Goal: Task Accomplishment & Management: Use online tool/utility

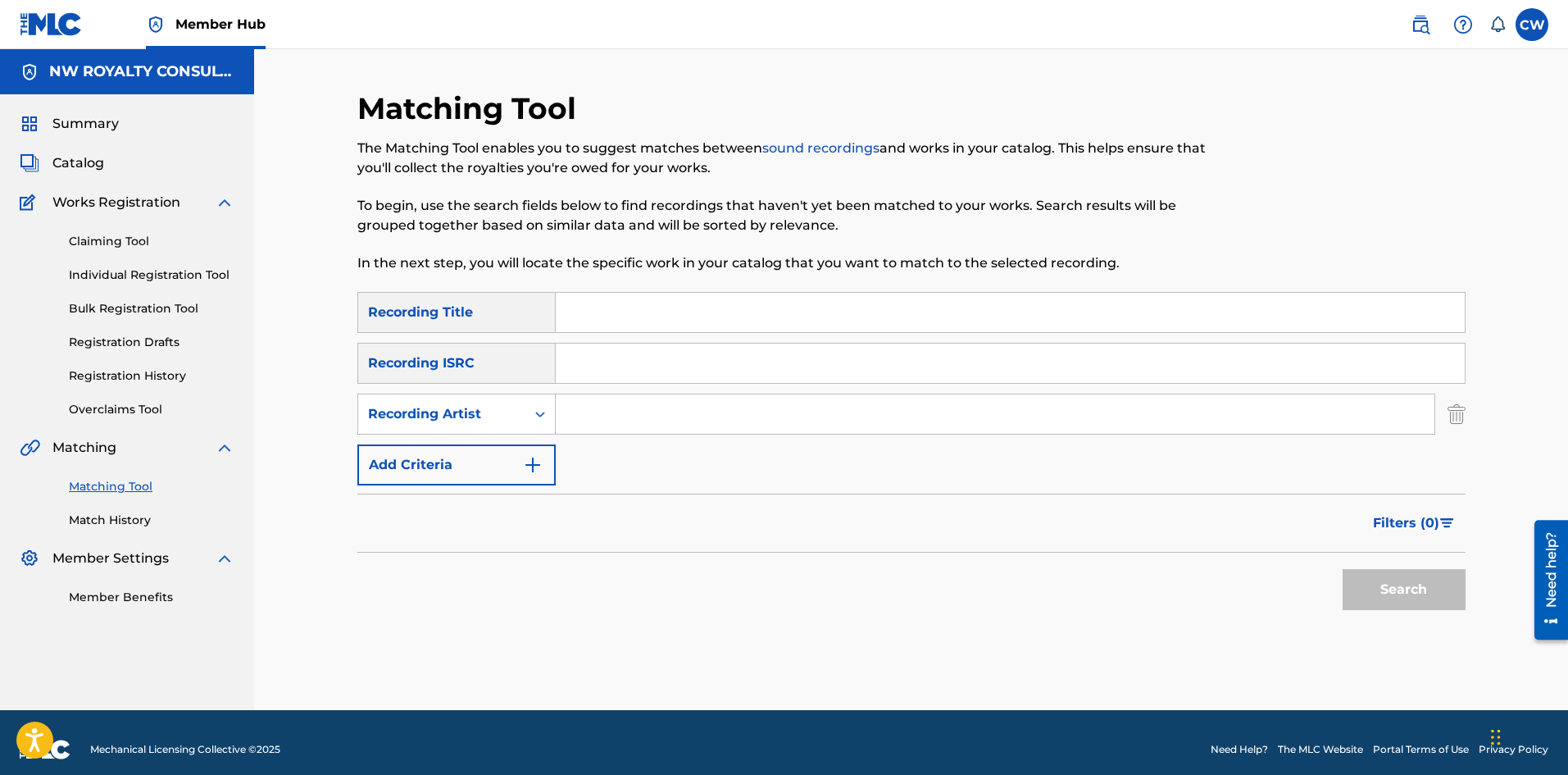
drag, startPoint x: 918, startPoint y: 414, endPoint x: 907, endPoint y: 412, distance: 11.2
click at [918, 414] on input "Search Form" at bounding box center [996, 414] width 879 height 40
paste input "[PERSON_NAME]"
type input "[PERSON_NAME]"
click at [747, 315] on input "Search Form" at bounding box center [1010, 312] width 909 height 40
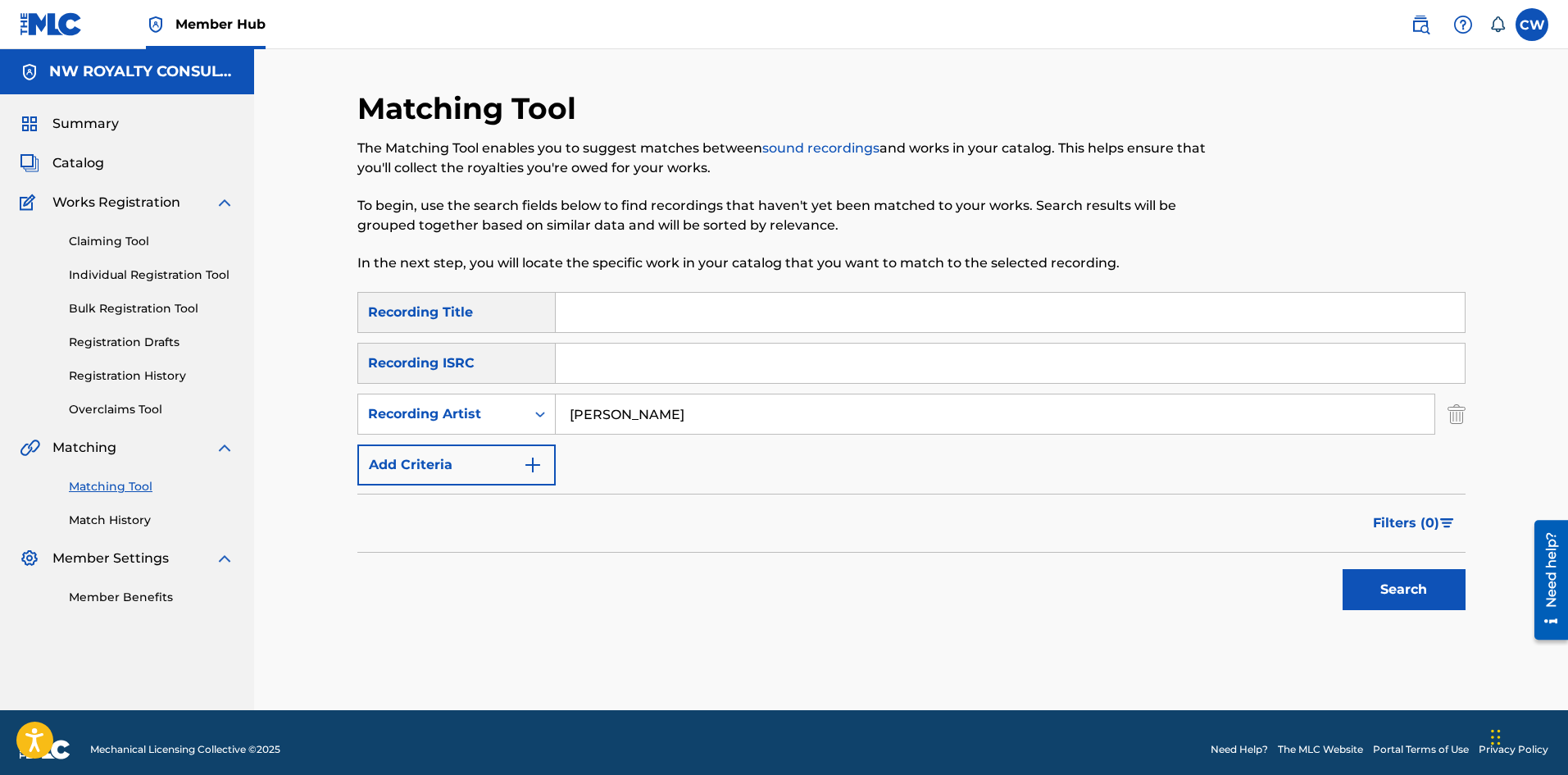
paste input "SECURED"
type input "SECURED"
click at [1406, 581] on button "Search" at bounding box center [1404, 589] width 123 height 41
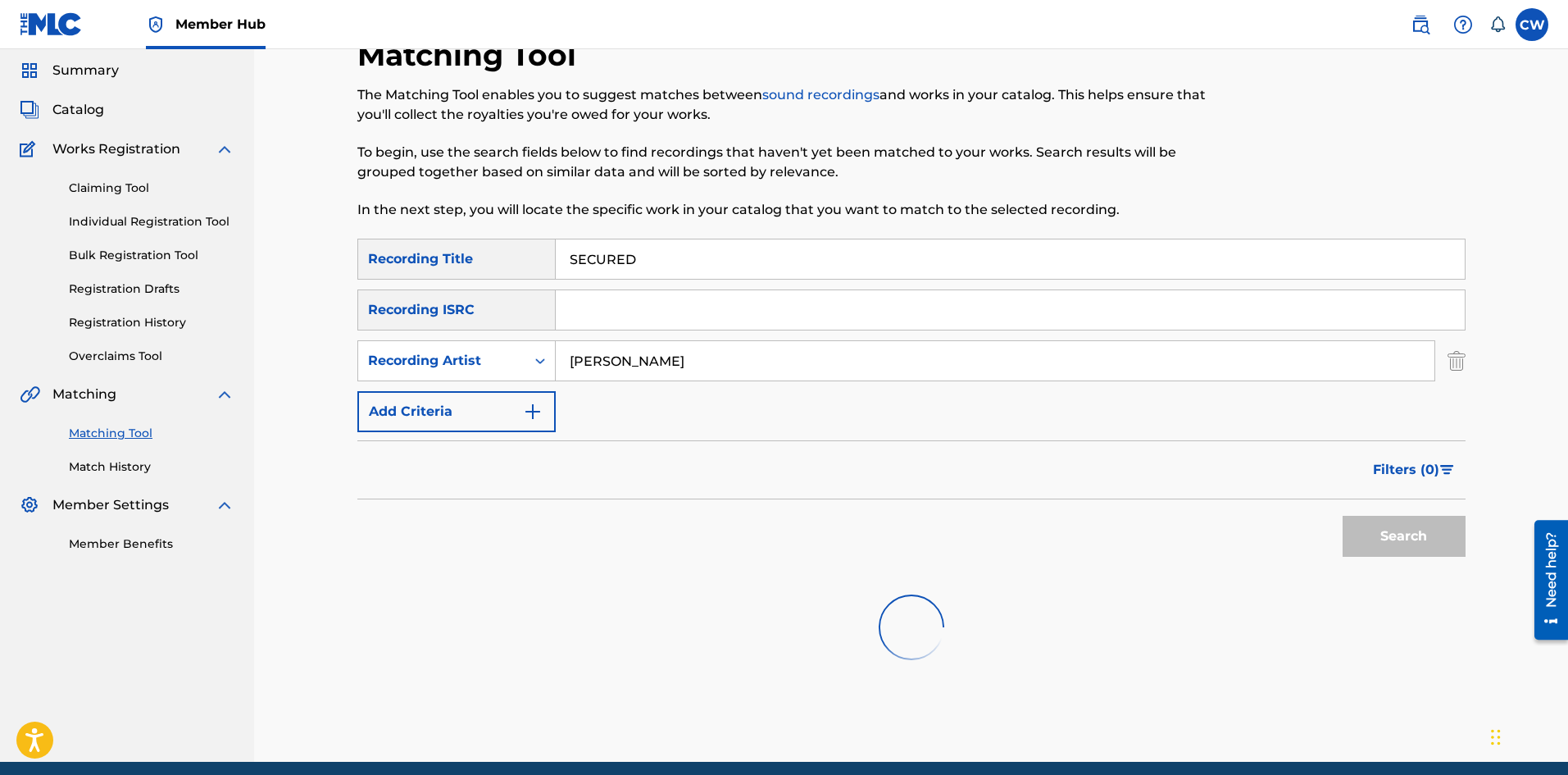
scroll to position [119, 0]
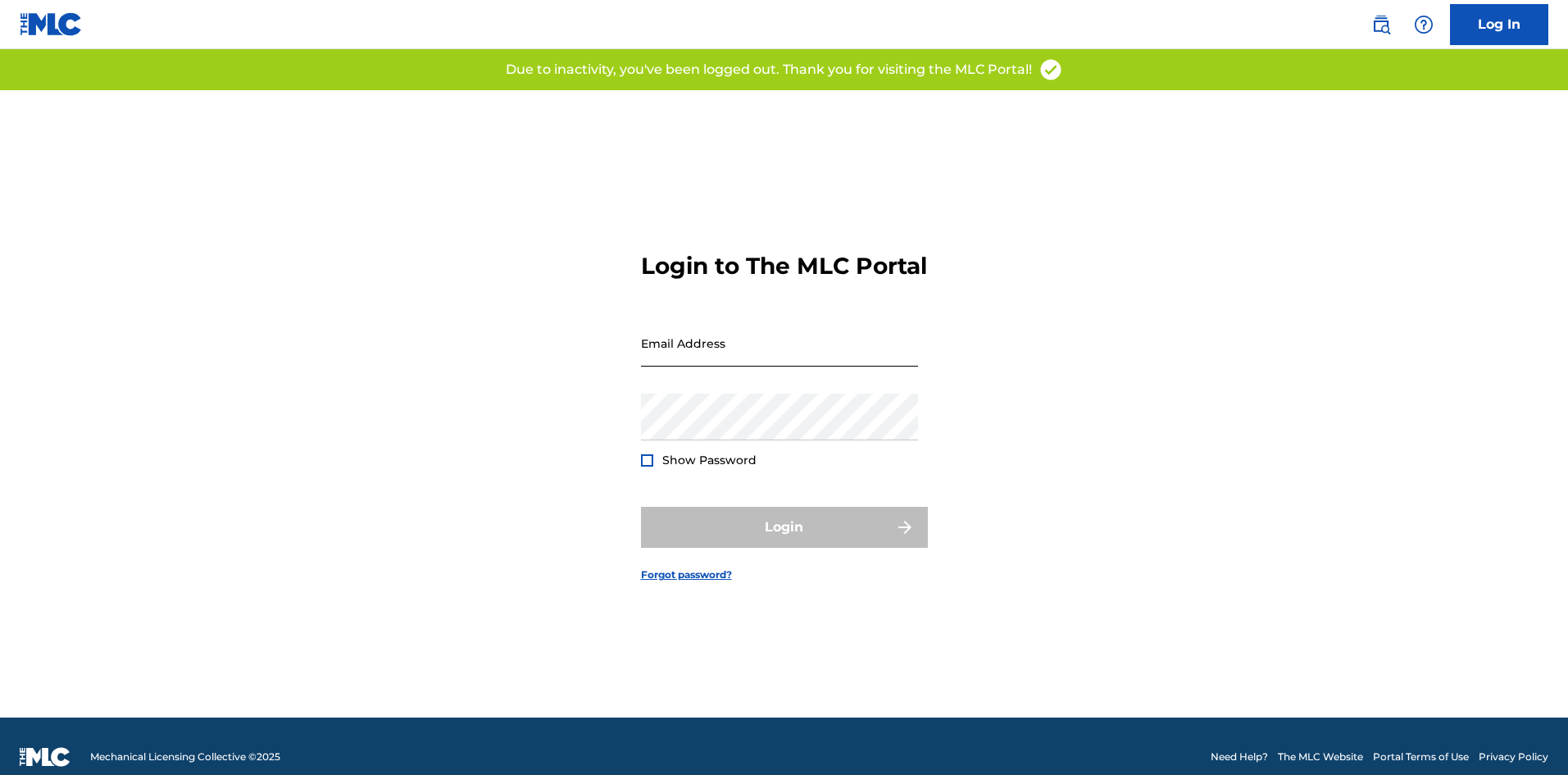
click at [687, 366] on input "Email Address" at bounding box center [779, 343] width 277 height 46
type input "[EMAIL_ADDRESS][DOMAIN_NAME]"
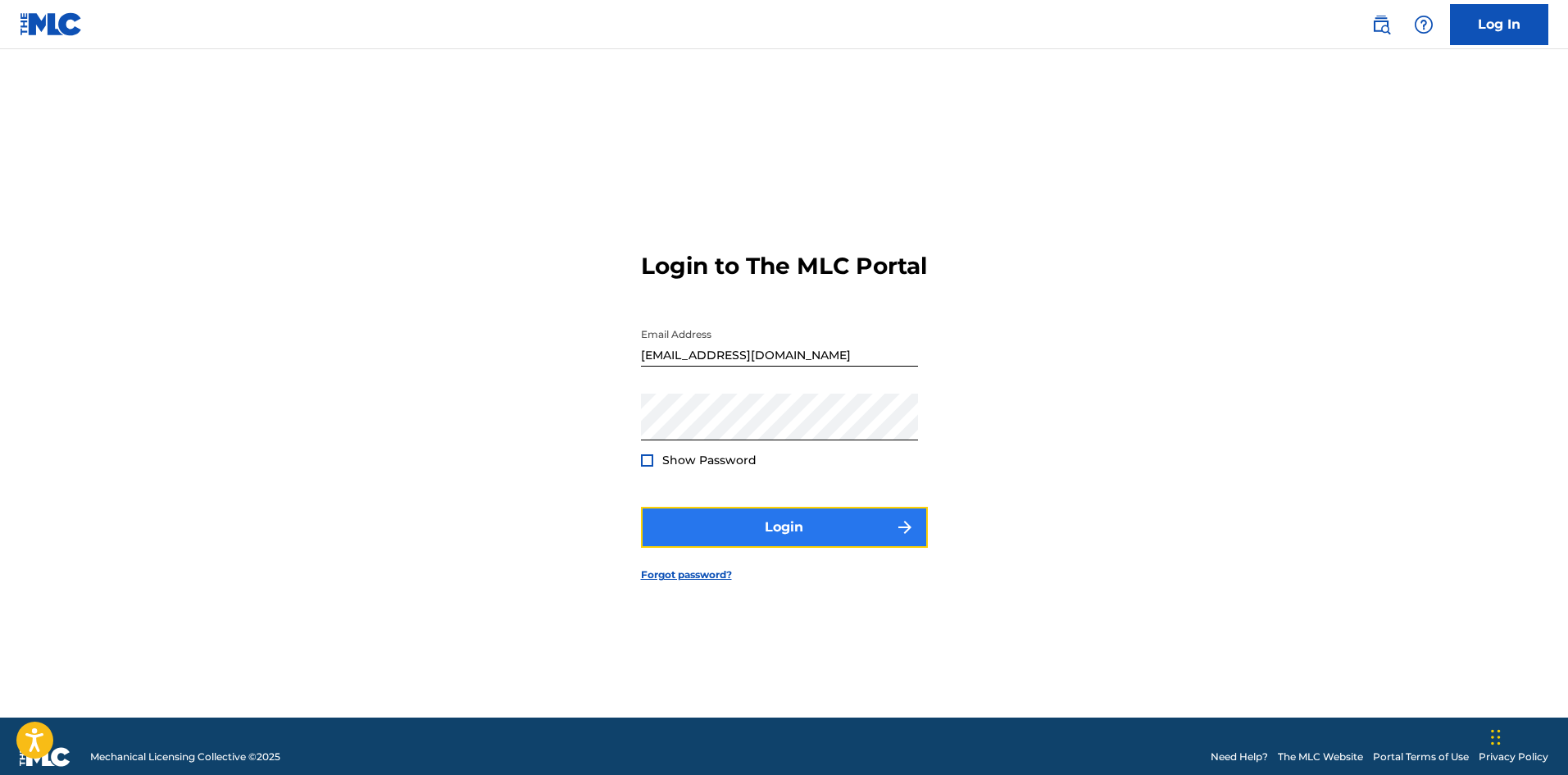
click at [777, 538] on button "Login" at bounding box center [784, 527] width 287 height 41
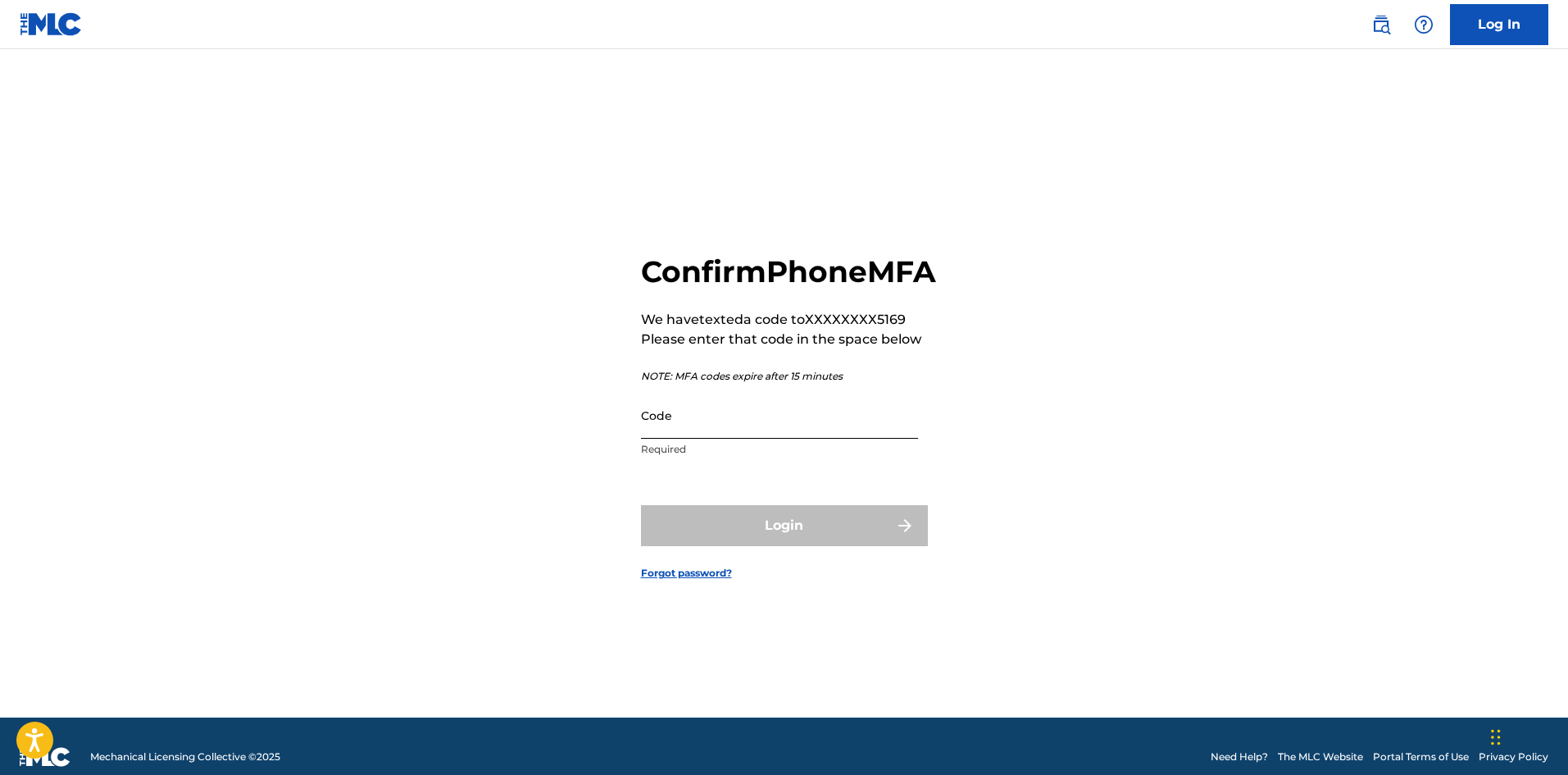
click at [747, 429] on input "Code" at bounding box center [779, 415] width 277 height 46
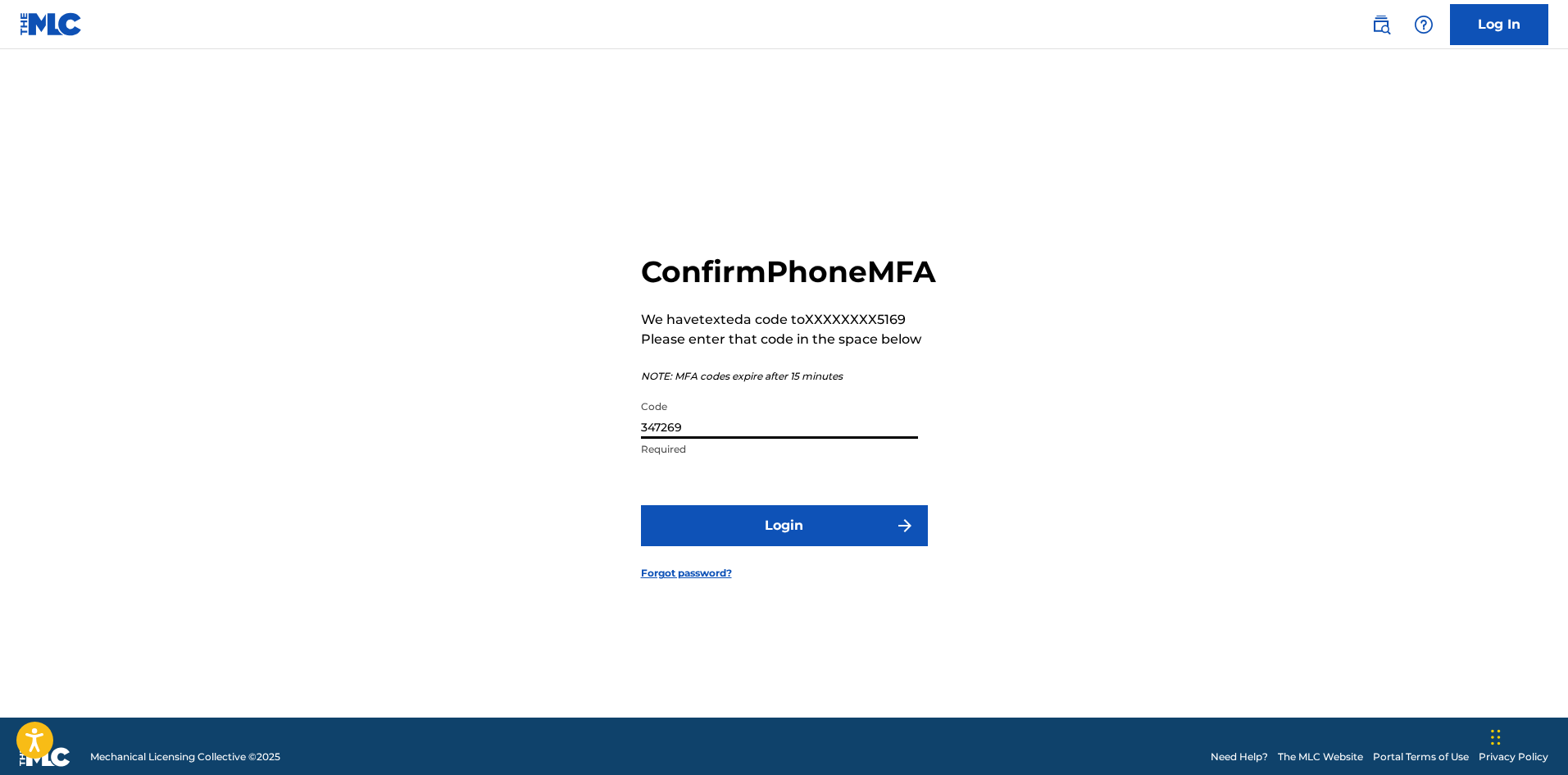
type input "347269"
click at [641, 505] on button "Login" at bounding box center [784, 525] width 287 height 41
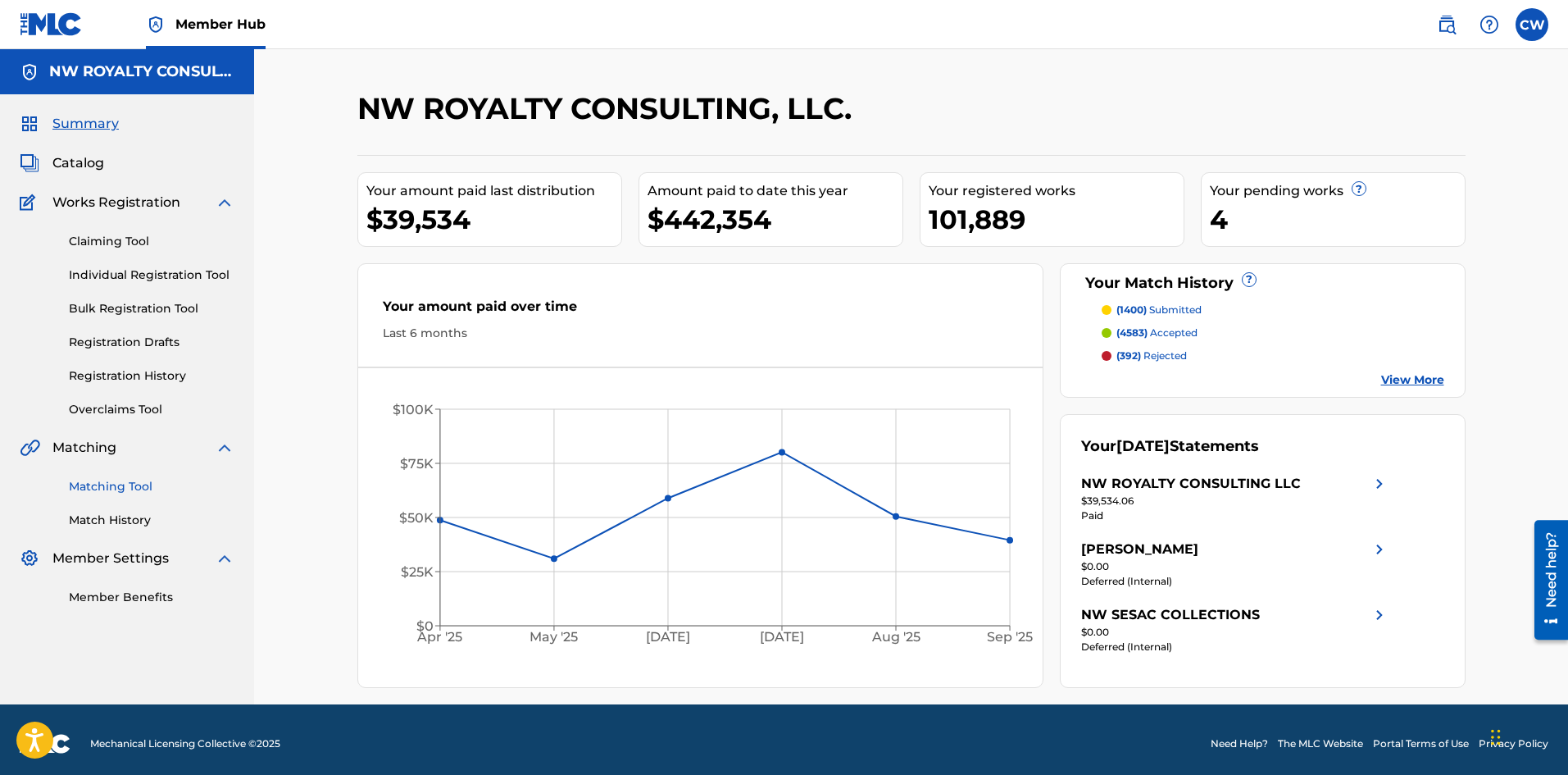
click at [109, 491] on link "Matching Tool" at bounding box center [151, 487] width 166 height 17
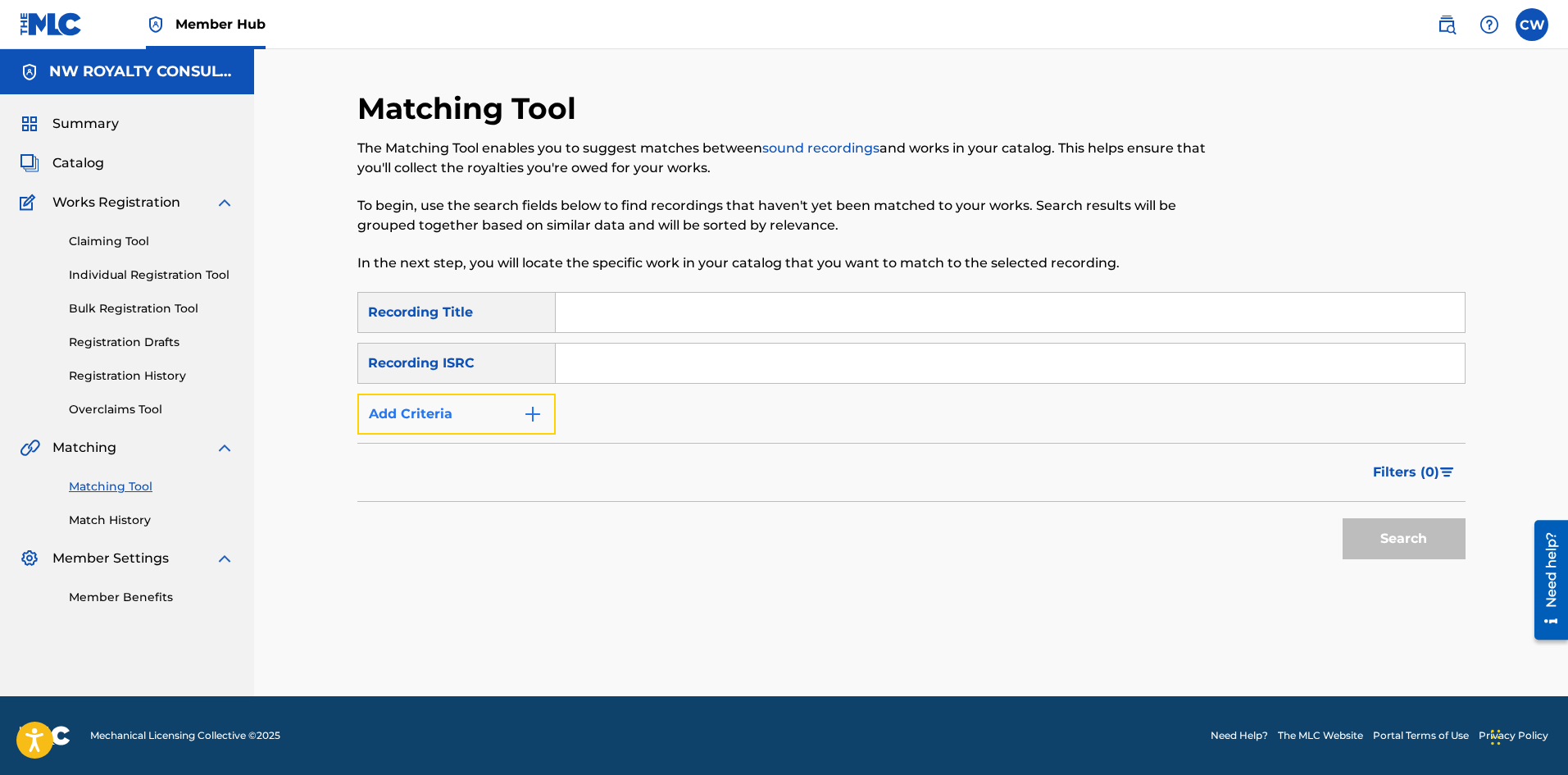
click at [507, 414] on button "Add Criteria" at bounding box center [457, 414] width 199 height 41
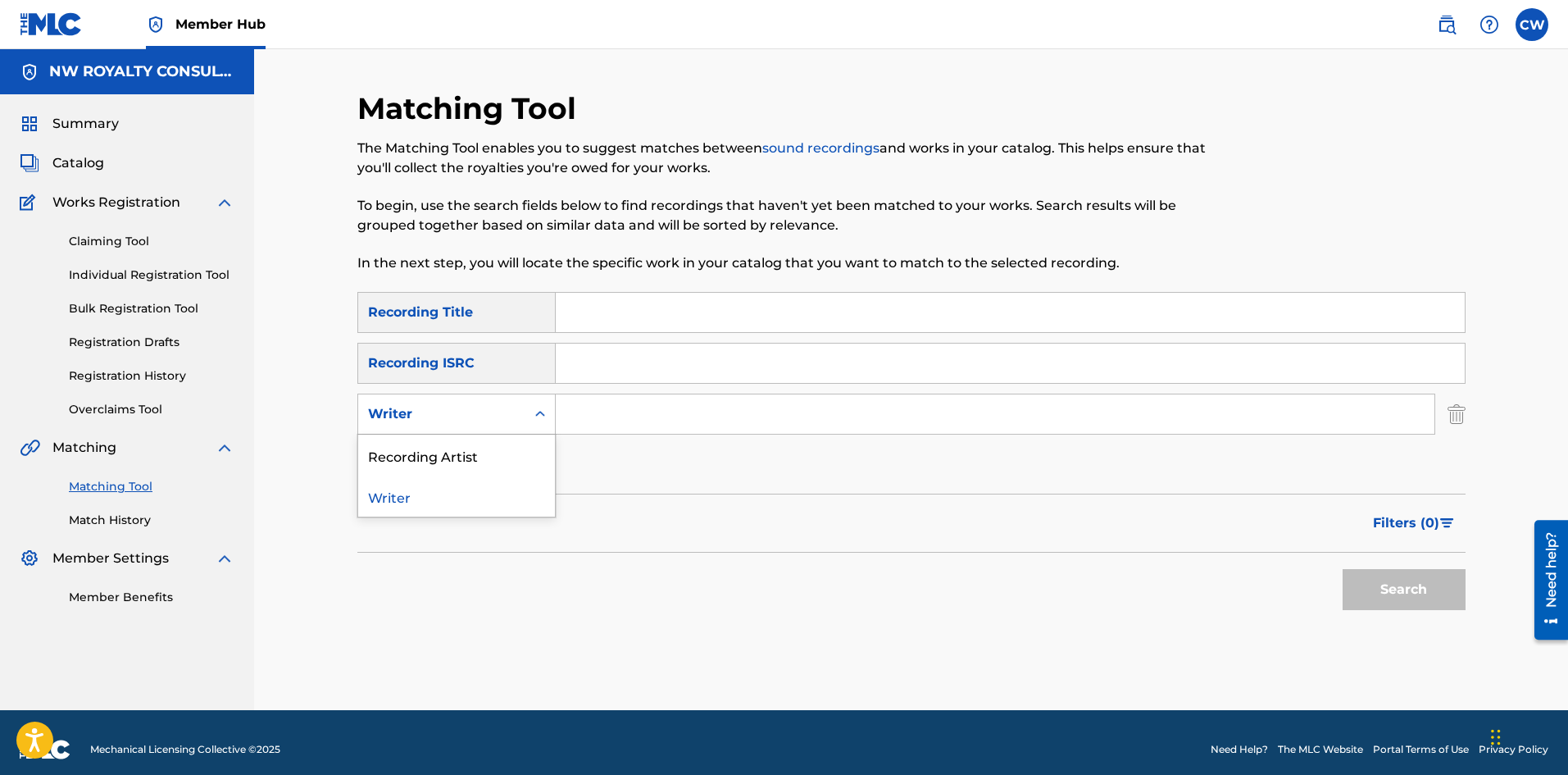
click at [504, 415] on div "Writer" at bounding box center [441, 414] width 147 height 19
click at [492, 436] on div "Recording Artist" at bounding box center [457, 455] width 197 height 41
click at [652, 417] on input "Search Form" at bounding box center [996, 414] width 879 height 40
paste input "[PERSON_NAME]"
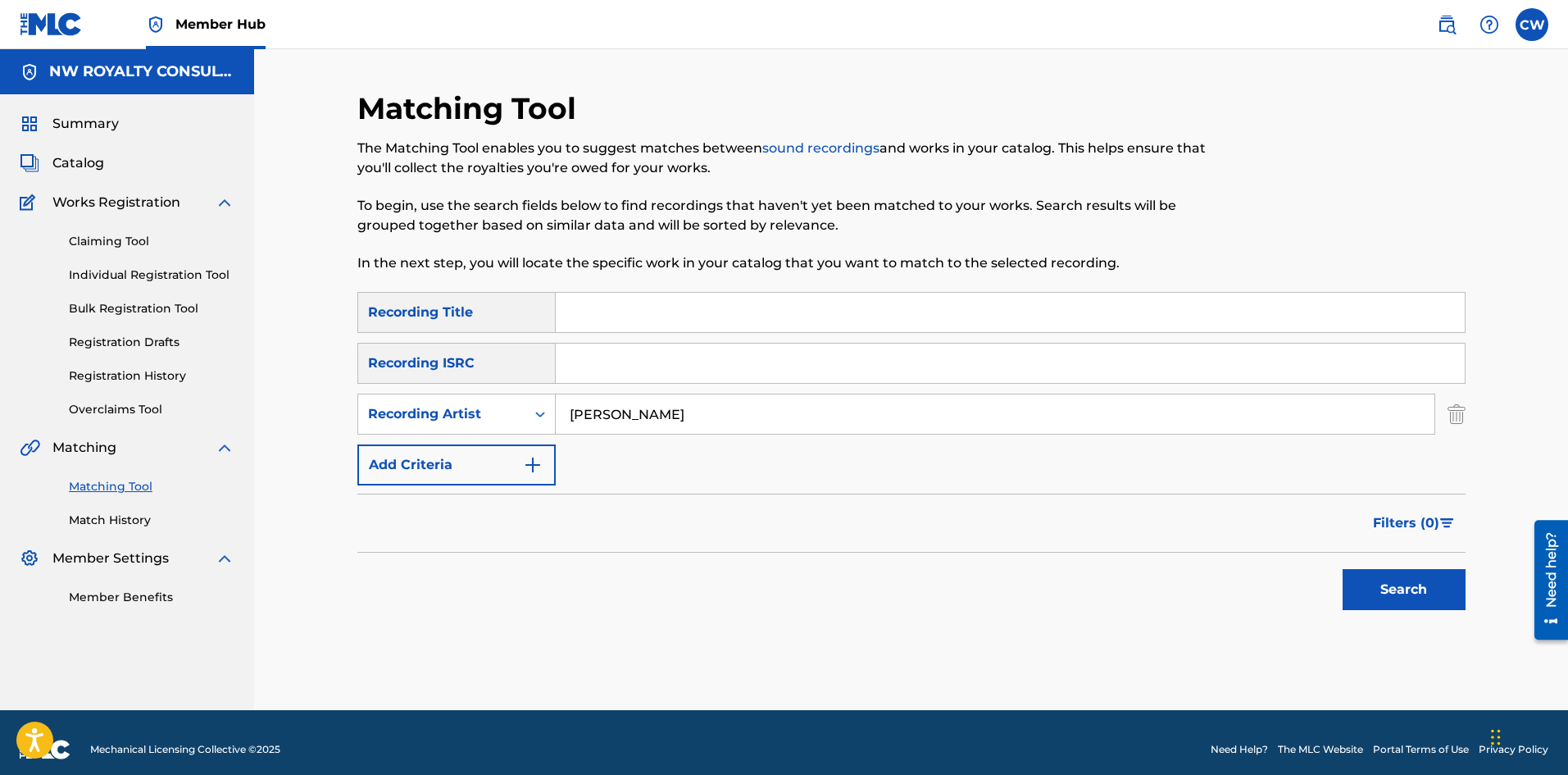
type input "[PERSON_NAME]"
drag, startPoint x: 699, startPoint y: 309, endPoint x: 1106, endPoint y: 392, distance: 415.4
click at [699, 309] on input "Search Form" at bounding box center [1010, 312] width 909 height 40
paste input "SECURED"
type input "SECURED"
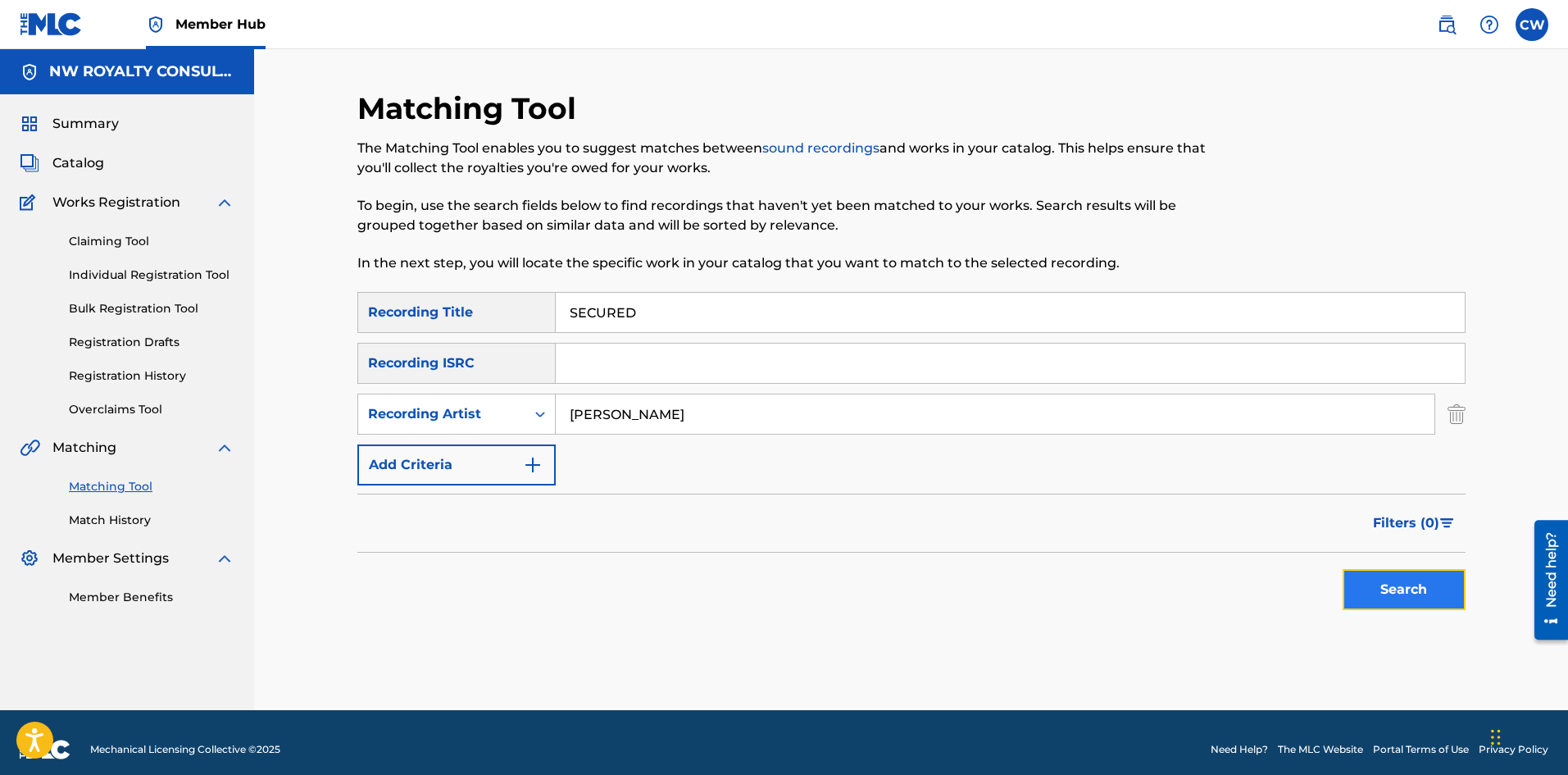
click at [1351, 575] on button "Search" at bounding box center [1404, 589] width 123 height 41
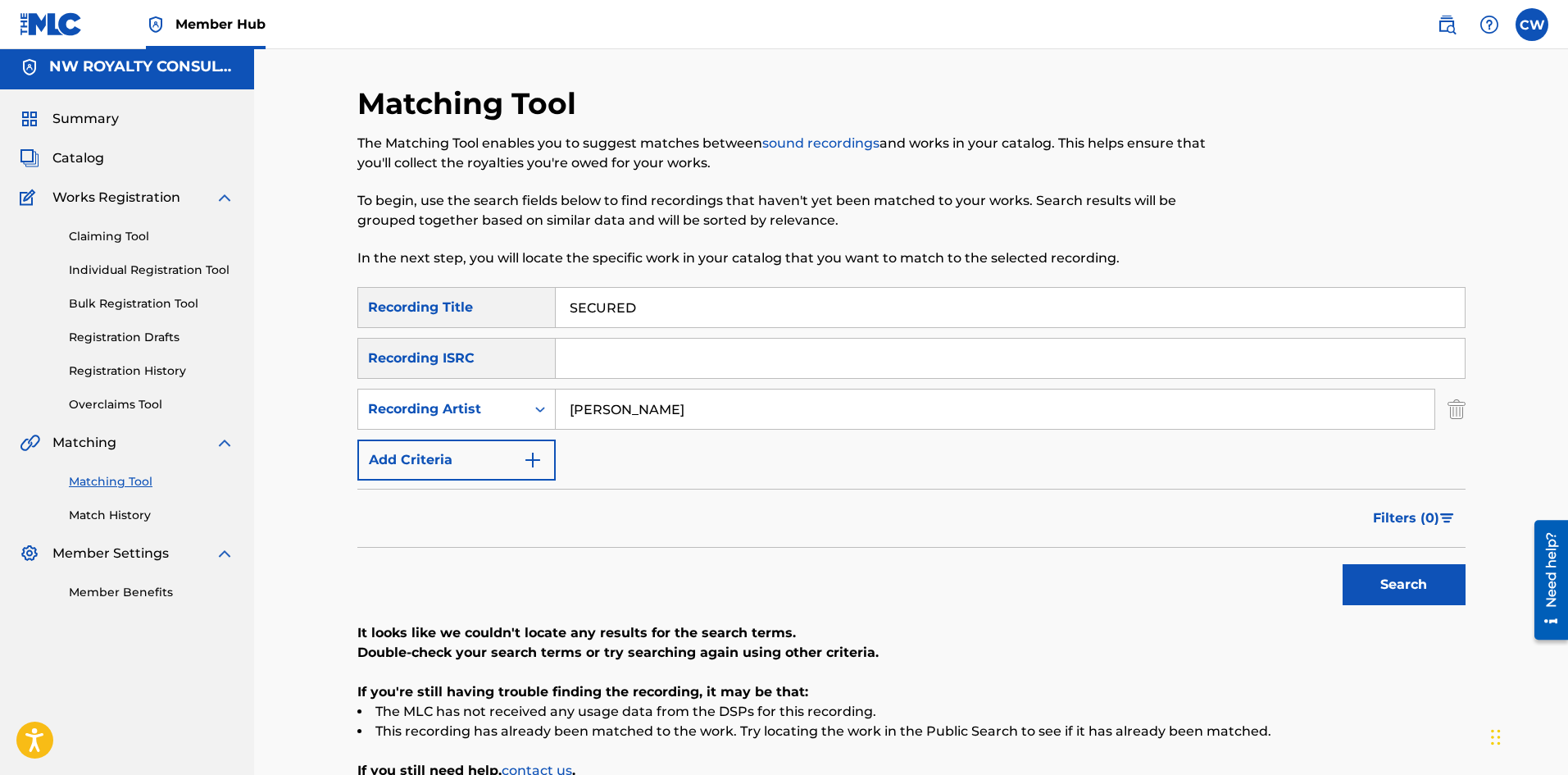
scroll to position [164, 0]
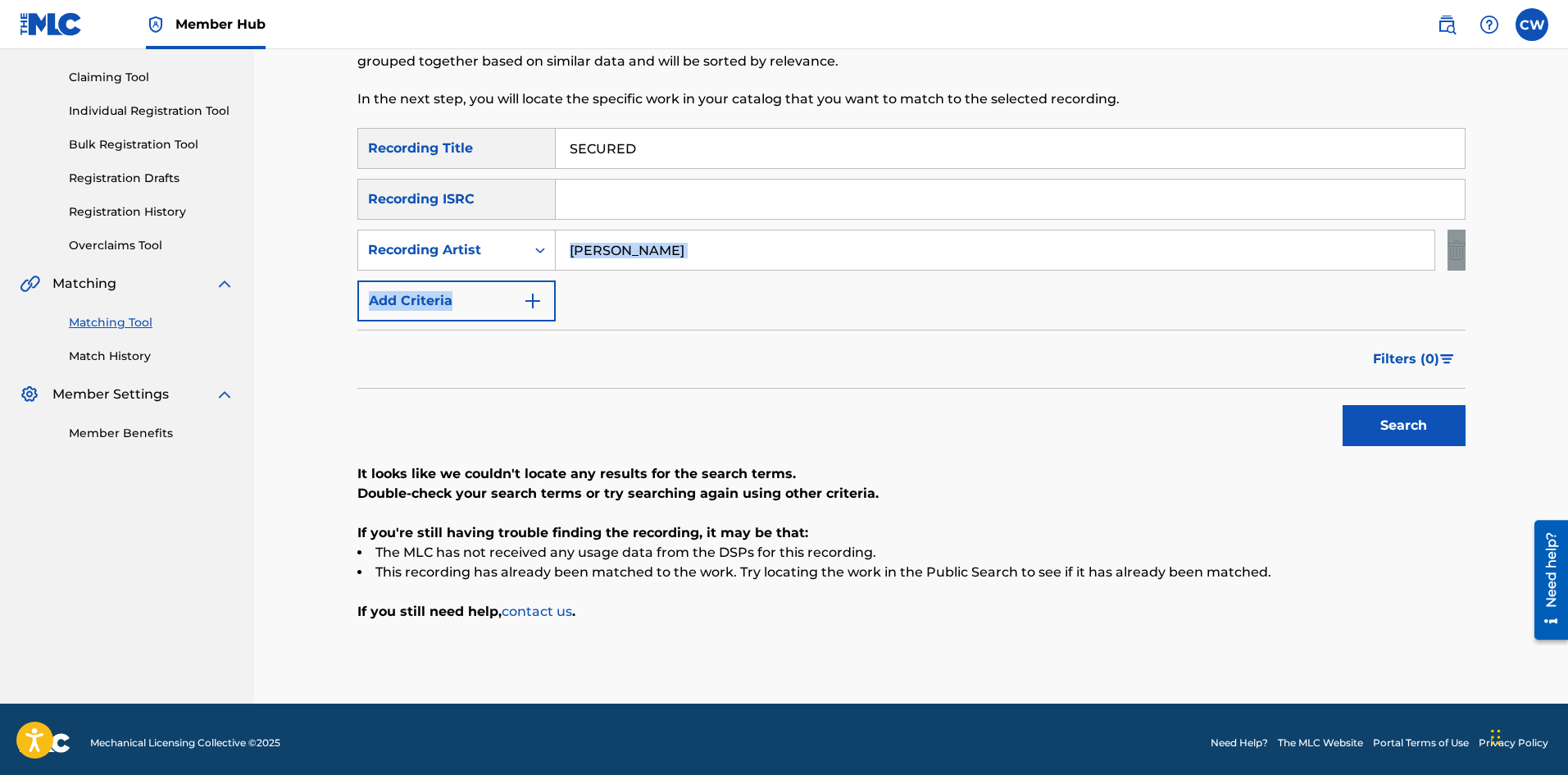
click at [838, 266] on div "SearchWithCriteria22bbefc4-1da7-4b90-85e3-ff346181ca9b Recording Title SECURED …" at bounding box center [912, 225] width 1108 height 194
drag, startPoint x: 809, startPoint y: 246, endPoint x: 421, endPoint y: 246, distance: 388.0
click at [434, 249] on div "SearchWithCriteria32e09076-0791-4827-96c5-c3dd6bac3df9 Recording Artist [PERSON…" at bounding box center [912, 250] width 1108 height 41
paste input "[PERSON_NAME]"
type input "[PERSON_NAME]"
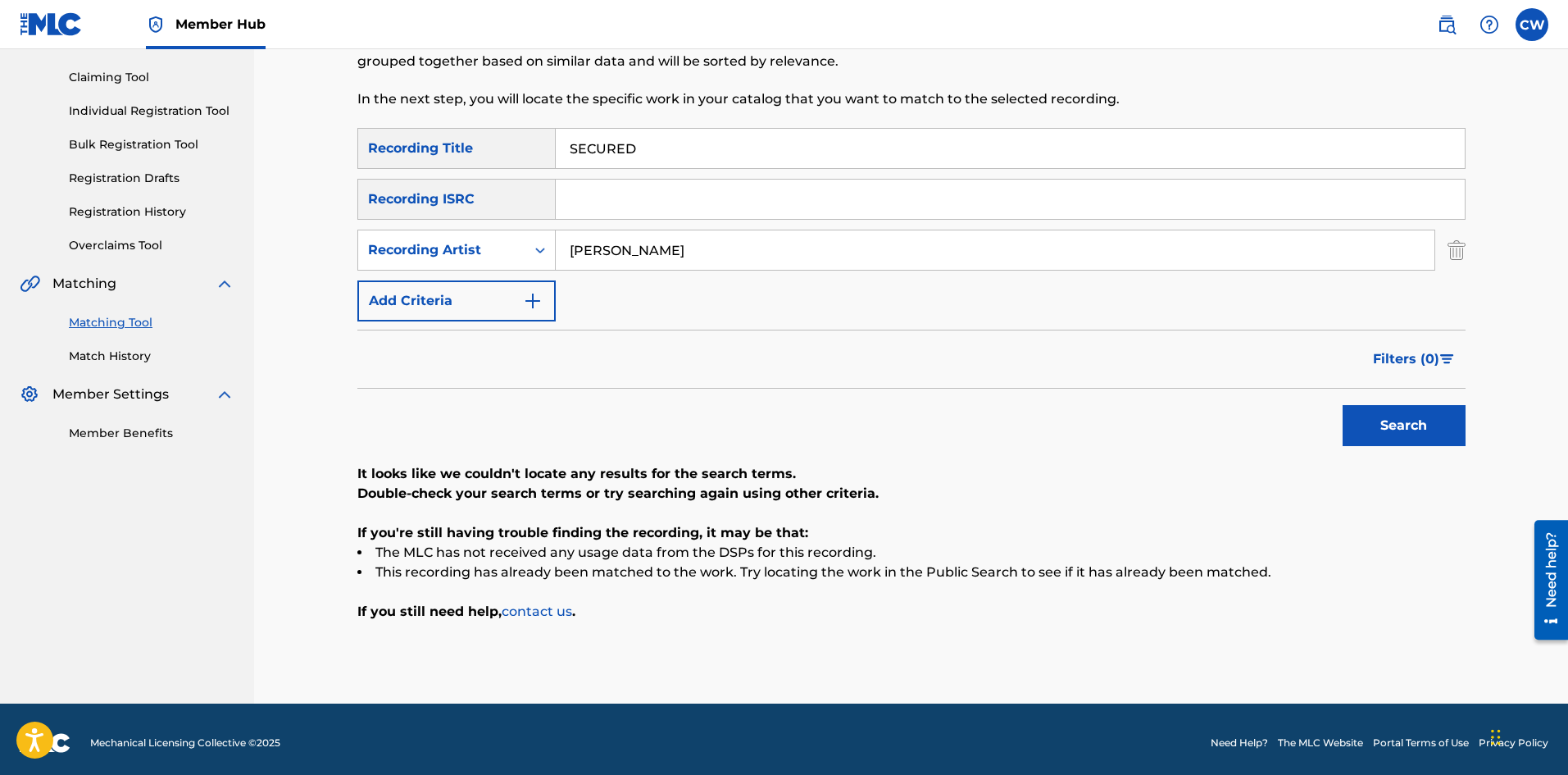
drag, startPoint x: 707, startPoint y: 146, endPoint x: 503, endPoint y: 175, distance: 206.1
click at [513, 175] on div "SearchWithCriteria22bbefc4-1da7-4b90-85e3-ff346181ca9b Recording Title SECURED …" at bounding box center [912, 225] width 1108 height 194
paste input "E ME"
type input "SEE ME"
click at [1370, 419] on button "Search" at bounding box center [1404, 425] width 123 height 41
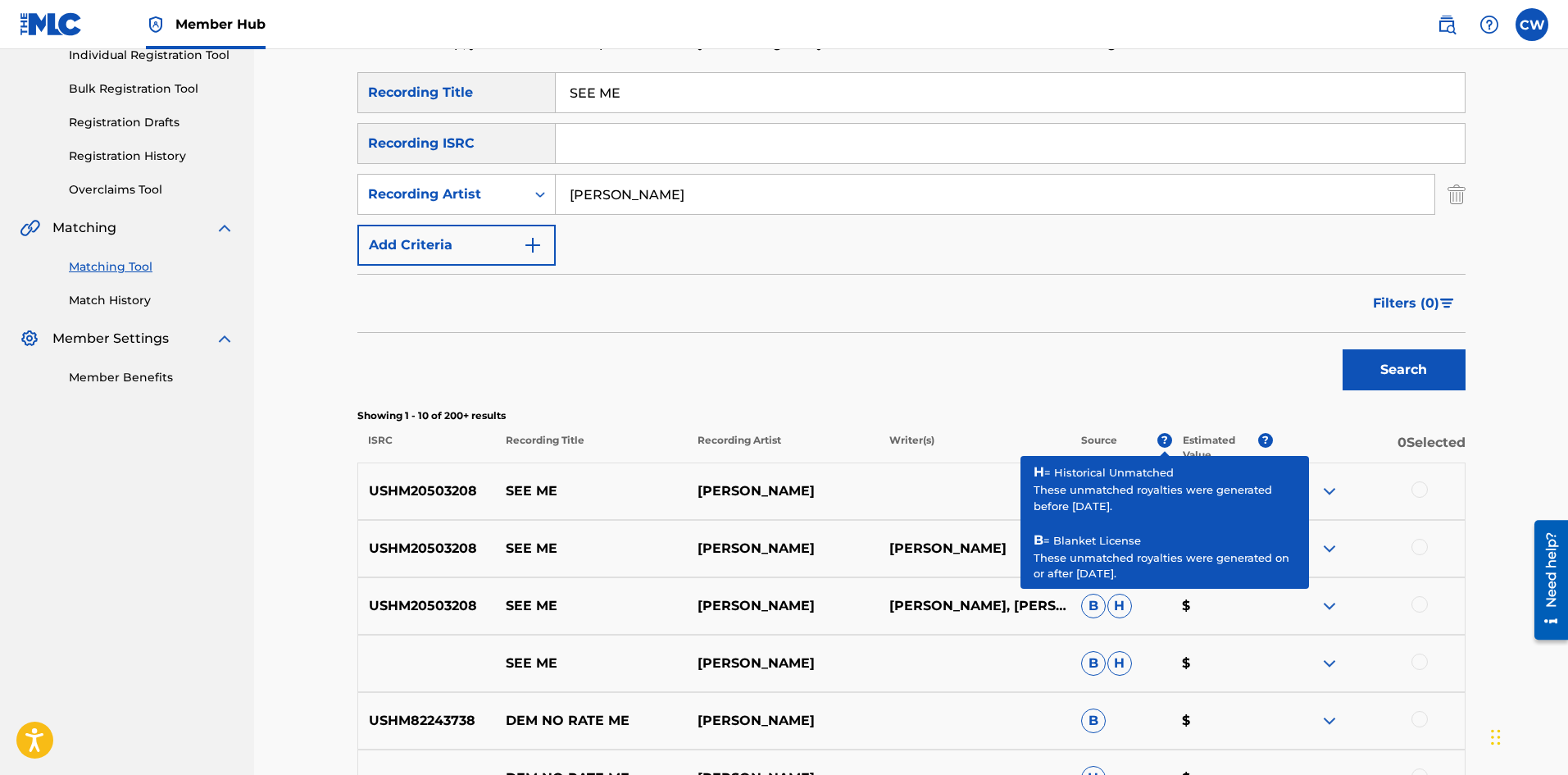
scroll to position [246, 0]
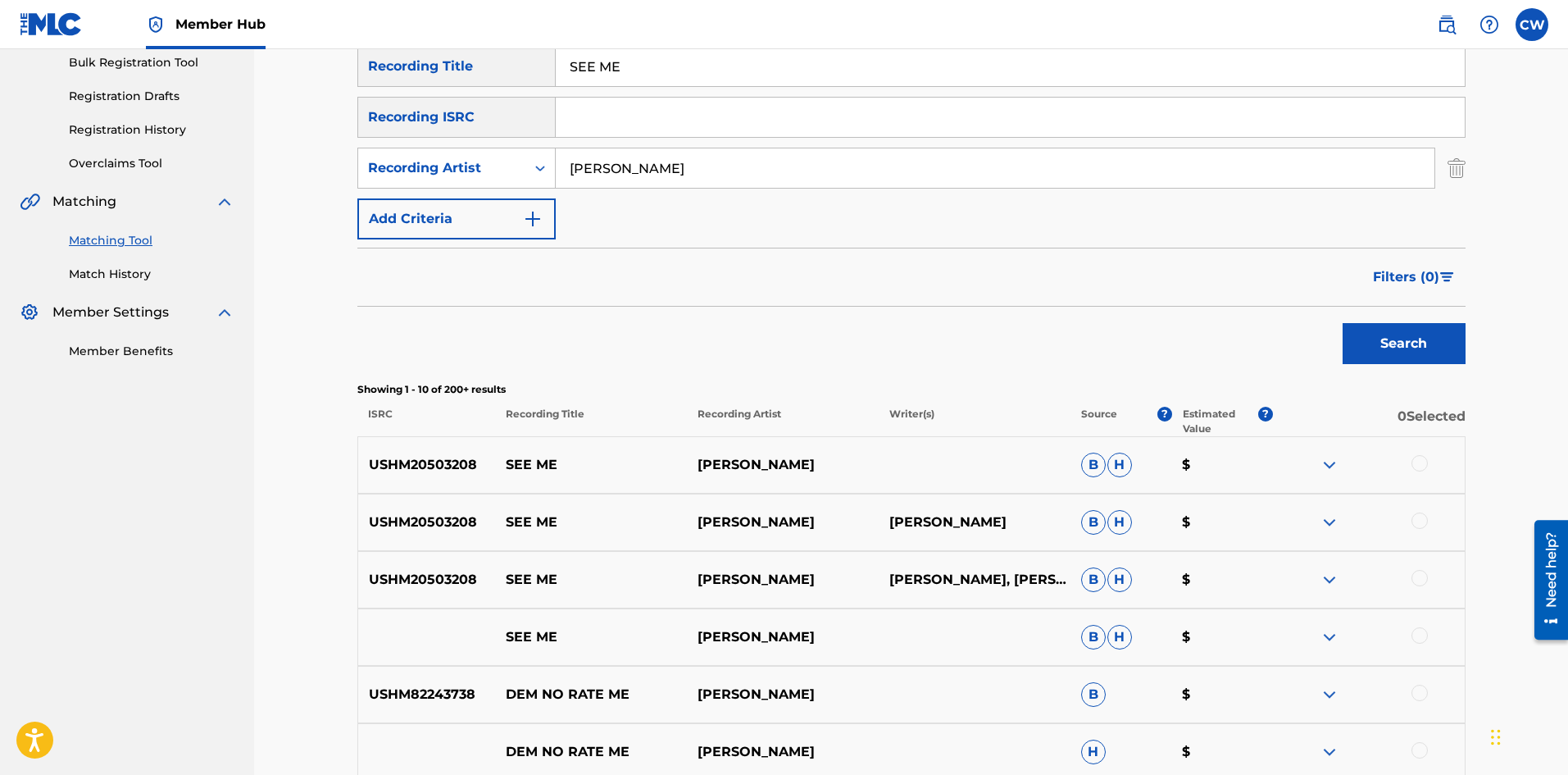
click at [1426, 467] on div at bounding box center [1419, 463] width 16 height 16
click at [1424, 504] on div "USHM20503208 SEE ME [PERSON_NAME] [PERSON_NAME] WONDER B H $" at bounding box center [912, 522] width 1108 height 58
click at [1422, 507] on div "USHM20503208 SEE ME [PERSON_NAME] [PERSON_NAME] WONDER B H $" at bounding box center [912, 522] width 1108 height 58
click at [1419, 518] on div at bounding box center [1419, 521] width 16 height 16
click at [1423, 566] on div "USHM20503208 SEE ME [PERSON_NAME] WONDER [PERSON_NAME][PERSON_NAME] $" at bounding box center [912, 580] width 1108 height 58
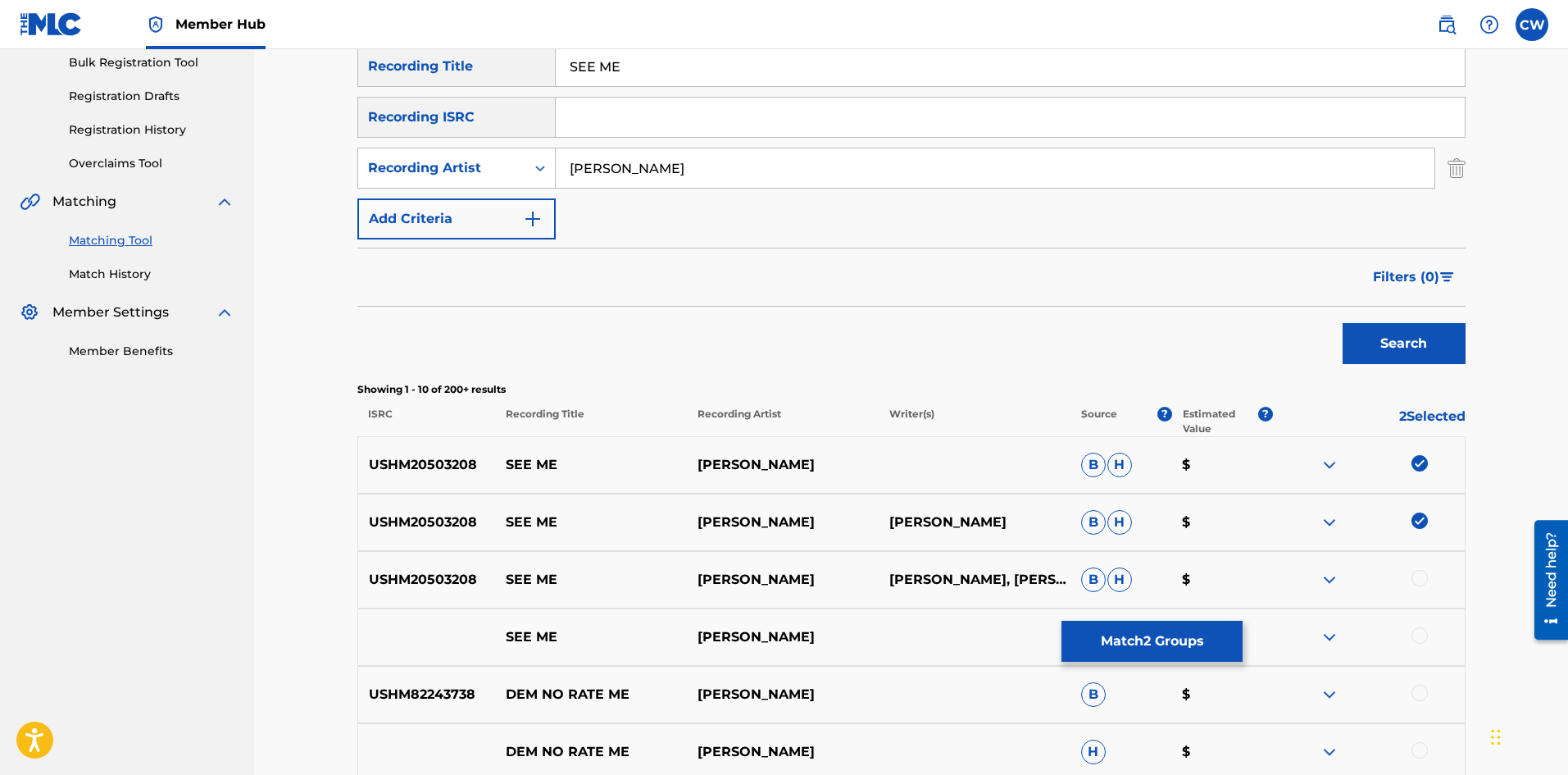
click at [1431, 589] on div "USHM20503208 SEE ME [PERSON_NAME] WONDER [PERSON_NAME][PERSON_NAME] $" at bounding box center [912, 580] width 1108 height 58
click at [1420, 575] on div at bounding box center [1419, 577] width 16 height 16
click at [1417, 617] on div "SEE ME [PERSON_NAME] WONDER B H $" at bounding box center [912, 637] width 1108 height 58
click at [1416, 619] on div "SEE ME [PERSON_NAME] WONDER B H $" at bounding box center [912, 637] width 1108 height 58
click at [1415, 627] on div "SEE ME [PERSON_NAME] WONDER B H $" at bounding box center [912, 637] width 1108 height 58
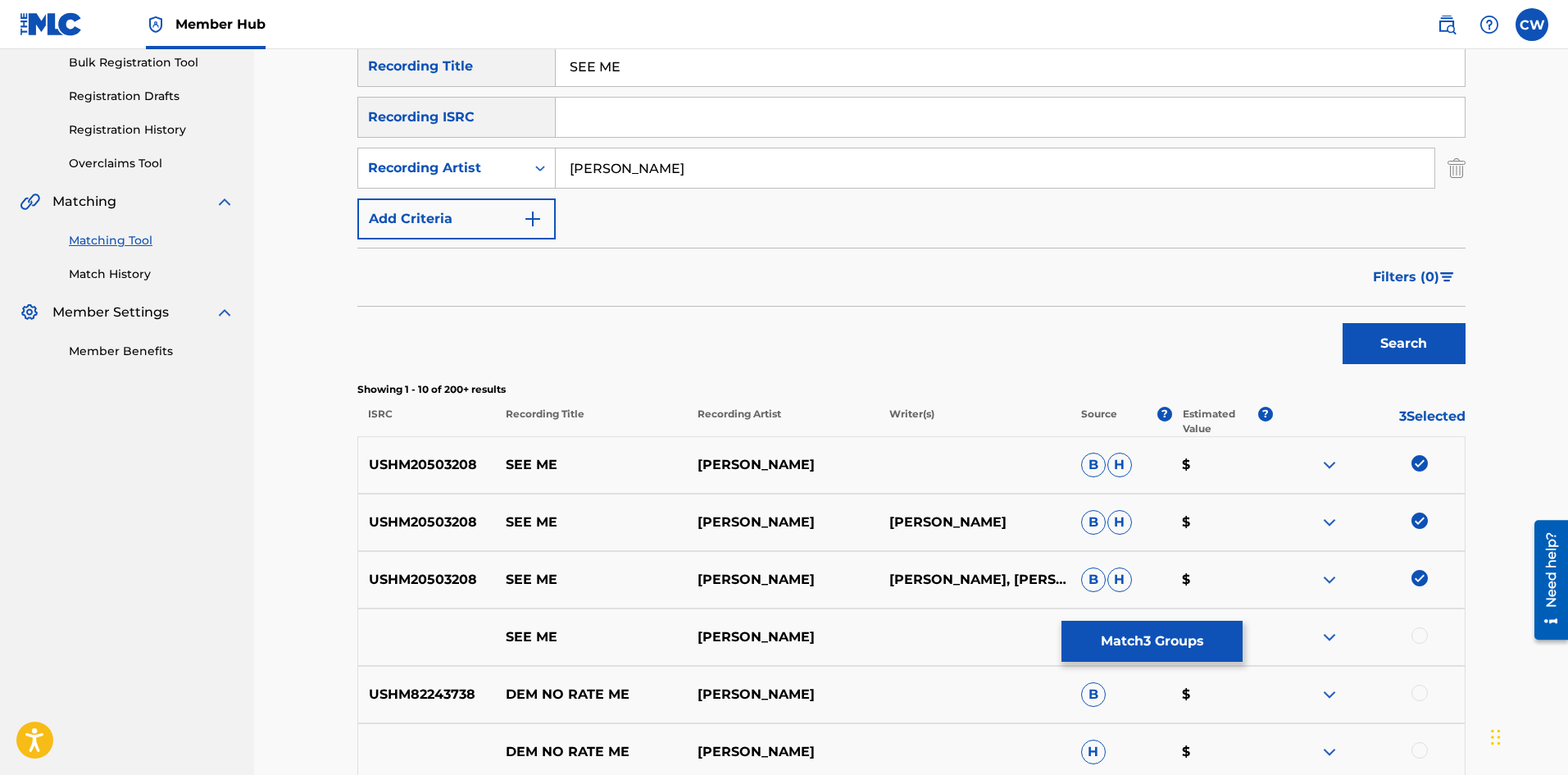
click at [1421, 632] on div at bounding box center [1419, 635] width 16 height 16
click at [1103, 639] on button "Match 4 Groups" at bounding box center [1152, 641] width 181 height 41
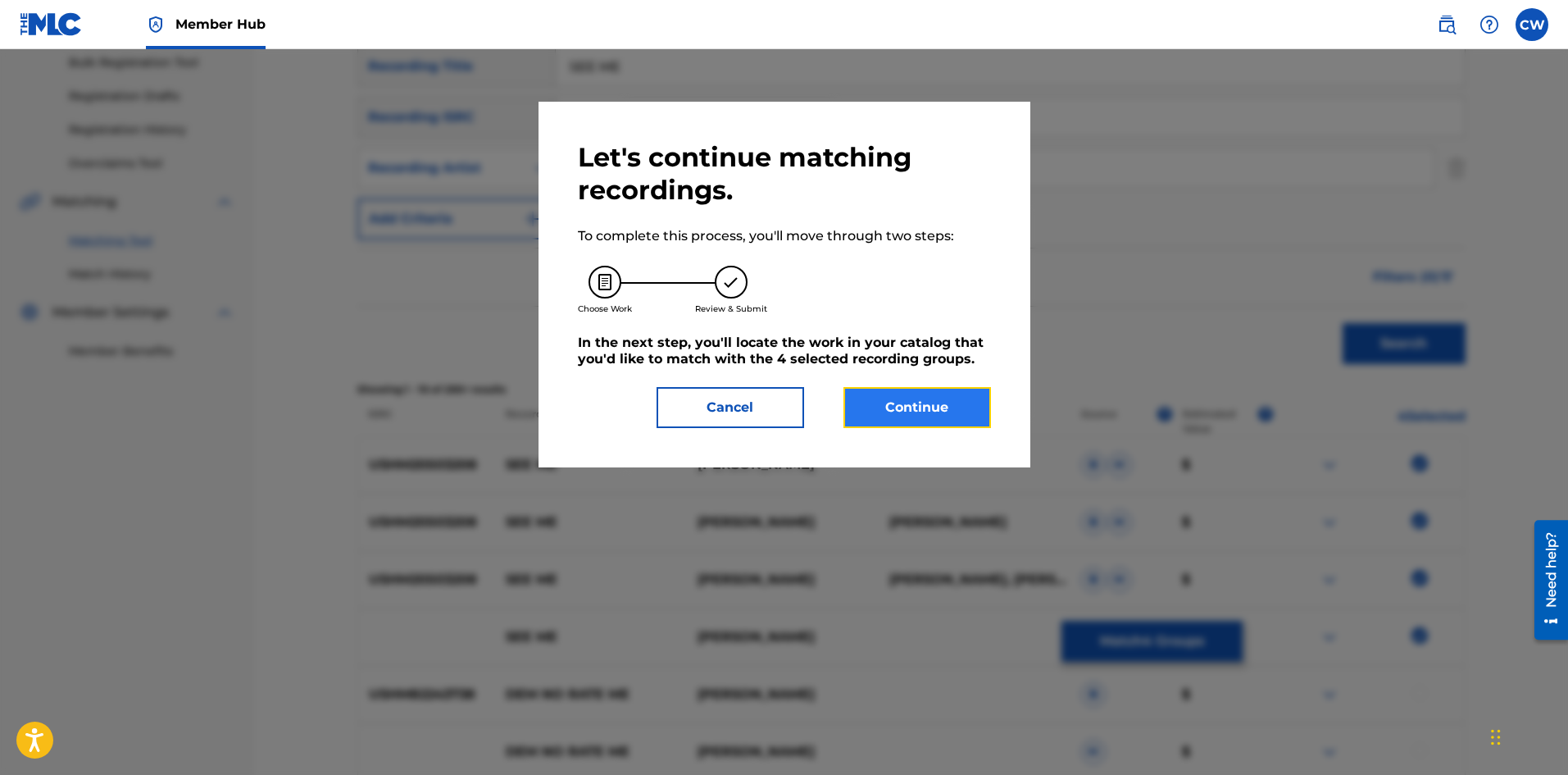
click at [915, 409] on button "Continue" at bounding box center [917, 407] width 147 height 41
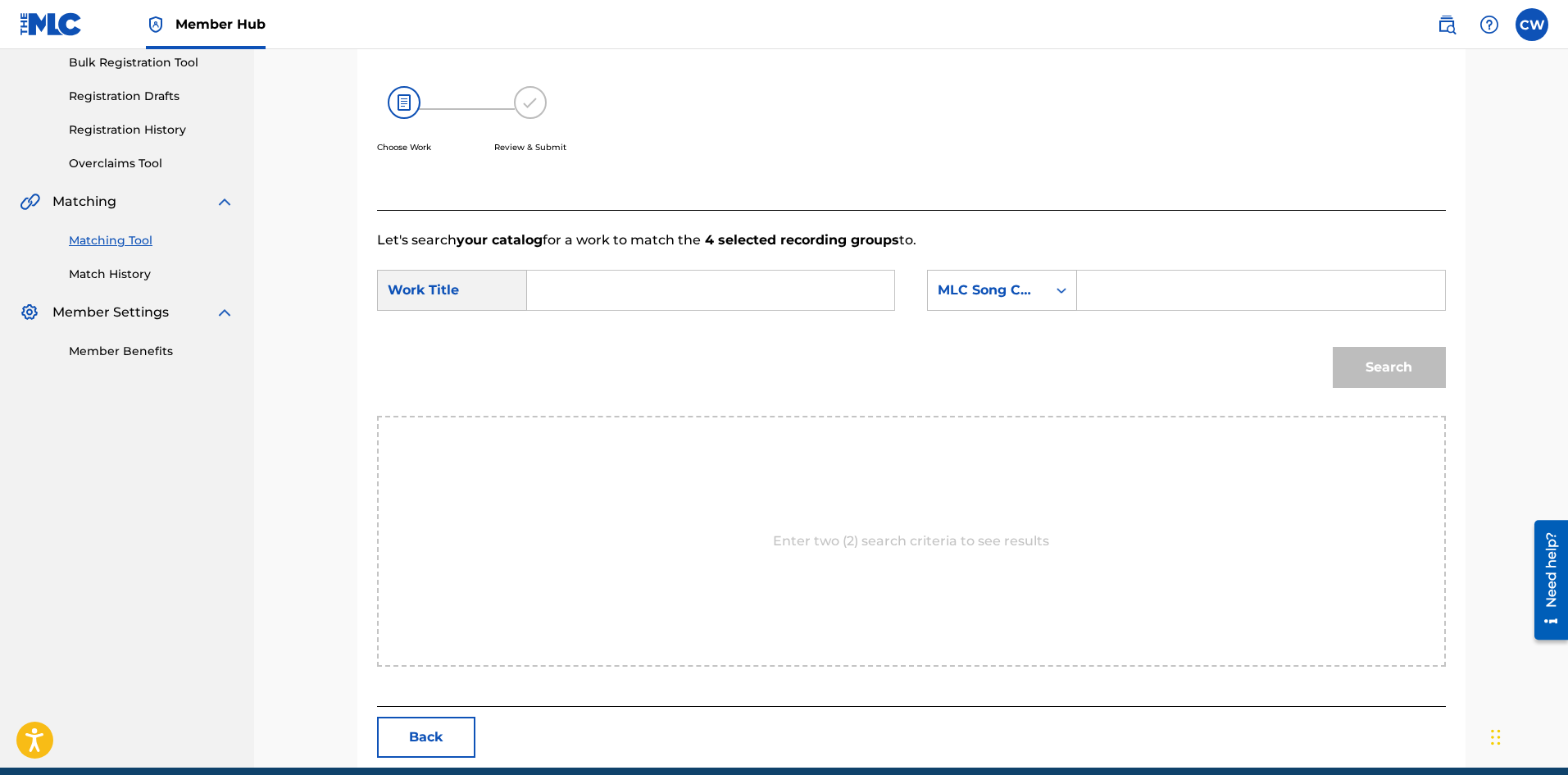
click at [718, 278] on form "SearchWithCriteria8b61c104-ae10-4a84-ac12-e2104366bae2 Work Title SearchWithCri…" at bounding box center [911, 333] width 1069 height 166
click at [732, 286] on input "Search Form" at bounding box center [710, 290] width 339 height 40
paste input "SEE ME"
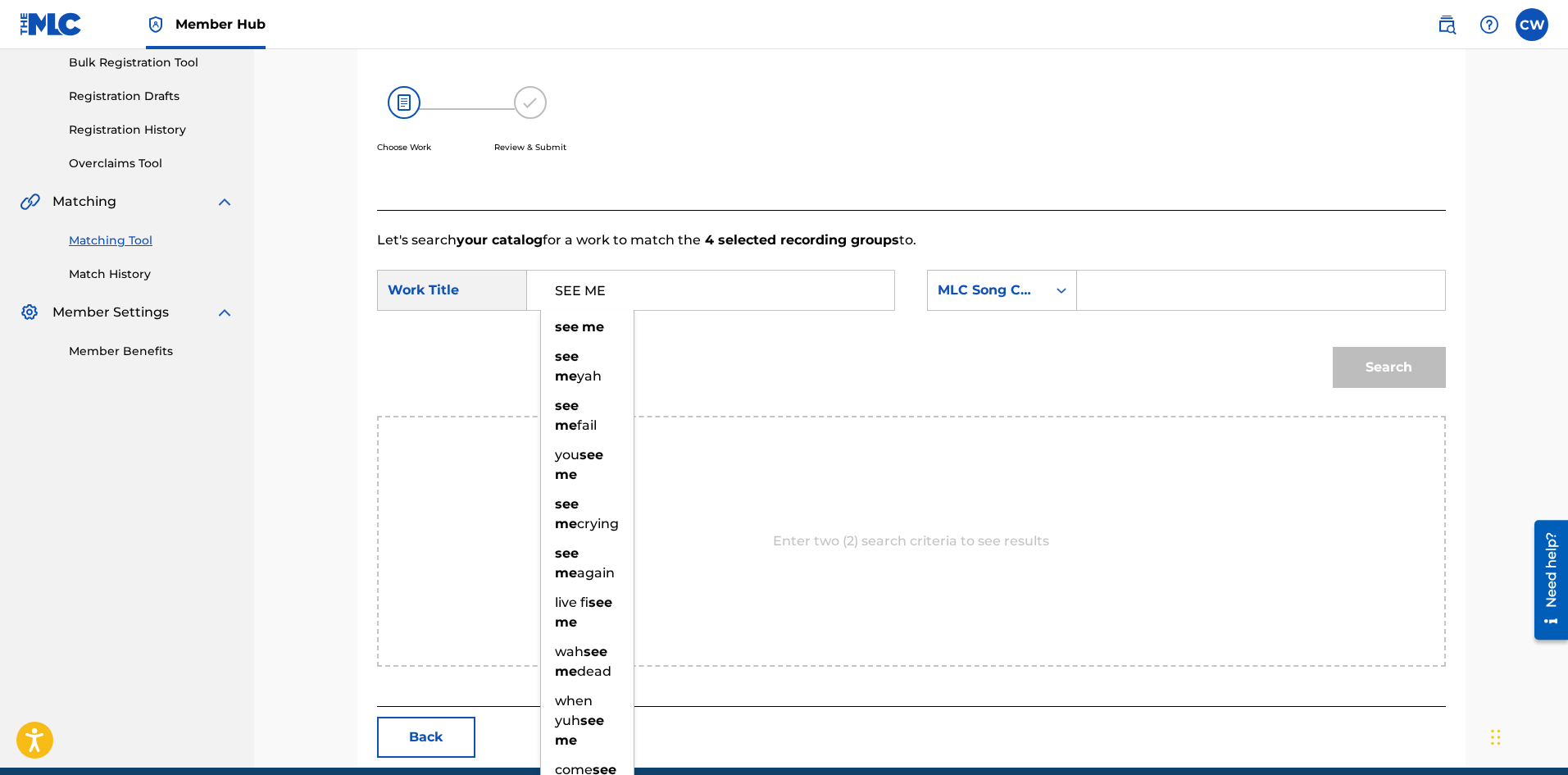
type input "SEE ME"
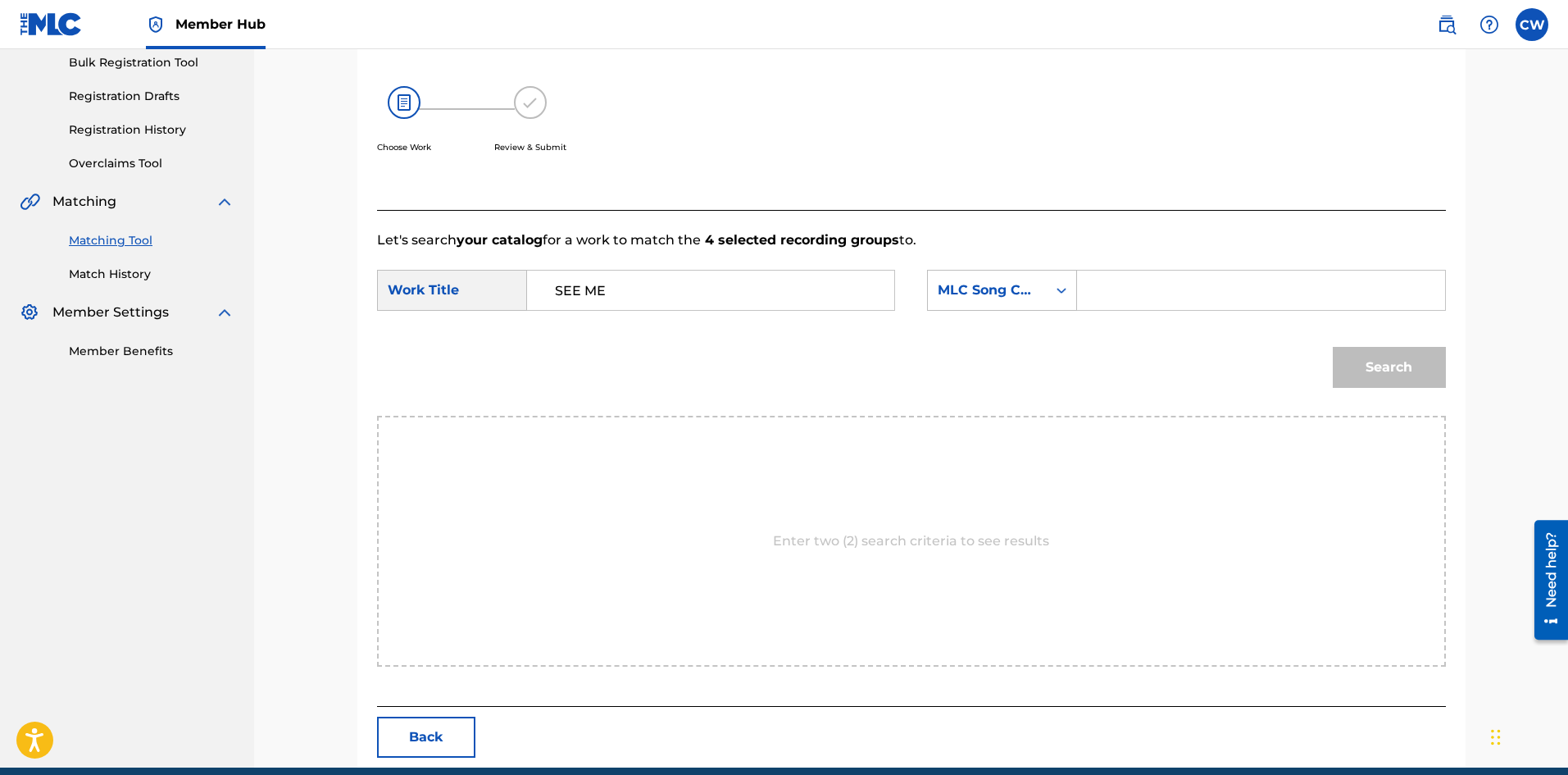
click at [1187, 282] on input "Search Form" at bounding box center [1261, 290] width 339 height 40
paste input "SD57CP"
type input "SD57CP"
click at [1388, 359] on button "Search" at bounding box center [1389, 367] width 113 height 41
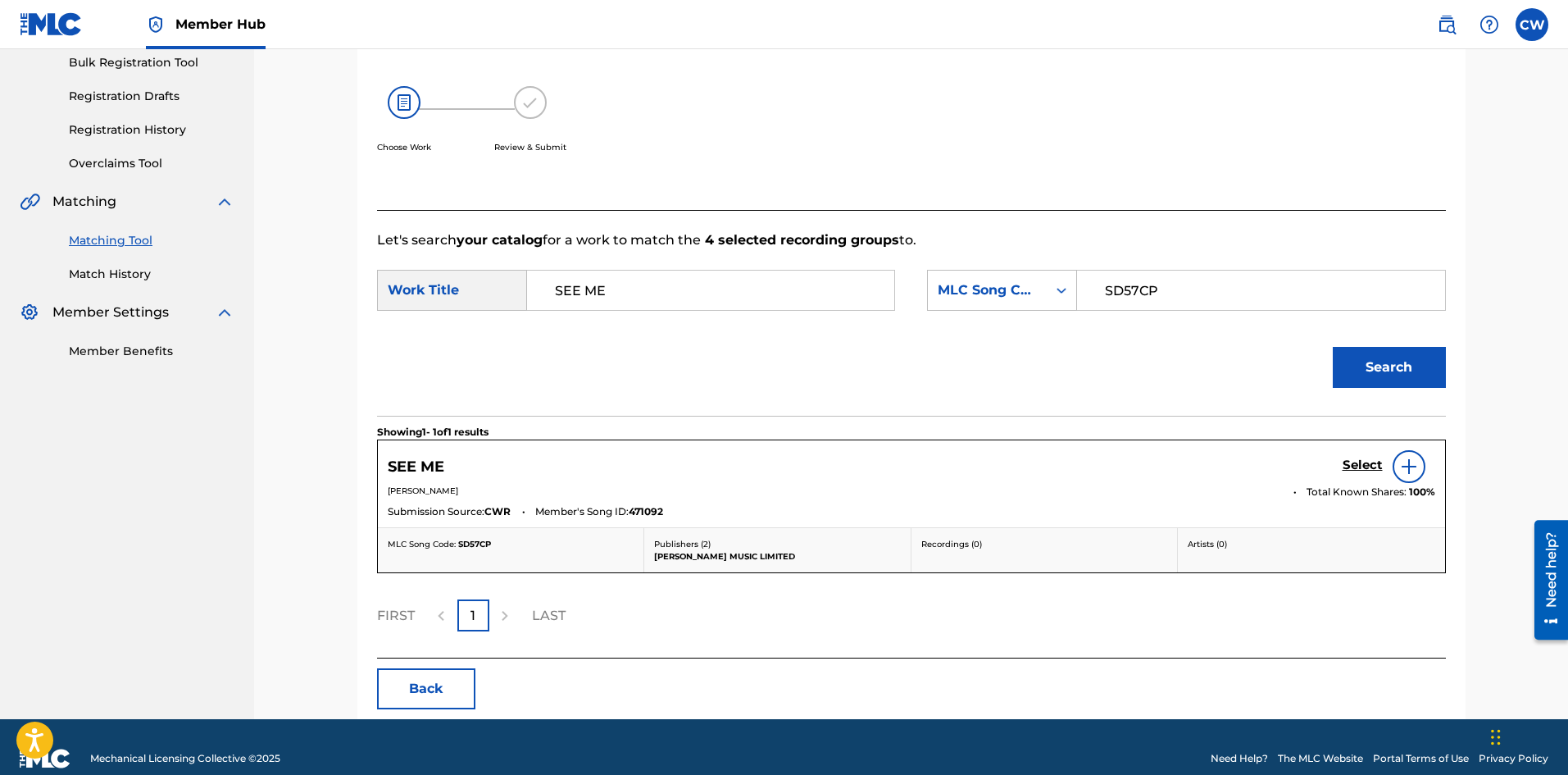
click at [1357, 456] on div "Select" at bounding box center [1389, 467] width 93 height 33
click at [1368, 474] on link "Select" at bounding box center [1363, 467] width 40 height 18
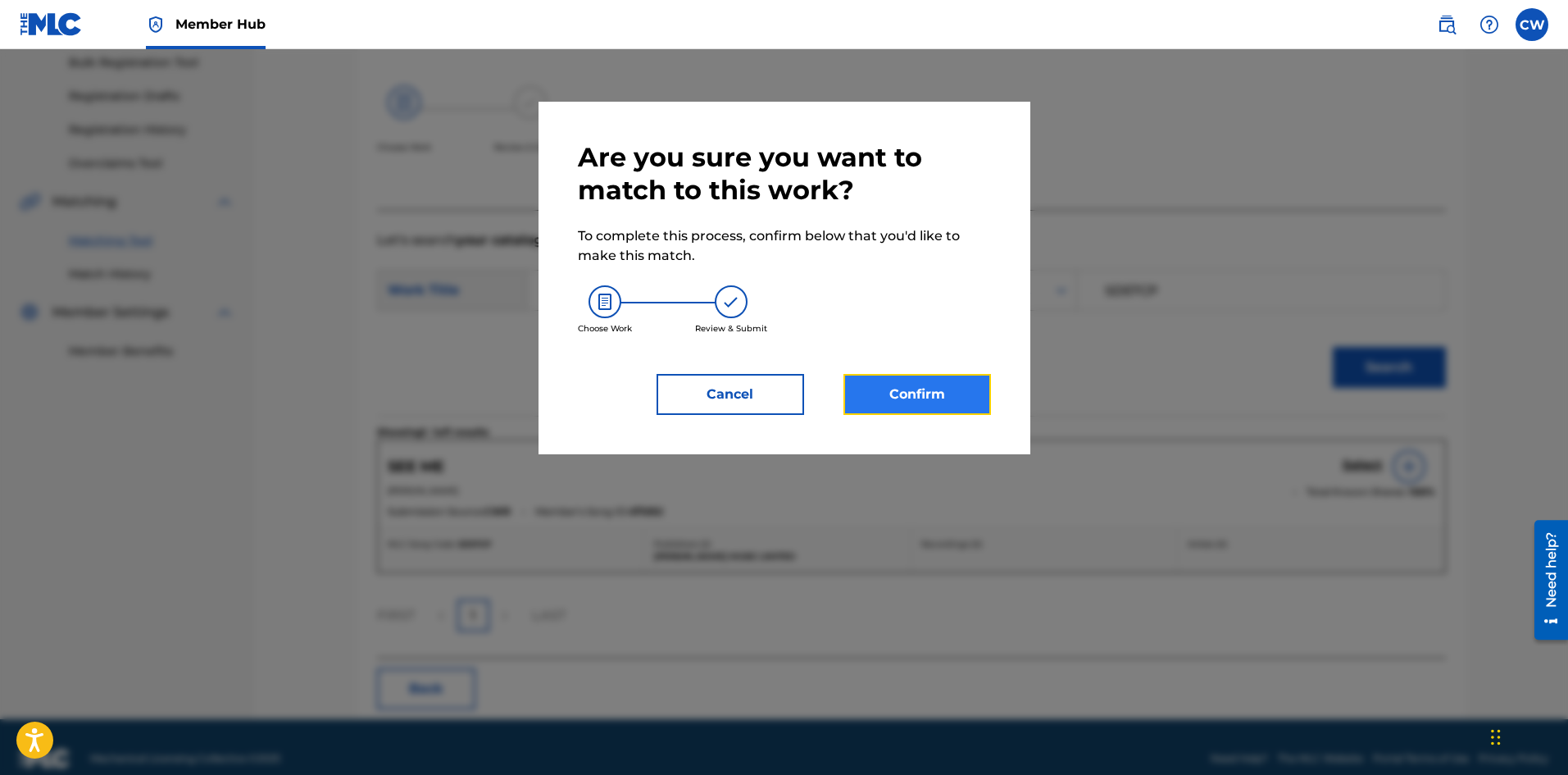
click at [940, 388] on button "Confirm" at bounding box center [917, 394] width 147 height 41
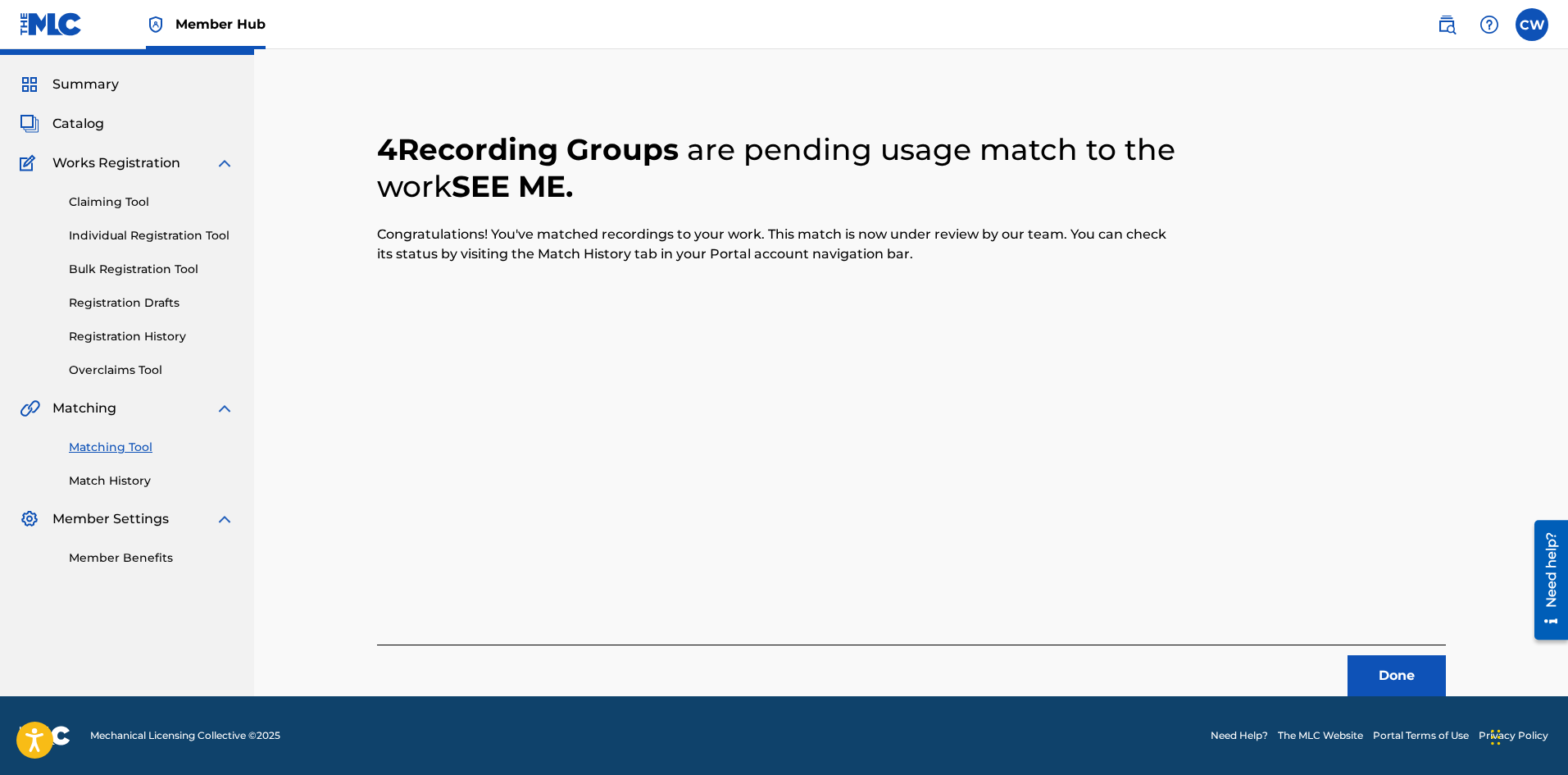
scroll to position [40, 0]
click at [1373, 680] on button "Done" at bounding box center [1396, 676] width 98 height 41
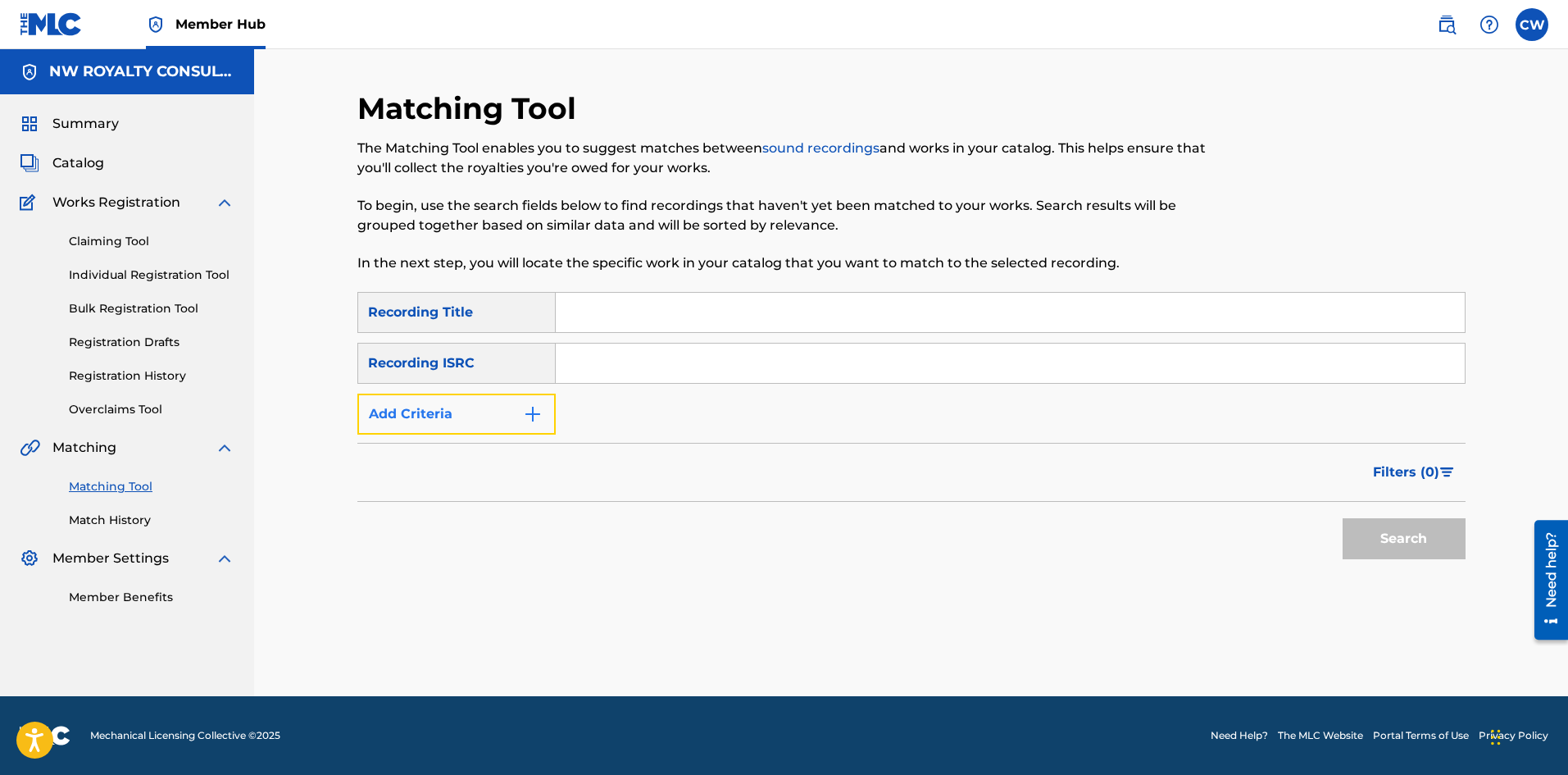
click at [491, 414] on button "Add Criteria" at bounding box center [457, 414] width 199 height 41
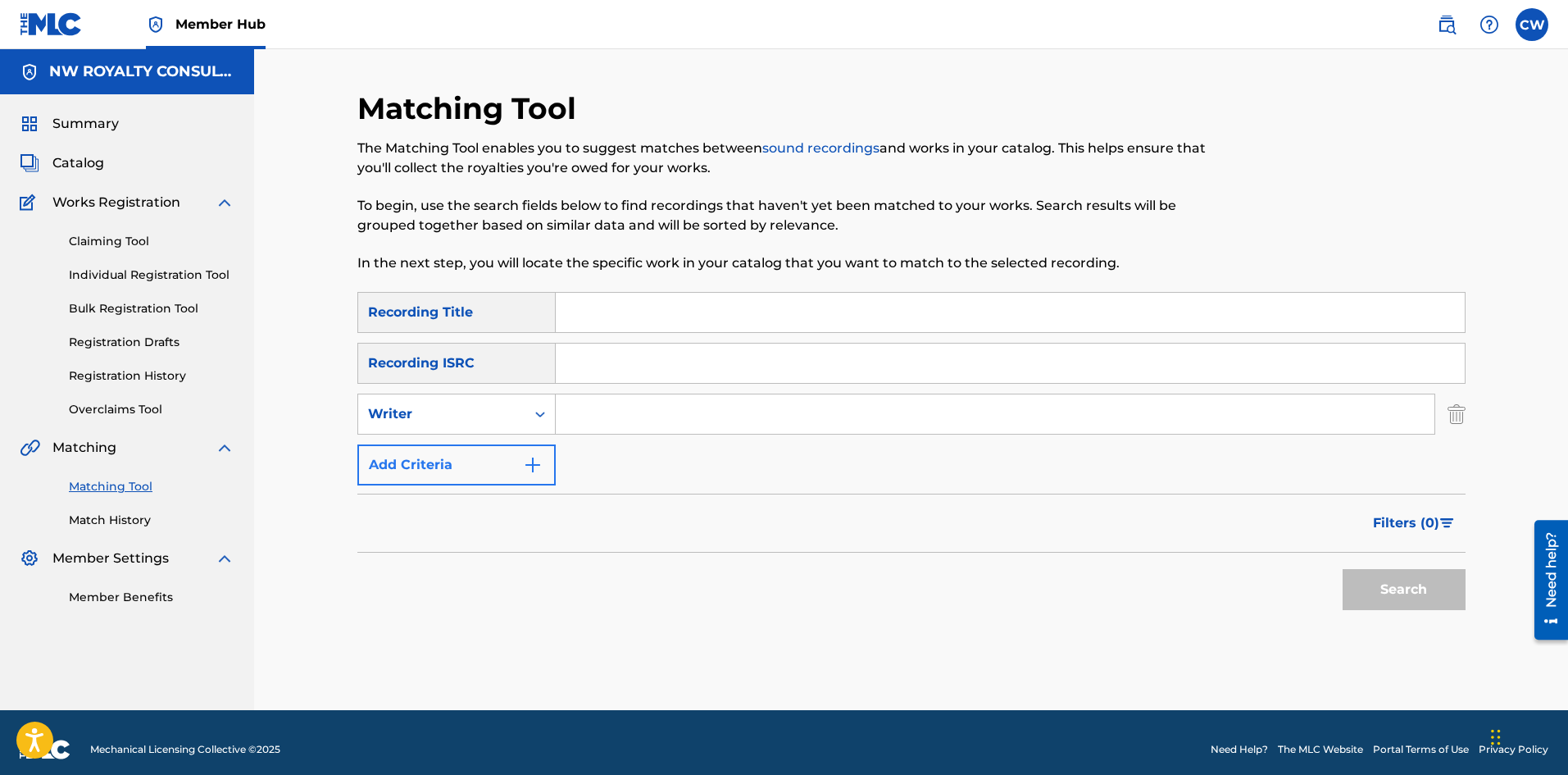
click at [491, 414] on div "Writer" at bounding box center [441, 414] width 147 height 19
click at [501, 436] on div "Recording Artist" at bounding box center [457, 455] width 197 height 41
click at [692, 418] on input "Search Form" at bounding box center [996, 414] width 879 height 40
paste input "SPAYDE876"
type input "SPAYDE876"
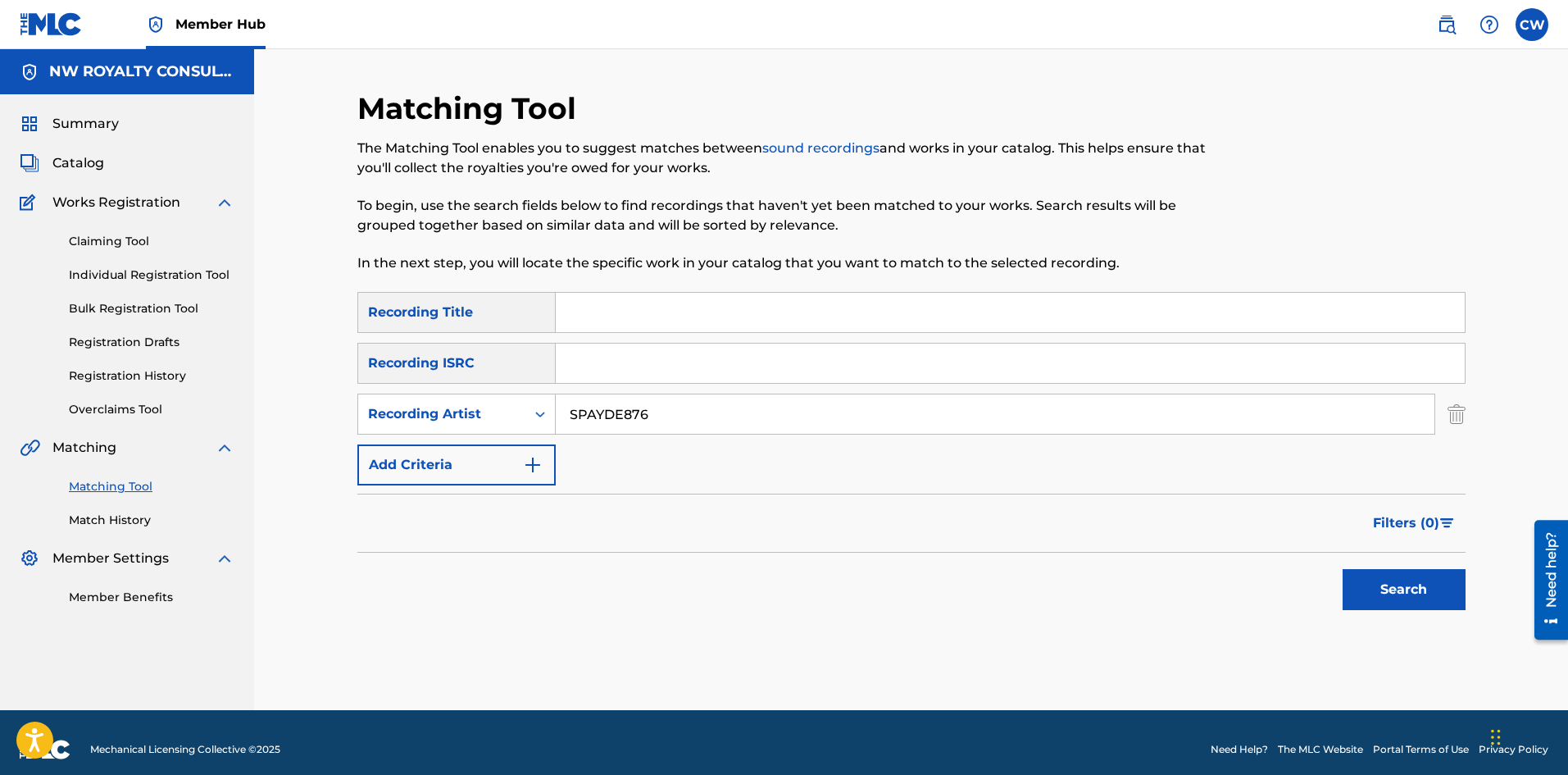
click at [644, 311] on input "Search Form" at bounding box center [1010, 312] width 909 height 40
paste input "SEE THE HYPOCRITES"
type input "SEE THE HYPOCRITES"
click at [1459, 593] on button "Search" at bounding box center [1404, 589] width 123 height 41
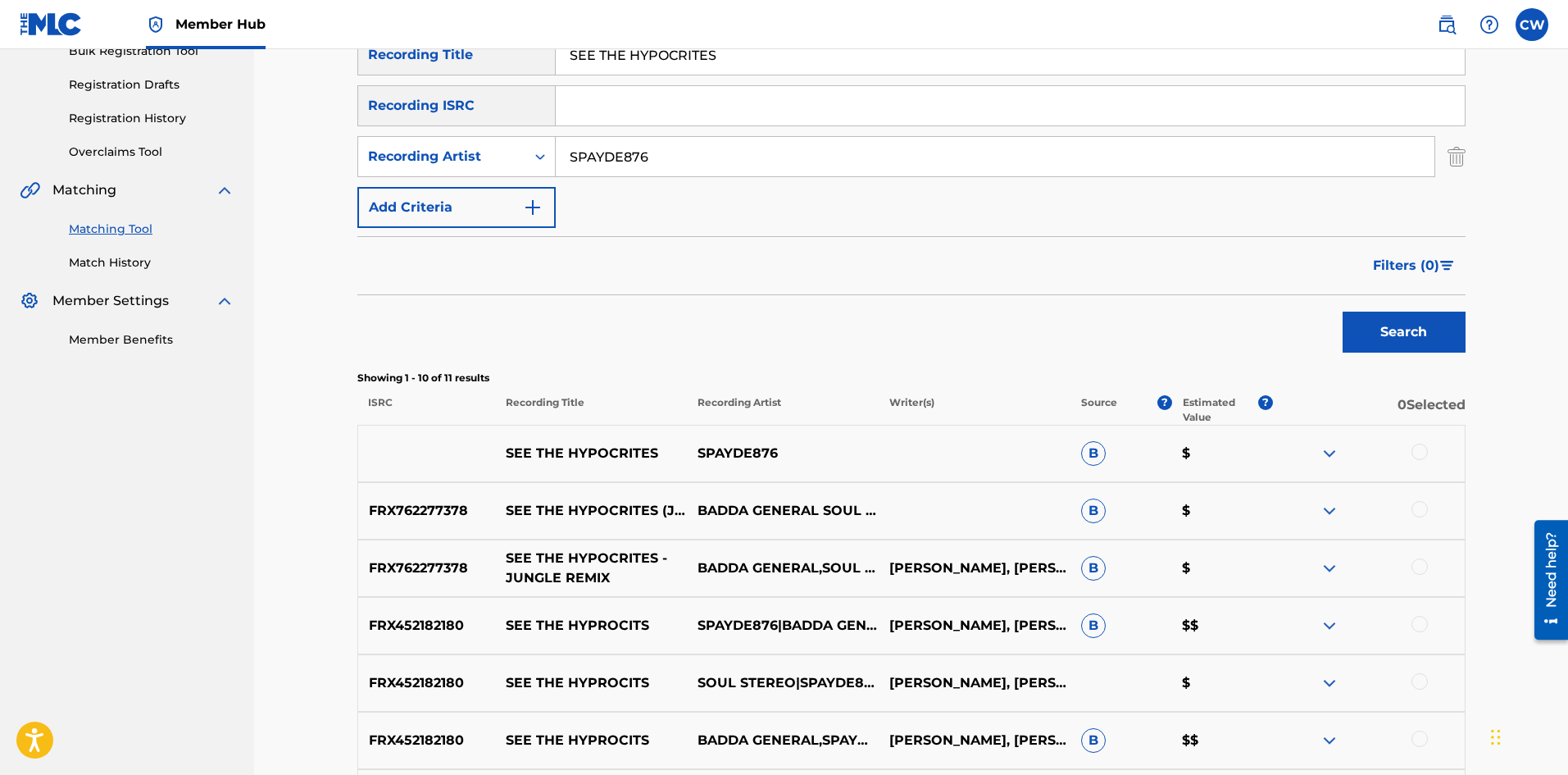
scroll to position [328, 0]
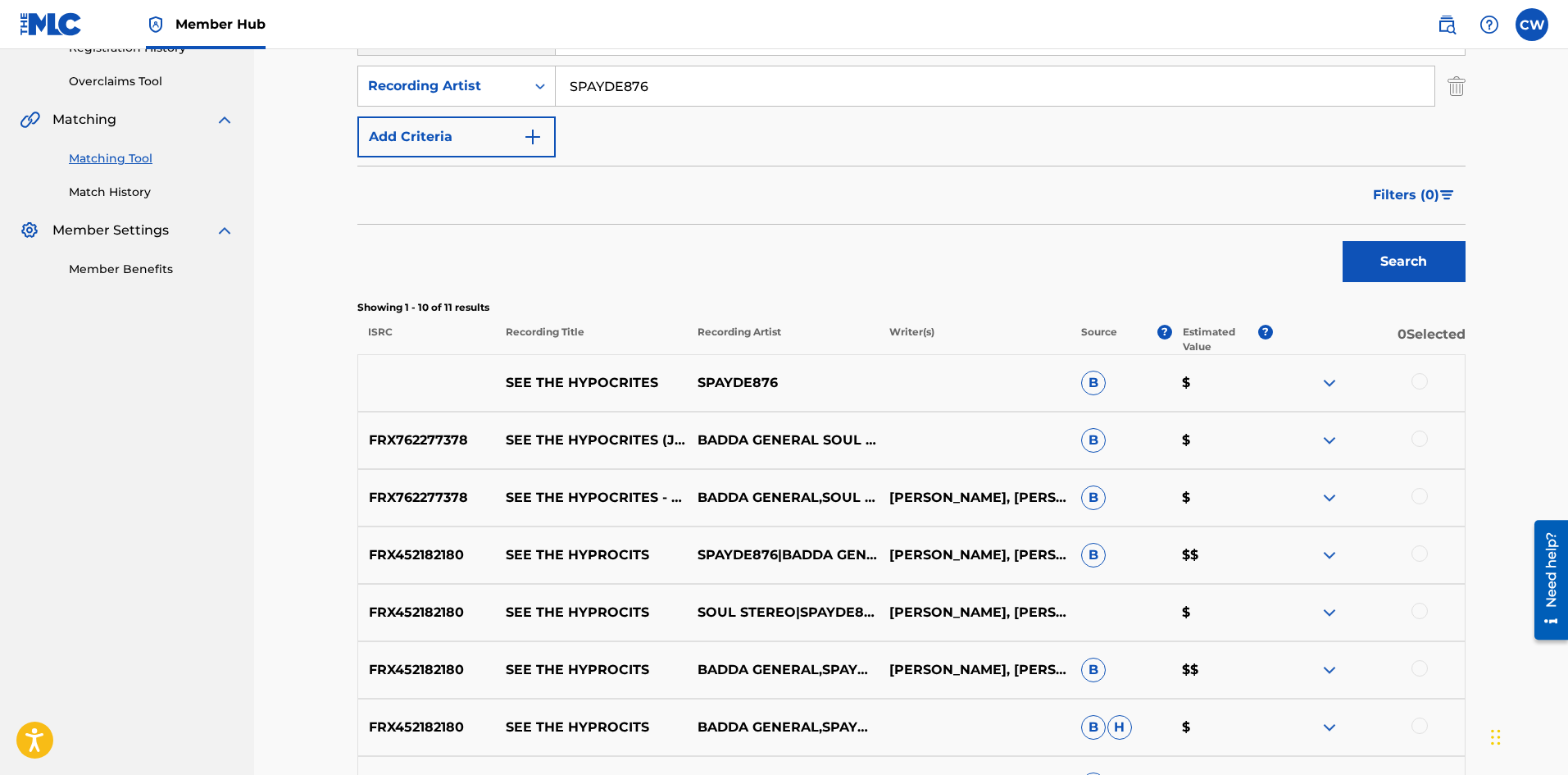
click at [1422, 367] on div "SEE THE HYPOCRITES SPAYDE876 B $" at bounding box center [912, 383] width 1108 height 58
click at [1429, 366] on div "SEE THE HYPOCRITES SPAYDE876 B $" at bounding box center [912, 383] width 1108 height 58
drag, startPoint x: 1422, startPoint y: 381, endPoint x: 1416, endPoint y: 404, distance: 23.8
click at [1422, 383] on div at bounding box center [1419, 381] width 16 height 16
click at [1417, 436] on div at bounding box center [1419, 438] width 16 height 16
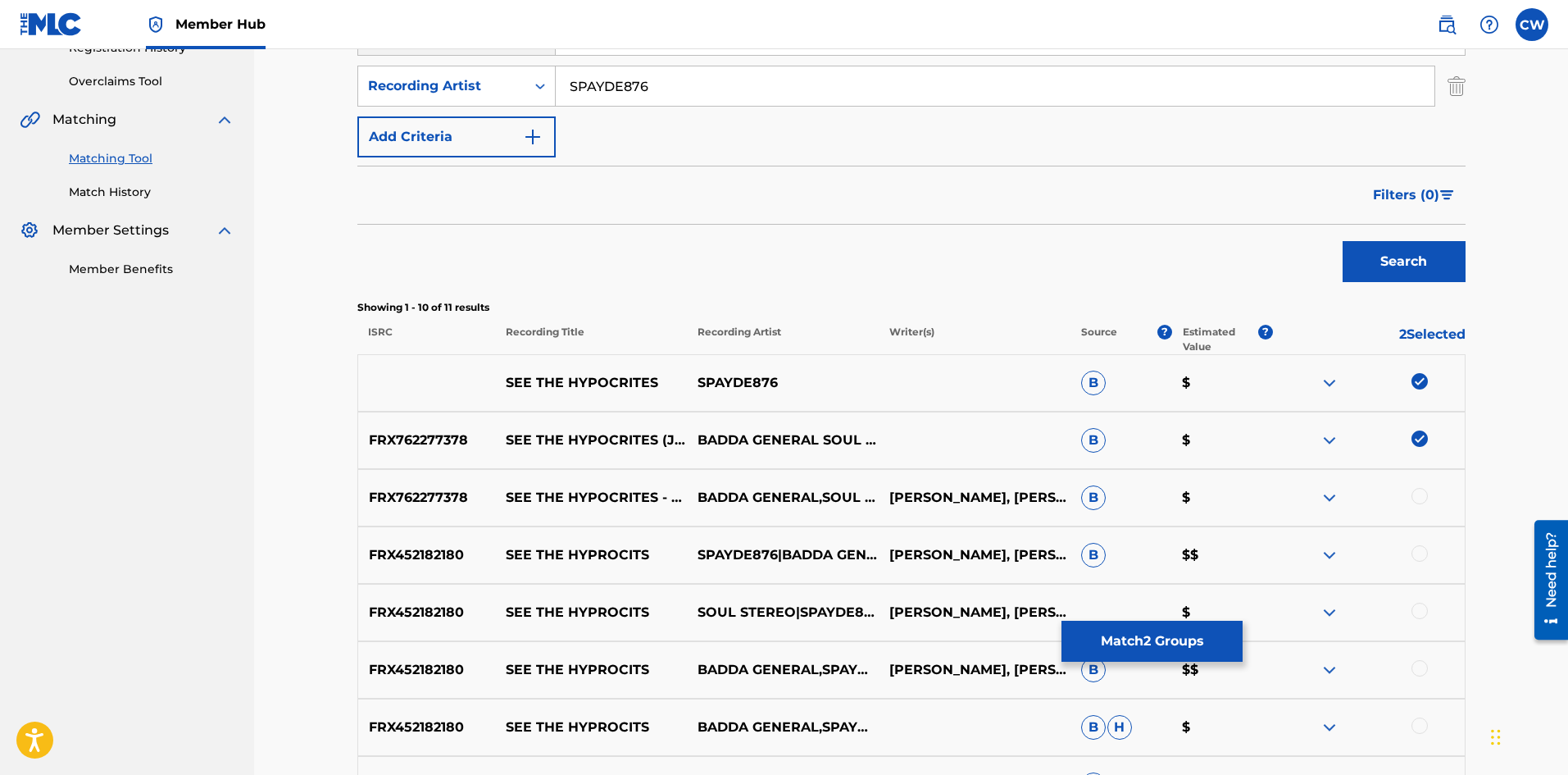
click at [1418, 489] on div at bounding box center [1419, 495] width 16 height 16
click at [1417, 559] on div at bounding box center [1419, 553] width 16 height 16
click at [1414, 601] on div "FRX452182180 SEE THE HYPROCITS SOUL STEREO|SPAYDE876|BADDA GENERAL [PERSON_NAME…" at bounding box center [912, 613] width 1108 height 58
click at [1424, 613] on div at bounding box center [1419, 610] width 16 height 16
click at [1421, 667] on div at bounding box center [1419, 668] width 16 height 16
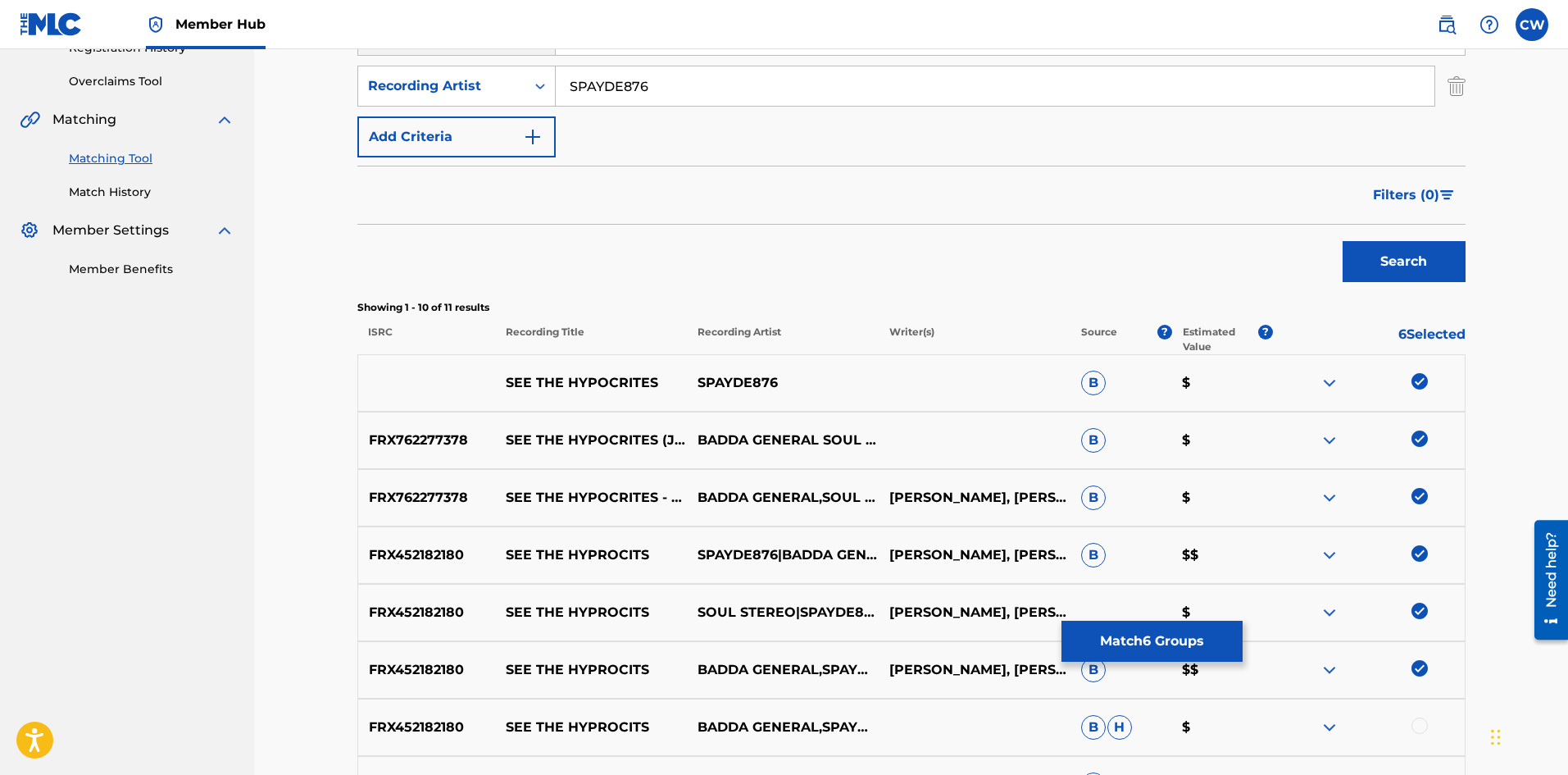
click at [1410, 720] on div at bounding box center [1369, 727] width 192 height 19
click at [1411, 729] on div at bounding box center [1419, 725] width 16 height 16
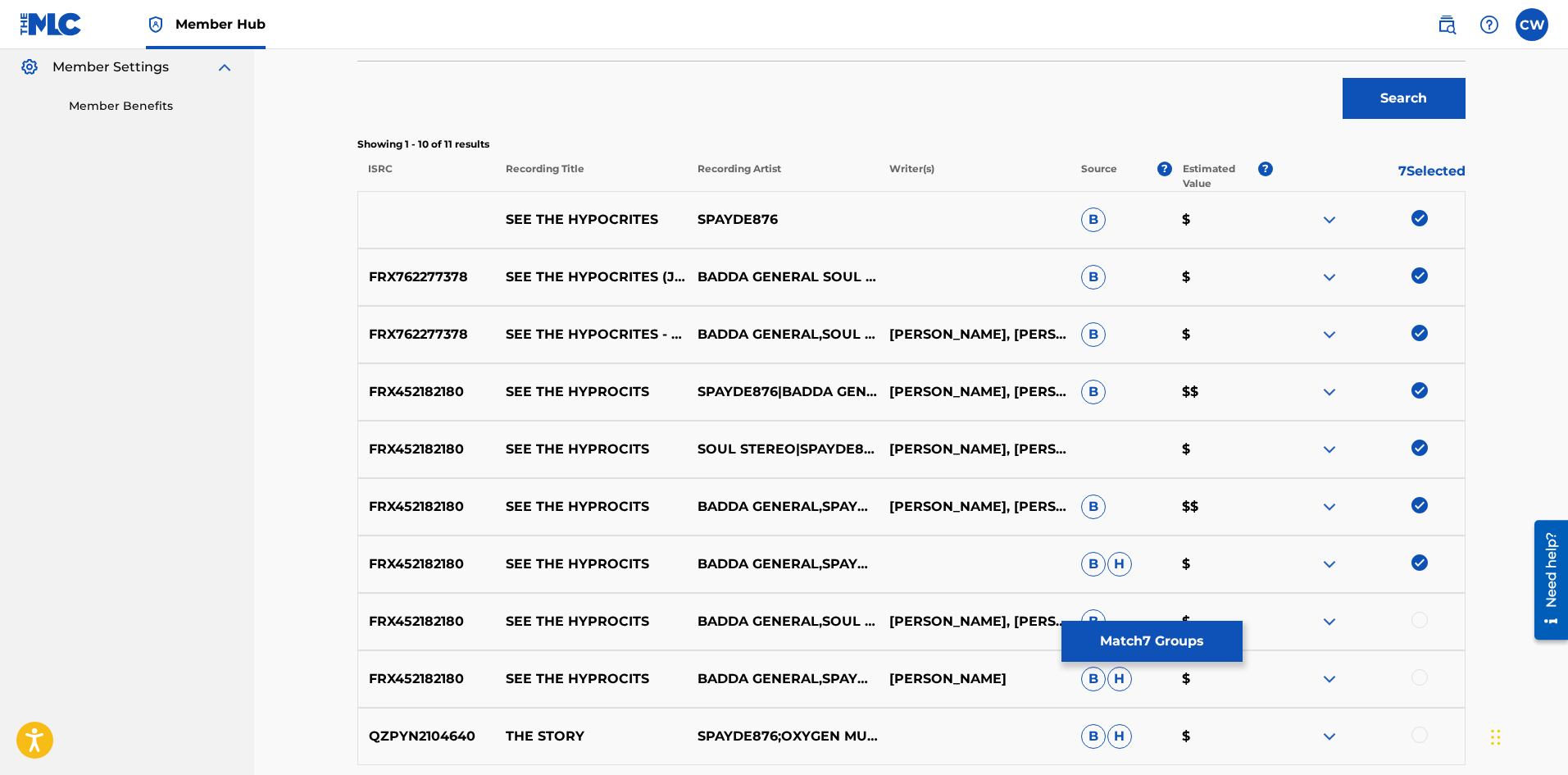
scroll to position [492, 0]
click at [1417, 617] on div at bounding box center [1419, 619] width 16 height 16
click at [1423, 675] on div at bounding box center [1419, 676] width 16 height 16
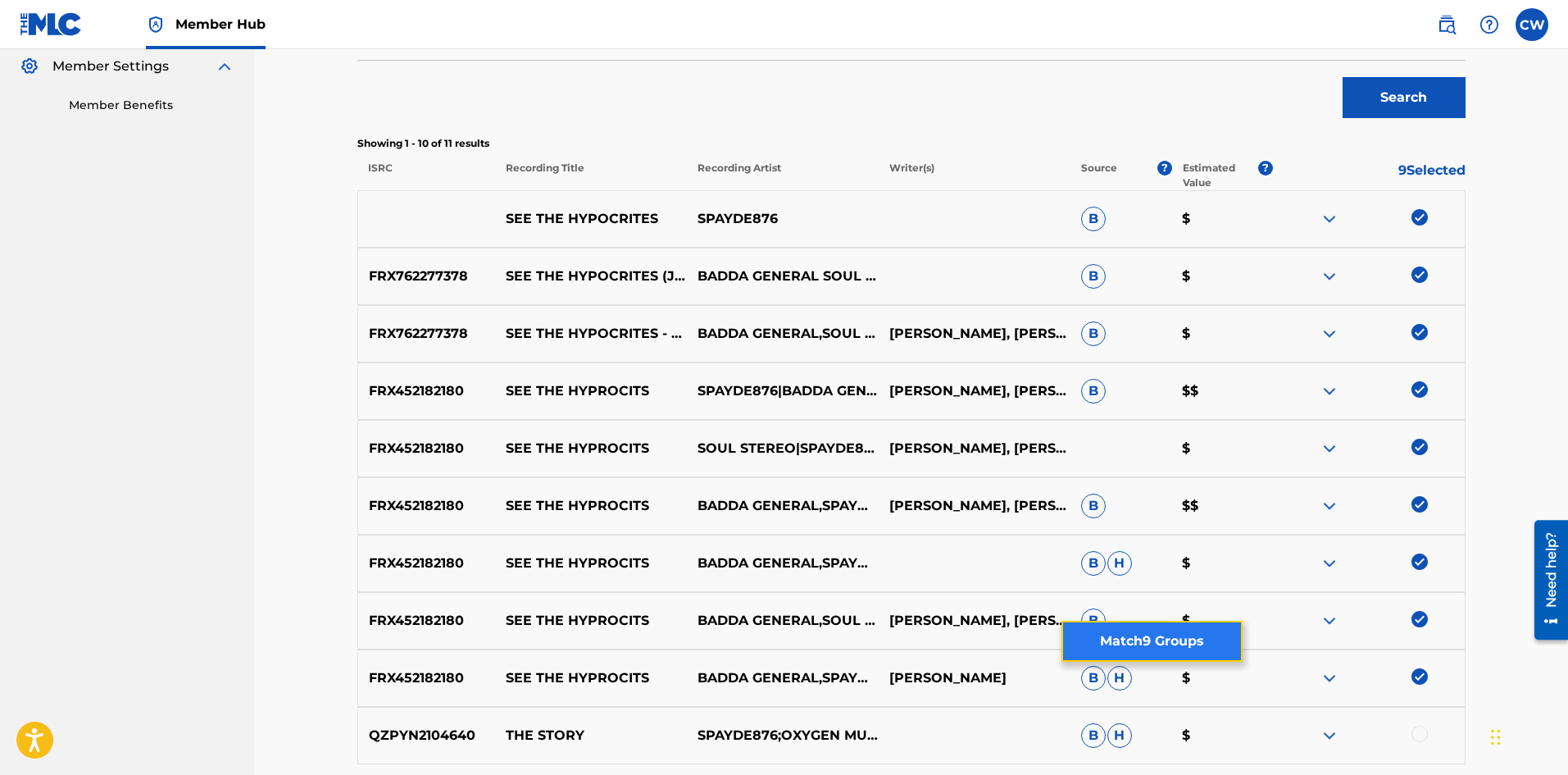
click at [1121, 650] on button "Match 9 Groups" at bounding box center [1152, 641] width 181 height 41
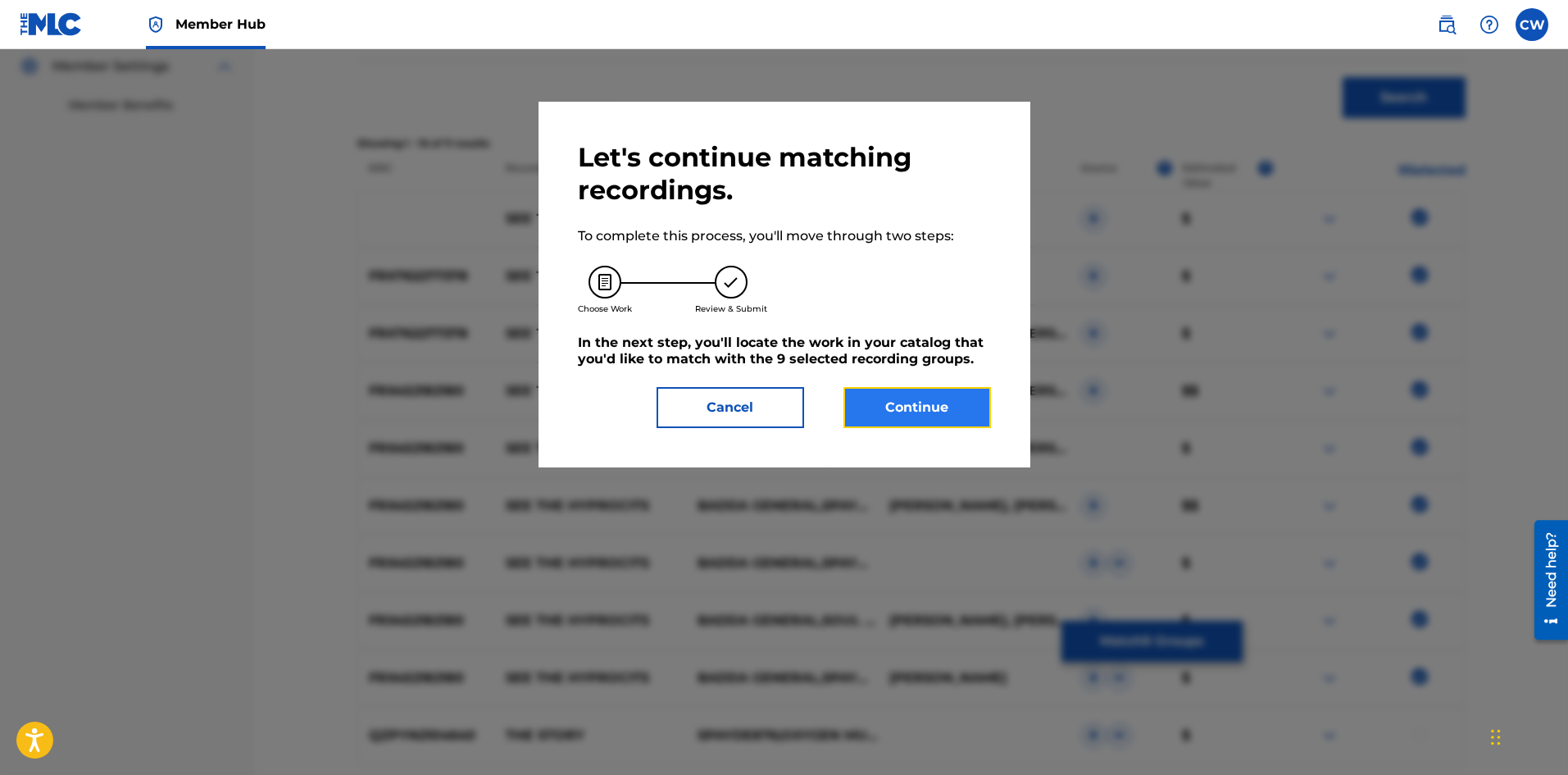
click at [915, 394] on button "Continue" at bounding box center [917, 407] width 147 height 41
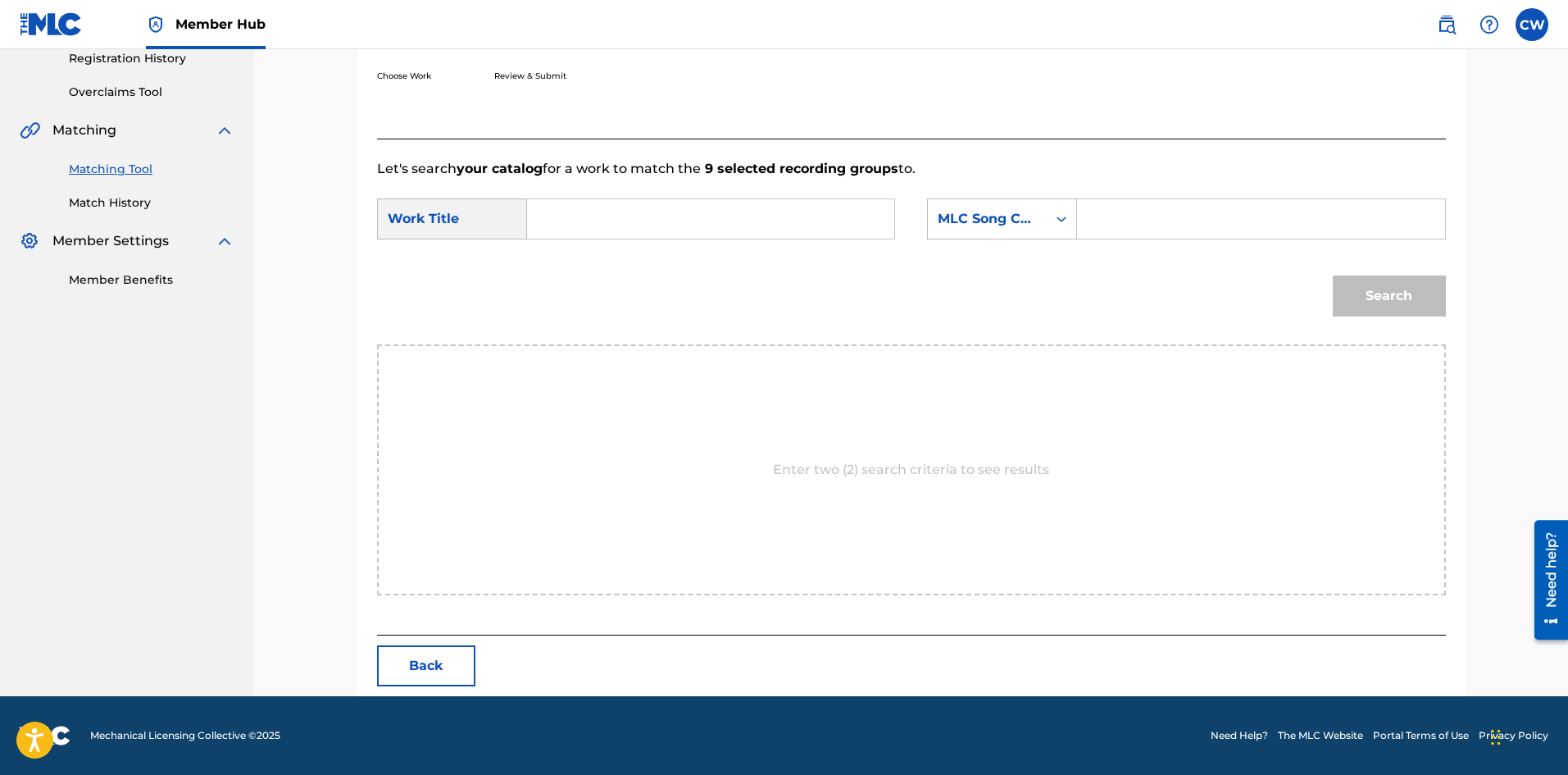
scroll to position [317, 0]
click at [710, 236] on input "Search Form" at bounding box center [710, 219] width 339 height 40
paste input "SEE THE HYPOCRITES"
type input "SEE THE HYPOCRITES"
click at [1205, 233] on input "Search Form" at bounding box center [1261, 219] width 339 height 40
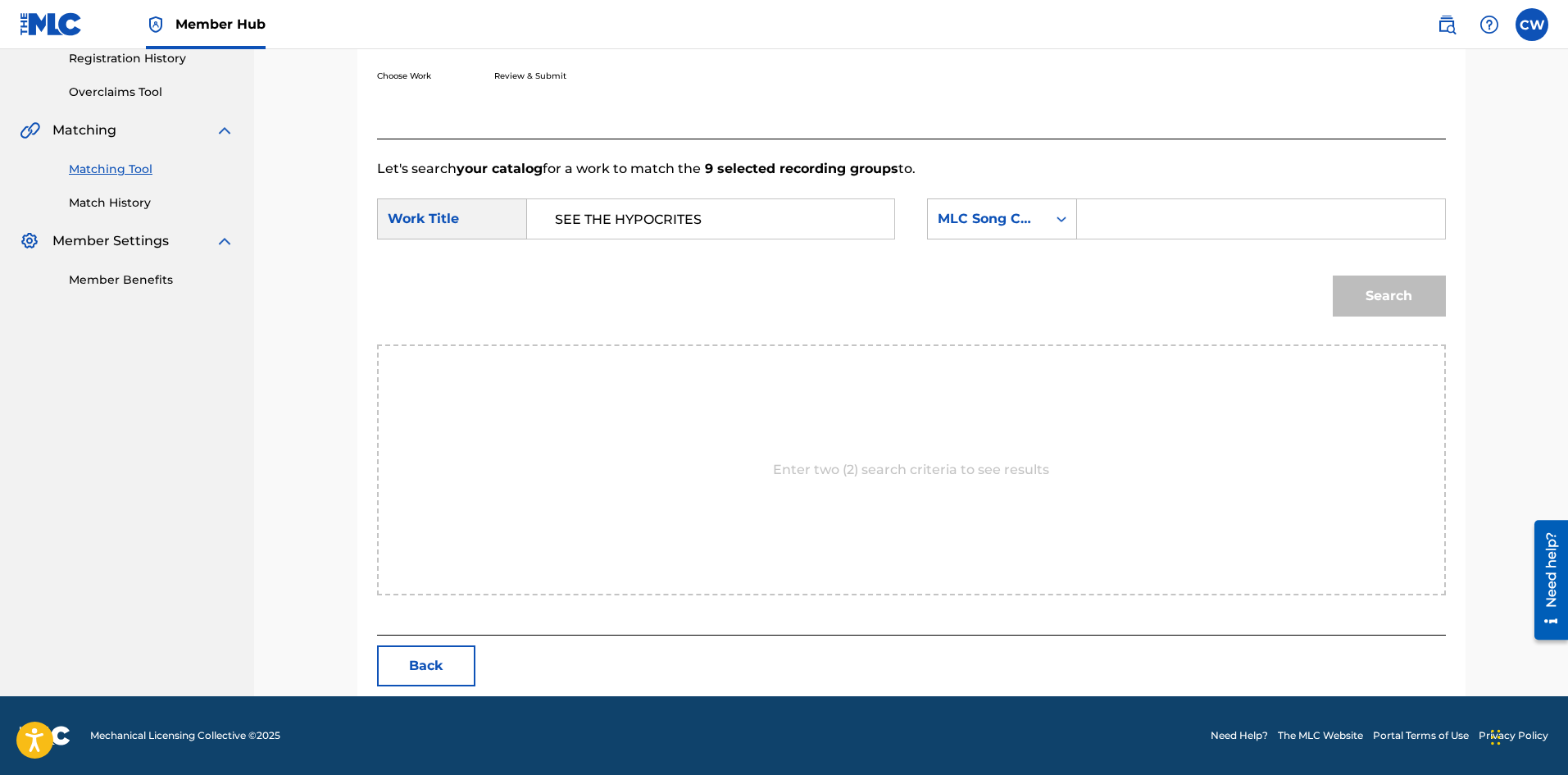
paste input "HP5K9F"
type input "HP5K9F"
click at [1391, 284] on button "Search" at bounding box center [1389, 296] width 113 height 41
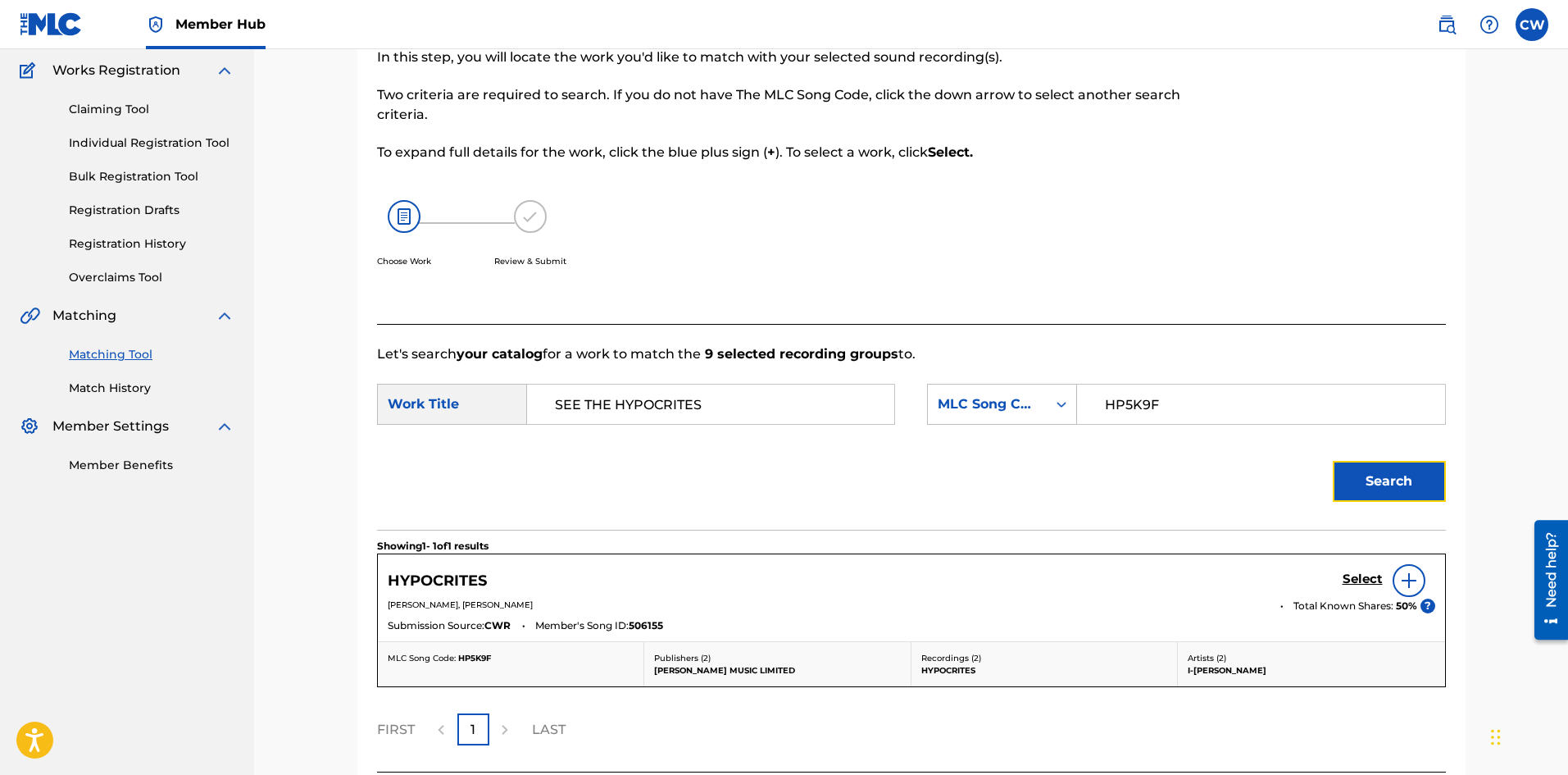
scroll to position [269, 0]
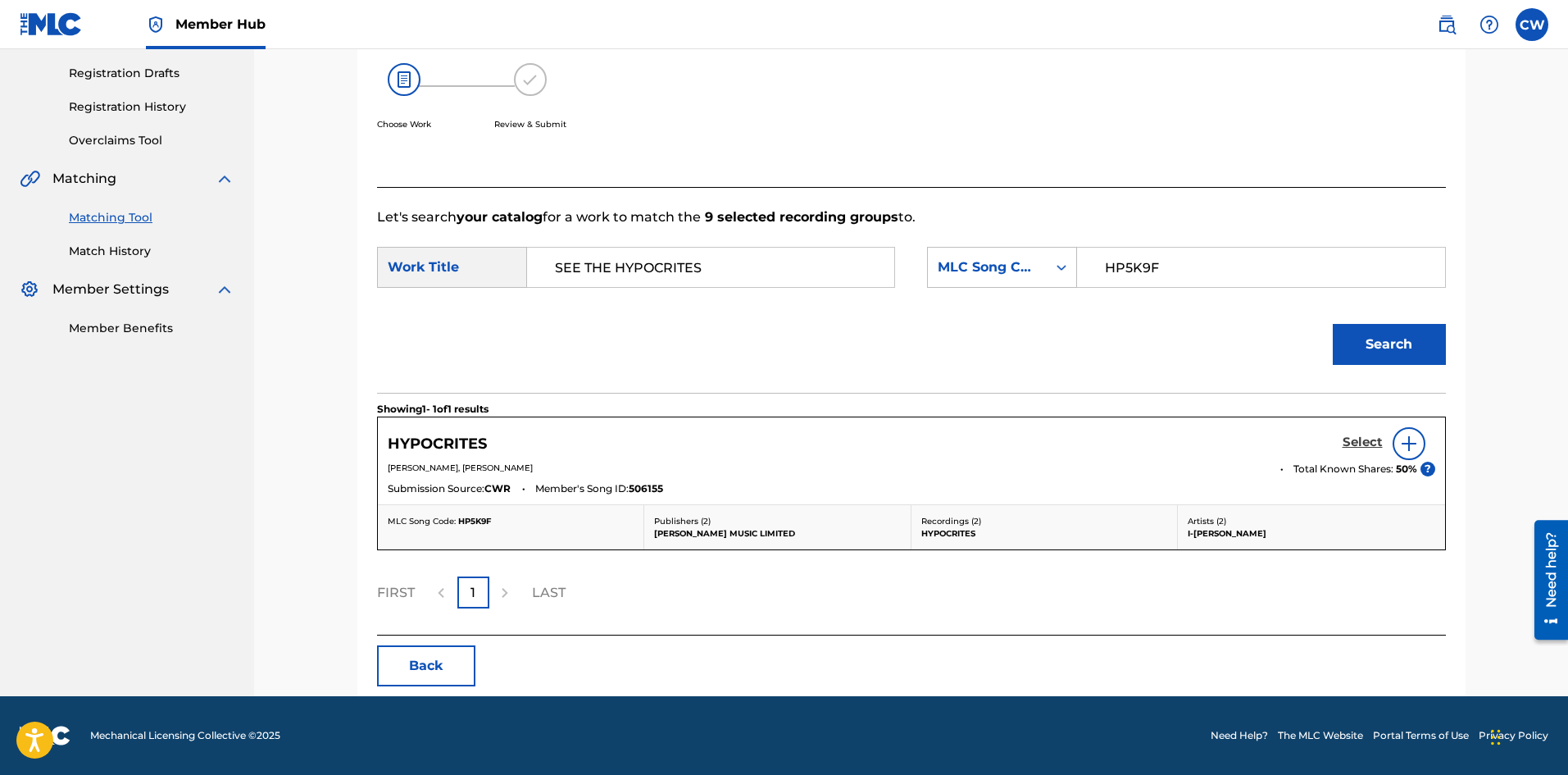
click at [1357, 445] on h5 "Select" at bounding box center [1363, 442] width 40 height 15
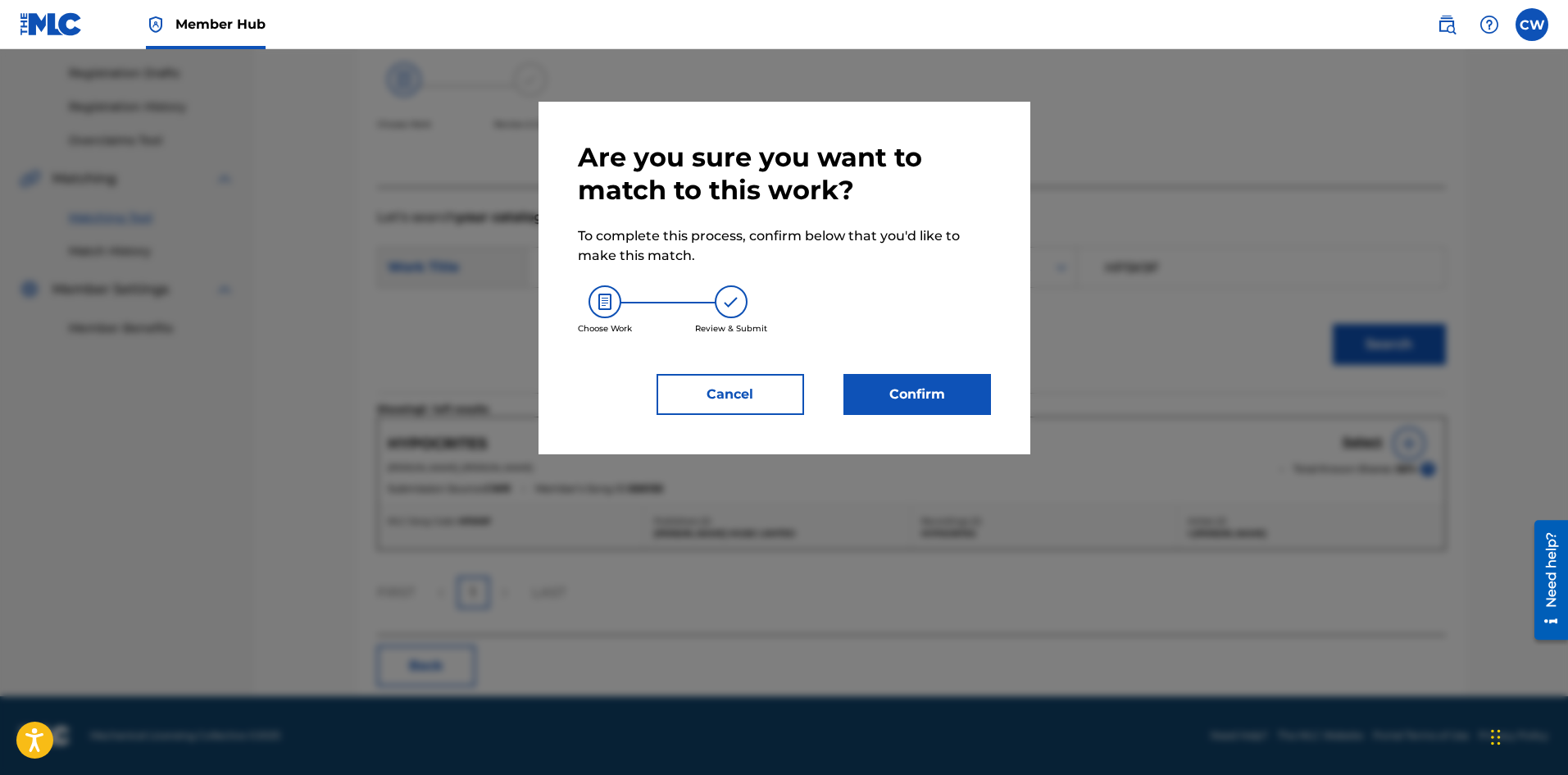
click at [1006, 445] on div "Are you sure you want to match to this work? To complete this process, confirm …" at bounding box center [784, 278] width 492 height 353
click at [938, 399] on button "Confirm" at bounding box center [917, 394] width 147 height 41
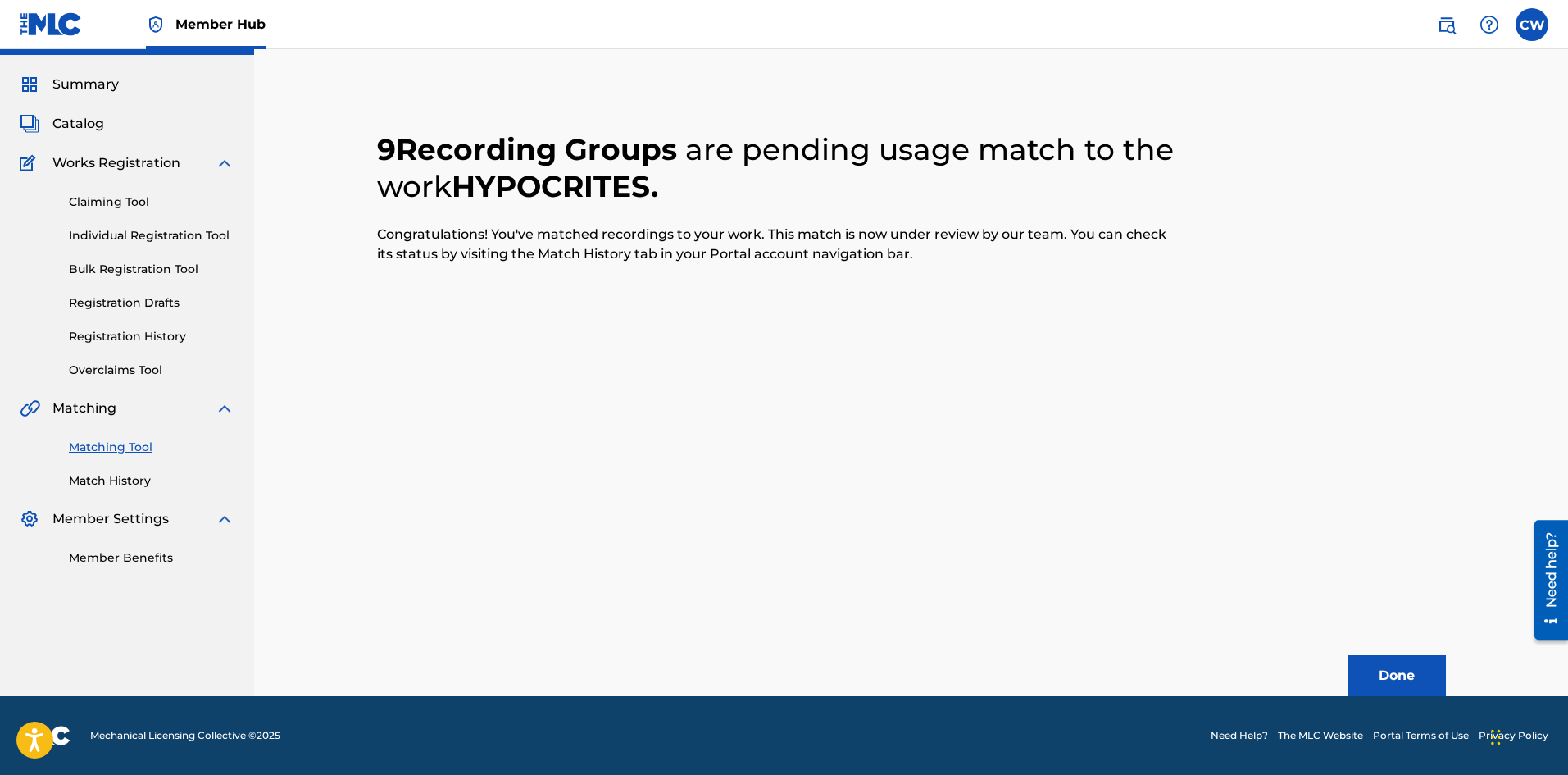
scroll to position [40, 0]
click at [1347, 675] on button "Done" at bounding box center [1396, 676] width 98 height 41
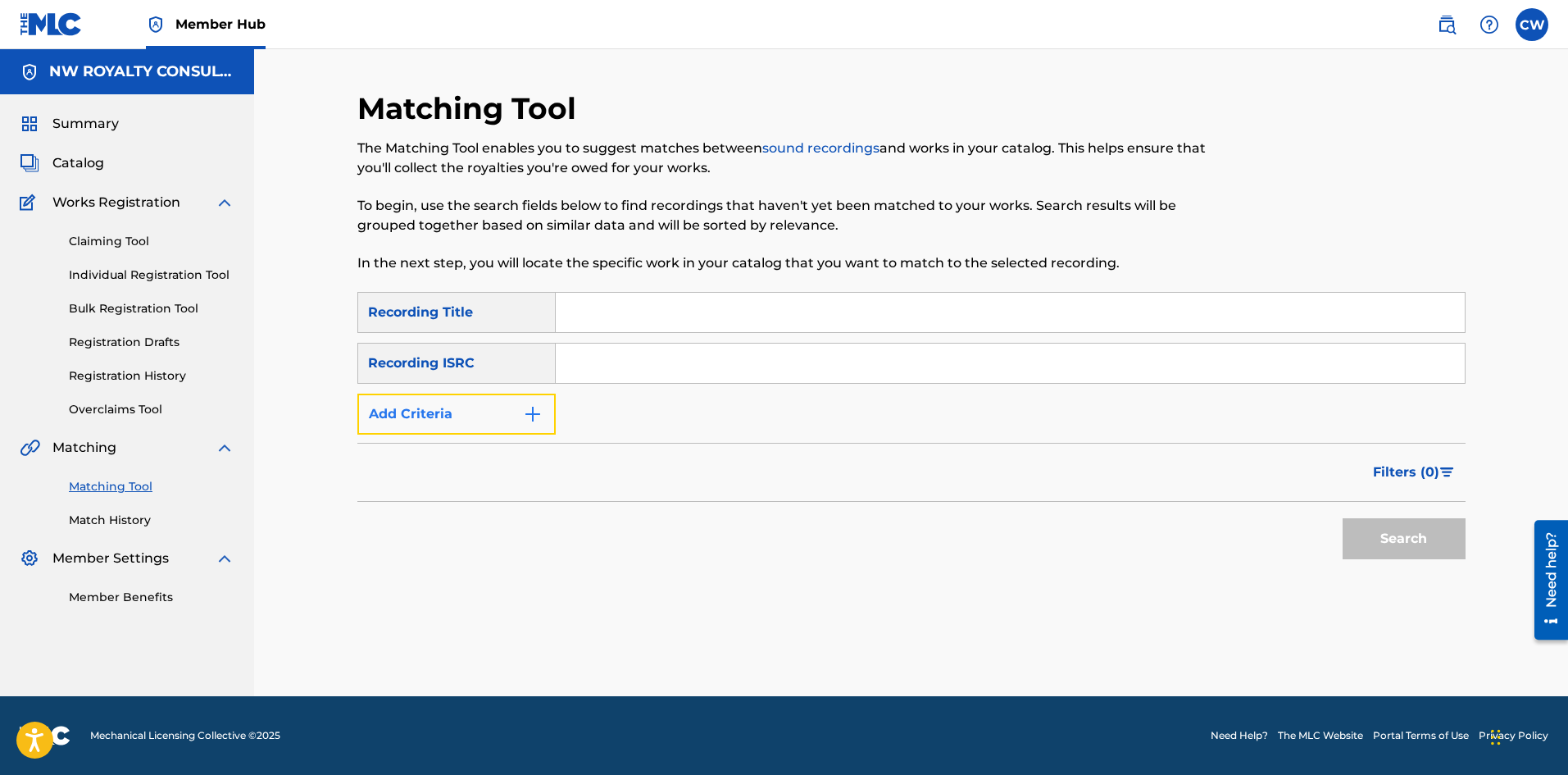
click at [484, 430] on button "Add Criteria" at bounding box center [457, 414] width 199 height 41
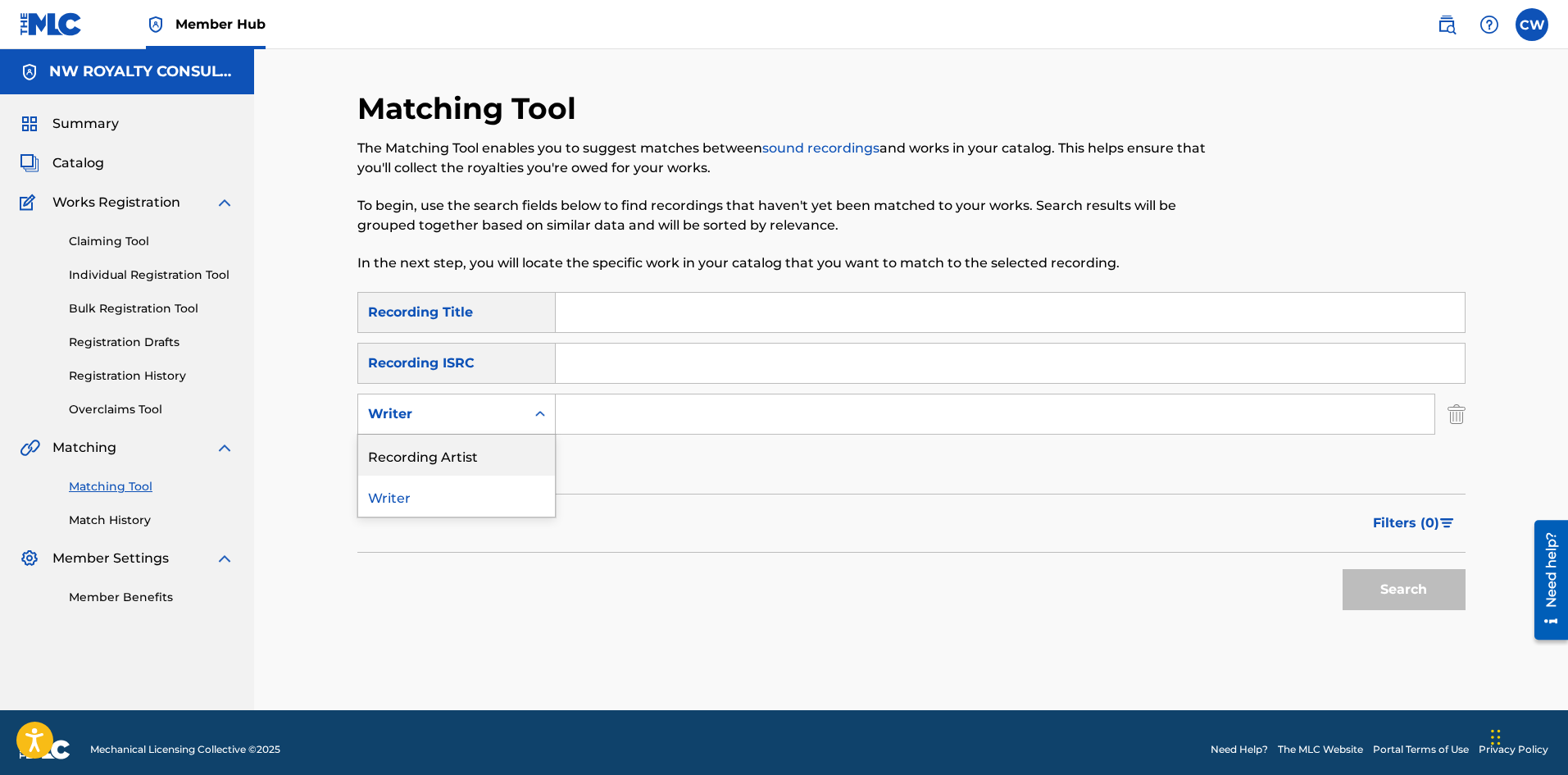
click at [468, 446] on div "Recording Artist" at bounding box center [457, 455] width 197 height 41
click at [681, 392] on div "SearchWithCriteria22bbefc4-1da7-4b90-85e3-ff346181ca9b Recording Title SearchWi…" at bounding box center [912, 388] width 1108 height 194
click at [677, 403] on input "Search Form" at bounding box center [996, 414] width 879 height 40
paste input "[PERSON_NAME]"
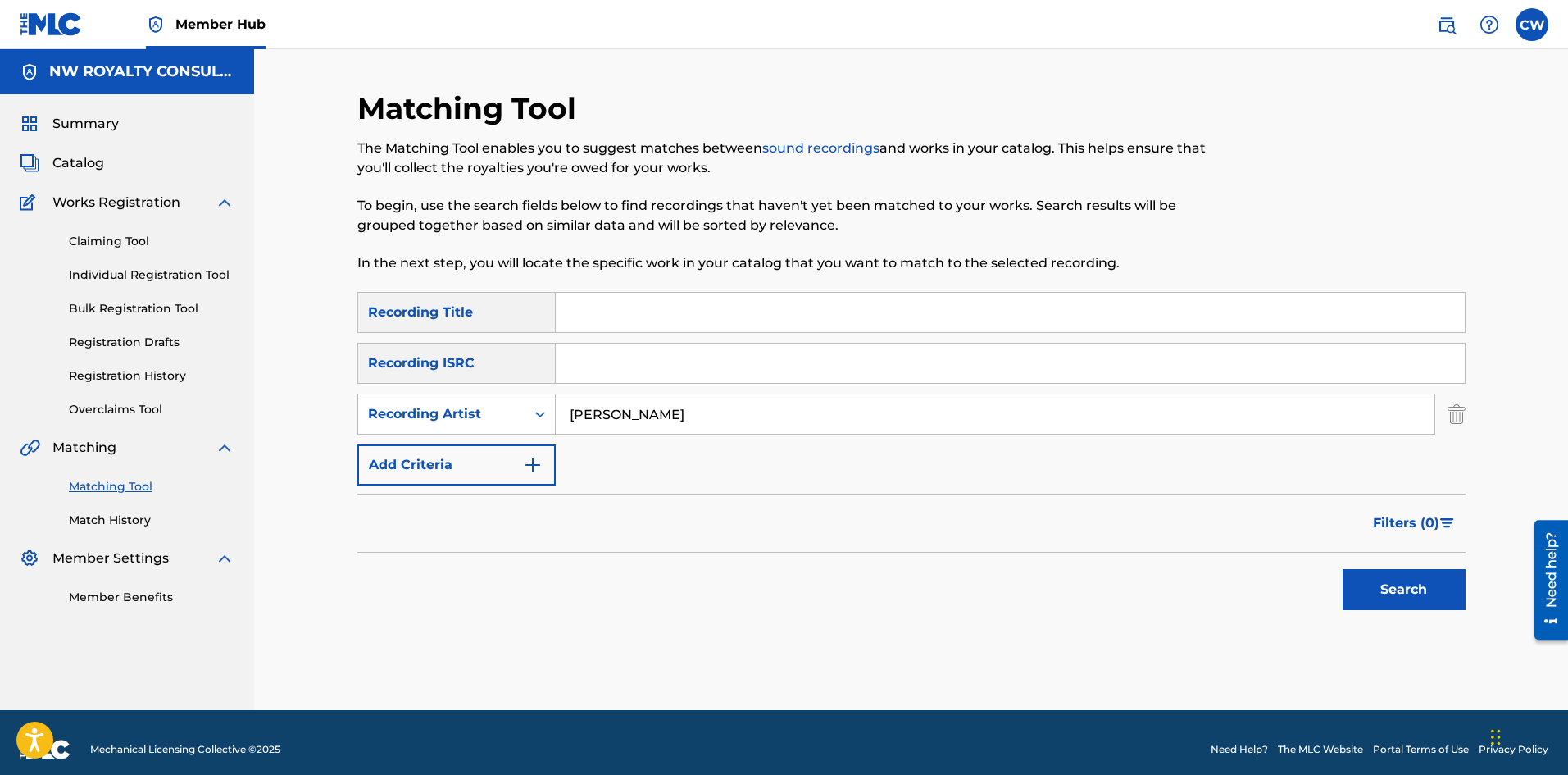
type input "[PERSON_NAME]"
click at [704, 302] on input "Search Form" at bounding box center [1010, 312] width 909 height 40
paste input "SEE US THROUGH"
type input "SEE US THROUGH"
click at [1371, 602] on button "Search" at bounding box center [1404, 589] width 123 height 41
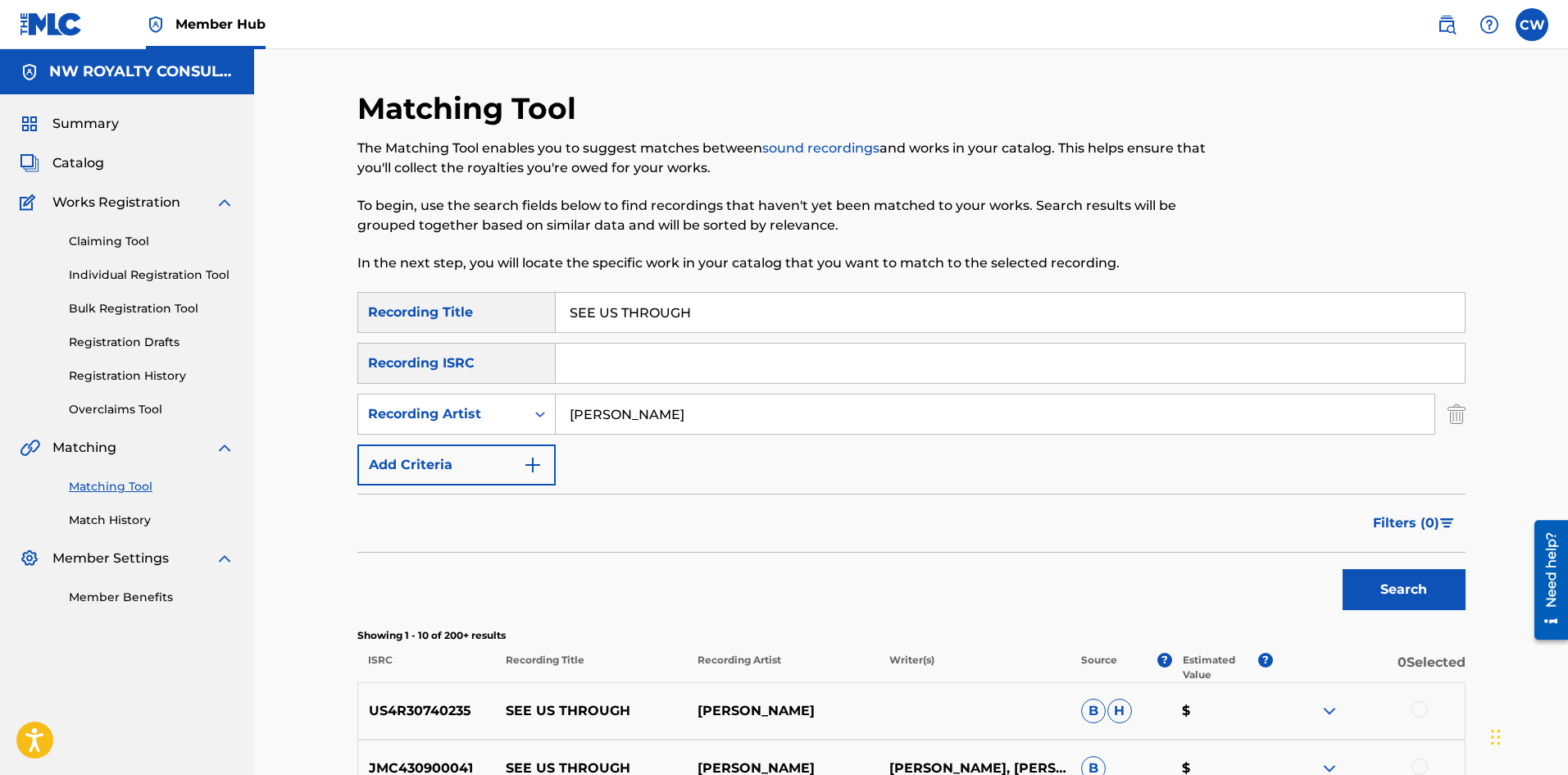
scroll to position [82, 0]
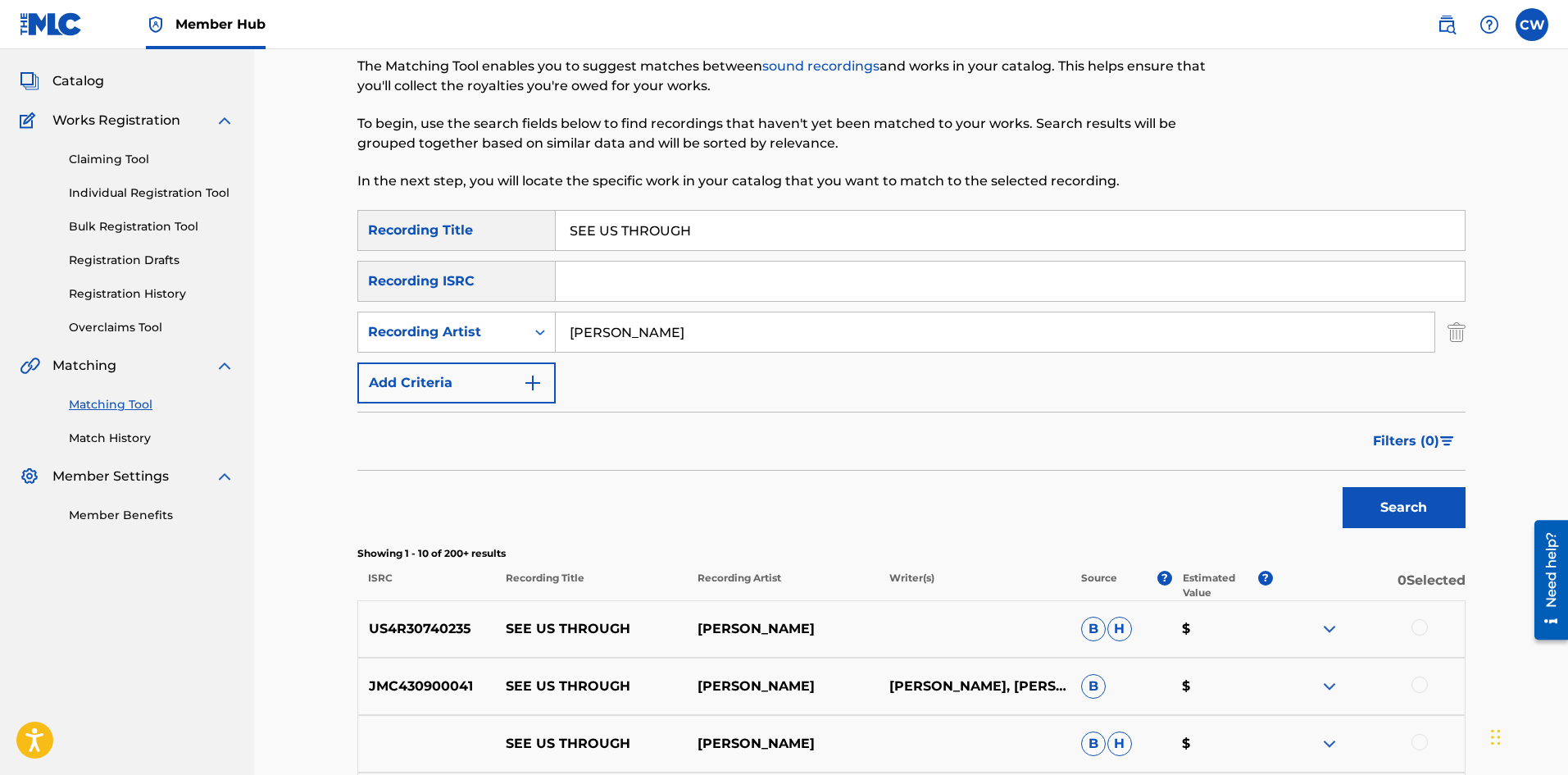
click at [1430, 635] on div at bounding box center [1369, 628] width 192 height 19
click at [1419, 625] on div at bounding box center [1419, 627] width 16 height 16
click at [1413, 683] on div at bounding box center [1419, 684] width 16 height 16
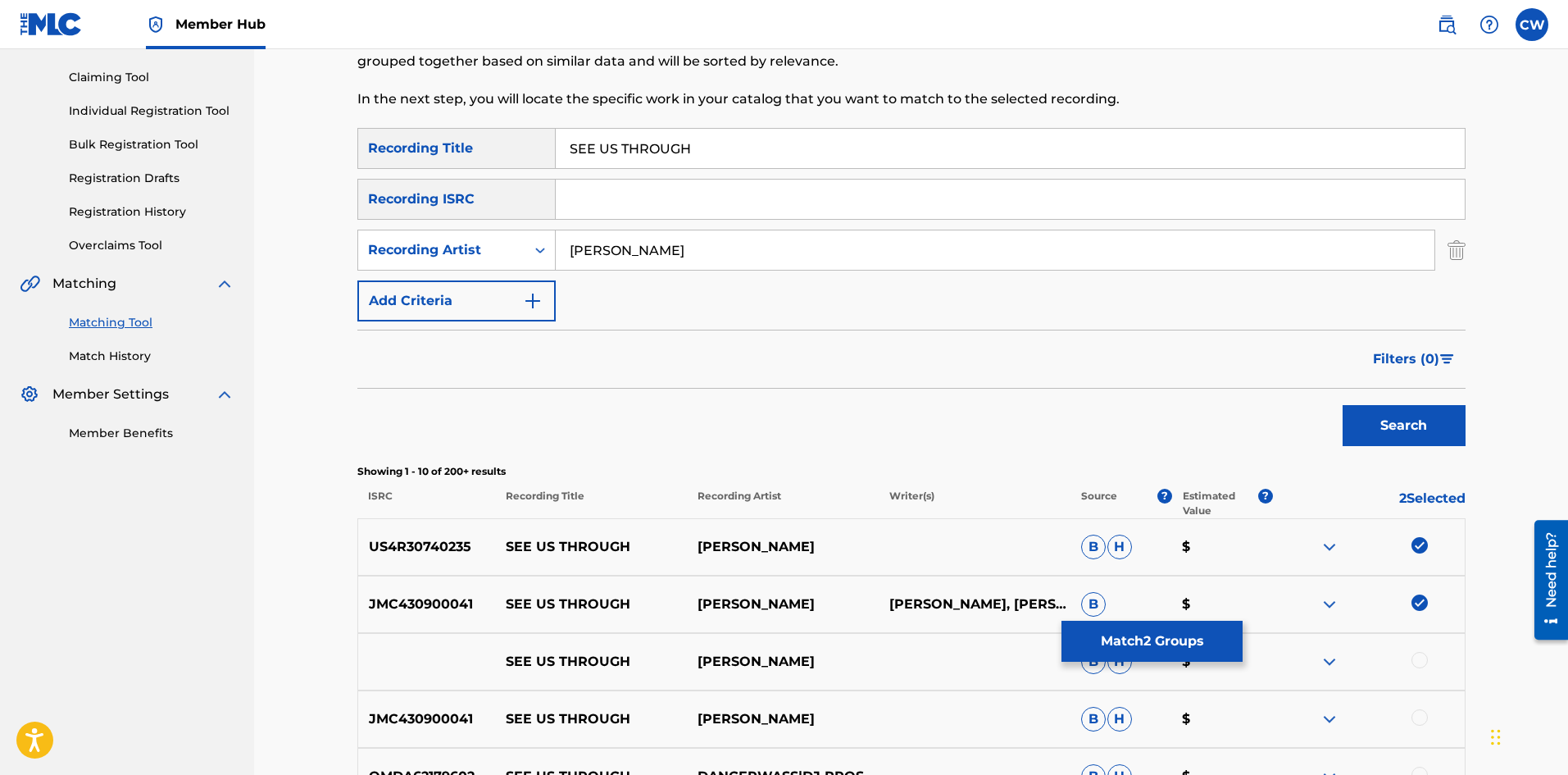
click at [1419, 667] on div at bounding box center [1369, 661] width 192 height 19
click at [1414, 655] on div at bounding box center [1419, 659] width 16 height 16
click at [1428, 708] on div "JMC430900041 SEE US THROUGH MARK WONDER B H $" at bounding box center [912, 719] width 1108 height 58
click at [1424, 713] on div at bounding box center [1419, 717] width 16 height 16
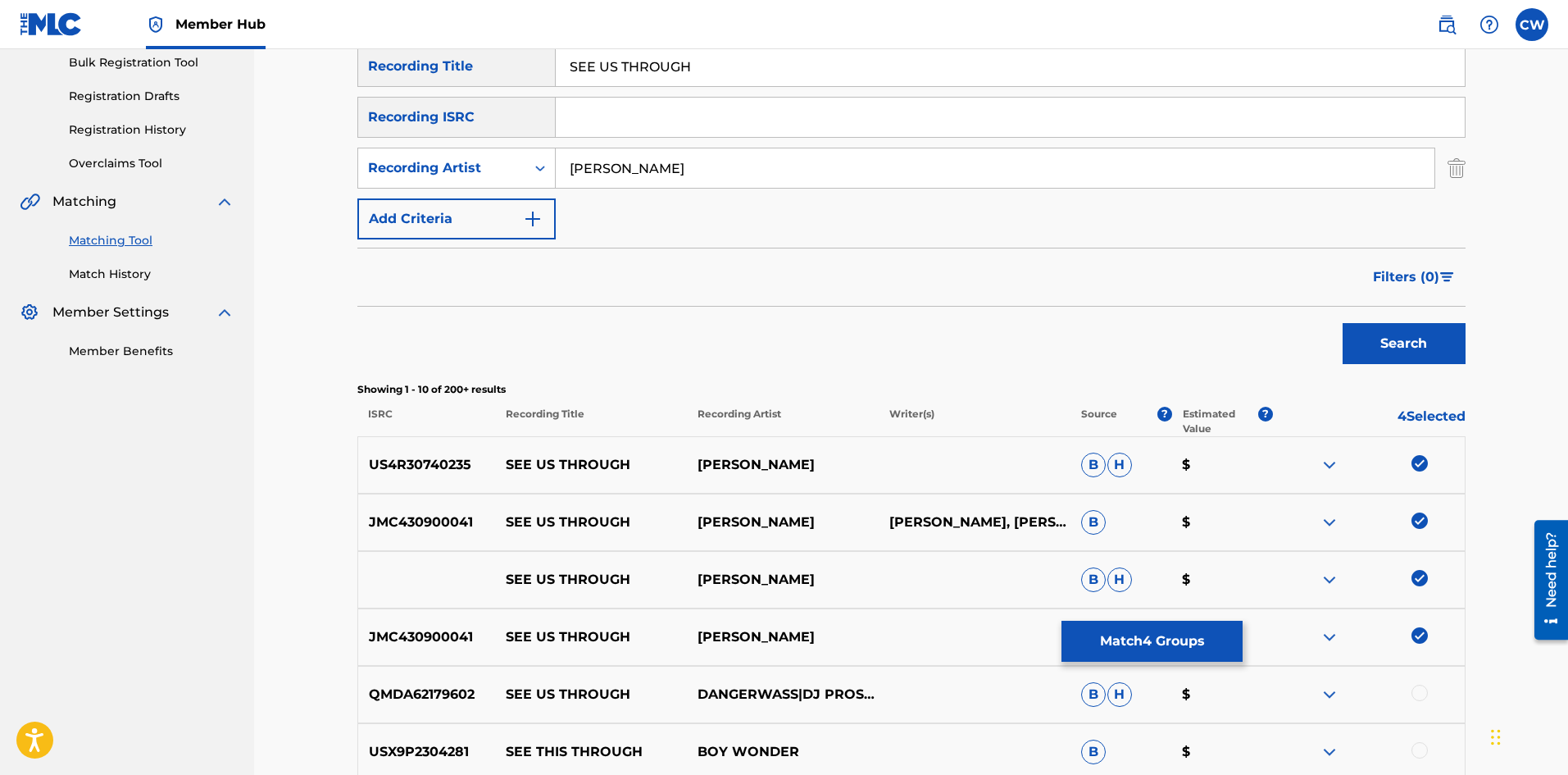
click at [1424, 706] on div "QMDA62179602 SEE US THROUGH DANGERWASS|DJ PROSPERITY|[PERSON_NAME] [PERSON_NAME…" at bounding box center [912, 695] width 1108 height 58
click at [1138, 628] on button "Match 4 Groups" at bounding box center [1152, 641] width 181 height 41
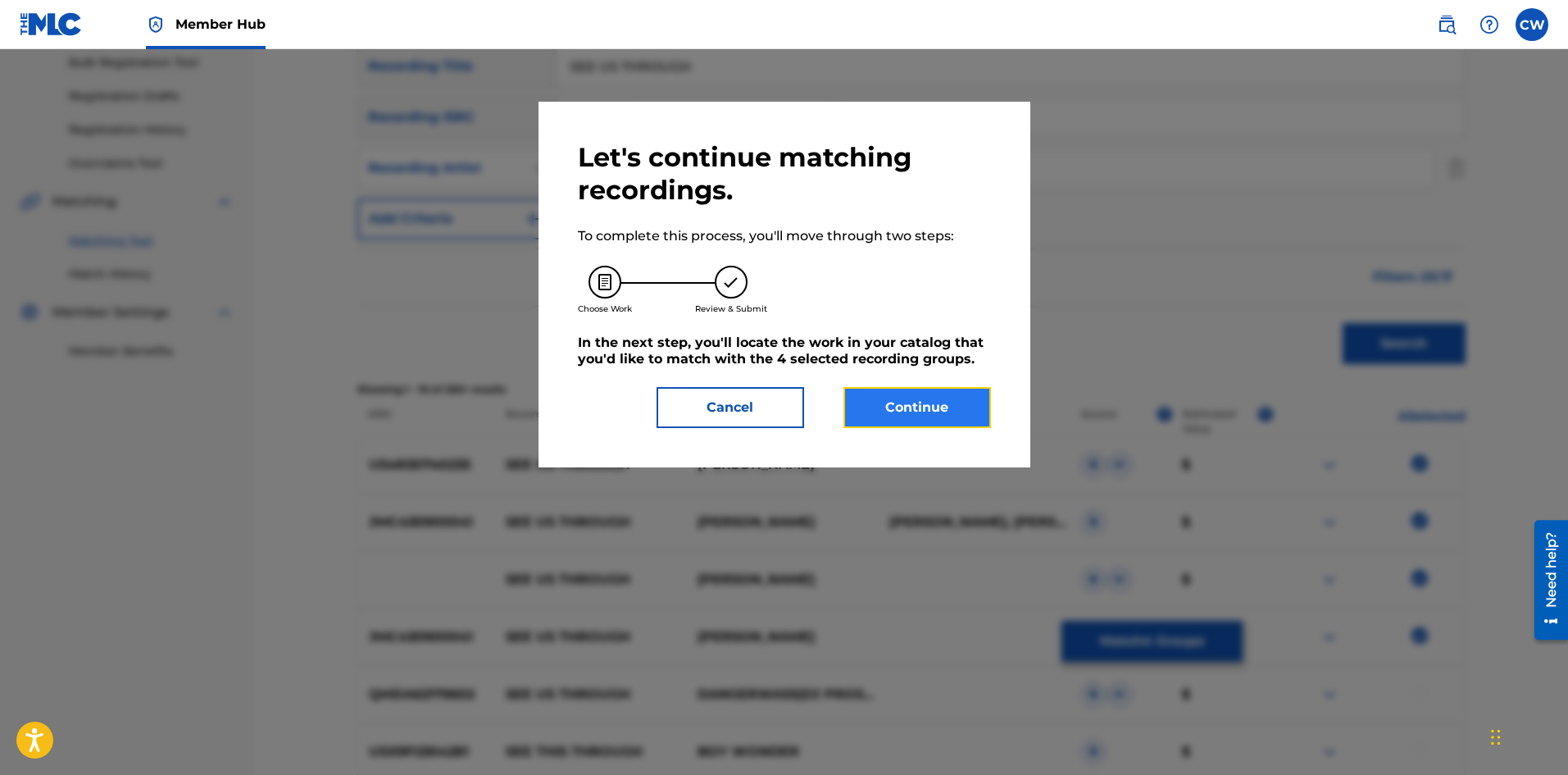
click at [945, 404] on button "Continue" at bounding box center [917, 407] width 147 height 41
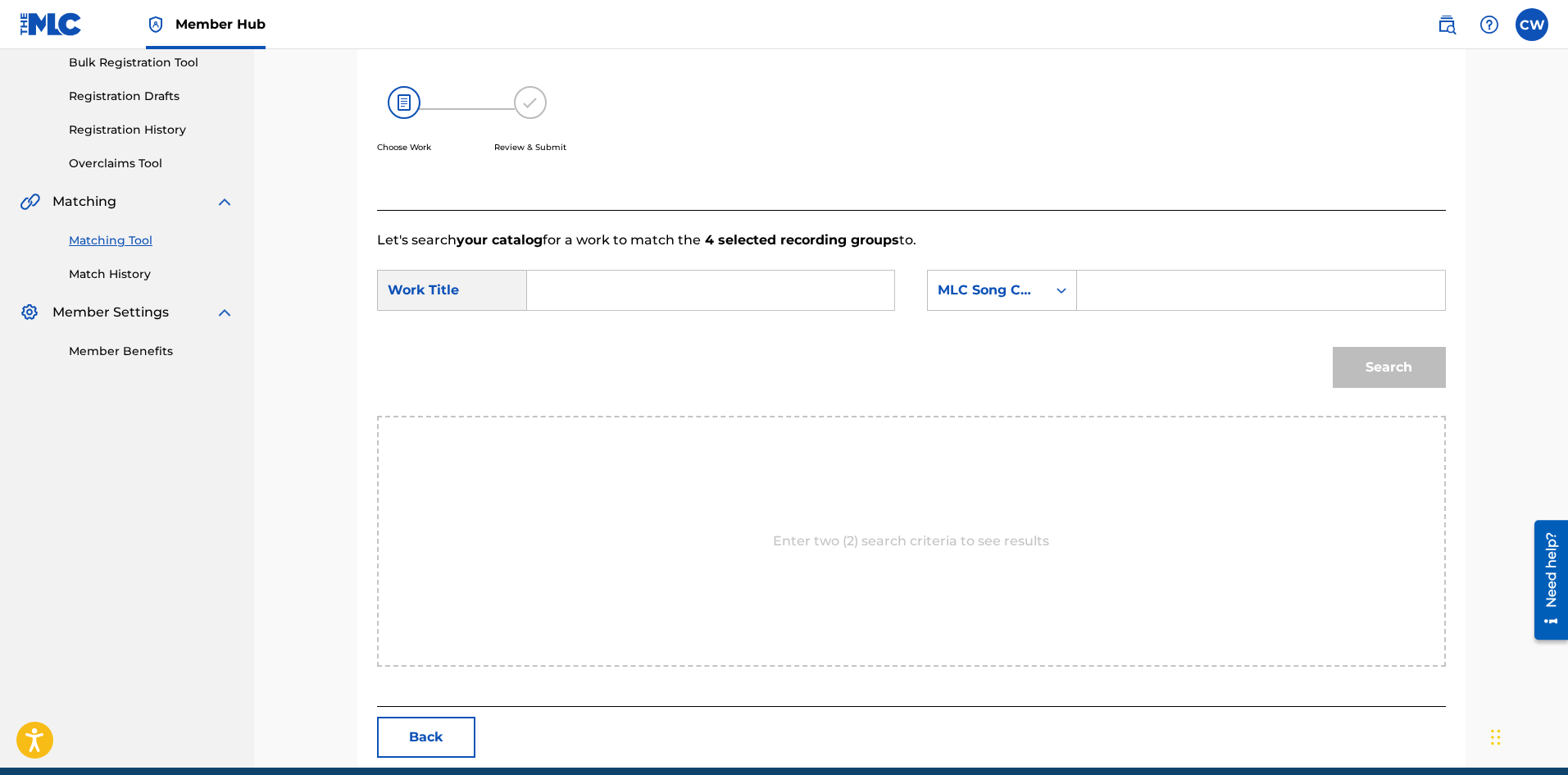
click at [675, 280] on input "Search Form" at bounding box center [710, 290] width 339 height 40
paste input "SEE US THROUGH"
type input "SEE US THROUGH"
click at [1113, 288] on input "Search Form" at bounding box center [1261, 290] width 339 height 40
paste input "SC7VAP"
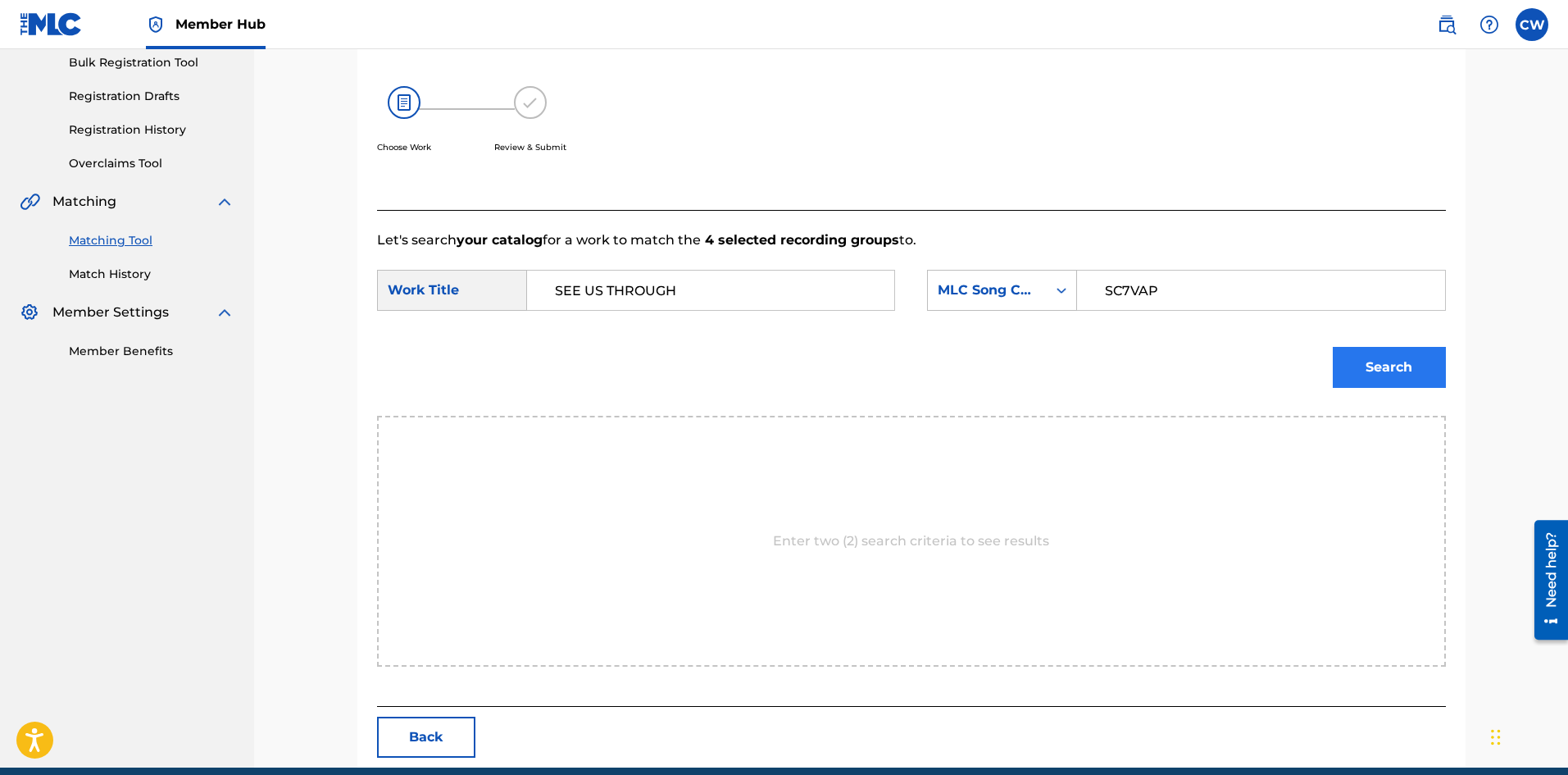
type input "SC7VAP"
click at [1369, 356] on button "Search" at bounding box center [1389, 367] width 113 height 41
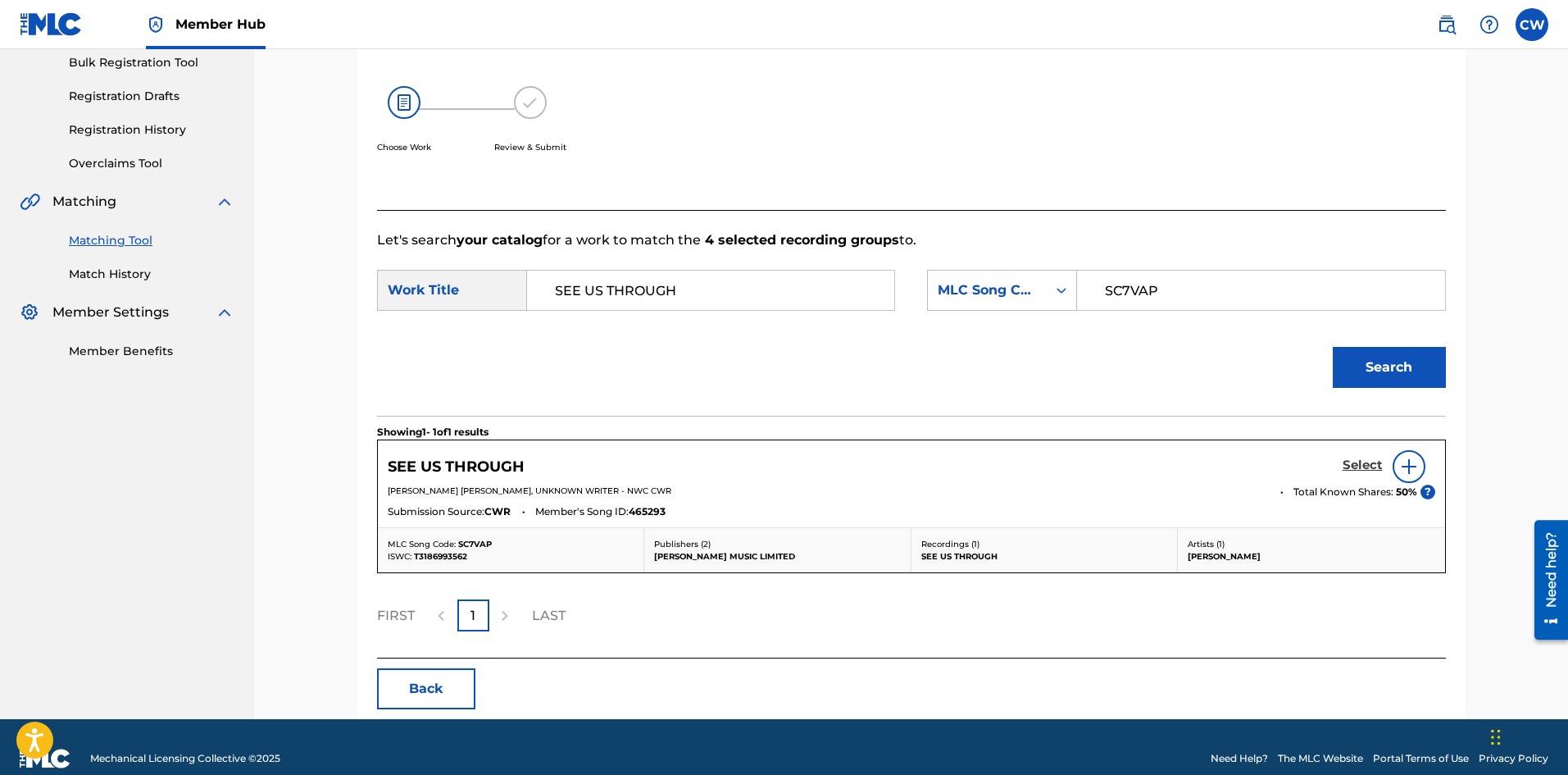
click at [1356, 463] on h5 "Select" at bounding box center [1363, 466] width 40 height 15
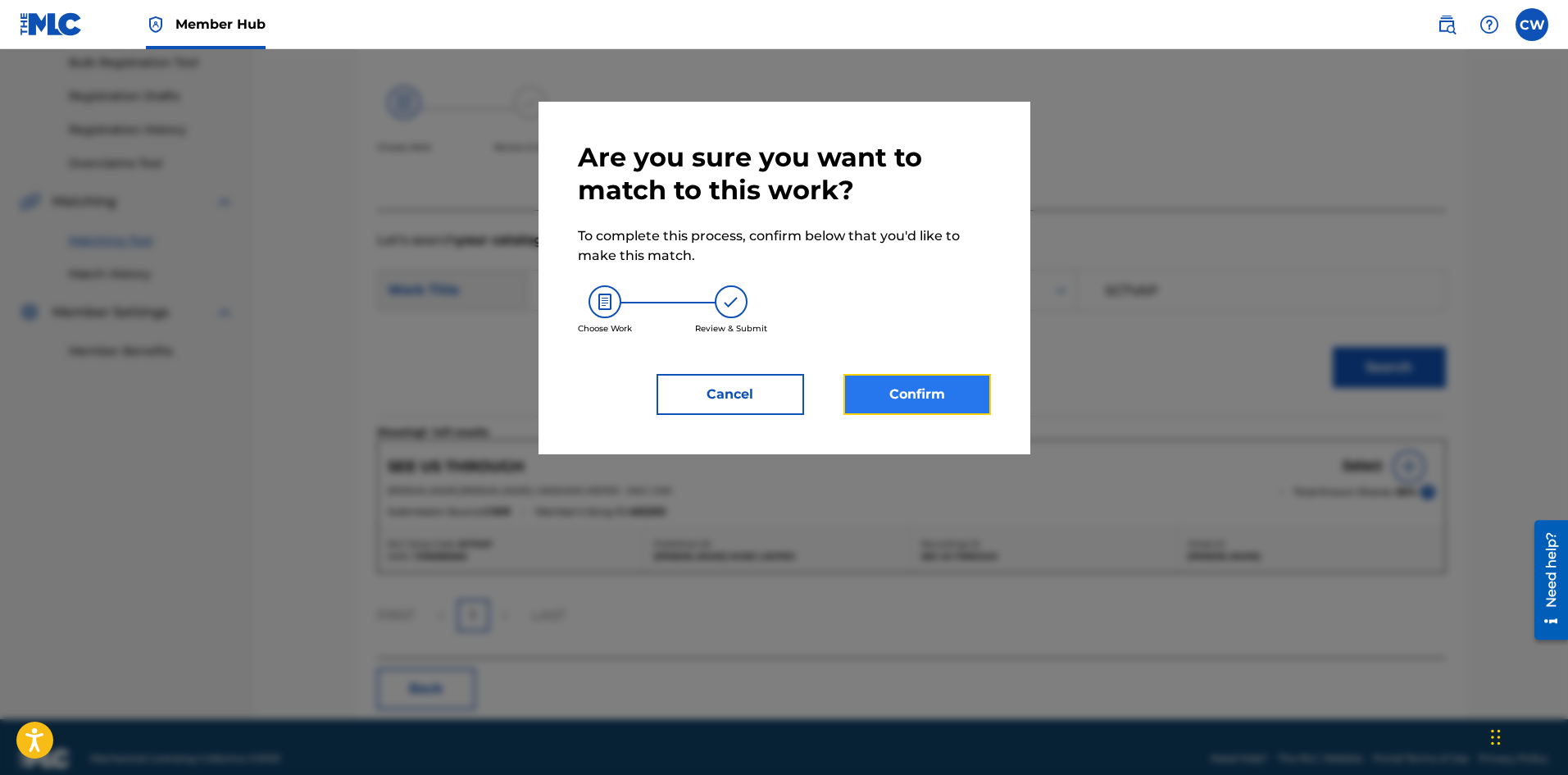
click at [939, 381] on button "Confirm" at bounding box center [917, 394] width 147 height 41
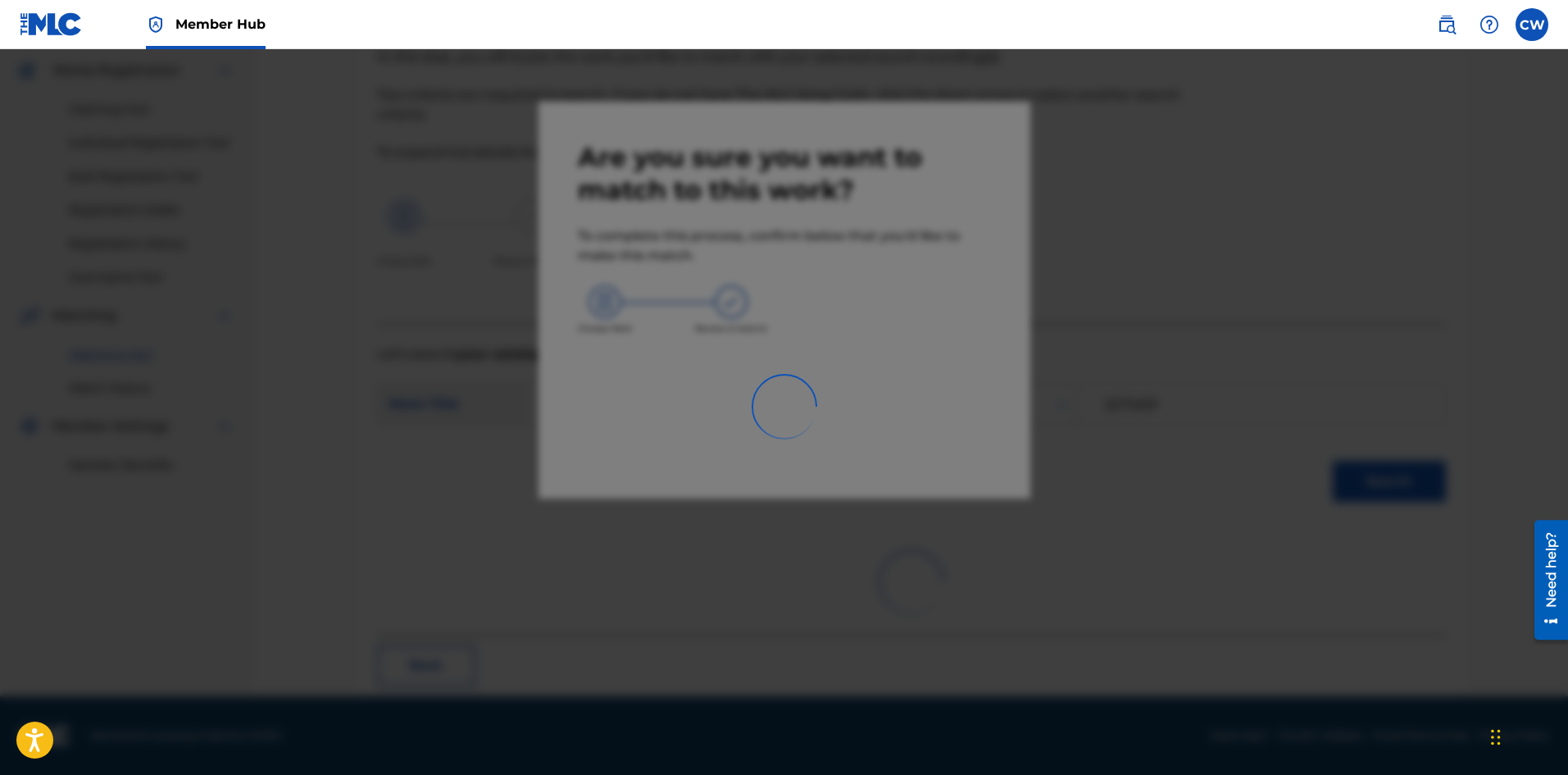
scroll to position [40, 0]
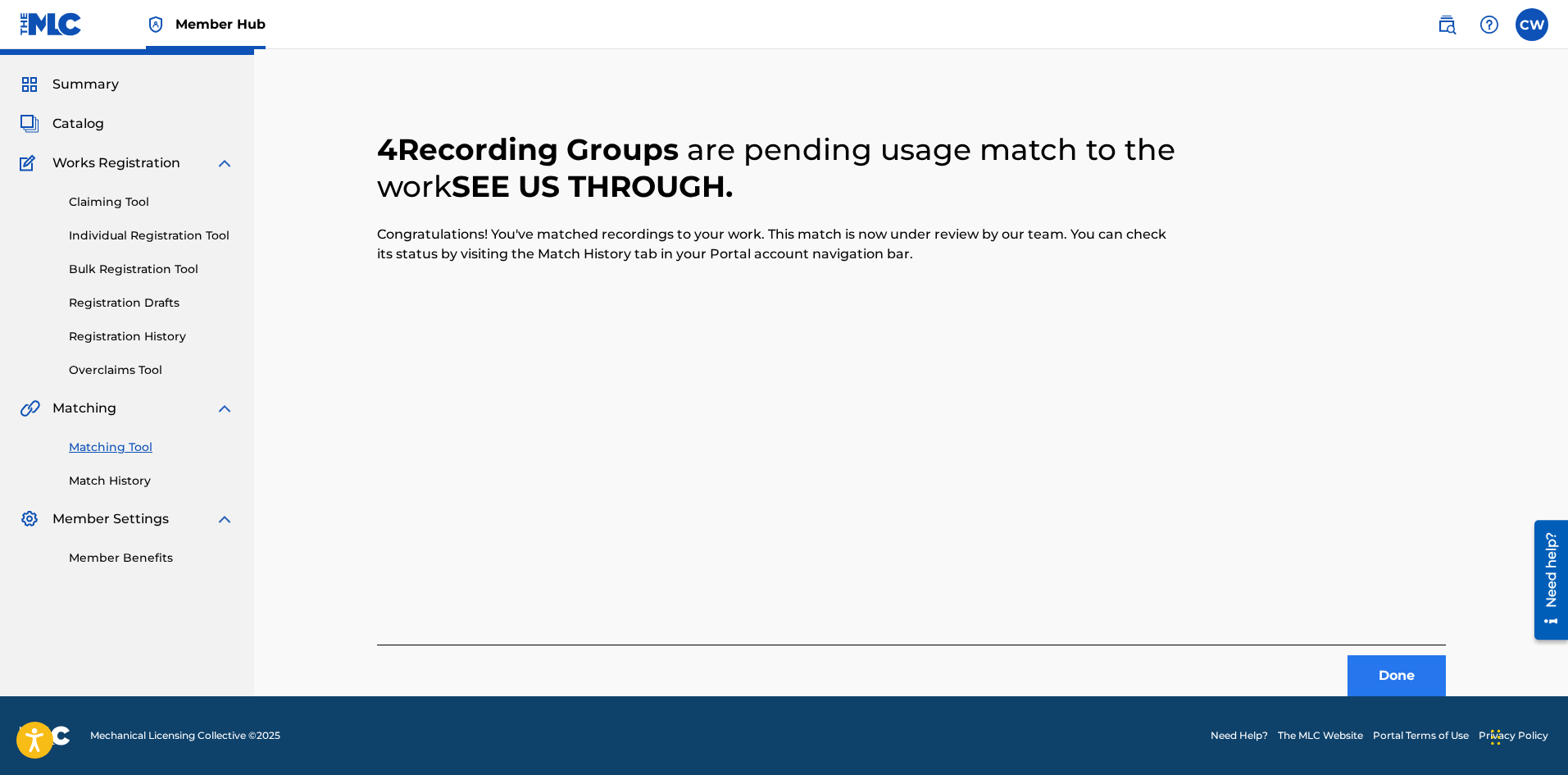
drag, startPoint x: 1433, startPoint y: 630, endPoint x: 1421, endPoint y: 677, distance: 48.5
click at [1422, 663] on div "4 Recording Groups are pending usage match to the work SEE US THROUGH . Congrat…" at bounding box center [911, 393] width 1069 height 604
click at [1419, 678] on button "Done" at bounding box center [1396, 676] width 98 height 41
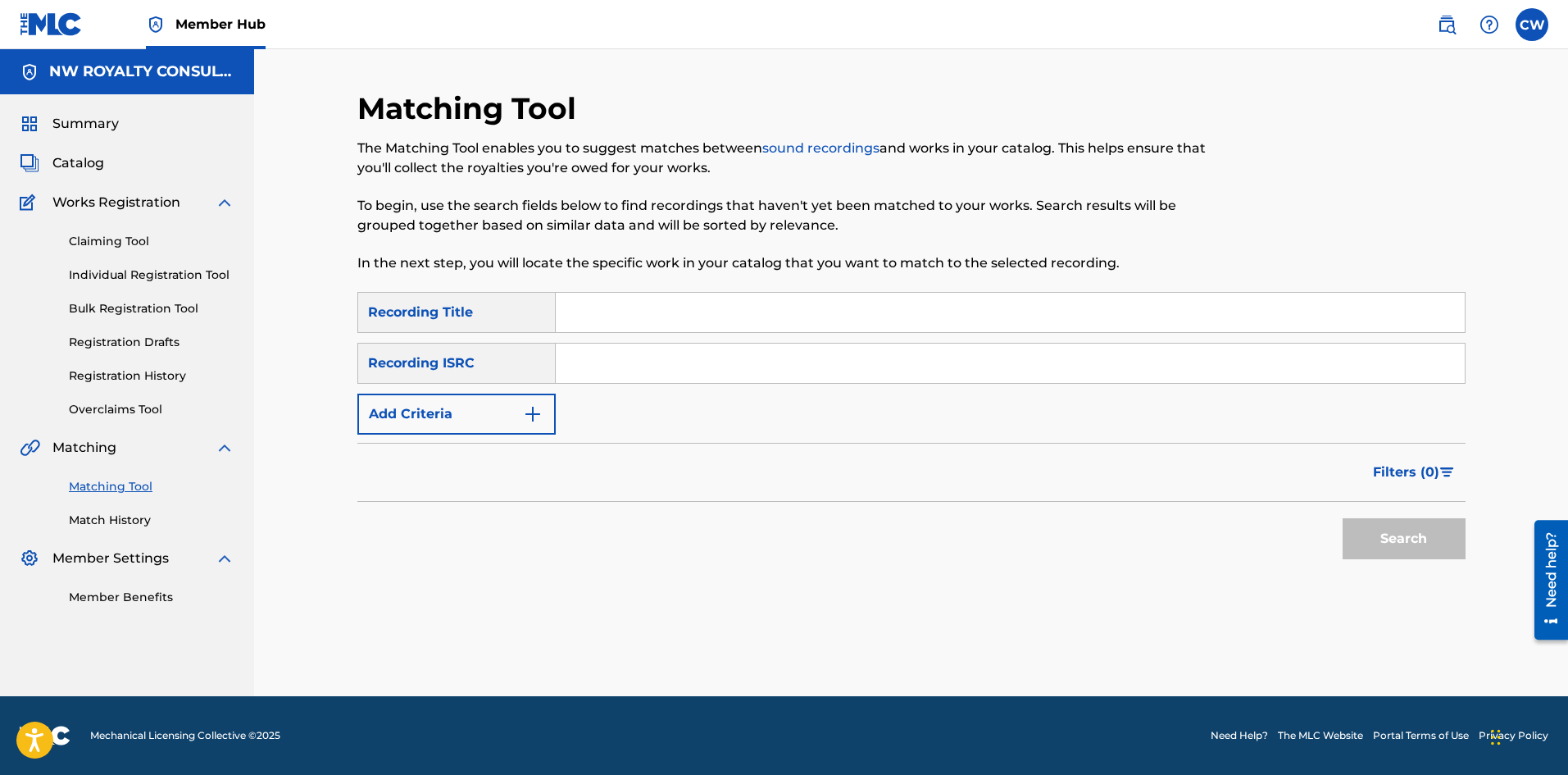
scroll to position [0, 0]
drag, startPoint x: 375, startPoint y: 391, endPoint x: 380, endPoint y: 398, distance: 8.6
click at [376, 394] on div "SearchWithCriteria22bbefc4-1da7-4b90-85e3-ff346181ca9b Recording Title SearchWi…" at bounding box center [912, 363] width 1108 height 143
click at [394, 409] on button "Add Criteria" at bounding box center [457, 414] width 199 height 41
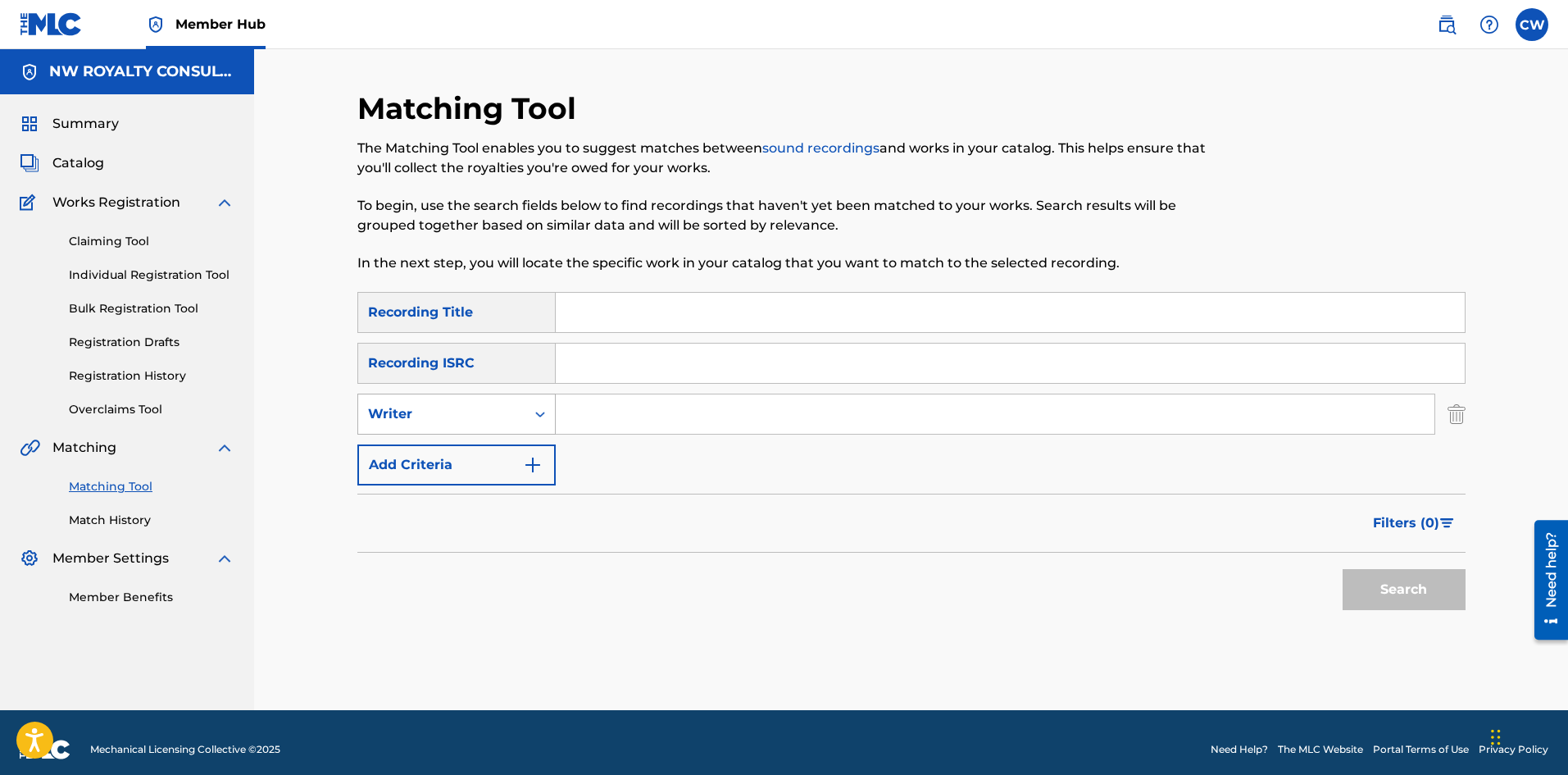
click at [396, 413] on div "Writer" at bounding box center [441, 414] width 147 height 19
drag, startPoint x: 446, startPoint y: 491, endPoint x: 452, endPoint y: 477, distance: 15.2
click at [448, 485] on div "Writer" at bounding box center [457, 495] width 197 height 41
click at [451, 414] on div "Writer" at bounding box center [441, 414] width 147 height 19
click at [455, 445] on div "Recording Artist" at bounding box center [457, 455] width 197 height 41
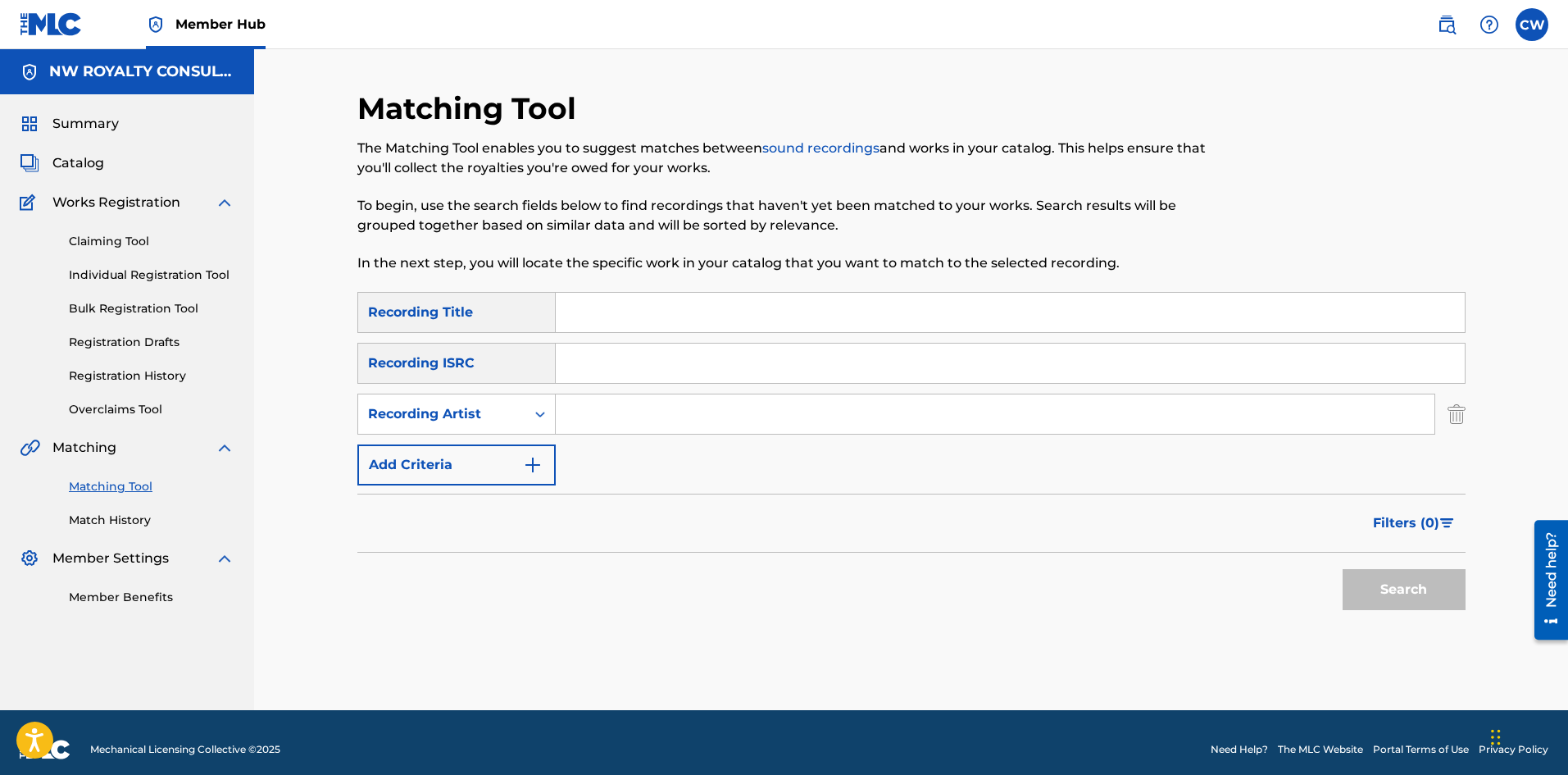
click at [657, 413] on input "Search Form" at bounding box center [996, 414] width 879 height 40
paste input "[PERSON_NAME]"
type input "[PERSON_NAME]"
click at [675, 309] on input "Search Form" at bounding box center [1010, 312] width 909 height 40
paste input "SEE YOU ON THE OTHER SIDE"
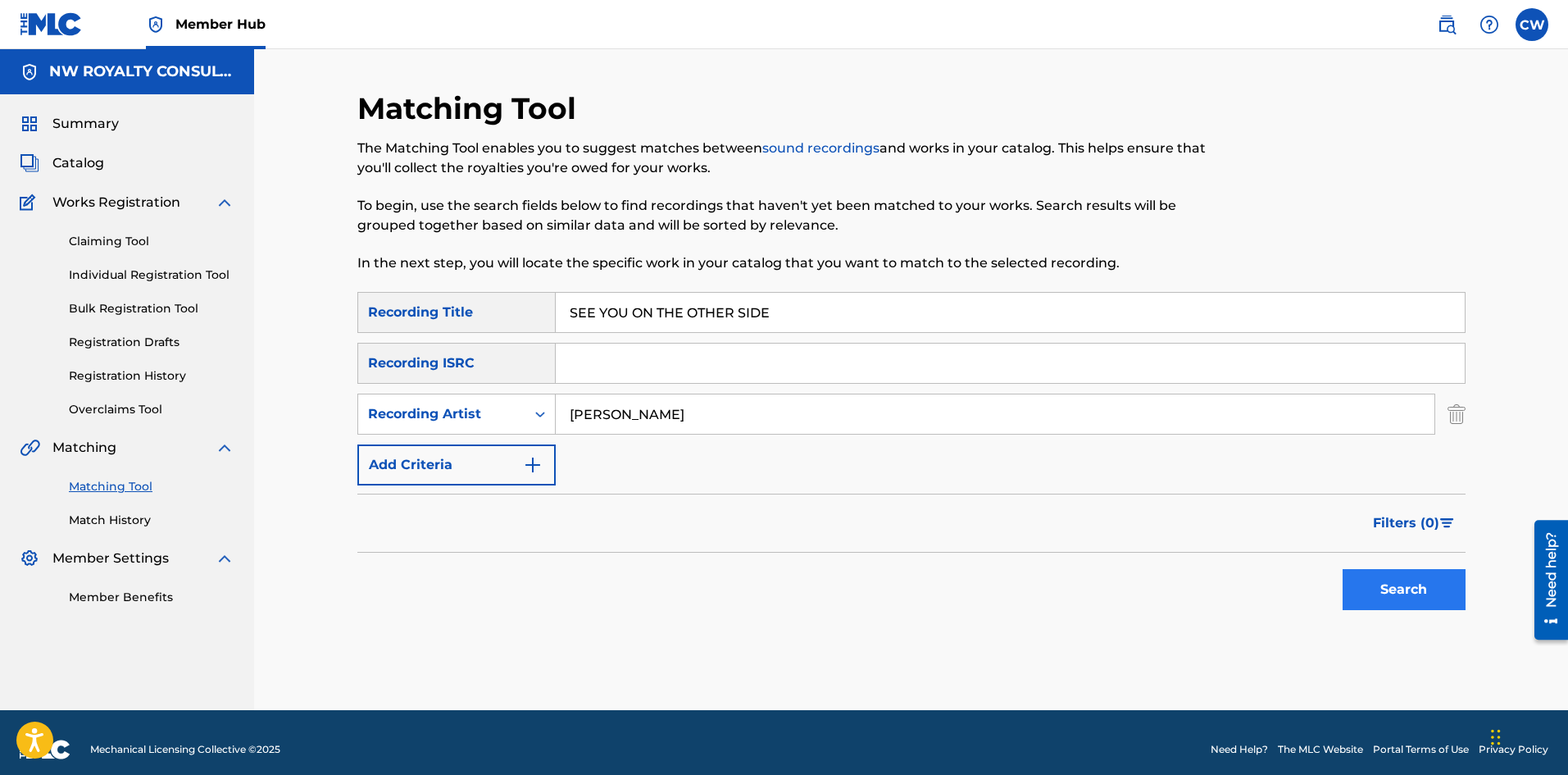
type input "SEE YOU ON THE OTHER SIDE"
drag, startPoint x: 1408, startPoint y: 600, endPoint x: 1348, endPoint y: 604, distance: 60.1
click at [1375, 601] on button "Search" at bounding box center [1404, 589] width 123 height 41
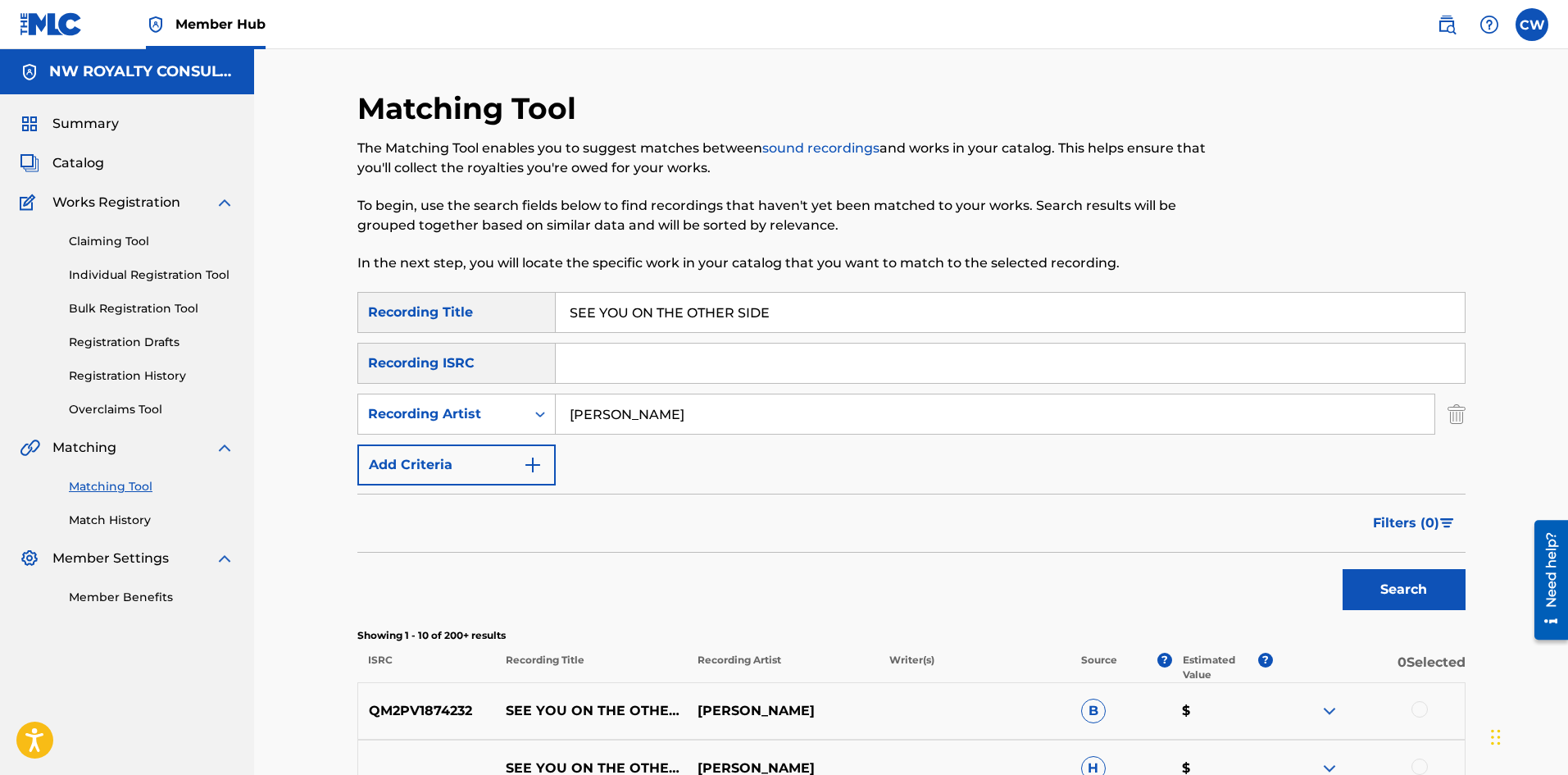
scroll to position [82, 0]
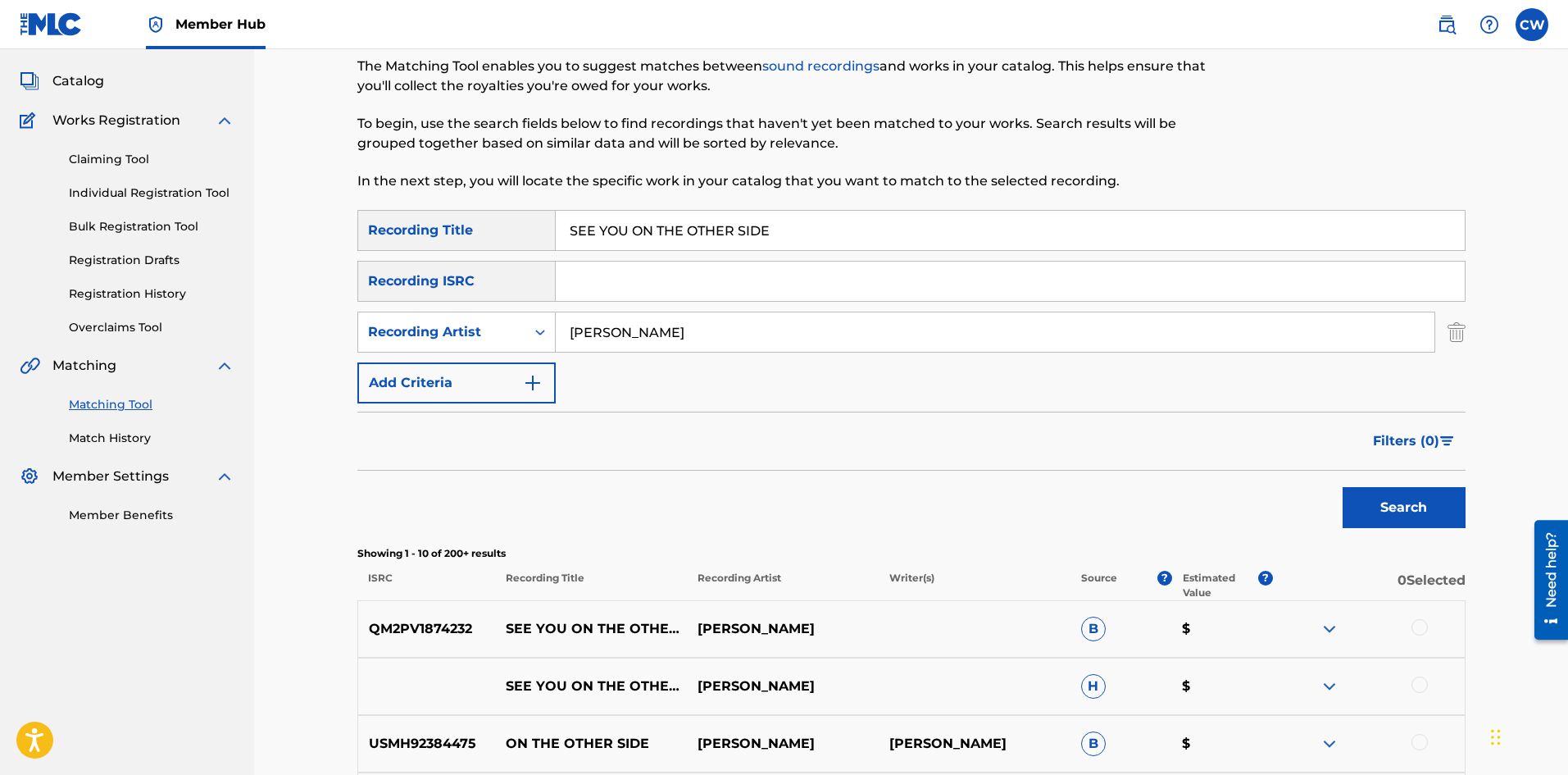
click at [1415, 618] on div "QM2PV1874232 SEE YOU ON THE OTHER SIDE (SEE YOU ON THE OTHER SIDE) [PERSON_NAME…" at bounding box center [912, 629] width 1108 height 58
click at [1413, 622] on div at bounding box center [1419, 627] width 16 height 16
click at [1411, 655] on div "QM2PV1874232 SEE YOU ON THE OTHER SIDE (SEE YOU ON THE OTHER SIDE) [PERSON_NAME…" at bounding box center [912, 629] width 1108 height 58
click at [1417, 673] on div "SEE YOU ON THE OTHER SIDE [PERSON_NAME] $" at bounding box center [912, 686] width 1108 height 58
click at [1420, 679] on div at bounding box center [1419, 684] width 16 height 16
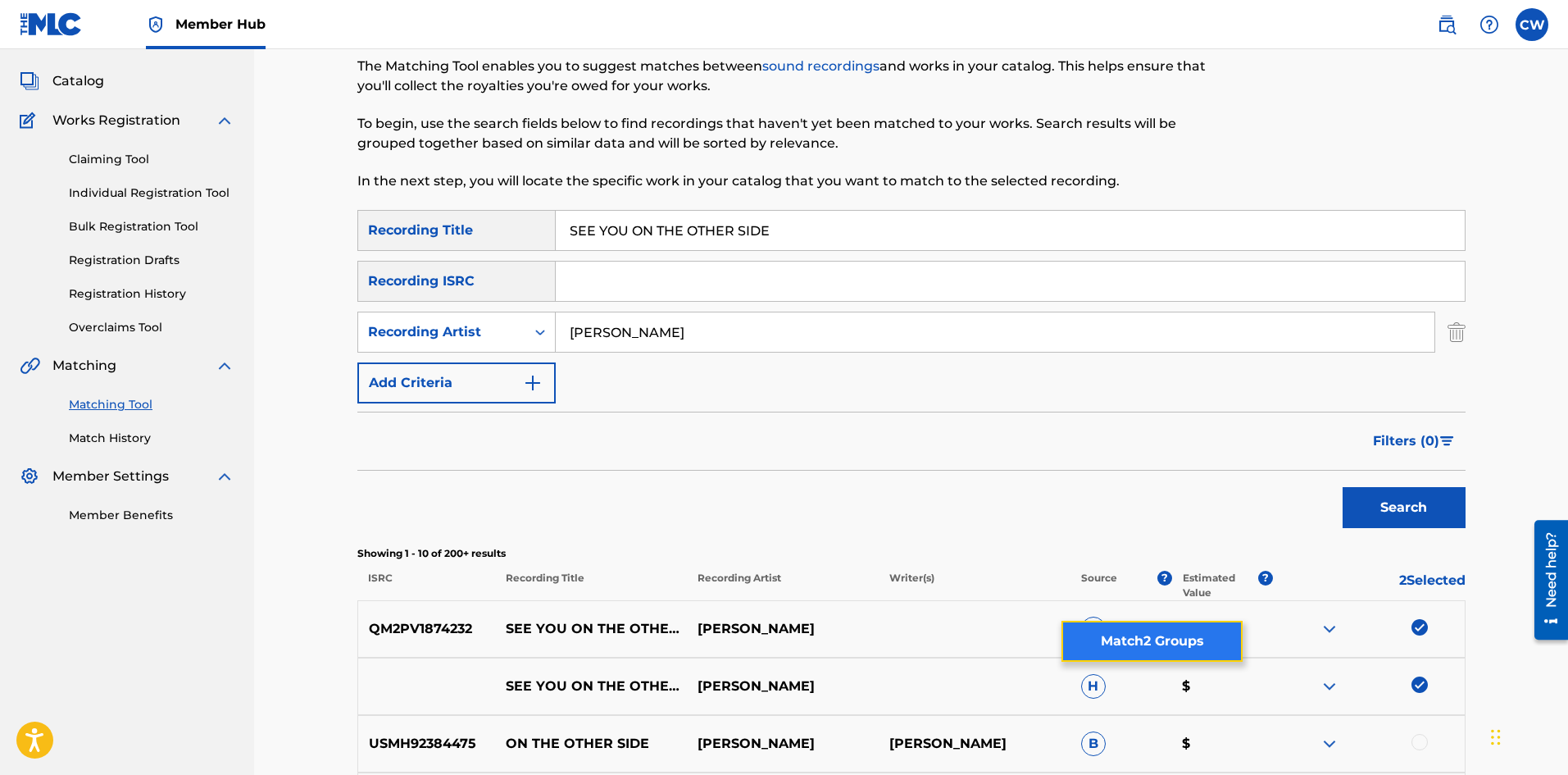
click at [1151, 644] on button "Match 2 Groups" at bounding box center [1152, 641] width 181 height 41
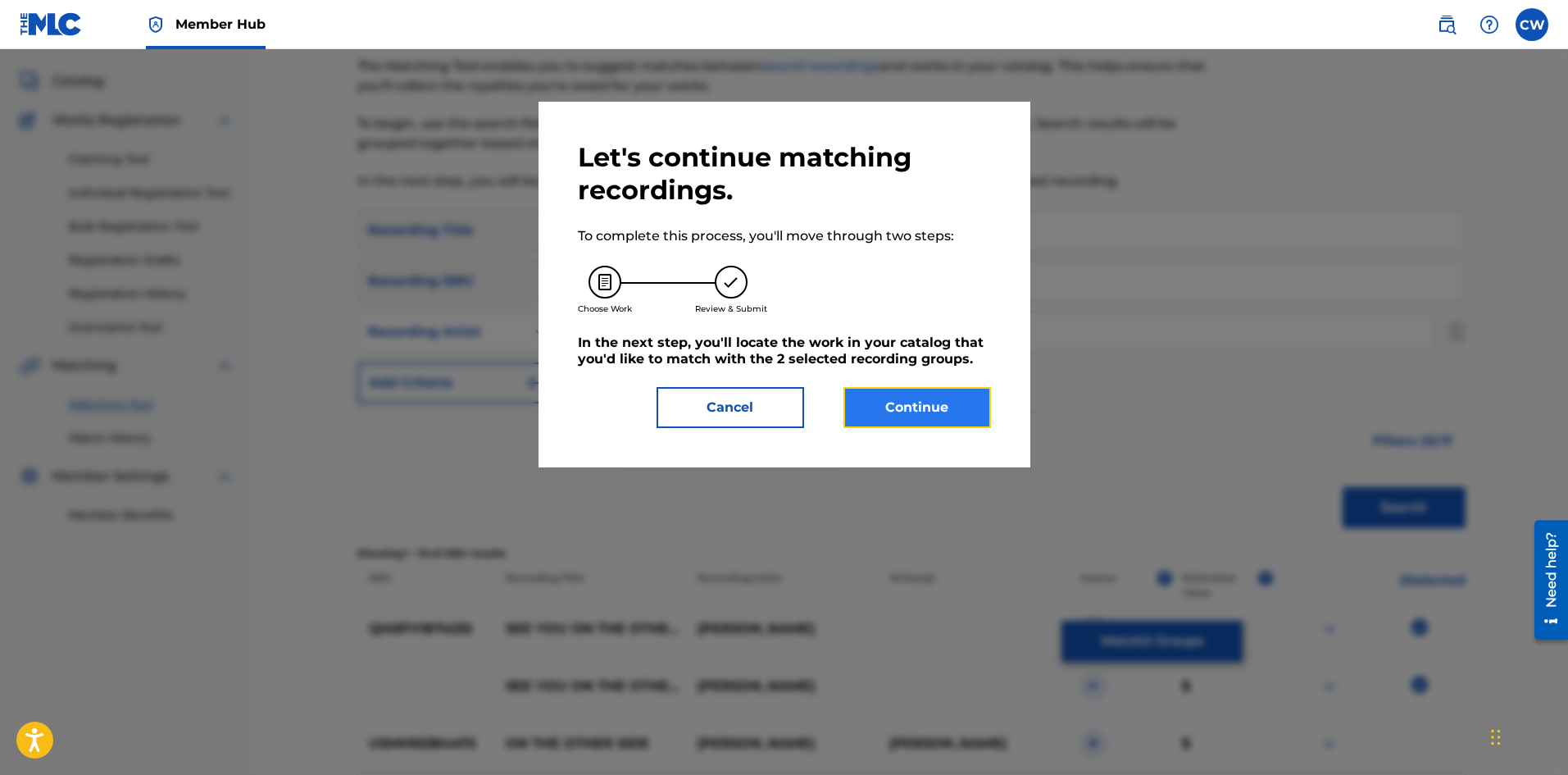
click at [888, 402] on button "Continue" at bounding box center [917, 407] width 147 height 41
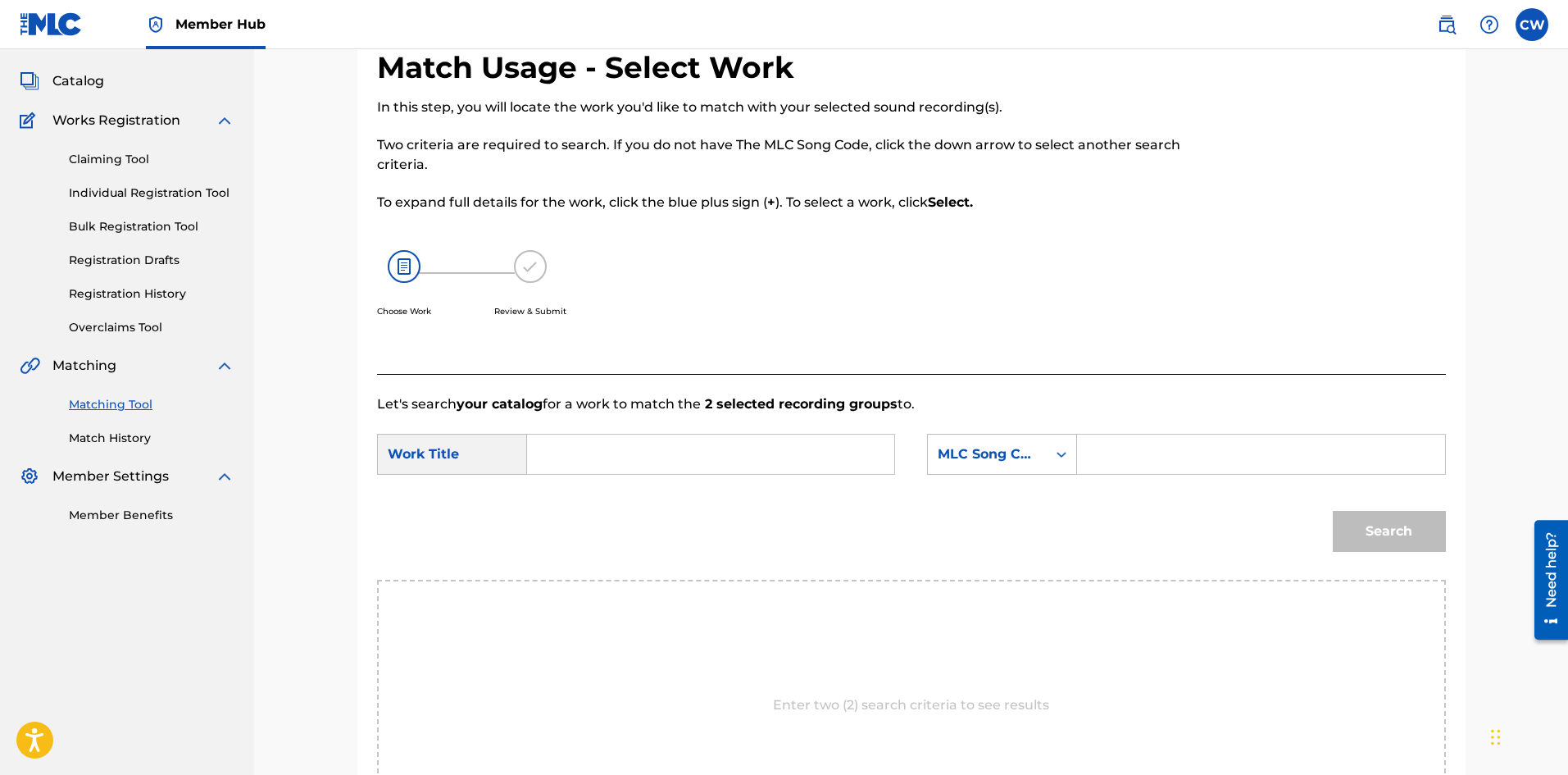
click at [688, 461] on input "Search Form" at bounding box center [710, 454] width 339 height 40
paste input "SEE YOU ON THE OTHER SIDE"
type input "SEE YOU ON THE OTHER SIDE"
click at [1146, 462] on input "Search Form" at bounding box center [1261, 454] width 339 height 40
paste input "SC7VD4"
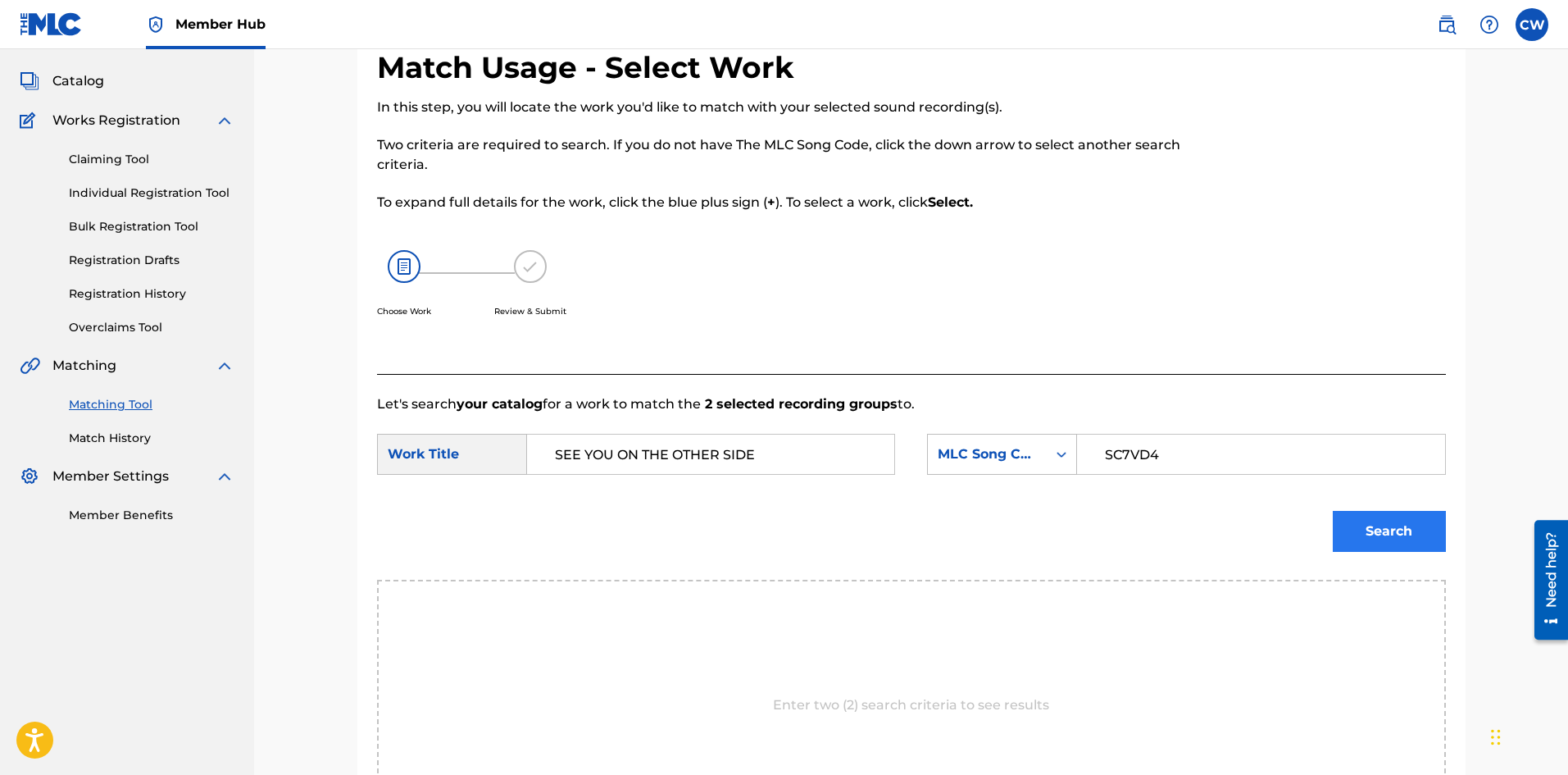
type input "SC7VD4"
click at [1404, 529] on button "Search" at bounding box center [1389, 531] width 113 height 41
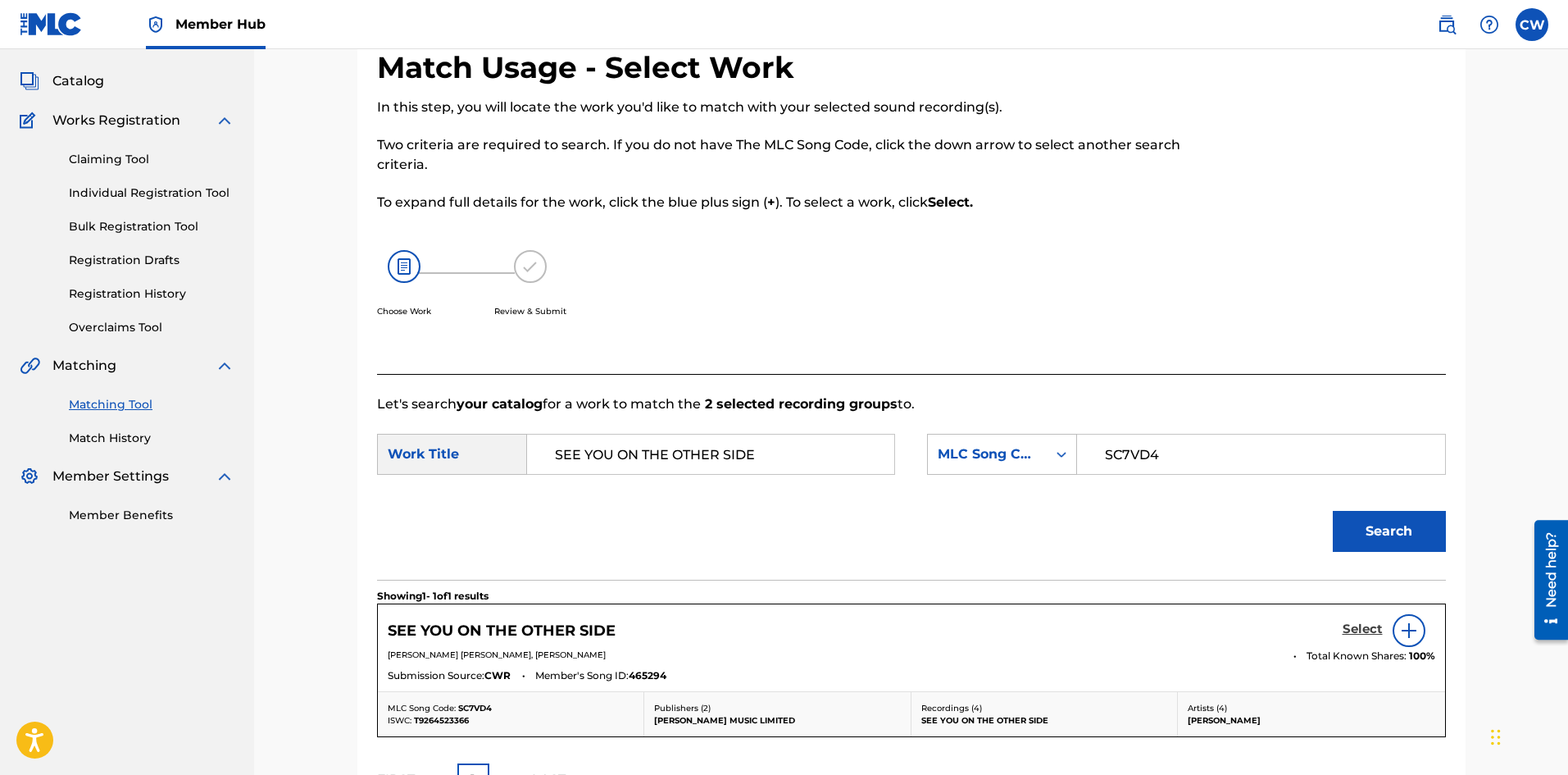
click at [1351, 628] on h5 "Select" at bounding box center [1363, 629] width 40 height 15
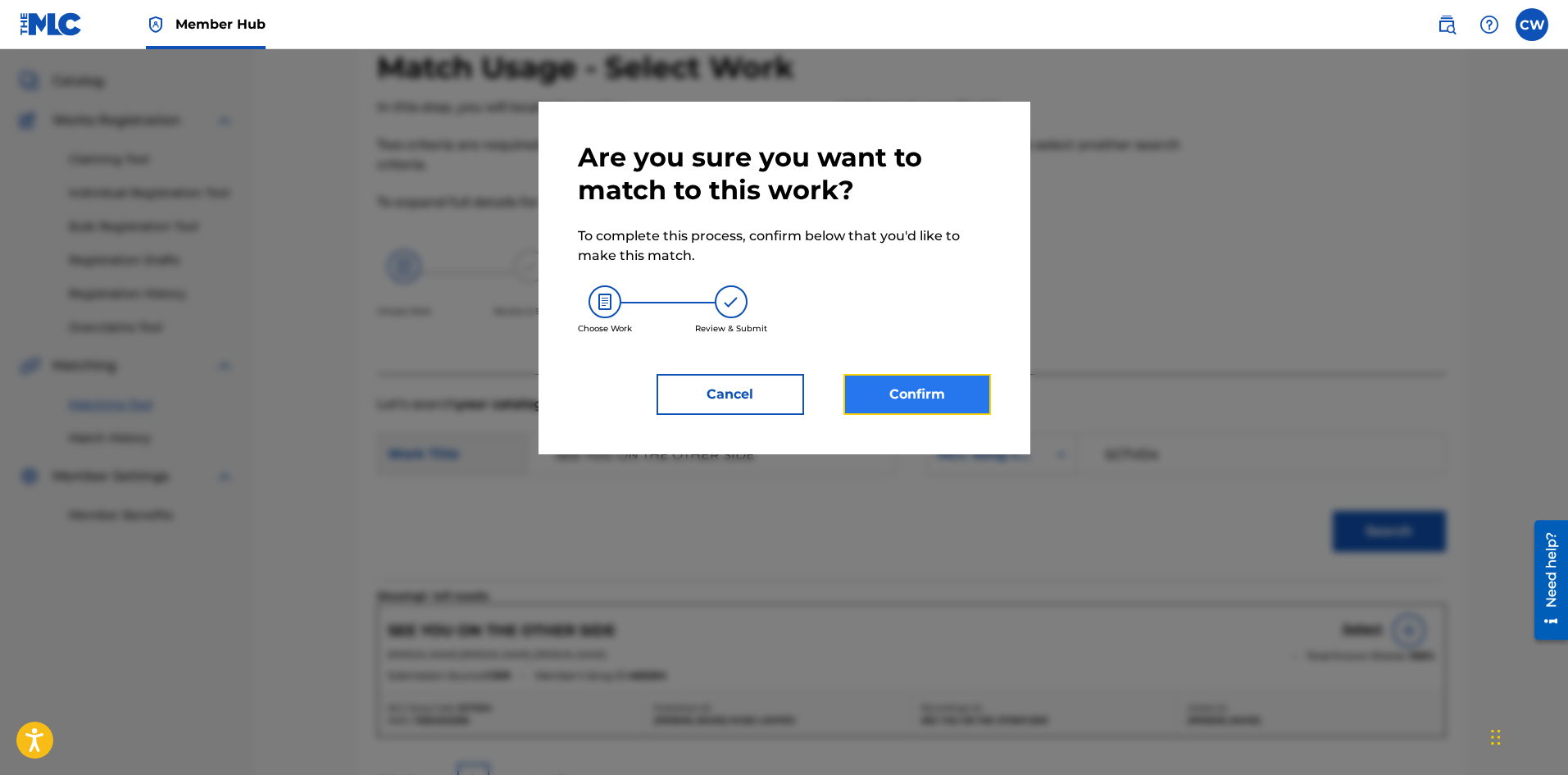
click at [895, 396] on button "Confirm" at bounding box center [917, 394] width 147 height 41
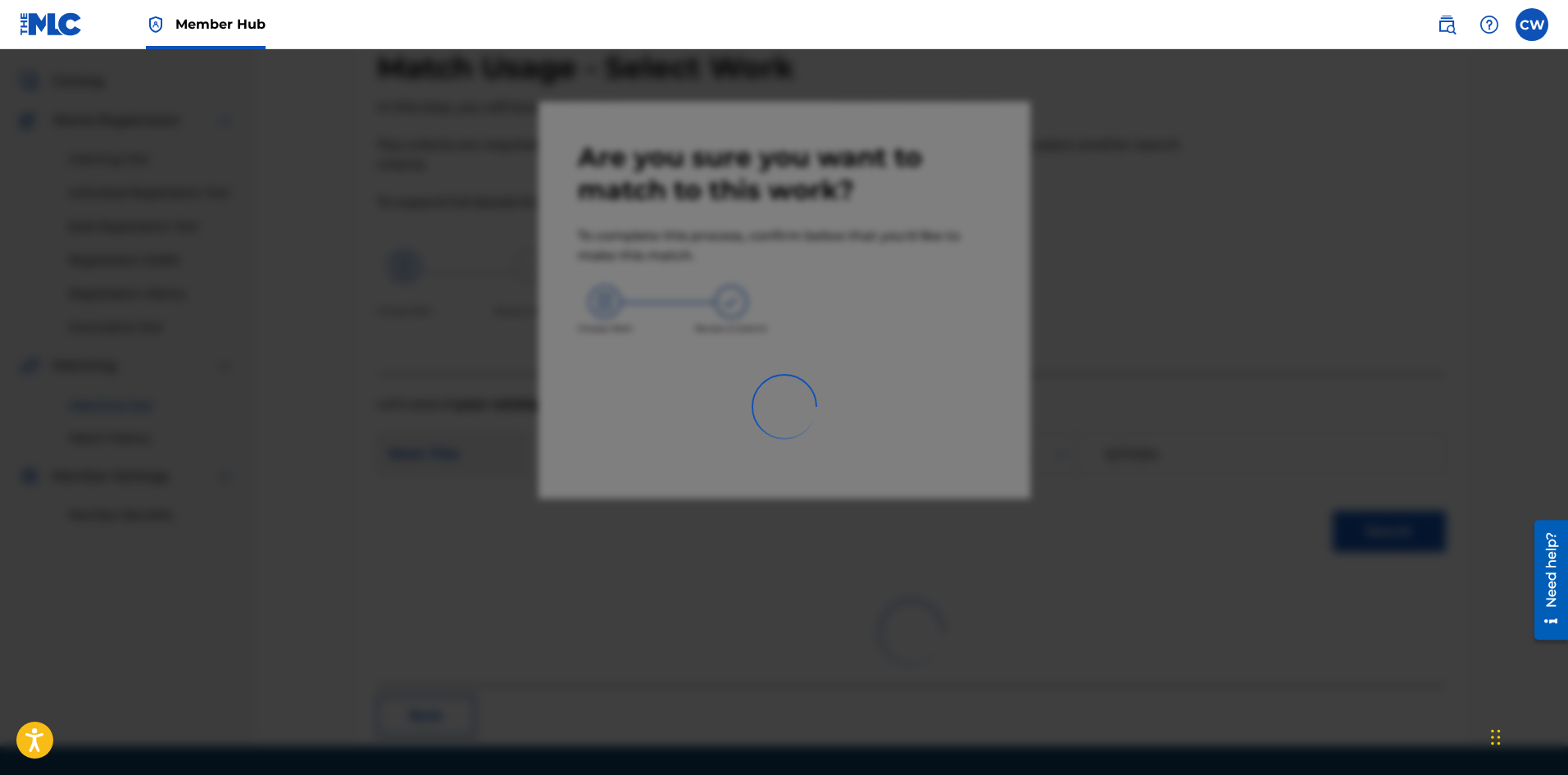
scroll to position [40, 0]
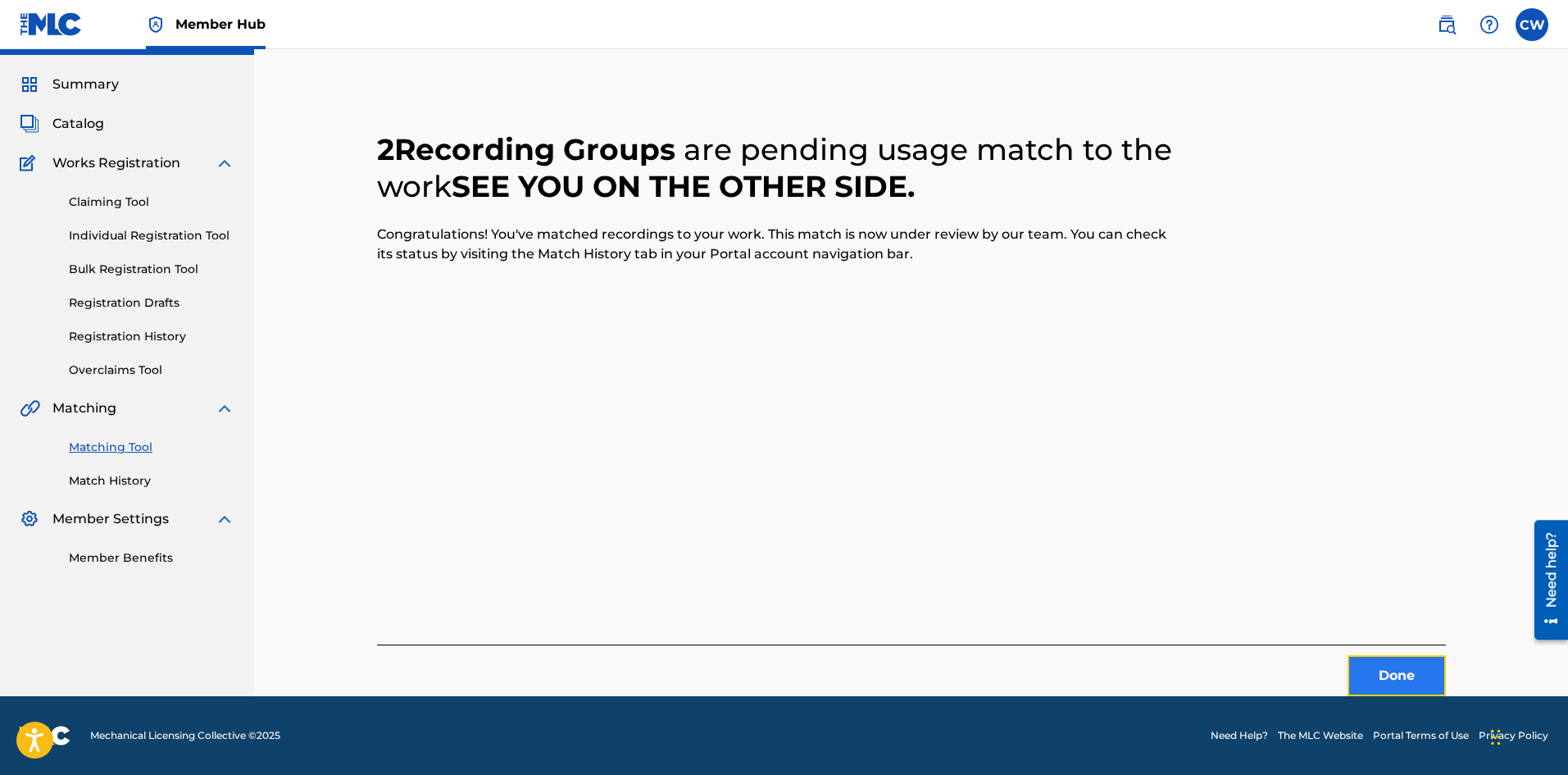
click at [1400, 686] on button "Done" at bounding box center [1396, 676] width 98 height 41
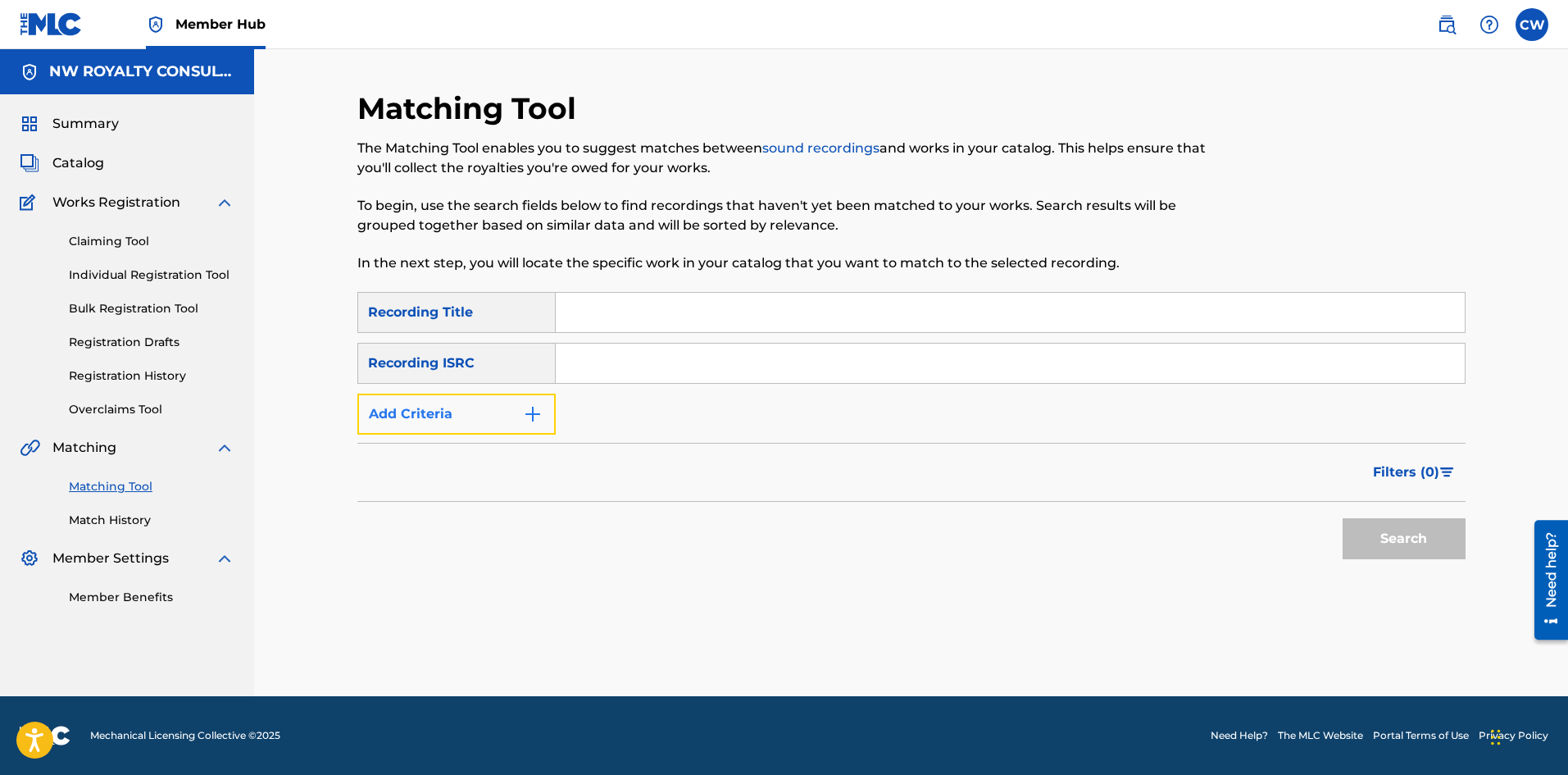
click at [463, 424] on button "Add Criteria" at bounding box center [457, 414] width 199 height 41
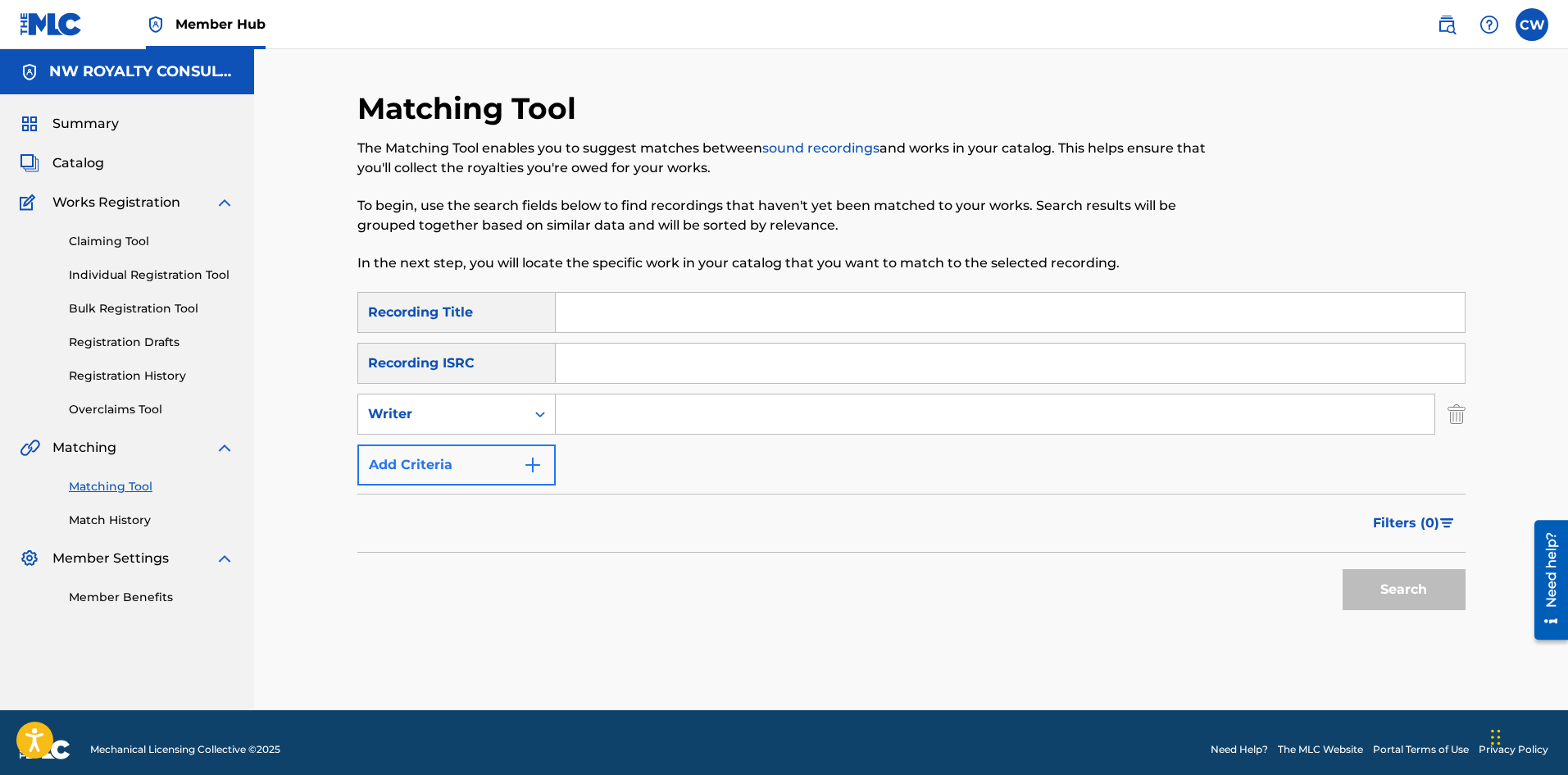
click at [463, 424] on div "Writer" at bounding box center [441, 414] width 167 height 31
click at [461, 443] on div "Recording Artist" at bounding box center [457, 455] width 197 height 41
click at [600, 400] on input "Search Form" at bounding box center [996, 414] width 879 height 40
paste input "SIKKA RYMES"
type input "SIKKA RYMES"
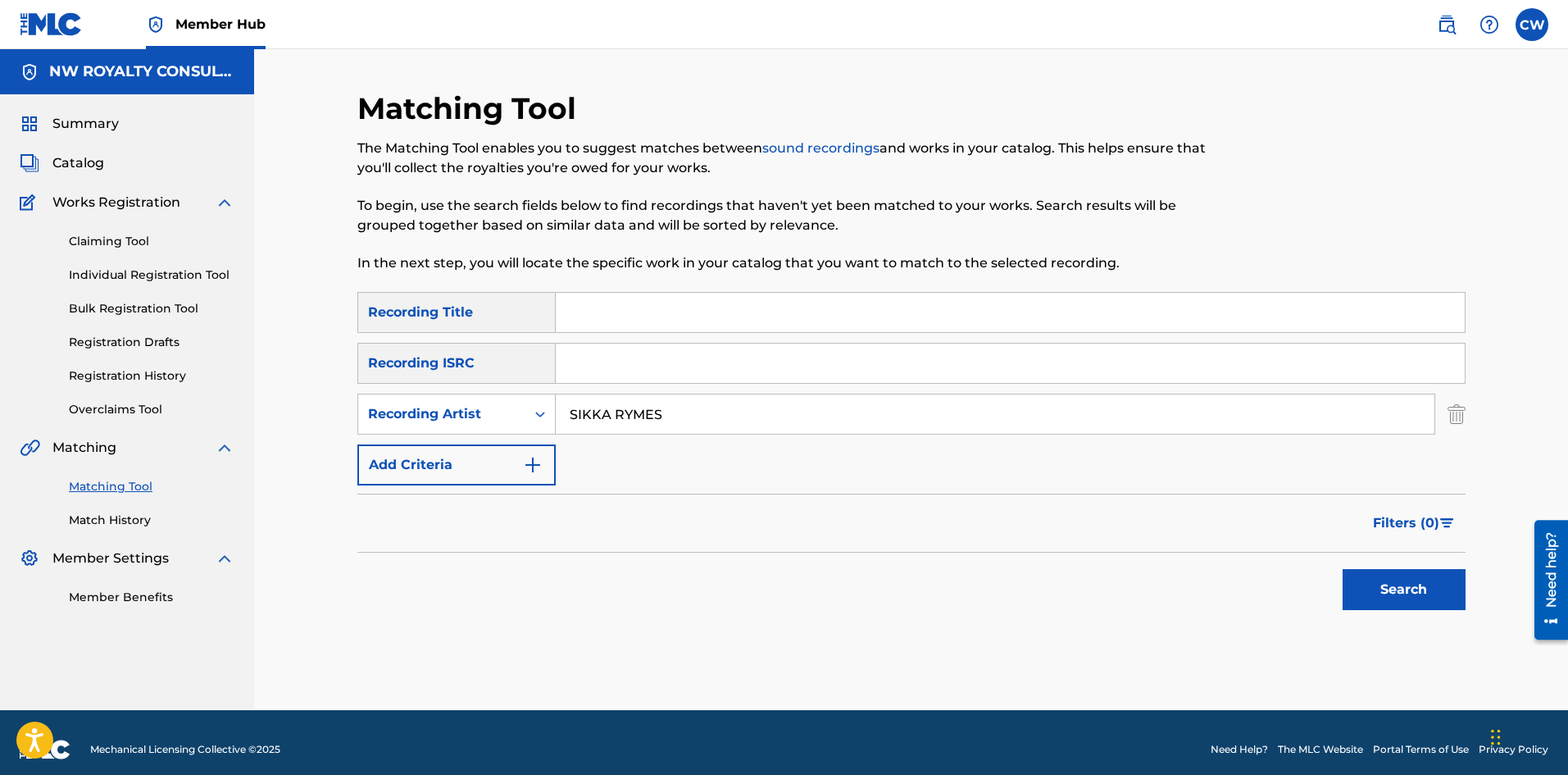
click at [577, 326] on input "Search Form" at bounding box center [1010, 312] width 909 height 40
paste input "SEH SEH"
type input "SEH SEH"
click at [1372, 577] on button "Search" at bounding box center [1404, 589] width 123 height 41
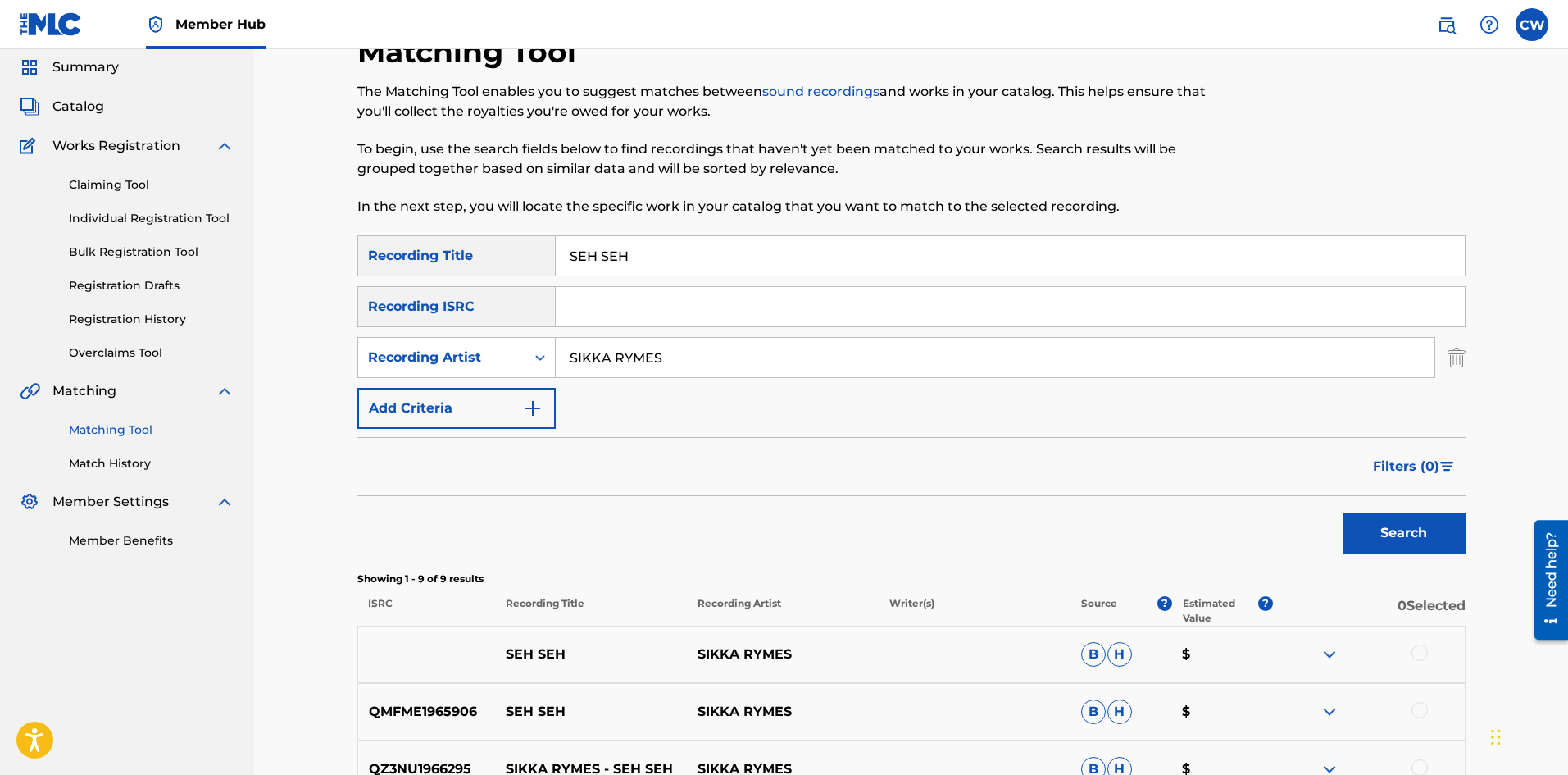
scroll to position [82, 0]
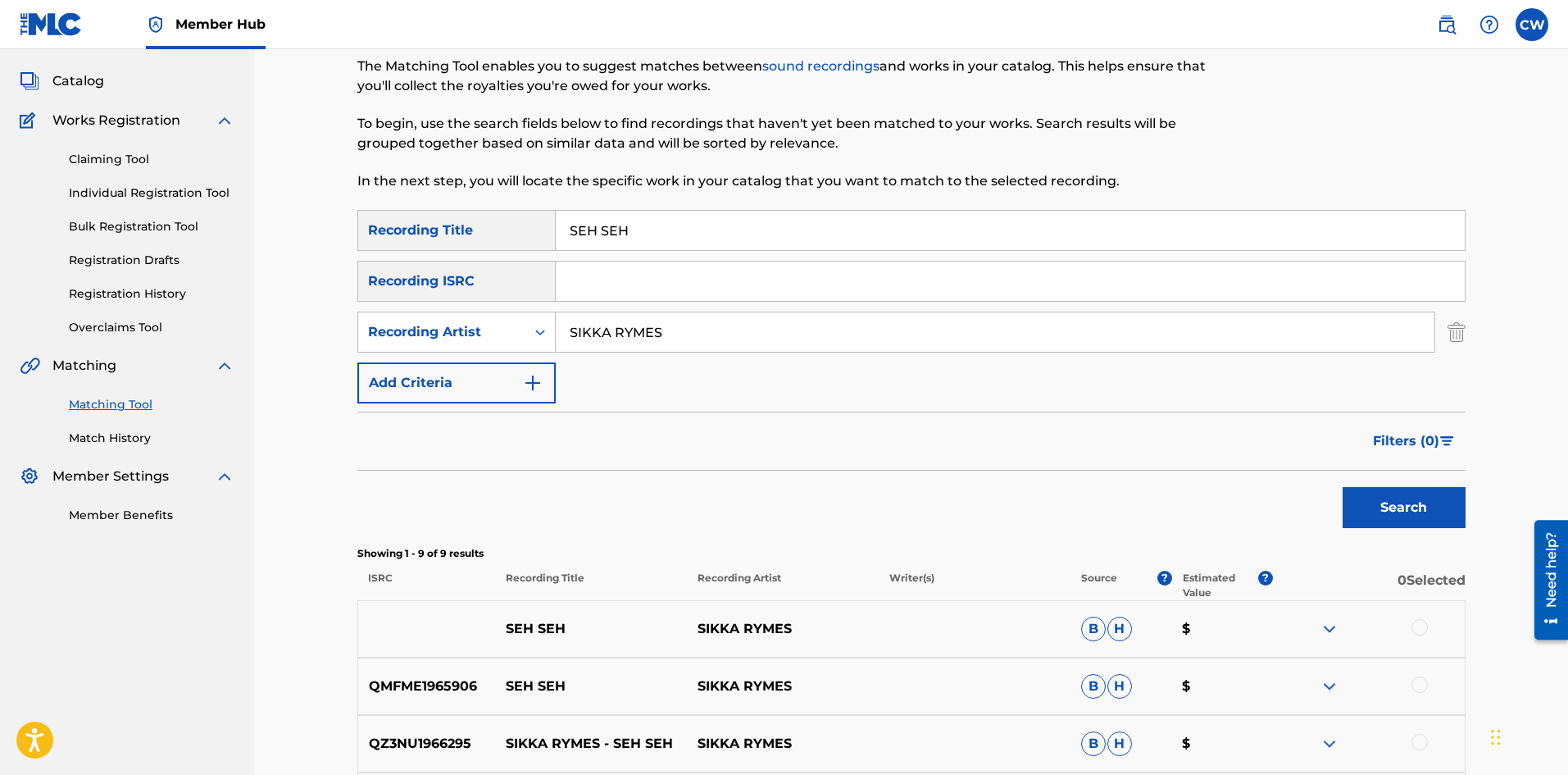
click at [1418, 626] on div at bounding box center [1419, 627] width 16 height 16
click at [1417, 666] on div "QMFME1965906 SEH SEH [PERSON_NAME] [PERSON_NAME] $" at bounding box center [912, 686] width 1108 height 58
click at [1412, 675] on div "QMFME1965906 SEH SEH [PERSON_NAME] [PERSON_NAME] $" at bounding box center [912, 686] width 1108 height 58
click at [1417, 693] on div at bounding box center [1369, 686] width 192 height 19
click at [1417, 688] on div at bounding box center [1419, 684] width 16 height 16
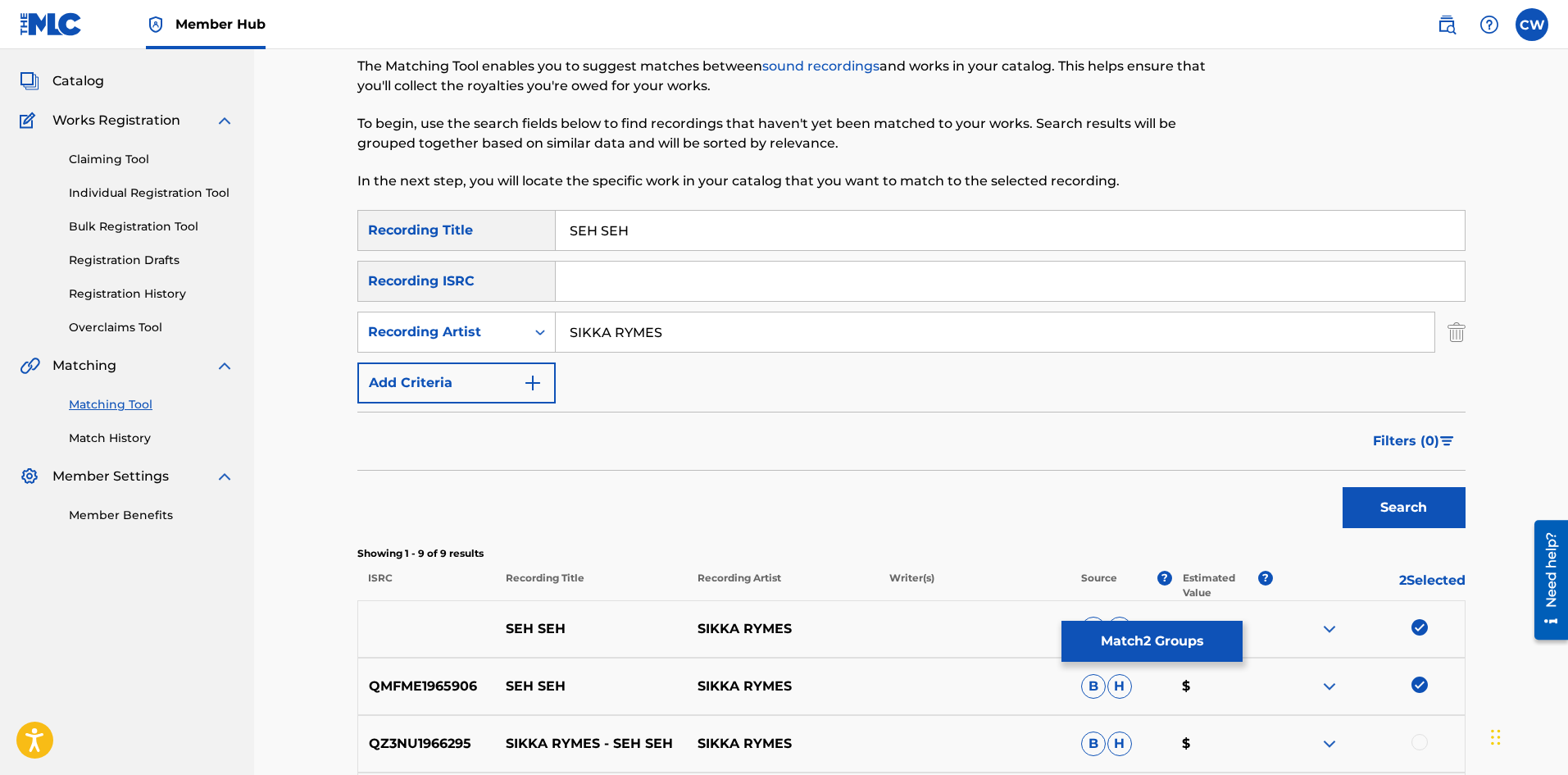
click at [1415, 736] on div at bounding box center [1419, 741] width 16 height 16
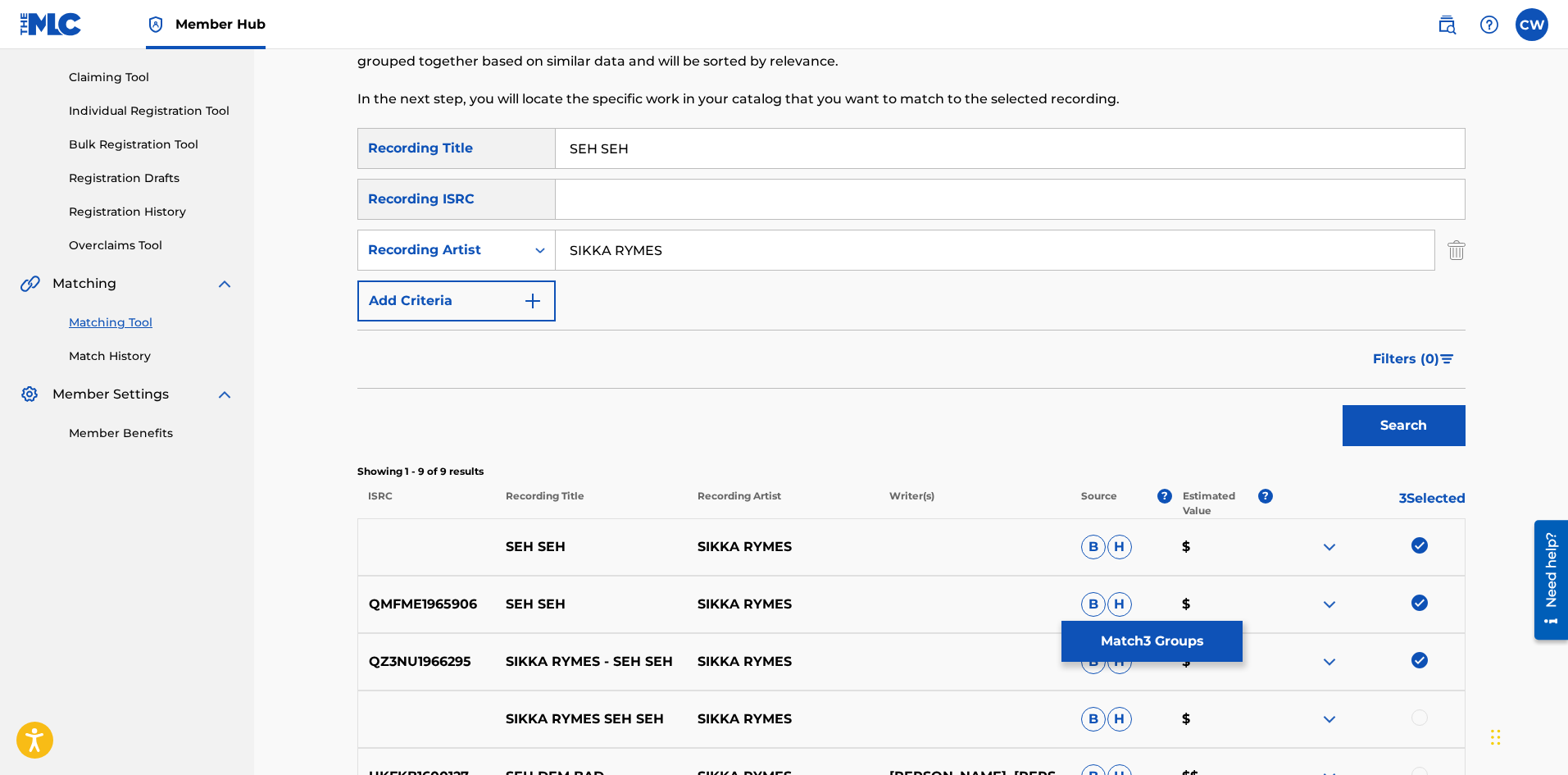
click at [1416, 716] on div at bounding box center [1419, 717] width 16 height 16
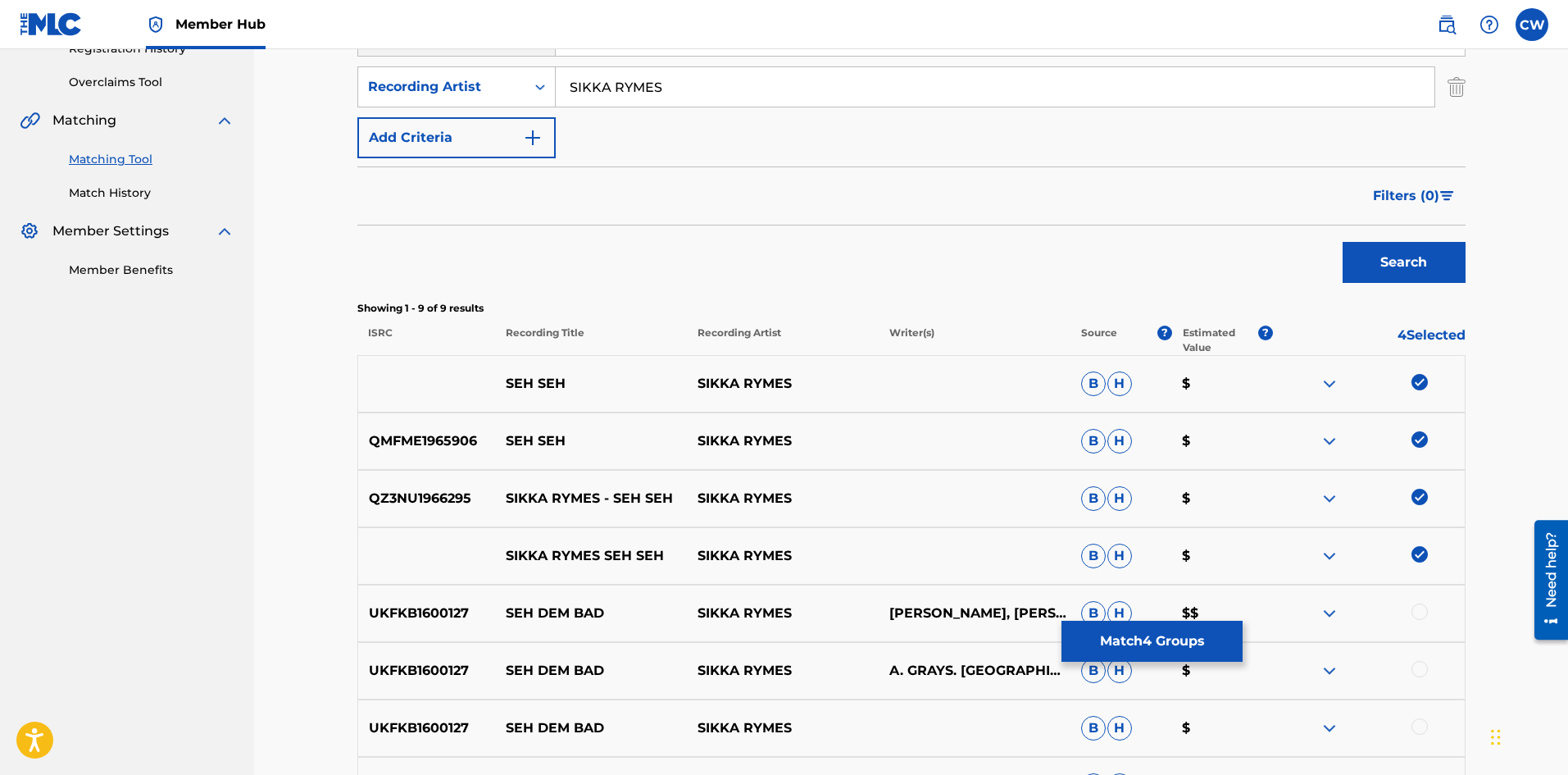
scroll to position [328, 0]
click at [1196, 665] on p "$" at bounding box center [1221, 670] width 101 height 19
click at [1133, 632] on button "Match 4 Groups" at bounding box center [1152, 641] width 181 height 41
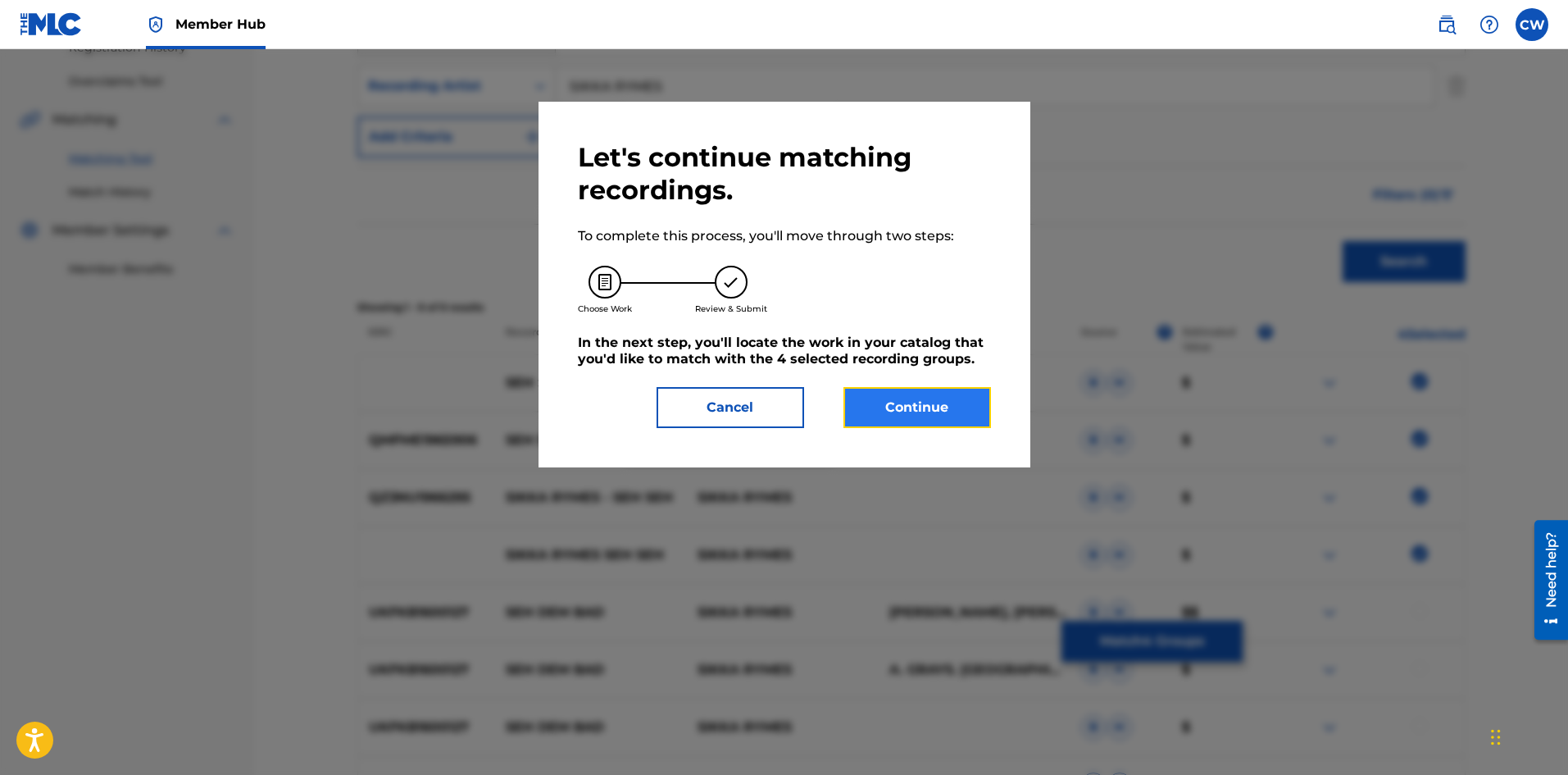
click at [887, 391] on button "Continue" at bounding box center [917, 407] width 147 height 41
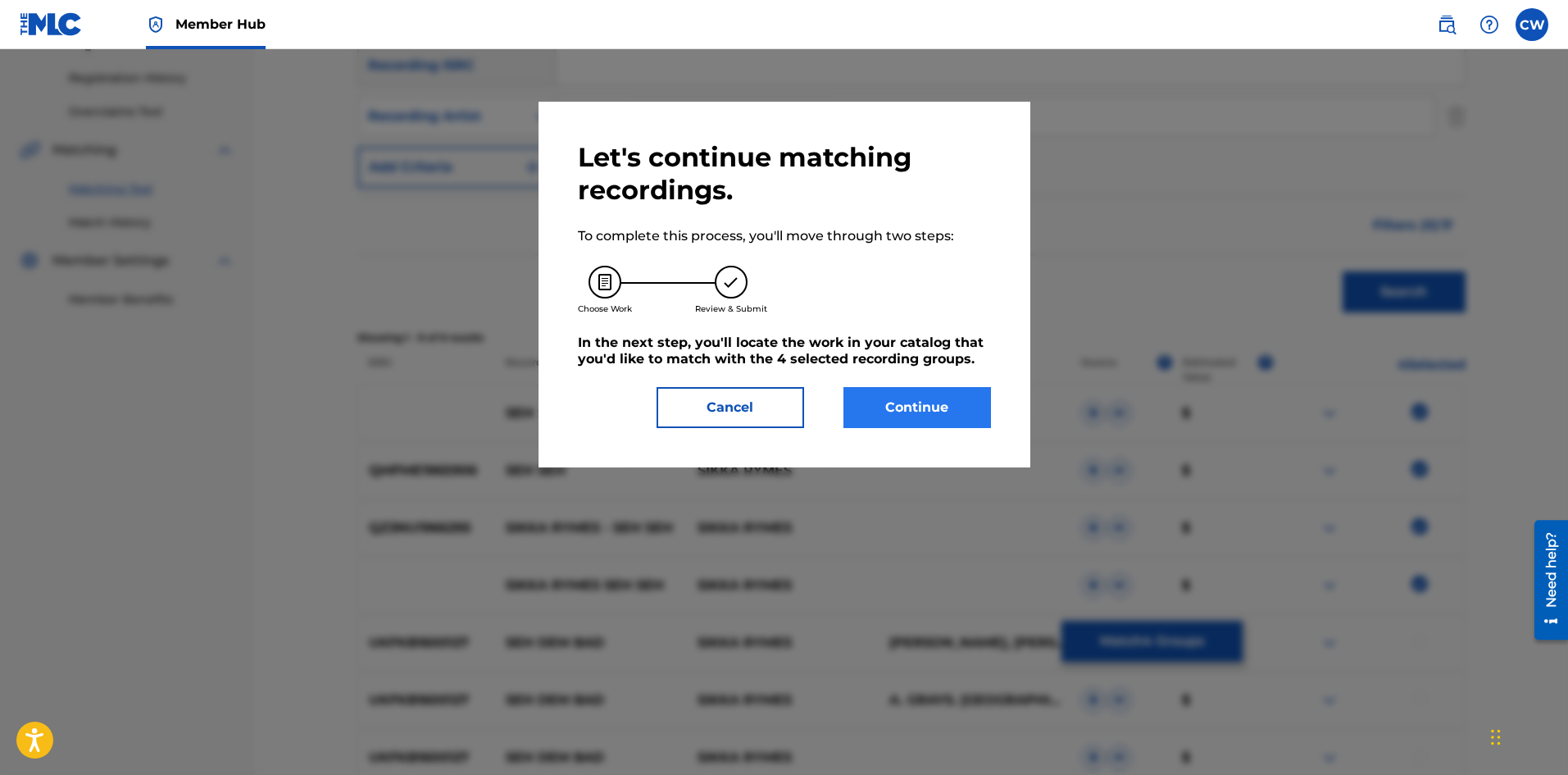
scroll to position [317, 0]
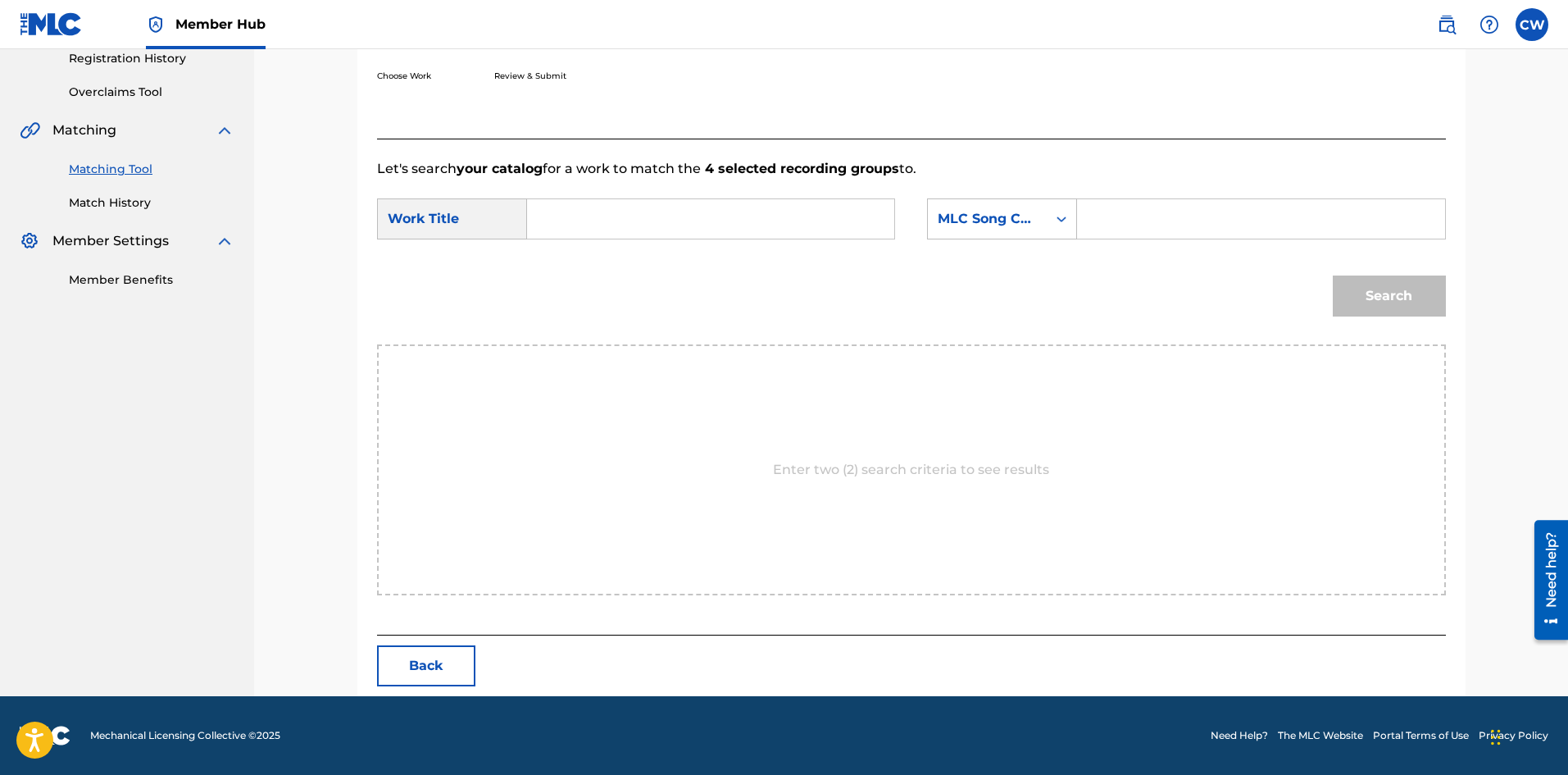
click at [626, 200] on input "Search Form" at bounding box center [710, 219] width 339 height 40
paste input "SEH SEH"
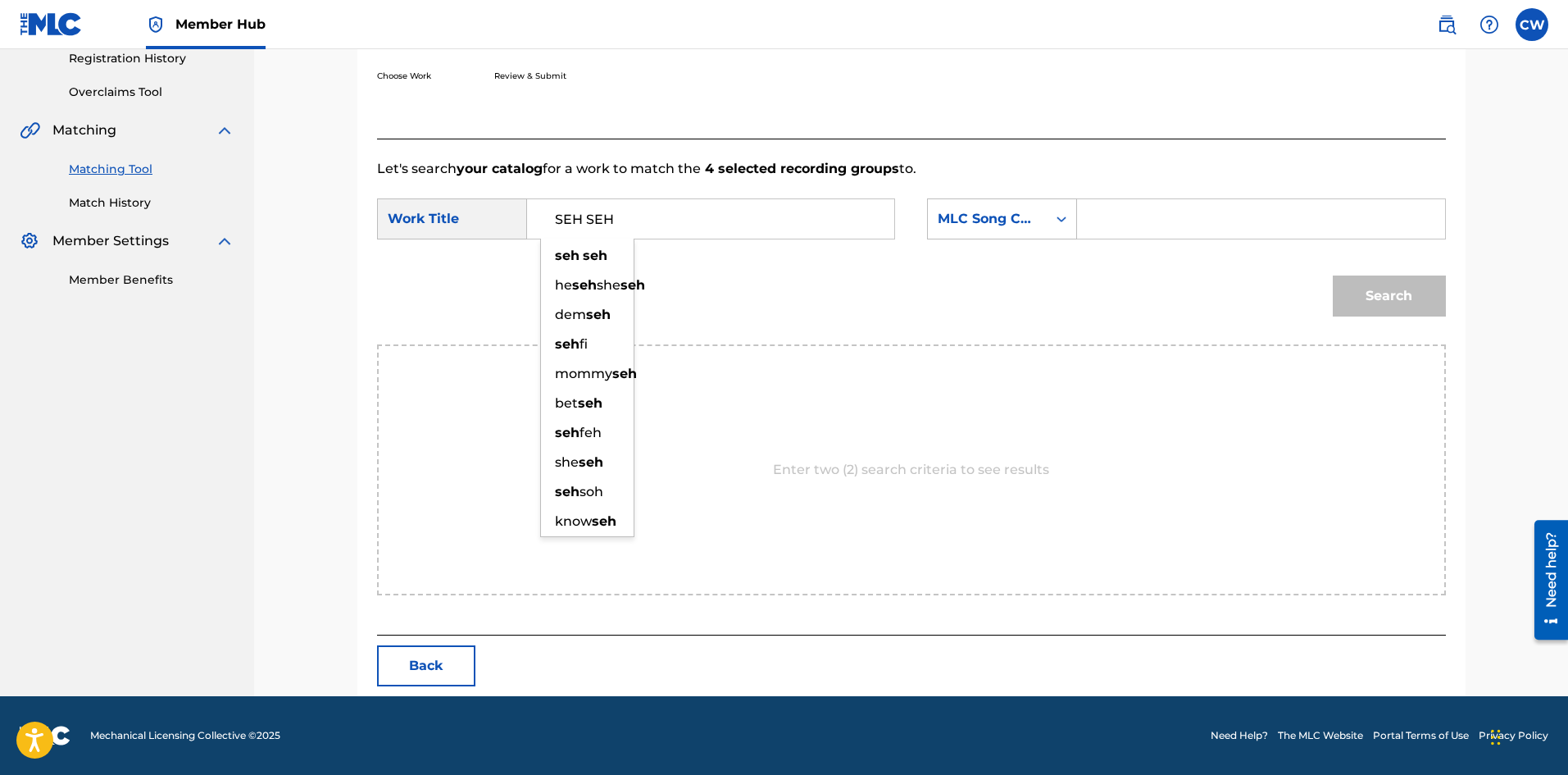
type input "SEH SEH"
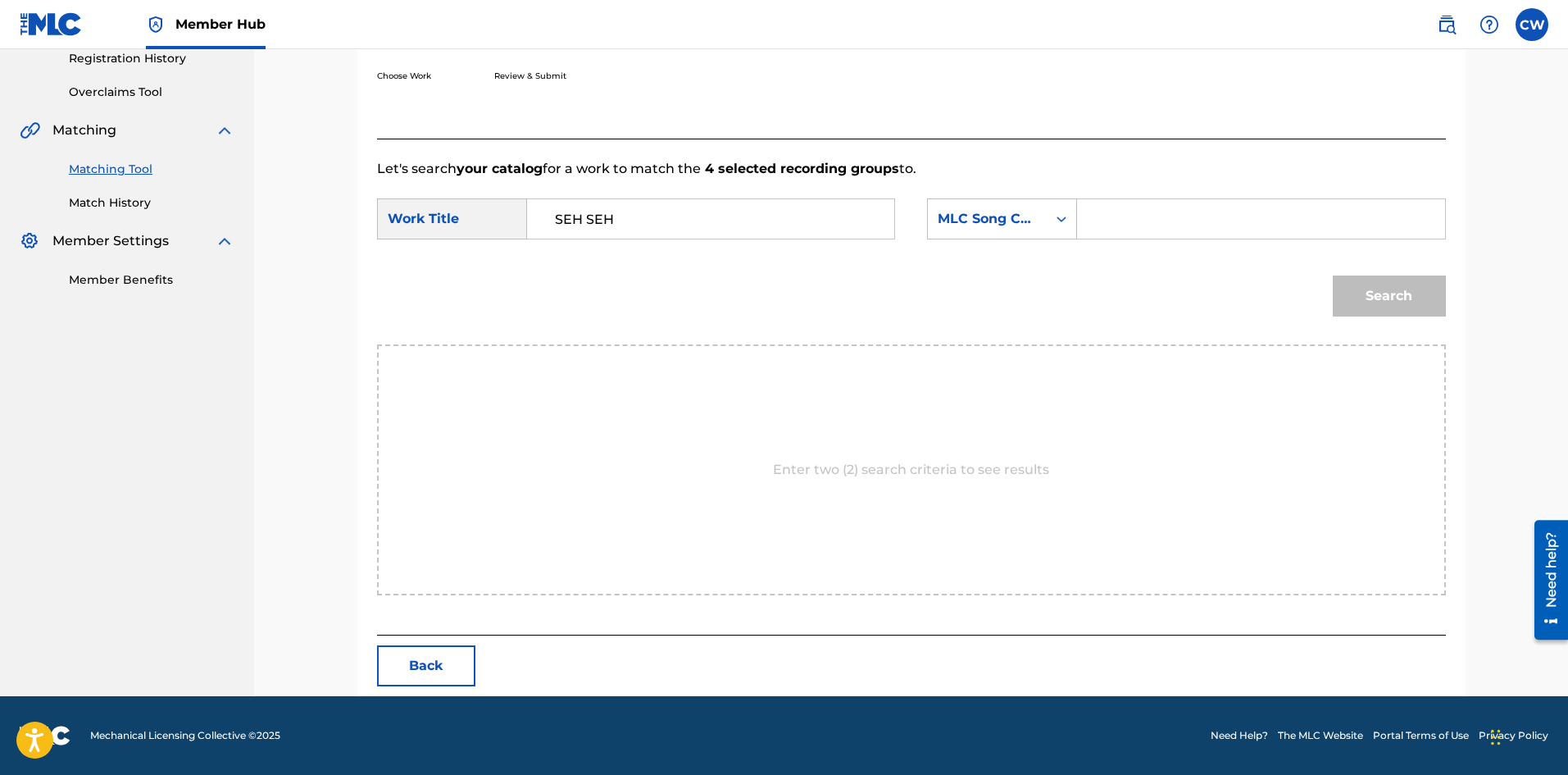
click at [1255, 208] on input "Search Form" at bounding box center [1261, 219] width 339 height 40
paste input "SD561P"
type input "SD561P"
click at [1400, 298] on button "Search" at bounding box center [1389, 296] width 113 height 41
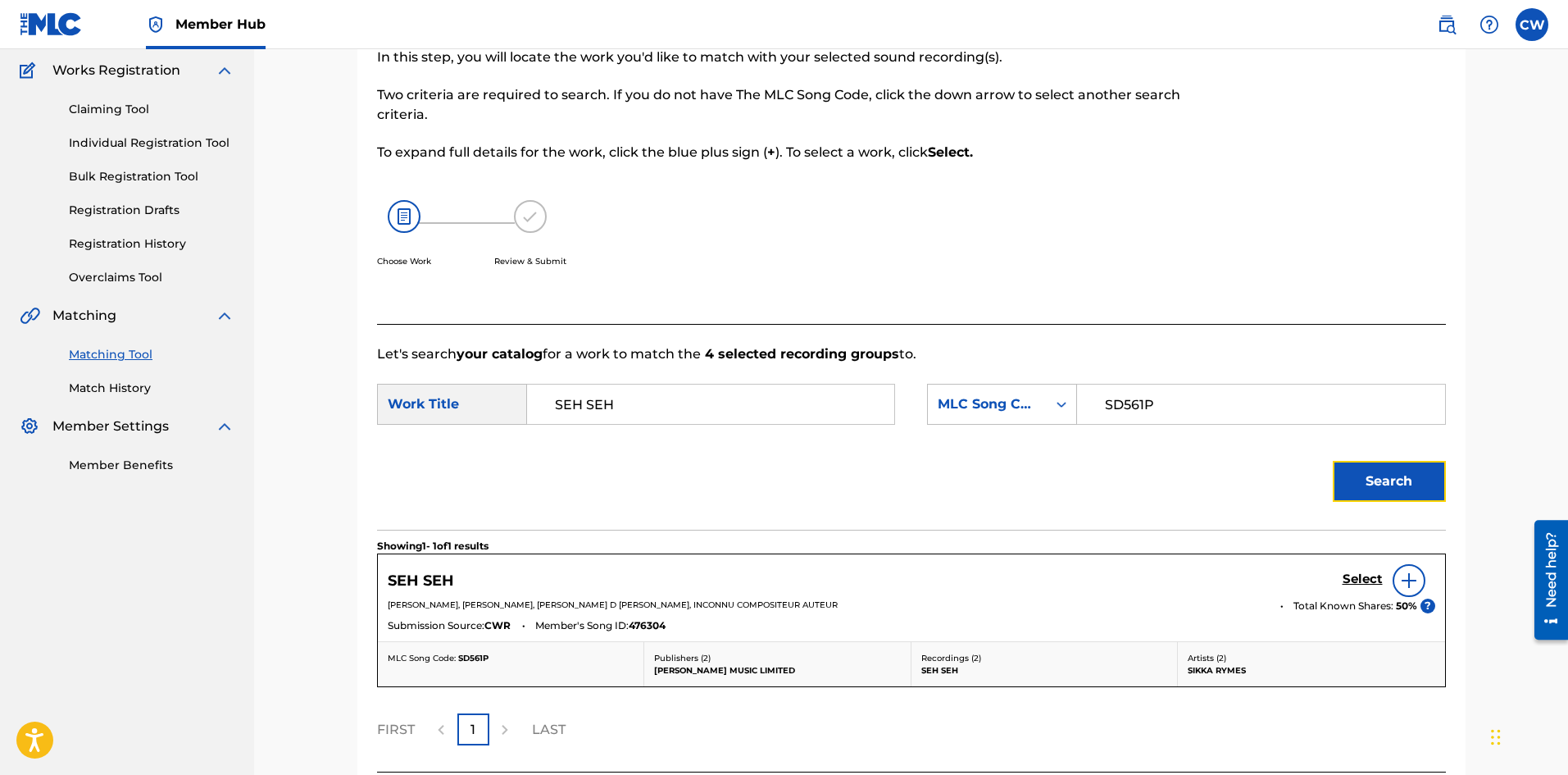
scroll to position [269, 0]
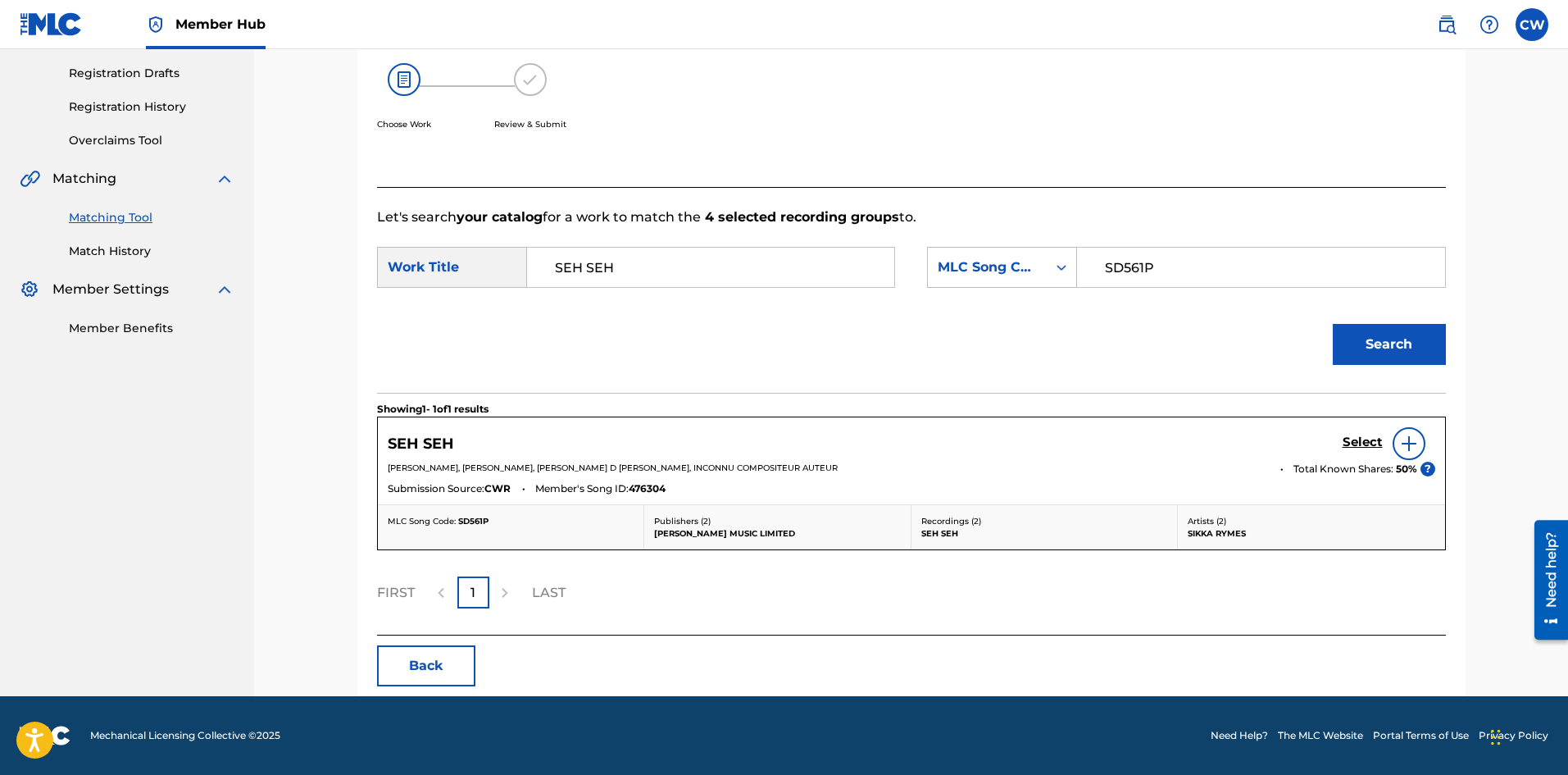
click at [1358, 433] on div "Select" at bounding box center [1389, 443] width 93 height 33
click at [1362, 442] on h5 "Select" at bounding box center [1363, 442] width 40 height 15
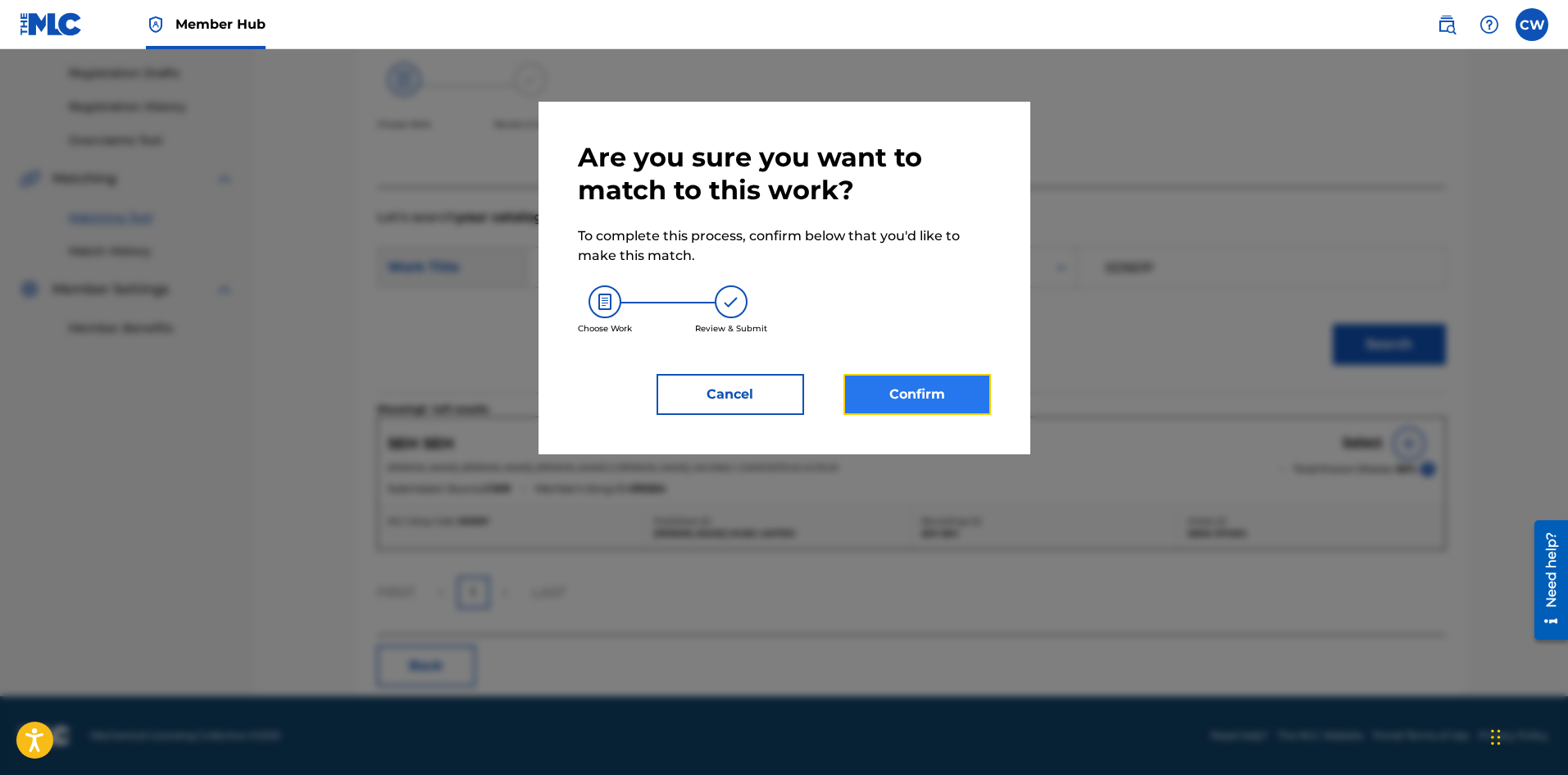
click at [968, 385] on button "Confirm" at bounding box center [917, 394] width 147 height 41
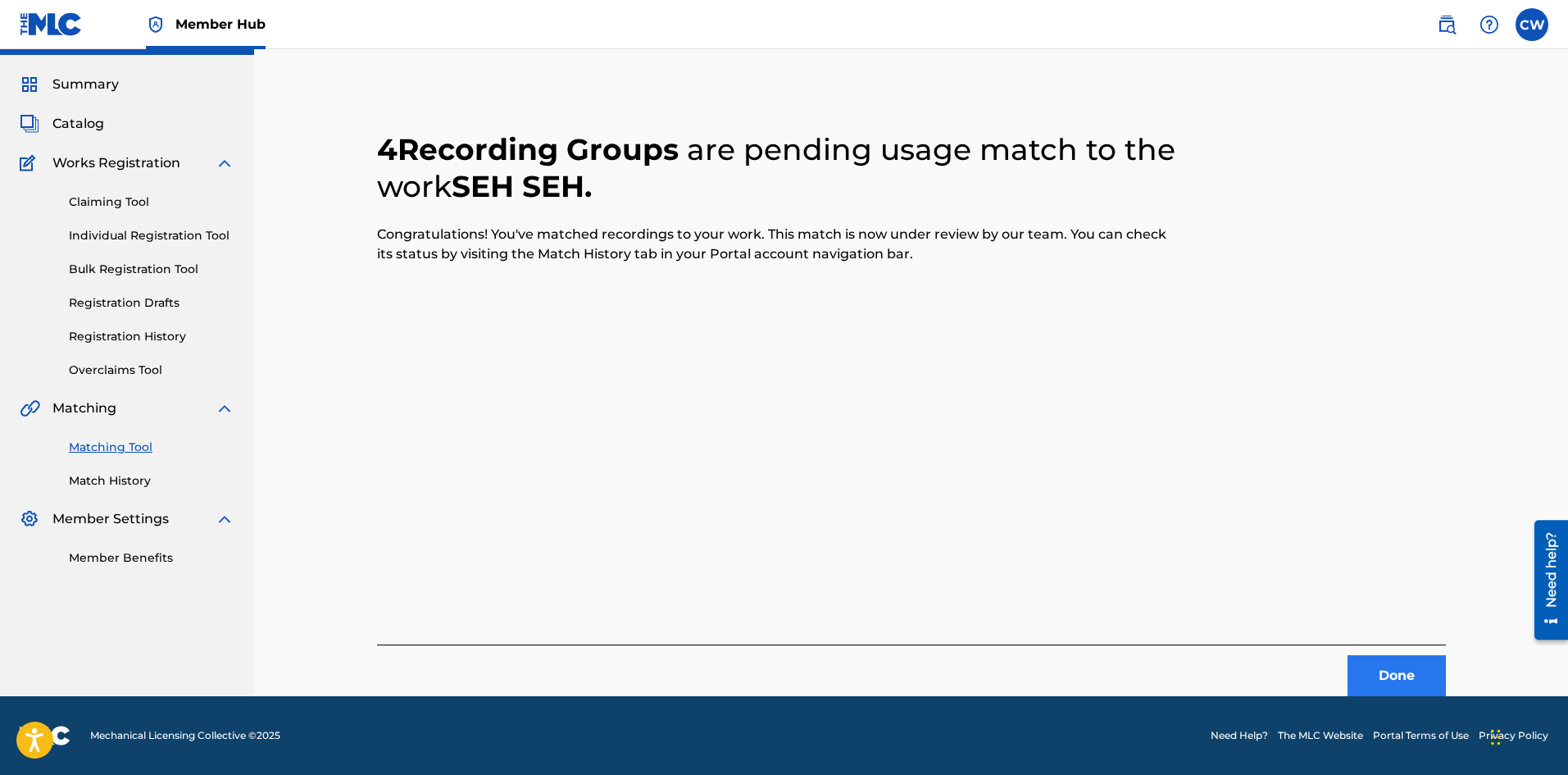
scroll to position [40, 0]
click at [1390, 682] on button "Done" at bounding box center [1396, 676] width 98 height 41
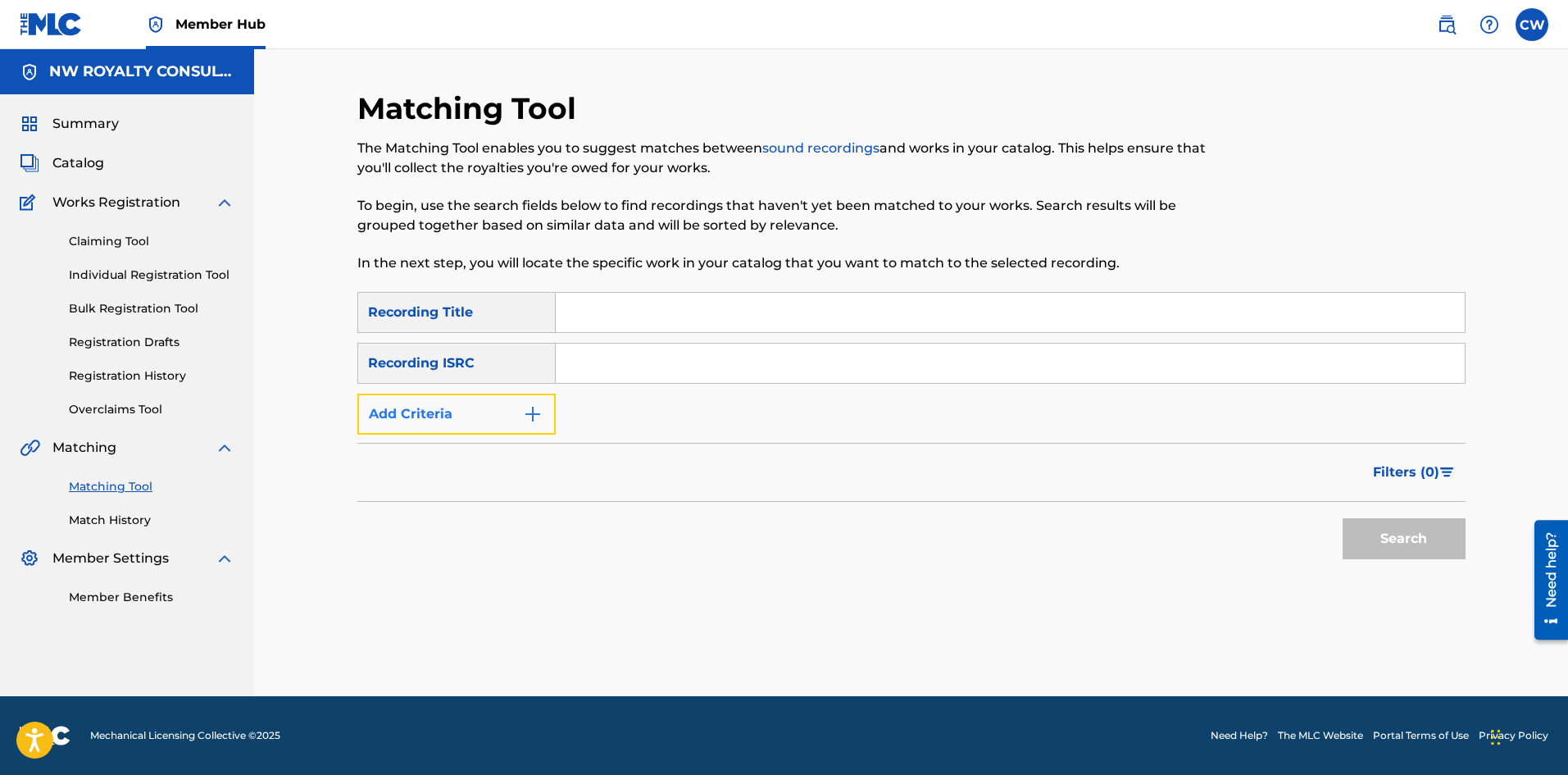
click at [458, 412] on button "Add Criteria" at bounding box center [457, 414] width 199 height 41
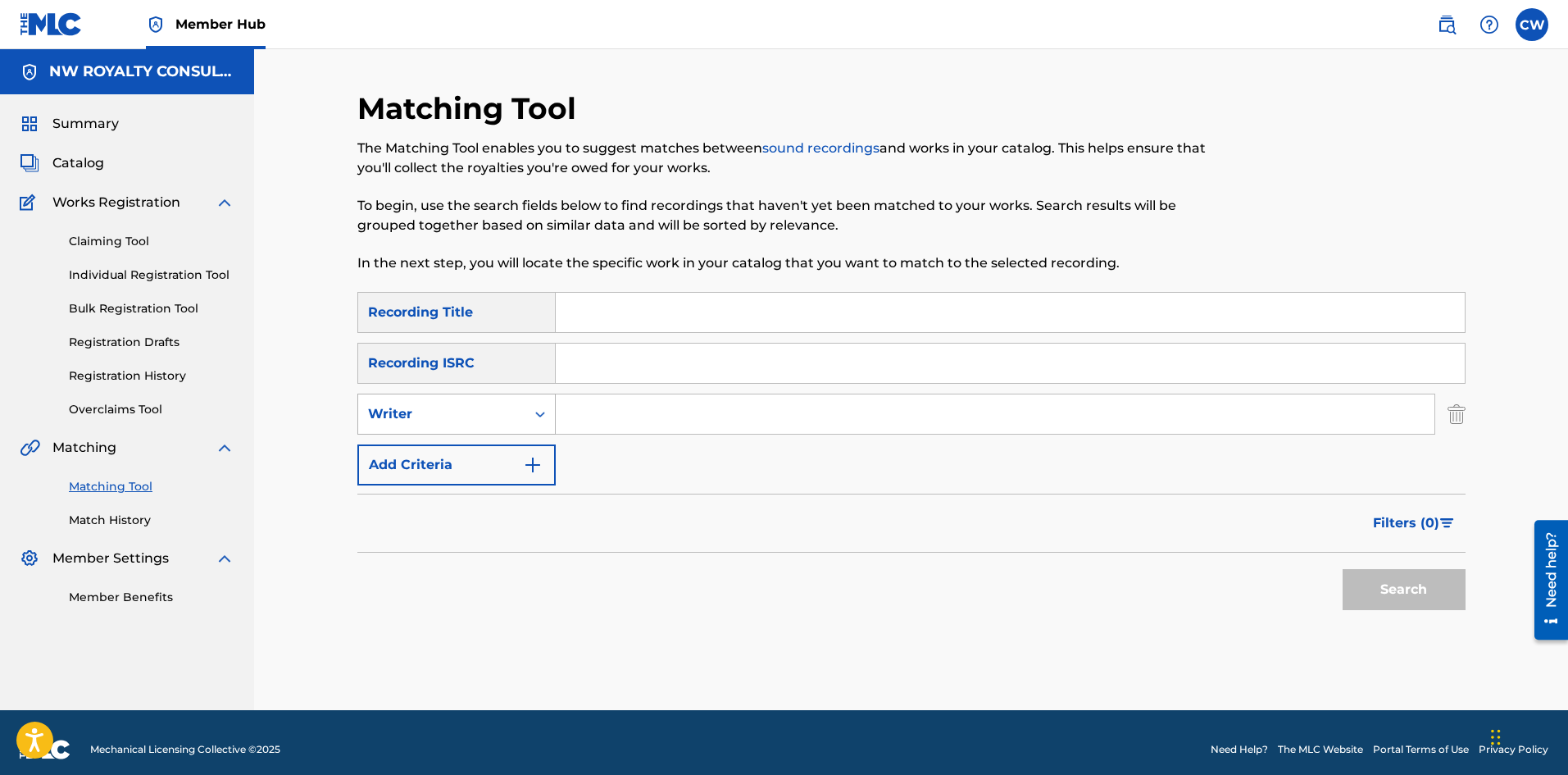
click at [459, 415] on div "Writer" at bounding box center [441, 414] width 147 height 19
click at [464, 441] on div "Recording Artist" at bounding box center [457, 455] width 197 height 41
drag, startPoint x: 651, startPoint y: 406, endPoint x: 617, endPoint y: 402, distance: 34.2
click at [650, 406] on input "Search Form" at bounding box center [996, 414] width 879 height 40
paste input "SKIPPA"
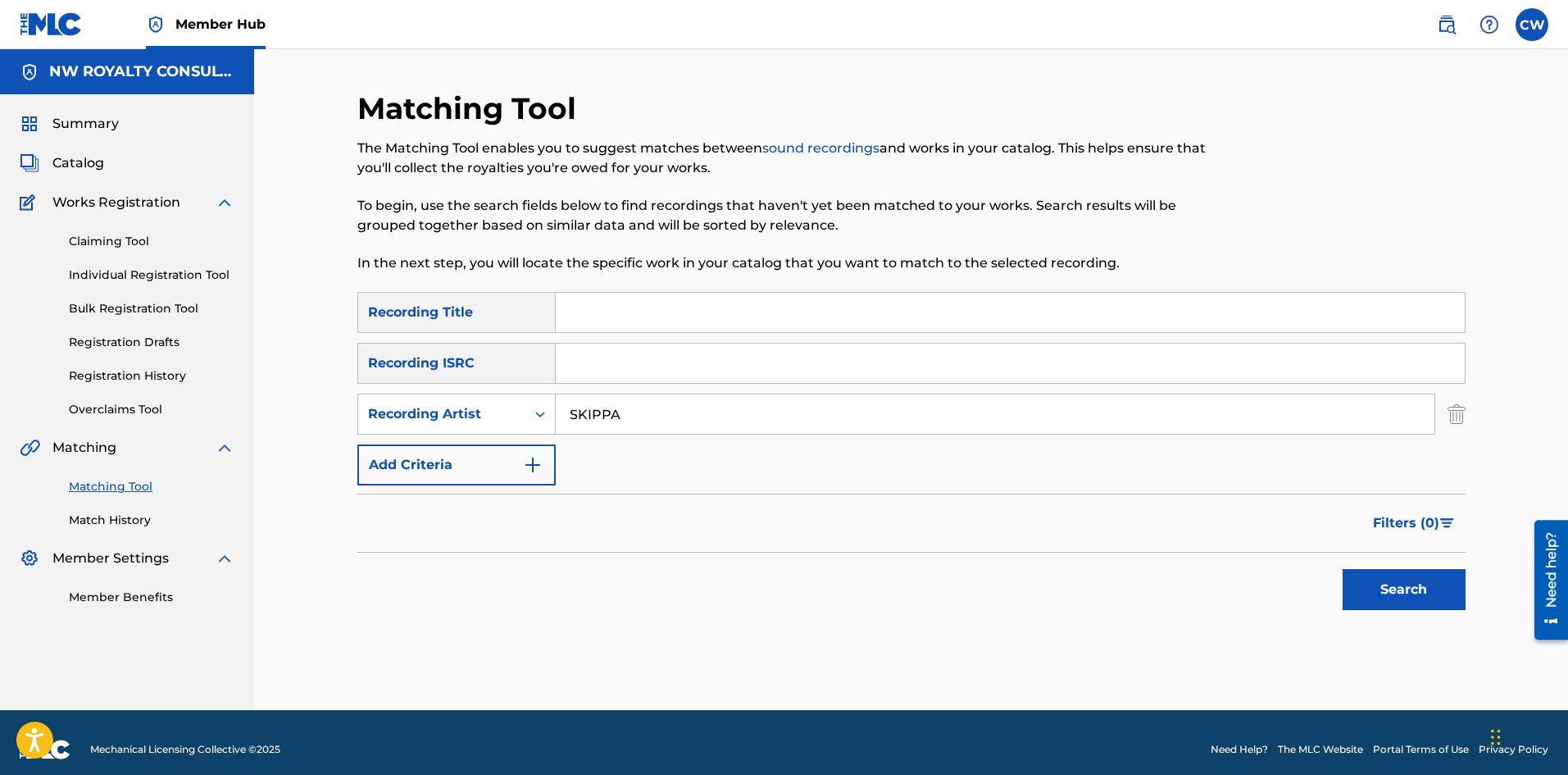
type input "SKIPPA"
click at [635, 340] on div "SearchWithCriteria22bbefc4-1da7-4b90-85e3-ff346181ca9b Recording Title SearchWi…" at bounding box center [912, 388] width 1108 height 194
click at [639, 329] on input "Search Form" at bounding box center [1010, 312] width 909 height 40
paste input "SELF BELIEF SPED UP"
type input "SELF BELIEF SPED UP"
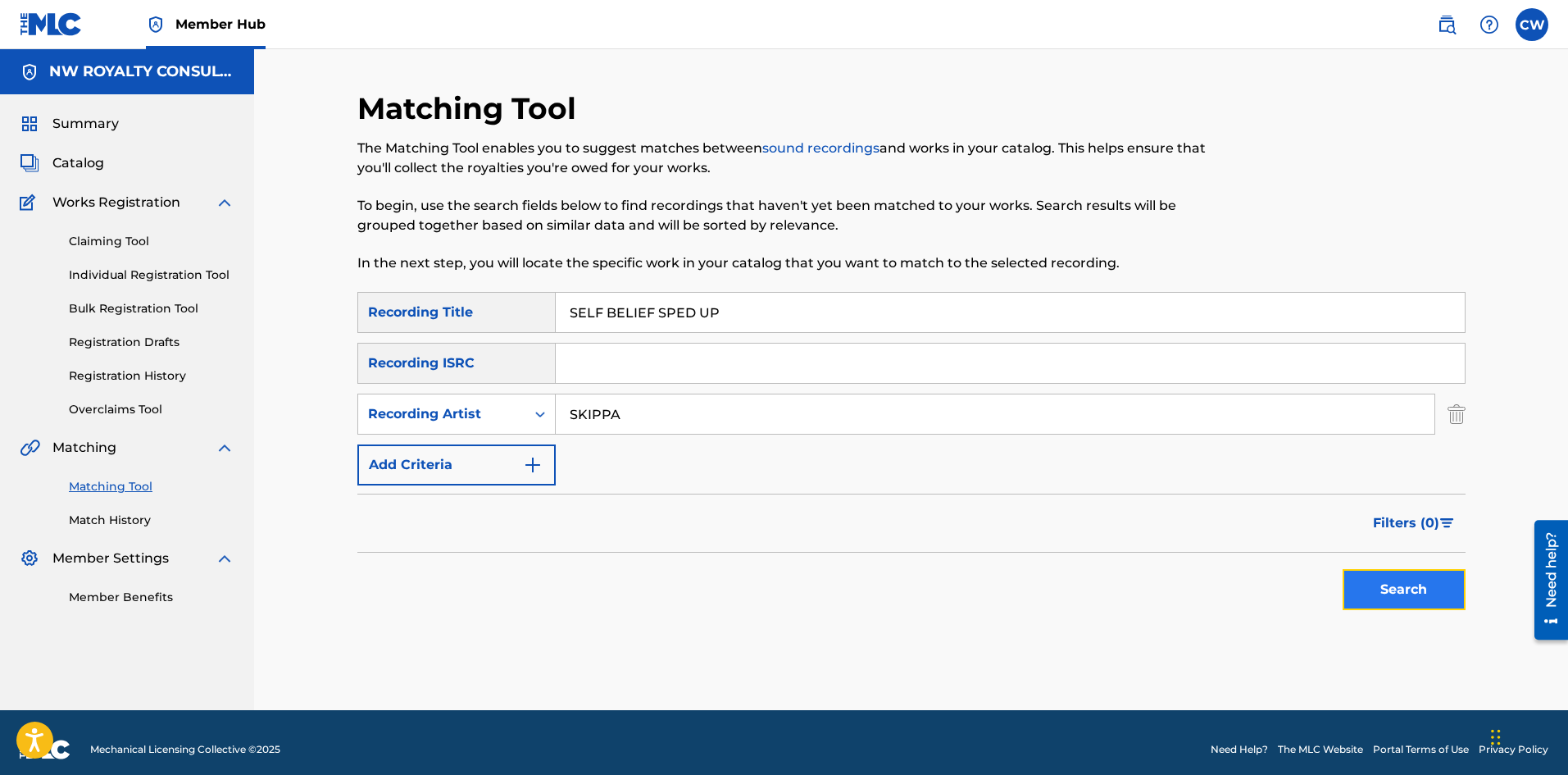
click at [1393, 598] on button "Search" at bounding box center [1404, 589] width 123 height 41
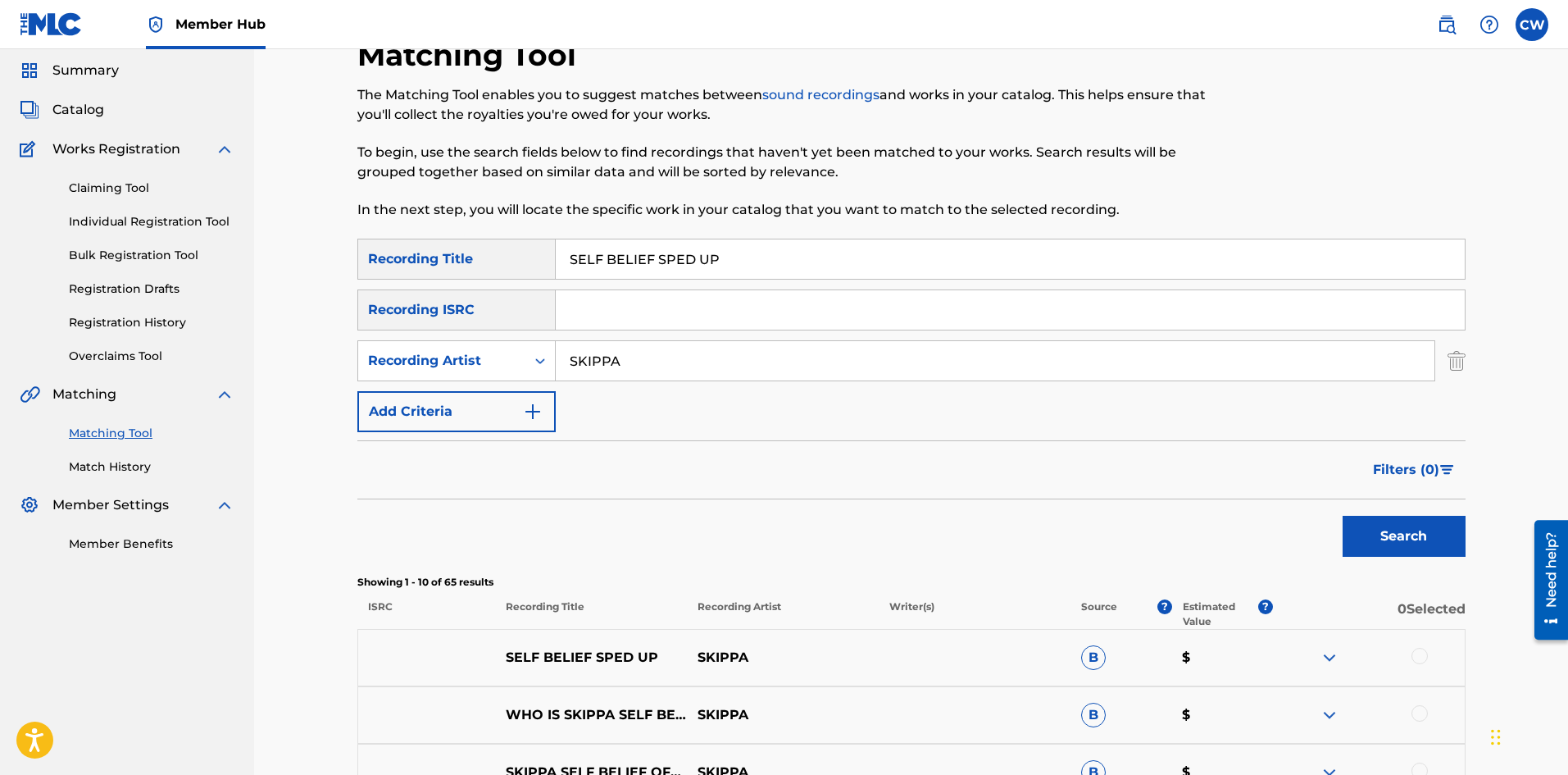
scroll to position [82, 0]
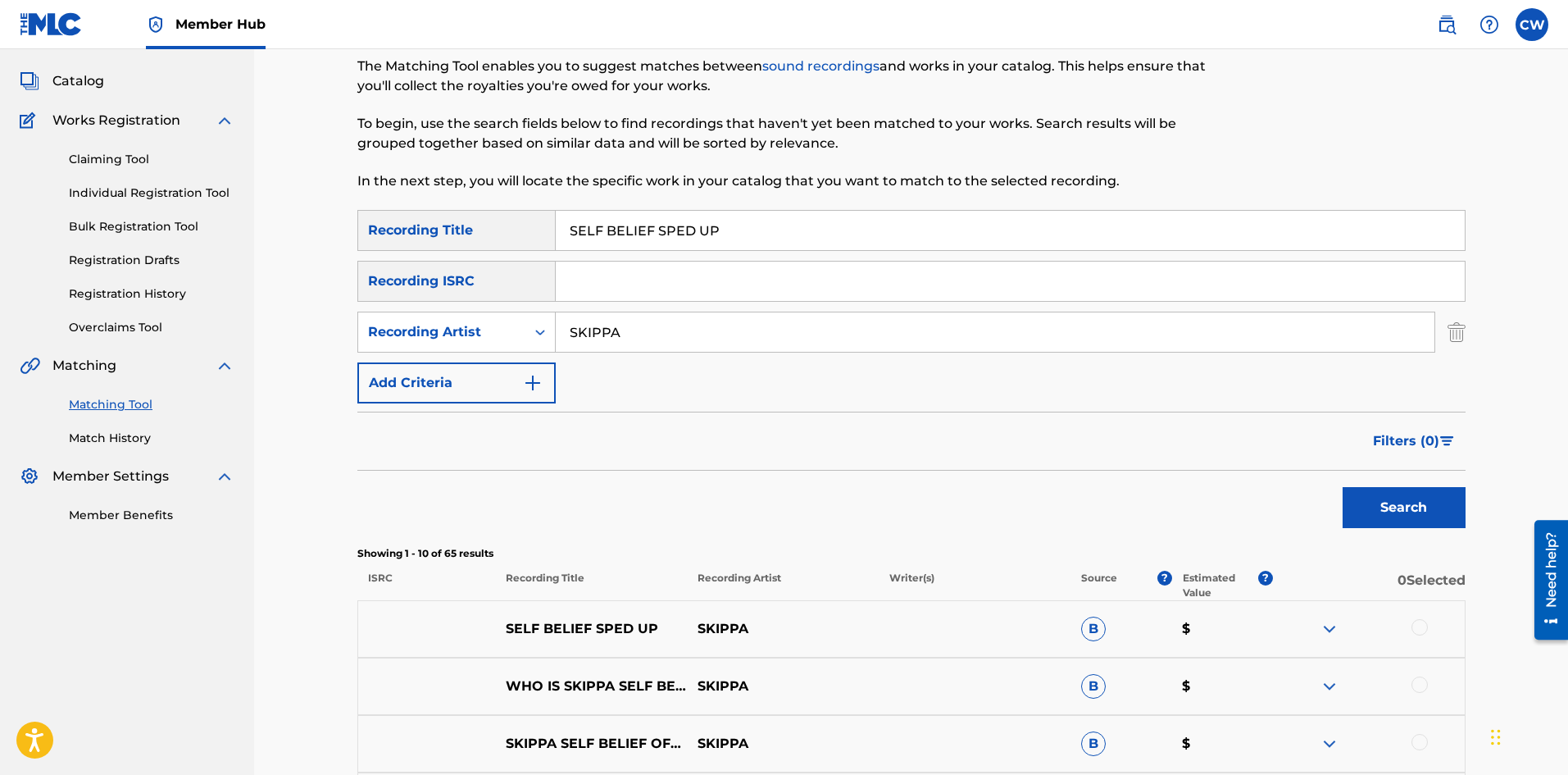
click at [1399, 617] on div "SELF BELIEF SPED UP SKIPPA B $" at bounding box center [912, 629] width 1108 height 58
click at [1406, 619] on div at bounding box center [1369, 628] width 192 height 19
click at [1397, 628] on div at bounding box center [1369, 628] width 192 height 19
click at [1400, 628] on div at bounding box center [1369, 628] width 192 height 19
click at [1401, 628] on div at bounding box center [1369, 628] width 192 height 19
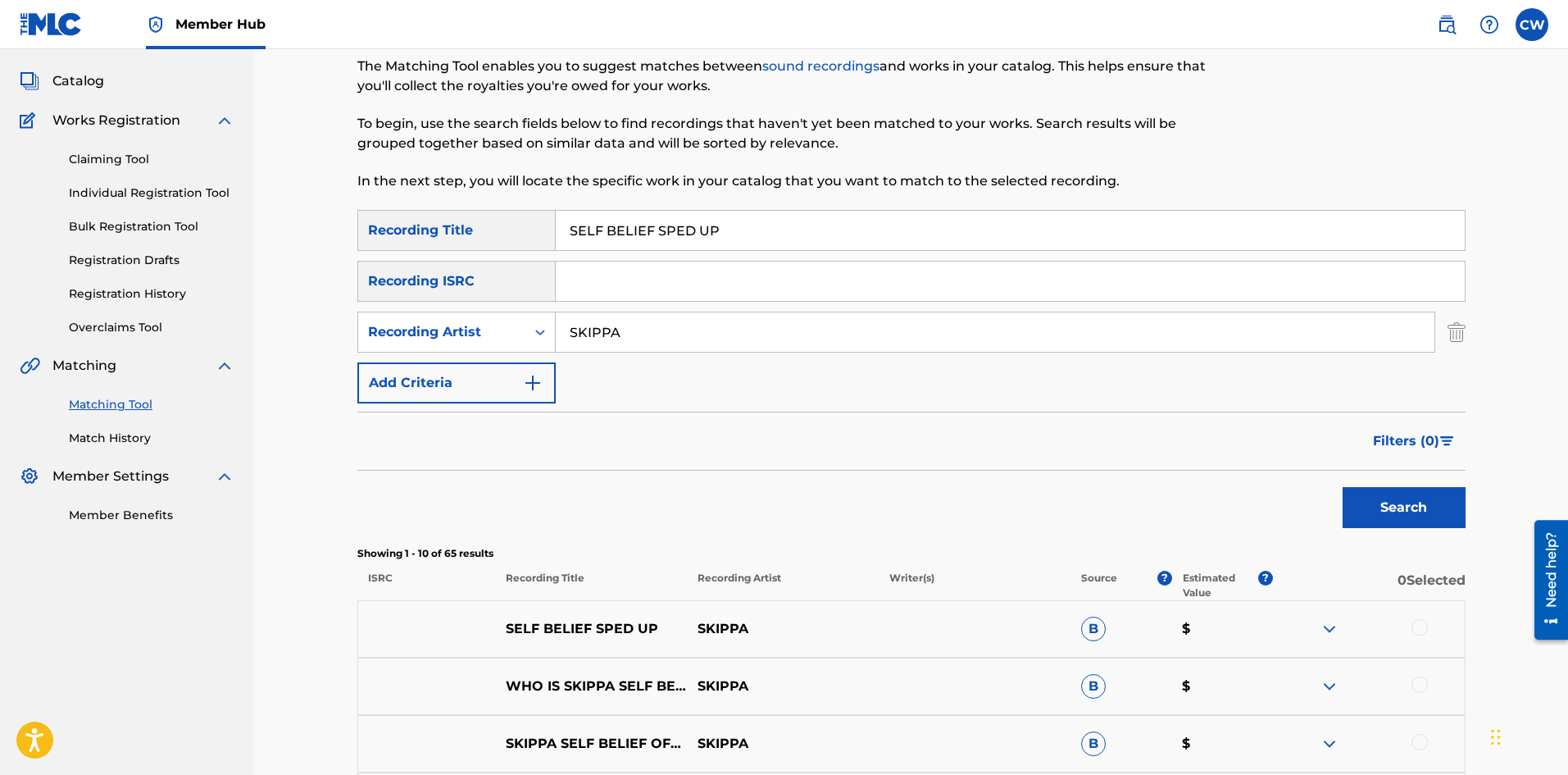
click at [1406, 628] on div at bounding box center [1369, 628] width 192 height 19
click at [1413, 628] on div at bounding box center [1419, 627] width 16 height 16
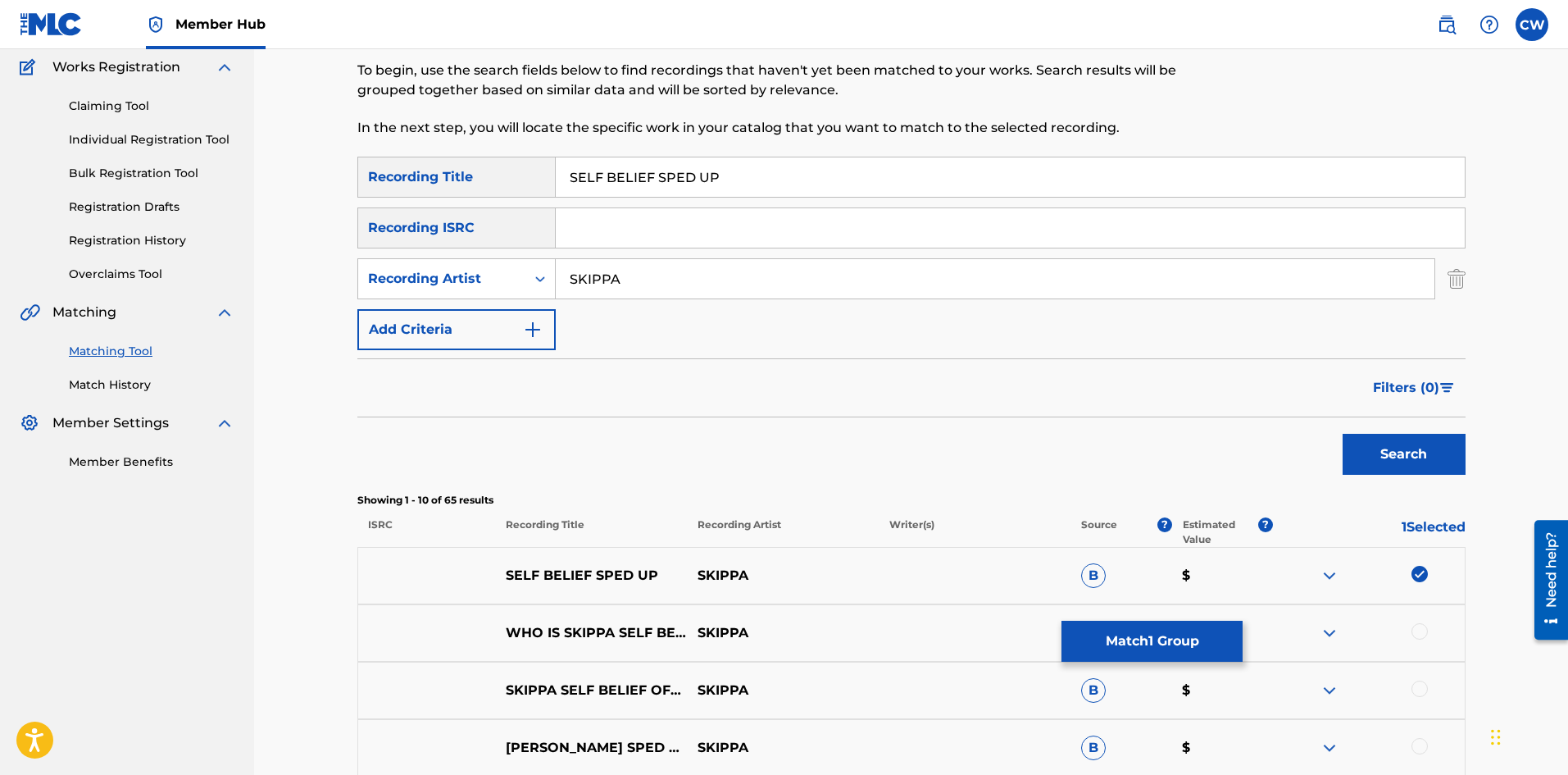
scroll to position [164, 0]
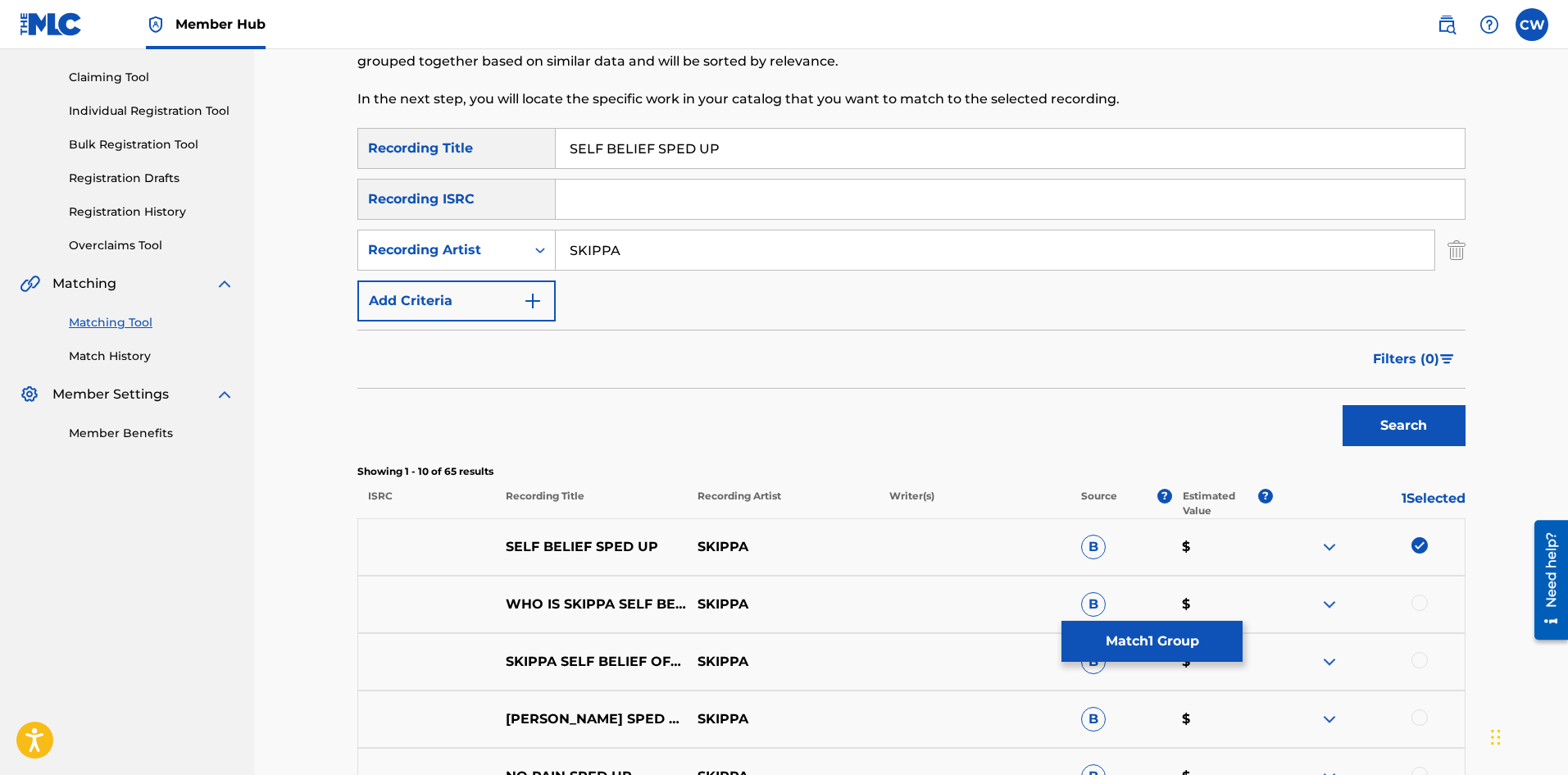
click at [1428, 660] on div at bounding box center [1369, 661] width 192 height 19
click at [1426, 660] on div at bounding box center [1419, 659] width 16 height 16
click at [1421, 600] on div at bounding box center [1419, 602] width 16 height 16
click at [1201, 658] on button "Match 3 Groups" at bounding box center [1152, 641] width 181 height 41
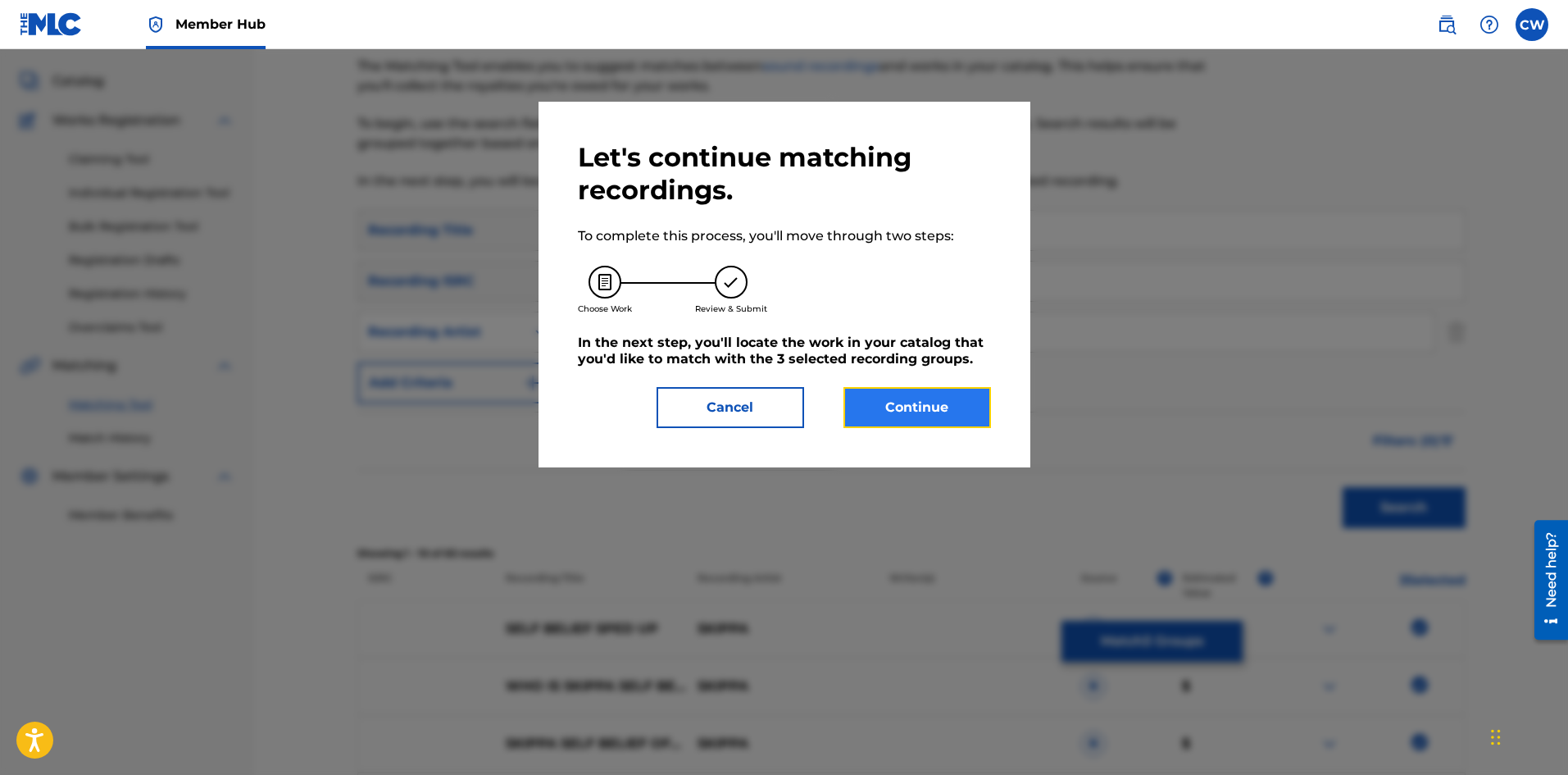
click at [954, 407] on button "Continue" at bounding box center [917, 407] width 147 height 41
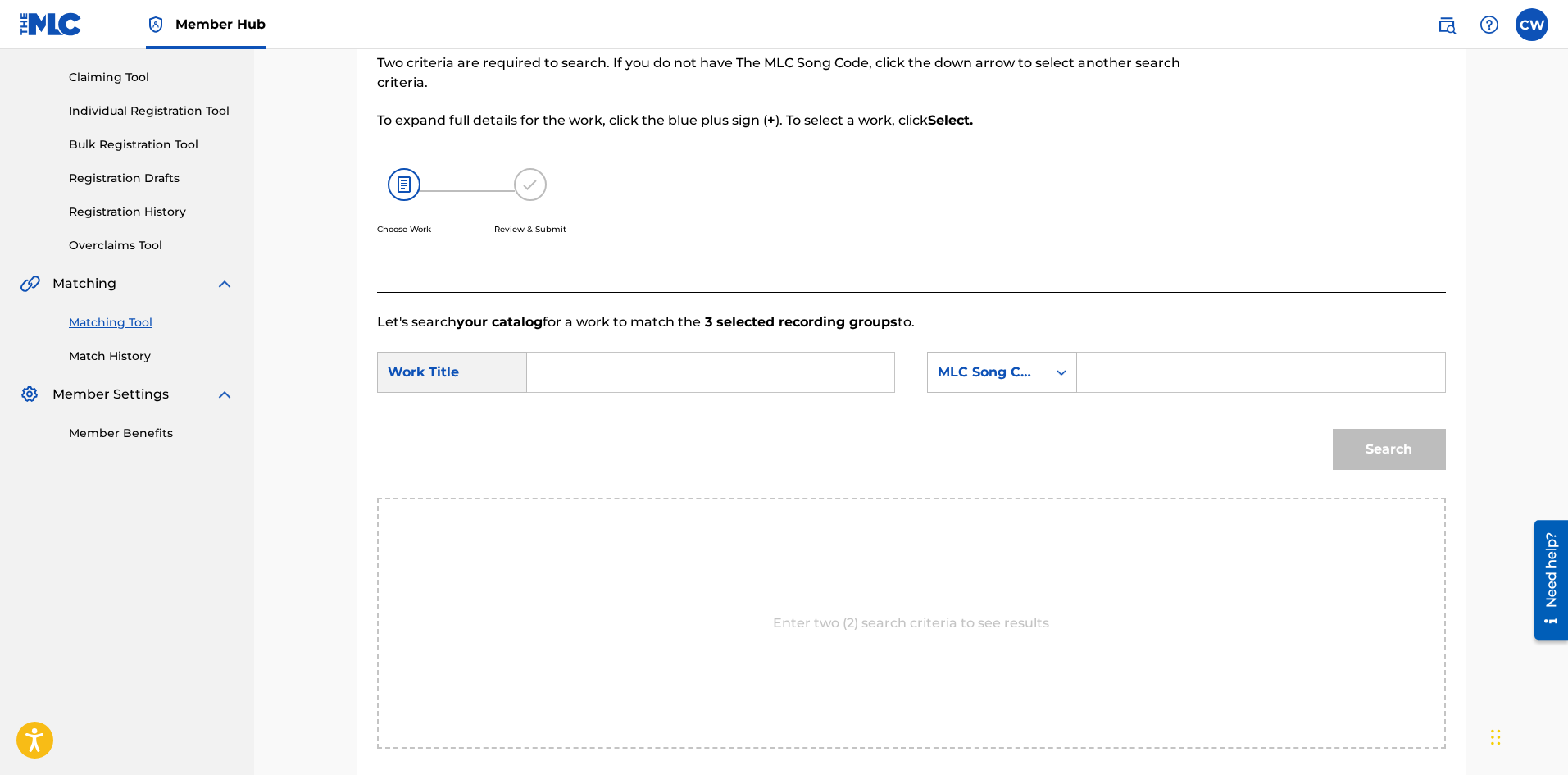
click at [707, 381] on input "Search Form" at bounding box center [710, 372] width 339 height 40
paste input "SELF BELIEF SPED UP"
type input "SELF BELIEF SPED UP"
drag, startPoint x: 1251, startPoint y: 414, endPoint x: 1234, endPoint y: 367, distance: 50.0
click at [1247, 401] on form "SearchWithCriteria8b61c104-ae10-4a84-ac12-e2104366bae2 Work Title SELF BELIEF S…" at bounding box center [911, 414] width 1069 height 166
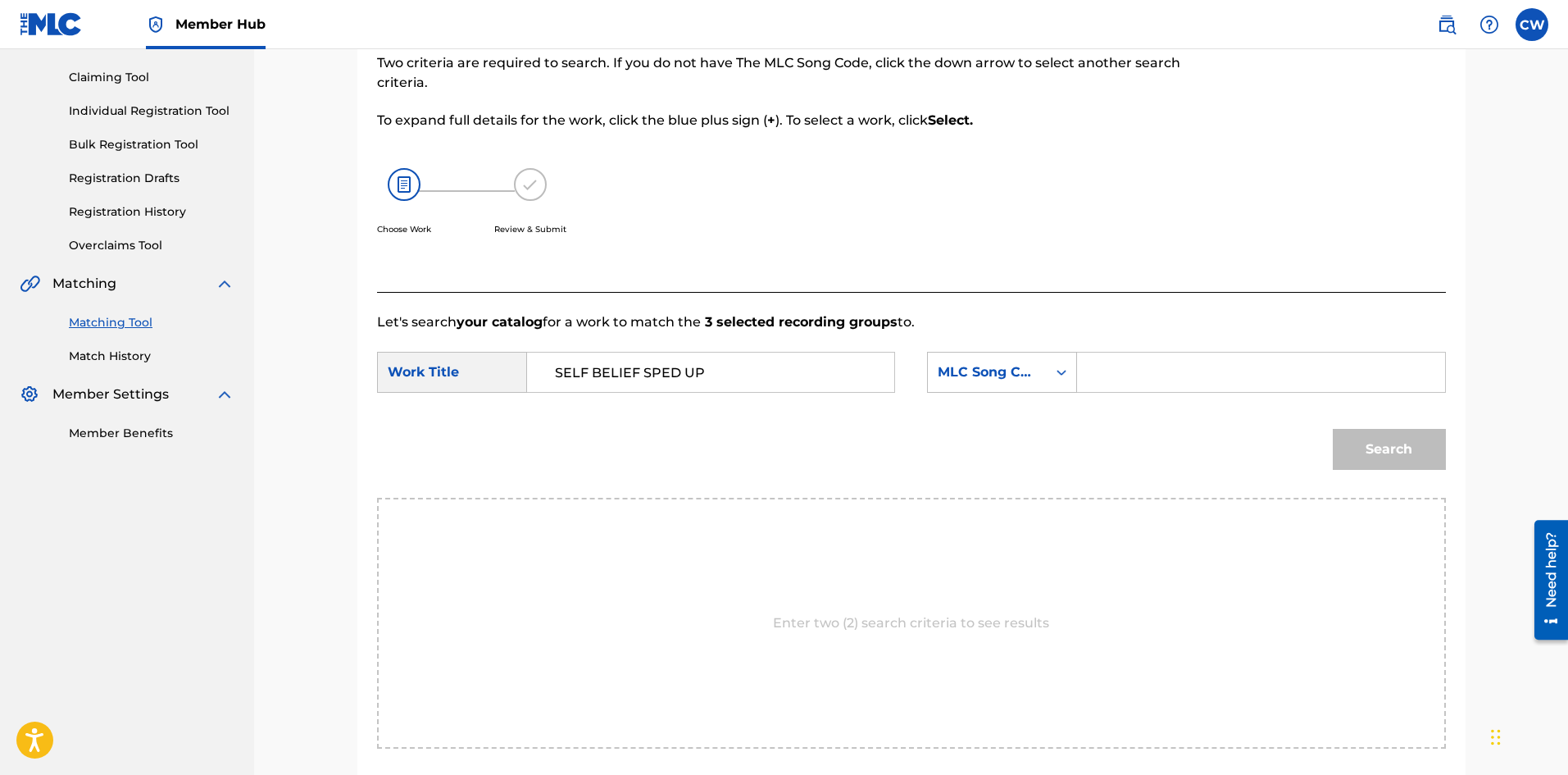
drag, startPoint x: 1234, startPoint y: 367, endPoint x: 1241, endPoint y: 371, distance: 8.1
click at [1234, 367] on input "Search Form" at bounding box center [1261, 372] width 339 height 40
paste input "S87KF9"
type input "S87KF9"
click at [1339, 444] on button "Search" at bounding box center [1389, 449] width 113 height 41
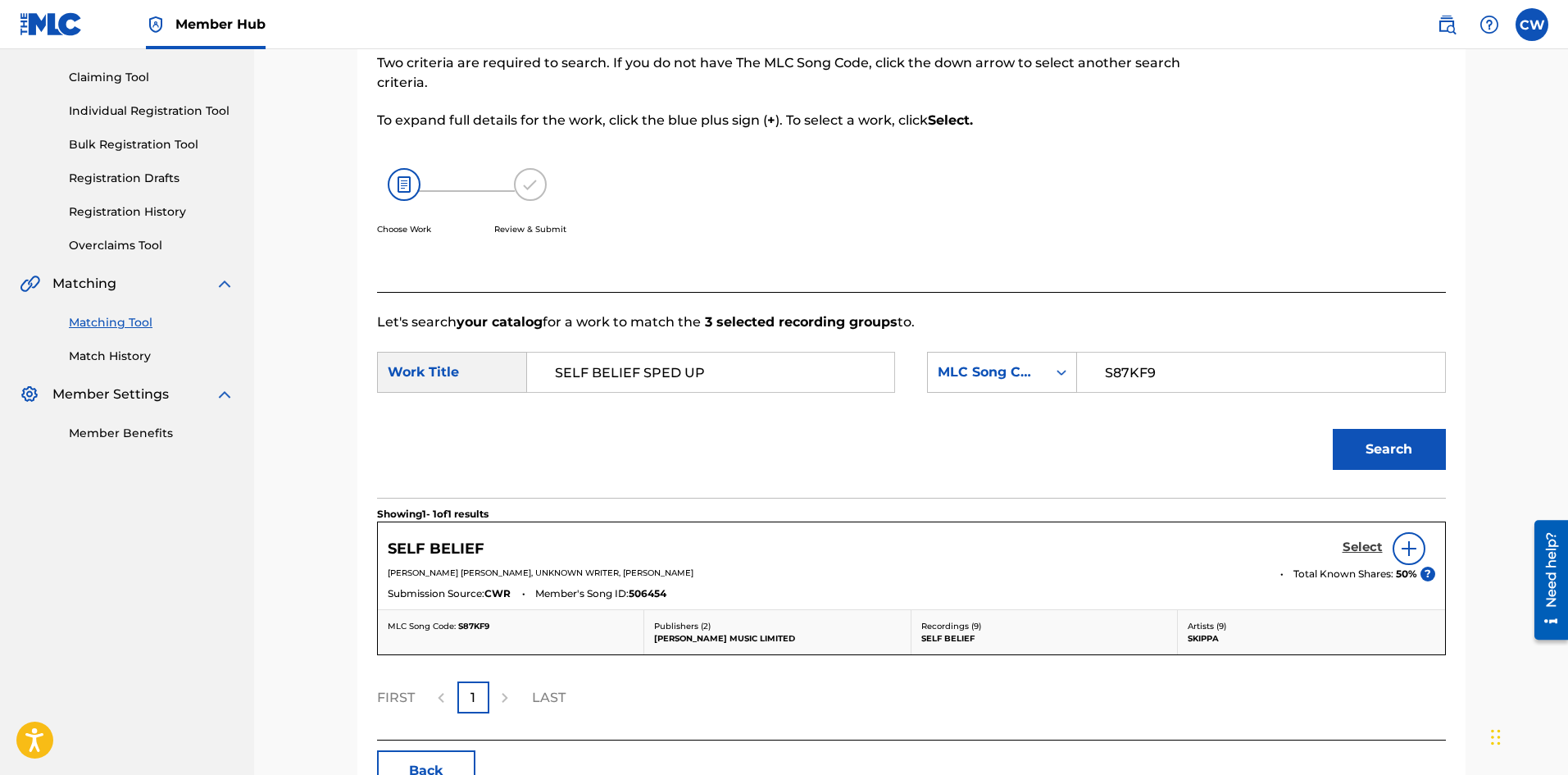
click at [1353, 556] on link "Select" at bounding box center [1363, 548] width 40 height 18
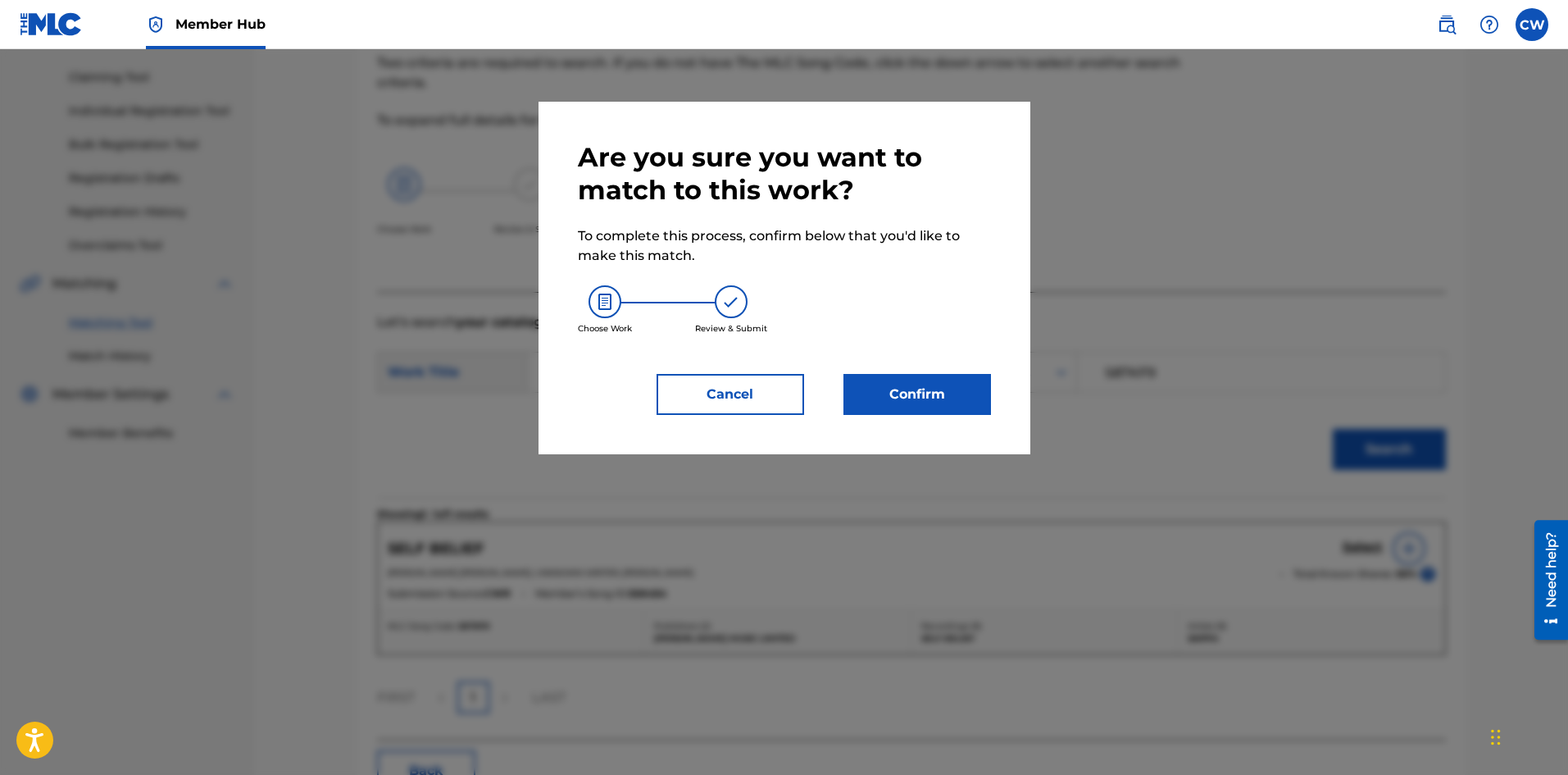
click at [873, 368] on div "Are you sure you want to match to this work? To complete this process, confirm …" at bounding box center [784, 278] width 413 height 274
click at [894, 392] on button "Confirm" at bounding box center [917, 394] width 147 height 41
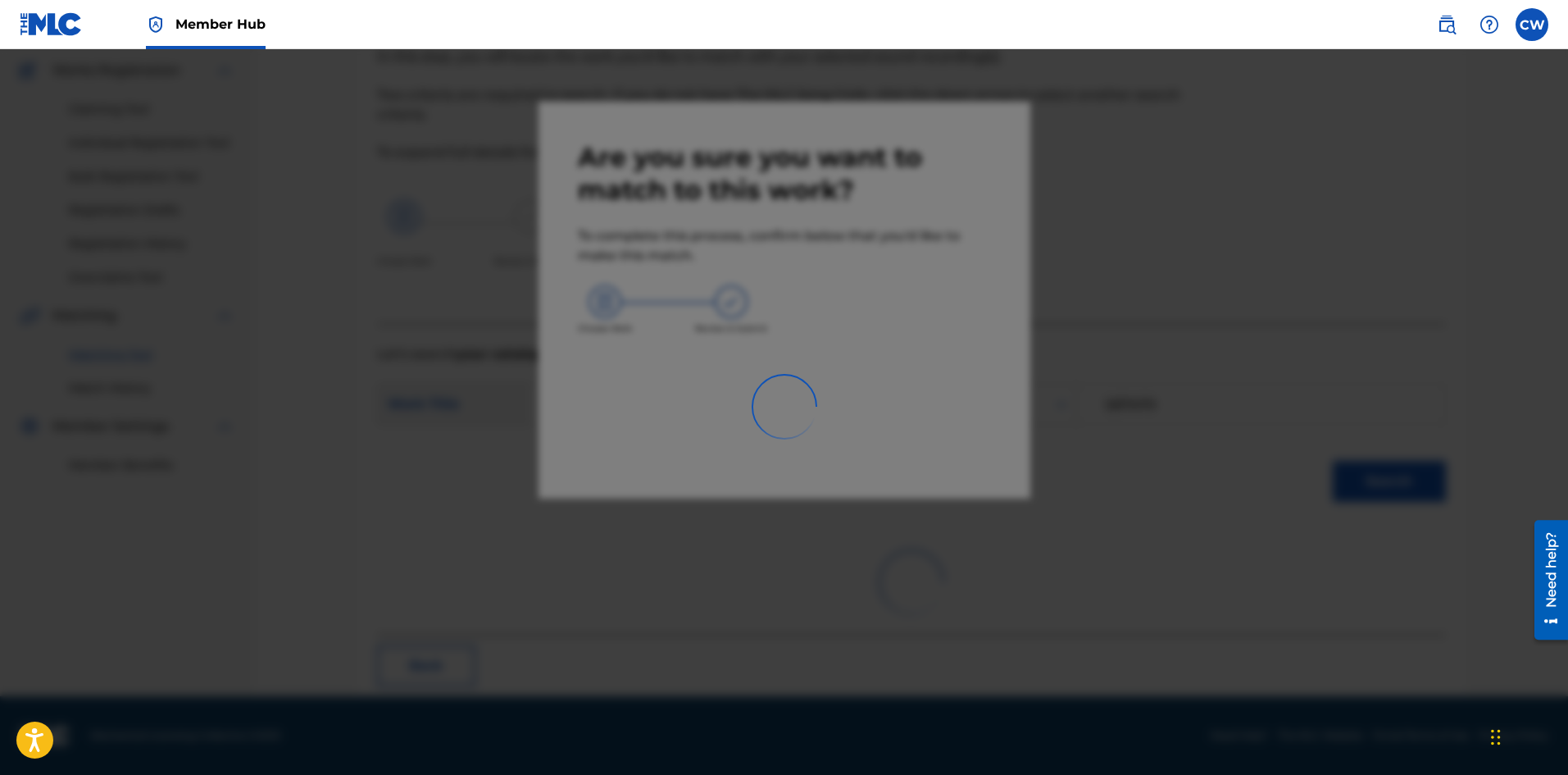
scroll to position [40, 0]
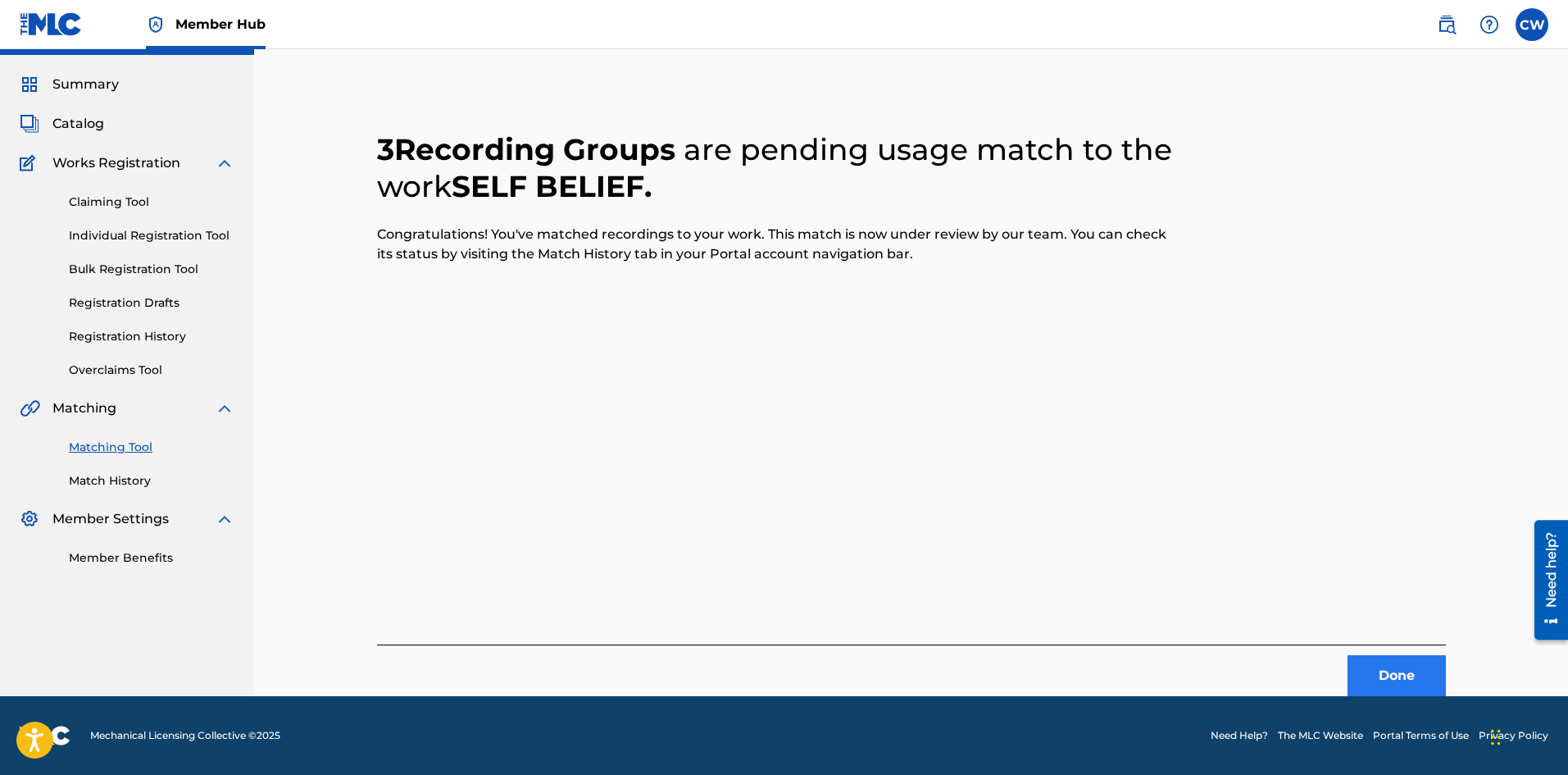
click at [1384, 661] on div "Done" at bounding box center [911, 670] width 1069 height 52
click at [1409, 669] on button "Done" at bounding box center [1396, 676] width 98 height 41
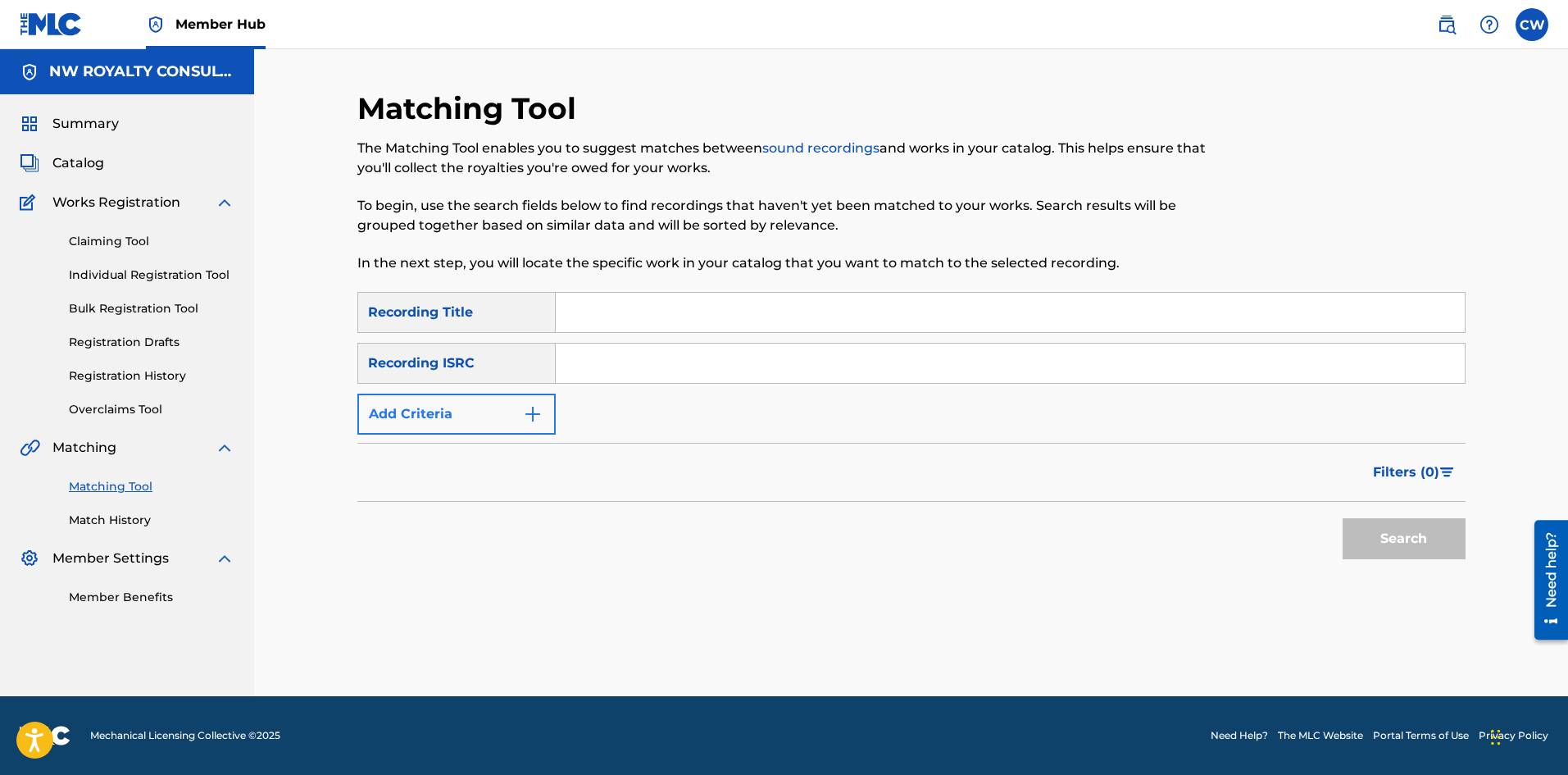
scroll to position [0, 0]
click at [388, 414] on button "Add Criteria" at bounding box center [457, 414] width 199 height 41
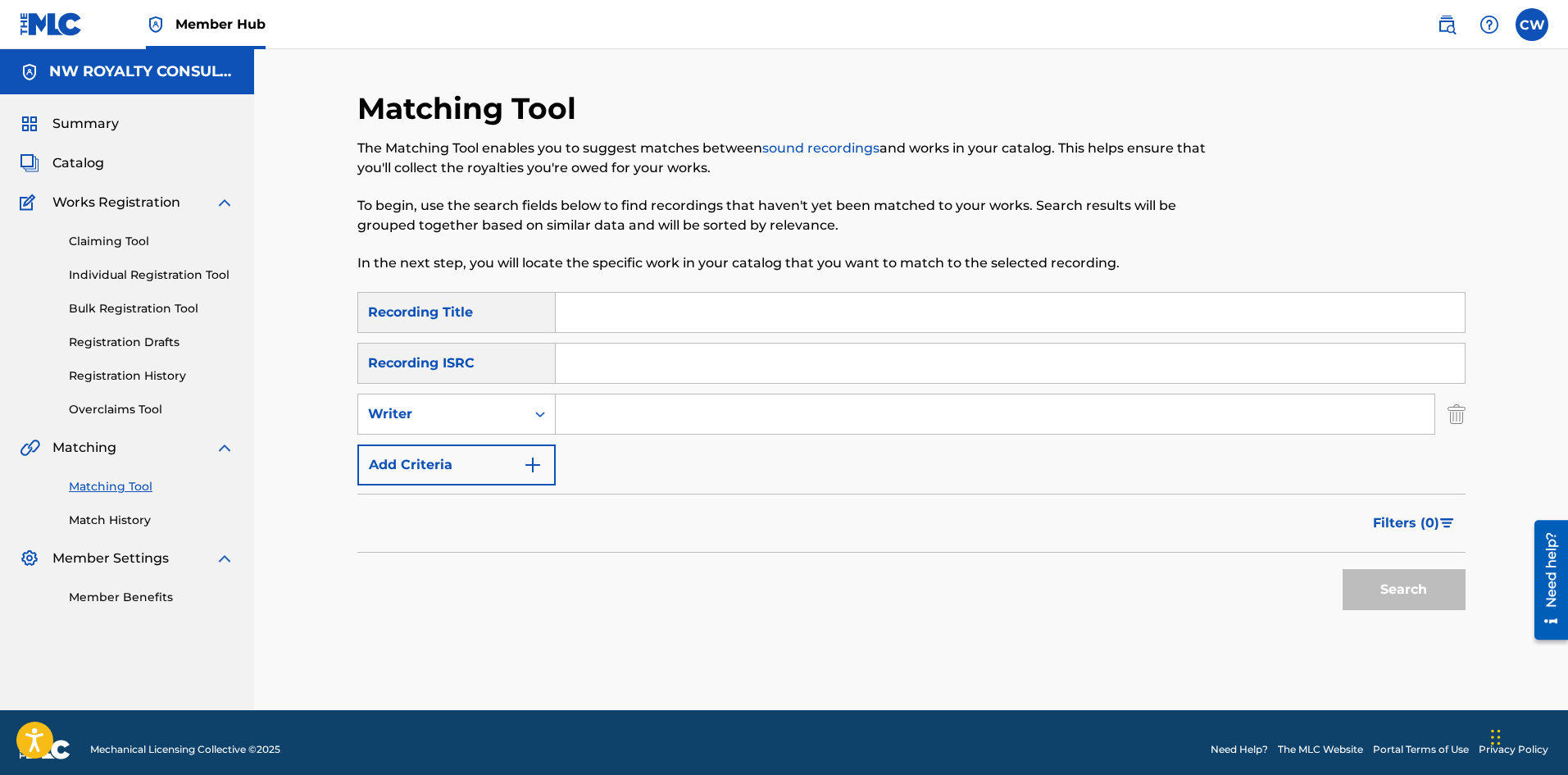
click at [419, 441] on div "SearchWithCriteria22bbefc4-1da7-4b90-85e3-ff346181ca9b Recording Title SearchWi…" at bounding box center [912, 388] width 1108 height 194
click at [426, 433] on div "Writer" at bounding box center [457, 414] width 199 height 41
click at [421, 445] on div "Recording Artist" at bounding box center [457, 455] width 197 height 41
click at [639, 405] on input "Search Form" at bounding box center [996, 414] width 879 height 40
paste input "CAPLETON"
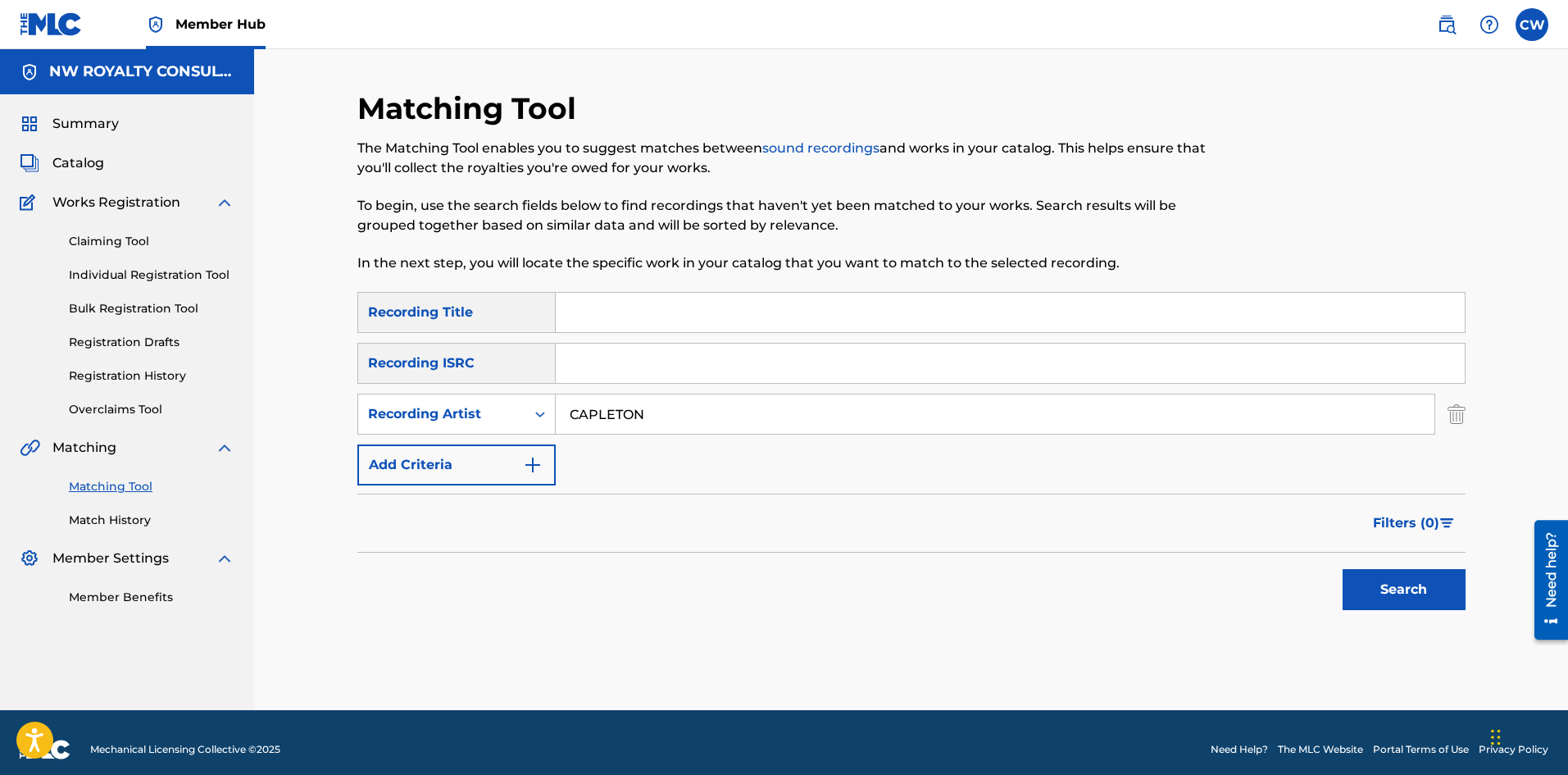
type input "CAPLETON"
click at [698, 298] on input "Search Form" at bounding box center [1010, 312] width 909 height 40
paste input "SELL OUT"
type input "SELL OUT"
click at [1366, 577] on button "Search" at bounding box center [1404, 589] width 123 height 41
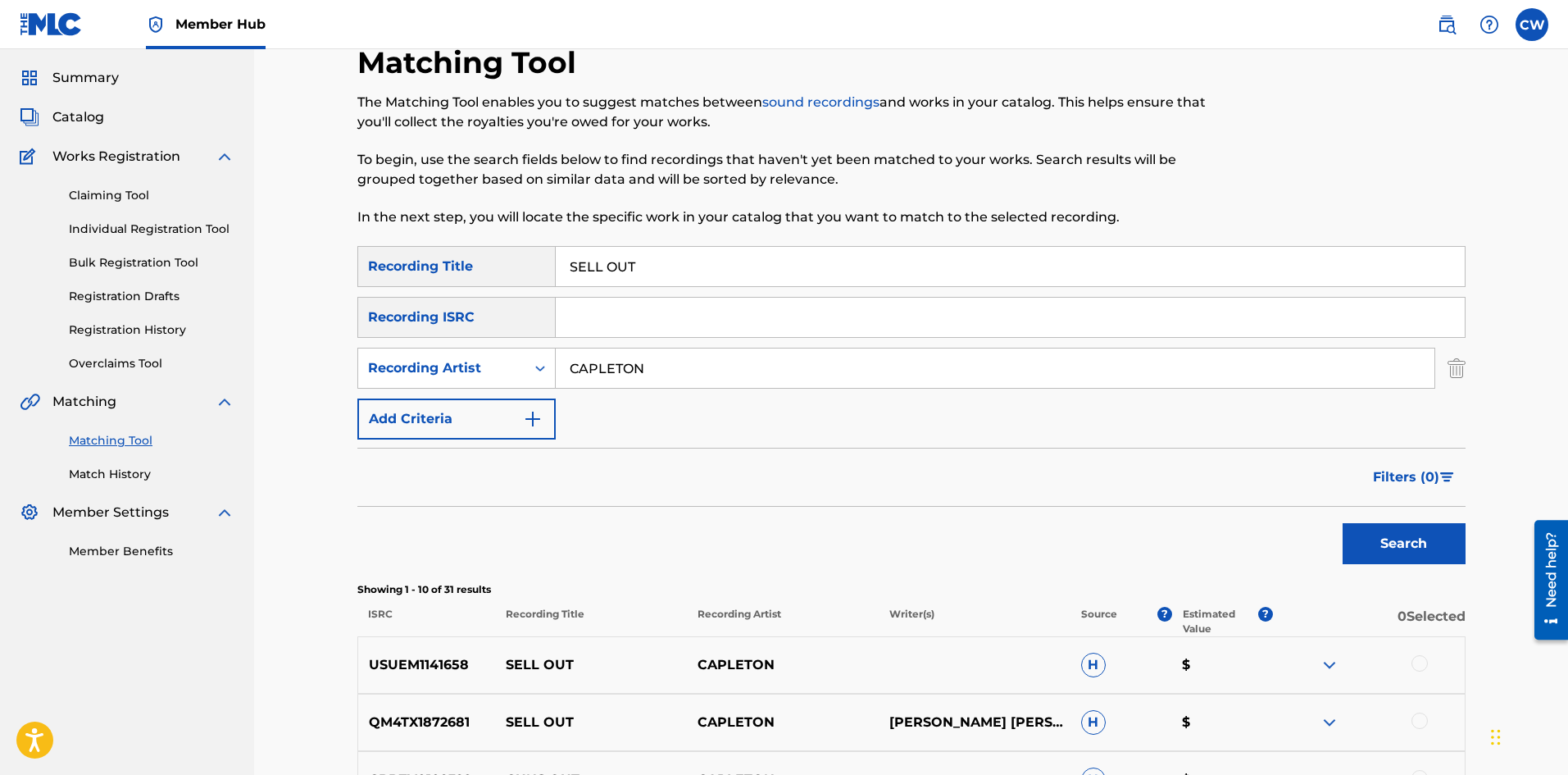
scroll to position [82, 0]
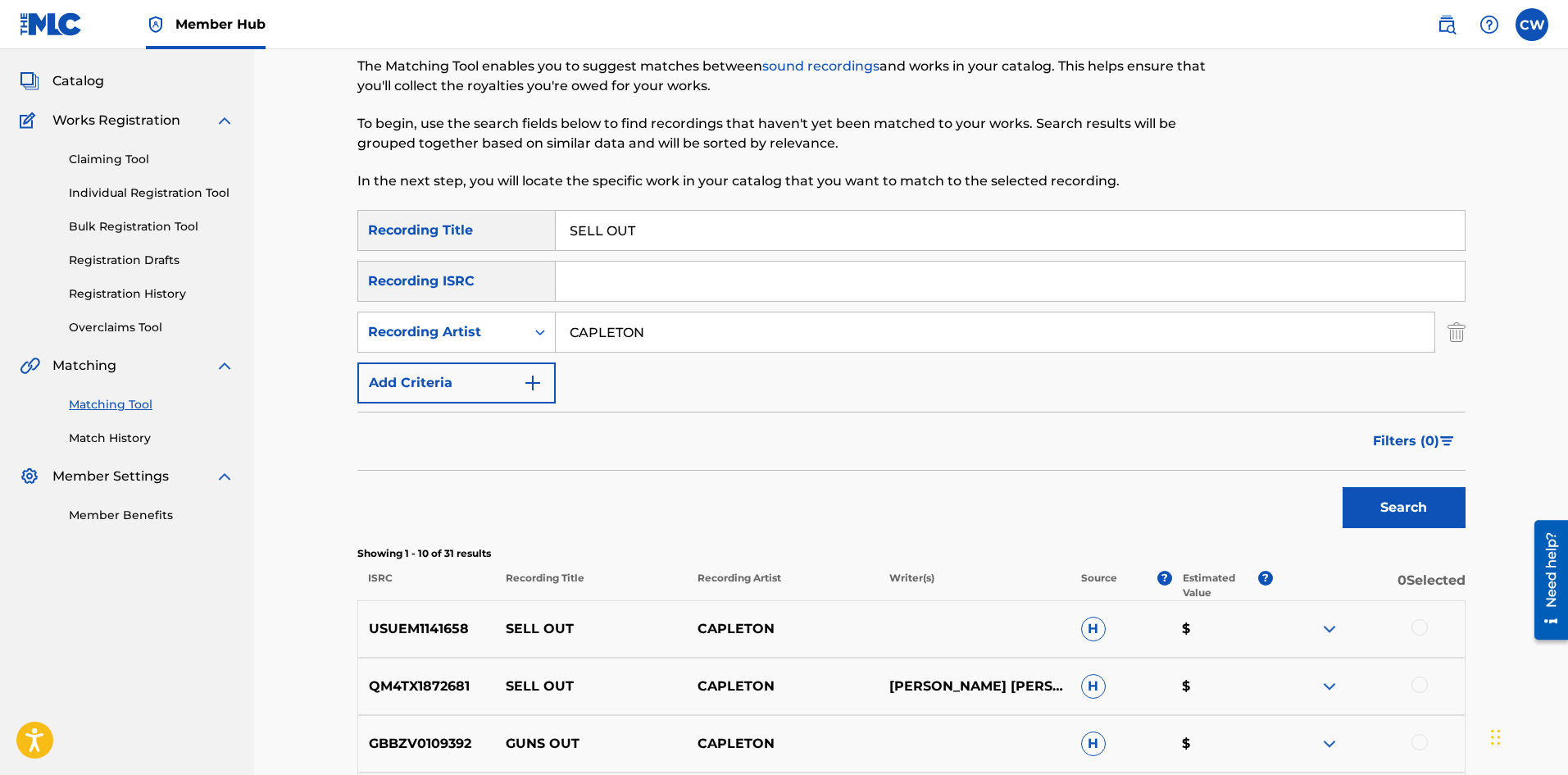
click at [1417, 627] on div at bounding box center [1419, 627] width 16 height 16
click at [1411, 684] on div at bounding box center [1369, 686] width 192 height 19
click at [1417, 684] on div at bounding box center [1419, 684] width 16 height 16
click at [1170, 655] on button "Match 2 Groups" at bounding box center [1152, 641] width 181 height 41
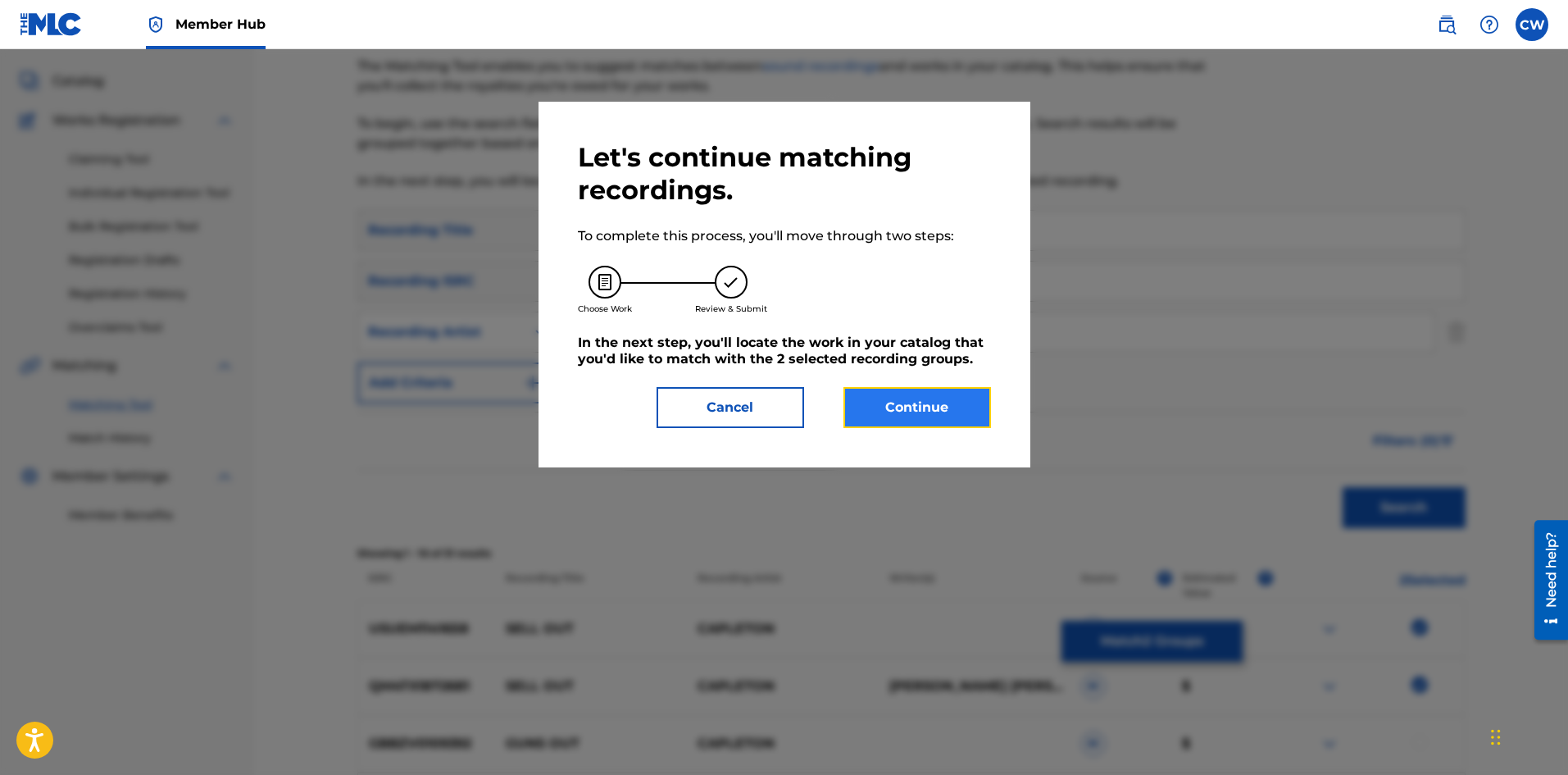
click at [950, 409] on button "Continue" at bounding box center [917, 407] width 147 height 41
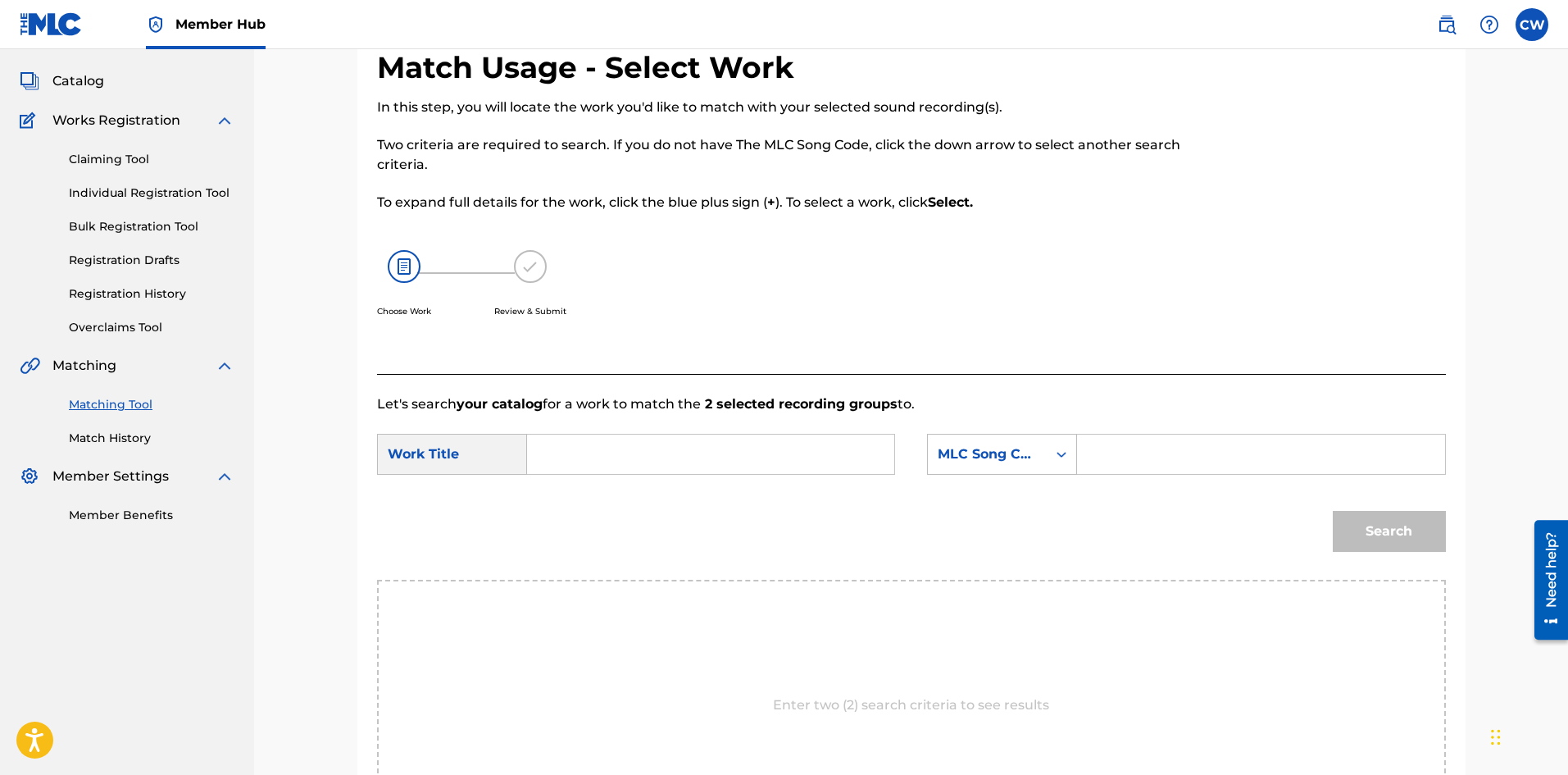
click at [592, 469] on input "Search Form" at bounding box center [710, 454] width 339 height 40
paste input "SELL OUT"
type input "SELL OUT"
click at [1149, 437] on input "Search Form" at bounding box center [1261, 454] width 339 height 40
paste input "SV9O69"
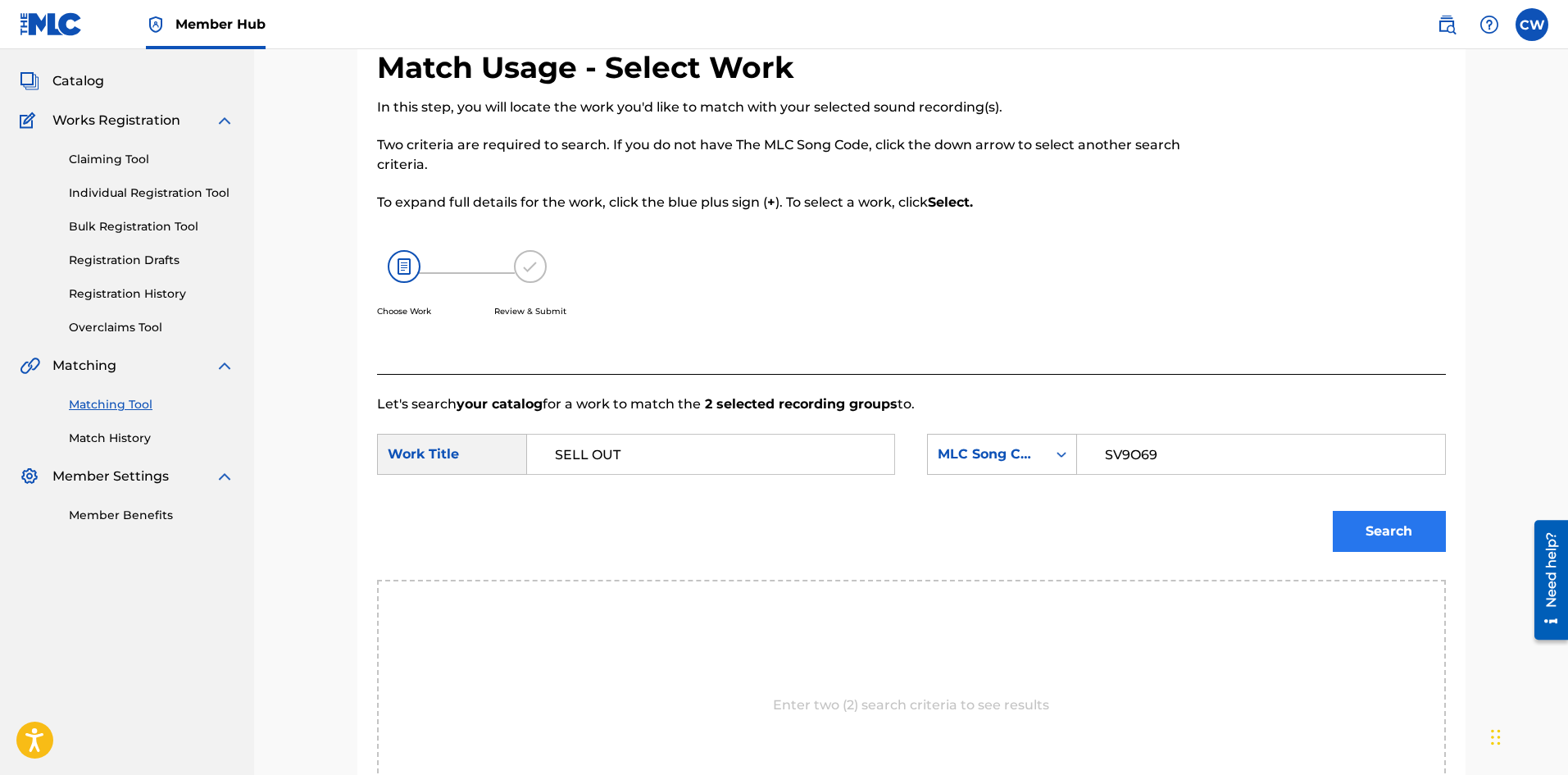
type input "SV9O69"
click at [1424, 531] on button "Search" at bounding box center [1389, 531] width 113 height 41
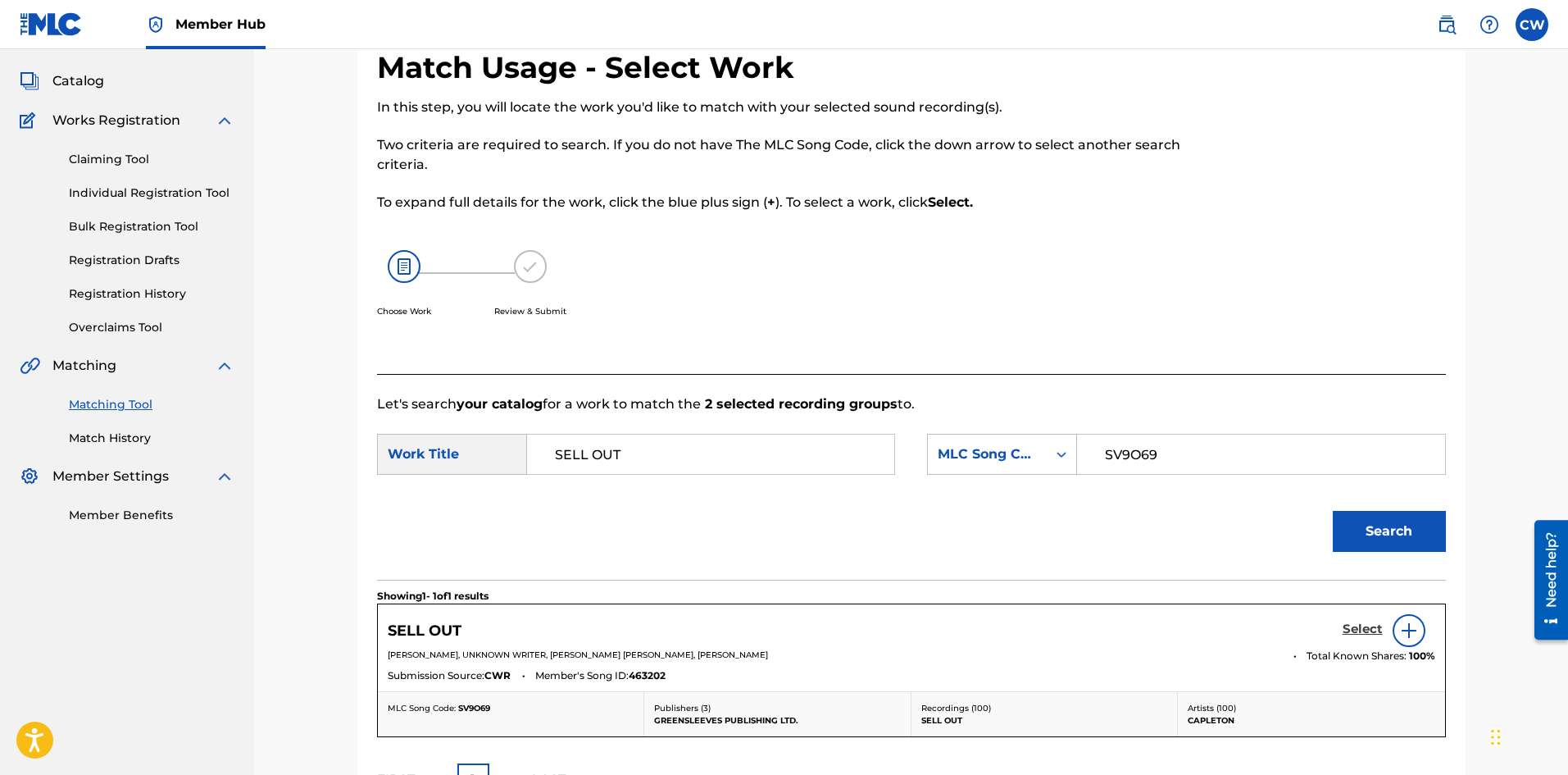
click at [1345, 626] on h5 "Select" at bounding box center [1363, 629] width 40 height 15
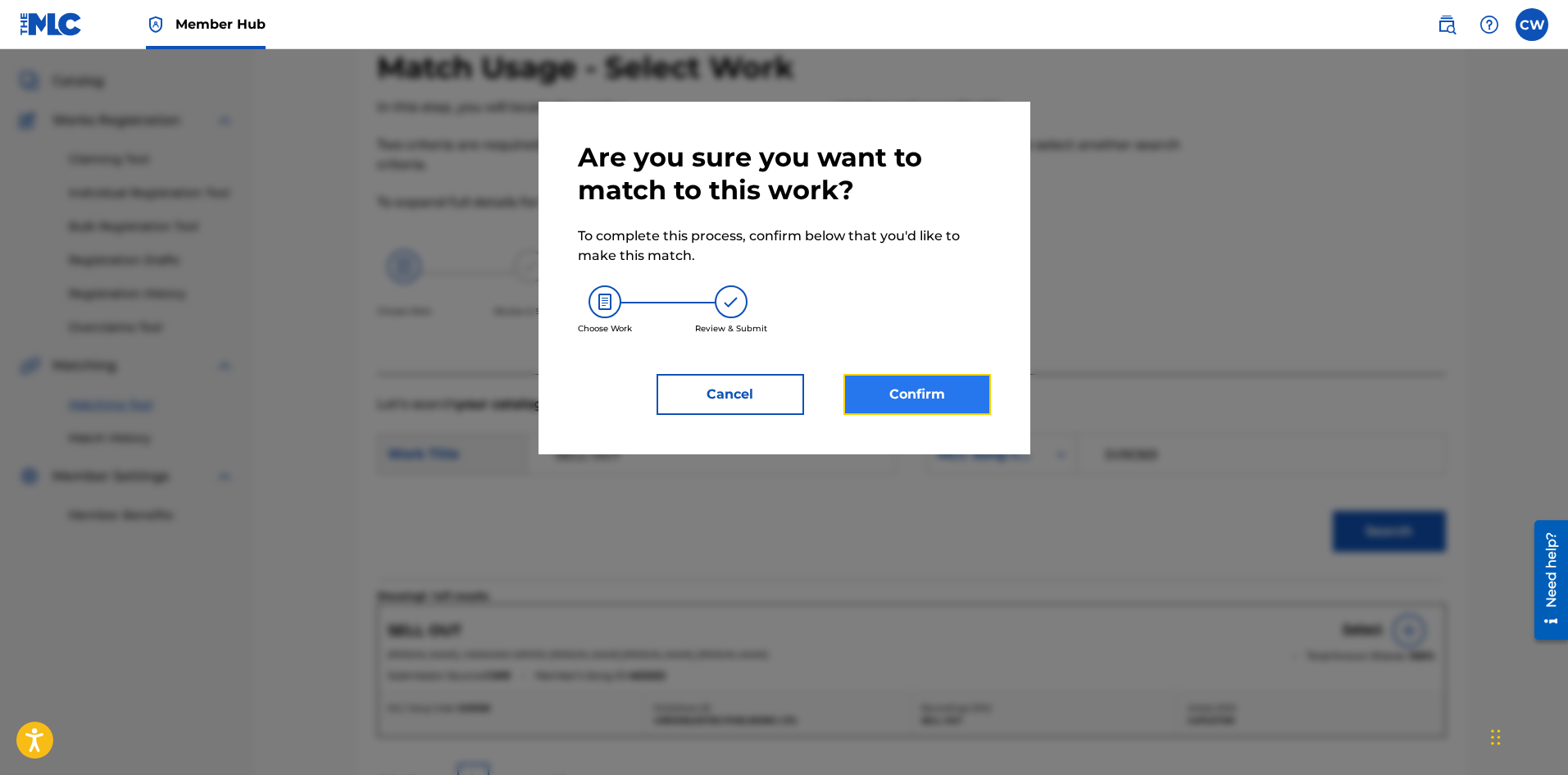
click at [907, 413] on button "Confirm" at bounding box center [917, 394] width 147 height 41
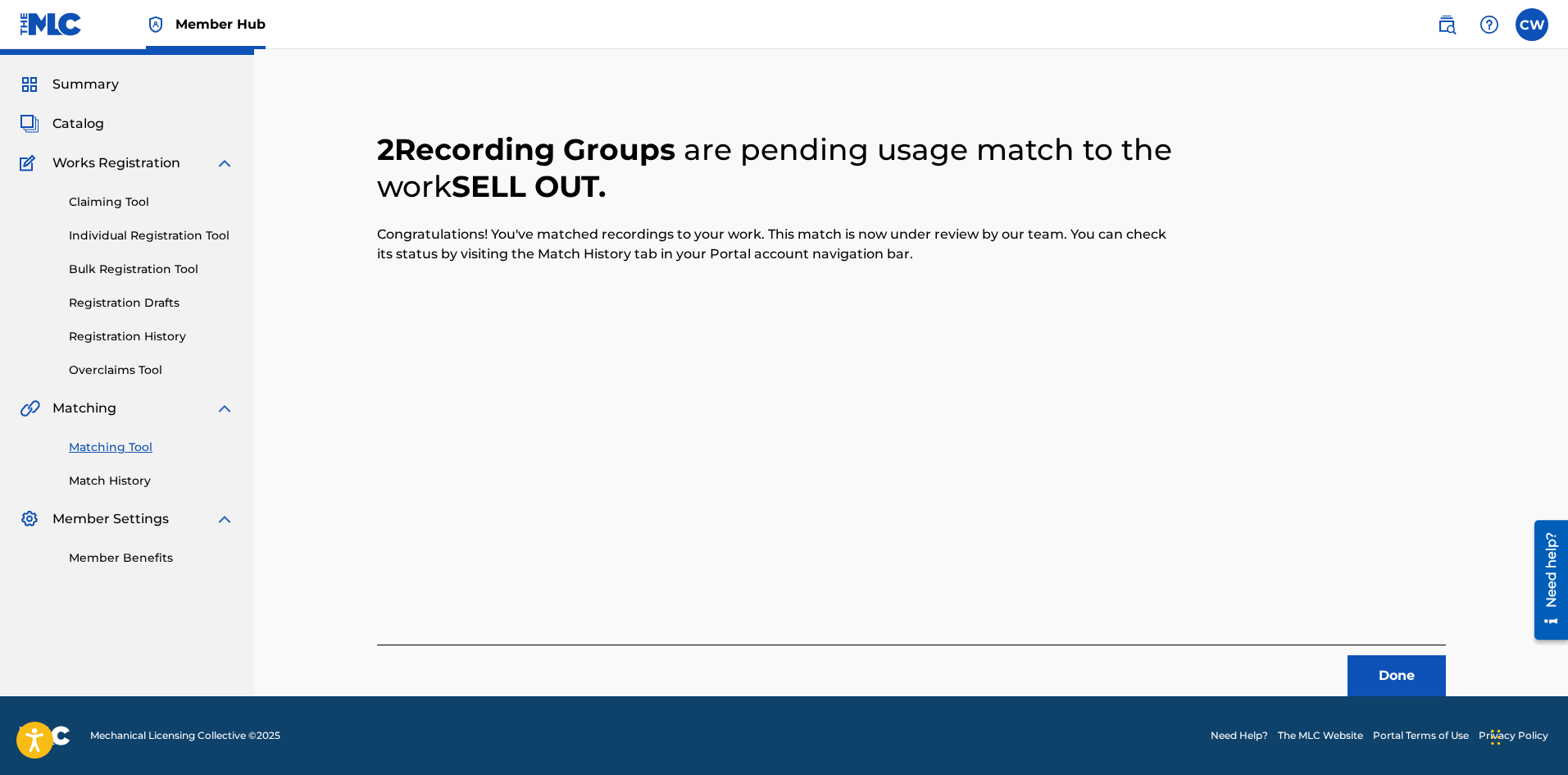
scroll to position [40, 0]
drag, startPoint x: 1372, startPoint y: 714, endPoint x: 1384, endPoint y: 688, distance: 28.6
click at [1377, 705] on footer "Mechanical Licensing Collective © 2025 Need Help? The MLC Website Portal Terms …" at bounding box center [784, 735] width 1568 height 79
drag, startPoint x: 1384, startPoint y: 688, endPoint x: 1372, endPoint y: 679, distance: 15.0
click at [1372, 679] on button "Done" at bounding box center [1396, 676] width 98 height 41
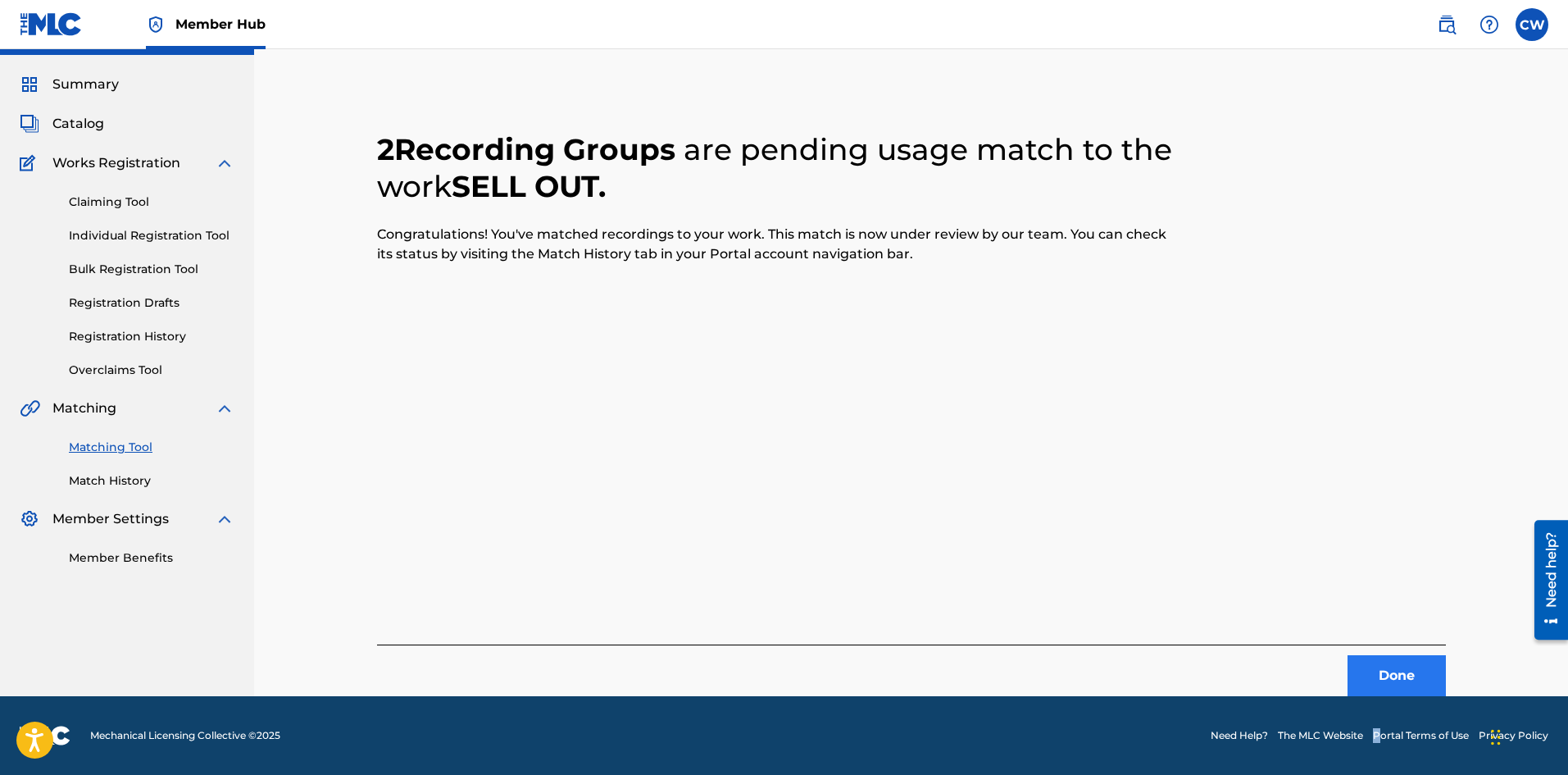
scroll to position [0, 0]
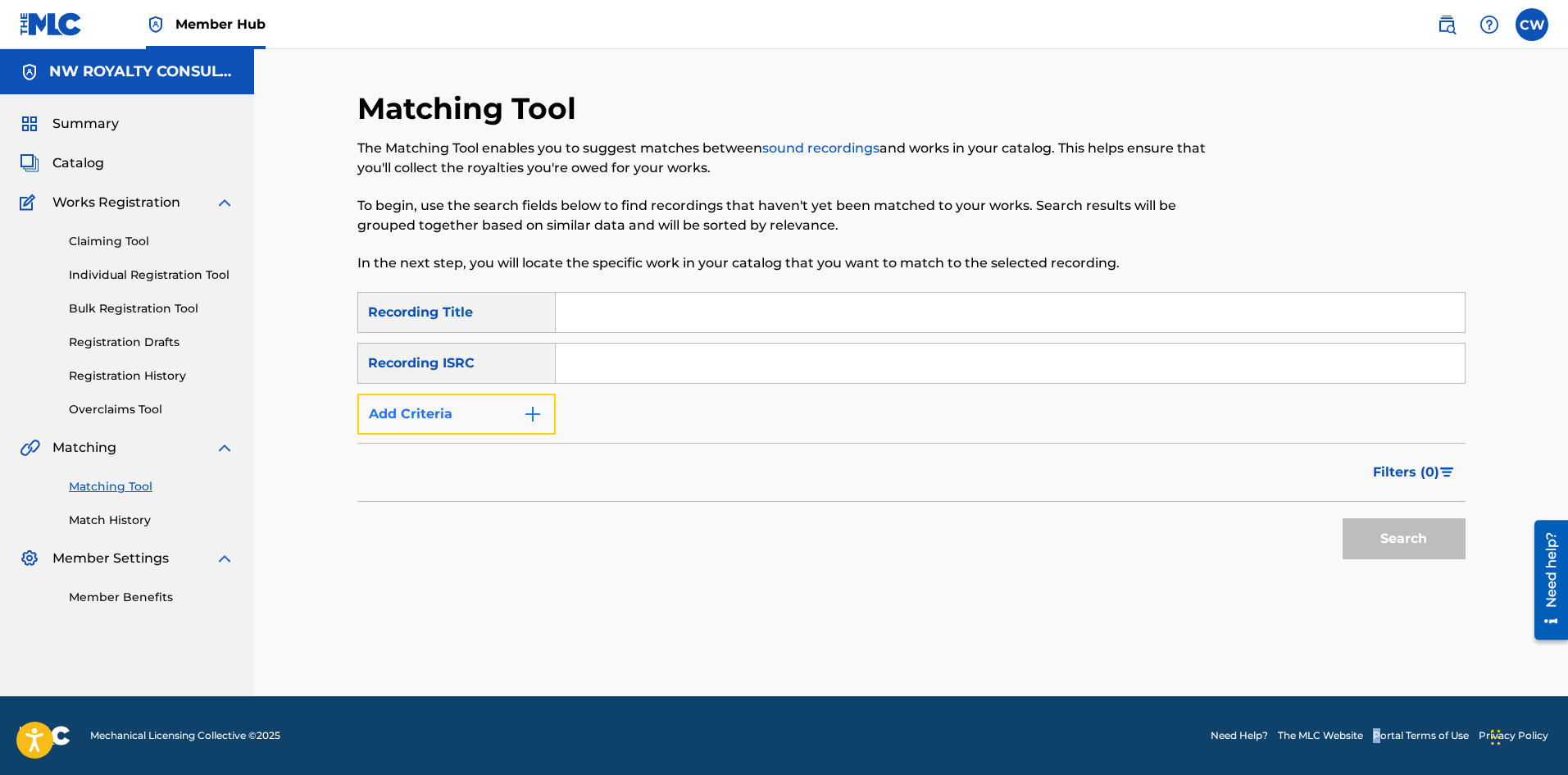
click at [477, 409] on button "Add Criteria" at bounding box center [457, 414] width 199 height 41
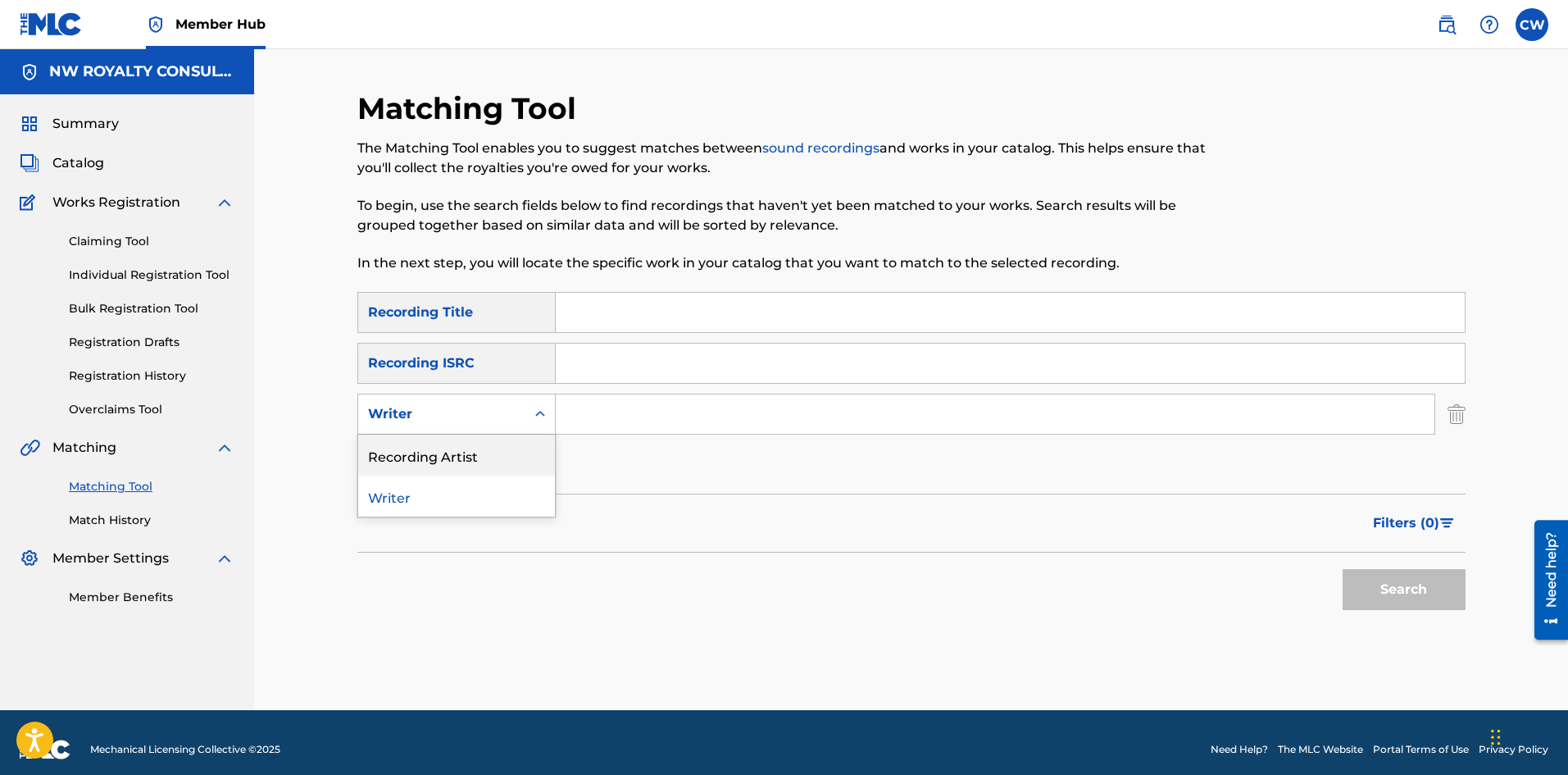
click at [464, 435] on div "Recording Artist" at bounding box center [457, 455] width 197 height 41
click at [584, 419] on input "Search Form" at bounding box center [996, 414] width 879 height 40
paste input "NATURE [PERSON_NAME]"
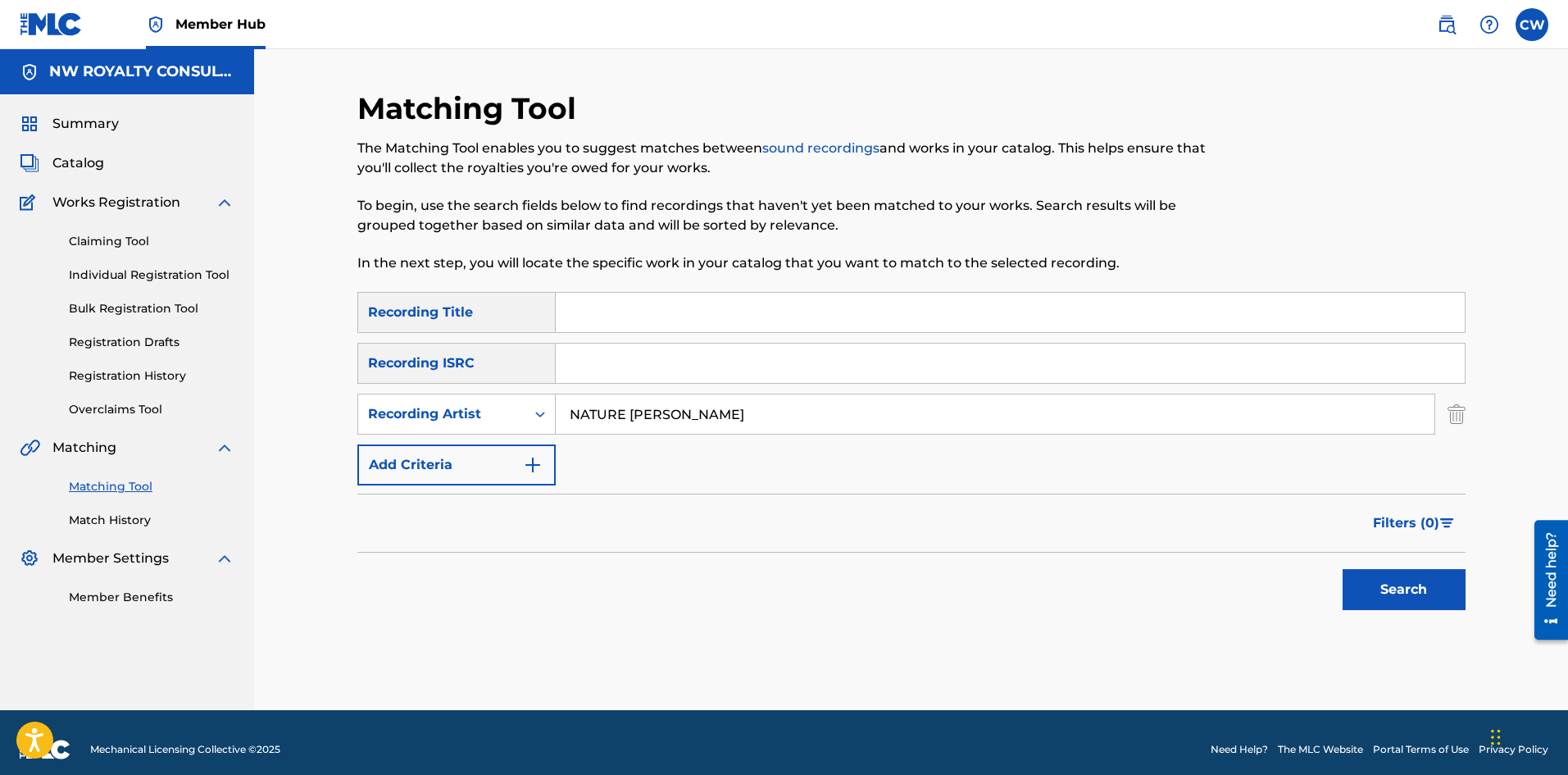
type input "NATURE [PERSON_NAME]"
click at [680, 295] on input "Search Form" at bounding box center [1010, 312] width 909 height 40
paste input "SENORITA"
type input "SENORITA"
click at [1402, 570] on button "Search" at bounding box center [1404, 589] width 123 height 41
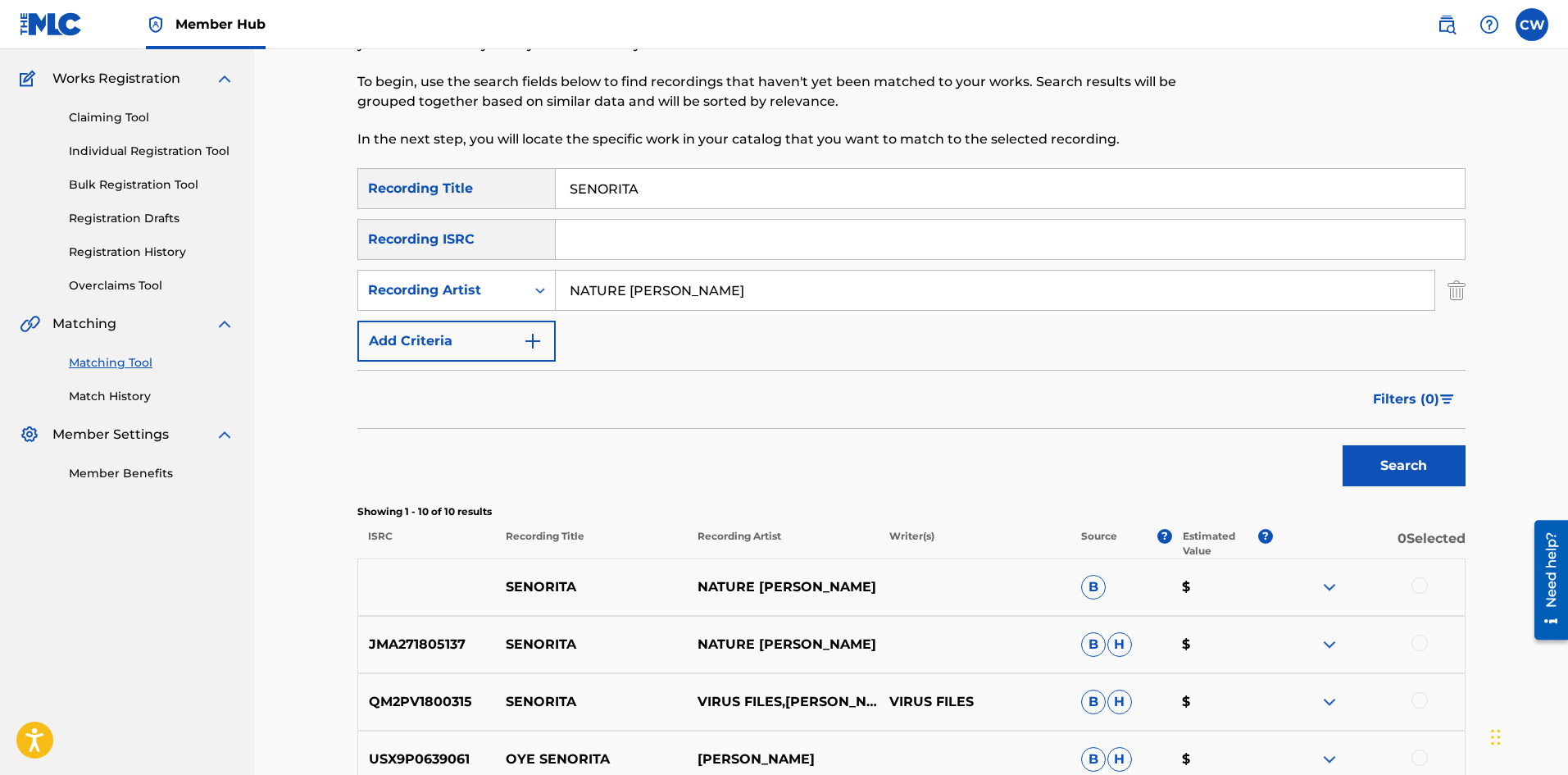
scroll to position [164, 0]
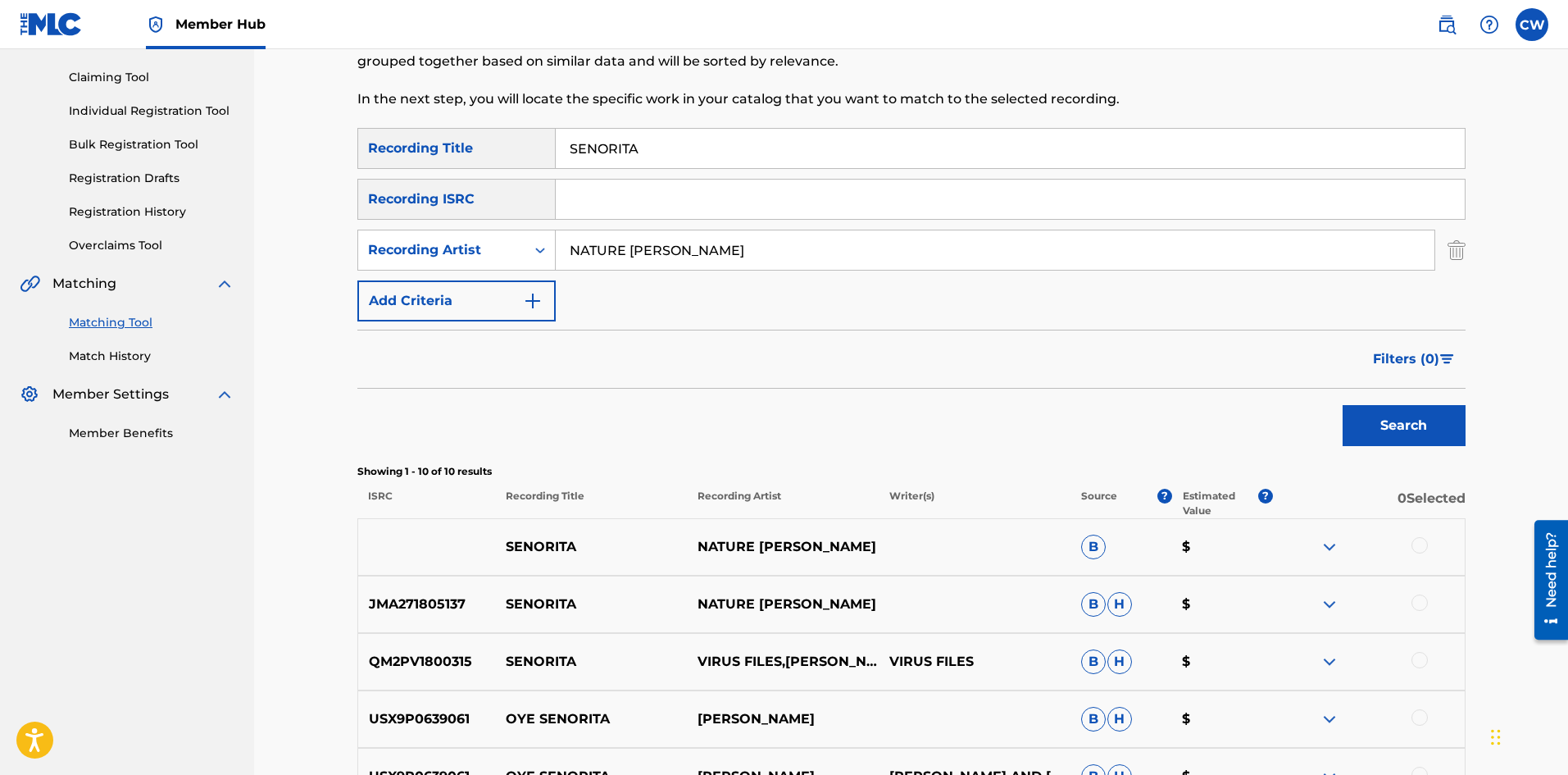
click at [1430, 542] on div at bounding box center [1369, 547] width 192 height 19
click at [1422, 546] on div at bounding box center [1419, 545] width 16 height 16
drag, startPoint x: 1418, startPoint y: 617, endPoint x: 1420, endPoint y: 605, distance: 12.2
click at [1418, 616] on div "JMA271805137 SENORITA NATURE [PERSON_NAME] $" at bounding box center [912, 604] width 1108 height 58
click at [1420, 605] on div at bounding box center [1419, 602] width 16 height 16
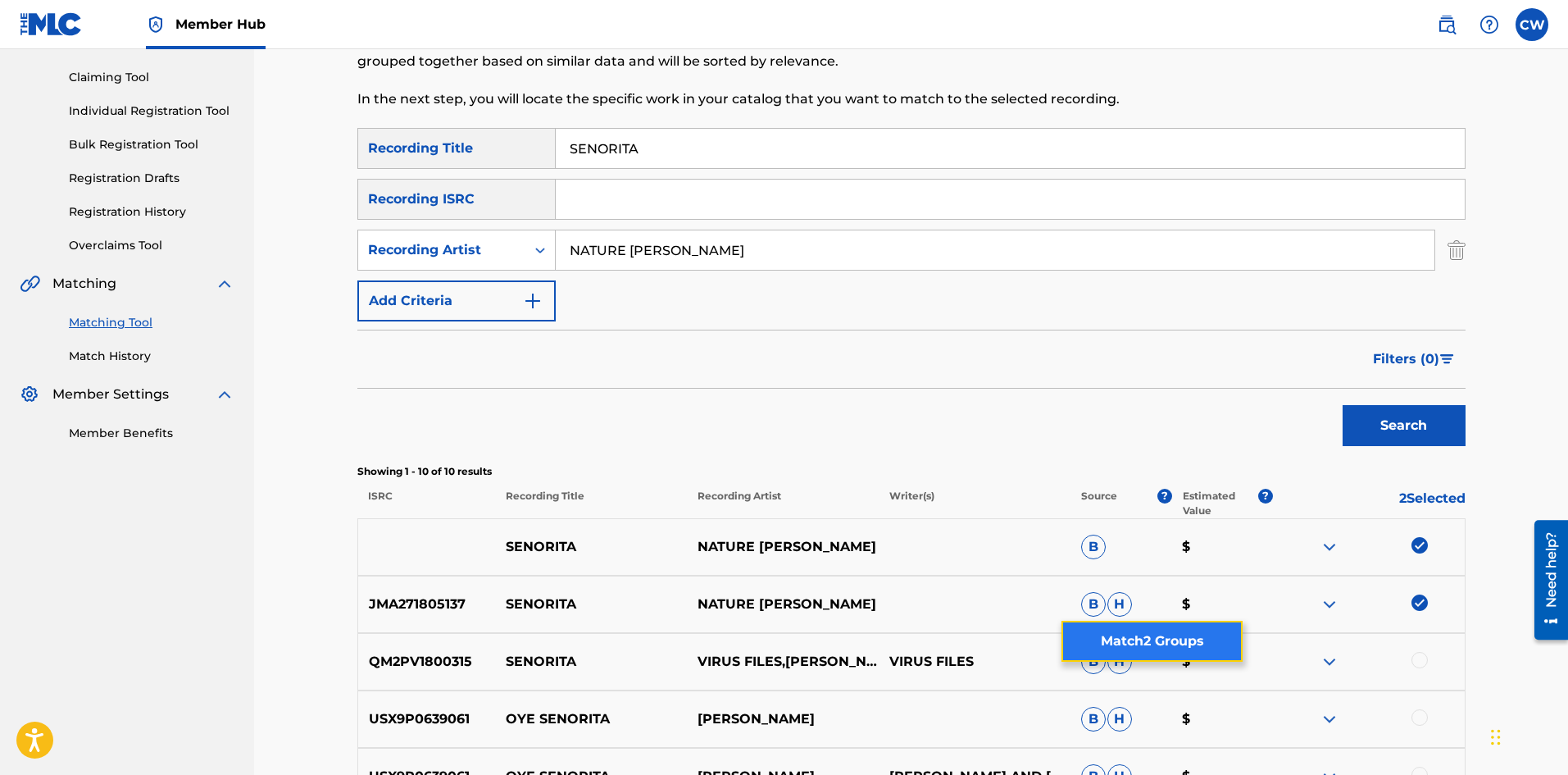
click at [1101, 639] on button "Match 2 Groups" at bounding box center [1152, 641] width 181 height 41
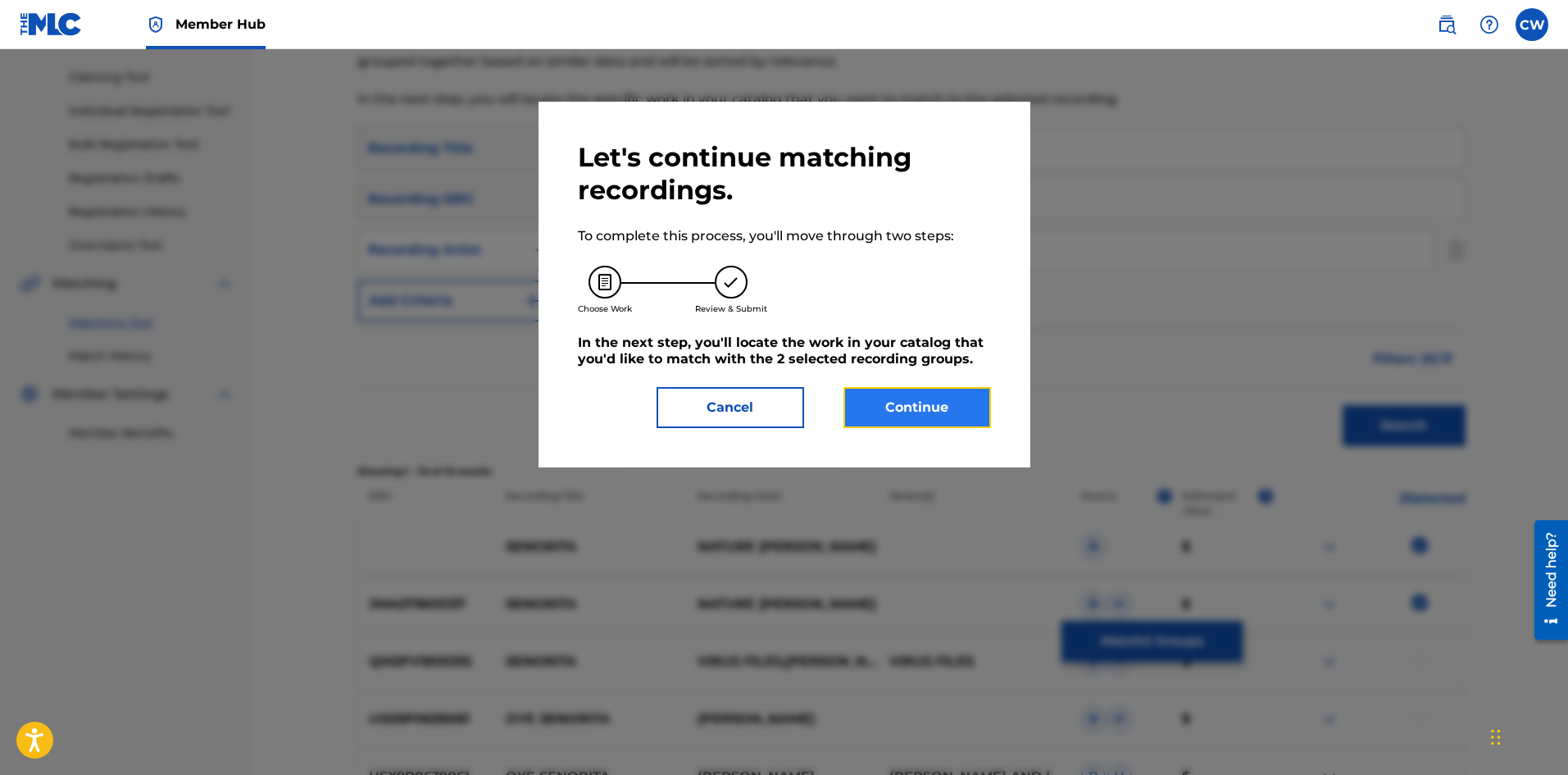
click at [945, 401] on button "Continue" at bounding box center [917, 407] width 147 height 41
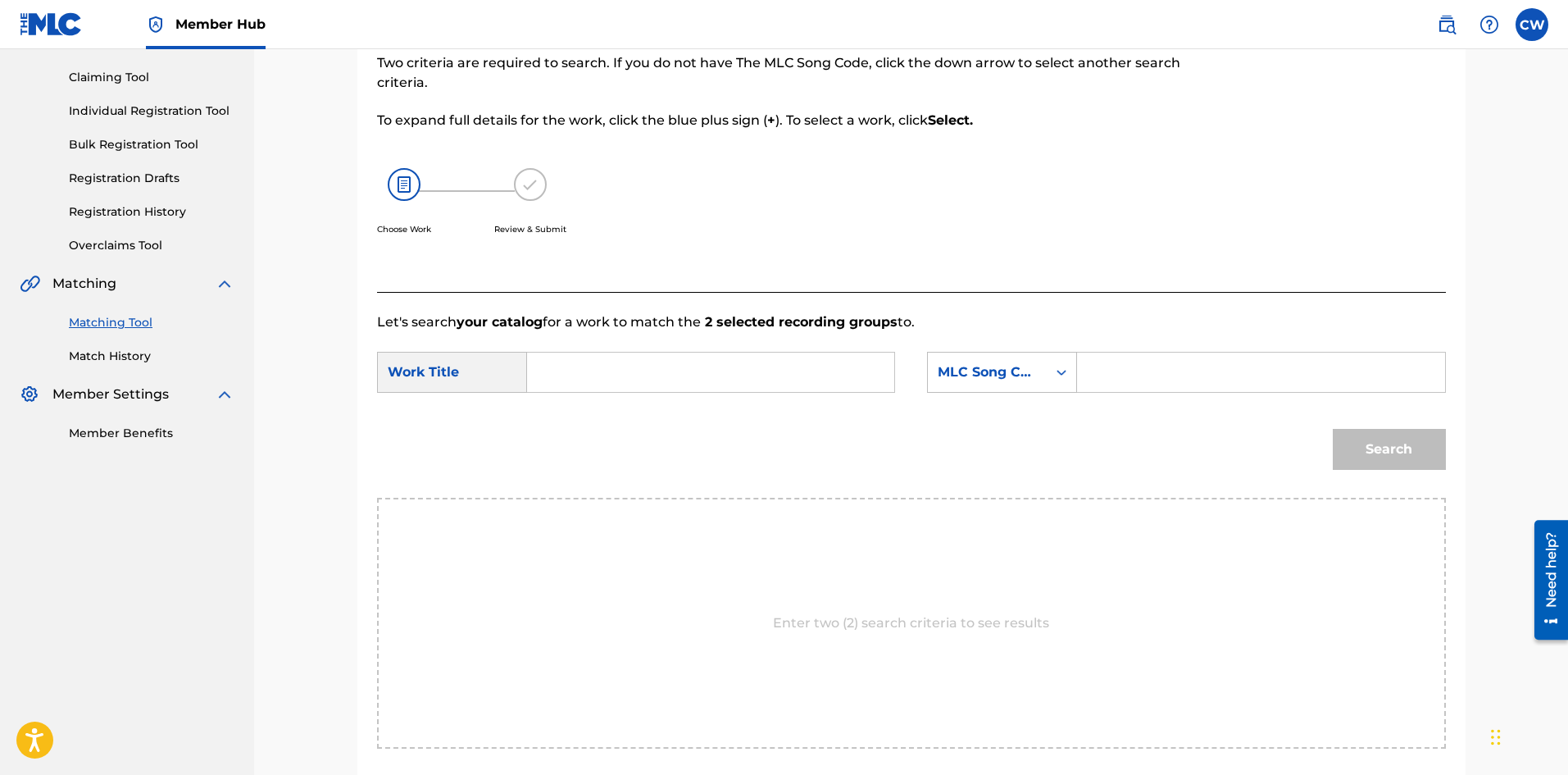
click at [677, 369] on input "Search Form" at bounding box center [710, 372] width 339 height 40
paste input "SENORITA"
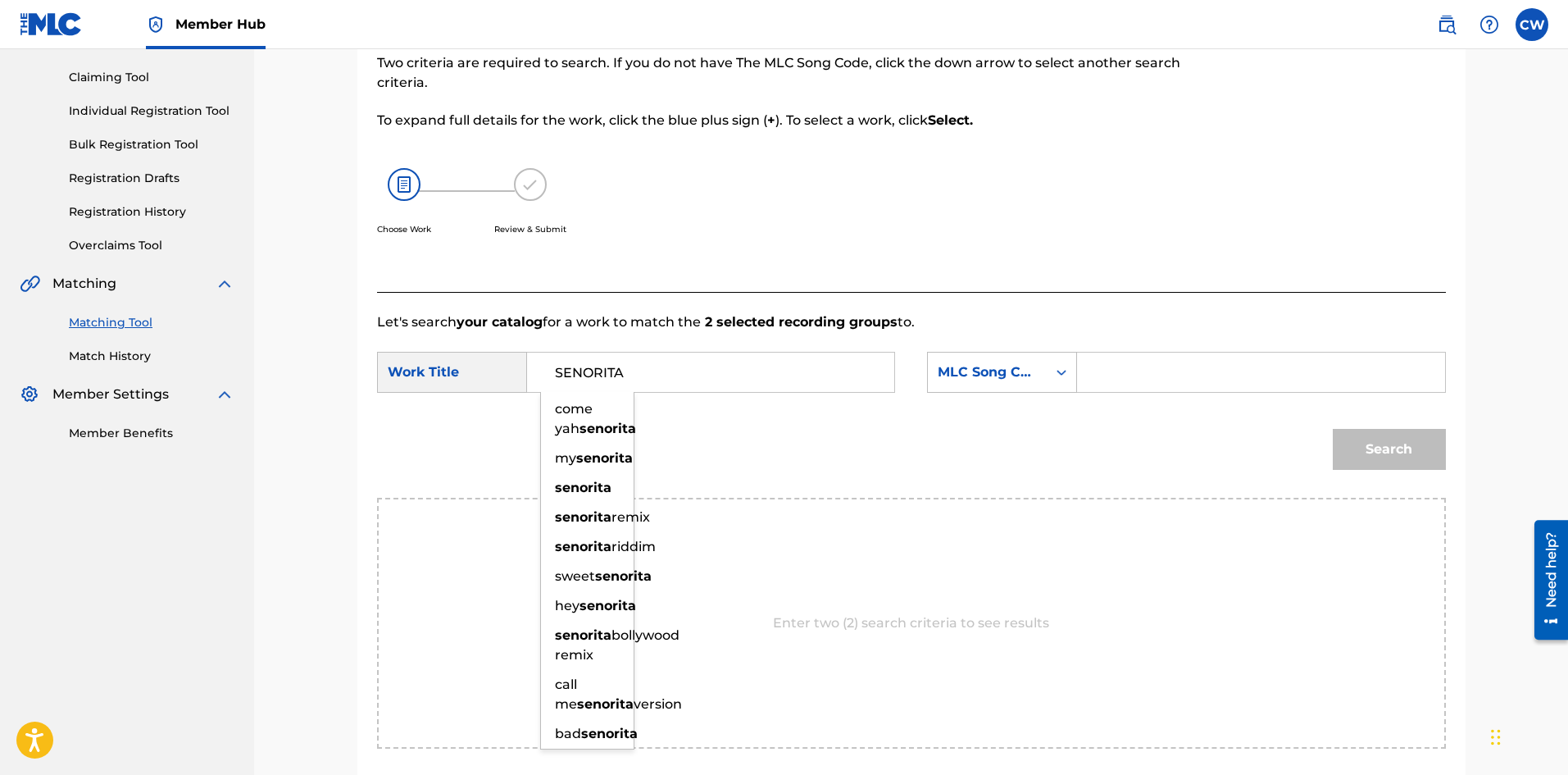
type input "SENORITA"
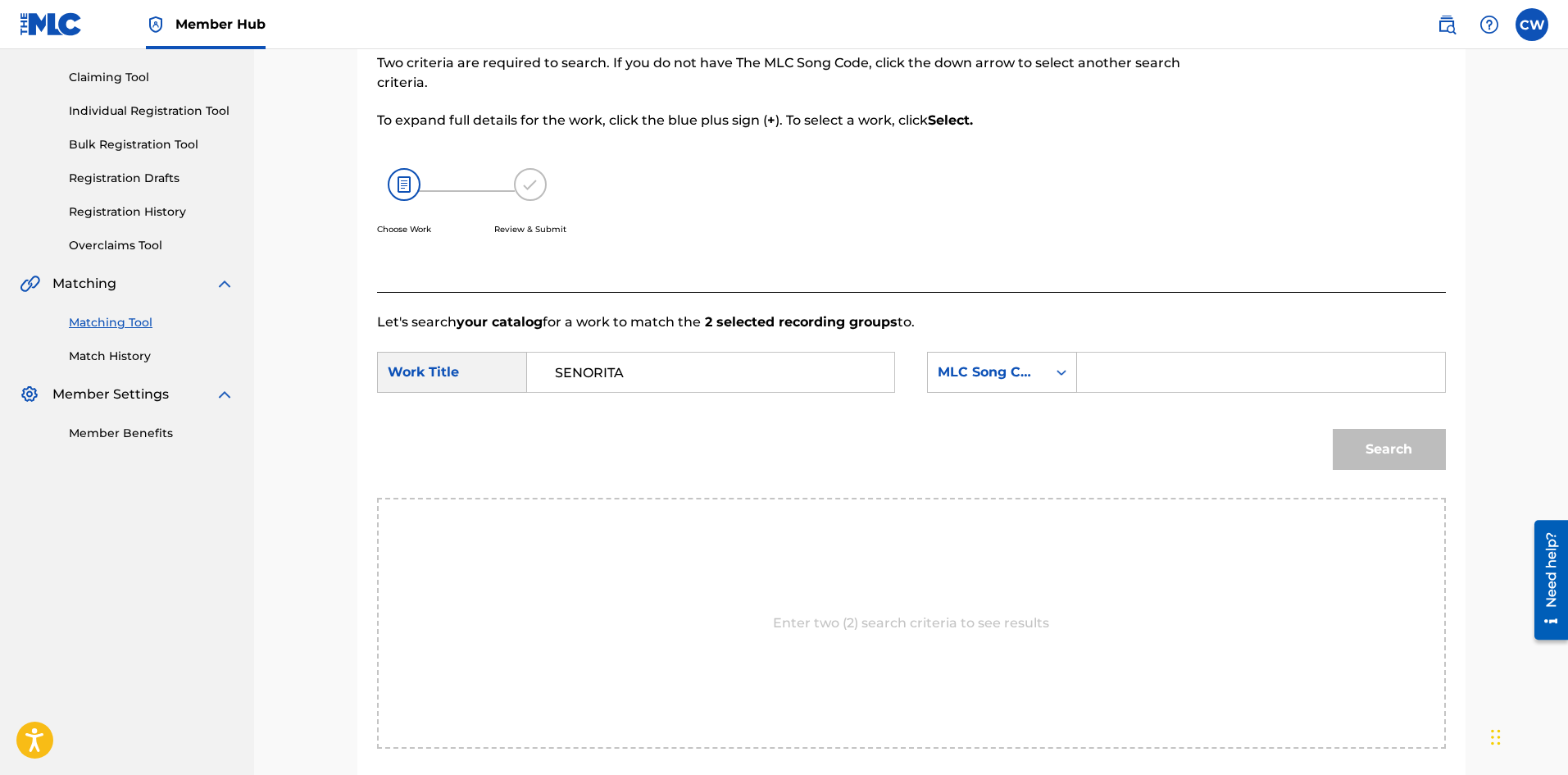
drag, startPoint x: 1279, startPoint y: 341, endPoint x: 1273, endPoint y: 348, distance: 9.2
click at [1277, 342] on form "SearchWithCriteria8b61c104-ae10-4a84-ac12-e2104366bae2 Work Title SENORITA Sear…" at bounding box center [911, 414] width 1069 height 166
click at [1258, 370] on input "Search Form" at bounding box center [1261, 372] width 339 height 40
paste input "SD3TQI"
type input "SD3TQI"
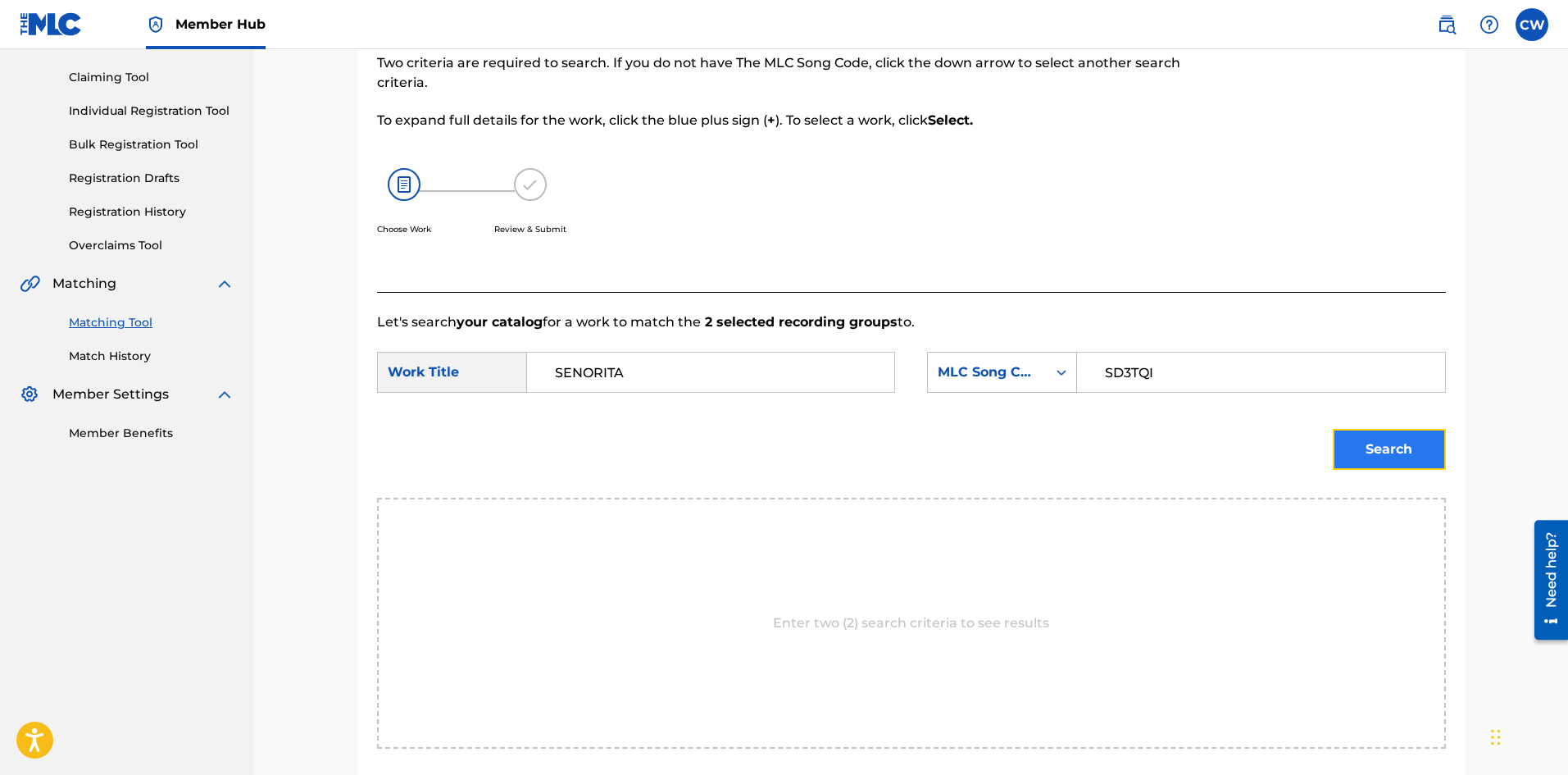
click at [1385, 429] on button "Search" at bounding box center [1389, 449] width 113 height 41
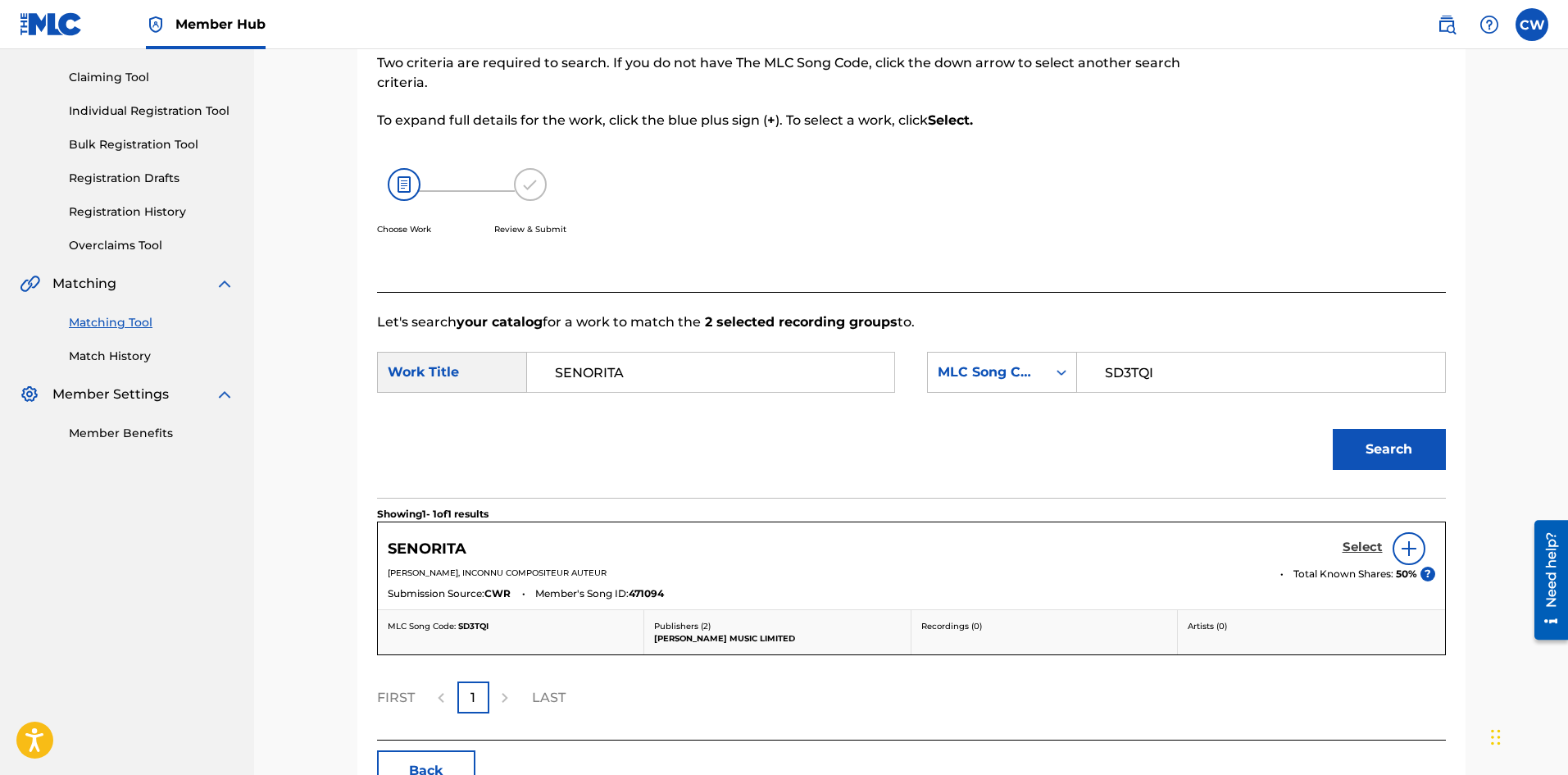
click at [1367, 548] on h5 "Select" at bounding box center [1363, 548] width 40 height 15
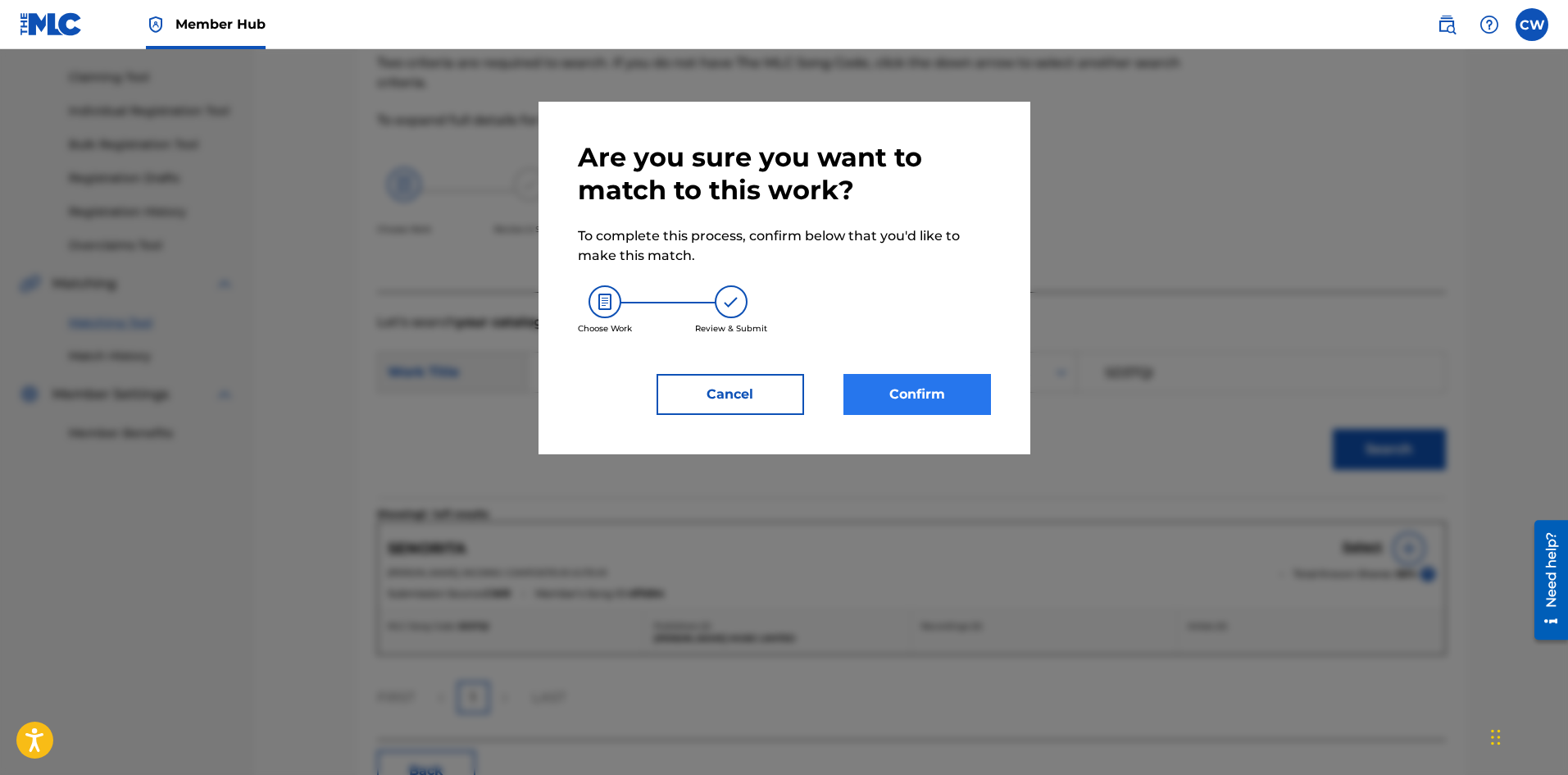
click at [989, 406] on div "Are you sure you want to match to this work? To complete this process, confirm …" at bounding box center [784, 278] width 492 height 353
click at [984, 401] on button "Confirm" at bounding box center [917, 394] width 147 height 41
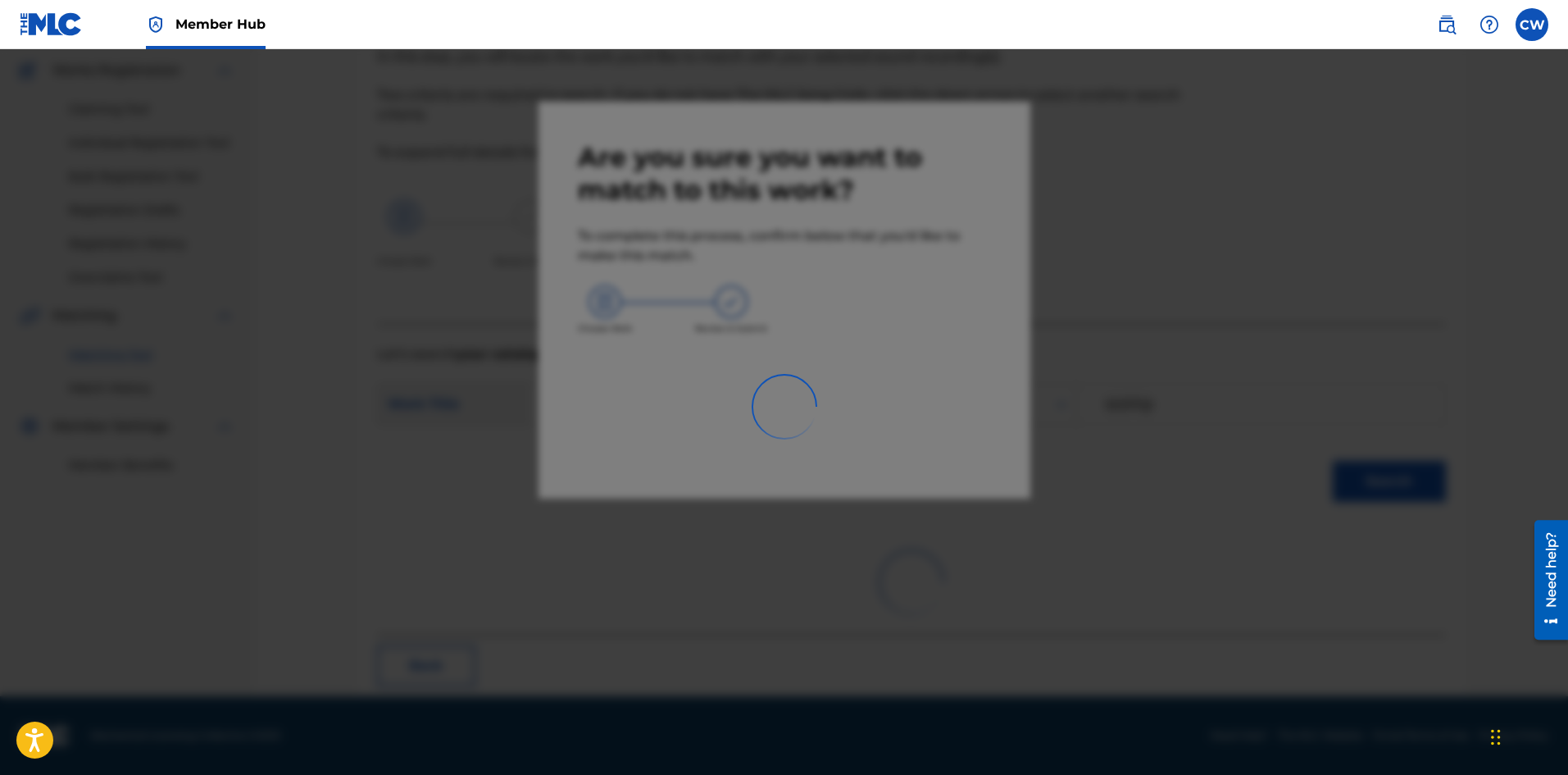
scroll to position [40, 0]
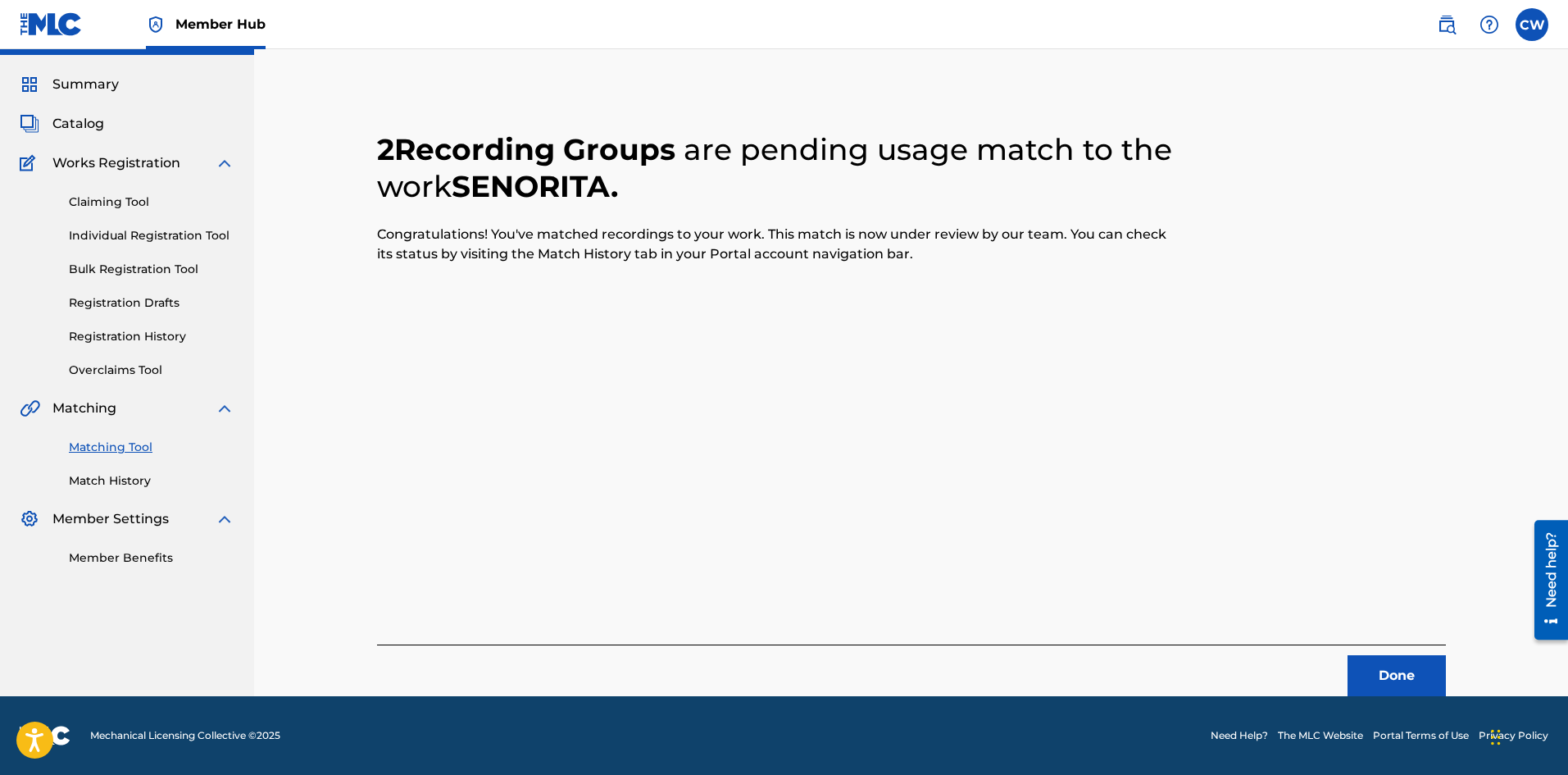
click at [1351, 655] on div "Done" at bounding box center [911, 670] width 1069 height 52
click at [1388, 660] on button "Done" at bounding box center [1396, 676] width 98 height 41
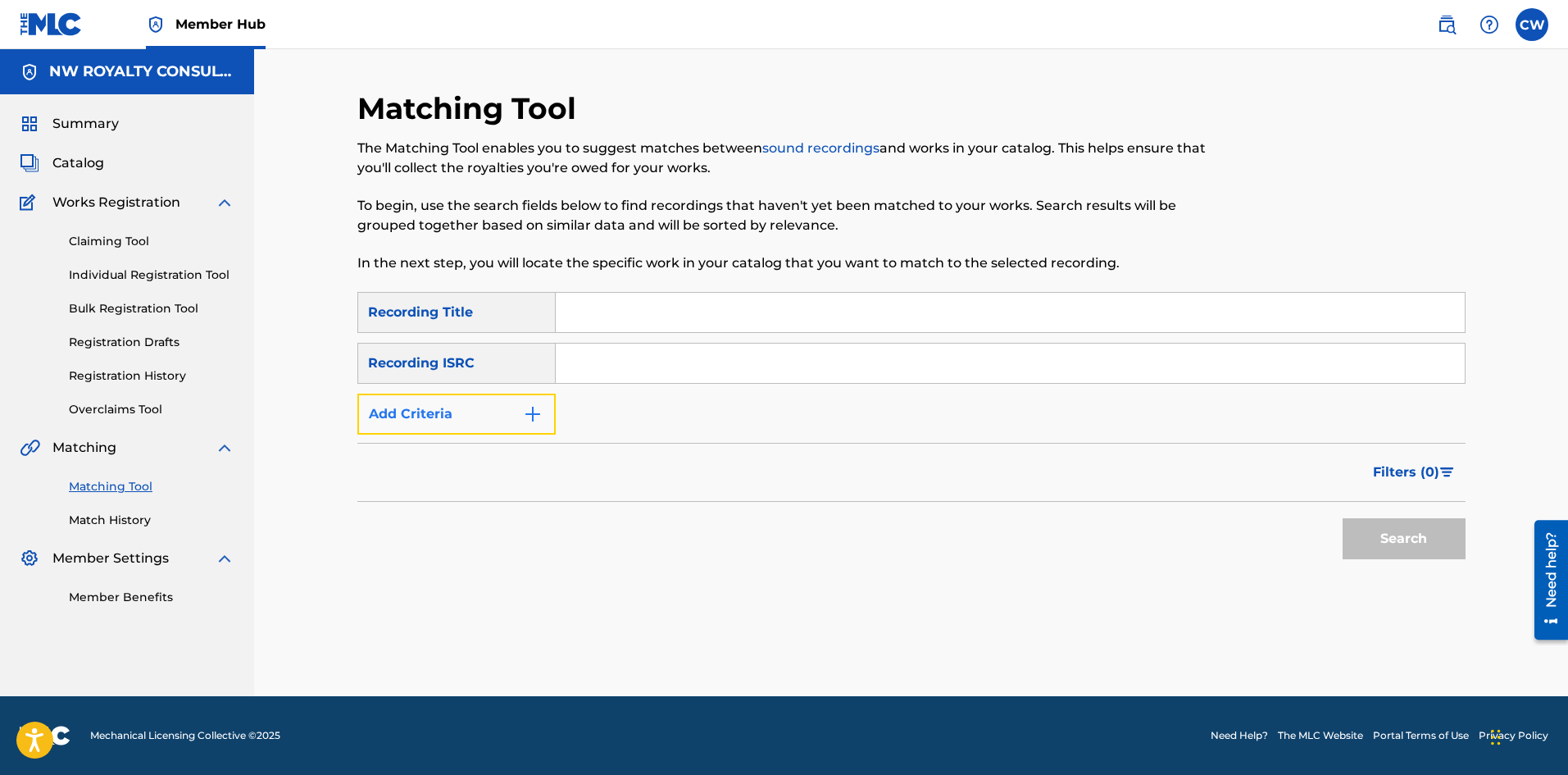
click at [495, 423] on button "Add Criteria" at bounding box center [457, 414] width 199 height 41
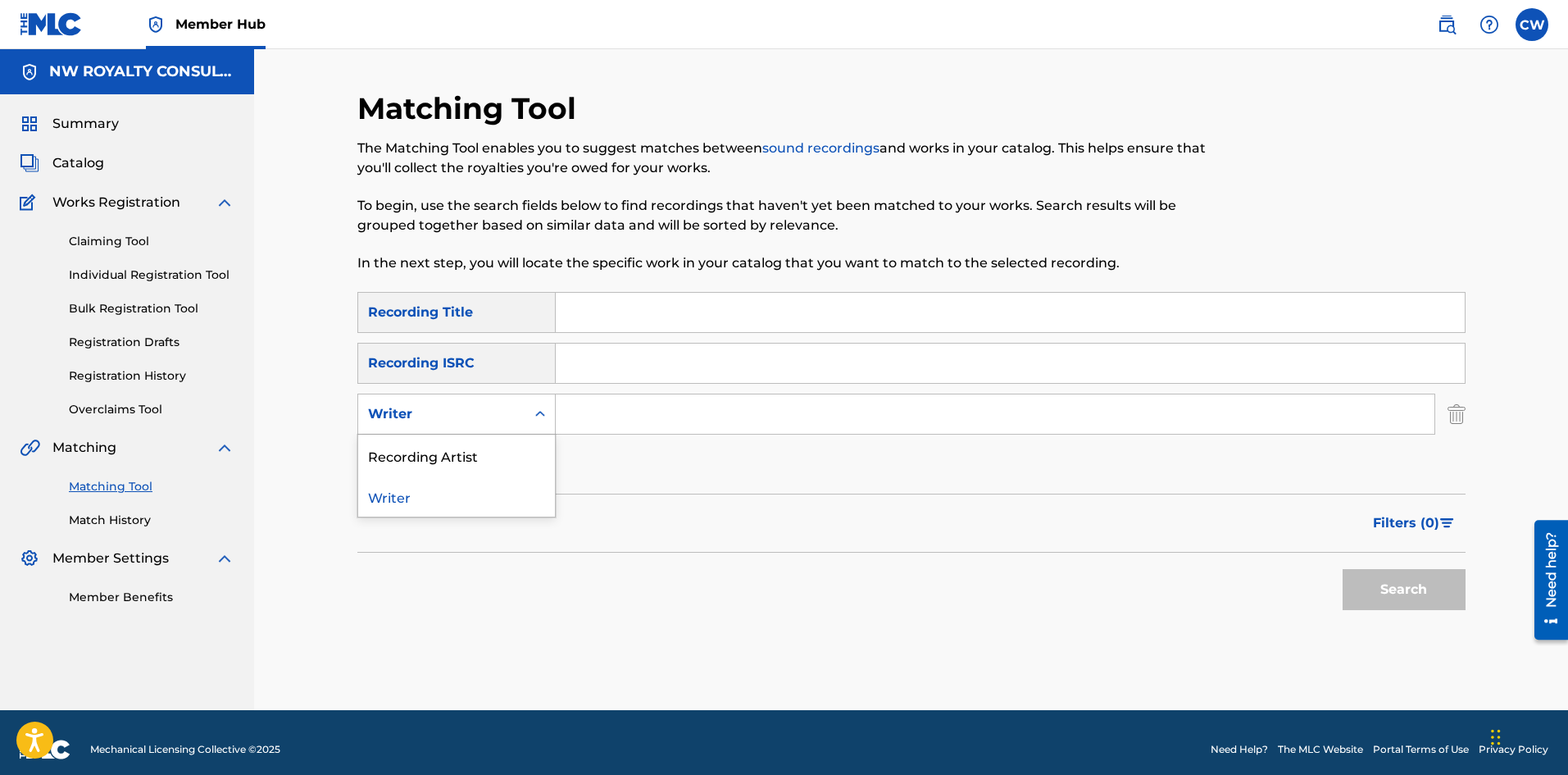
click at [490, 435] on div "Recording Artist" at bounding box center [457, 455] width 197 height 41
click at [623, 422] on input "Search Form" at bounding box center [996, 414] width 879 height 40
paste input "ECHO [PERSON_NAME]"
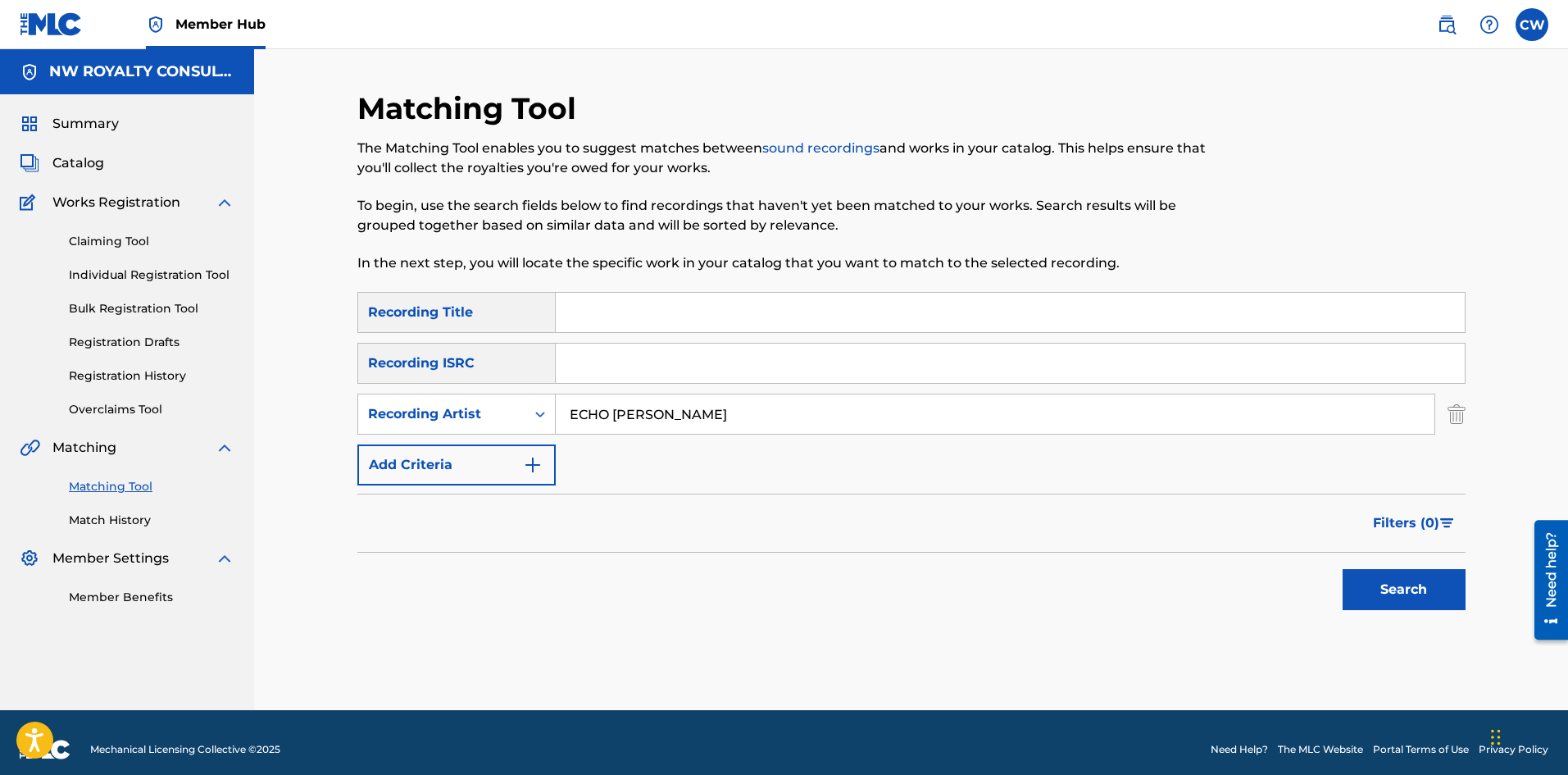
type input "ECHO [PERSON_NAME]"
click at [877, 317] on input "Search Form" at bounding box center [1010, 312] width 909 height 40
paste input "SET SUH GOOD"
type input "SET SUH GOOD"
drag, startPoint x: 1361, startPoint y: 607, endPoint x: 1359, endPoint y: 599, distance: 8.2
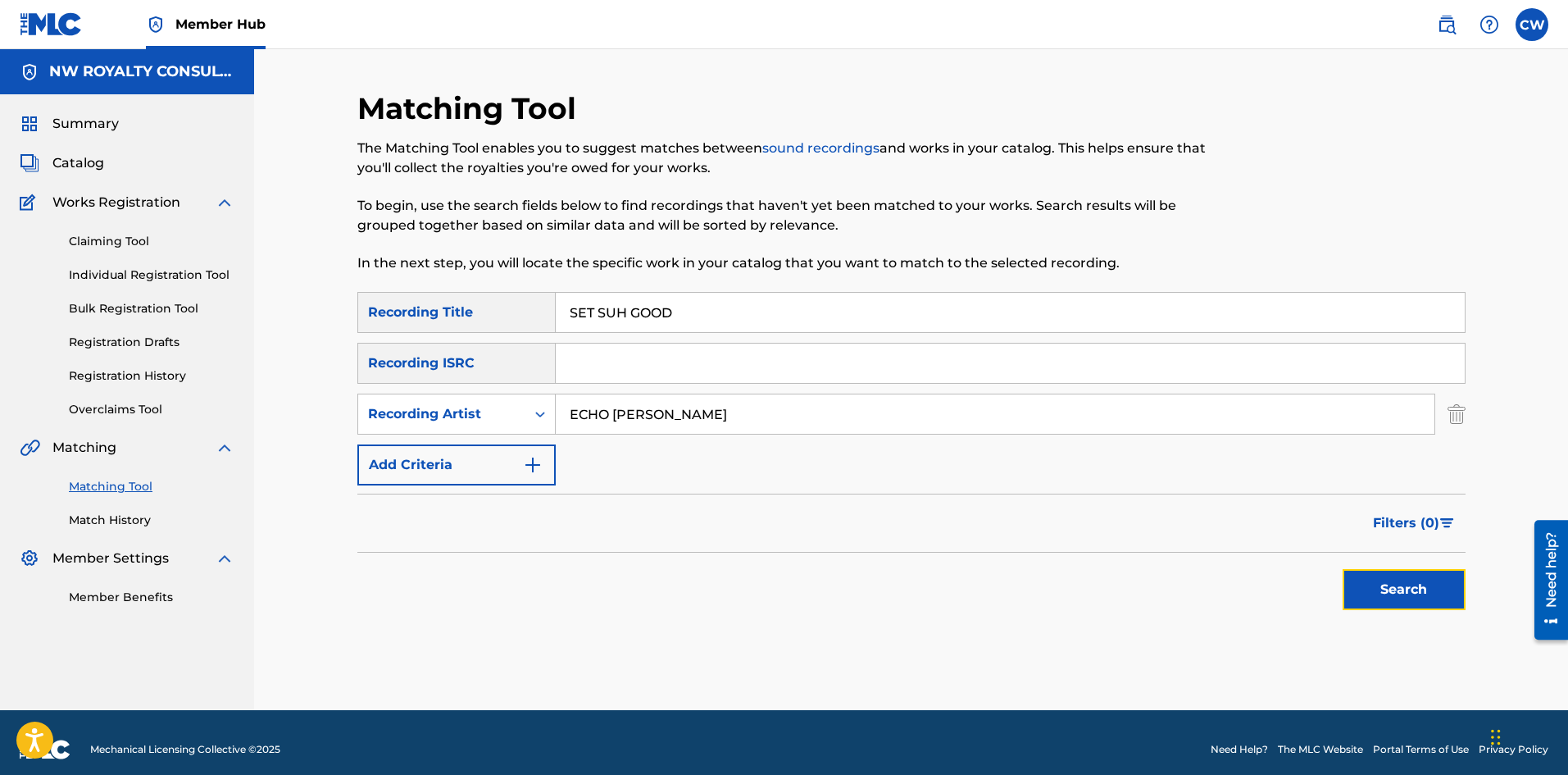
click at [1360, 607] on button "Search" at bounding box center [1404, 589] width 123 height 41
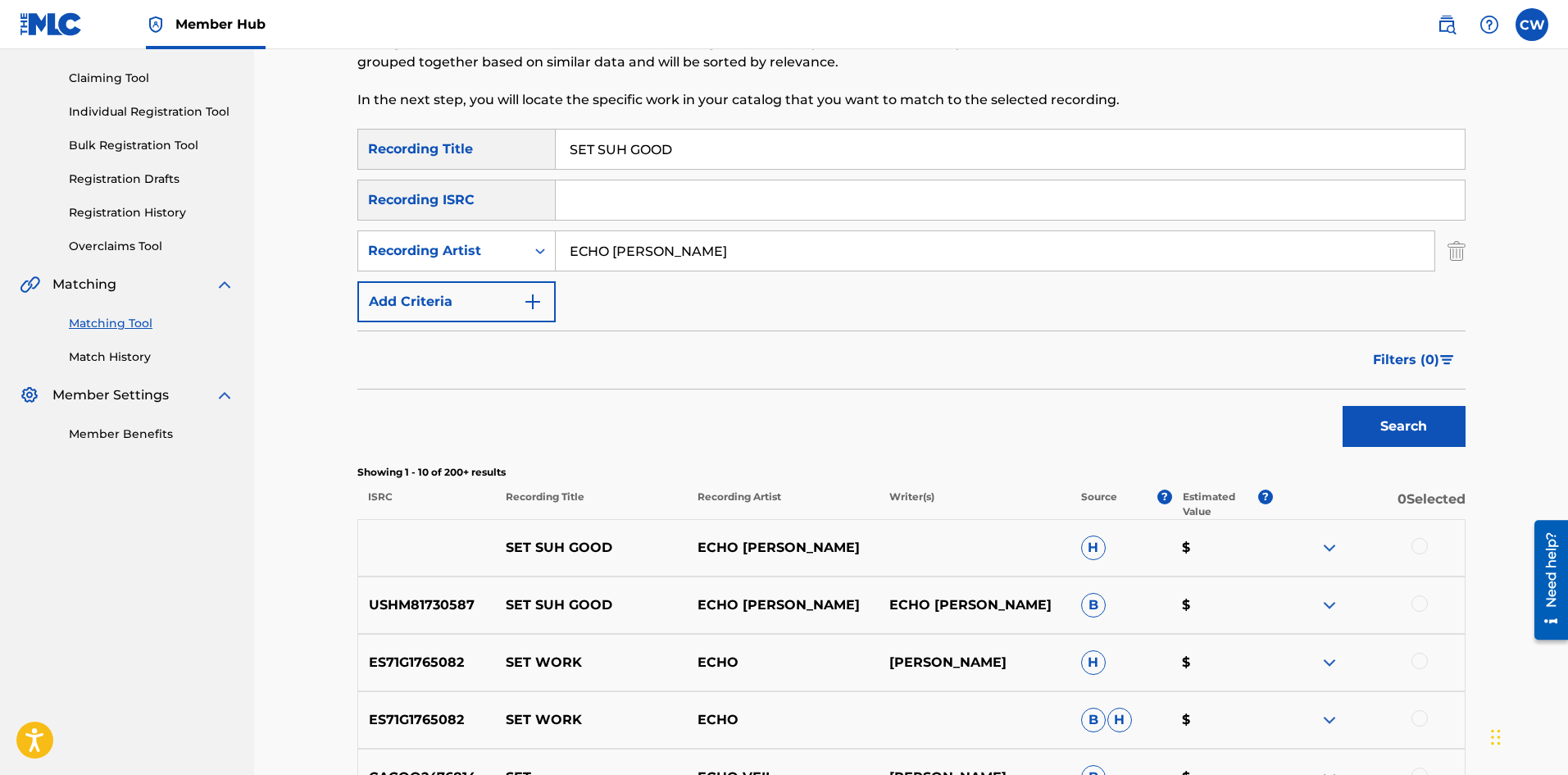
scroll to position [164, 0]
click at [1417, 542] on div at bounding box center [1419, 545] width 16 height 16
click at [1424, 589] on div "USHM81730587 SET SUH GOOD ECHO [PERSON_NAME] ECHO [PERSON_NAME] B $" at bounding box center [912, 604] width 1108 height 58
click at [1417, 593] on div "USHM81730587 SET SUH GOOD ECHO [PERSON_NAME] ECHO [PERSON_NAME] B $" at bounding box center [912, 604] width 1108 height 58
click at [1416, 601] on div at bounding box center [1419, 602] width 16 height 16
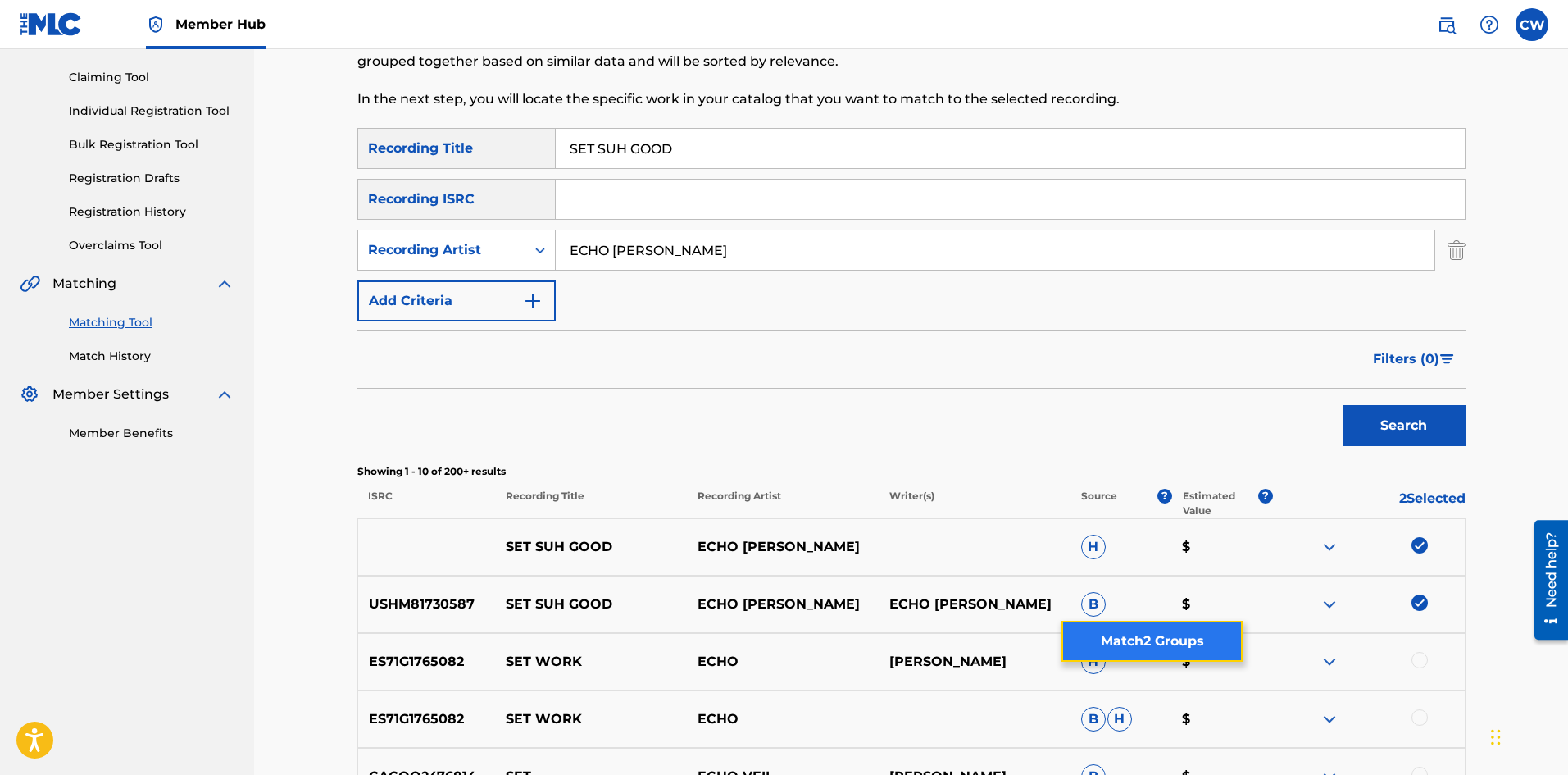
click at [1185, 644] on button "Match 2 Groups" at bounding box center [1152, 641] width 181 height 41
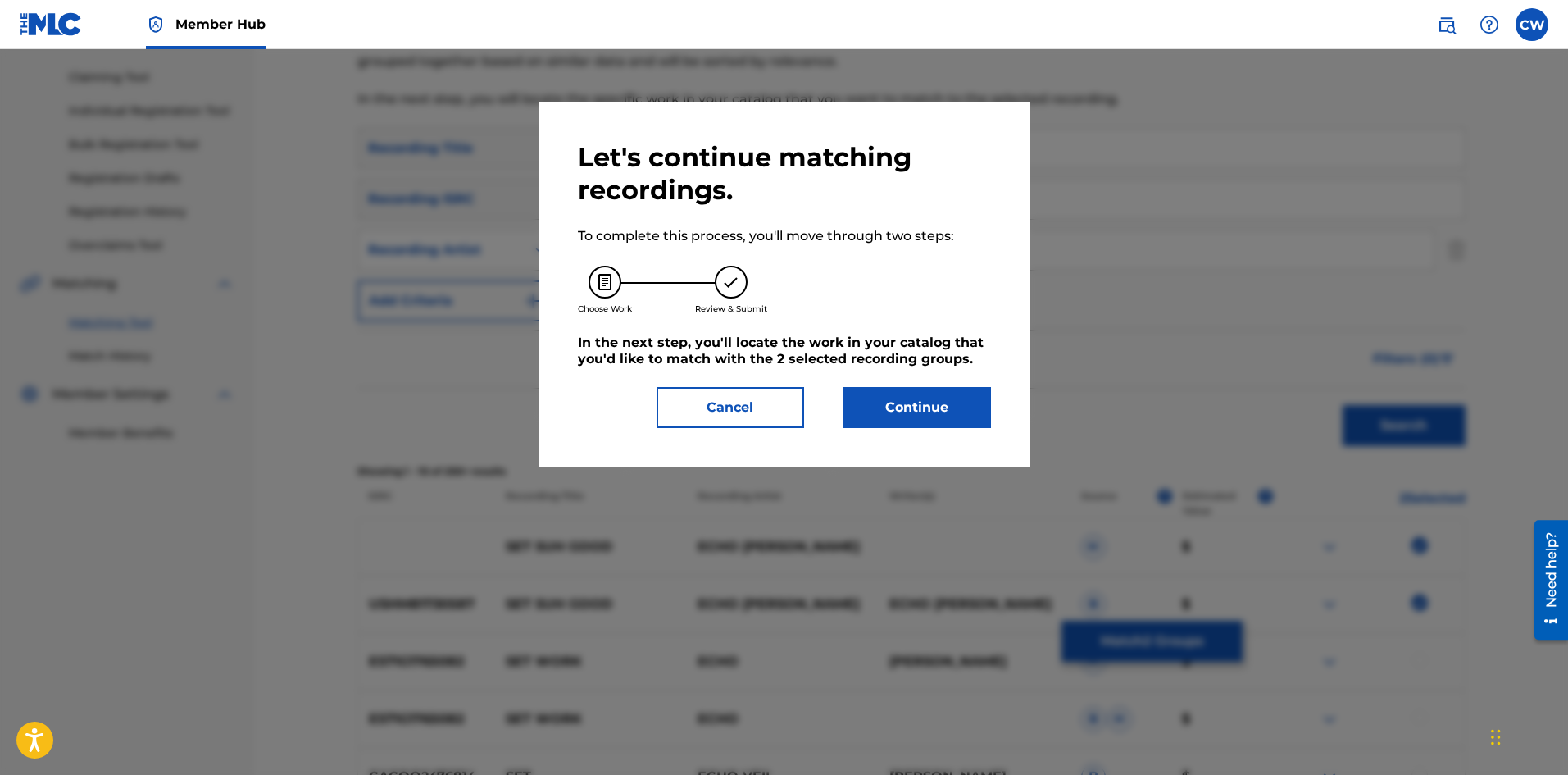
click at [929, 382] on div "Let's continue matching recordings. To complete this process, you'll move throu…" at bounding box center [784, 284] width 413 height 287
click at [921, 393] on button "Continue" at bounding box center [917, 407] width 147 height 41
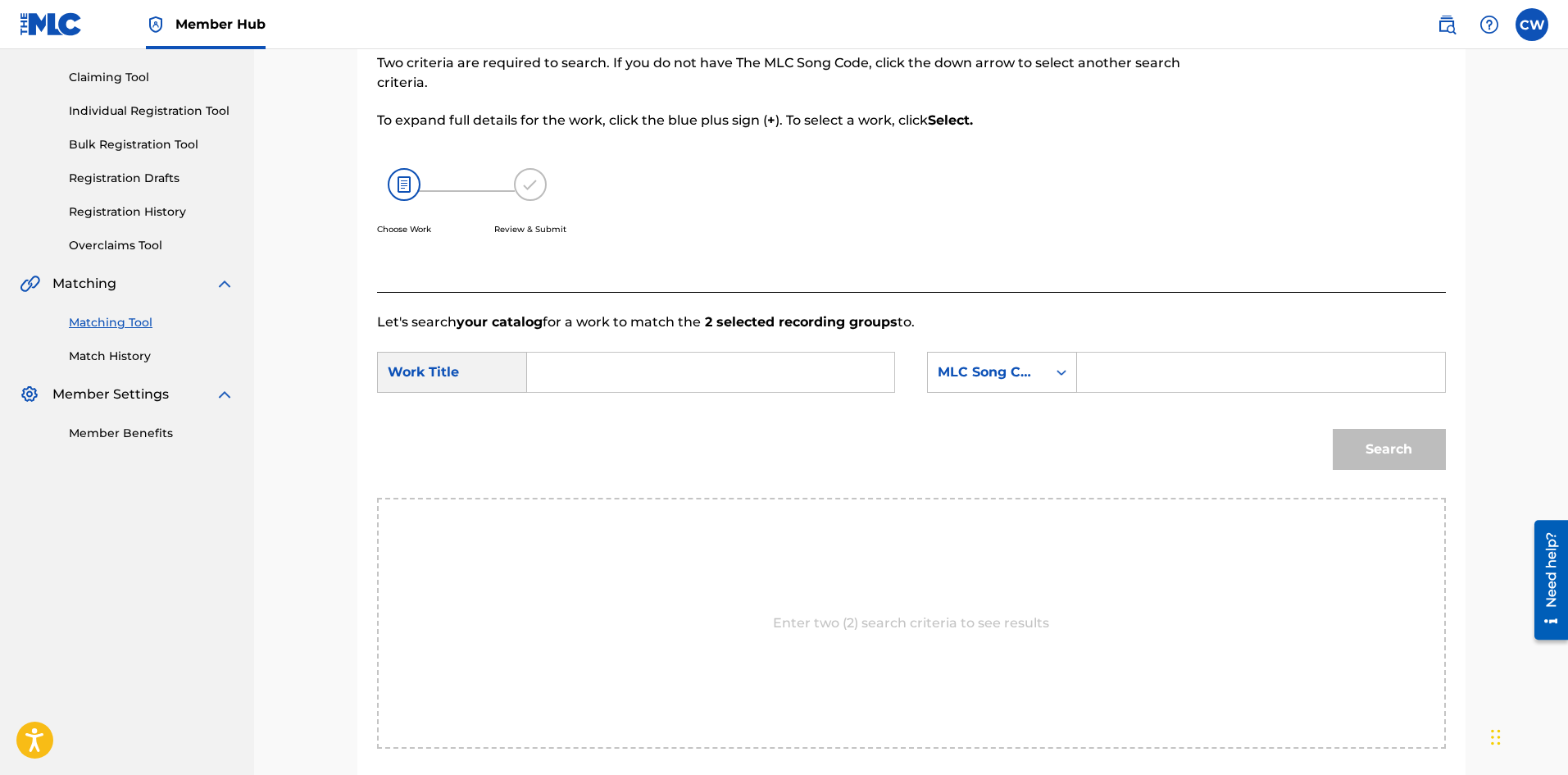
click at [664, 393] on div "SearchWithCriteria8b61c104-ae10-4a84-ac12-e2104366bae2 Work Title SearchWithCri…" at bounding box center [911, 377] width 1069 height 51
click at [659, 371] on input "Search Form" at bounding box center [710, 372] width 339 height 40
paste input "SET SUH GOOD"
type input "SET SUH GOOD"
drag, startPoint x: 1127, startPoint y: 362, endPoint x: 1140, endPoint y: 362, distance: 13.0
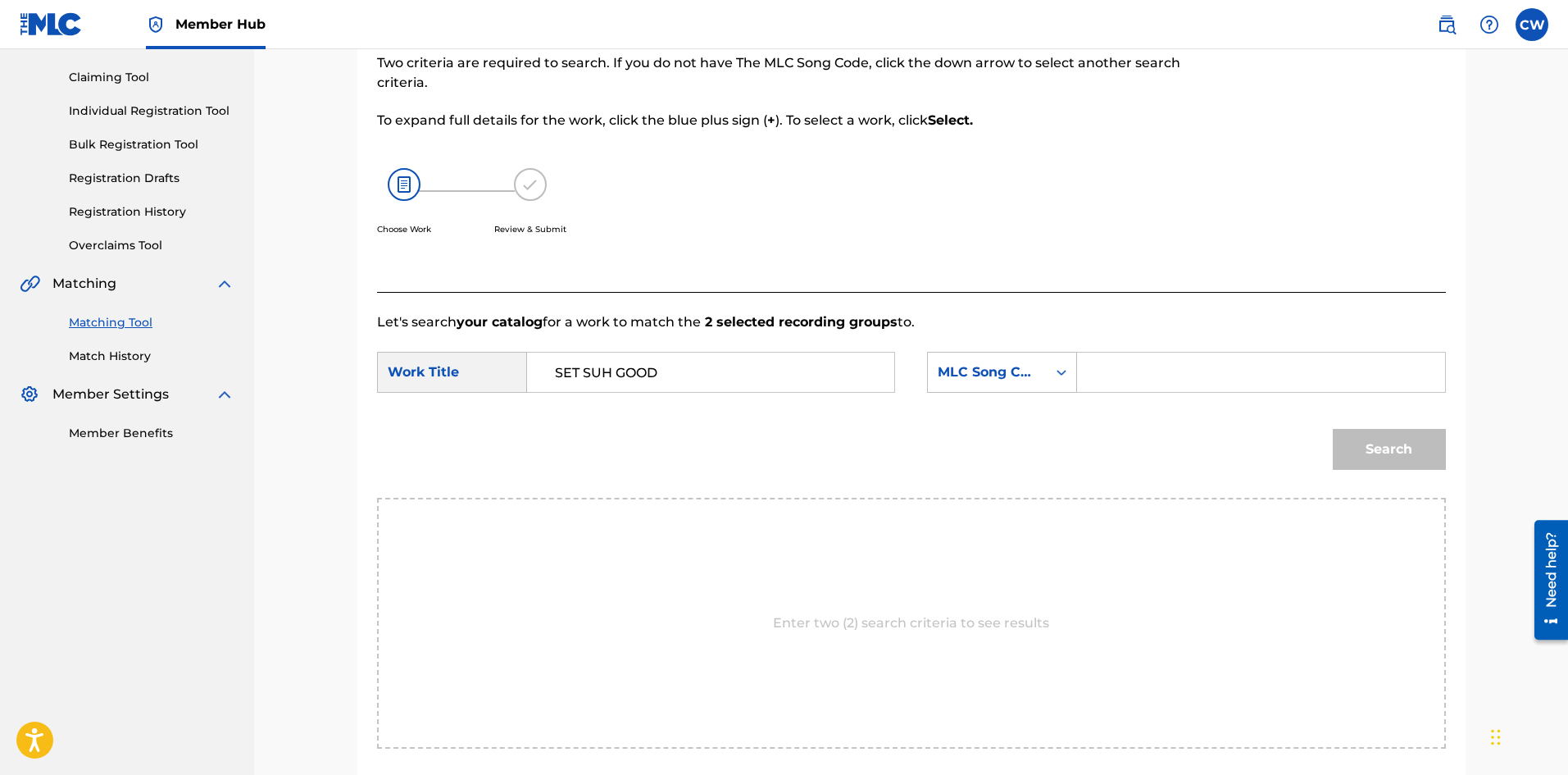
click at [1129, 362] on input "Search Form" at bounding box center [1261, 372] width 339 height 40
paste input "SD5LHS"
type input "SD5LHS"
drag, startPoint x: 1368, startPoint y: 427, endPoint x: 1383, endPoint y: 434, distance: 16.6
click at [1378, 432] on div "Search" at bounding box center [1385, 445] width 121 height 66
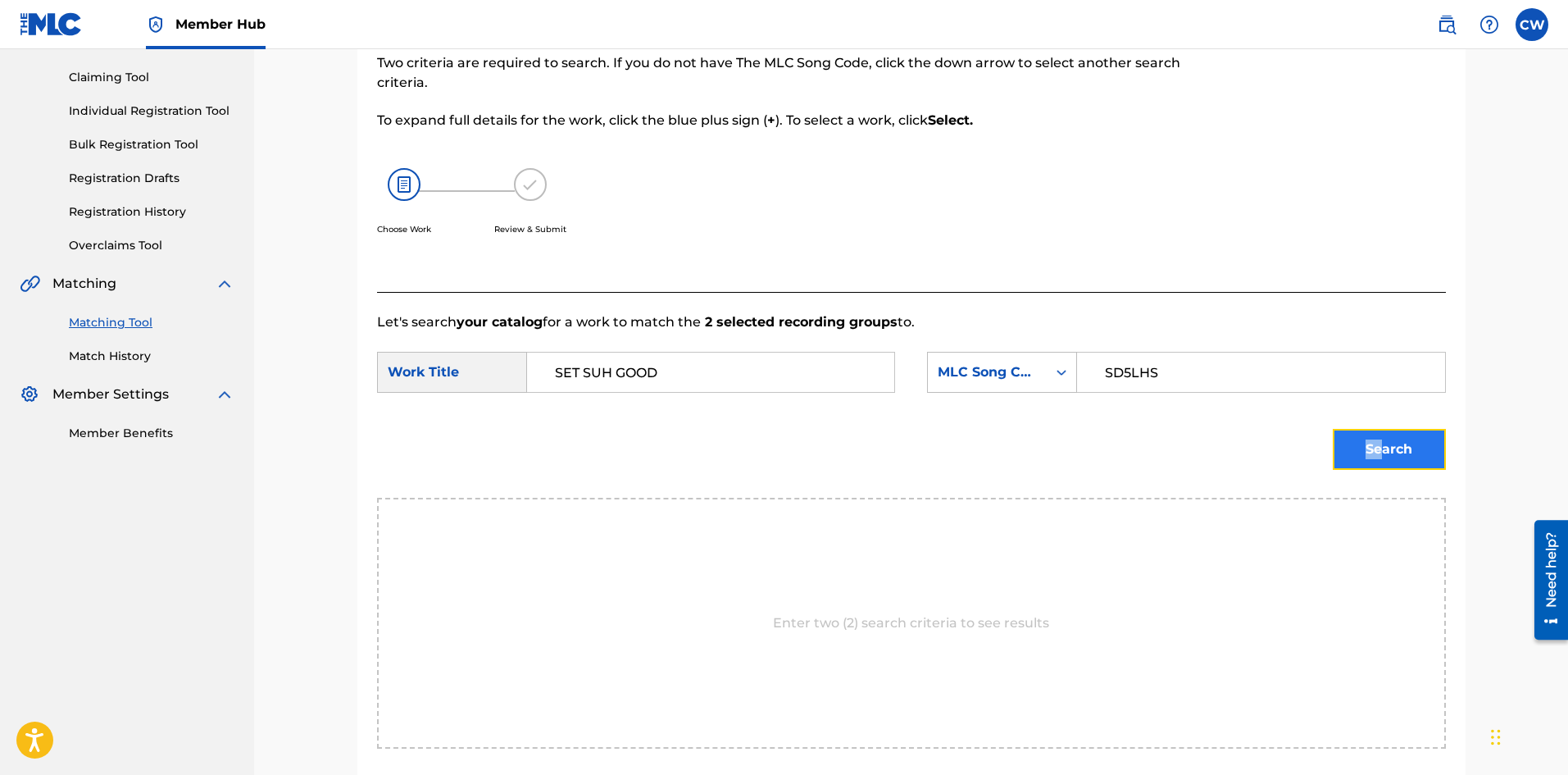
click at [1383, 435] on button "Search" at bounding box center [1389, 449] width 113 height 41
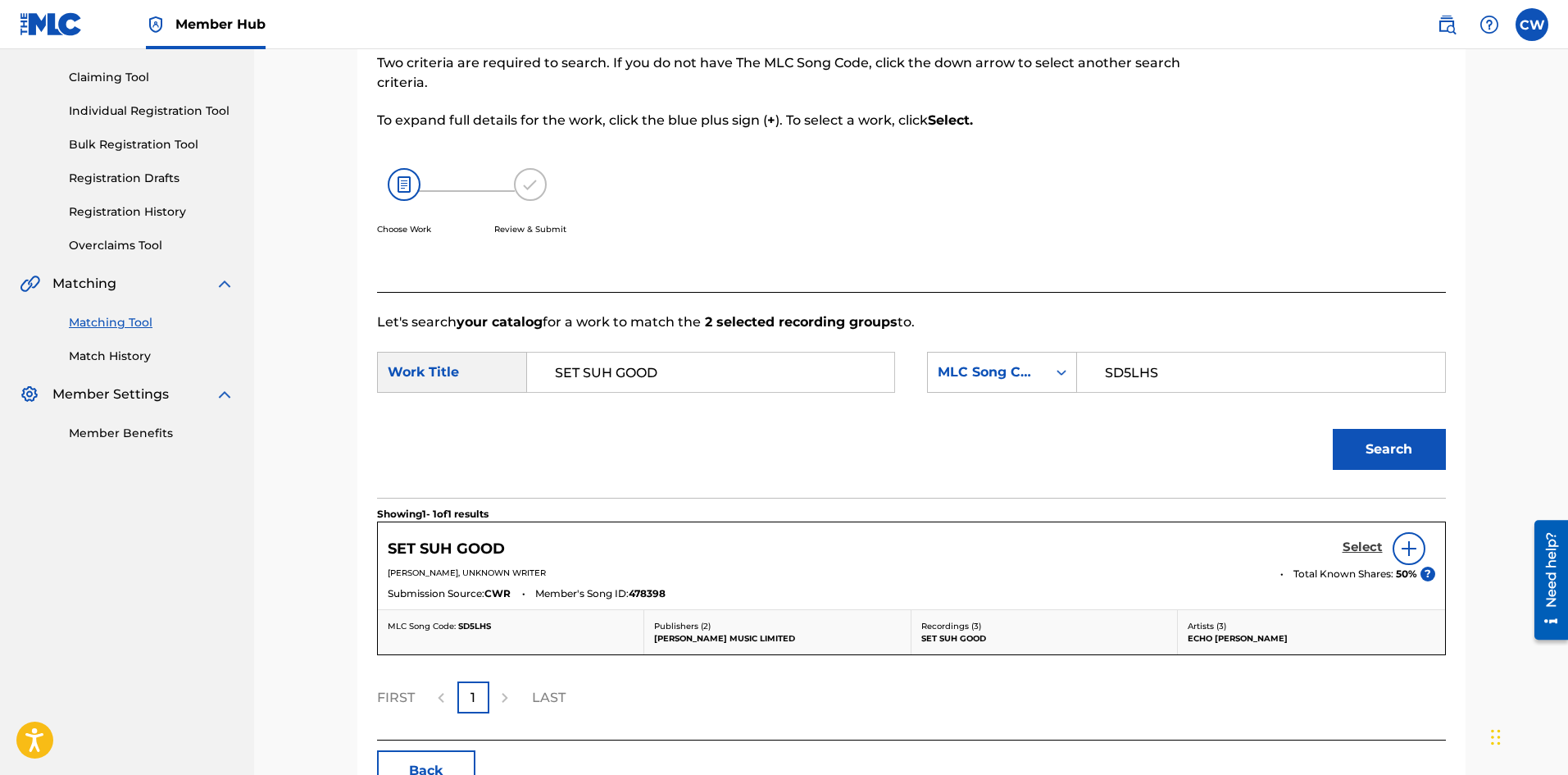
click at [1357, 548] on h5 "Select" at bounding box center [1363, 548] width 40 height 15
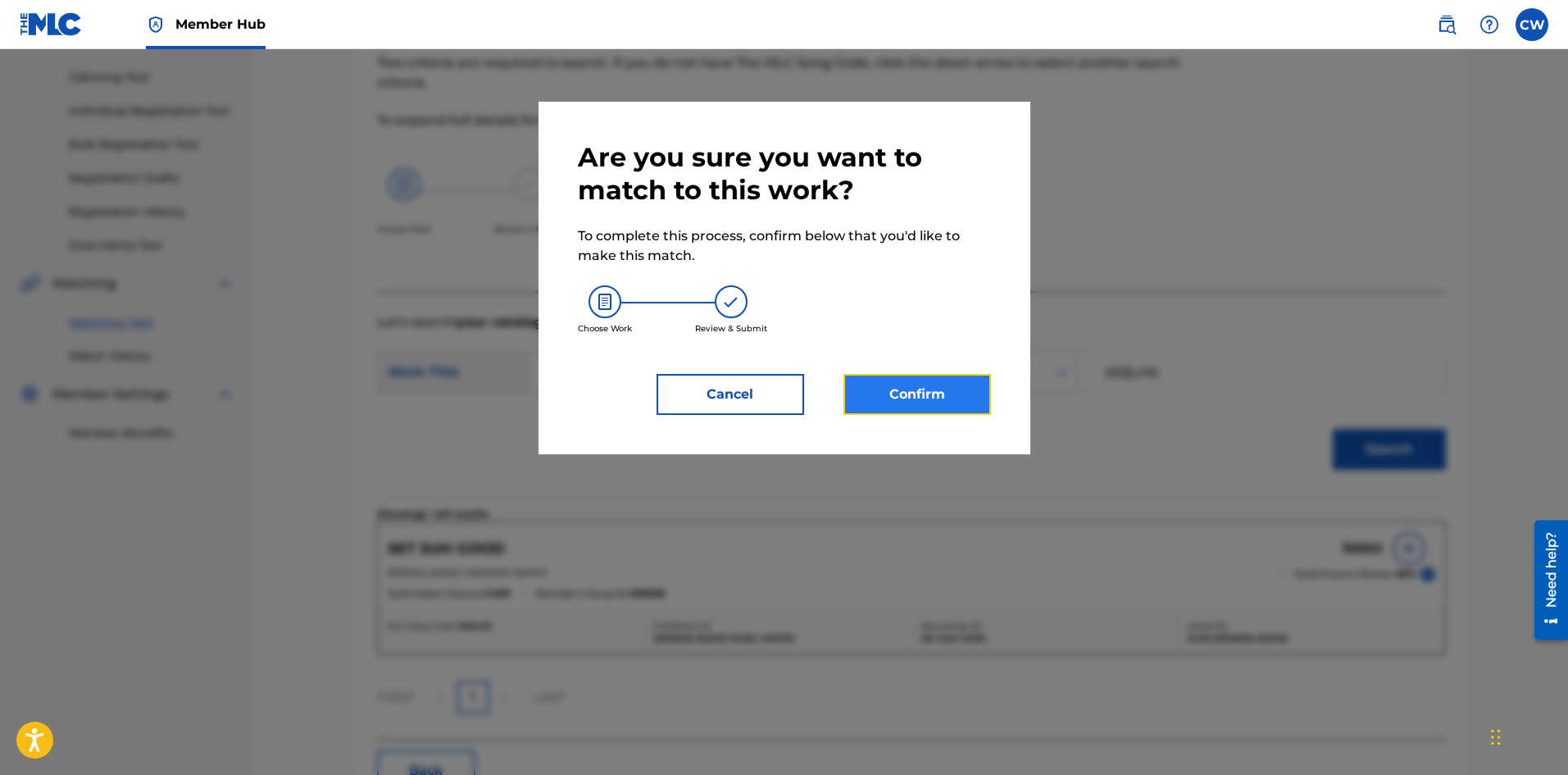
click at [966, 400] on button "Confirm" at bounding box center [917, 394] width 147 height 41
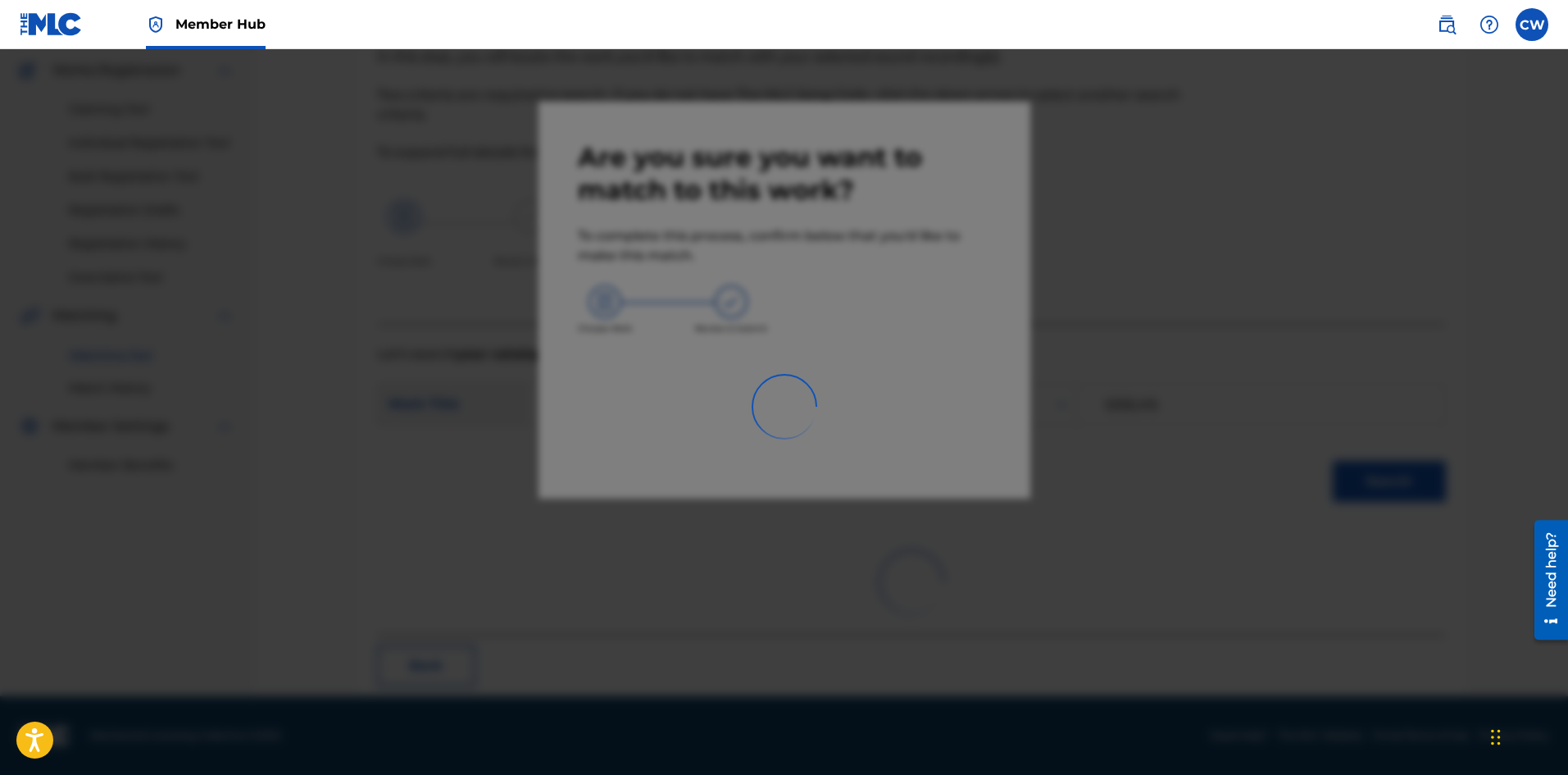
scroll to position [40, 0]
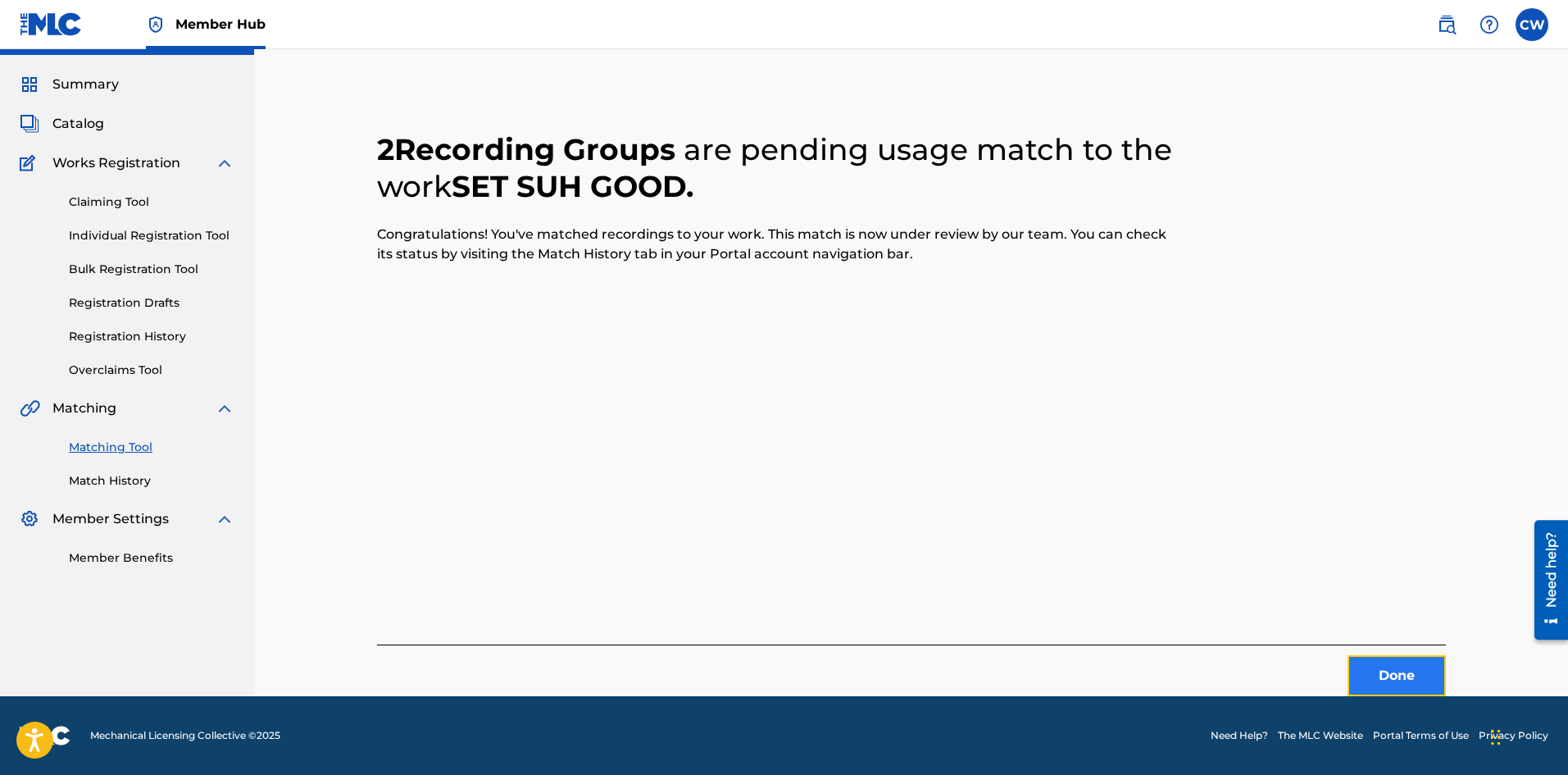
click at [1384, 658] on button "Done" at bounding box center [1396, 676] width 98 height 41
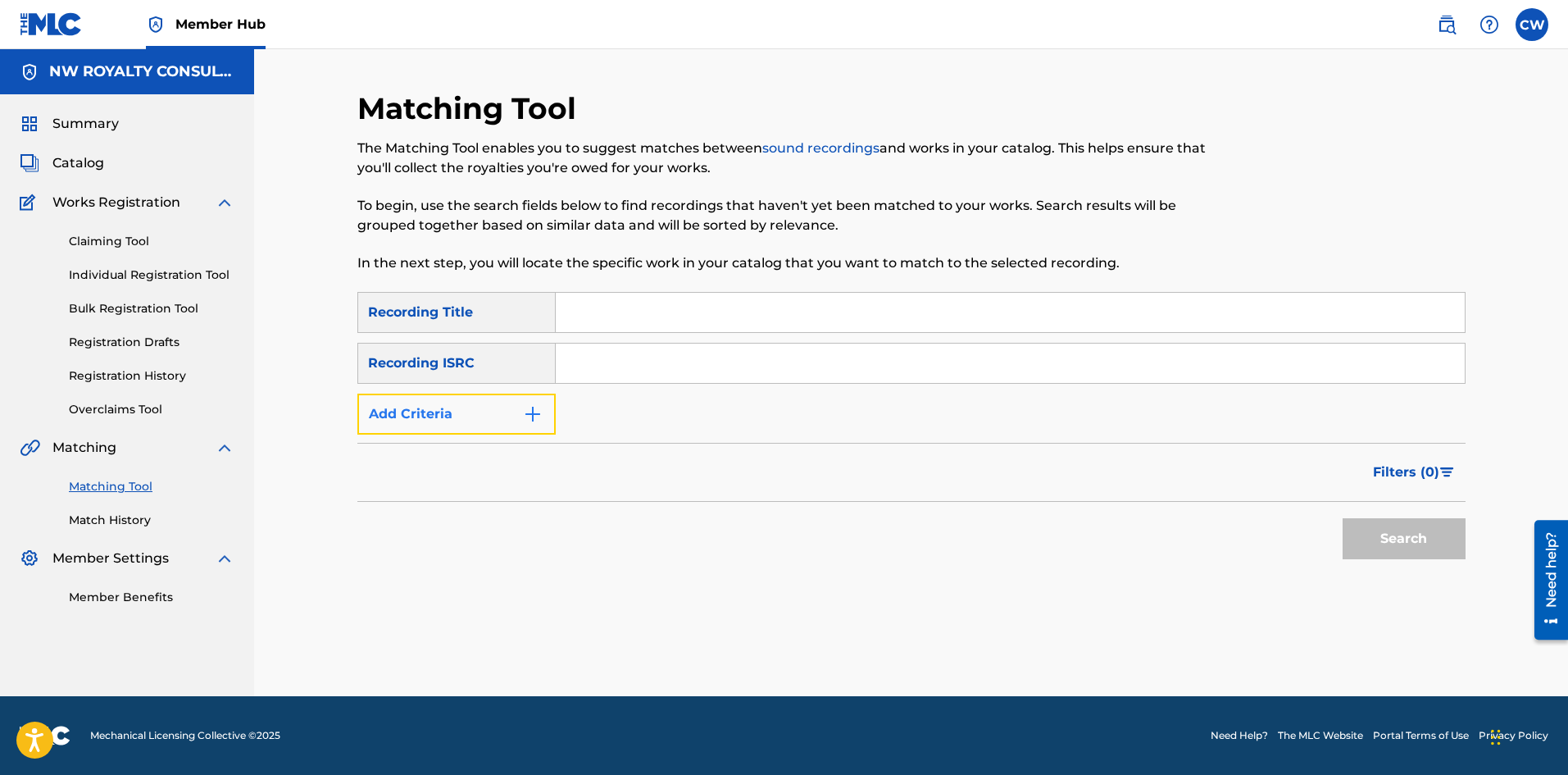
click at [463, 408] on button "Add Criteria" at bounding box center [457, 414] width 199 height 41
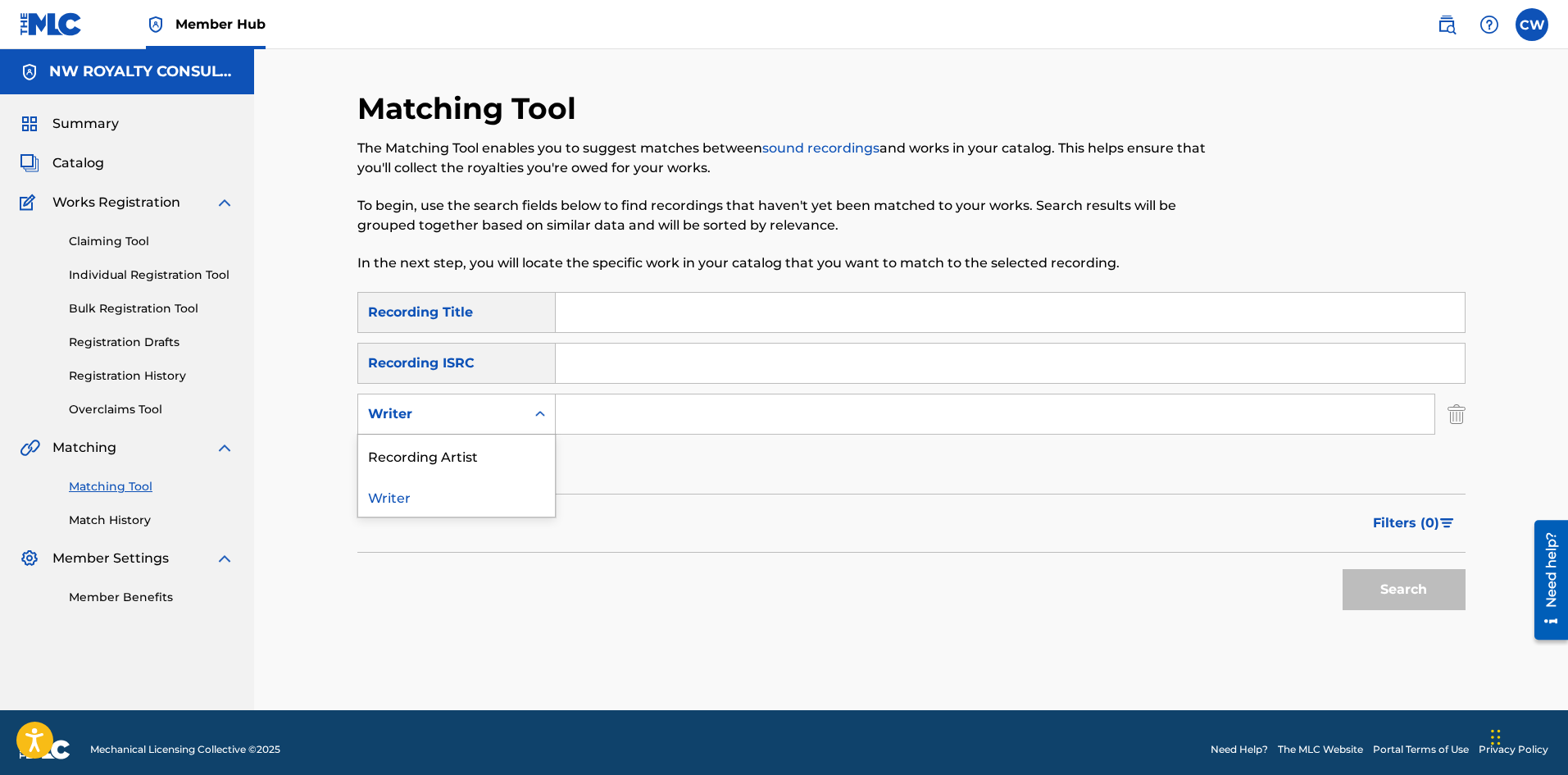
click at [463, 408] on div "Writer" at bounding box center [441, 414] width 147 height 19
click at [452, 434] on div "Writer" at bounding box center [457, 414] width 199 height 41
click at [513, 434] on div "Writer" at bounding box center [457, 414] width 199 height 41
click at [462, 493] on div "Writer" at bounding box center [457, 495] width 197 height 41
click at [441, 422] on div "Writer" at bounding box center [441, 414] width 147 height 19
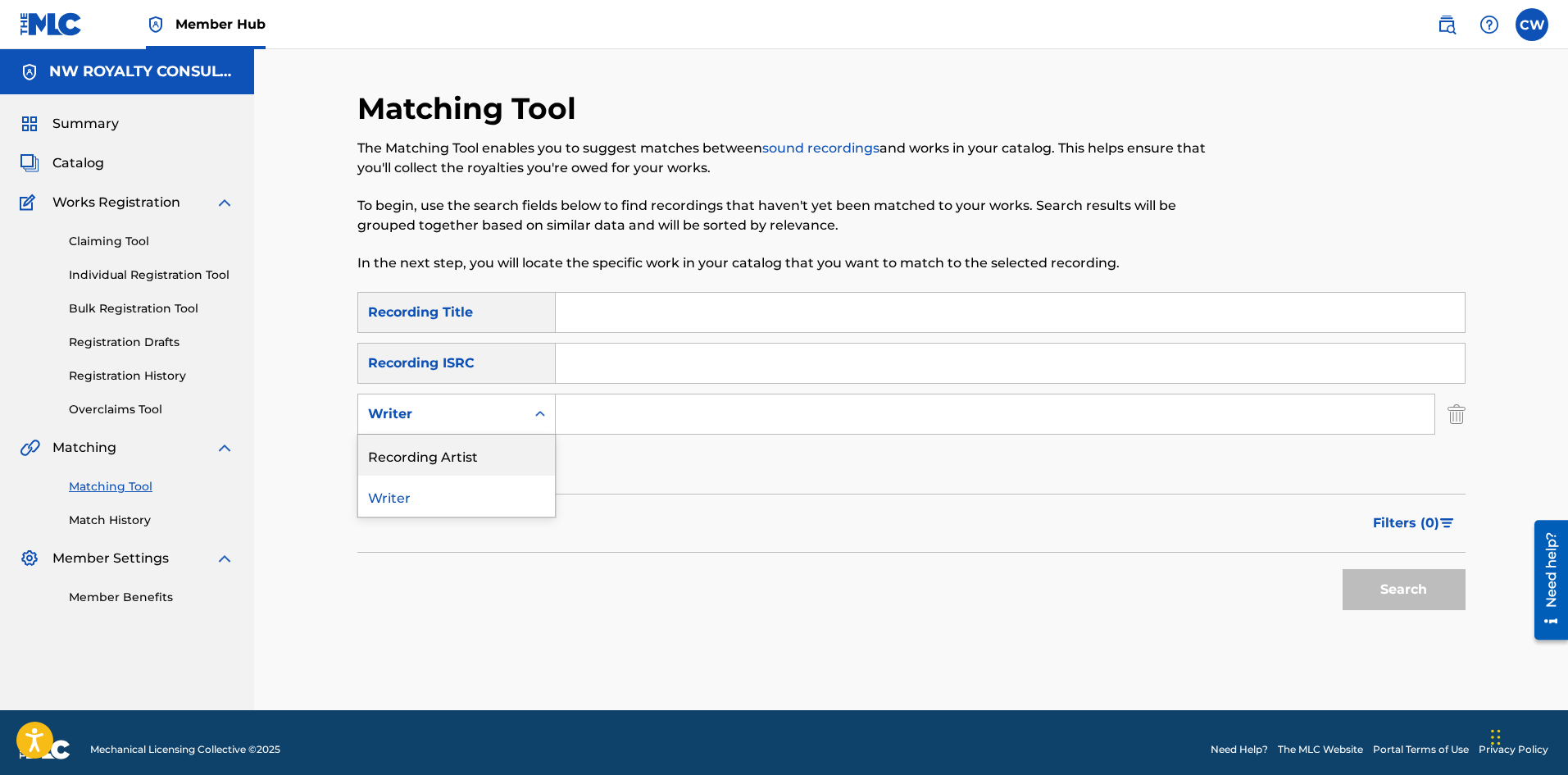
click at [422, 458] on div "Recording Artist" at bounding box center [457, 455] width 197 height 41
click at [557, 427] on input "Search Form" at bounding box center [996, 414] width 879 height 40
paste input "COLAH COLAH"
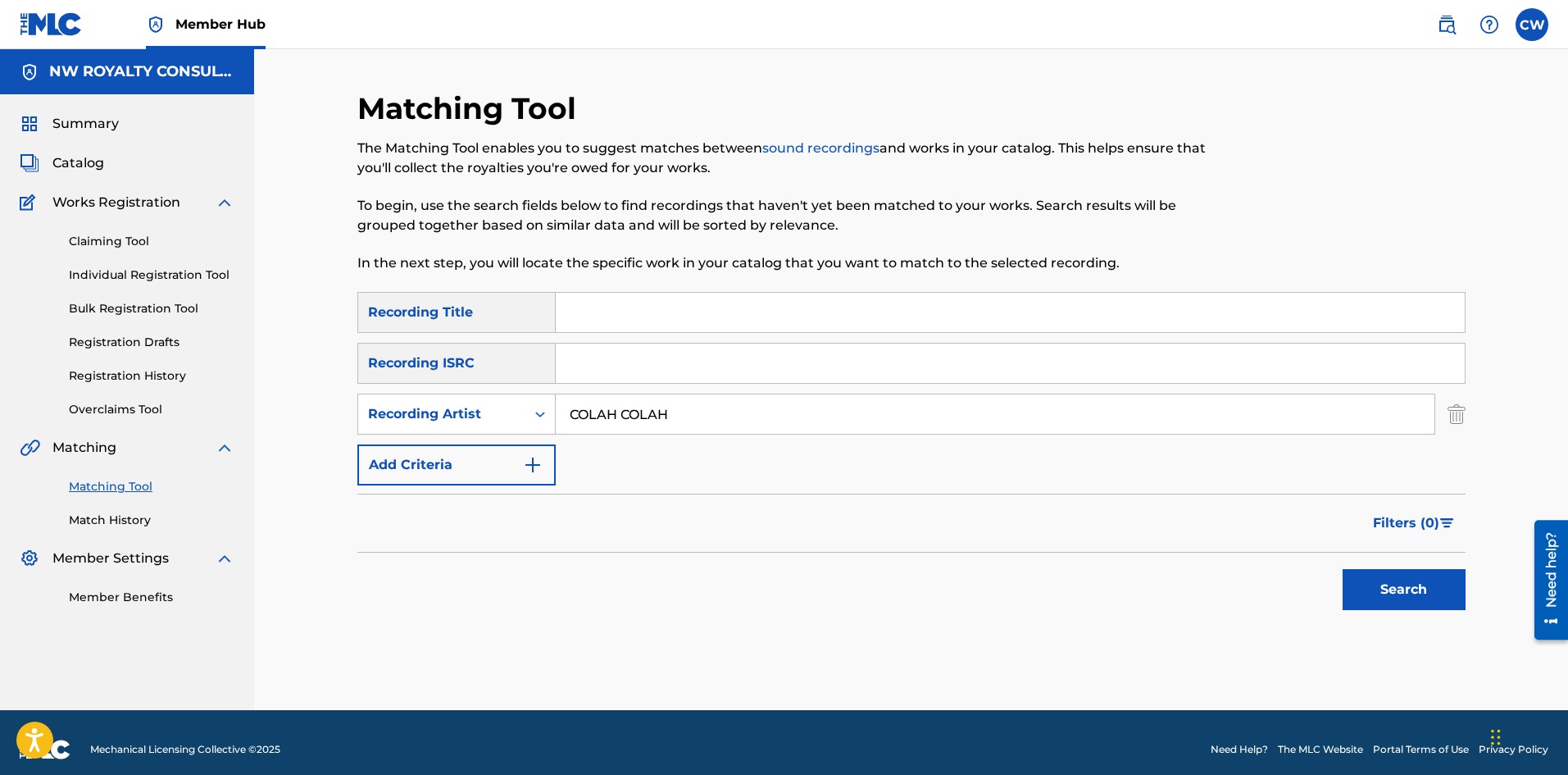
type input "COLAH COLAH"
click at [624, 312] on input "Search Form" at bounding box center [1010, 312] width 909 height 40
paste input "SETTING GOALS"
type input "SETTING GOALS"
drag, startPoint x: 1436, startPoint y: 581, endPoint x: 1426, endPoint y: 580, distance: 10.0
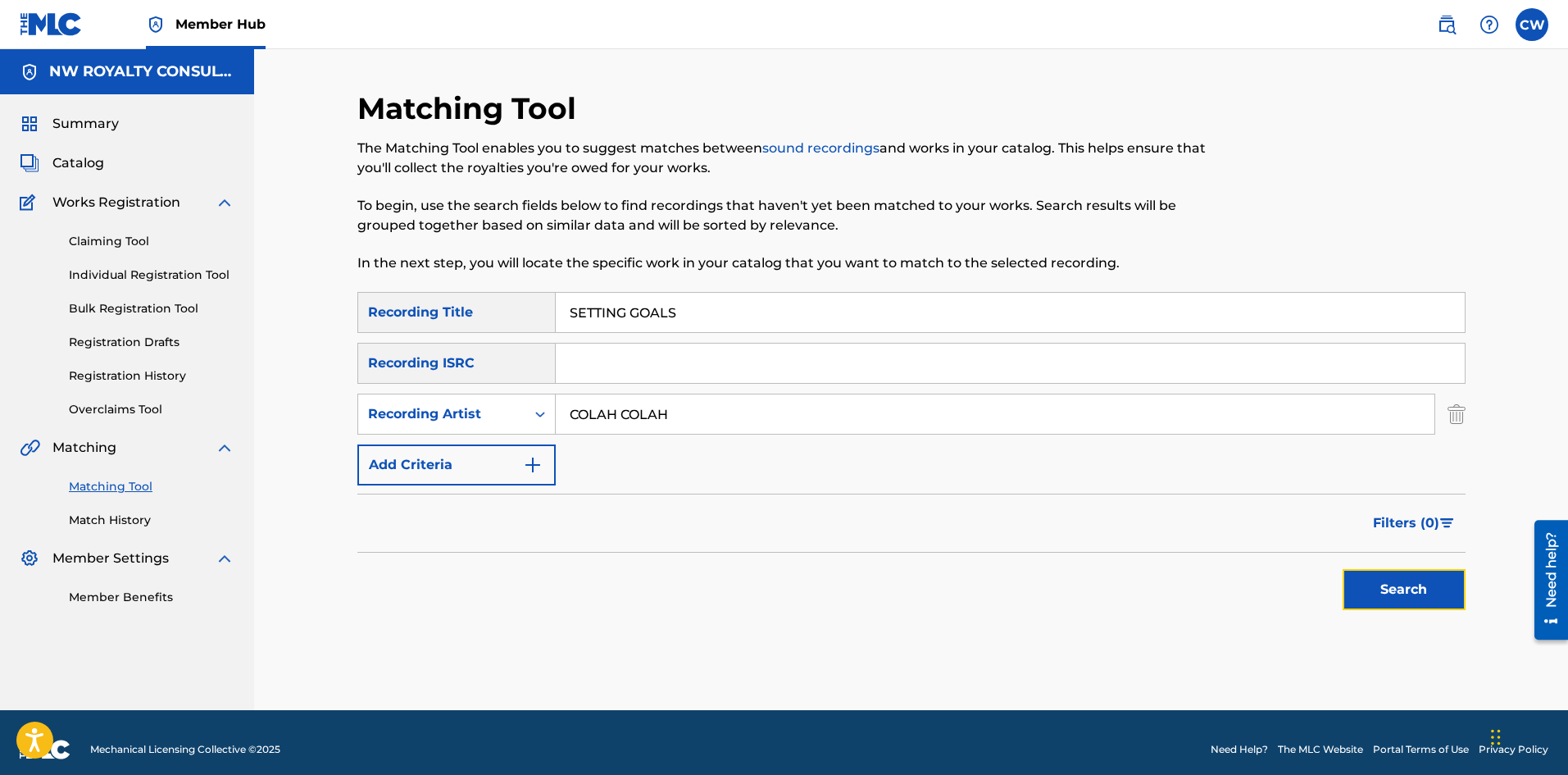
click at [1433, 581] on button "Search" at bounding box center [1404, 589] width 123 height 41
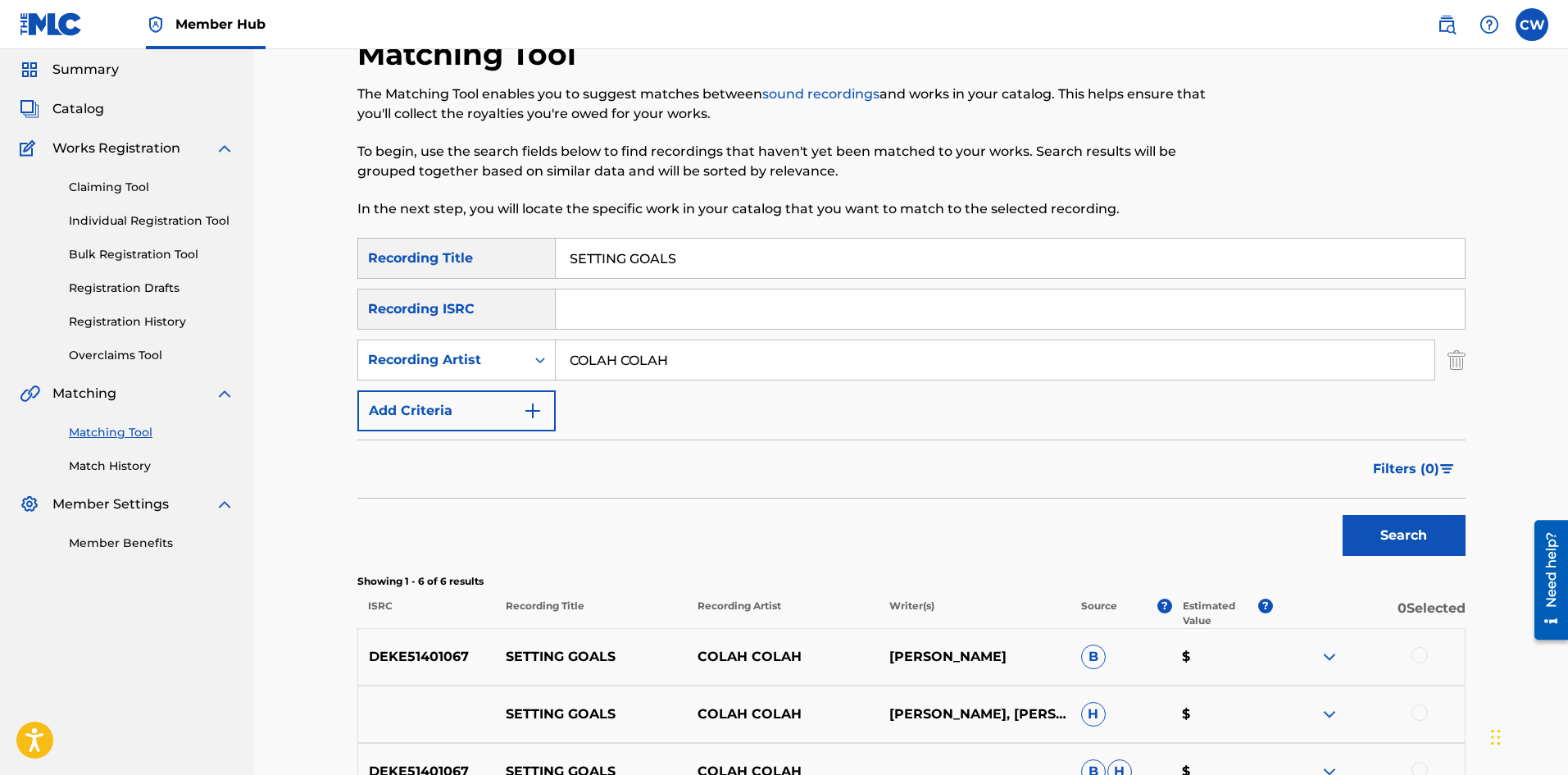
scroll to position [82, 0]
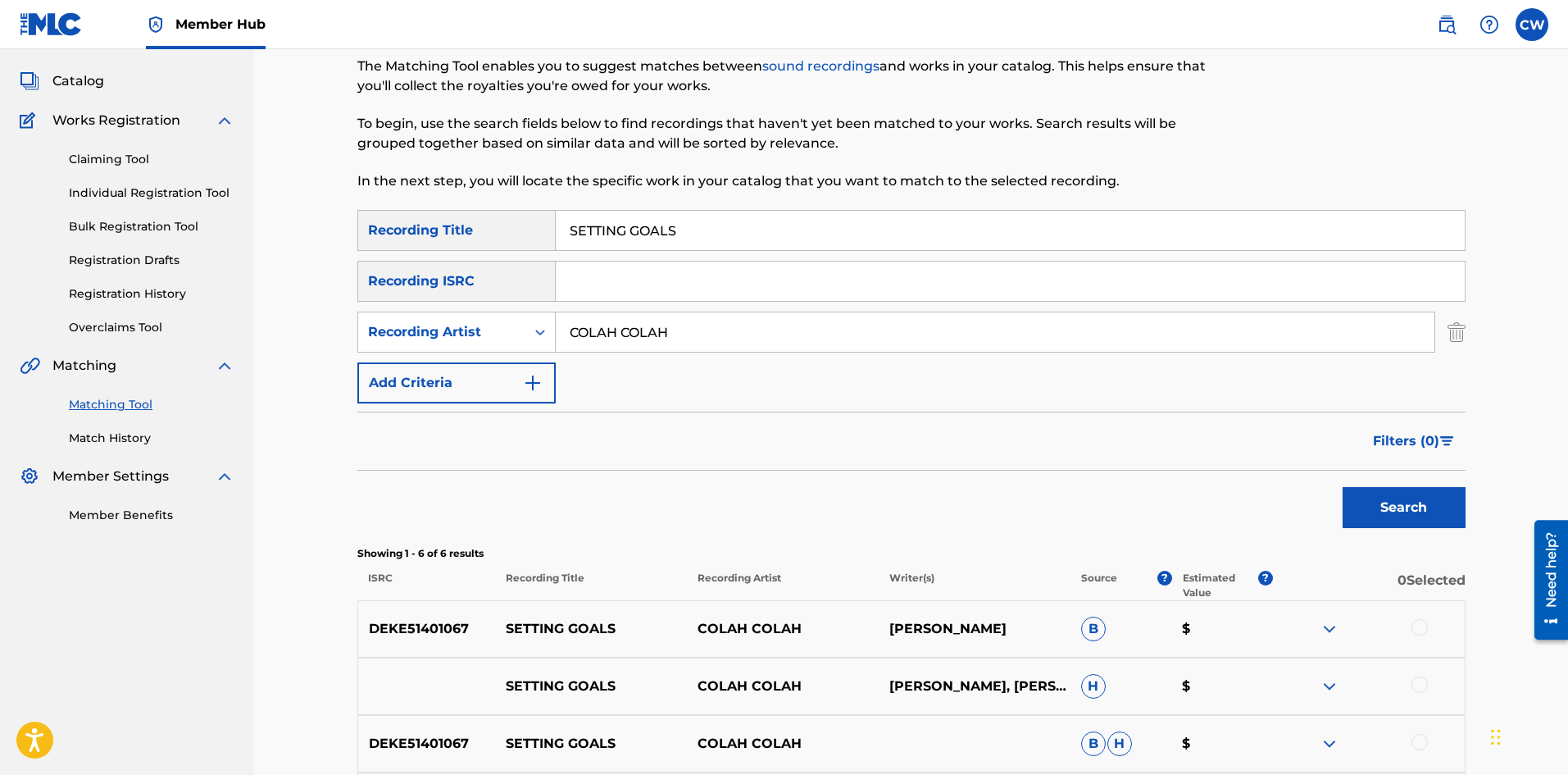
click at [1380, 628] on div at bounding box center [1369, 628] width 192 height 19
drag, startPoint x: 1430, startPoint y: 618, endPoint x: 1422, endPoint y: 625, distance: 10.6
click at [1429, 618] on div "DEKE51401067 SETTING GOALS COLAH COLAH [PERSON_NAME] B $" at bounding box center [912, 629] width 1108 height 58
click at [1416, 628] on div at bounding box center [1419, 627] width 16 height 16
click at [1407, 677] on div "SETTING GOALS COLAH COLAH [PERSON_NAME], [PERSON_NAME] H $" at bounding box center [912, 686] width 1108 height 58
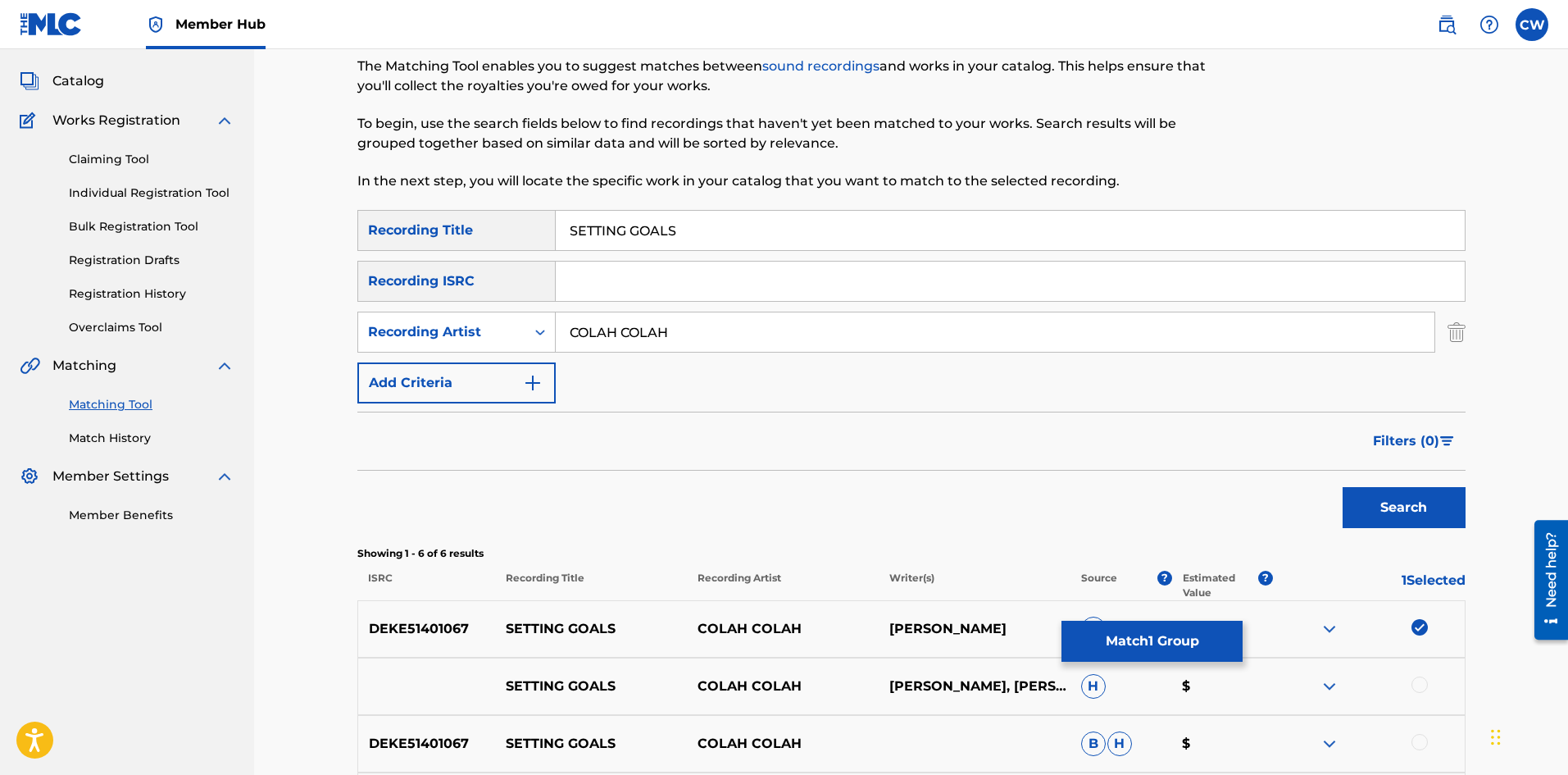
click at [1411, 679] on div at bounding box center [1369, 686] width 192 height 19
click at [1415, 686] on div at bounding box center [1419, 684] width 16 height 16
click at [1410, 742] on div at bounding box center [1369, 743] width 192 height 19
click at [1415, 743] on div at bounding box center [1419, 741] width 16 height 16
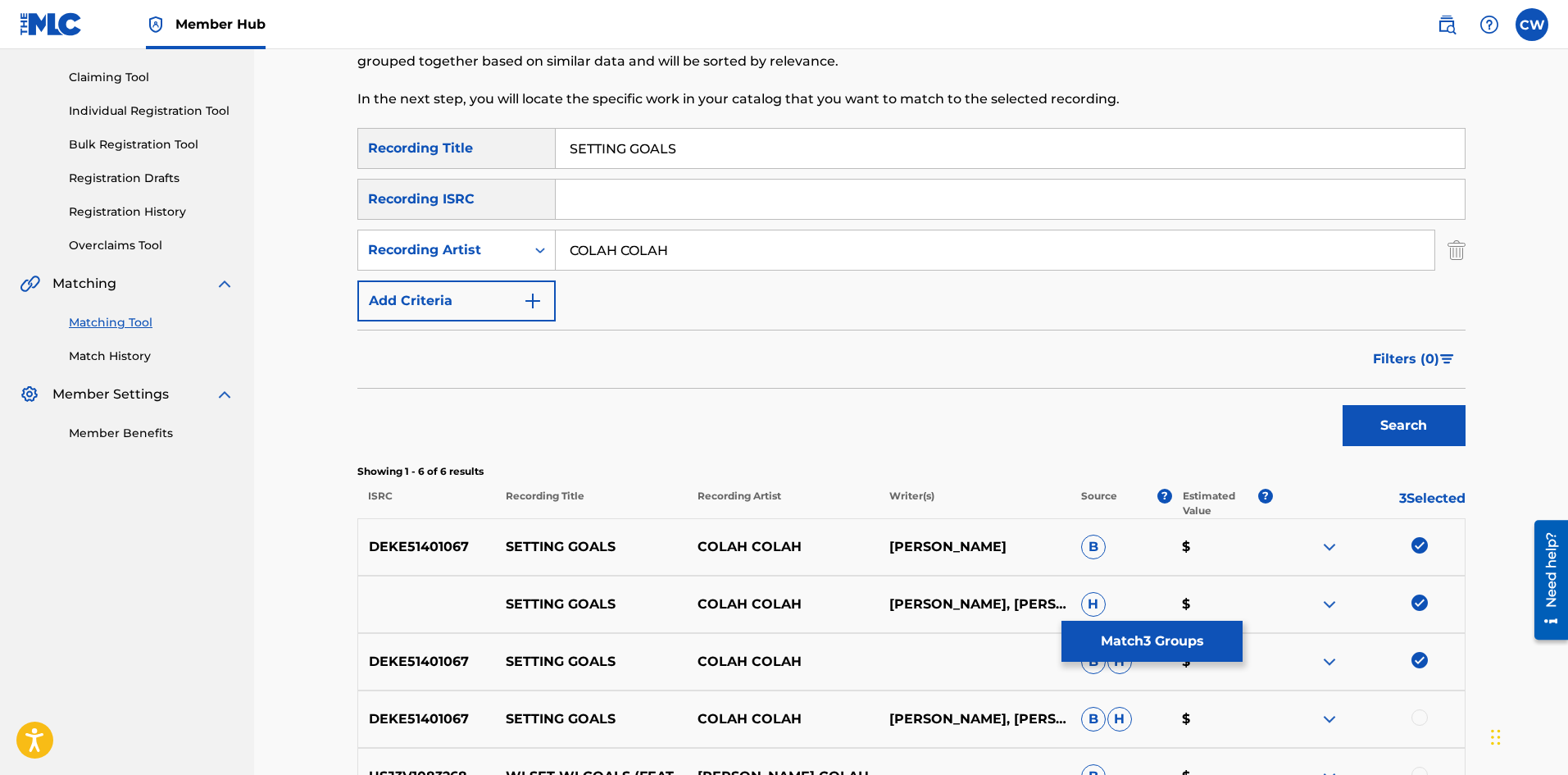
click at [1419, 715] on div at bounding box center [1419, 717] width 16 height 16
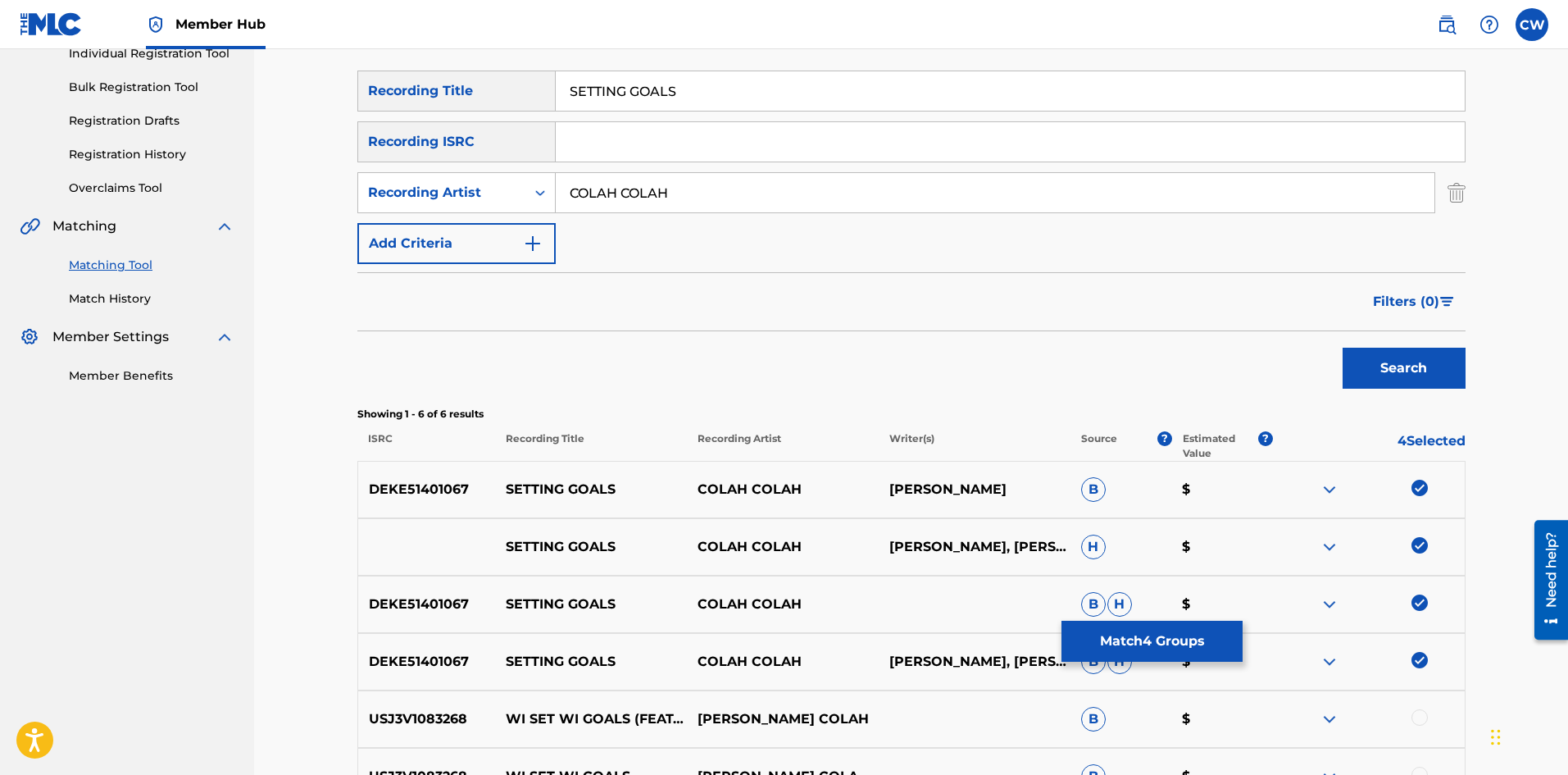
scroll to position [246, 0]
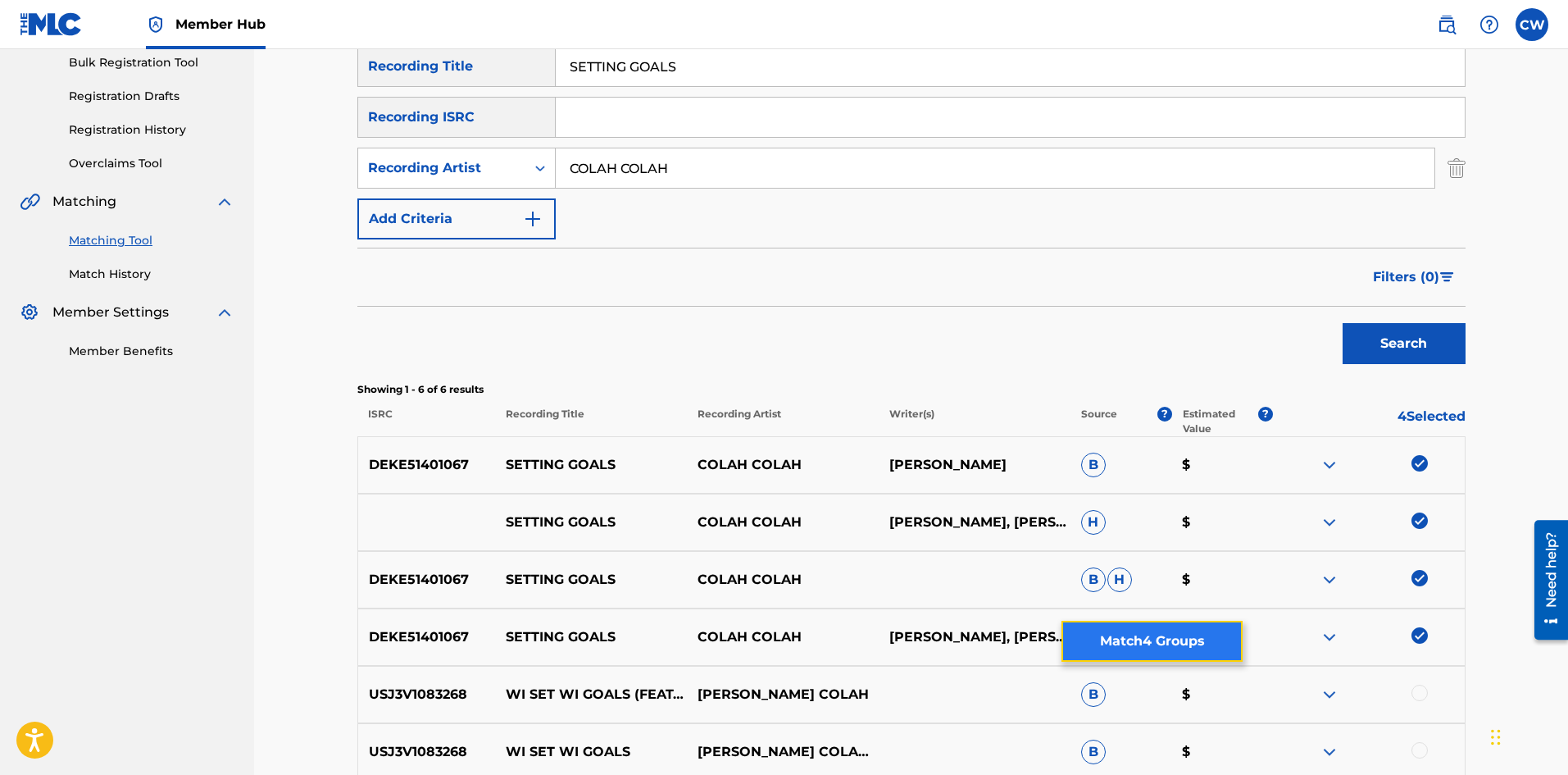
click at [1137, 644] on button "Match 4 Groups" at bounding box center [1152, 641] width 181 height 41
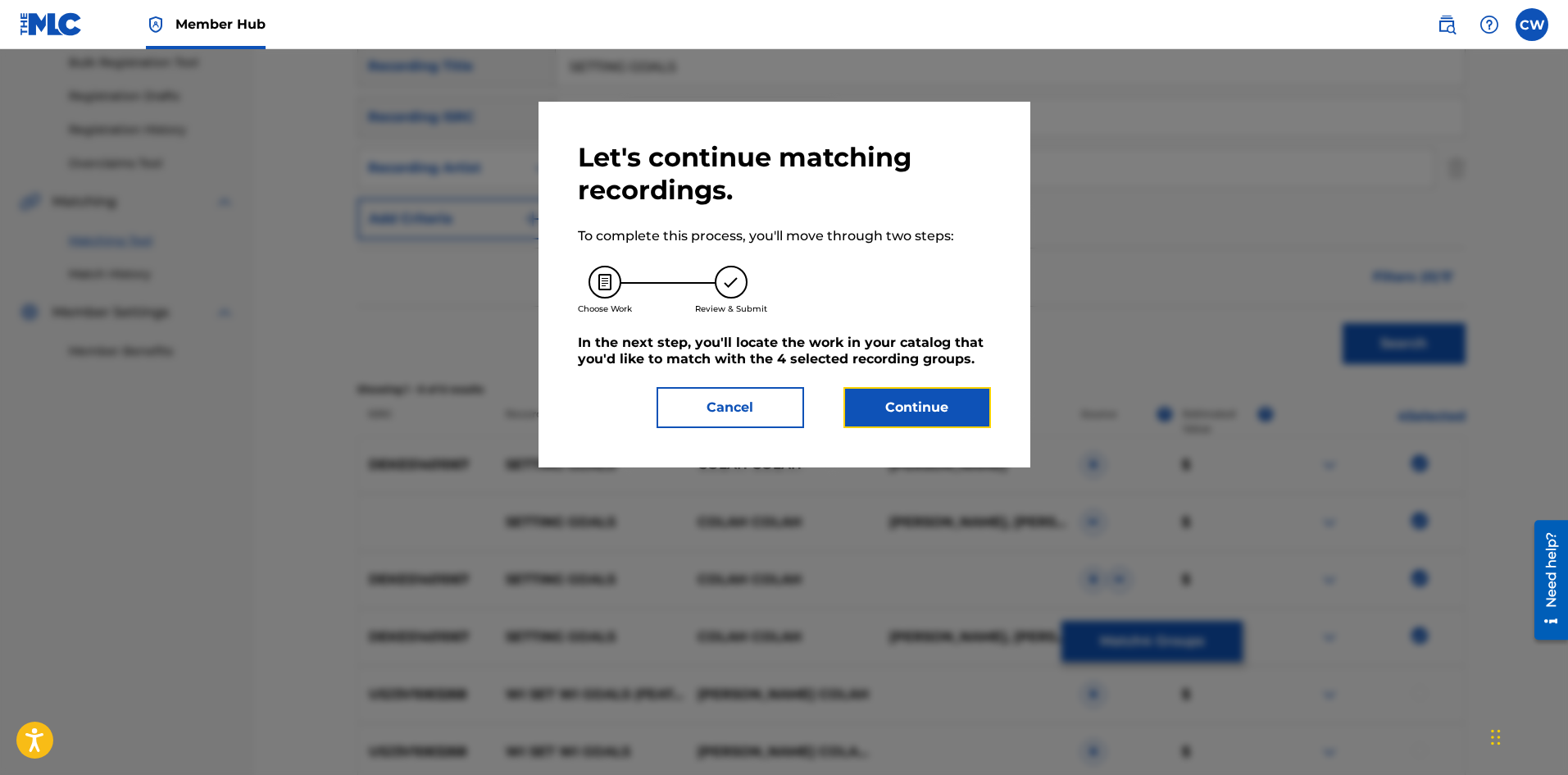
click at [931, 428] on div "Let's continue matching recordings. To complete this process, you'll move throu…" at bounding box center [784, 283] width 492 height 365
click at [929, 429] on div "Let's continue matching recordings. To complete this process, you'll move throu…" at bounding box center [784, 283] width 492 height 365
click at [920, 416] on button "Continue" at bounding box center [917, 407] width 147 height 41
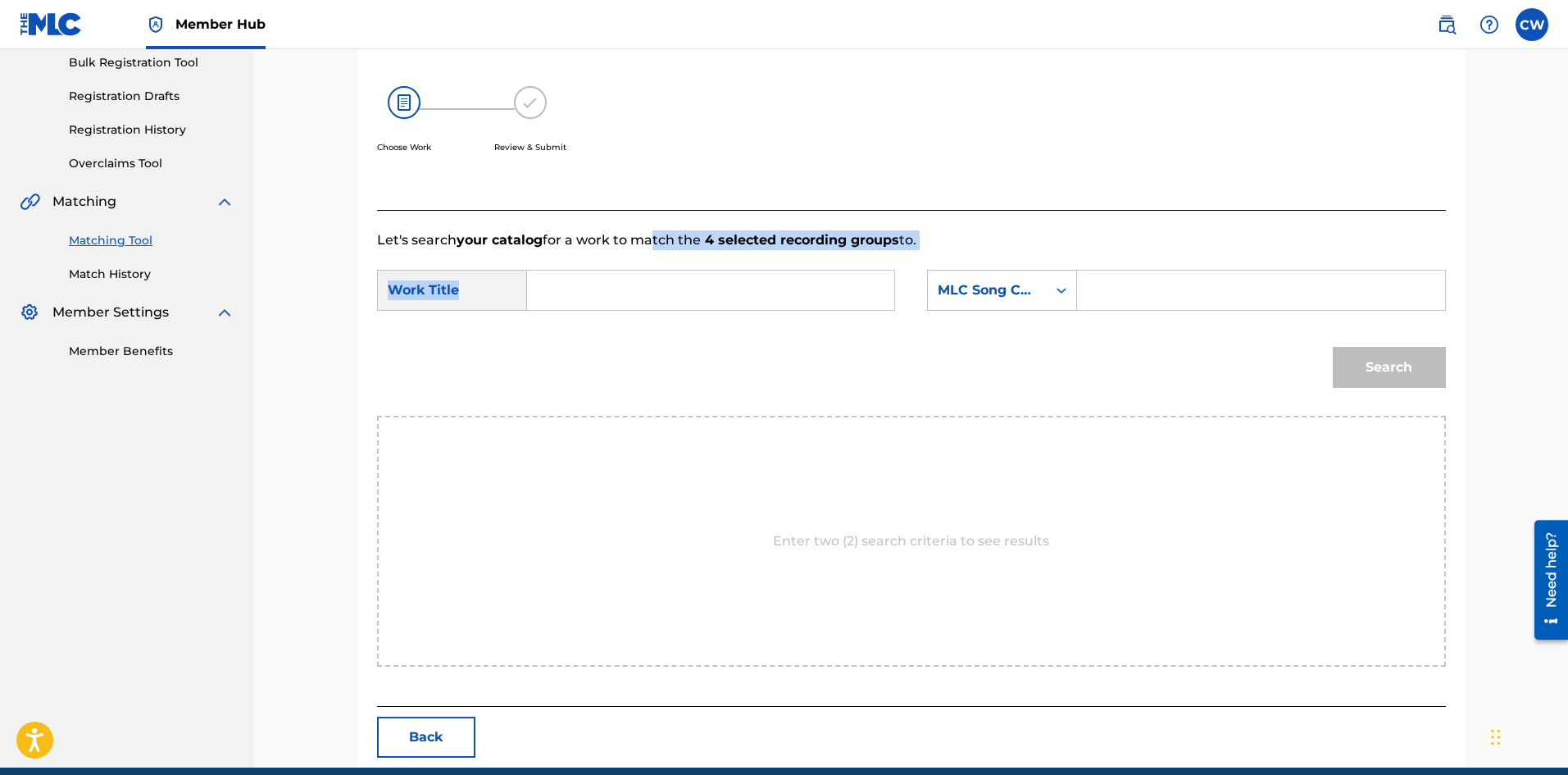
drag, startPoint x: 650, startPoint y: 246, endPoint x: 648, endPoint y: 303, distance: 57.0
click at [647, 299] on div "Let's search your catalog for a work to match the 4 selected recording groups t…" at bounding box center [911, 458] width 1069 height 496
click at [648, 303] on input "Search Form" at bounding box center [710, 290] width 339 height 40
paste input "SETTING GOALS"
type input "SETTING GOALS"
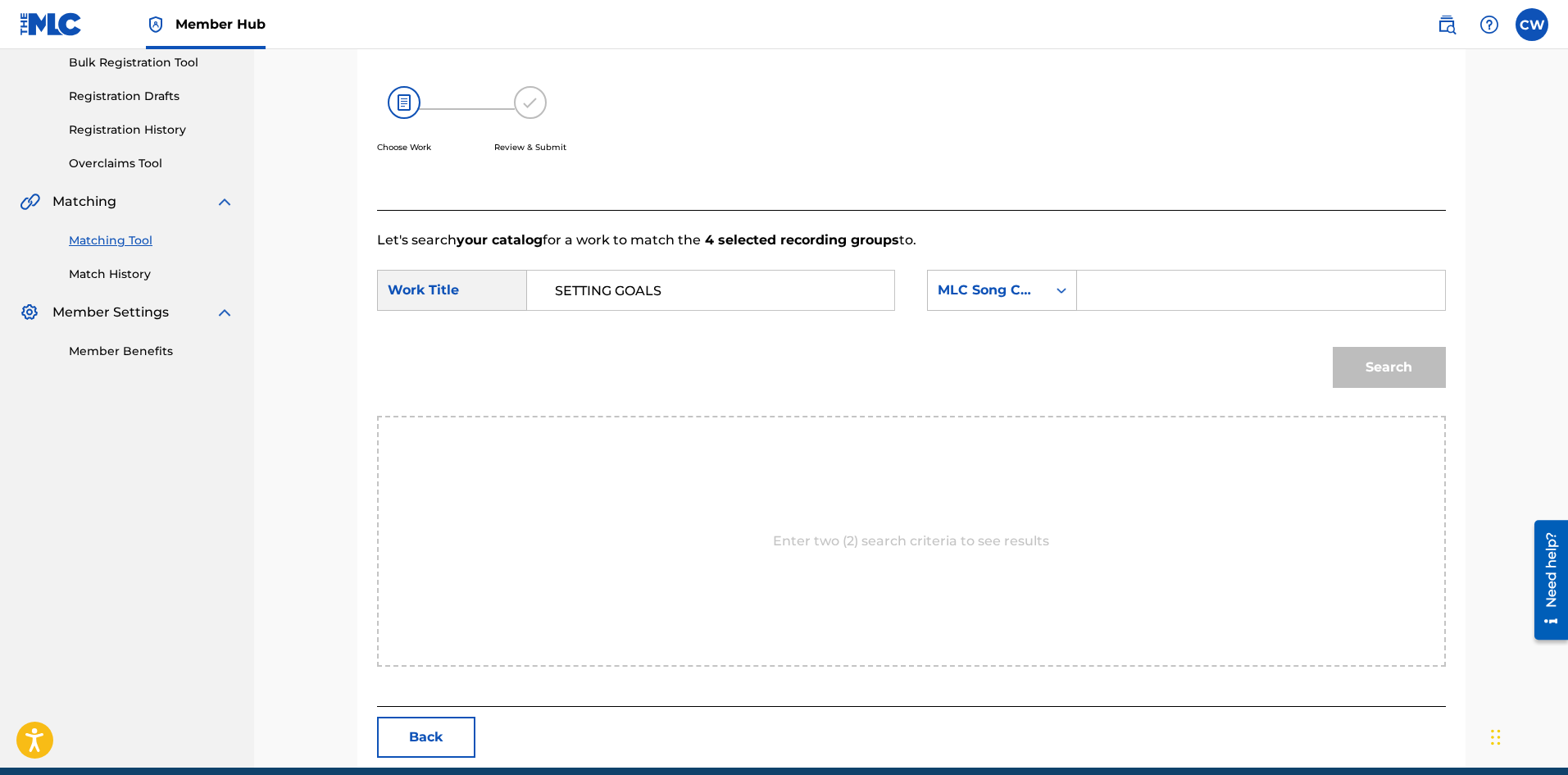
click at [1119, 288] on input "Search Form" at bounding box center [1261, 290] width 339 height 40
paste input "SD30ER"
type input "SD30ER"
click at [1353, 362] on button "Search" at bounding box center [1389, 367] width 113 height 41
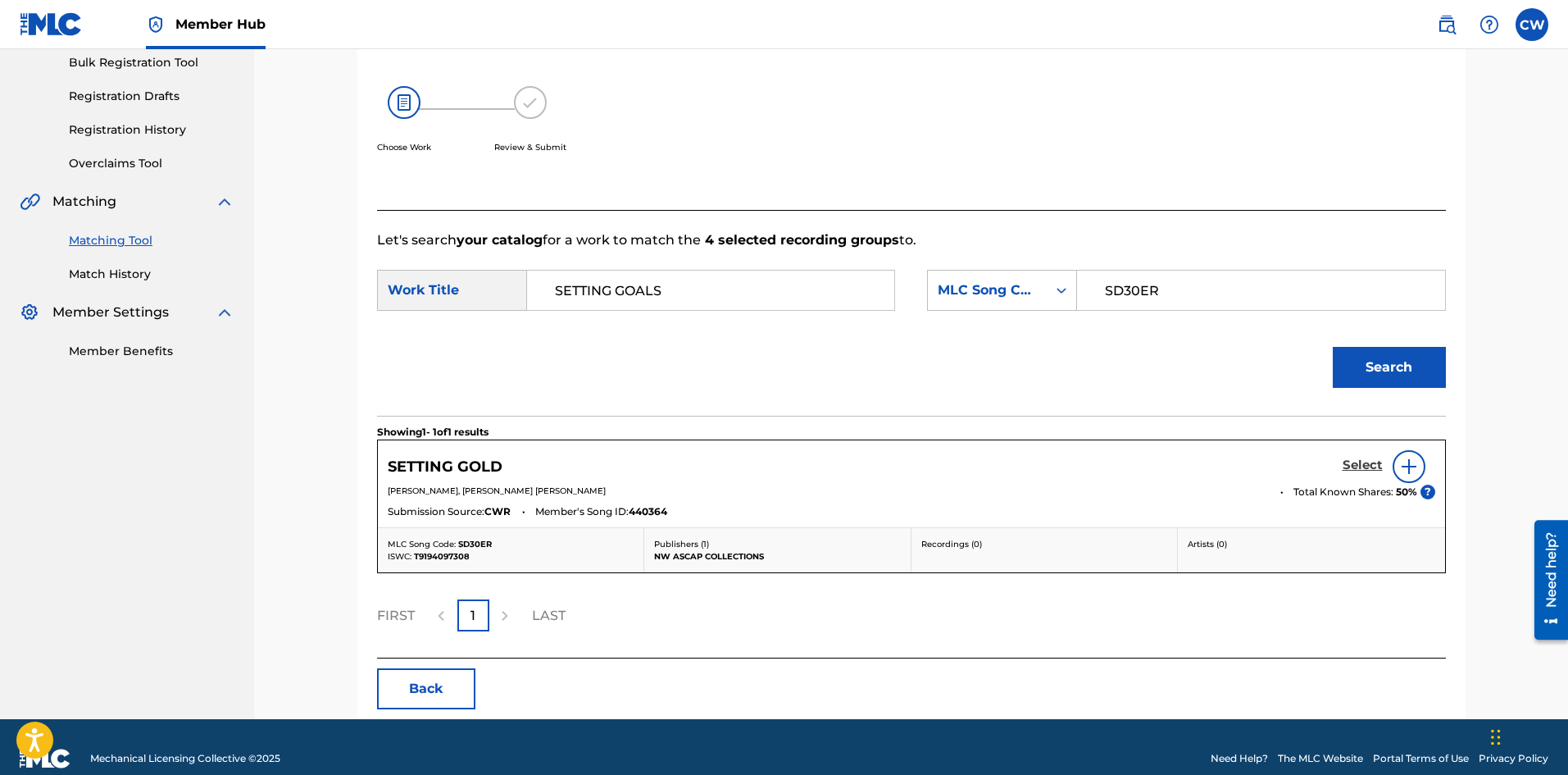
click at [1381, 463] on h5 "Select" at bounding box center [1363, 466] width 40 height 15
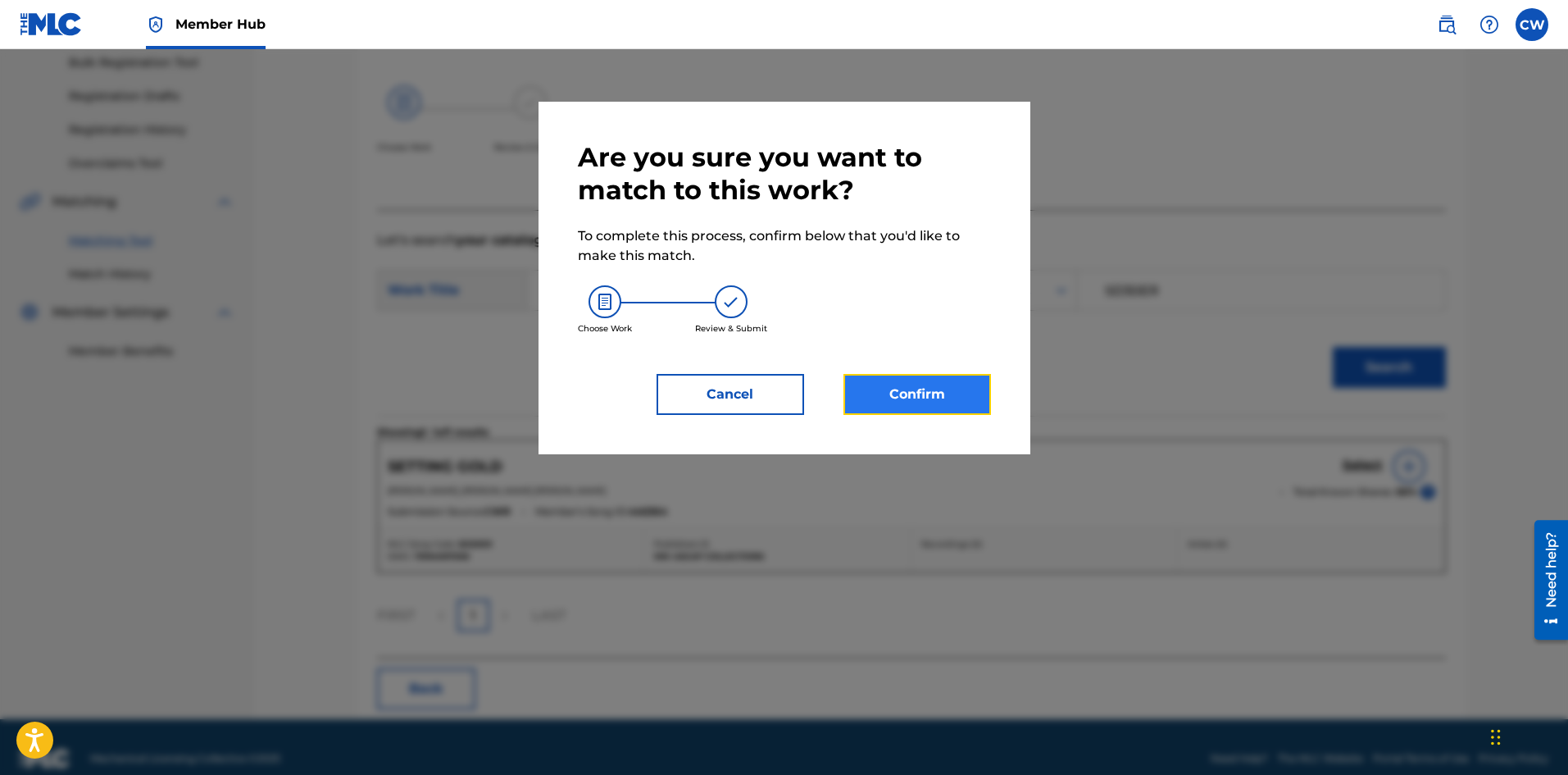
click at [956, 402] on button "Confirm" at bounding box center [917, 394] width 147 height 41
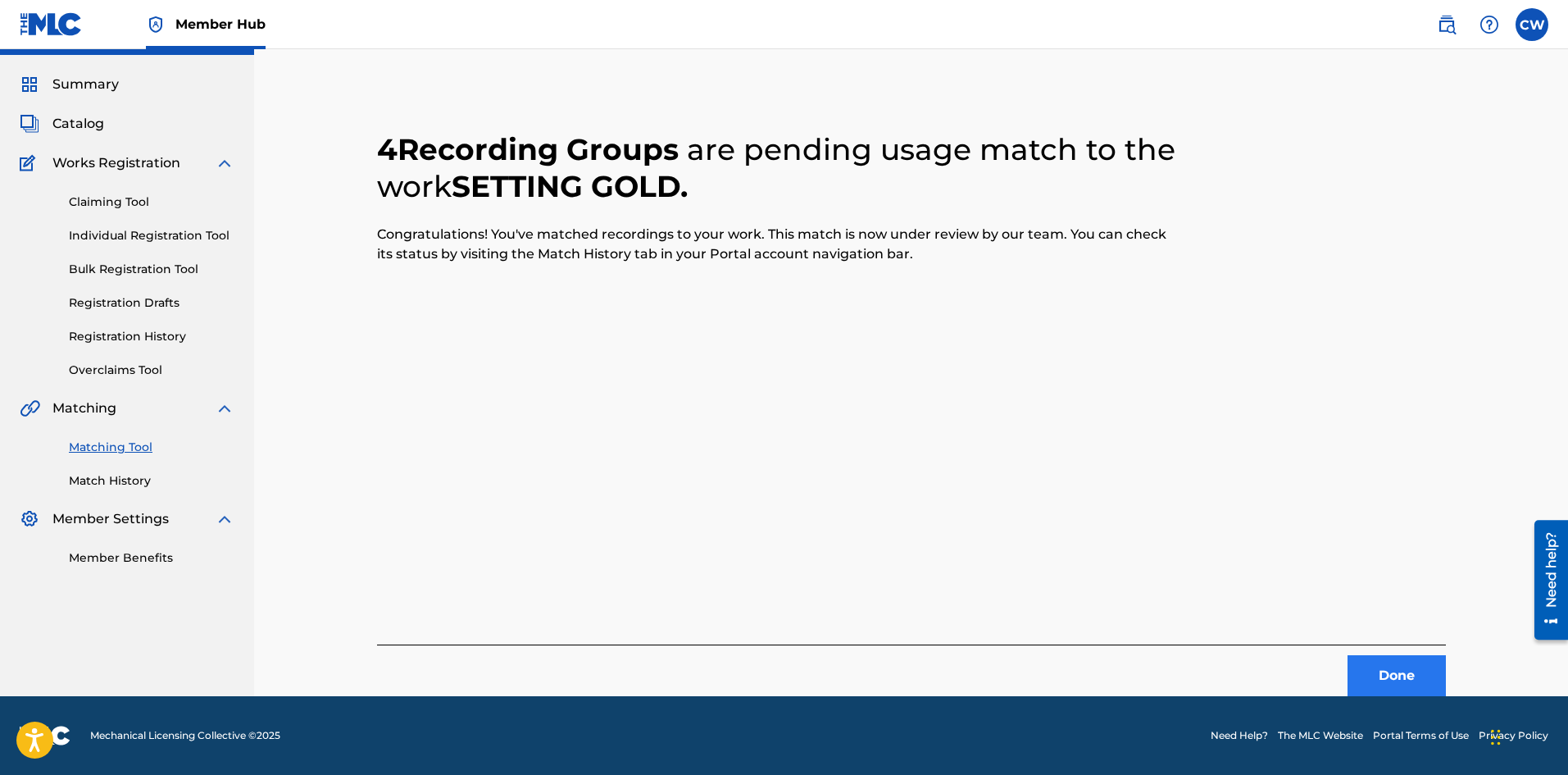
scroll to position [40, 0]
click at [1354, 668] on button "Done" at bounding box center [1396, 676] width 98 height 41
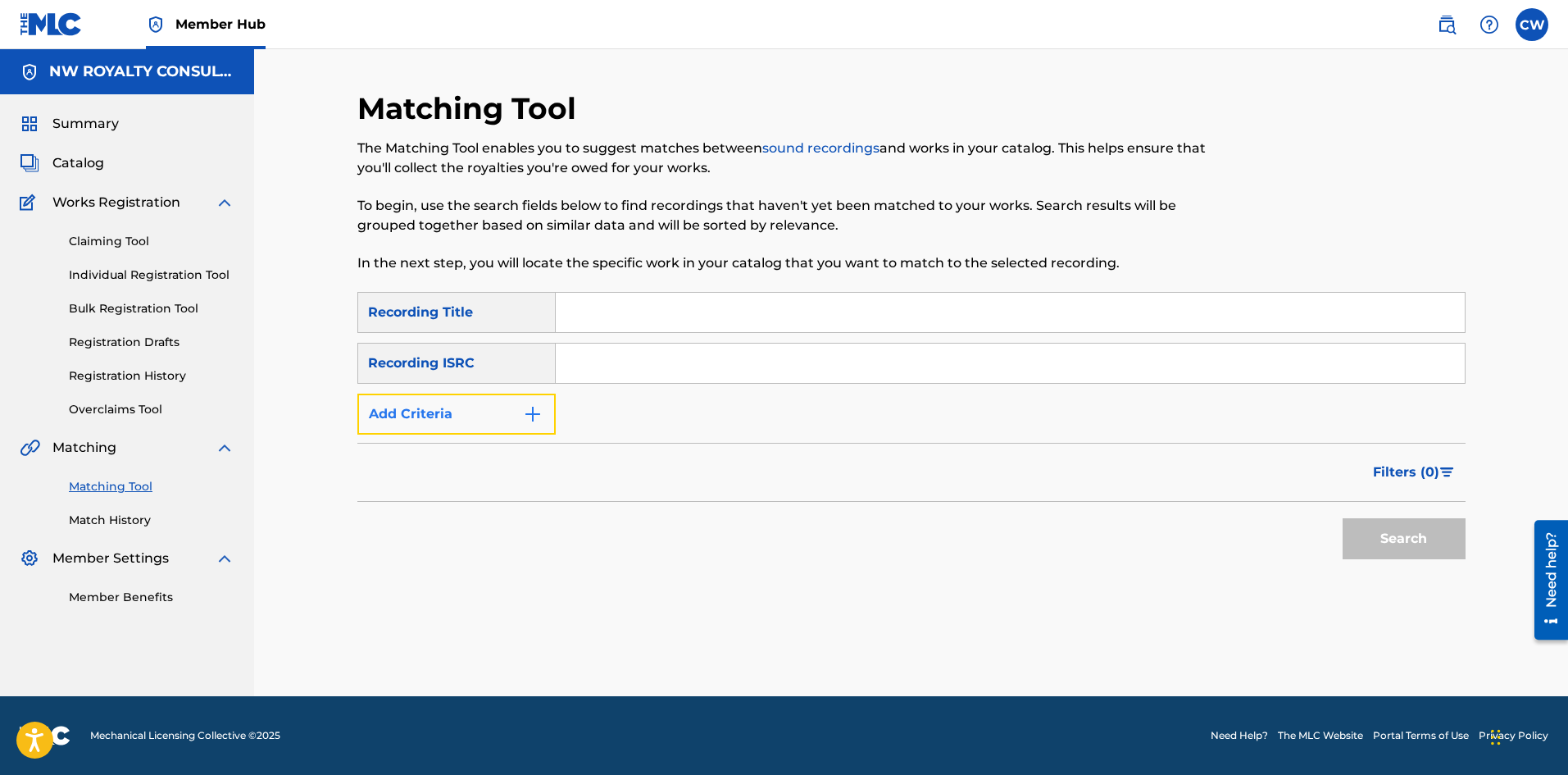
click at [501, 413] on button "Add Criteria" at bounding box center [457, 414] width 199 height 41
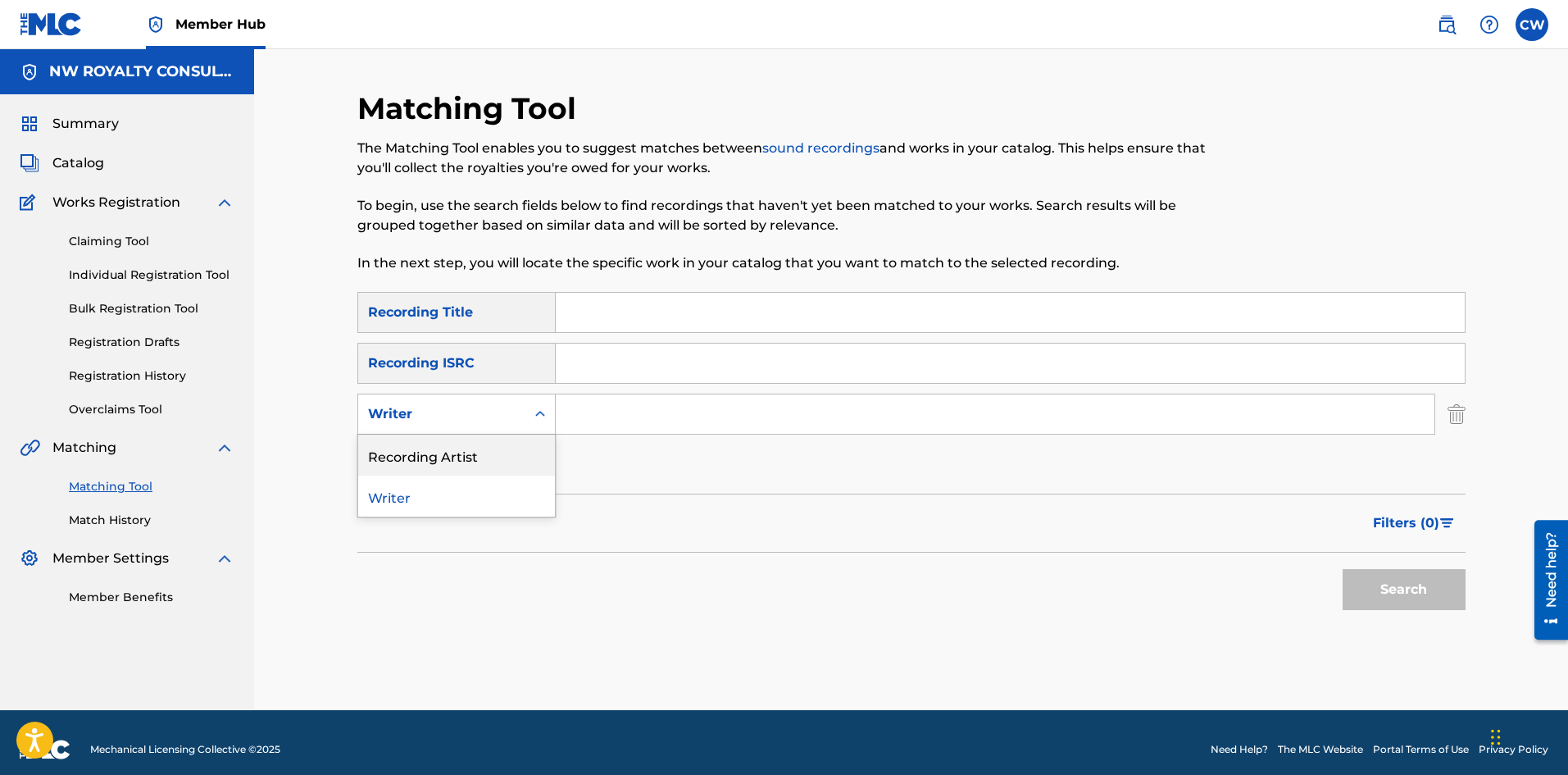
click at [471, 441] on div "Recording Artist" at bounding box center [457, 455] width 197 height 41
click at [644, 419] on input "Search Form" at bounding box center [996, 414] width 879 height 40
paste input "ERUP"
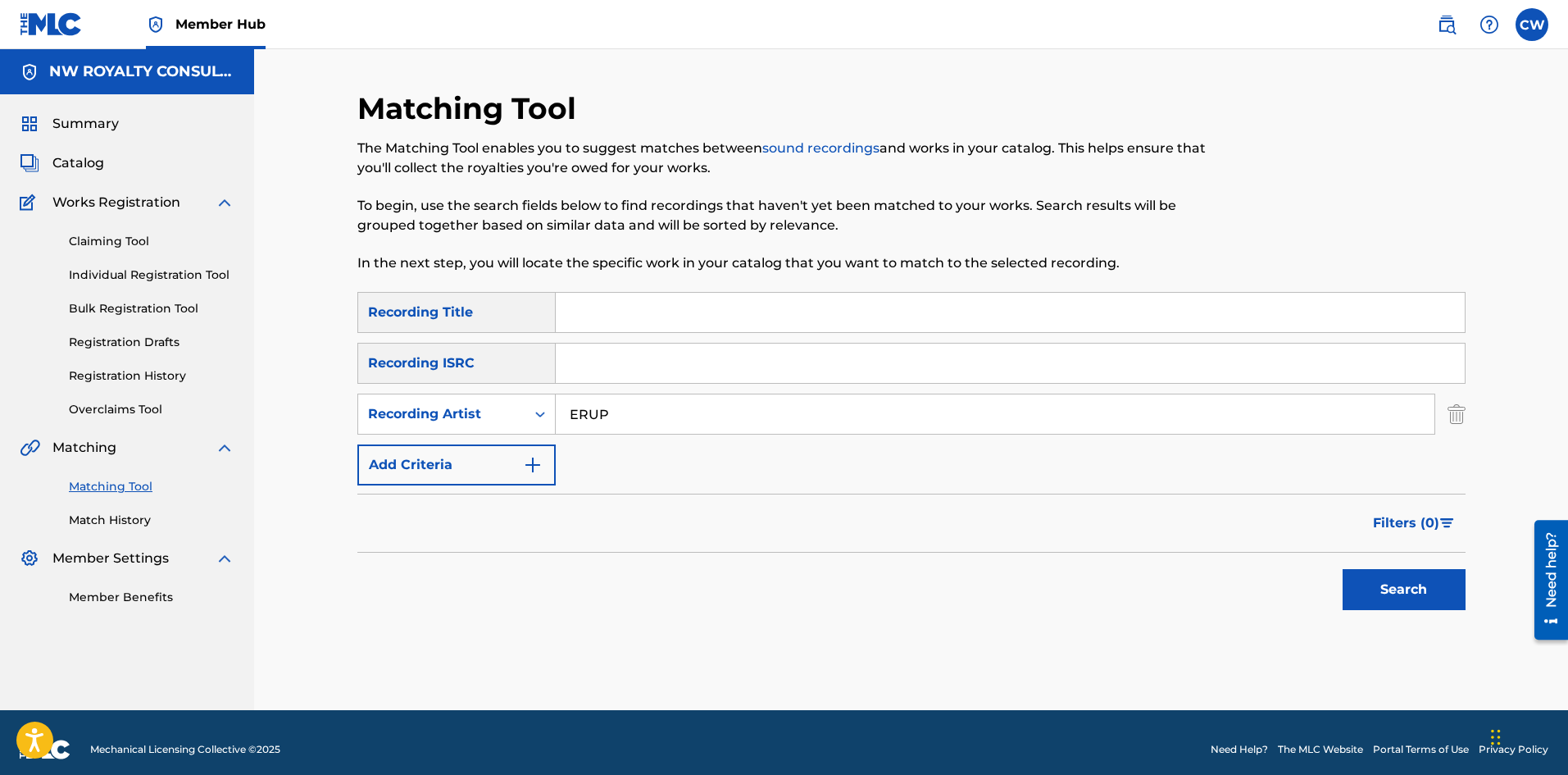
type input "ERUP"
click at [610, 299] on input "Search Form" at bounding box center [1010, 312] width 909 height 40
paste input "SEX ON THE BEACH"
type input "SEX ON THE BEACH"
click at [1349, 583] on button "Search" at bounding box center [1404, 589] width 123 height 41
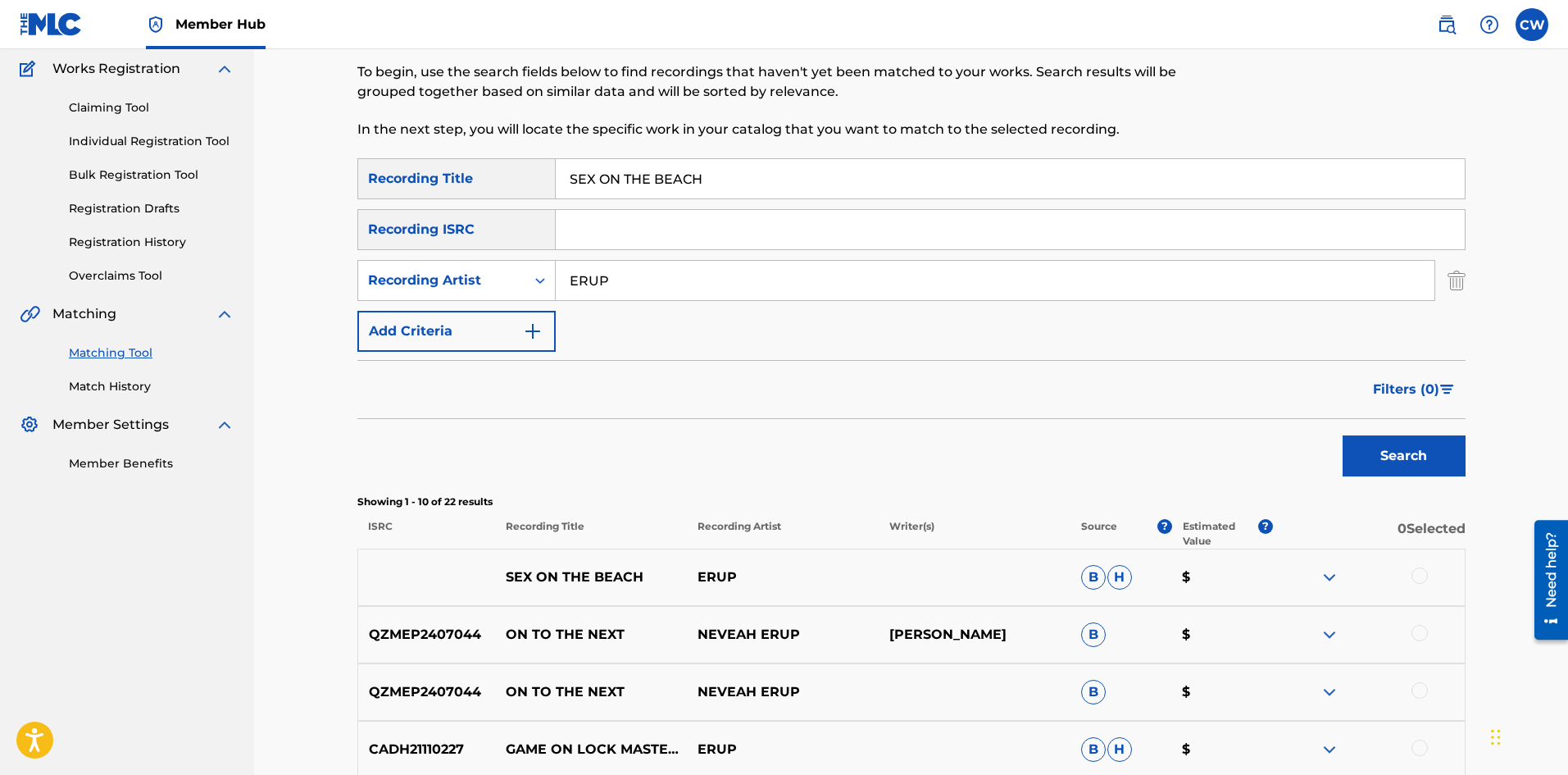
scroll to position [164, 0]
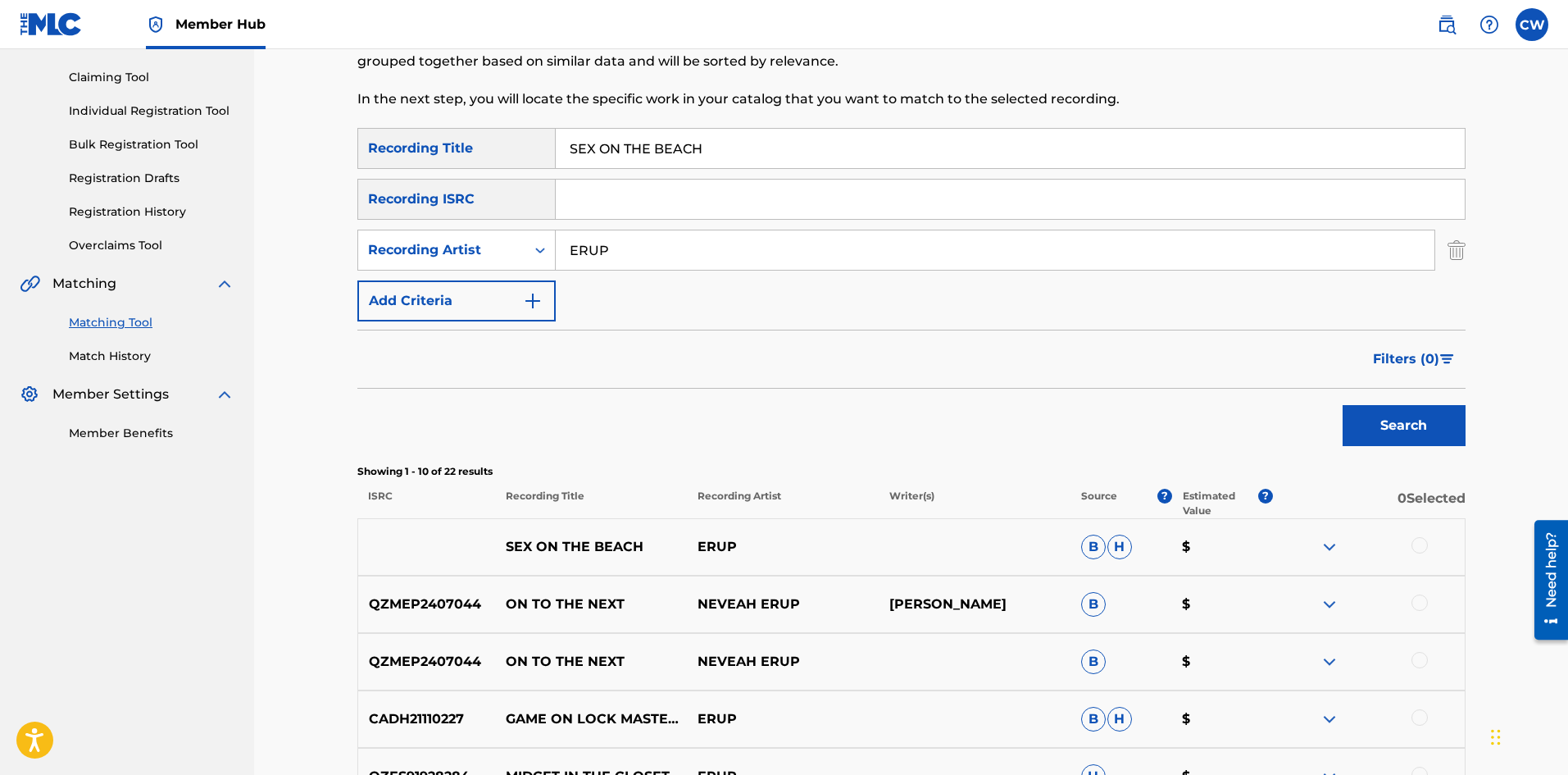
click at [1405, 561] on div "SEX ON THE BEACH ERUP B H $" at bounding box center [912, 547] width 1108 height 58
click at [1424, 548] on div at bounding box center [1419, 545] width 16 height 16
click at [1417, 602] on div at bounding box center [1419, 602] width 16 height 16
click at [1417, 602] on img at bounding box center [1419, 602] width 16 height 16
click at [1175, 640] on button "Match 1 Group" at bounding box center [1152, 641] width 181 height 41
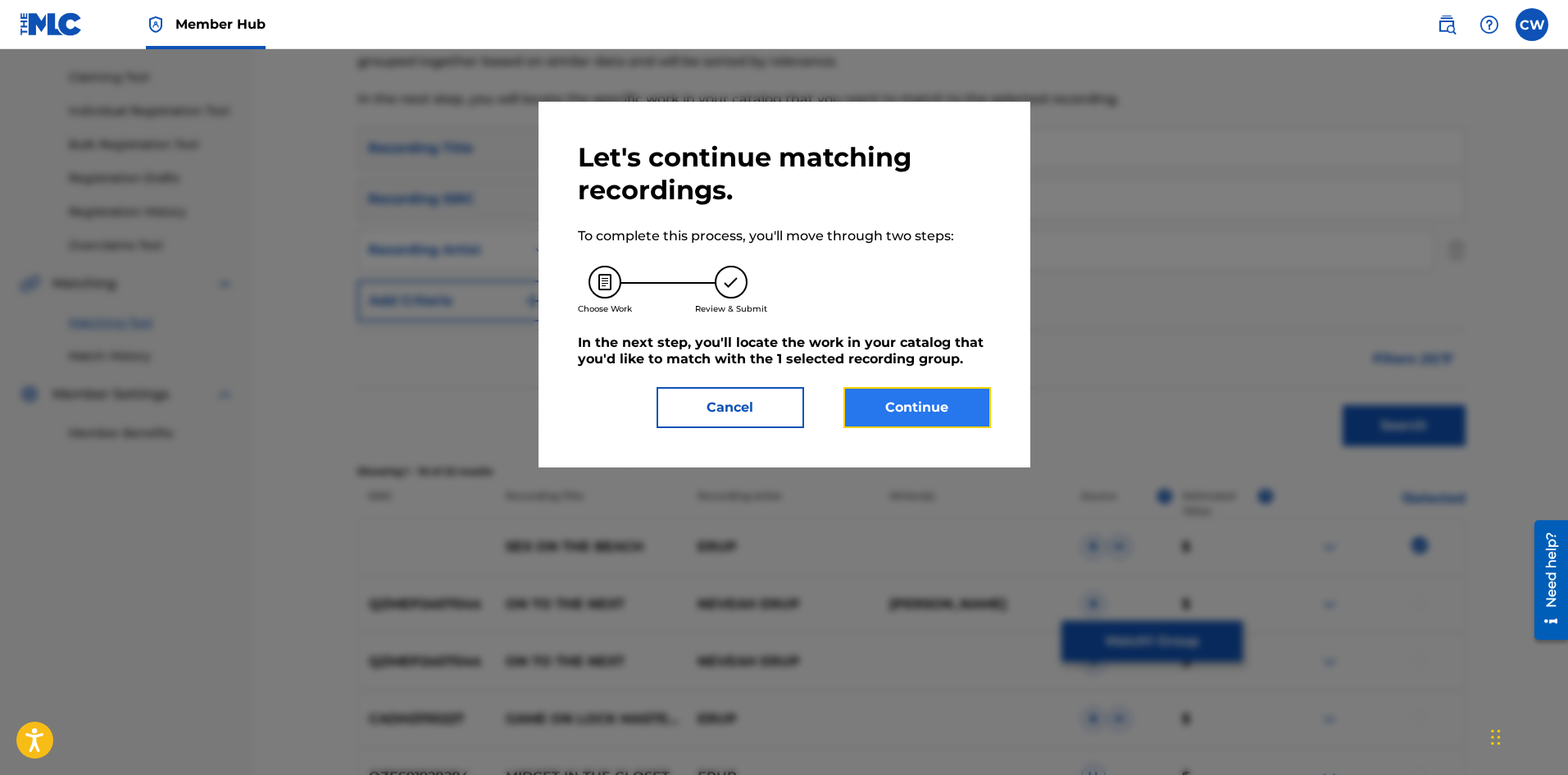
click at [971, 407] on button "Continue" at bounding box center [917, 407] width 147 height 41
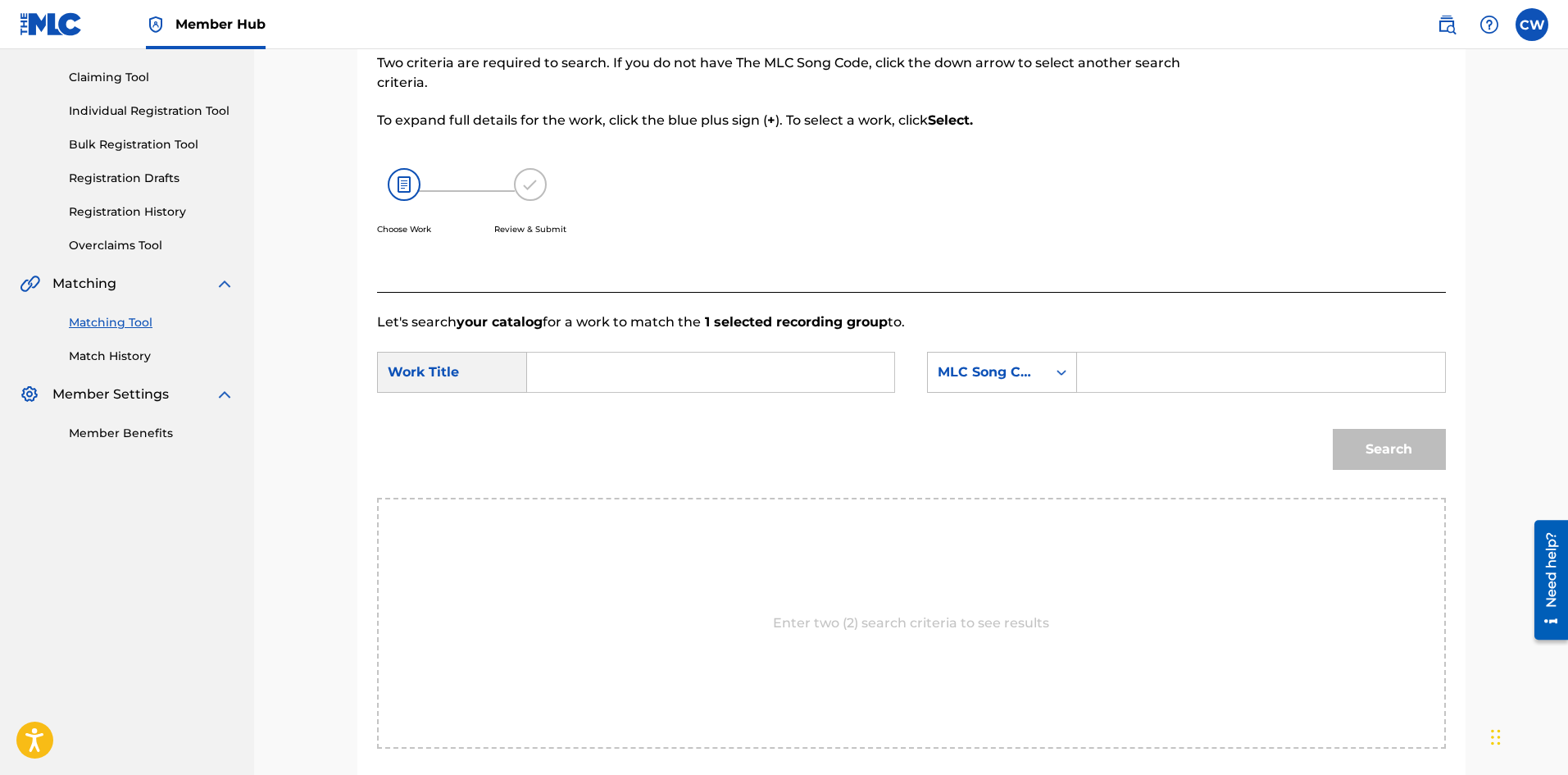
click at [660, 371] on input "Search Form" at bounding box center [710, 372] width 339 height 40
paste input "SEX ON THE BEACH"
type input "SEX ON THE BEACH"
drag, startPoint x: 1232, startPoint y: 383, endPoint x: 1241, endPoint y: 391, distance: 12.0
click at [1232, 383] on input "Search Form" at bounding box center [1261, 372] width 339 height 40
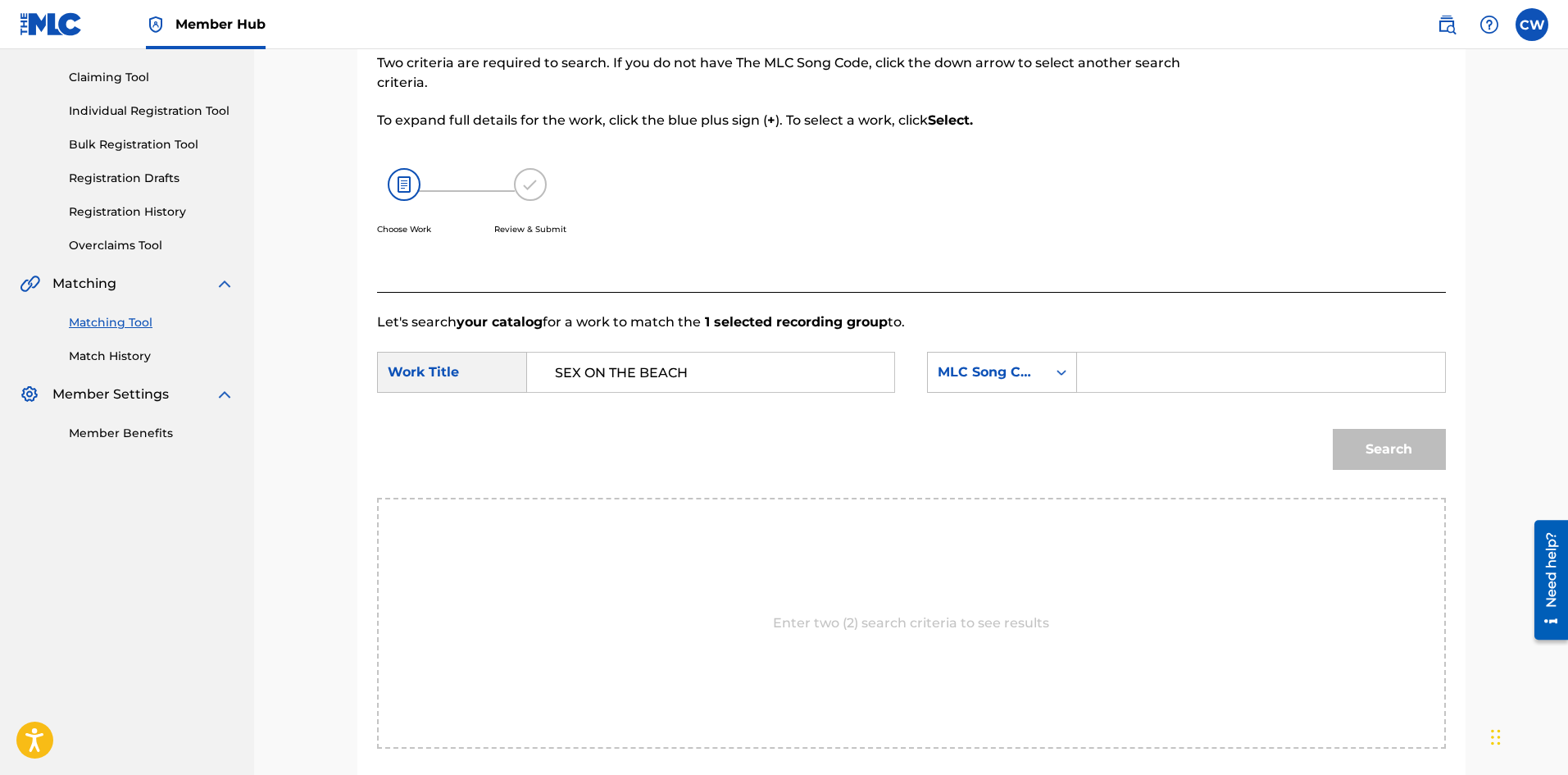
paste input "S911LK"
type input "S911LK"
click at [1356, 472] on div "Search" at bounding box center [1385, 445] width 121 height 66
click at [1350, 452] on button "Search" at bounding box center [1389, 449] width 113 height 41
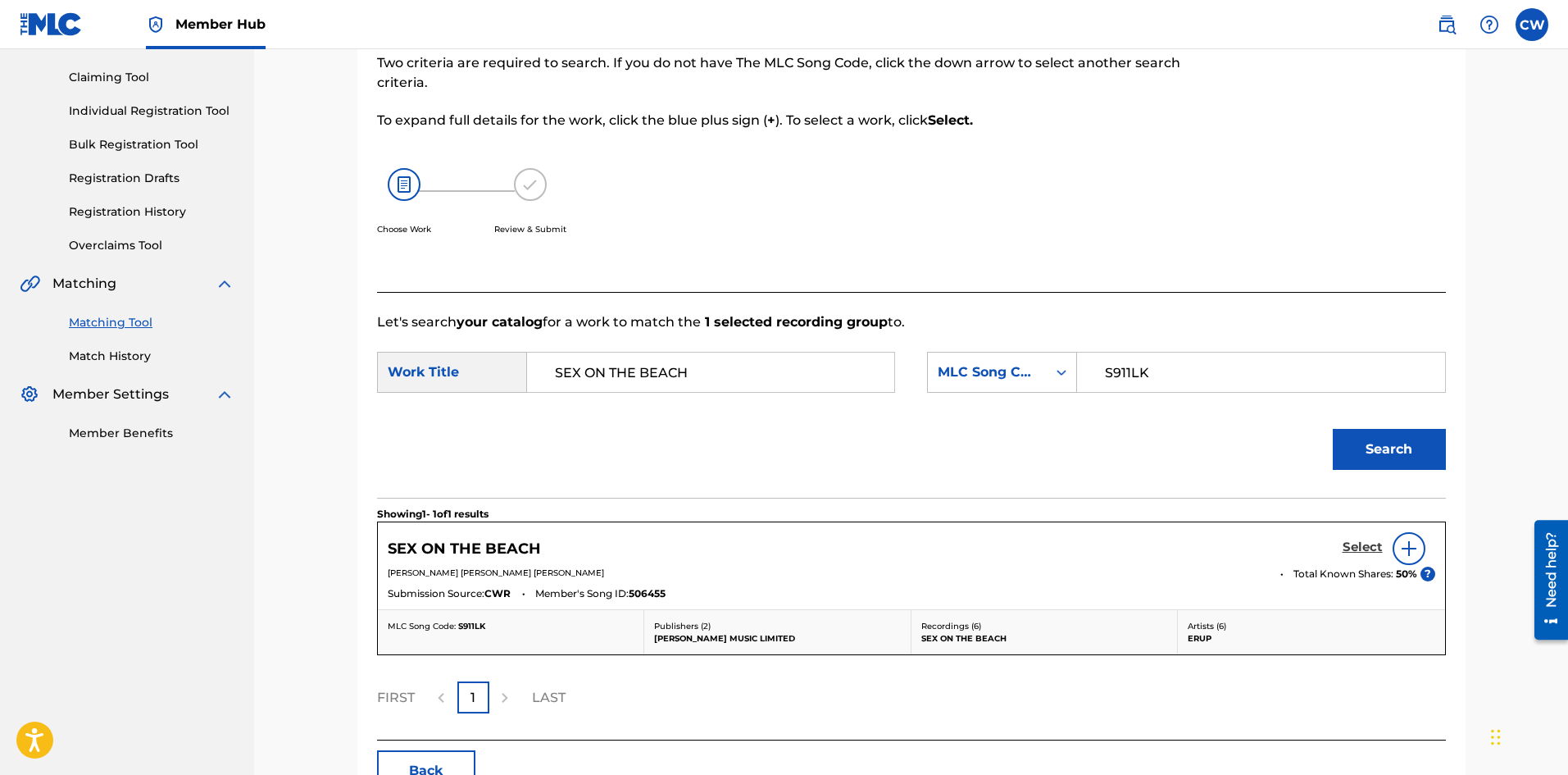
click at [1362, 540] on h5 "Select" at bounding box center [1363, 548] width 40 height 15
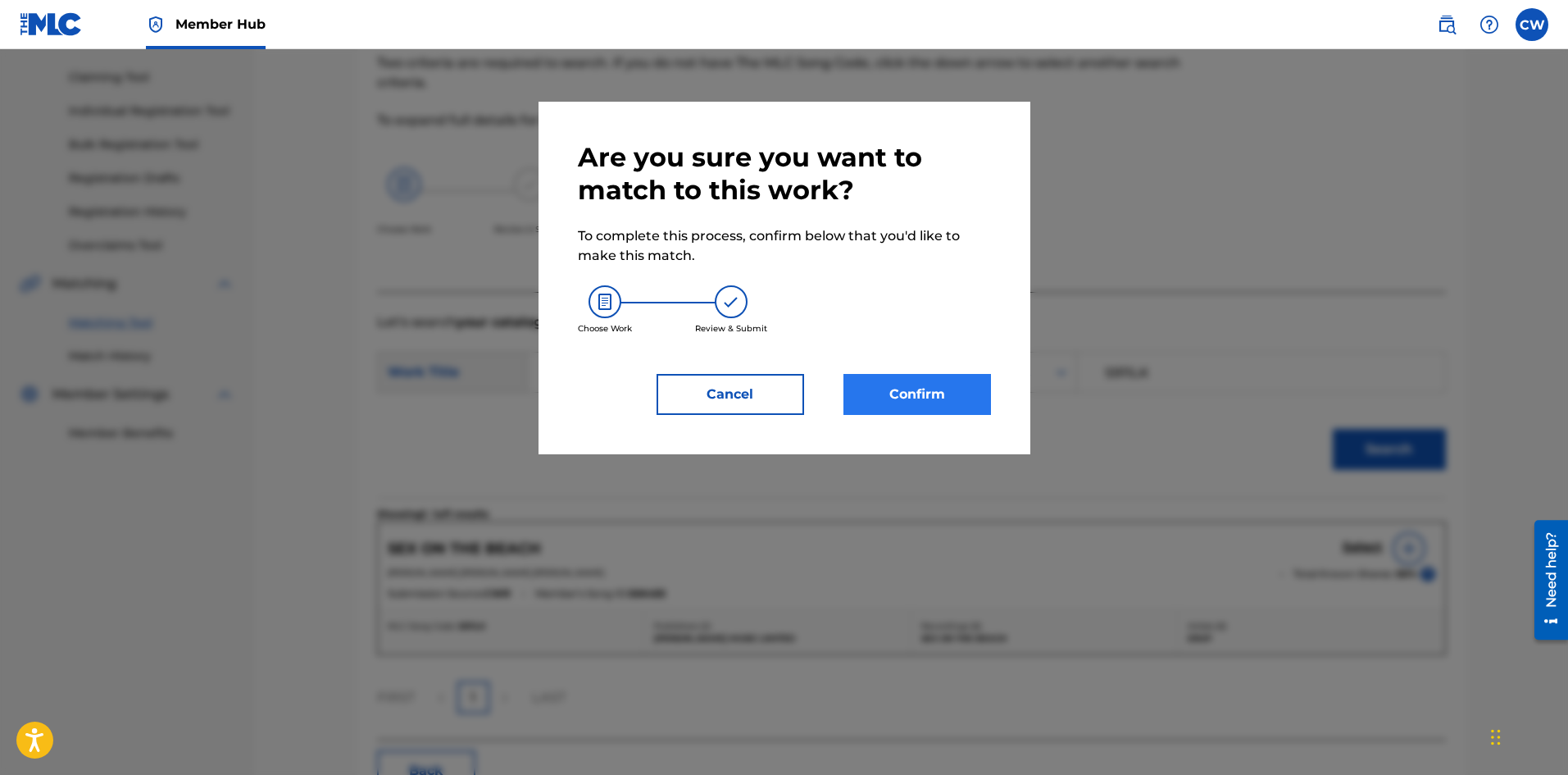
drag, startPoint x: 923, startPoint y: 350, endPoint x: 929, endPoint y: 385, distance: 35.5
click at [922, 359] on div "Are you sure you want to match to this work? To complete this process, confirm …" at bounding box center [784, 278] width 413 height 274
click at [932, 390] on button "Confirm" at bounding box center [917, 394] width 147 height 41
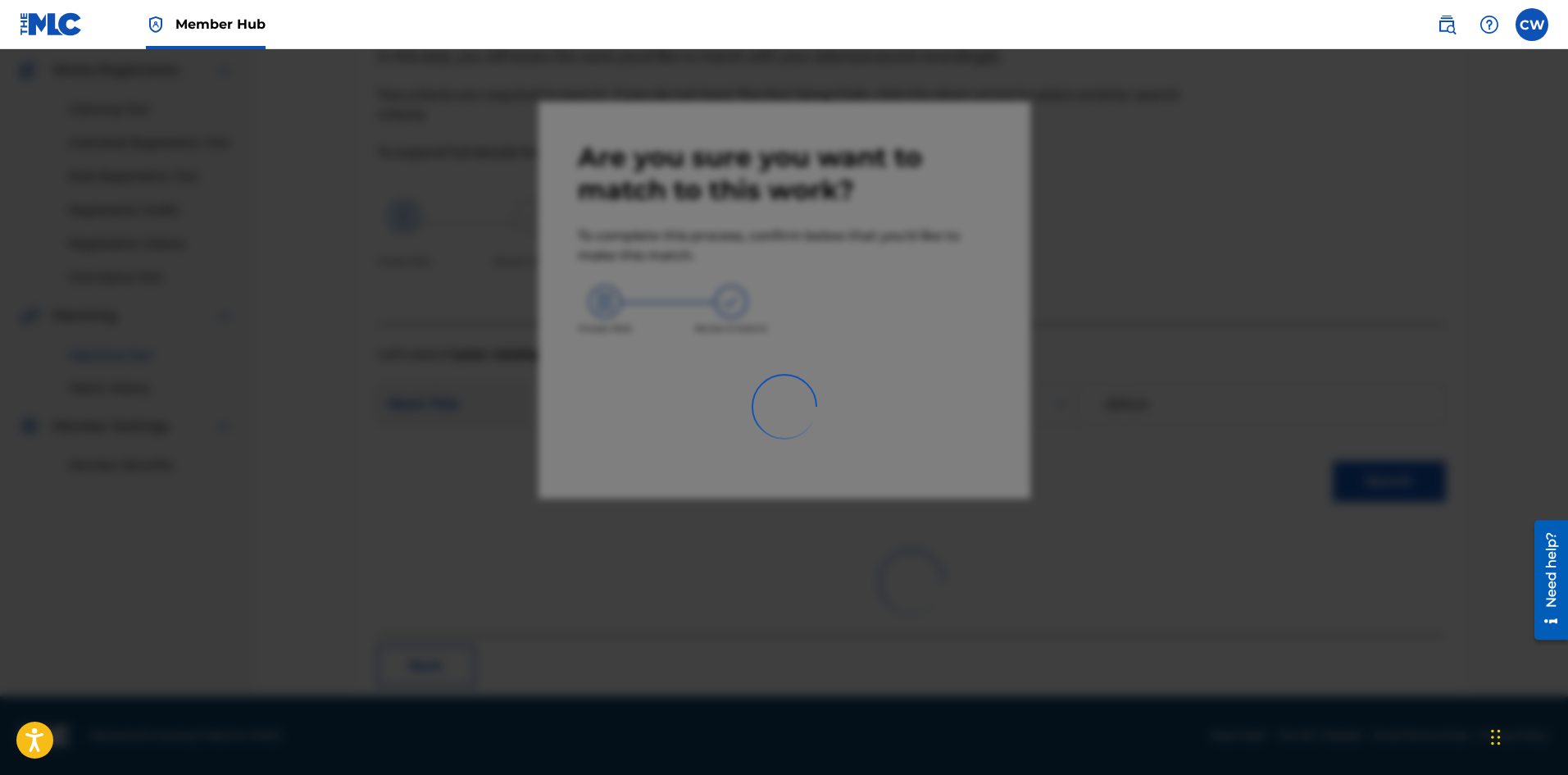
scroll to position [40, 0]
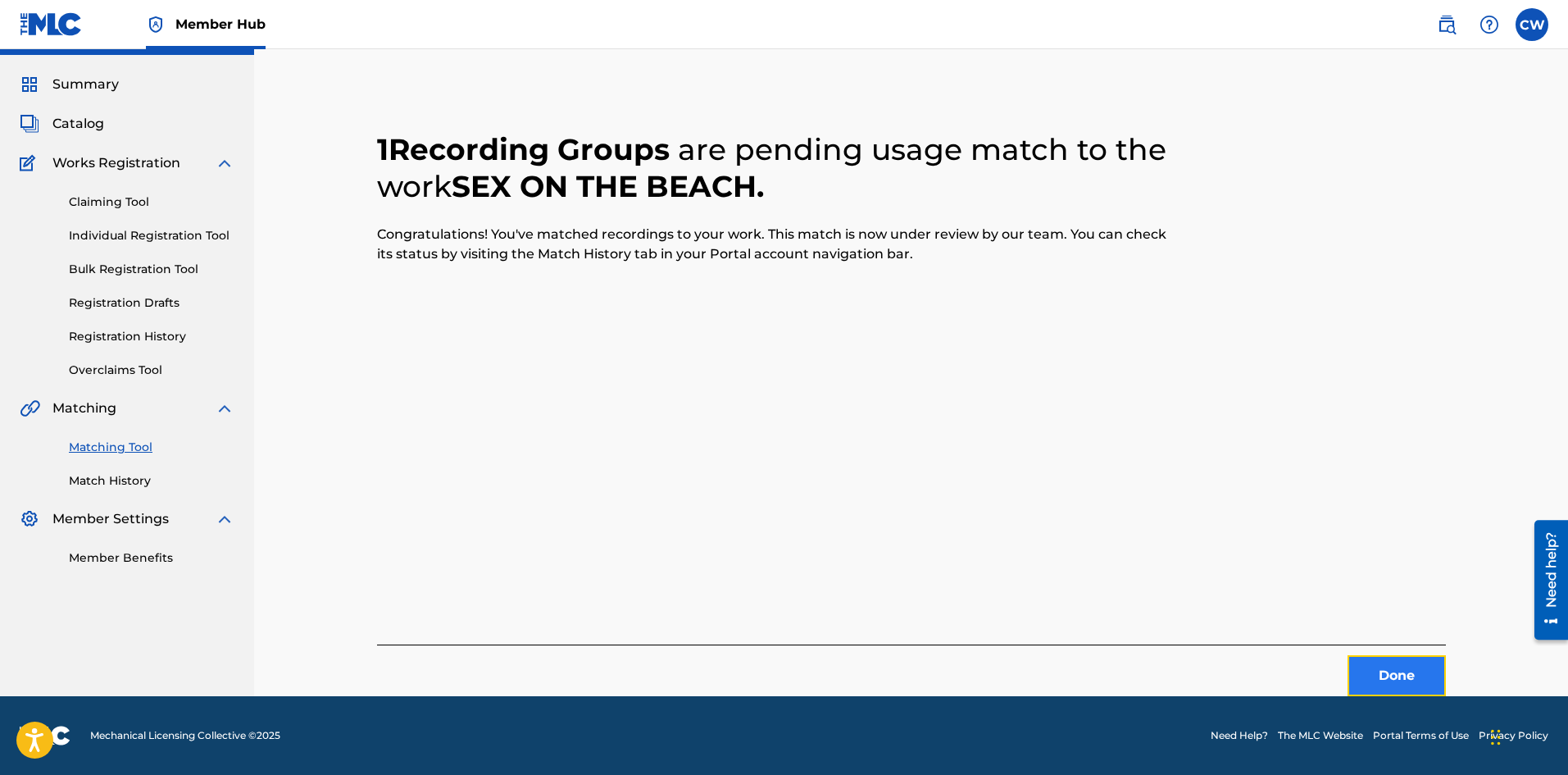
click at [1396, 658] on button "Done" at bounding box center [1396, 676] width 98 height 41
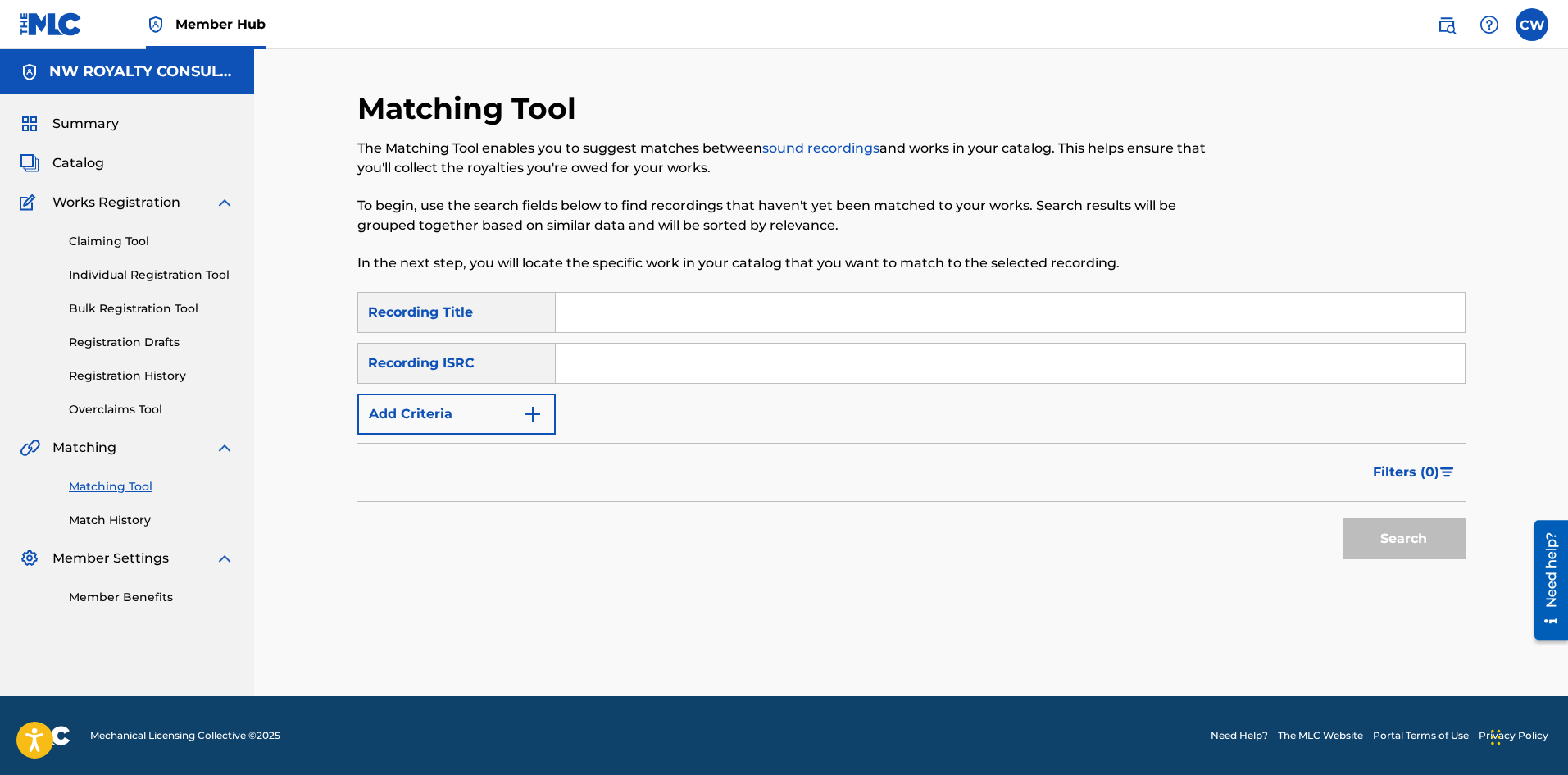
scroll to position [0, 0]
click at [429, 403] on button "Add Criteria" at bounding box center [457, 414] width 199 height 41
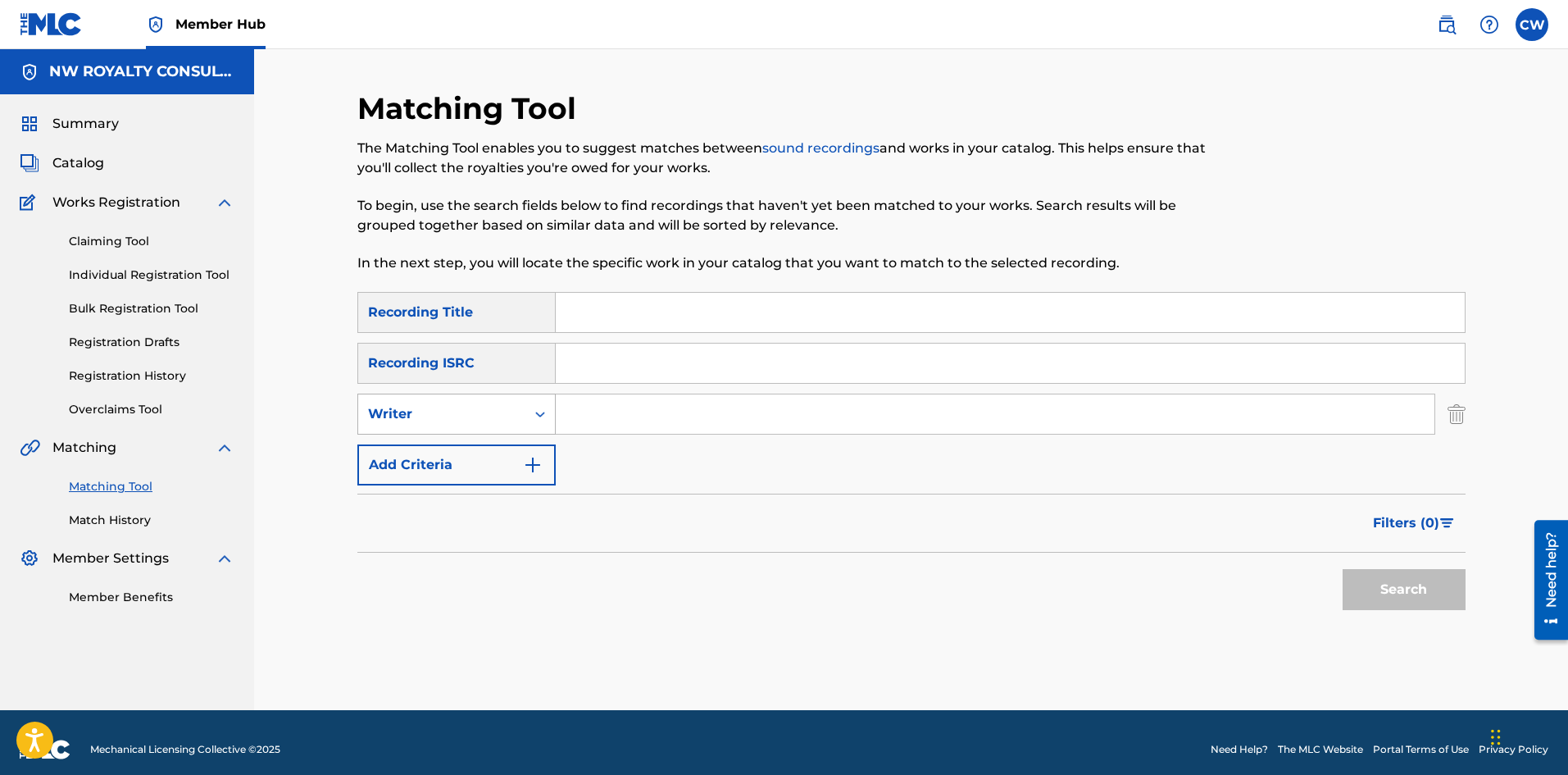
drag, startPoint x: 430, startPoint y: 398, endPoint x: 426, endPoint y: 410, distance: 12.6
click at [429, 402] on div "Writer" at bounding box center [441, 414] width 167 height 31
click at [413, 443] on div "Recording Artist" at bounding box center [457, 455] width 197 height 41
click at [778, 436] on div "SearchWithCriteria22bbefc4-1da7-4b90-85e3-ff346181ca9b Recording Title SearchWi…" at bounding box center [912, 388] width 1108 height 194
click at [660, 428] on input "Search Form" at bounding box center [996, 414] width 879 height 40
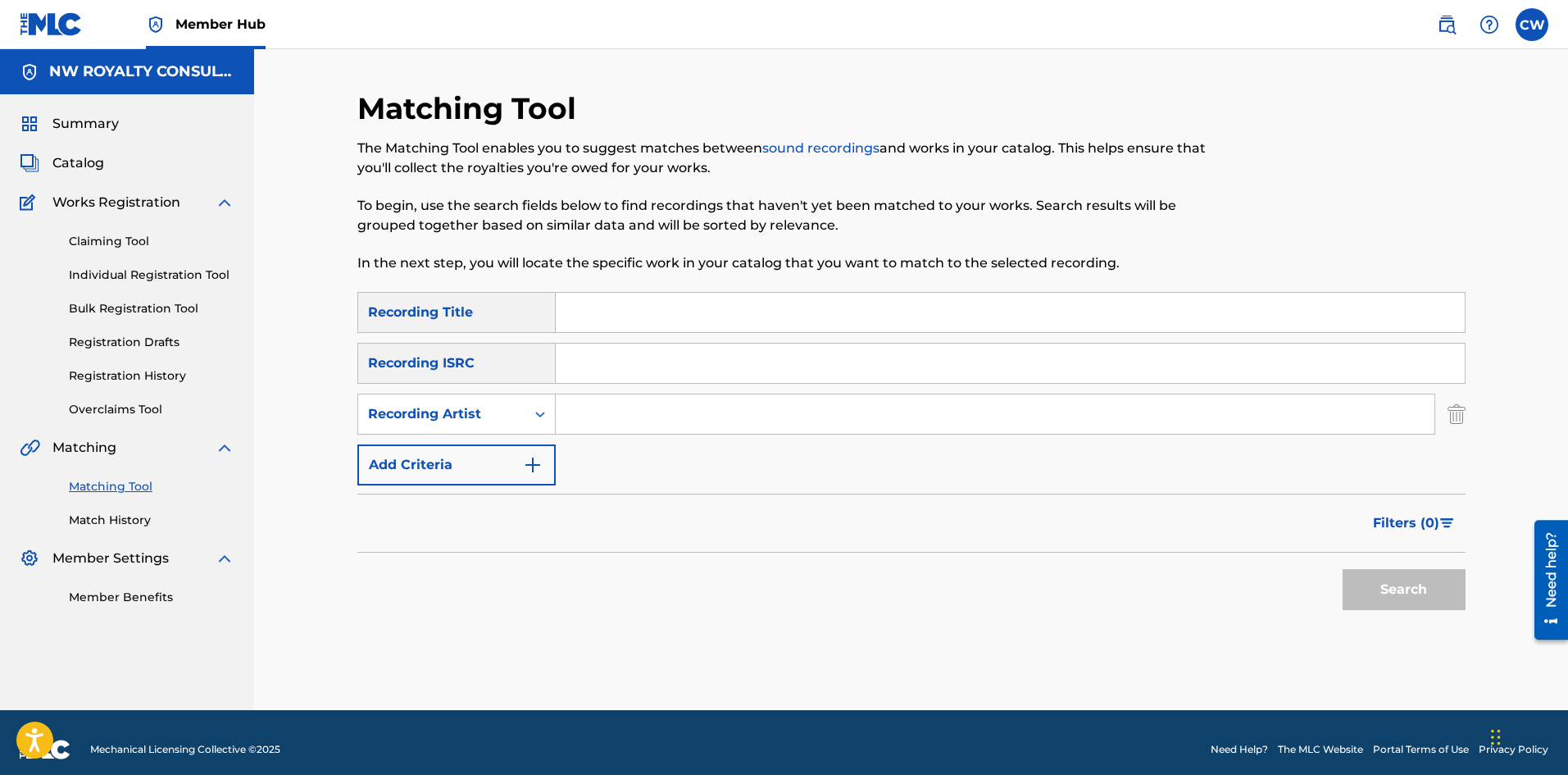
paste input "[PERSON_NAME]"
type input "[PERSON_NAME]"
click at [733, 326] on input "Search Form" at bounding box center [1010, 312] width 909 height 40
paste input "SEXY SUMMER"
type input "SEXY SUMMER"
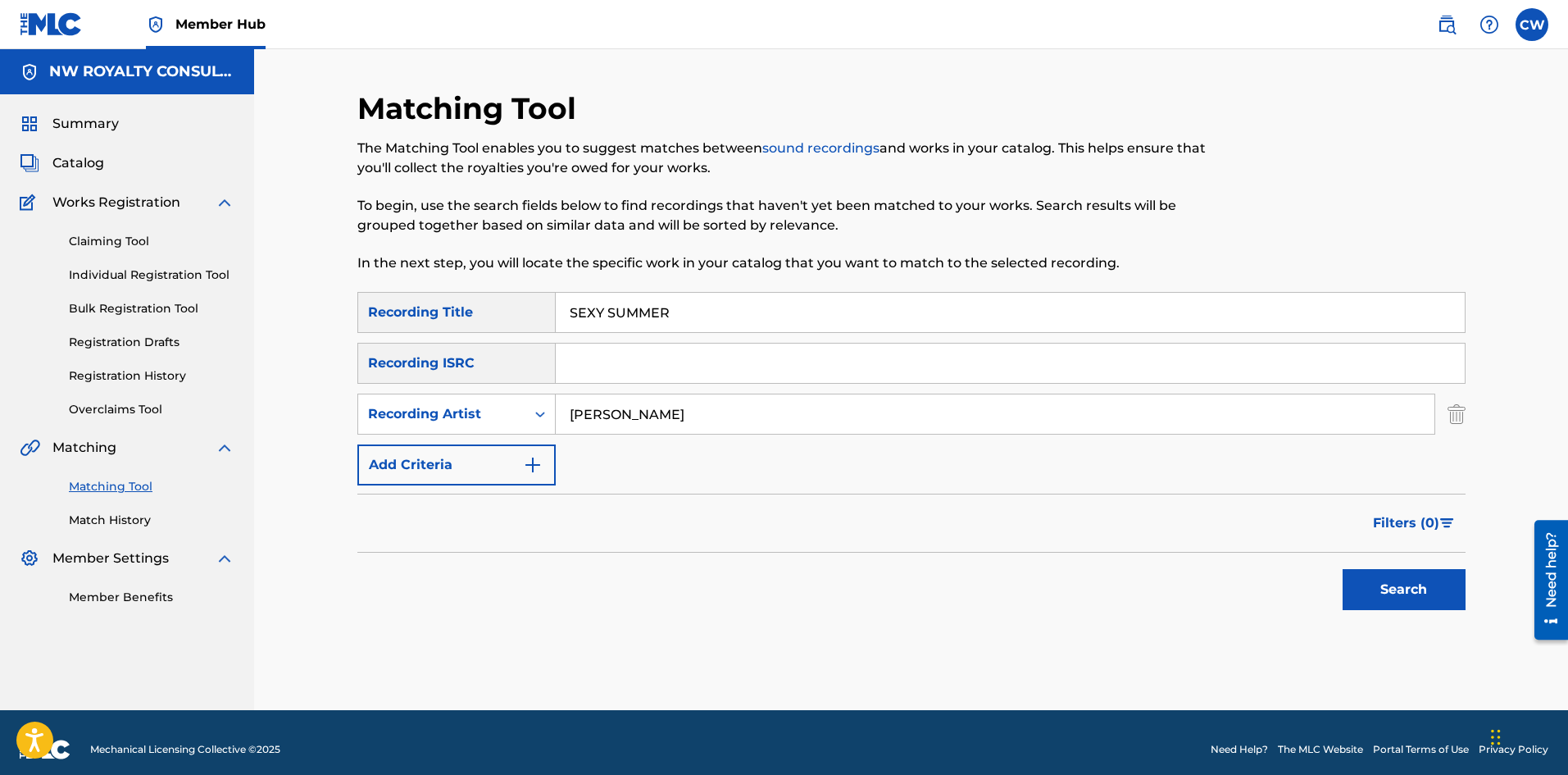
click at [1402, 622] on div "SearchWithCriteria22bbefc4-1da7-4b90-85e3-ff346181ca9b Recording Title SEXY SUM…" at bounding box center [912, 460] width 1108 height 336
click at [1402, 611] on div "Search" at bounding box center [1400, 585] width 131 height 66
click at [1385, 592] on button "Search" at bounding box center [1404, 589] width 123 height 41
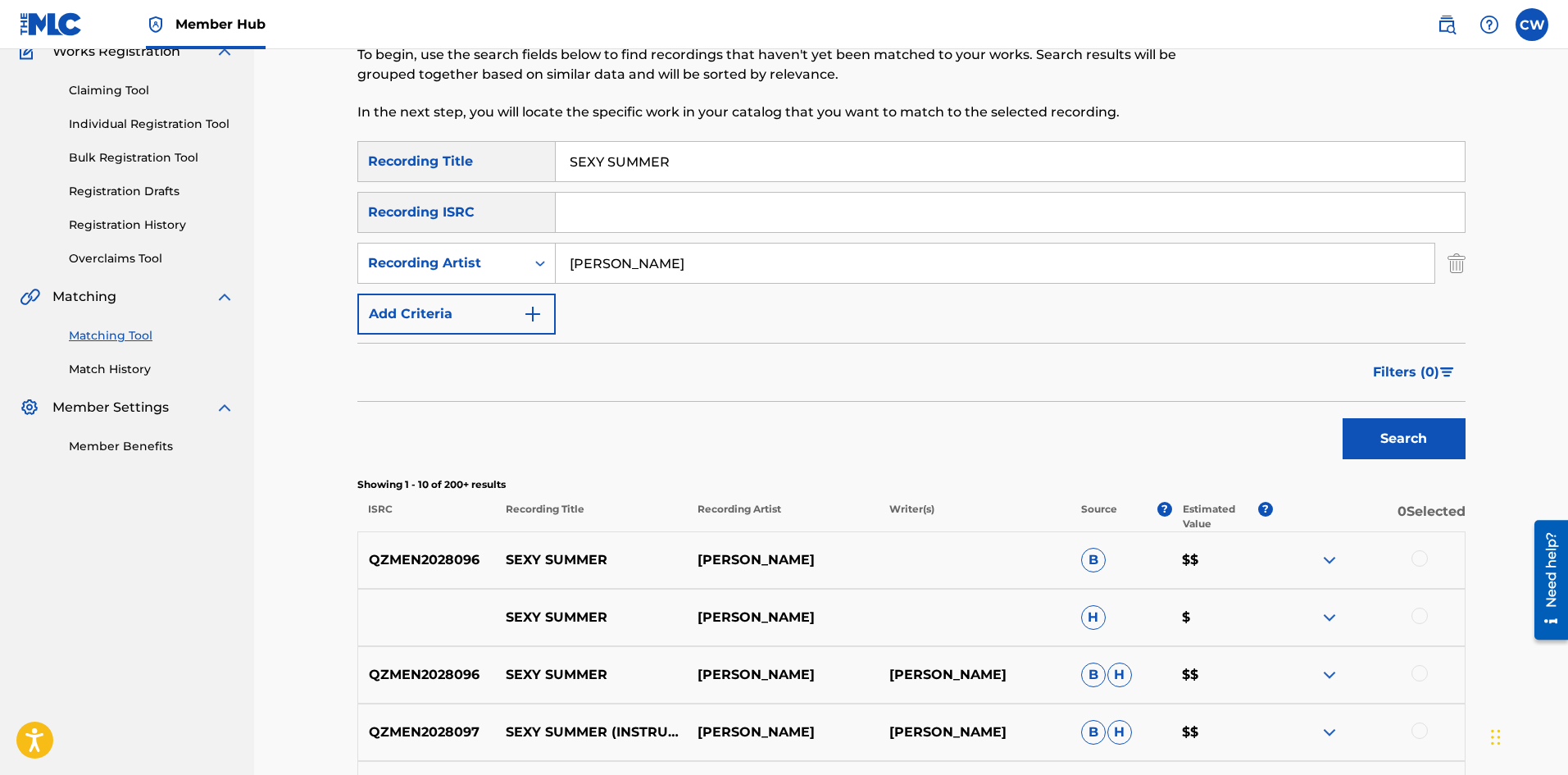
scroll to position [164, 0]
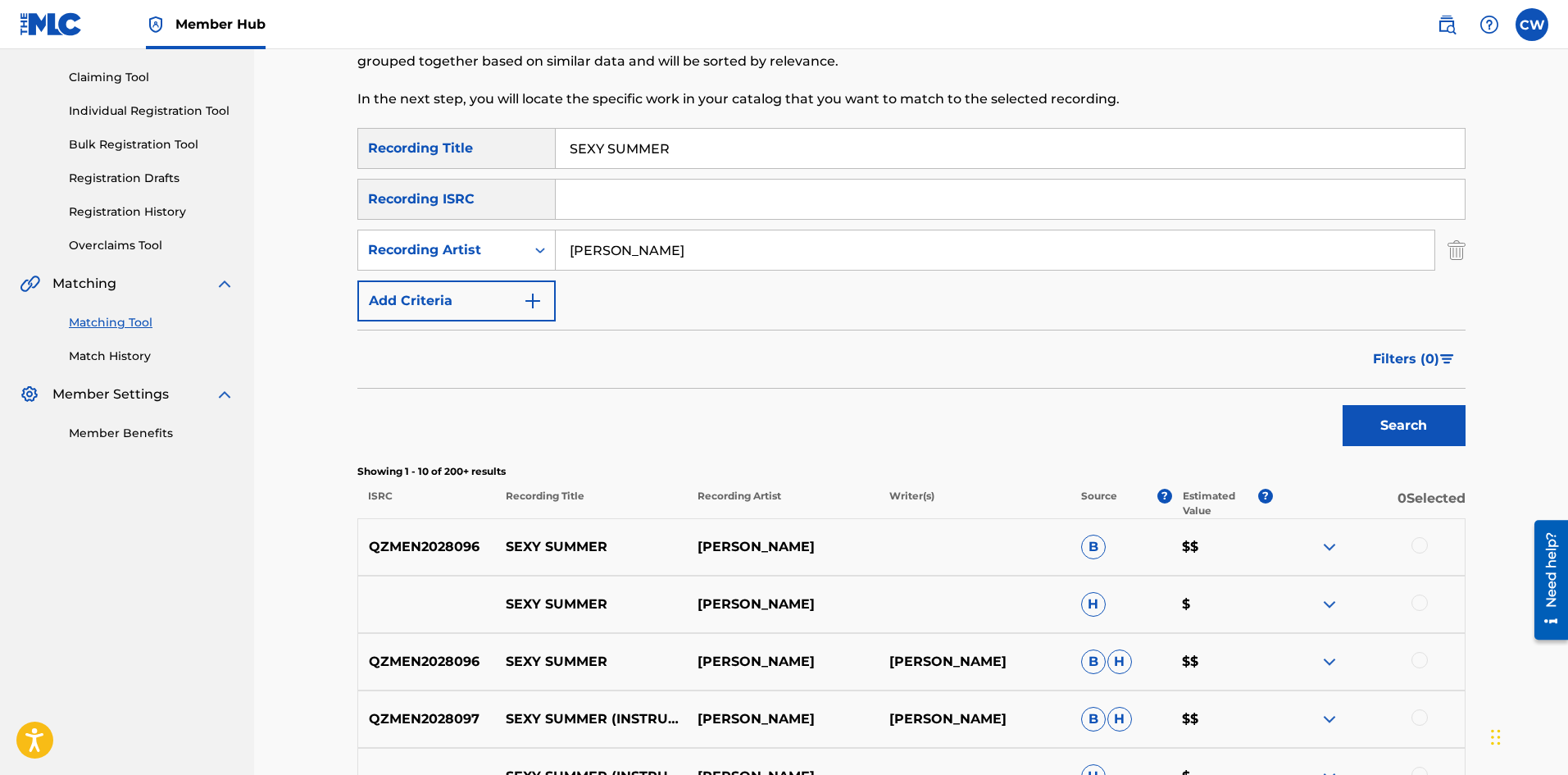
click at [1413, 542] on div at bounding box center [1419, 545] width 16 height 16
click at [1416, 601] on div at bounding box center [1419, 602] width 16 height 16
click at [1410, 651] on div "QZMEN2028096 SEXY SUMMER [PERSON_NAME] [PERSON_NAME] [PERSON_NAME] $$" at bounding box center [912, 662] width 1108 height 58
click at [1415, 650] on div "QZMEN2028096 SEXY SUMMER [PERSON_NAME] [PERSON_NAME] [PERSON_NAME] $$" at bounding box center [912, 662] width 1108 height 58
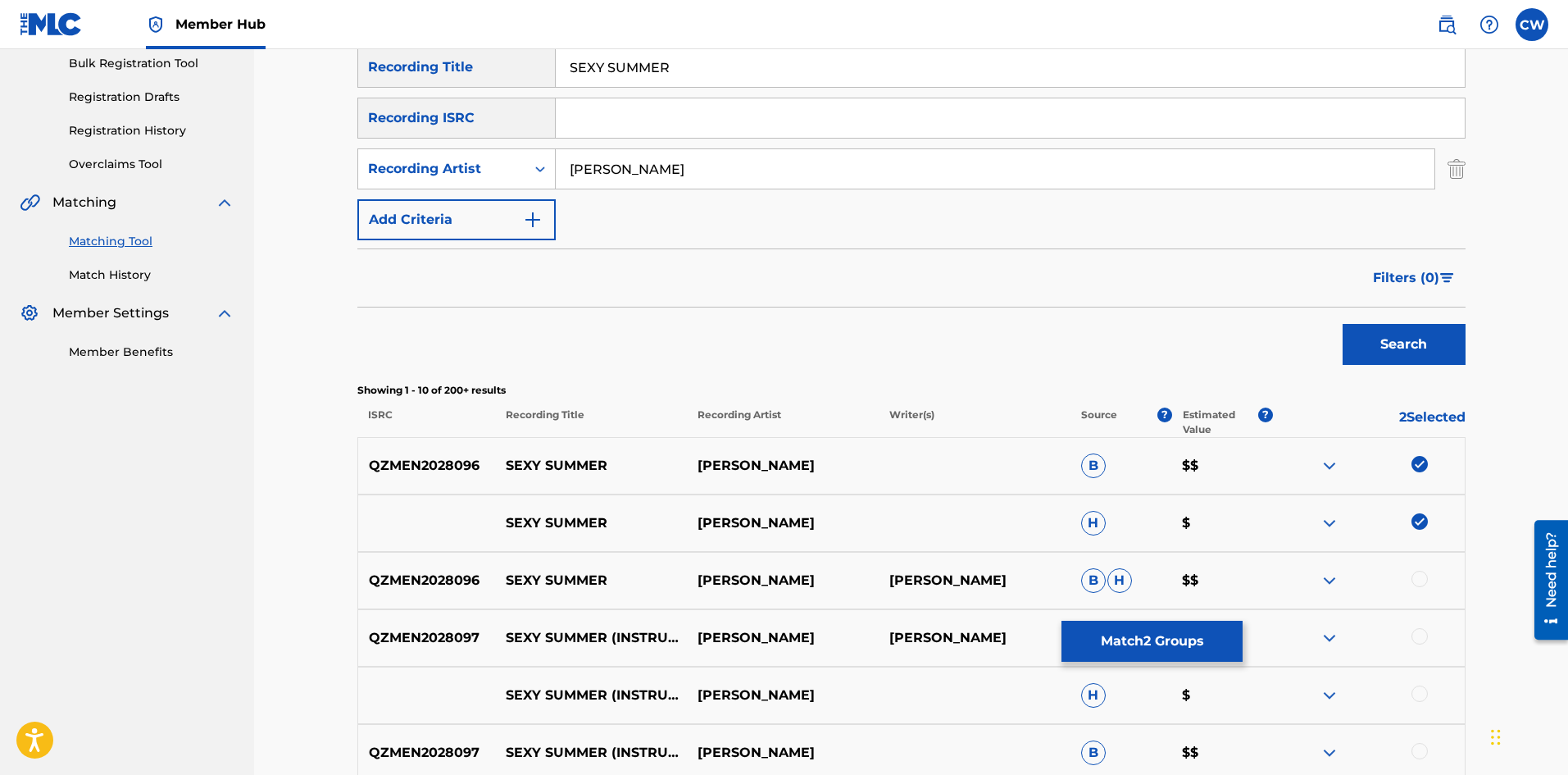
scroll to position [246, 0]
click at [1412, 575] on div at bounding box center [1419, 577] width 16 height 16
click at [1414, 575] on img at bounding box center [1419, 577] width 16 height 16
click at [1421, 626] on div "QZMEN2028097 SEXY SUMMER (INSTRUMENTAL) [PERSON_NAME] [PERSON_NAME] [PERSON_NAM…" at bounding box center [912, 637] width 1108 height 58
click at [1417, 589] on div at bounding box center [1369, 579] width 192 height 19
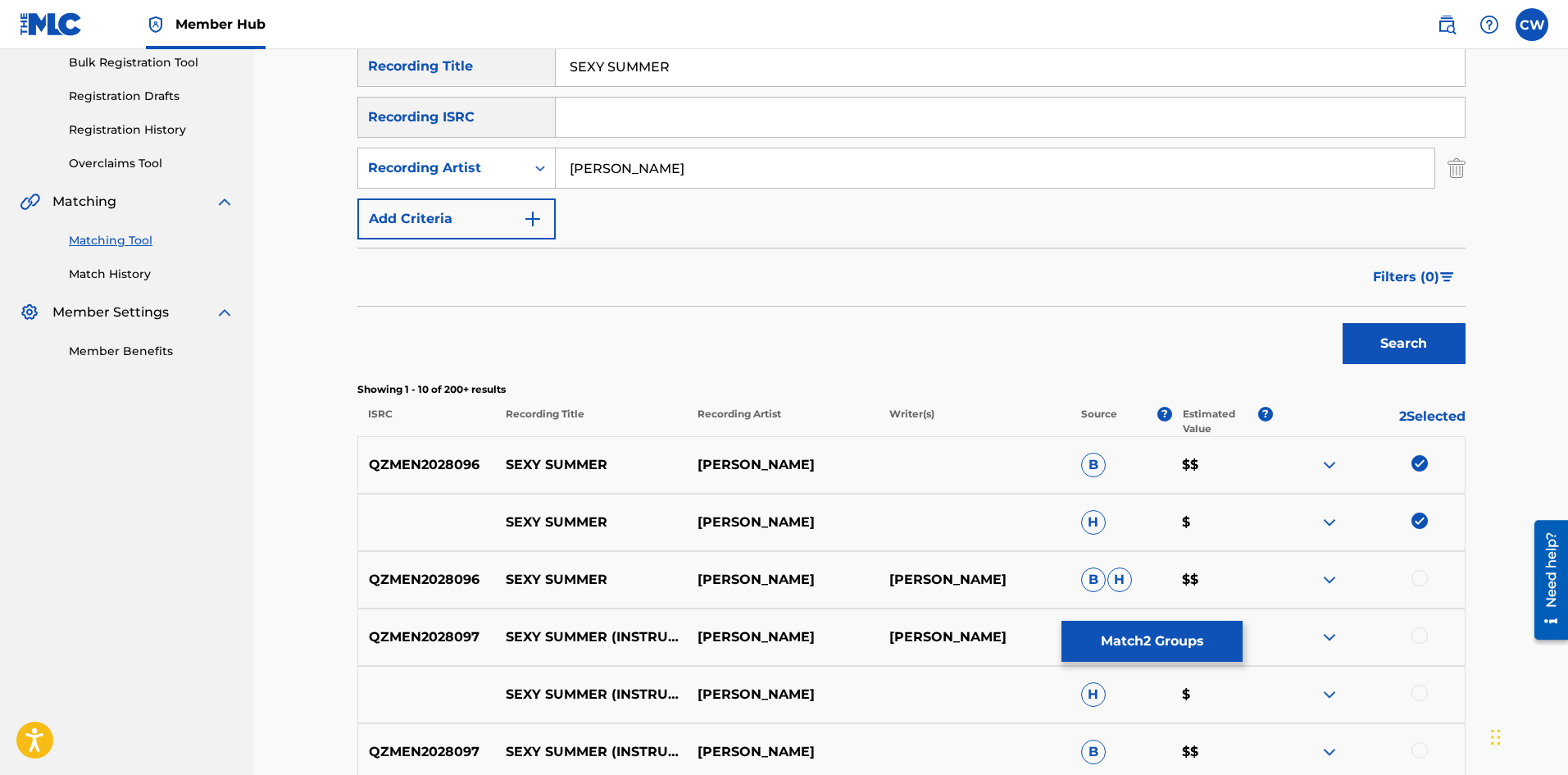
click at [1412, 575] on div at bounding box center [1419, 577] width 16 height 16
drag, startPoint x: 1417, startPoint y: 625, endPoint x: 1421, endPoint y: 633, distance: 8.9
click at [1419, 628] on div "QZMEN2028097 SEXY SUMMER (INSTRUMENTAL) [PERSON_NAME] [PERSON_NAME] [PERSON_NAM…" at bounding box center [912, 637] width 1108 height 58
click at [1420, 634] on div at bounding box center [1419, 635] width 16 height 16
click at [1419, 677] on div "SEXY SUMMER (INSTRUMENTAL) [PERSON_NAME] H $" at bounding box center [912, 695] width 1108 height 58
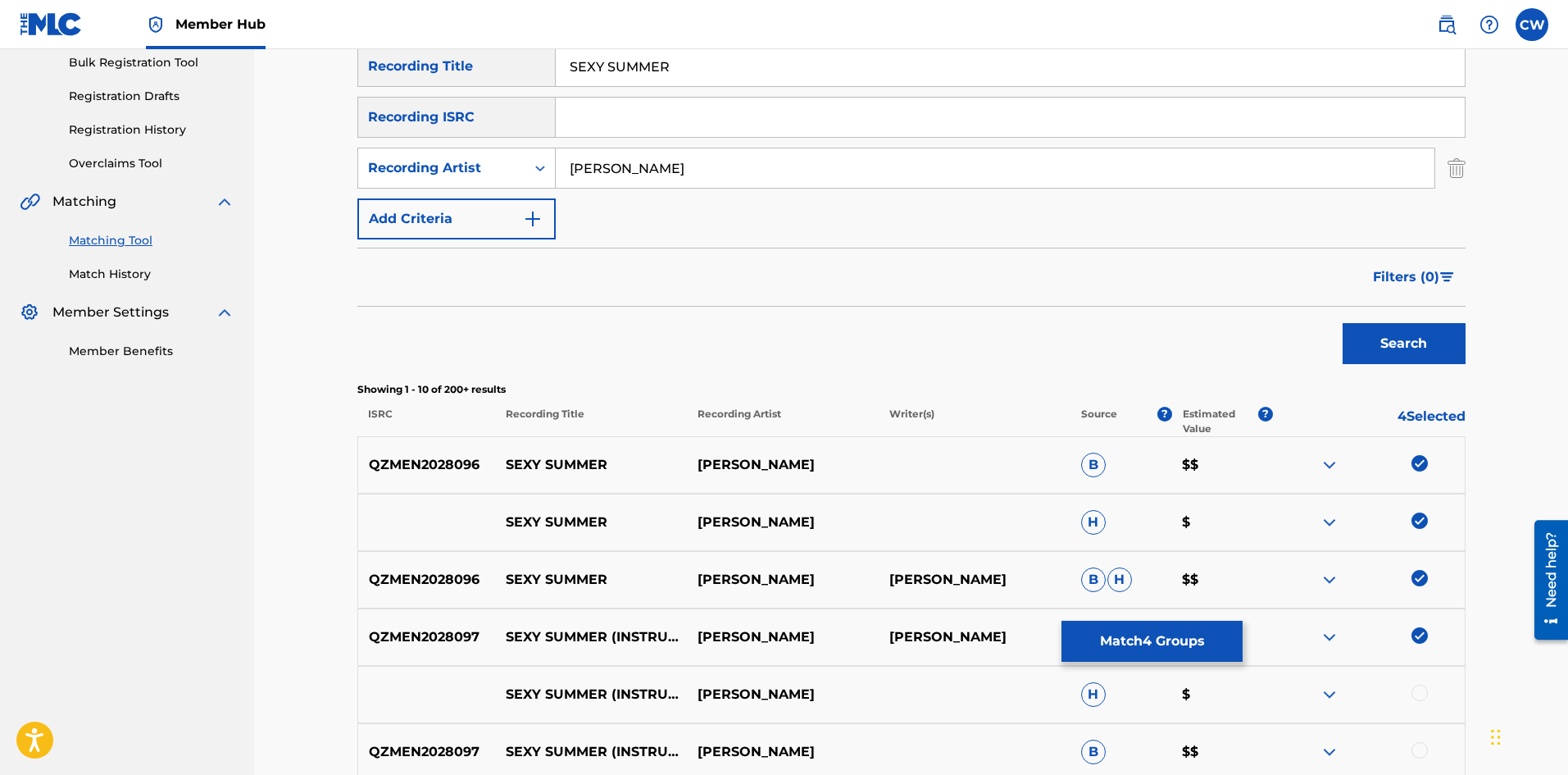
click at [1418, 681] on div "SEXY SUMMER (INSTRUMENTAL) [PERSON_NAME] H $" at bounding box center [912, 695] width 1108 height 58
click at [1417, 692] on div at bounding box center [1419, 692] width 16 height 16
click at [1421, 746] on div "QZMEN2028097 SEXY SUMMER (INSTRUMENTAL) [PERSON_NAME] B $$" at bounding box center [912, 752] width 1108 height 58
click at [1421, 749] on div at bounding box center [1419, 750] width 16 height 16
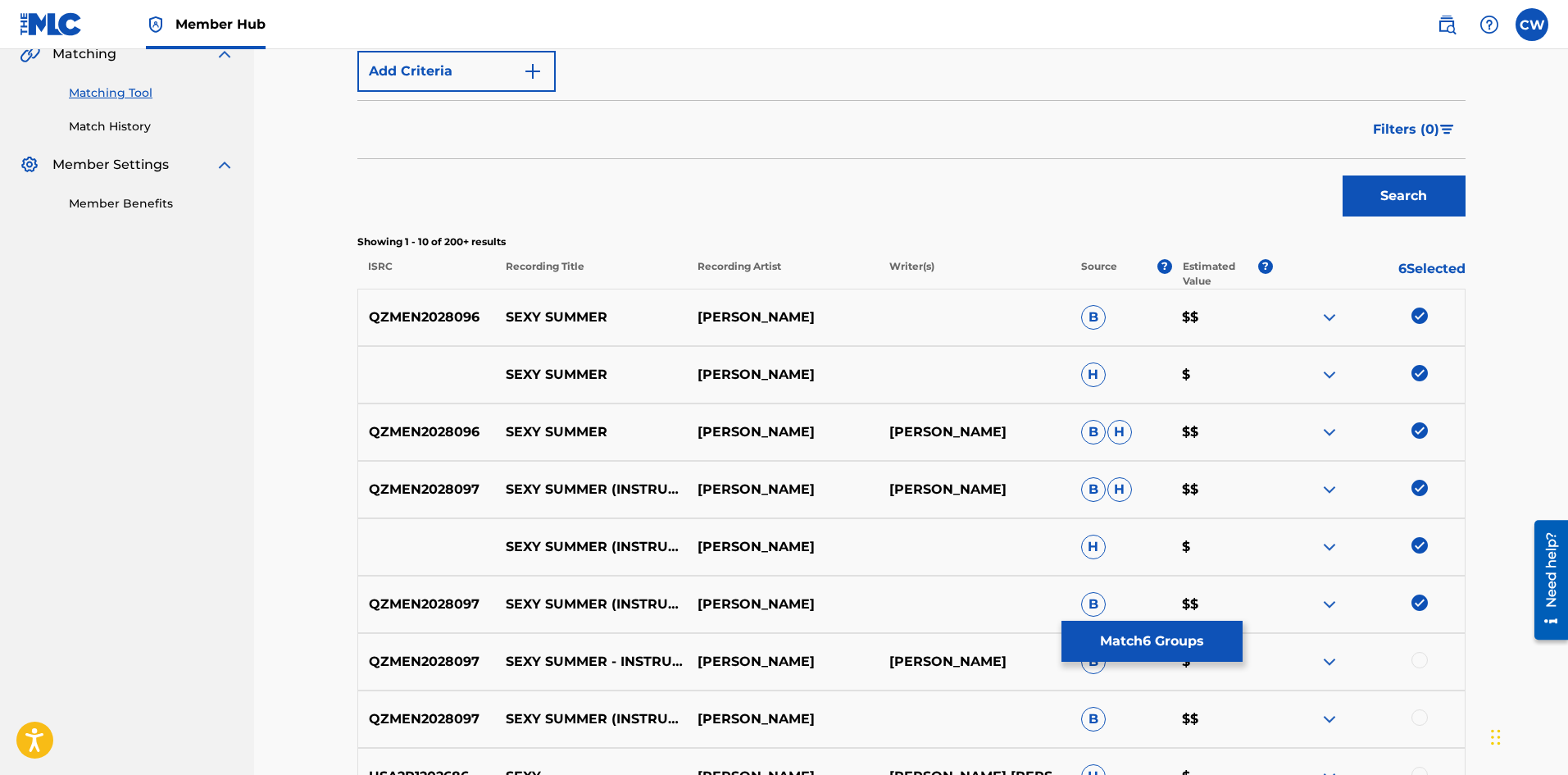
scroll to position [492, 0]
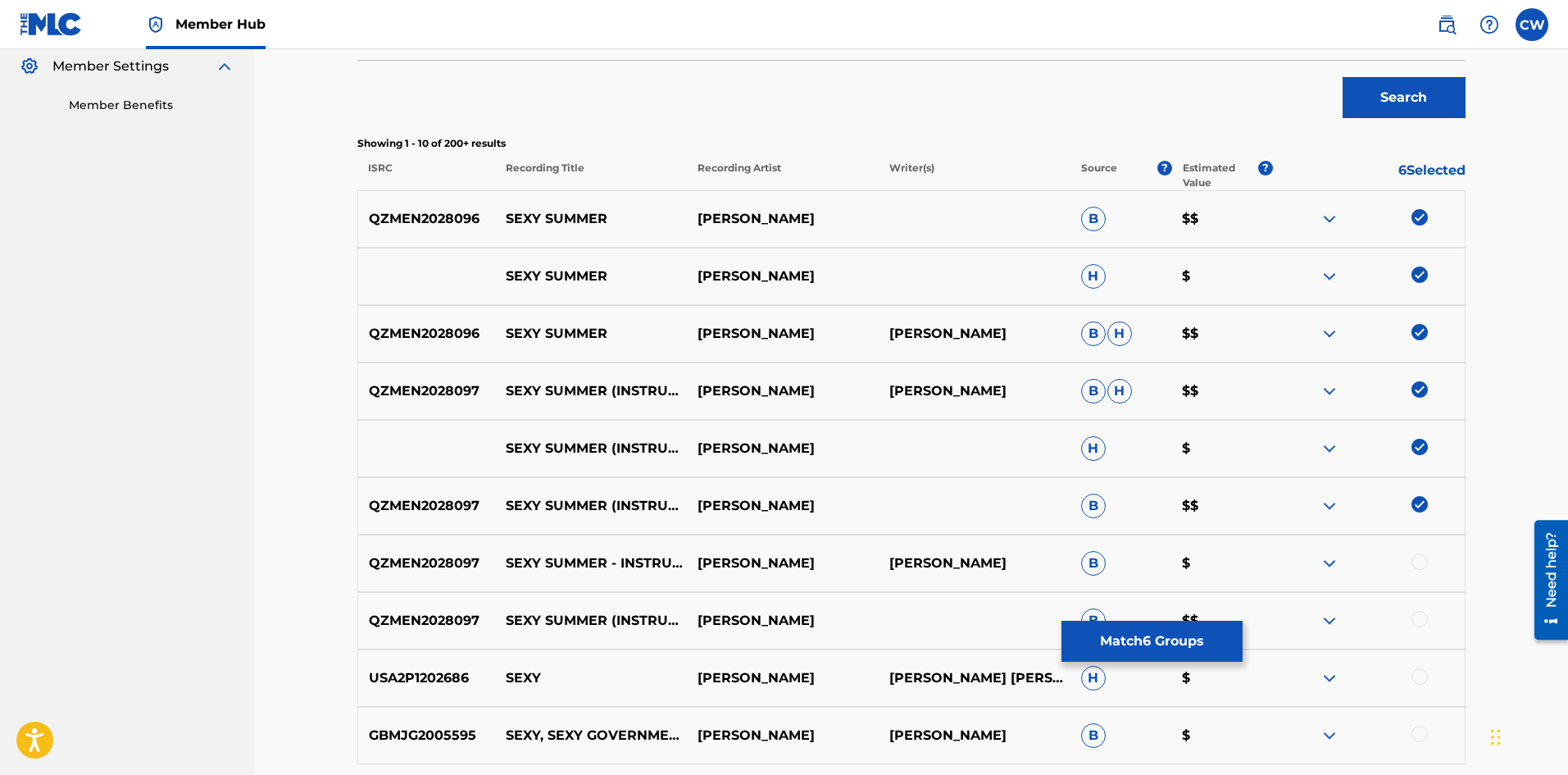
click at [1385, 564] on div at bounding box center [1369, 563] width 192 height 19
drag, startPoint x: 1419, startPoint y: 561, endPoint x: 1428, endPoint y: 613, distance: 52.8
click at [1419, 562] on div at bounding box center [1419, 561] width 16 height 16
click at [1429, 617] on div at bounding box center [1369, 621] width 192 height 19
click at [1420, 627] on div at bounding box center [1419, 619] width 16 height 16
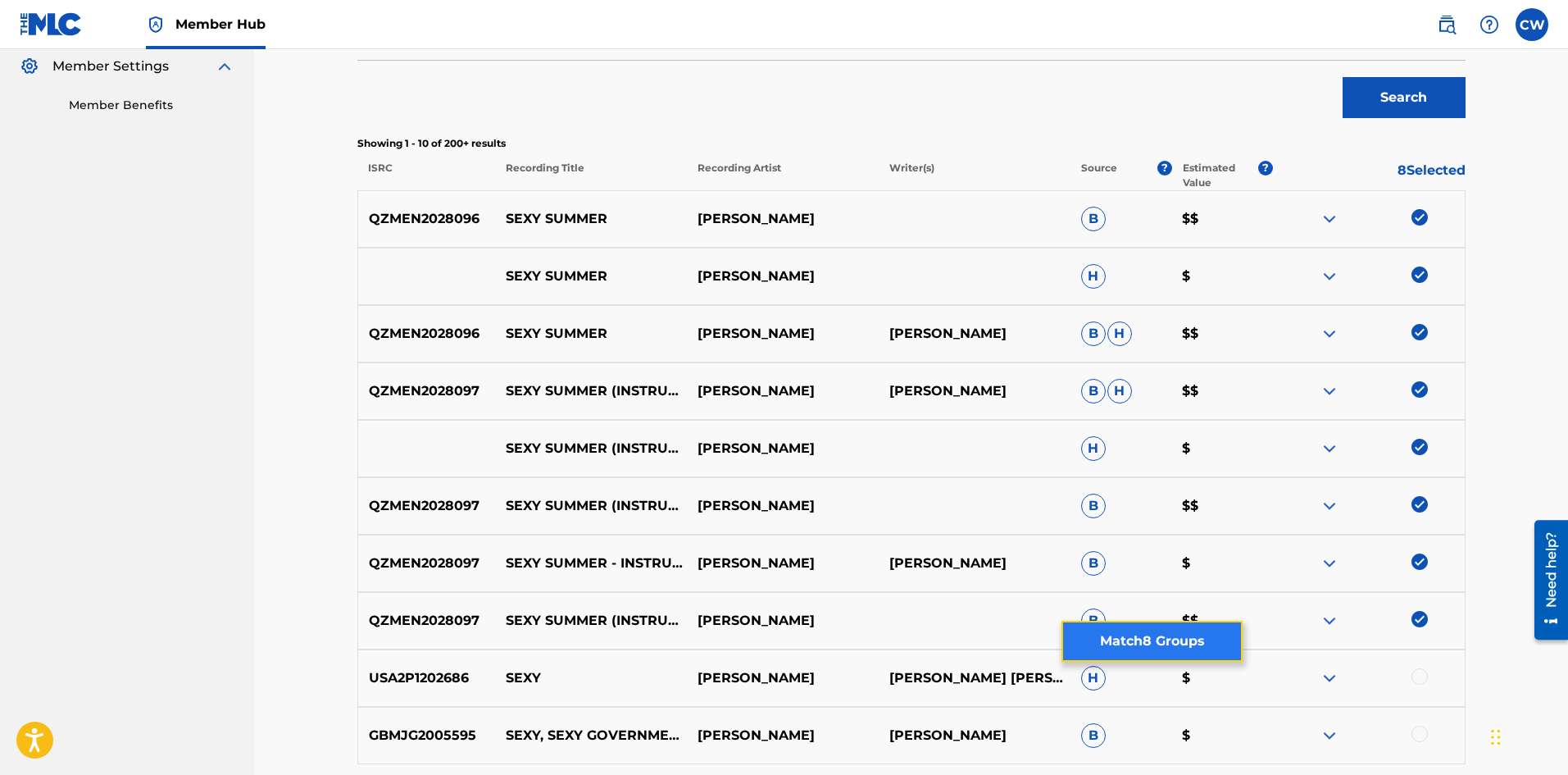
click at [1163, 645] on button "Match 8 Groups" at bounding box center [1152, 641] width 181 height 41
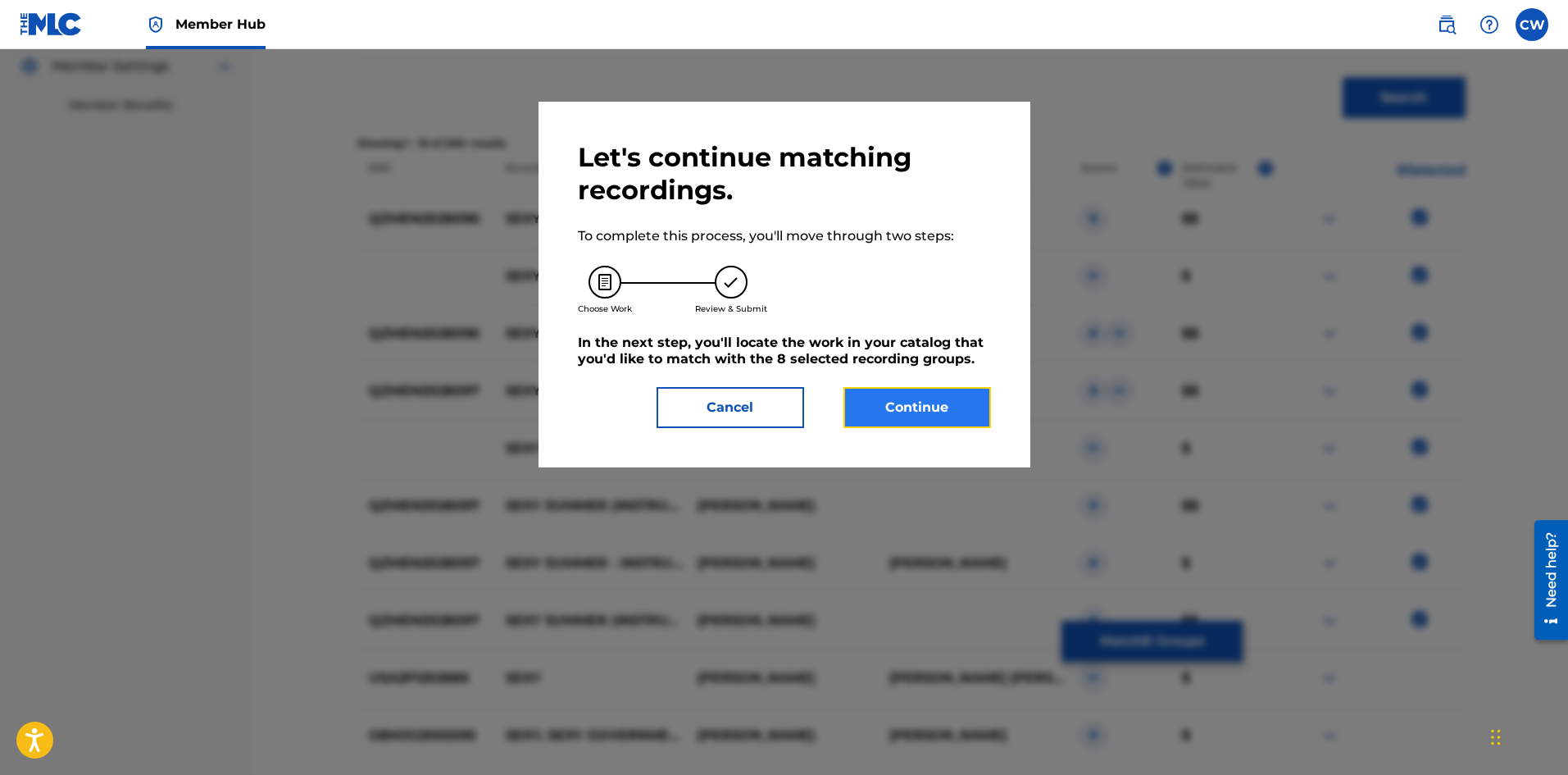
click at [927, 395] on button "Continue" at bounding box center [917, 407] width 147 height 41
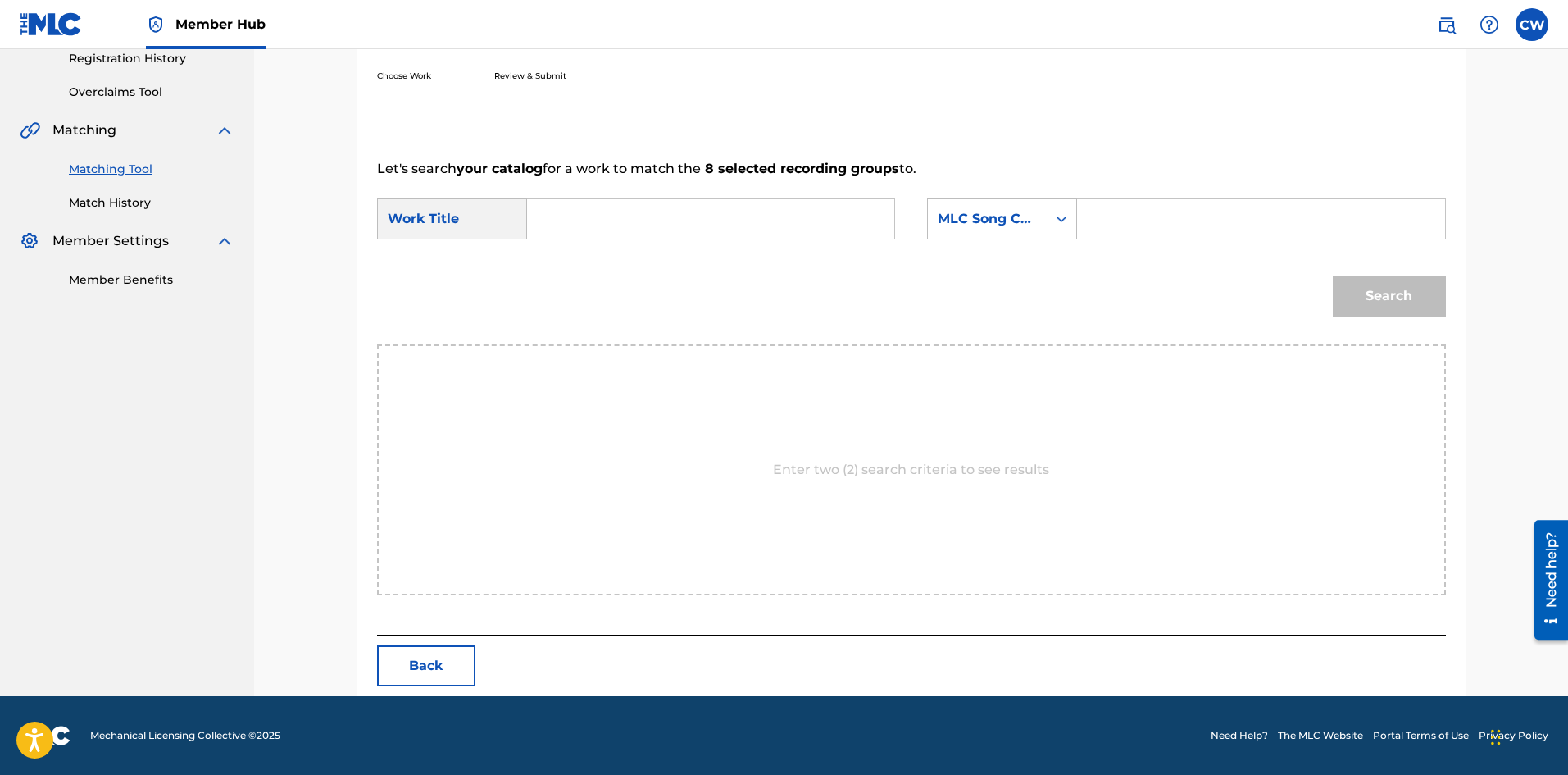
scroll to position [317, 0]
click at [656, 222] on input "Search Form" at bounding box center [710, 219] width 339 height 40
click at [656, 211] on input "Search Form" at bounding box center [710, 219] width 339 height 40
paste input "SEXY SUMMER"
type input "SEXY SUMMER"
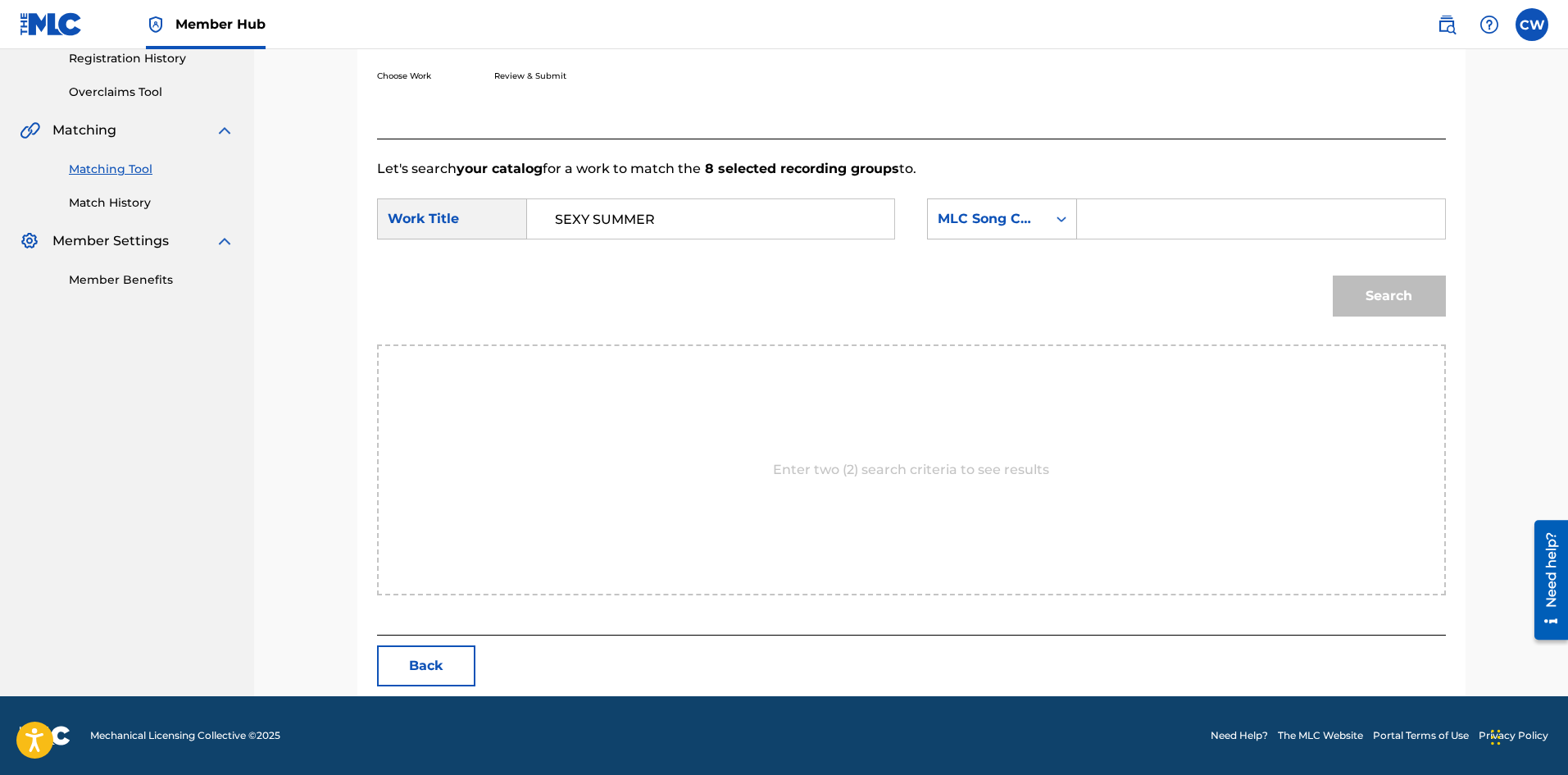
click at [1343, 217] on input "Search Form" at bounding box center [1261, 219] width 339 height 40
paste input "SV7MEM"
type input "SV7MEM"
click at [1390, 260] on div "Search" at bounding box center [1385, 292] width 121 height 66
click at [1380, 281] on button "Search" at bounding box center [1389, 296] width 113 height 41
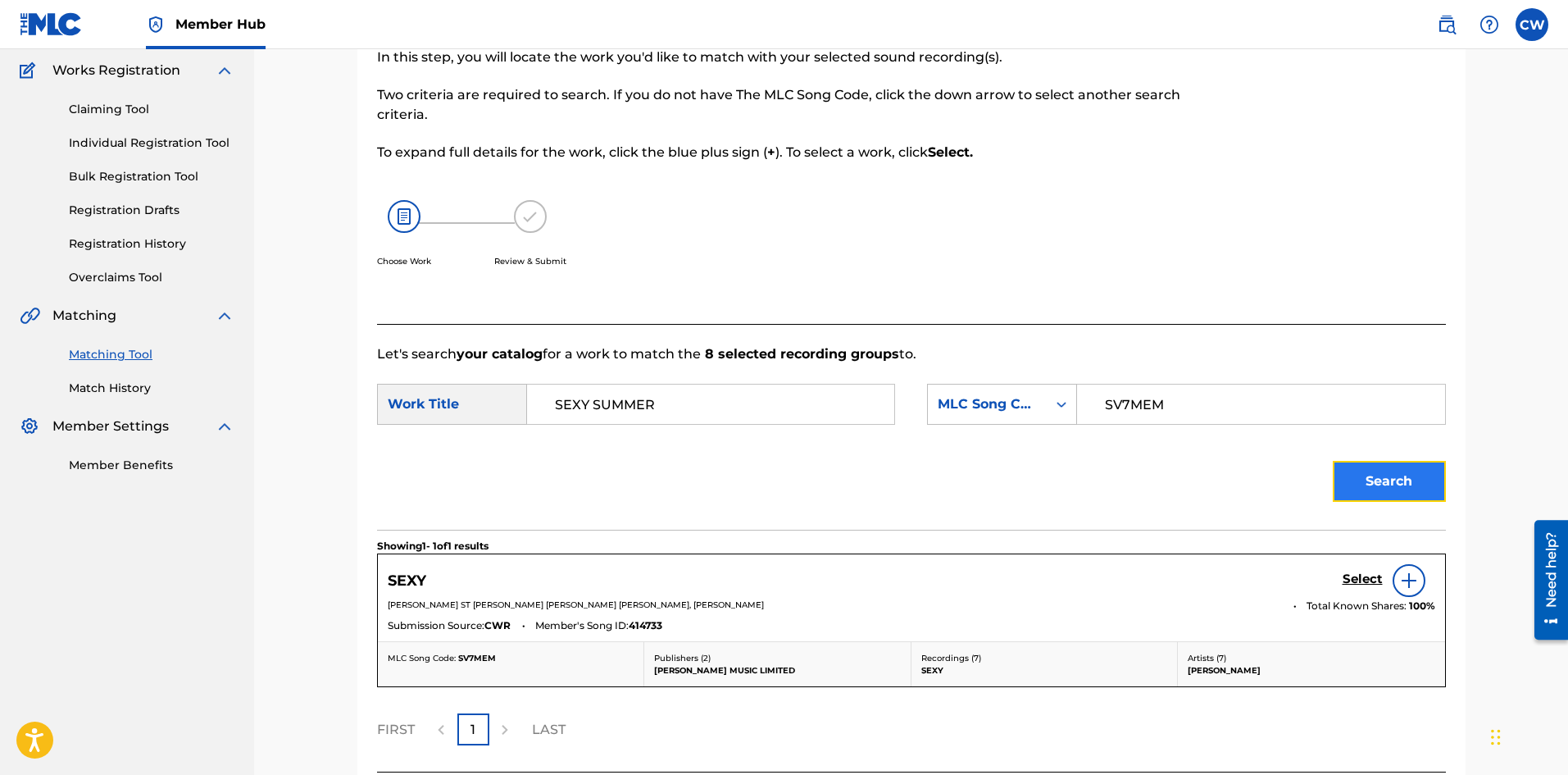
scroll to position [269, 0]
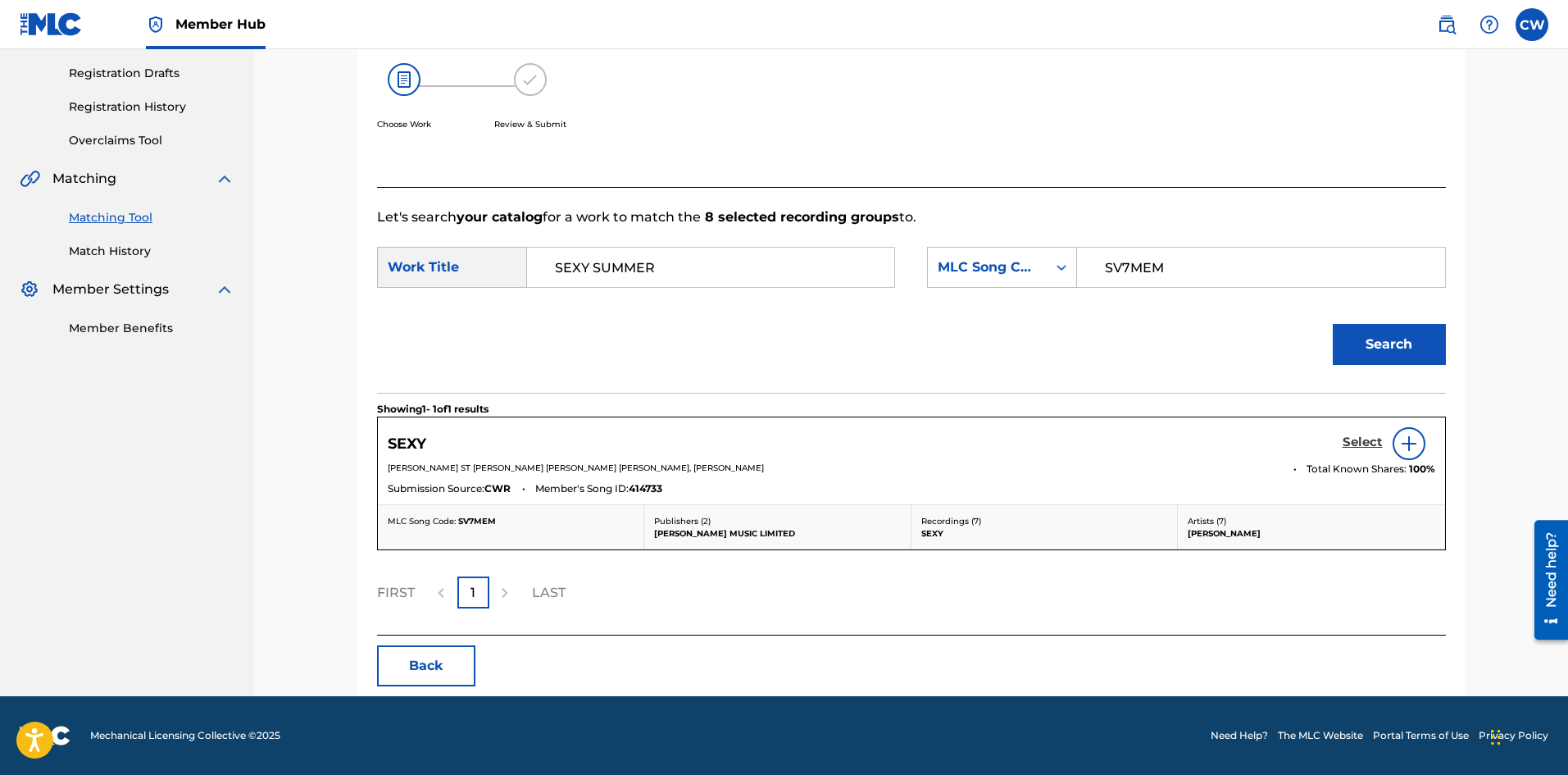
click at [1364, 442] on h5 "Select" at bounding box center [1363, 442] width 40 height 15
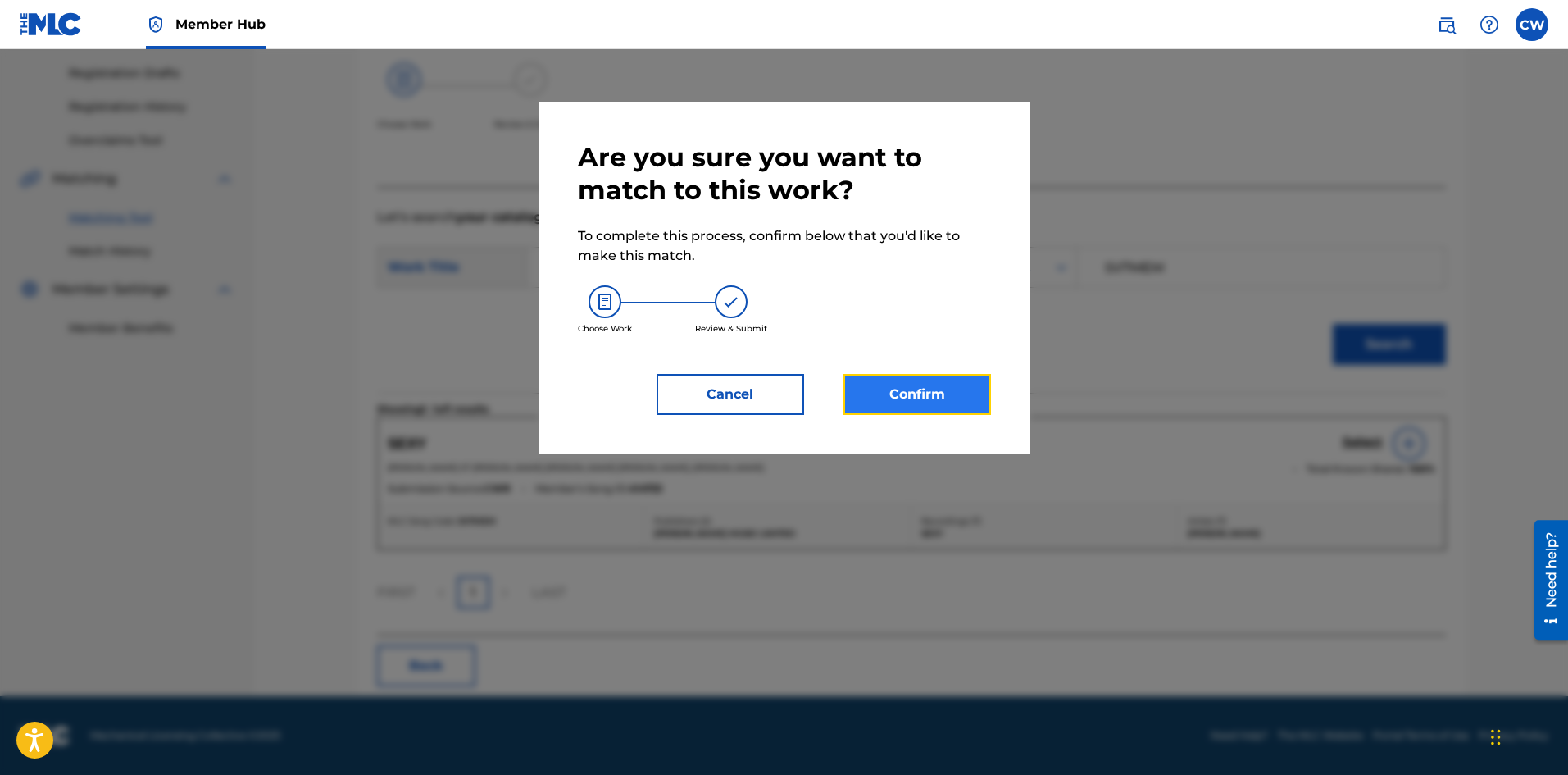
click at [956, 403] on button "Confirm" at bounding box center [917, 394] width 147 height 41
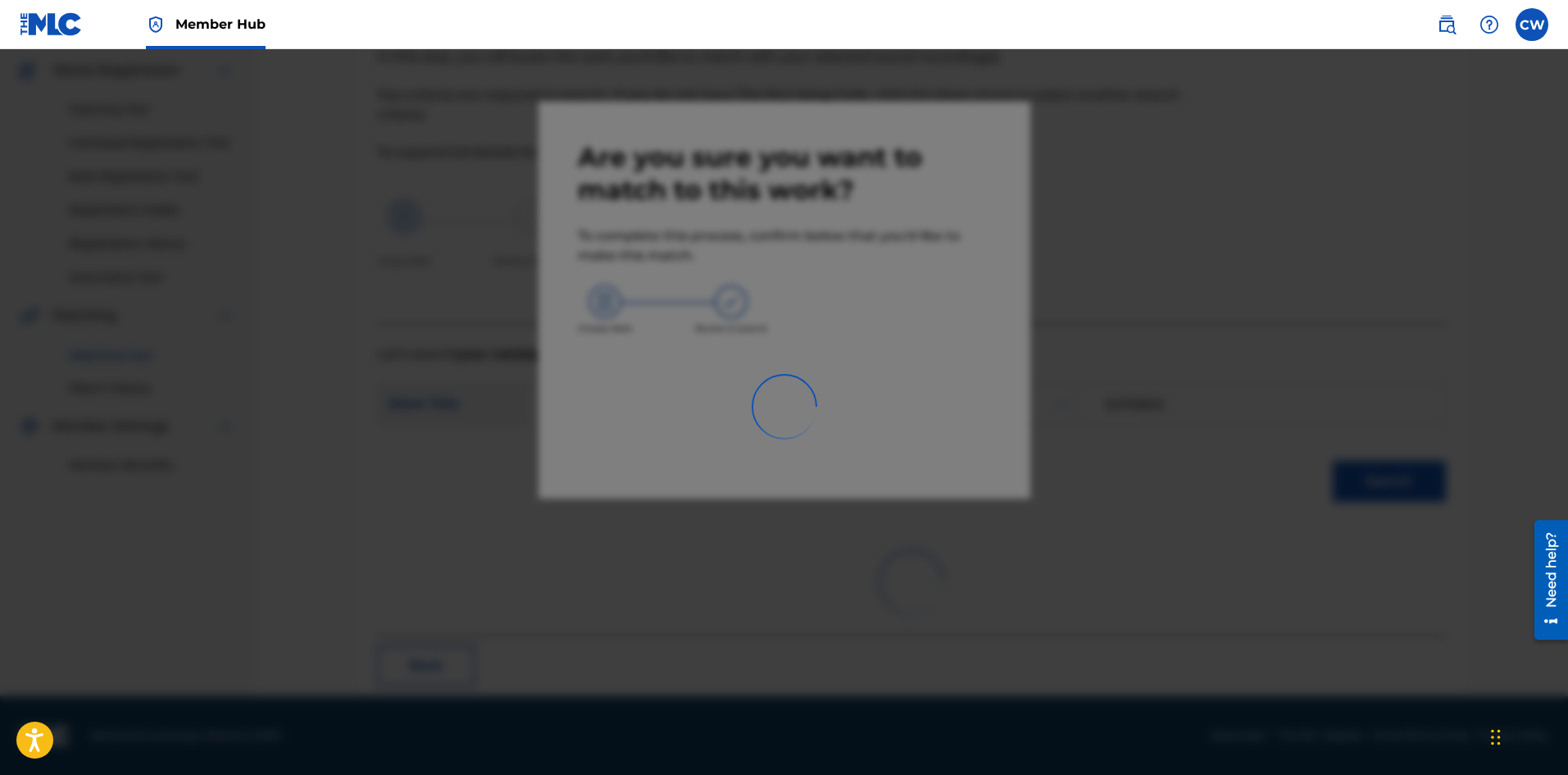
scroll to position [40, 0]
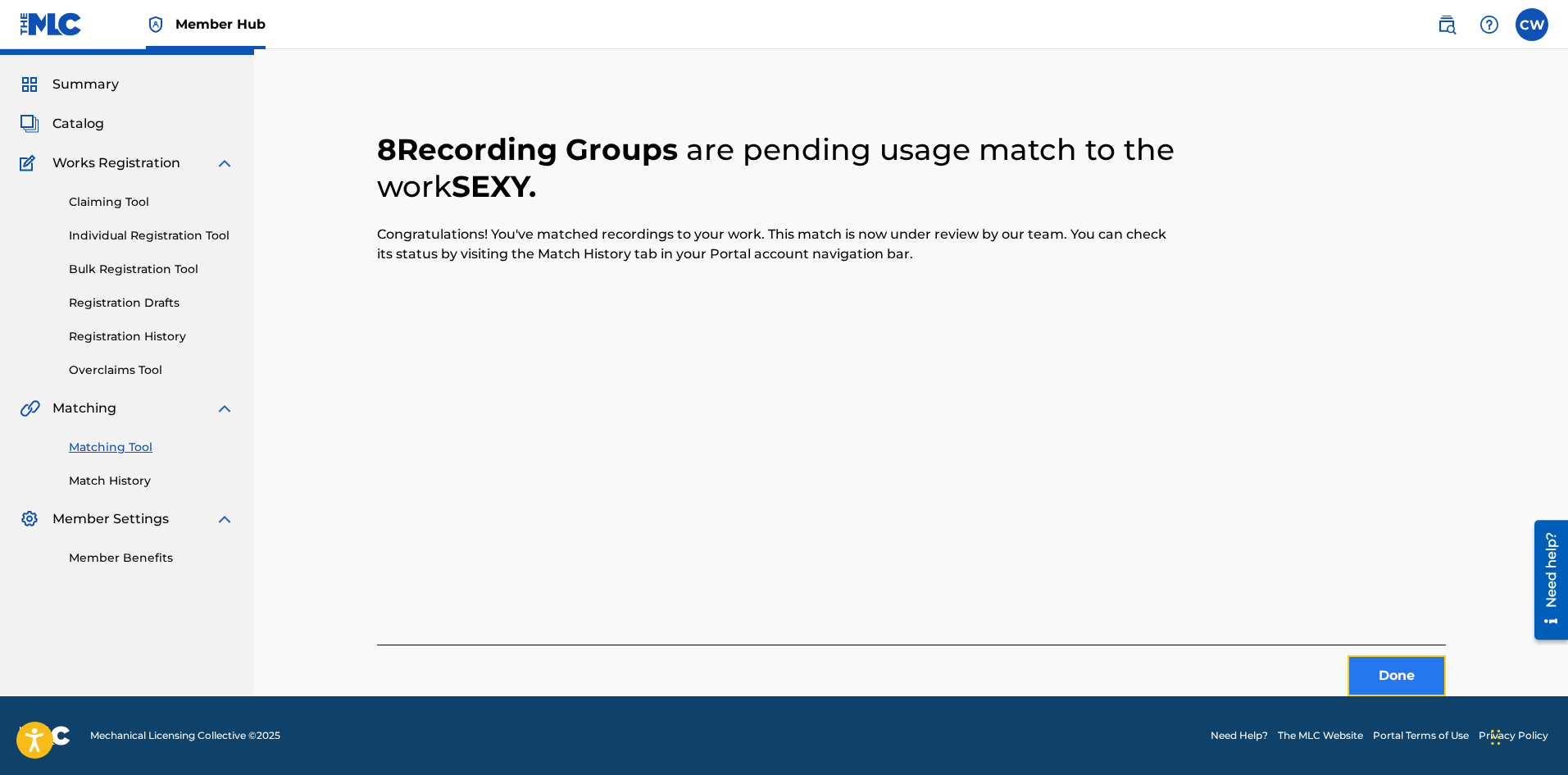
click at [1395, 660] on button "Done" at bounding box center [1396, 676] width 98 height 41
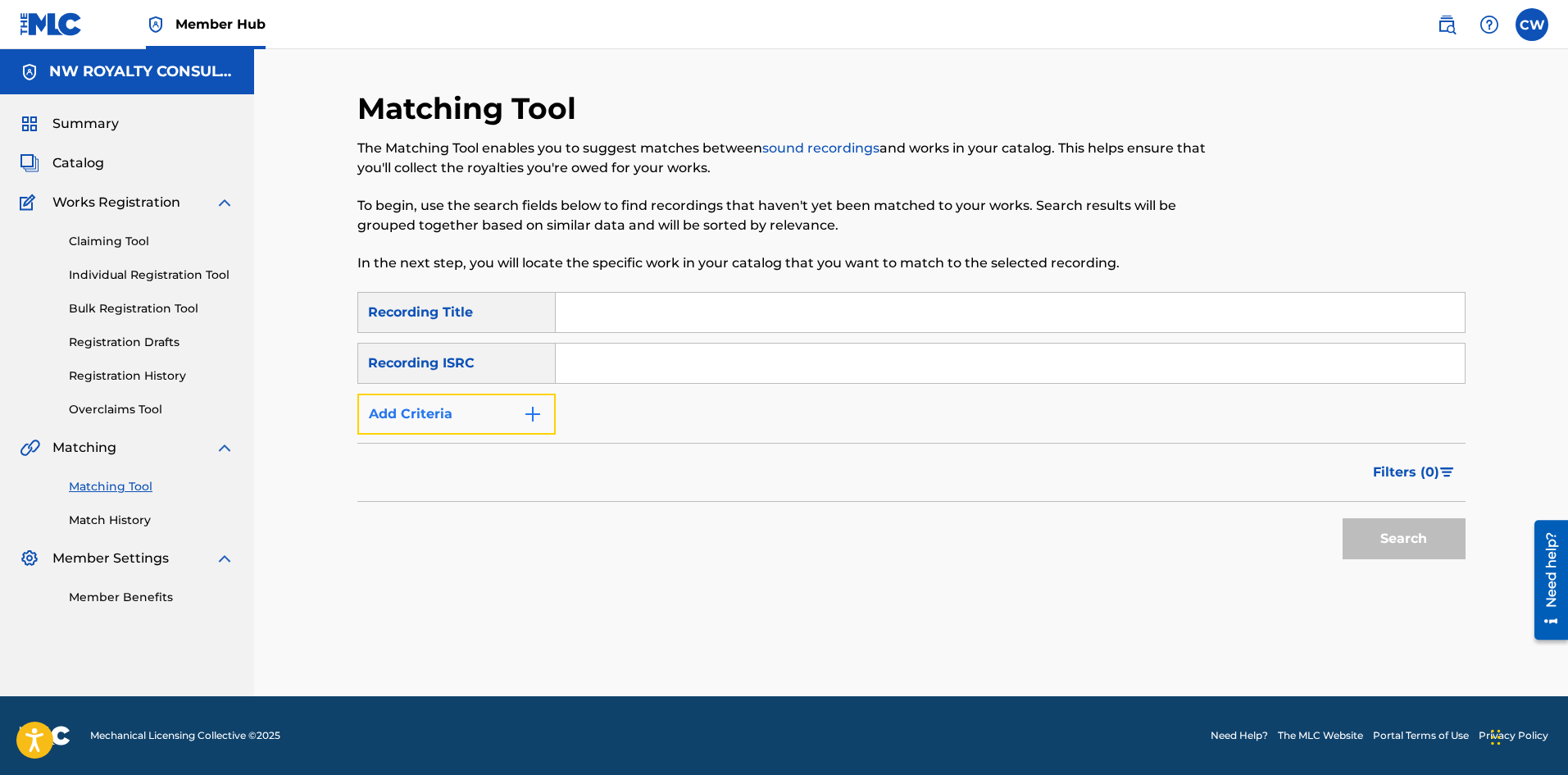
click at [386, 416] on button "Add Criteria" at bounding box center [457, 414] width 199 height 41
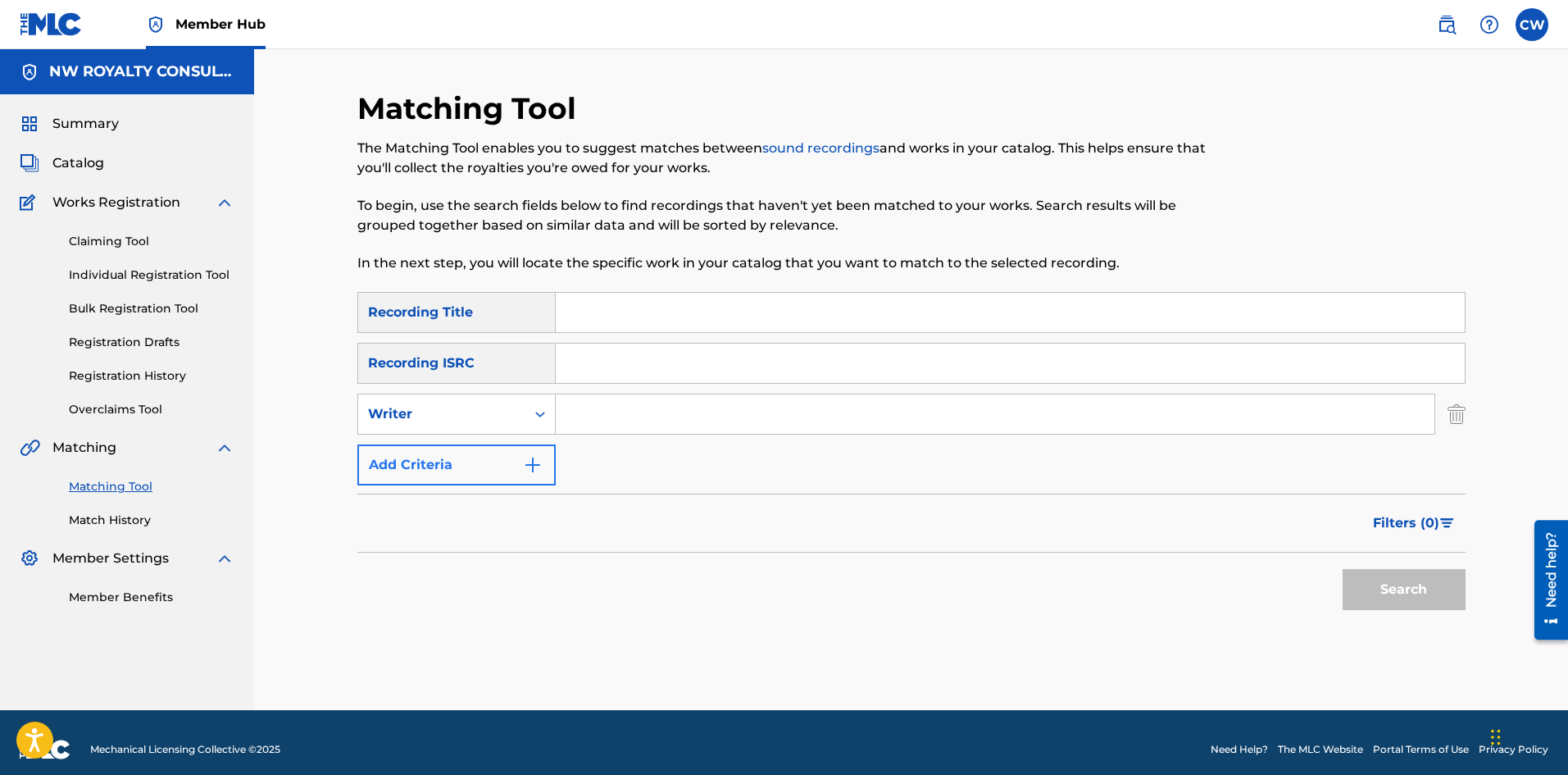
click at [386, 416] on div "Writer" at bounding box center [441, 414] width 147 height 19
click at [414, 452] on div "Recording Artist" at bounding box center [457, 455] width 197 height 41
click at [628, 399] on input "Search Form" at bounding box center [996, 414] width 879 height 40
paste input "DEVANO"
type input "DEVANO"
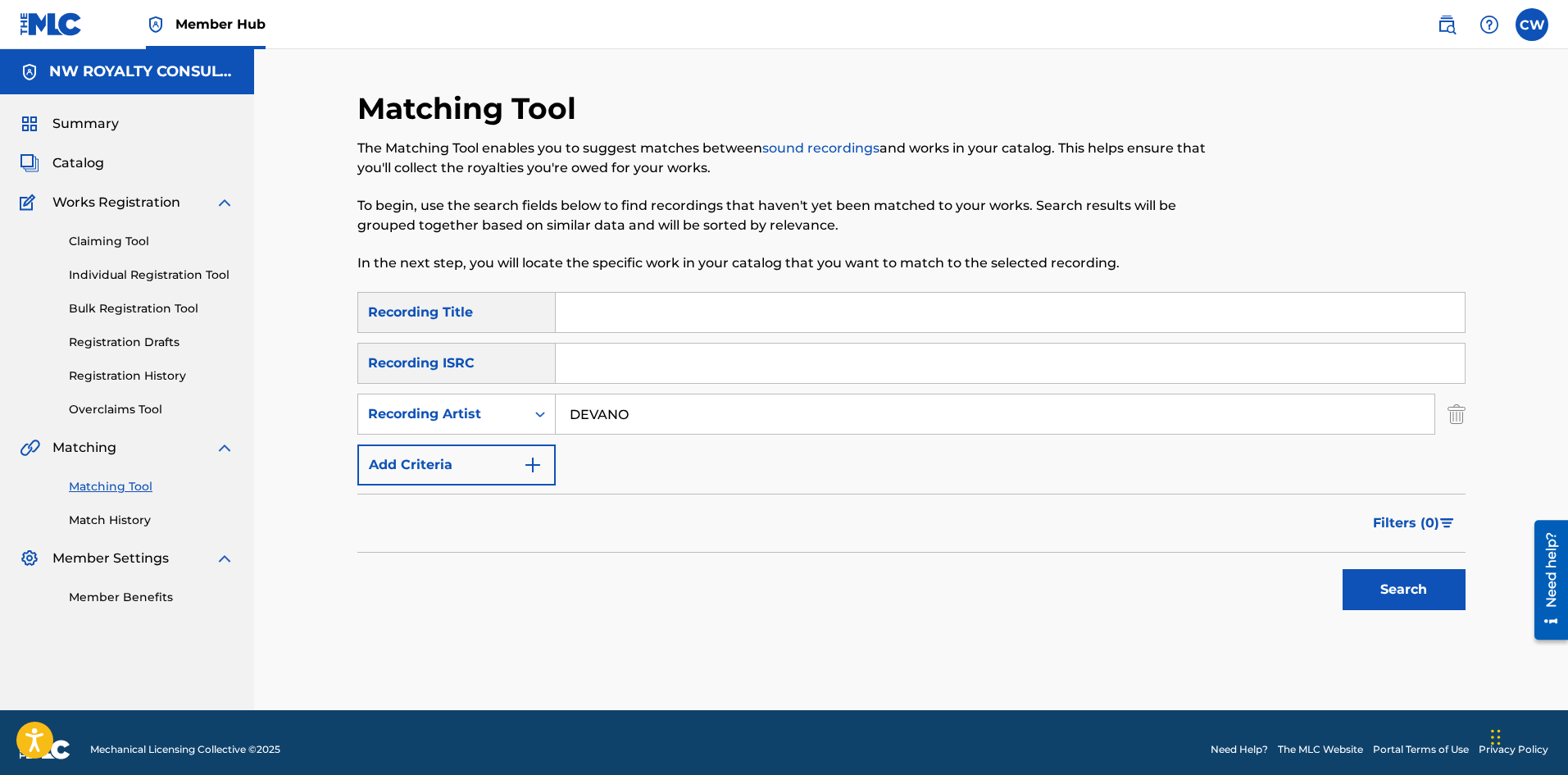
click at [697, 327] on input "Search Form" at bounding box center [1010, 312] width 909 height 40
paste input "SHADOW OF DEATH"
type input "SHADOW OF DEATH"
click at [1385, 592] on button "Search" at bounding box center [1404, 589] width 123 height 41
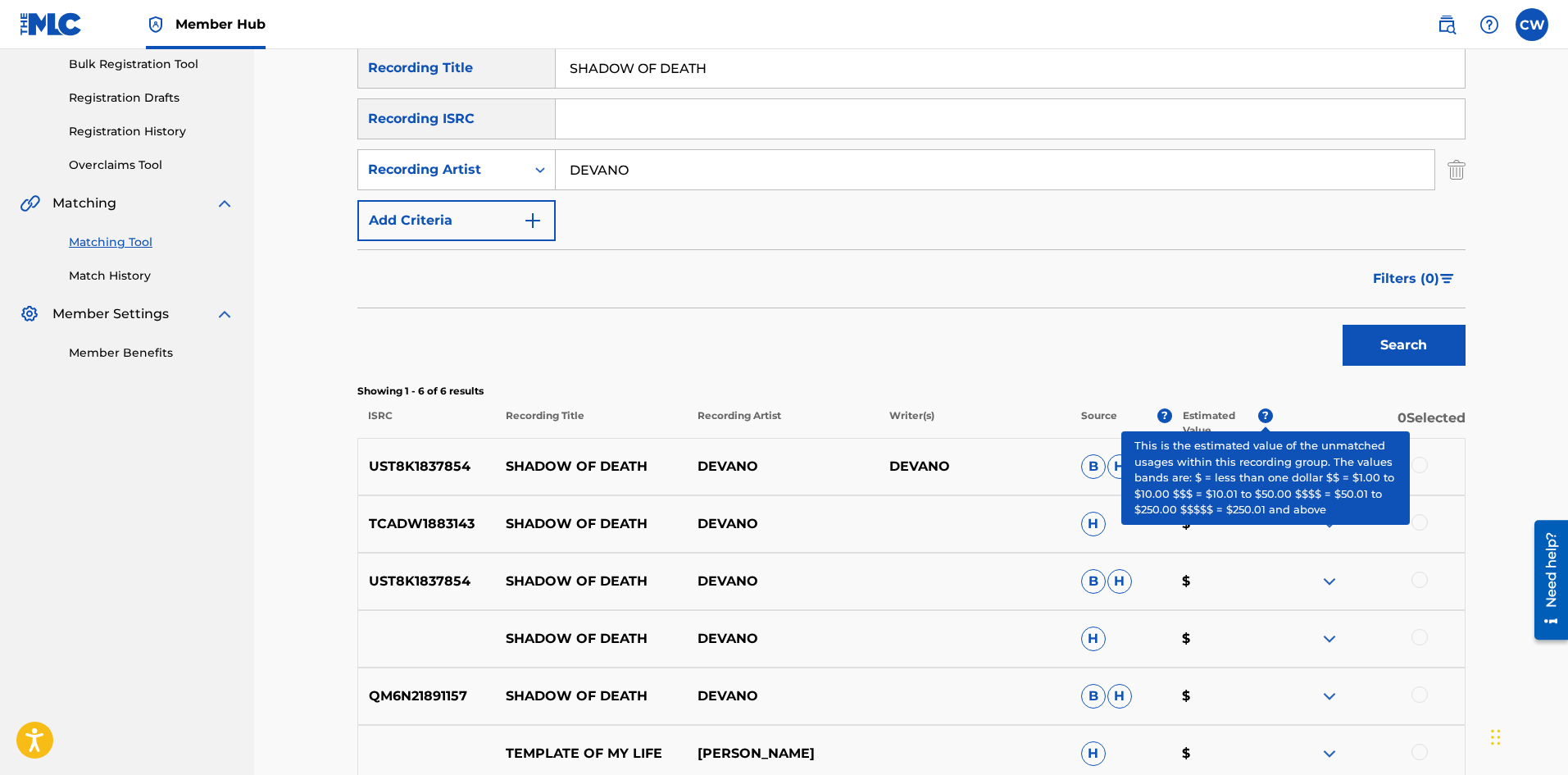
scroll to position [246, 0]
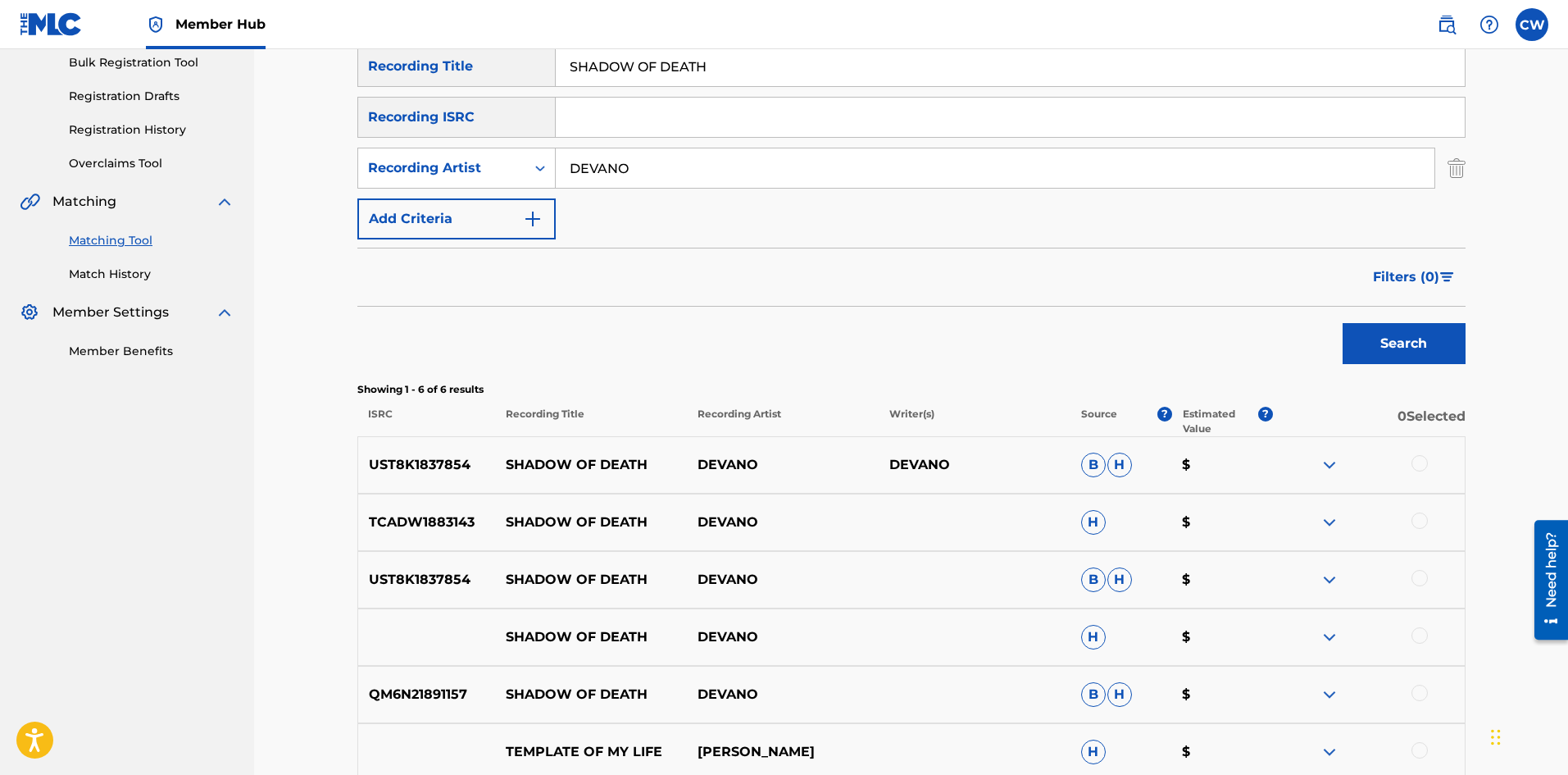
click at [1417, 462] on div at bounding box center [1419, 463] width 16 height 16
click at [1413, 514] on div at bounding box center [1419, 521] width 16 height 16
click at [1422, 559] on div "UST8K1837854 SHADOW OF DEATH [PERSON_NAME] $" at bounding box center [912, 580] width 1108 height 58
click at [1421, 605] on div "UST8K1837854 SHADOW OF DEATH [PERSON_NAME] $" at bounding box center [912, 580] width 1108 height 58
click at [1420, 578] on div at bounding box center [1419, 577] width 16 height 16
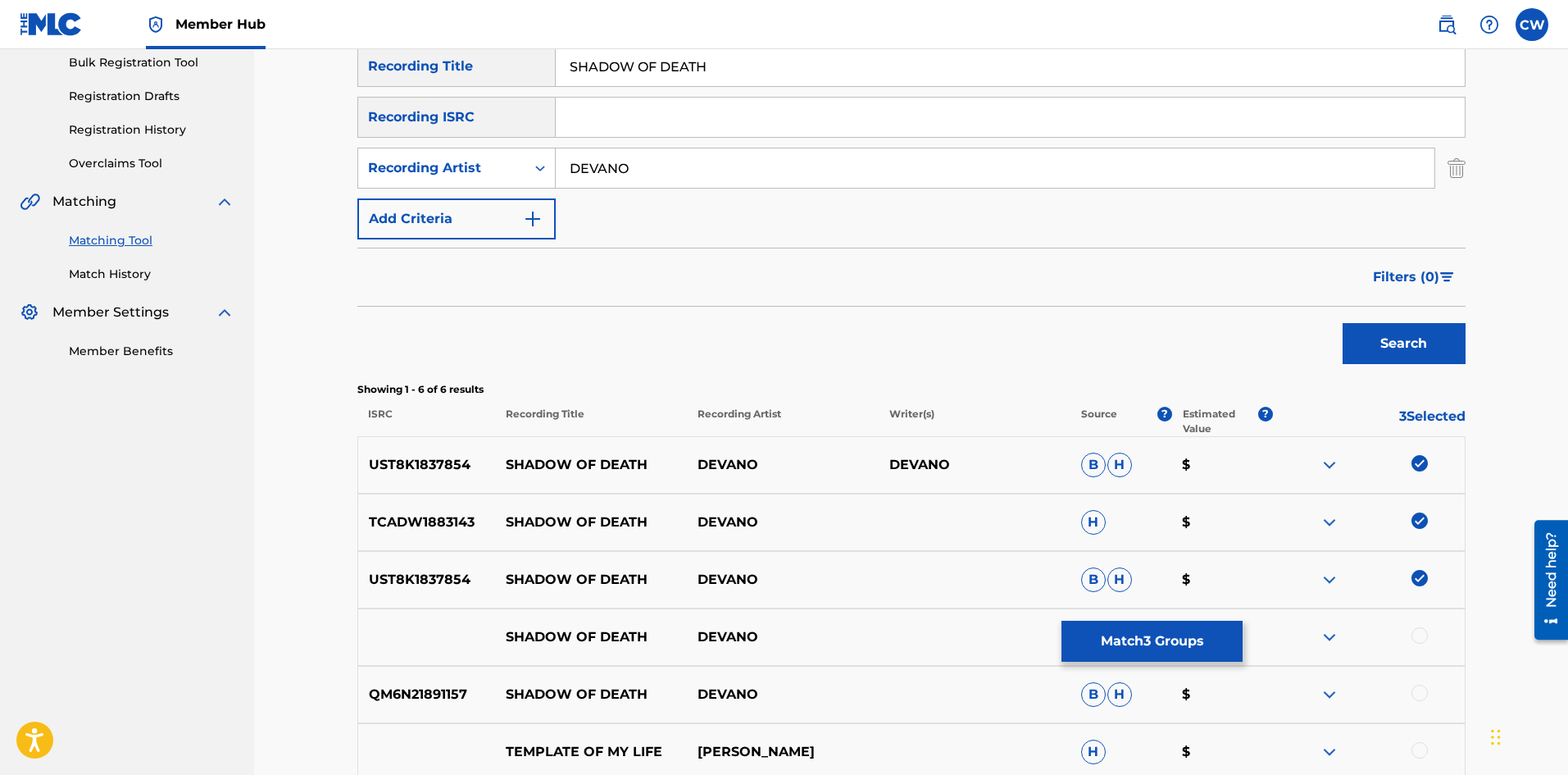
drag, startPoint x: 1417, startPoint y: 627, endPoint x: 1415, endPoint y: 638, distance: 11.2
click at [1415, 638] on div "SHADOW OF DEATH [PERSON_NAME] $" at bounding box center [912, 637] width 1108 height 58
click at [1418, 648] on div "SHADOW OF DEATH [PERSON_NAME] $" at bounding box center [912, 637] width 1108 height 58
click at [1422, 645] on div at bounding box center [1369, 637] width 192 height 19
click at [1423, 637] on div at bounding box center [1419, 635] width 16 height 16
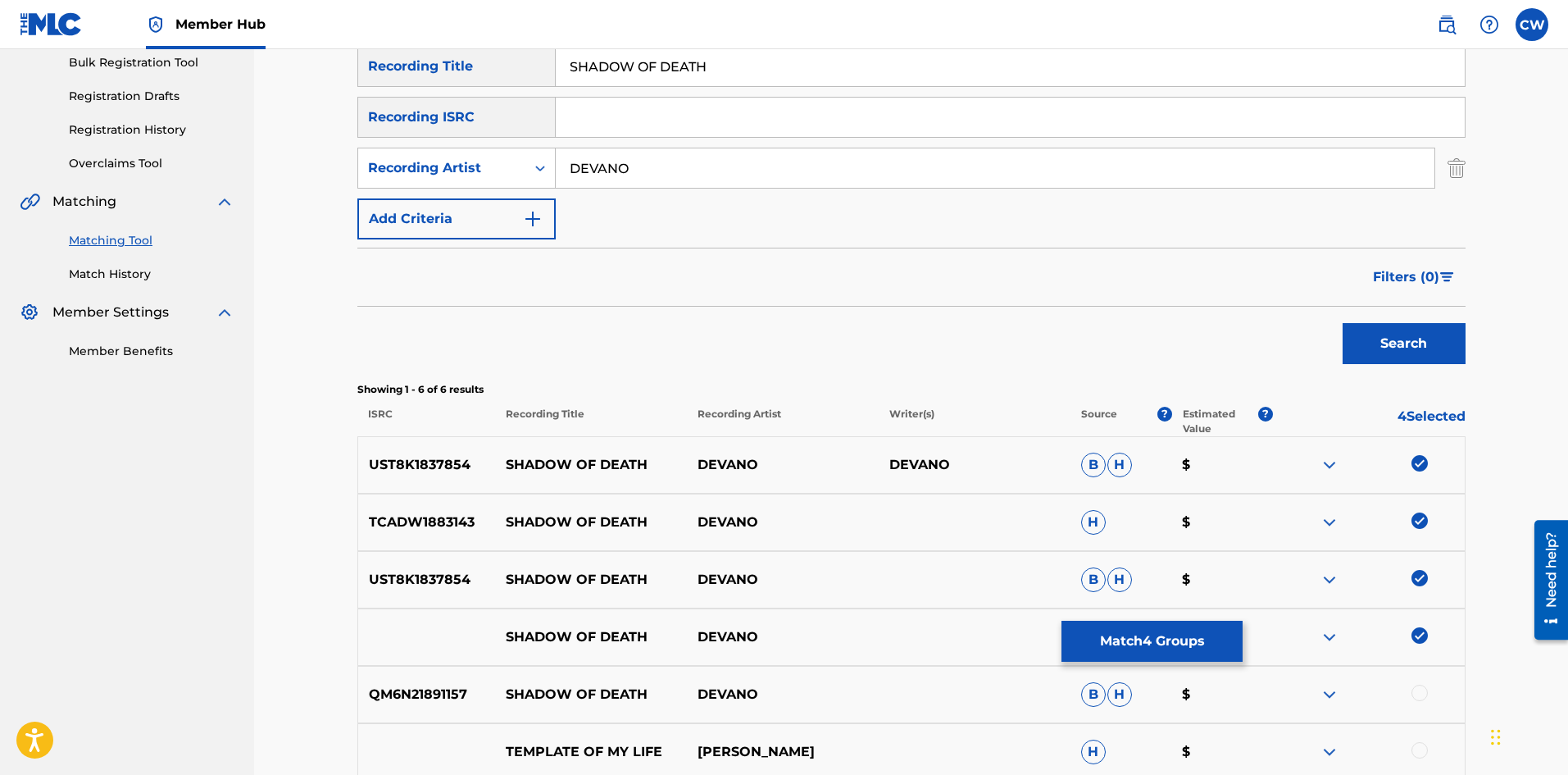
click at [1420, 688] on div at bounding box center [1419, 692] width 16 height 16
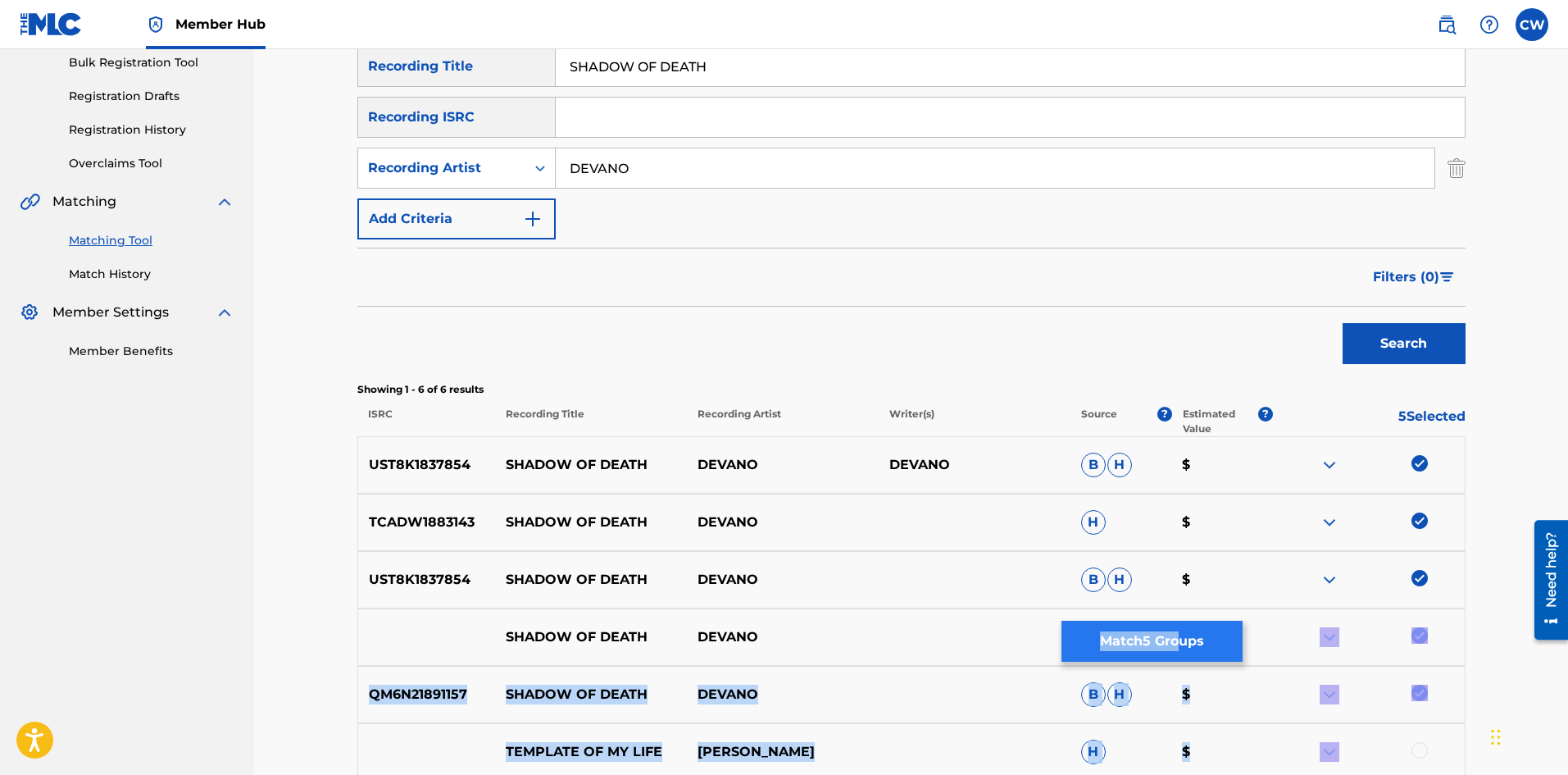
drag, startPoint x: 1184, startPoint y: 662, endPoint x: 1178, endPoint y: 652, distance: 11.7
click at [1178, 653] on div "SearchWithCriteria22bbefc4-1da7-4b90-85e3-ff346181ca9b Recording Title SHADOW O…" at bounding box center [912, 414] width 1108 height 735
click at [1176, 648] on button "Match 5 Groups" at bounding box center [1152, 641] width 181 height 41
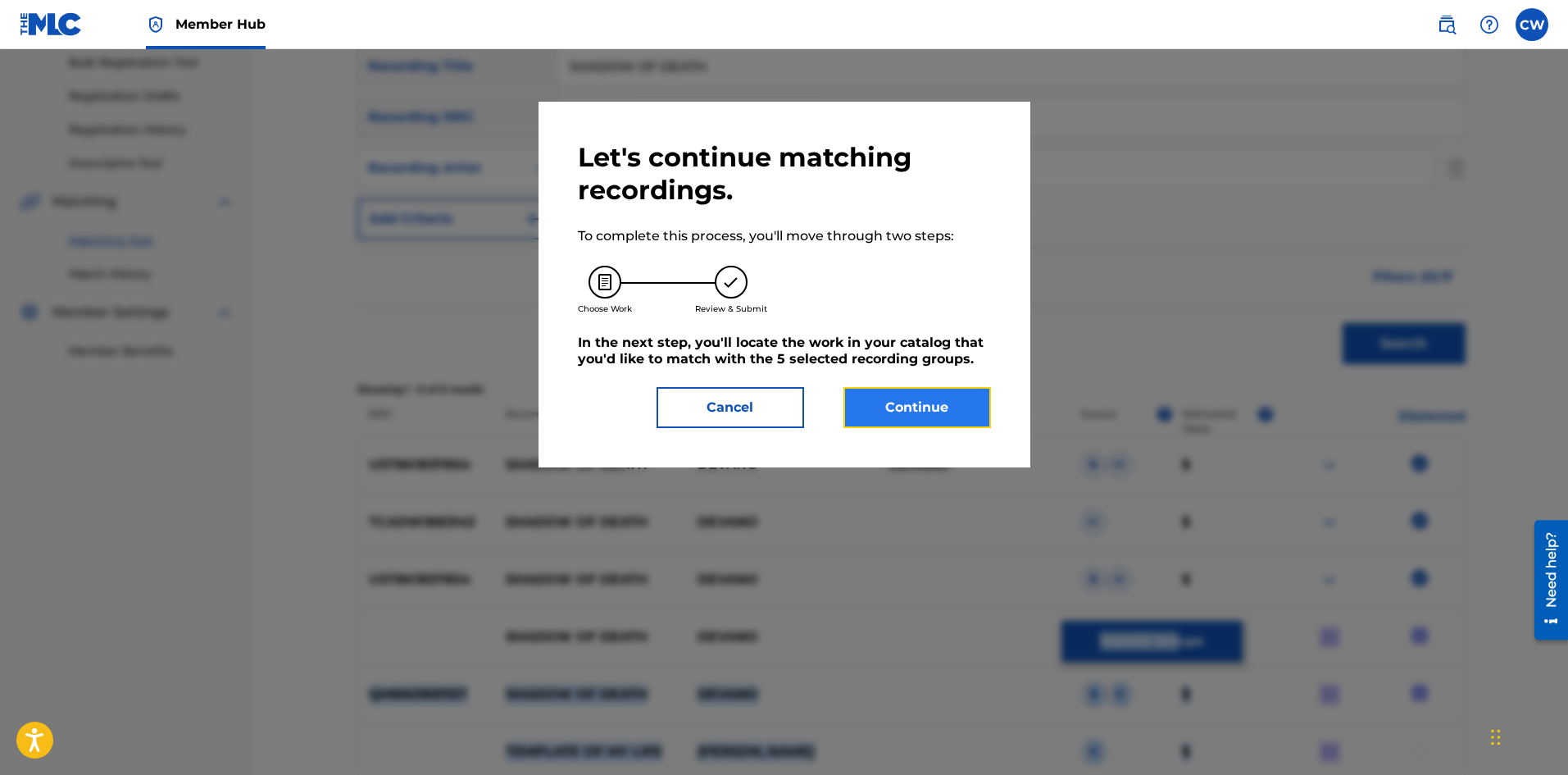
click at [890, 413] on button "Continue" at bounding box center [917, 407] width 147 height 41
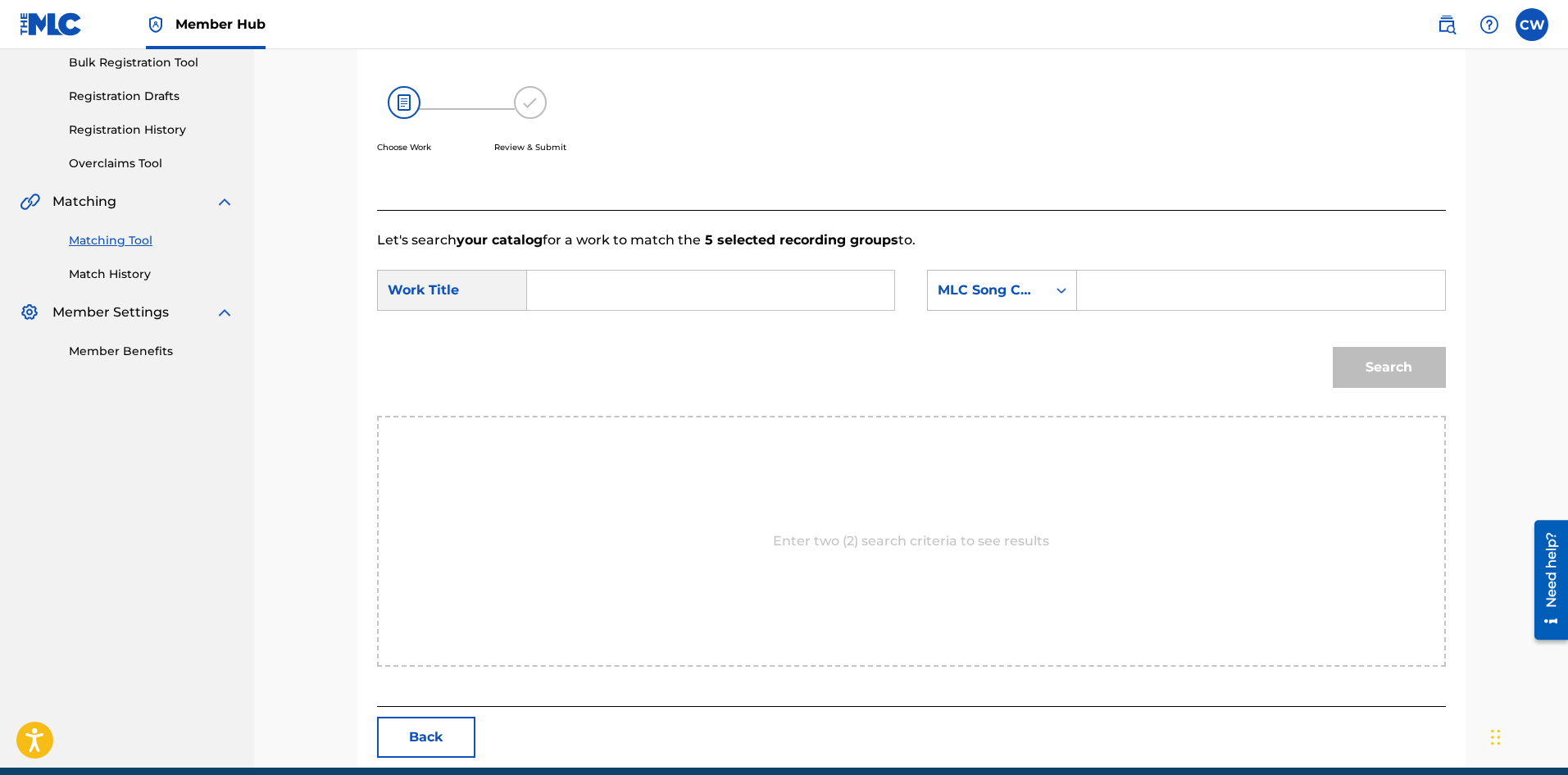
drag, startPoint x: 767, startPoint y: 277, endPoint x: 758, endPoint y: 278, distance: 9.1
click at [764, 277] on input "Search Form" at bounding box center [710, 290] width 339 height 40
paste input "SHADOW OF DEATH"
type input "SHADOW OF DEATH"
drag, startPoint x: 1178, startPoint y: 285, endPoint x: 1211, endPoint y: 308, distance: 40.2
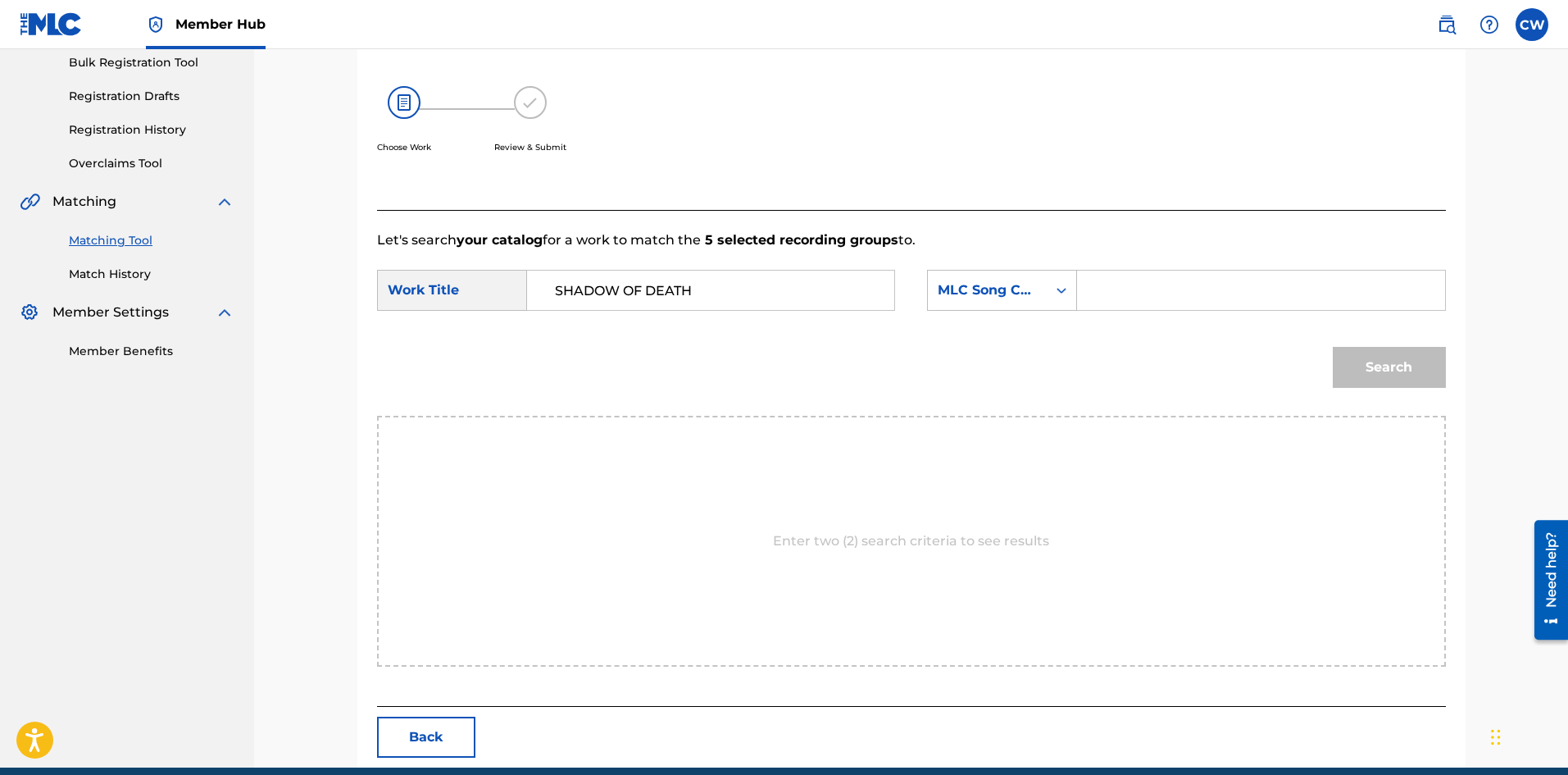
click at [1178, 285] on input "Search Form" at bounding box center [1261, 290] width 339 height 40
paste input "SC8H9N"
type input "SC8H9N"
click at [1372, 362] on button "Search" at bounding box center [1389, 367] width 113 height 41
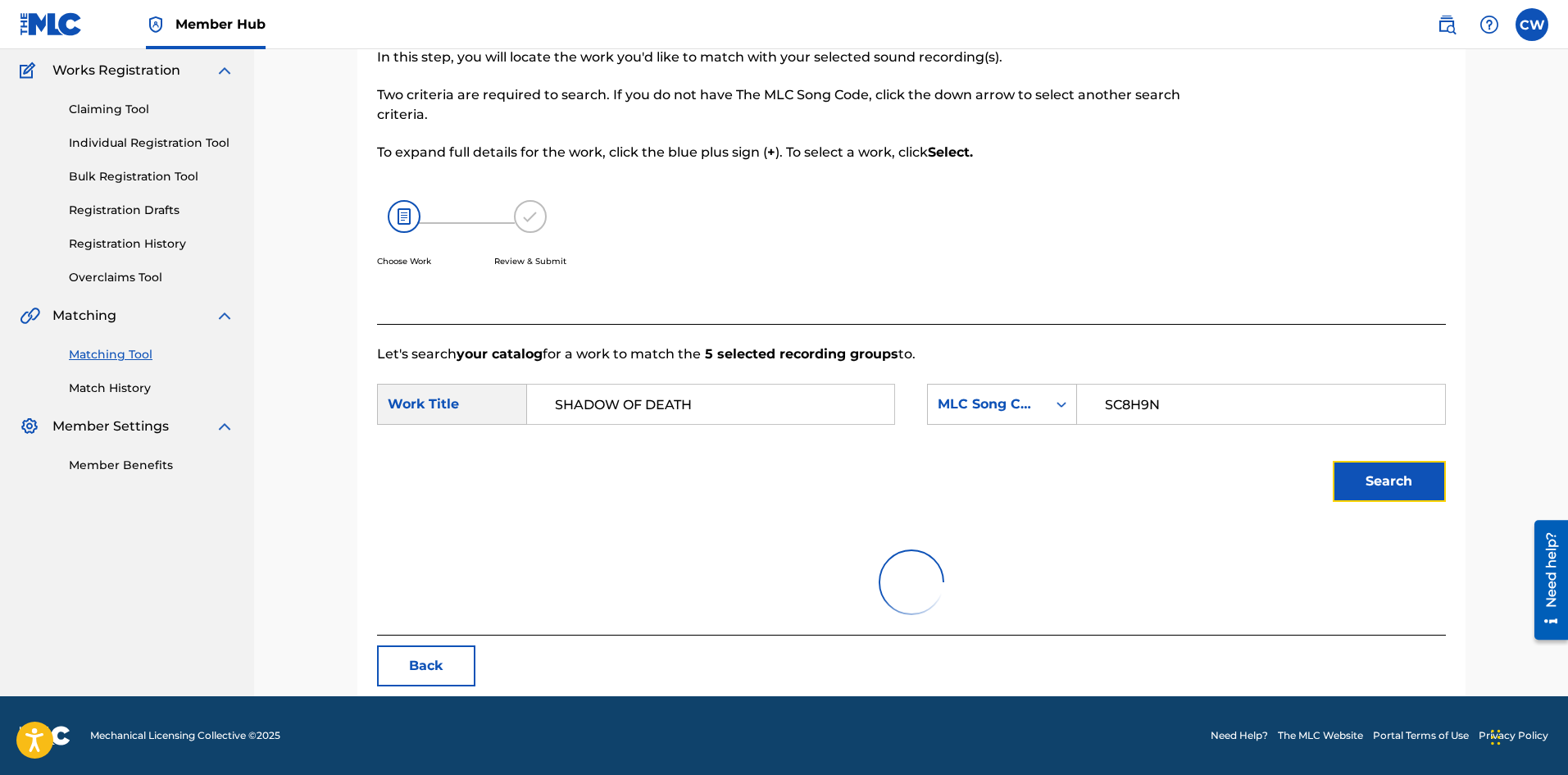
scroll to position [62, 0]
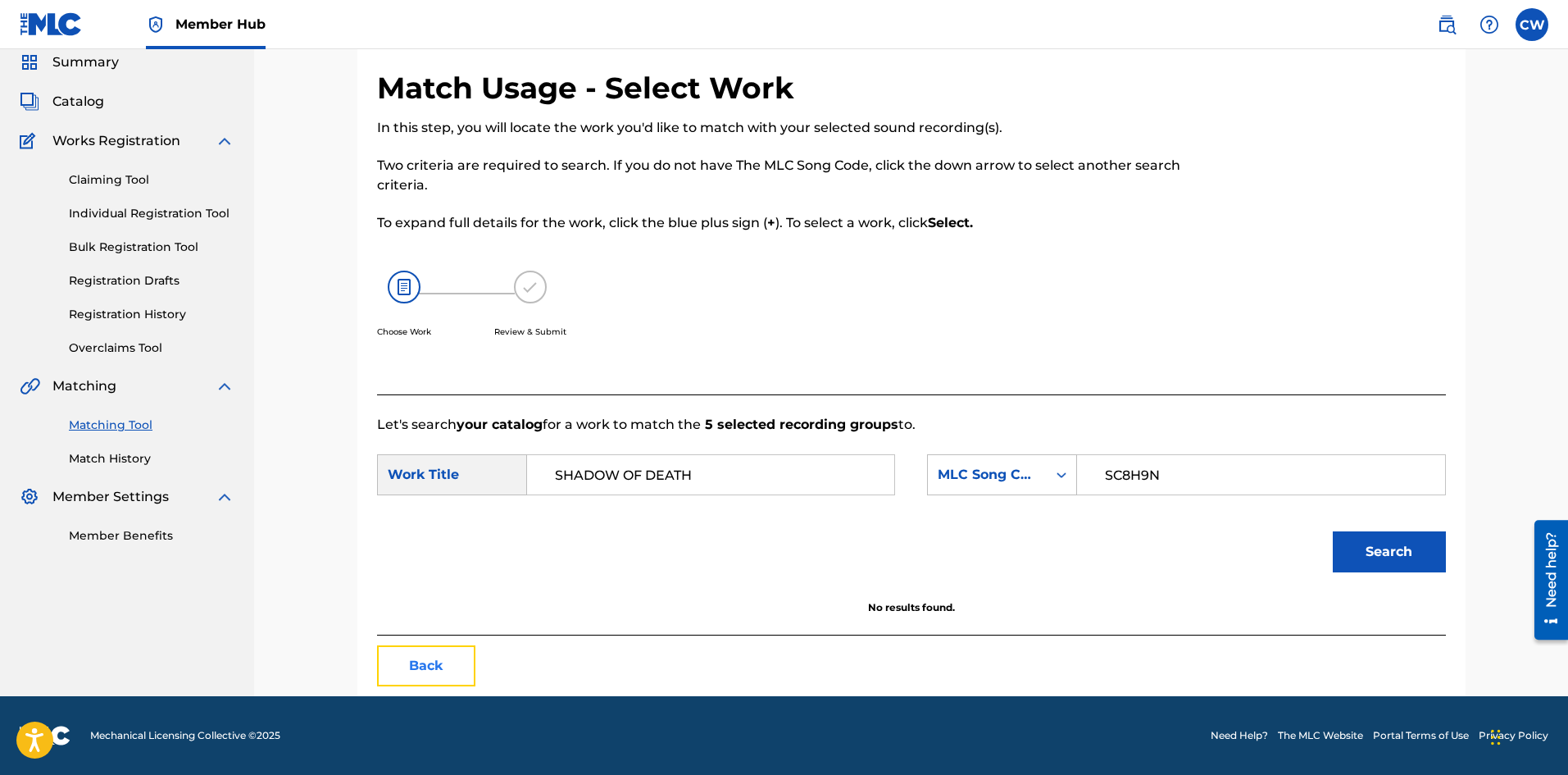
click at [449, 653] on button "Back" at bounding box center [426, 665] width 98 height 41
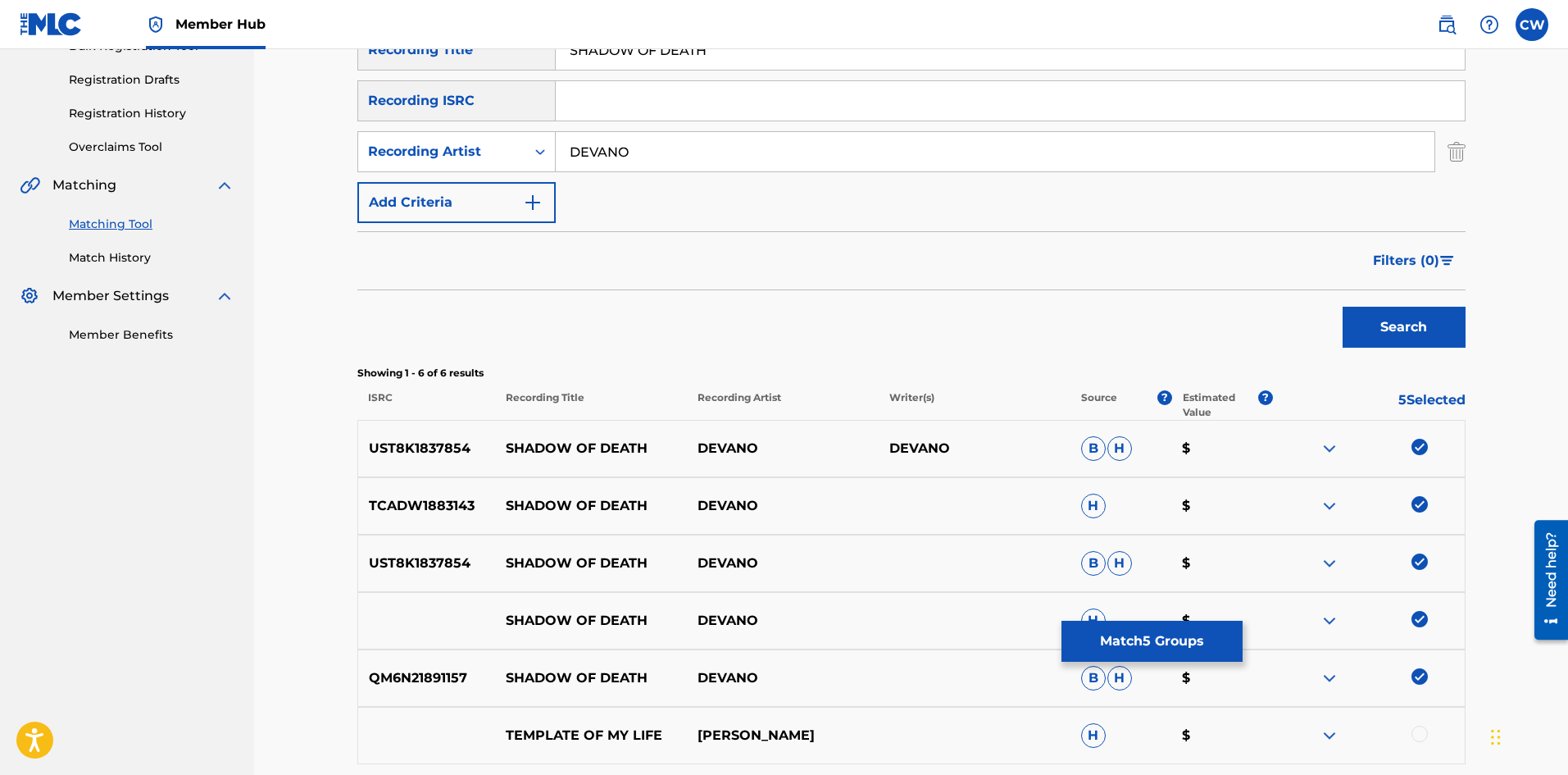
scroll to position [307, 0]
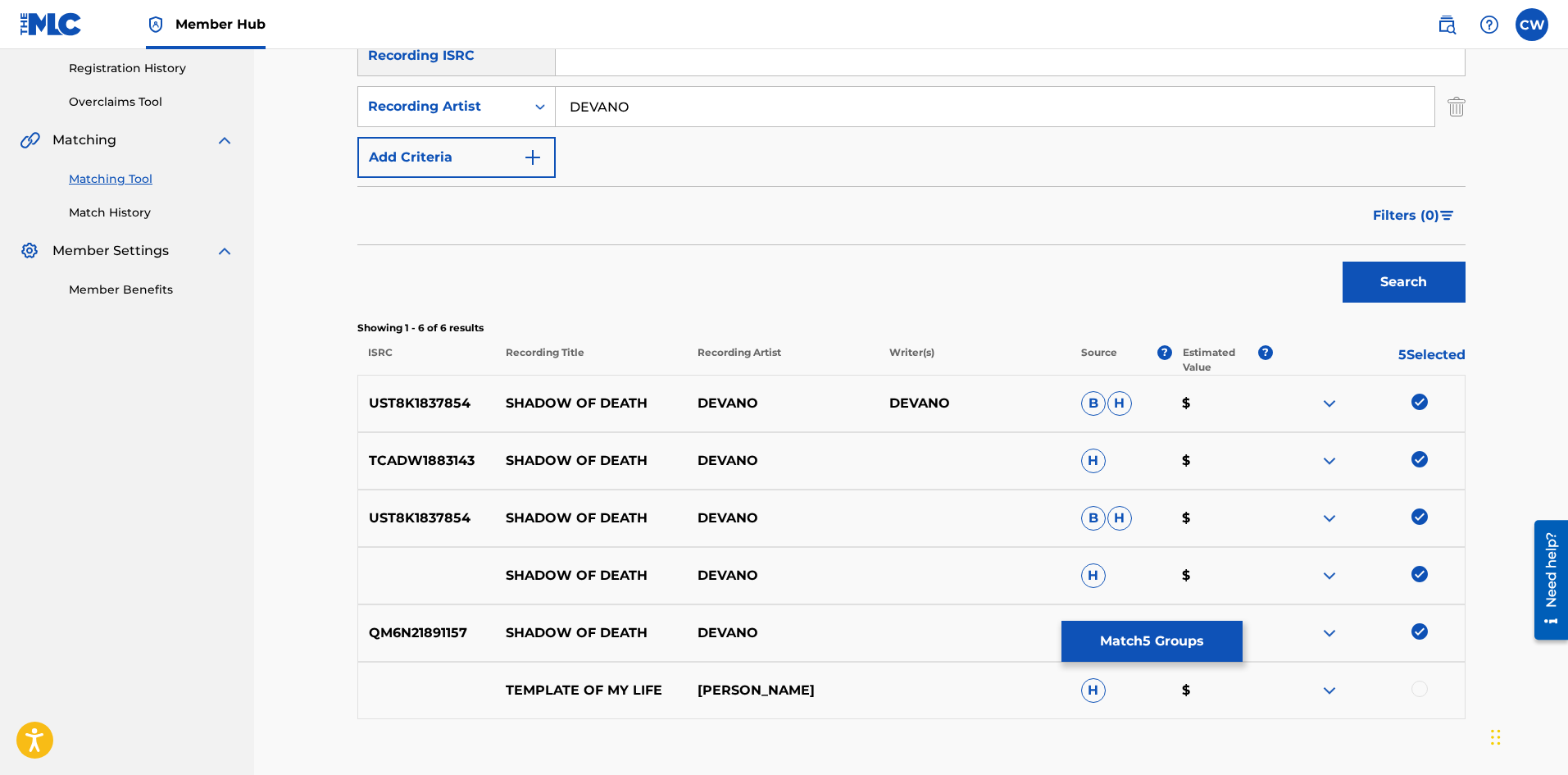
click at [1419, 630] on img at bounding box center [1419, 630] width 16 height 16
click at [1422, 579] on img at bounding box center [1419, 574] width 16 height 16
click at [1419, 529] on div "UST8K1837854 SHADOW OF DEATH [PERSON_NAME] $" at bounding box center [912, 519] width 1108 height 58
click at [1419, 517] on img at bounding box center [1419, 516] width 16 height 16
drag, startPoint x: 1417, startPoint y: 475, endPoint x: 1417, endPoint y: 464, distance: 11.0
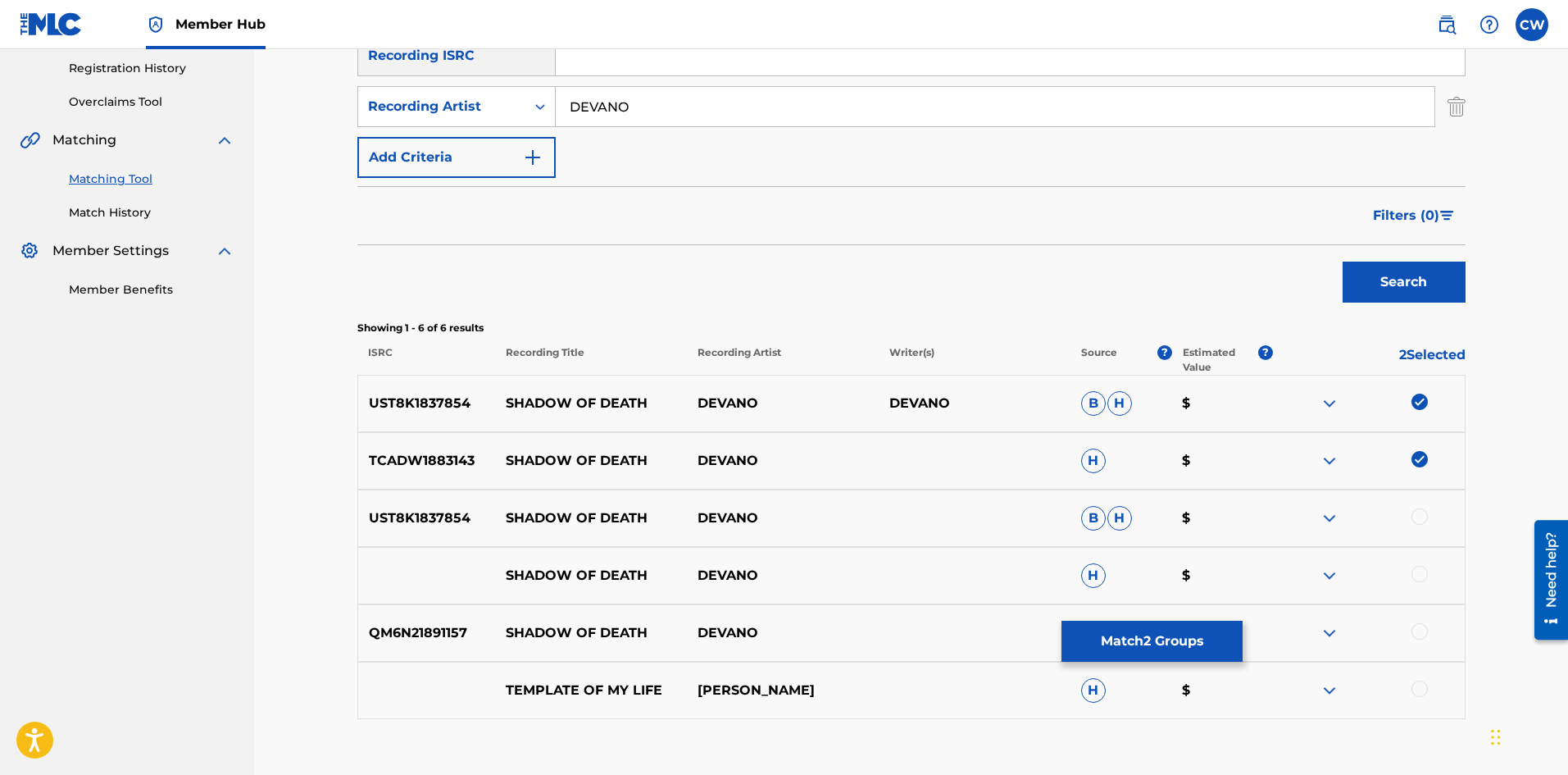
click at [1417, 469] on div "TCADW1883143 SHADOW OF DEATH DEVANO H $" at bounding box center [912, 461] width 1108 height 58
drag, startPoint x: 1417, startPoint y: 441, endPoint x: 1418, endPoint y: 465, distance: 24.0
click at [1418, 445] on div "TCADW1883143 SHADOW OF DEATH DEVANO H $" at bounding box center [912, 461] width 1108 height 58
drag, startPoint x: 1418, startPoint y: 465, endPoint x: 1418, endPoint y: 444, distance: 21.0
click at [1418, 463] on img at bounding box center [1419, 459] width 16 height 16
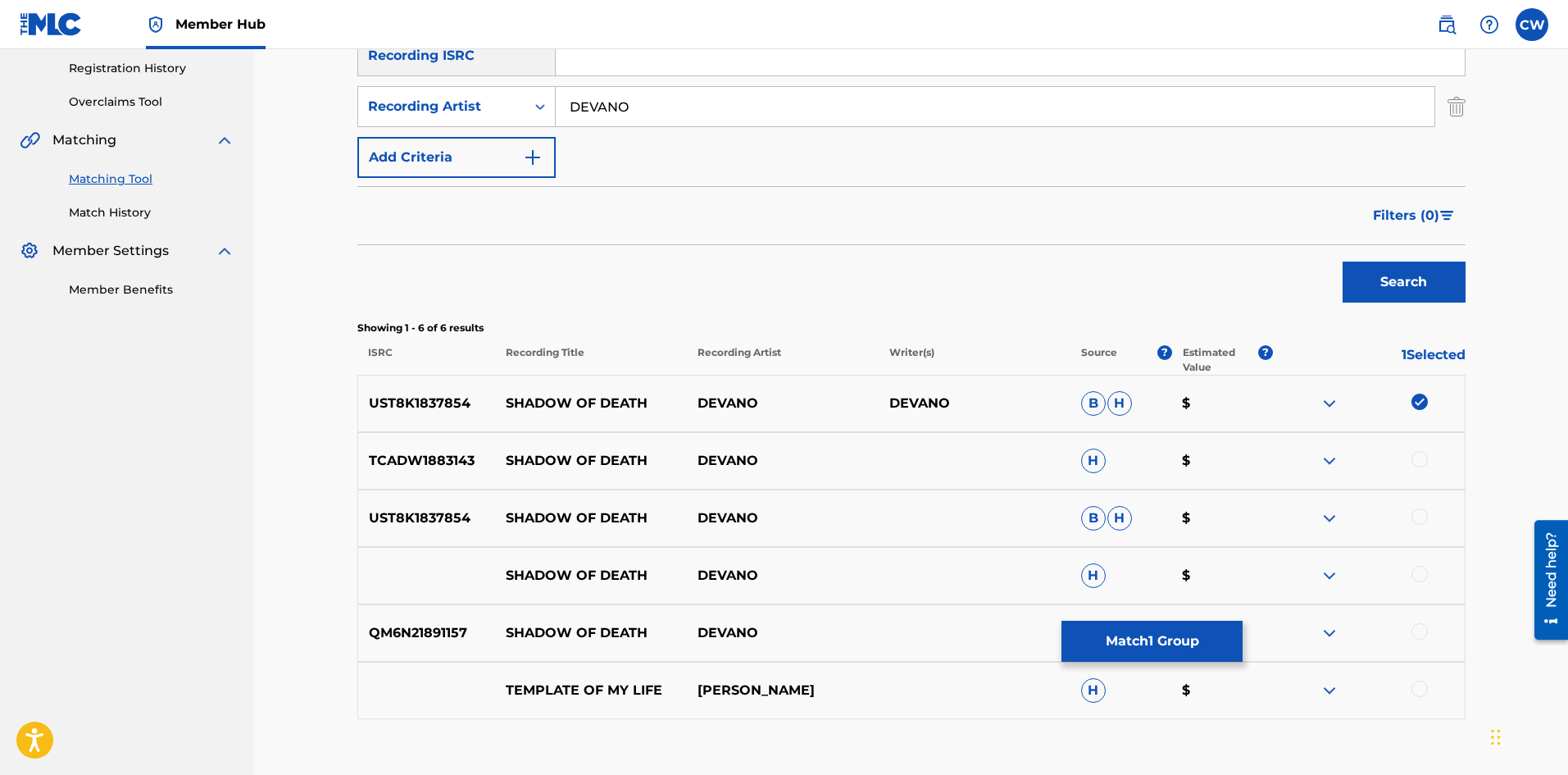
click at [1422, 397] on img at bounding box center [1419, 401] width 16 height 16
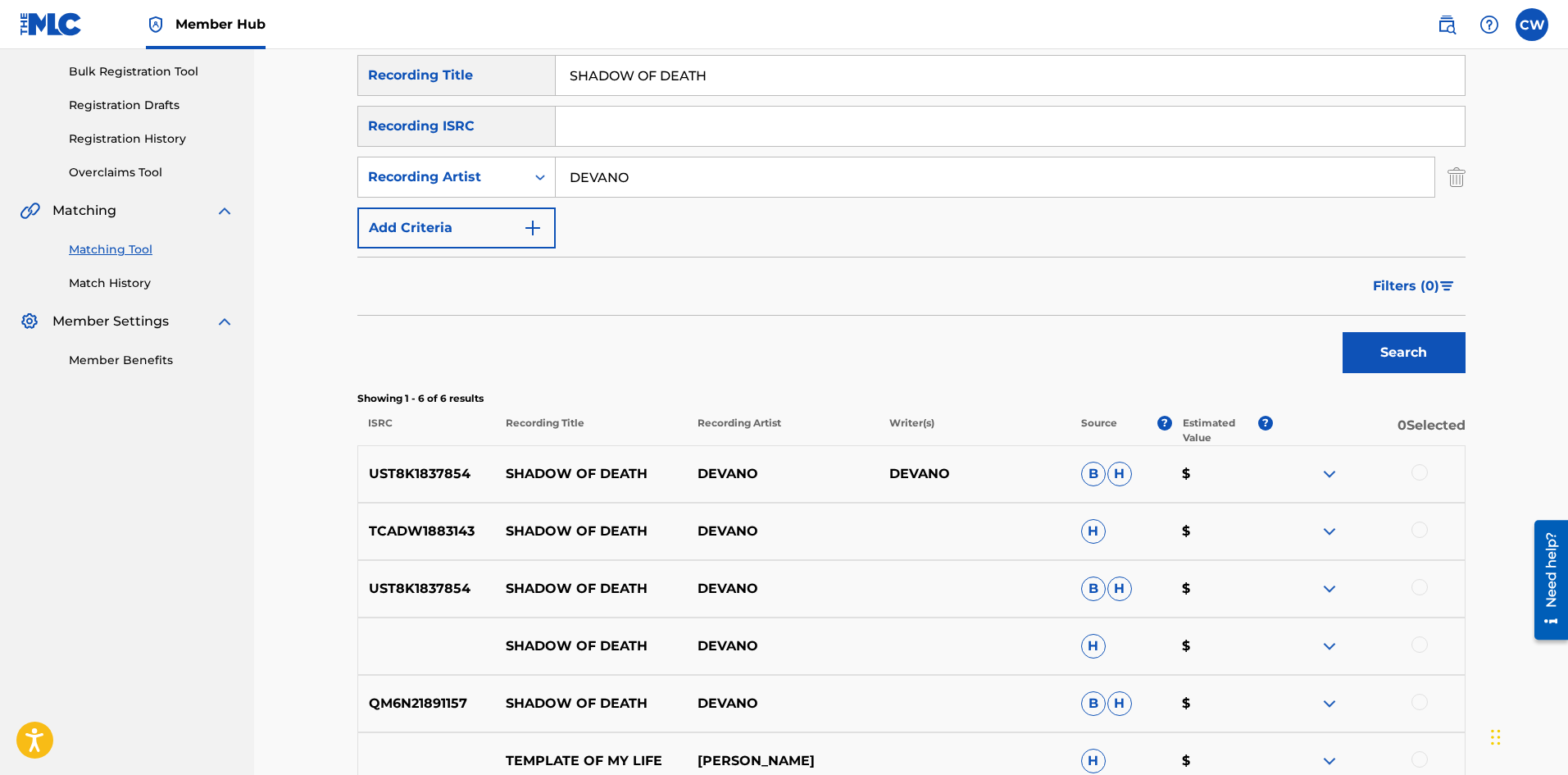
scroll to position [144, 0]
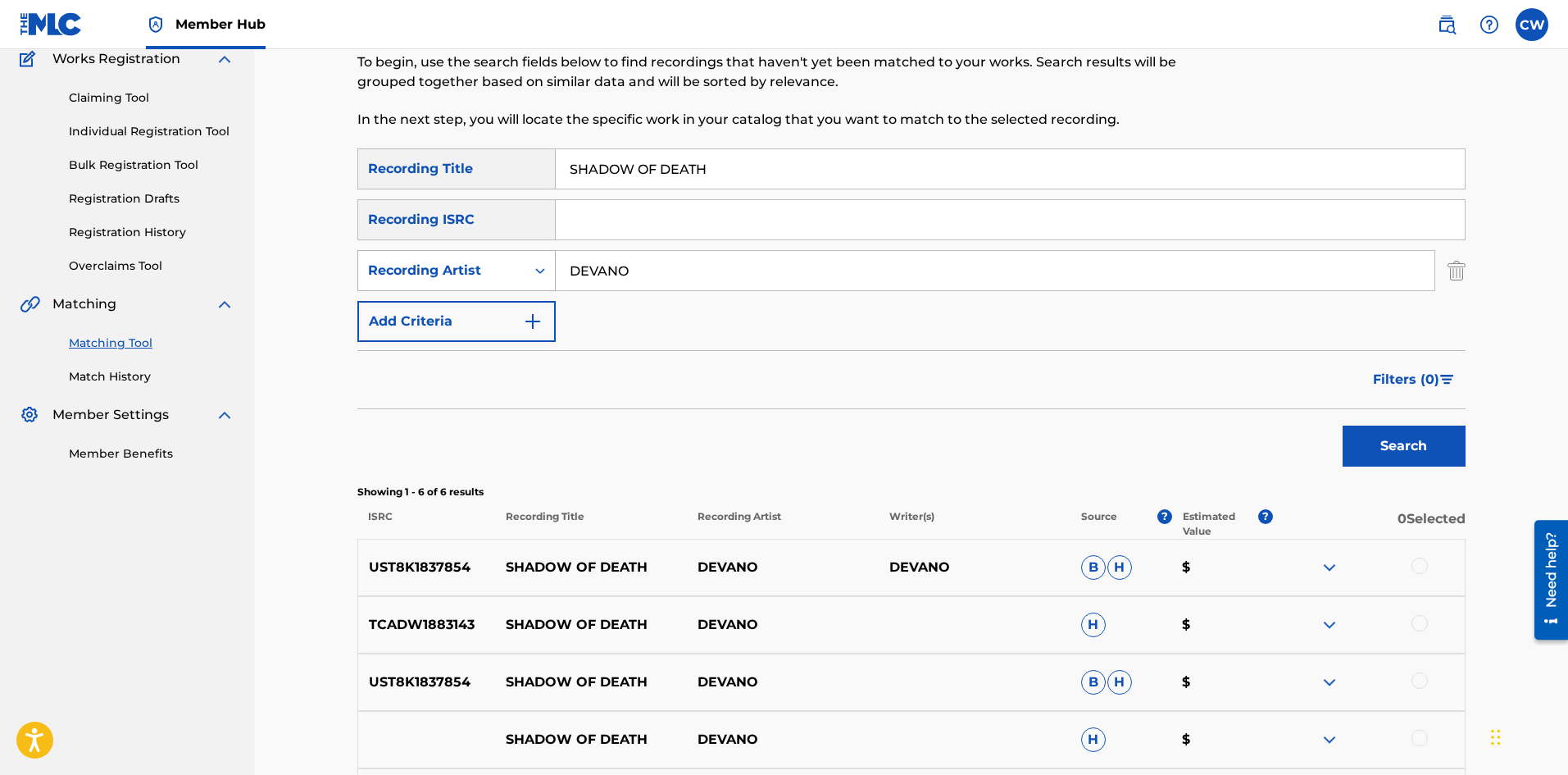
drag, startPoint x: 805, startPoint y: 277, endPoint x: 551, endPoint y: 273, distance: 254.0
click at [551, 273] on div "SearchWithCriteria47765dac-f5f1-4fa6-a137-f5ed690cf2fd Recording Artist DEVANO" at bounding box center [912, 270] width 1108 height 41
paste input "AJAUNI X WE ENDURE MUSIC X ADABA ENTERTAINMENT"
type input "AJAUNI X WE ENDURE MUSIC X ADABA ENTERTAINMENT"
drag, startPoint x: 808, startPoint y: 189, endPoint x: 461, endPoint y: 187, distance: 347.0
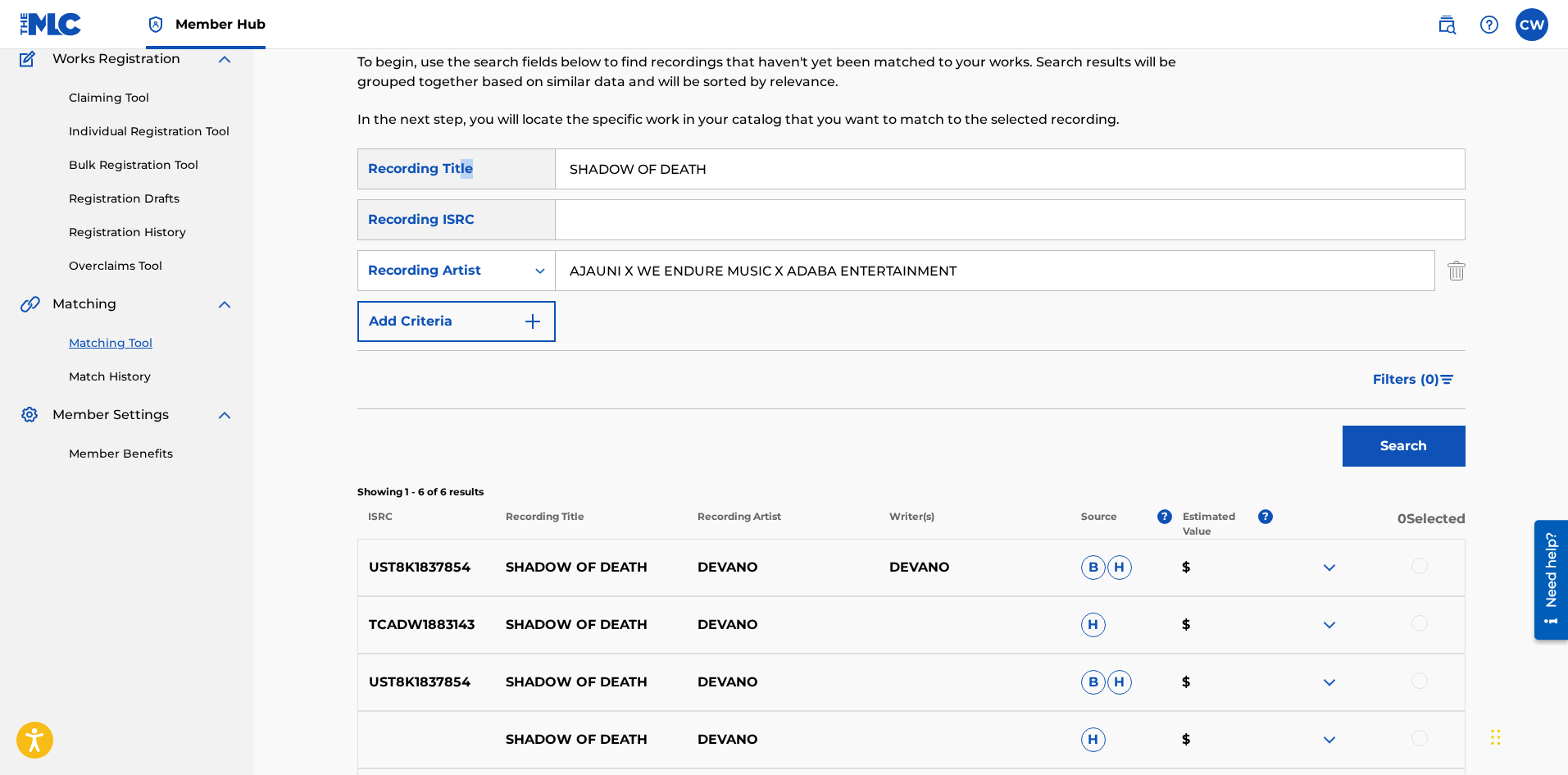
click at [460, 187] on div "SearchWithCriteria22bbefc4-1da7-4b90-85e3-ff346181ca9b Recording Title SHADOW O…" at bounding box center [912, 169] width 1108 height 41
drag, startPoint x: 556, startPoint y: 174, endPoint x: 492, endPoint y: 172, distance: 64.0
click at [492, 173] on div "SearchWithCriteria22bbefc4-1da7-4b90-85e3-ff346181ca9b Recording Title SHADOW O…" at bounding box center [912, 169] width 1108 height 41
paste input "KE DAT"
type input "SHAKE DAT"
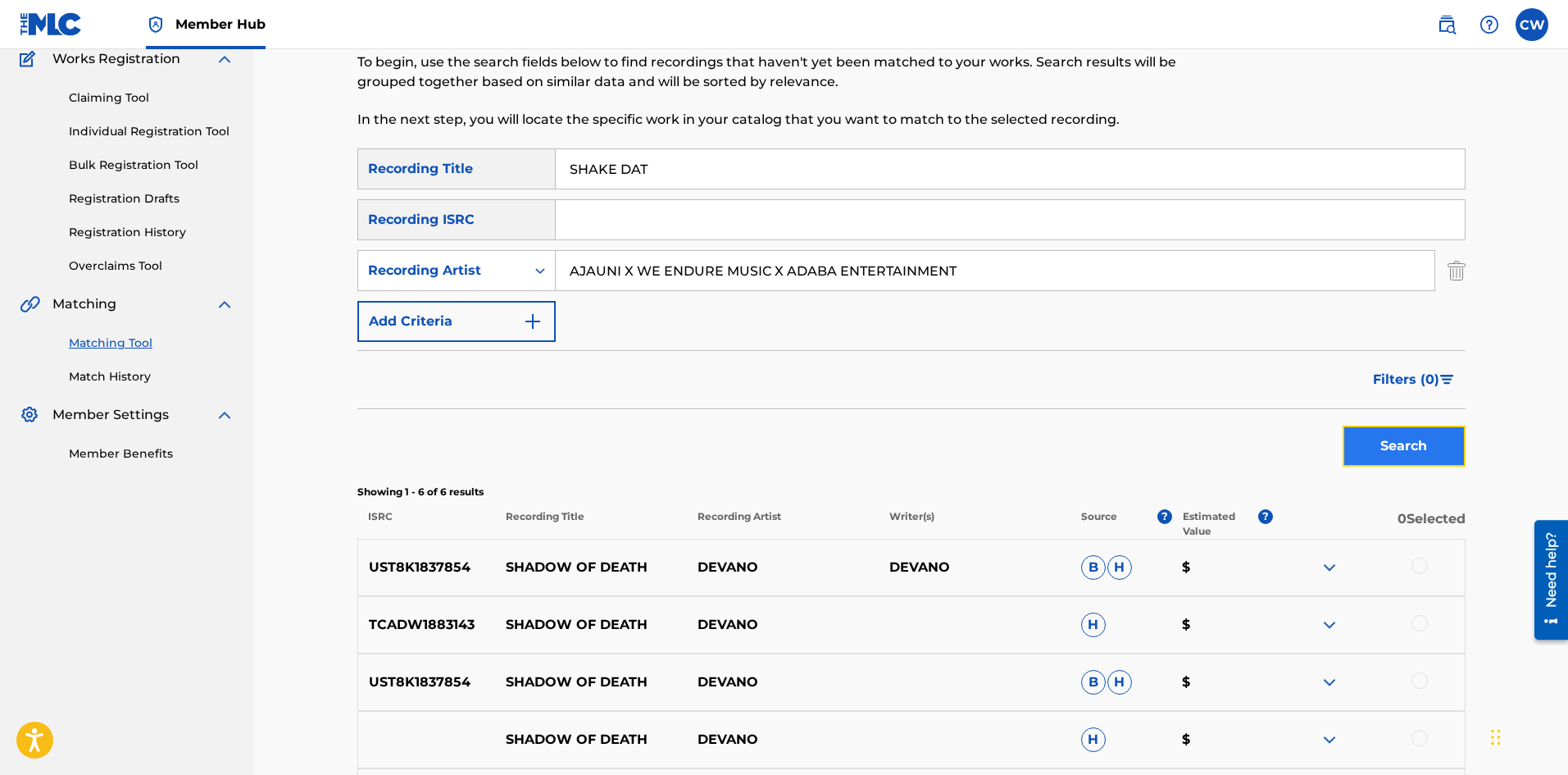
click at [1371, 441] on button "Search" at bounding box center [1404, 445] width 123 height 41
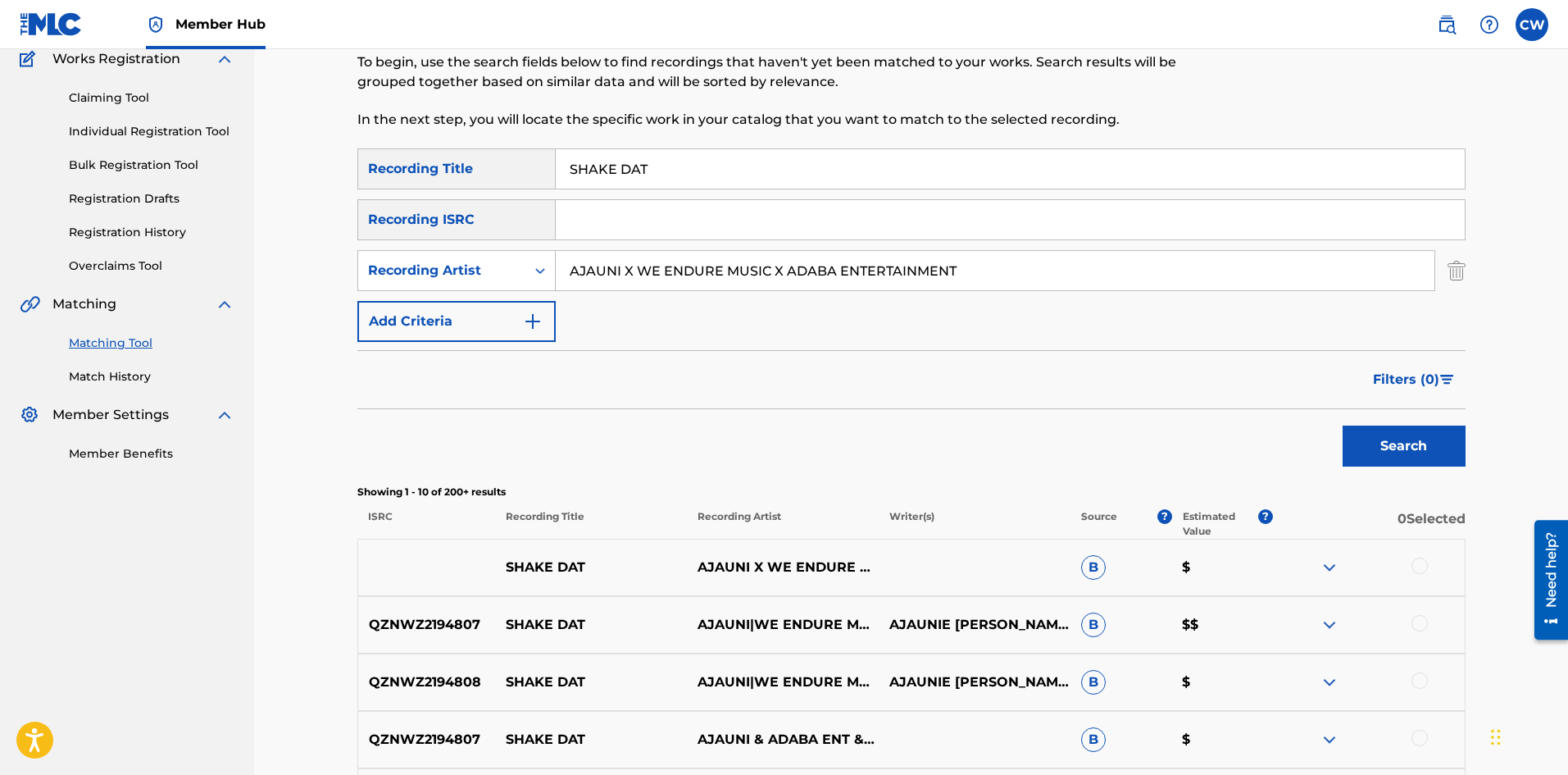
click at [1416, 559] on div at bounding box center [1419, 565] width 16 height 16
click at [1416, 596] on div "QZNWZ2194807 SHAKE DAT AJAUNI|WE ENDURE MUSIC|ADABA ENT AJAUNIE [PERSON_NAME] B…" at bounding box center [912, 625] width 1108 height 58
click at [1420, 611] on div "QZNWZ2194807 SHAKE DAT AJAUNI|WE ENDURE MUSIC|ADABA ENT AJAUNIE [PERSON_NAME] B…" at bounding box center [912, 625] width 1108 height 58
click at [1424, 628] on div at bounding box center [1419, 623] width 16 height 16
click at [1415, 648] on div "QZNWZ2194807 SHAKE DAT AJAUNI|WE ENDURE MUSIC|ADABA ENT AJAUNIE [PERSON_NAME] B…" at bounding box center [912, 625] width 1108 height 58
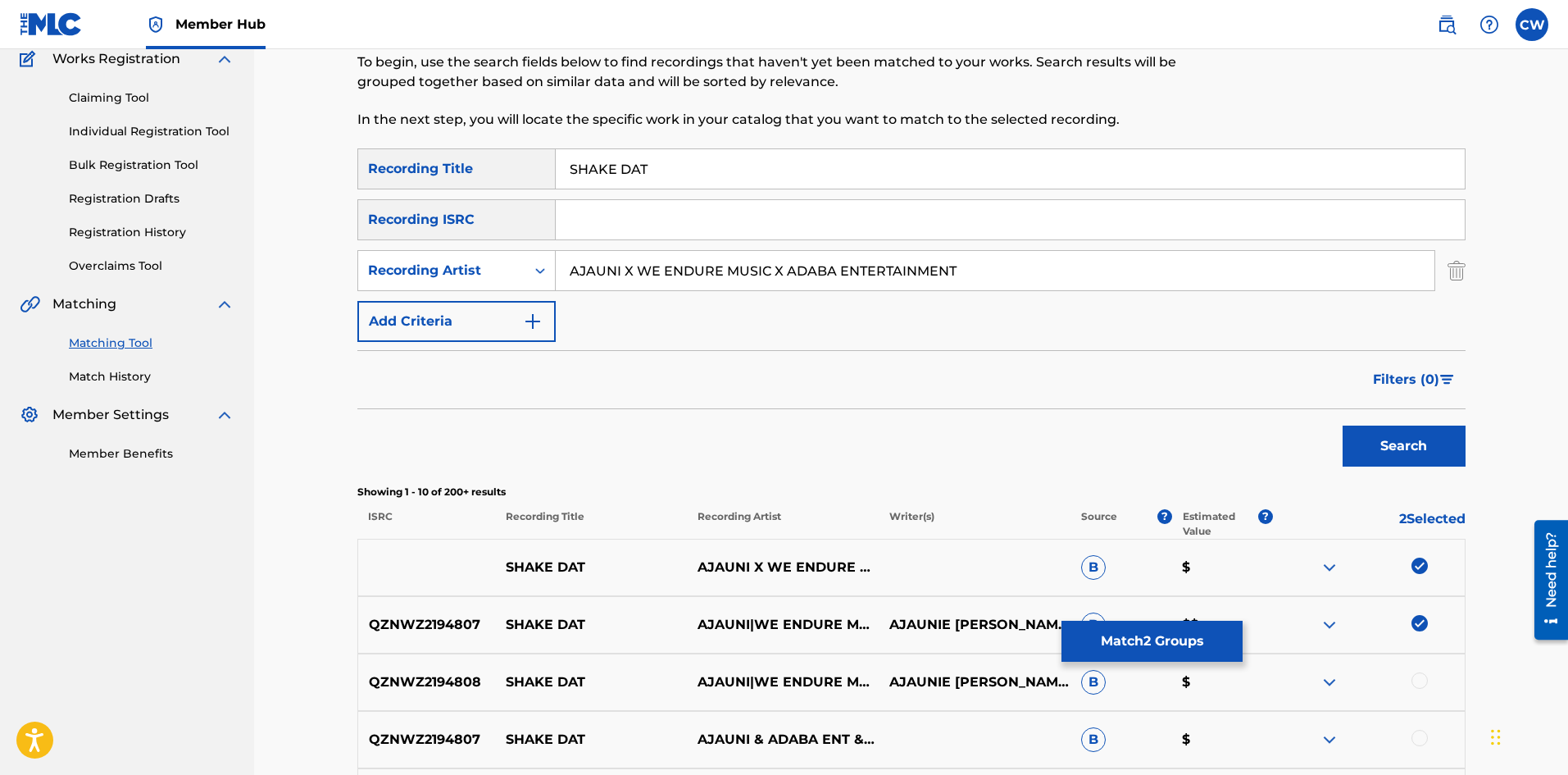
drag, startPoint x: 1420, startPoint y: 661, endPoint x: 1418, endPoint y: 678, distance: 17.1
click at [1420, 663] on div "QZNWZ2194808 SHAKE DAT AJAUNI|WE ENDURE MUSIC|ADABA ENT AJAUNIE [PERSON_NAME] B…" at bounding box center [912, 682] width 1108 height 58
click at [1418, 678] on div at bounding box center [1419, 680] width 16 height 16
click at [1417, 727] on div "QZNWZ2194807 SHAKE DAT AJAUNI & ADABA ENT & WE ENDURE MUSIC B $" at bounding box center [912, 739] width 1108 height 58
click at [1417, 735] on div at bounding box center [1419, 737] width 16 height 16
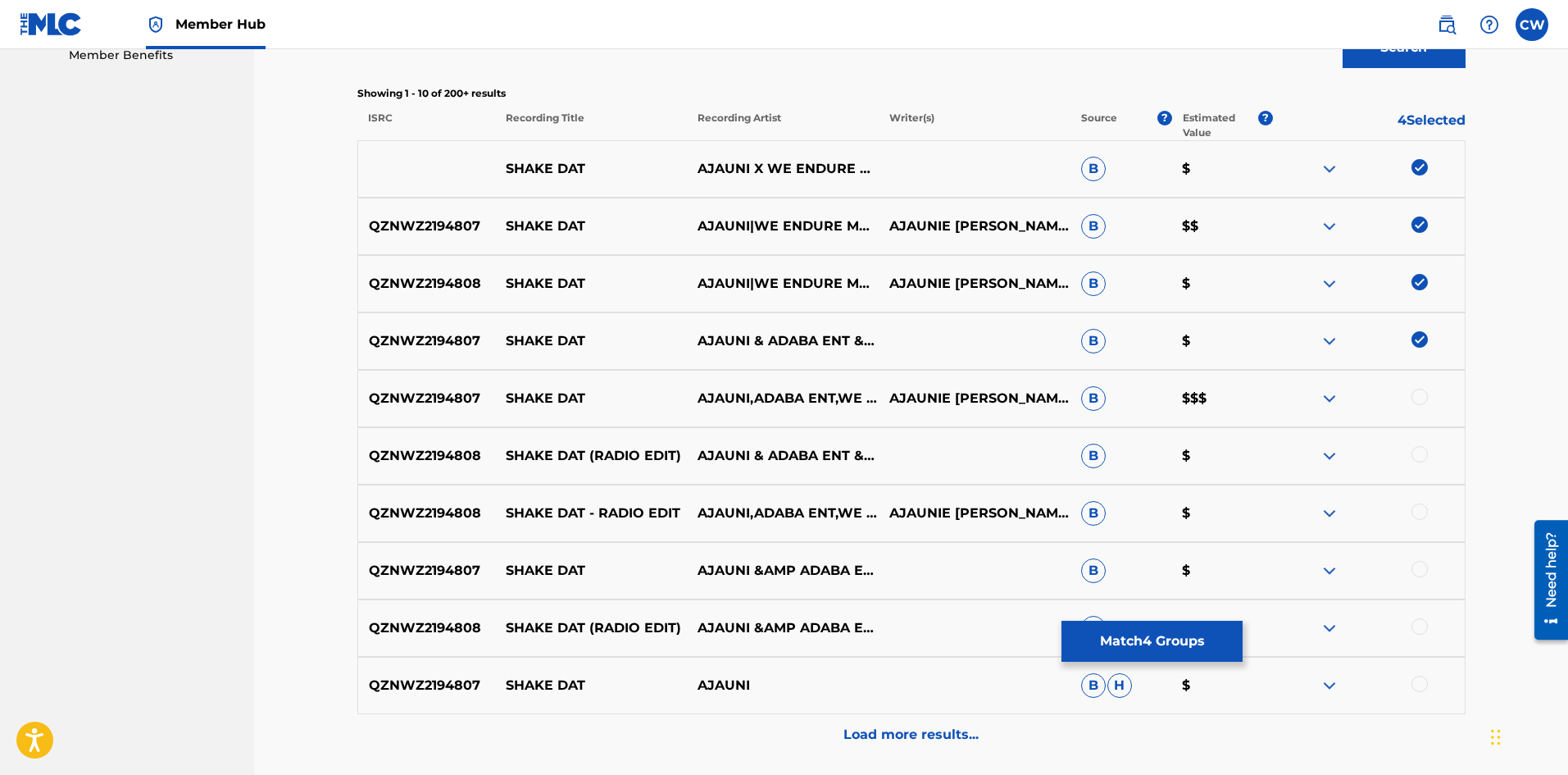
scroll to position [635, 0]
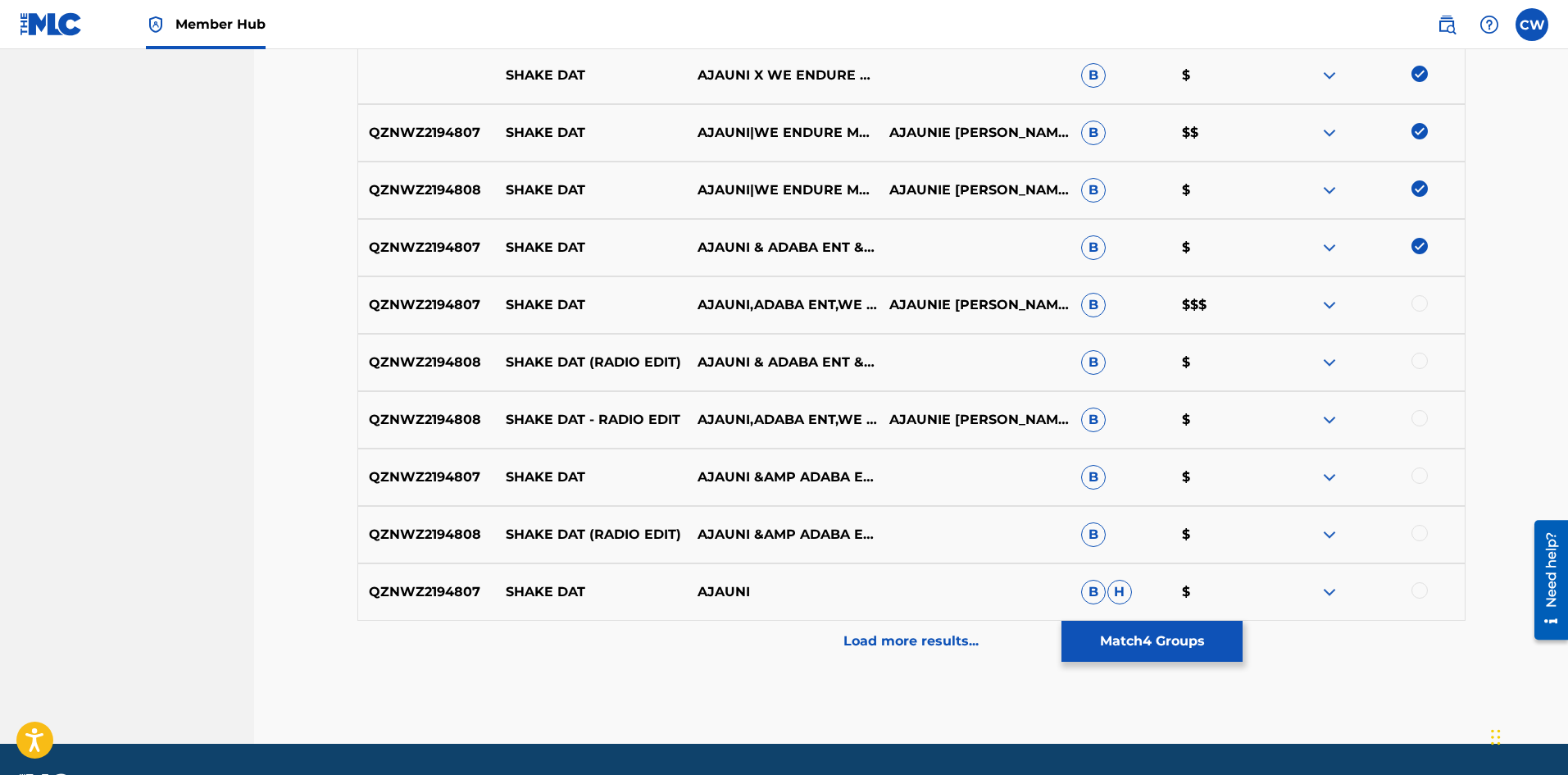
click at [1421, 306] on div at bounding box center [1419, 303] width 16 height 16
click at [1422, 363] on div at bounding box center [1419, 361] width 16 height 16
click at [1428, 419] on div at bounding box center [1369, 419] width 192 height 19
drag, startPoint x: 1428, startPoint y: 419, endPoint x: 1420, endPoint y: 421, distance: 8.2
click at [1424, 420] on div at bounding box center [1369, 419] width 192 height 19
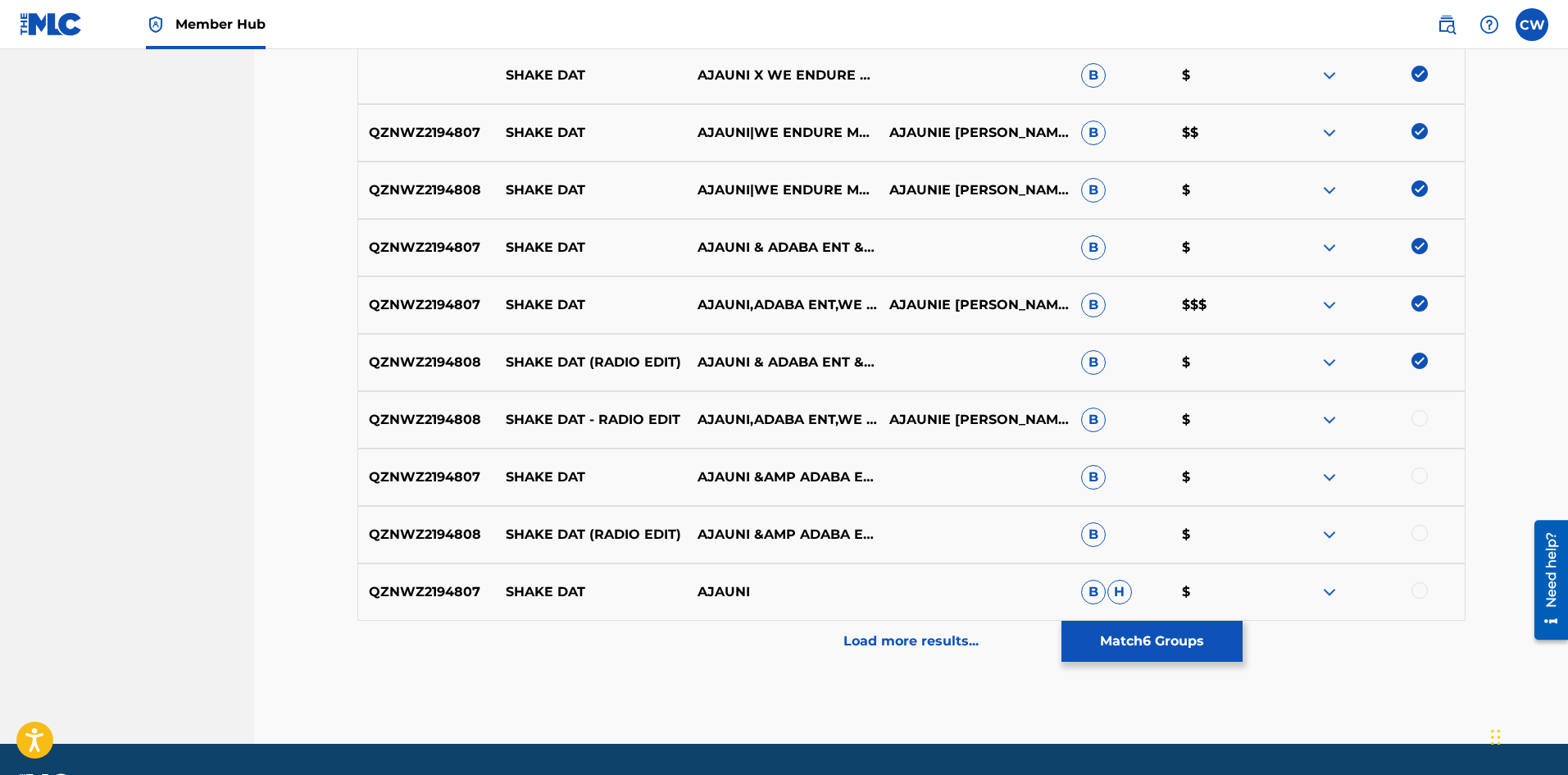
click at [1420, 421] on div at bounding box center [1419, 417] width 16 height 16
click at [1423, 476] on div at bounding box center [1419, 475] width 16 height 16
click at [1413, 528] on div at bounding box center [1419, 532] width 16 height 16
click at [1416, 582] on div at bounding box center [1419, 590] width 16 height 16
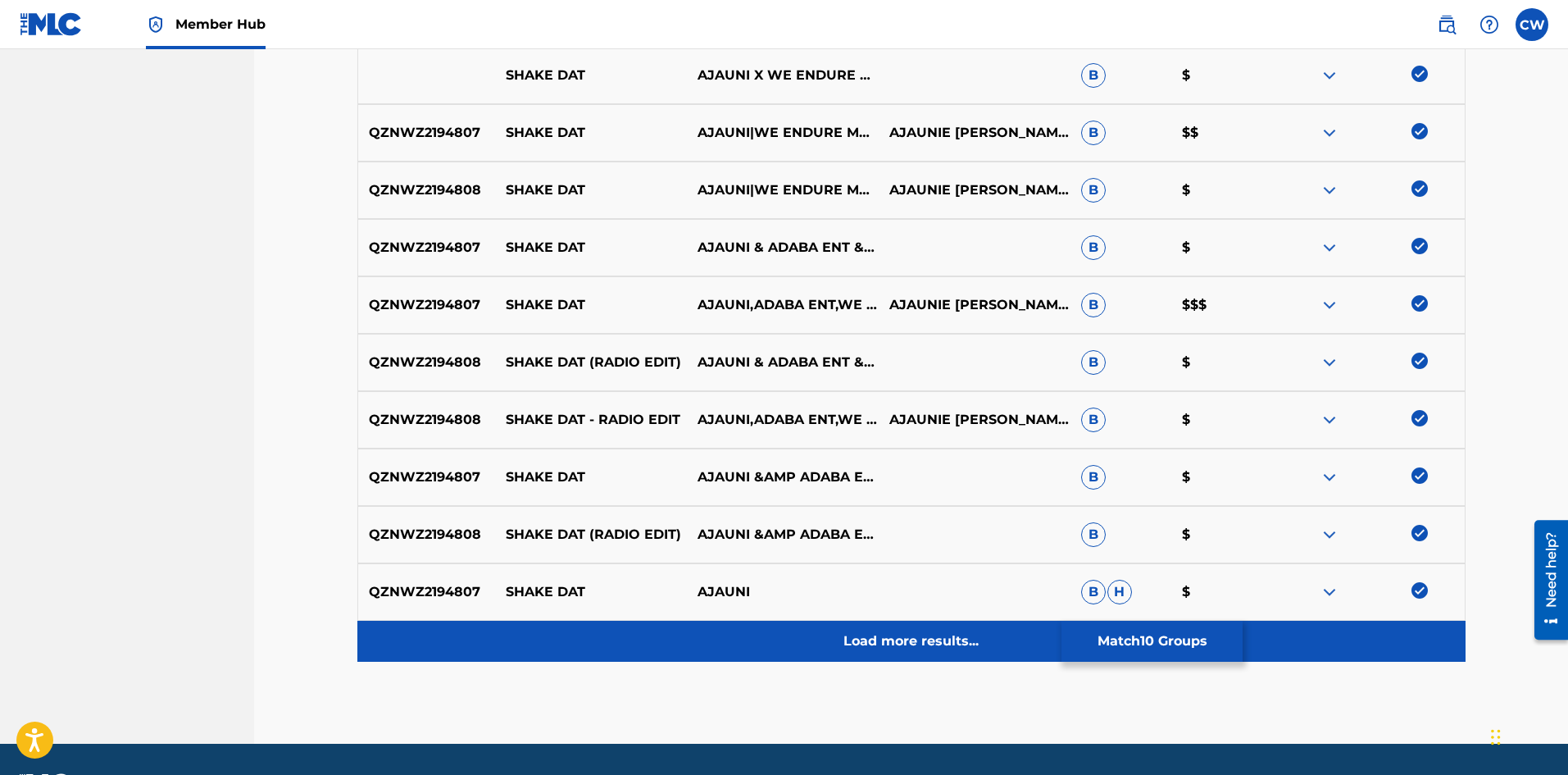
click at [1409, 636] on div "Load more results..." at bounding box center [912, 641] width 1108 height 41
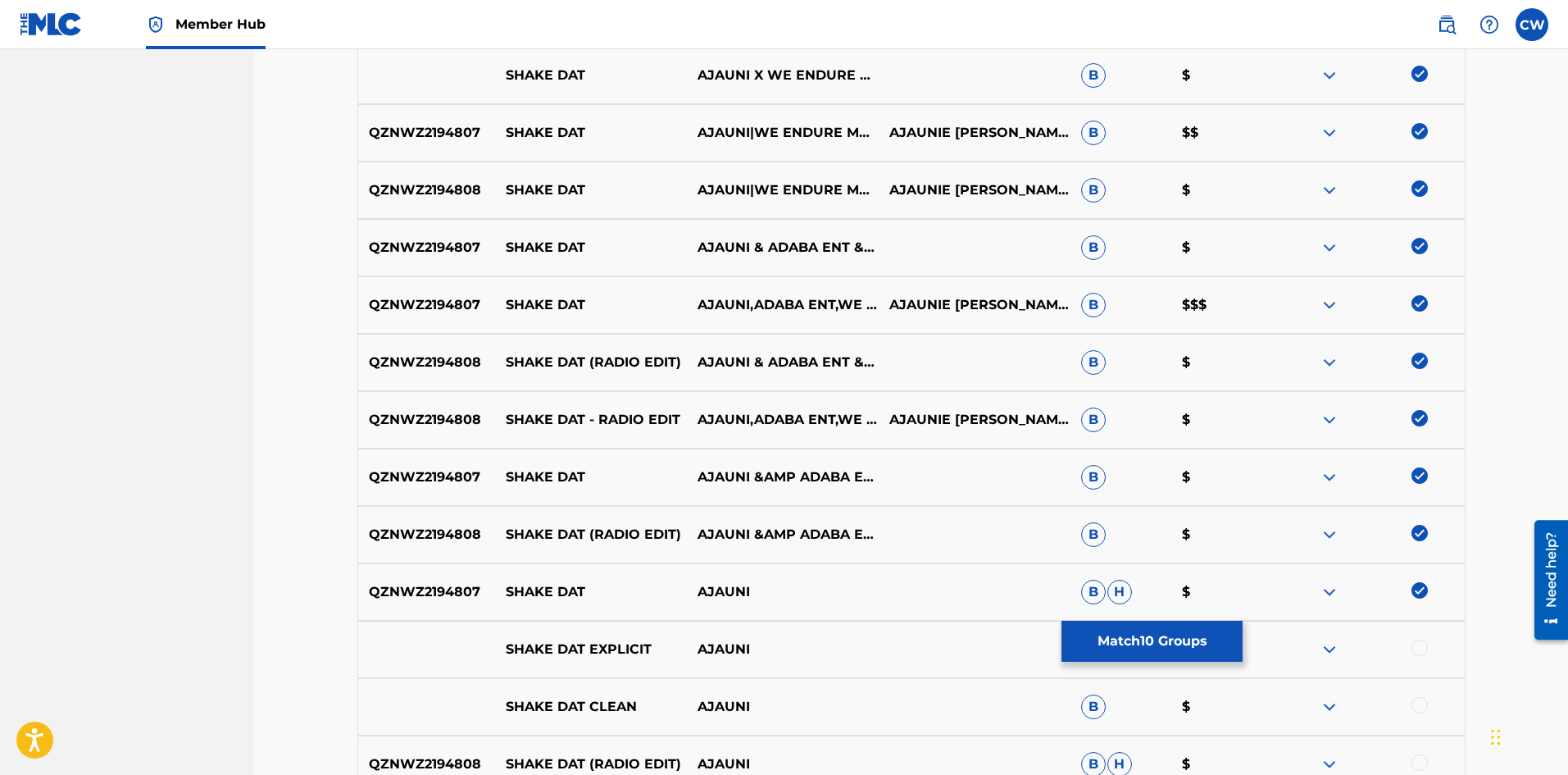
click at [1421, 642] on div at bounding box center [1419, 647] width 16 height 16
click at [1416, 686] on div "SHAKE DAT CLEAN AJAUNI B $" at bounding box center [912, 707] width 1108 height 58
drag, startPoint x: 1414, startPoint y: 690, endPoint x: 1403, endPoint y: 710, distance: 22.8
click at [1403, 710] on div "SHAKE DAT CLEAN AJAUNI B $" at bounding box center [912, 707] width 1108 height 58
click at [1425, 706] on div at bounding box center [1419, 705] width 16 height 16
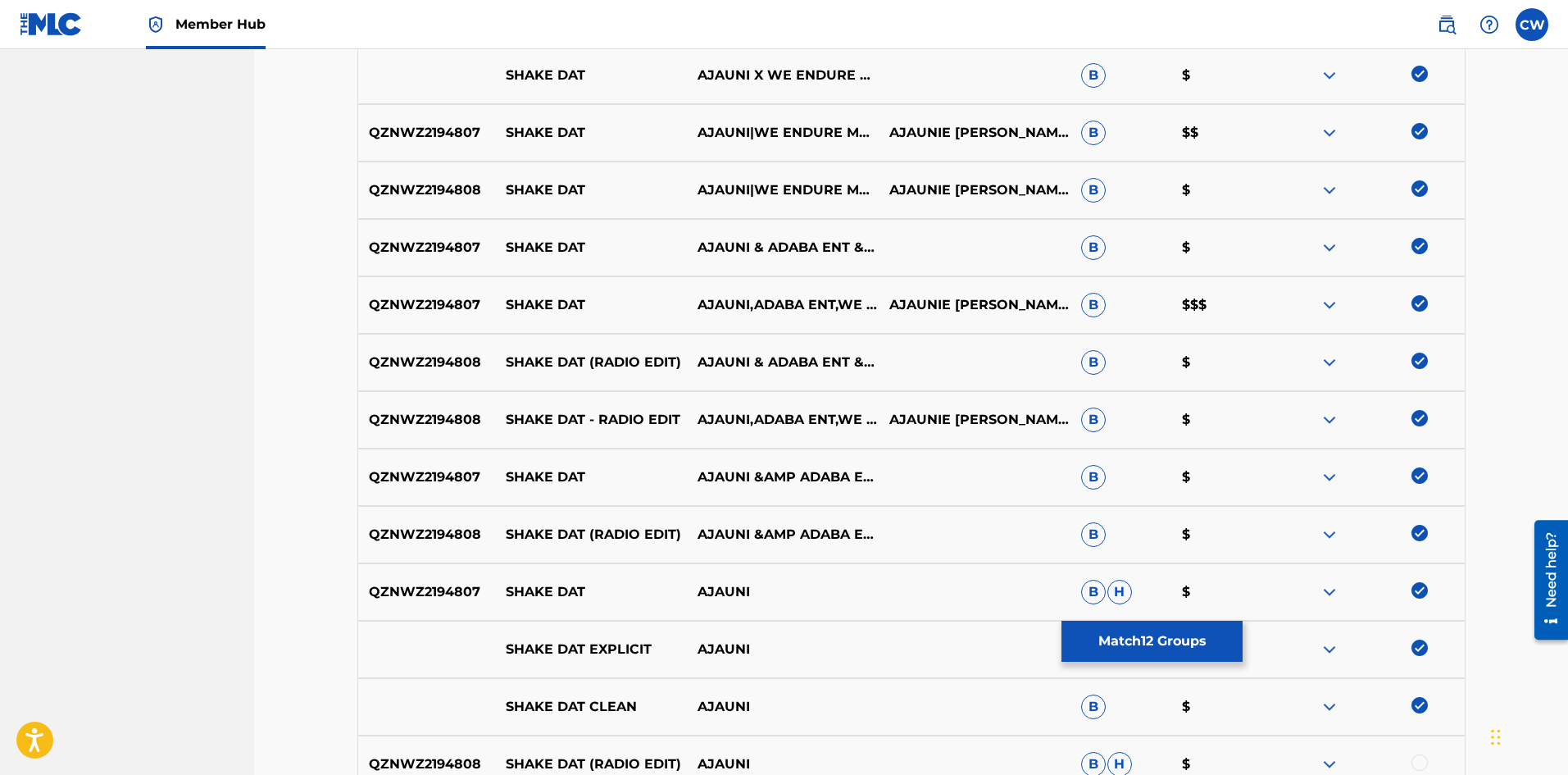
click at [1422, 751] on div "QZNWZ2194808 SHAKE DAT (RADIO EDIT) AJAUNI B H $" at bounding box center [912, 764] width 1108 height 58
click at [1419, 756] on div at bounding box center [1419, 762] width 16 height 16
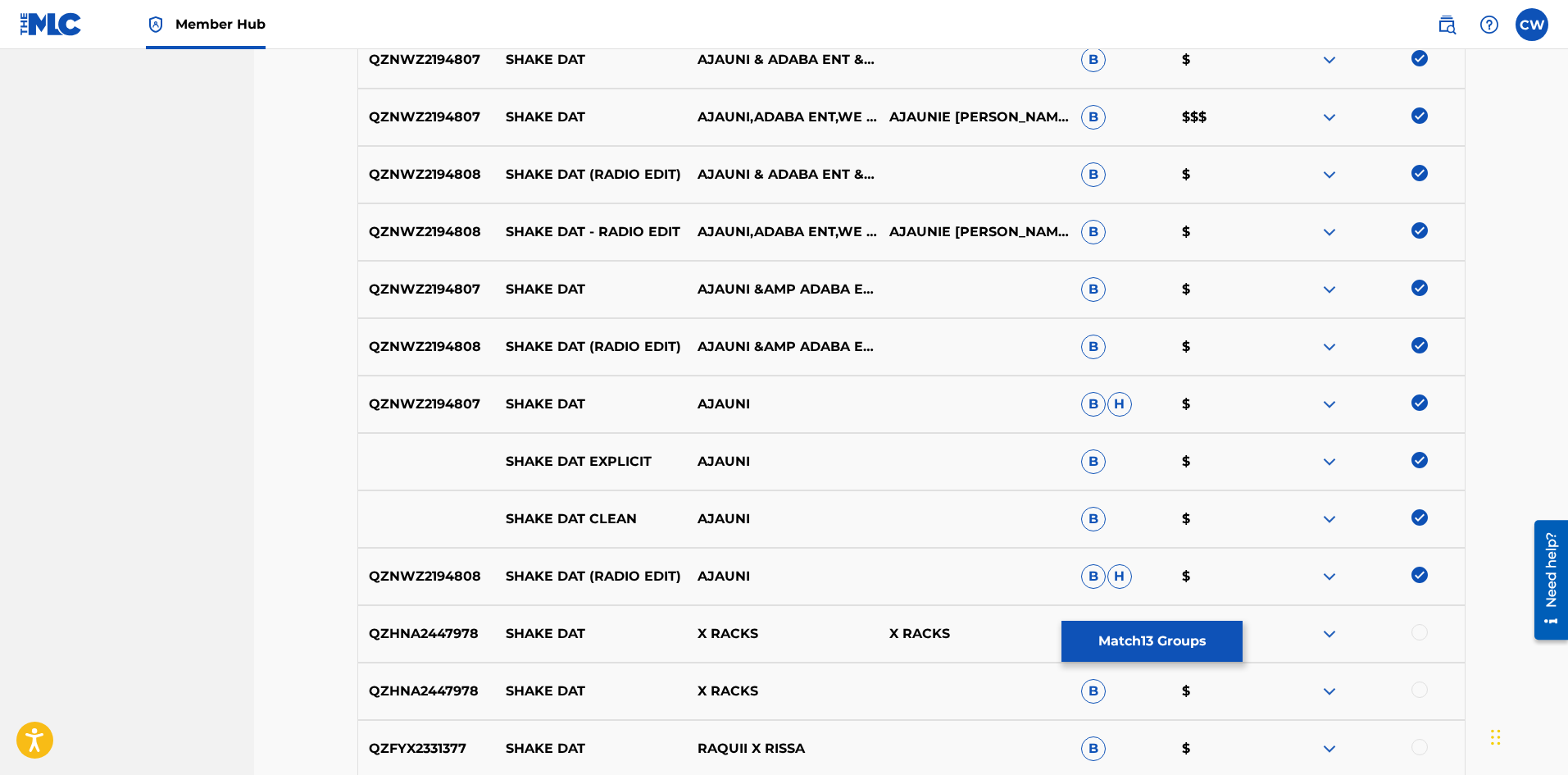
scroll to position [881, 0]
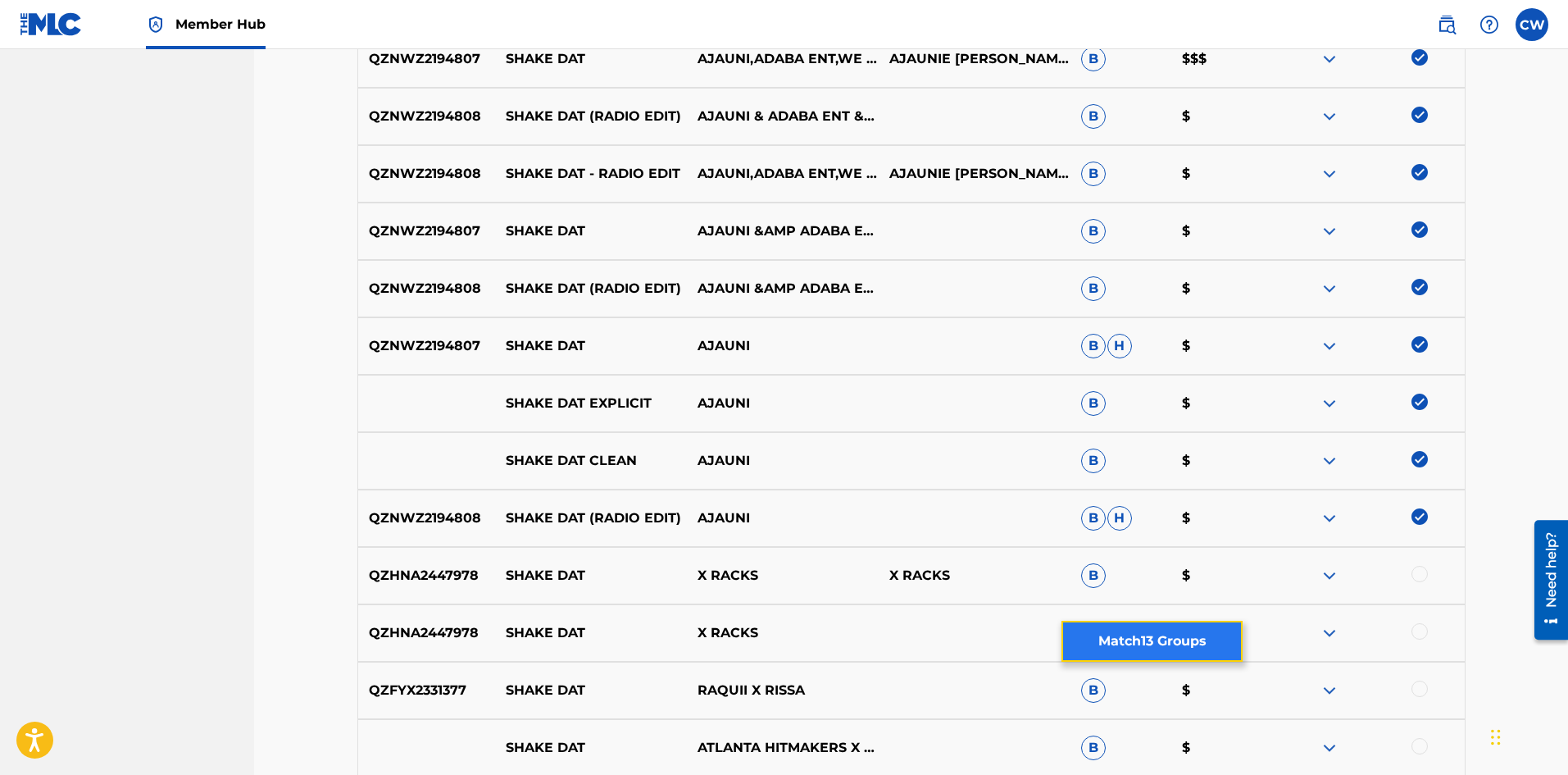
click at [1151, 650] on button "Match 13 Groups" at bounding box center [1152, 641] width 181 height 41
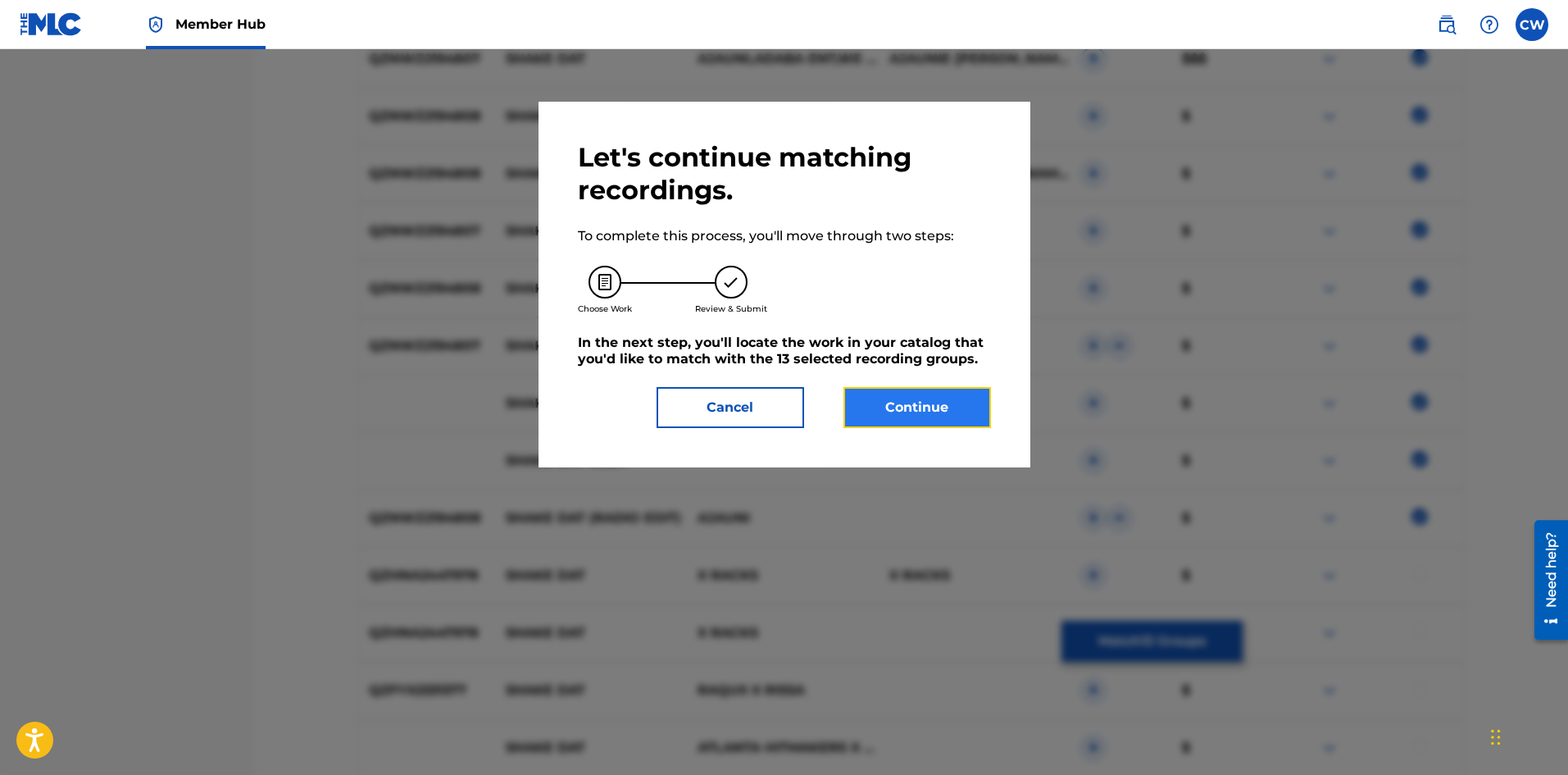
drag, startPoint x: 933, startPoint y: 403, endPoint x: 923, endPoint y: 393, distance: 14.1
click at [923, 393] on button "Continue" at bounding box center [917, 407] width 147 height 41
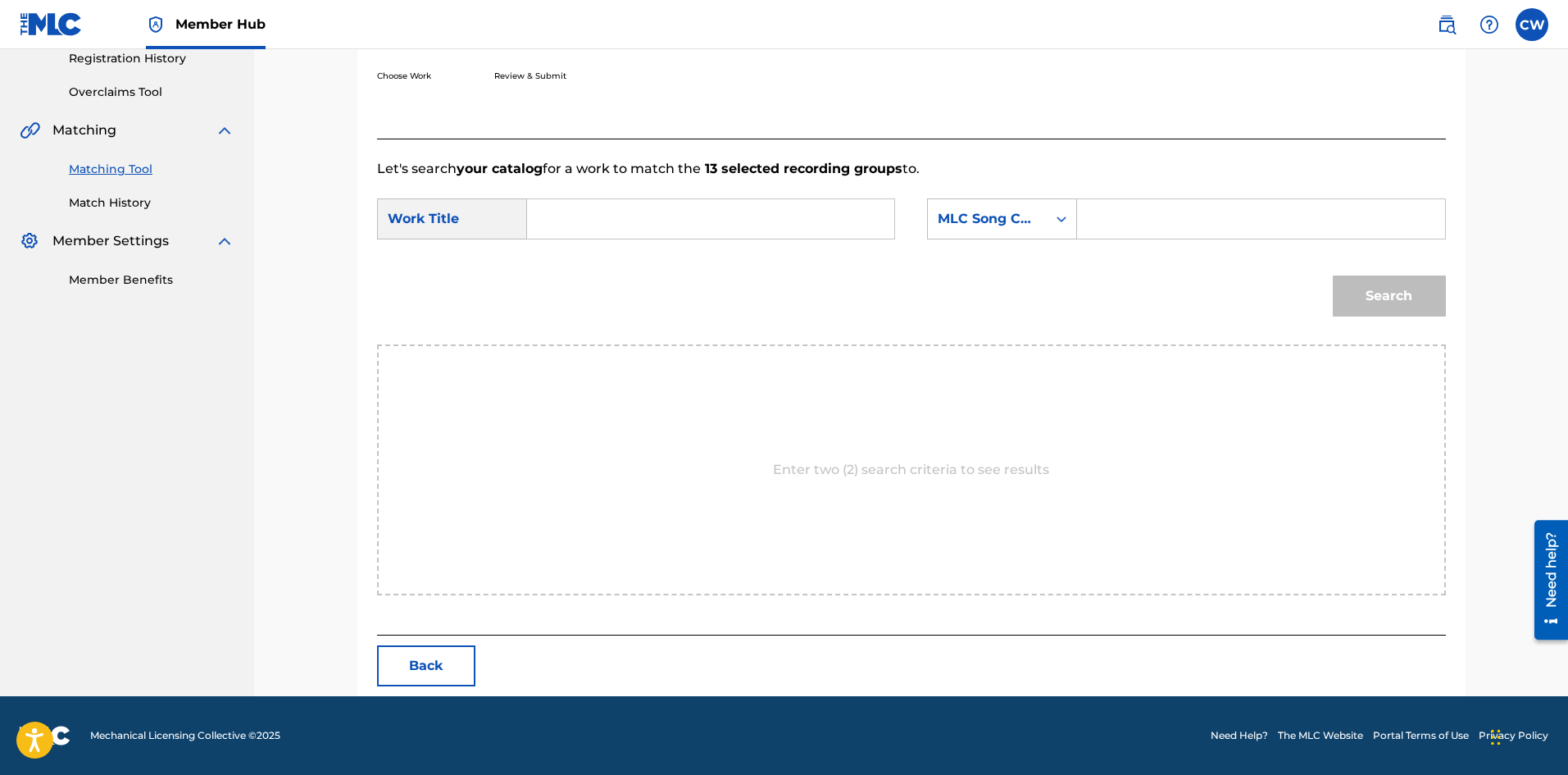
click at [635, 229] on input "Search Form" at bounding box center [710, 219] width 339 height 40
paste input "SHAKE DAT"
type input "SHAKE DAT"
click at [1175, 206] on input "Search Form" at bounding box center [1261, 219] width 339 height 40
paste input "S59EIR"
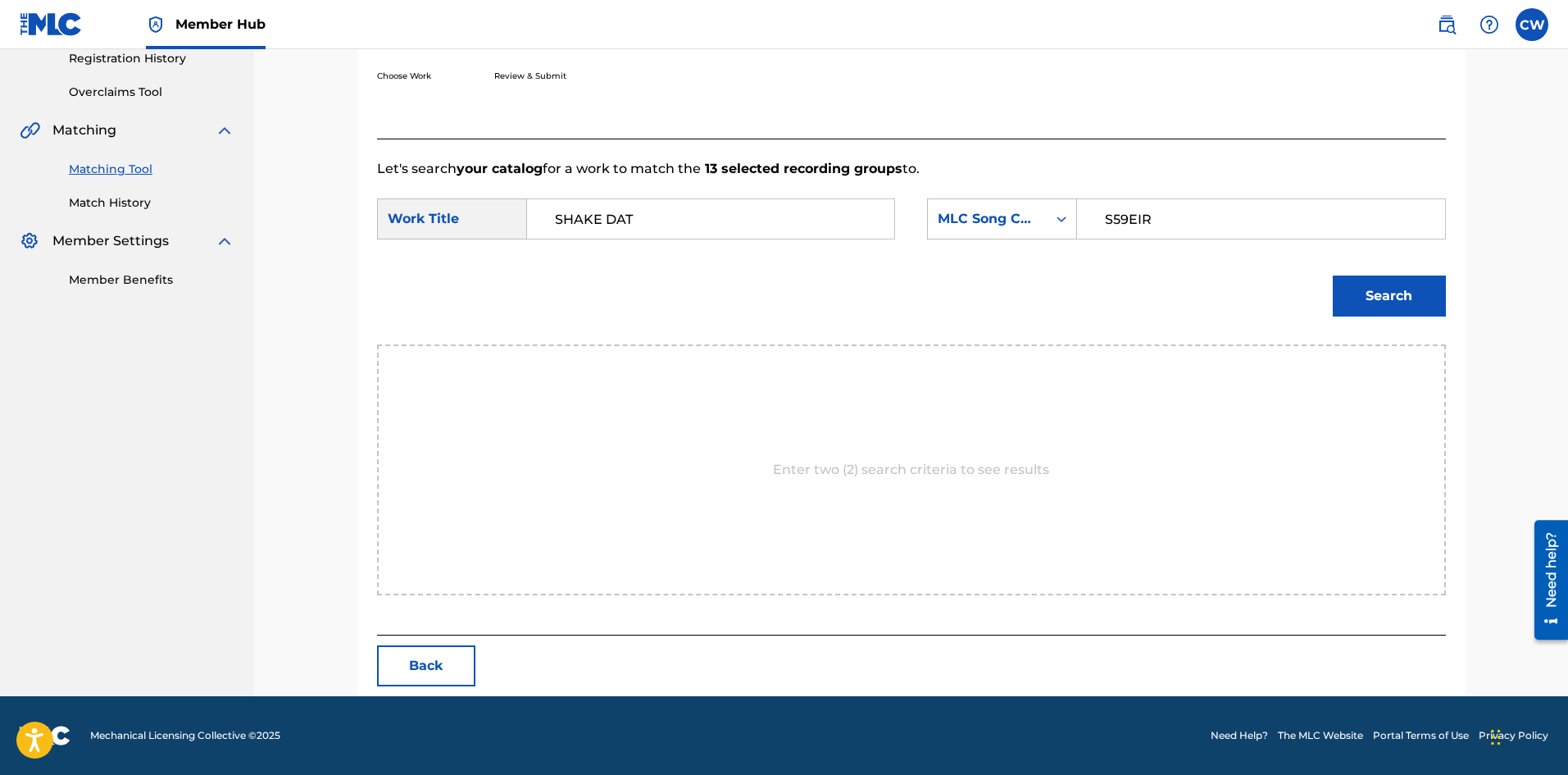
type input "S59EIR"
click at [1392, 320] on div "Search" at bounding box center [1385, 292] width 121 height 66
click at [1397, 312] on button "Search" at bounding box center [1389, 296] width 113 height 41
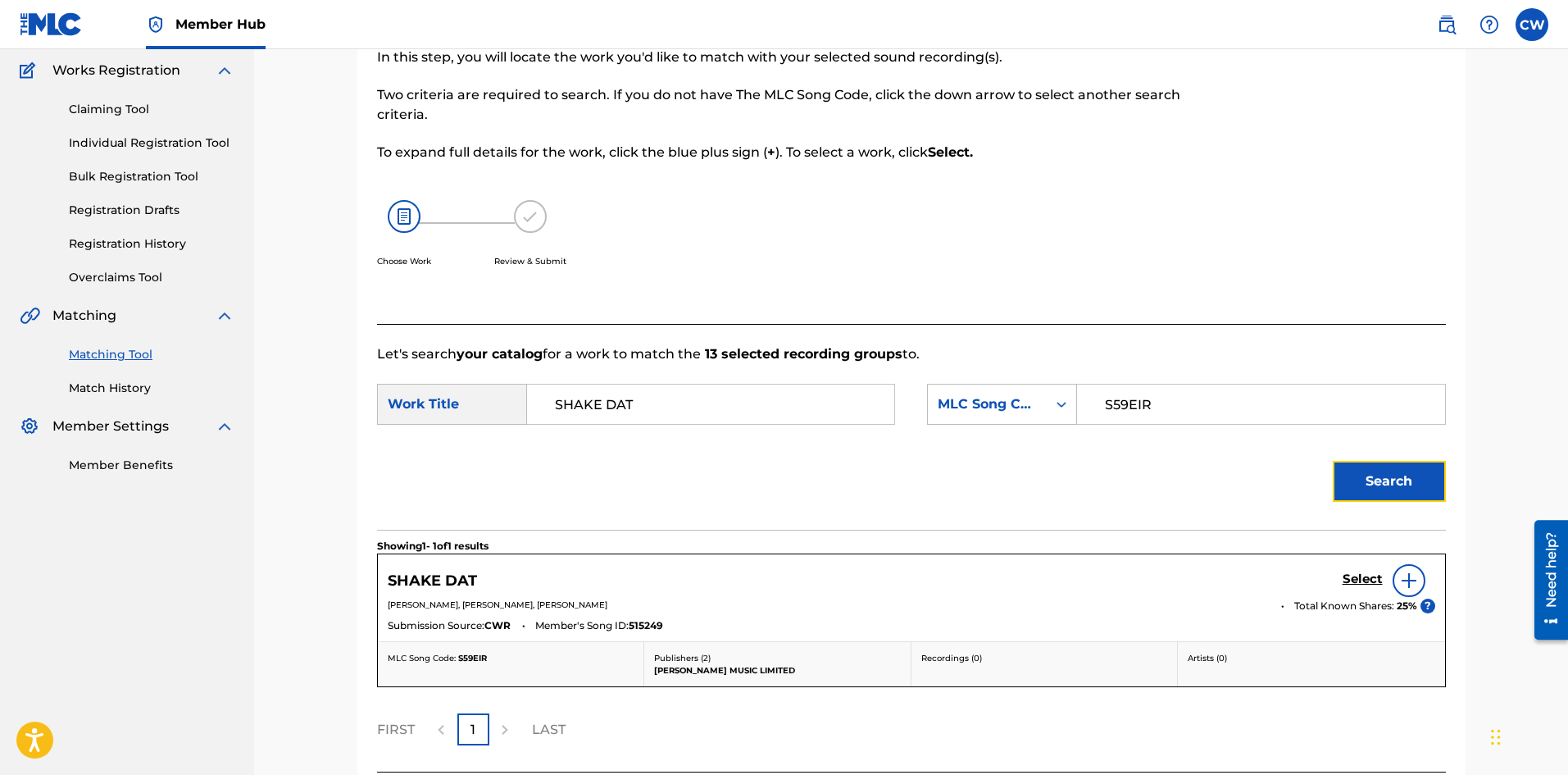
scroll to position [269, 0]
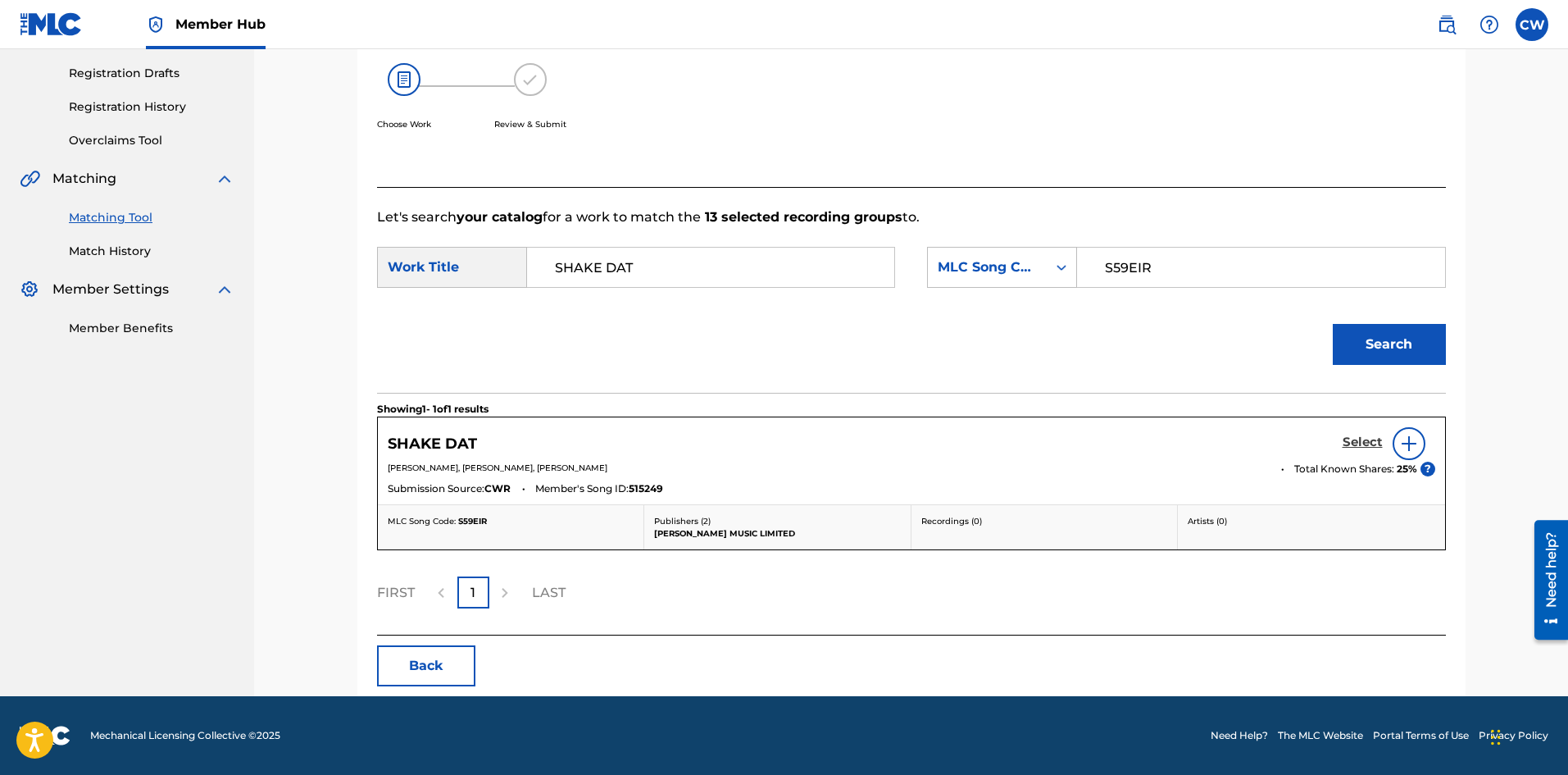
click at [1367, 446] on h5 "Select" at bounding box center [1363, 442] width 40 height 15
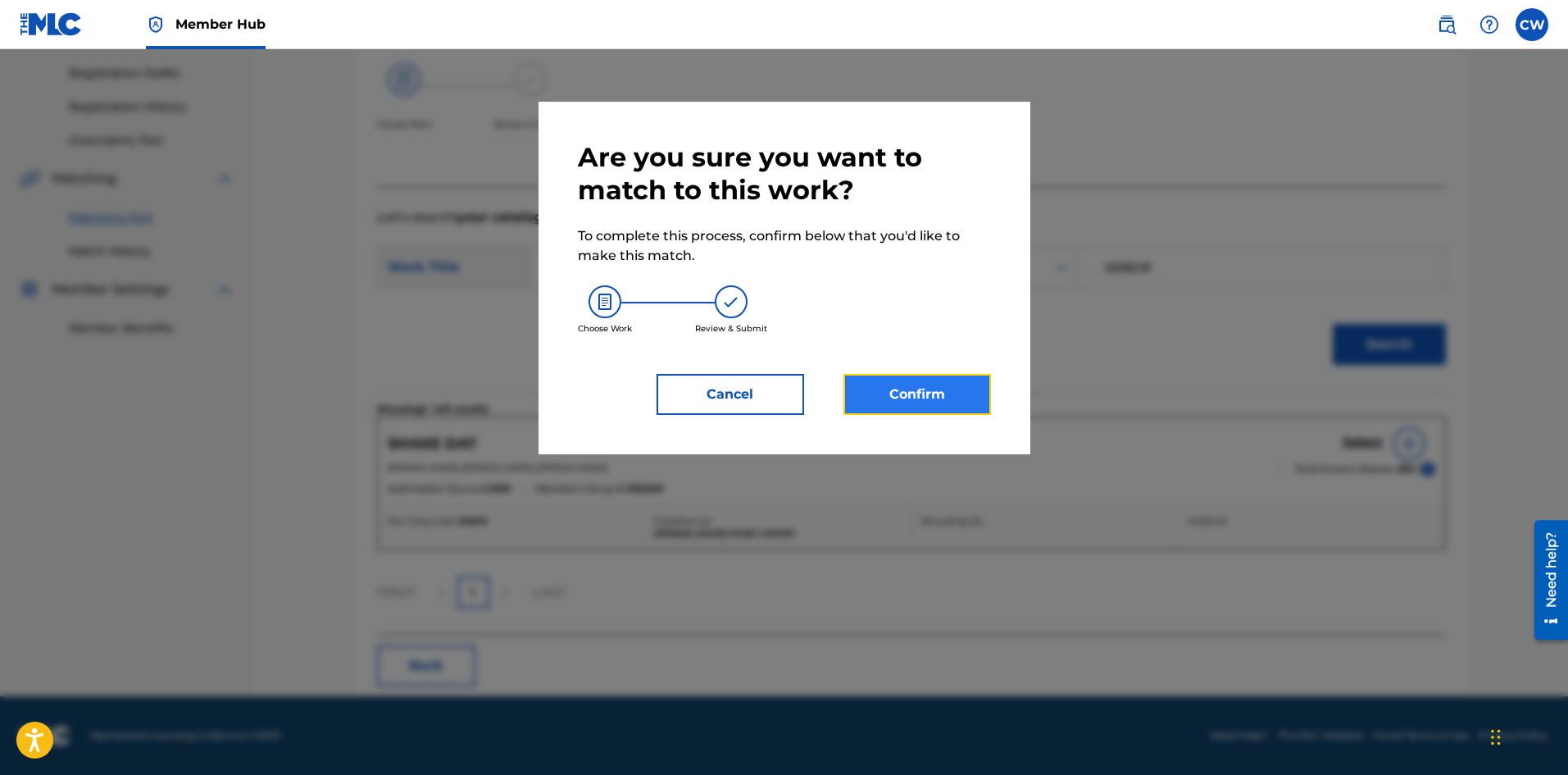
click at [896, 378] on button "Confirm" at bounding box center [917, 394] width 147 height 41
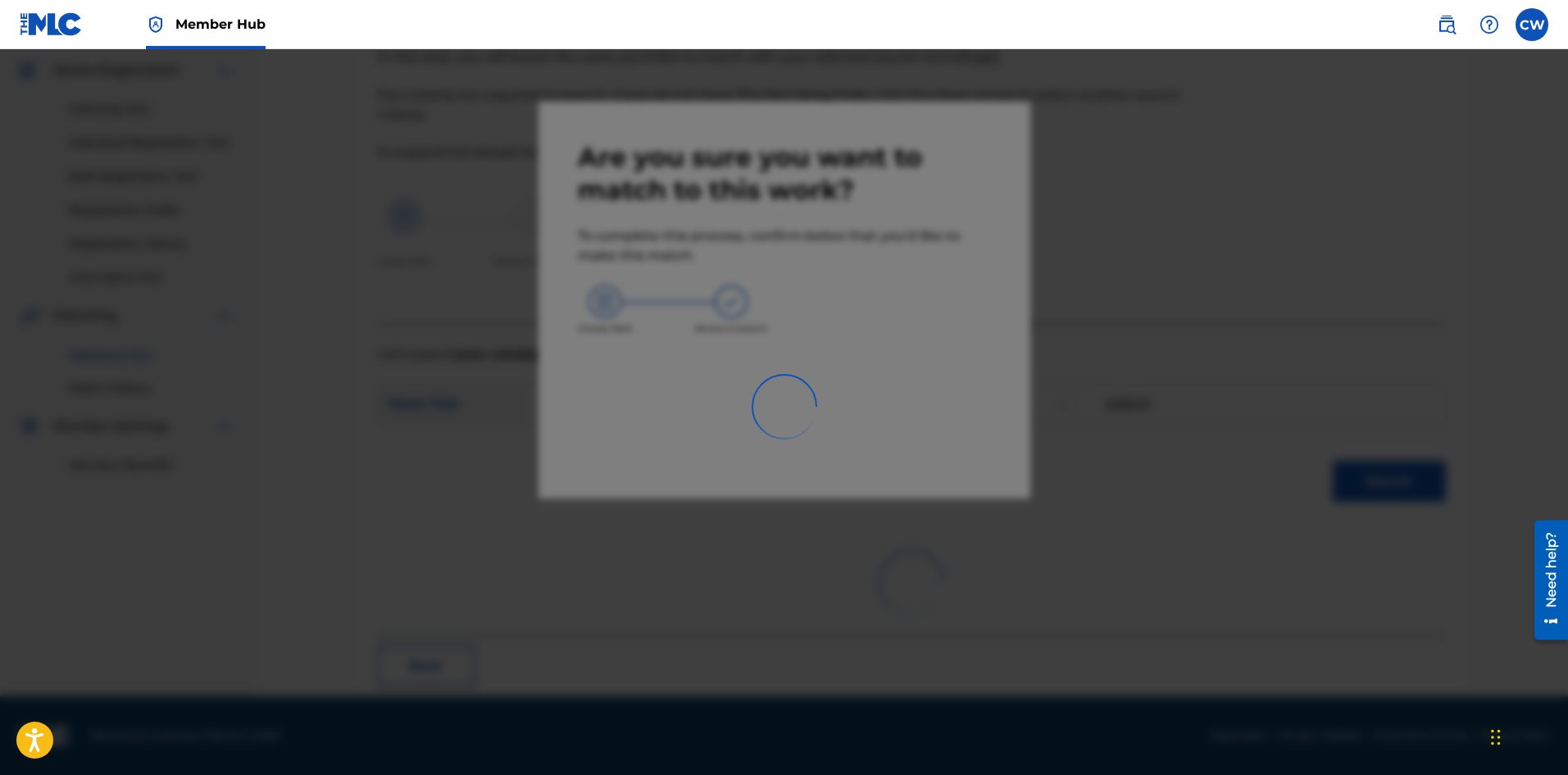
scroll to position [40, 0]
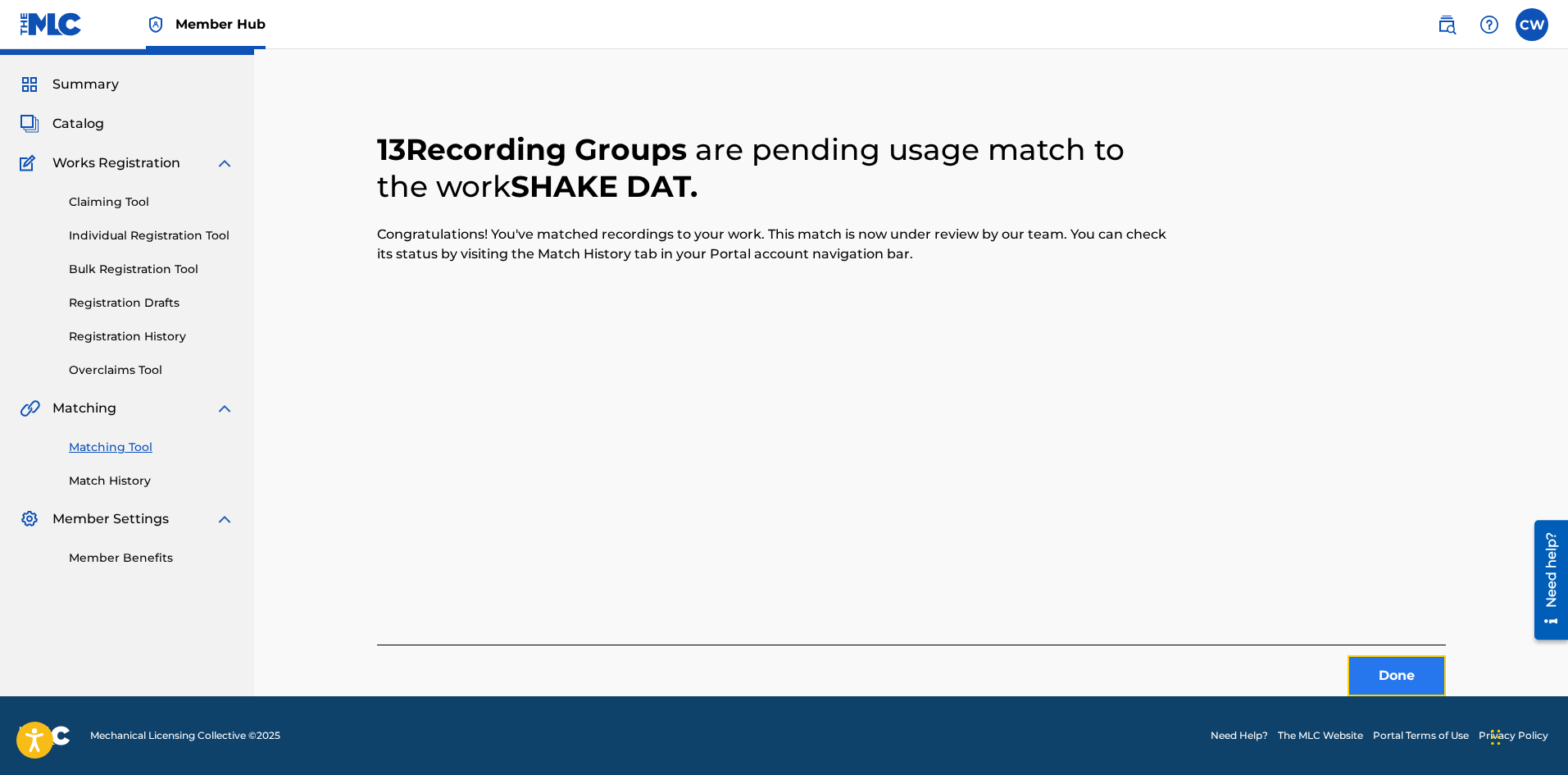
click at [1428, 662] on button "Done" at bounding box center [1396, 676] width 98 height 41
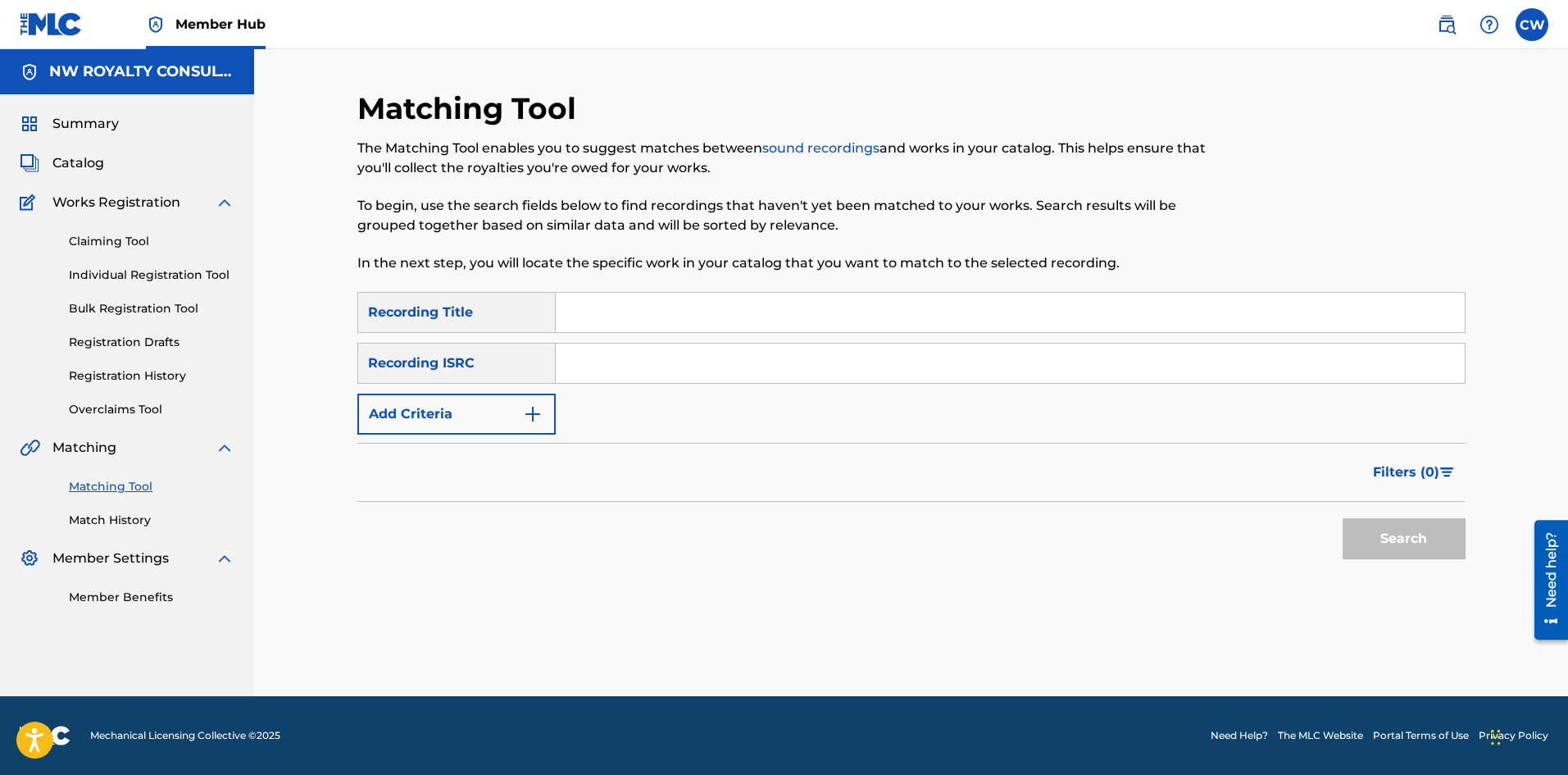
scroll to position [0, 0]
click at [436, 394] on button "Add Criteria" at bounding box center [457, 414] width 199 height 41
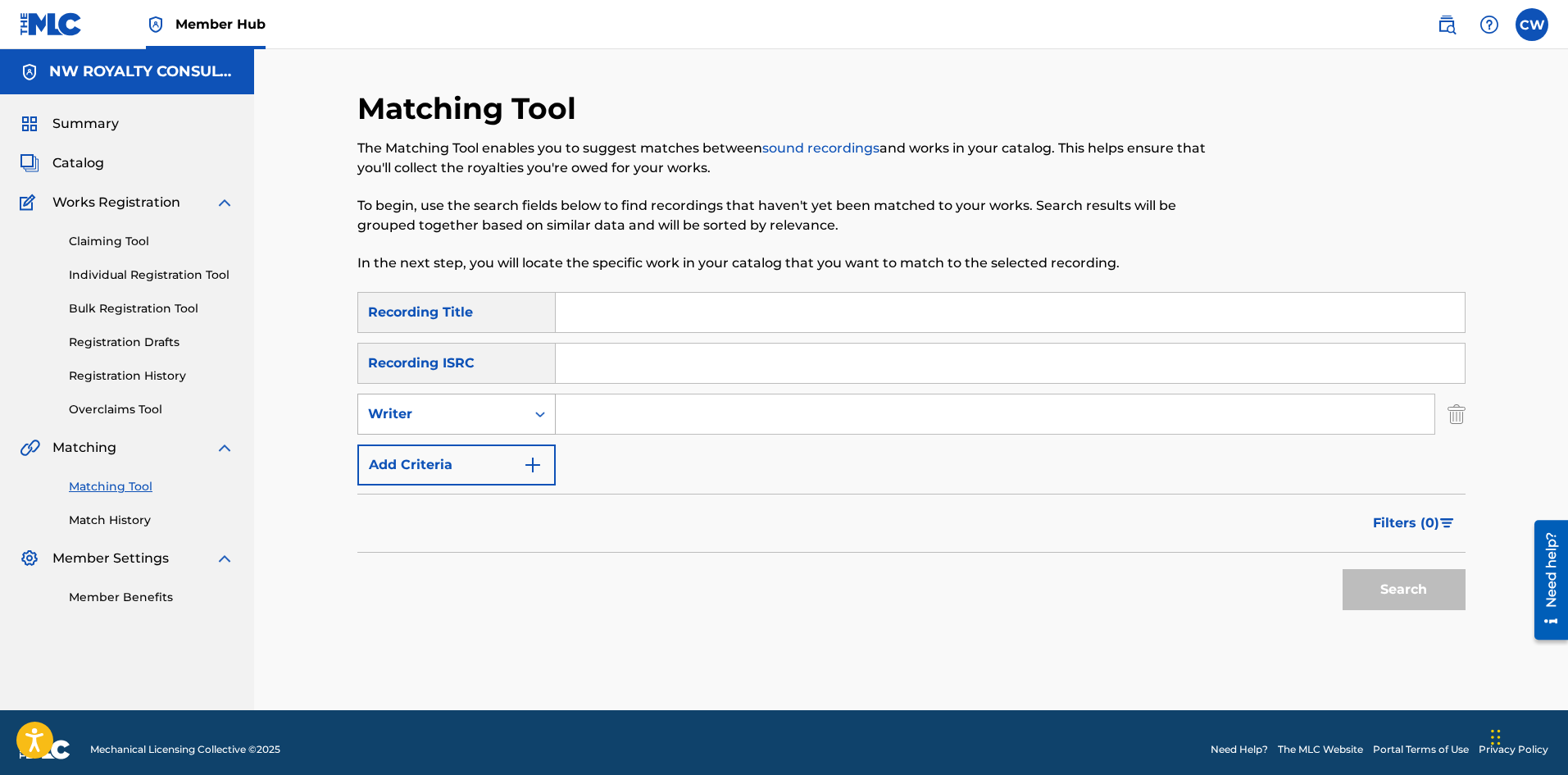
click at [443, 419] on div "Writer" at bounding box center [441, 414] width 147 height 19
click at [439, 446] on div "Recording Artist" at bounding box center [457, 455] width 197 height 41
click at [660, 388] on div "SearchWithCriteria22bbefc4-1da7-4b90-85e3-ff346181ca9b Recording Title SearchWi…" at bounding box center [912, 388] width 1108 height 194
click at [647, 405] on input "Search Form" at bounding box center [996, 414] width 879 height 40
paste input "RAS GHANDI"
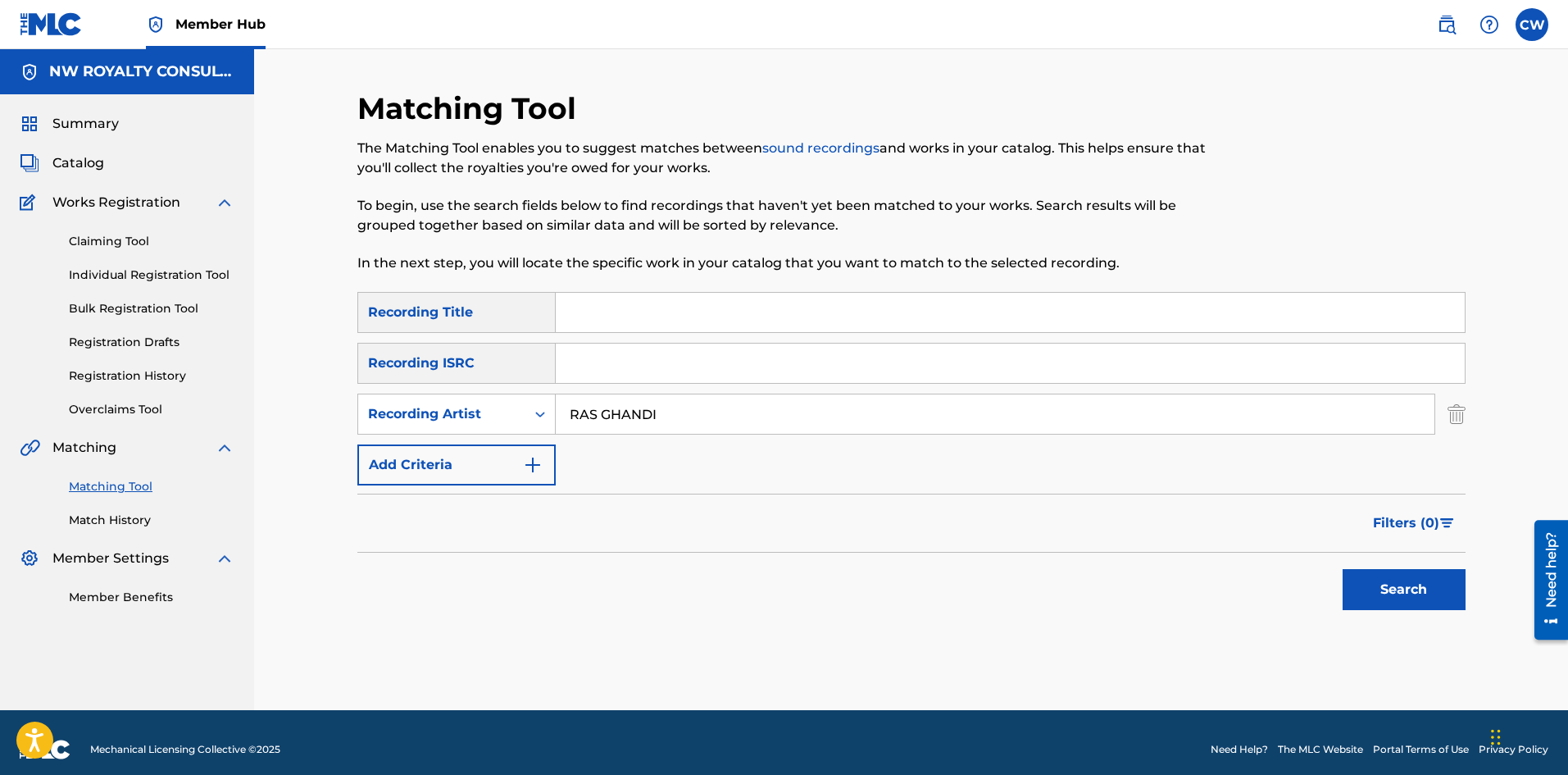
type input "RAS GHANDI"
drag, startPoint x: 953, startPoint y: 346, endPoint x: 928, endPoint y: 323, distance: 34.0
click at [945, 337] on div "SearchWithCriteria22bbefc4-1da7-4b90-85e3-ff346181ca9b Recording Title SearchWi…" at bounding box center [912, 388] width 1108 height 194
click at [928, 323] on input "Search Form" at bounding box center [1010, 312] width 909 height 40
paste input "SHAKE THAT SHAKA"
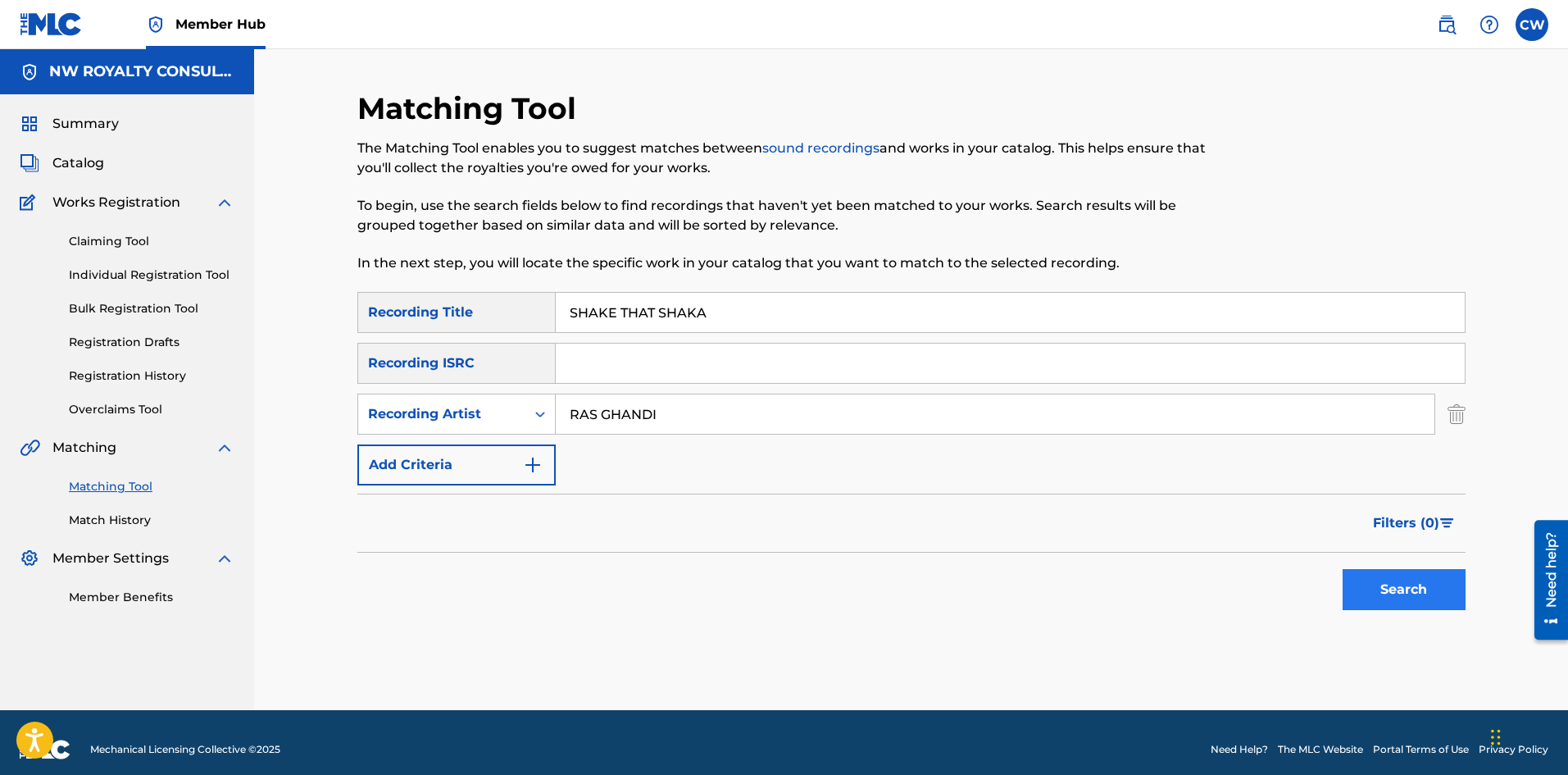
type input "SHAKE THAT SHAKA"
click at [1366, 597] on button "Search" at bounding box center [1404, 589] width 123 height 41
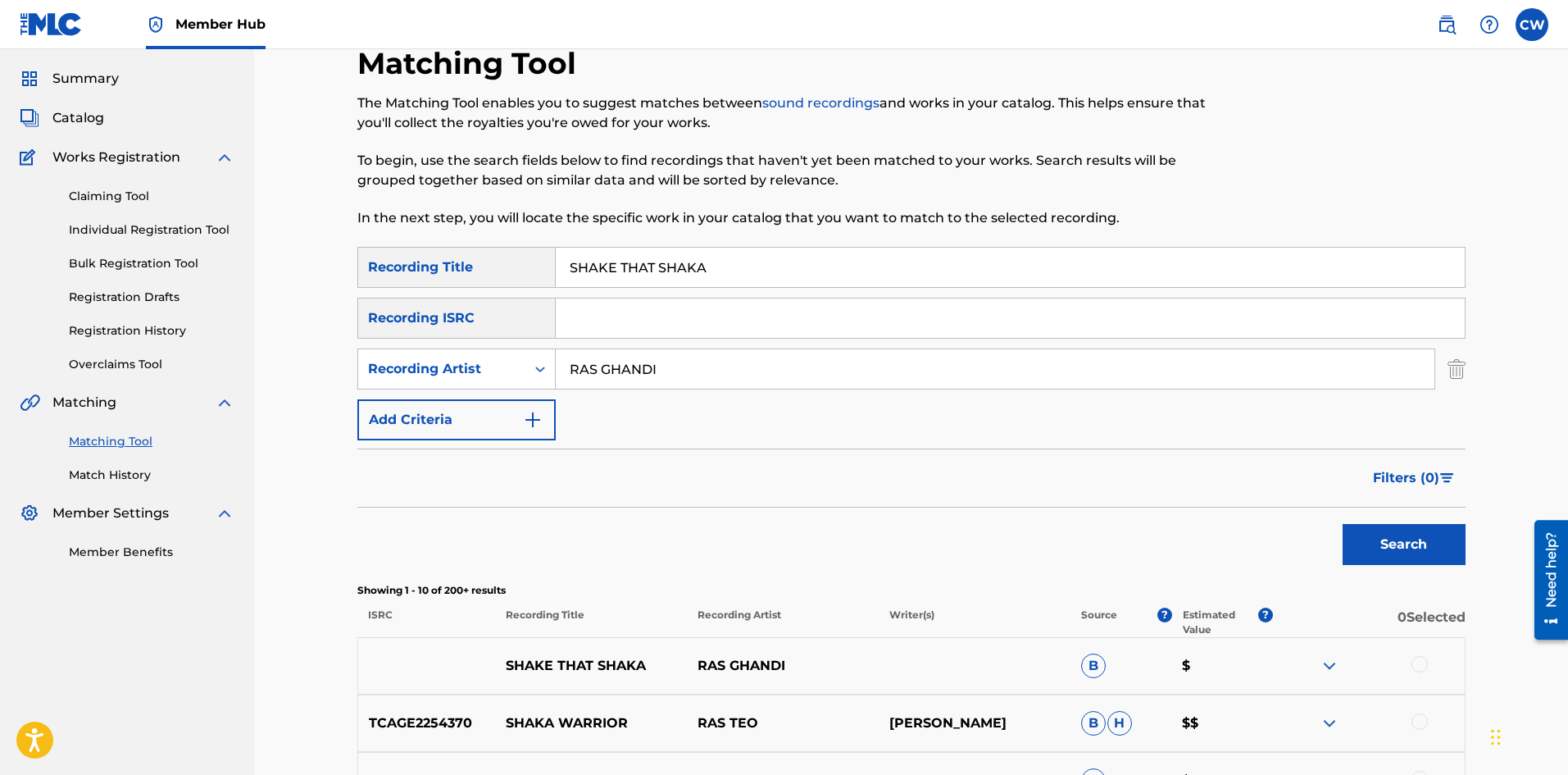
scroll to position [82, 0]
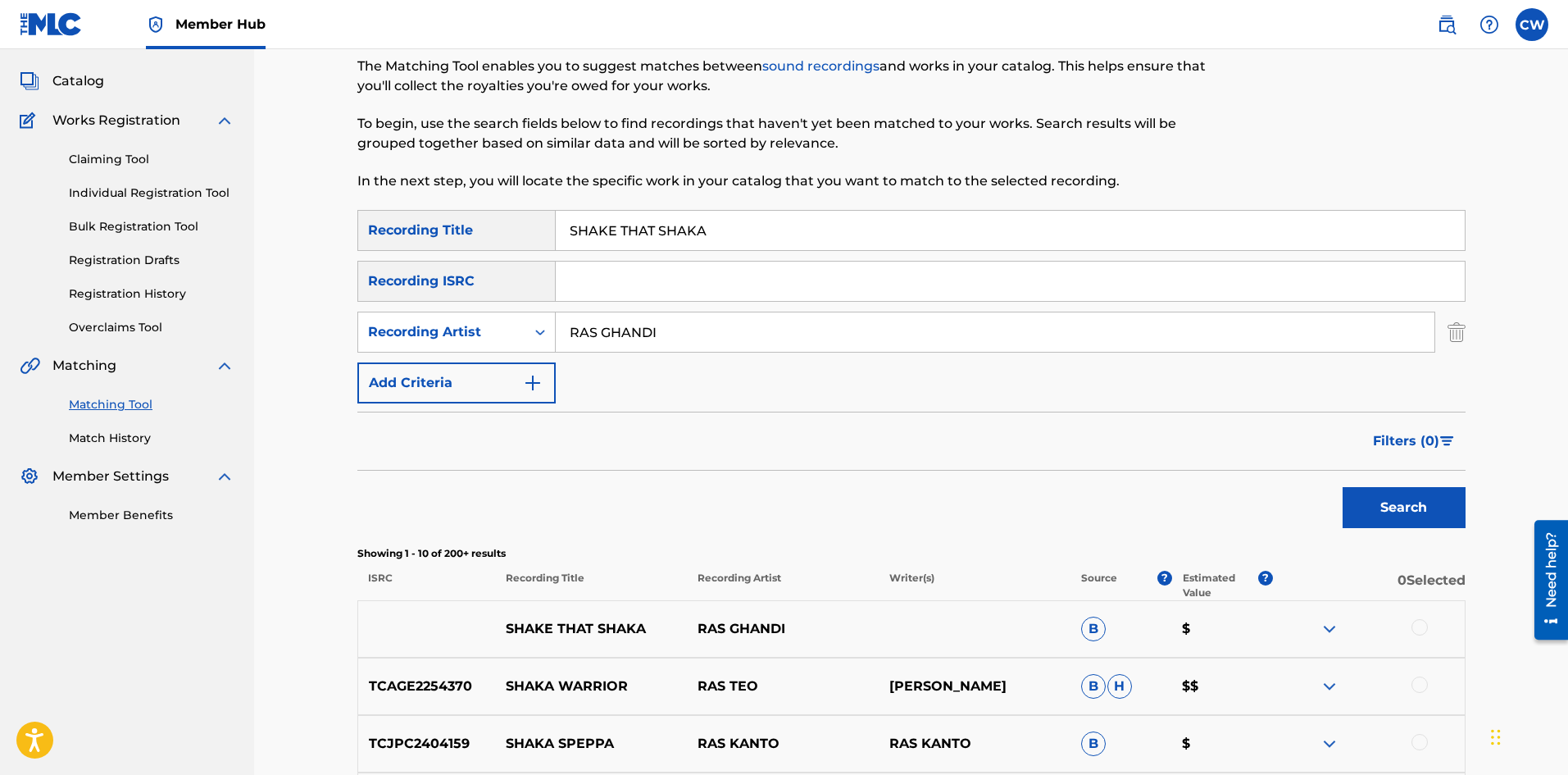
click at [1430, 647] on div "SHAKE THAT SHAKA RAS GHANDI B $" at bounding box center [912, 629] width 1108 height 58
click at [1421, 633] on div at bounding box center [1369, 628] width 192 height 19
click at [1420, 624] on div at bounding box center [1419, 627] width 16 height 16
click at [1180, 635] on button "Match 1 Group" at bounding box center [1152, 641] width 181 height 41
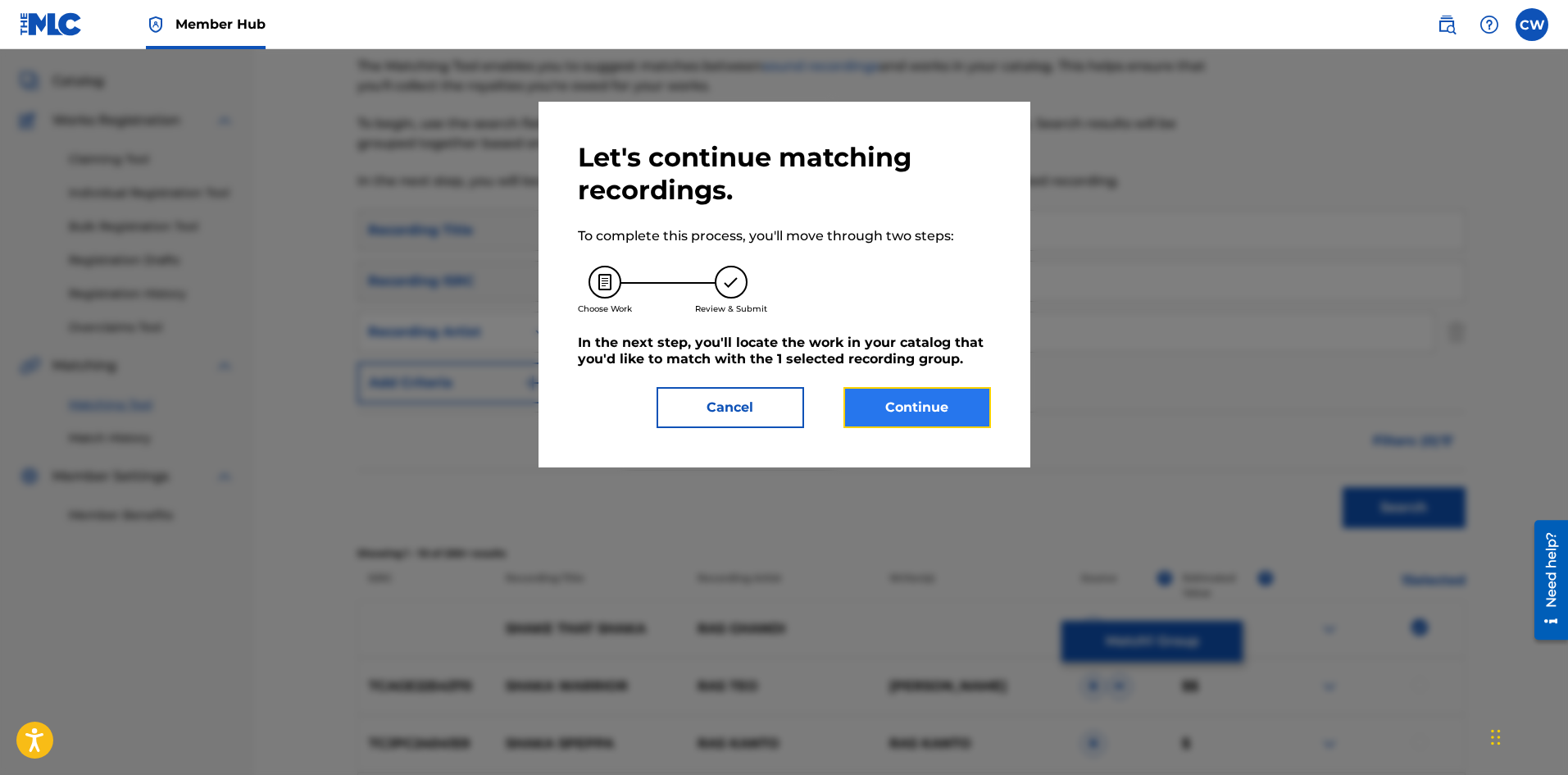
click at [924, 417] on button "Continue" at bounding box center [917, 407] width 147 height 41
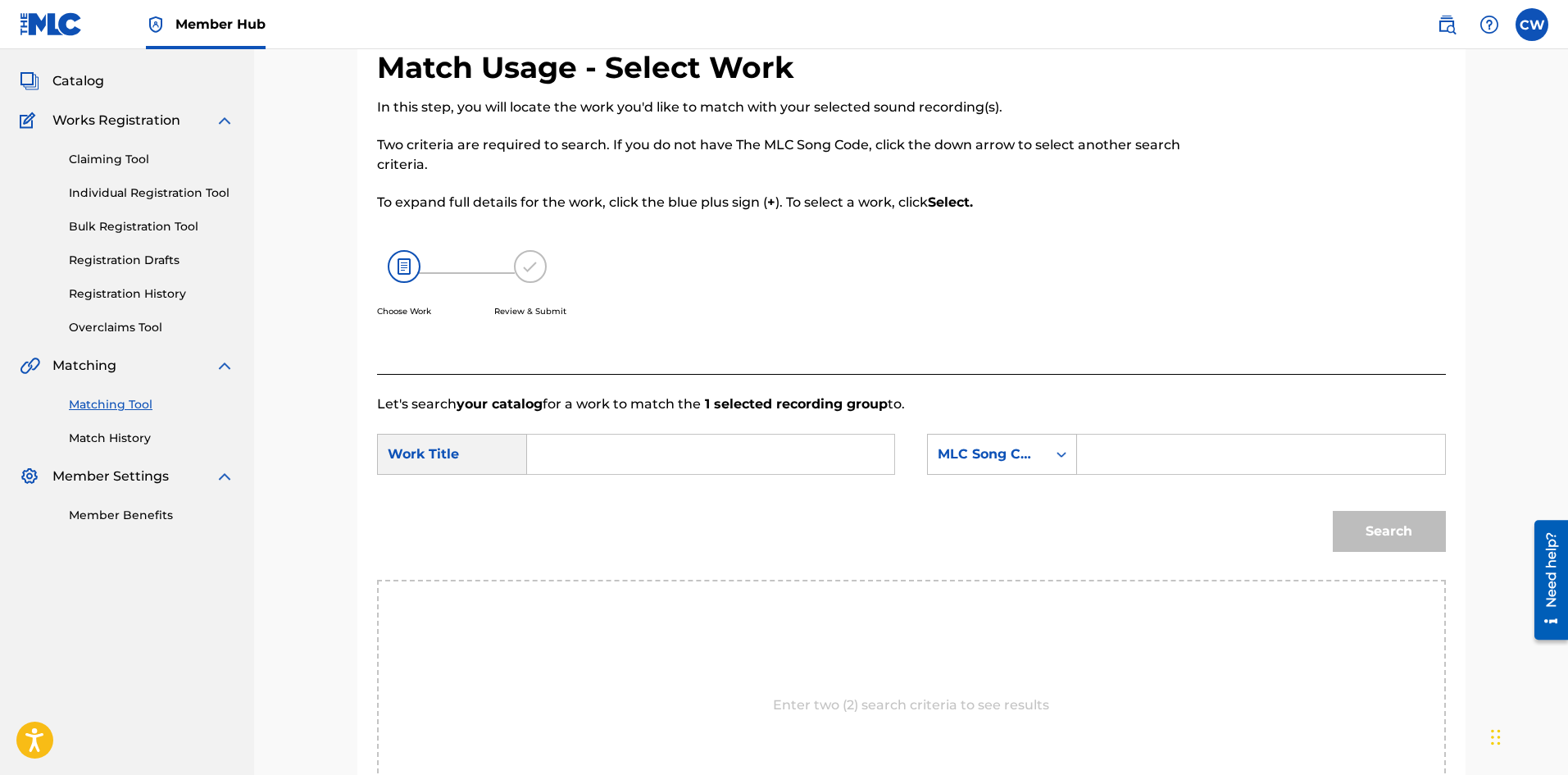
click at [779, 467] on input "Search Form" at bounding box center [710, 454] width 339 height 40
paste input "SHAKE THAT SHAKA"
type input "SHAKE THAT SHAKA"
drag, startPoint x: 1176, startPoint y: 447, endPoint x: 1216, endPoint y: 455, distance: 40.8
click at [1176, 447] on input "Search Form" at bounding box center [1261, 454] width 339 height 40
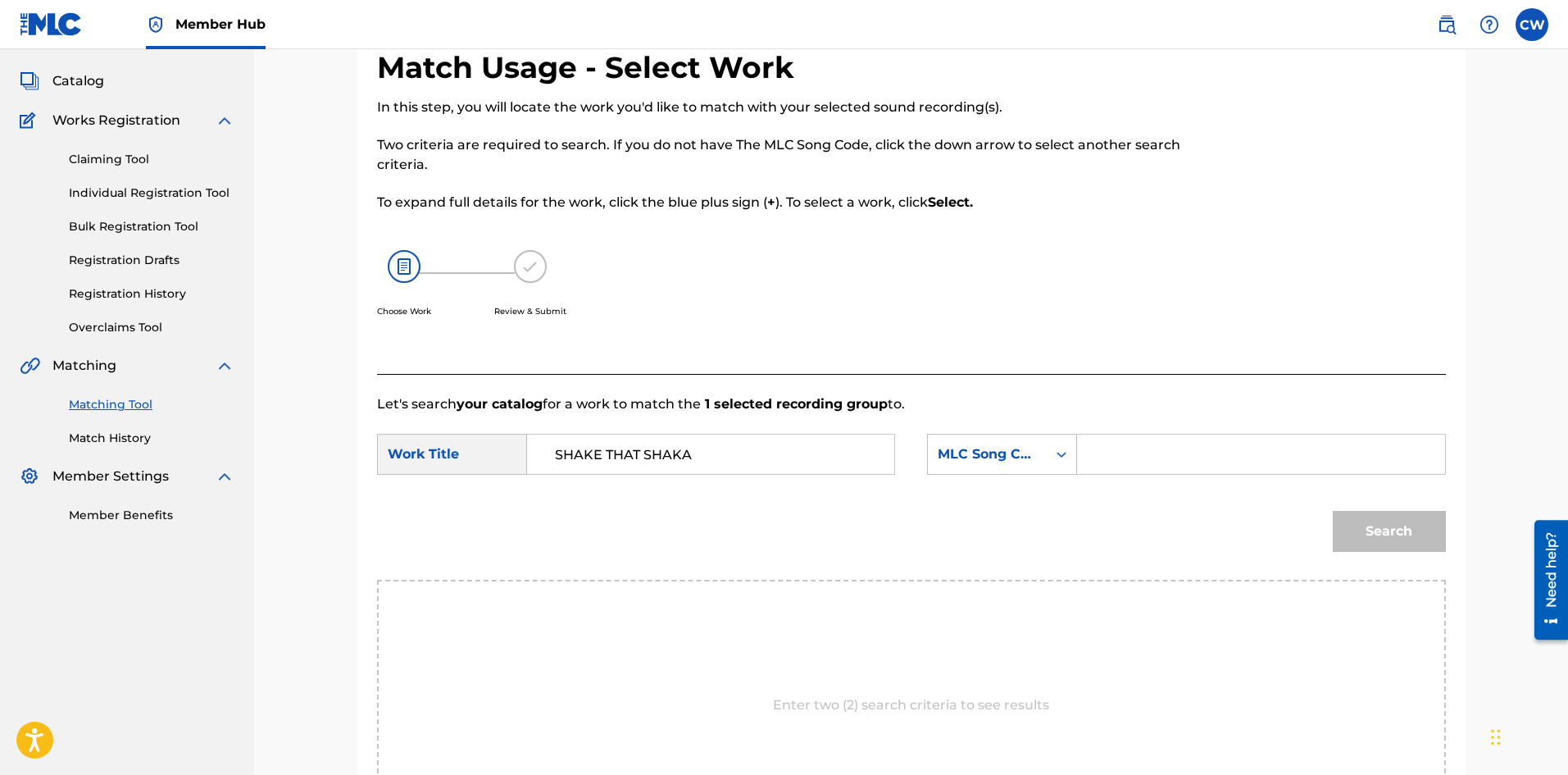
paste input "SH5V0X"
type input "SH5V0X"
click at [1454, 530] on div "Match Usage - Select Work In this step, you will locate the work you'd like to …" at bounding box center [912, 490] width 1108 height 882
click at [1382, 527] on button "Search" at bounding box center [1389, 531] width 113 height 41
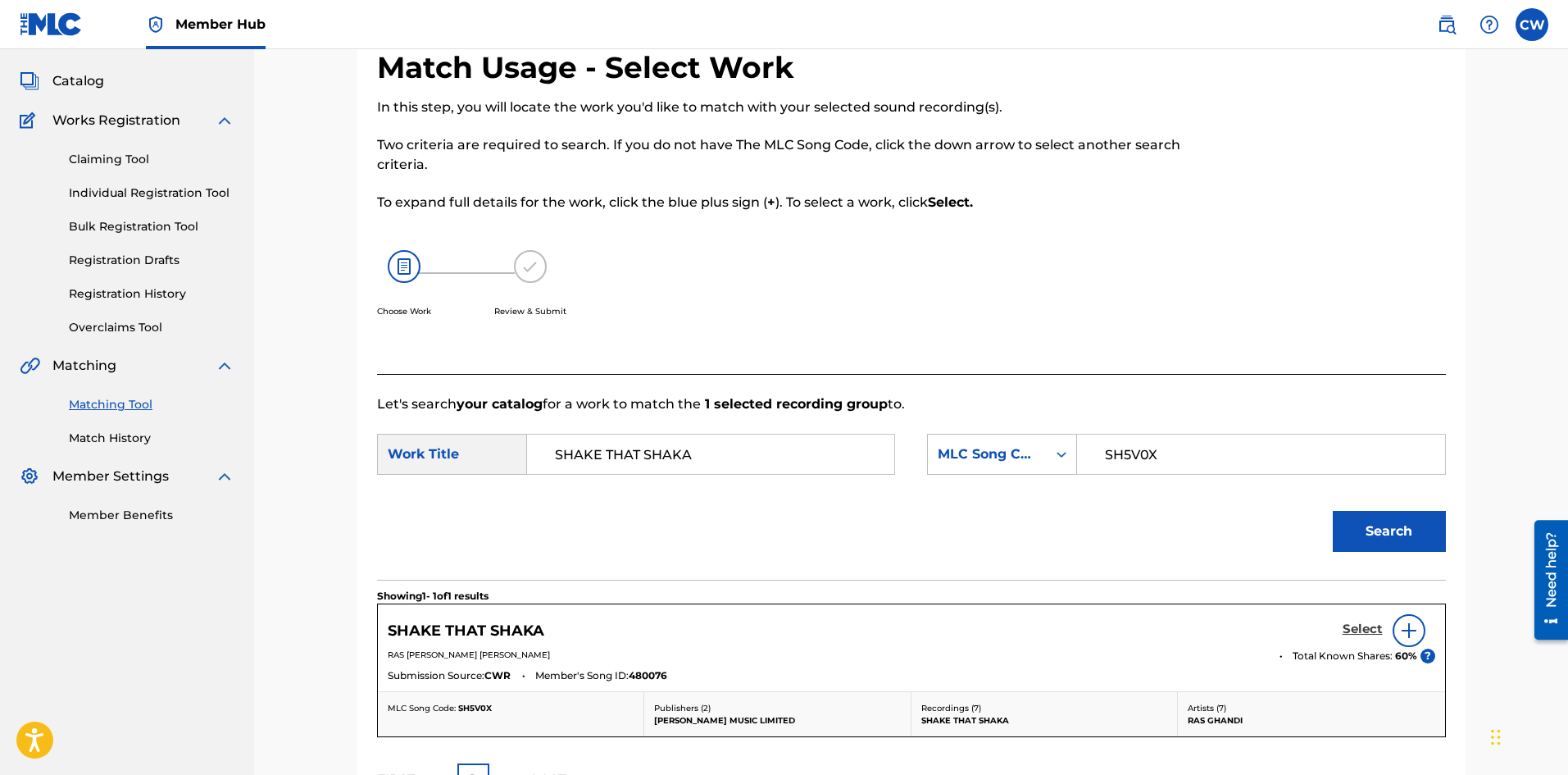
click at [1352, 633] on h5 "Select" at bounding box center [1363, 629] width 40 height 15
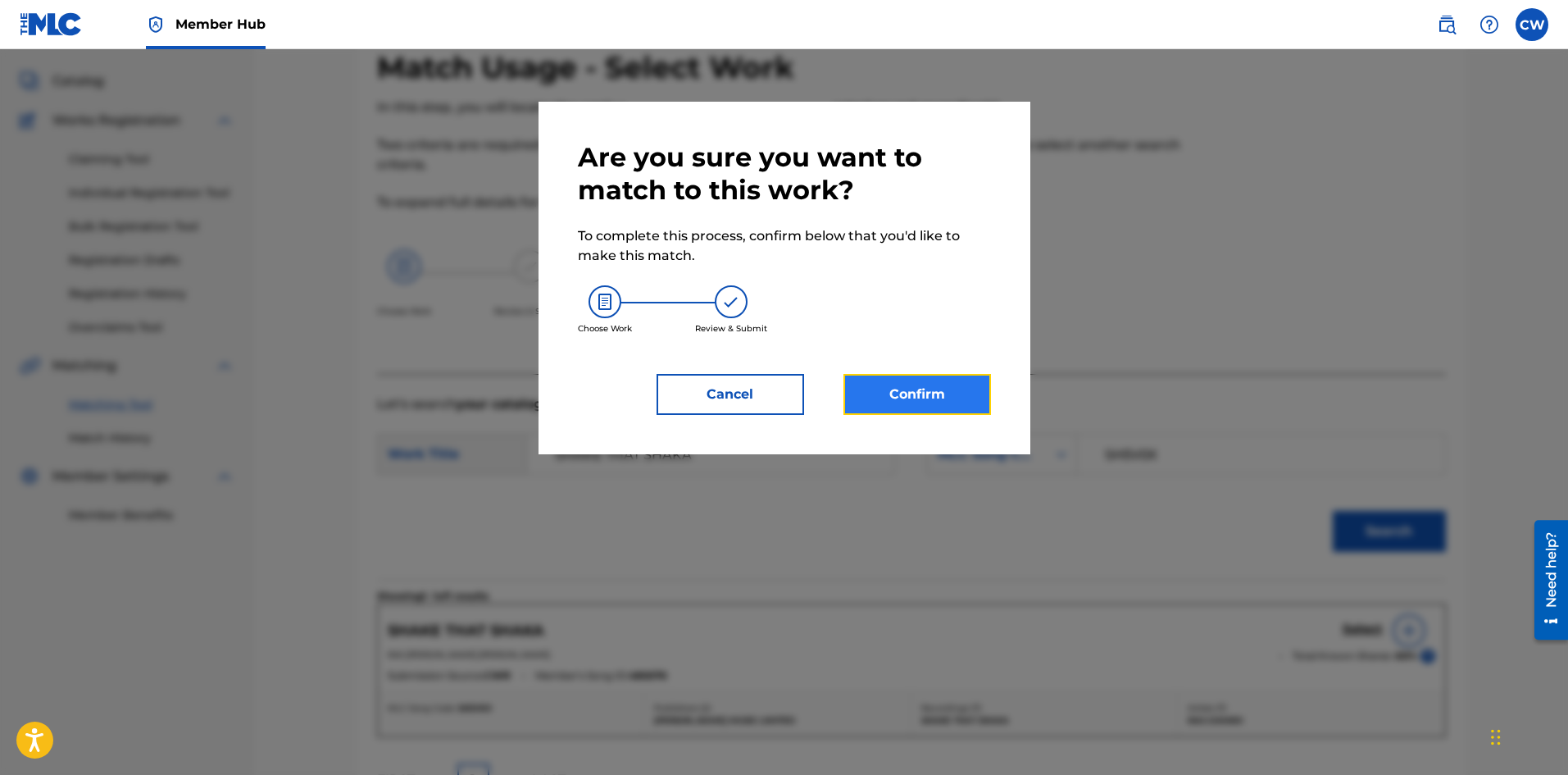
click at [932, 392] on button "Confirm" at bounding box center [917, 394] width 147 height 41
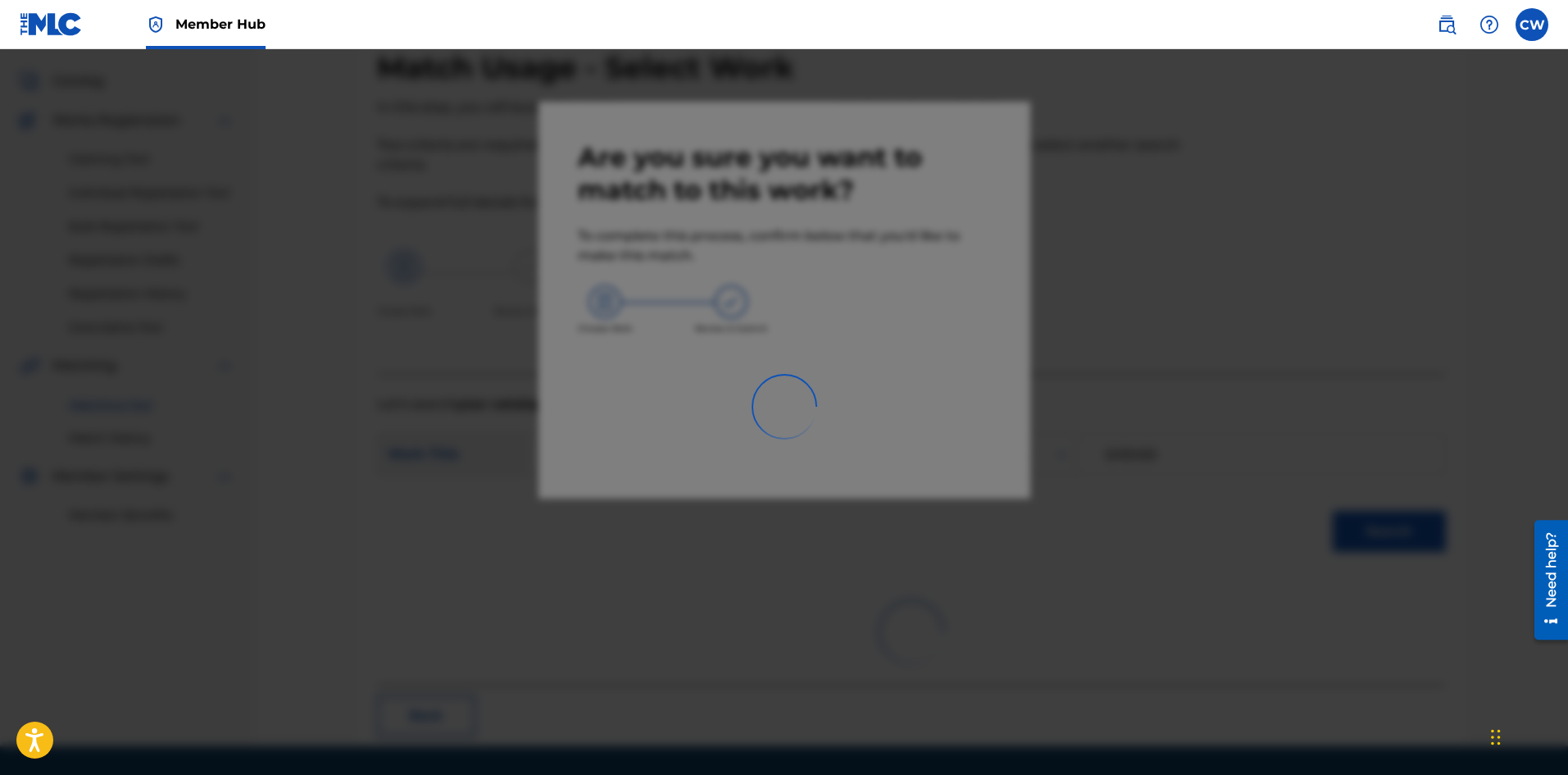
scroll to position [40, 0]
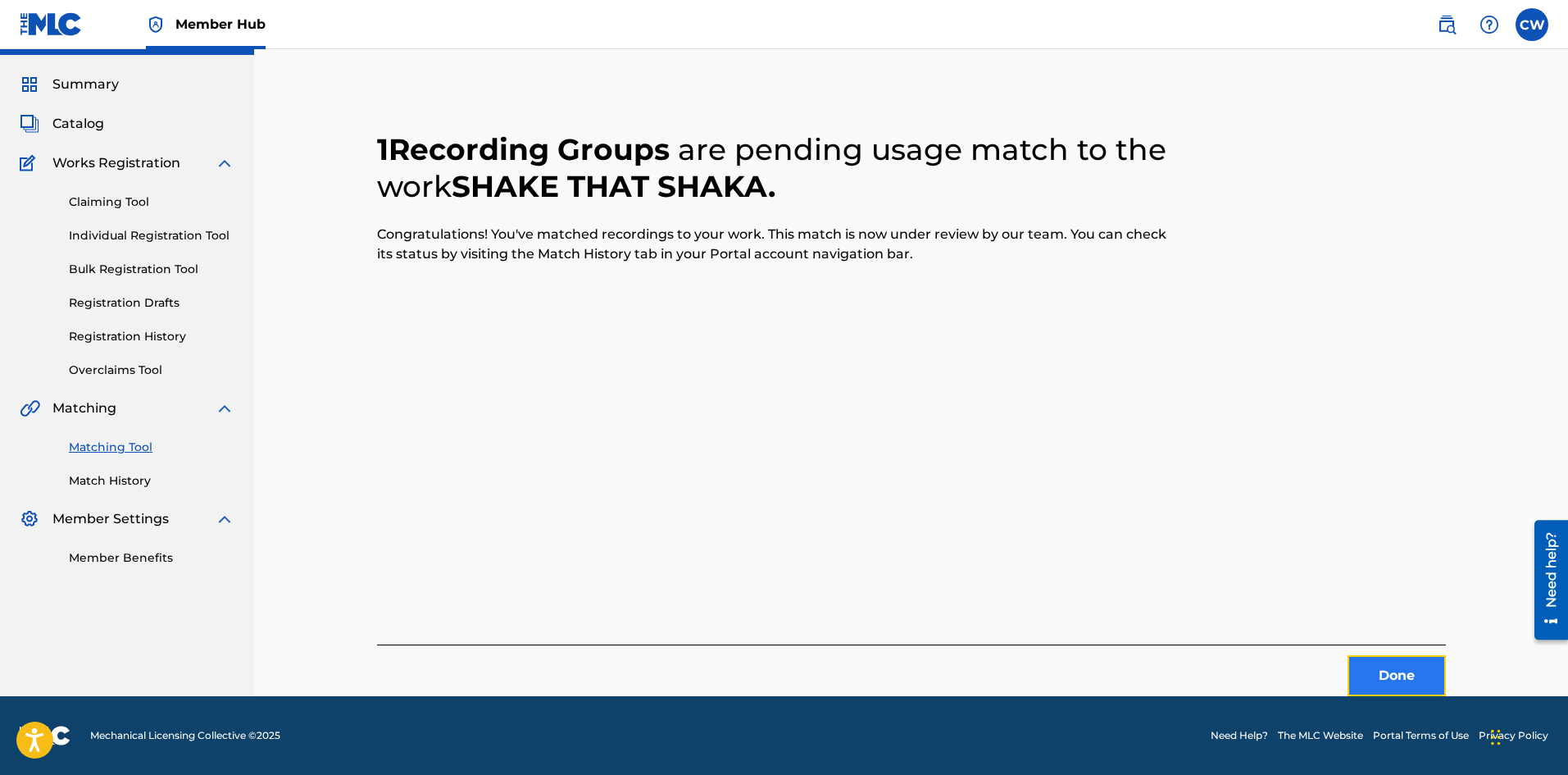
click at [1357, 665] on button "Done" at bounding box center [1396, 676] width 98 height 41
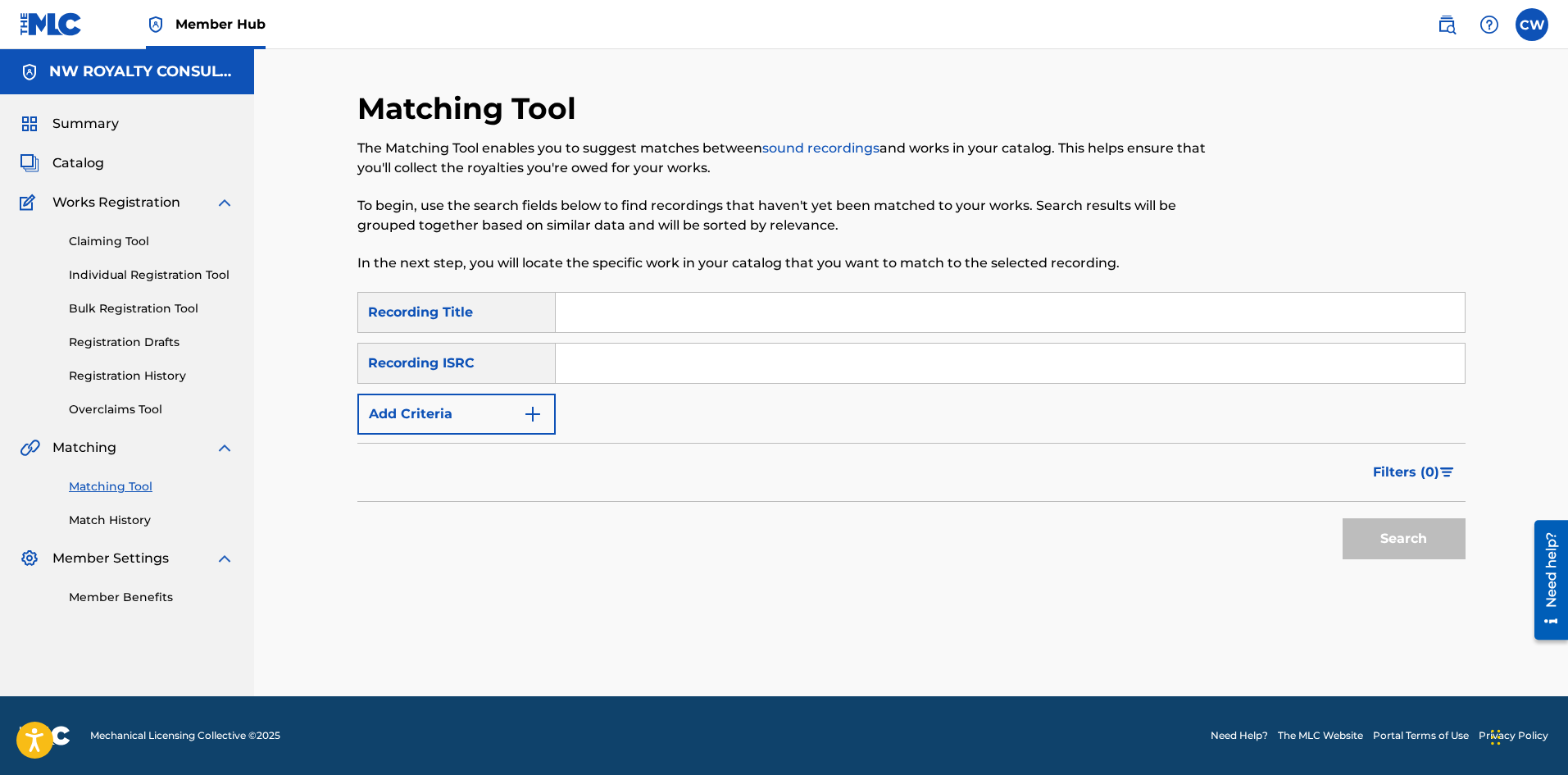
scroll to position [0, 0]
click at [468, 438] on form "SearchWithCriteria22bbefc4-1da7-4b90-85e3-ff346181ca9b Recording Title SearchWi…" at bounding box center [912, 430] width 1108 height 276
click at [467, 429] on button "Add Criteria" at bounding box center [457, 414] width 199 height 41
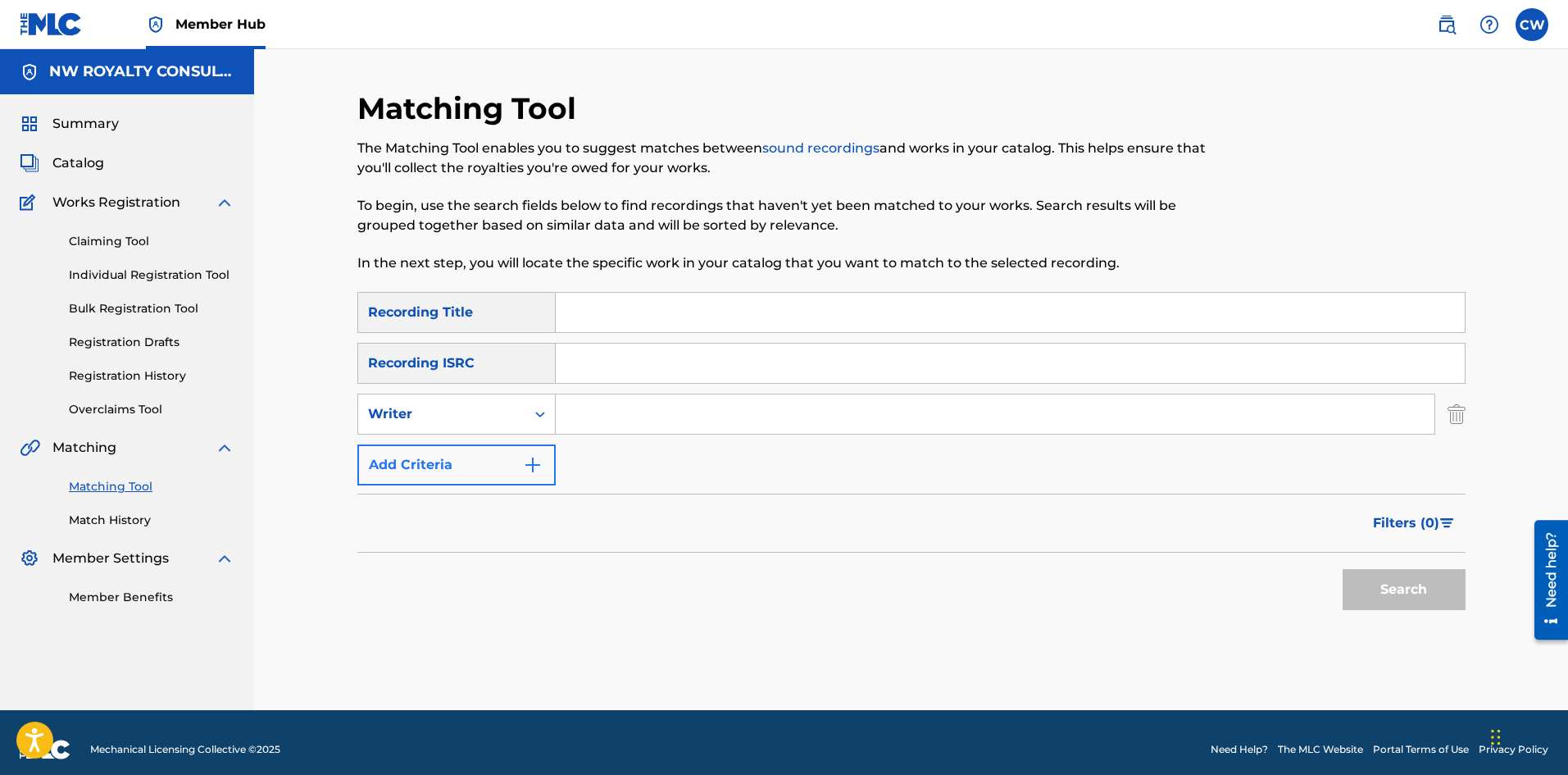
click at [467, 429] on div "Writer" at bounding box center [441, 414] width 167 height 31
click at [458, 445] on div "Recording Artist" at bounding box center [457, 455] width 197 height 41
click at [860, 424] on input "Search Form" at bounding box center [996, 414] width 879 height 40
paste input "SHAMRED MMI"
type input "SHAMRED MMI"
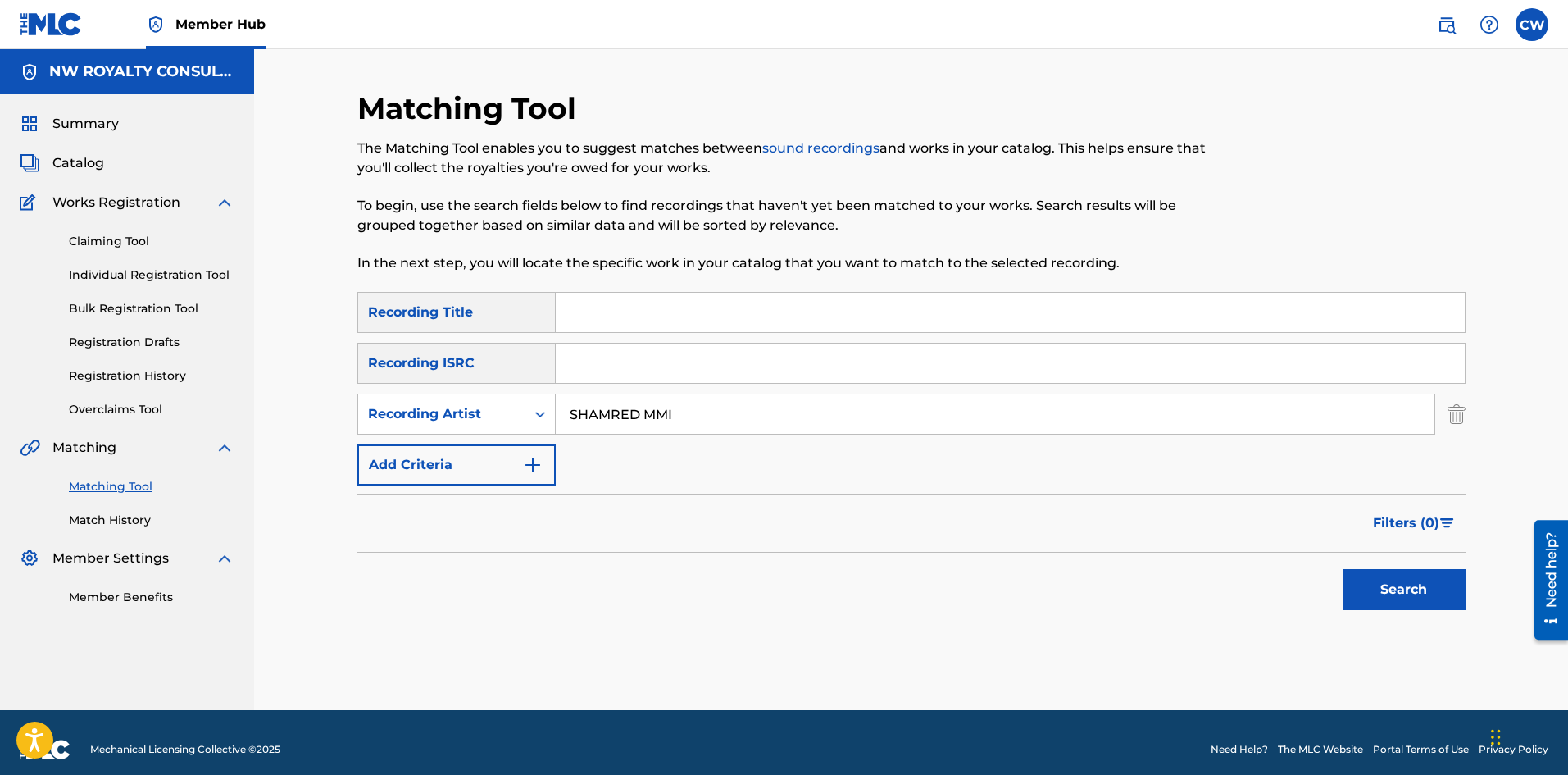
click at [776, 316] on input "Search Form" at bounding box center [1010, 312] width 909 height 40
paste input "SHAMRED MMI GRAND GALA"
type input "SHAMRED MMI GRAND GALA"
click at [1372, 561] on form "SearchWithCriteria22bbefc4-1da7-4b90-85e3-ff346181ca9b Recording Title SHAMRED …" at bounding box center [912, 455] width 1108 height 326
click at [1374, 571] on button "Search" at bounding box center [1404, 589] width 123 height 41
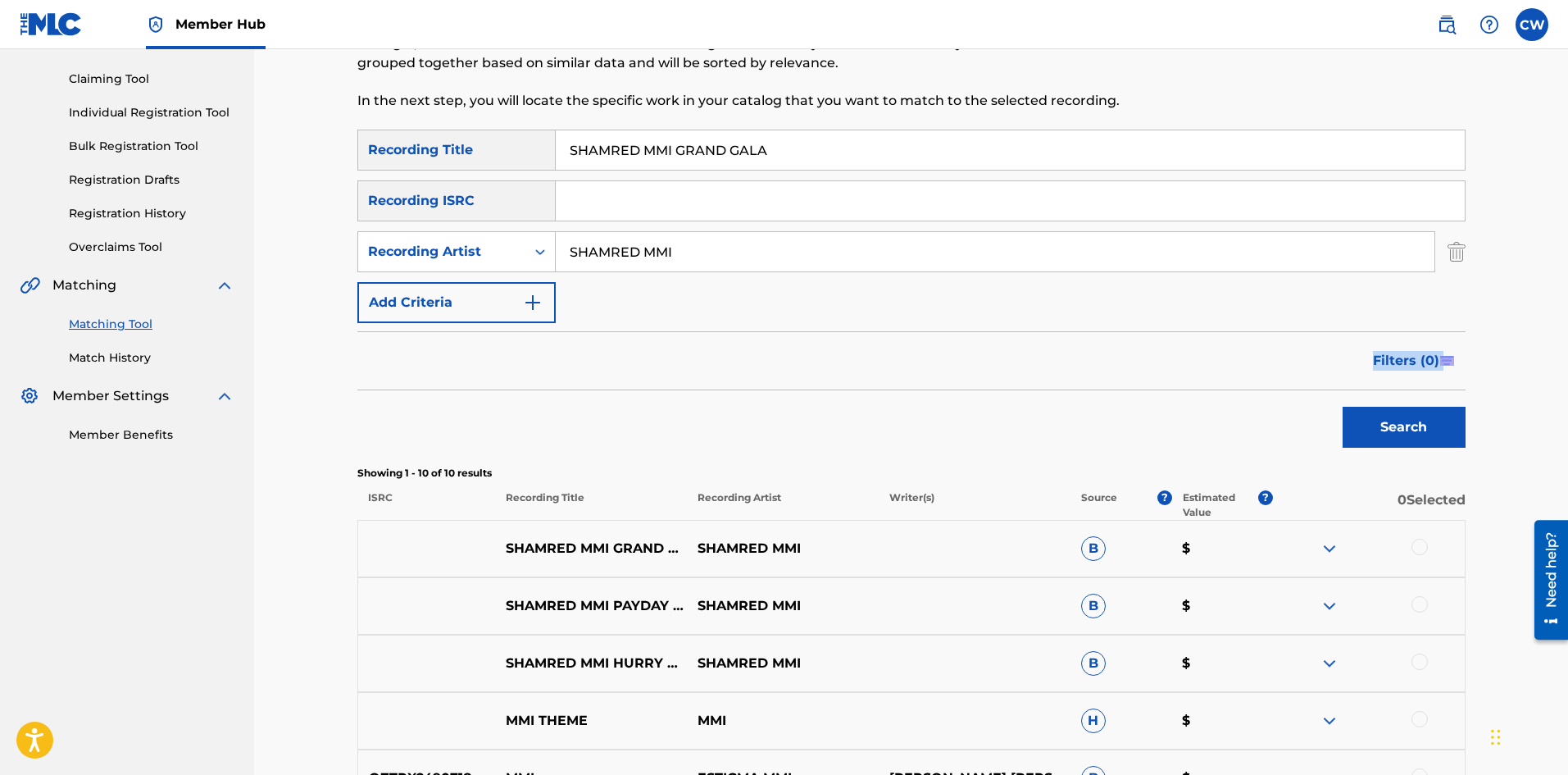
scroll to position [164, 0]
click at [1373, 562] on div "SHAMRED MMI GRAND GALA SHAMRED MMI B $" at bounding box center [912, 547] width 1108 height 58
click at [1408, 546] on div at bounding box center [1369, 547] width 192 height 19
click at [1417, 546] on div at bounding box center [1419, 545] width 16 height 16
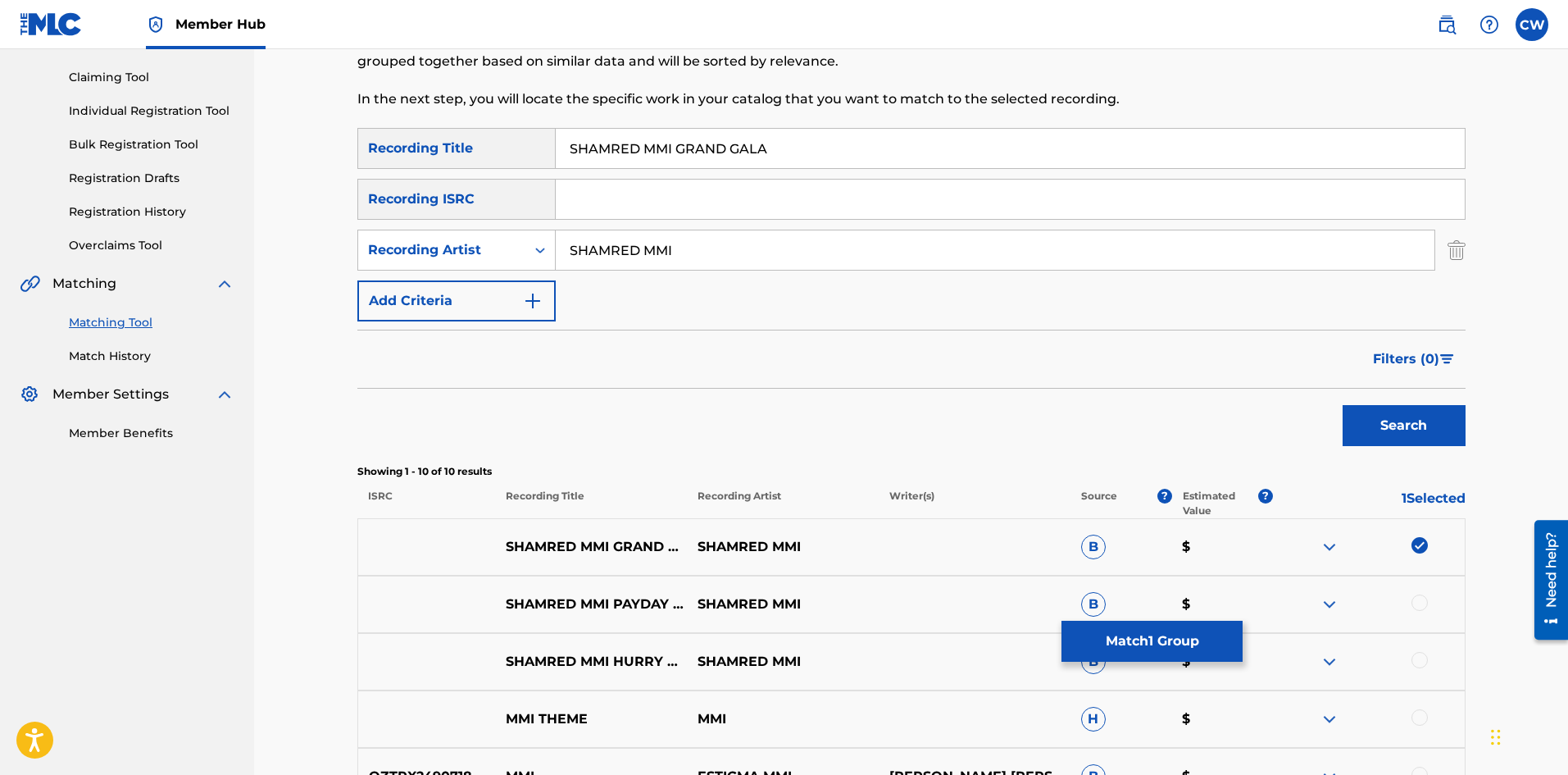
click at [1411, 607] on div at bounding box center [1369, 604] width 192 height 19
click at [1415, 617] on div "SHAMRED MMI PAYDAY OFFICIAL AUDIO SHAMRED MMI B $" at bounding box center [912, 604] width 1108 height 58
click at [1155, 631] on button "Match 1 Group" at bounding box center [1152, 641] width 181 height 41
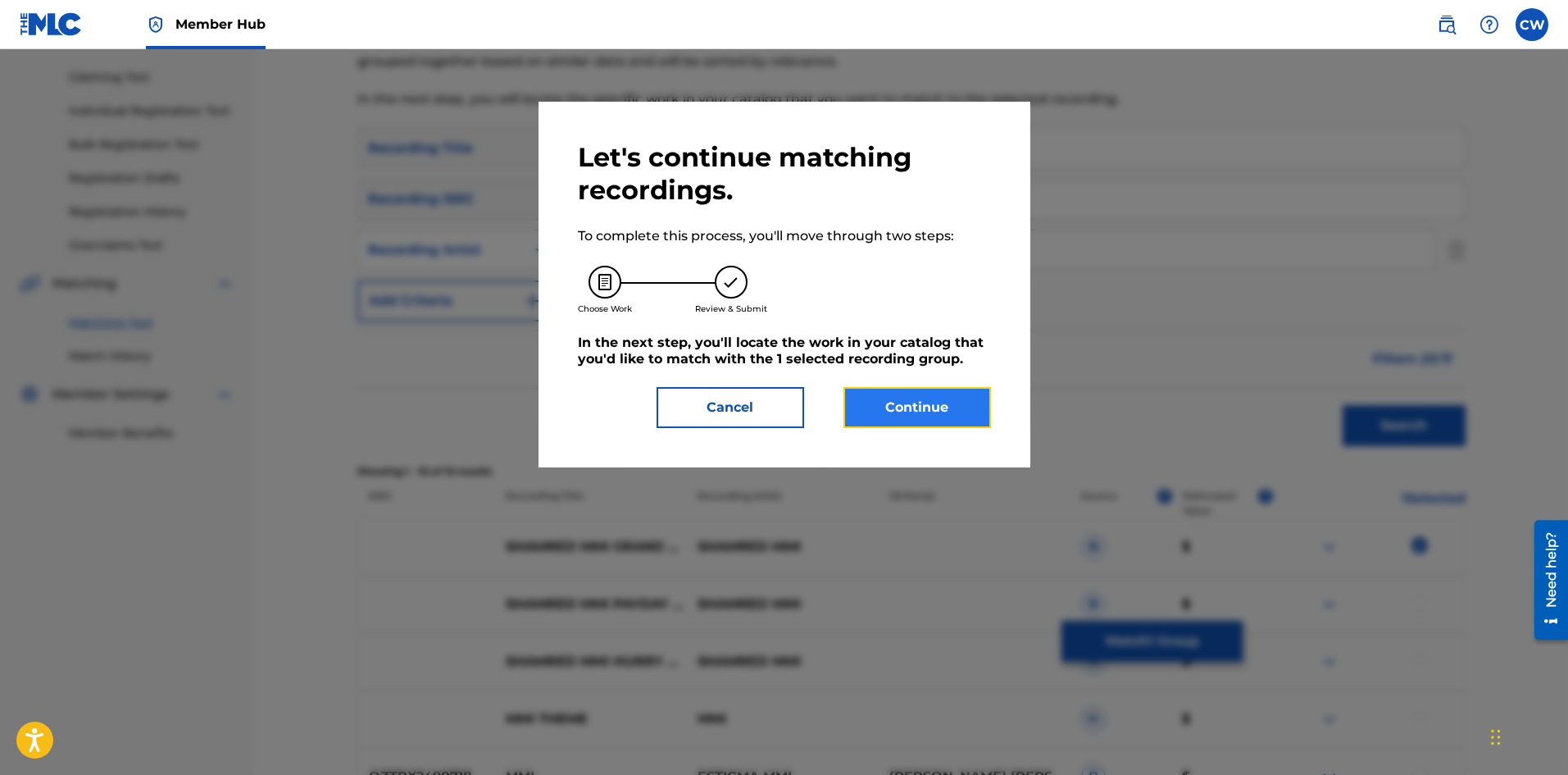
click at [920, 409] on button "Continue" at bounding box center [917, 407] width 147 height 41
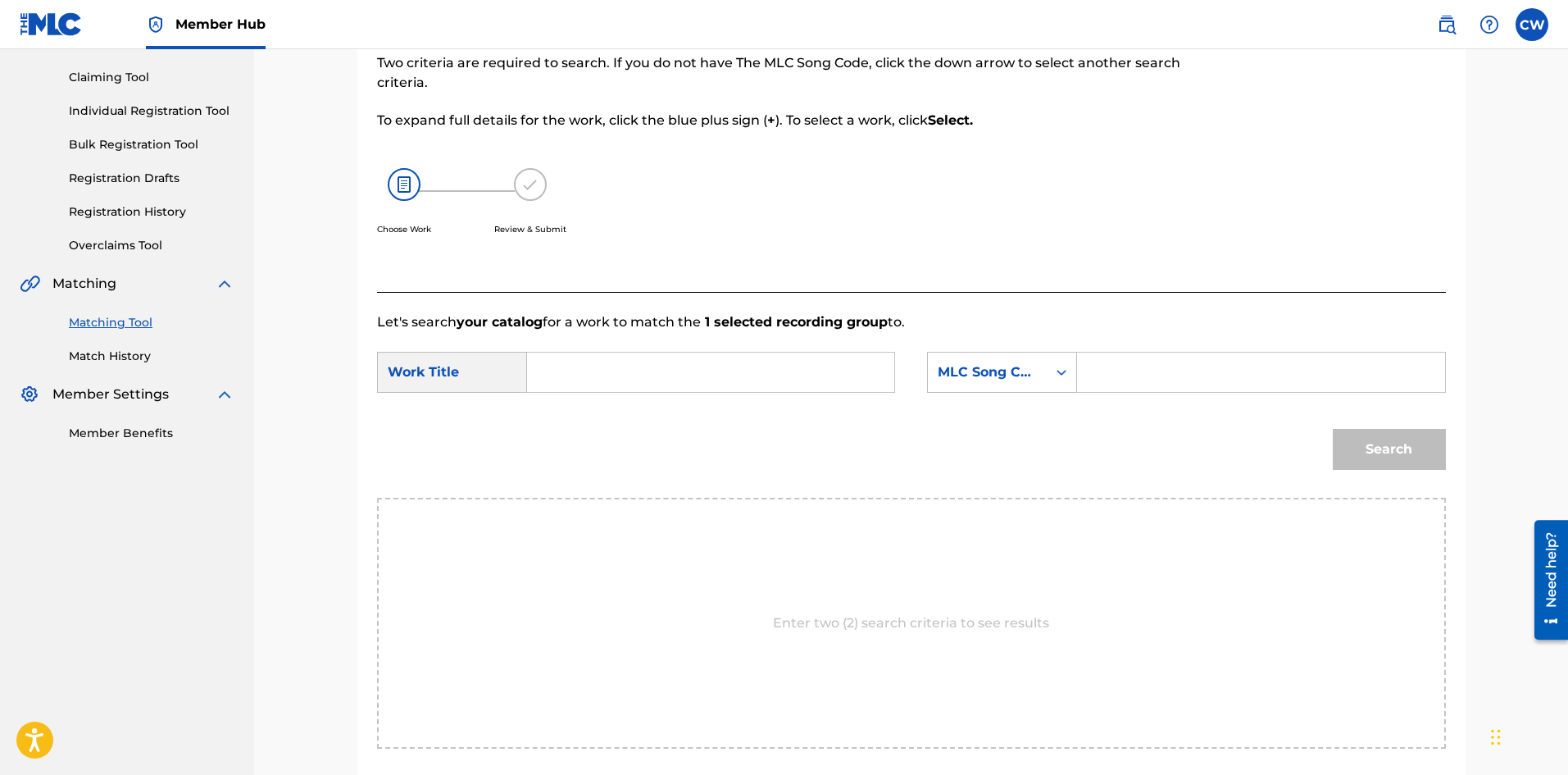
drag, startPoint x: 776, startPoint y: 398, endPoint x: 772, endPoint y: 388, distance: 10.8
click at [776, 396] on div "SearchWithCriteria8b61c104-ae10-4a84-ac12-e2104366bae2 Work Title SearchWithCri…" at bounding box center [911, 377] width 1069 height 51
click at [764, 372] on input "Search Form" at bounding box center [710, 372] width 339 height 40
paste input "SHAMRED MMI GRAND GALA"
type input "SHAMRED MMI GRAND GALA"
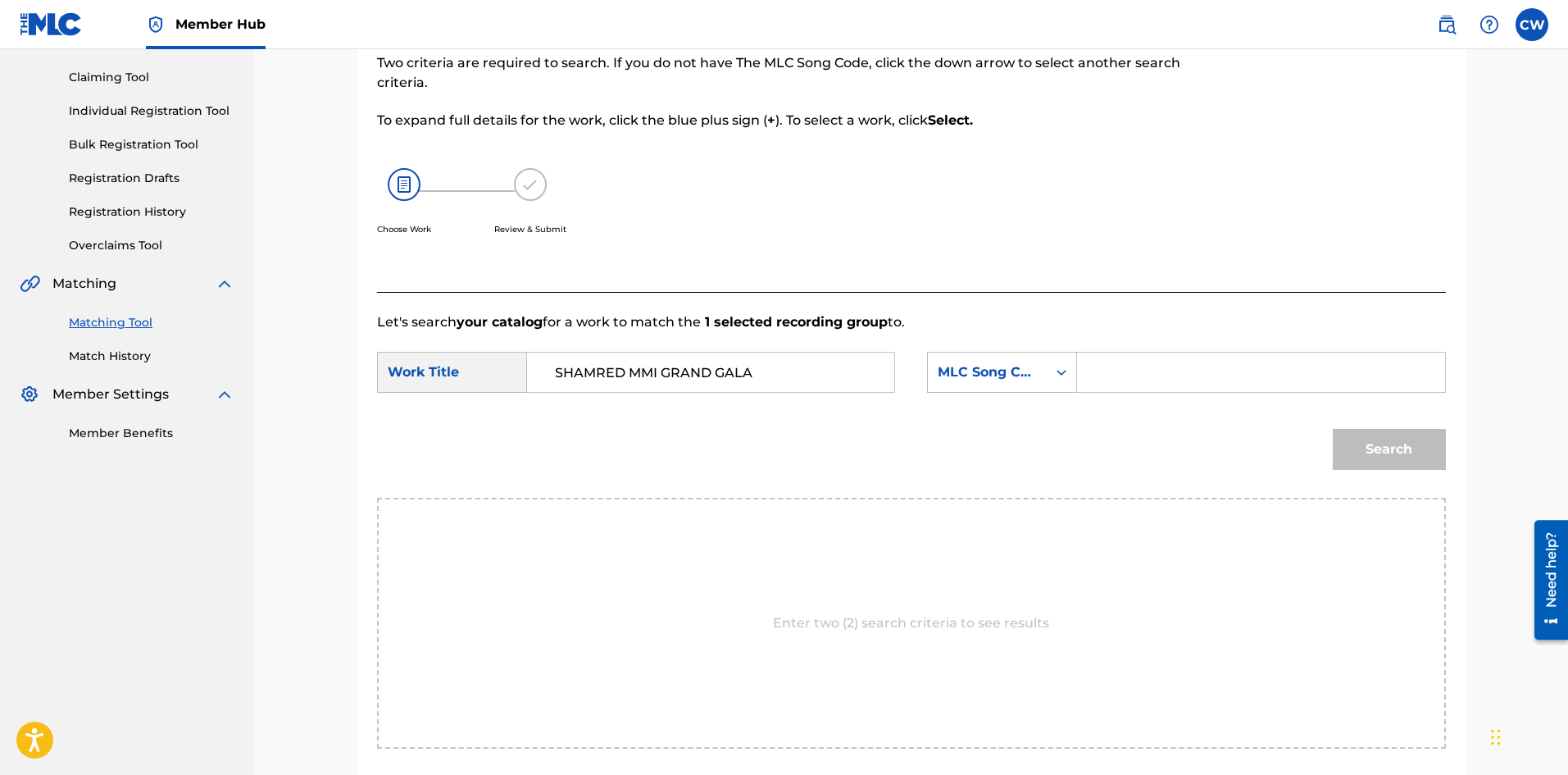
click at [1253, 385] on input "Search Form" at bounding box center [1261, 372] width 339 height 40
paste input "GF6574"
type input "GF6574"
click at [1374, 419] on div "Search" at bounding box center [1385, 445] width 121 height 66
click at [1390, 449] on button "Search" at bounding box center [1389, 449] width 113 height 41
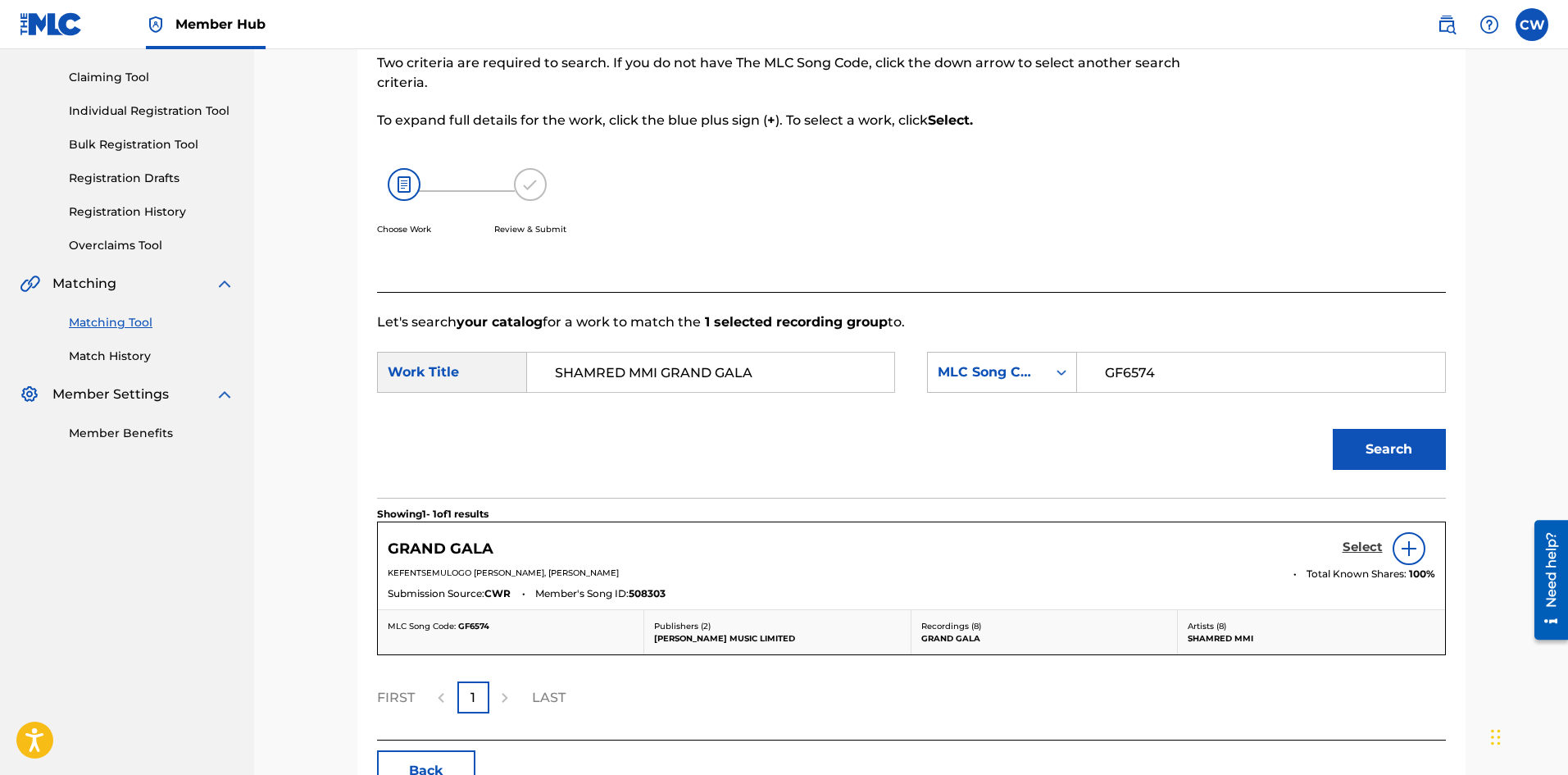
click at [1361, 553] on h5 "Select" at bounding box center [1363, 548] width 40 height 15
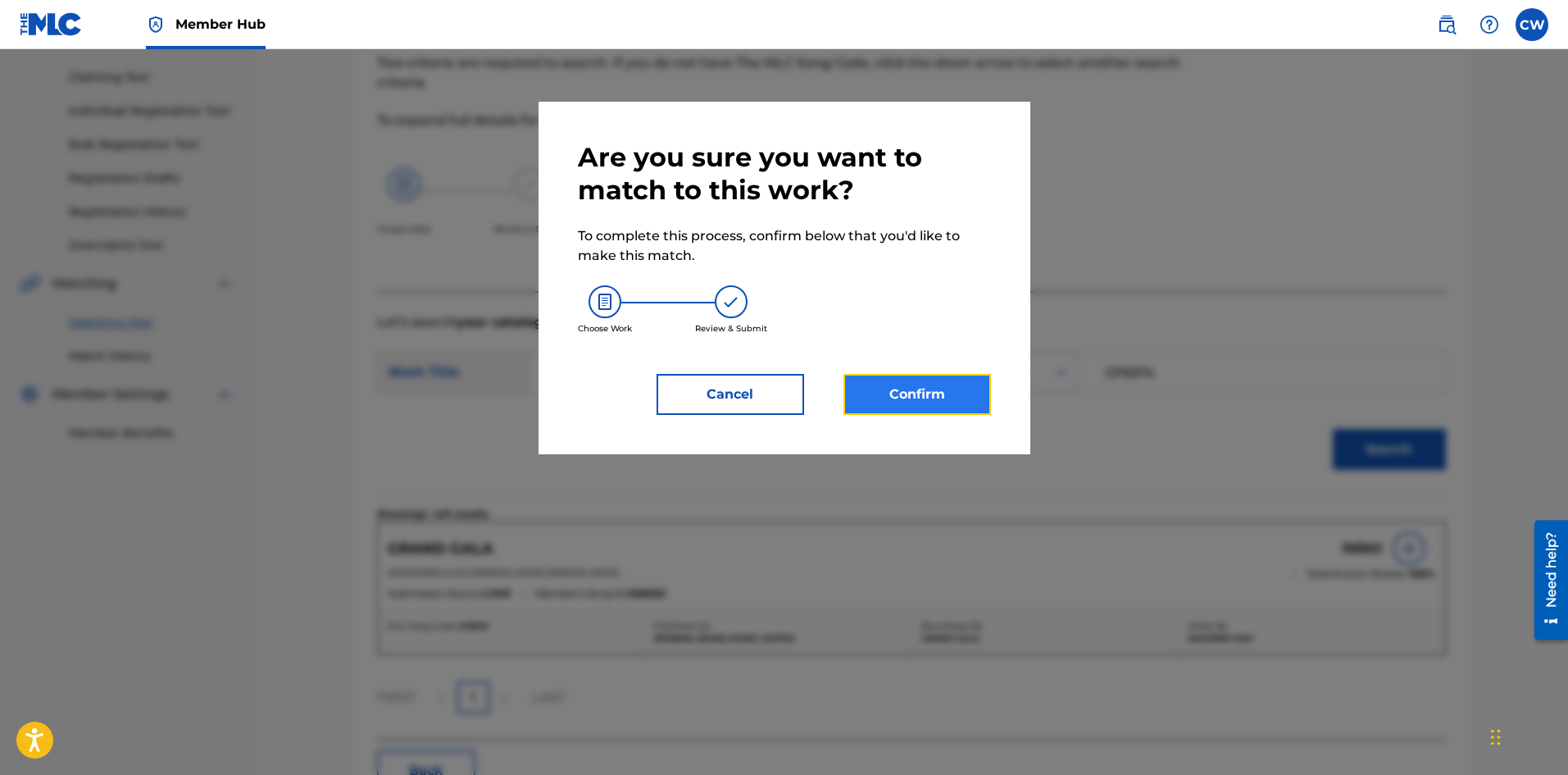
click at [945, 393] on button "Confirm" at bounding box center [917, 394] width 147 height 41
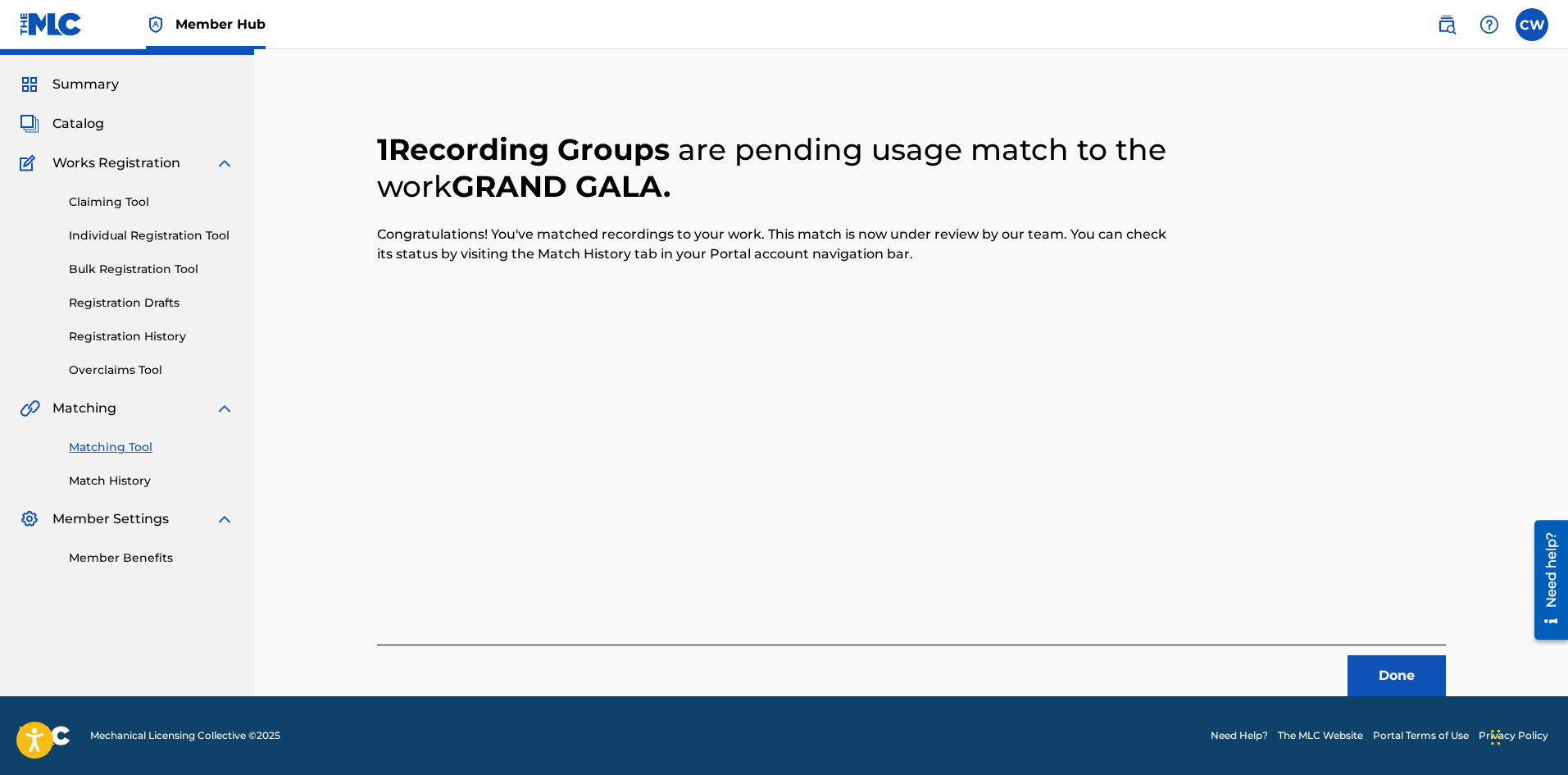
scroll to position [40, 0]
click at [1366, 666] on button "Done" at bounding box center [1396, 676] width 98 height 41
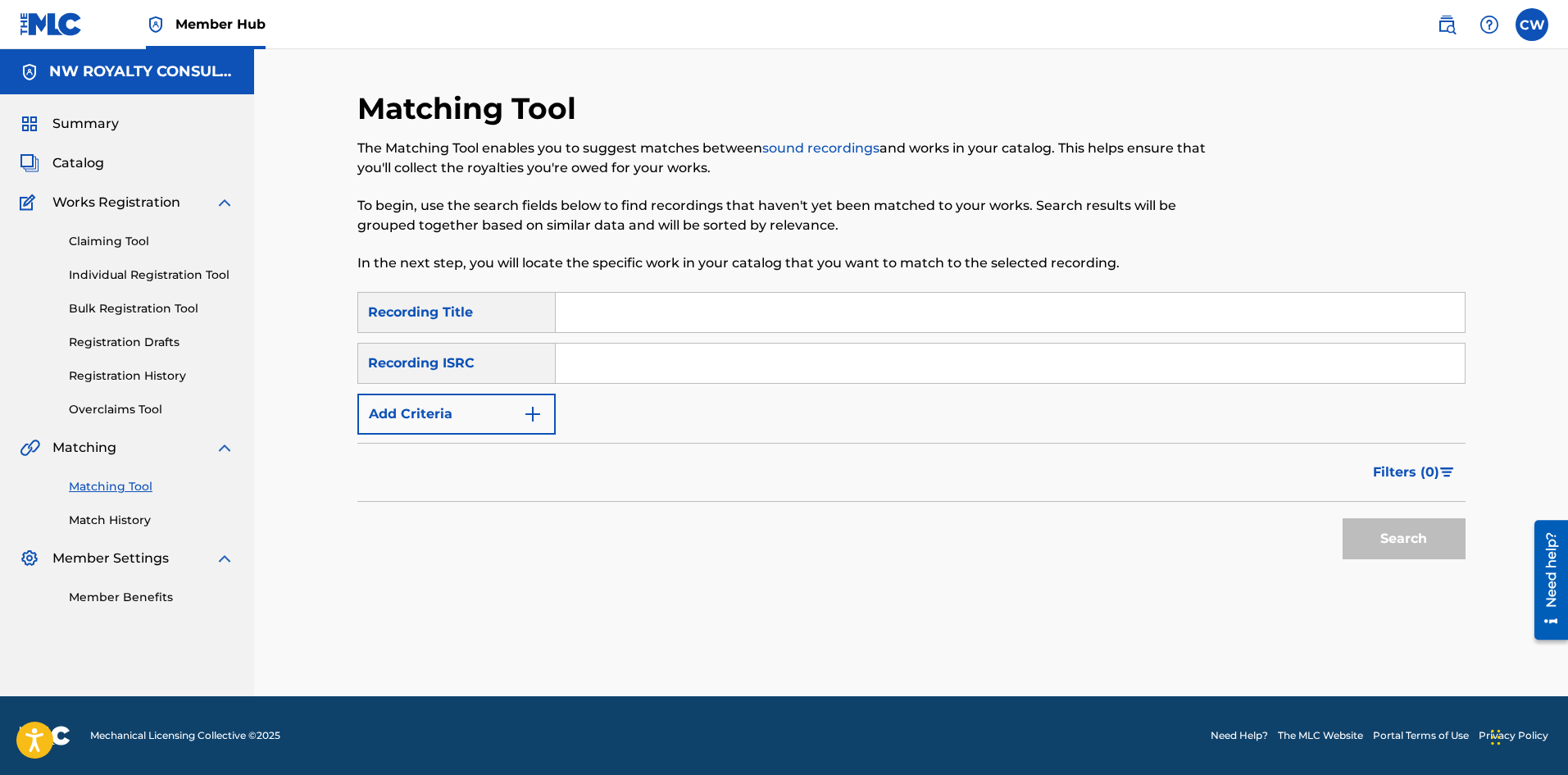
scroll to position [0, 0]
click at [523, 449] on div "Filters ( 0 )" at bounding box center [912, 471] width 1108 height 59
drag, startPoint x: 507, startPoint y: 435, endPoint x: 485, endPoint y: 421, distance: 26.1
click at [503, 432] on form "SearchWithCriteria22bbefc4-1da7-4b90-85e3-ff346181ca9b Recording Title SearchWi…" at bounding box center [912, 430] width 1108 height 276
click at [485, 421] on button "Add Criteria" at bounding box center [457, 414] width 199 height 41
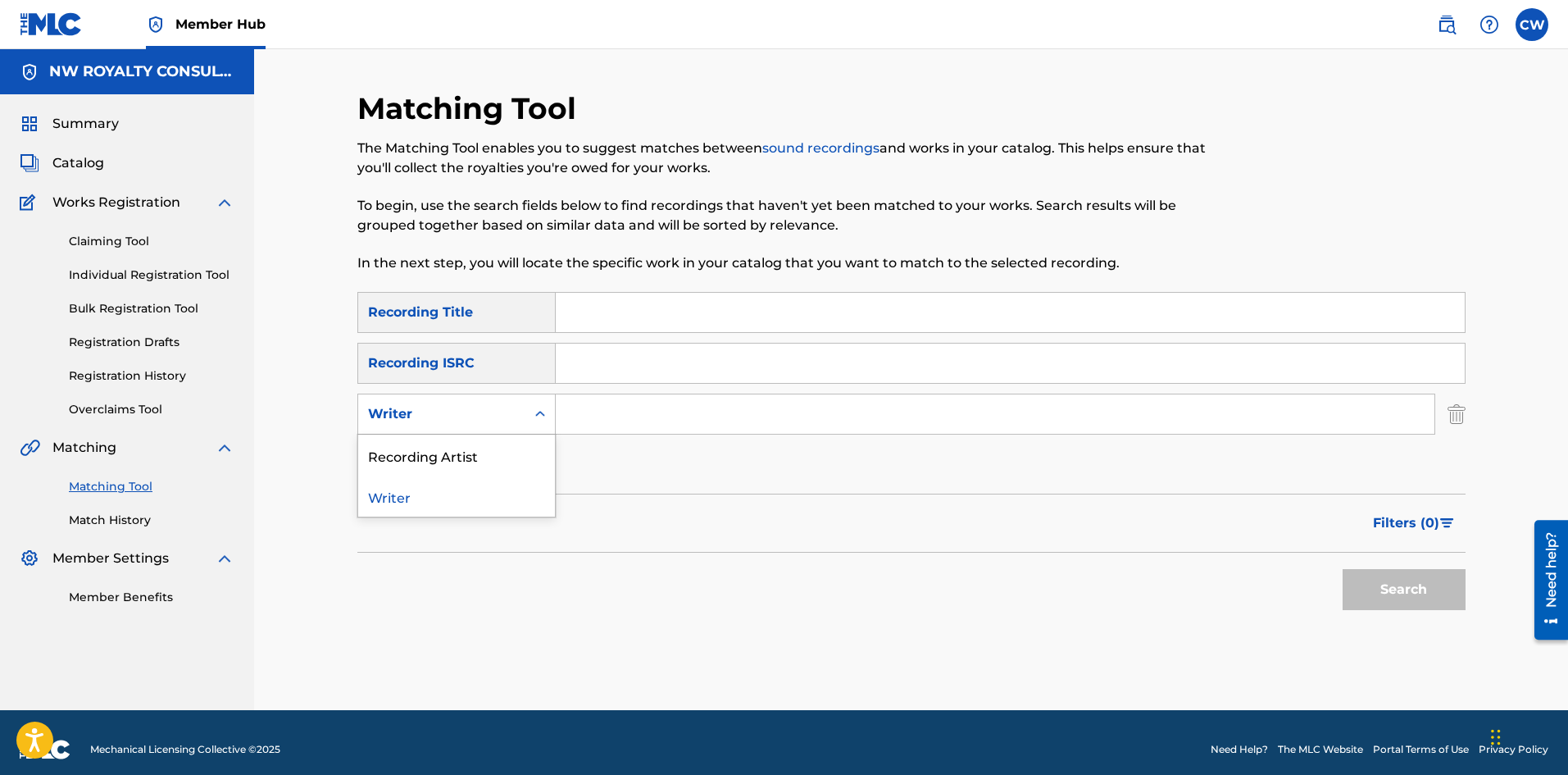
click at [481, 420] on div "Writer" at bounding box center [441, 414] width 147 height 19
click at [464, 448] on div "Recording Artist" at bounding box center [457, 455] width 197 height 41
click at [620, 411] on input "Search Form" at bounding box center [996, 414] width 879 height 40
paste input "CLEAN [PERSON_NAME] MIX 2023 DJ ZEE K THE FIRE K BOSS"
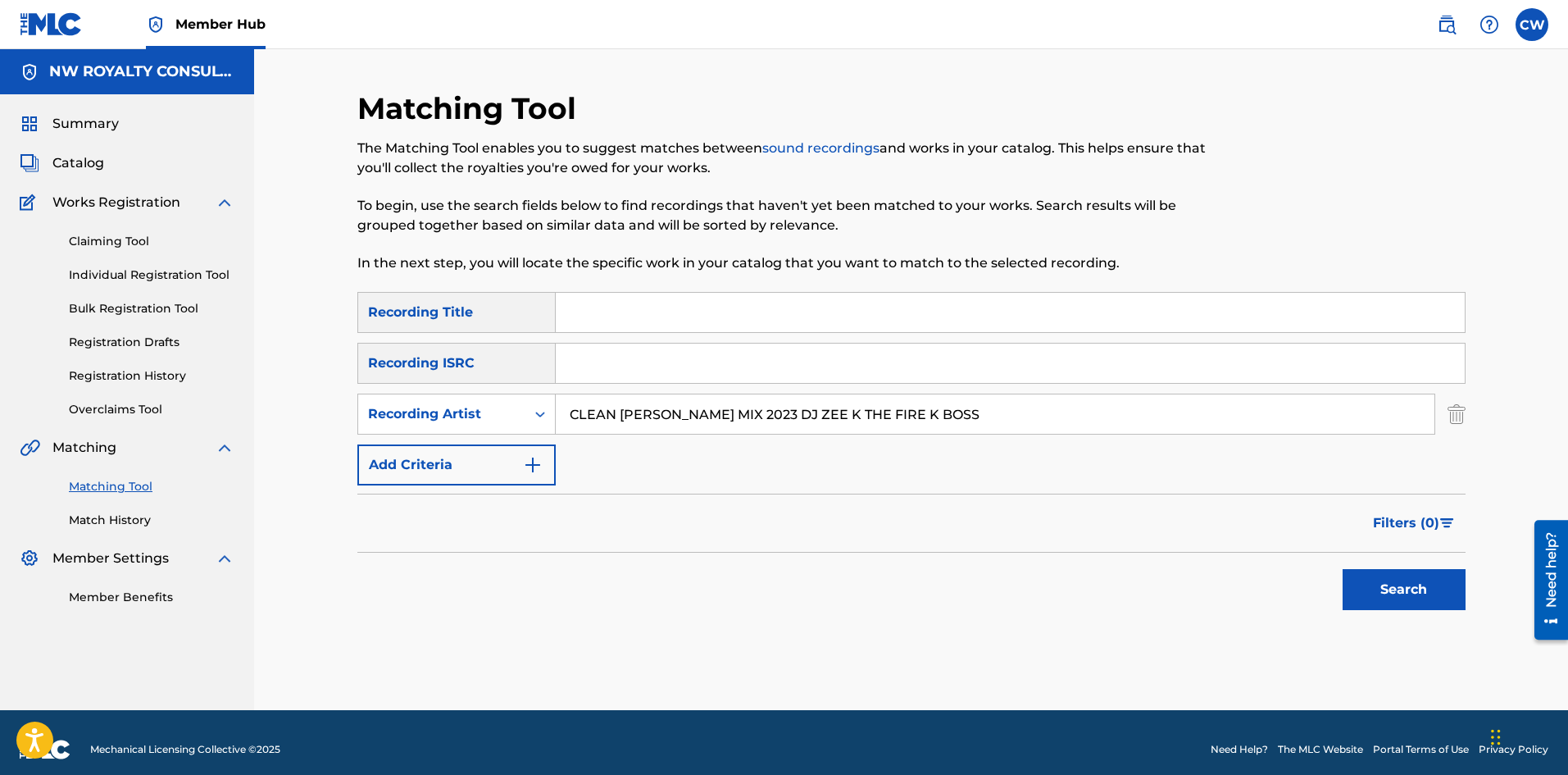
type input "CLEAN [PERSON_NAME] MIX 2023 DJ ZEE K THE FIRE K BOSS"
click at [655, 319] on input "Search Form" at bounding box center [1010, 312] width 909 height 40
paste input "[PERSON_NAME] TOP GYAL CLEAN MIXTAPE 2023"
type input "[PERSON_NAME] TOP GYAL CLEAN MIXTAPE 2023"
click at [1448, 607] on button "Search" at bounding box center [1404, 589] width 123 height 41
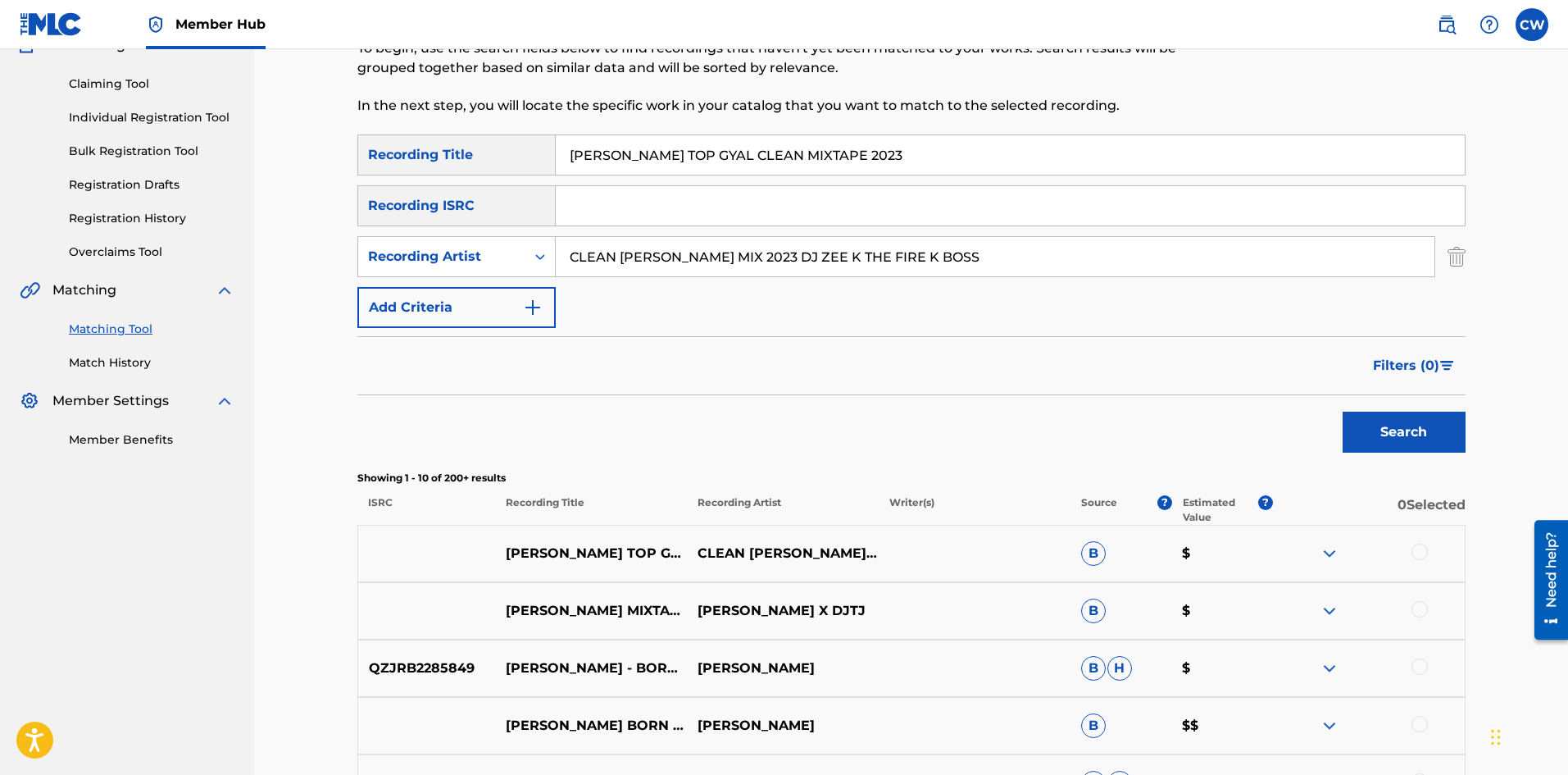
scroll to position [164, 0]
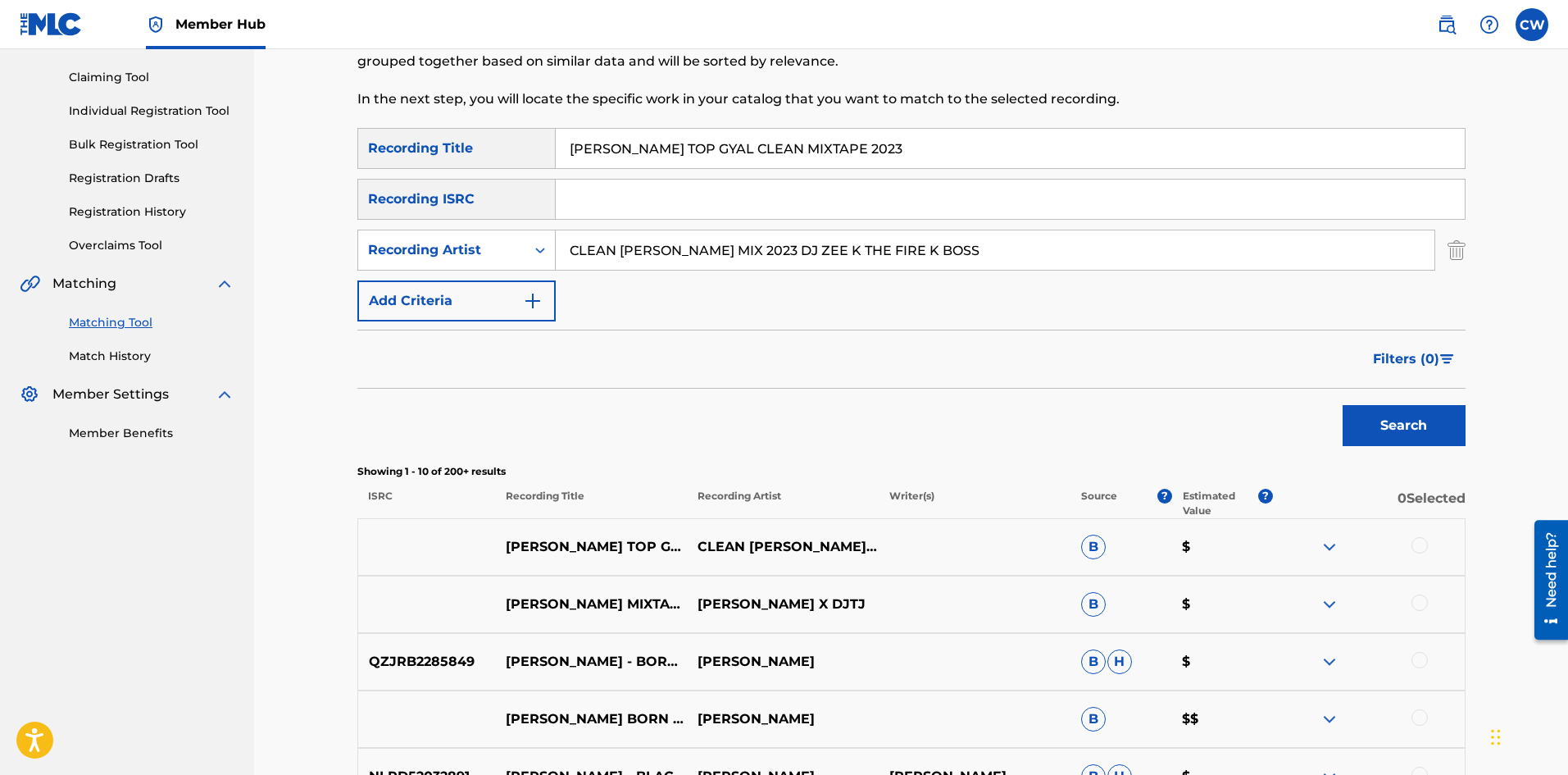
click at [1417, 542] on div at bounding box center [1419, 545] width 16 height 16
click at [1206, 646] on button "Match 1 Group" at bounding box center [1152, 641] width 181 height 41
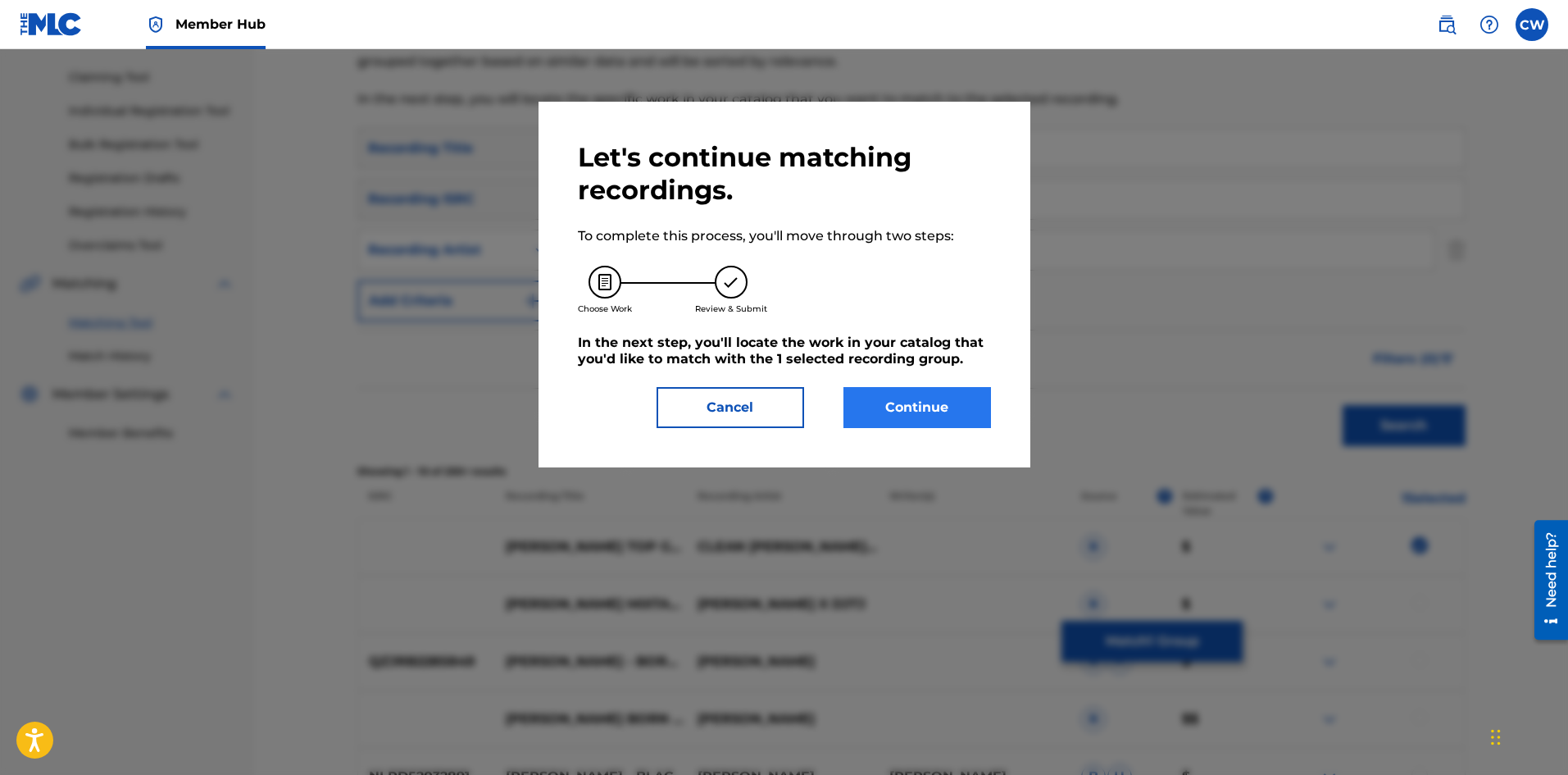
drag, startPoint x: 978, startPoint y: 441, endPoint x: 956, endPoint y: 414, distance: 34.8
click at [977, 437] on div "Let's continue matching recordings. To complete this process, you'll move throu…" at bounding box center [784, 283] width 492 height 365
click at [955, 414] on button "Continue" at bounding box center [917, 407] width 147 height 41
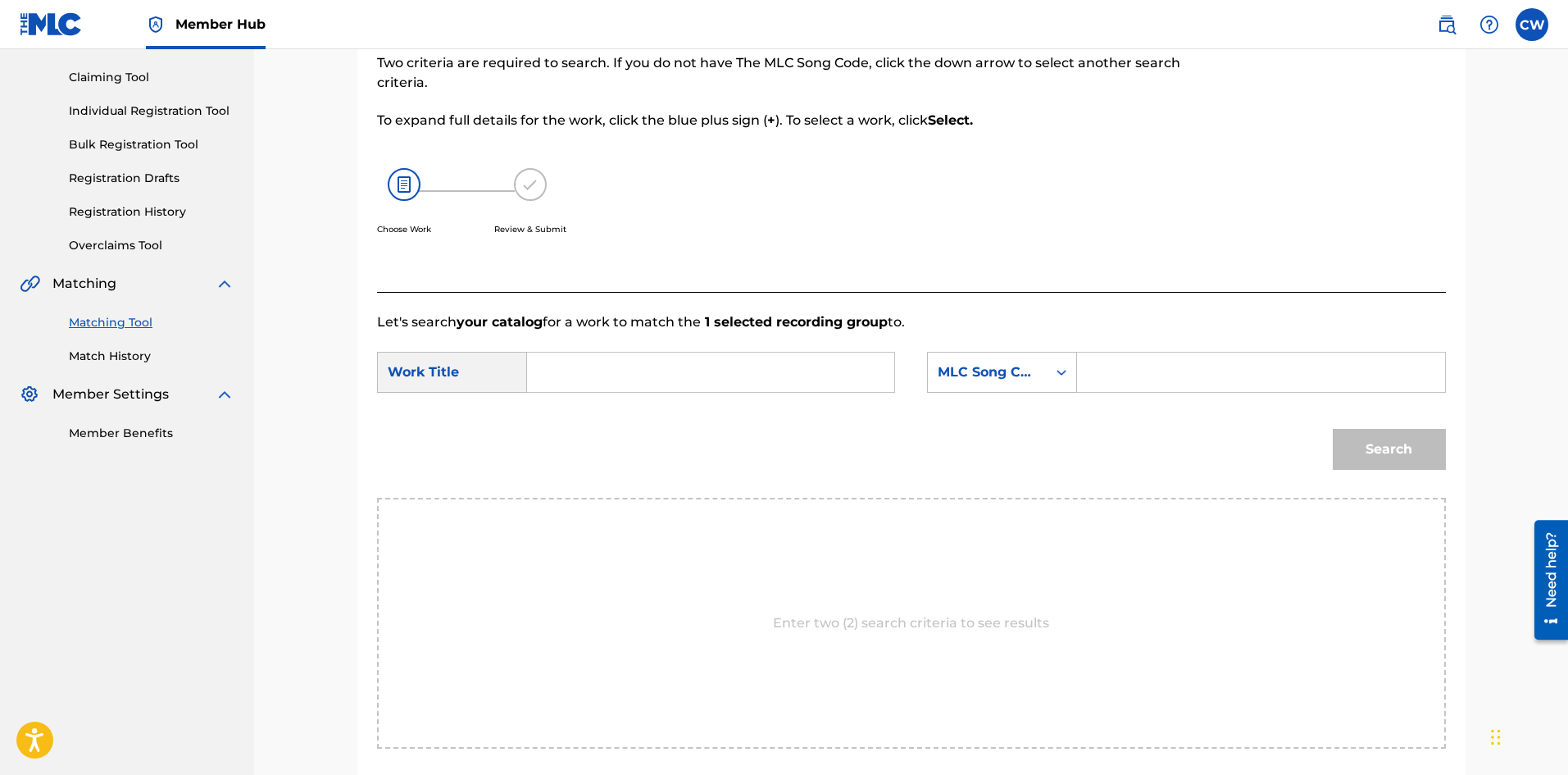
click at [717, 378] on input "Search Form" at bounding box center [710, 372] width 339 height 40
paste input "[PERSON_NAME] TOP GYAL CLEAN MIXTAPE 2023"
type input "[PERSON_NAME] TOP GYAL CLEAN MIXTAPE 2023"
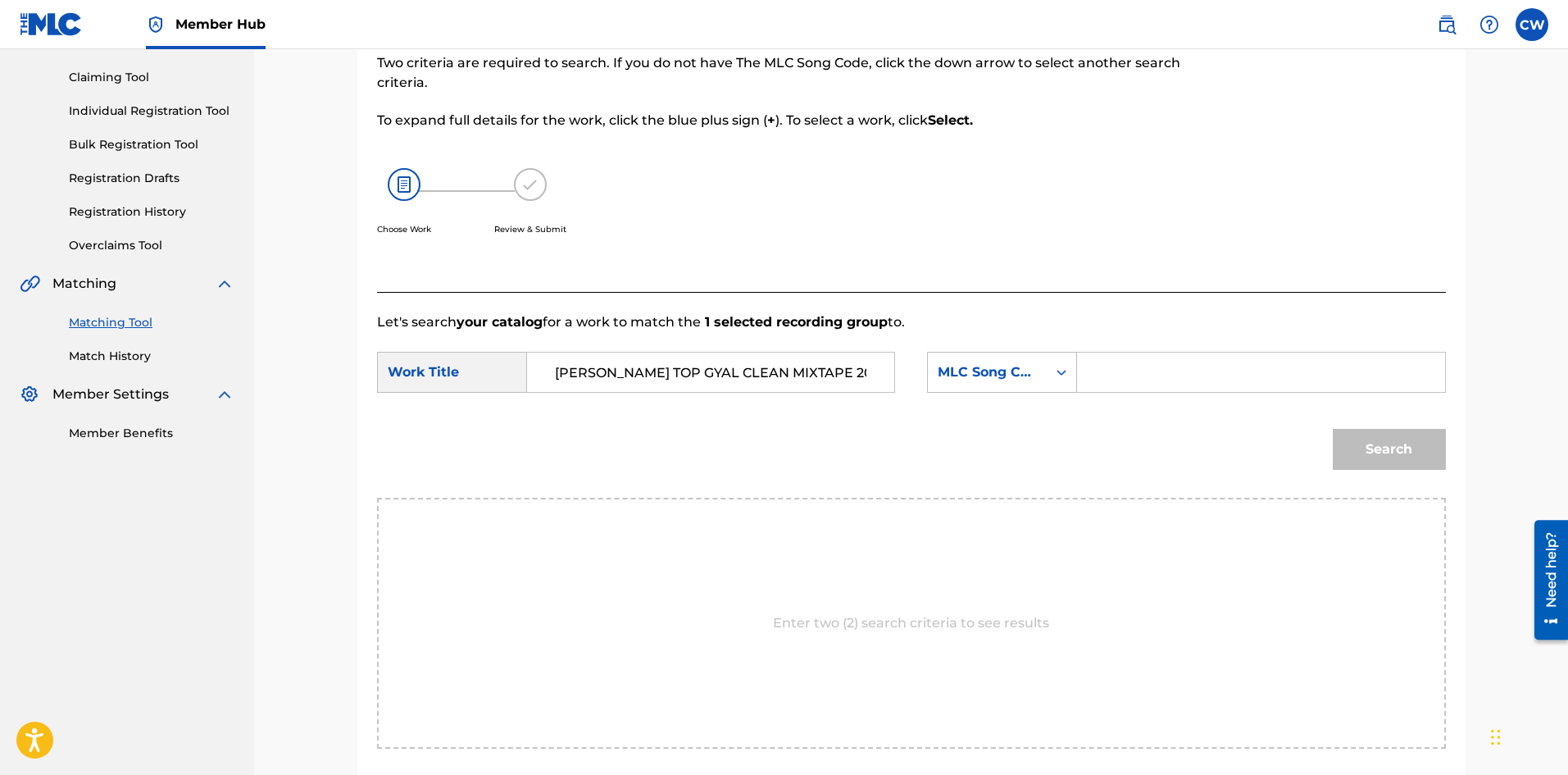
click at [1136, 386] on div "SearchWithCriteria8b61c104-ae10-4a84-ac12-e2104366bae2 Work Title [PERSON_NAME]…" at bounding box center [911, 377] width 1069 height 51
click at [1136, 383] on input "Search Form" at bounding box center [1261, 372] width 339 height 40
paste input "TD8S7N"
type input "TD8S7N"
click at [1413, 429] on button "Search" at bounding box center [1389, 449] width 113 height 41
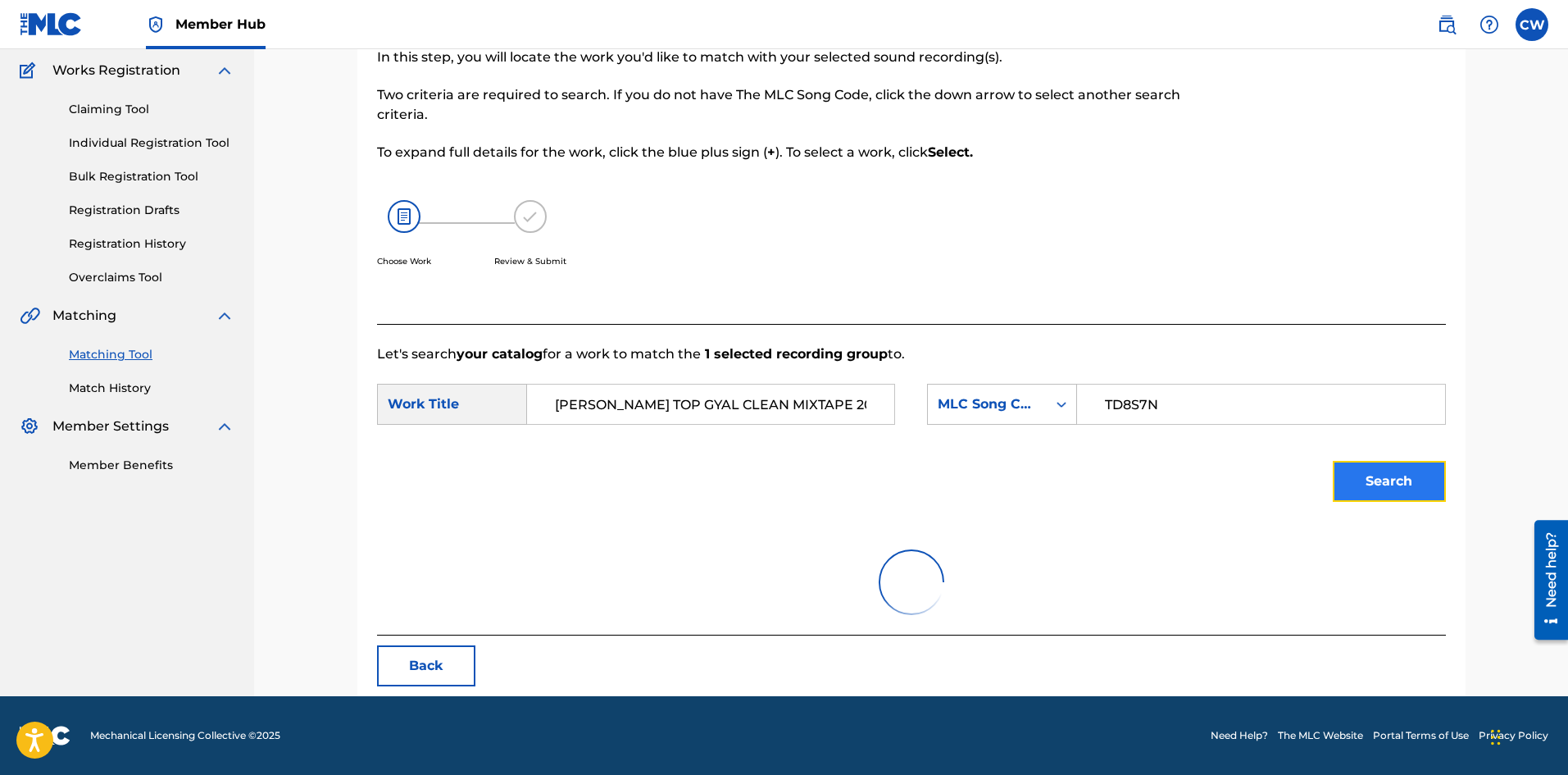
scroll to position [164, 0]
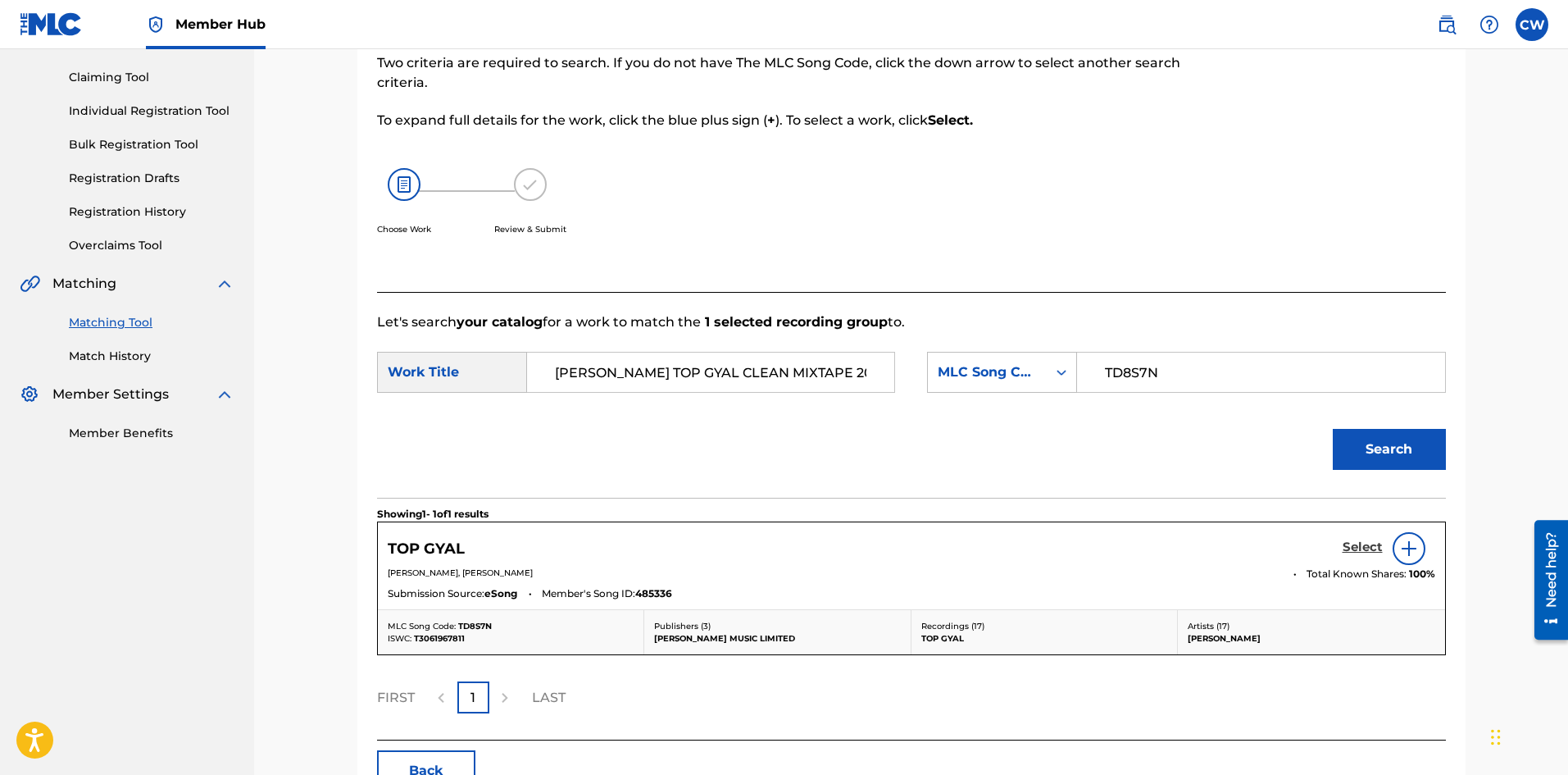
click at [1351, 554] on link "Select" at bounding box center [1363, 548] width 40 height 18
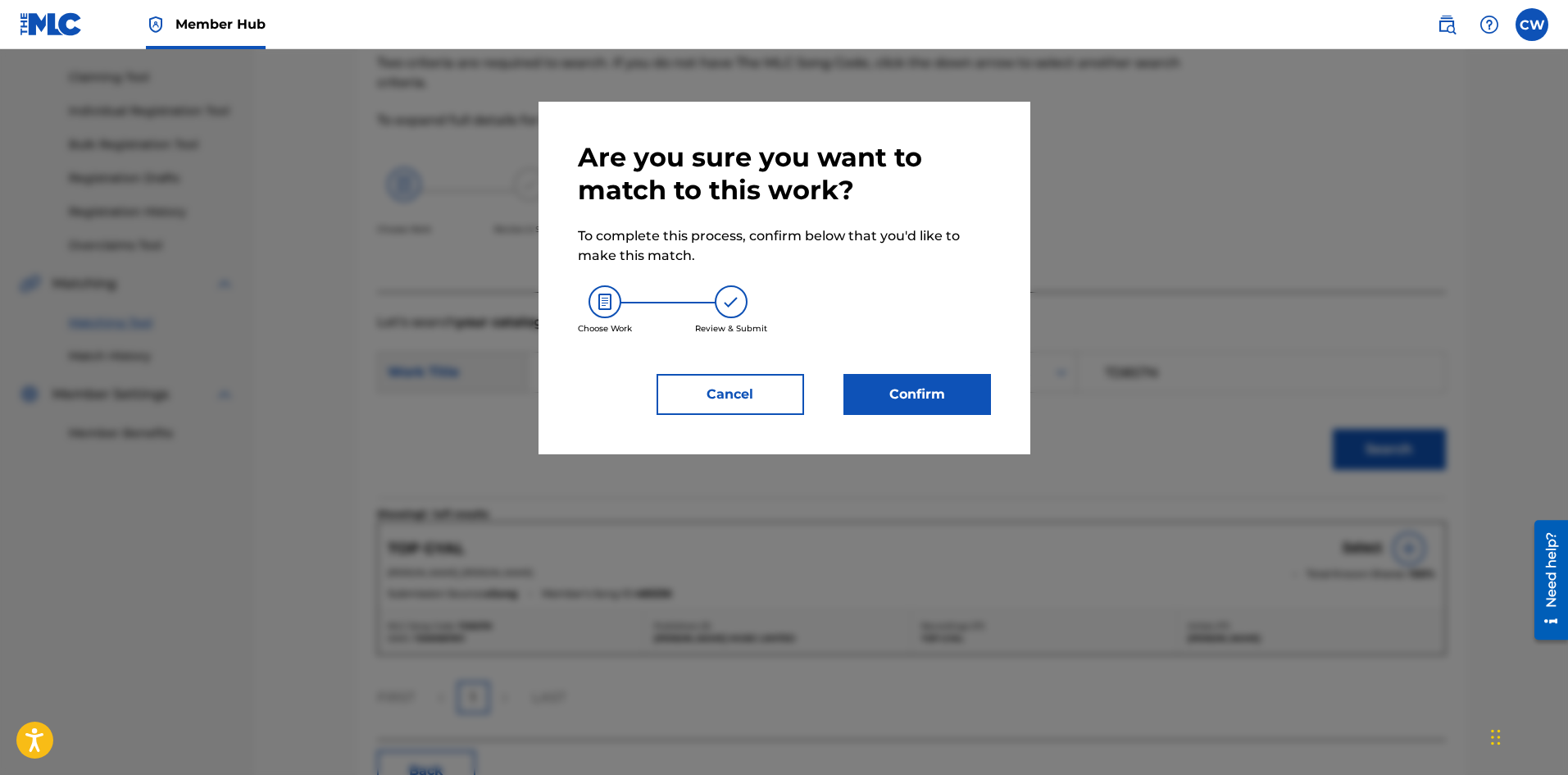
drag, startPoint x: 957, startPoint y: 422, endPoint x: 944, endPoint y: 418, distance: 13.6
click at [952, 421] on div "Are you sure you want to match to this work? To complete this process, confirm …" at bounding box center [784, 278] width 492 height 353
click at [944, 417] on div "Are you sure you want to match to this work? To complete this process, confirm …" at bounding box center [784, 278] width 492 height 353
click at [945, 411] on button "Confirm" at bounding box center [917, 394] width 147 height 41
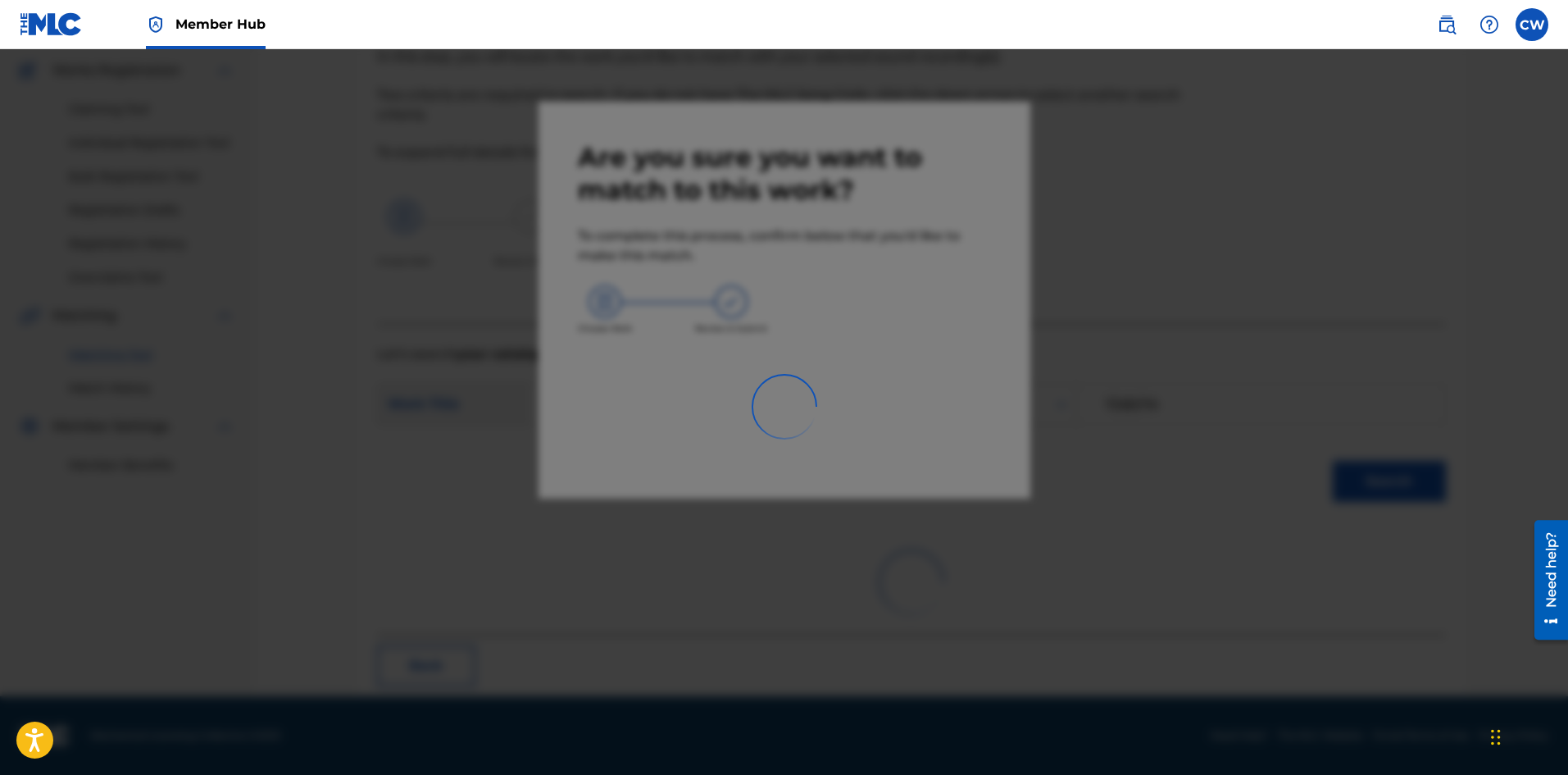
scroll to position [40, 0]
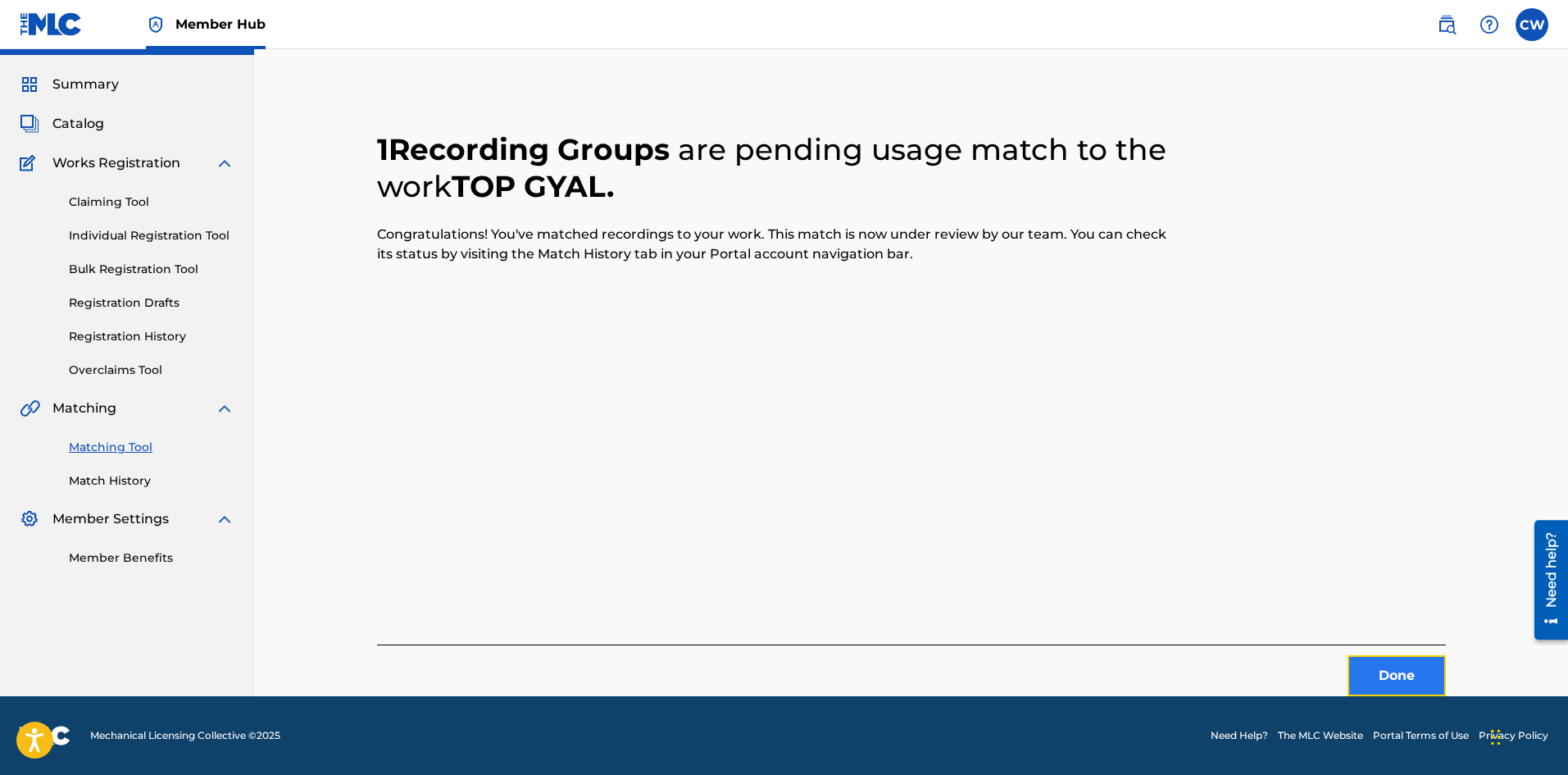
click at [1400, 666] on button "Done" at bounding box center [1396, 676] width 98 height 41
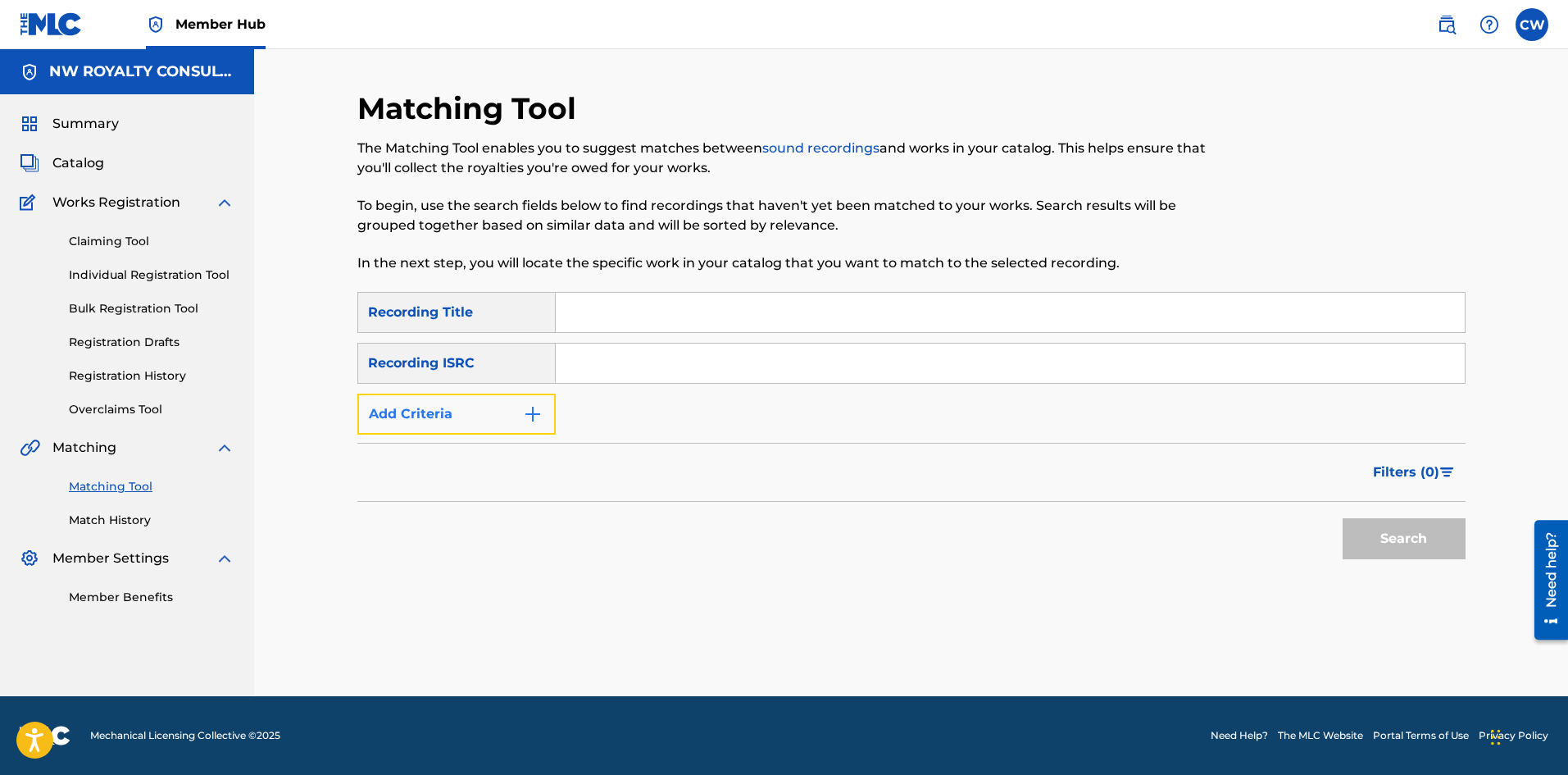
click at [507, 430] on button "Add Criteria" at bounding box center [457, 414] width 199 height 41
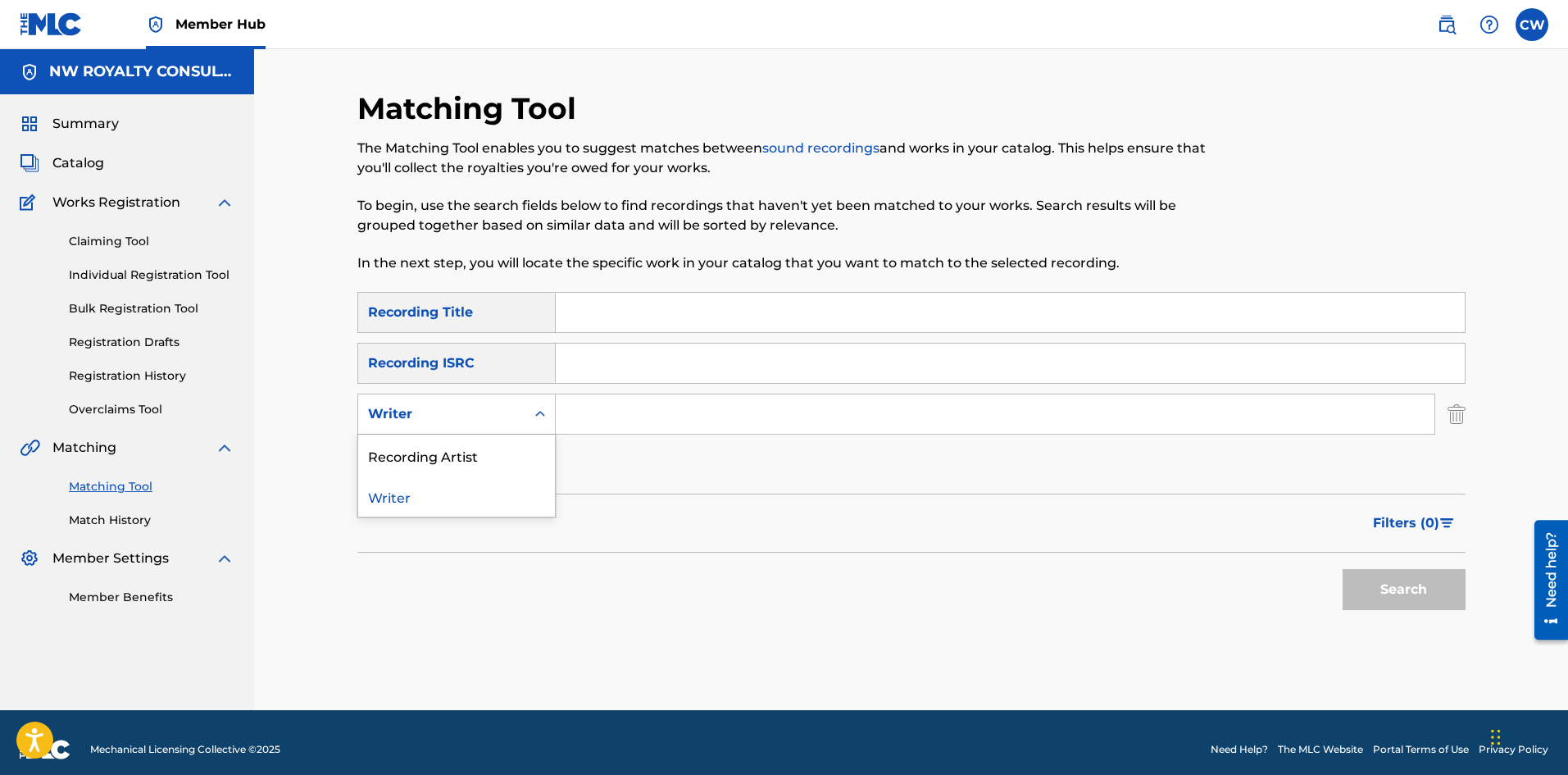
click at [506, 430] on div "Writer" at bounding box center [457, 414] width 199 height 41
click at [493, 454] on div "Recording Artist" at bounding box center [457, 455] width 197 height 41
click at [727, 431] on input "Search Form" at bounding box center [996, 414] width 879 height 40
paste input "SHAQSTAR"
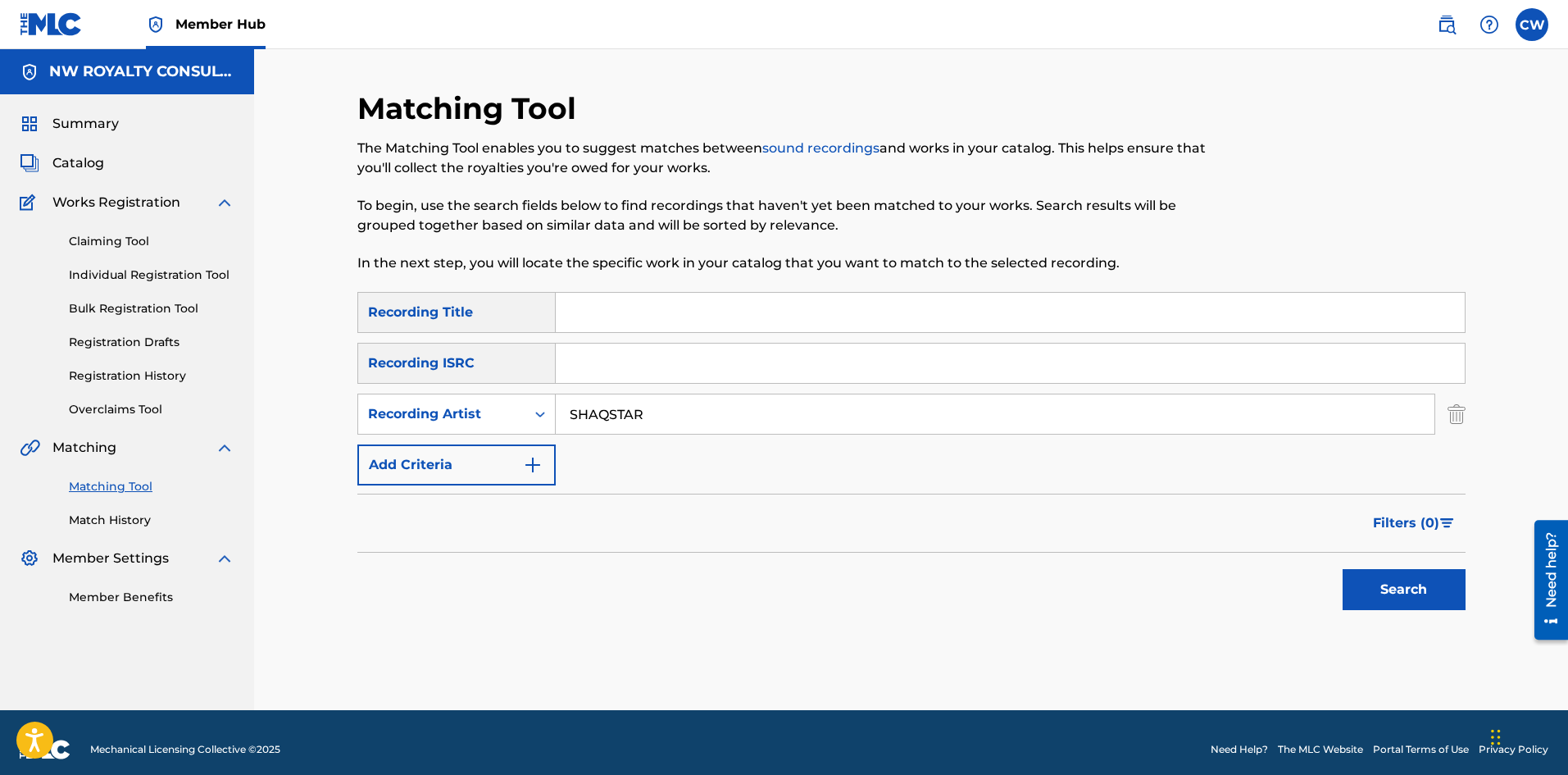
type input "SHAQSTAR"
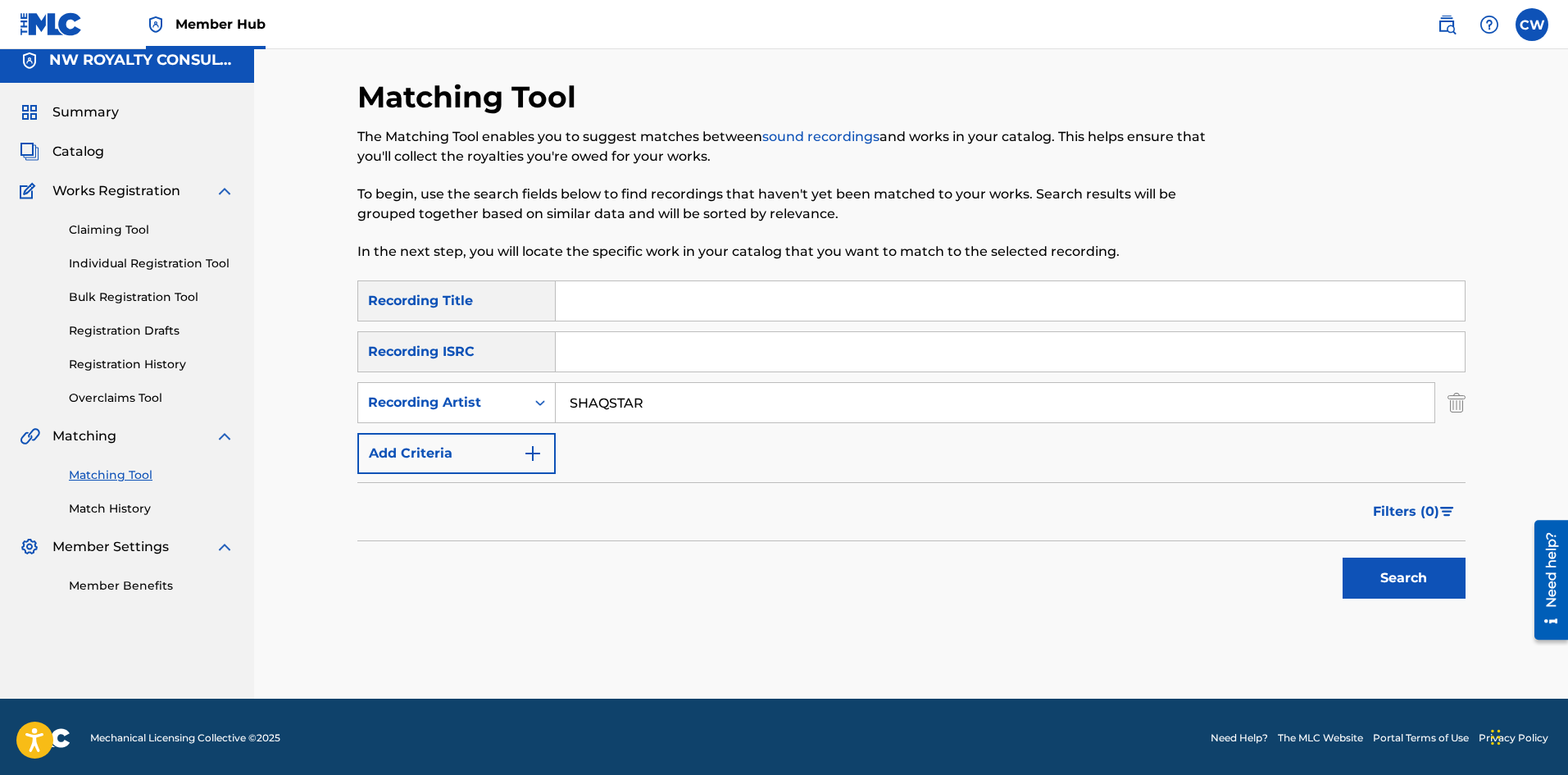
scroll to position [13, 0]
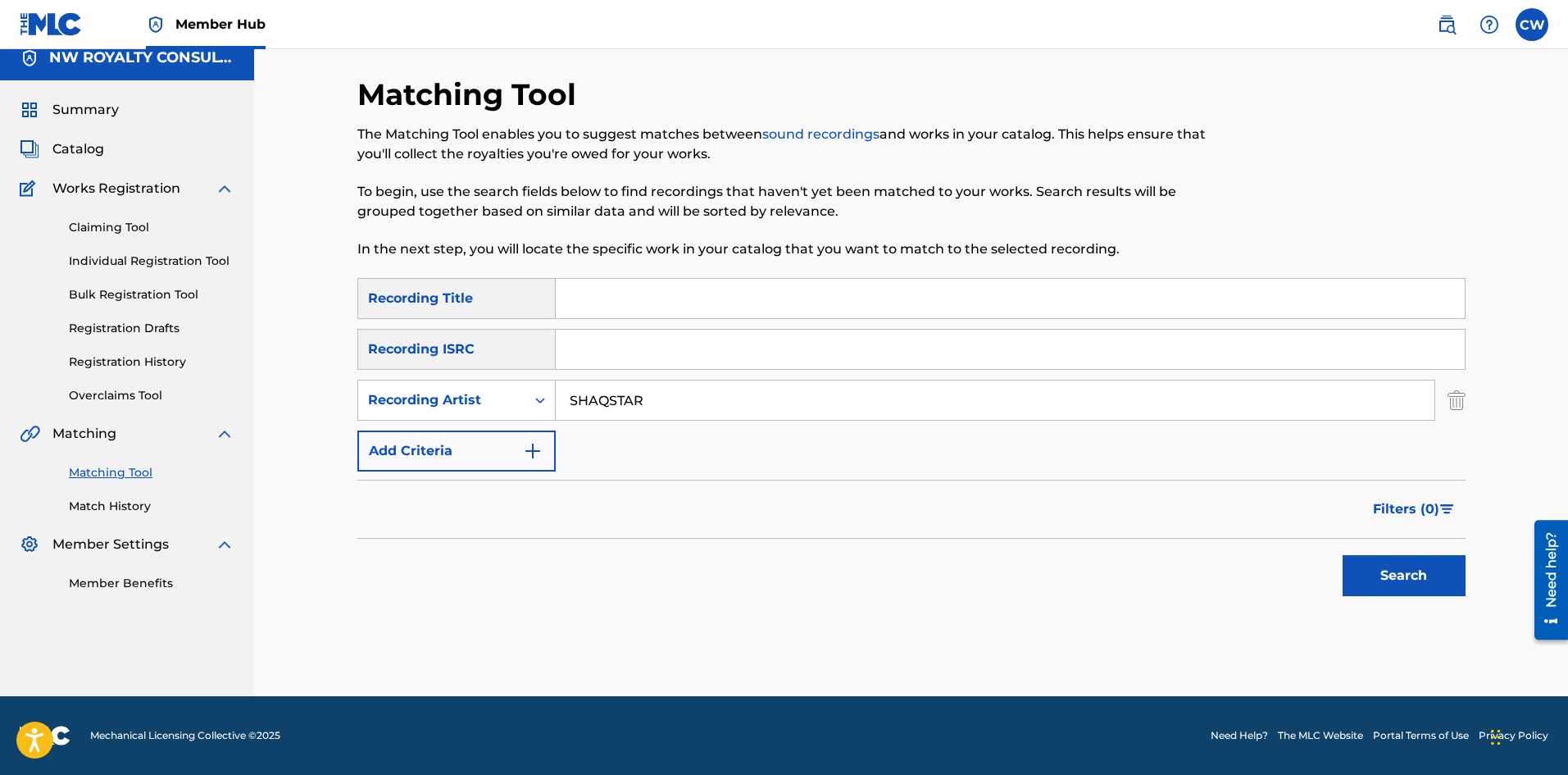
click at [632, 301] on input "Search Form" at bounding box center [1010, 298] width 909 height 40
paste input "SHAQSTAR CARTOON"
click at [1395, 599] on div "Search" at bounding box center [1400, 572] width 131 height 66
click at [1371, 578] on button "Search" at bounding box center [1404, 575] width 123 height 41
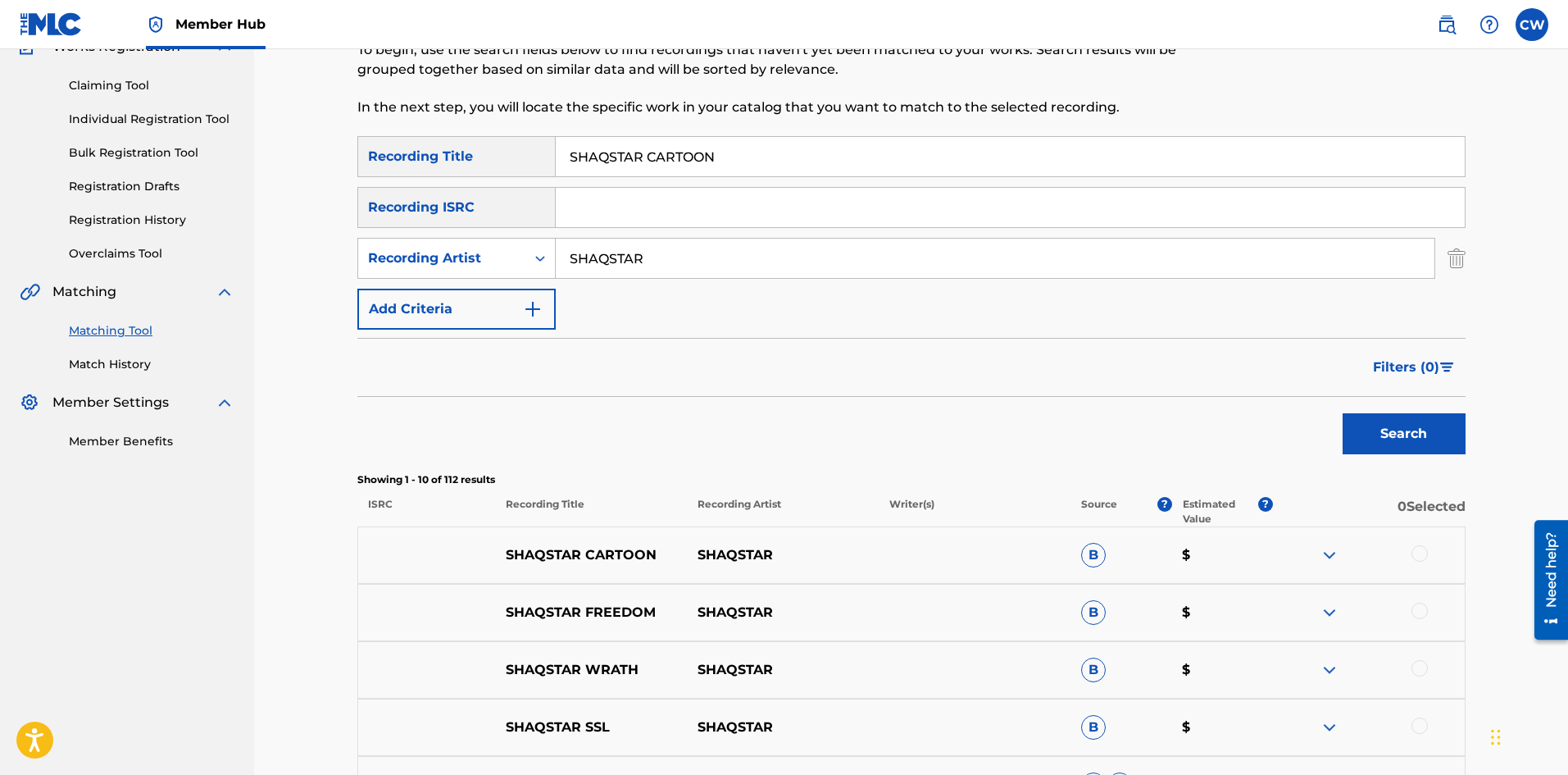
scroll to position [178, 0]
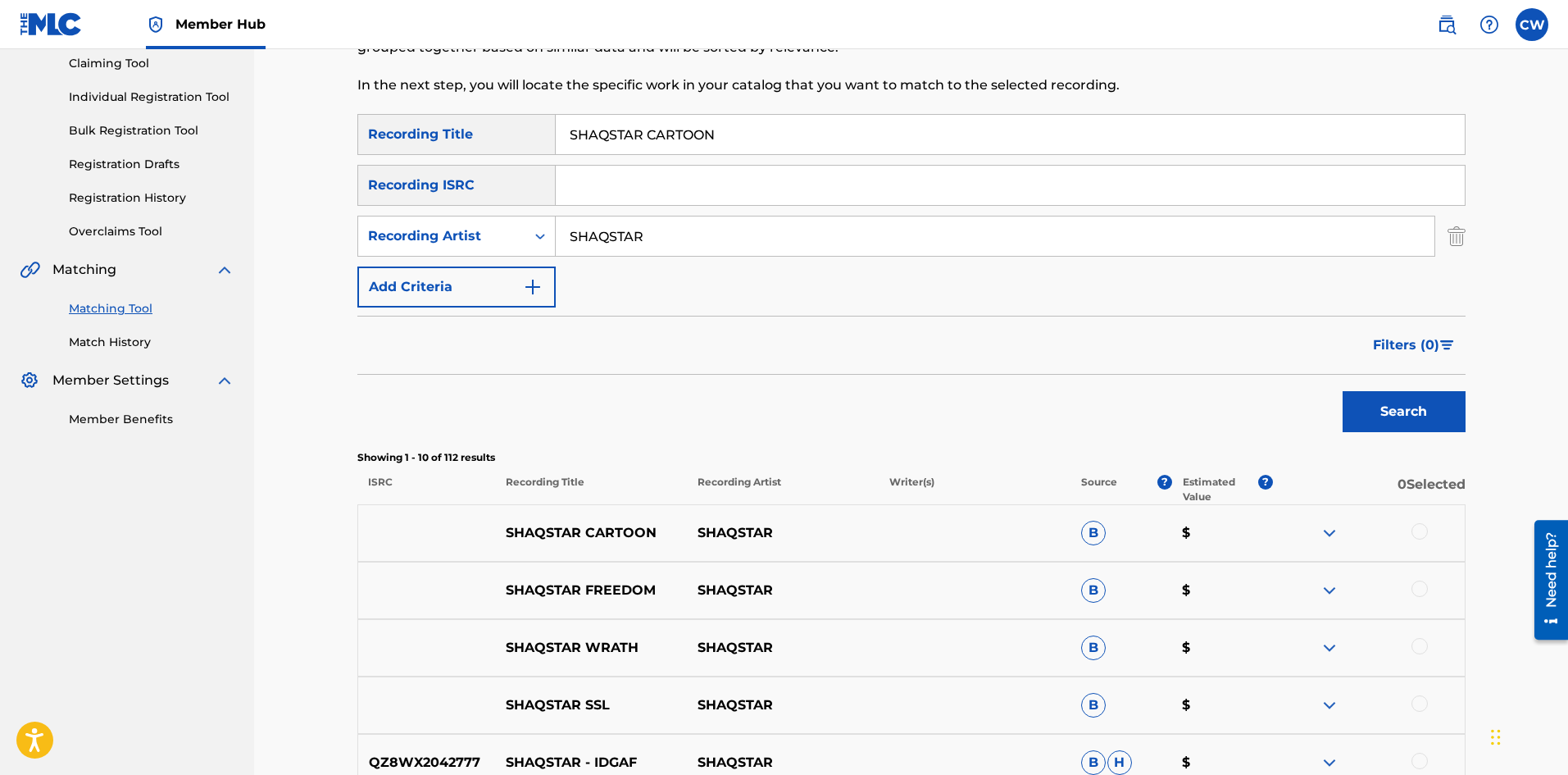
click at [1428, 530] on div at bounding box center [1419, 531] width 16 height 16
drag, startPoint x: 646, startPoint y: 132, endPoint x: 485, endPoint y: 168, distance: 165.0
click at [485, 168] on div "SearchWithCriteria22bbefc4-1da7-4b90-85e3-ff346181ca9b Recording Title SHAQSTAR…" at bounding box center [912, 210] width 1108 height 194
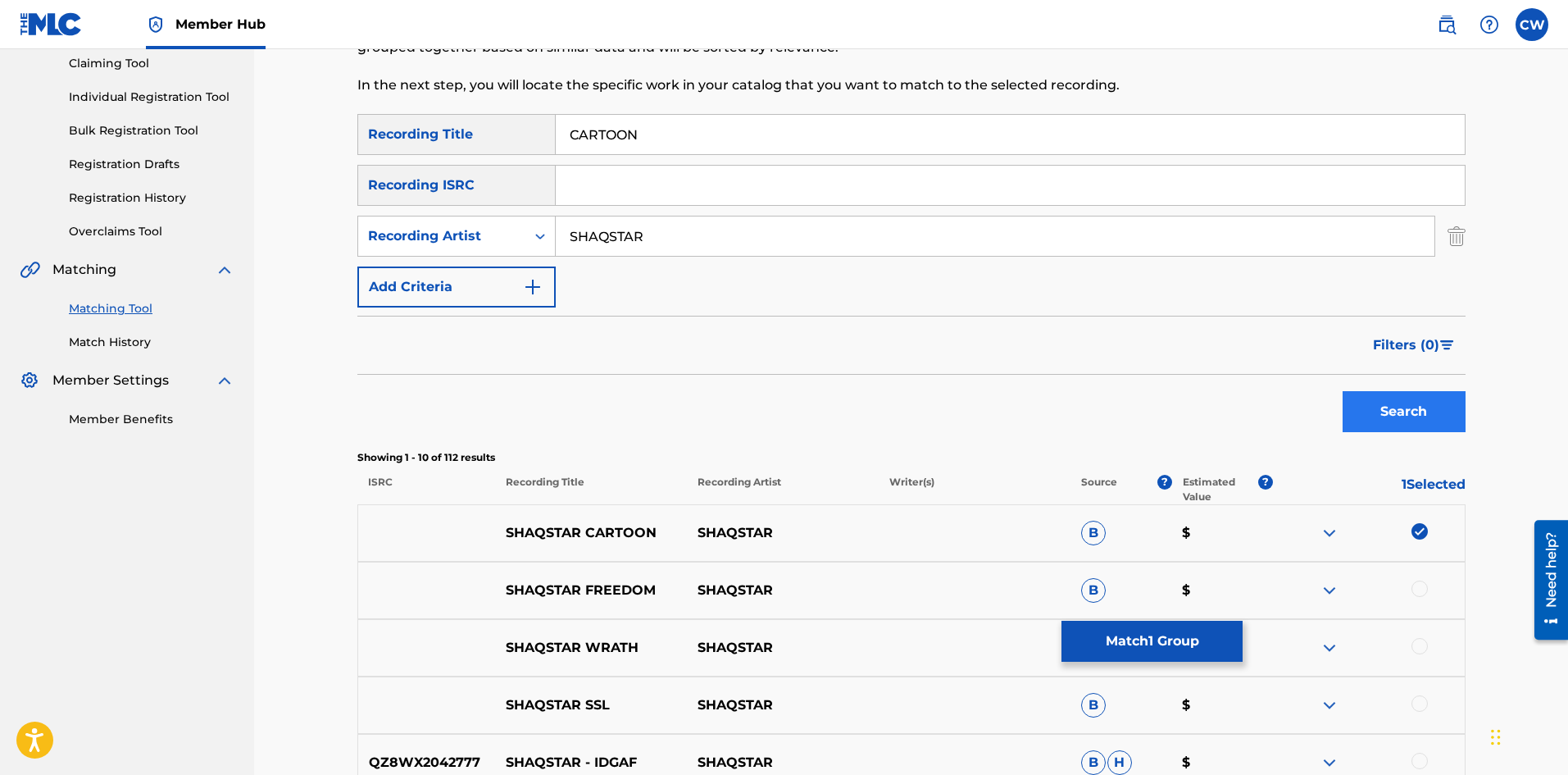
type input "CARTOON"
click at [1390, 395] on button "Search" at bounding box center [1404, 412] width 123 height 41
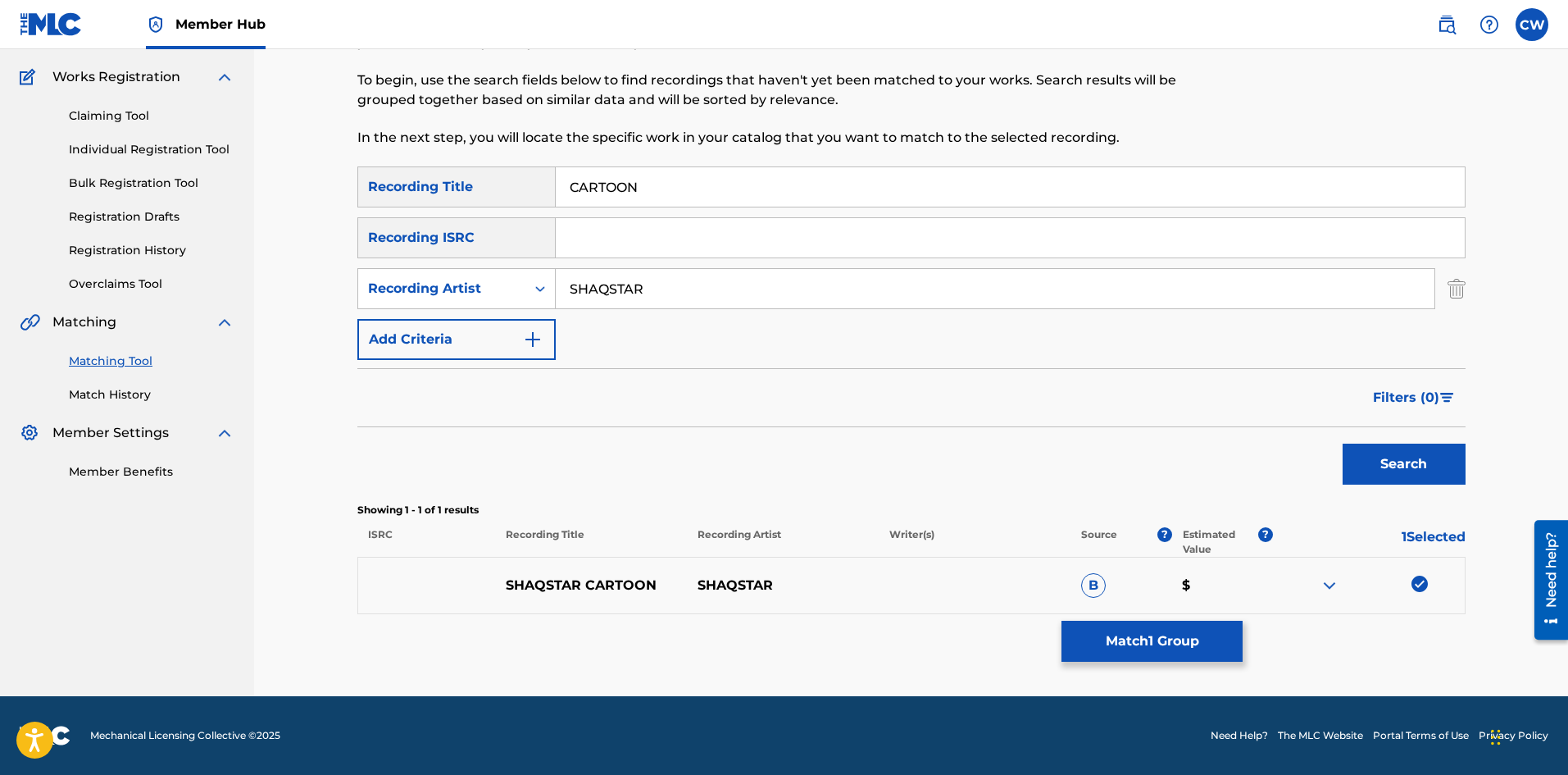
scroll to position [125, 0]
click at [1104, 647] on button "Match 1 Group" at bounding box center [1152, 641] width 181 height 41
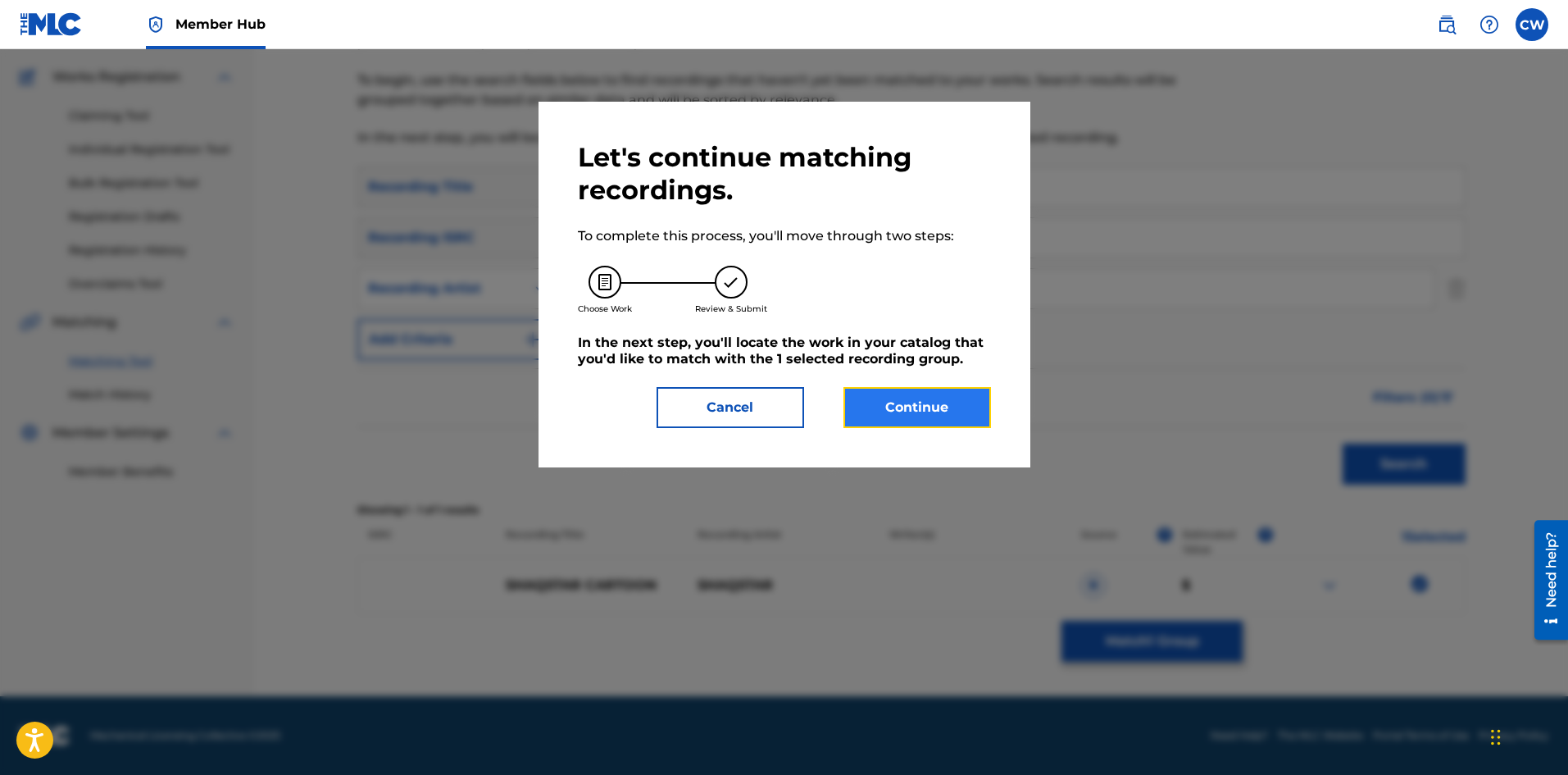
click at [908, 413] on button "Continue" at bounding box center [917, 407] width 147 height 41
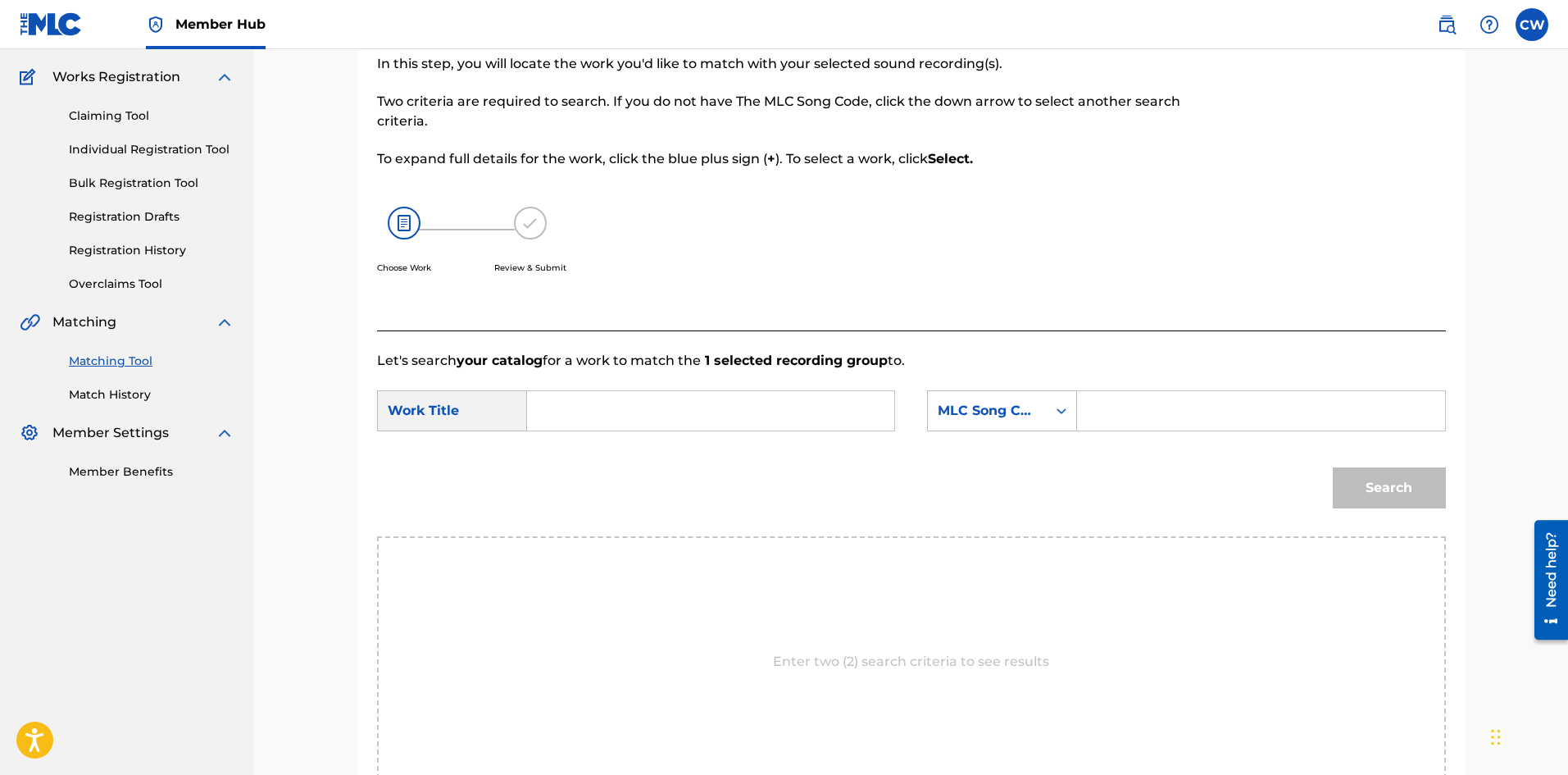
drag, startPoint x: 809, startPoint y: 441, endPoint x: 792, endPoint y: 426, distance: 22.7
click at [803, 441] on div "SearchWithCriteria8b61c104-ae10-4a84-ac12-e2104366bae2 Work Title SearchWithCri…" at bounding box center [911, 415] width 1069 height 51
click at [785, 420] on input "Search Form" at bounding box center [710, 411] width 339 height 40
paste input "SHAQSTAR CARTOON"
type input "SHAQSTAR CARTOON"
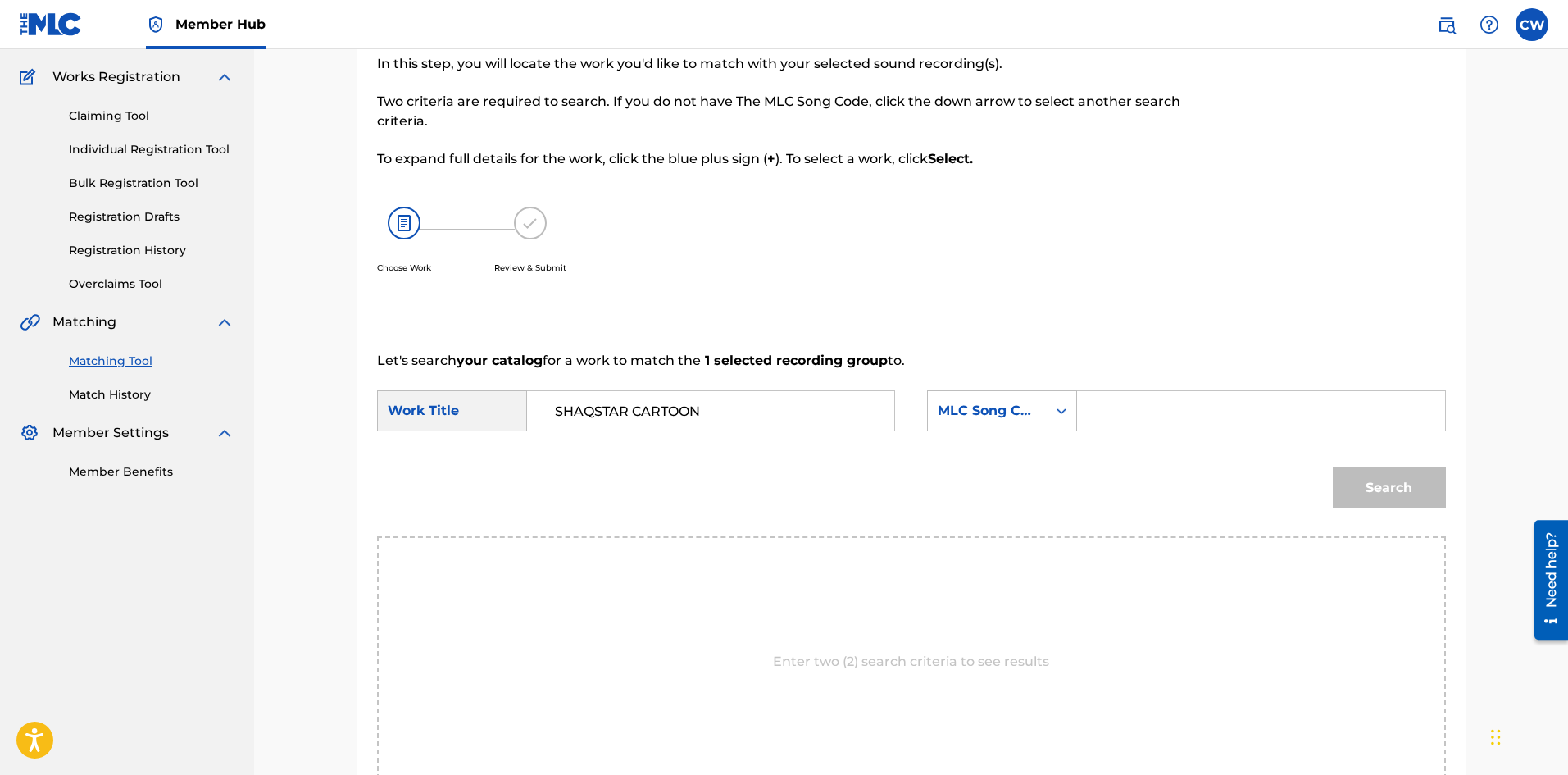
click at [1183, 392] on form "SearchWithCriteria8b61c104-ae10-4a84-ac12-e2104366bae2 Work Title SHAQSTAR CART…" at bounding box center [911, 453] width 1069 height 166
drag, startPoint x: 1184, startPoint y: 397, endPoint x: 1196, endPoint y: 408, distance: 16.3
click at [1184, 399] on input "Search Form" at bounding box center [1261, 411] width 339 height 40
paste input "CB2536"
type input "CB2536"
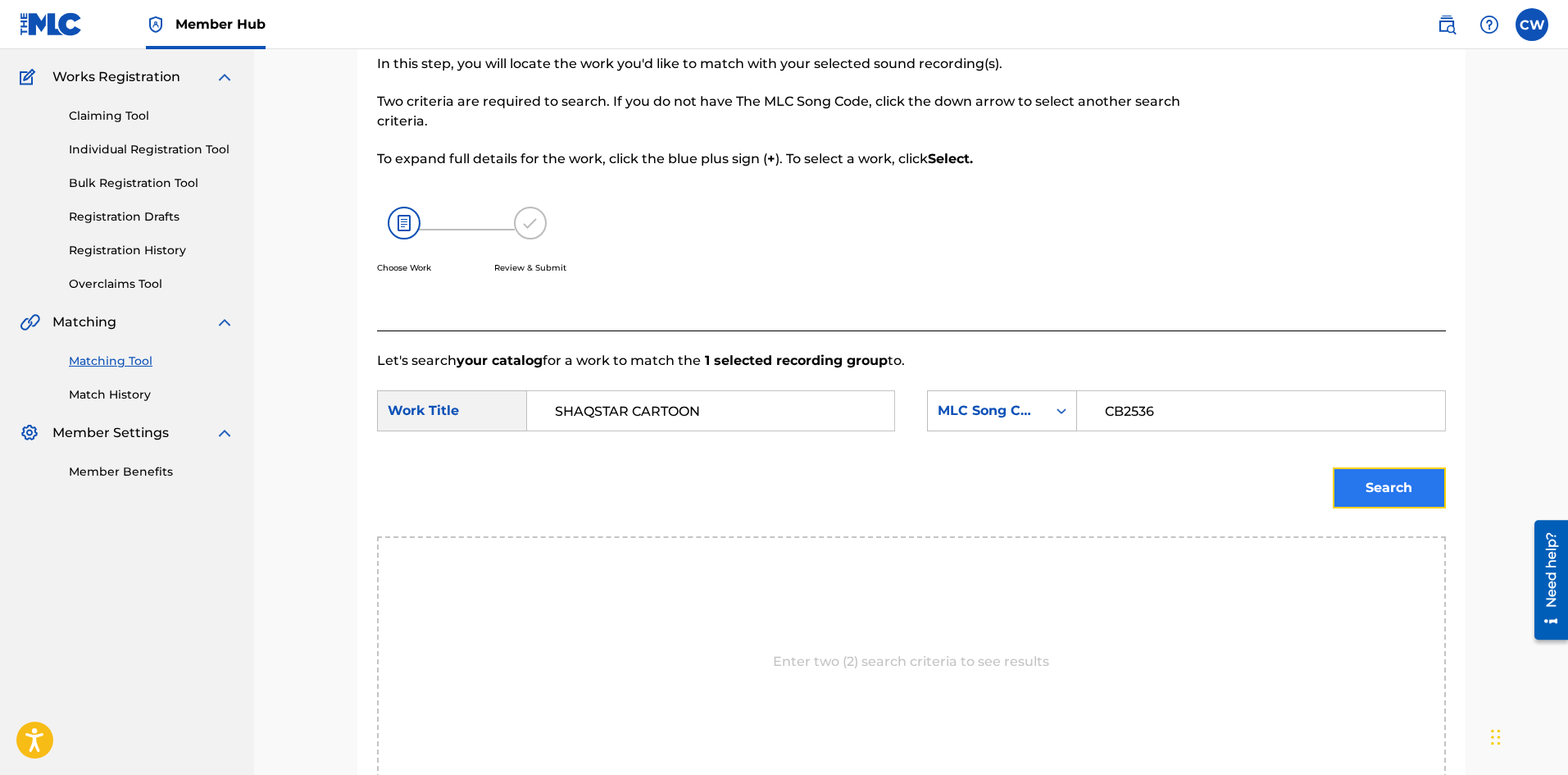
click at [1391, 488] on button "Search" at bounding box center [1389, 488] width 113 height 41
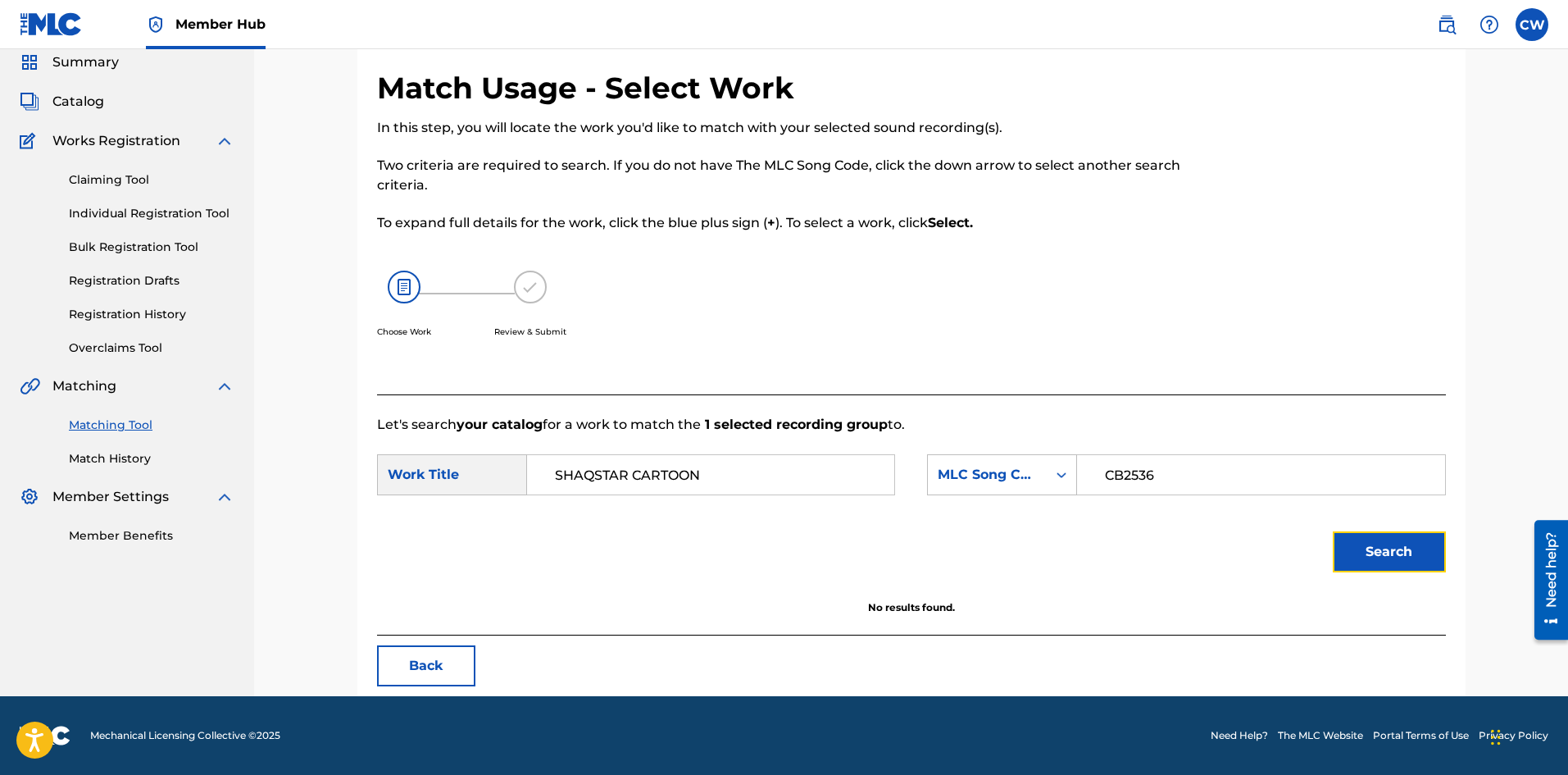
scroll to position [62, 0]
drag, startPoint x: 630, startPoint y: 475, endPoint x: 611, endPoint y: 472, distance: 19.2
click at [491, 501] on div "SearchWithCriteria8b61c104-ae10-4a84-ac12-e2104366bae2 Work Title SHAQSTAR CART…" at bounding box center [911, 479] width 1069 height 51
type input "CARTOON"
click at [1390, 546] on button "Search" at bounding box center [1389, 551] width 113 height 41
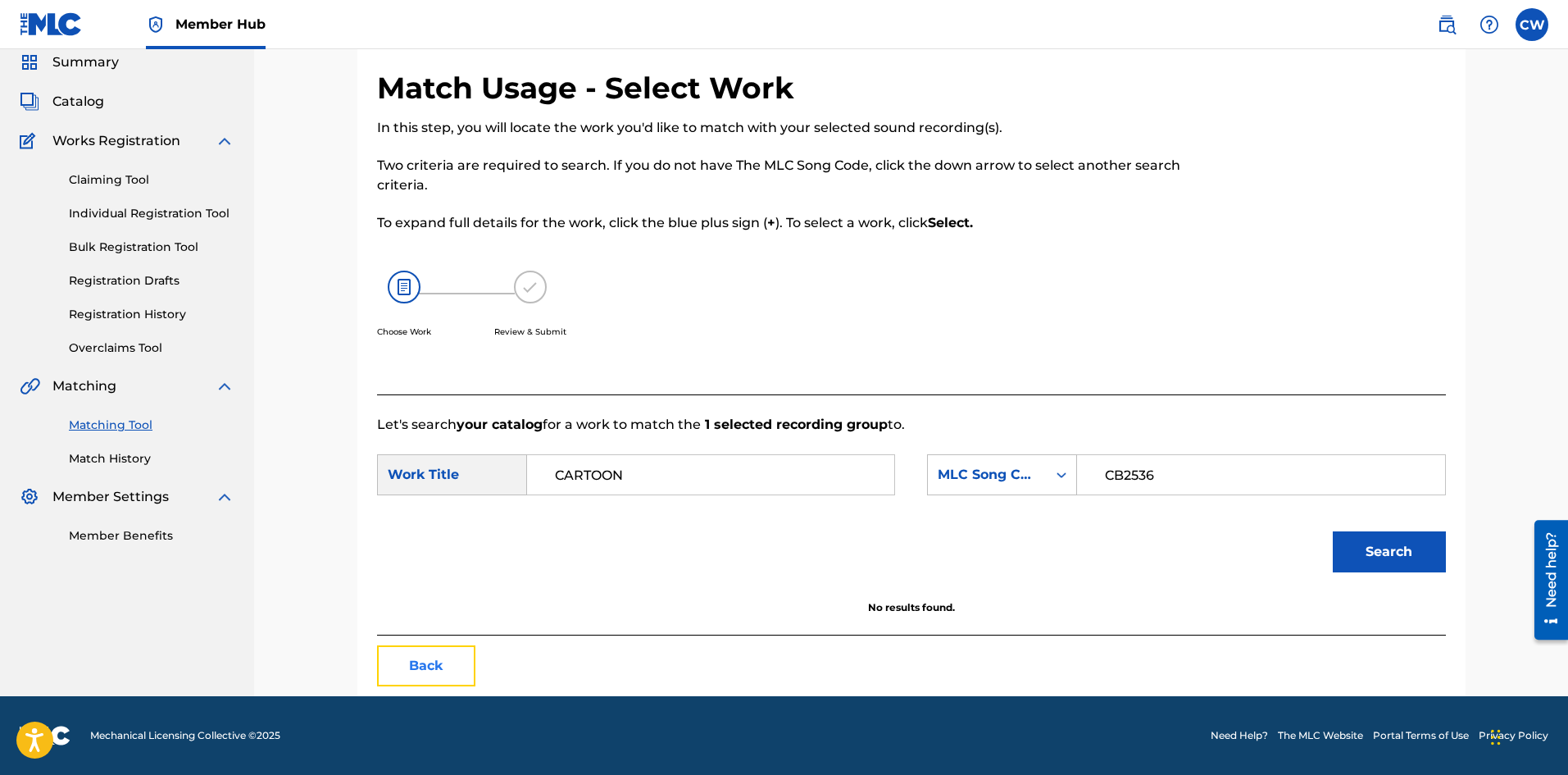
click at [442, 655] on button "Back" at bounding box center [426, 665] width 98 height 41
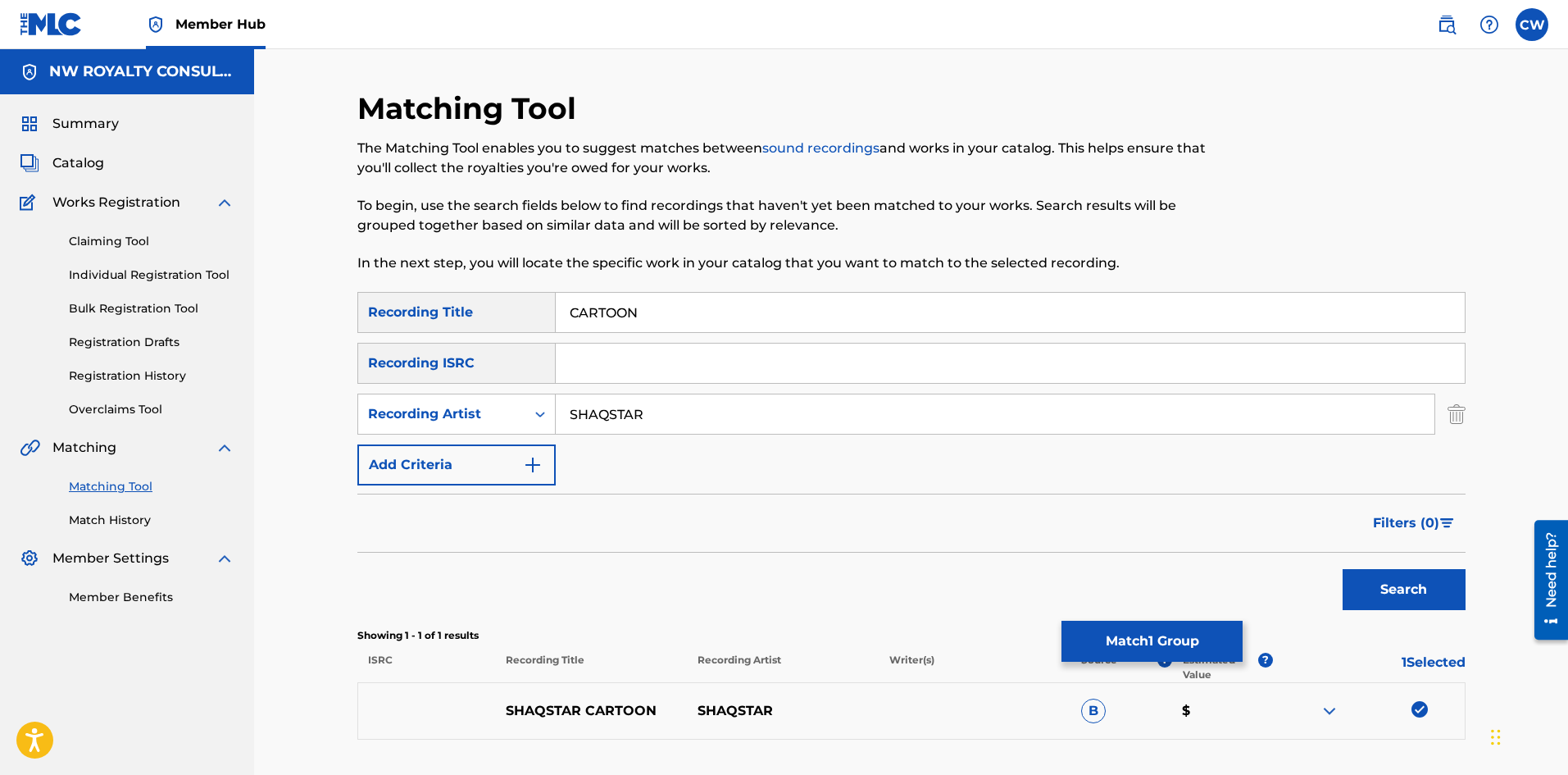
click at [1417, 708] on img at bounding box center [1419, 708] width 16 height 16
drag, startPoint x: 655, startPoint y: 410, endPoint x: 319, endPoint y: 412, distance: 336.0
click at [319, 412] on div "Matching Tool The Matching Tool enables you to suggest matches between sound re…" at bounding box center [911, 435] width 1314 height 772
drag, startPoint x: 978, startPoint y: 298, endPoint x: 400, endPoint y: 307, distance: 578.1
click at [401, 307] on div "SearchWithCriteria22bbefc4-1da7-4b90-85e3-ff346181ca9b Recording Title CARTOON" at bounding box center [912, 312] width 1108 height 41
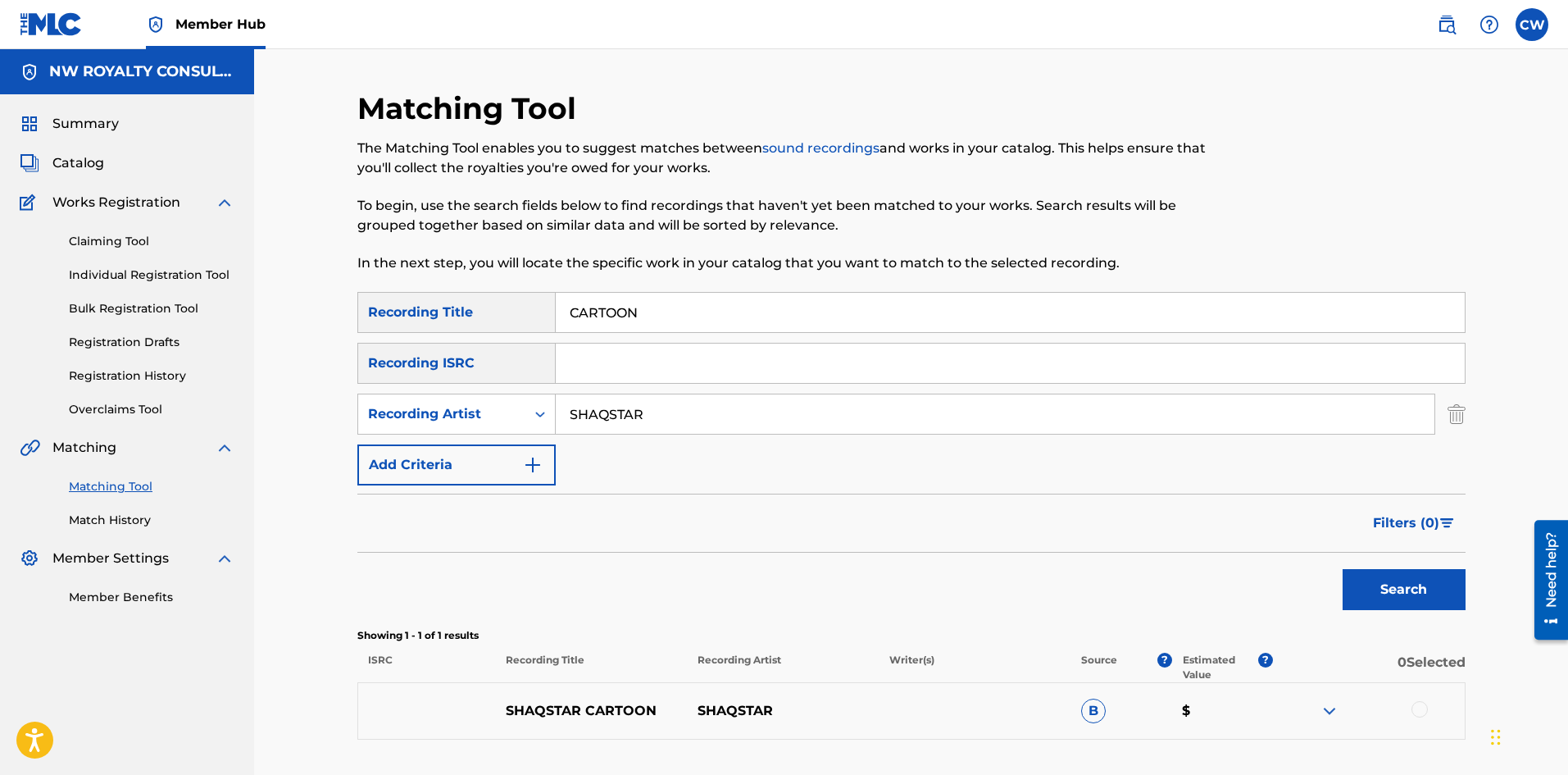
paste input "SHAQSTAR FORGIVE ME OFFICIAL AUDIO"
type input "SHAQSTAR FORGIVE ME OFFICIAL AUDIO"
drag, startPoint x: 1431, startPoint y: 574, endPoint x: 1425, endPoint y: 565, distance: 10.8
click at [1425, 565] on div "Search" at bounding box center [1400, 585] width 131 height 66
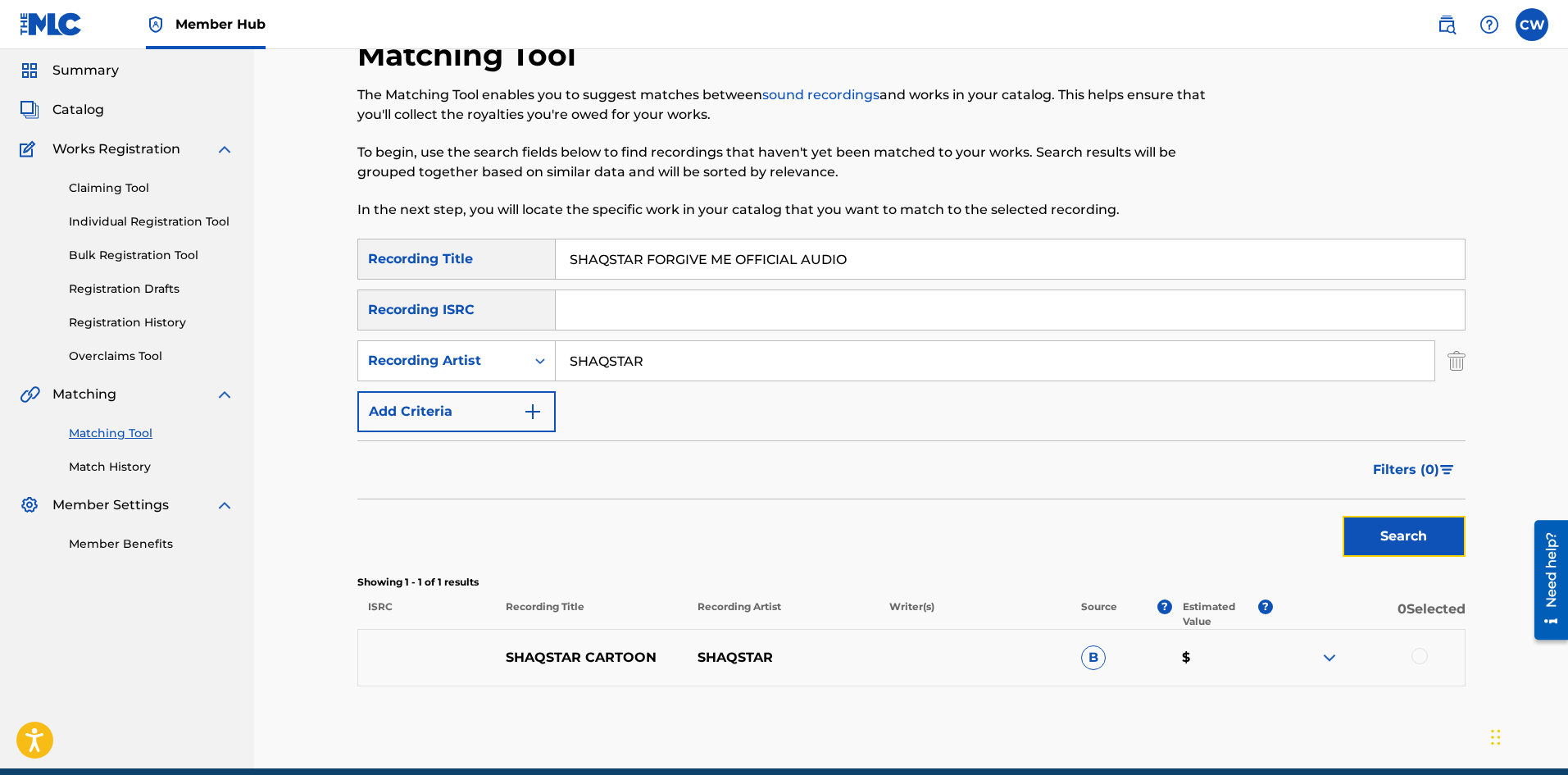
scroll to position [82, 0]
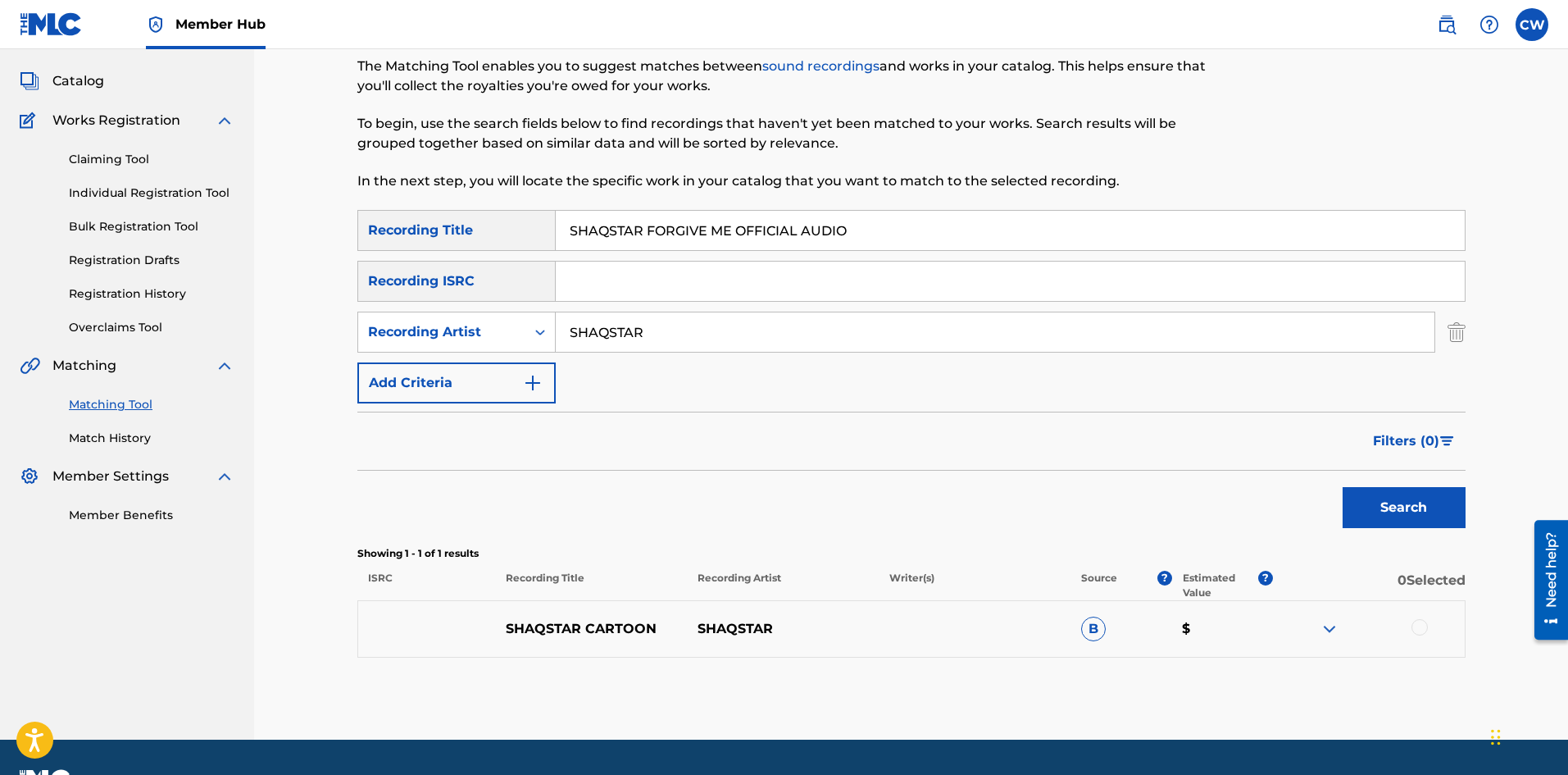
click at [938, 230] on input "SHAQSTAR FORGIVE ME OFFICIAL AUDIO" at bounding box center [1010, 230] width 909 height 40
click at [1366, 508] on button "Search" at bounding box center [1404, 507] width 123 height 41
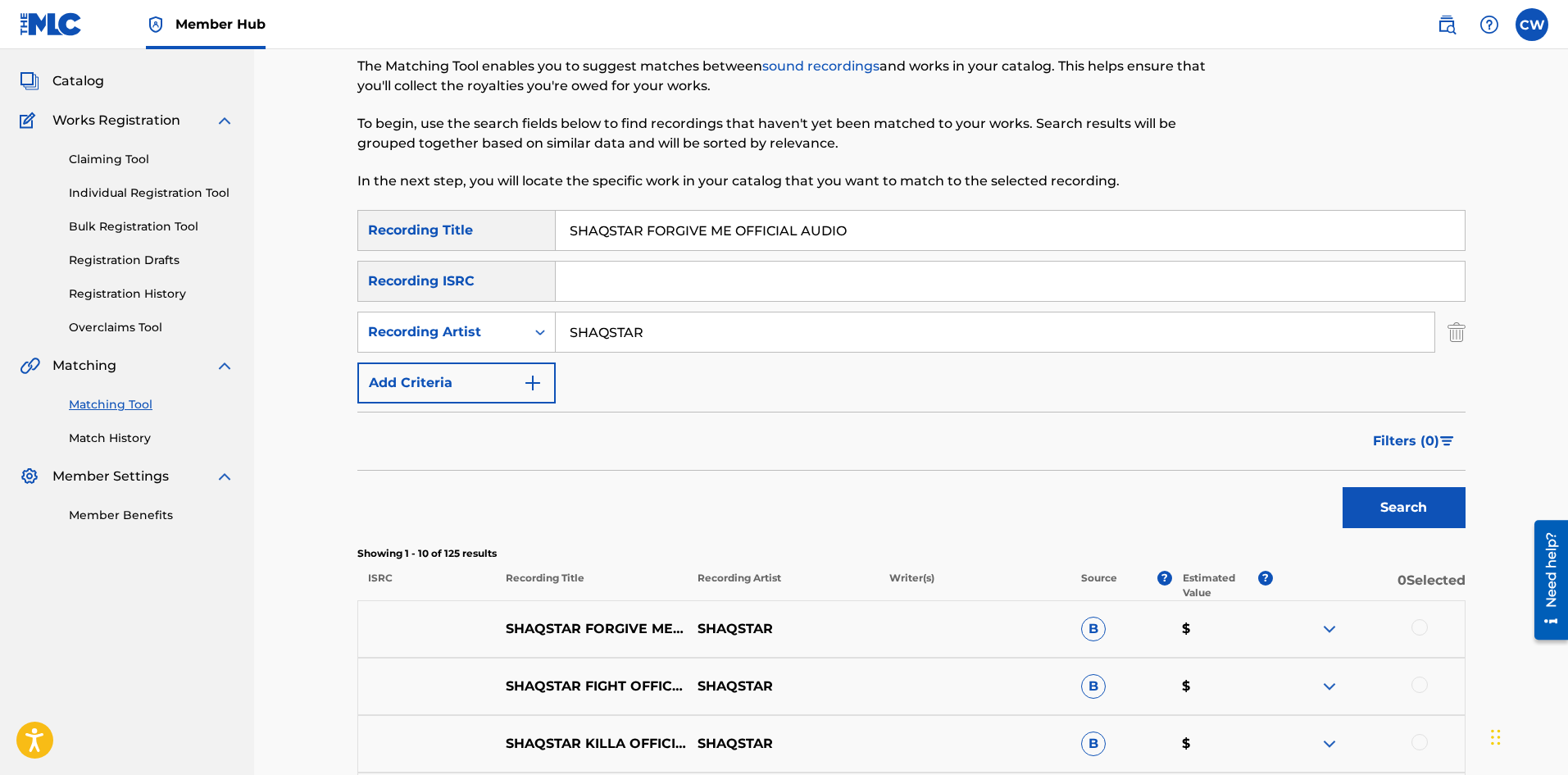
click at [1417, 628] on div at bounding box center [1419, 627] width 16 height 16
click at [1197, 643] on button "Match 1 Group" at bounding box center [1152, 641] width 181 height 41
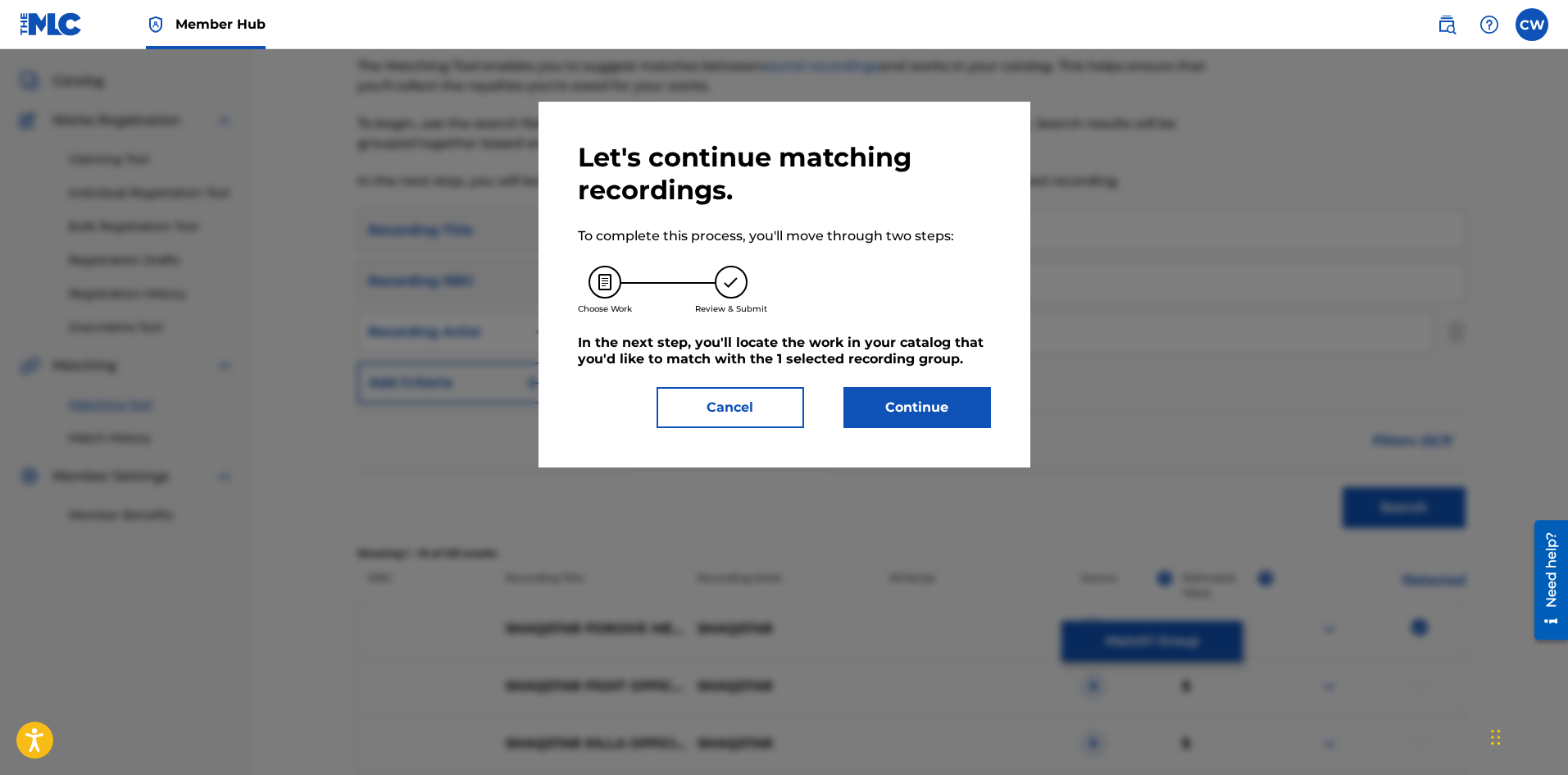
click at [847, 387] on div "Let's continue matching recordings. To complete this process, you'll move throu…" at bounding box center [784, 284] width 413 height 287
click at [881, 404] on button "Continue" at bounding box center [917, 407] width 147 height 41
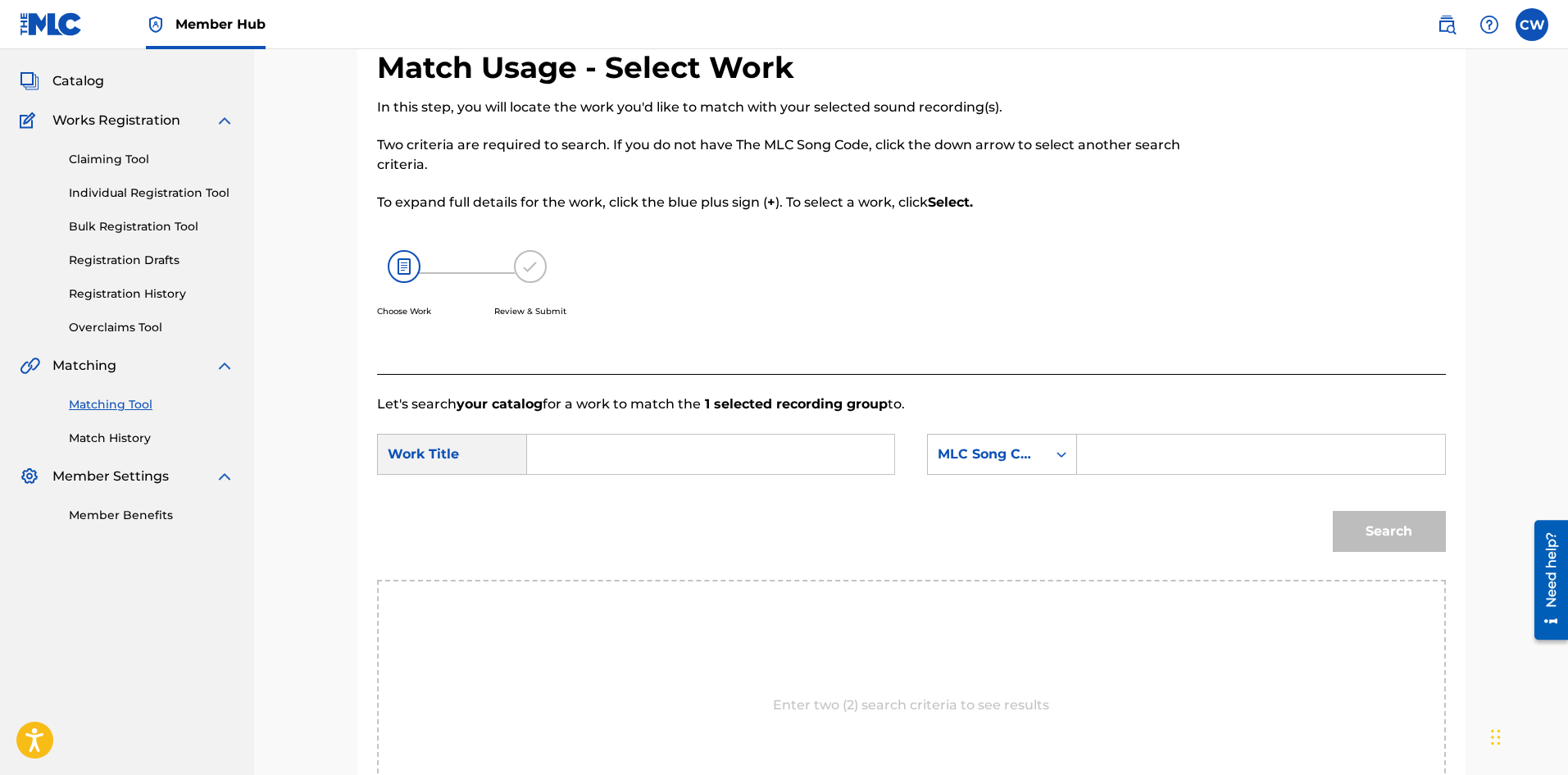
click at [745, 481] on div "SearchWithCriteria8b61c104-ae10-4a84-ac12-e2104366bae2 Work Title SearchWithCri…" at bounding box center [911, 459] width 1069 height 51
click at [730, 461] on input "Search Form" at bounding box center [710, 454] width 339 height 40
paste input "SHAQSTAR FORGIVE ME OFFICIAL AUDIO"
type input "SHAQSTAR FORGIVE ME OFFICIAL AUDIO"
click at [1232, 462] on input "Search Form" at bounding box center [1261, 454] width 339 height 40
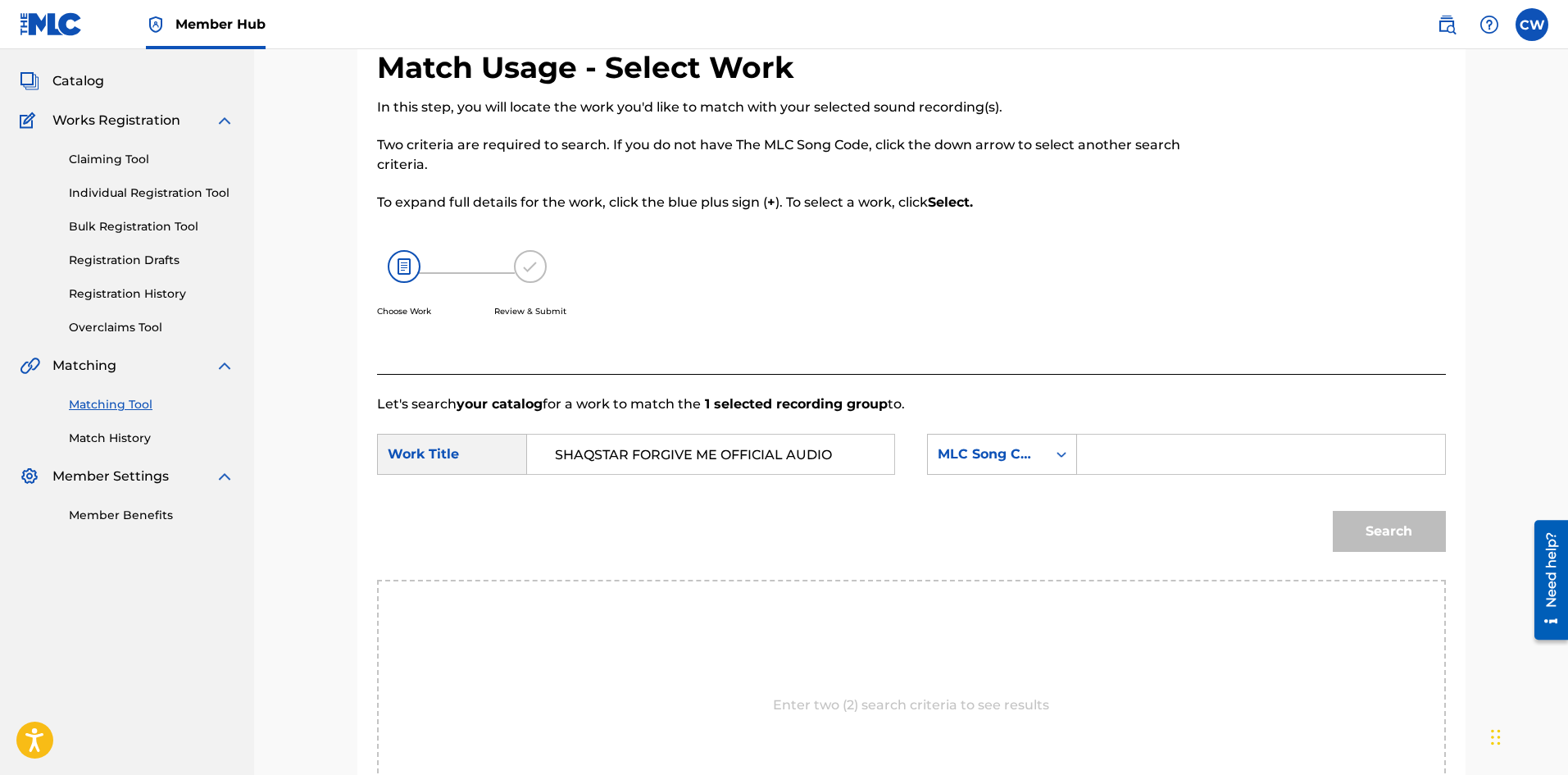
paste input "FI9OG3"
type input "FI9OG3"
click at [1378, 515] on button "Search" at bounding box center [1389, 531] width 113 height 41
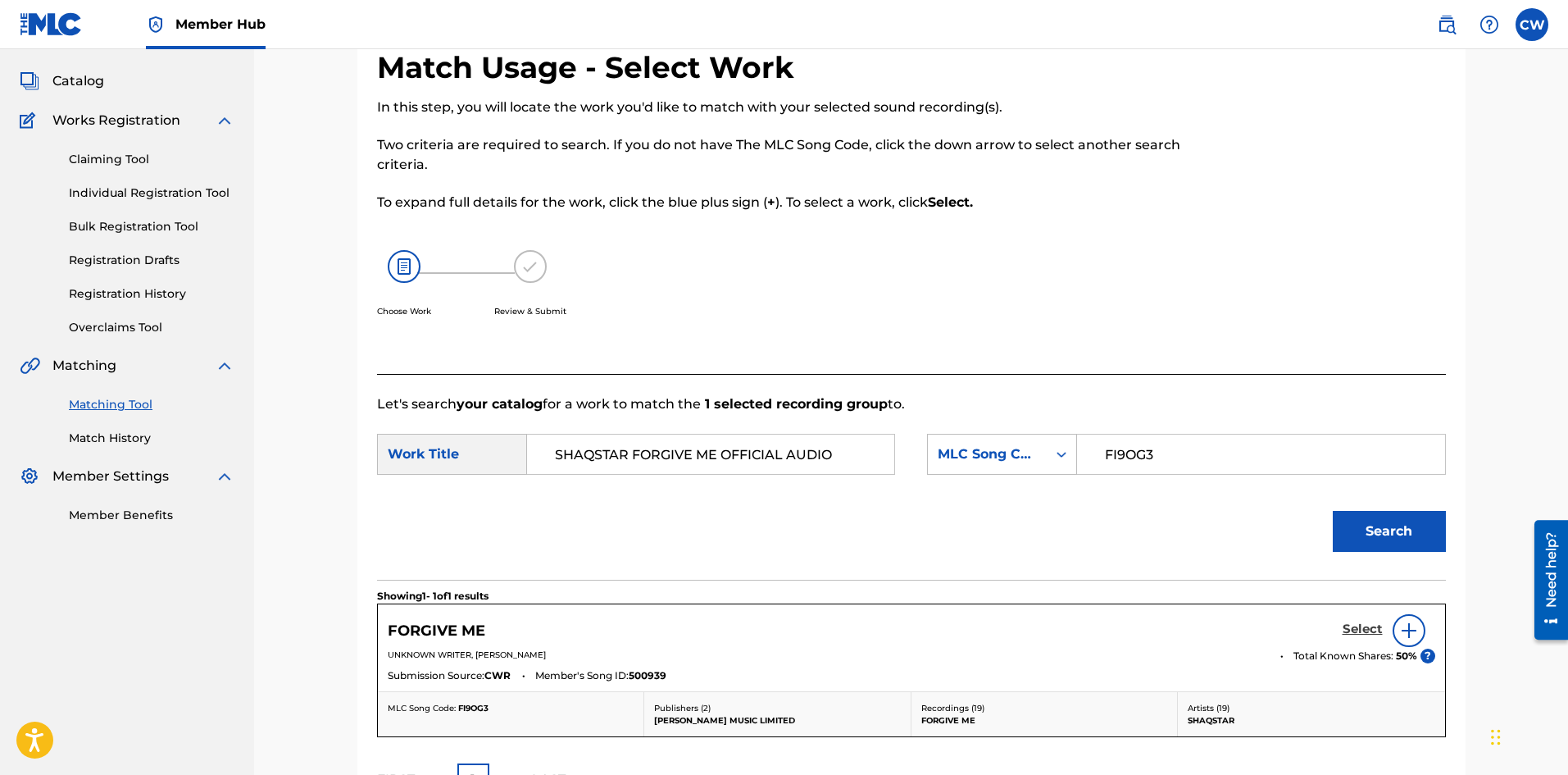
click at [1345, 633] on h5 "Select" at bounding box center [1363, 629] width 40 height 15
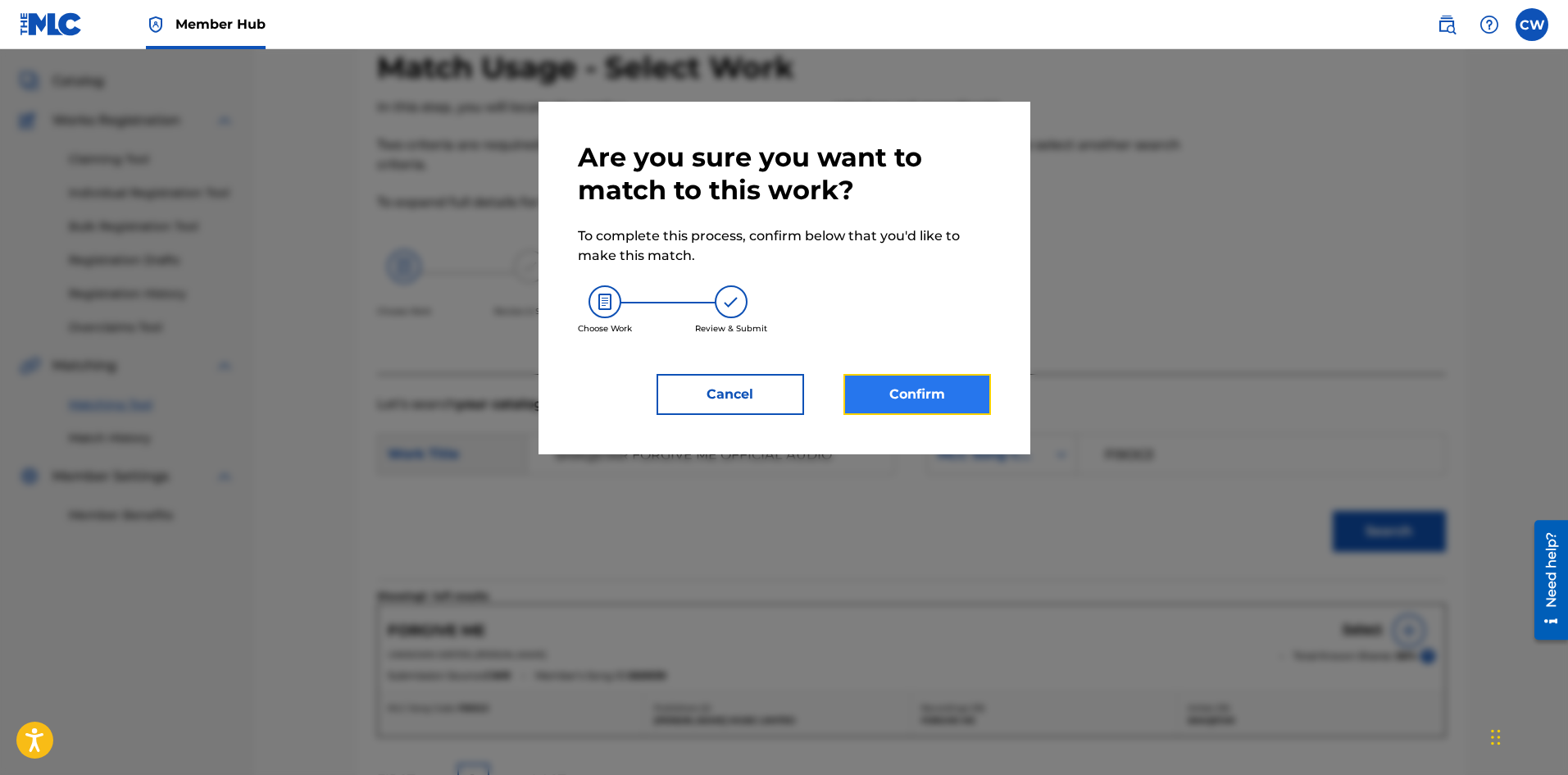
click at [935, 389] on button "Confirm" at bounding box center [917, 394] width 147 height 41
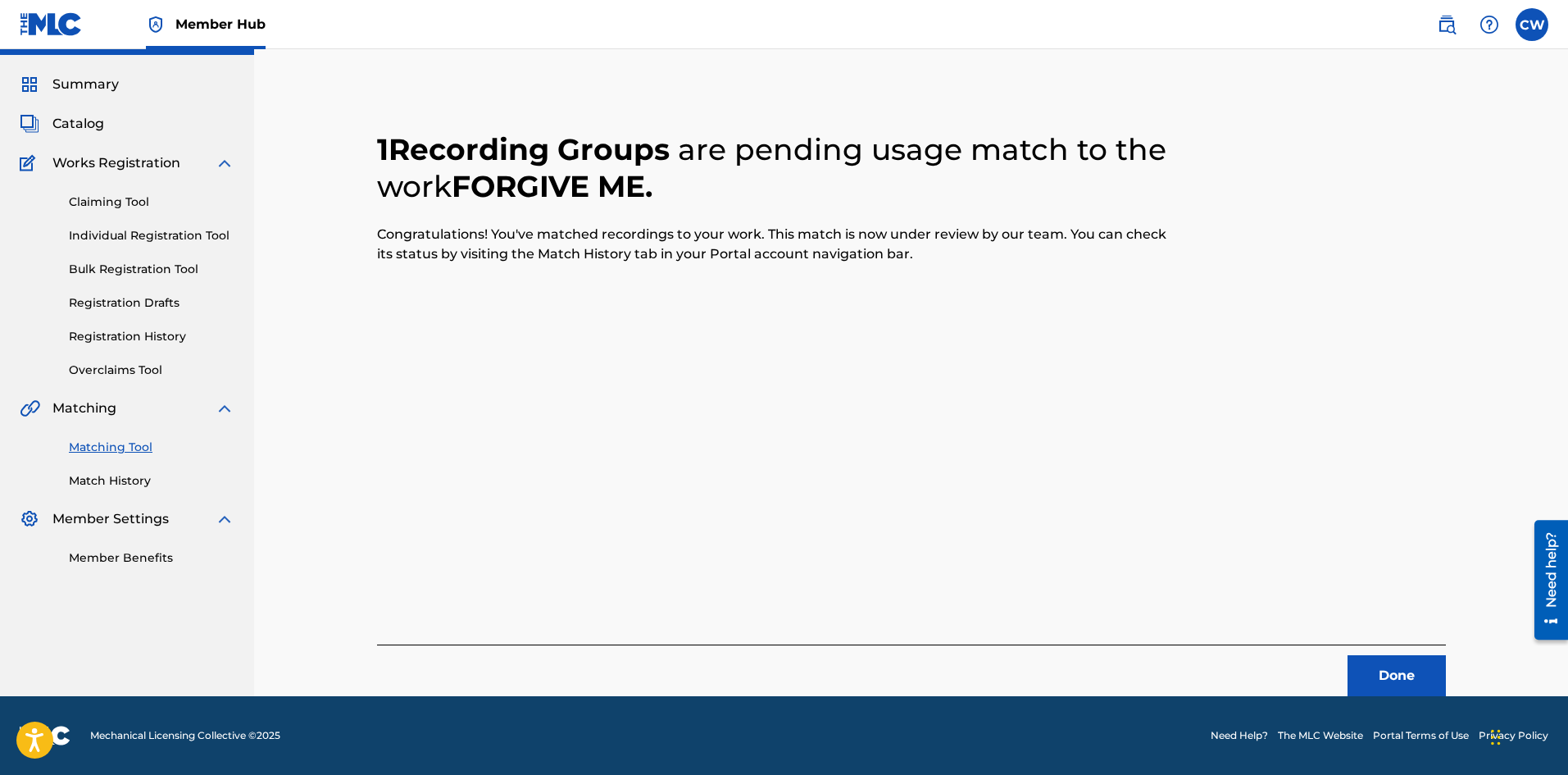
scroll to position [40, 0]
click at [1362, 677] on button "Done" at bounding box center [1396, 676] width 98 height 41
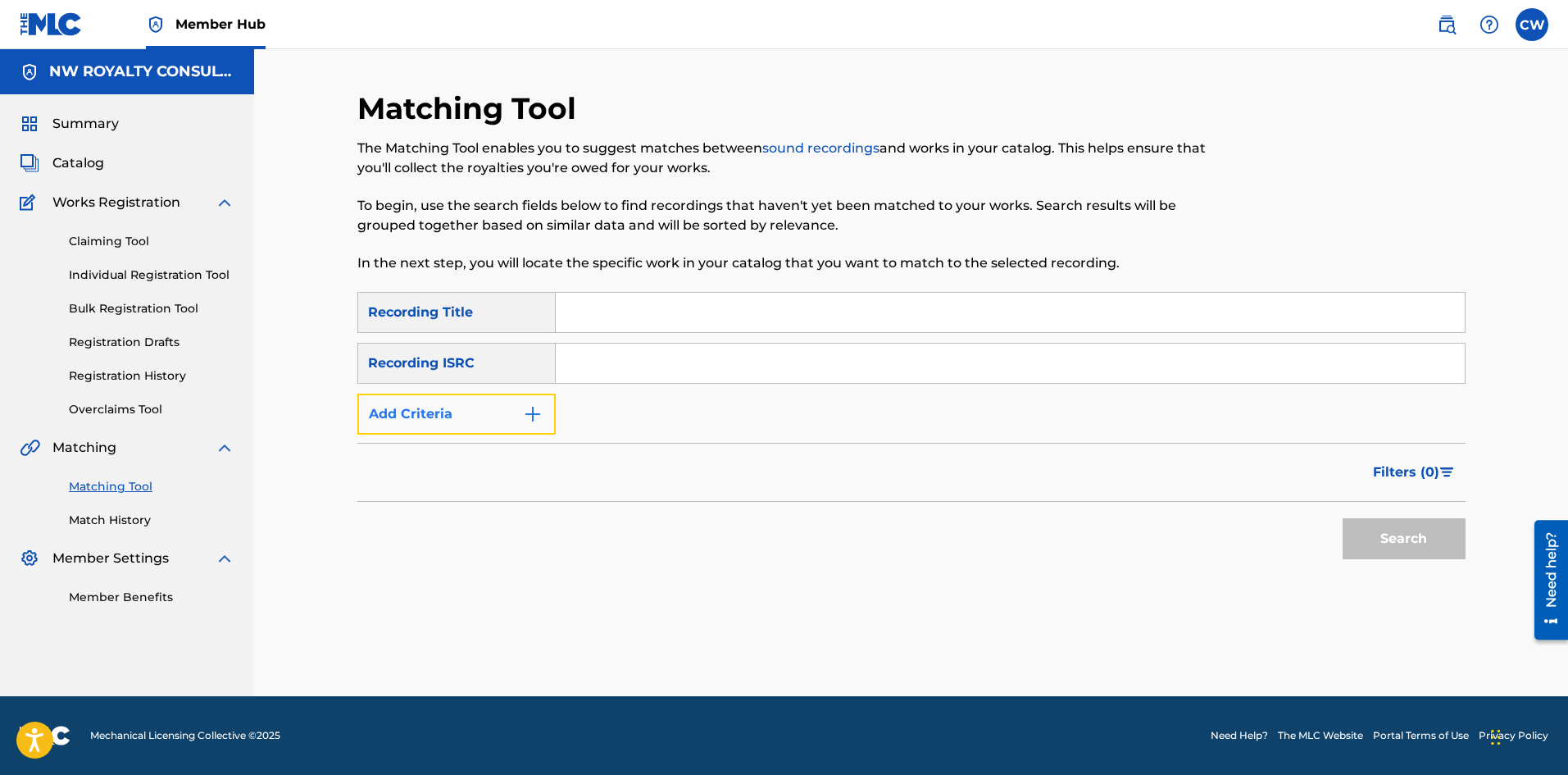
click at [495, 404] on button "Add Criteria" at bounding box center [457, 414] width 199 height 41
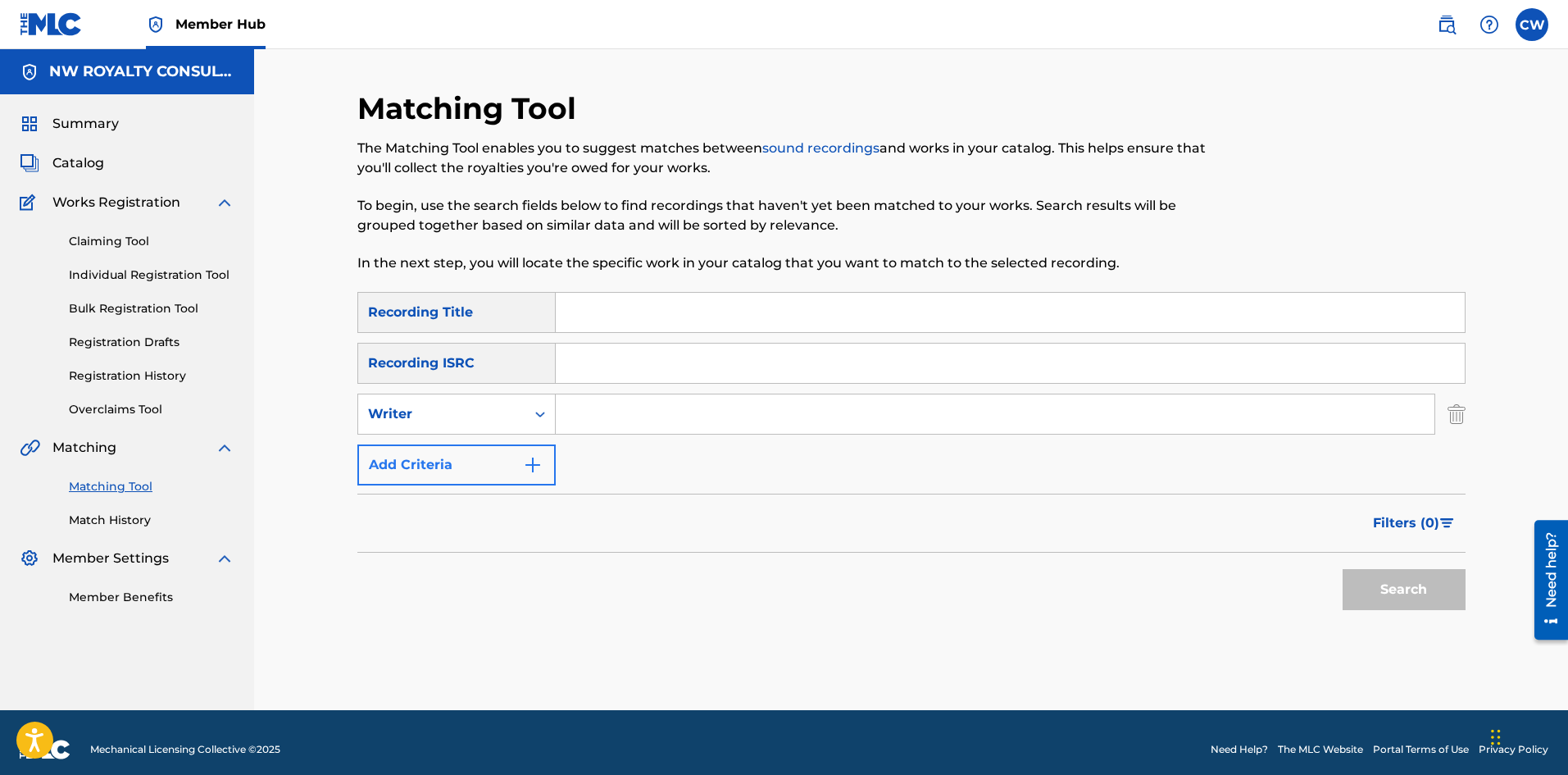
click at [495, 404] on div "Writer" at bounding box center [441, 414] width 147 height 19
click at [472, 430] on div "Writer" at bounding box center [457, 414] width 199 height 41
click at [468, 426] on div "Writer" at bounding box center [441, 414] width 167 height 31
click at [452, 470] on div "Recording Artist" at bounding box center [457, 455] width 197 height 41
click at [754, 441] on div "SearchWithCriteria22bbefc4-1da7-4b90-85e3-ff346181ca9b Recording Title SearchWi…" at bounding box center [912, 388] width 1108 height 194
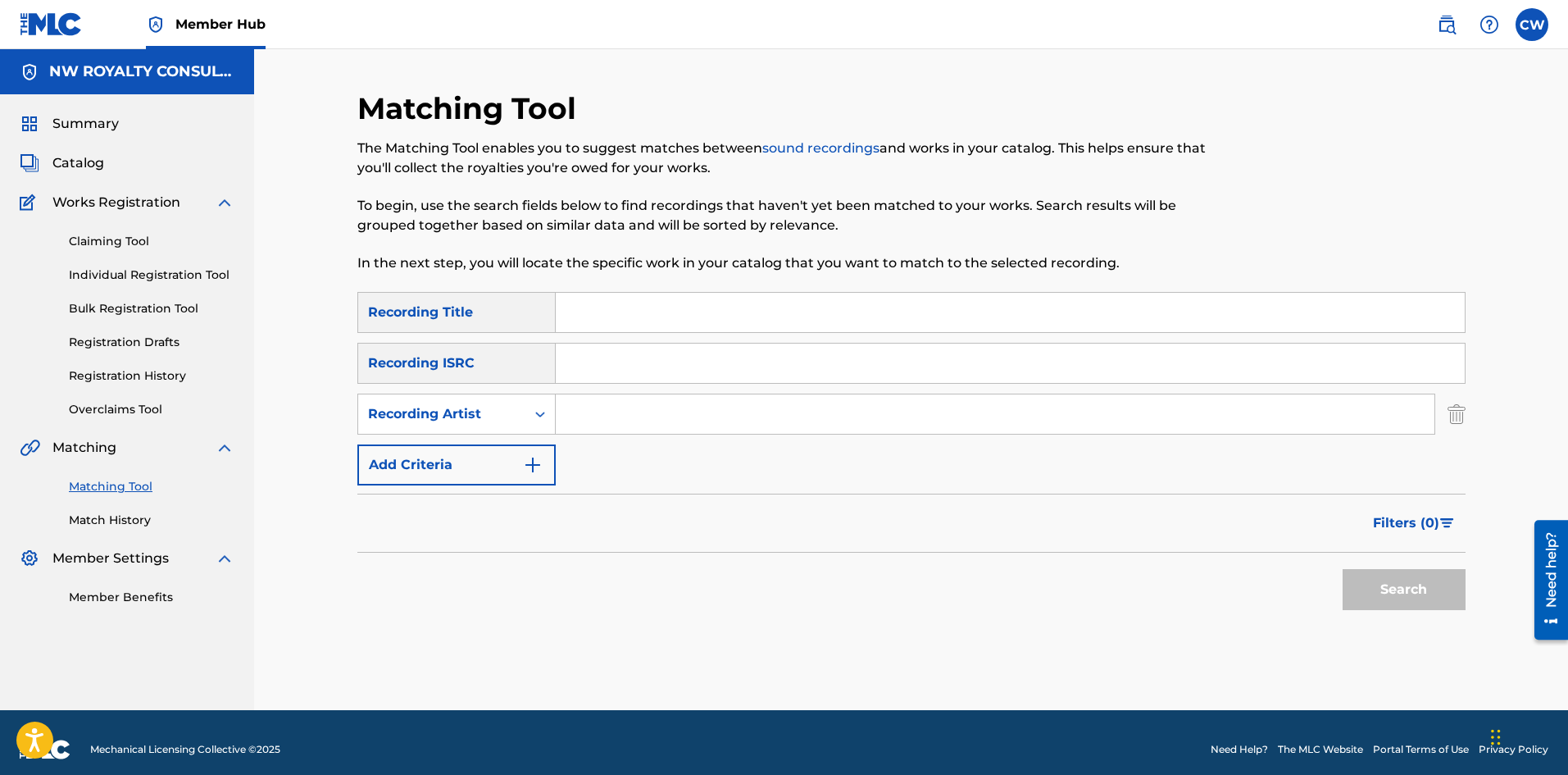
click at [692, 407] on input "Search Form" at bounding box center [996, 414] width 879 height 40
paste input "SHAQSTAR"
type input "SHAQSTAR"
click at [949, 327] on input "Search Form" at bounding box center [1010, 312] width 909 height 40
paste input "SHAQSTAR FUCK YOU"
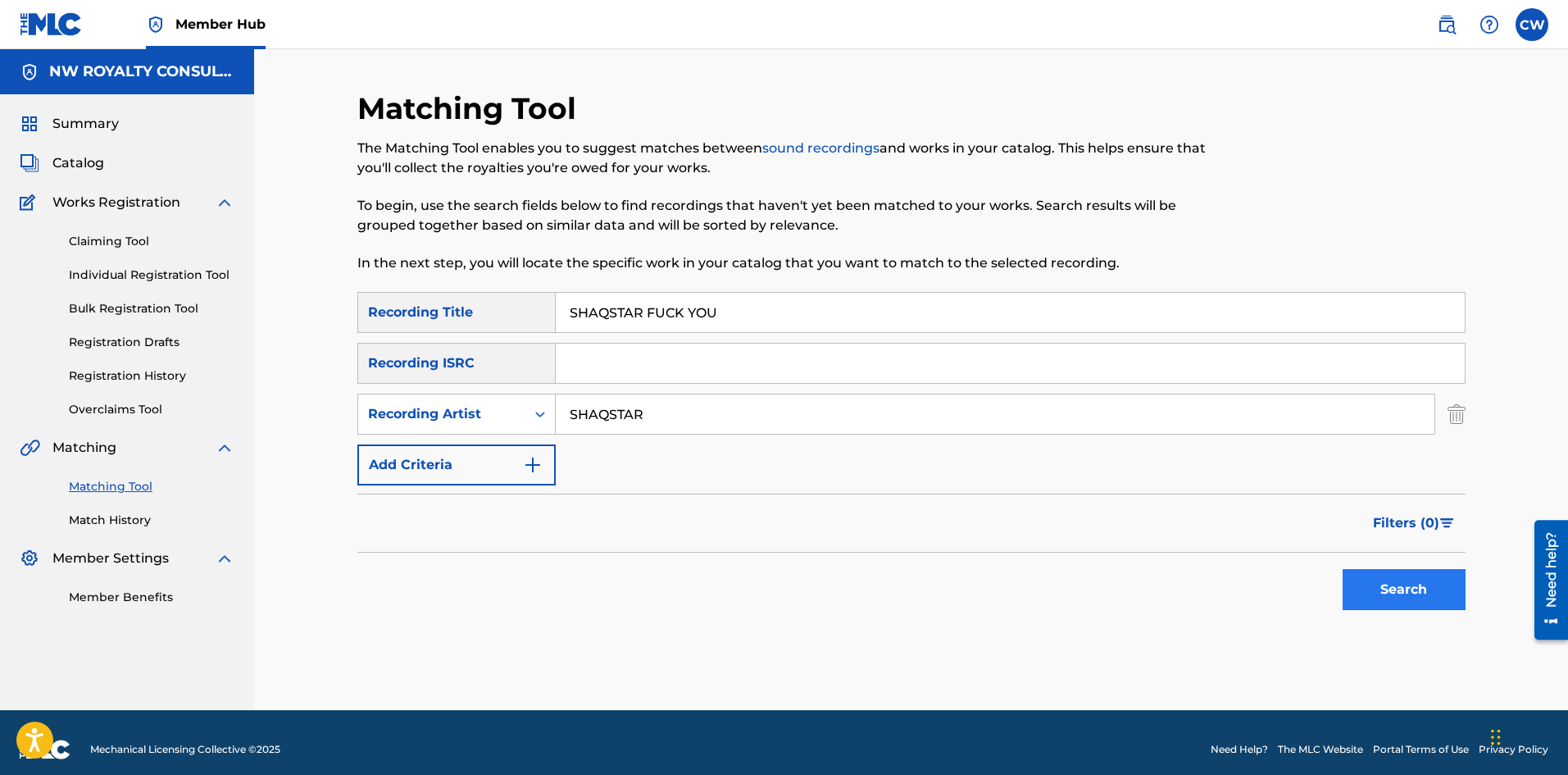
type input "SHAQSTAR FUCK YOU"
drag, startPoint x: 1379, startPoint y: 598, endPoint x: 1372, endPoint y: 588, distance: 12.2
click at [1379, 597] on button "Search" at bounding box center [1404, 589] width 123 height 41
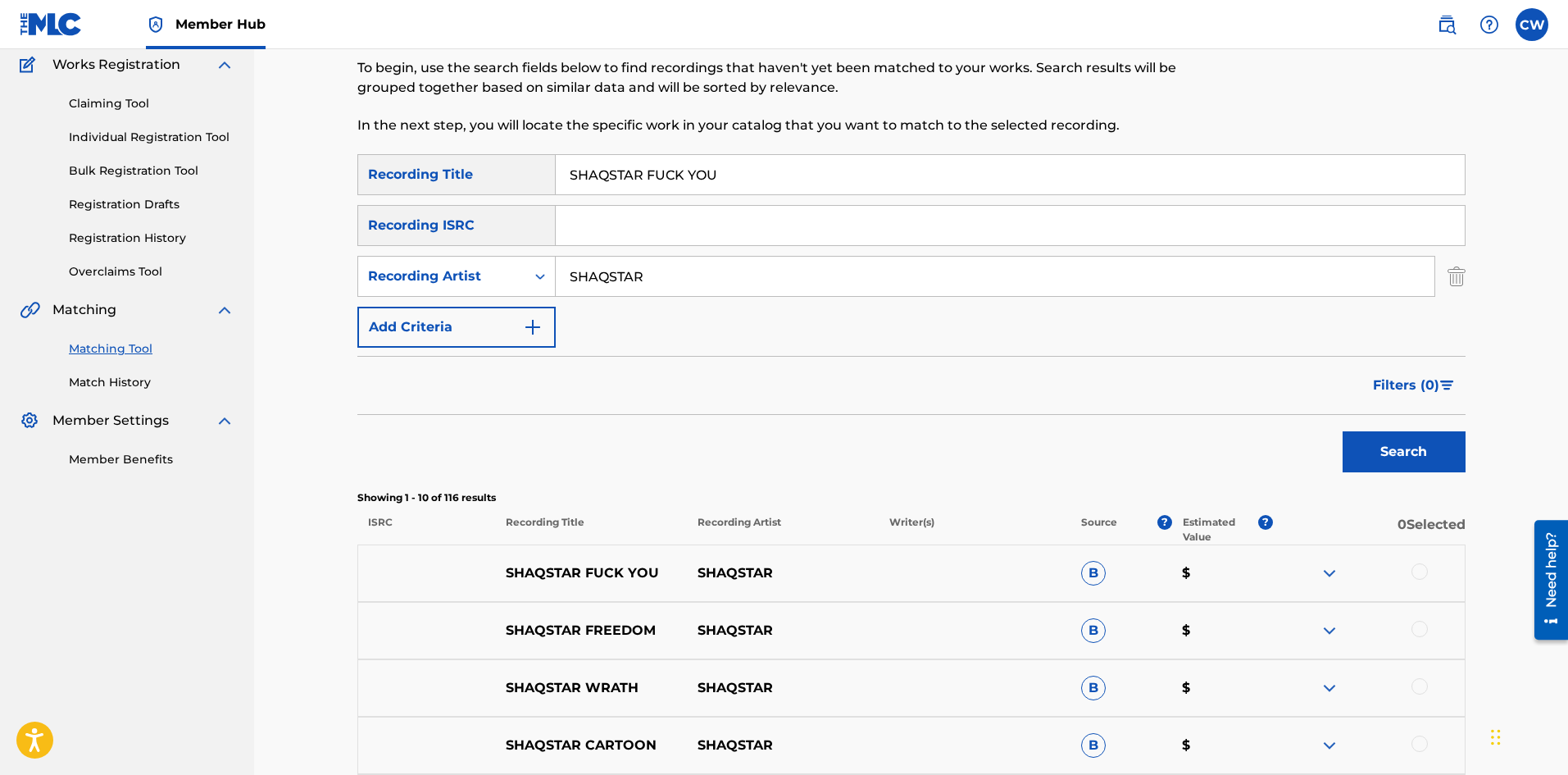
scroll to position [164, 0]
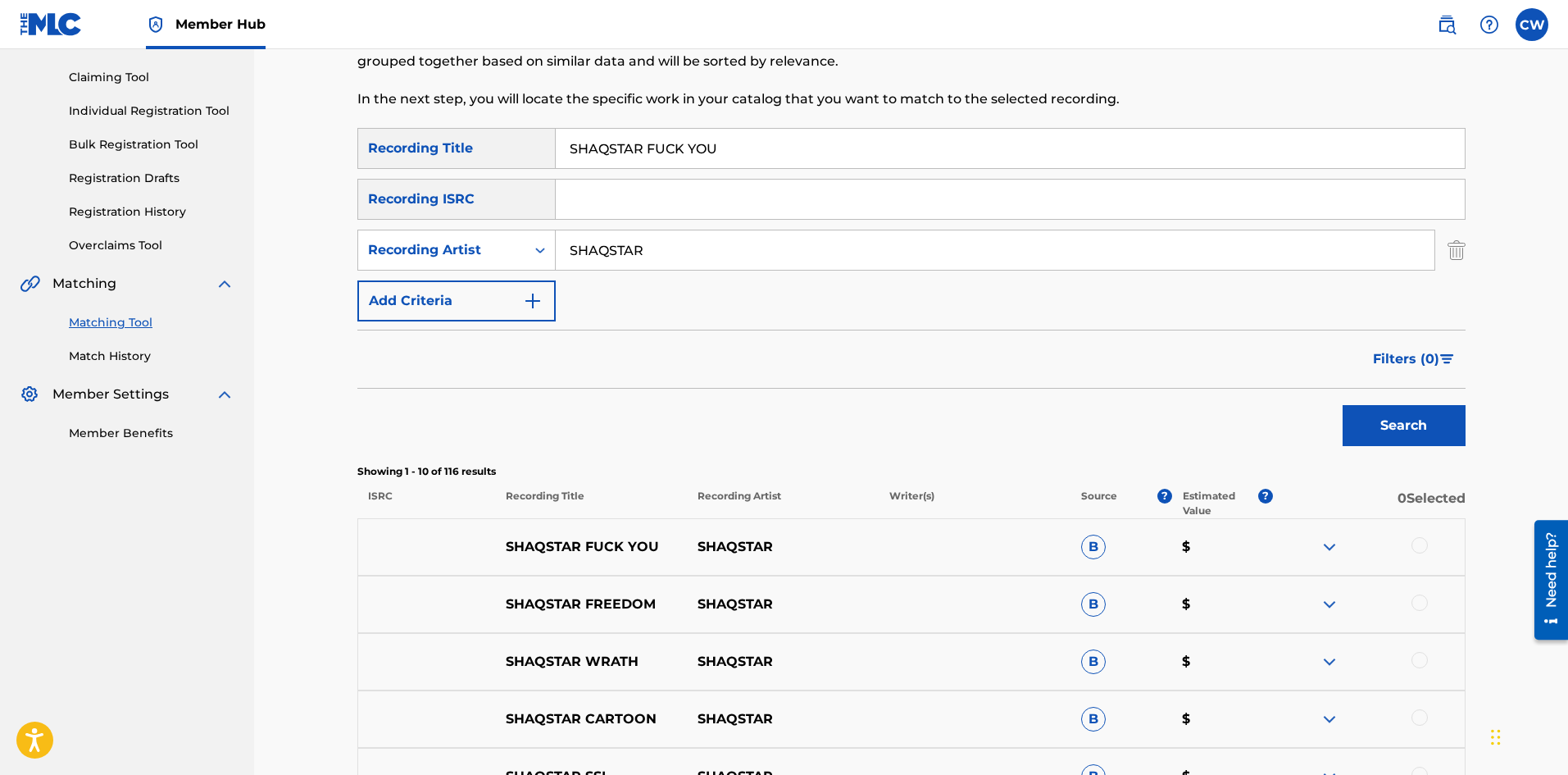
click at [1406, 541] on div at bounding box center [1369, 547] width 192 height 19
click at [1420, 543] on div at bounding box center [1419, 545] width 16 height 16
drag, startPoint x: 1119, startPoint y: 648, endPoint x: 1115, endPoint y: 633, distance: 15.5
click at [1115, 633] on button "Match 1 Group" at bounding box center [1152, 641] width 181 height 41
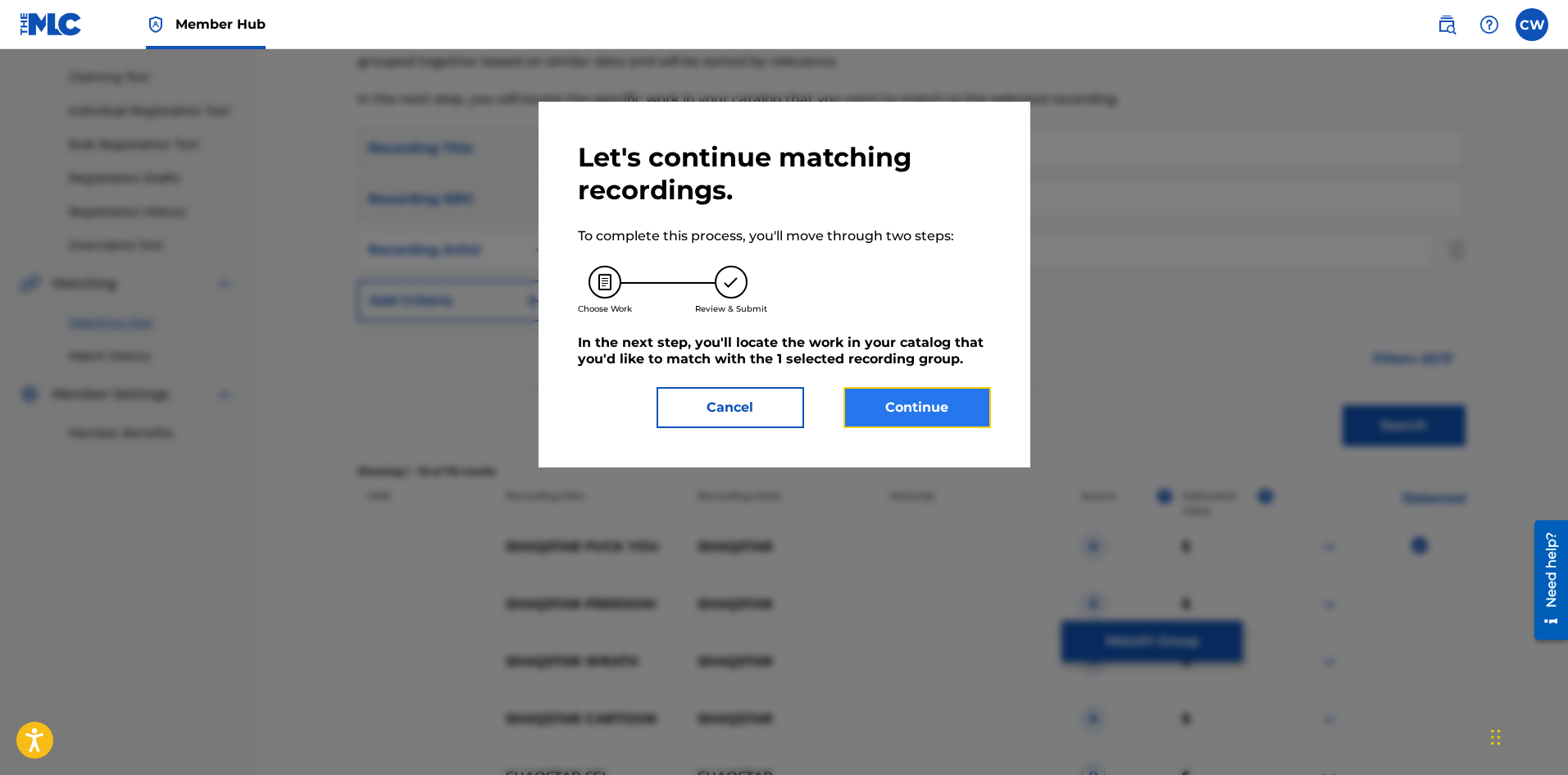
click at [901, 417] on button "Continue" at bounding box center [917, 407] width 147 height 41
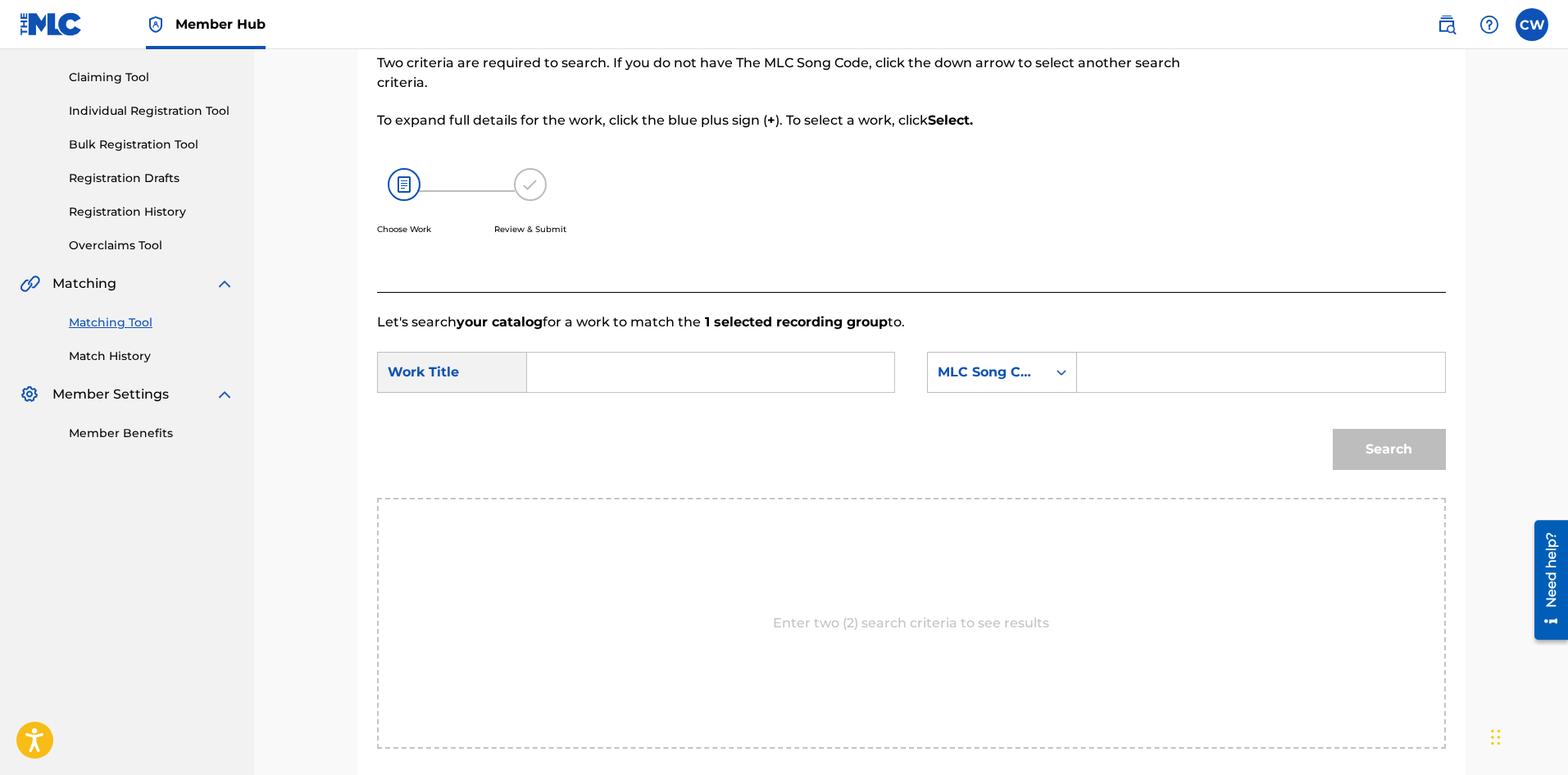
click at [797, 375] on input "Search Form" at bounding box center [710, 372] width 339 height 40
paste input "SHAQSTAR FUCK YOU"
type input "SHAQSTAR FUCK YOU"
click at [1131, 360] on input "Search Form" at bounding box center [1261, 372] width 339 height 40
paste input "FI58F2"
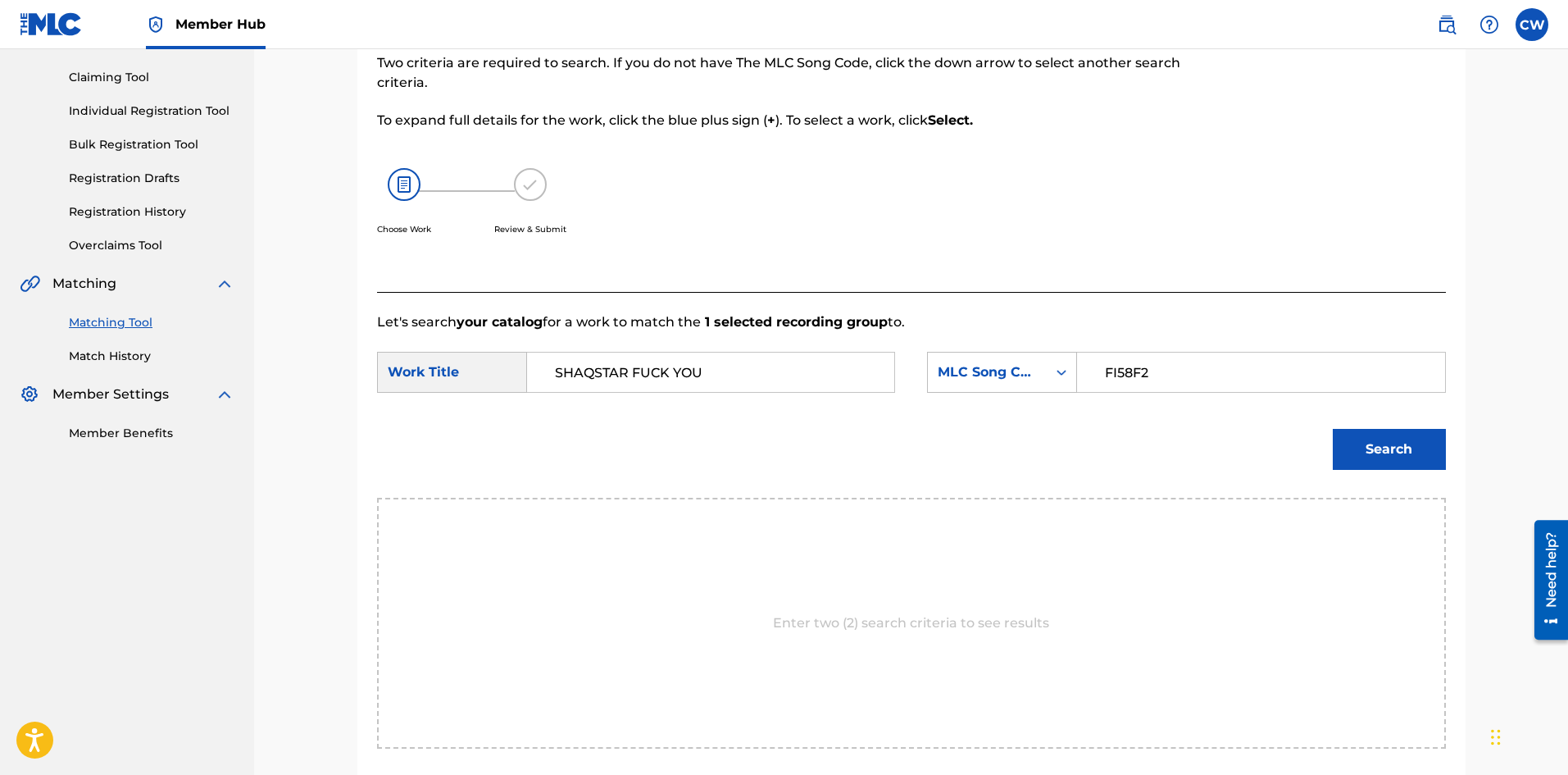
type input "FI58F2"
click at [1428, 470] on div "Search" at bounding box center [1385, 445] width 121 height 66
click at [1364, 460] on button "Search" at bounding box center [1389, 449] width 113 height 41
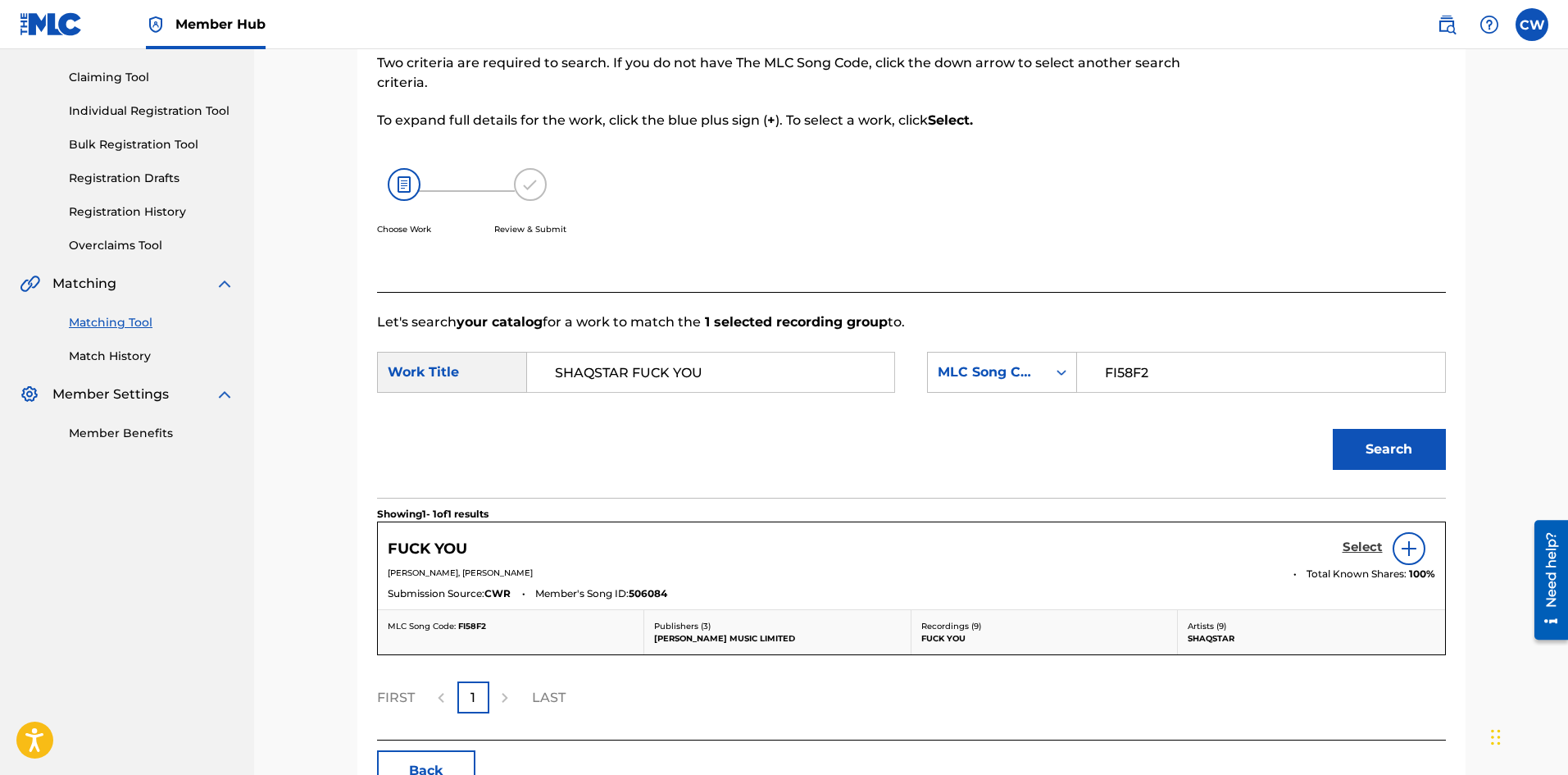
click at [1349, 548] on h5 "Select" at bounding box center [1363, 548] width 40 height 15
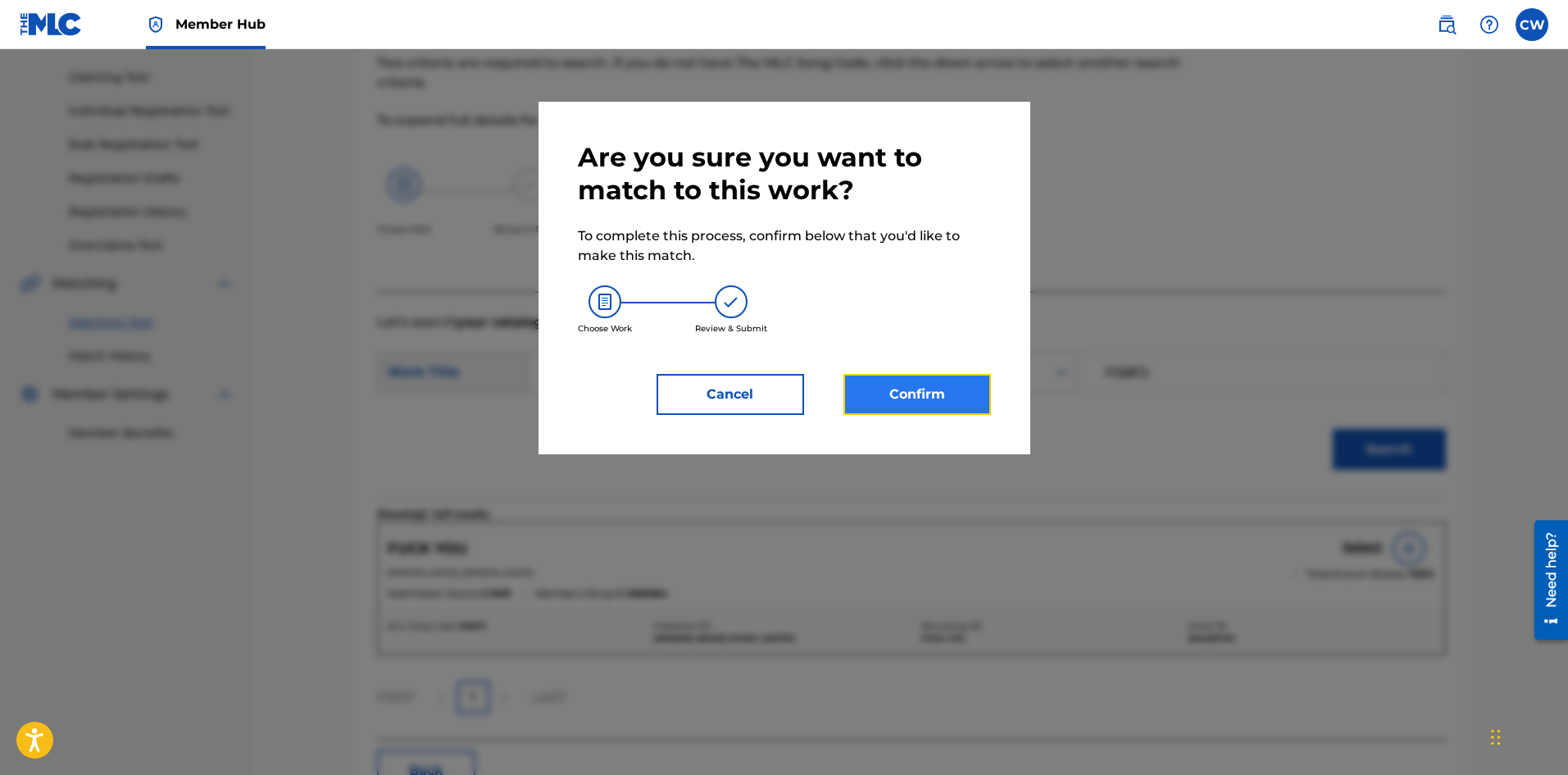
click at [870, 390] on button "Confirm" at bounding box center [917, 394] width 147 height 41
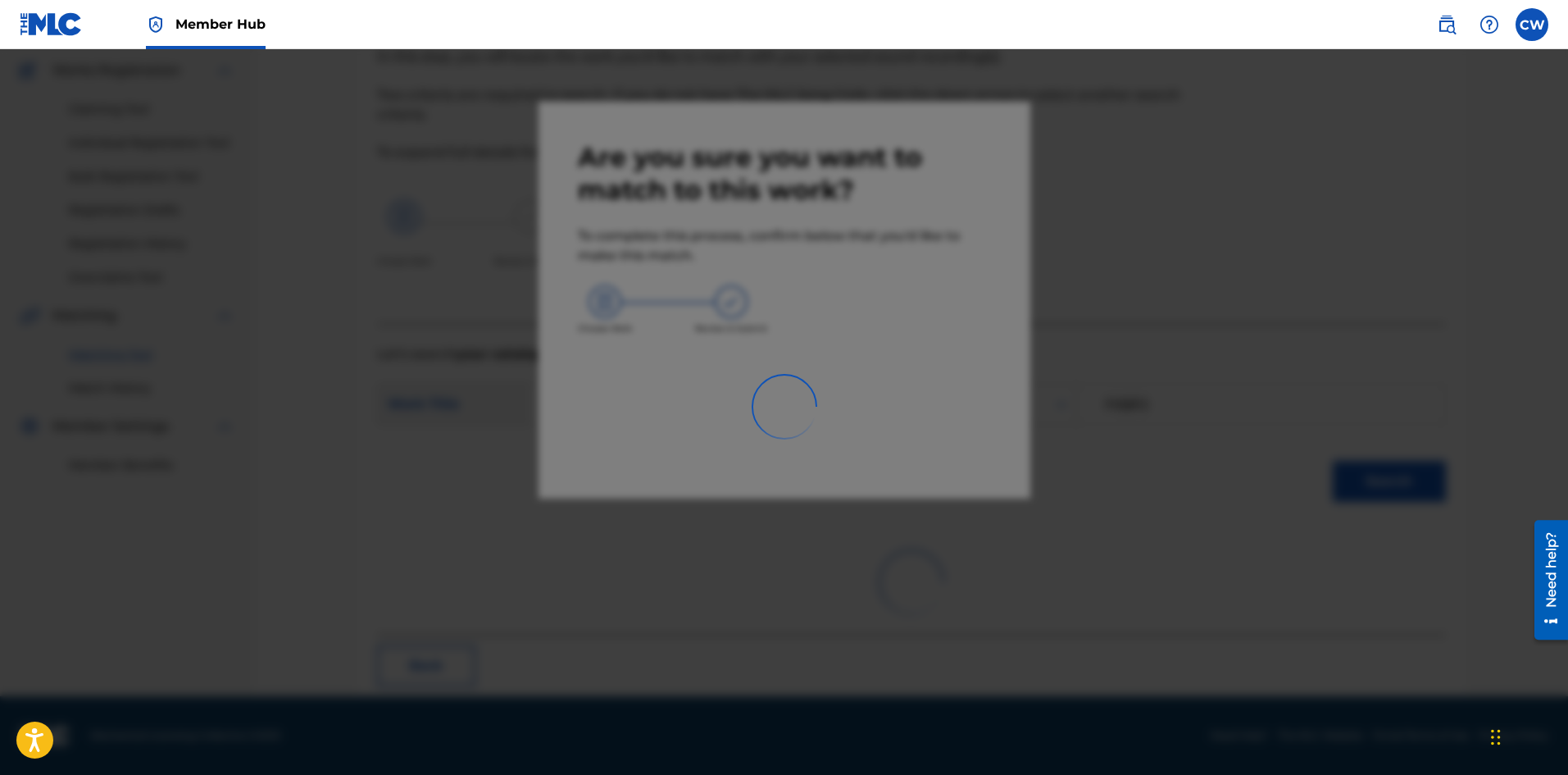
scroll to position [40, 0]
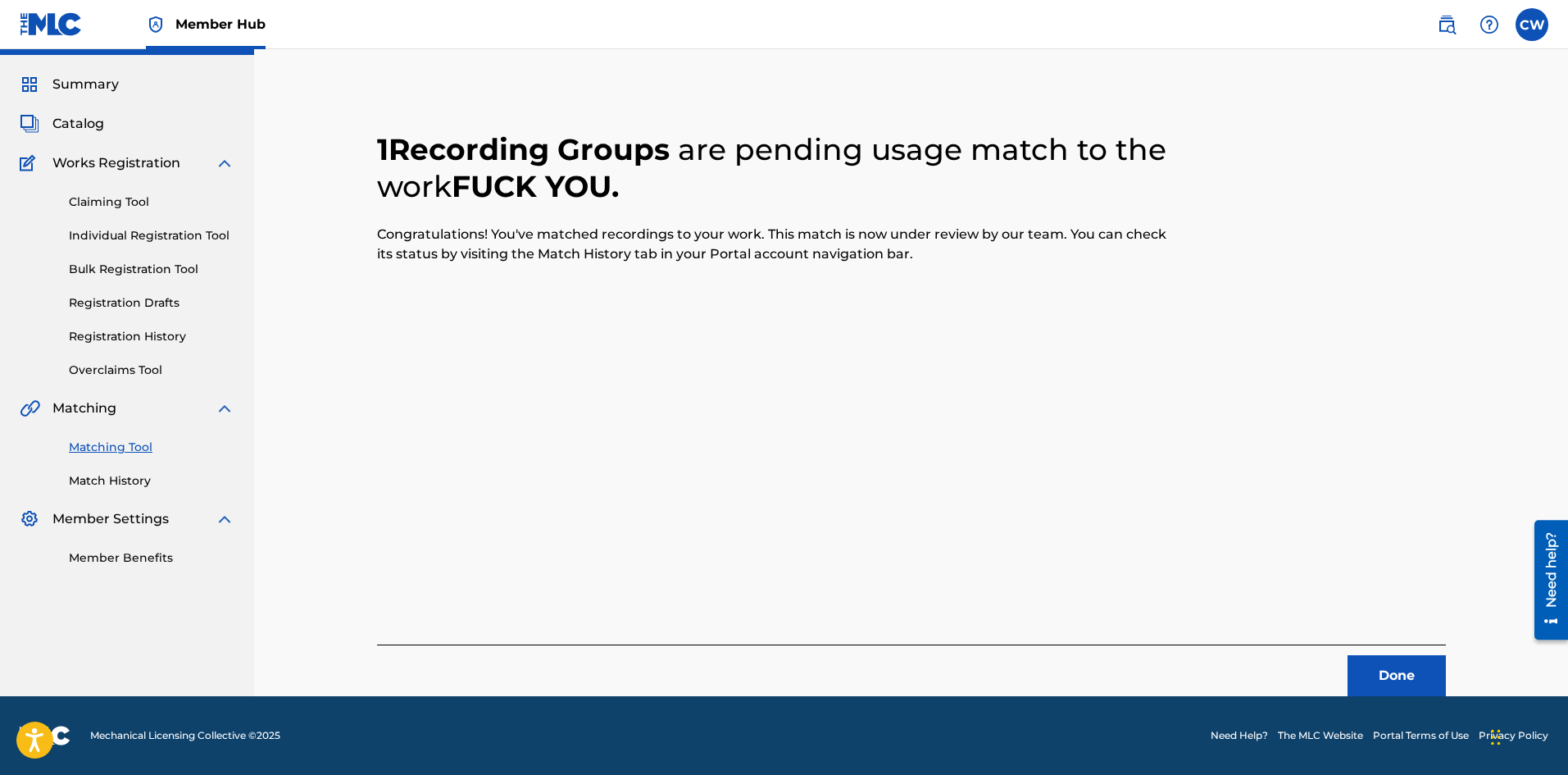
click at [1394, 654] on div "Done" at bounding box center [911, 670] width 1069 height 52
click at [1392, 655] on button "Done" at bounding box center [1396, 676] width 98 height 41
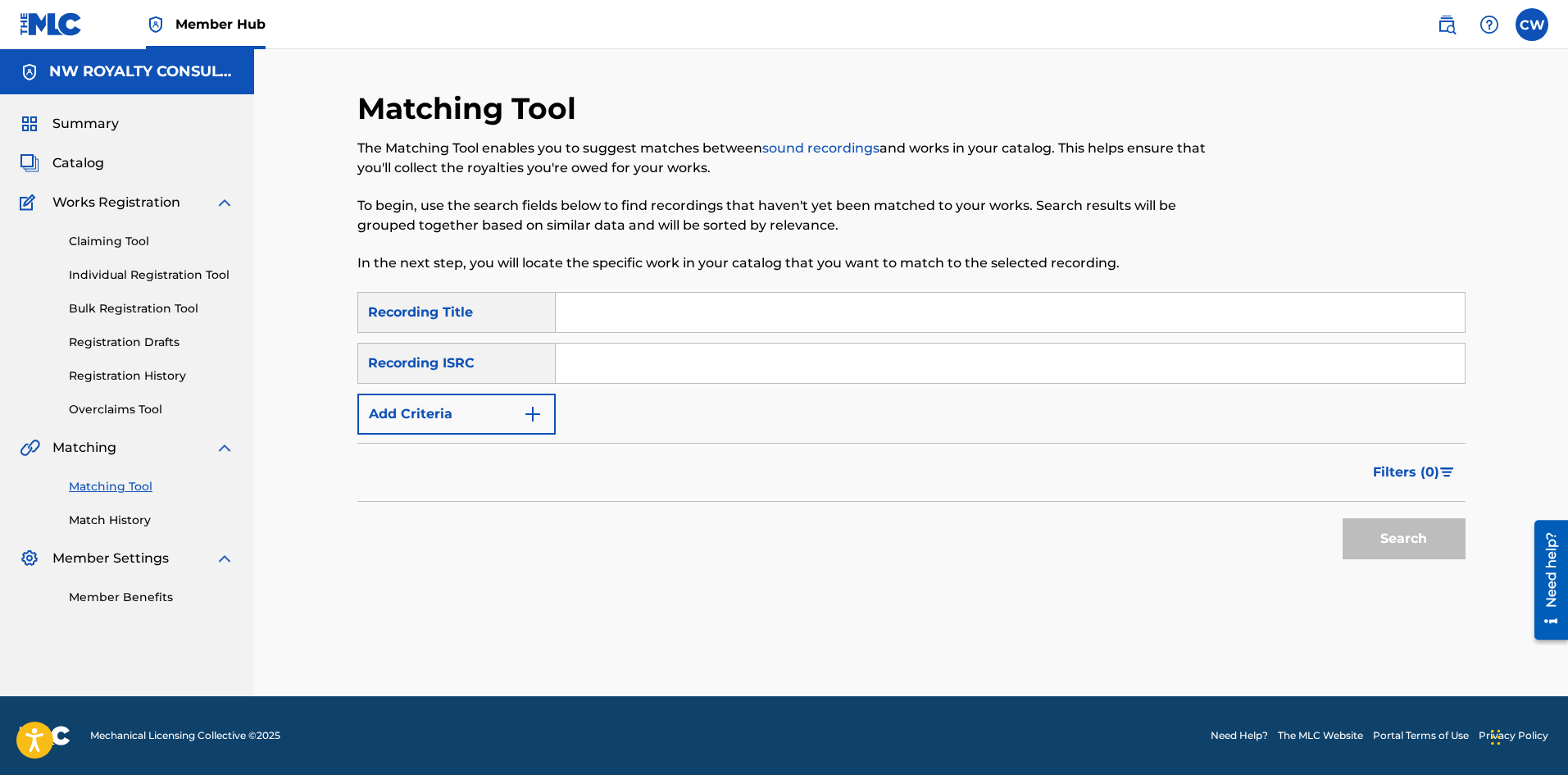
click at [435, 378] on div "Recording ISRC" at bounding box center [457, 362] width 199 height 41
click at [443, 397] on button "Add Criteria" at bounding box center [457, 414] width 199 height 41
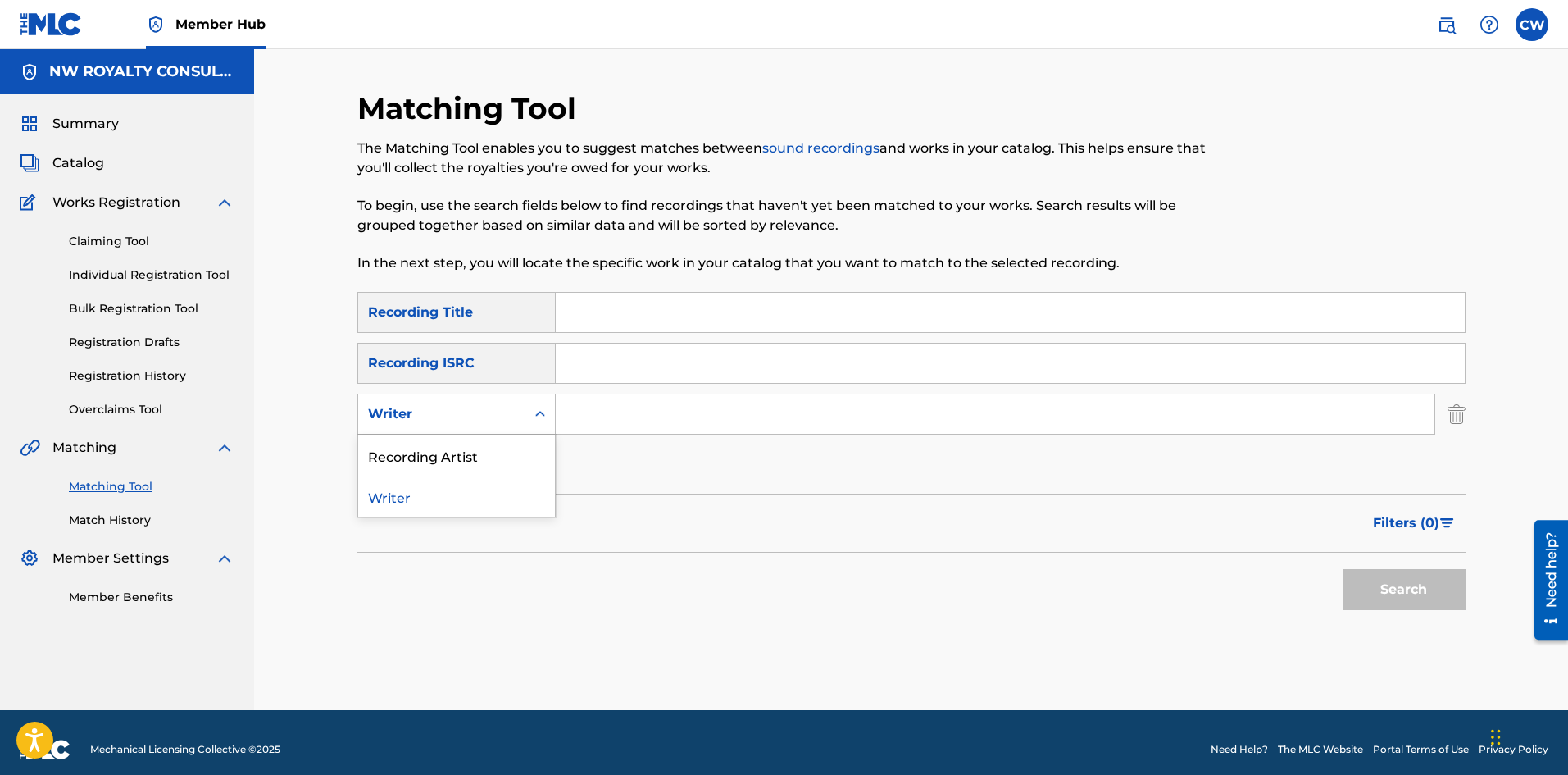
click at [445, 403] on div "Writer" at bounding box center [441, 414] width 167 height 31
drag, startPoint x: 438, startPoint y: 420, endPoint x: 436, endPoint y: 434, distance: 14.1
click at [436, 425] on div "Writer" at bounding box center [441, 414] width 167 height 31
click at [434, 427] on div "Writer" at bounding box center [441, 414] width 167 height 31
click at [432, 460] on div "Recording Artist" at bounding box center [457, 455] width 197 height 41
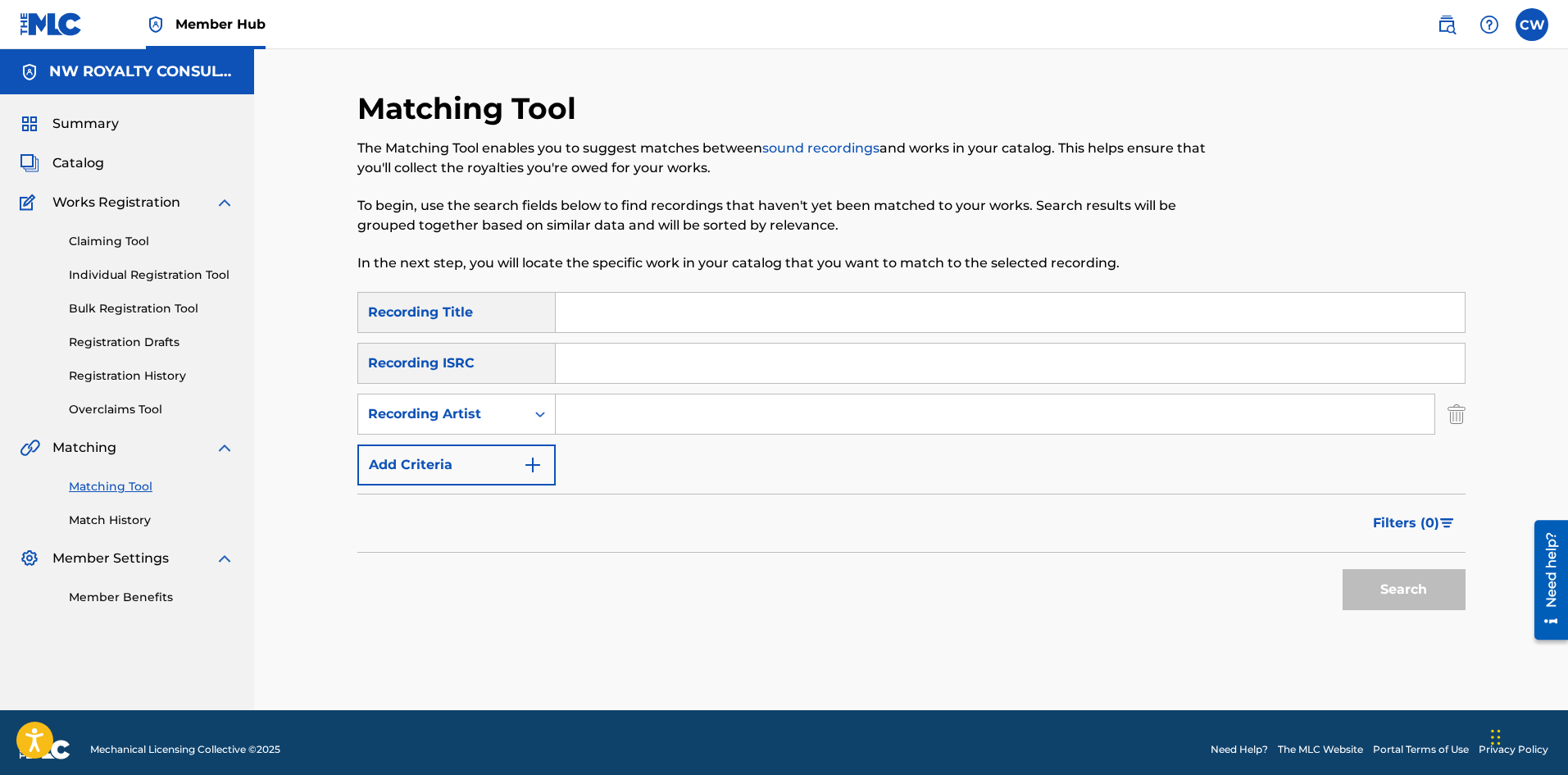
click at [676, 412] on input "Search Form" at bounding box center [996, 414] width 879 height 40
paste input "SHAQSTAR"
type input "SHAQSTAR"
click at [727, 327] on div "Search Form" at bounding box center [1011, 312] width 910 height 41
click at [718, 316] on input "Search Form" at bounding box center [1010, 312] width 909 height 40
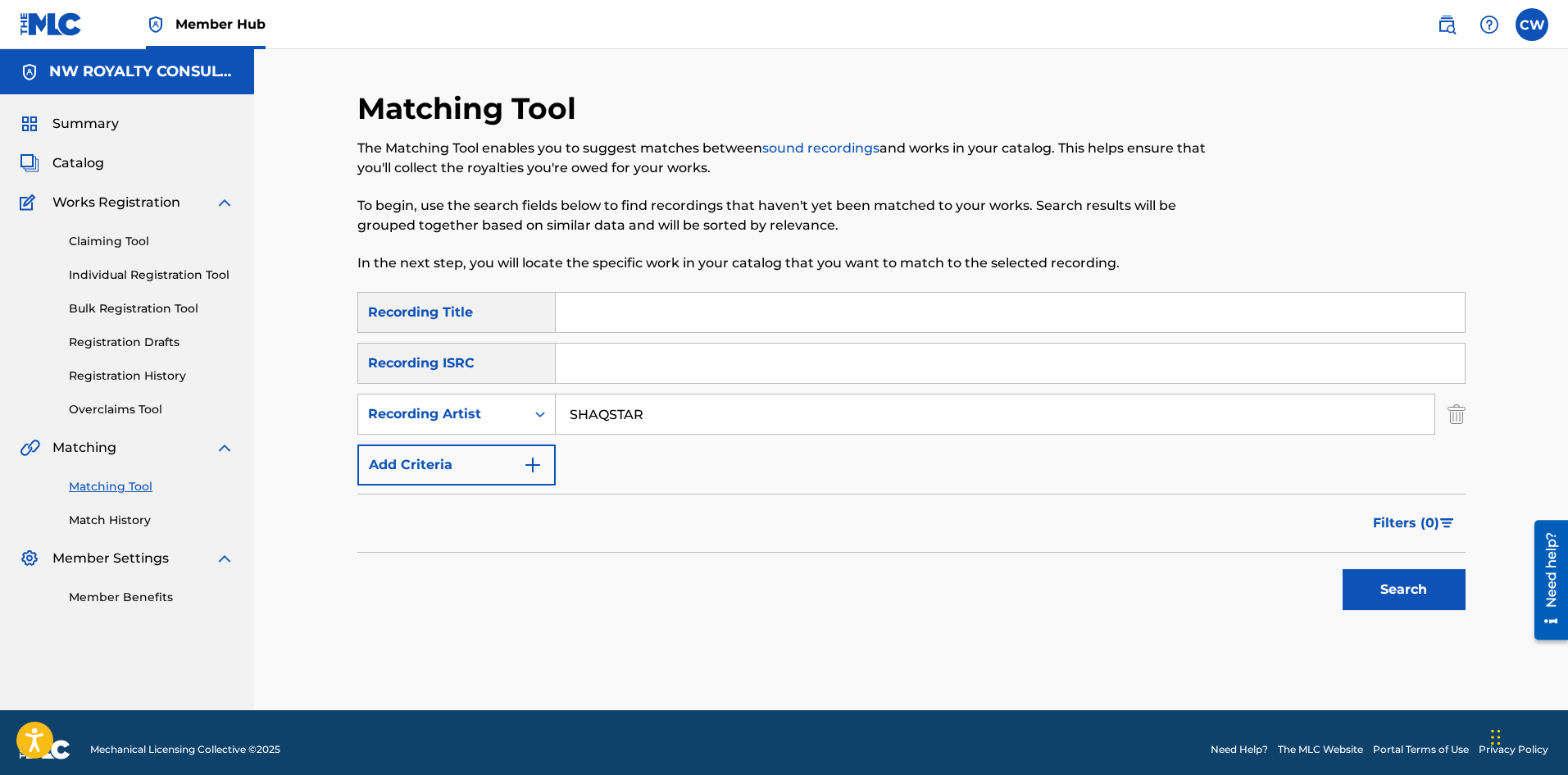
paste input "SHAQSTAR MARKS MAN OFFICIAL AUDIO"
type input "SHAQSTAR MARKS MAN OFFICIAL AUDIO"
click at [1429, 591] on button "Search" at bounding box center [1404, 589] width 123 height 41
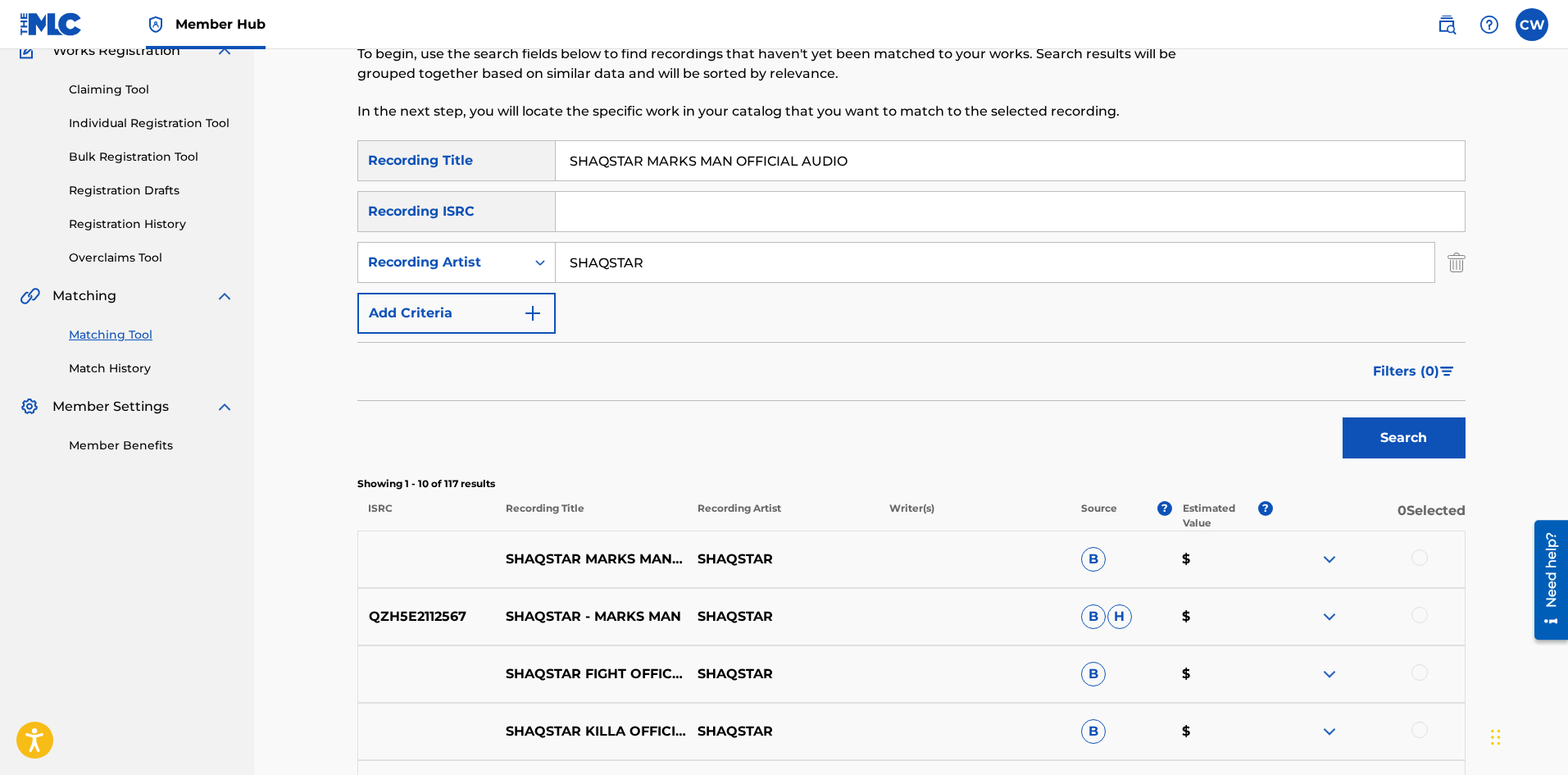
scroll to position [164, 0]
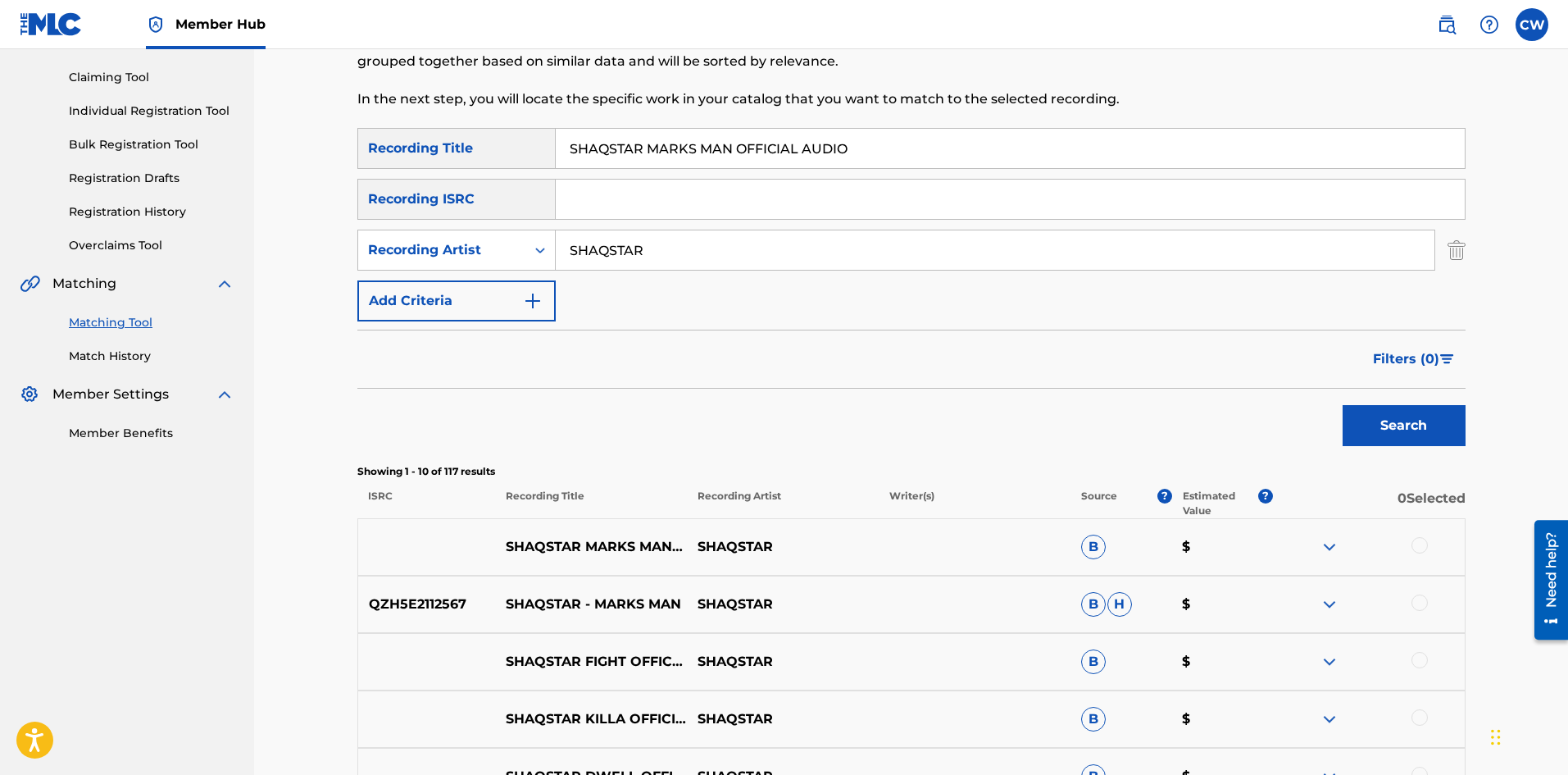
click at [1389, 570] on div "SHAQSTAR MARKS MAN OFFICIAL AUDIO SHAQSTAR B $" at bounding box center [912, 547] width 1108 height 58
click at [1395, 556] on div at bounding box center [1369, 547] width 192 height 19
click at [1395, 546] on div at bounding box center [1369, 547] width 192 height 19
click at [1404, 544] on div at bounding box center [1369, 547] width 192 height 19
click at [1413, 548] on div at bounding box center [1419, 545] width 16 height 16
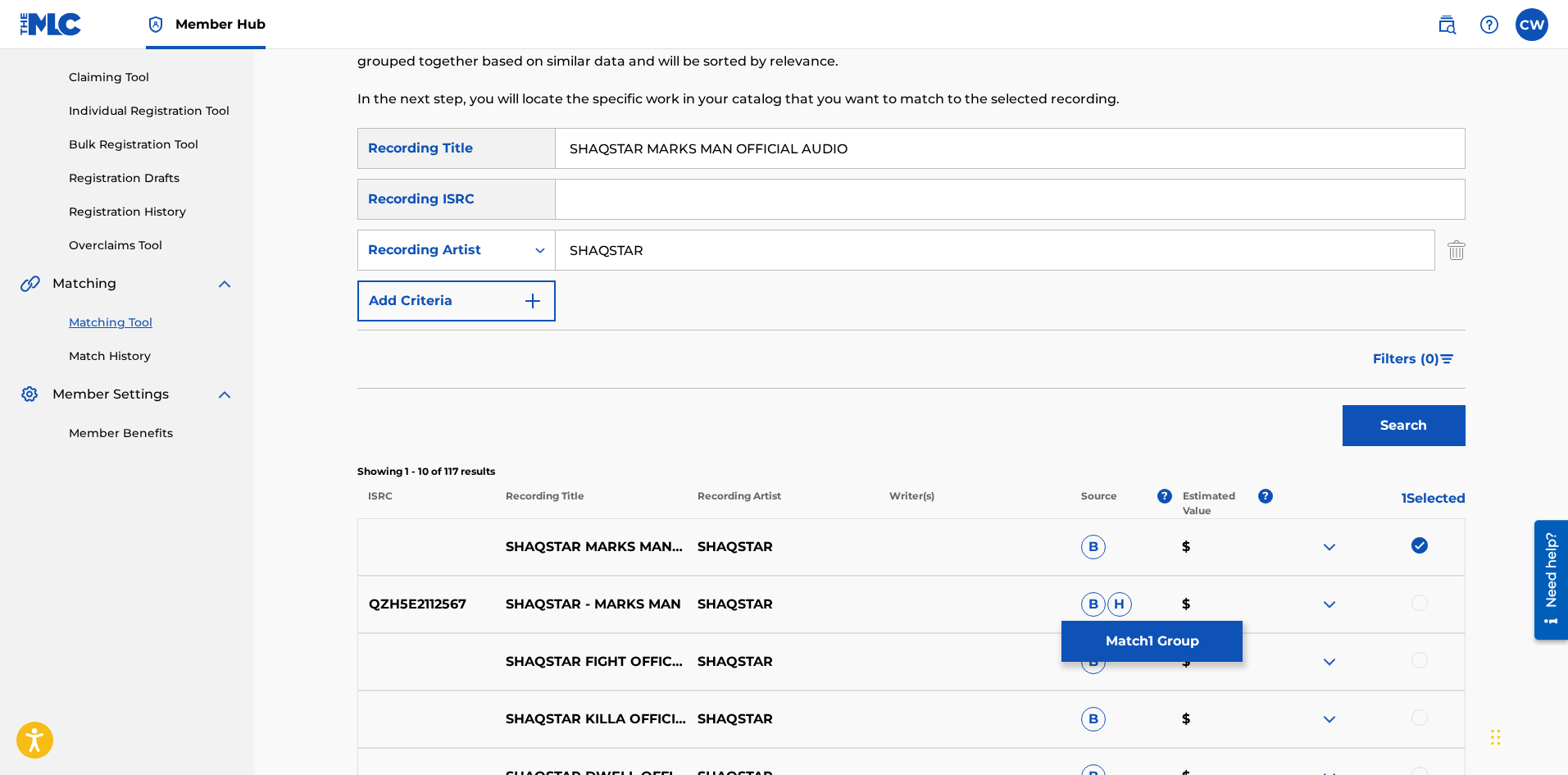
click at [1417, 599] on div at bounding box center [1419, 602] width 16 height 16
click at [1077, 652] on button "Match 2 Groups" at bounding box center [1152, 641] width 181 height 41
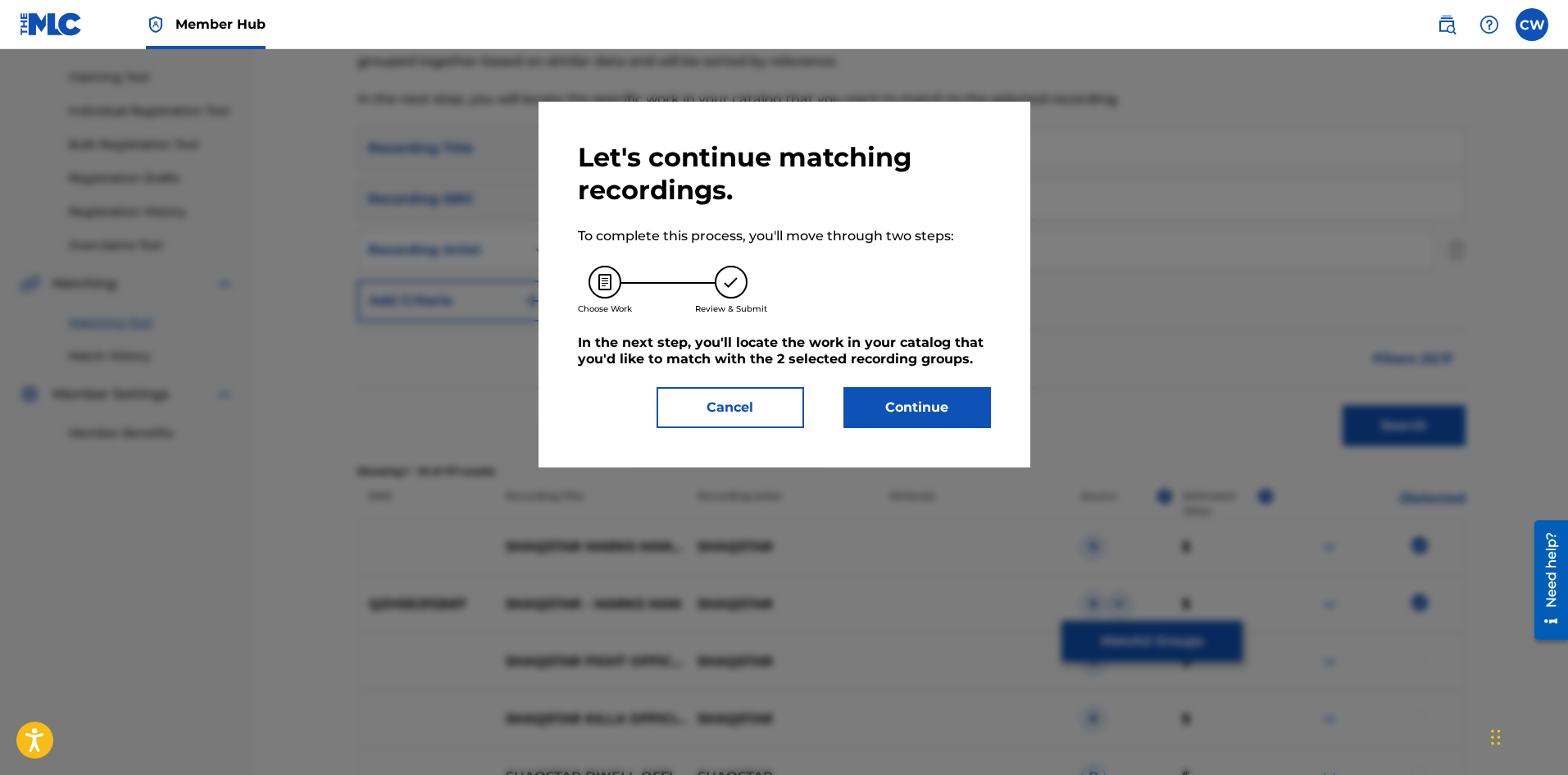
click at [941, 429] on div "Let's continue matching recordings. To complete this process, you'll move throu…" at bounding box center [784, 283] width 492 height 365
click at [928, 419] on button "Continue" at bounding box center [917, 407] width 147 height 41
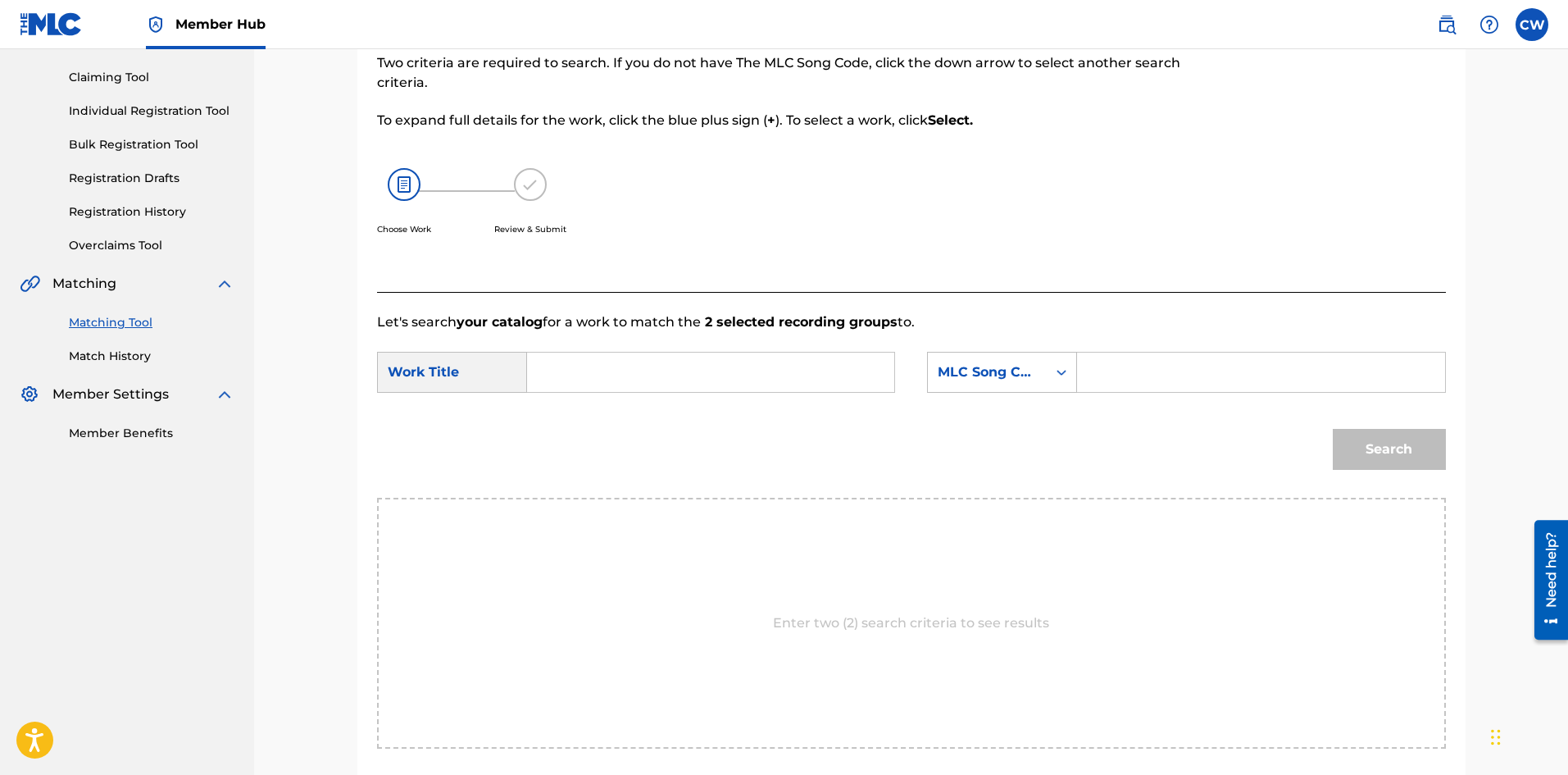
drag, startPoint x: 799, startPoint y: 376, endPoint x: 788, endPoint y: 375, distance: 11.0
click at [798, 376] on input "Search Form" at bounding box center [710, 372] width 339 height 40
paste input "SHAQSTAR MARKS MAN OFFICIAL AUDIO"
type input "SHAQSTAR MARKS MAN OFFICIAL AUDIO"
click at [1151, 369] on input "Search Form" at bounding box center [1261, 372] width 339 height 40
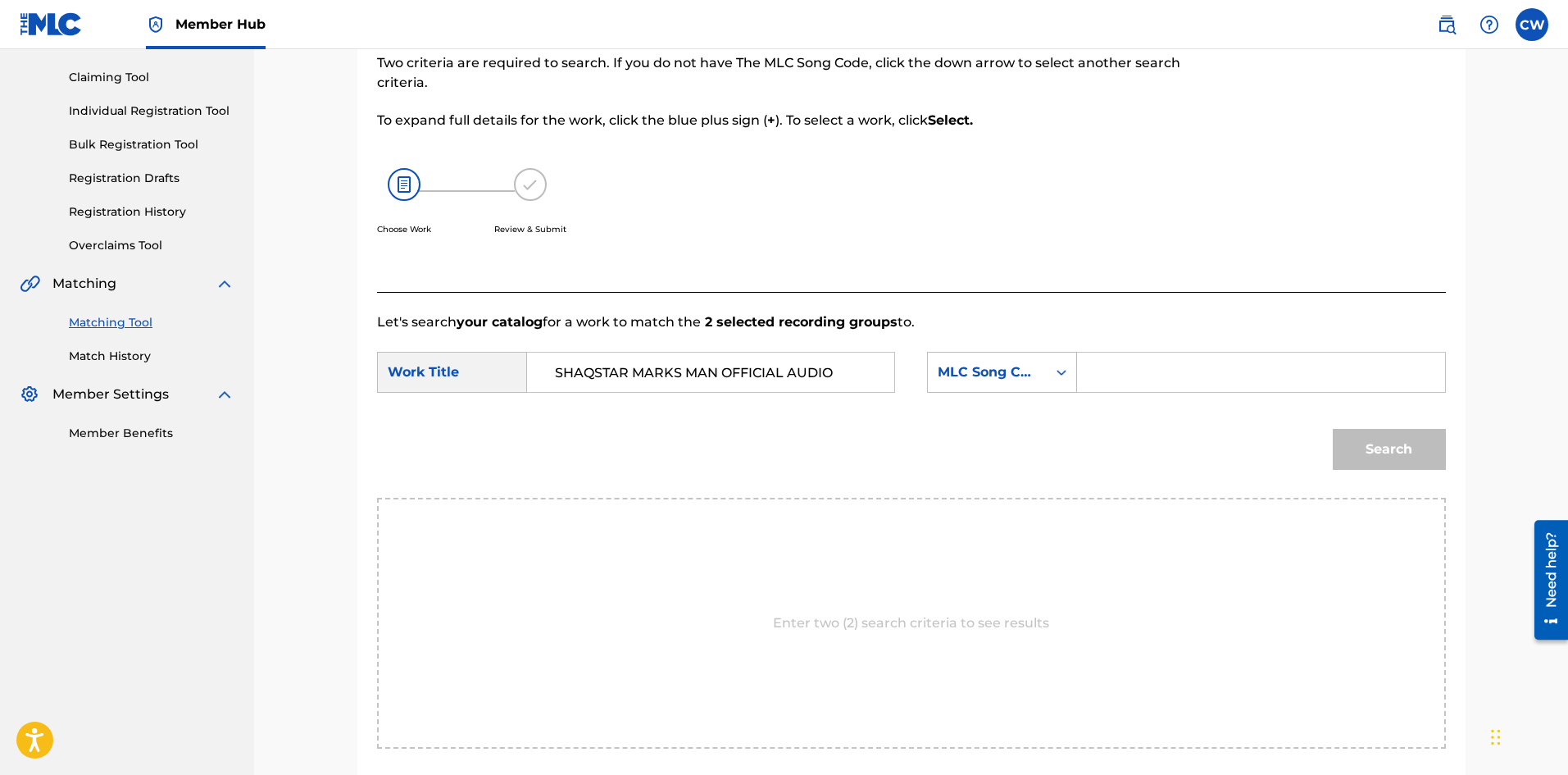
paste input "MC30YT"
type input "MC30YT"
drag, startPoint x: 1359, startPoint y: 418, endPoint x: 1407, endPoint y: 431, distance: 49.7
click at [1364, 421] on div "Search" at bounding box center [1385, 445] width 121 height 66
click at [1411, 433] on button "Search" at bounding box center [1389, 449] width 113 height 41
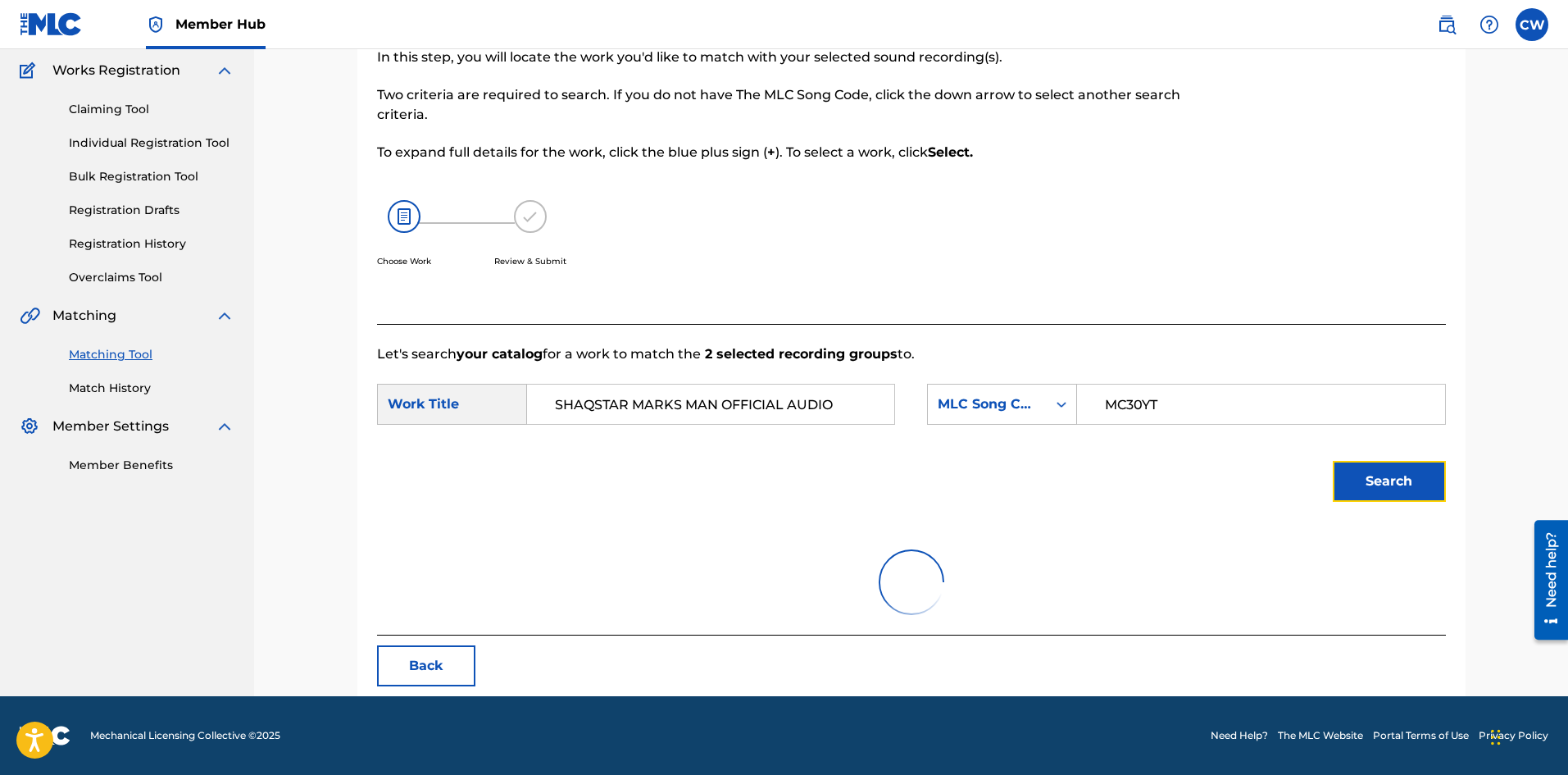
scroll to position [62, 0]
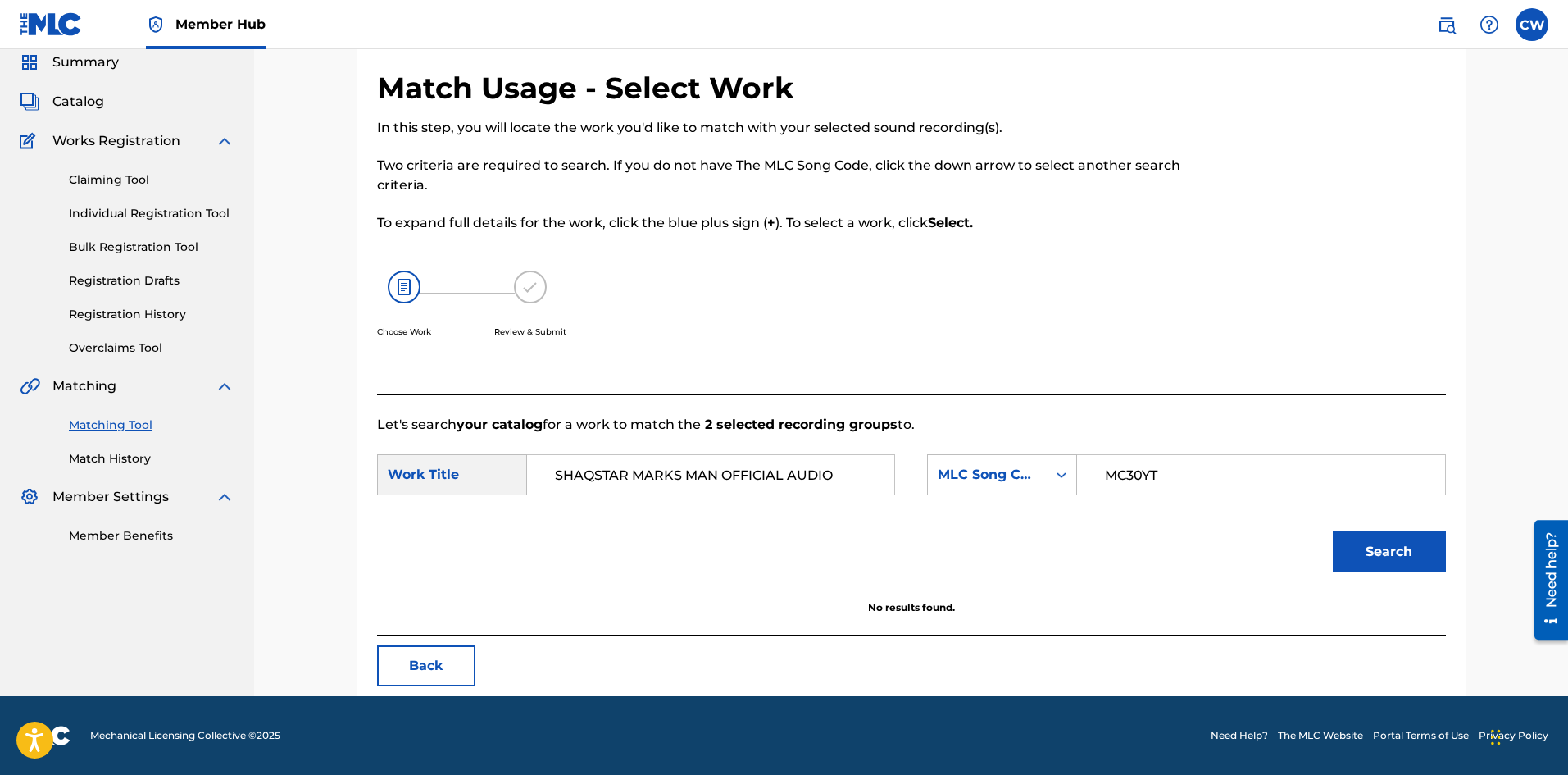
drag, startPoint x: 845, startPoint y: 480, endPoint x: 129, endPoint y: 515, distance: 716.9
click at [129, 515] on main "NW ROYALTY CONSULTING, LLC. Summary Catalog Works Registration Claiming Tool In…" at bounding box center [784, 341] width 1568 height 708
paste input "MARKS MAN"
type input "MARKS MAN"
click at [1395, 536] on button "Search" at bounding box center [1389, 551] width 113 height 41
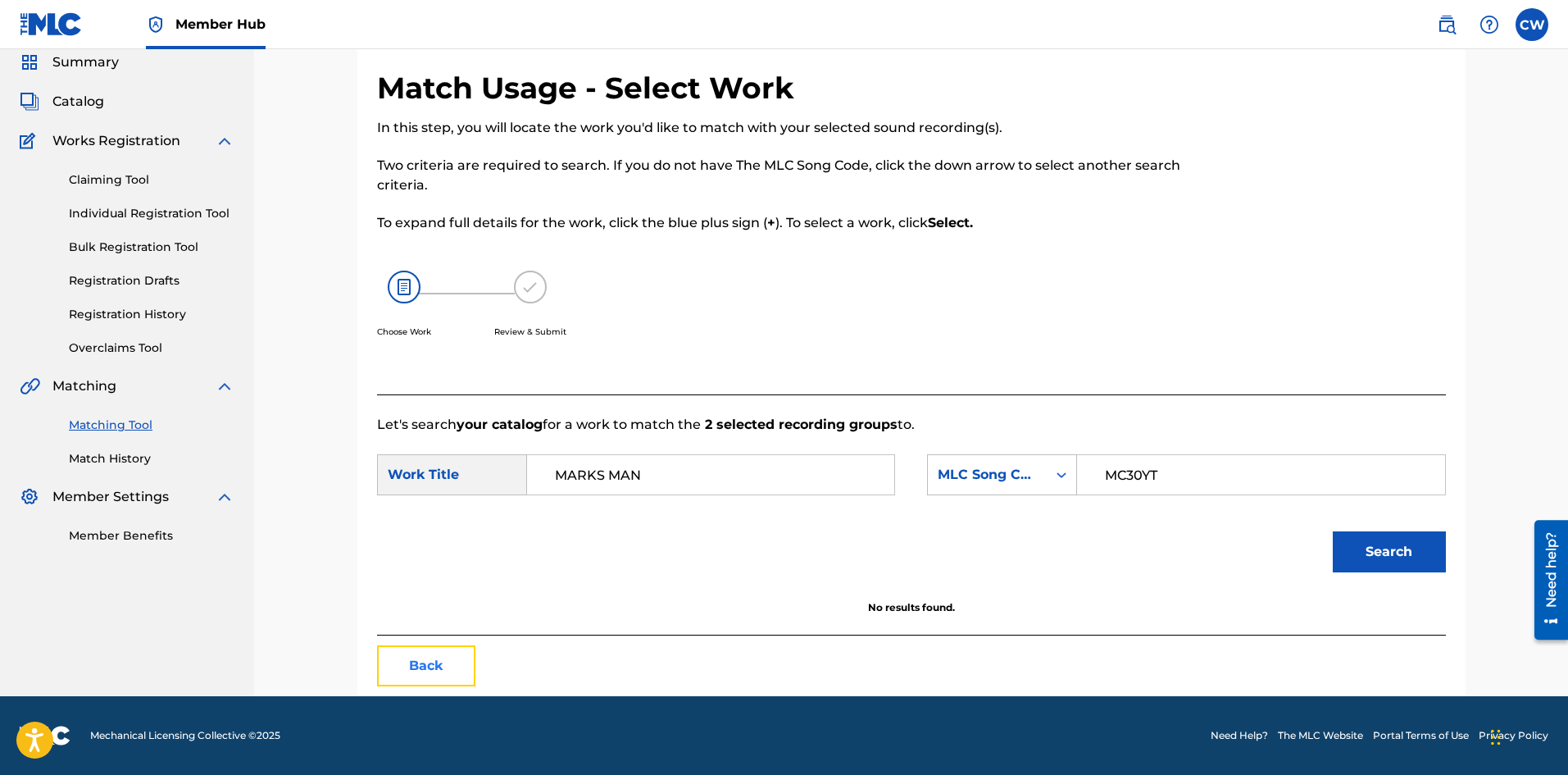
click at [441, 665] on button "Back" at bounding box center [426, 665] width 98 height 41
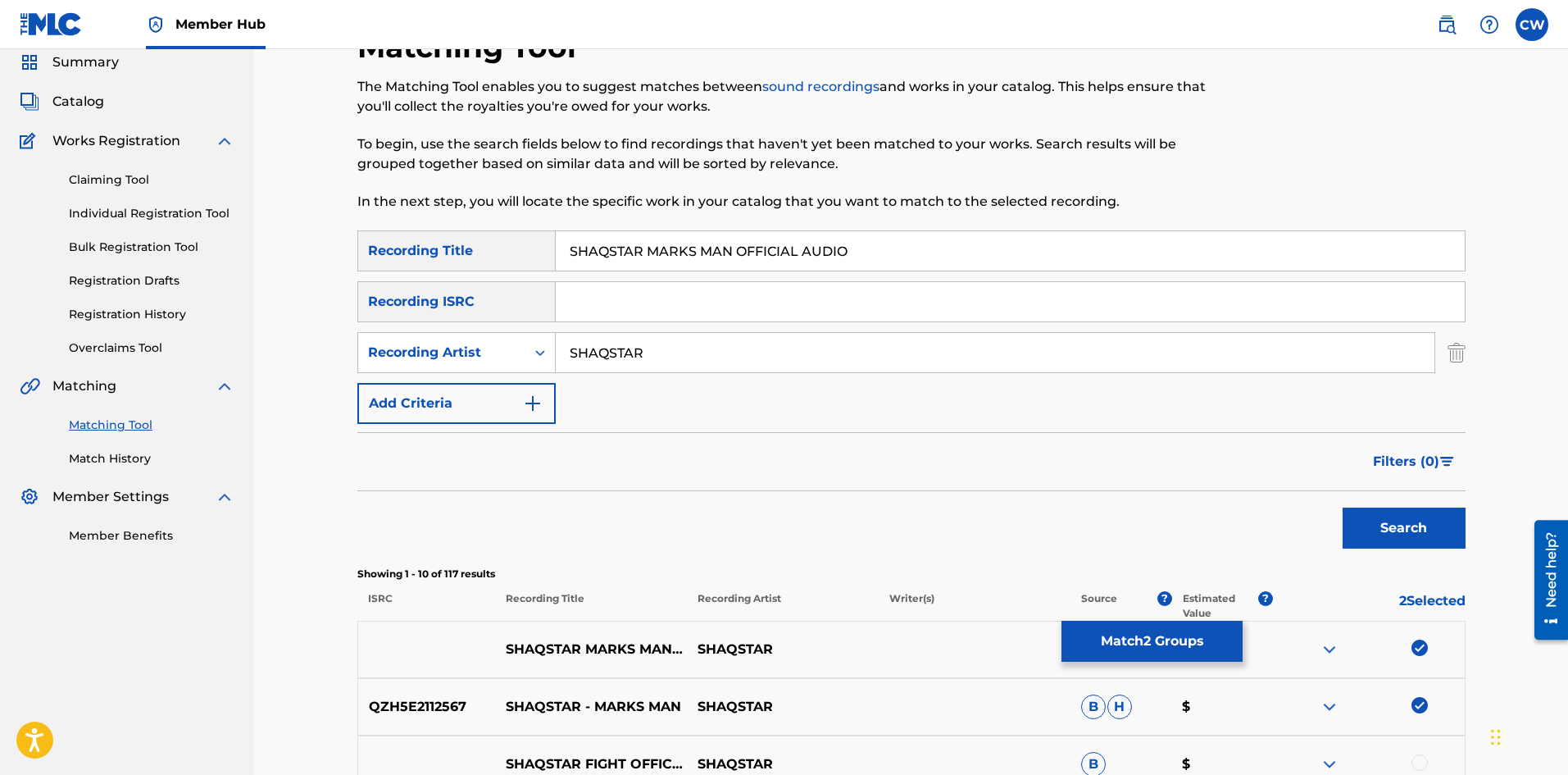
click at [1422, 655] on img at bounding box center [1419, 647] width 16 height 16
click at [1422, 699] on img at bounding box center [1419, 705] width 16 height 16
drag, startPoint x: 768, startPoint y: 370, endPoint x: 506, endPoint y: 371, distance: 262.0
click at [510, 371] on div "SearchWithCriteriae40468b7-a45f-4d3b-9b39-4a28d7ea5c7a Recording Artist SHAQSTAR" at bounding box center [912, 352] width 1108 height 41
paste input "6IX"
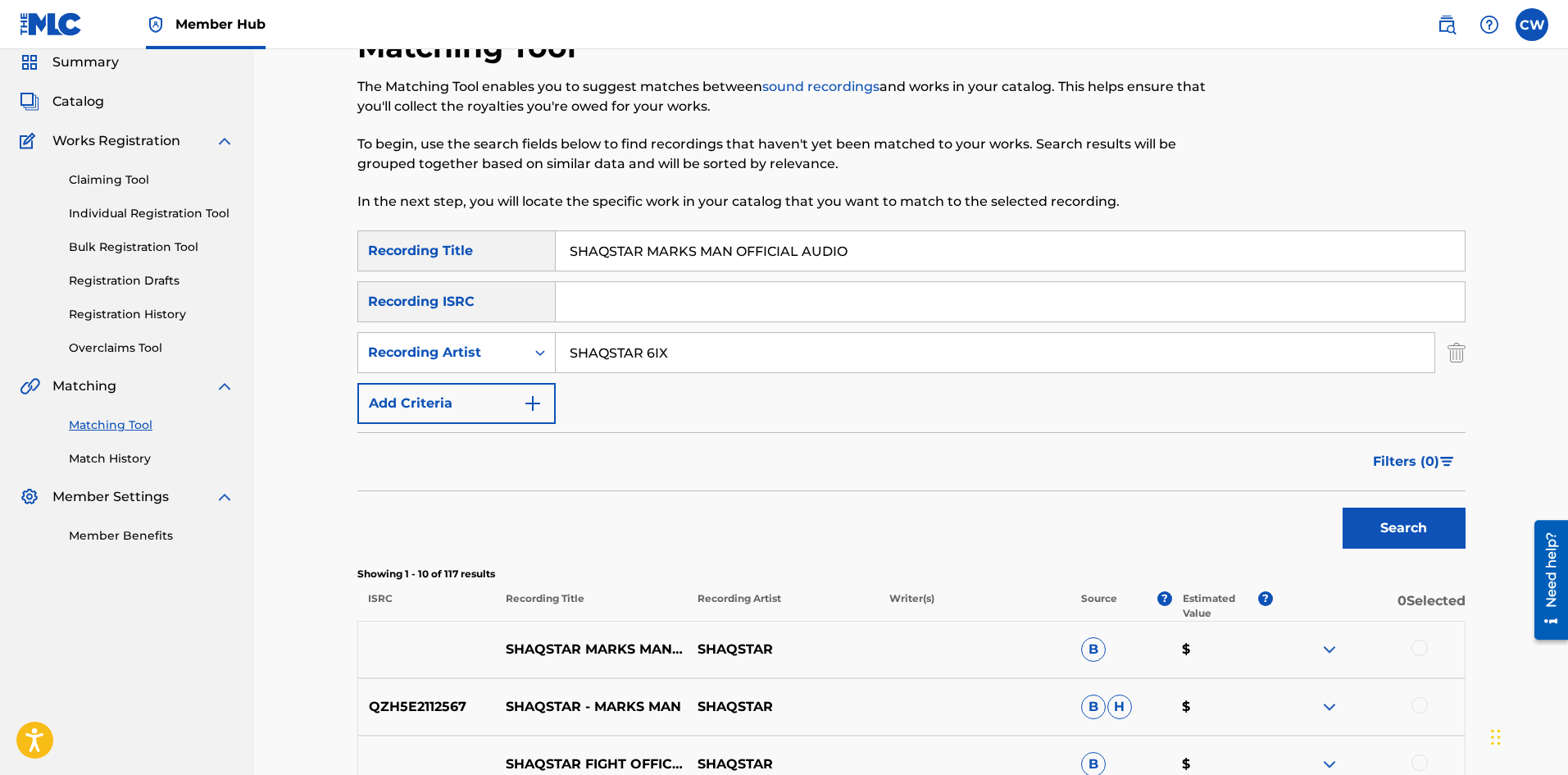
type input "SHAQSTAR 6IX"
drag, startPoint x: 912, startPoint y: 255, endPoint x: 313, endPoint y: 317, distance: 602.2
click at [315, 312] on div "Matching Tool The Matching Tool enables you to suggest matches between sound re…" at bounding box center [911, 652] width 1314 height 1329
paste input "ESSAGE"
type input "SHAQSTAR MESSAGE OFFICIAL AUDIO"
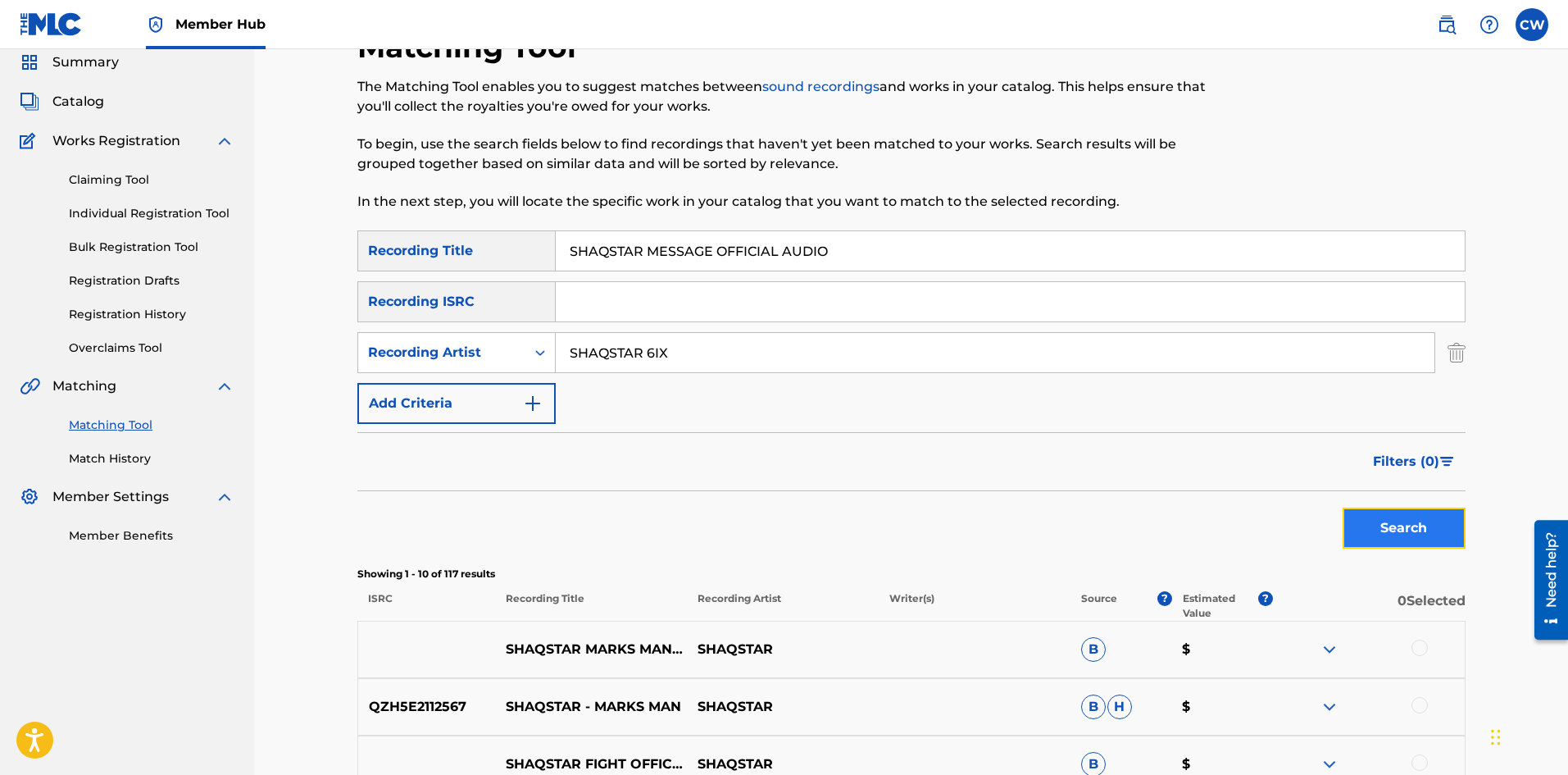
click at [1409, 518] on button "Search" at bounding box center [1404, 527] width 123 height 41
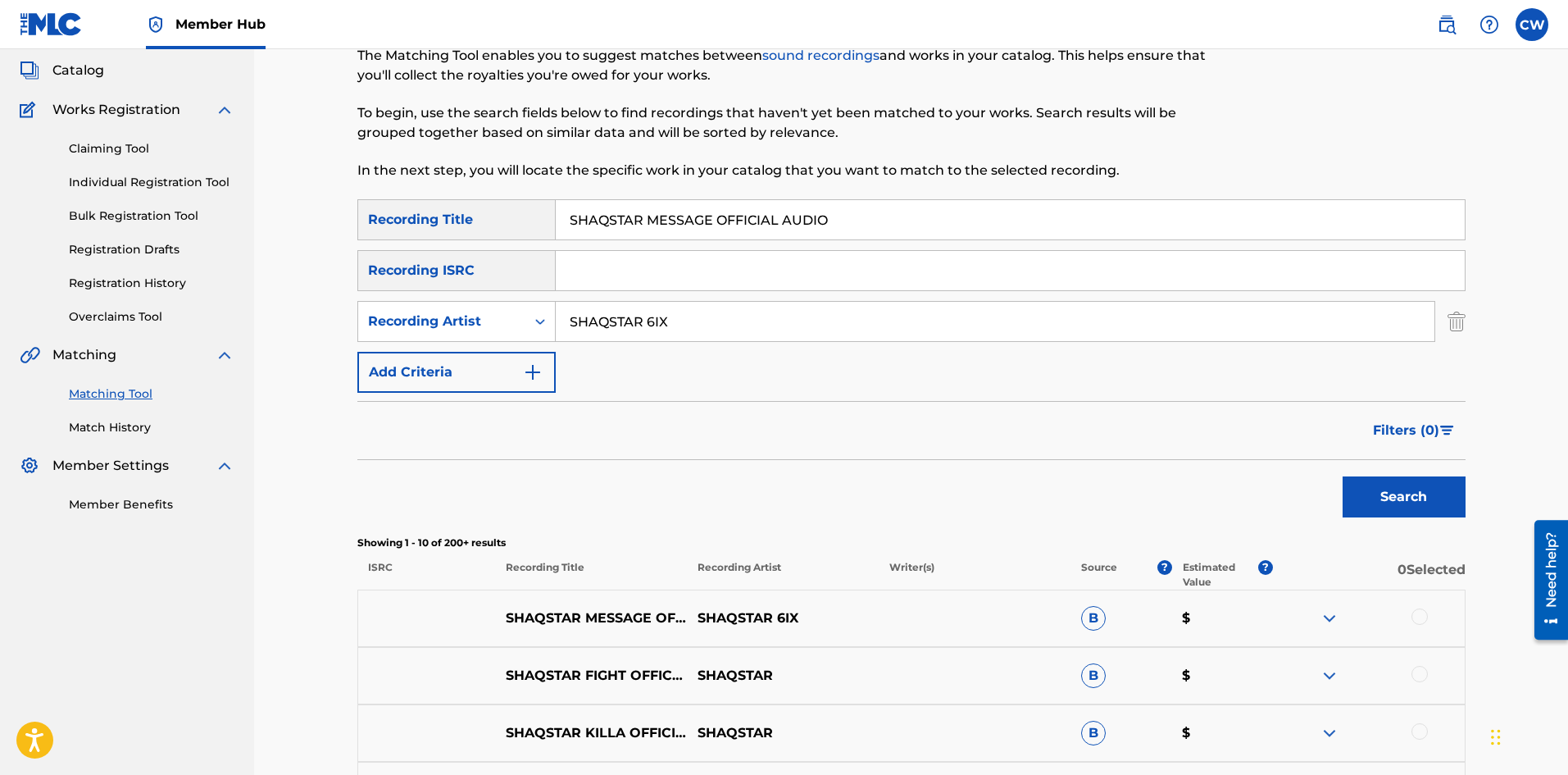
scroll to position [144, 0]
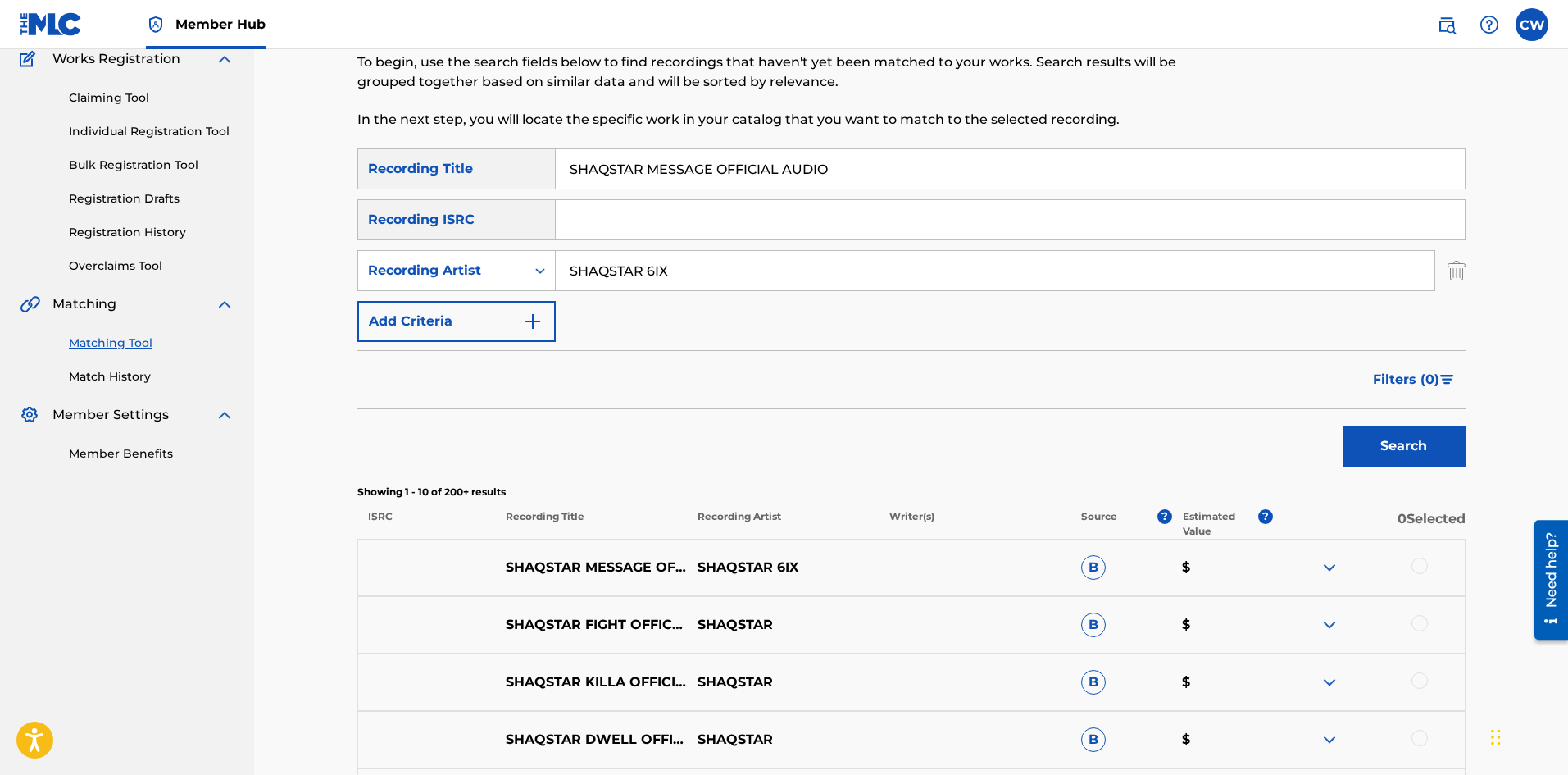
click at [1420, 566] on div at bounding box center [1419, 565] width 16 height 16
click at [1178, 654] on button "Match 1 Group" at bounding box center [1152, 641] width 181 height 41
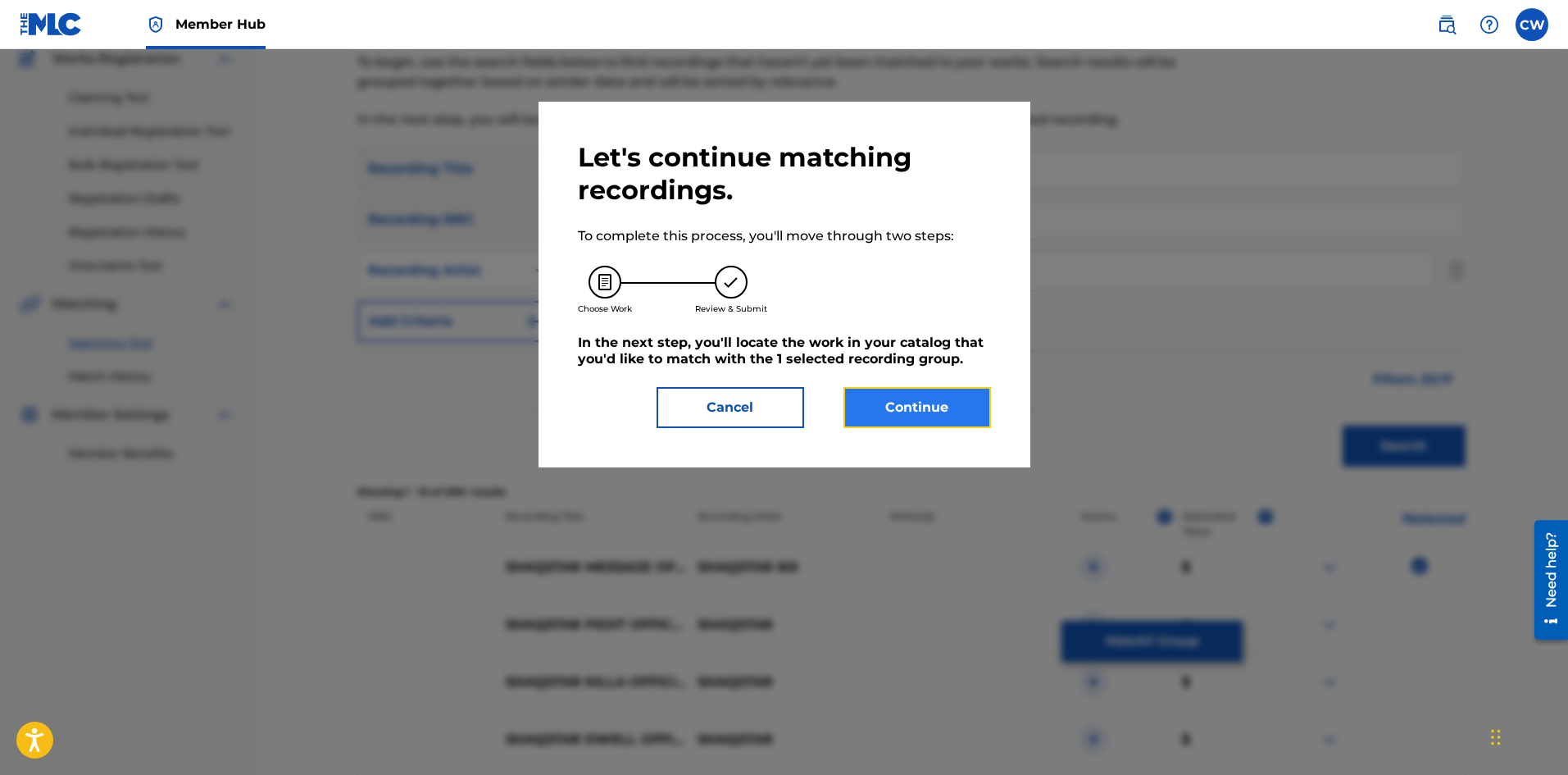
click at [928, 392] on button "Continue" at bounding box center [917, 407] width 147 height 41
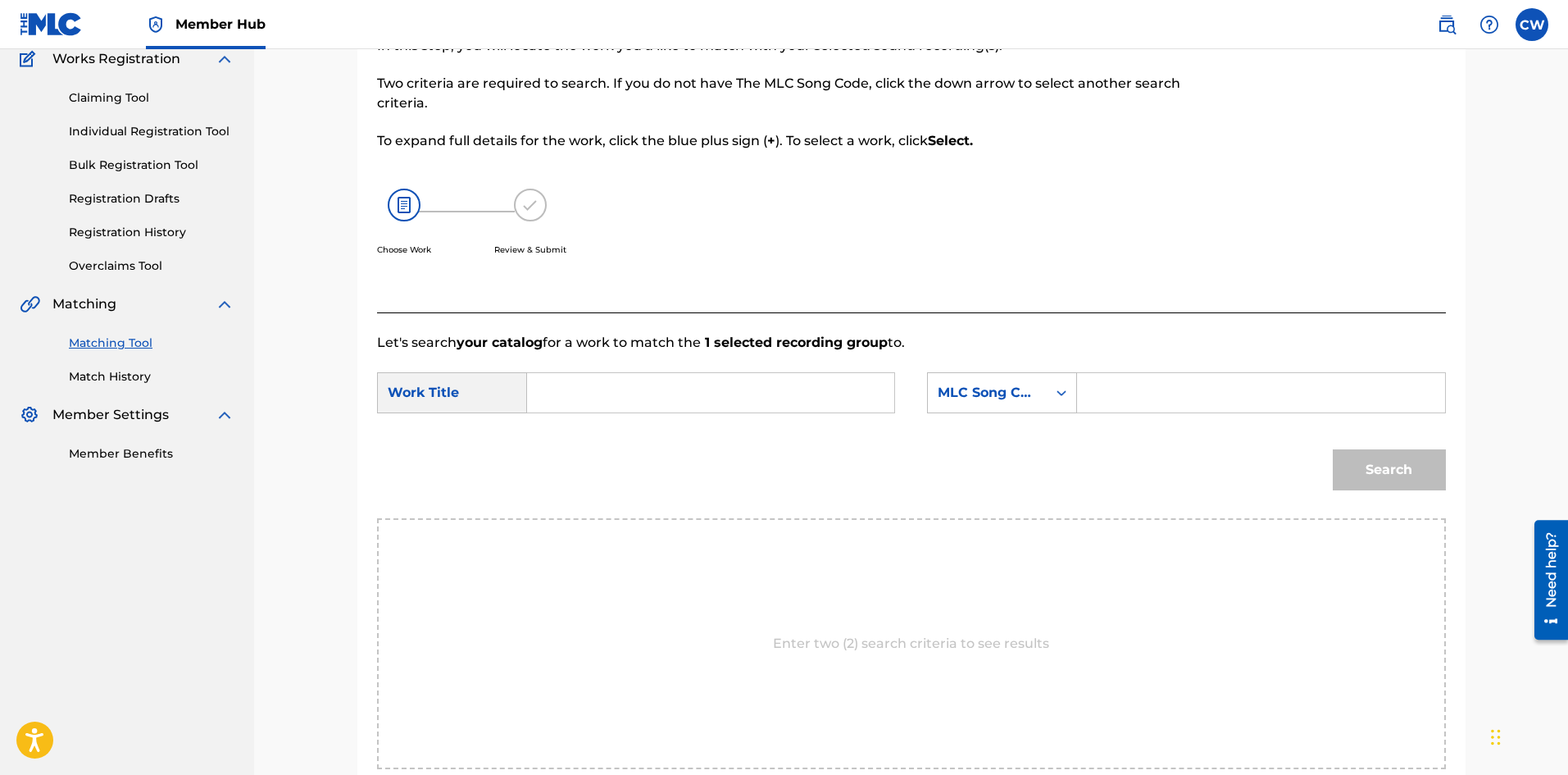
click at [797, 385] on input "Search Form" at bounding box center [710, 392] width 339 height 40
paste input "SHAQSTAR MESSAGE OFFICIAL AUDIO"
type input "SHAQSTAR MESSAGE OFFICIAL AUDIO"
drag, startPoint x: 1145, startPoint y: 386, endPoint x: 1156, endPoint y: 395, distance: 14.2
click at [1145, 386] on input "Search Form" at bounding box center [1261, 392] width 339 height 40
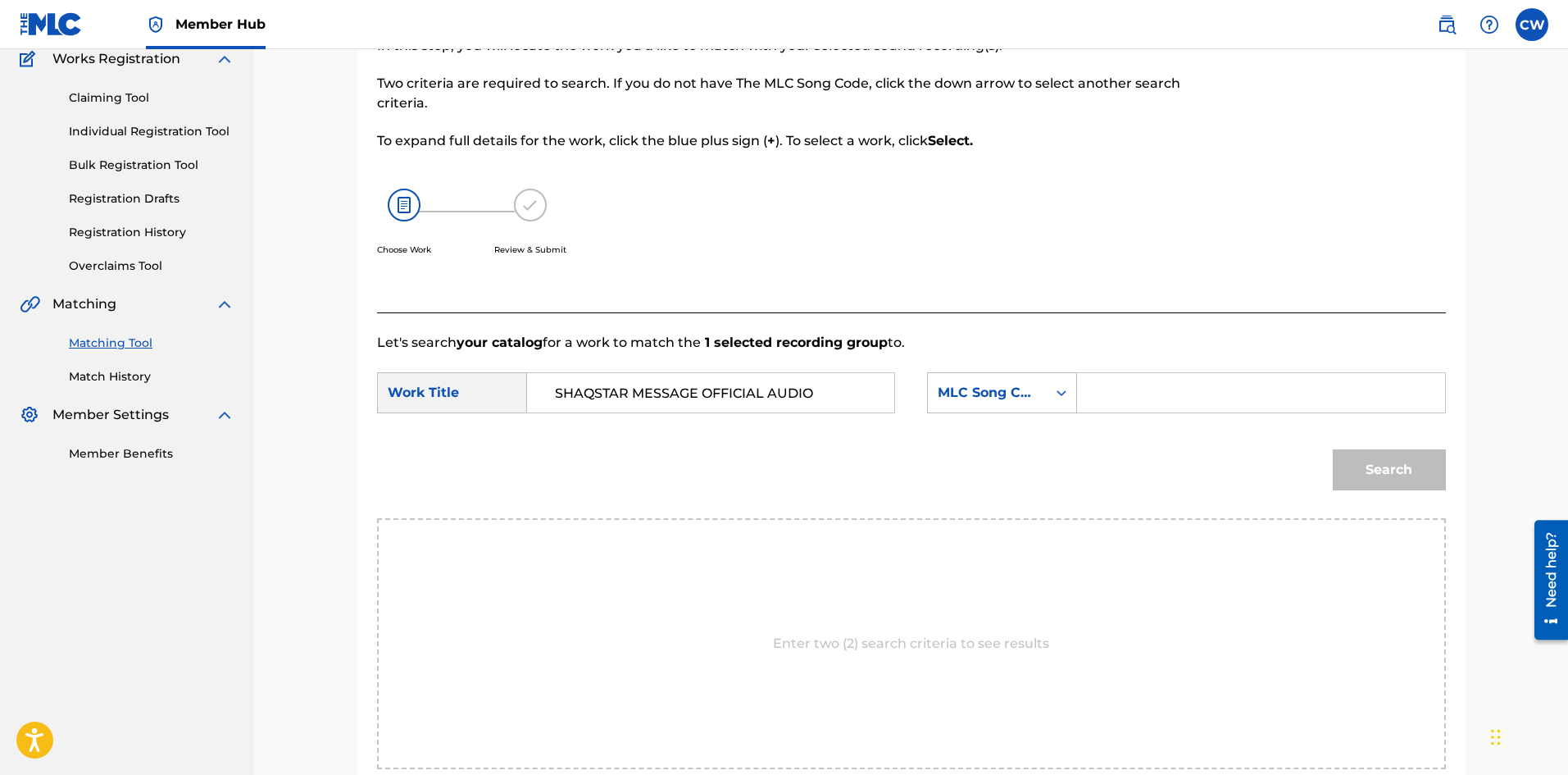
paste input "MG85GX"
type input "MG85GX"
click at [1357, 472] on button "Search" at bounding box center [1389, 469] width 113 height 41
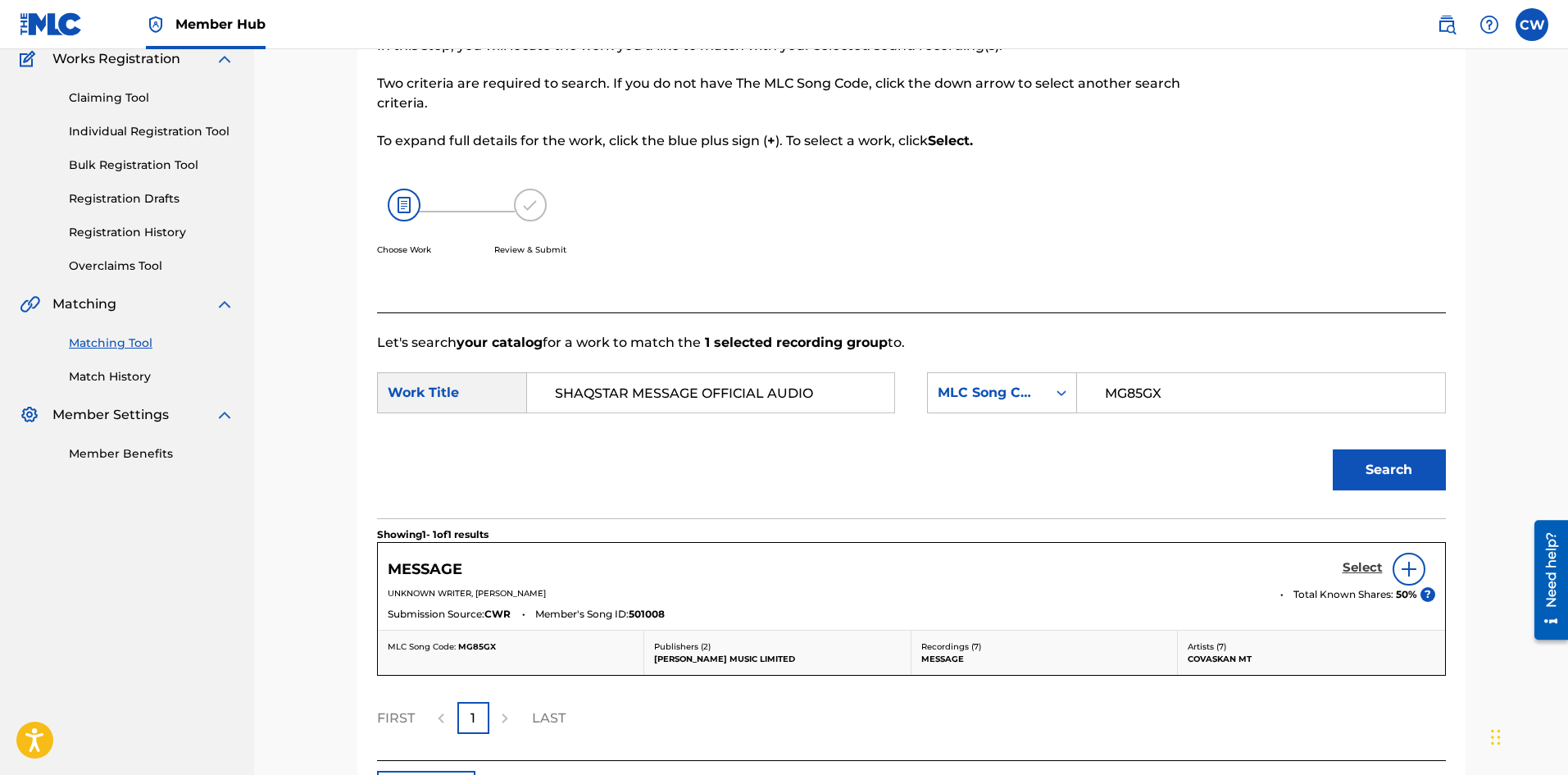
click at [1354, 562] on h5 "Select" at bounding box center [1363, 568] width 40 height 15
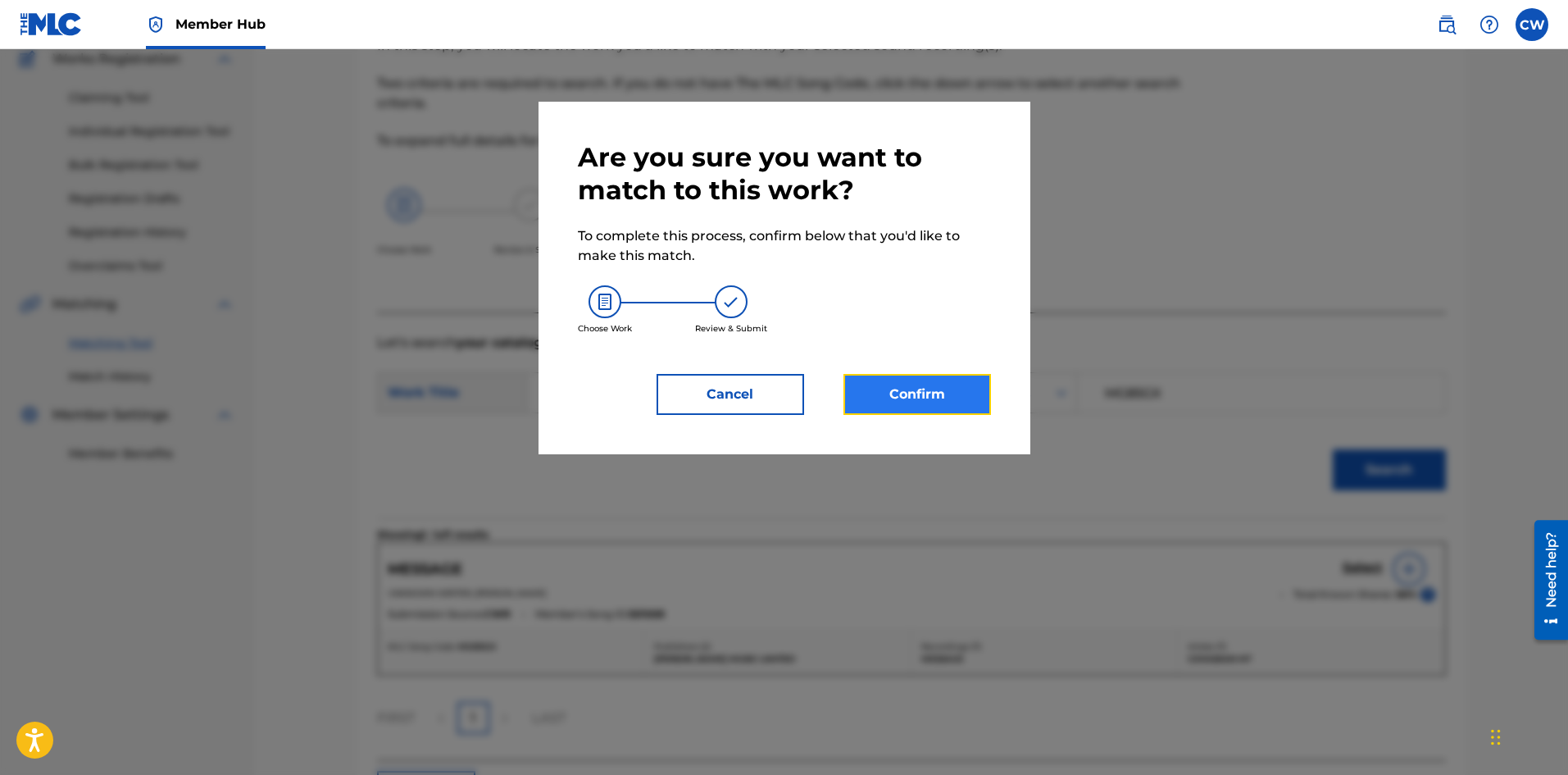
click at [981, 374] on button "Confirm" at bounding box center [917, 394] width 147 height 41
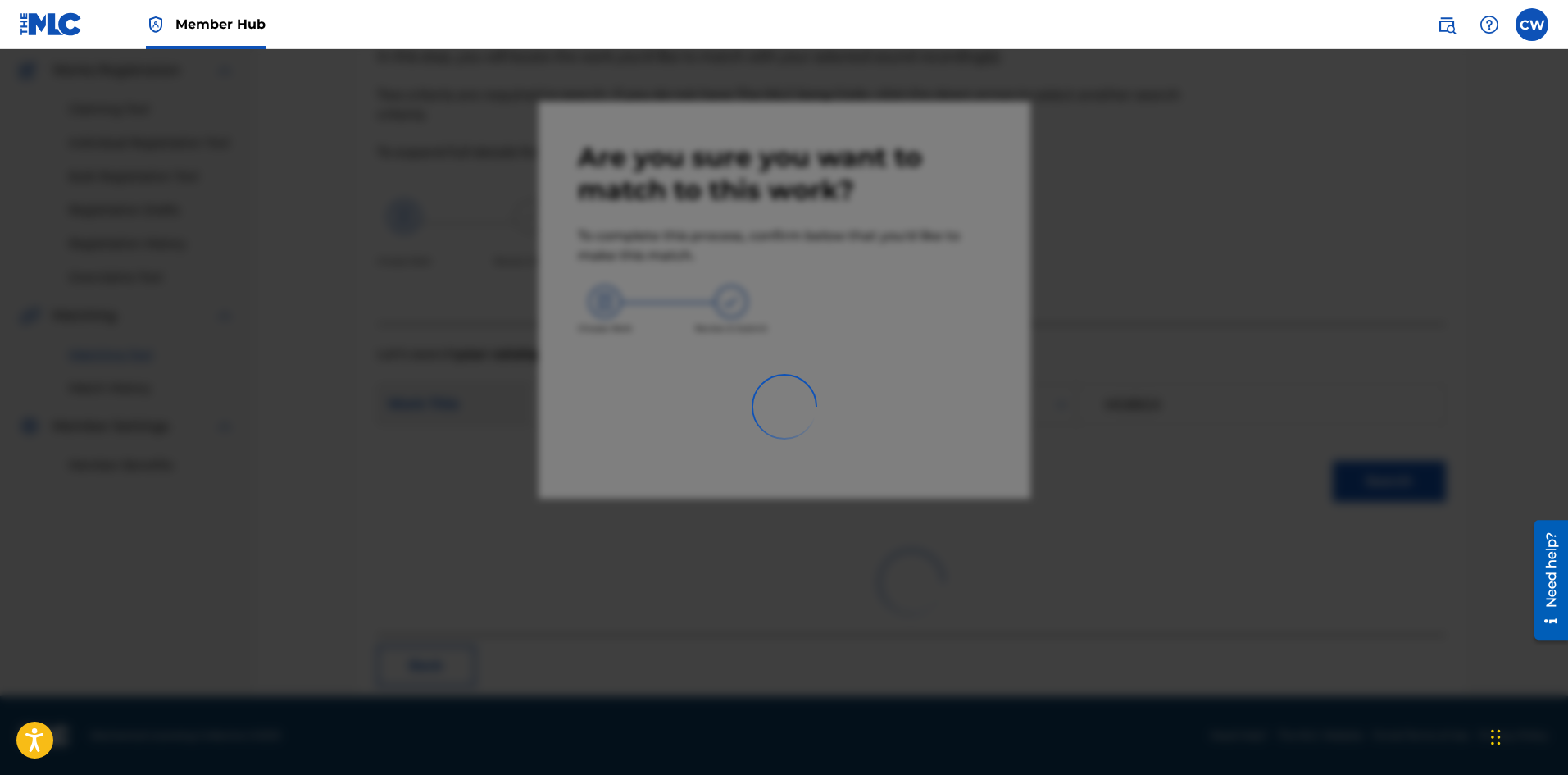
scroll to position [40, 0]
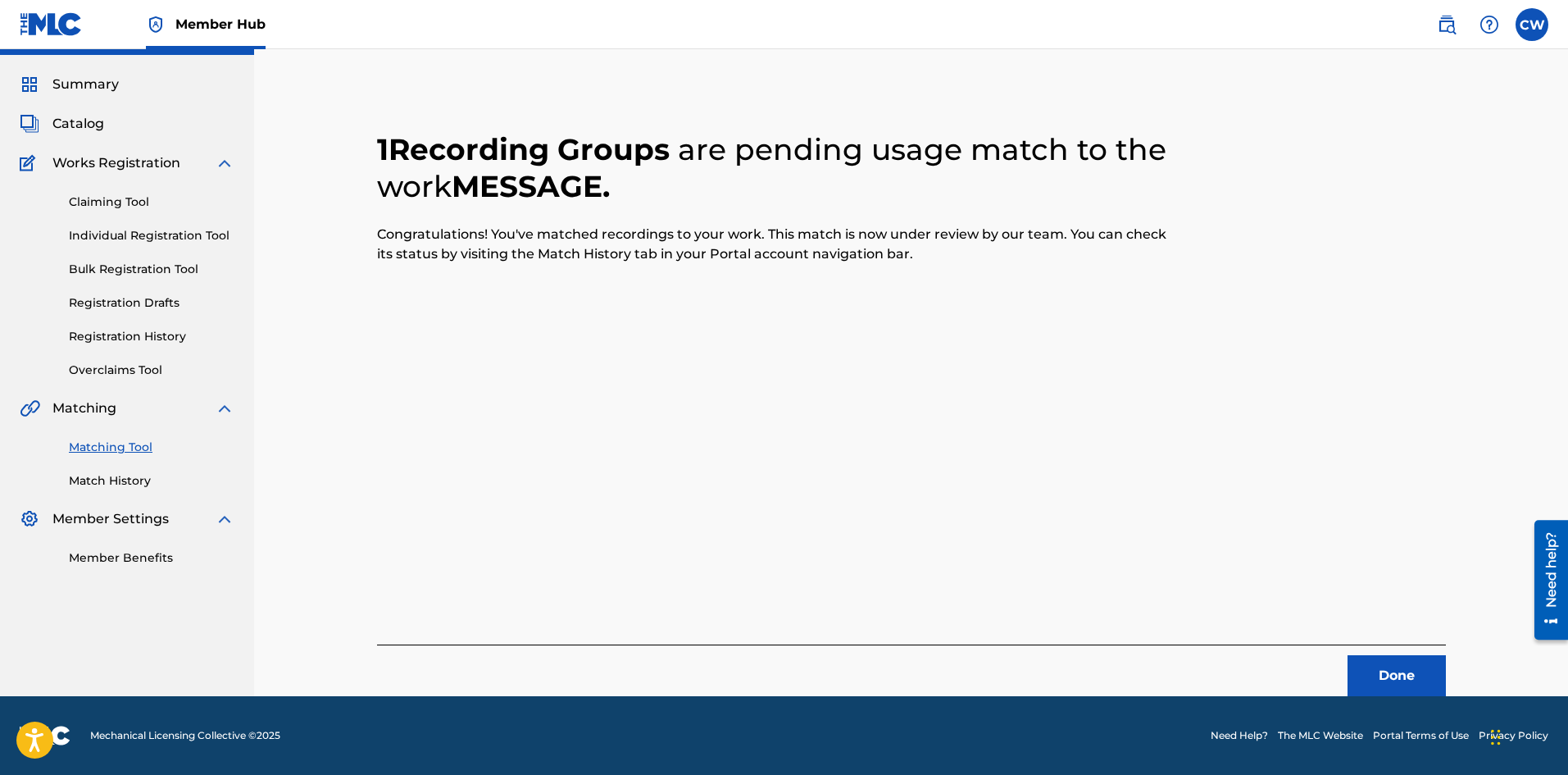
click at [1376, 648] on div "Done" at bounding box center [911, 670] width 1069 height 52
click at [1382, 663] on button "Done" at bounding box center [1396, 676] width 98 height 41
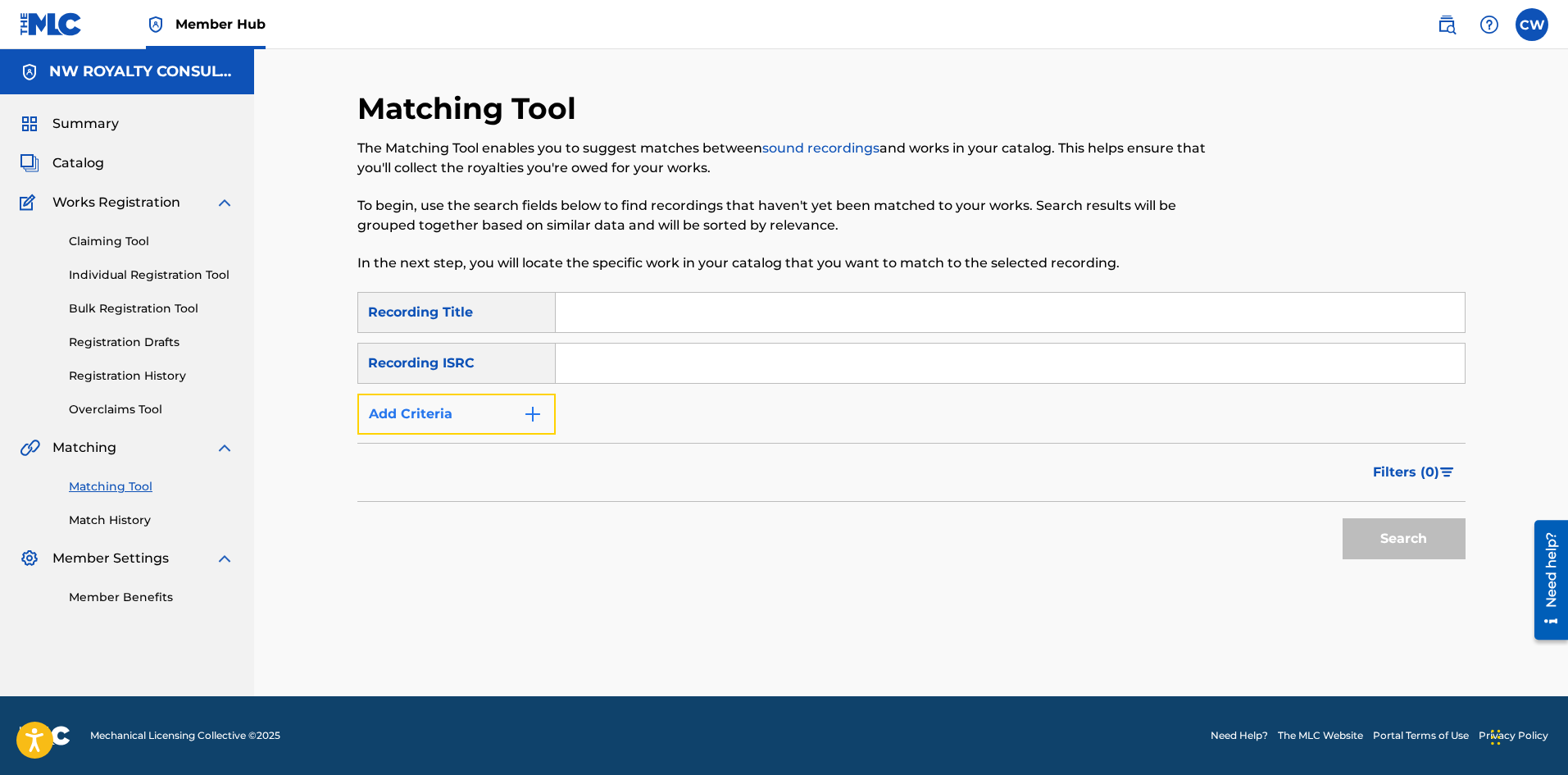
click at [436, 419] on button "Add Criteria" at bounding box center [457, 414] width 199 height 41
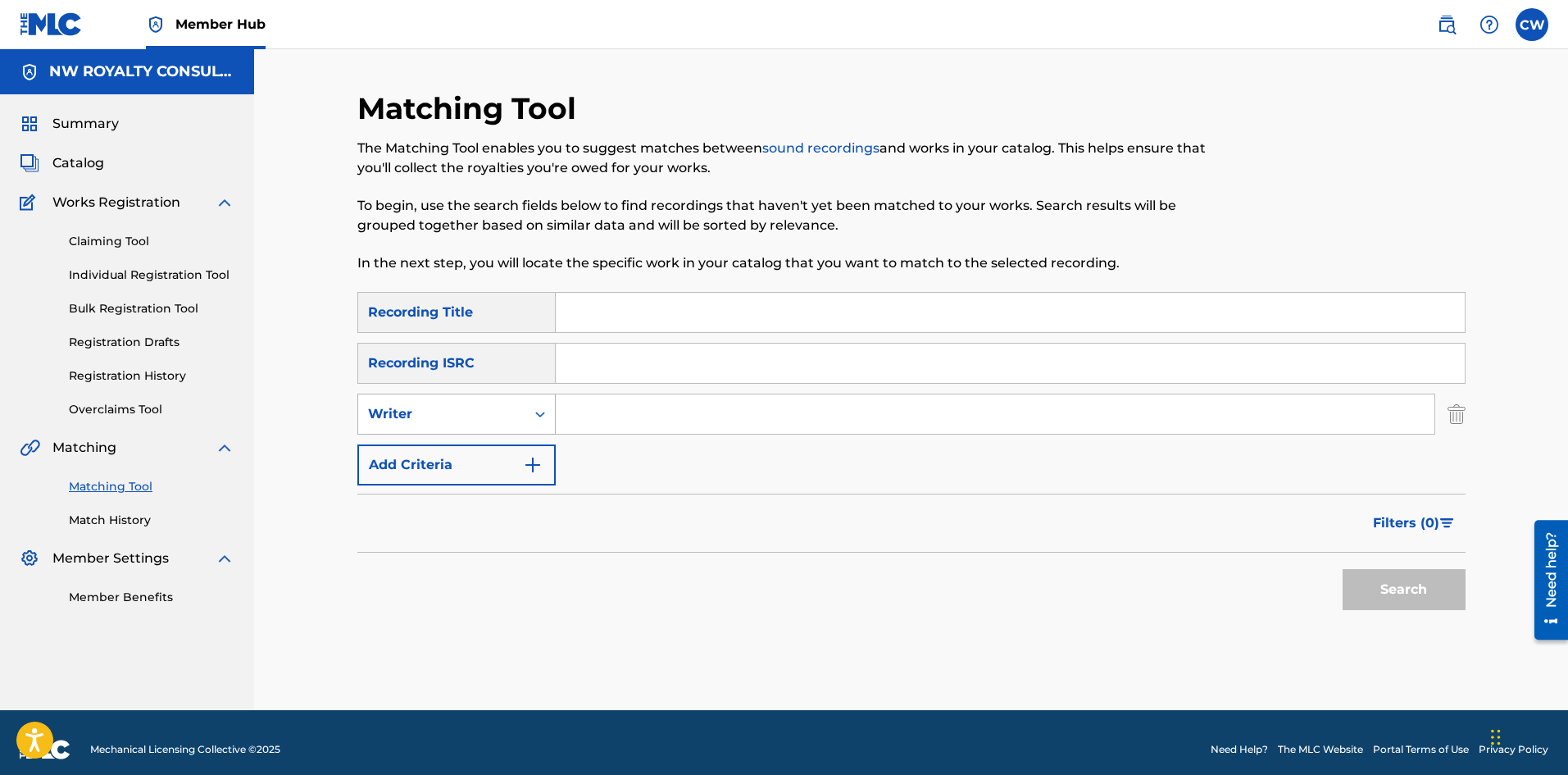
click at [436, 419] on div "Writer" at bounding box center [441, 414] width 147 height 19
click at [445, 458] on div "Recording Artist" at bounding box center [457, 455] width 197 height 41
click at [753, 430] on input "Search Form" at bounding box center [996, 414] width 879 height 40
paste input "SHAQSTAR"
type input "SHAQSTAR"
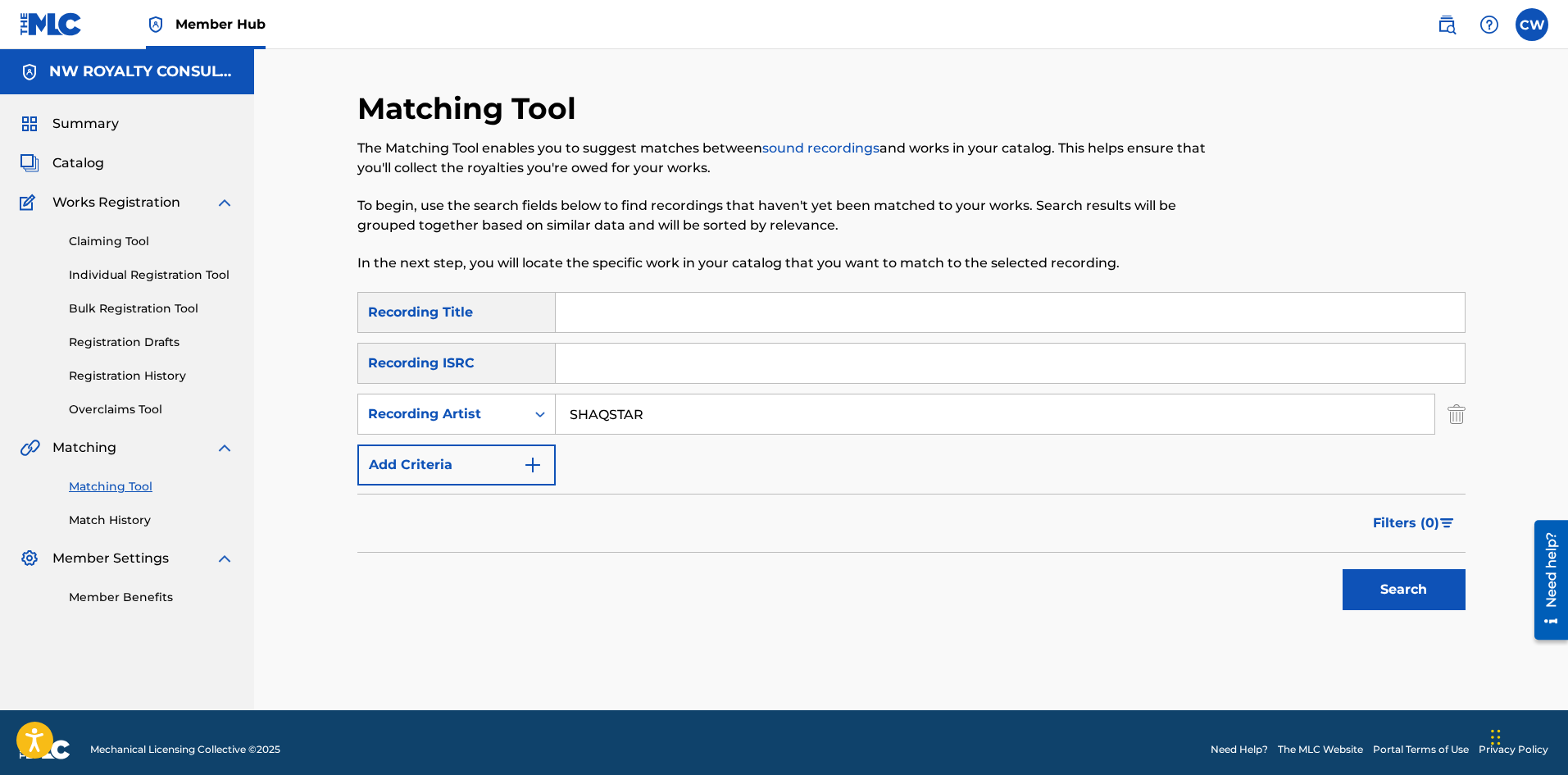
drag, startPoint x: 783, startPoint y: 326, endPoint x: 958, endPoint y: 380, distance: 183.1
click at [783, 326] on input "Search Form" at bounding box center [1010, 312] width 909 height 40
paste input "[DEMOGRAPHIC_DATA] PROBLEM"
type input "[DEMOGRAPHIC_DATA] PROBLEM"
click at [1373, 577] on button "Search" at bounding box center [1404, 589] width 123 height 41
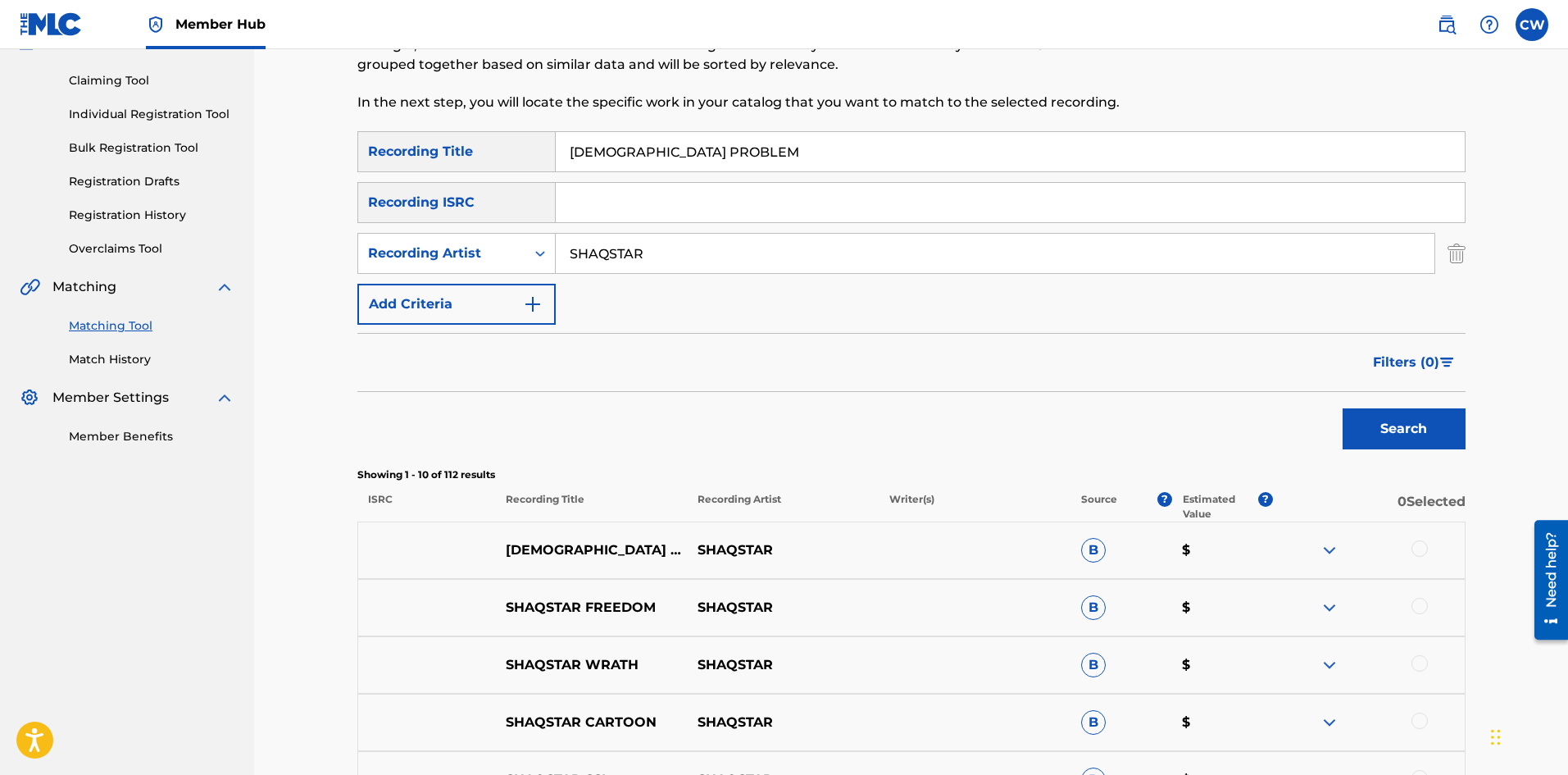
scroll to position [164, 0]
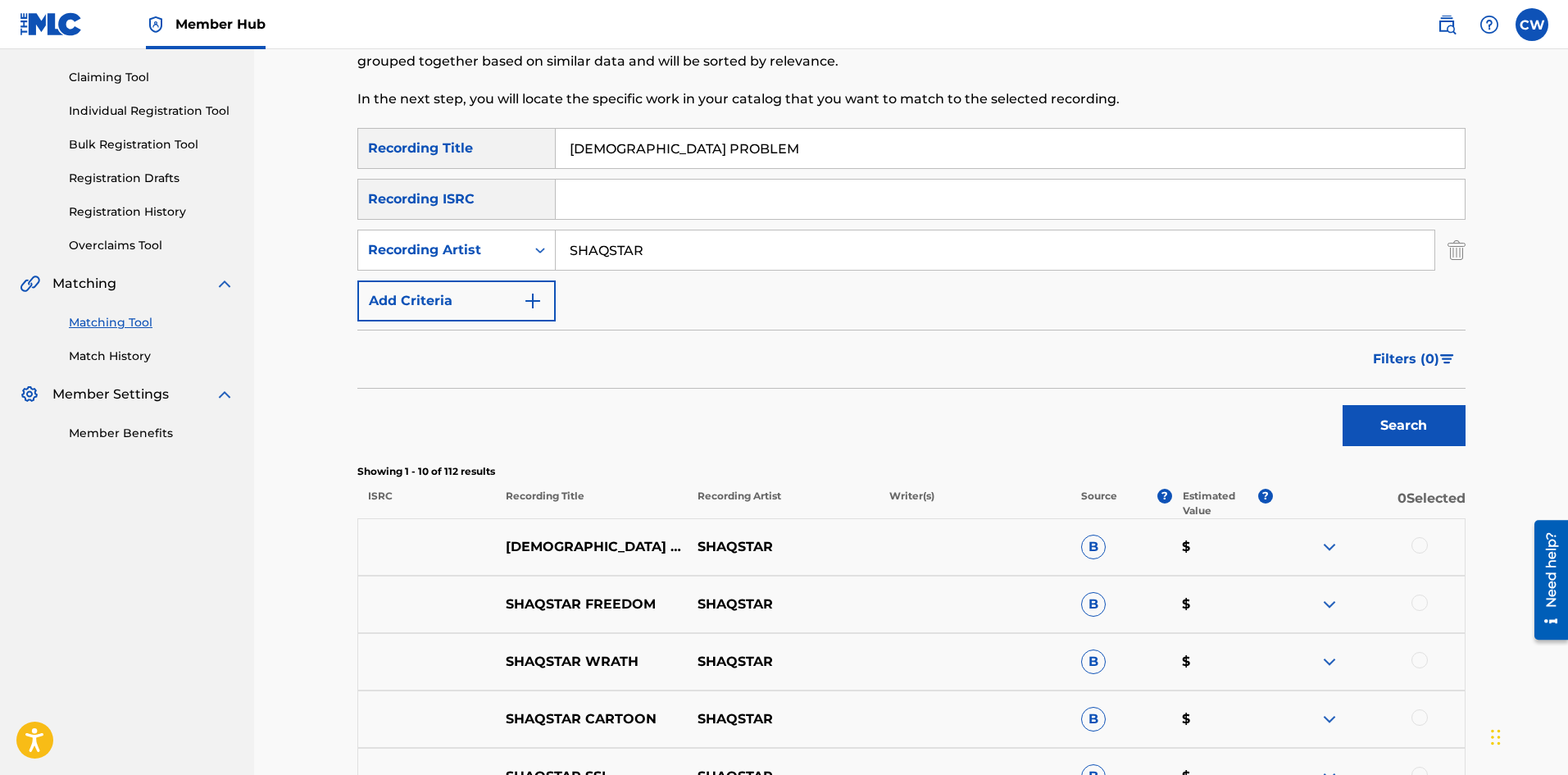
click at [1395, 548] on div at bounding box center [1369, 547] width 192 height 19
click at [1406, 551] on div at bounding box center [1369, 547] width 192 height 19
click at [1417, 547] on div at bounding box center [1419, 545] width 16 height 16
click at [1159, 650] on button "Match 1 Group" at bounding box center [1152, 641] width 181 height 41
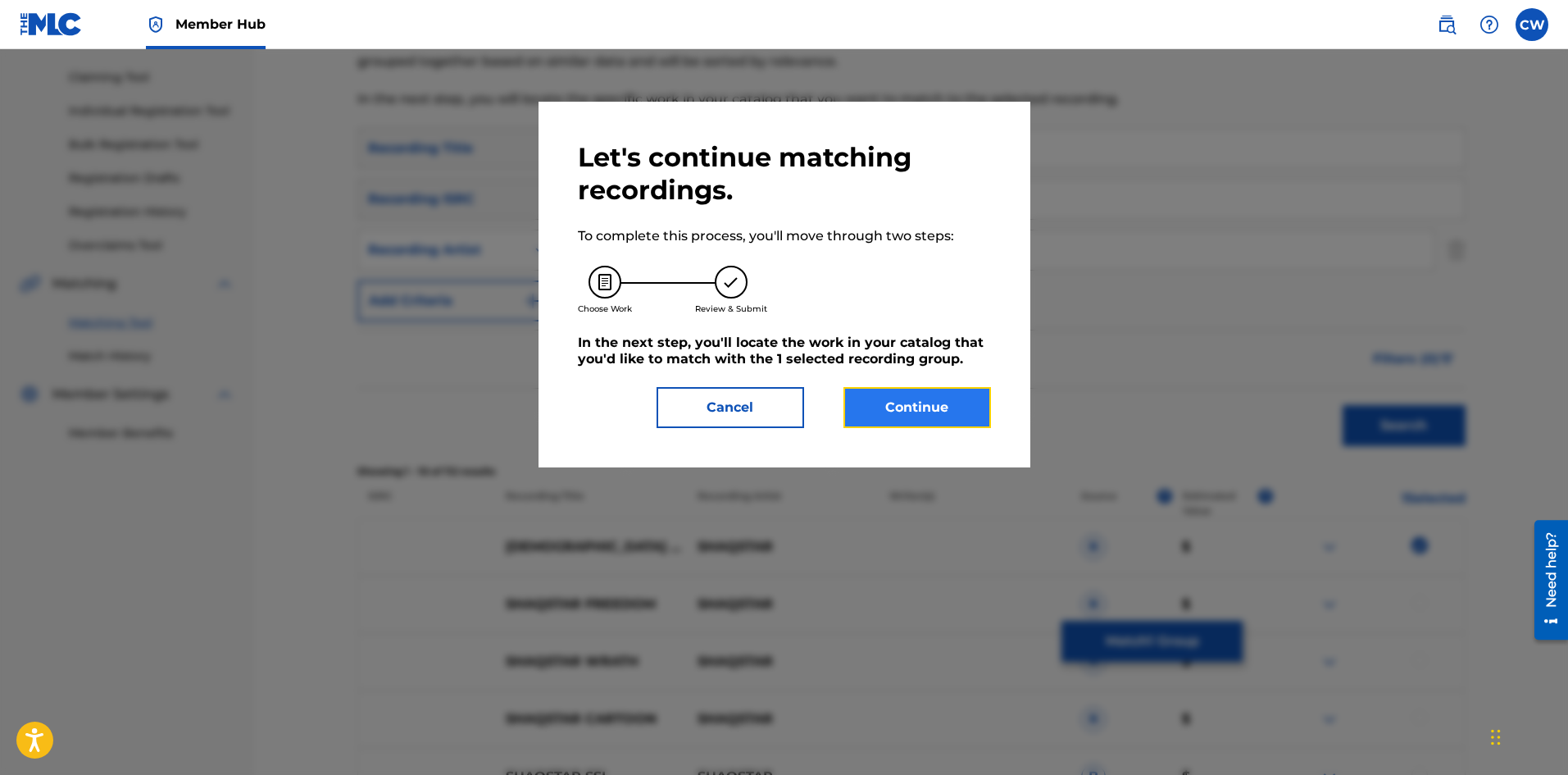
click at [988, 407] on button "Continue" at bounding box center [917, 407] width 147 height 41
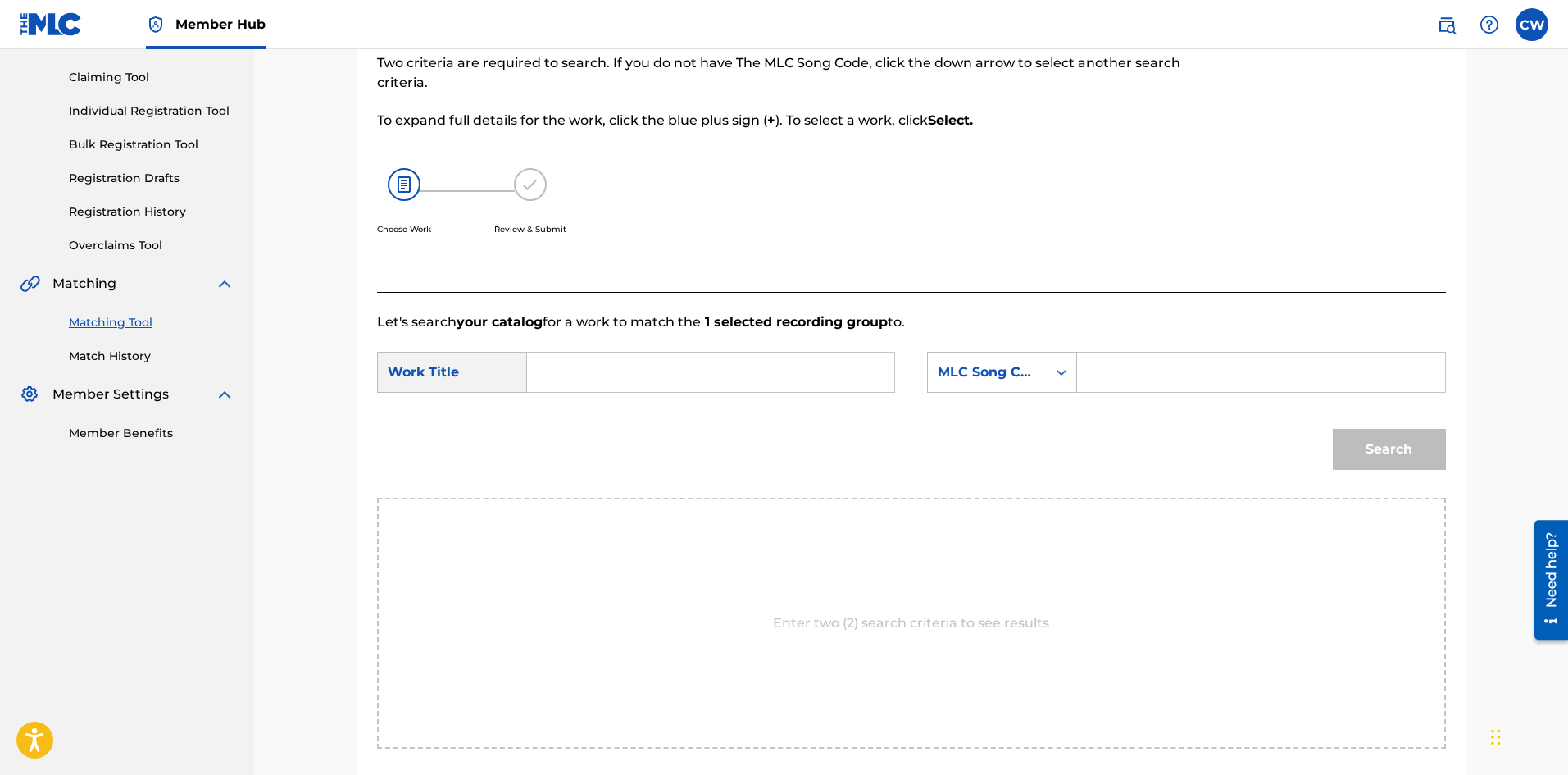
click at [837, 365] on input "Search Form" at bounding box center [710, 372] width 339 height 40
paste input "[DEMOGRAPHIC_DATA] PROBLEM"
type input "[DEMOGRAPHIC_DATA] PROBLEM"
click at [1235, 369] on input "Search Form" at bounding box center [1261, 372] width 339 height 40
paste input "PI6S1M"
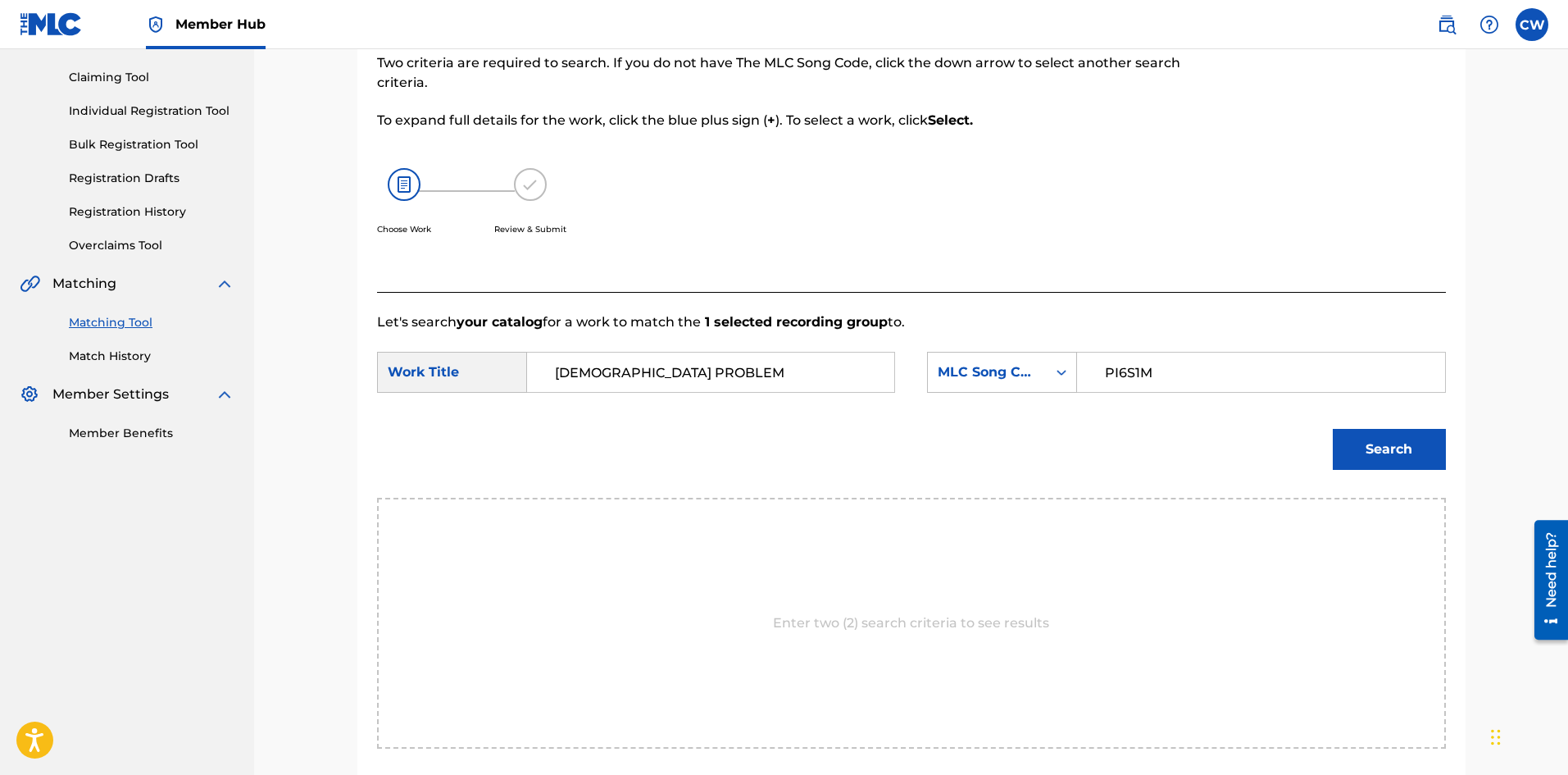
type input "PI6S1M"
click at [1370, 441] on button "Search" at bounding box center [1389, 449] width 113 height 41
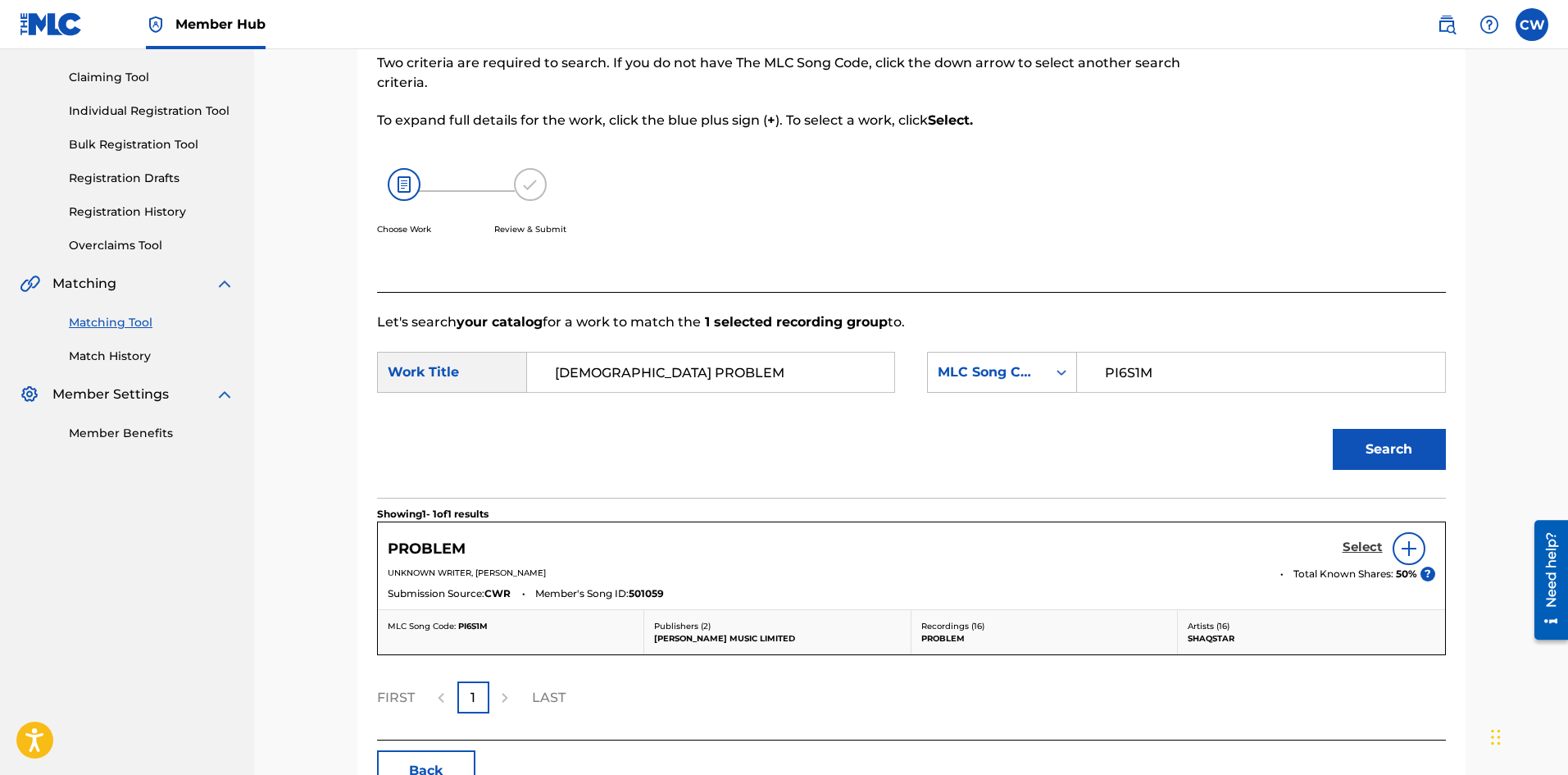
click at [1362, 545] on h5 "Select" at bounding box center [1363, 548] width 40 height 15
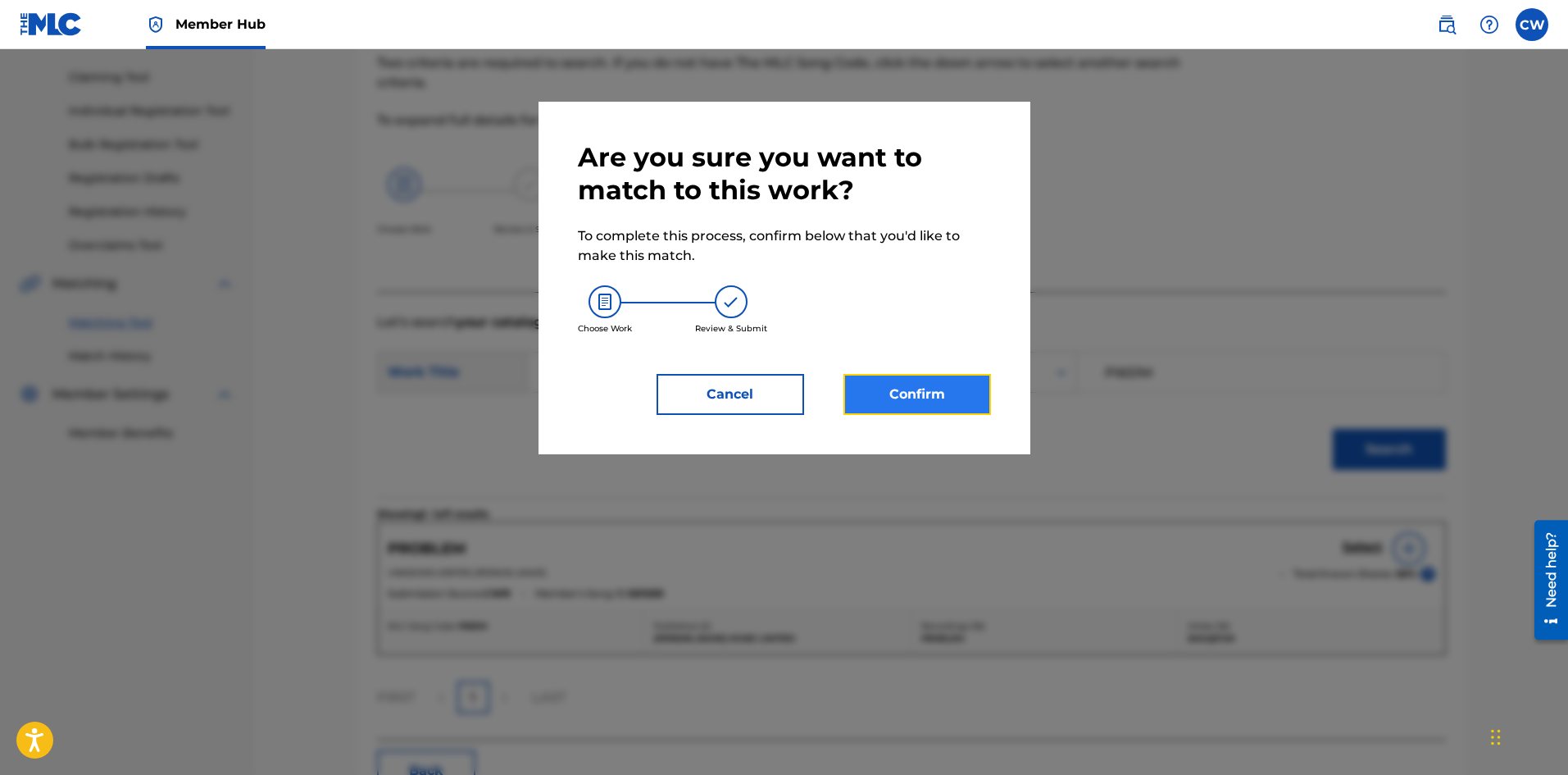
click at [959, 404] on button "Confirm" at bounding box center [917, 394] width 147 height 41
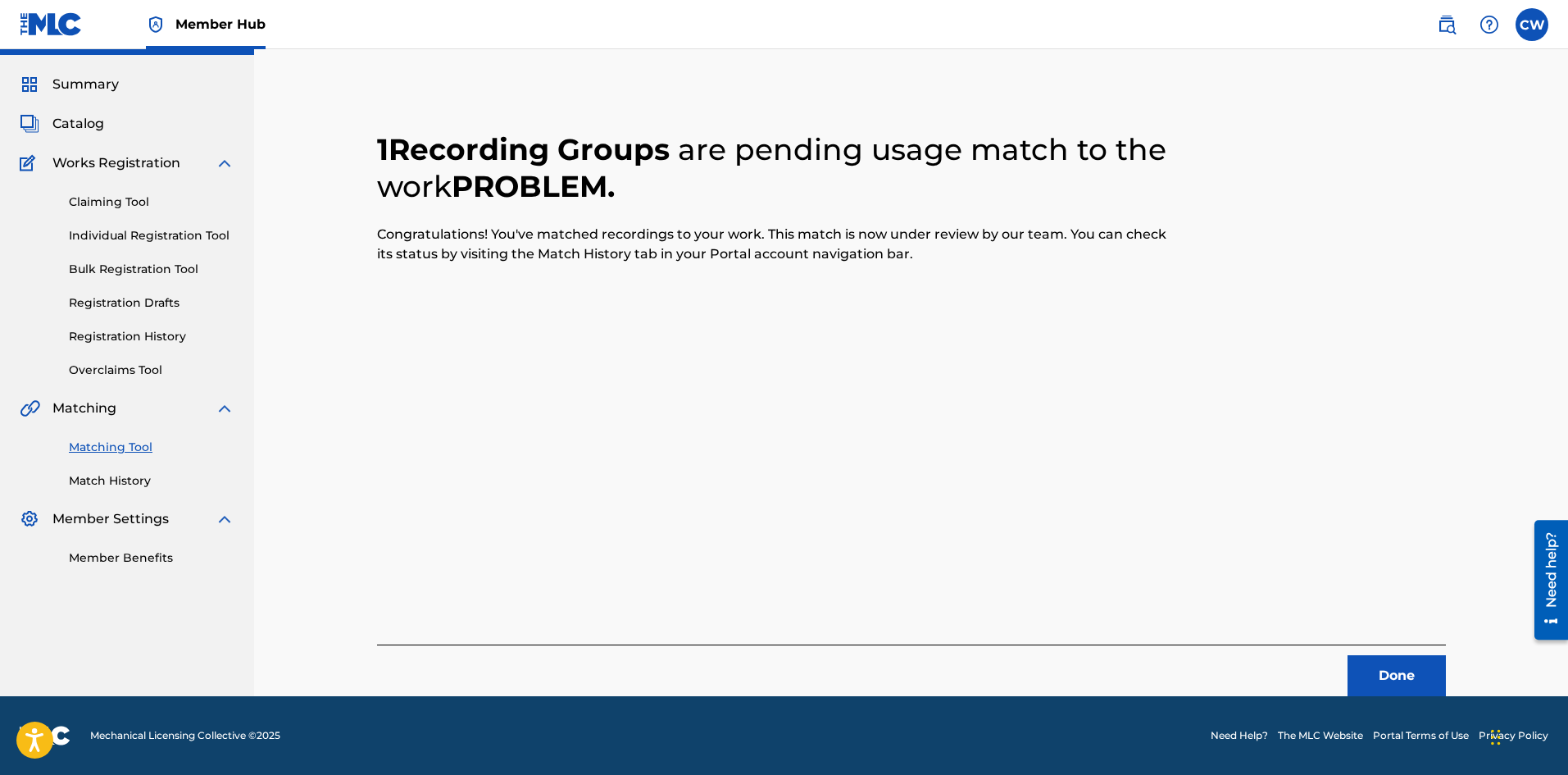
scroll to position [40, 0]
click at [1391, 675] on button "Done" at bounding box center [1396, 676] width 98 height 41
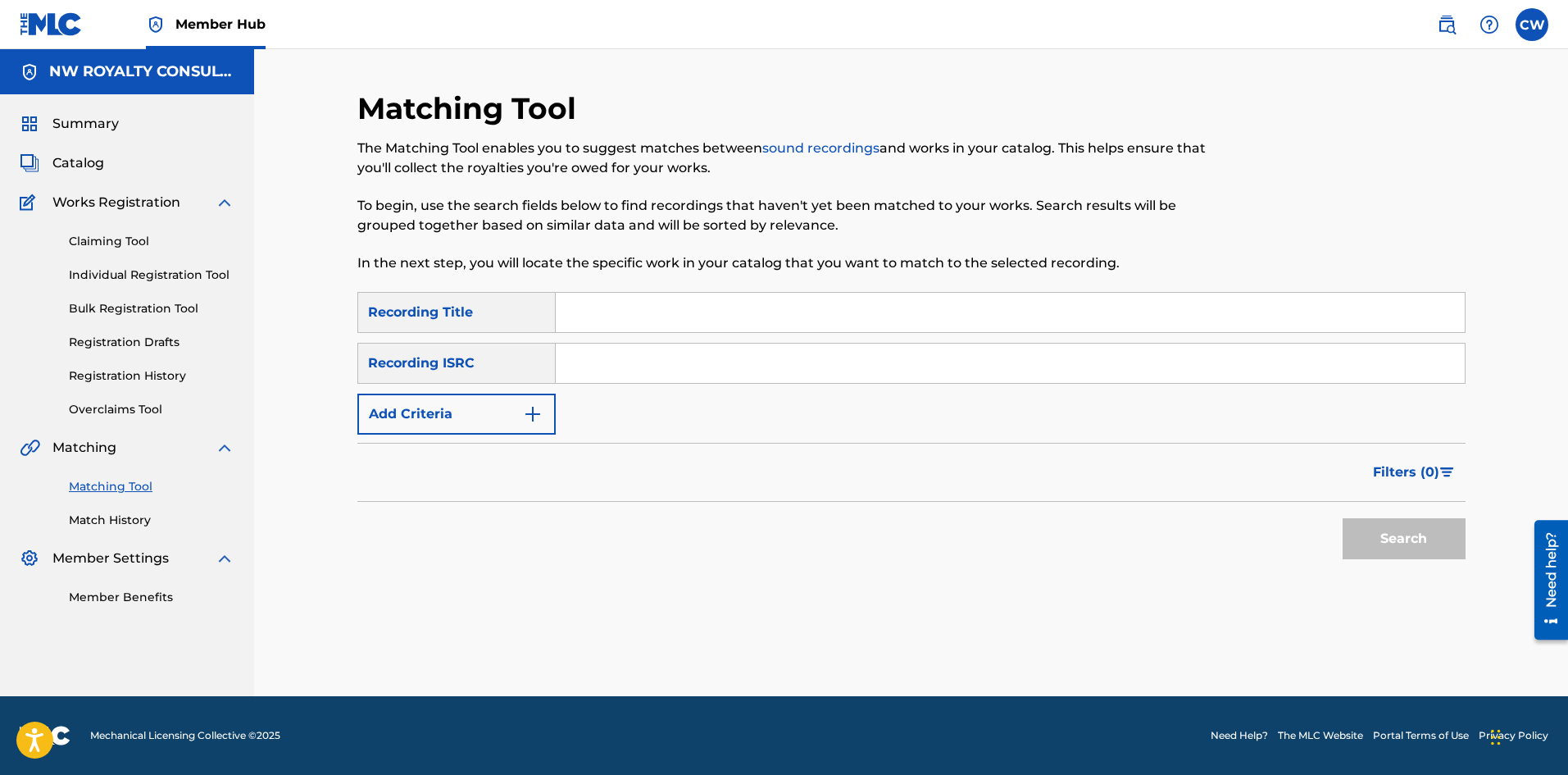
scroll to position [0, 0]
drag, startPoint x: 491, startPoint y: 437, endPoint x: 465, endPoint y: 407, distance: 39.7
click at [486, 432] on form "SearchWithCriteria22bbefc4-1da7-4b90-85e3-ff346181ca9b Recording Title SearchWi…" at bounding box center [912, 430] width 1108 height 276
click at [465, 407] on button "Add Criteria" at bounding box center [457, 414] width 199 height 41
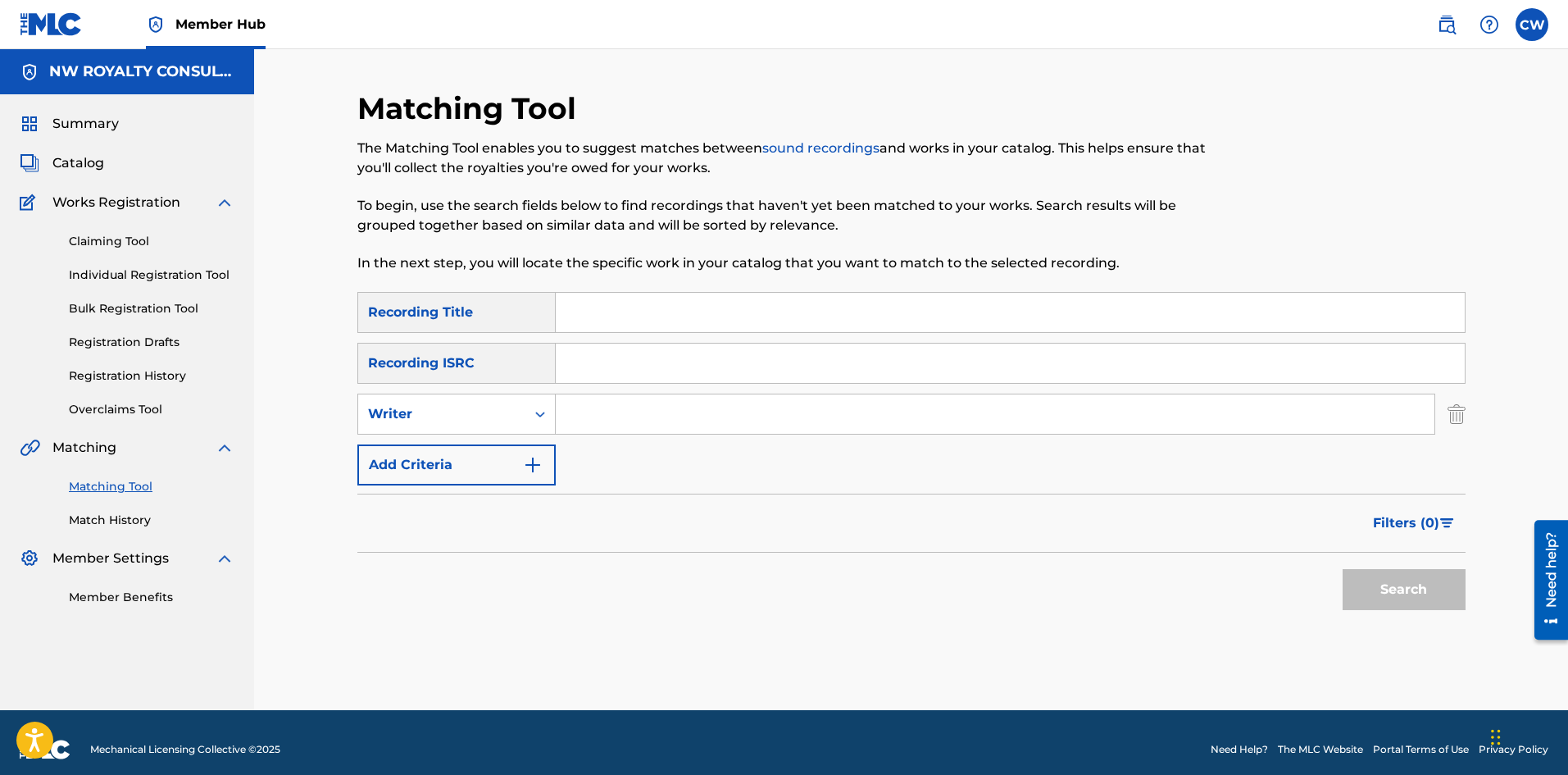
click at [456, 428] on div "Writer" at bounding box center [441, 414] width 167 height 31
drag, startPoint x: 462, startPoint y: 414, endPoint x: 437, endPoint y: 448, distance: 42.2
click at [458, 417] on div "Writer" at bounding box center [441, 414] width 147 height 19
click at [436, 452] on div "Recording Artist" at bounding box center [457, 455] width 197 height 41
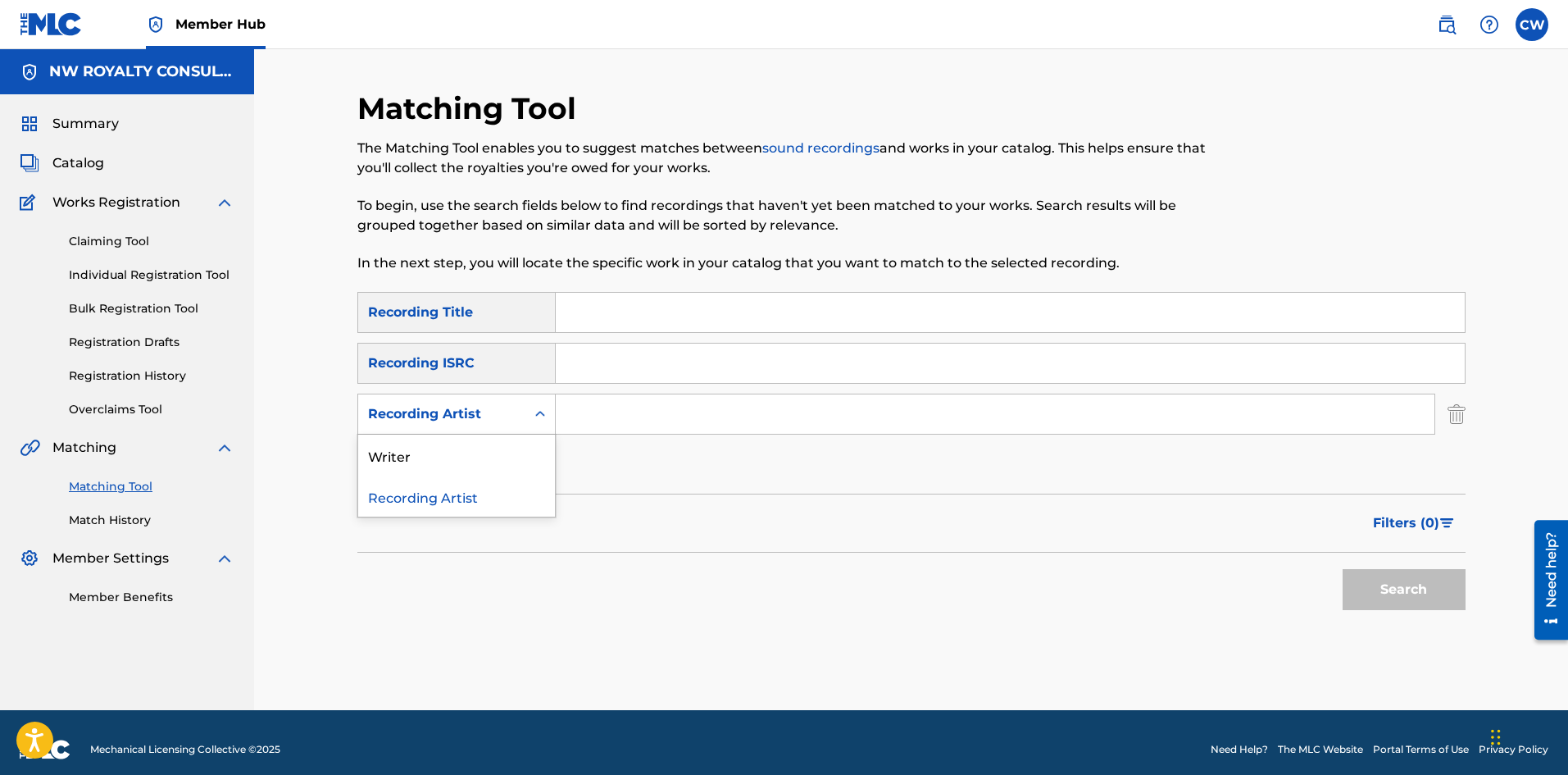
drag, startPoint x: 544, startPoint y: 416, endPoint x: 572, endPoint y: 413, distance: 28.2
click at [545, 415] on icon "Search Form" at bounding box center [540, 414] width 16 height 16
click at [574, 413] on input "Search Form" at bounding box center [996, 414] width 879 height 40
paste input "SHAQSTAR"
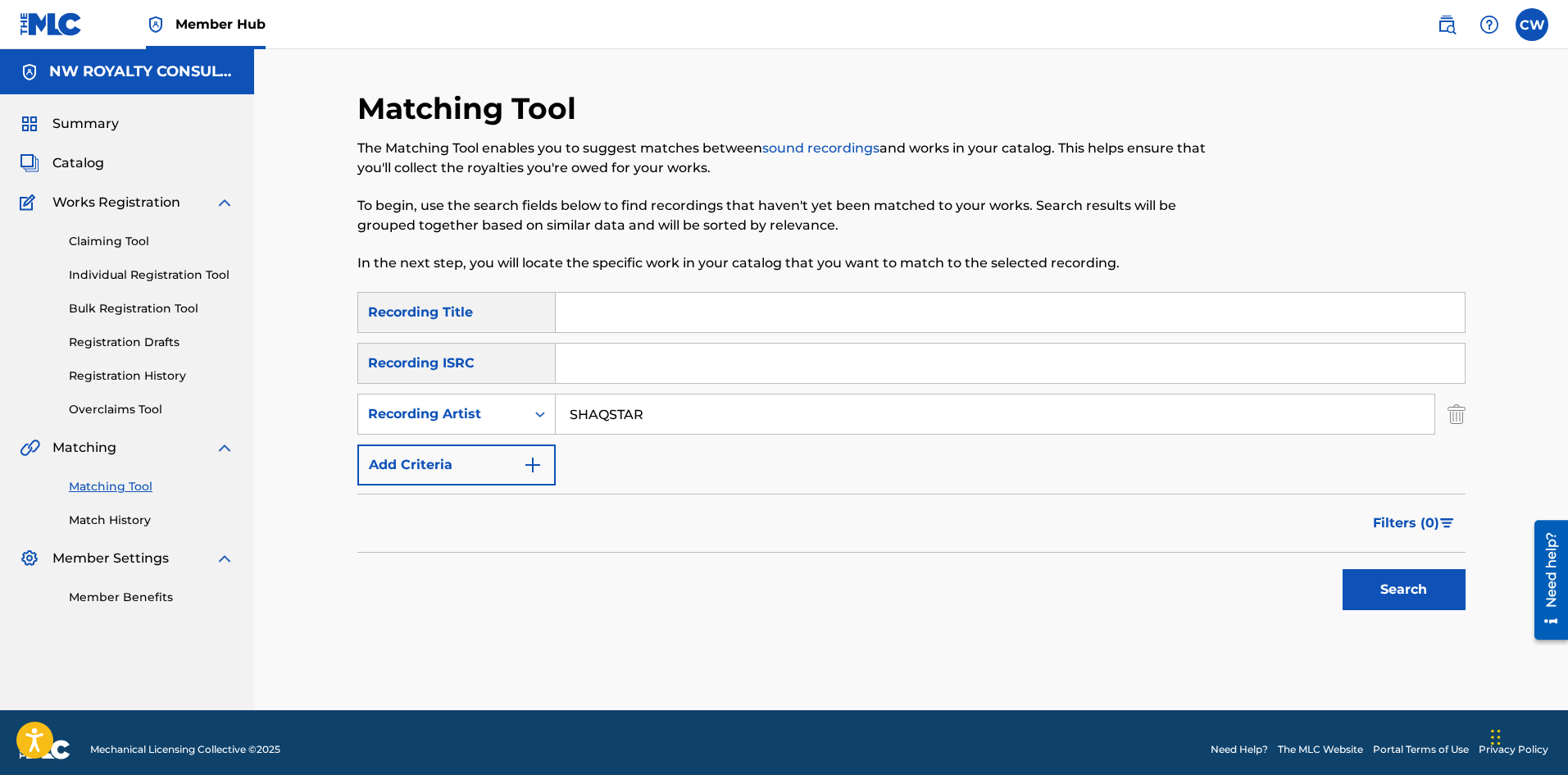
type input "SHAQSTAR"
drag, startPoint x: 684, startPoint y: 324, endPoint x: 716, endPoint y: 328, distance: 32.2
click at [684, 324] on input "Search Form" at bounding box center [1010, 312] width 909 height 40
paste input "SHAQSTAR RABALAC SKL"
type input "SHAQSTAR RABALAC SKL"
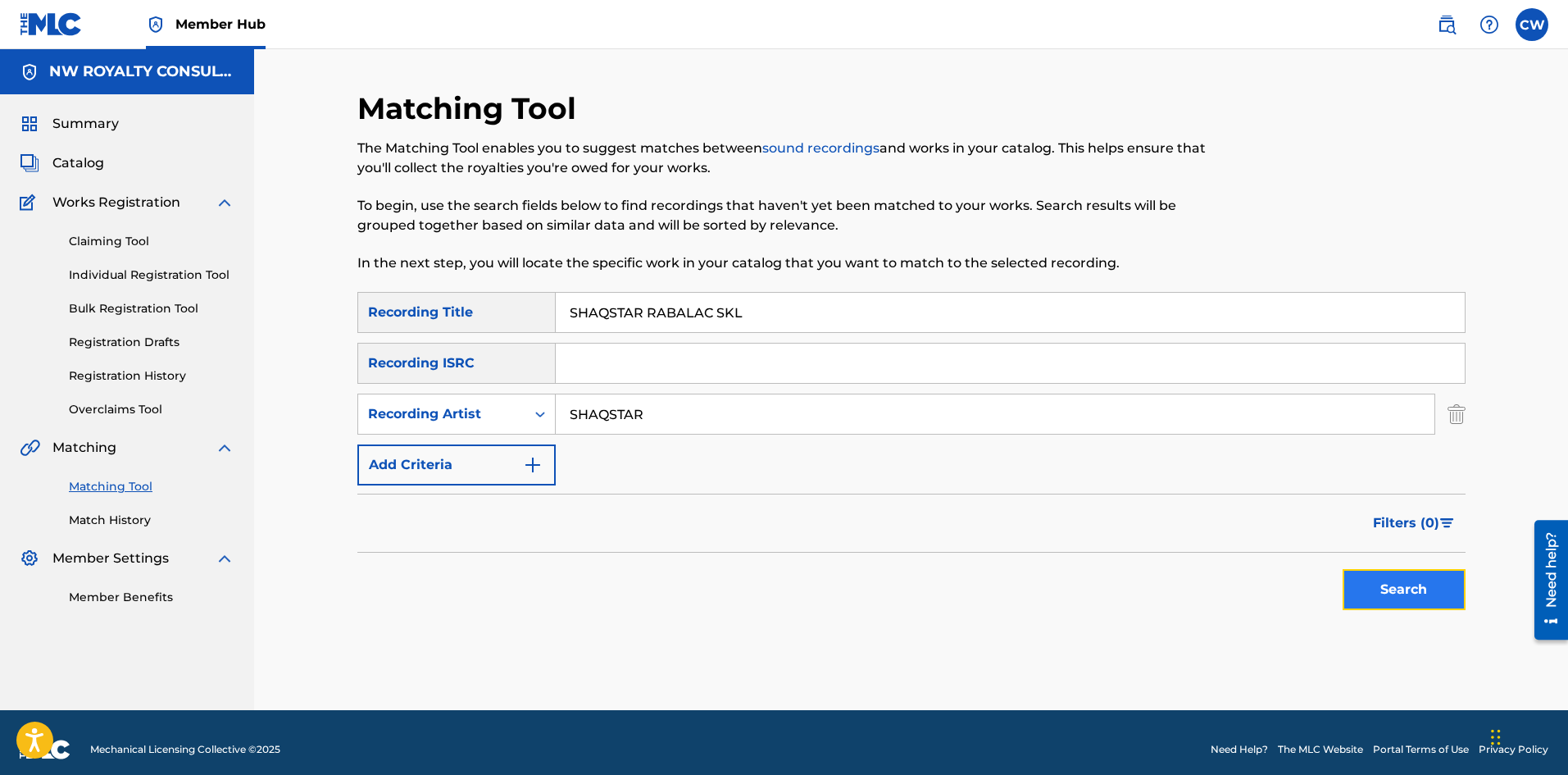
click at [1415, 589] on button "Search" at bounding box center [1404, 589] width 123 height 41
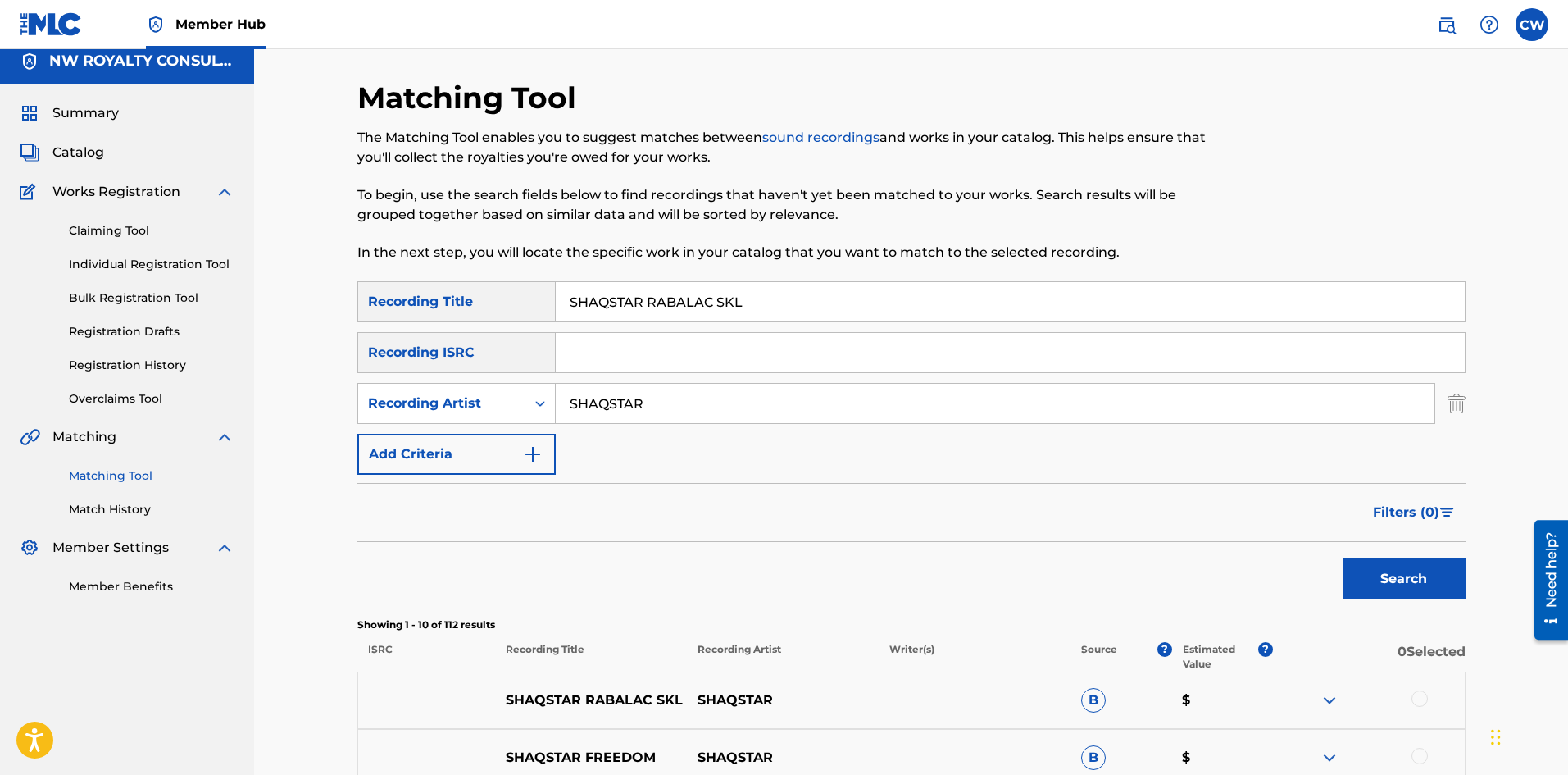
scroll to position [82, 0]
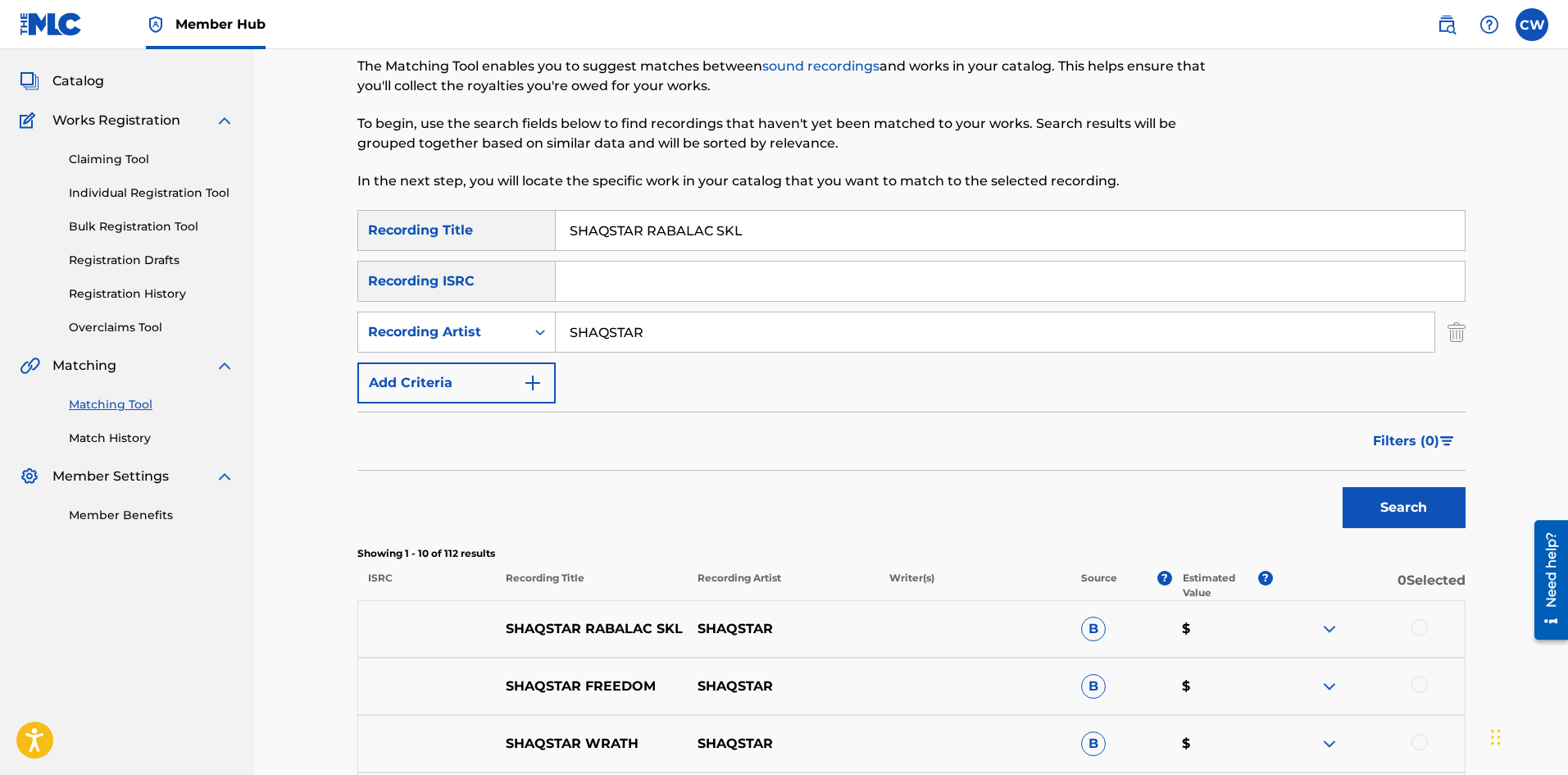
click at [1417, 622] on div at bounding box center [1419, 627] width 16 height 16
click at [1189, 623] on button "Match 1 Group" at bounding box center [1152, 641] width 181 height 41
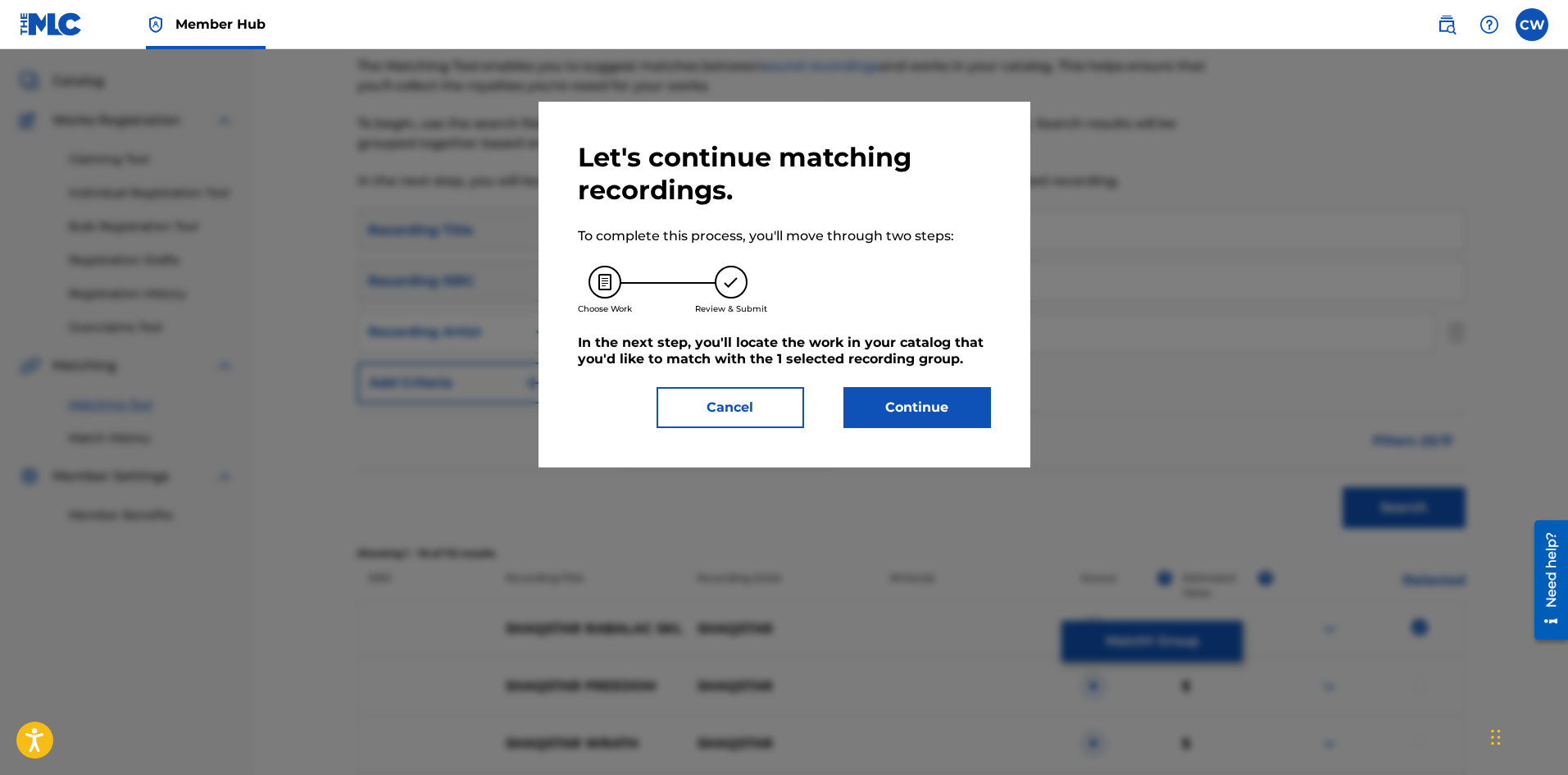
click at [935, 430] on div "Let's continue matching recordings. To complete this process, you'll move throu…" at bounding box center [784, 283] width 492 height 365
click at [913, 386] on div "Let's continue matching recordings. To complete this process, you'll move throu…" at bounding box center [784, 284] width 413 height 287
click at [916, 399] on button "Continue" at bounding box center [917, 407] width 147 height 41
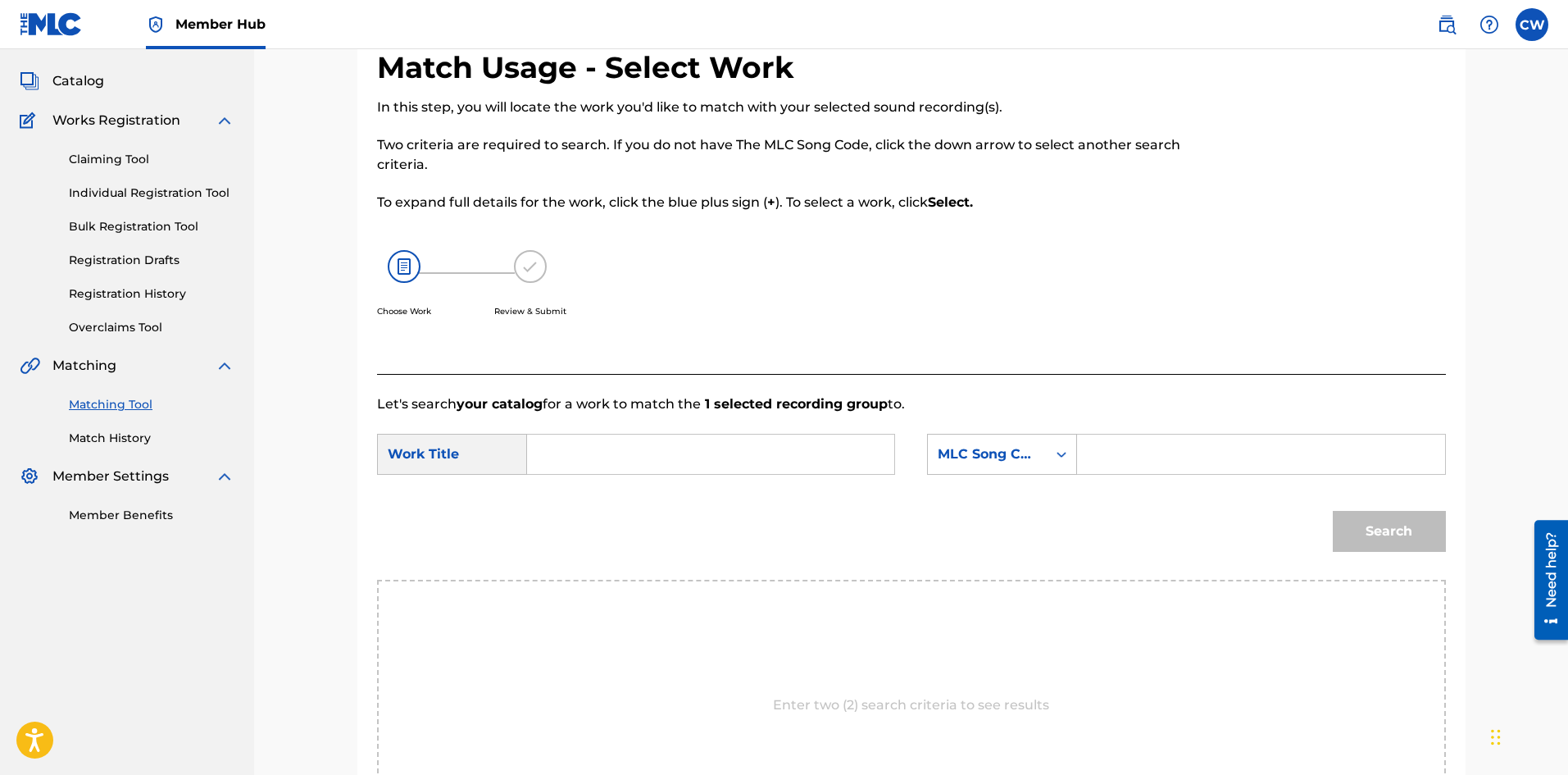
drag, startPoint x: 718, startPoint y: 496, endPoint x: 719, endPoint y: 462, distance: 34.0
click at [718, 492] on form "SearchWithCriteria8b61c104-ae10-4a84-ac12-e2104366bae2 Work Title SearchWithCri…" at bounding box center [911, 496] width 1069 height 166
click at [719, 462] on input "Search Form" at bounding box center [710, 454] width 339 height 40
paste input "SHAQSTAR RABALAC SKL"
type input "SHAQSTAR RABALAC SKL"
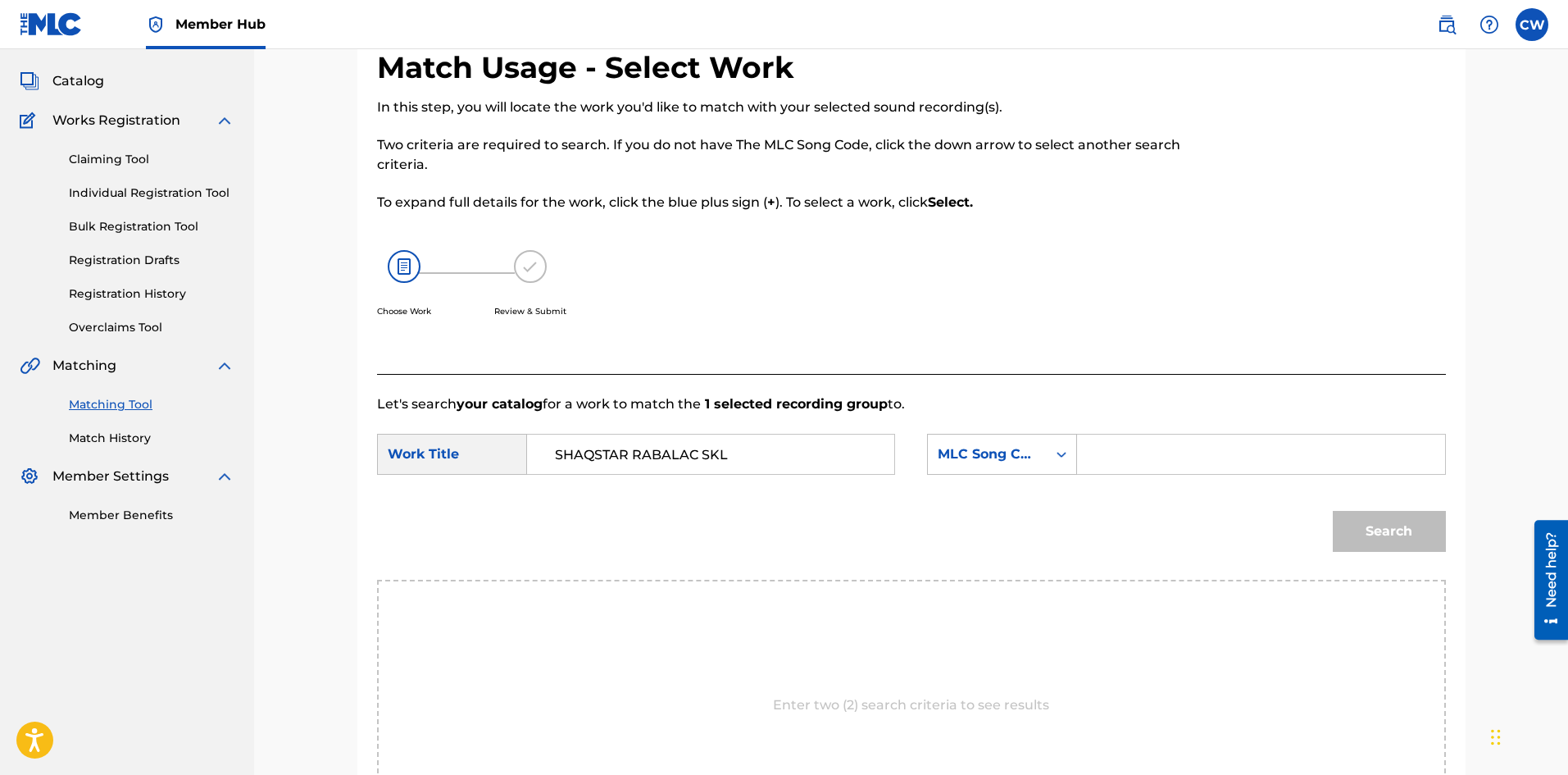
click at [1136, 452] on input "Search Form" at bounding box center [1261, 454] width 339 height 40
paste input "RO7LRT"
type input "RO7LRT"
drag, startPoint x: 1405, startPoint y: 549, endPoint x: 1410, endPoint y: 520, distance: 29.4
click at [1406, 544] on button "Search" at bounding box center [1389, 531] width 113 height 41
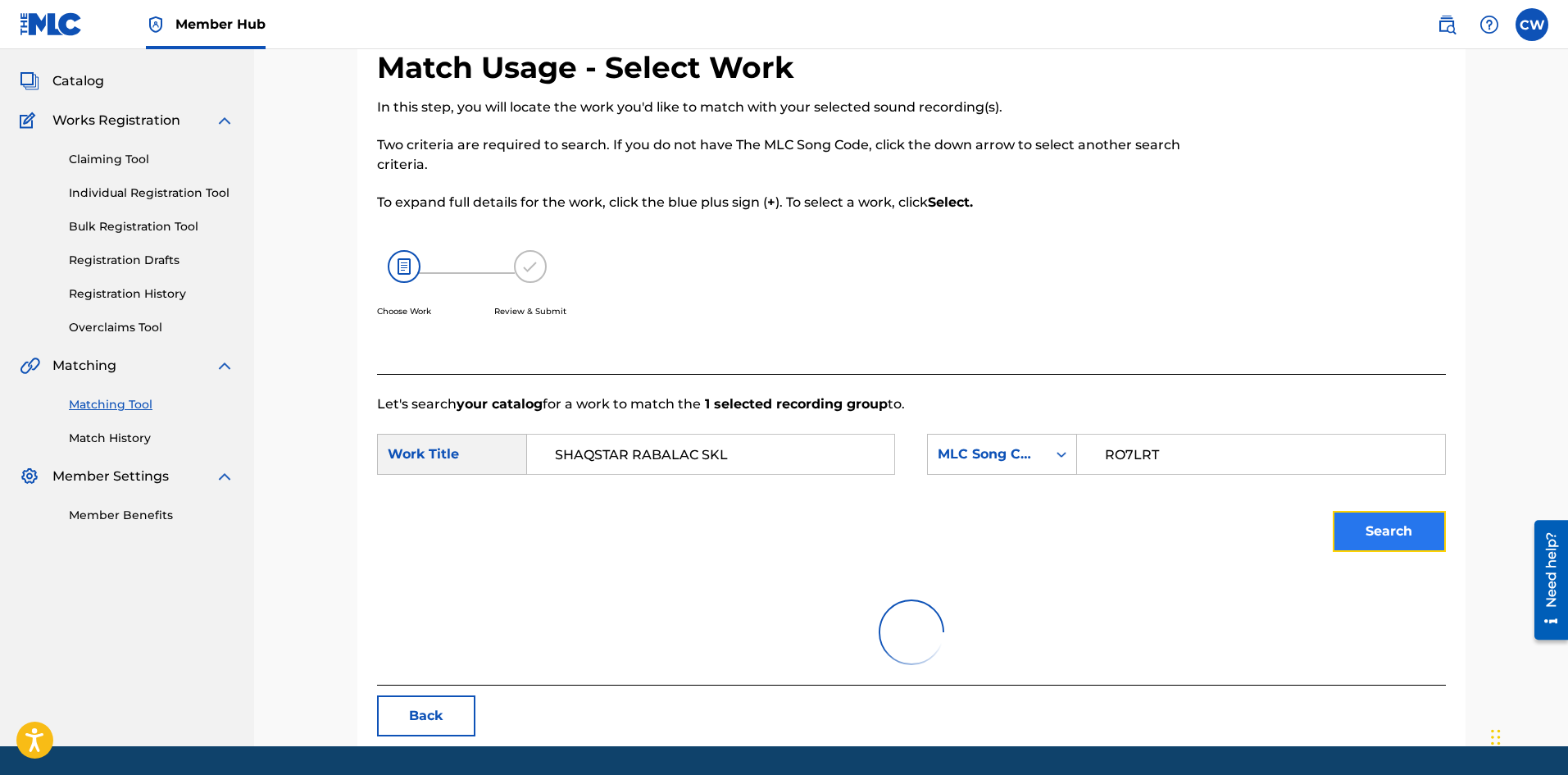
click at [1410, 520] on button "Search" at bounding box center [1389, 531] width 113 height 41
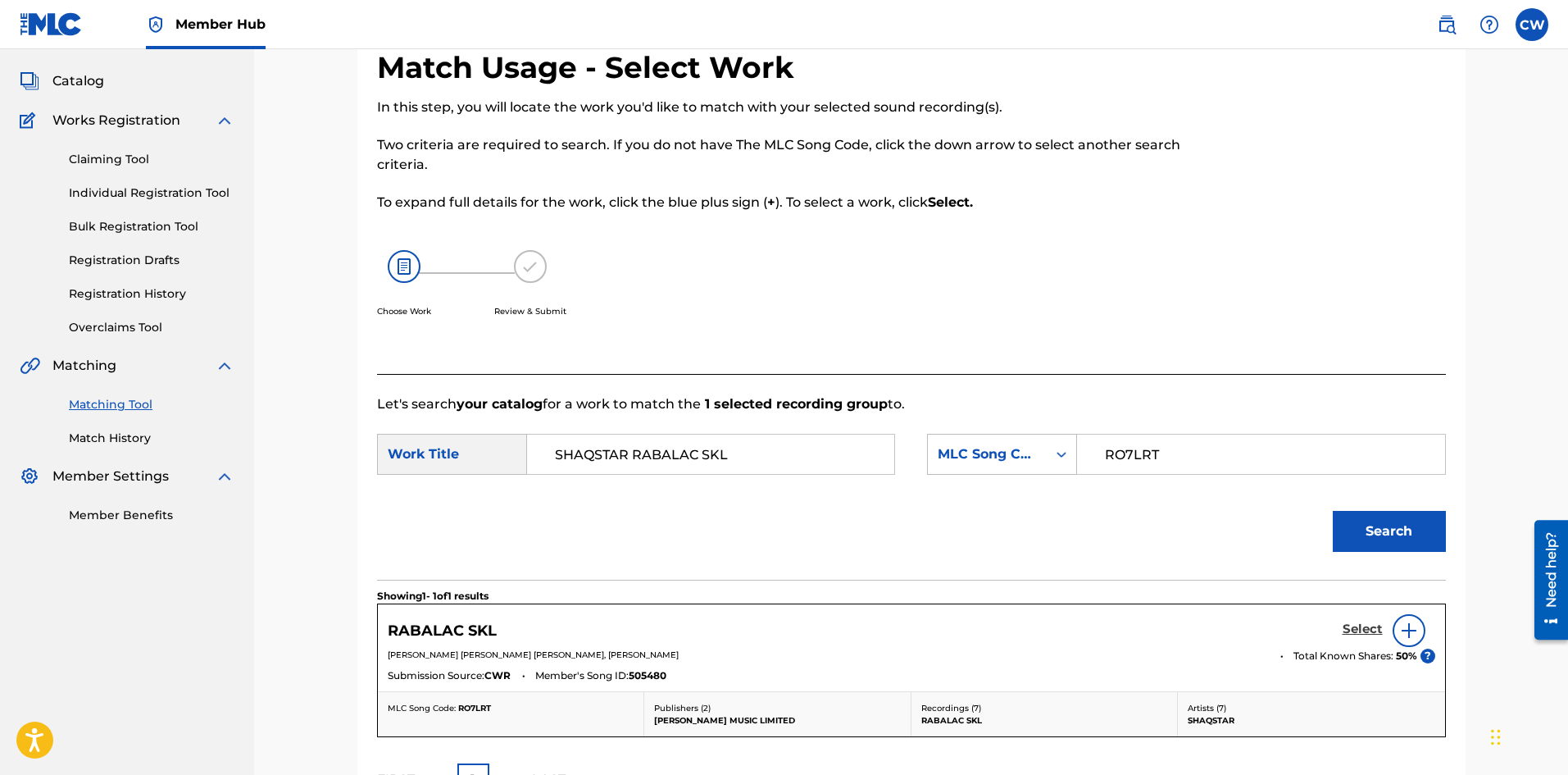
click at [1363, 623] on h5 "Select" at bounding box center [1363, 629] width 40 height 15
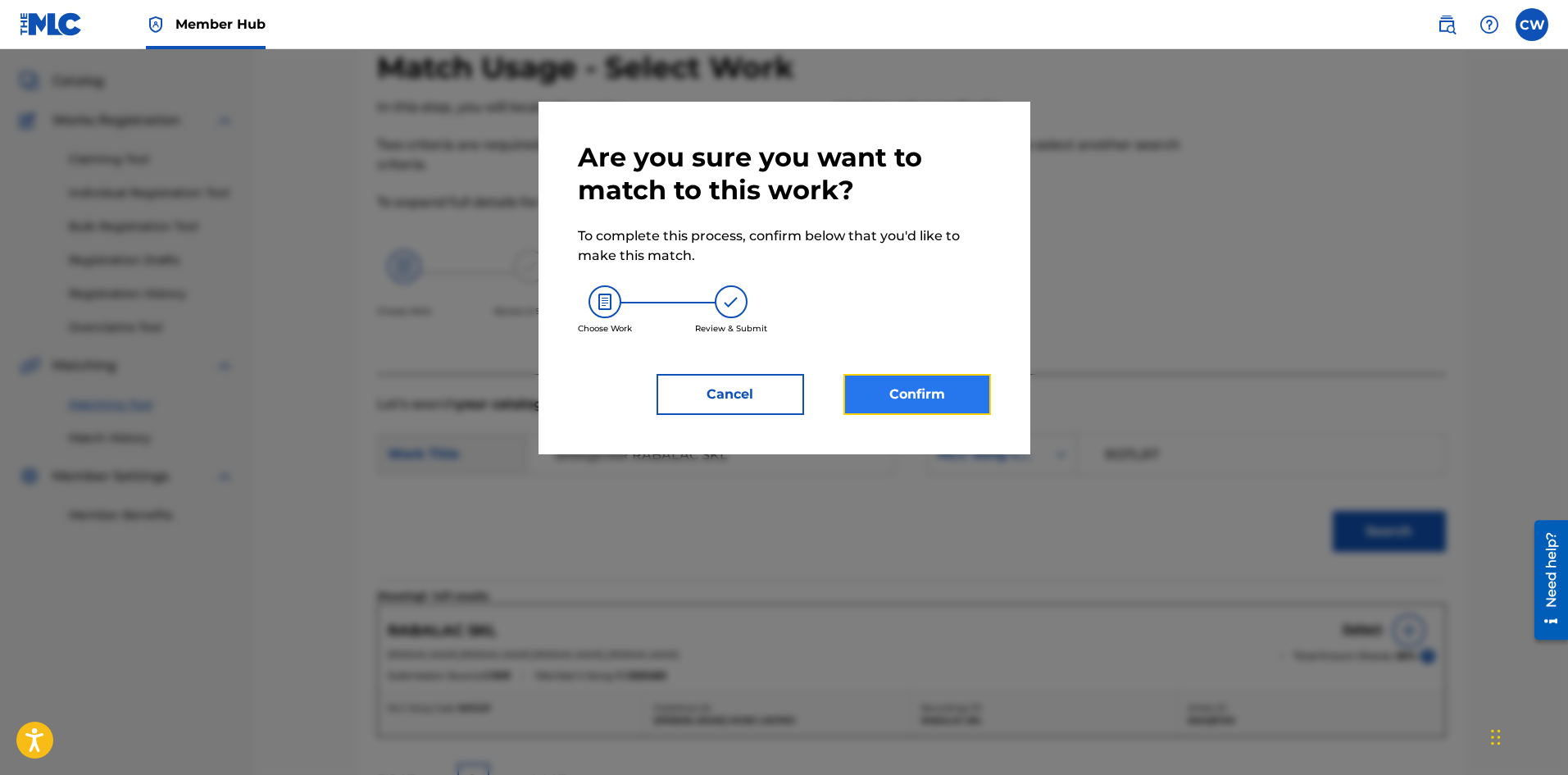
click at [913, 414] on button "Confirm" at bounding box center [917, 394] width 147 height 41
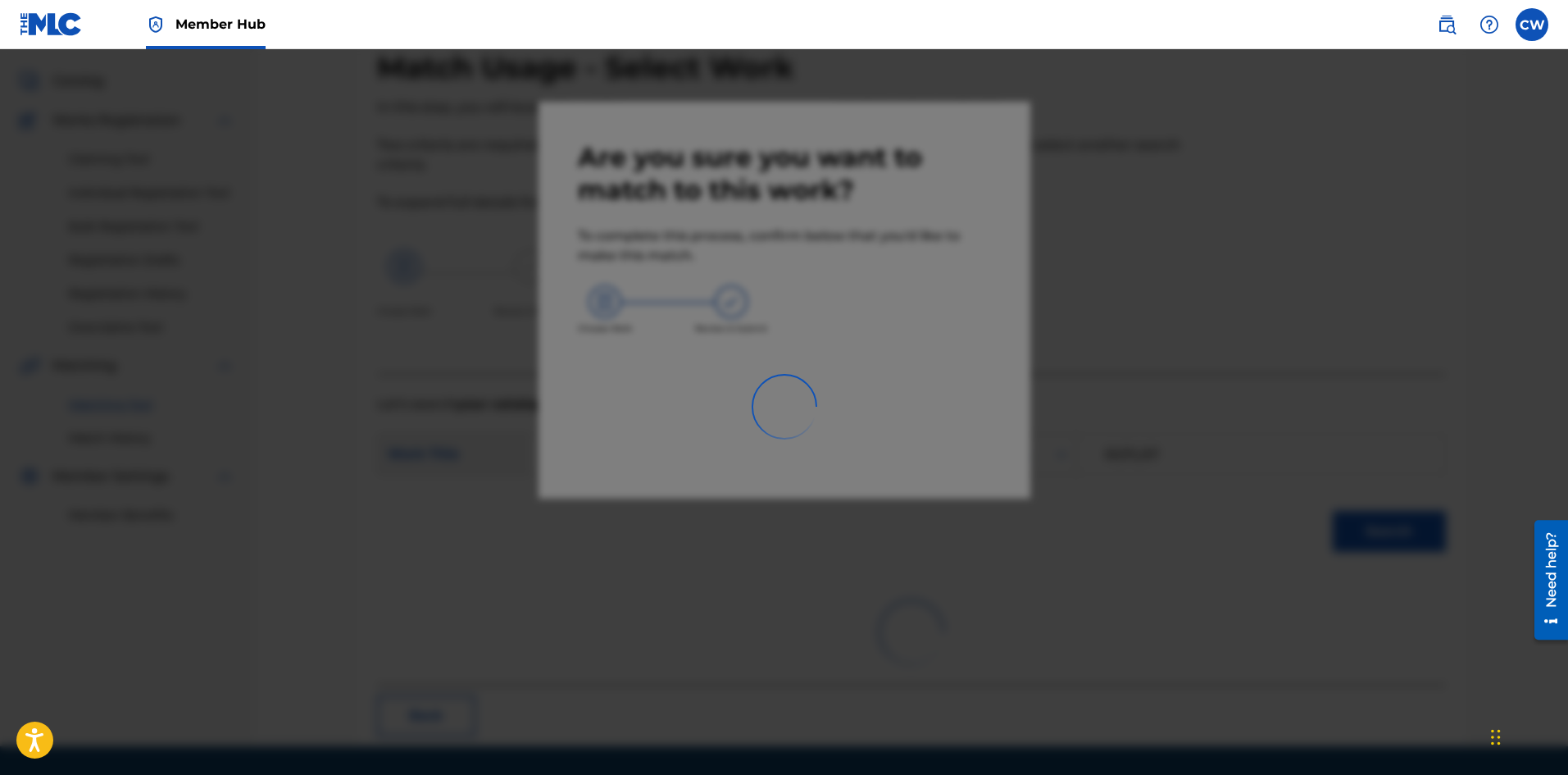
scroll to position [40, 0]
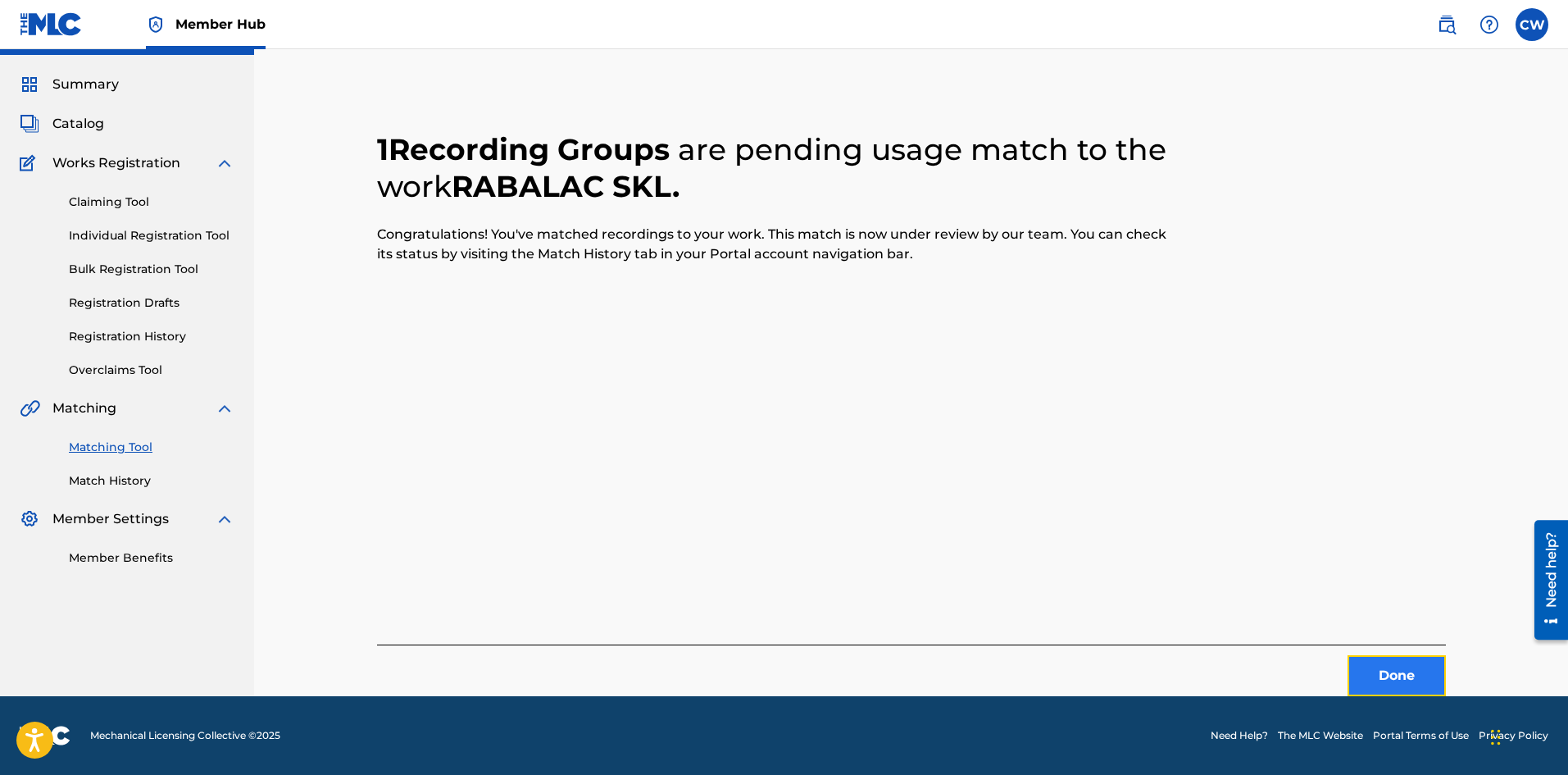
drag, startPoint x: 1400, startPoint y: 694, endPoint x: 1394, endPoint y: 683, distance: 12.5
click at [1394, 683] on button "Done" at bounding box center [1396, 676] width 98 height 41
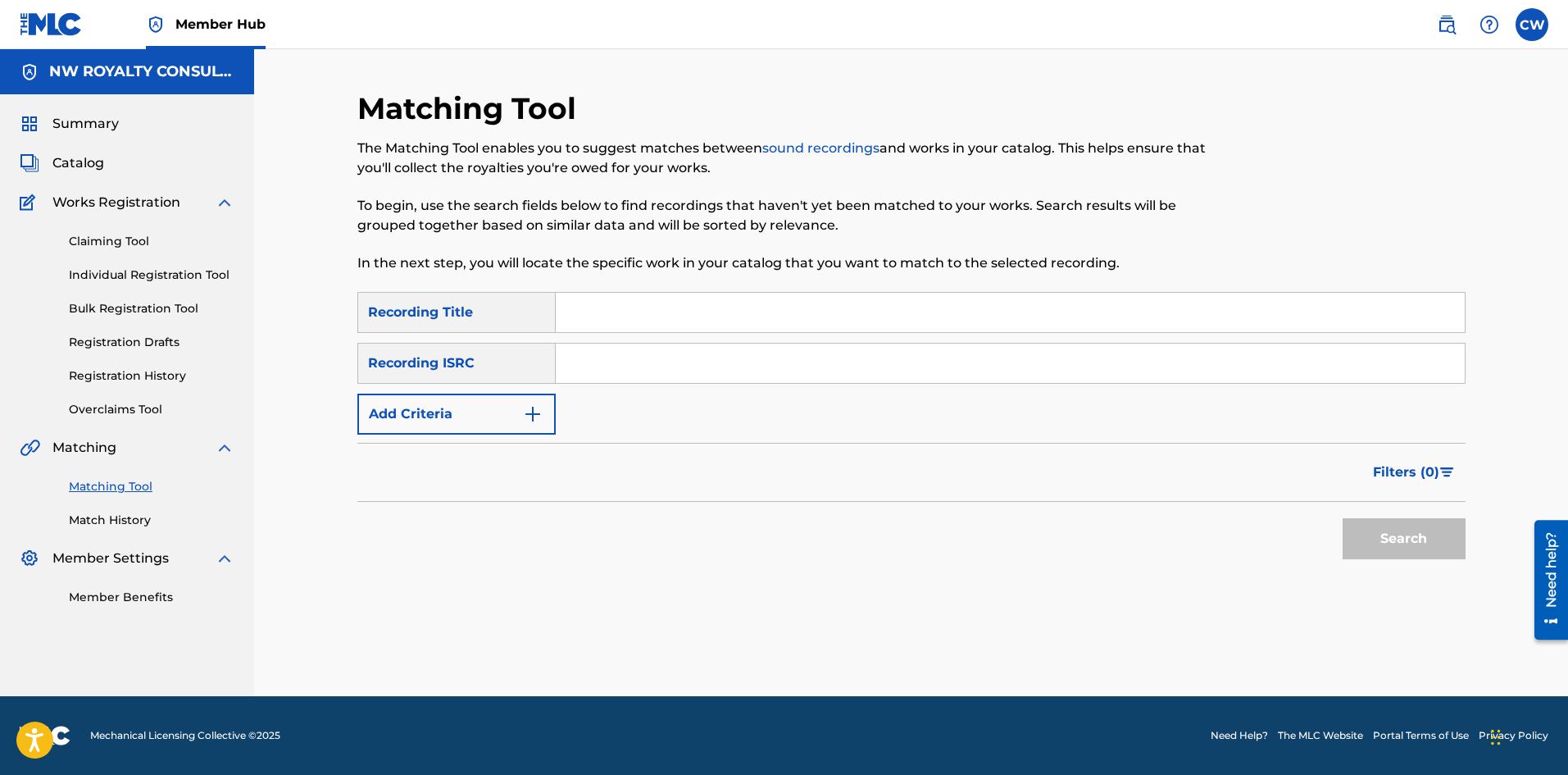
scroll to position [0, 0]
click at [452, 418] on button "Add Criteria" at bounding box center [457, 414] width 199 height 41
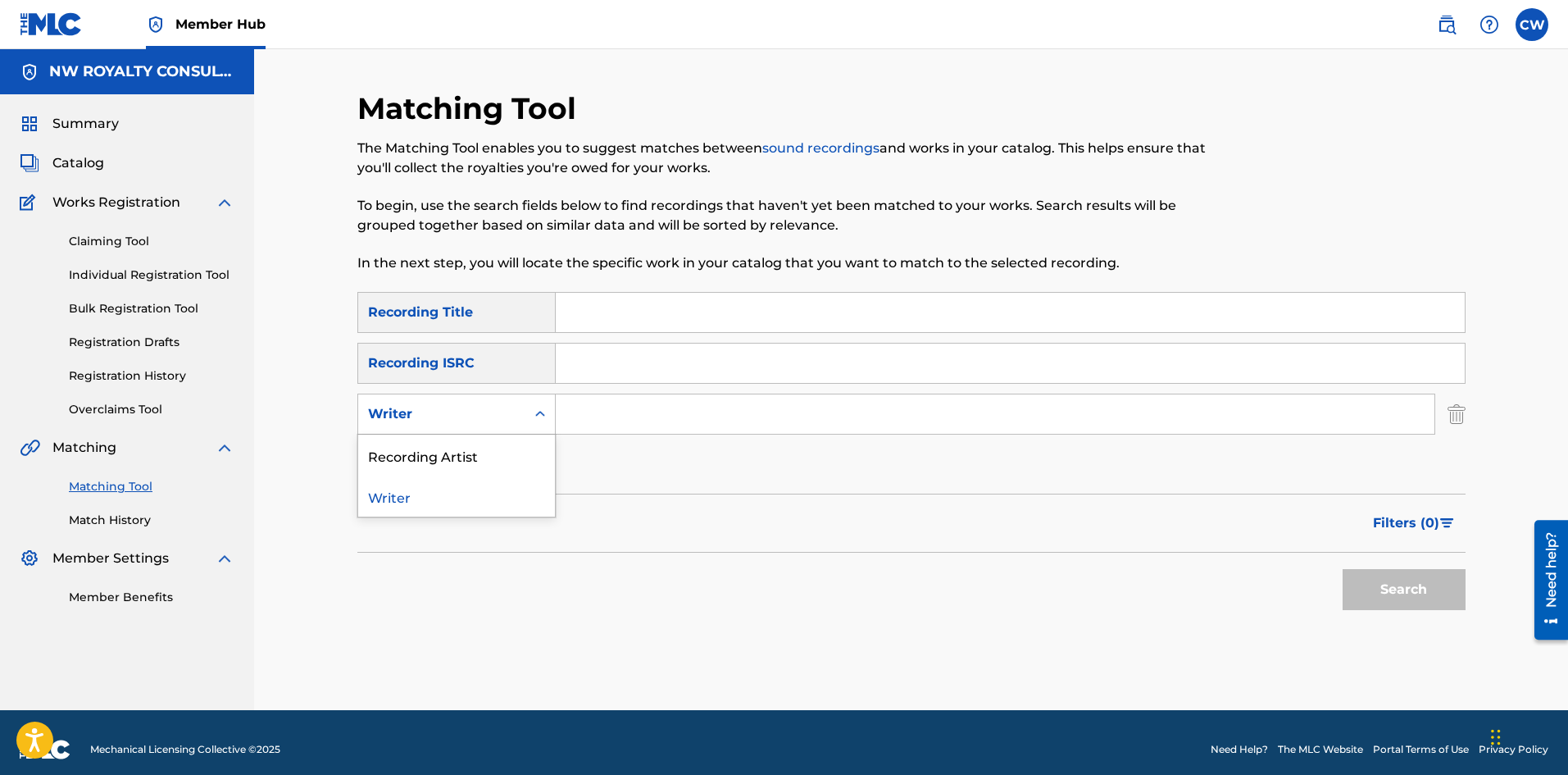
click at [451, 418] on div "Writer" at bounding box center [441, 414] width 147 height 19
click at [443, 441] on div "Recording Artist" at bounding box center [457, 455] width 197 height 41
click at [654, 412] on input "Search Form" at bounding box center [996, 414] width 879 height 40
paste input "SHAQSTAR"
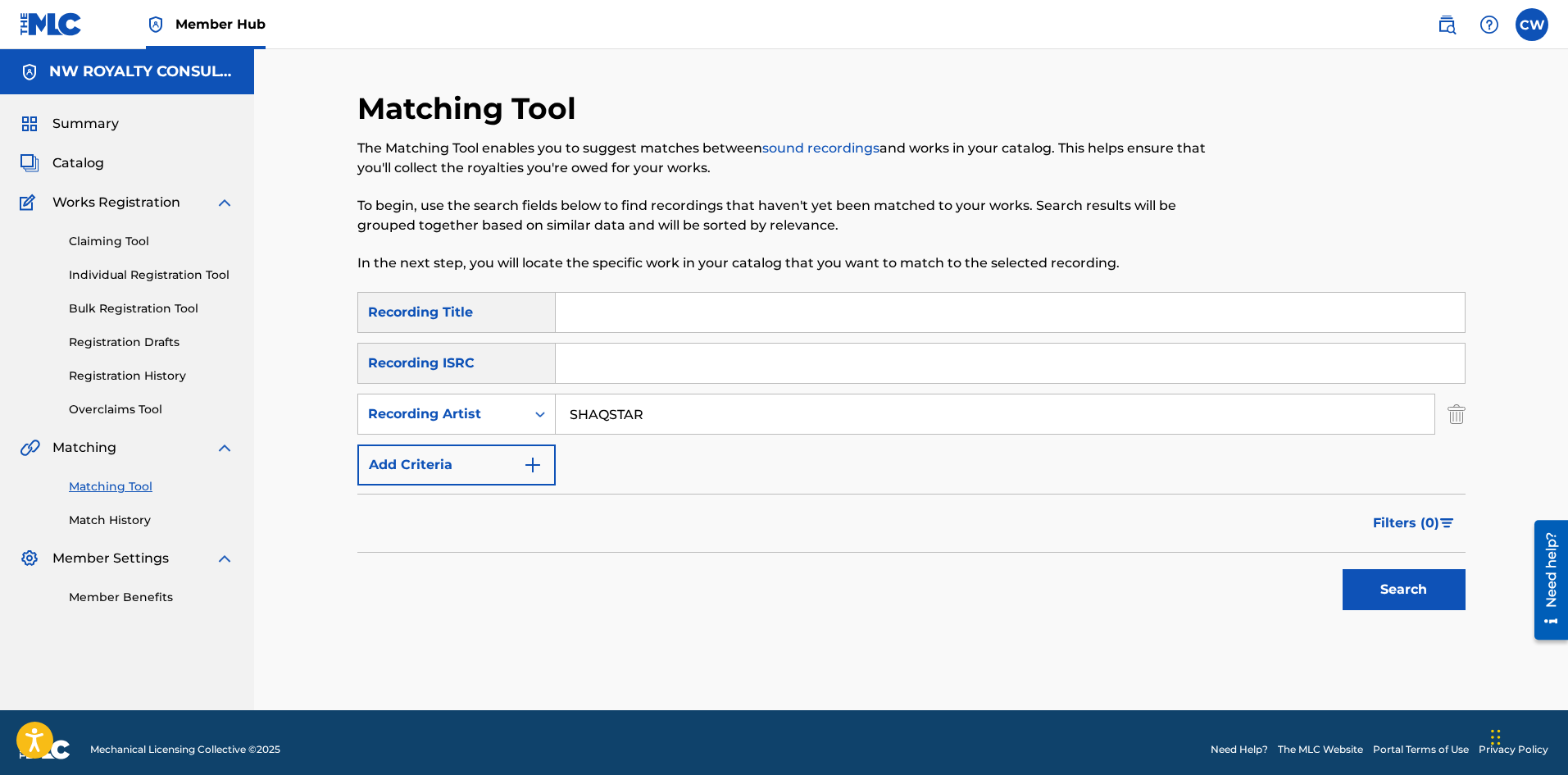
type input "SHAQSTAR"
drag, startPoint x: 636, startPoint y: 306, endPoint x: 690, endPoint y: 317, distance: 55.1
click at [636, 306] on input "Search Form" at bounding box center [1010, 312] width 909 height 40
paste input "SHAQSTAR SSL"
type input "SHAQSTAR SSL"
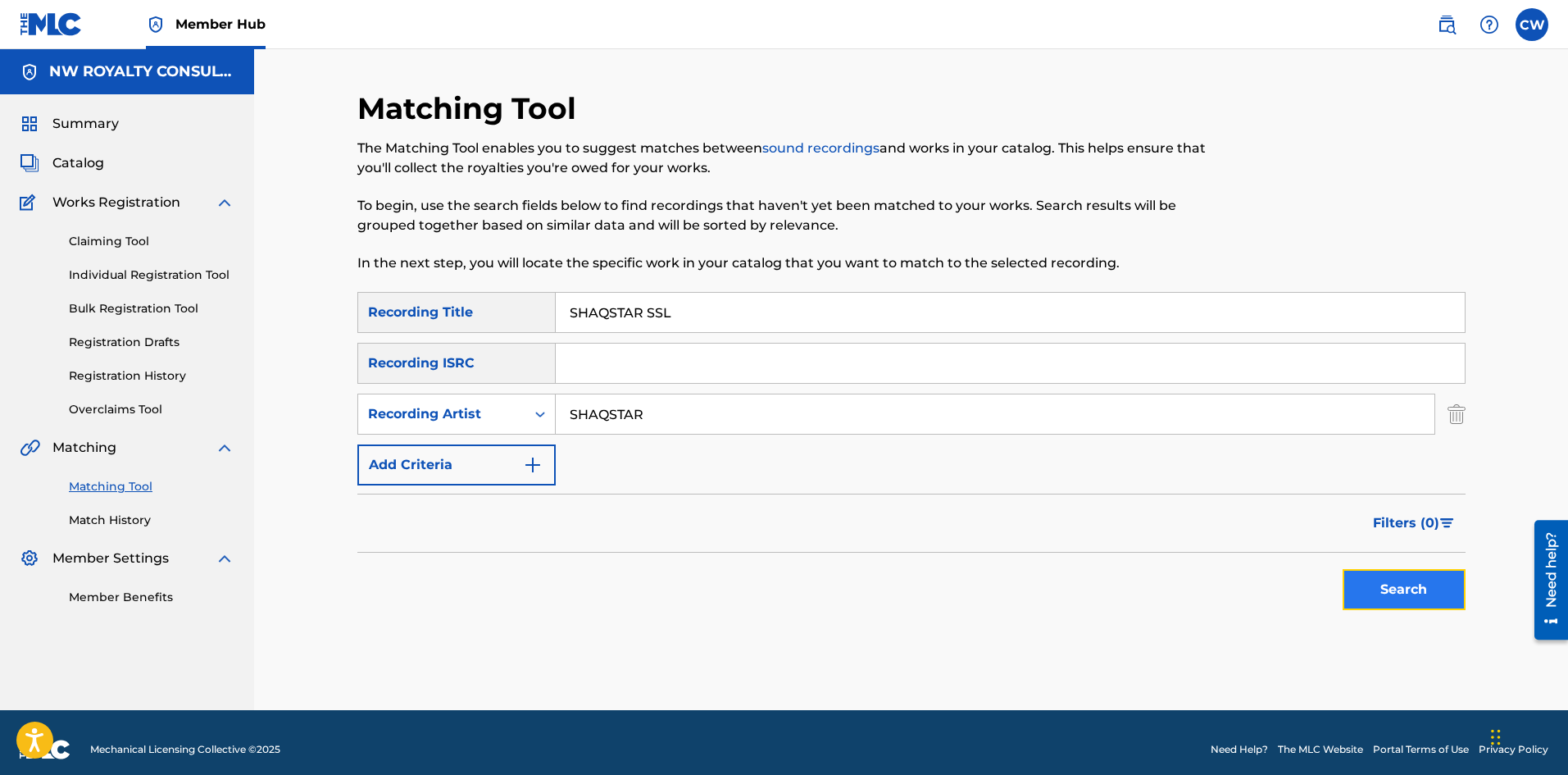
click at [1394, 573] on button "Search" at bounding box center [1404, 589] width 123 height 41
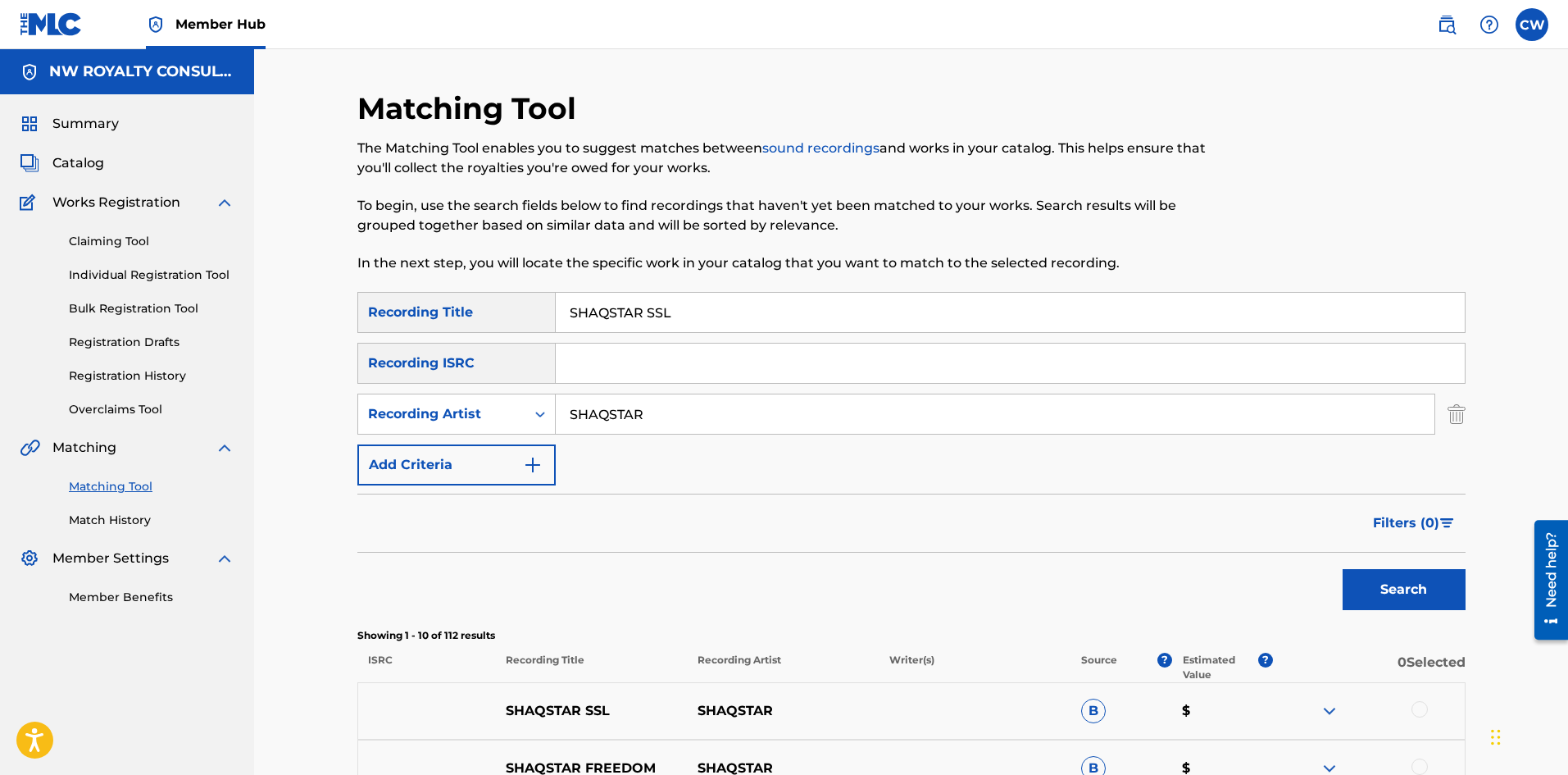
click at [1420, 707] on div at bounding box center [1419, 708] width 16 height 16
click at [1417, 707] on img at bounding box center [1419, 708] width 16 height 16
click at [1414, 708] on div at bounding box center [1419, 708] width 16 height 16
drag, startPoint x: 1107, startPoint y: 654, endPoint x: 1142, endPoint y: 643, distance: 36.7
click at [1142, 643] on button "Match 1 Group" at bounding box center [1152, 641] width 181 height 41
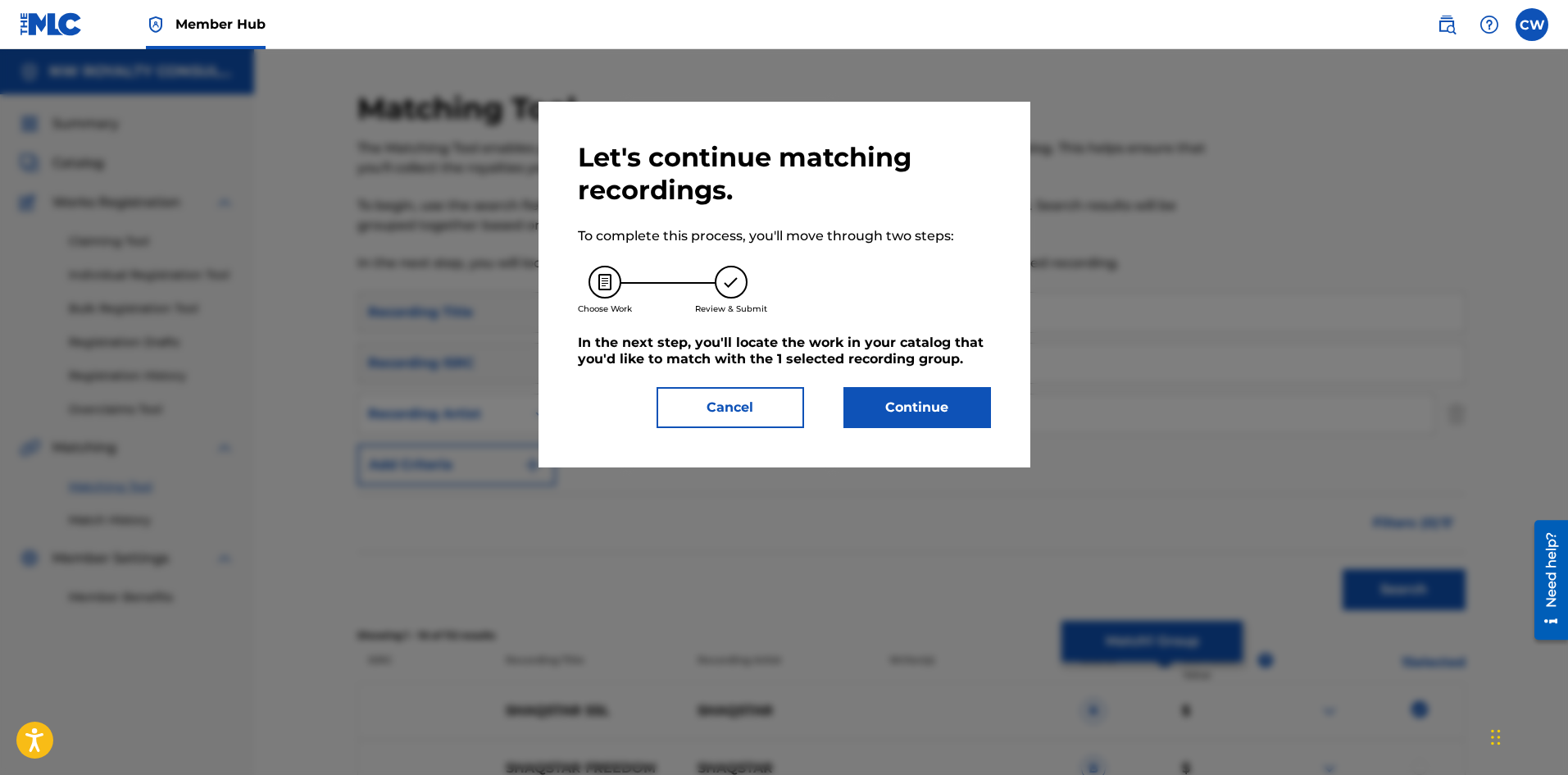
click at [912, 380] on div "Let's continue matching recordings. To complete this process, you'll move throu…" at bounding box center [784, 284] width 413 height 287
click at [923, 415] on button "Continue" at bounding box center [917, 407] width 147 height 41
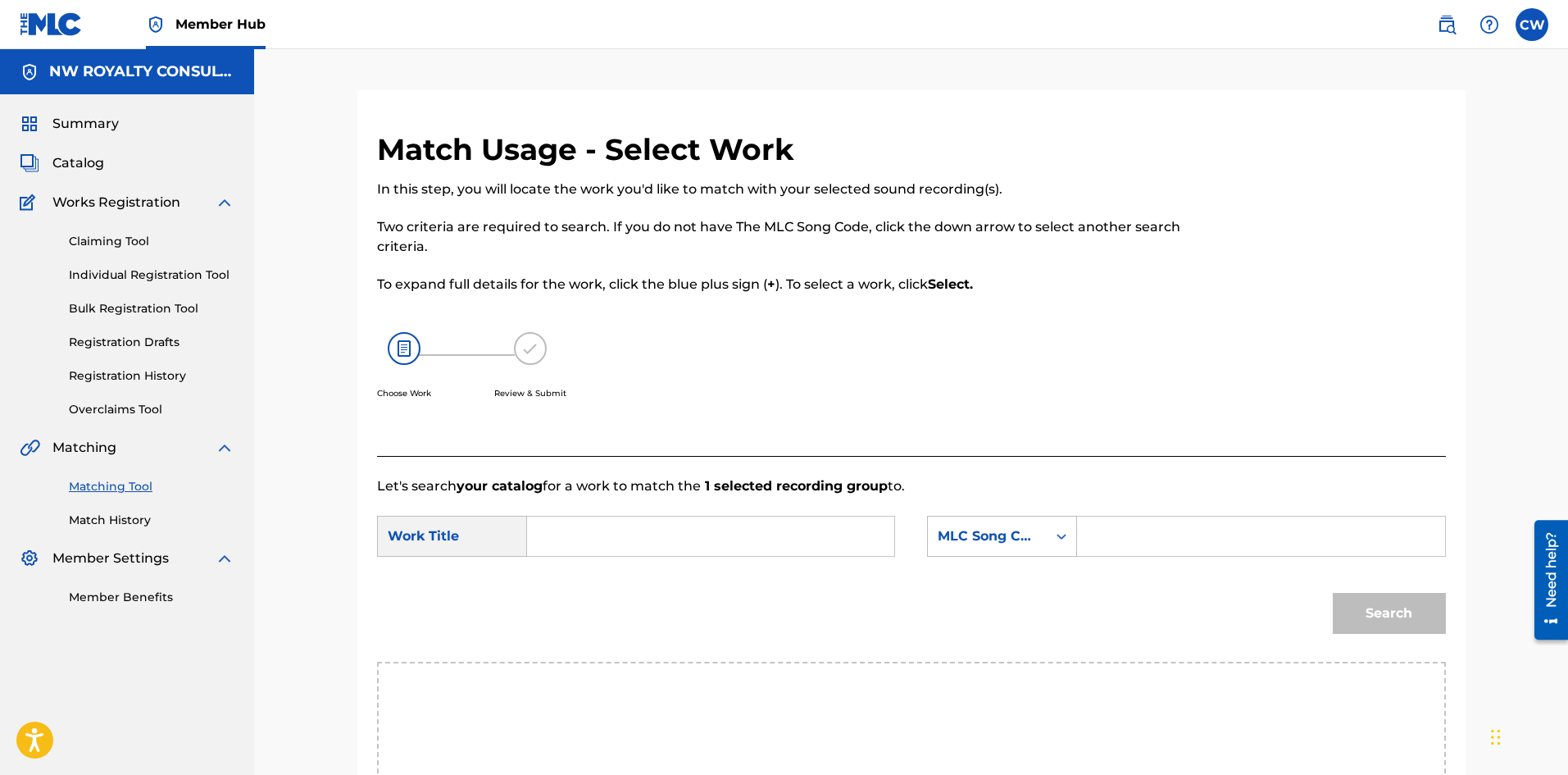
drag, startPoint x: 791, startPoint y: 514, endPoint x: 809, endPoint y: 543, distance: 34.1
click at [790, 519] on form "SearchWithCriteria8b61c104-ae10-4a84-ac12-e2104366bae2 Work Title SearchWithCri…" at bounding box center [911, 579] width 1069 height 166
drag, startPoint x: 797, startPoint y: 546, endPoint x: 774, endPoint y: 527, distance: 29.8
click at [794, 544] on input "Search Form" at bounding box center [710, 536] width 339 height 40
paste
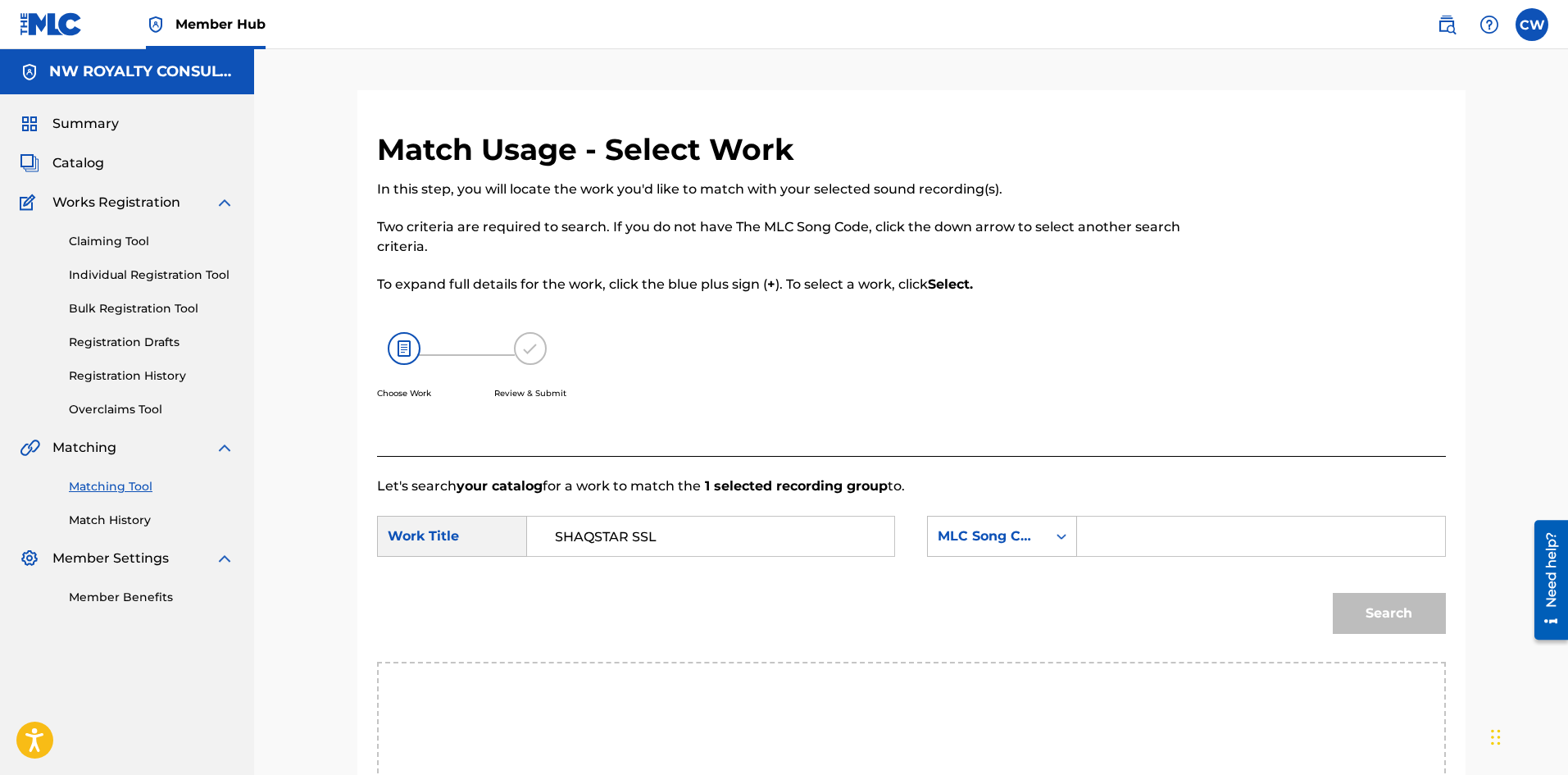
type input "SHAQSTAR SSL"
click at [1320, 551] on input "Search Form" at bounding box center [1261, 536] width 339 height 40
type input "SC5GQU"
drag, startPoint x: 1347, startPoint y: 603, endPoint x: 1354, endPoint y: 612, distance: 11.4
click at [1350, 610] on button "Search" at bounding box center [1389, 613] width 113 height 41
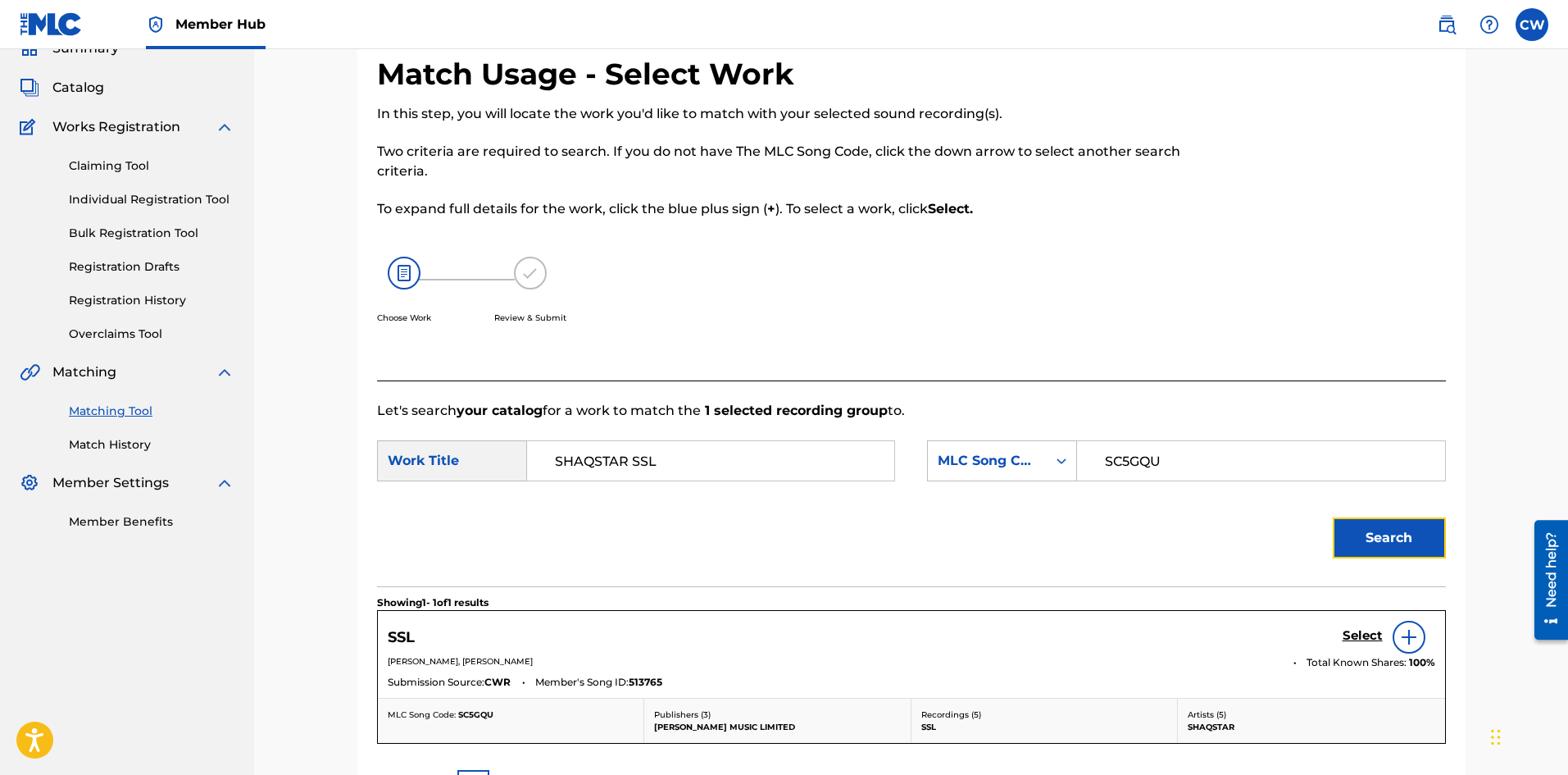
scroll to position [246, 0]
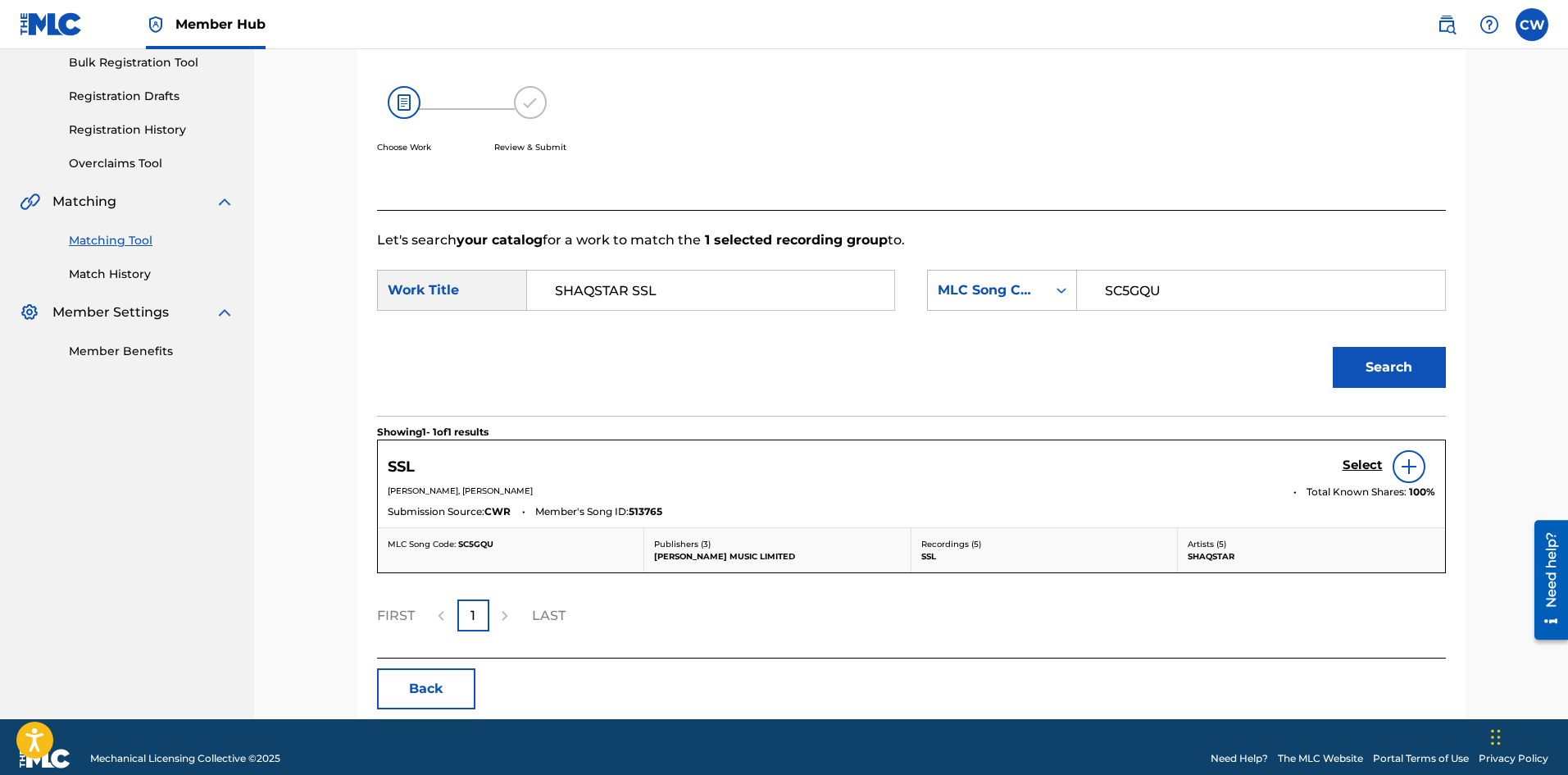
click at [1363, 450] on div "Select" at bounding box center [1389, 467] width 93 height 33
click at [1362, 458] on h5 "Select" at bounding box center [1363, 466] width 40 height 15
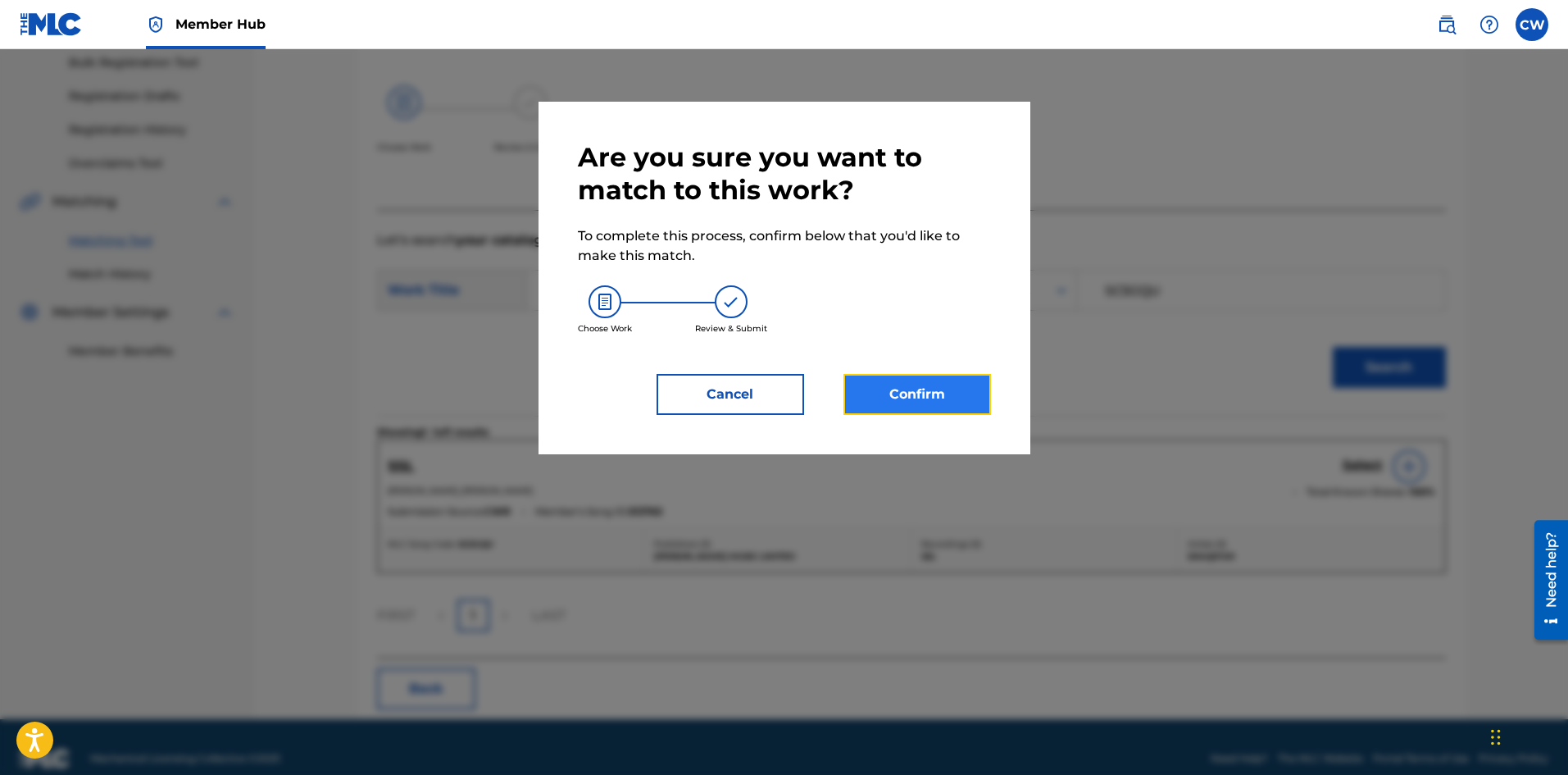
click at [898, 390] on button "Confirm" at bounding box center [917, 394] width 147 height 41
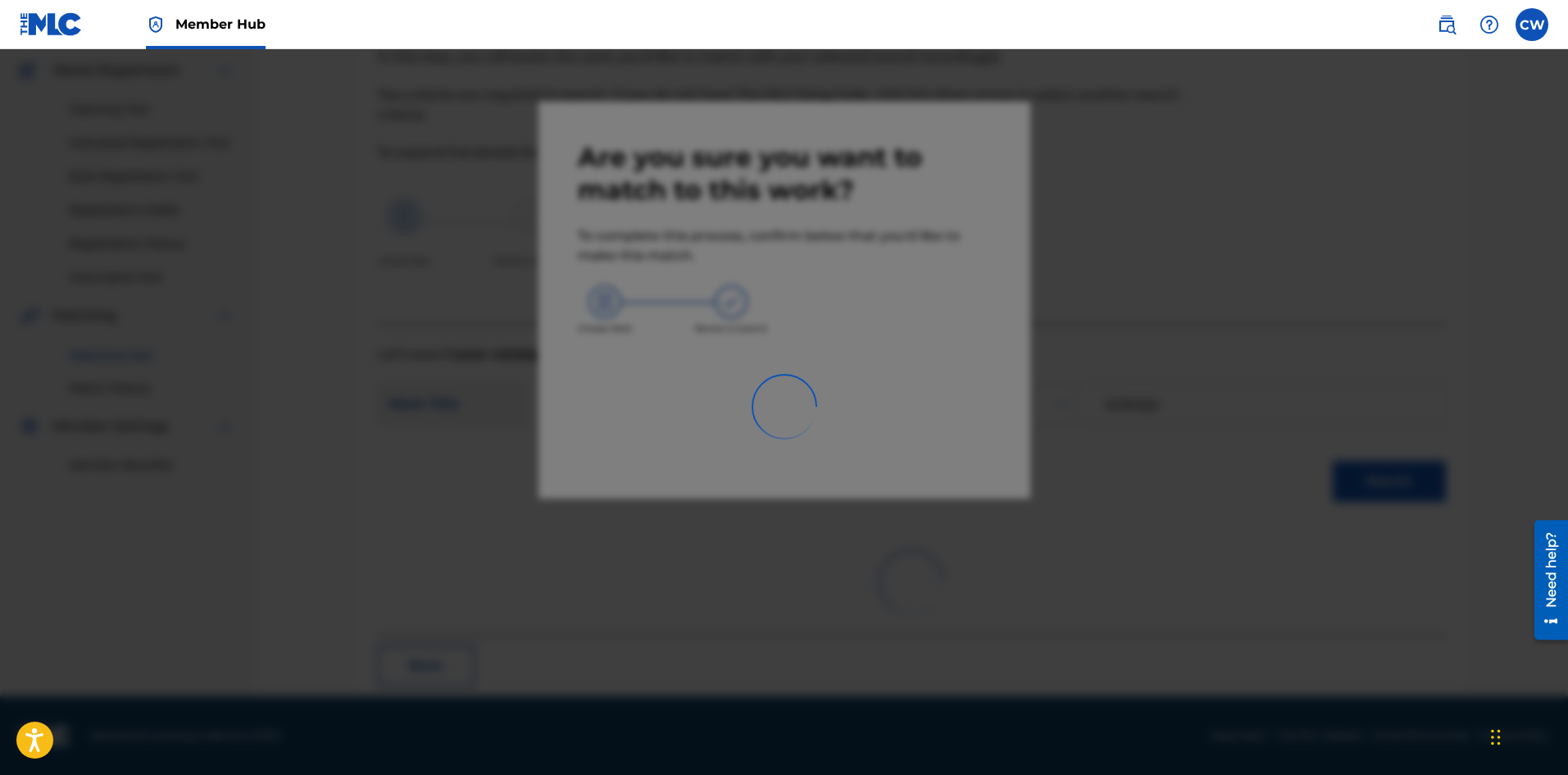
scroll to position [40, 0]
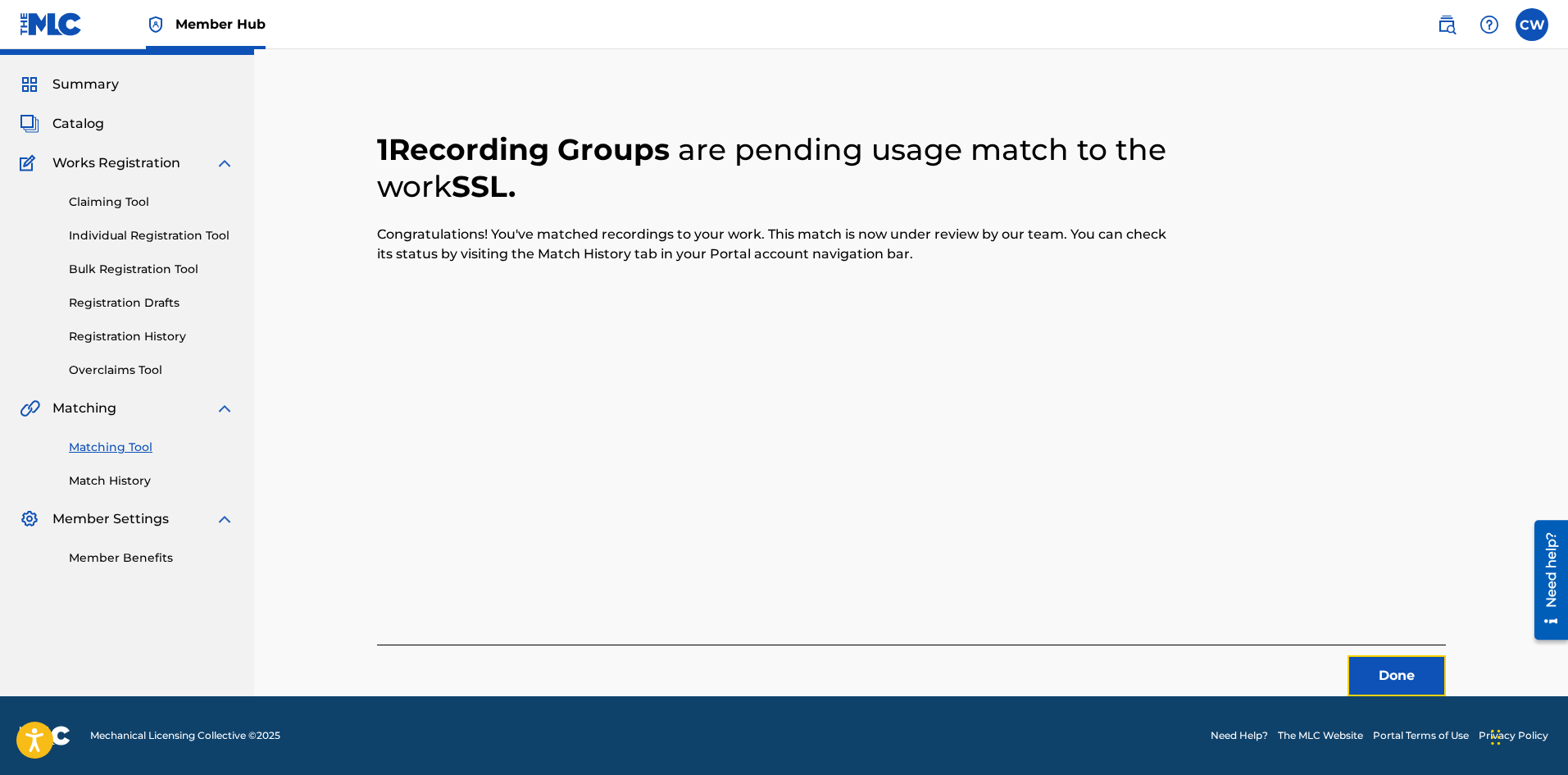
drag, startPoint x: 1414, startPoint y: 659, endPoint x: 1353, endPoint y: 639, distance: 64.2
click at [1391, 650] on div "Done" at bounding box center [911, 670] width 1069 height 52
click at [1411, 677] on button "Done" at bounding box center [1396, 676] width 98 height 41
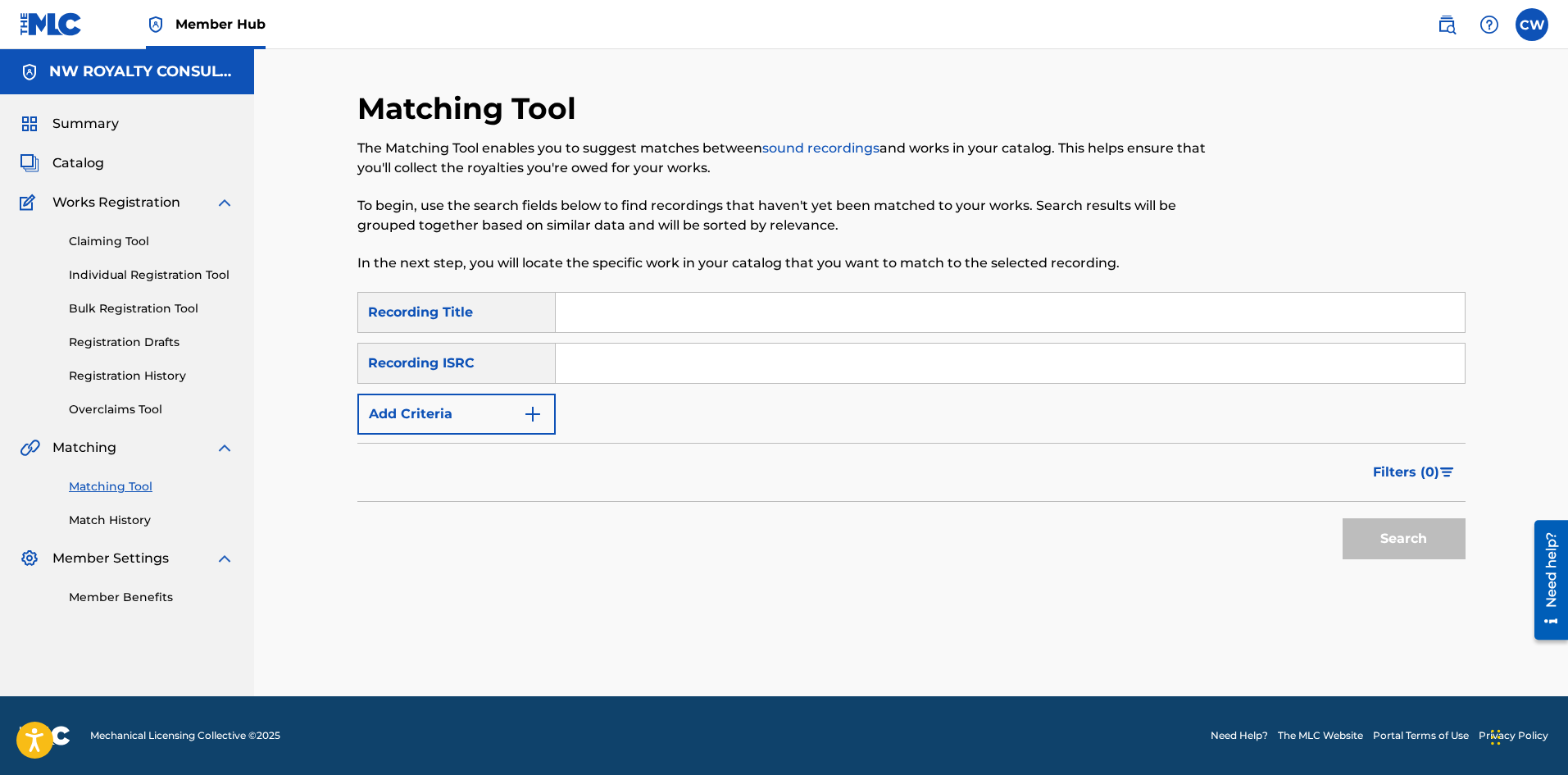
scroll to position [0, 0]
drag, startPoint x: 508, startPoint y: 434, endPoint x: 497, endPoint y: 419, distance: 18.6
click at [500, 423] on button "Add Criteria" at bounding box center [457, 414] width 199 height 41
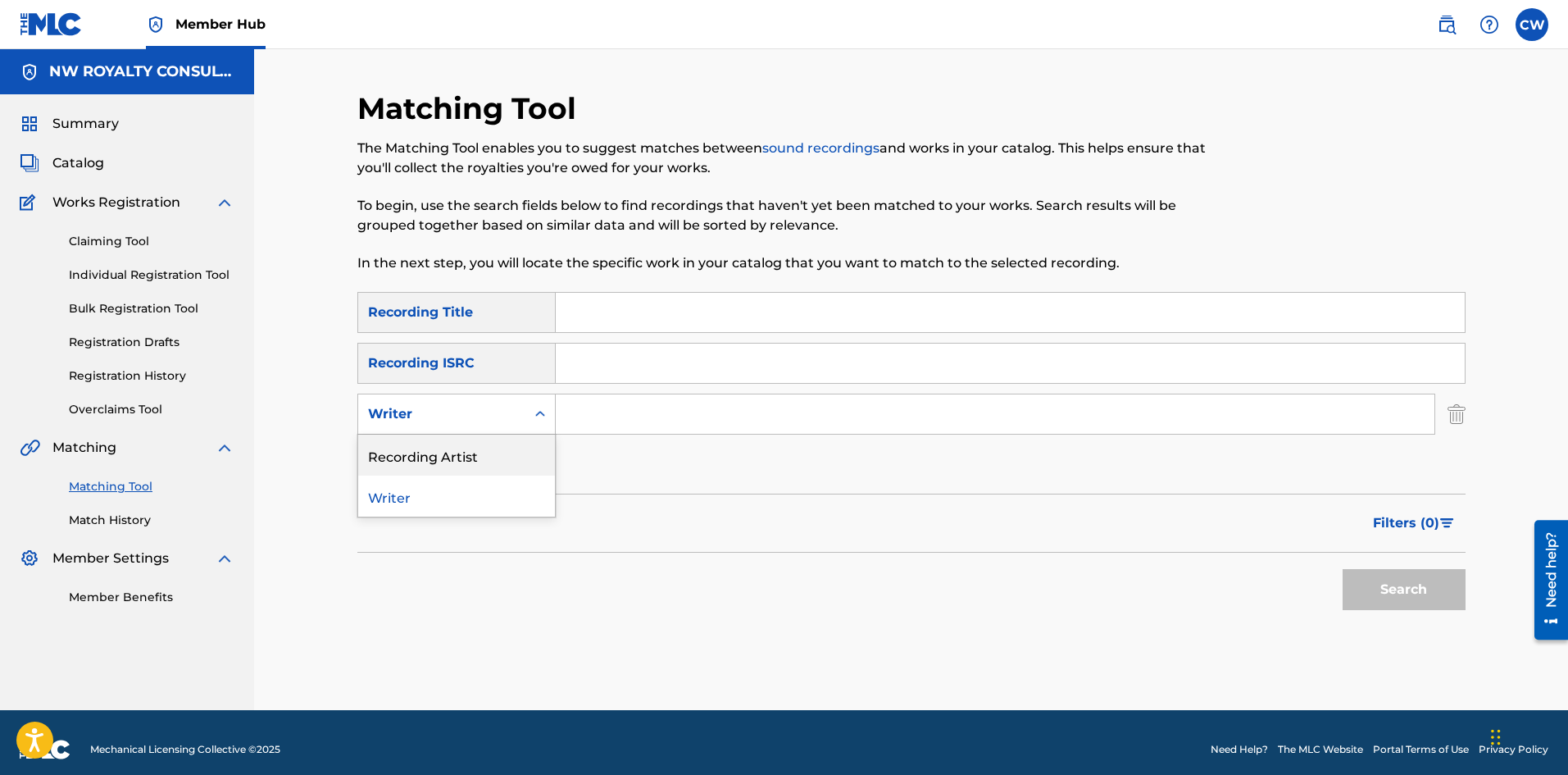
click at [485, 445] on div "Recording Artist" at bounding box center [457, 455] width 197 height 41
click at [622, 413] on input "Search Form" at bounding box center [996, 414] width 879 height 40
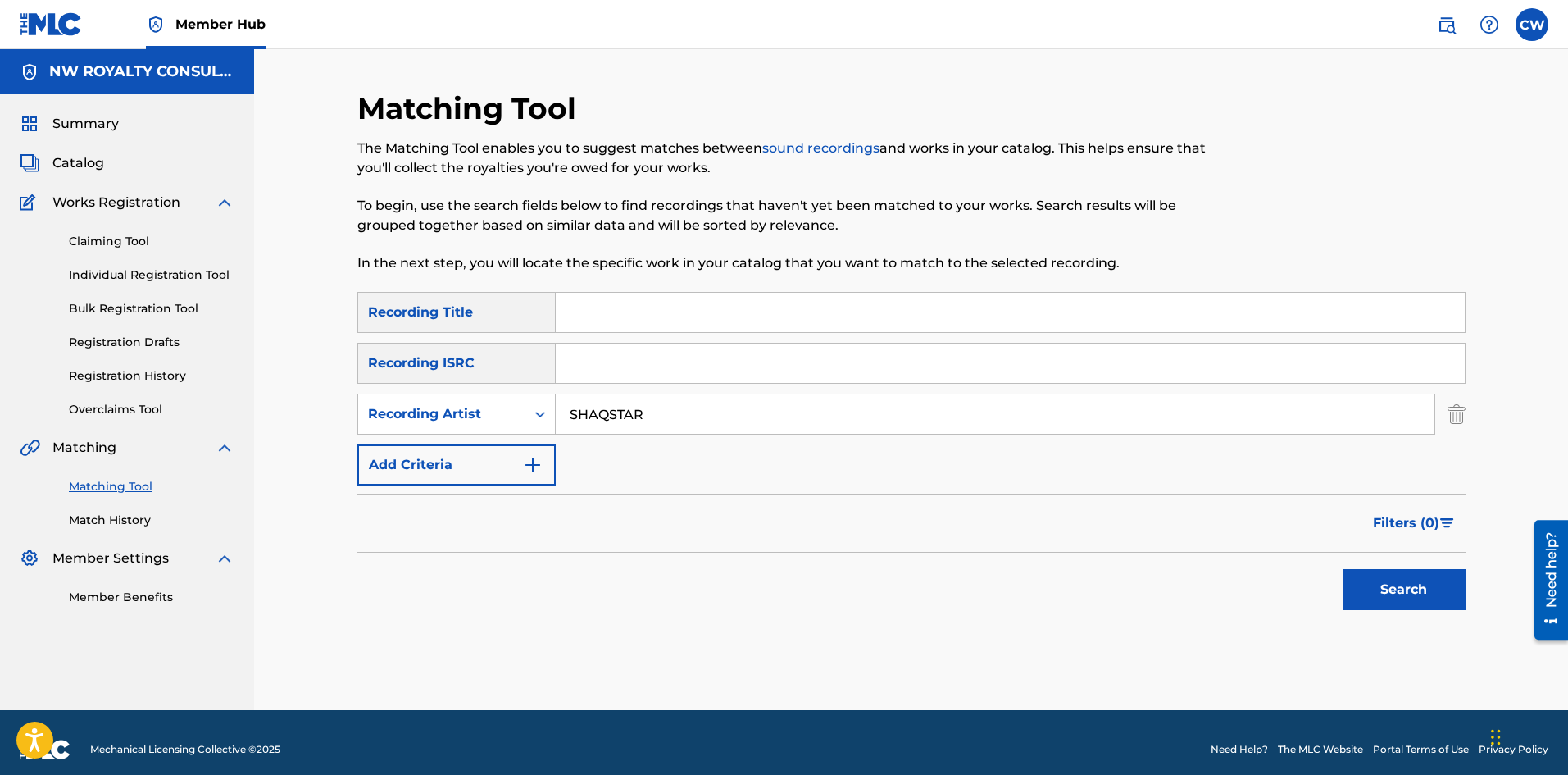
type input "SHAQSTAR"
drag, startPoint x: 663, startPoint y: 334, endPoint x: 670, endPoint y: 321, distance: 14.8
click at [666, 329] on div "SearchWithCriteria22bbefc4-1da7-4b90-85e3-ff346181ca9b Recording Title SearchWi…" at bounding box center [912, 388] width 1108 height 194
click at [670, 318] on input "Search Form" at bounding box center [1010, 312] width 909 height 40
type input "SHAQSTAR UP NOW"
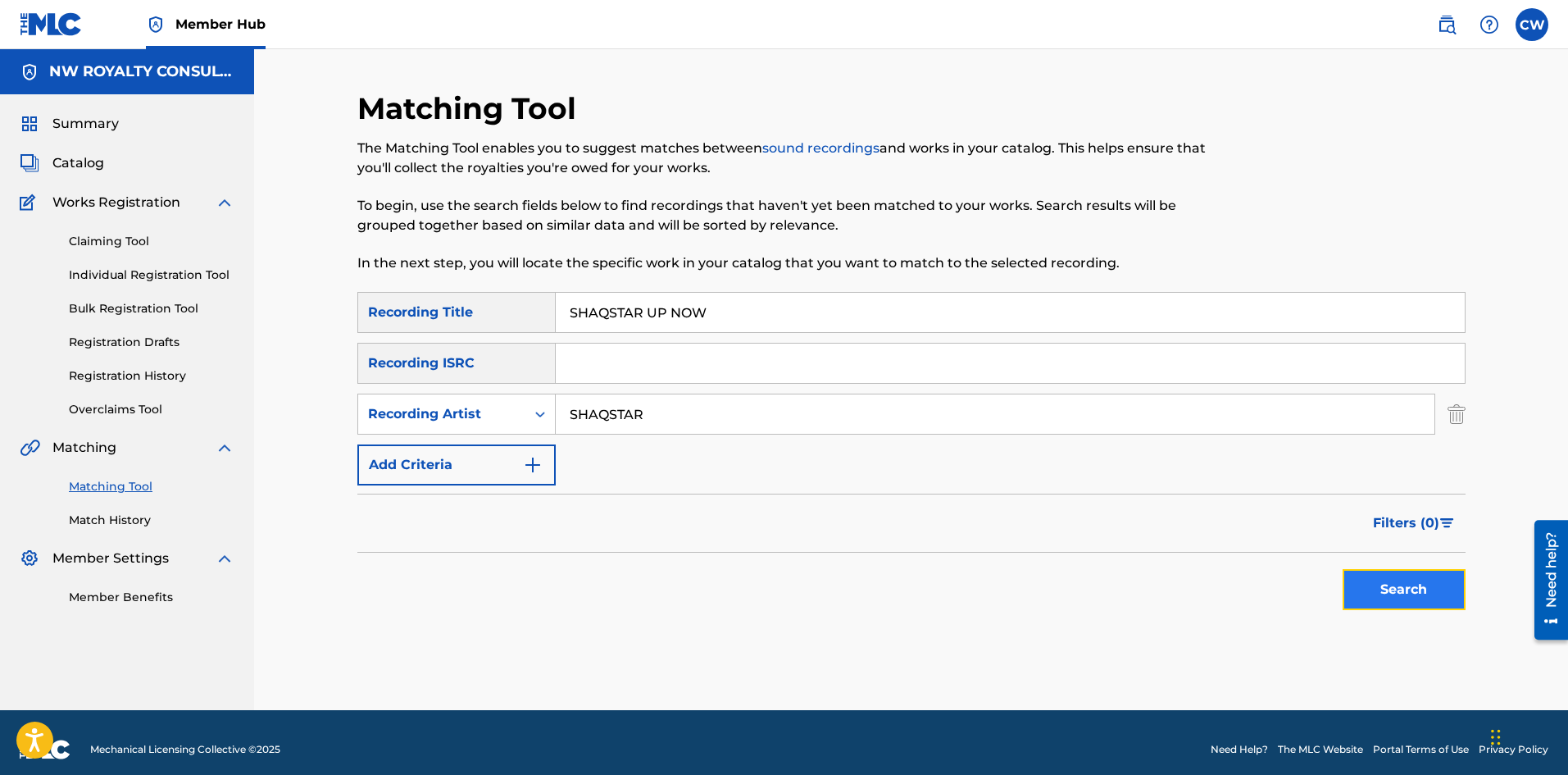
click at [1394, 589] on button "Search" at bounding box center [1404, 589] width 123 height 41
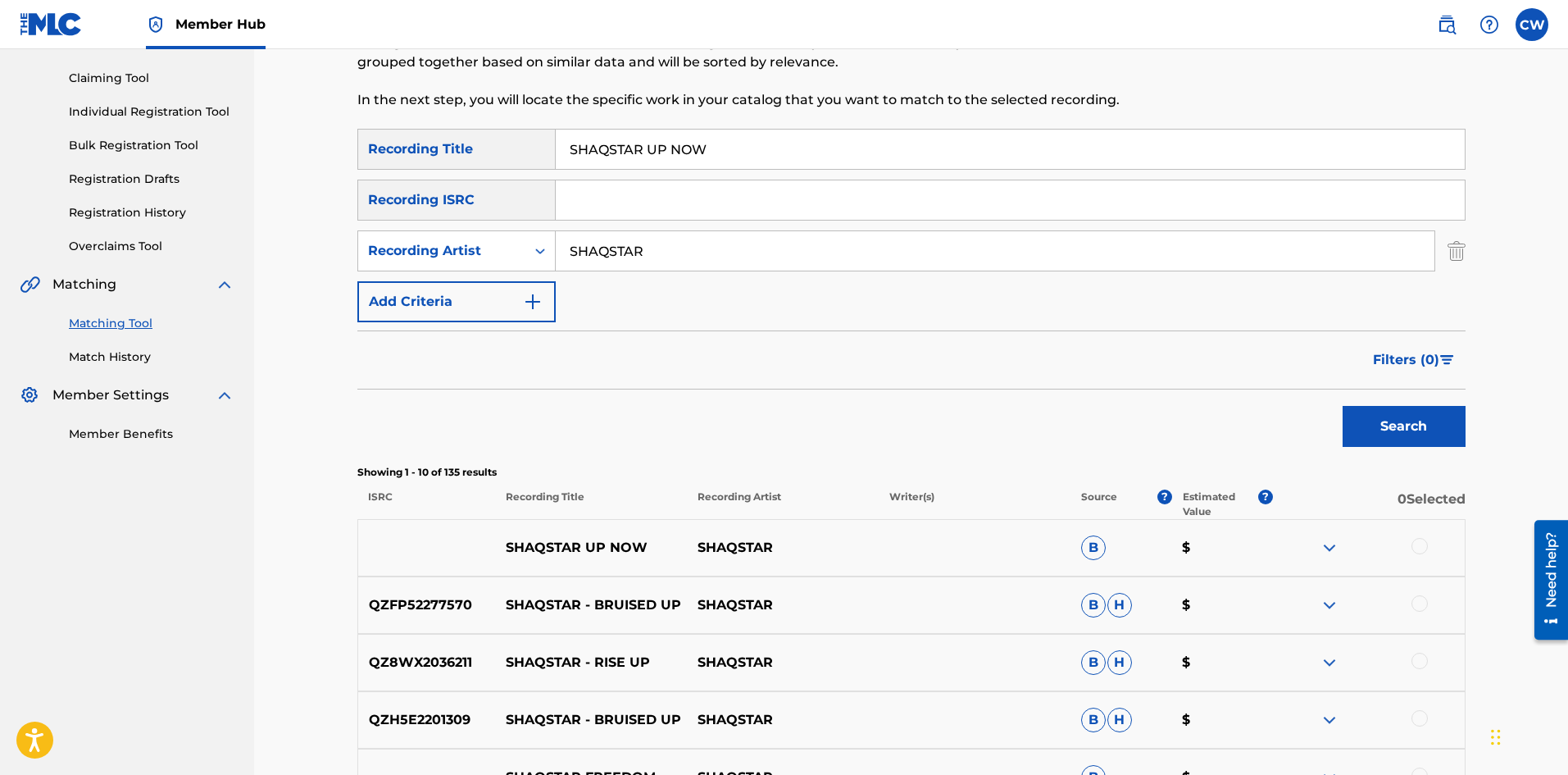
scroll to position [164, 0]
click at [1417, 539] on div at bounding box center [1419, 545] width 16 height 16
click at [1168, 644] on button "Match 1 Group" at bounding box center [1152, 641] width 181 height 41
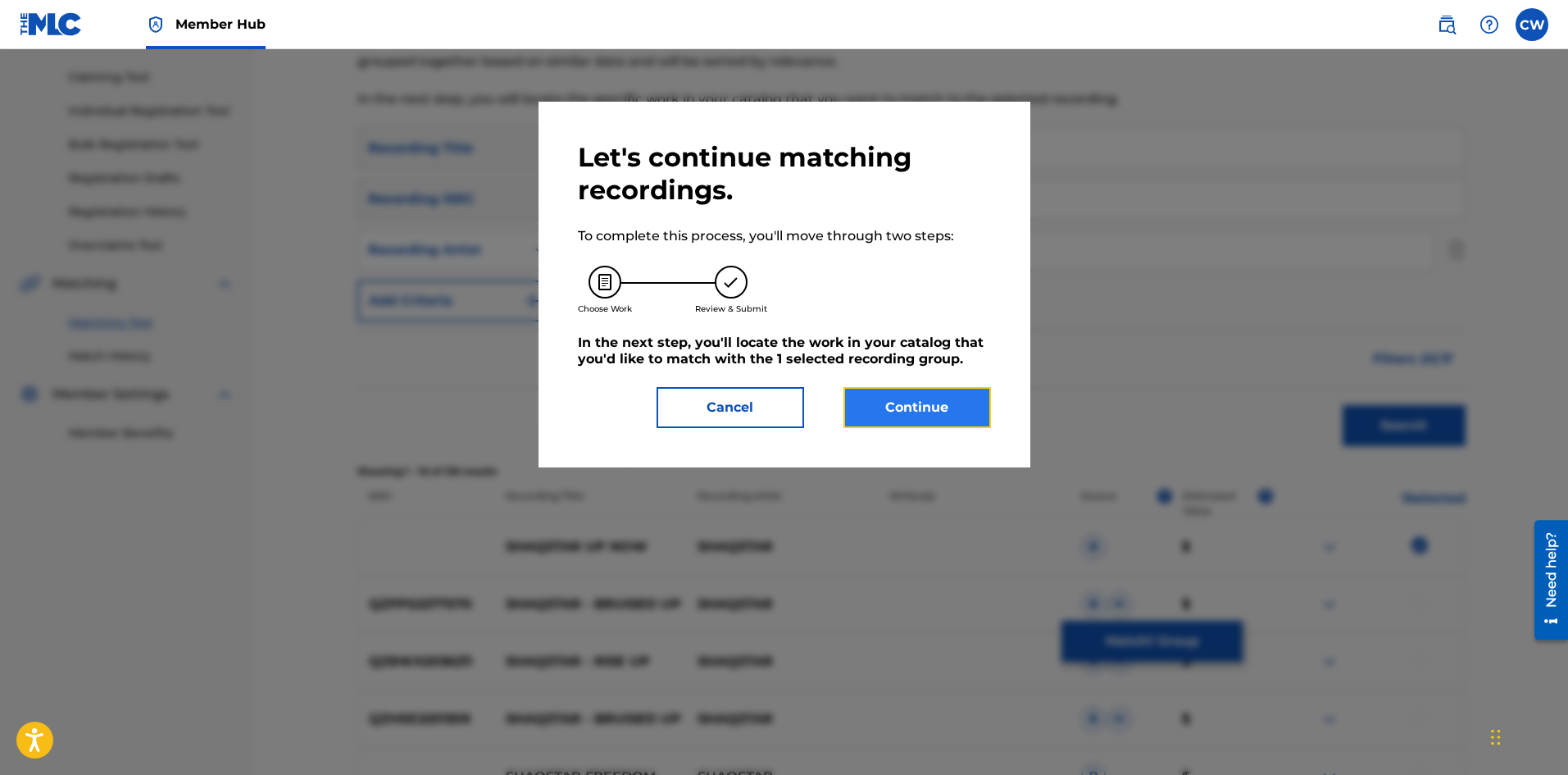
click at [945, 409] on button "Continue" at bounding box center [917, 407] width 147 height 41
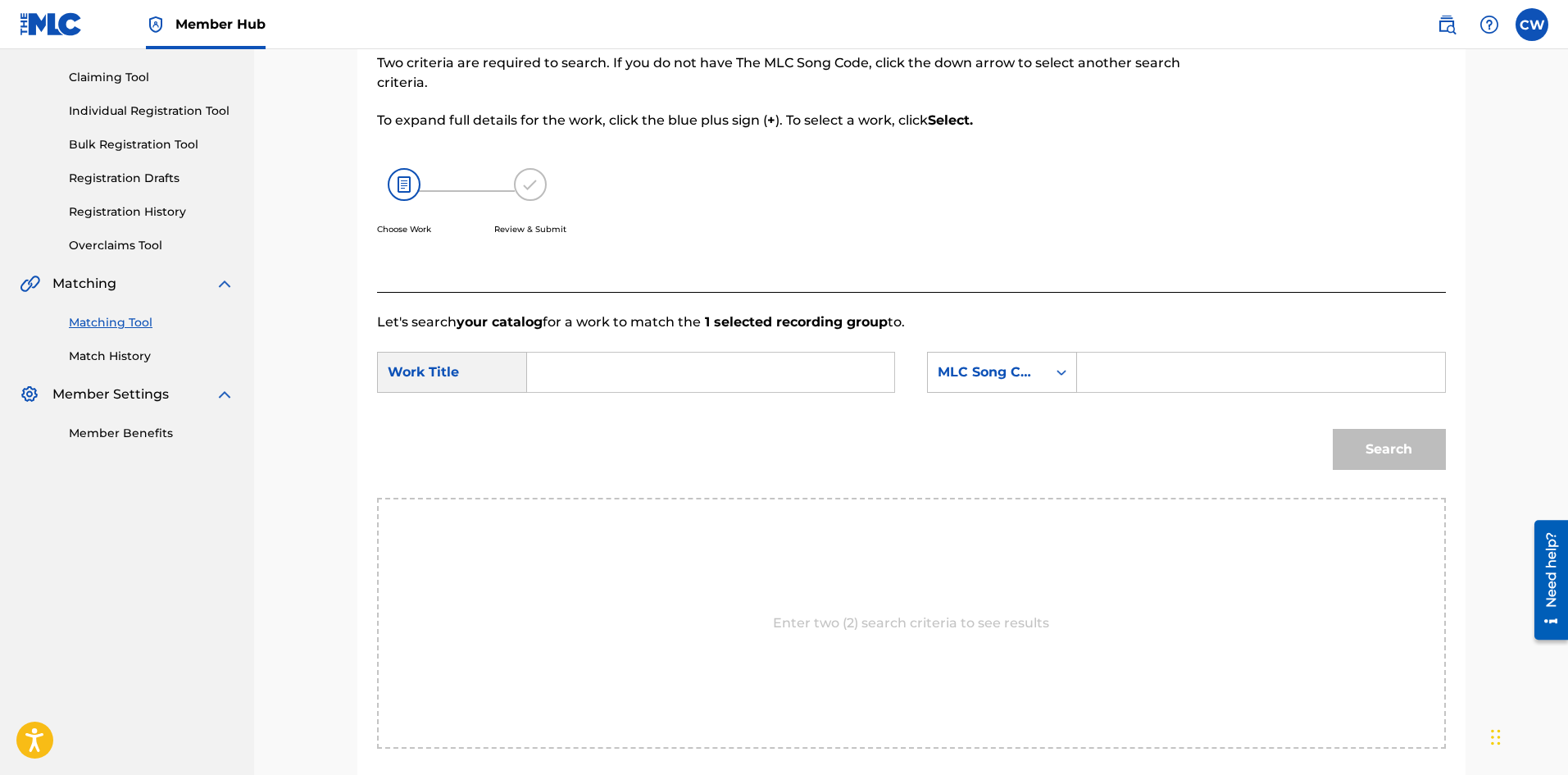
click at [757, 384] on input "Search Form" at bounding box center [710, 372] width 339 height 40
type input "SHAQSTAR UP NOW"
drag, startPoint x: 1150, startPoint y: 363, endPoint x: 1161, endPoint y: 369, distance: 12.5
click at [1150, 363] on input "Search Form" at bounding box center [1261, 372] width 339 height 40
type input "UA9RFJ"
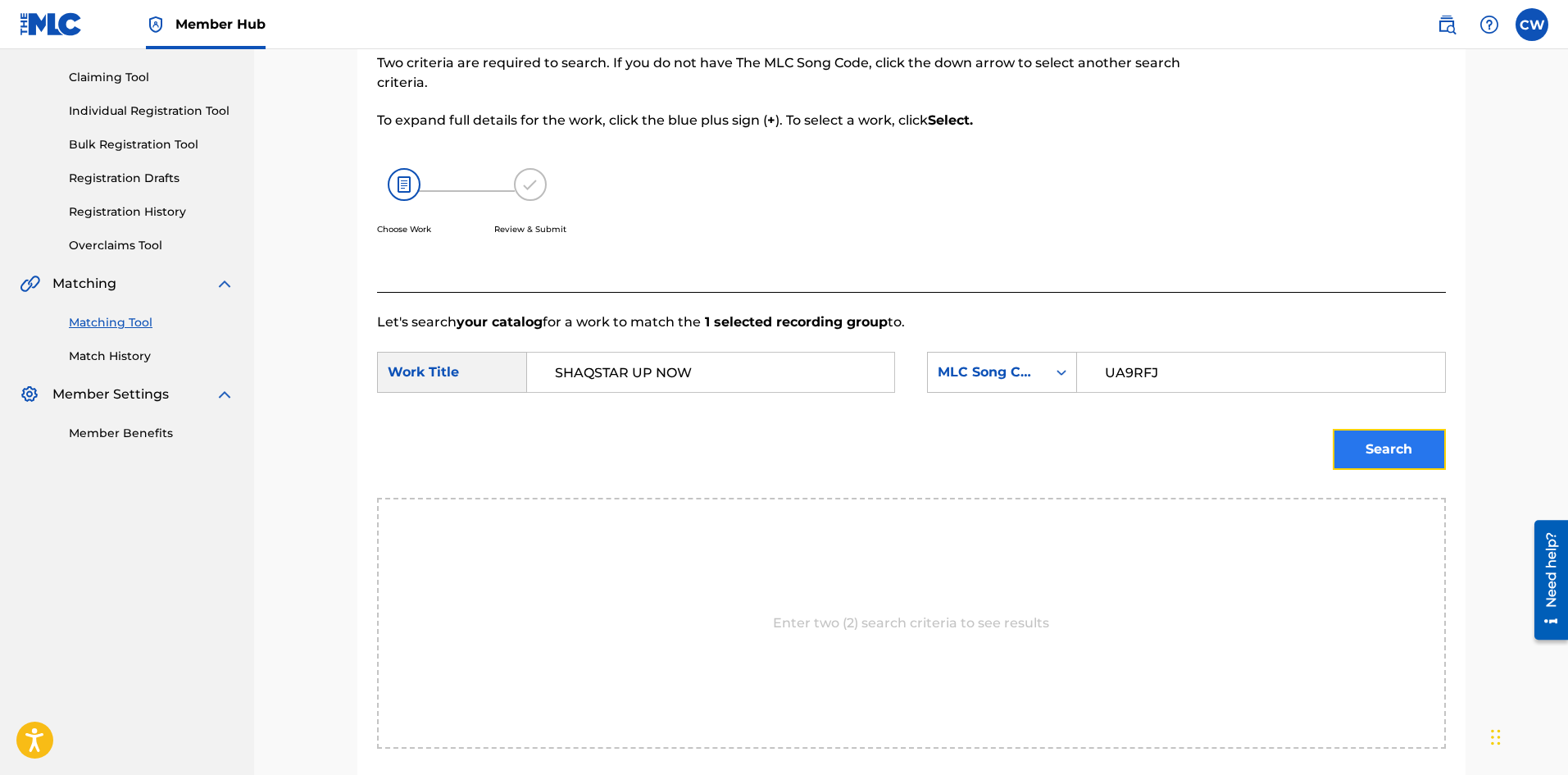
click at [1390, 458] on button "Search" at bounding box center [1389, 449] width 113 height 41
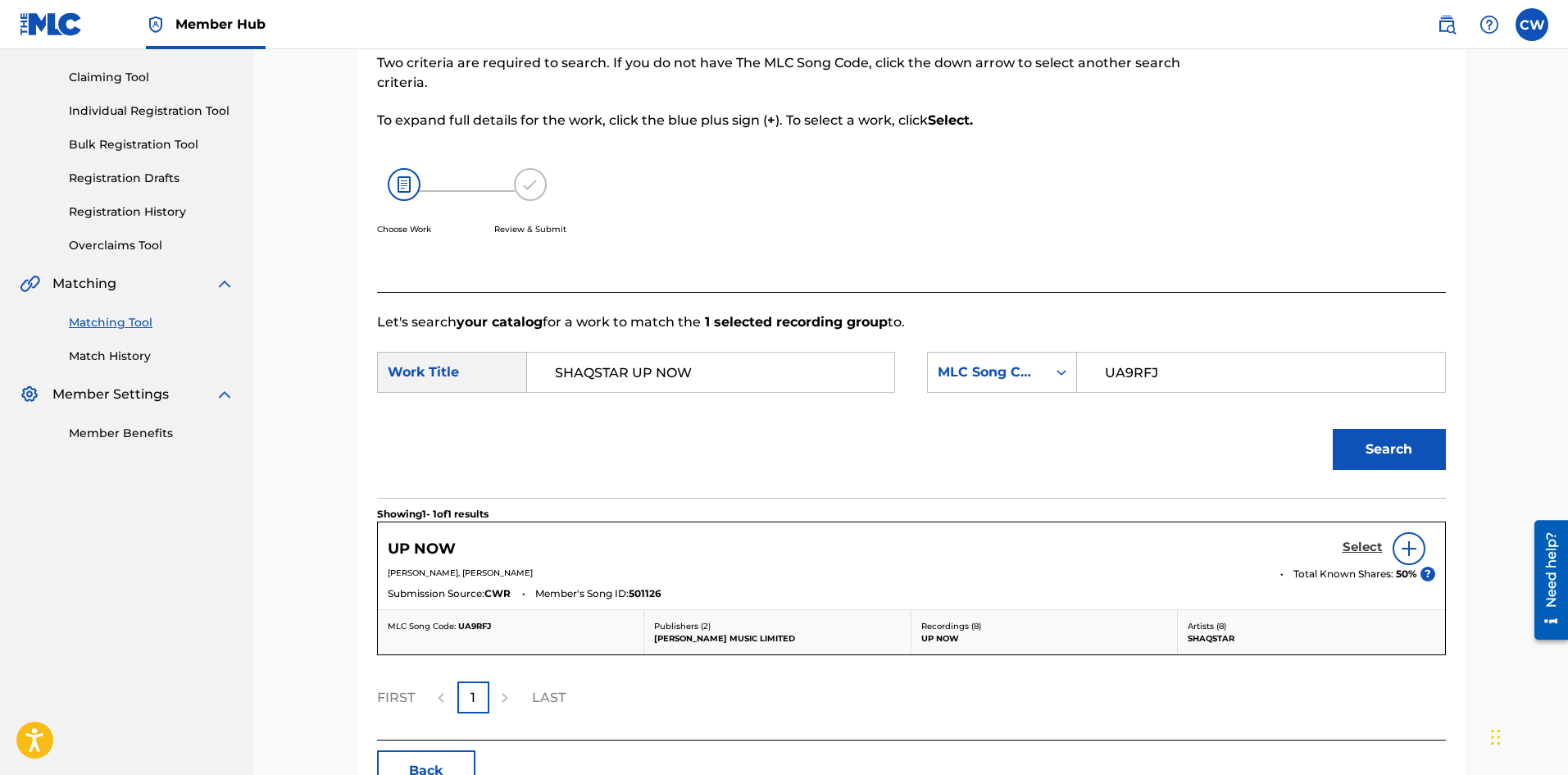
click at [1366, 540] on h5 "Select" at bounding box center [1363, 548] width 40 height 15
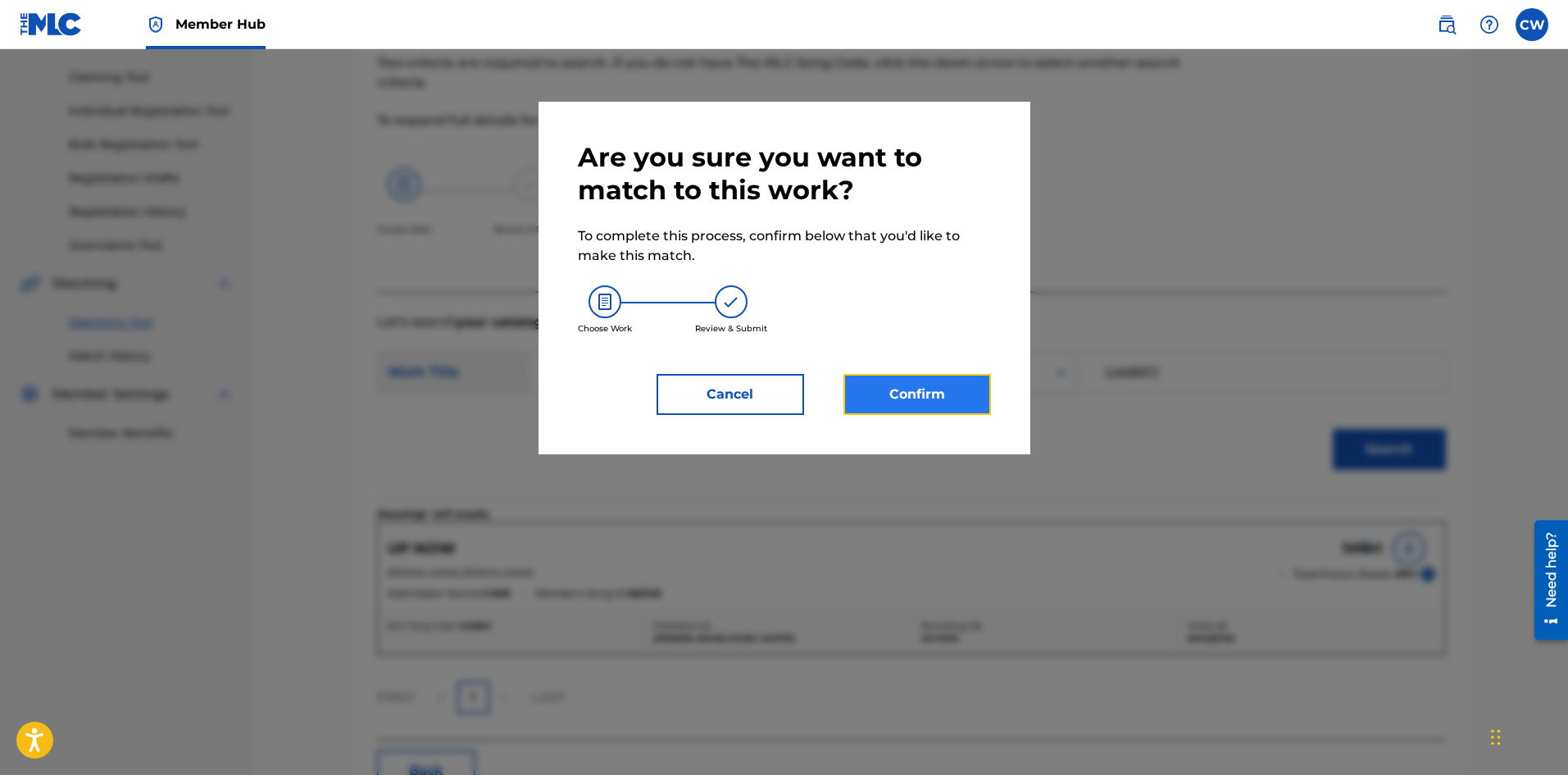
click at [914, 404] on button "Confirm" at bounding box center [917, 394] width 147 height 41
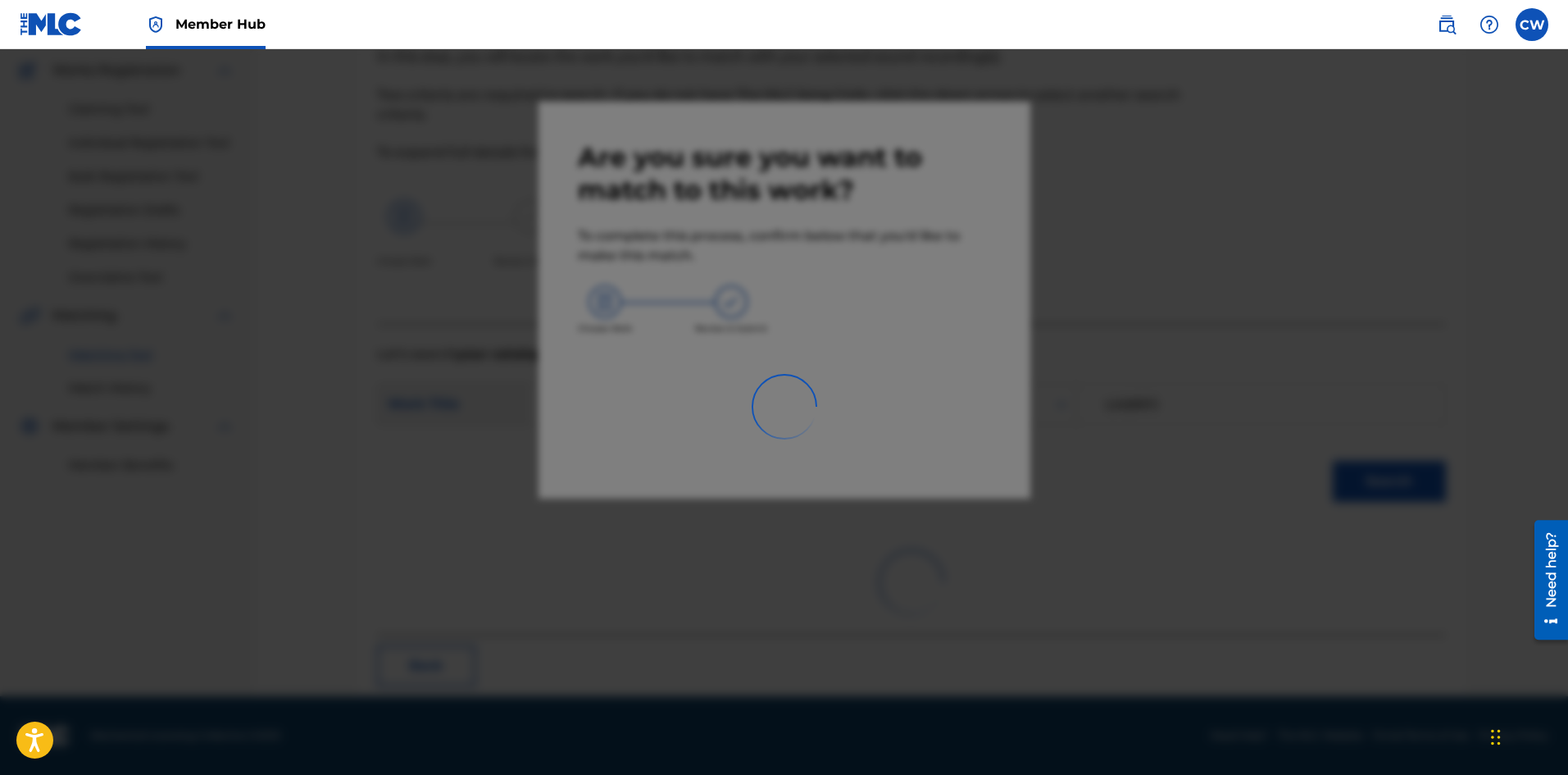
scroll to position [40, 0]
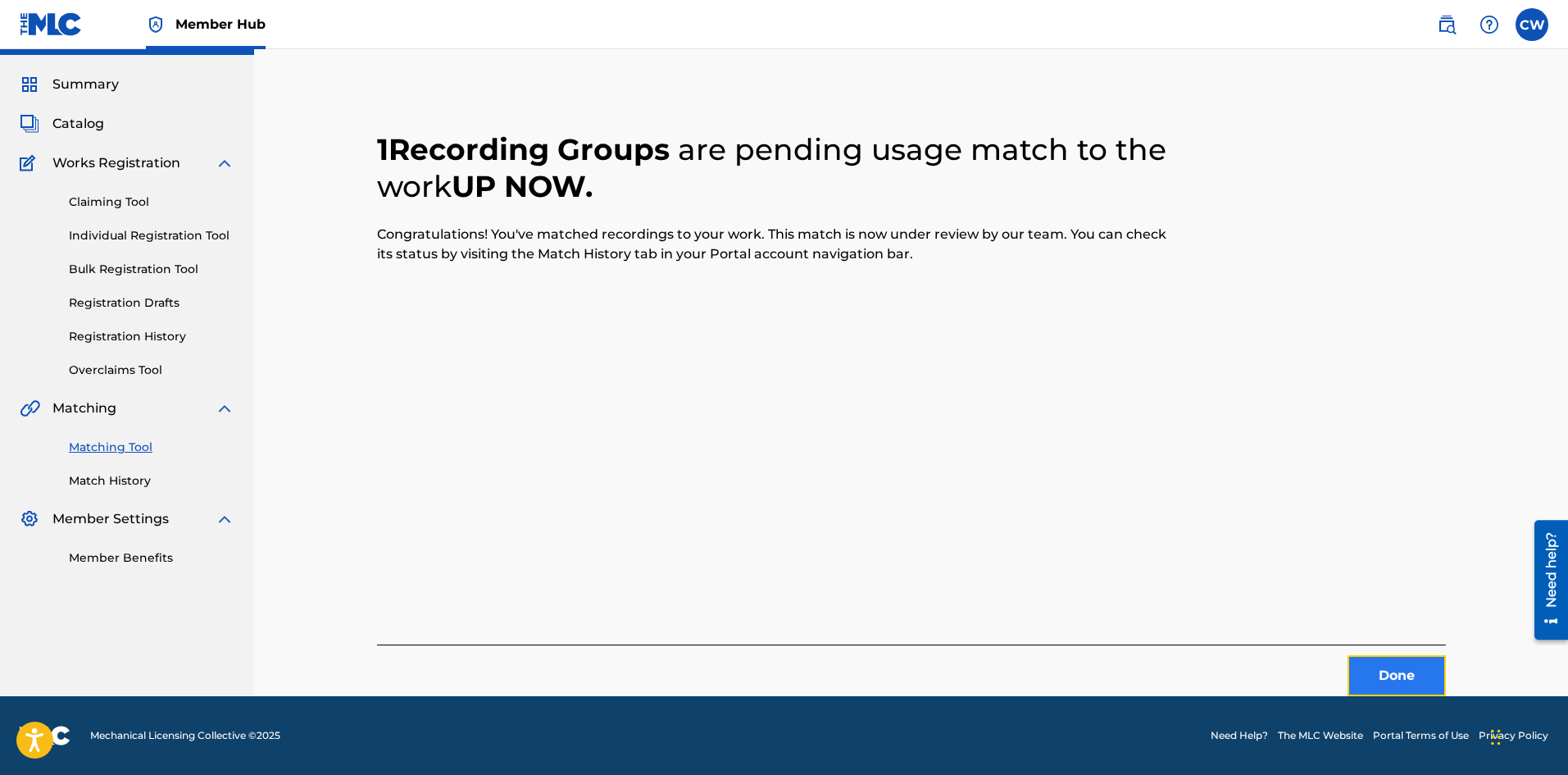
click at [1413, 674] on button "Done" at bounding box center [1396, 676] width 98 height 41
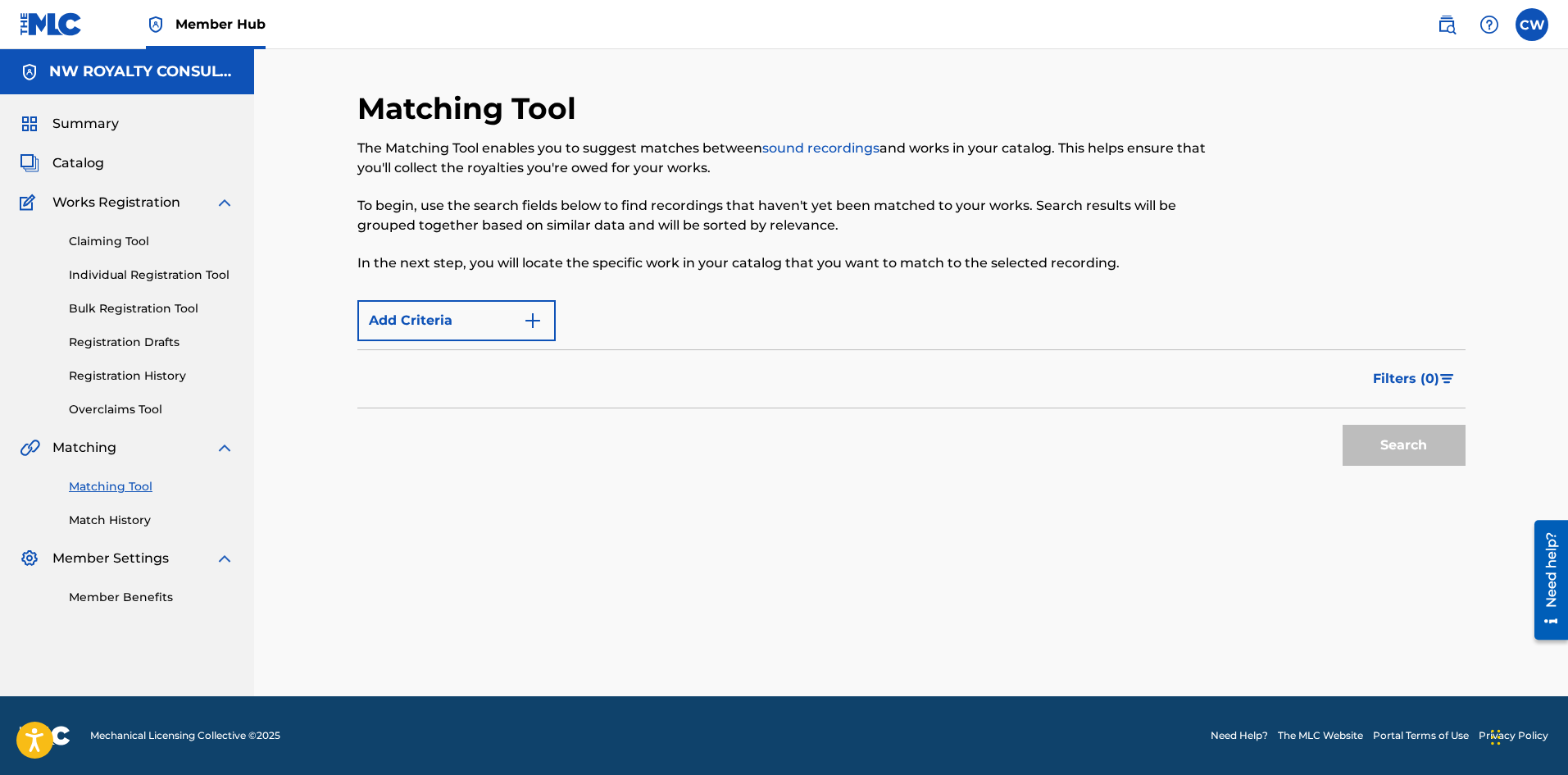
scroll to position [0, 0]
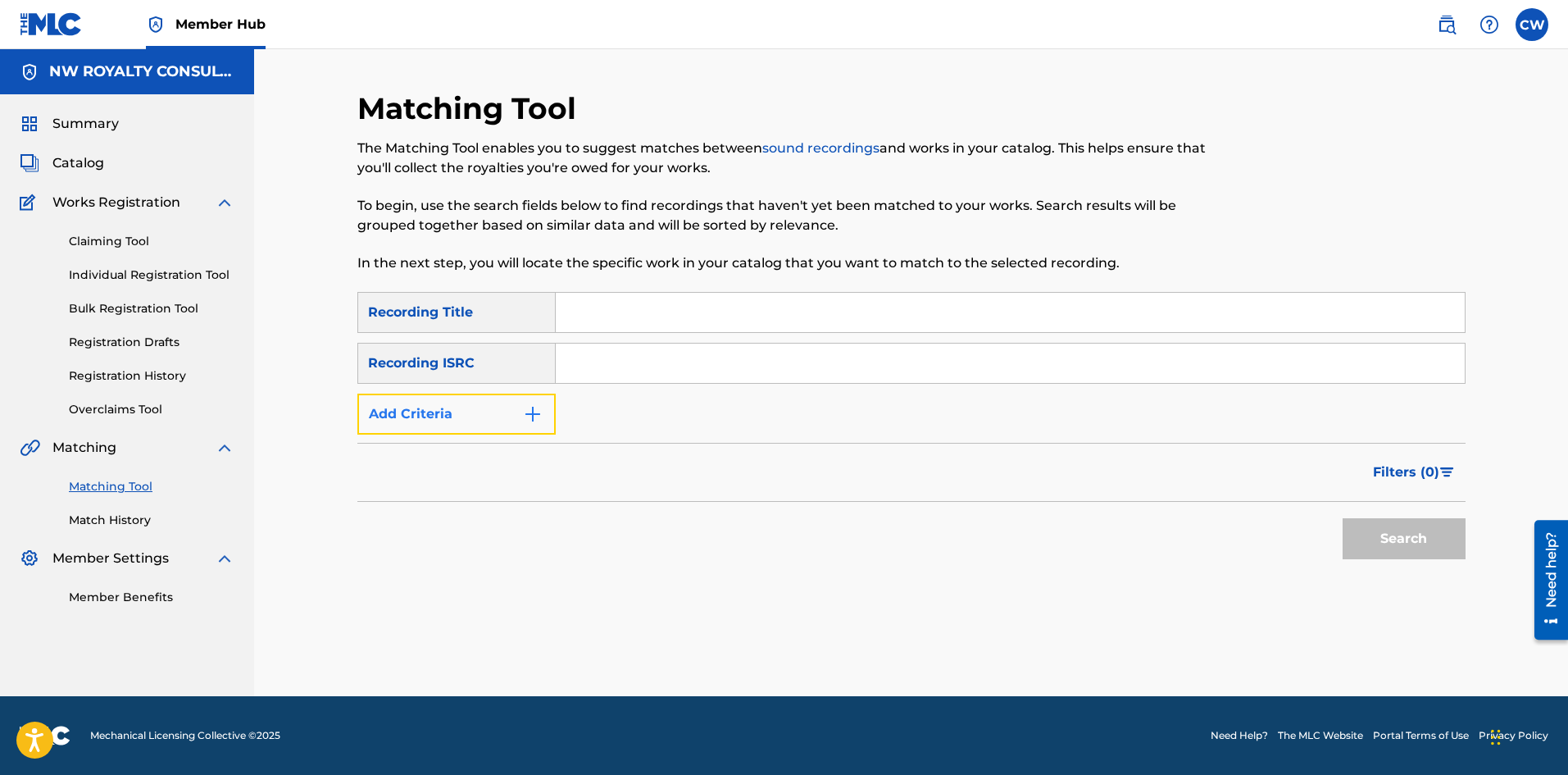
click at [537, 430] on button "Add Criteria" at bounding box center [457, 414] width 199 height 41
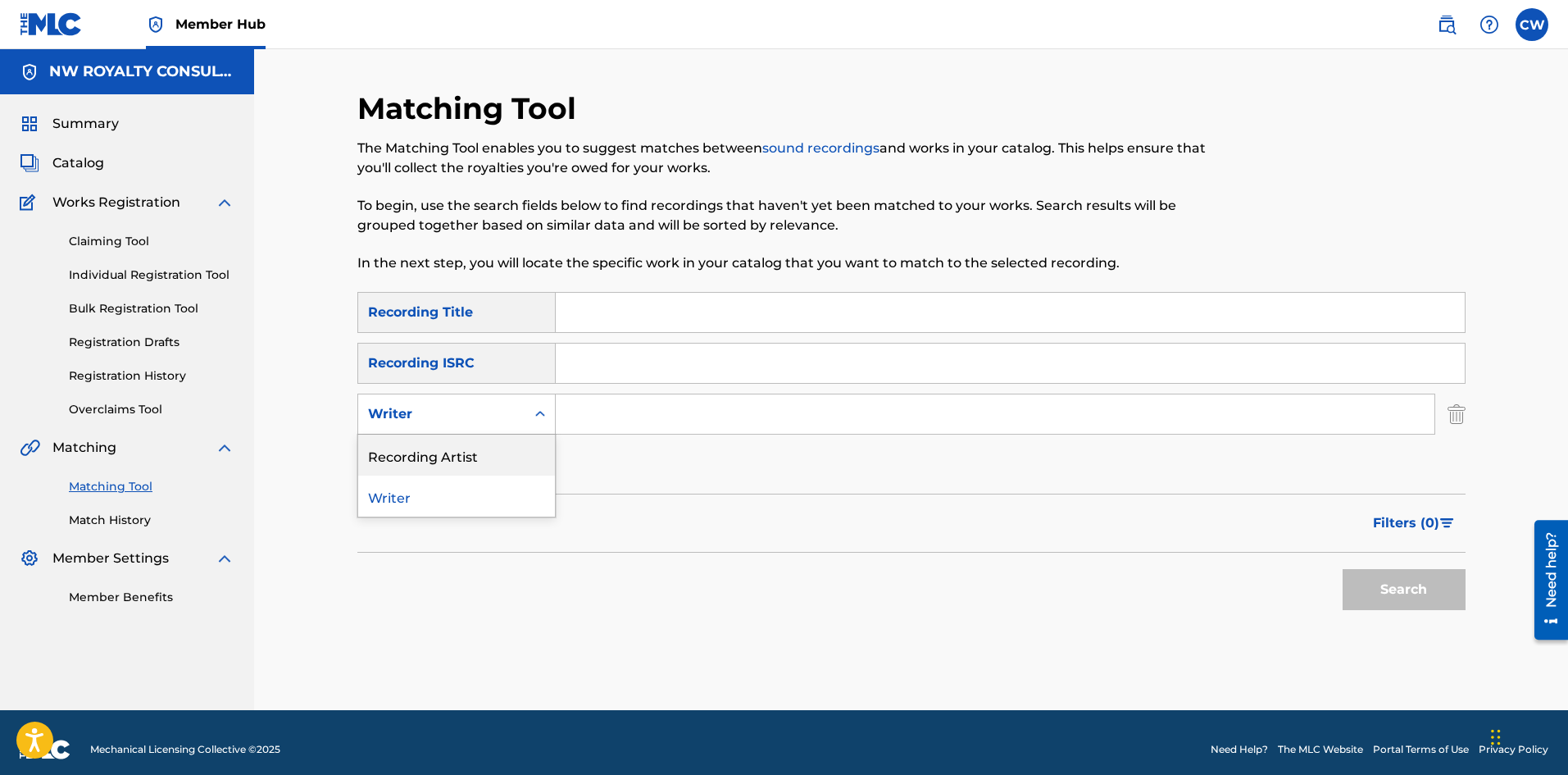
drag, startPoint x: 481, startPoint y: 446, endPoint x: 568, endPoint y: 366, distance: 118.2
click at [481, 447] on div "Recording Artist" at bounding box center [457, 455] width 197 height 41
drag, startPoint x: 682, startPoint y: 447, endPoint x: 672, endPoint y: 437, distance: 14.1
click at [673, 440] on div "SearchWithCriteria22bbefc4-1da7-4b90-85e3-ff346181ca9b Recording Title SearchWi…" at bounding box center [912, 388] width 1108 height 194
click at [651, 416] on input "Search Form" at bounding box center [996, 414] width 879 height 40
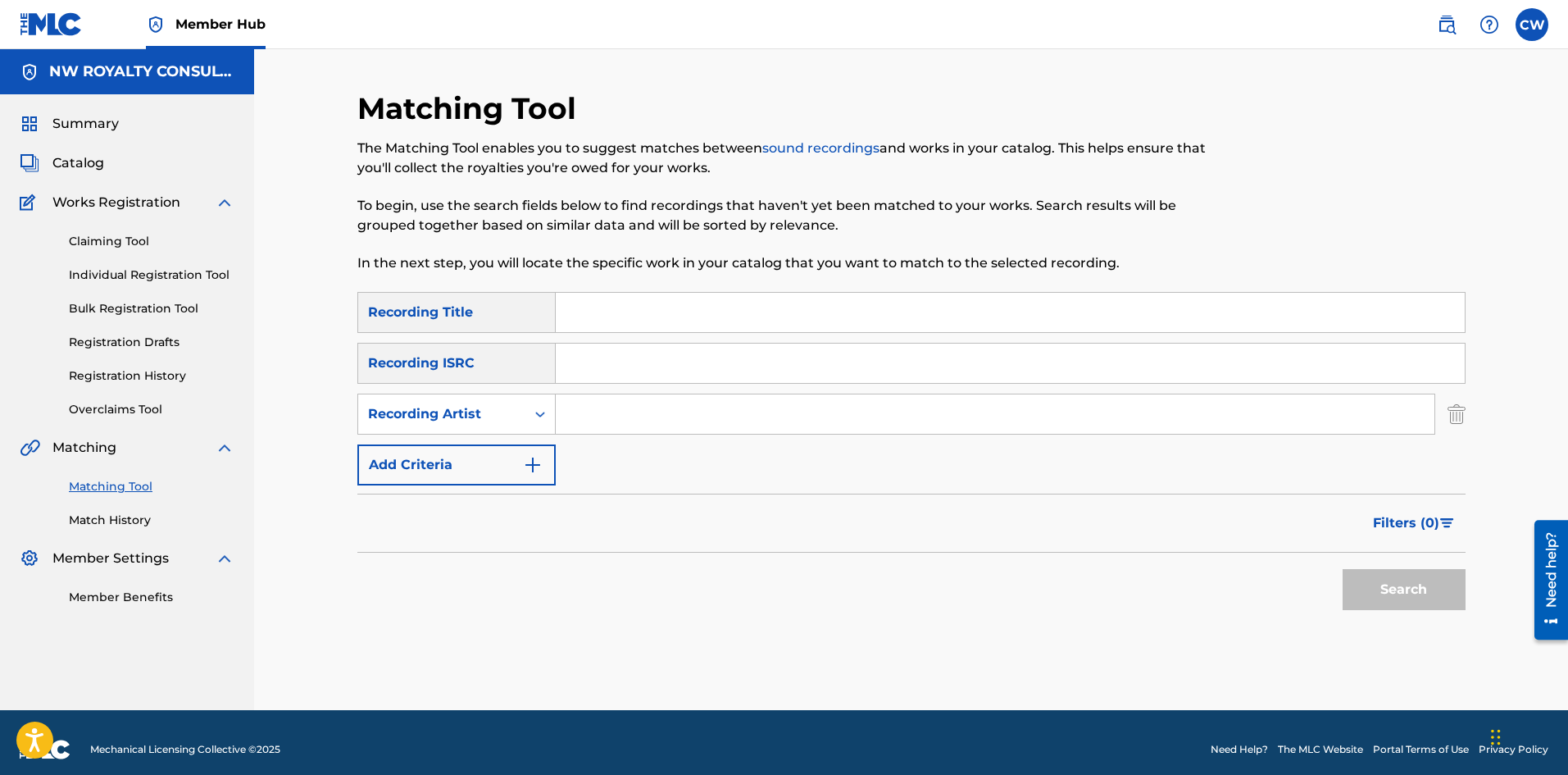
type input "v"
type input "SHARII I AM A STAR [DATE]"
click at [635, 328] on input "Search Form" at bounding box center [1010, 312] width 909 height 40
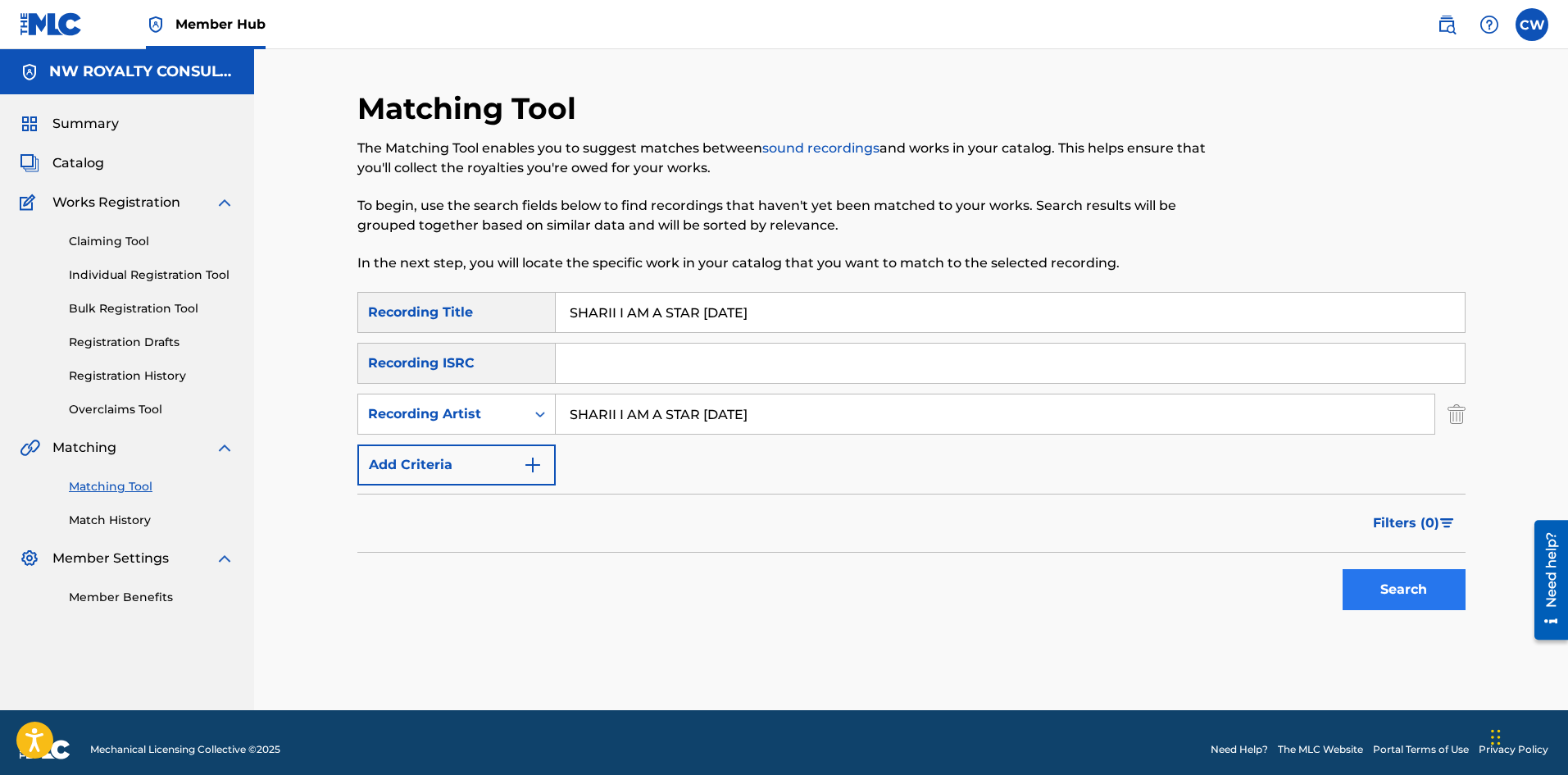
type input "SHARII I AM A STAR [DATE]"
click at [1402, 586] on button "Search" at bounding box center [1404, 589] width 123 height 41
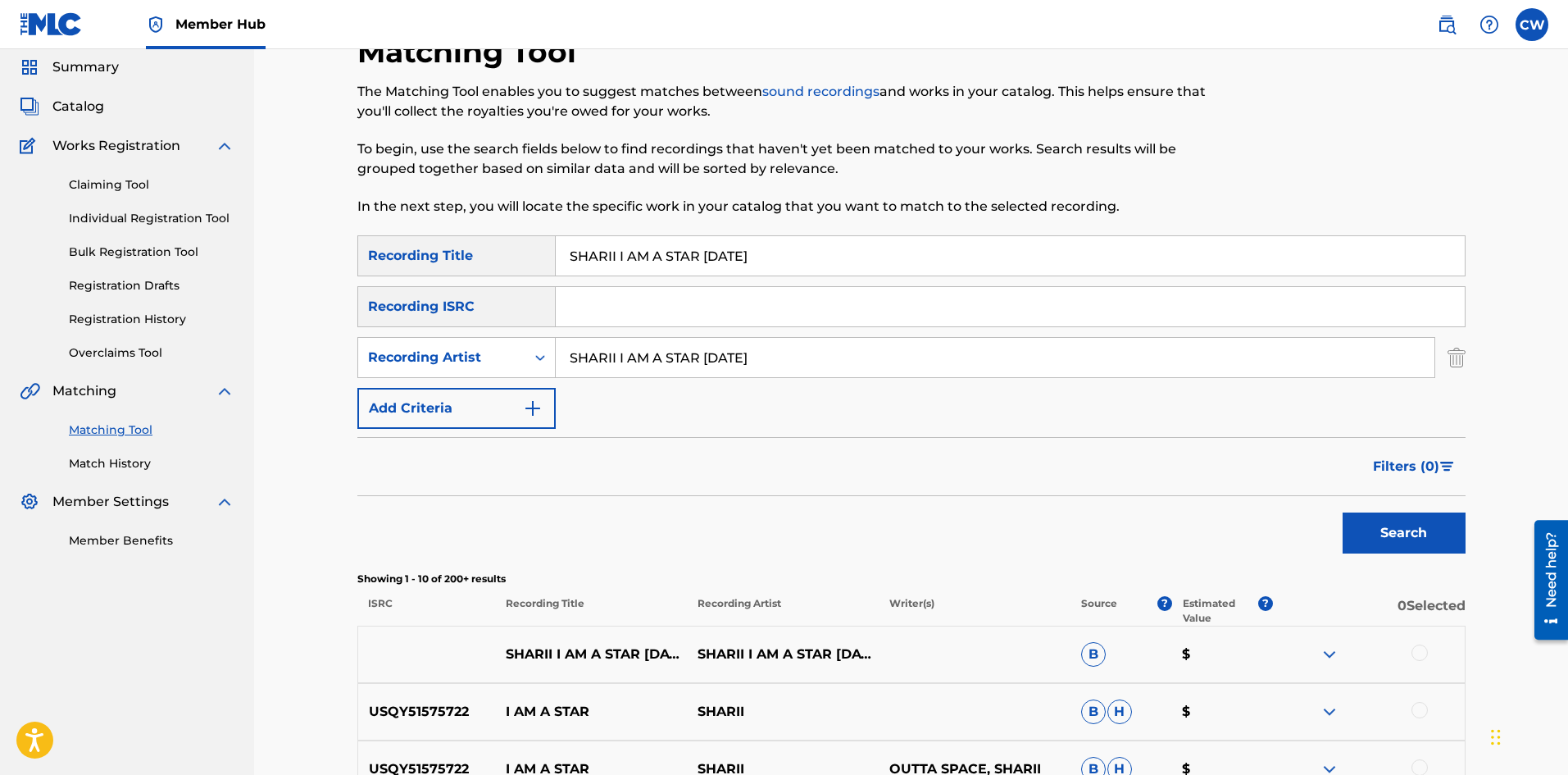
scroll to position [82, 0]
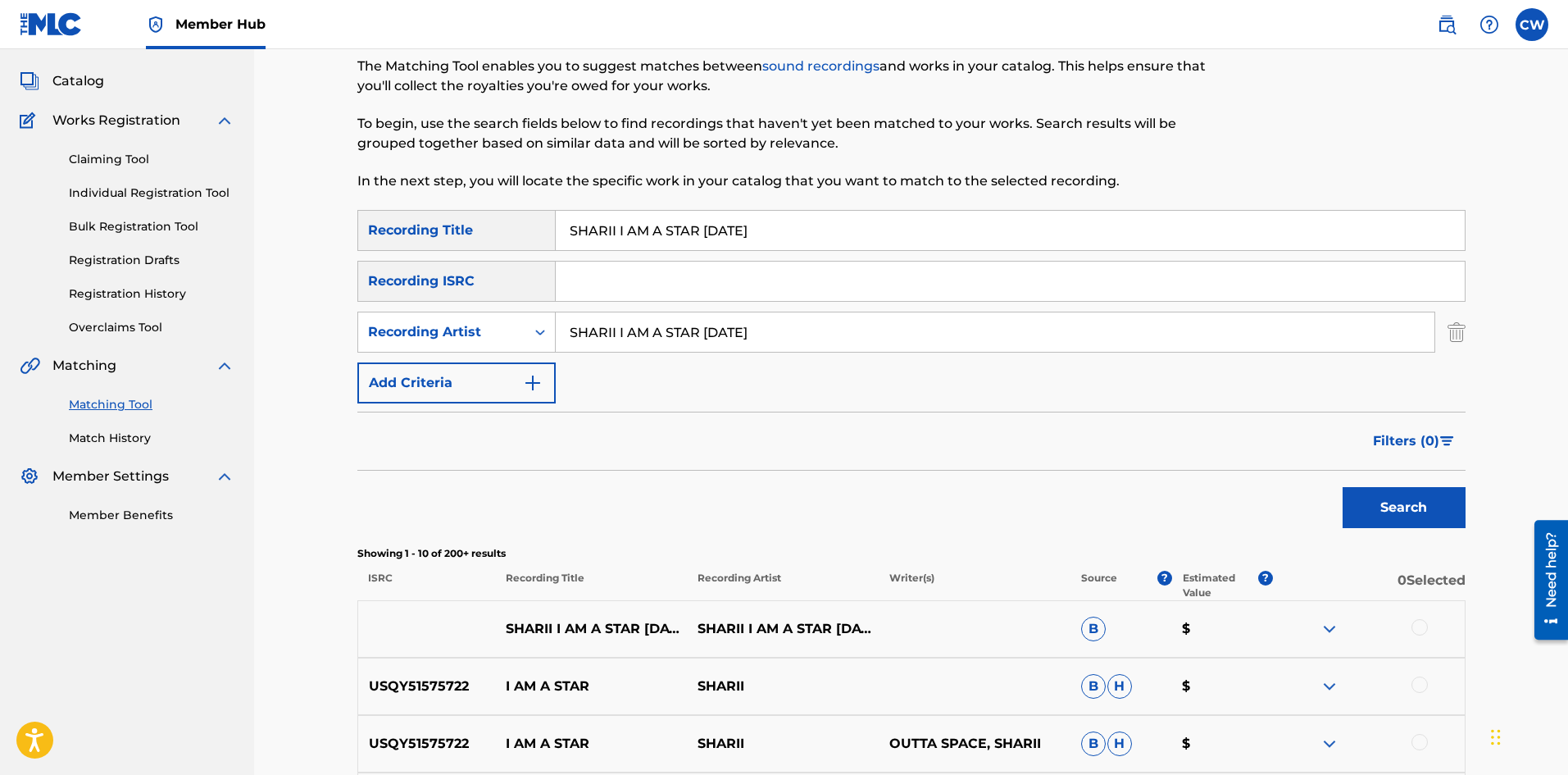
click at [1406, 637] on div at bounding box center [1369, 628] width 192 height 19
click at [1414, 633] on div at bounding box center [1369, 628] width 192 height 19
click at [1422, 633] on div at bounding box center [1419, 627] width 16 height 16
click at [1426, 693] on div at bounding box center [1369, 686] width 192 height 19
click at [1430, 682] on div at bounding box center [1369, 686] width 192 height 19
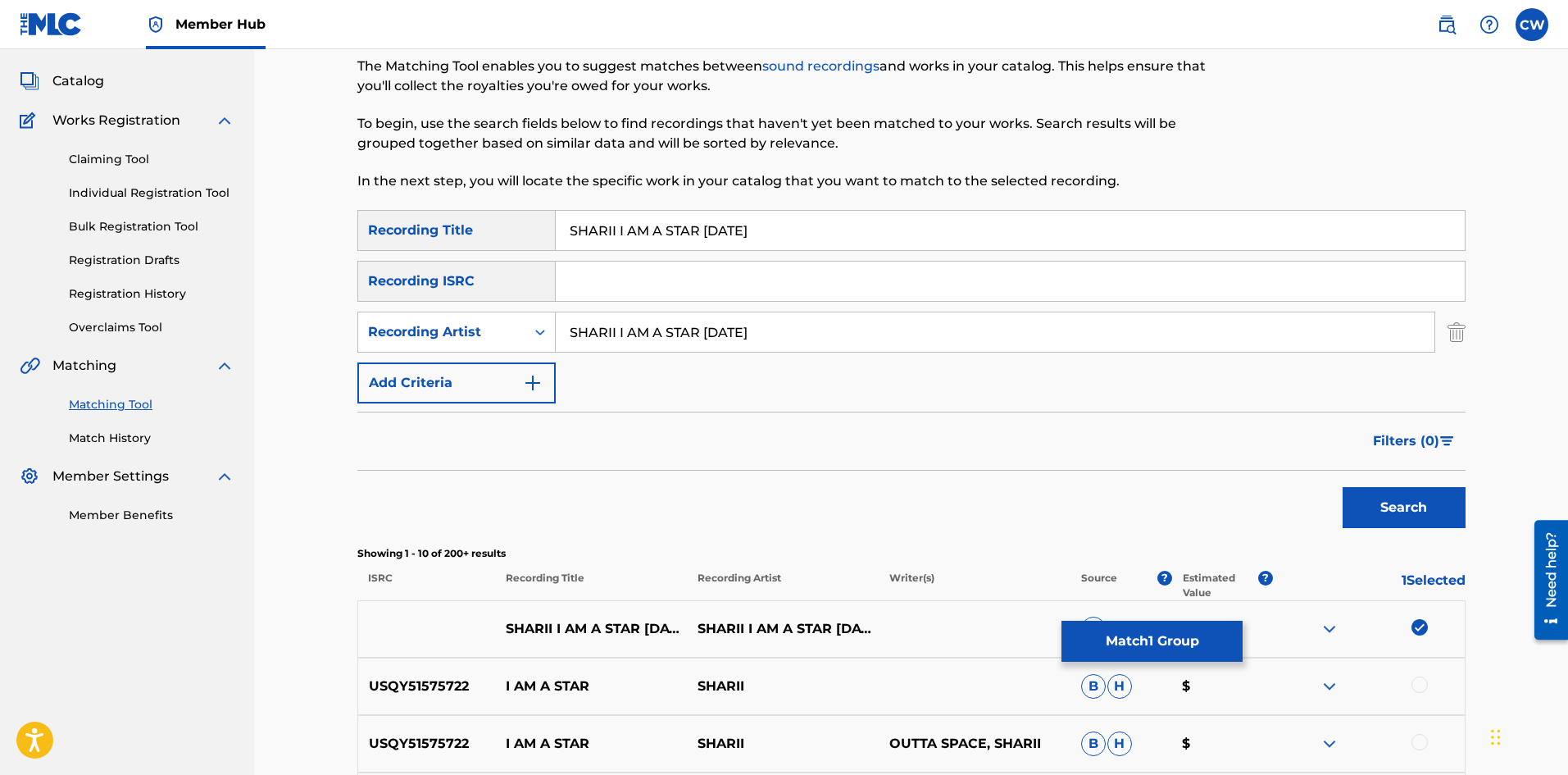
click at [1434, 678] on div at bounding box center [1369, 686] width 192 height 19
click at [1404, 685] on div at bounding box center [1369, 686] width 192 height 19
click at [1415, 684] on div at bounding box center [1419, 684] width 16 height 16
click at [1413, 735] on div at bounding box center [1419, 741] width 16 height 16
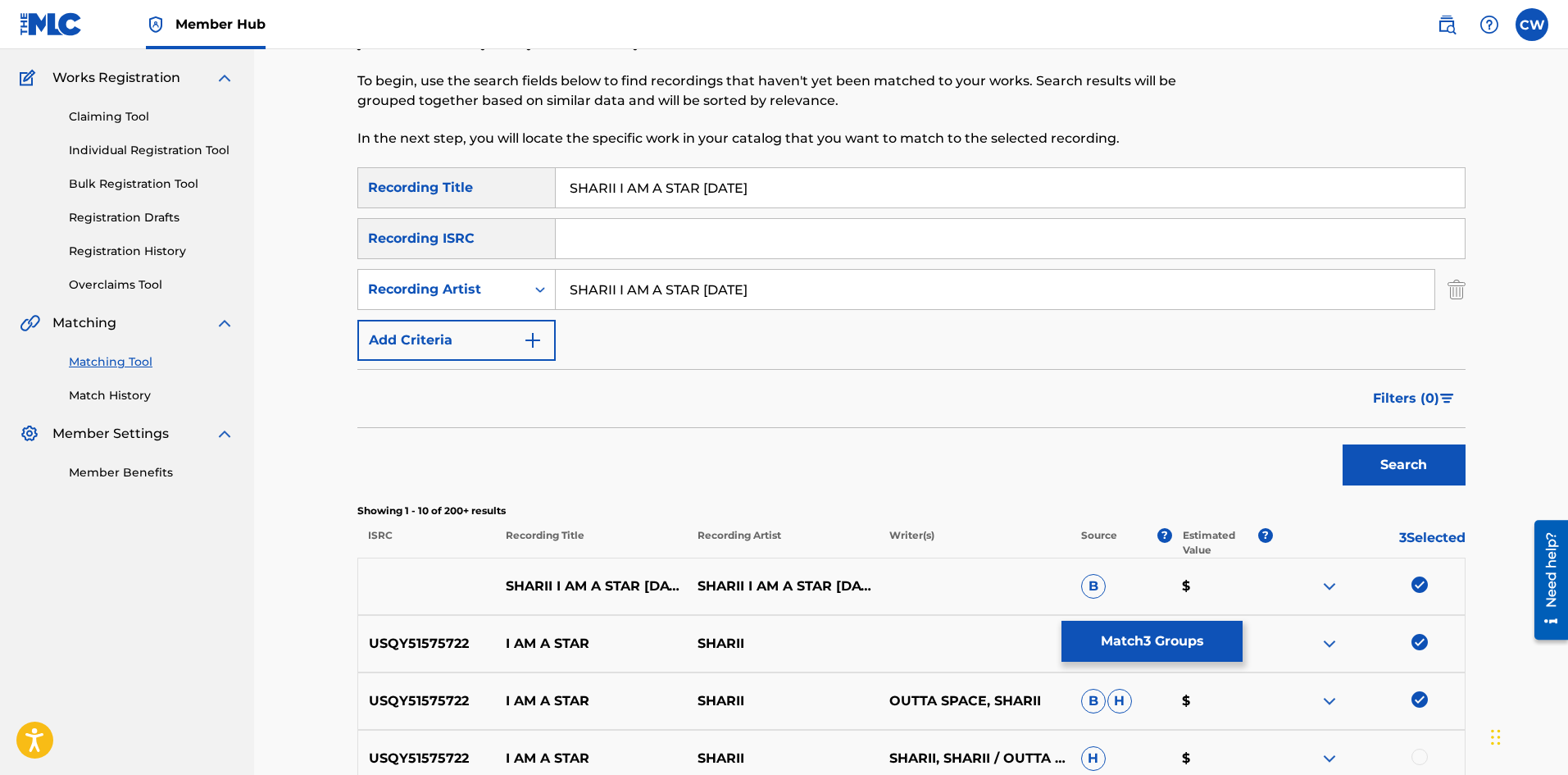
scroll to position [164, 0]
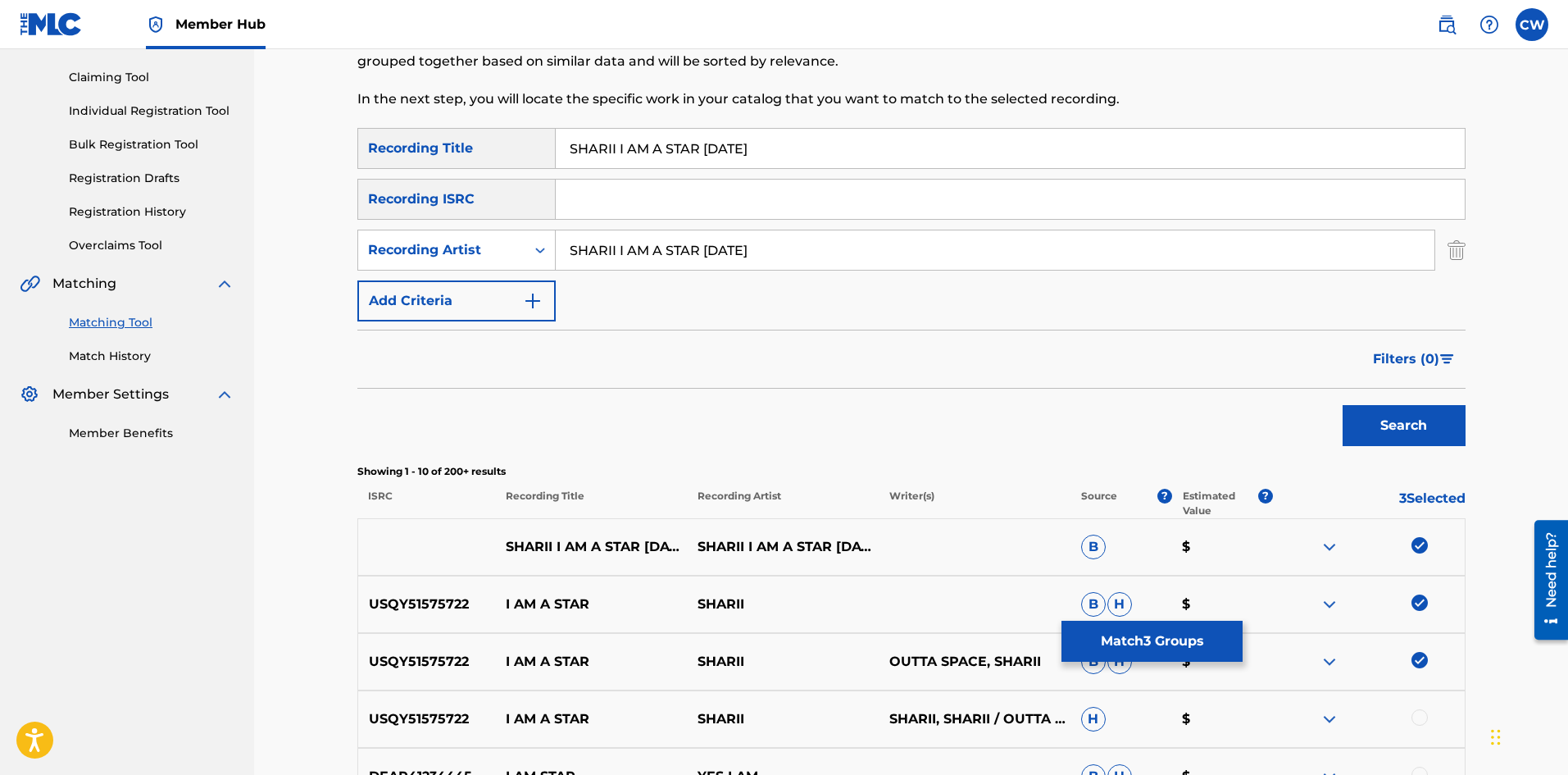
click at [1419, 709] on div at bounding box center [1419, 717] width 16 height 16
click at [1421, 755] on div "DEAR41234445 I AM STAR YES I AM B H $" at bounding box center [912, 777] width 1108 height 58
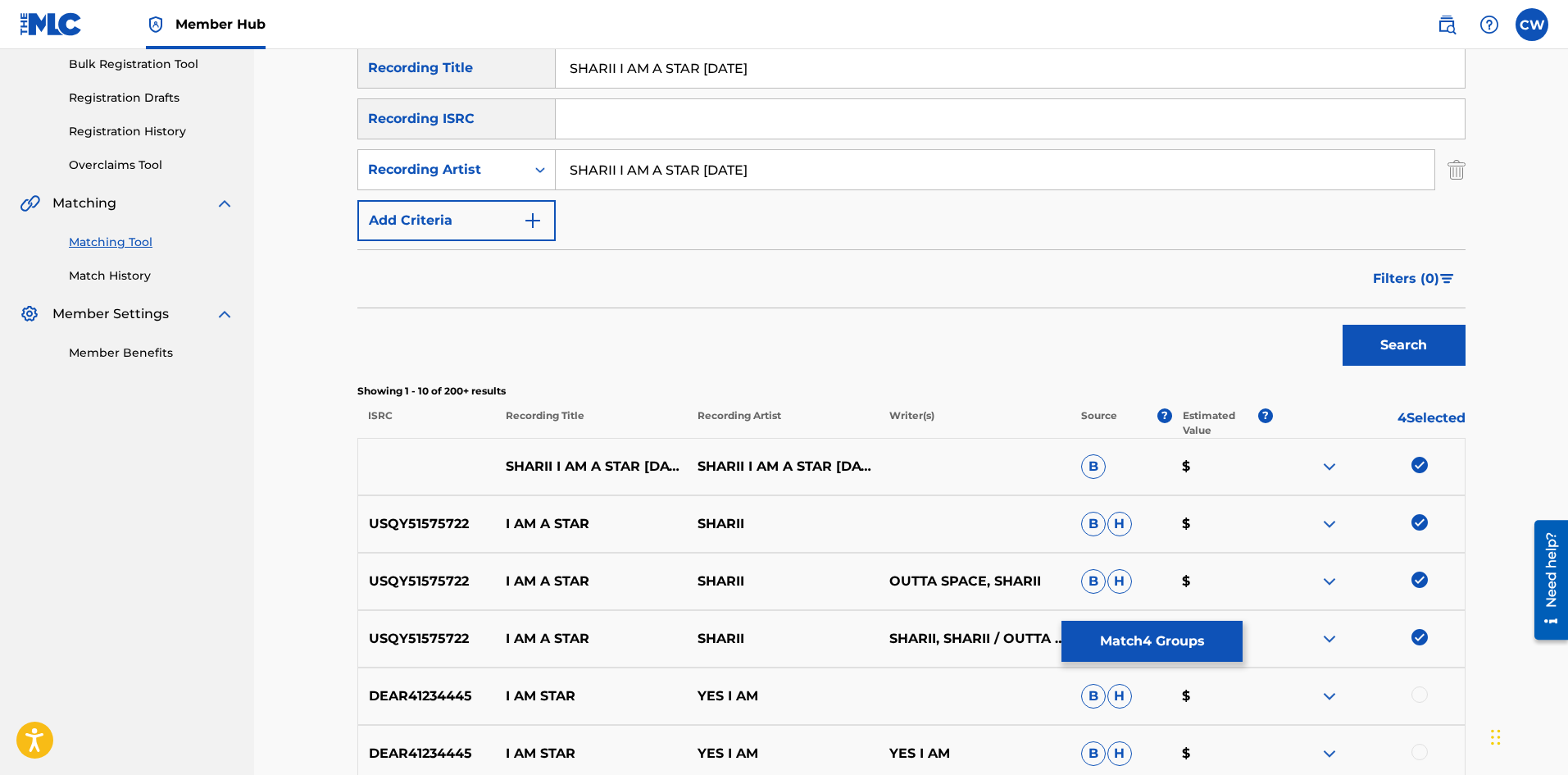
scroll to position [246, 0]
click at [1427, 689] on div at bounding box center [1419, 692] width 16 height 16
click at [1427, 686] on img at bounding box center [1419, 692] width 16 height 16
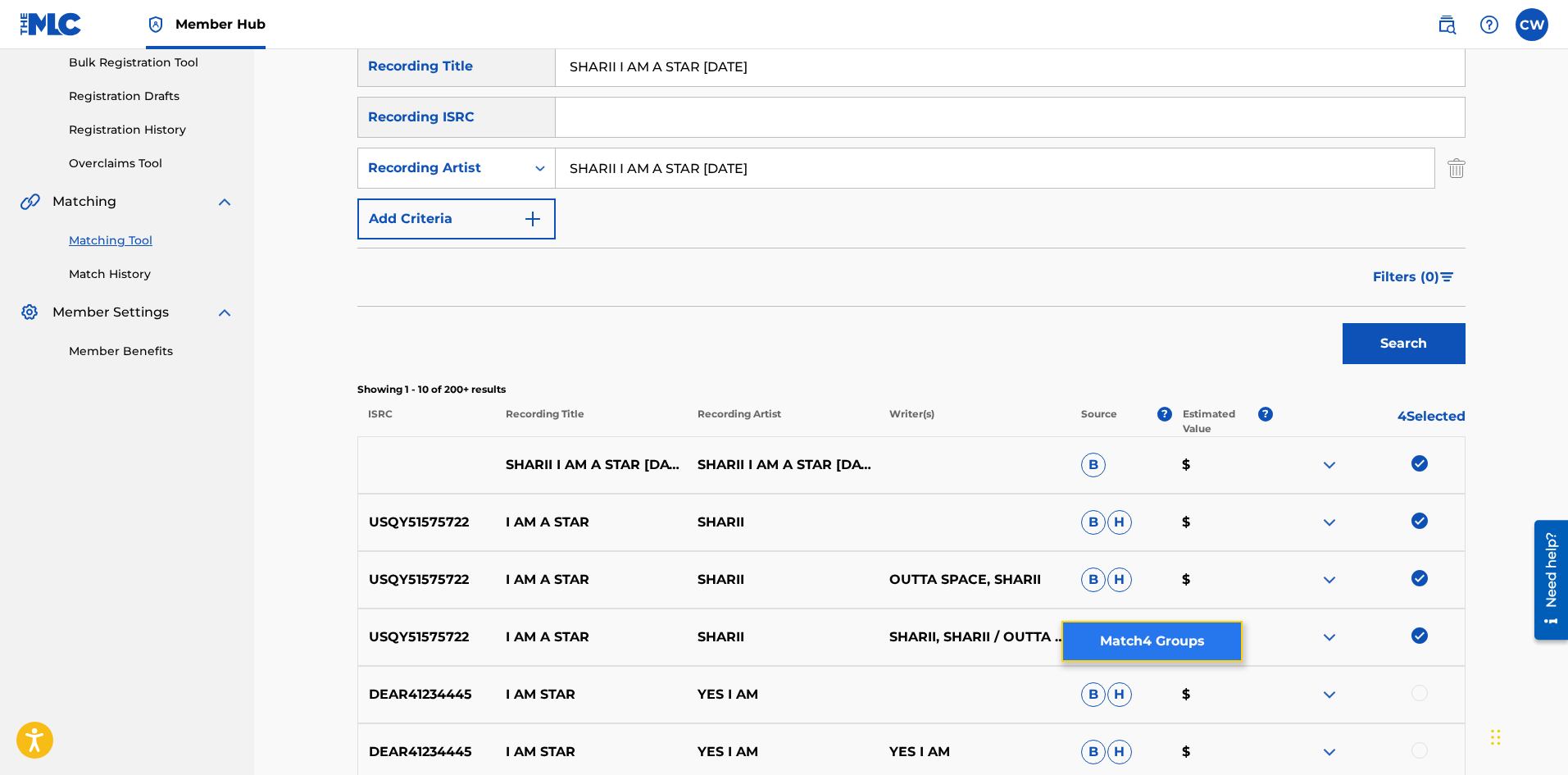
click at [1182, 648] on button "Match 4 Groups" at bounding box center [1152, 641] width 181 height 41
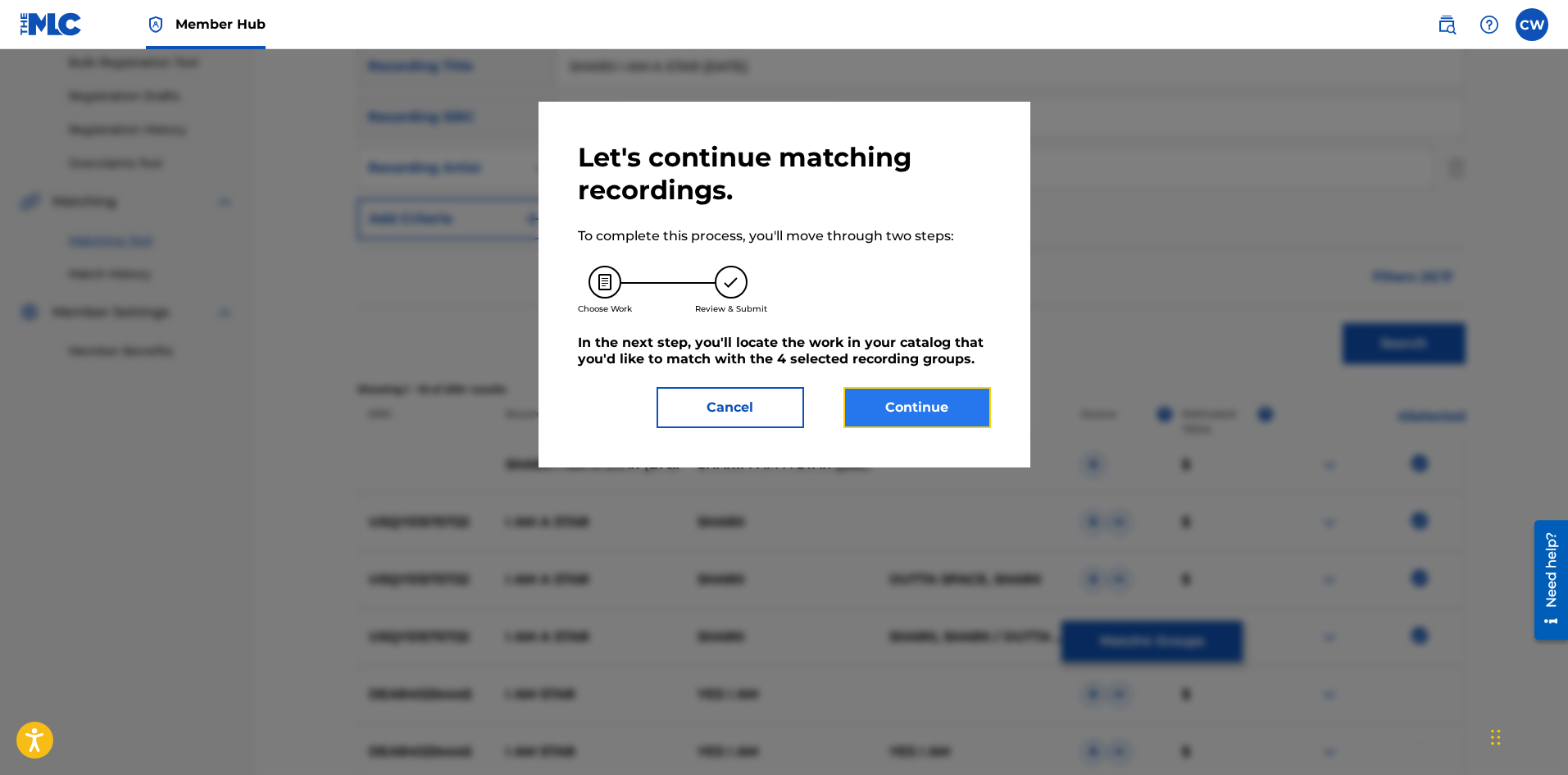
click at [902, 420] on button "Continue" at bounding box center [917, 407] width 147 height 41
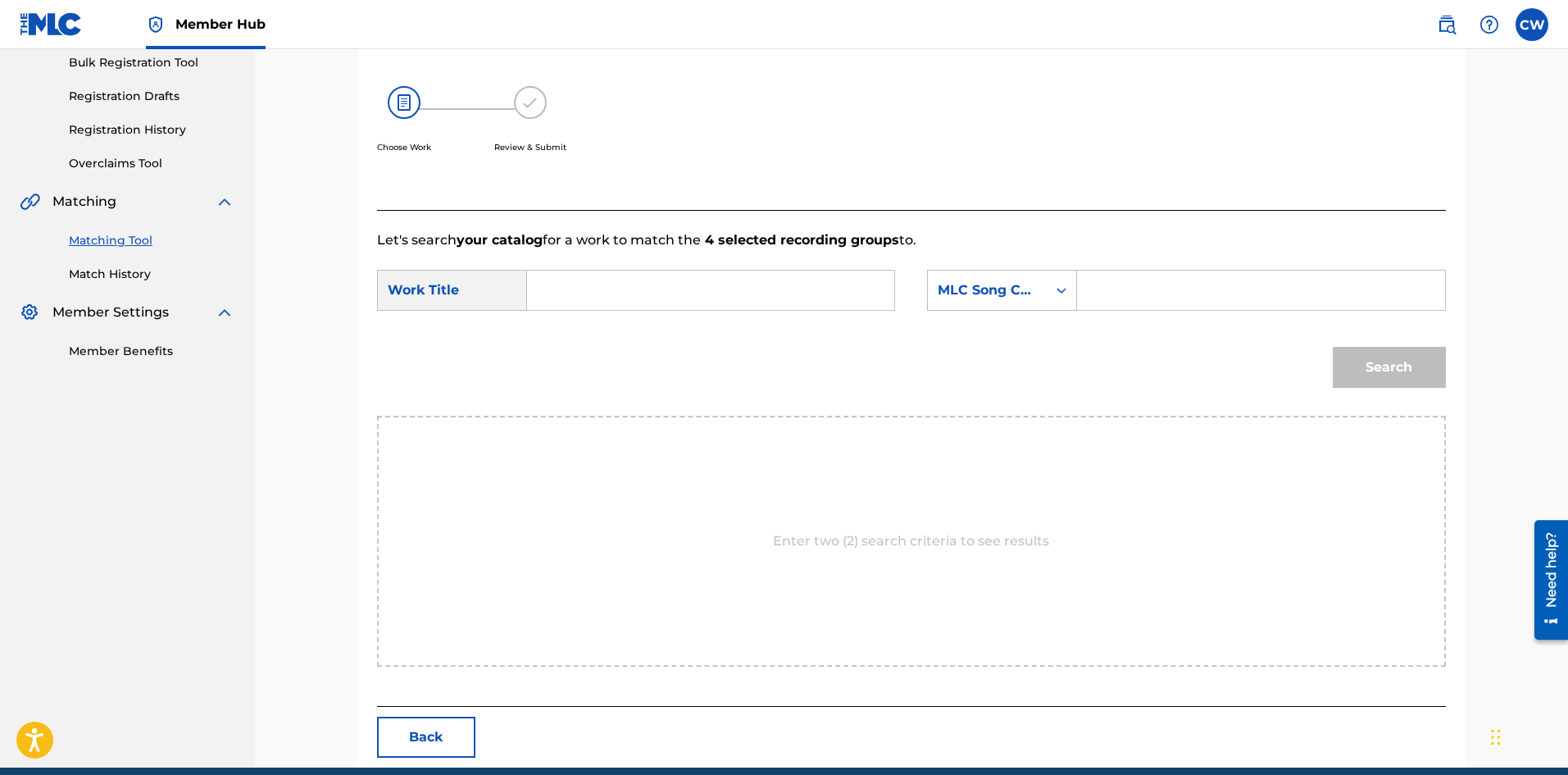
click at [756, 278] on input "Search Form" at bounding box center [710, 290] width 339 height 40
type input "SHARII I AM A STAR [DATE]"
click at [1202, 288] on input "Search Form" at bounding box center [1261, 290] width 339 height 40
type input "IZ0GGQ"
click at [1370, 356] on button "Search" at bounding box center [1389, 367] width 113 height 41
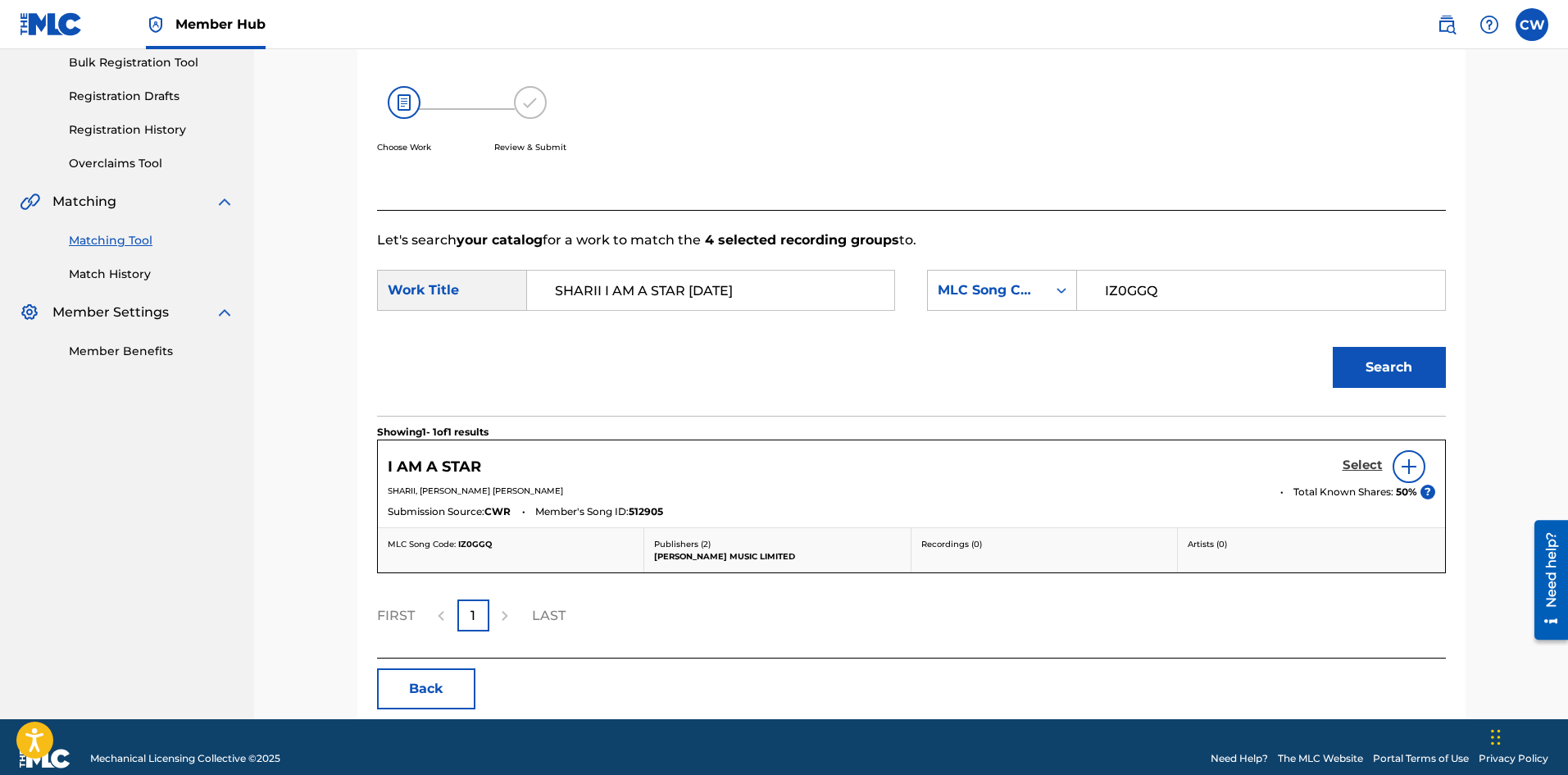
click at [1348, 468] on h5 "Select" at bounding box center [1363, 466] width 40 height 15
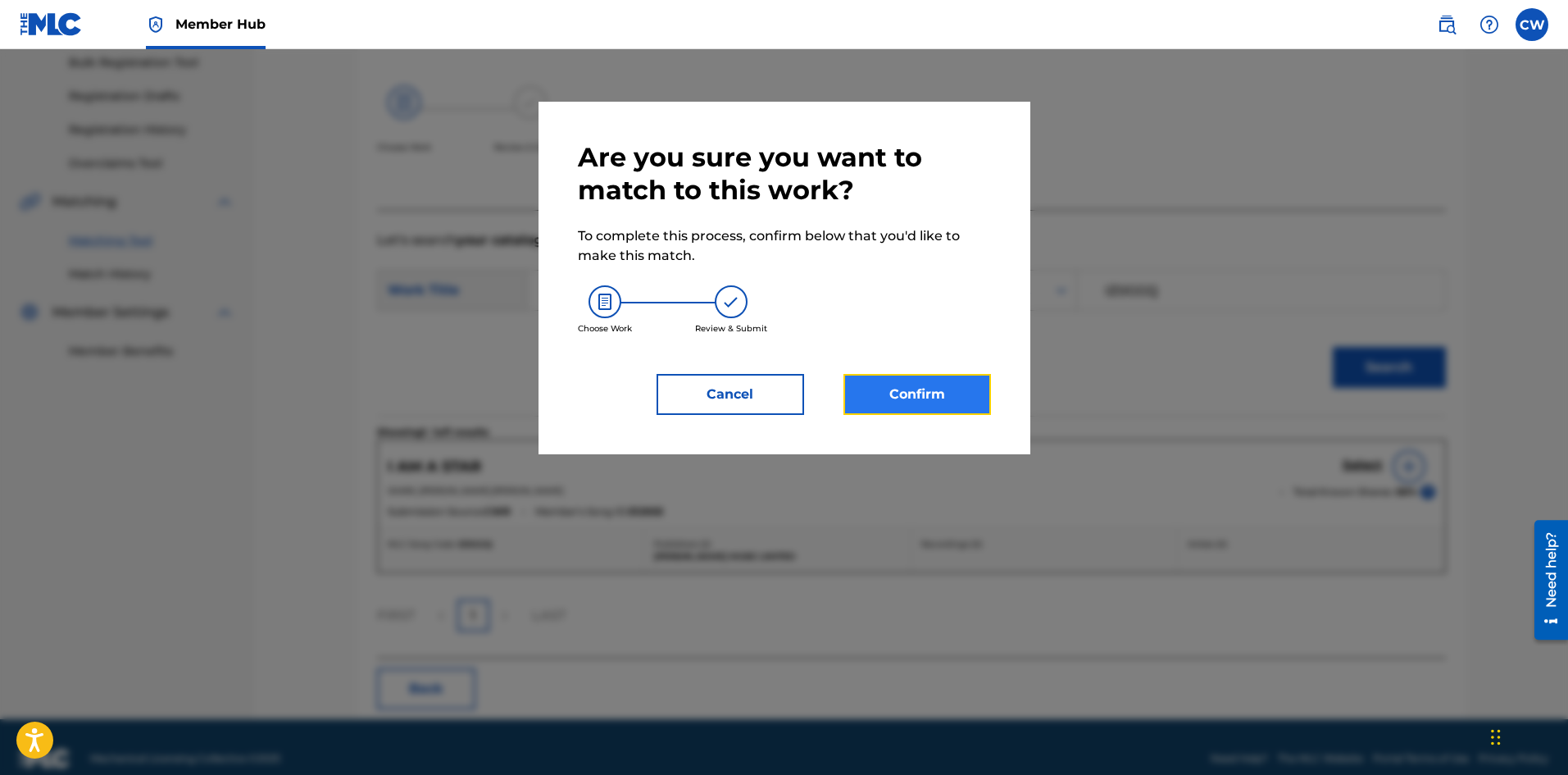
click at [922, 402] on button "Confirm" at bounding box center [917, 394] width 147 height 41
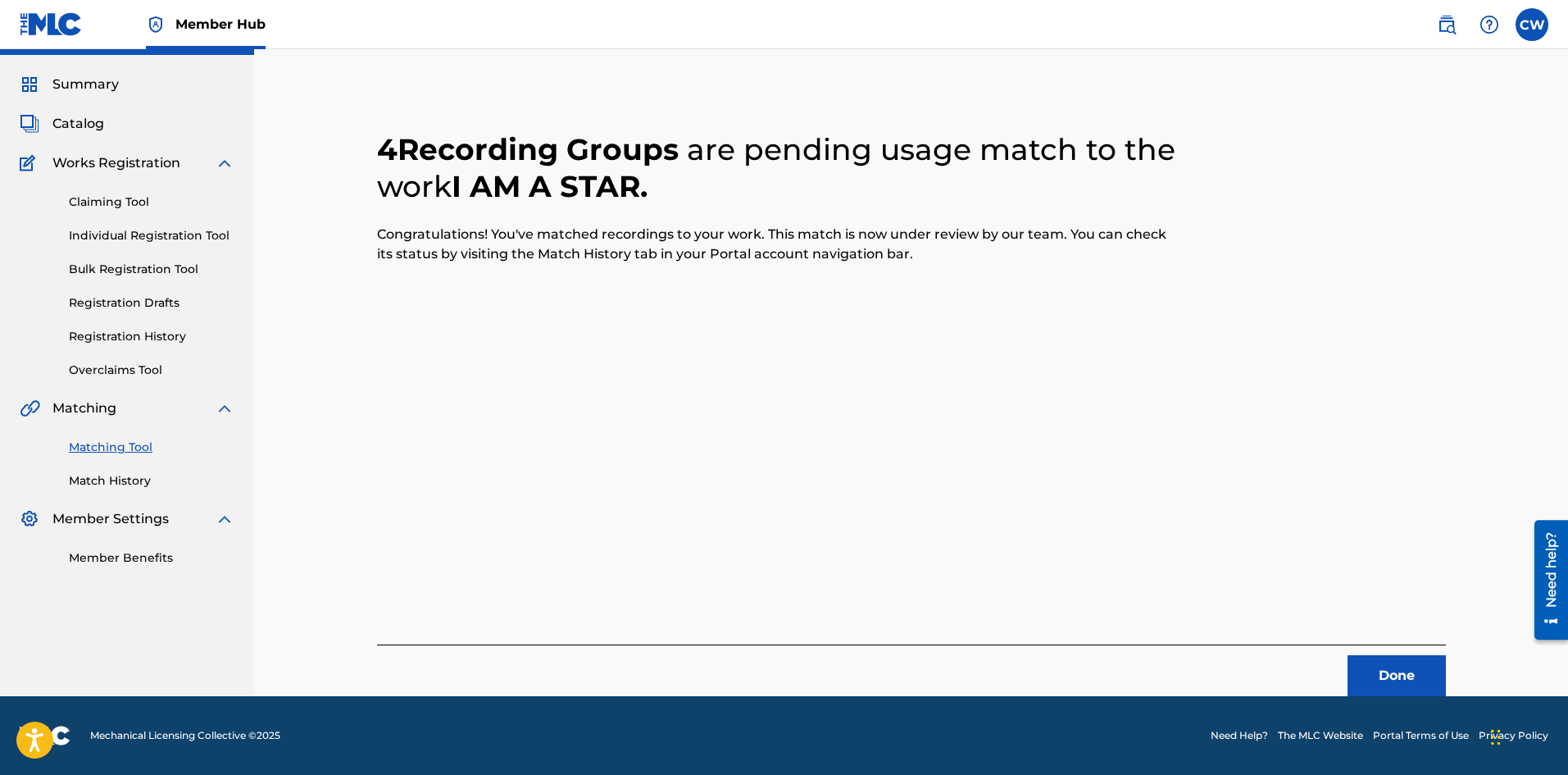
scroll to position [40, 0]
click at [1384, 656] on button "Done" at bounding box center [1396, 676] width 98 height 41
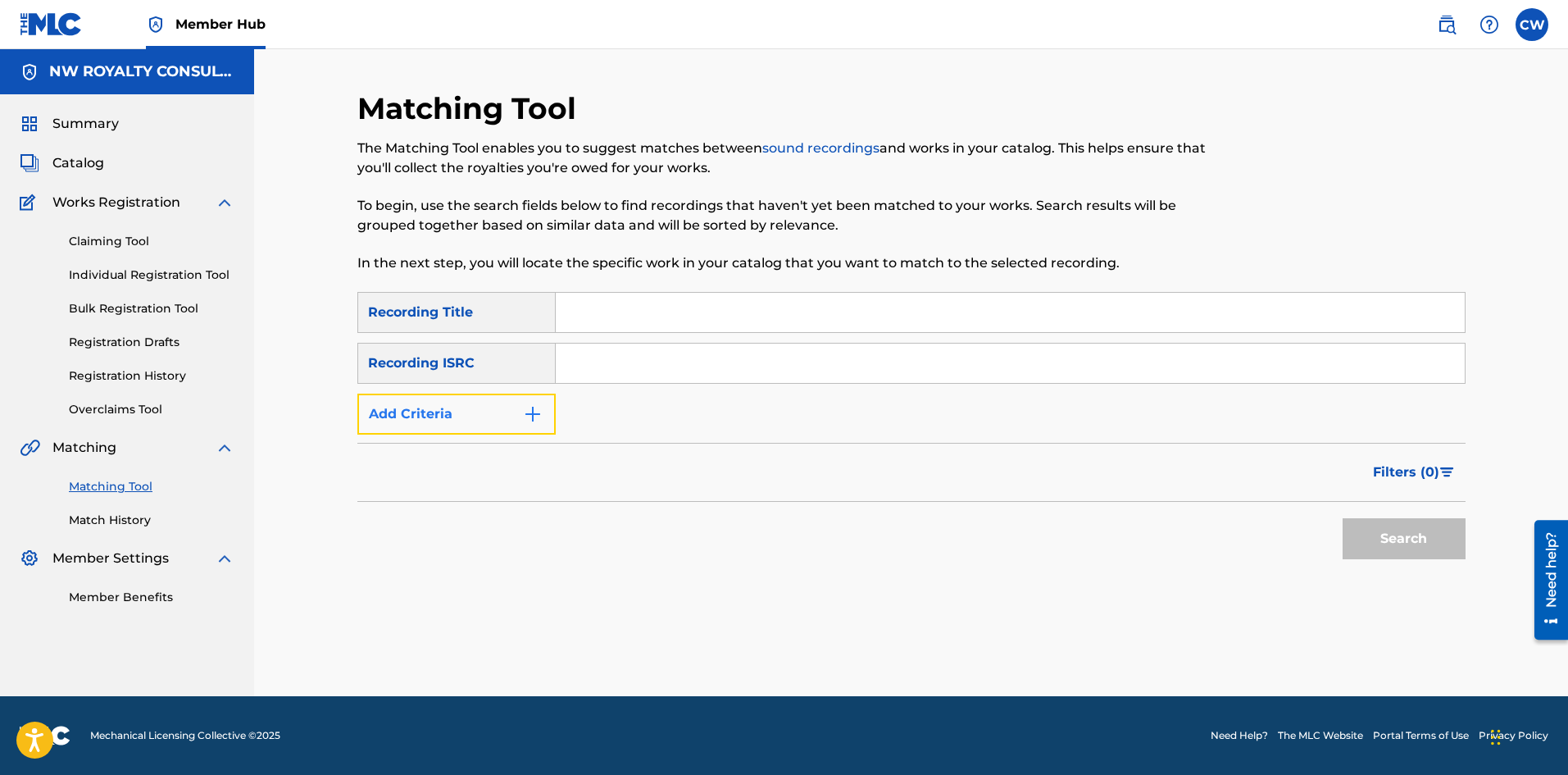
click at [511, 424] on button "Add Criteria" at bounding box center [457, 414] width 199 height 41
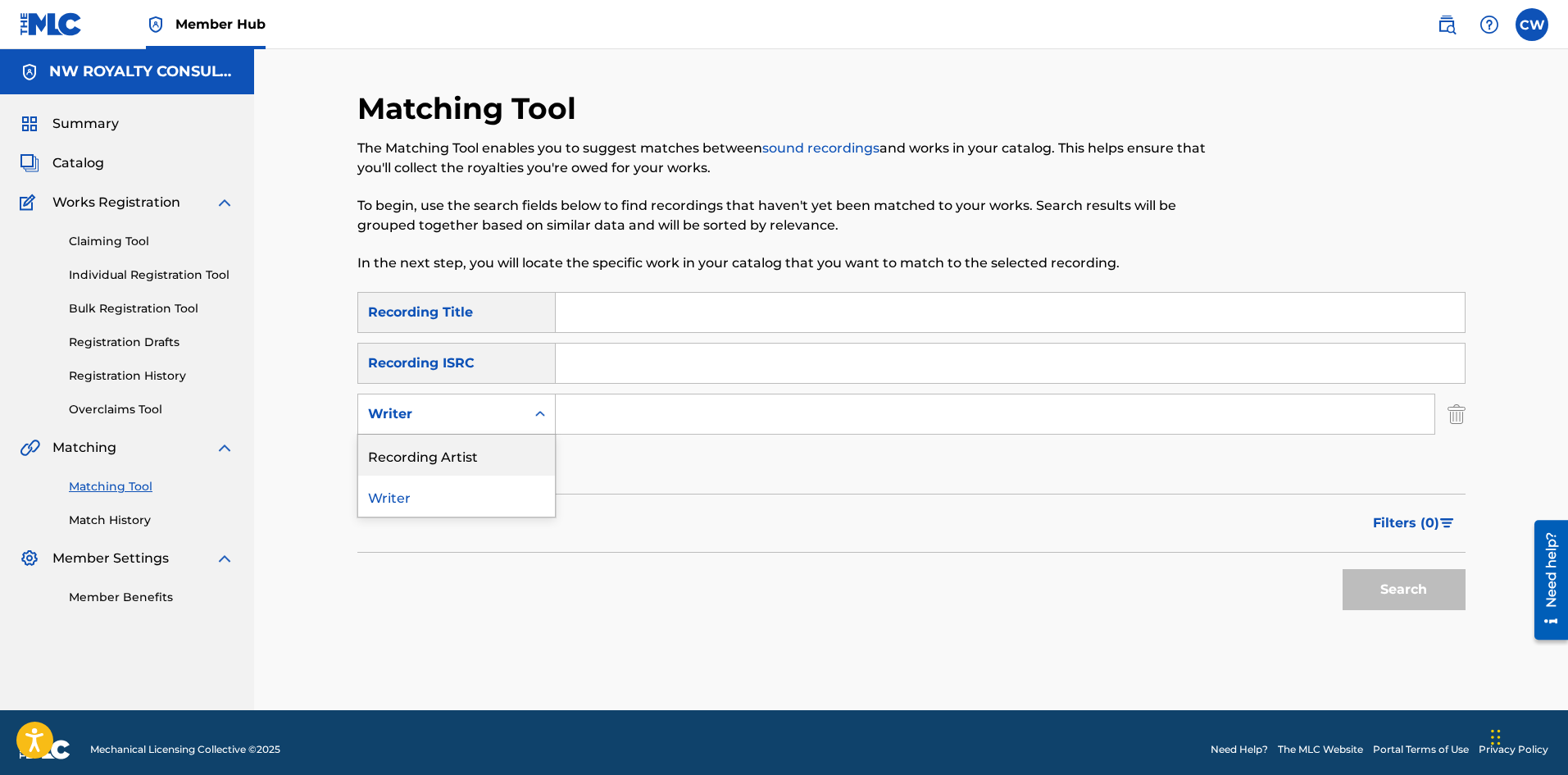
click at [496, 437] on div "Recording Artist" at bounding box center [457, 455] width 197 height 41
click at [614, 430] on input "Search Form" at bounding box center [996, 414] width 879 height 40
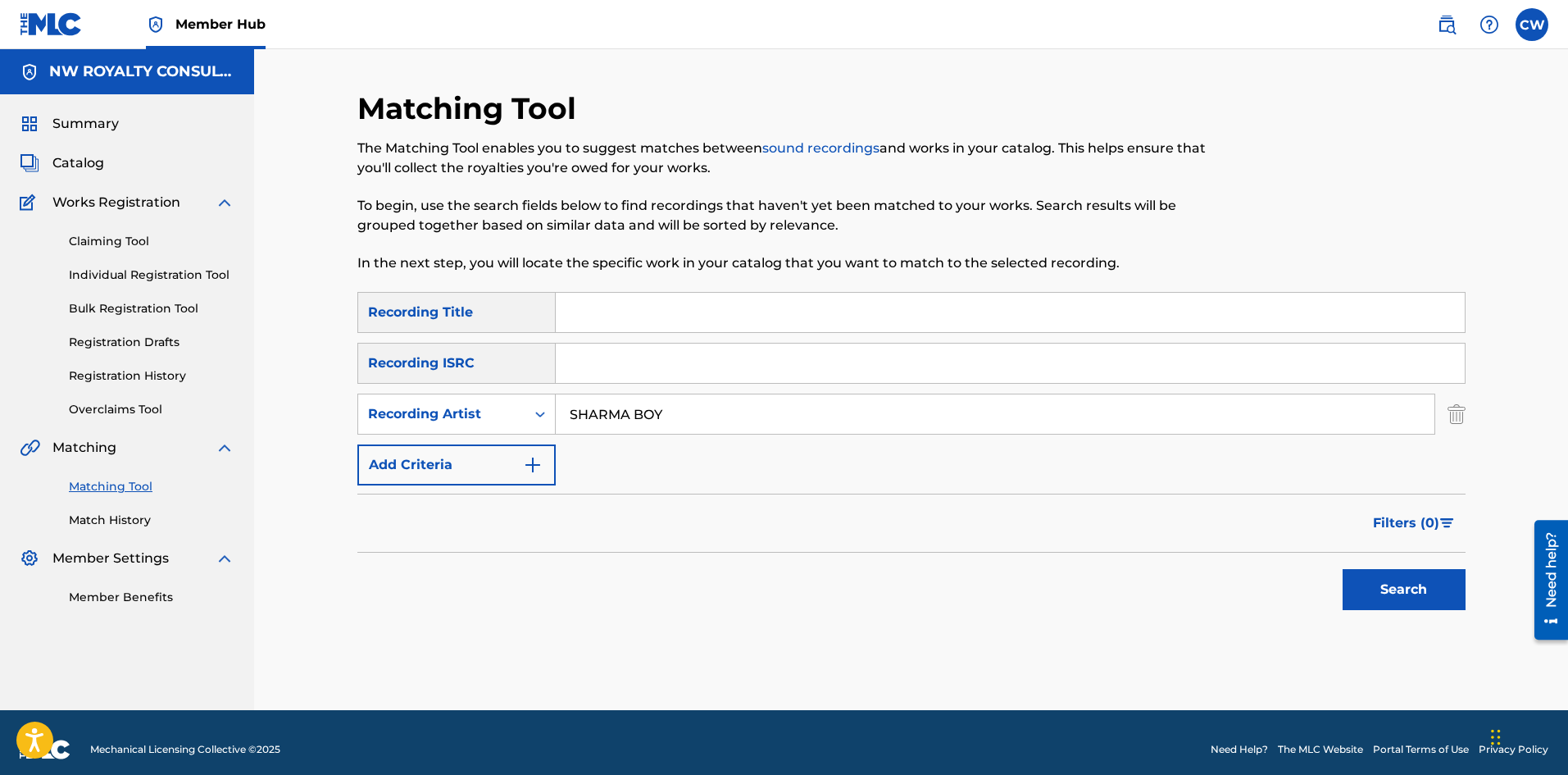
type input "SHARMA BOY"
drag, startPoint x: 721, startPoint y: 313, endPoint x: 804, endPoint y: 360, distance: 95.4
click at [721, 313] on input "Search Form" at bounding box center [1010, 312] width 909 height 40
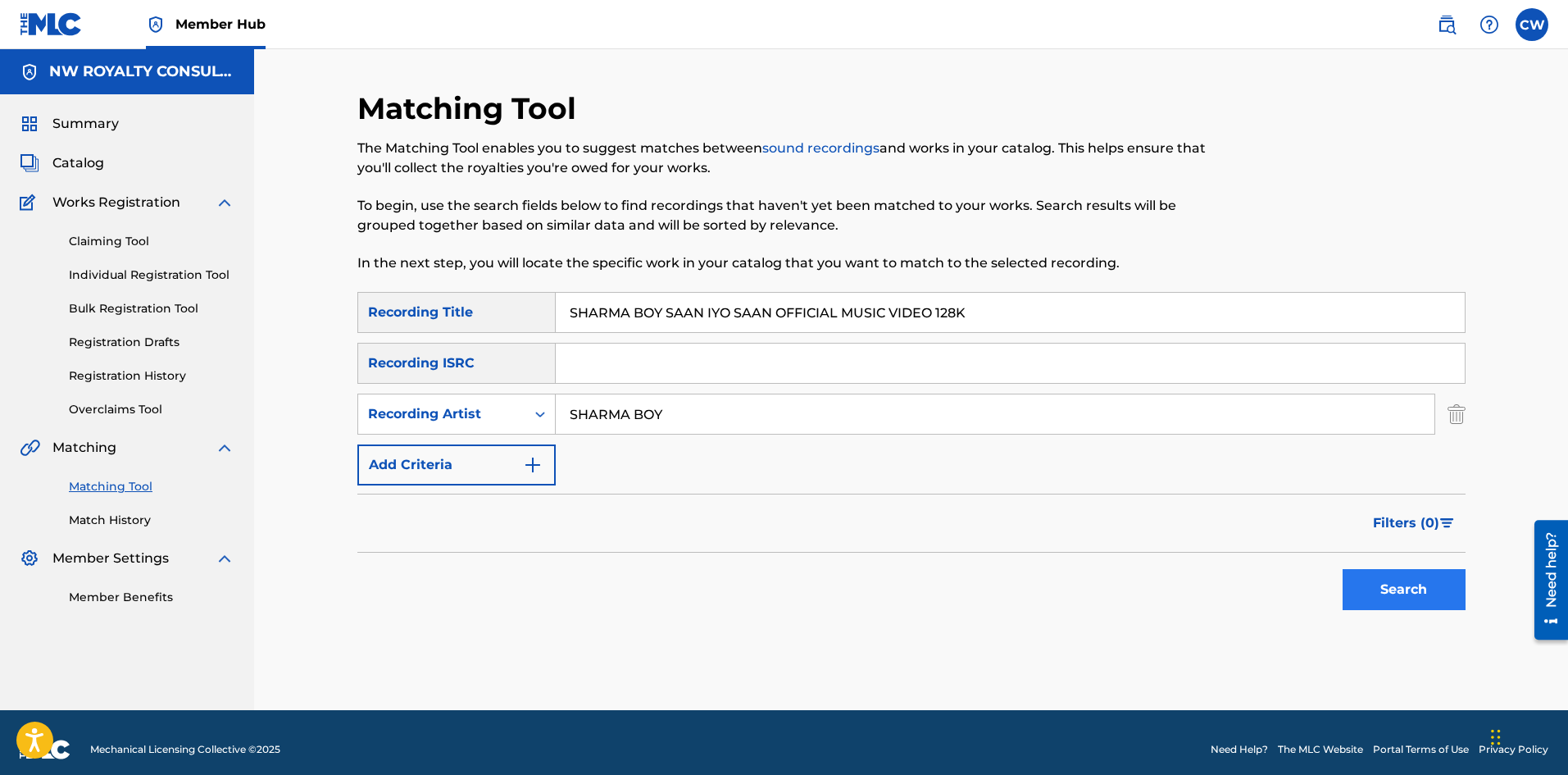
type input "SHARMA BOY SAAN IYO SAAN OFFICIAL MUSIC VIDEO 128K"
click at [1362, 575] on button "Search" at bounding box center [1404, 589] width 123 height 41
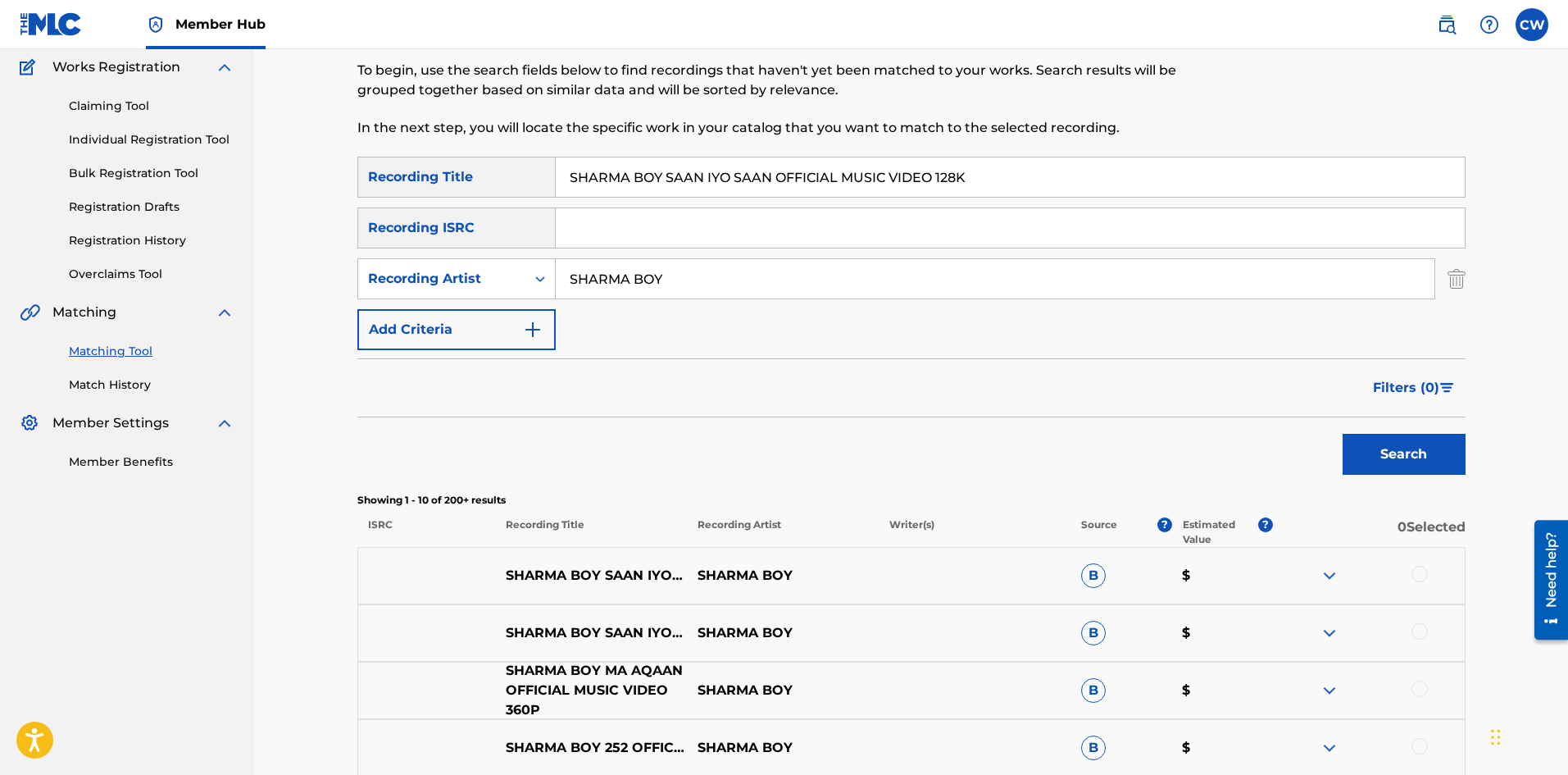
scroll to position [164, 0]
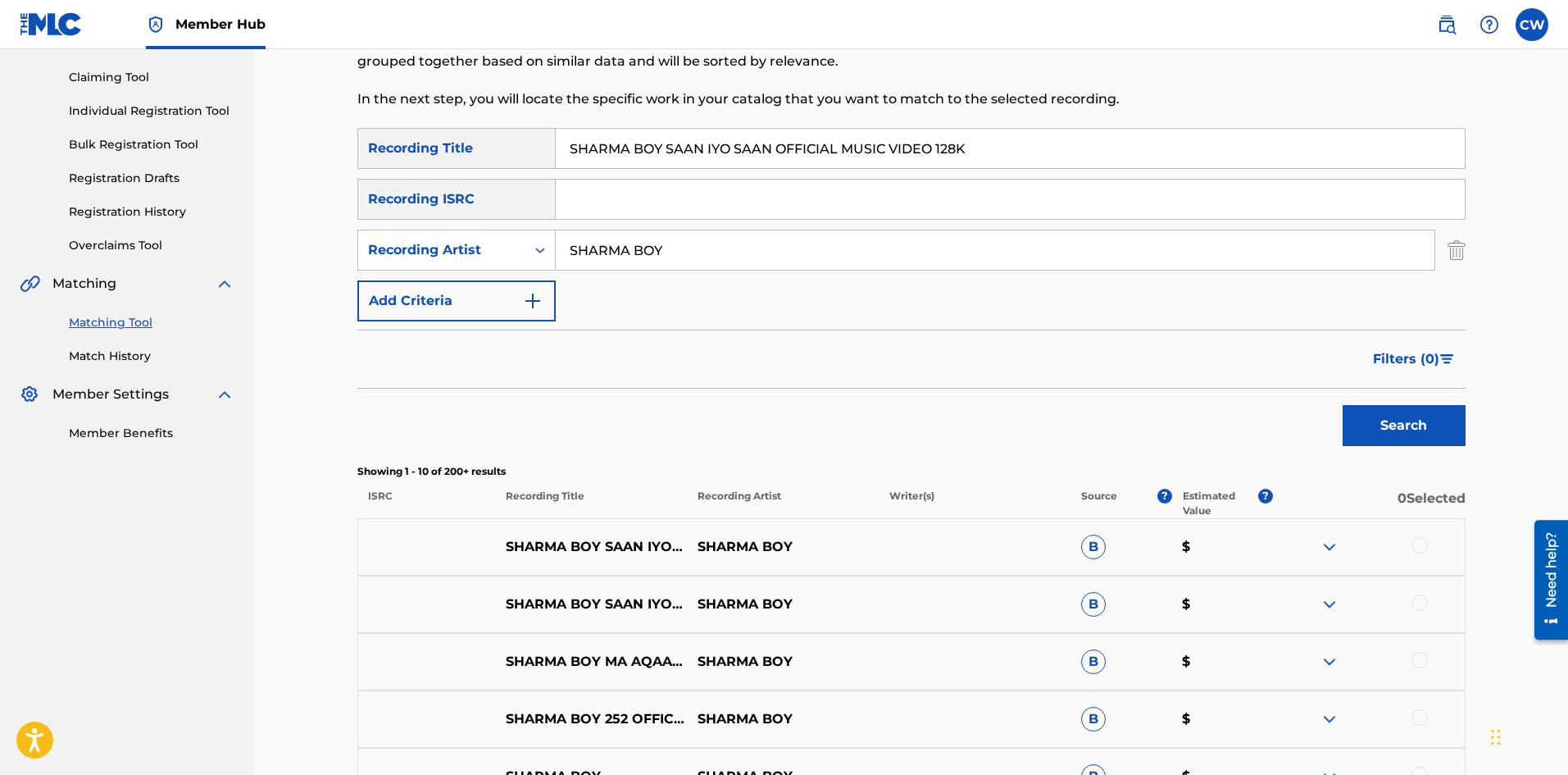
click at [1452, 529] on div "SHARMA BOY SAAN IYO SAAN OFFICIAL MUSIC VIDEO 128K SHARMA BOY B $" at bounding box center [912, 547] width 1108 height 58
click at [1454, 537] on div at bounding box center [1369, 547] width 192 height 19
click at [1475, 548] on div "Matching Tool The Matching Tool enables you to suggest matches between sound re…" at bounding box center [911, 570] width 1148 height 1289
click at [1472, 534] on div "Matching Tool The Matching Tool enables you to suggest matches between sound re…" at bounding box center [911, 570] width 1148 height 1289
click at [1422, 540] on div at bounding box center [1419, 545] width 16 height 16
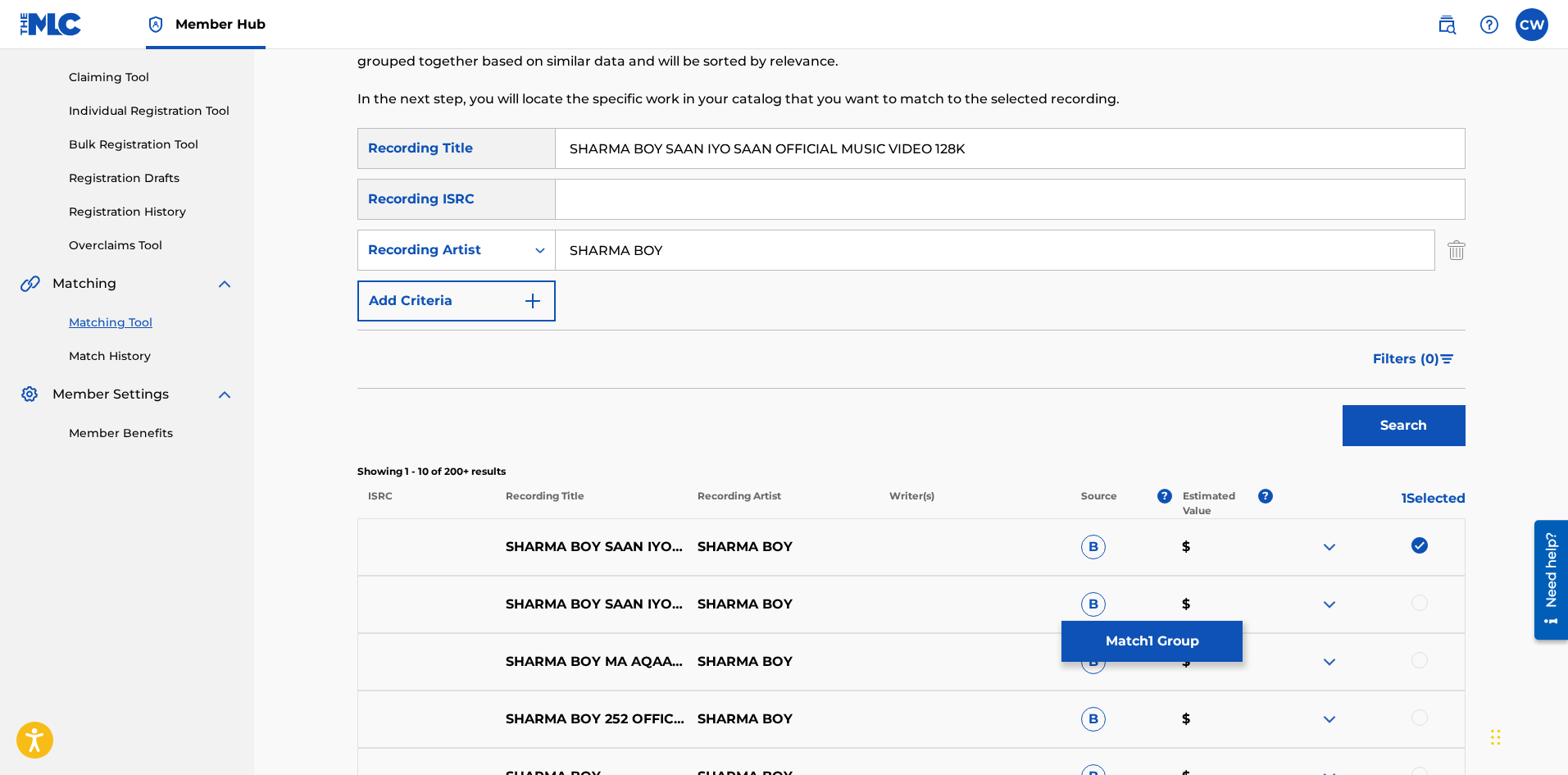
click at [1411, 595] on div at bounding box center [1369, 604] width 192 height 19
click at [1412, 587] on div "SHARMA BOY SAAN IYO SAAN OFFICIAL MUSIC VIDEO 480P SHARMA BOY B $" at bounding box center [912, 604] width 1108 height 58
click at [1420, 586] on div "SHARMA BOY SAAN IYO SAAN OFFICIAL MUSIC VIDEO 480P SHARMA BOY B $" at bounding box center [912, 604] width 1108 height 58
click at [1417, 600] on div at bounding box center [1419, 602] width 16 height 16
click at [1413, 604] on img at bounding box center [1419, 602] width 16 height 16
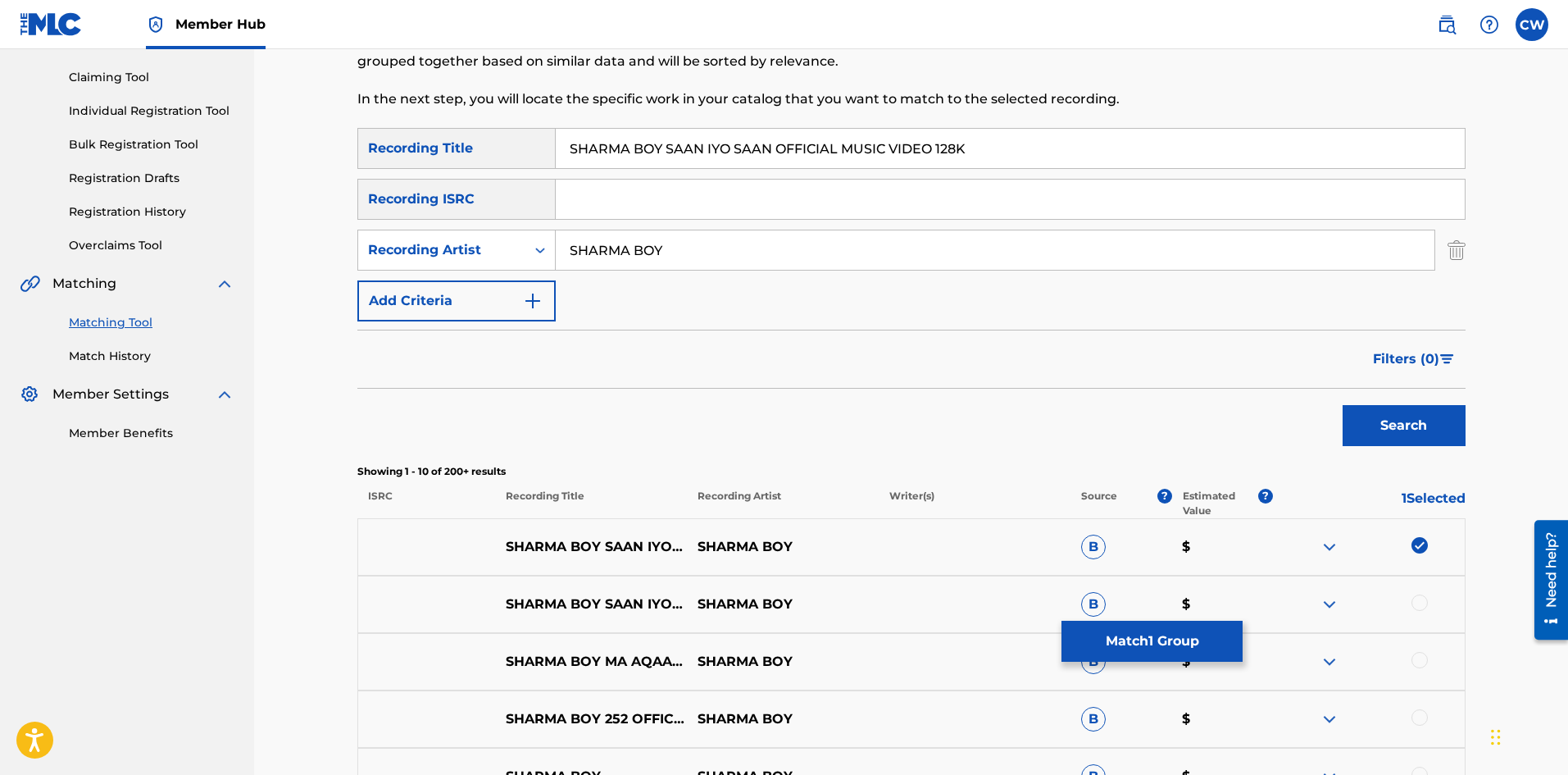
click at [1413, 604] on div at bounding box center [1419, 602] width 16 height 16
click at [1124, 661] on p "B" at bounding box center [1121, 662] width 101 height 25
click at [1136, 640] on button "Match 2 Groups" at bounding box center [1152, 641] width 181 height 41
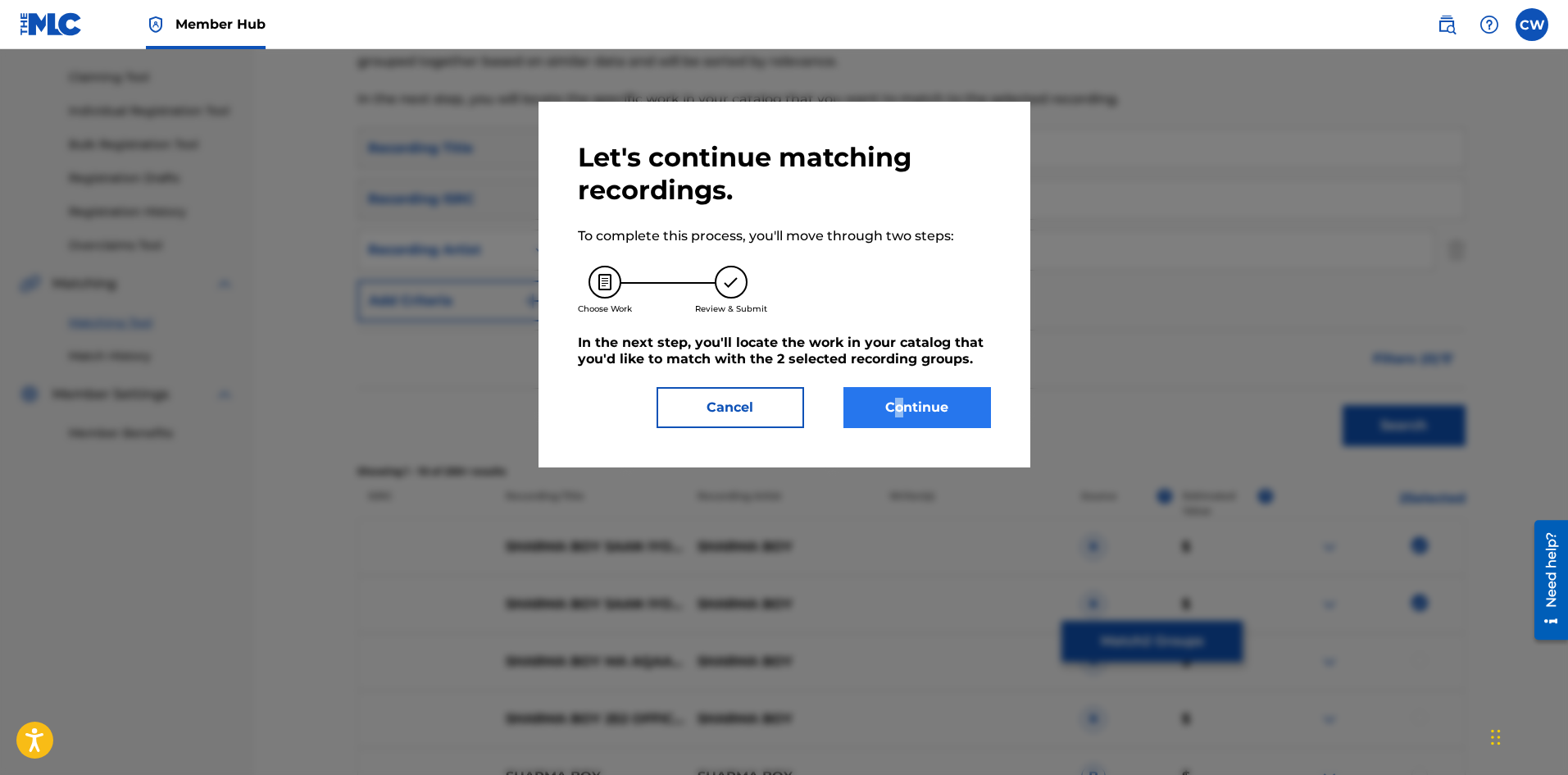
click at [909, 396] on div "Let's continue matching recordings. To complete this process, you'll move throu…" at bounding box center [784, 284] width 413 height 287
click at [909, 397] on button "Continue" at bounding box center [917, 407] width 147 height 41
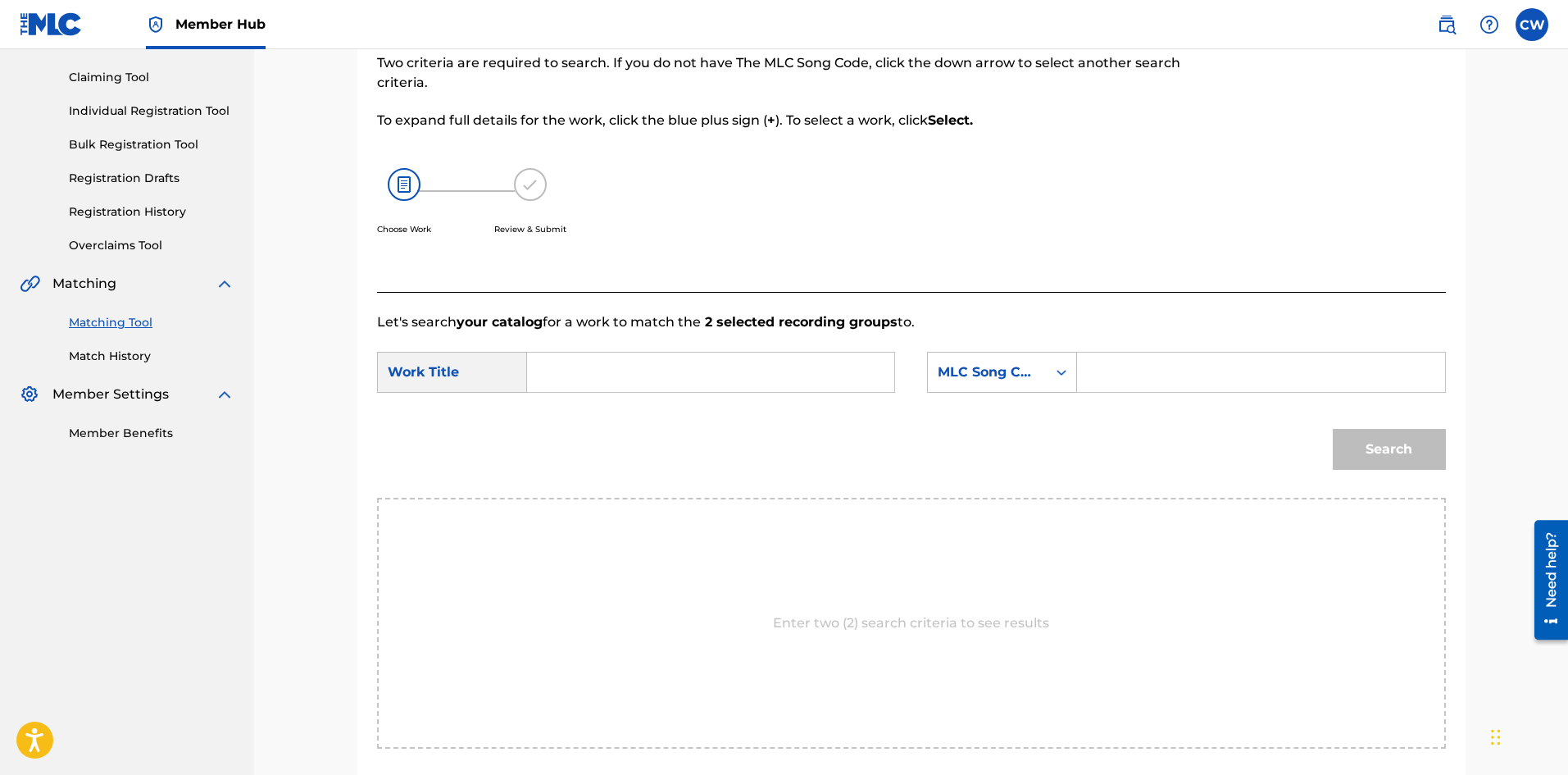
click at [737, 381] on input "Search Form" at bounding box center [710, 372] width 339 height 40
type input "SHARMA BOY SAAN IYO SAAN OFFICIAL MUSIC VIDEO 128K"
drag, startPoint x: 1193, startPoint y: 364, endPoint x: 1192, endPoint y: 376, distance: 12.0
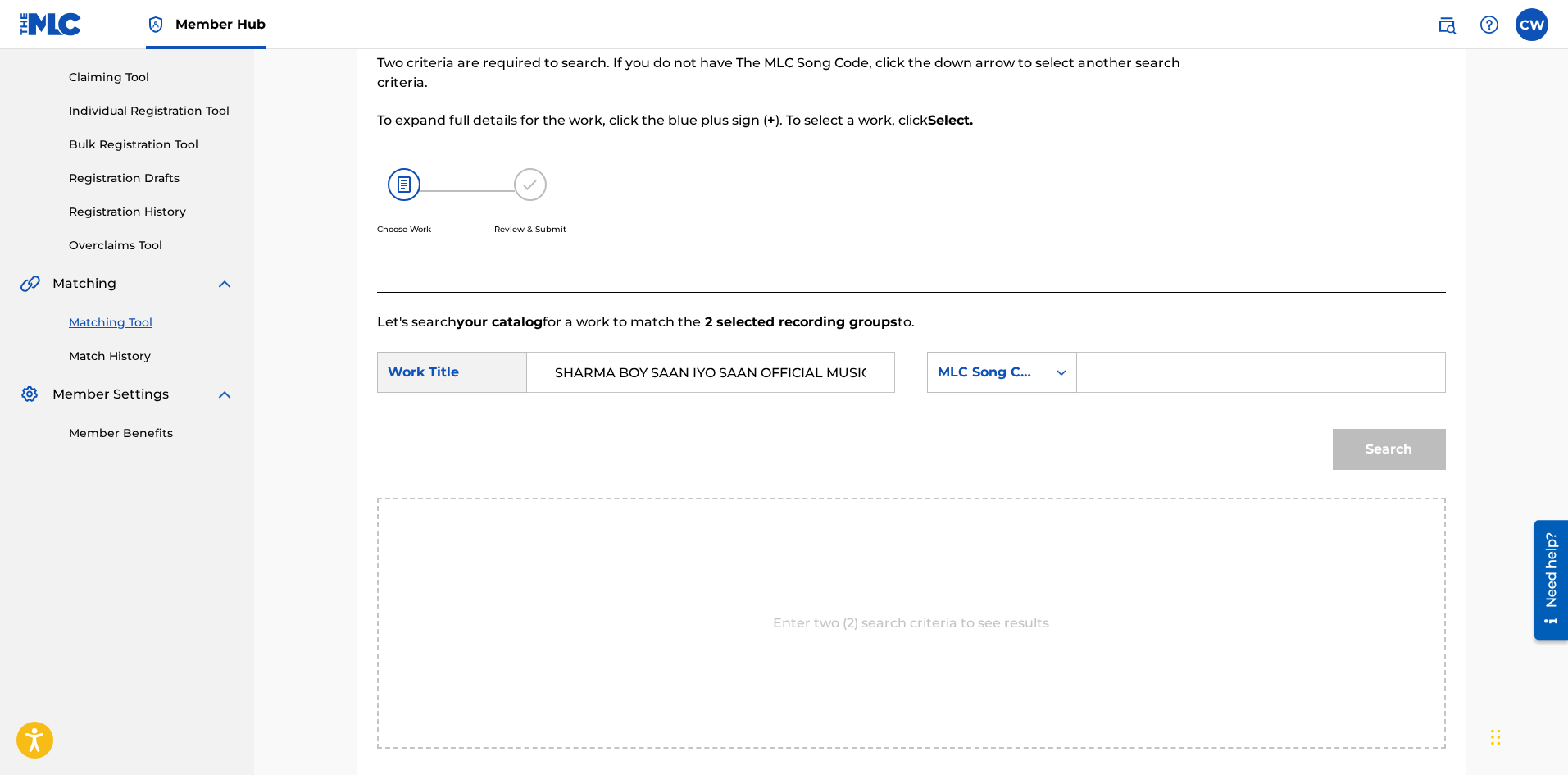
click at [1192, 375] on input "Search Form" at bounding box center [1261, 372] width 339 height 40
type input "S64ZYY"
click at [1361, 439] on button "Search" at bounding box center [1389, 449] width 113 height 41
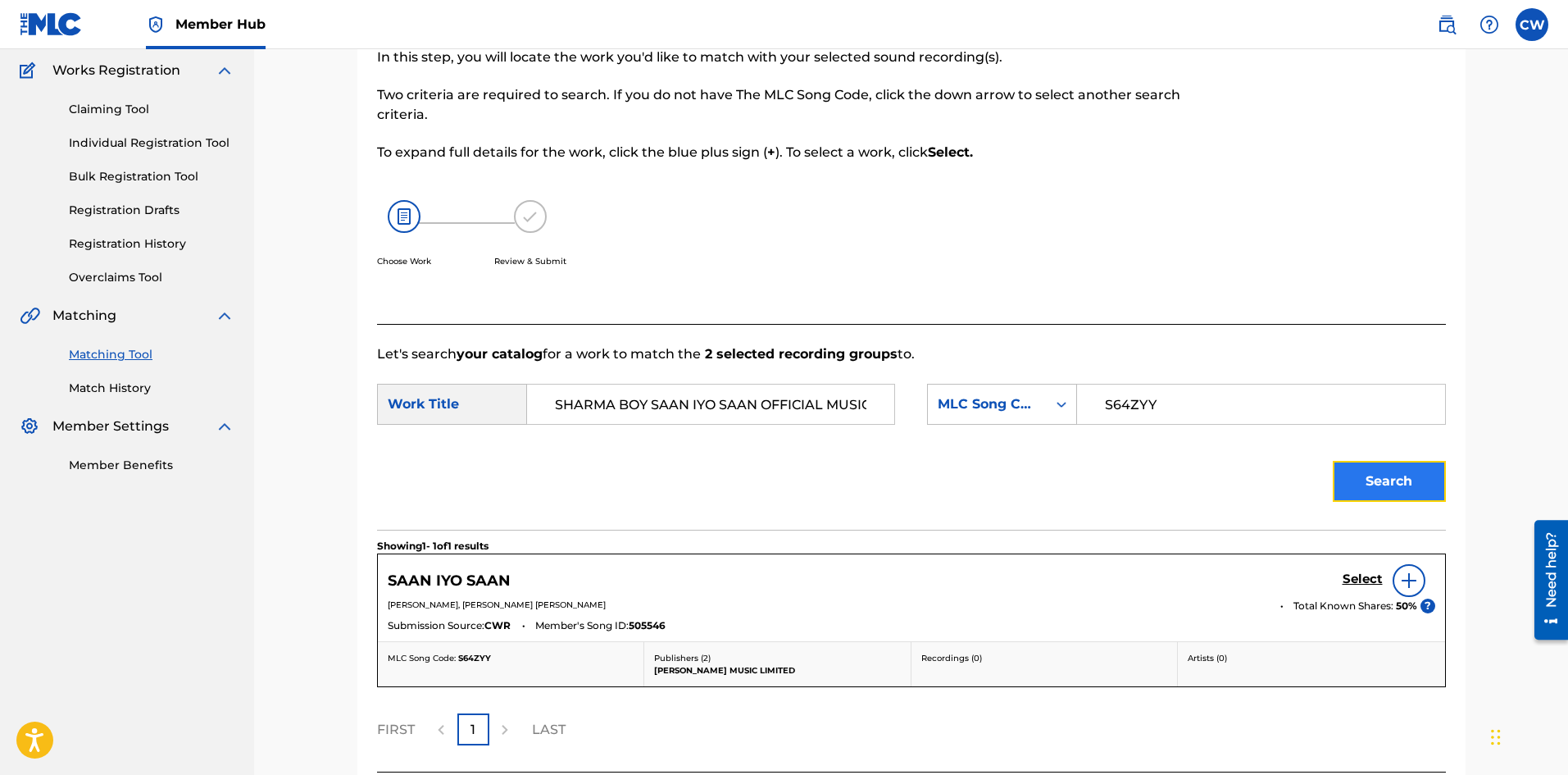
scroll to position [164, 0]
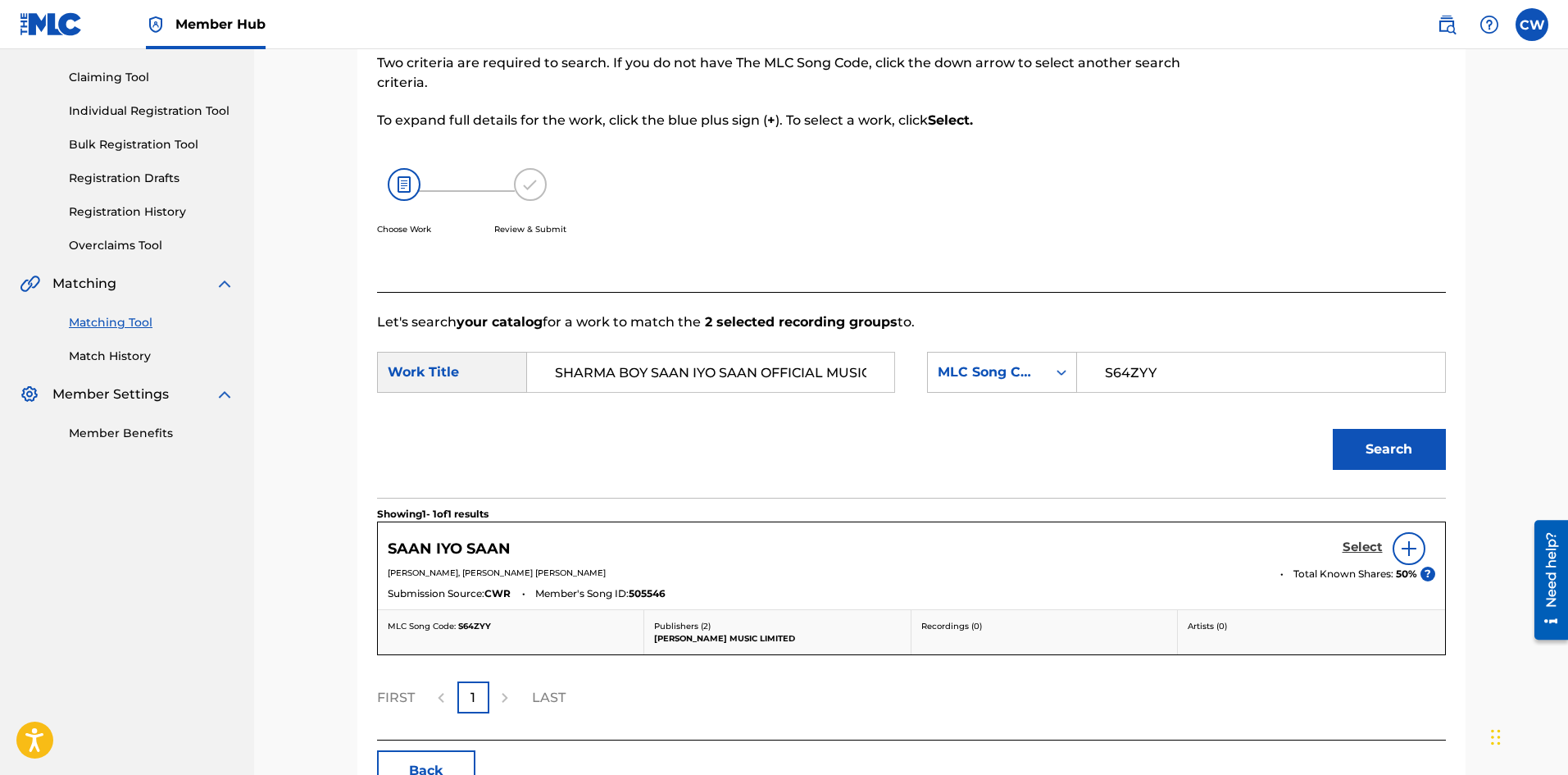
click at [1354, 548] on h5 "Select" at bounding box center [1363, 548] width 40 height 15
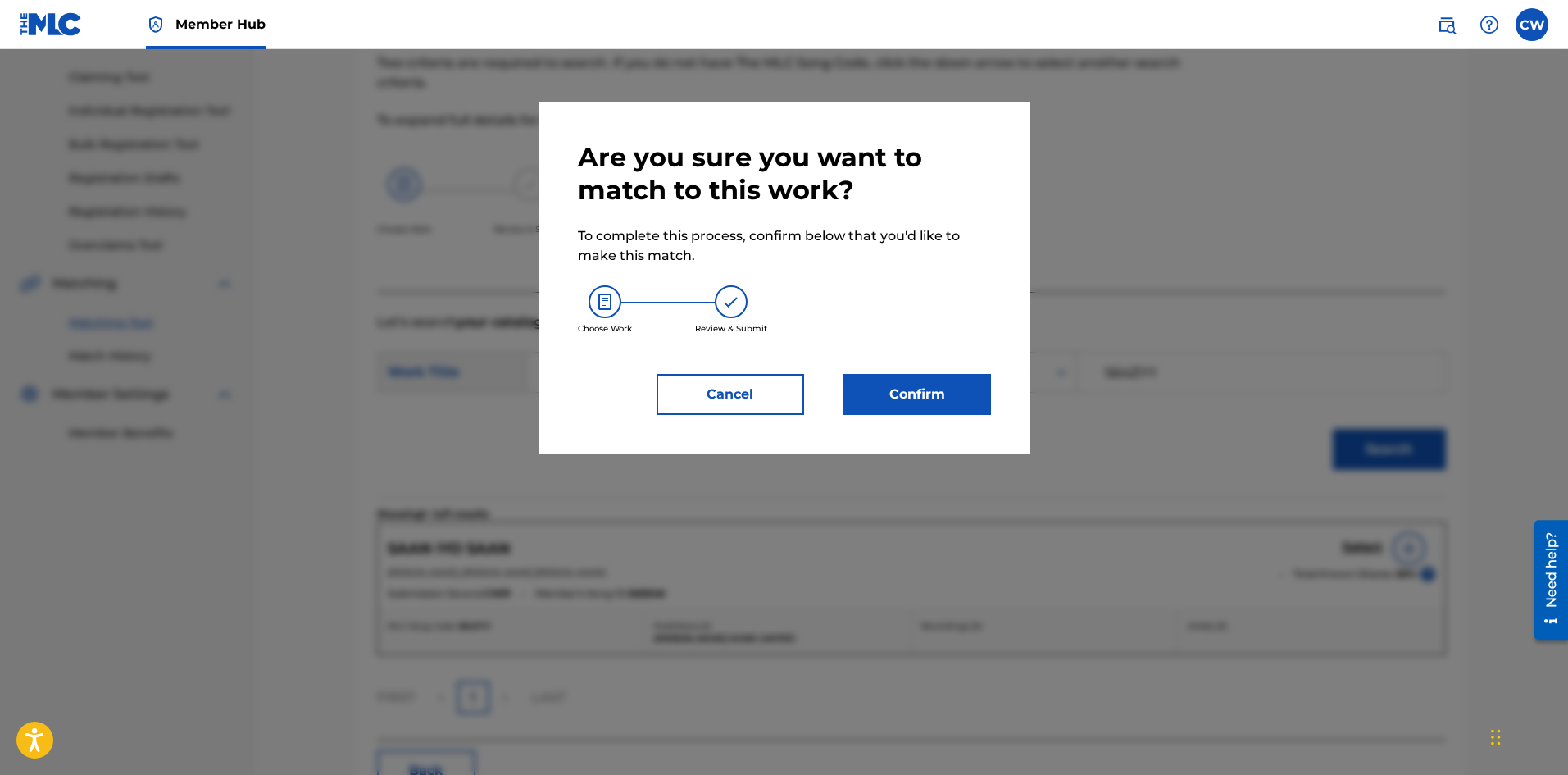
click at [816, 386] on div "Cancel Confirm" at bounding box center [784, 394] width 413 height 41
click at [888, 399] on button "Confirm" at bounding box center [917, 394] width 147 height 41
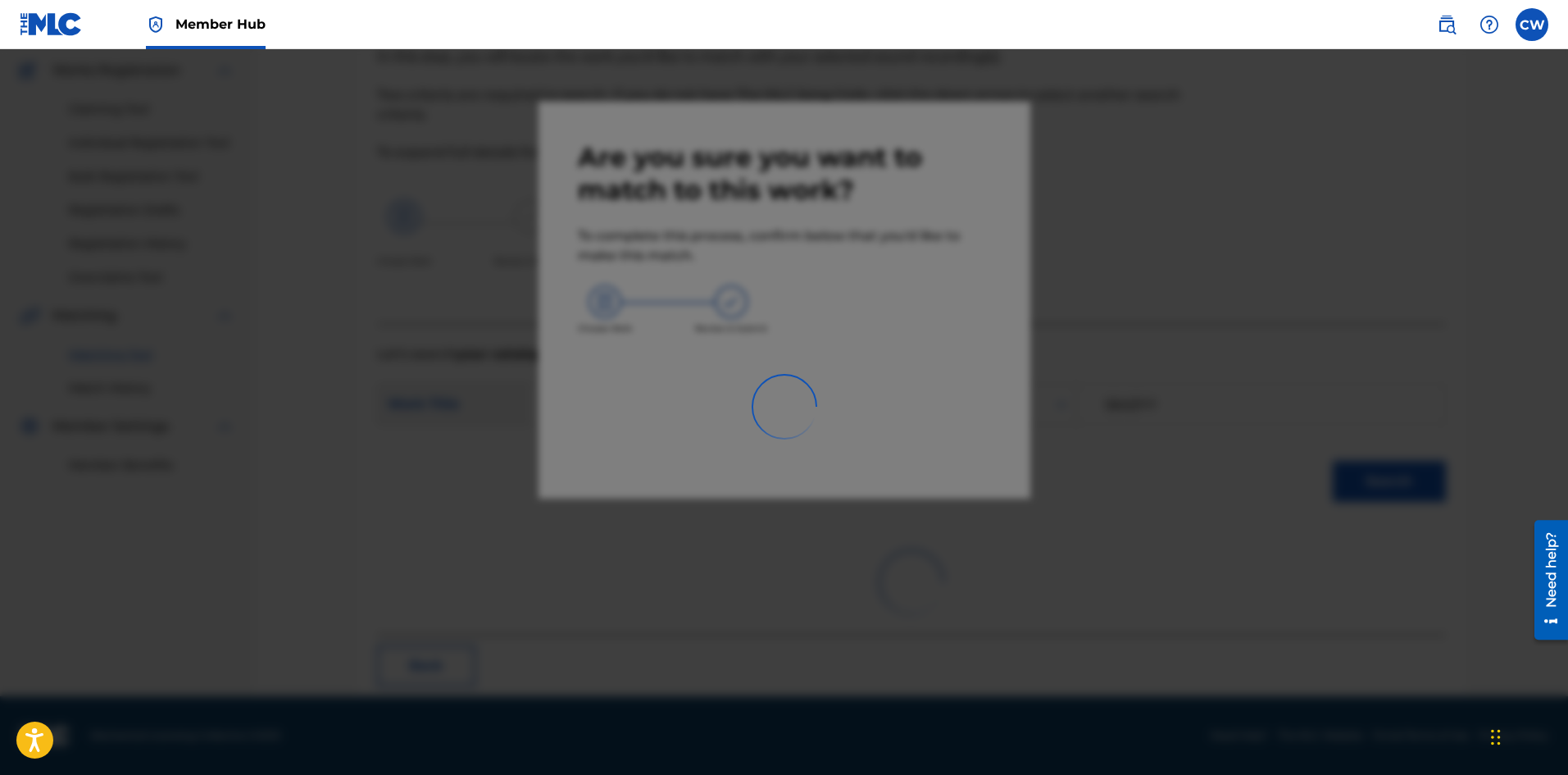
scroll to position [40, 0]
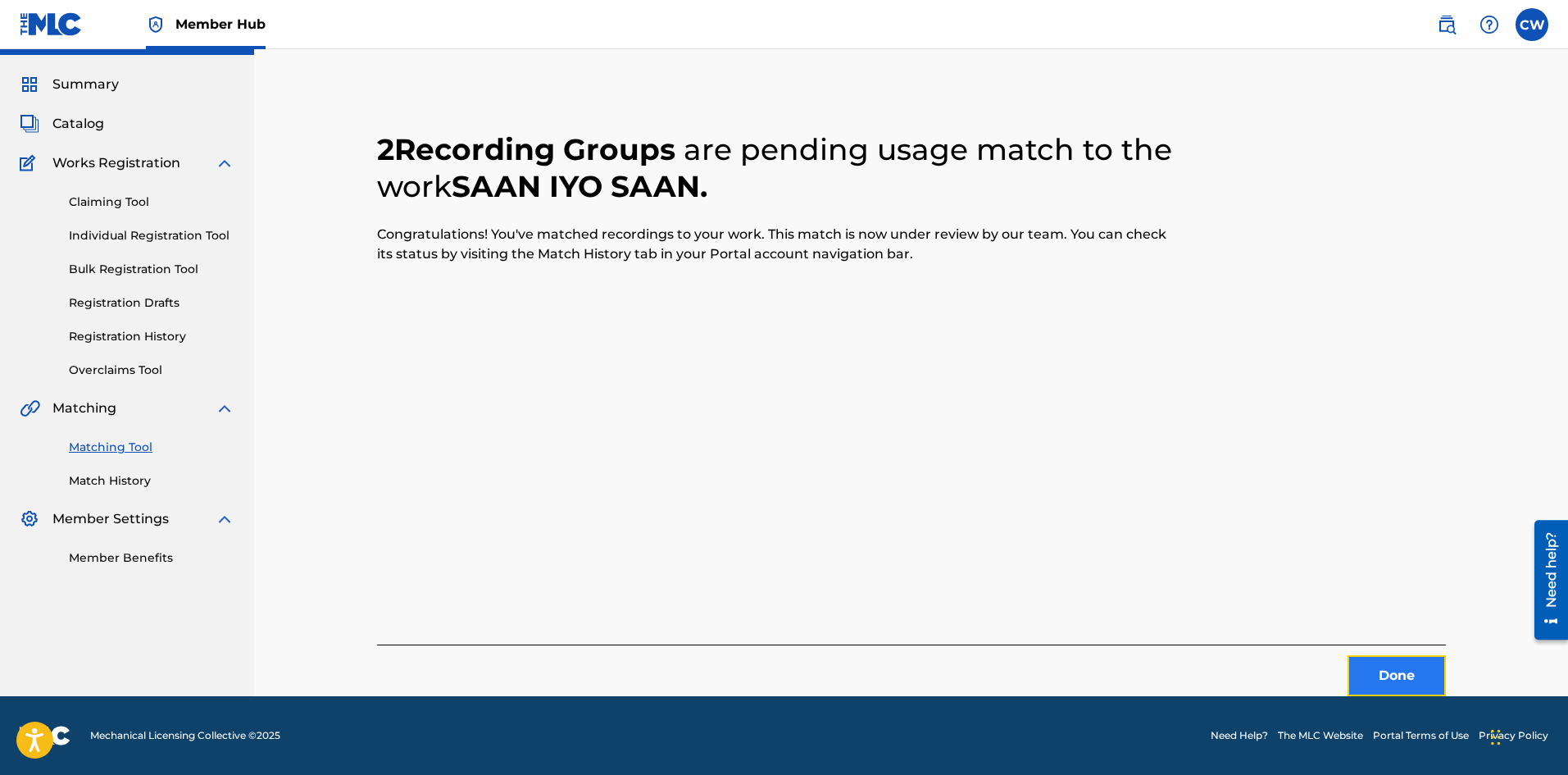
click at [1406, 681] on button "Done" at bounding box center [1396, 676] width 98 height 41
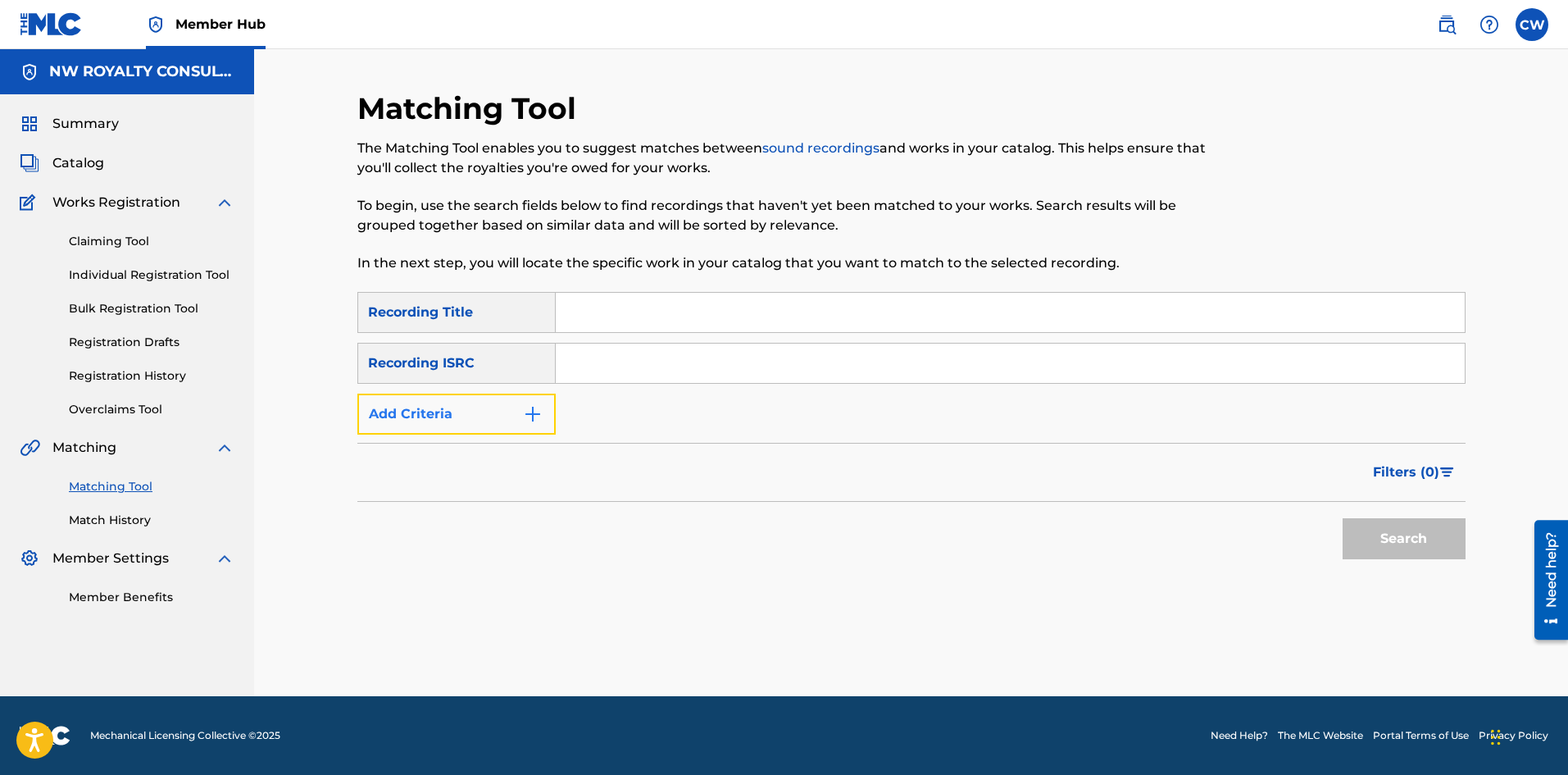
click at [441, 397] on button "Add Criteria" at bounding box center [457, 414] width 199 height 41
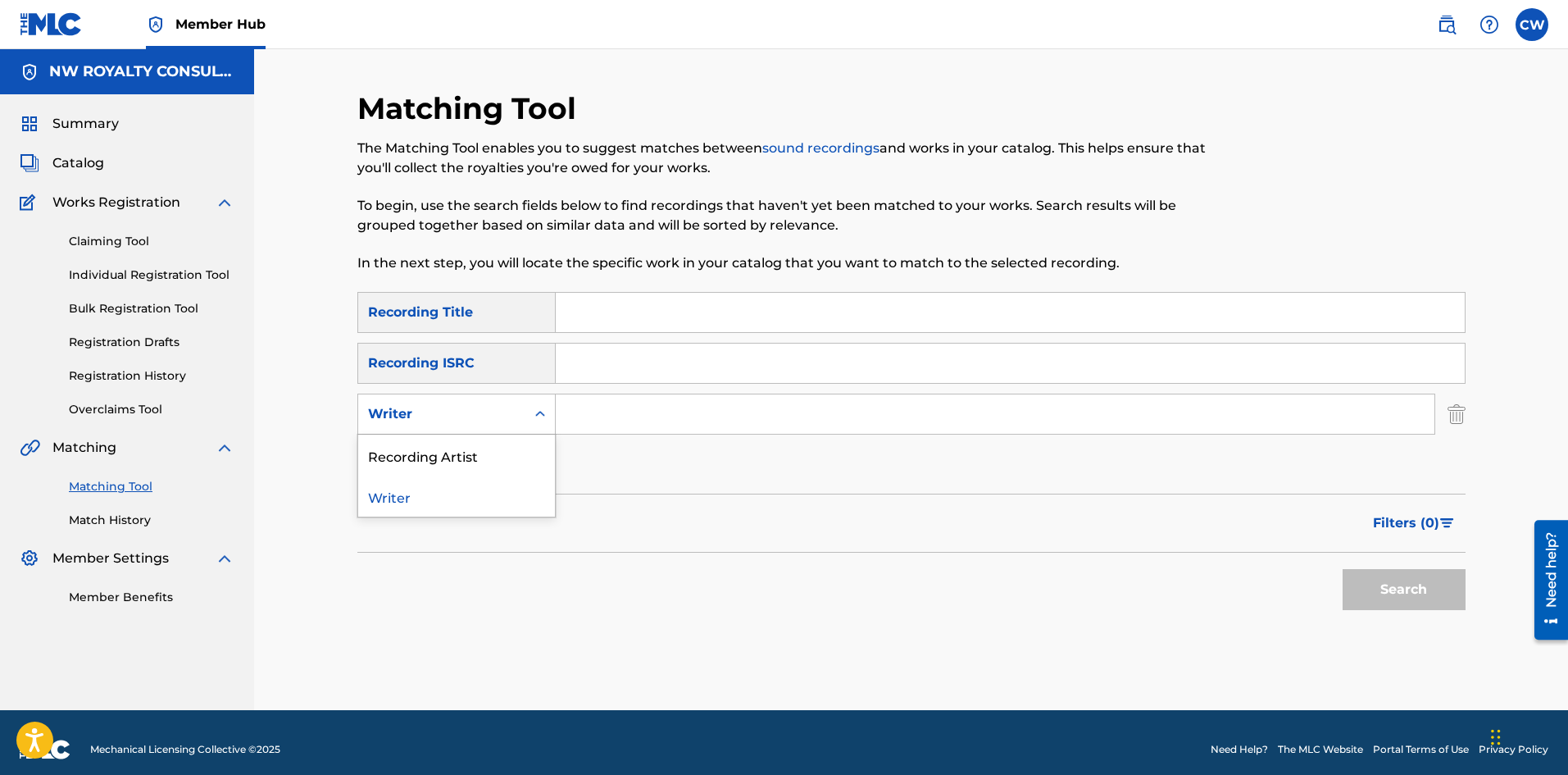
drag, startPoint x: 441, startPoint y: 397, endPoint x: 437, endPoint y: 422, distance: 25.3
click at [439, 403] on div "Writer" at bounding box center [441, 414] width 167 height 31
click at [431, 443] on div "Recording Artist" at bounding box center [457, 455] width 197 height 41
click at [618, 409] on input "Search Form" at bounding box center [996, 414] width 879 height 40
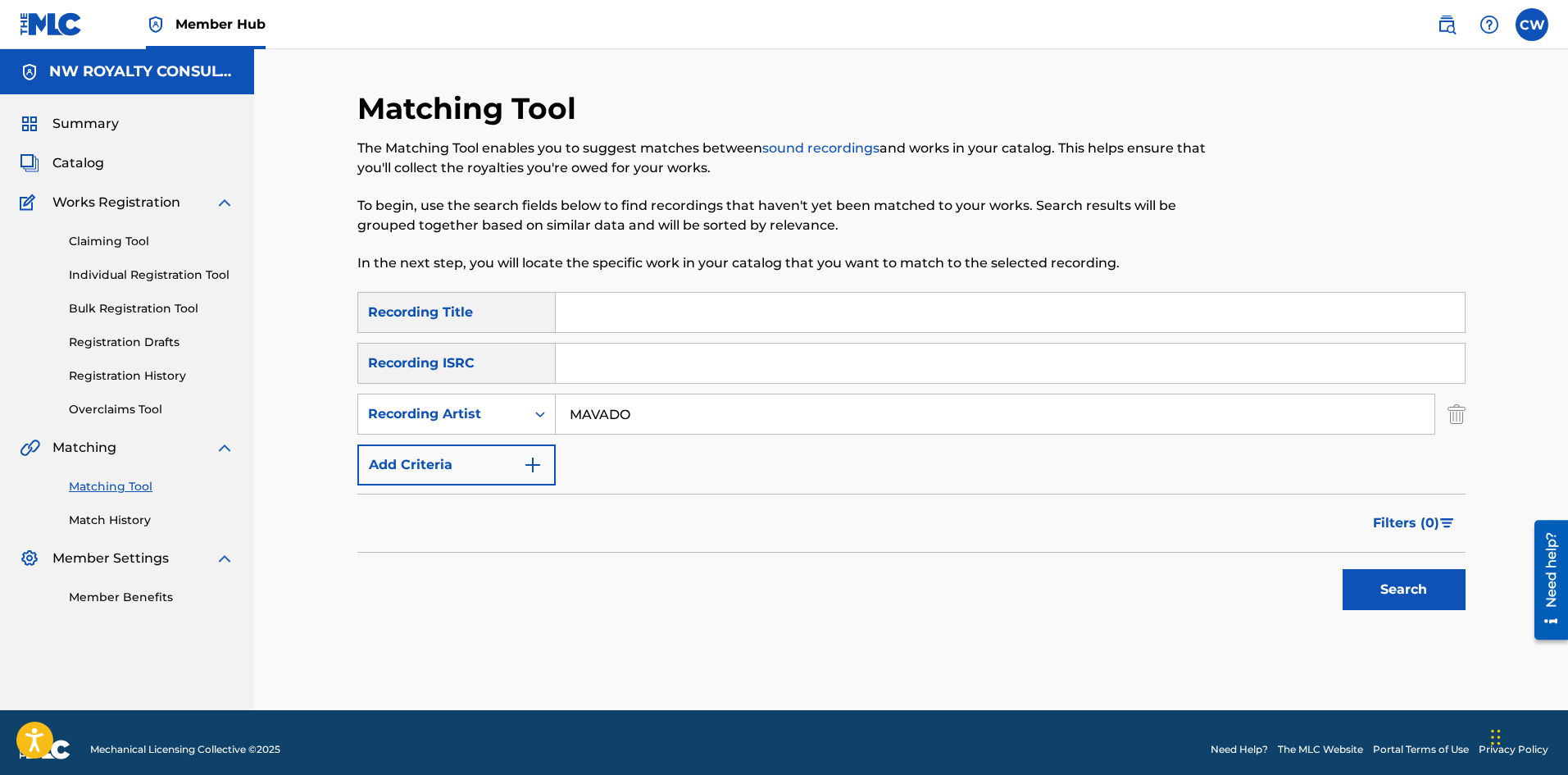
type input "MAVADO"
click at [623, 311] on input "Search Form" at bounding box center [1010, 312] width 909 height 40
type input "SHE BETTA BREED FI ME"
click at [1343, 595] on button "Search" at bounding box center [1404, 589] width 123 height 41
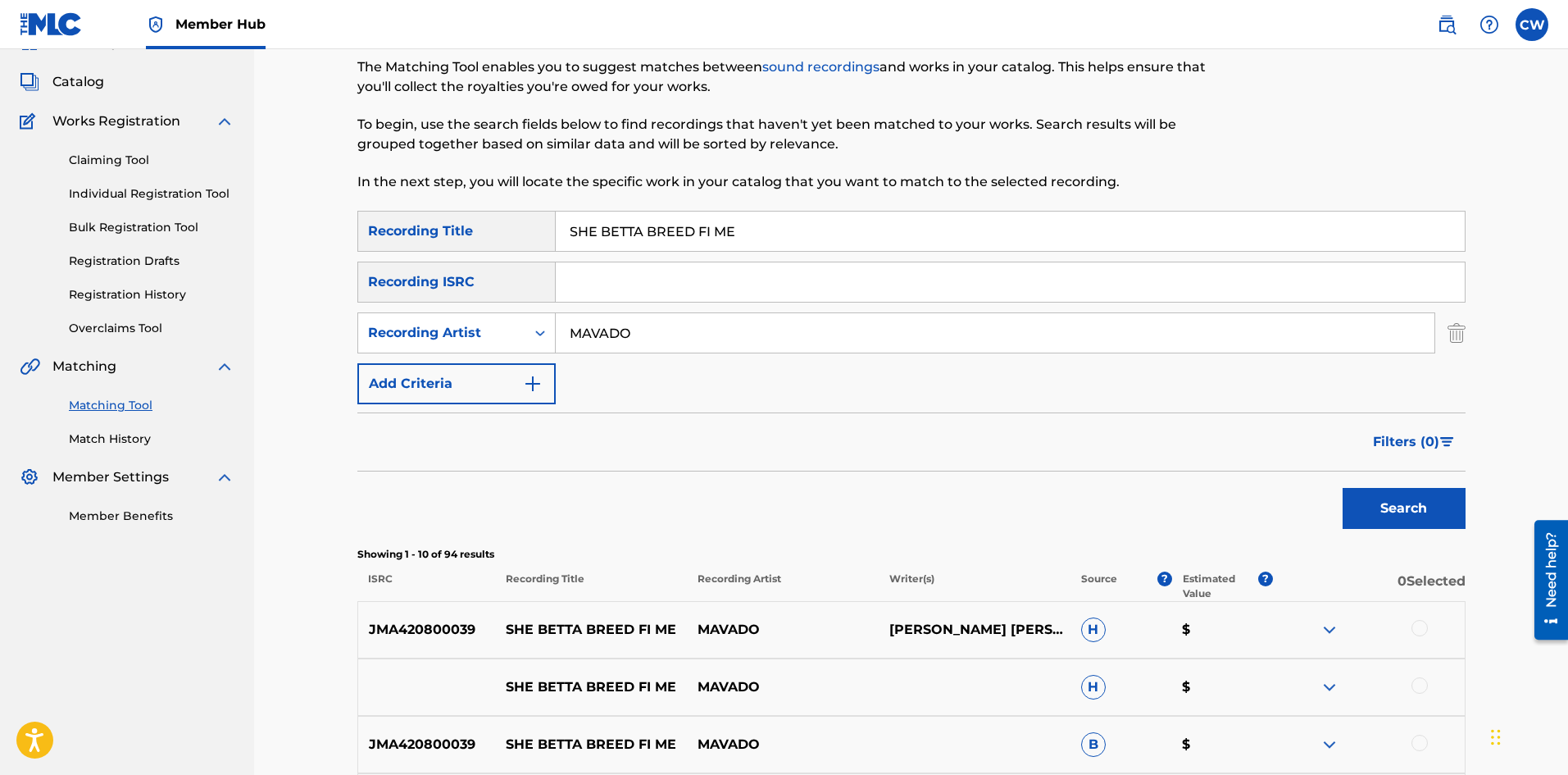
scroll to position [82, 0]
click at [1437, 643] on div "JMA420800039 SHE BETTA BREED FI ME MAVADO [PERSON_NAME] [PERSON_NAME] [PERSON_N…" at bounding box center [912, 629] width 1108 height 58
click at [1425, 630] on div at bounding box center [1419, 627] width 16 height 16
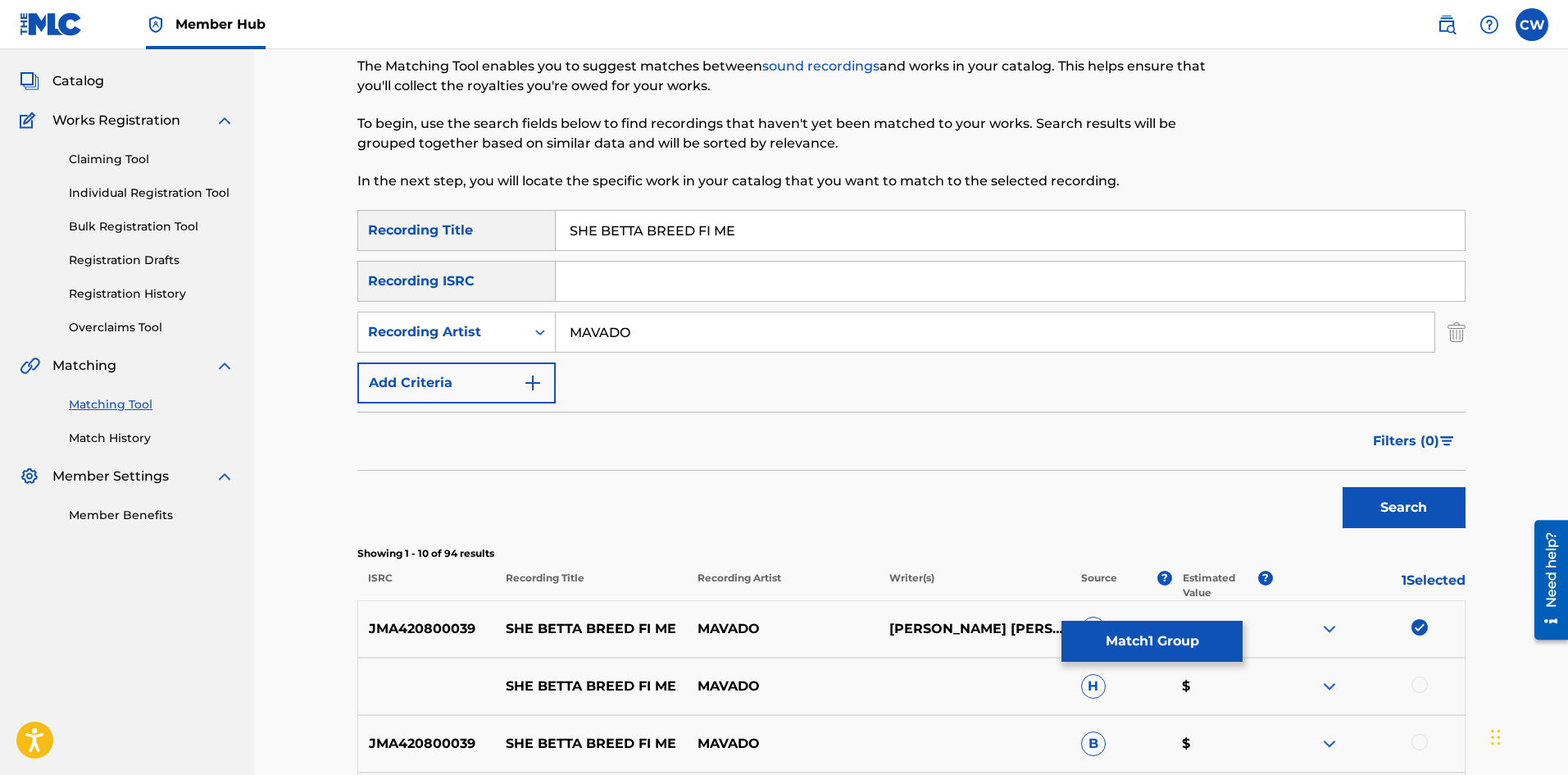
drag, startPoint x: 1437, startPoint y: 666, endPoint x: 1439, endPoint y: 679, distance: 13.2
click at [1438, 669] on div "SHE BETTA BREED FI ME MAVADO H $" at bounding box center [912, 686] width 1108 height 58
click at [1440, 681] on div at bounding box center [1369, 686] width 192 height 19
click at [1434, 692] on div at bounding box center [1369, 686] width 192 height 19
click at [1443, 693] on div at bounding box center [1369, 686] width 192 height 19
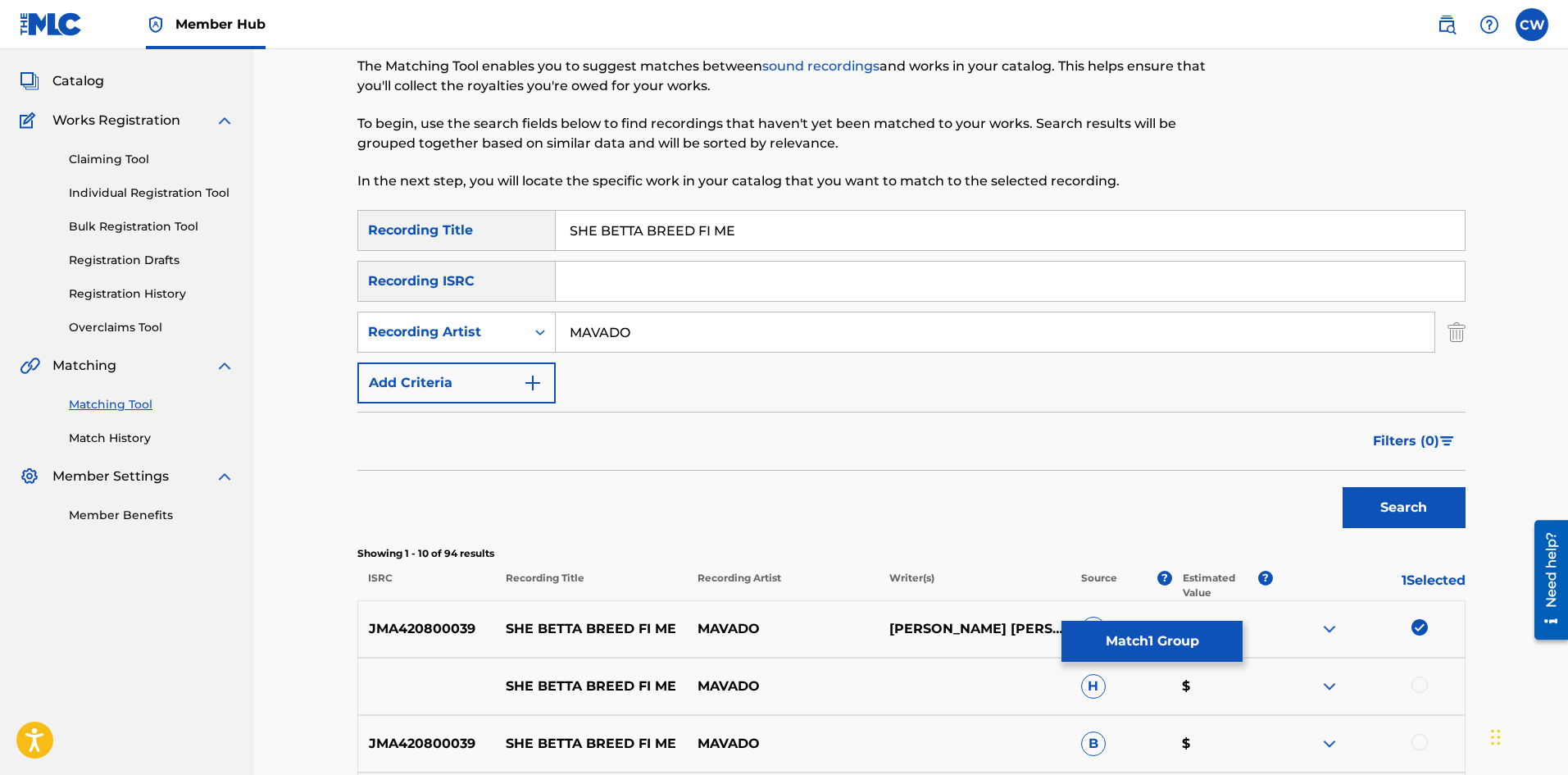
click at [1428, 689] on div at bounding box center [1369, 686] width 192 height 19
click at [1421, 687] on div at bounding box center [1419, 684] width 16 height 16
click at [1419, 749] on div at bounding box center [1419, 741] width 16 height 16
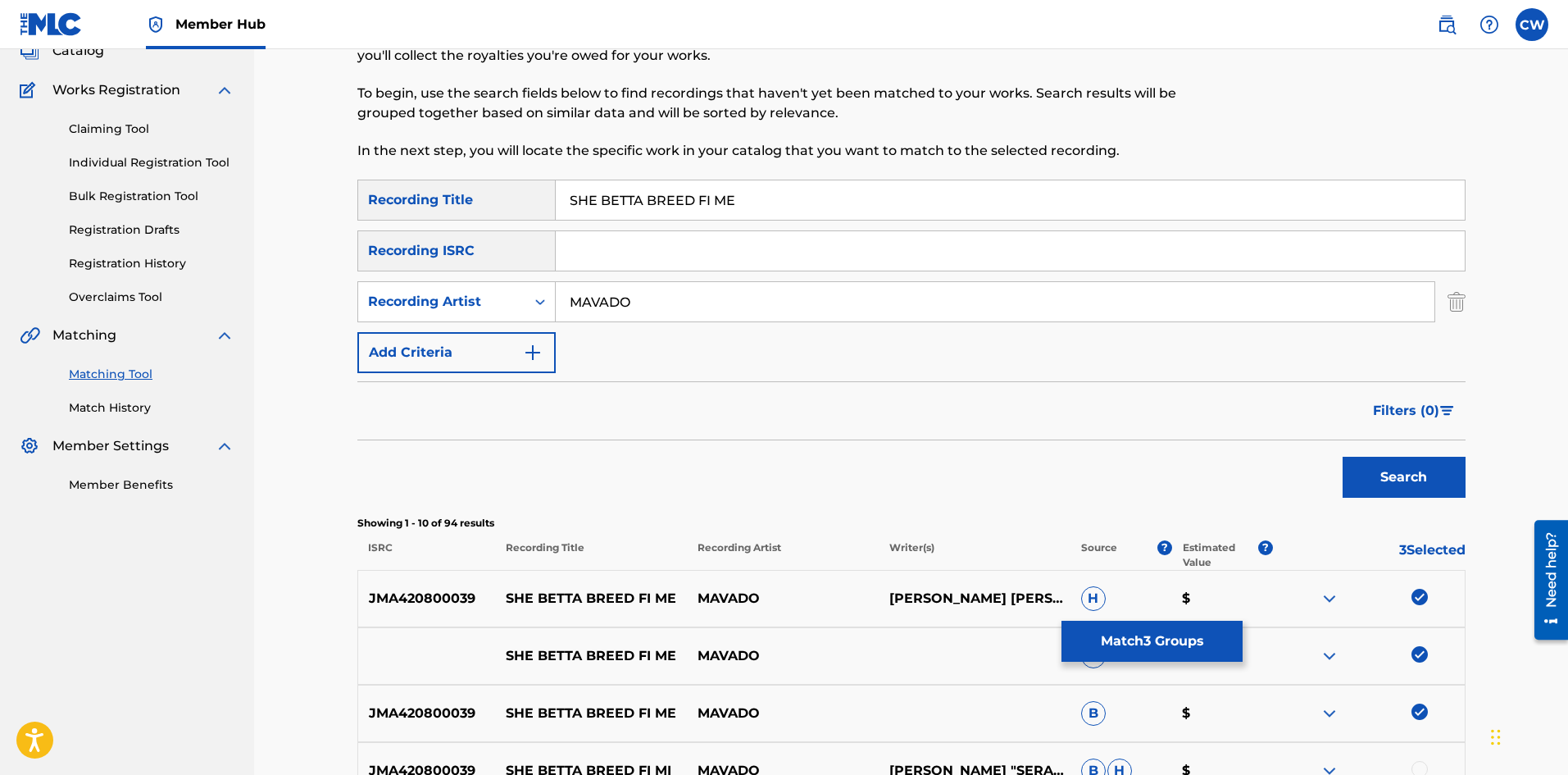
scroll to position [164, 0]
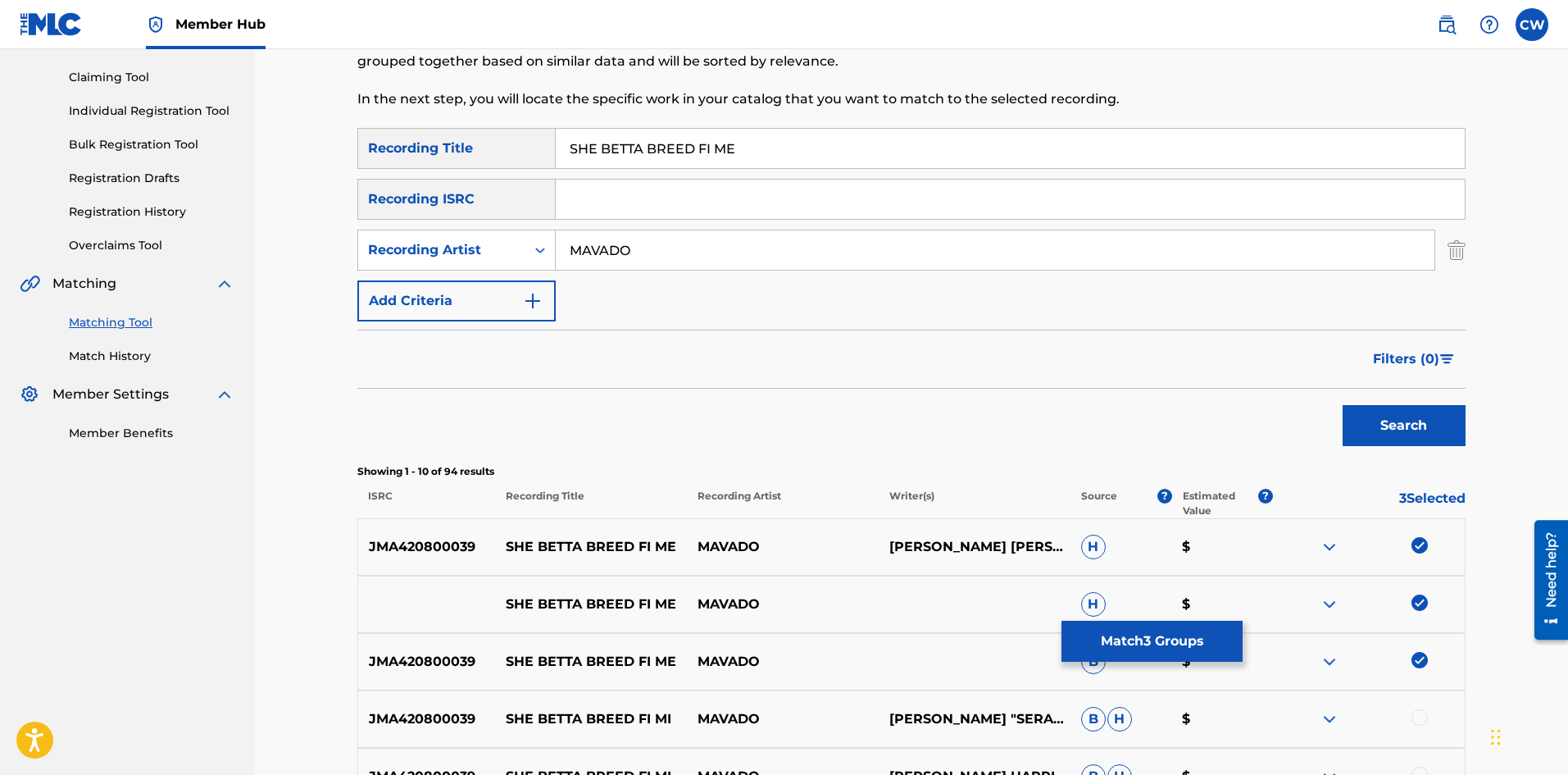
click at [1422, 704] on div "JMA420800039 SHE BETTA BREED FI MI MAVADO [PERSON_NAME] "SERANI" [PERSON_NAME],…" at bounding box center [912, 719] width 1108 height 58
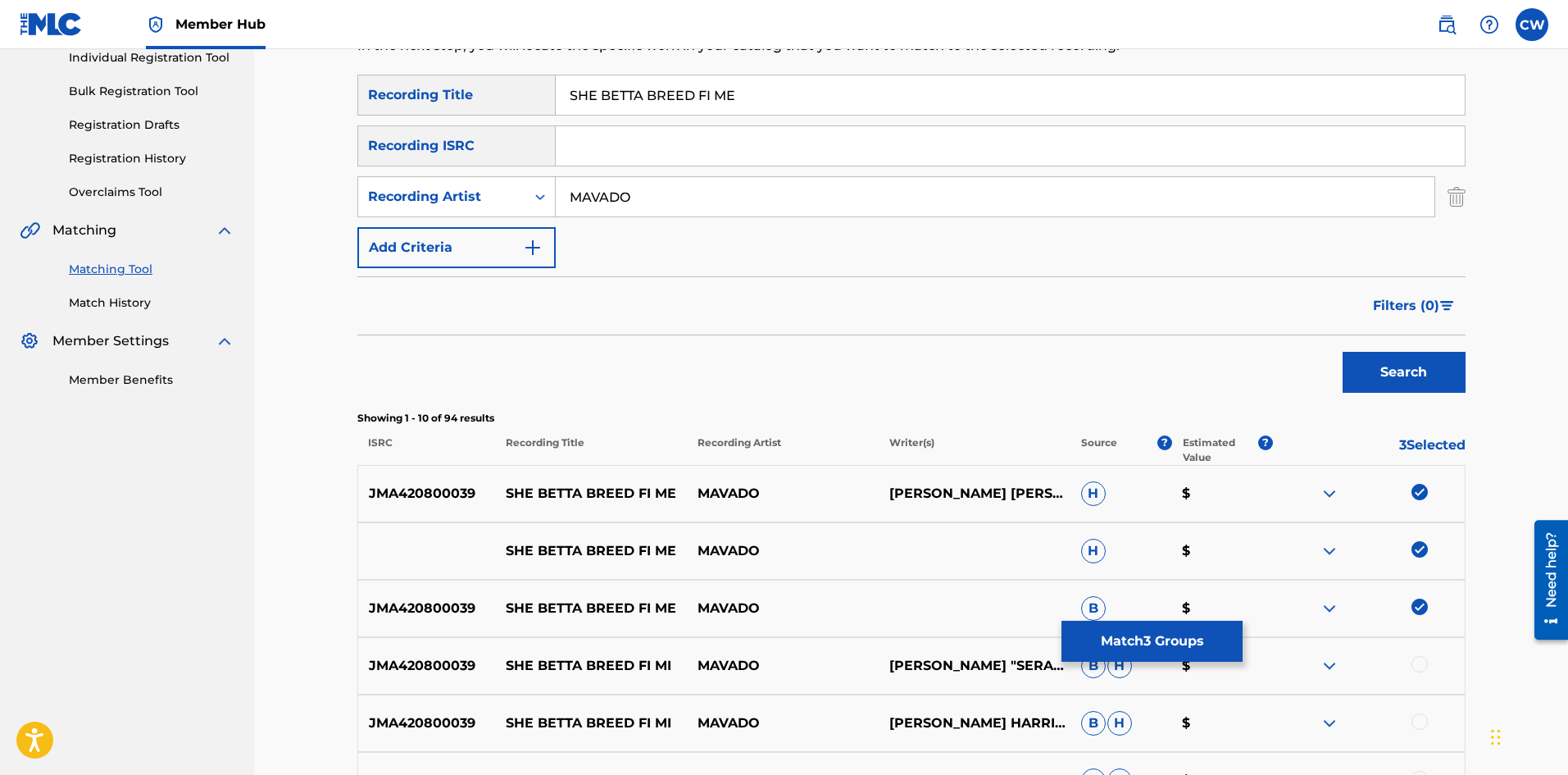
scroll to position [246, 0]
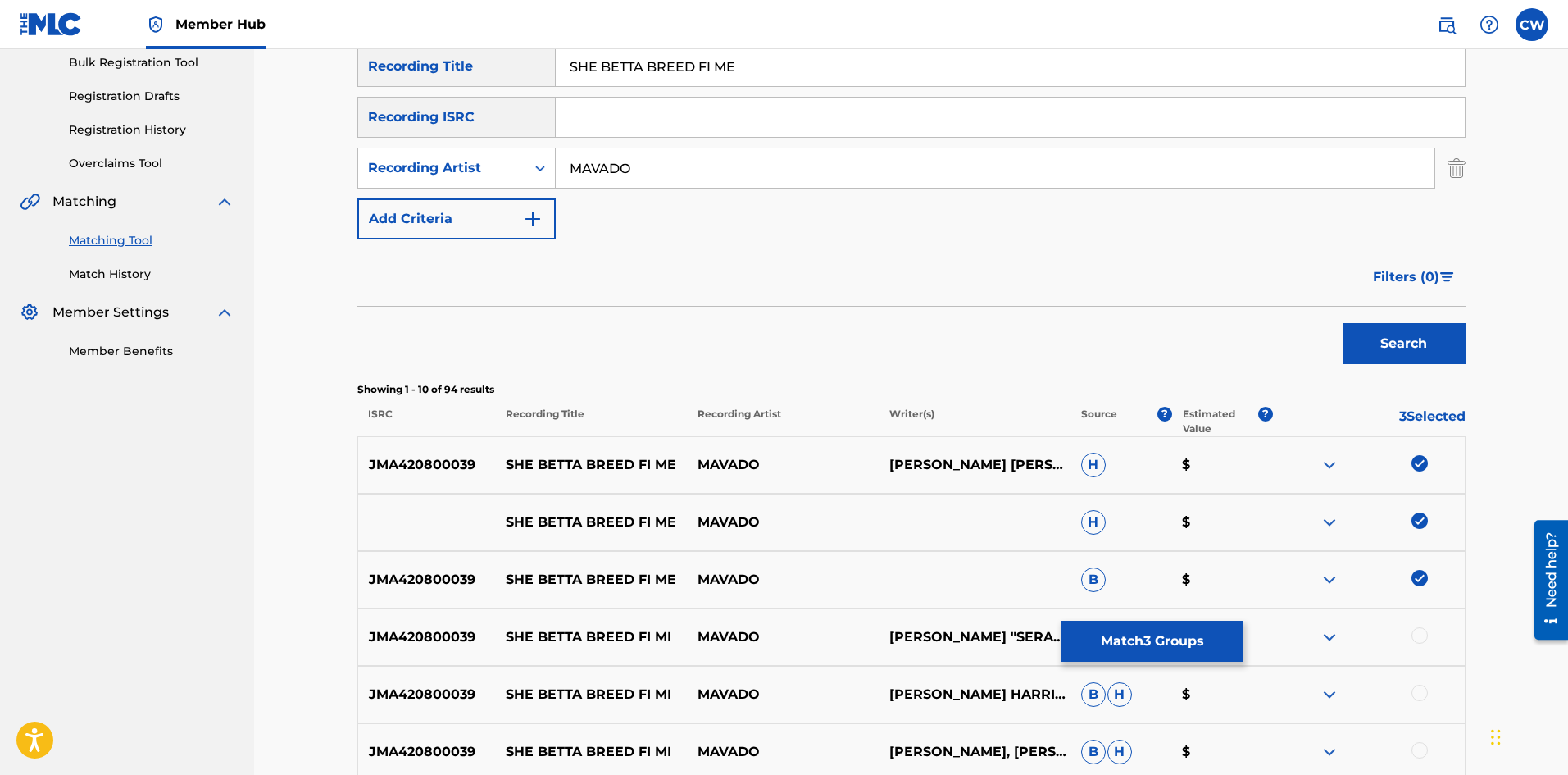
drag, startPoint x: 1422, startPoint y: 704, endPoint x: 1427, endPoint y: 686, distance: 18.7
click at [1425, 696] on div at bounding box center [1369, 694] width 192 height 19
click at [1419, 629] on div at bounding box center [1419, 635] width 16 height 16
click at [1416, 693] on div at bounding box center [1419, 692] width 16 height 16
click at [1417, 689] on img at bounding box center [1419, 692] width 16 height 16
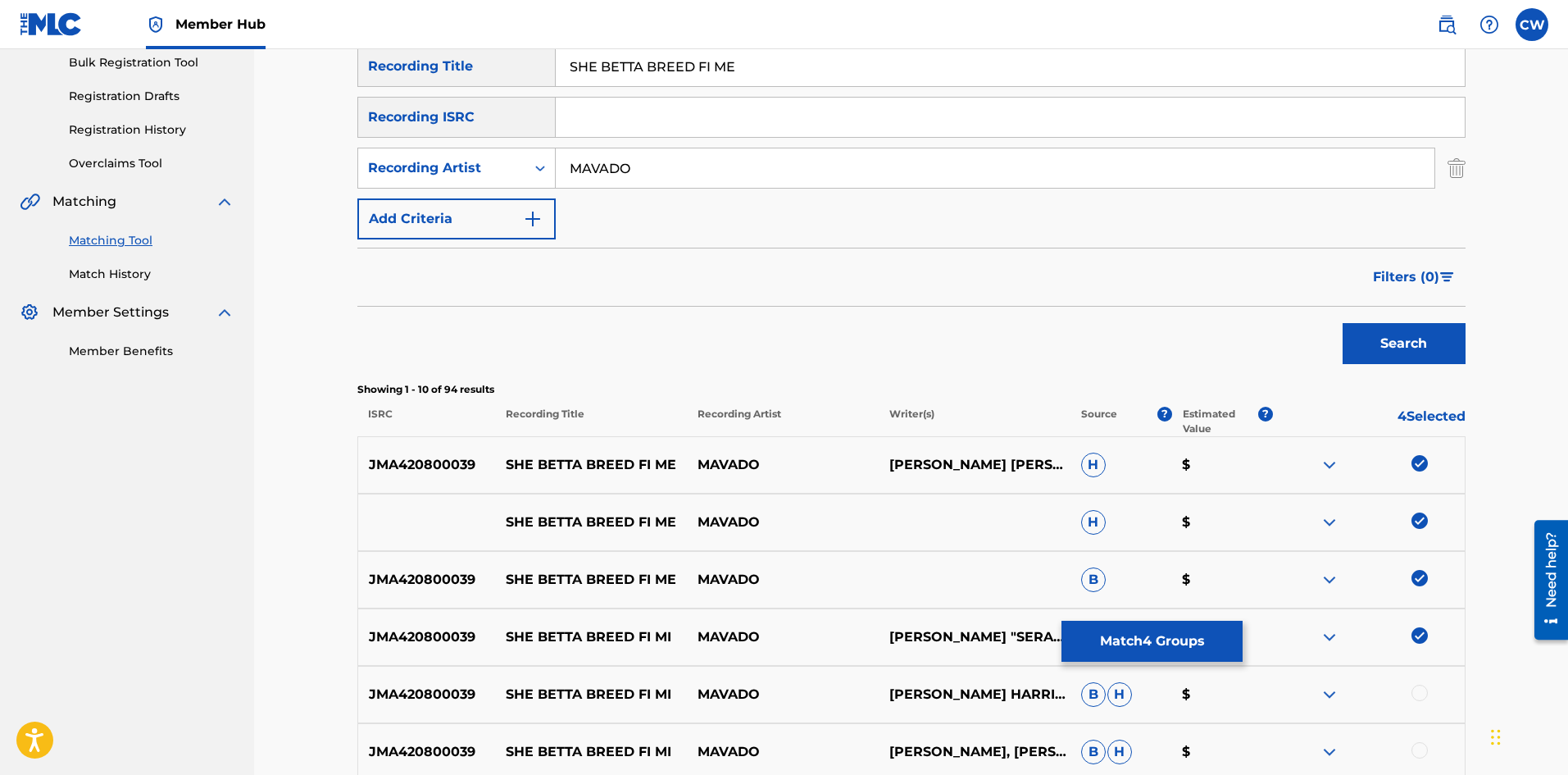
click at [1415, 695] on div at bounding box center [1419, 692] width 16 height 16
click at [1417, 743] on div at bounding box center [1419, 750] width 16 height 16
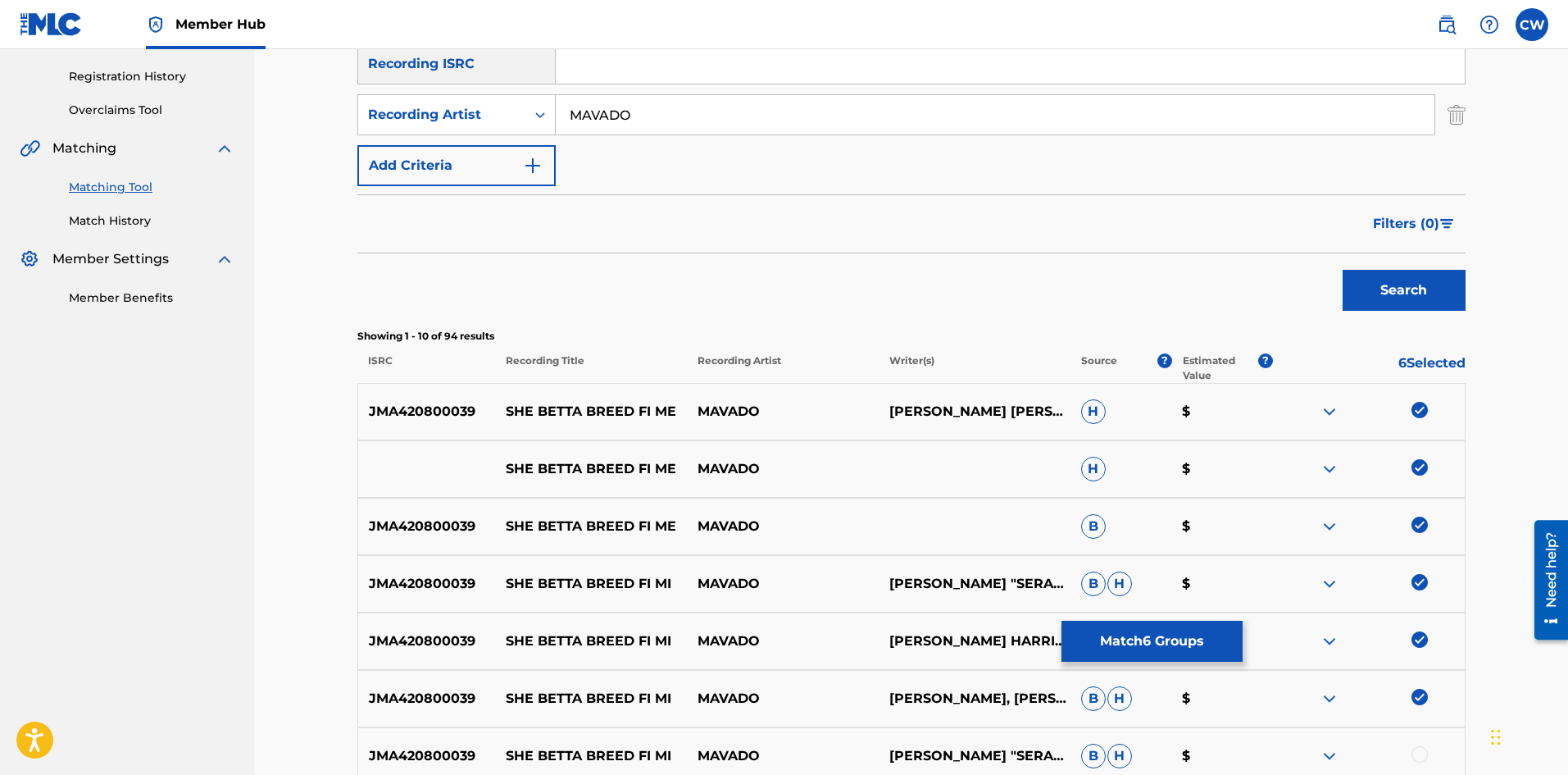
scroll to position [328, 0]
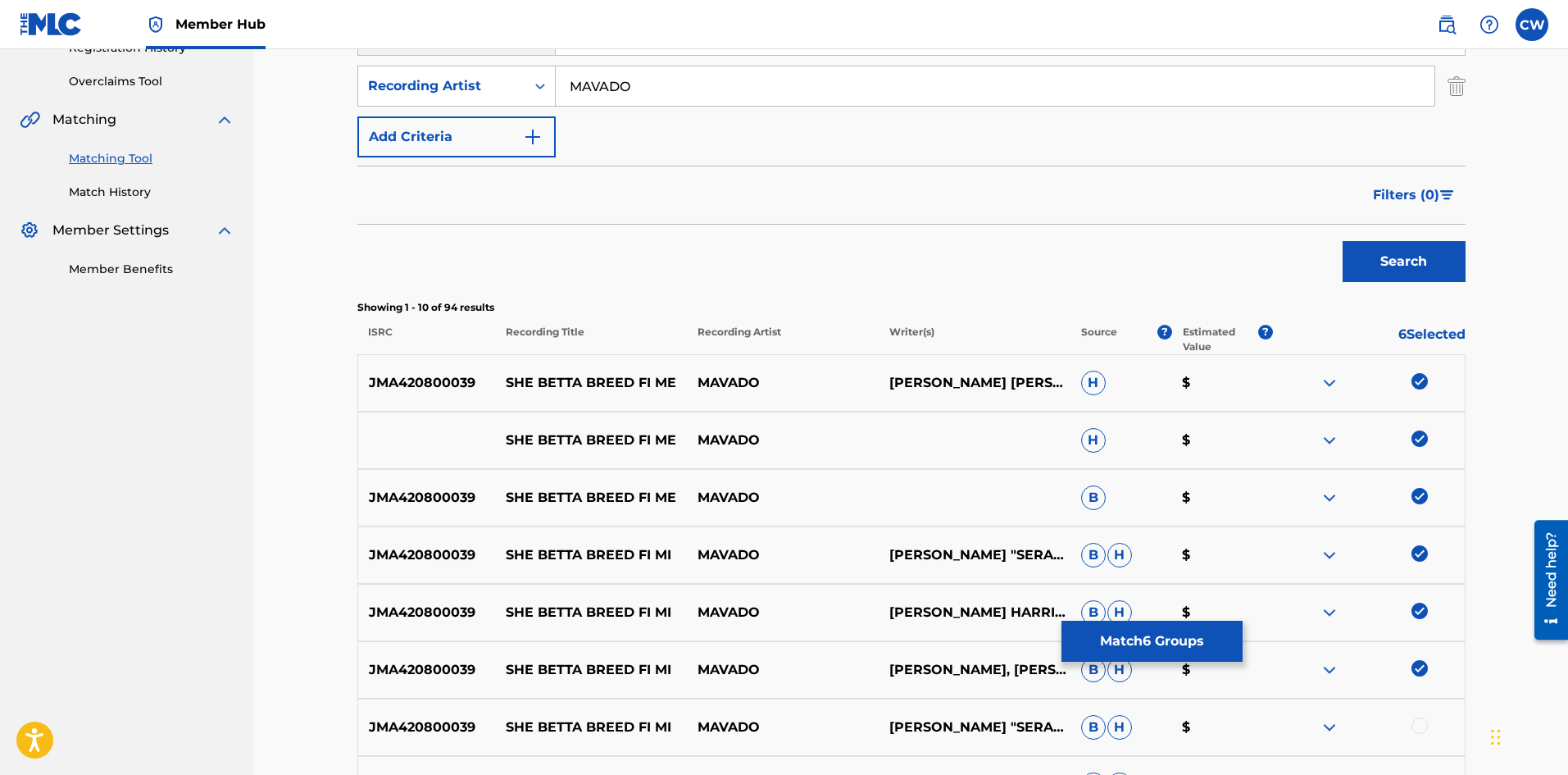
click at [1420, 717] on div at bounding box center [1419, 725] width 16 height 16
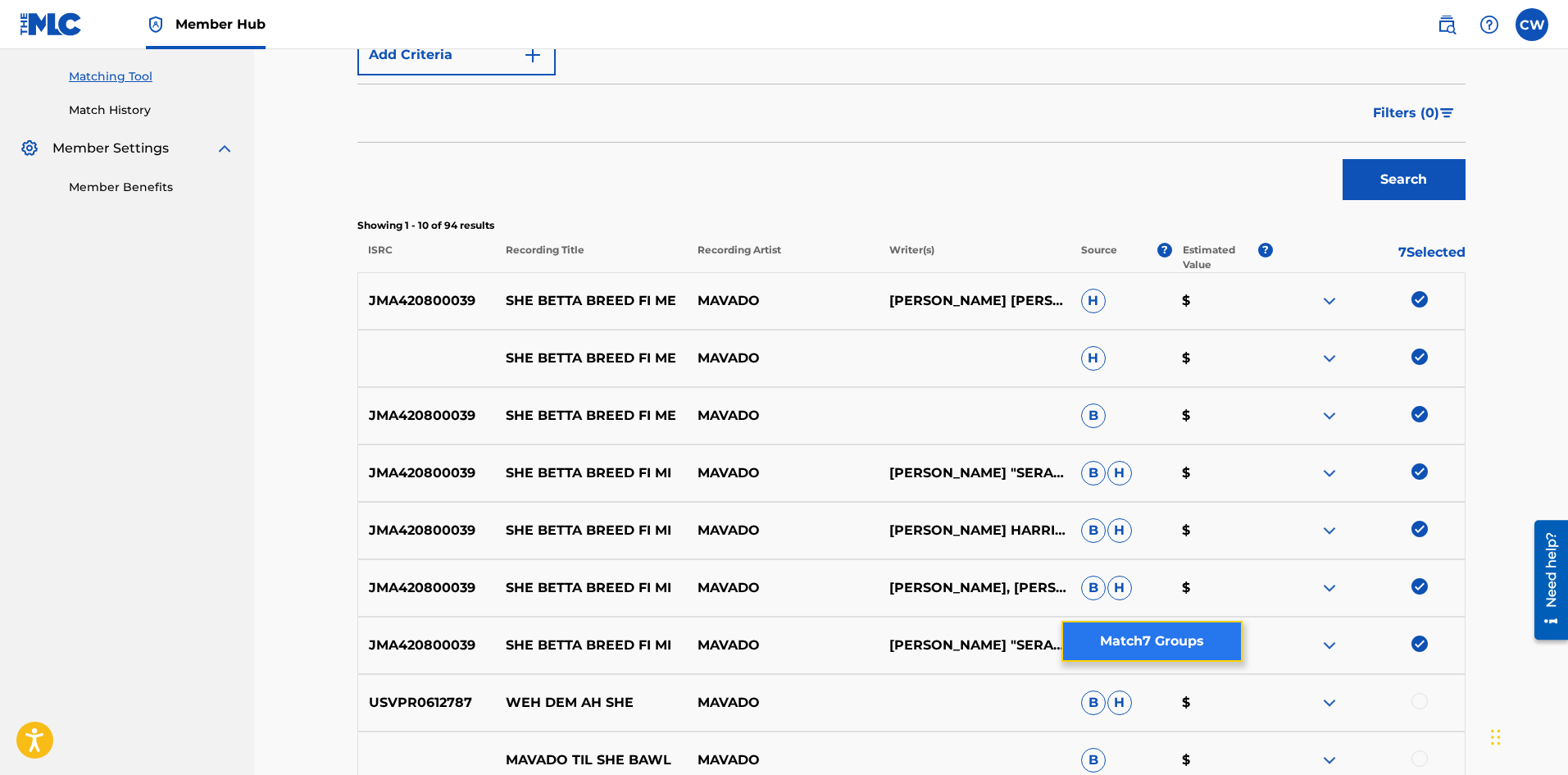
click at [1191, 644] on button "Match 7 Groups" at bounding box center [1152, 641] width 181 height 41
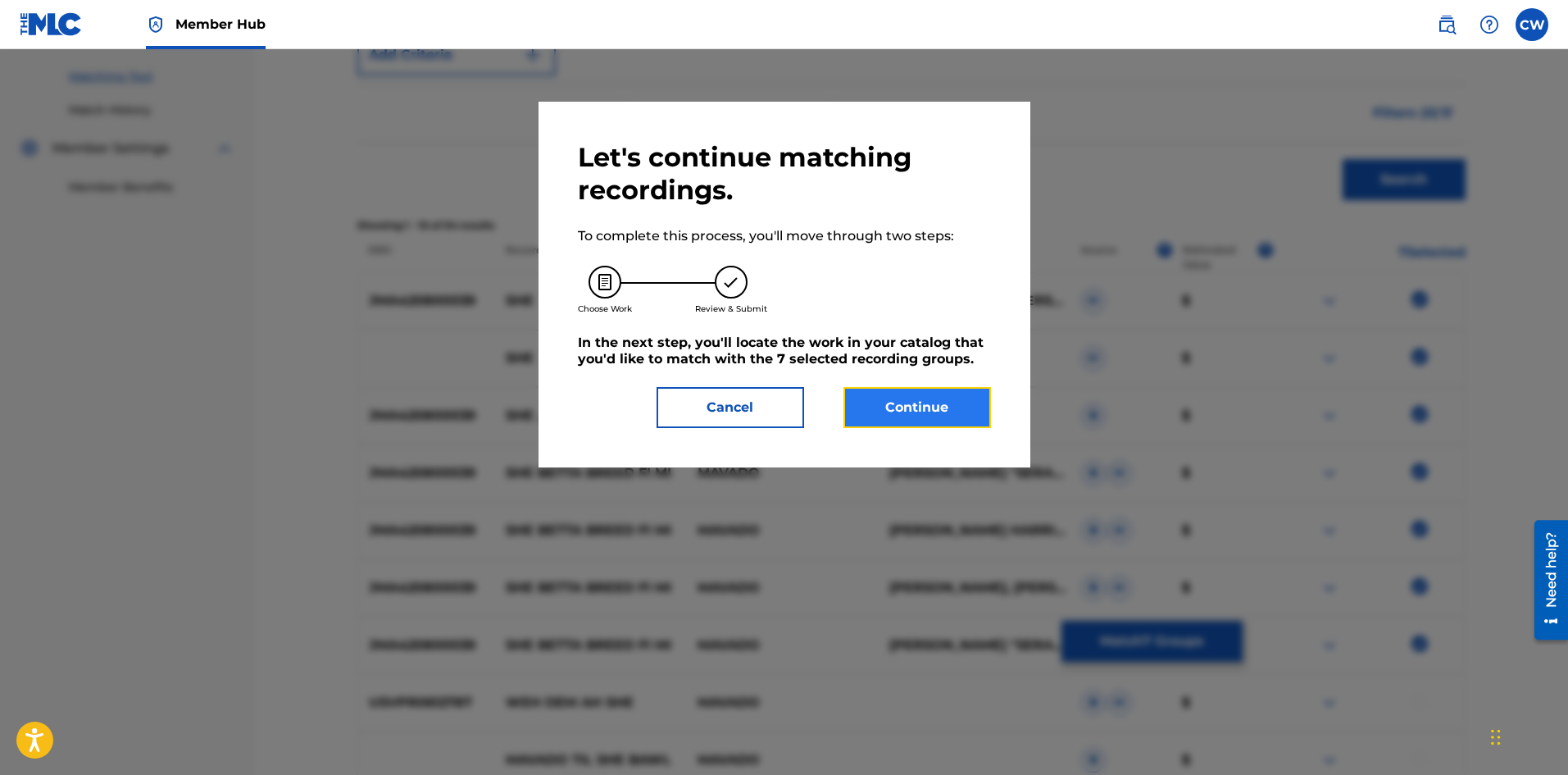
click at [953, 420] on button "Continue" at bounding box center [917, 407] width 147 height 41
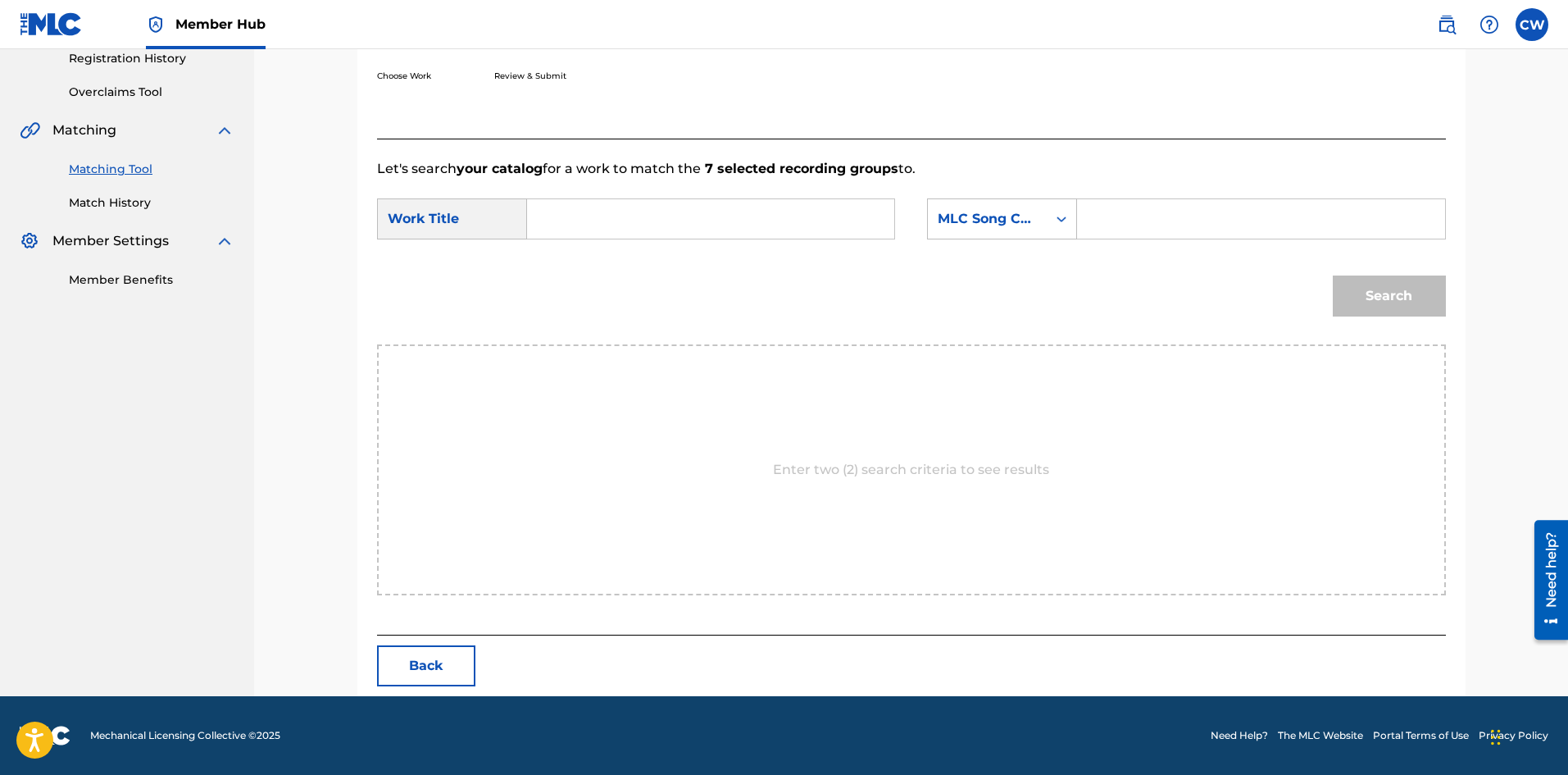
scroll to position [317, 0]
drag, startPoint x: 756, startPoint y: 239, endPoint x: 750, endPoint y: 230, distance: 10.8
click at [750, 228] on div "SearchWithCriteria8b61c104-ae10-4a84-ac12-e2104366bae2 Work Title SearchWithCri…" at bounding box center [911, 224] width 1069 height 51
click at [757, 224] on input "Search Form" at bounding box center [710, 219] width 339 height 40
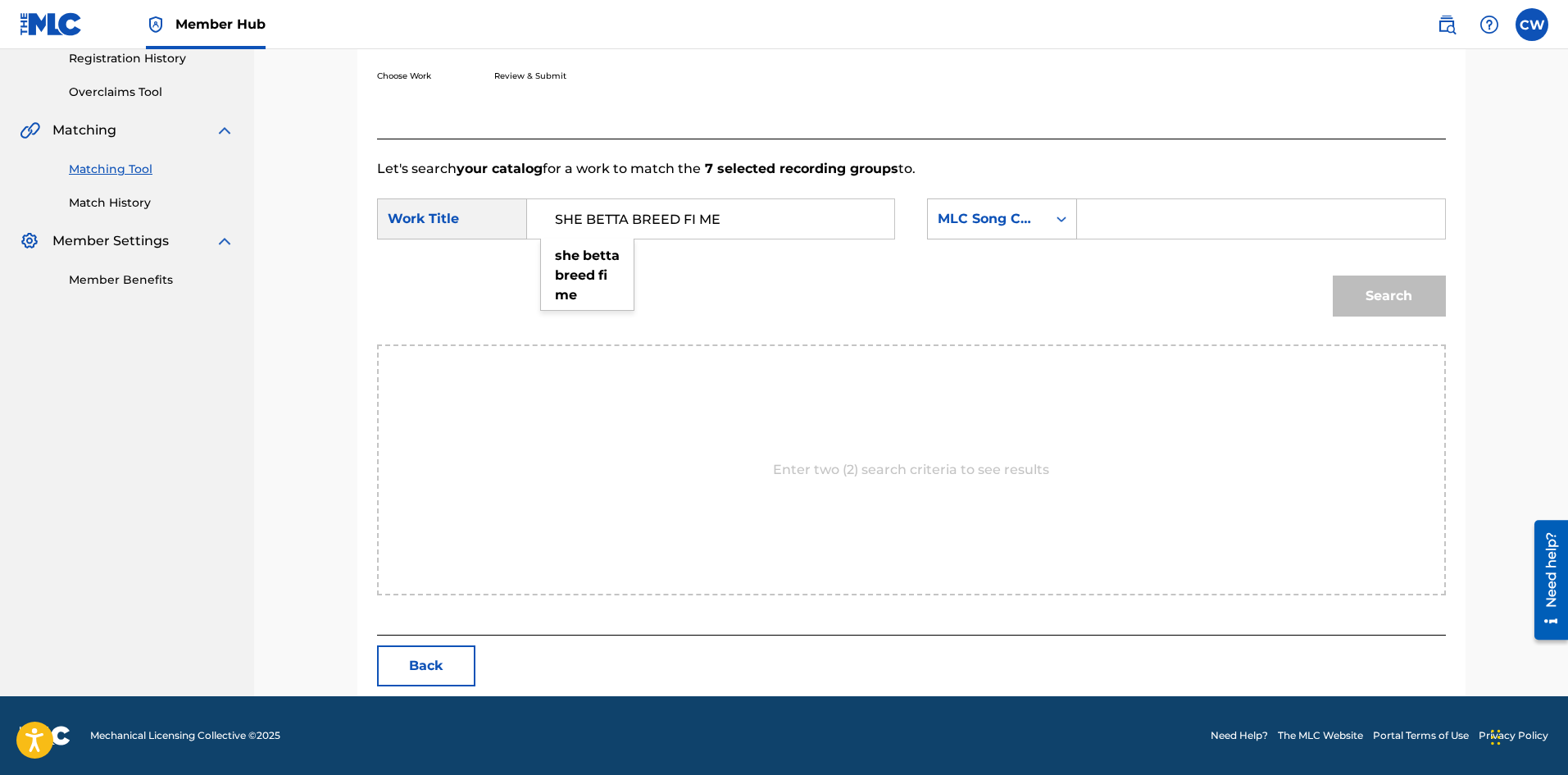
type input "SHE BETTA BREED FI ME"
click at [1134, 227] on input "Search Form" at bounding box center [1261, 219] width 339 height 40
type input "SC7U9Y"
click at [1375, 307] on button "Search" at bounding box center [1389, 296] width 113 height 41
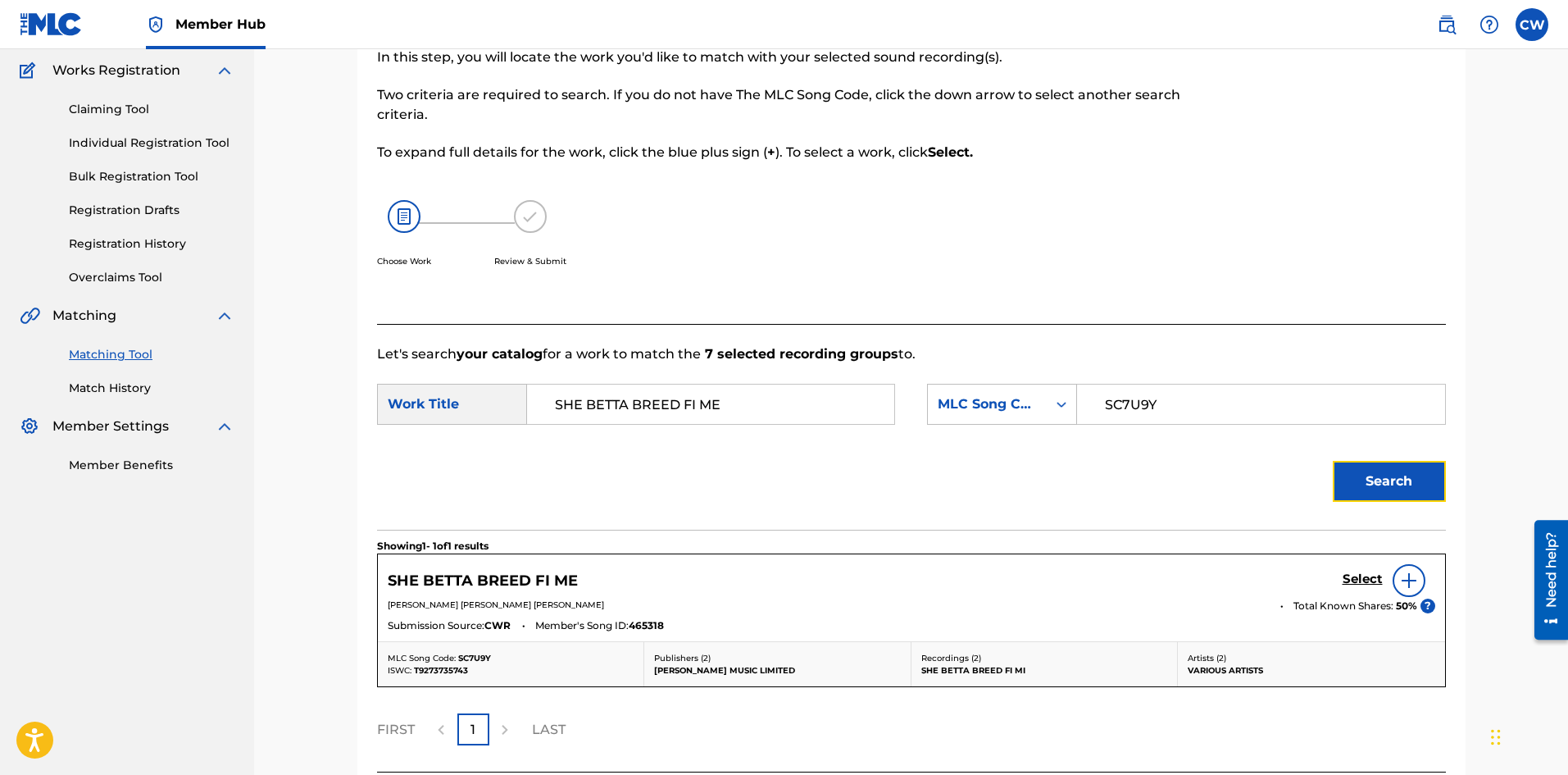
scroll to position [269, 0]
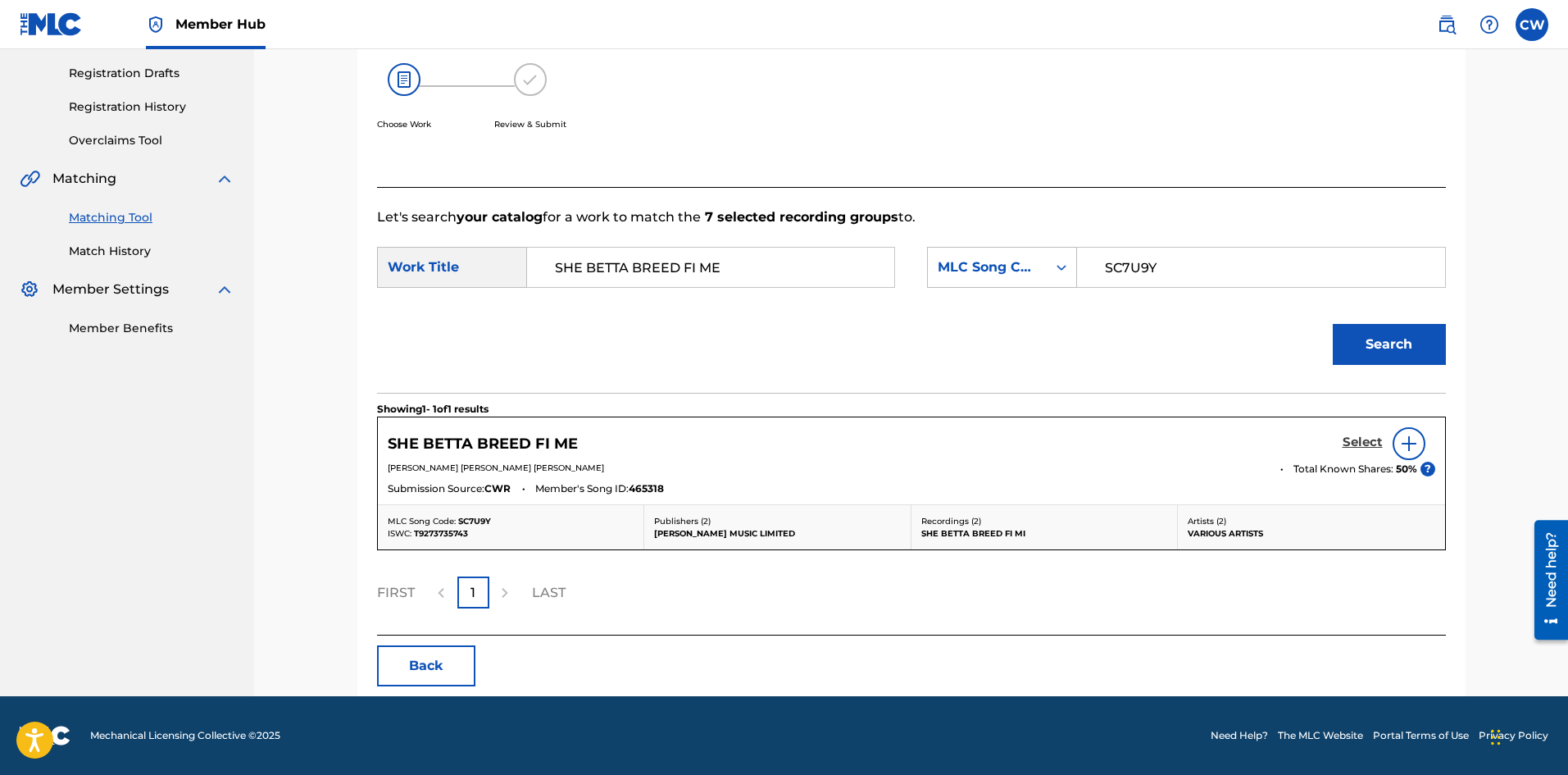
click at [1366, 436] on h5 "Select" at bounding box center [1363, 442] width 40 height 15
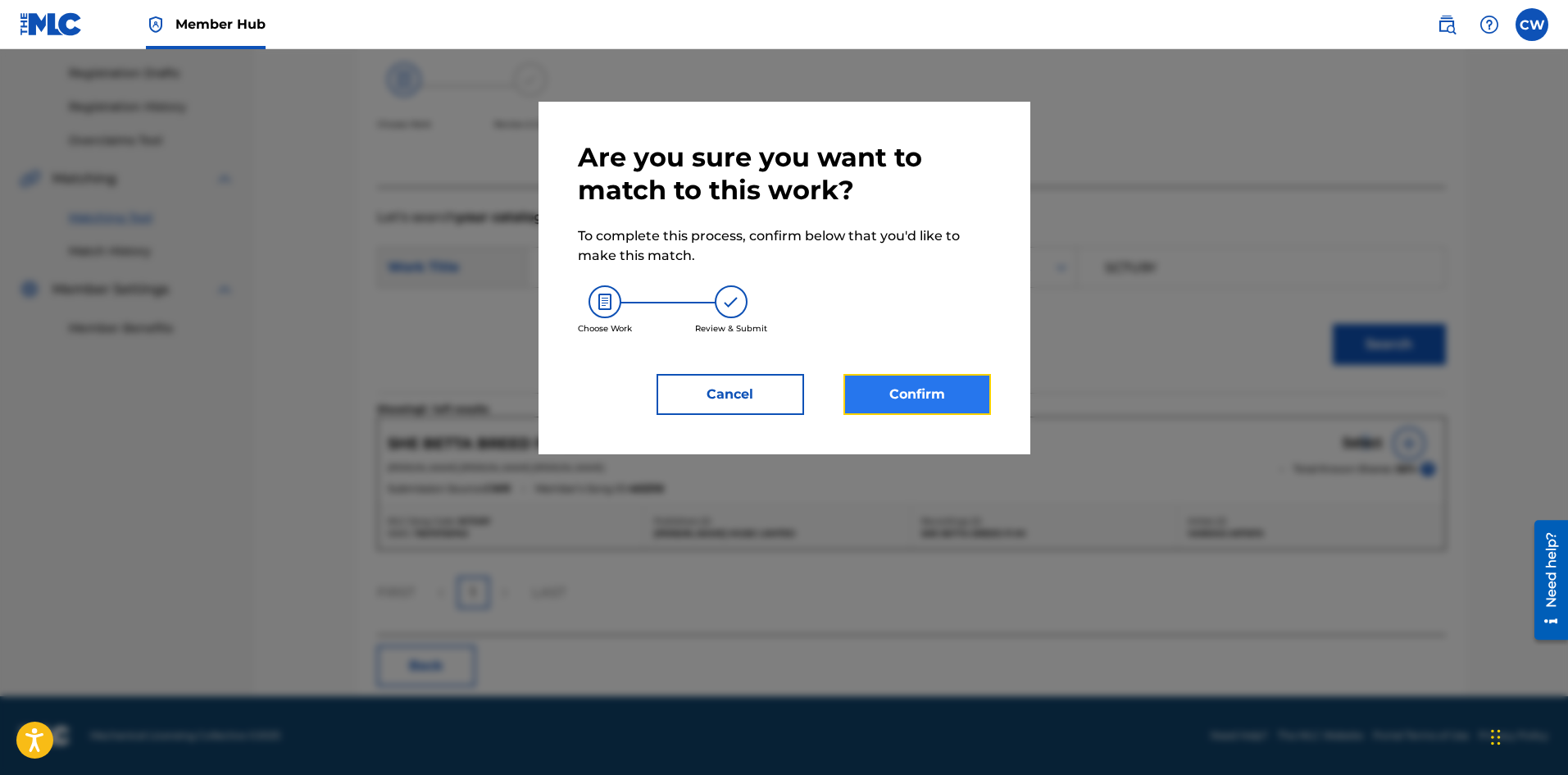
click at [948, 376] on button "Confirm" at bounding box center [917, 394] width 147 height 41
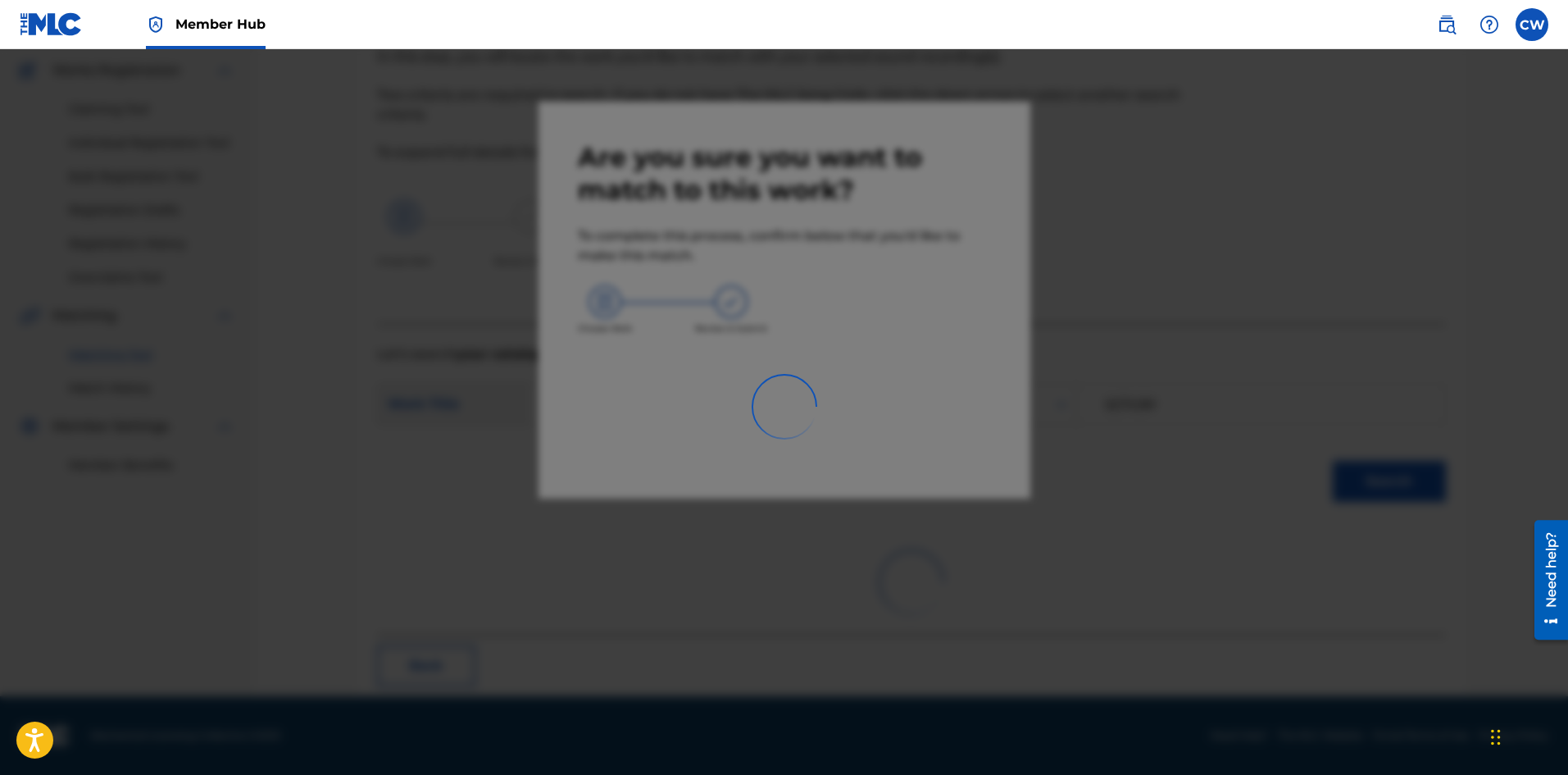
scroll to position [40, 0]
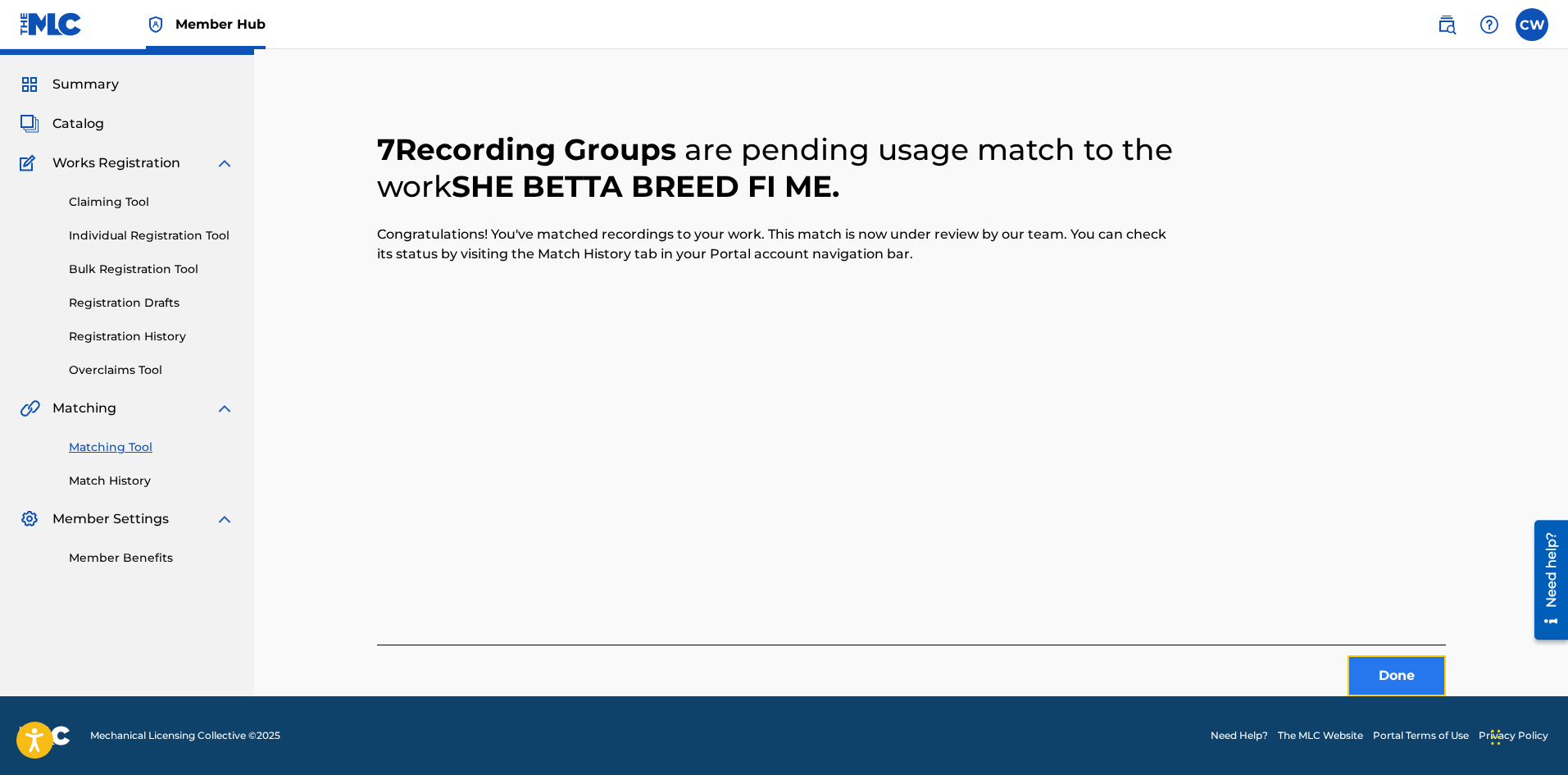
click at [1404, 668] on button "Done" at bounding box center [1396, 676] width 98 height 41
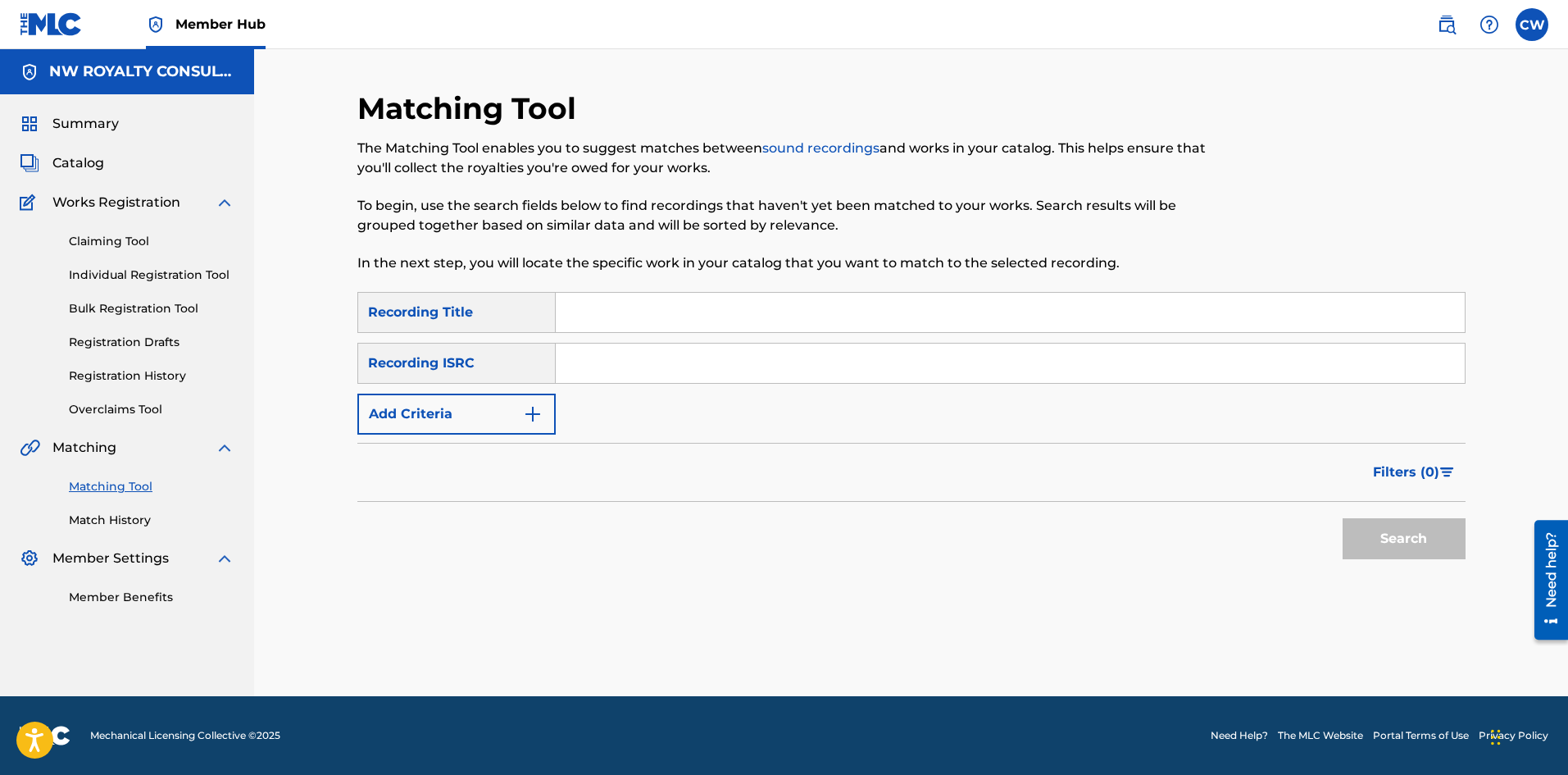
click at [403, 392] on div "SearchWithCriteria22bbefc4-1da7-4b90-85e3-ff346181ca9b Recording Title SearchWi…" at bounding box center [912, 363] width 1108 height 143
click at [413, 410] on button "Add Criteria" at bounding box center [457, 414] width 199 height 41
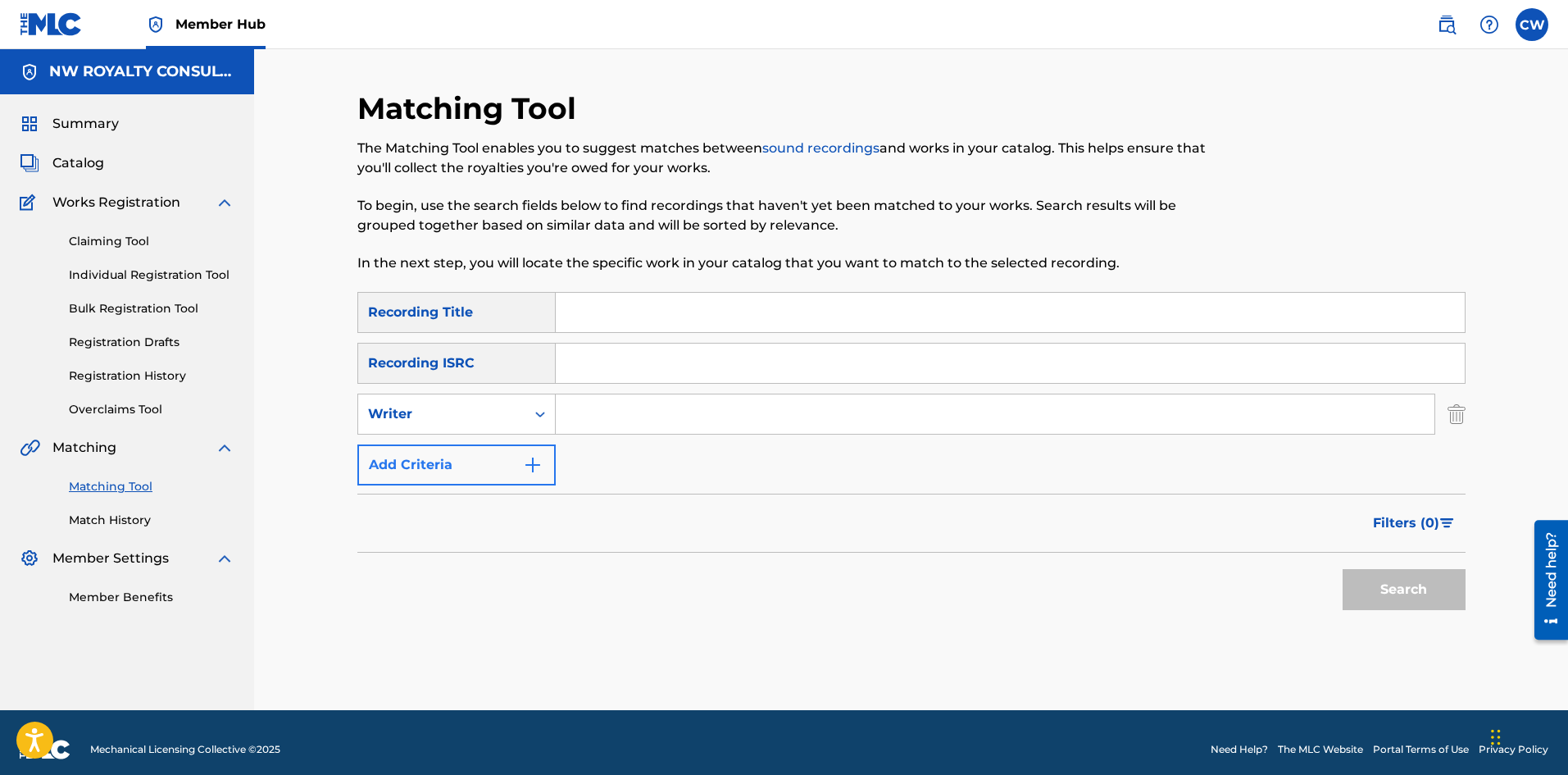
click at [414, 411] on div "Writer" at bounding box center [441, 414] width 147 height 19
click at [420, 437] on div "Recording Artist" at bounding box center [457, 455] width 197 height 41
click at [677, 414] on input "Search Form" at bounding box center [996, 414] width 879 height 40
type input "POWERMAN"
click at [614, 325] on input "Search Form" at bounding box center [1010, 312] width 909 height 40
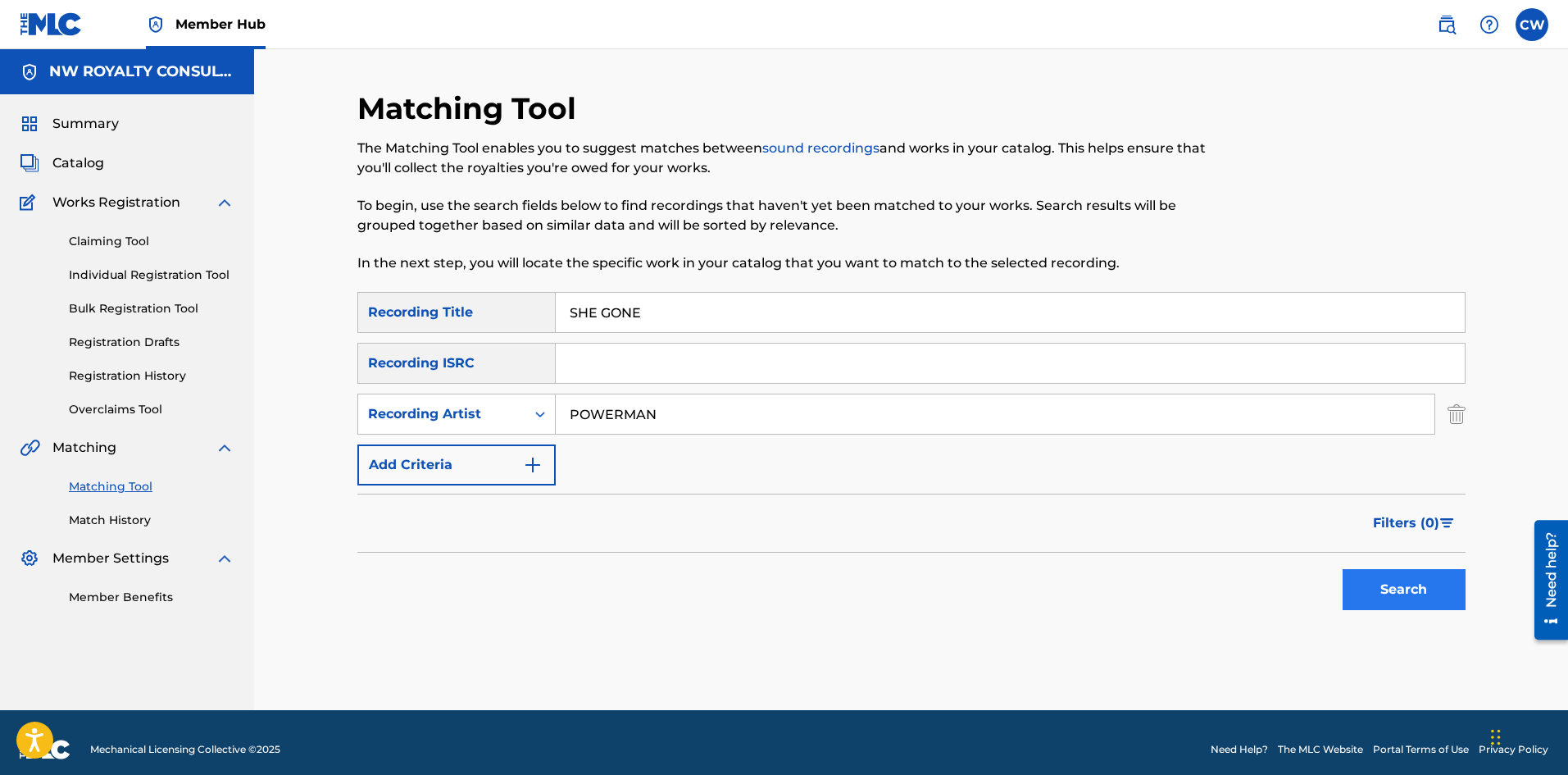
type input "SHE GONE"
click at [1408, 601] on button "Search" at bounding box center [1404, 589] width 123 height 41
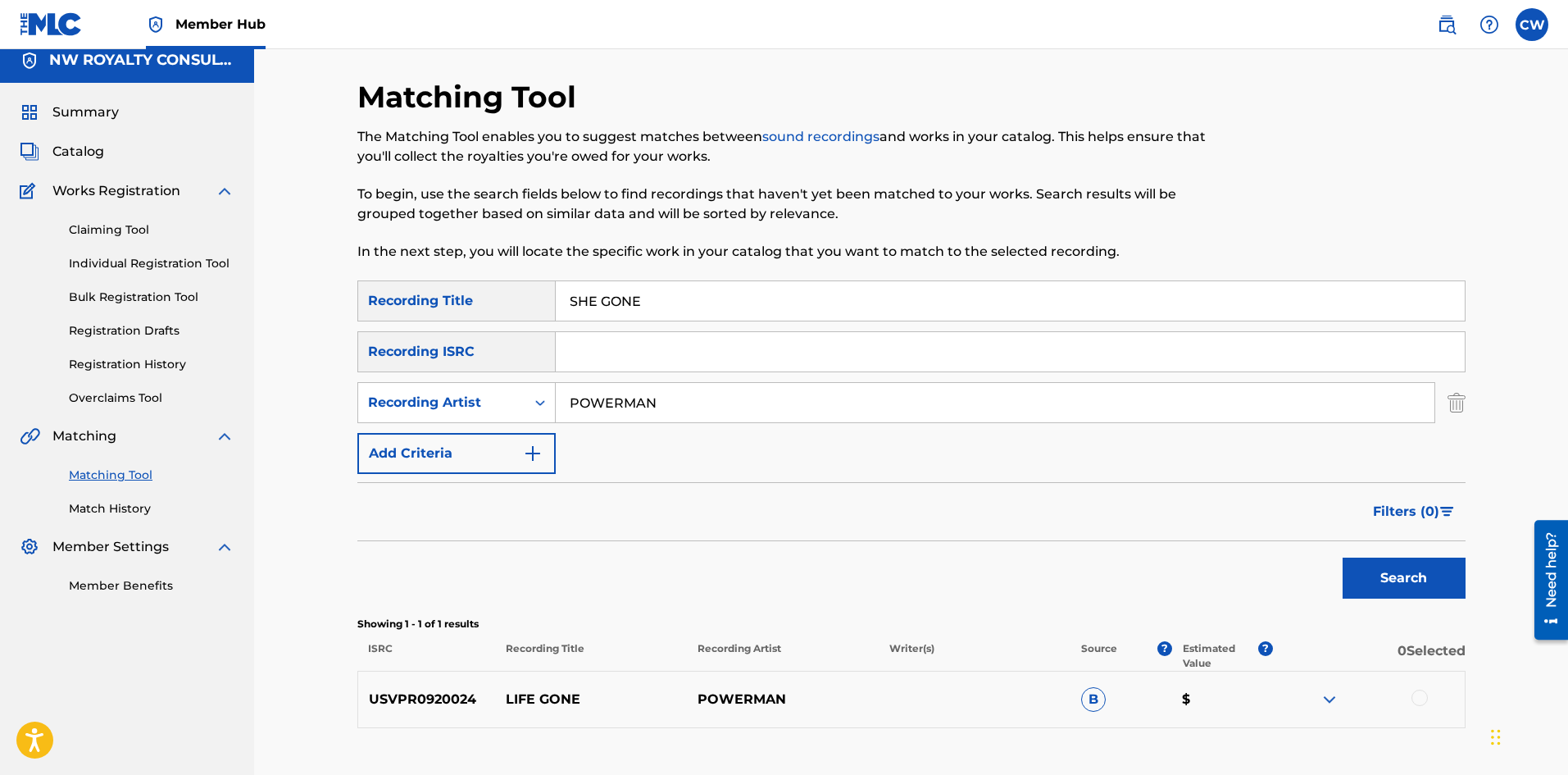
scroll to position [82, 0]
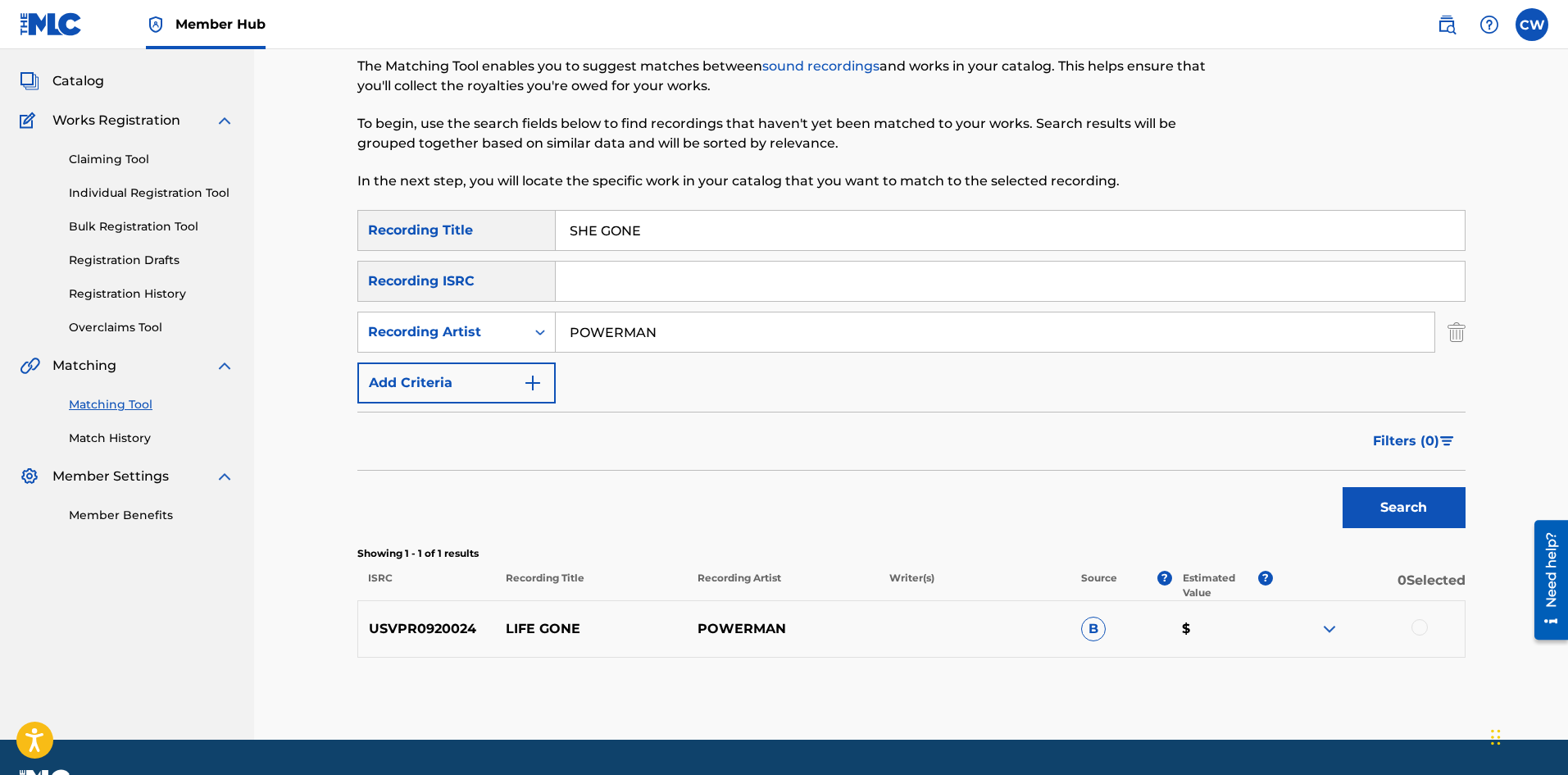
click at [1414, 626] on div at bounding box center [1419, 627] width 16 height 16
drag, startPoint x: 698, startPoint y: 334, endPoint x: 476, endPoint y: 348, distance: 222.4
click at [487, 351] on div "SearchWithCriteriaa172ddb4-1e71-438c-a376-6777b9f16771 Recording Artist POWERMAN" at bounding box center [912, 332] width 1108 height 41
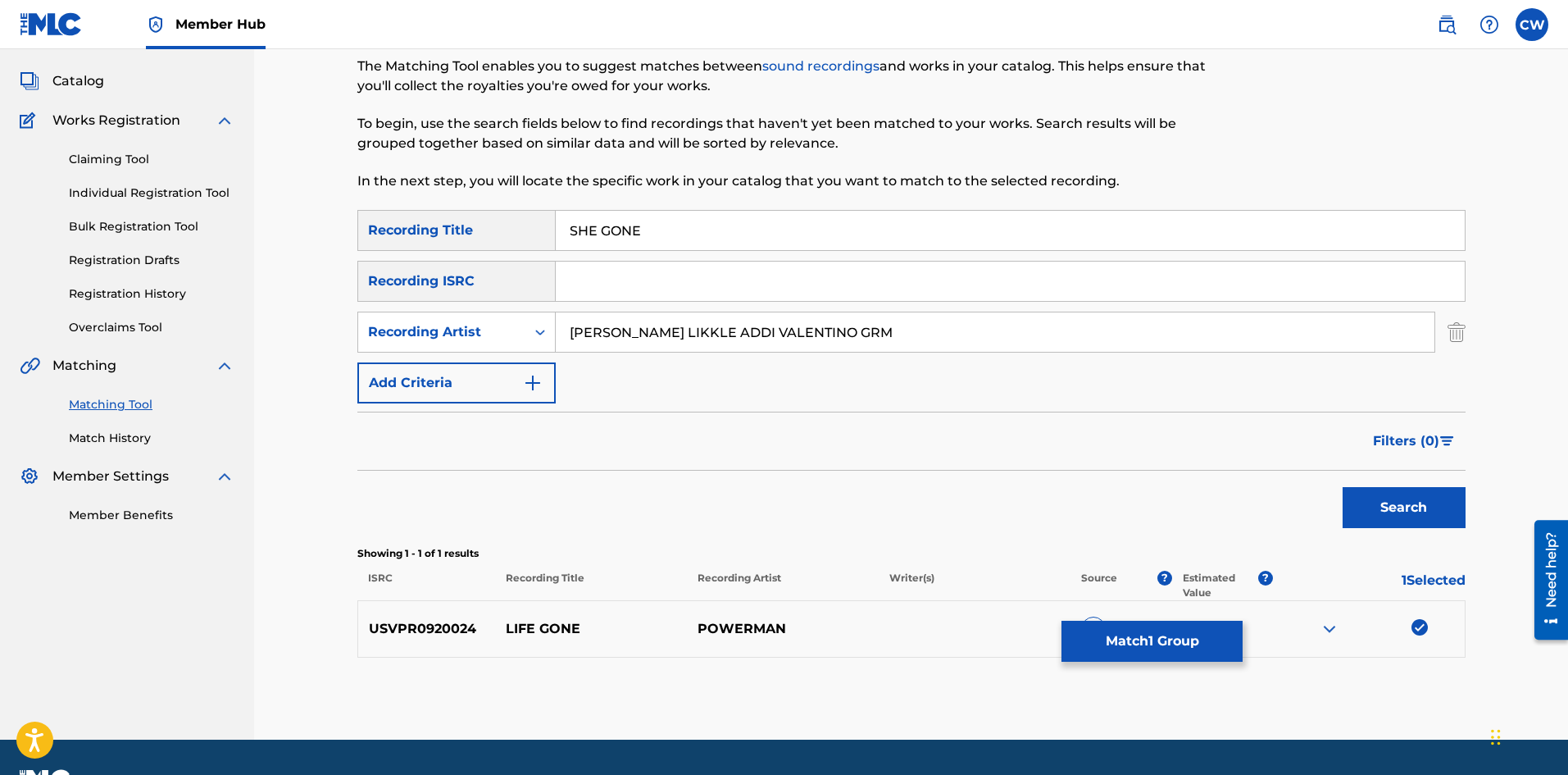
type input "[PERSON_NAME] LIKKLE ADDI VALENTINO GRM"
drag, startPoint x: 803, startPoint y: 197, endPoint x: 788, endPoint y: 205, distance: 17.0
click at [800, 197] on div "Matching Tool The Matching Tool enables you to suggest matches between sound re…" at bounding box center [784, 109] width 853 height 201
drag, startPoint x: 768, startPoint y: 218, endPoint x: 517, endPoint y: 266, distance: 255.5
click at [518, 268] on div "SearchWithCriteria22bbefc4-1da7-4b90-85e3-ff346181ca9b Recording Title SHE GONE…" at bounding box center [912, 307] width 1108 height 194
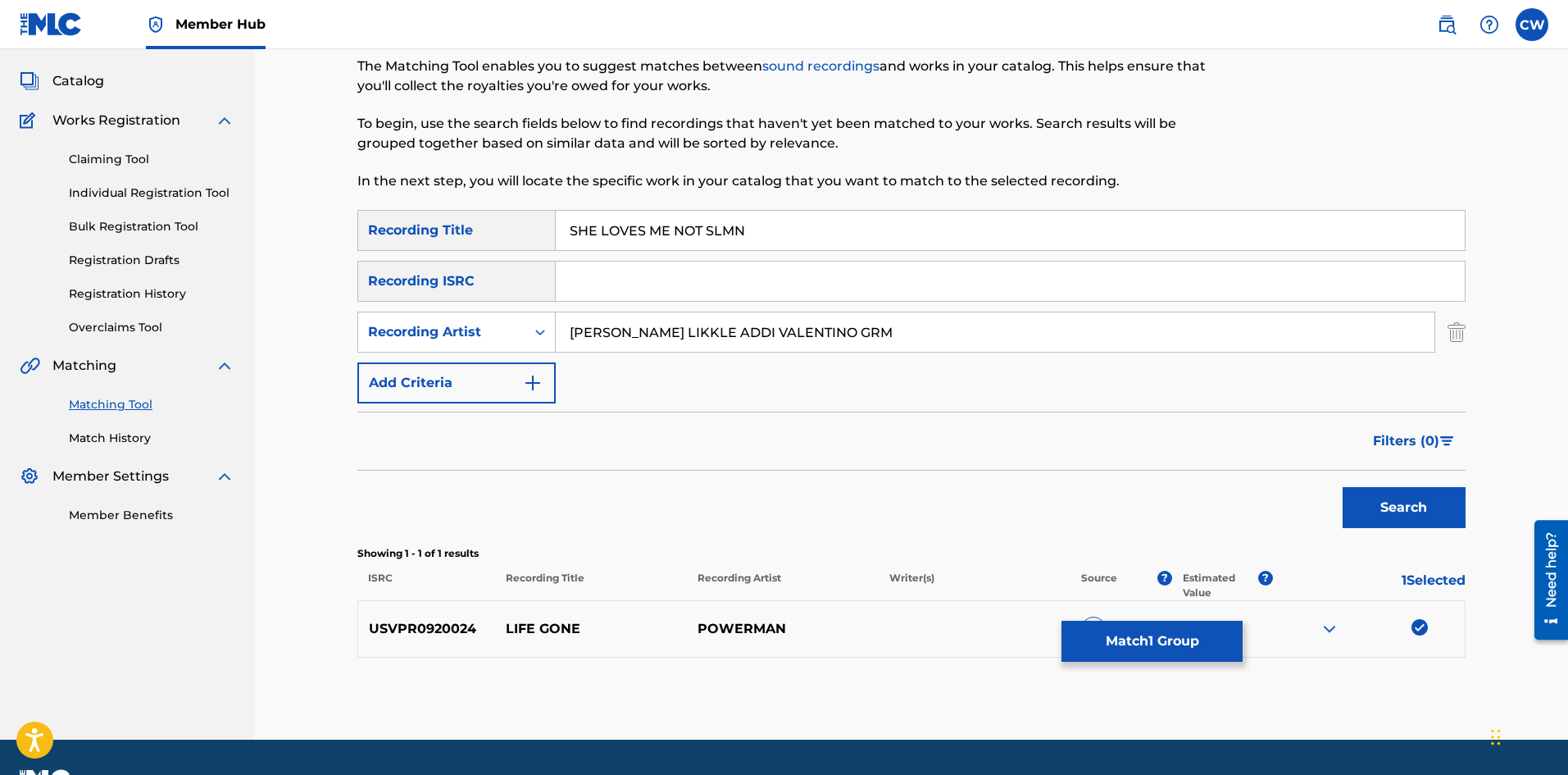
type input "SHE LOVES ME NOT SLMN"
click at [1425, 626] on img at bounding box center [1419, 627] width 16 height 16
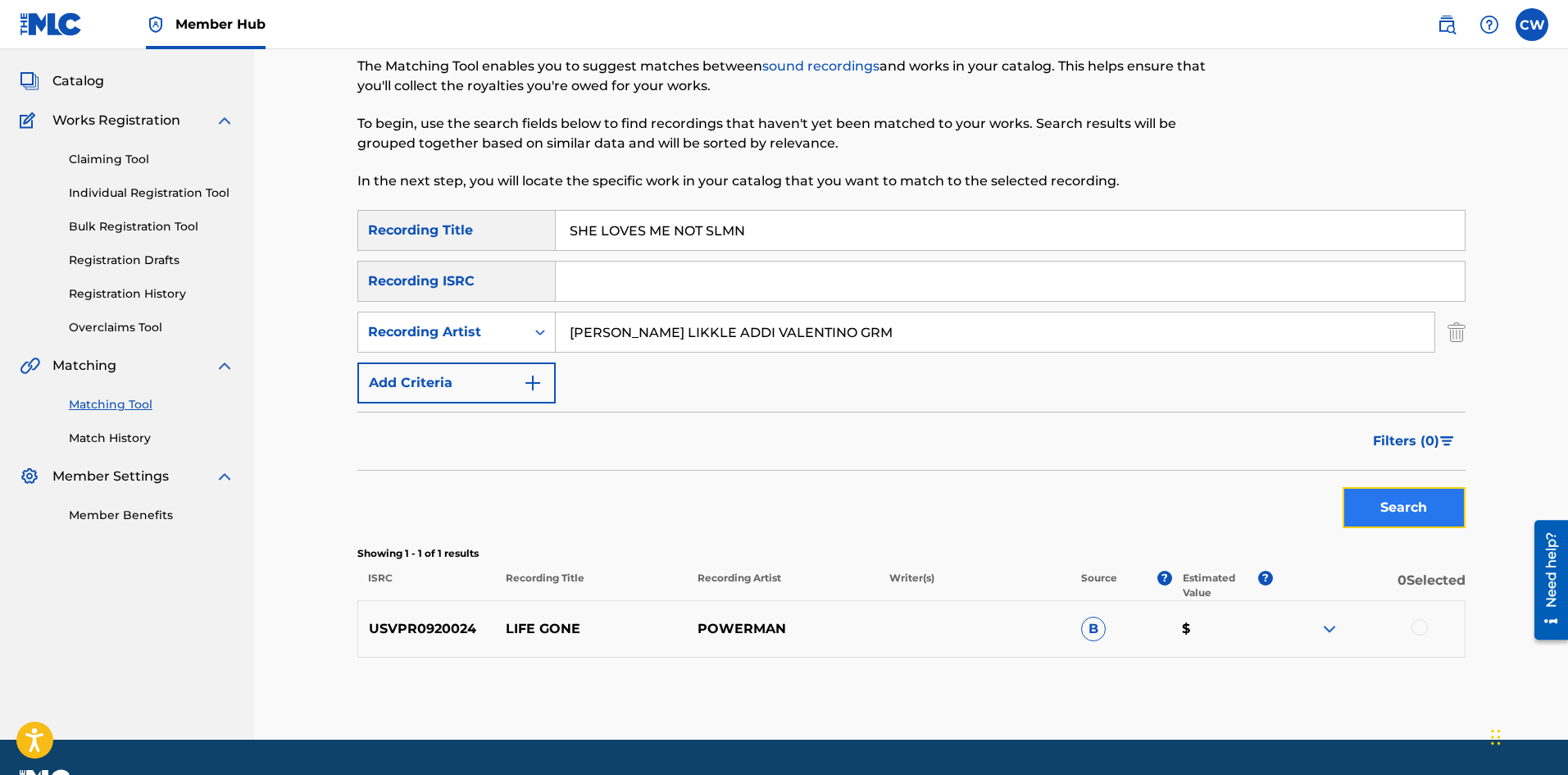
click at [1384, 509] on button "Search" at bounding box center [1404, 507] width 123 height 41
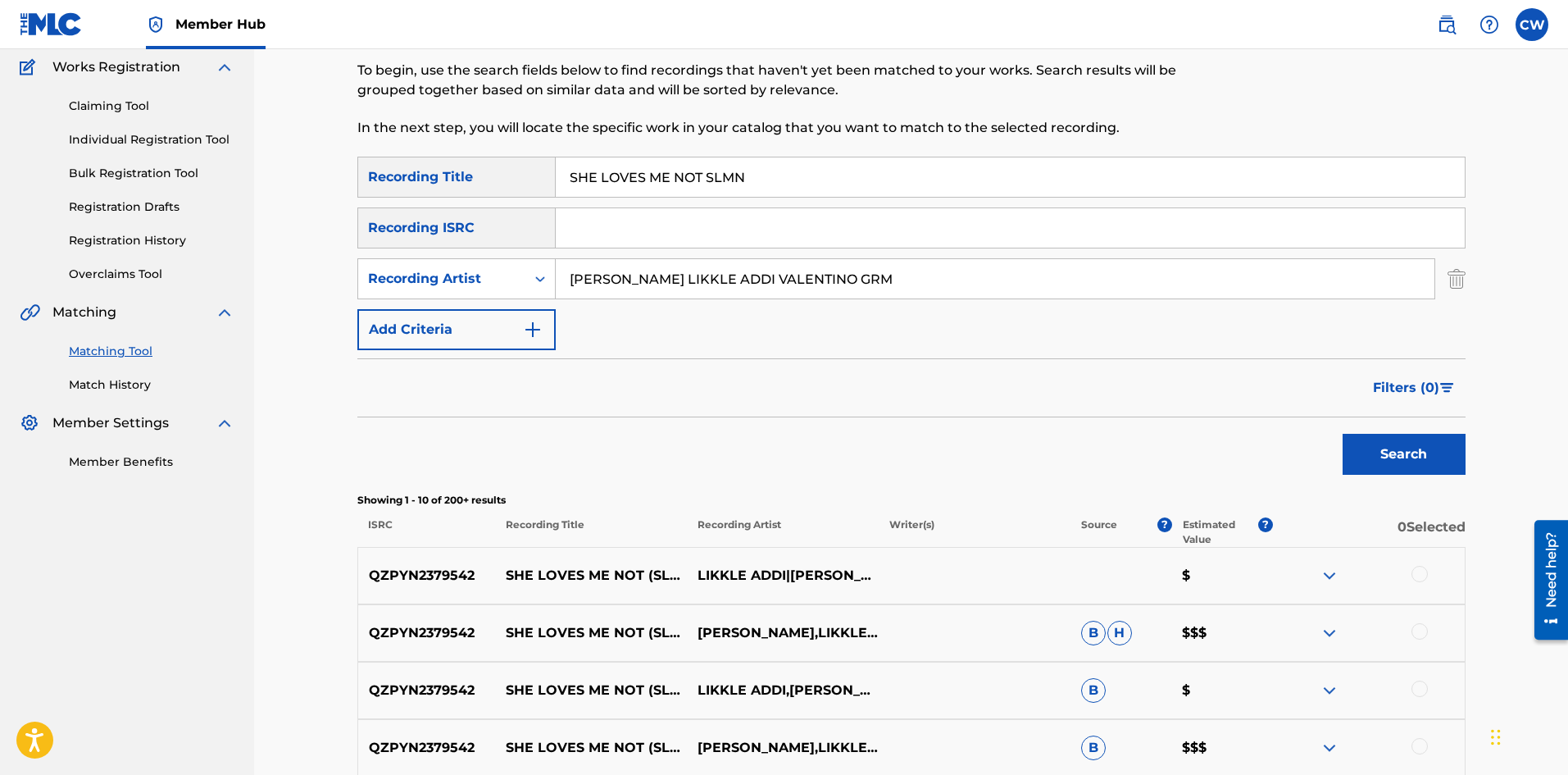
scroll to position [164, 0]
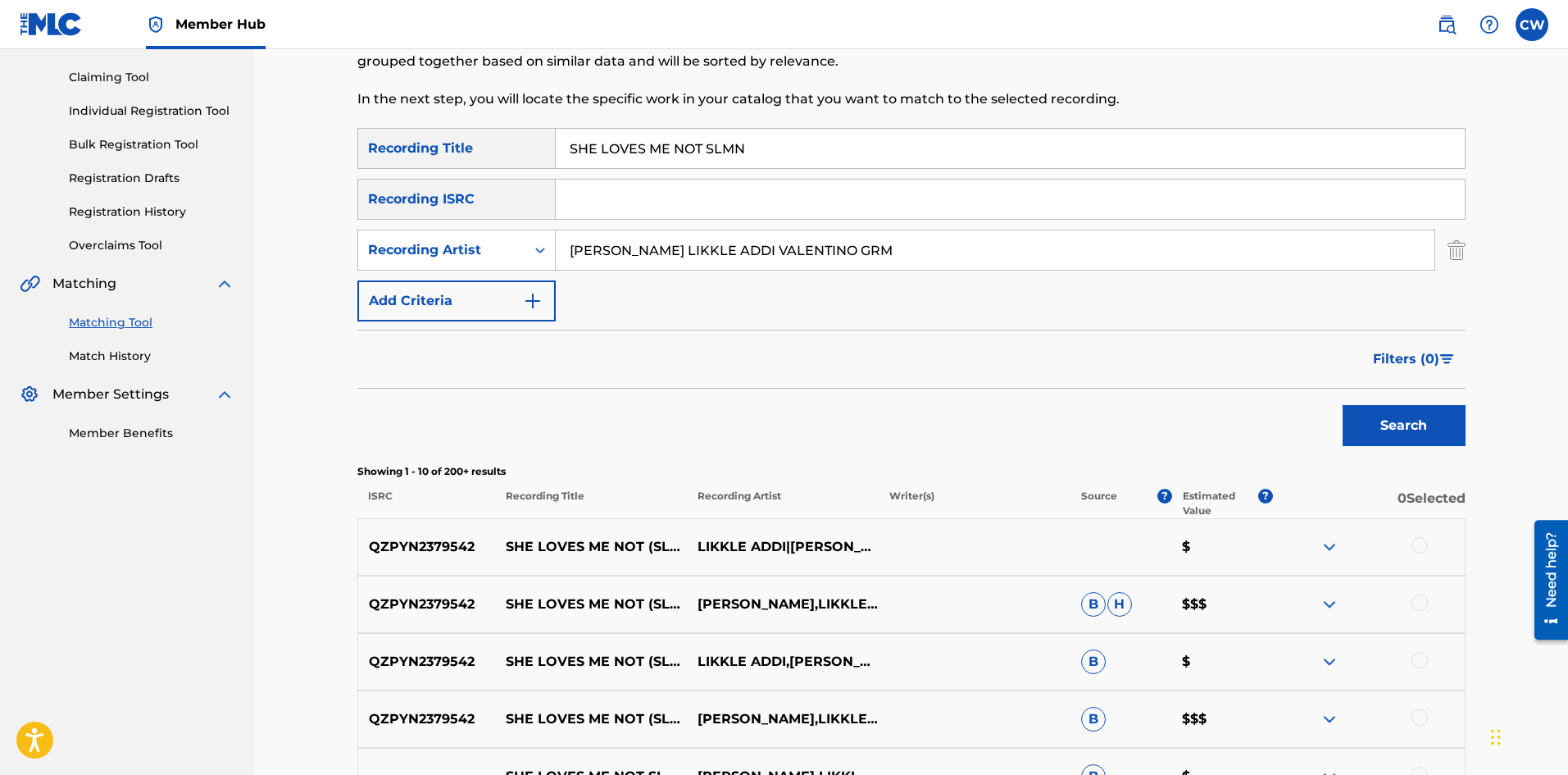
click at [1428, 540] on div at bounding box center [1369, 547] width 192 height 19
click at [1424, 540] on div at bounding box center [1419, 545] width 16 height 16
click at [1412, 600] on div at bounding box center [1419, 602] width 16 height 16
click at [1422, 655] on div at bounding box center [1419, 659] width 16 height 16
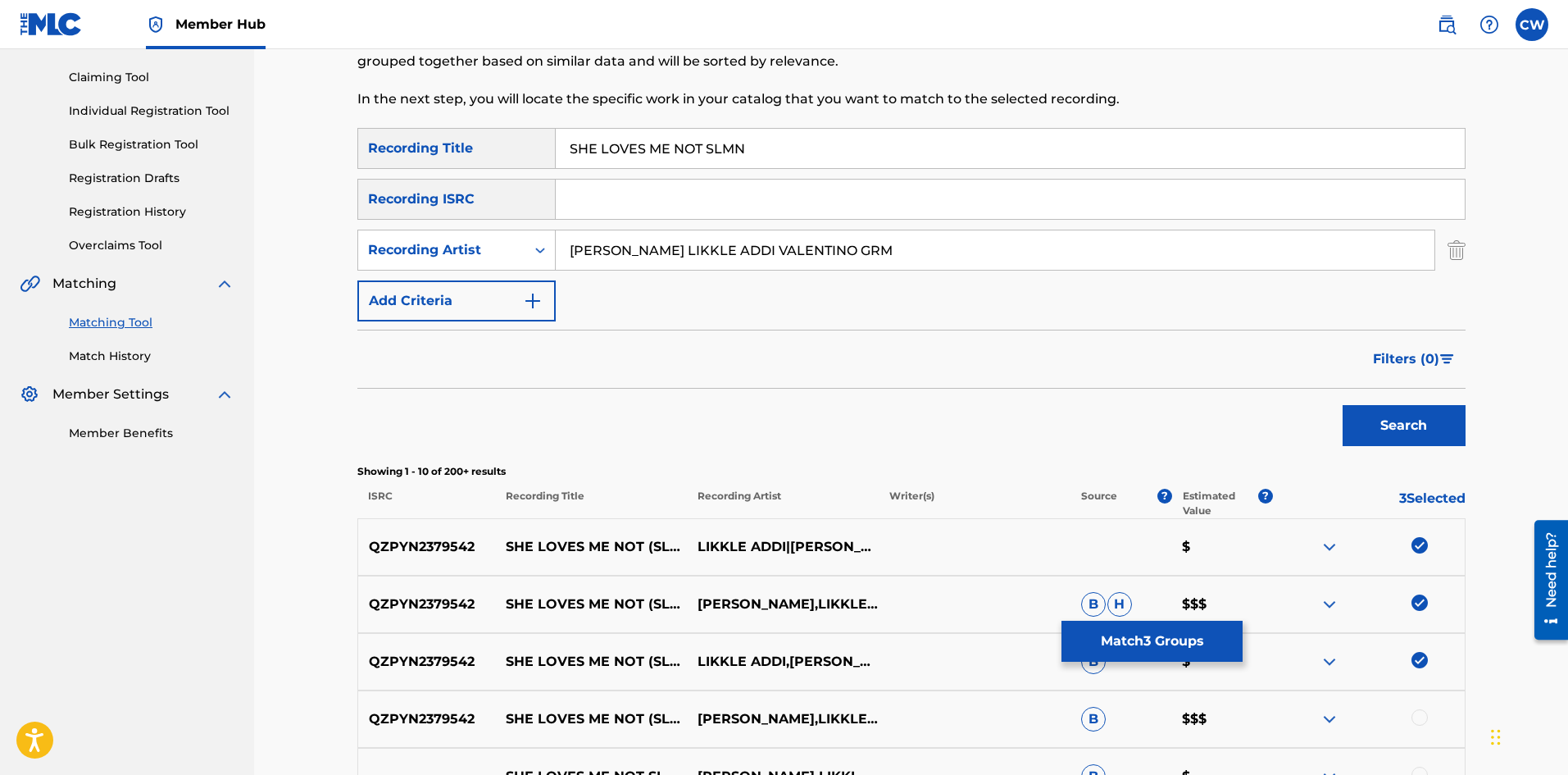
click at [1417, 710] on div at bounding box center [1419, 717] width 16 height 16
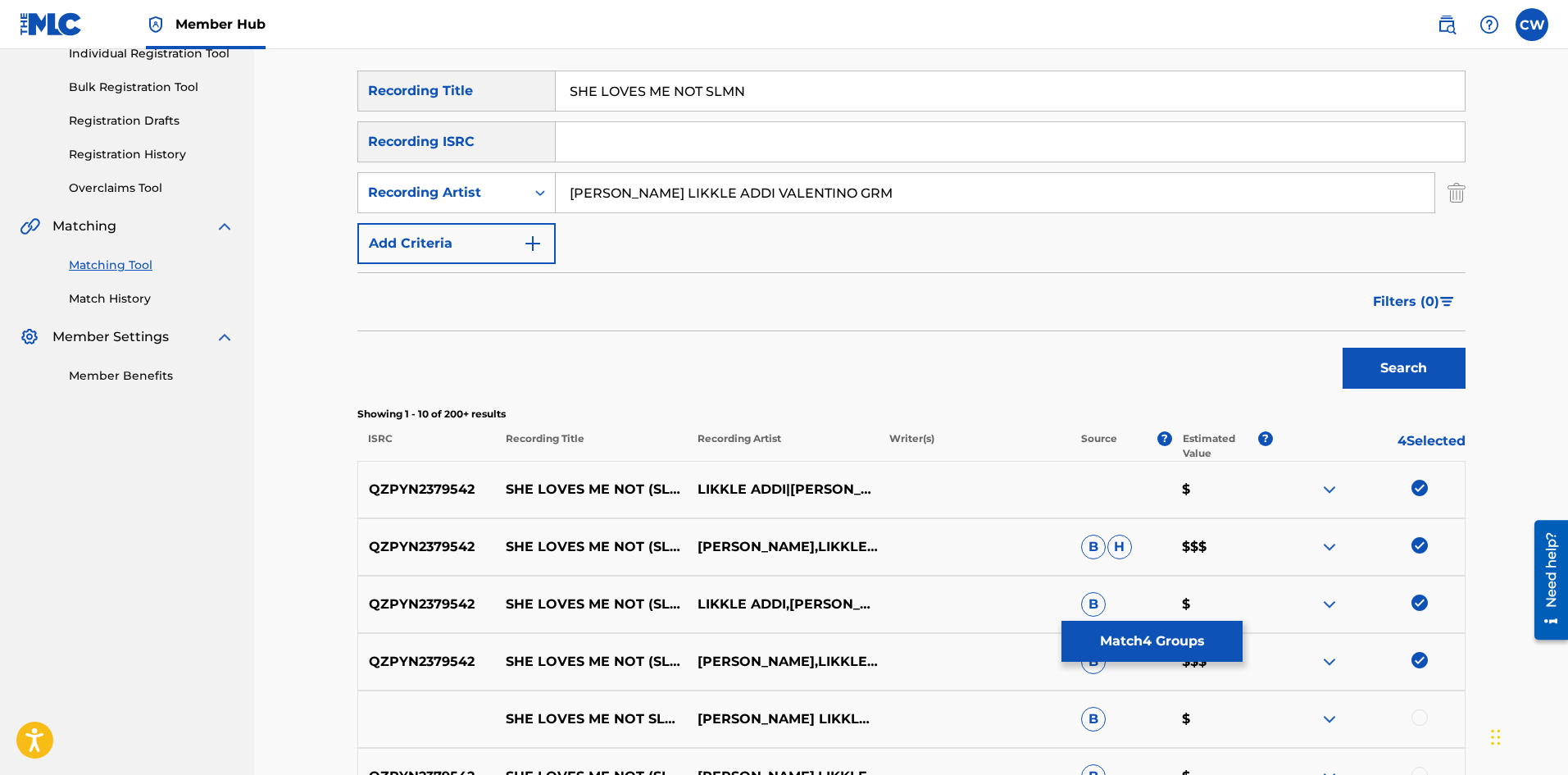
scroll to position [246, 0]
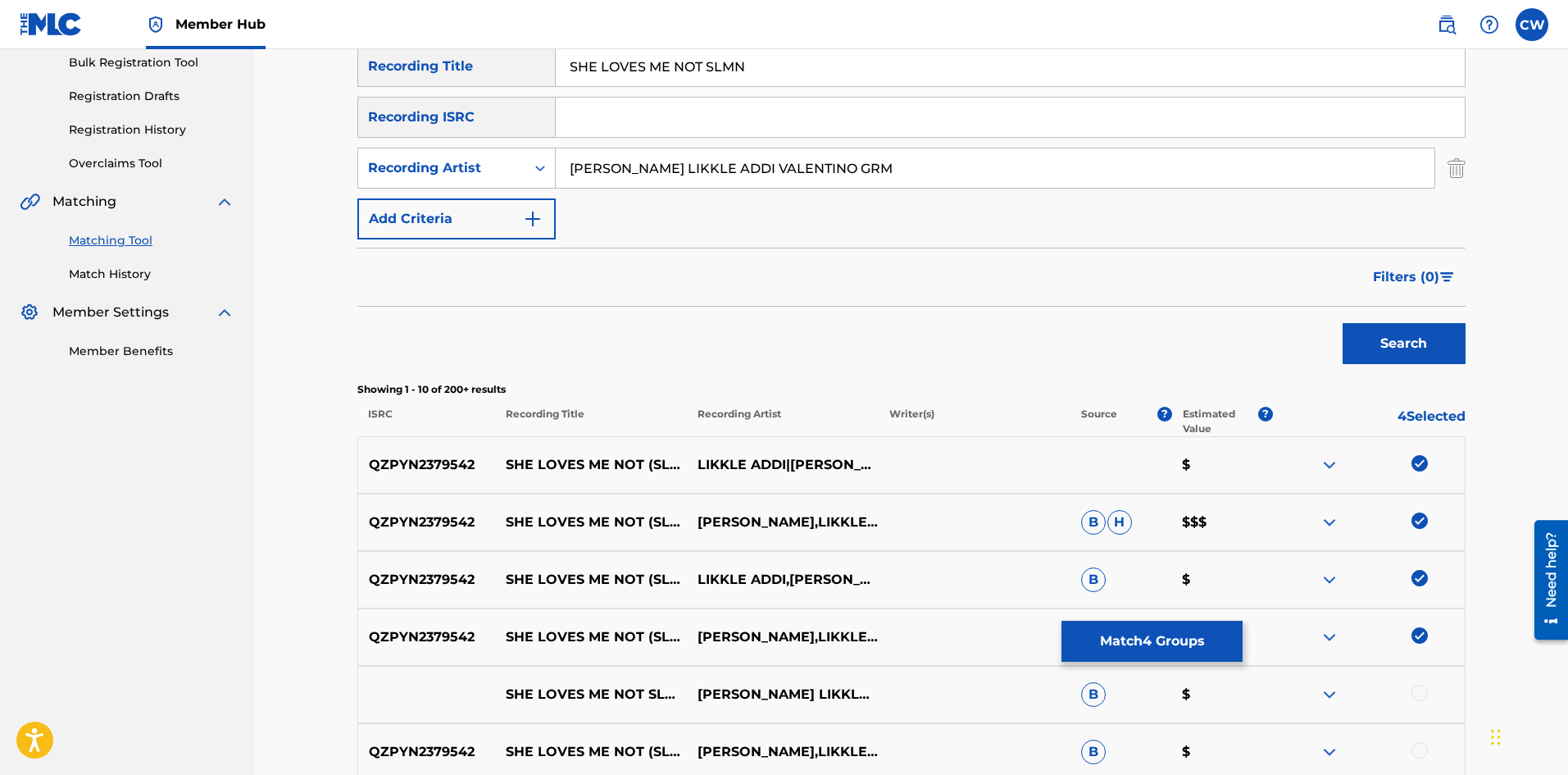
drag, startPoint x: 1423, startPoint y: 685, endPoint x: 1433, endPoint y: 667, distance: 20.6
click at [1426, 680] on div "SHE LOVES ME NOT SLMN [PERSON_NAME] LIKKLE ADDI VALENTINO GRM B $" at bounding box center [912, 695] width 1108 height 58
click at [1422, 681] on div "SHE LOVES ME NOT SLMN [PERSON_NAME] LIKKLE ADDI VALENTINO GRM B $" at bounding box center [912, 695] width 1108 height 58
click at [1419, 693] on div at bounding box center [1419, 692] width 16 height 16
click at [1417, 757] on div at bounding box center [1419, 750] width 16 height 16
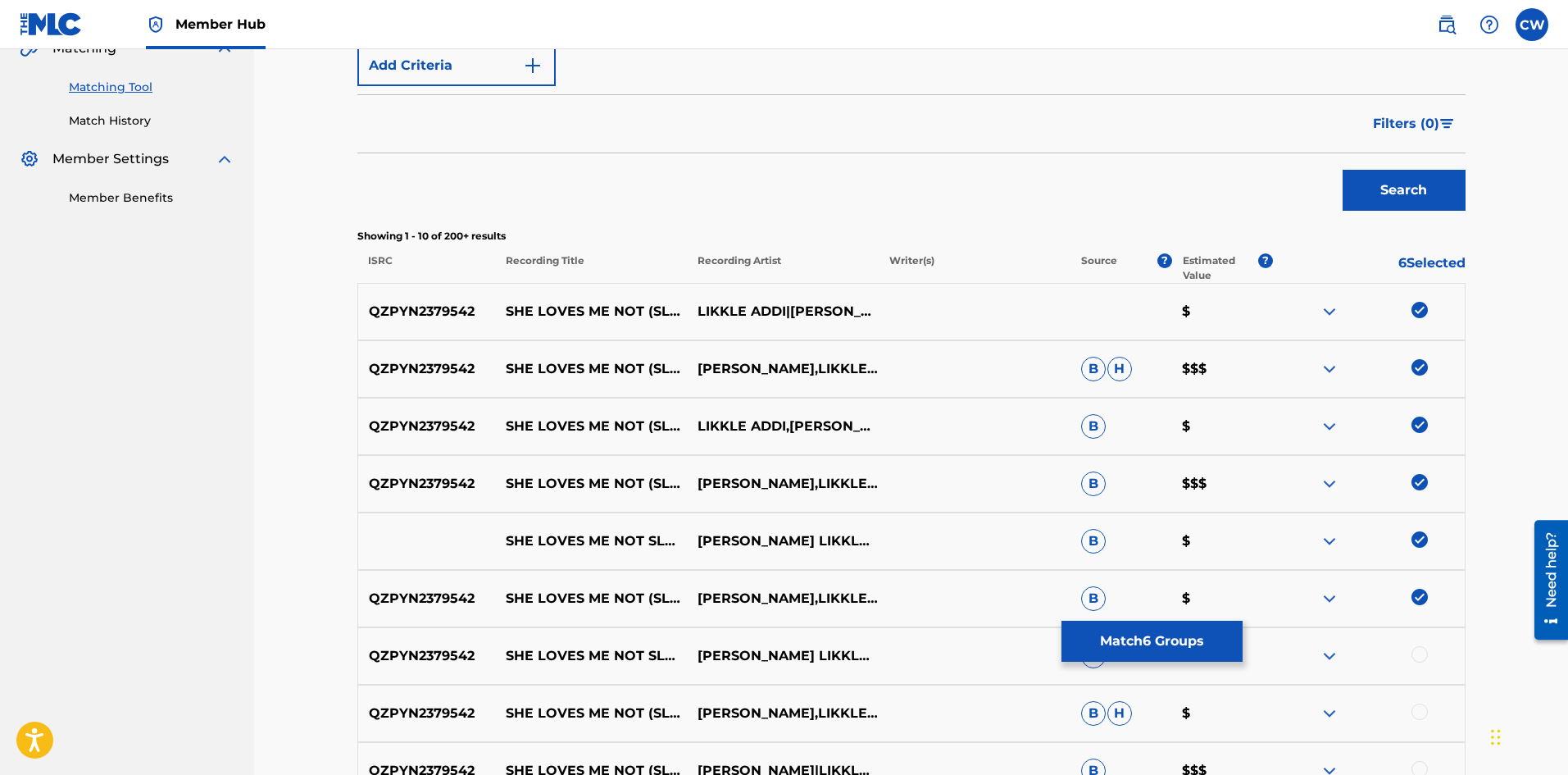
scroll to position [410, 0]
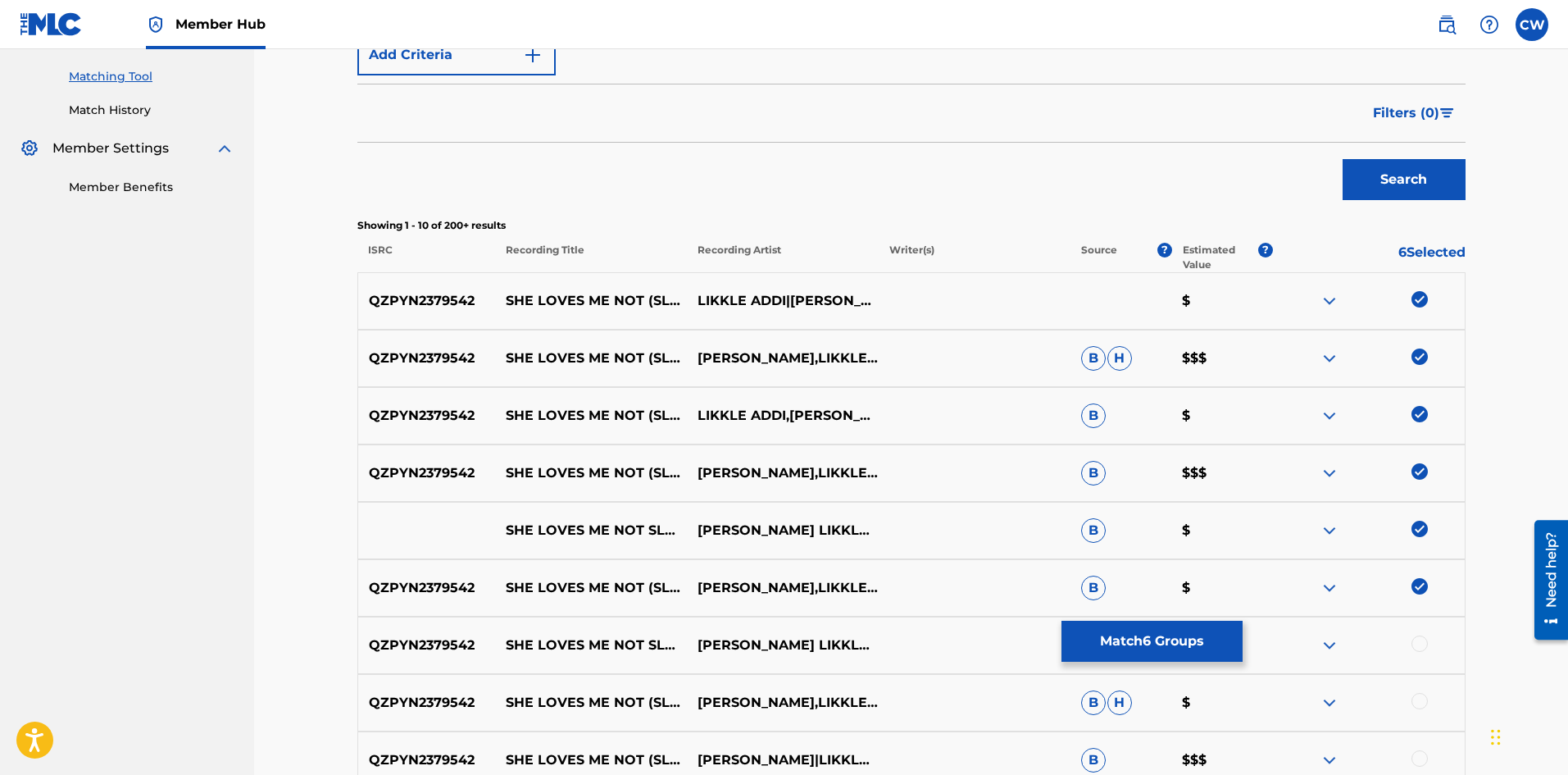
click at [1417, 649] on div at bounding box center [1419, 643] width 16 height 16
click at [1417, 701] on div at bounding box center [1419, 701] width 16 height 16
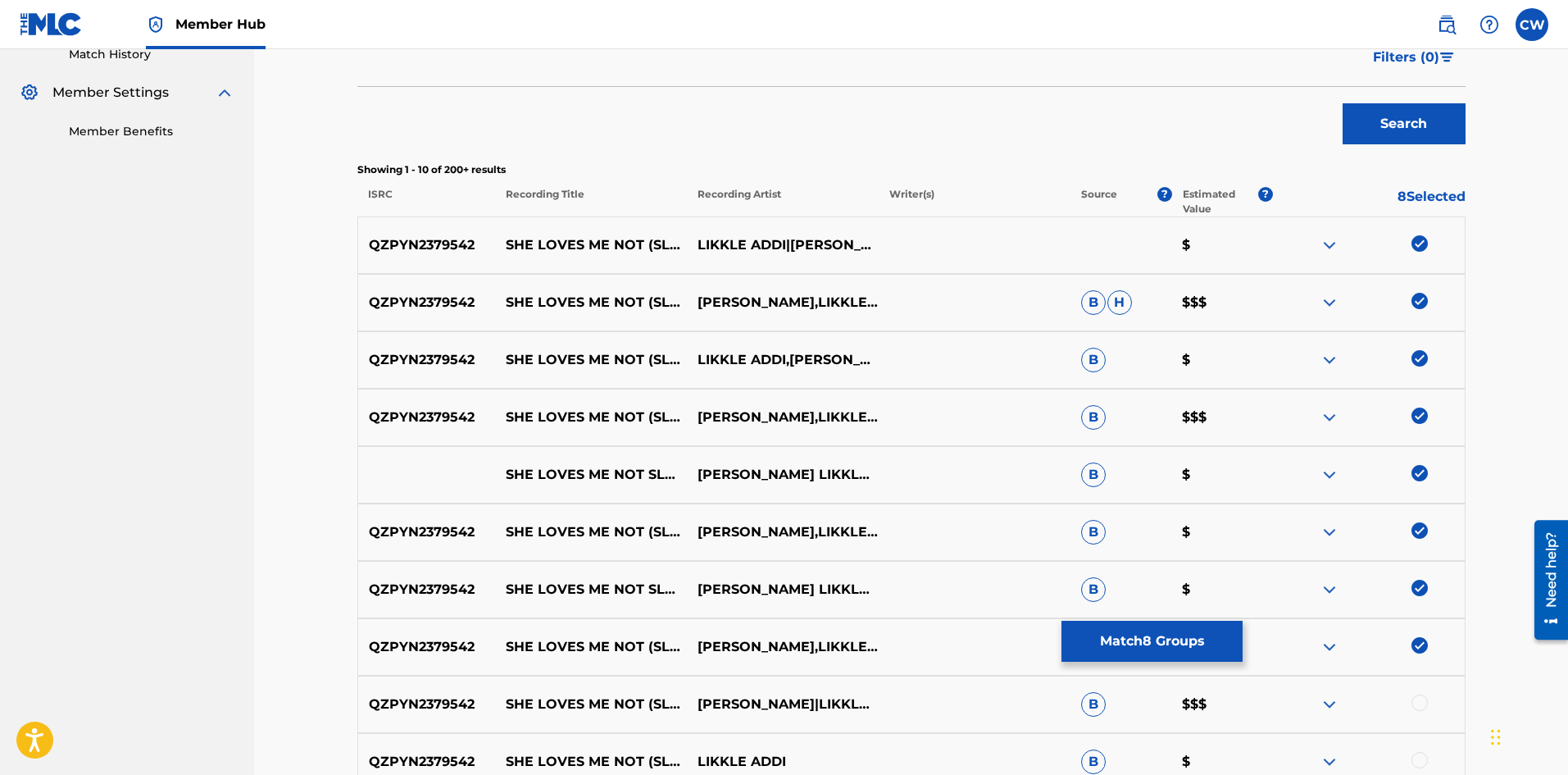
scroll to position [492, 0]
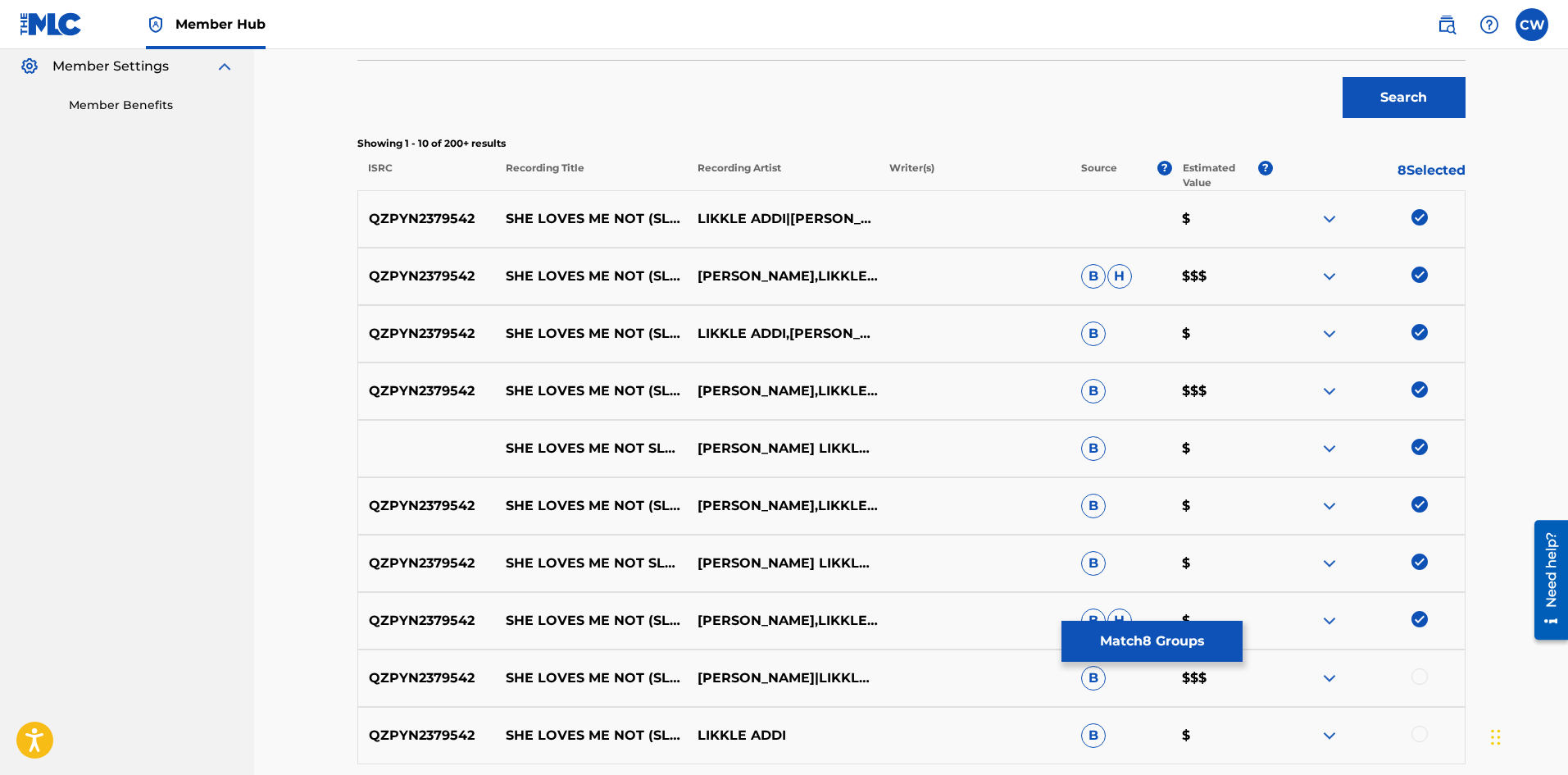
click at [1417, 702] on div "QZPYN2379542 SHE LOVES ME NOT (SLMN) [PERSON_NAME]|LIKKLE ADDI|VALENTINO B $$$" at bounding box center [912, 679] width 1108 height 58
click at [1416, 684] on div at bounding box center [1369, 678] width 192 height 19
click at [1416, 673] on div at bounding box center [1419, 676] width 16 height 16
click at [1418, 734] on div at bounding box center [1419, 734] width 16 height 16
click at [1408, 761] on div "QZPYN2379542 SHE LOVES ME NOT (SLMN) LIKKLE ADDI B $" at bounding box center [912, 735] width 1108 height 58
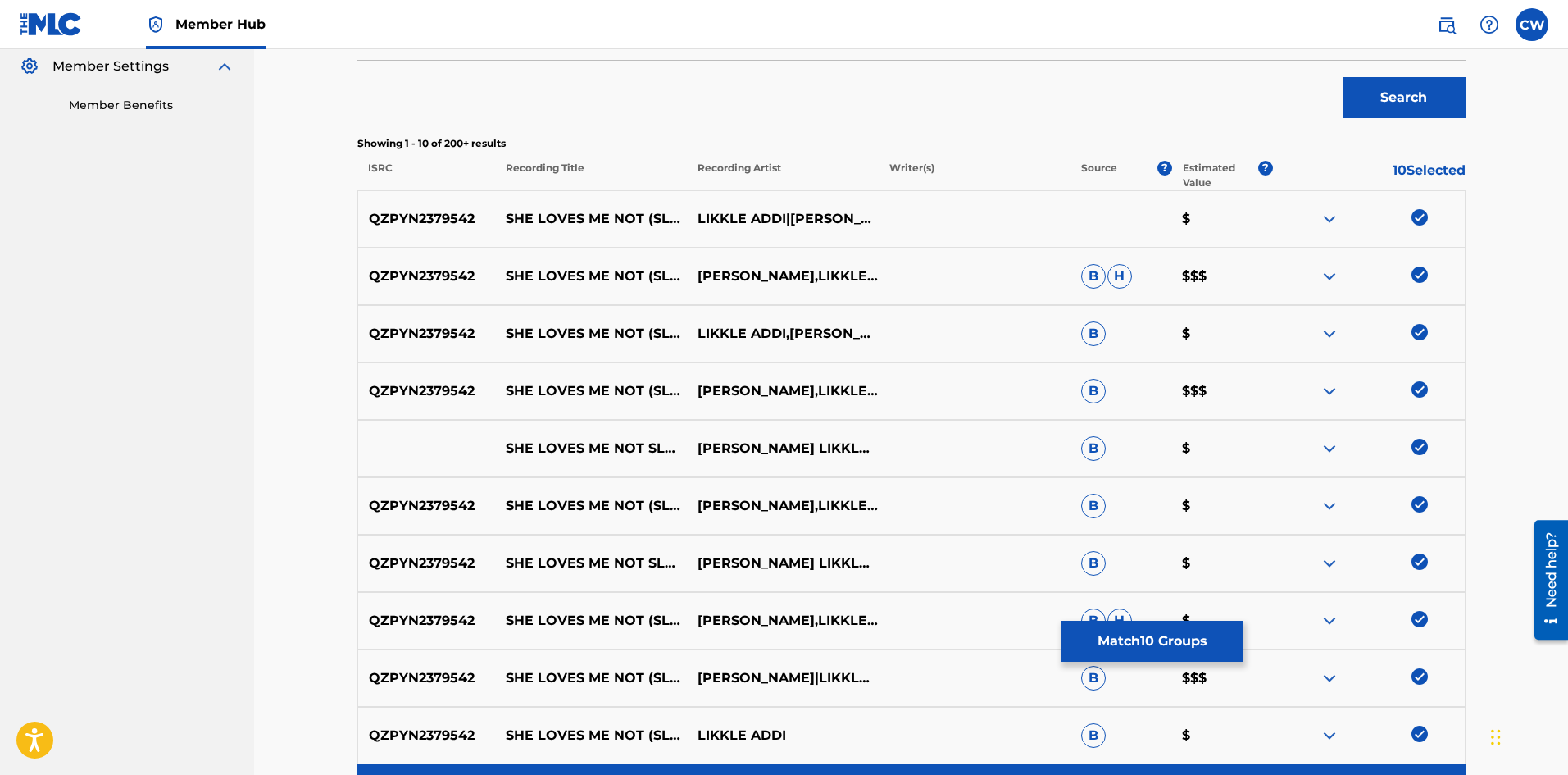
click at [1409, 766] on div "Load more results..." at bounding box center [912, 785] width 1108 height 41
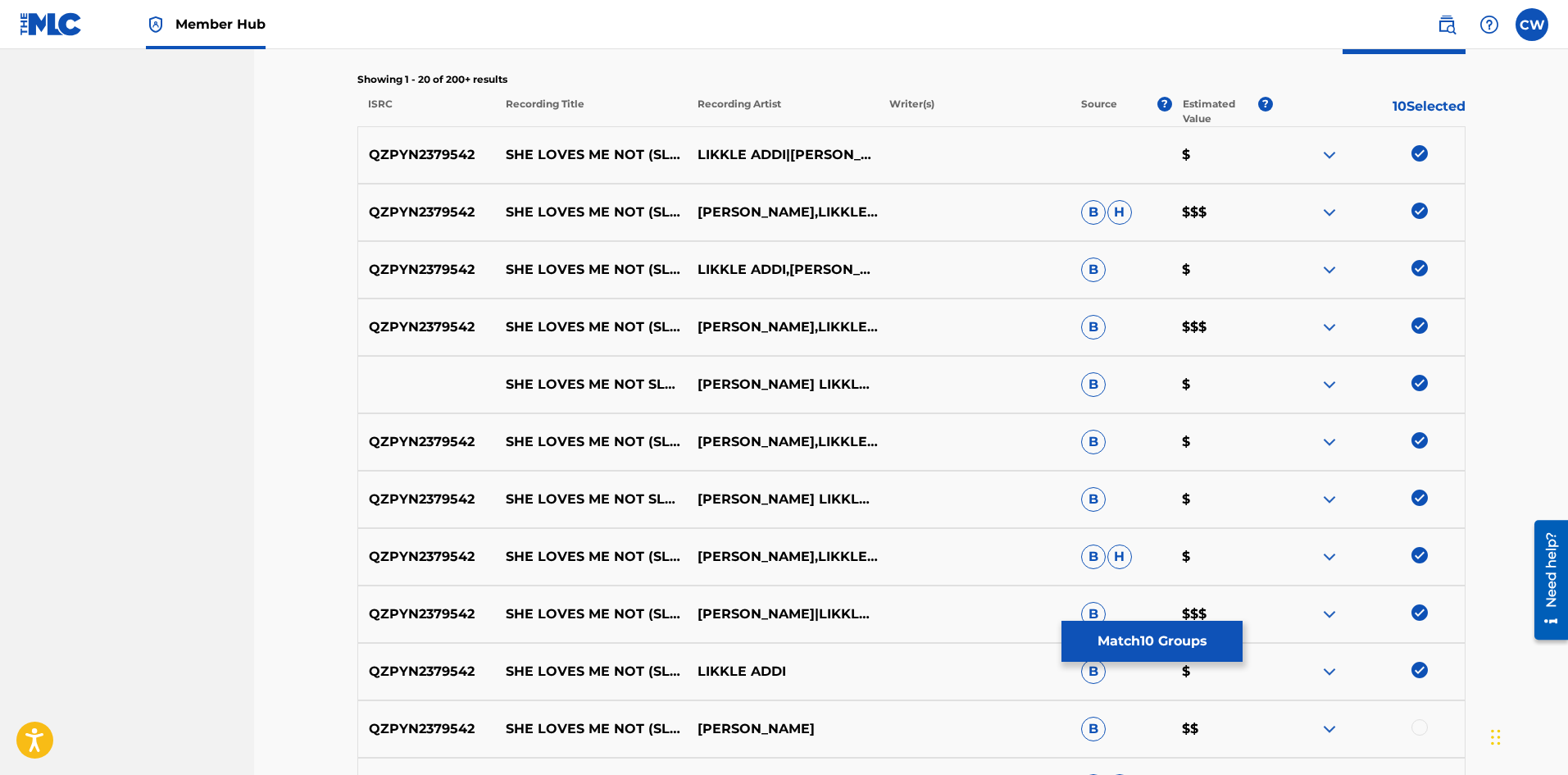
scroll to position [574, 0]
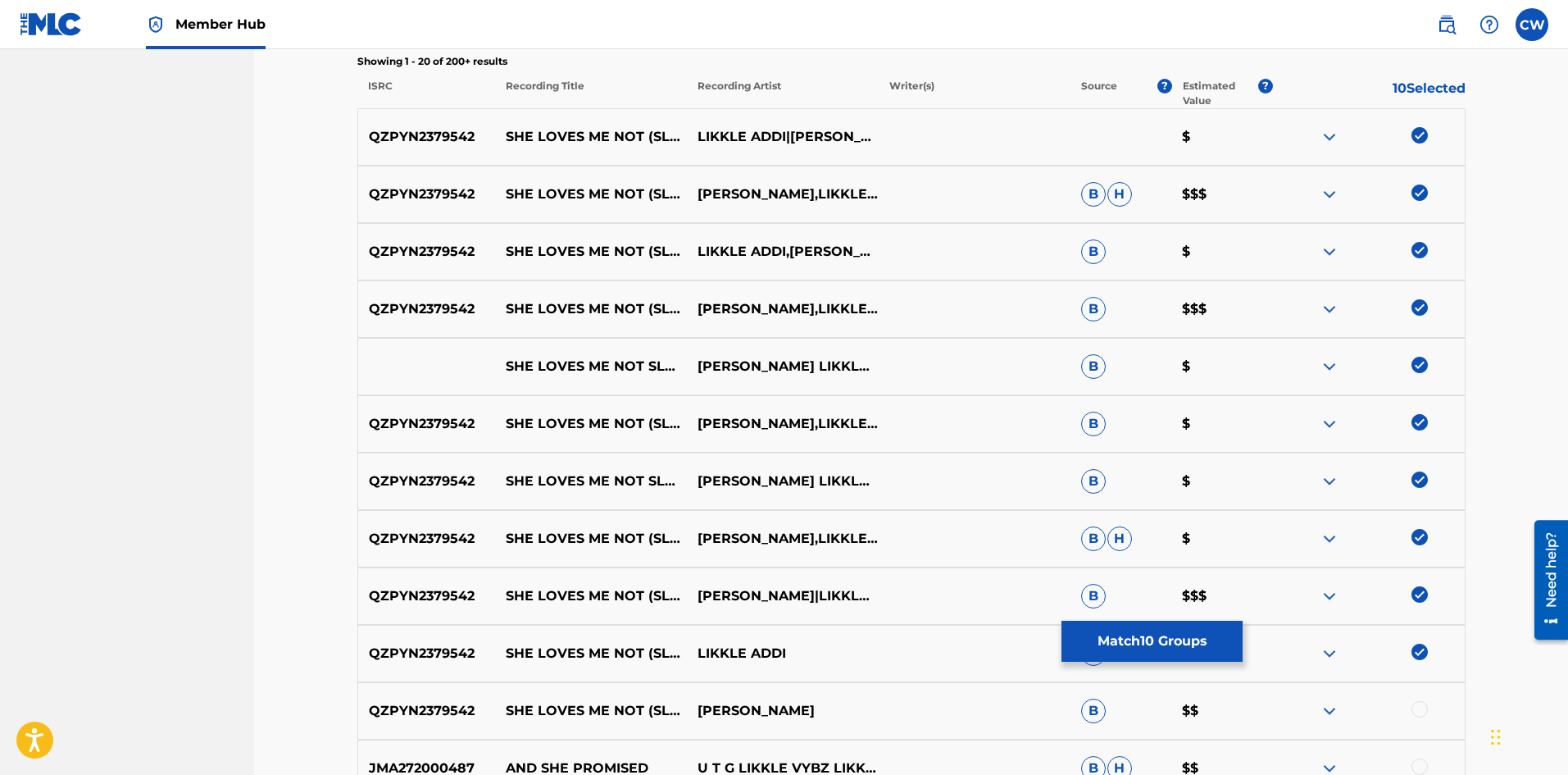
click at [1405, 699] on div "QZPYN2379542 SHE LOVES ME NOT (SLMN) [PERSON_NAME] B $$" at bounding box center [912, 711] width 1108 height 58
click at [1396, 699] on div "QZPYN2379542 SHE LOVES ME NOT (SLMN) [PERSON_NAME] B $$" at bounding box center [912, 711] width 1108 height 58
click at [1406, 705] on div at bounding box center [1369, 710] width 192 height 19
click at [1414, 709] on div at bounding box center [1419, 708] width 16 height 16
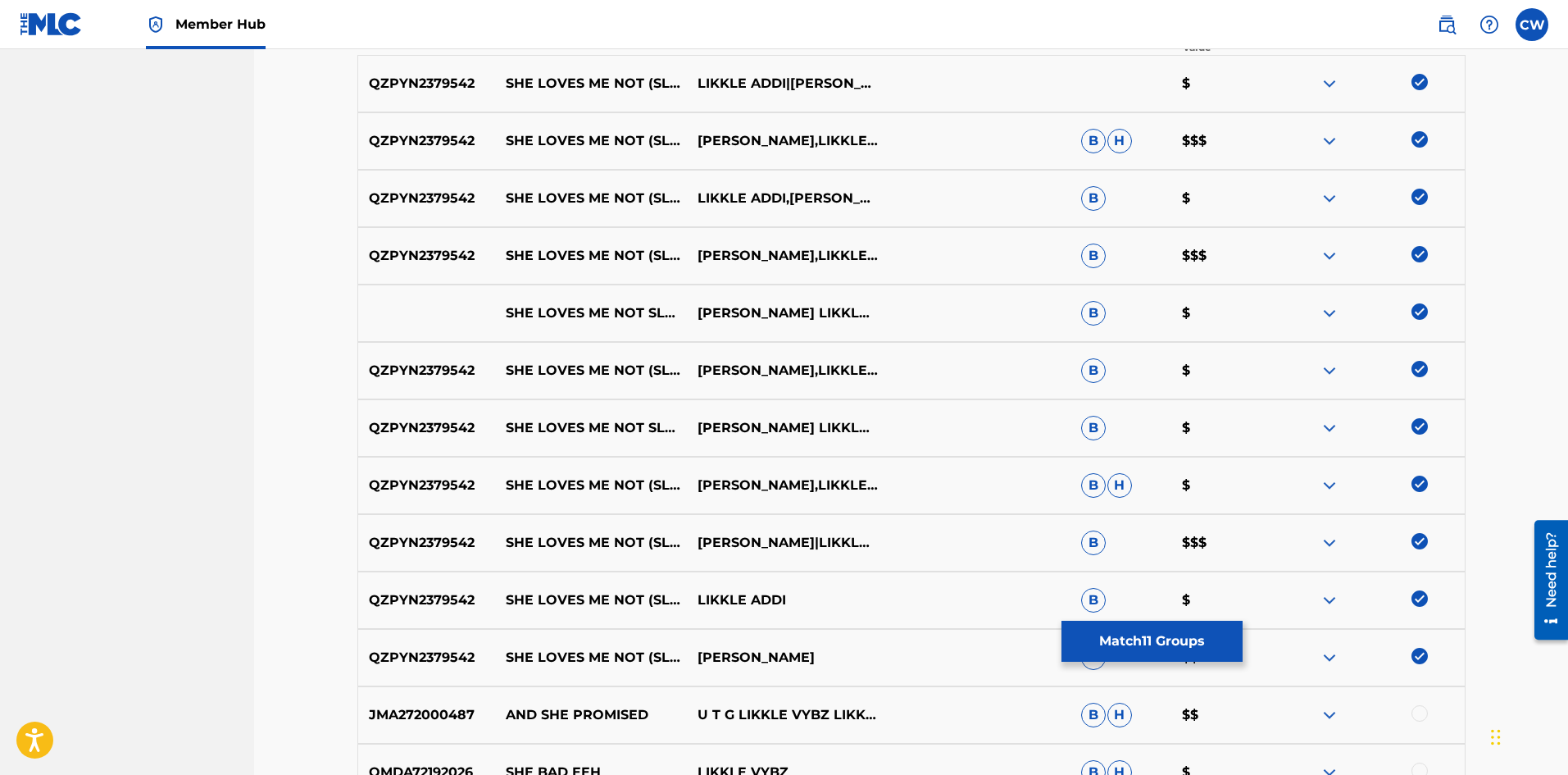
scroll to position [655, 0]
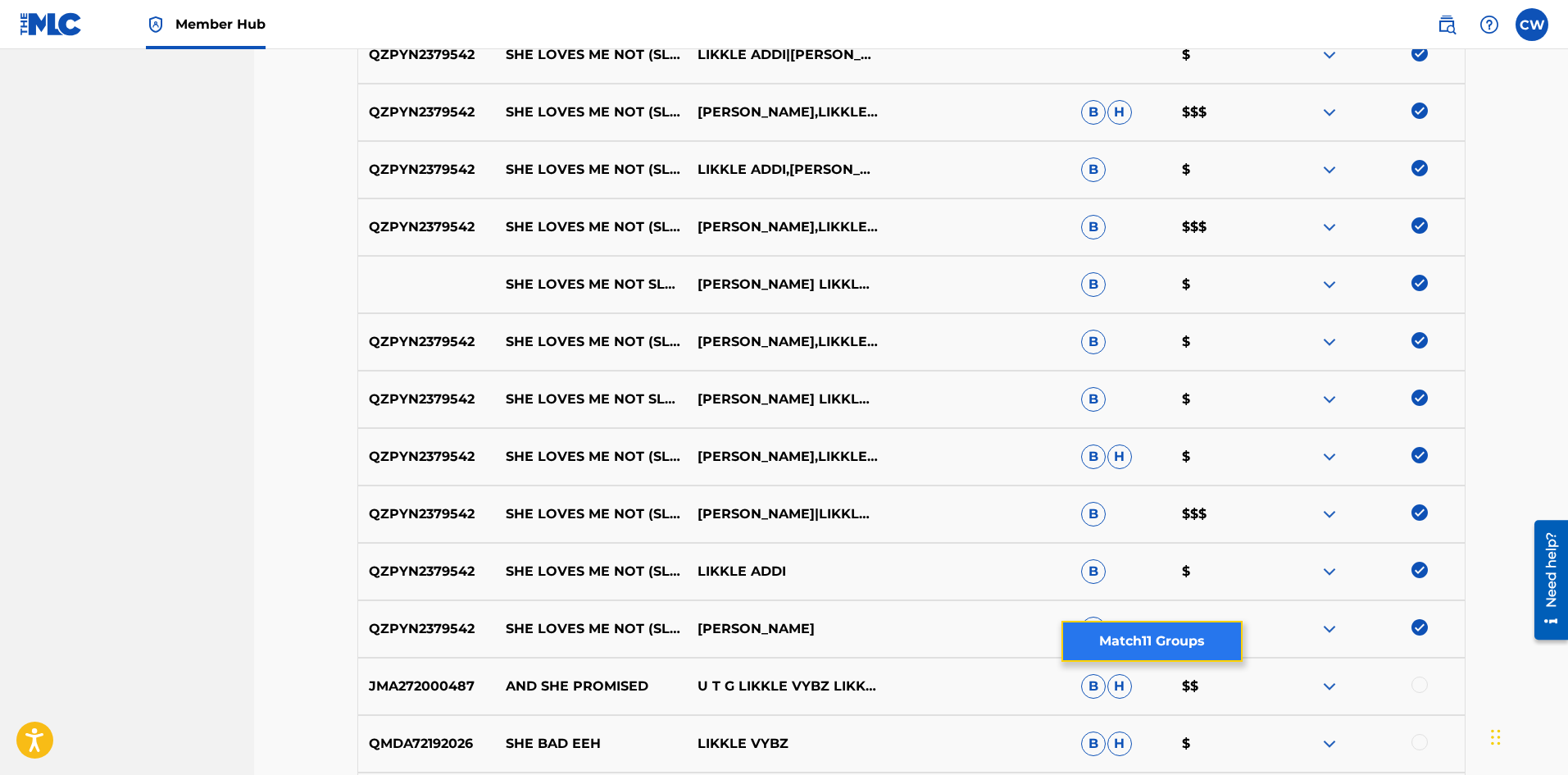
click at [1175, 632] on button "Match 11 Groups" at bounding box center [1152, 641] width 181 height 41
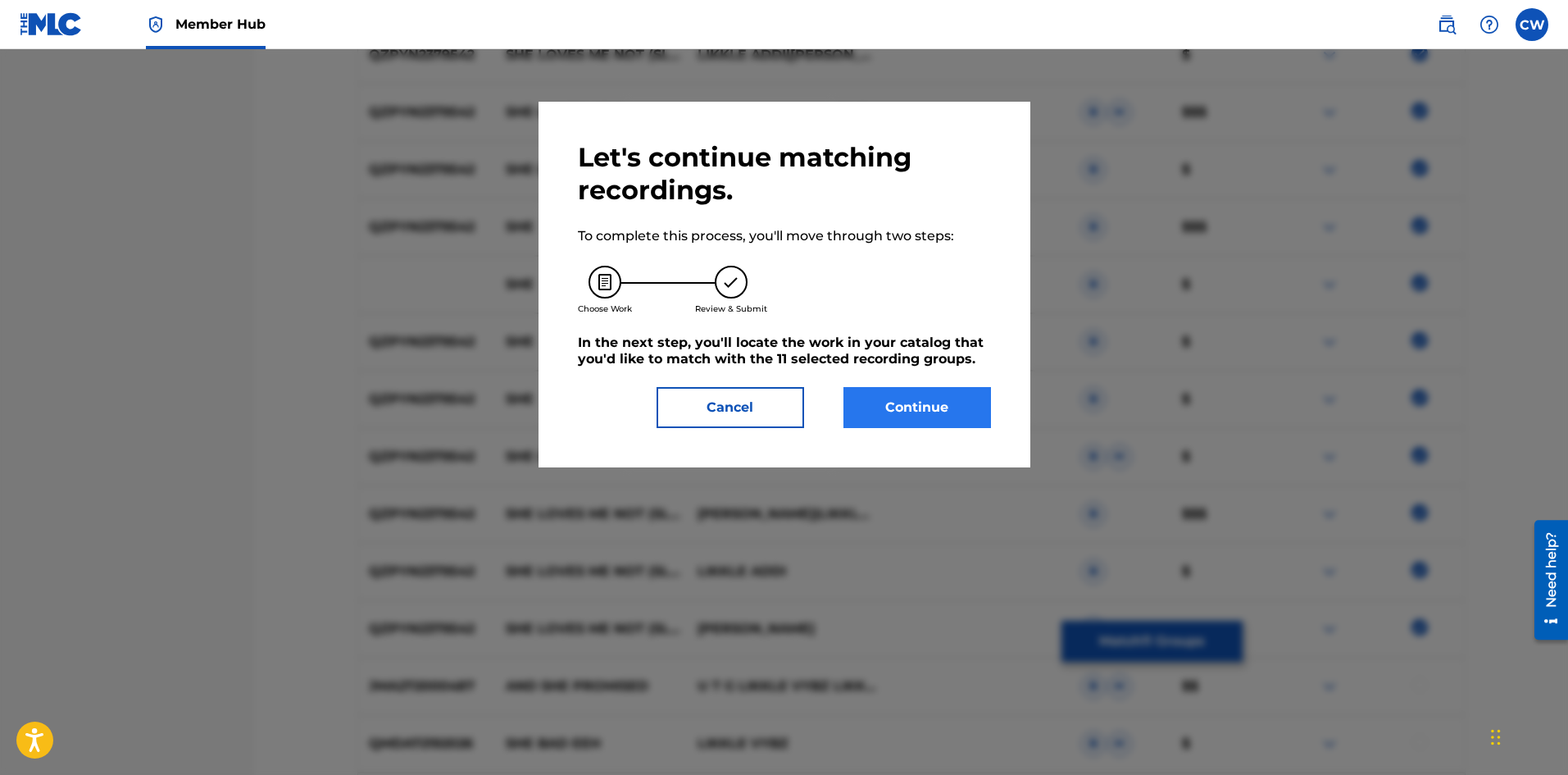
drag, startPoint x: 952, startPoint y: 430, endPoint x: 940, endPoint y: 422, distance: 14.4
click at [951, 430] on div "Let's continue matching recordings. To complete this process, you'll move throu…" at bounding box center [784, 283] width 492 height 365
click at [938, 414] on button "Continue" at bounding box center [917, 407] width 147 height 41
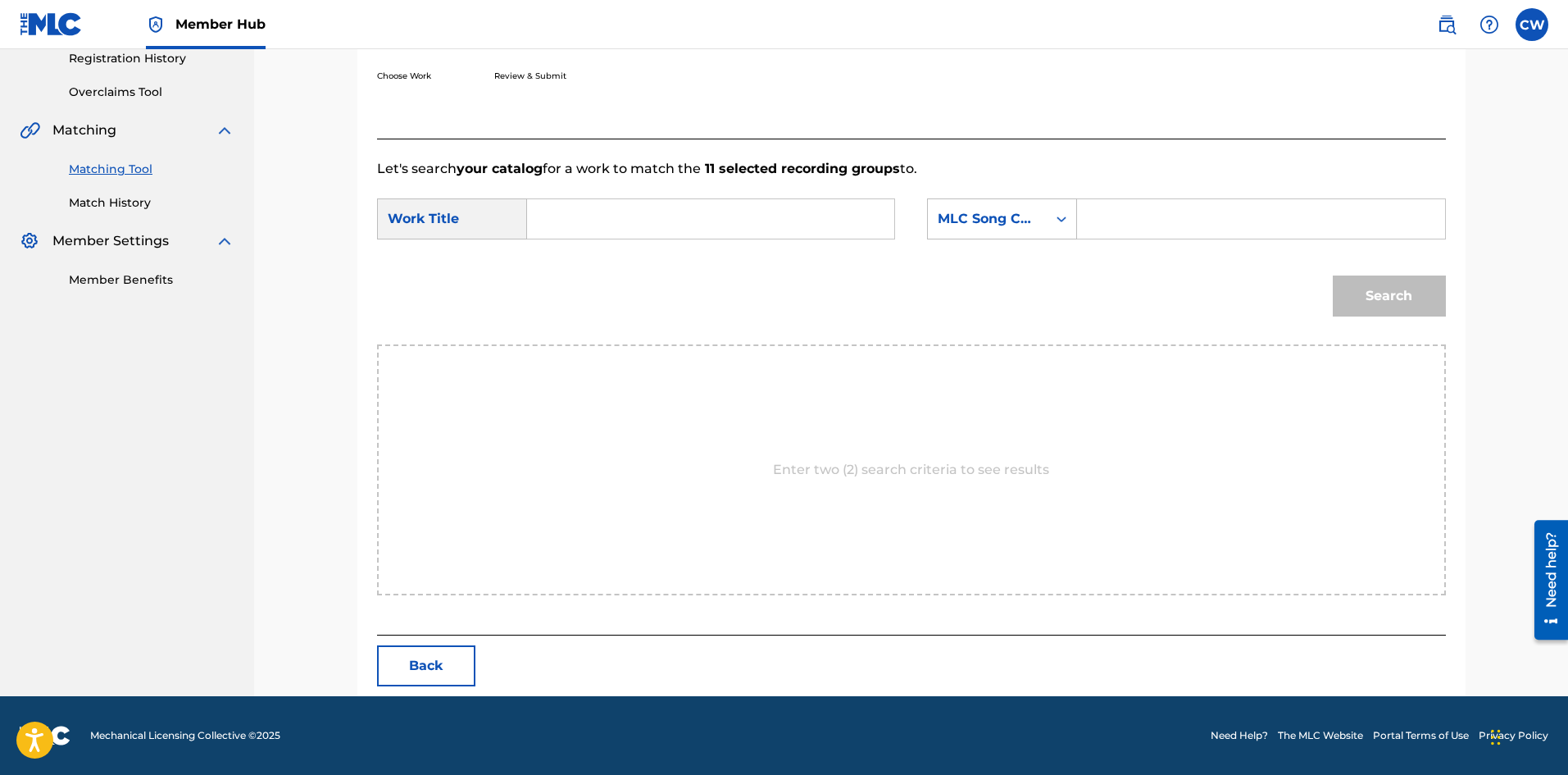
scroll to position [317, 0]
click at [641, 227] on input "Search Form" at bounding box center [710, 219] width 339 height 40
click at [644, 214] on input "Search Form" at bounding box center [710, 219] width 339 height 40
type input "SHE LOVES ME NOT SLMN"
click at [1253, 216] on input "Search Form" at bounding box center [1261, 219] width 339 height 40
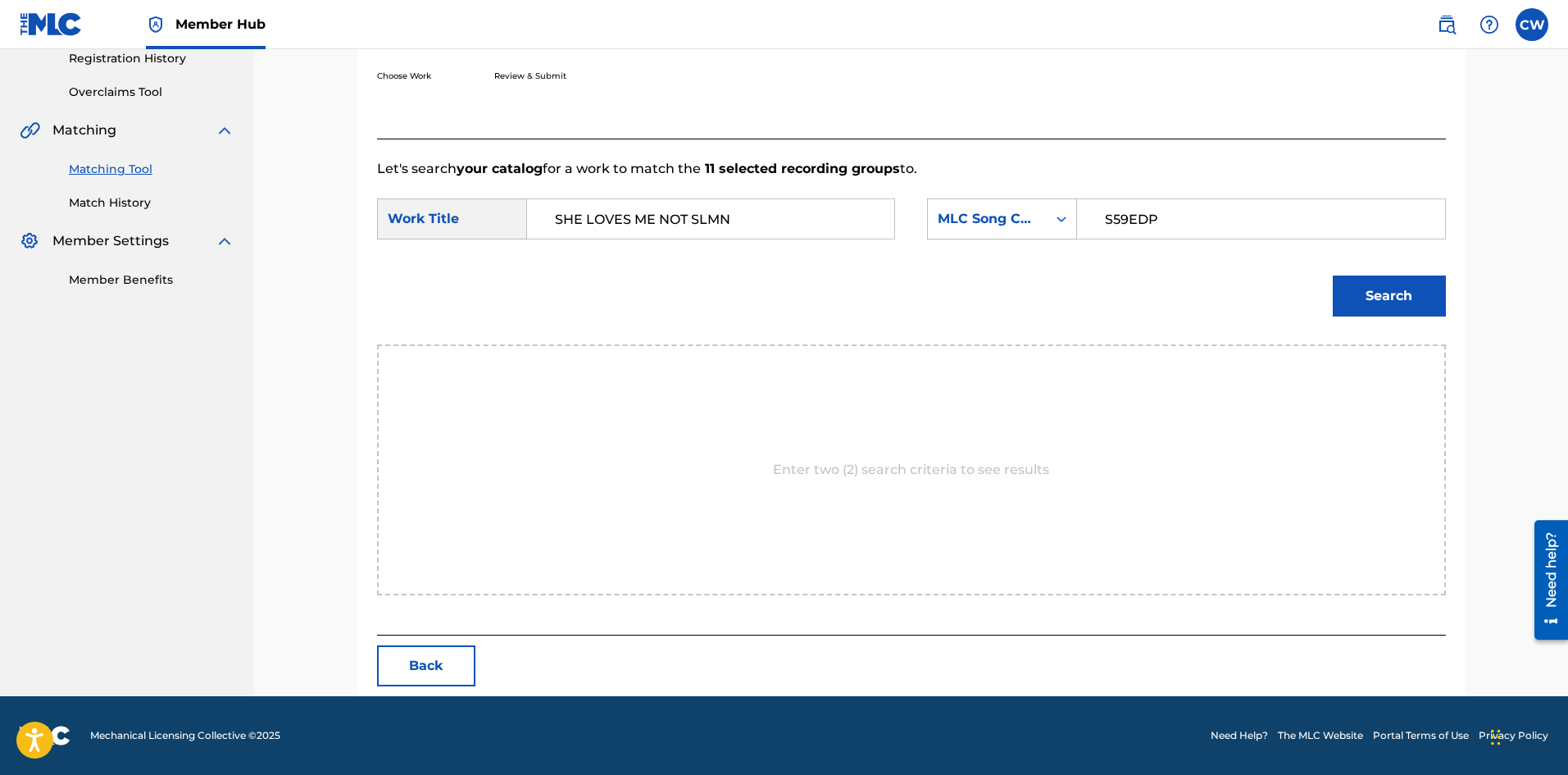
type input "S59EDP"
click at [1377, 325] on div "Search" at bounding box center [911, 302] width 1069 height 85
click at [1382, 309] on button "Search" at bounding box center [1389, 296] width 113 height 41
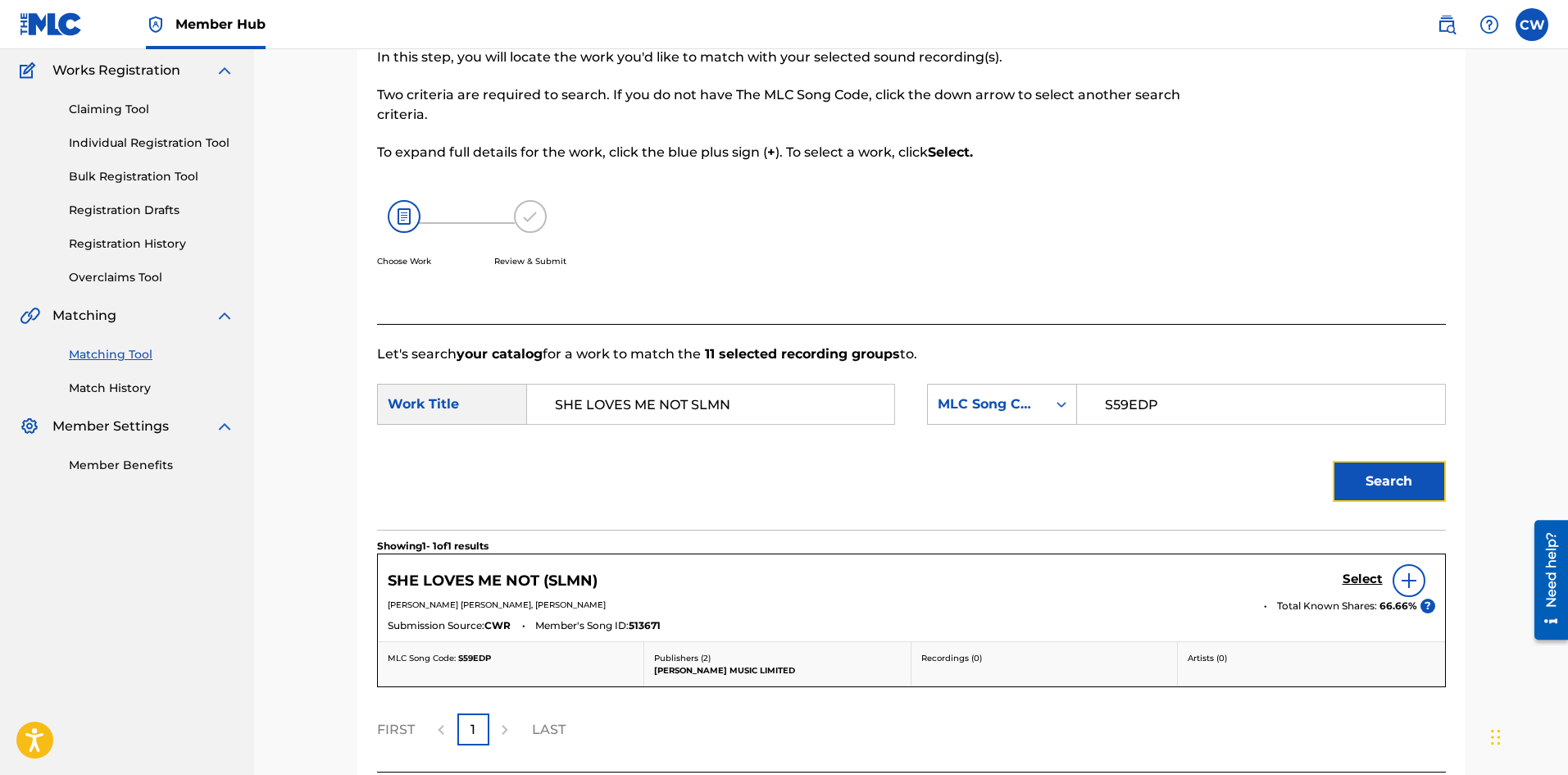
scroll to position [269, 0]
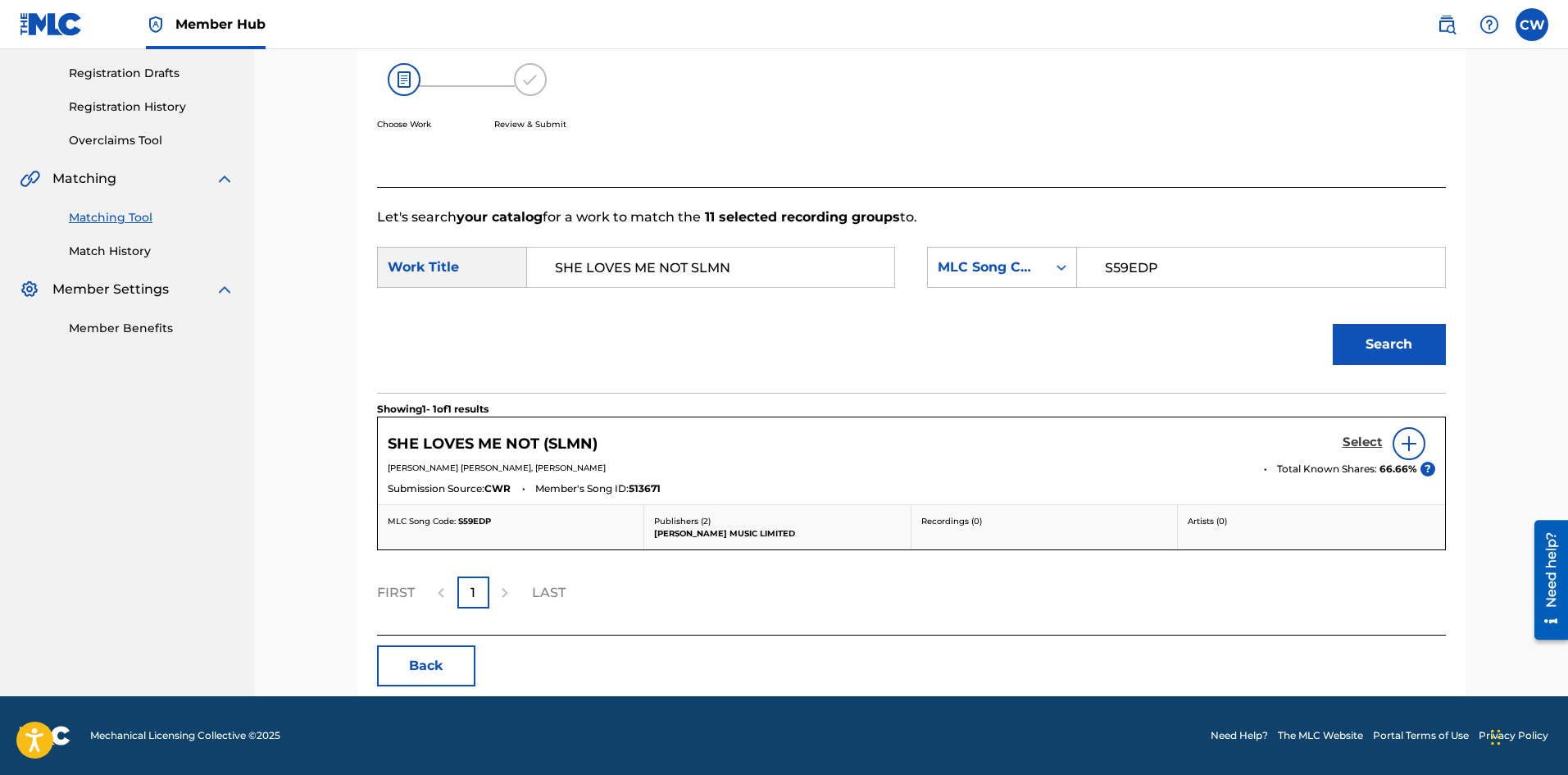
click at [1361, 436] on h5 "Select" at bounding box center [1363, 442] width 40 height 15
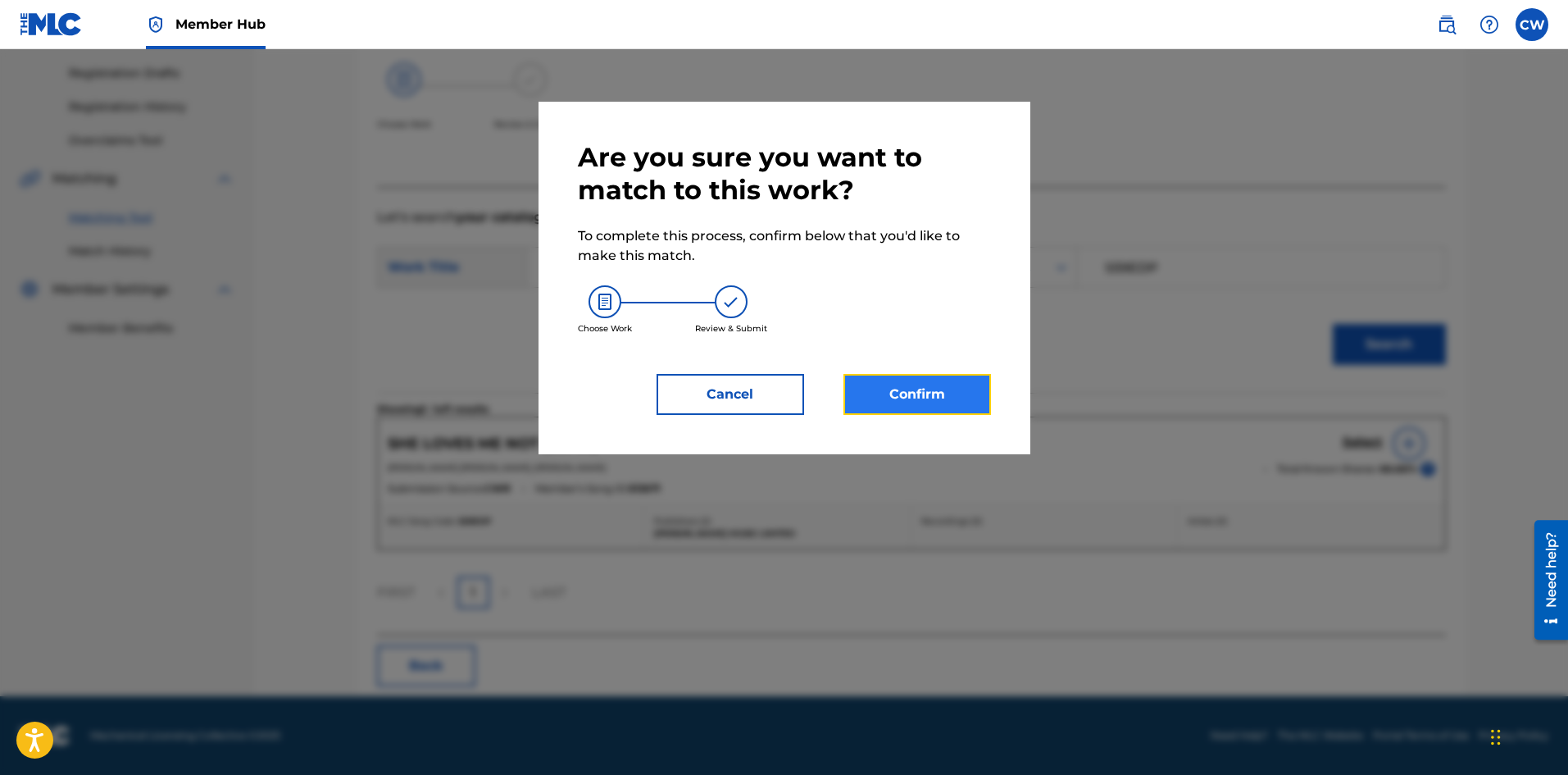
click at [914, 376] on button "Confirm" at bounding box center [917, 394] width 147 height 41
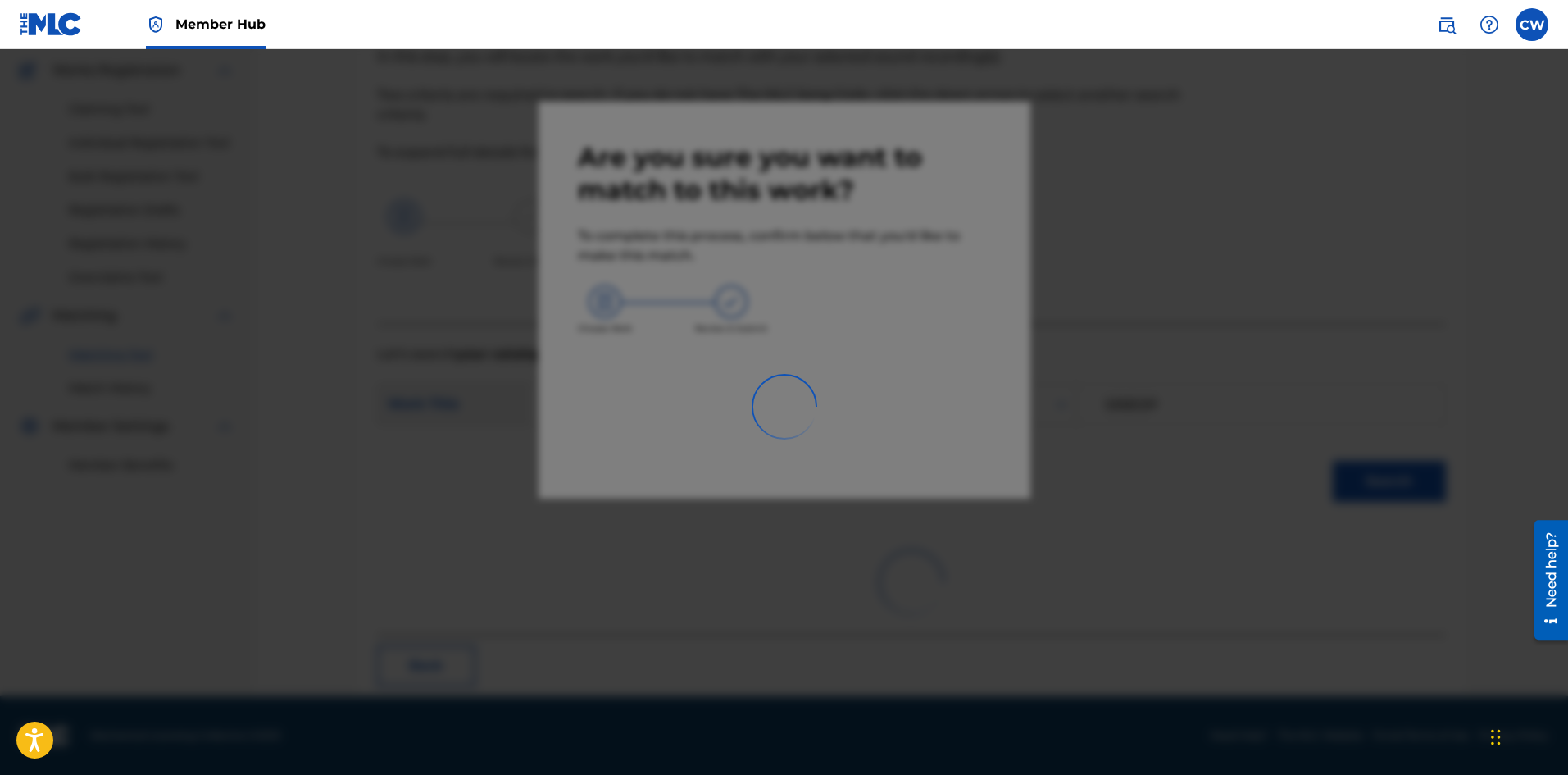
scroll to position [40, 0]
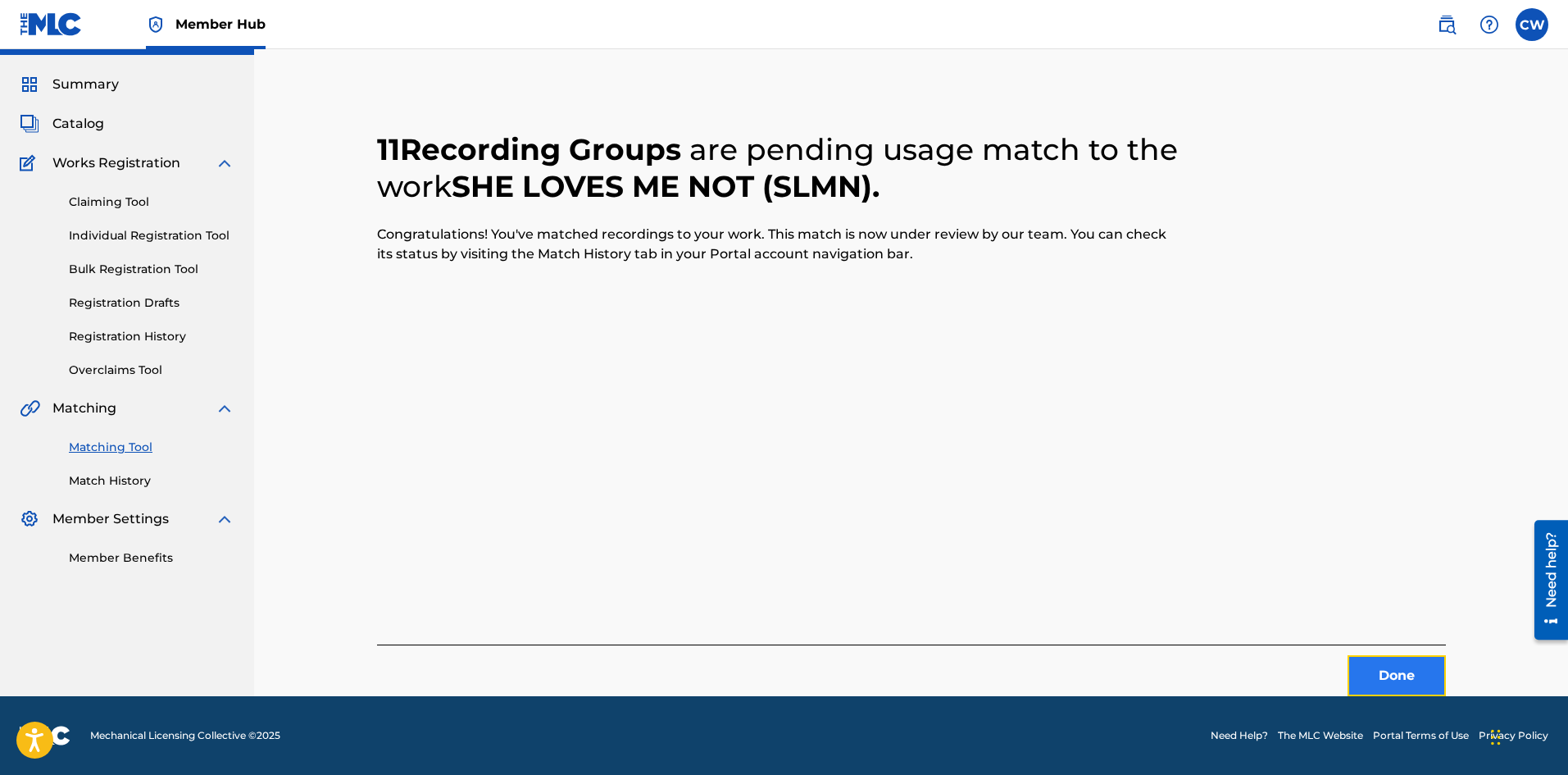
click at [1430, 674] on button "Done" at bounding box center [1396, 676] width 98 height 41
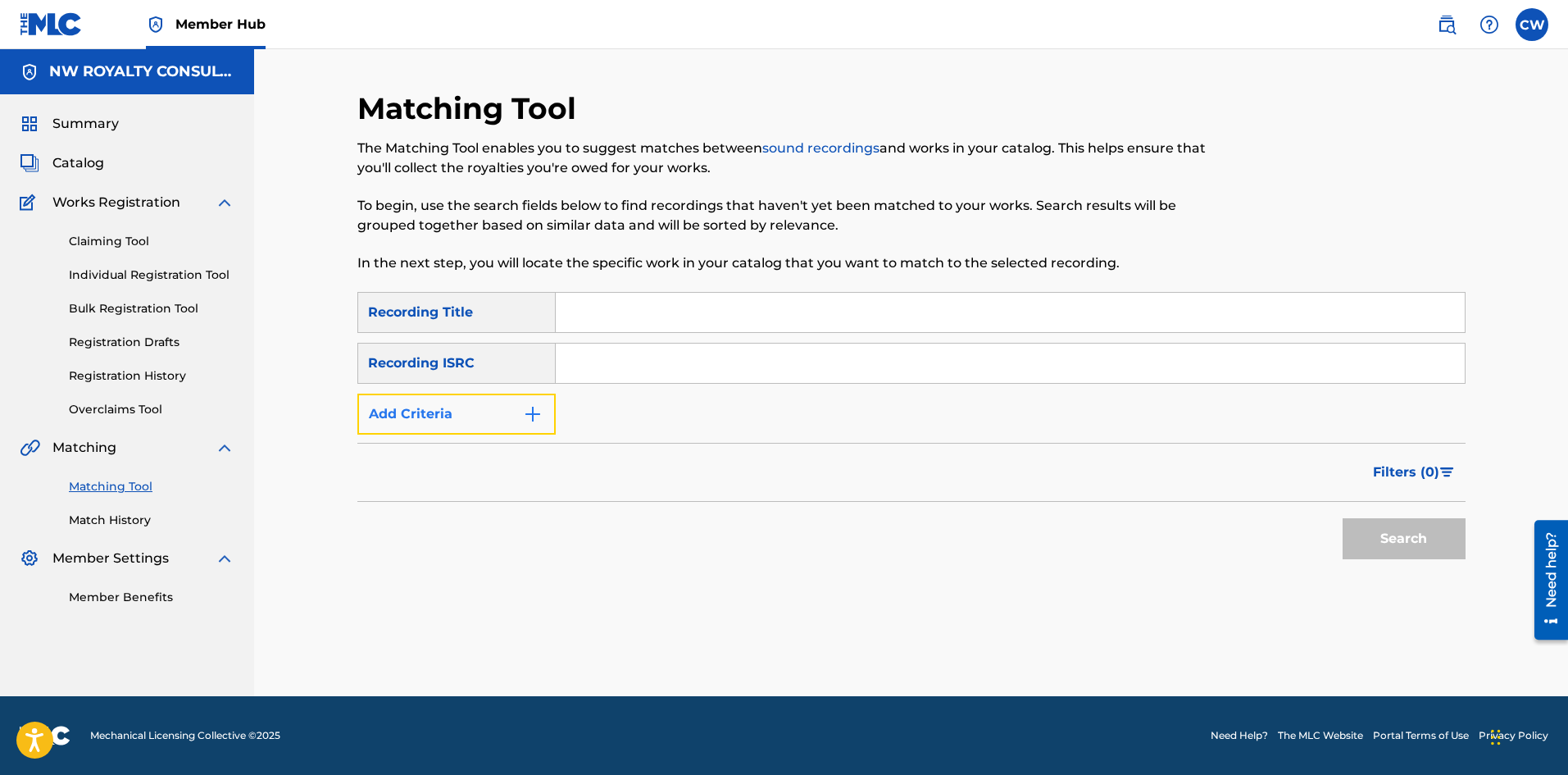
click at [461, 402] on button "Add Criteria" at bounding box center [457, 414] width 199 height 41
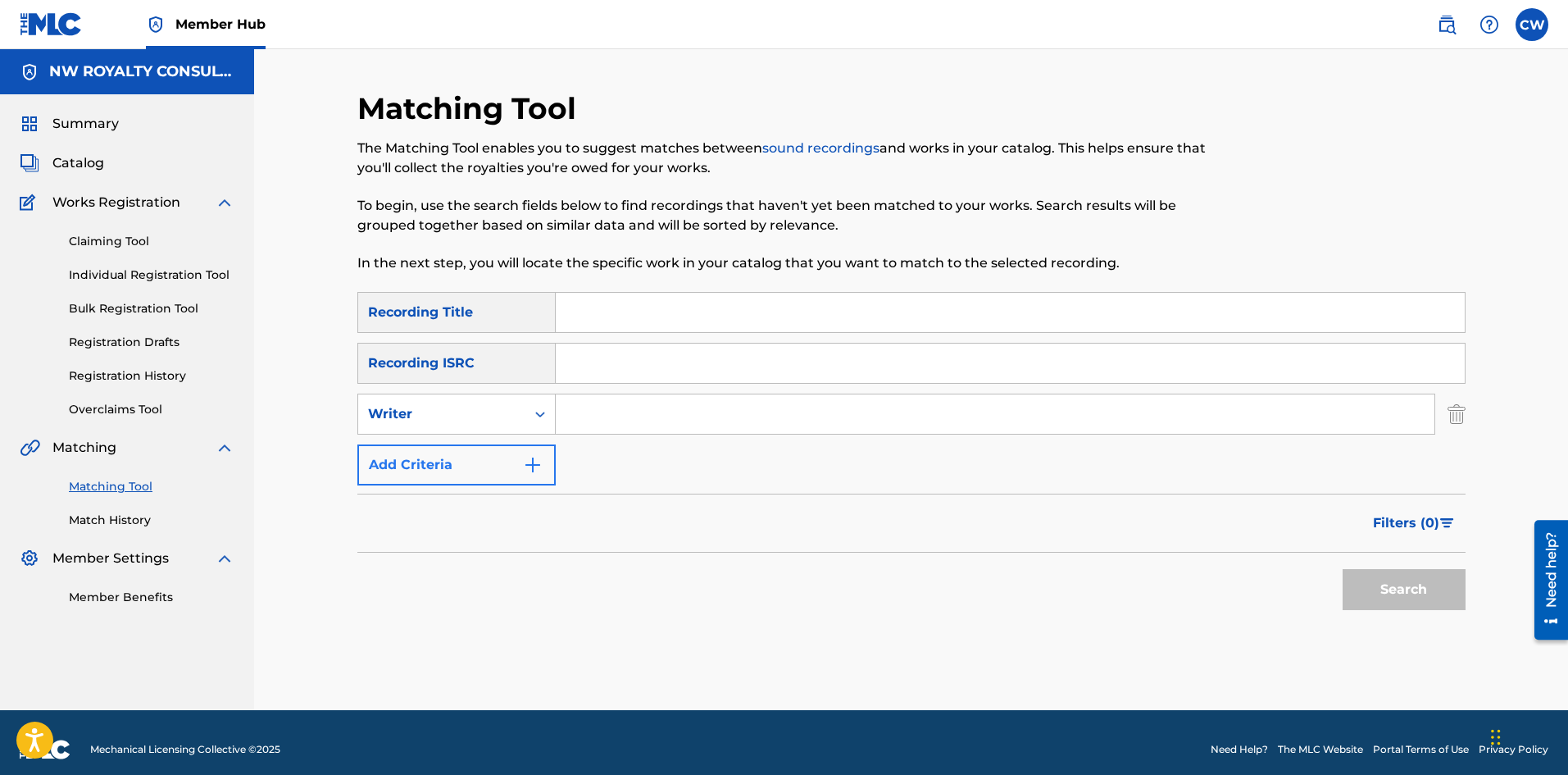
click at [461, 402] on div "Writer" at bounding box center [441, 414] width 167 height 31
click at [459, 450] on div "Recording Artist" at bounding box center [457, 455] width 197 height 41
click at [636, 412] on input "Search Form" at bounding box center [996, 414] width 879 height 40
type input "[PERSON_NAME]"
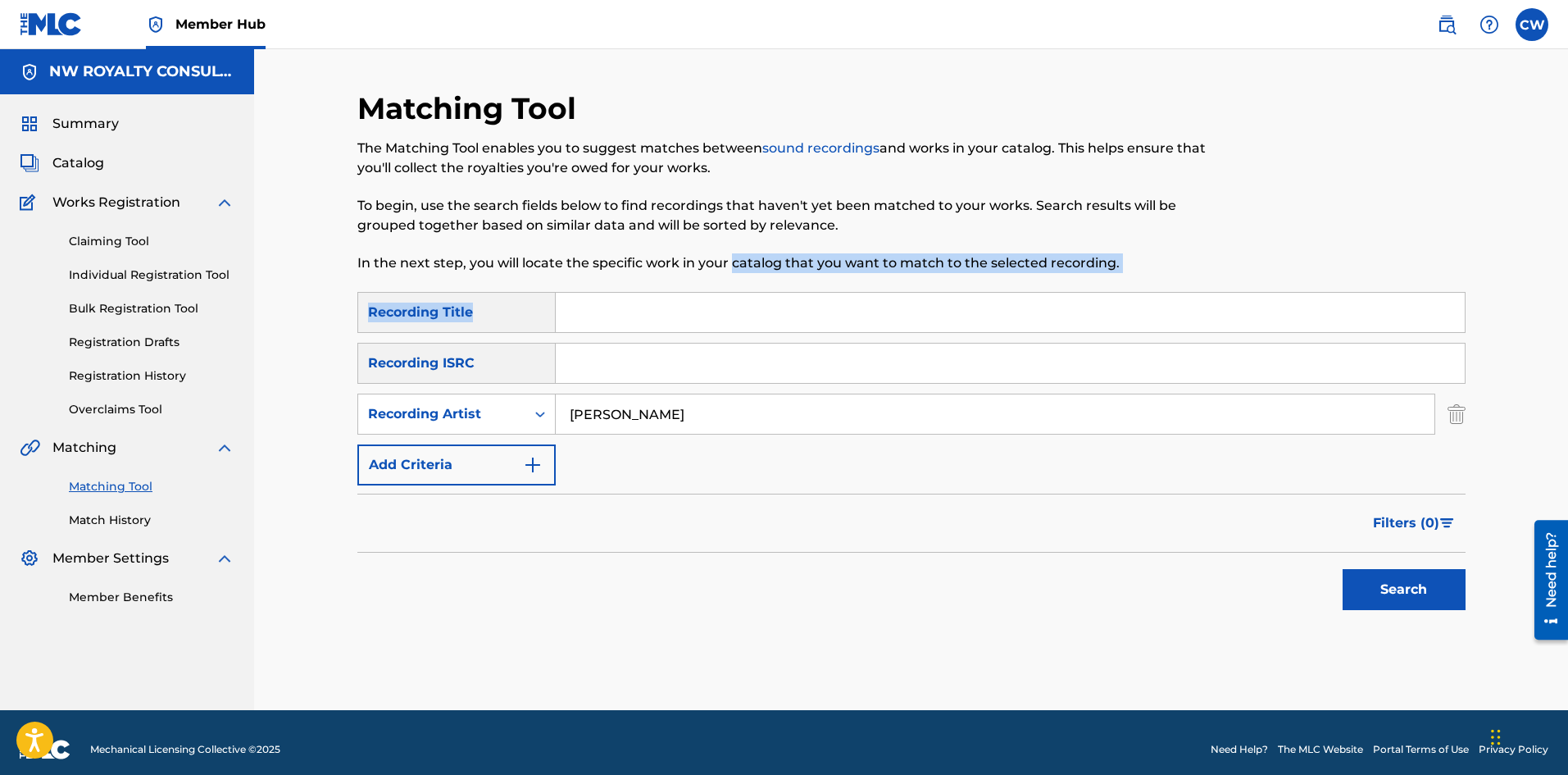
click
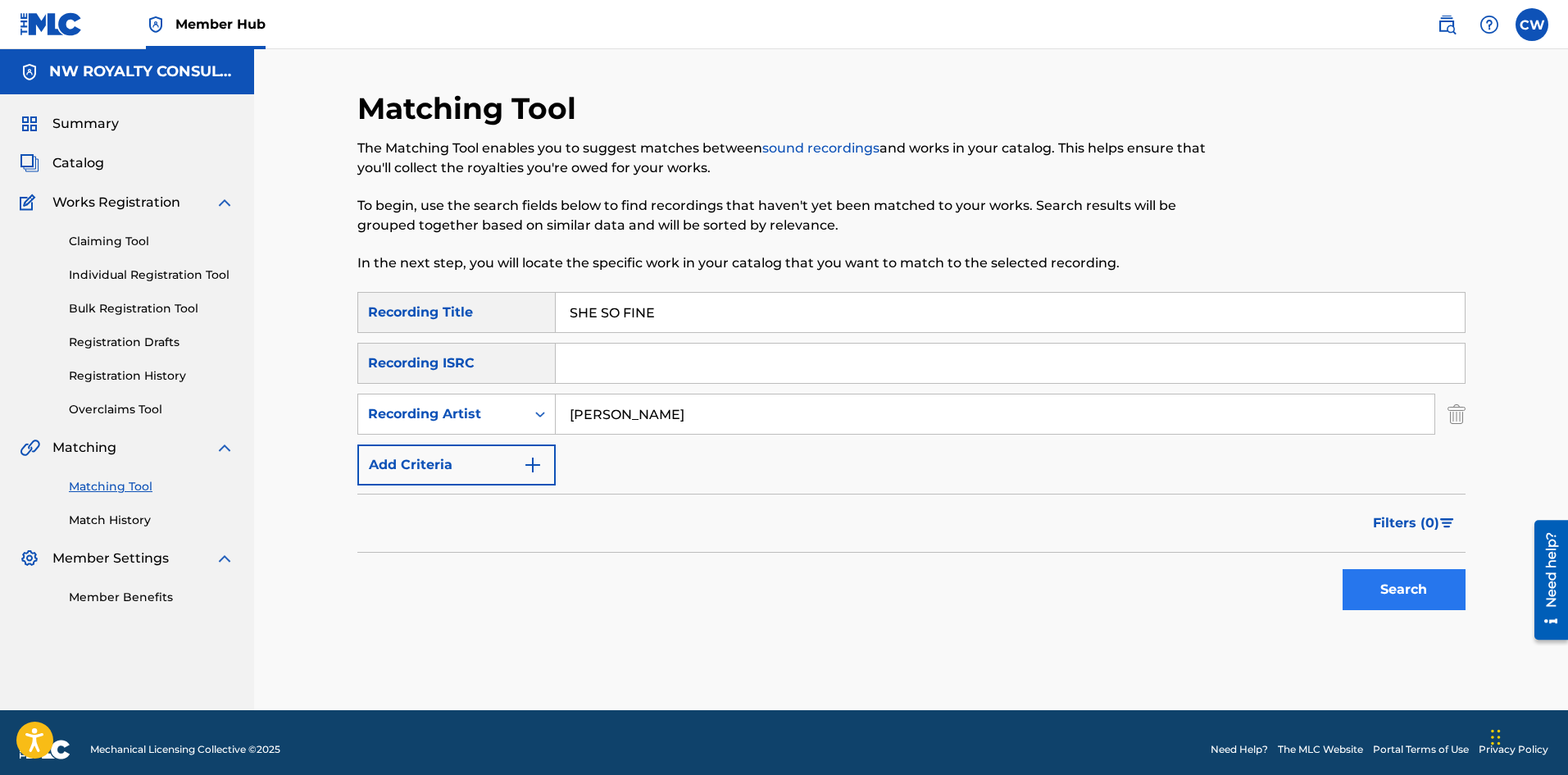
type input "SHE SO FINE"
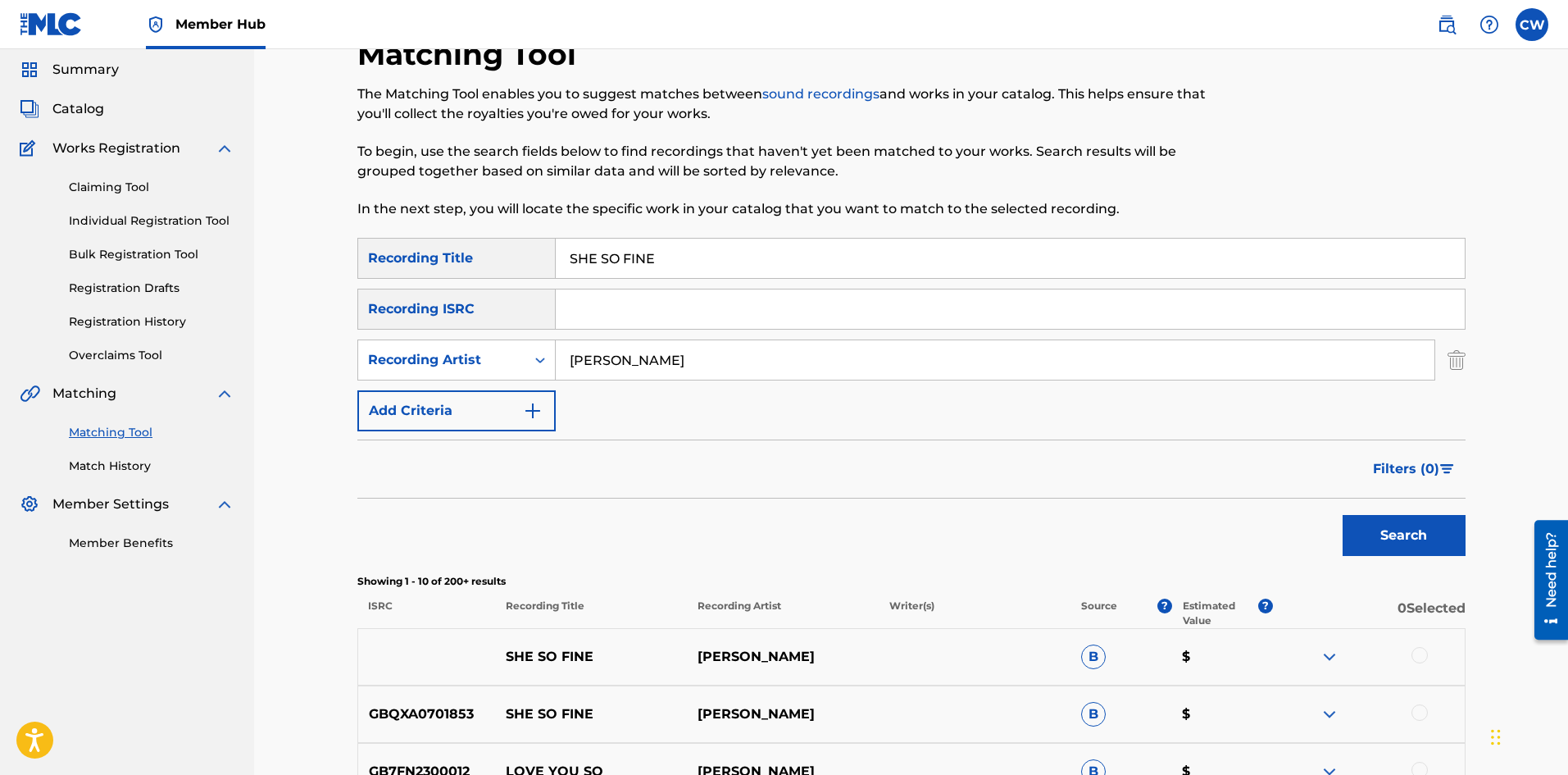
scroll to position [82, 0]
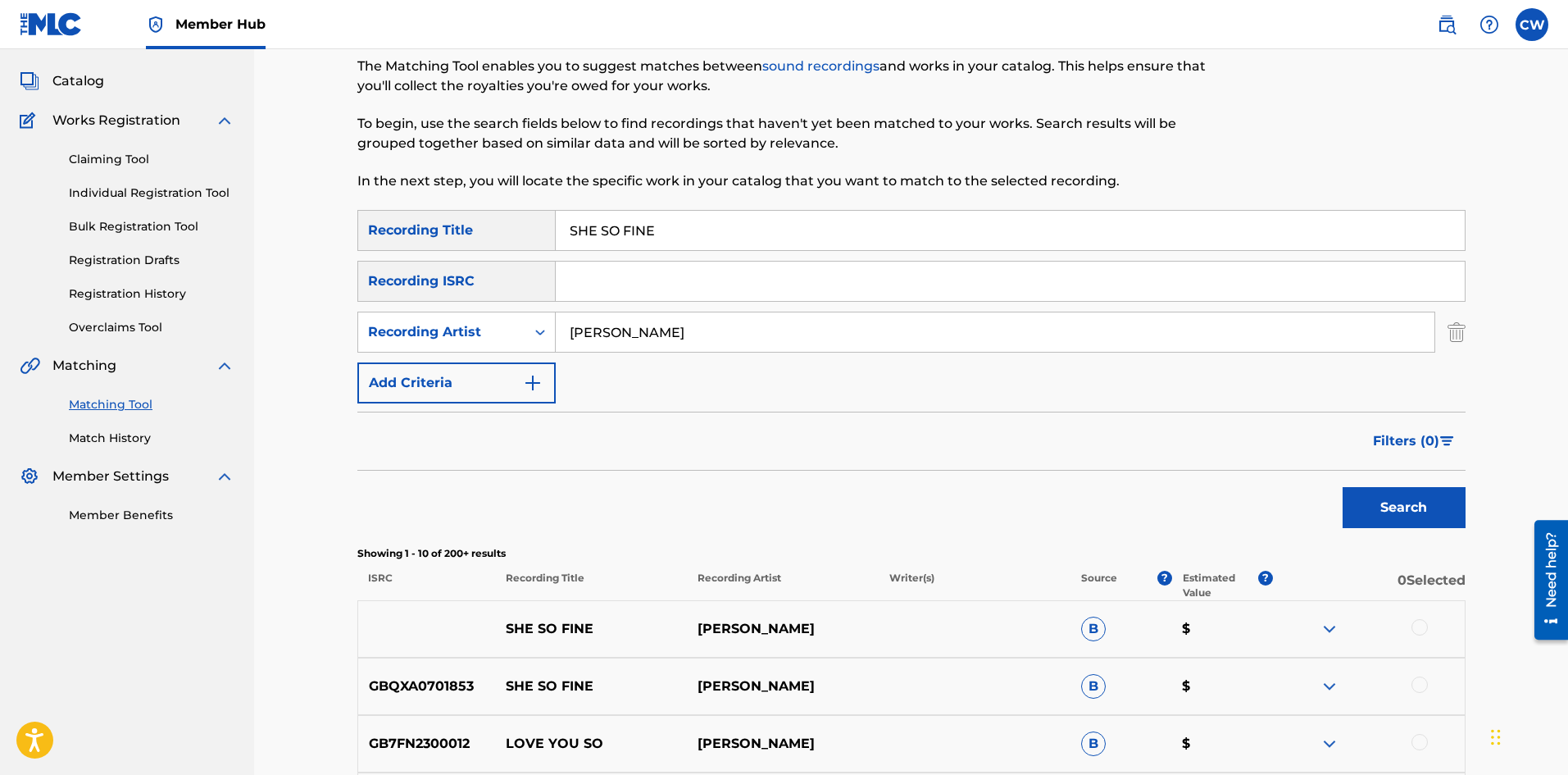
drag, startPoint x: 1450, startPoint y: 648, endPoint x: 1436, endPoint y: 639, distance: 16.6
drag, startPoint x: 1419, startPoint y: 676, endPoint x: 1412, endPoint y: 686, distance: 12.2
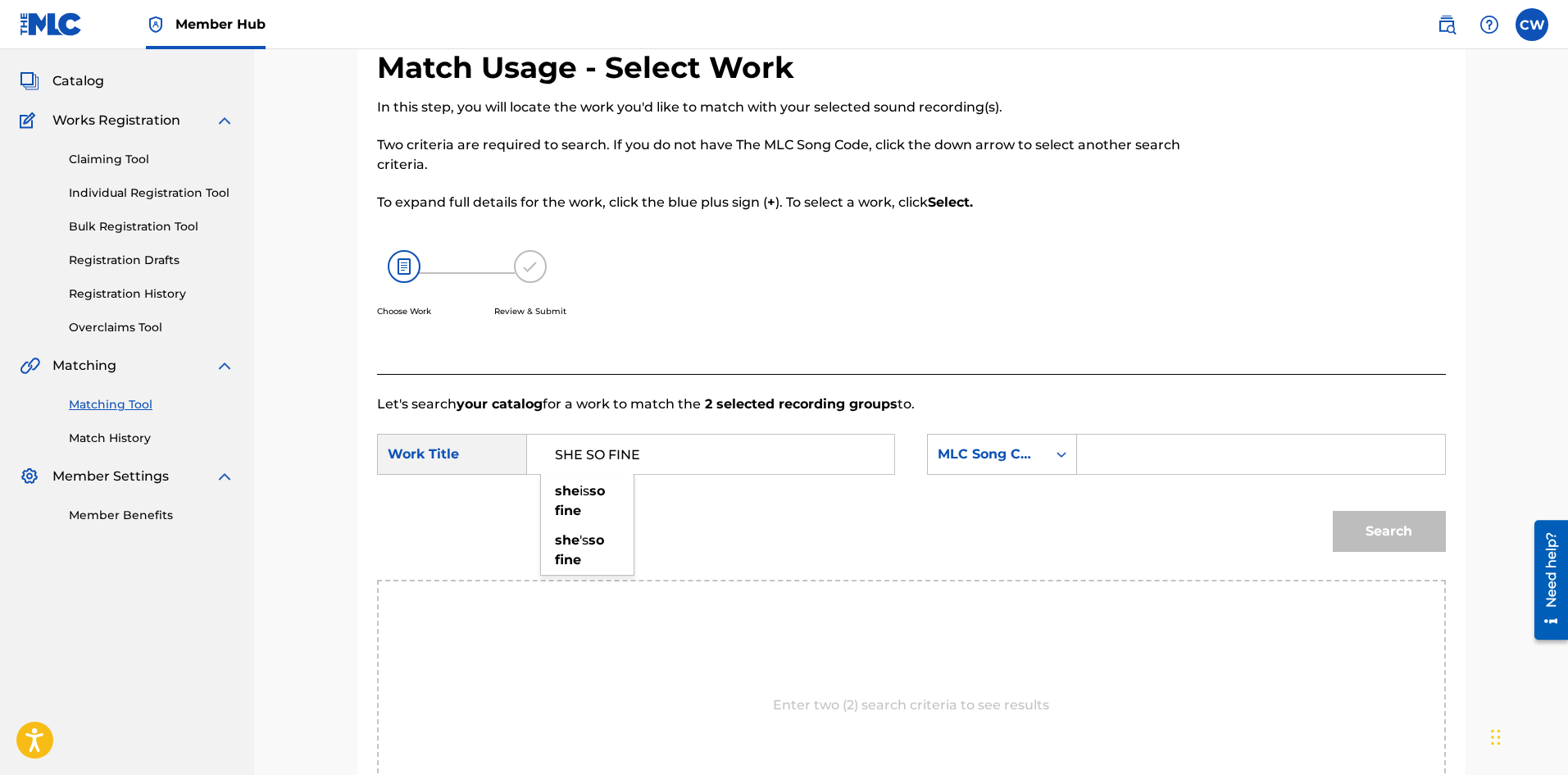
type input "SHE SO FINE"
drag, startPoint x: 1289, startPoint y: 387, endPoint x: 1277, endPoint y: 396, distance: 15.0
type input "S8614R"
drag, startPoint x: 1397, startPoint y: 525, endPoint x: 1390, endPoint y: 540, distance: 16.6
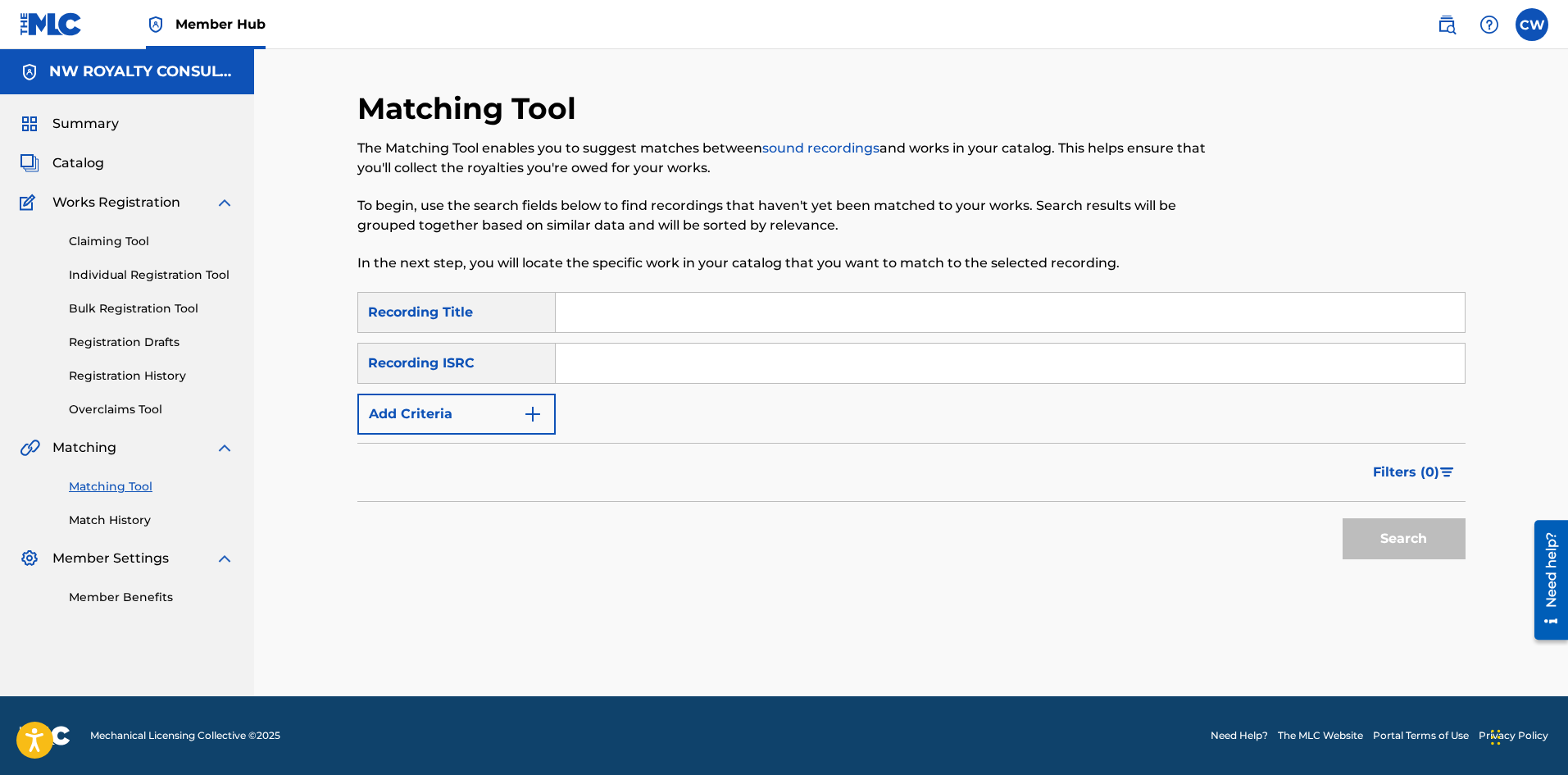
scroll to position [0, 0]
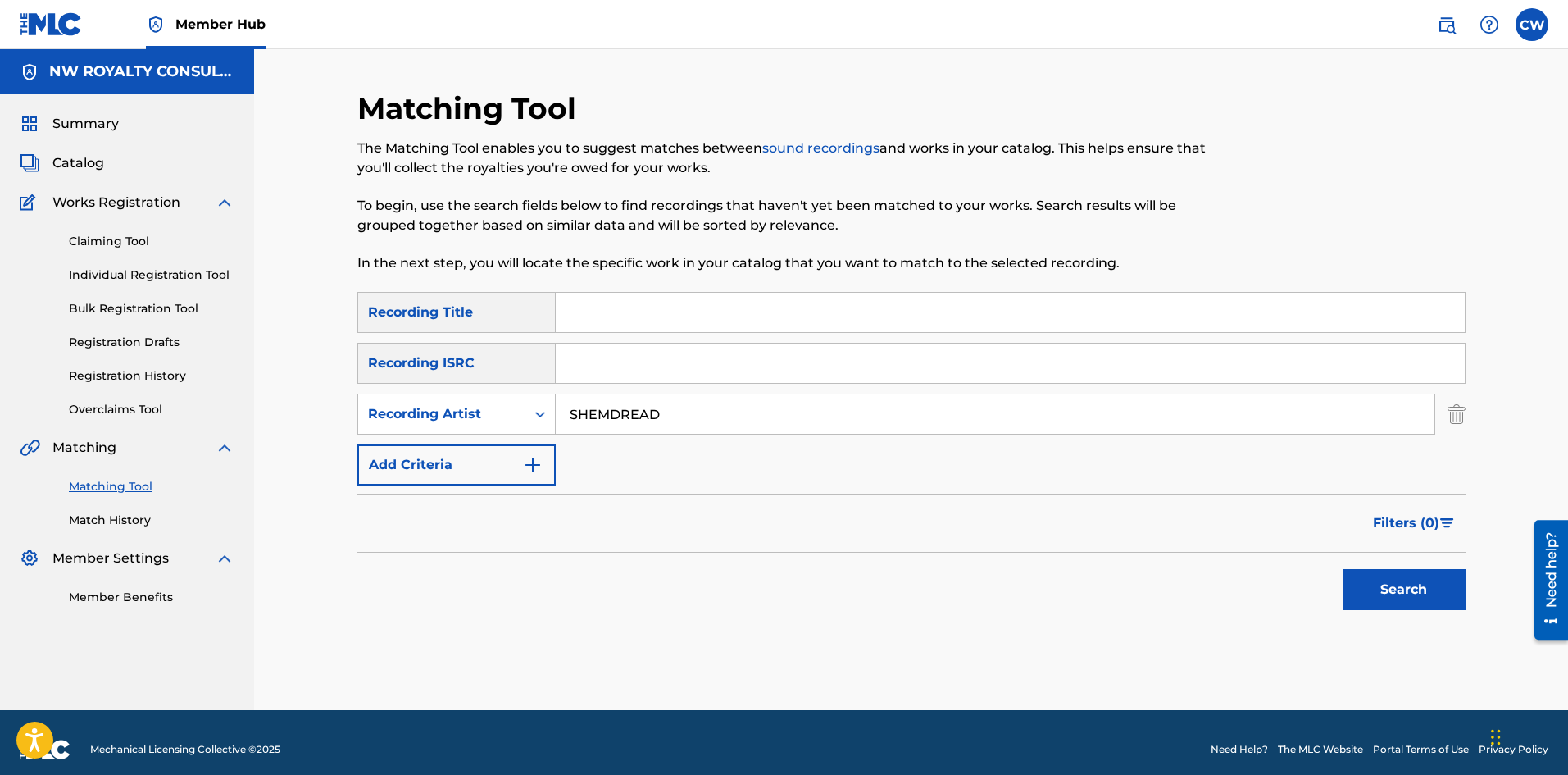
type input "SHEMDREAD"
type input "SHEMDREAD TRANSACTION OFFICIAL AUDIO"
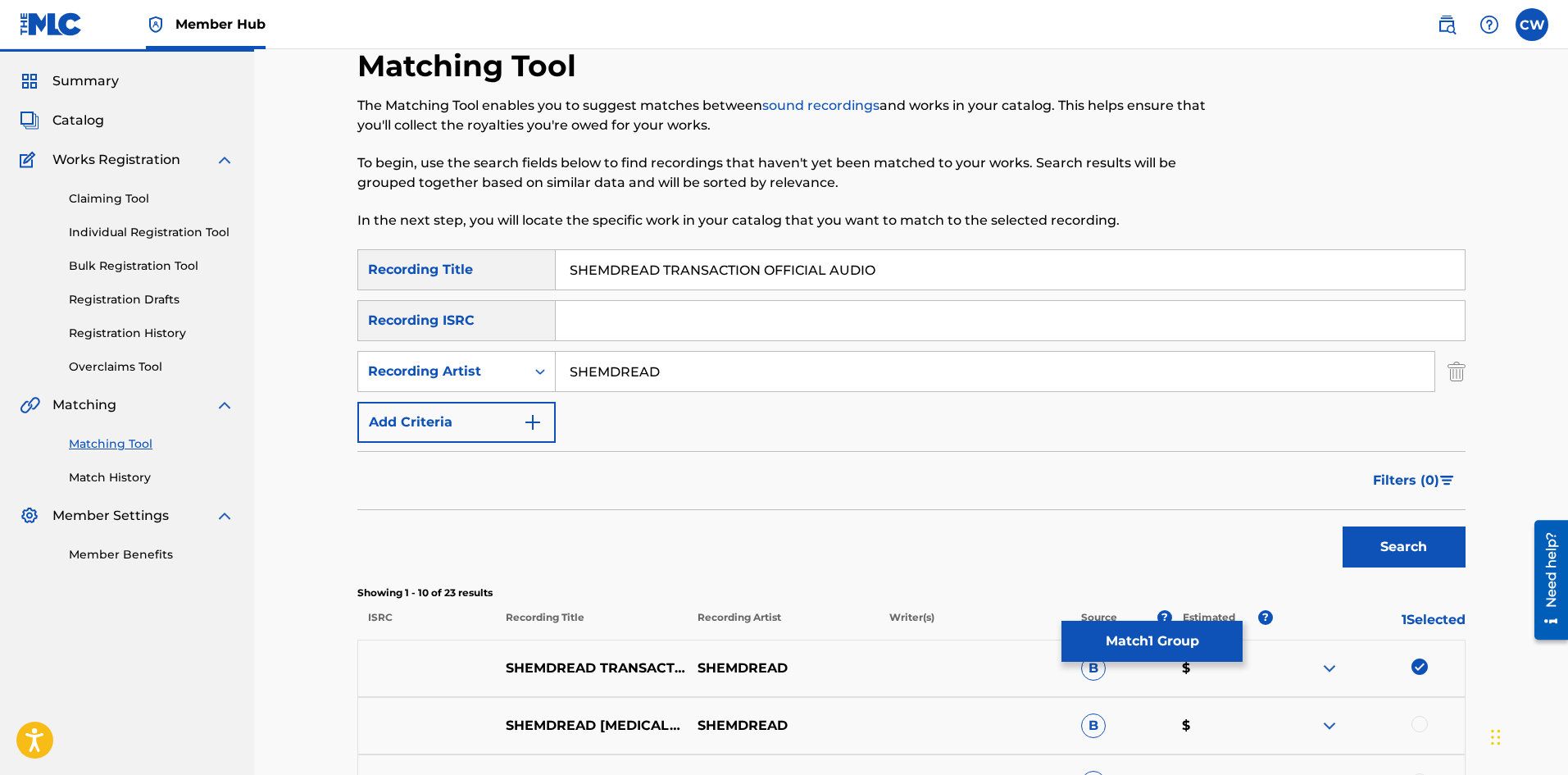
scroll to position [82, 0]
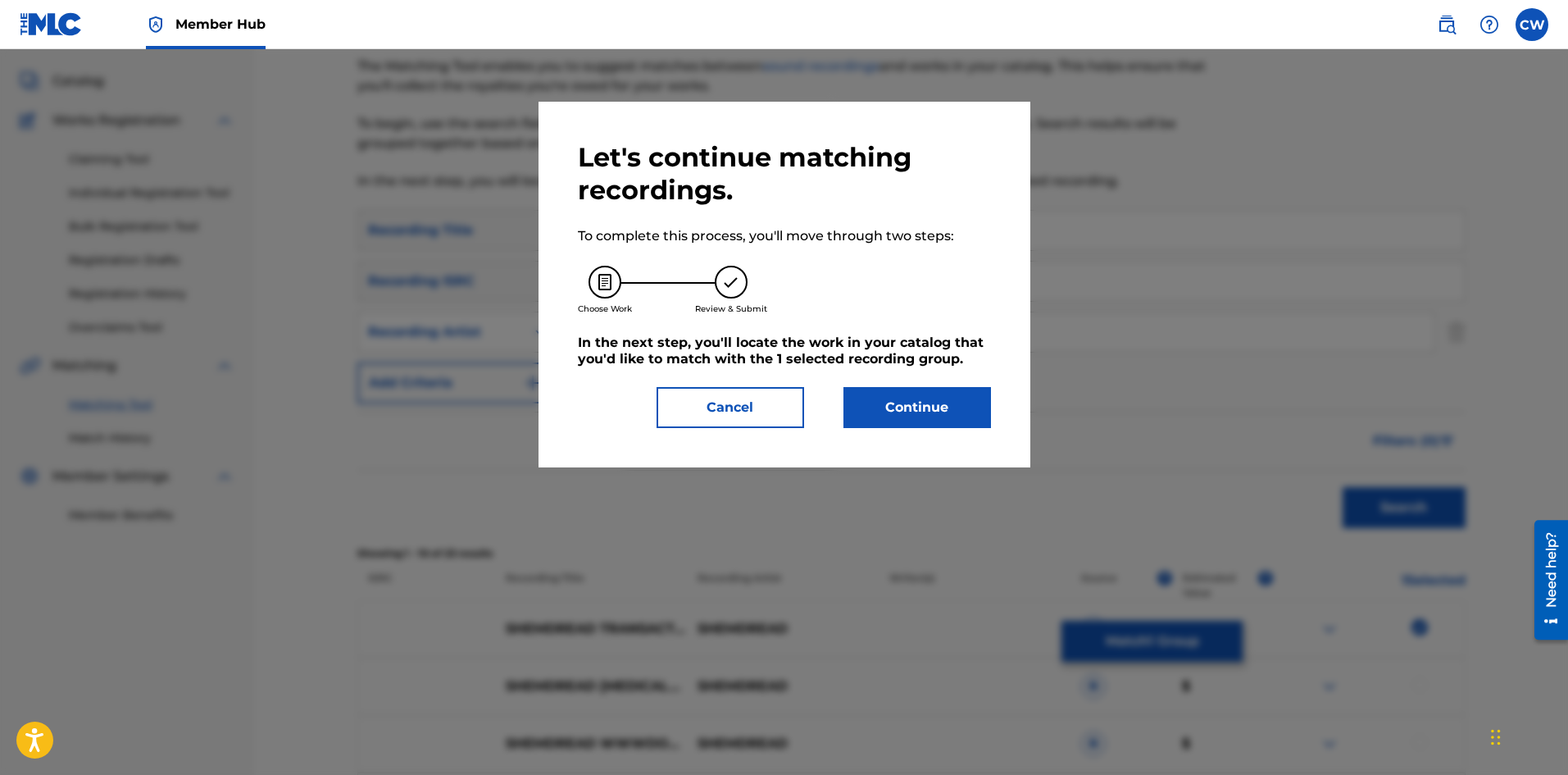
drag, startPoint x: 955, startPoint y: 468, endPoint x: 949, endPoint y: 455, distance: 14.3
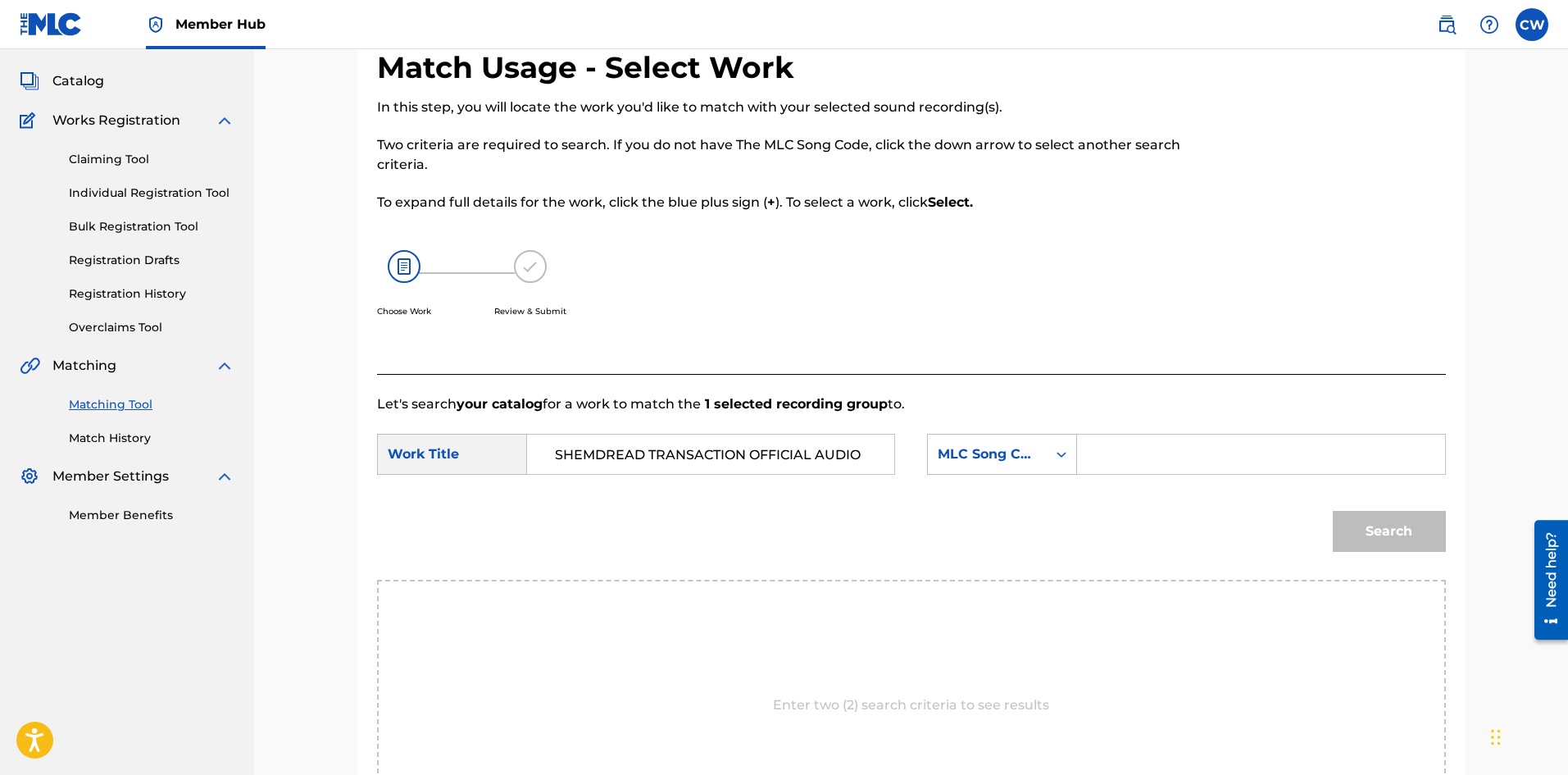
type input "SHEMDREAD TRANSACTION OFFICIAL AUDIO"
type input "TW32UA"
drag, startPoint x: 1376, startPoint y: 524, endPoint x: 1392, endPoint y: 527, distance: 16.3
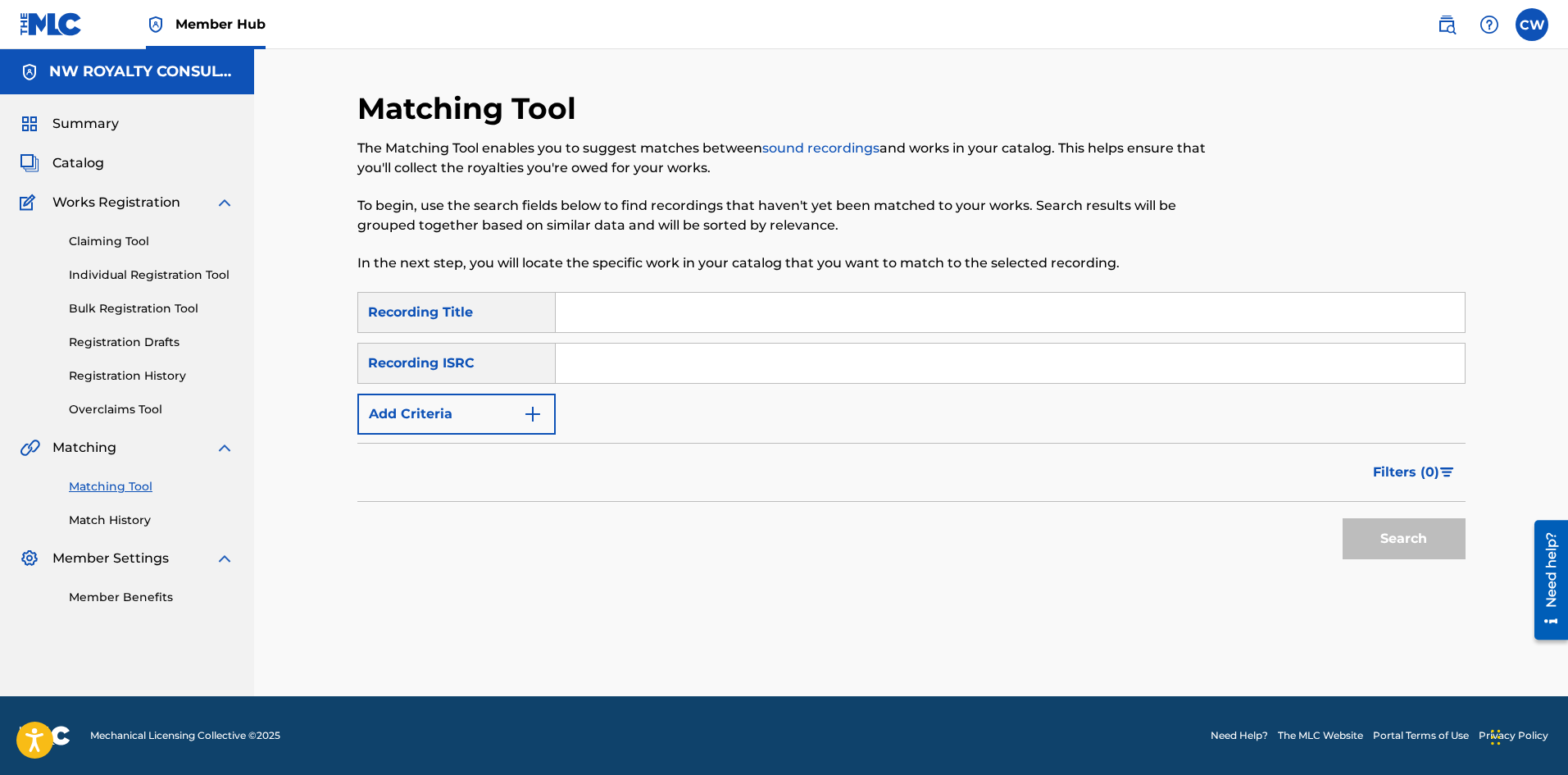
scroll to position [0, 0]
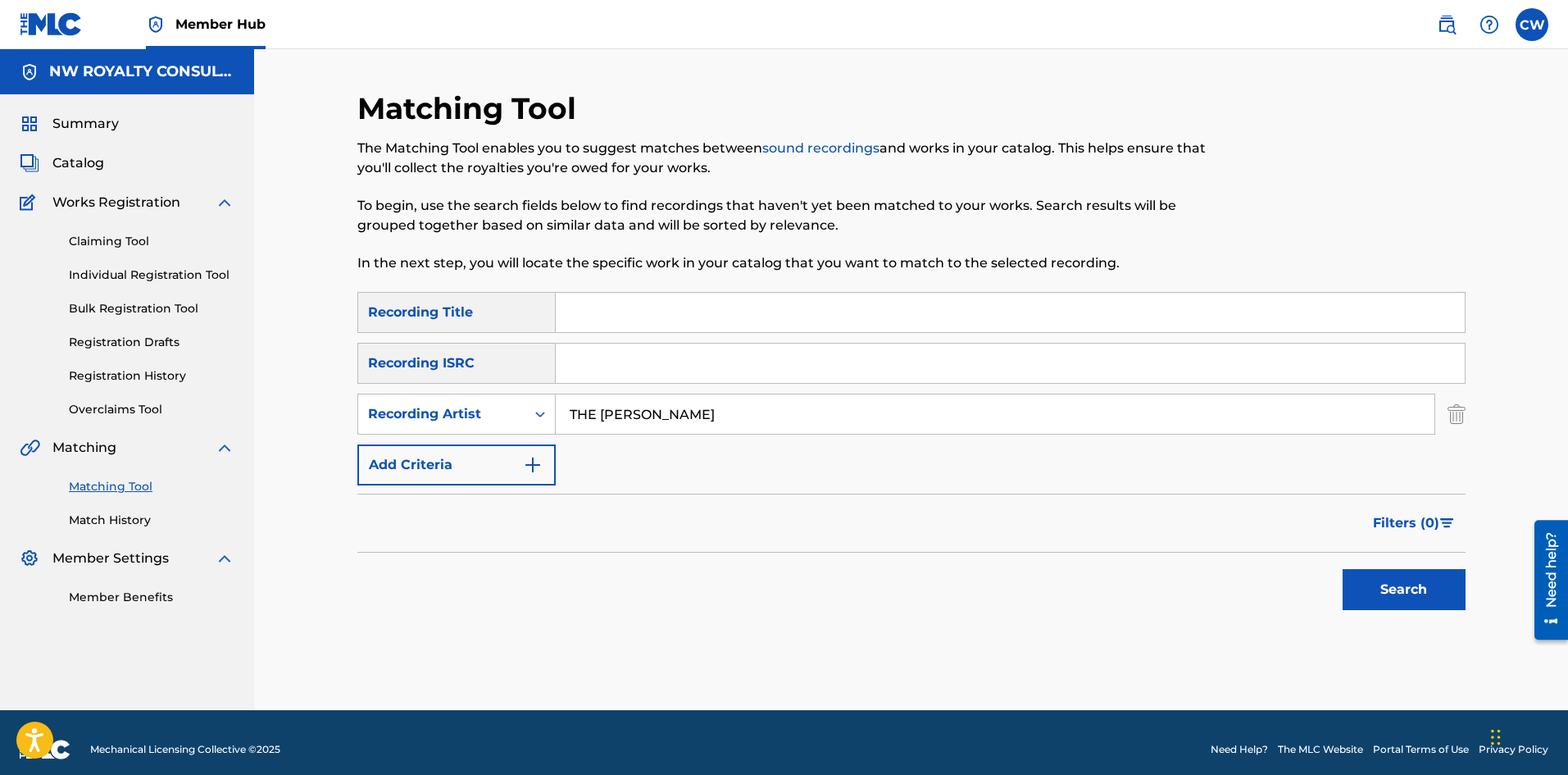
type input "THE [PERSON_NAME]"
type input "SHINE"
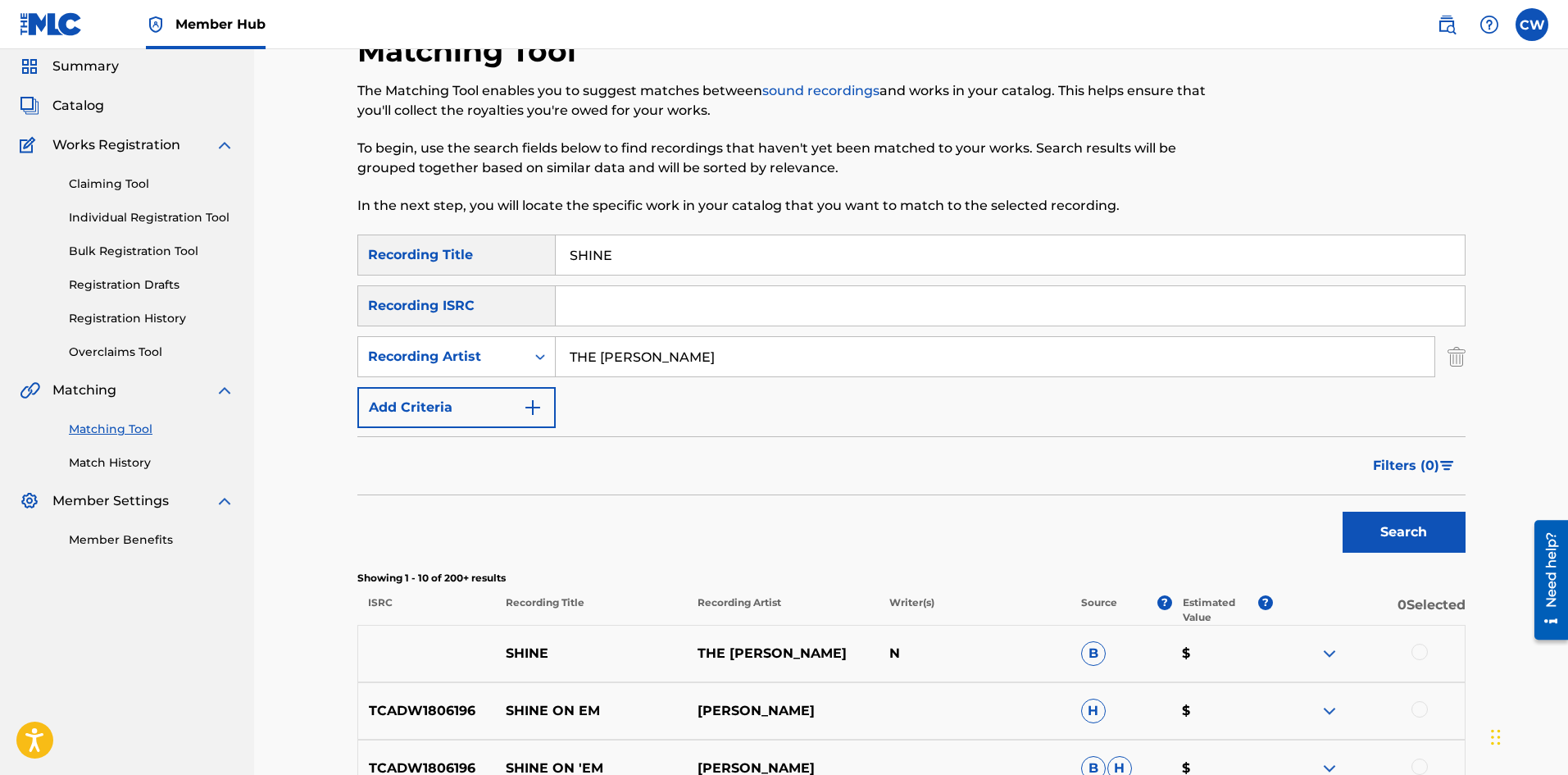
scroll to position [82, 0]
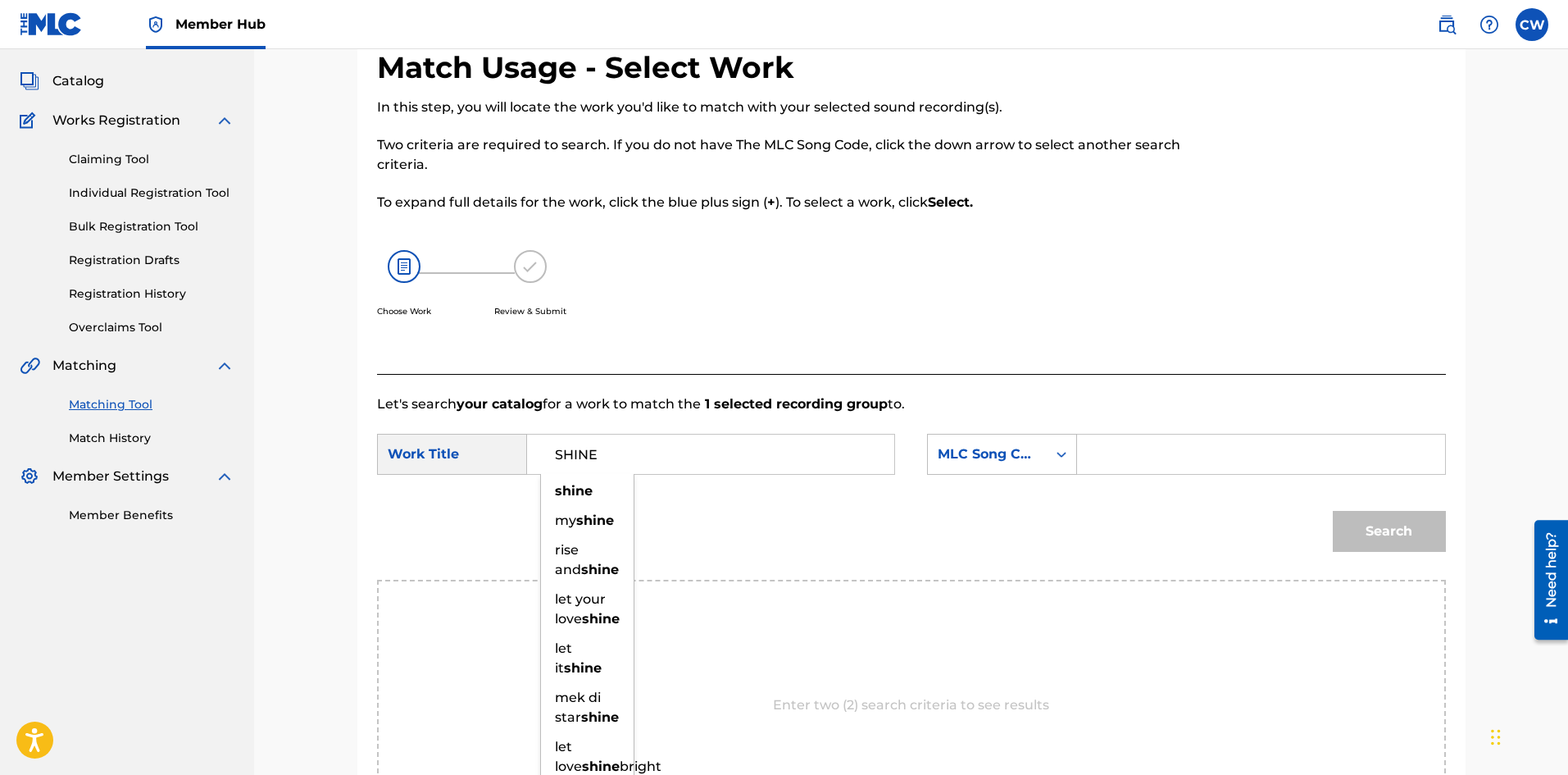
type input "SHINE"
drag, startPoint x: 1186, startPoint y: 465, endPoint x: 1196, endPoint y: 449, distance: 18.9
drag, startPoint x: 1196, startPoint y: 449, endPoint x: 1251, endPoint y: 470, distance: 58.9
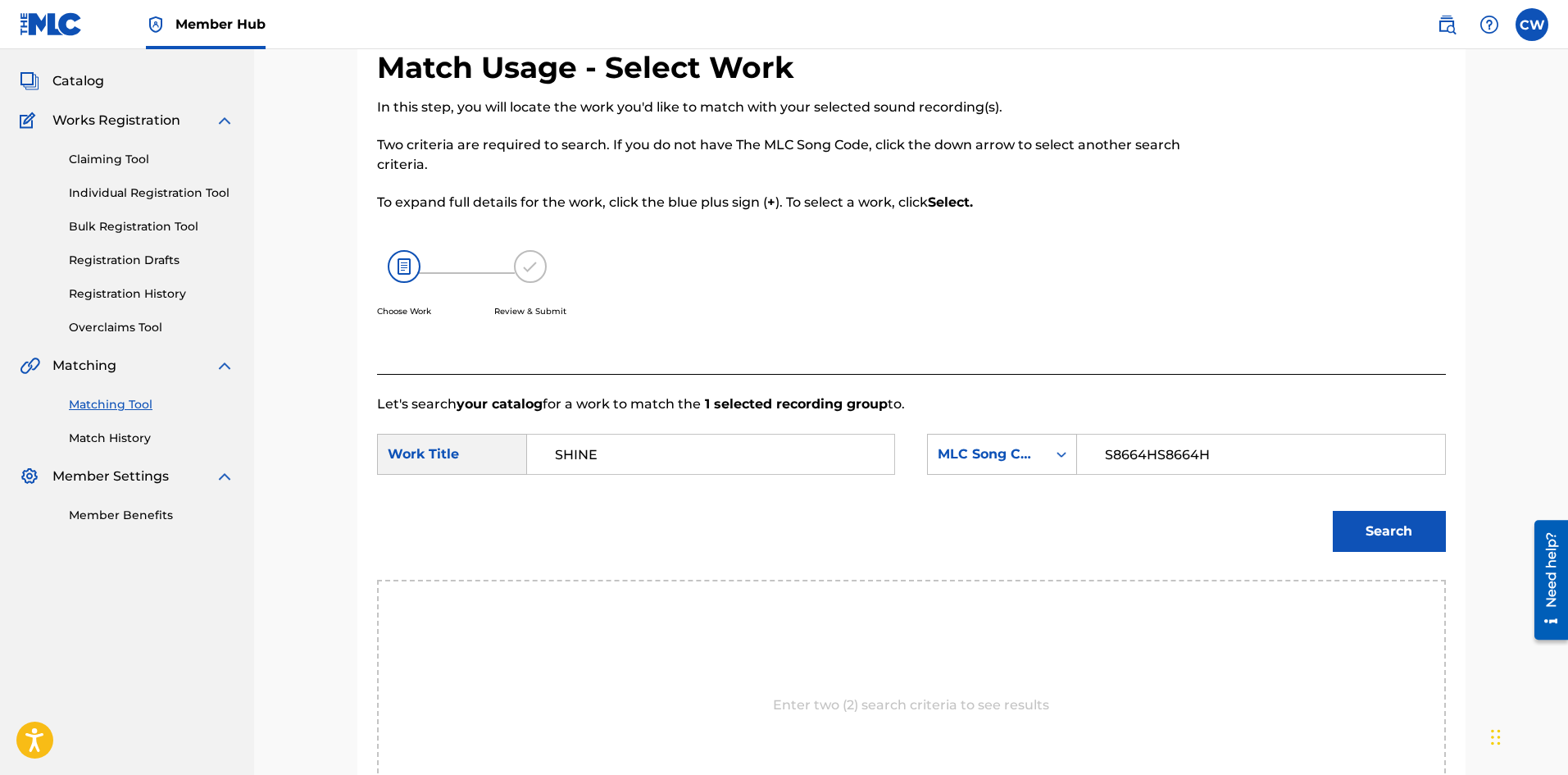
drag, startPoint x: 1286, startPoint y: 463, endPoint x: 1160, endPoint y: 453, distance: 126.4
type input "S8664H"
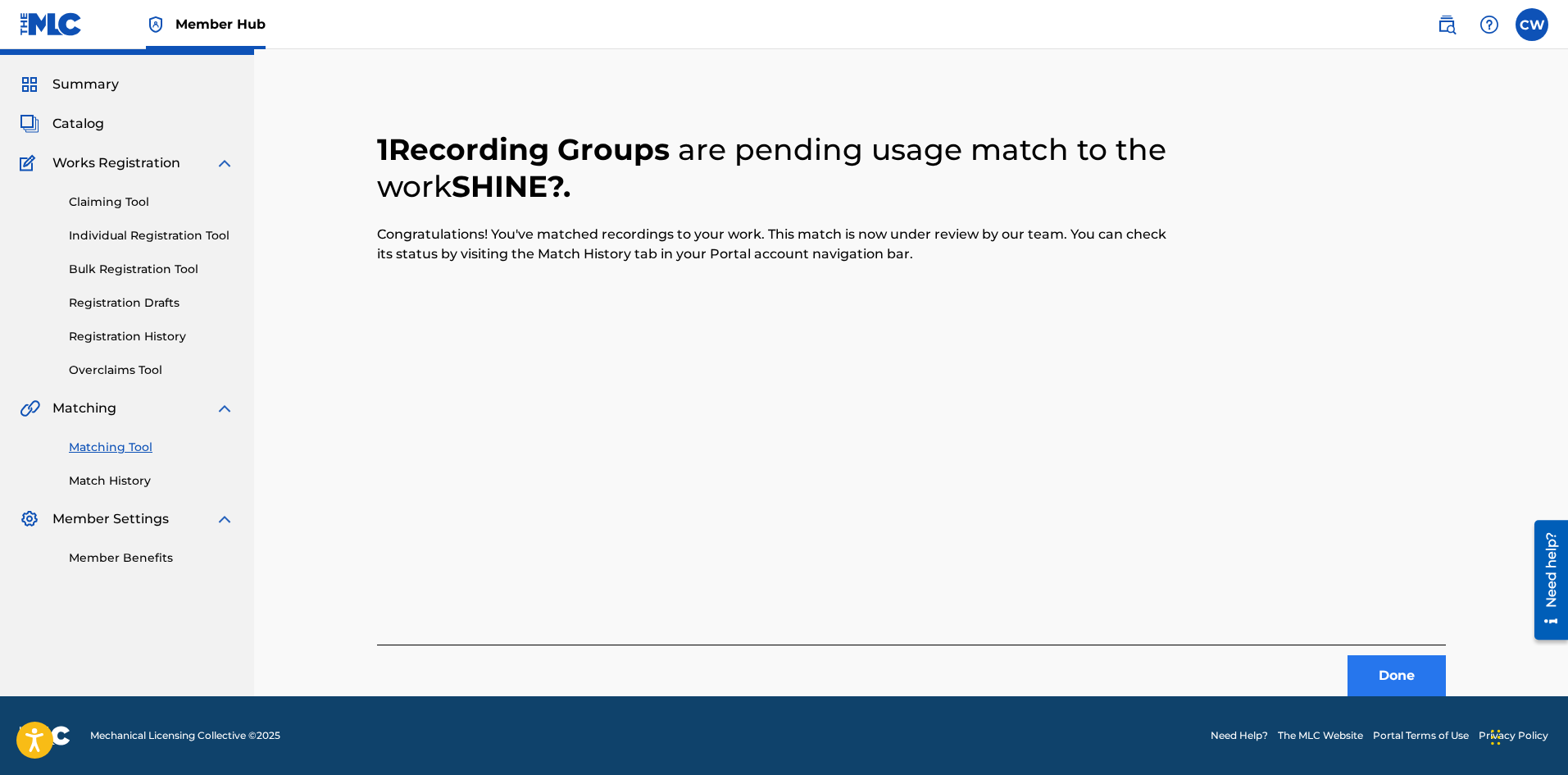
scroll to position [0, 0]
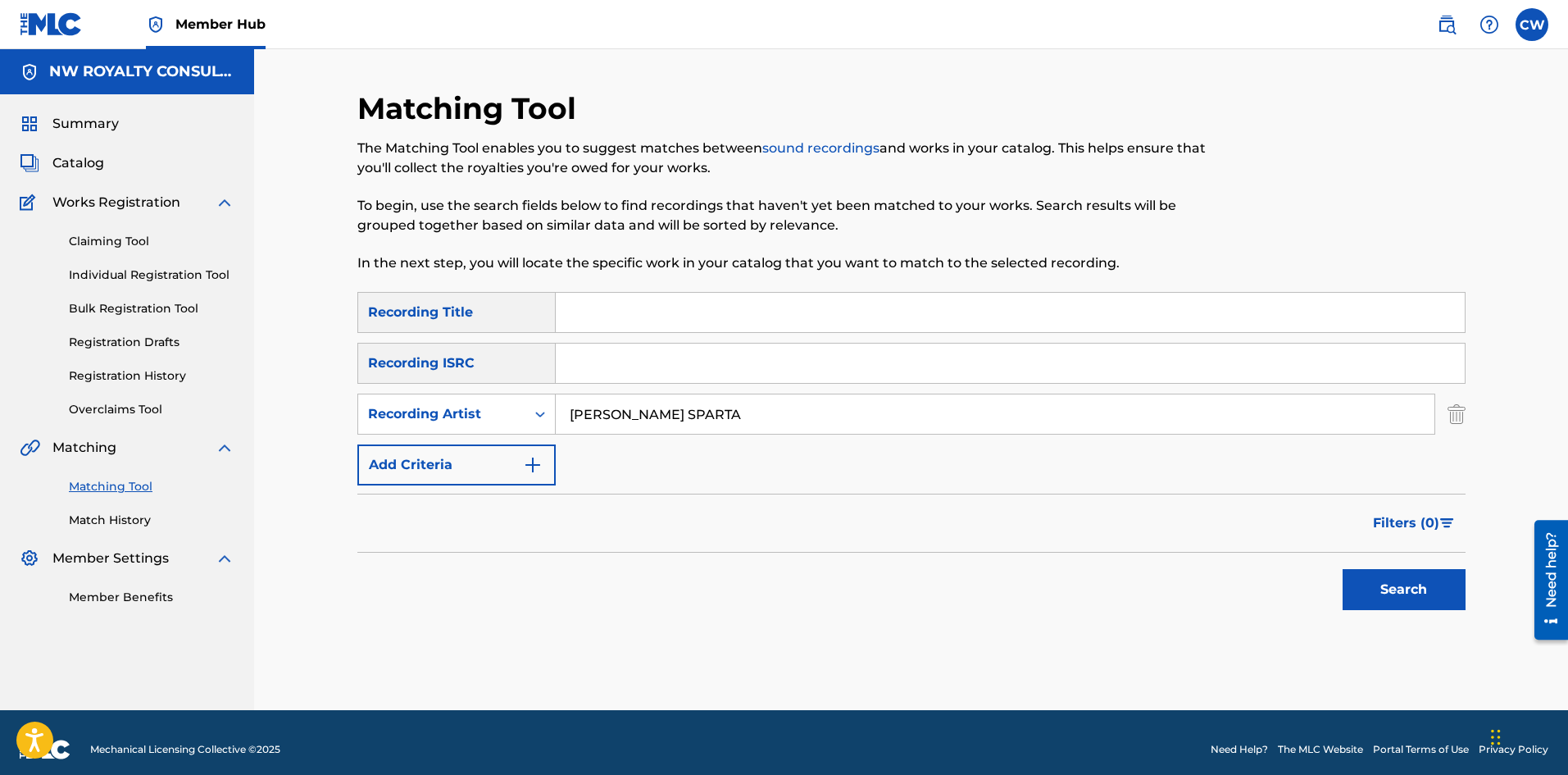
type input "[PERSON_NAME] SPARTA"
type input "SHOOK UNCLE DEMON"
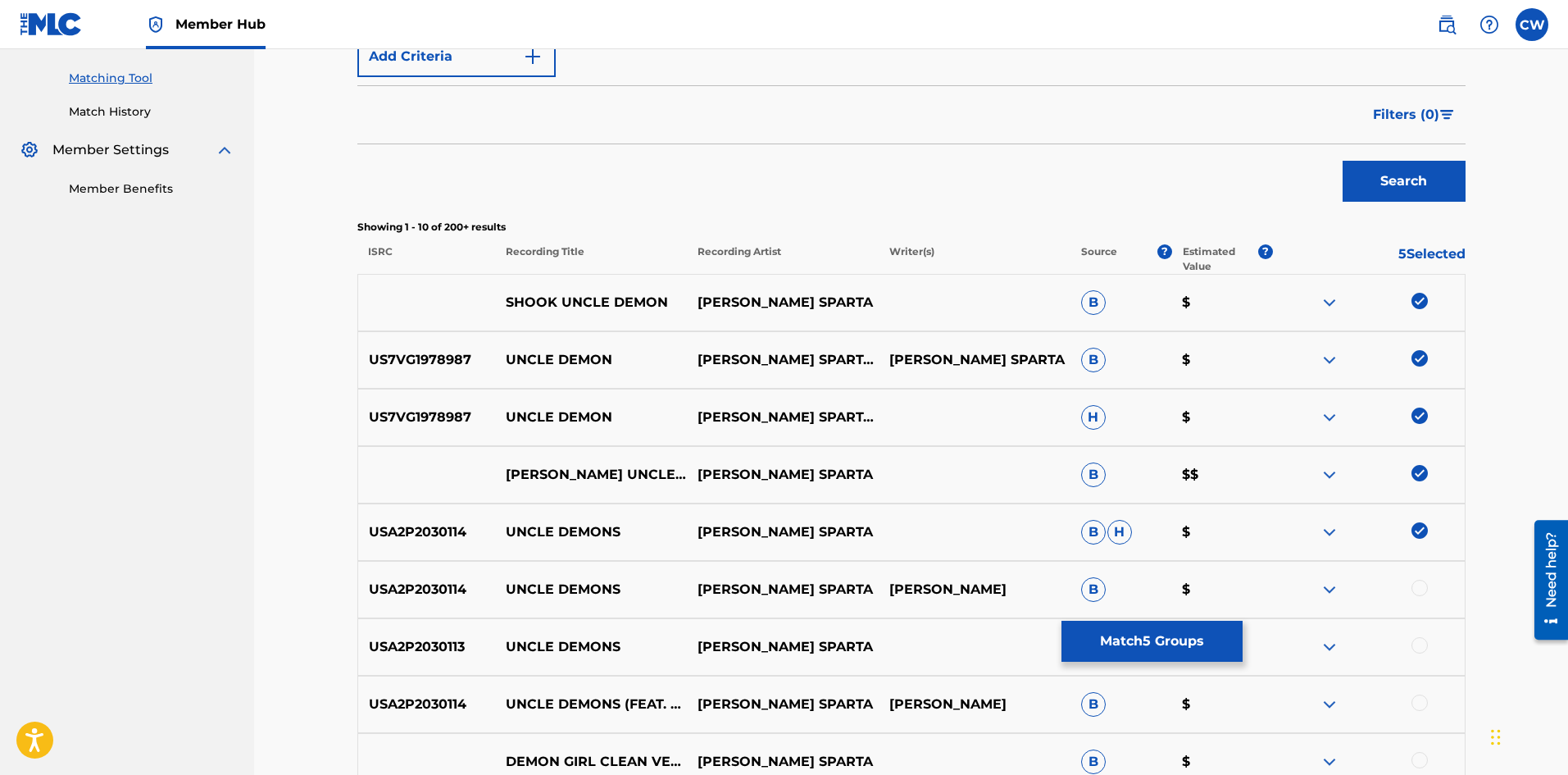
scroll to position [410, 0]
drag, startPoint x: 1418, startPoint y: 688, endPoint x: 1421, endPoint y: 672, distance: 16.3
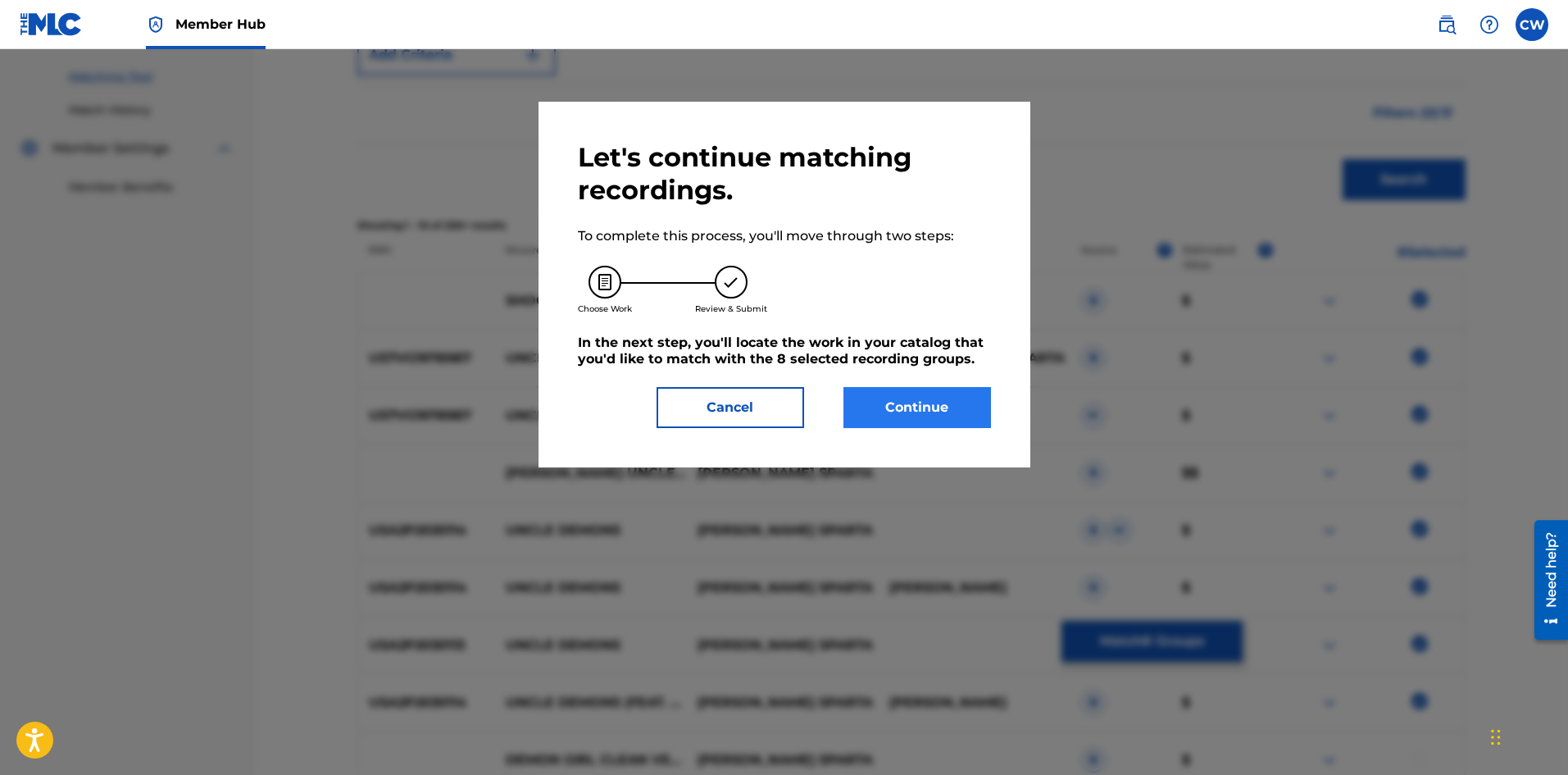
scroll to position [317, 0]
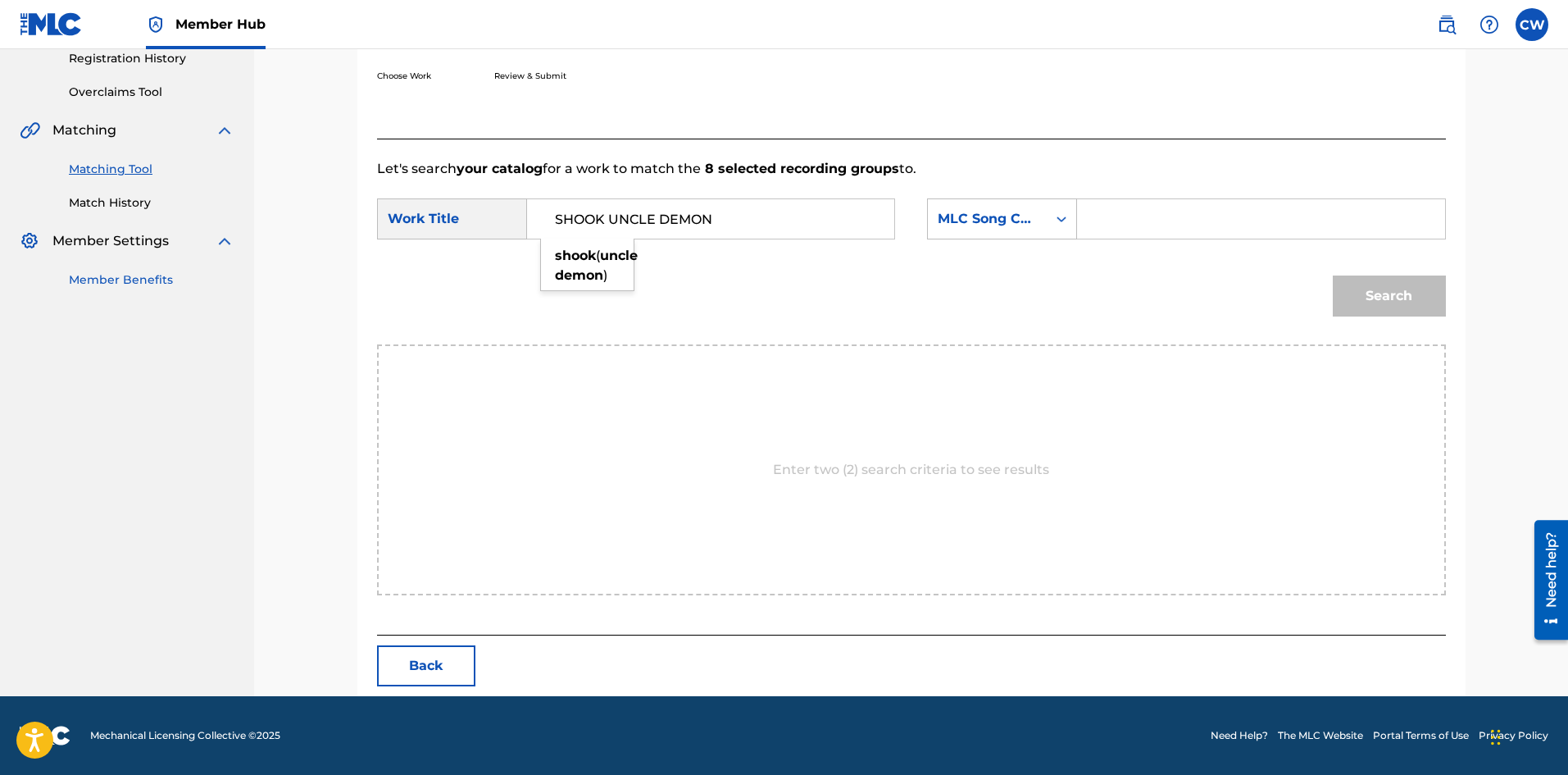
type input "SHOOK UNCLE DEMON"
drag, startPoint x: 1151, startPoint y: 218, endPoint x: 1239, endPoint y: 222, distance: 88.1
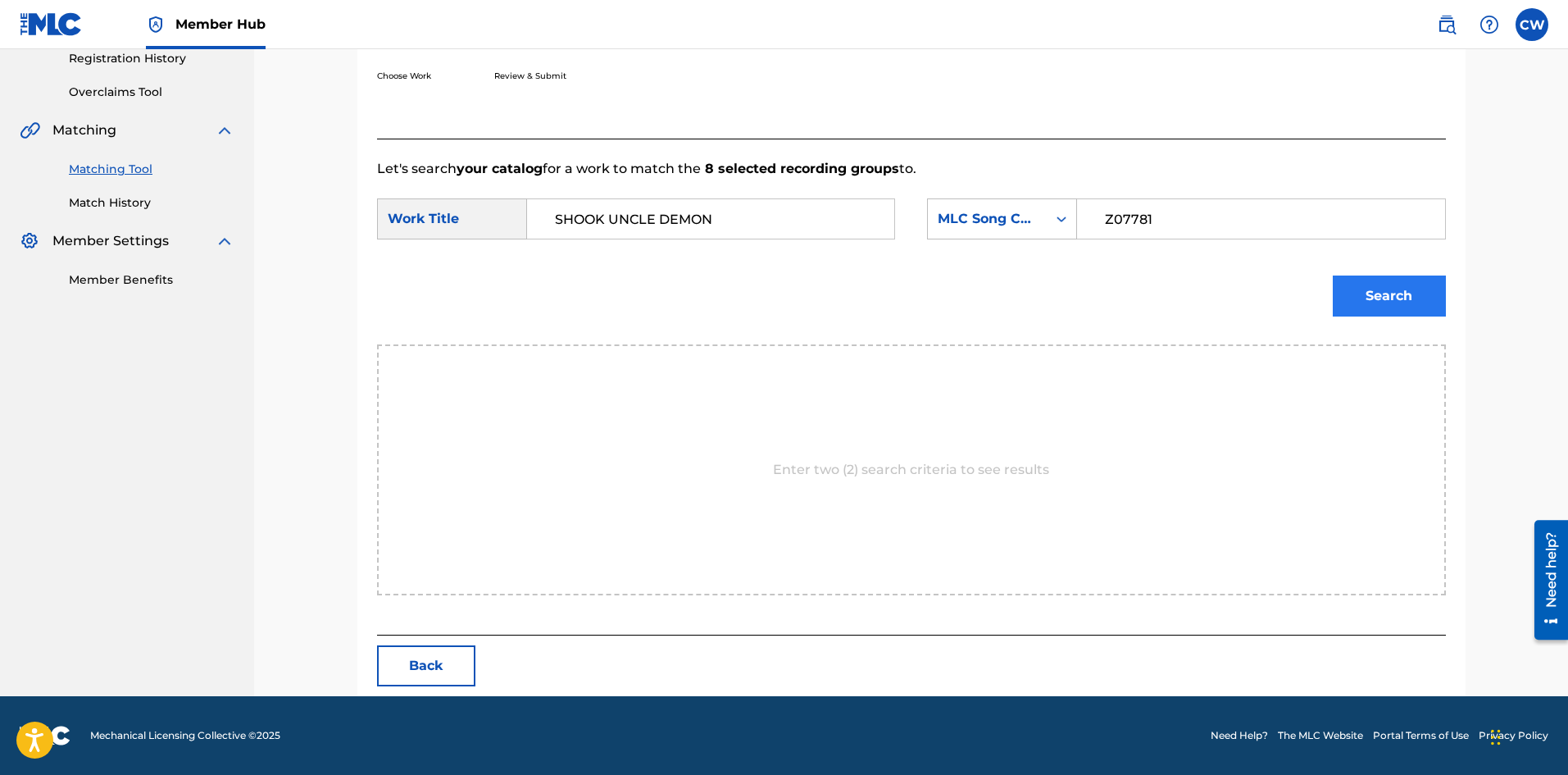
type input "Z07781"
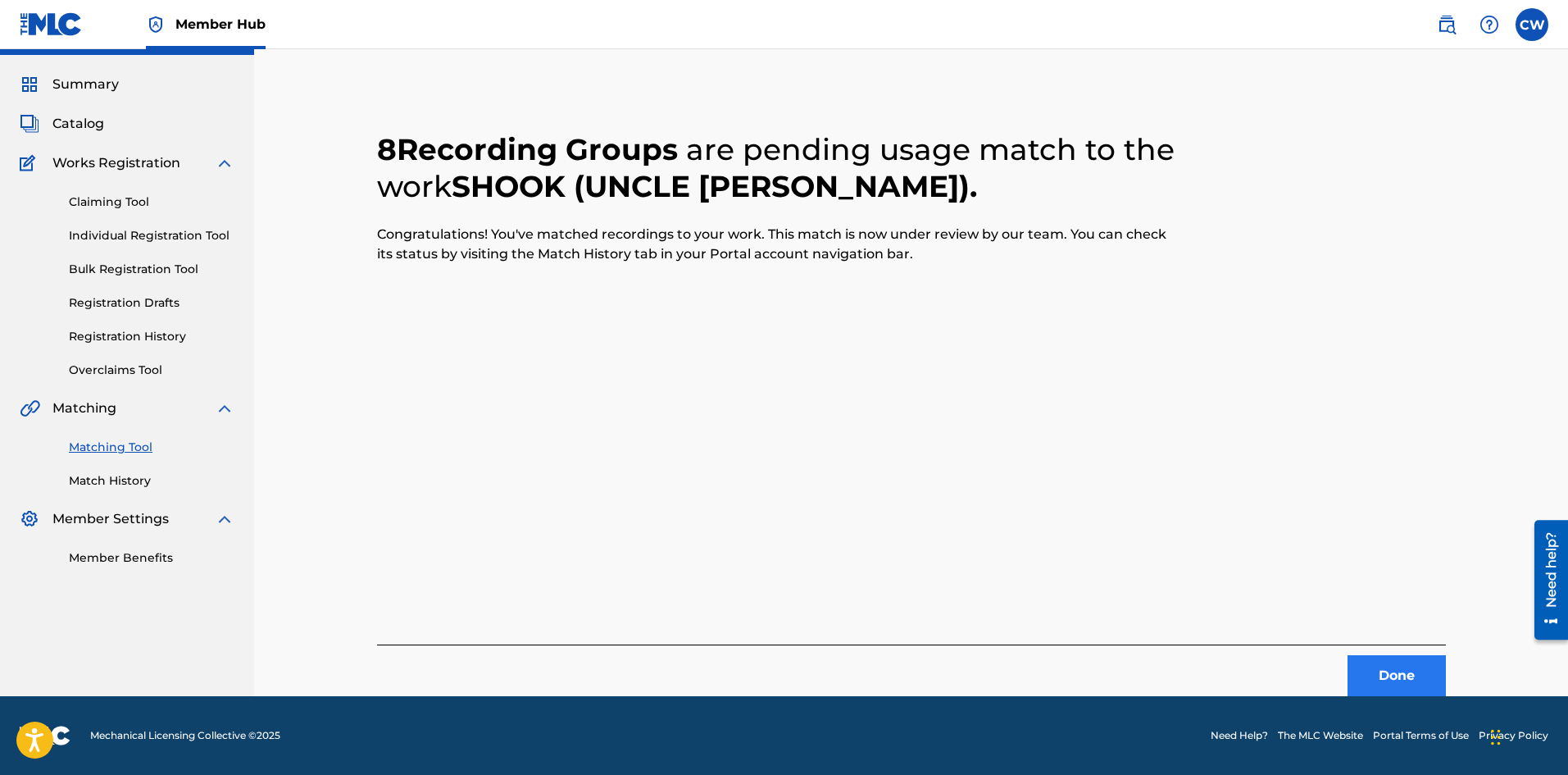
scroll to position [0, 0]
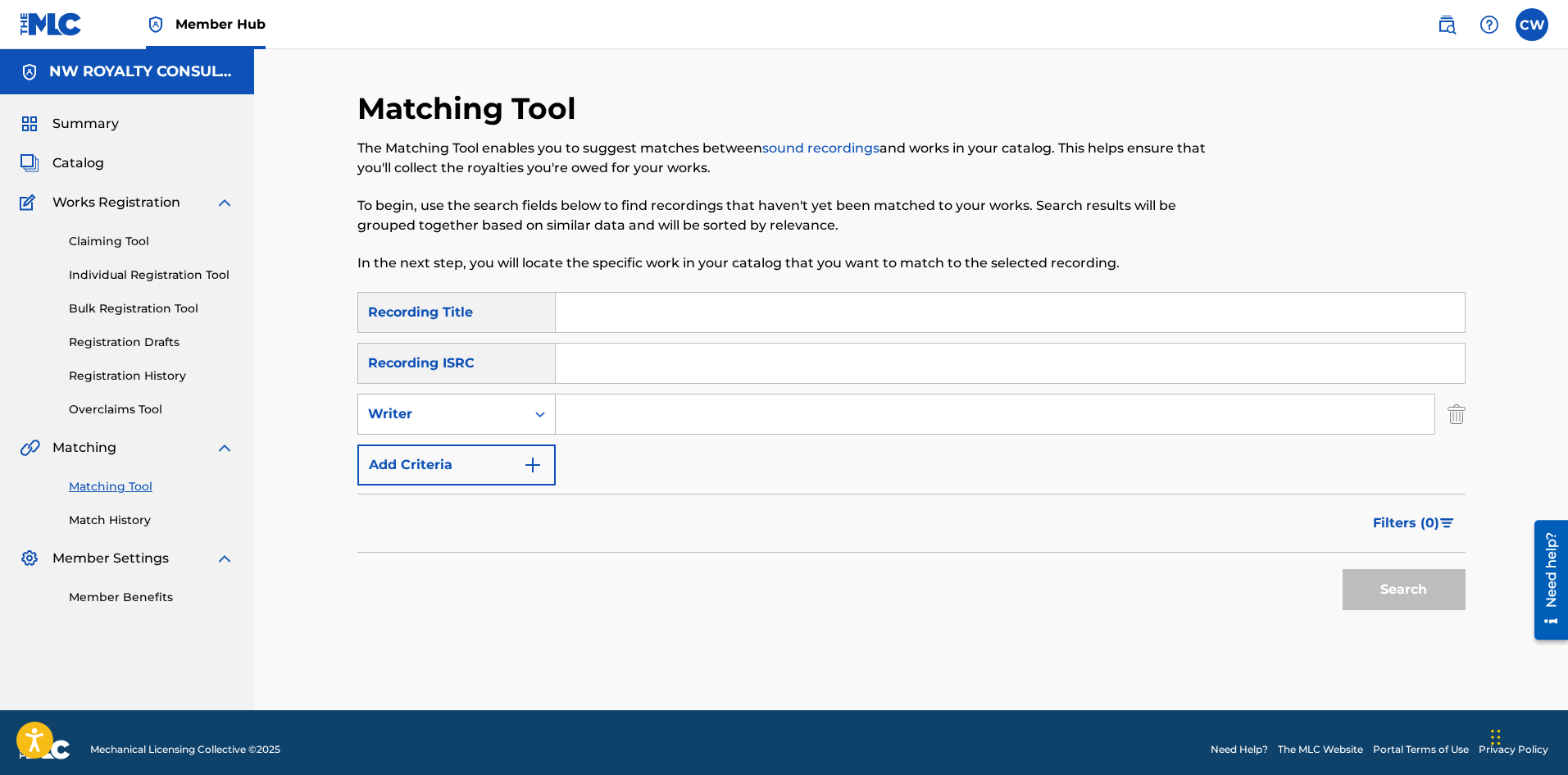
drag, startPoint x: 465, startPoint y: 400, endPoint x: 460, endPoint y: 430, distance: 30.4
type input "CHARLY BLACK"
drag, startPoint x: 634, startPoint y: 302, endPoint x: 691, endPoint y: 332, distance: 64.4
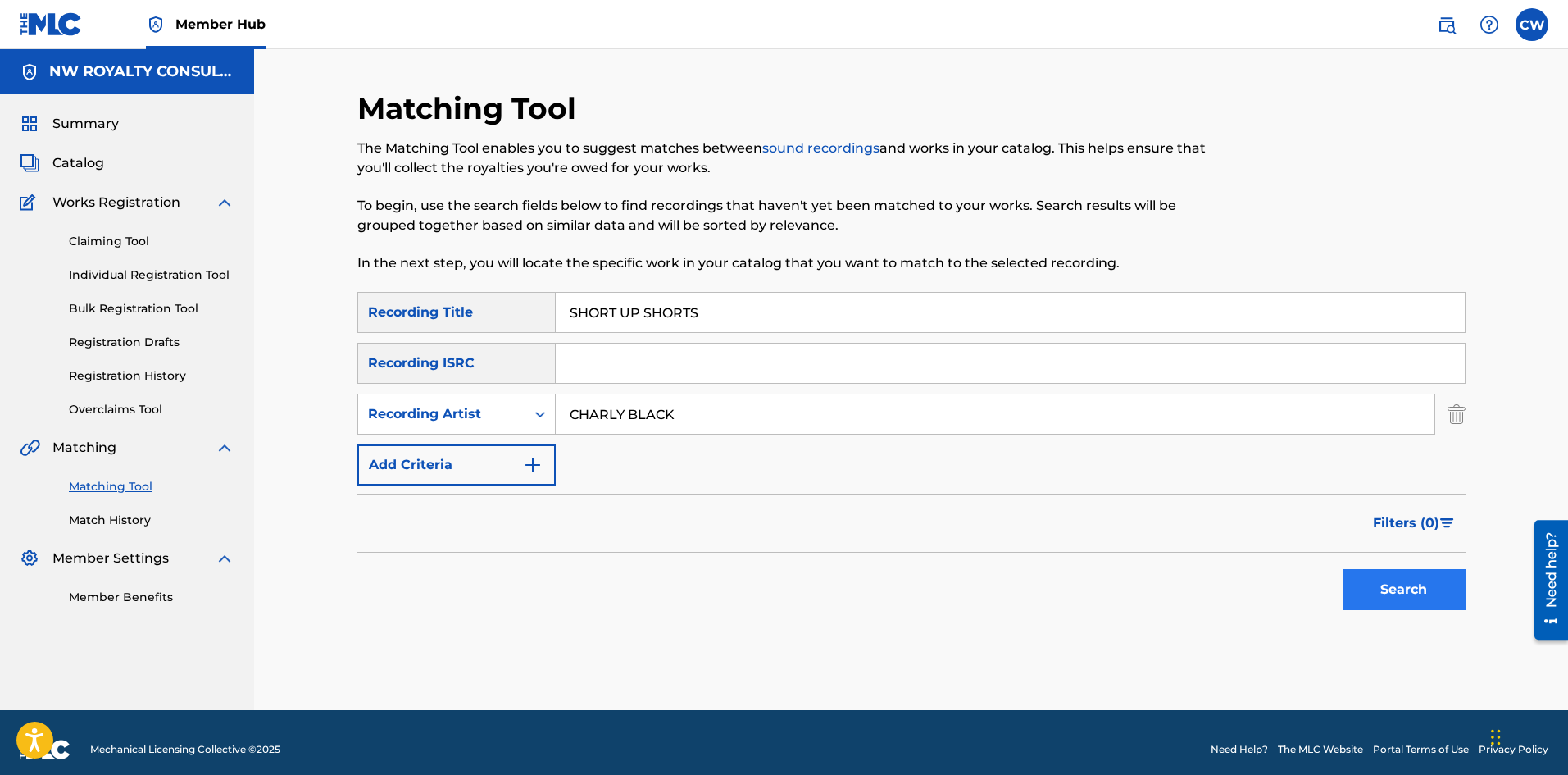
type input "SHORT UP SHORTS"
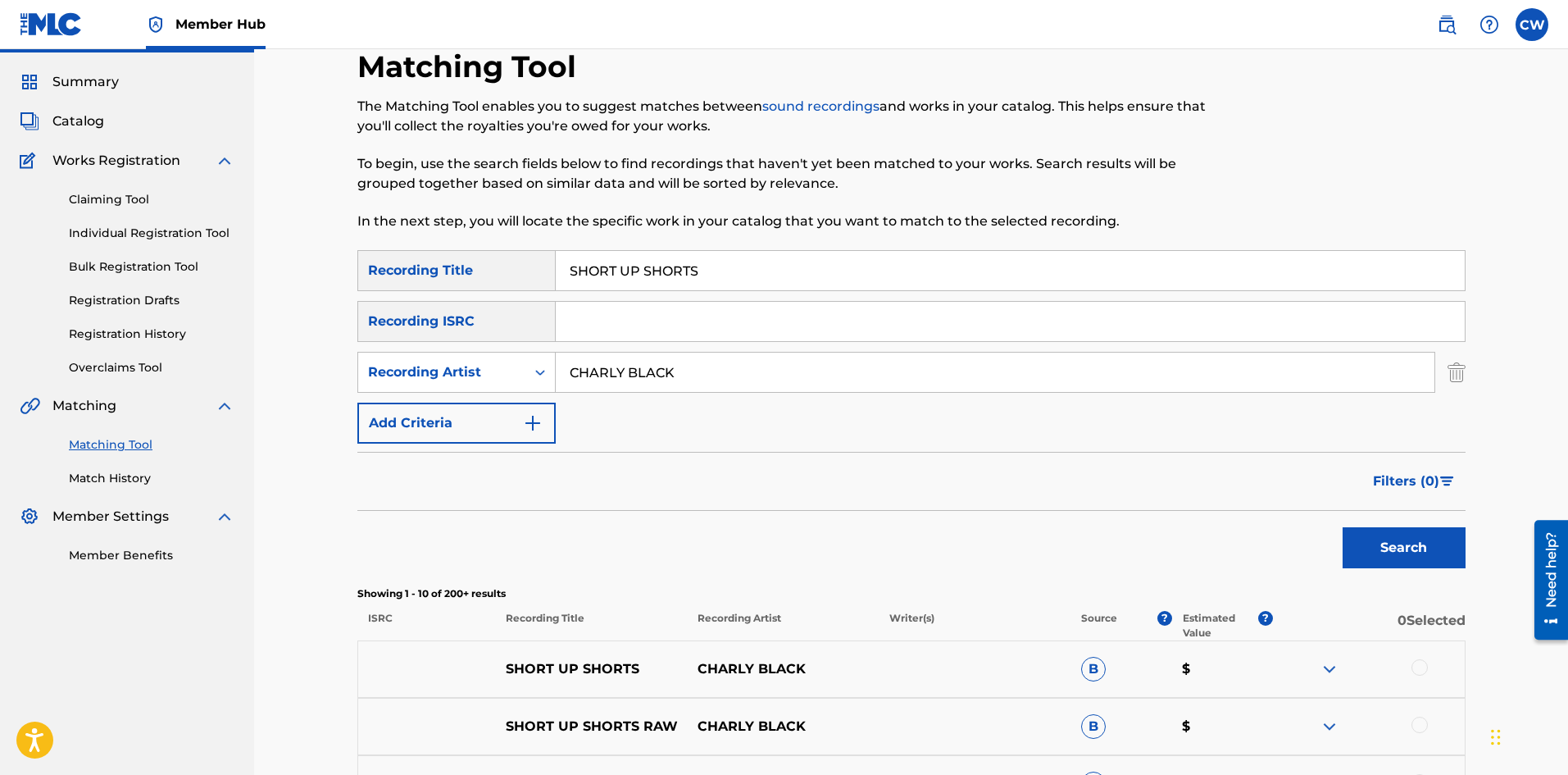
scroll to position [82, 0]
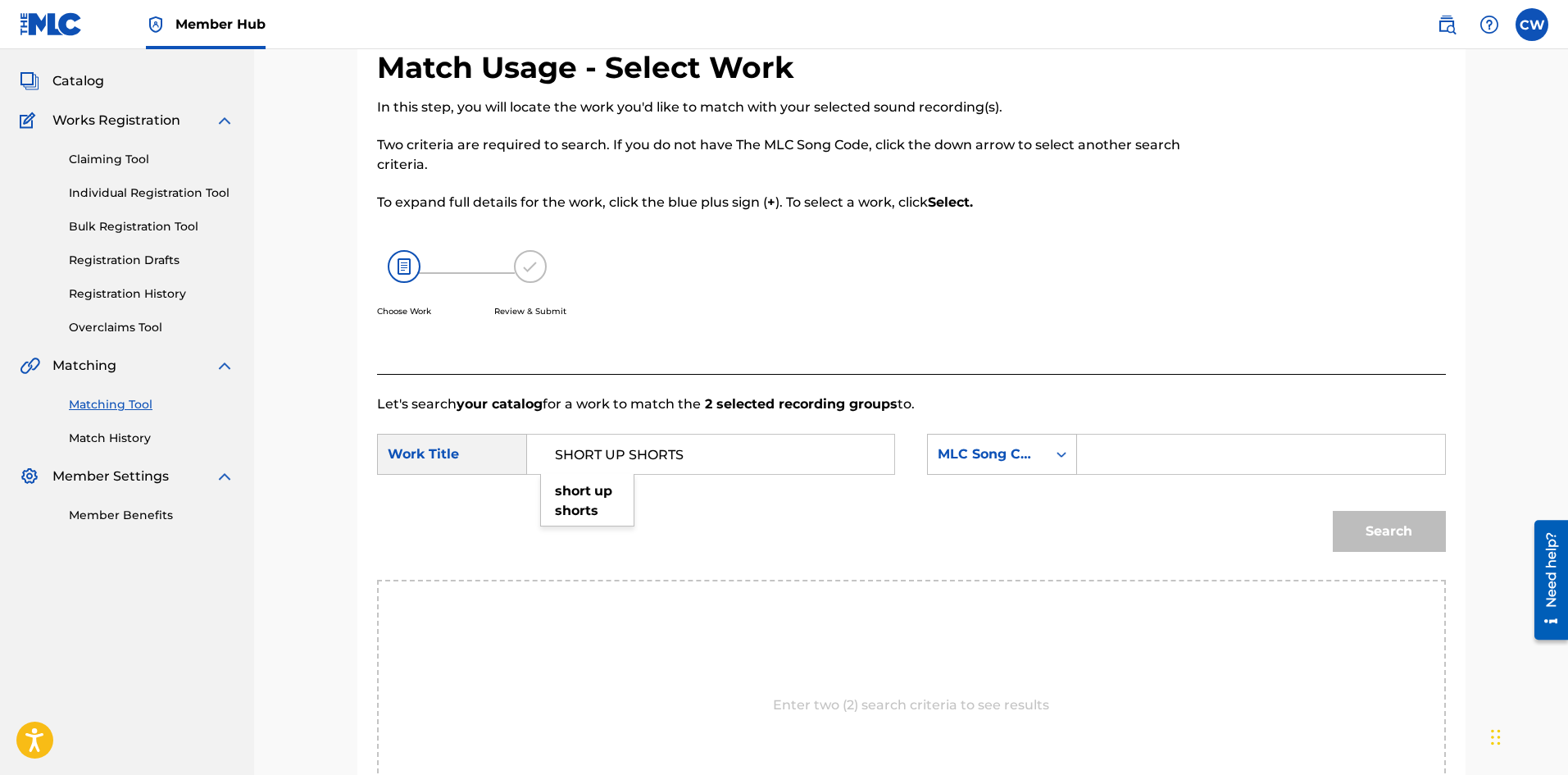
type input "SHORT UP SHORTS"
type input "SB51RP"
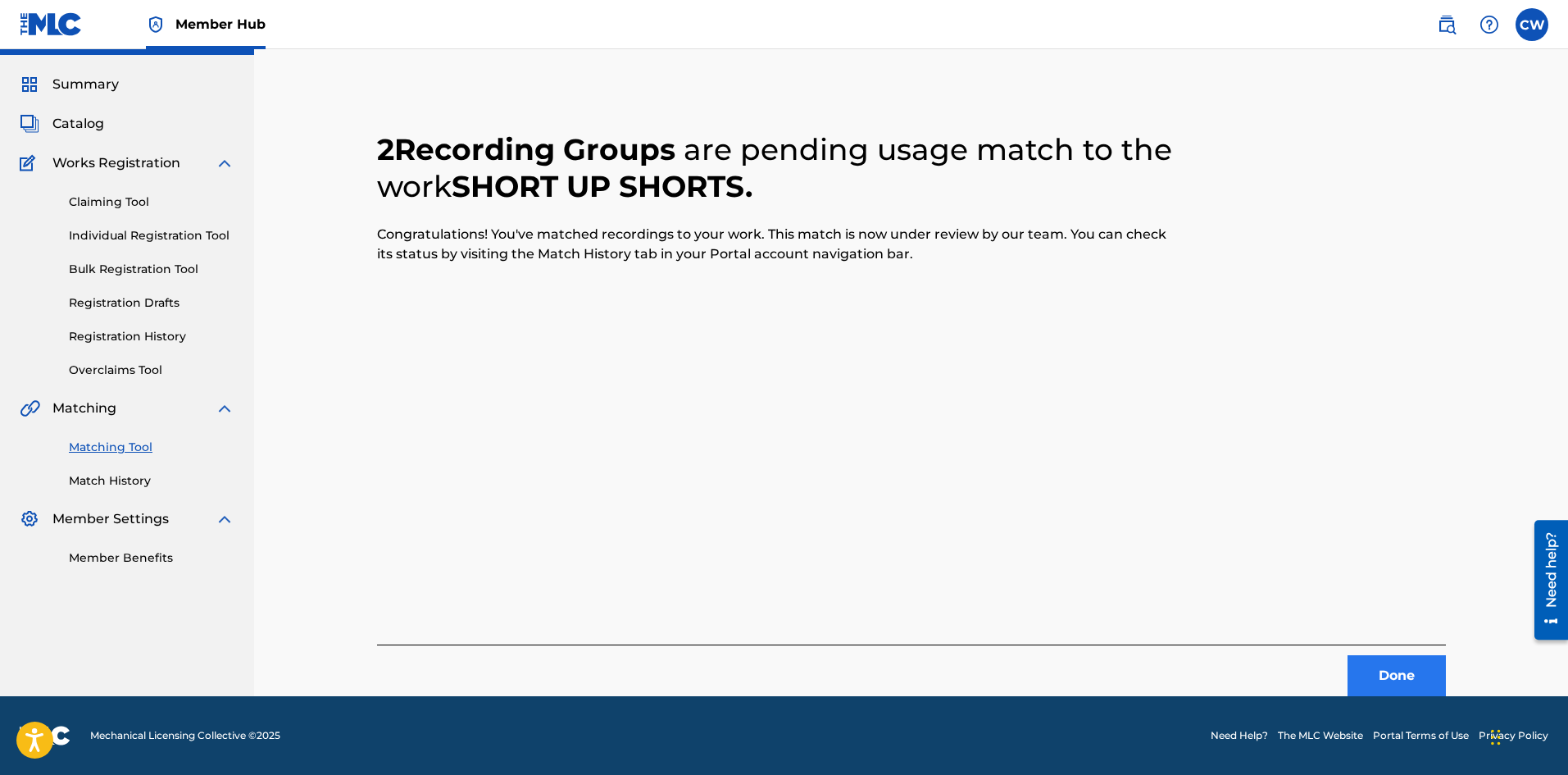
scroll to position [0, 0]
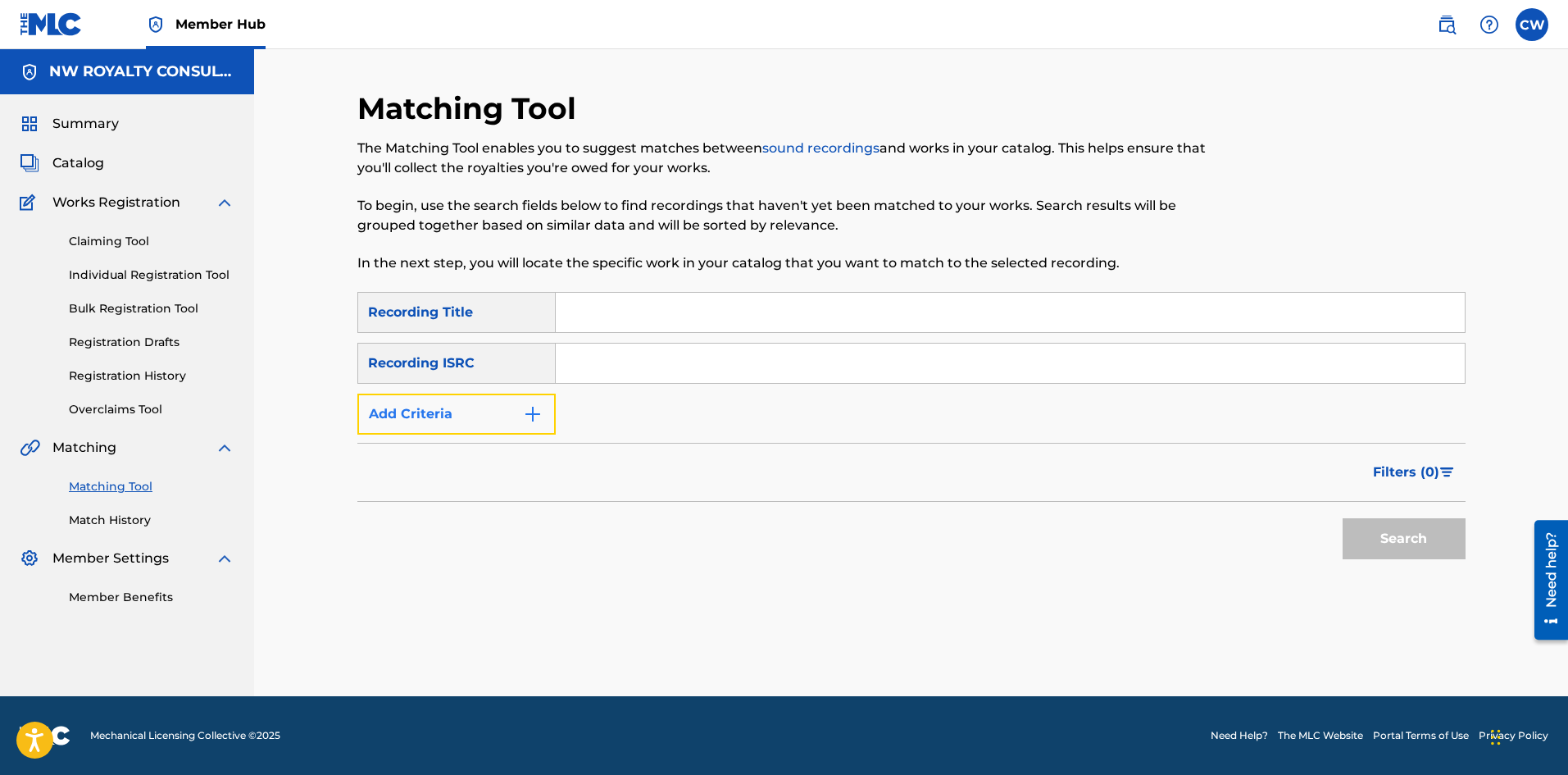
drag, startPoint x: 515, startPoint y: 417, endPoint x: 498, endPoint y: 414, distance: 17.3
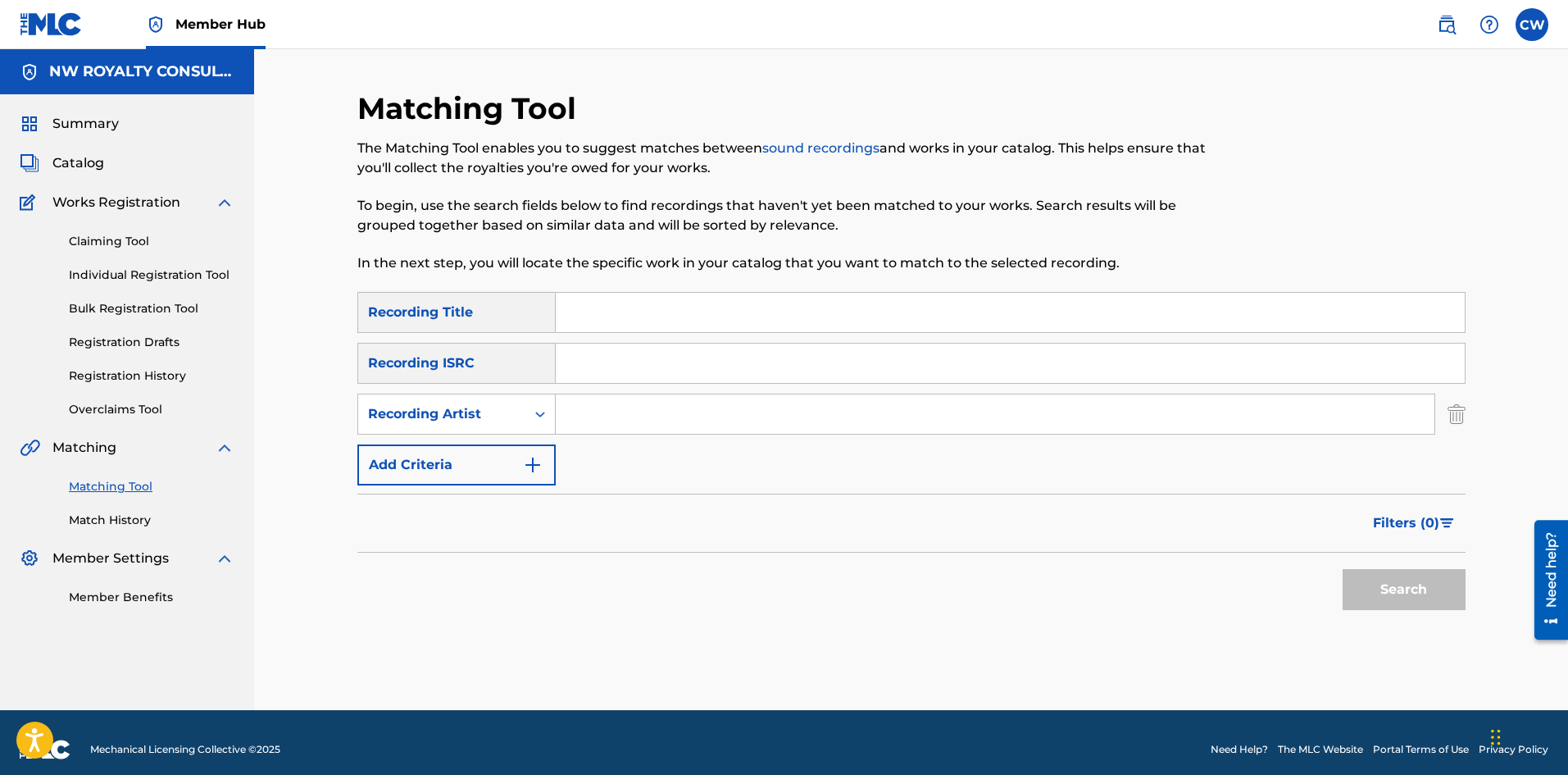
drag, startPoint x: 611, startPoint y: 413, endPoint x: 601, endPoint y: 416, distance: 10.4
type input "KANT10T"
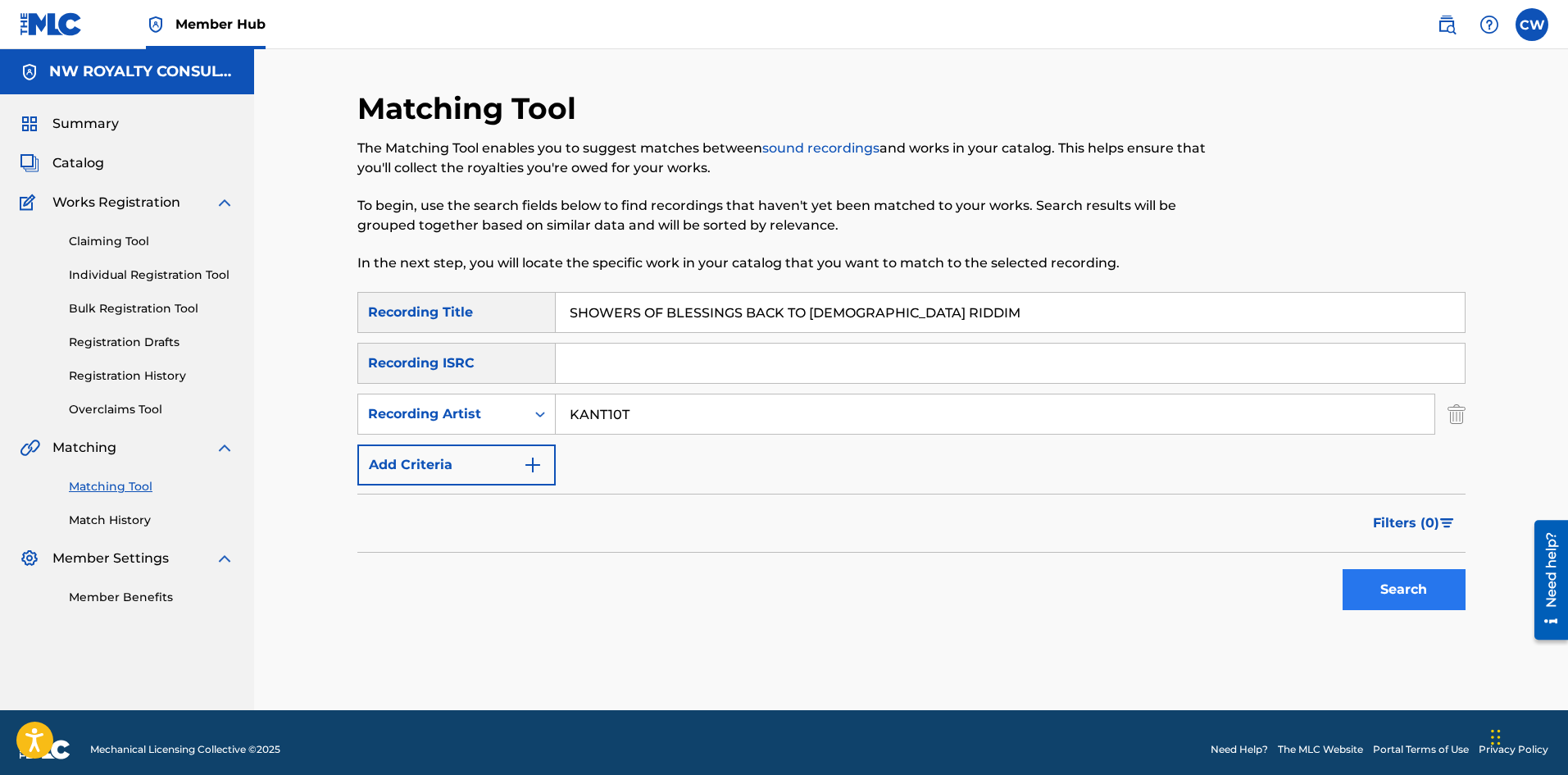
type input "SHOWERS OF BLESSINGS BACK TO [DEMOGRAPHIC_DATA] RIDDIM"
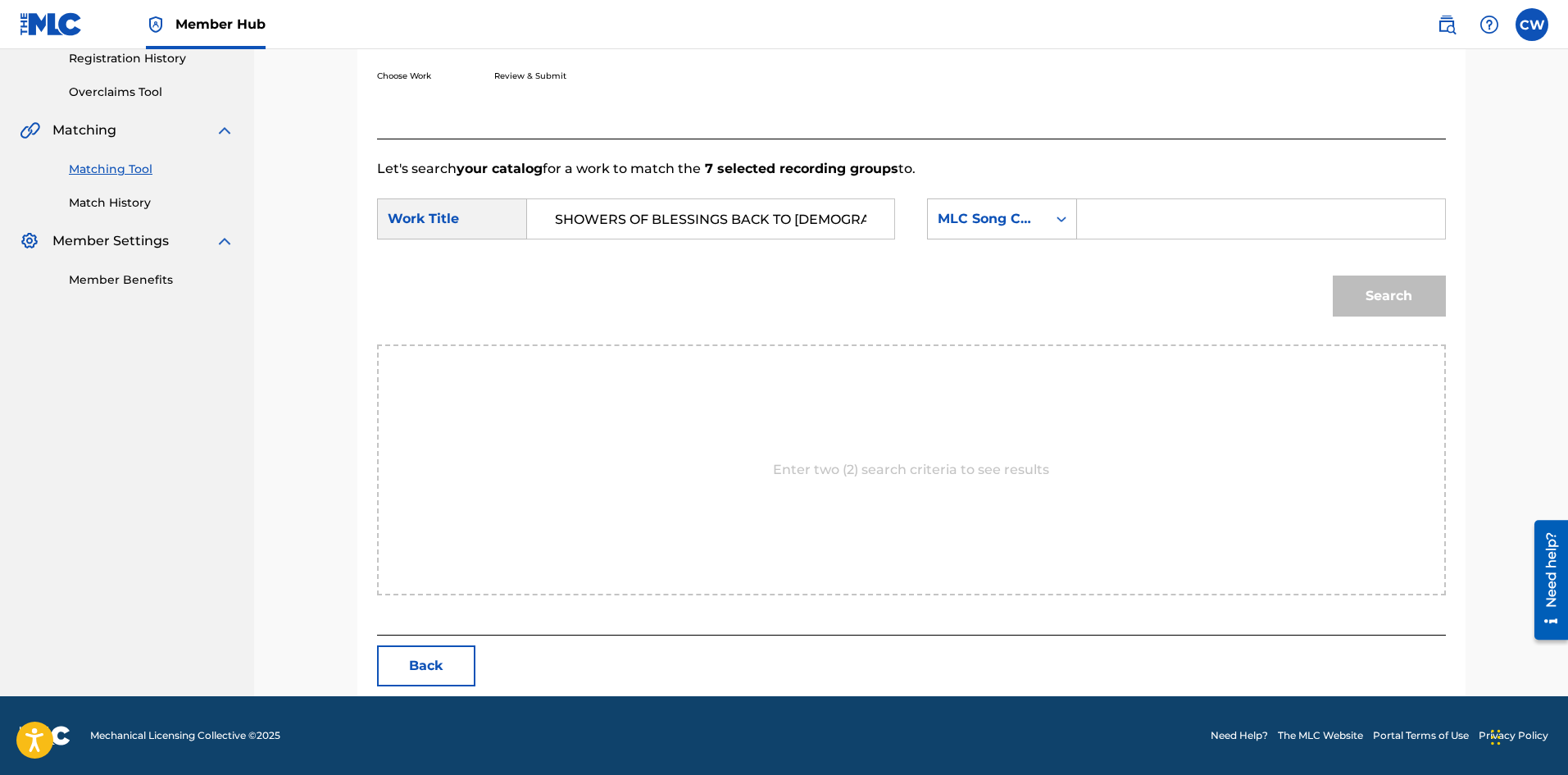
scroll to position [0, 15]
type input "SHOWERS OF BLESSINGS BACK TO [DEMOGRAPHIC_DATA] RIDDIM"
drag, startPoint x: 1154, startPoint y: 249, endPoint x: 1170, endPoint y: 226, distance: 28.0
type input "S695BN"
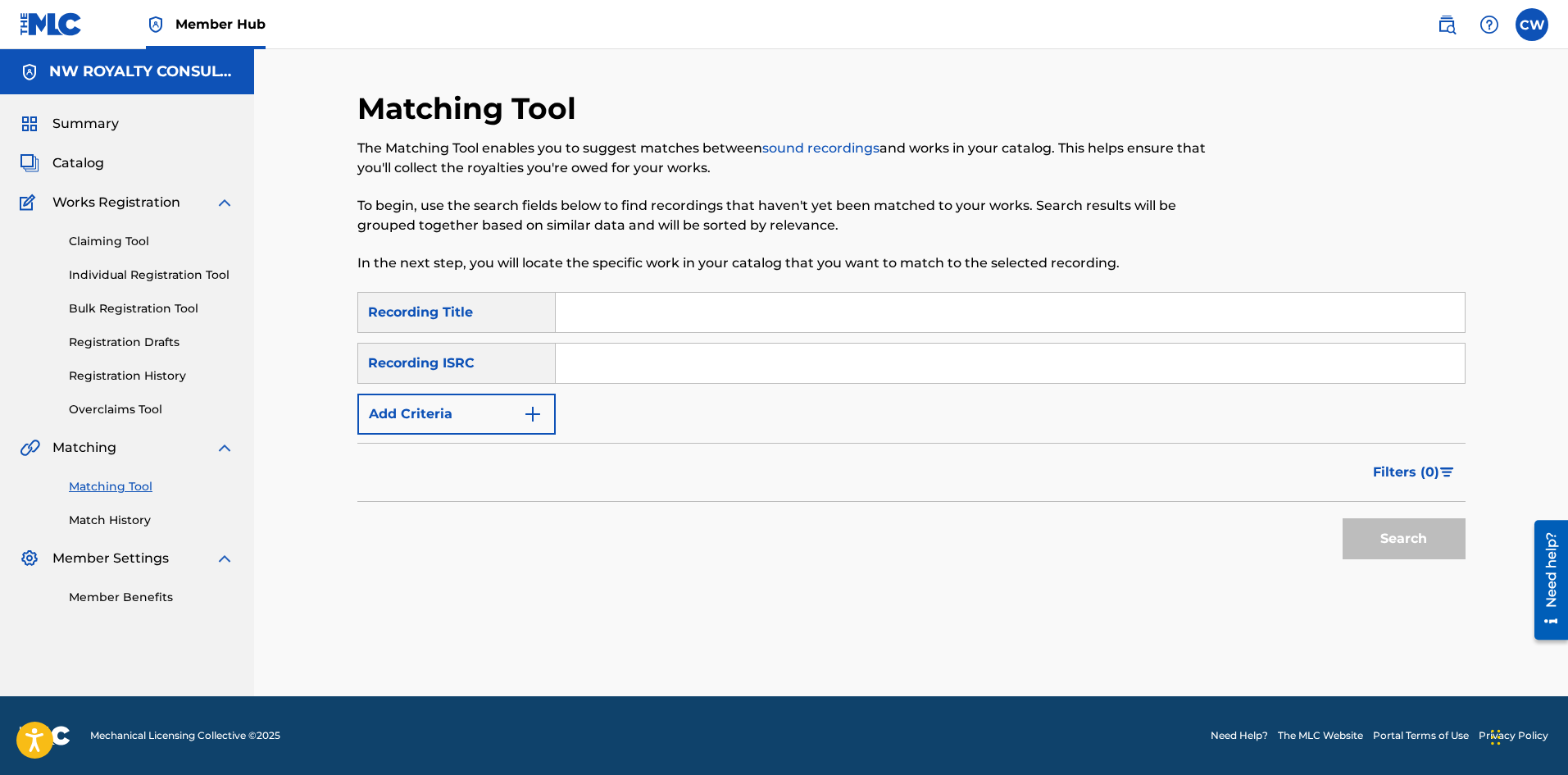
drag, startPoint x: 563, startPoint y: 405, endPoint x: 556, endPoint y: 411, distance: 9.2
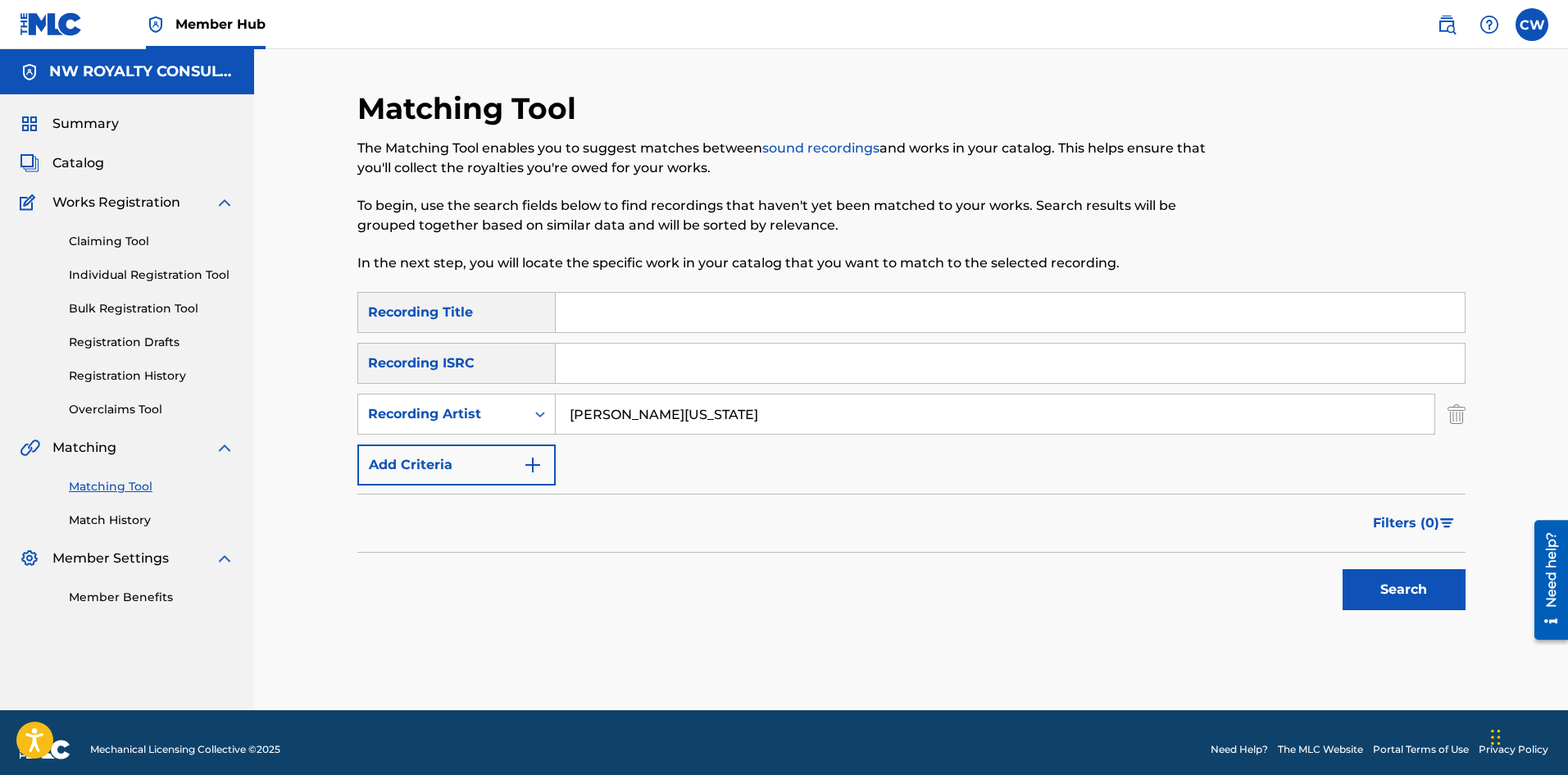
type input "[PERSON_NAME][US_STATE]"
drag, startPoint x: 686, startPoint y: 311, endPoint x: 714, endPoint y: 332, distance: 35.0
type input "SHUT IT OFF"
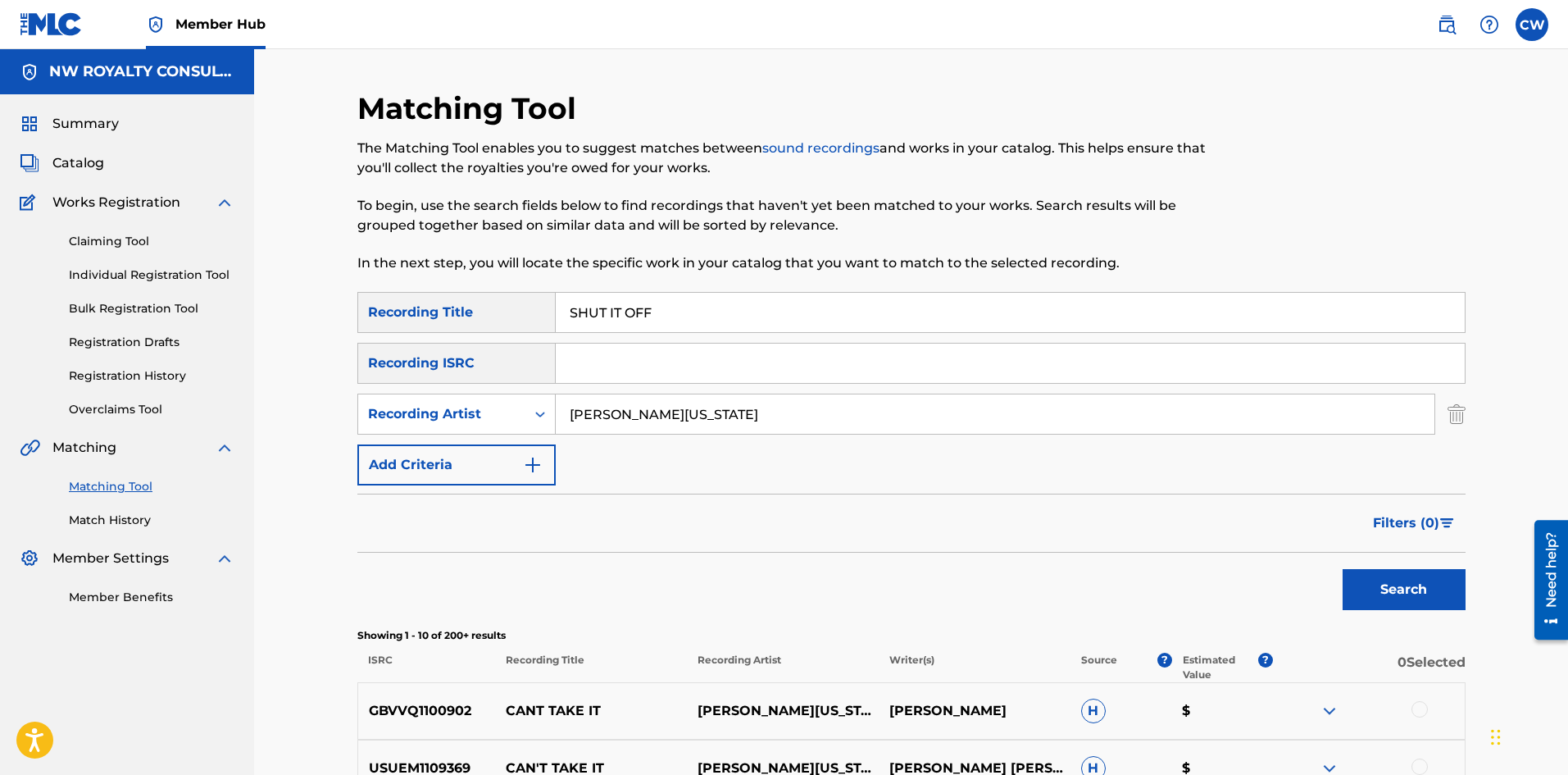
scroll to position [82, 0]
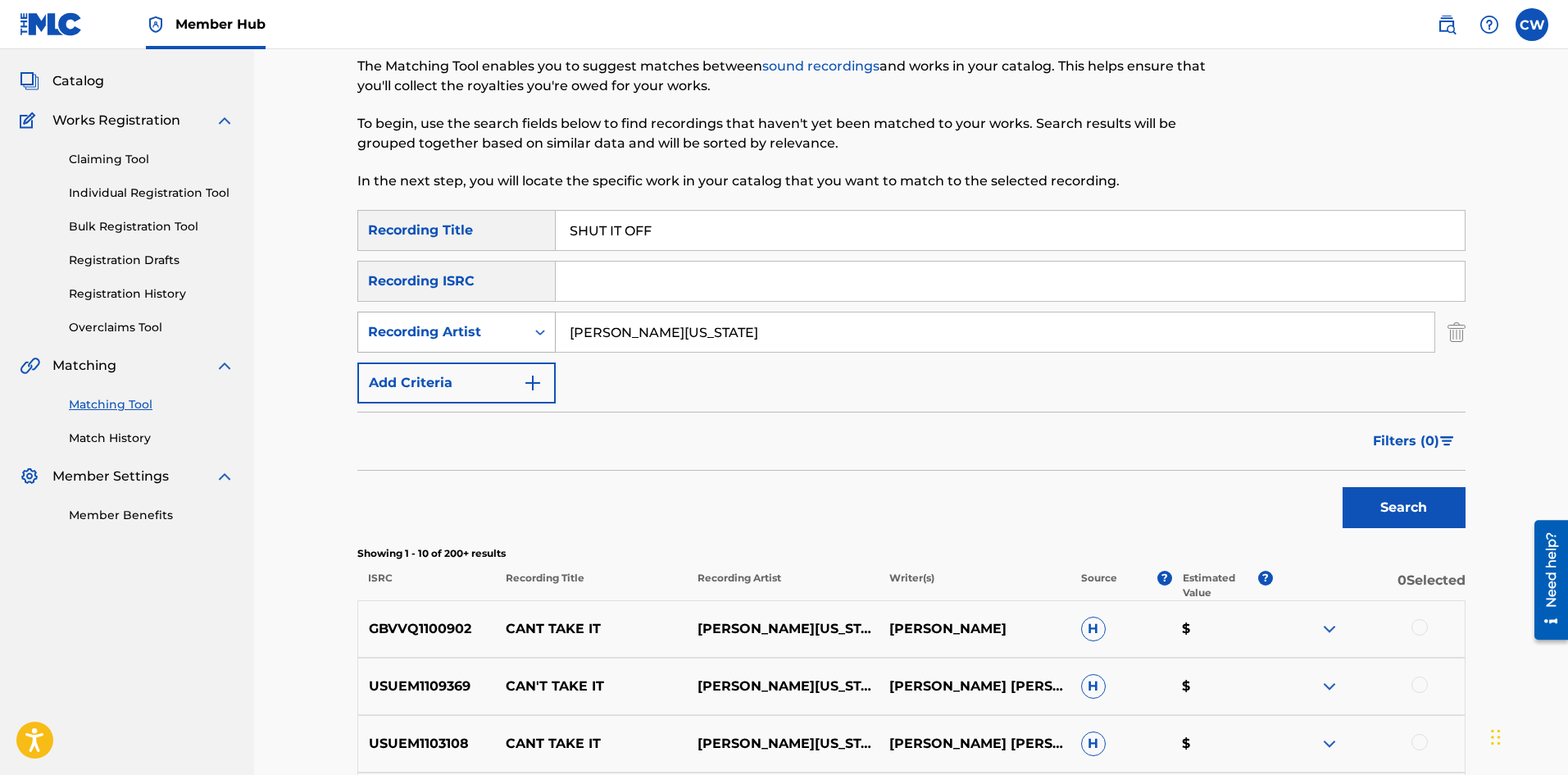
drag, startPoint x: 691, startPoint y: 339, endPoint x: 439, endPoint y: 327, distance: 252.3
type input "TRAVALAUNCH"
drag, startPoint x: 846, startPoint y: 244, endPoint x: 467, endPoint y: 277, distance: 380.4
type input "SICK"
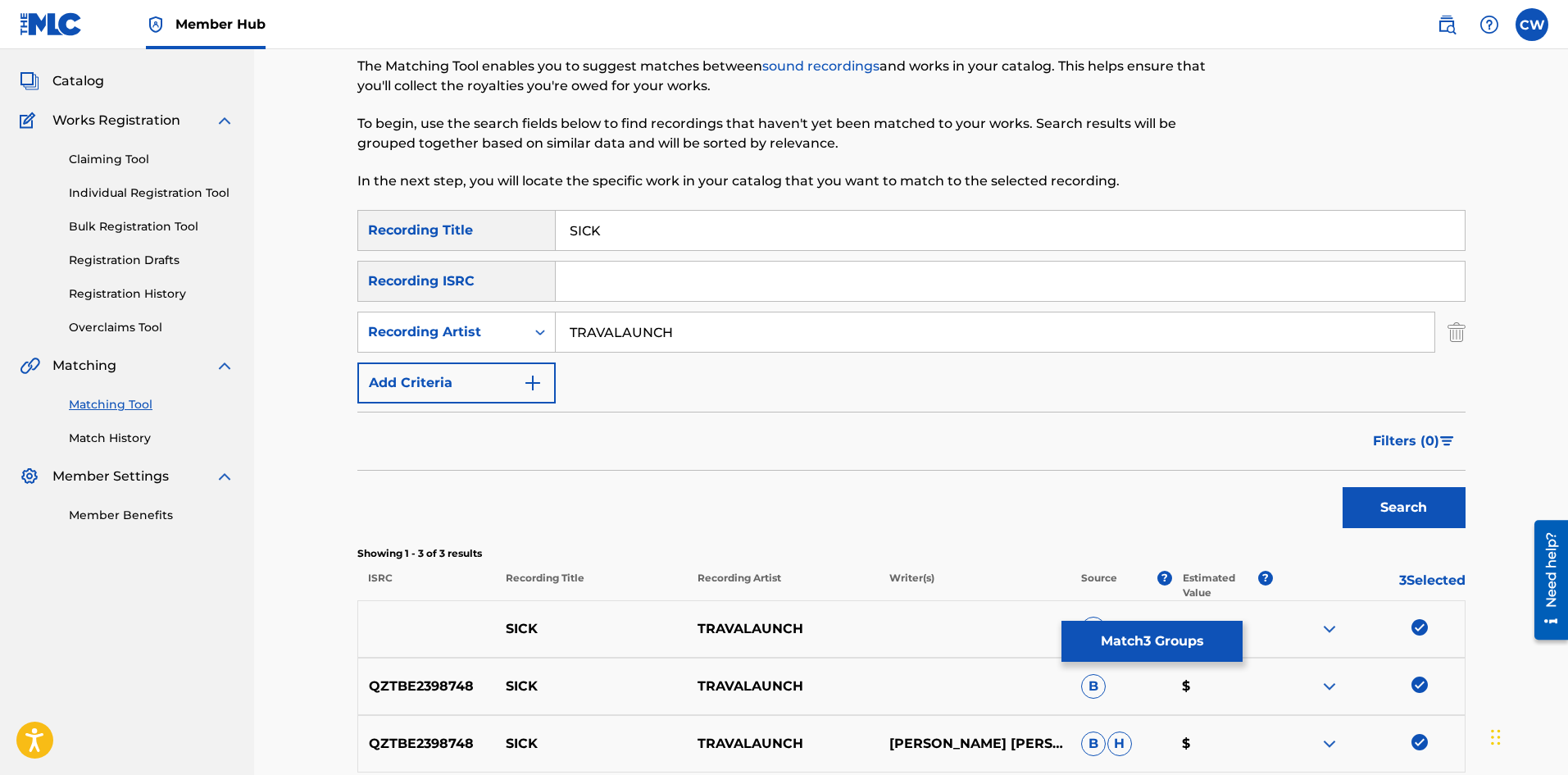
scroll to position [164, 0]
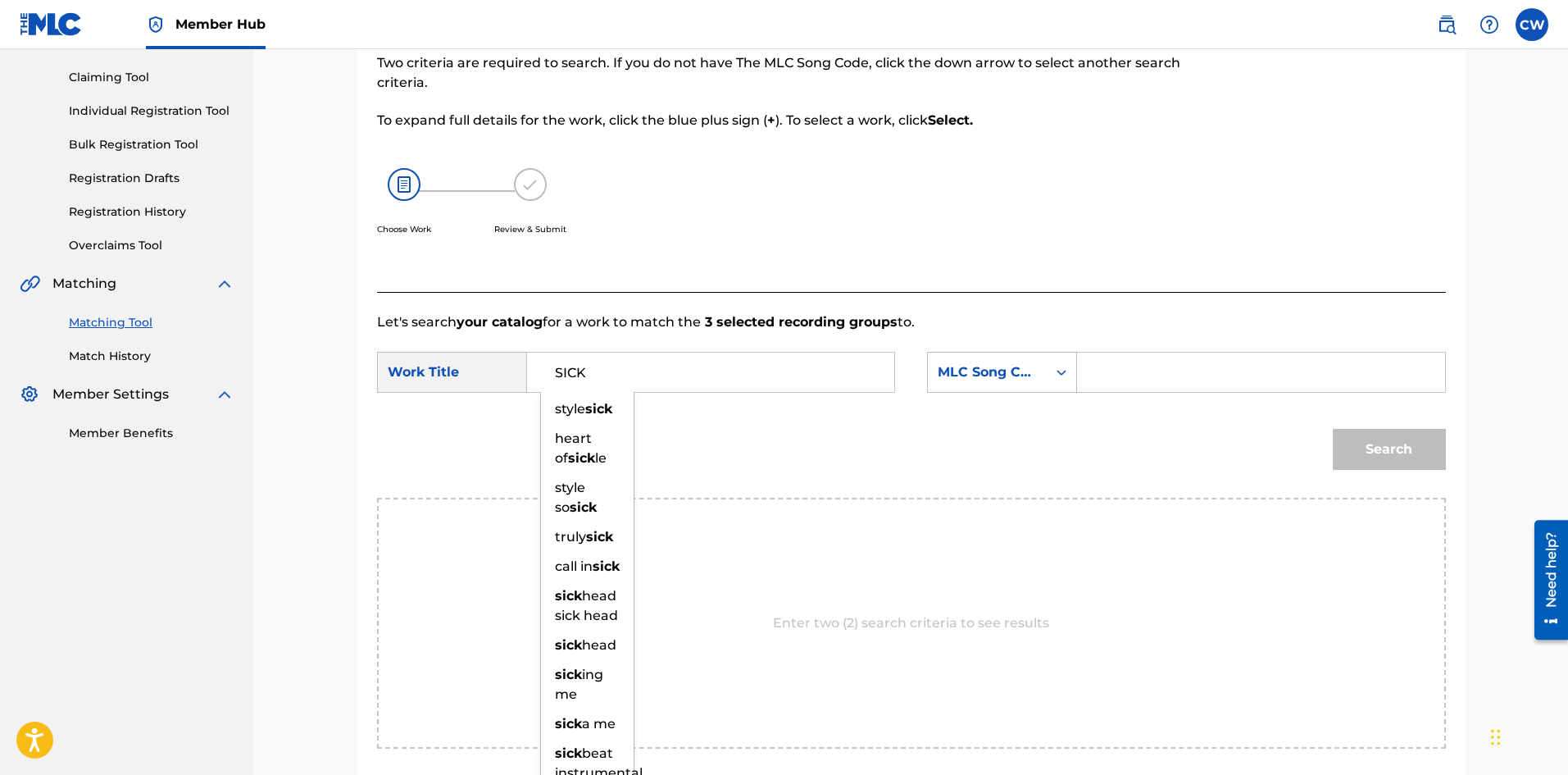
type input "SICK"
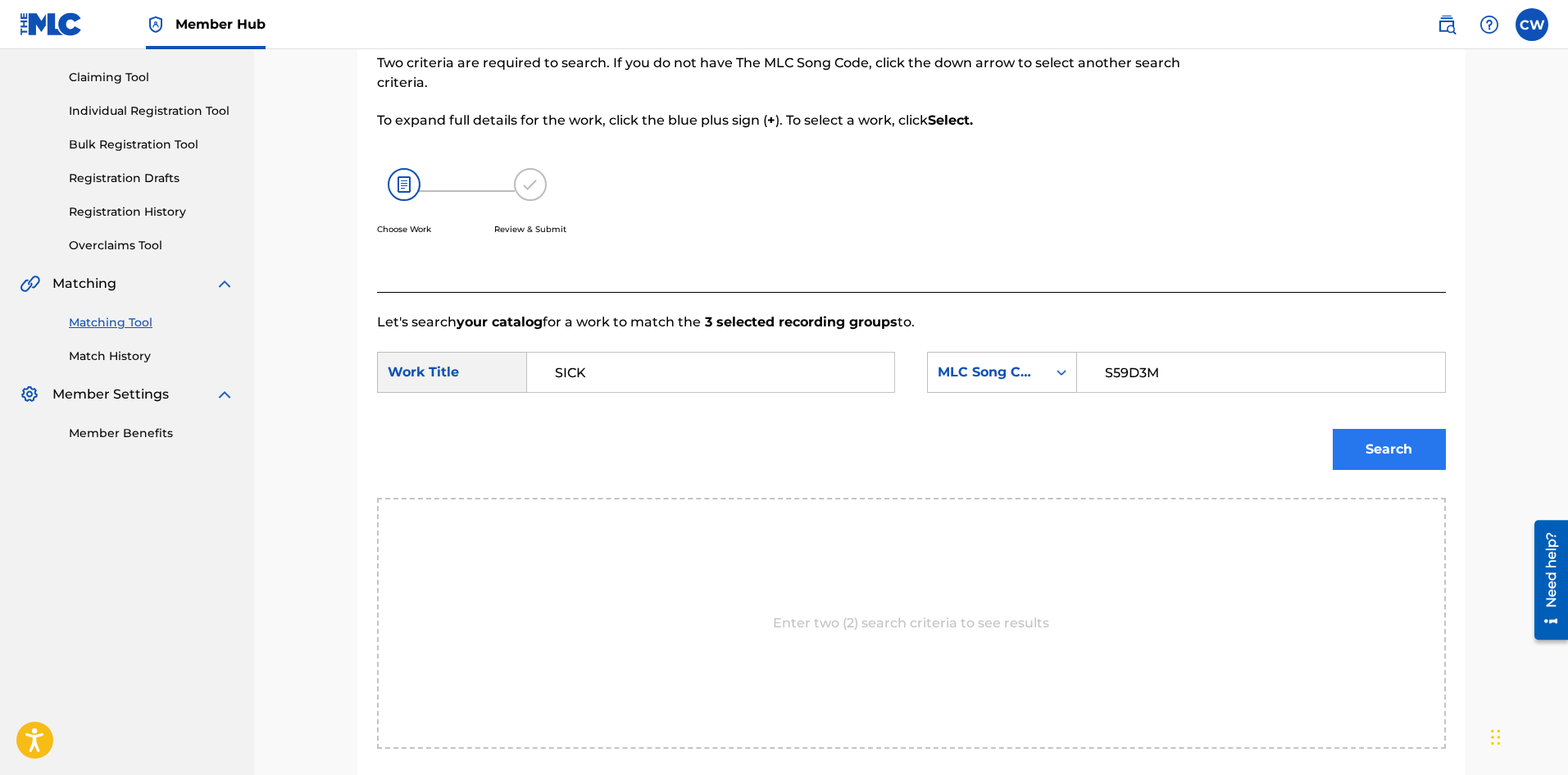
type input "S59D3M"
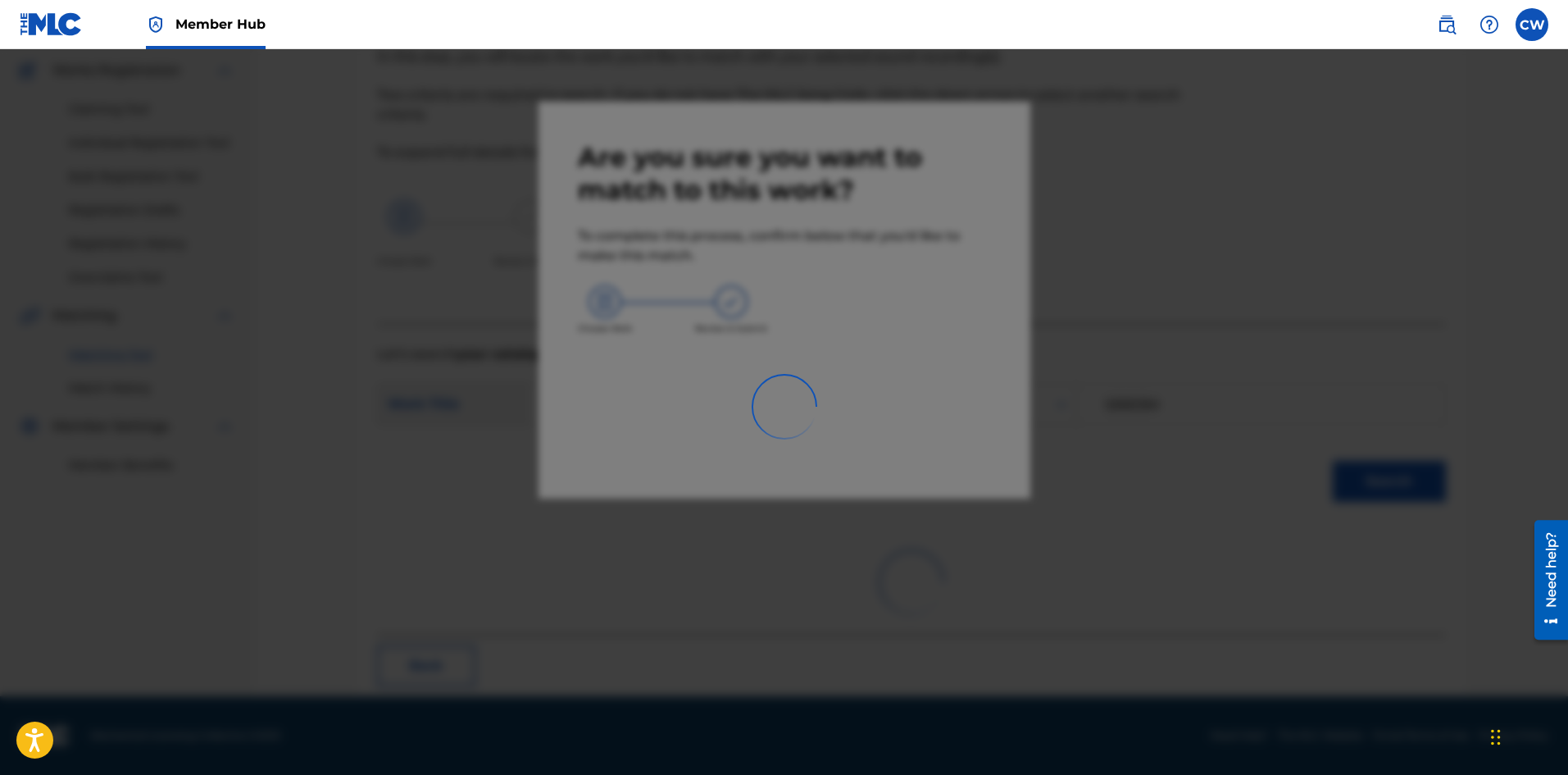
scroll to position [40, 0]
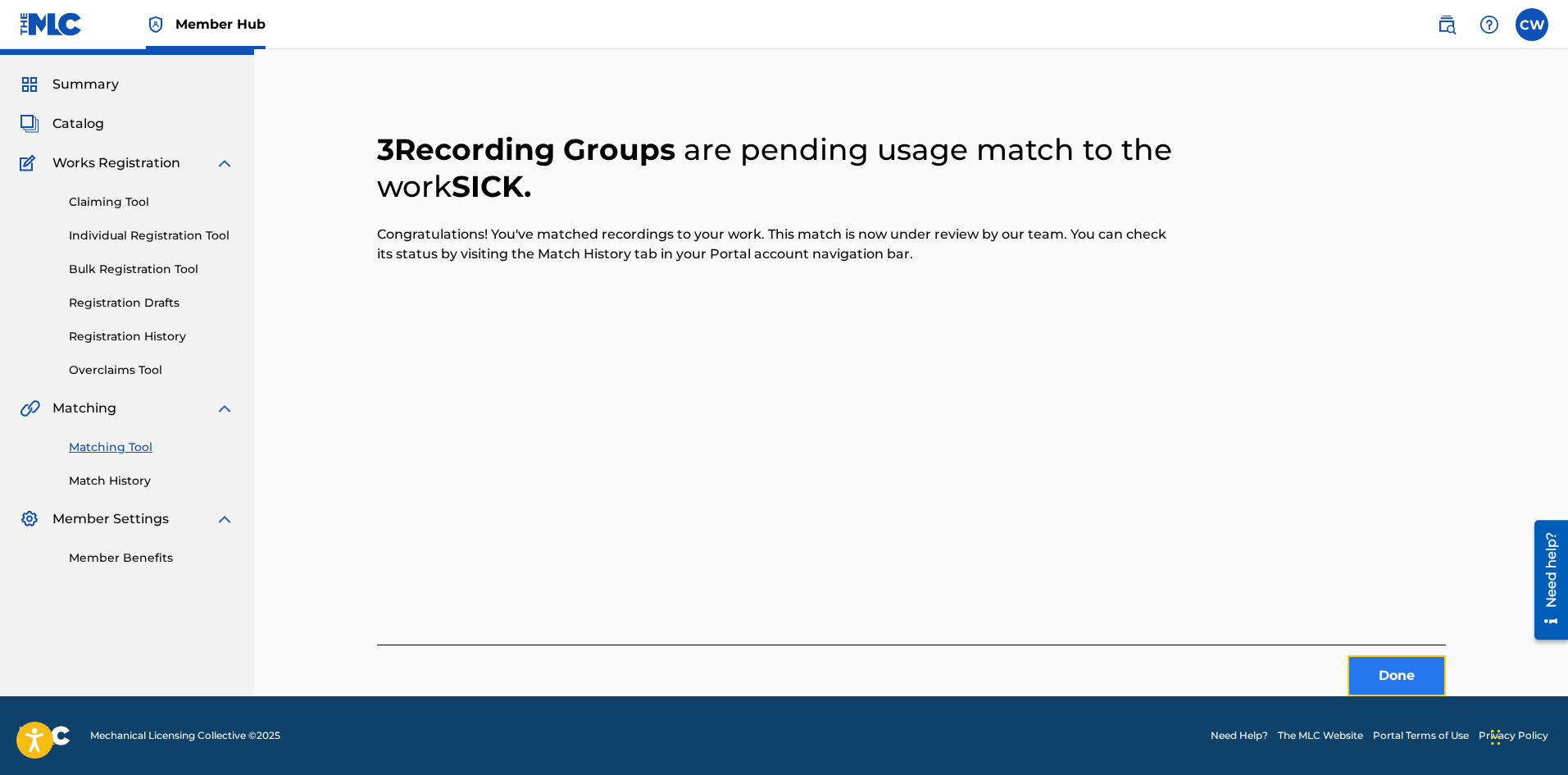
drag, startPoint x: 1373, startPoint y: 666, endPoint x: 1362, endPoint y: 663, distance: 11.4
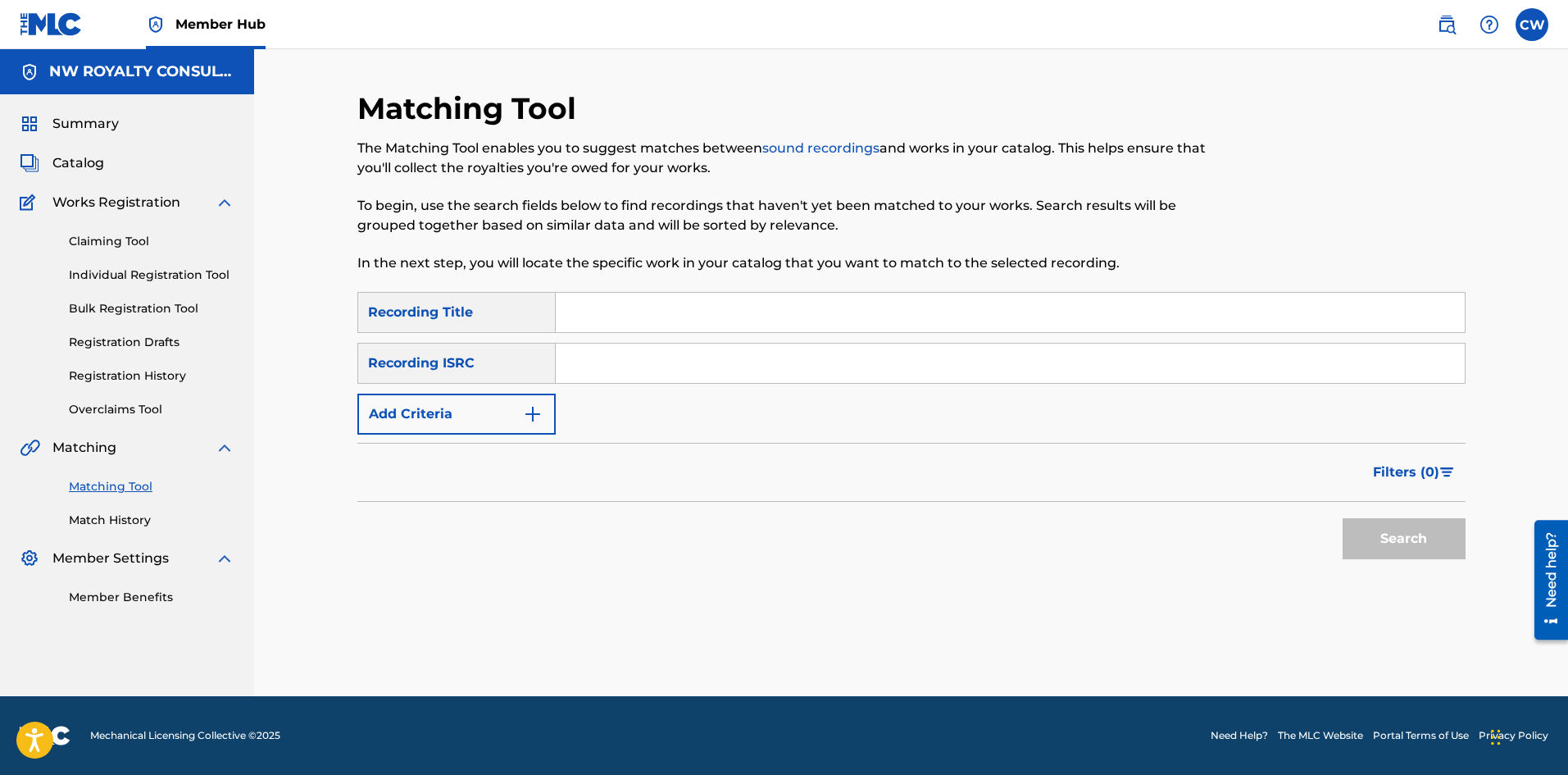
drag, startPoint x: 380, startPoint y: 443, endPoint x: 386, endPoint y: 438, distance: 7.8
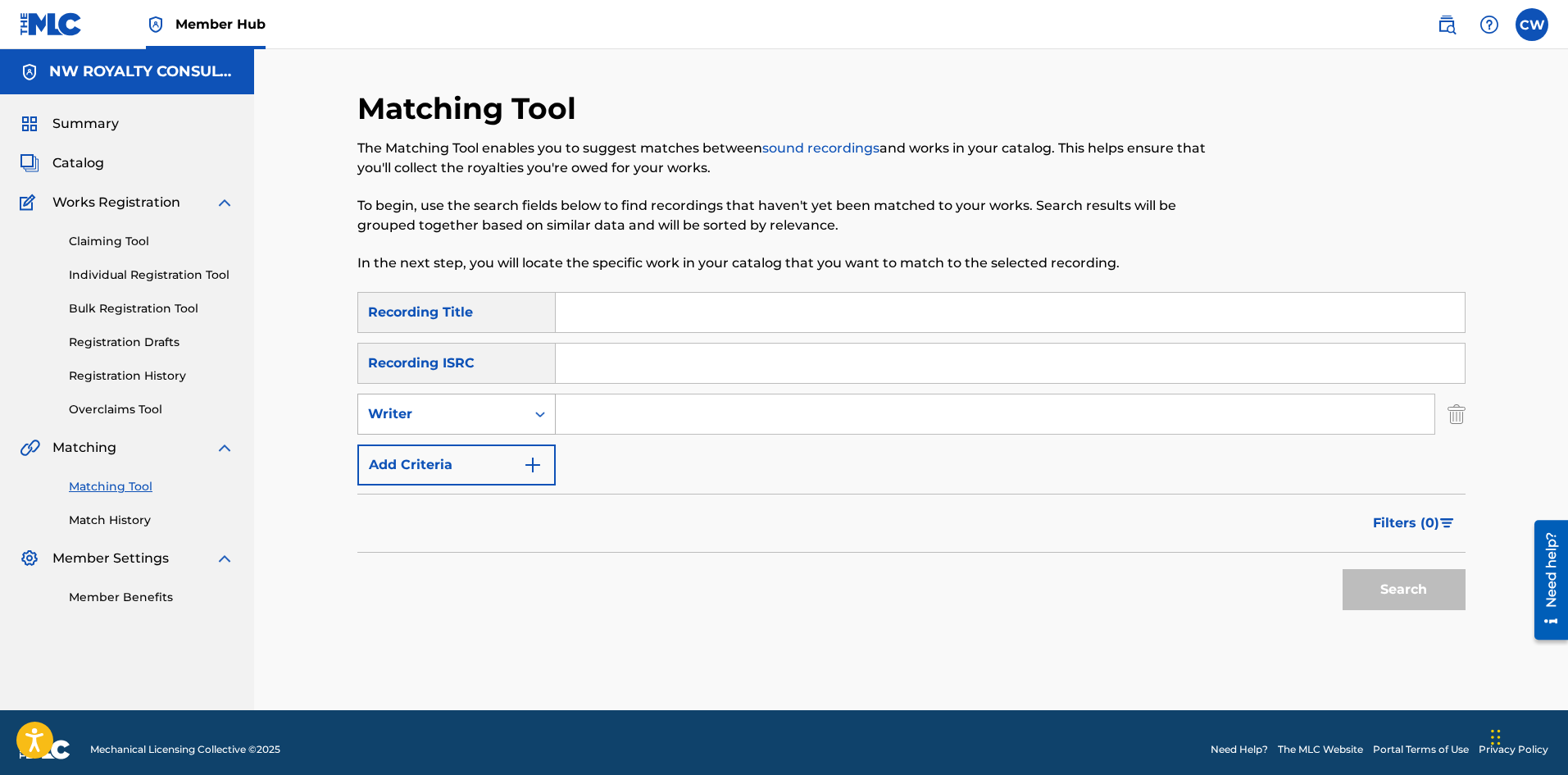
drag, startPoint x: 409, startPoint y: 419, endPoint x: 419, endPoint y: 430, distance: 14.9
type input "[PERSON_NAME]"
drag, startPoint x: 726, startPoint y: 310, endPoint x: 783, endPoint y: 332, distance: 61.1
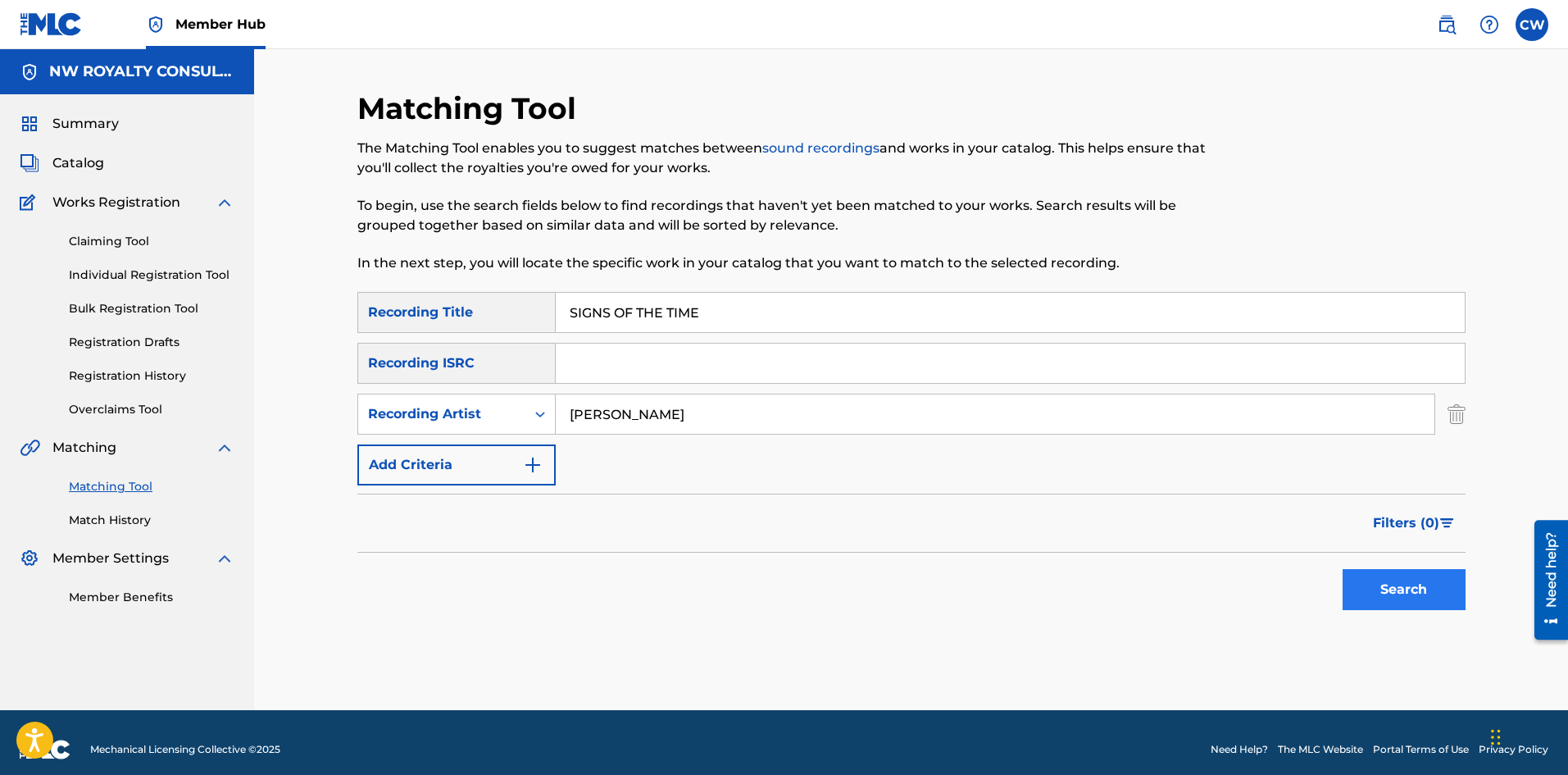
type input "SIGNS OF THE TIME"
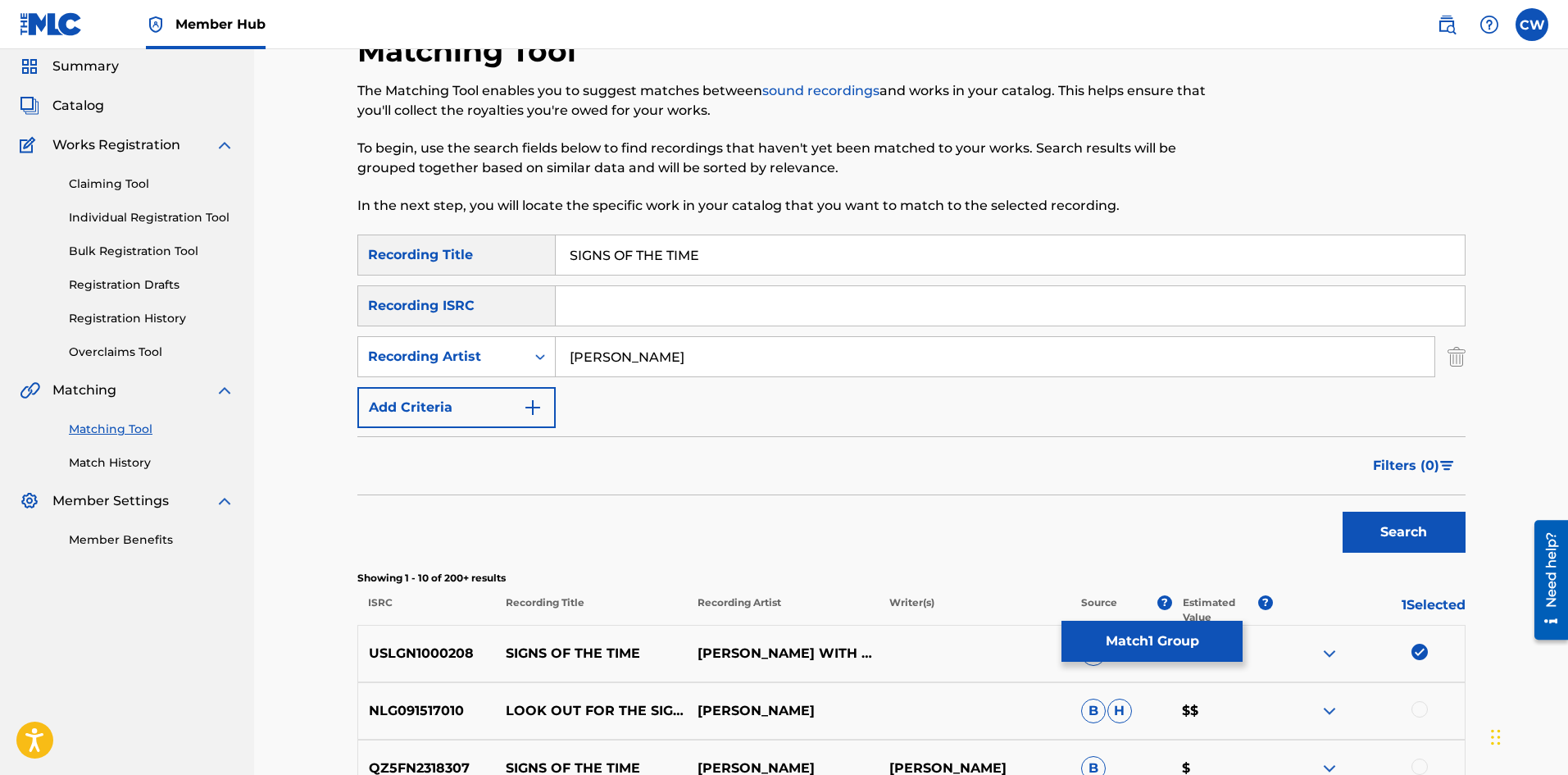
scroll to position [82, 0]
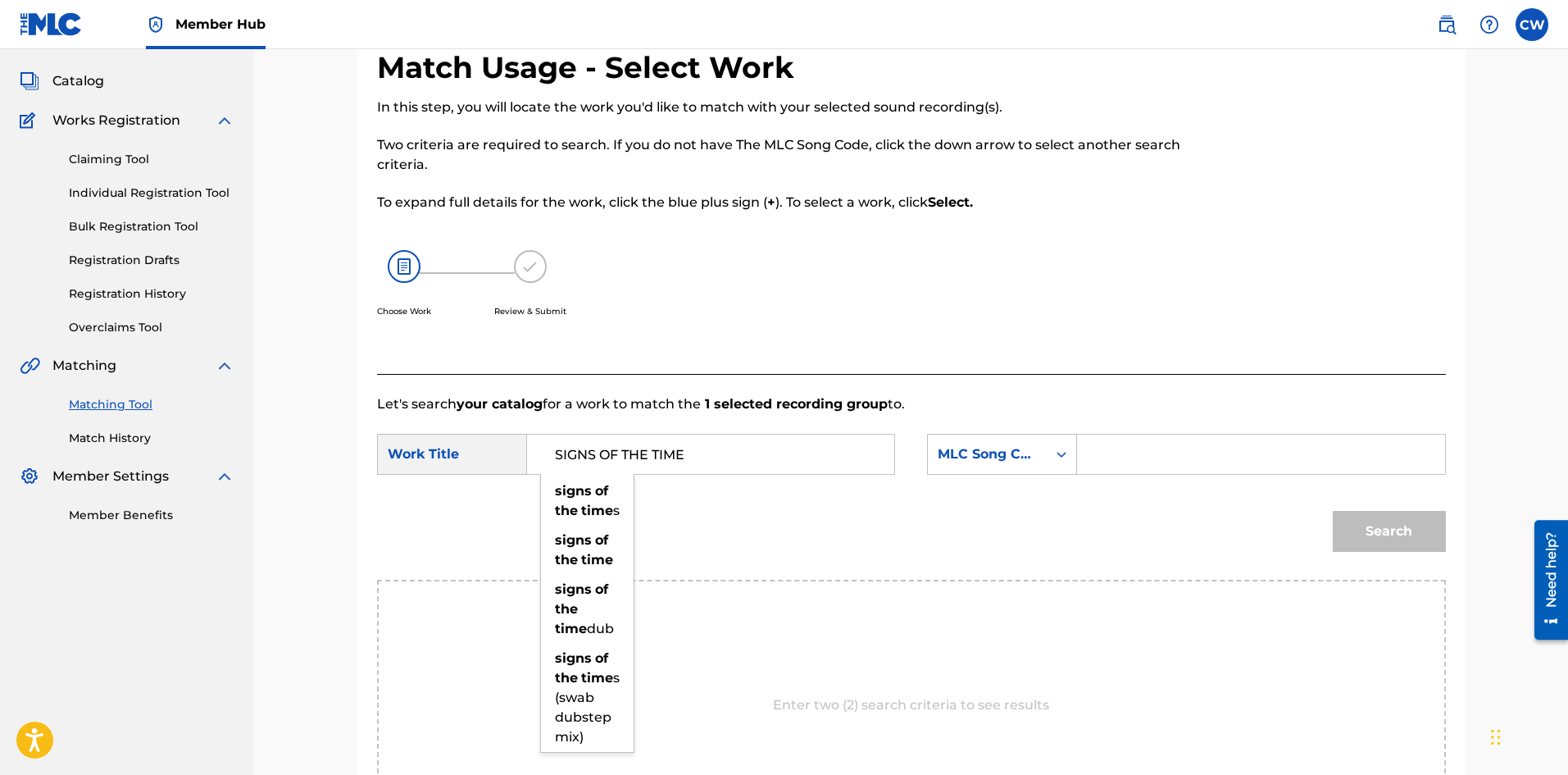
type input "SIGNS OF THE TIME"
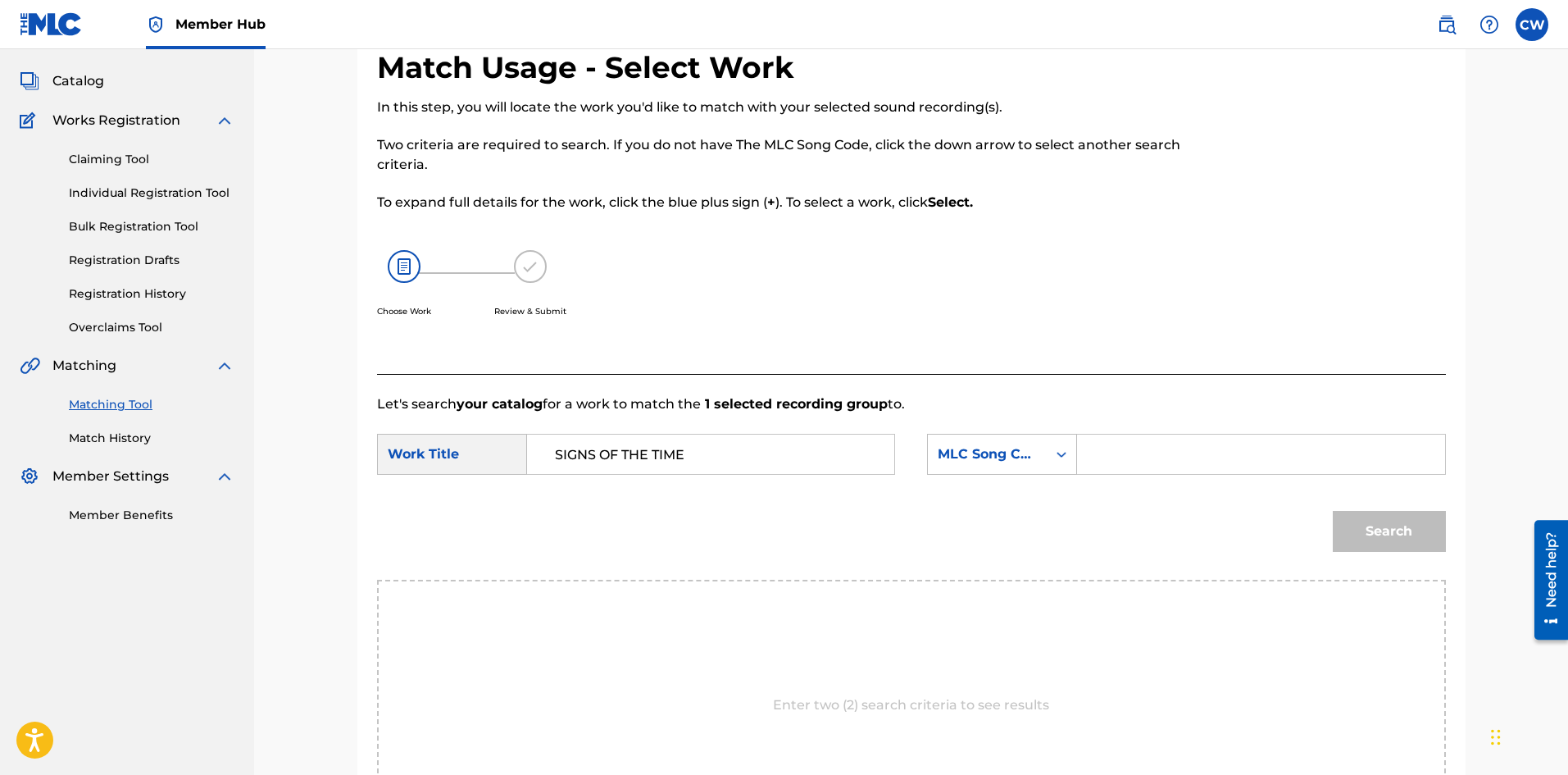
drag, startPoint x: 1132, startPoint y: 446, endPoint x: 1153, endPoint y: 445, distance: 21.0
type input "SC7VBC"
drag, startPoint x: 1502, startPoint y: 540, endPoint x: 1433, endPoint y: 535, distance: 69.2
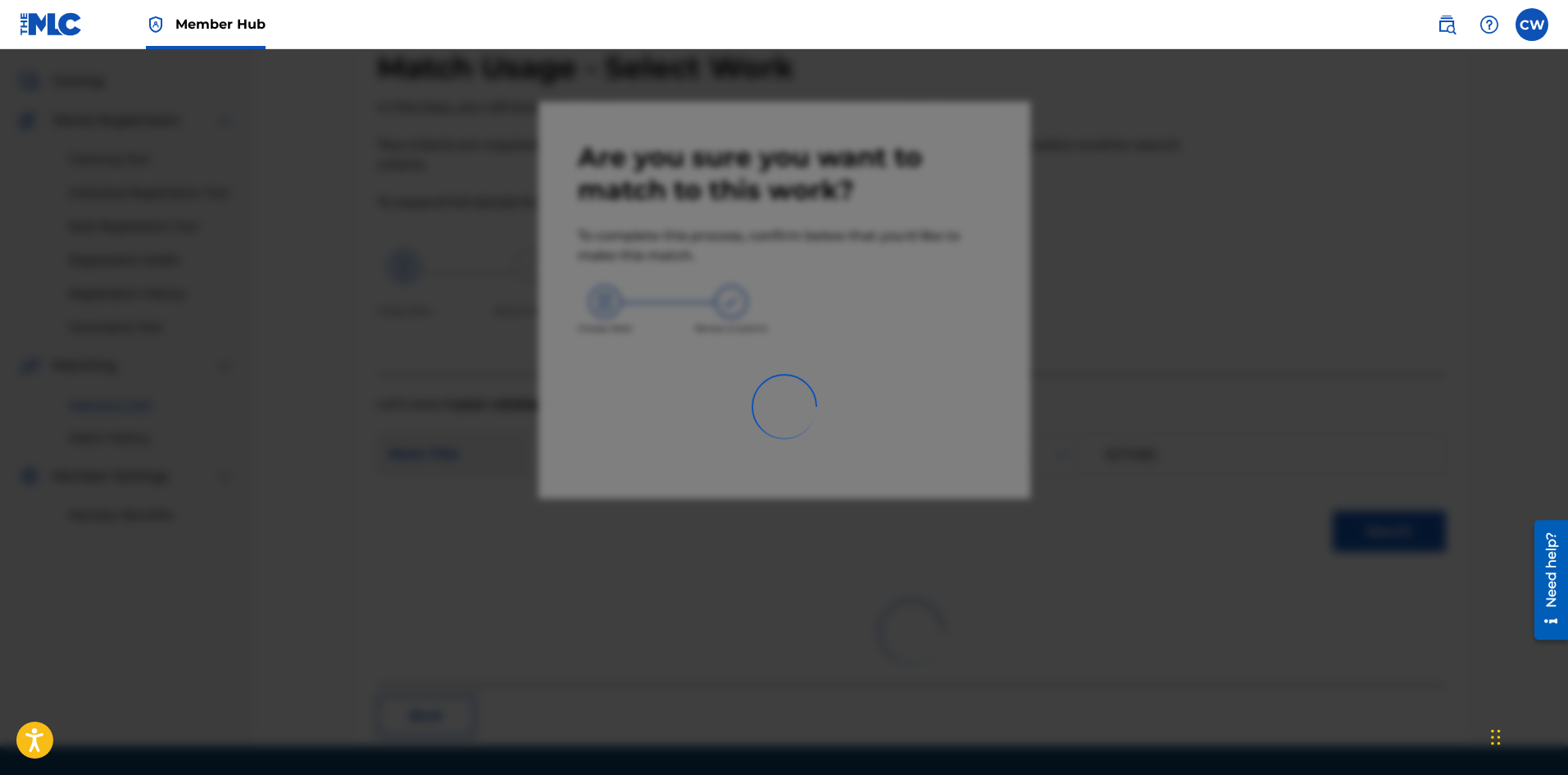
scroll to position [40, 0]
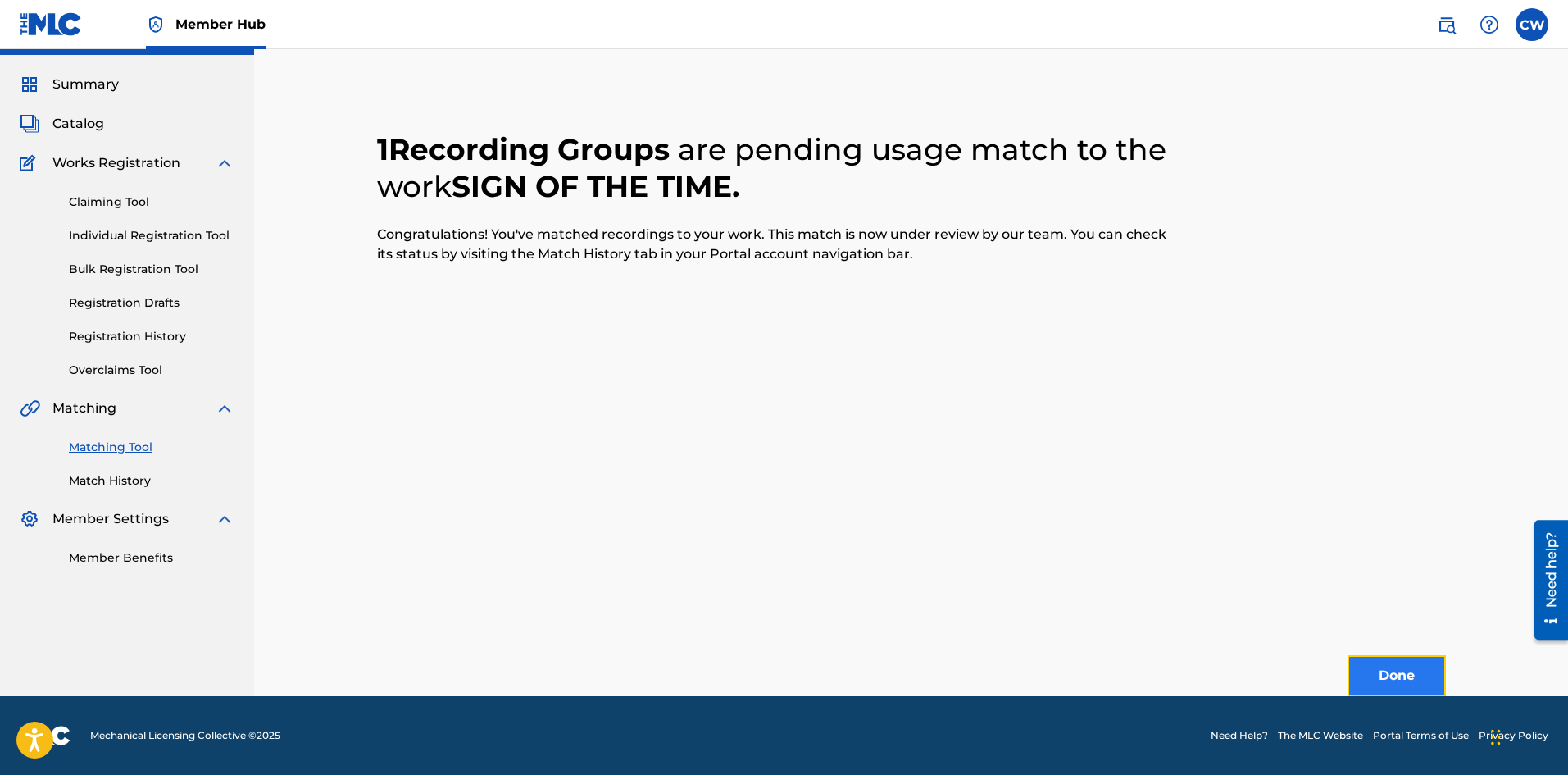
drag, startPoint x: 1399, startPoint y: 681, endPoint x: 1389, endPoint y: 679, distance: 10.2
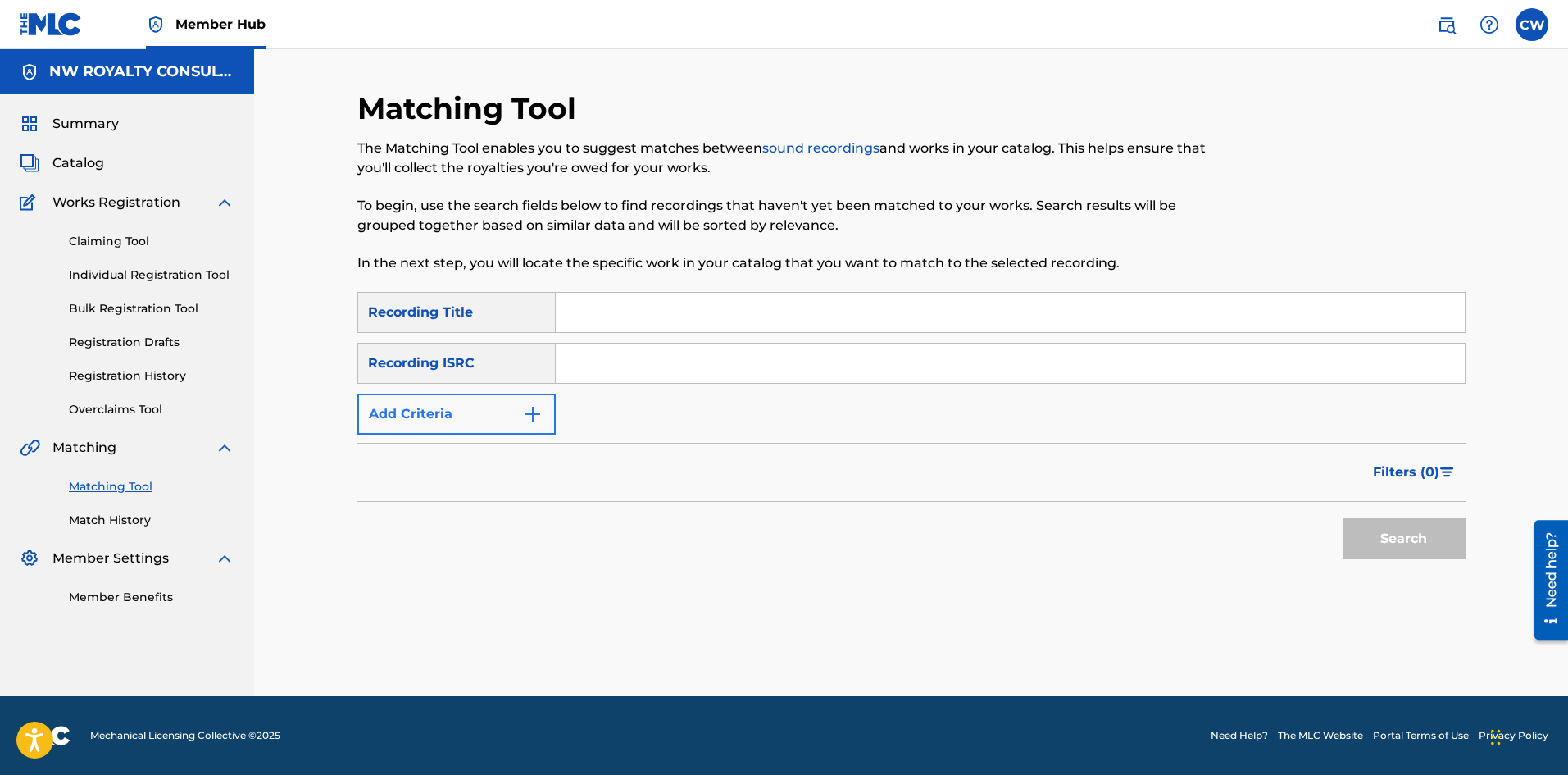
drag, startPoint x: 529, startPoint y: 441, endPoint x: 508, endPoint y: 414, distance: 34.2
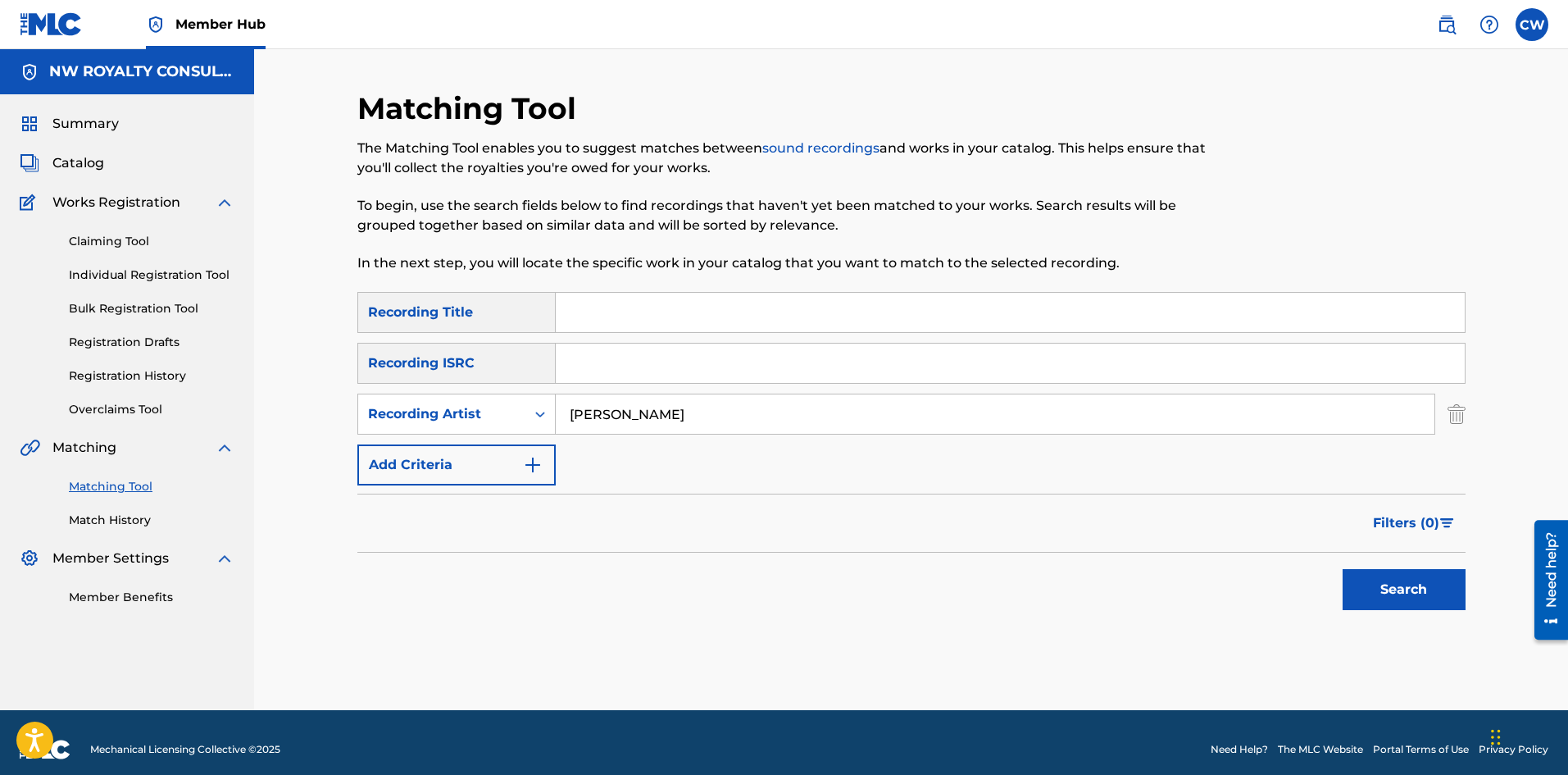
type input "[PERSON_NAME]"
type input "SIGNS OF THE TIMES"
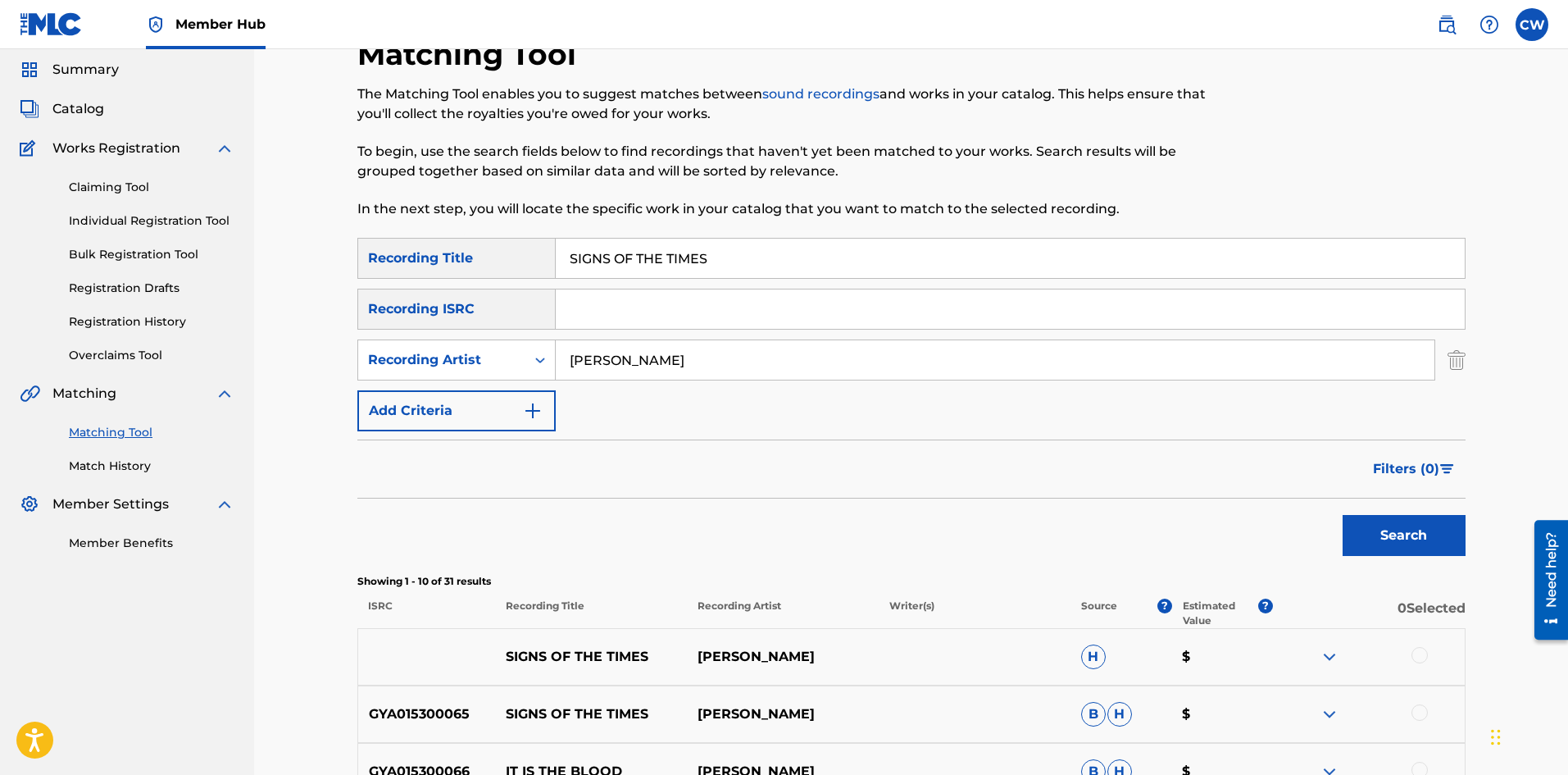
scroll to position [82, 0]
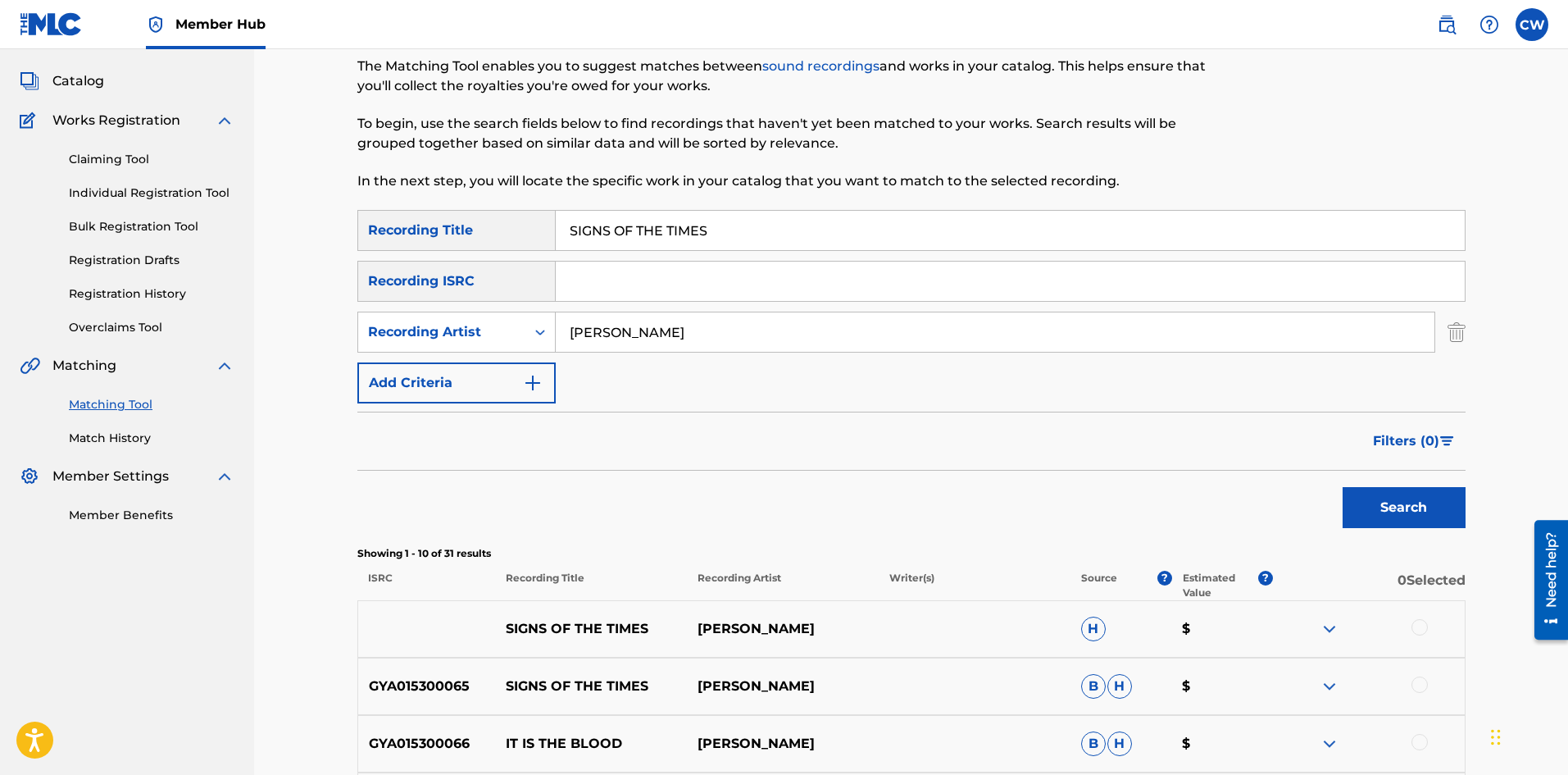
drag, startPoint x: 1423, startPoint y: 633, endPoint x: 1408, endPoint y: 625, distance: 17.0
drag, startPoint x: 1421, startPoint y: 686, endPoint x: 1356, endPoint y: 682, distance: 65.1
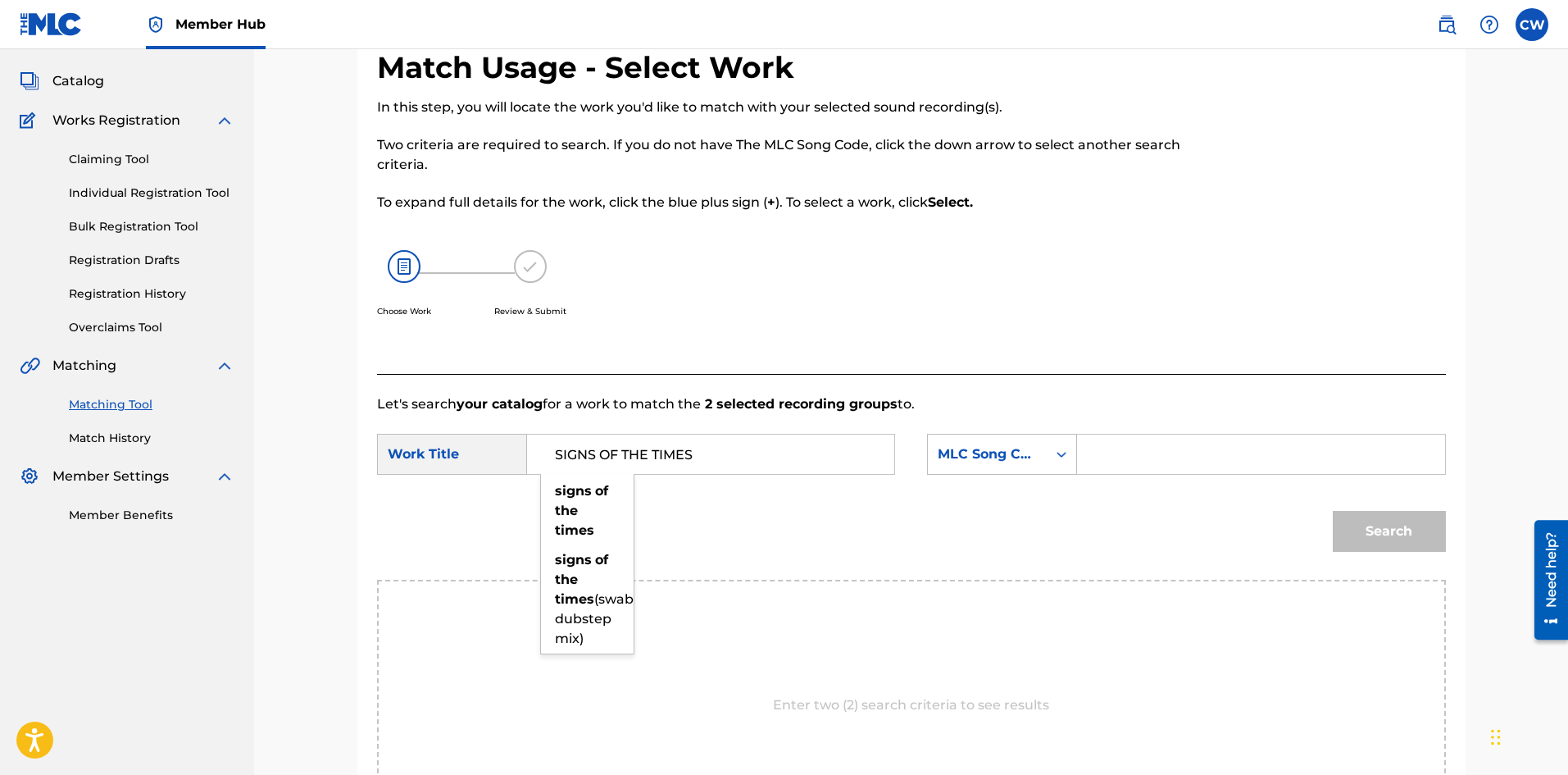
type input "SIGNS OF THE TIMES"
drag, startPoint x: 1143, startPoint y: 441, endPoint x: 1149, endPoint y: 449, distance: 10.0
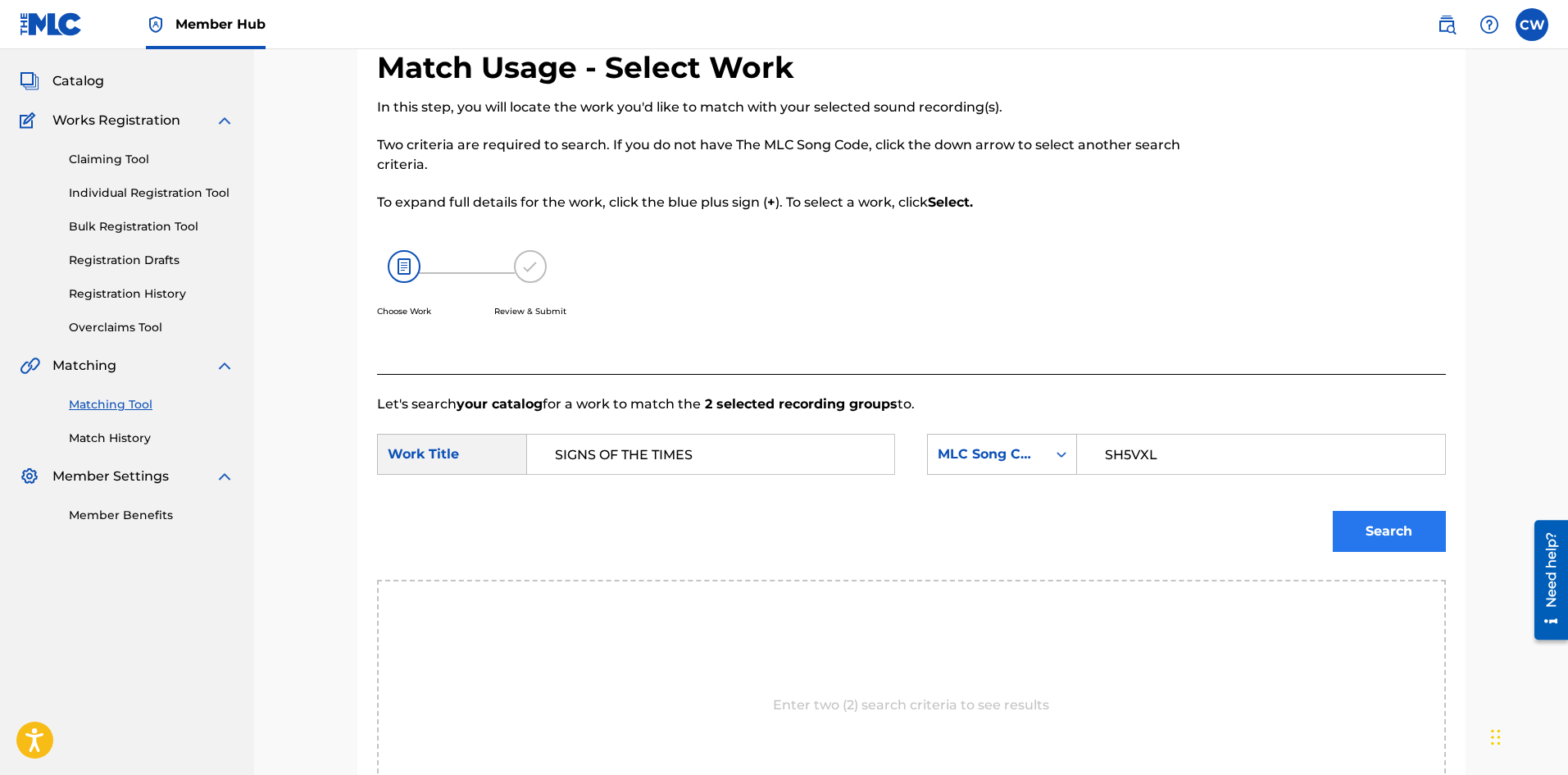
type input "SH5VXL"
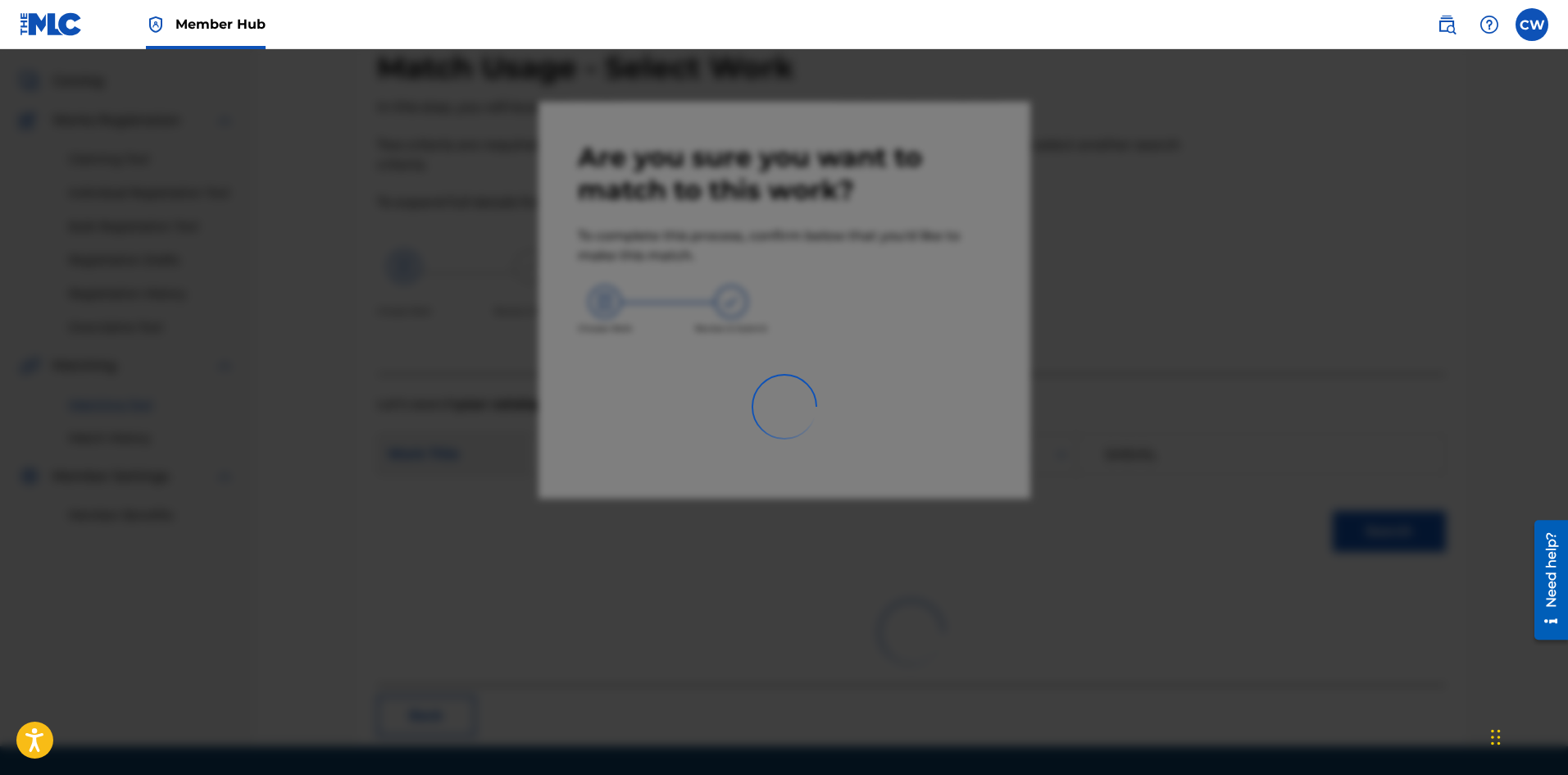
scroll to position [40, 0]
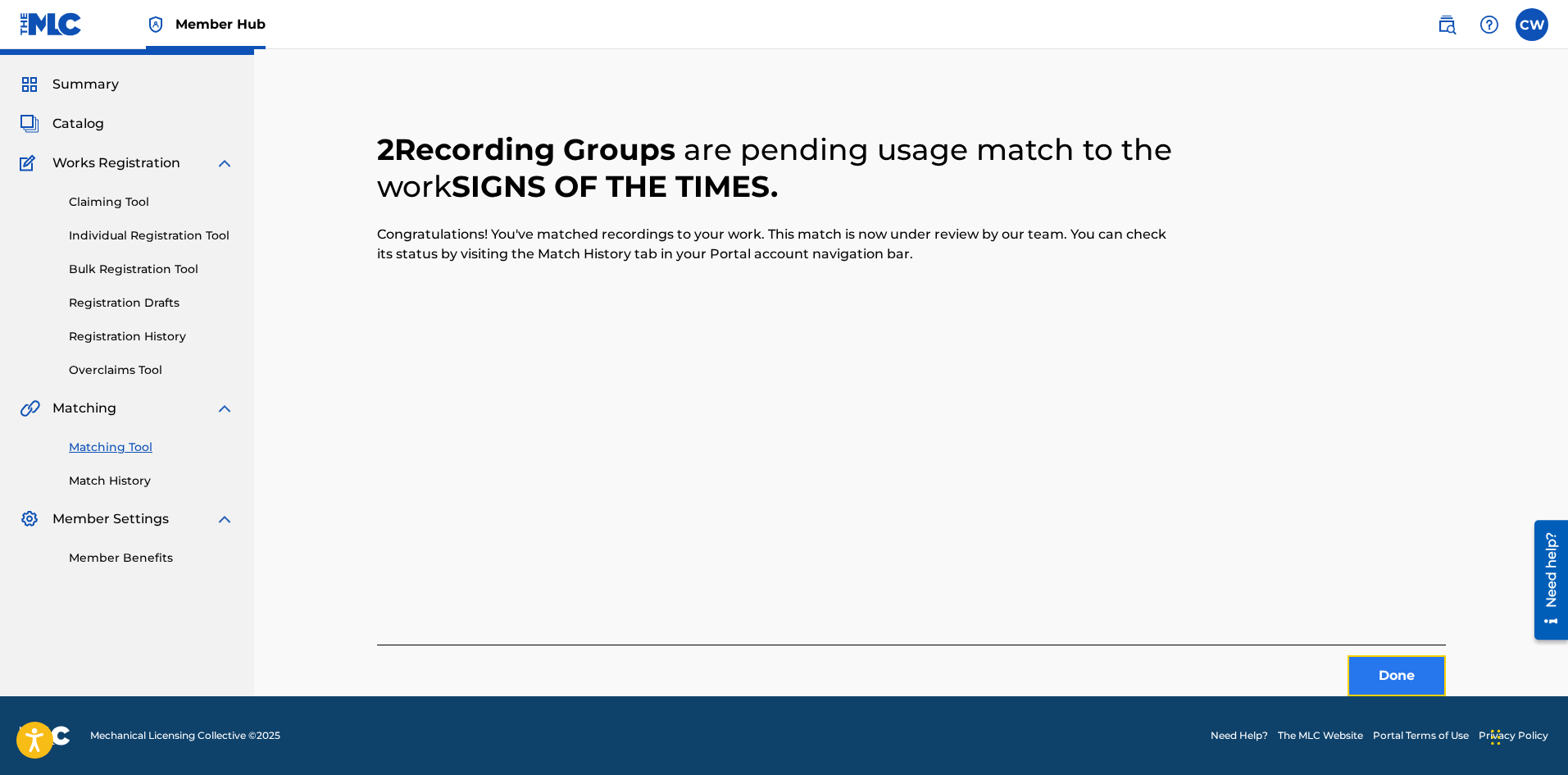
drag, startPoint x: 1422, startPoint y: 670, endPoint x: 1391, endPoint y: 660, distance: 32.6
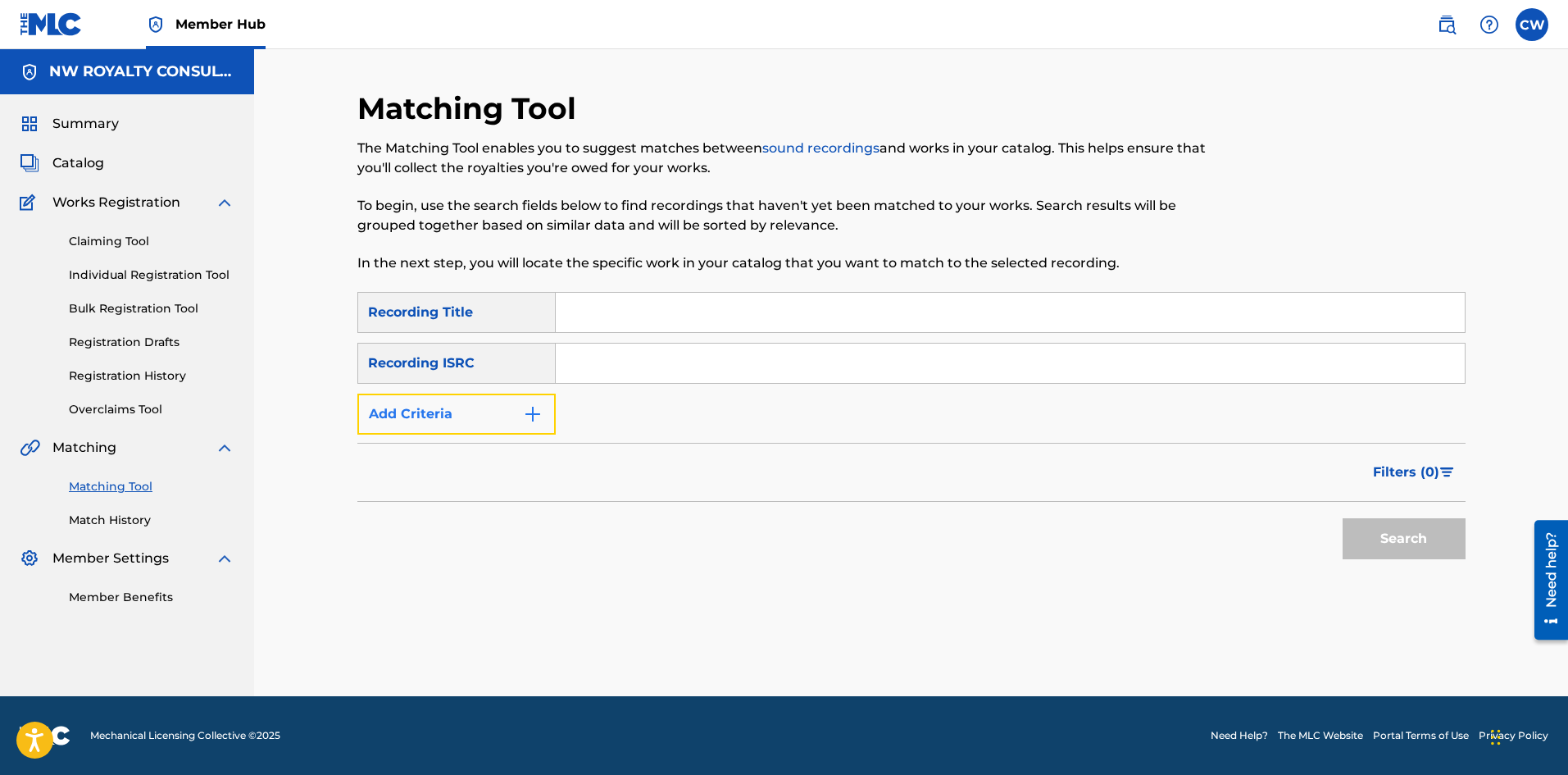
drag, startPoint x: 513, startPoint y: 411, endPoint x: 470, endPoint y: 444, distance: 54.2
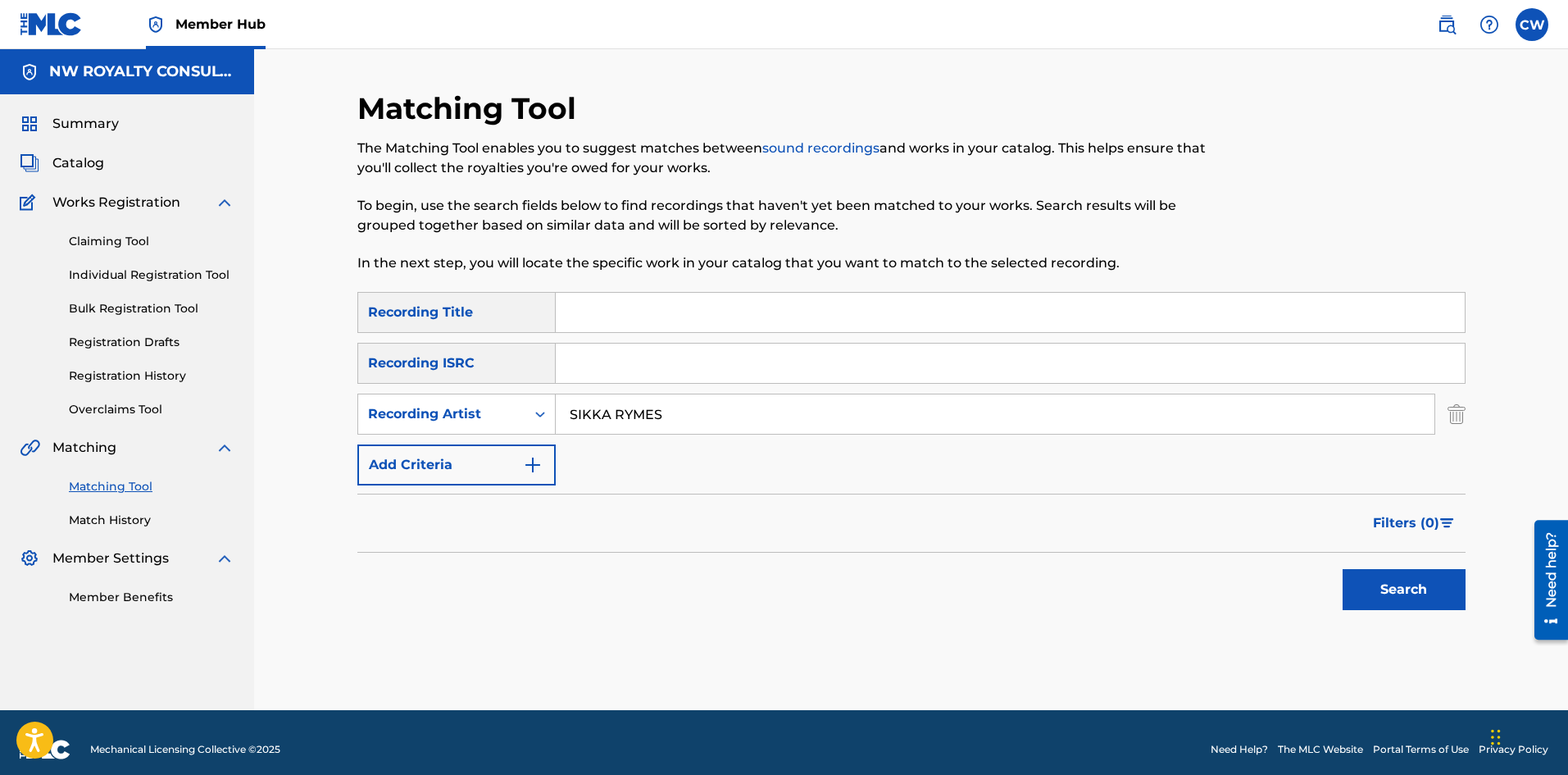
type input "SIKKA RYMES"
type input "SIKKA RYMES THUMBS UP"
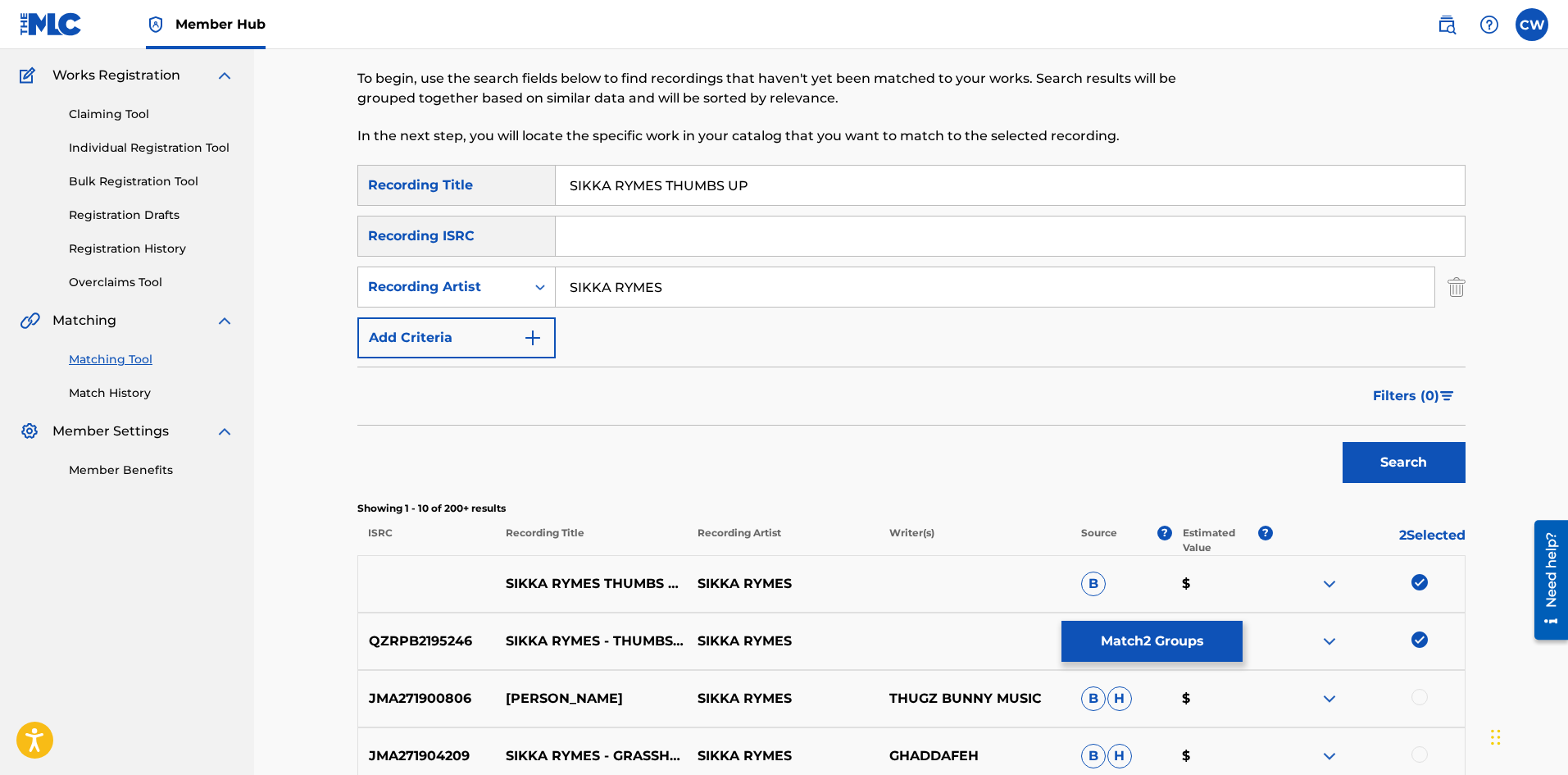
scroll to position [164, 0]
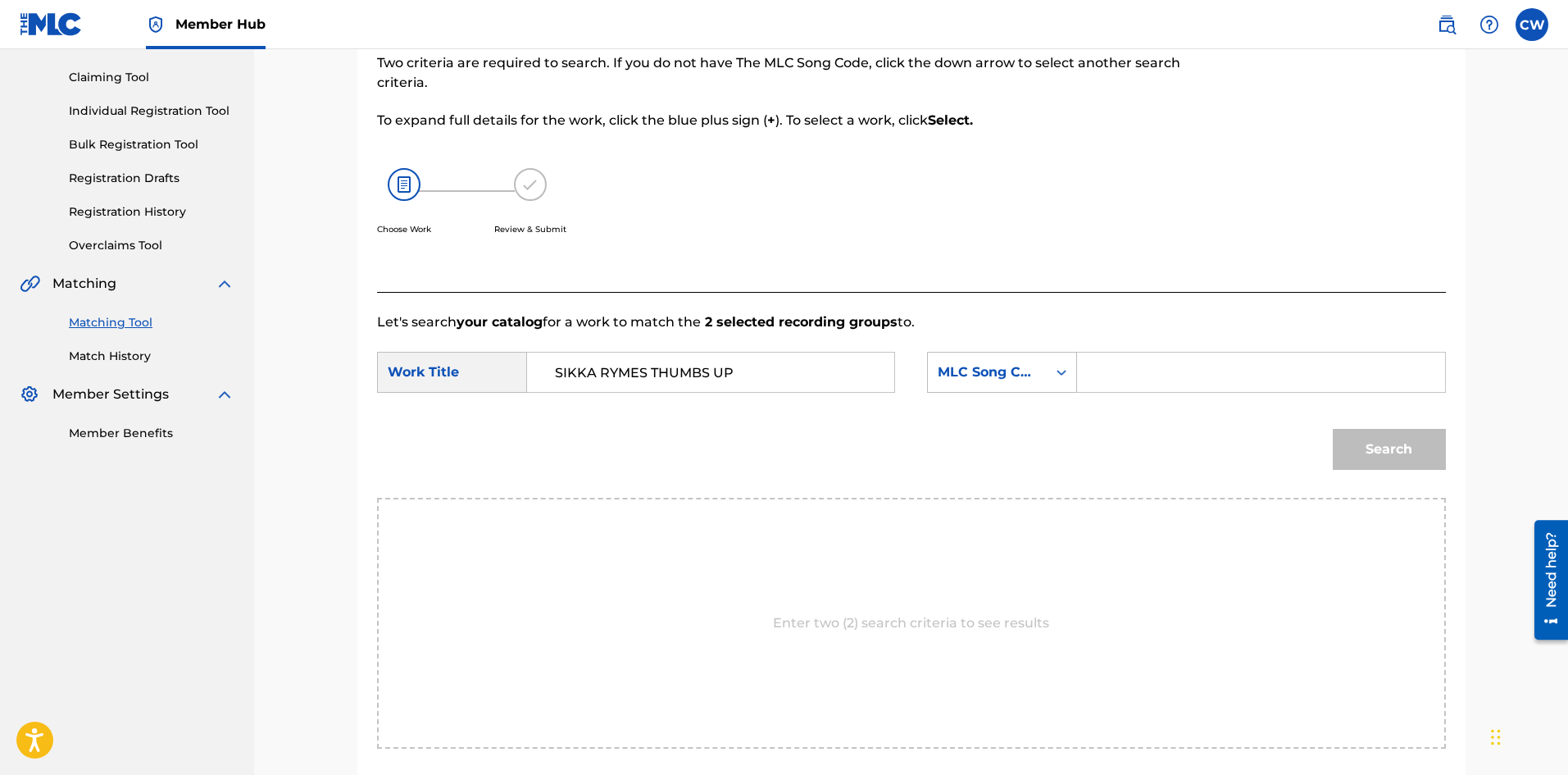
type input "SIKKA RYMES THUMBS UP"
drag, startPoint x: 1139, startPoint y: 383, endPoint x: 1195, endPoint y: 391, distance: 56.6
type input "TA6WTM"
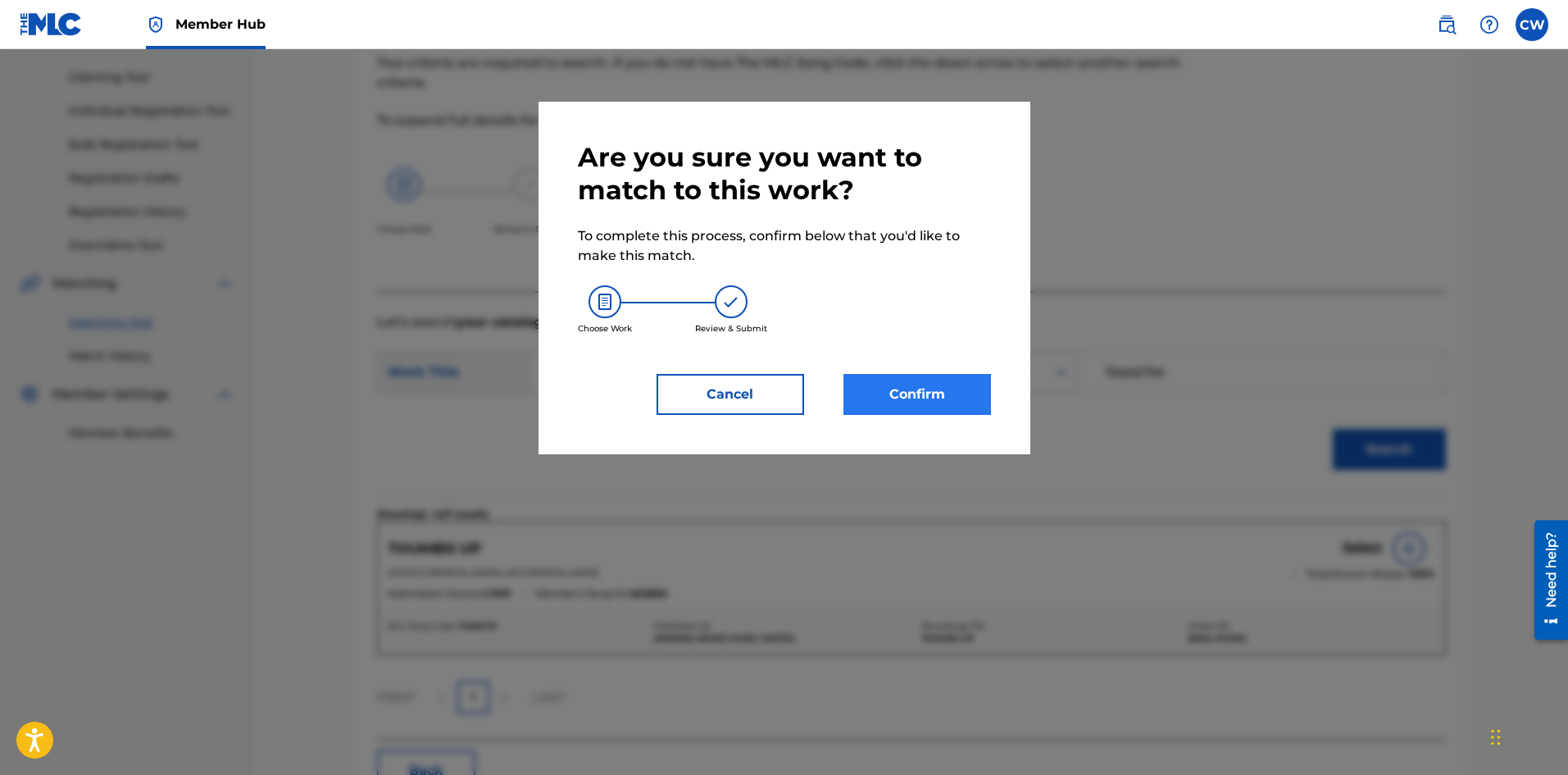
drag, startPoint x: 973, startPoint y: 415, endPoint x: 951, endPoint y: 407, distance: 23.4
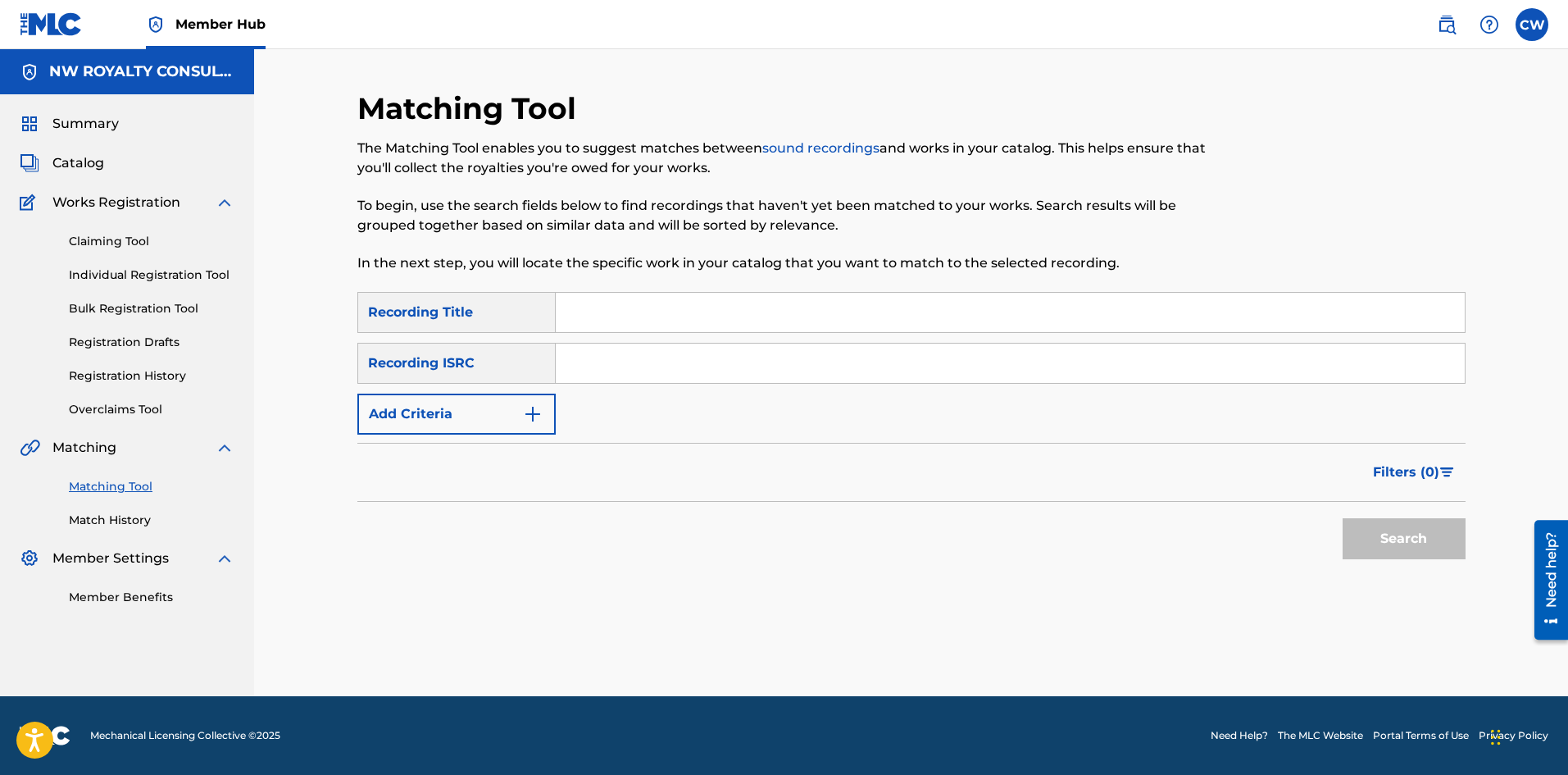
scroll to position [0, 0]
drag, startPoint x: 506, startPoint y: 427, endPoint x: 501, endPoint y: 419, distance: 9.4
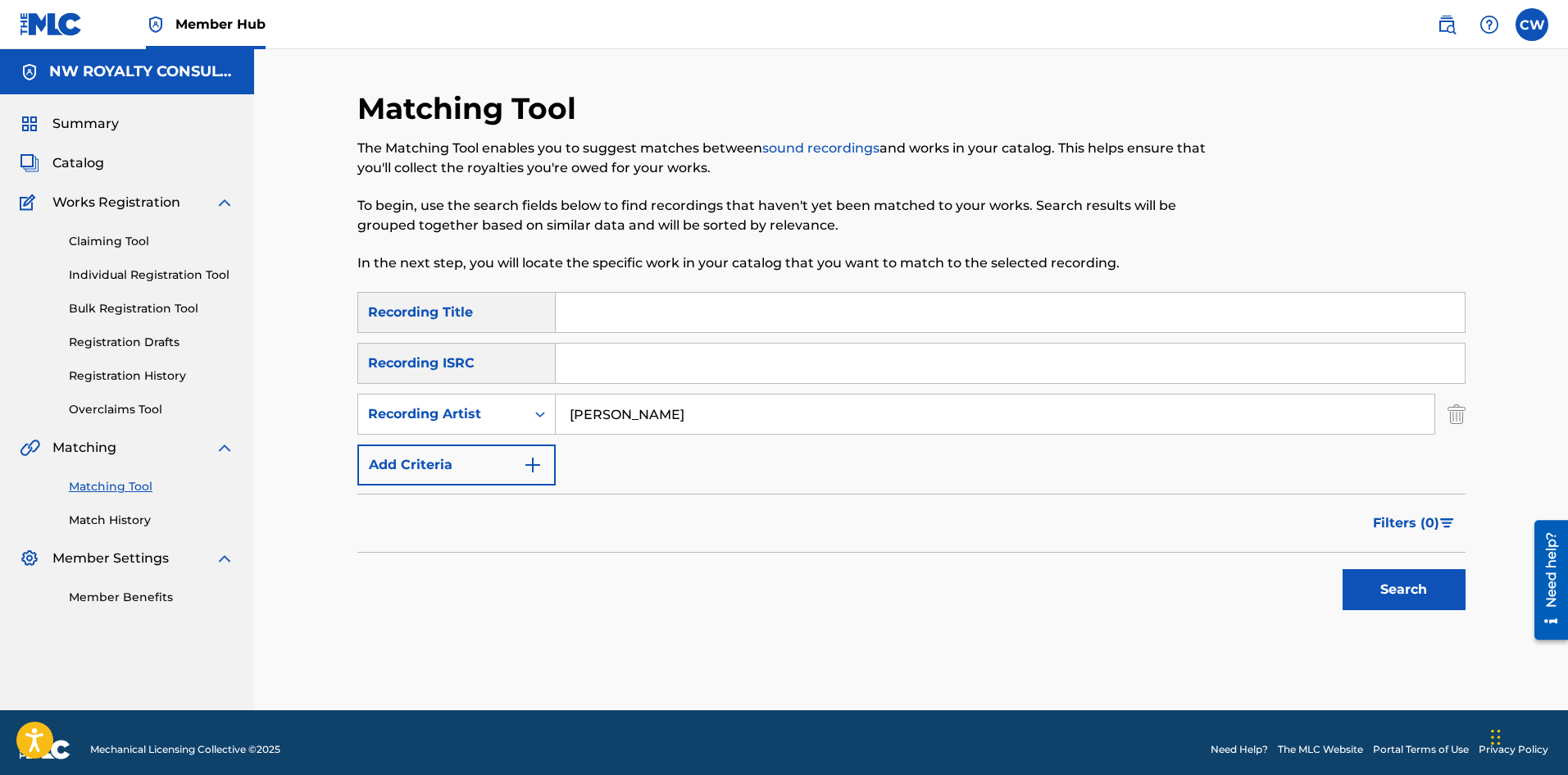
type input "[PERSON_NAME]"
type input "SILENT RIVER RUNS DEEP"
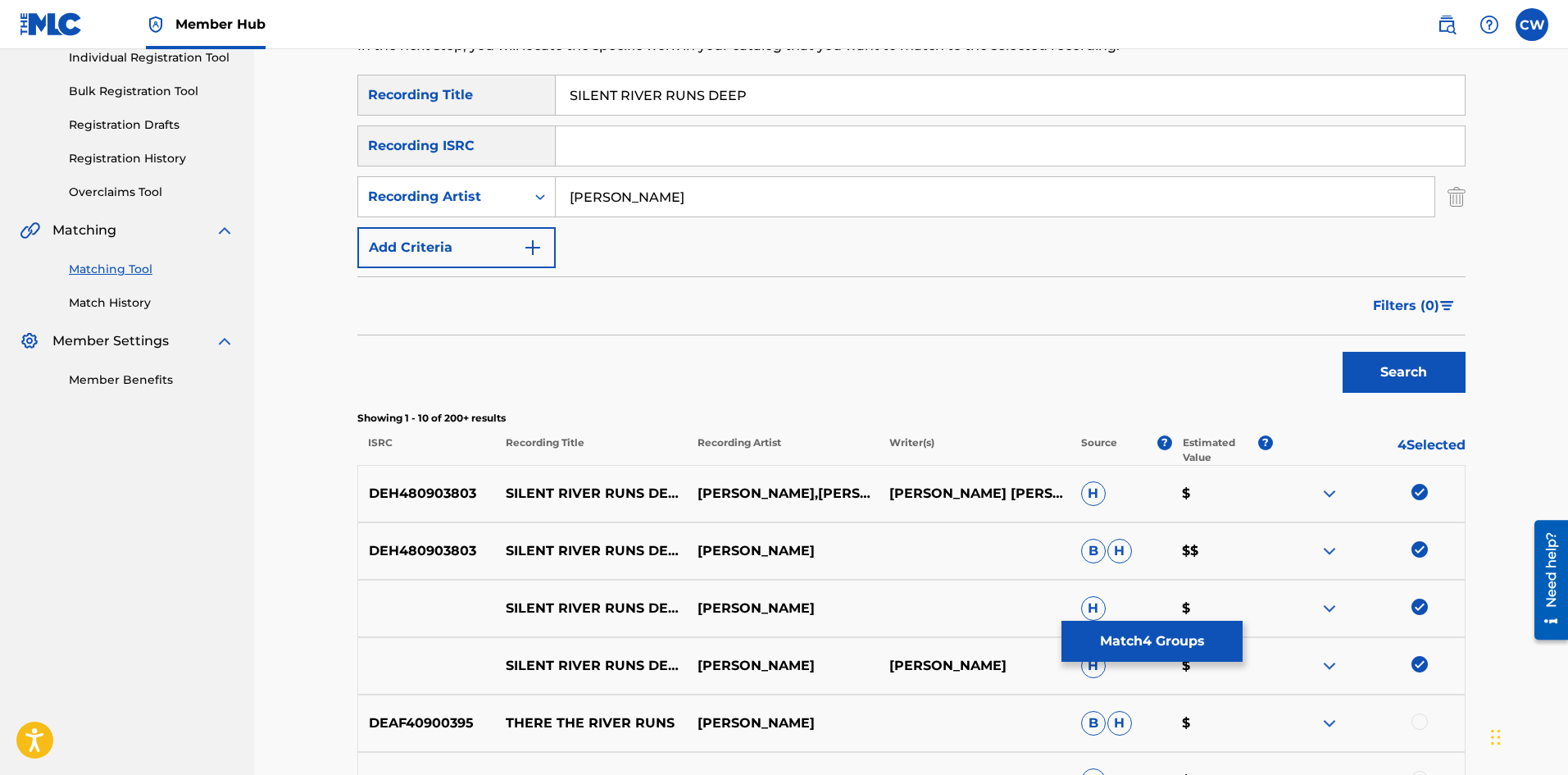
scroll to position [246, 0]
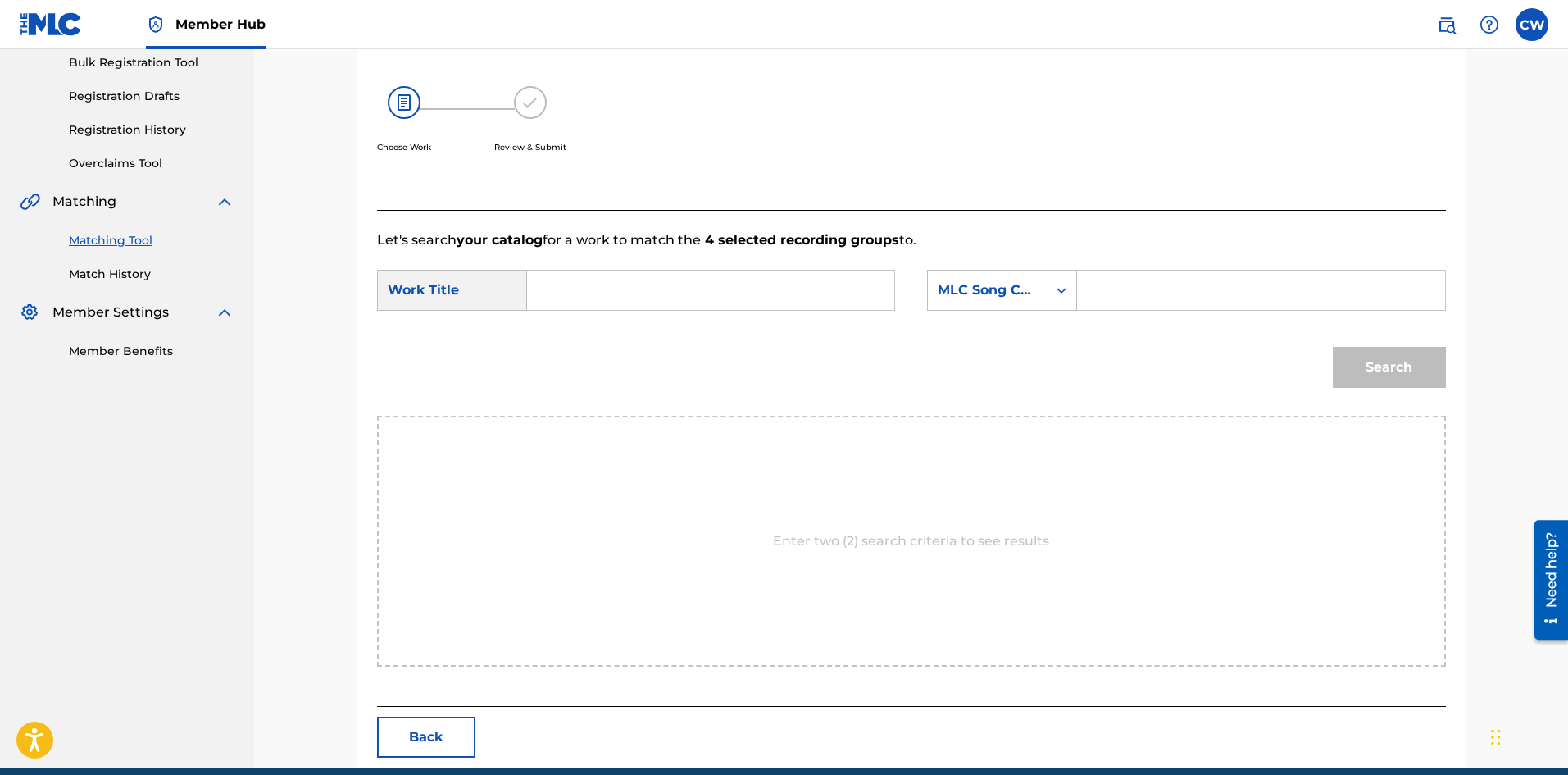
drag, startPoint x: 766, startPoint y: 317, endPoint x: 757, endPoint y: 309, distance: 12.0
type input "SILENT RIVER RUNS DEEP"
drag, startPoint x: 1178, startPoint y: 268, endPoint x: 1193, endPoint y: 288, distance: 25.0
type input "S59D8X"
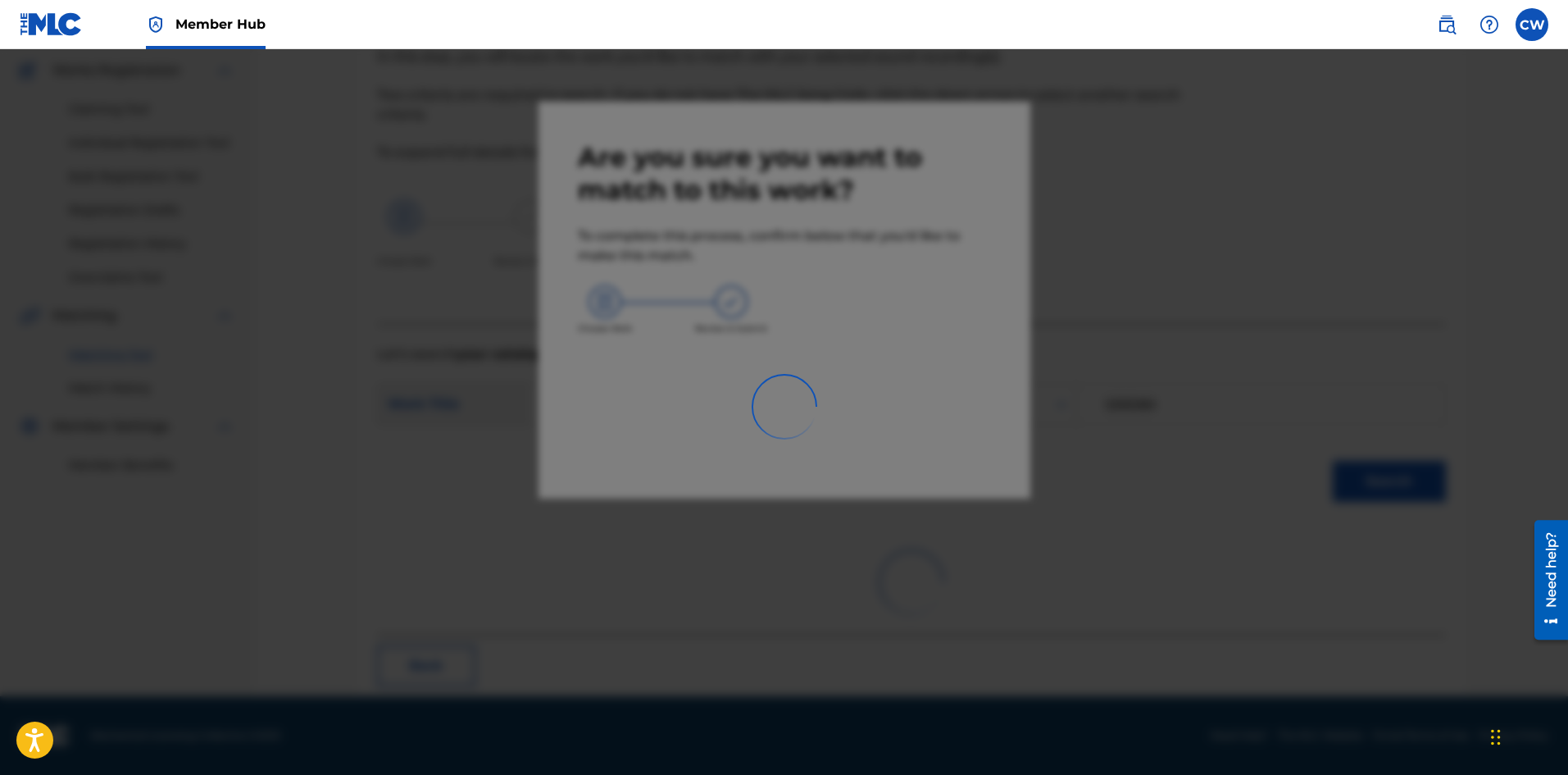
scroll to position [40, 0]
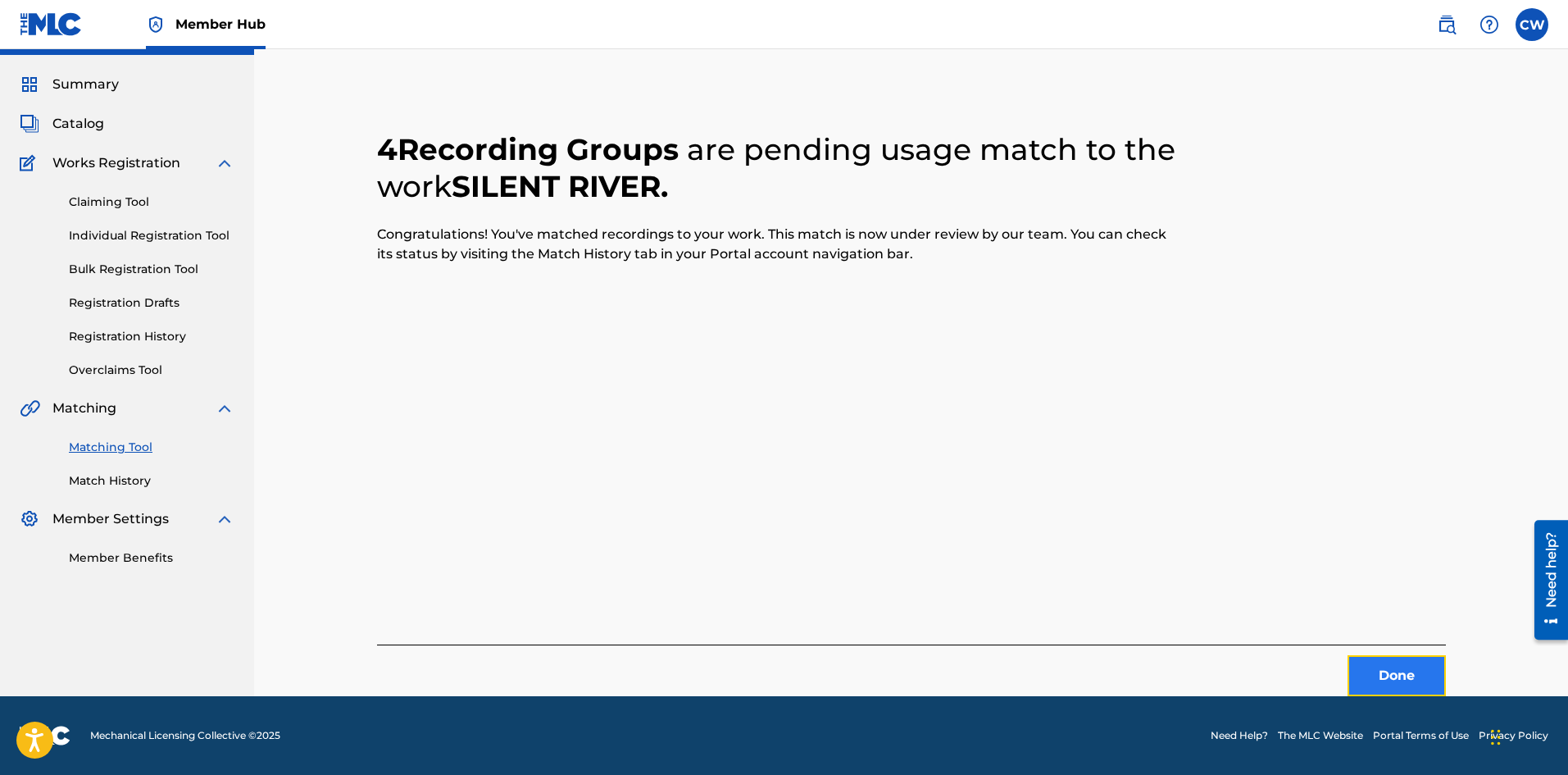
drag, startPoint x: 1400, startPoint y: 676, endPoint x: 1384, endPoint y: 672, distance: 16.5
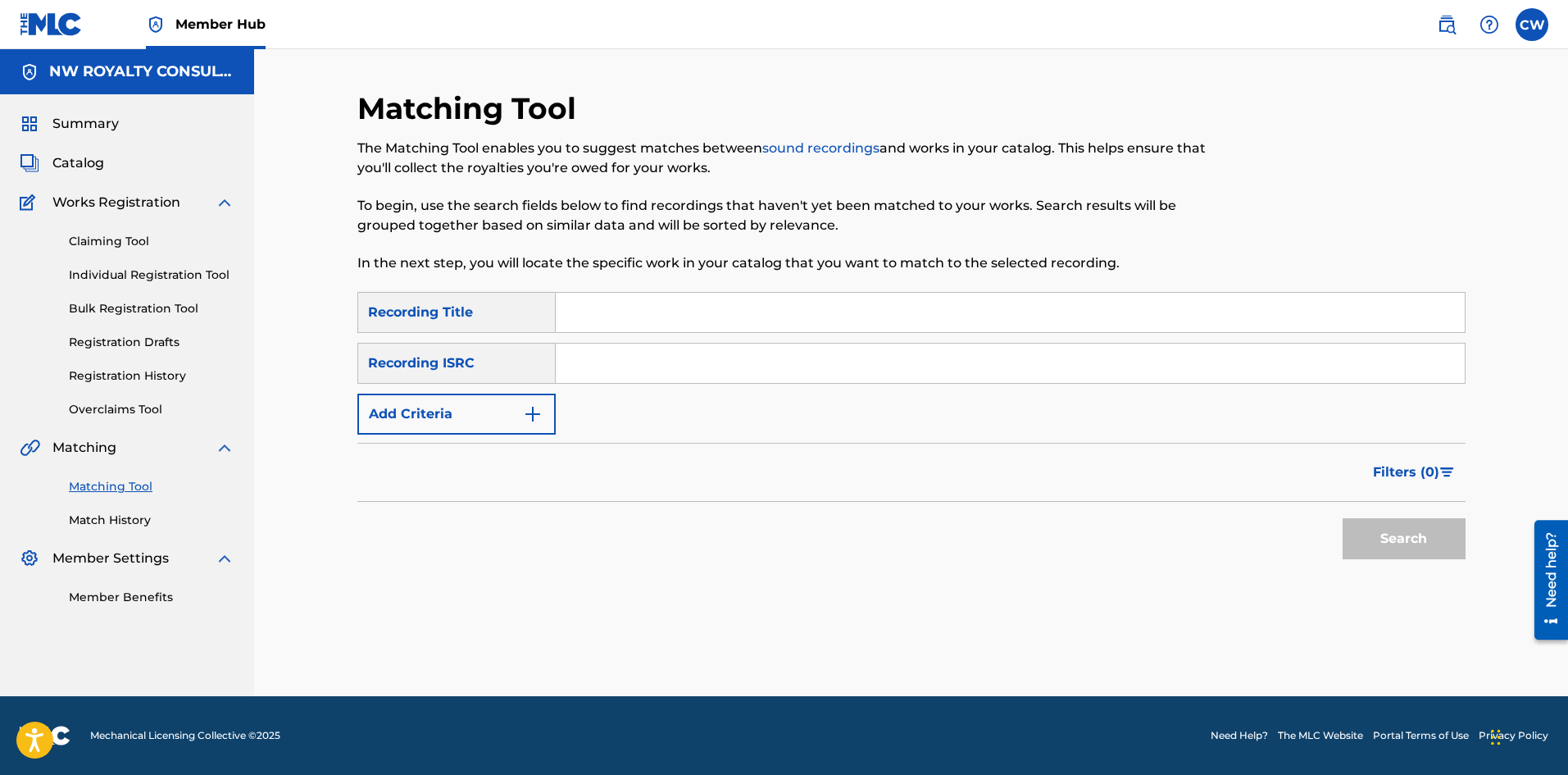
scroll to position [0, 0]
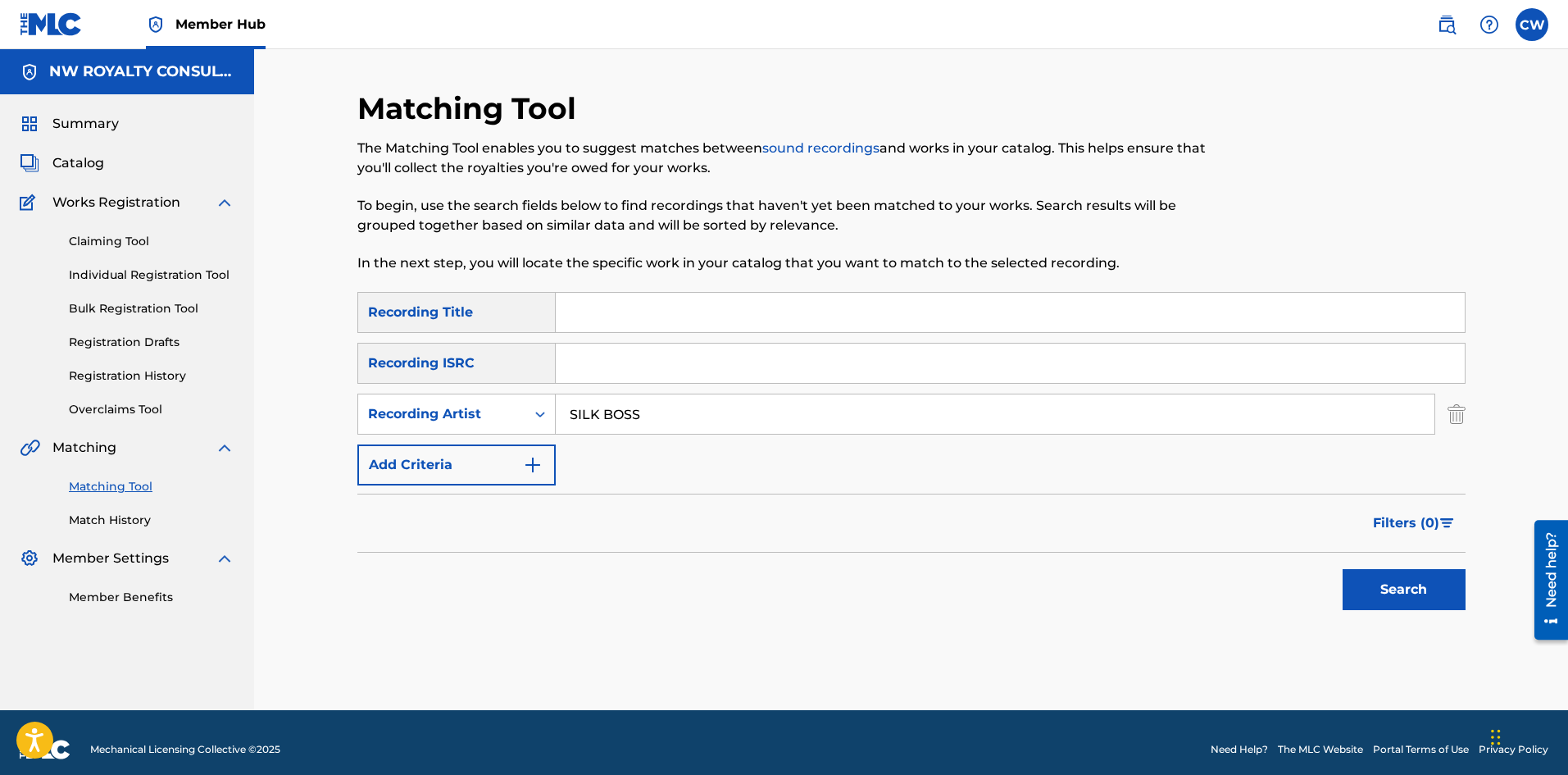
type input "SILK BOSS"
drag, startPoint x: 744, startPoint y: 322, endPoint x: 756, endPoint y: 309, distance: 17.7
type input "SILK BOSS EEH"
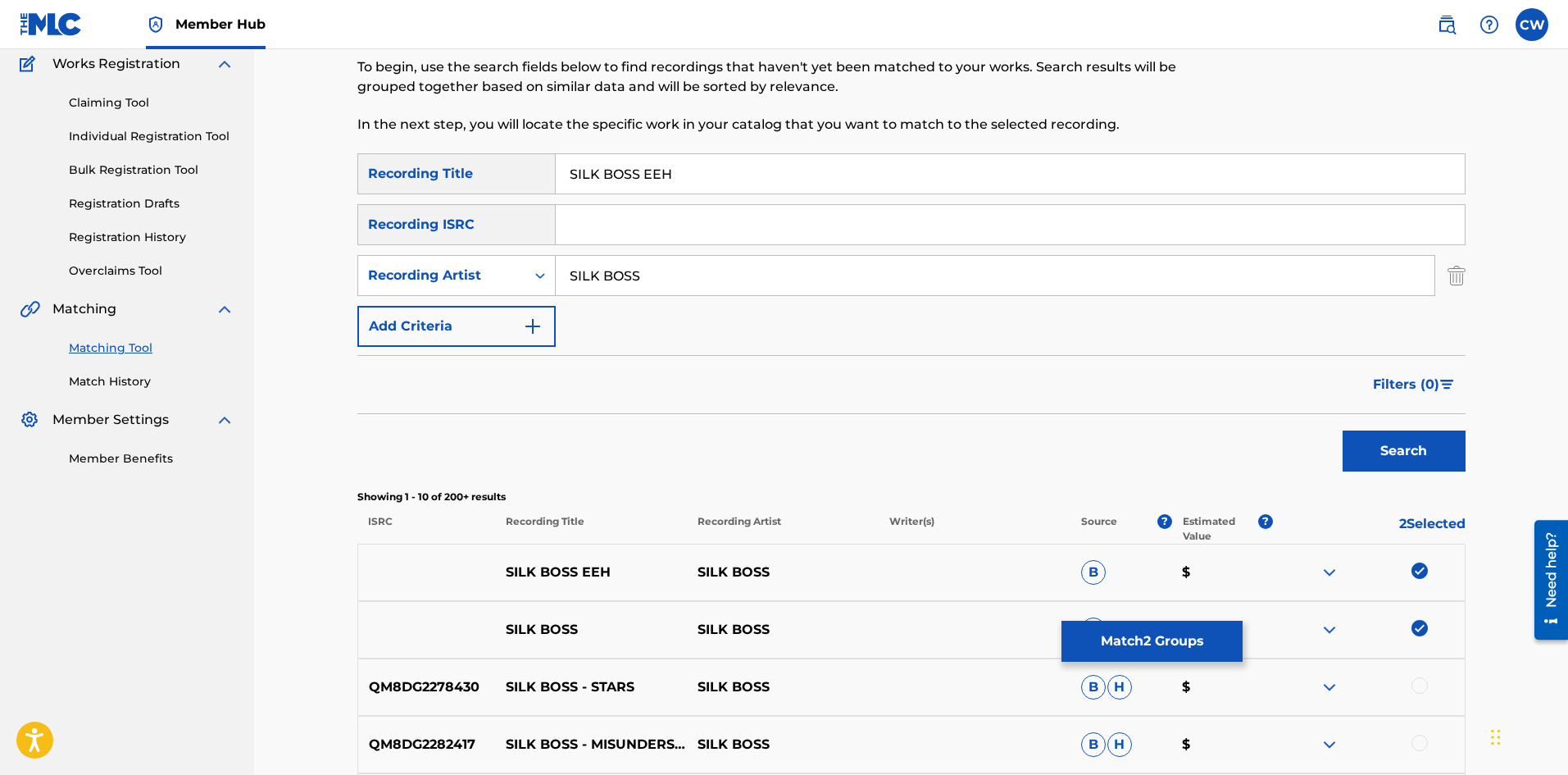
scroll to position [164, 0]
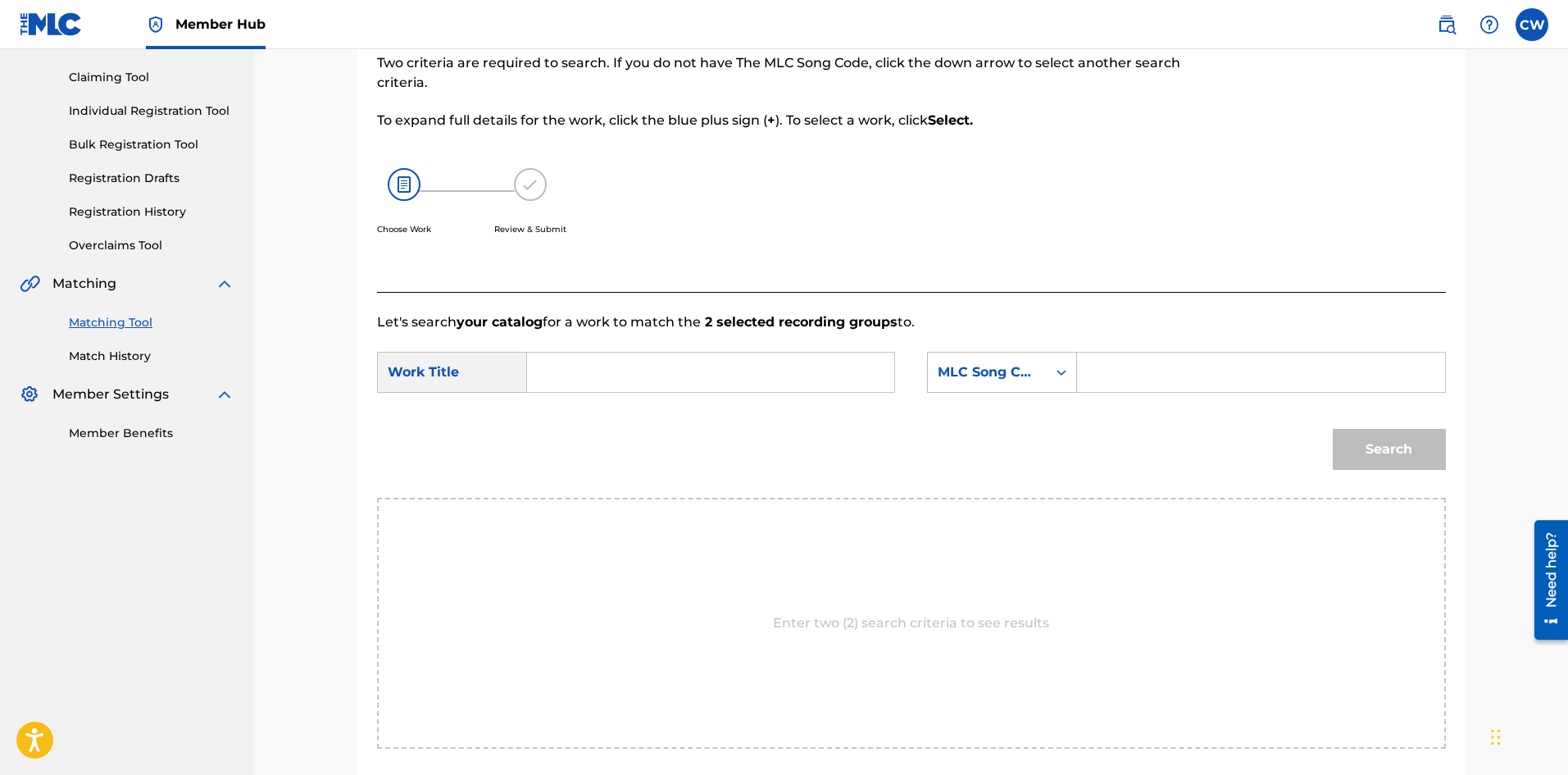
drag, startPoint x: 766, startPoint y: 379, endPoint x: 757, endPoint y: 372, distance: 11.4
type input "SILK BOSS EEH"
drag, startPoint x: 1188, startPoint y: 372, endPoint x: 1332, endPoint y: 416, distance: 150.6
type input "EC18X8"
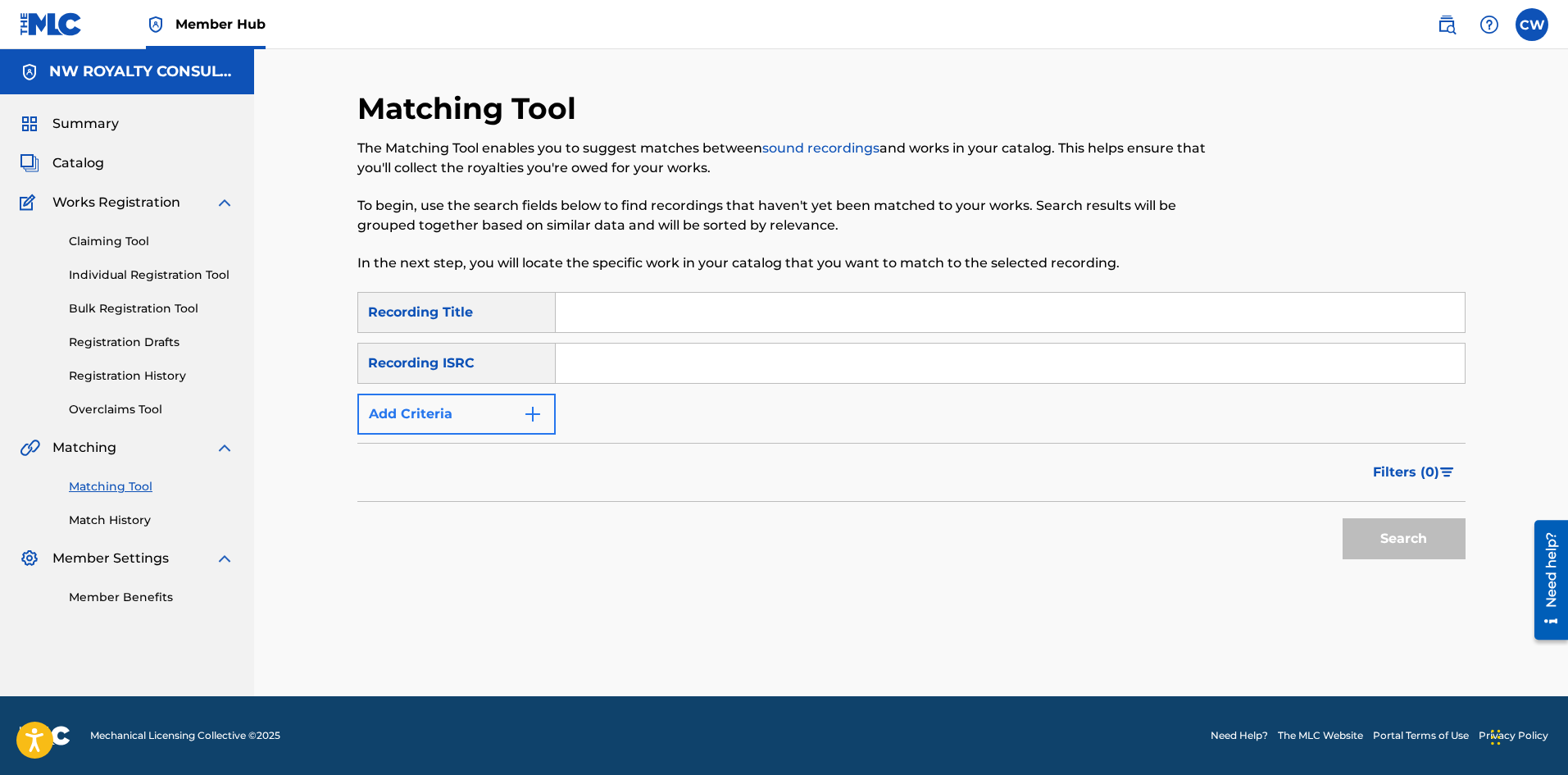
scroll to position [0, 0]
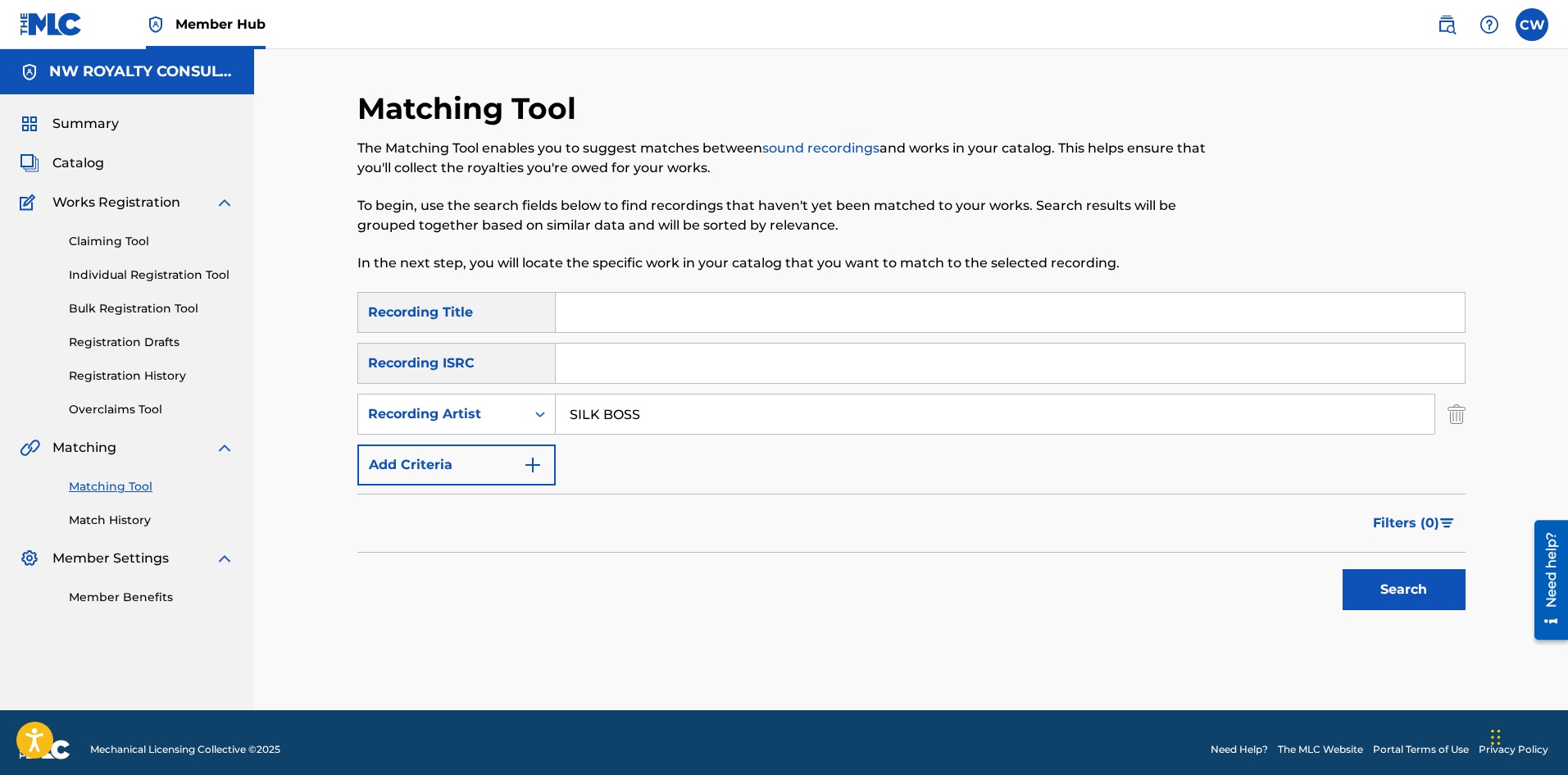
type input "SILK BOSS"
type input "SILK BOSS MISUNDERSTANDING"
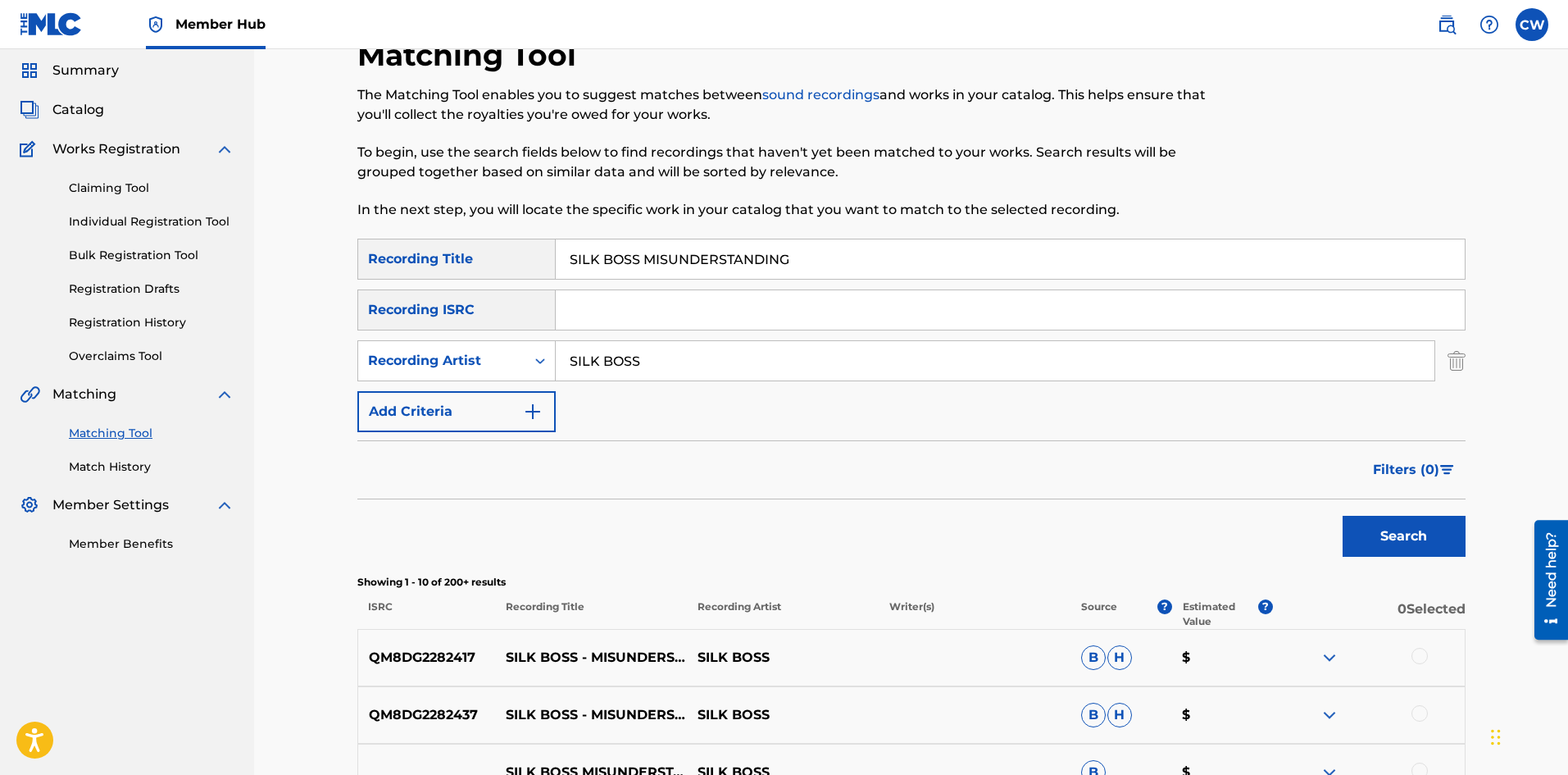
scroll to position [82, 0]
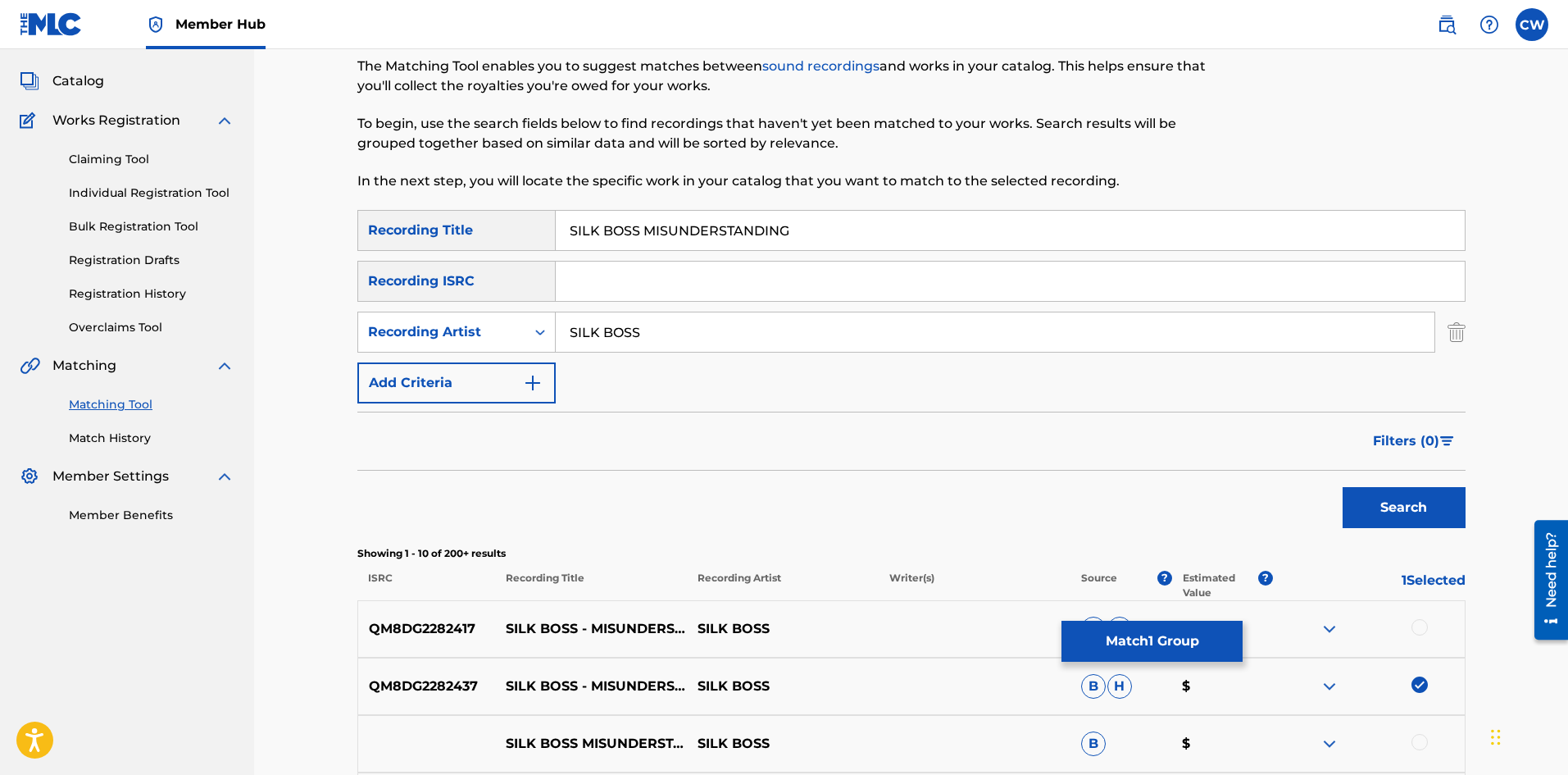
drag, startPoint x: 1429, startPoint y: 677, endPoint x: 1415, endPoint y: 677, distance: 14.0
drag, startPoint x: 1412, startPoint y: 628, endPoint x: 1422, endPoint y: 628, distance: 10.0
drag, startPoint x: 1159, startPoint y: 645, endPoint x: 698, endPoint y: 716, distance: 466.4
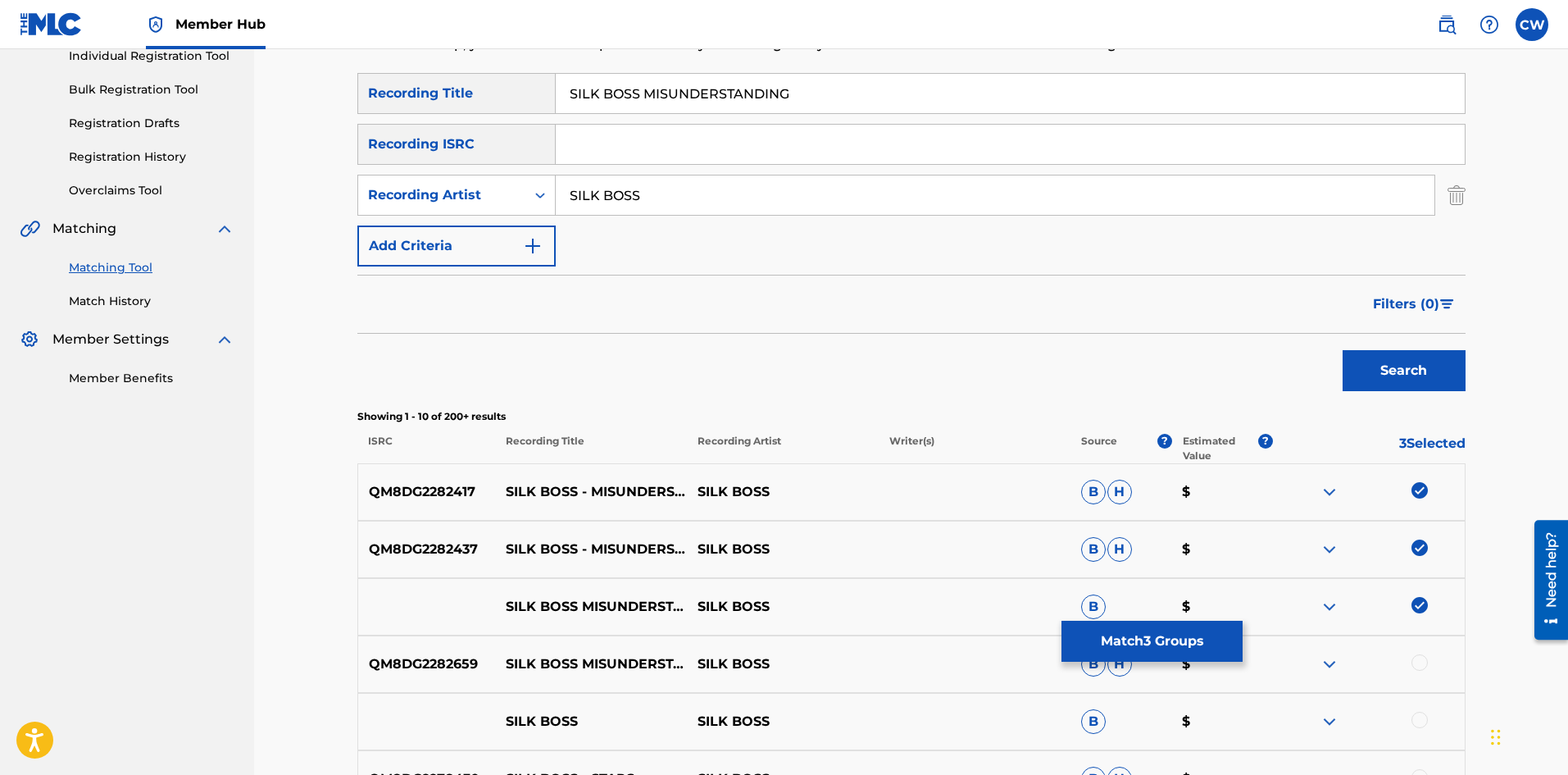
scroll to position [246, 0]
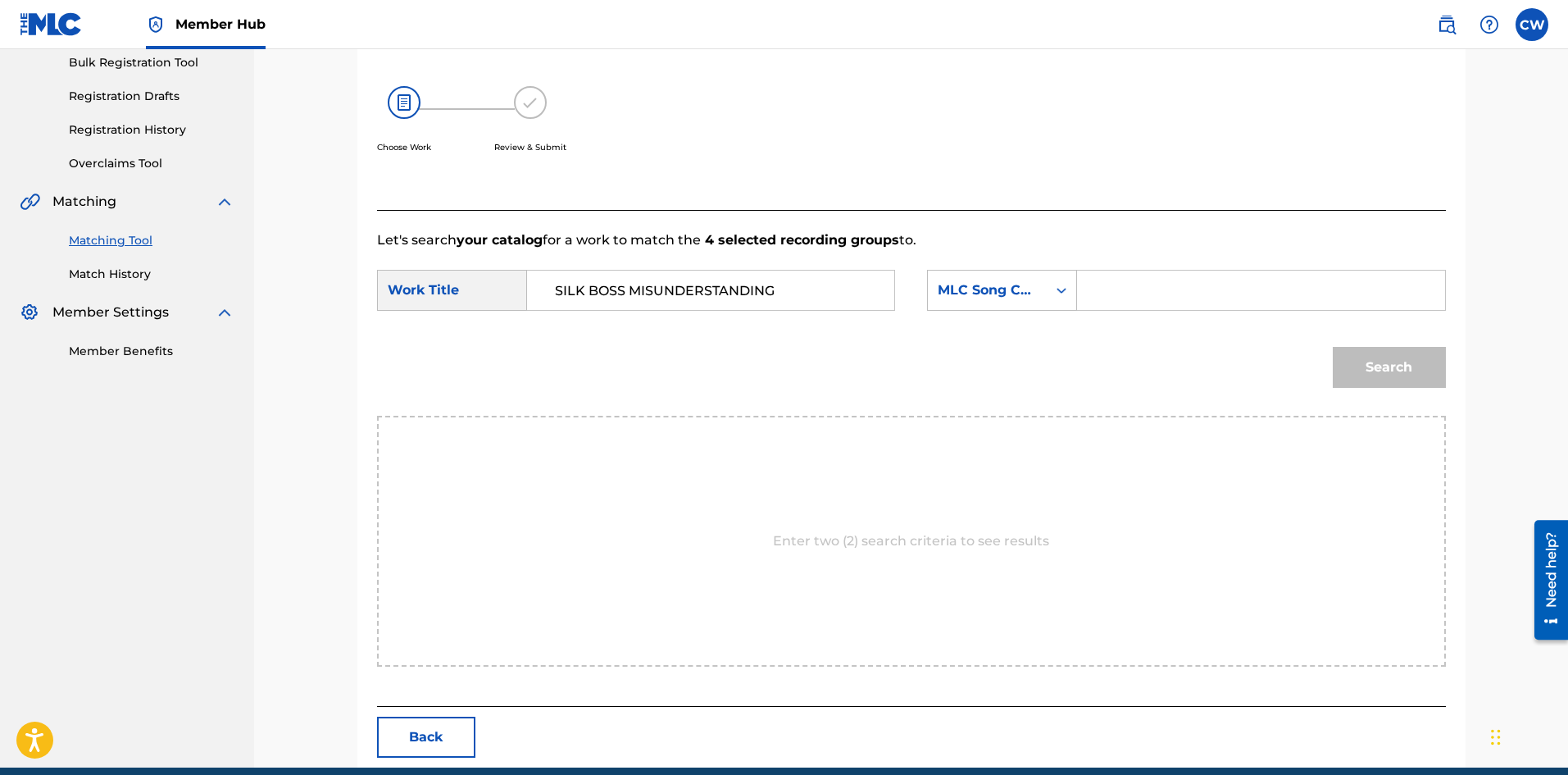
type input "SILK BOSS MISUNDERSTANDING"
type input "MB3DB2"
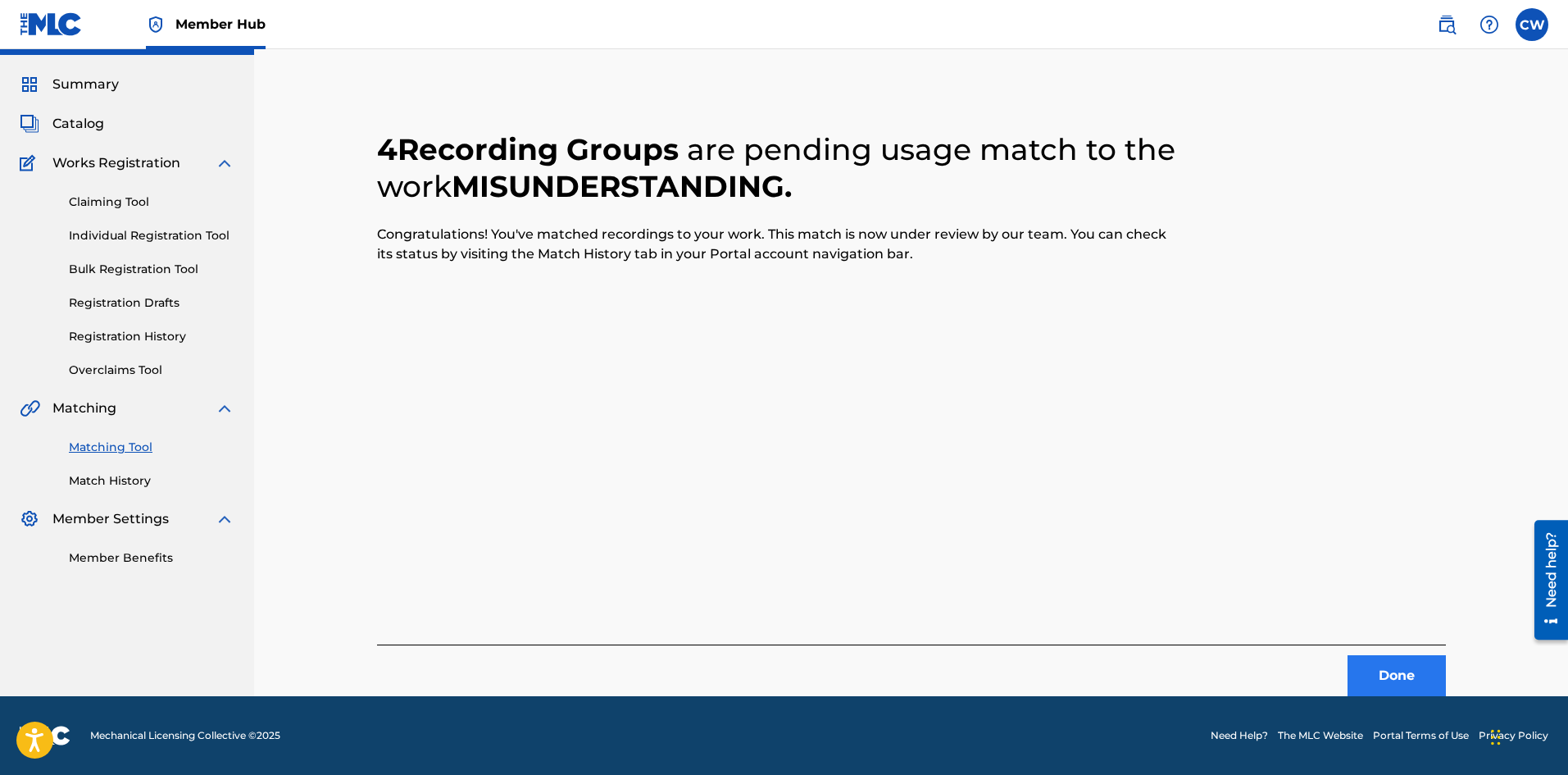
scroll to position [0, 0]
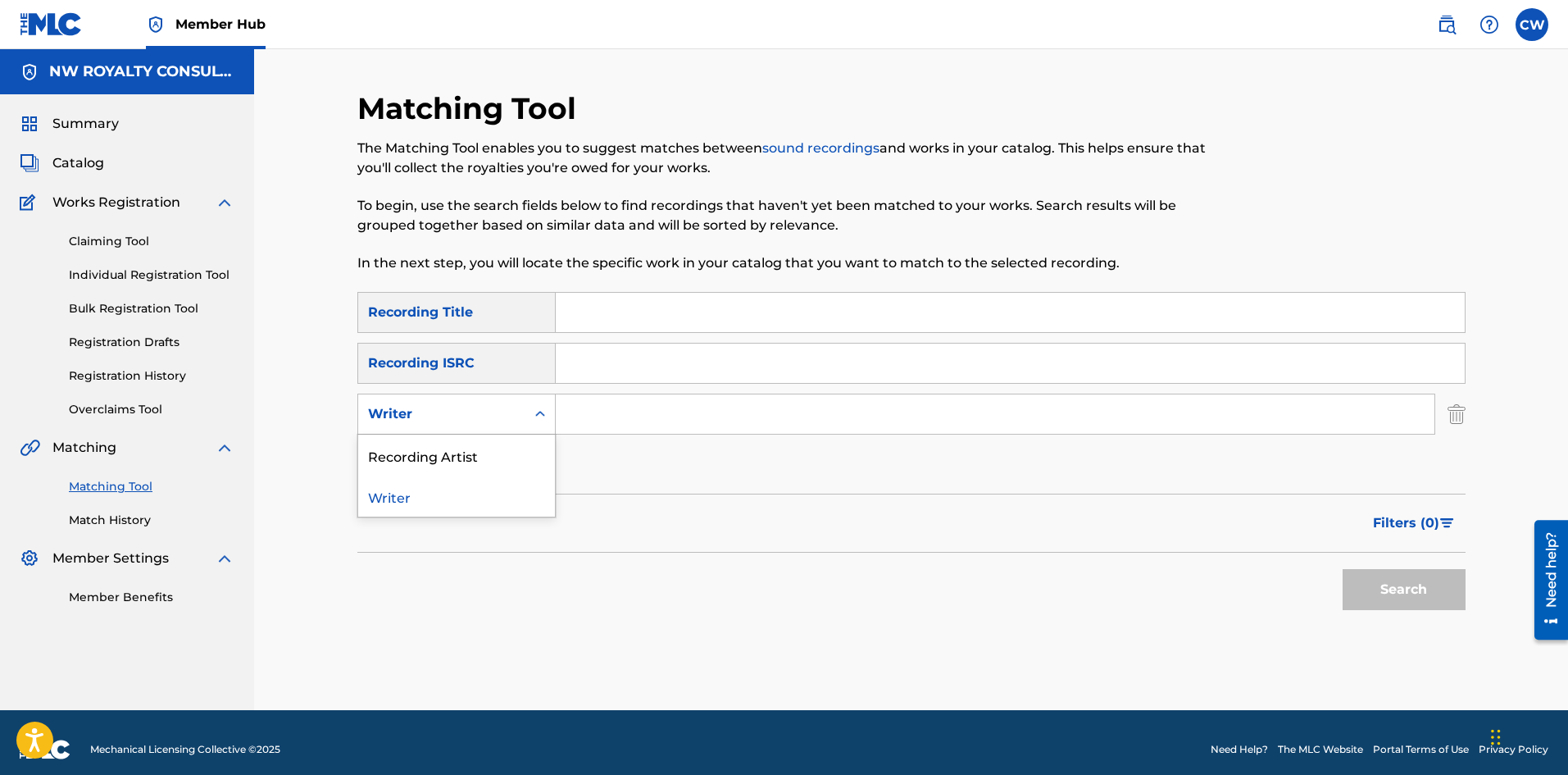
drag, startPoint x: 432, startPoint y: 480, endPoint x: 437, endPoint y: 469, distance: 12.1
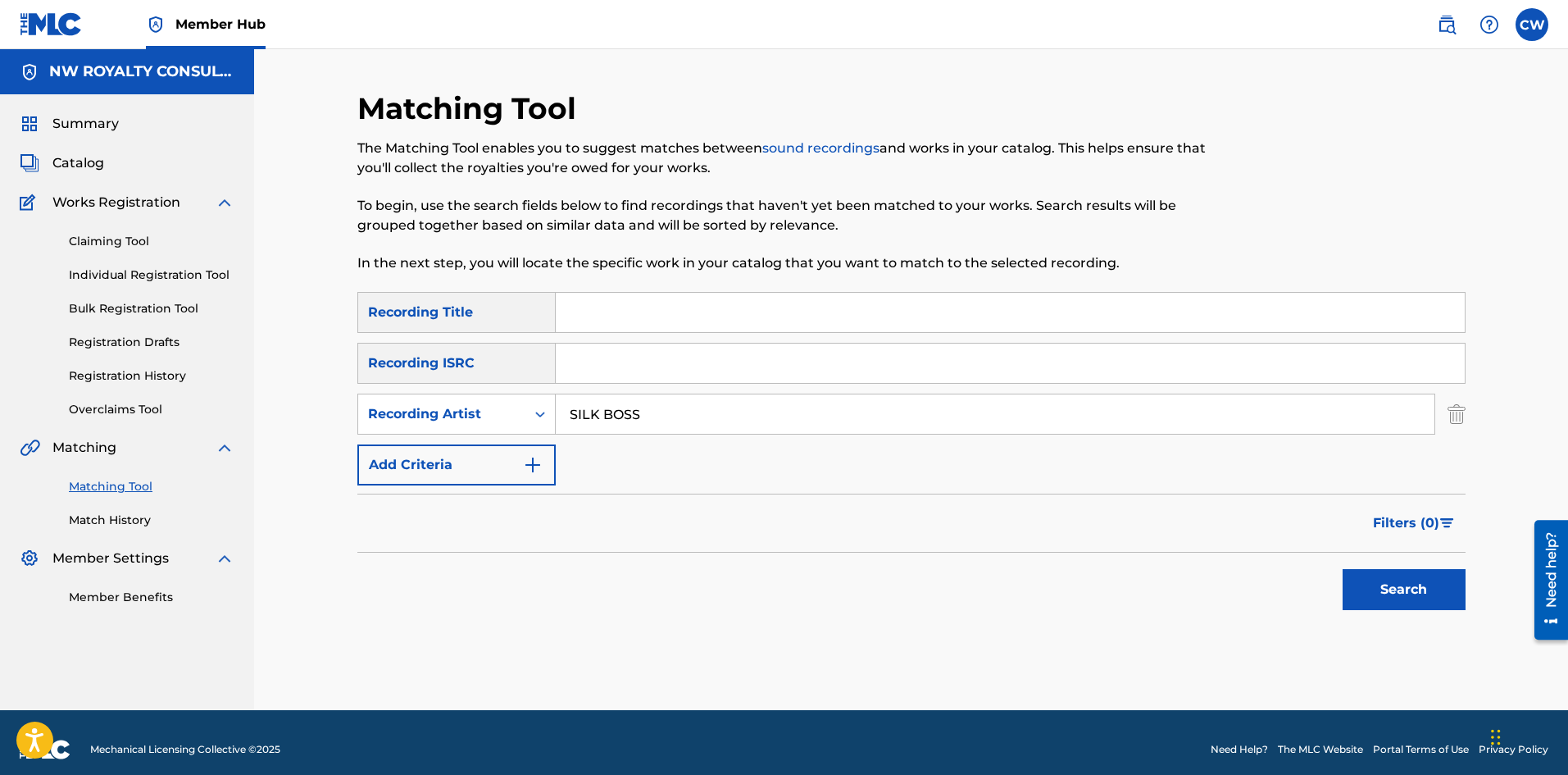
type input "SILK BOSS"
type input "SILK BOSS MOMMY"
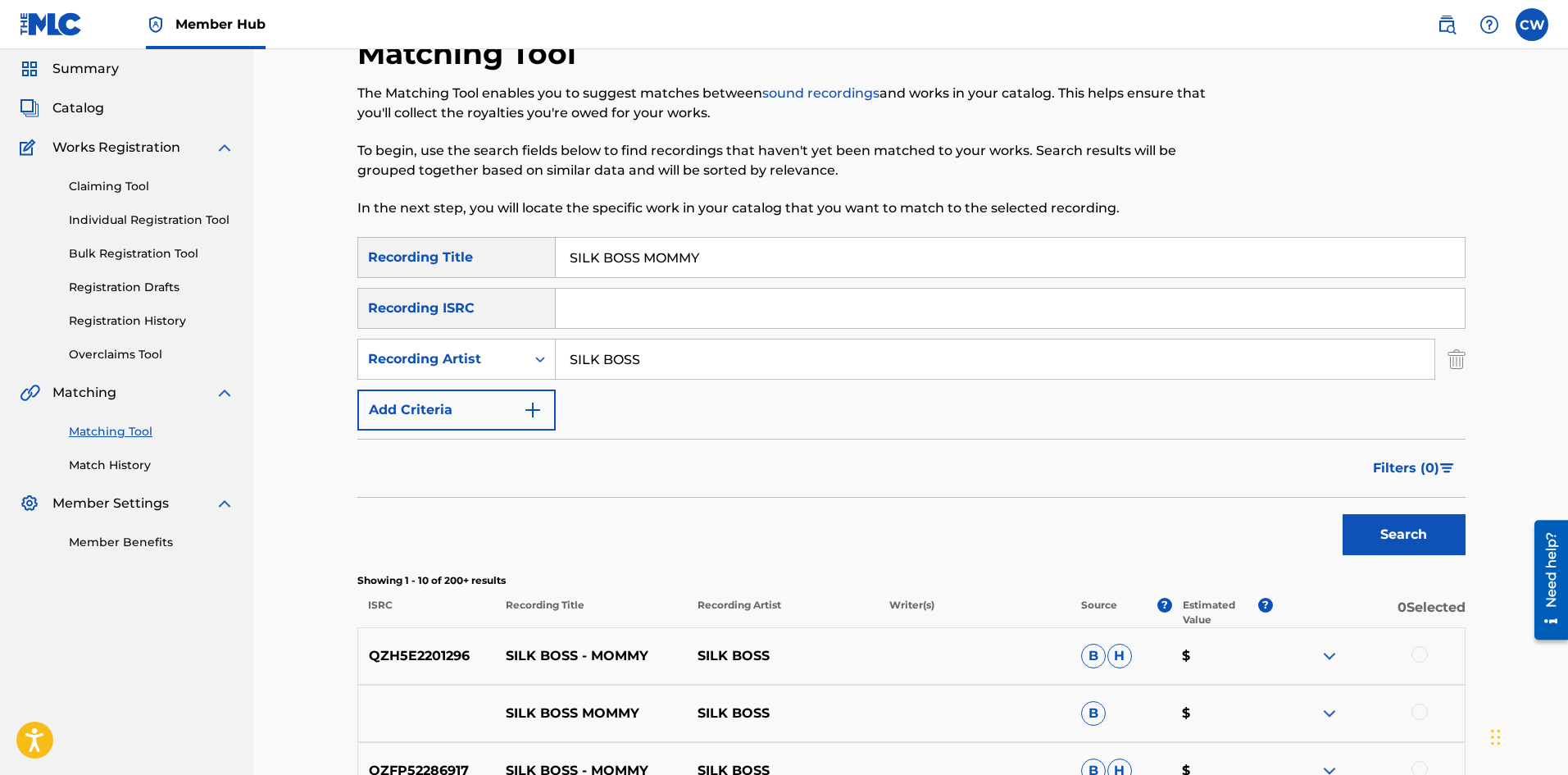
scroll to position [82, 0]
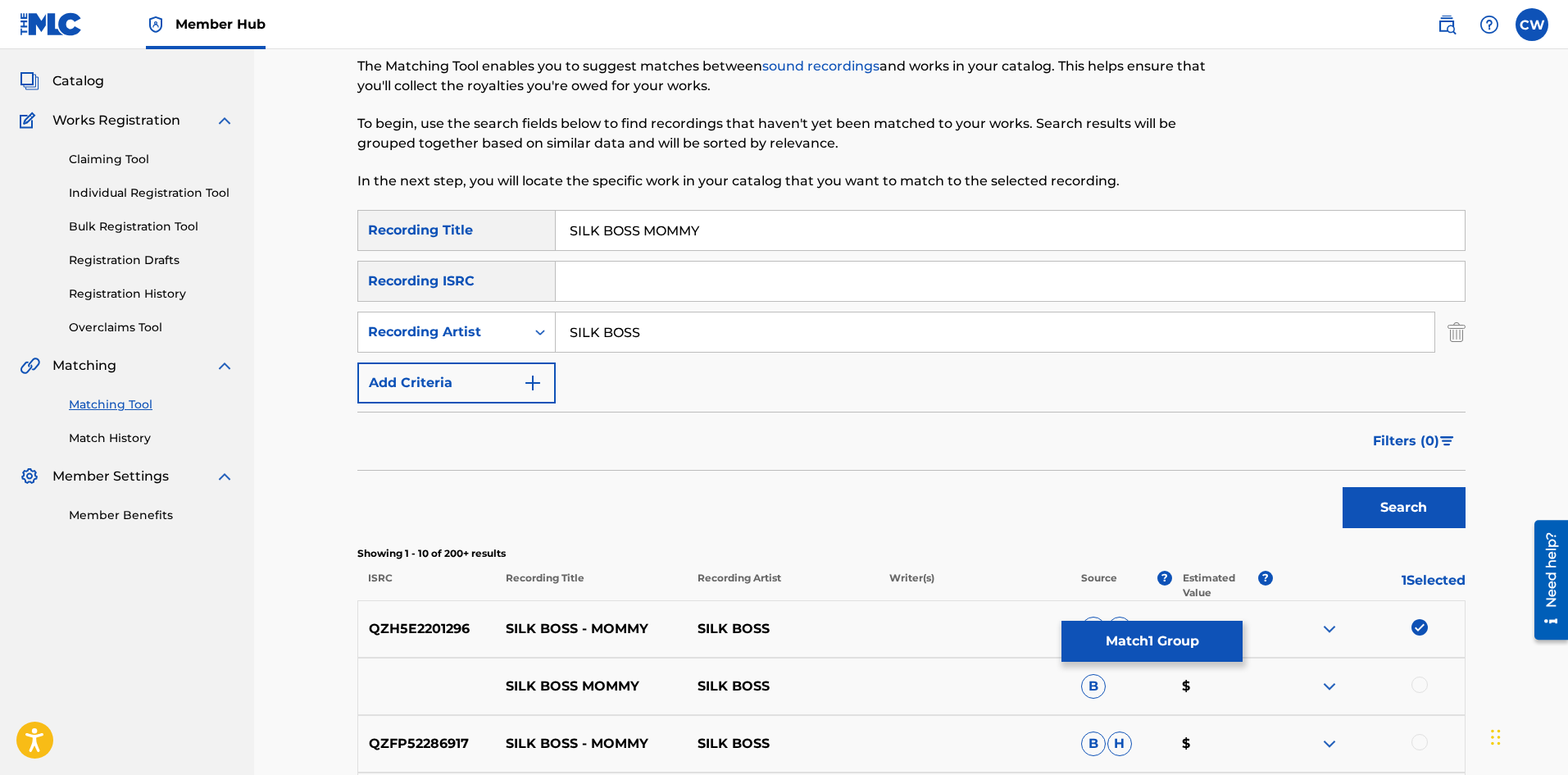
drag, startPoint x: 1417, startPoint y: 672, endPoint x: 1417, endPoint y: 682, distance: 10.0
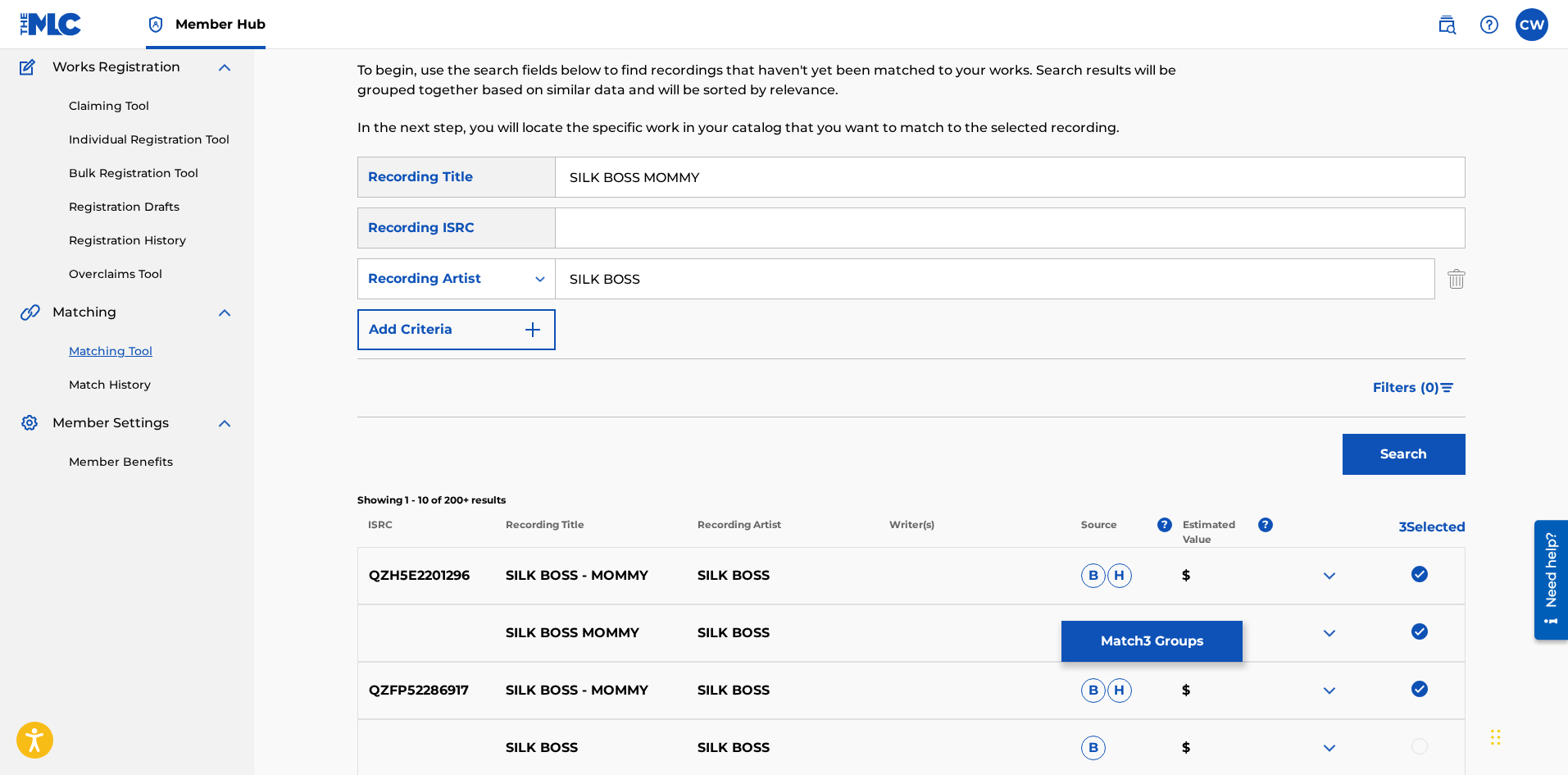
scroll to position [164, 0]
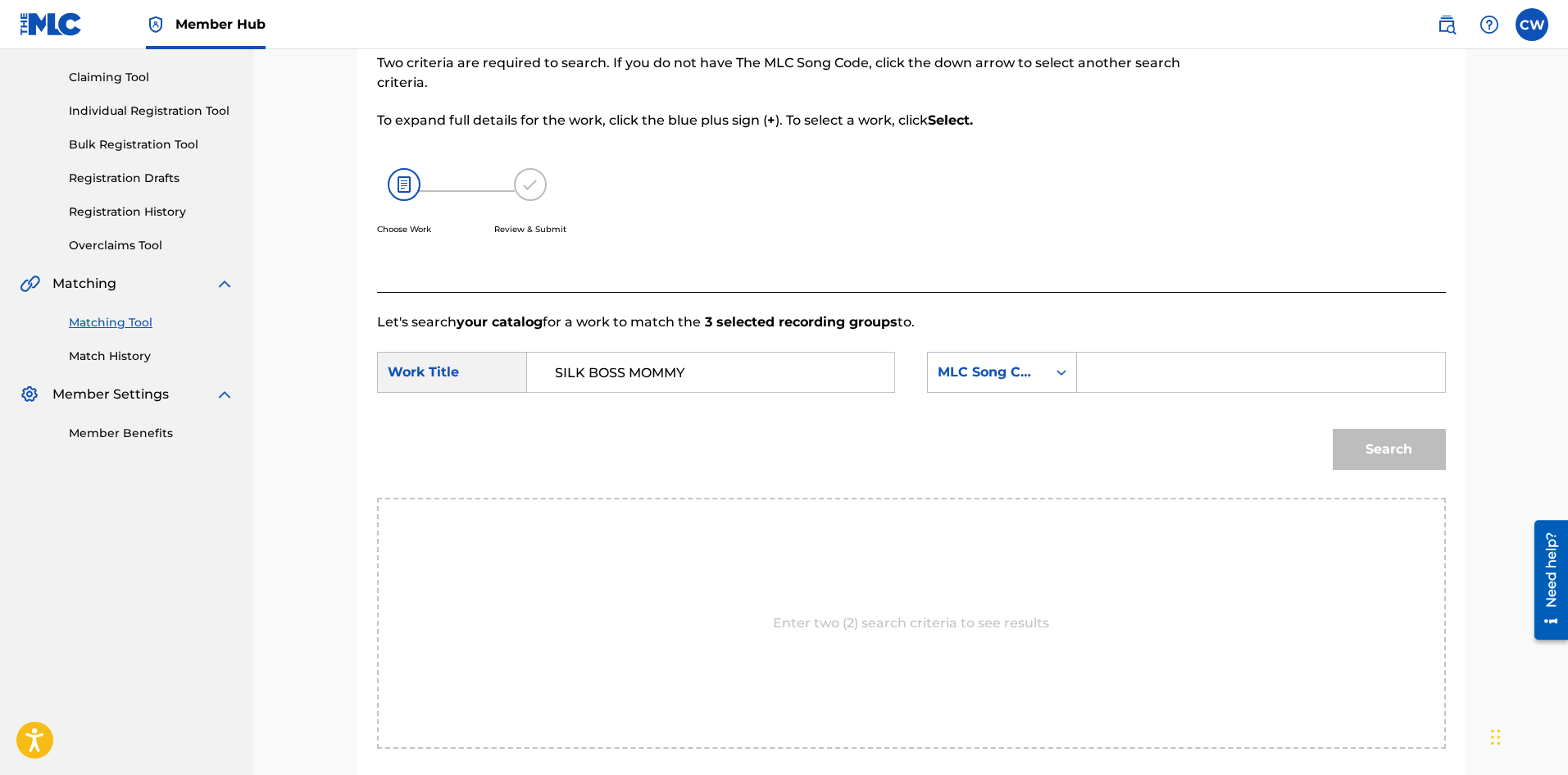
type input "SILK BOSS MOMMY"
type input "MC0NIC"
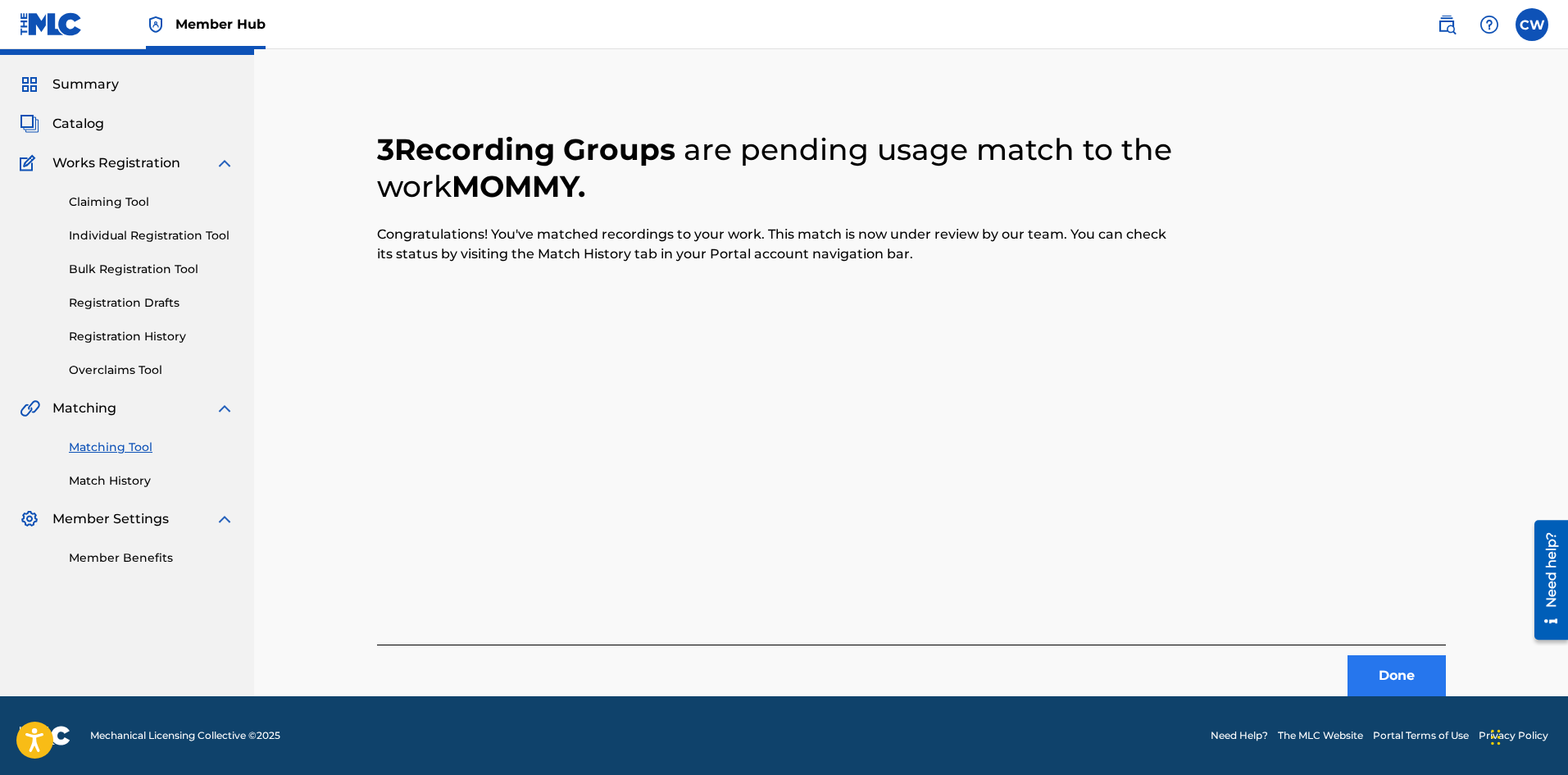
scroll to position [0, 0]
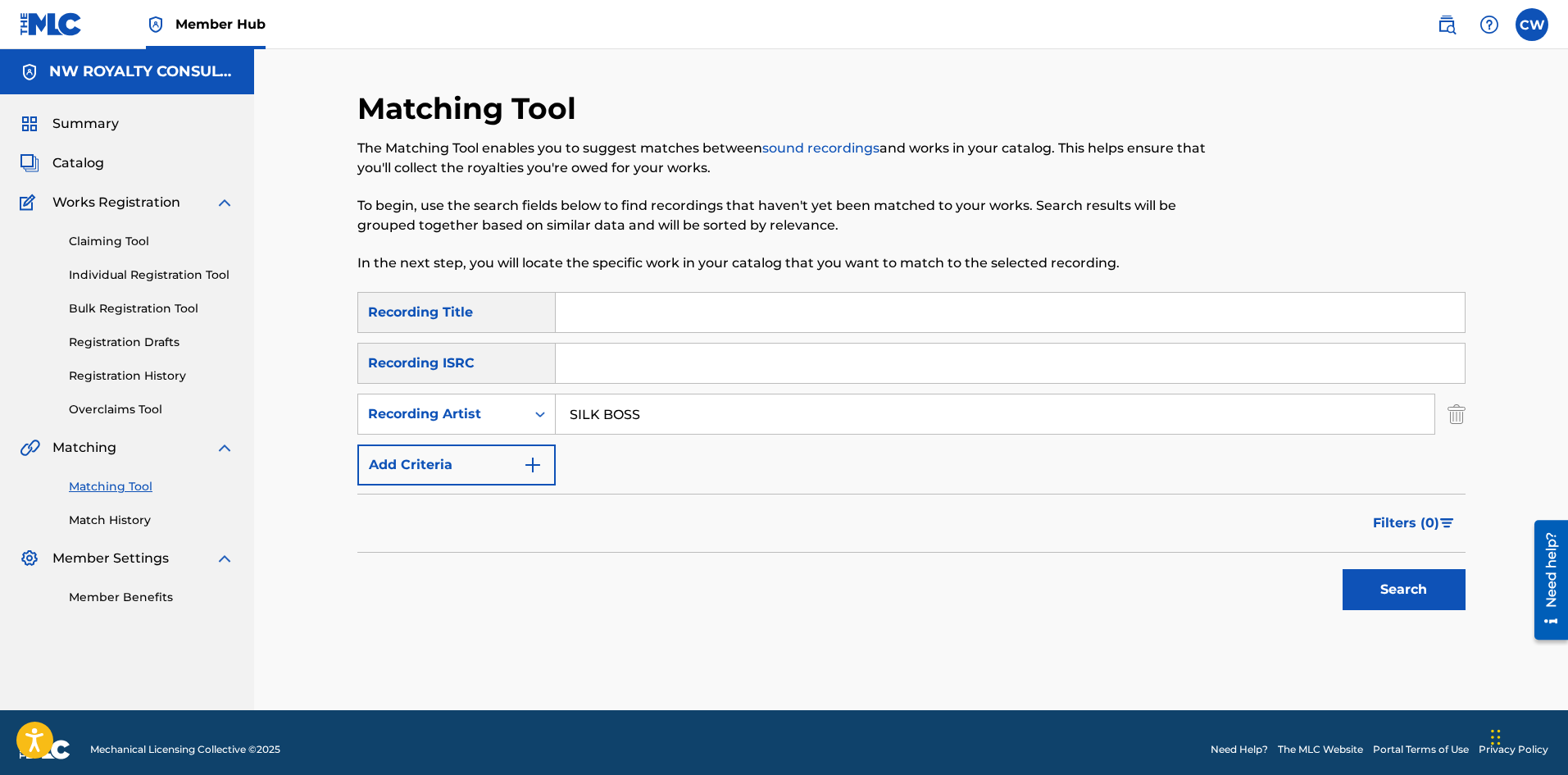
type input "SILK BOSS"
drag, startPoint x: 638, startPoint y: 305, endPoint x: 643, endPoint y: 319, distance: 14.9
type input "SILK BOSS NO LOVE"
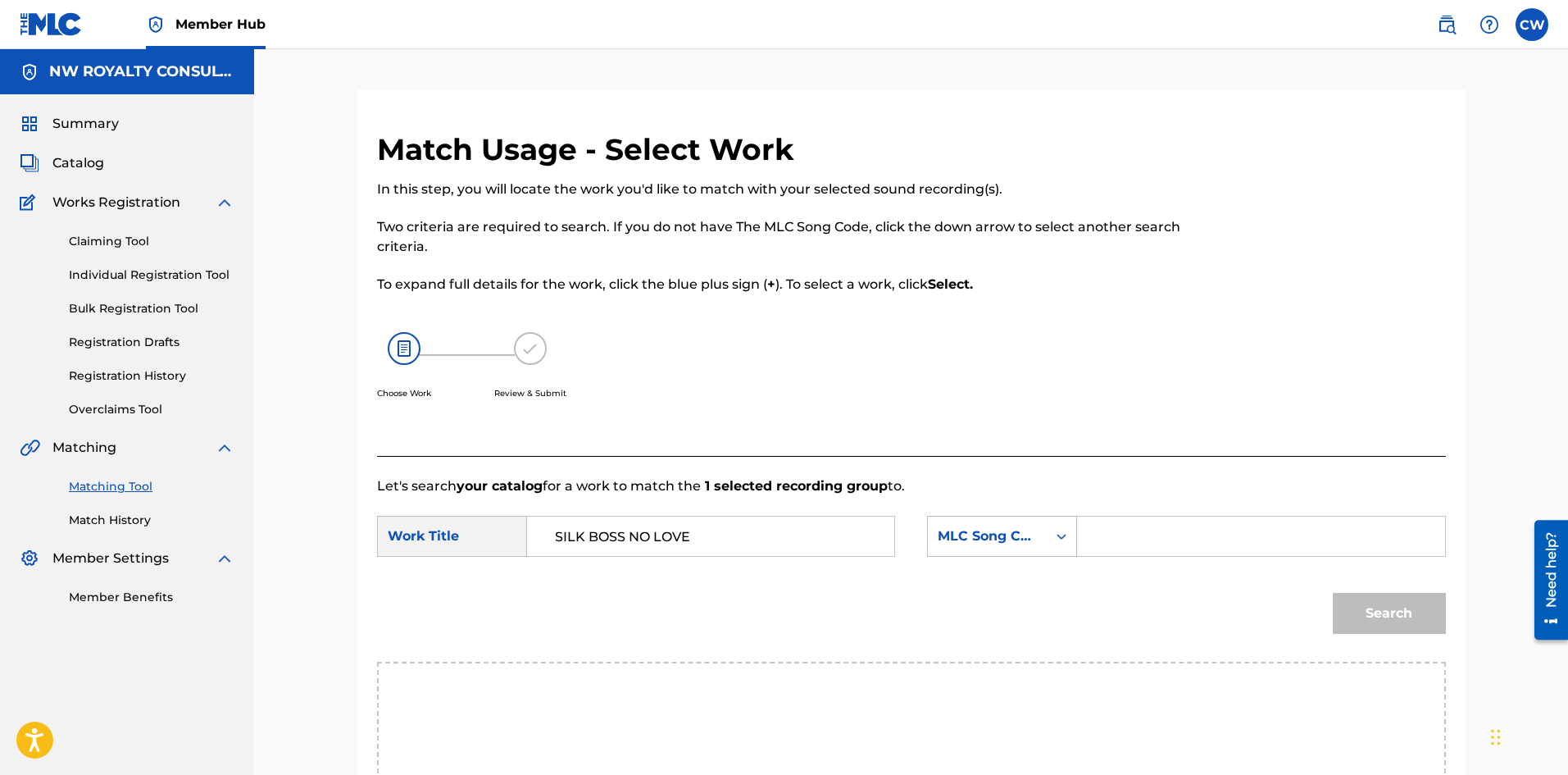
type input "SILK BOSS NO LOVE"
type input "ND422Z"
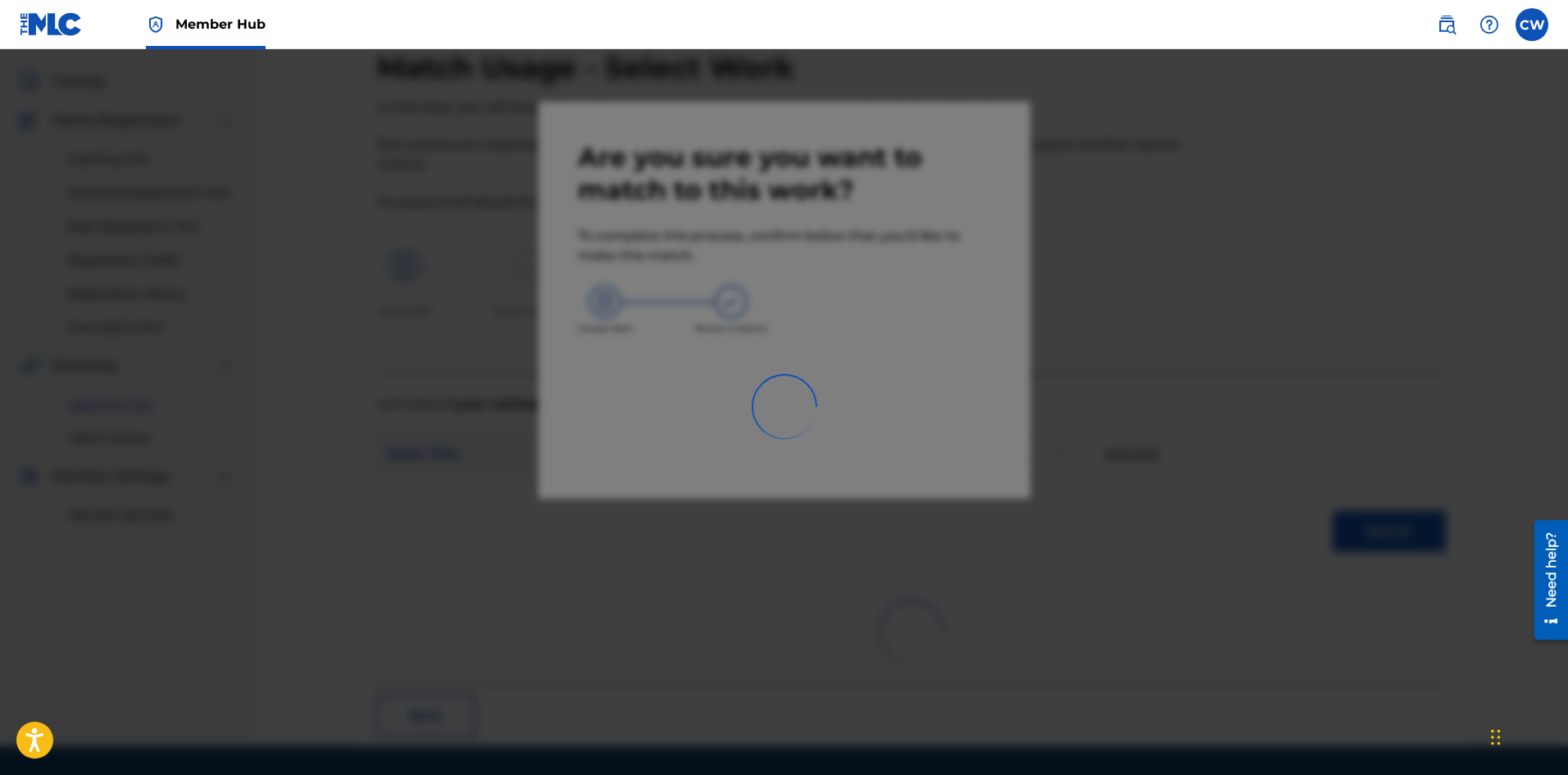
scroll to position [40, 0]
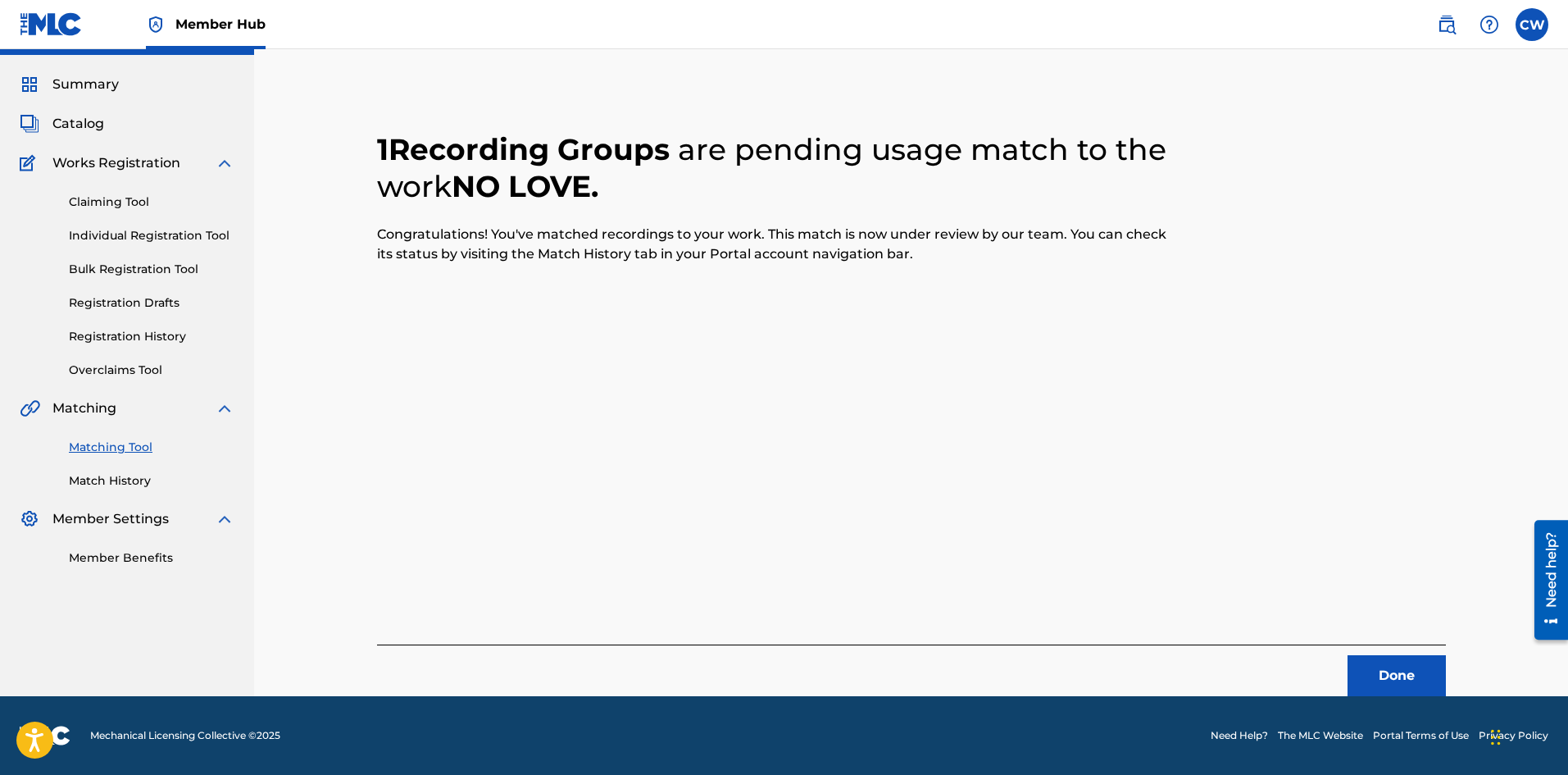
drag, startPoint x: 1366, startPoint y: 636, endPoint x: 1369, endPoint y: 647, distance: 11.4
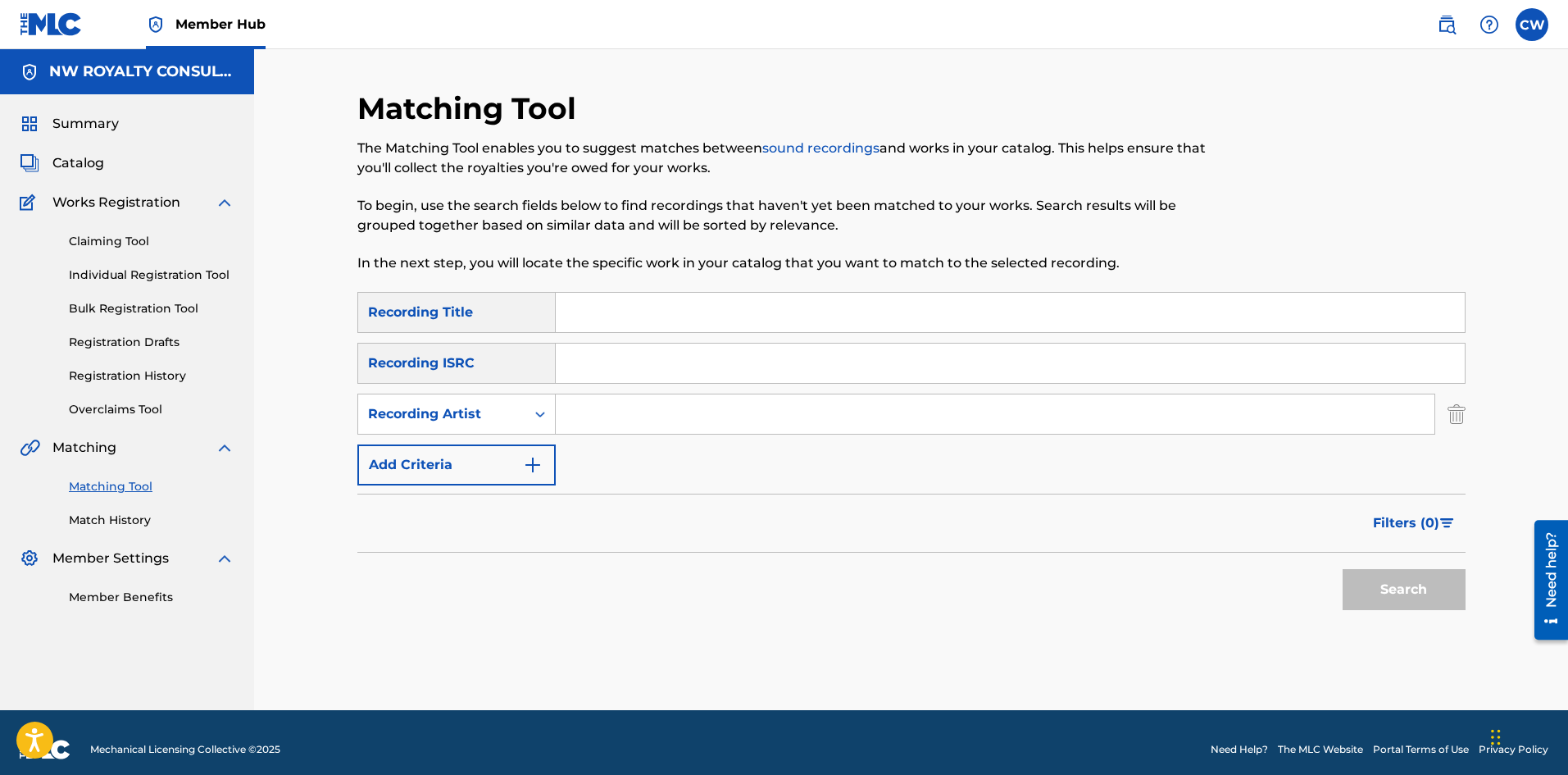
drag, startPoint x: 663, startPoint y: 413, endPoint x: 648, endPoint y: 413, distance: 15.0
type input "SILK BOSS"
type input "SILKBOSS FALL INLOVE"
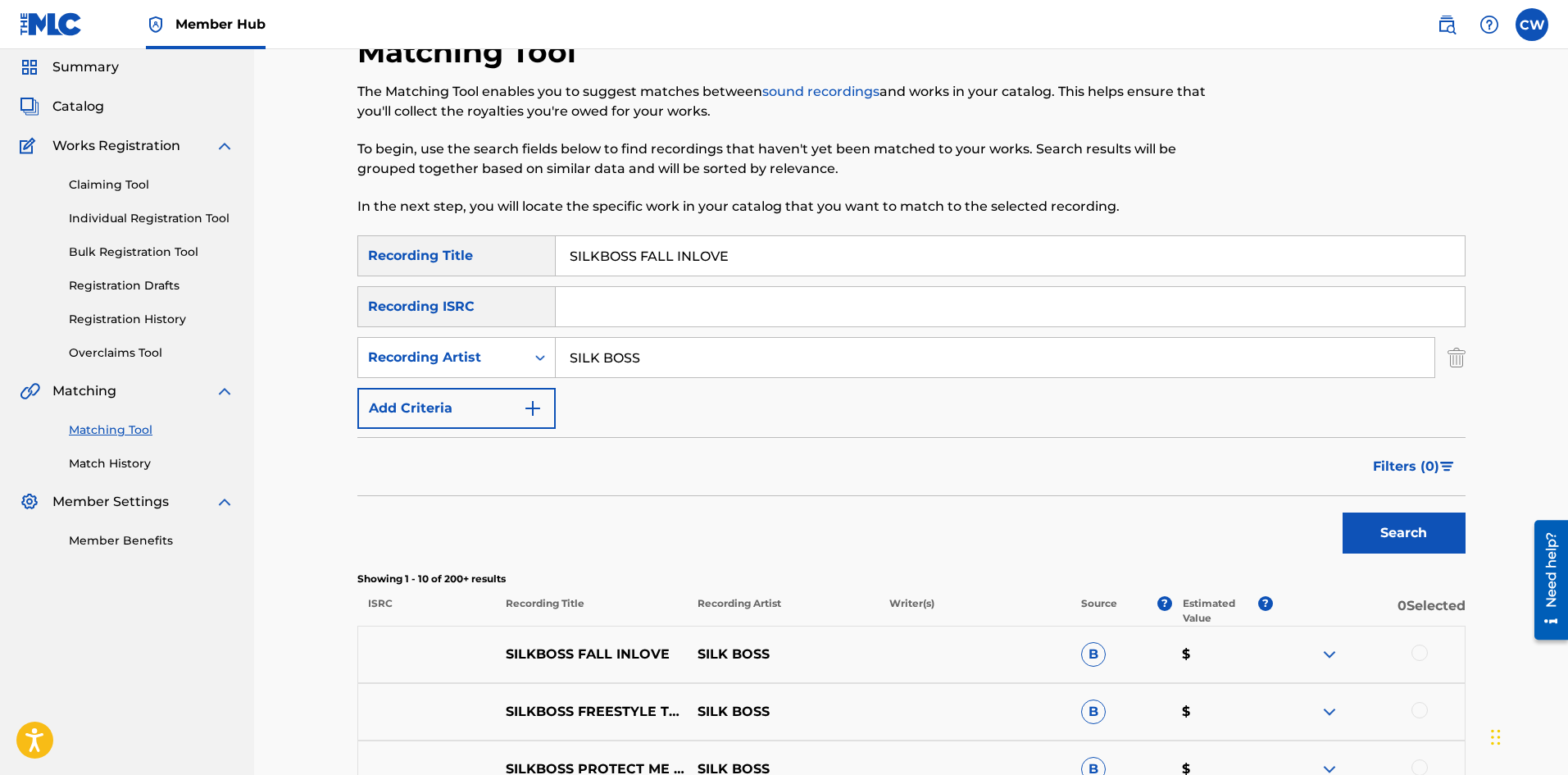
scroll to position [82, 0]
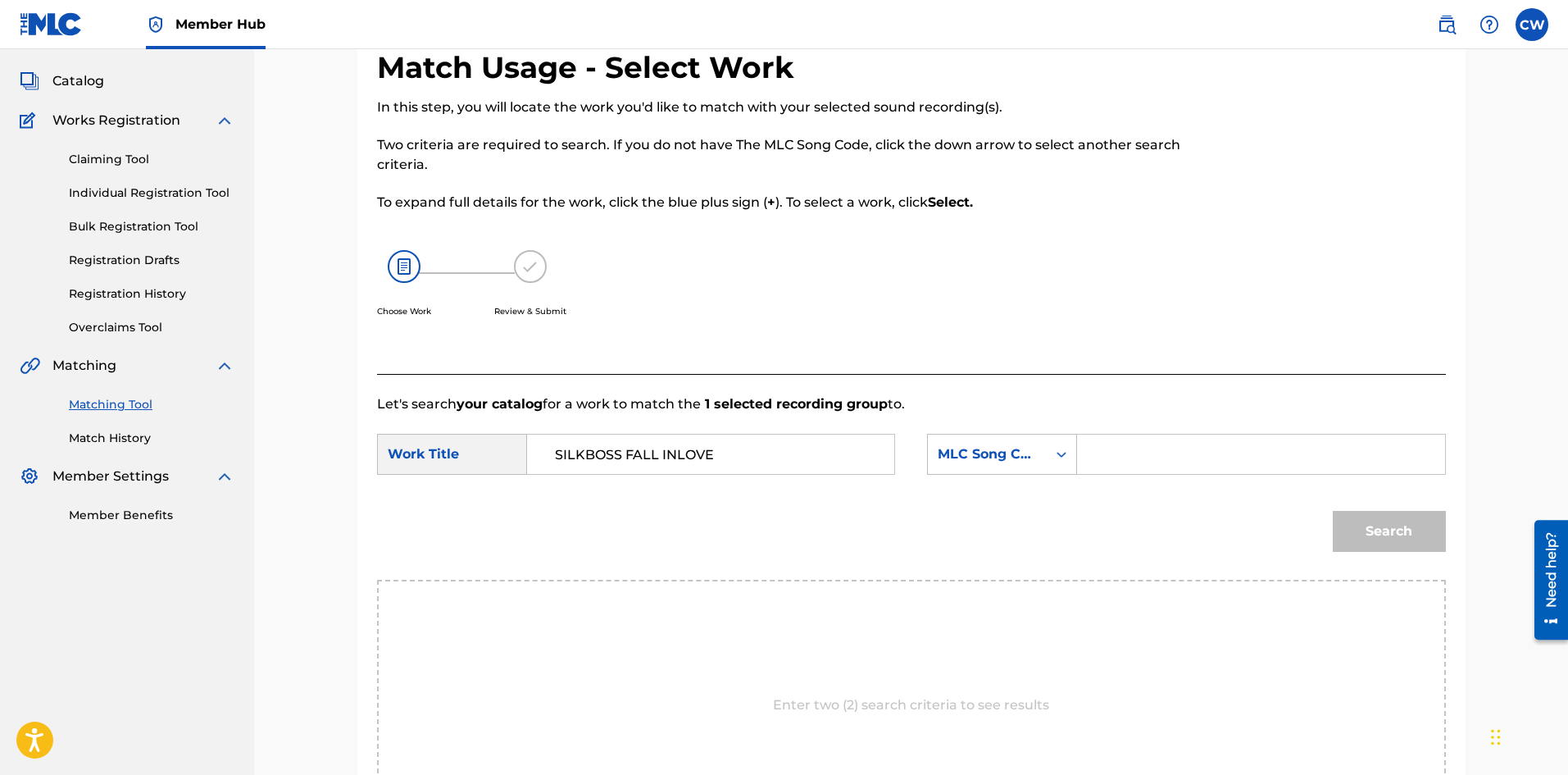
type input "SILKBOSS FALL INLOVE"
type input "FI8UII"
drag, startPoint x: 1384, startPoint y: 551, endPoint x: 1383, endPoint y: 530, distance: 21.0
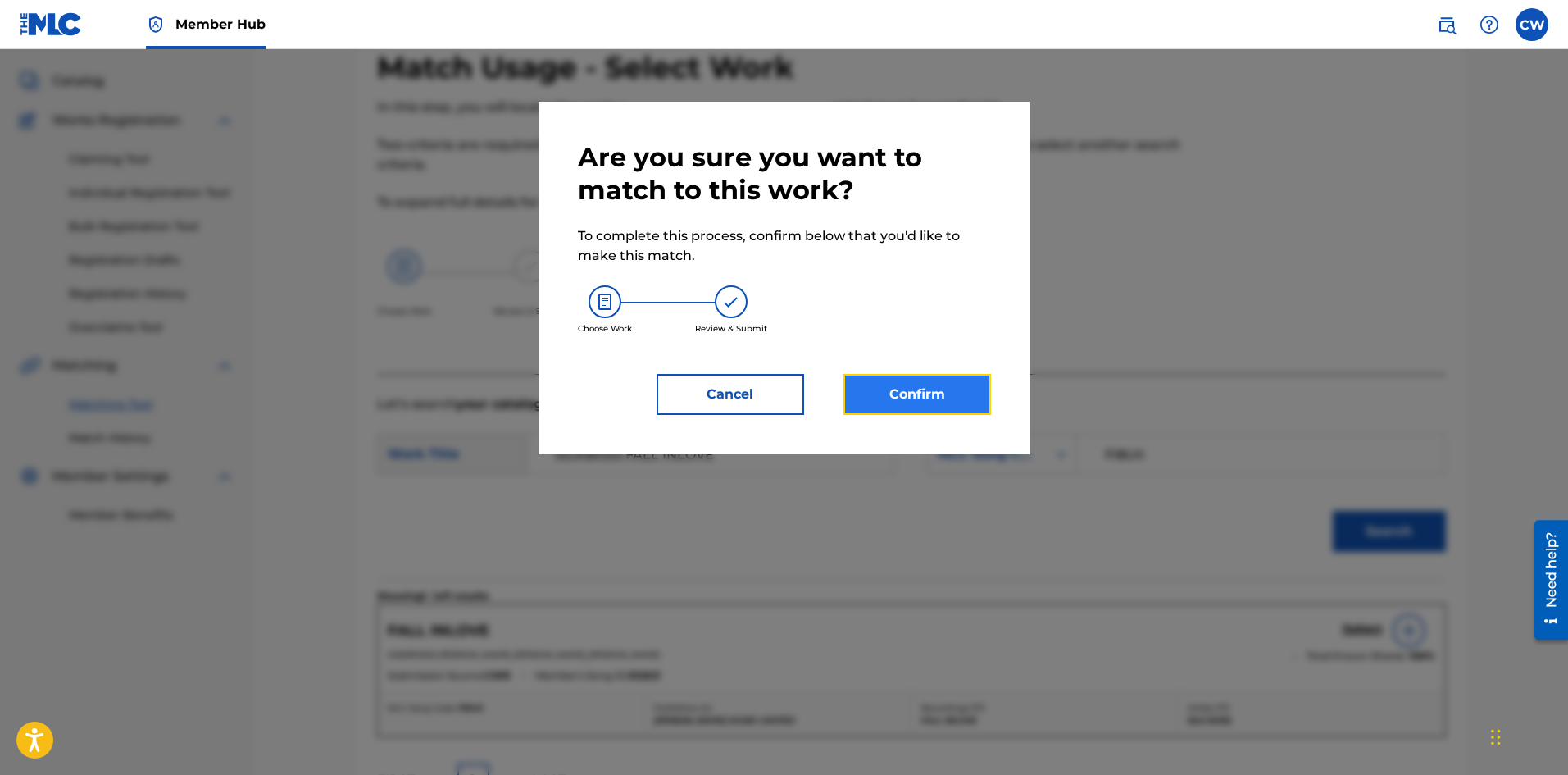
drag, startPoint x: 923, startPoint y: 394, endPoint x: 923, endPoint y: 414, distance: 20.0
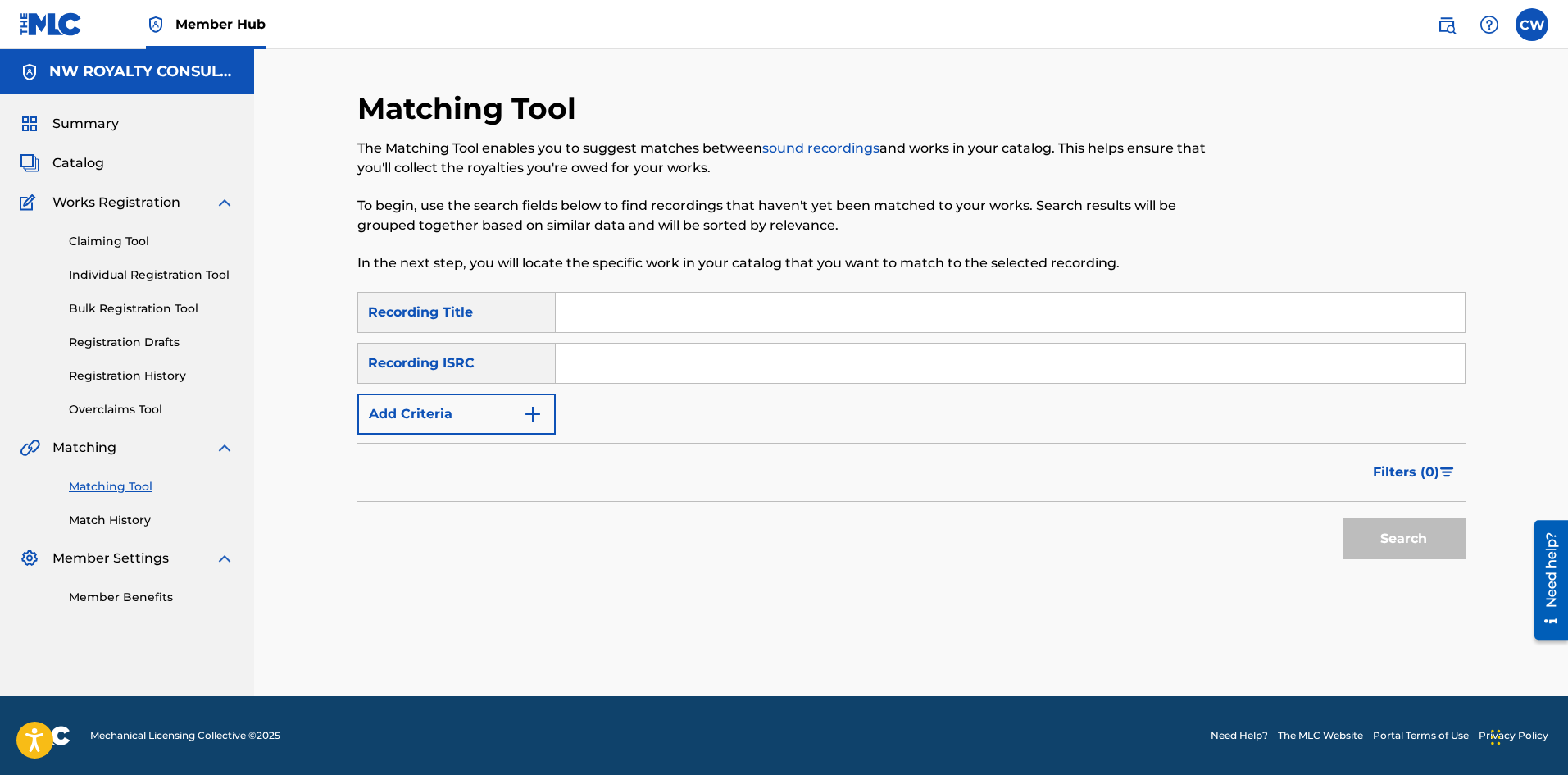
scroll to position [0, 0]
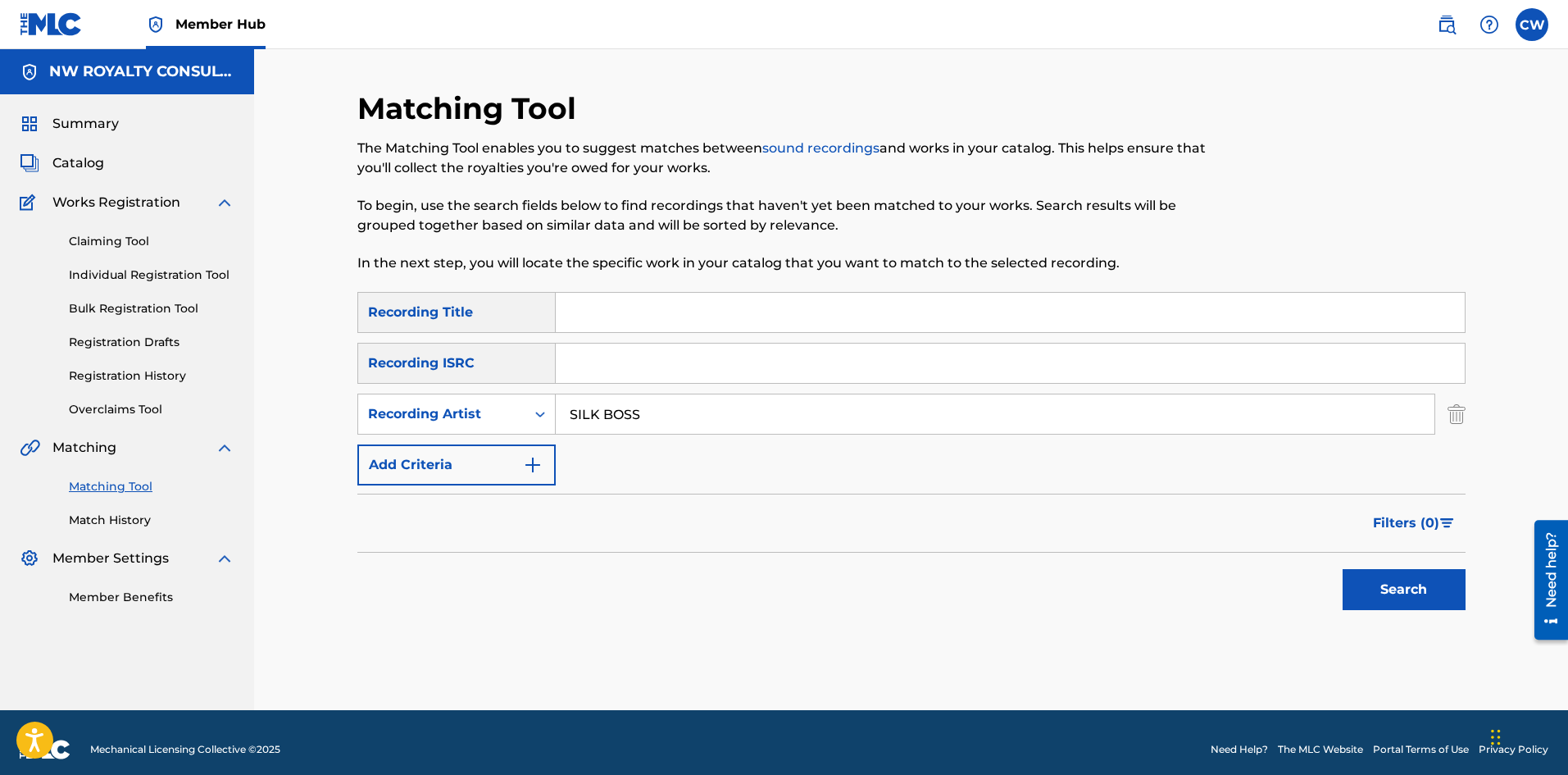
type input "SILK BOSS"
type input "SILKBOSS PROTECT ME OFFICIAL MUSIC"
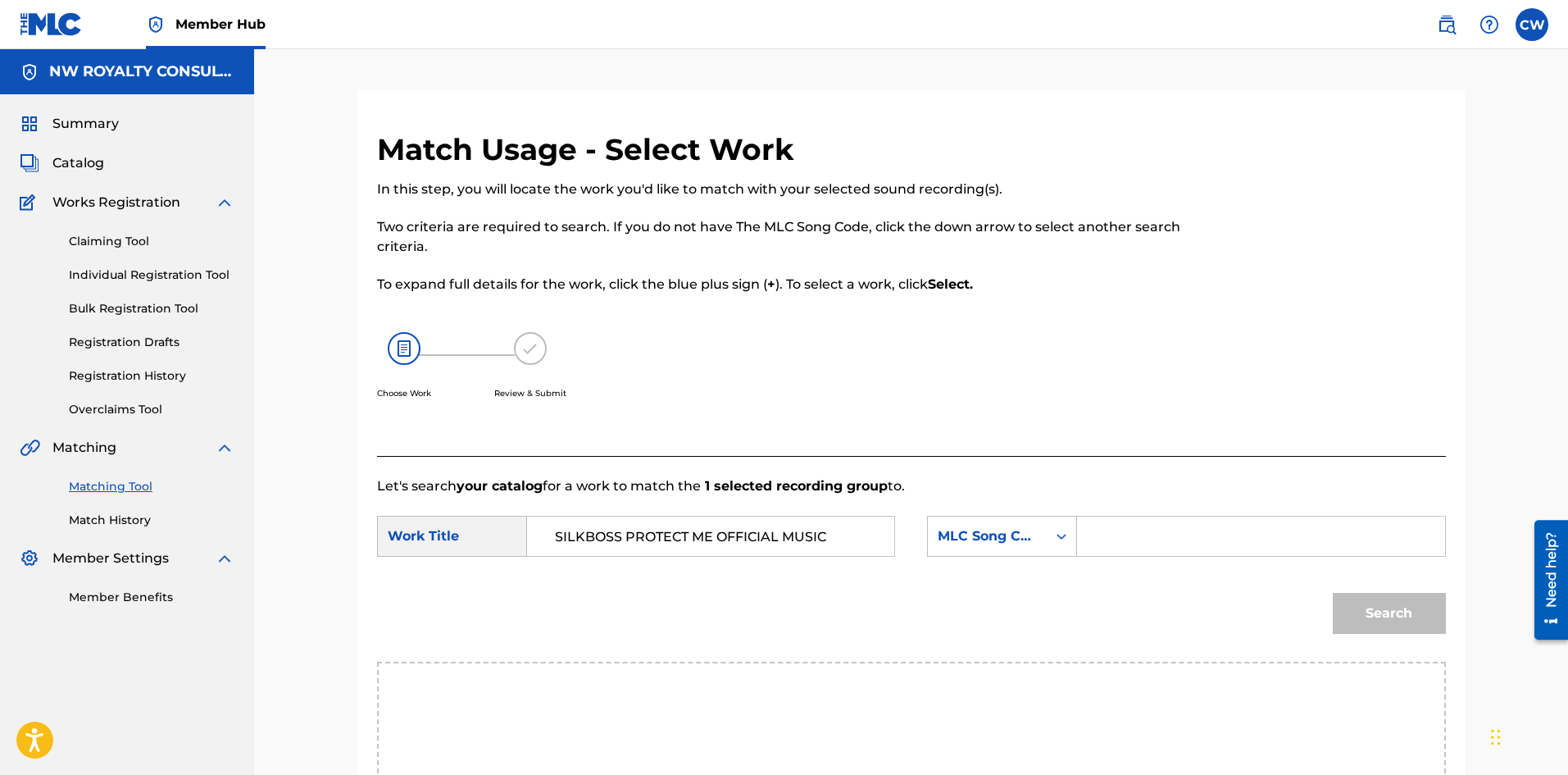
type input "SILKBOSS PROTECT ME OFFICIAL MUSIC"
type input "PI77H1"
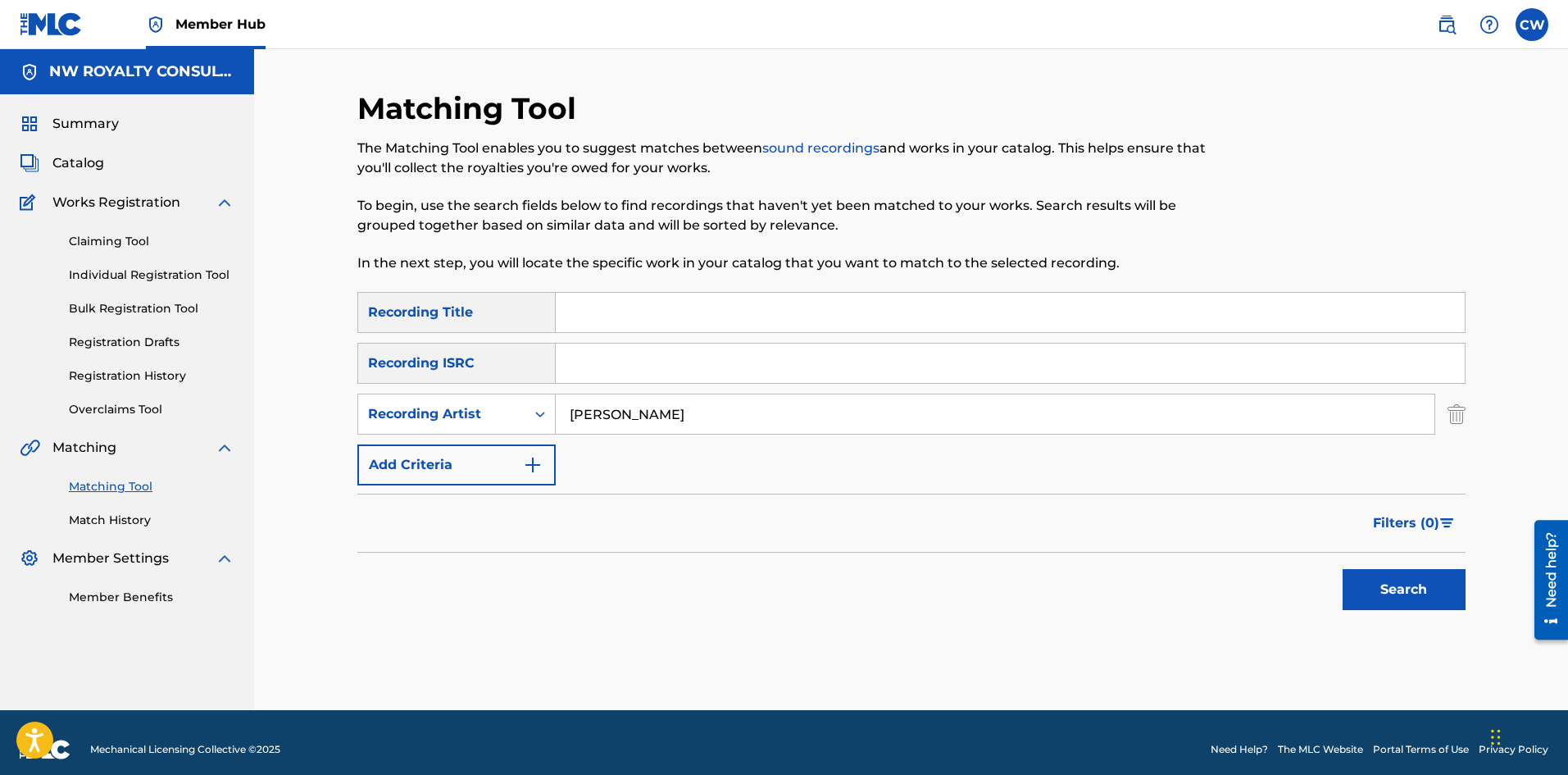
type input "[PERSON_NAME]"
drag, startPoint x: 703, startPoint y: 326, endPoint x: 720, endPoint y: 326, distance: 17.0
type input "SIN"
drag, startPoint x: 651, startPoint y: 414, endPoint x: 757, endPoint y: 432, distance: 107.5
drag, startPoint x: 896, startPoint y: 314, endPoint x: 974, endPoint y: 334, distance: 80.5
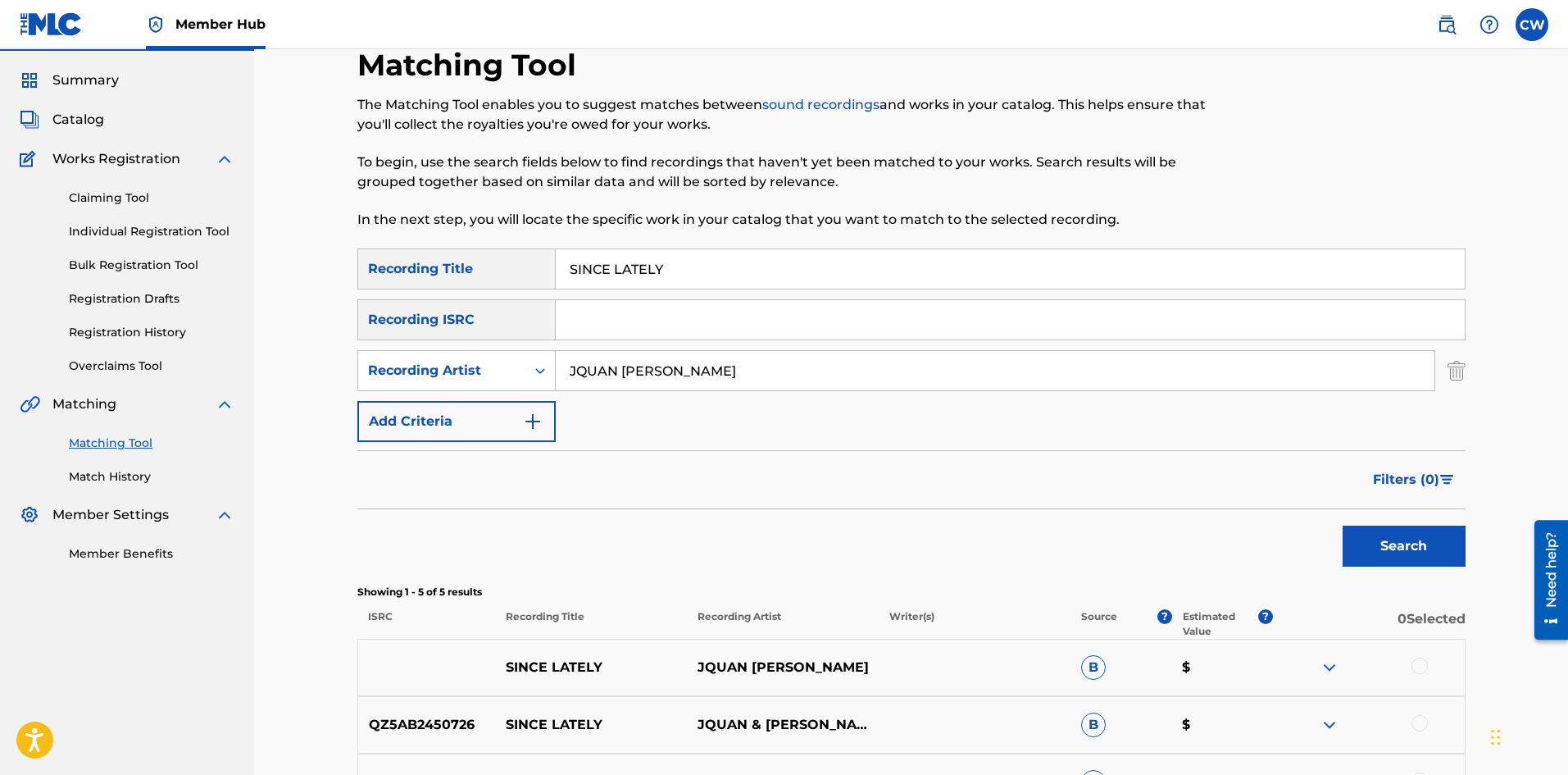
scroll to position [82, 0]
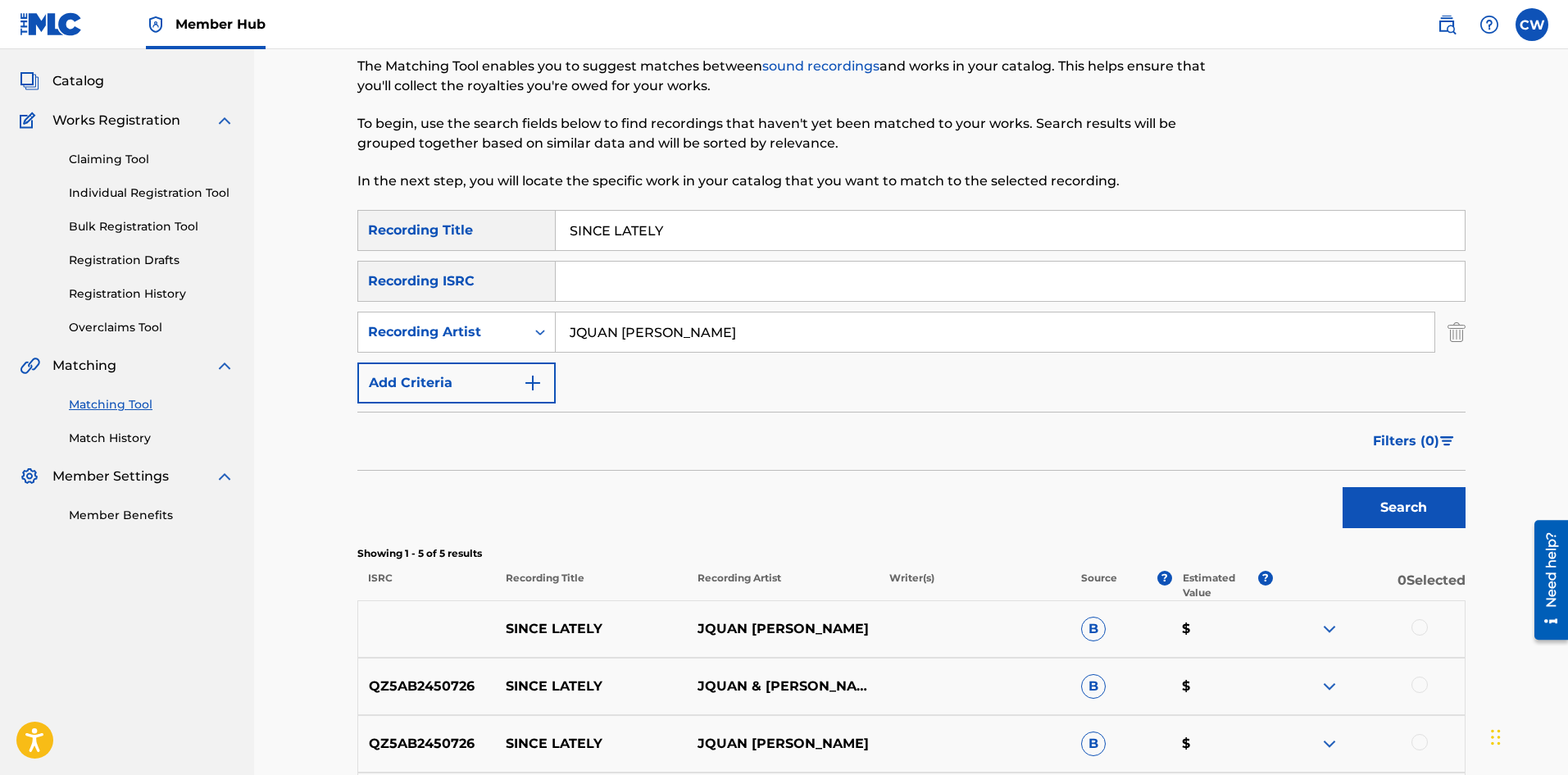
drag, startPoint x: 1423, startPoint y: 639, endPoint x: 1422, endPoint y: 628, distance: 11.0
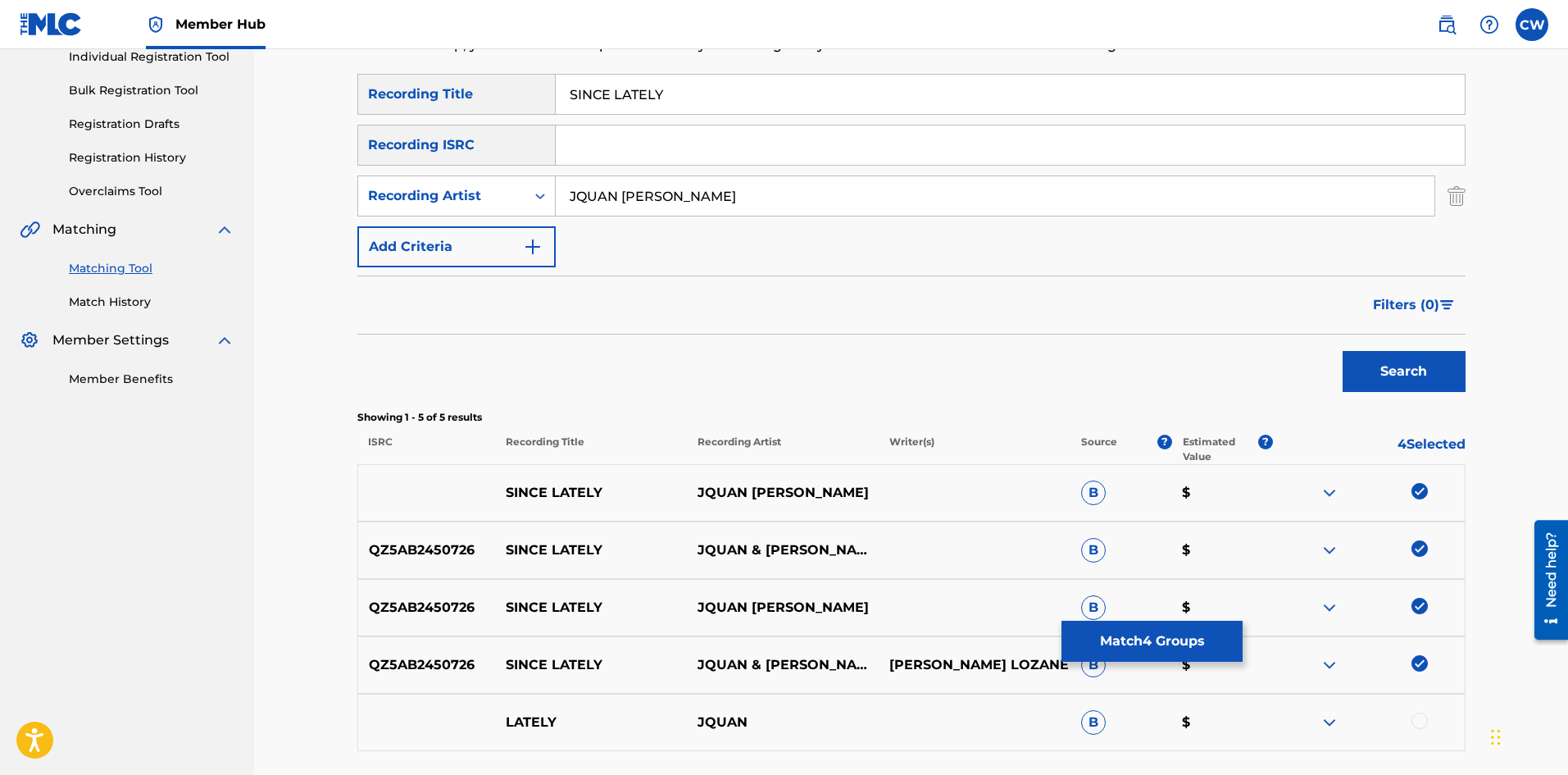
scroll to position [246, 0]
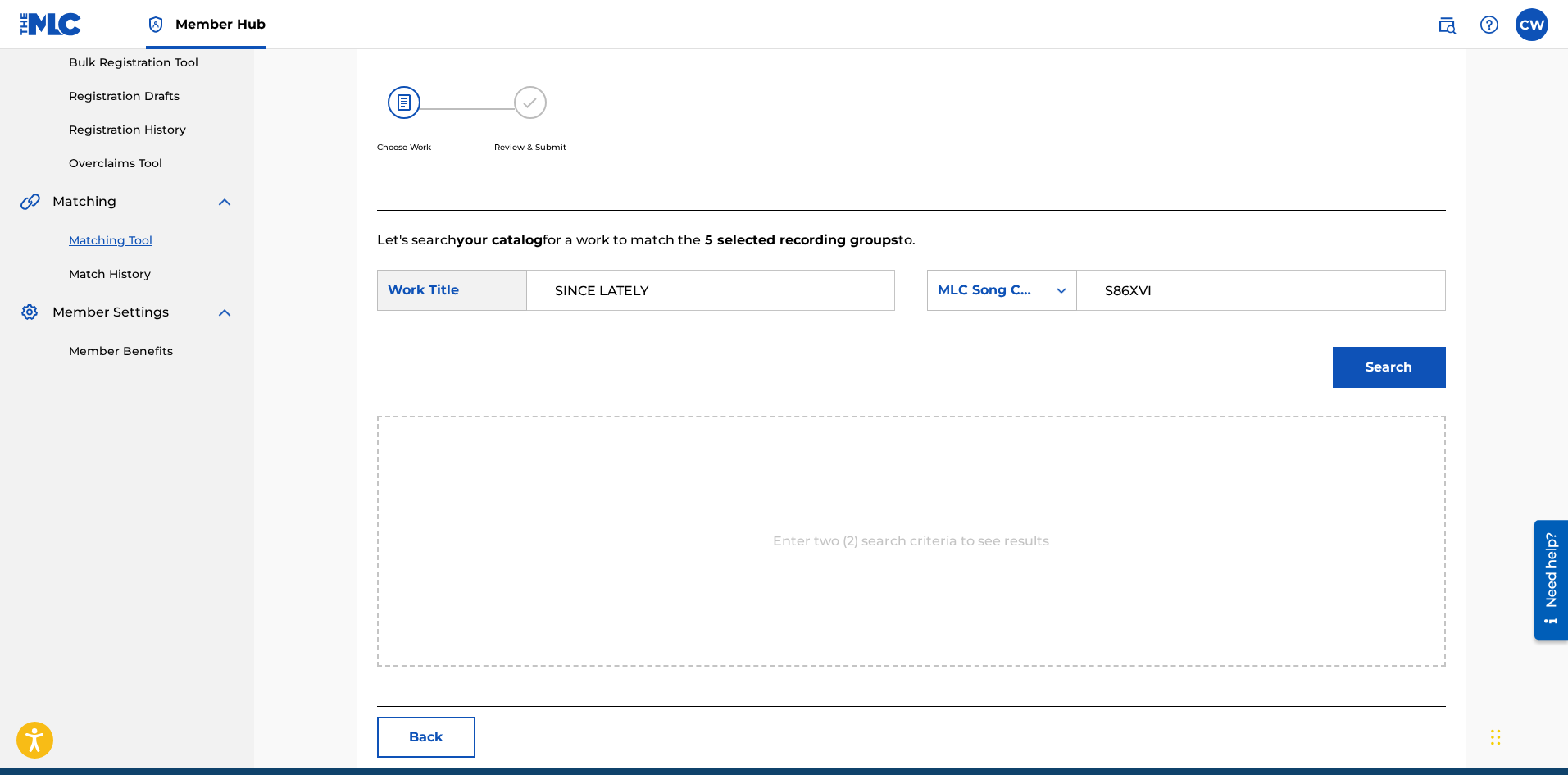
drag, startPoint x: 1456, startPoint y: 402, endPoint x: 1447, endPoint y: 390, distance: 15.0
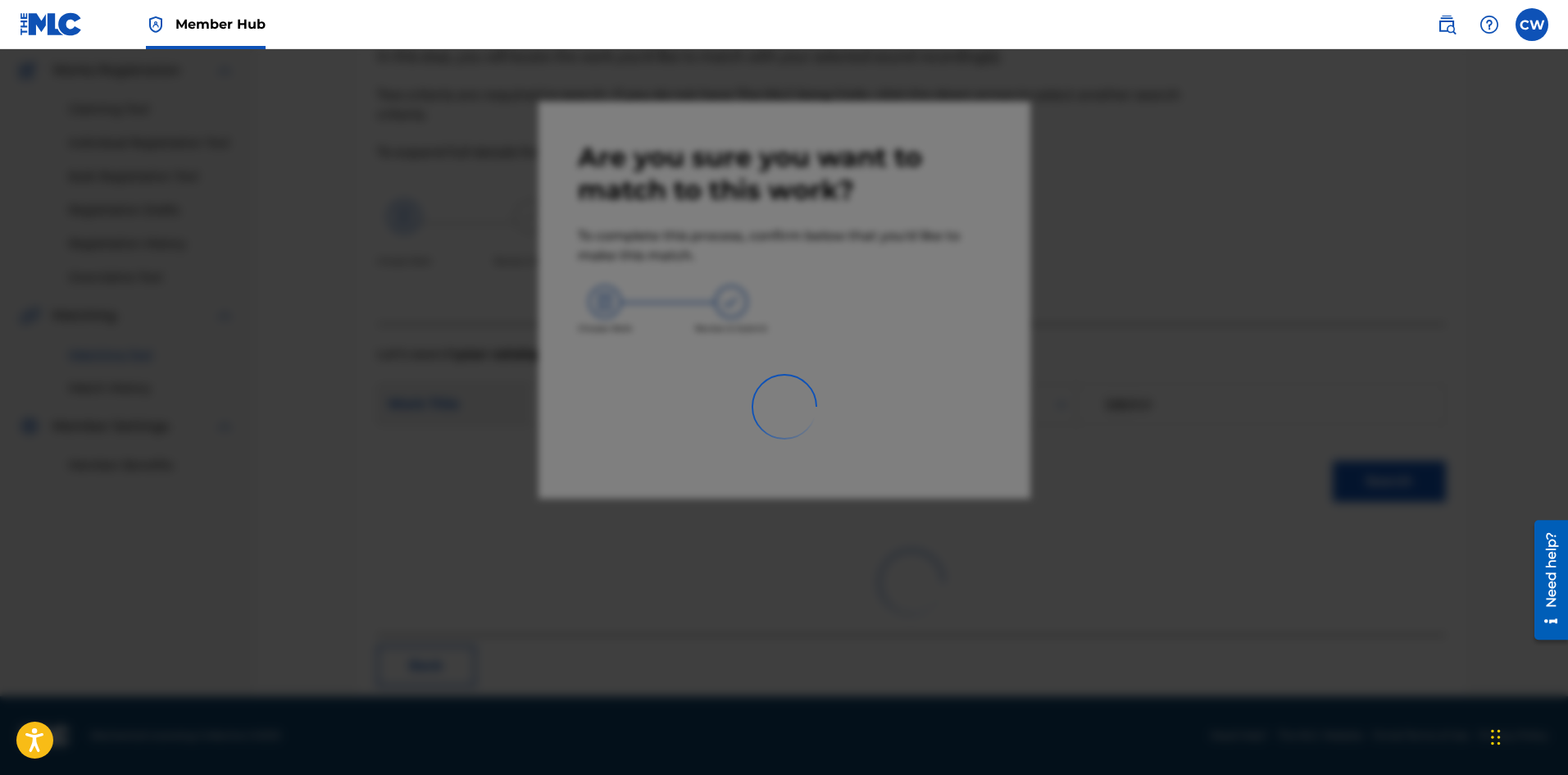
scroll to position [40, 0]
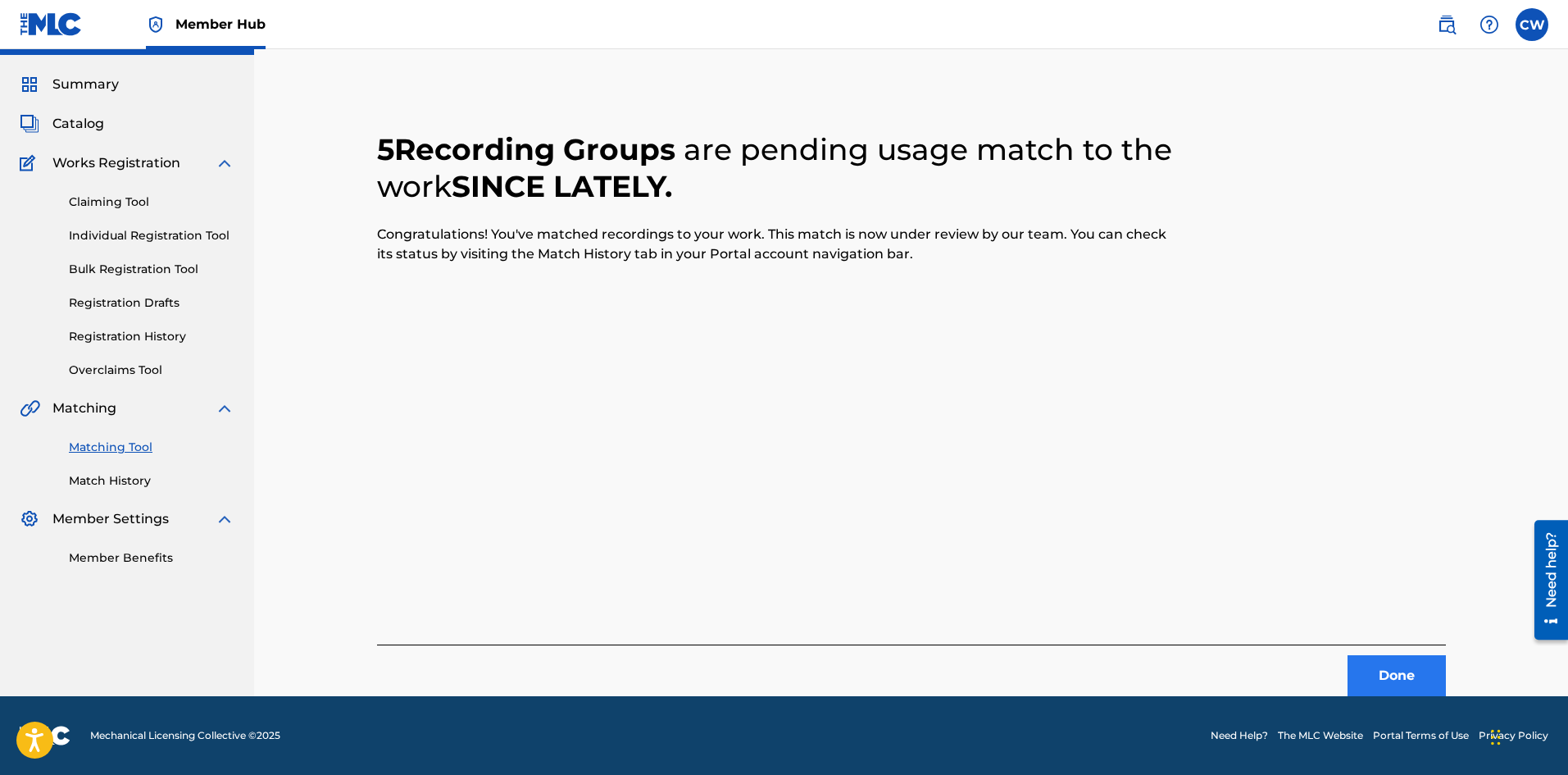
drag, startPoint x: 1342, startPoint y: 641, endPoint x: 1374, endPoint y: 666, distance: 40.6
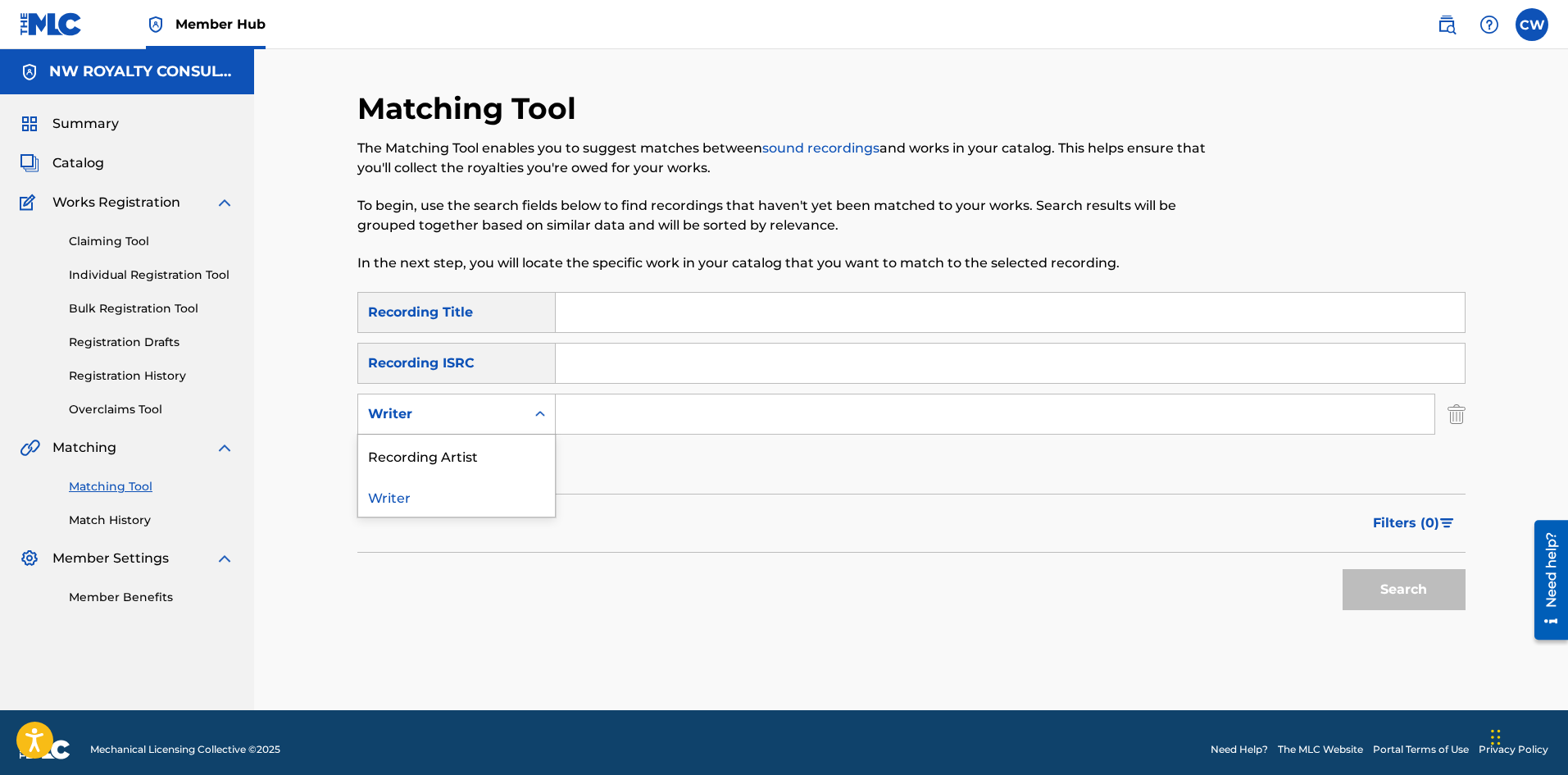
drag, startPoint x: 479, startPoint y: 441, endPoint x: 476, endPoint y: 430, distance: 11.4
drag, startPoint x: 656, startPoint y: 411, endPoint x: 631, endPoint y: 413, distance: 25.1
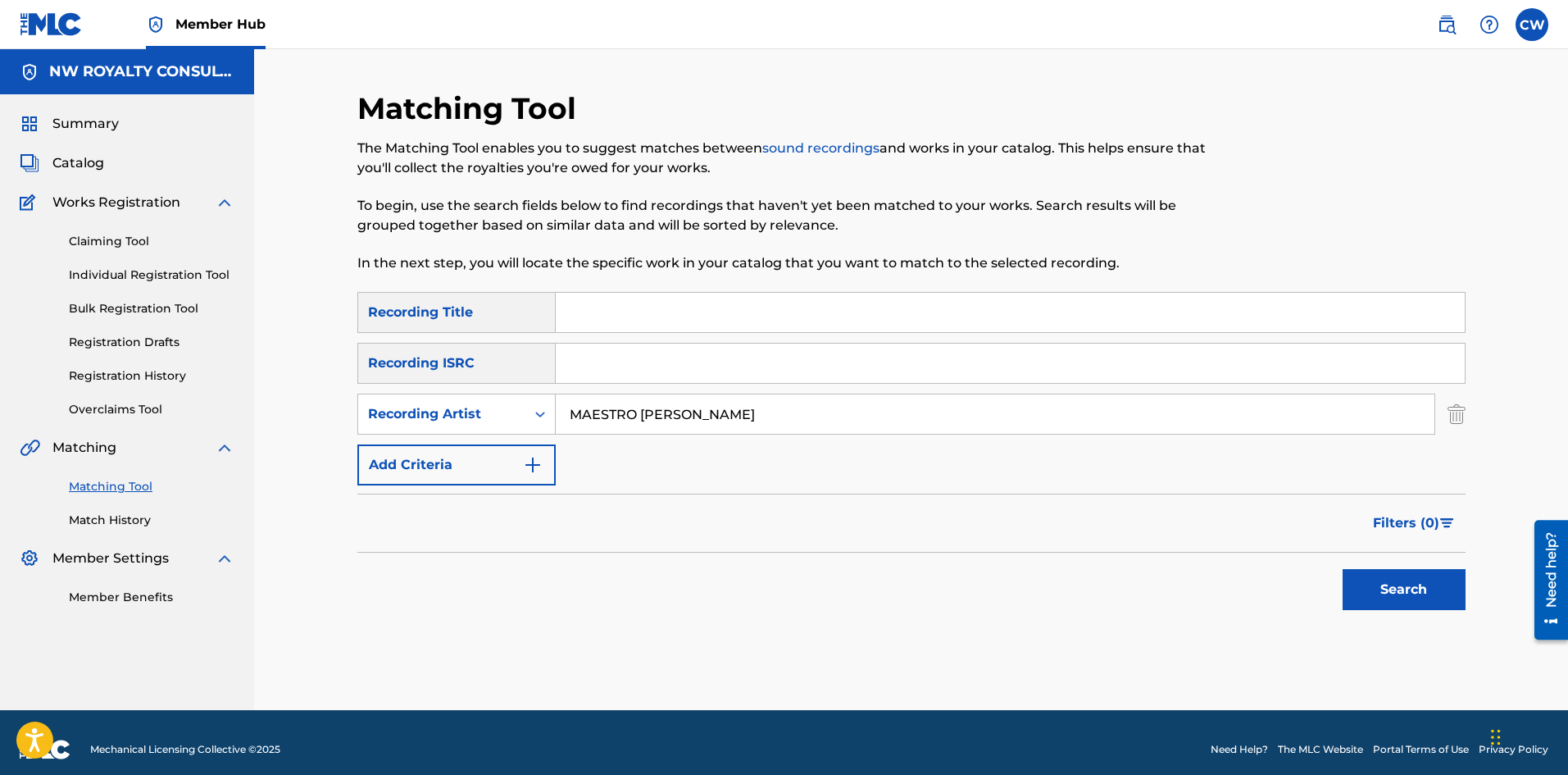
drag, startPoint x: 709, startPoint y: 311, endPoint x: 776, endPoint y: 328, distance: 69.1
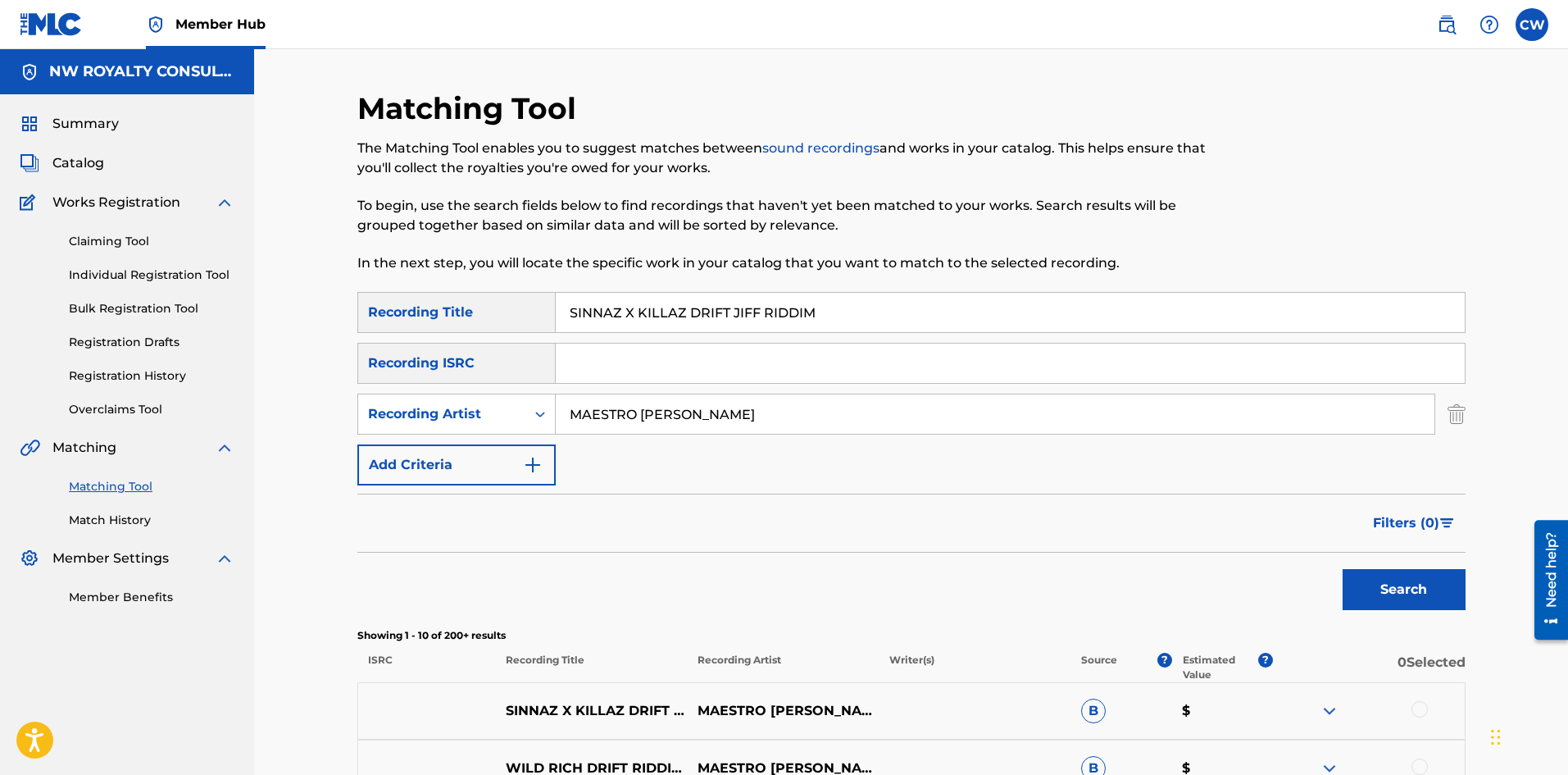
drag, startPoint x: 1428, startPoint y: 706, endPoint x: 1411, endPoint y: 705, distance: 17.0
drag, startPoint x: 1205, startPoint y: 620, endPoint x: 1175, endPoint y: 613, distance: 30.8
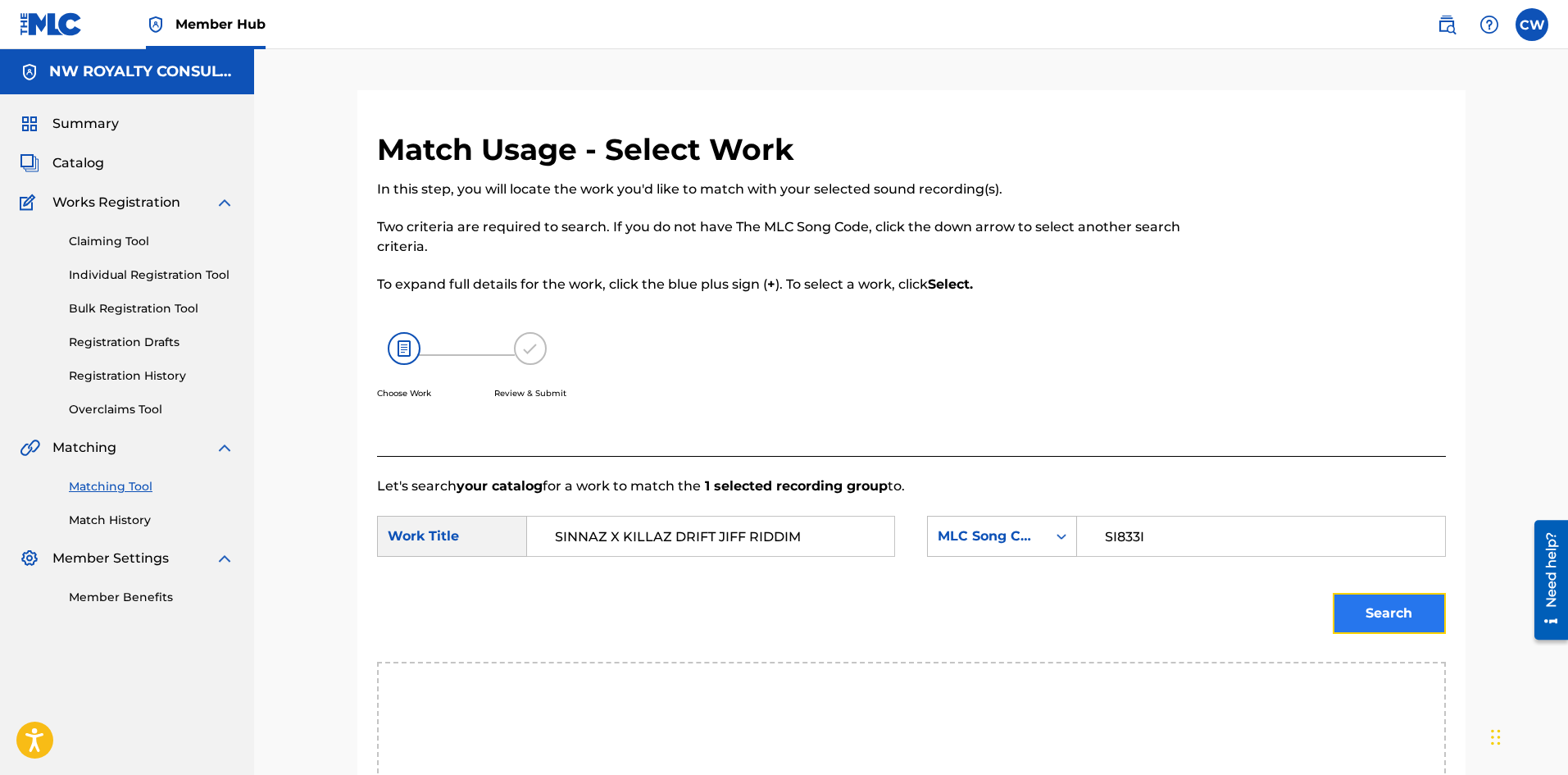
drag, startPoint x: 1416, startPoint y: 604, endPoint x: 1403, endPoint y: 604, distance: 13.0
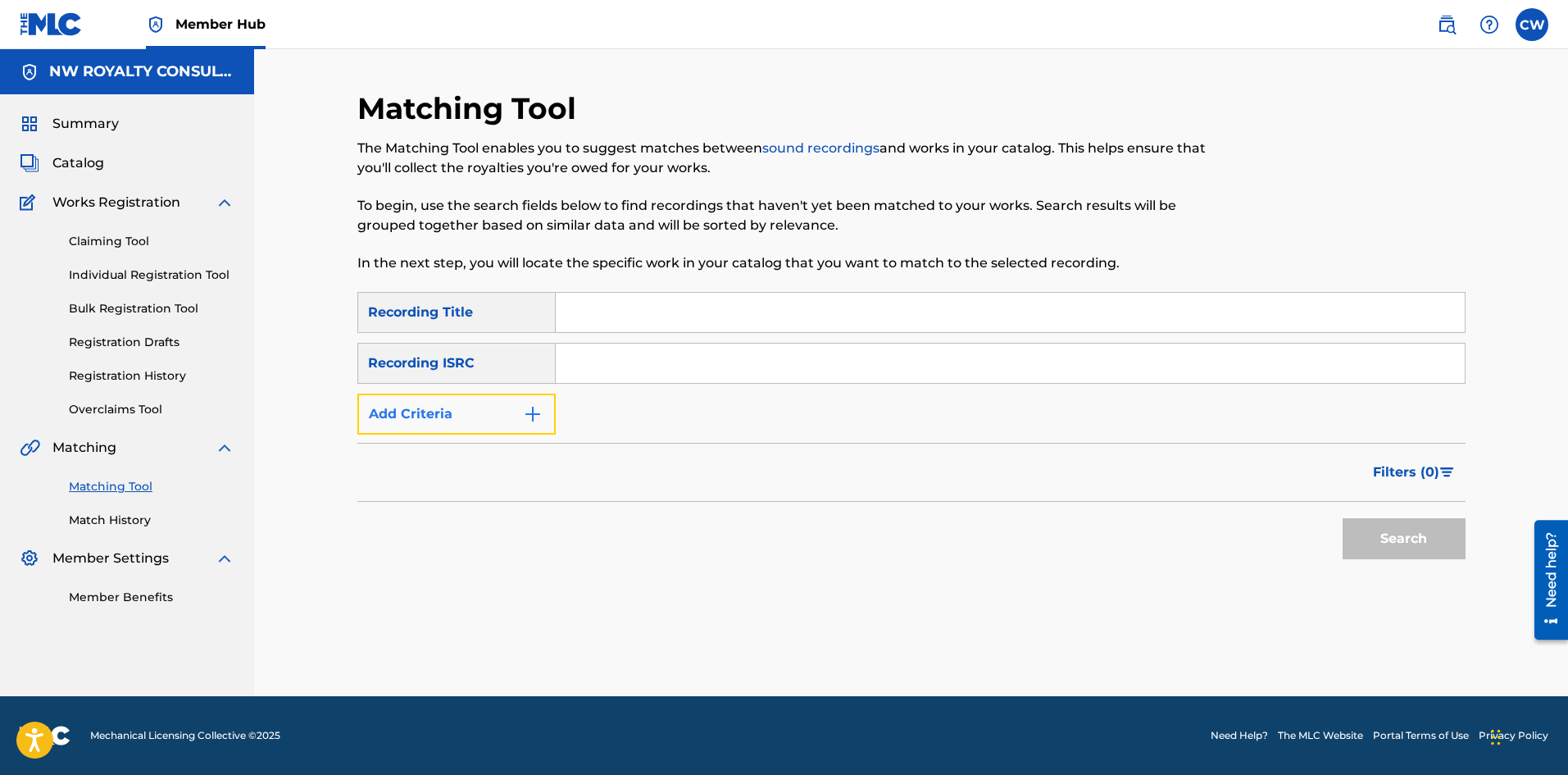
drag, startPoint x: 457, startPoint y: 425, endPoint x: 453, endPoint y: 415, distance: 10.8
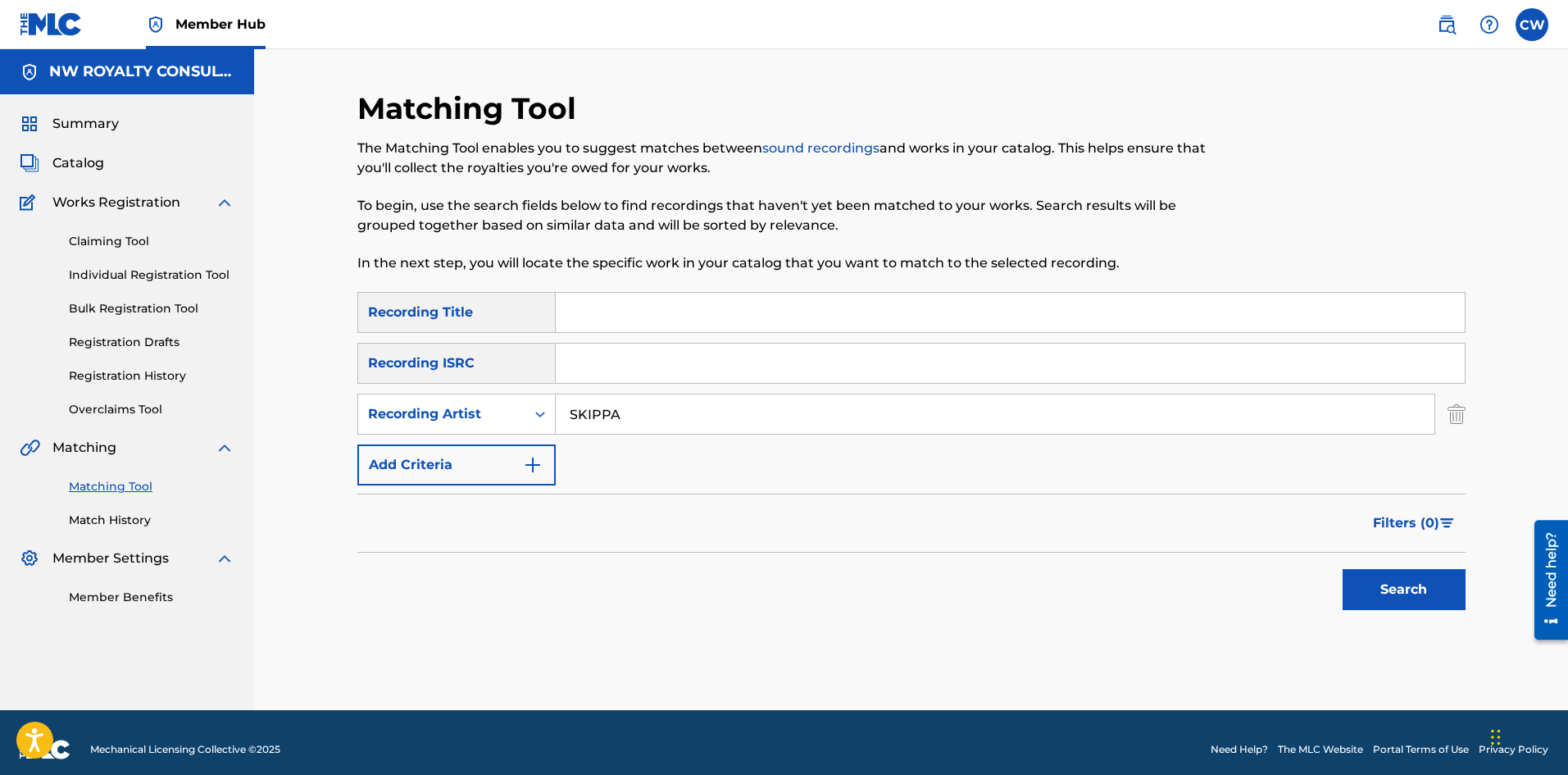
drag, startPoint x: 599, startPoint y: 318, endPoint x: 633, endPoint y: 327, distance: 35.2
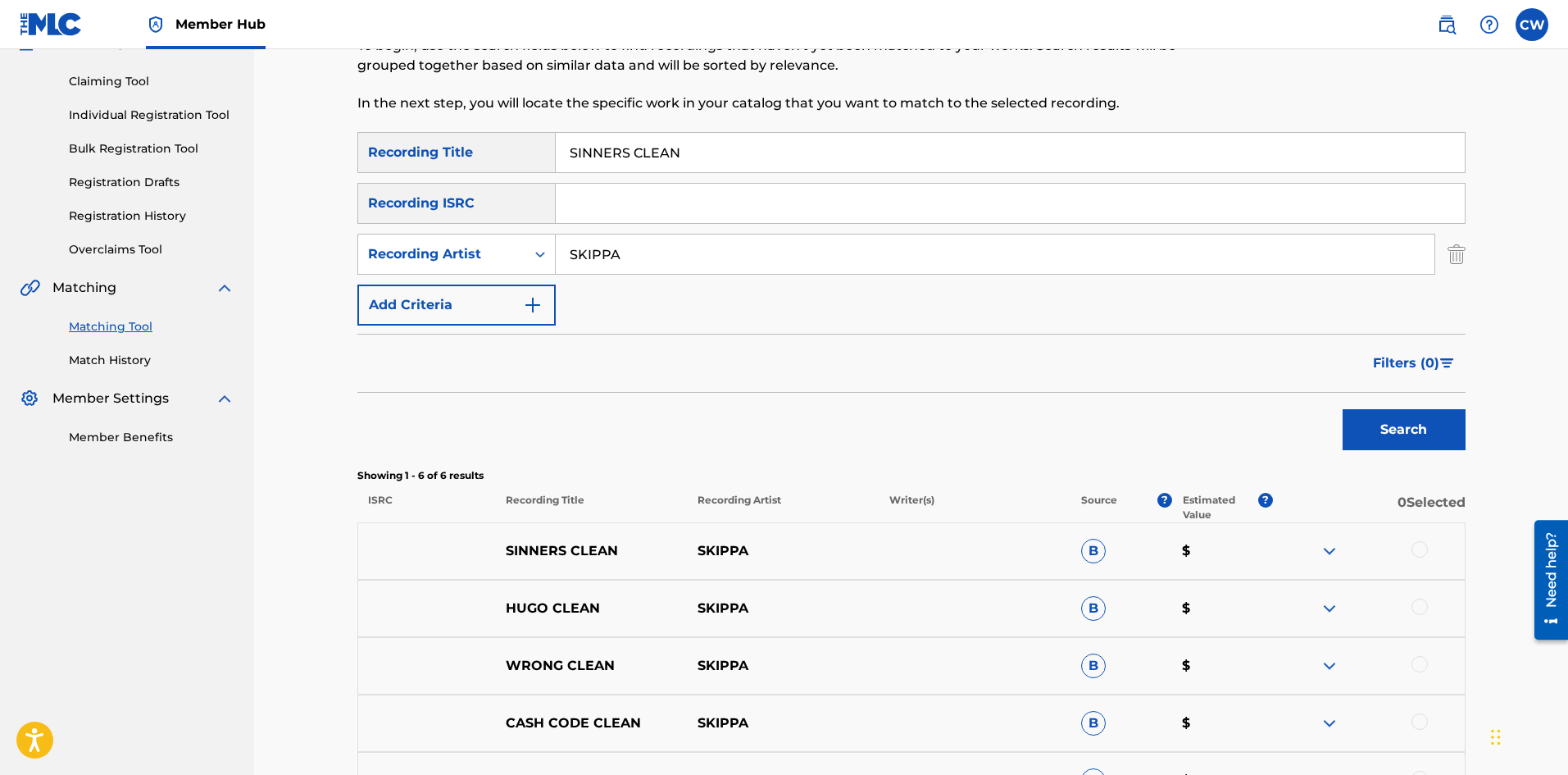
scroll to position [164, 0]
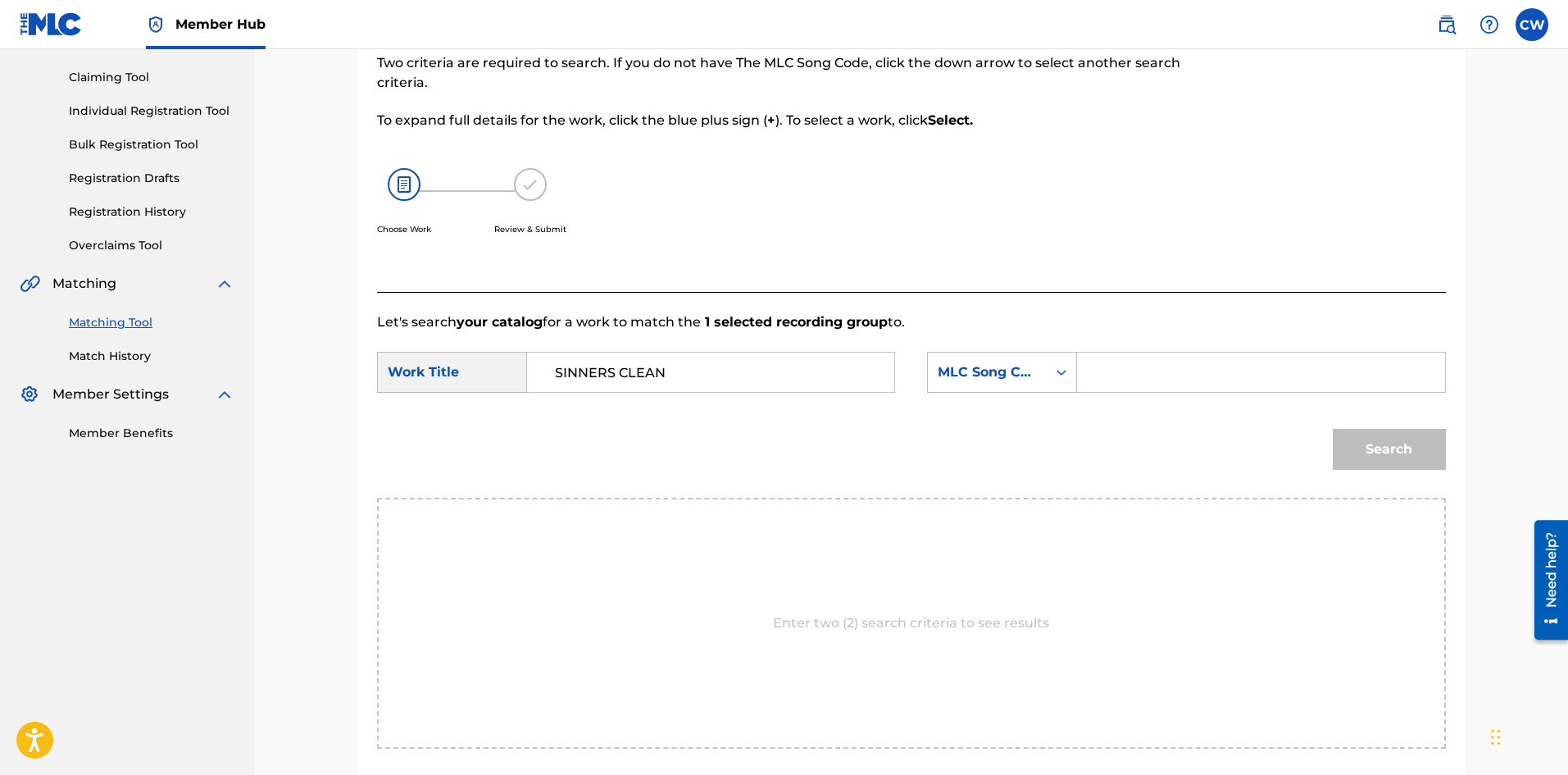
drag, startPoint x: 1152, startPoint y: 361, endPoint x: 1161, endPoint y: 362, distance: 9.1
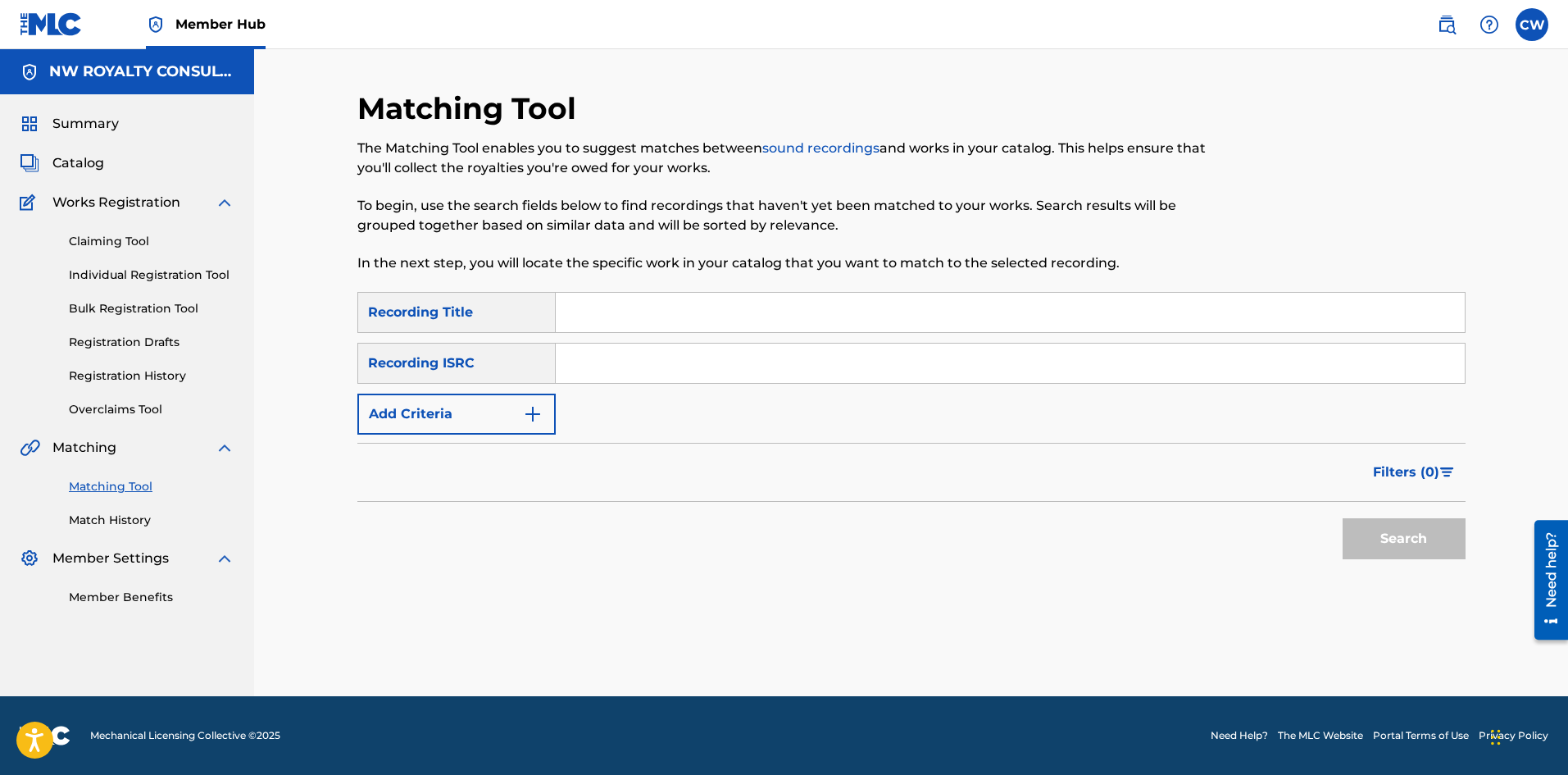
scroll to position [0, 0]
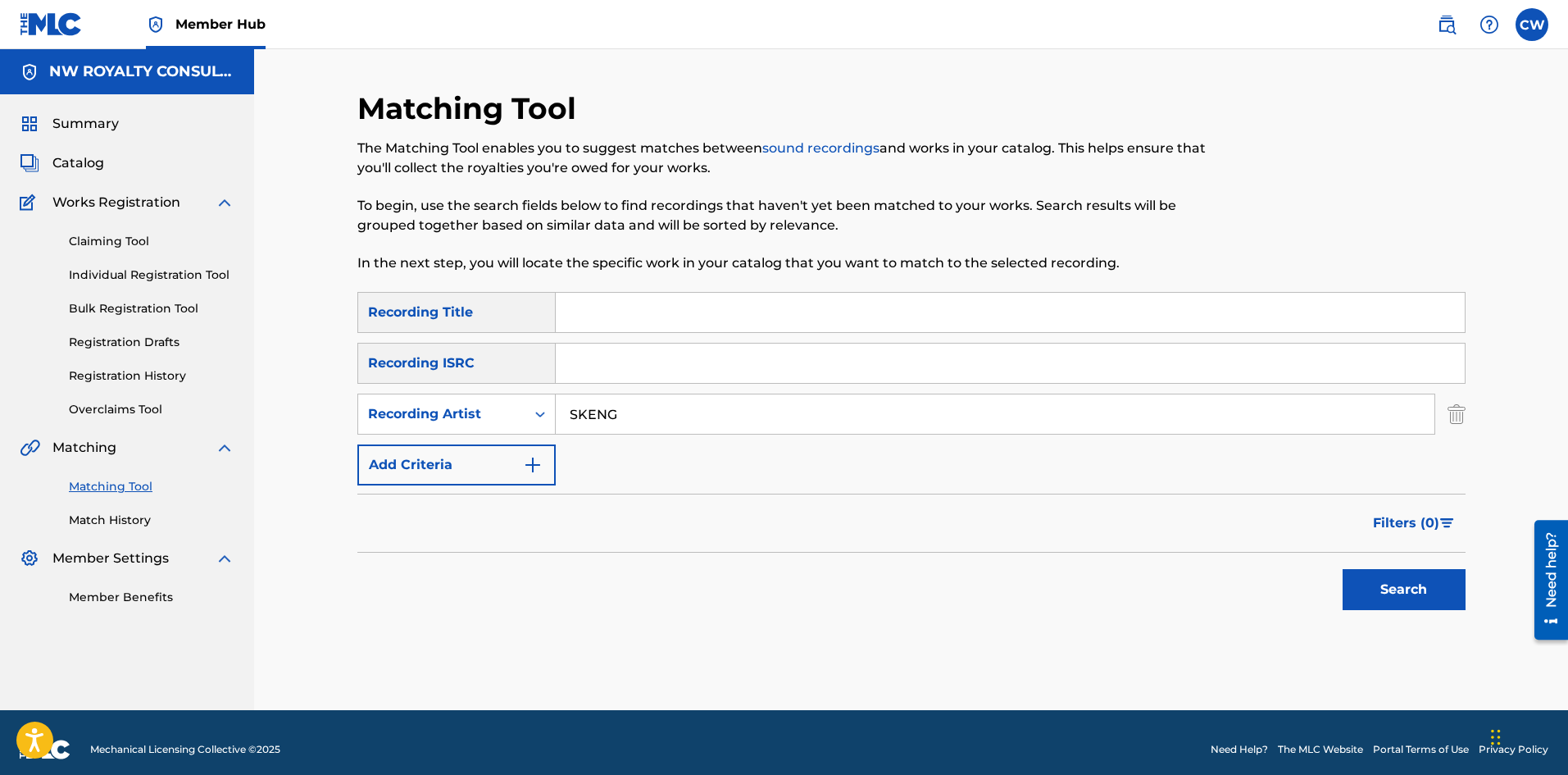
drag, startPoint x: 657, startPoint y: 297, endPoint x: 698, endPoint y: 315, distance: 44.8
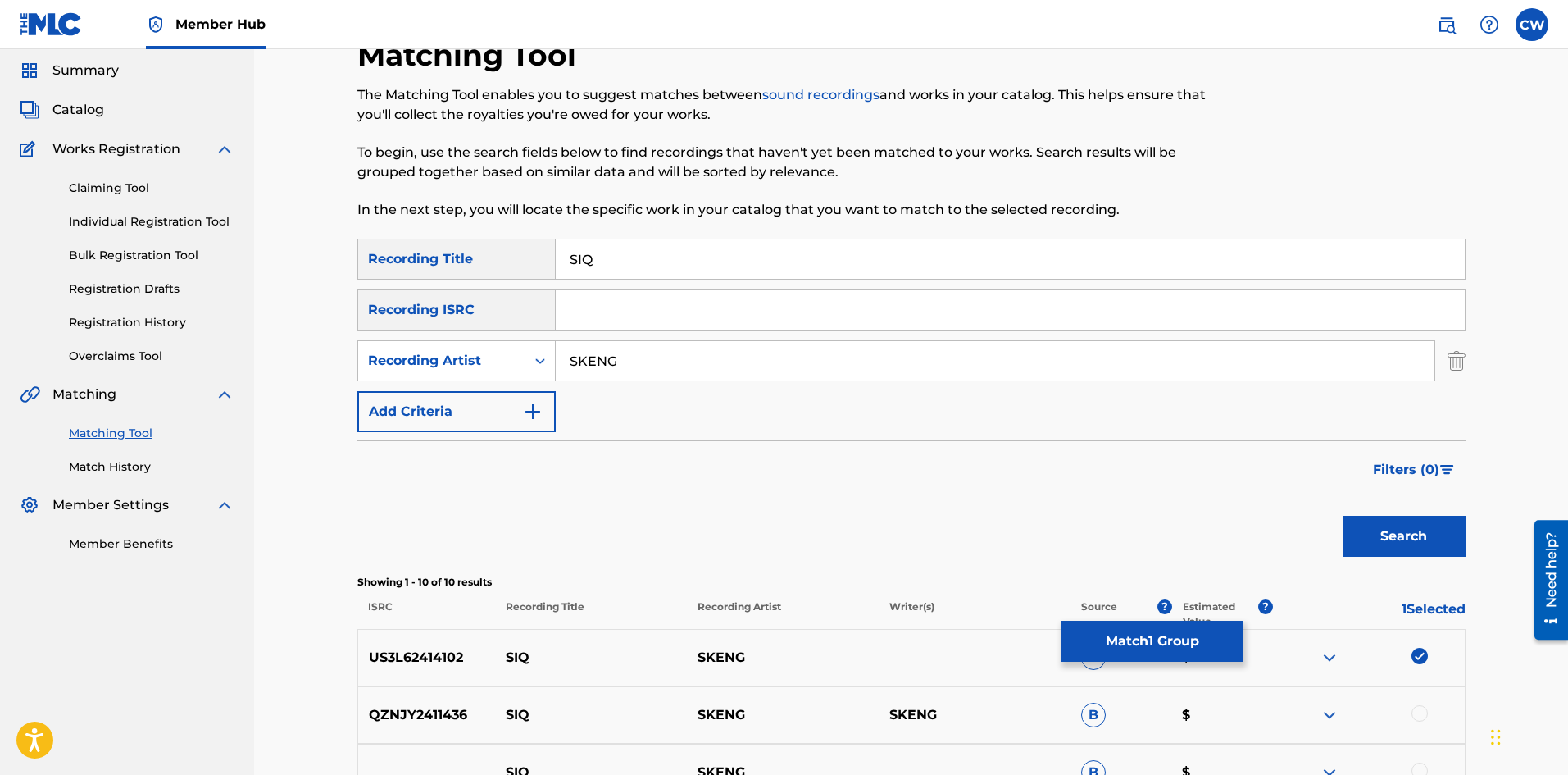
scroll to position [82, 0]
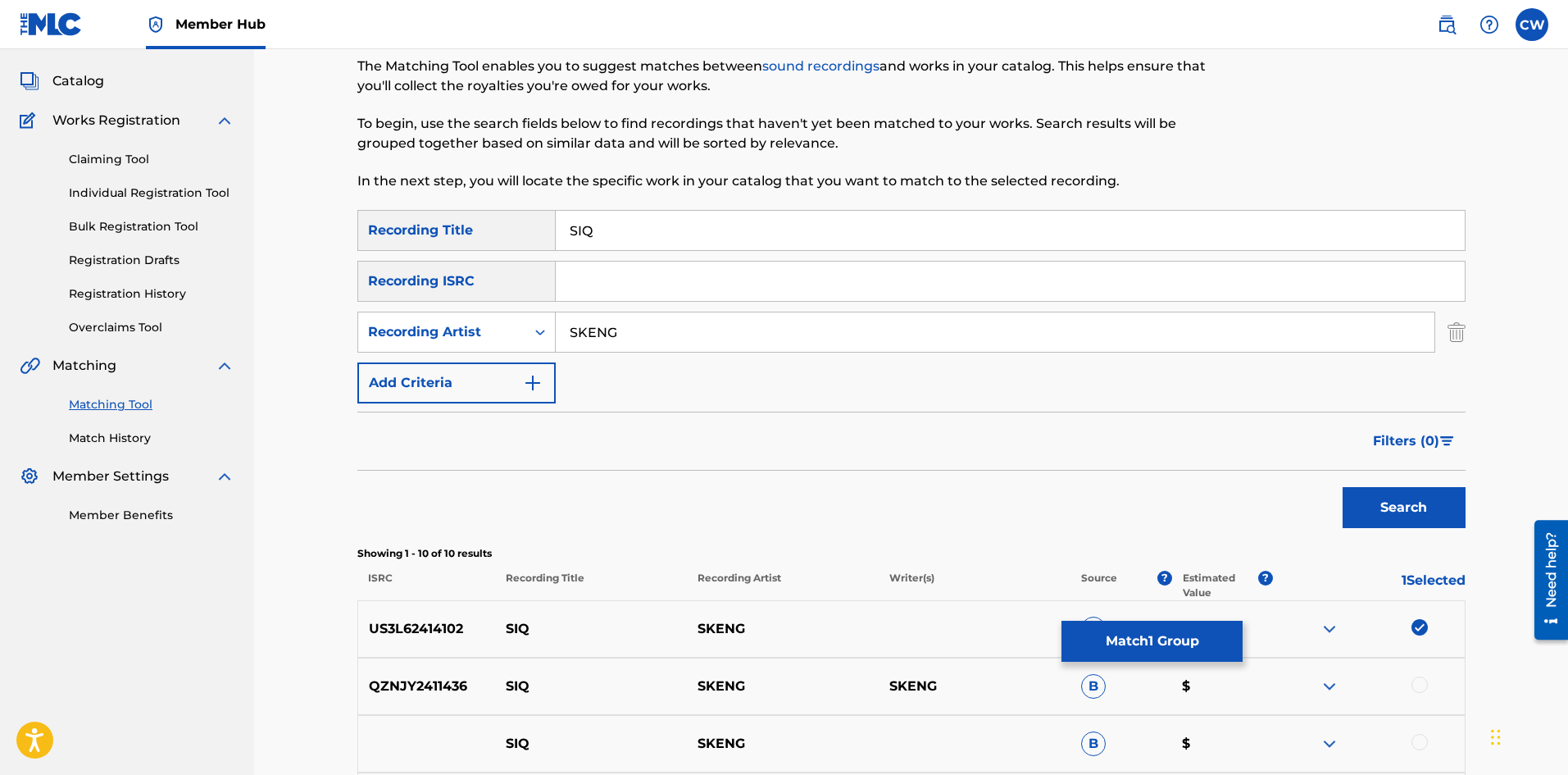
drag, startPoint x: 1400, startPoint y: 678, endPoint x: 1402, endPoint y: 668, distance: 10.2
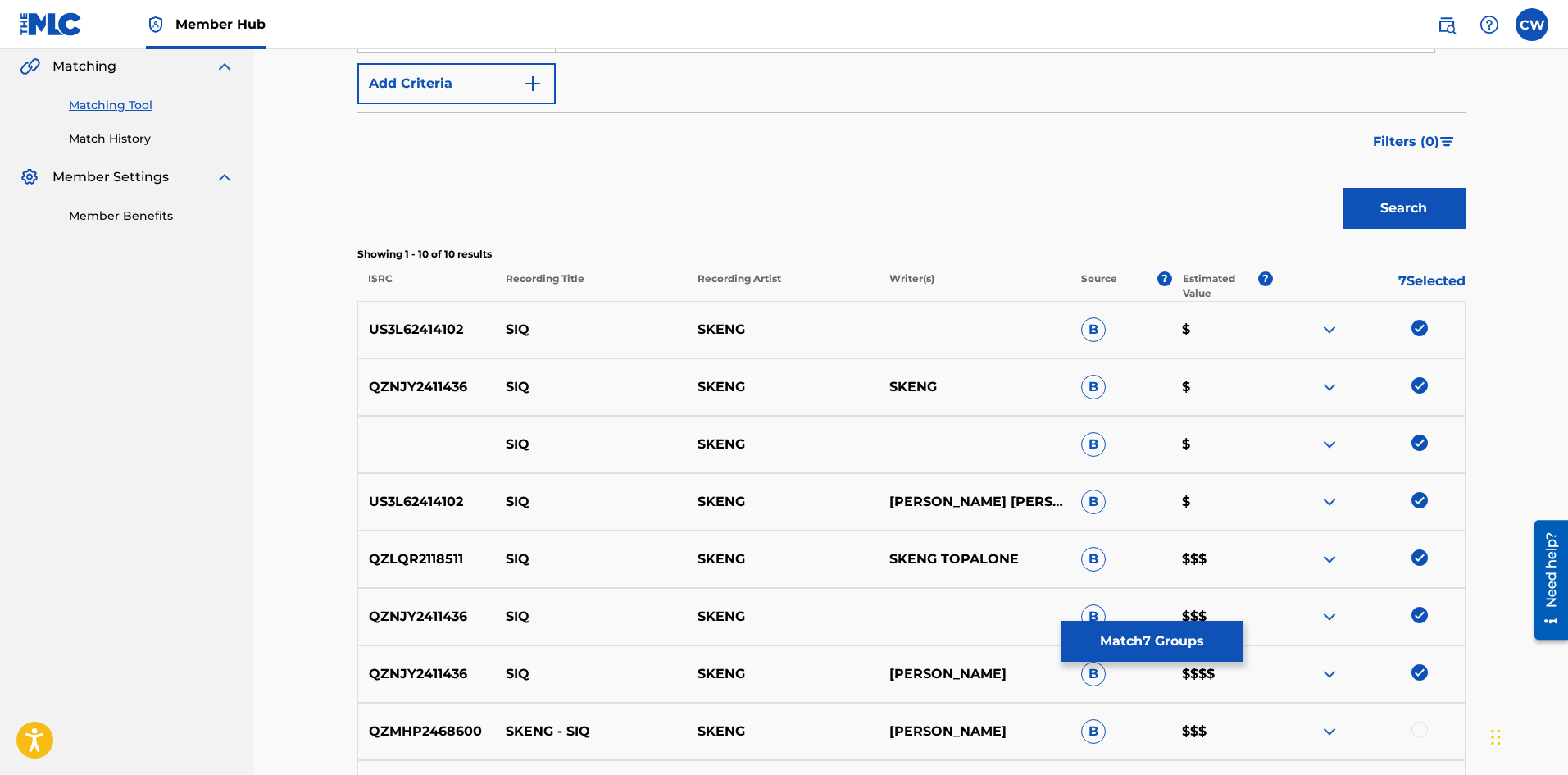
scroll to position [410, 0]
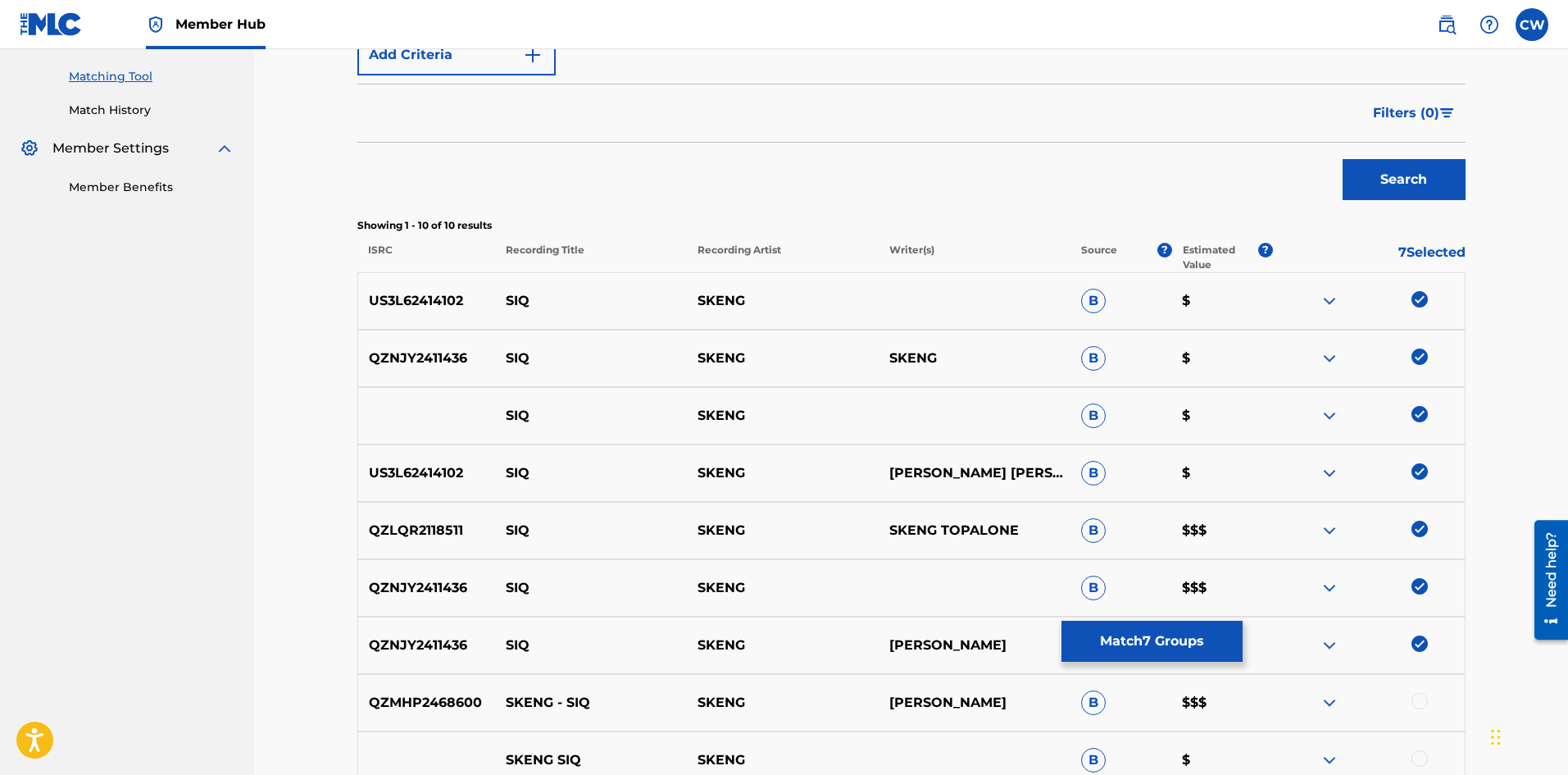
drag, startPoint x: 1435, startPoint y: 721, endPoint x: 1436, endPoint y: 699, distance: 22.0
drag, startPoint x: 1420, startPoint y: 748, endPoint x: 1417, endPoint y: 761, distance: 13.3
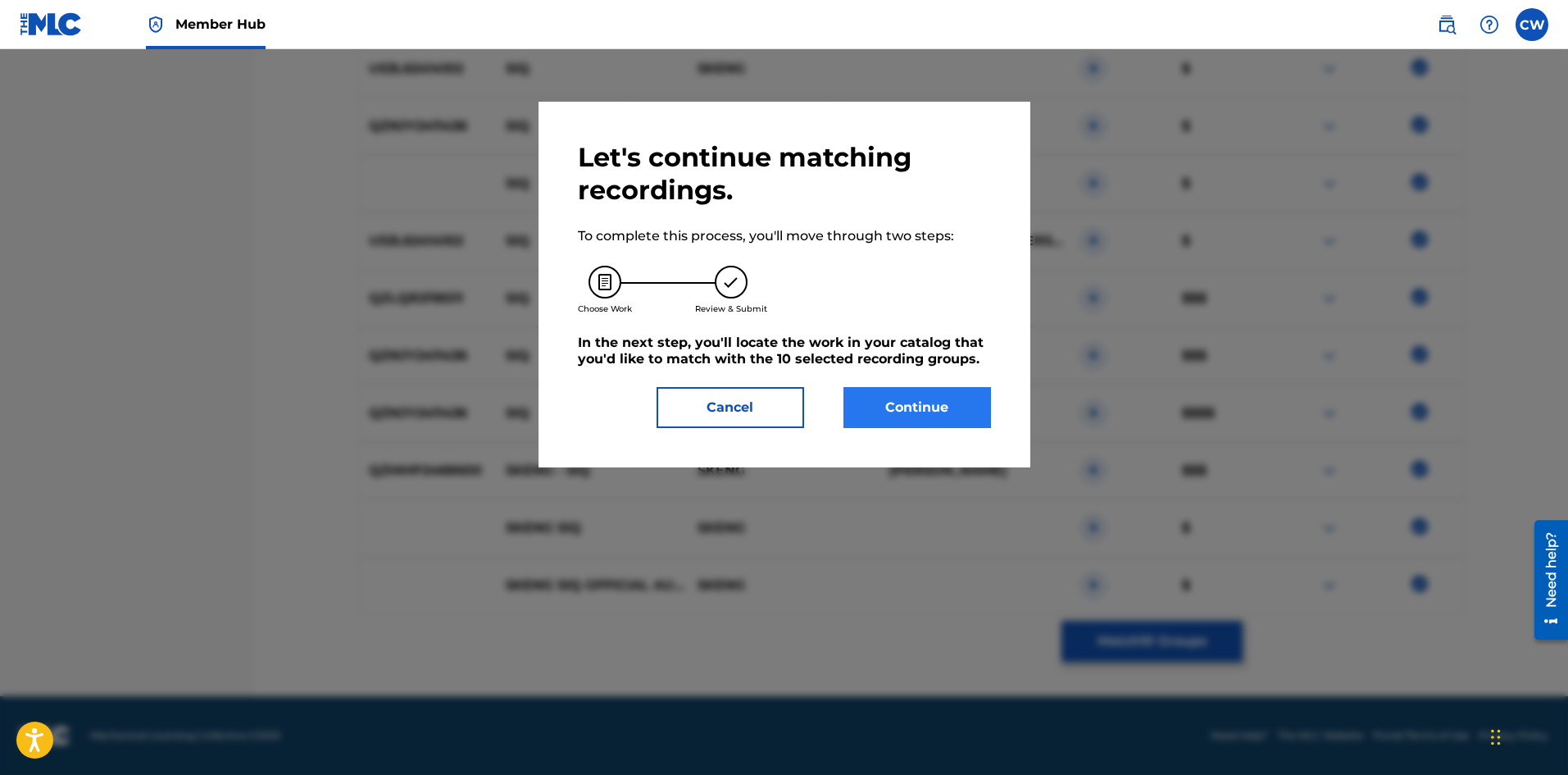
scroll to position [317, 0]
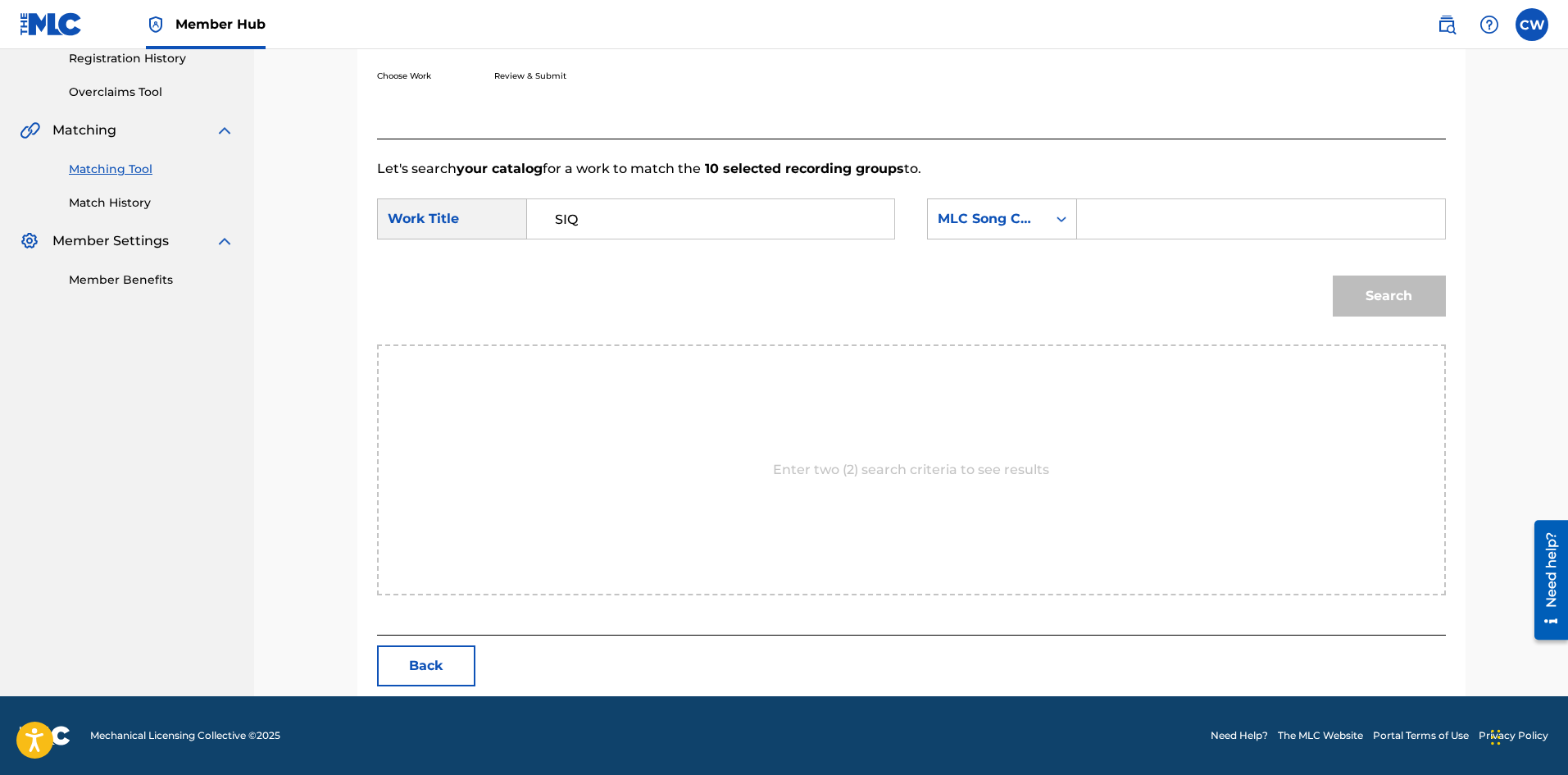
drag, startPoint x: 1338, startPoint y: 209, endPoint x: 1359, endPoint y: 229, distance: 29.0
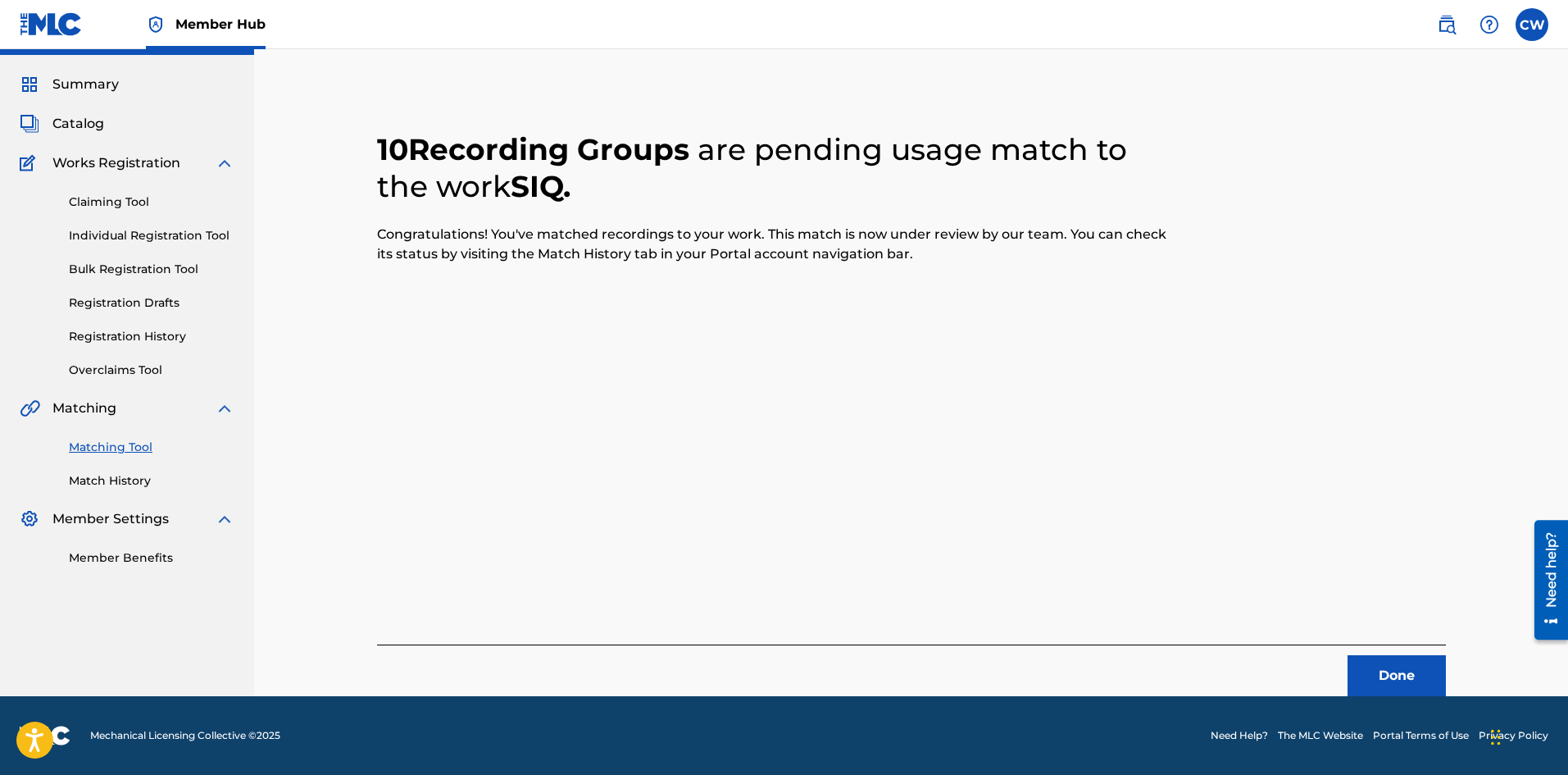
scroll to position [0, 0]
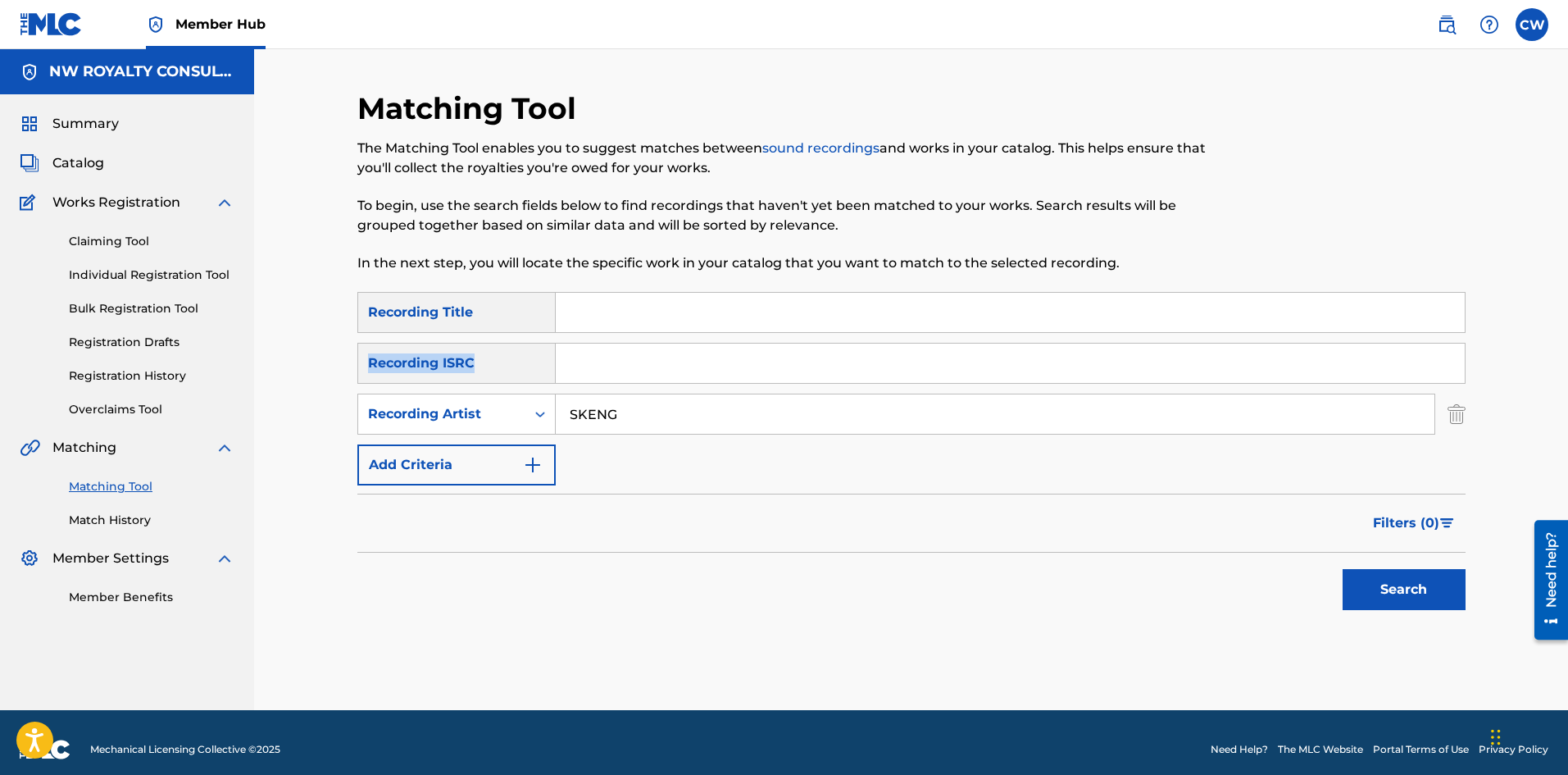
drag, startPoint x: 664, startPoint y: 333, endPoint x: 667, endPoint y: 325, distance: 8.5
drag, startPoint x: 678, startPoint y: 304, endPoint x: 732, endPoint y: 314, distance: 54.9
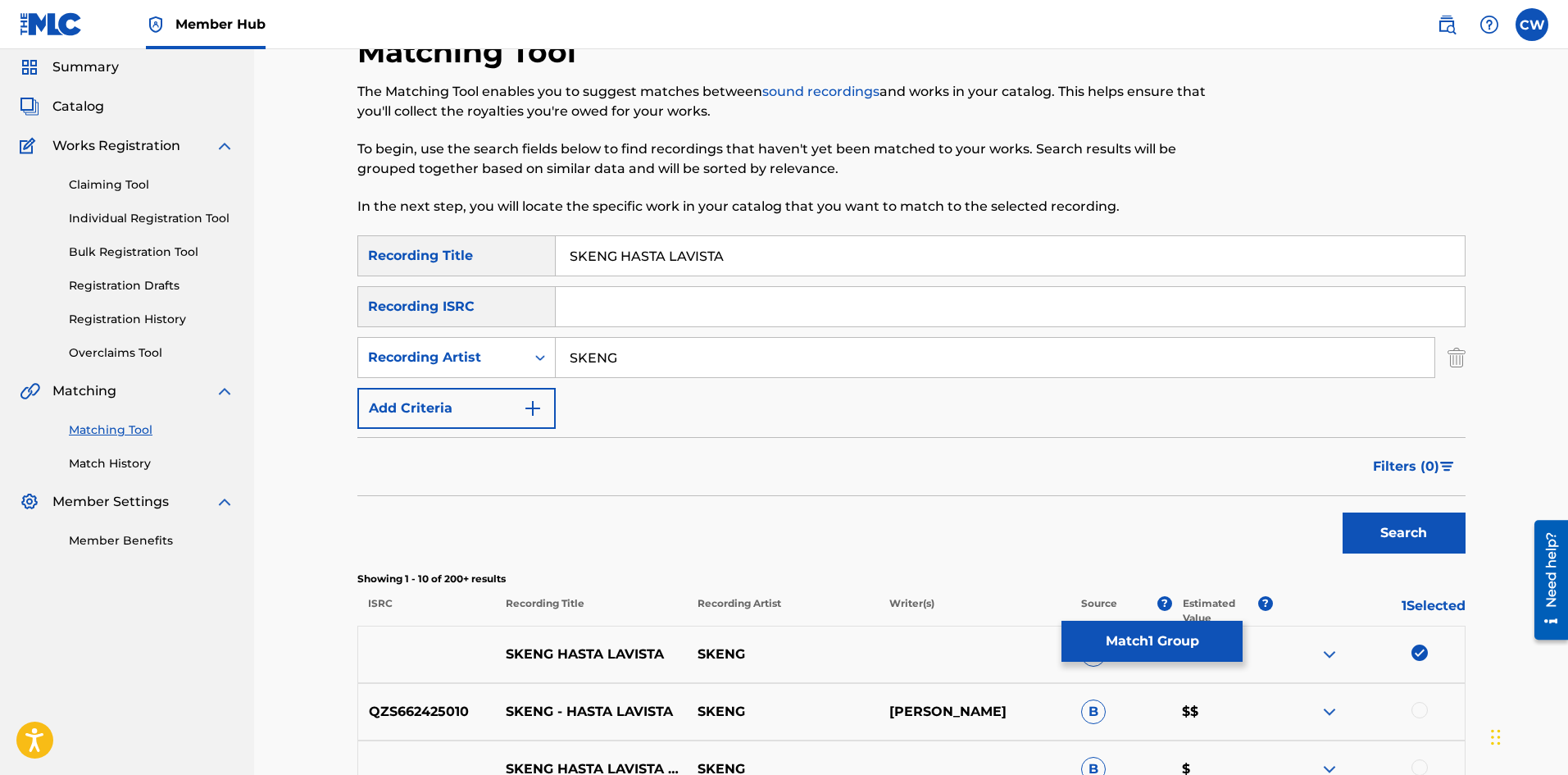
scroll to position [82, 0]
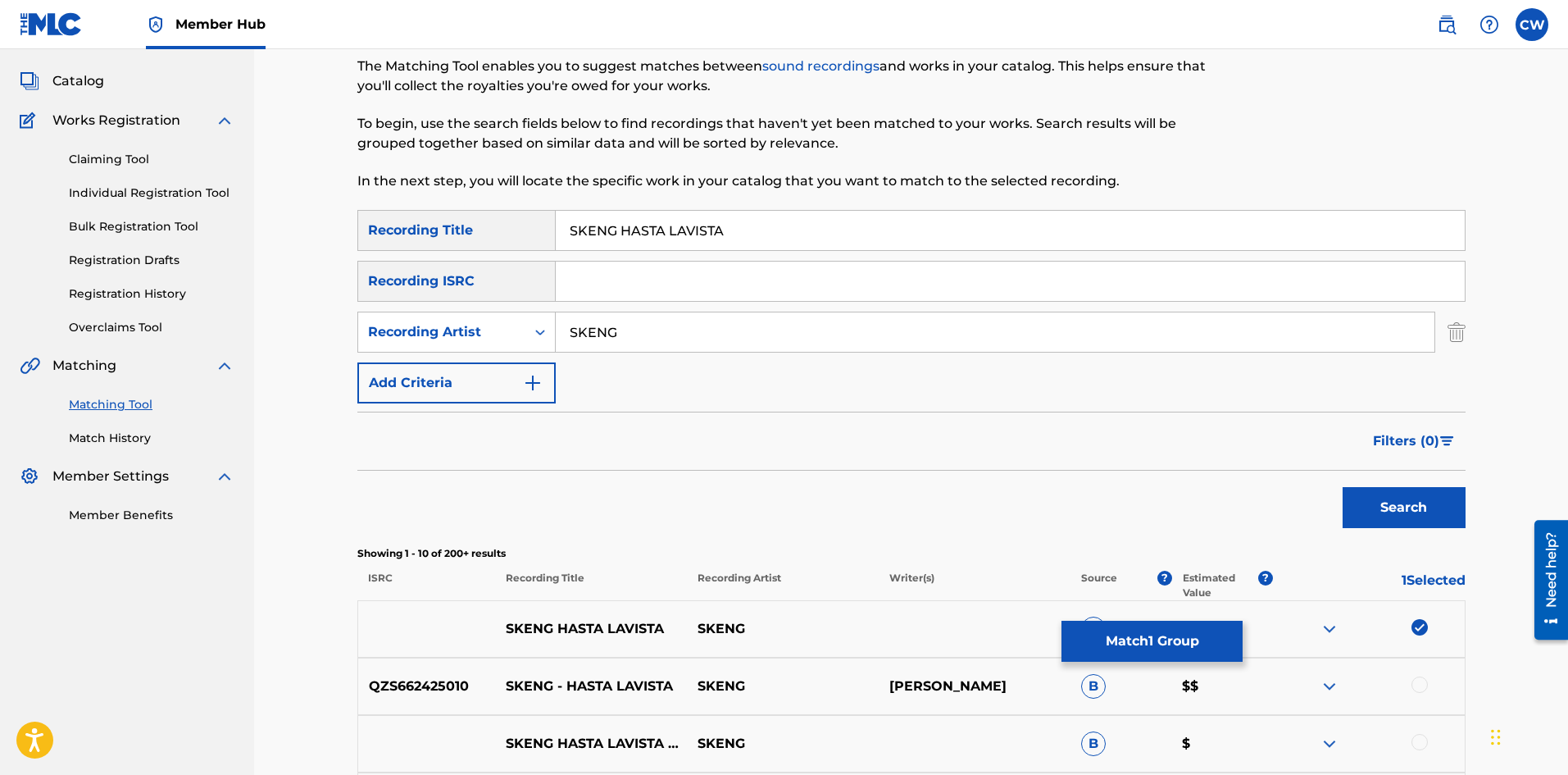
drag, startPoint x: 1422, startPoint y: 698, endPoint x: 1417, endPoint y: 680, distance: 18.7
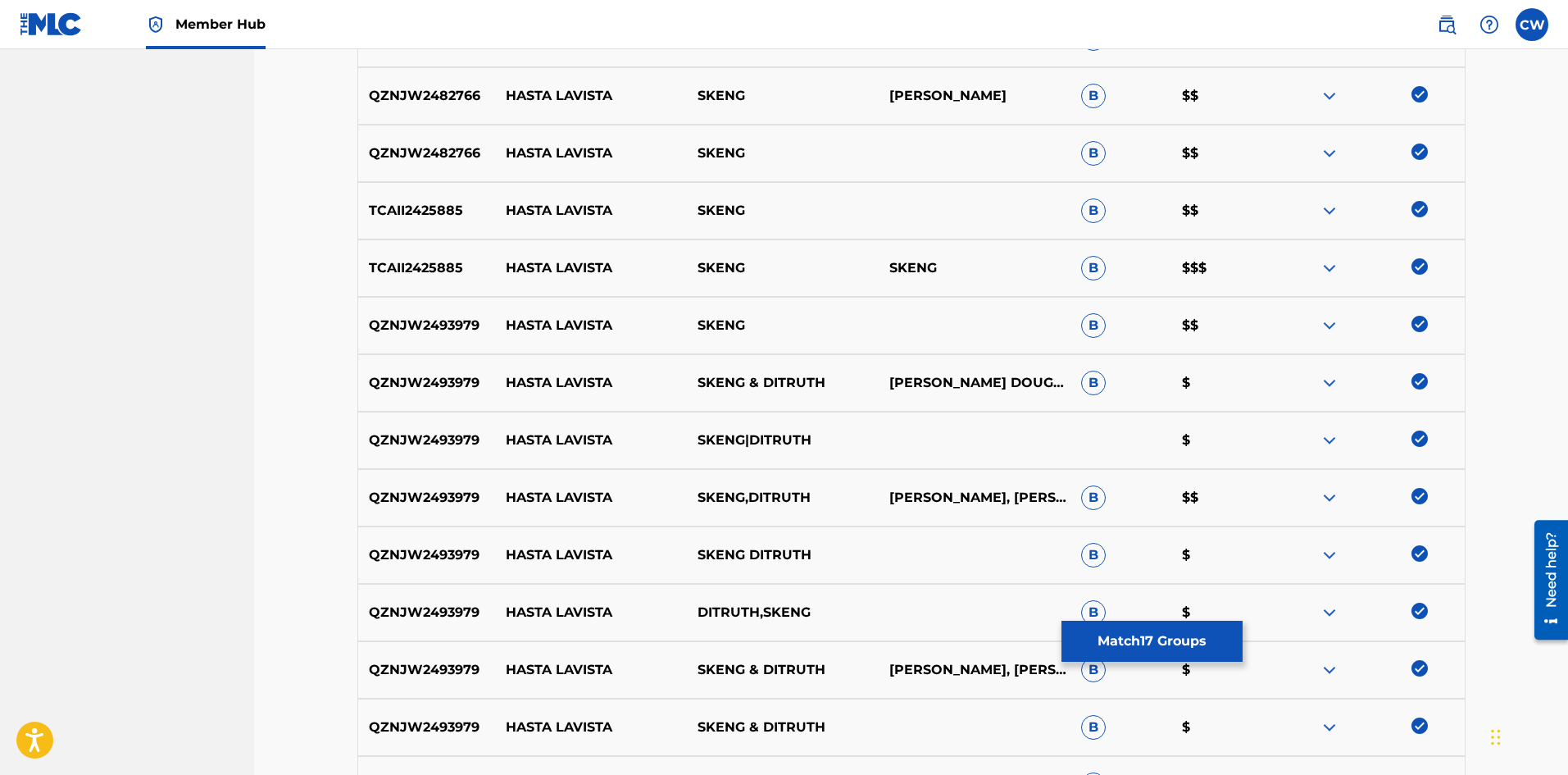
scroll to position [984, 0]
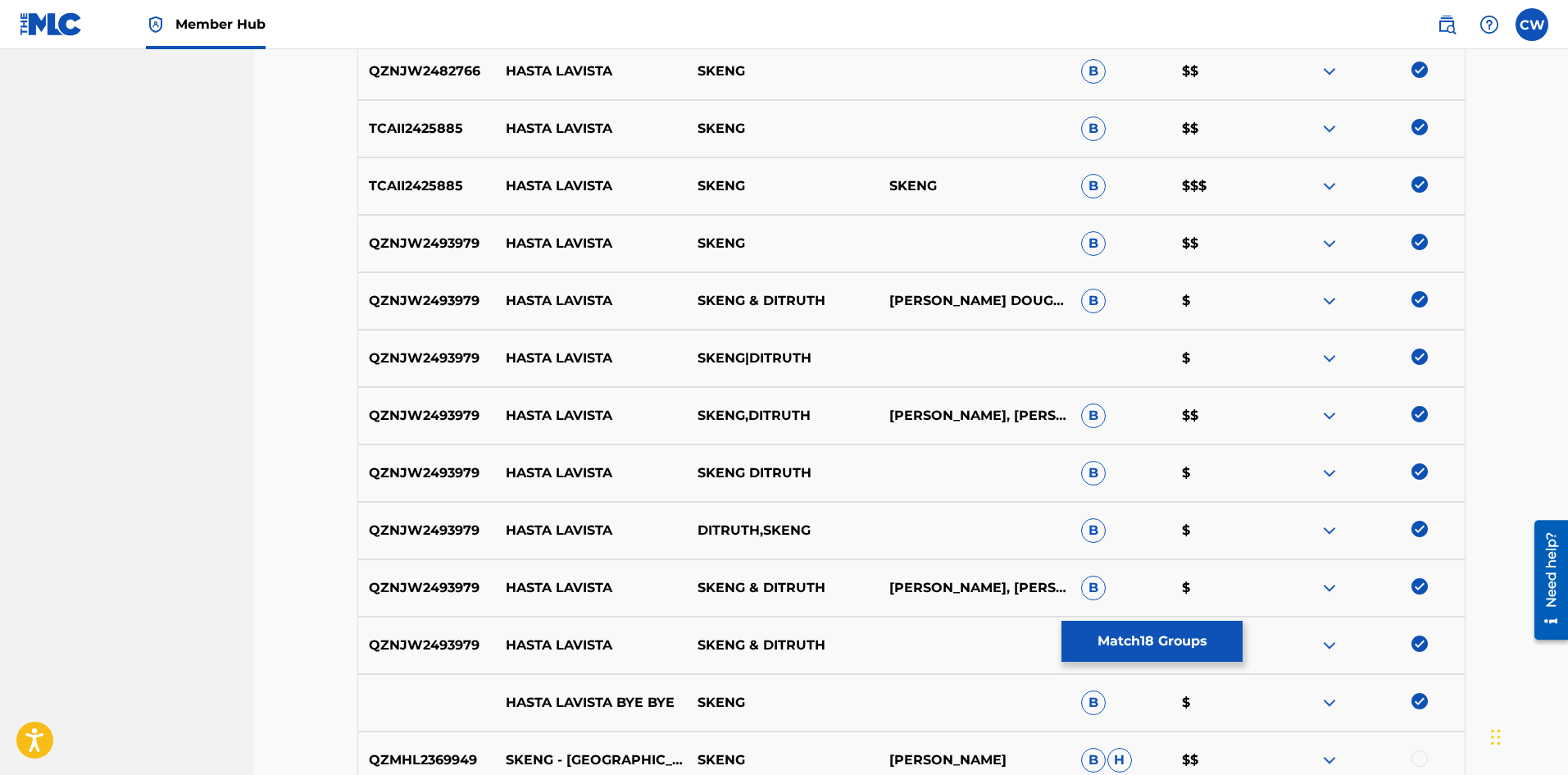
drag, startPoint x: 1411, startPoint y: 712, endPoint x: 1411, endPoint y: 704, distance: 8.0
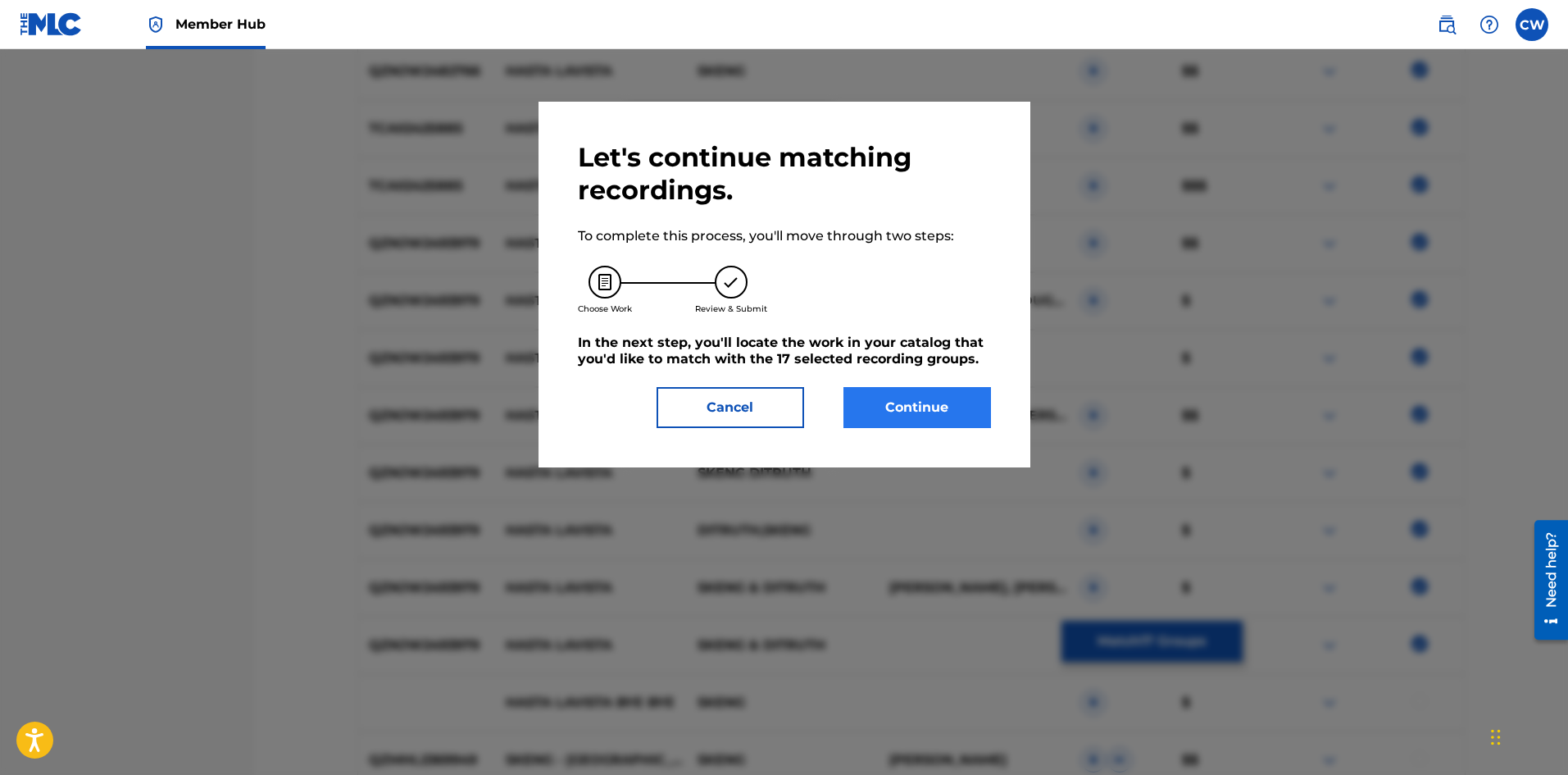
scroll to position [317, 0]
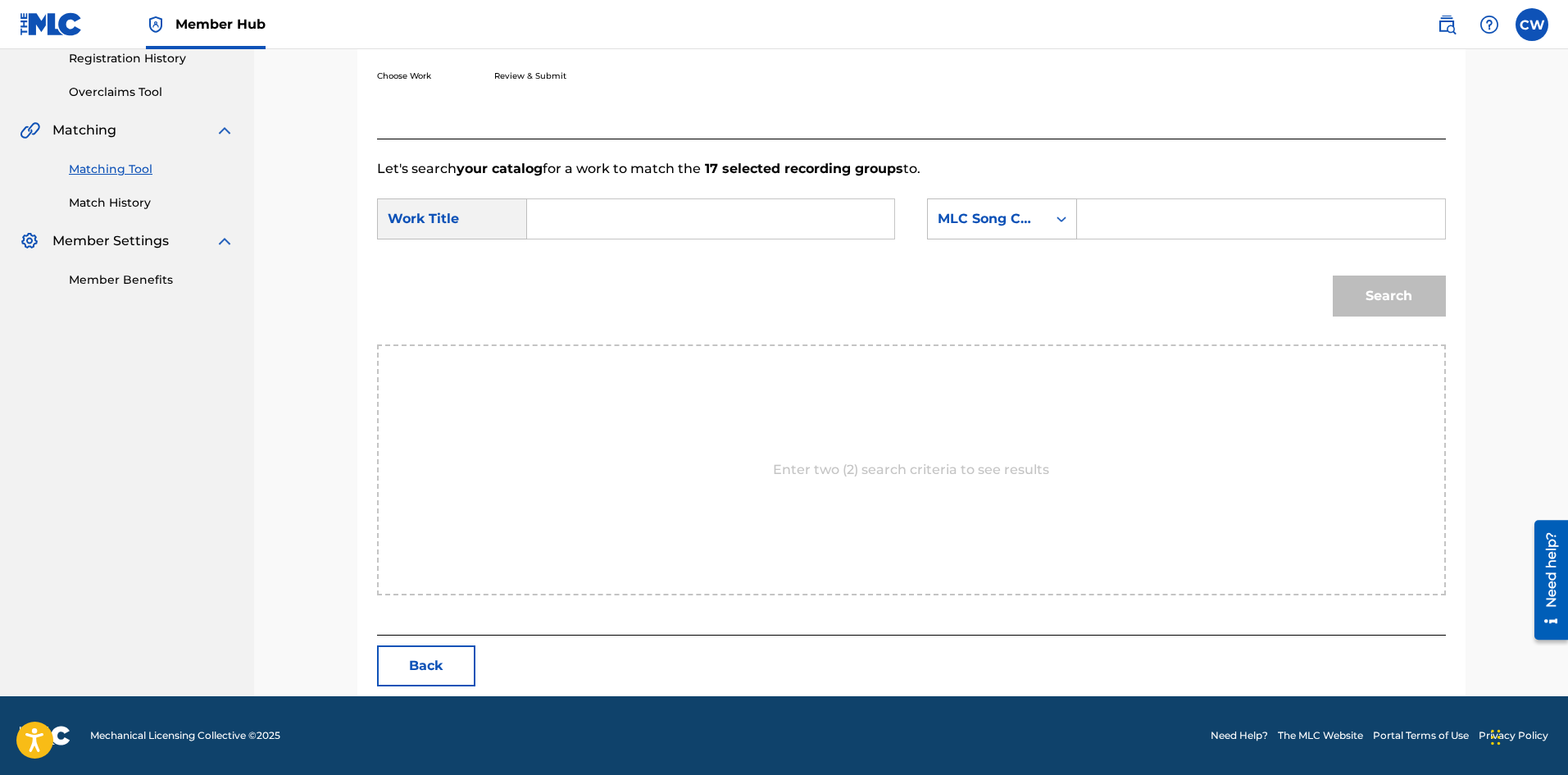
drag, startPoint x: 757, startPoint y: 230, endPoint x: 751, endPoint y: 217, distance: 14.3
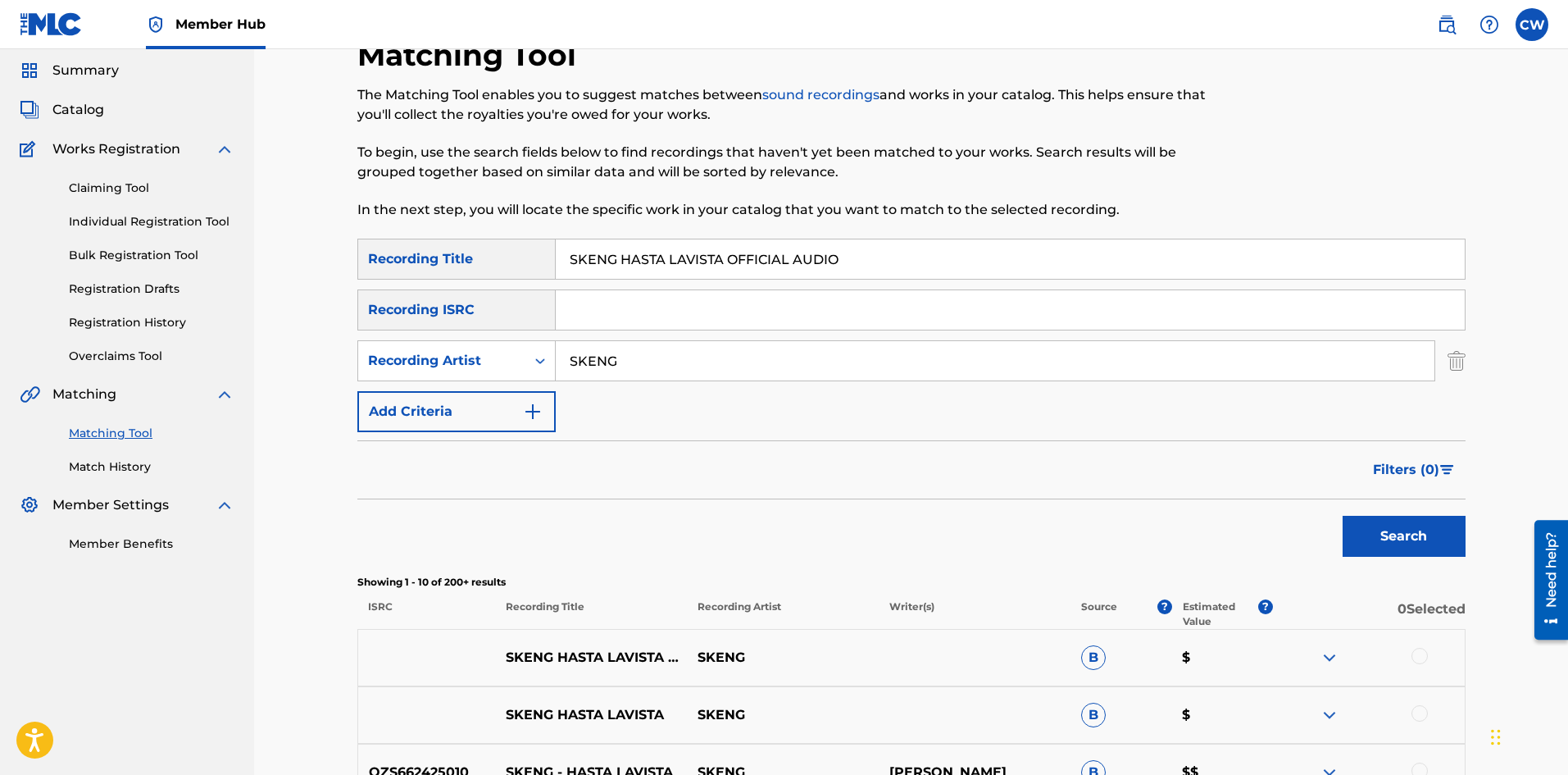
scroll to position [82, 0]
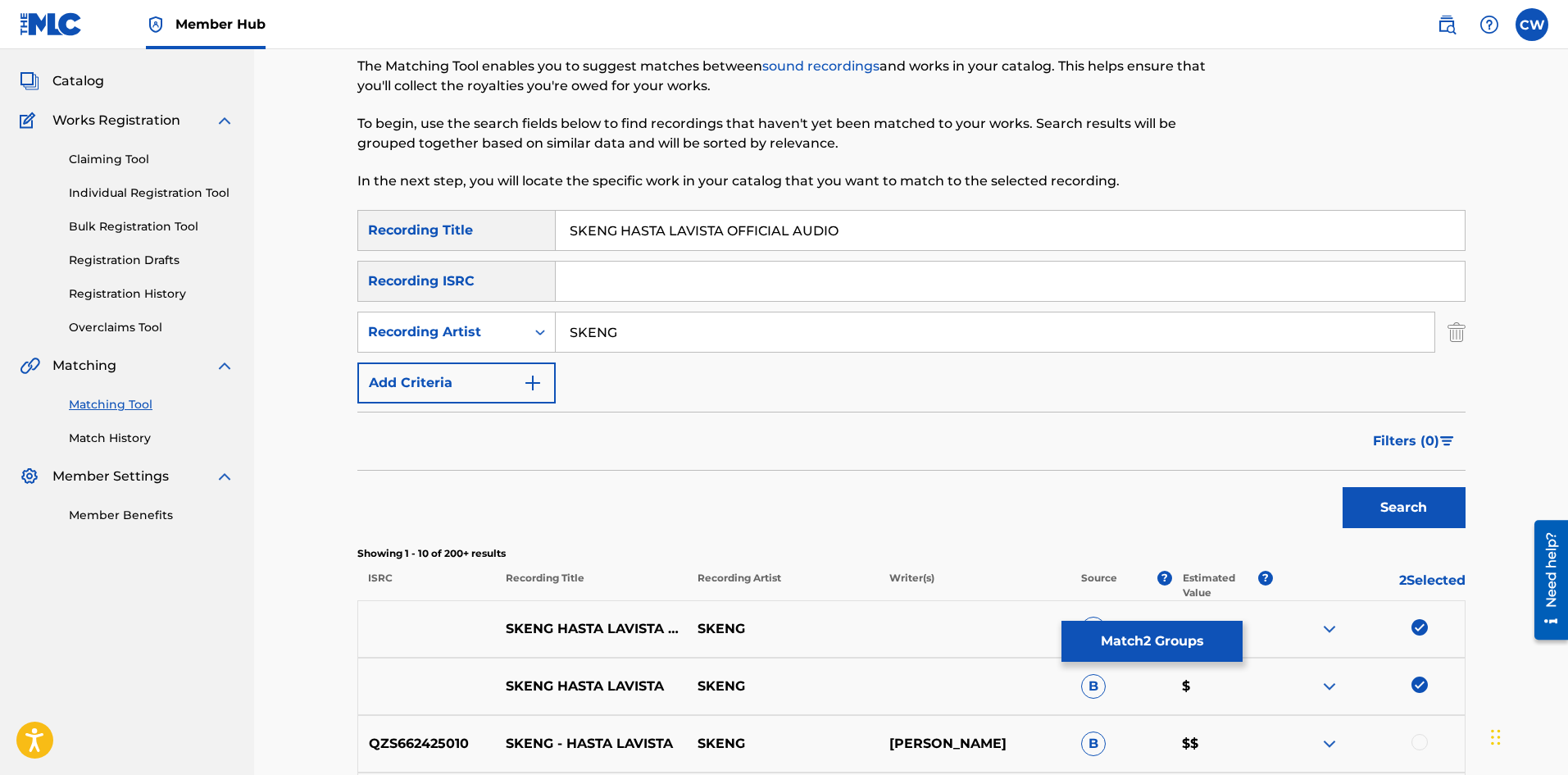
drag, startPoint x: 902, startPoint y: 239, endPoint x: 426, endPoint y: 237, distance: 476.0
drag, startPoint x: 1415, startPoint y: 666, endPoint x: 1417, endPoint y: 681, distance: 15.1
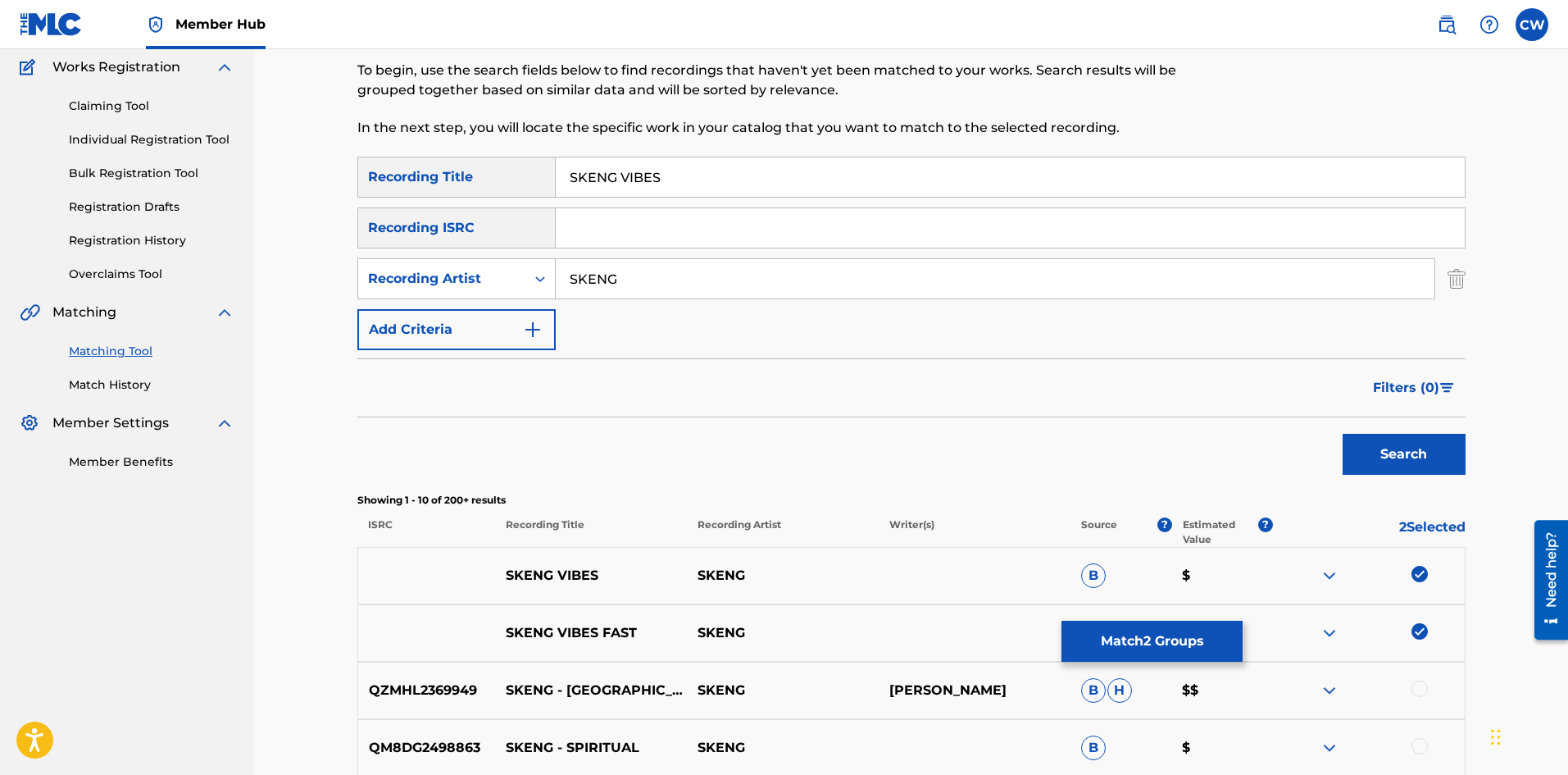
scroll to position [164, 0]
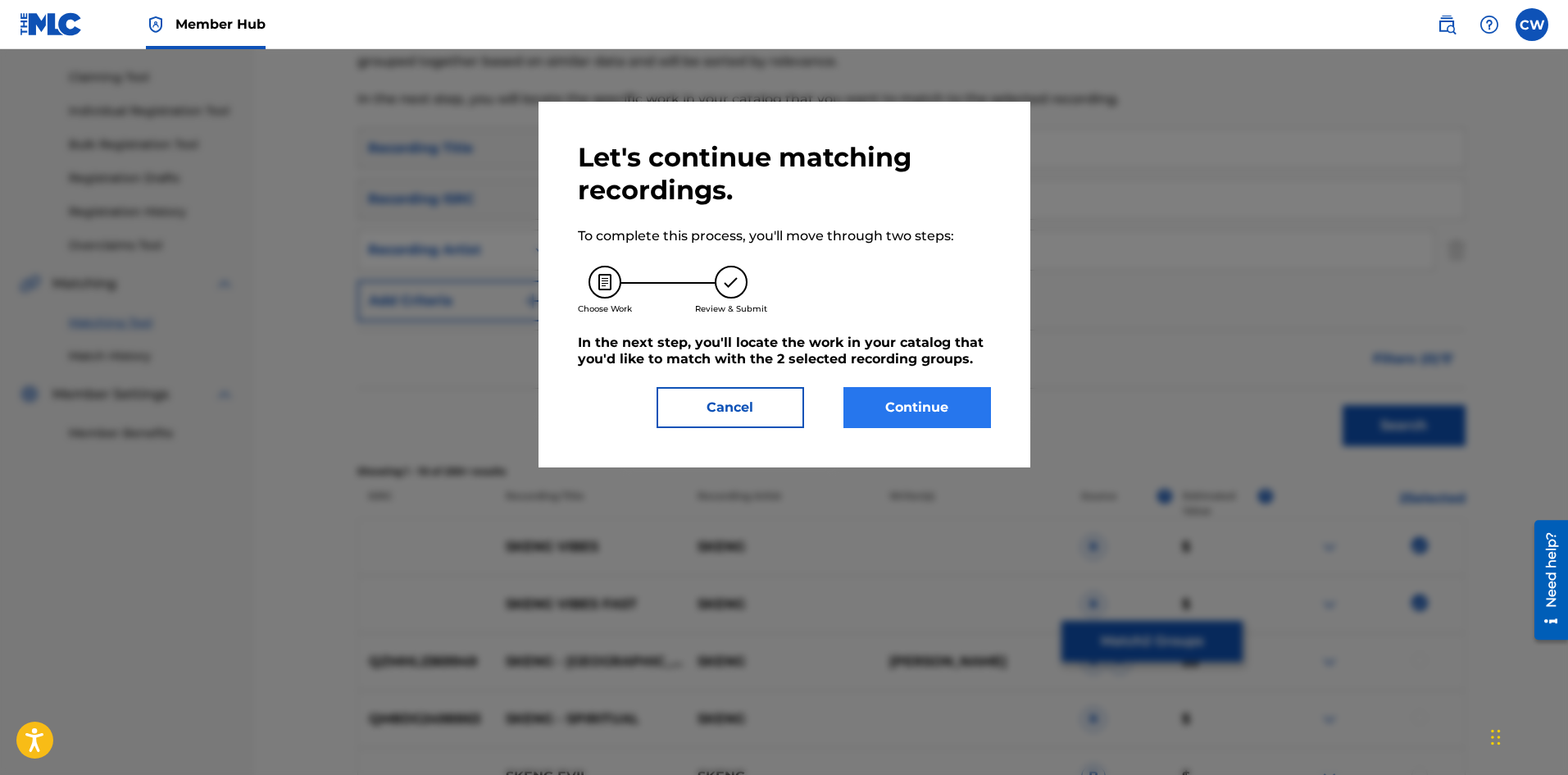
drag, startPoint x: 883, startPoint y: 424, endPoint x: 888, endPoint y: 403, distance: 21.6
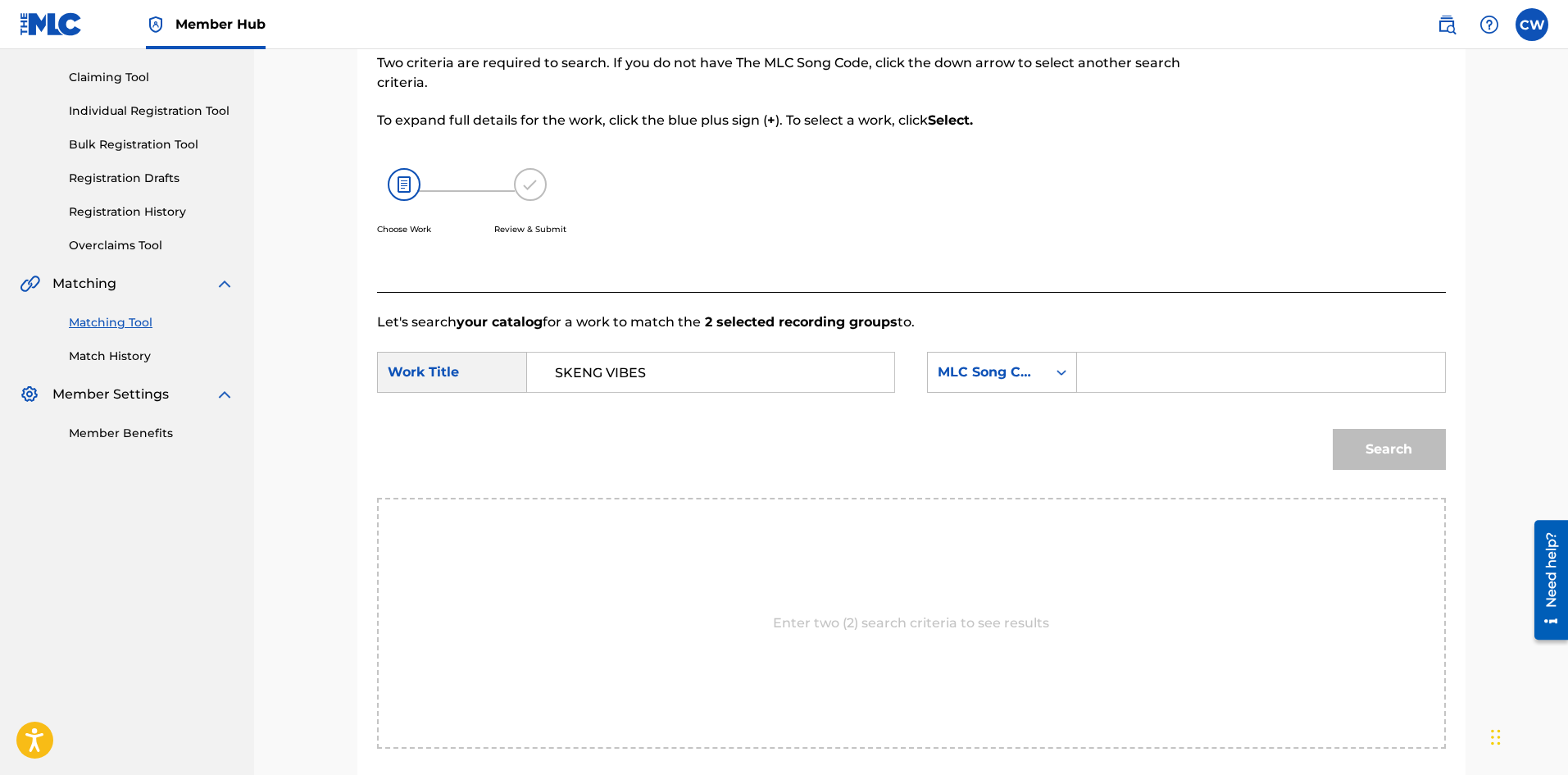
drag, startPoint x: 1239, startPoint y: 387, endPoint x: 1225, endPoint y: 375, distance: 18.4
drag, startPoint x: 1225, startPoint y: 375, endPoint x: 1325, endPoint y: 403, distance: 103.8
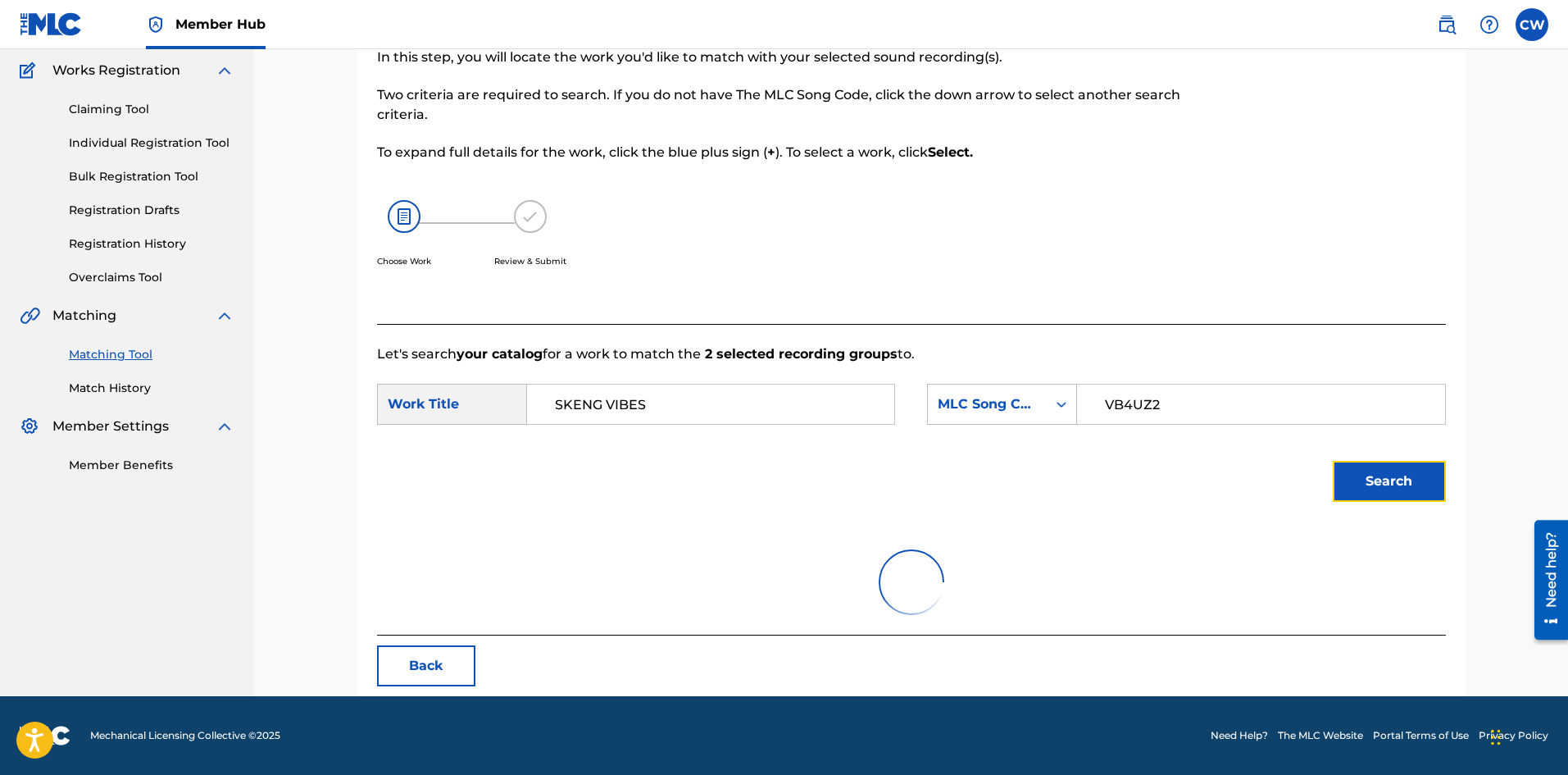
scroll to position [62, 0]
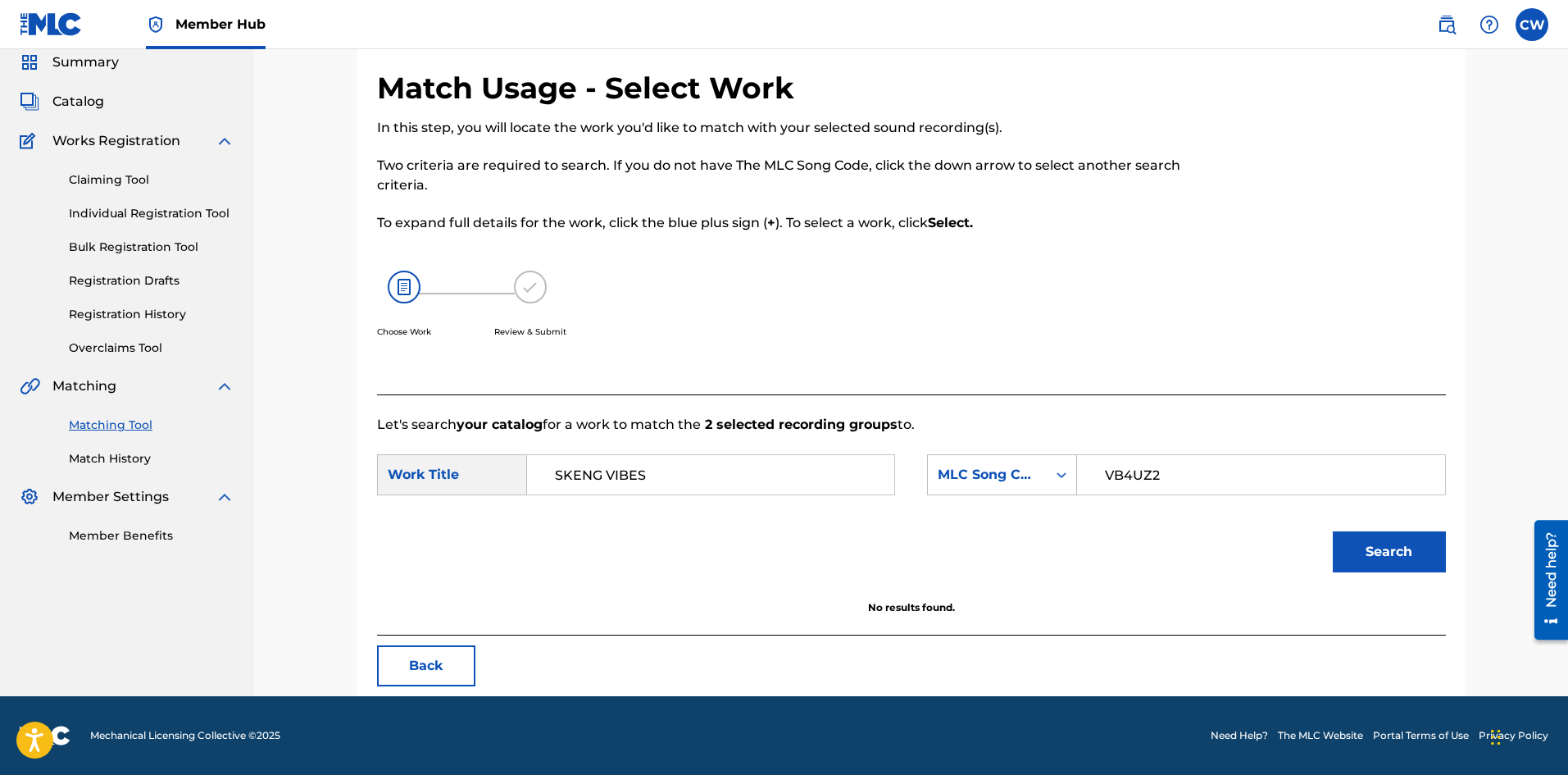
drag, startPoint x: 604, startPoint y: 482, endPoint x: 436, endPoint y: 491, distance: 168.2
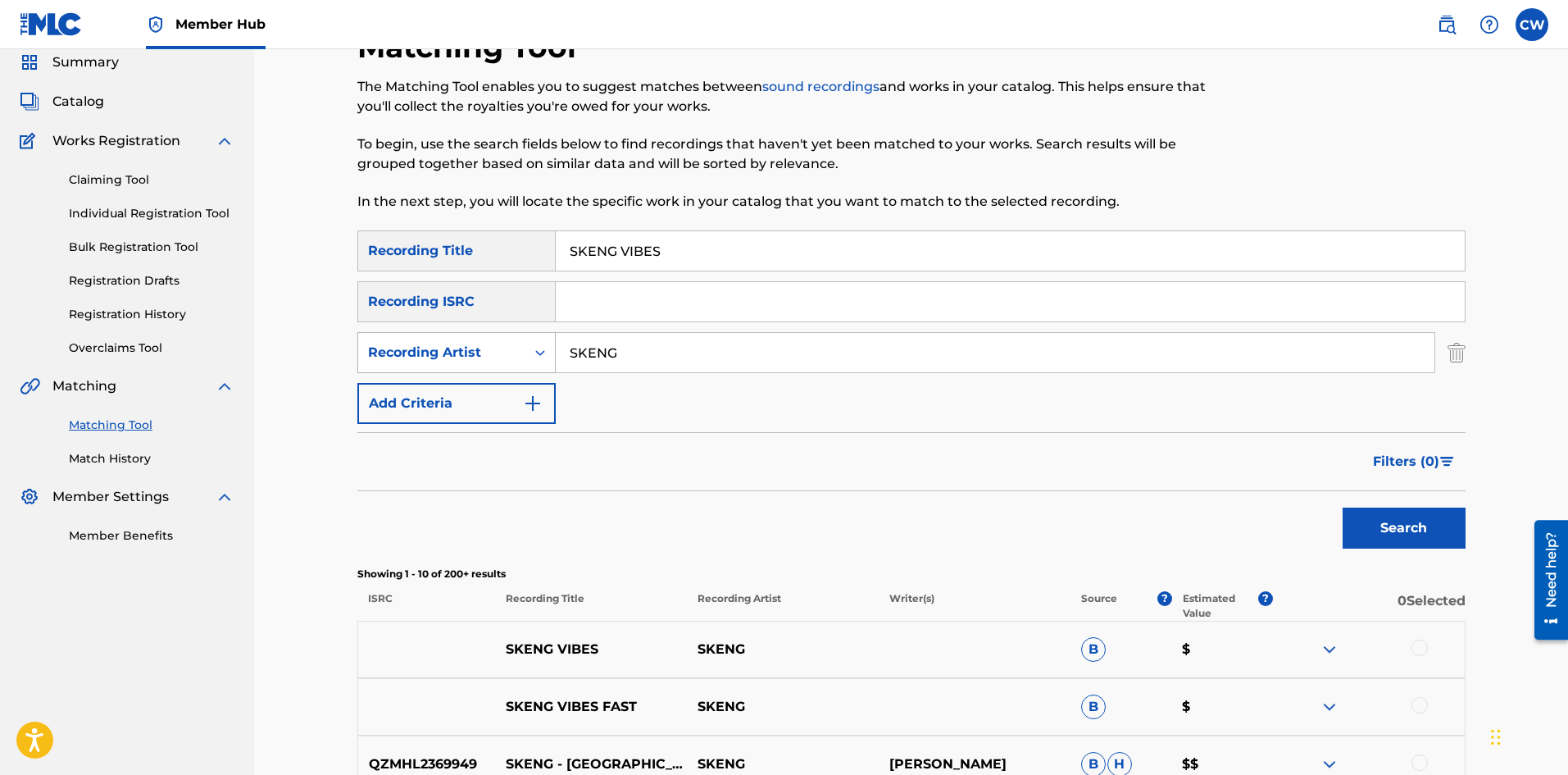
drag, startPoint x: 710, startPoint y: 359, endPoint x: 475, endPoint y: 361, distance: 235.0
drag, startPoint x: 659, startPoint y: 357, endPoint x: 376, endPoint y: 378, distance: 283.8
drag, startPoint x: 832, startPoint y: 244, endPoint x: 343, endPoint y: 262, distance: 489.3
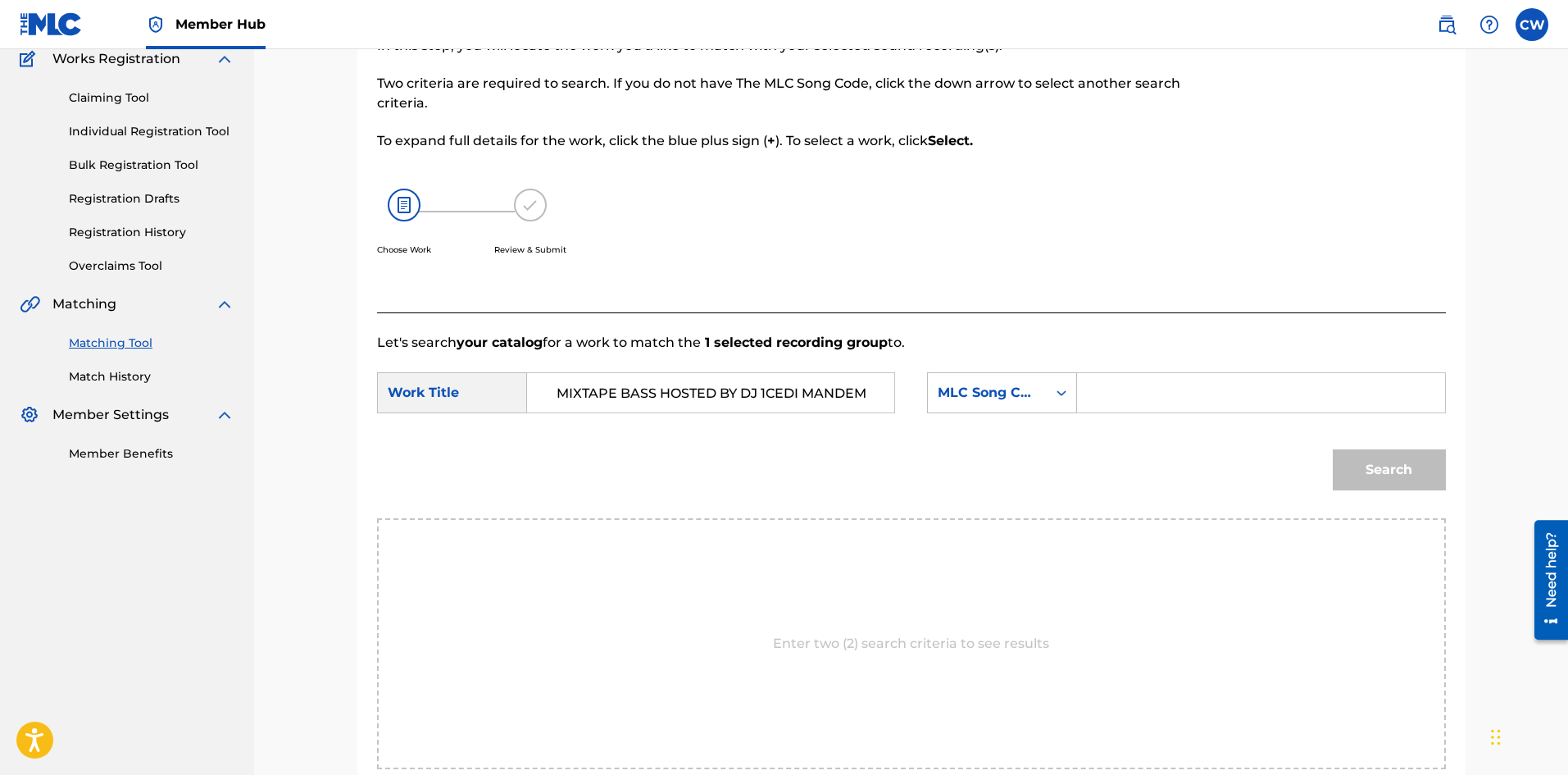
scroll to position [0, 0]
drag, startPoint x: 1151, startPoint y: 376, endPoint x: 1160, endPoint y: 383, distance: 11.4
drag, startPoint x: 1376, startPoint y: 464, endPoint x: 1398, endPoint y: 466, distance: 22.1
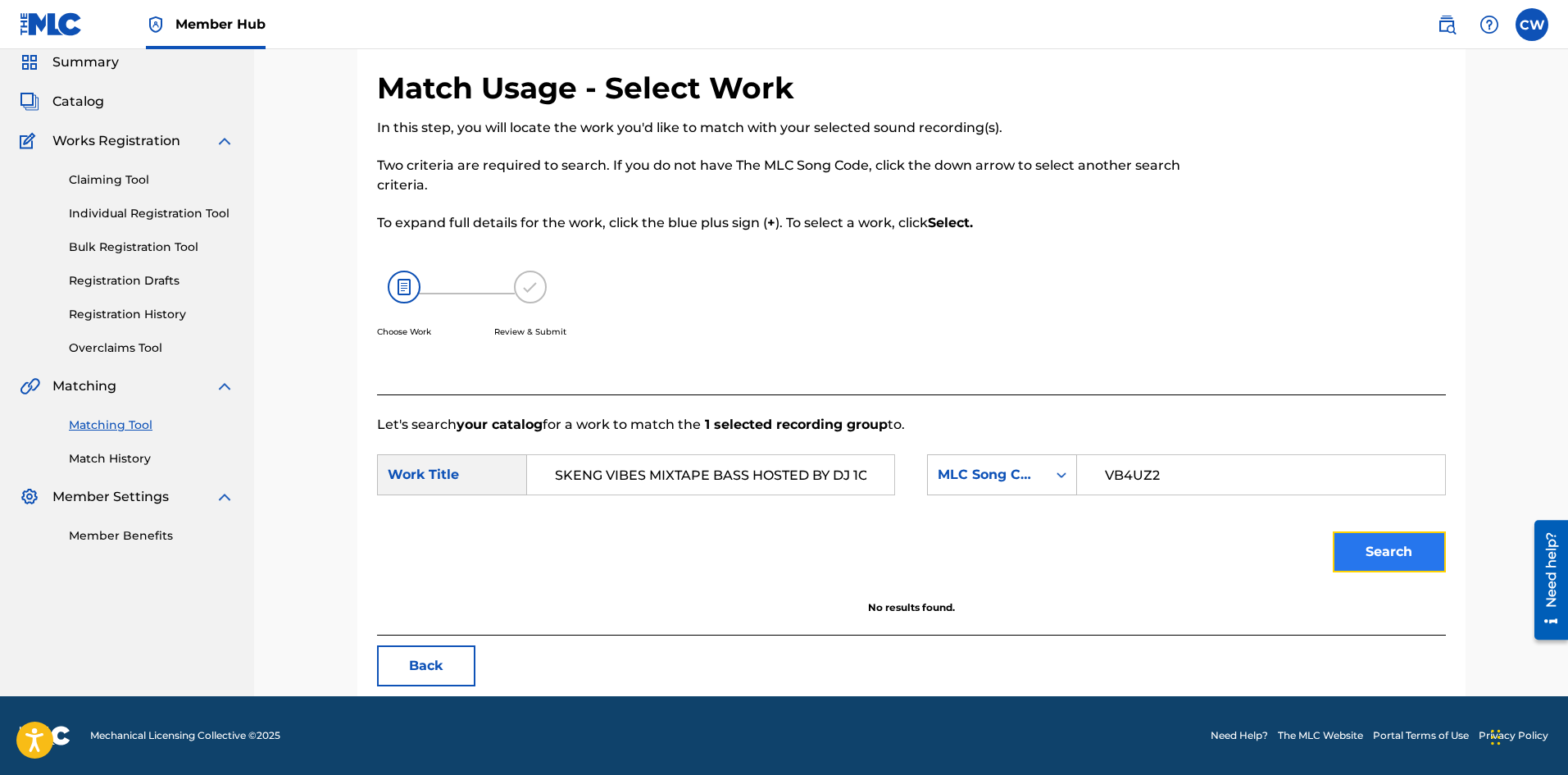
scroll to position [62, 0]
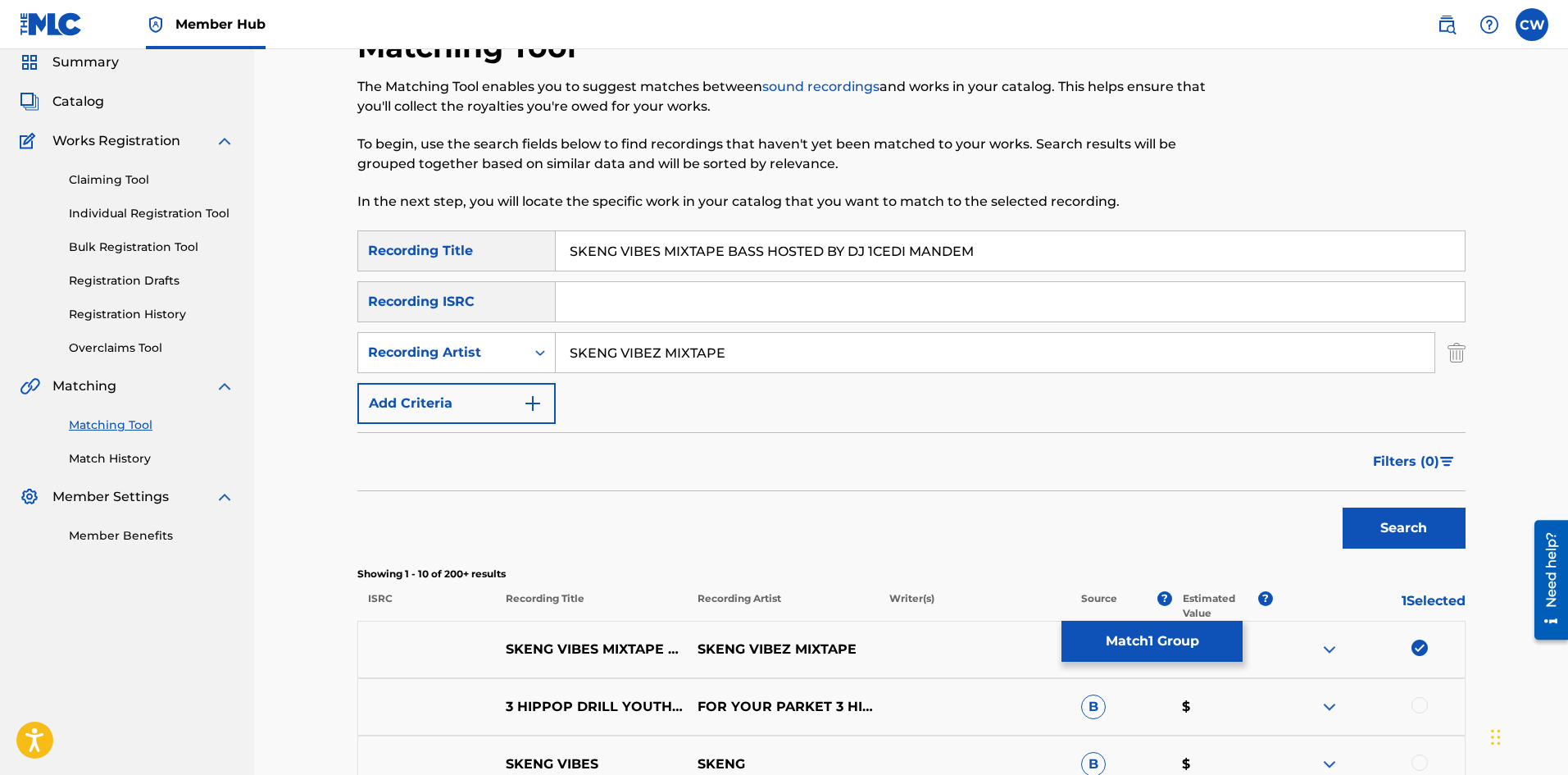
drag, startPoint x: 1417, startPoint y: 644, endPoint x: 890, endPoint y: 470, distance: 555.0
drag, startPoint x: 829, startPoint y: 366, endPoint x: 544, endPoint y: 361, distance: 285.0
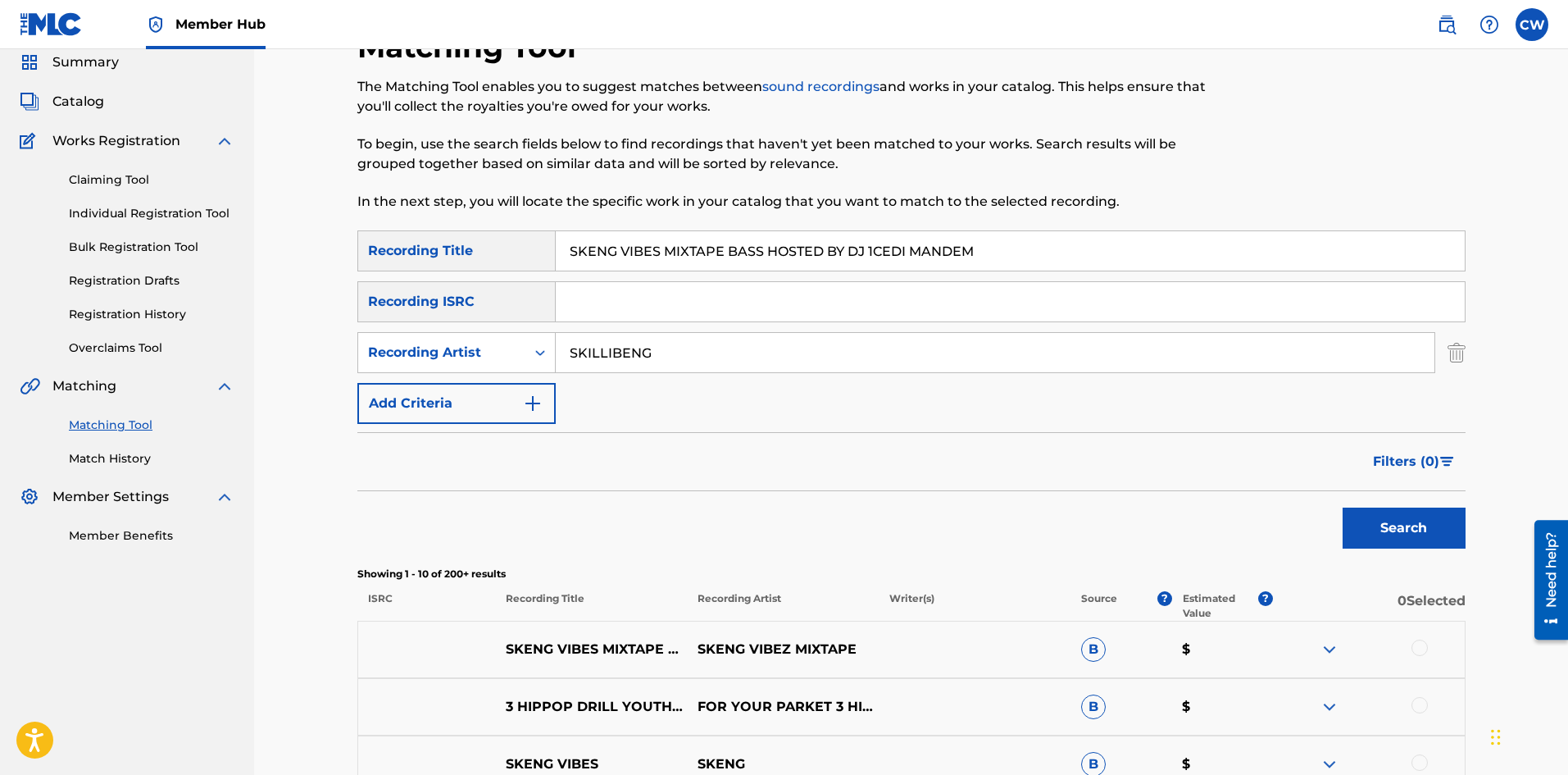
drag, startPoint x: 1047, startPoint y: 254, endPoint x: 429, endPoint y: 301, distance: 619.8
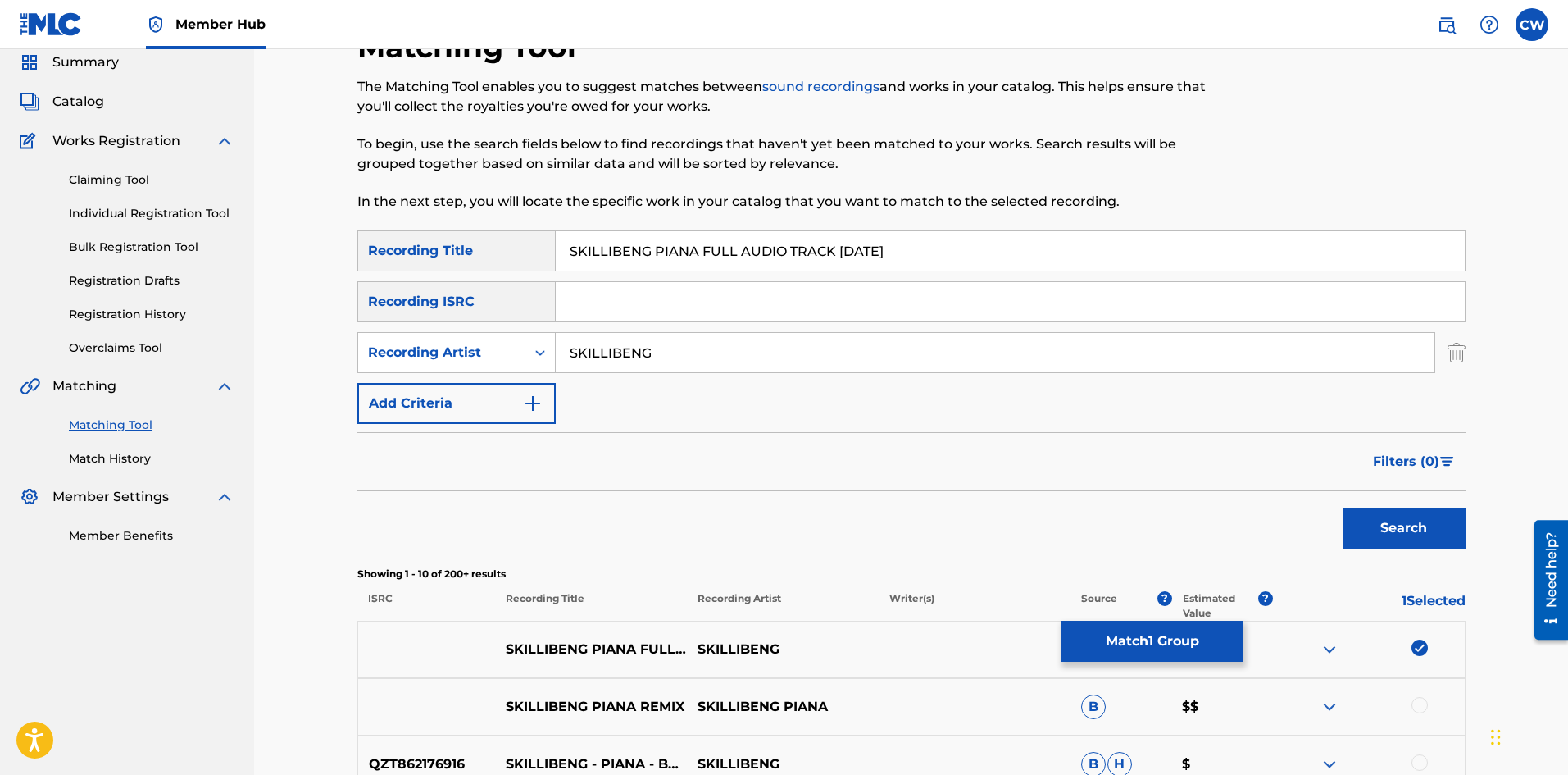
scroll to position [144, 0]
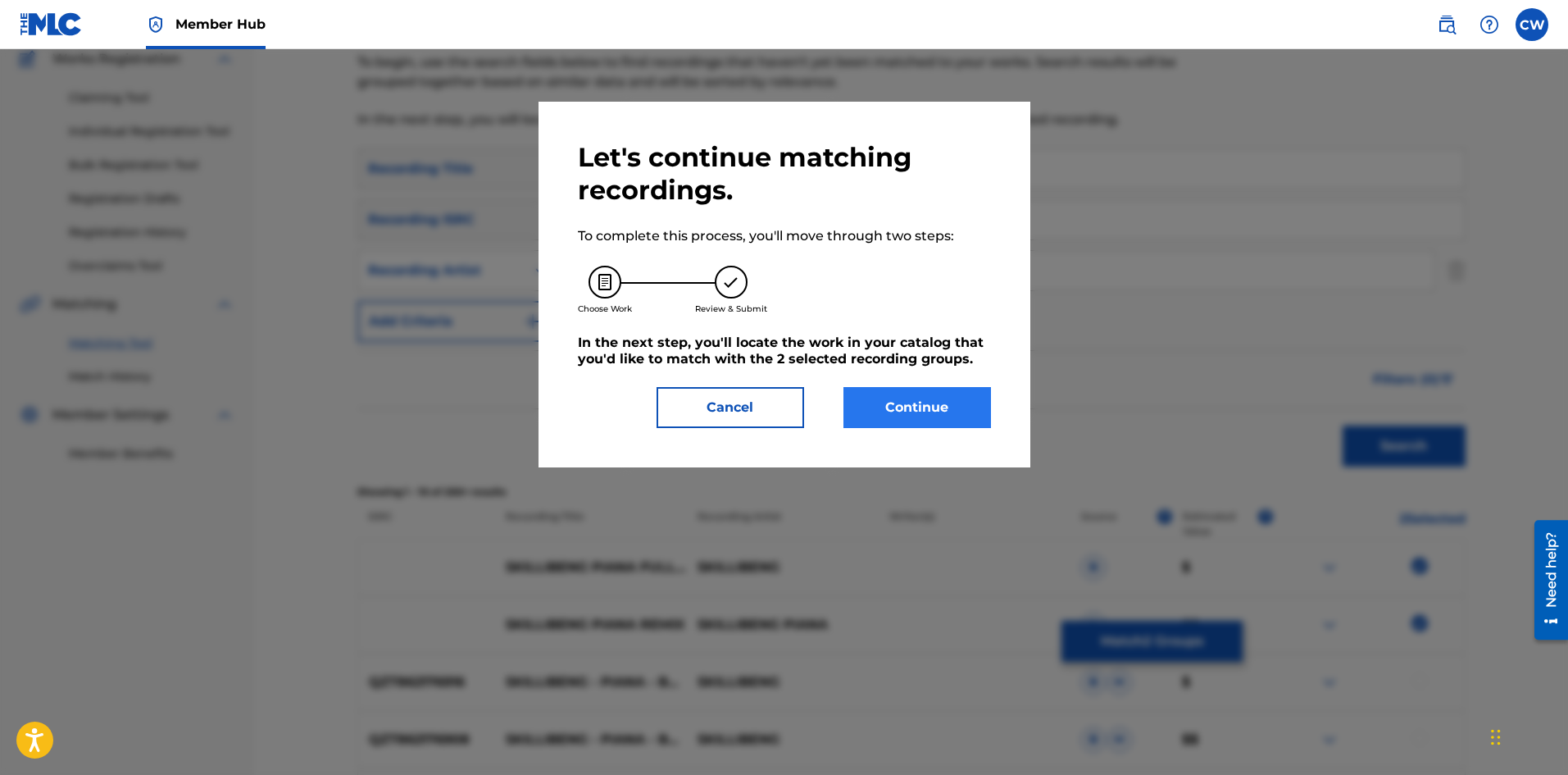
drag, startPoint x: 924, startPoint y: 384, endPoint x: 902, endPoint y: 419, distance: 41.3
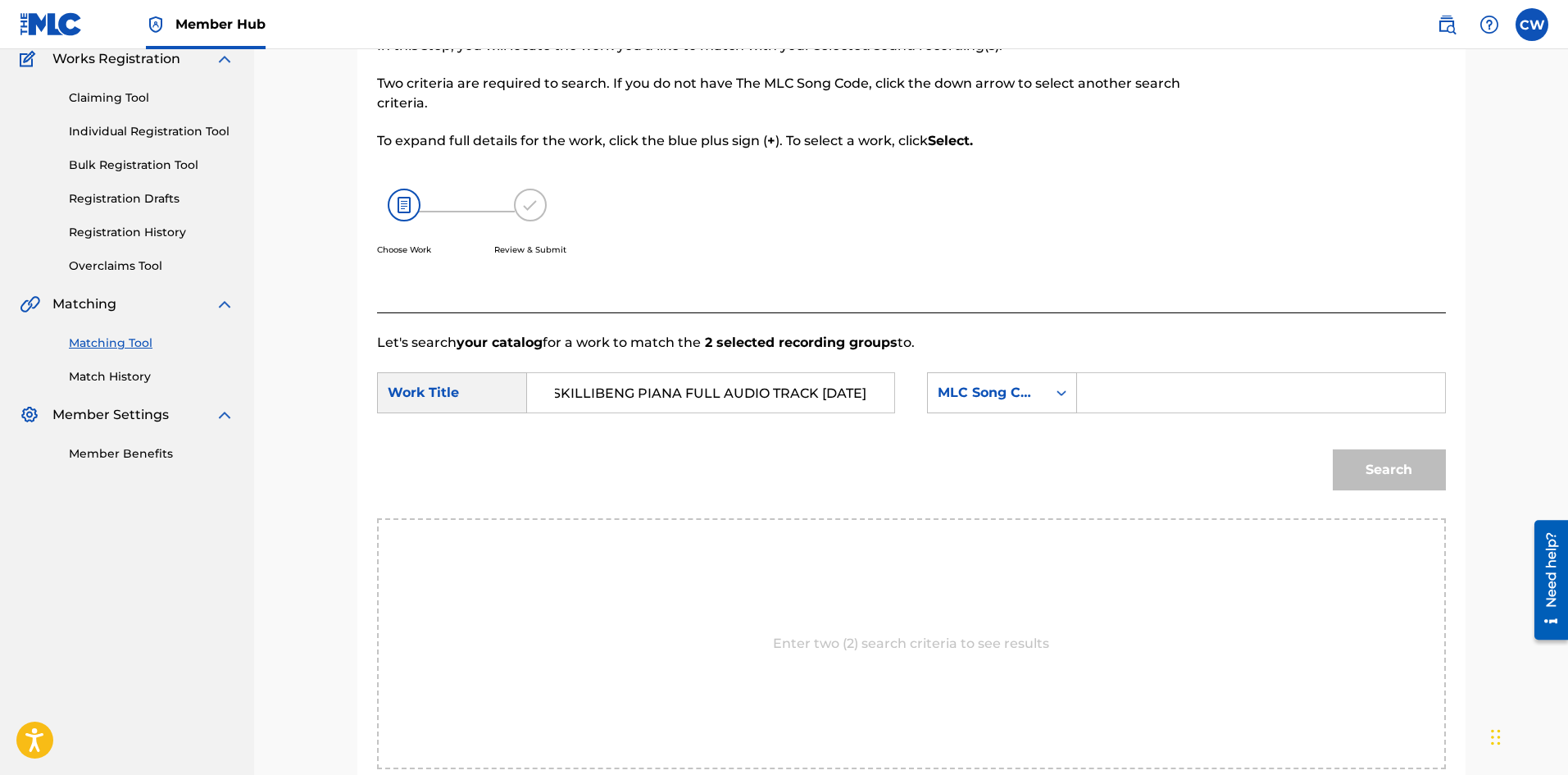
scroll to position [0, 0]
drag, startPoint x: 1203, startPoint y: 346, endPoint x: 1207, endPoint y: 361, distance: 15.5
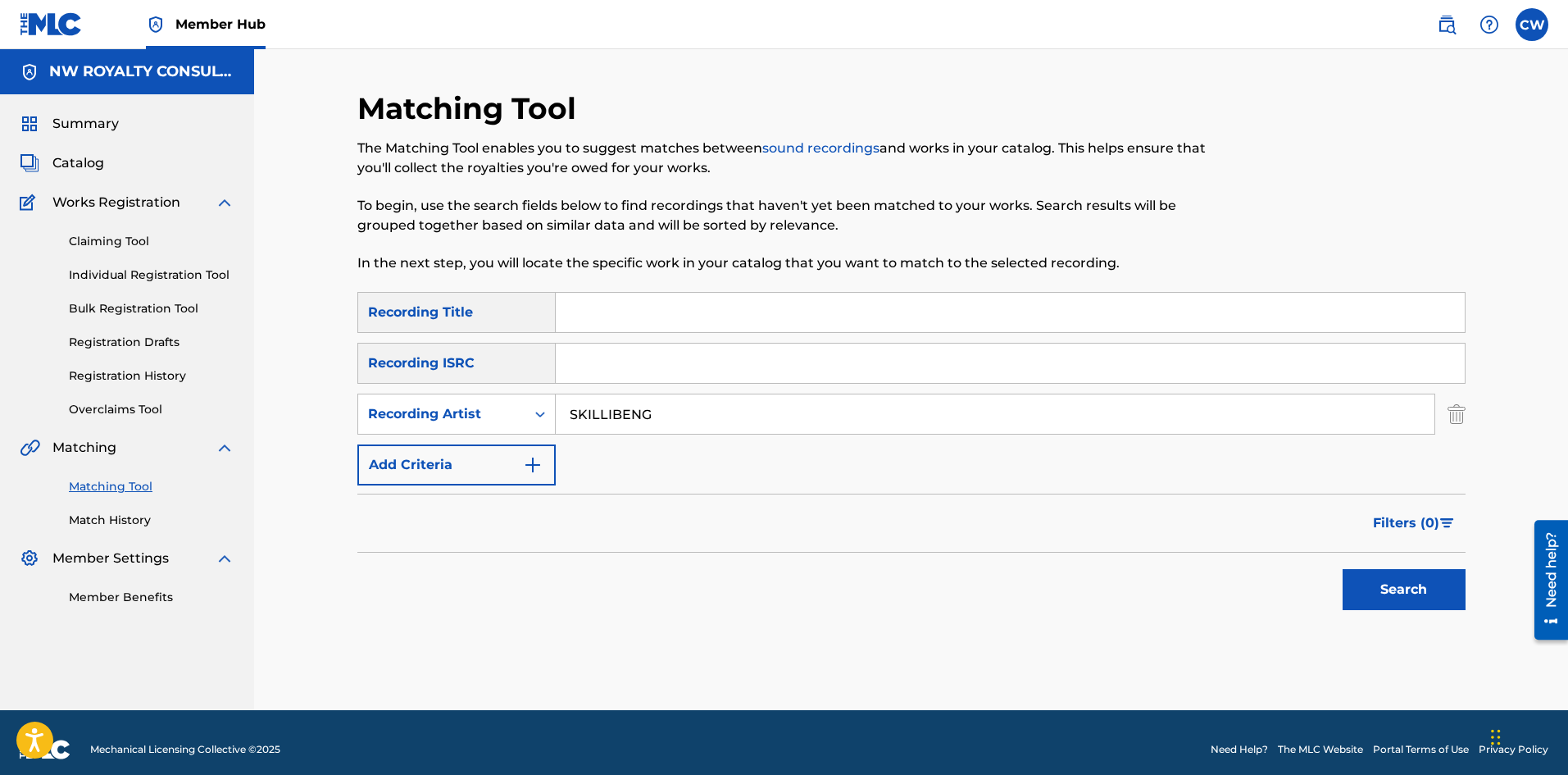
drag, startPoint x: 755, startPoint y: 317, endPoint x: 783, endPoint y: 317, distance: 28.0
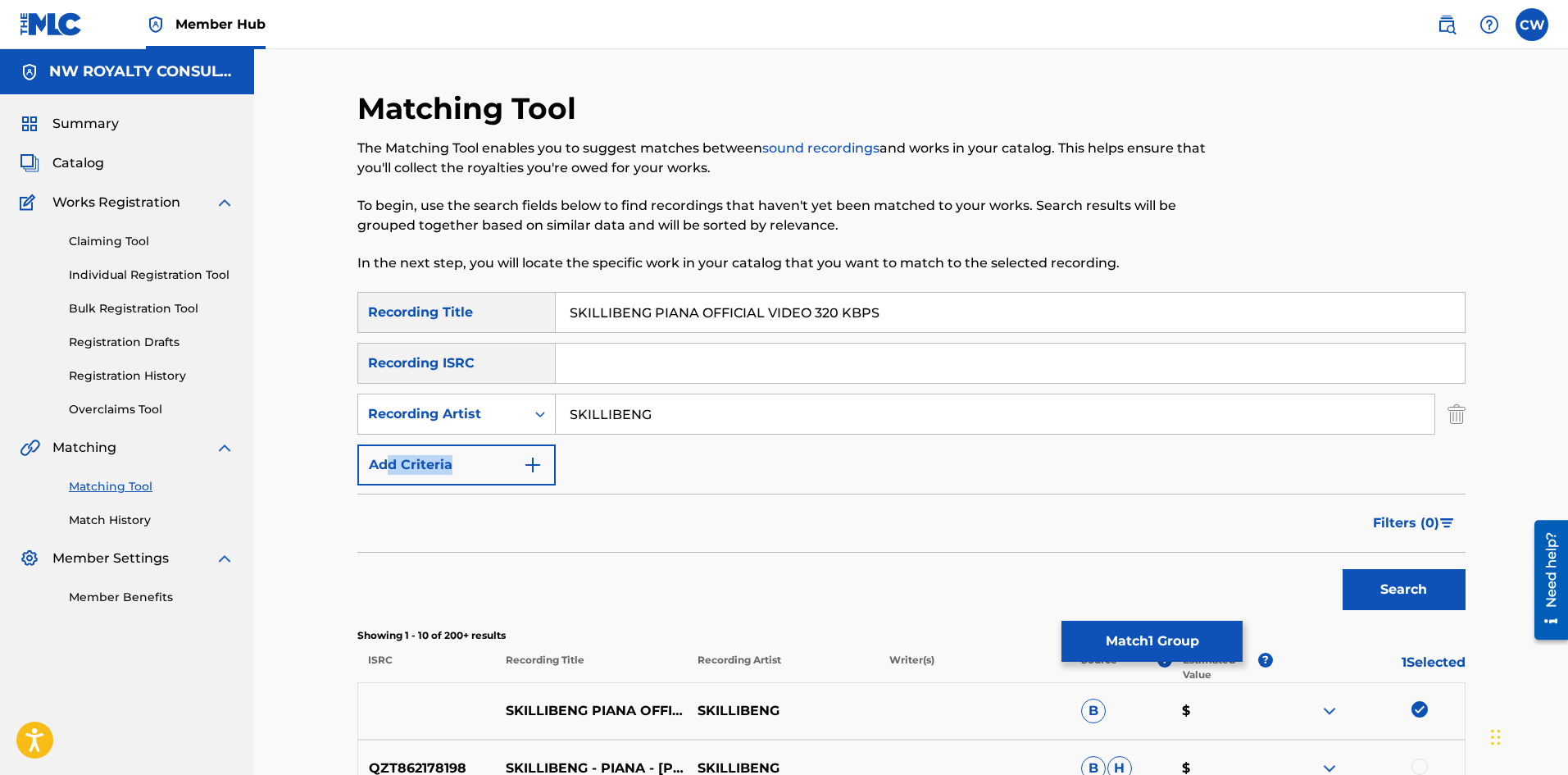
drag, startPoint x: 747, startPoint y: 439, endPoint x: 386, endPoint y: 437, distance: 361.0
drag, startPoint x: 747, startPoint y: 426, endPoint x: 452, endPoint y: 421, distance: 295.0
drag, startPoint x: 1028, startPoint y: 325, endPoint x: 350, endPoint y: 352, distance: 678.5
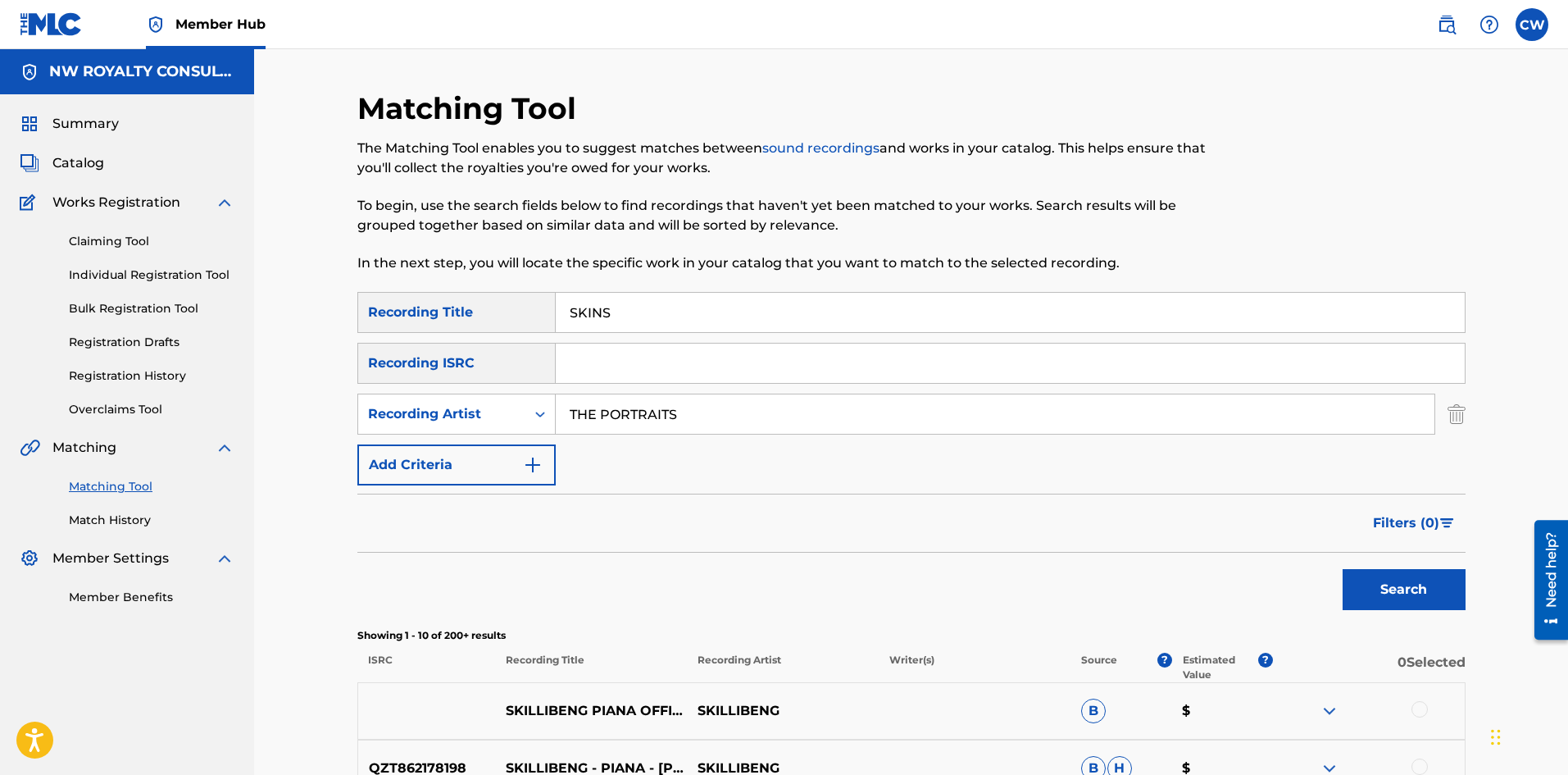
drag, startPoint x: 1405, startPoint y: 644, endPoint x: 1401, endPoint y: 630, distance: 14.6
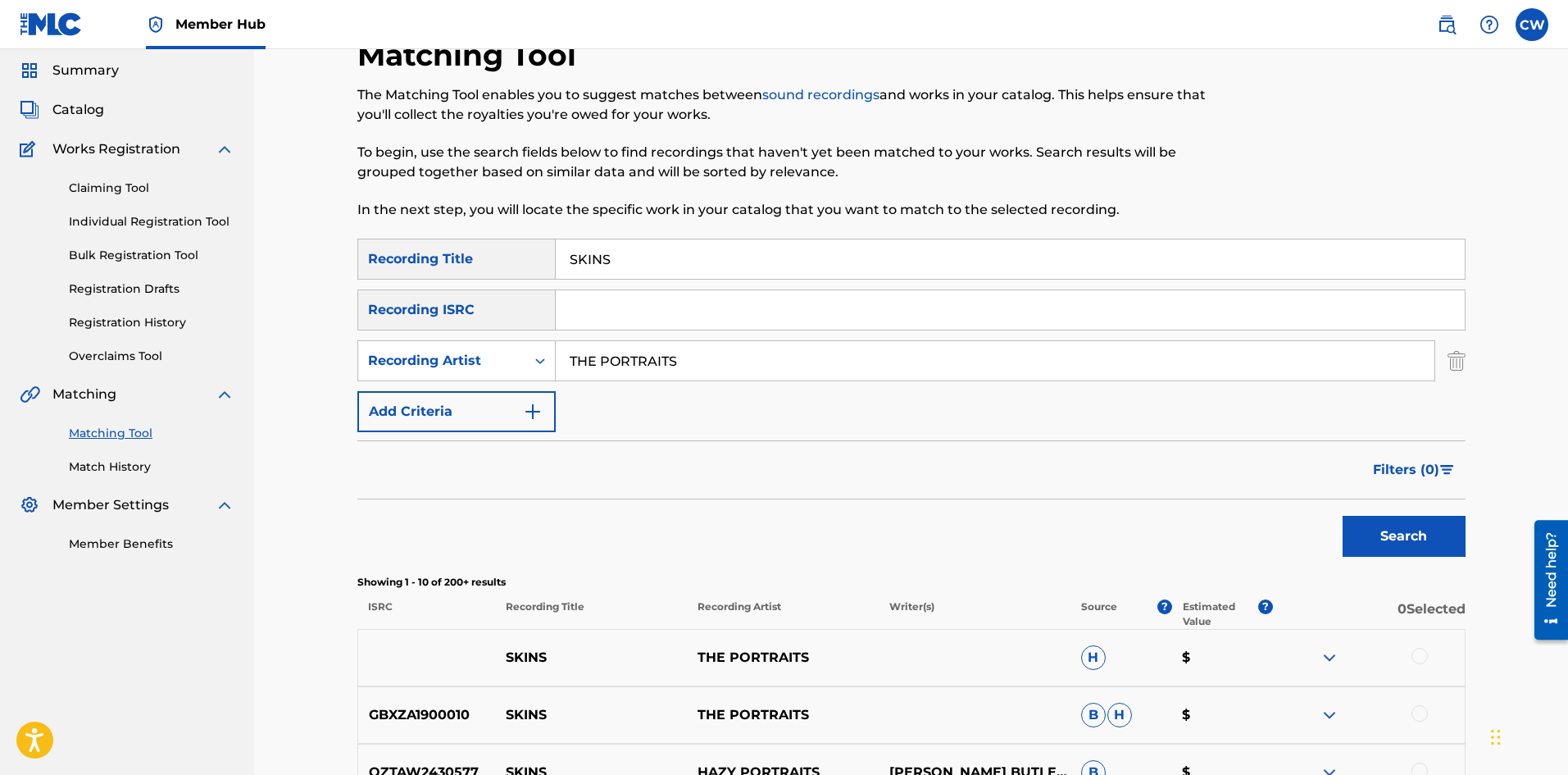
scroll to position [82, 0]
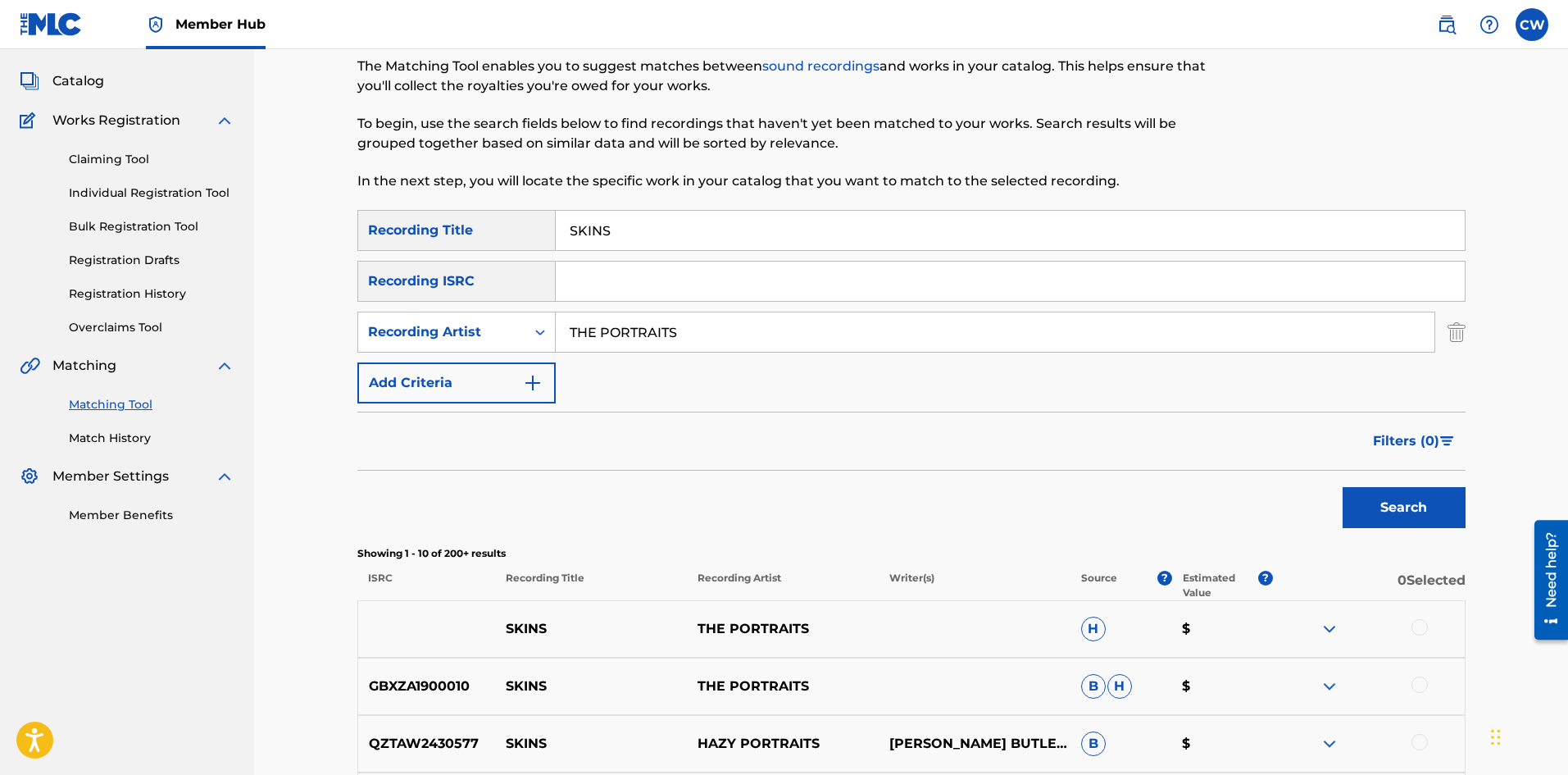
drag, startPoint x: 1422, startPoint y: 637, endPoint x: 1406, endPoint y: 611, distance: 30.5
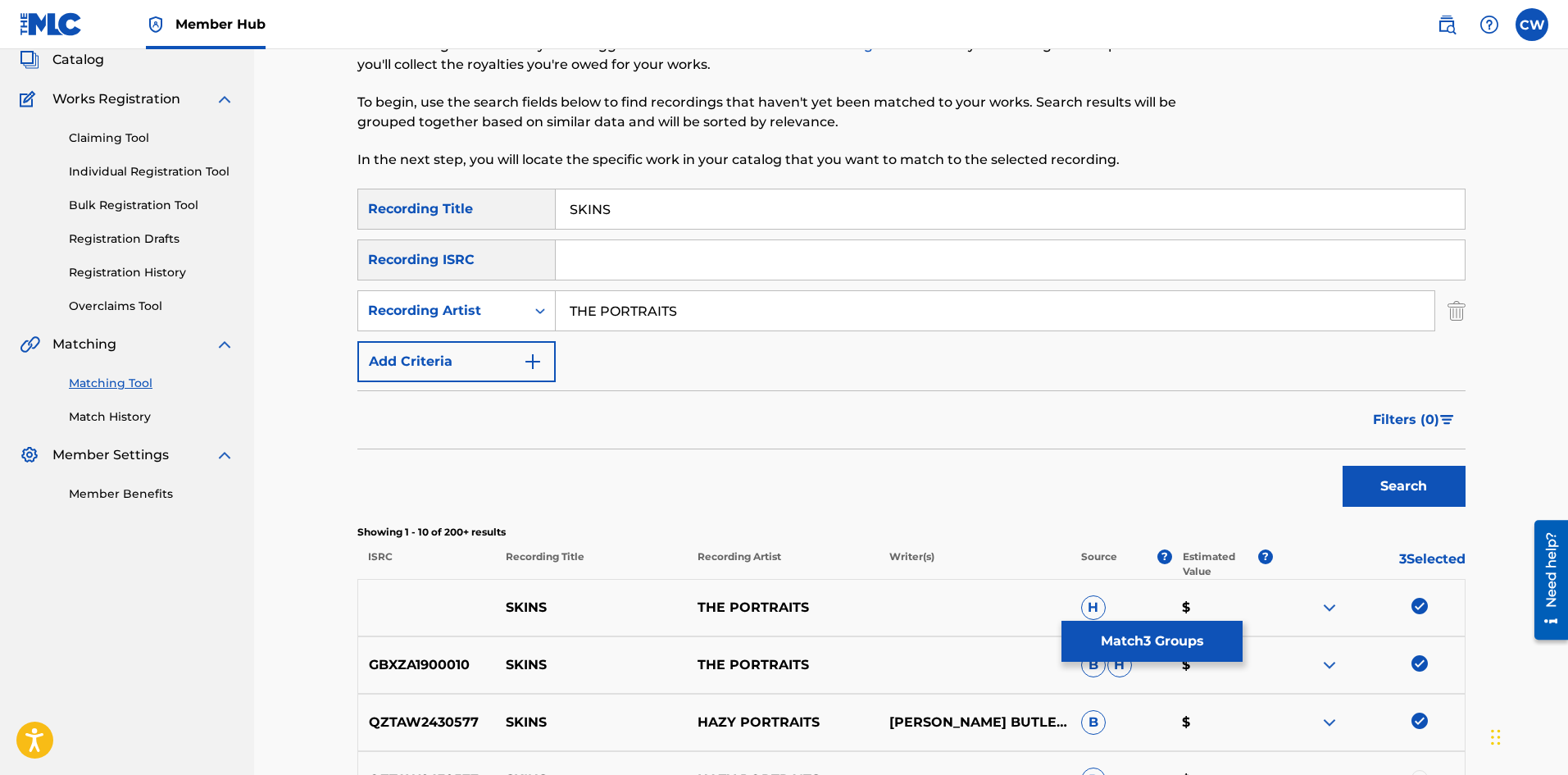
scroll to position [164, 0]
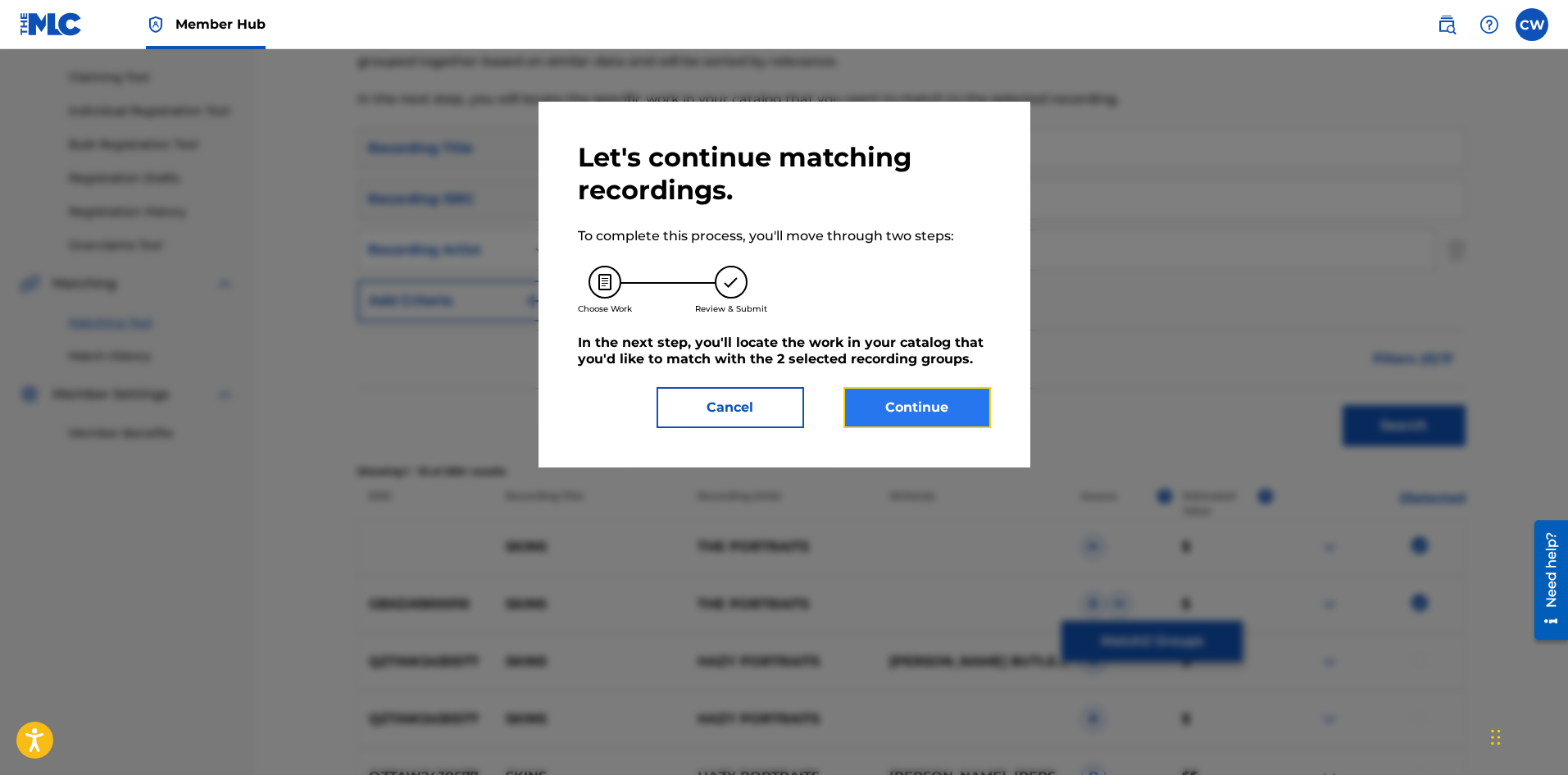
drag, startPoint x: 939, startPoint y: 419, endPoint x: 905, endPoint y: 396, distance: 41.0
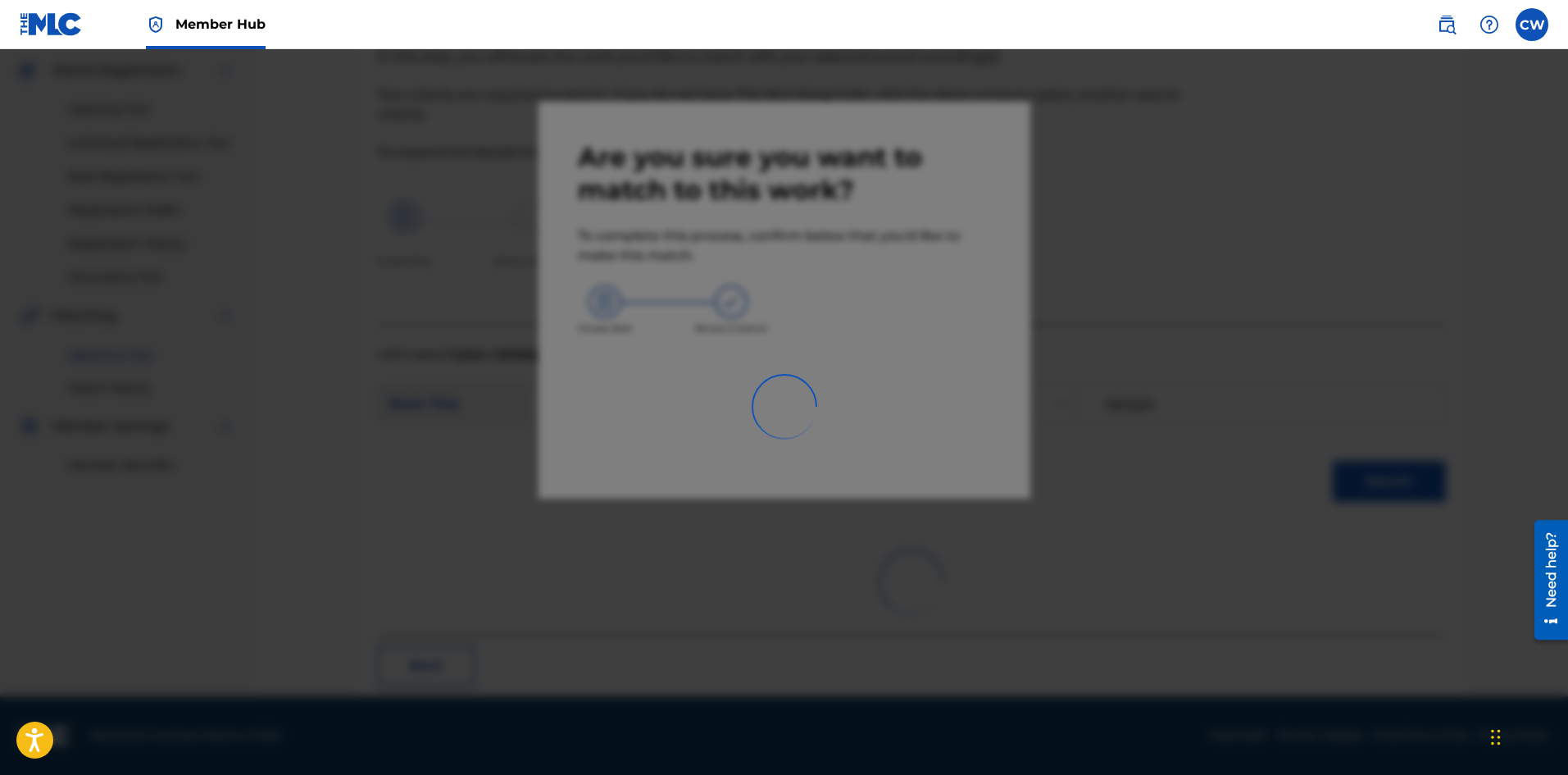
scroll to position [40, 0]
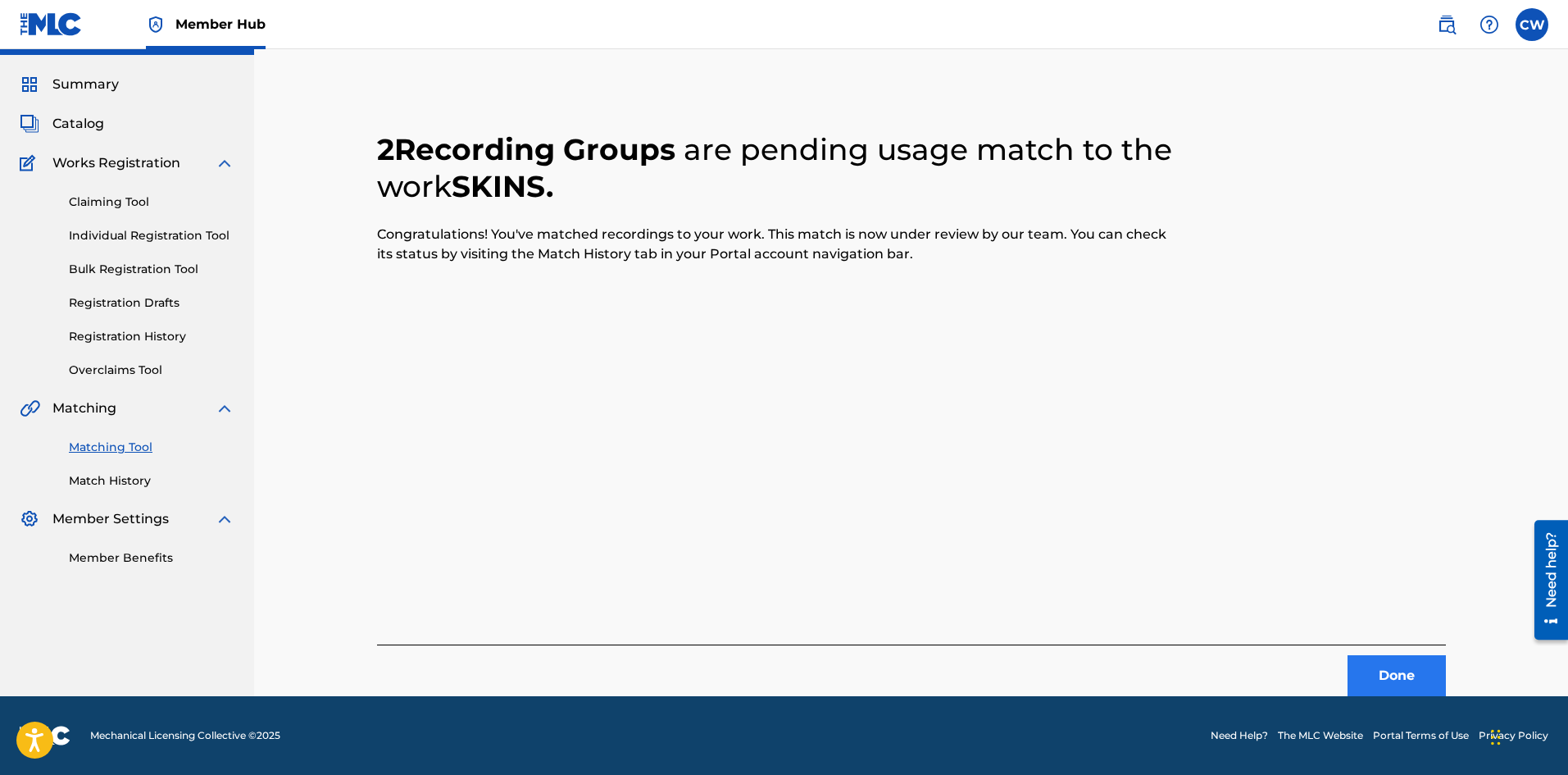
drag, startPoint x: 1368, startPoint y: 696, endPoint x: 1372, endPoint y: 678, distance: 18.4
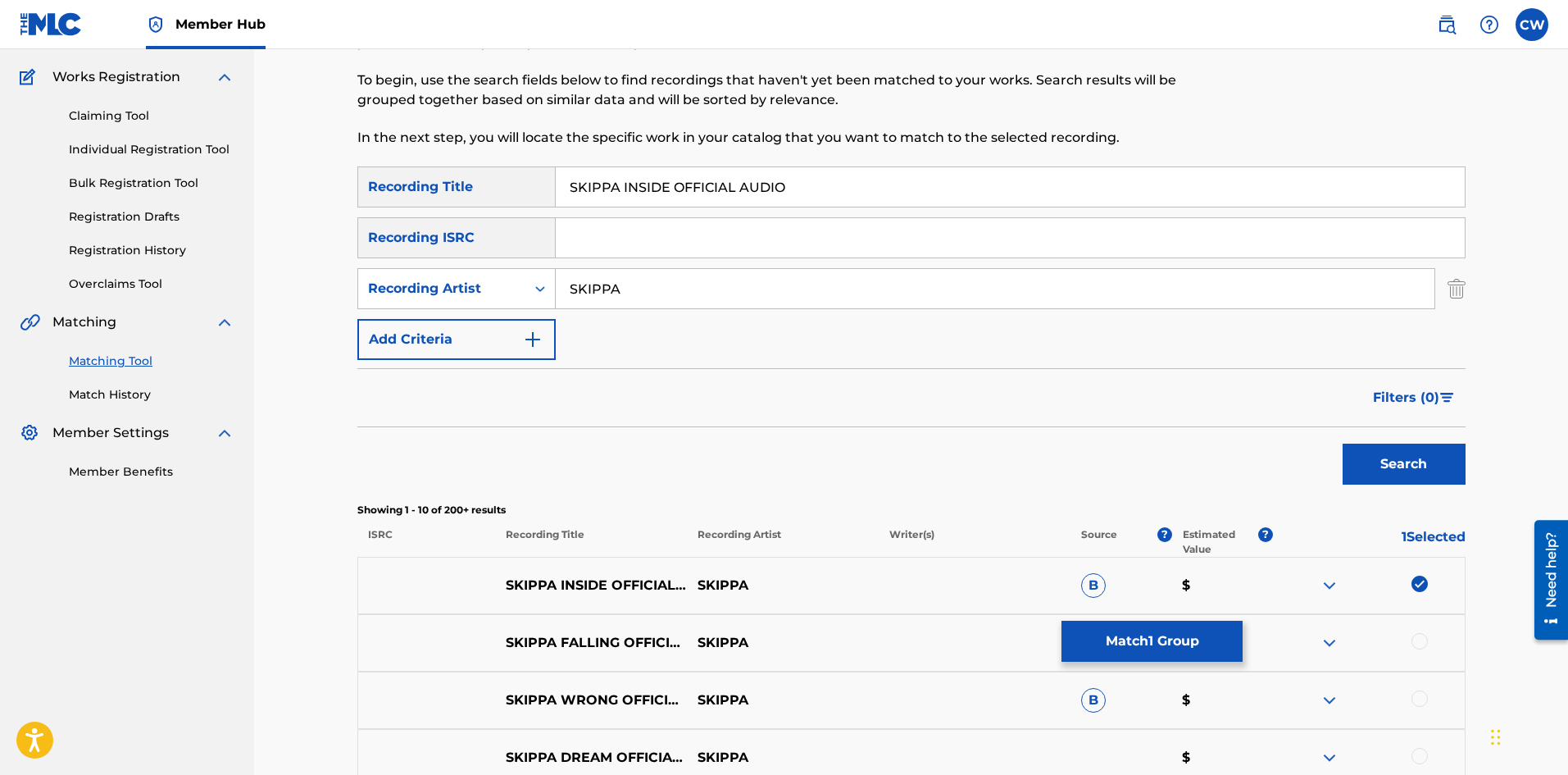
scroll to position [0, 0]
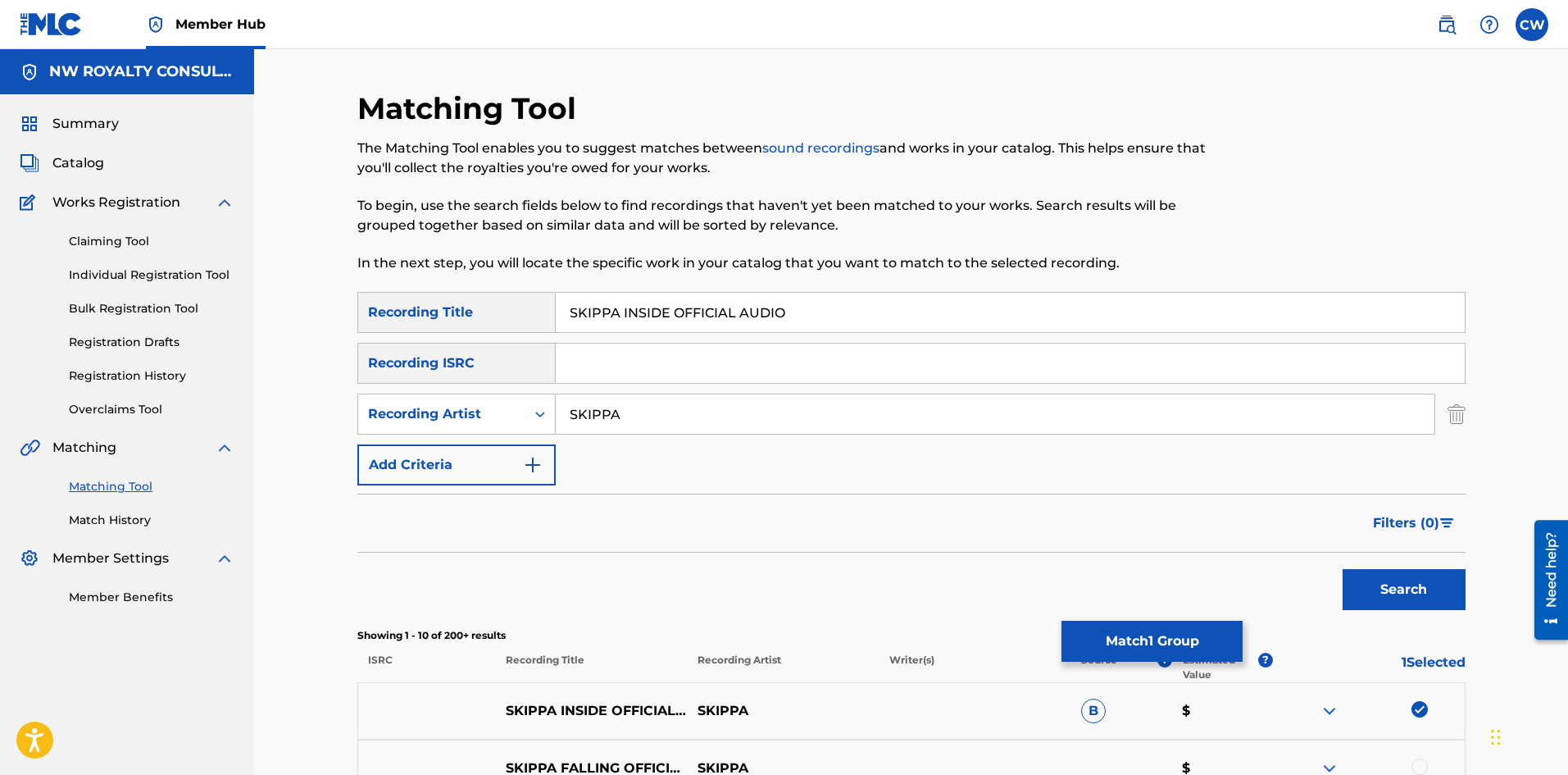
drag, startPoint x: 739, startPoint y: 314, endPoint x: 669, endPoint y: 316, distance: 70.0
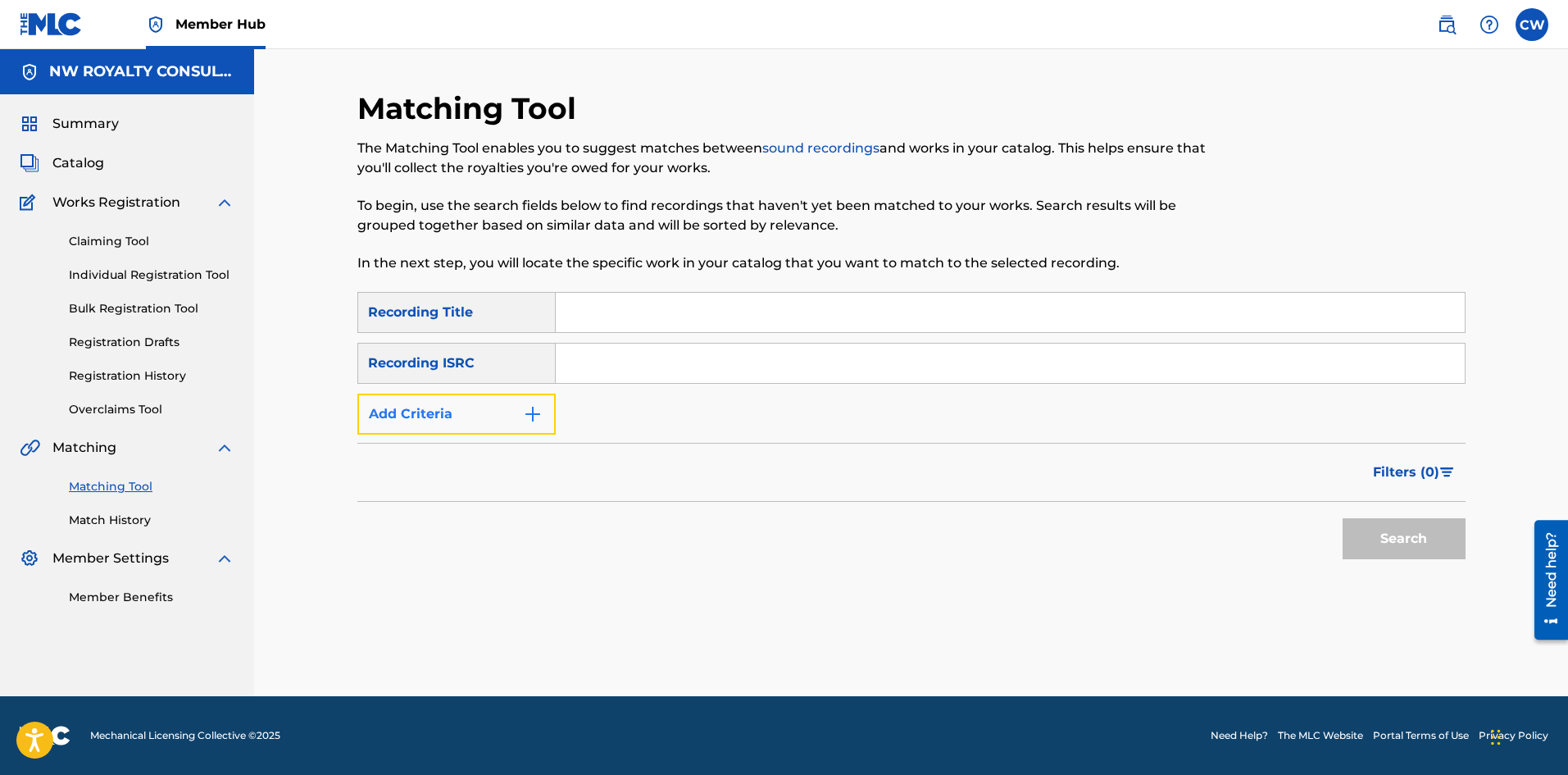
drag, startPoint x: 479, startPoint y: 400, endPoint x: 478, endPoint y: 409, distance: 9.1
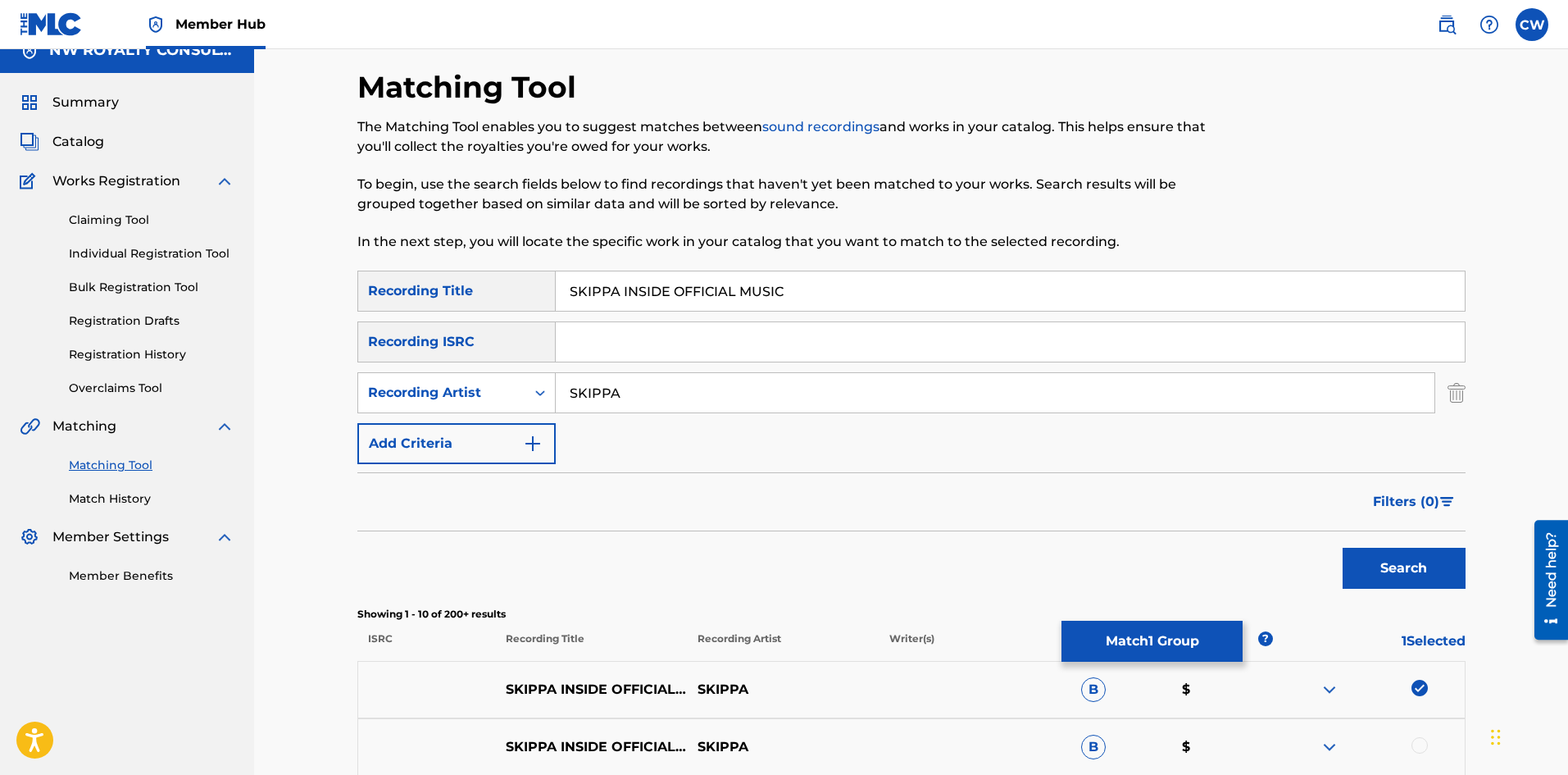
scroll to position [82, 0]
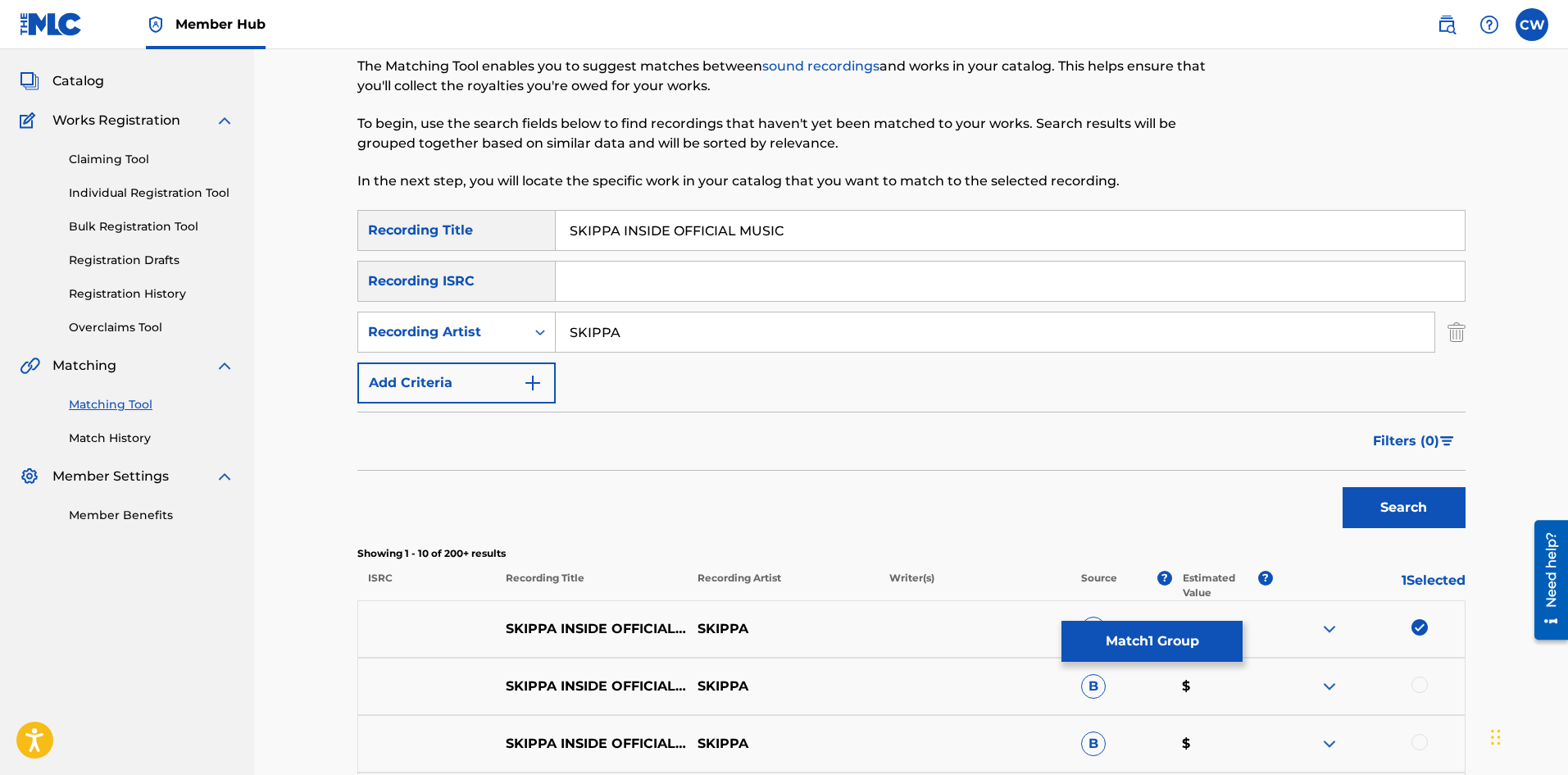
drag, startPoint x: 979, startPoint y: 237, endPoint x: 395, endPoint y: 243, distance: 584.0
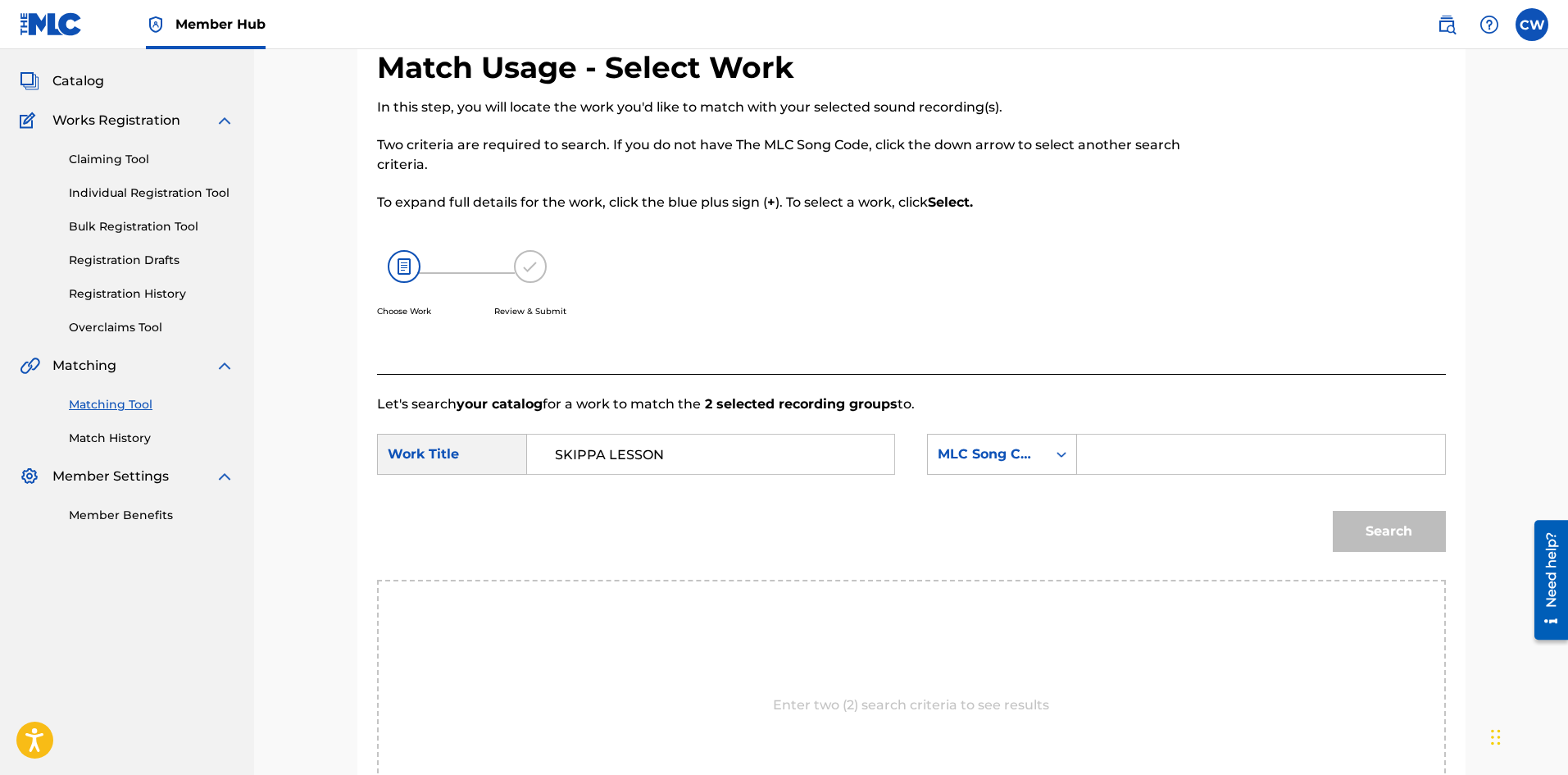
drag, startPoint x: 1296, startPoint y: 441, endPoint x: 1313, endPoint y: 452, distance: 20.2
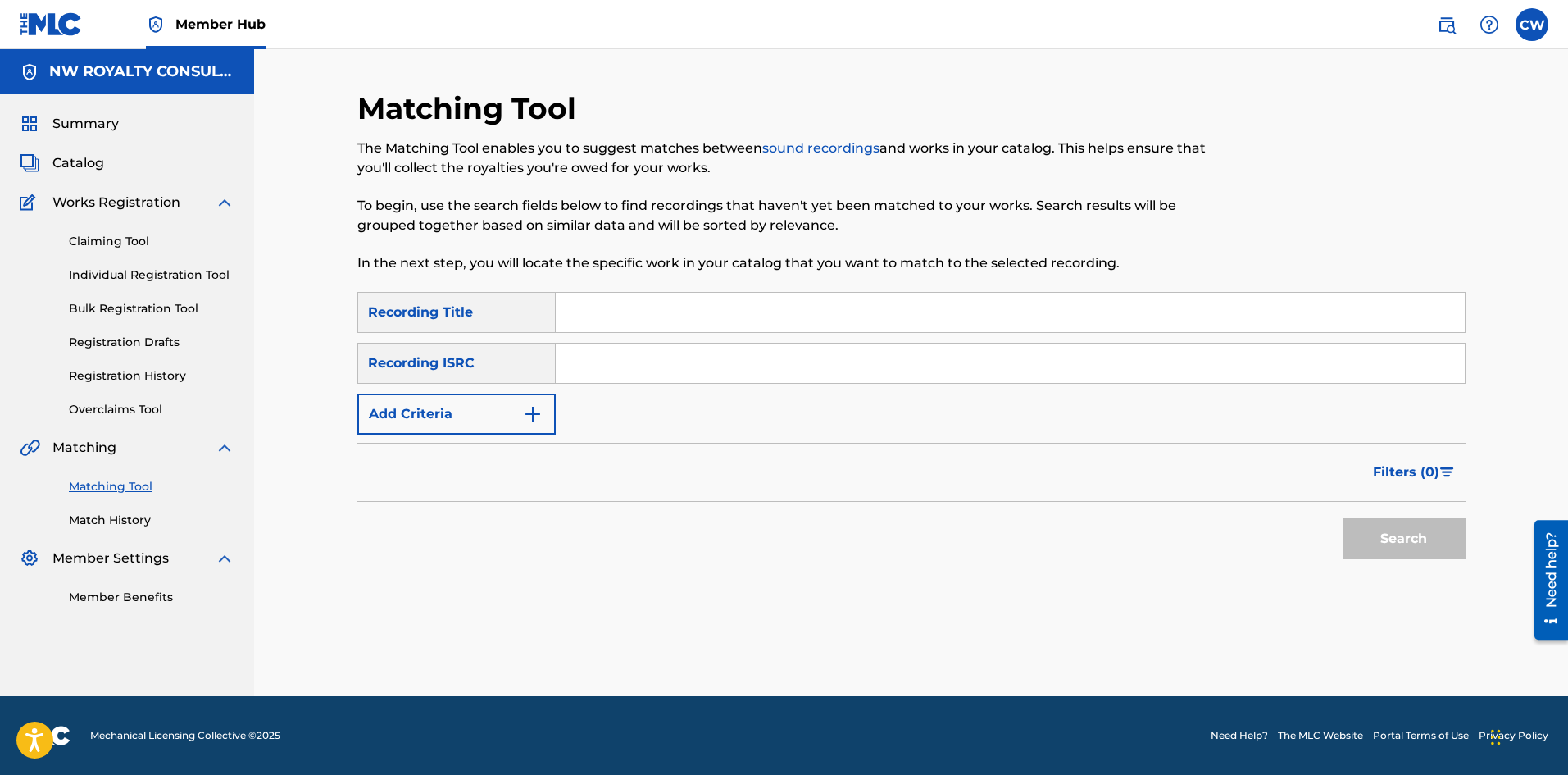
scroll to position [0, 0]
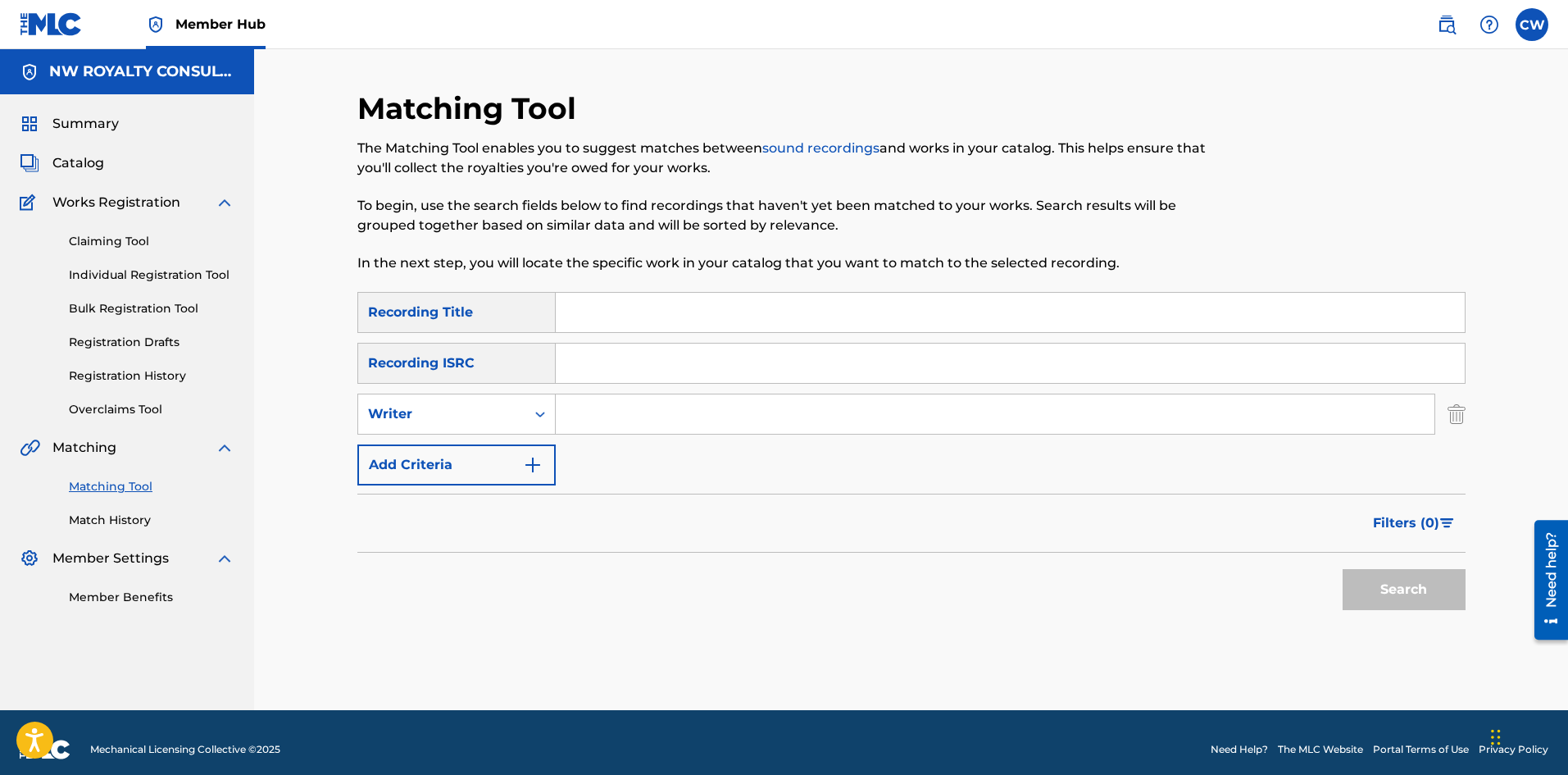
drag, startPoint x: 459, startPoint y: 378, endPoint x: 449, endPoint y: 389, distance: 14.9
drag, startPoint x: 421, startPoint y: 461, endPoint x: 428, endPoint y: 455, distance: 9.2
drag, startPoint x: 556, startPoint y: 434, endPoint x: 592, endPoint y: 417, distance: 39.8
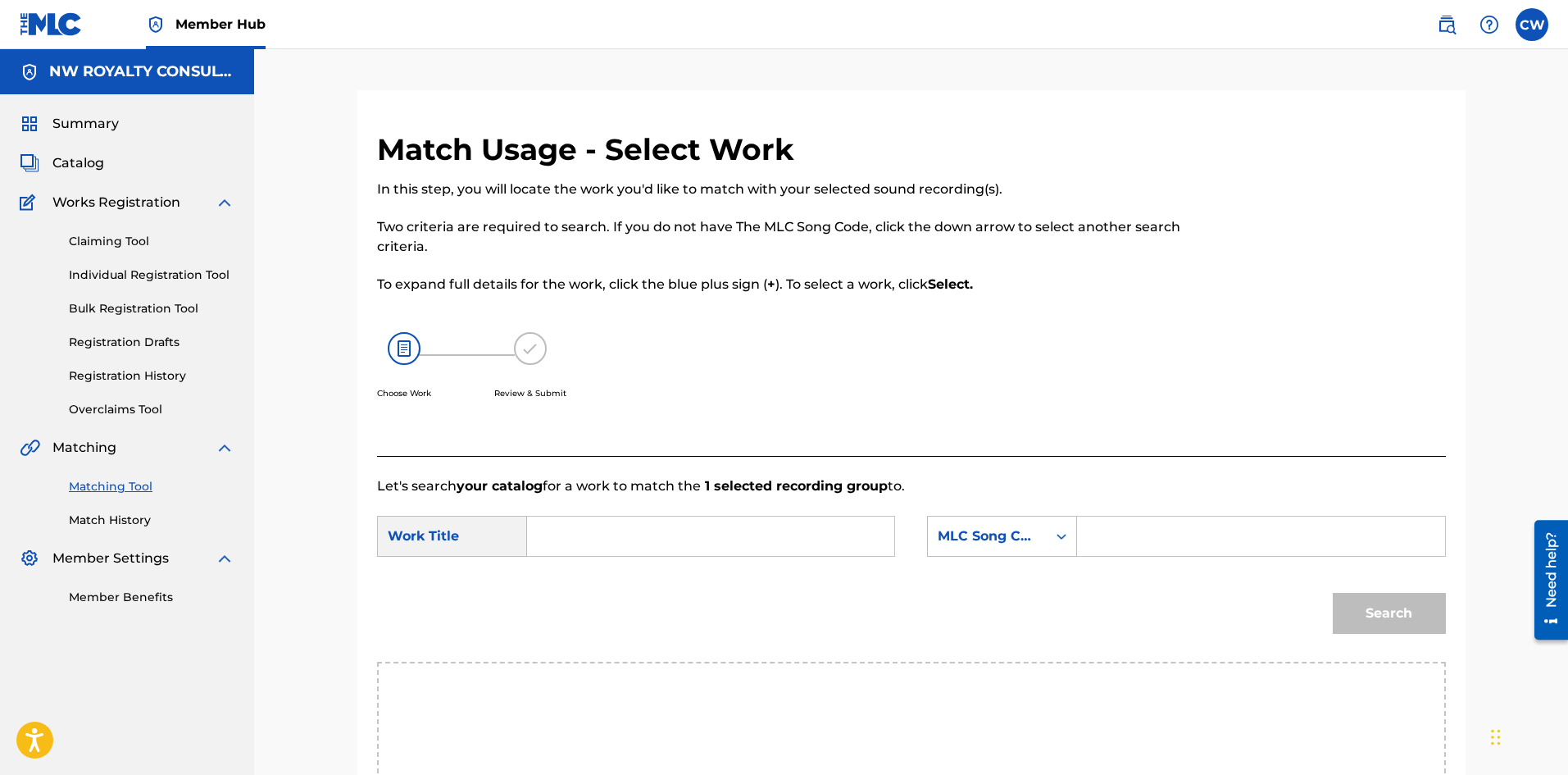
drag, startPoint x: 655, startPoint y: 562, endPoint x: 654, endPoint y: 552, distance: 10.0
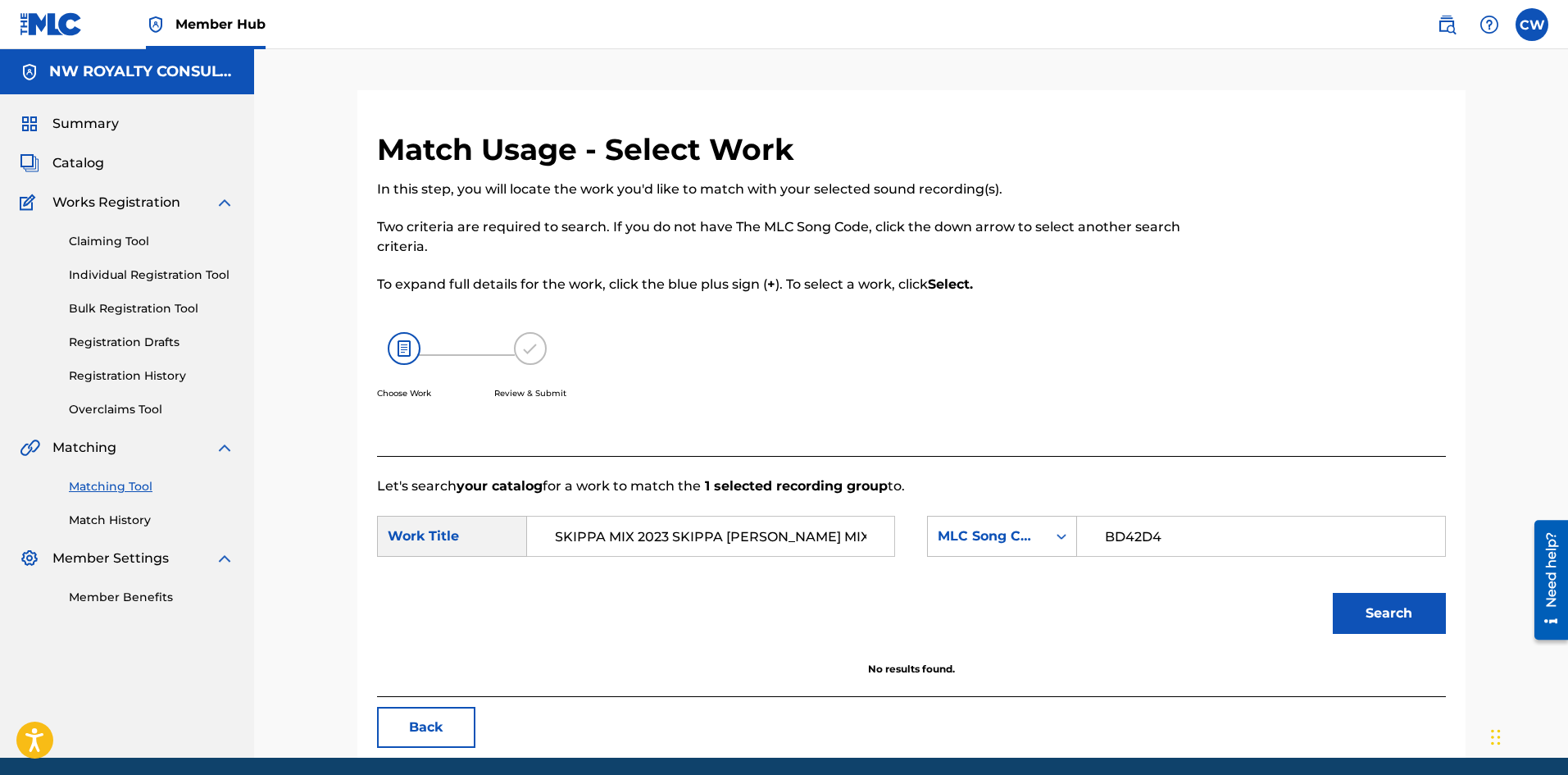
scroll to position [0, 35]
drag, startPoint x: 603, startPoint y: 553, endPoint x: 1015, endPoint y: 564, distance: 412.1
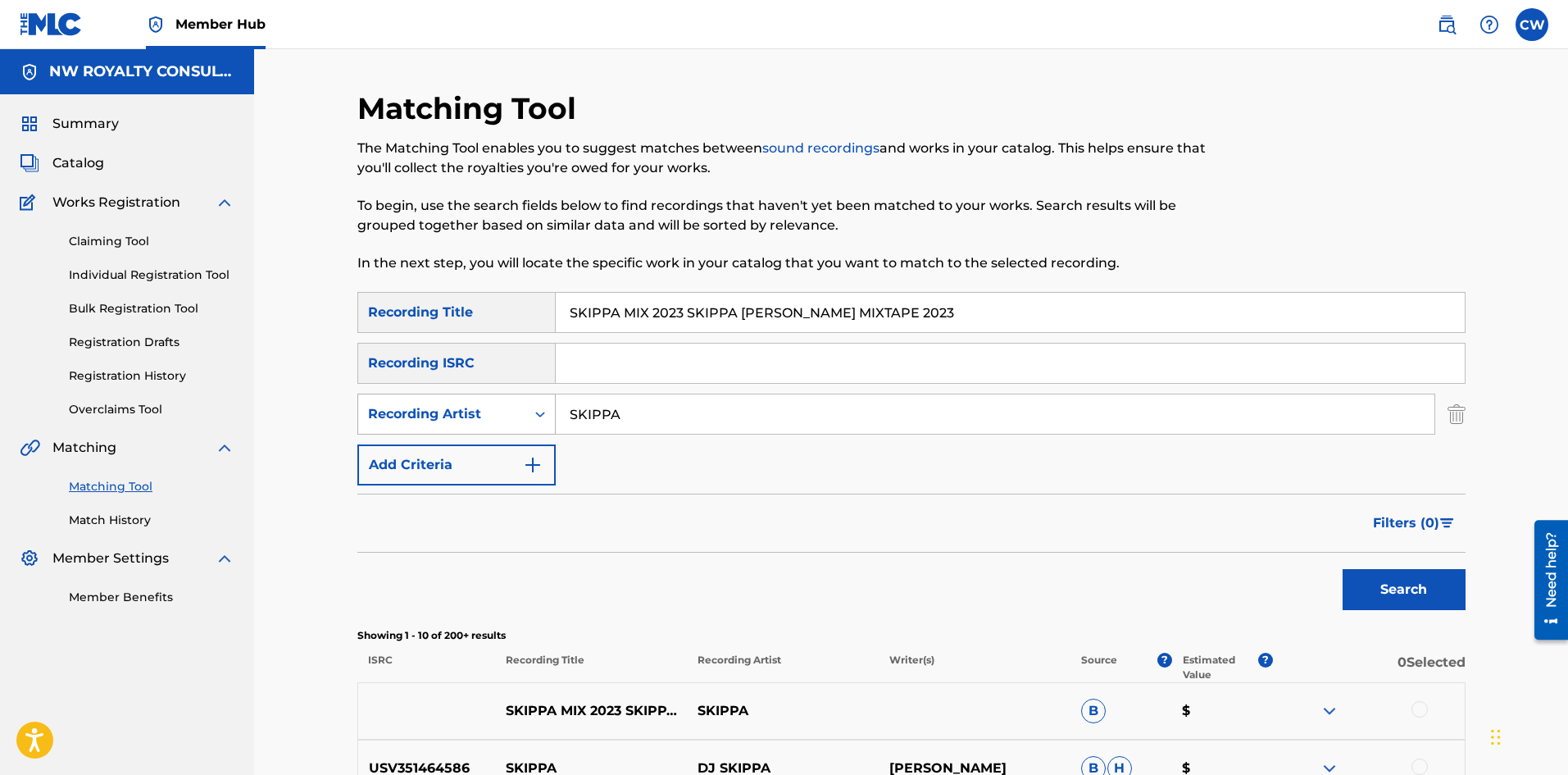
drag, startPoint x: 748, startPoint y: 420, endPoint x: 485, endPoint y: 419, distance: 263.0
drag, startPoint x: 1006, startPoint y: 313, endPoint x: 674, endPoint y: 361, distance: 335.5
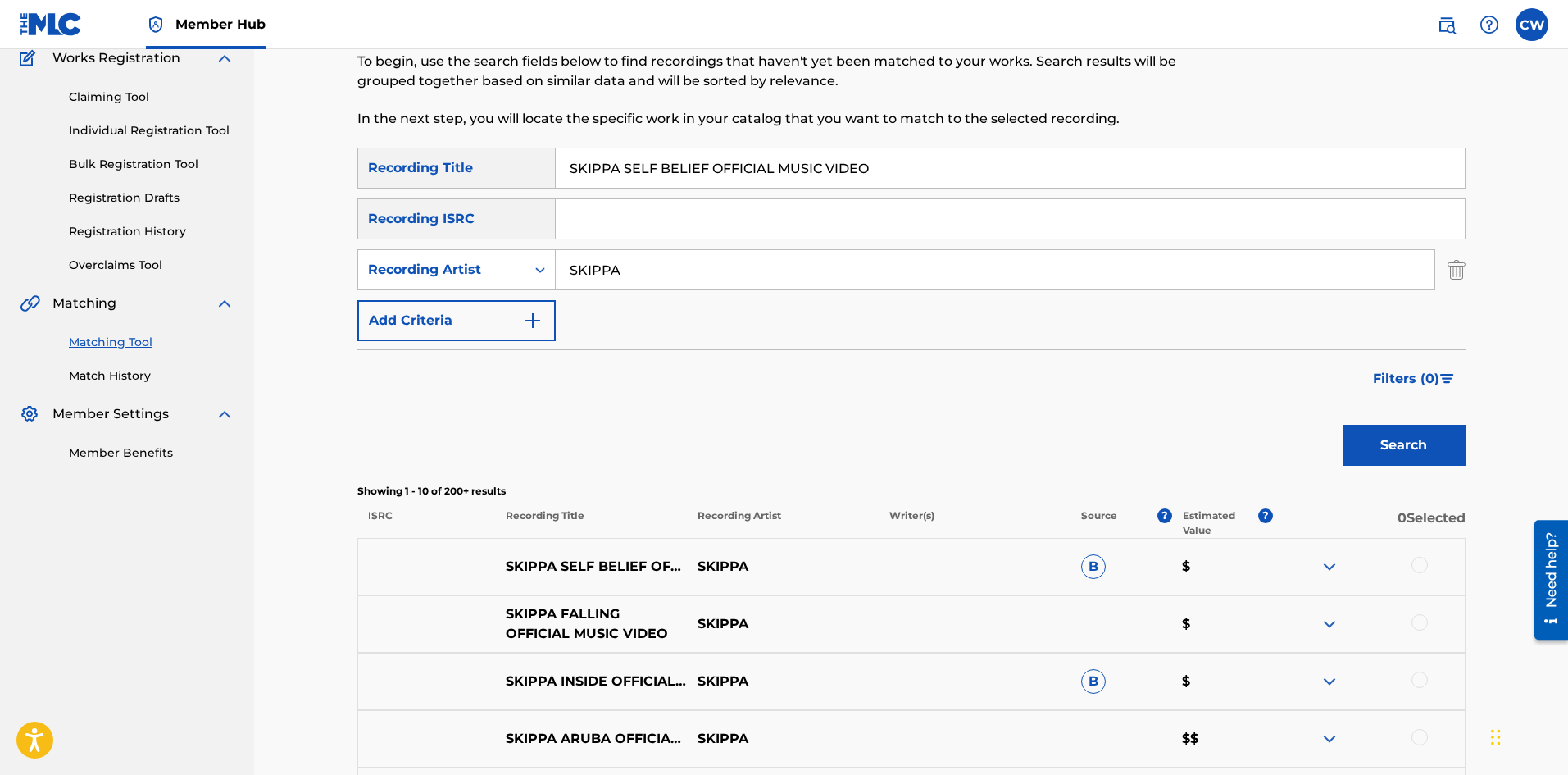
scroll to position [164, 0]
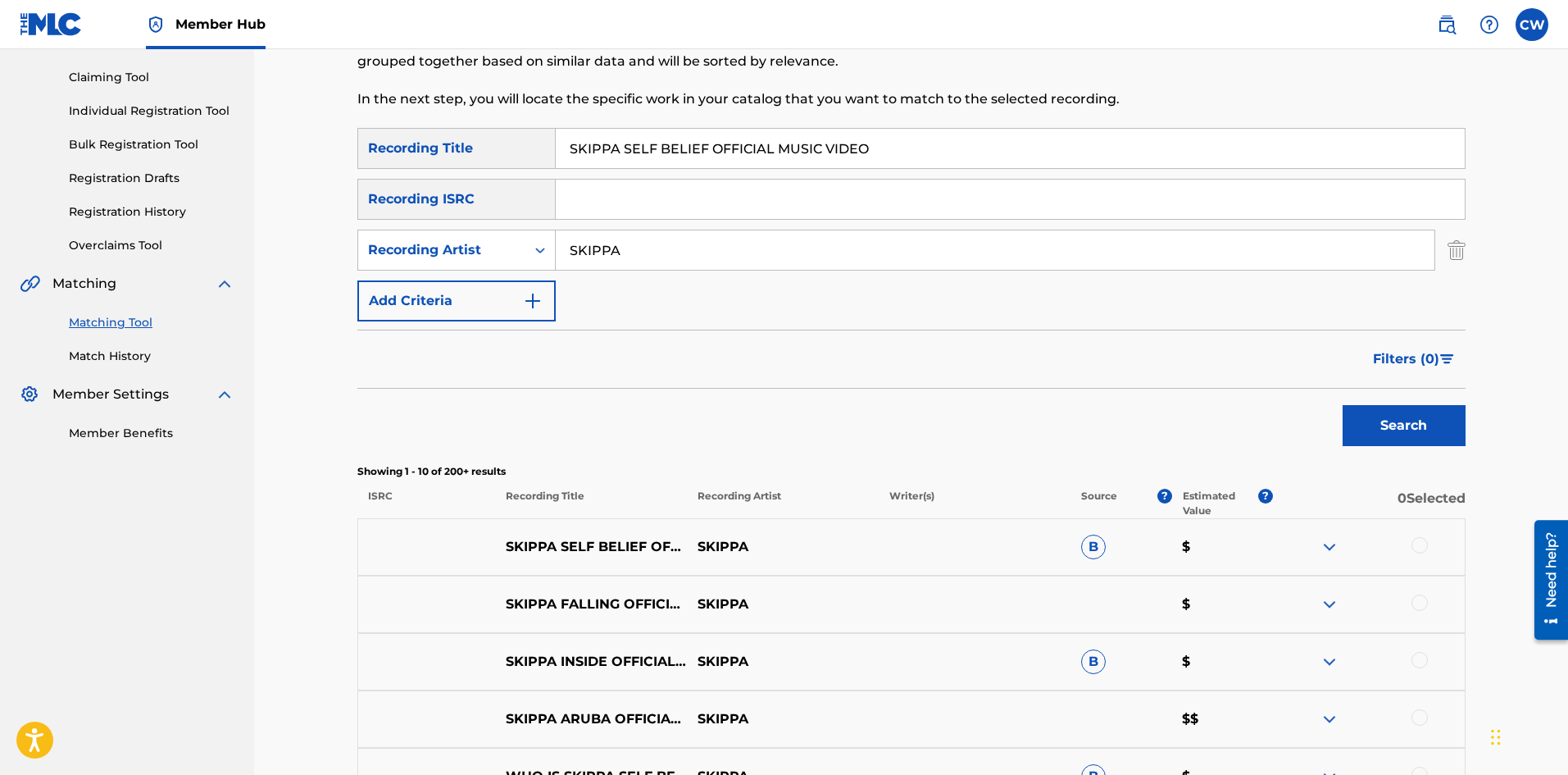
drag, startPoint x: 1411, startPoint y: 558, endPoint x: 1422, endPoint y: 560, distance: 11.2
drag, startPoint x: 847, startPoint y: 162, endPoint x: 703, endPoint y: 174, distance: 144.5
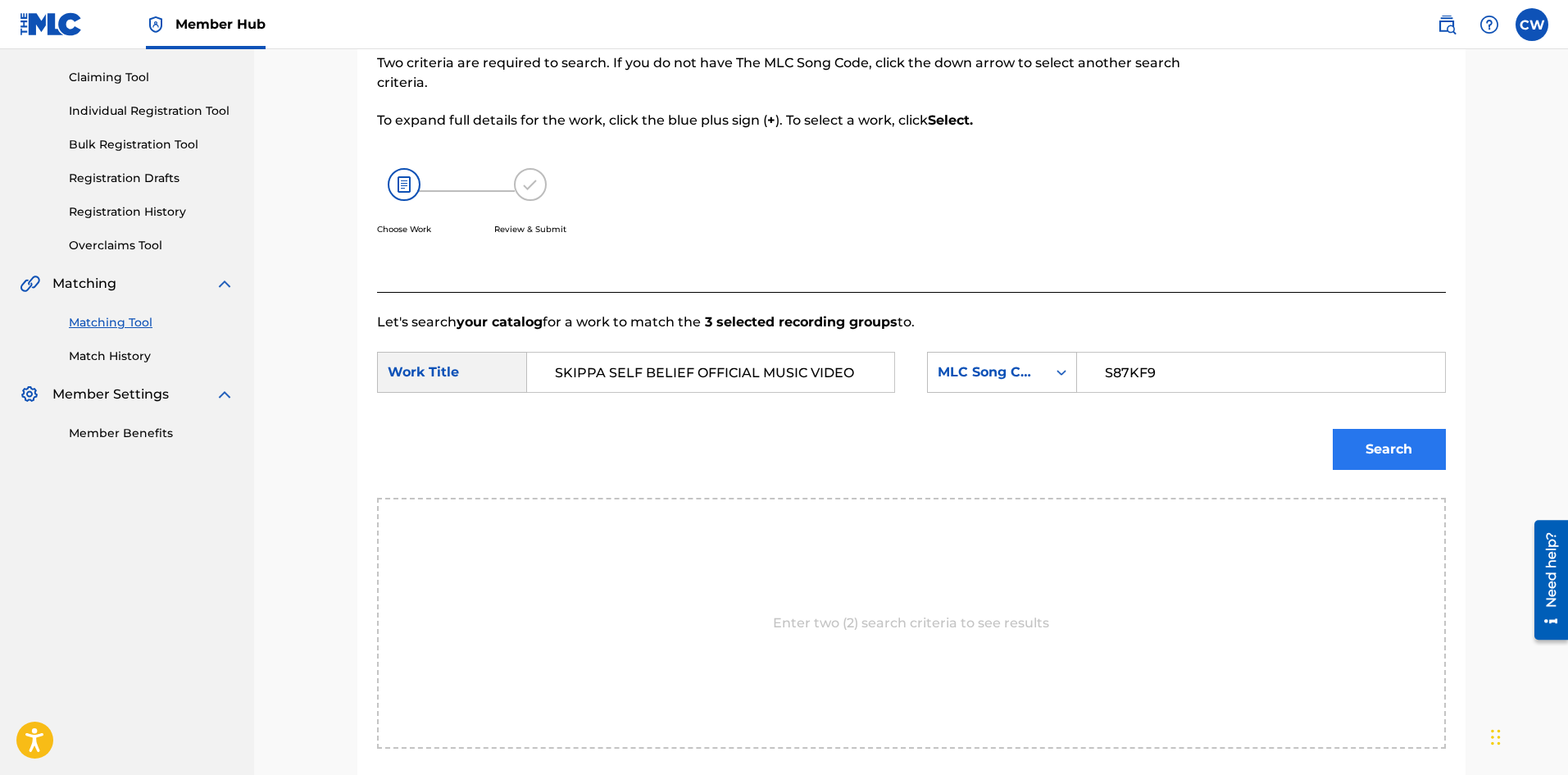
drag, startPoint x: 1305, startPoint y: 466, endPoint x: 1339, endPoint y: 444, distance: 40.5
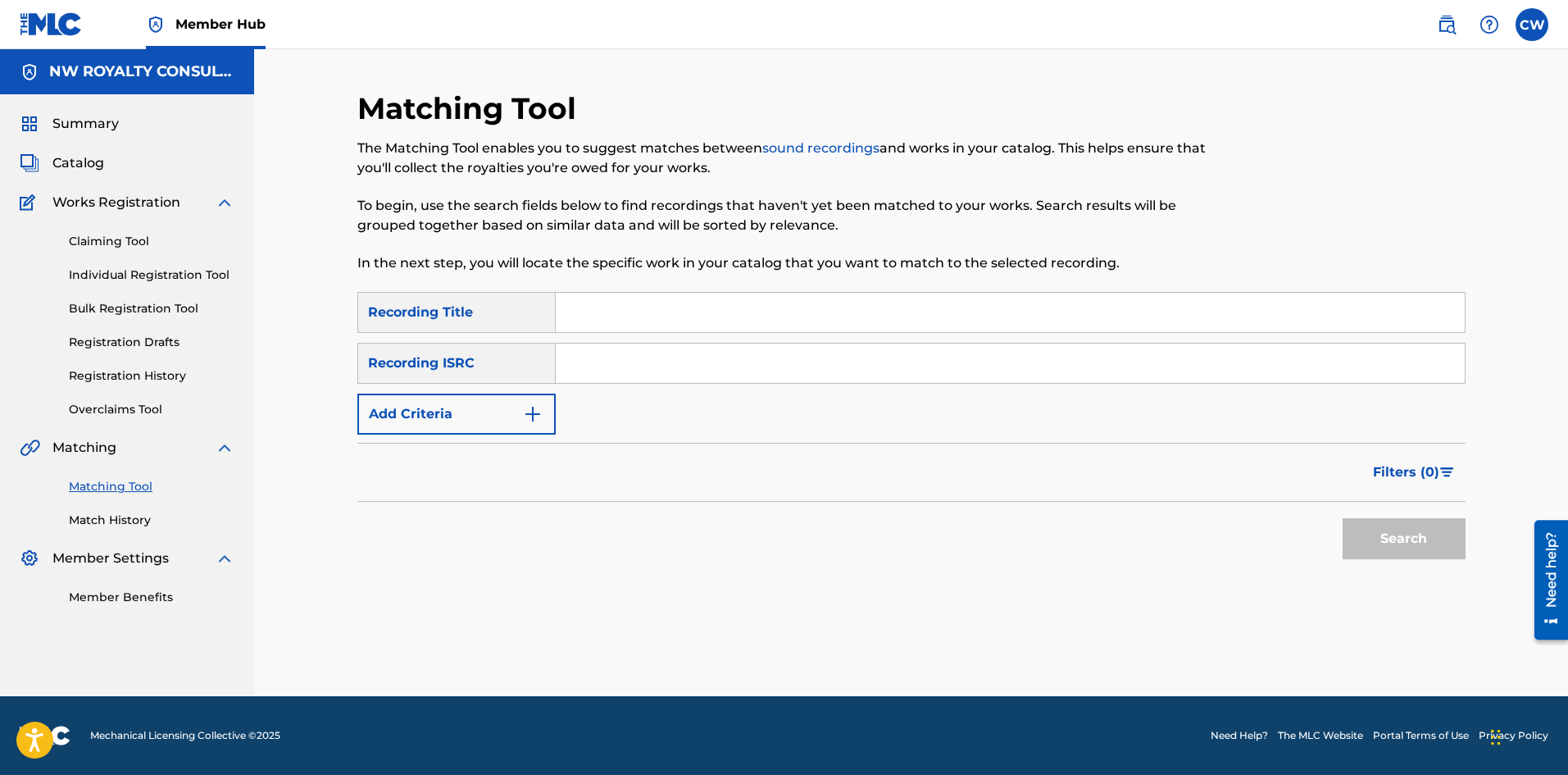
scroll to position [0, 0]
drag, startPoint x: 436, startPoint y: 440, endPoint x: 435, endPoint y: 428, distance: 12.0
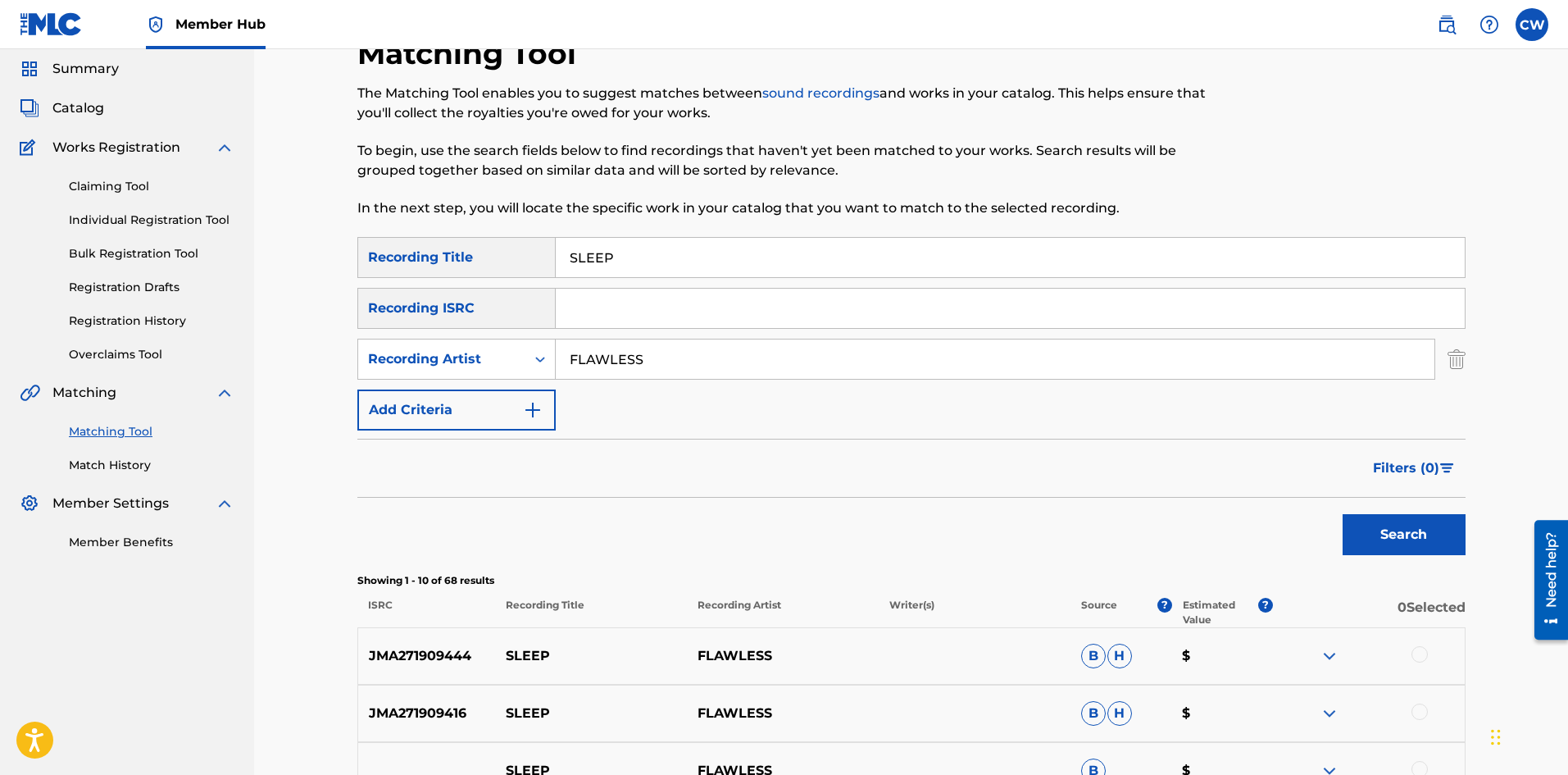
scroll to position [82, 0]
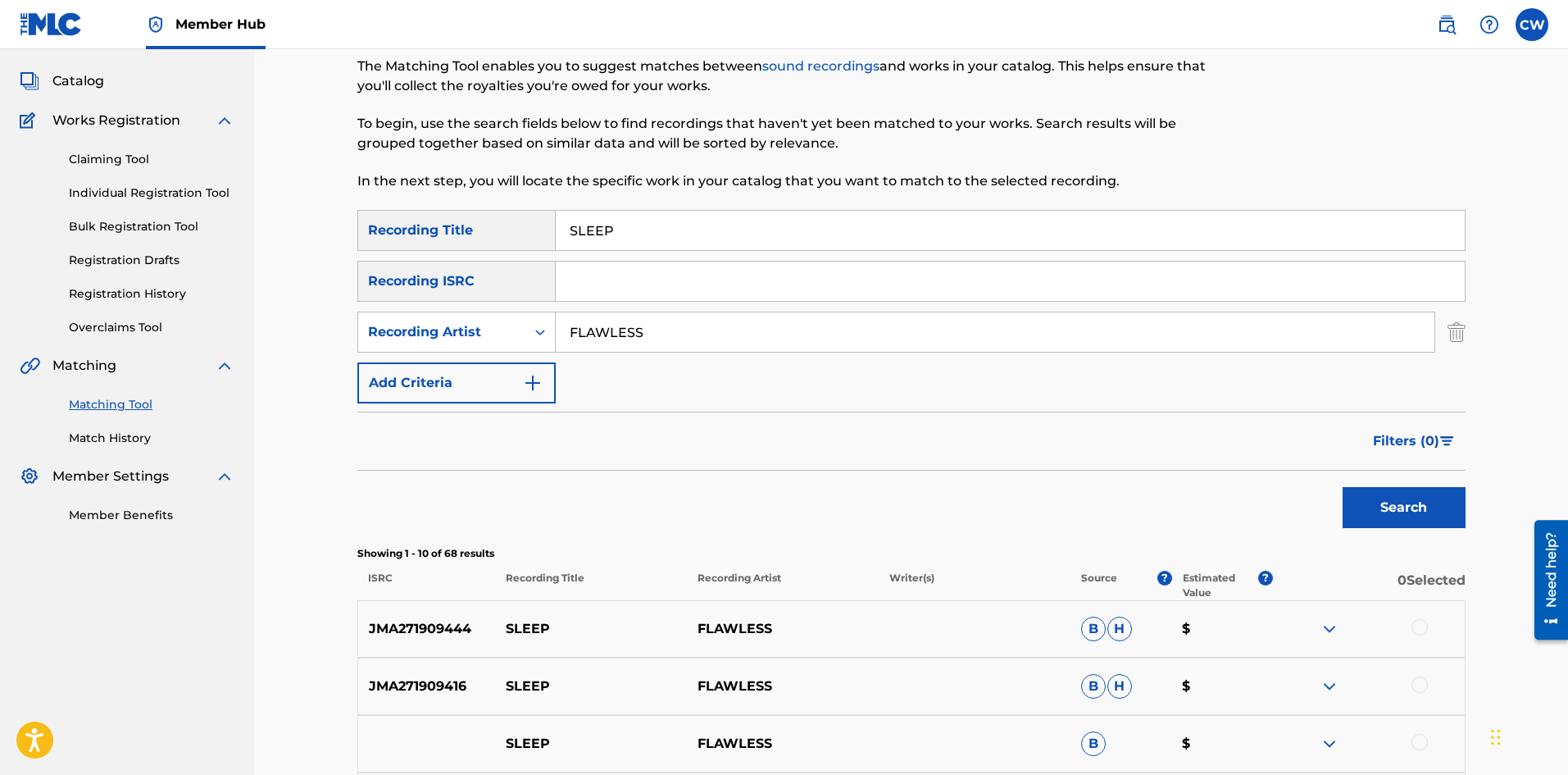
drag, startPoint x: 1406, startPoint y: 614, endPoint x: 1417, endPoint y: 621, distance: 13.0
drag, startPoint x: 1420, startPoint y: 668, endPoint x: 1417, endPoint y: 686, distance: 18.2
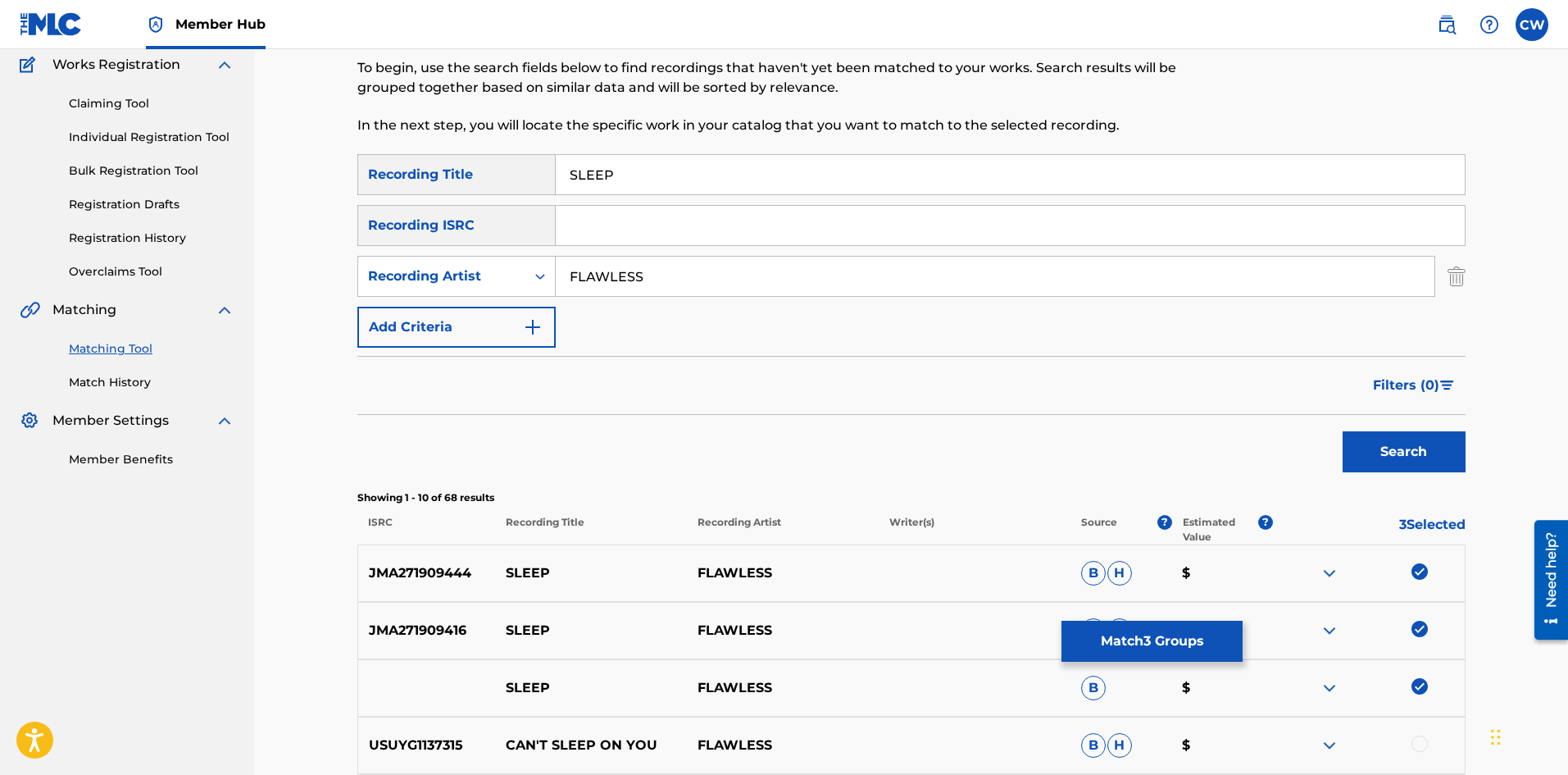
scroll to position [164, 0]
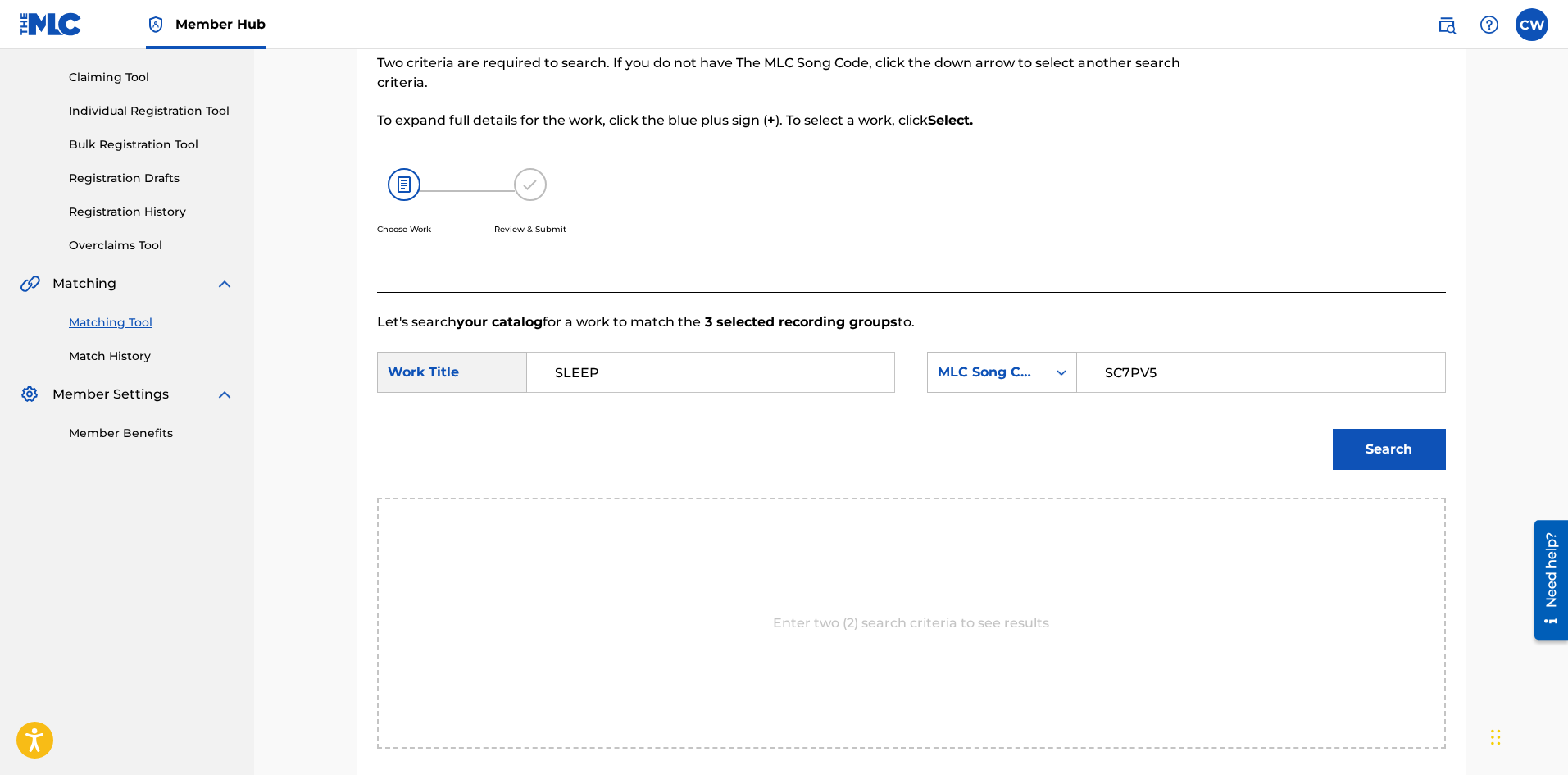
drag, startPoint x: 1382, startPoint y: 473, endPoint x: 1370, endPoint y: 453, distance: 23.3
drag, startPoint x: 707, startPoint y: 356, endPoint x: 699, endPoint y: 375, distance: 20.6
drag, startPoint x: 1439, startPoint y: 468, endPoint x: 1400, endPoint y: 446, distance: 44.8
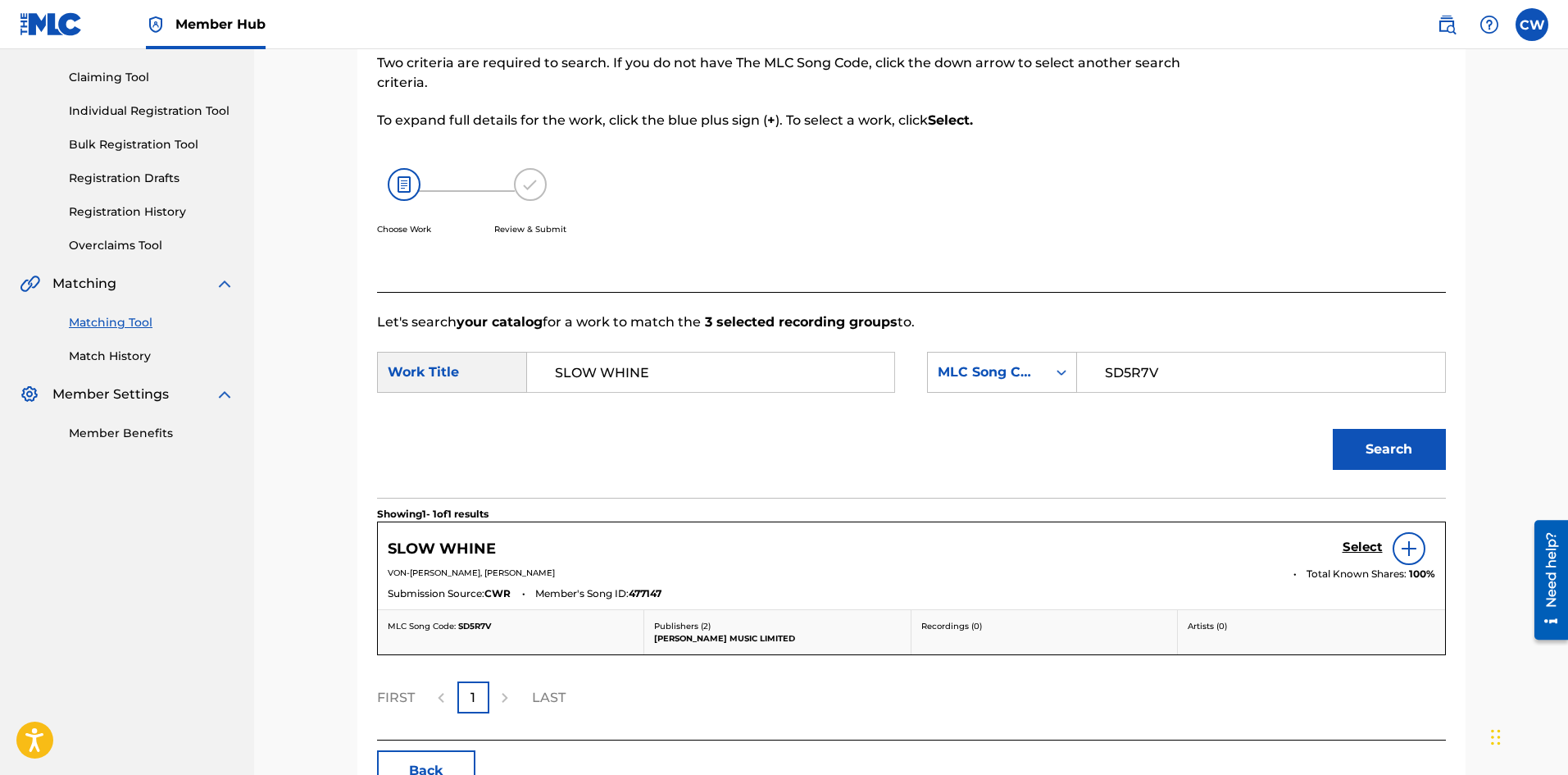
drag, startPoint x: 1358, startPoint y: 558, endPoint x: 1322, endPoint y: 560, distance: 36.1
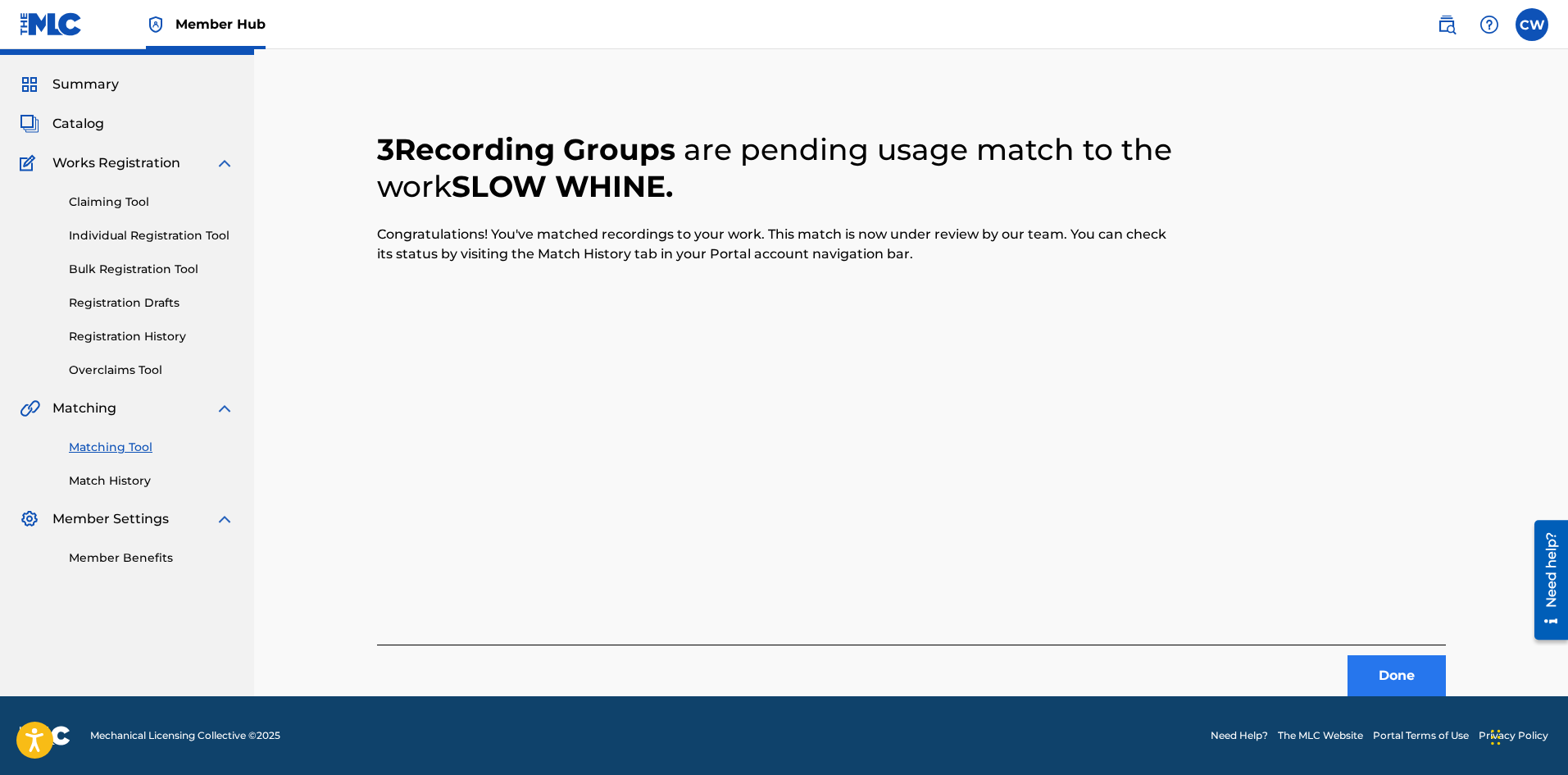
scroll to position [0, 0]
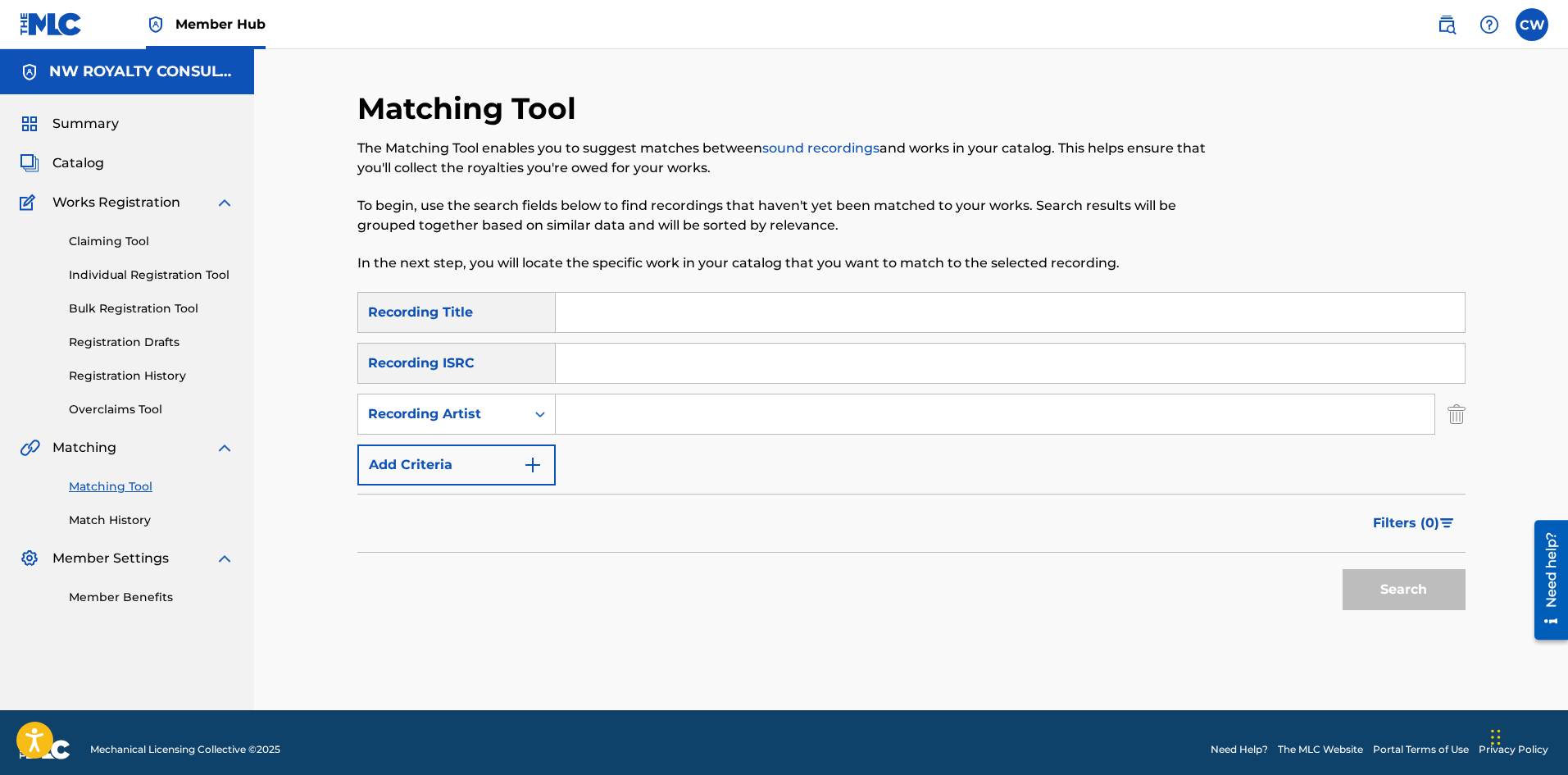
drag, startPoint x: 715, startPoint y: 428, endPoint x: 704, endPoint y: 424, distance: 11.7
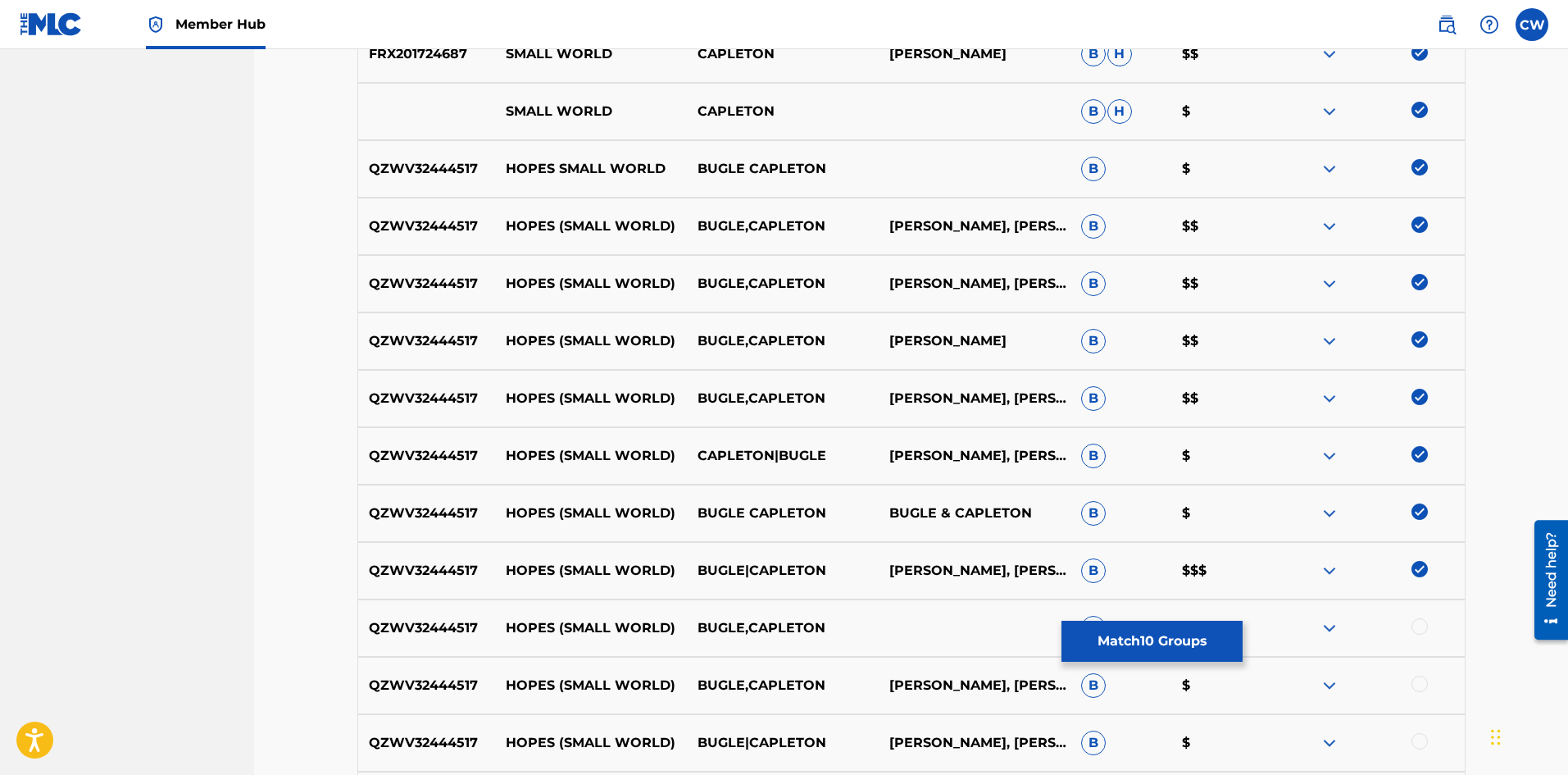
scroll to position [655, 0]
drag, startPoint x: 1401, startPoint y: 619, endPoint x: 1417, endPoint y: 625, distance: 17.1
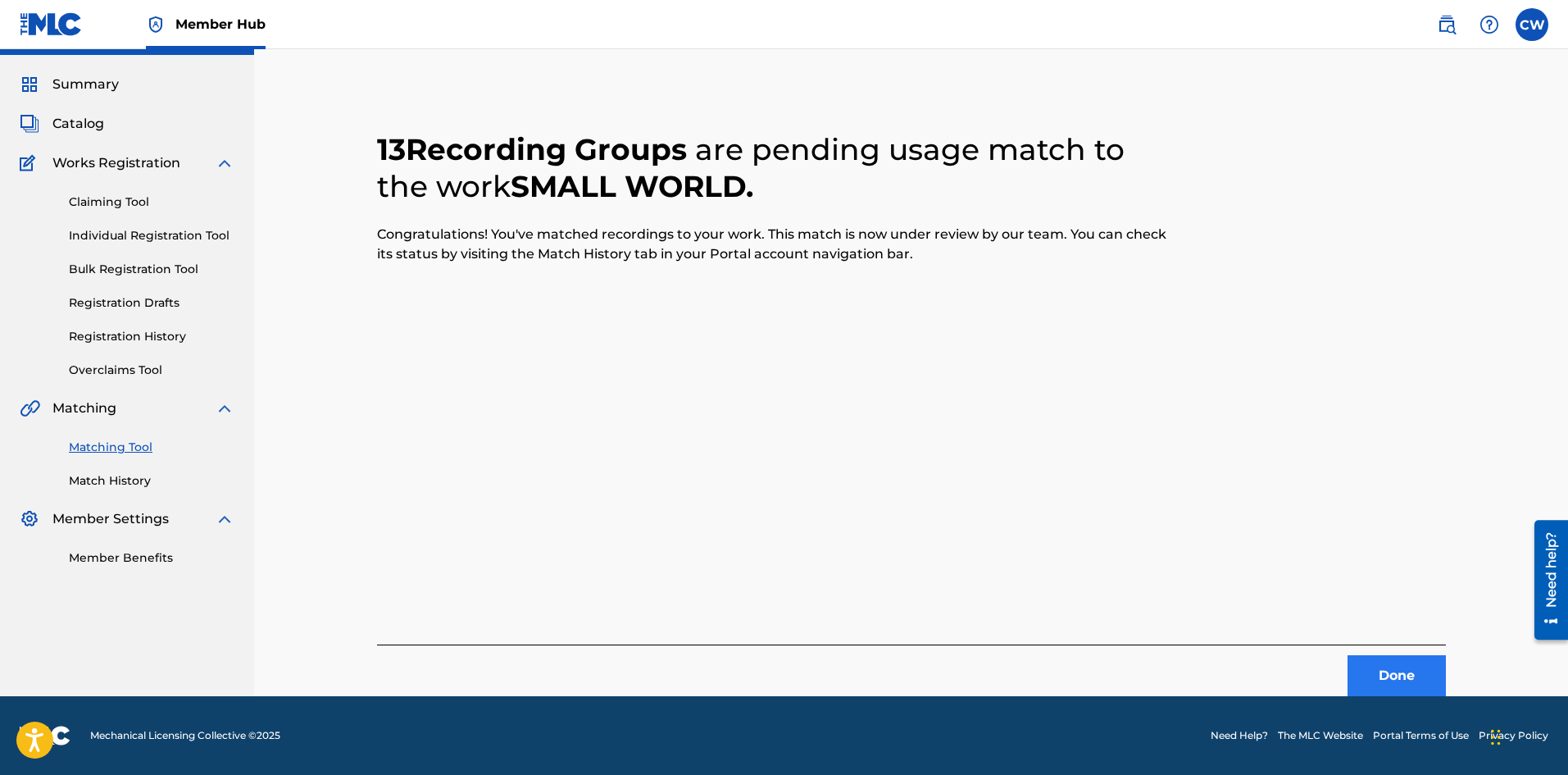
scroll to position [0, 0]
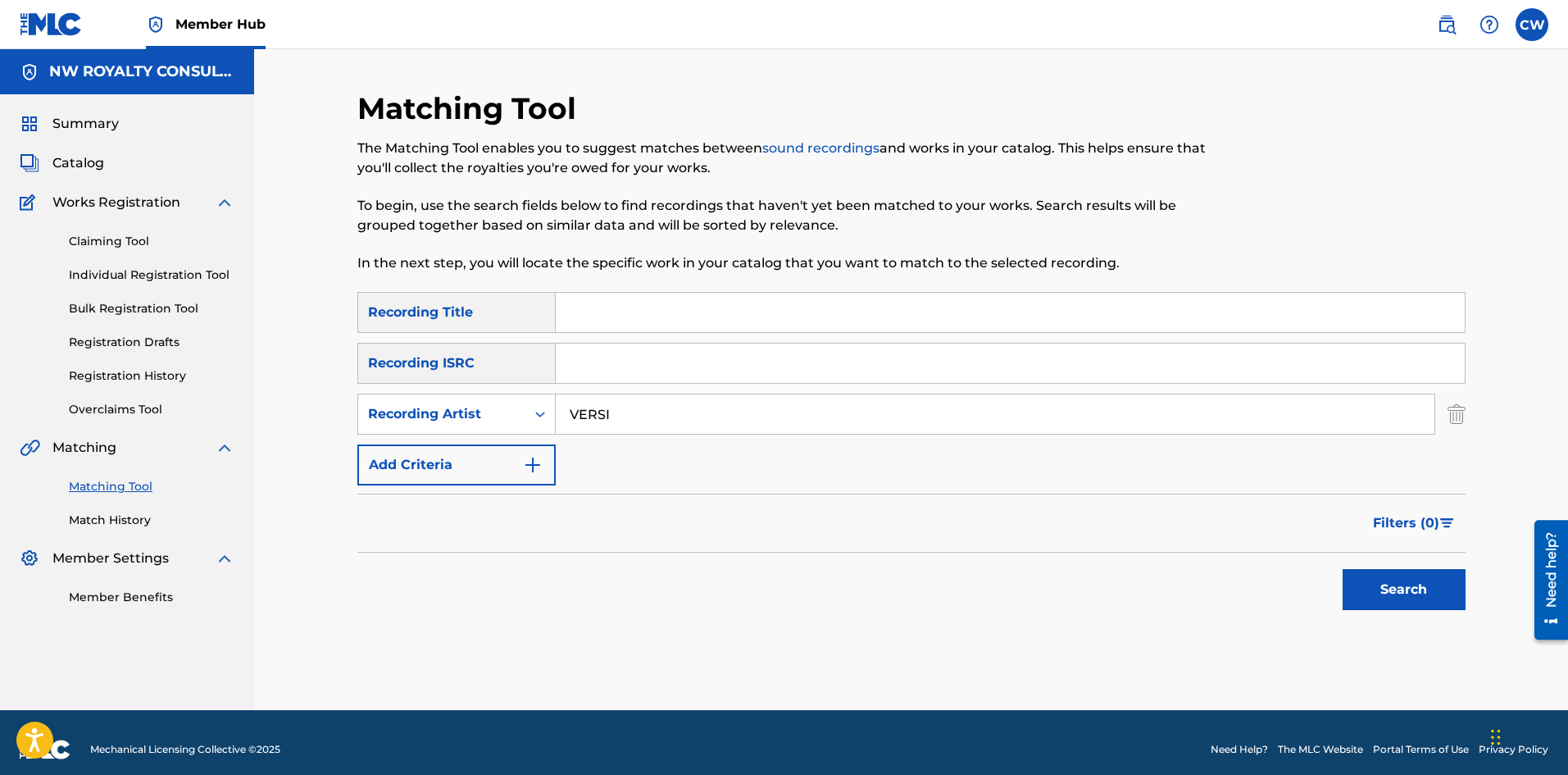
drag, startPoint x: 652, startPoint y: 331, endPoint x: 669, endPoint y: 332, distance: 17.0
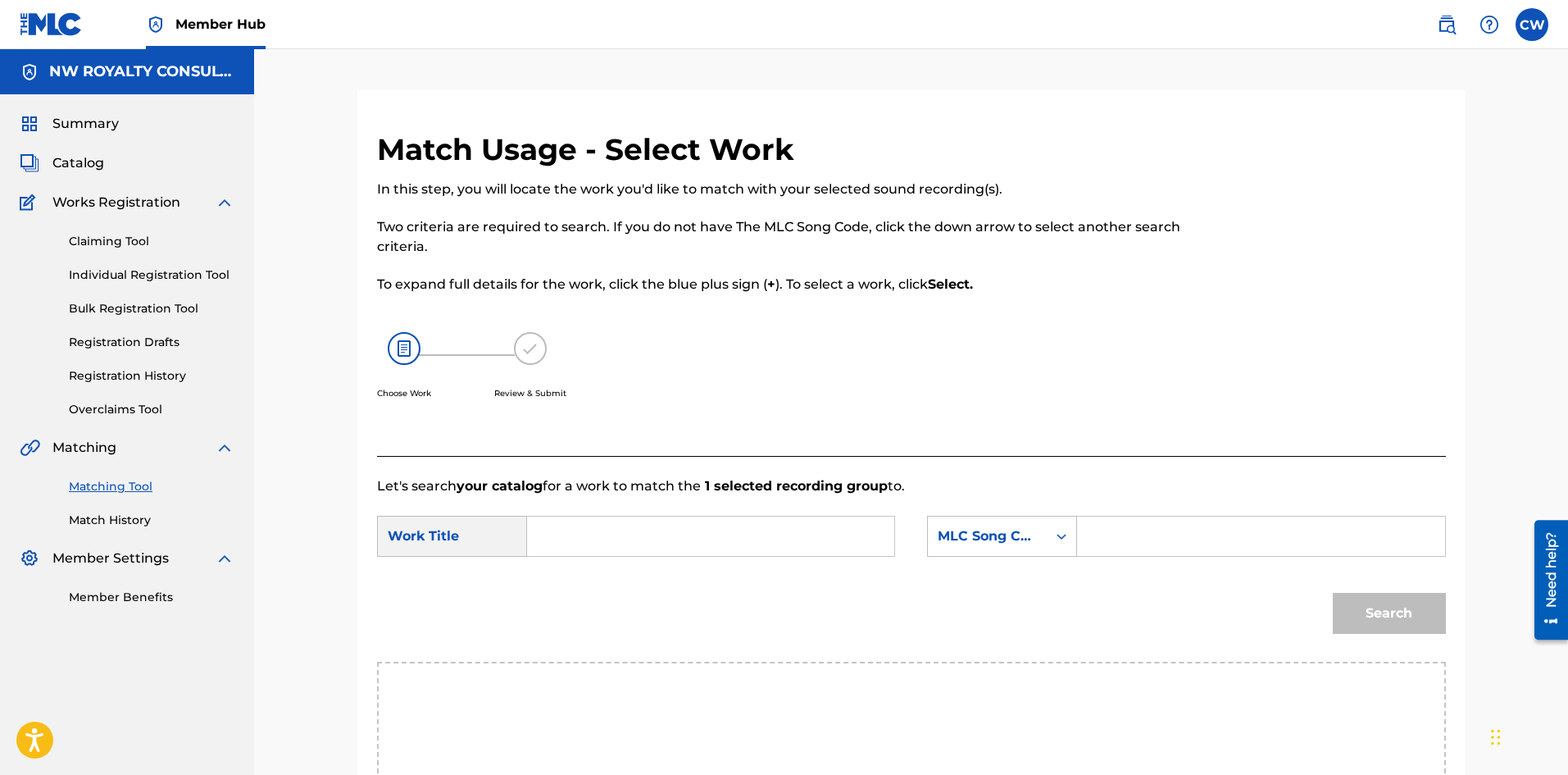
drag, startPoint x: 766, startPoint y: 561, endPoint x: 752, endPoint y: 538, distance: 26.9
drag, startPoint x: 1246, startPoint y: 521, endPoint x: 1254, endPoint y: 527, distance: 10.0
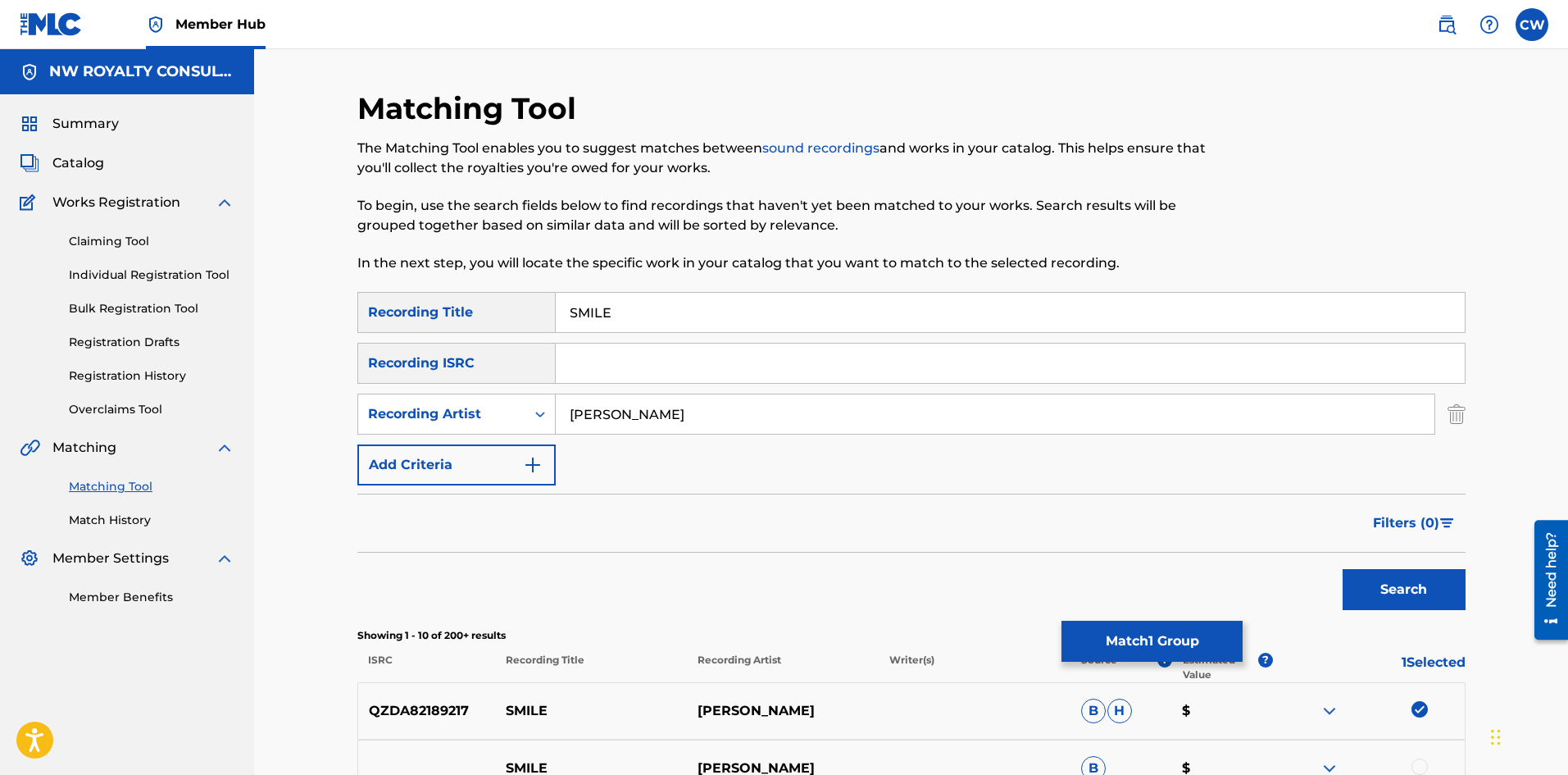
scroll to position [82, 0]
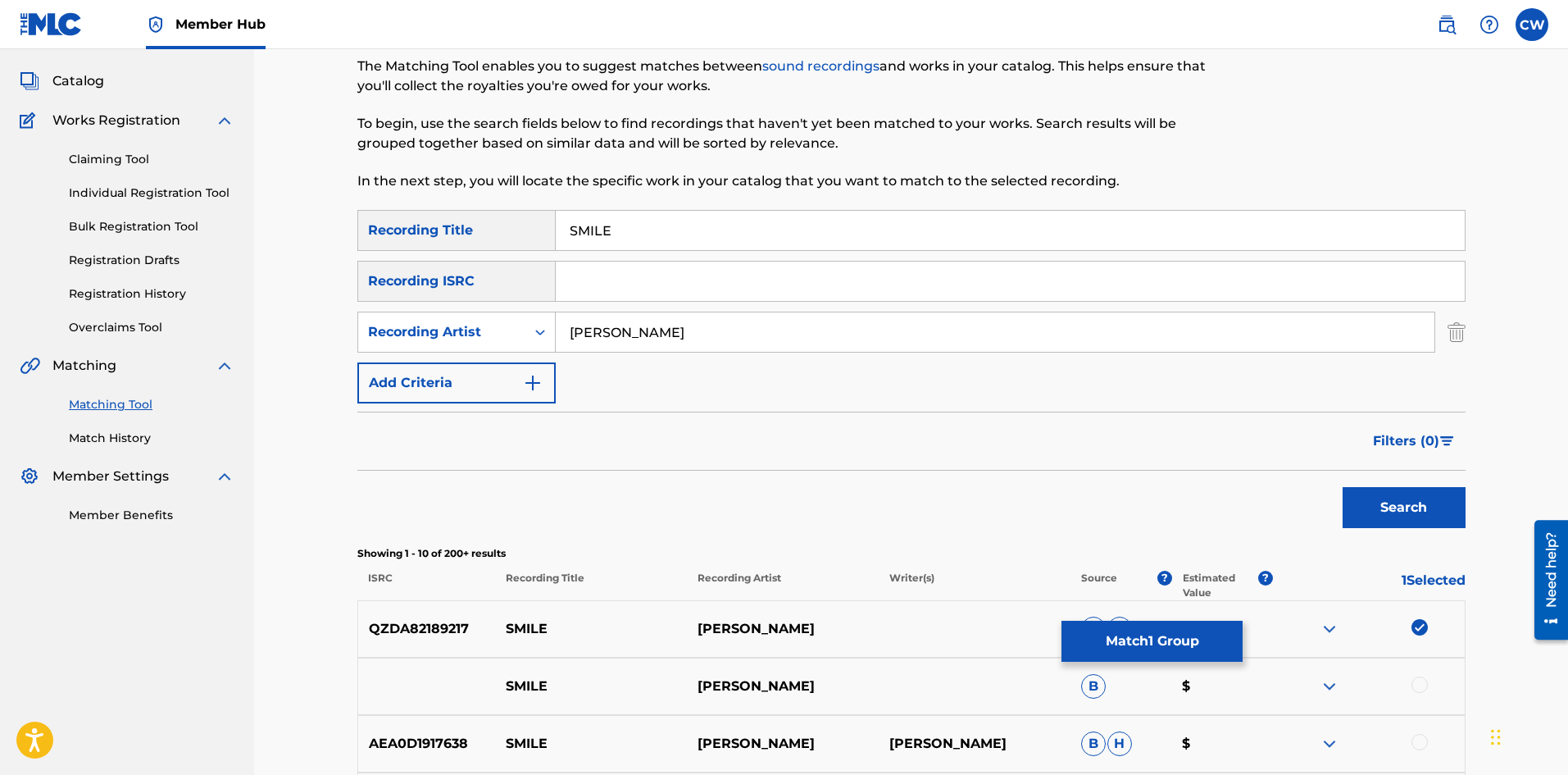
drag, startPoint x: 1419, startPoint y: 754, endPoint x: 1417, endPoint y: 743, distance: 11.2
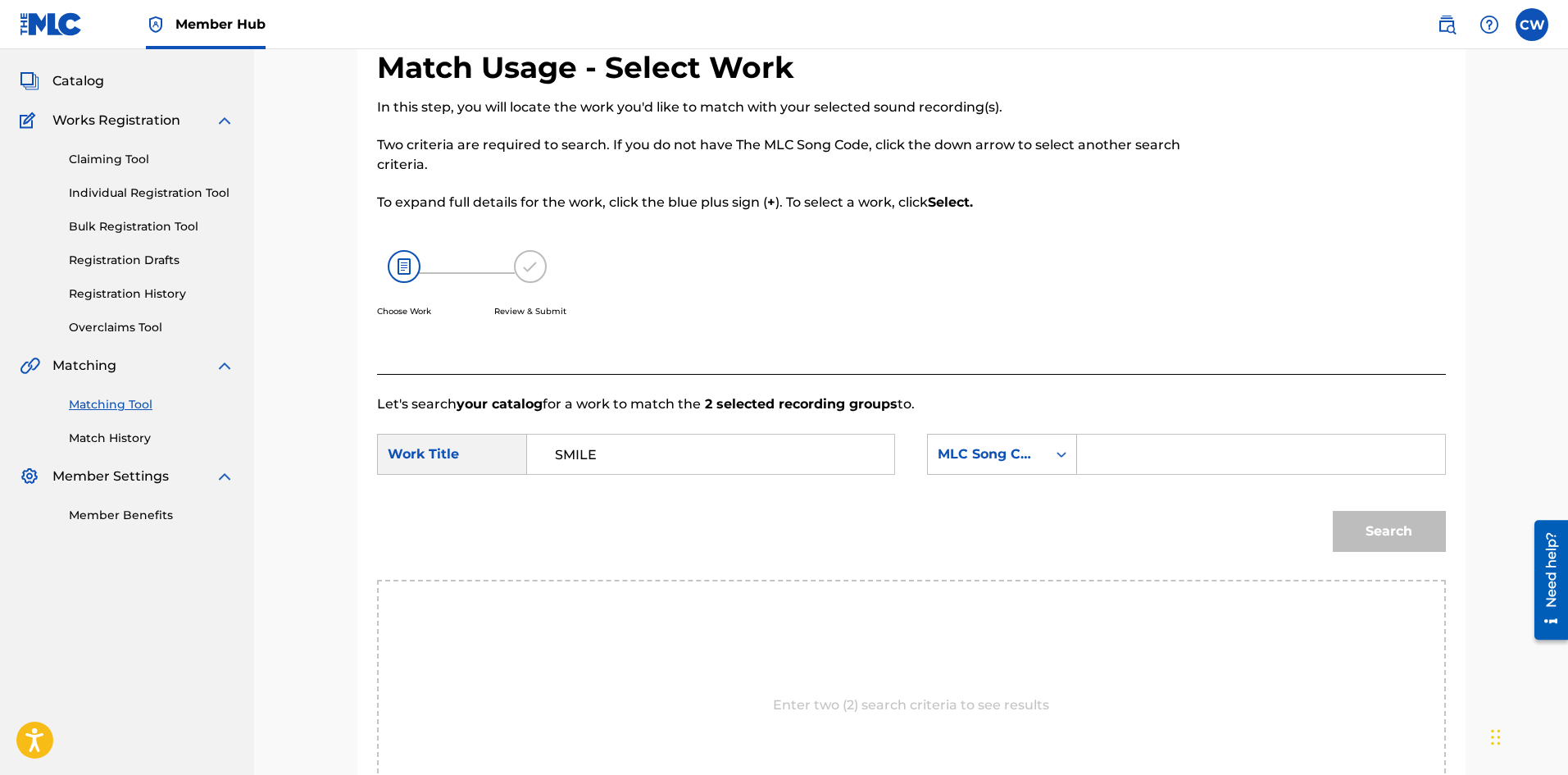
drag, startPoint x: 1198, startPoint y: 451, endPoint x: 1240, endPoint y: 449, distance: 42.0
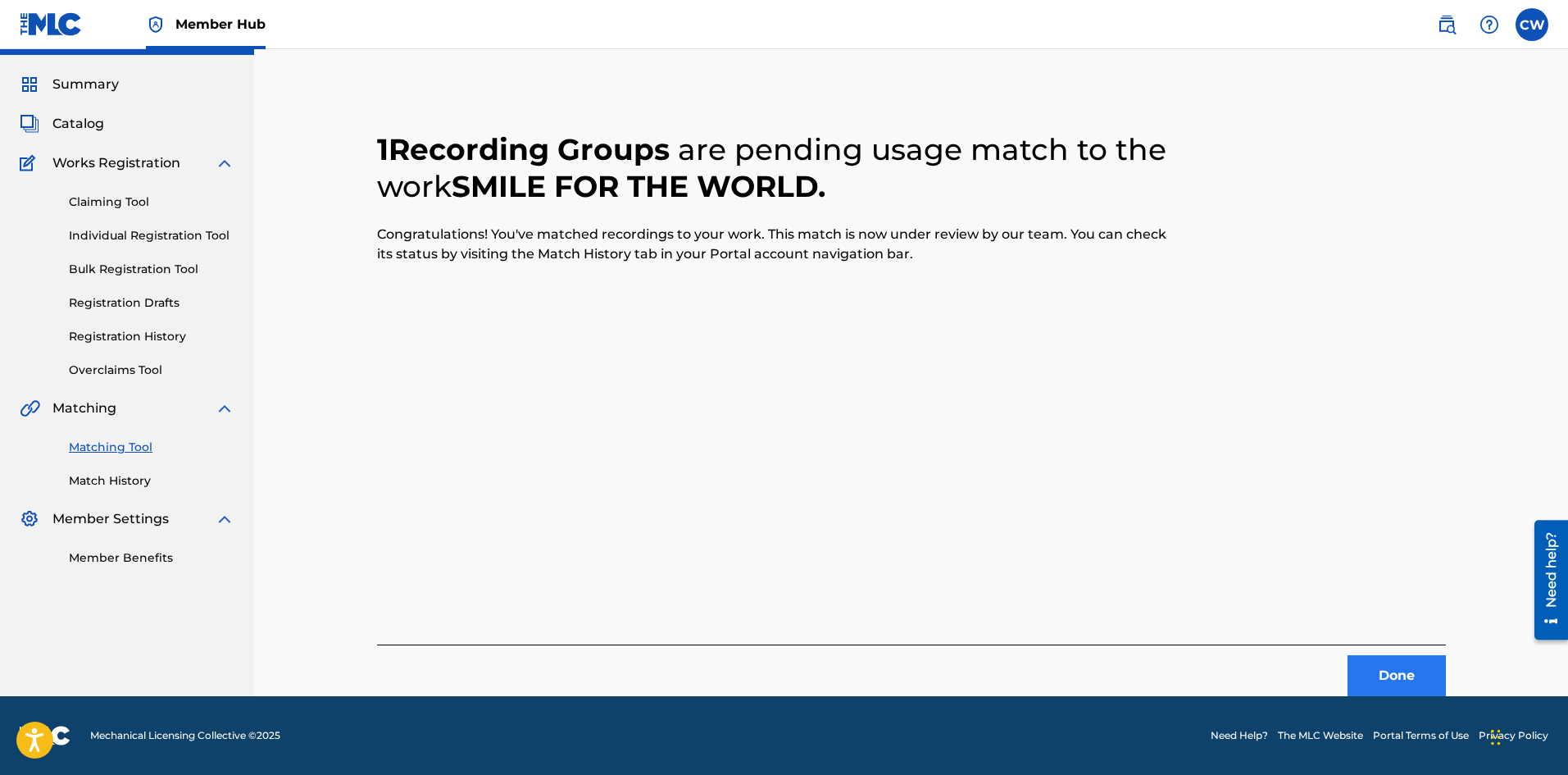
scroll to position [0, 0]
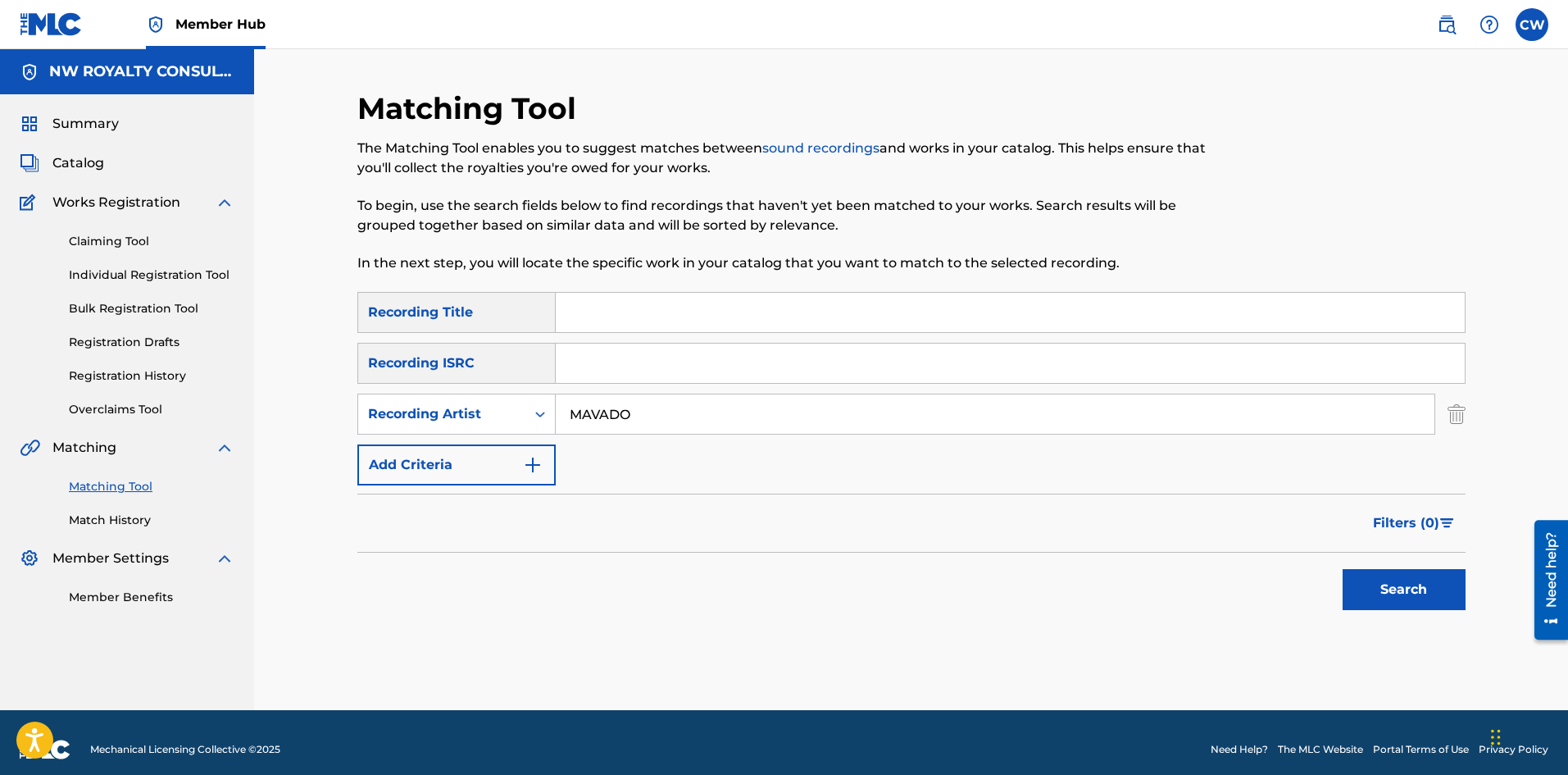
drag, startPoint x: 1135, startPoint y: 326, endPoint x: 1128, endPoint y: 313, distance: 14.8
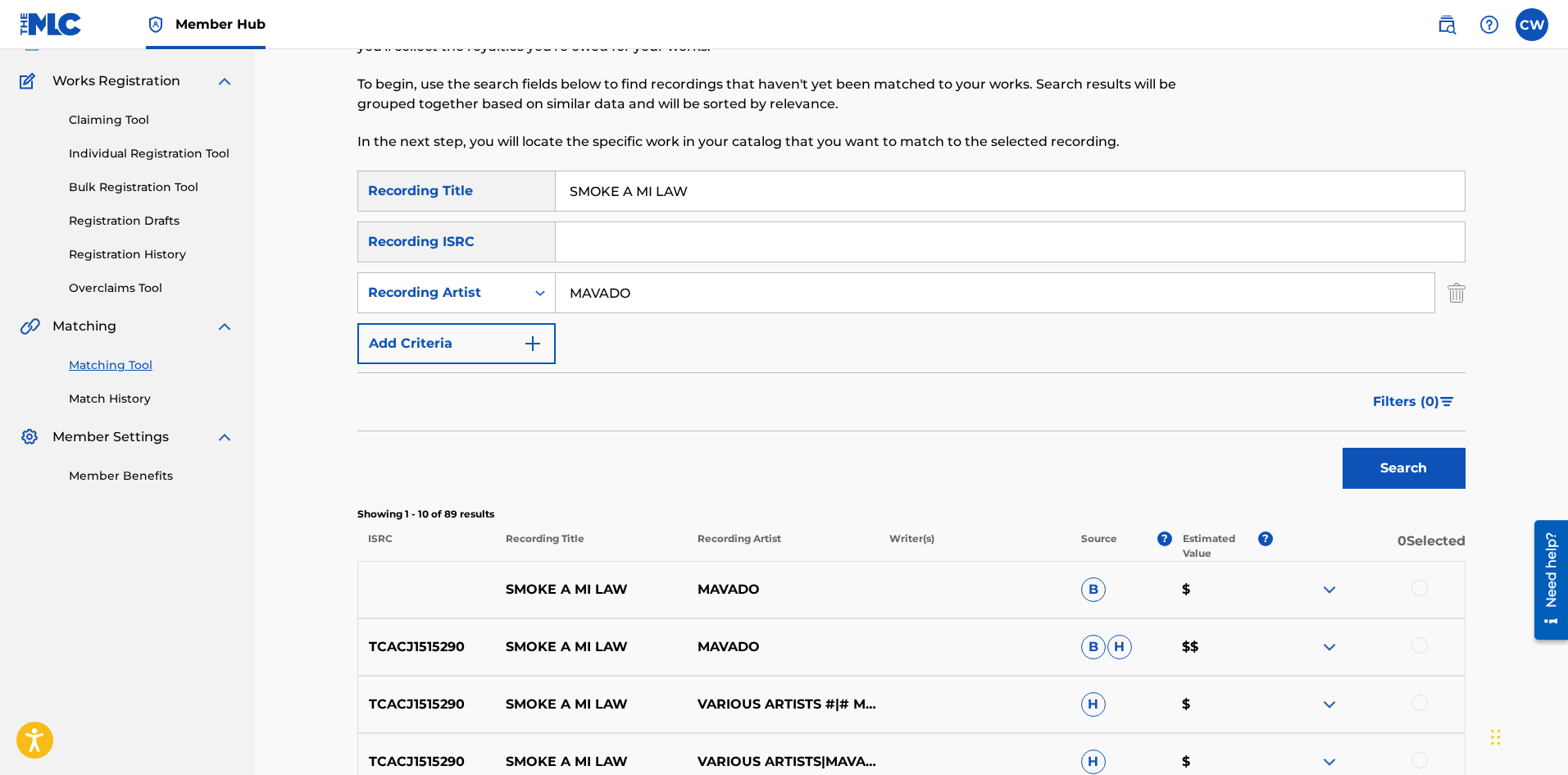
scroll to position [246, 0]
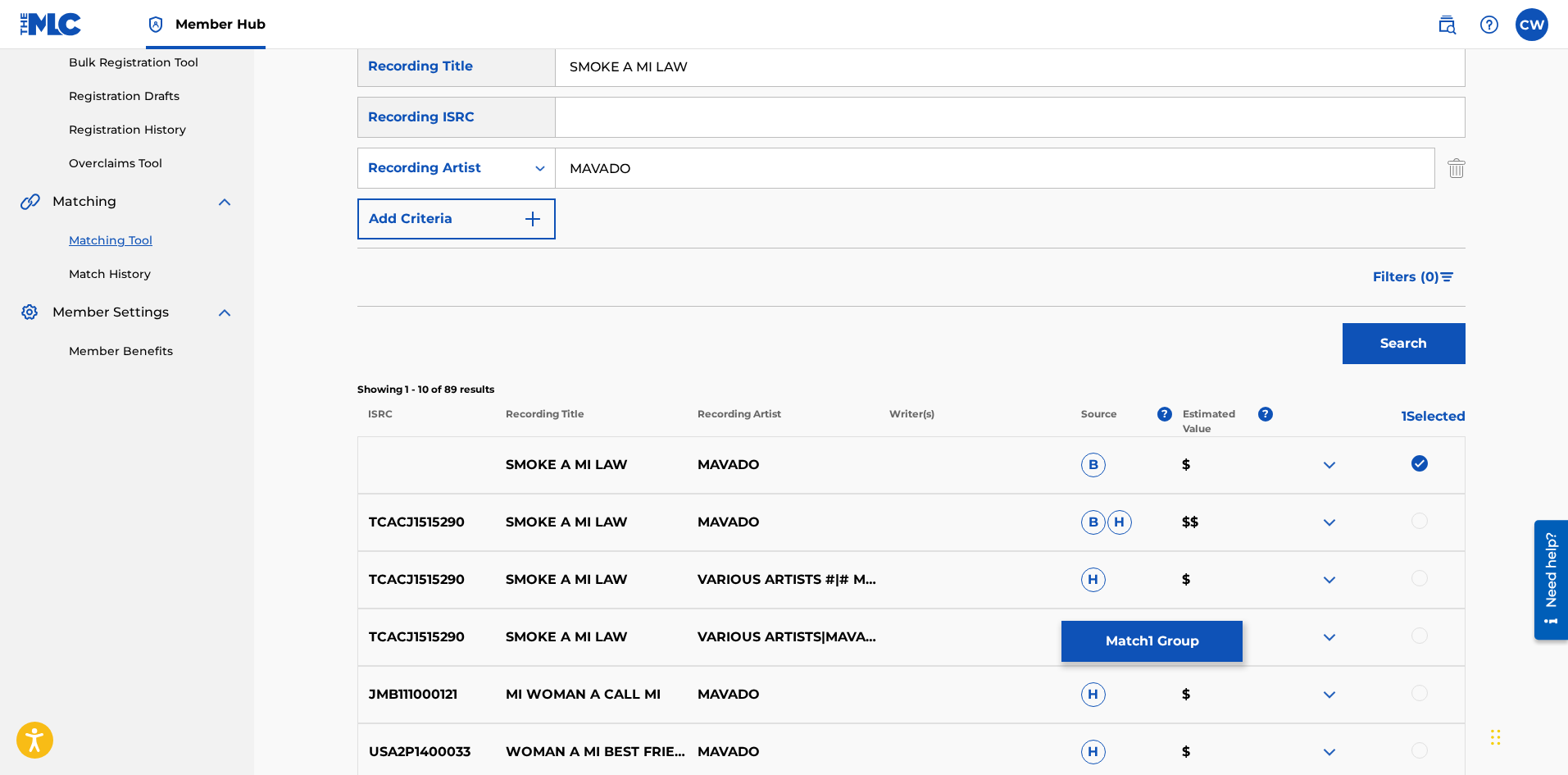
drag, startPoint x: 1425, startPoint y: 521, endPoint x: 1420, endPoint y: 531, distance: 11.2
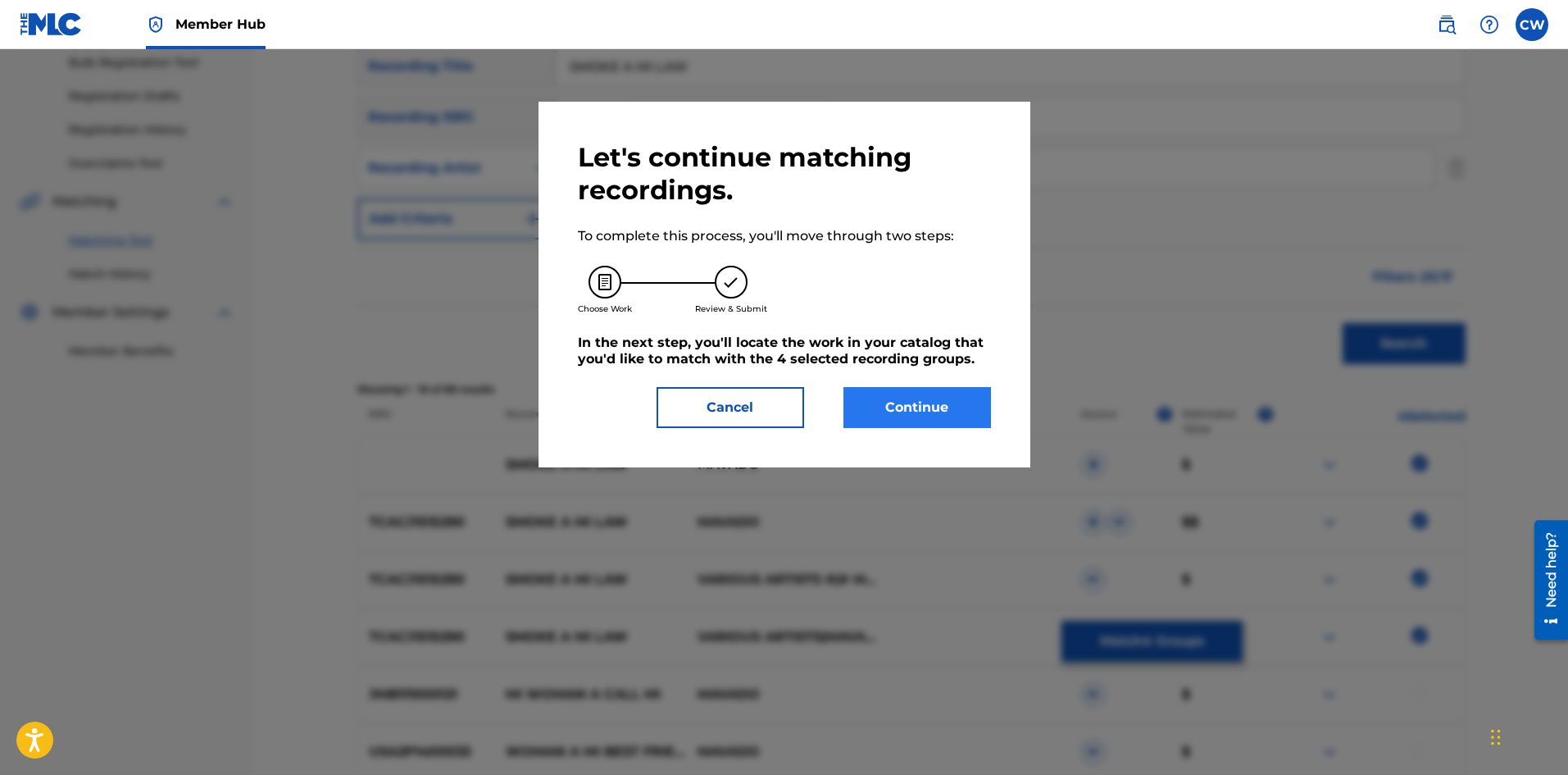
drag, startPoint x: 916, startPoint y: 386, endPoint x: 906, endPoint y: 398, distance: 15.6
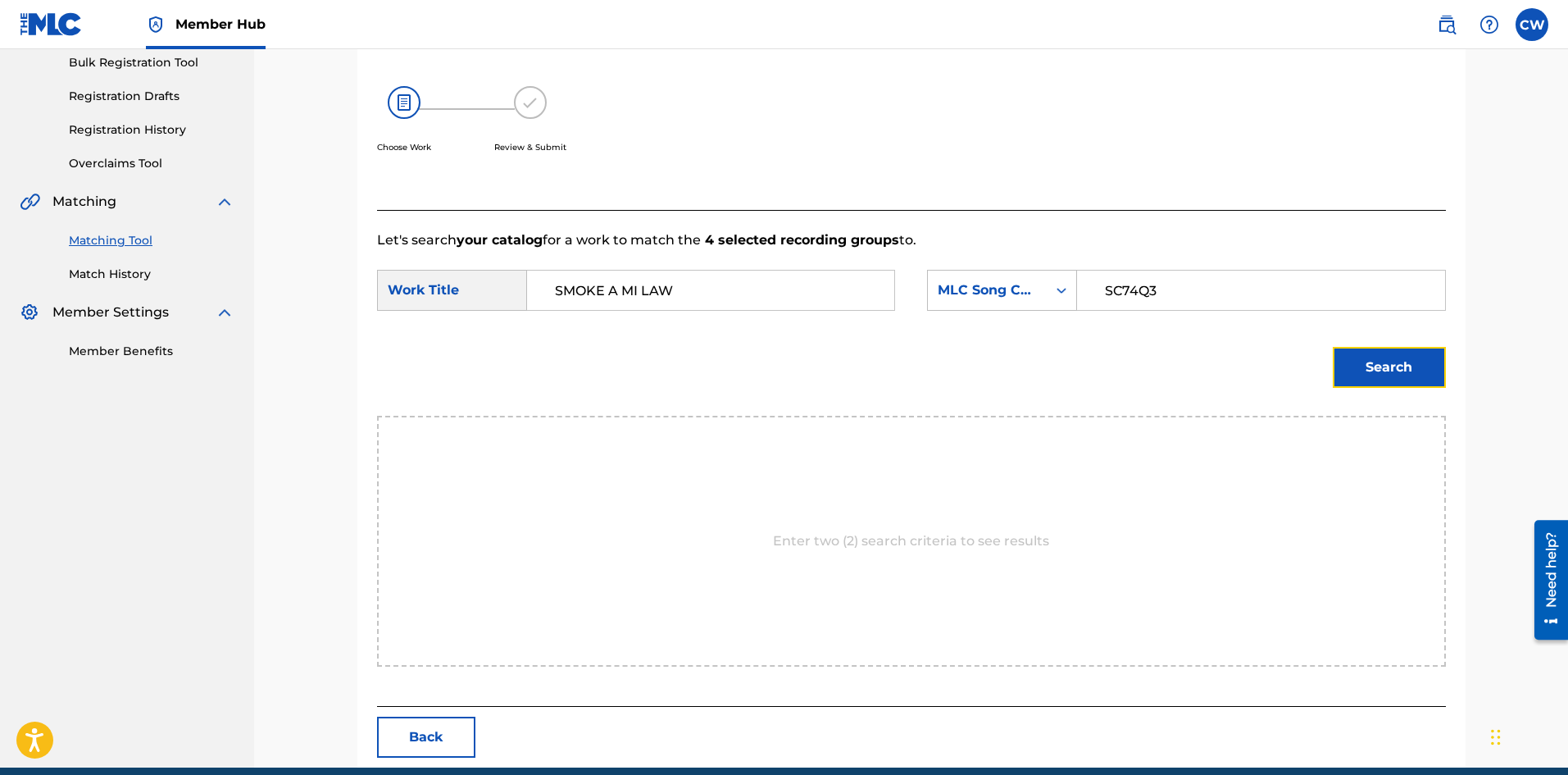
drag, startPoint x: 1341, startPoint y: 381, endPoint x: 1362, endPoint y: 381, distance: 21.0
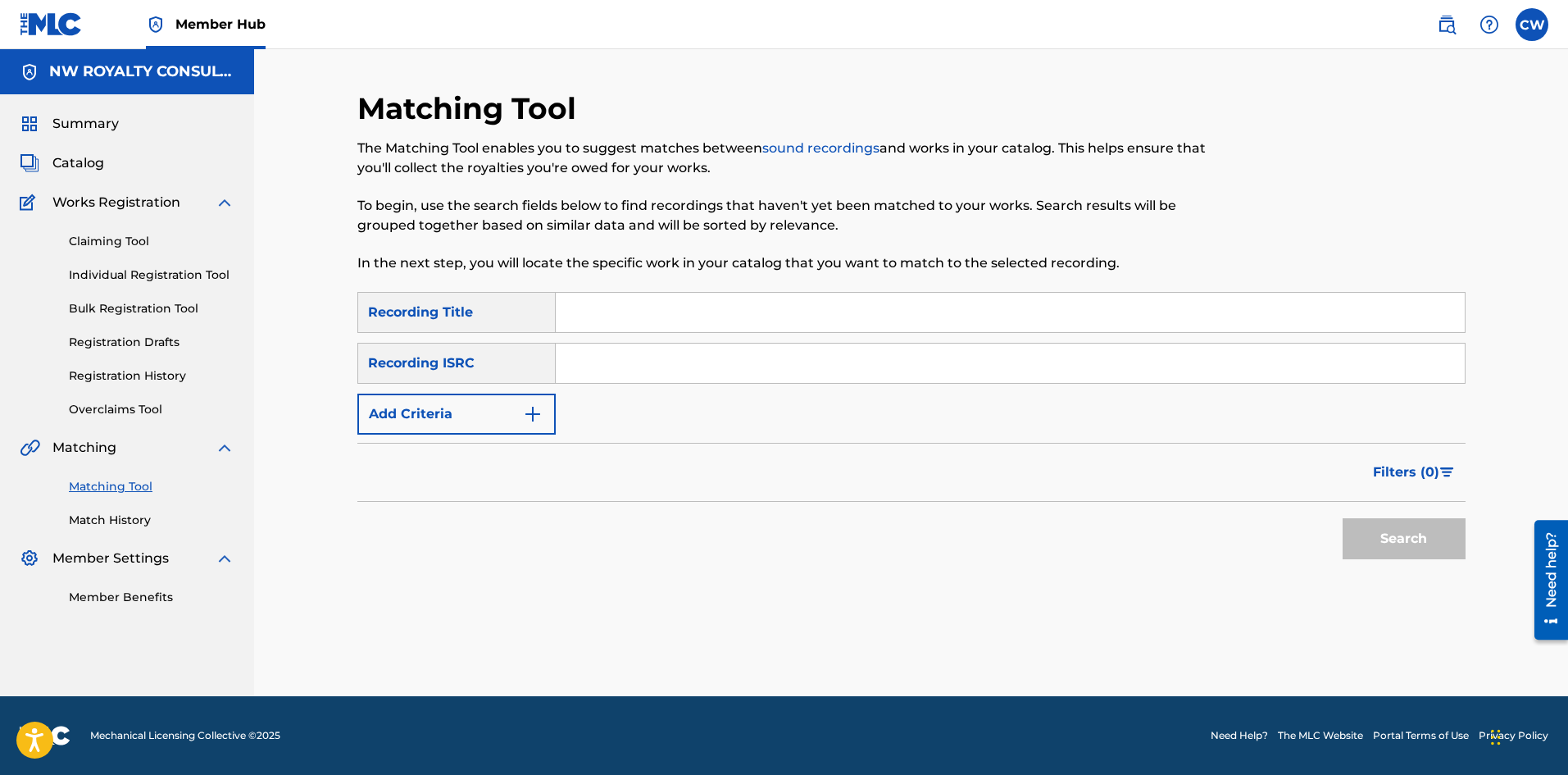
scroll to position [0, 0]
drag, startPoint x: 502, startPoint y: 402, endPoint x: 489, endPoint y: 402, distance: 13.0
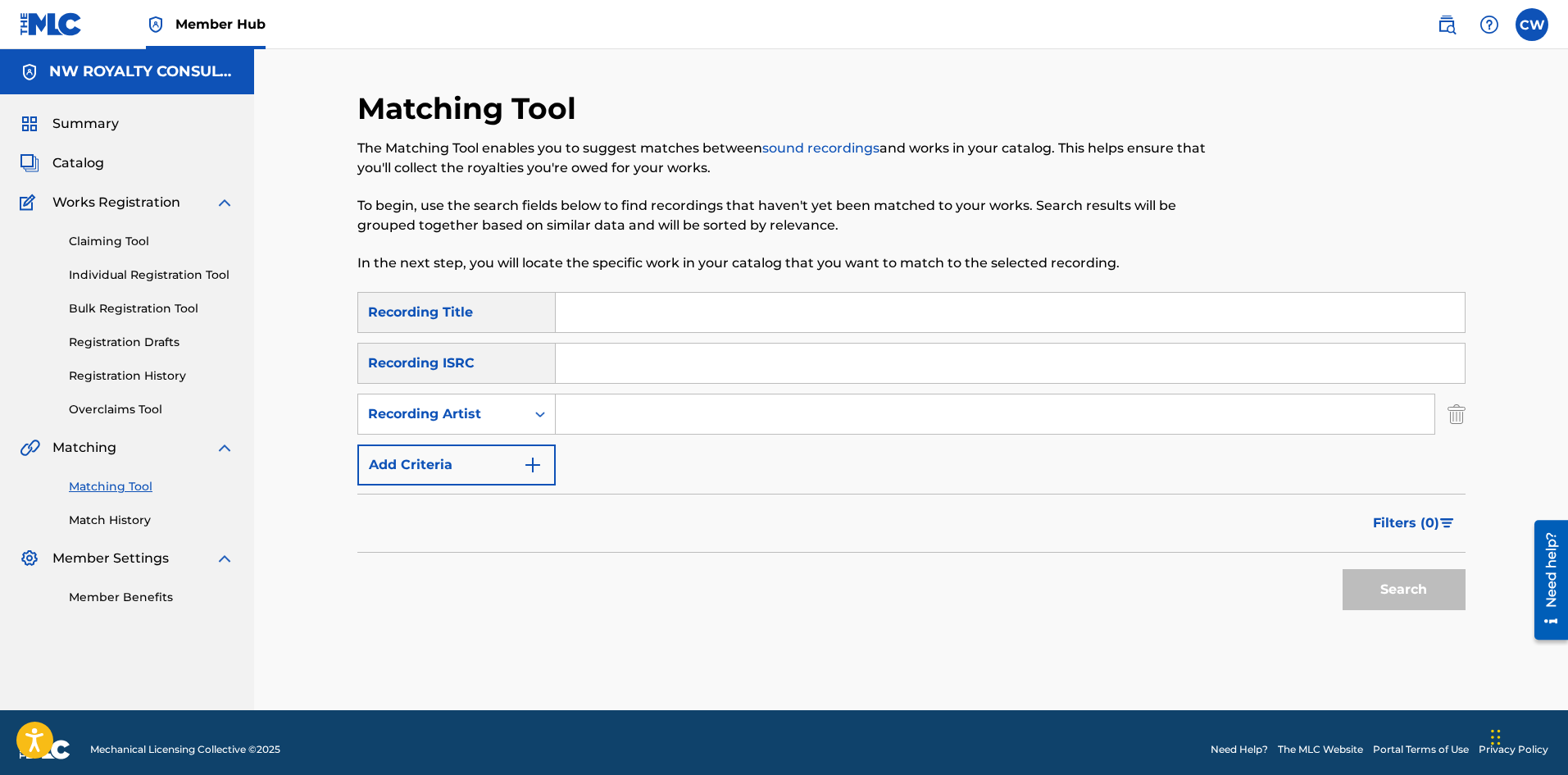
drag, startPoint x: 688, startPoint y: 408, endPoint x: 634, endPoint y: 419, distance: 55.1
drag, startPoint x: 655, startPoint y: 311, endPoint x: 924, endPoint y: 380, distance: 277.7
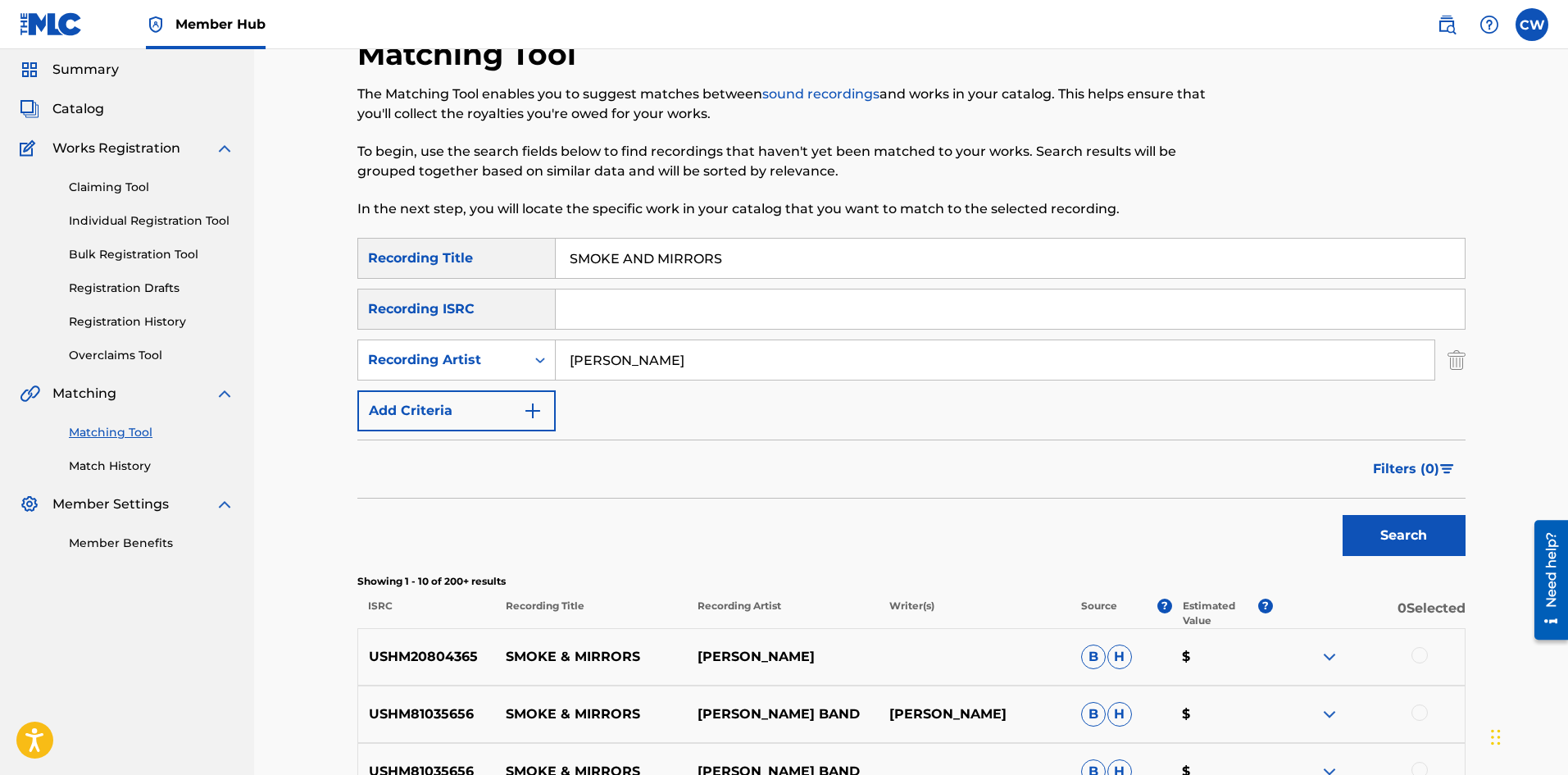
scroll to position [82, 0]
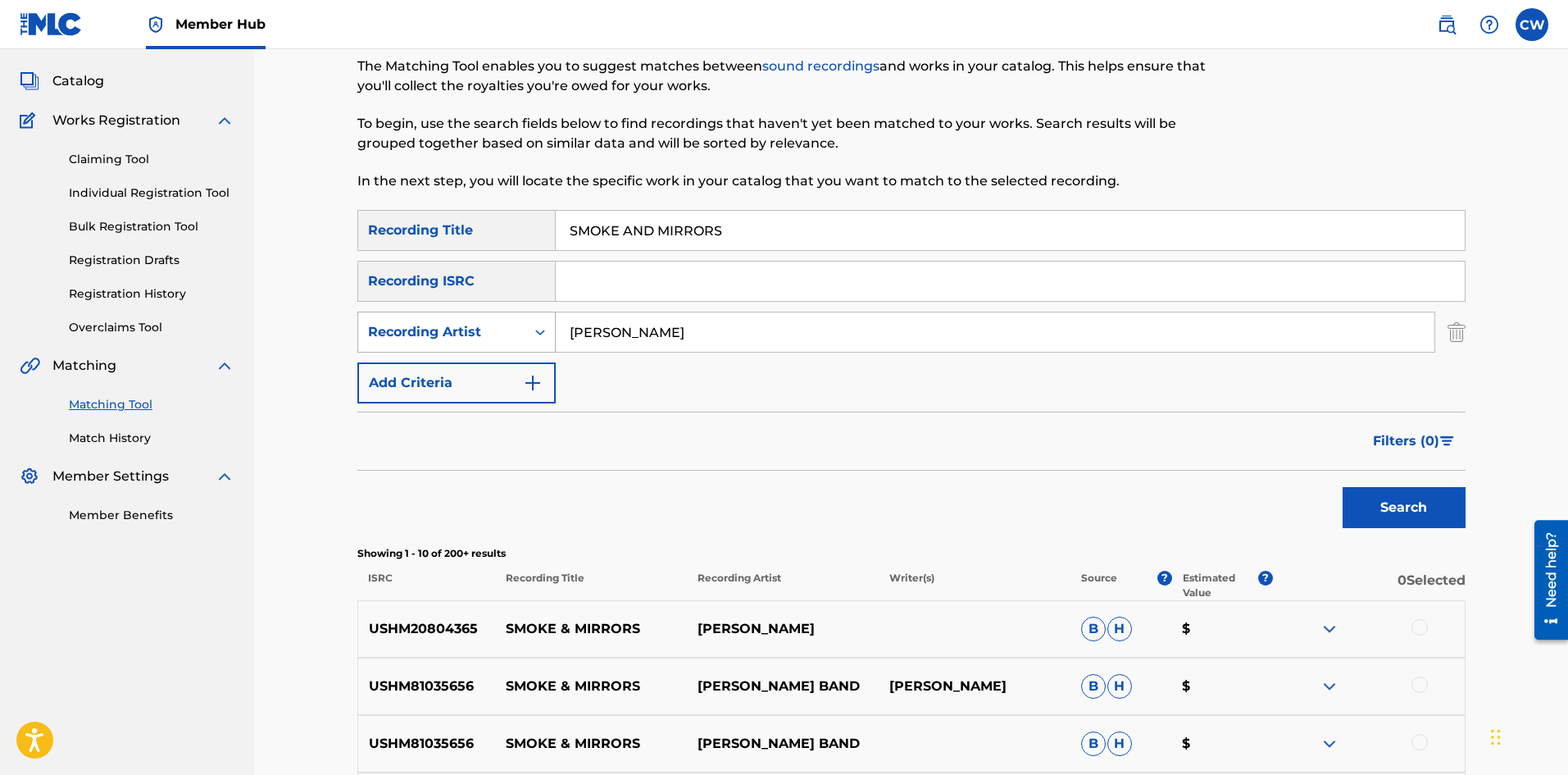
drag, startPoint x: 700, startPoint y: 329, endPoint x: 548, endPoint y: 332, distance: 152.0
drag, startPoint x: 777, startPoint y: 227, endPoint x: 480, endPoint y: 227, distance: 297.0
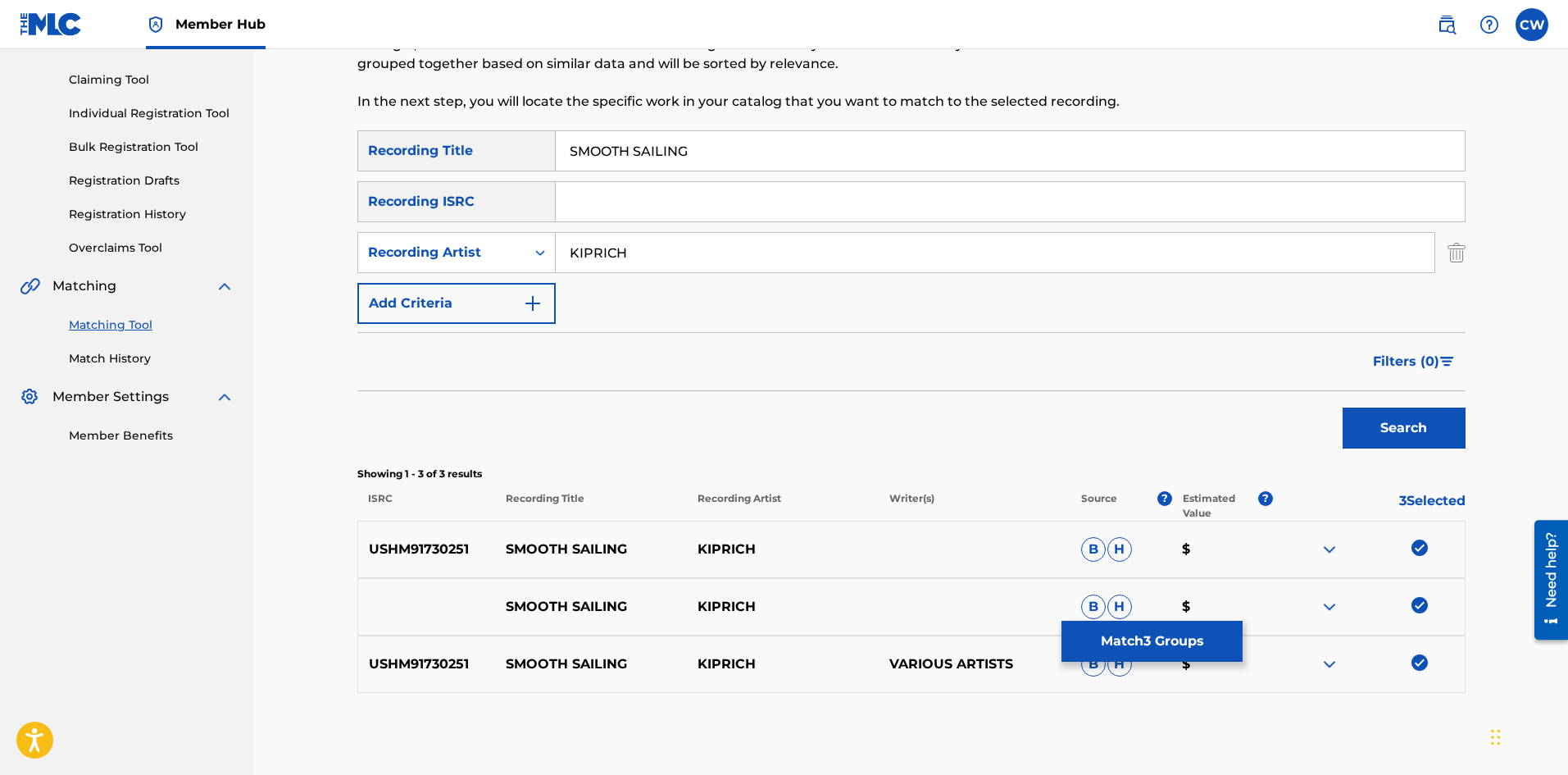
scroll to position [164, 0]
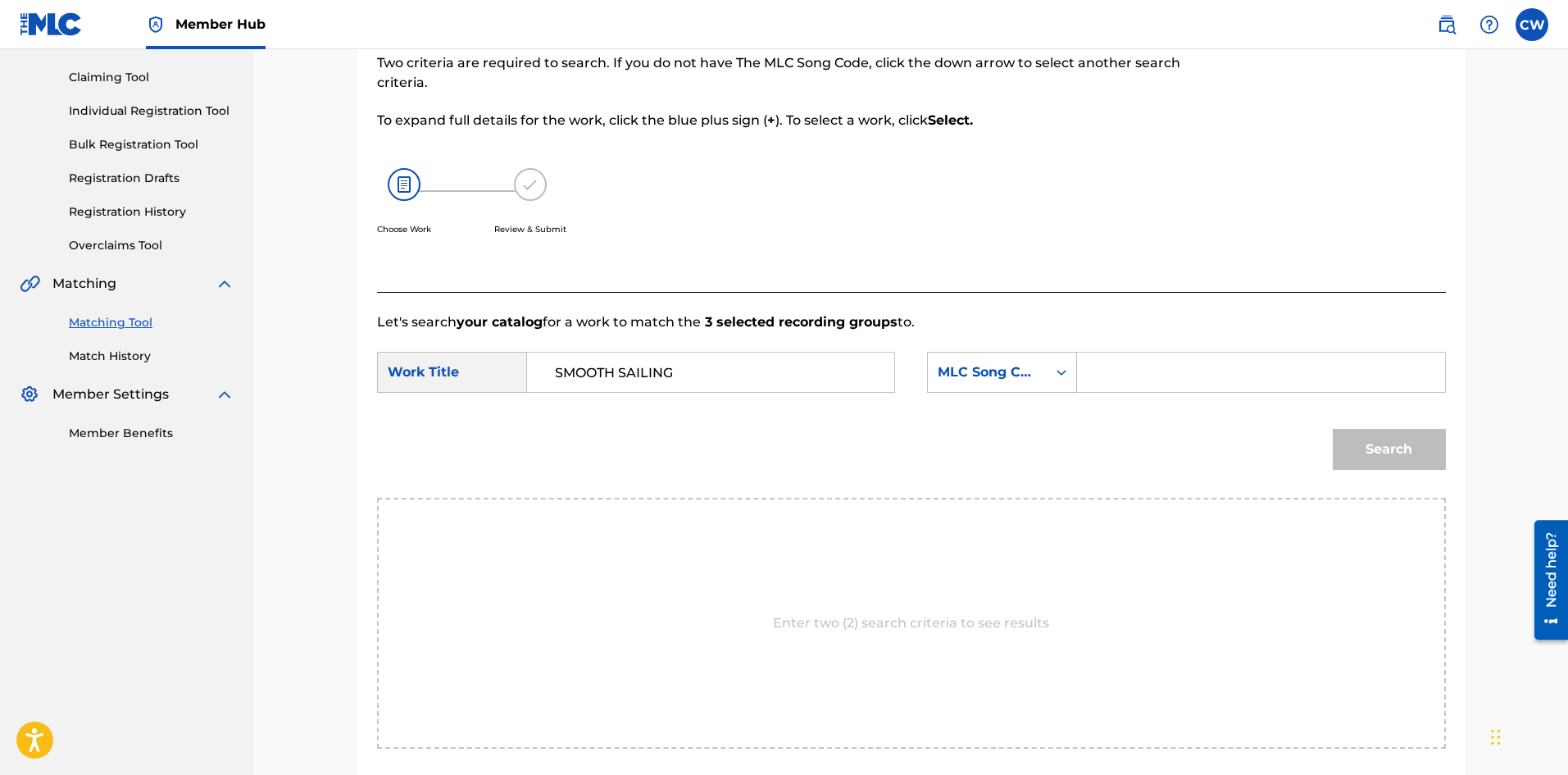
drag, startPoint x: 1141, startPoint y: 394, endPoint x: 1139, endPoint y: 373, distance: 21.1
drag, startPoint x: 1139, startPoint y: 373, endPoint x: 1176, endPoint y: 387, distance: 39.6
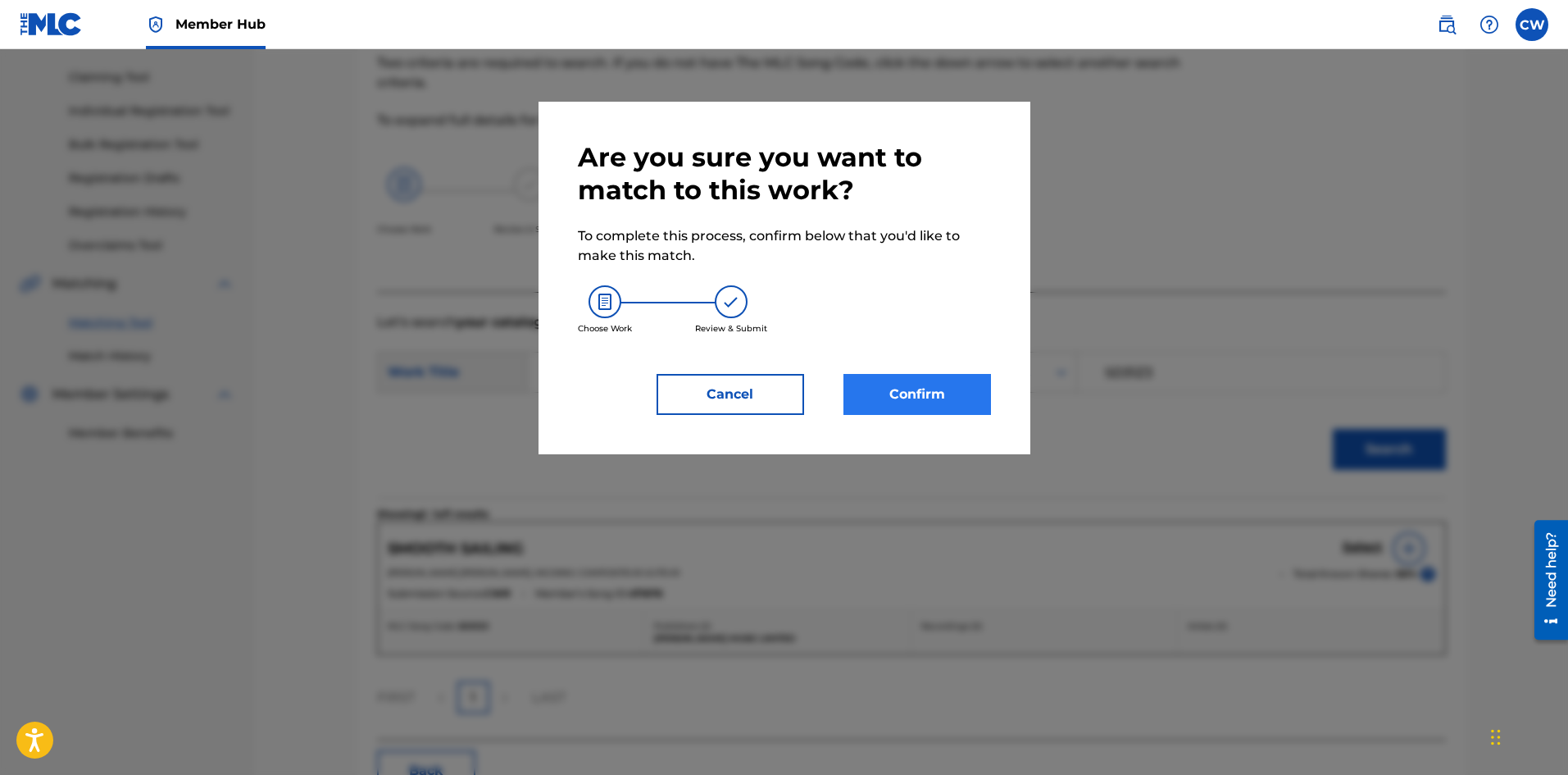
drag, startPoint x: 884, startPoint y: 367, endPoint x: 890, endPoint y: 388, distance: 21.8
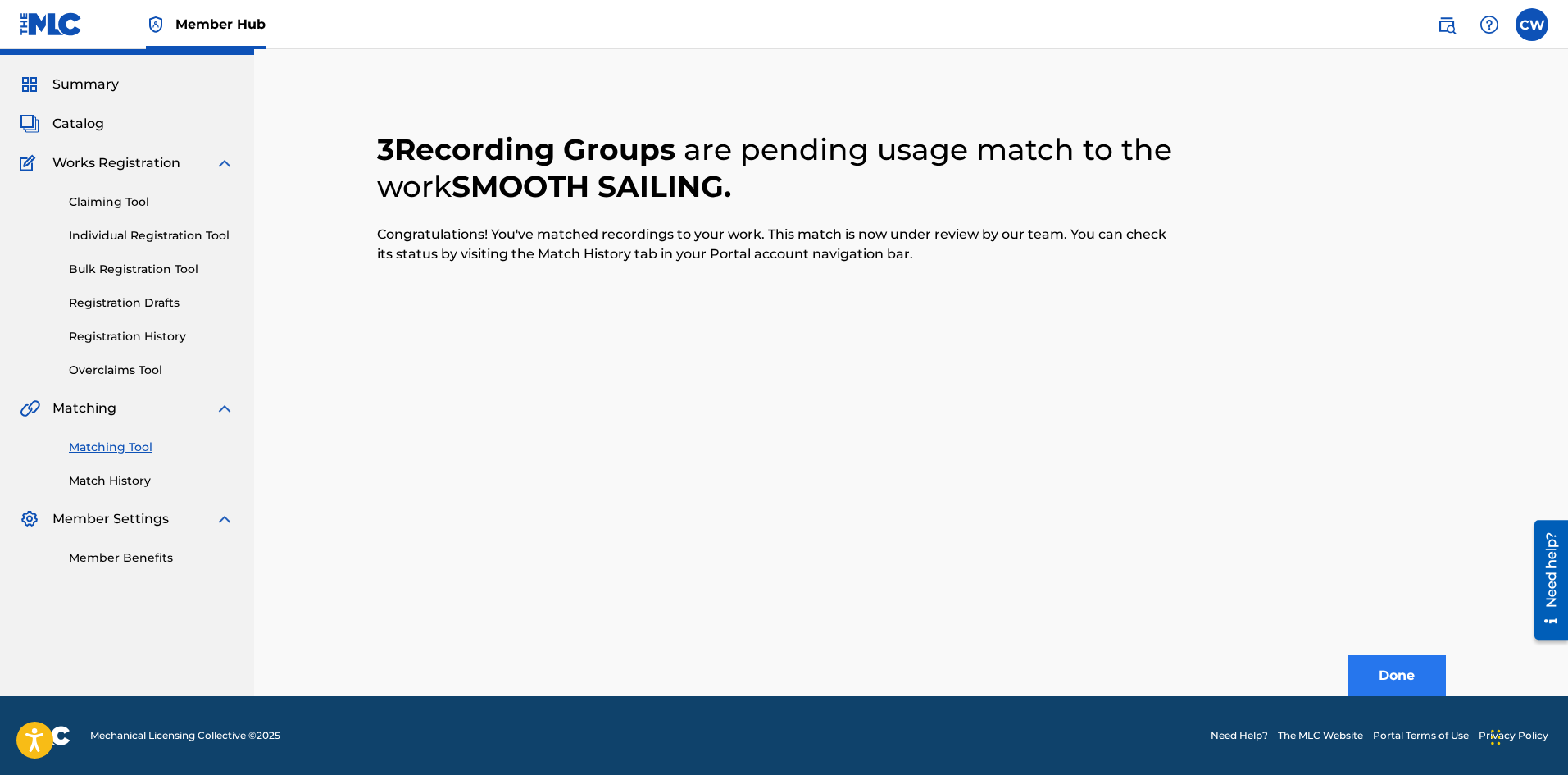
scroll to position [0, 0]
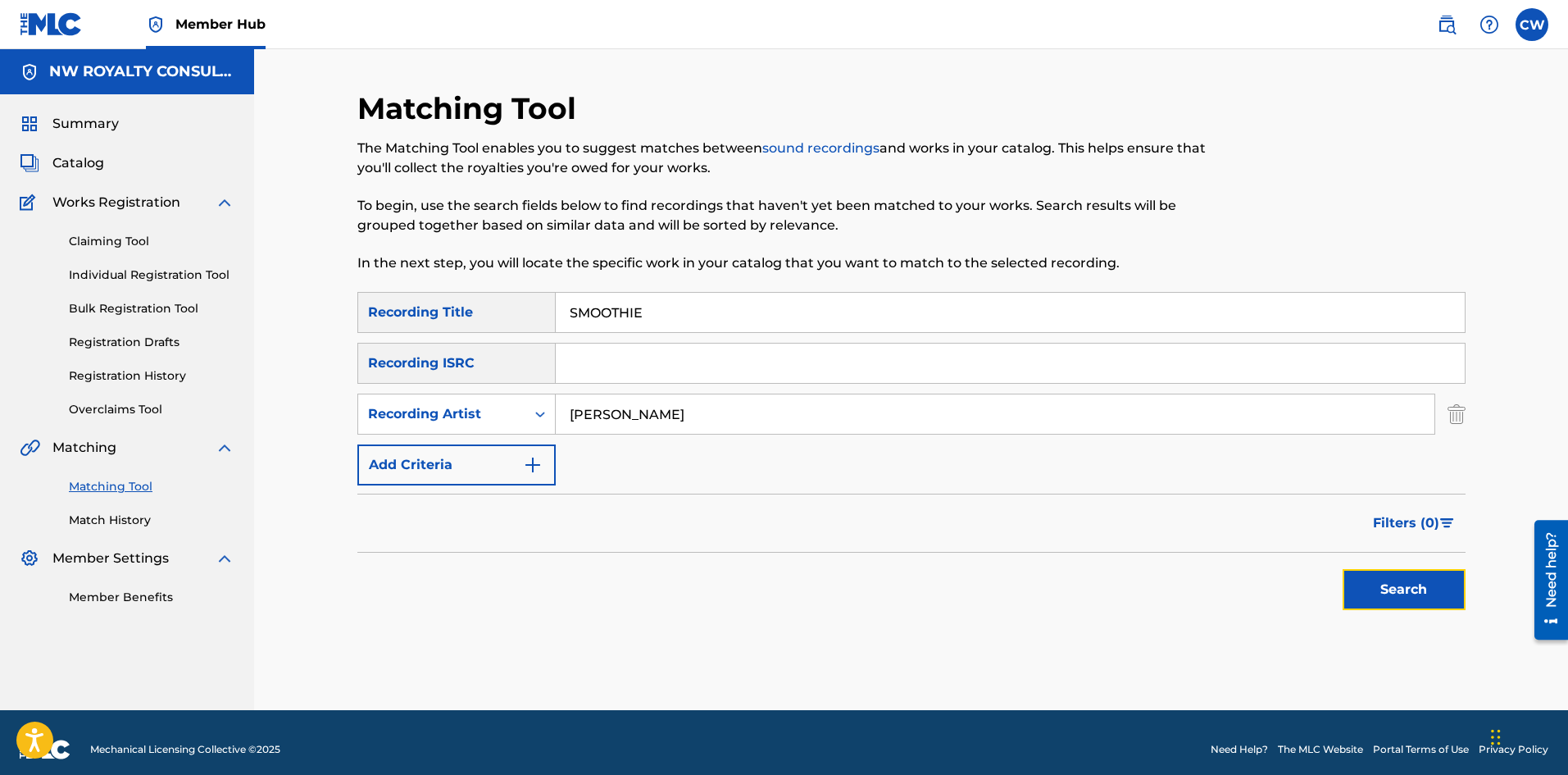
drag, startPoint x: 1414, startPoint y: 592, endPoint x: 1373, endPoint y: 564, distance: 49.6
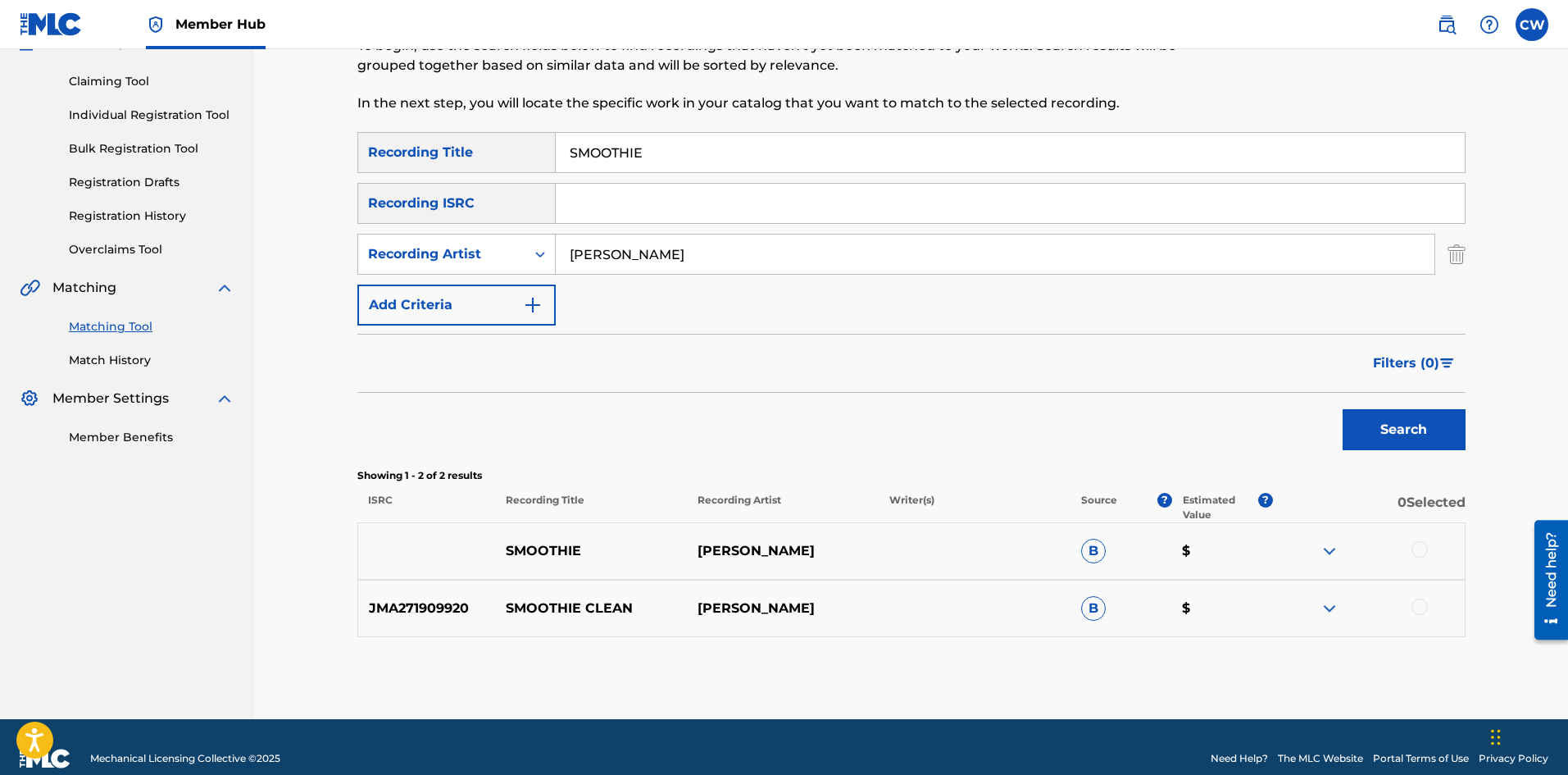
scroll to position [164, 0]
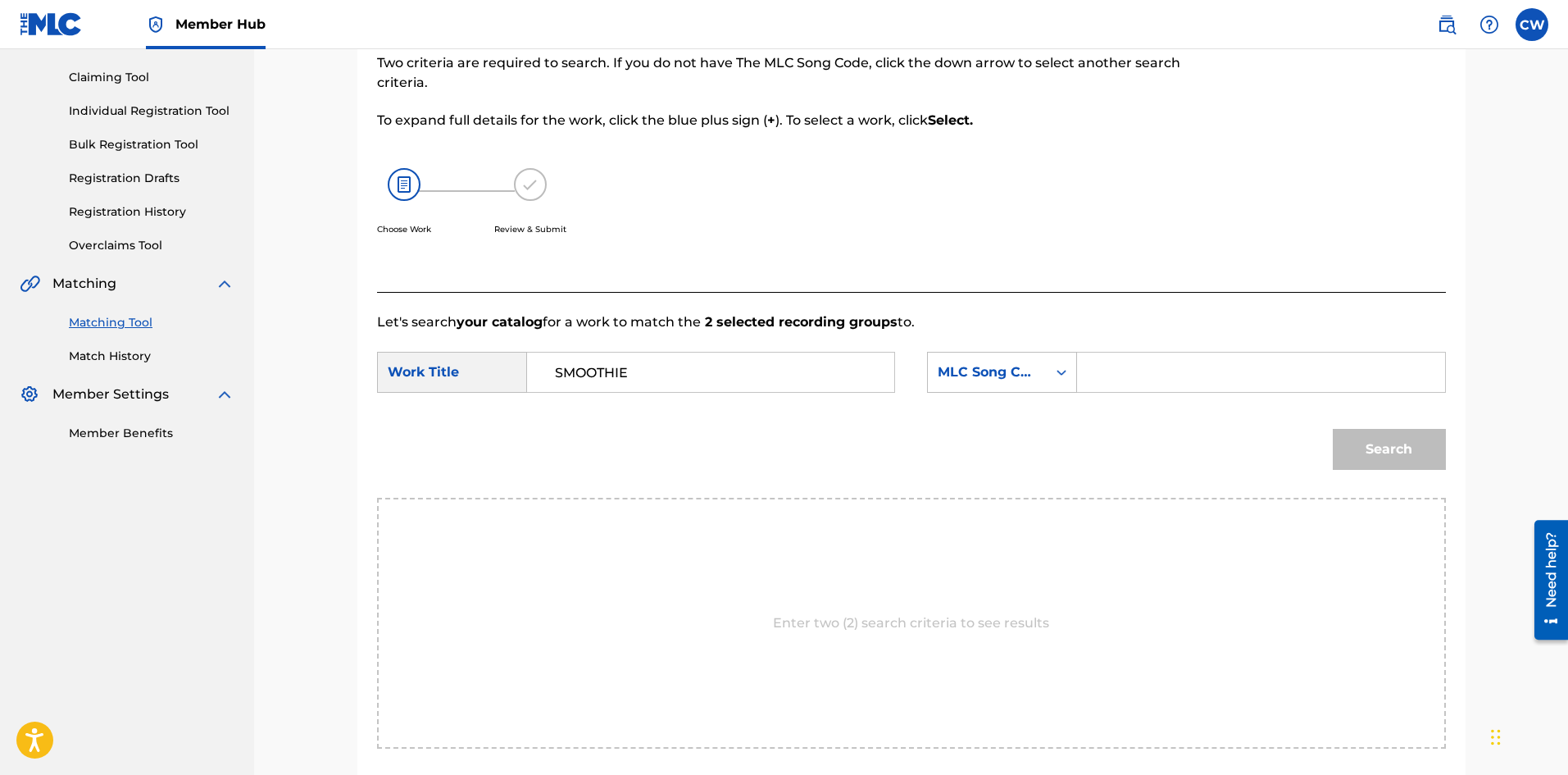
drag, startPoint x: 1186, startPoint y: 378, endPoint x: 1234, endPoint y: 389, distance: 49.2
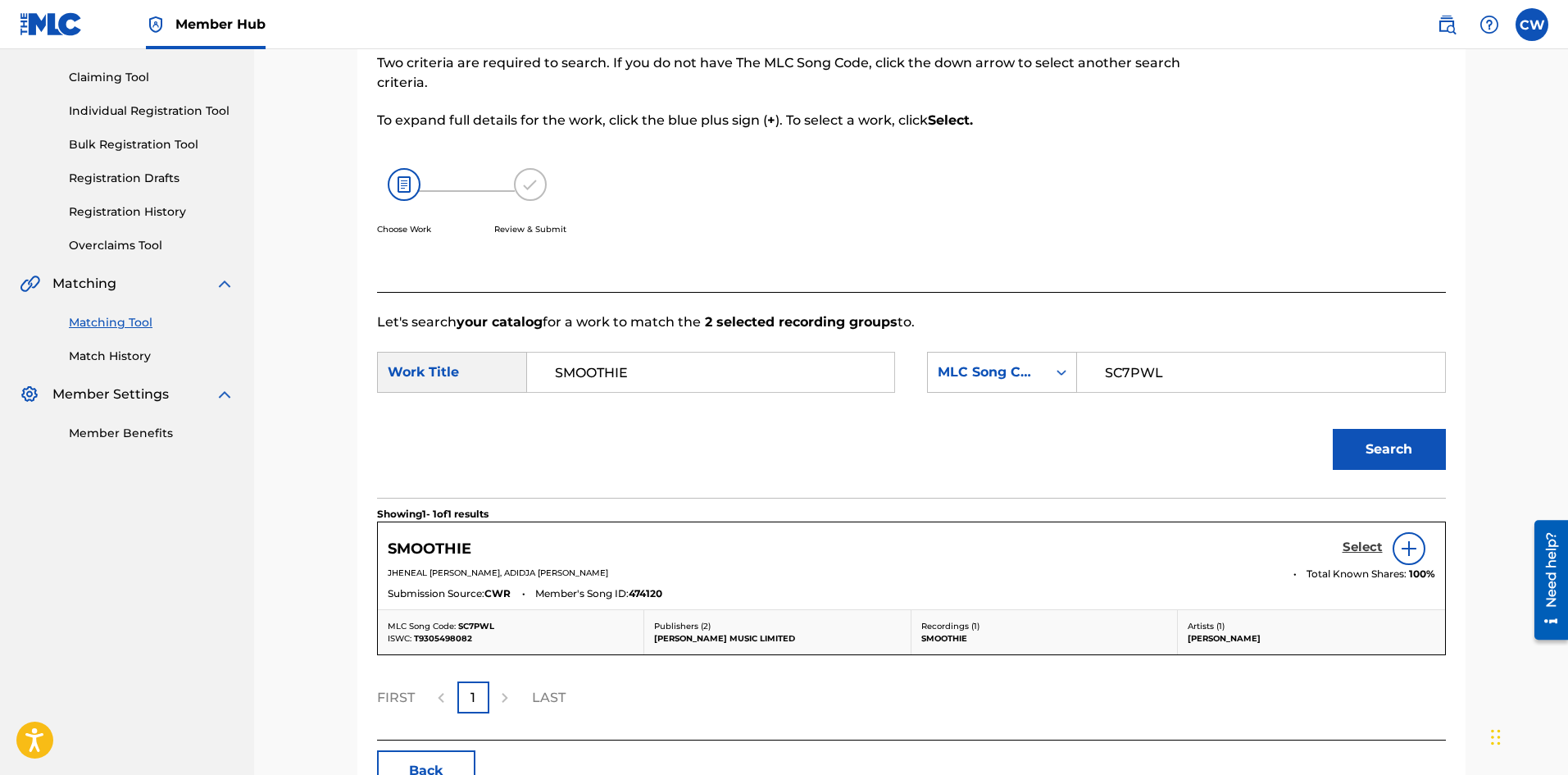
drag, startPoint x: 1368, startPoint y: 523, endPoint x: 1360, endPoint y: 545, distance: 23.4
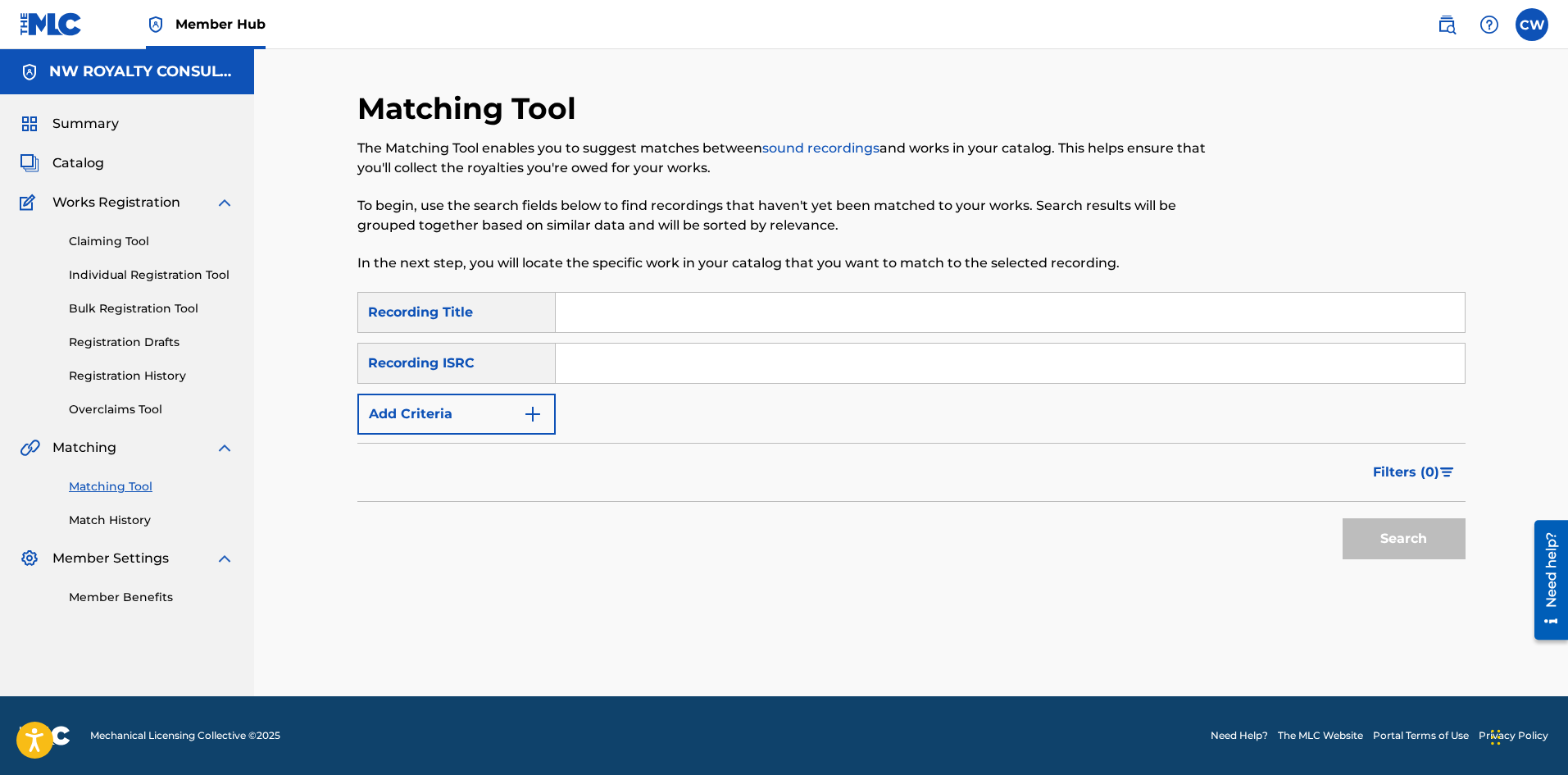
scroll to position [0, 0]
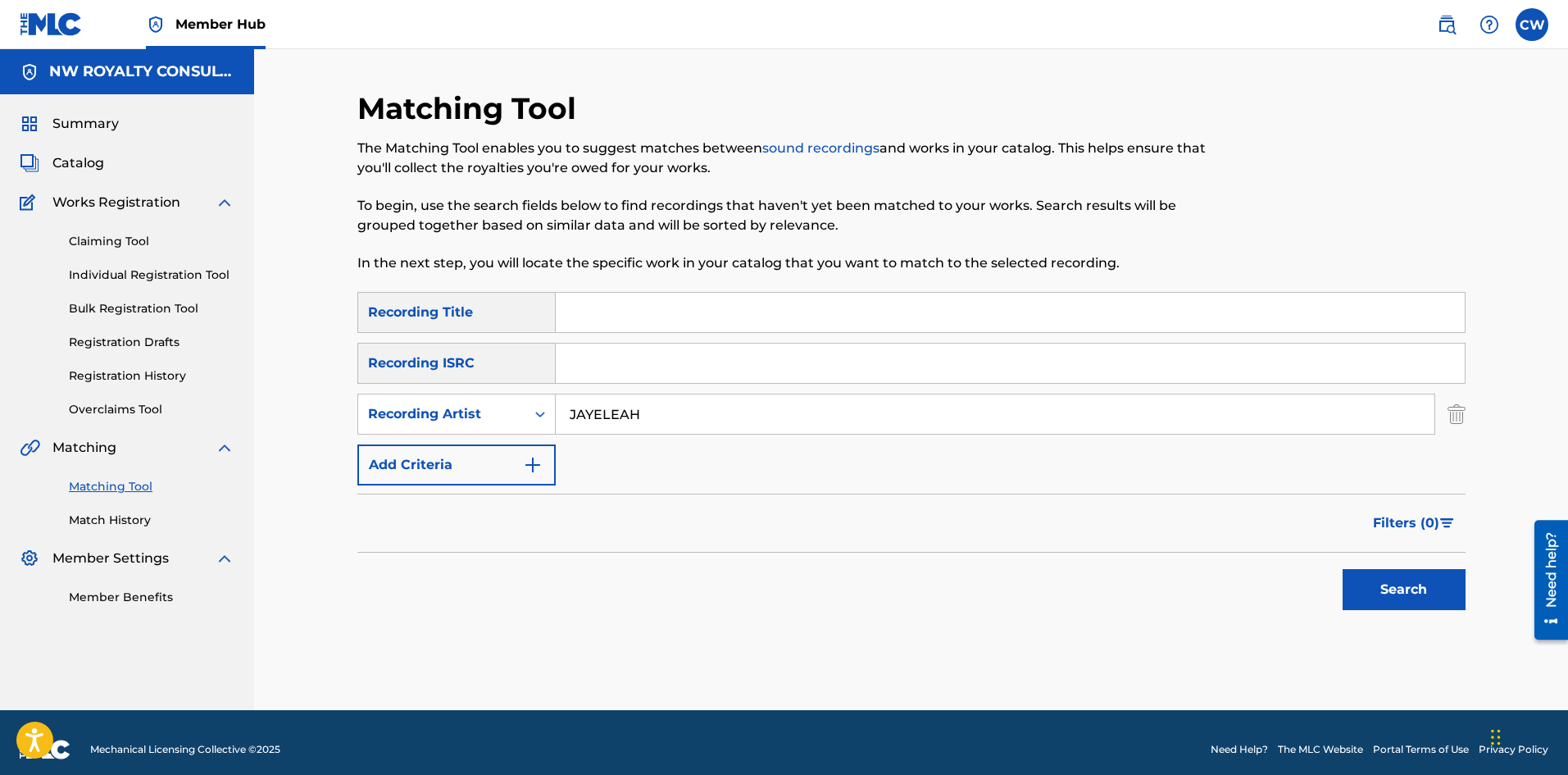
drag, startPoint x: 1037, startPoint y: 313, endPoint x: 1196, endPoint y: 406, distance: 184.2
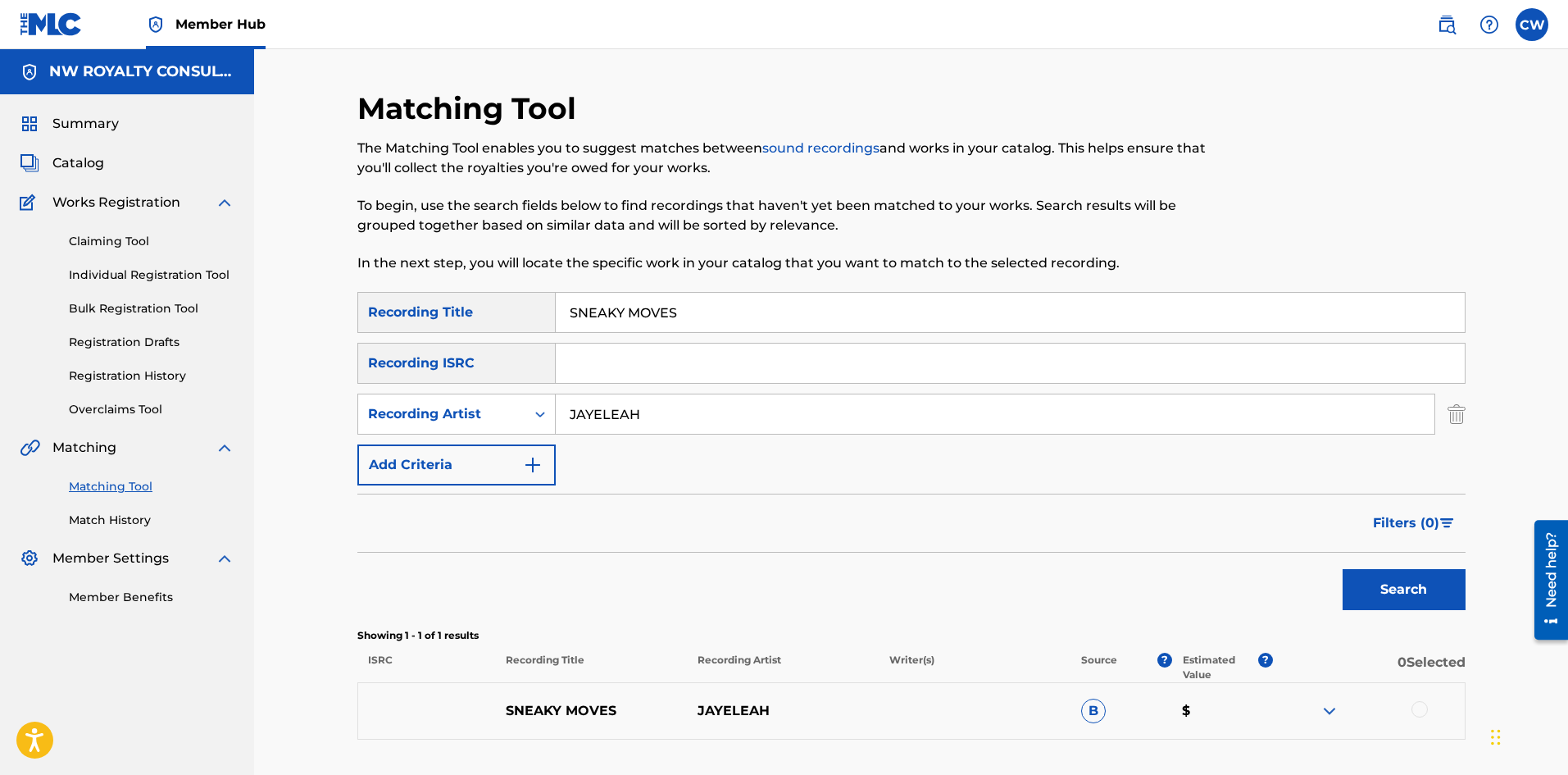
scroll to position [82, 0]
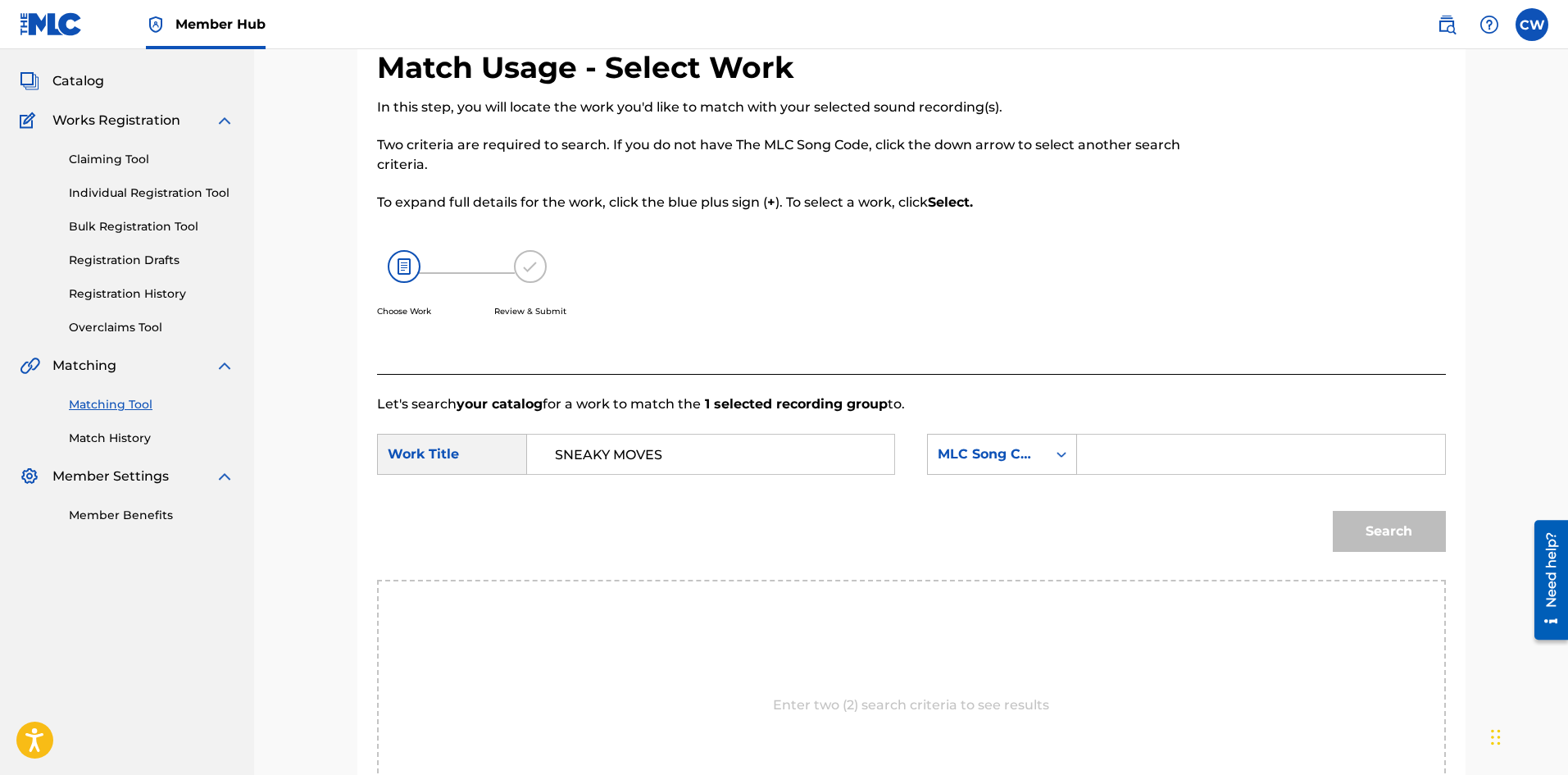
drag, startPoint x: 1145, startPoint y: 447, endPoint x: 1203, endPoint y: 457, distance: 58.9
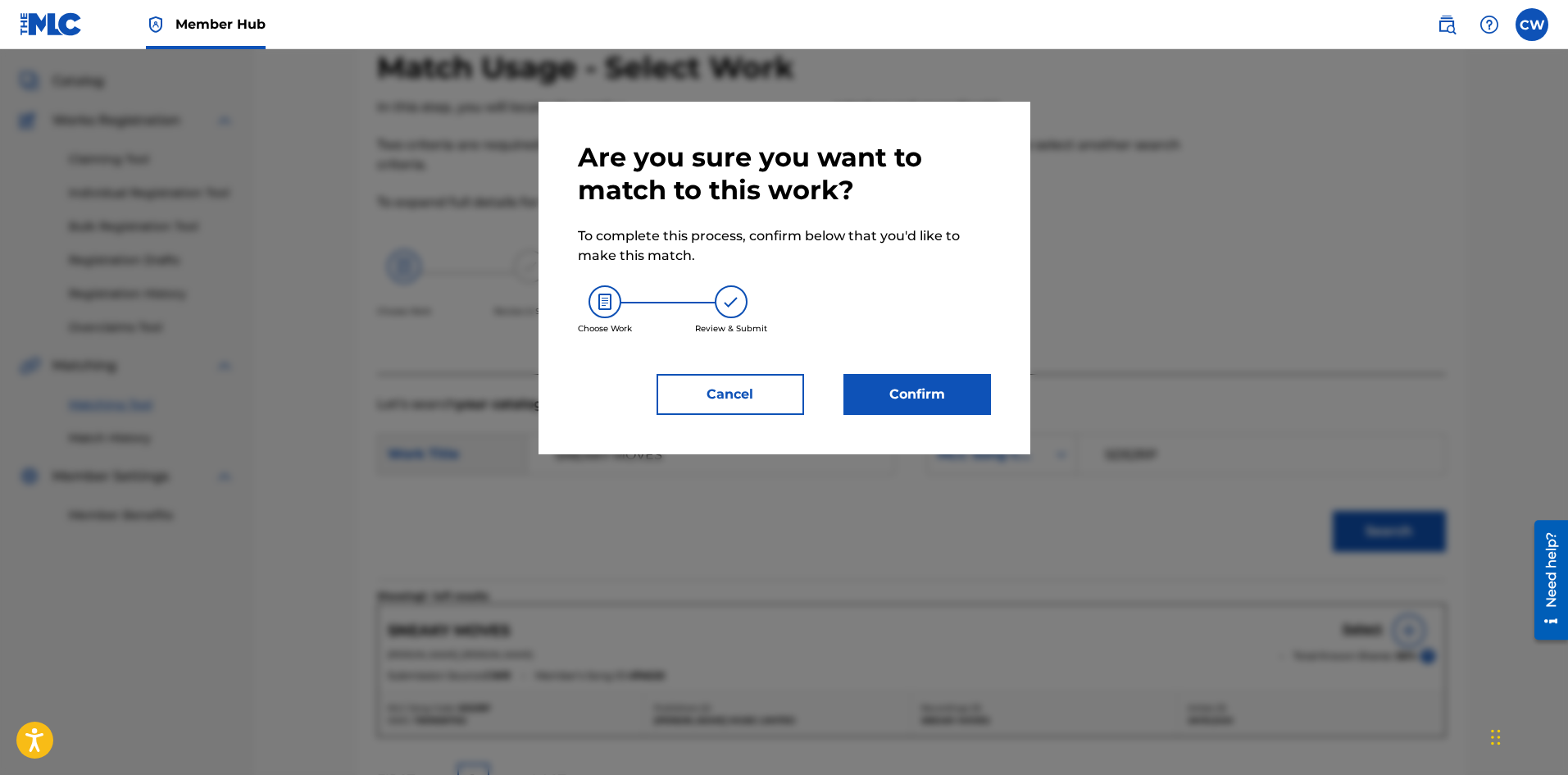
drag, startPoint x: 890, startPoint y: 441, endPoint x: 905, endPoint y: 419, distance: 26.6
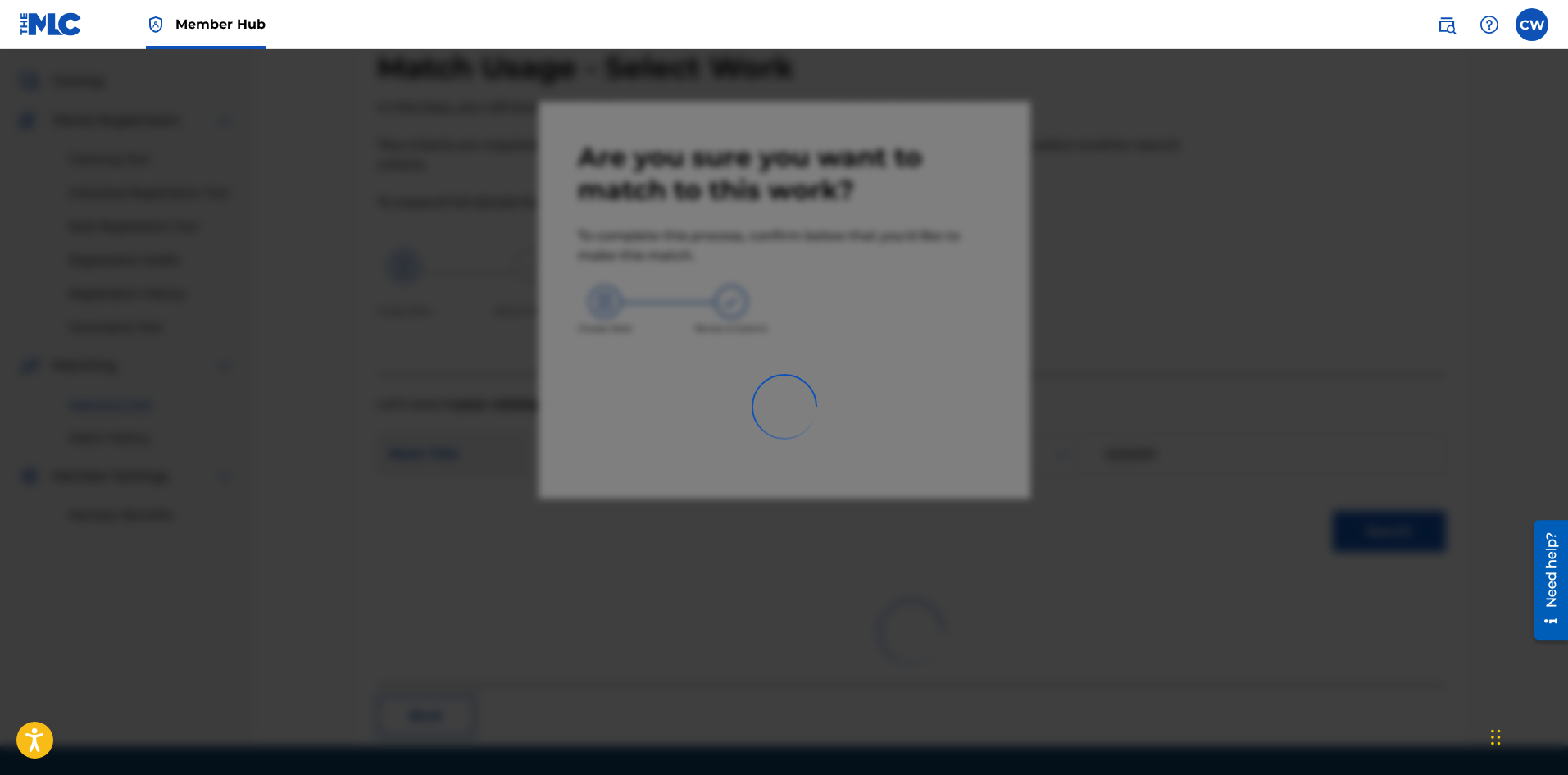
scroll to position [40, 0]
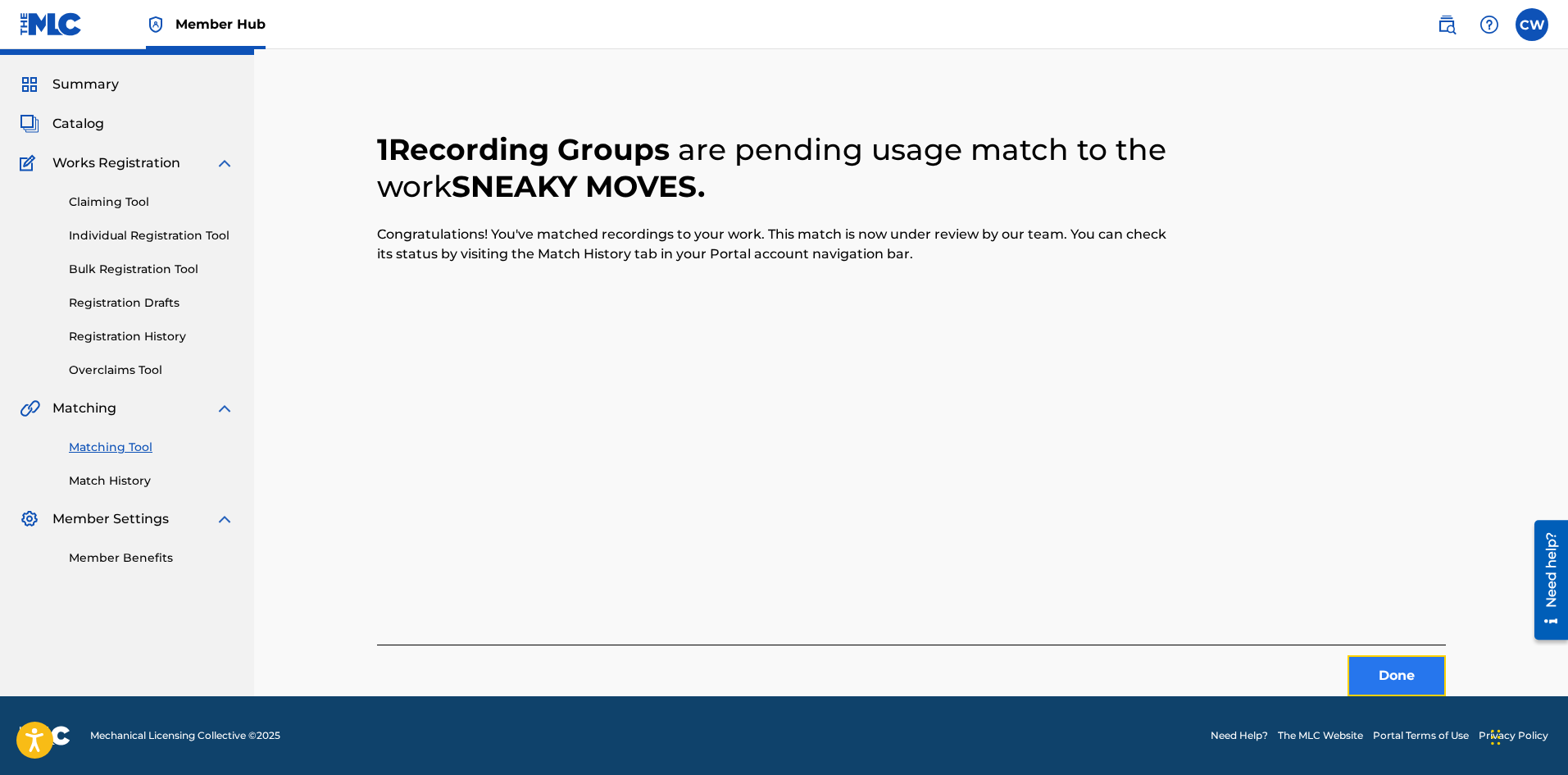
drag, startPoint x: 1367, startPoint y: 682, endPoint x: 1357, endPoint y: 679, distance: 10.4
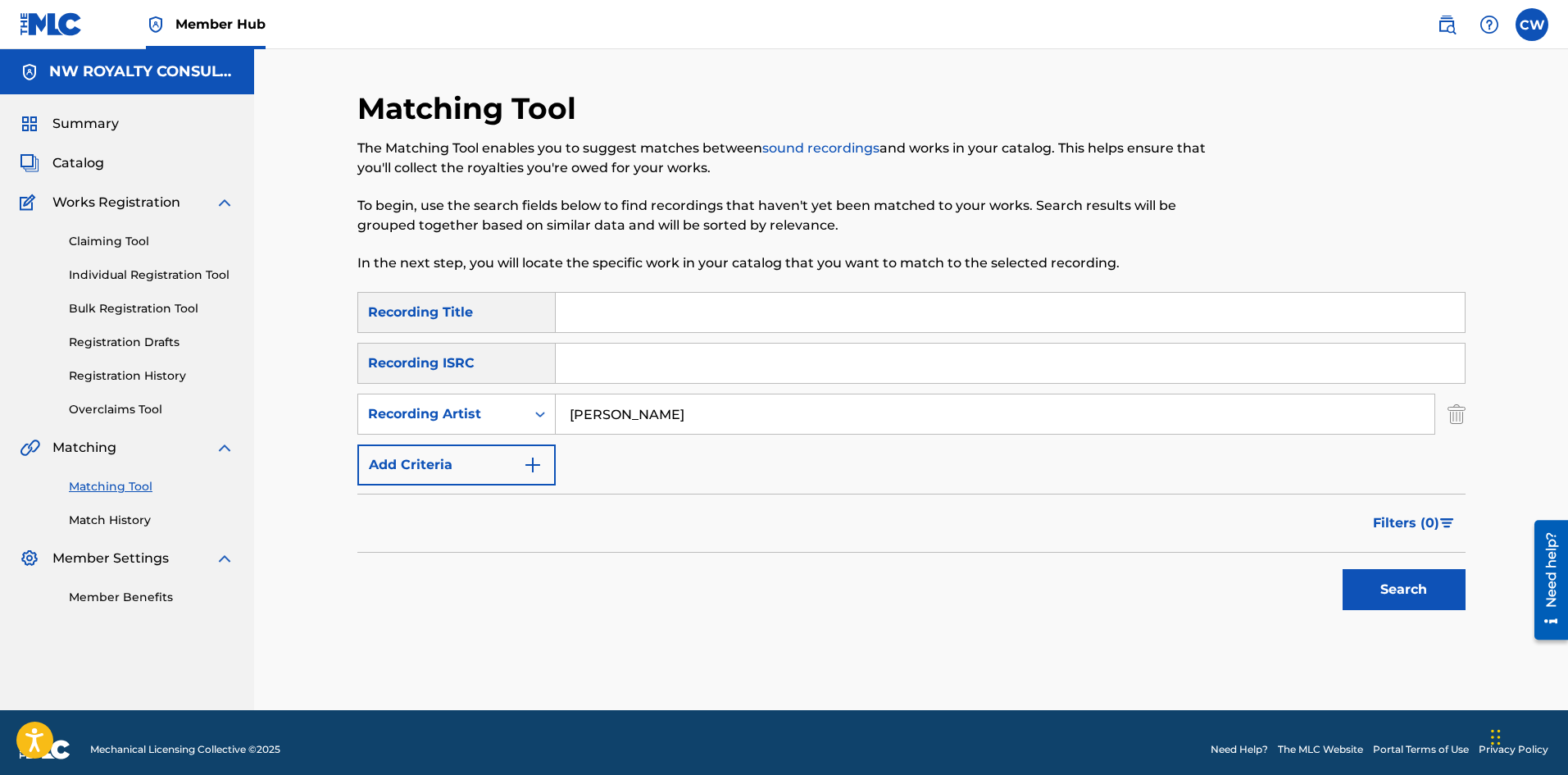
drag, startPoint x: 635, startPoint y: 290, endPoint x: 637, endPoint y: 275, distance: 15.1
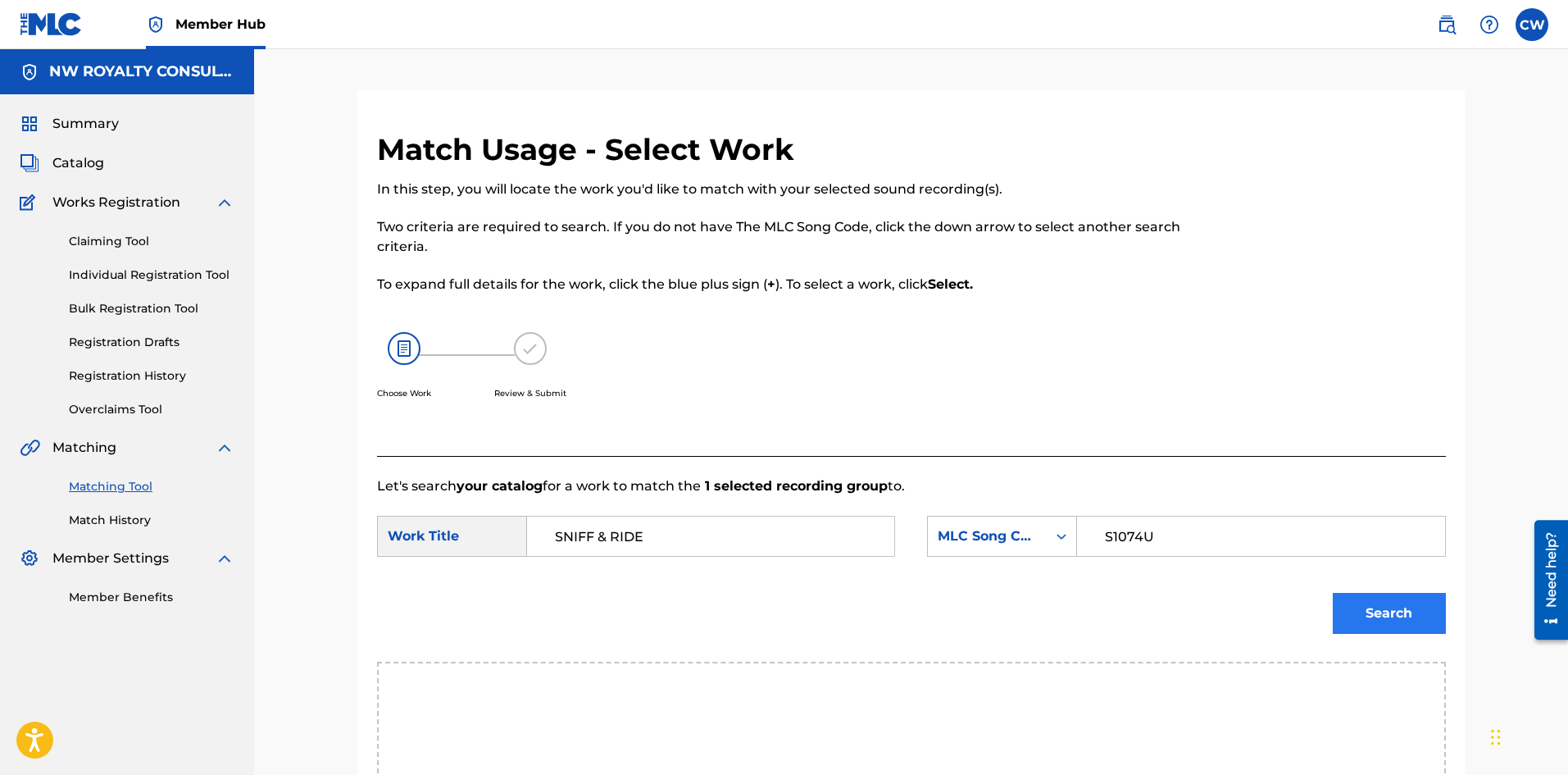
drag, startPoint x: 1393, startPoint y: 579, endPoint x: 1396, endPoint y: 595, distance: 16.3
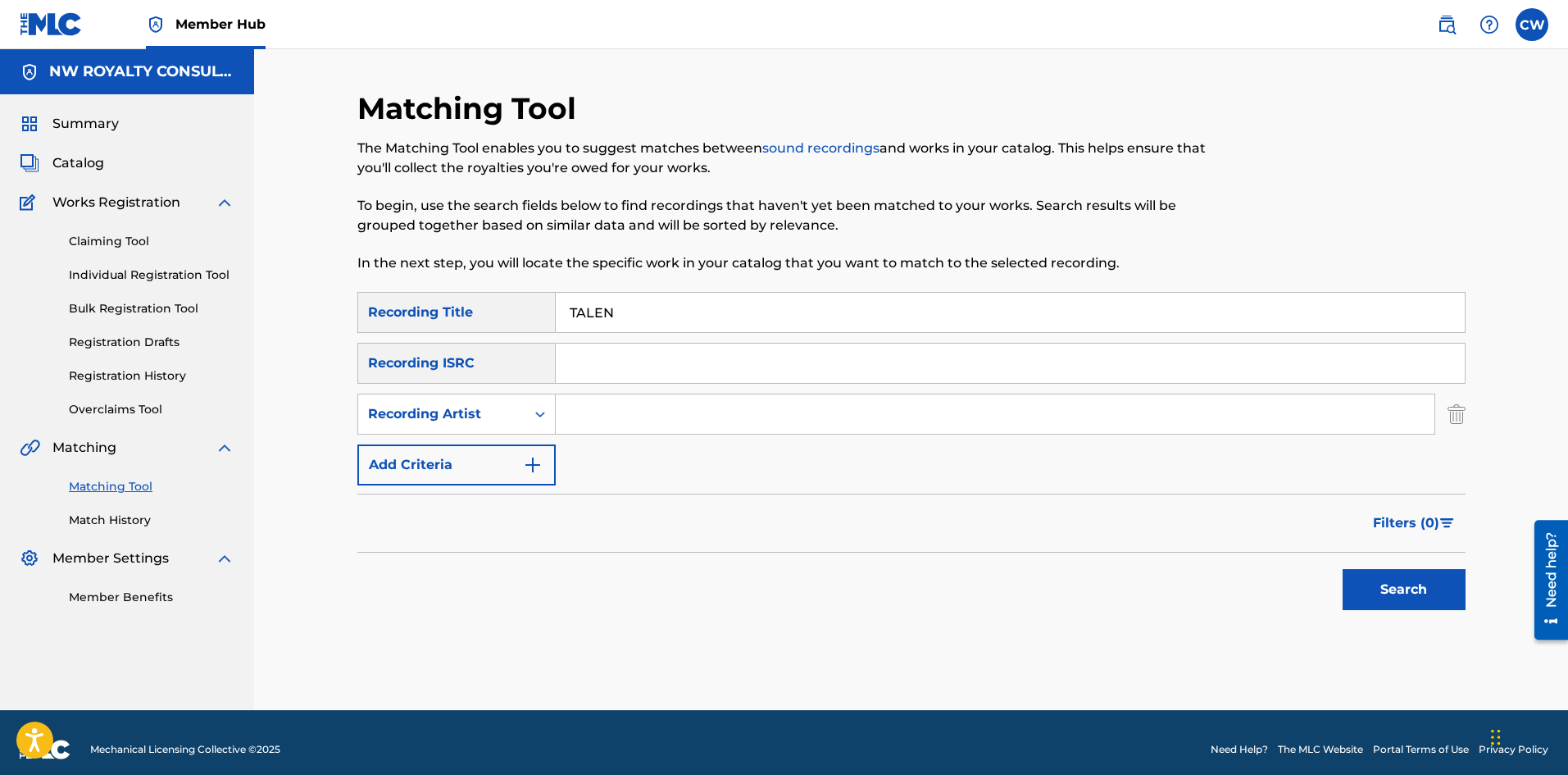
drag, startPoint x: 632, startPoint y: 315, endPoint x: 574, endPoint y: 326, distance: 59.0
drag, startPoint x: 636, startPoint y: 319, endPoint x: 548, endPoint y: 319, distance: 88.0
drag, startPoint x: 602, startPoint y: 334, endPoint x: 608, endPoint y: 326, distance: 10.0
drag, startPoint x: 613, startPoint y: 321, endPoint x: 655, endPoint y: 324, distance: 42.1
drag, startPoint x: 935, startPoint y: 295, endPoint x: 924, endPoint y: 313, distance: 21.1
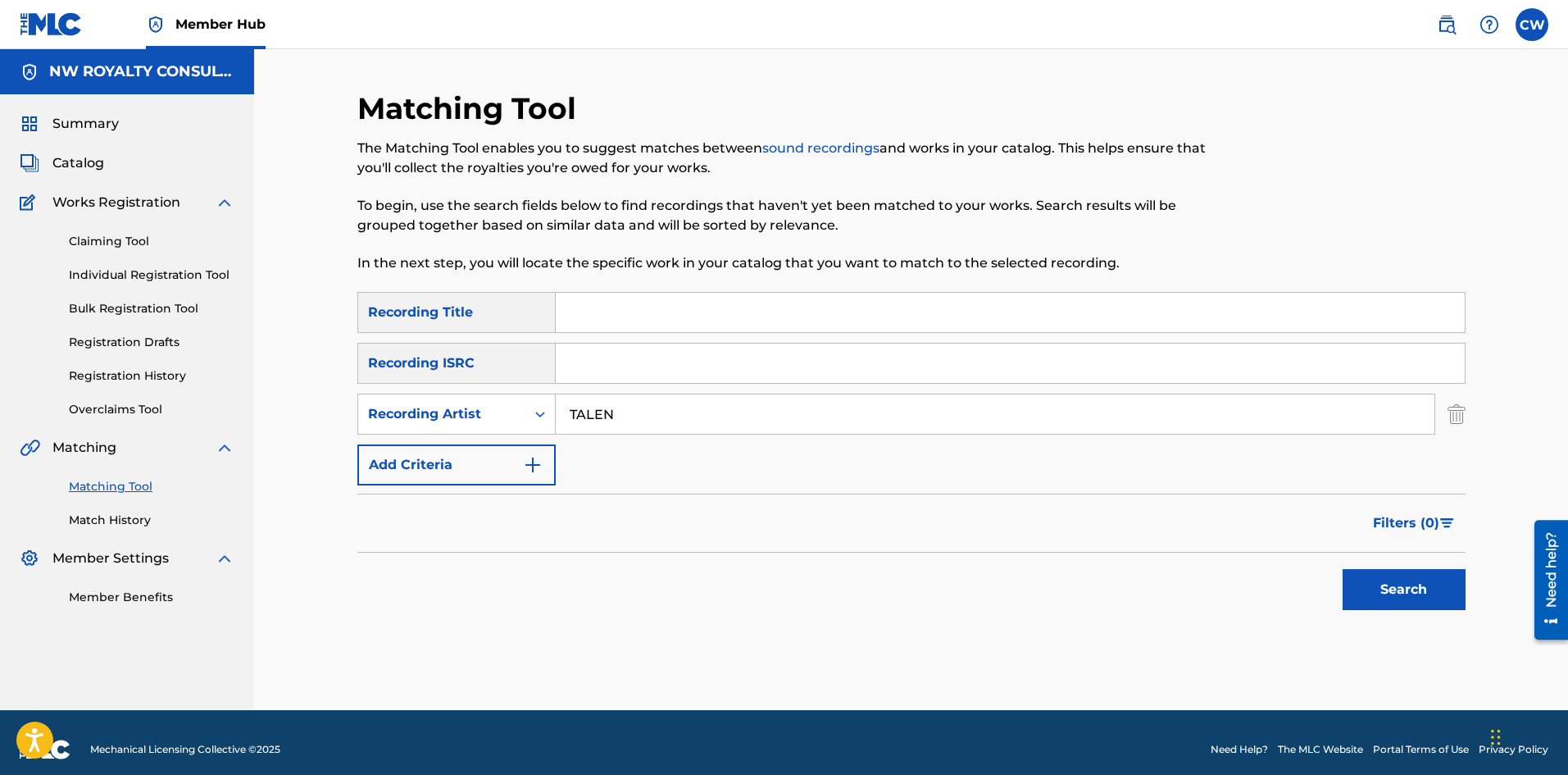
drag, startPoint x: 912, startPoint y: 316, endPoint x: 905, endPoint y: 323, distance: 9.9
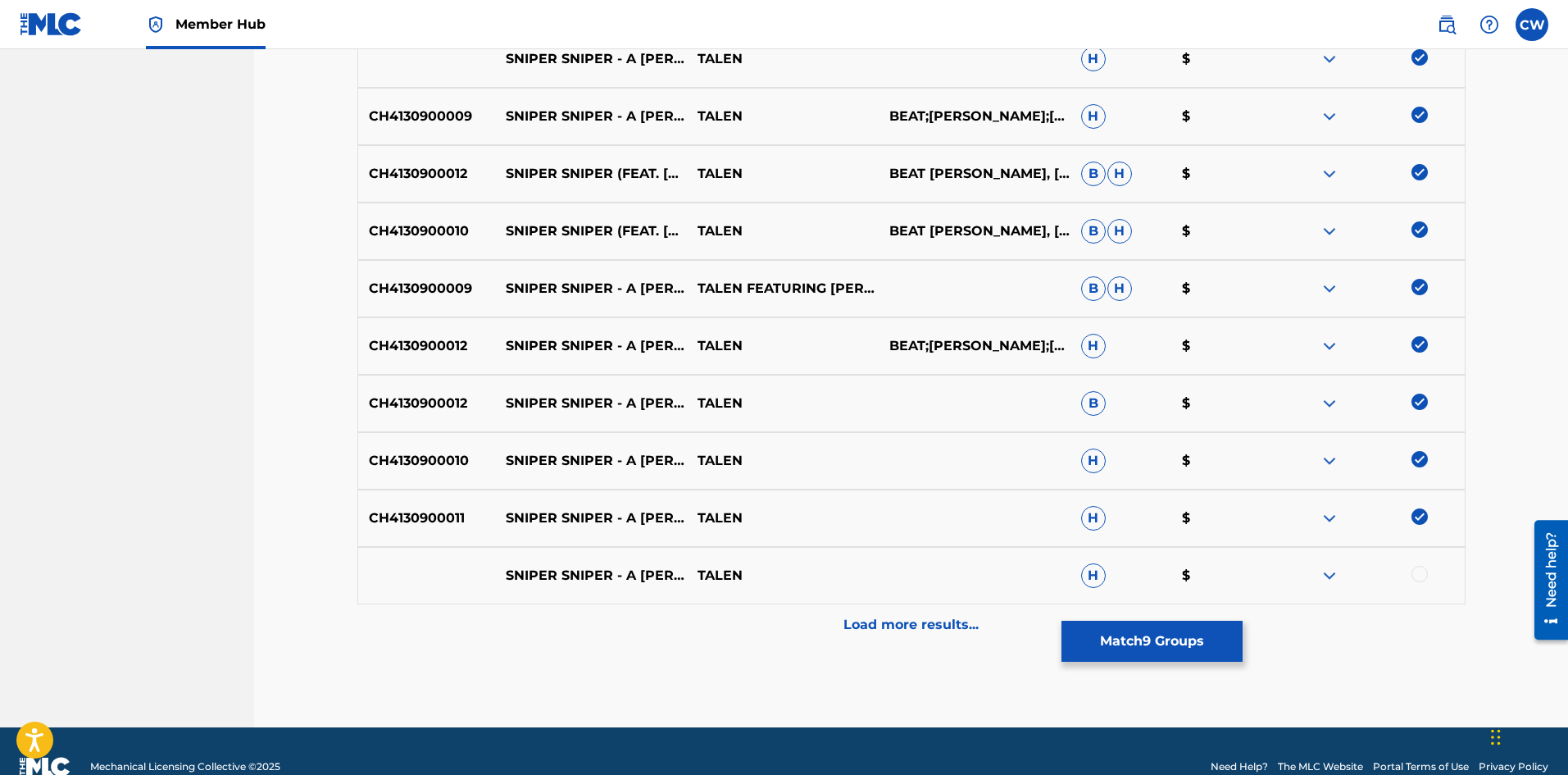
scroll to position [655, 0]
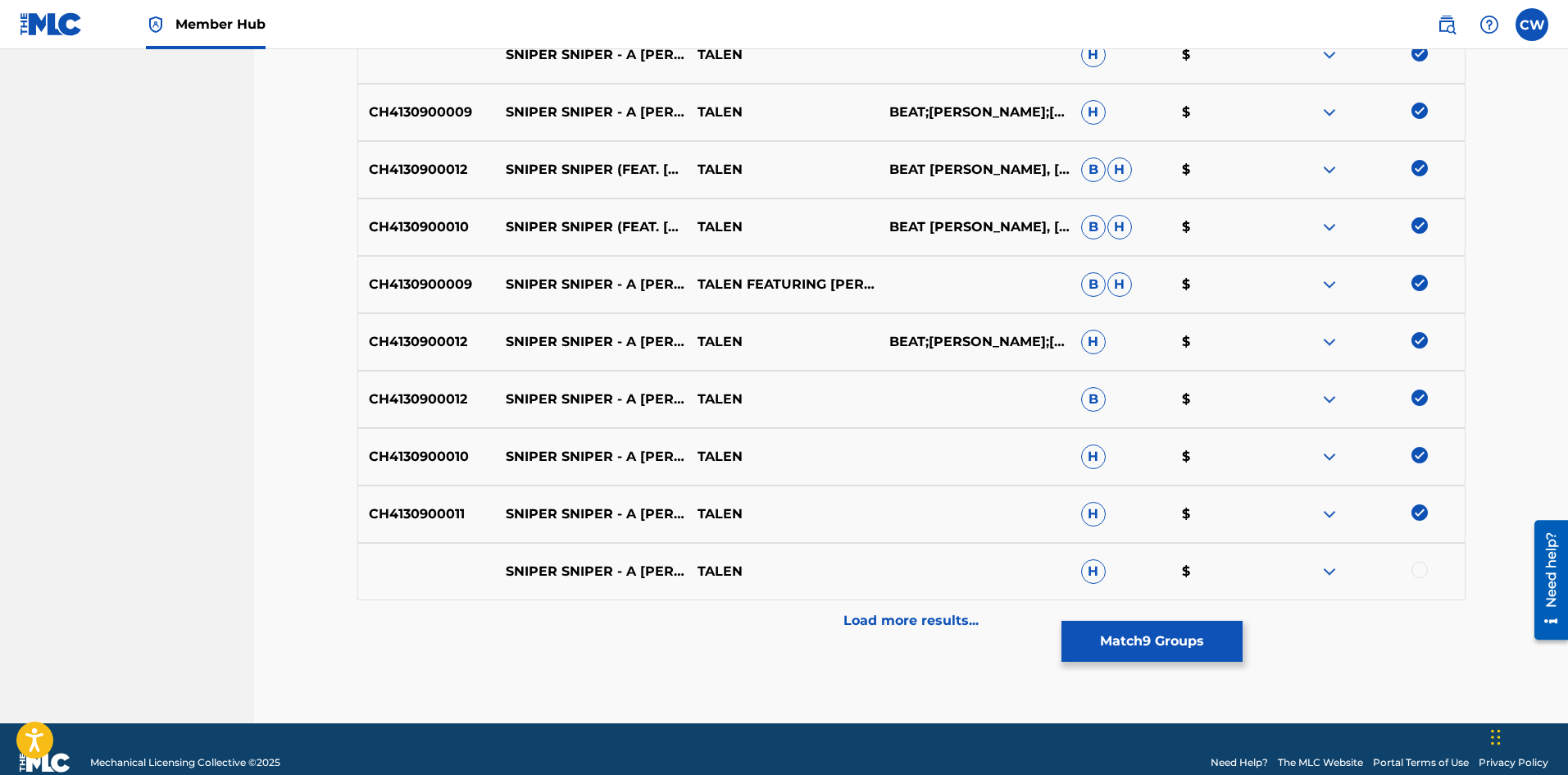
drag, startPoint x: 1426, startPoint y: 562, endPoint x: 1419, endPoint y: 572, distance: 12.2
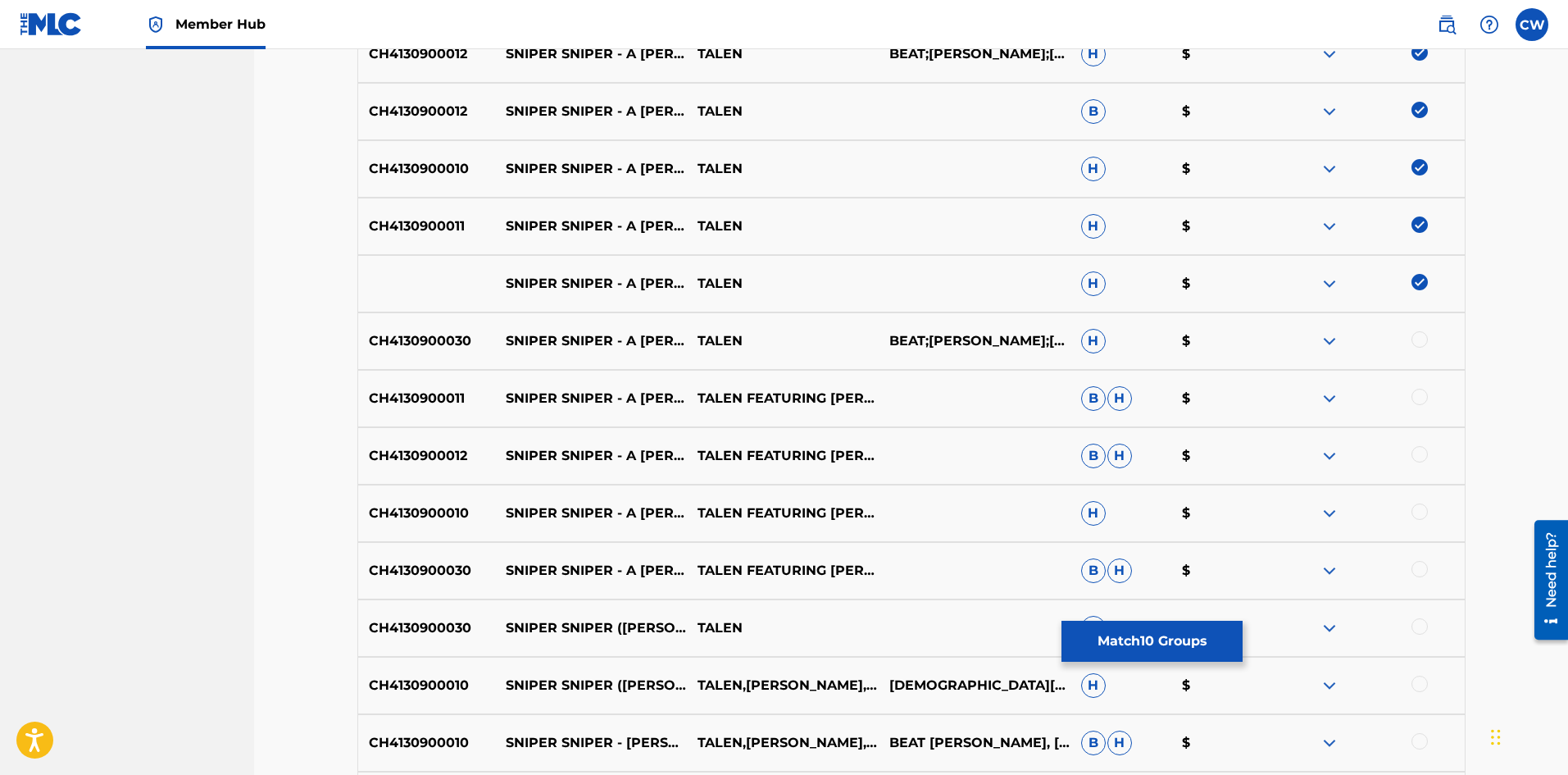
scroll to position [984, 0]
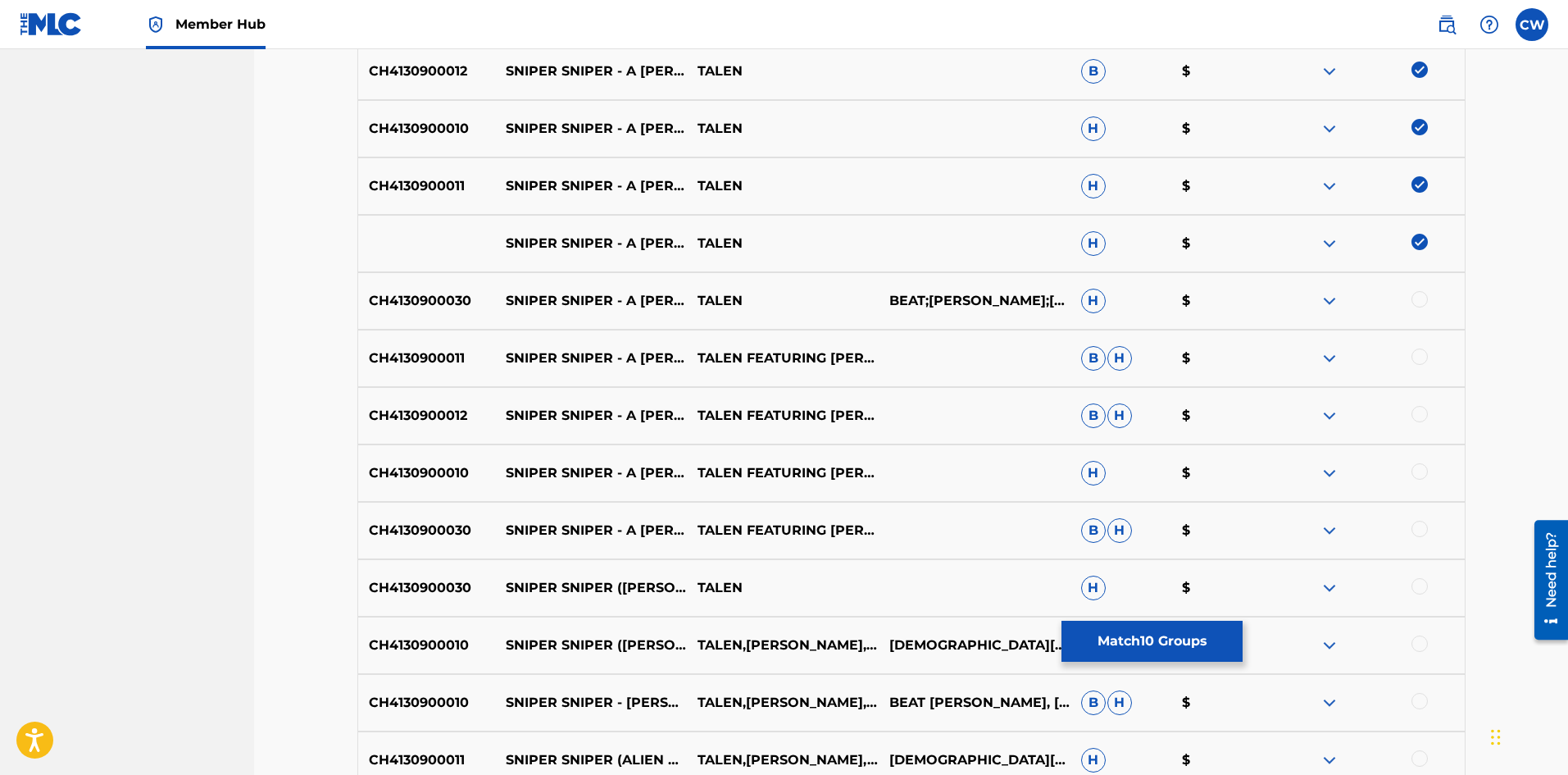
drag, startPoint x: 1433, startPoint y: 288, endPoint x: 1420, endPoint y: 283, distance: 13.9
drag, startPoint x: 1412, startPoint y: 458, endPoint x: 1411, endPoint y: 467, distance: 9.1
drag, startPoint x: 1408, startPoint y: 493, endPoint x: 1406, endPoint y: 501, distance: 8.2
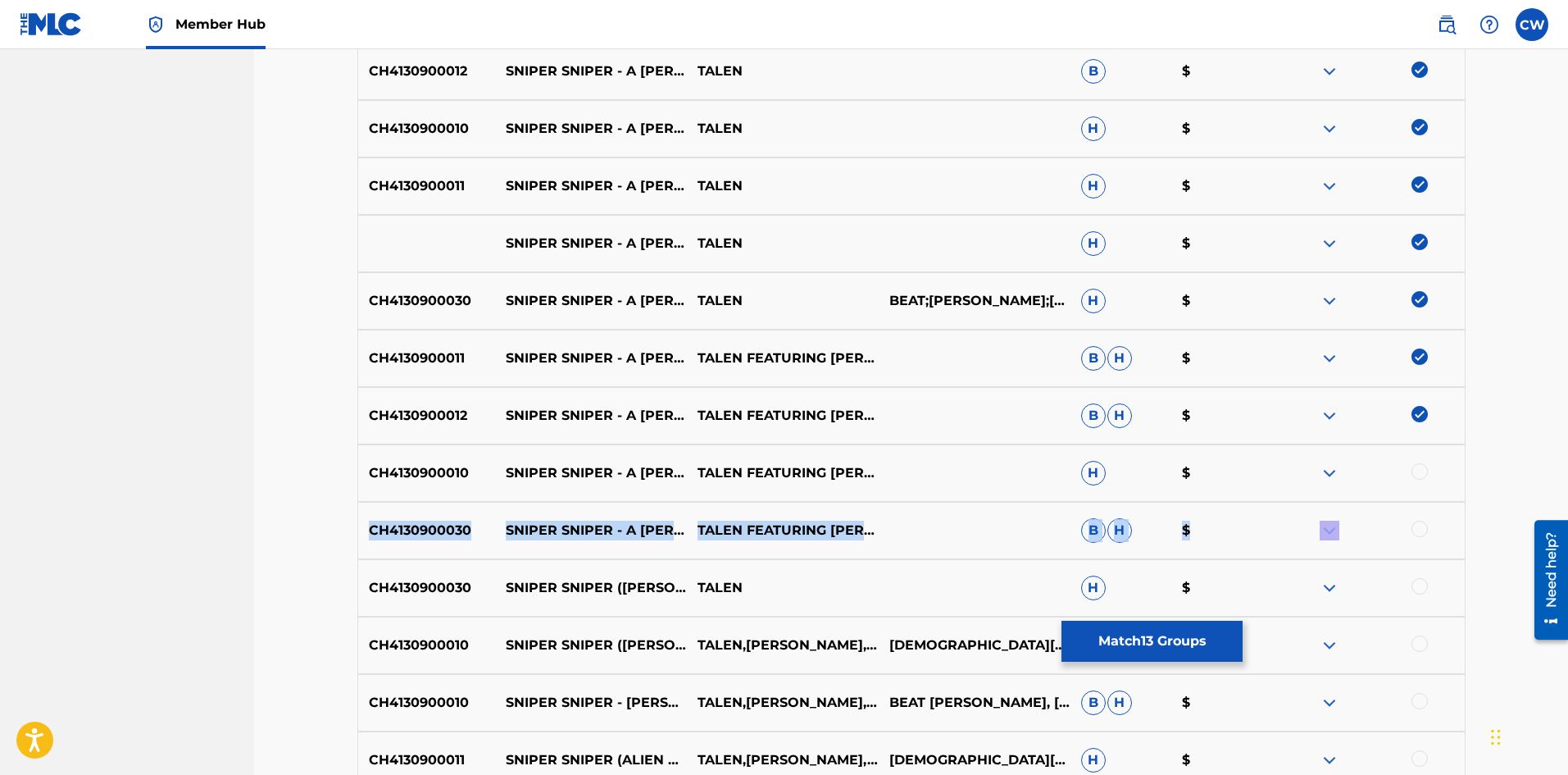
drag, startPoint x: 1405, startPoint y: 477, endPoint x: 1402, endPoint y: 461, distance: 16.3
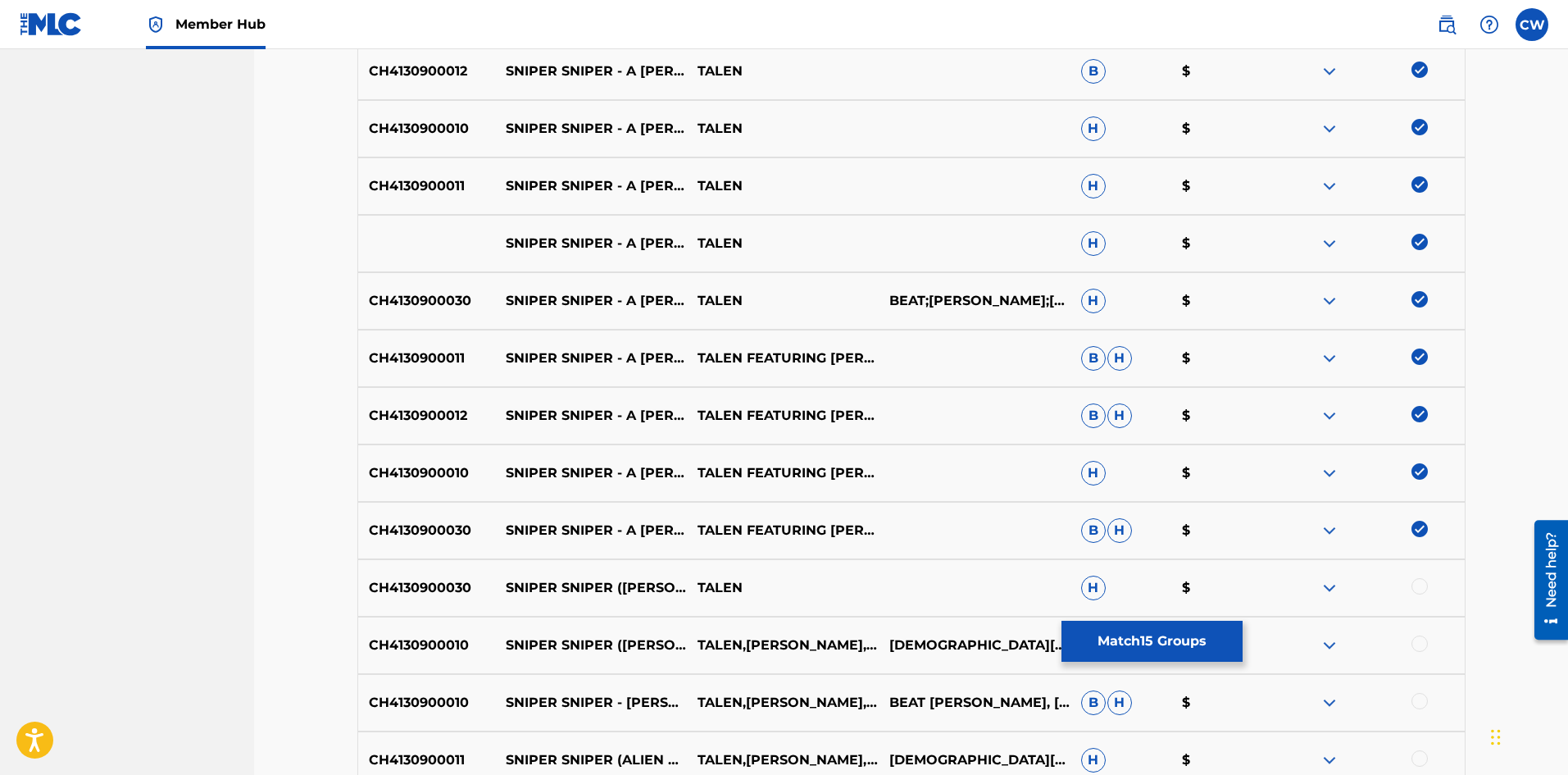
drag, startPoint x: 1411, startPoint y: 580, endPoint x: 1420, endPoint y: 578, distance: 9.2
drag, startPoint x: 1417, startPoint y: 742, endPoint x: 1418, endPoint y: 750, distance: 8.1
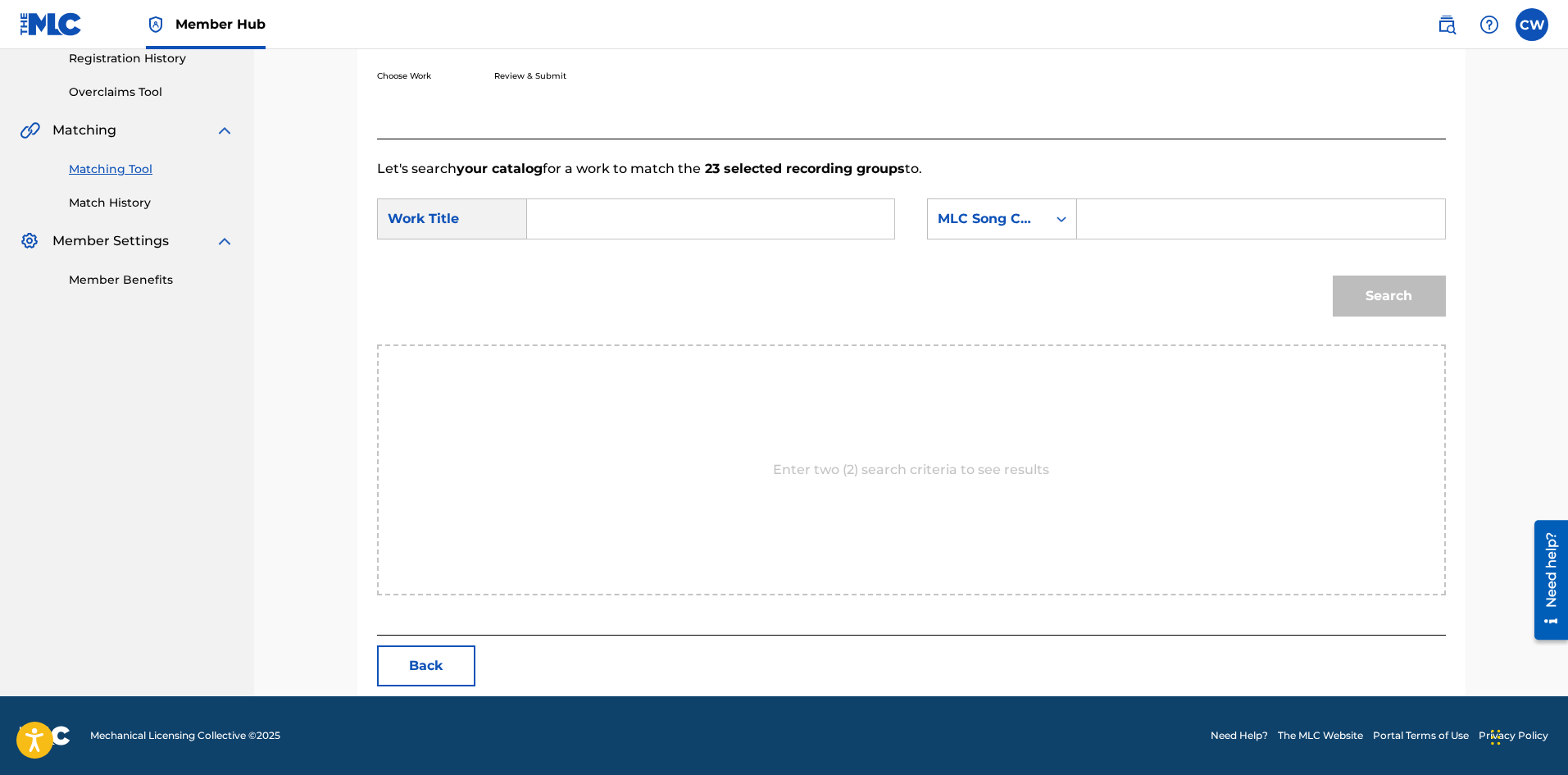
scroll to position [317, 0]
drag, startPoint x: 1180, startPoint y: 233, endPoint x: 1279, endPoint y: 238, distance: 99.1
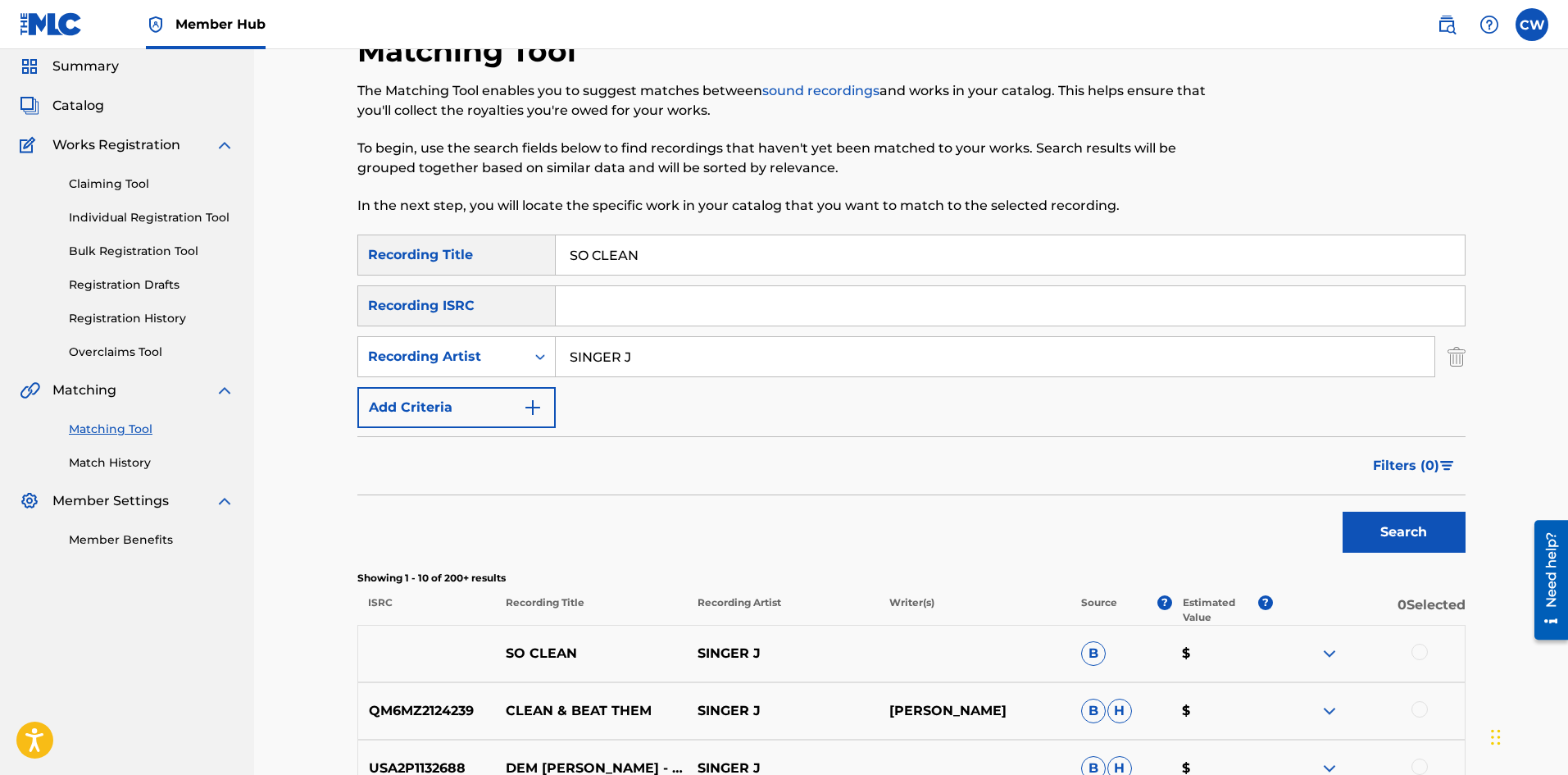
scroll to position [82, 0]
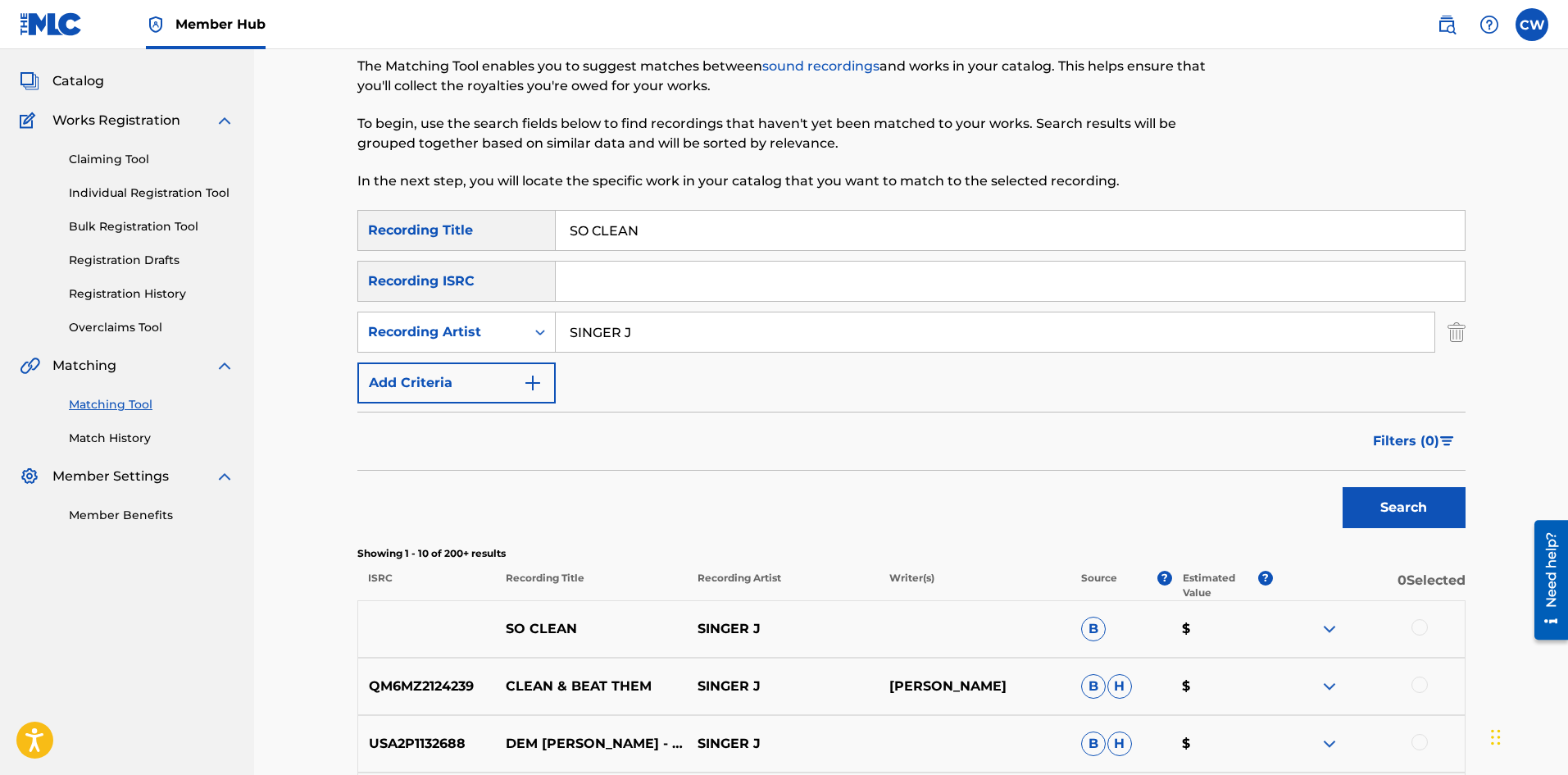
drag, startPoint x: 1467, startPoint y: 603, endPoint x: 1463, endPoint y: 634, distance: 31.3
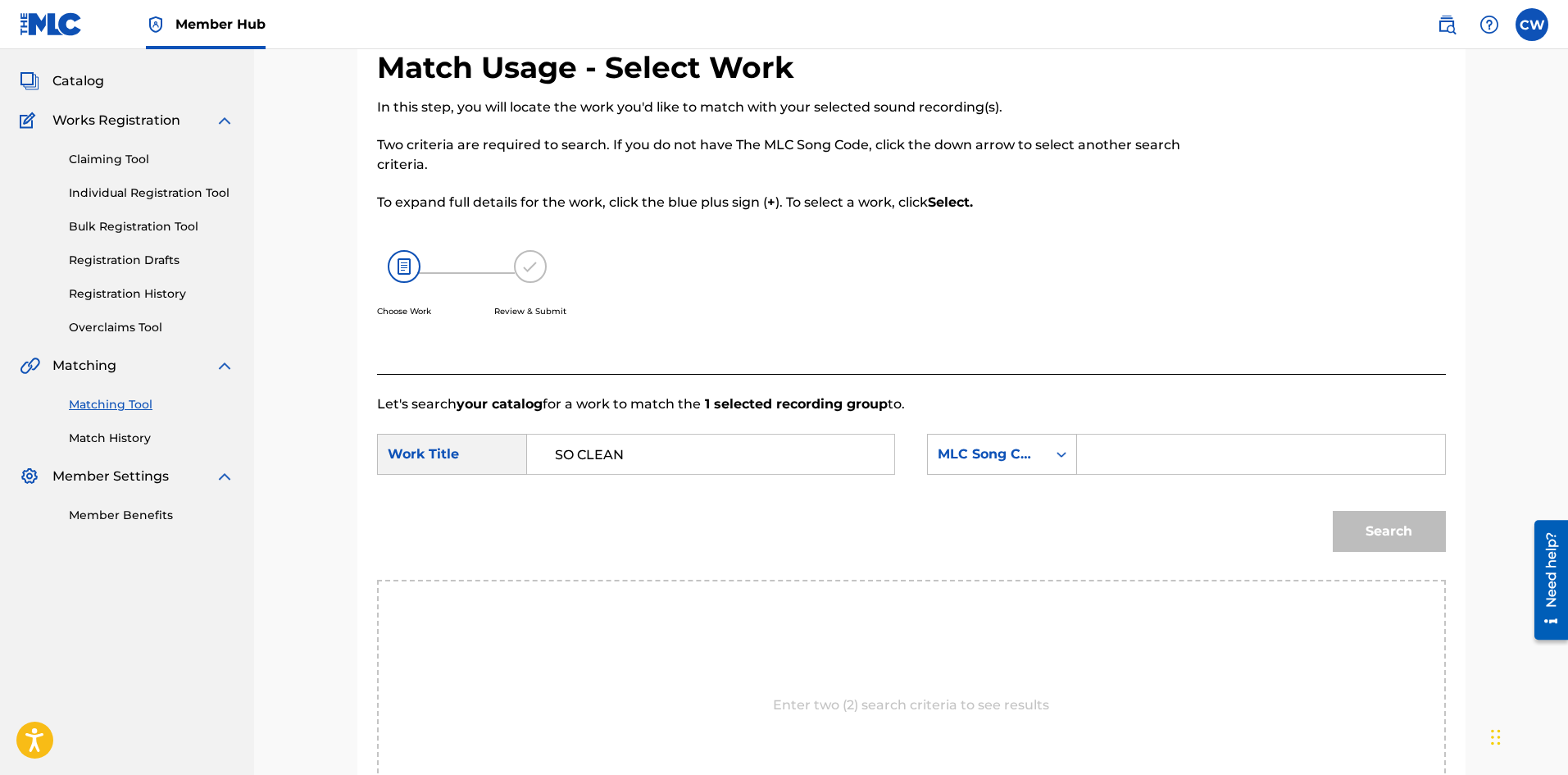
drag, startPoint x: 1109, startPoint y: 454, endPoint x: 1204, endPoint y: 473, distance: 96.9
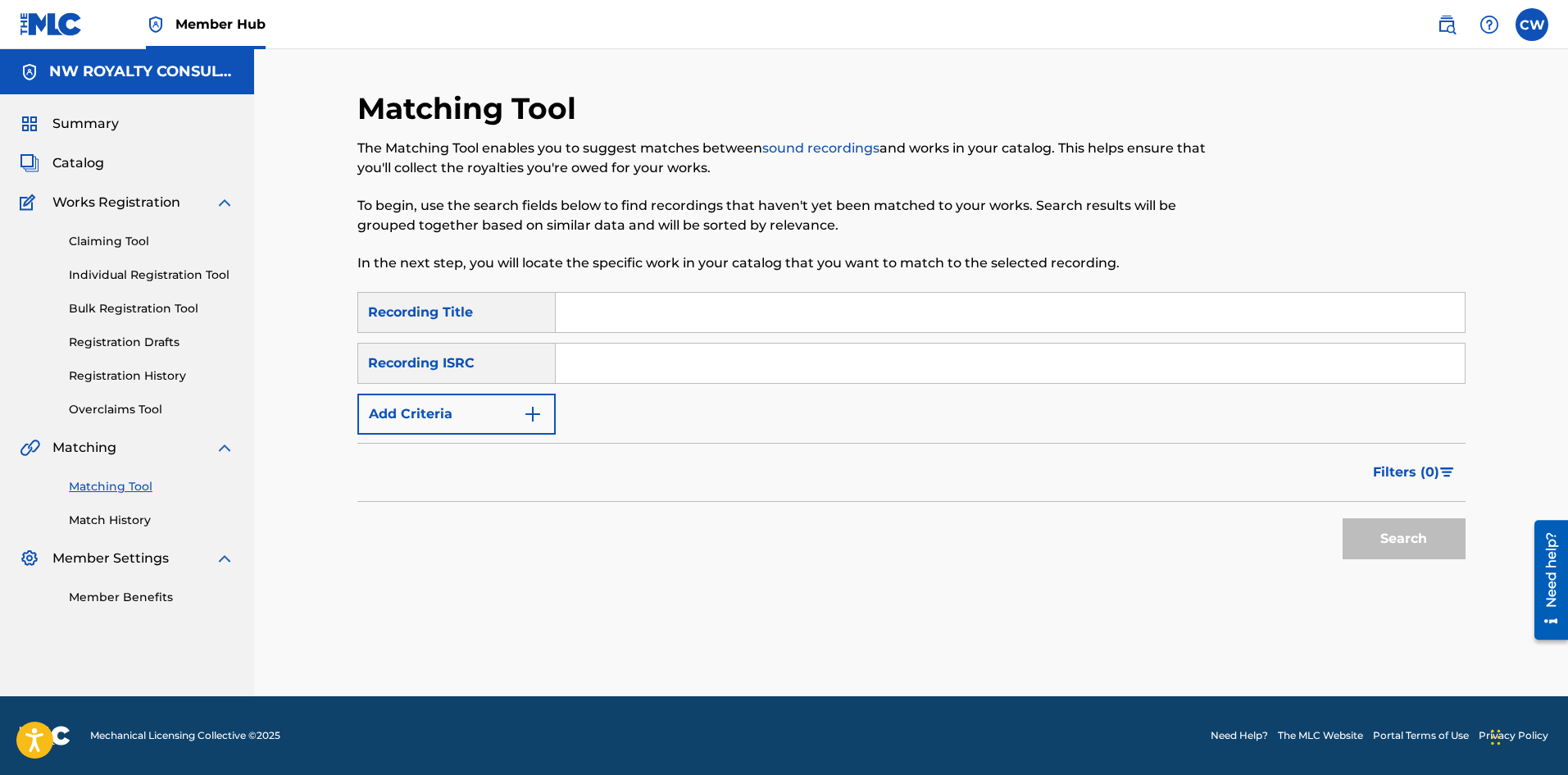
scroll to position [0, 0]
drag, startPoint x: 492, startPoint y: 441, endPoint x: 485, endPoint y: 431, distance: 12.2
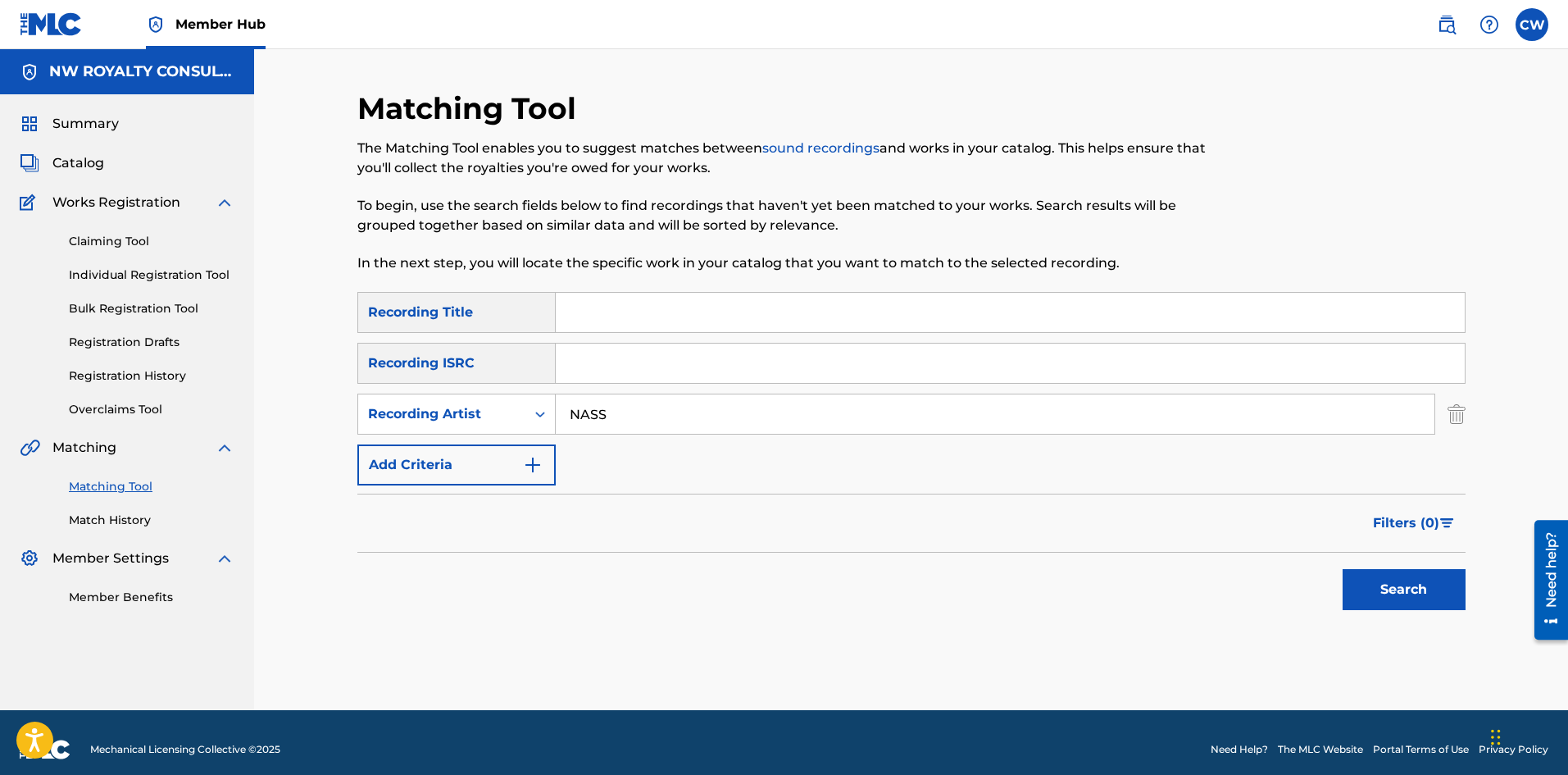
drag, startPoint x: 664, startPoint y: 301, endPoint x: 724, endPoint y: 311, distance: 60.8
drag, startPoint x: 605, startPoint y: 318, endPoint x: 986, endPoint y: 378, distance: 385.7
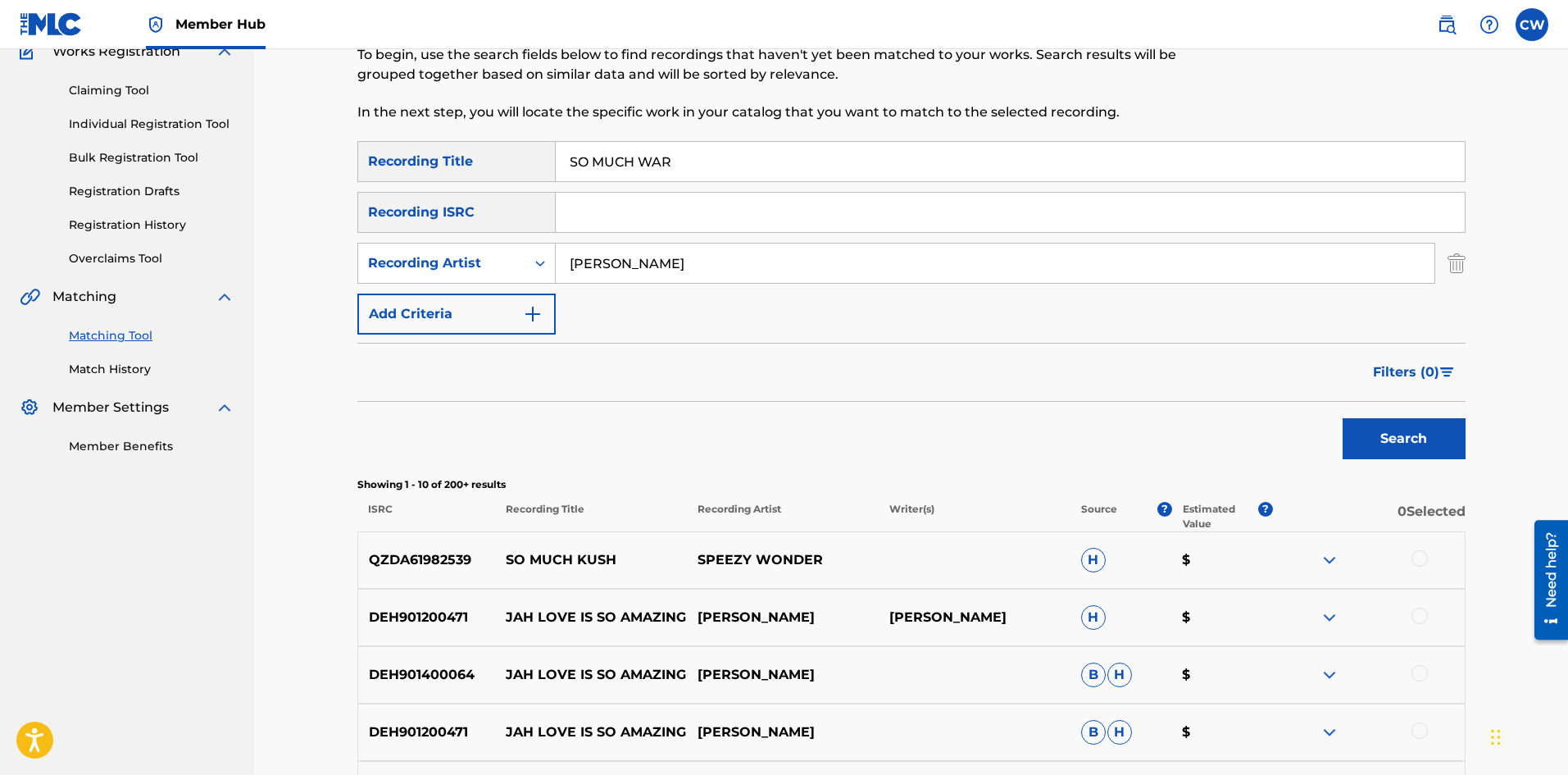
scroll to position [164, 0]
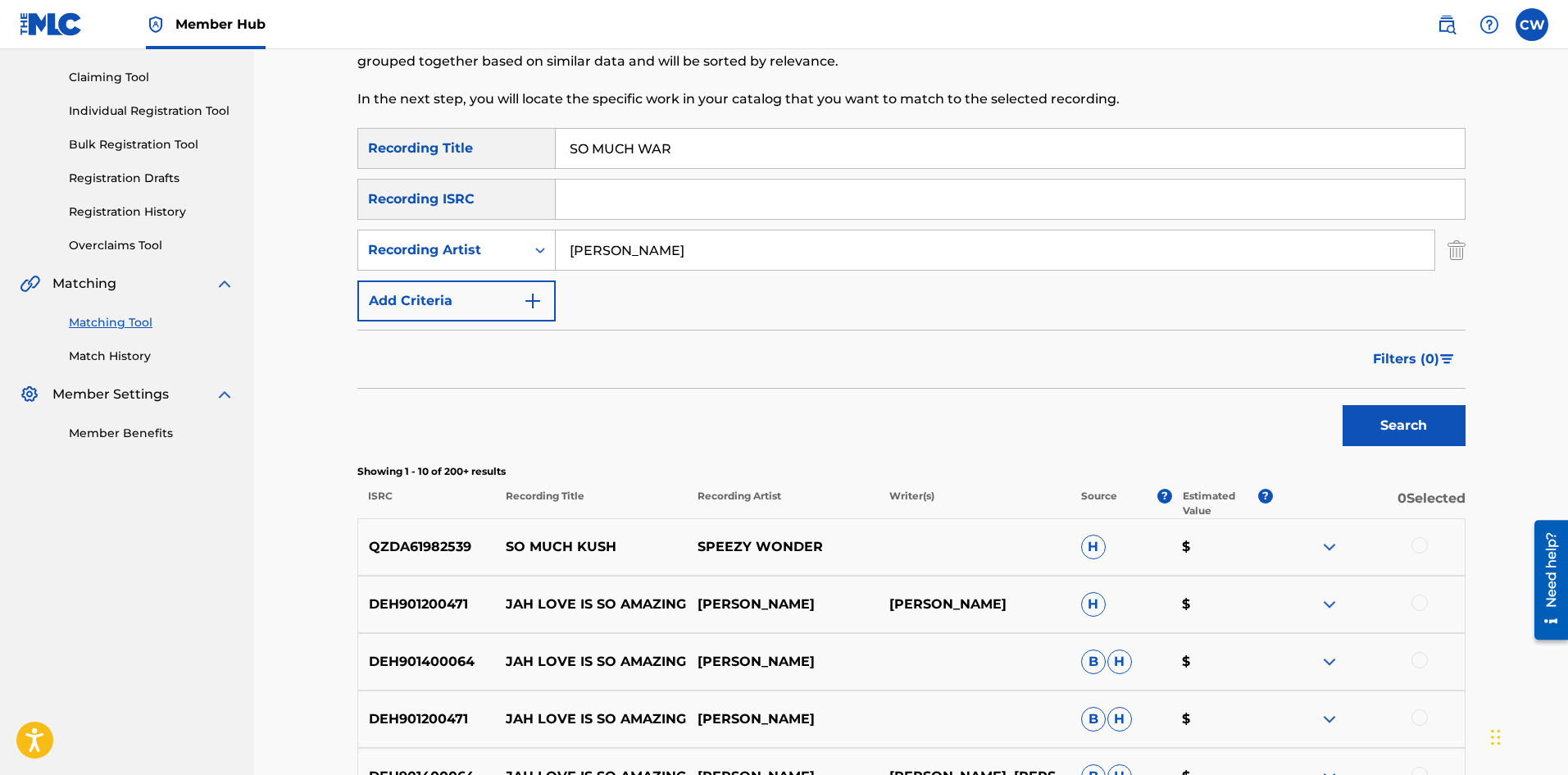
drag, startPoint x: 712, startPoint y: 264, endPoint x: 352, endPoint y: 276, distance: 360.2
drag, startPoint x: 731, startPoint y: 161, endPoint x: 521, endPoint y: 162, distance: 210.0
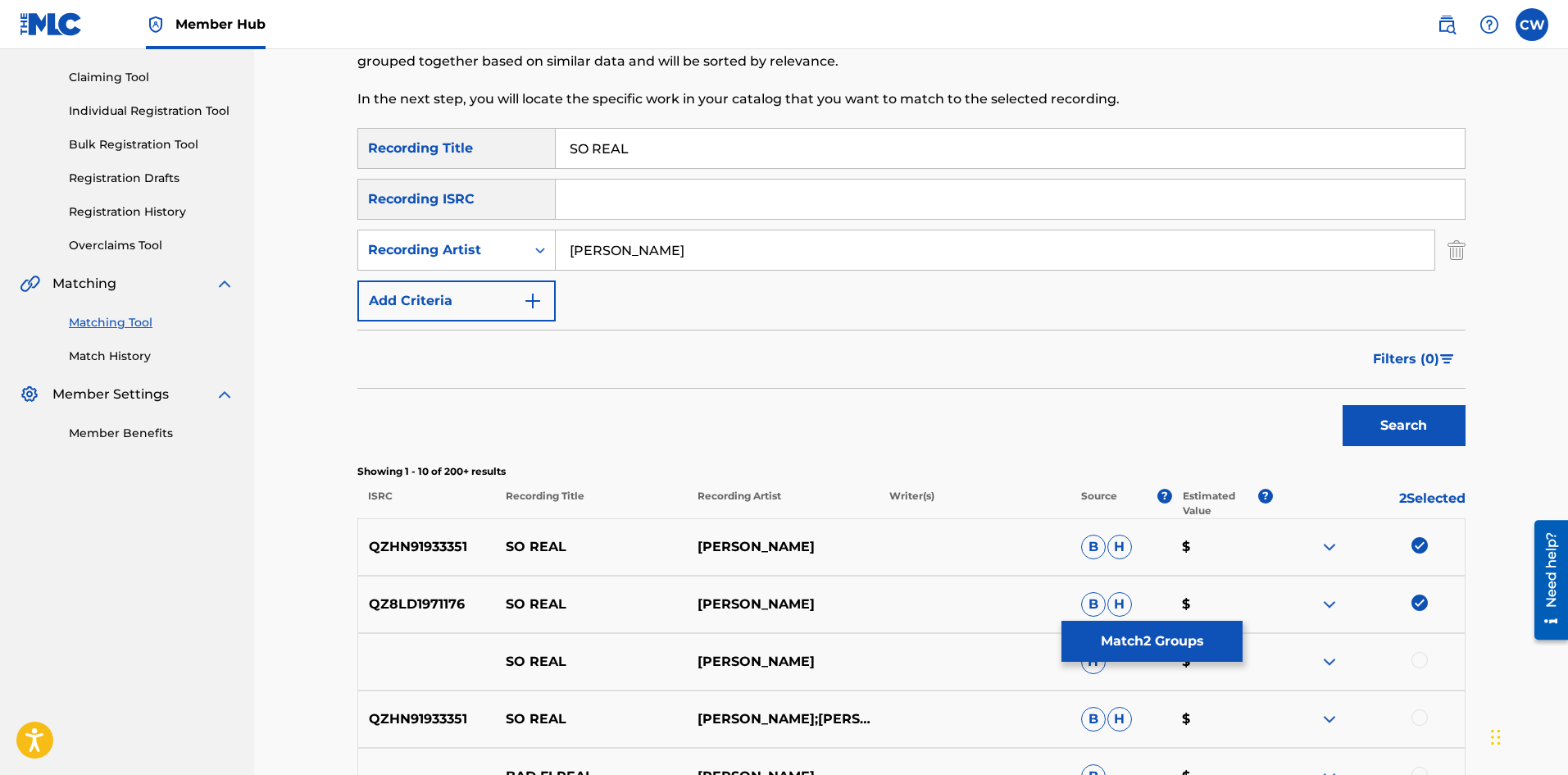
drag, startPoint x: 1432, startPoint y: 650, endPoint x: 1431, endPoint y: 658, distance: 8.1
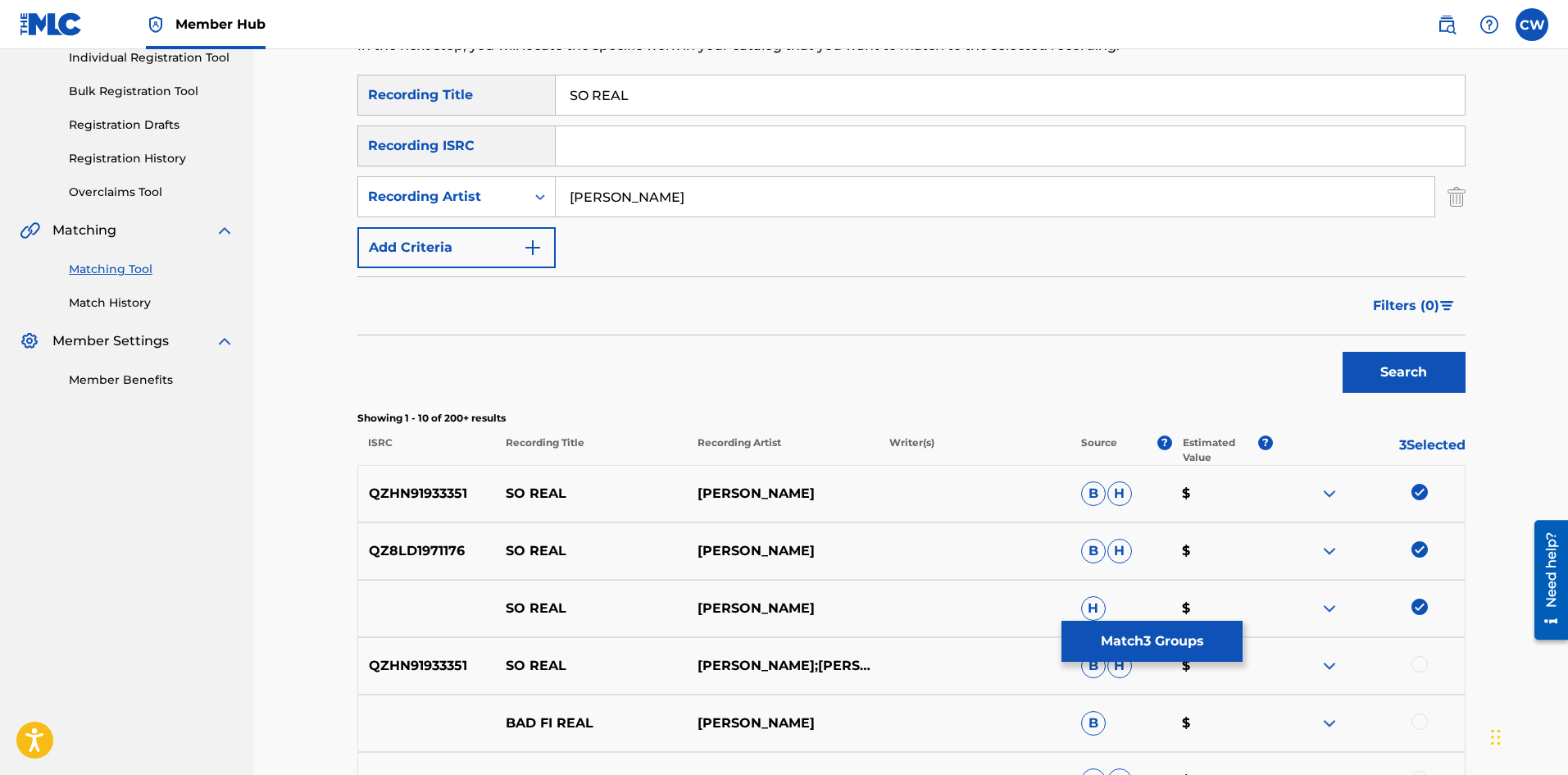
scroll to position [246, 0]
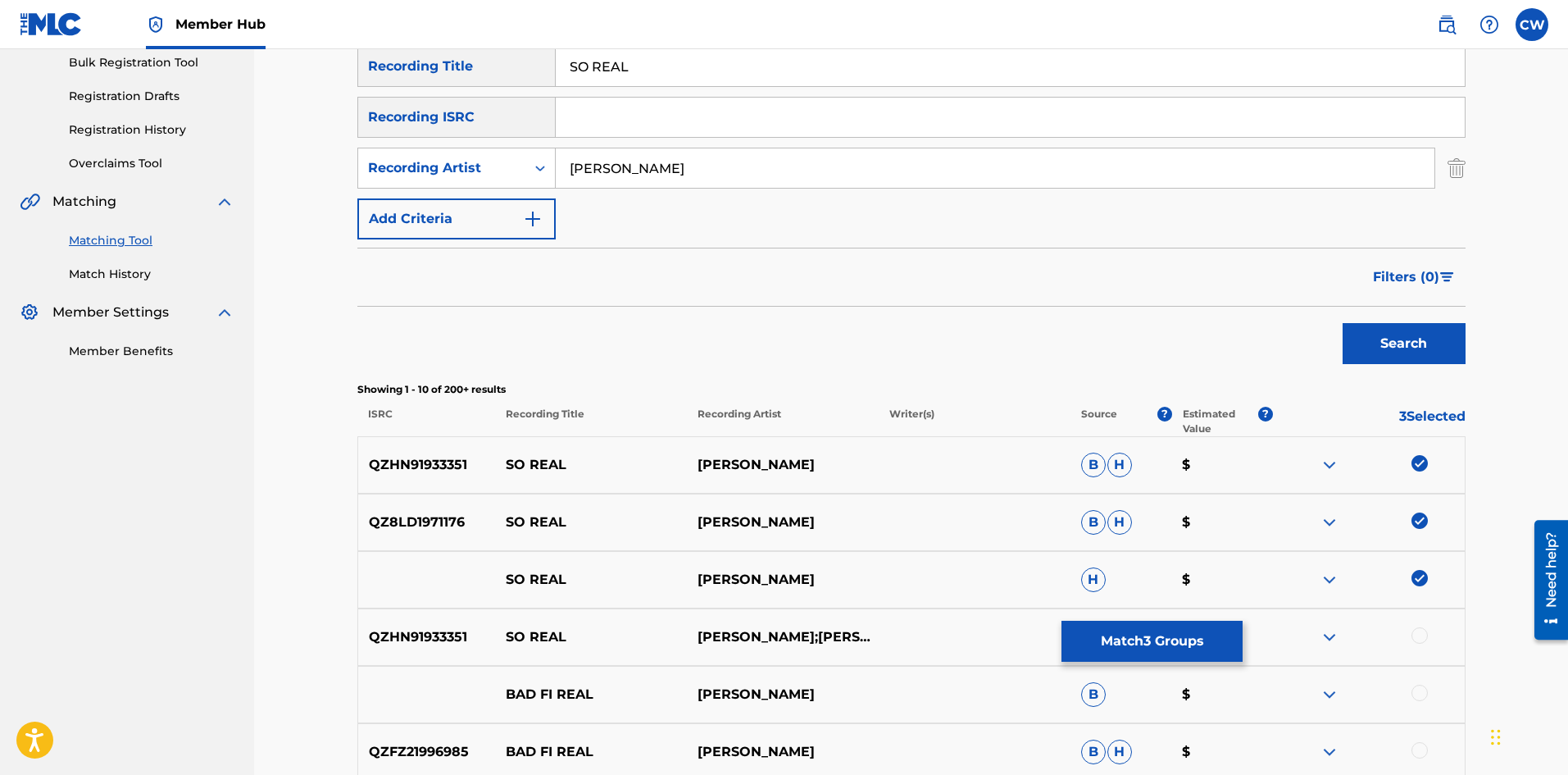
drag, startPoint x: 1418, startPoint y: 646, endPoint x: 1418, endPoint y: 635, distance: 11.0
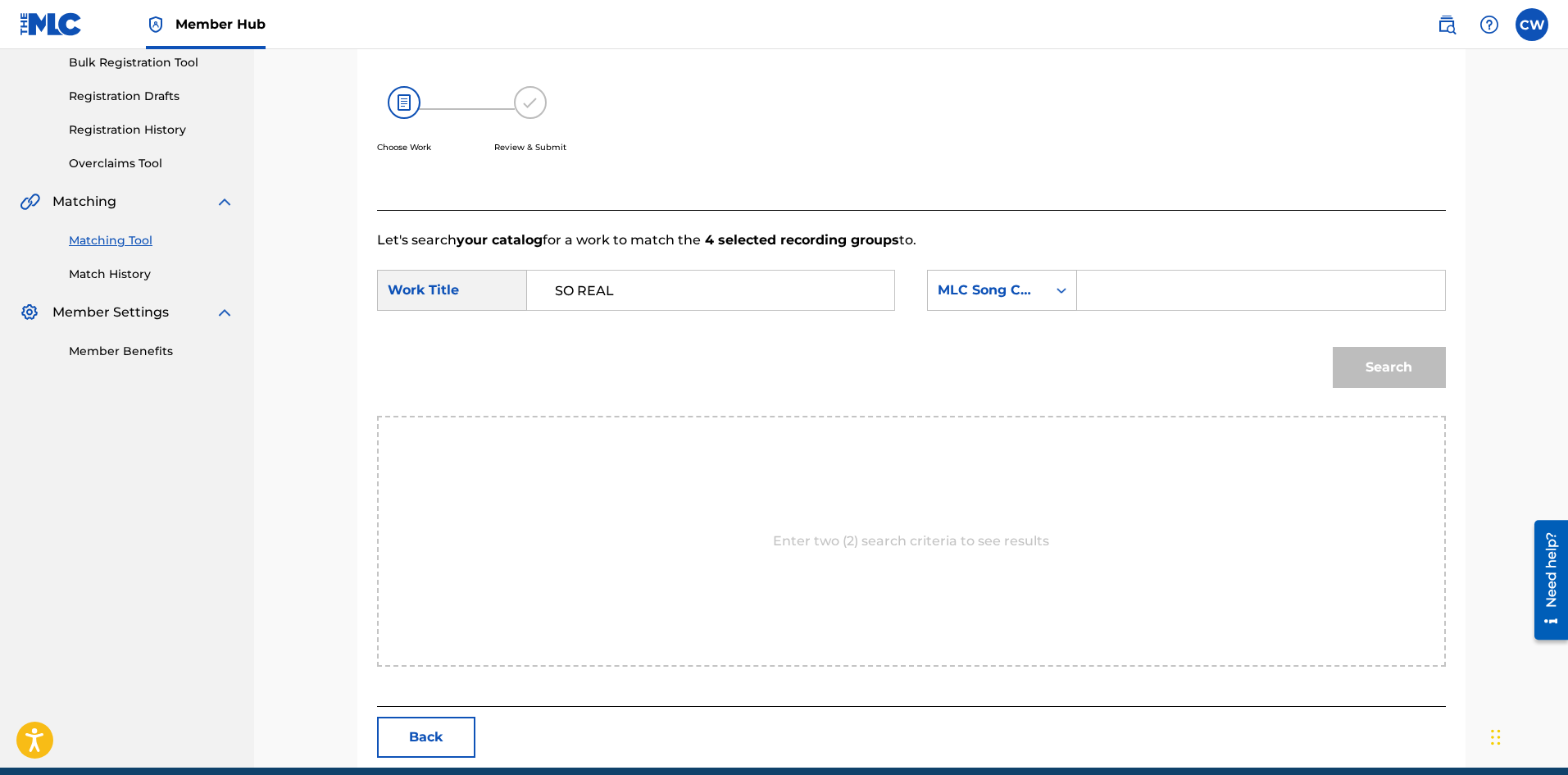
drag, startPoint x: 1240, startPoint y: 292, endPoint x: 1268, endPoint y: 300, distance: 29.1
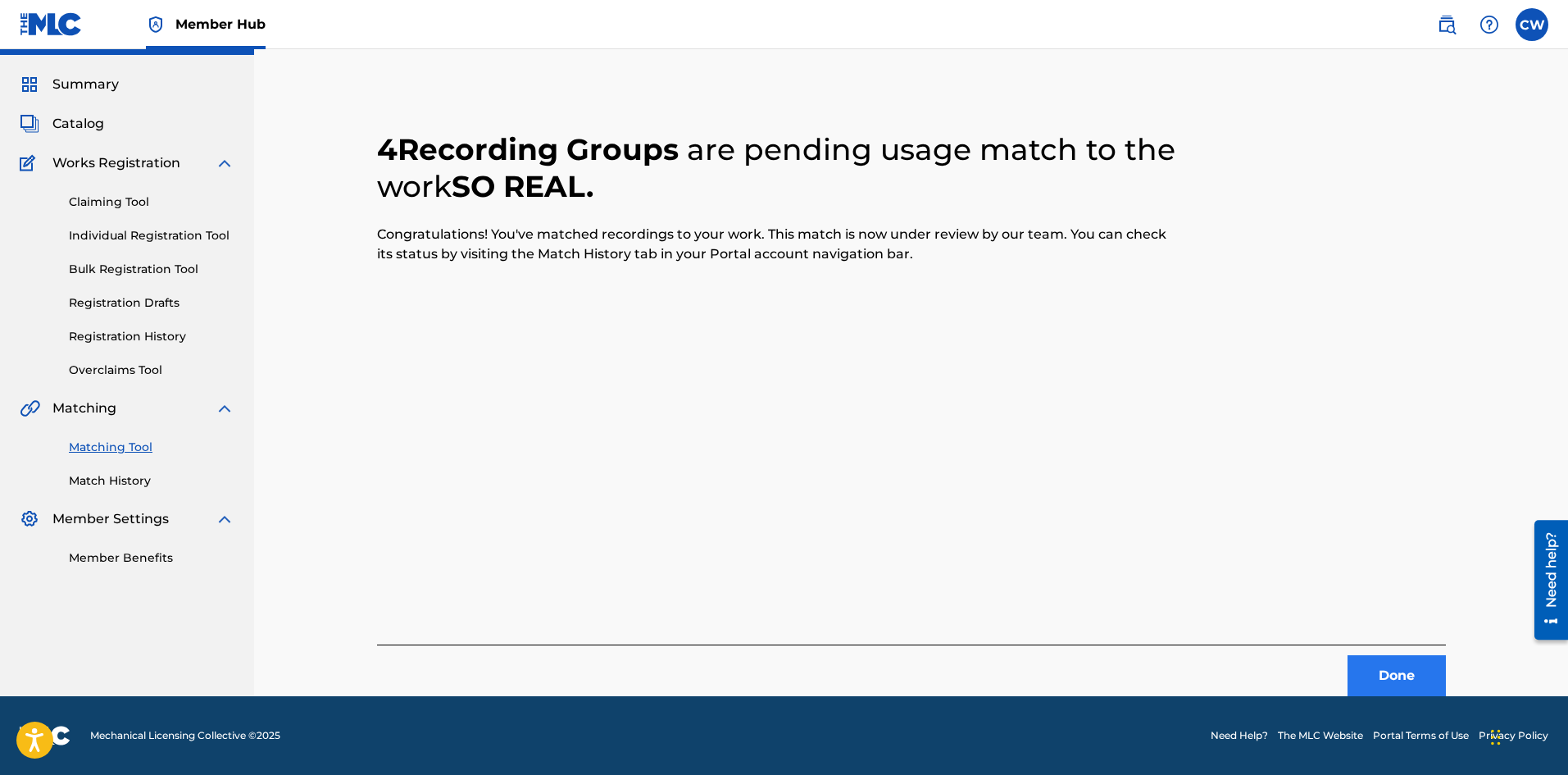
scroll to position [0, 0]
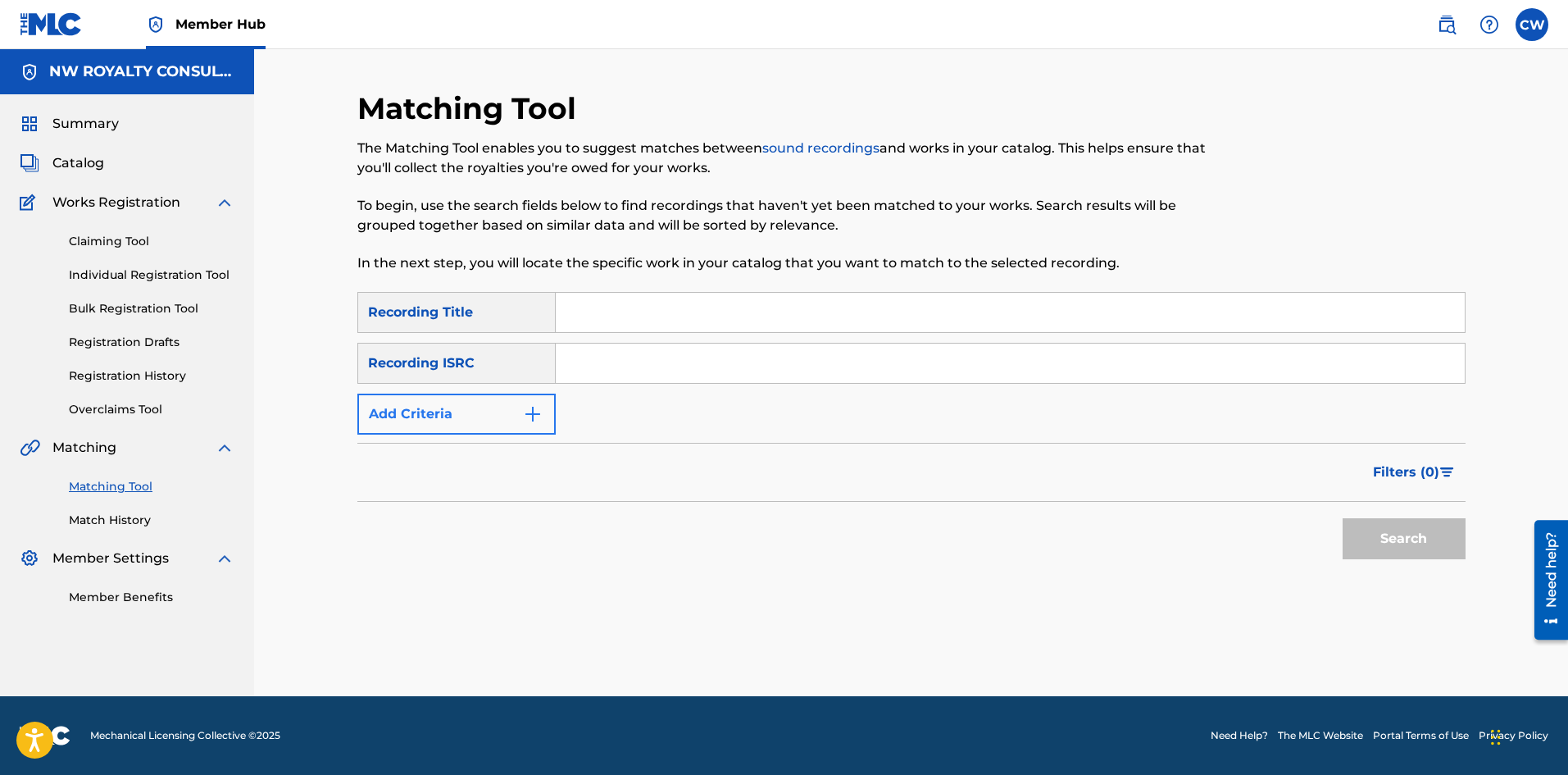
drag, startPoint x: 405, startPoint y: 439, endPoint x: 413, endPoint y: 414, distance: 26.2
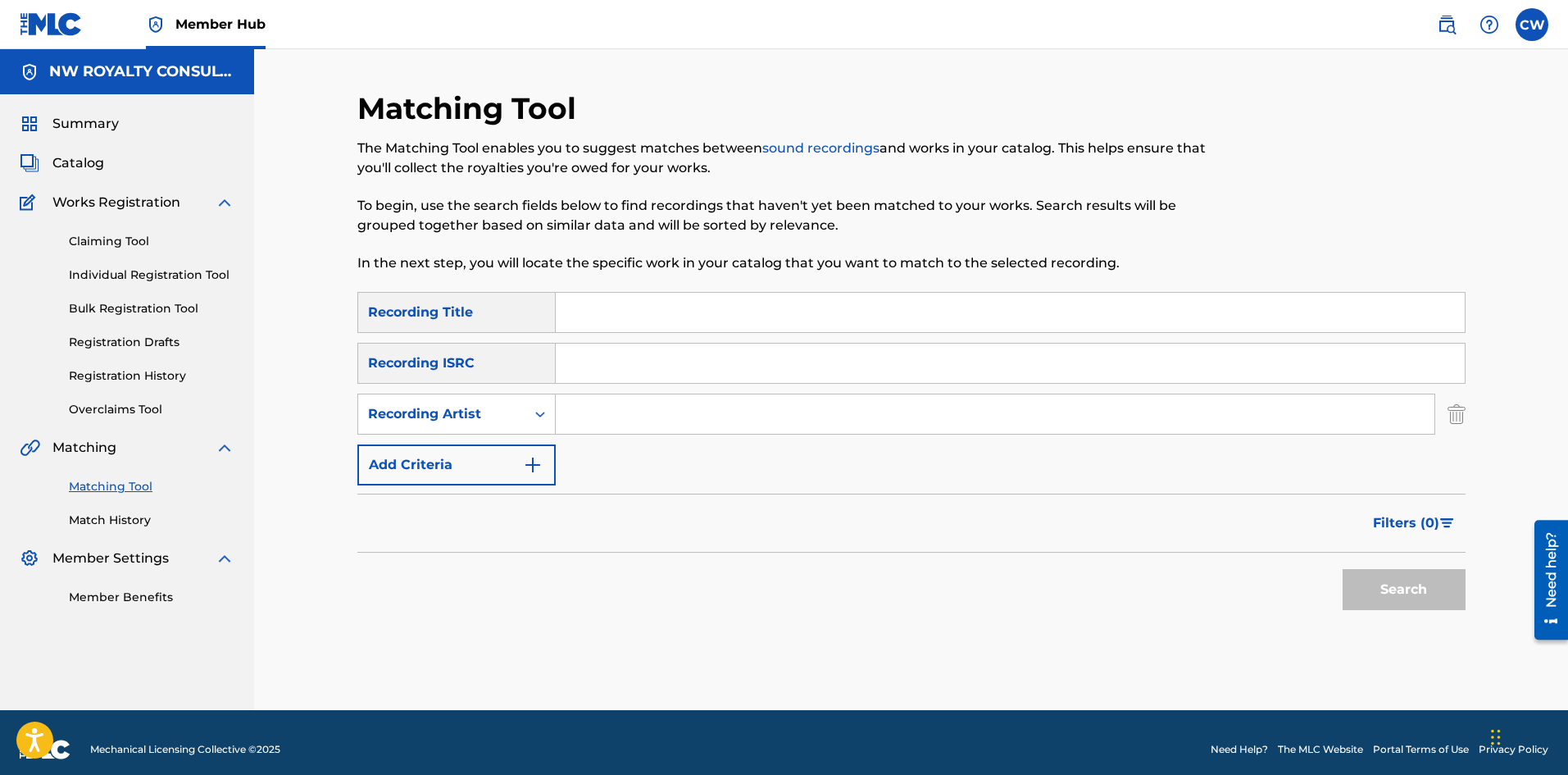
drag, startPoint x: 610, startPoint y: 417, endPoint x: 591, endPoint y: 409, distance: 20.6
drag, startPoint x: 631, startPoint y: 307, endPoint x: 729, endPoint y: 328, distance: 100.2
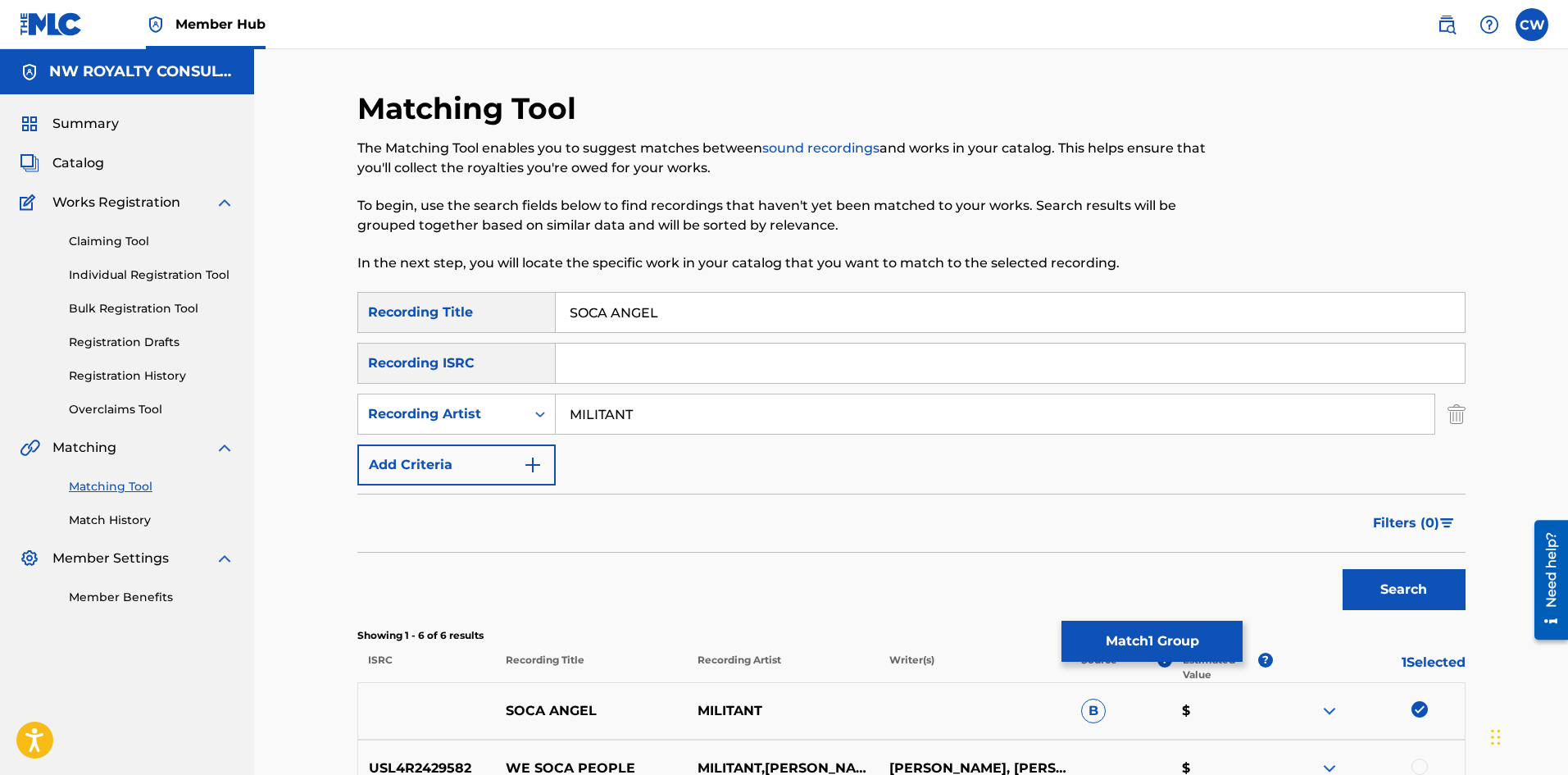
scroll to position [82, 0]
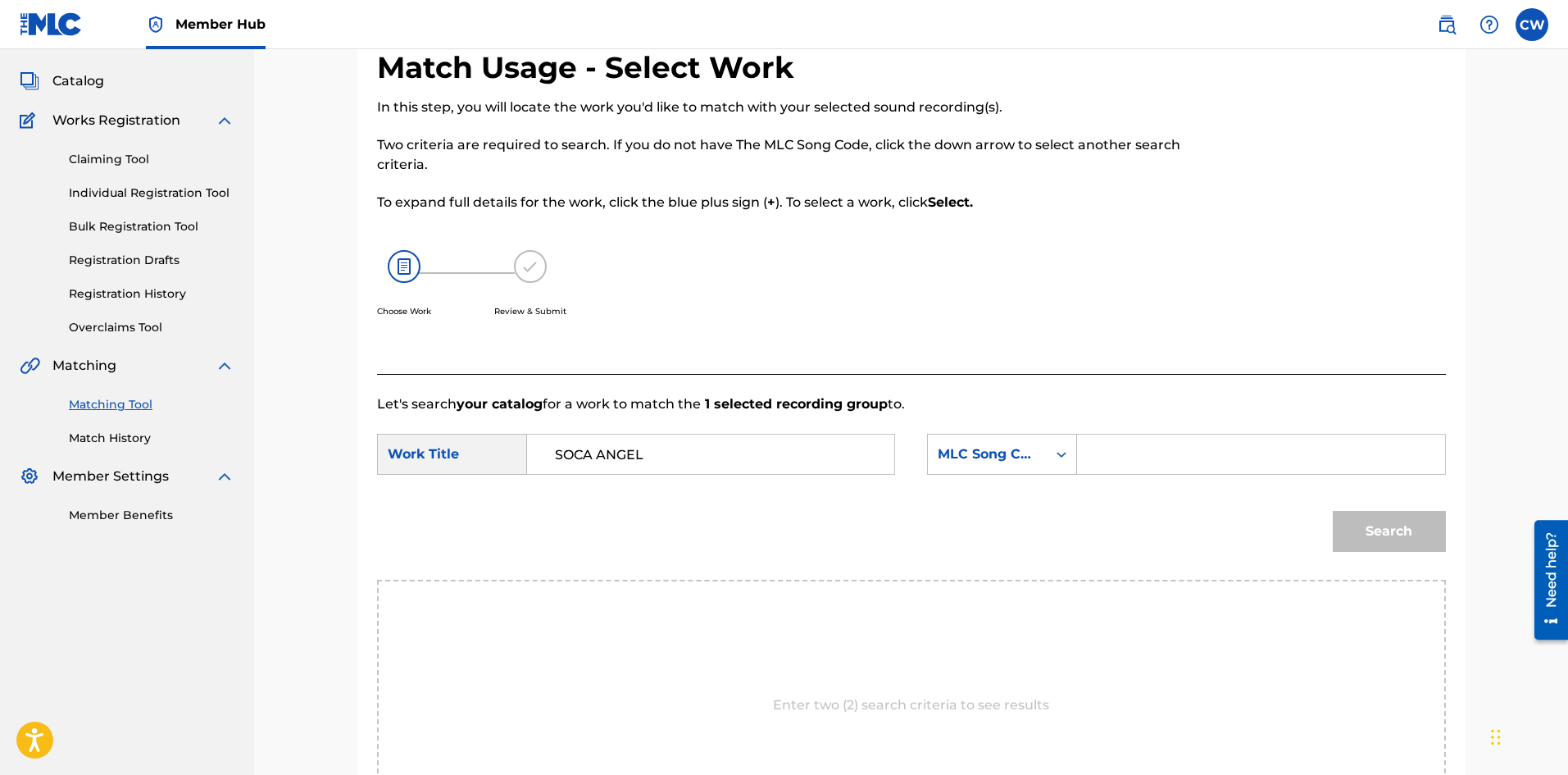
drag, startPoint x: 1192, startPoint y: 483, endPoint x: 1178, endPoint y: 452, distance: 34.0
drag, startPoint x: 1178, startPoint y: 452, endPoint x: 1253, endPoint y: 467, distance: 76.5
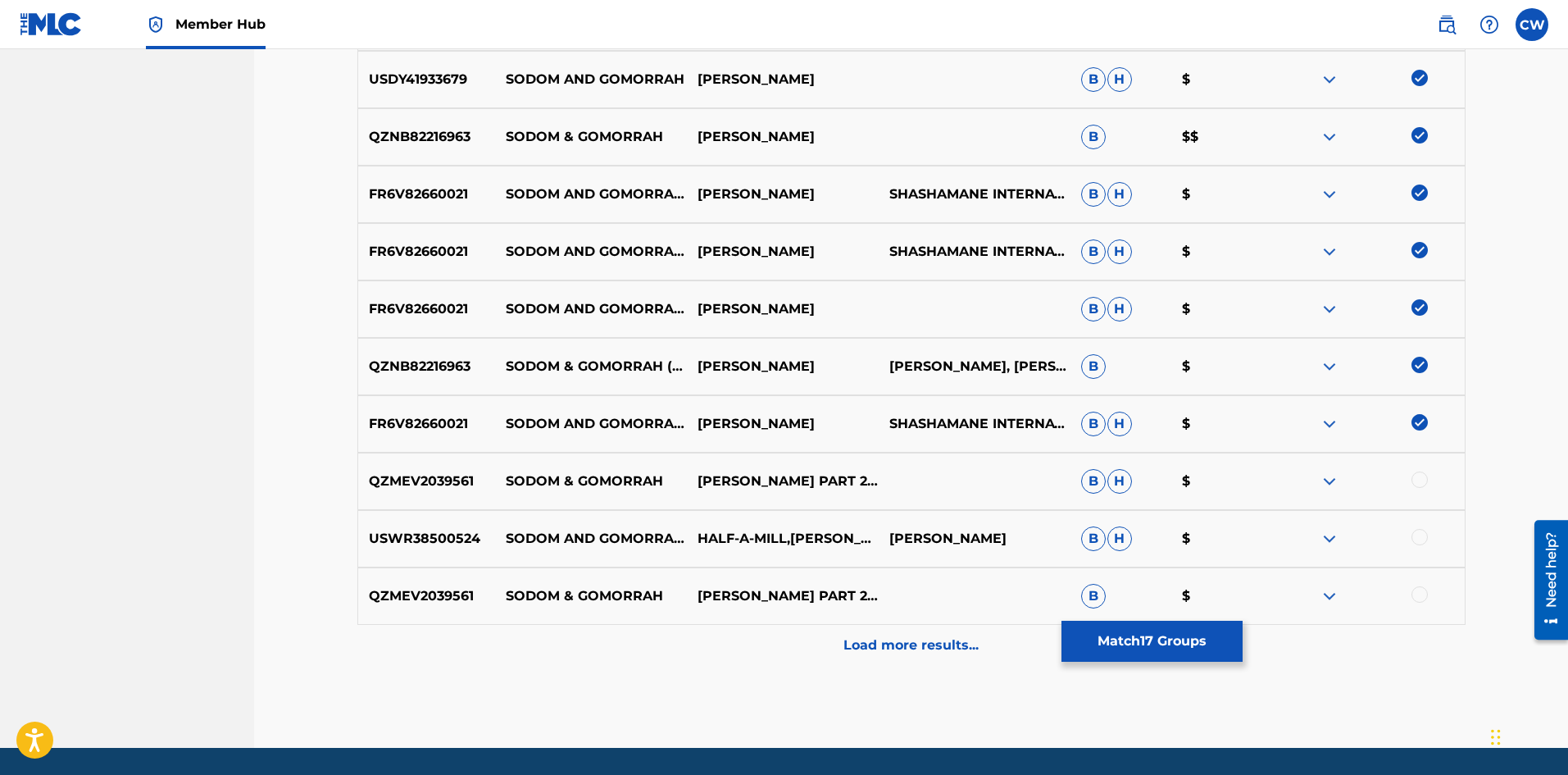
scroll to position [1257, 0]
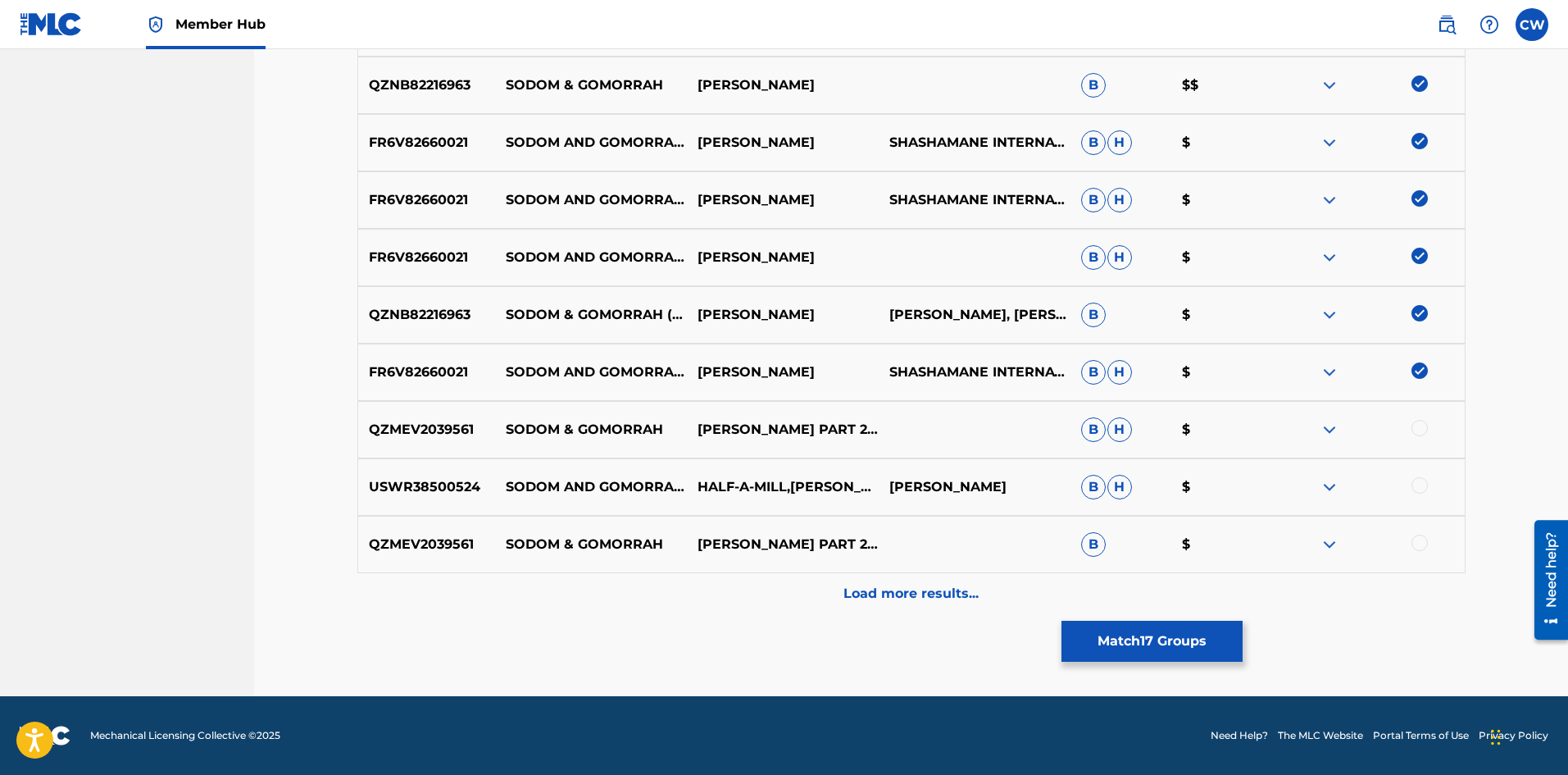
drag, startPoint x: 1428, startPoint y: 411, endPoint x: 1425, endPoint y: 423, distance: 12.4
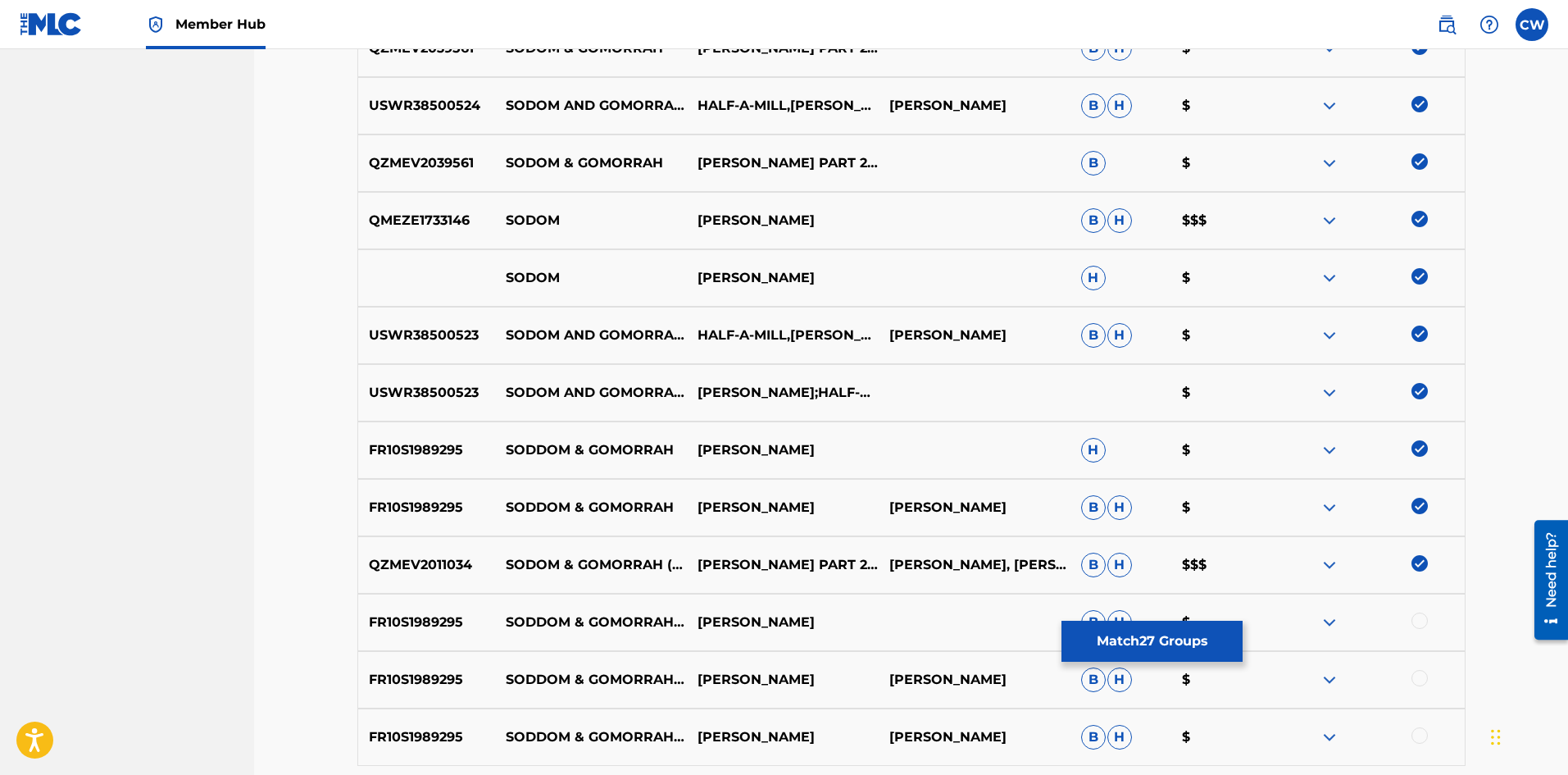
scroll to position [1667, 0]
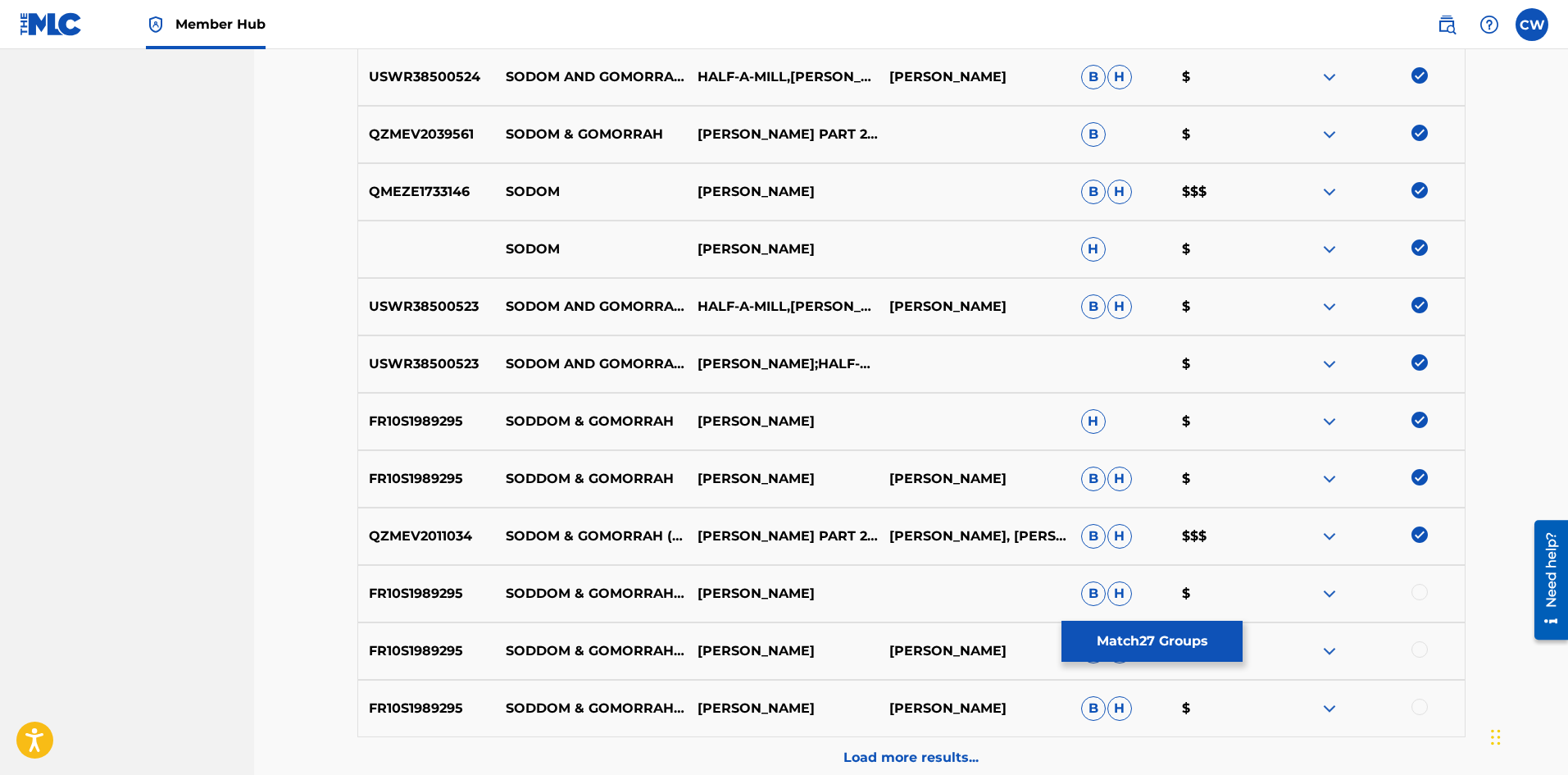
drag, startPoint x: 1422, startPoint y: 608, endPoint x: 1422, endPoint y: 592, distance: 16.0
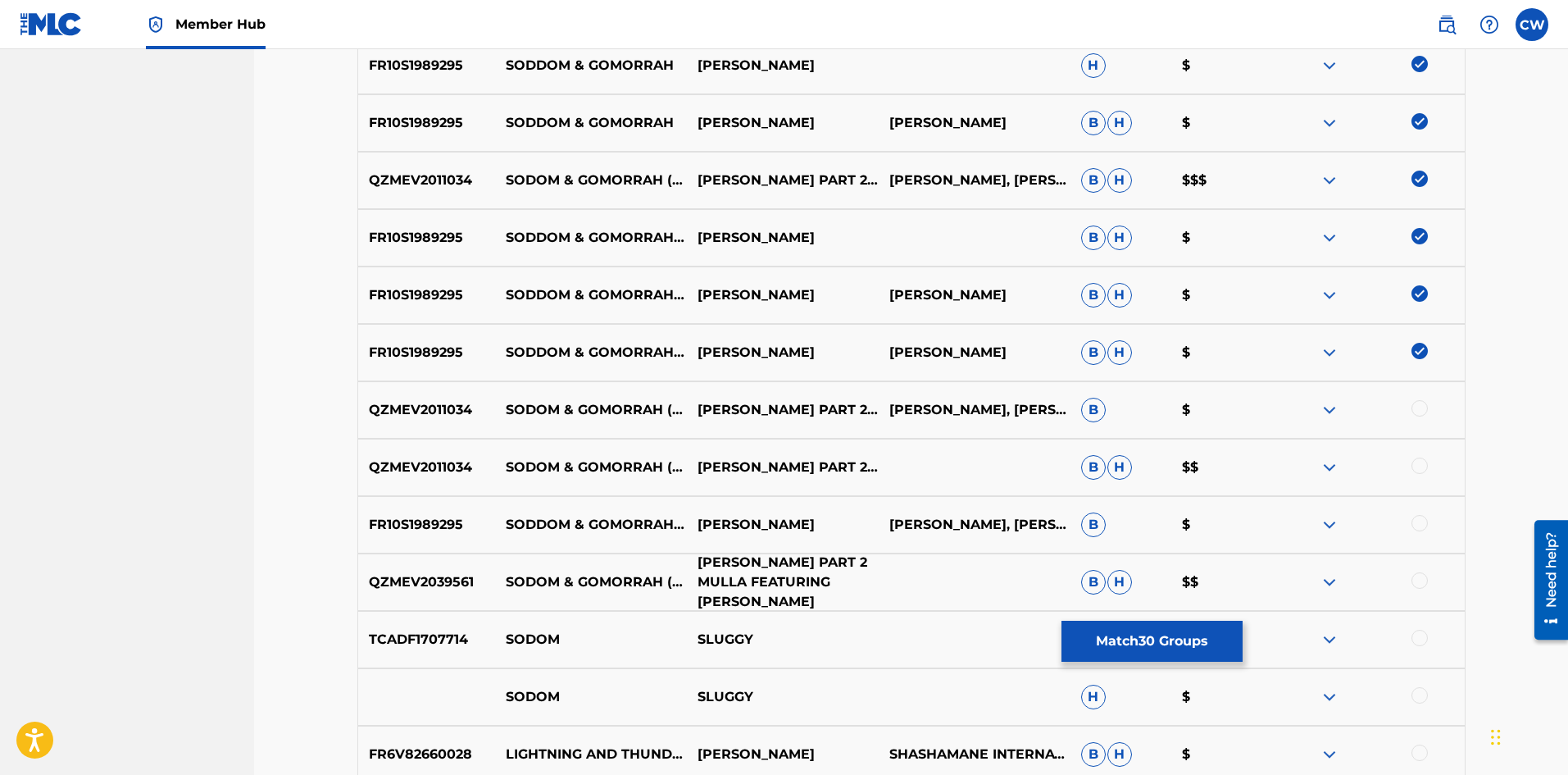
scroll to position [1994, 0]
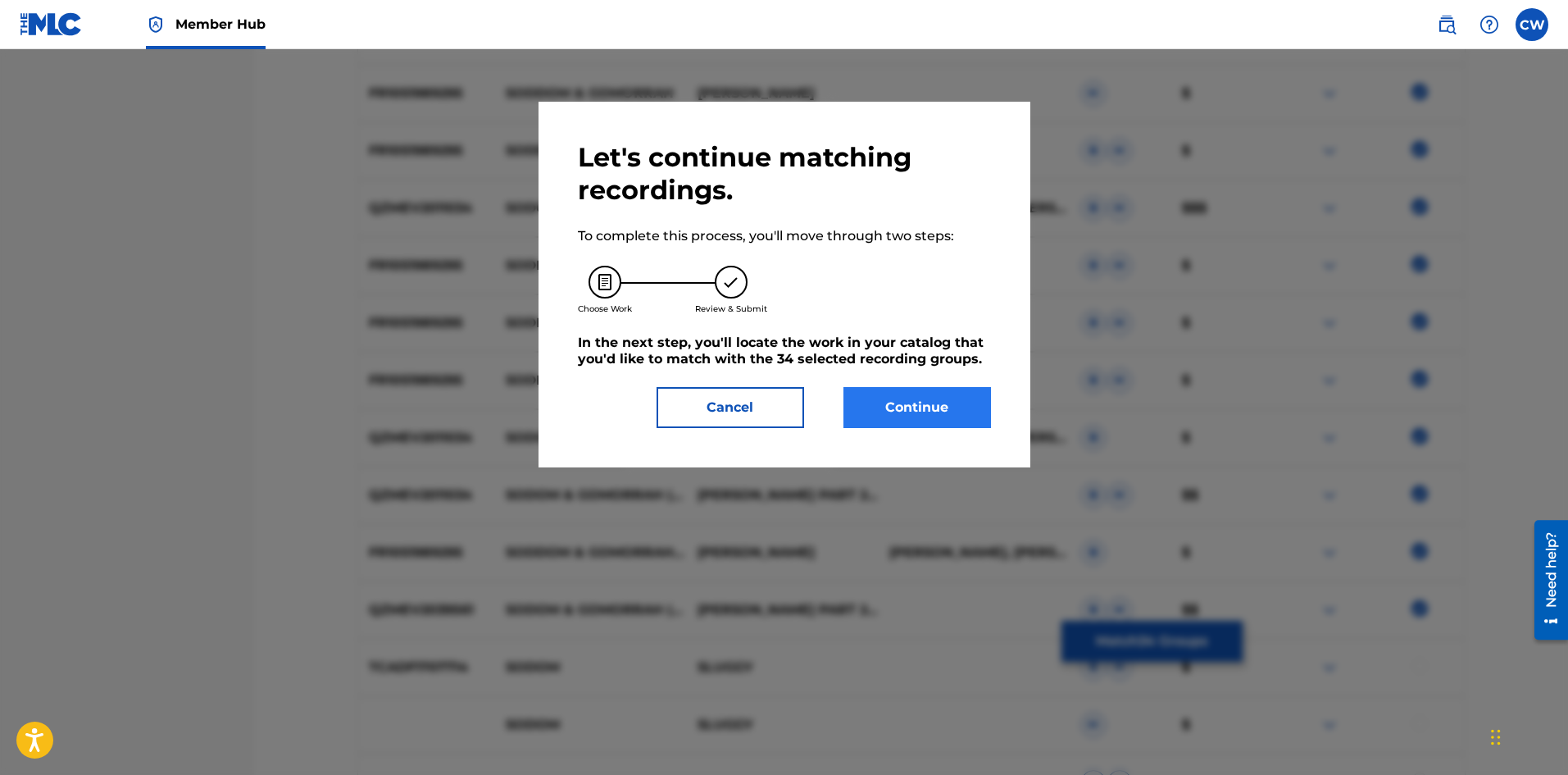
drag, startPoint x: 907, startPoint y: 433, endPoint x: 907, endPoint y: 416, distance: 17.0
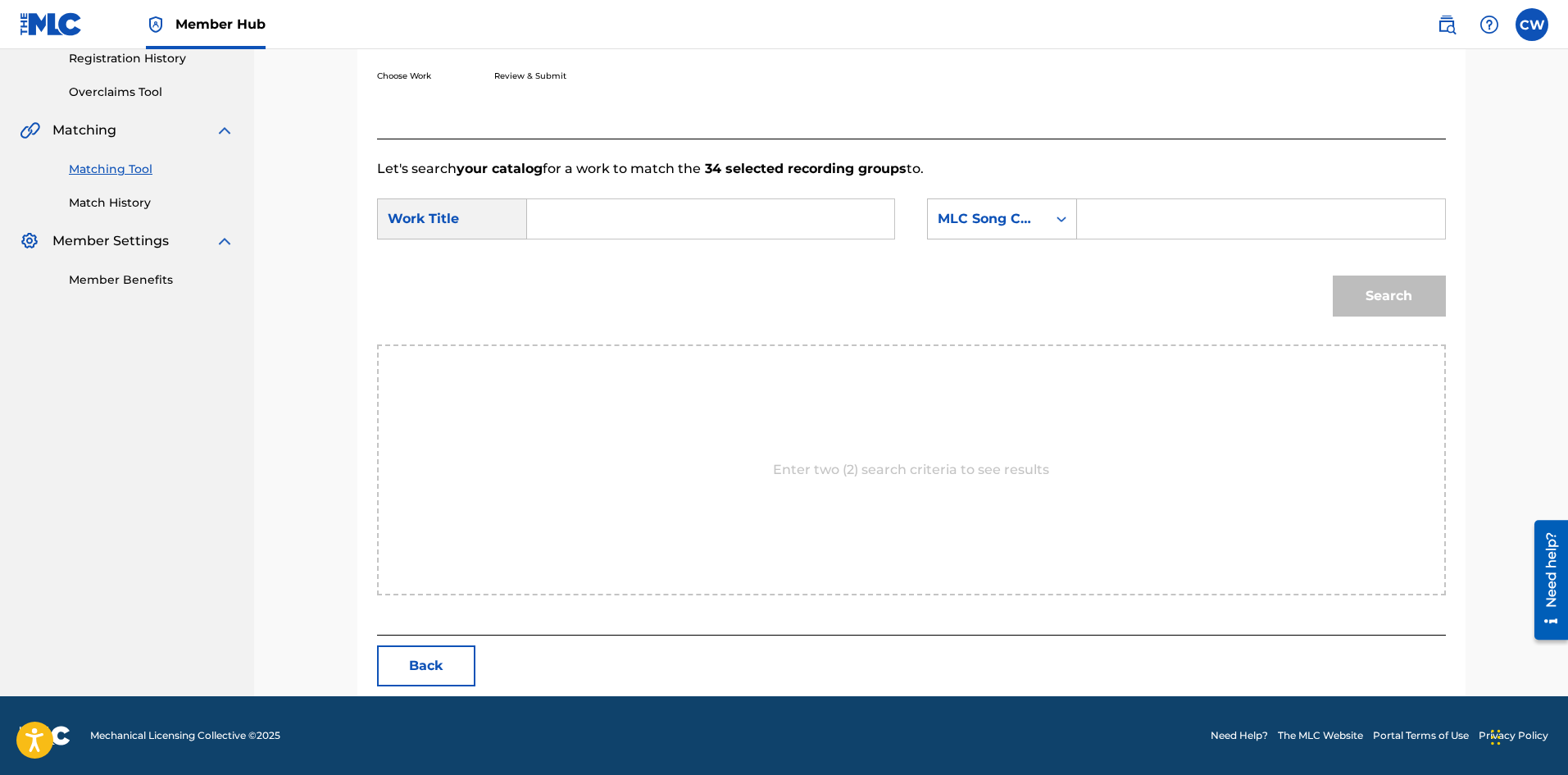
drag, startPoint x: 749, startPoint y: 254, endPoint x: 743, endPoint y: 238, distance: 17.1
drag, startPoint x: 1236, startPoint y: 196, endPoint x: 1227, endPoint y: 209, distance: 15.8
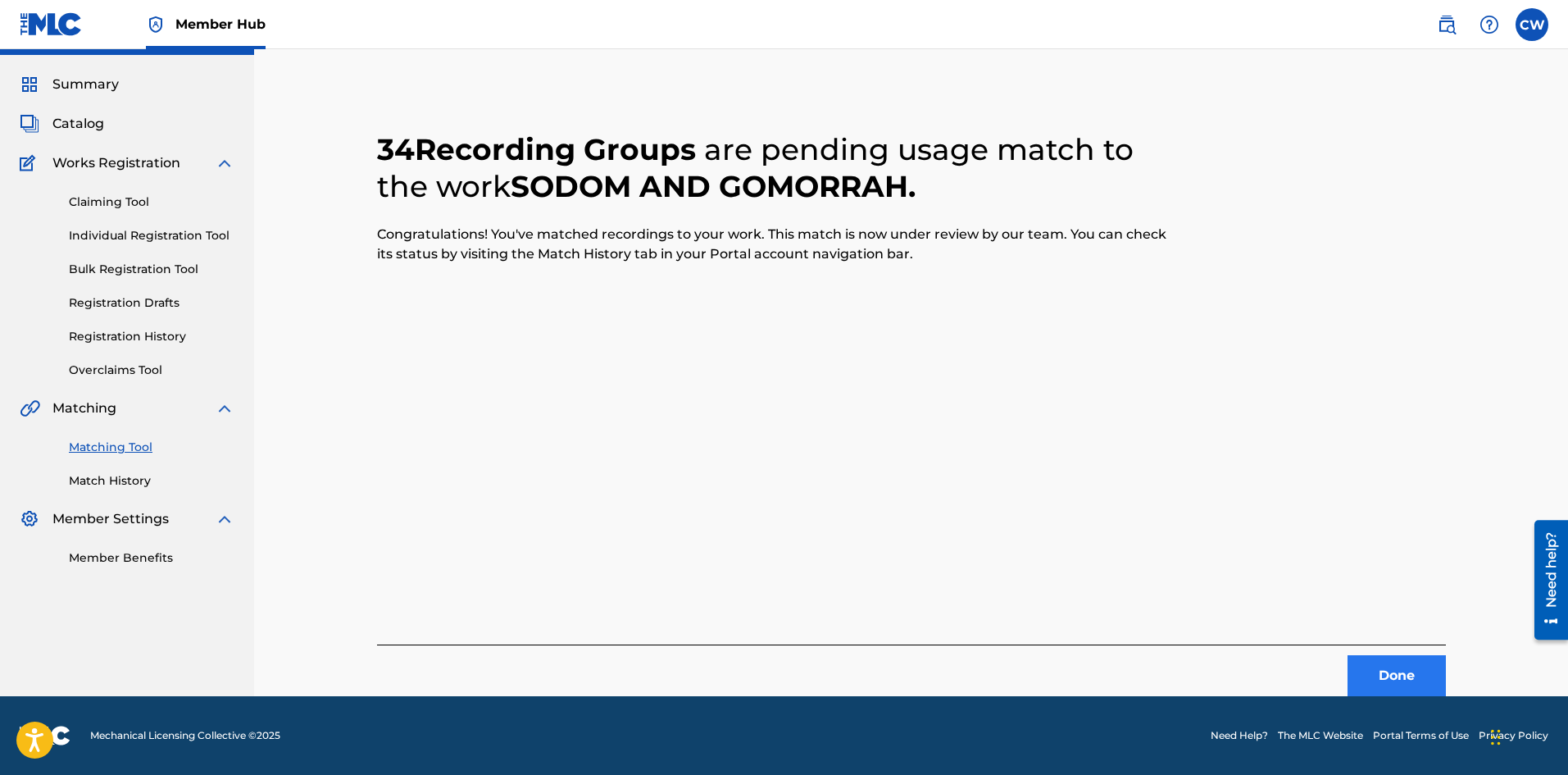
scroll to position [0, 0]
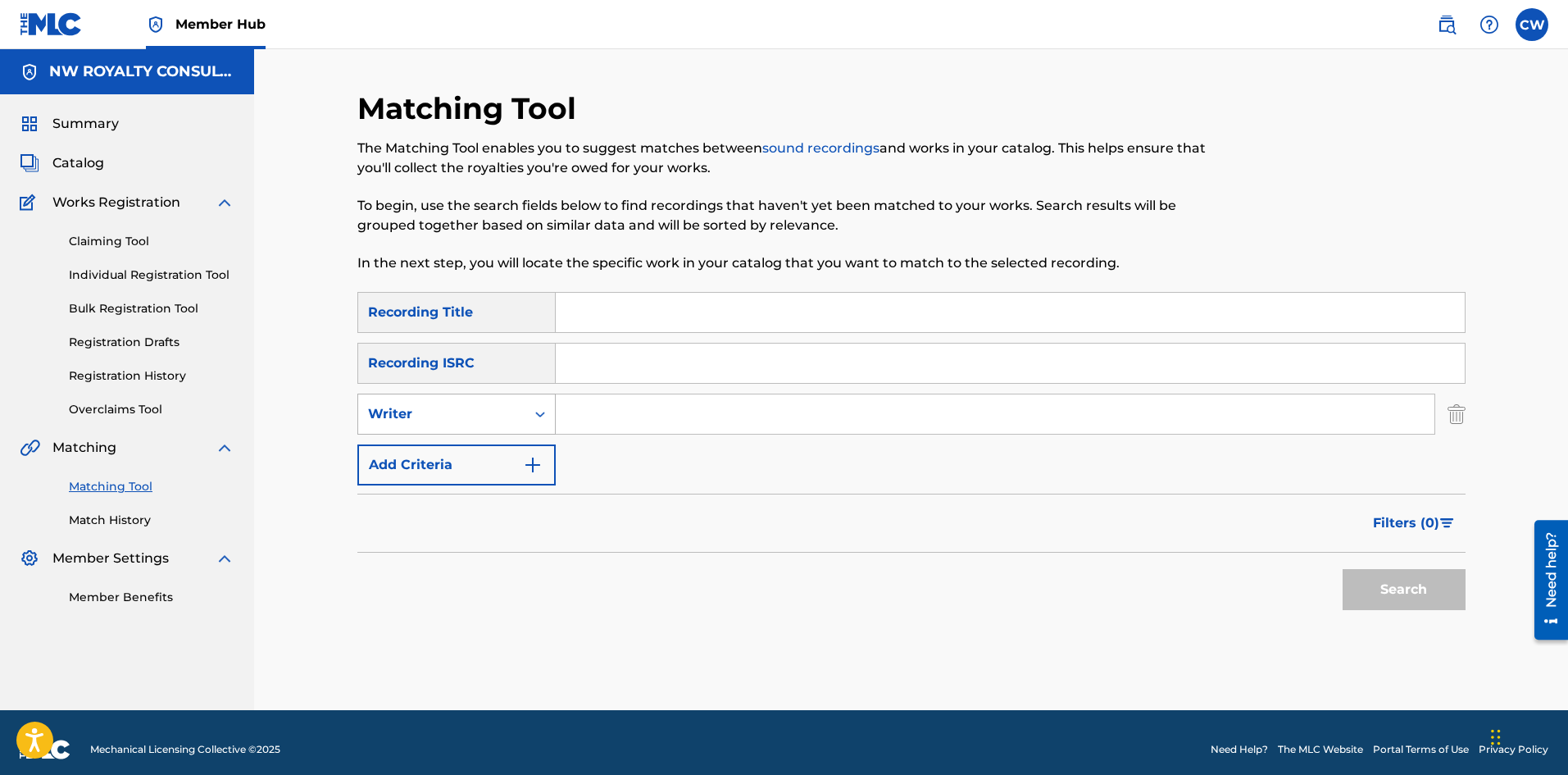
drag, startPoint x: 428, startPoint y: 413, endPoint x: 437, endPoint y: 429, distance: 18.4
drag, startPoint x: 437, startPoint y: 429, endPoint x: 453, endPoint y: 458, distance: 33.1
drag, startPoint x: 699, startPoint y: 336, endPoint x: 698, endPoint y: 323, distance: 13.0
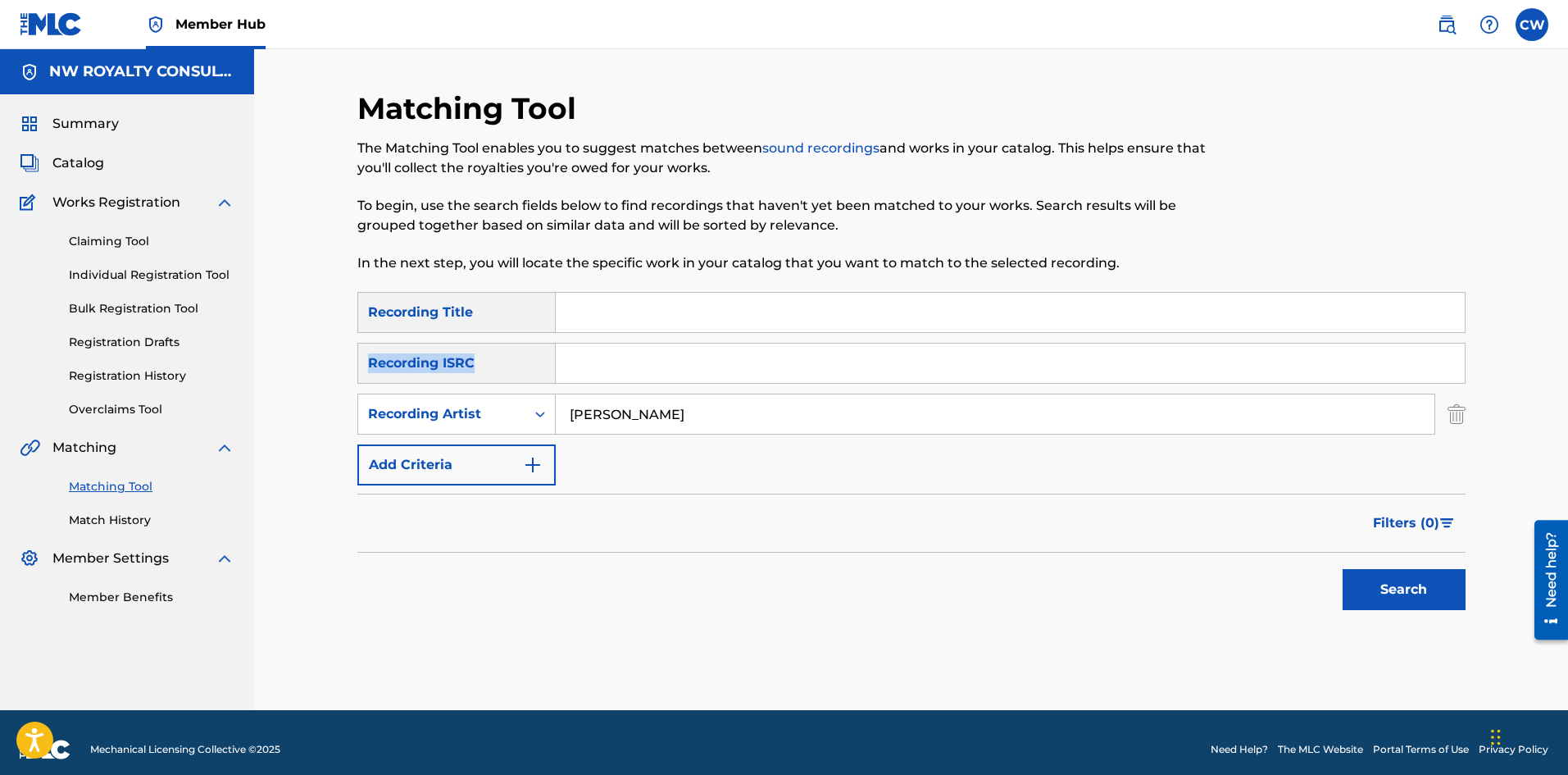
drag, startPoint x: 698, startPoint y: 321, endPoint x: 798, endPoint y: 331, distance: 100.5
drag, startPoint x: 678, startPoint y: 393, endPoint x: 646, endPoint y: 410, distance: 36.2
drag, startPoint x: 675, startPoint y: 314, endPoint x: 710, endPoint y: 327, distance: 37.3
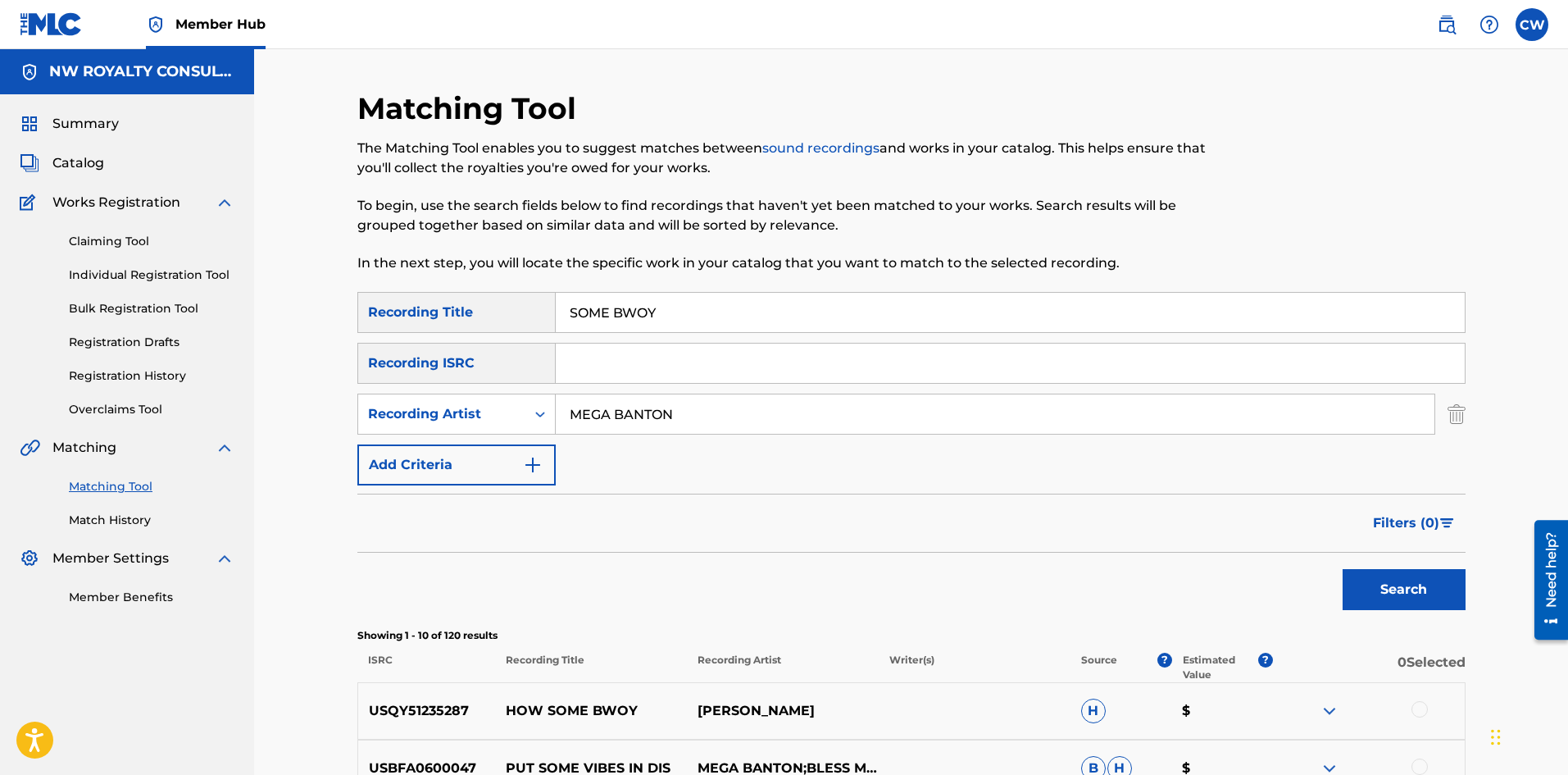
drag, startPoint x: 1423, startPoint y: 710, endPoint x: 1411, endPoint y: 710, distance: 12.0
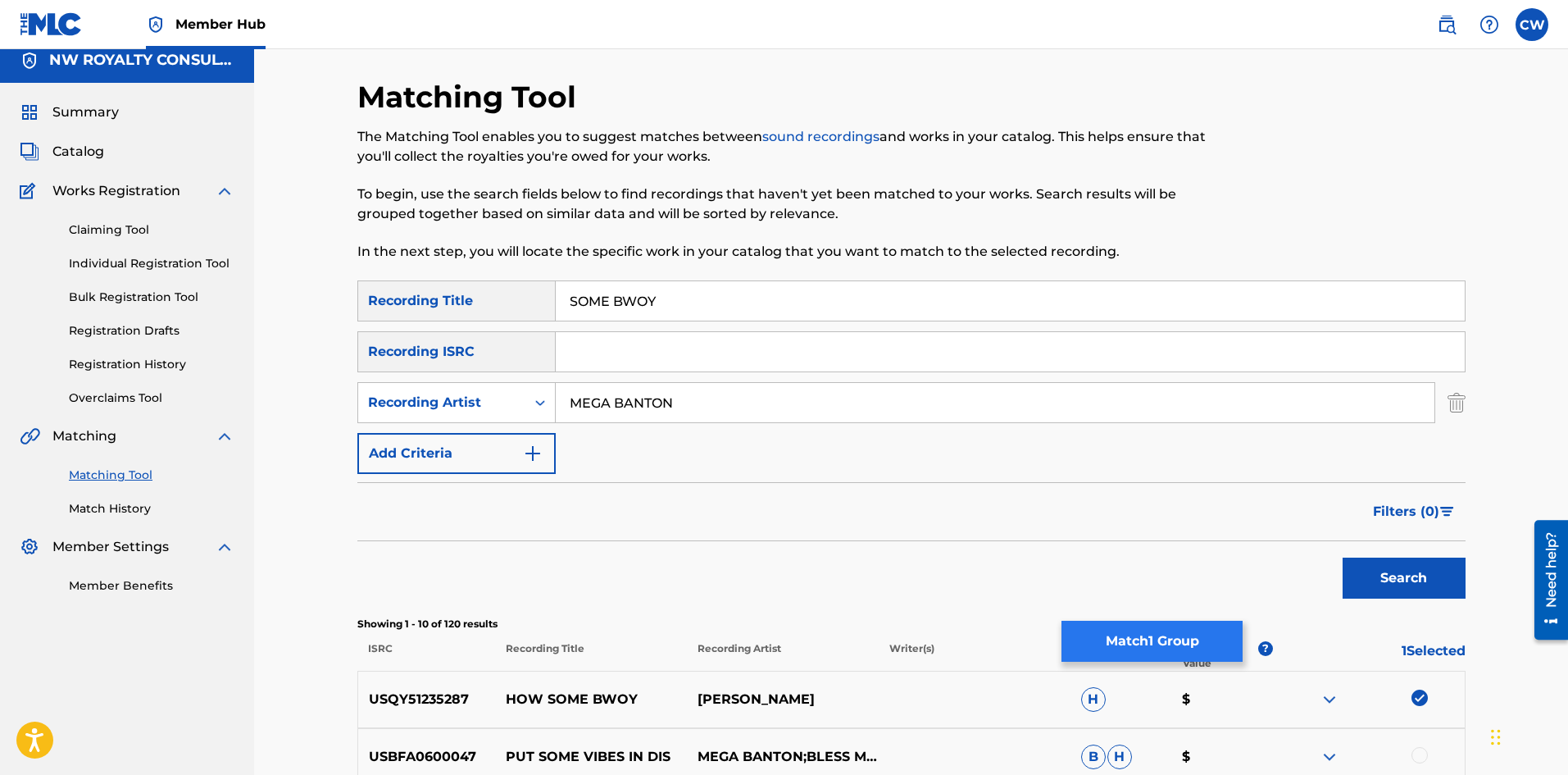
scroll to position [82, 0]
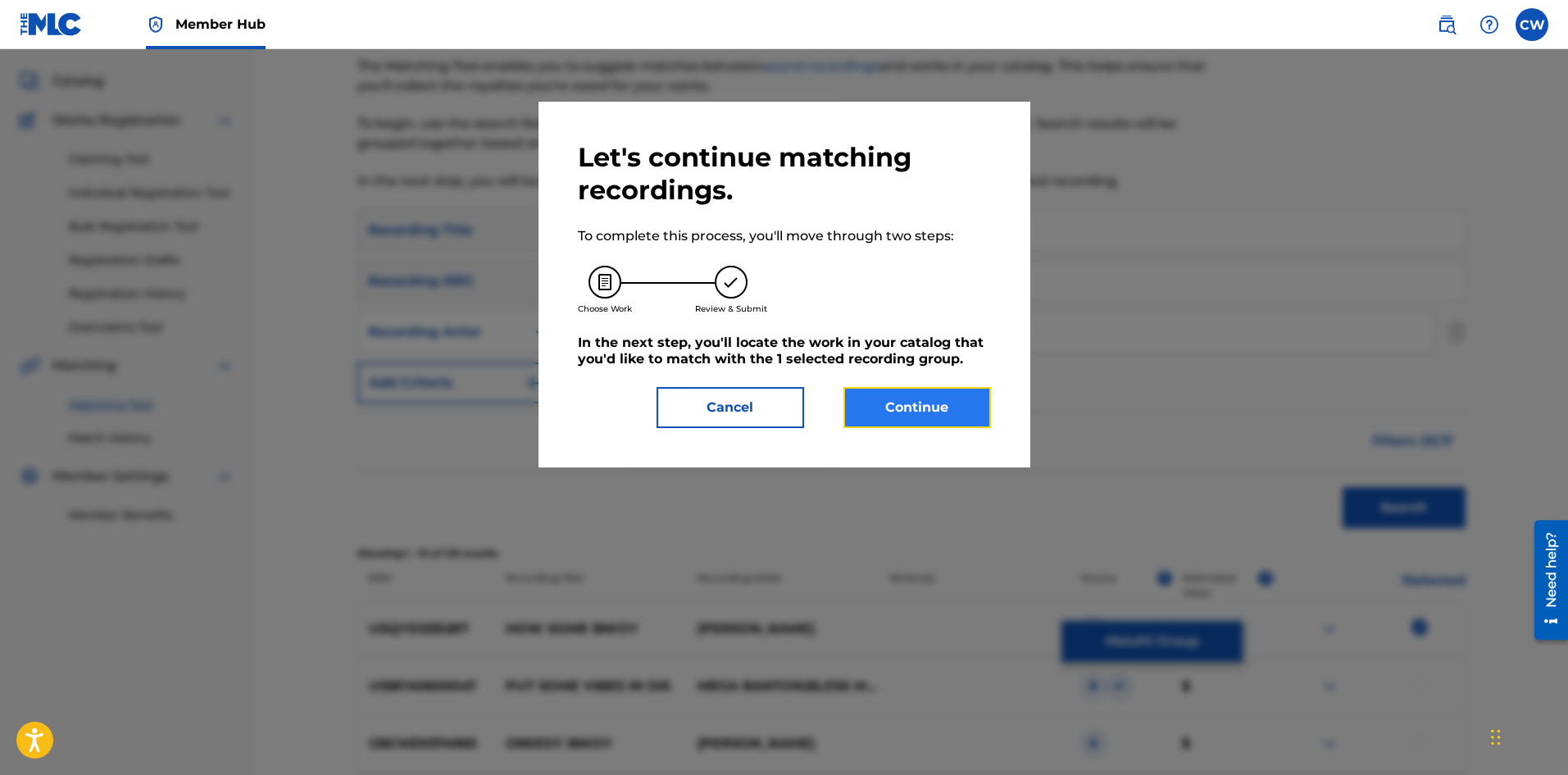
drag, startPoint x: 936, startPoint y: 400, endPoint x: 920, endPoint y: 394, distance: 17.1
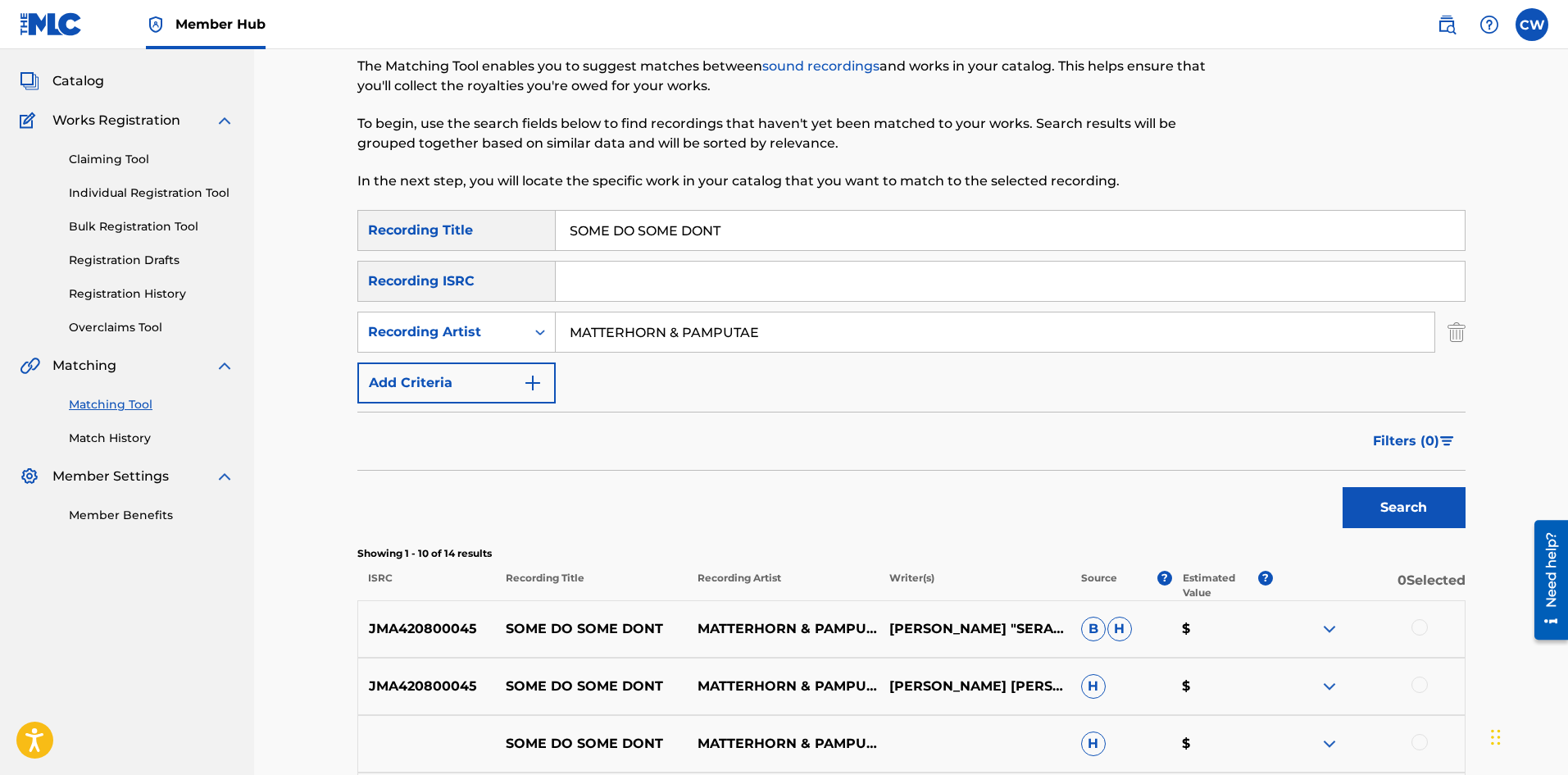
drag, startPoint x: 1433, startPoint y: 622, endPoint x: 1420, endPoint y: 613, distance: 15.8
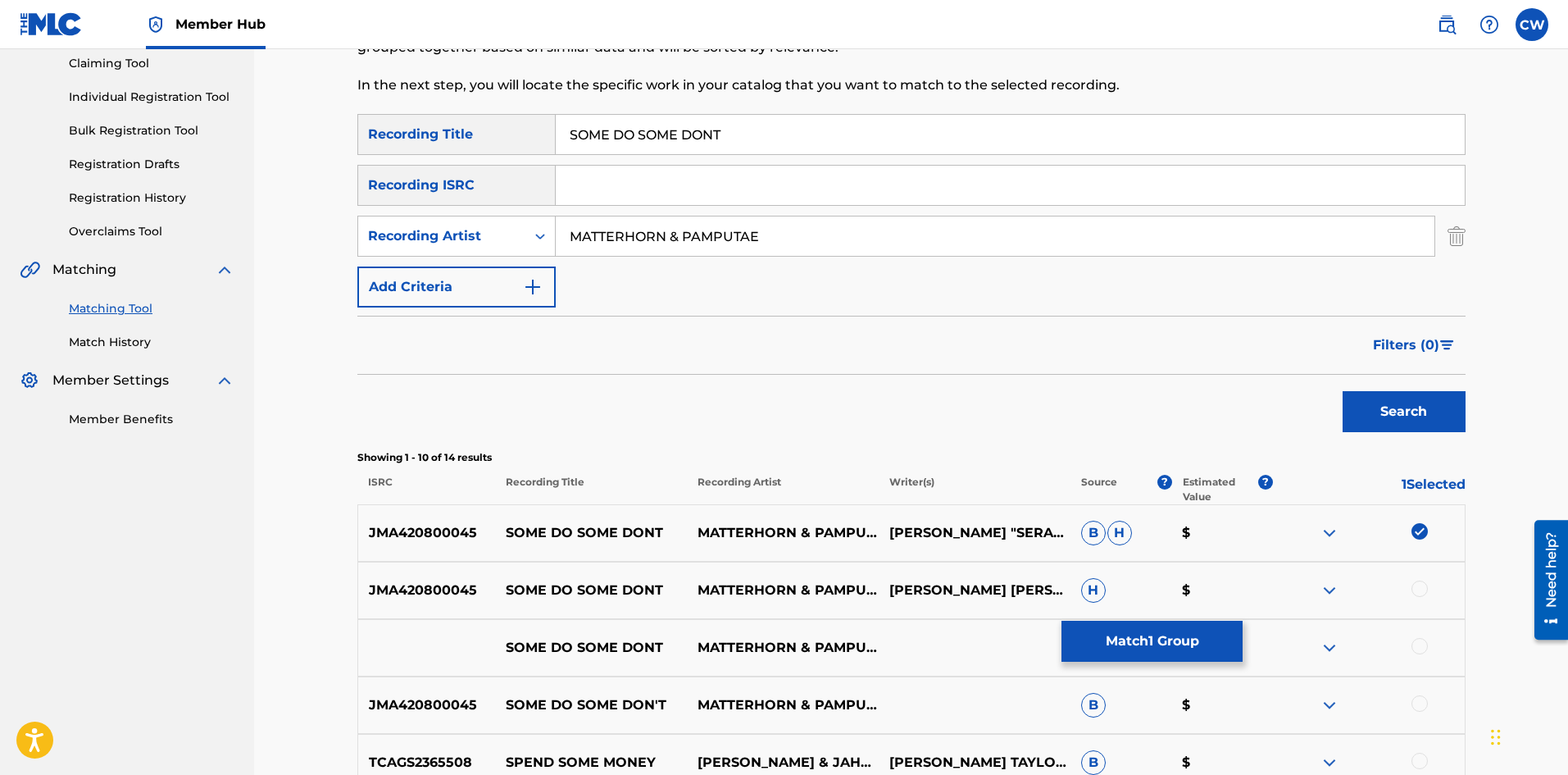
scroll to position [328, 0]
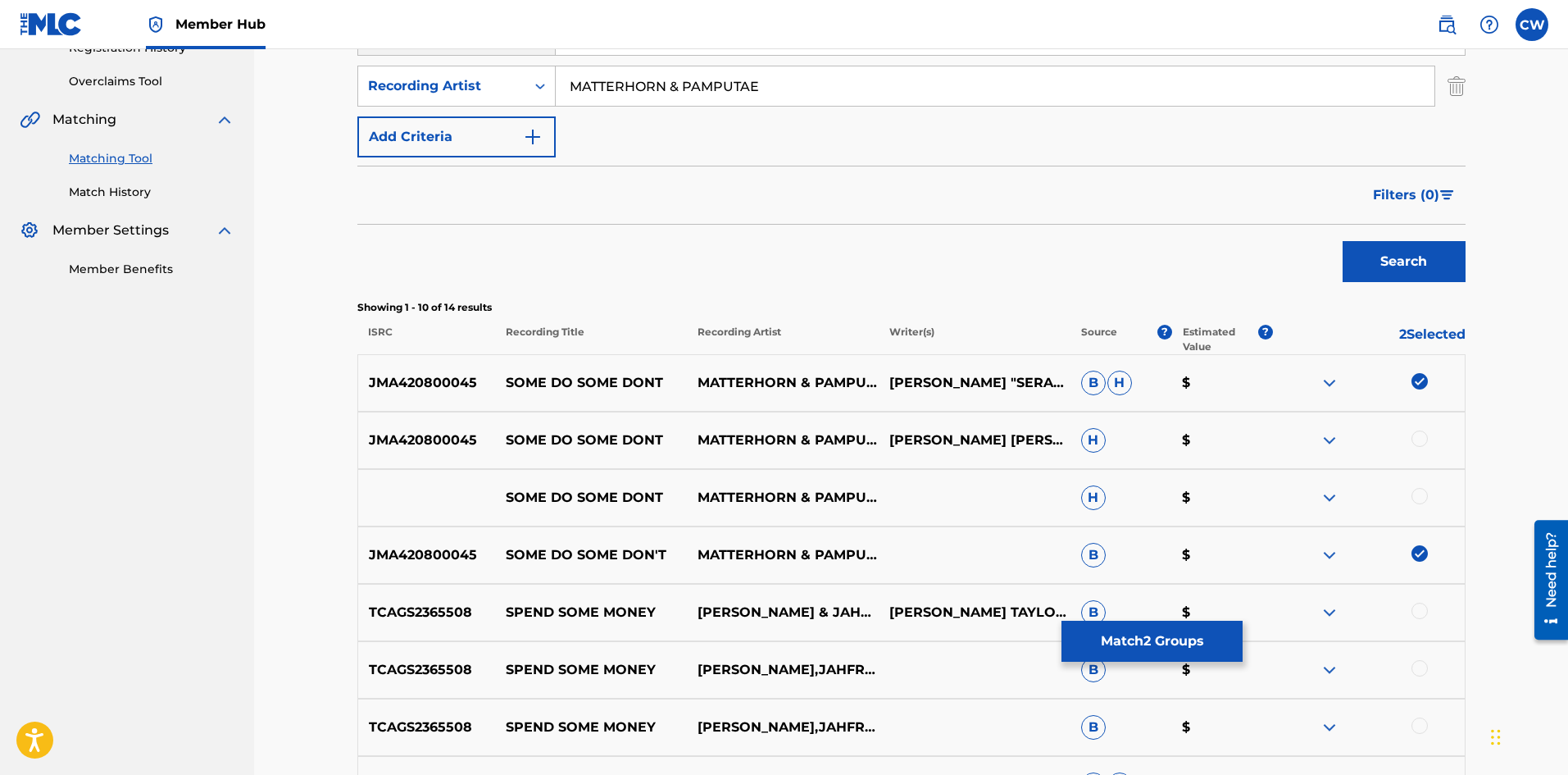
drag, startPoint x: 1420, startPoint y: 495, endPoint x: 1436, endPoint y: 485, distance: 18.9
drag, startPoint x: 1176, startPoint y: 639, endPoint x: 1167, endPoint y: 637, distance: 9.2
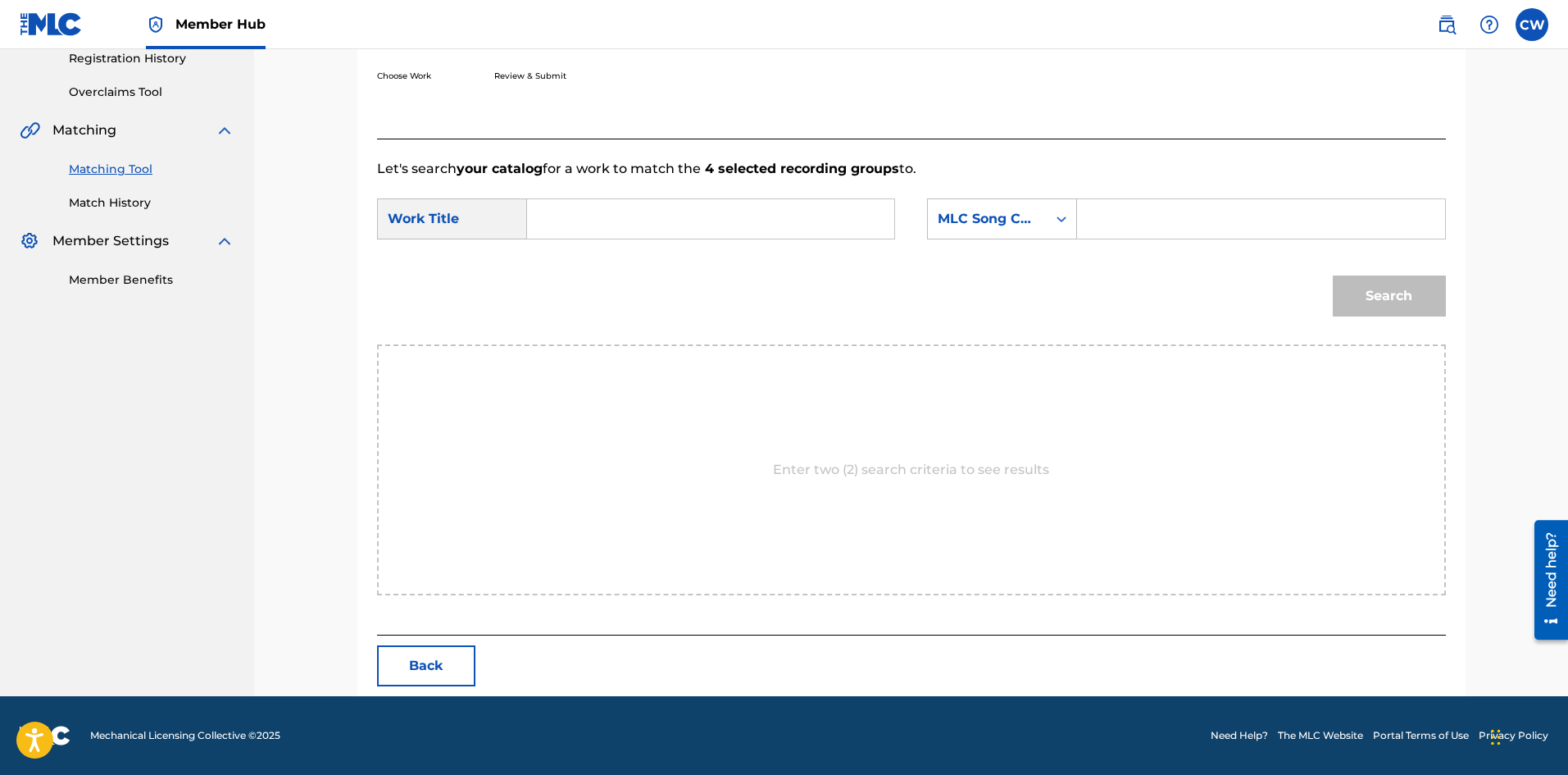
scroll to position [317, 0]
drag, startPoint x: 1217, startPoint y: 244, endPoint x: 1214, endPoint y: 228, distance: 16.3
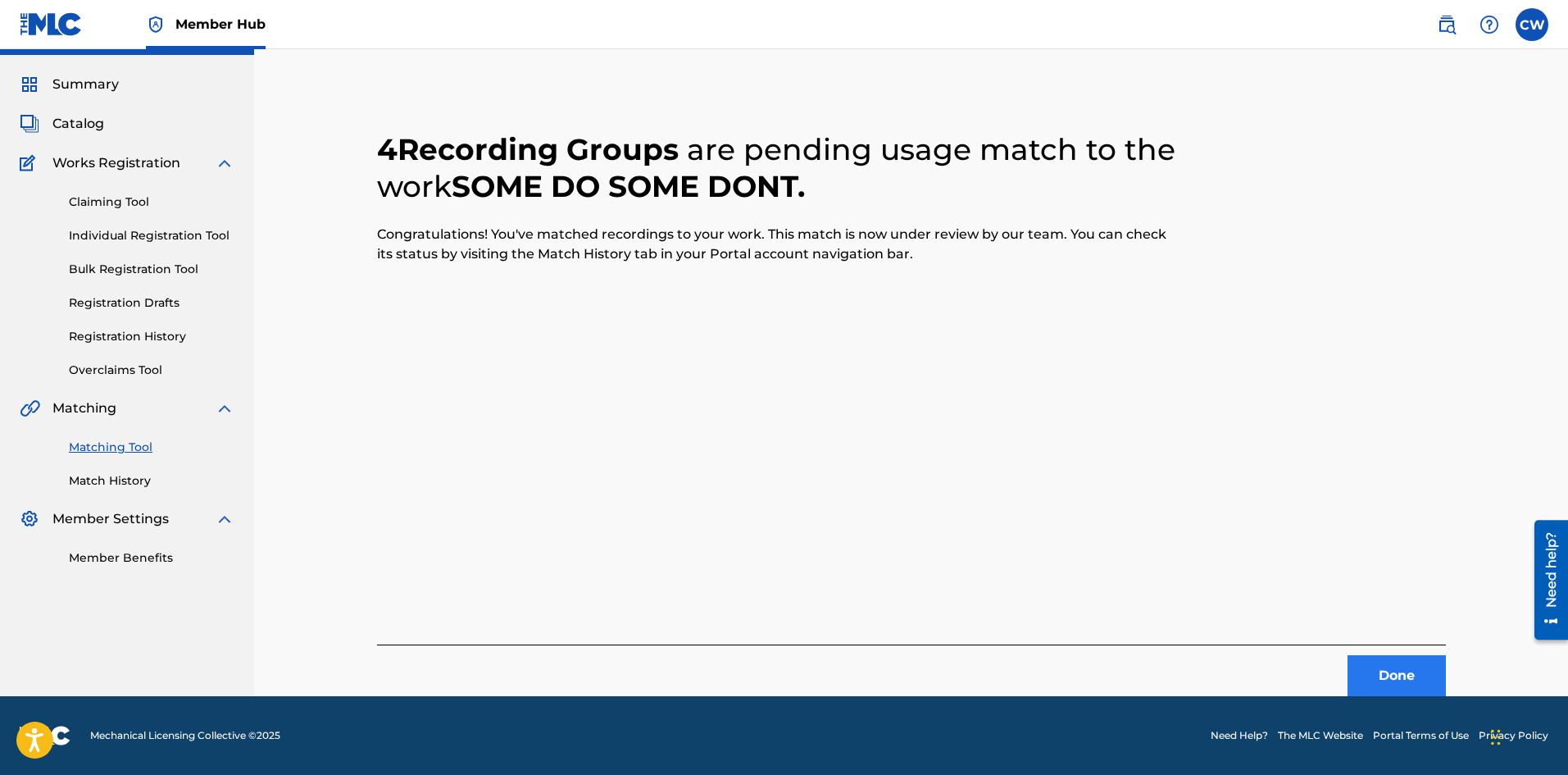
scroll to position [0, 0]
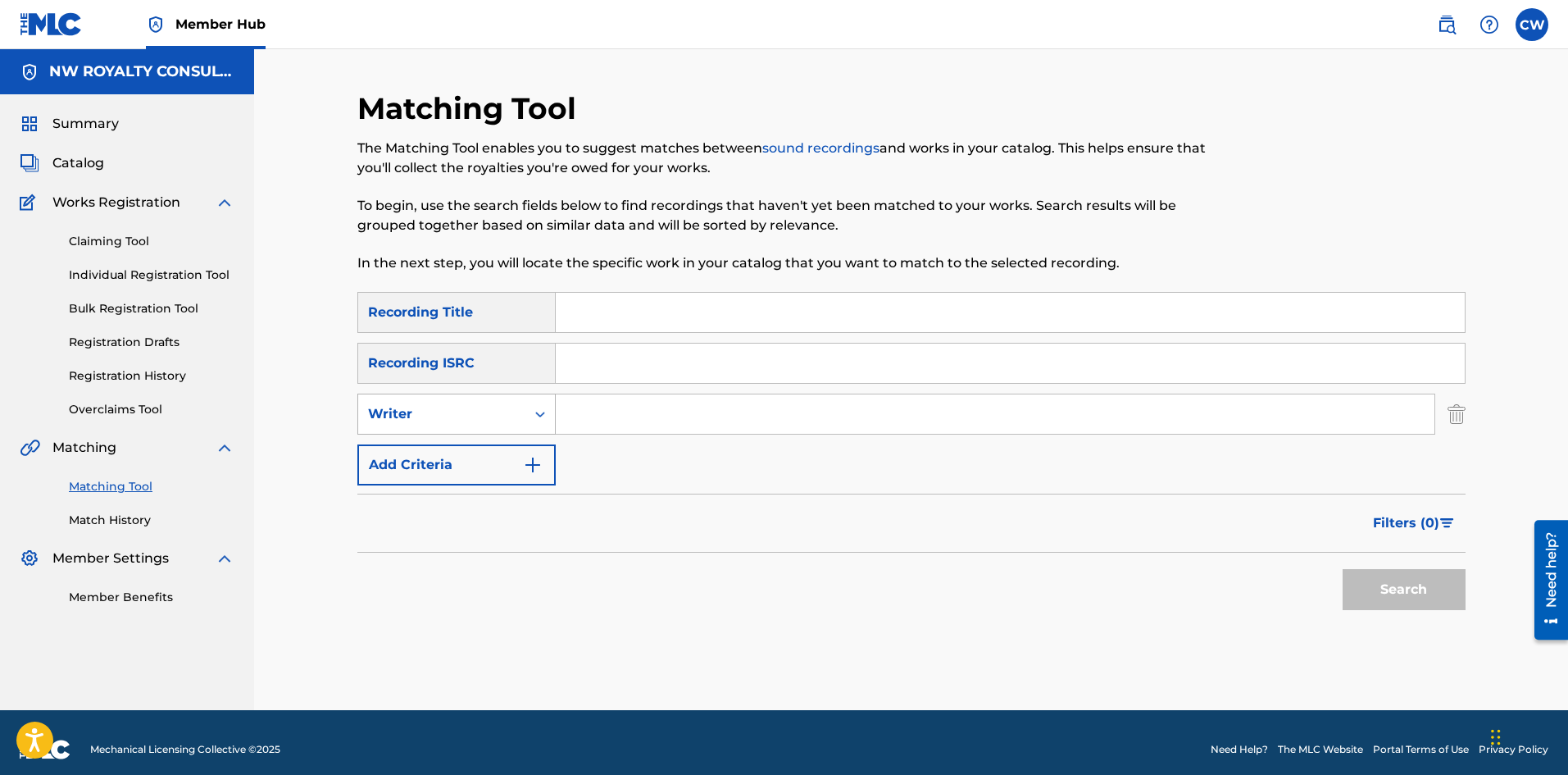
drag, startPoint x: 507, startPoint y: 409, endPoint x: 478, endPoint y: 430, distance: 35.8
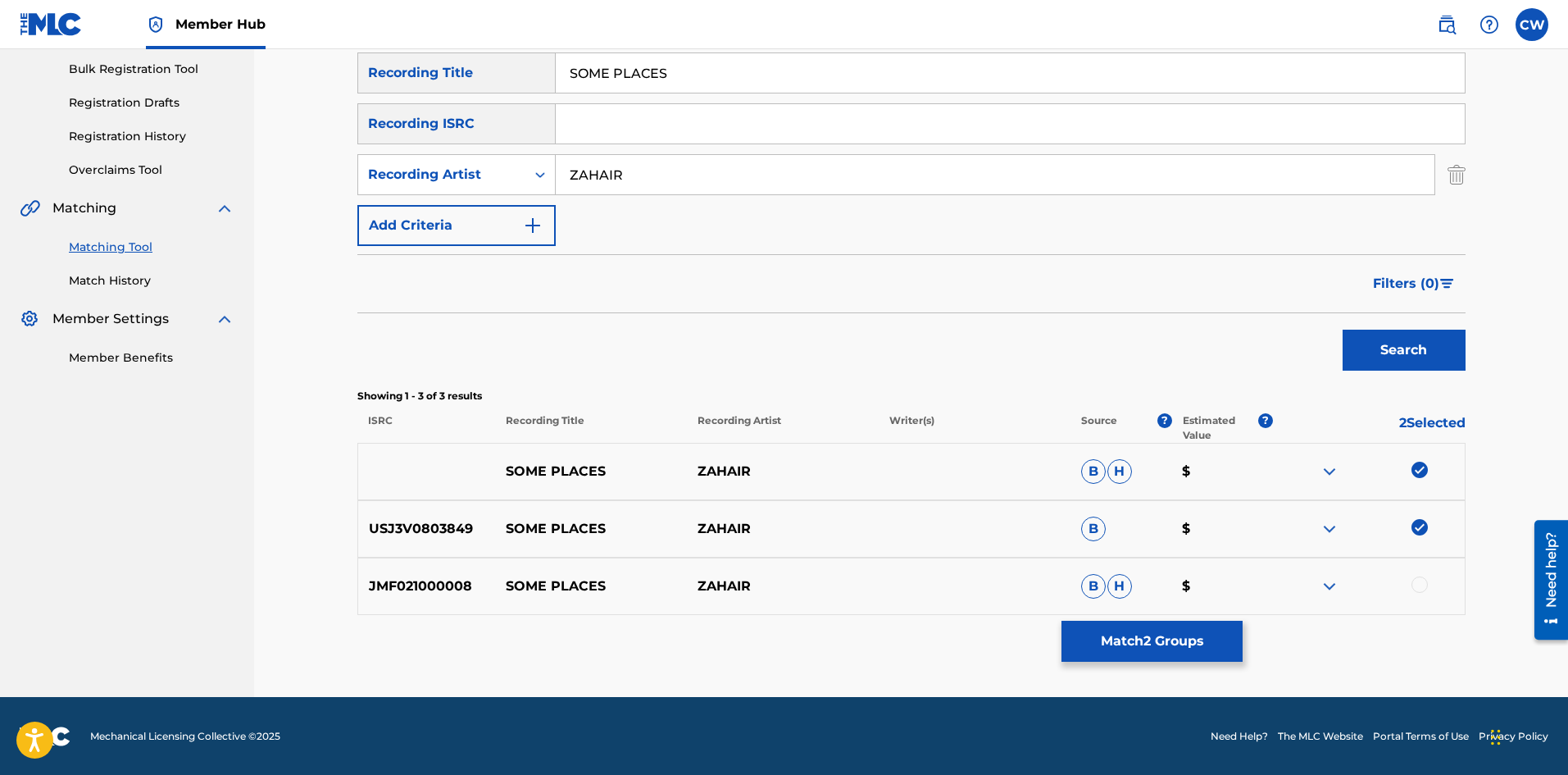
scroll to position [240, 0]
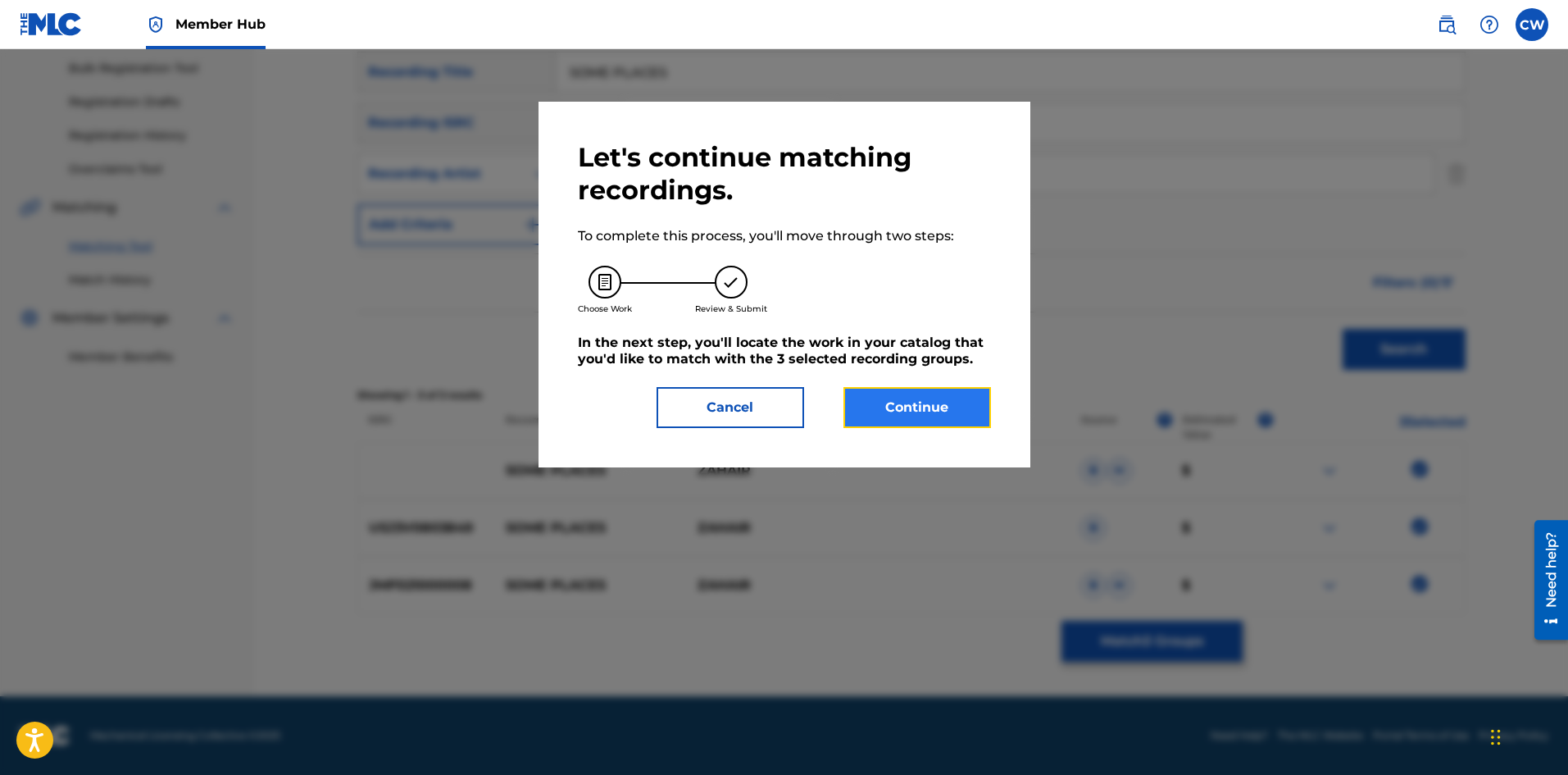
drag, startPoint x: 959, startPoint y: 411, endPoint x: 950, endPoint y: 396, distance: 17.5
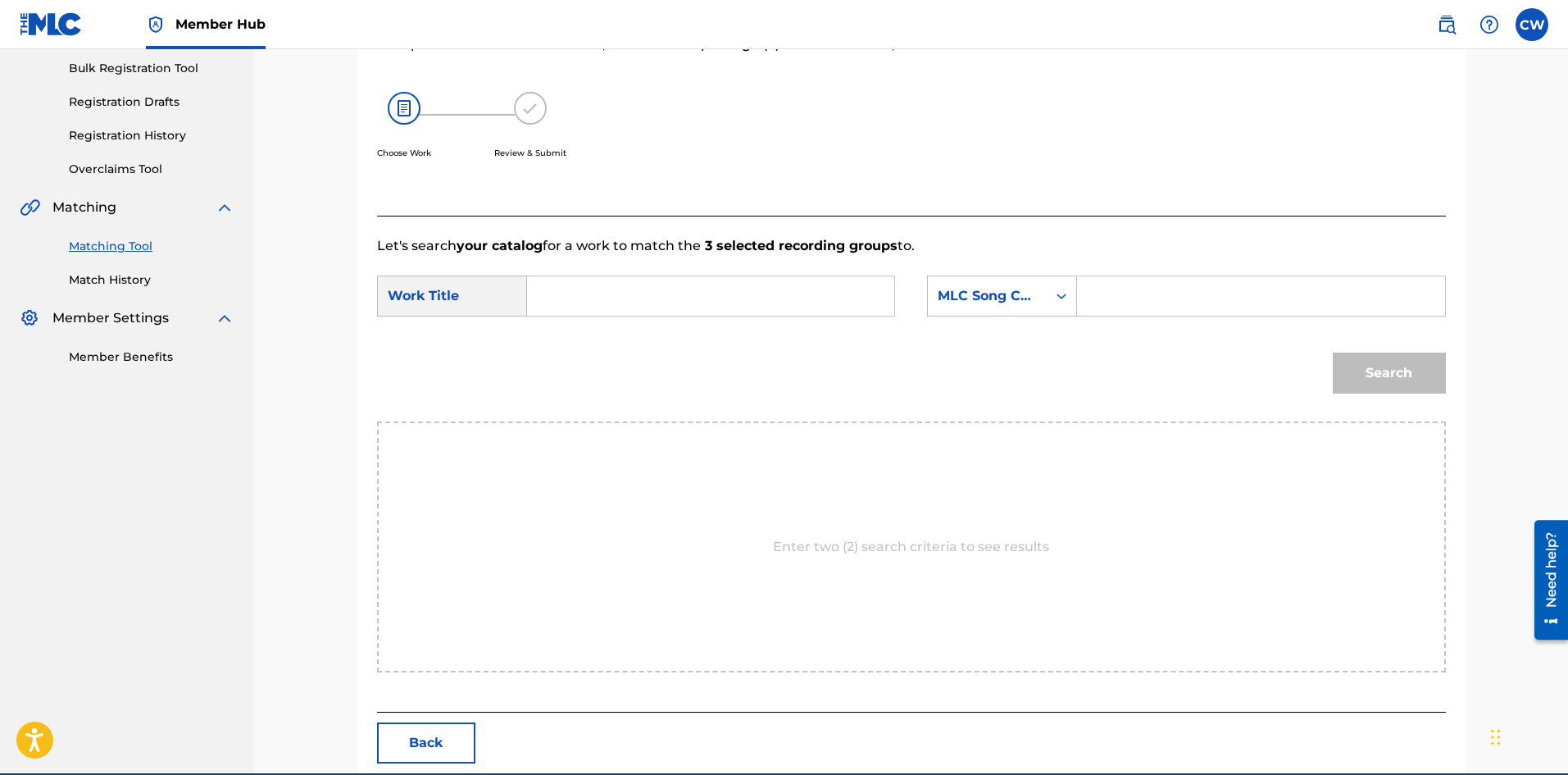
drag, startPoint x: 585, startPoint y: 310, endPoint x: 596, endPoint y: 288, distance: 24.6
drag, startPoint x: 1349, startPoint y: 307, endPoint x: 1048, endPoint y: 307, distance: 301.0
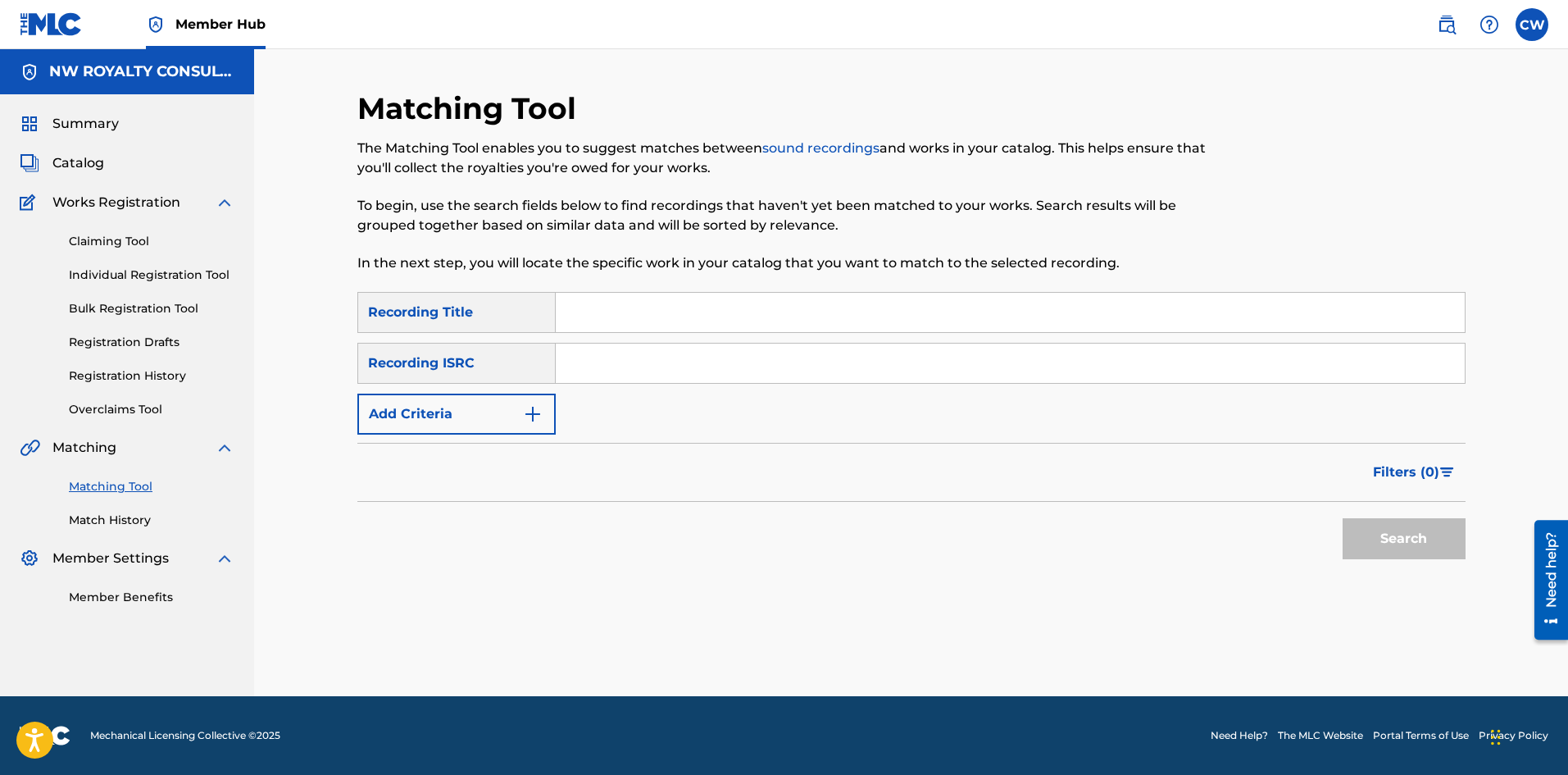
scroll to position [0, 0]
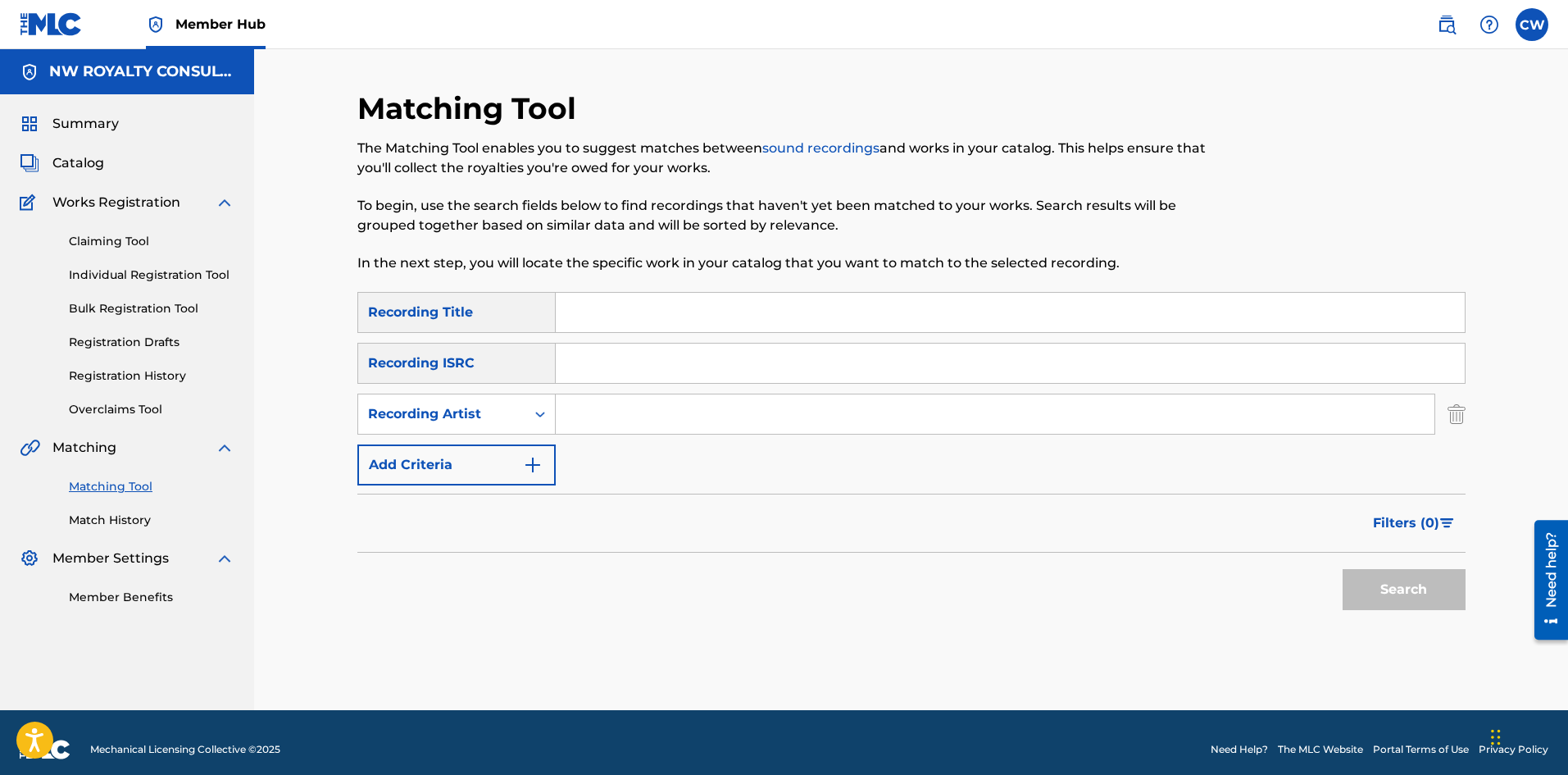
drag, startPoint x: 577, startPoint y: 407, endPoint x: 598, endPoint y: 414, distance: 22.1
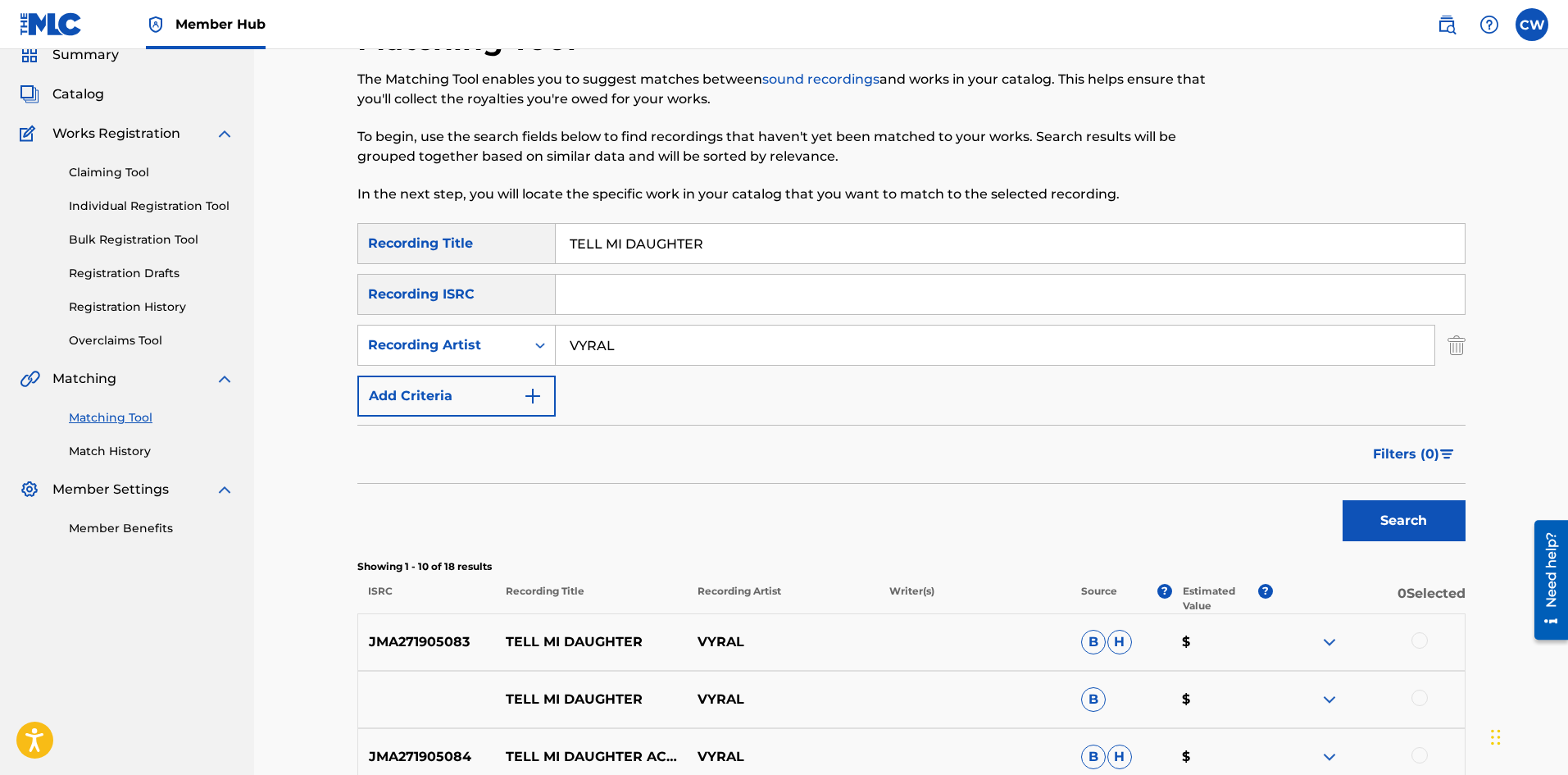
scroll to position [164, 0]
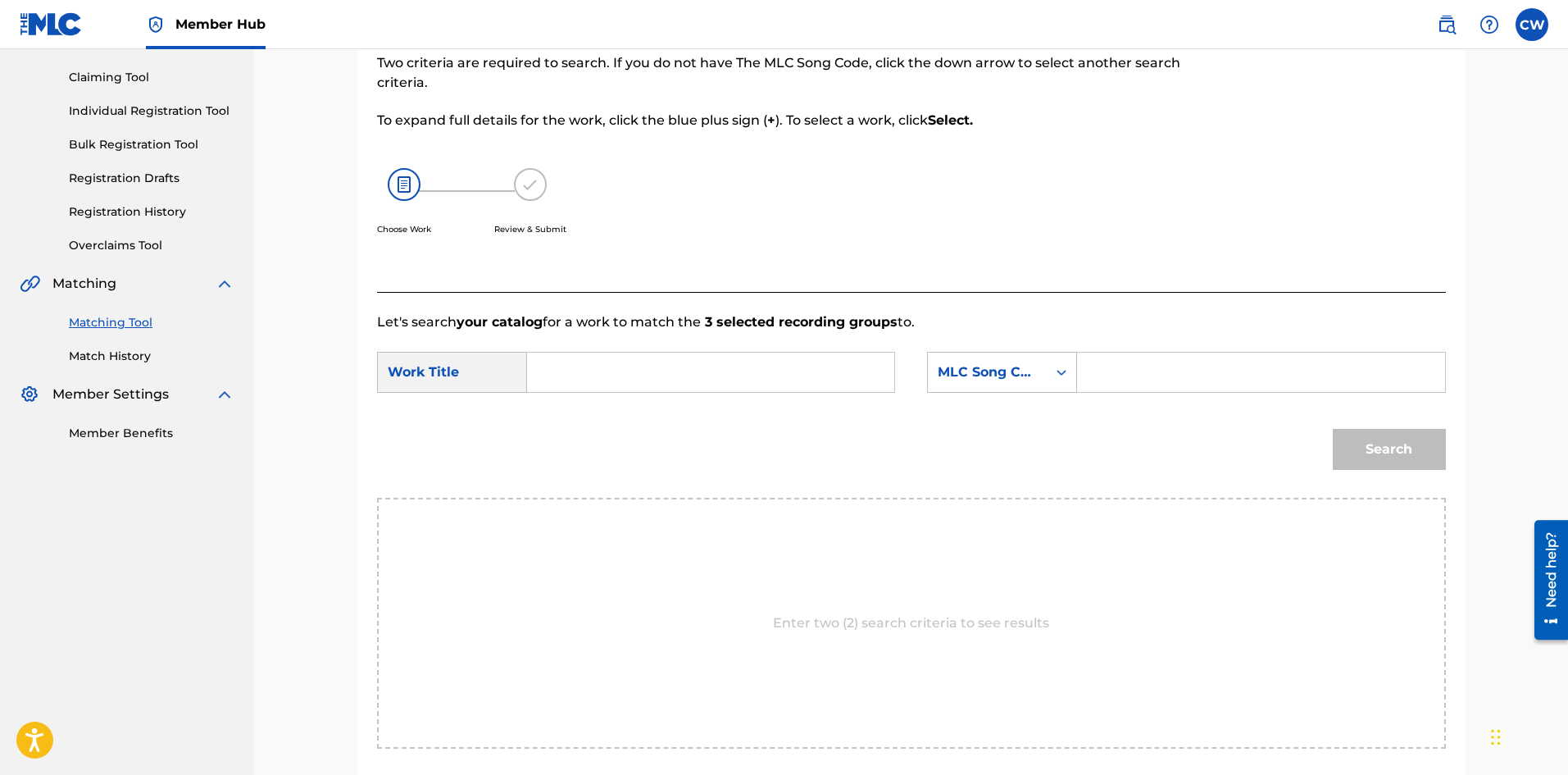
drag, startPoint x: 766, startPoint y: 354, endPoint x: 757, endPoint y: 358, distance: 9.8
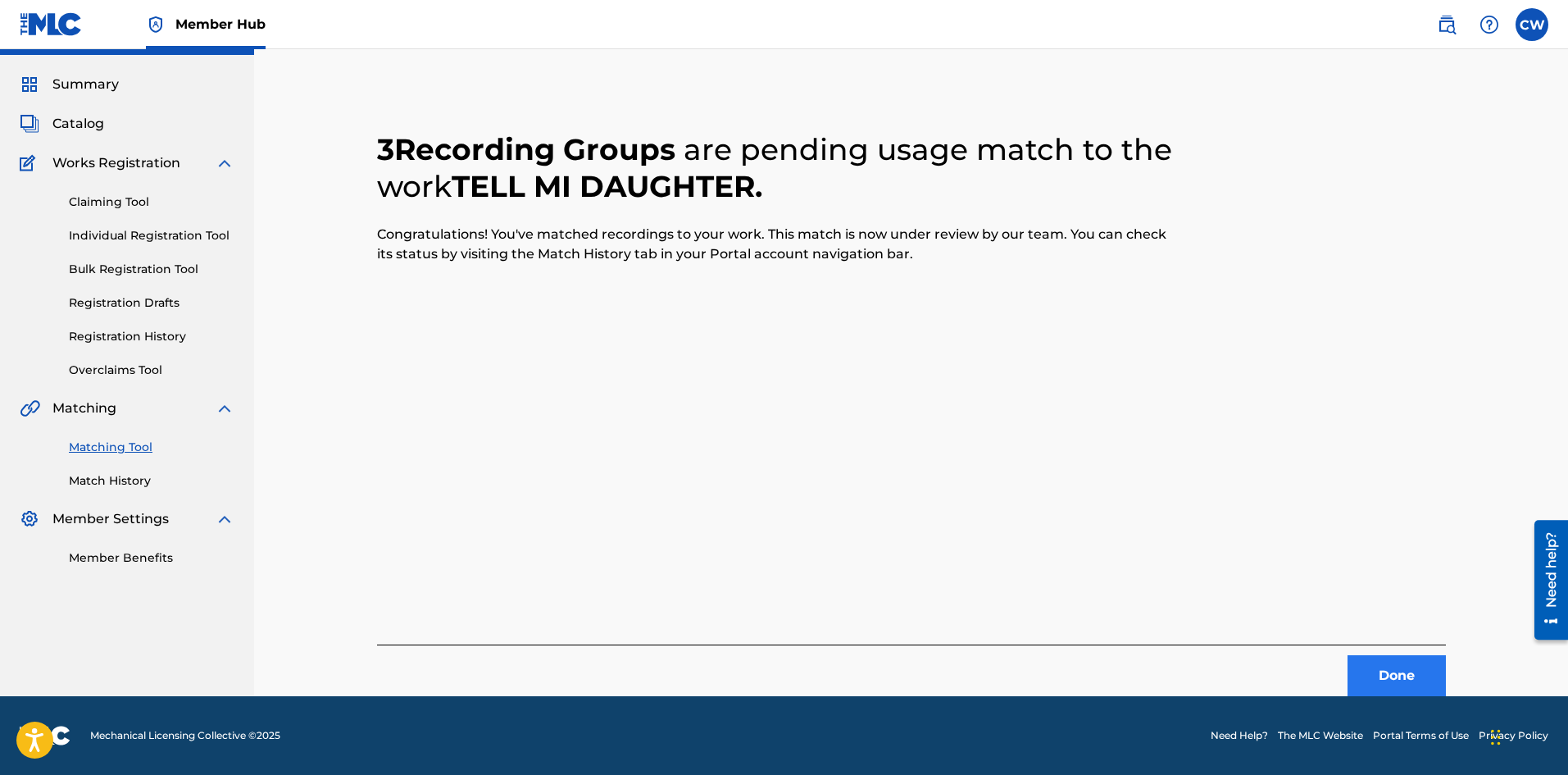
scroll to position [0, 0]
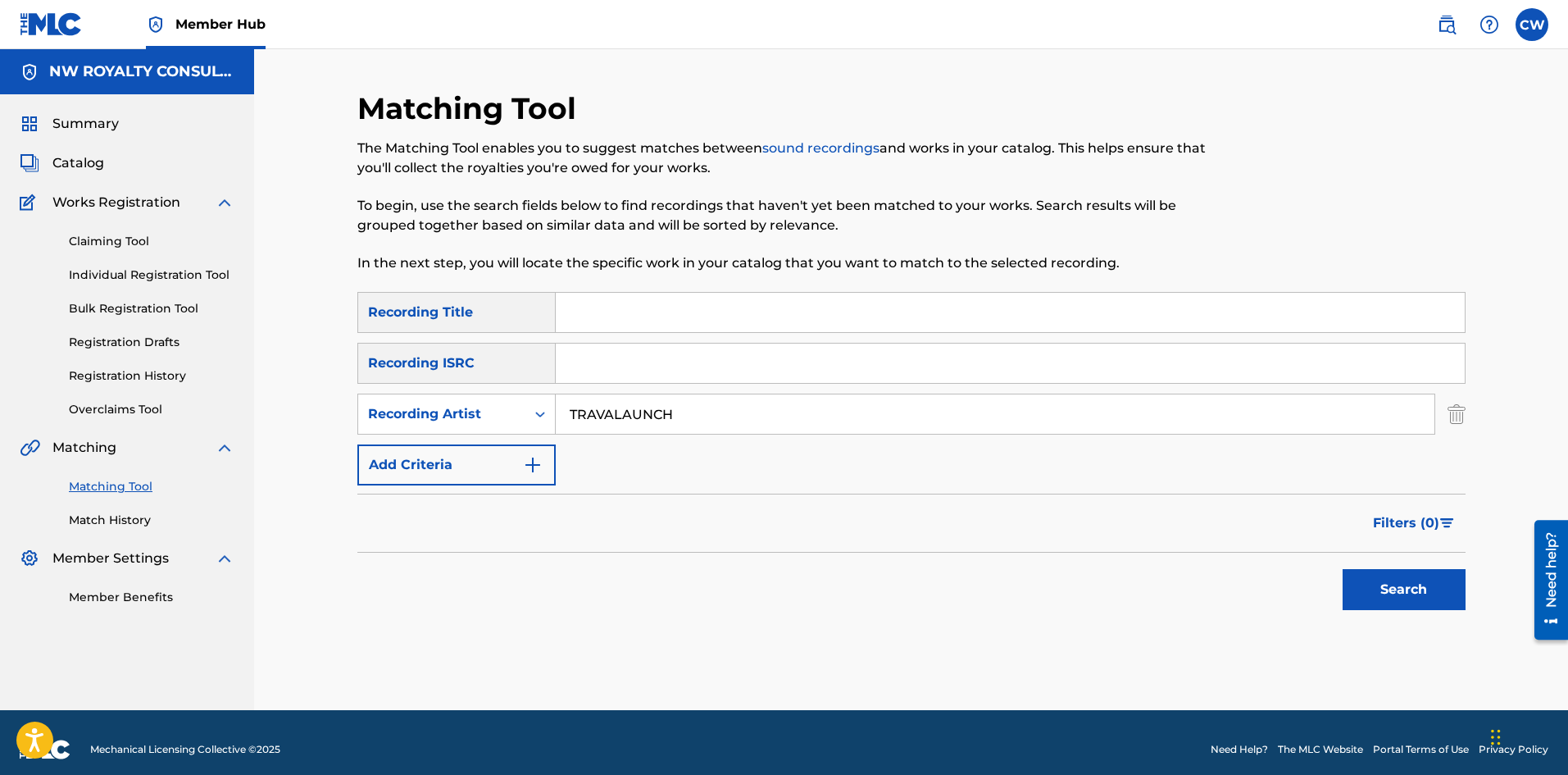
drag, startPoint x: 603, startPoint y: 309, endPoint x: 647, endPoint y: 320, distance: 45.4
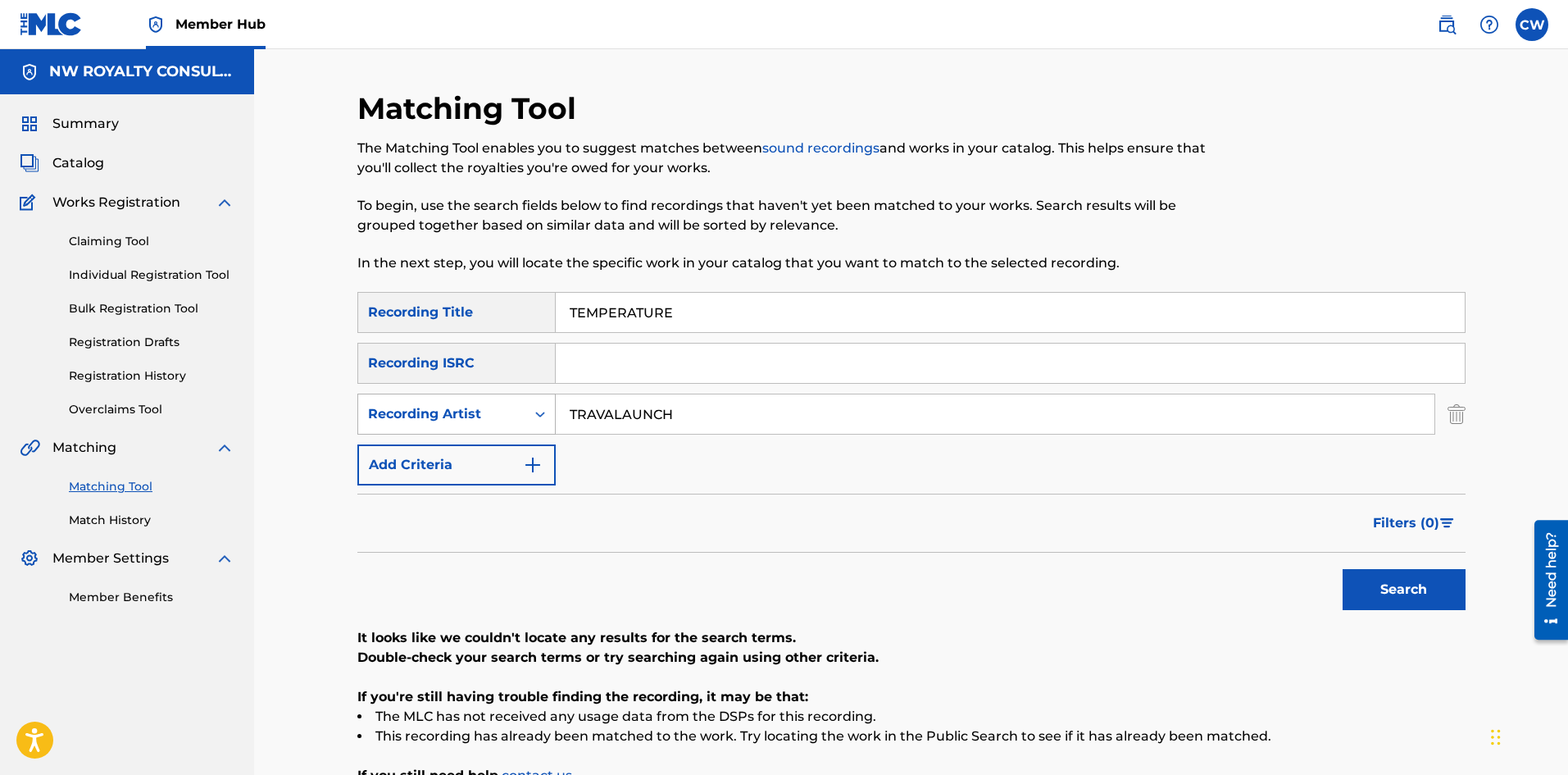
drag, startPoint x: 742, startPoint y: 419, endPoint x: 488, endPoint y: 414, distance: 254.0
drag, startPoint x: 850, startPoint y: 317, endPoint x: 432, endPoint y: 334, distance: 418.3
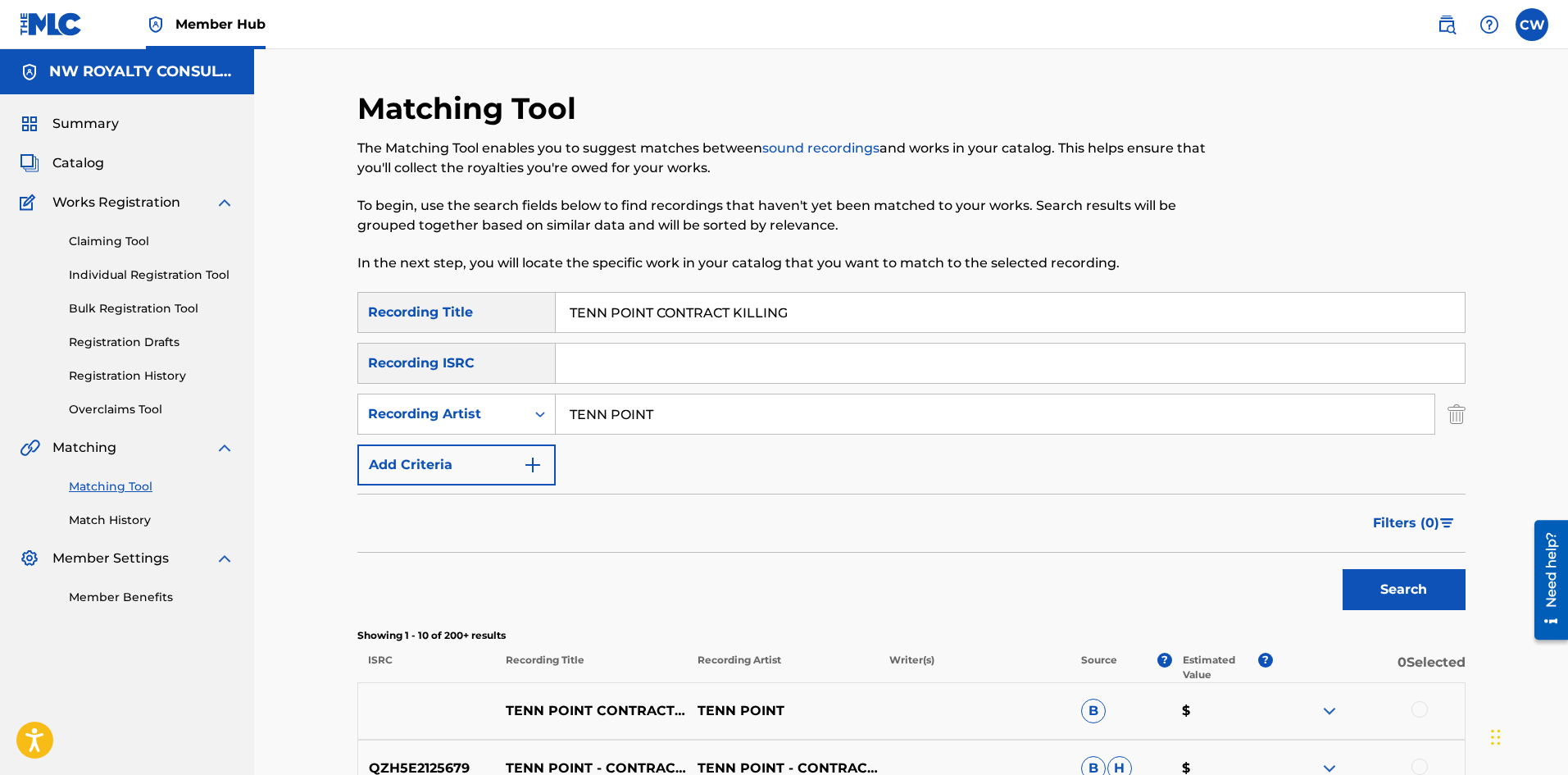
drag, startPoint x: 1384, startPoint y: 709, endPoint x: 1414, endPoint y: 709, distance: 30.0
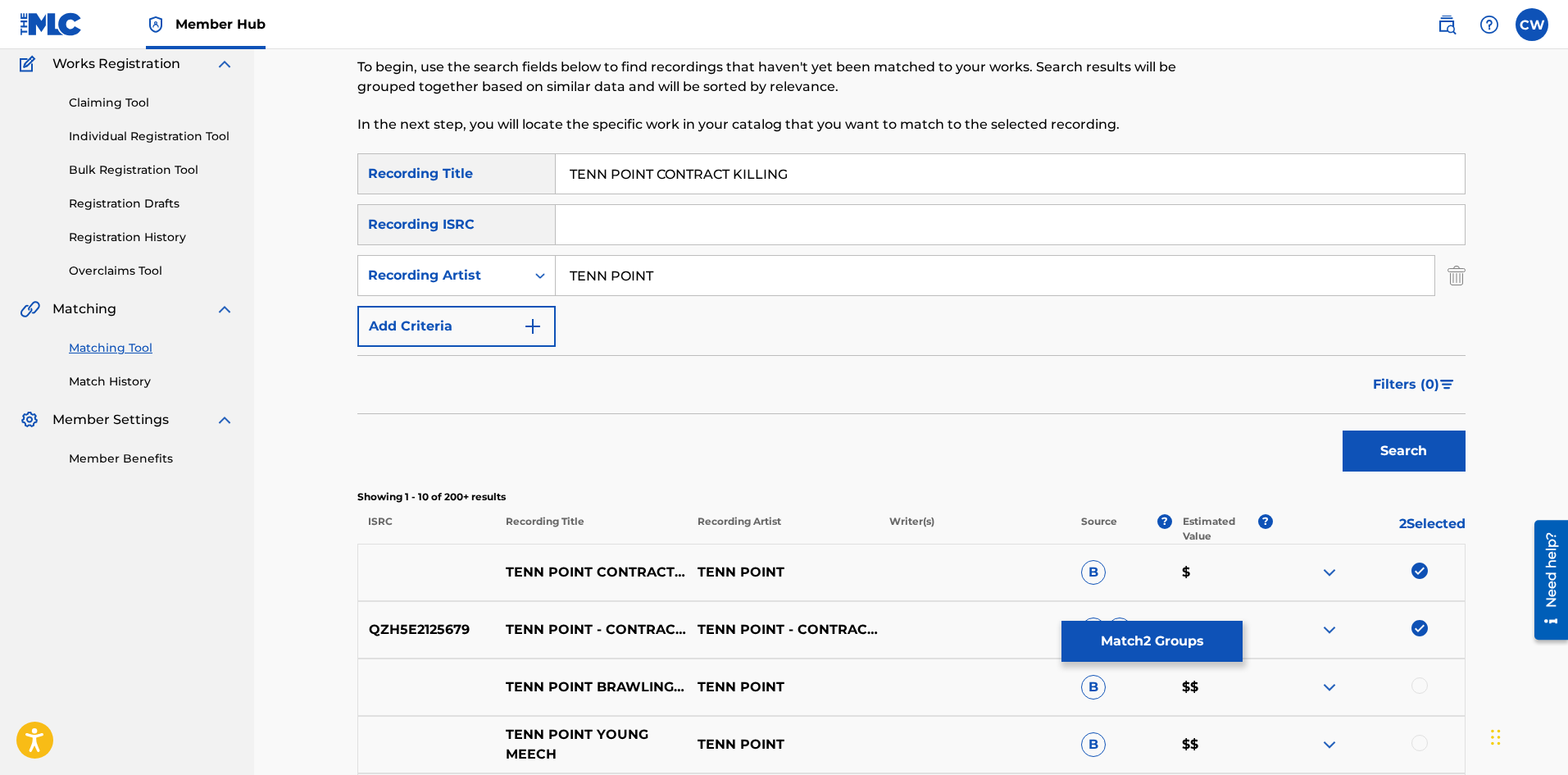
scroll to position [164, 0]
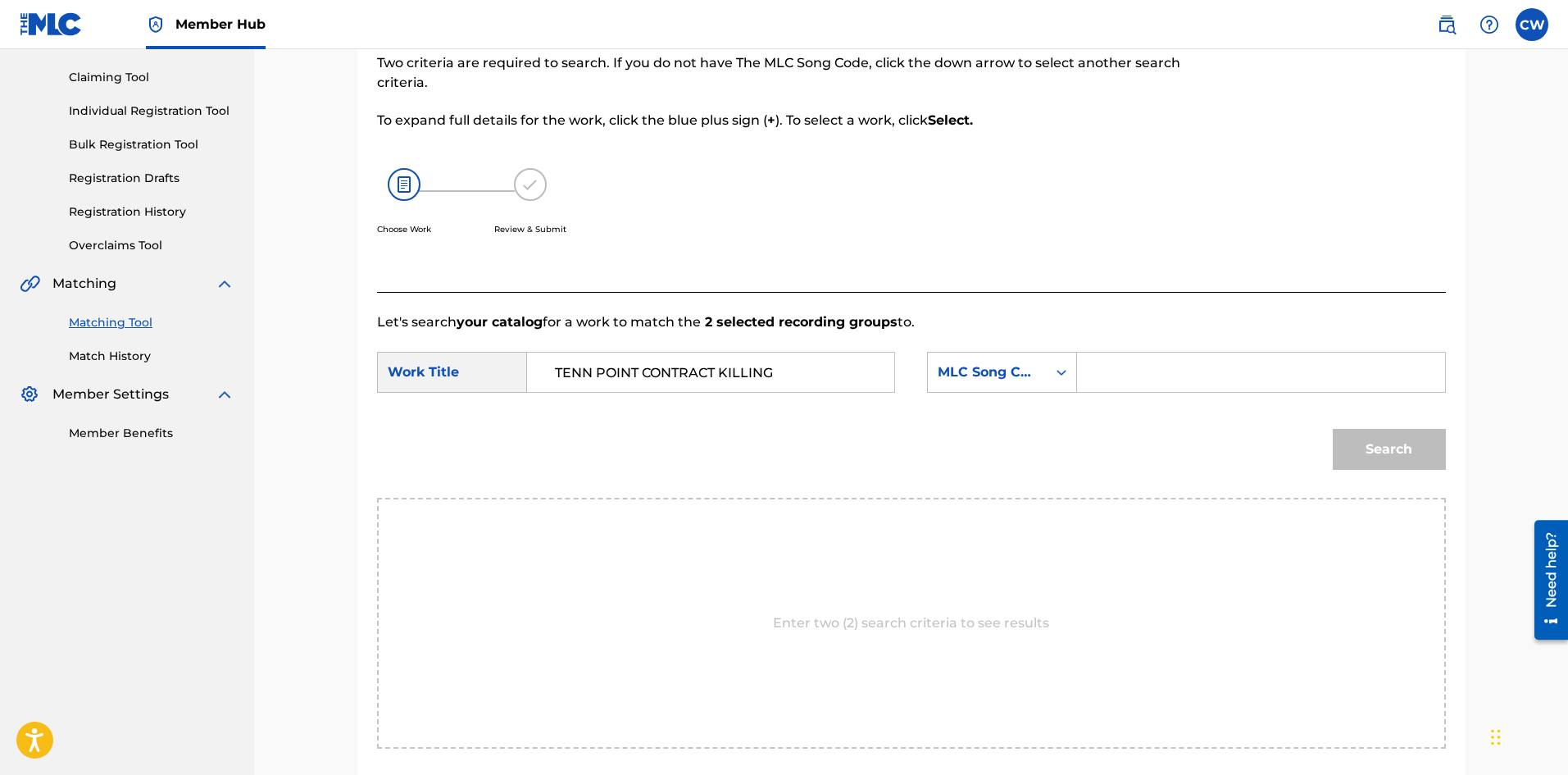
drag, startPoint x: 1326, startPoint y: 402, endPoint x: 1331, endPoint y: 381, distance: 21.6
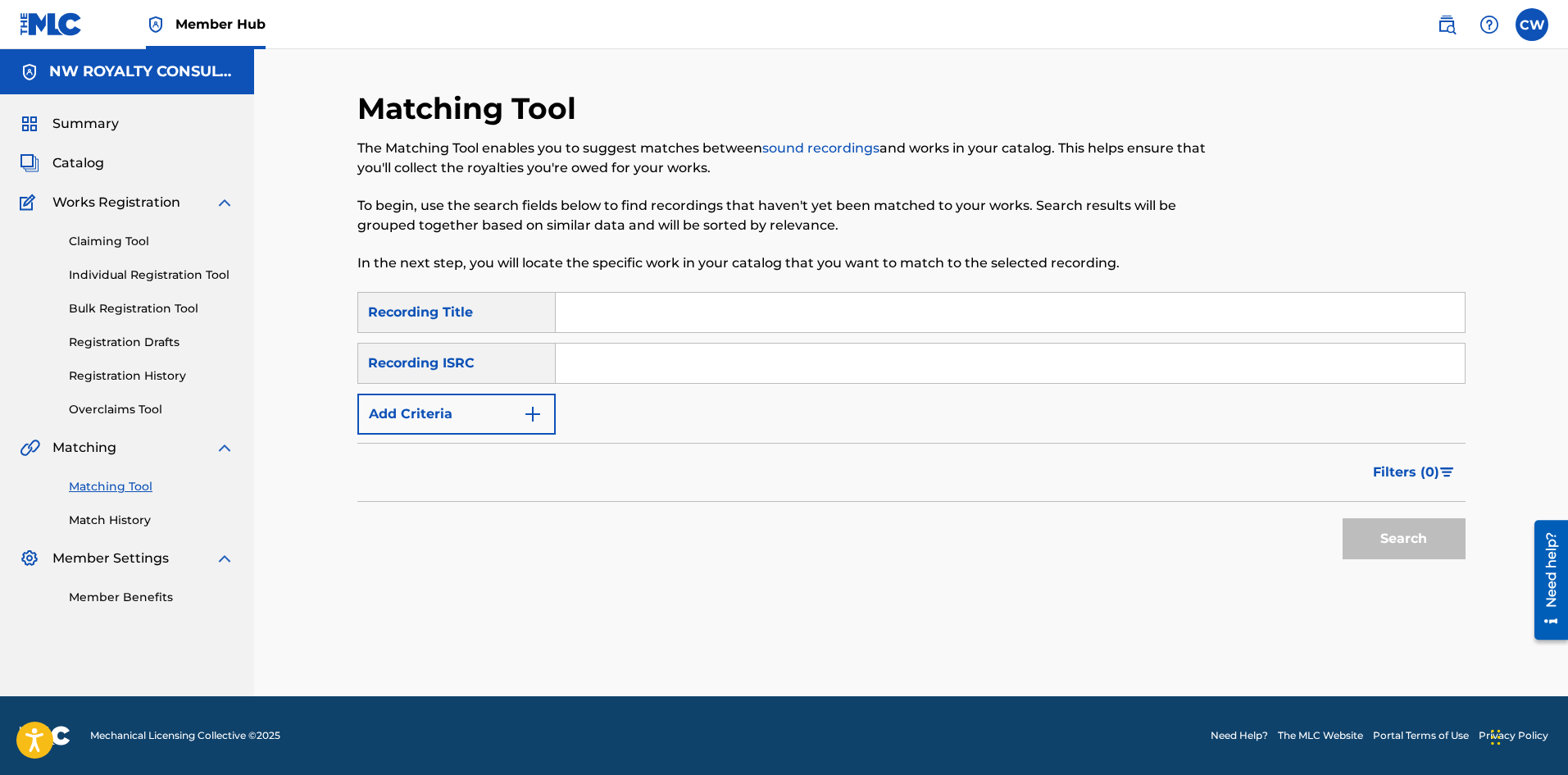
scroll to position [0, 0]
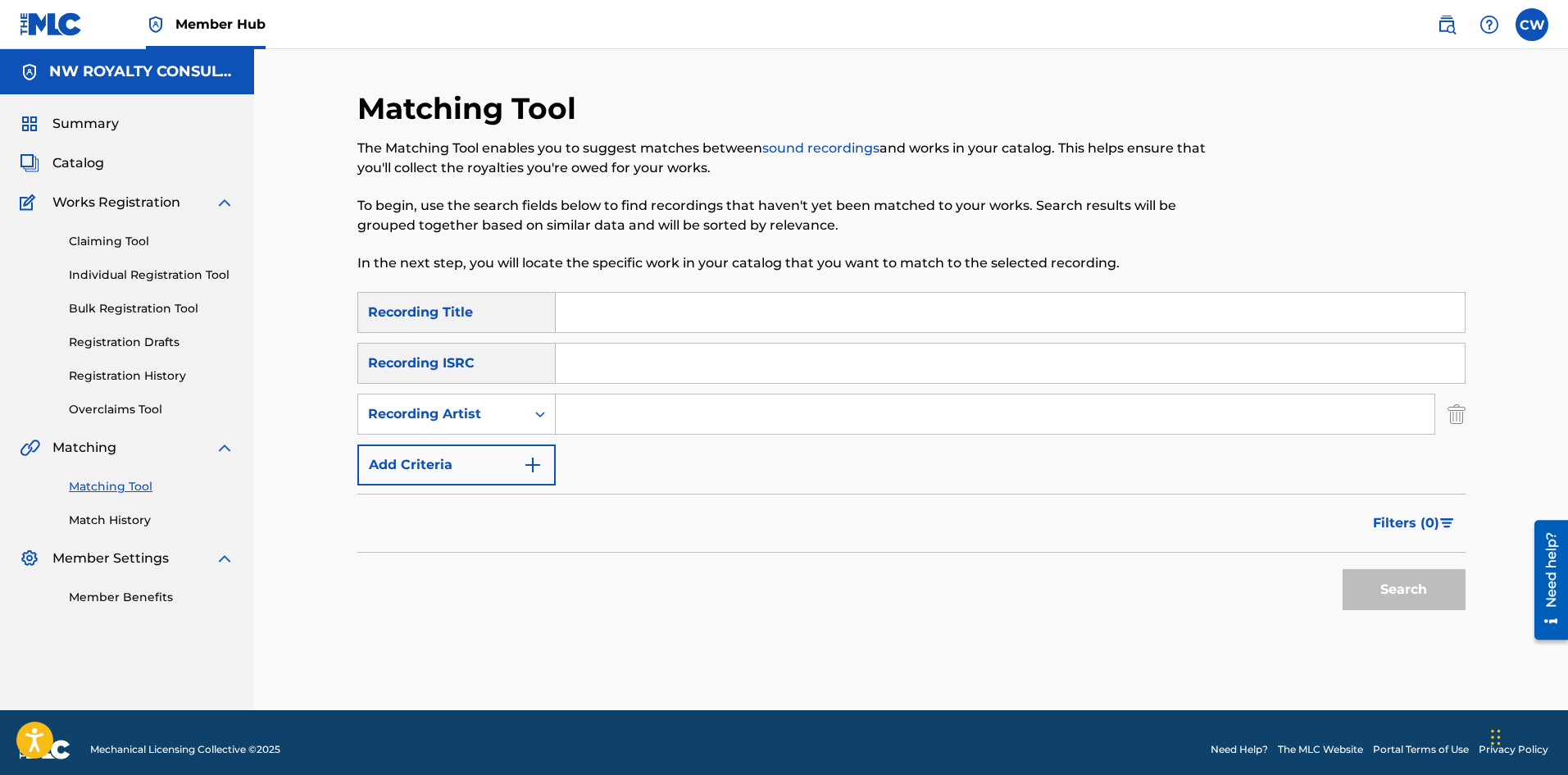
drag, startPoint x: 717, startPoint y: 392, endPoint x: 714, endPoint y: 401, distance: 9.5
drag, startPoint x: 710, startPoint y: 342, endPoint x: 719, endPoint y: 335, distance: 11.4
drag, startPoint x: 727, startPoint y: 326, endPoint x: 863, endPoint y: 342, distance: 136.9
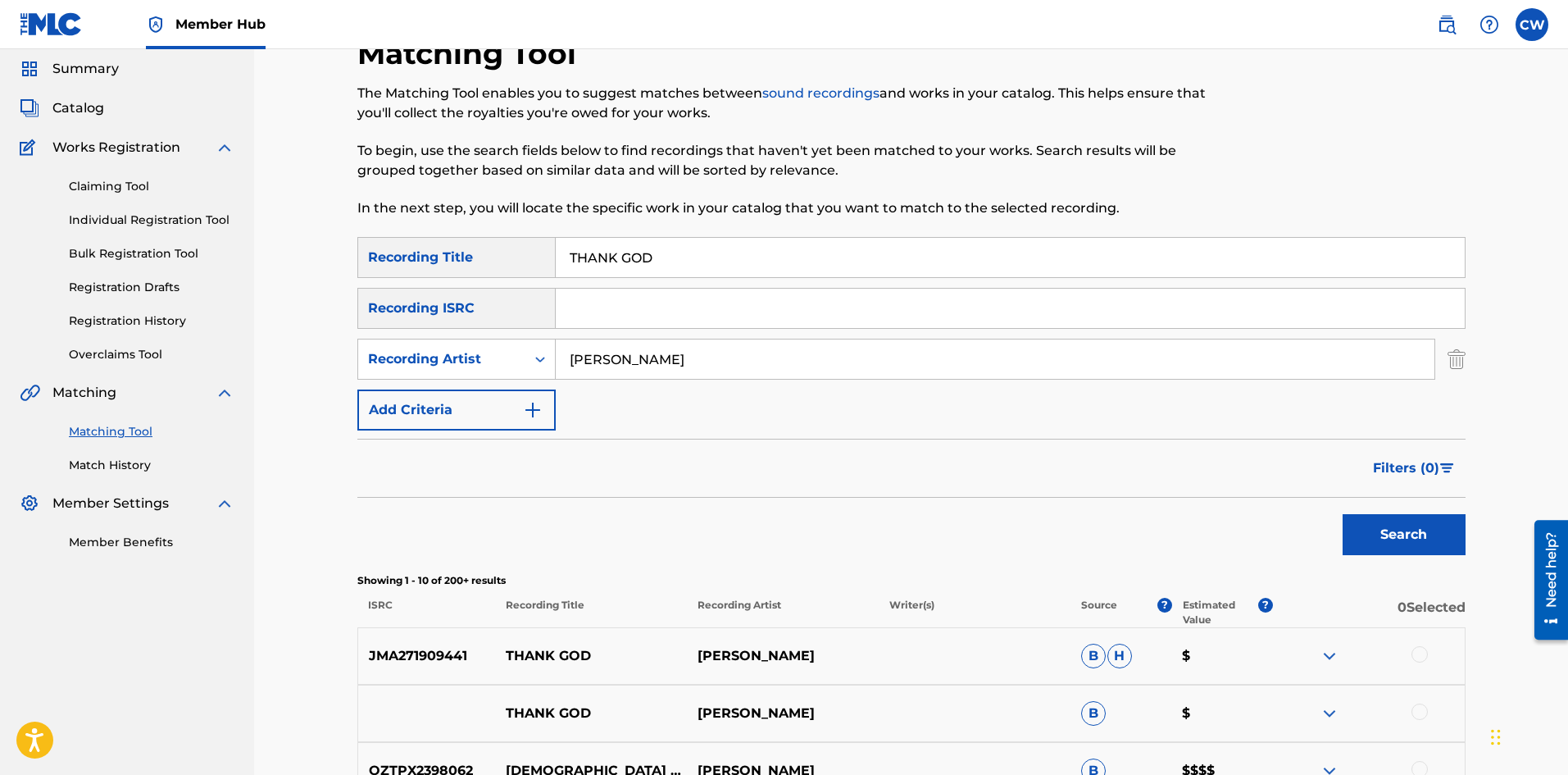
scroll to position [82, 0]
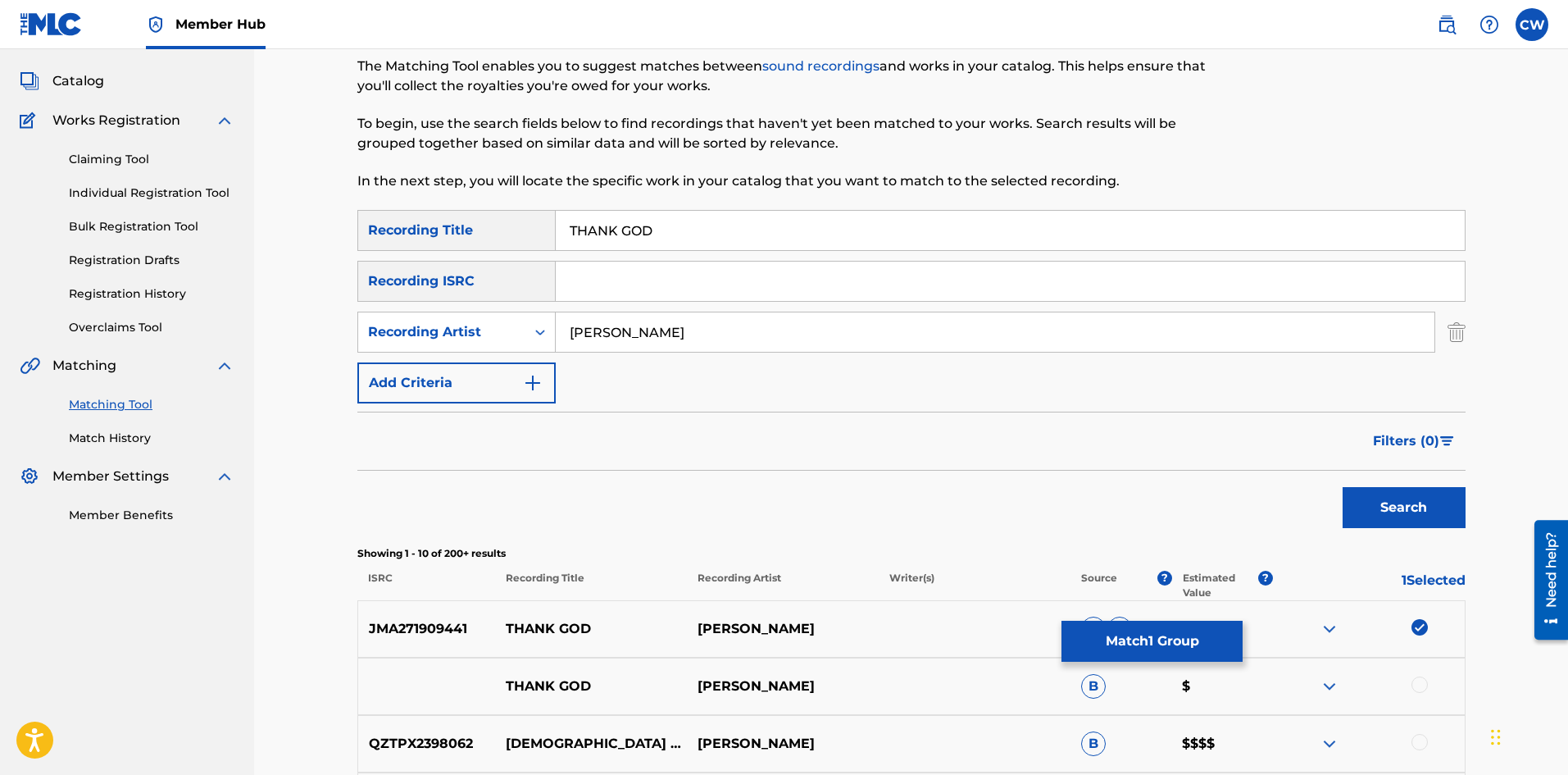
drag, startPoint x: 1422, startPoint y: 677, endPoint x: 1405, endPoint y: 679, distance: 17.1
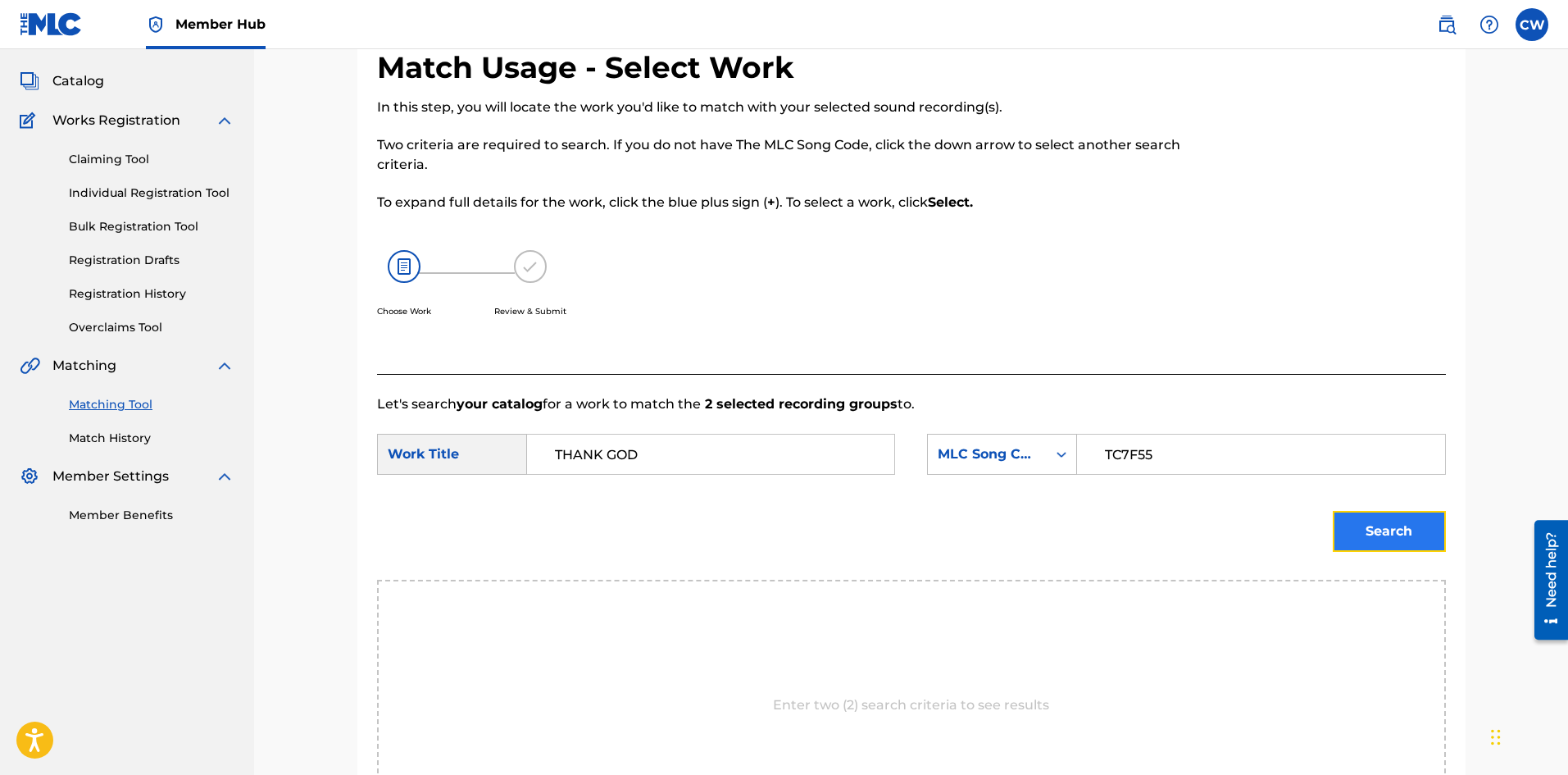
drag, startPoint x: 1415, startPoint y: 533, endPoint x: 1392, endPoint y: 530, distance: 23.2
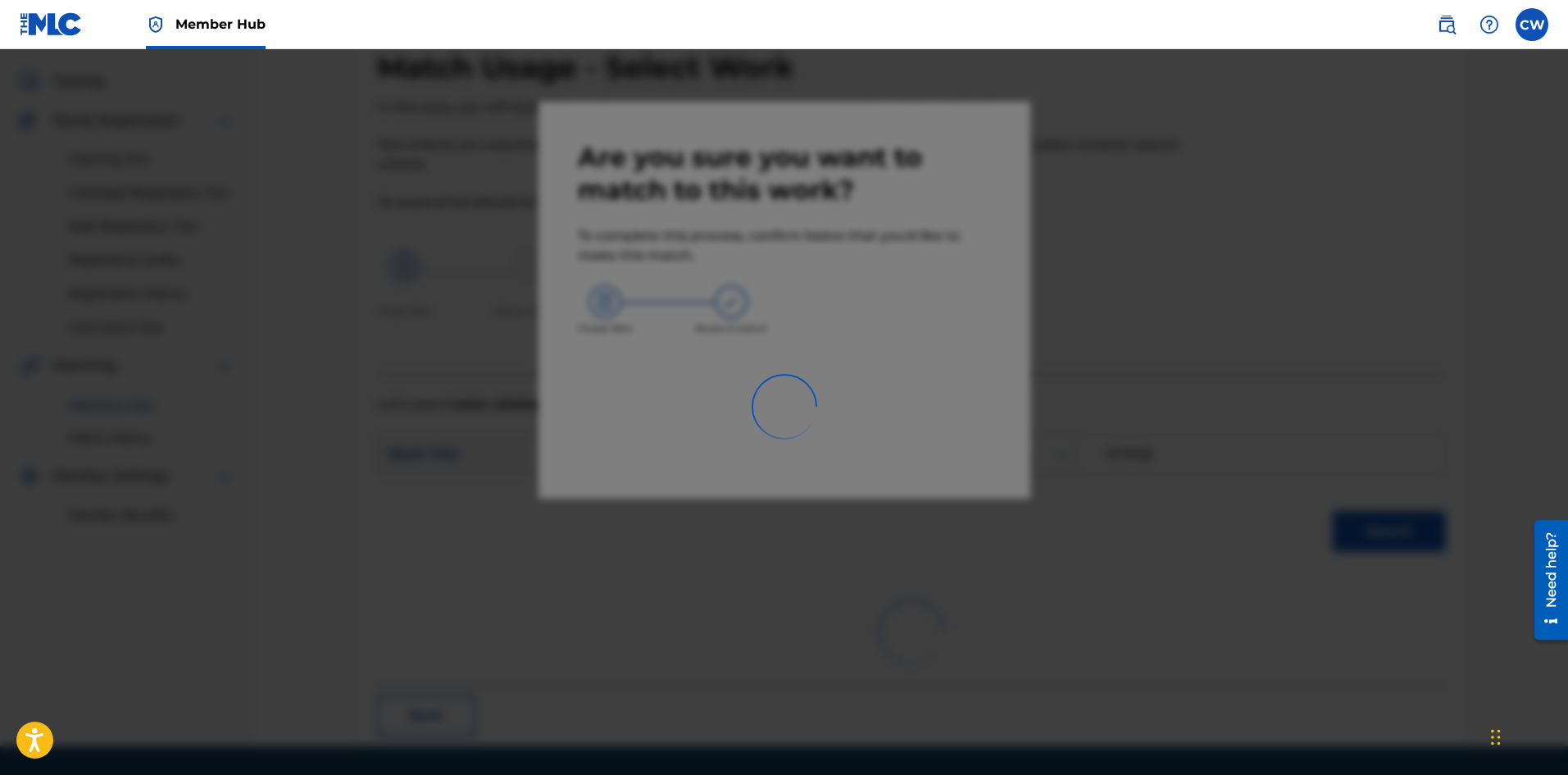
scroll to position [40, 0]
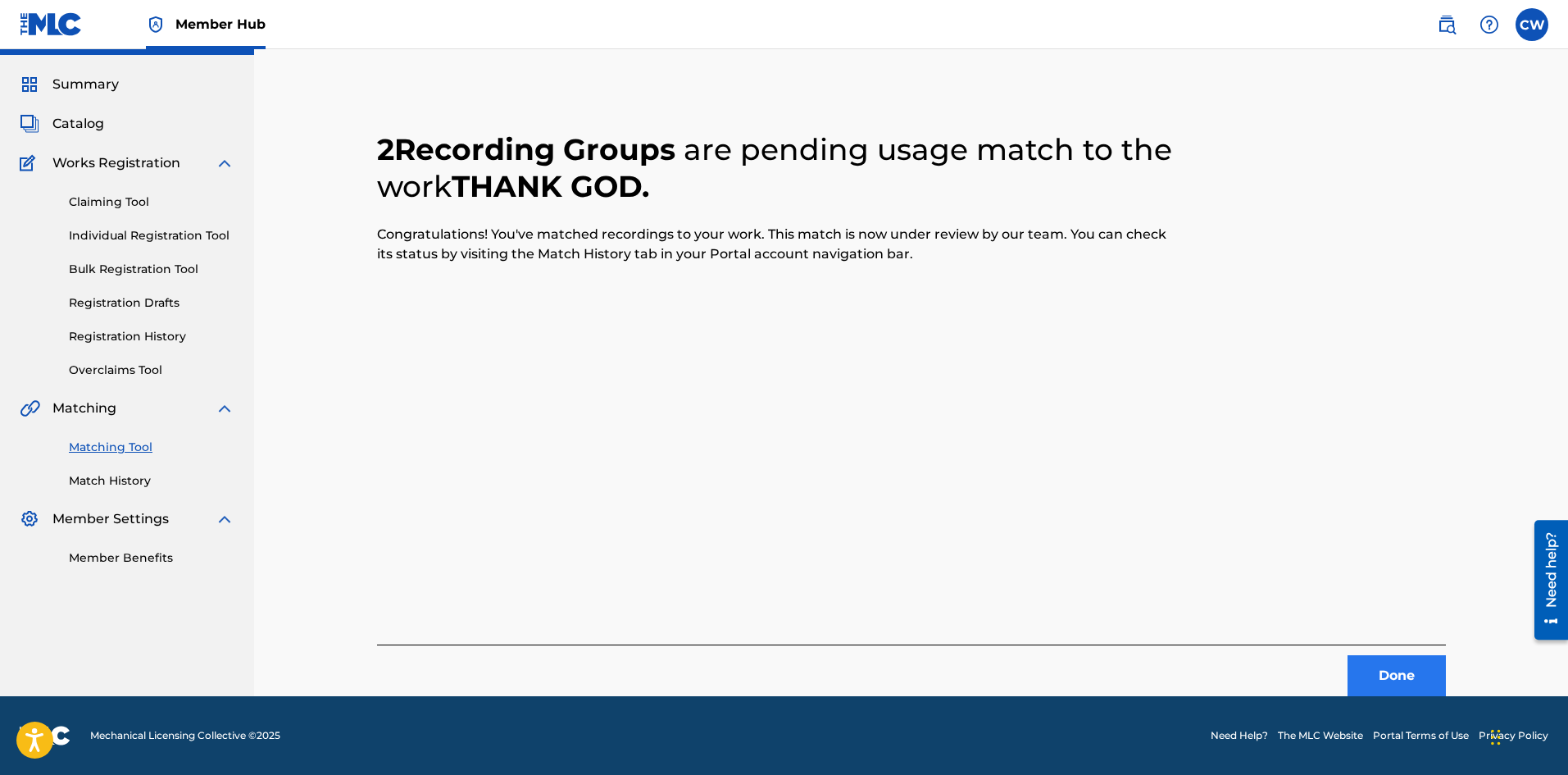
drag, startPoint x: 1370, startPoint y: 722, endPoint x: 1351, endPoint y: 682, distance: 44.3
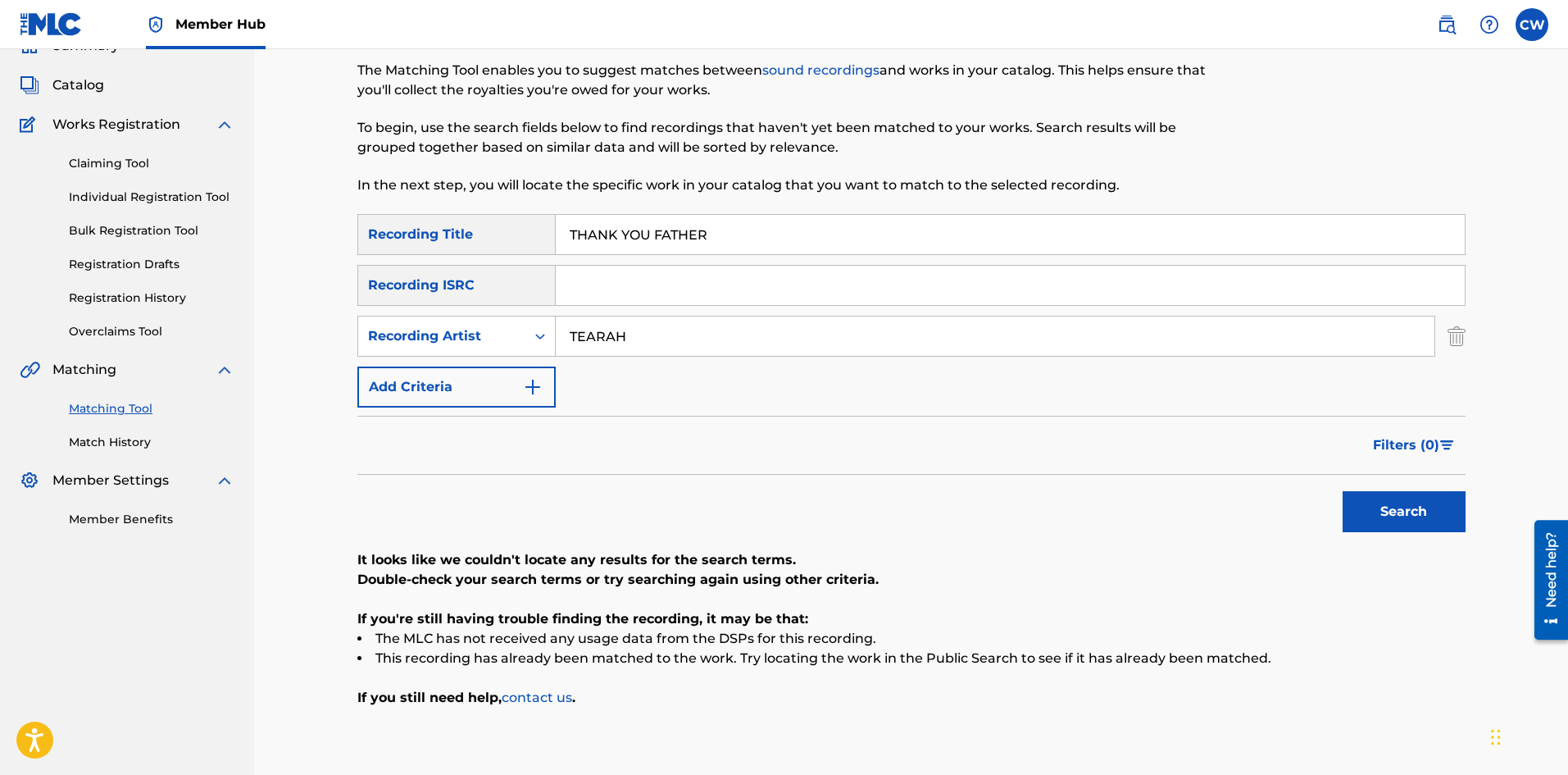
scroll to position [82, 0]
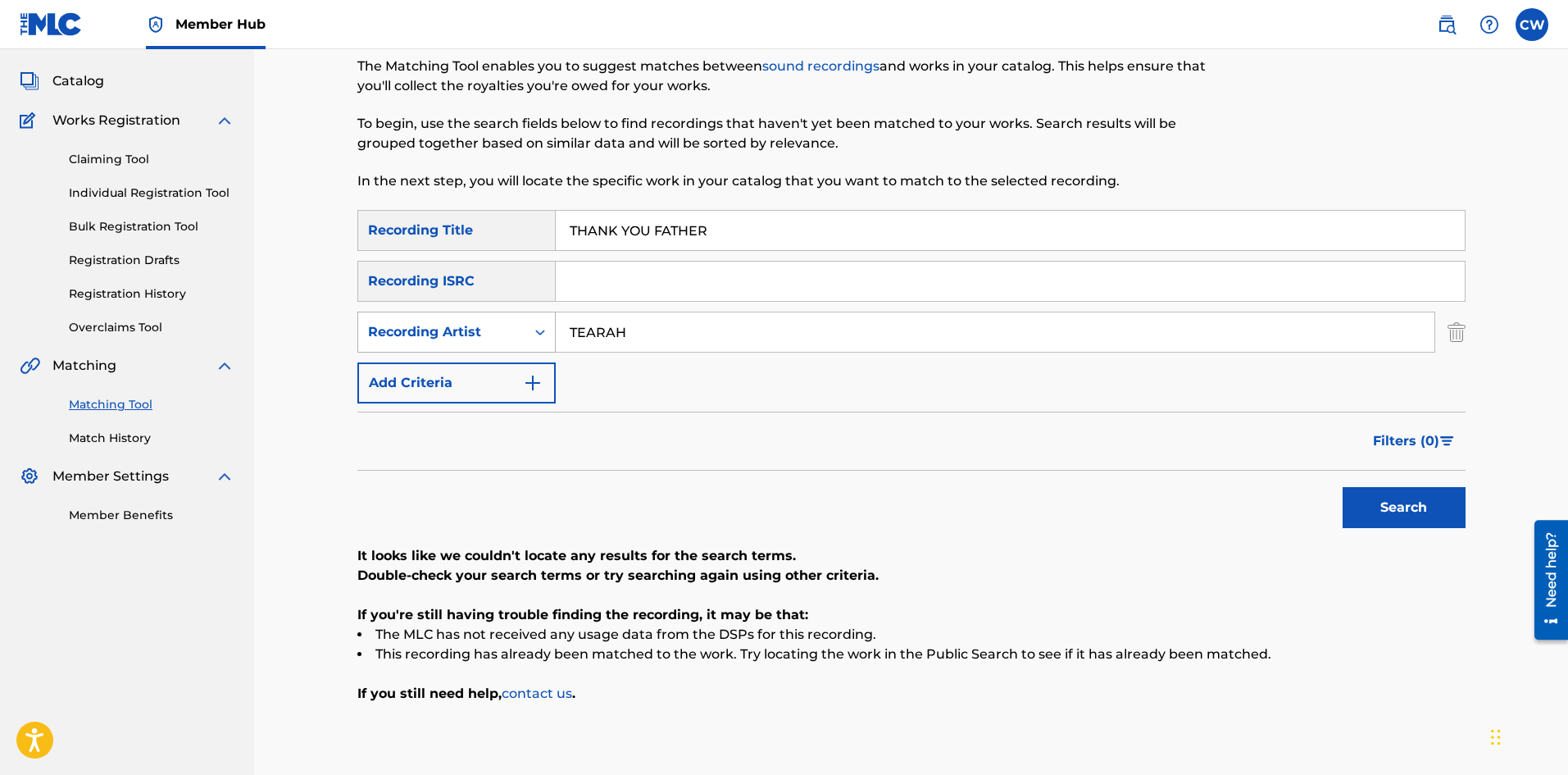
drag, startPoint x: 774, startPoint y: 341, endPoint x: 452, endPoint y: 351, distance: 322.2
drag, startPoint x: 762, startPoint y: 227, endPoint x: 841, endPoint y: 314, distance: 117.5
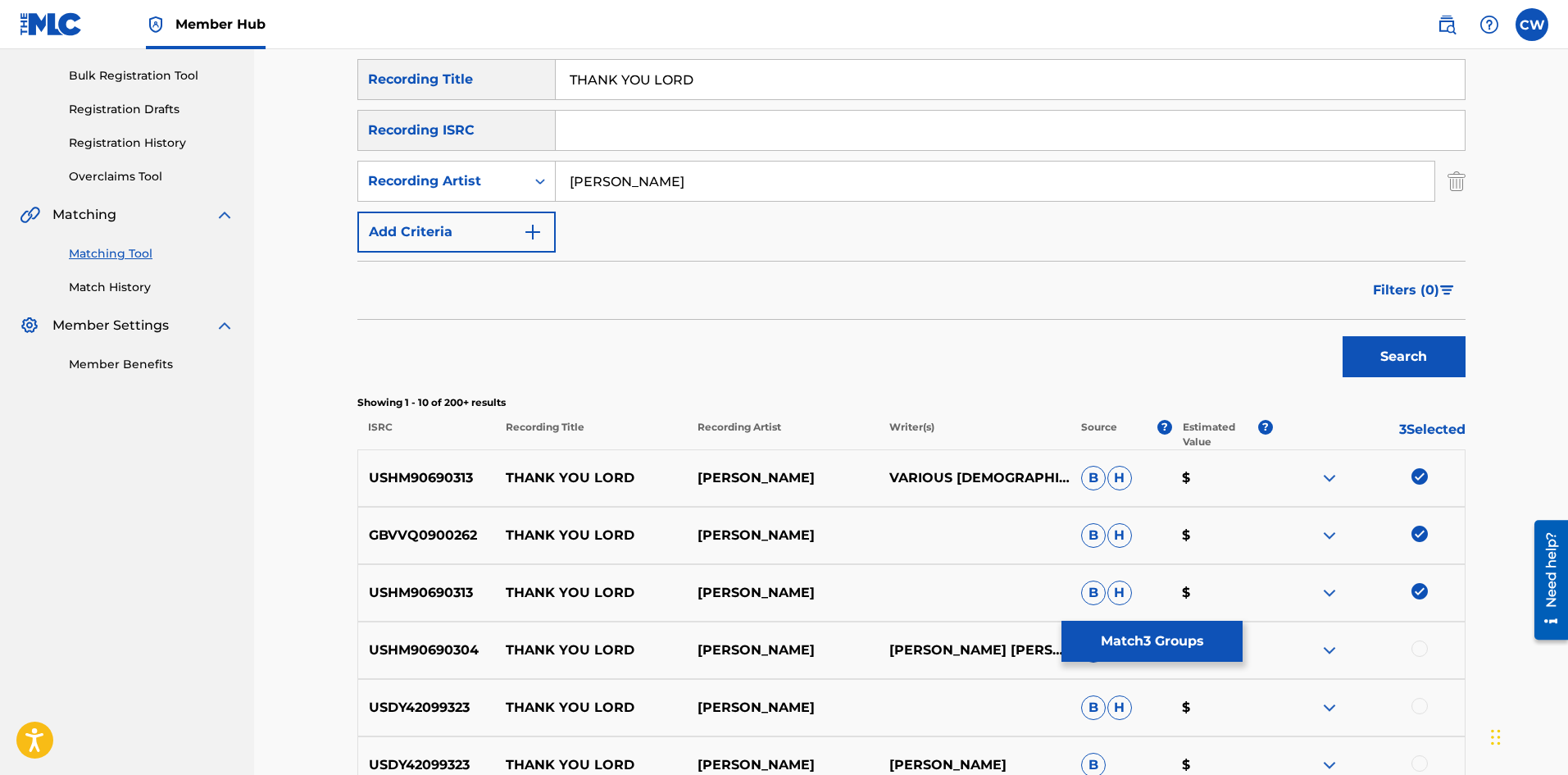
scroll to position [246, 0]
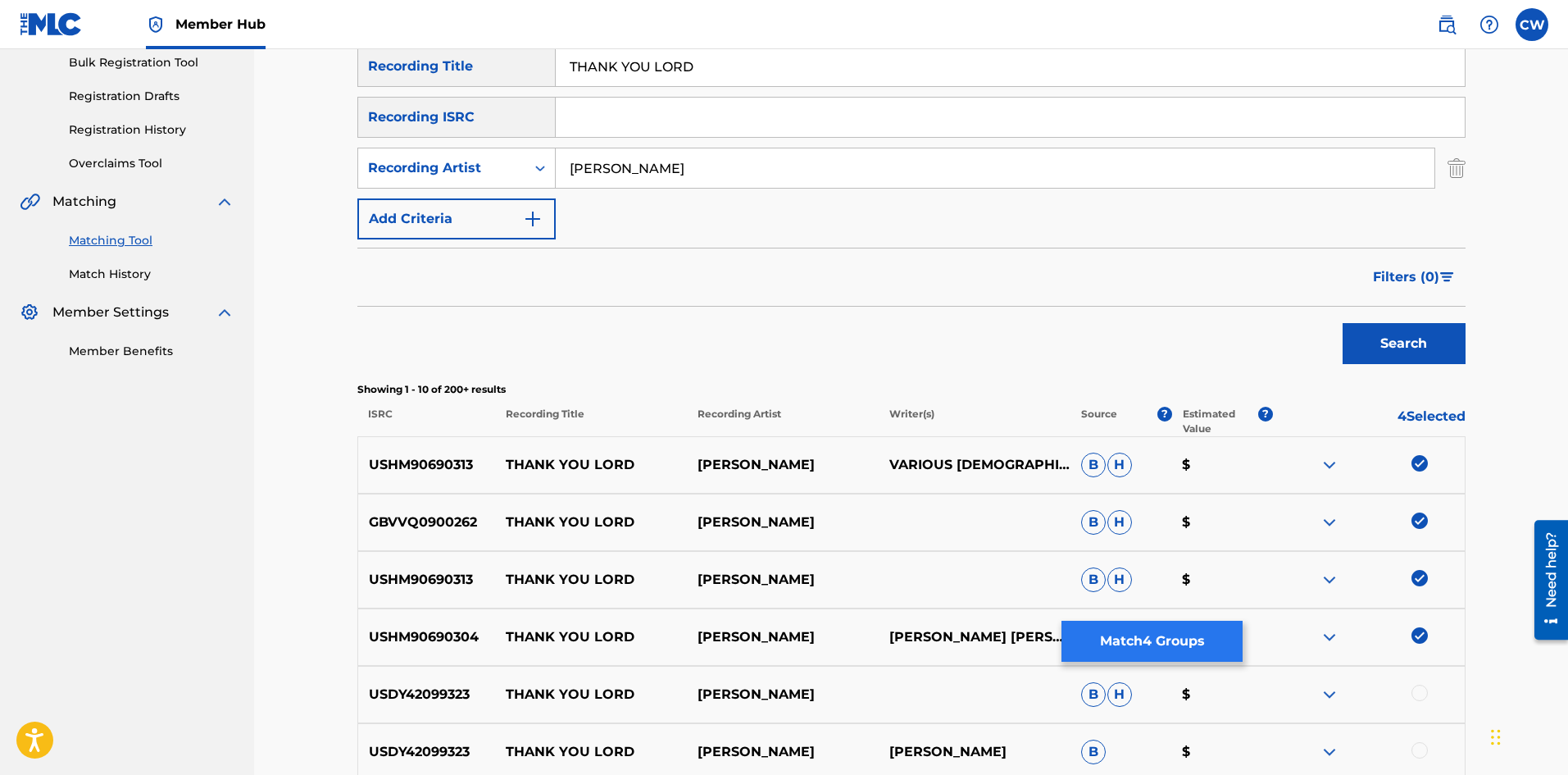
drag, startPoint x: 1170, startPoint y: 619, endPoint x: 1176, endPoint y: 644, distance: 25.7
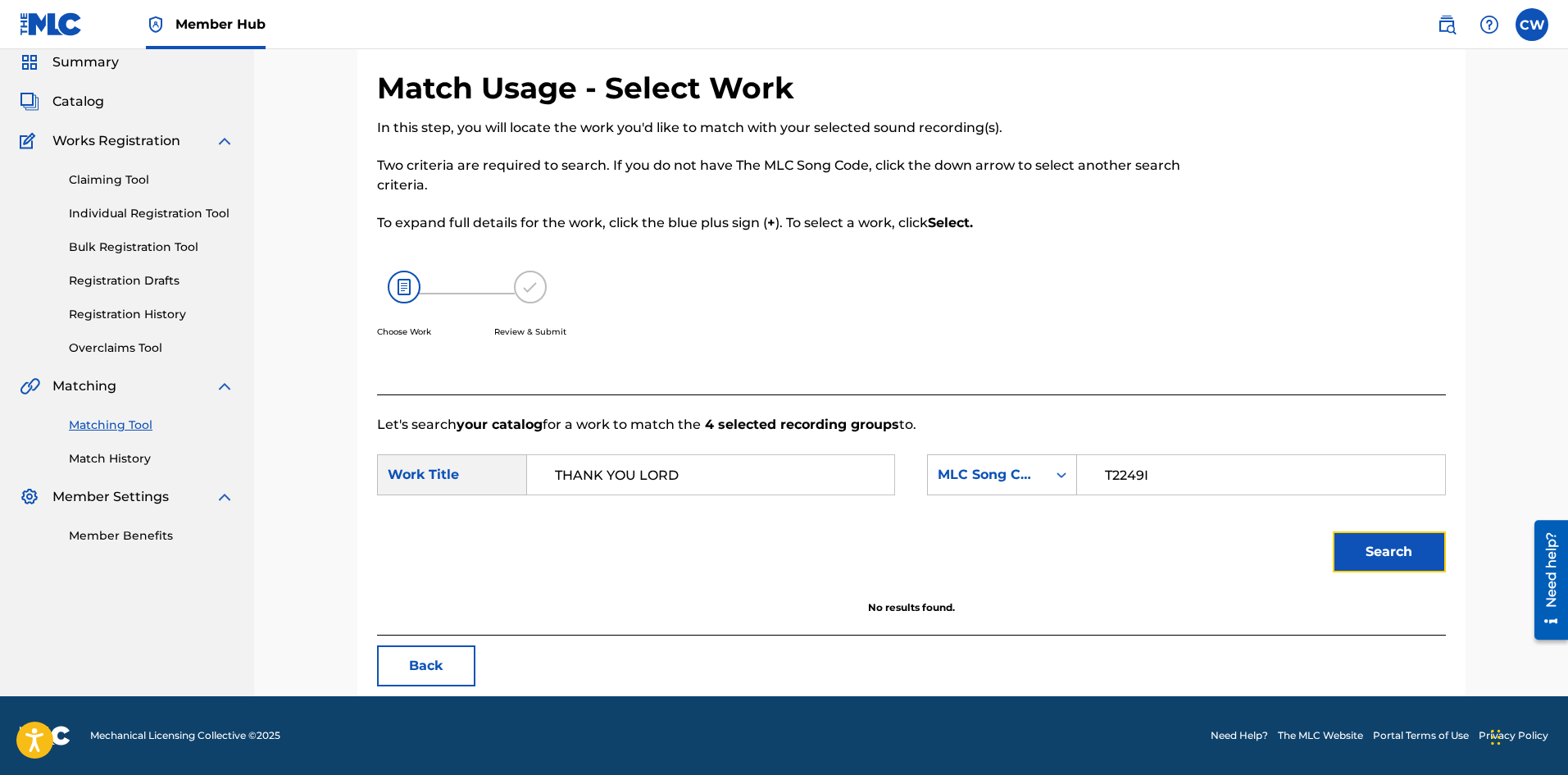
scroll to position [62, 0]
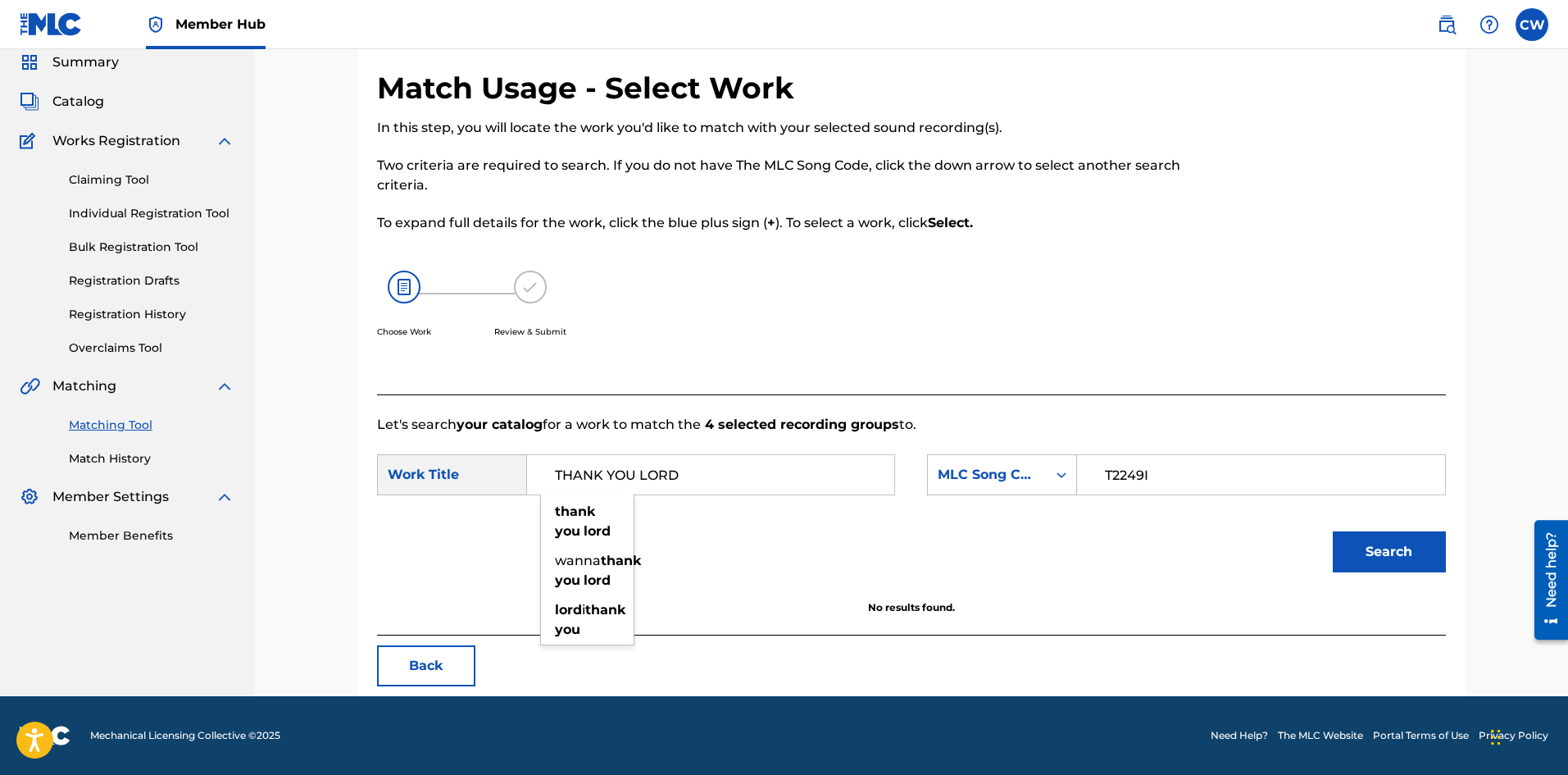
drag, startPoint x: 624, startPoint y: 477, endPoint x: 607, endPoint y: 482, distance: 17.7
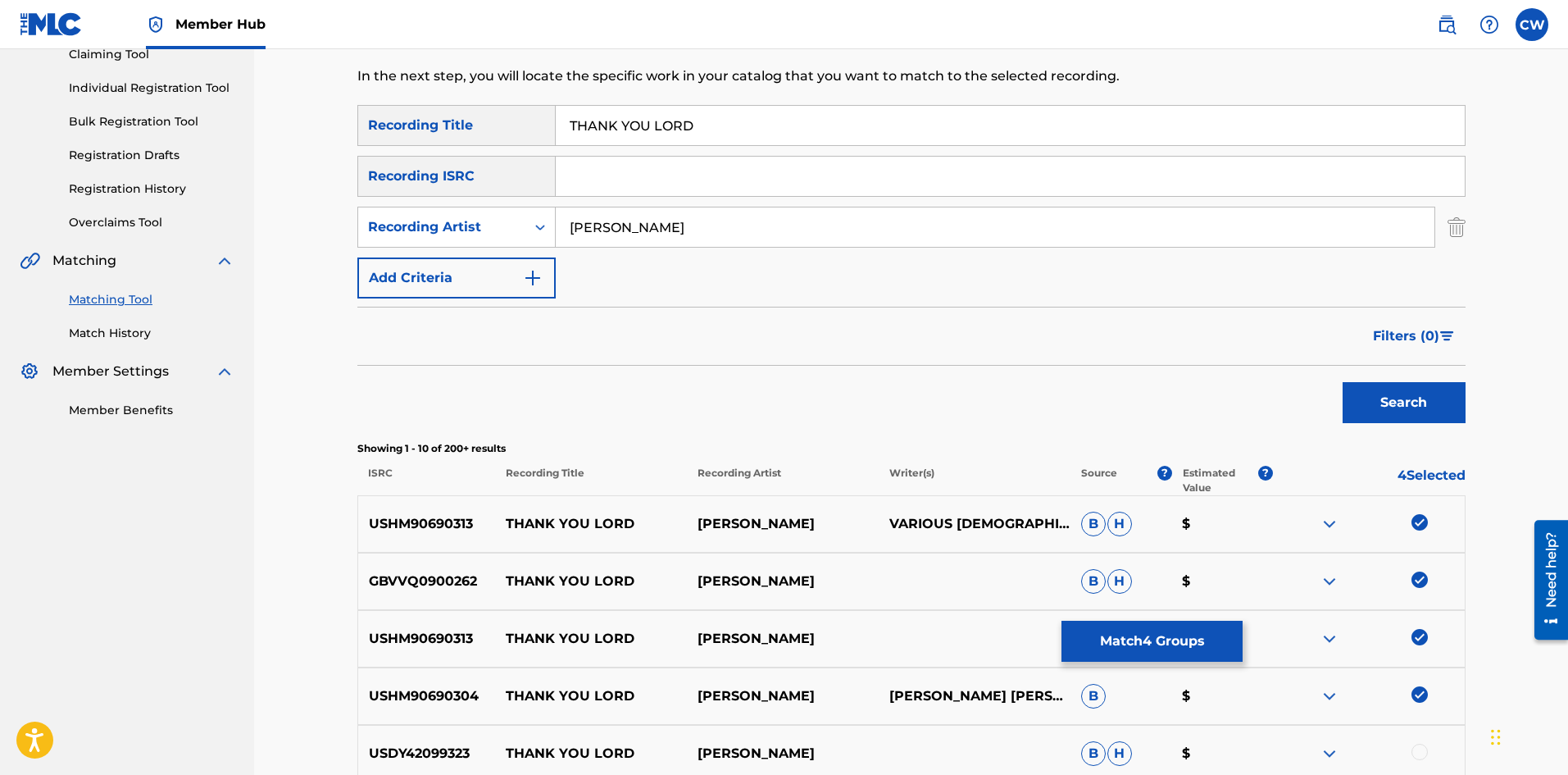
scroll to position [226, 0]
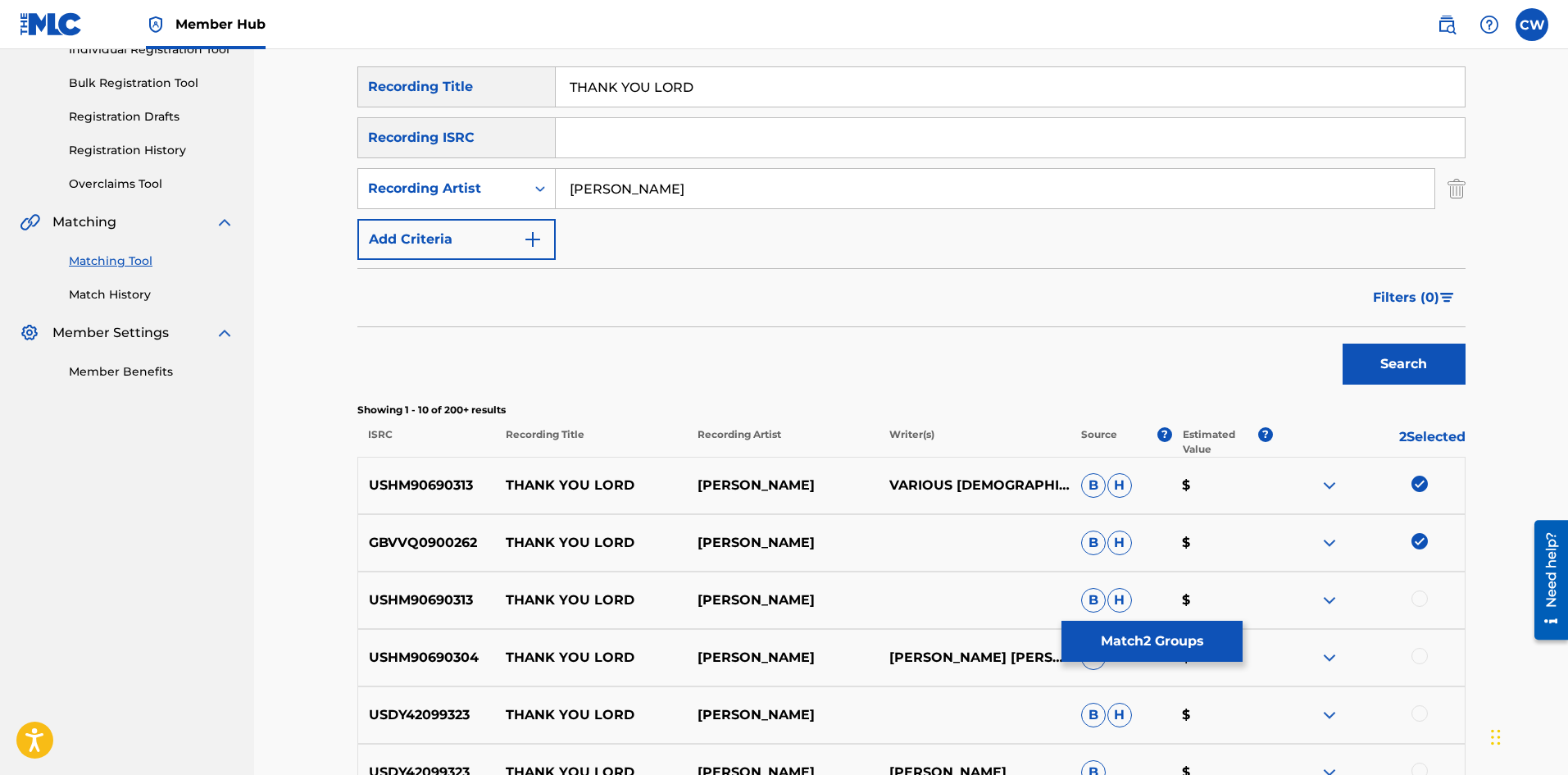
drag, startPoint x: 1419, startPoint y: 542, endPoint x: 1439, endPoint y: 514, distance: 34.4
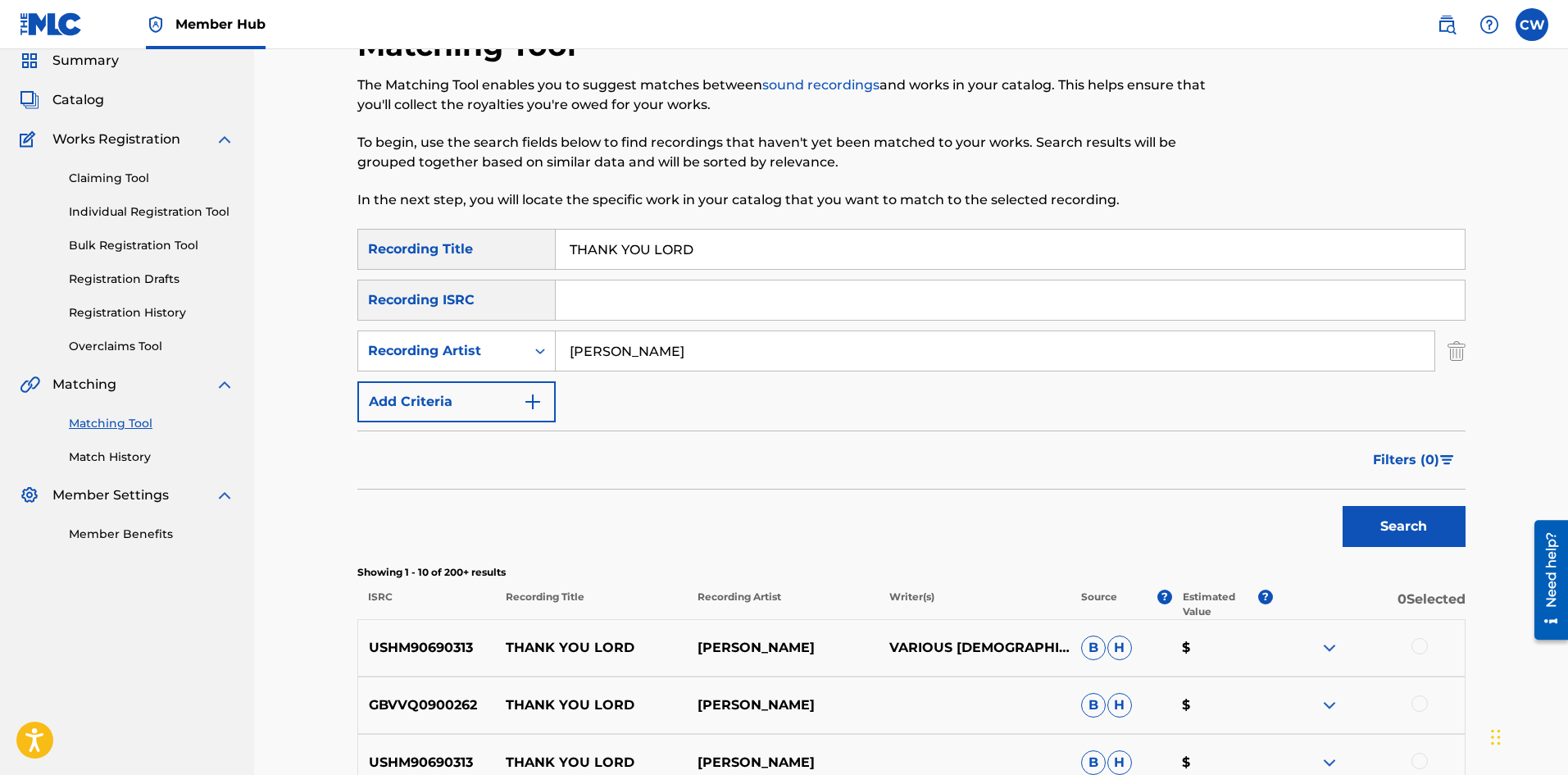
scroll to position [62, 0]
drag, startPoint x: 753, startPoint y: 355, endPoint x: 346, endPoint y: 342, distance: 407.2
drag, startPoint x: 764, startPoint y: 253, endPoint x: 471, endPoint y: 254, distance: 293.0
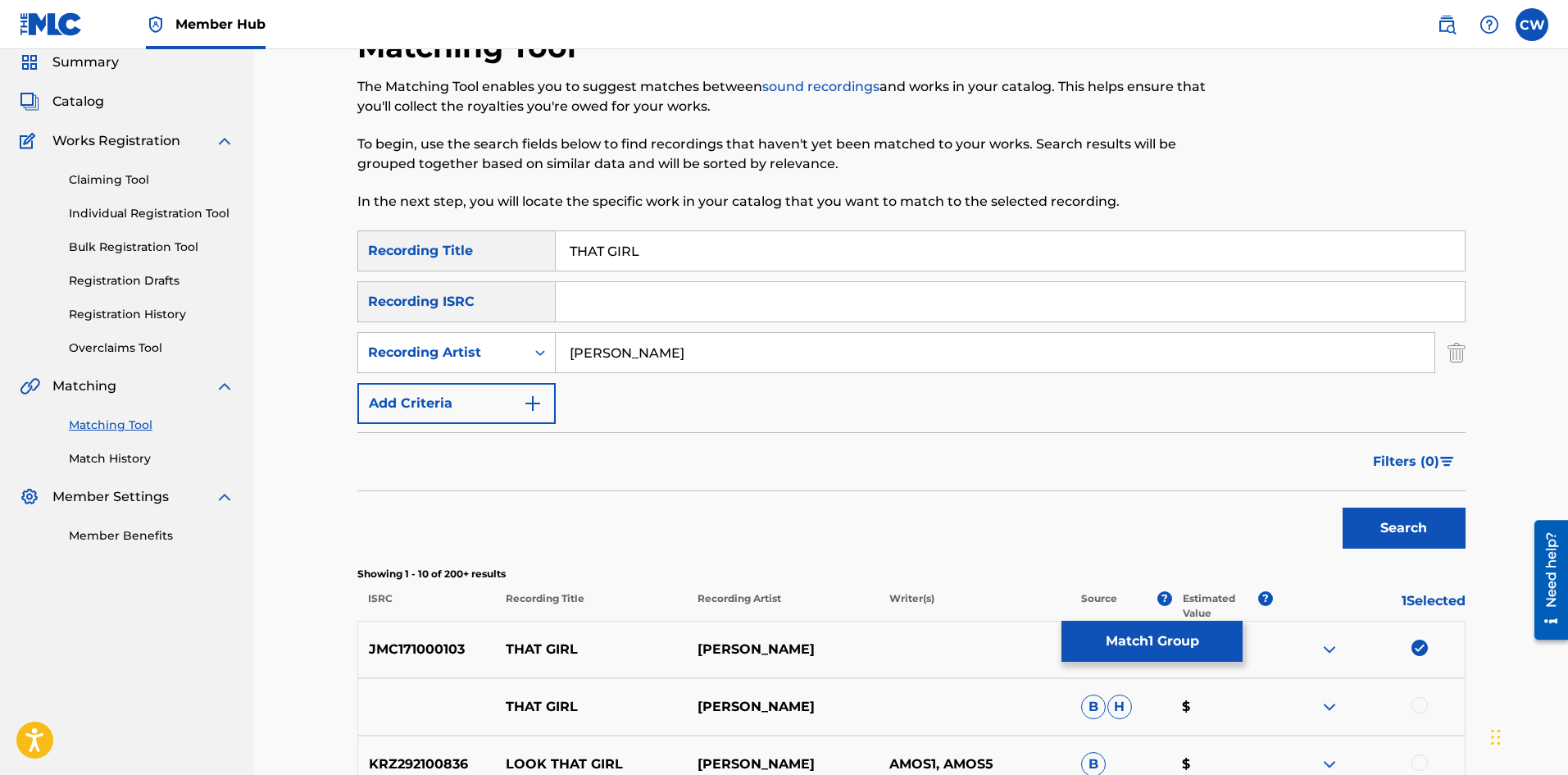
drag, startPoint x: 1426, startPoint y: 690, endPoint x: 1422, endPoint y: 700, distance: 10.8
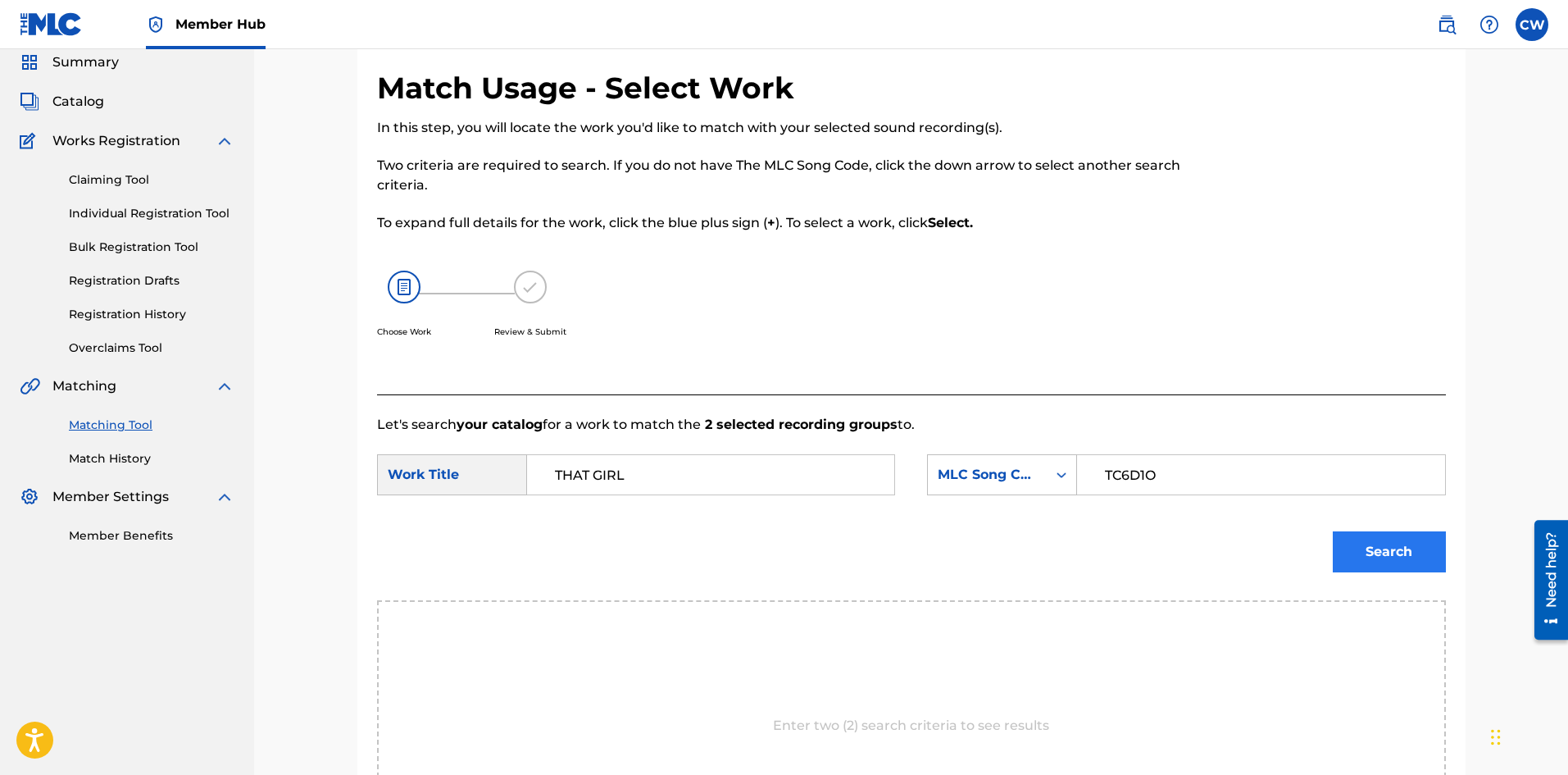
drag, startPoint x: 1417, startPoint y: 524, endPoint x: 1411, endPoint y: 536, distance: 13.4
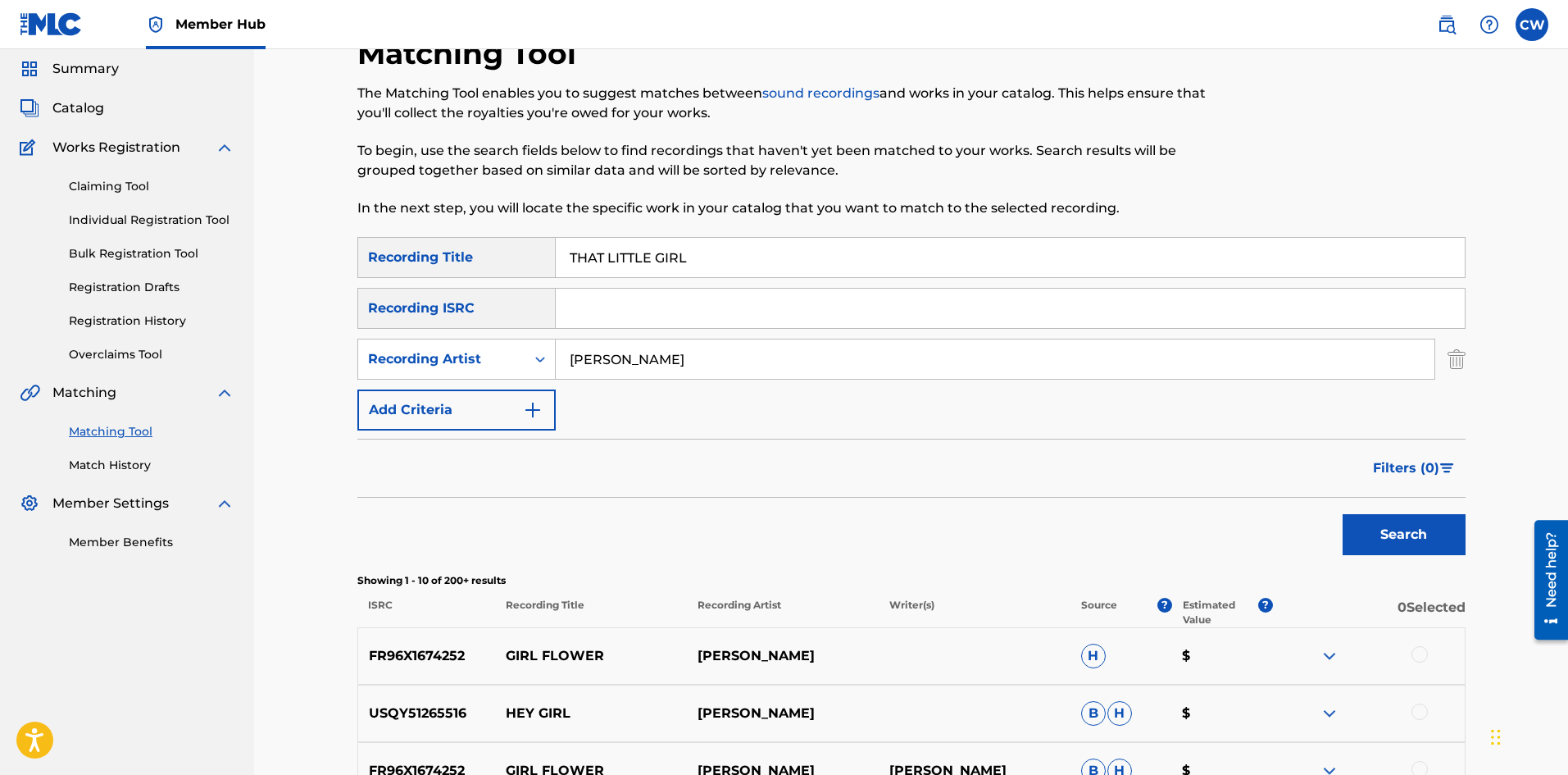
scroll to position [82, 0]
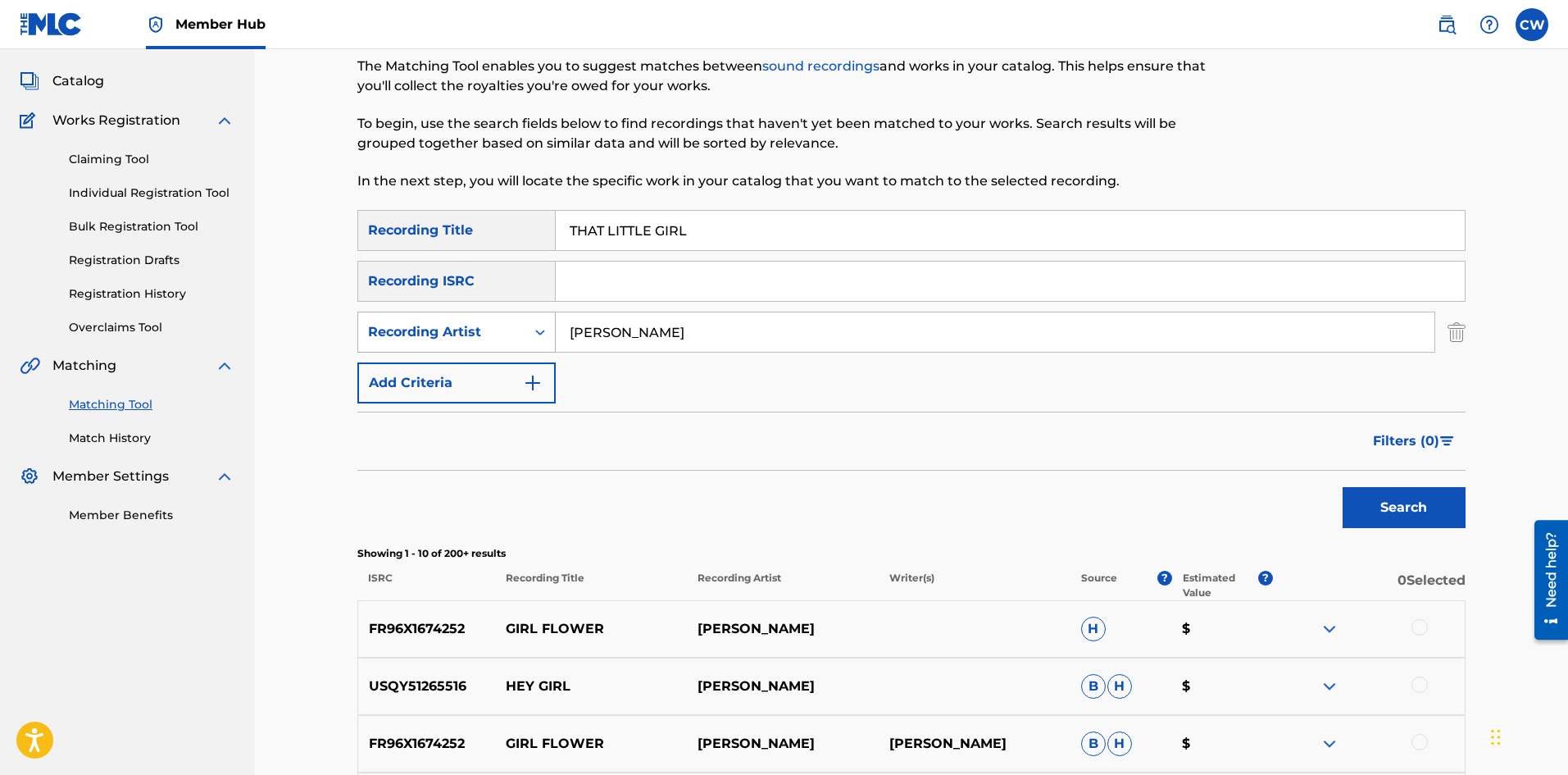
drag, startPoint x: 720, startPoint y: 328, endPoint x: 506, endPoint y: 332, distance: 214.0
drag, startPoint x: 688, startPoint y: 222, endPoint x: 489, endPoint y: 220, distance: 199.0
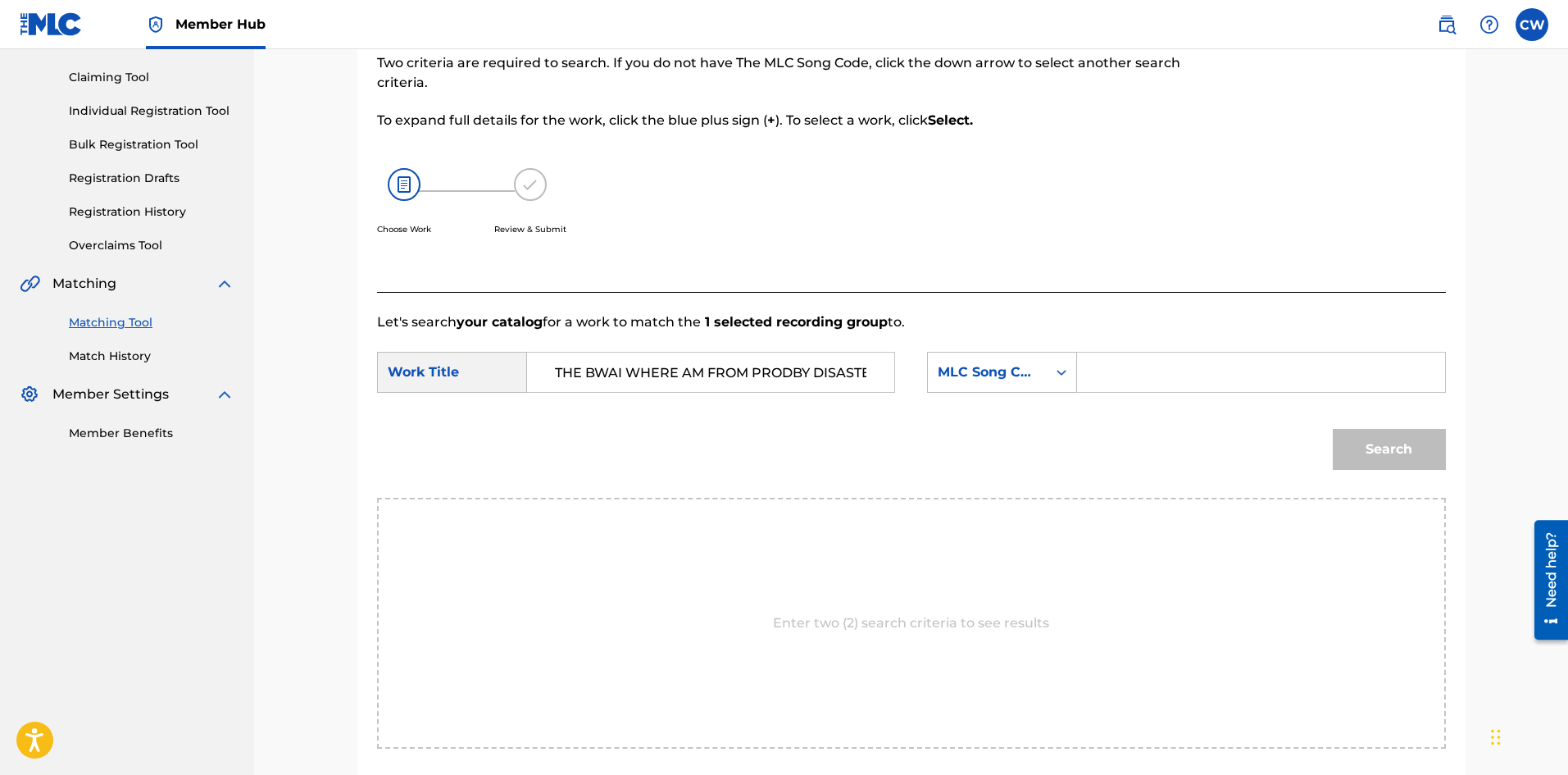
scroll to position [0, 188]
drag, startPoint x: 553, startPoint y: 376, endPoint x: 1103, endPoint y: 403, distance: 550.7
drag, startPoint x: 1176, startPoint y: 342, endPoint x: 1172, endPoint y: 351, distance: 9.8
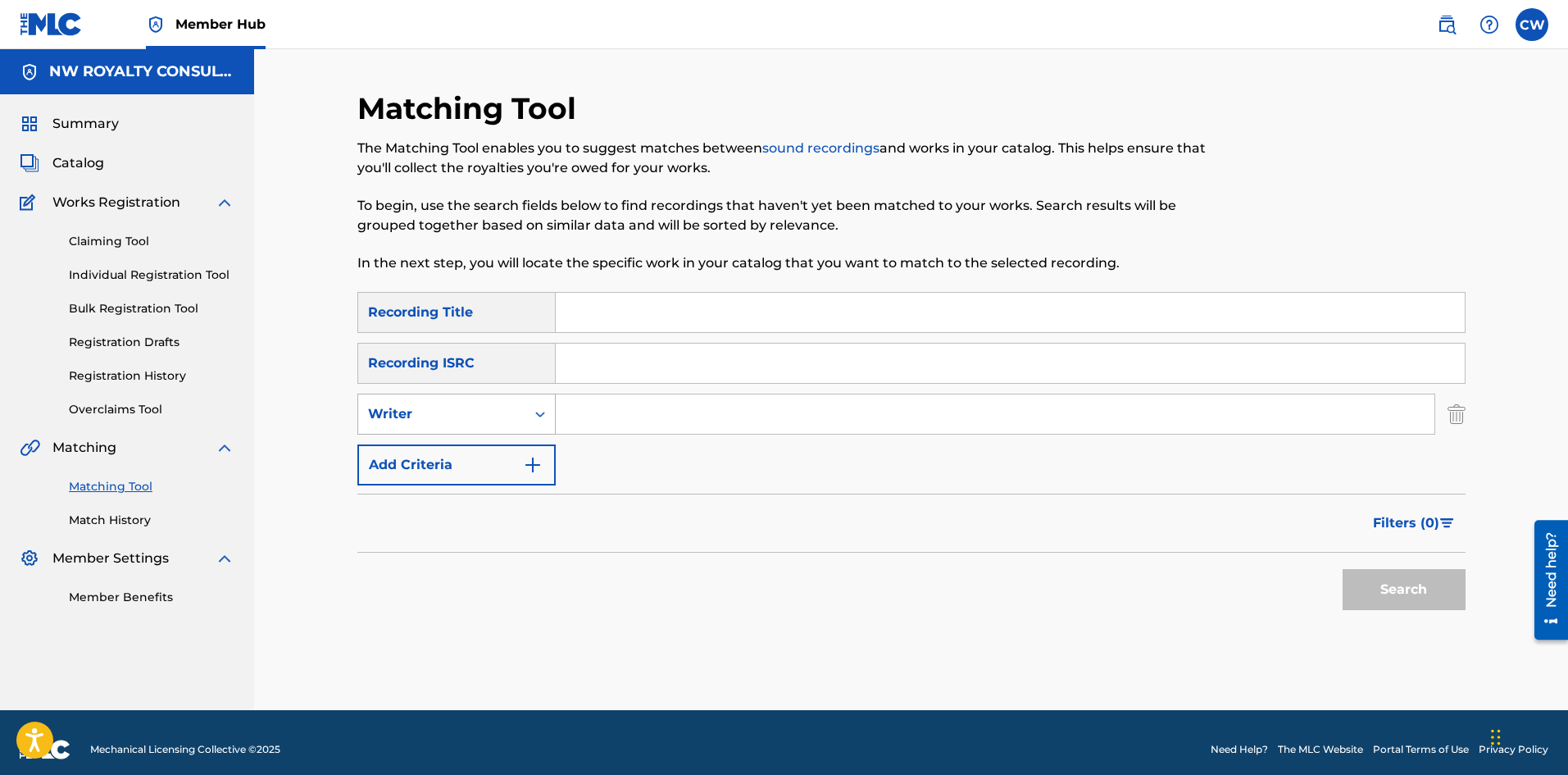
drag, startPoint x: 540, startPoint y: 422, endPoint x: 529, endPoint y: 430, distance: 13.6
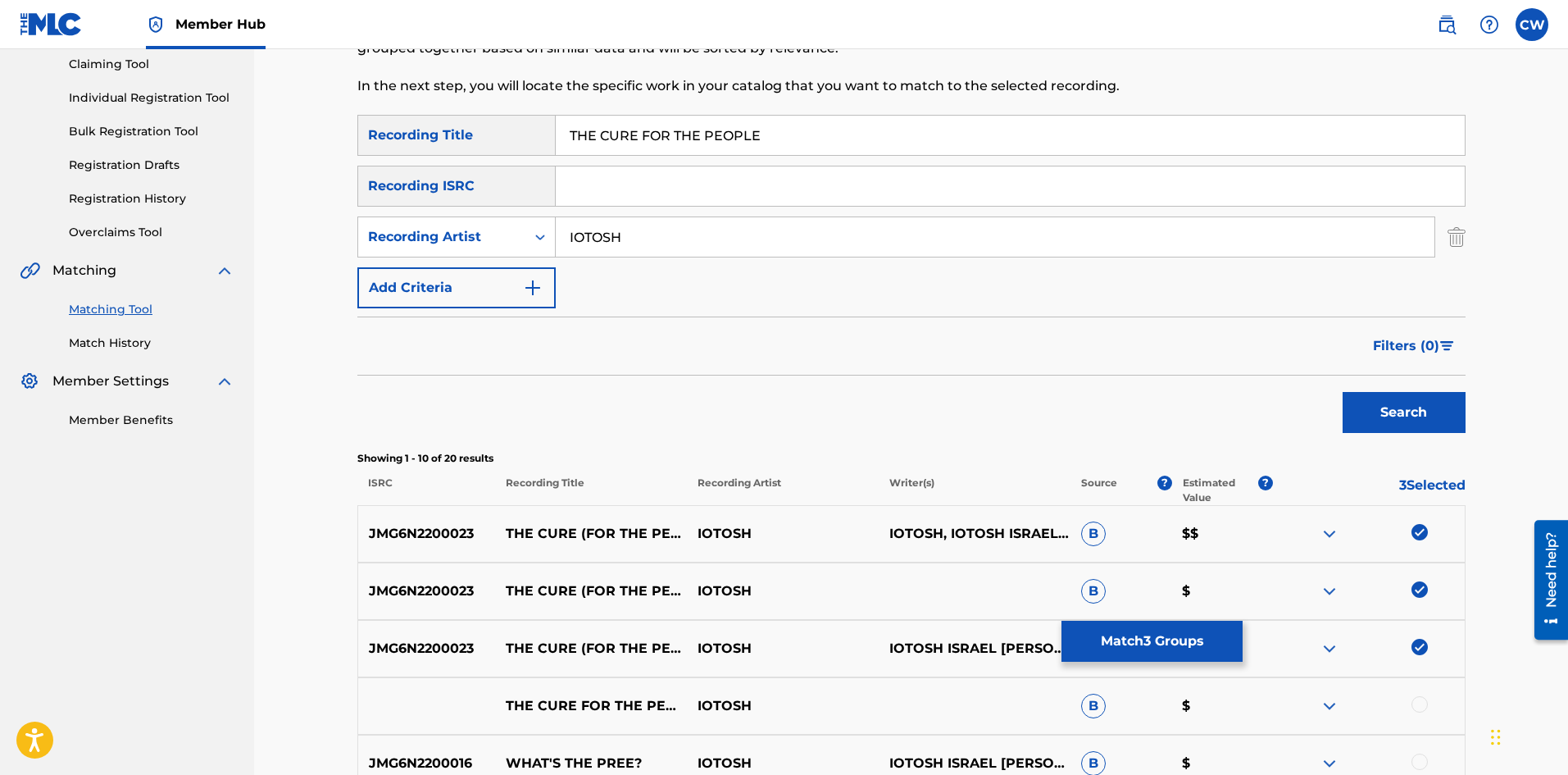
scroll to position [246, 0]
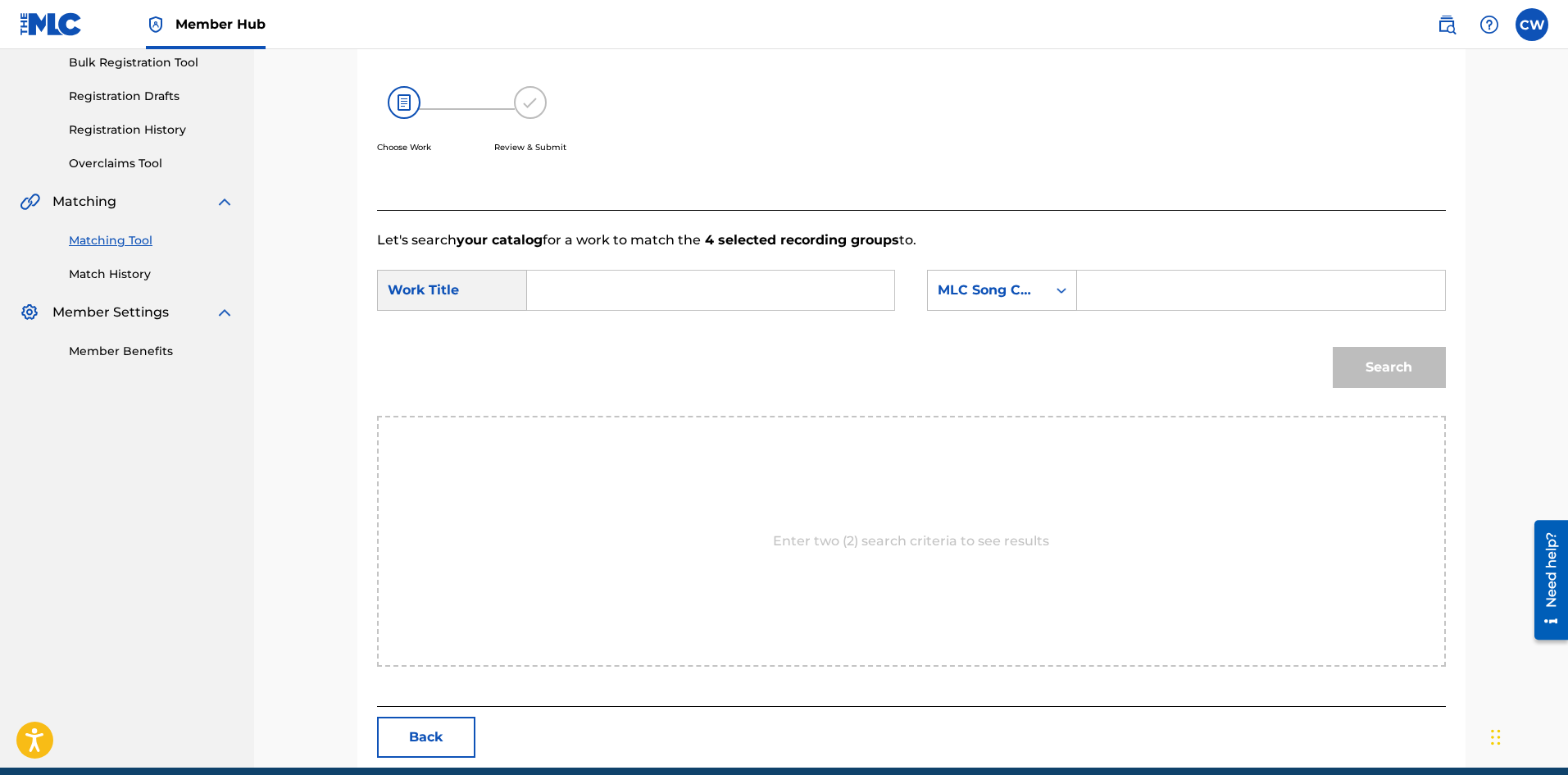
drag, startPoint x: 739, startPoint y: 303, endPoint x: 732, endPoint y: 295, distance: 10.6
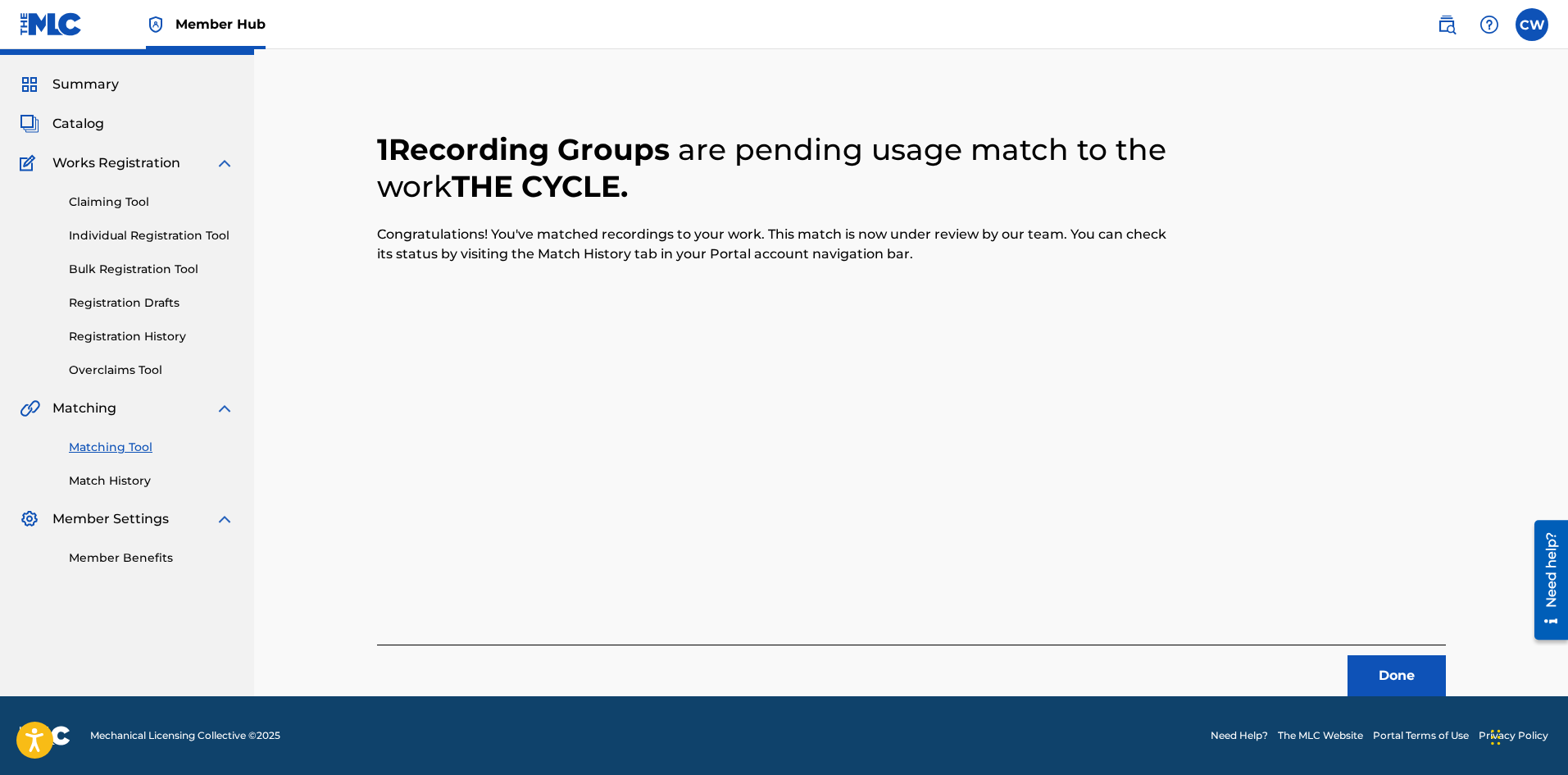
scroll to position [40, 0]
drag, startPoint x: 1393, startPoint y: 676, endPoint x: 1378, endPoint y: 673, distance: 15.3
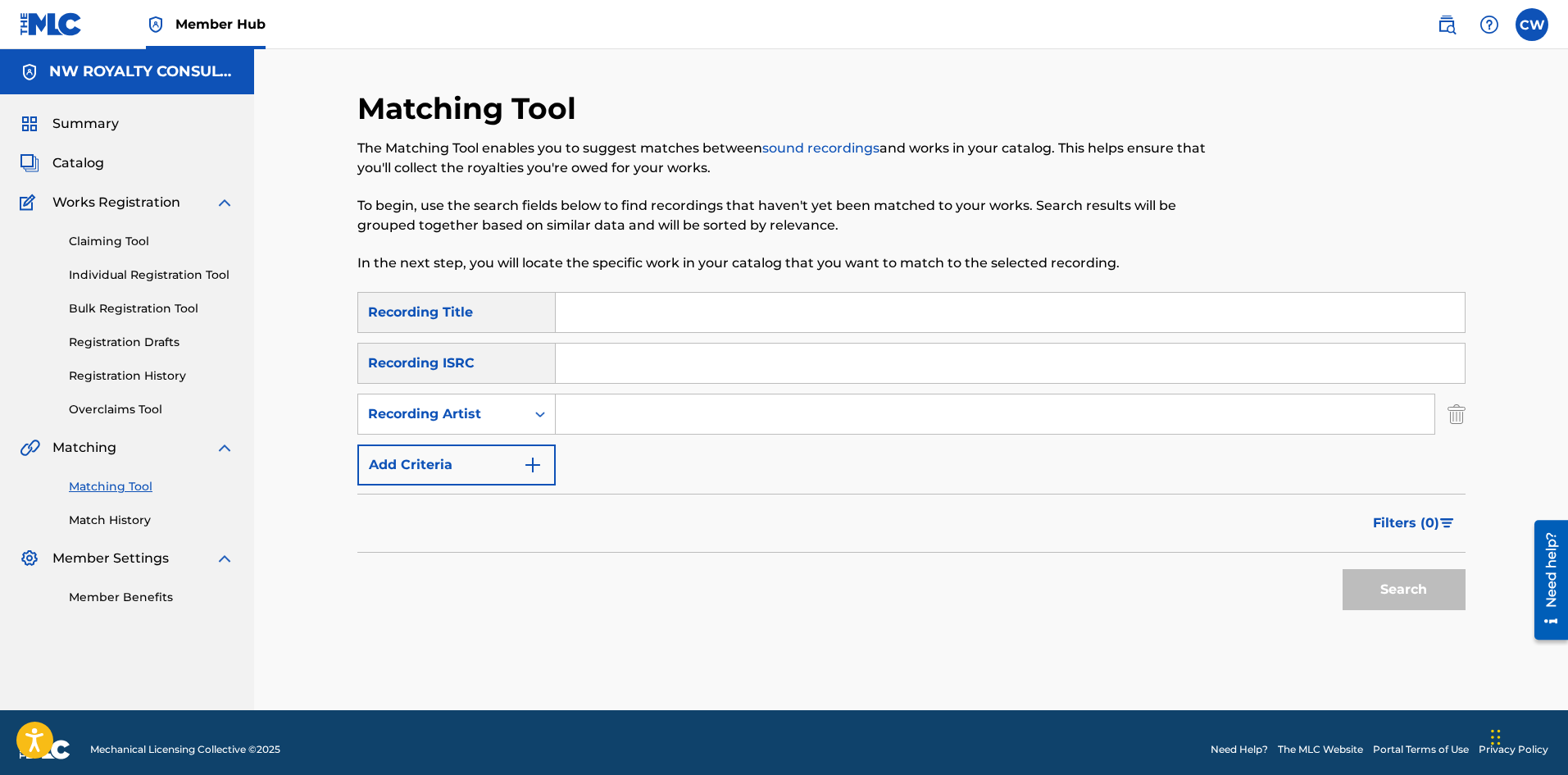
drag, startPoint x: 840, startPoint y: 424, endPoint x: 831, endPoint y: 423, distance: 9.1
drag, startPoint x: 688, startPoint y: 301, endPoint x: 699, endPoint y: 313, distance: 16.3
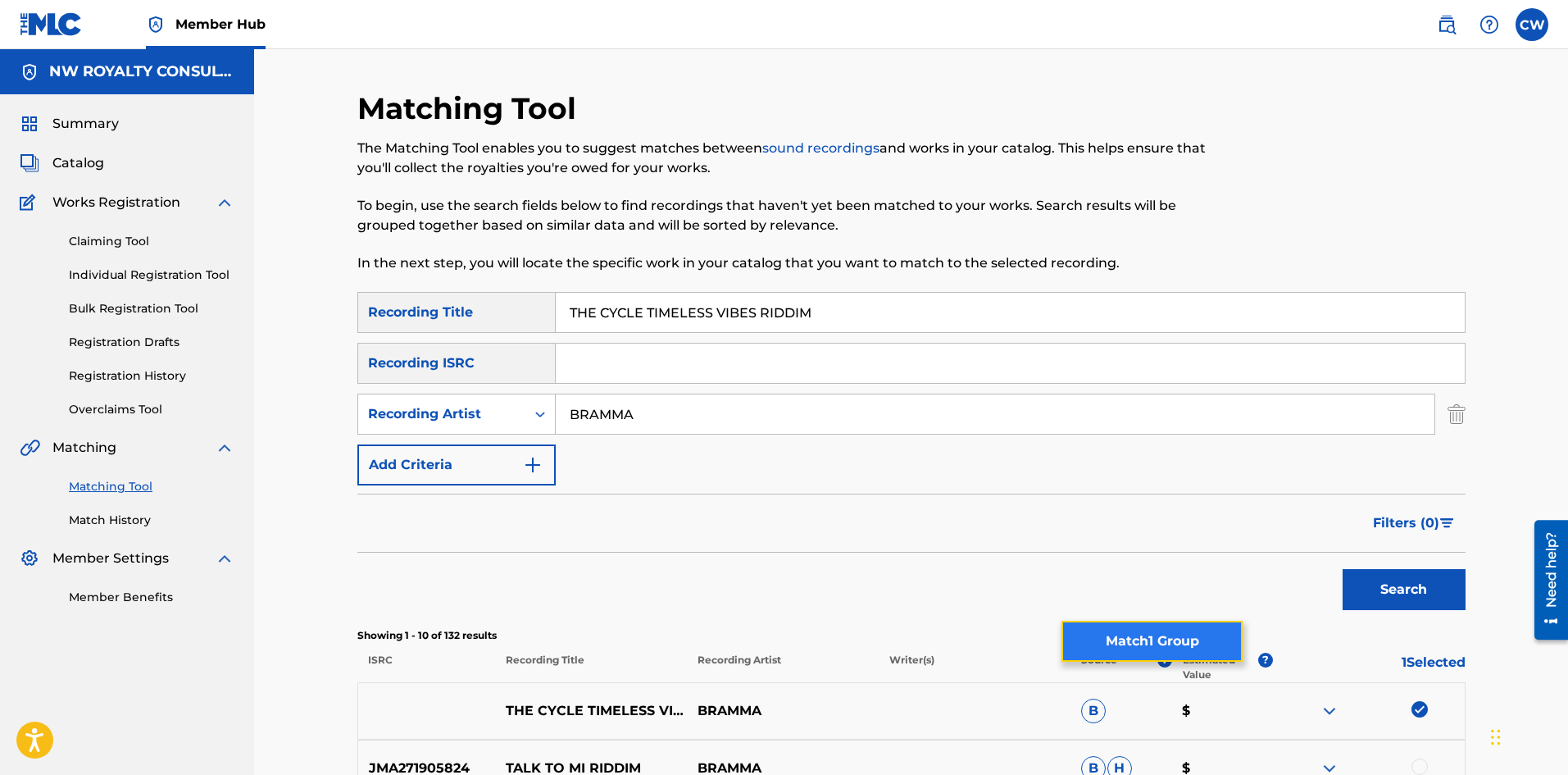
drag, startPoint x: 1179, startPoint y: 655, endPoint x: 1173, endPoint y: 649, distance: 8.5
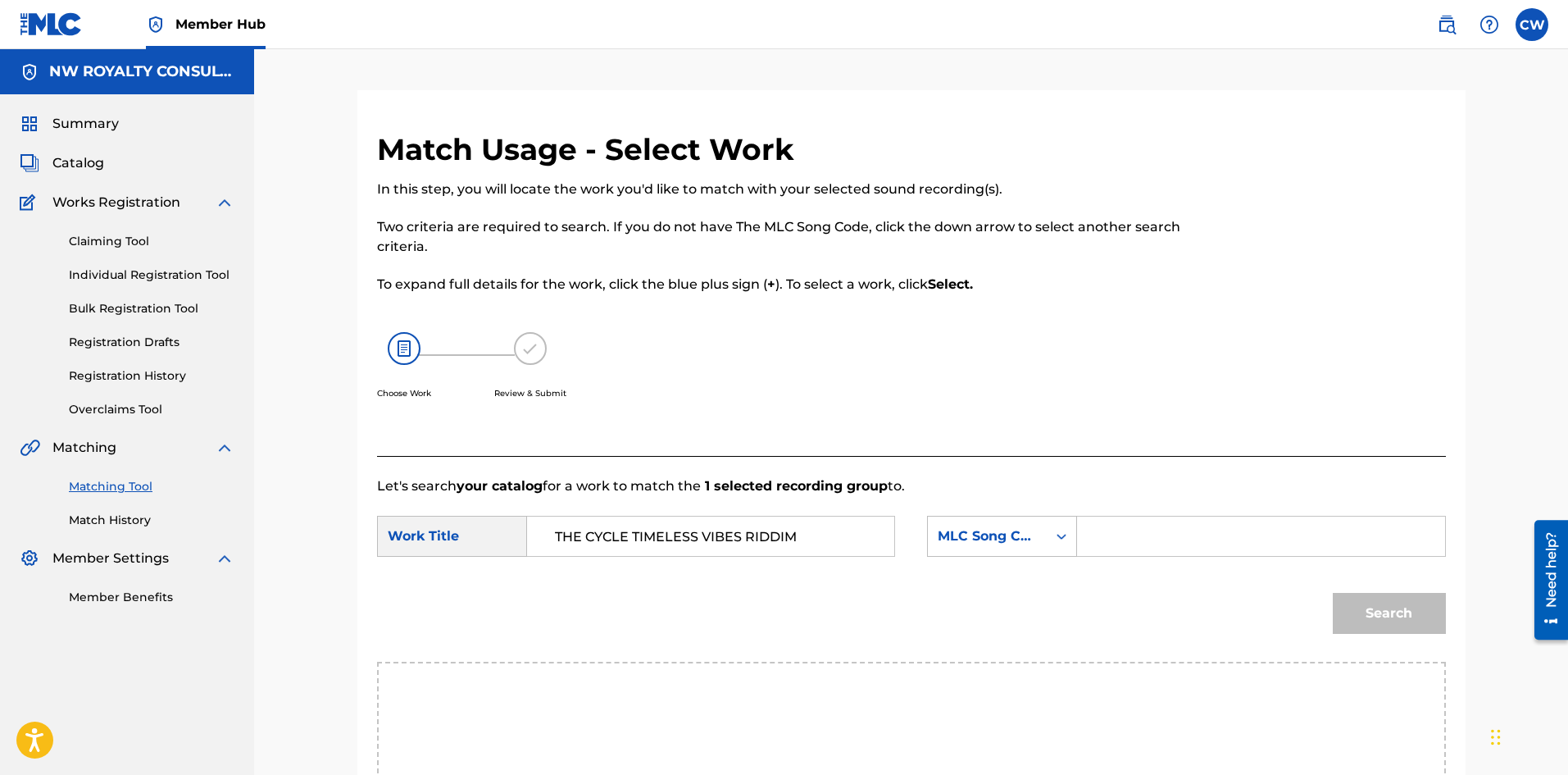
drag, startPoint x: 1153, startPoint y: 544, endPoint x: 1225, endPoint y: 535, distance: 72.6
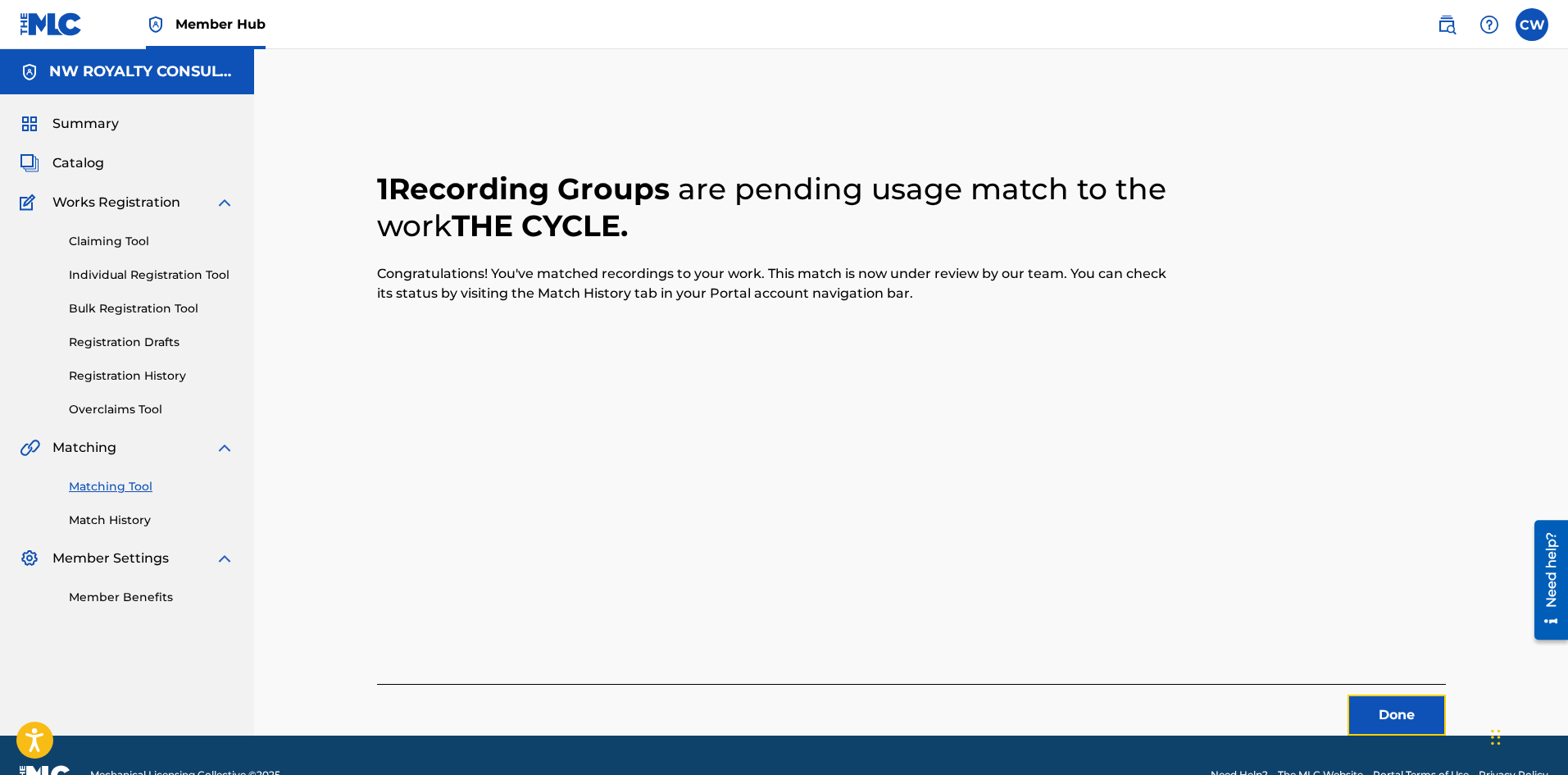
drag, startPoint x: 1395, startPoint y: 707, endPoint x: 1320, endPoint y: 708, distance: 75.0
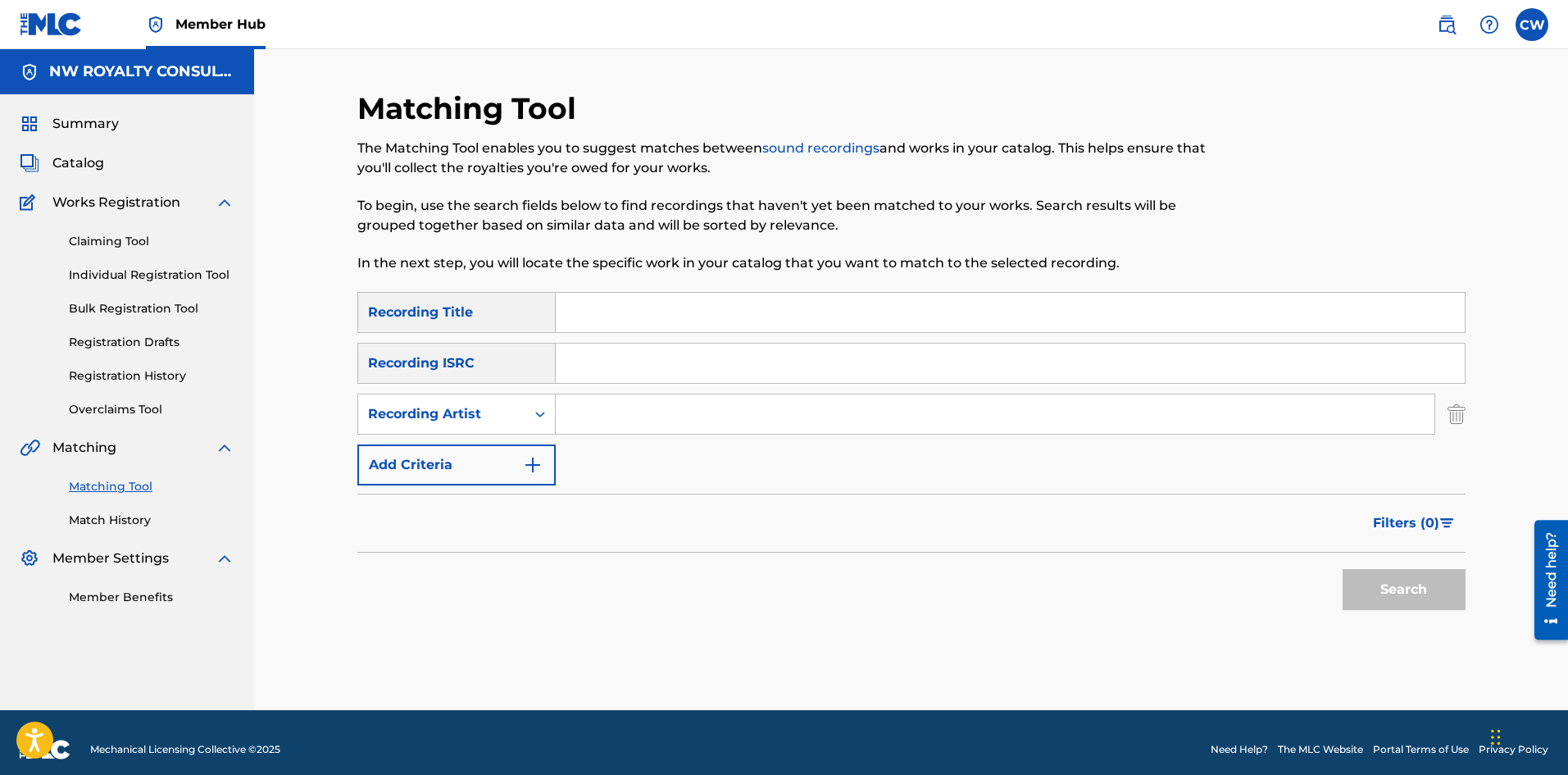
drag, startPoint x: 639, startPoint y: 422, endPoint x: 629, endPoint y: 414, distance: 12.8
drag, startPoint x: 608, startPoint y: 322, endPoint x: 629, endPoint y: 309, distance: 24.7
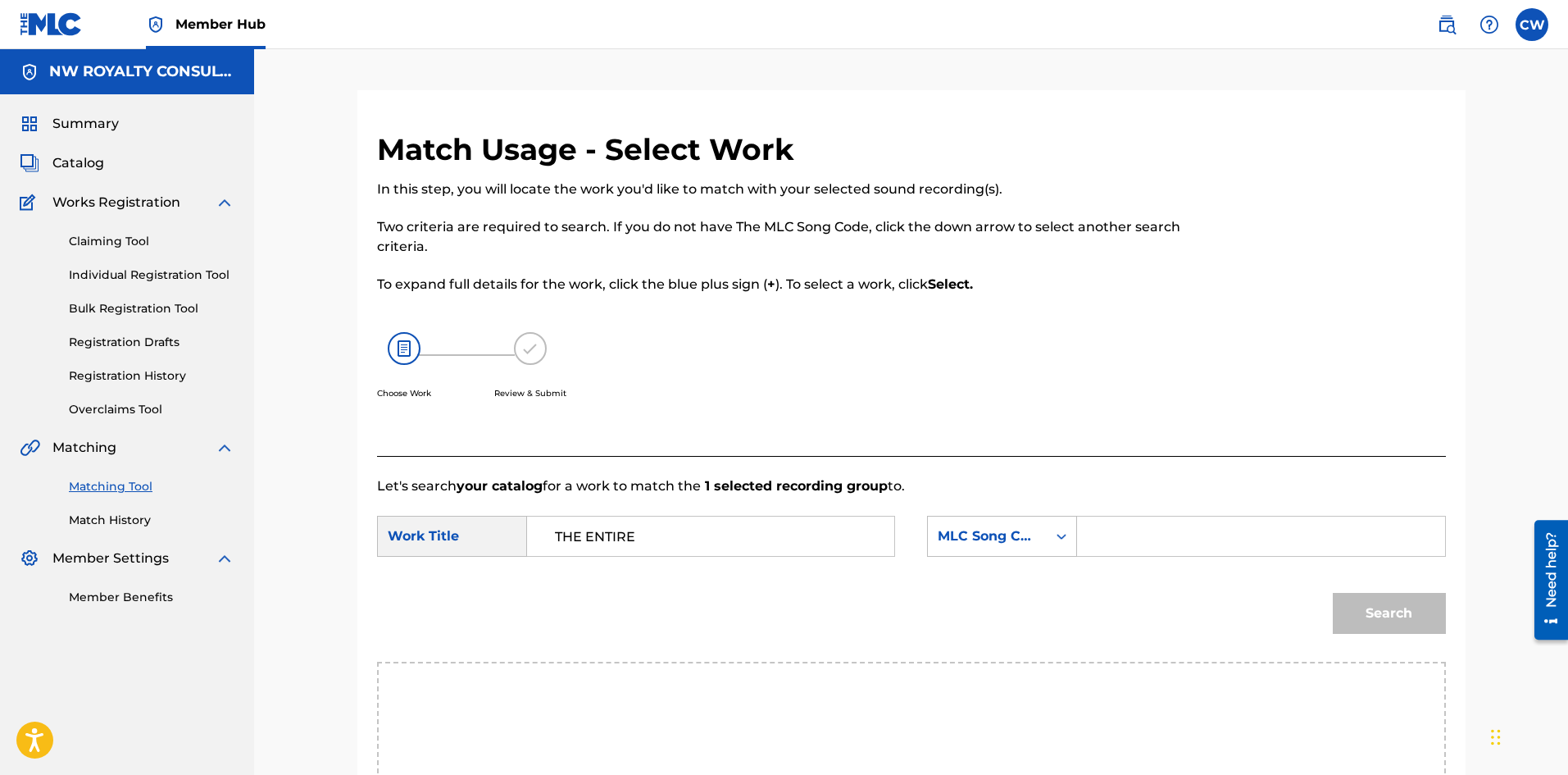
drag, startPoint x: 1325, startPoint y: 556, endPoint x: 1307, endPoint y: 544, distance: 21.6
drag, startPoint x: 1302, startPoint y: 539, endPoint x: 1319, endPoint y: 545, distance: 18.0
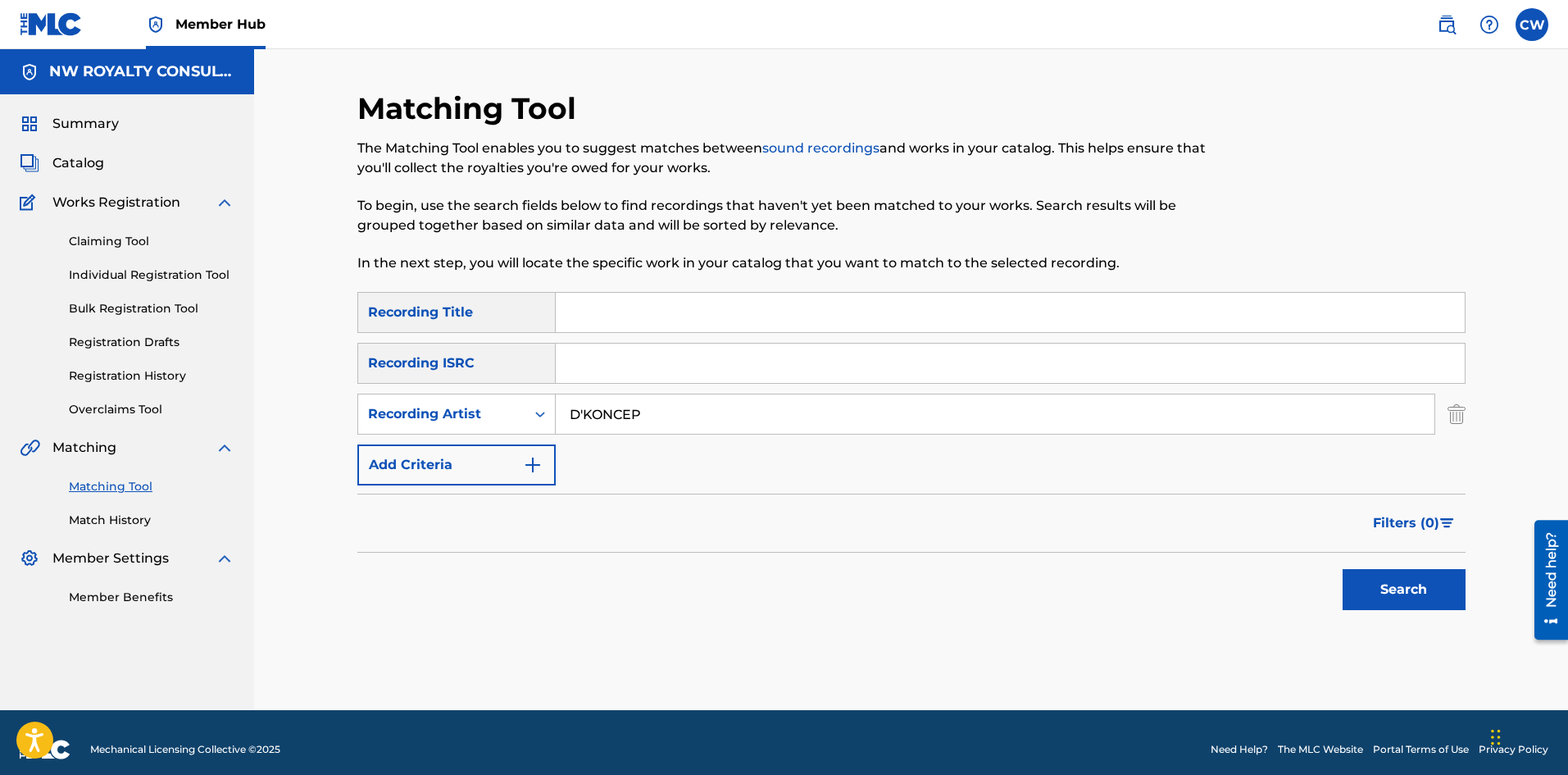
drag, startPoint x: 712, startPoint y: 311, endPoint x: 733, endPoint y: 320, distance: 22.8
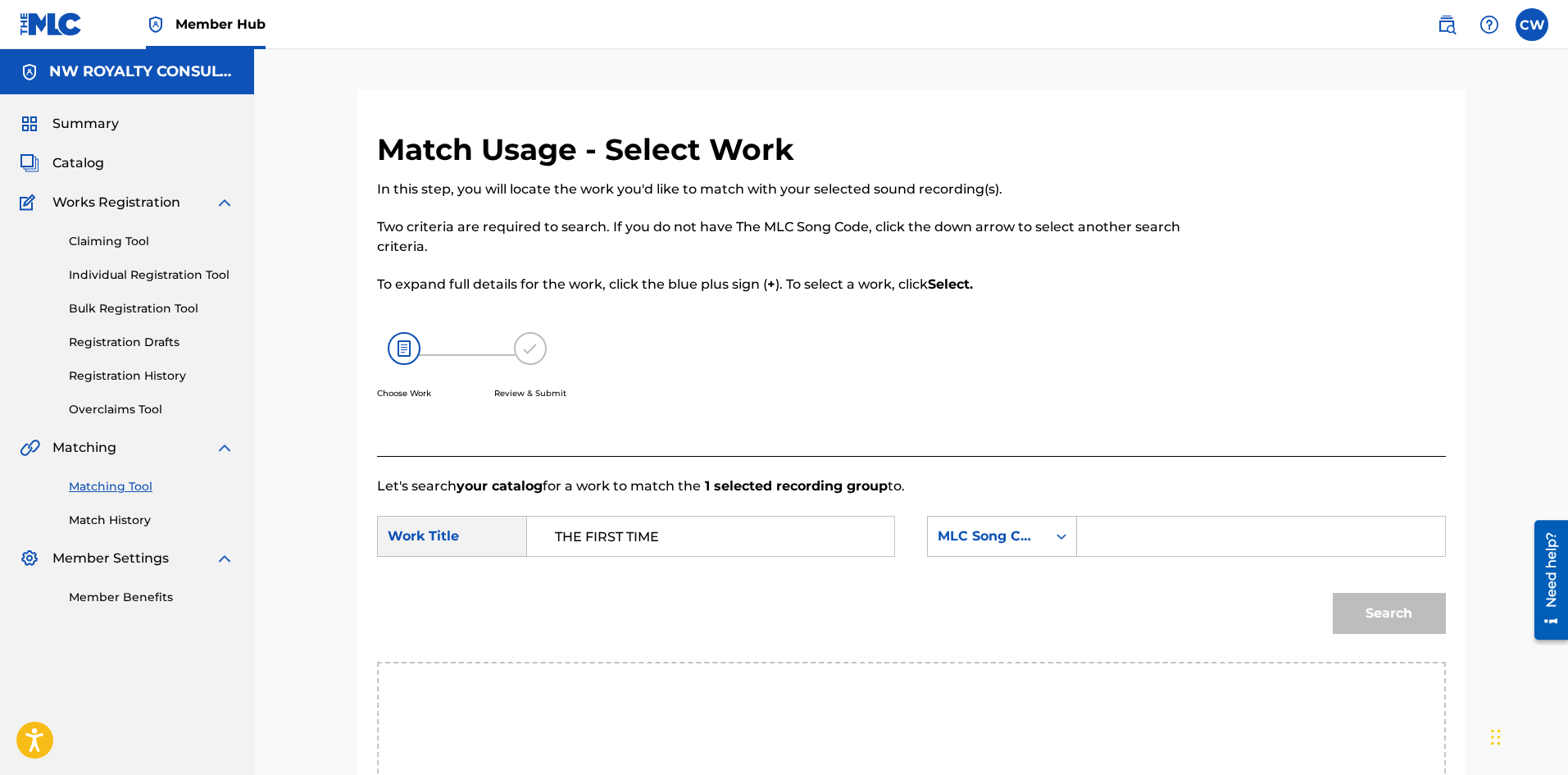
drag, startPoint x: 1259, startPoint y: 538, endPoint x: 1268, endPoint y: 540, distance: 9.2
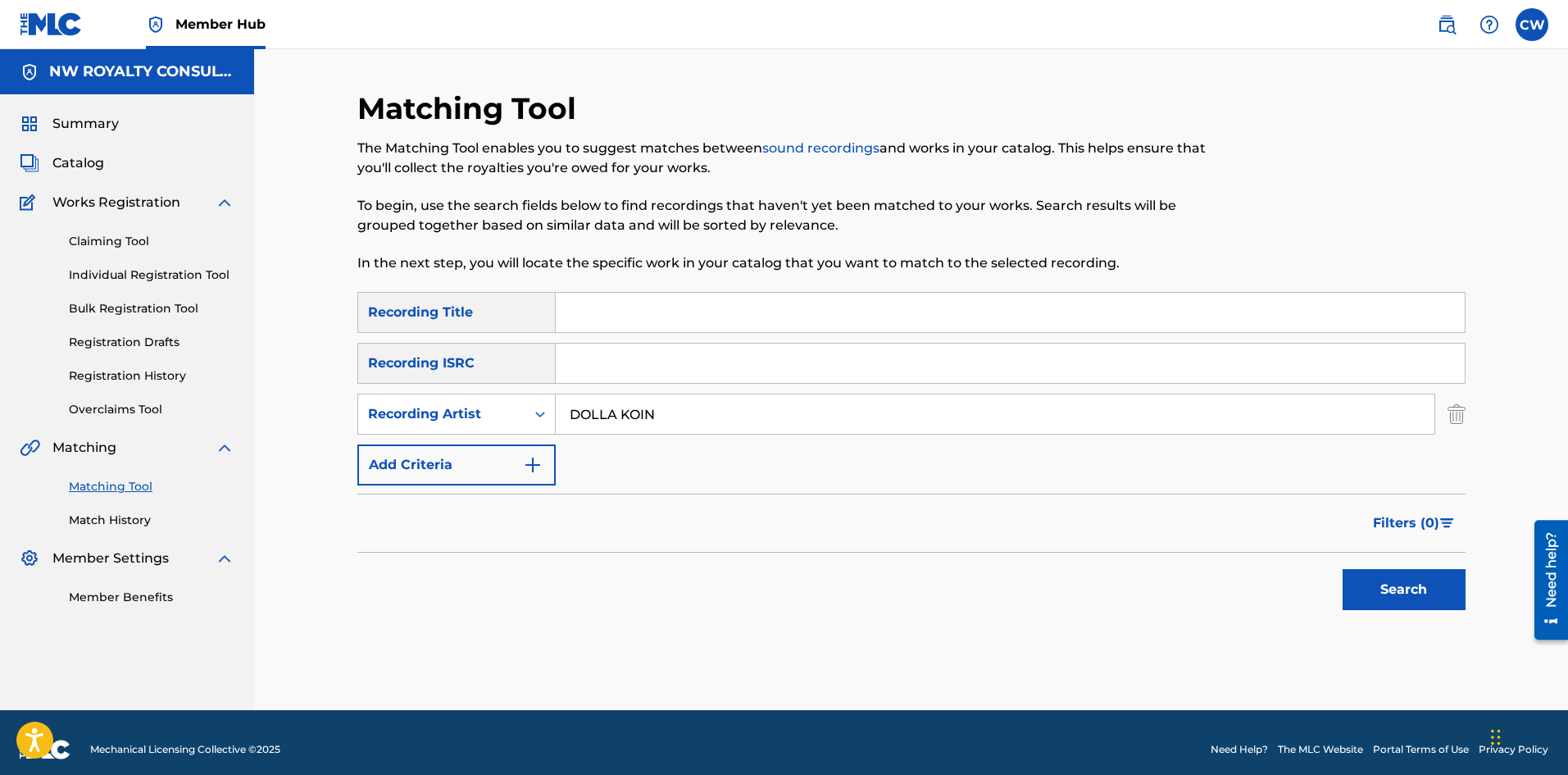
drag, startPoint x: 797, startPoint y: 307, endPoint x: 807, endPoint y: 315, distance: 12.8
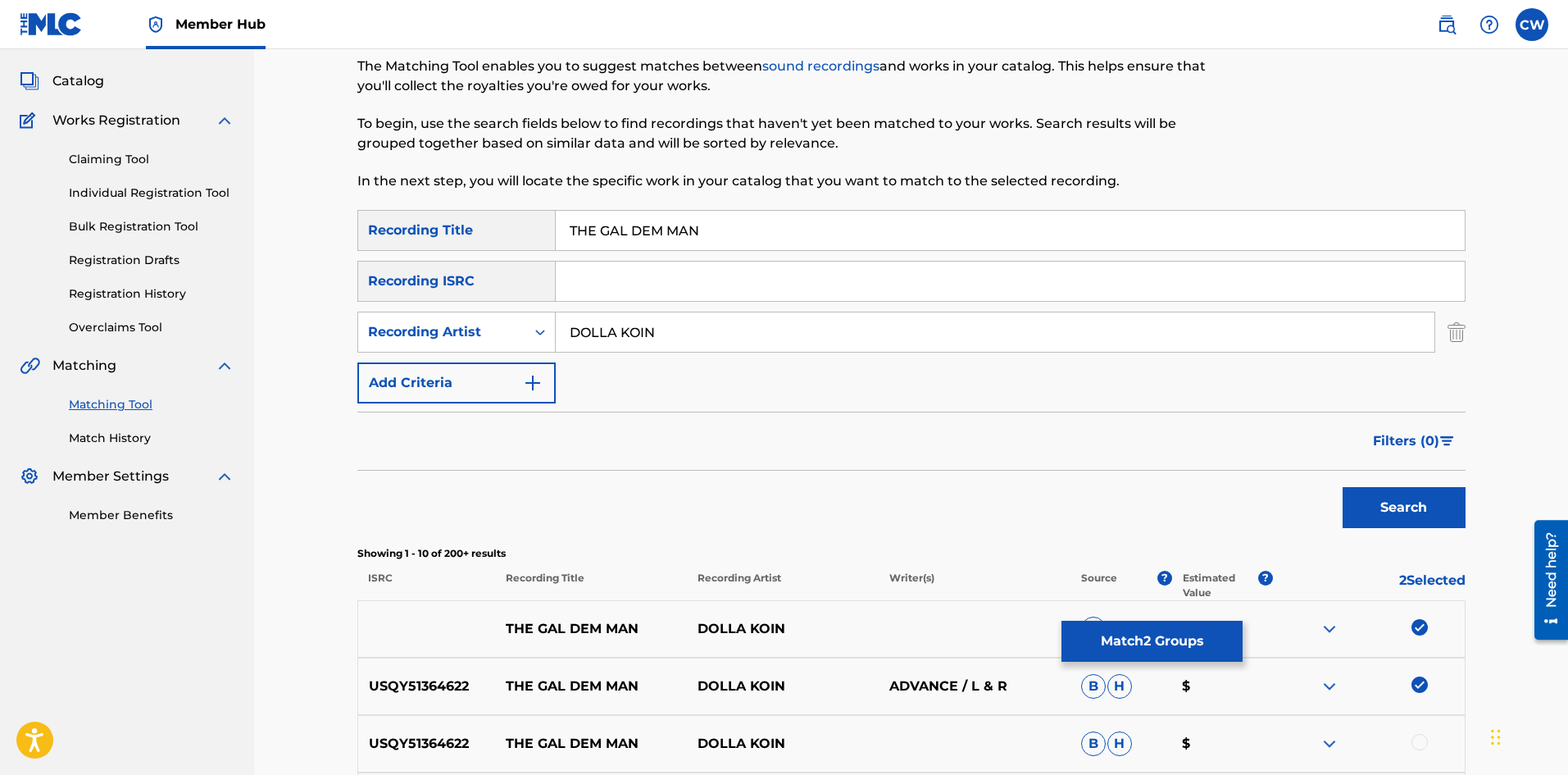
scroll to position [164, 0]
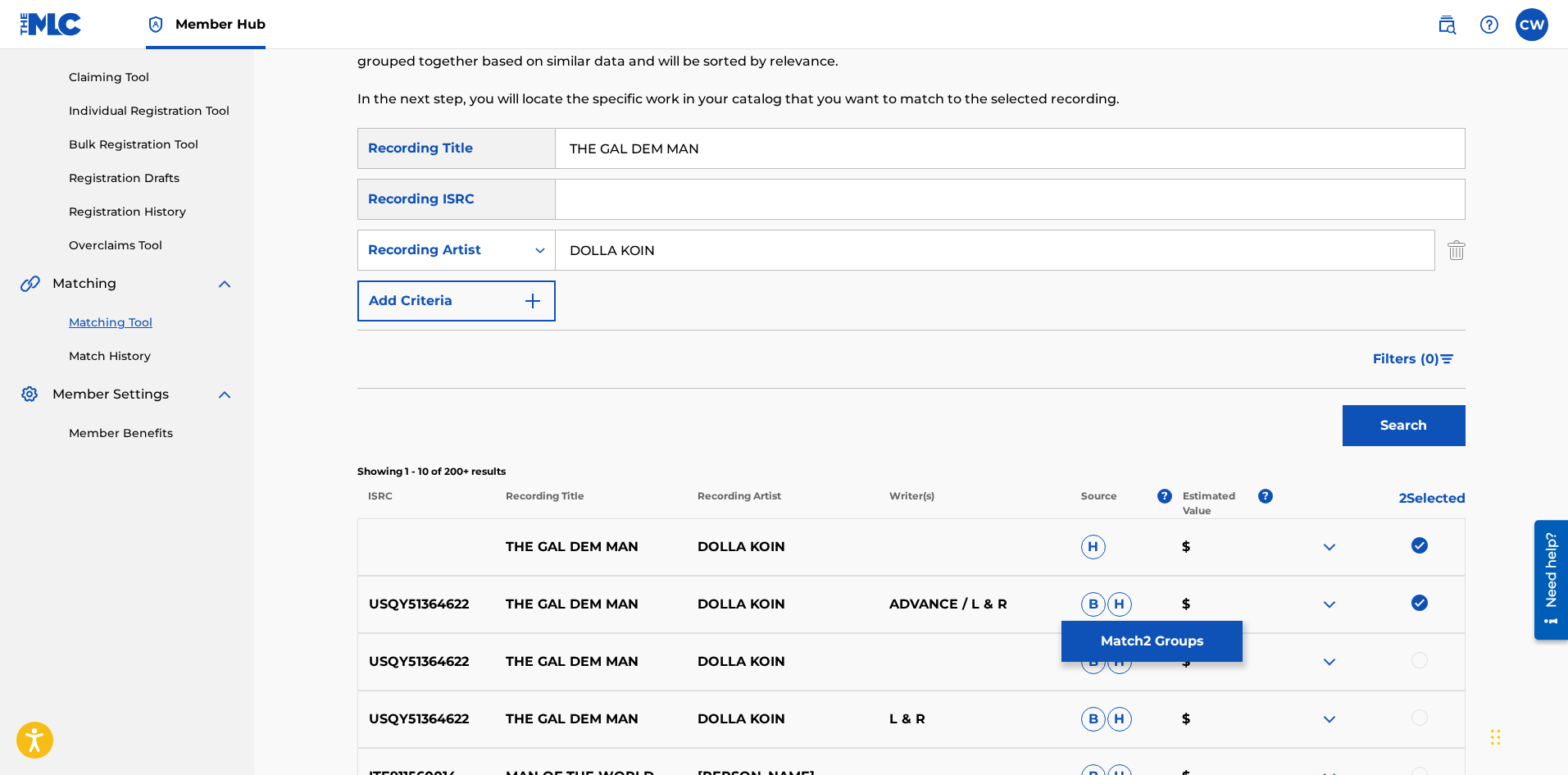
drag, startPoint x: 1418, startPoint y: 658, endPoint x: 1423, endPoint y: 681, distance: 23.5
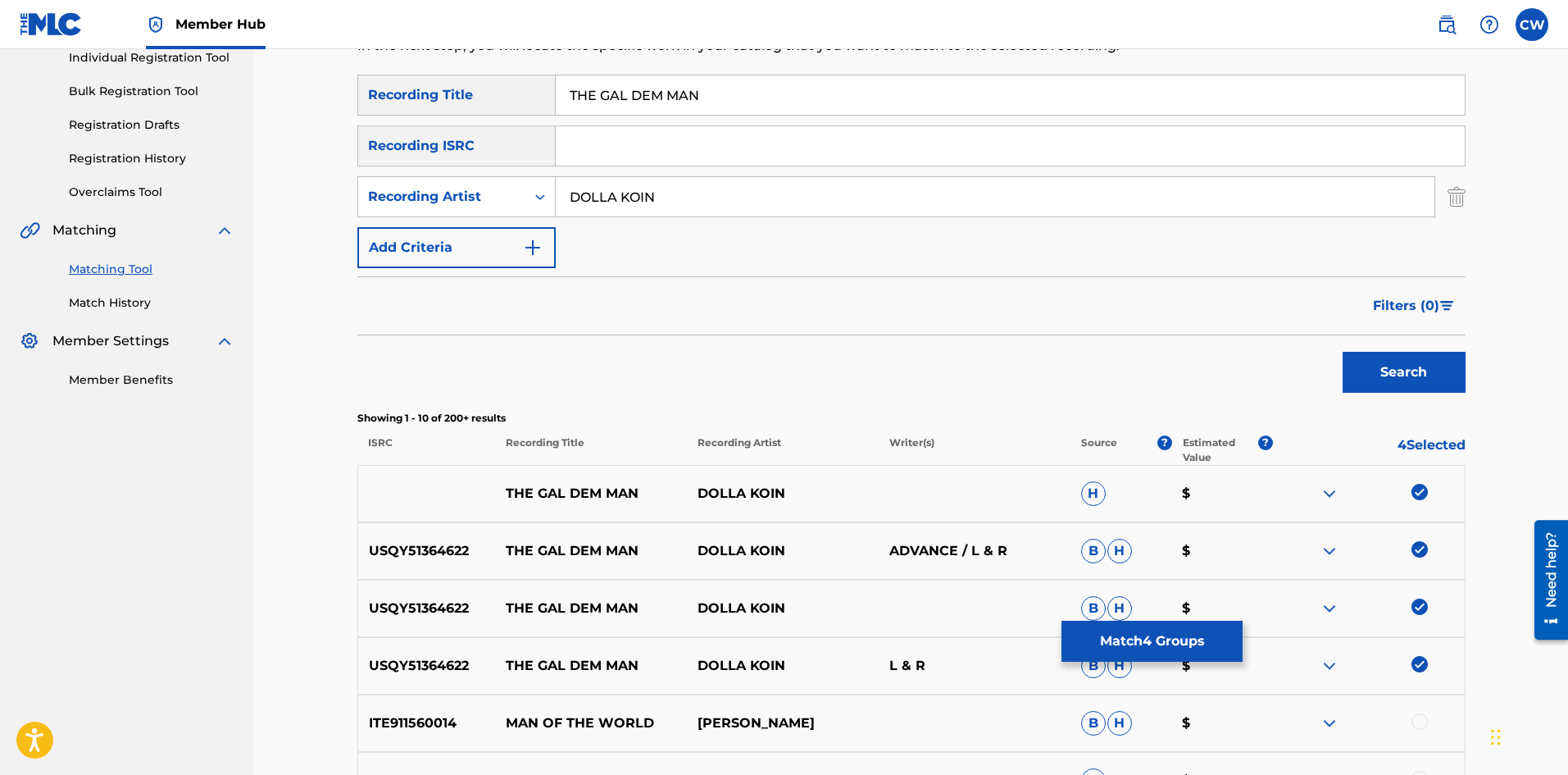
scroll to position [246, 0]
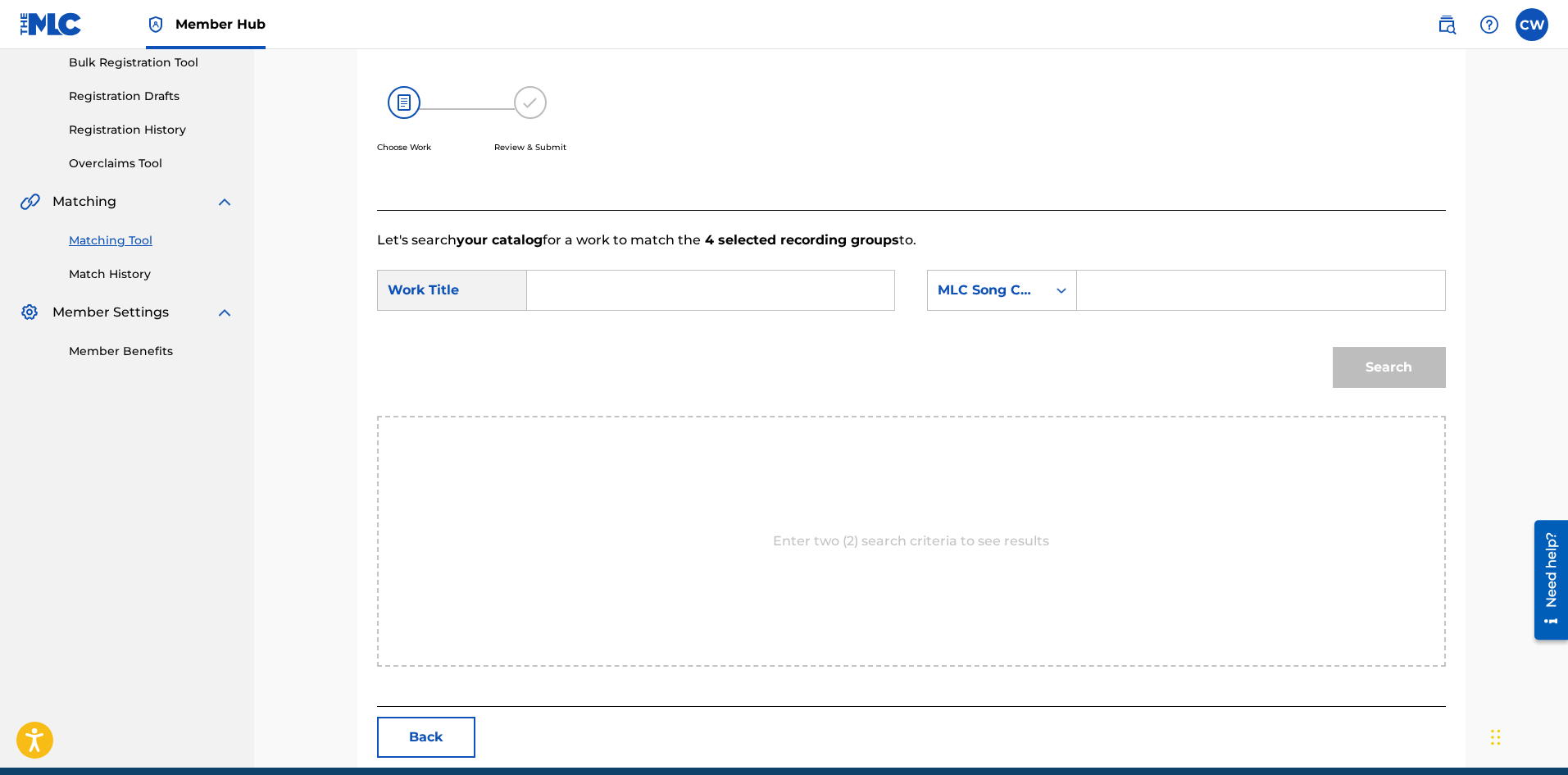
drag, startPoint x: 698, startPoint y: 298, endPoint x: 673, endPoint y: 291, distance: 26.0
drag, startPoint x: 1445, startPoint y: 413, endPoint x: 1436, endPoint y: 403, distance: 13.5
drag, startPoint x: 1403, startPoint y: 381, endPoint x: 1384, endPoint y: 371, distance: 21.5
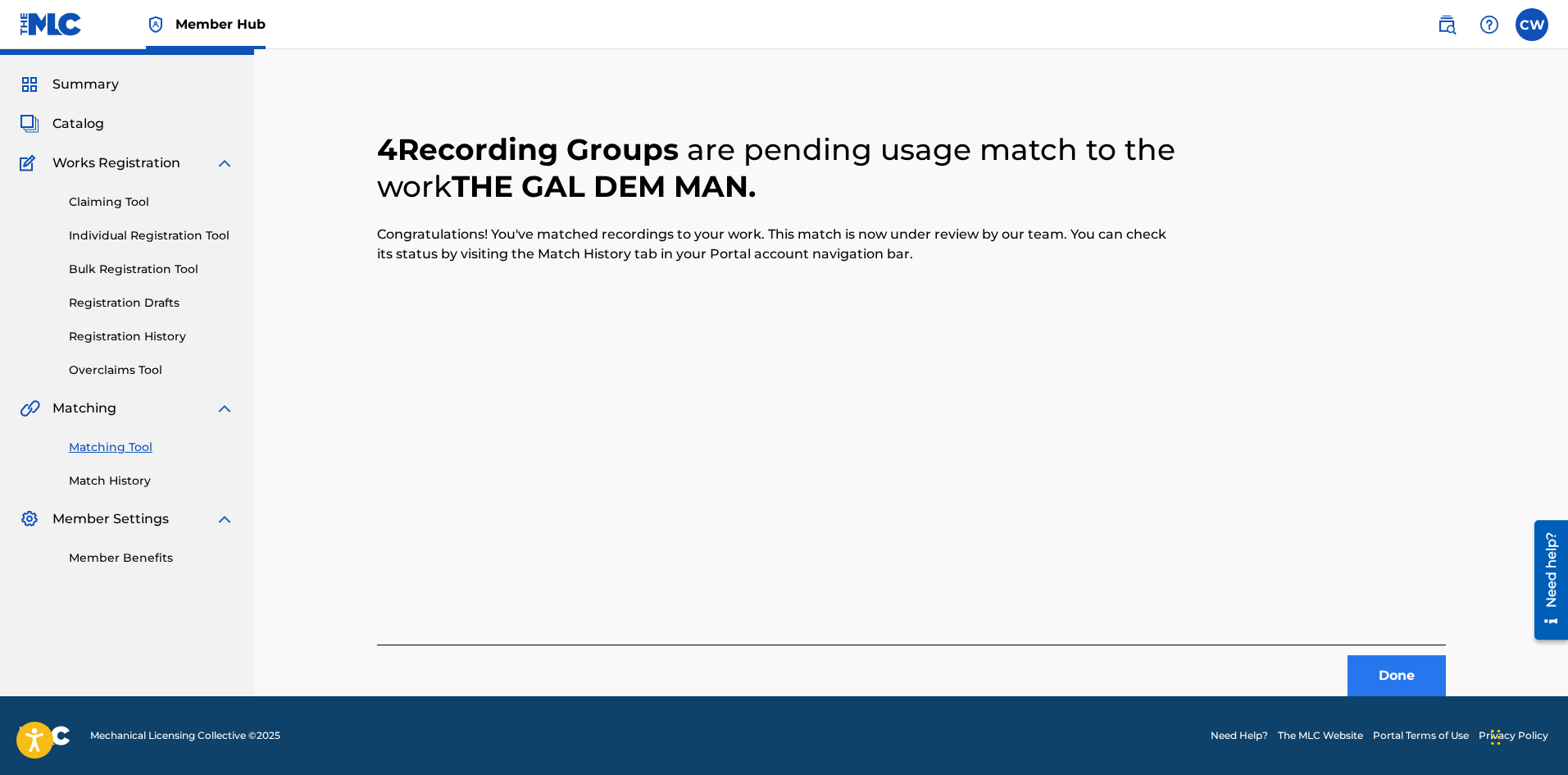
scroll to position [0, 0]
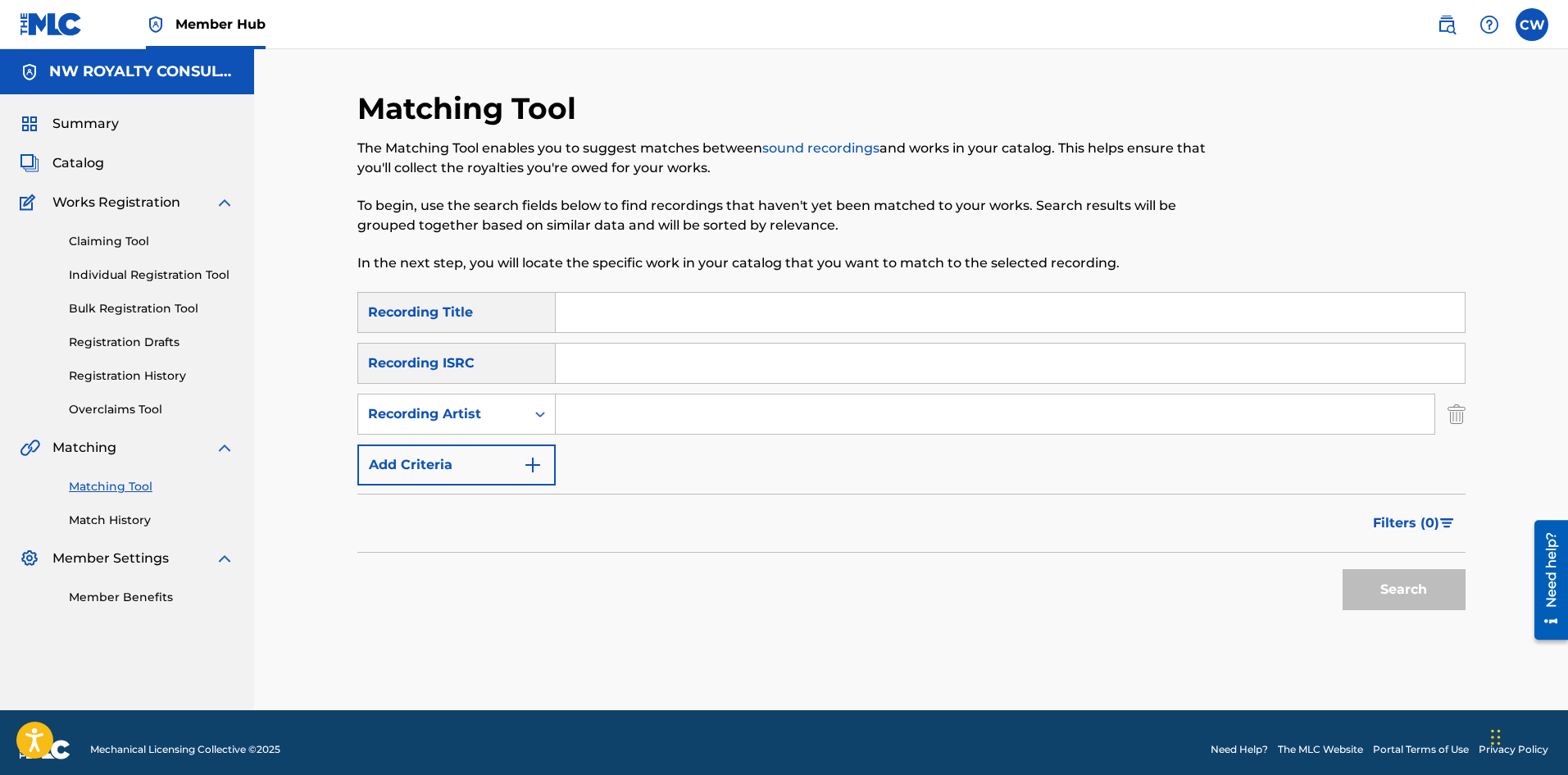
drag, startPoint x: 726, startPoint y: 398, endPoint x: 706, endPoint y: 401, distance: 20.2
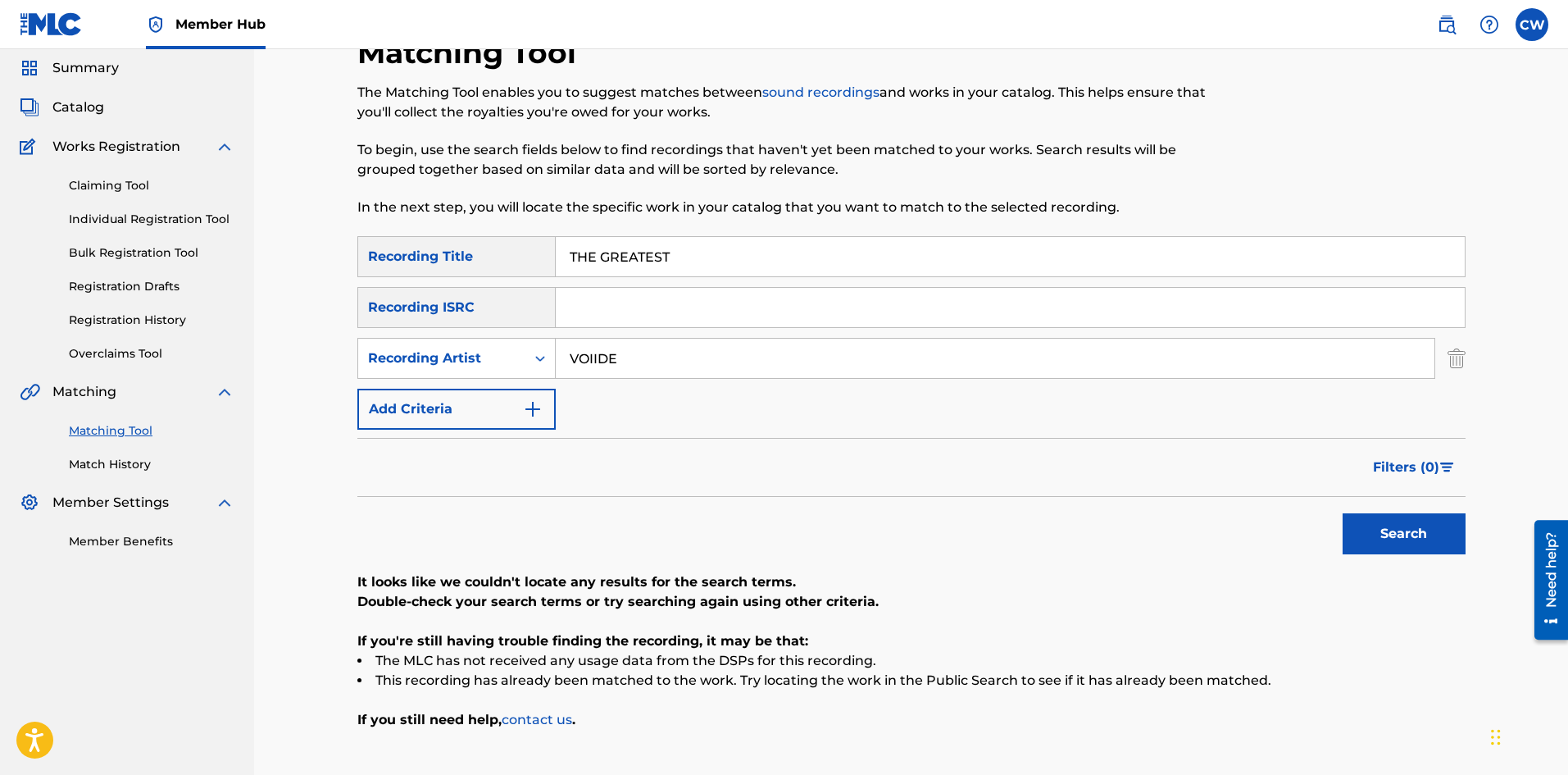
scroll to position [82, 0]
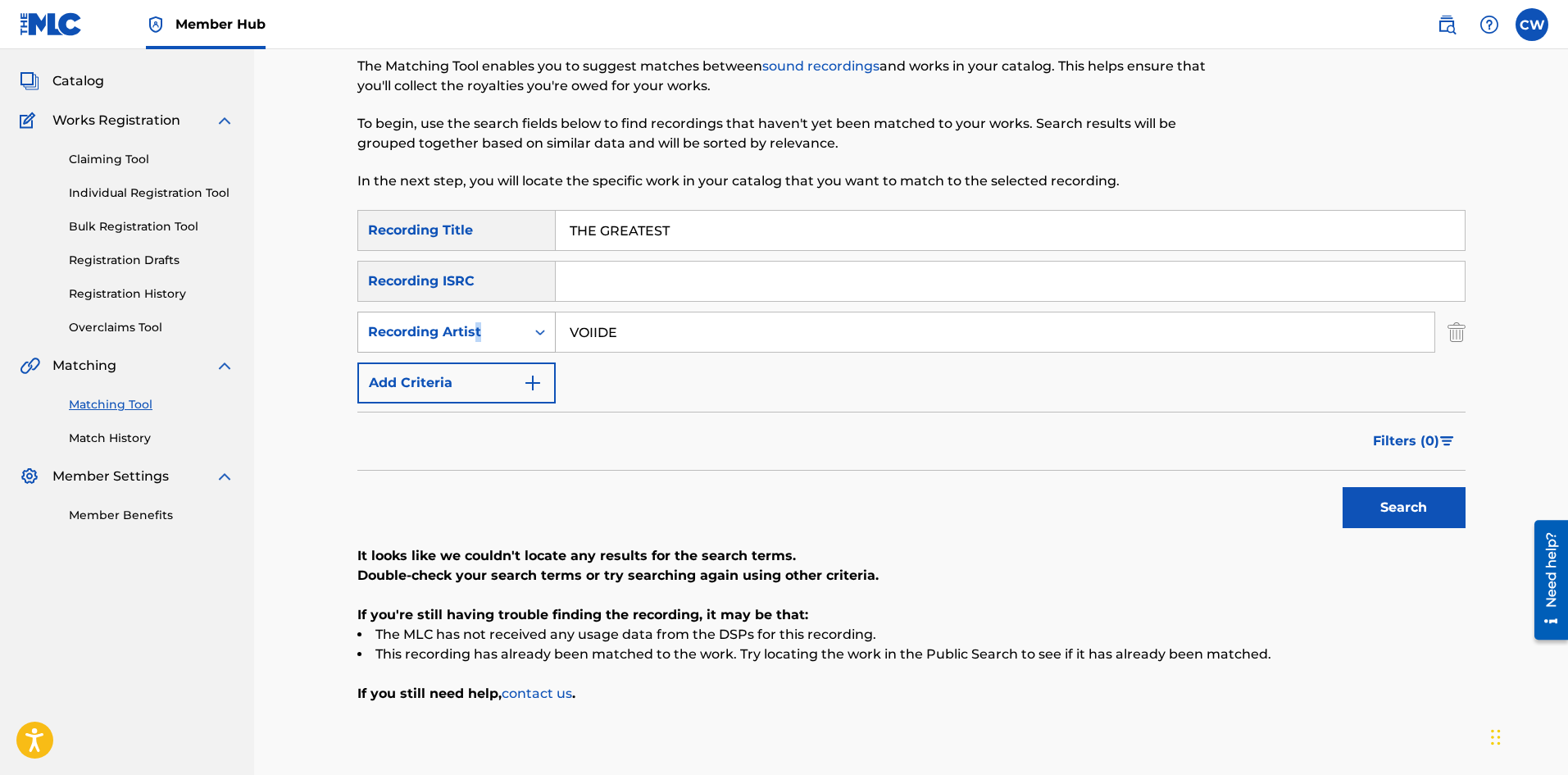
drag, startPoint x: 677, startPoint y: 309, endPoint x: 471, endPoint y: 321, distance: 206.3
drag, startPoint x: 638, startPoint y: 328, endPoint x: 501, endPoint y: 339, distance: 137.4
drag, startPoint x: 886, startPoint y: 218, endPoint x: 633, endPoint y: 229, distance: 253.2
drag, startPoint x: 847, startPoint y: 266, endPoint x: 751, endPoint y: 227, distance: 103.6
drag, startPoint x: 723, startPoint y: 239, endPoint x: 492, endPoint y: 243, distance: 231.0
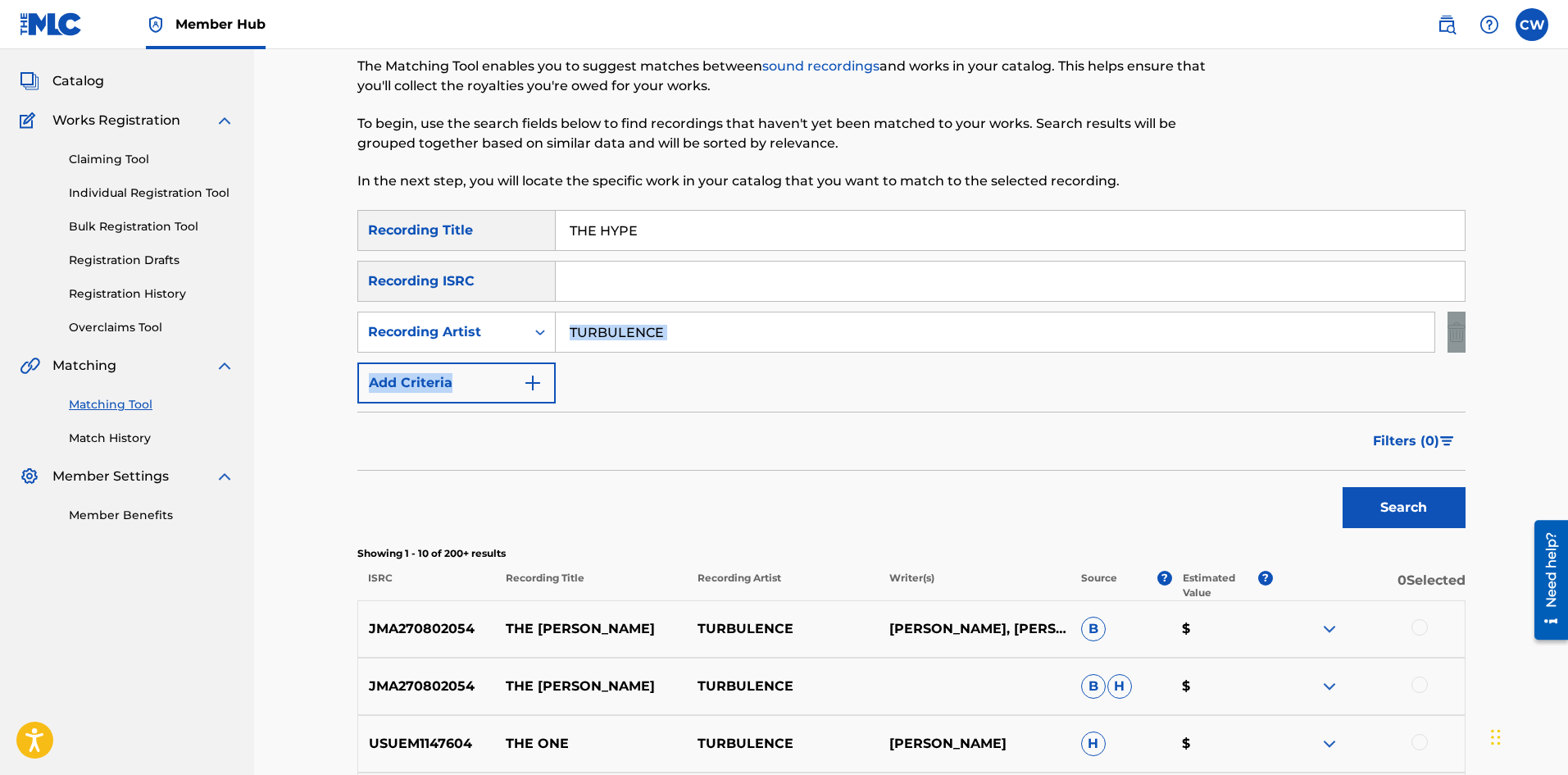
drag, startPoint x: 779, startPoint y: 352, endPoint x: 592, endPoint y: 326, distance: 188.8
drag, startPoint x: 807, startPoint y: 337, endPoint x: 495, endPoint y: 332, distance: 312.0
drag, startPoint x: 777, startPoint y: 228, endPoint x: 743, endPoint y: 253, distance: 42.2
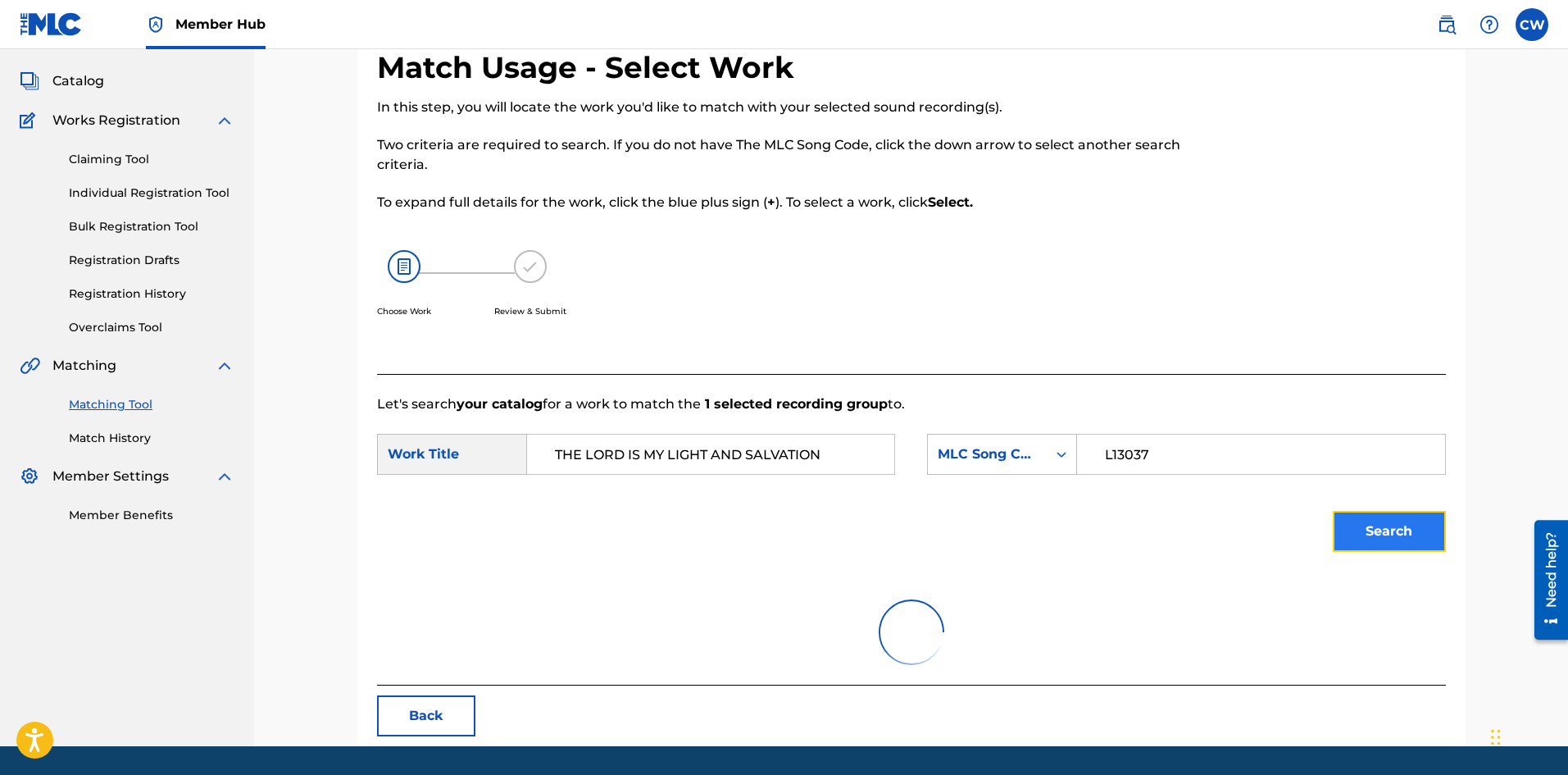
scroll to position [62, 0]
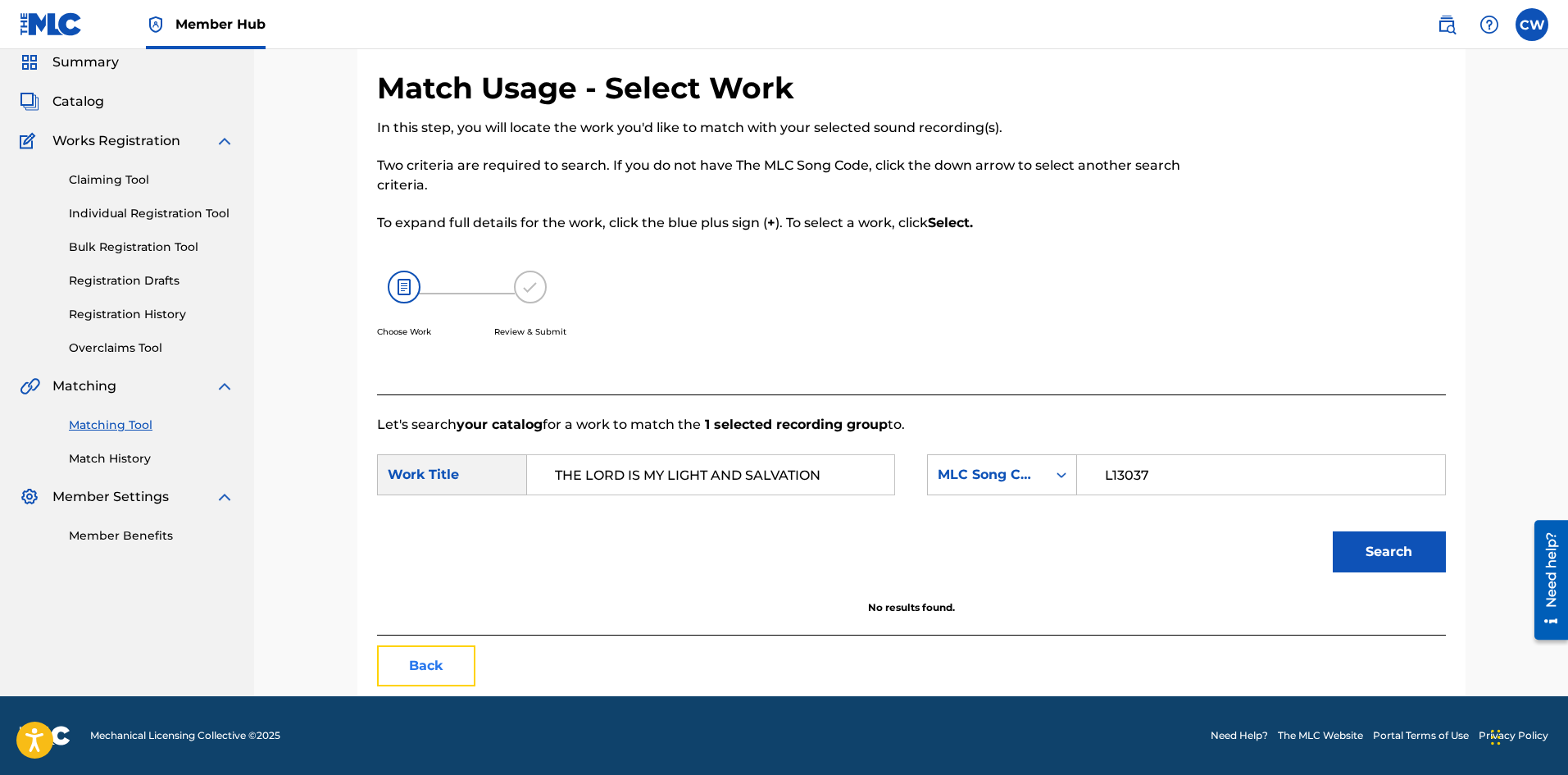
drag, startPoint x: 400, startPoint y: 666, endPoint x: 415, endPoint y: 657, distance: 17.5
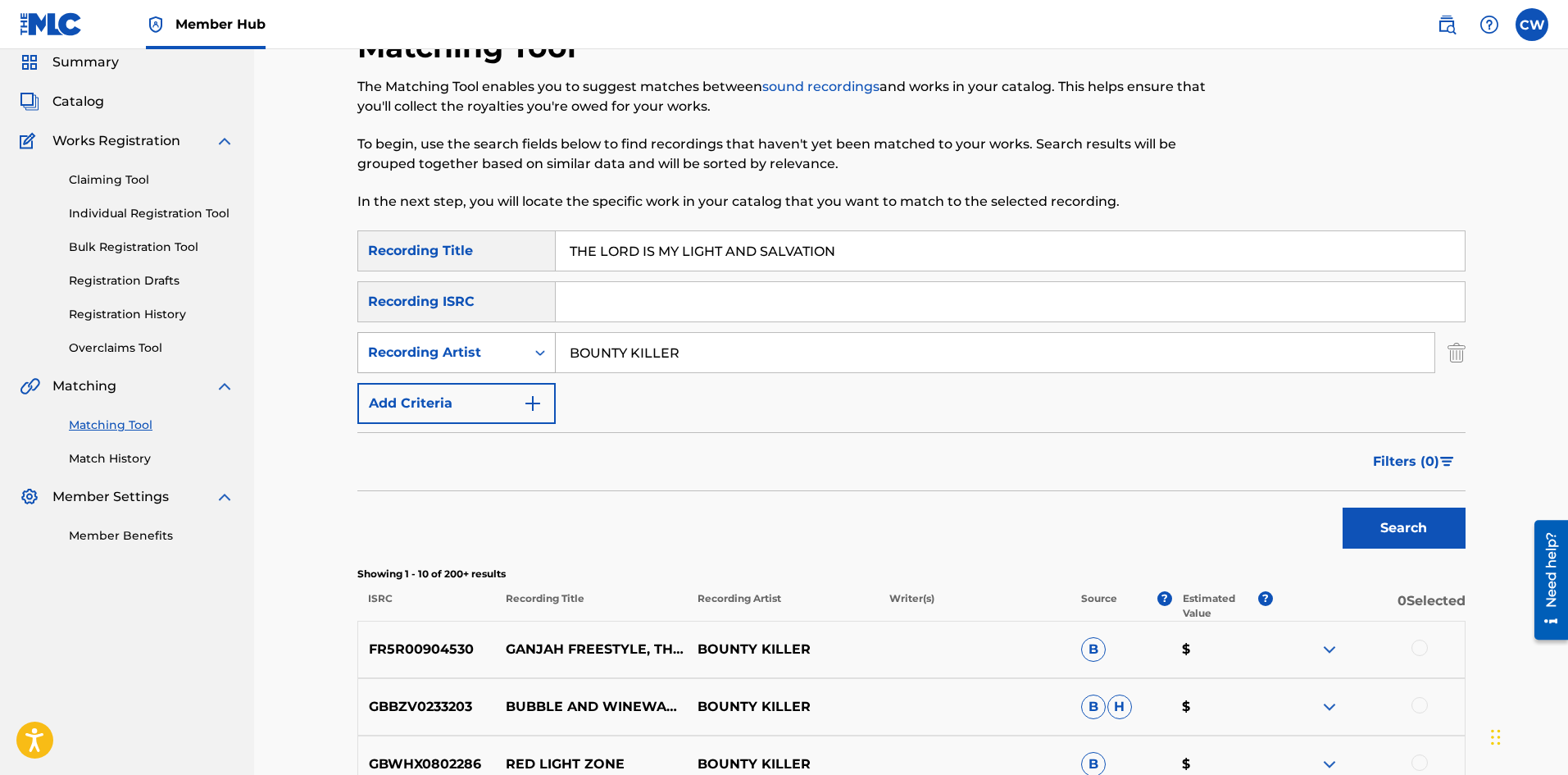
drag, startPoint x: 841, startPoint y: 360, endPoint x: 496, endPoint y: 365, distance: 345.0
drag, startPoint x: 896, startPoint y: 251, endPoint x: 376, endPoint y: 281, distance: 520.9
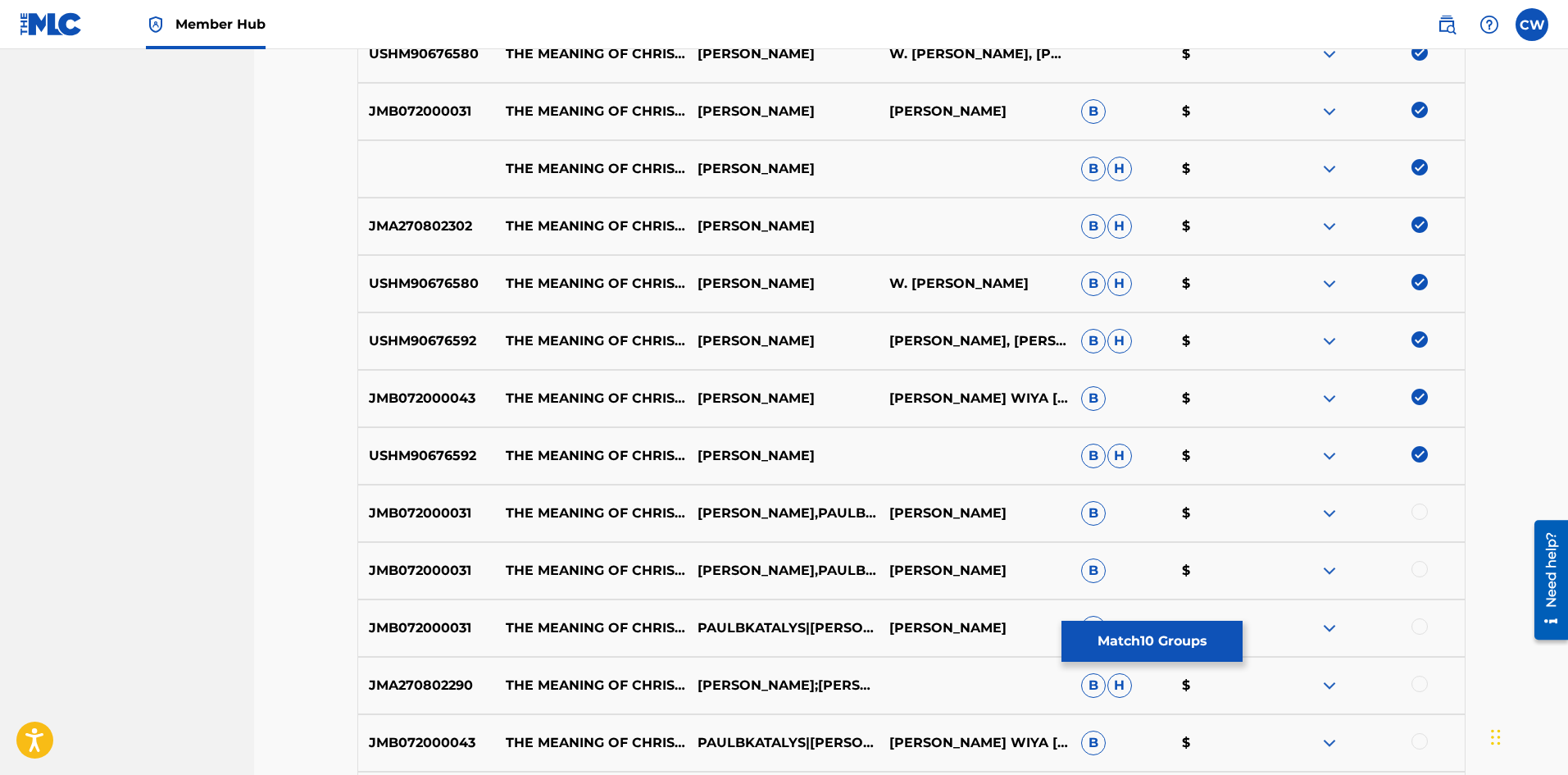
scroll to position [799, 0]
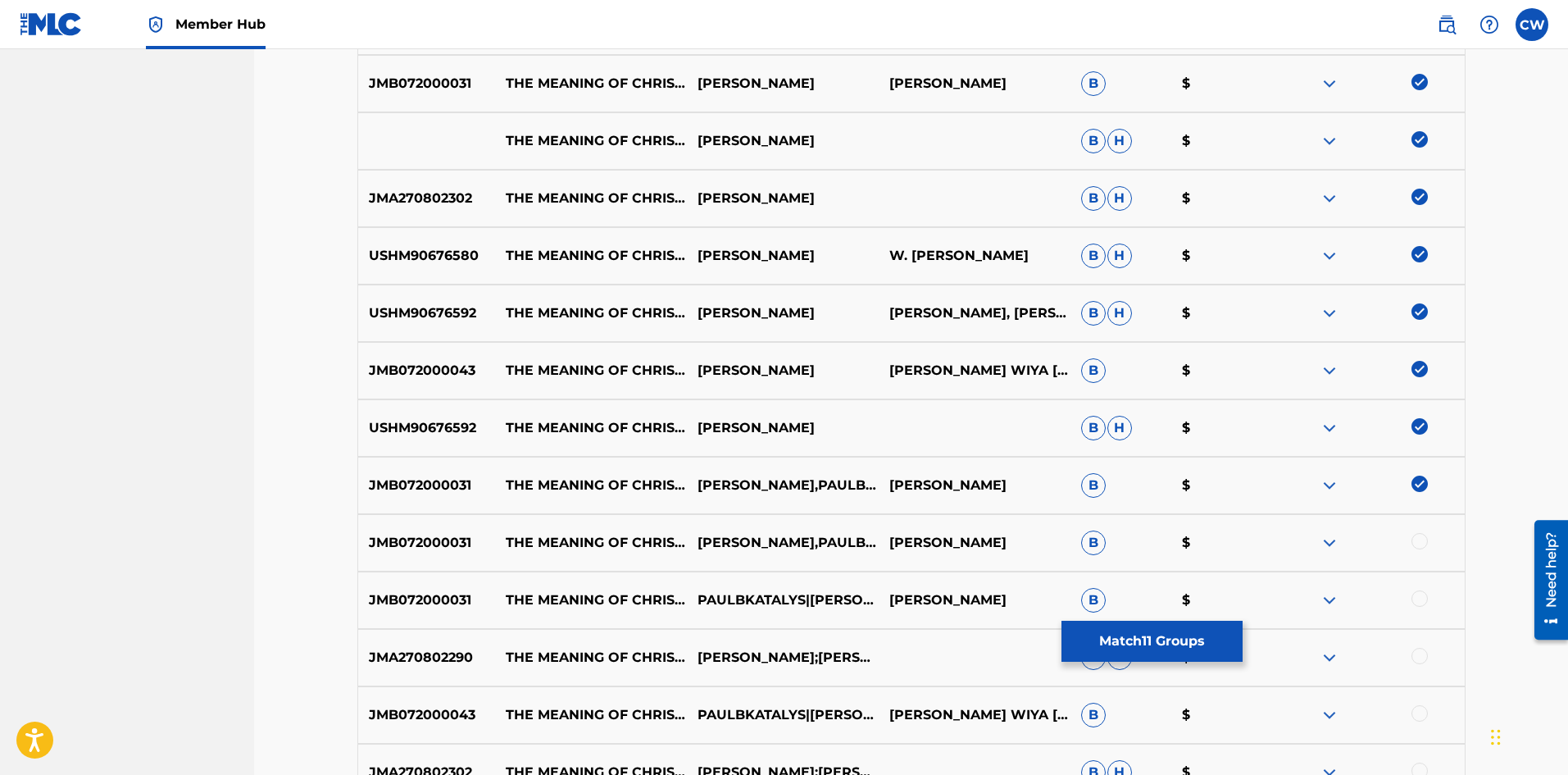
drag, startPoint x: 1413, startPoint y: 537, endPoint x: 1420, endPoint y: 546, distance: 11.4
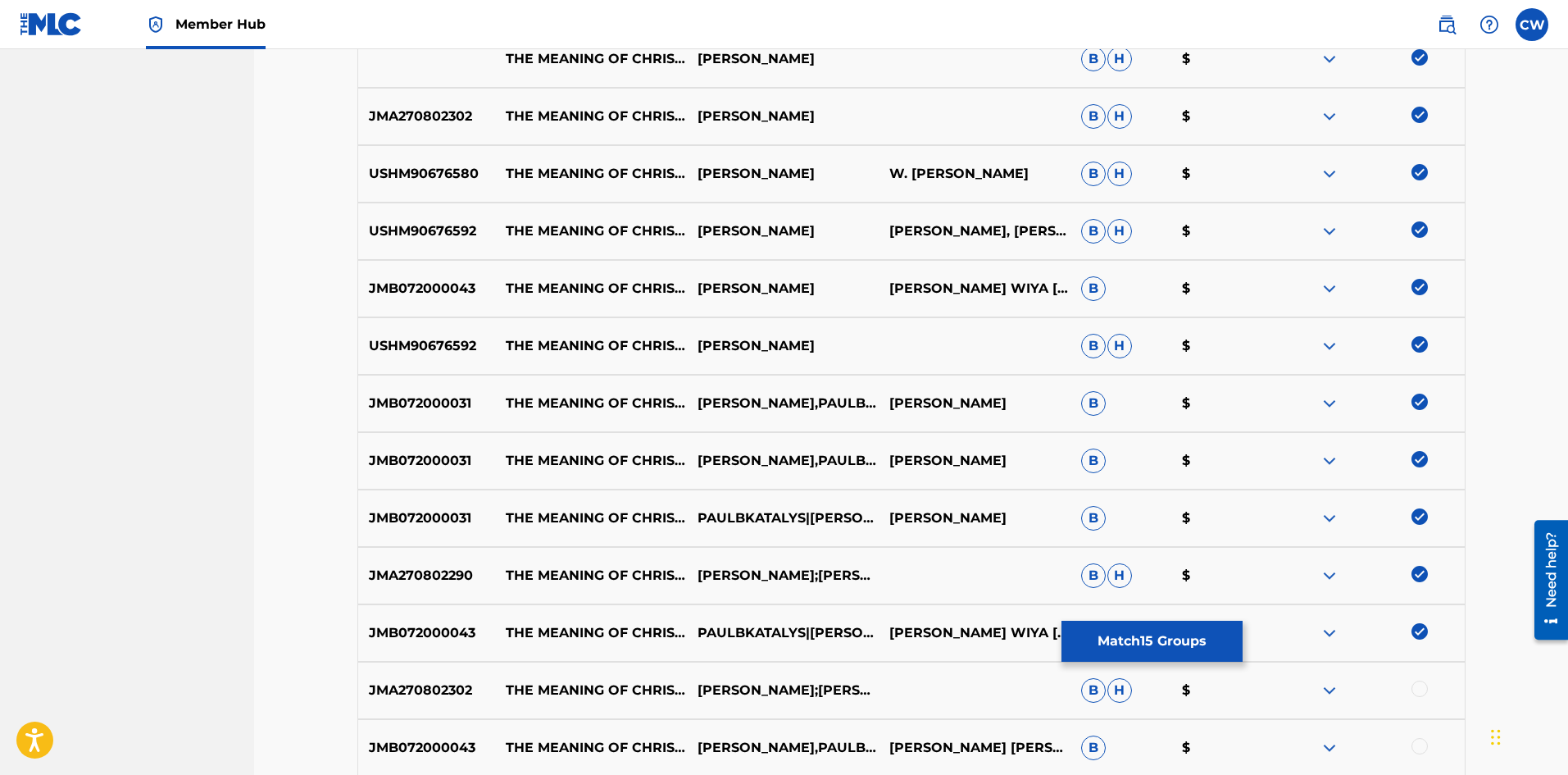
drag, startPoint x: 1423, startPoint y: 710, endPoint x: 1422, endPoint y: 696, distance: 14.0
drag, startPoint x: 1421, startPoint y: 683, endPoint x: 1421, endPoint y: 717, distance: 34.0
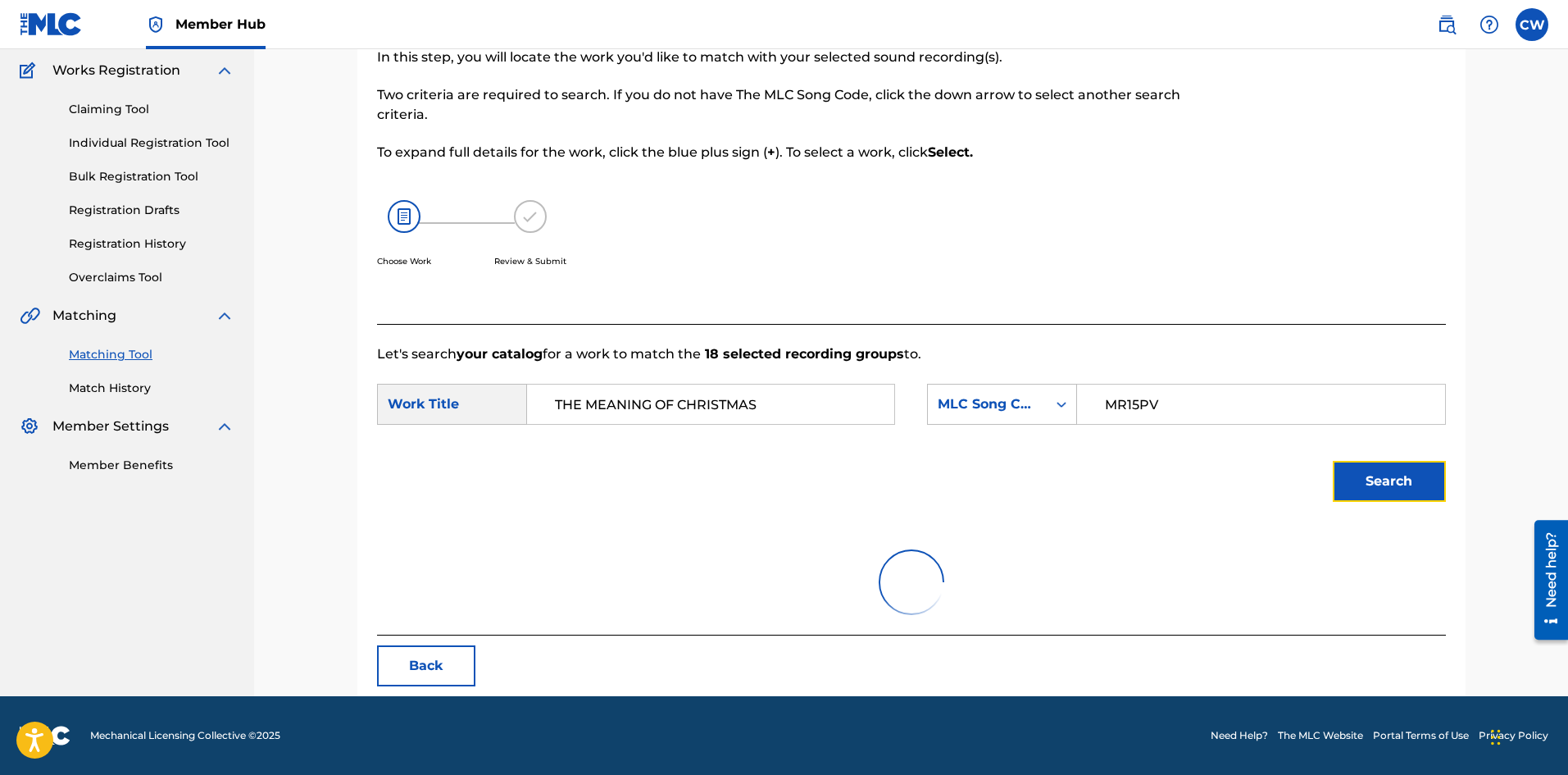
scroll to position [269, 0]
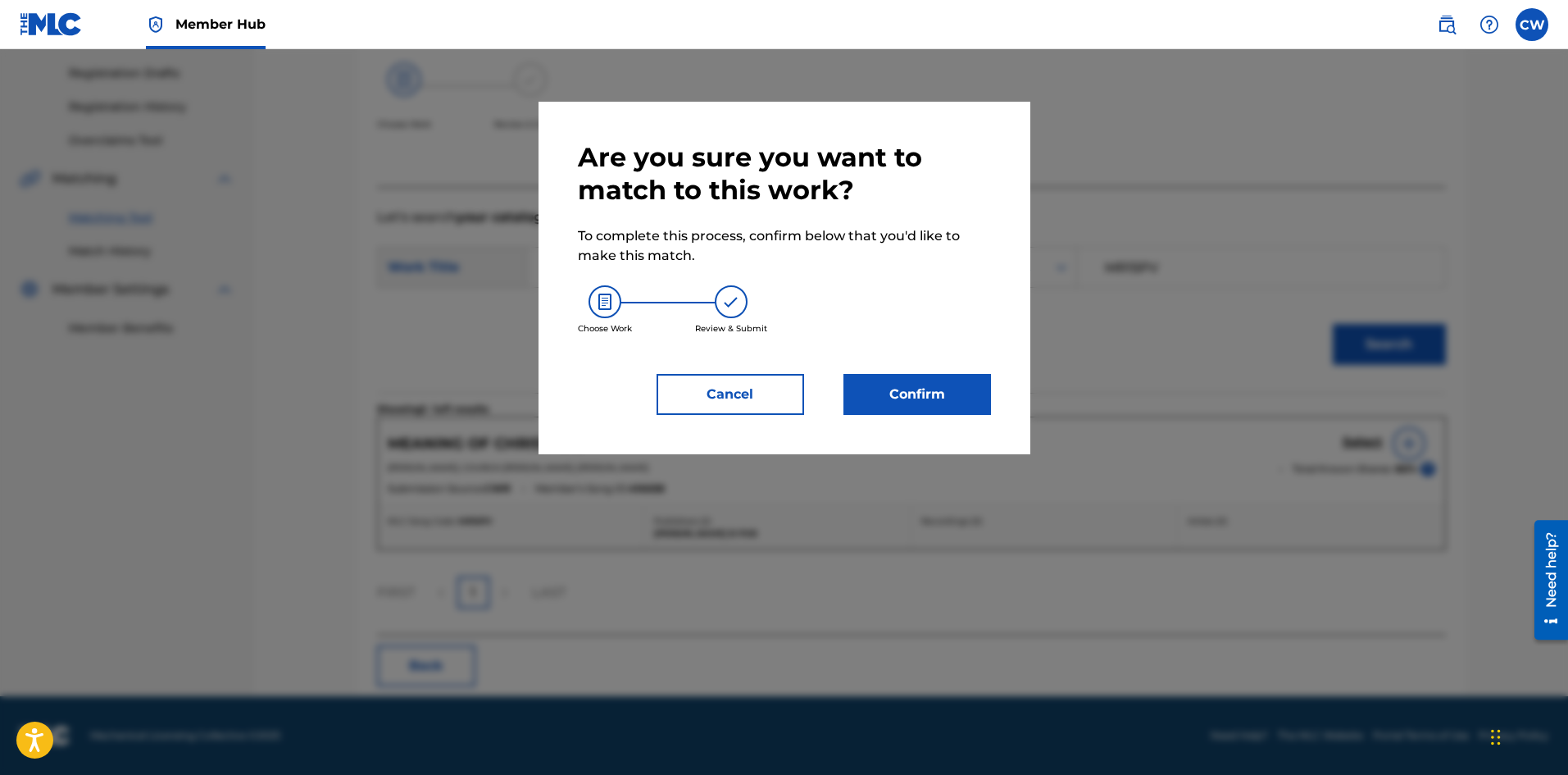
drag, startPoint x: 1012, startPoint y: 397, endPoint x: 999, endPoint y: 395, distance: 13.2
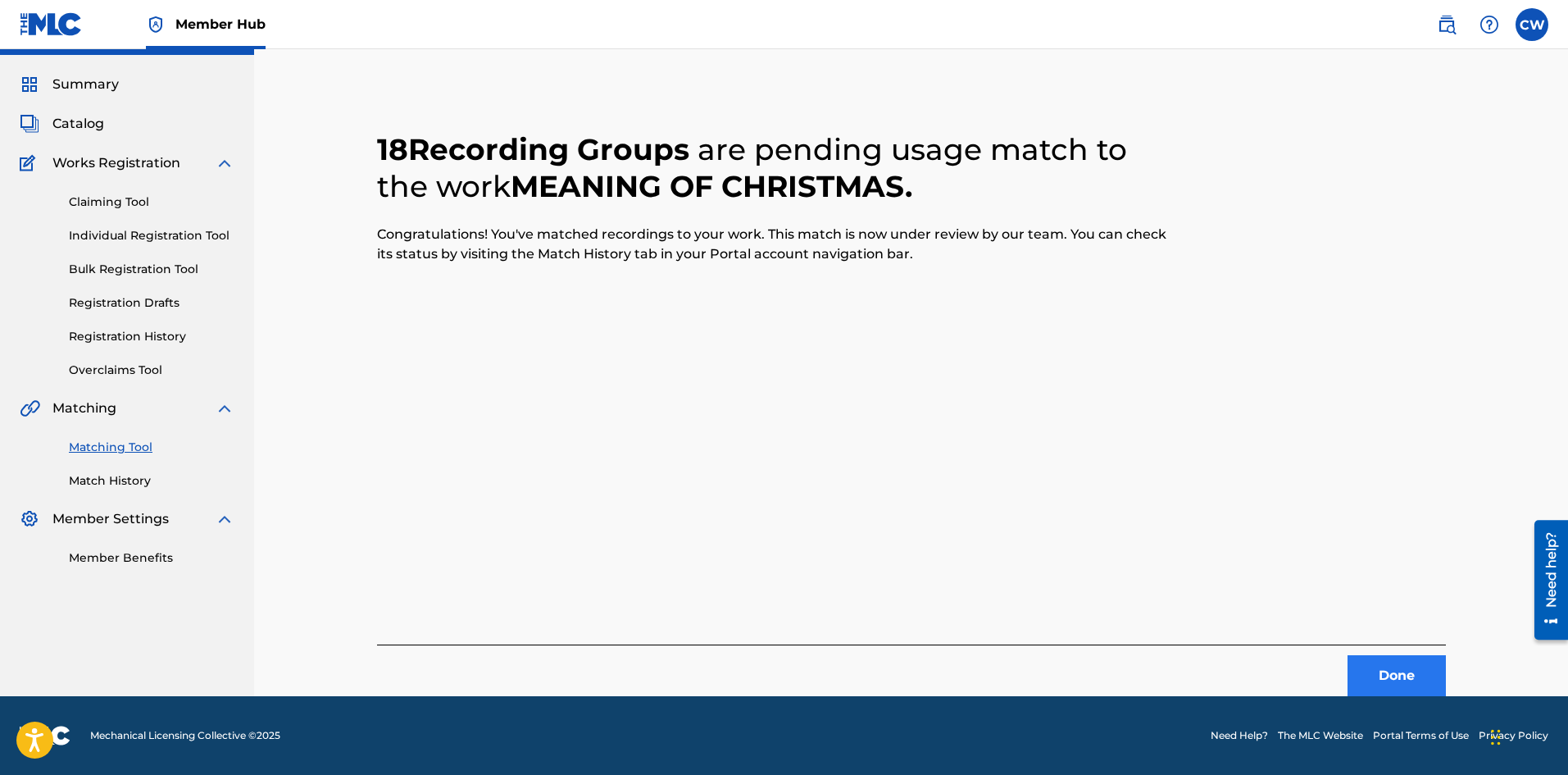
scroll to position [0, 0]
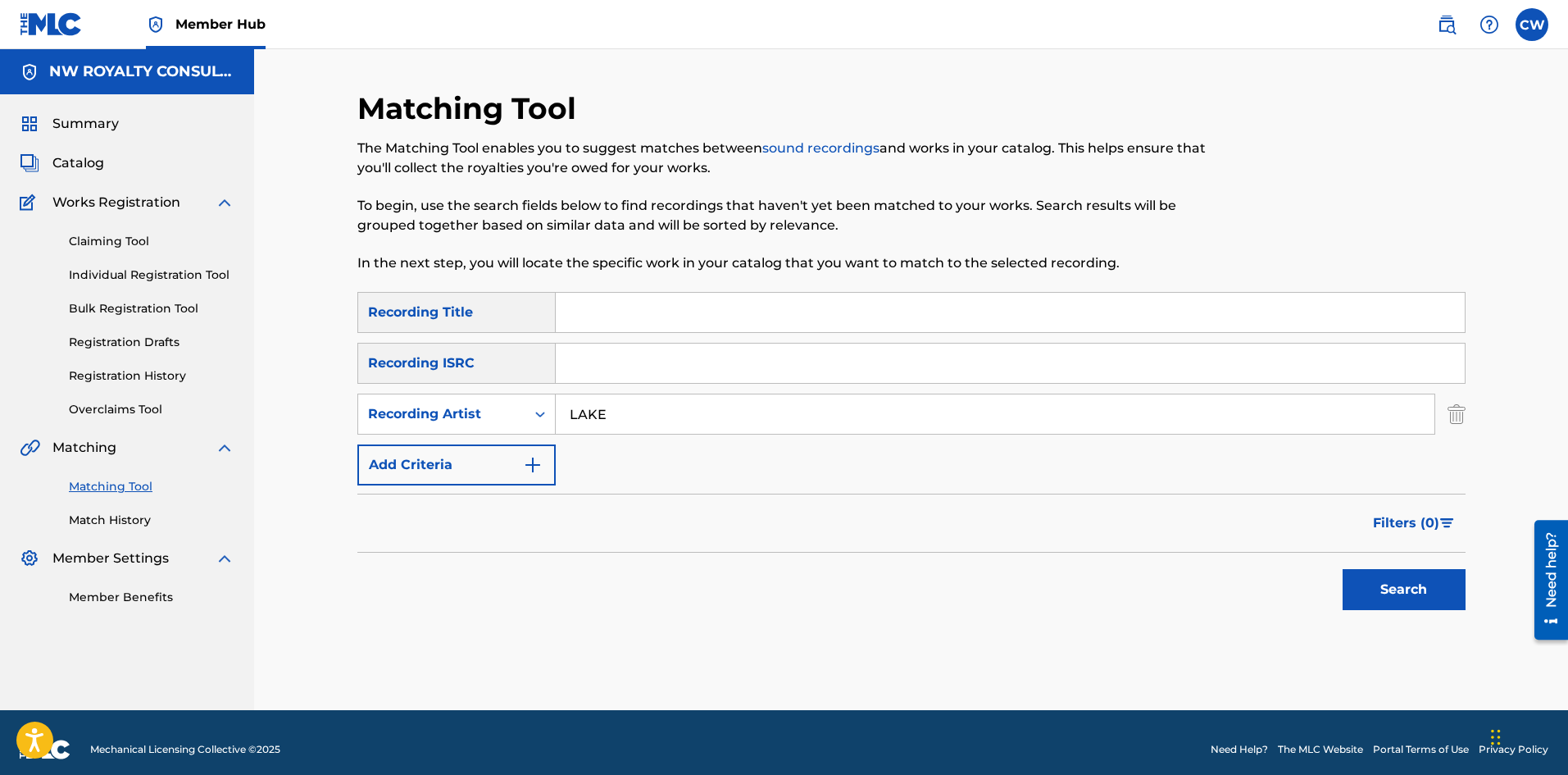
drag, startPoint x: 637, startPoint y: 310, endPoint x: 655, endPoint y: 319, distance: 20.1
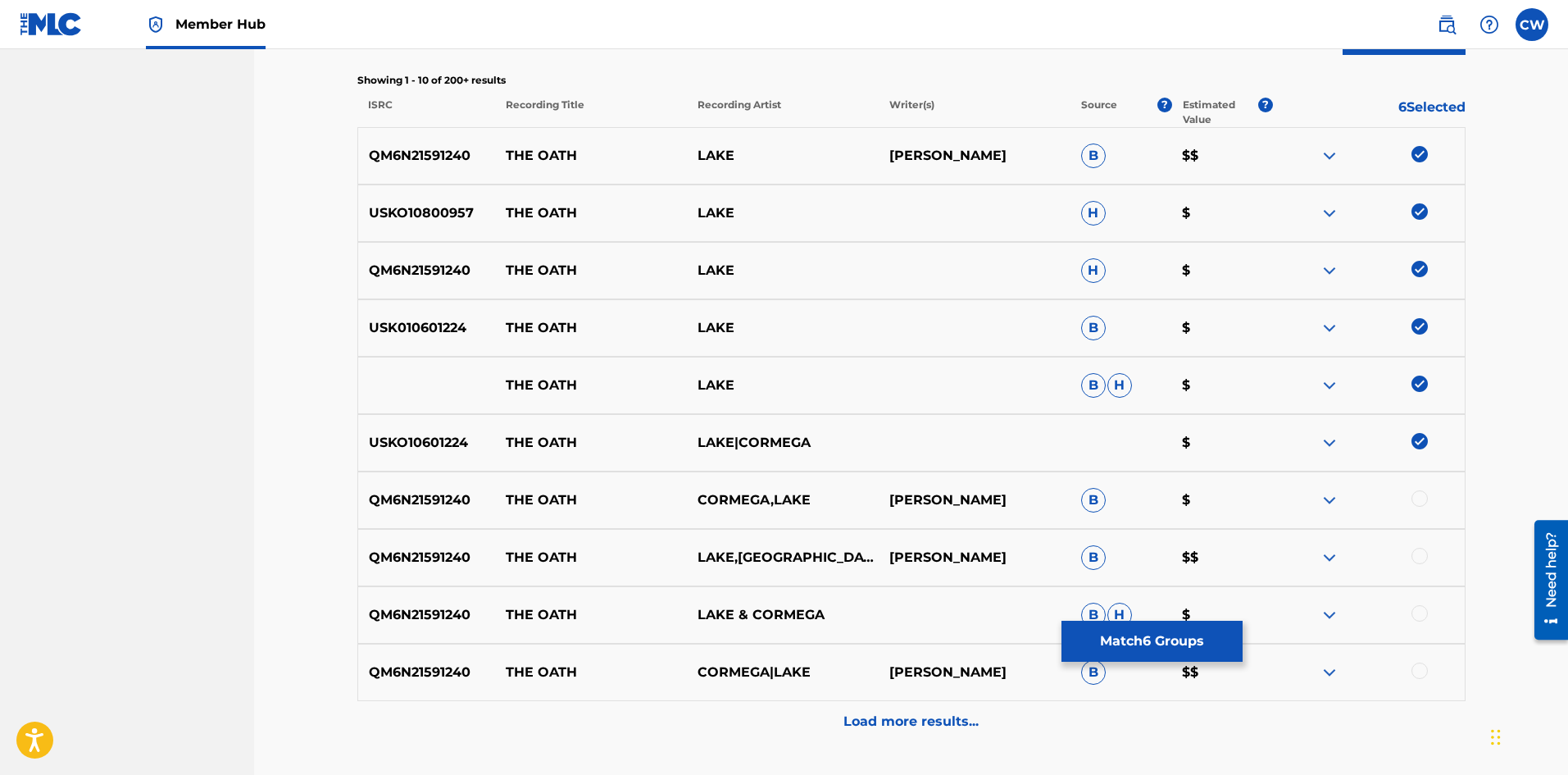
scroll to position [574, 0]
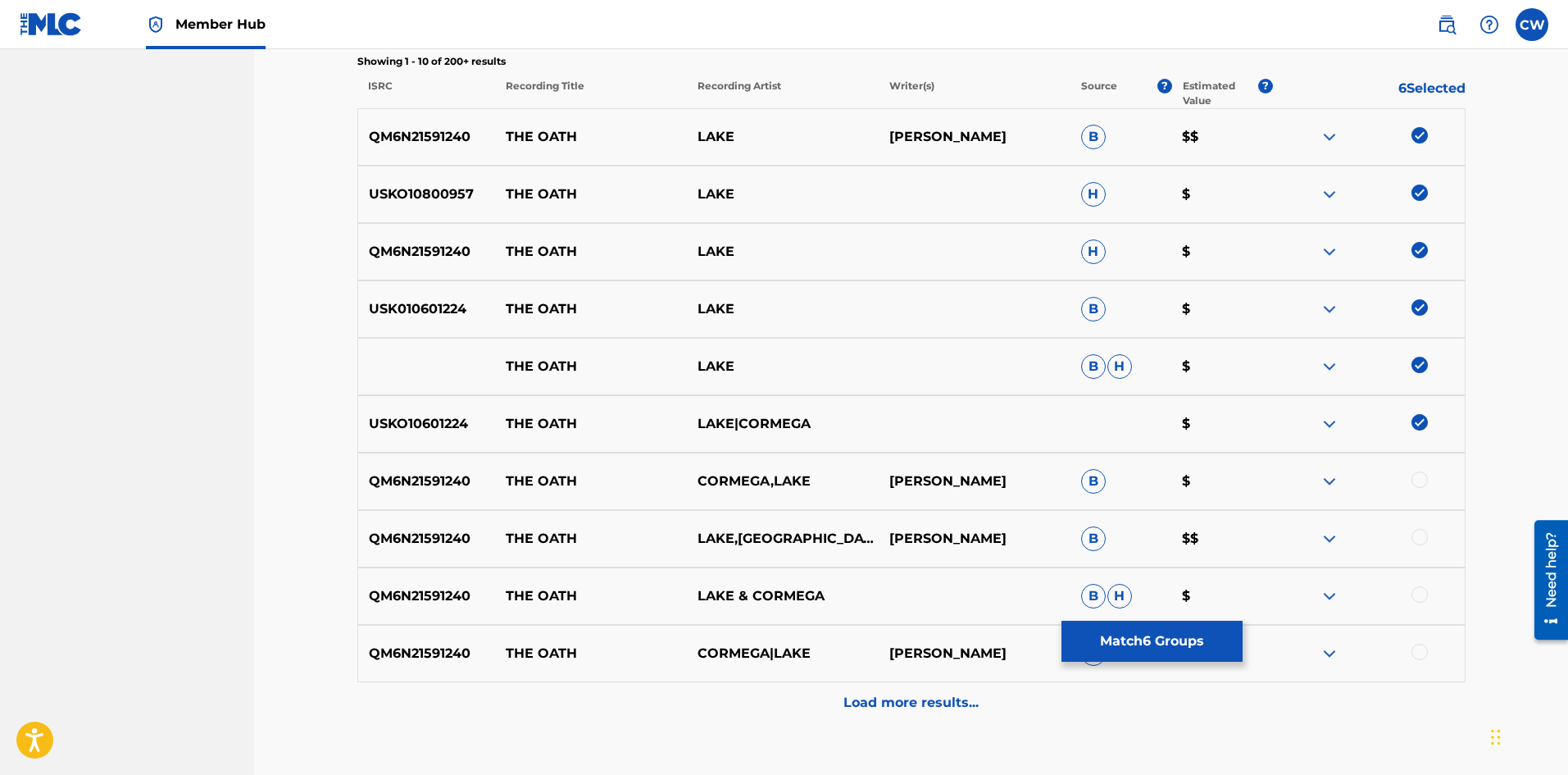
drag, startPoint x: 1419, startPoint y: 479, endPoint x: 1441, endPoint y: 520, distance: 46.5
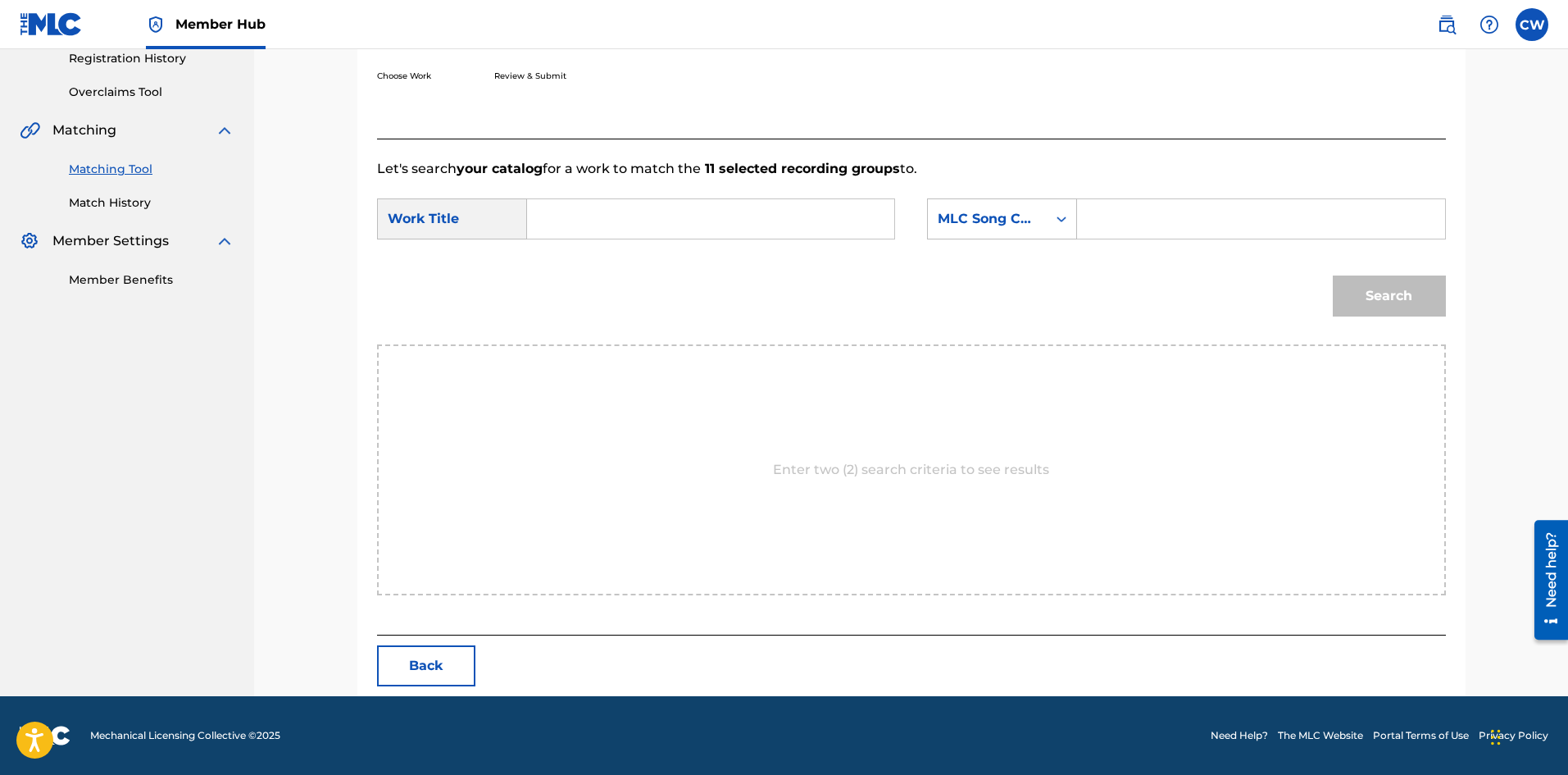
scroll to position [317, 0]
drag, startPoint x: 747, startPoint y: 222, endPoint x: 741, endPoint y: 214, distance: 10.0
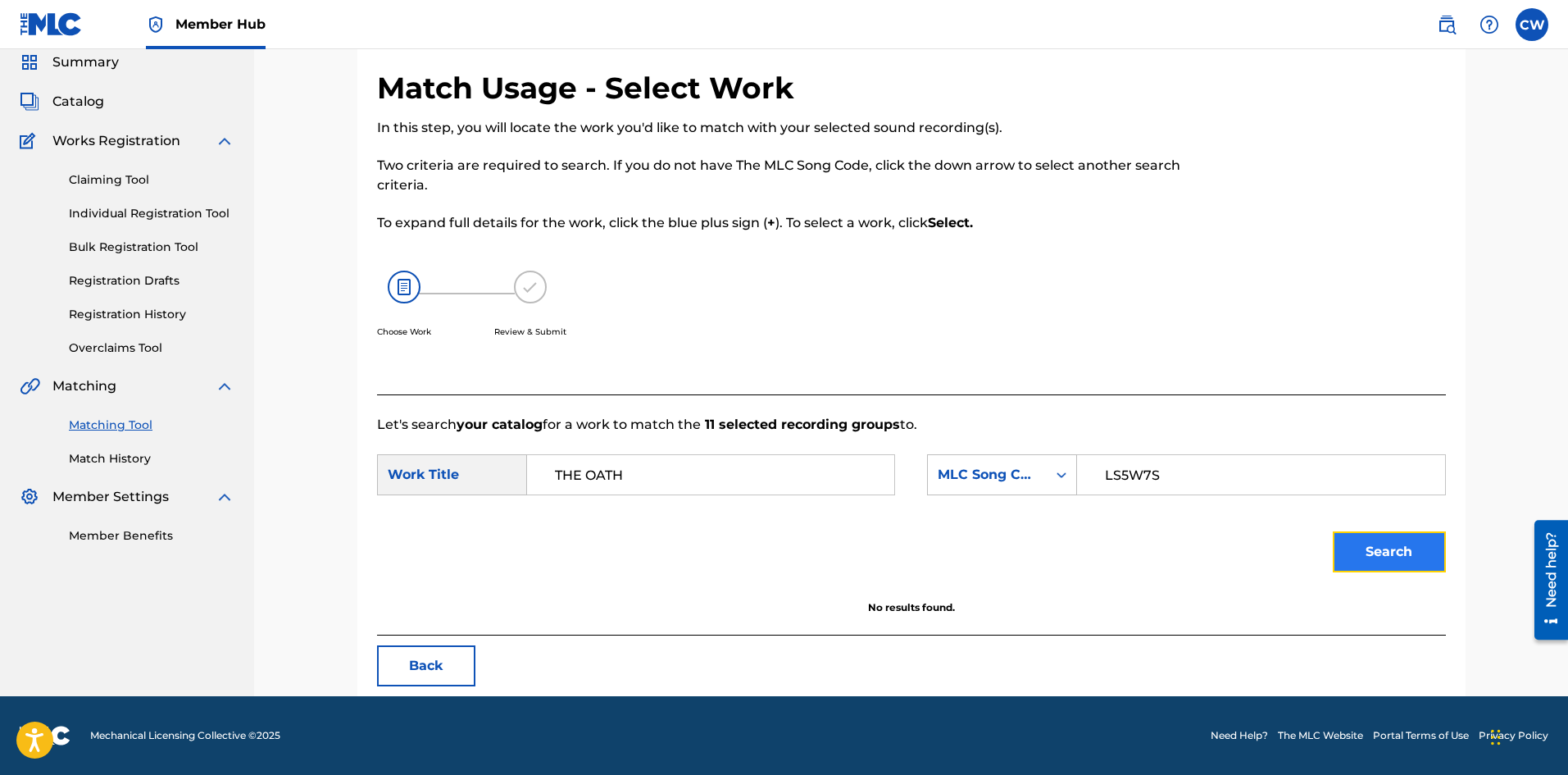
scroll to position [62, 0]
drag, startPoint x: 651, startPoint y: 480, endPoint x: 514, endPoint y: 494, distance: 137.7
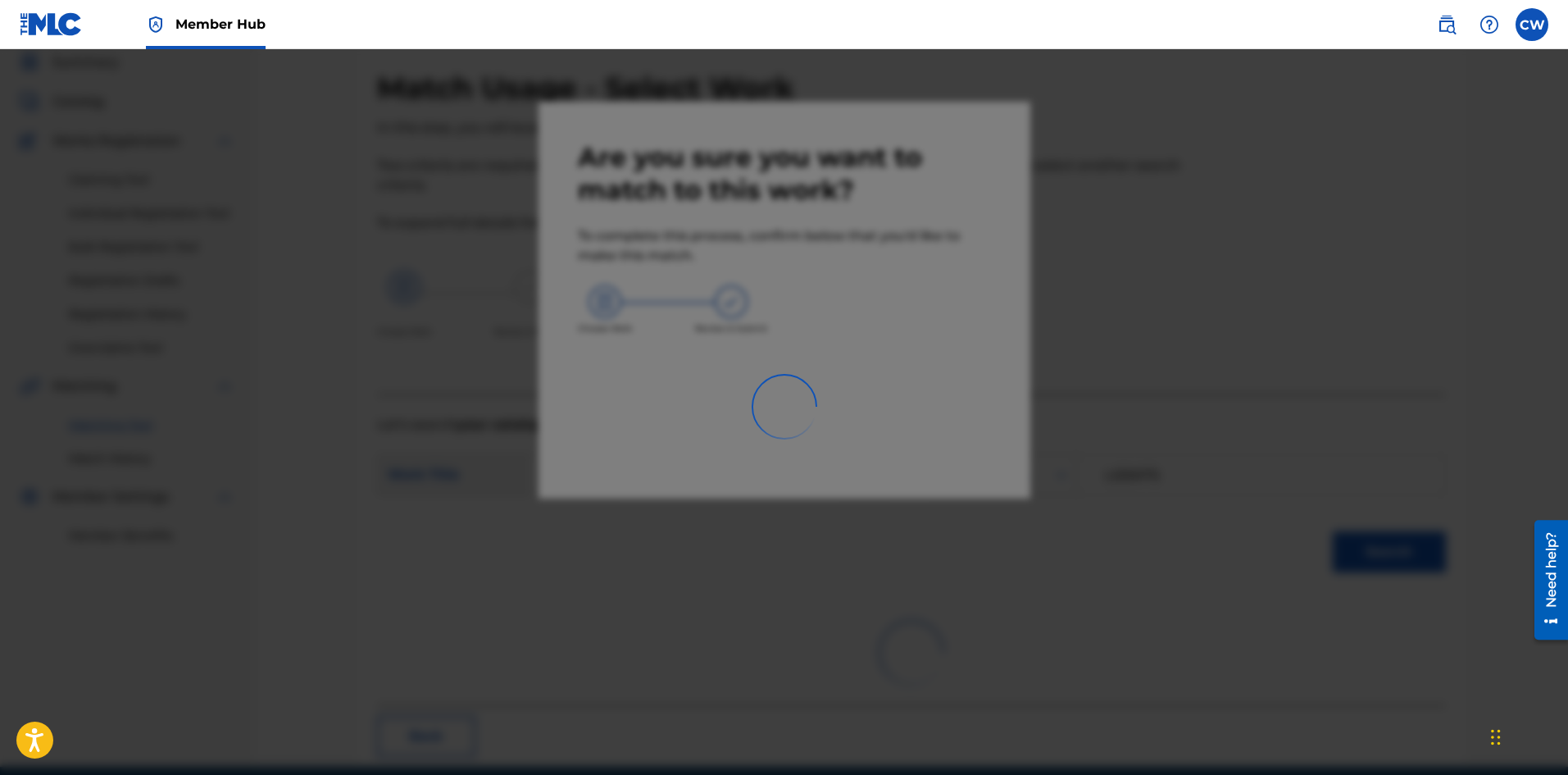
scroll to position [40, 0]
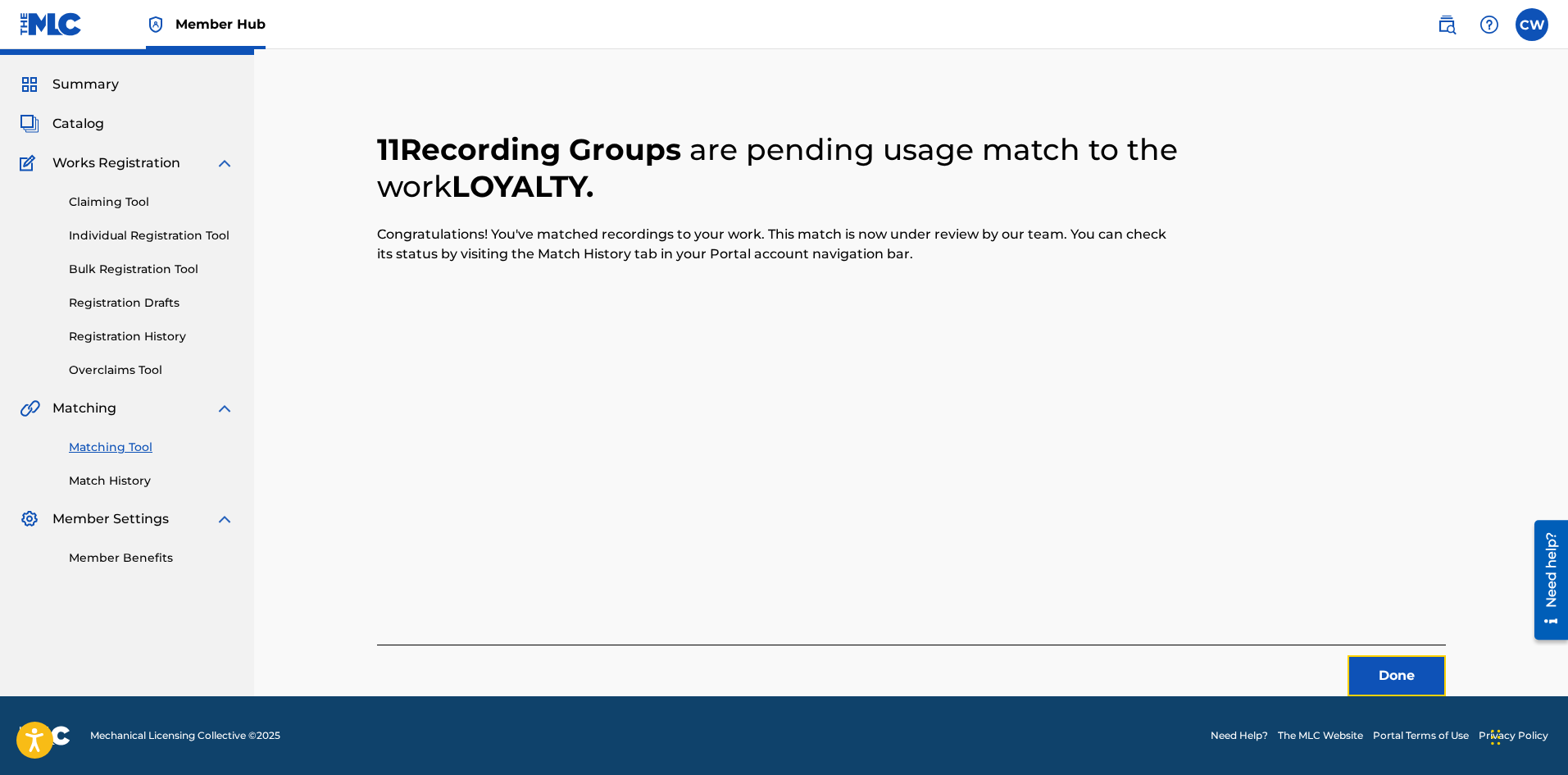
drag, startPoint x: 1374, startPoint y: 681, endPoint x: 1118, endPoint y: 638, distance: 259.6
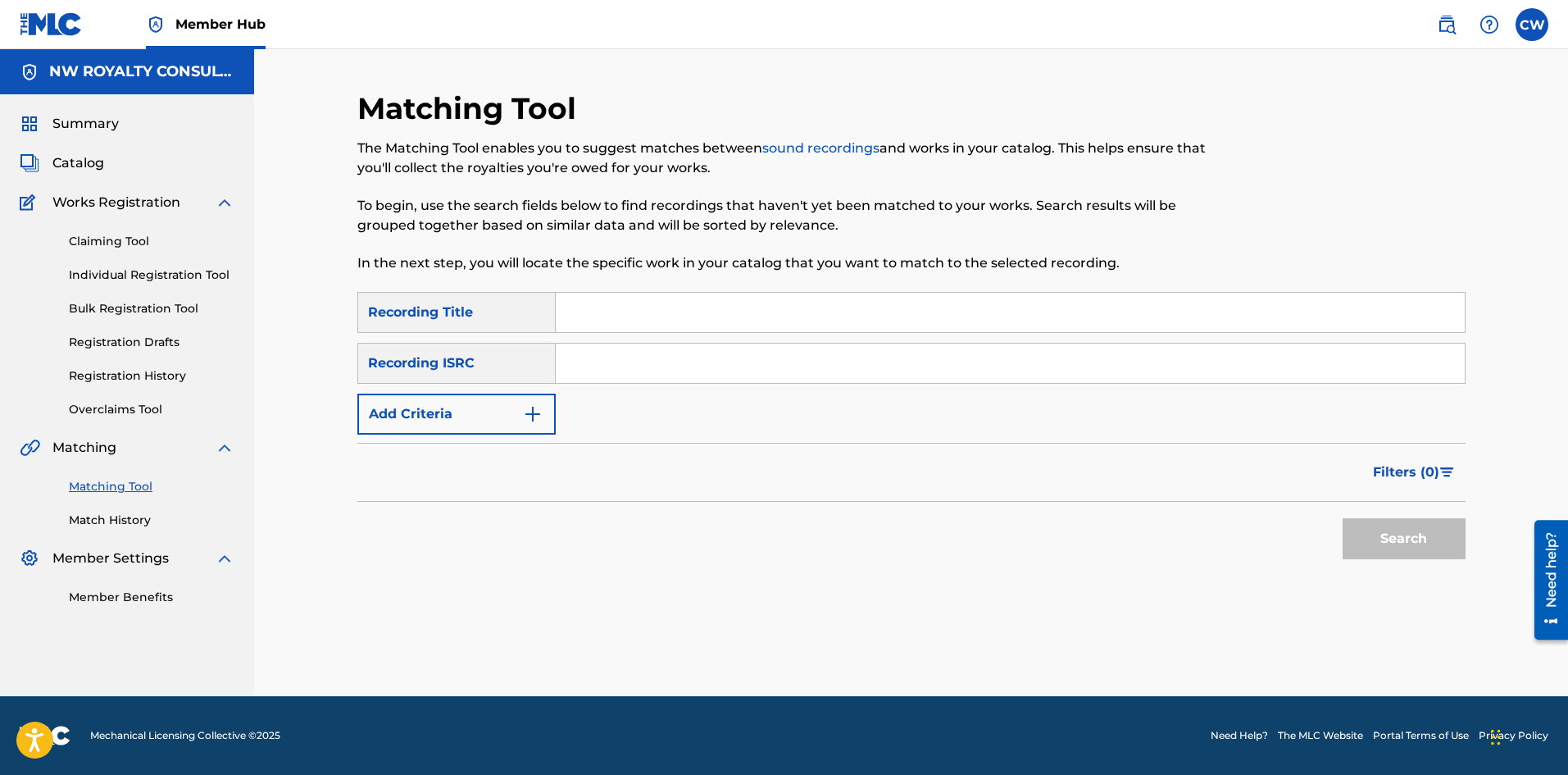
scroll to position [0, 0]
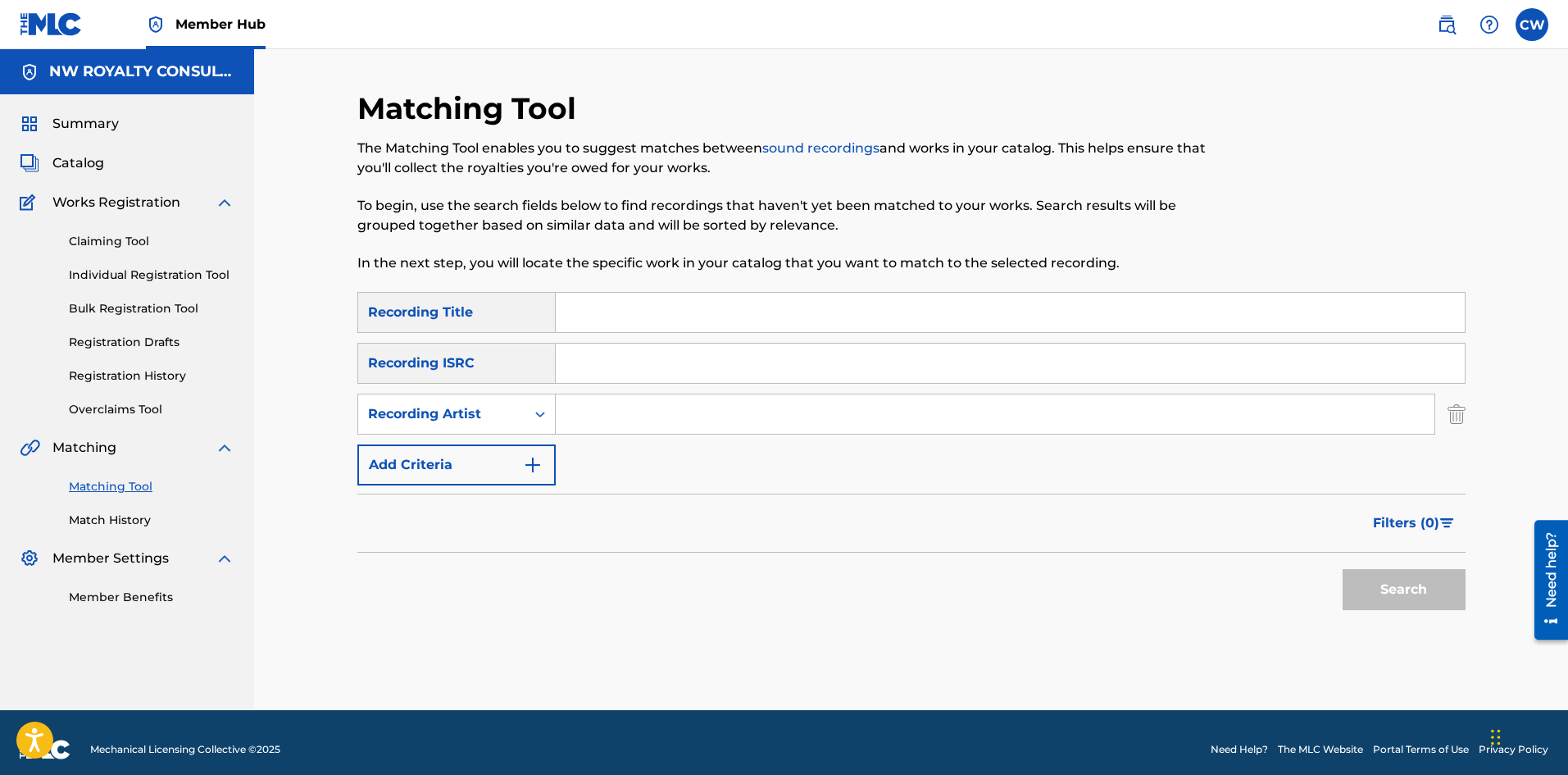
drag, startPoint x: 721, startPoint y: 414, endPoint x: 711, endPoint y: 409, distance: 11.2
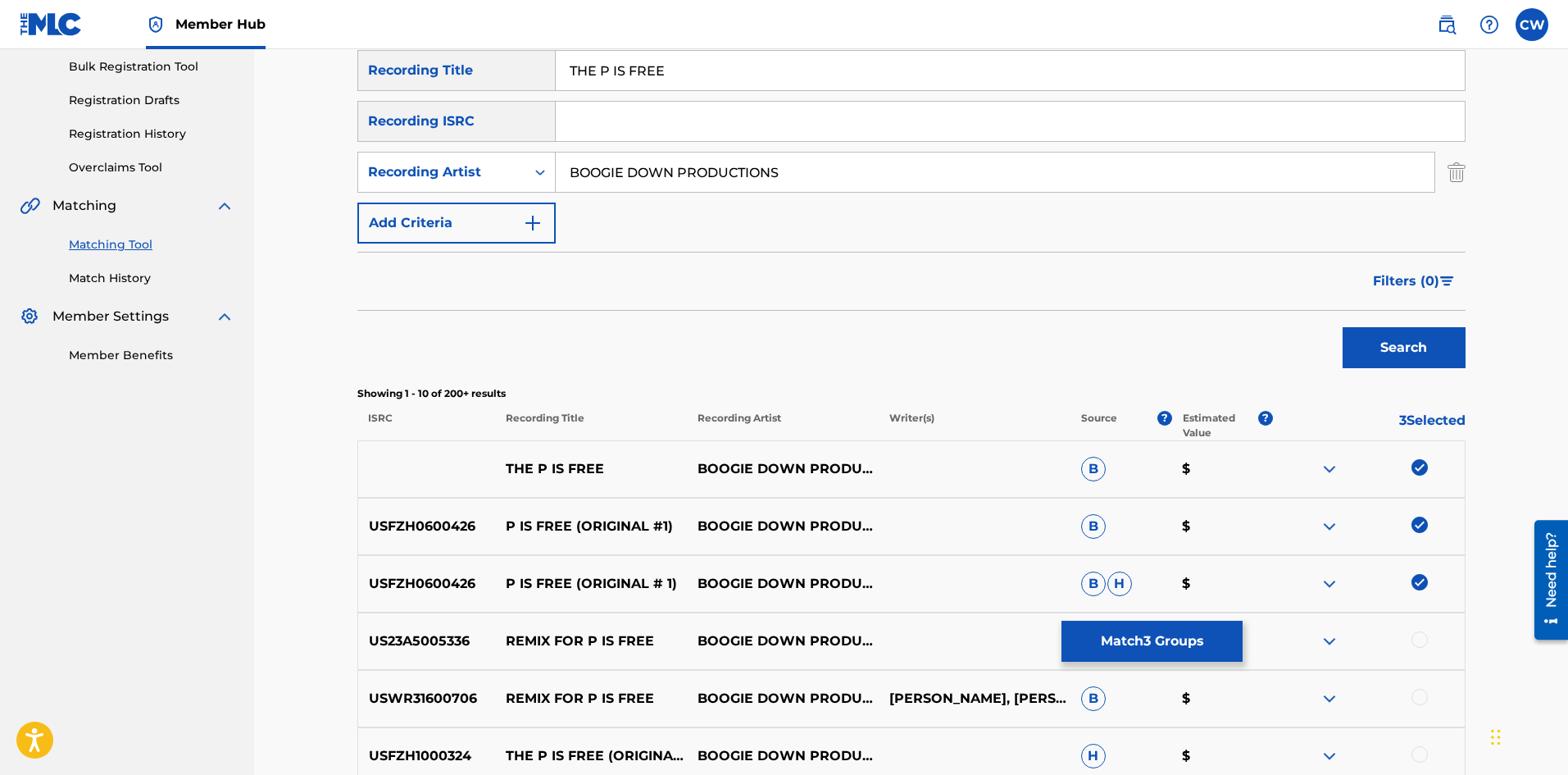
scroll to position [246, 0]
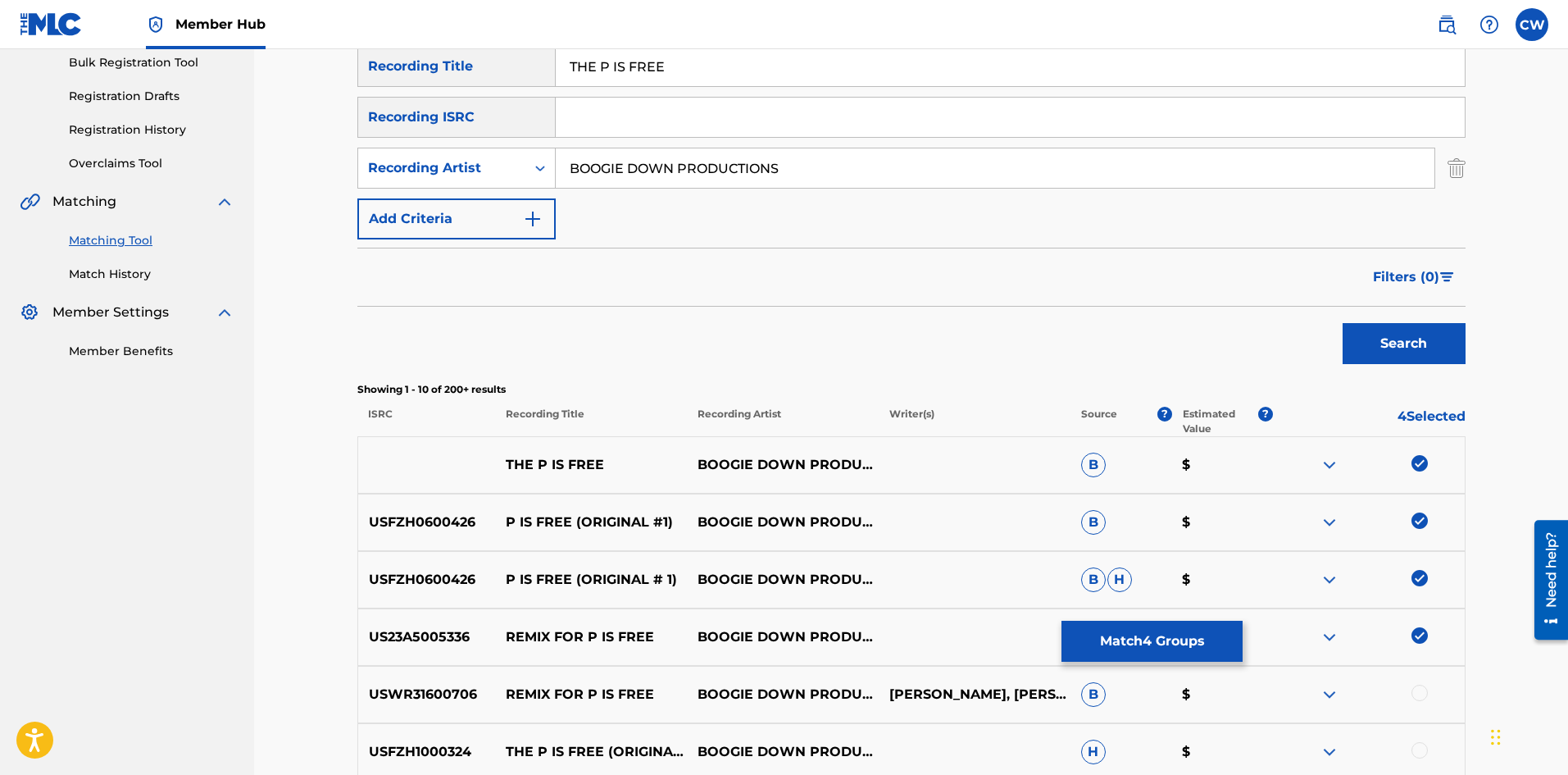
drag, startPoint x: 1412, startPoint y: 680, endPoint x: 1418, endPoint y: 687, distance: 9.2
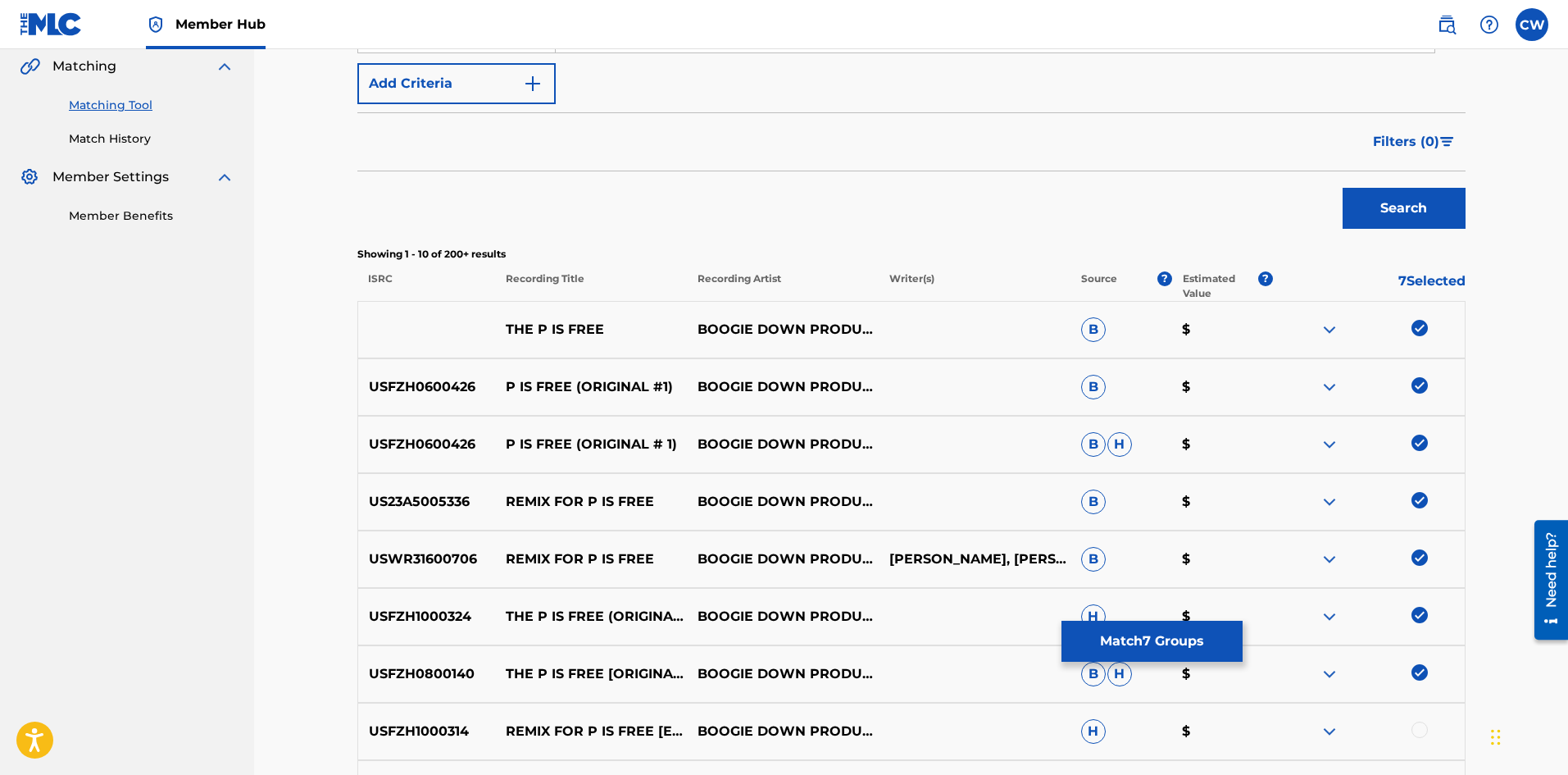
scroll to position [410, 0]
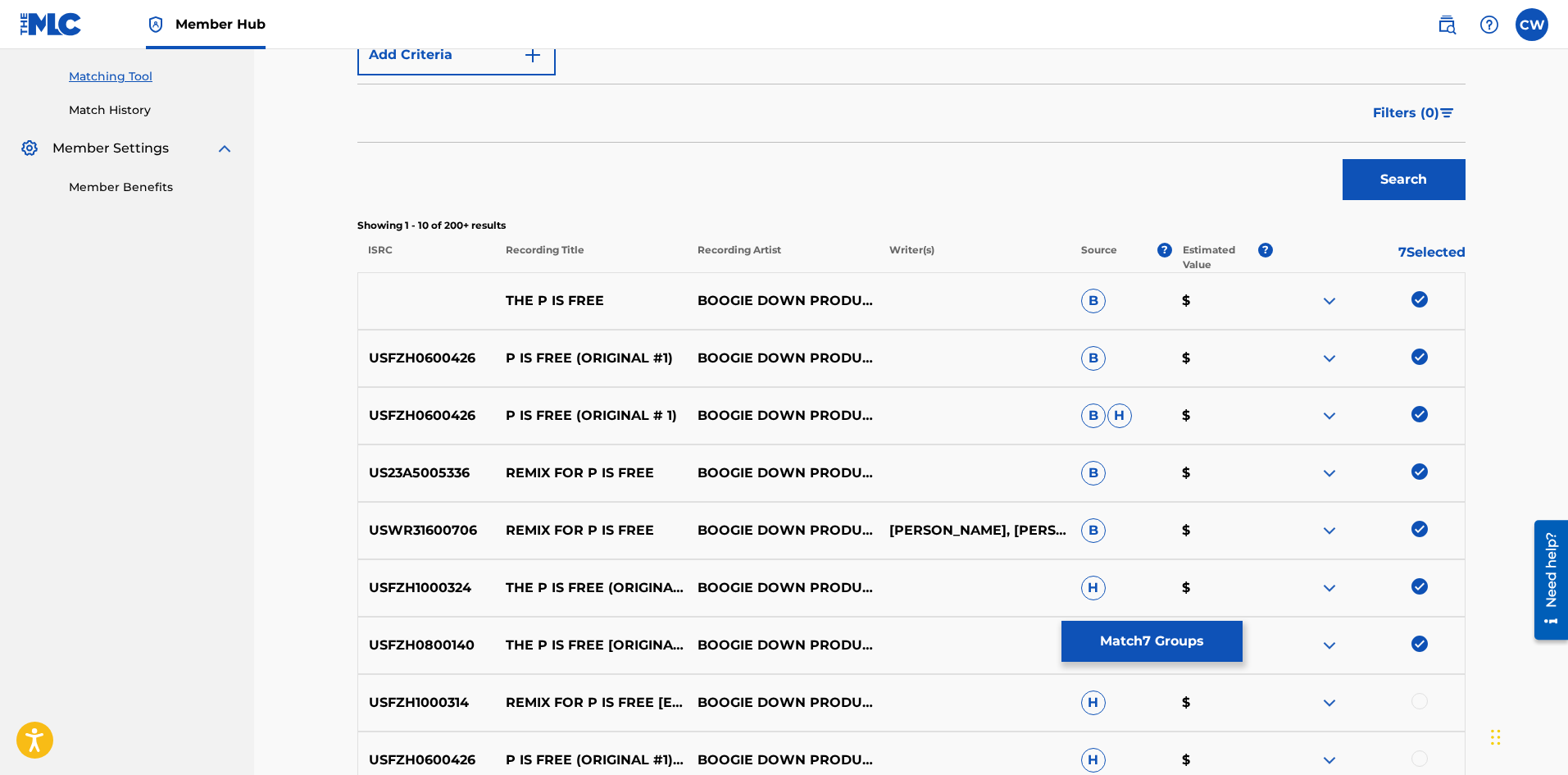
drag, startPoint x: 1423, startPoint y: 687, endPoint x: 1421, endPoint y: 699, distance: 12.2
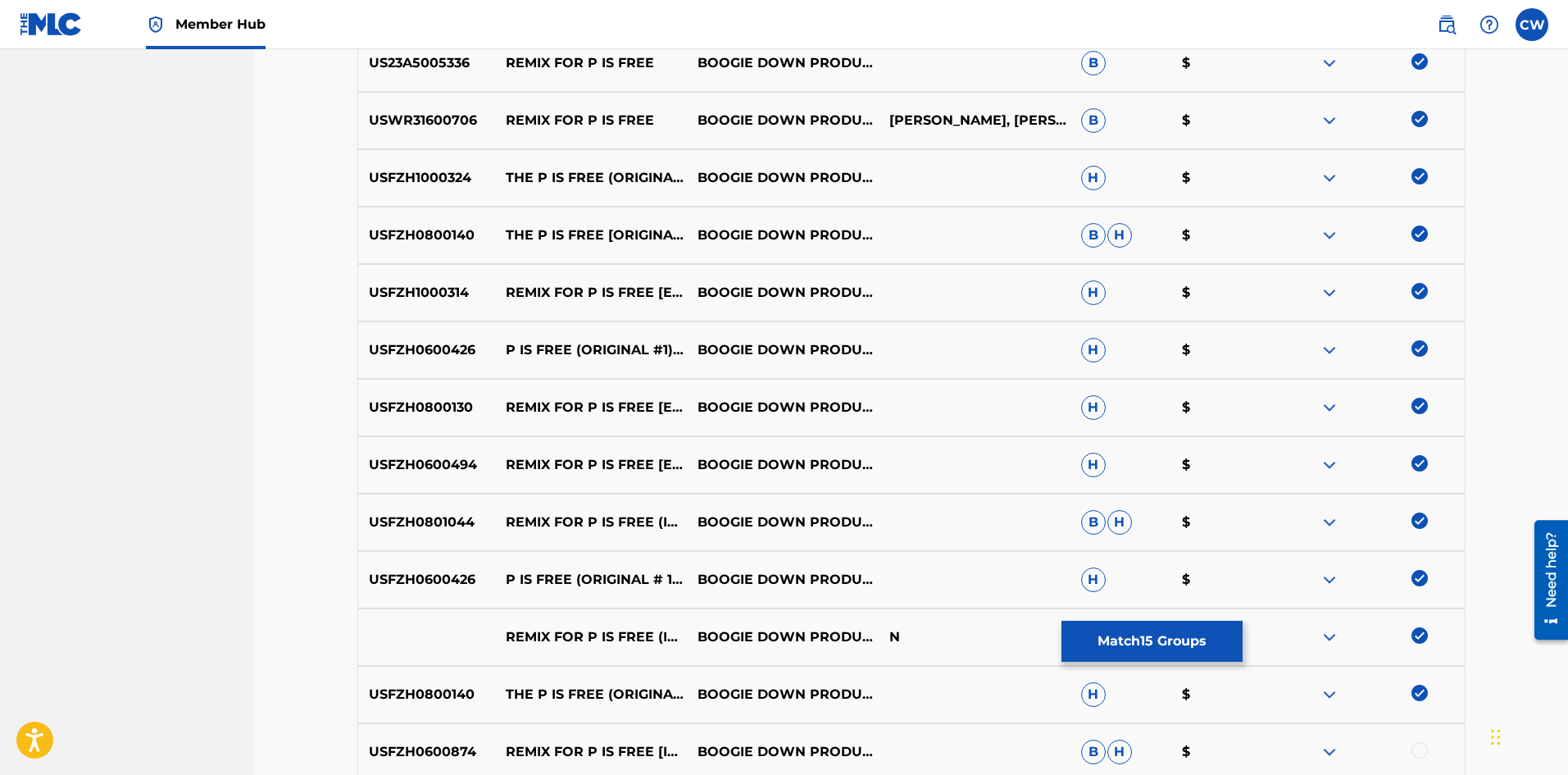
scroll to position [902, 0]
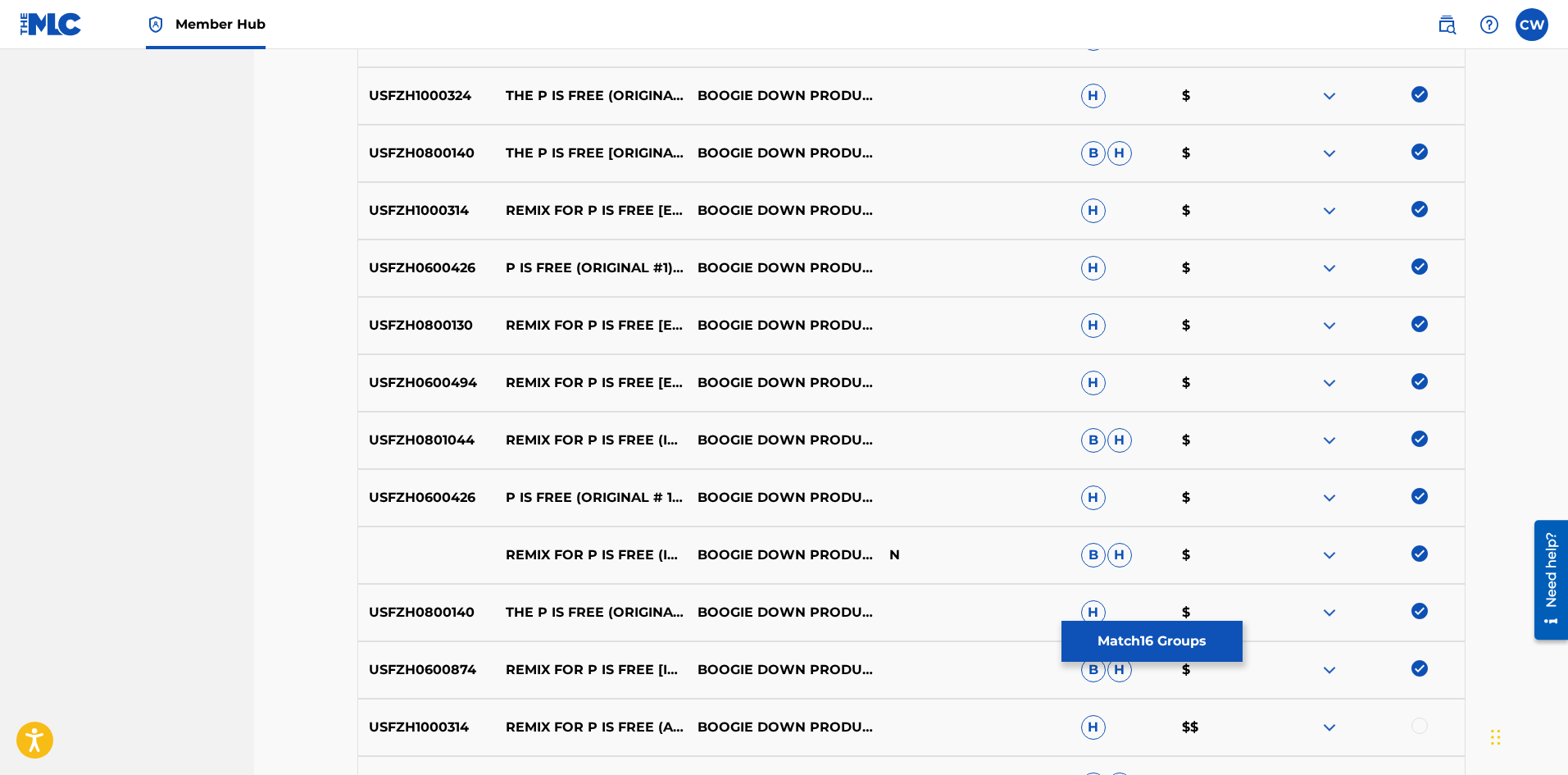
drag, startPoint x: 1422, startPoint y: 709, endPoint x: 1420, endPoint y: 719, distance: 10.2
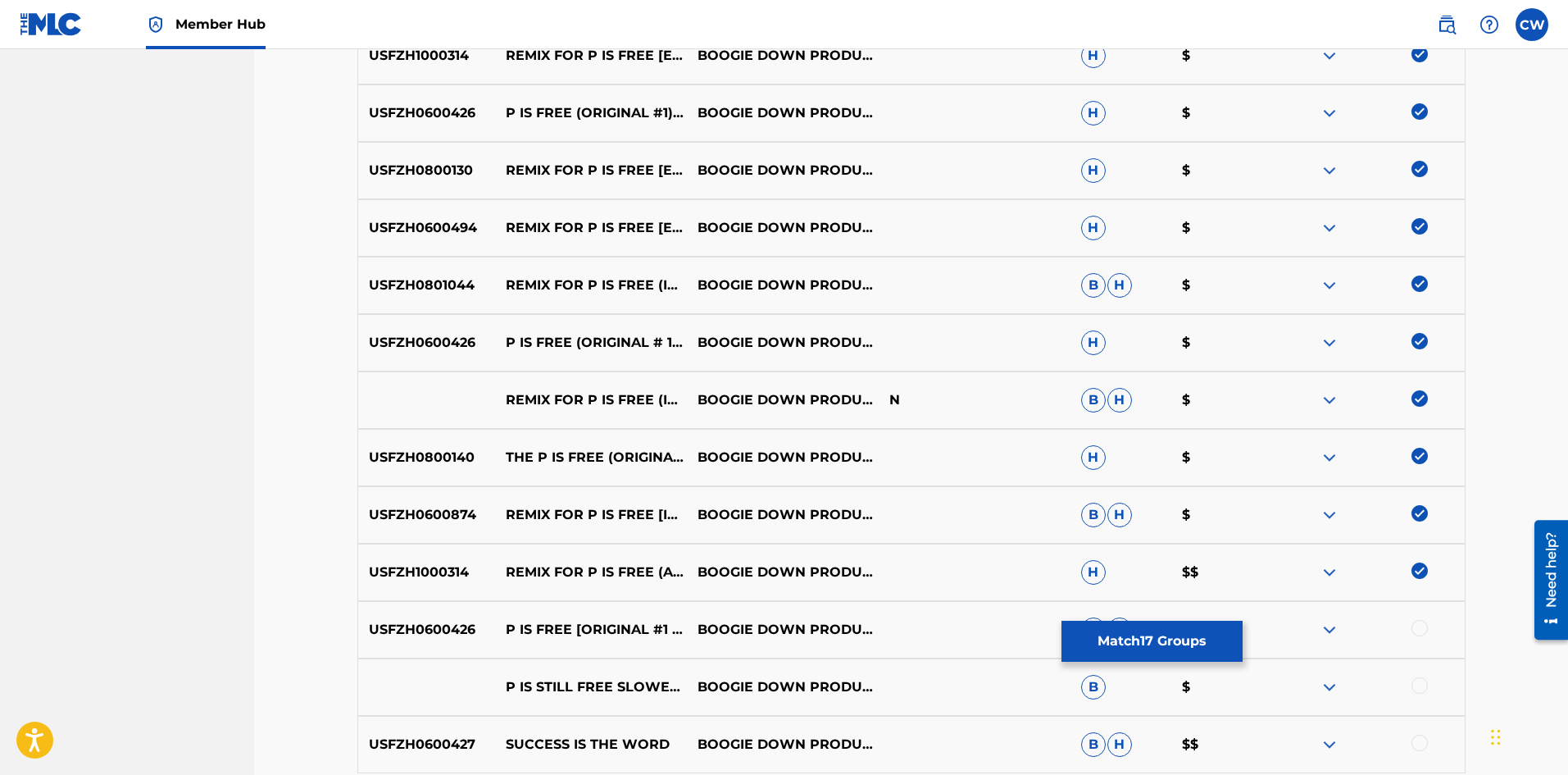
scroll to position [1066, 0]
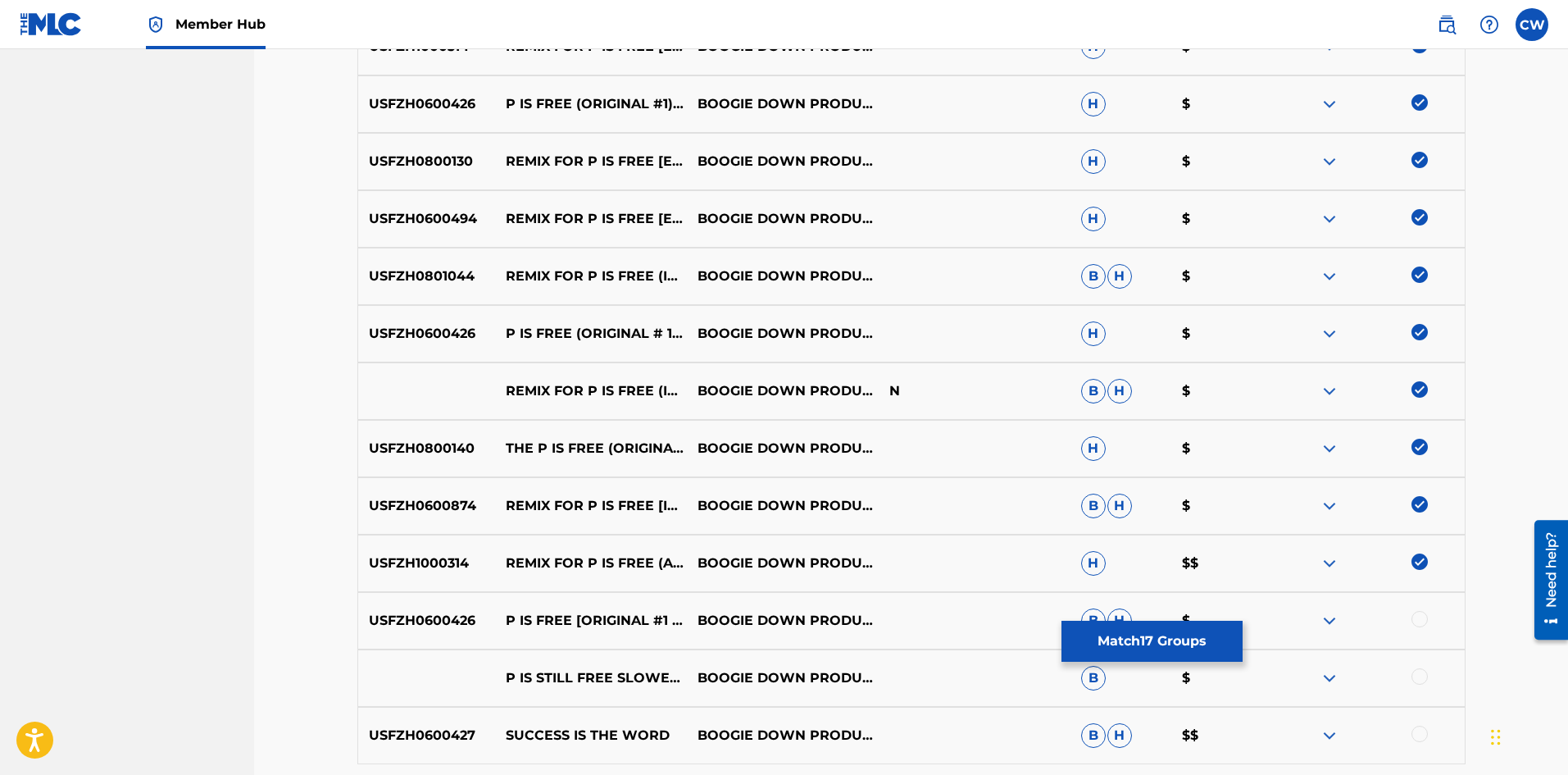
drag, startPoint x: 1420, startPoint y: 671, endPoint x: 1411, endPoint y: 654, distance: 19.2
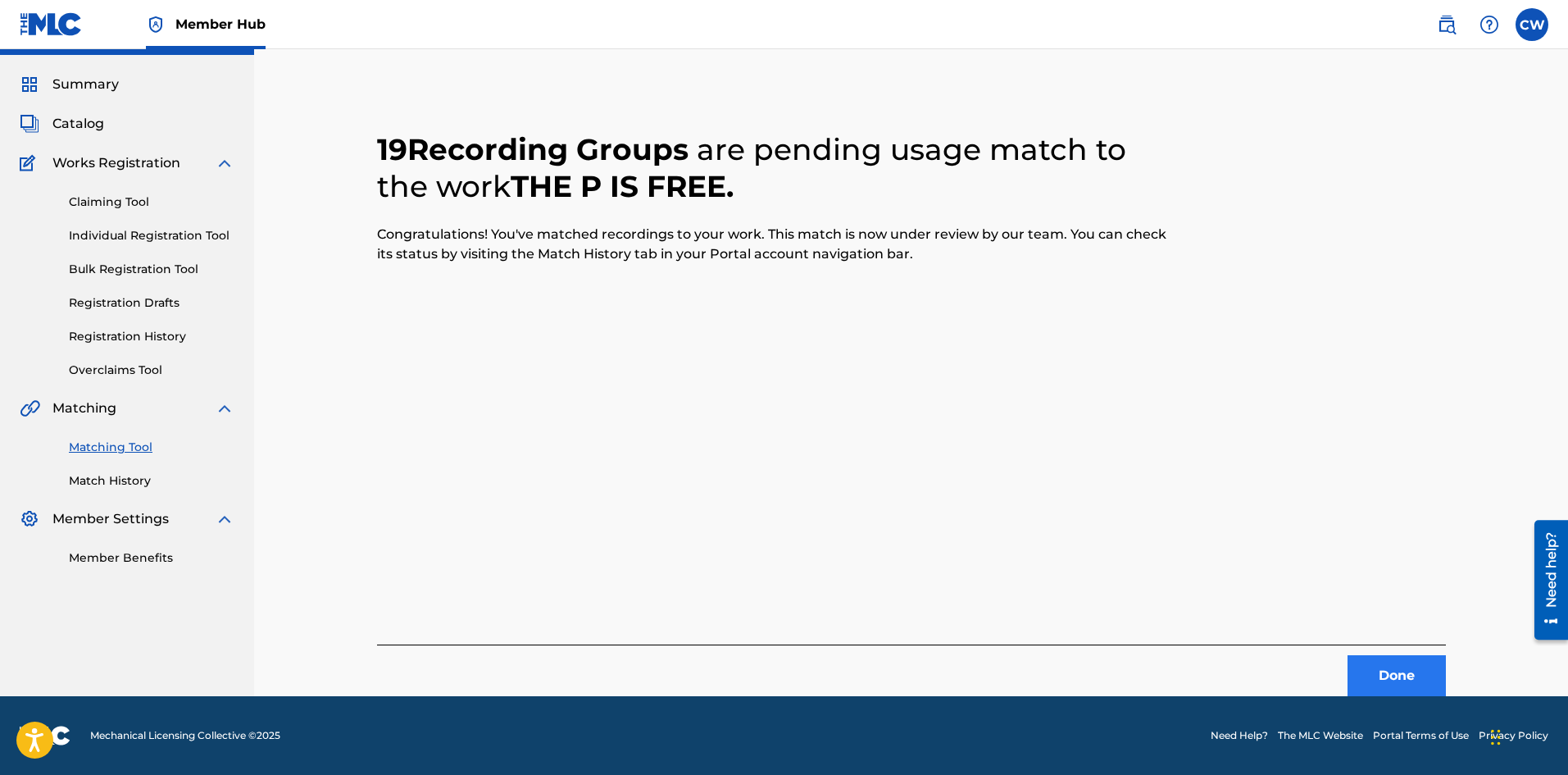
scroll to position [0, 0]
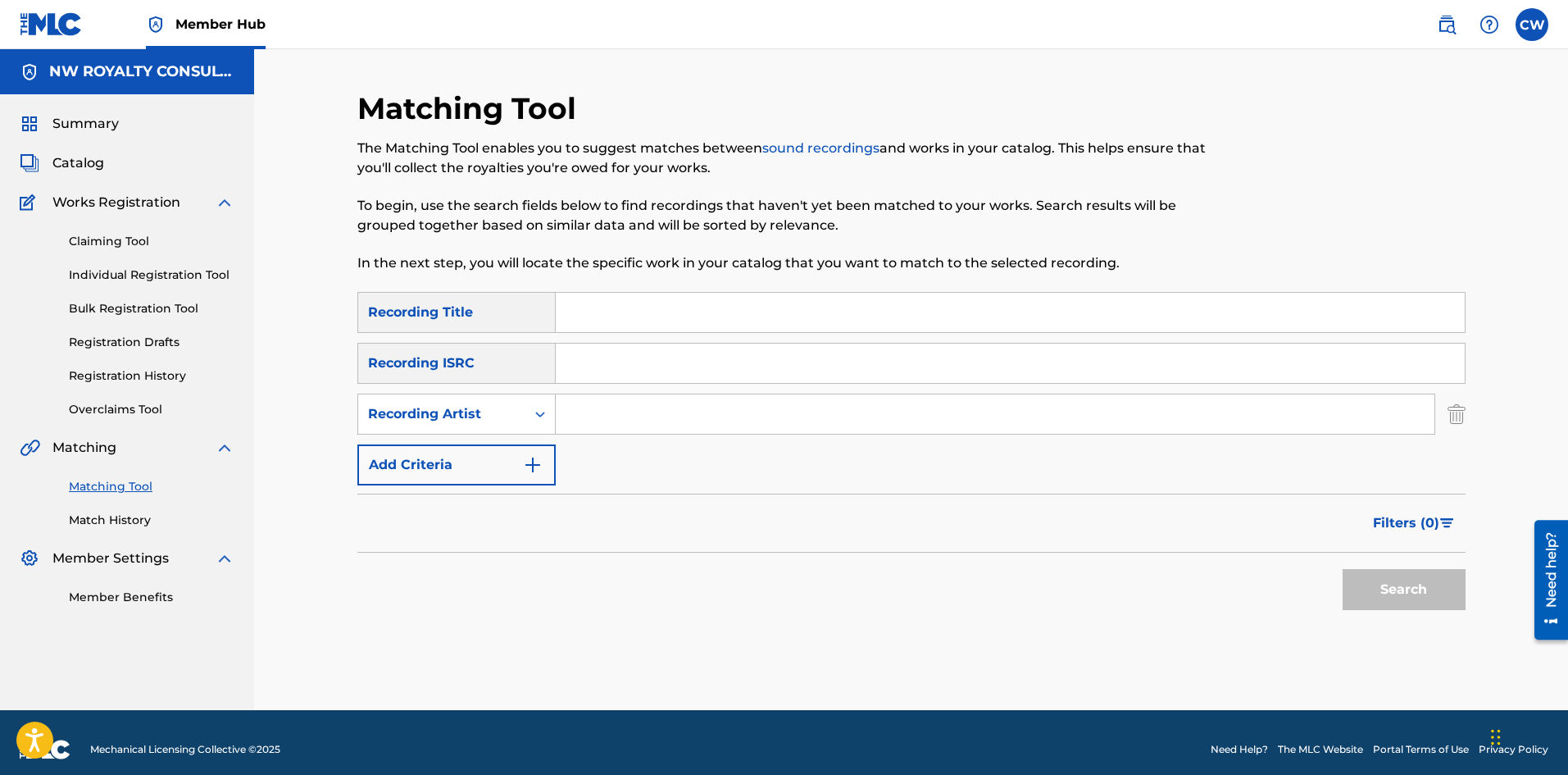
drag, startPoint x: 555, startPoint y: 419, endPoint x: 560, endPoint y: 410, distance: 10.3
drag, startPoint x: 764, startPoint y: 313, endPoint x: 782, endPoint y: 321, distance: 19.7
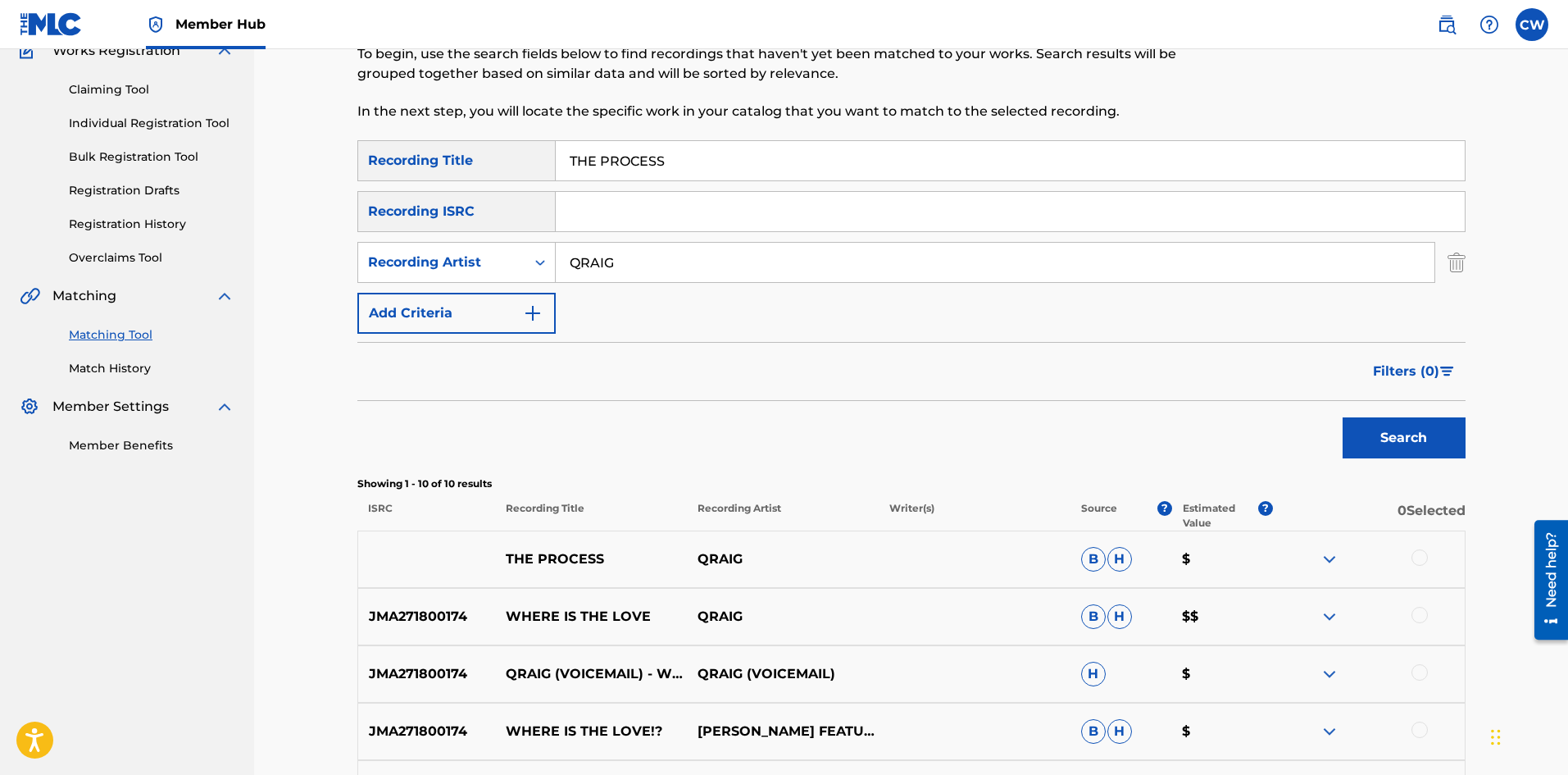
scroll to position [164, 0]
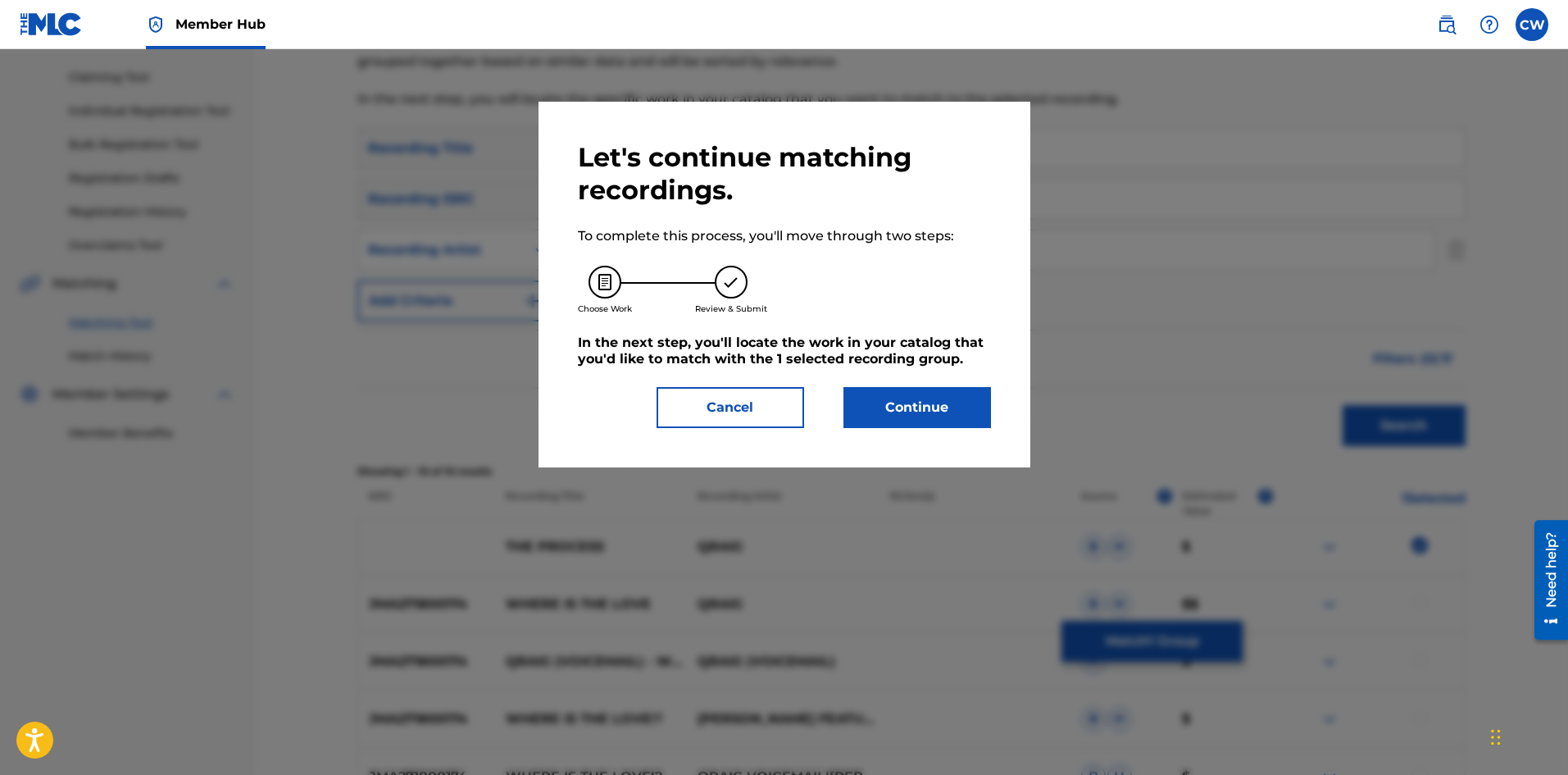
drag, startPoint x: 923, startPoint y: 429, endPoint x: 912, endPoint y: 430, distance: 11.0
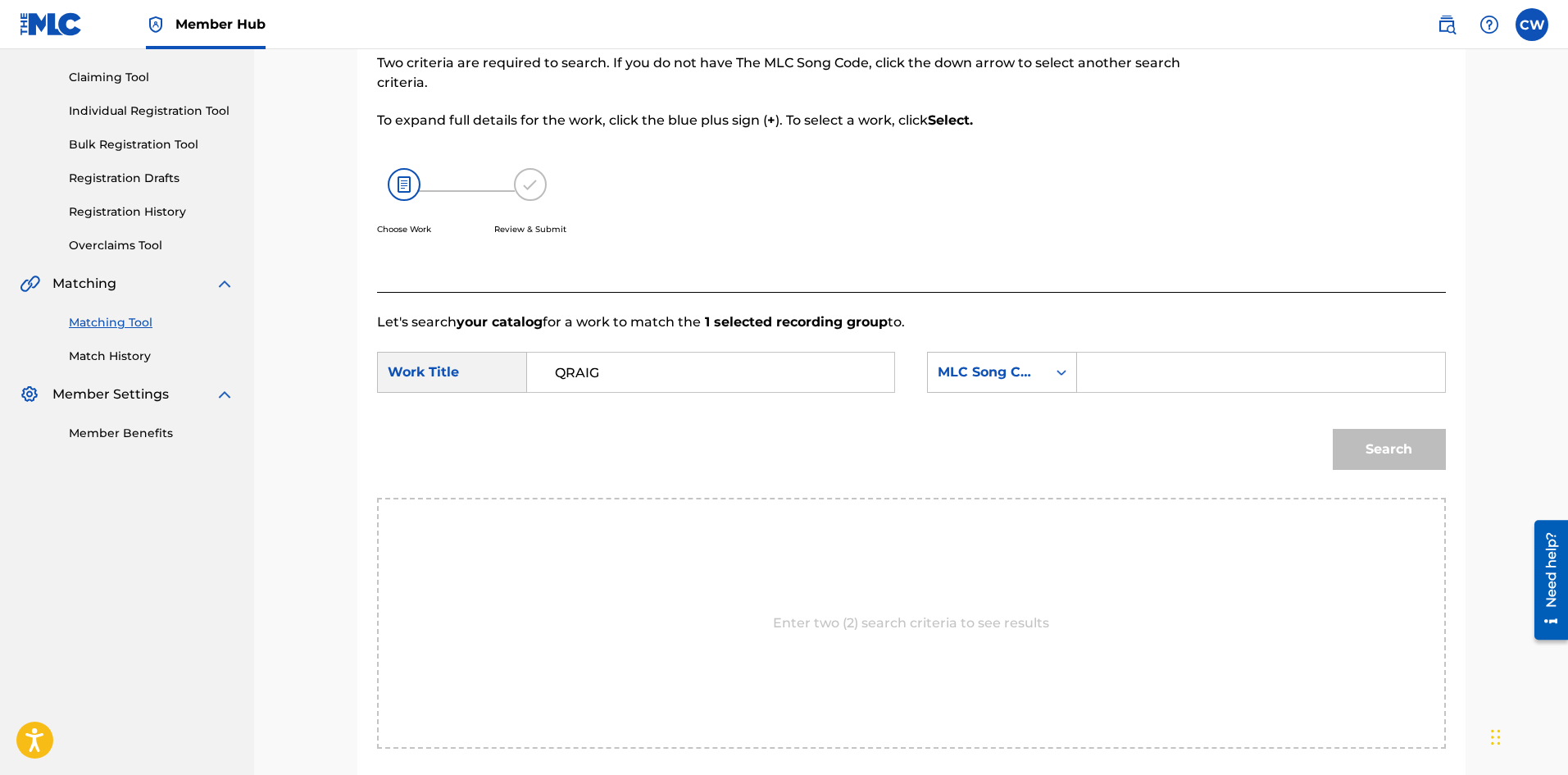
drag, startPoint x: 627, startPoint y: 372, endPoint x: 465, endPoint y: 386, distance: 162.6
drag, startPoint x: 1200, startPoint y: 392, endPoint x: 1079, endPoint y: 386, distance: 121.1
drag, startPoint x: 1145, startPoint y: 372, endPoint x: 1034, endPoint y: 373, distance: 111.0
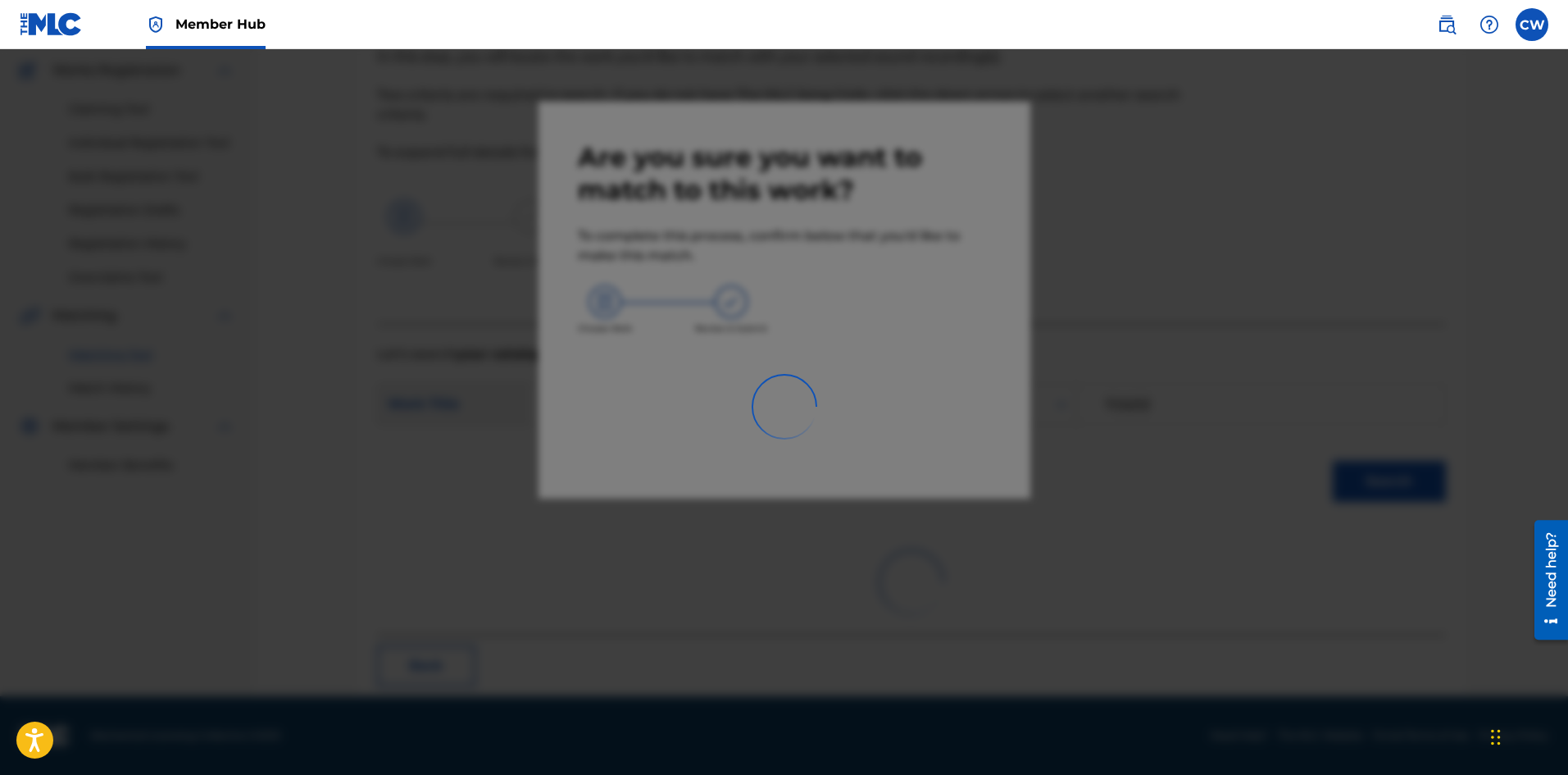
scroll to position [40, 0]
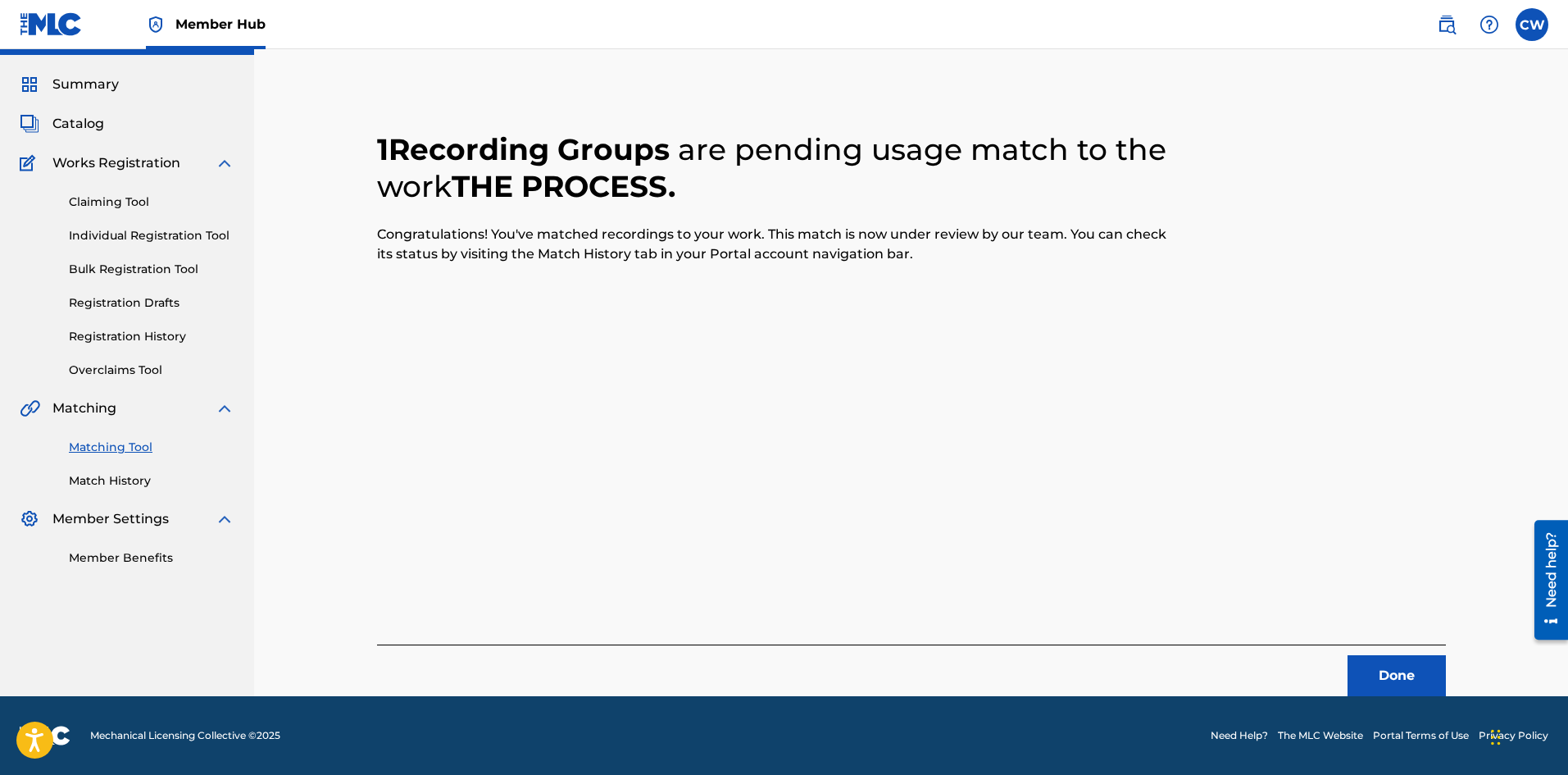
drag, startPoint x: 1417, startPoint y: 653, endPoint x: 1405, endPoint y: 645, distance: 14.4
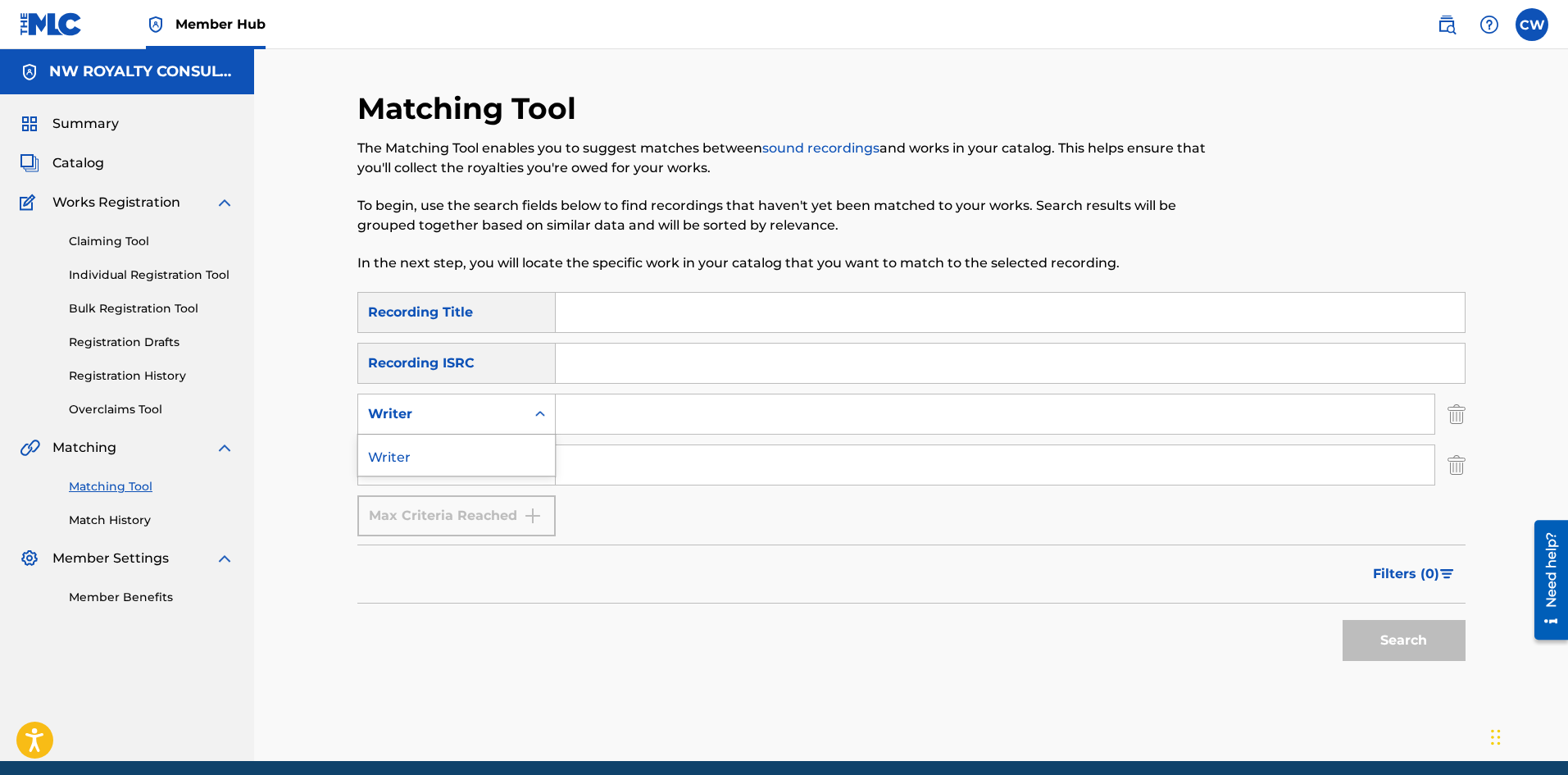
drag, startPoint x: 473, startPoint y: 414, endPoint x: 468, endPoint y: 430, distance: 16.8
drag, startPoint x: 1459, startPoint y: 417, endPoint x: 1448, endPoint y: 418, distance: 11.0
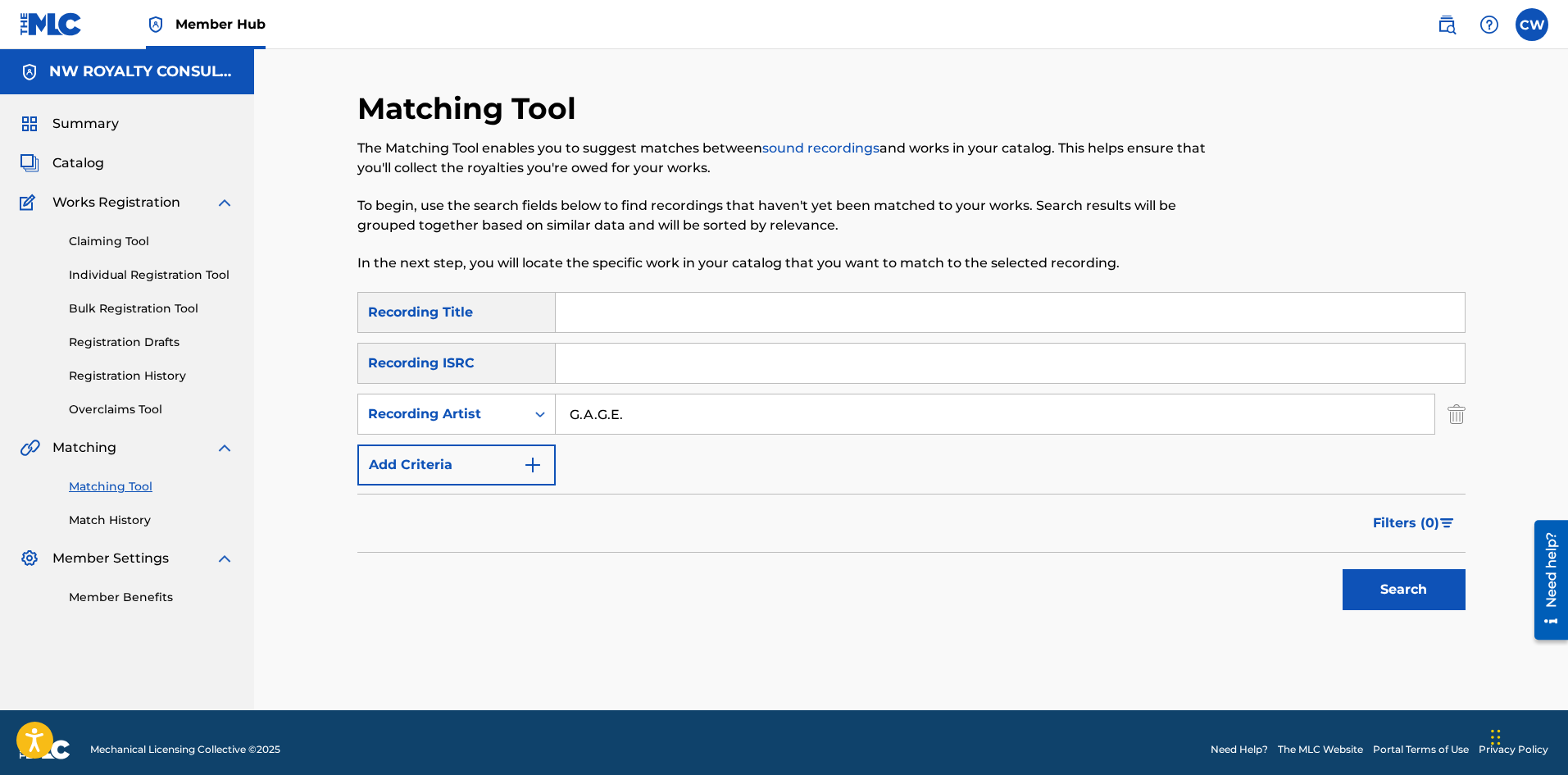
drag, startPoint x: 764, startPoint y: 310, endPoint x: 796, endPoint y: 323, distance: 34.5
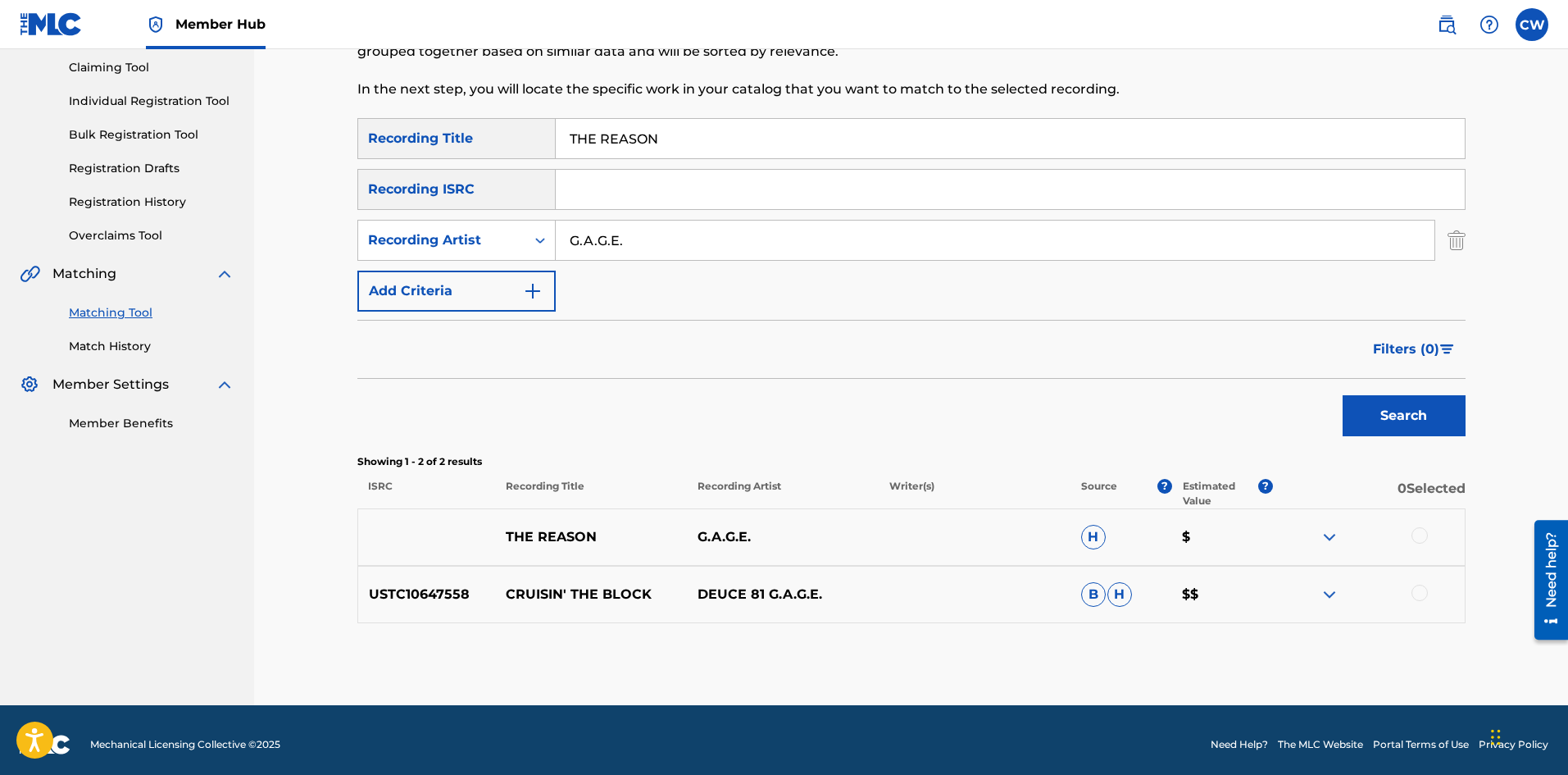
scroll to position [183, 0]
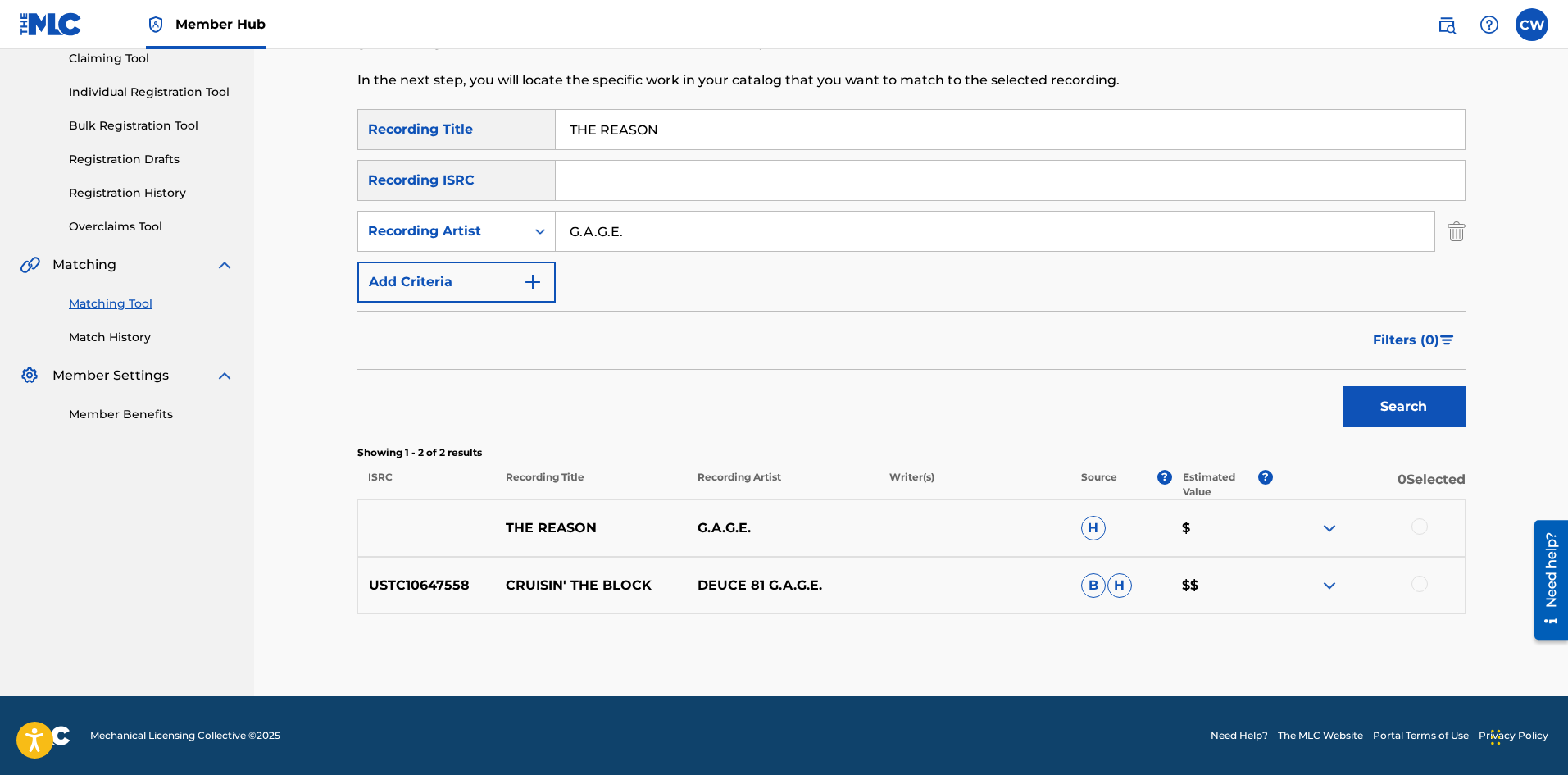
drag, startPoint x: 1421, startPoint y: 518, endPoint x: 1428, endPoint y: 519, distance: 7.1
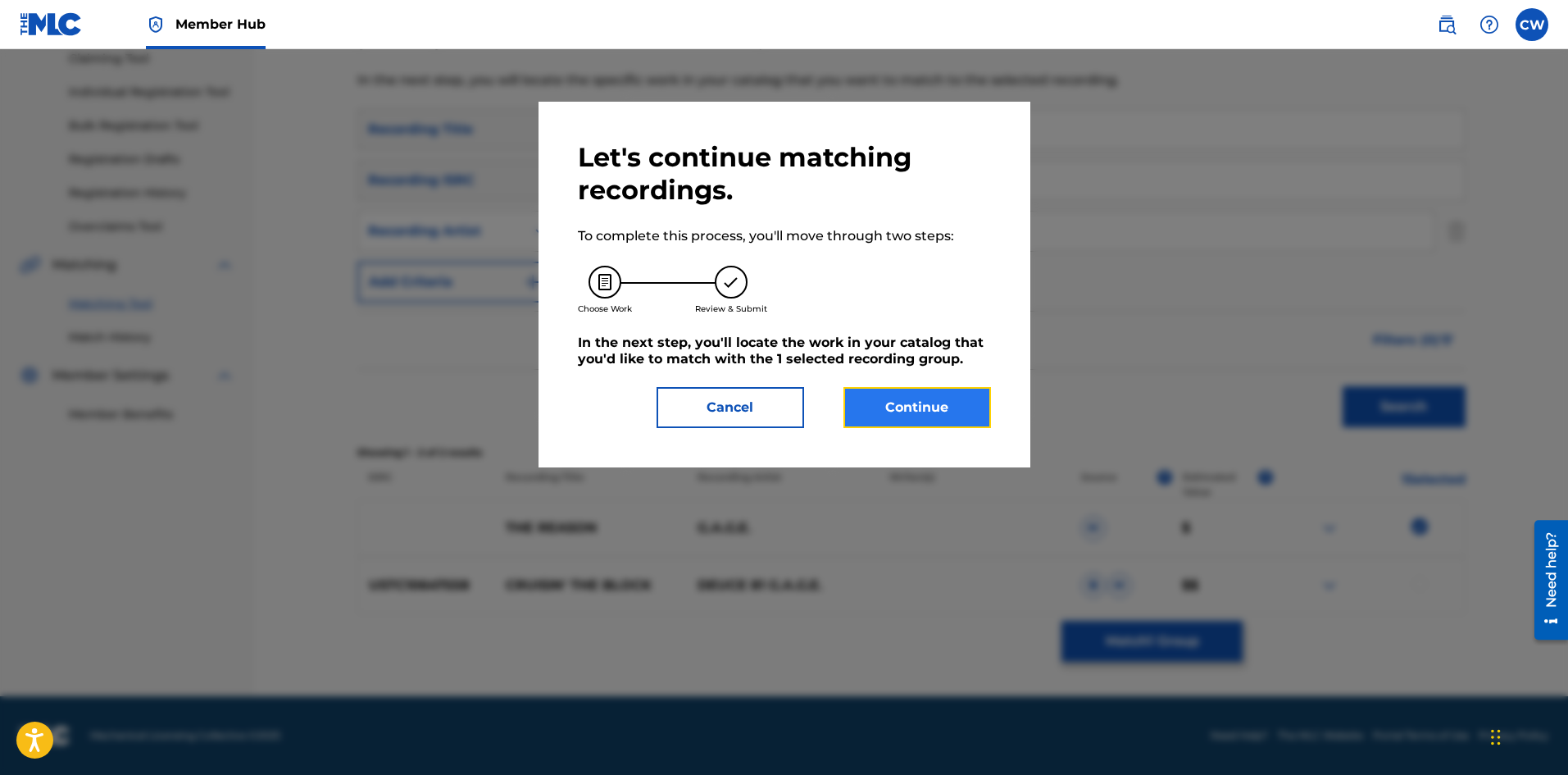
drag, startPoint x: 970, startPoint y: 407, endPoint x: 954, endPoint y: 397, distance: 18.9
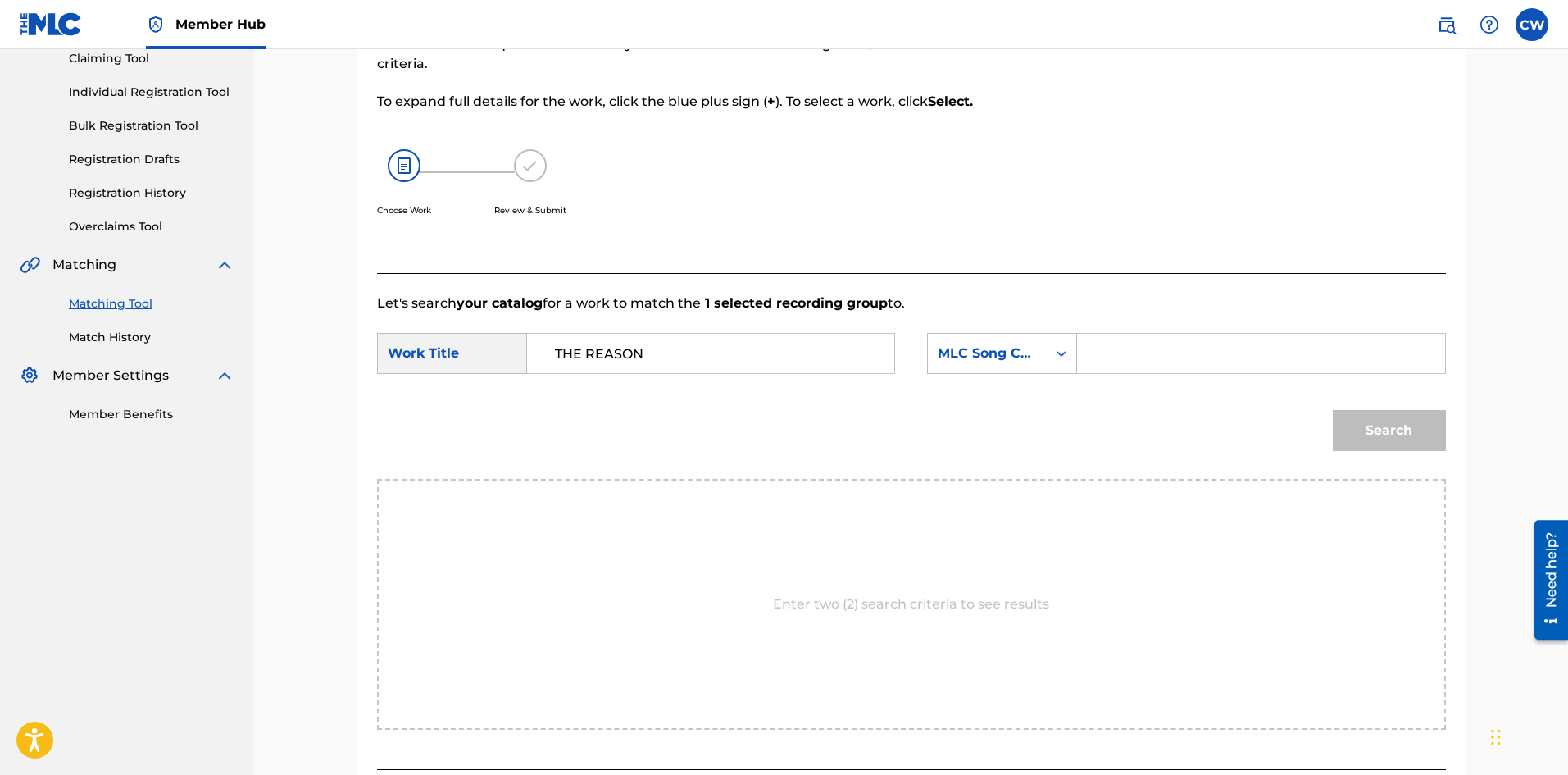
drag, startPoint x: 1209, startPoint y: 345, endPoint x: 1228, endPoint y: 348, distance: 19.2
drag, startPoint x: 1243, startPoint y: 366, endPoint x: 1124, endPoint y: 374, distance: 119.3
drag, startPoint x: 1235, startPoint y: 357, endPoint x: 1042, endPoint y: 359, distance: 193.0
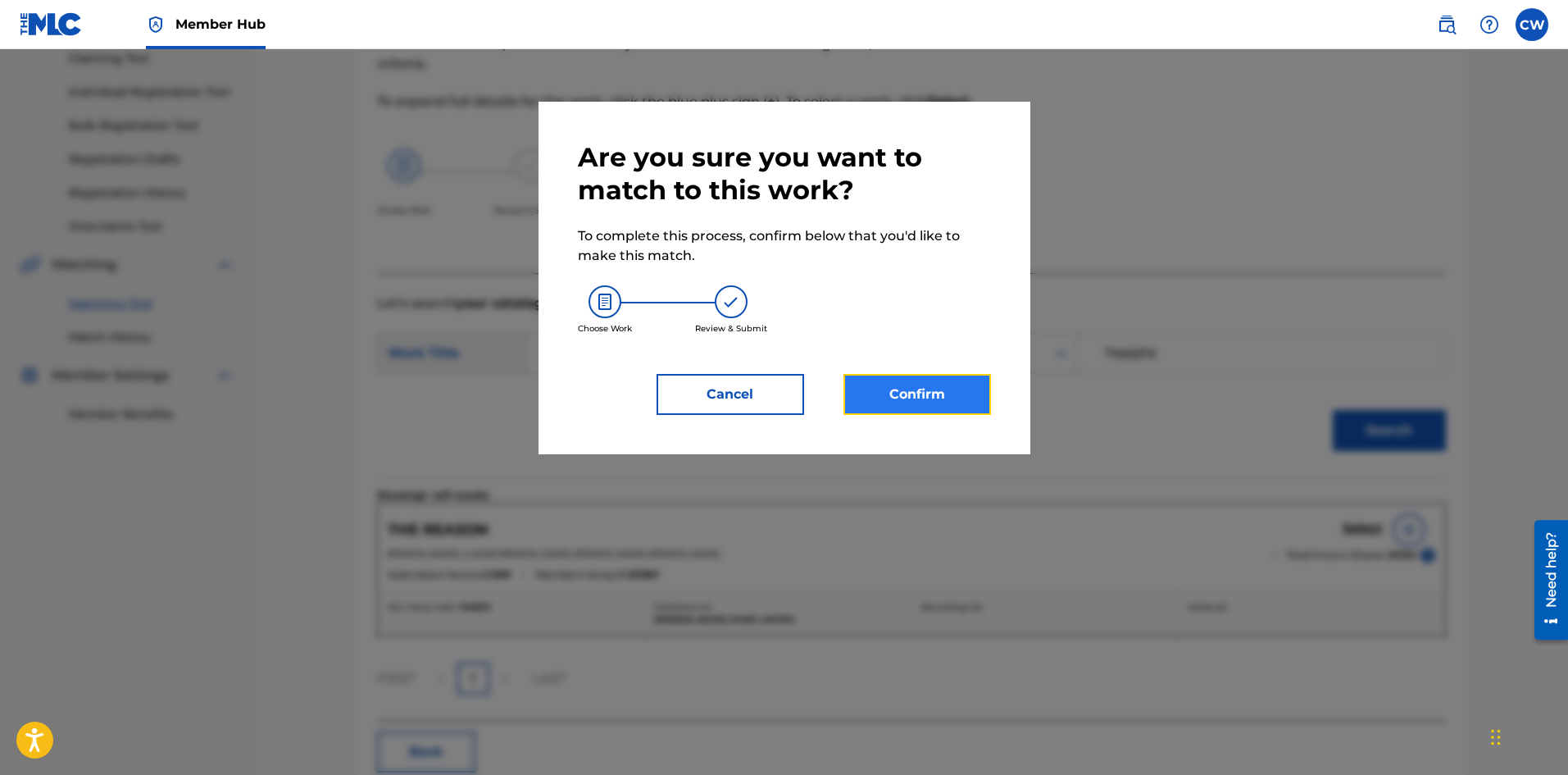
drag, startPoint x: 923, startPoint y: 394, endPoint x: 909, endPoint y: 385, distance: 16.6
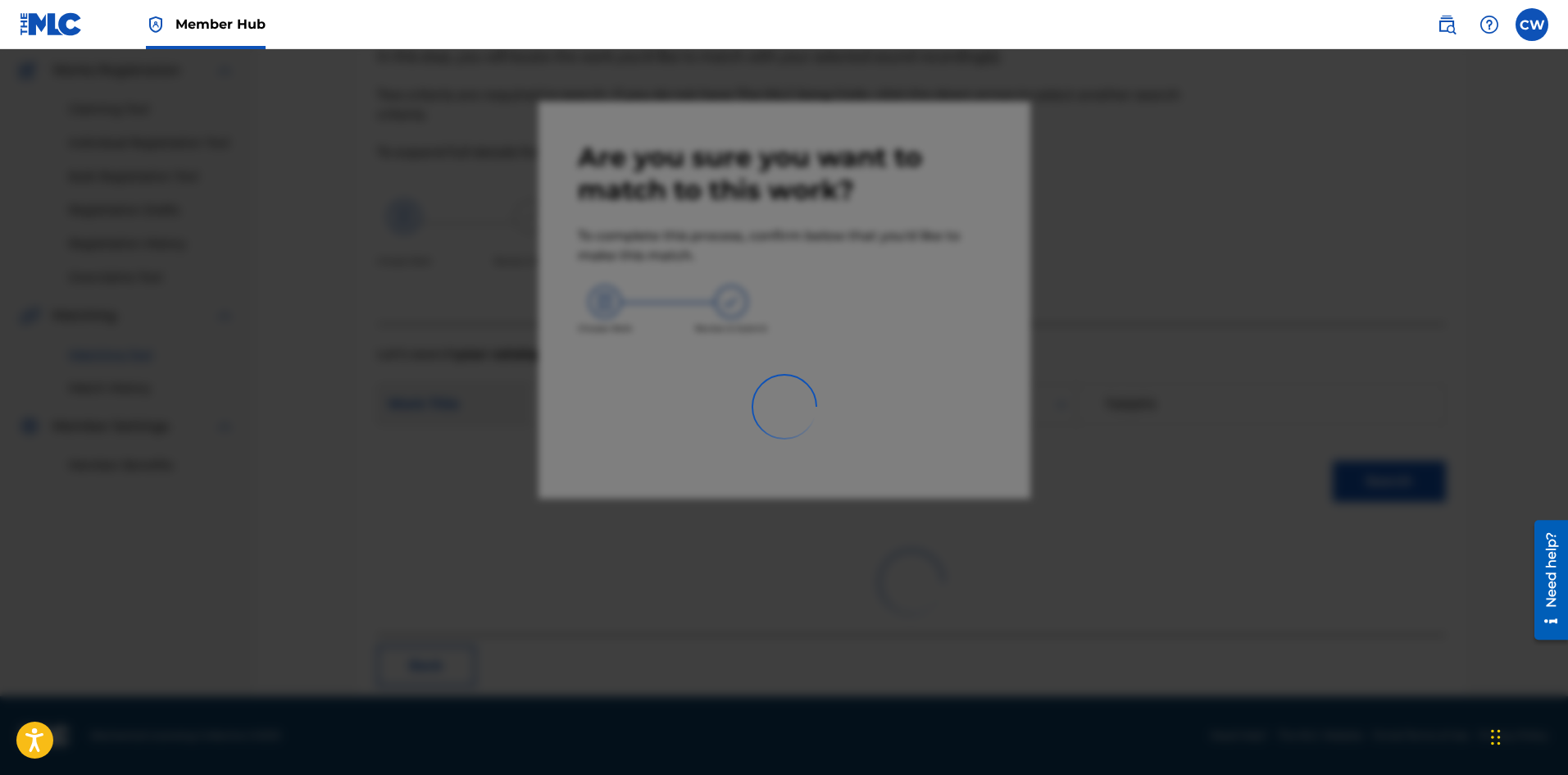
scroll to position [40, 0]
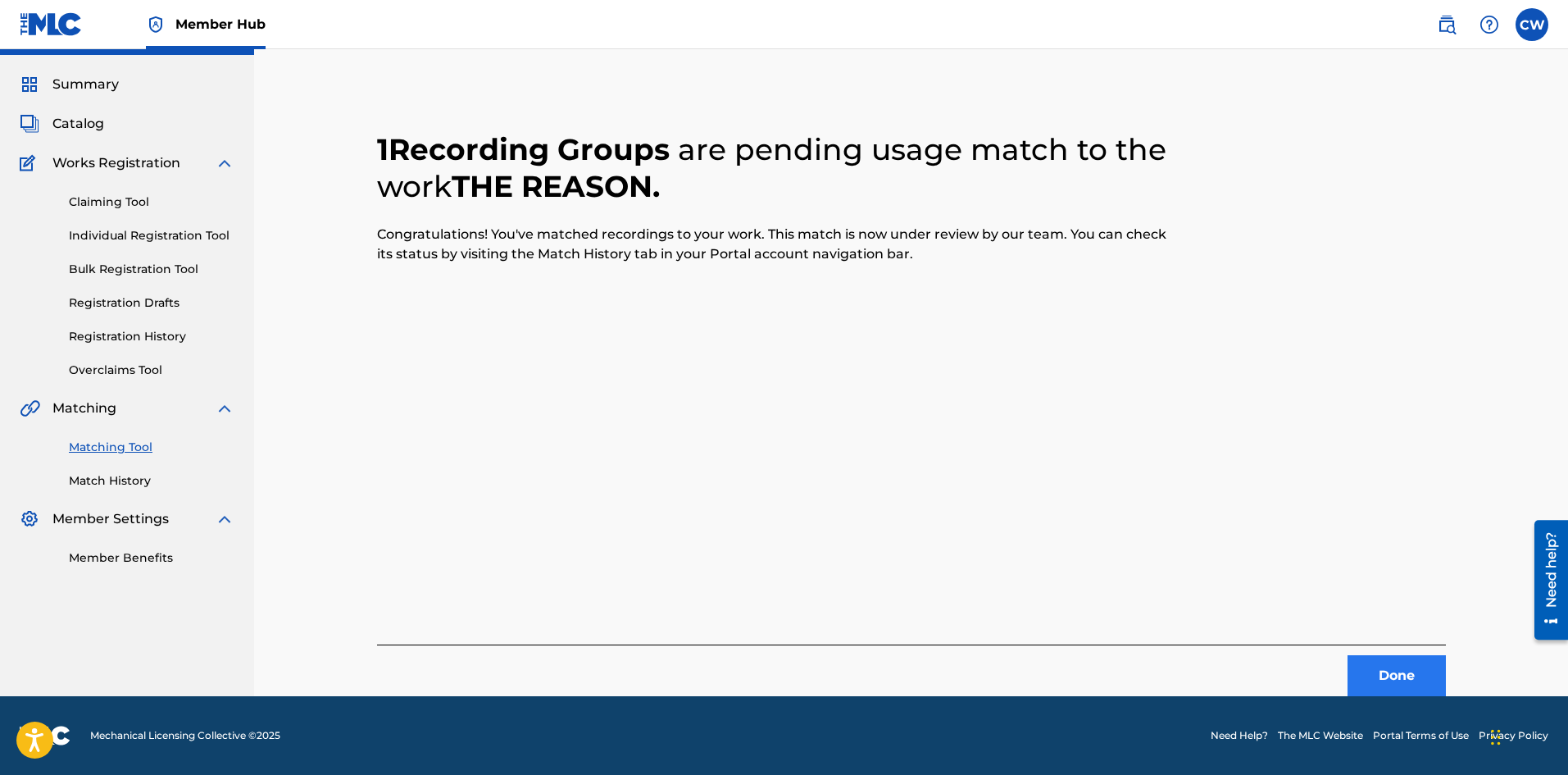
drag, startPoint x: 1388, startPoint y: 644, endPoint x: 1395, endPoint y: 666, distance: 23.1
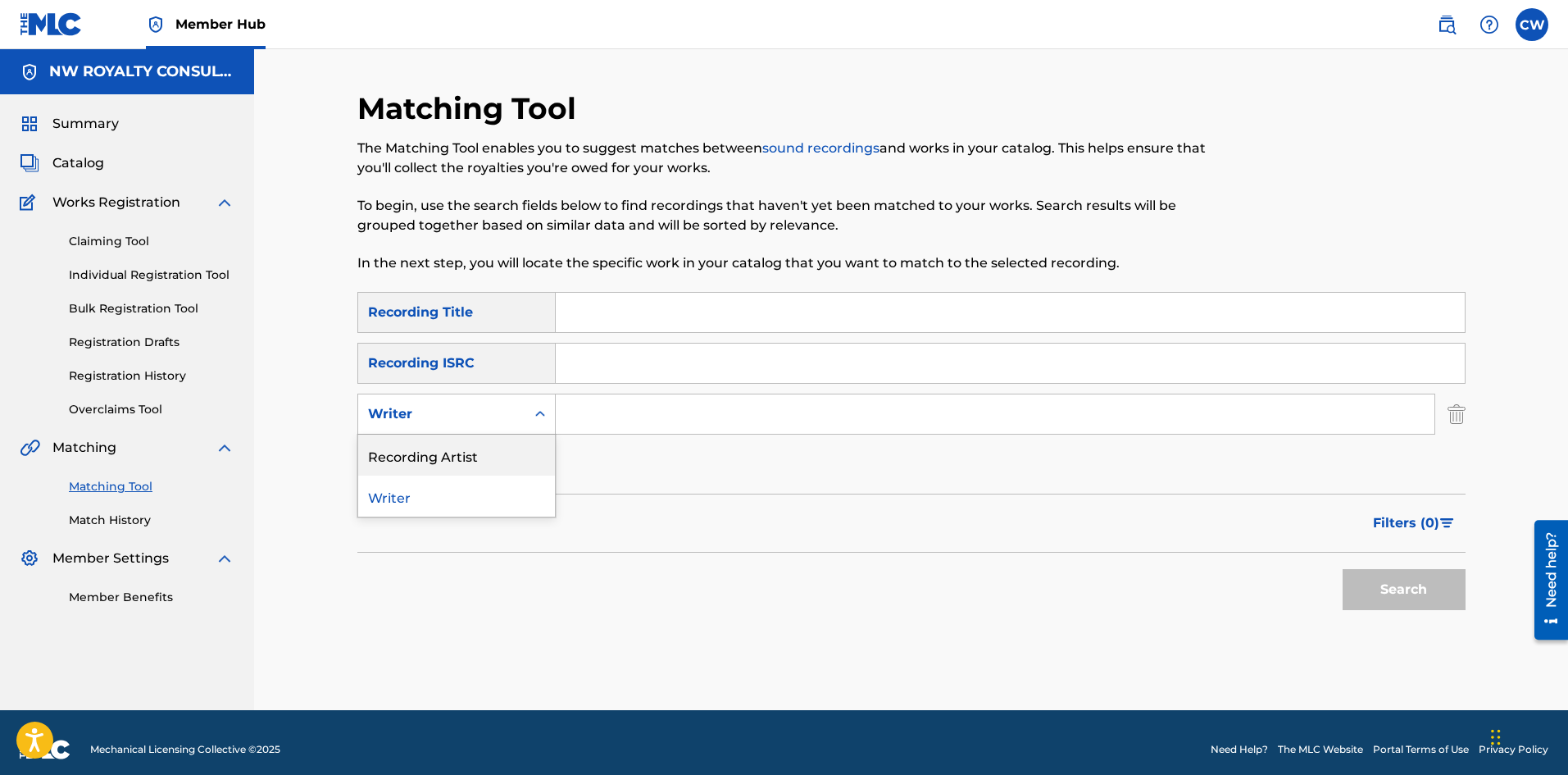
drag, startPoint x: 430, startPoint y: 471, endPoint x: 439, endPoint y: 447, distance: 25.6
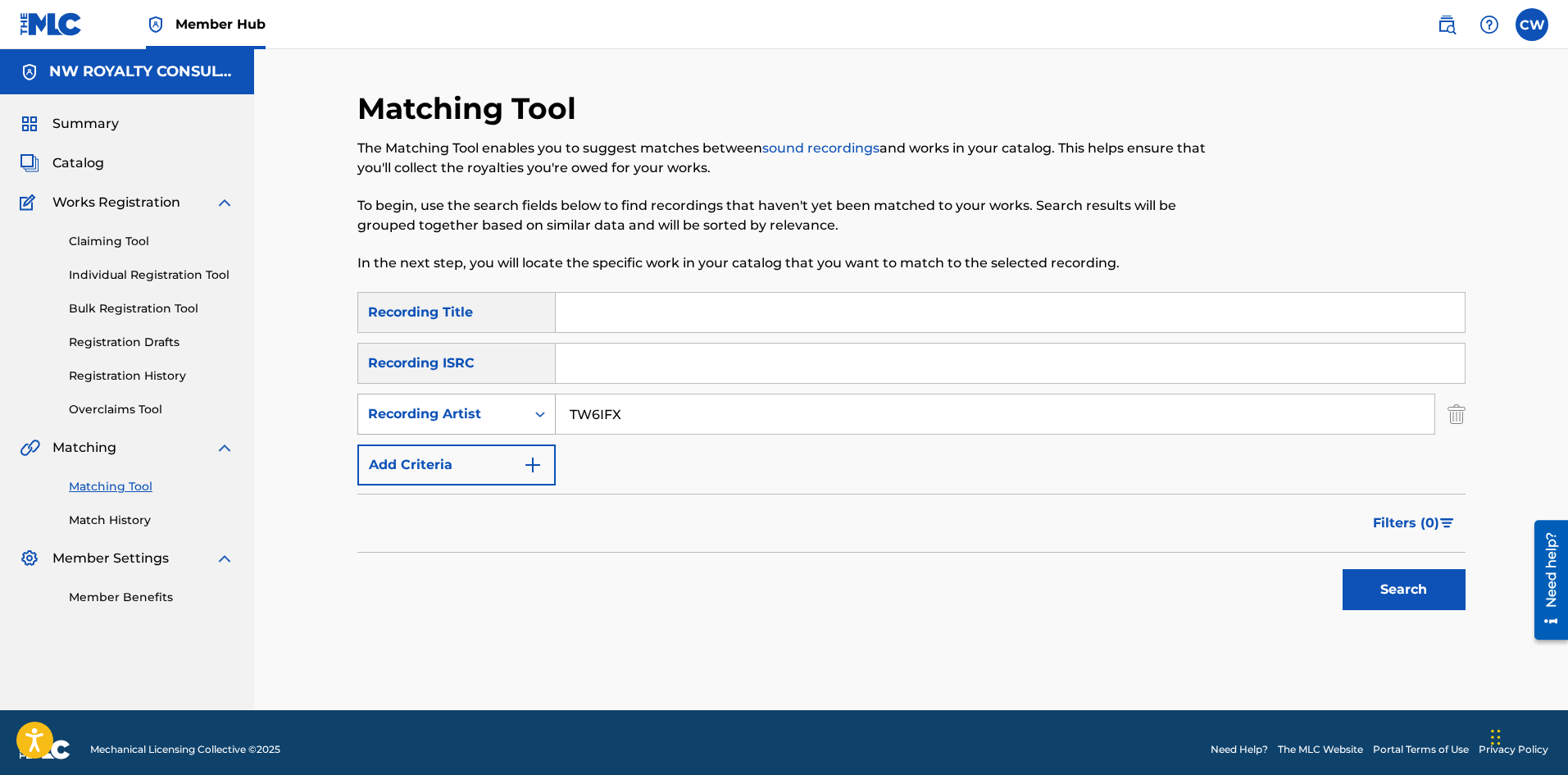
drag, startPoint x: 679, startPoint y: 426, endPoint x: 469, endPoint y: 425, distance: 210.0
drag, startPoint x: 1384, startPoint y: 628, endPoint x: 1396, endPoint y: 604, distance: 26.8
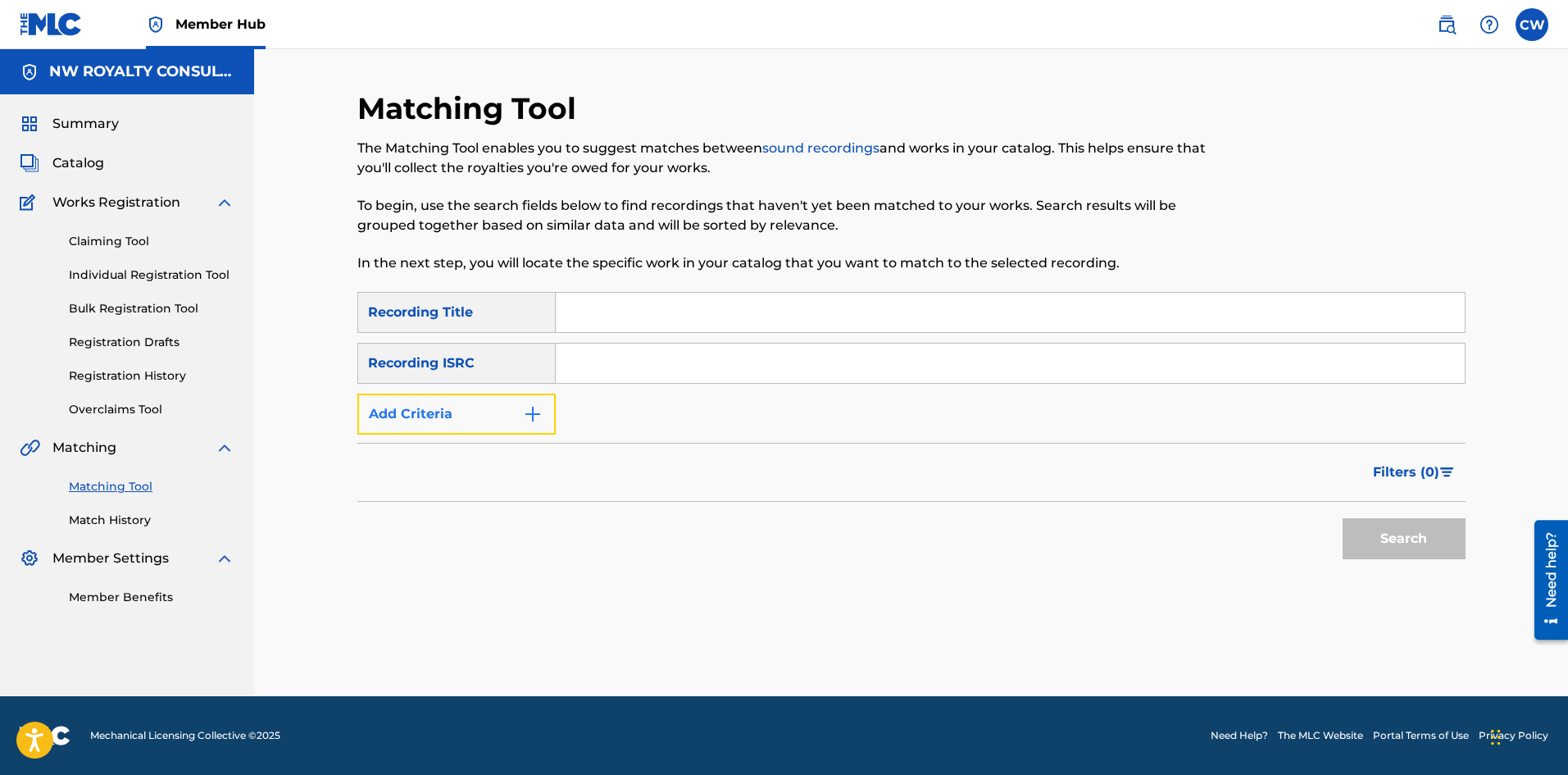
drag, startPoint x: 466, startPoint y: 425, endPoint x: 465, endPoint y: 416, distance: 9.1
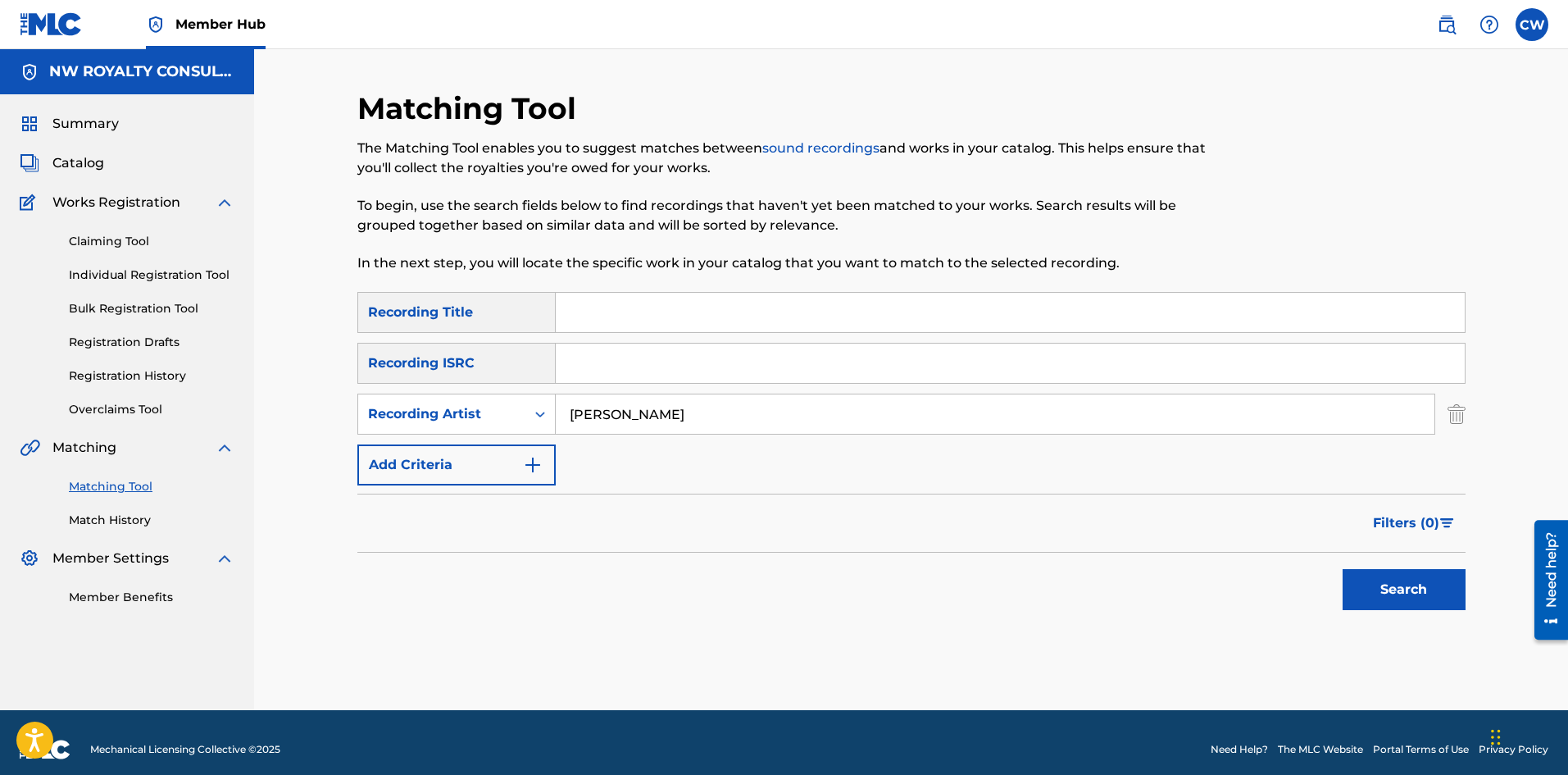
drag, startPoint x: 687, startPoint y: 310, endPoint x: 739, endPoint y: 317, distance: 52.5
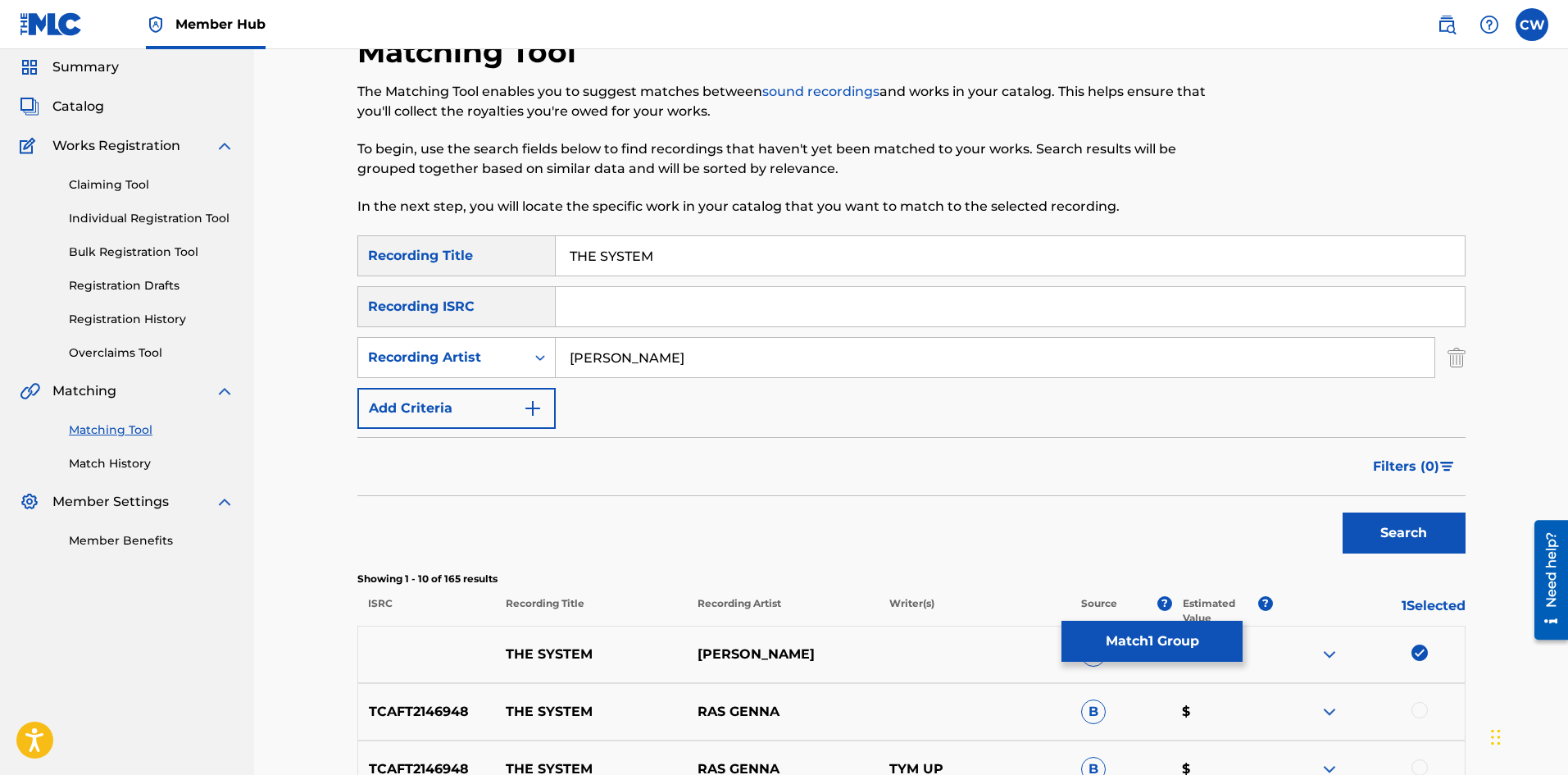
scroll to position [82, 0]
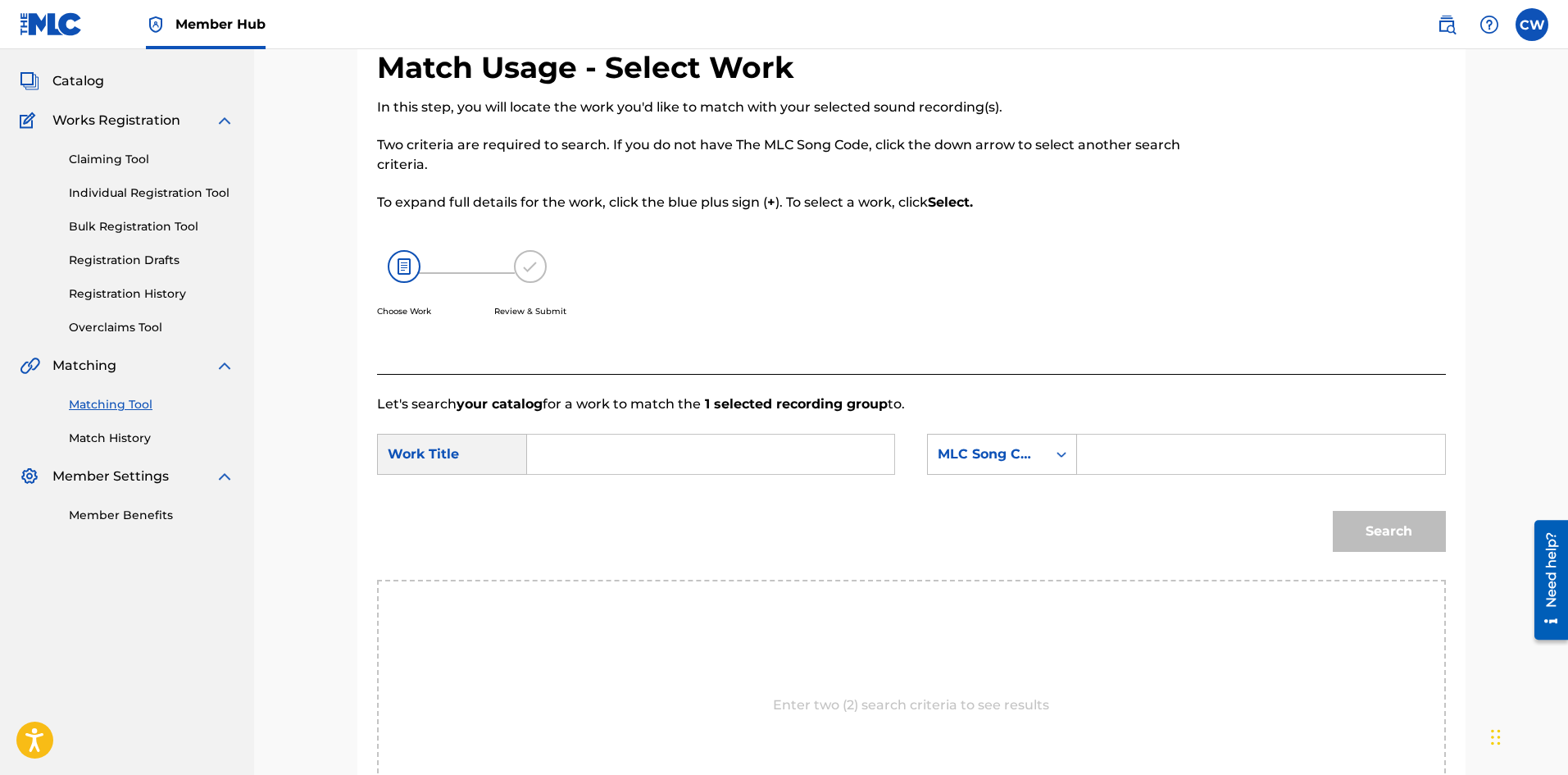
drag, startPoint x: 714, startPoint y: 436, endPoint x: 683, endPoint y: 447, distance: 32.9
drag, startPoint x: 1372, startPoint y: 537, endPoint x: 1379, endPoint y: 521, distance: 17.5
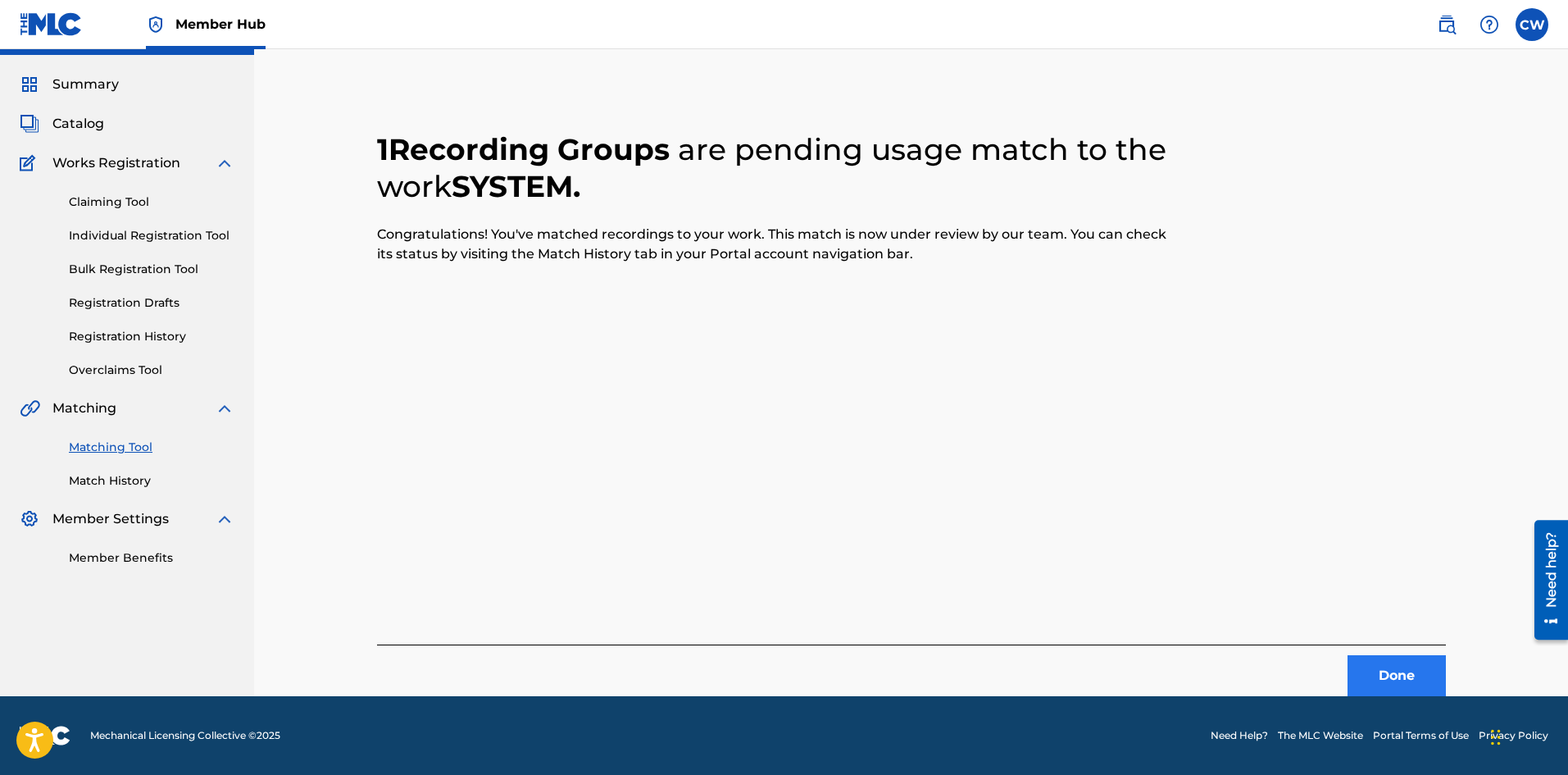
scroll to position [0, 0]
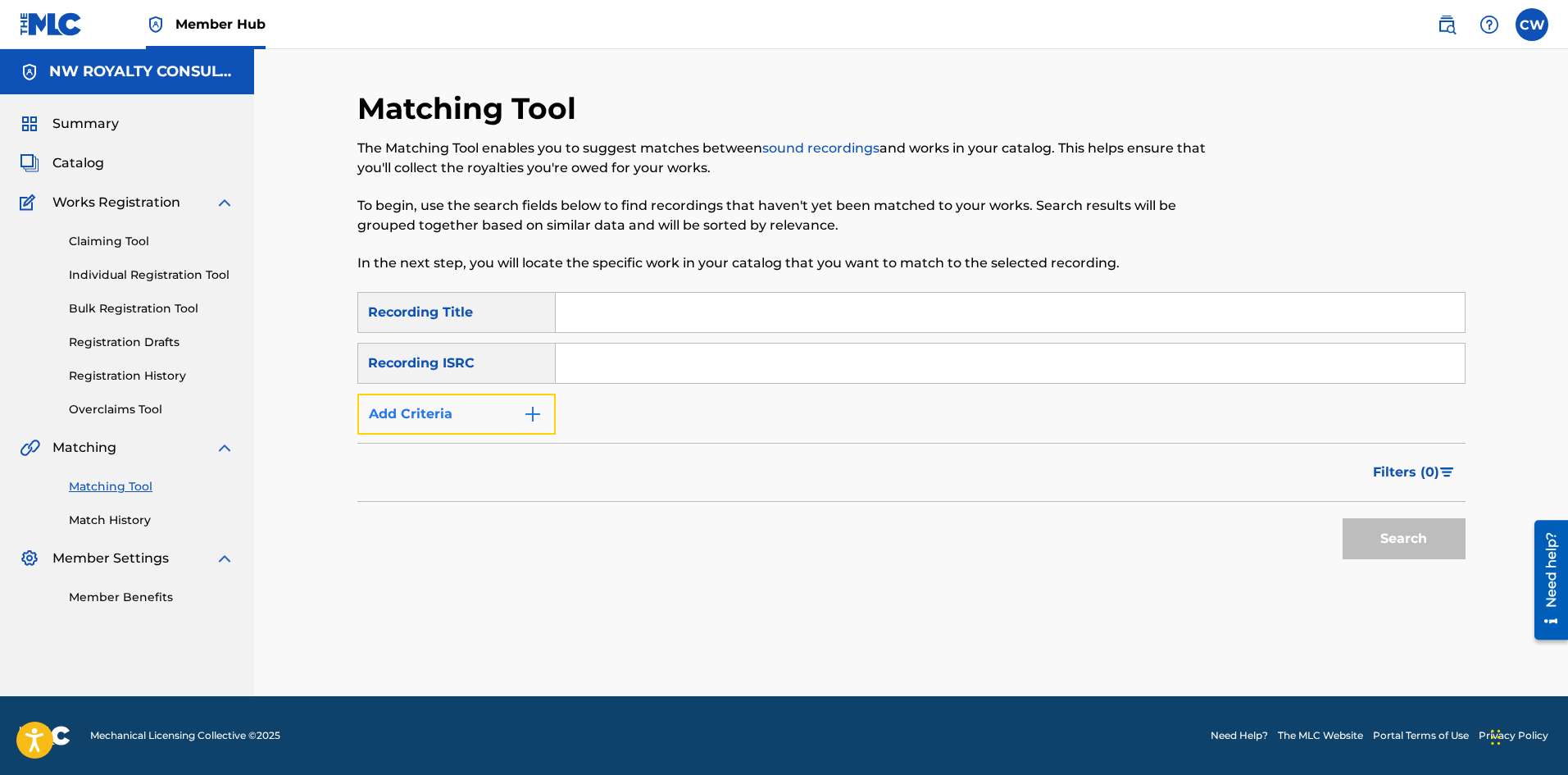
drag, startPoint x: 501, startPoint y: 415, endPoint x: 492, endPoint y: 409, distance: 10.8
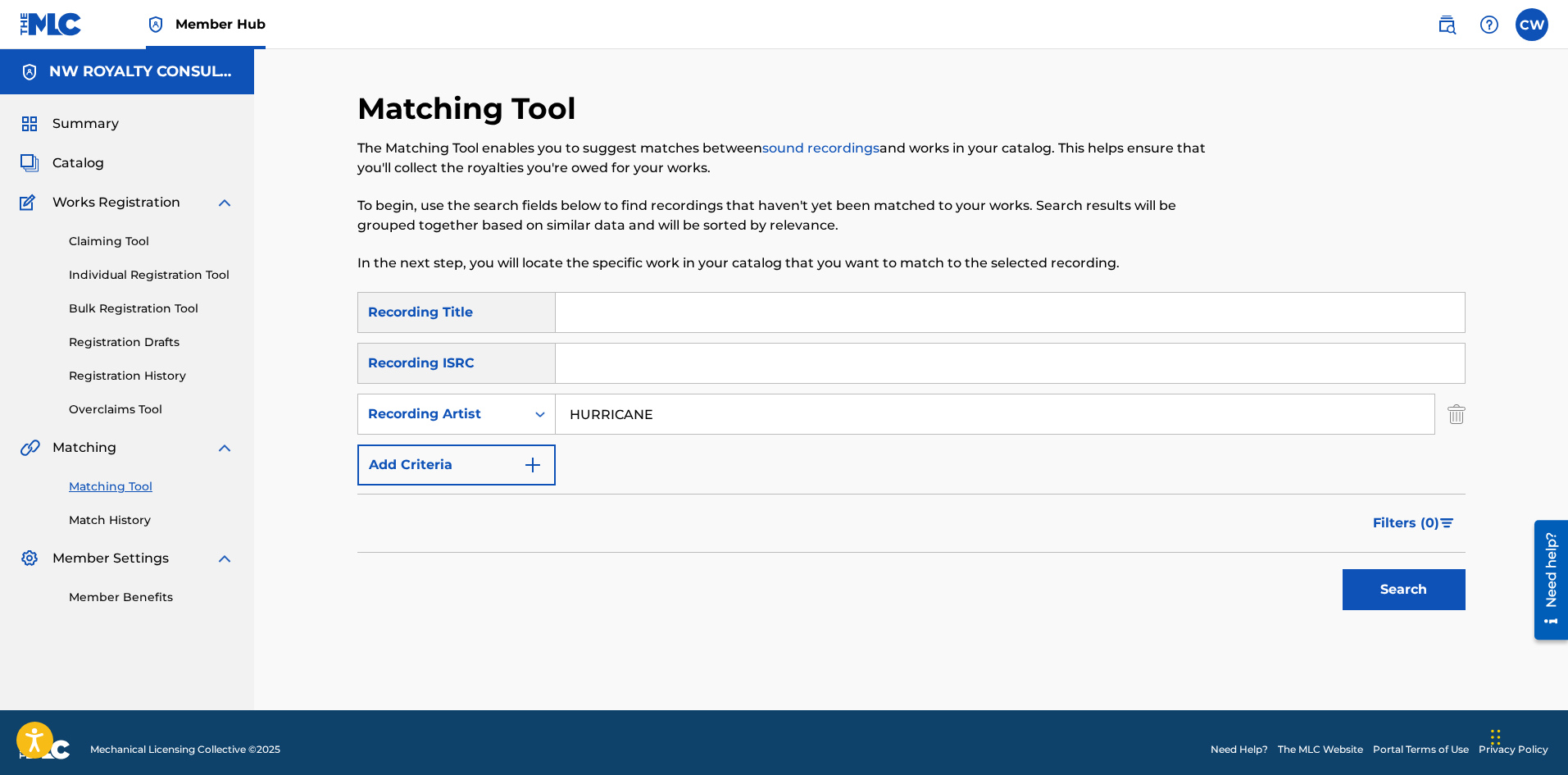
drag, startPoint x: 650, startPoint y: 305, endPoint x: 710, endPoint y: 312, distance: 60.4
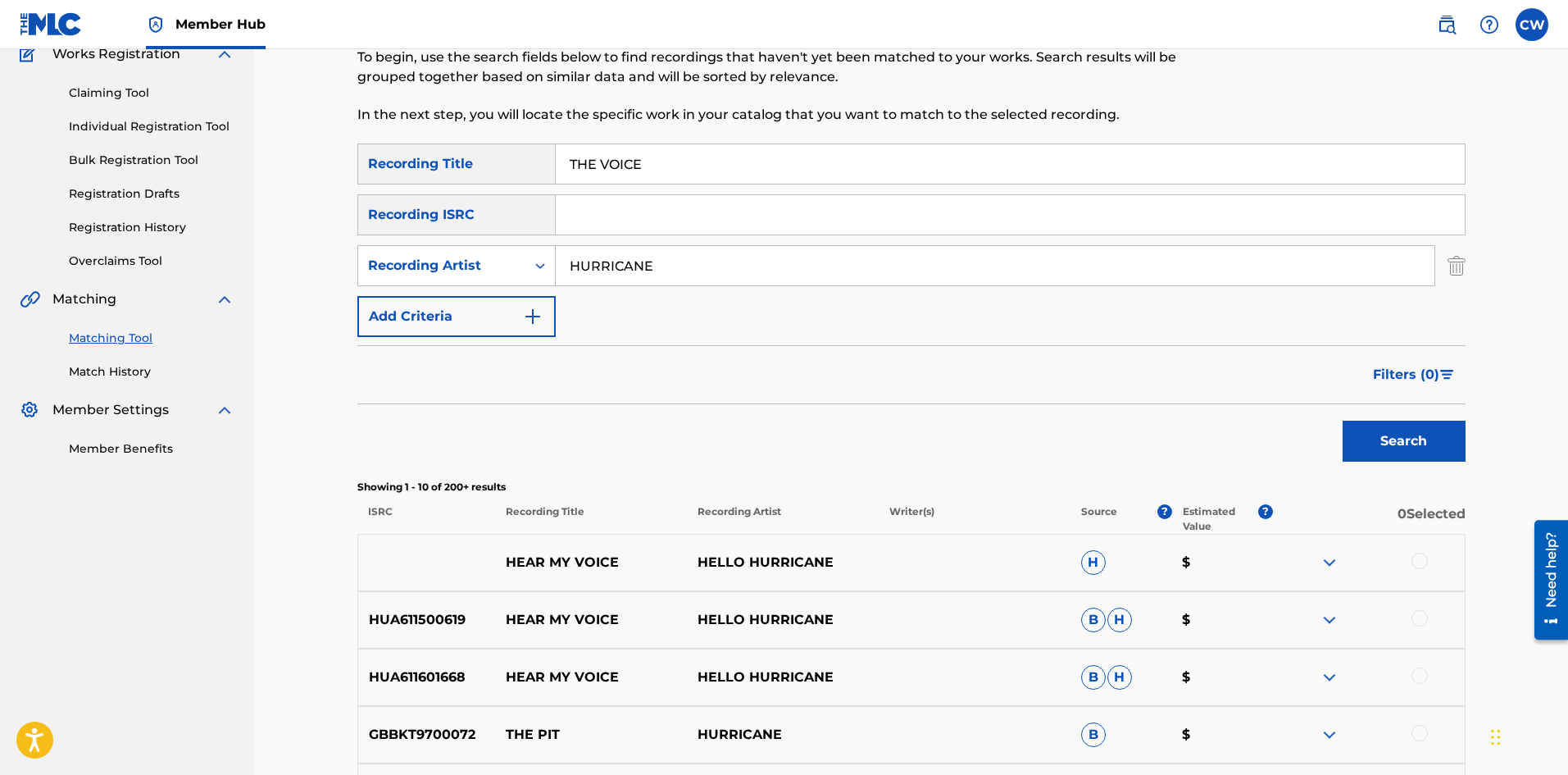
scroll to position [164, 0]
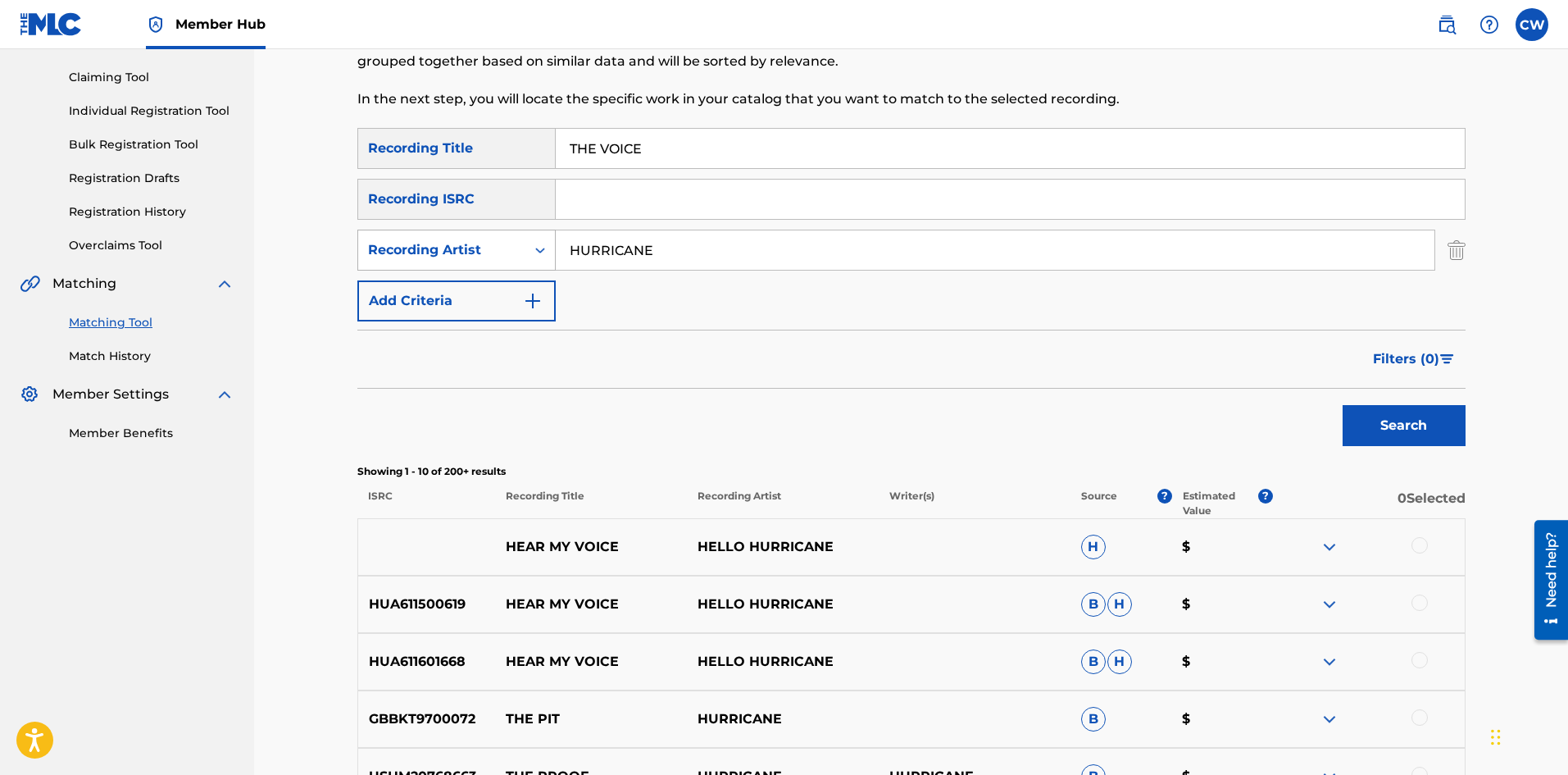
drag, startPoint x: 675, startPoint y: 239, endPoint x: 490, endPoint y: 248, distance: 185.2
drag, startPoint x: 841, startPoint y: 141, endPoint x: 297, endPoint y: 200, distance: 547.2
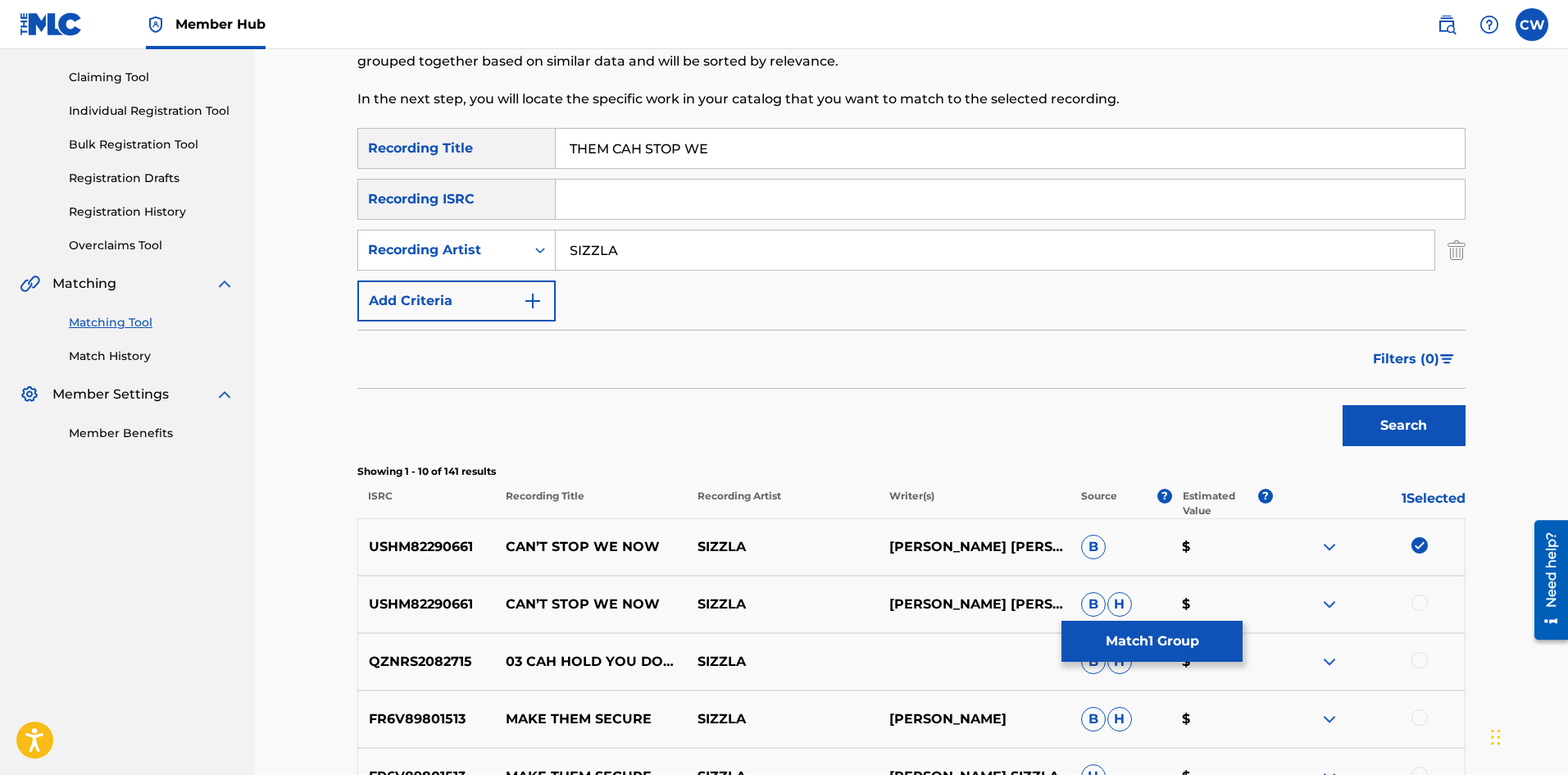
drag, startPoint x: 1429, startPoint y: 547, endPoint x: 1424, endPoint y: 534, distance: 13.9
drag, startPoint x: 1426, startPoint y: 604, endPoint x: 1418, endPoint y: 595, distance: 12.0
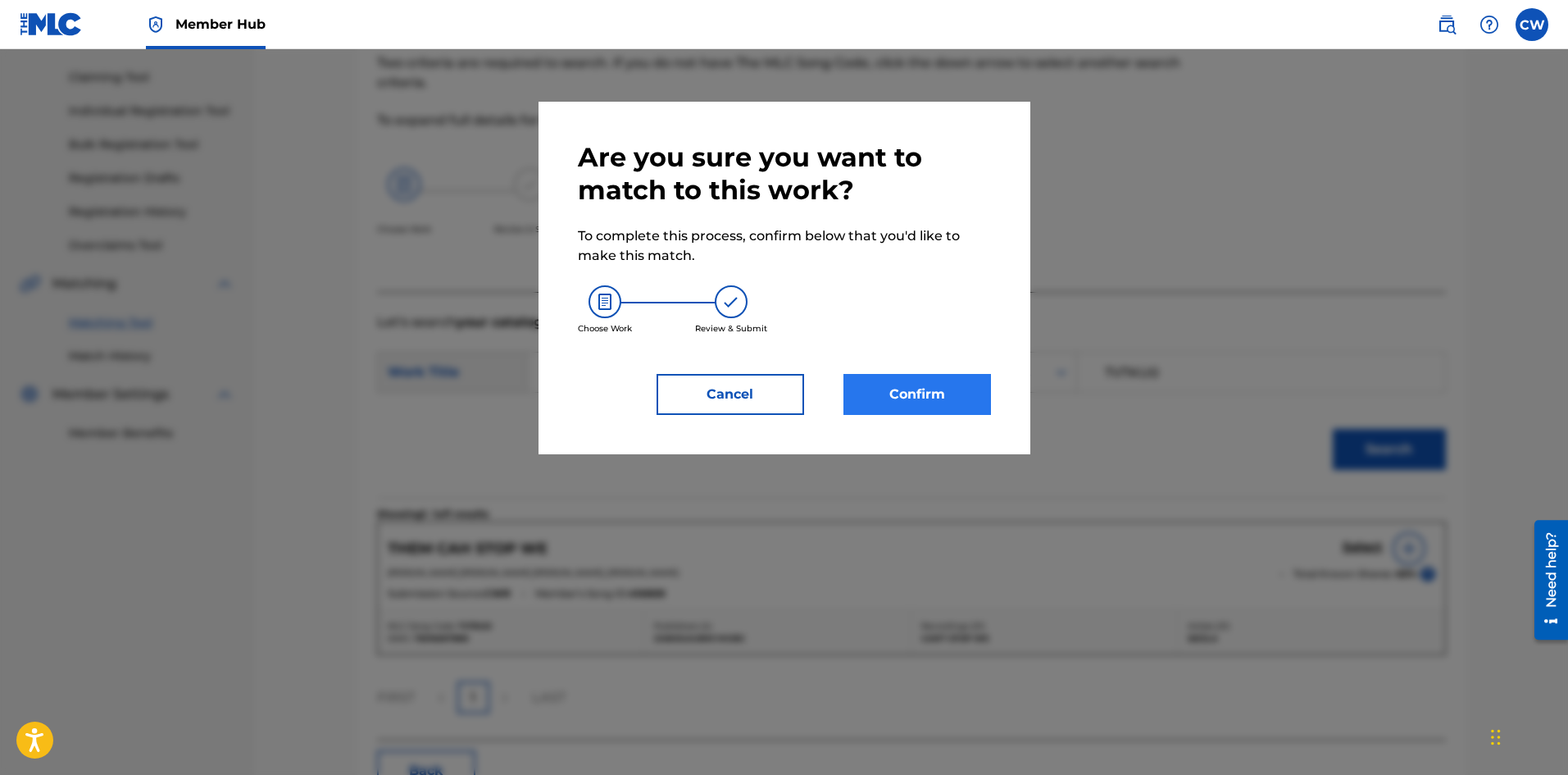
drag, startPoint x: 951, startPoint y: 414, endPoint x: 947, endPoint y: 406, distance: 8.9
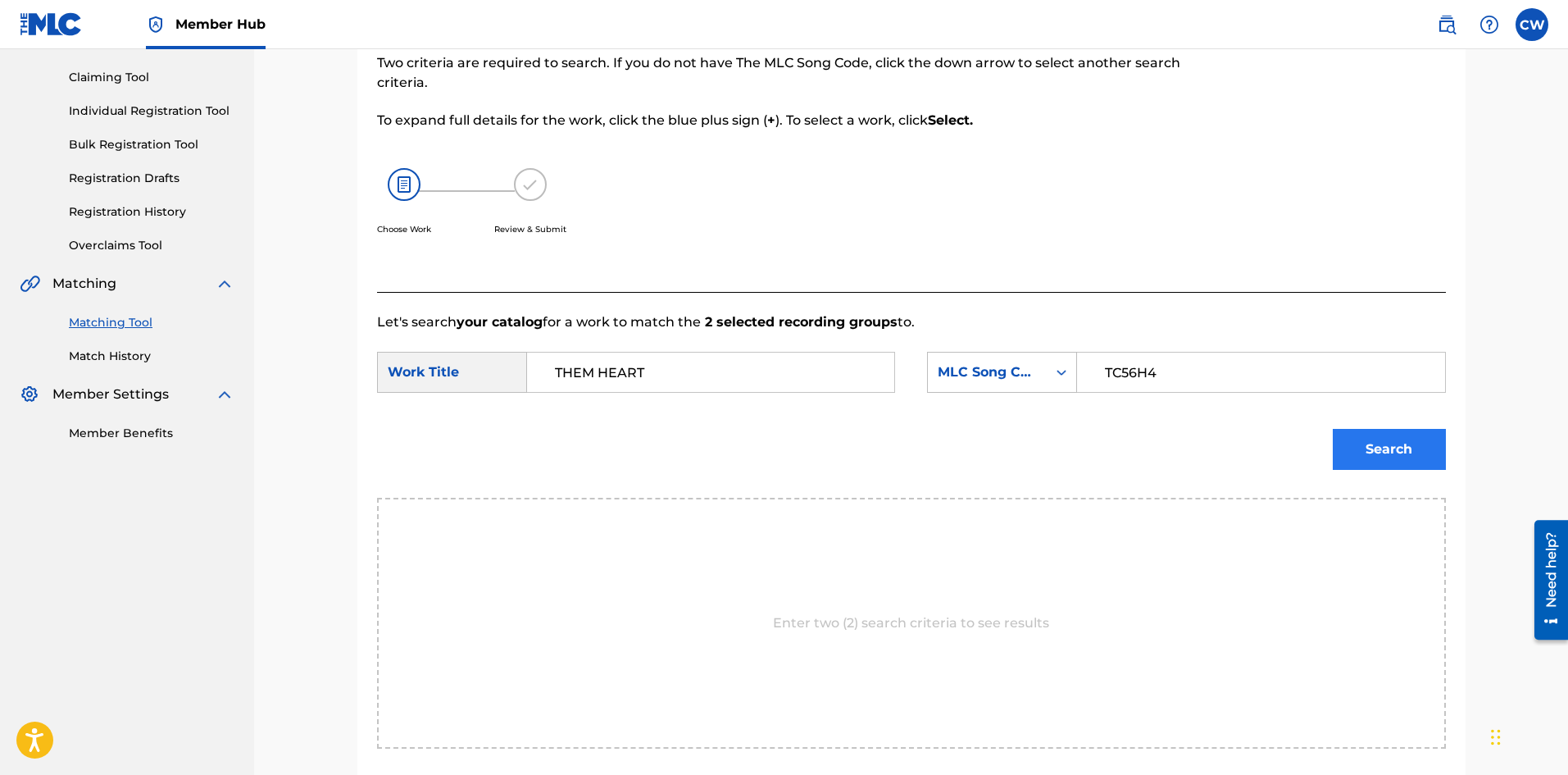
drag, startPoint x: 1445, startPoint y: 426, endPoint x: 1404, endPoint y: 440, distance: 43.3
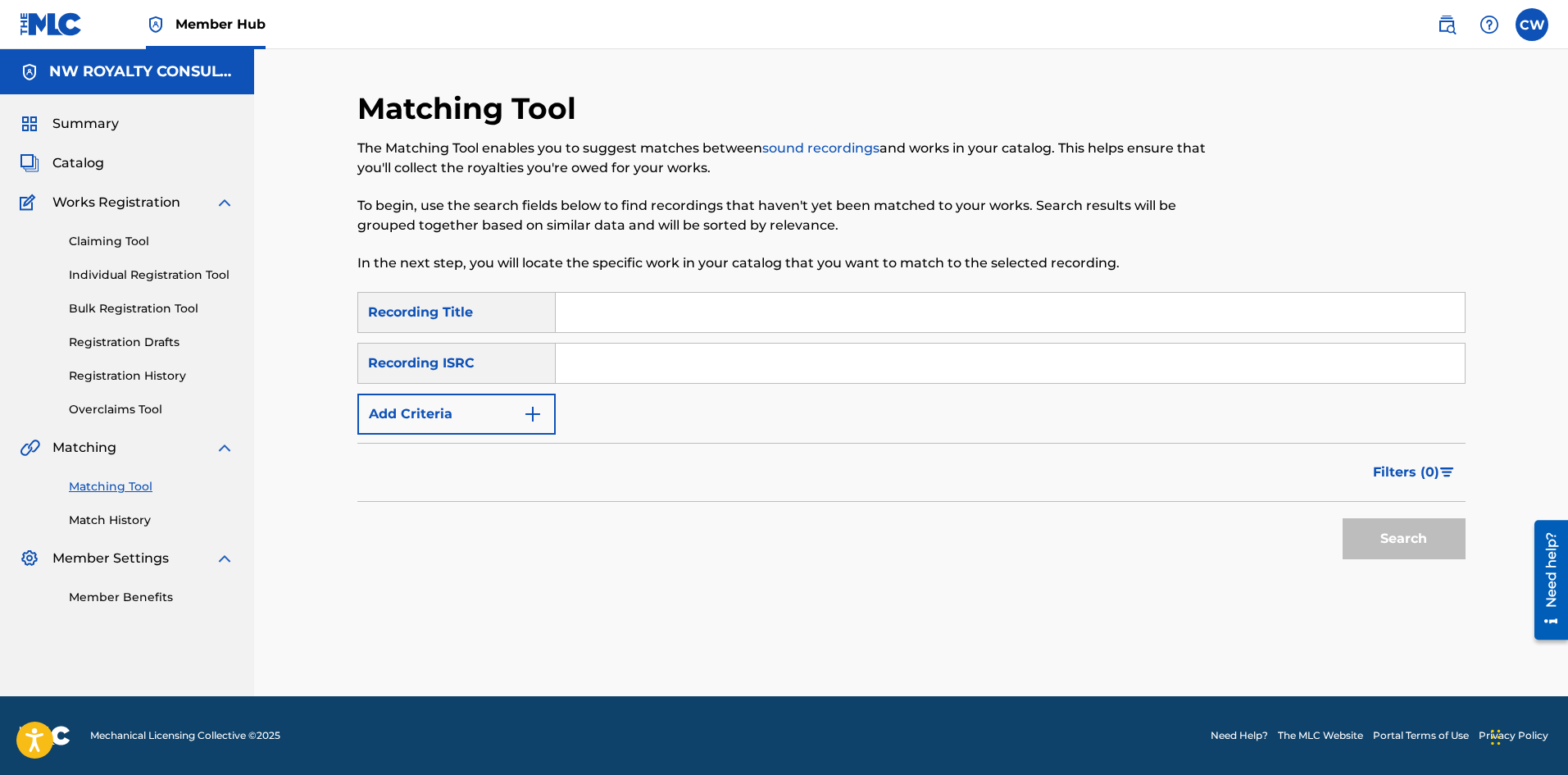
scroll to position [0, 0]
drag, startPoint x: 449, startPoint y: 392, endPoint x: 436, endPoint y: 405, distance: 18.4
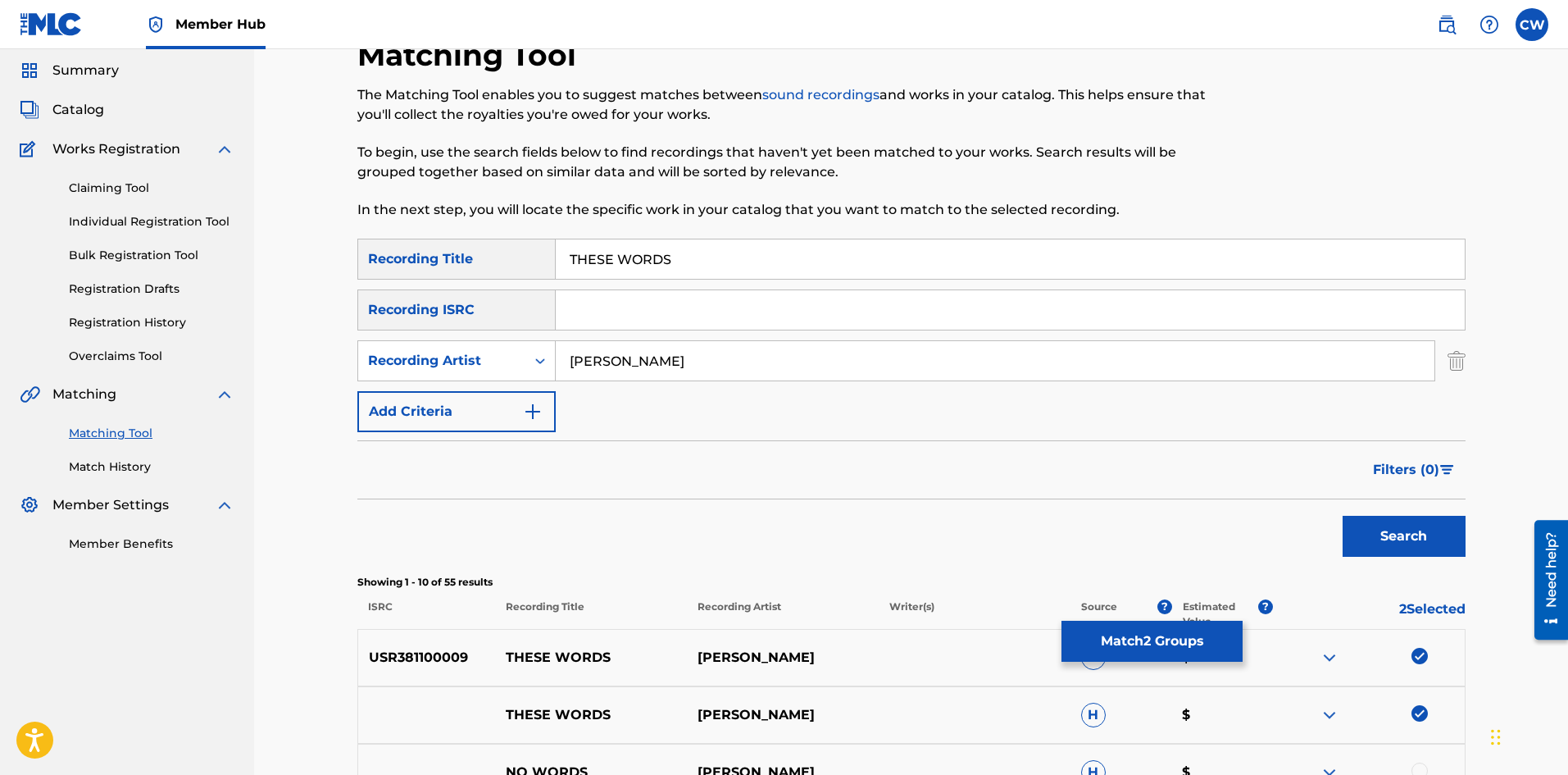
scroll to position [82, 0]
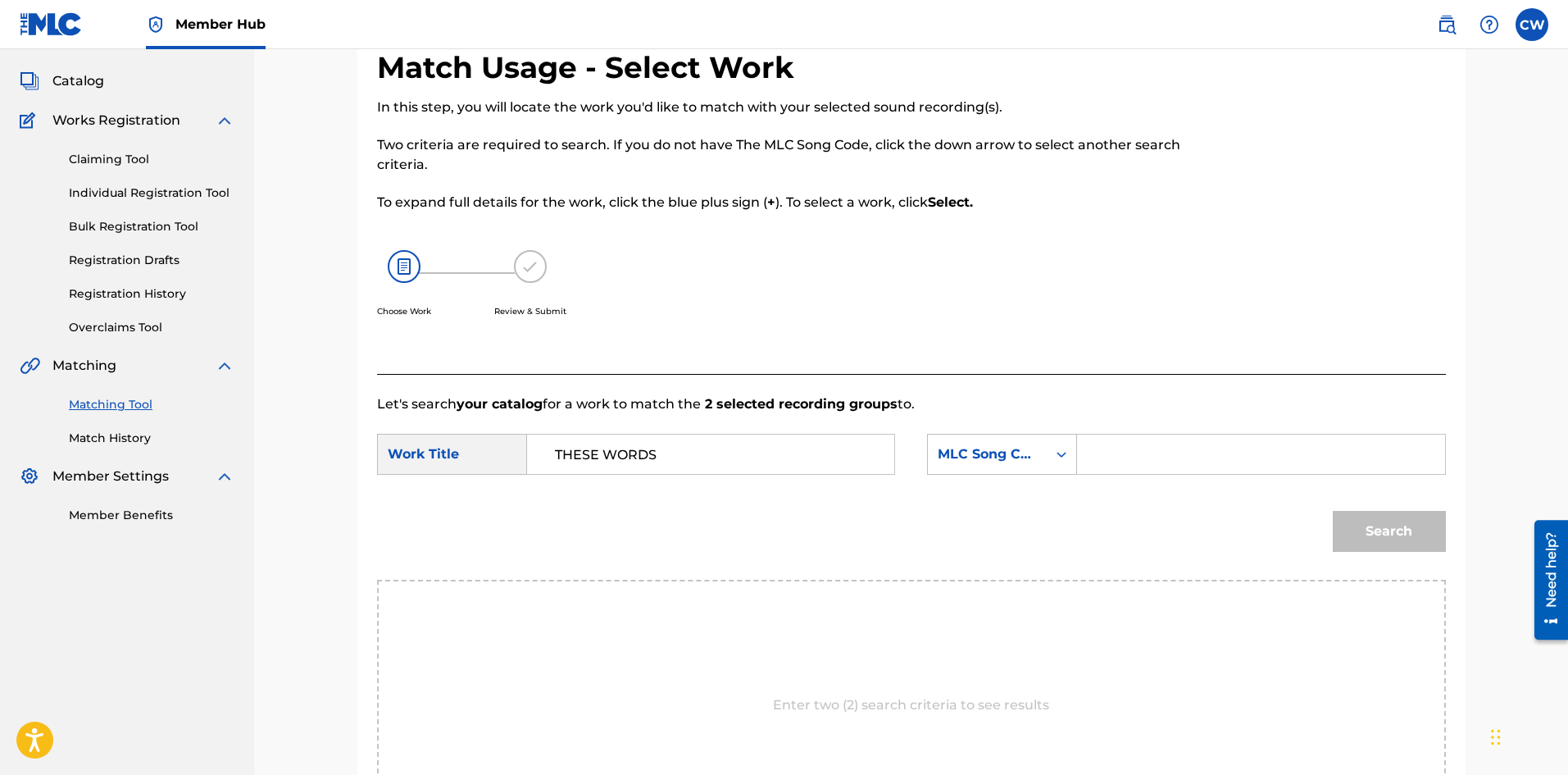
drag, startPoint x: 1205, startPoint y: 467, endPoint x: 1198, endPoint y: 451, distance: 17.5
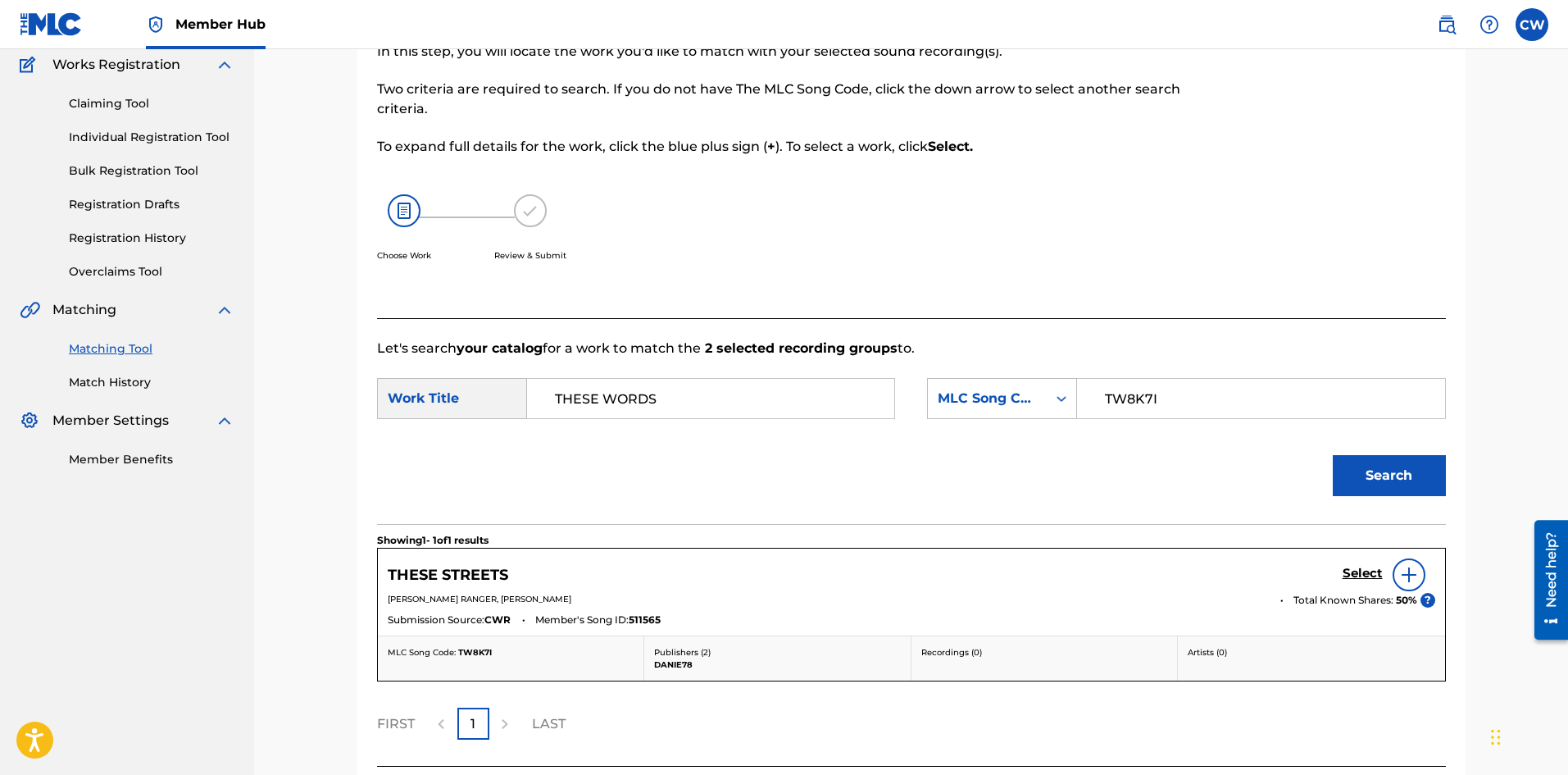
scroll to position [164, 0]
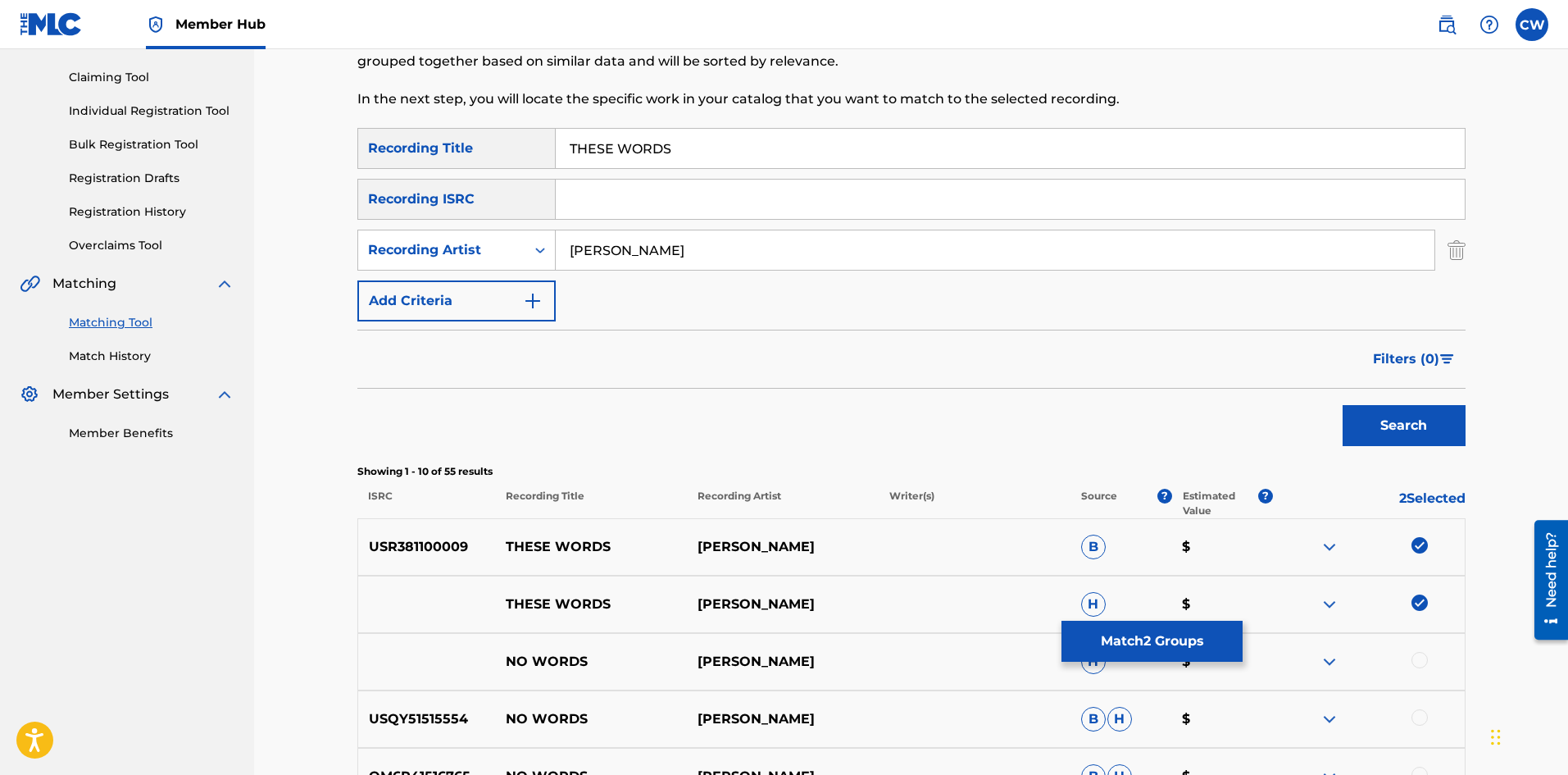
drag, startPoint x: 1434, startPoint y: 599, endPoint x: 1420, endPoint y: 593, distance: 15.2
drag, startPoint x: 801, startPoint y: 236, endPoint x: 443, endPoint y: 293, distance: 362.5
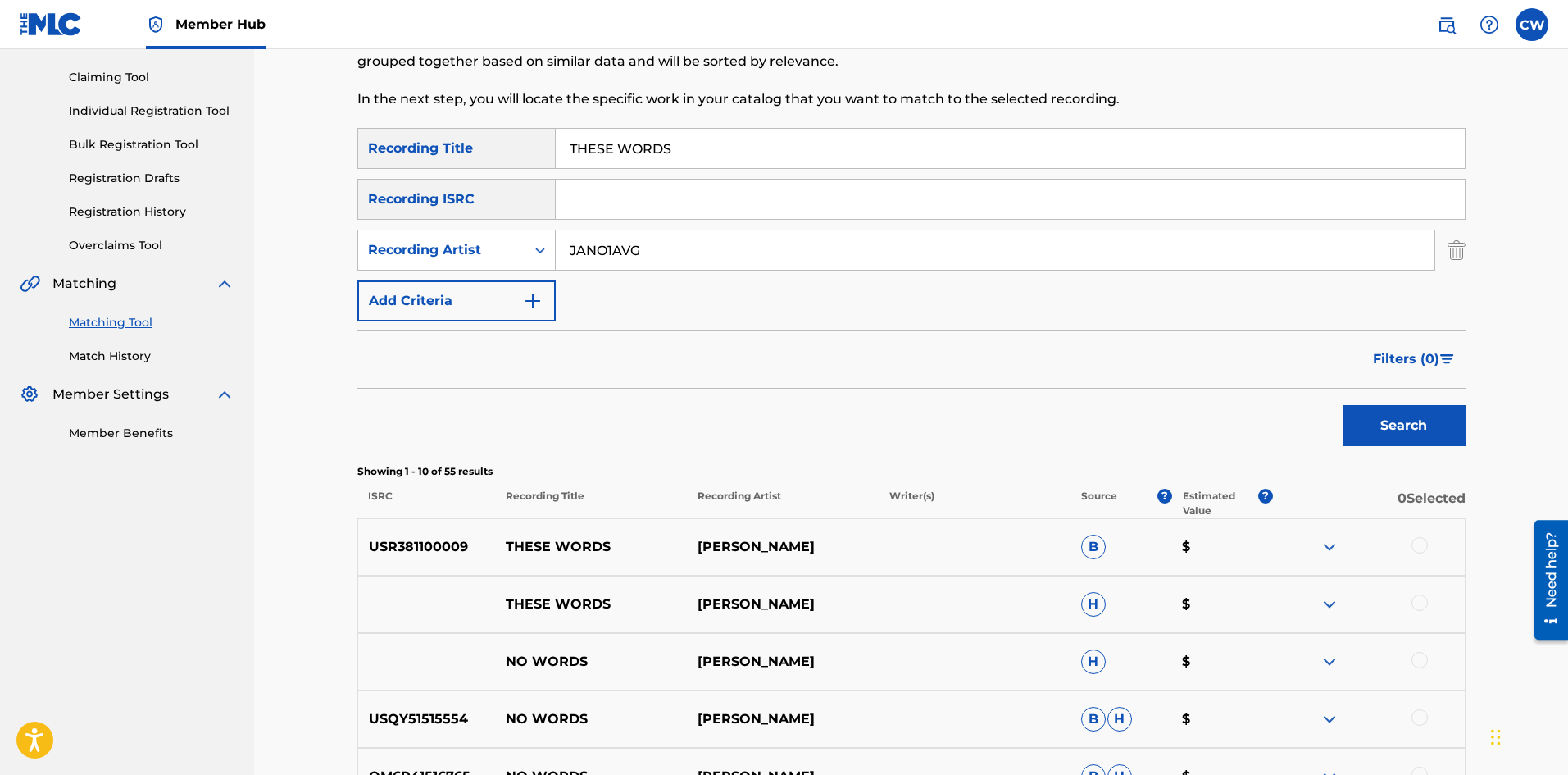
drag, startPoint x: 777, startPoint y: 143, endPoint x: 404, endPoint y: 200, distance: 377.3
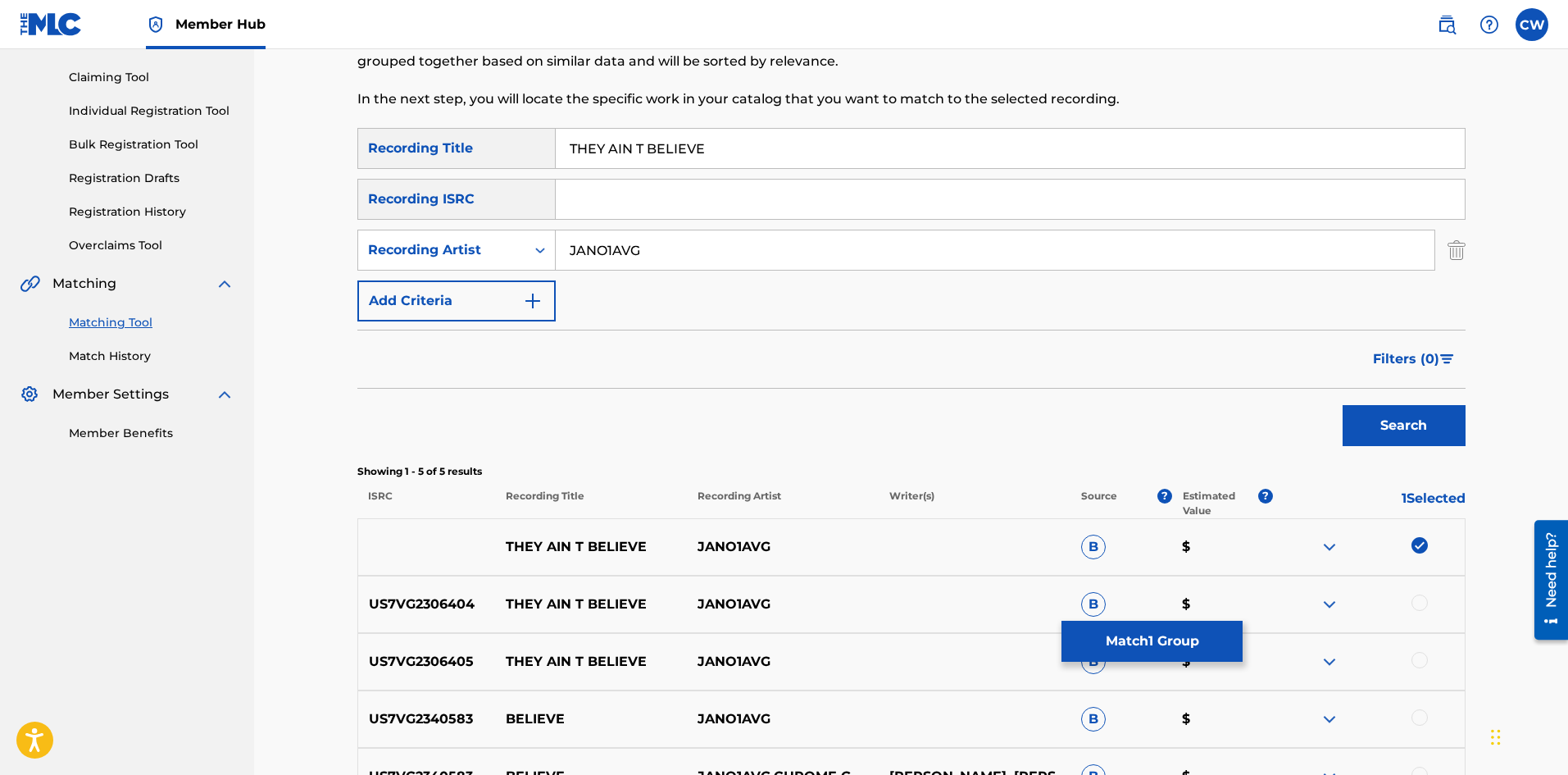
drag, startPoint x: 1424, startPoint y: 598, endPoint x: 1411, endPoint y: 642, distance: 45.9
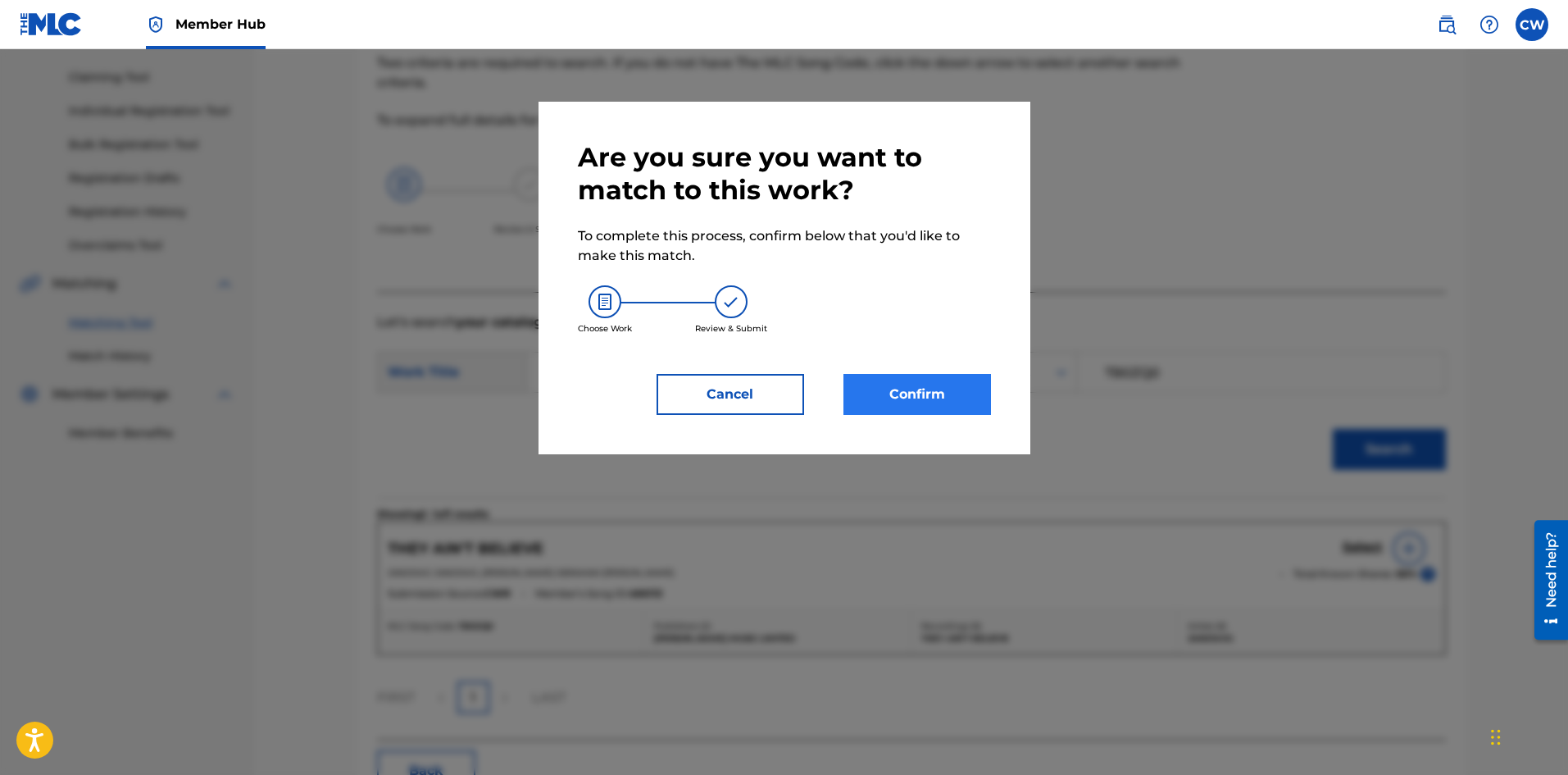
drag, startPoint x: 890, startPoint y: 417, endPoint x: 890, endPoint y: 405, distance: 12.0
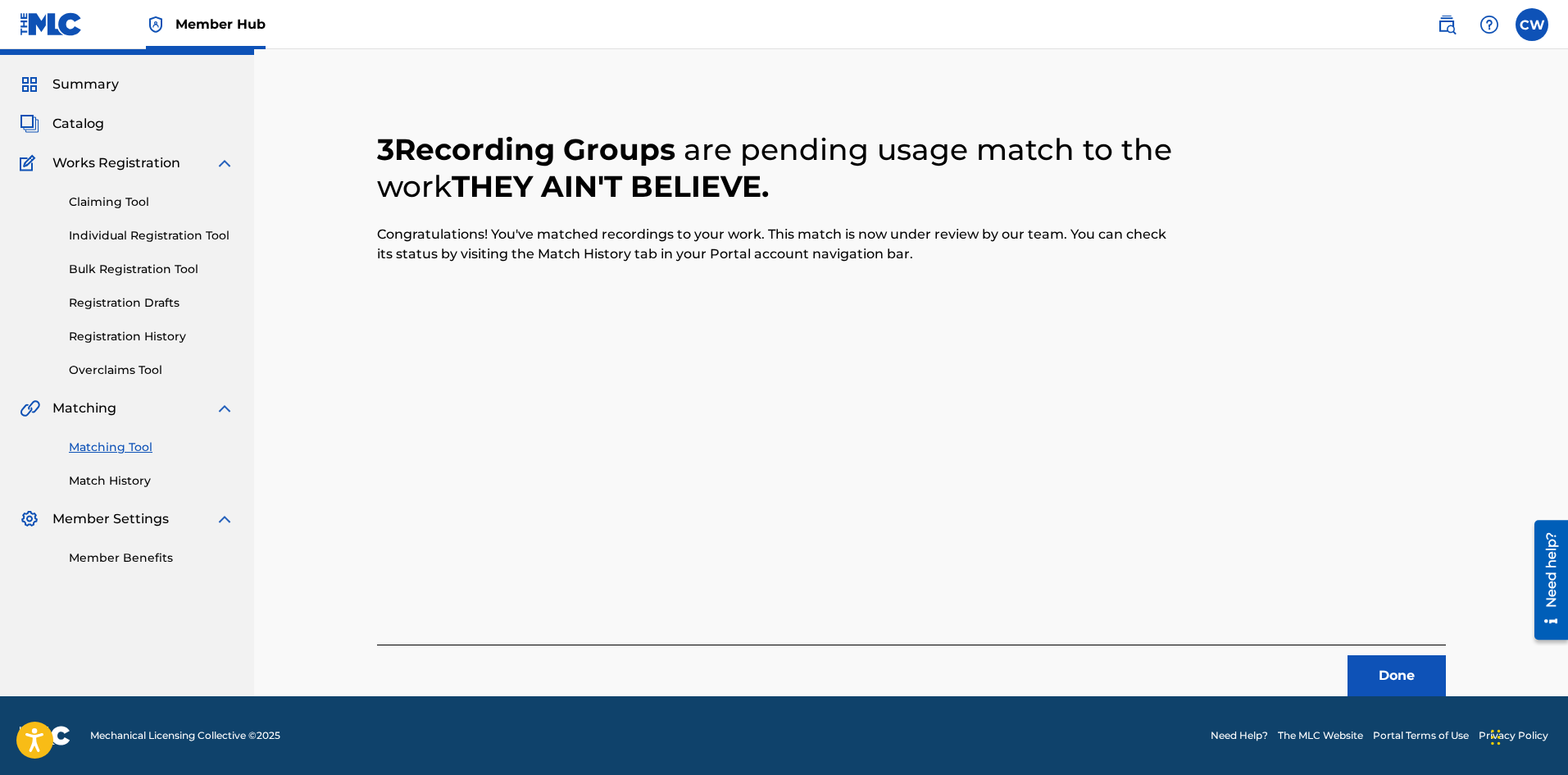
scroll to position [40, 0]
drag, startPoint x: 1419, startPoint y: 670, endPoint x: 1410, endPoint y: 671, distance: 9.1
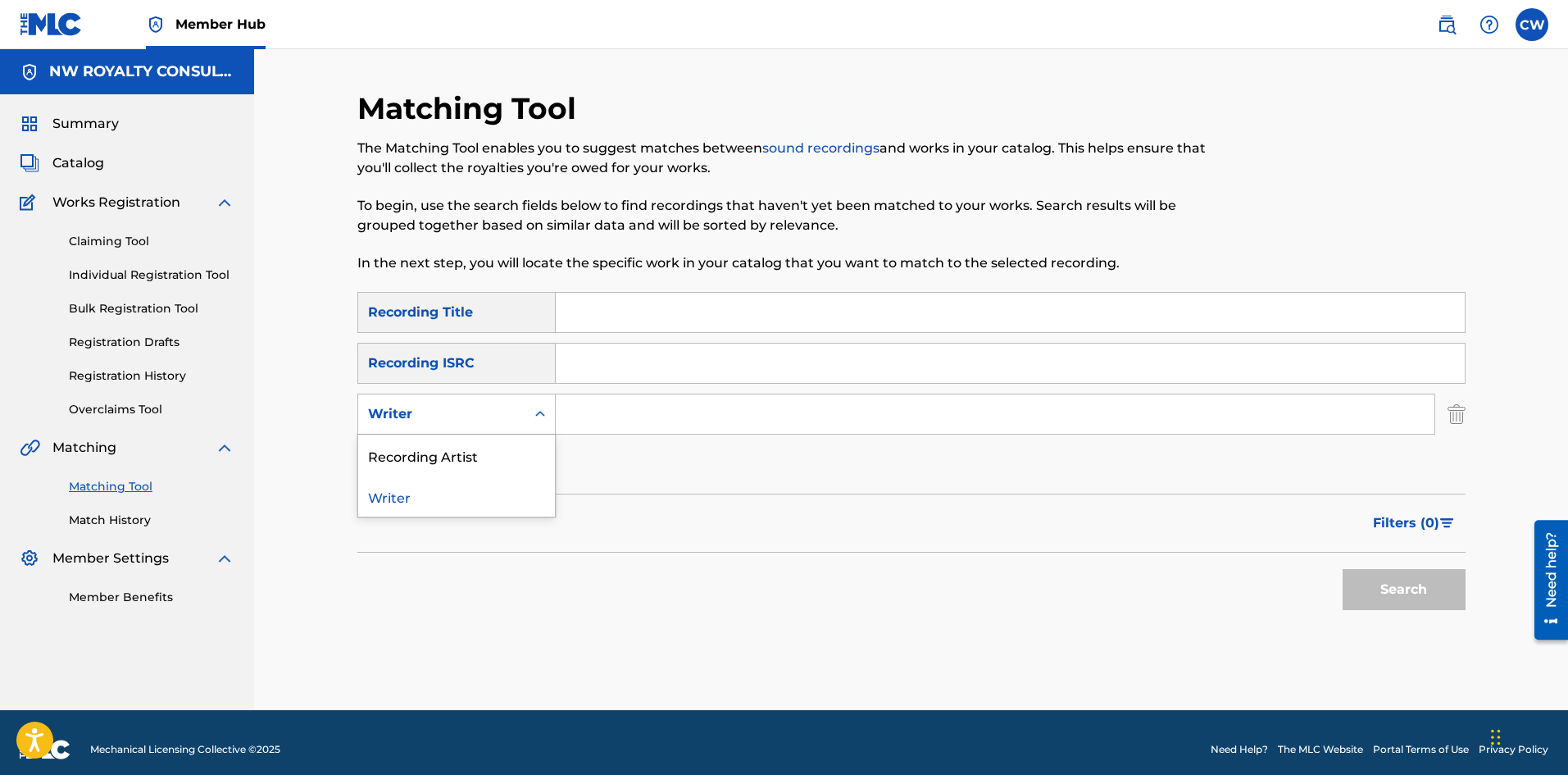
drag, startPoint x: 439, startPoint y: 424, endPoint x: 444, endPoint y: 464, distance: 40.3
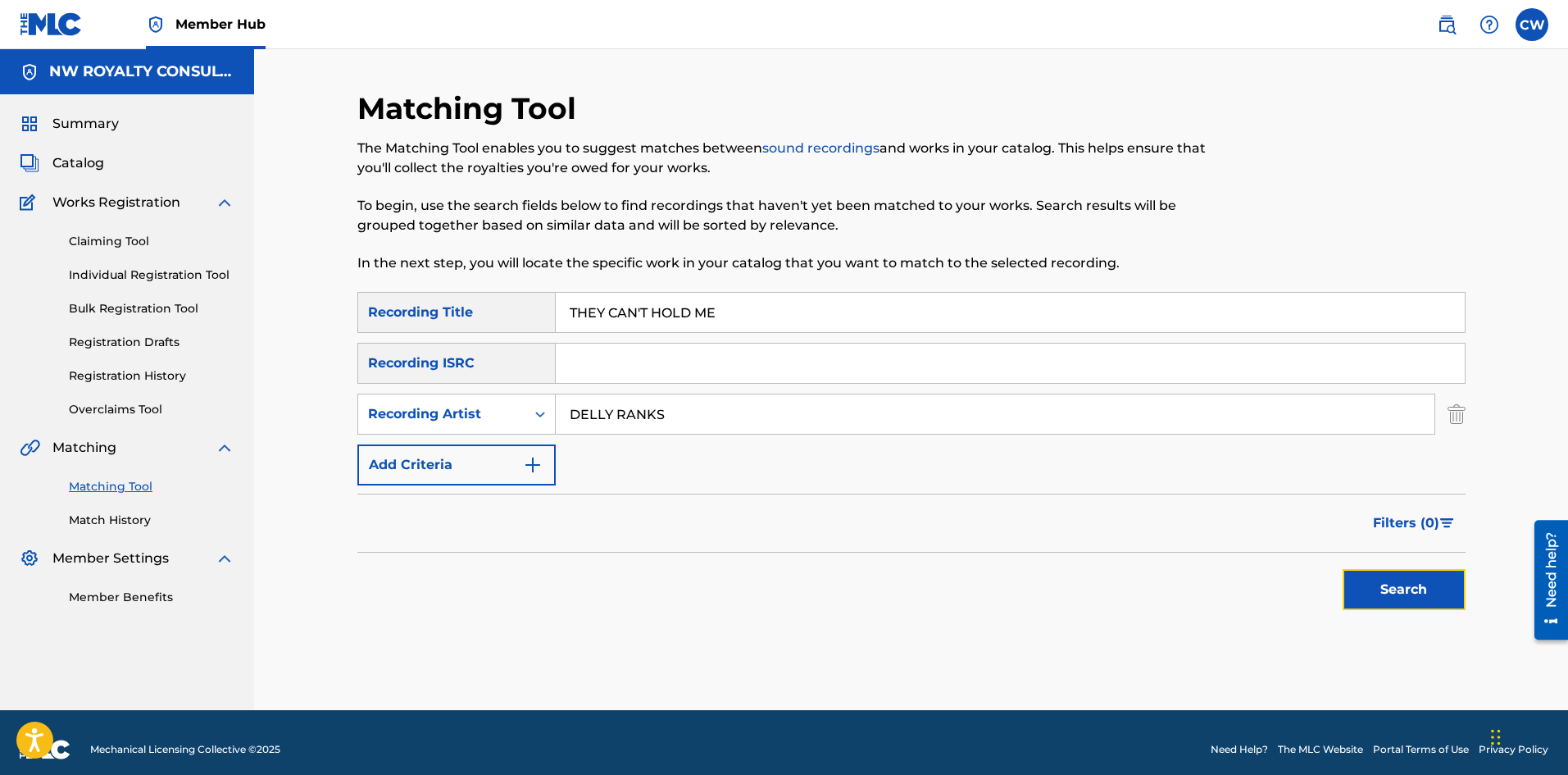
drag, startPoint x: 1391, startPoint y: 575, endPoint x: 1391, endPoint y: 589, distance: 14.0
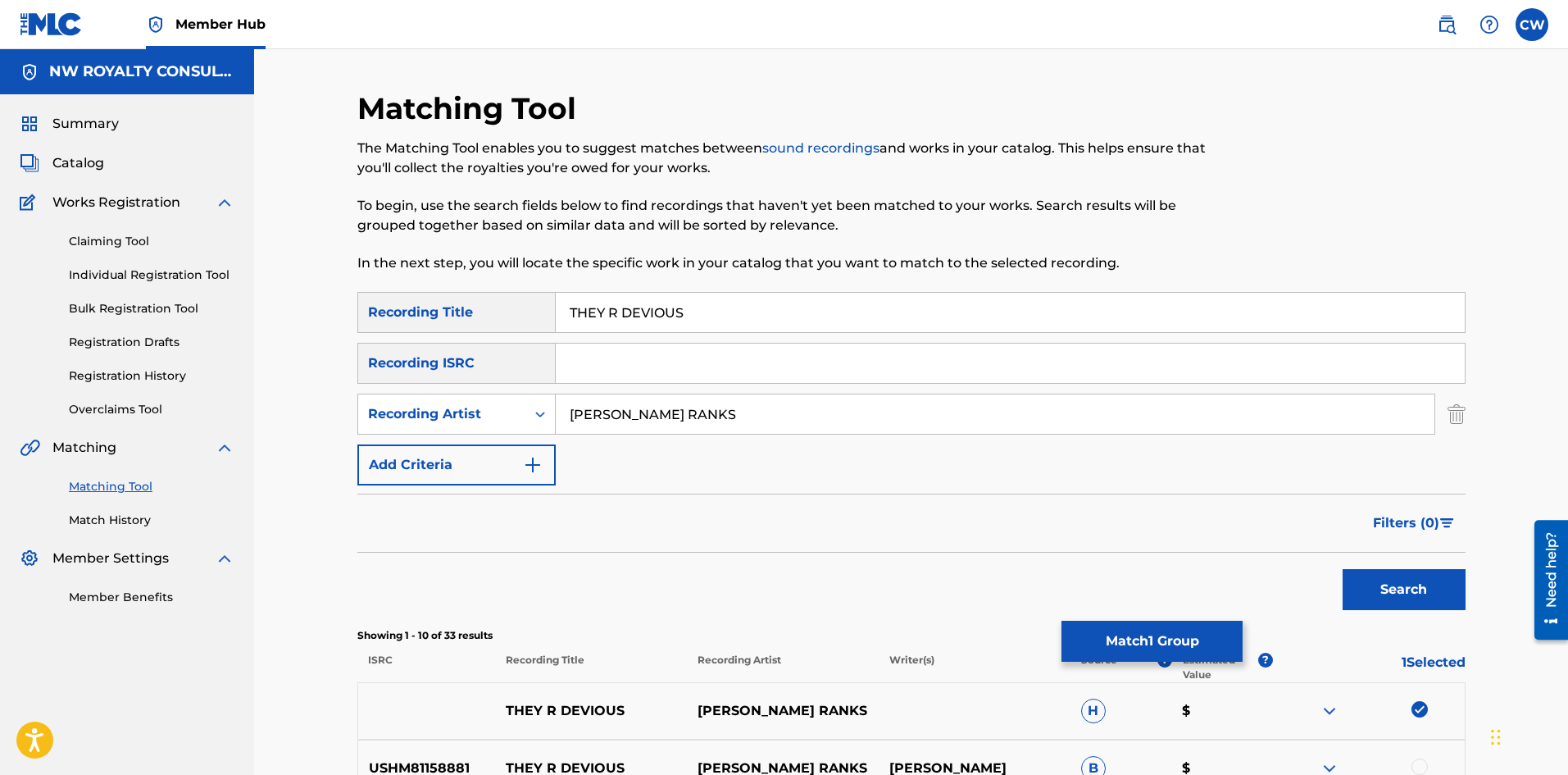
scroll to position [82, 0]
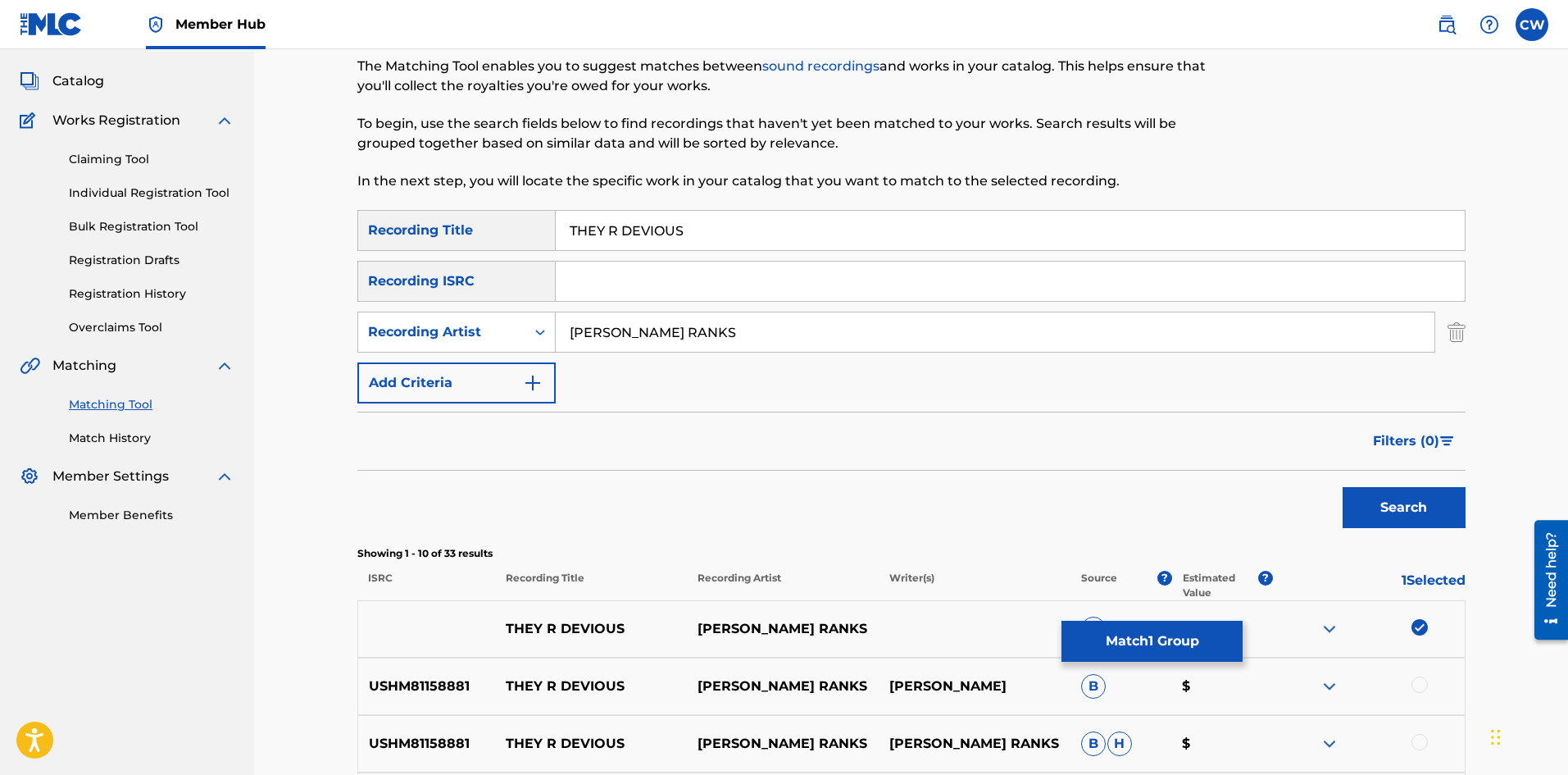
drag, startPoint x: 1417, startPoint y: 727, endPoint x: 1416, endPoint y: 710, distance: 17.0
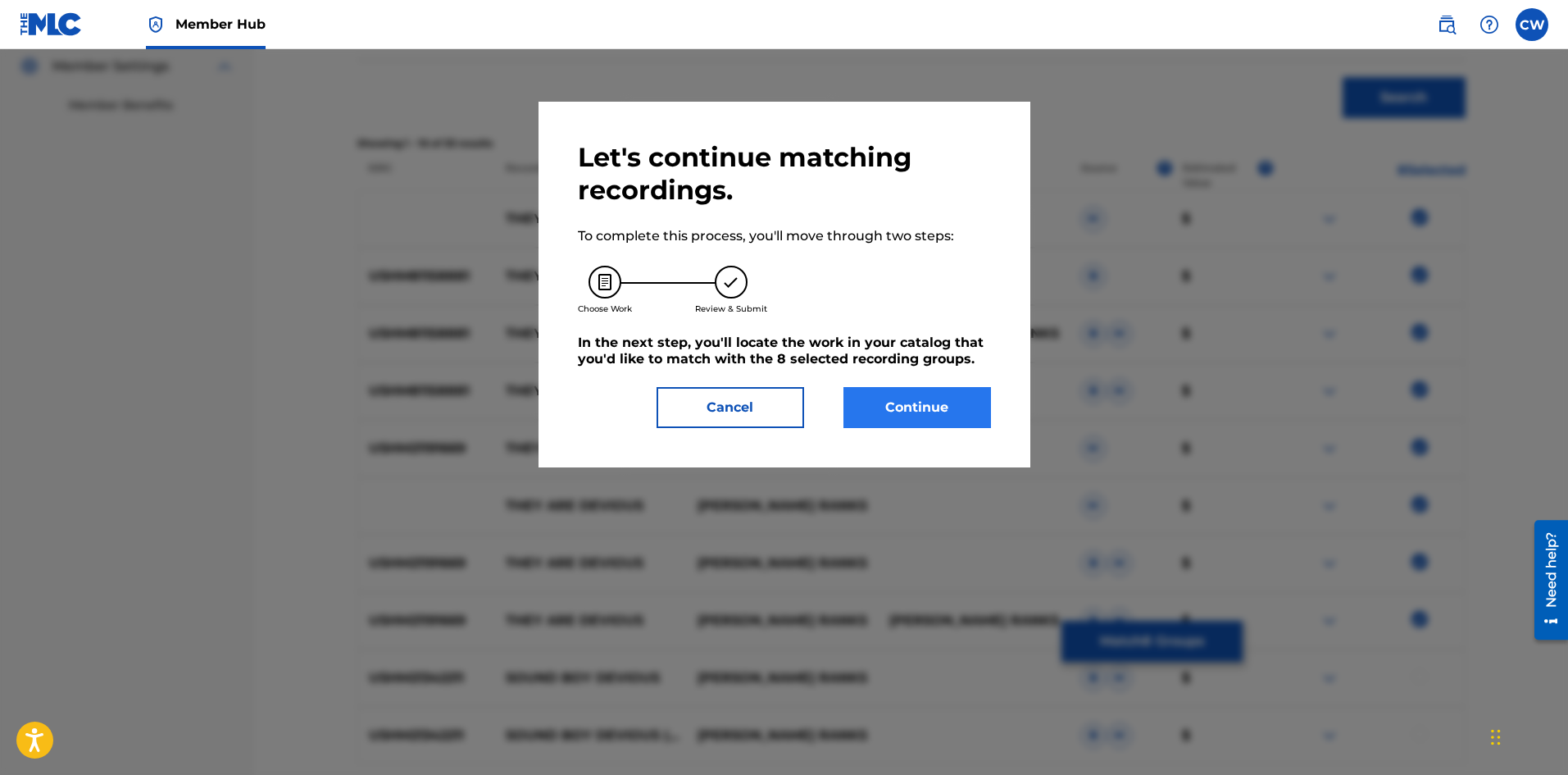
scroll to position [317, 0]
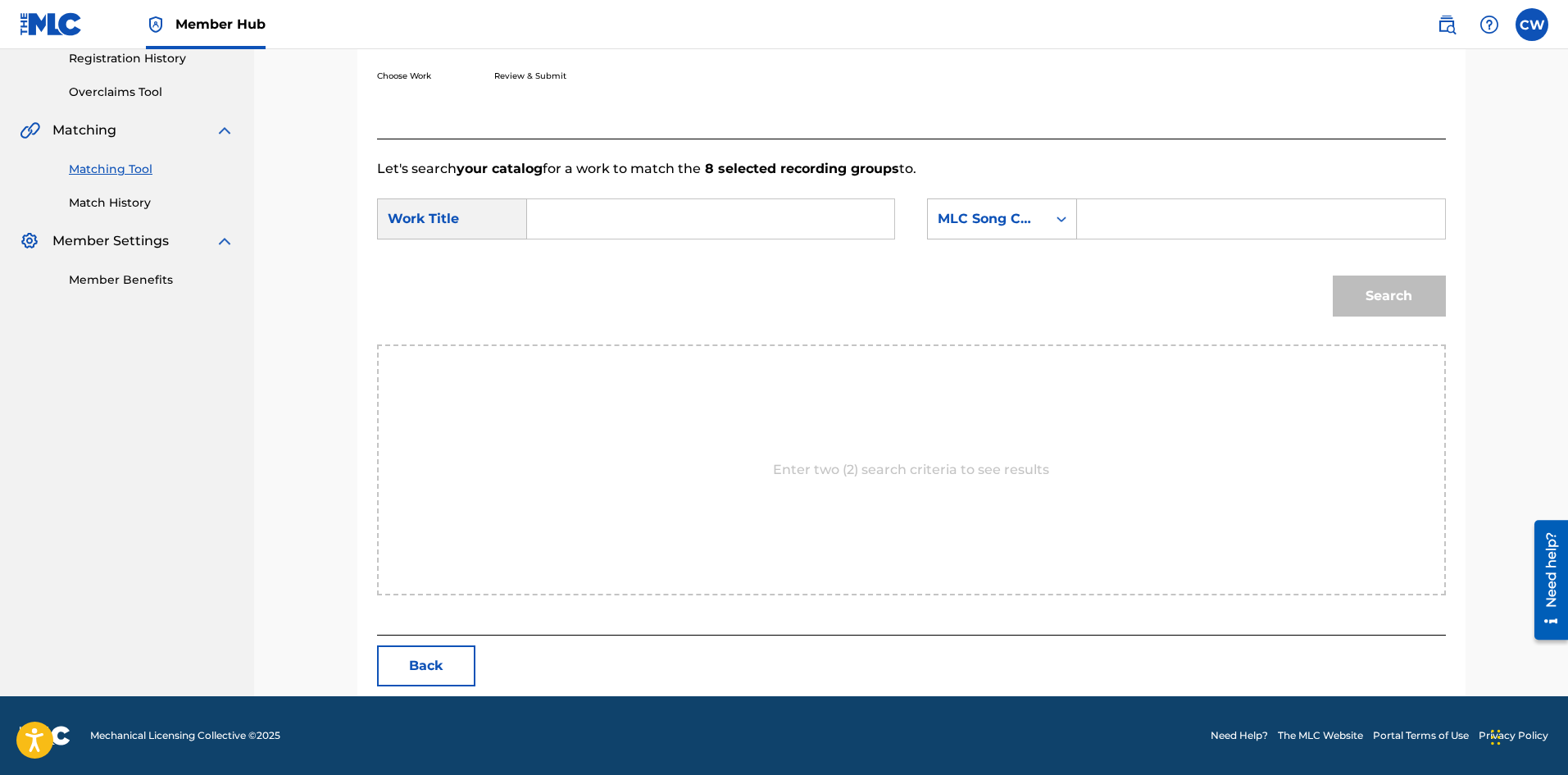
drag, startPoint x: 684, startPoint y: 195, endPoint x: 673, endPoint y: 218, distance: 25.5
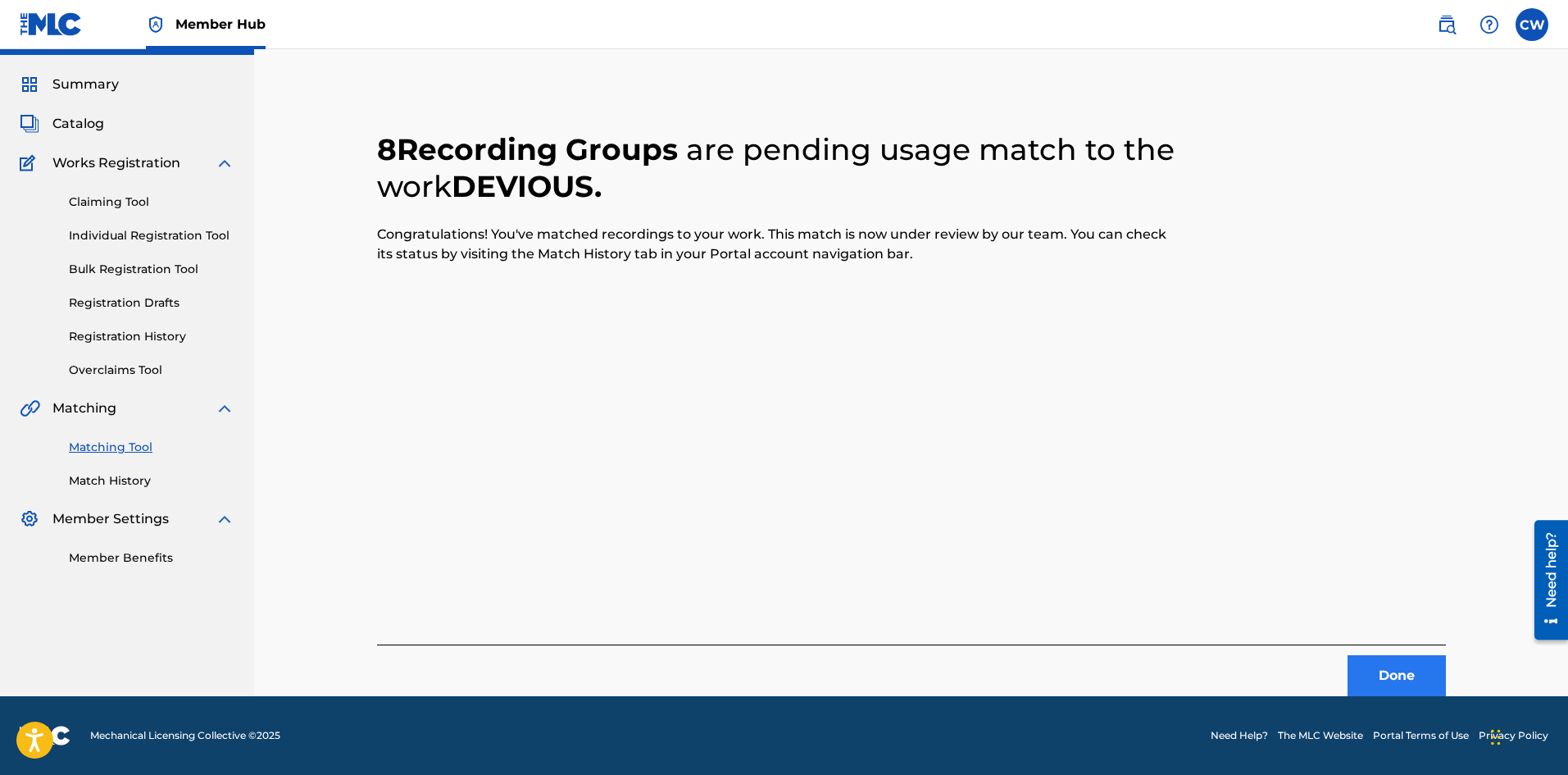
scroll to position [0, 0]
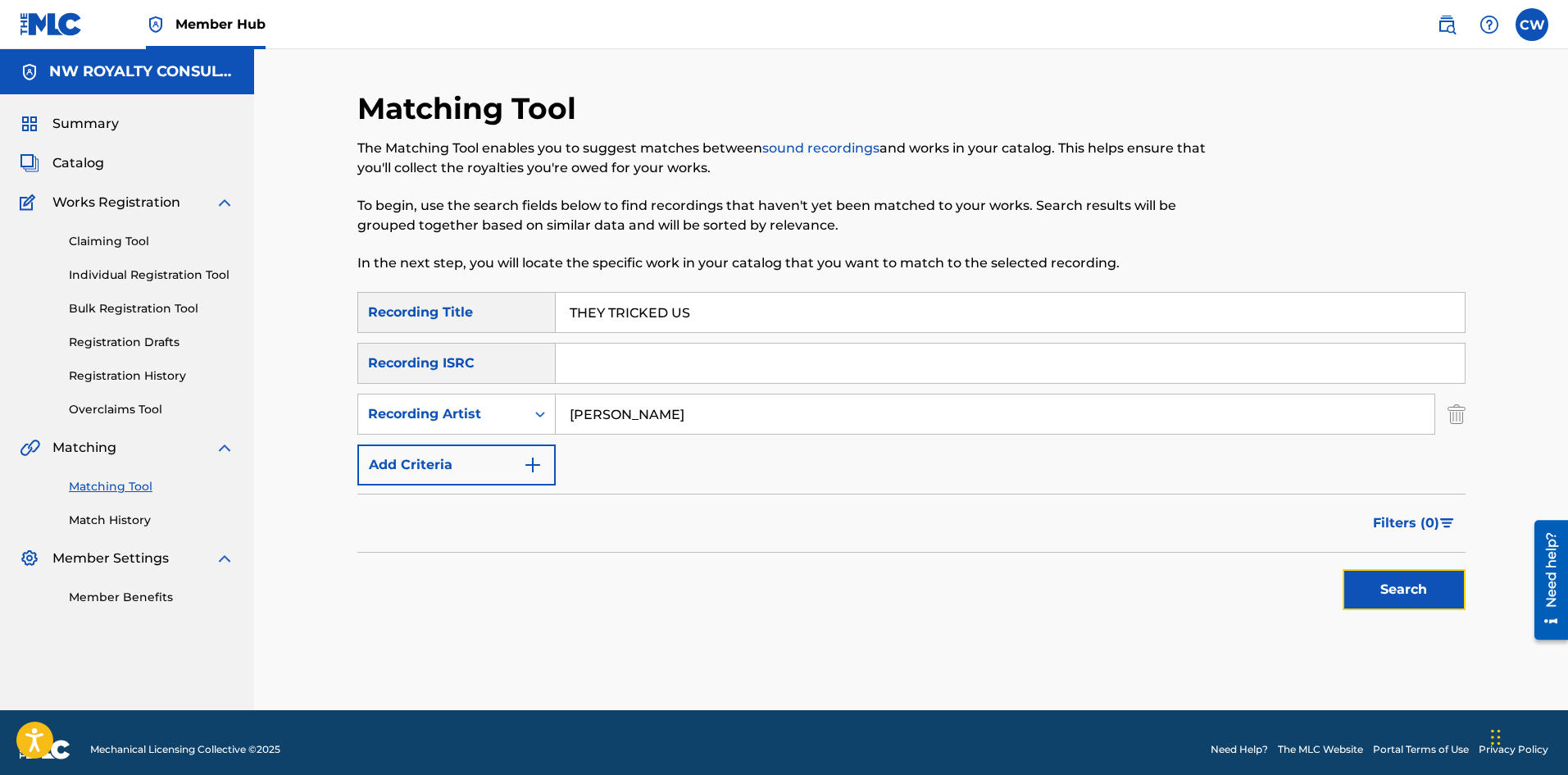
drag, startPoint x: 1395, startPoint y: 597, endPoint x: 1379, endPoint y: 586, distance: 19.4
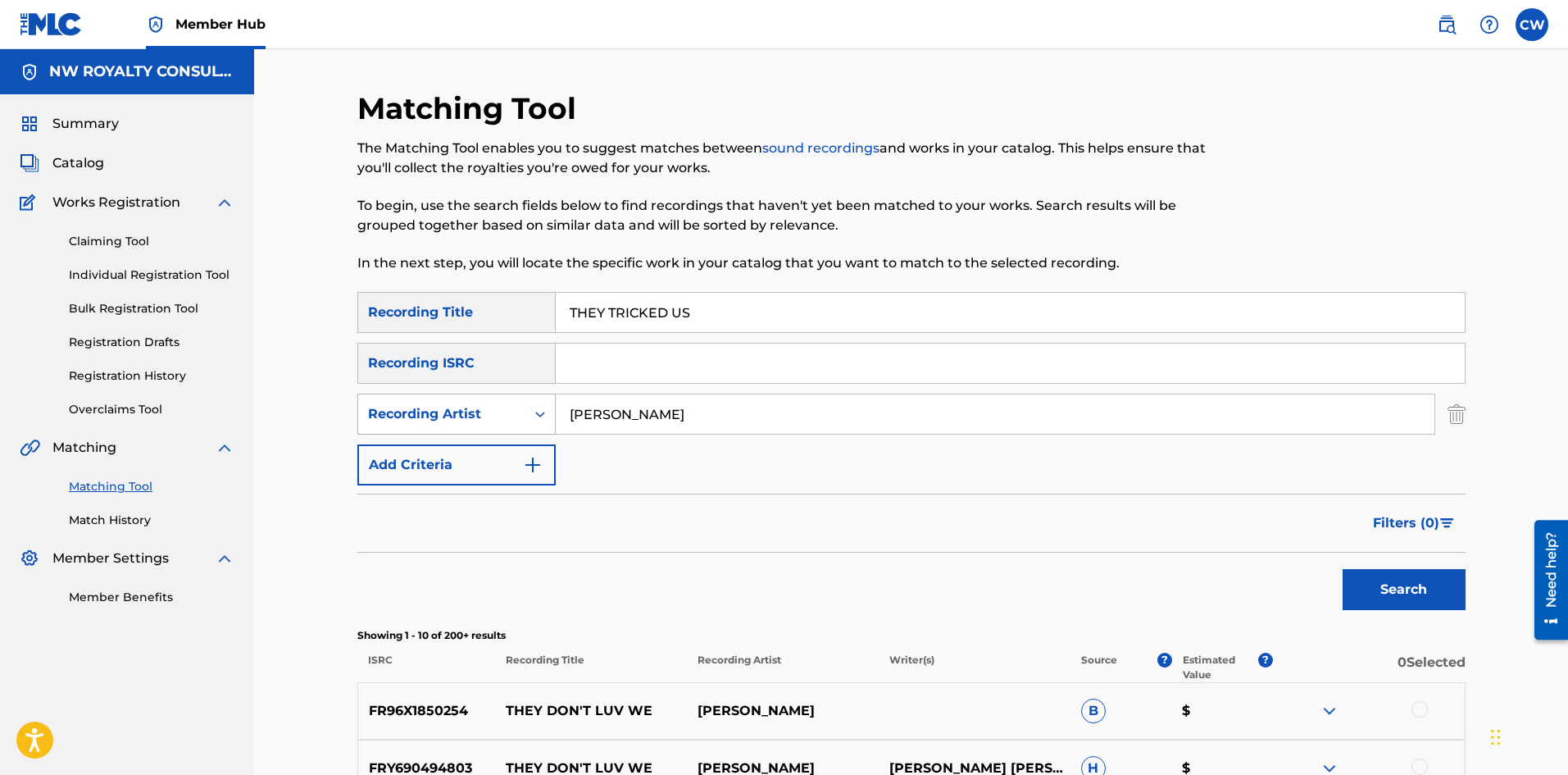
drag, startPoint x: 781, startPoint y: 425, endPoint x: 476, endPoint y: 425, distance: 305.0
drag, startPoint x: 823, startPoint y: 305, endPoint x: 449, endPoint y: 311, distance: 374.0
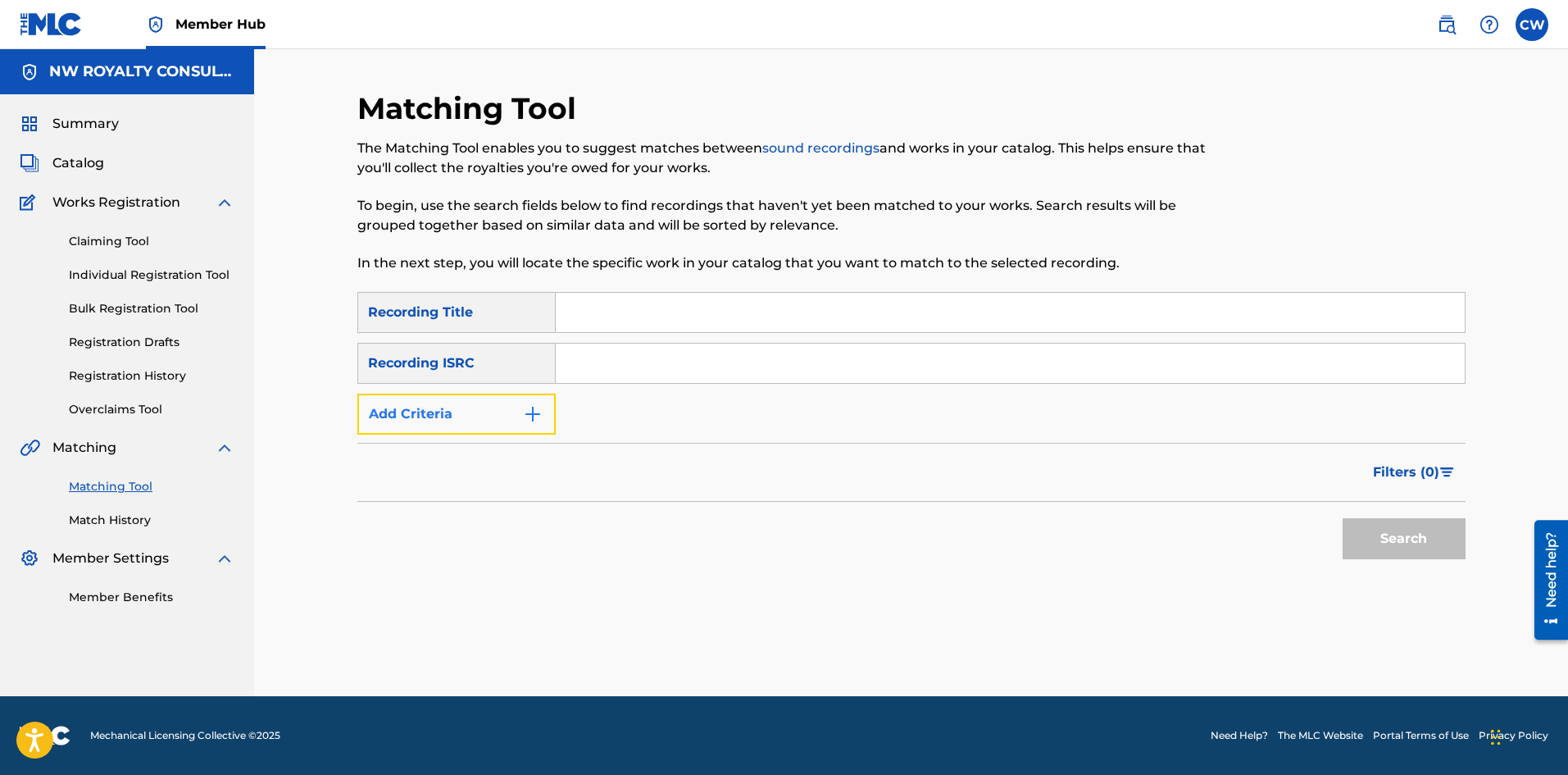
drag, startPoint x: 422, startPoint y: 404, endPoint x: 423, endPoint y: 413, distance: 9.1
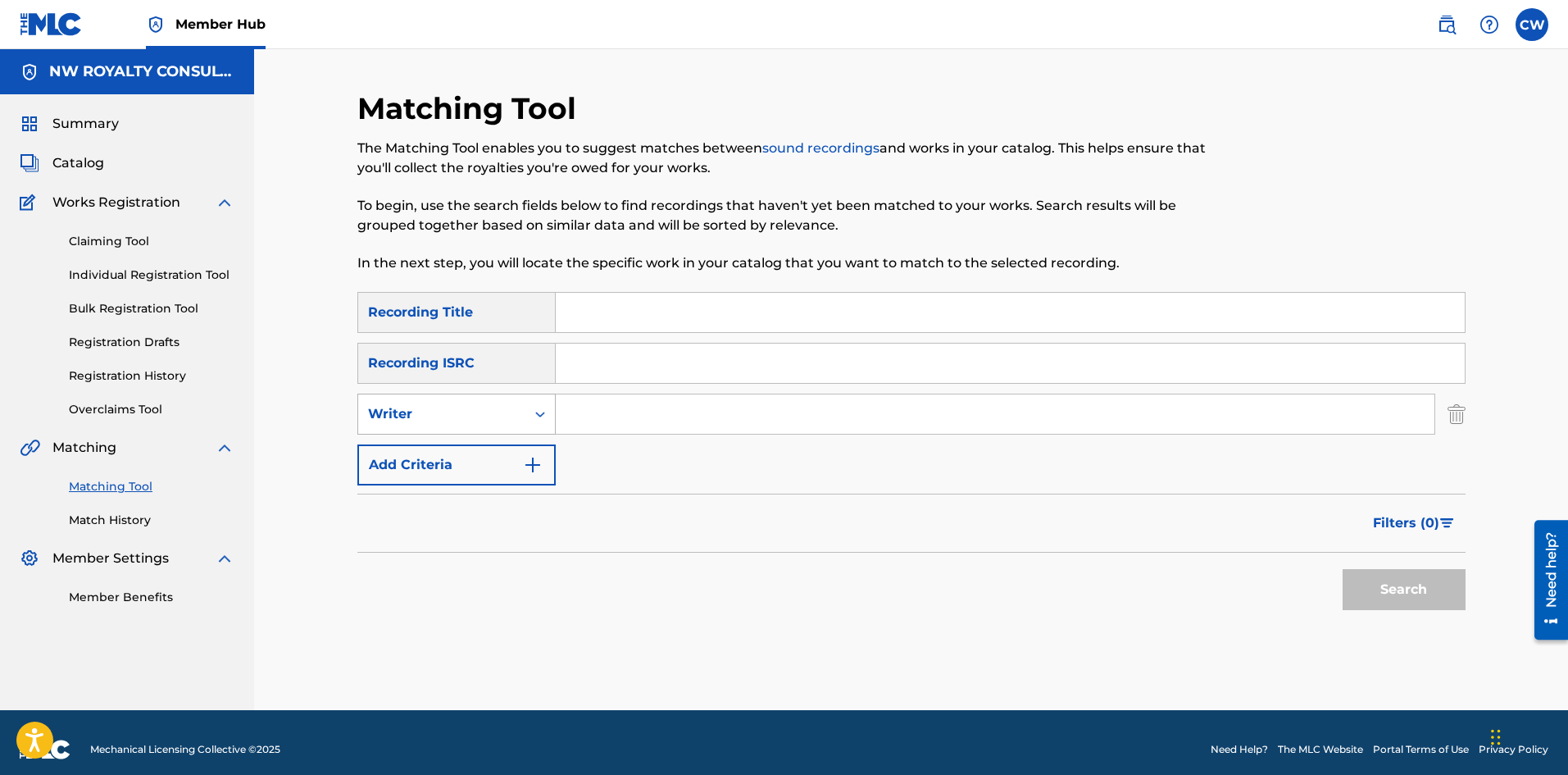
drag, startPoint x: 431, startPoint y: 423, endPoint x: 434, endPoint y: 433, distance: 10.4
drag, startPoint x: 936, startPoint y: 316, endPoint x: 1334, endPoint y: 623, distance: 502.6
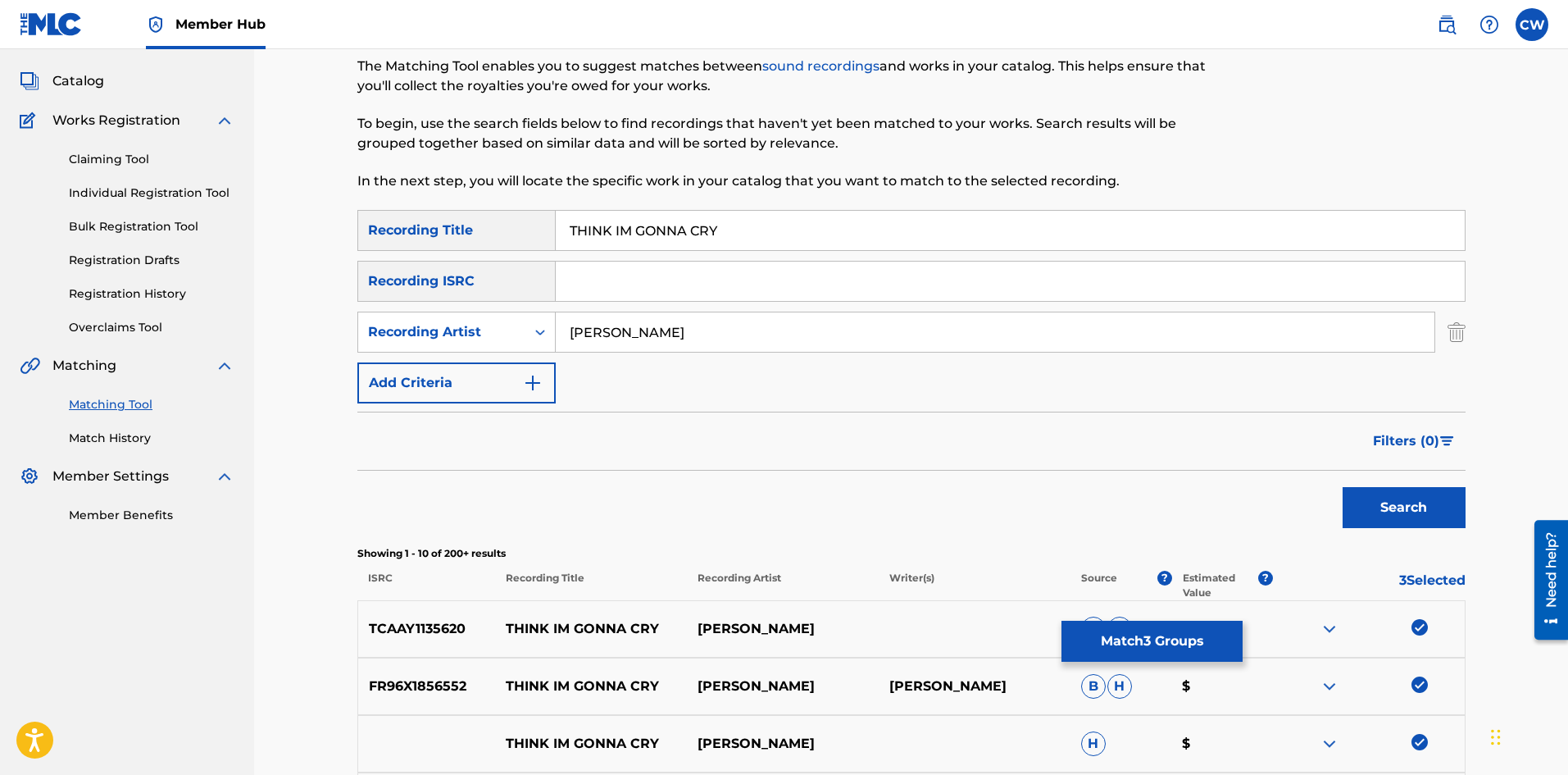
scroll to position [246, 0]
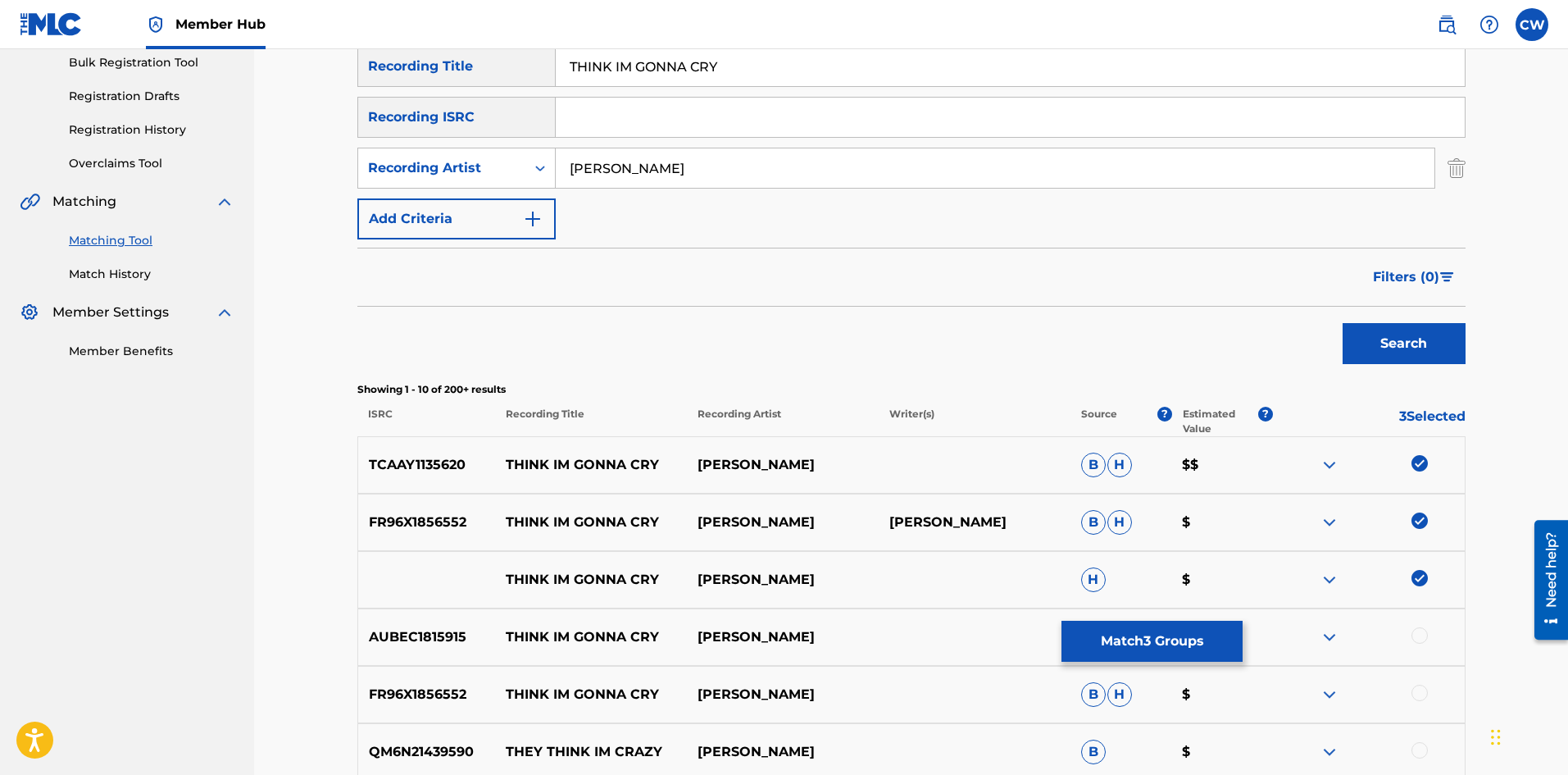
drag, startPoint x: 1417, startPoint y: 633, endPoint x: 1411, endPoint y: 623, distance: 11.7
drag, startPoint x: 1415, startPoint y: 730, endPoint x: 1418, endPoint y: 738, distance: 8.5
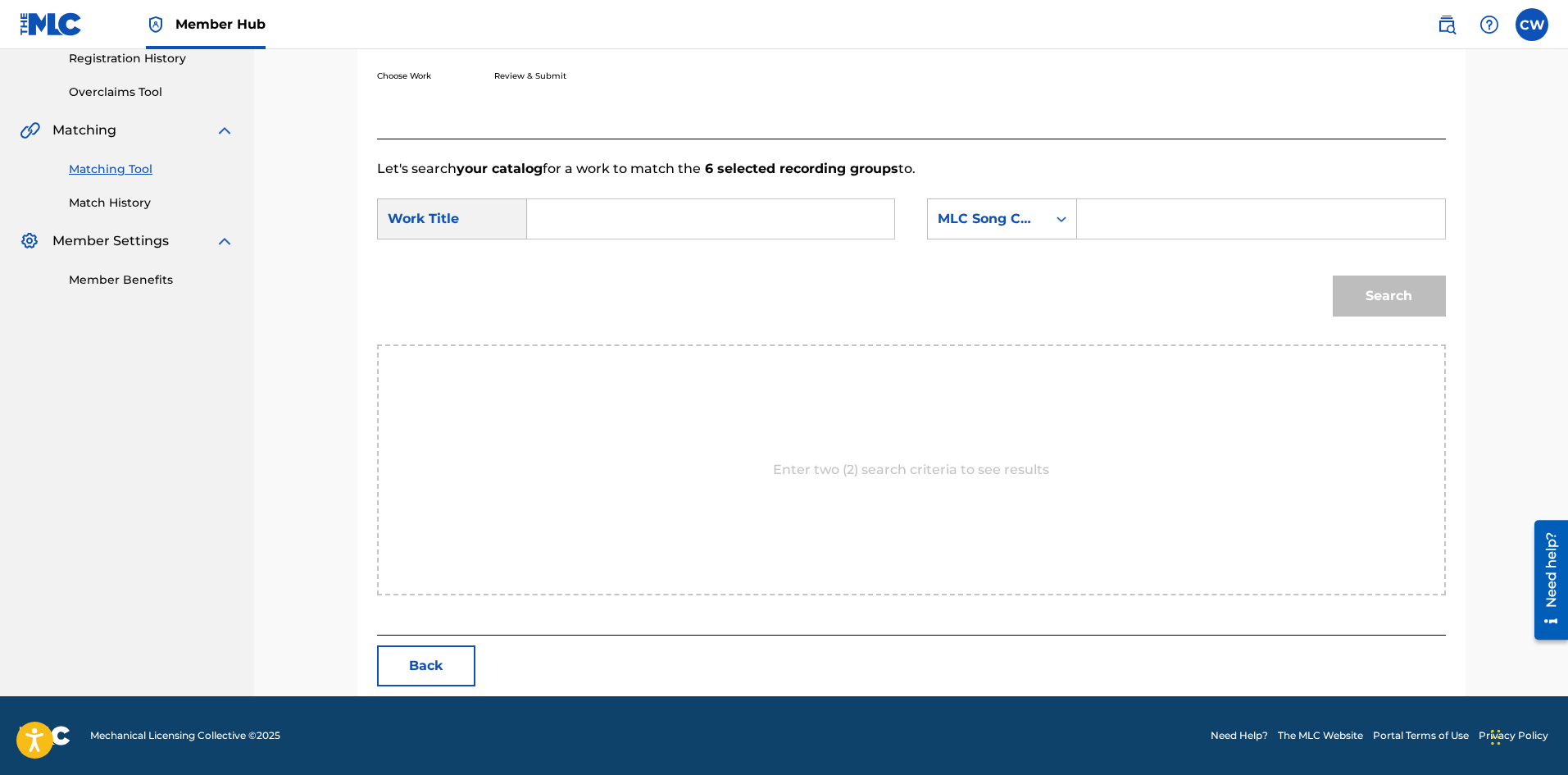
scroll to position [317, 0]
drag, startPoint x: 1386, startPoint y: 292, endPoint x: 1396, endPoint y: 293, distance: 10.0
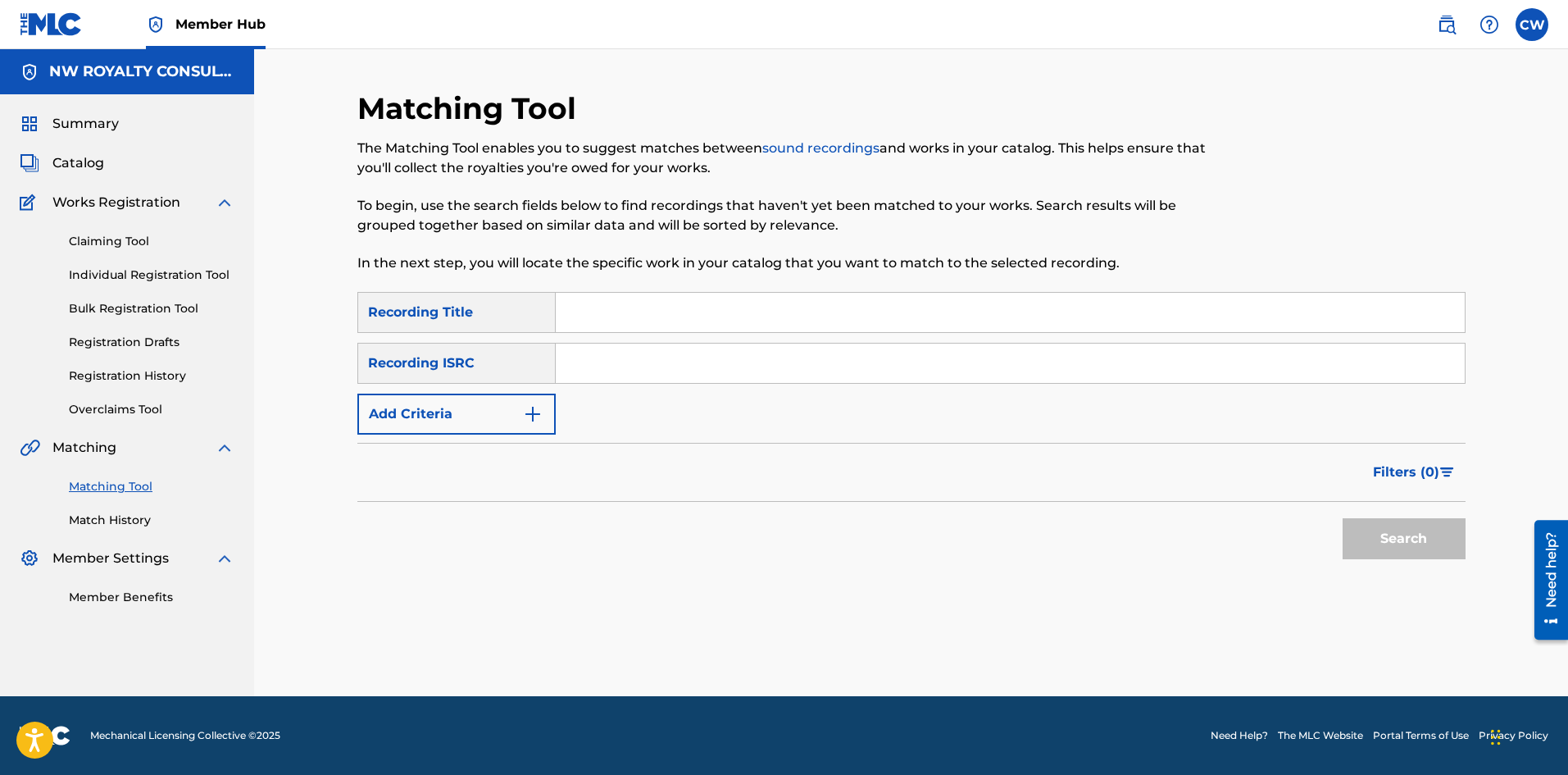
scroll to position [0, 0]
drag, startPoint x: 533, startPoint y: 441, endPoint x: 515, endPoint y: 417, distance: 30.0
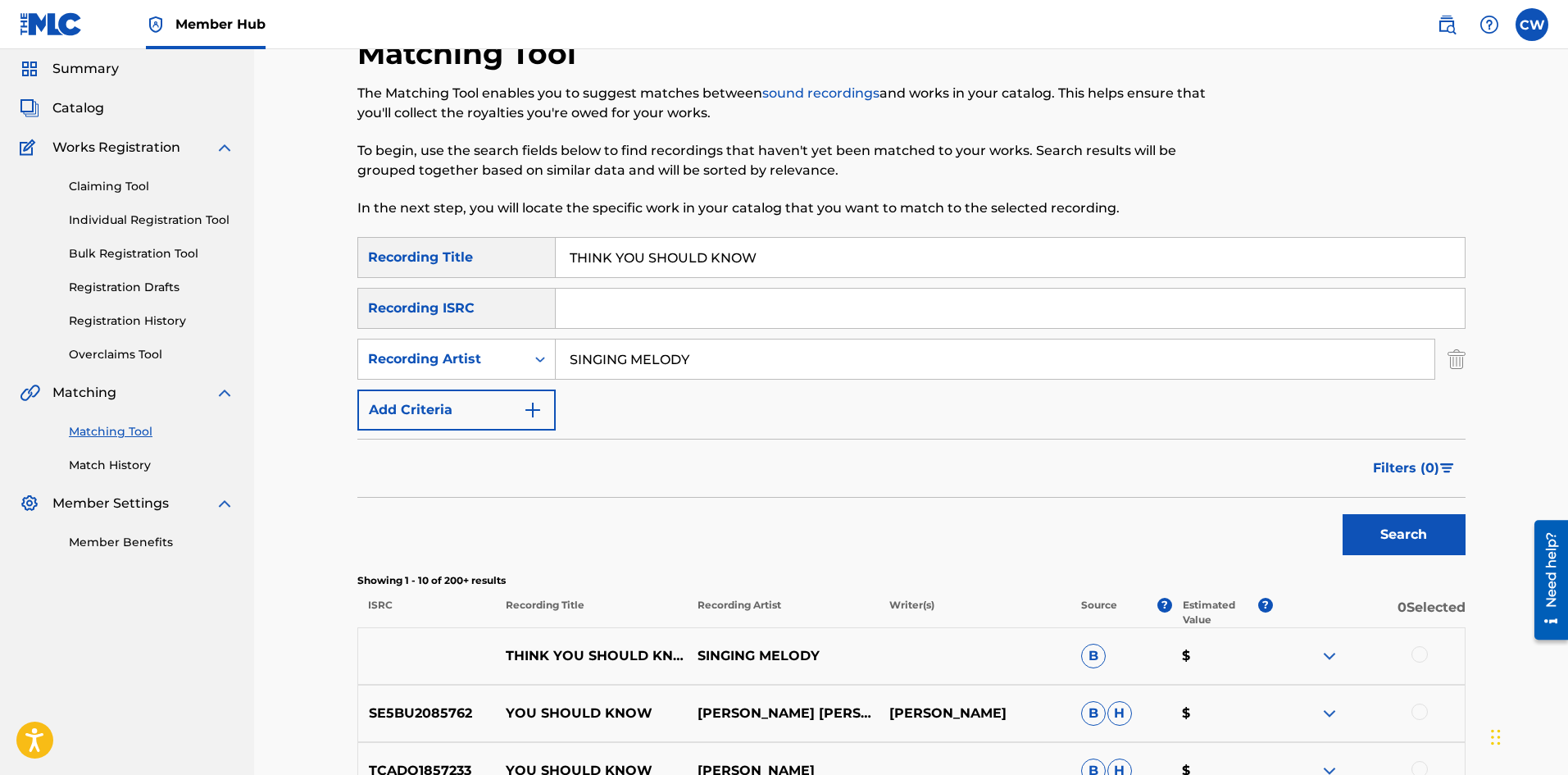
scroll to position [82, 0]
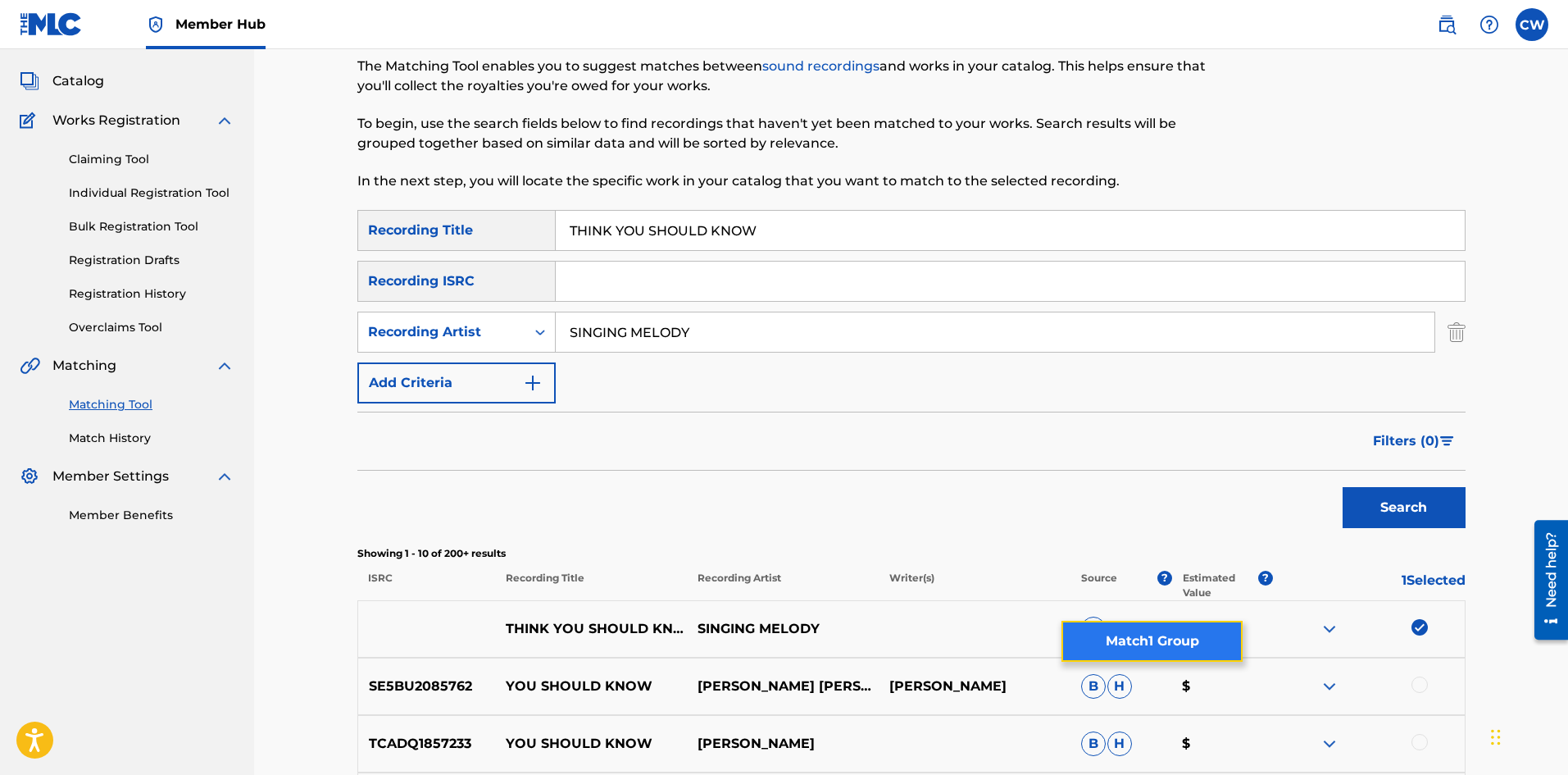
drag, startPoint x: 1208, startPoint y: 633, endPoint x: 1181, endPoint y: 633, distance: 27.0
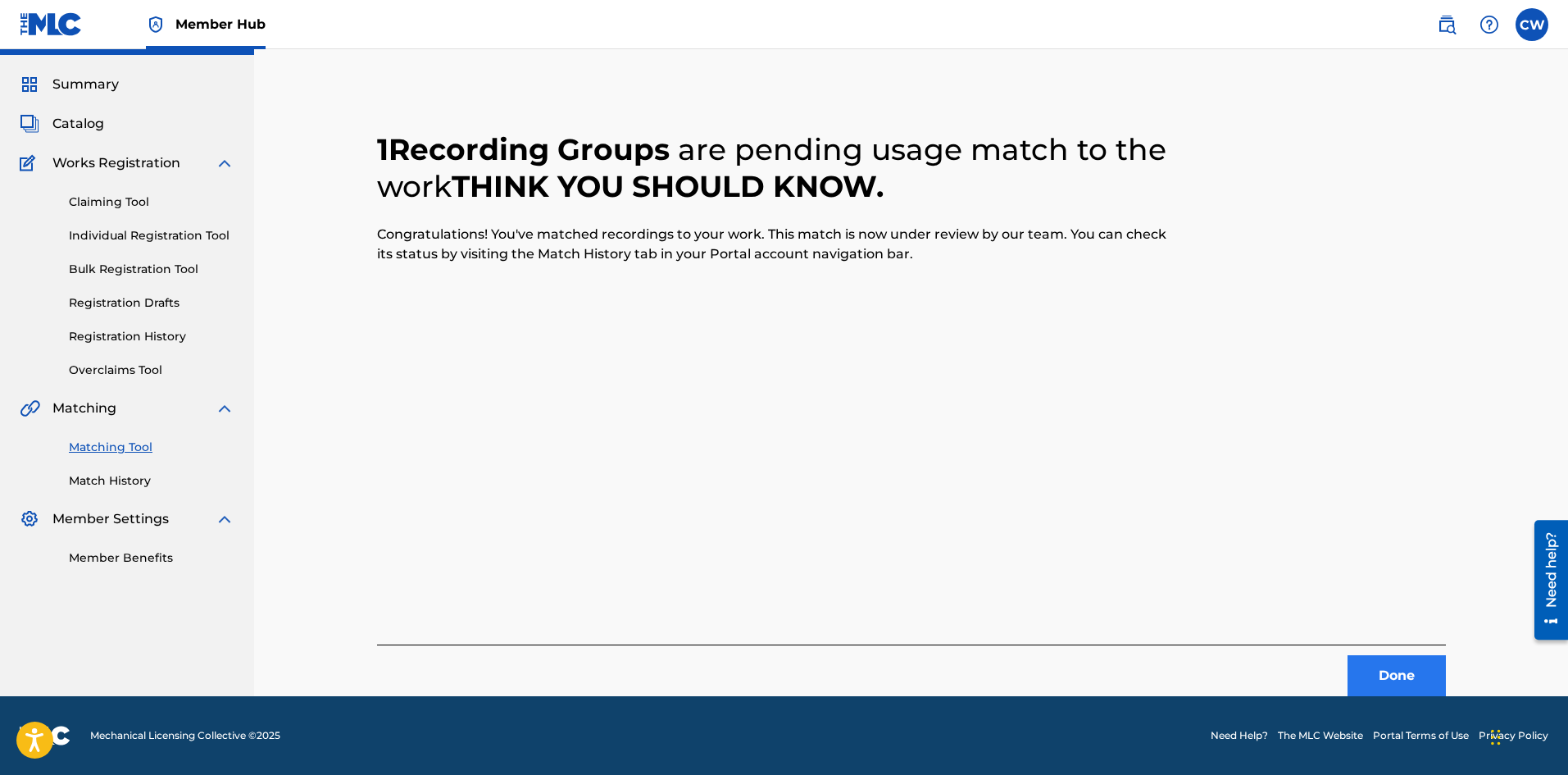
scroll to position [0, 0]
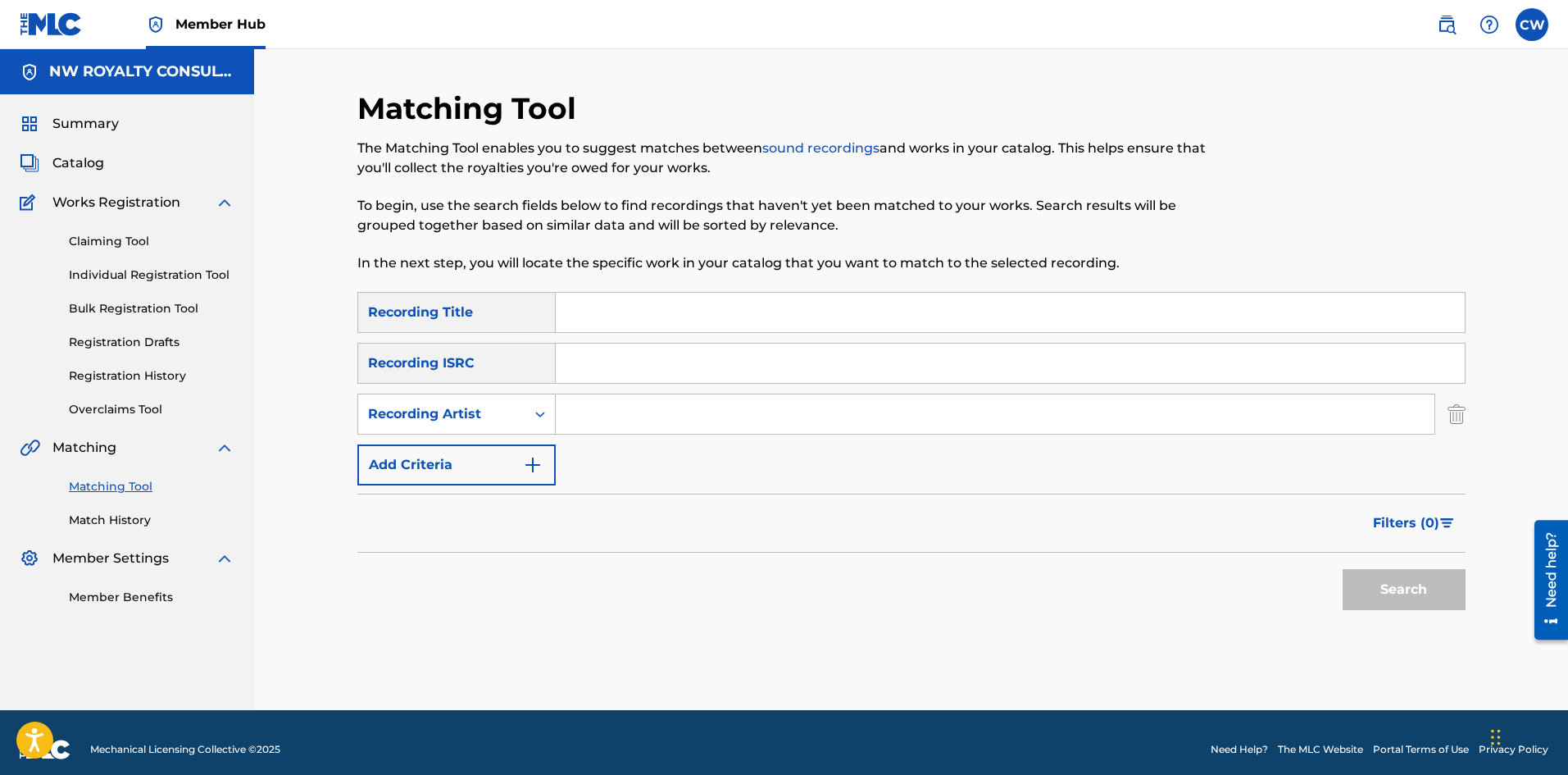
drag, startPoint x: 653, startPoint y: 429, endPoint x: 644, endPoint y: 415, distance: 16.6
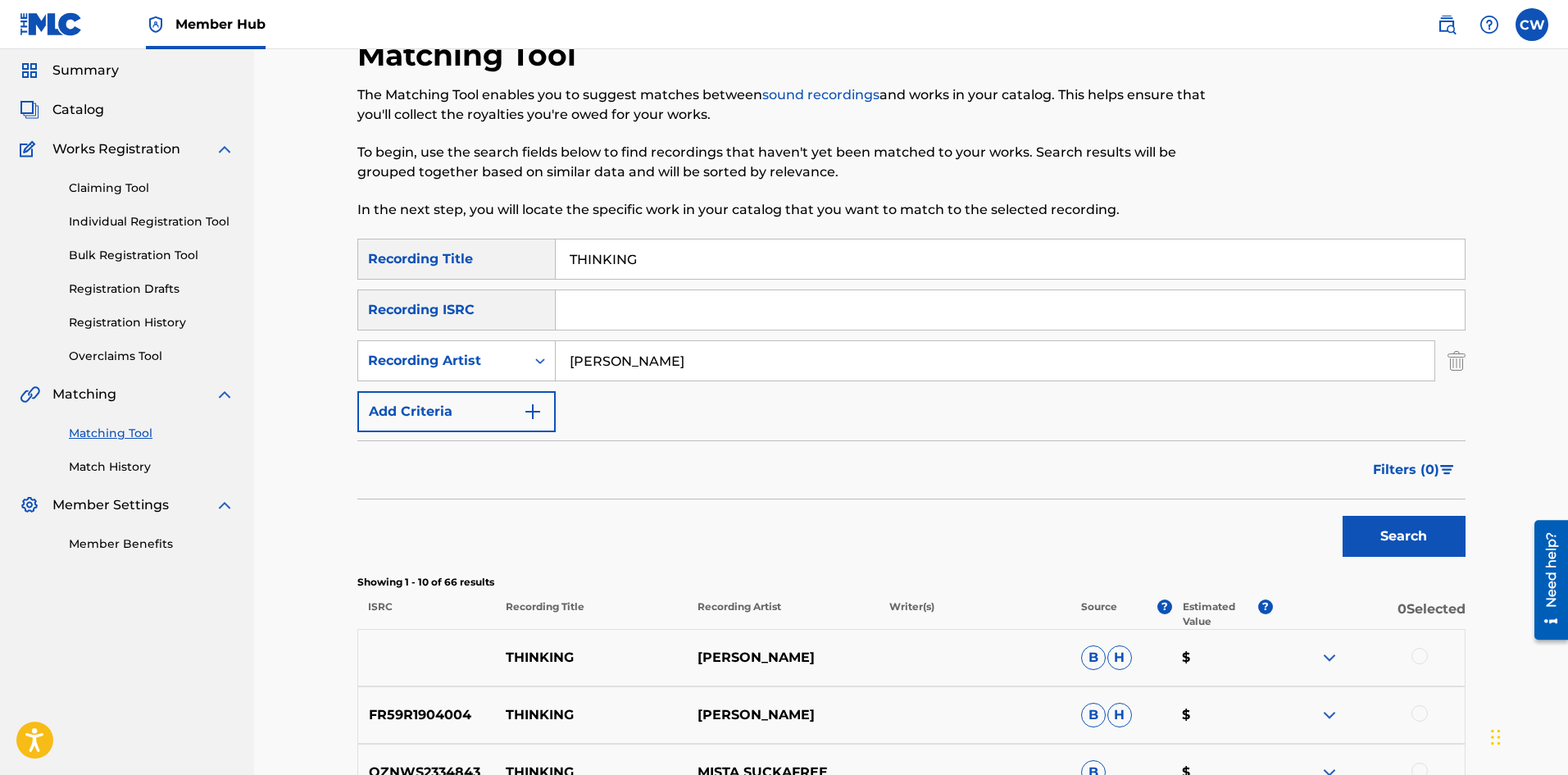
scroll to position [82, 0]
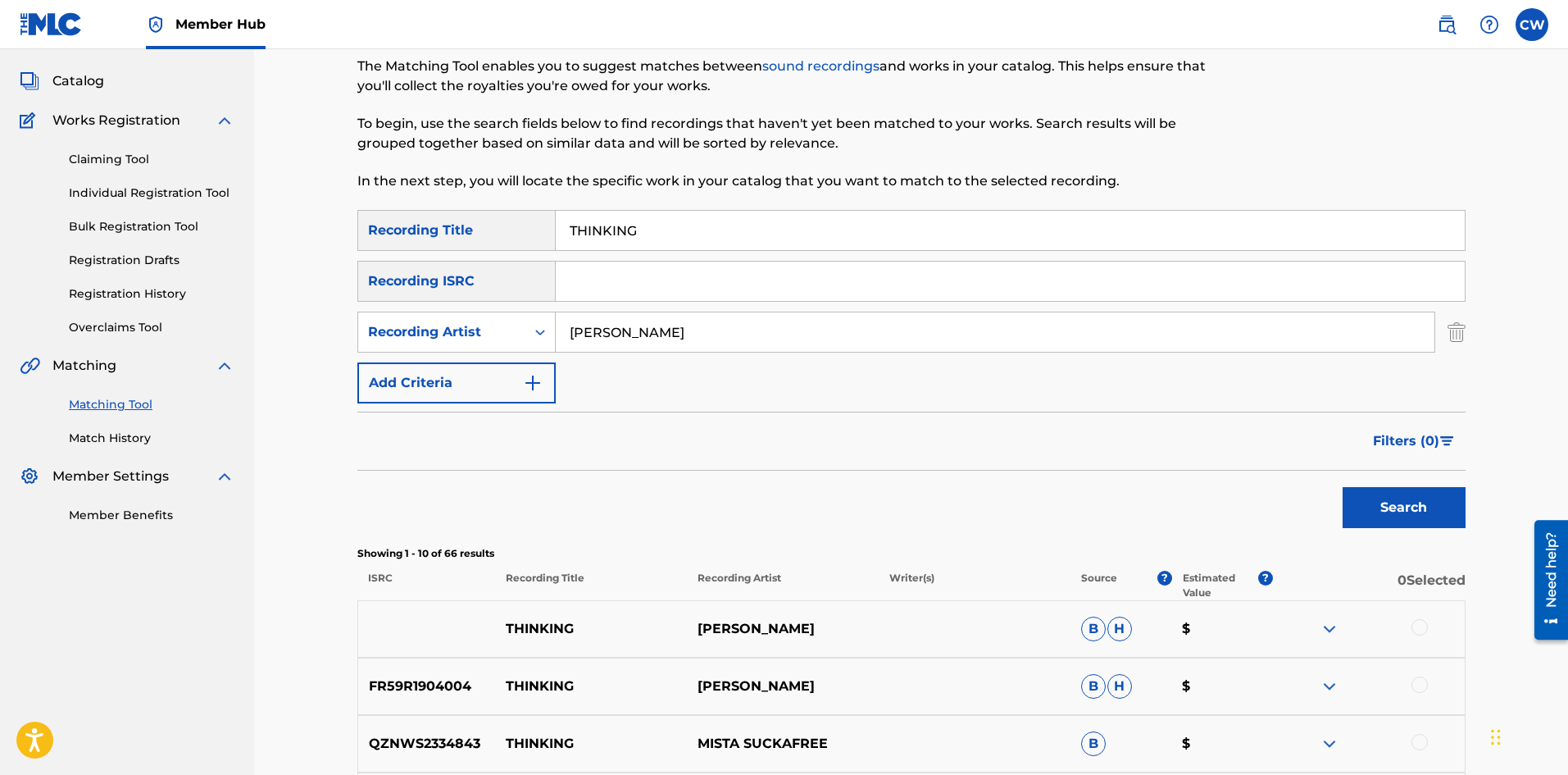
drag, startPoint x: 1414, startPoint y: 647, endPoint x: 1415, endPoint y: 628, distance: 19.0
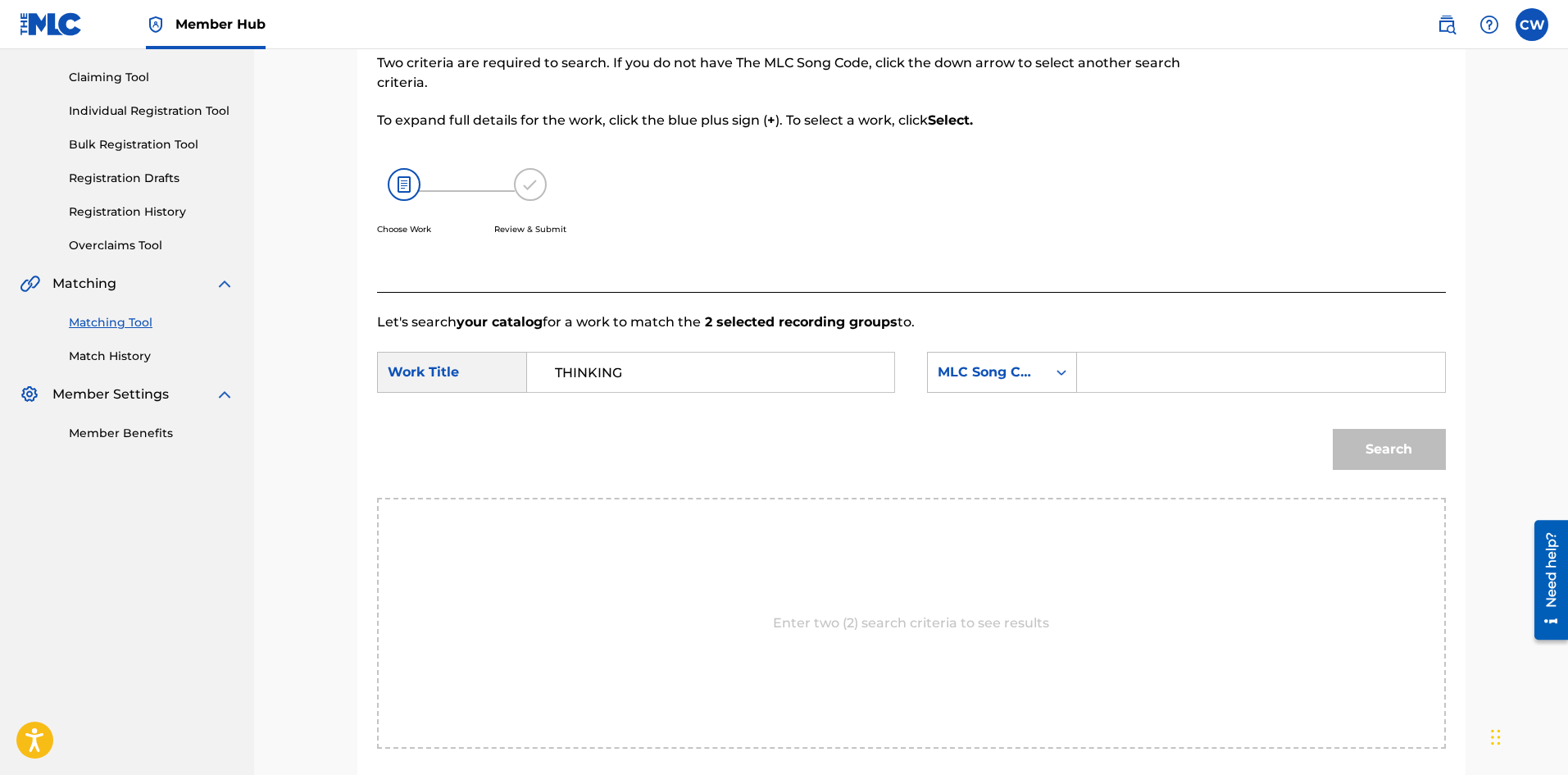
drag, startPoint x: 1137, startPoint y: 382, endPoint x: 1148, endPoint y: 380, distance: 11.2
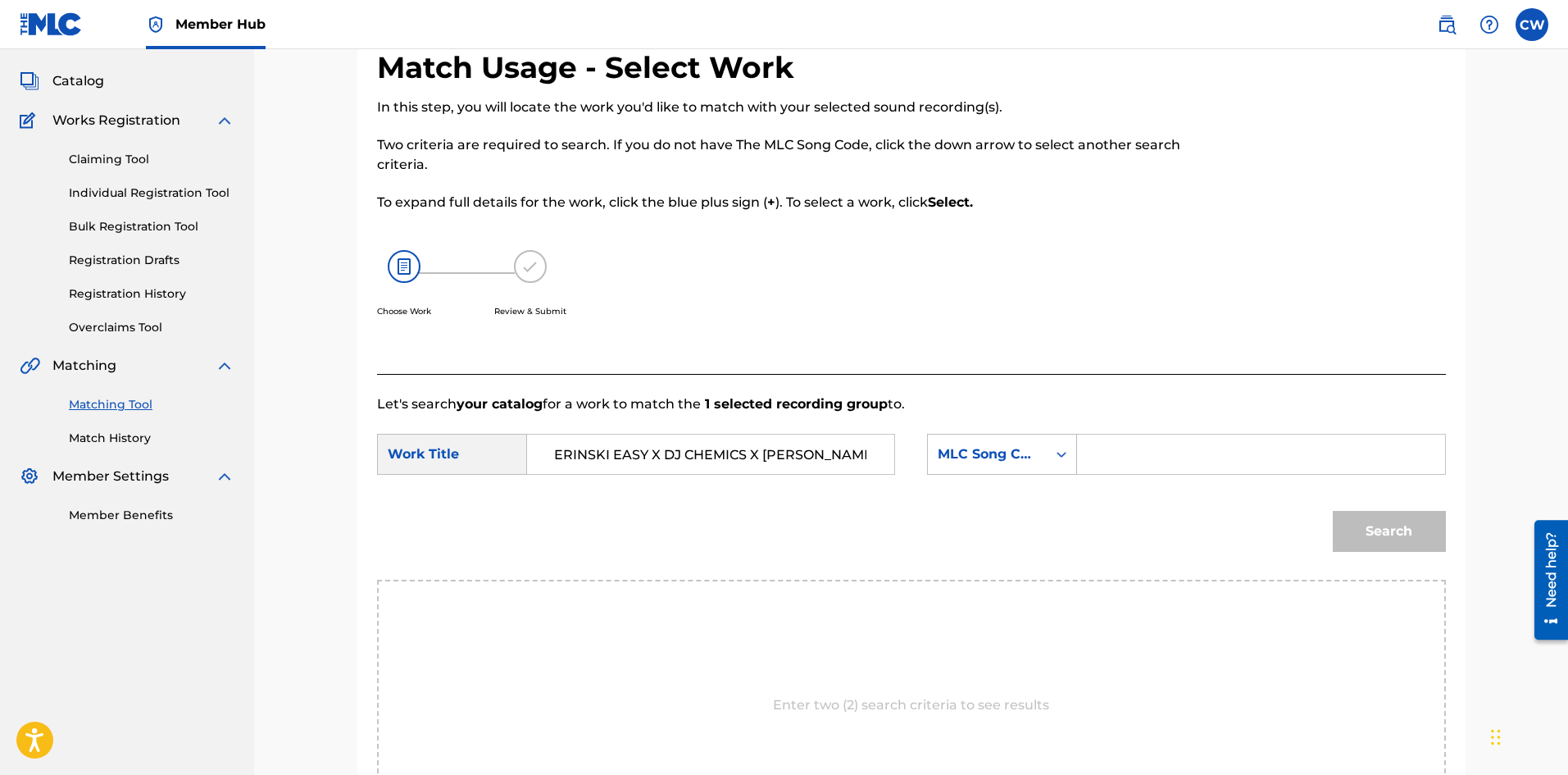
scroll to position [0, 0]
drag, startPoint x: 1389, startPoint y: 509, endPoint x: 1393, endPoint y: 522, distance: 13.6
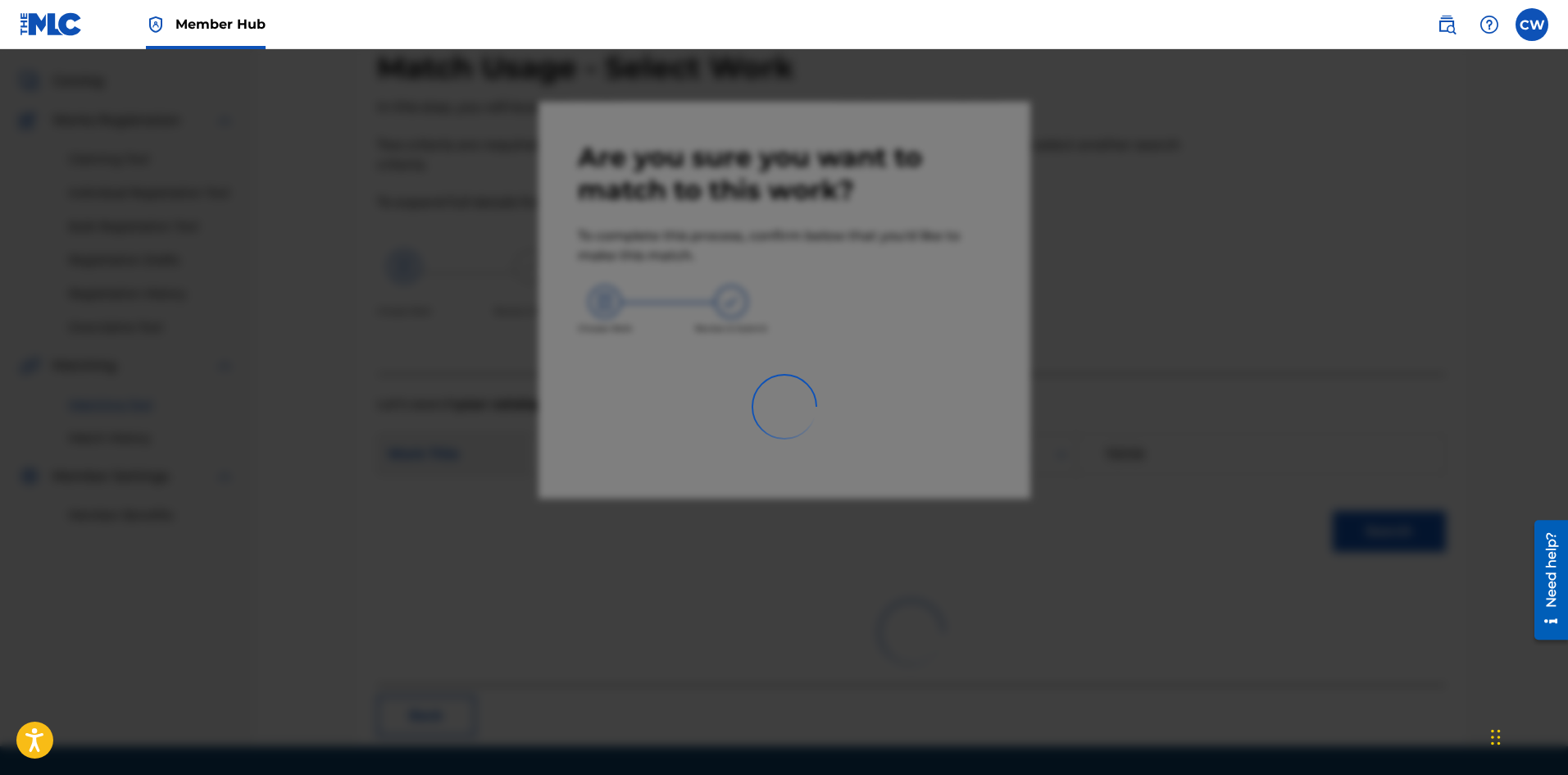
scroll to position [40, 0]
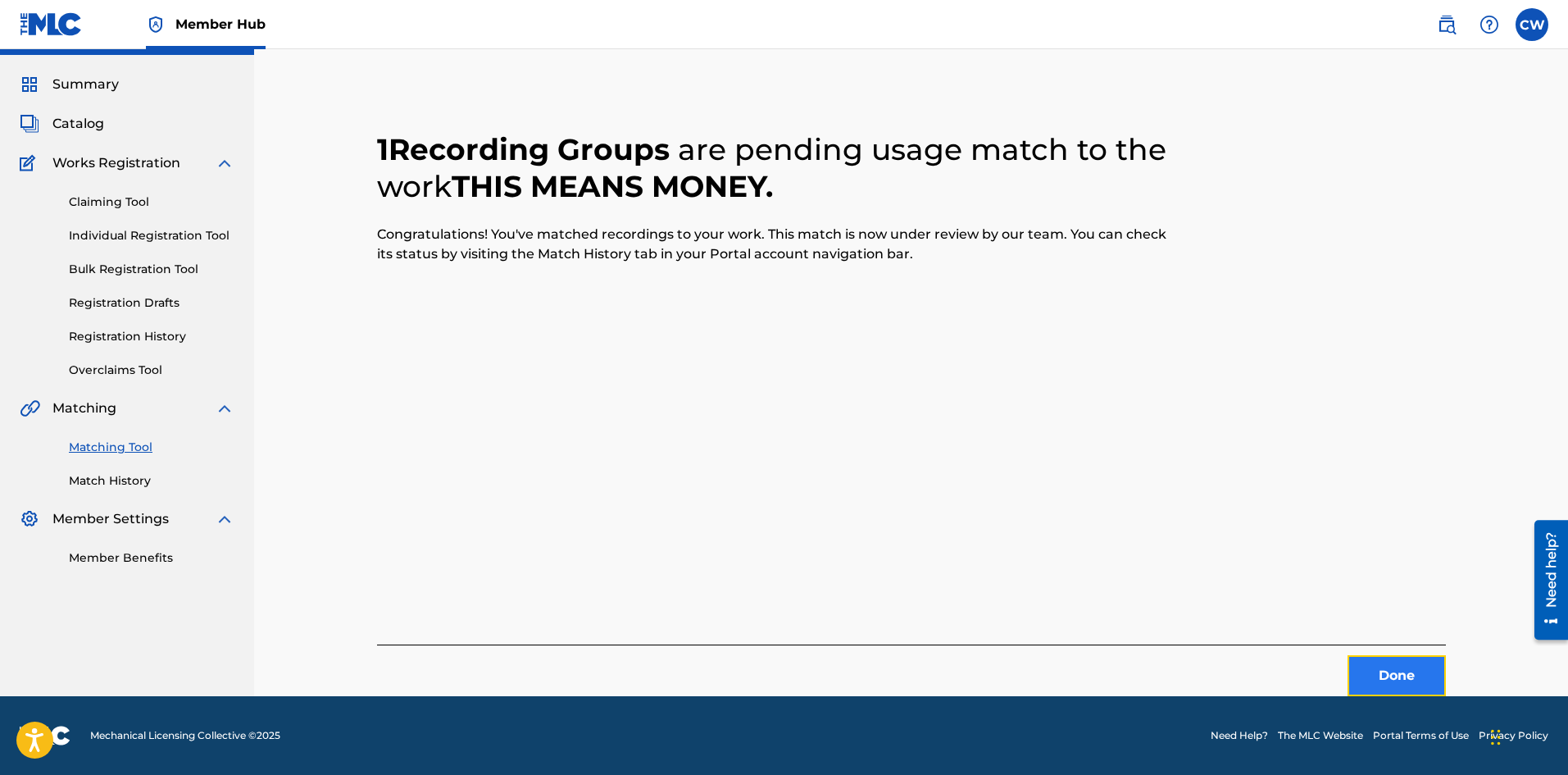
drag, startPoint x: 1369, startPoint y: 673, endPoint x: 1350, endPoint y: 666, distance: 20.2
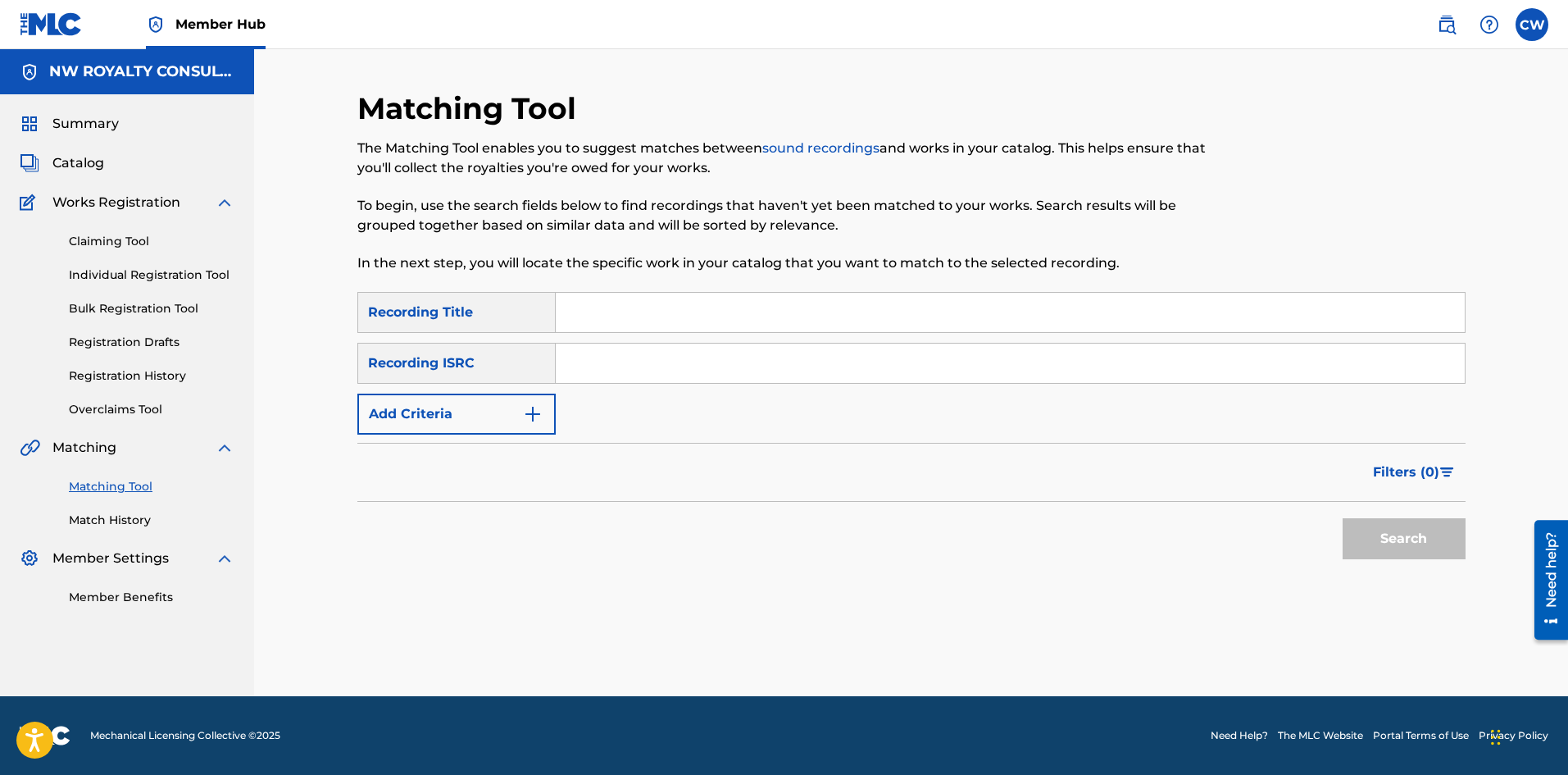
scroll to position [0, 0]
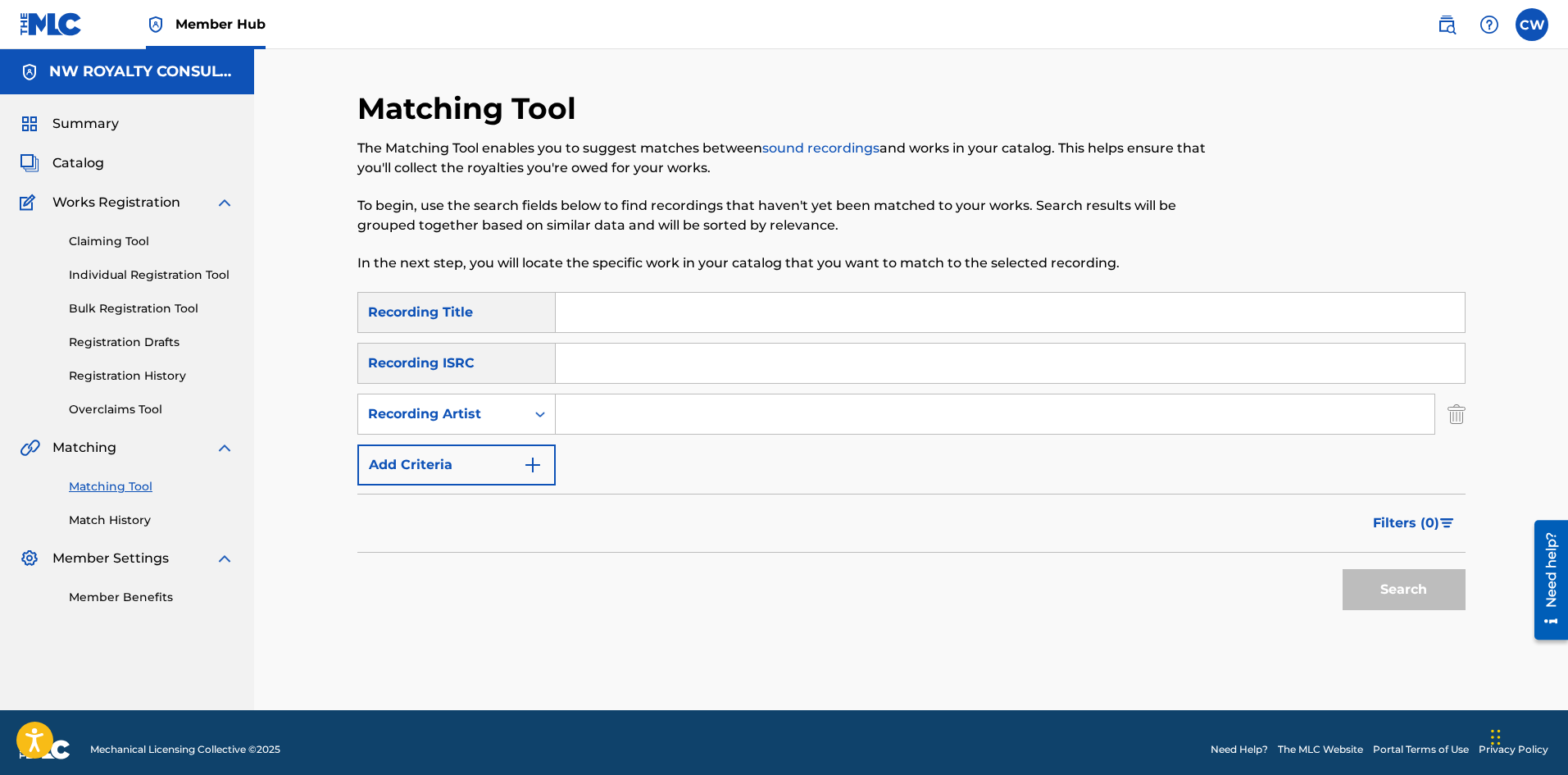
drag, startPoint x: 782, startPoint y: 396, endPoint x: 770, endPoint y: 402, distance: 13.4
click at [689, 430] on input "Search Form" at bounding box center [996, 414] width 879 height 40
drag, startPoint x: 745, startPoint y: 315, endPoint x: 510, endPoint y: 305, distance: 235.2
click at [507, 305] on div "SearchWithCriteria22bbefc4-1da7-4b90-85e3-ff346181ca9b Recording Title T9111RT9…" at bounding box center [912, 312] width 1108 height 41
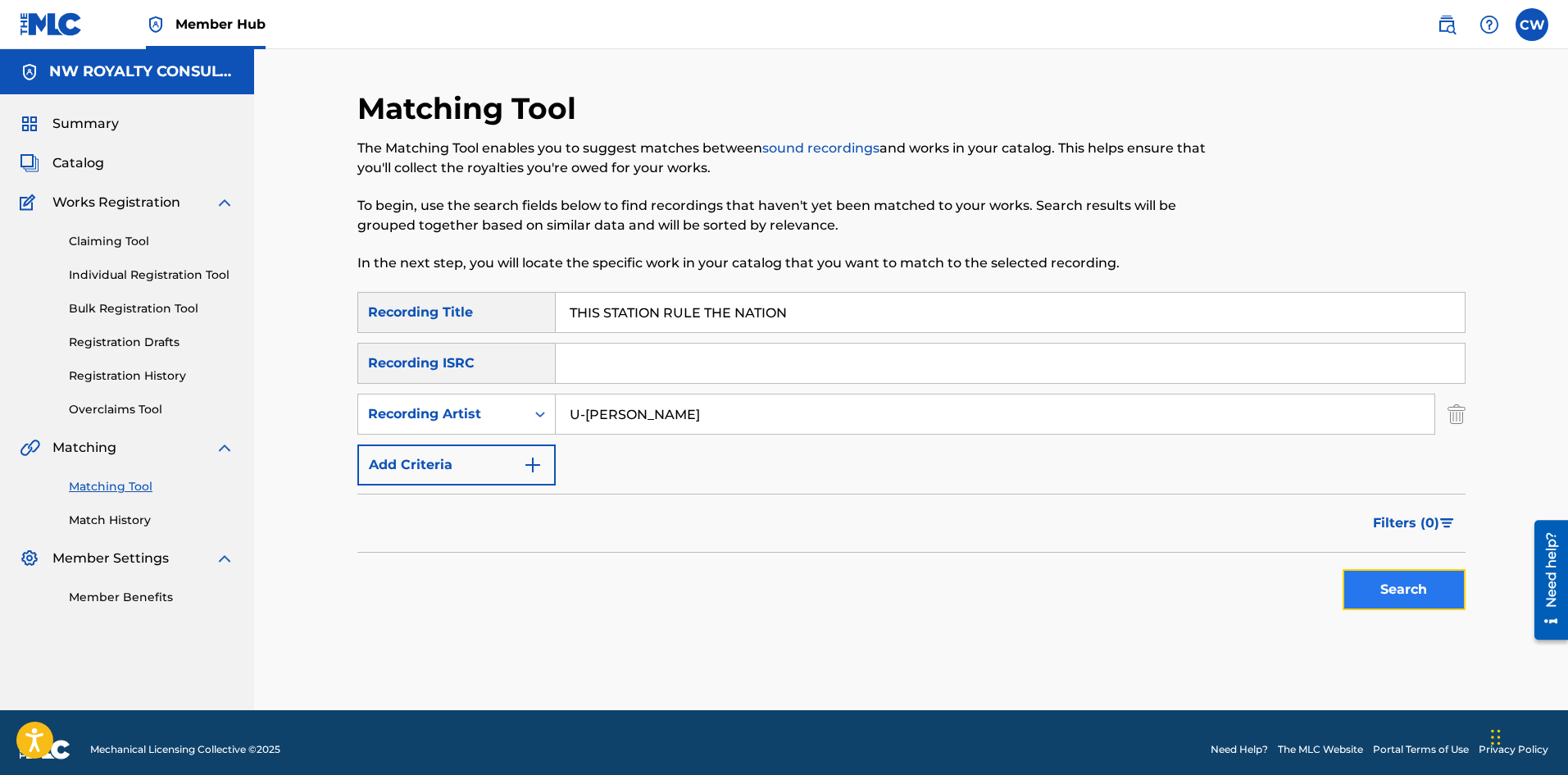
click at [1394, 589] on button "Search" at bounding box center [1404, 589] width 123 height 41
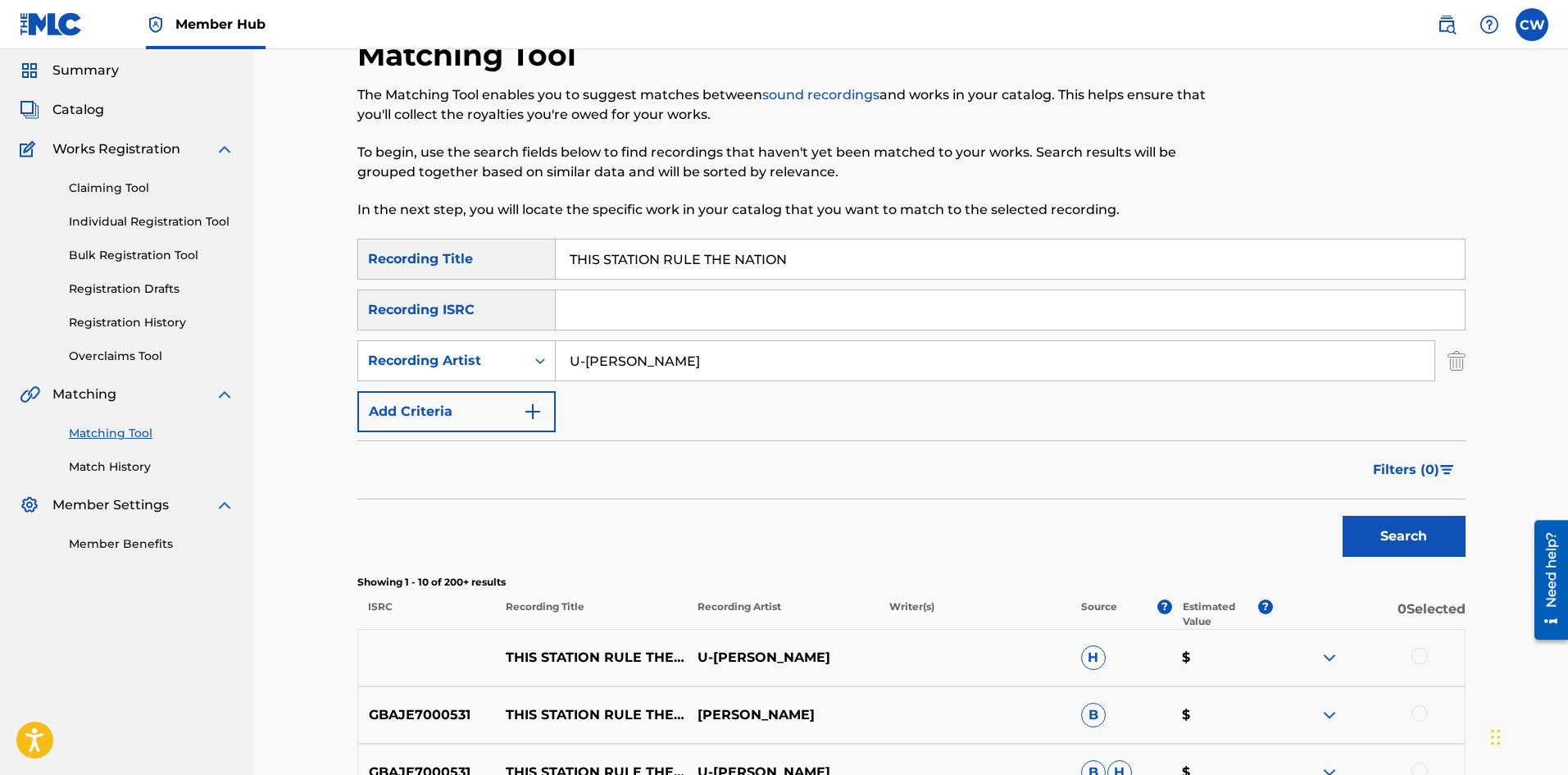
scroll to position [82, 0]
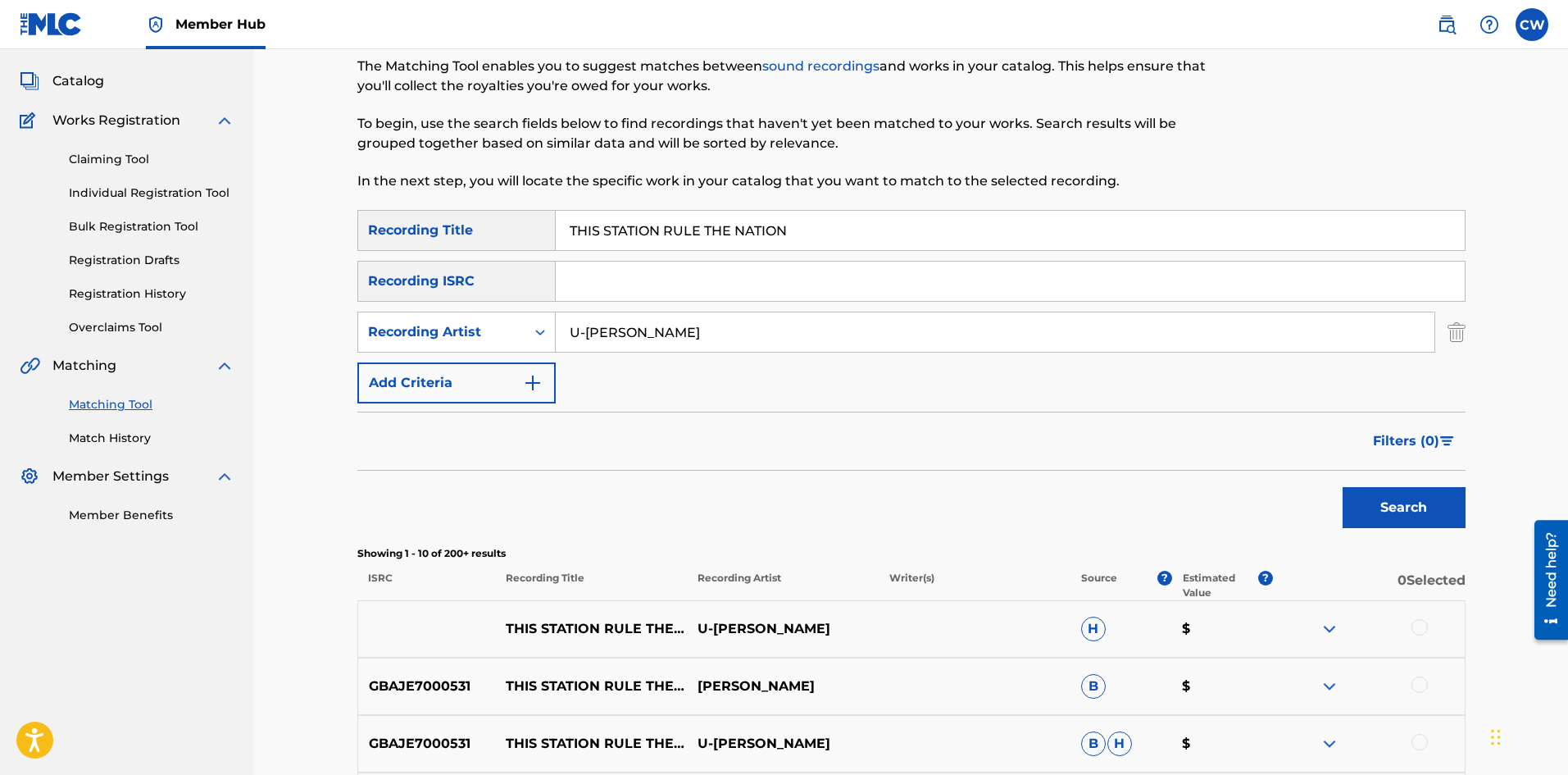
click at [1415, 626] on div at bounding box center [1419, 627] width 16 height 16
click at [1414, 655] on div "THIS STATION RULE THE NATION U-[PERSON_NAME] H $" at bounding box center [912, 629] width 1108 height 58
click at [1407, 669] on div "GBAJE7000531 THIS STATION RULE THE NATION [PERSON_NAME] B $" at bounding box center [912, 686] width 1108 height 58
click at [1413, 673] on div "GBAJE7000531 THIS STATION RULE THE NATION [PERSON_NAME] B $" at bounding box center [912, 686] width 1108 height 58
click at [1422, 676] on div "GBAJE7000531 THIS STATION RULE THE NATION [PERSON_NAME] B $" at bounding box center [912, 686] width 1108 height 58
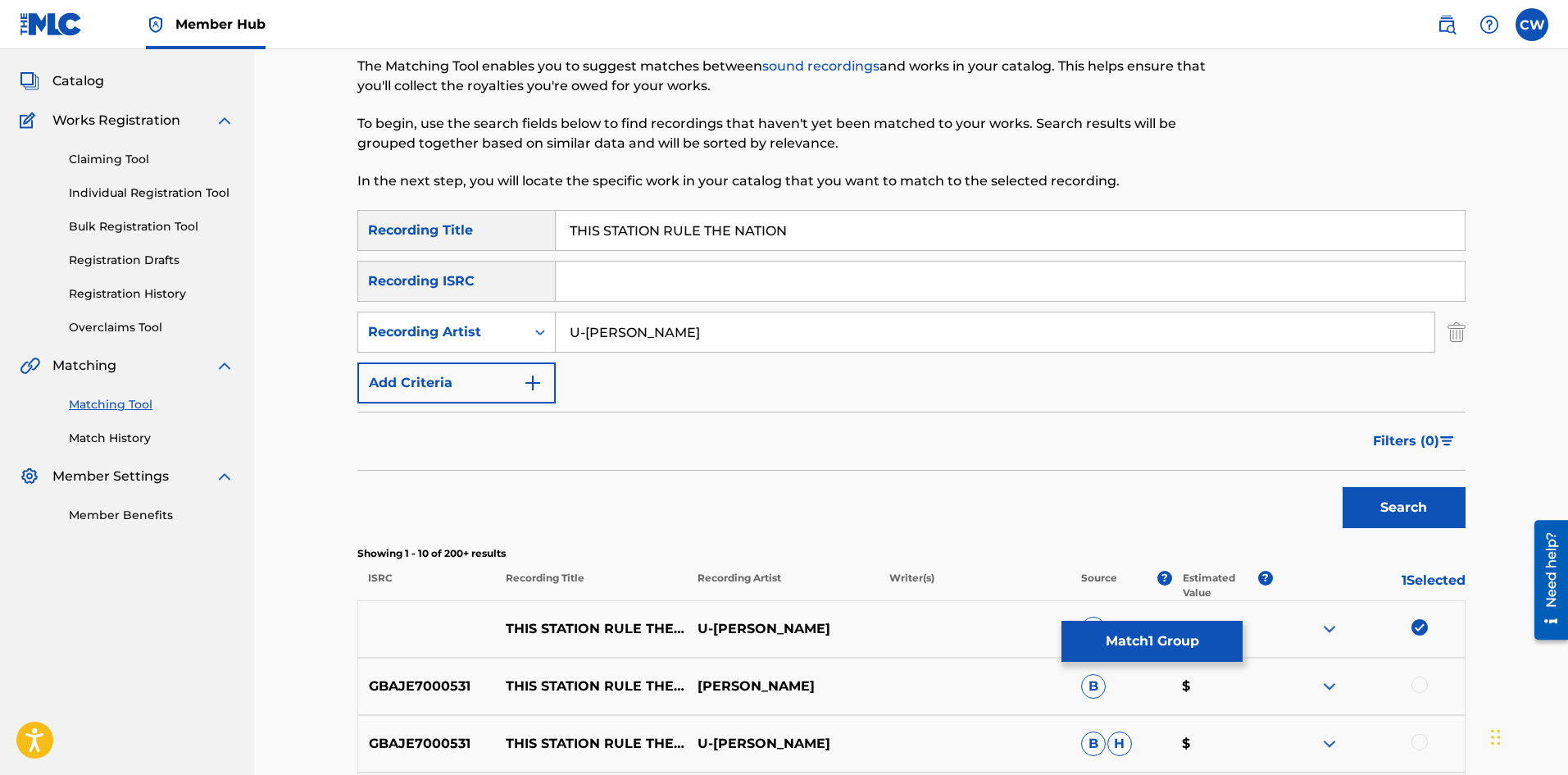
click at [1422, 687] on div at bounding box center [1419, 684] width 16 height 16
click at [1418, 731] on div "GBAJE7000531 THIS STATION RULE THE NATION U-[PERSON_NAME] $" at bounding box center [912, 744] width 1108 height 58
click at [1422, 740] on div at bounding box center [1419, 741] width 16 height 16
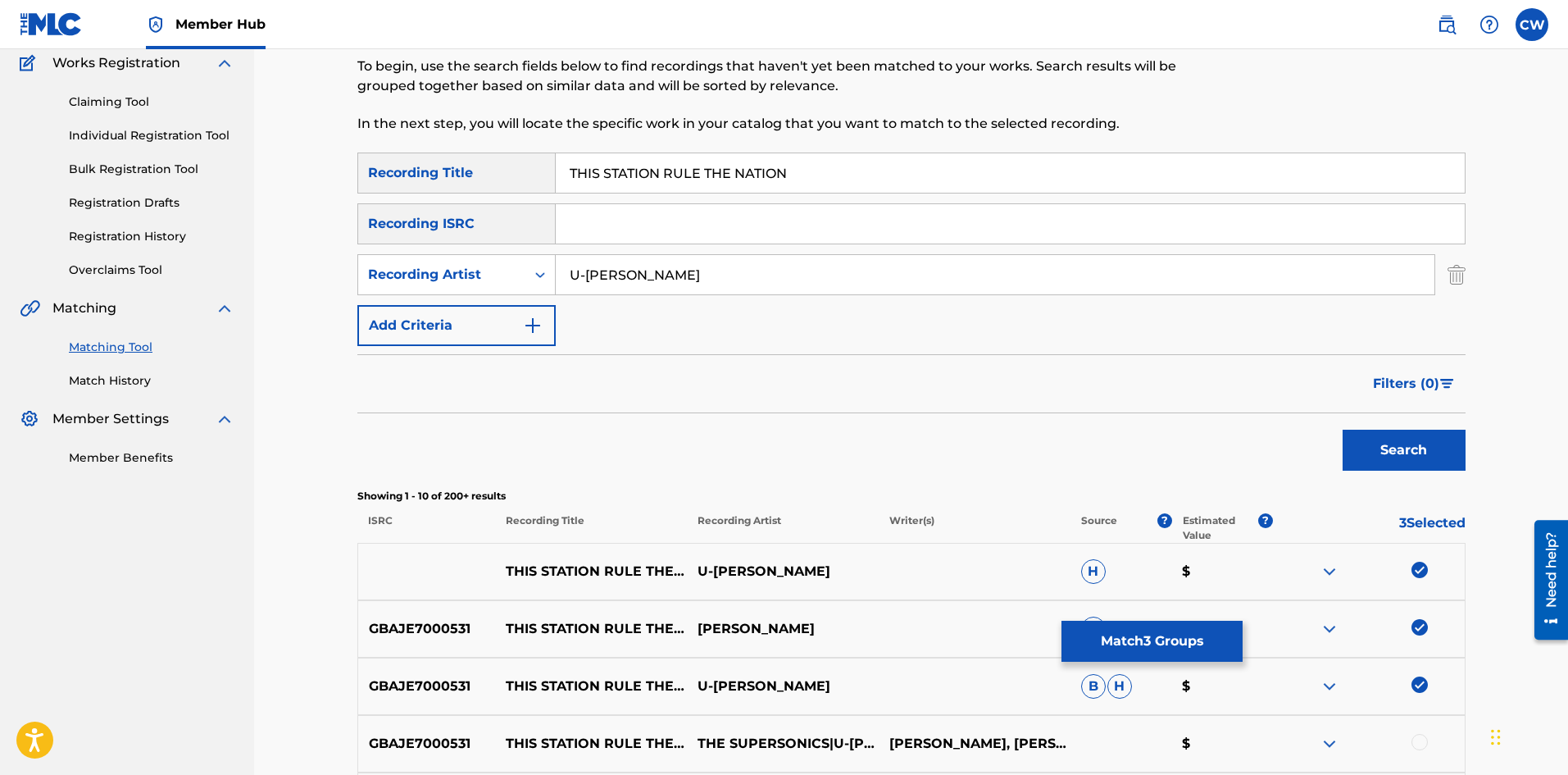
scroll to position [164, 0]
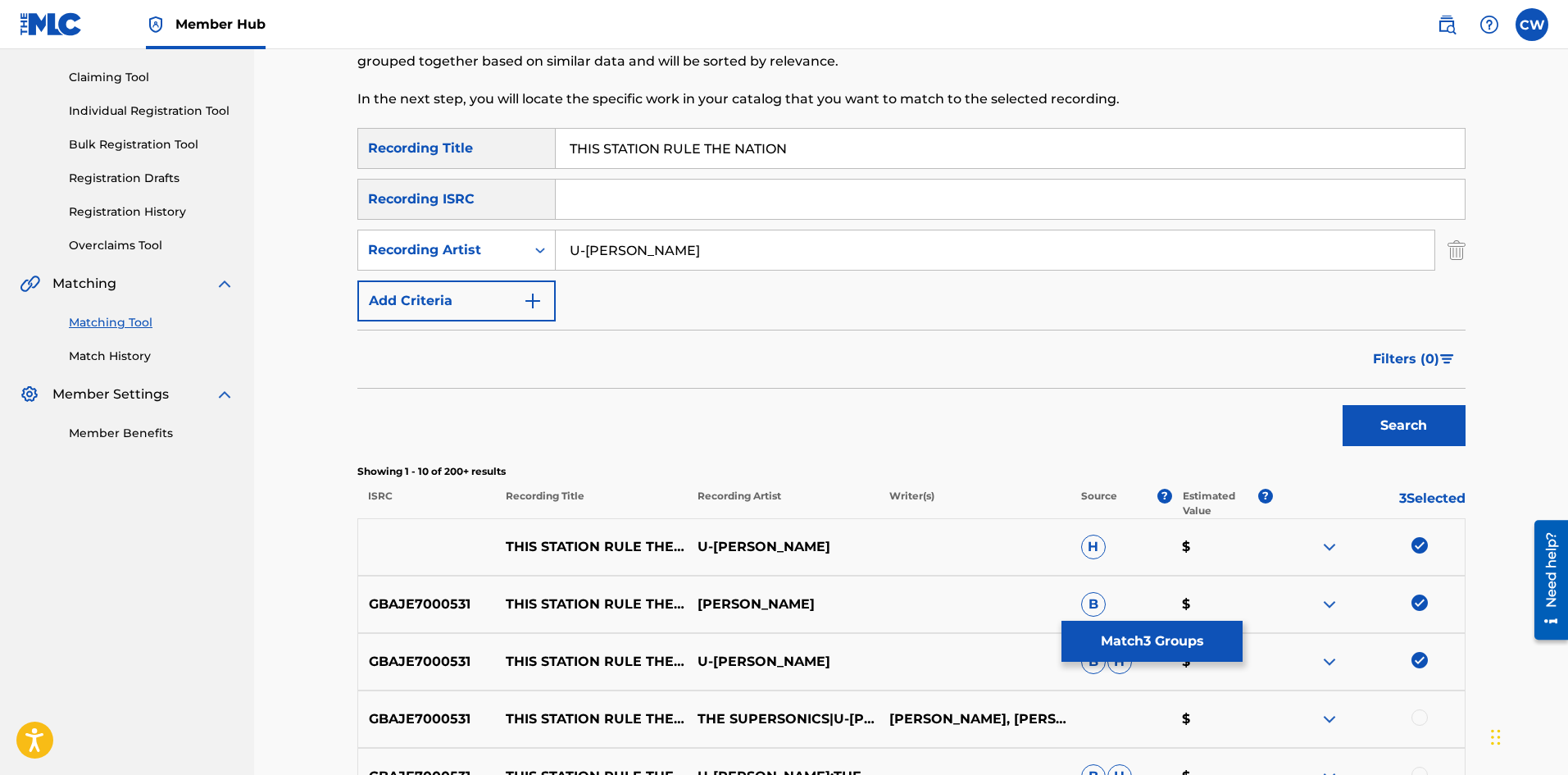
click at [1421, 720] on div at bounding box center [1419, 717] width 16 height 16
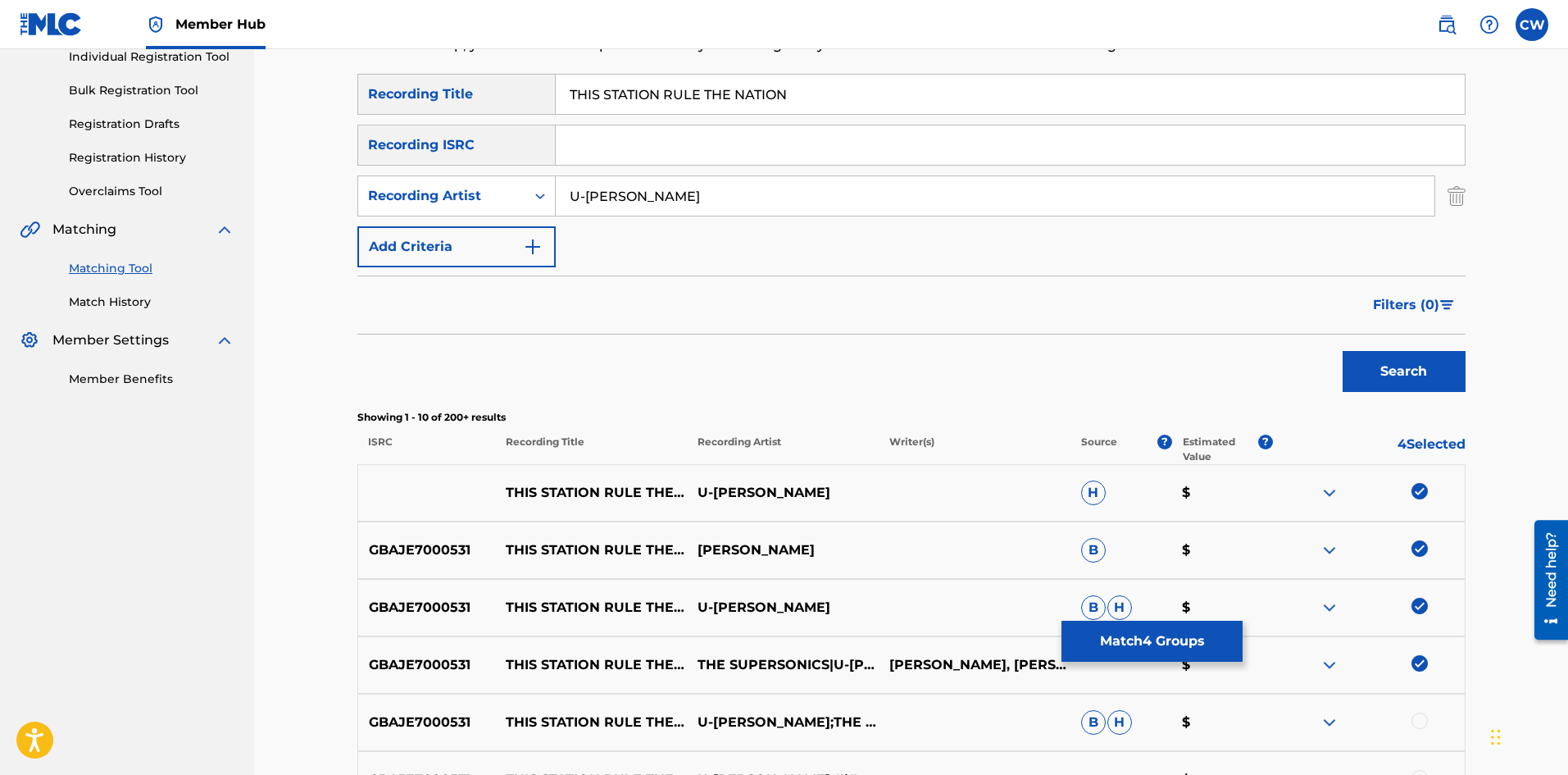
scroll to position [246, 0]
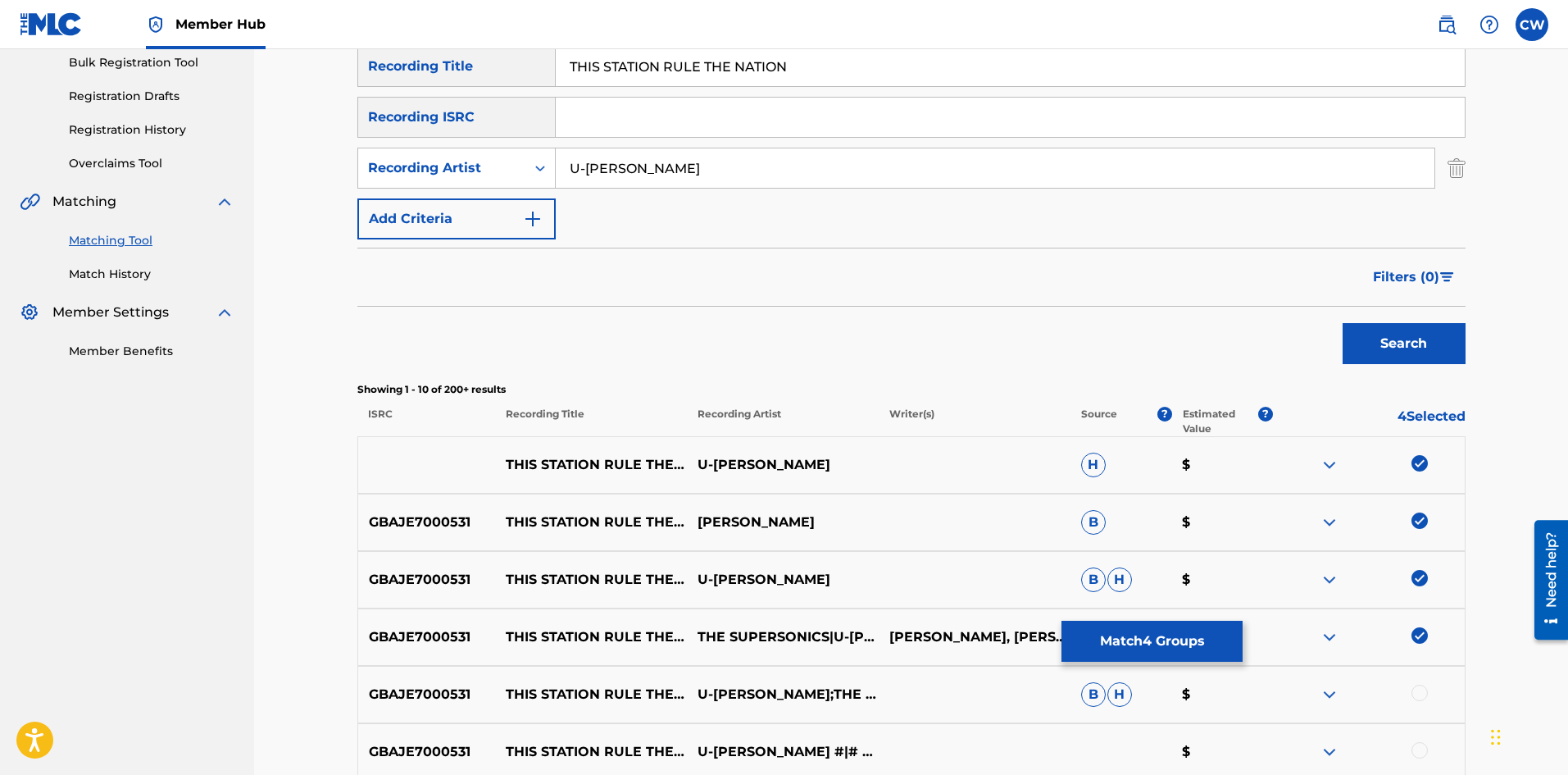
click at [1421, 718] on div "GBAJE7000531 THIS STATION RULE THE NATION U-[PERSON_NAME];THE SUPERSONICS B H $" at bounding box center [912, 695] width 1108 height 58
click at [1417, 698] on div at bounding box center [1419, 692] width 16 height 16
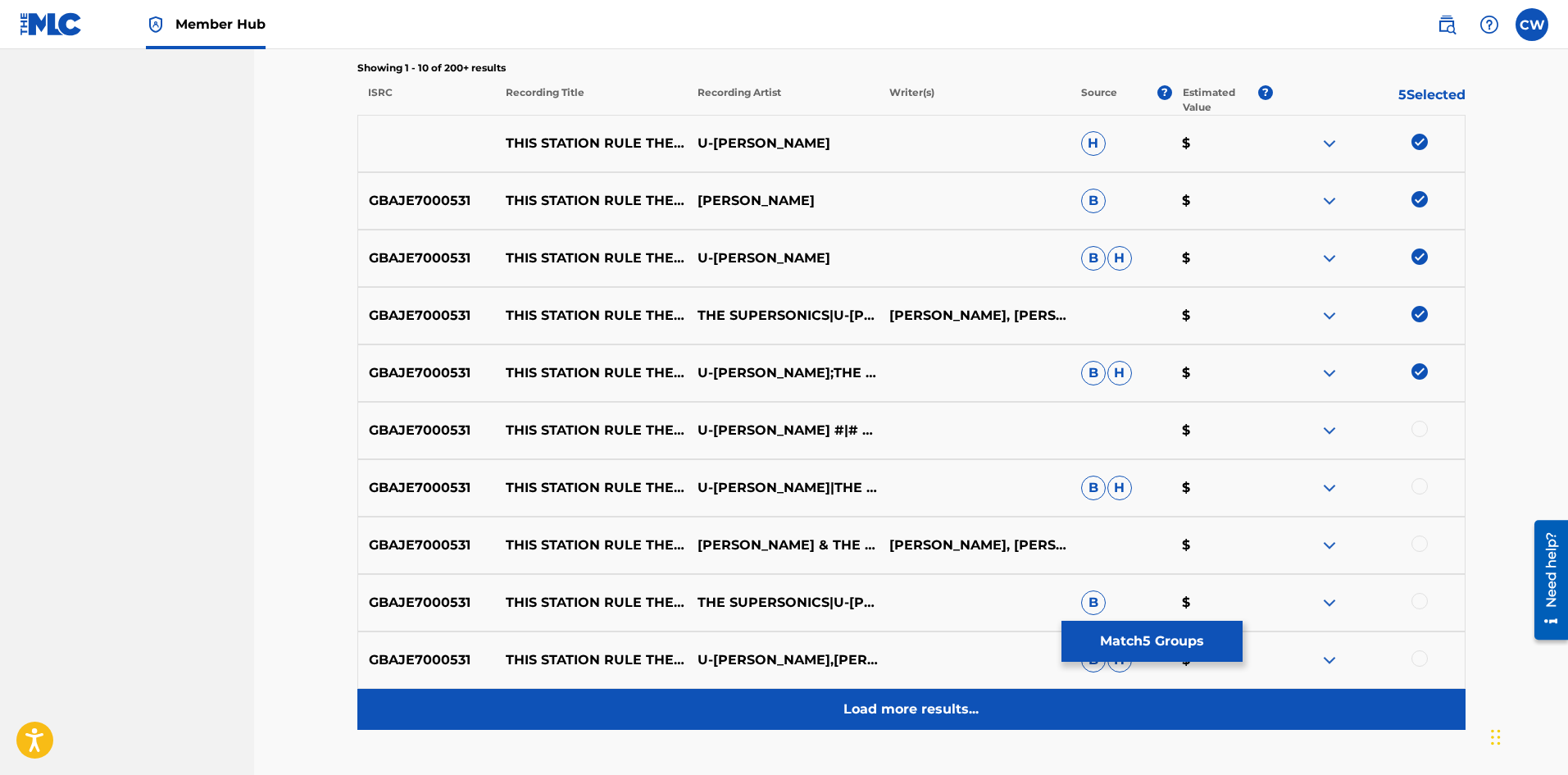
scroll to position [574, 0]
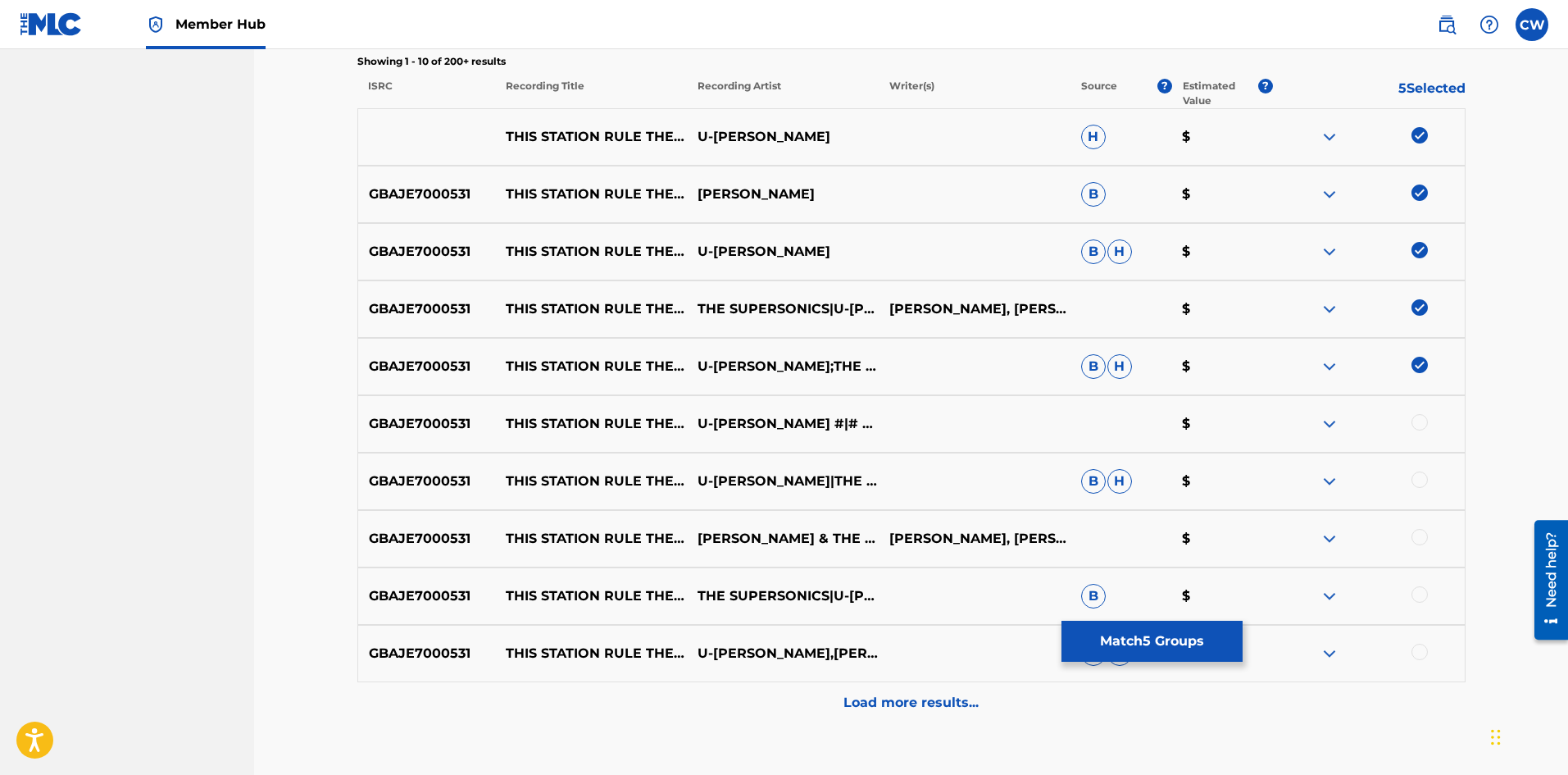
click at [1298, 706] on div "Load more results..." at bounding box center [912, 703] width 1108 height 41
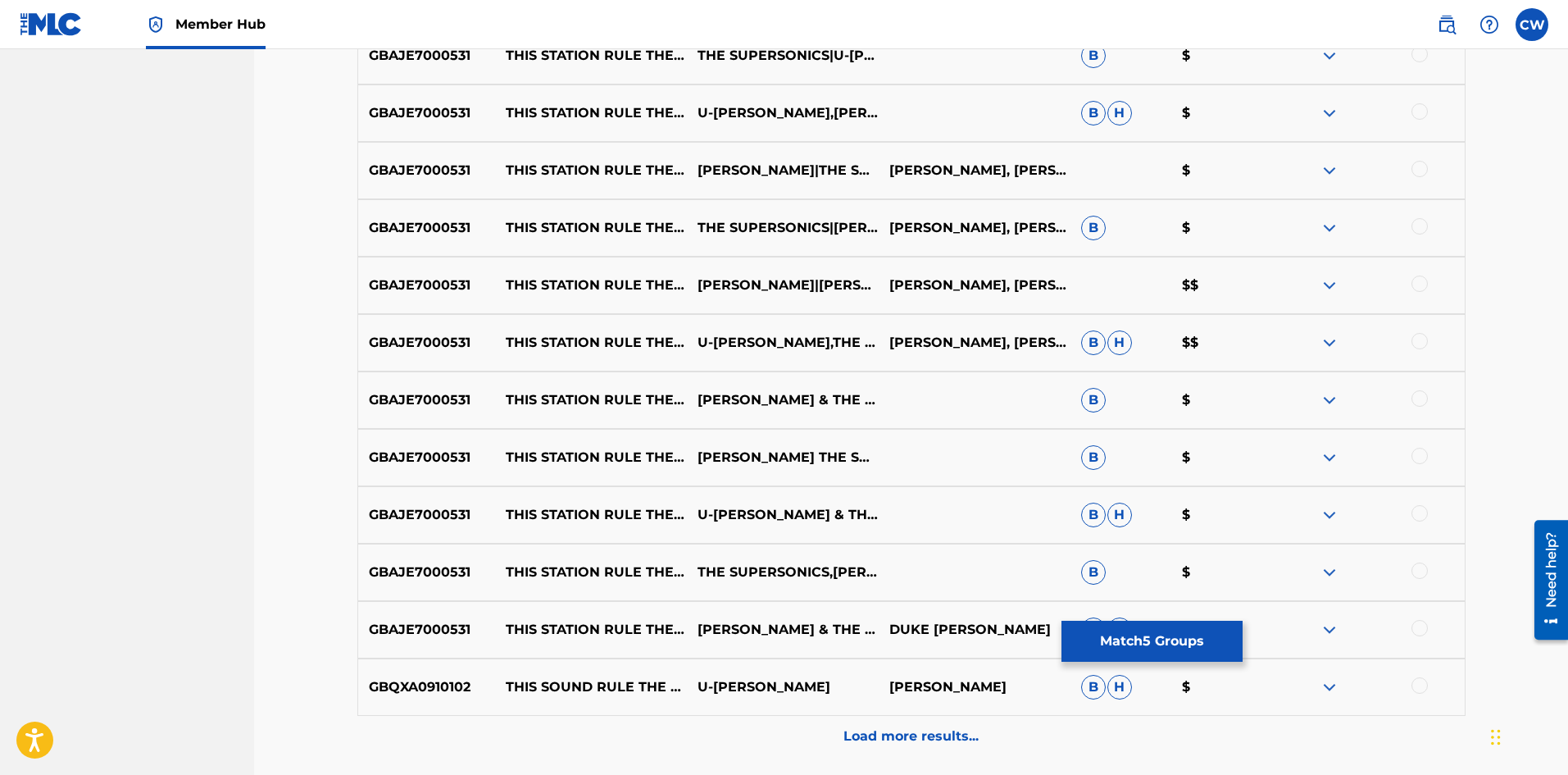
scroll to position [1148, 0]
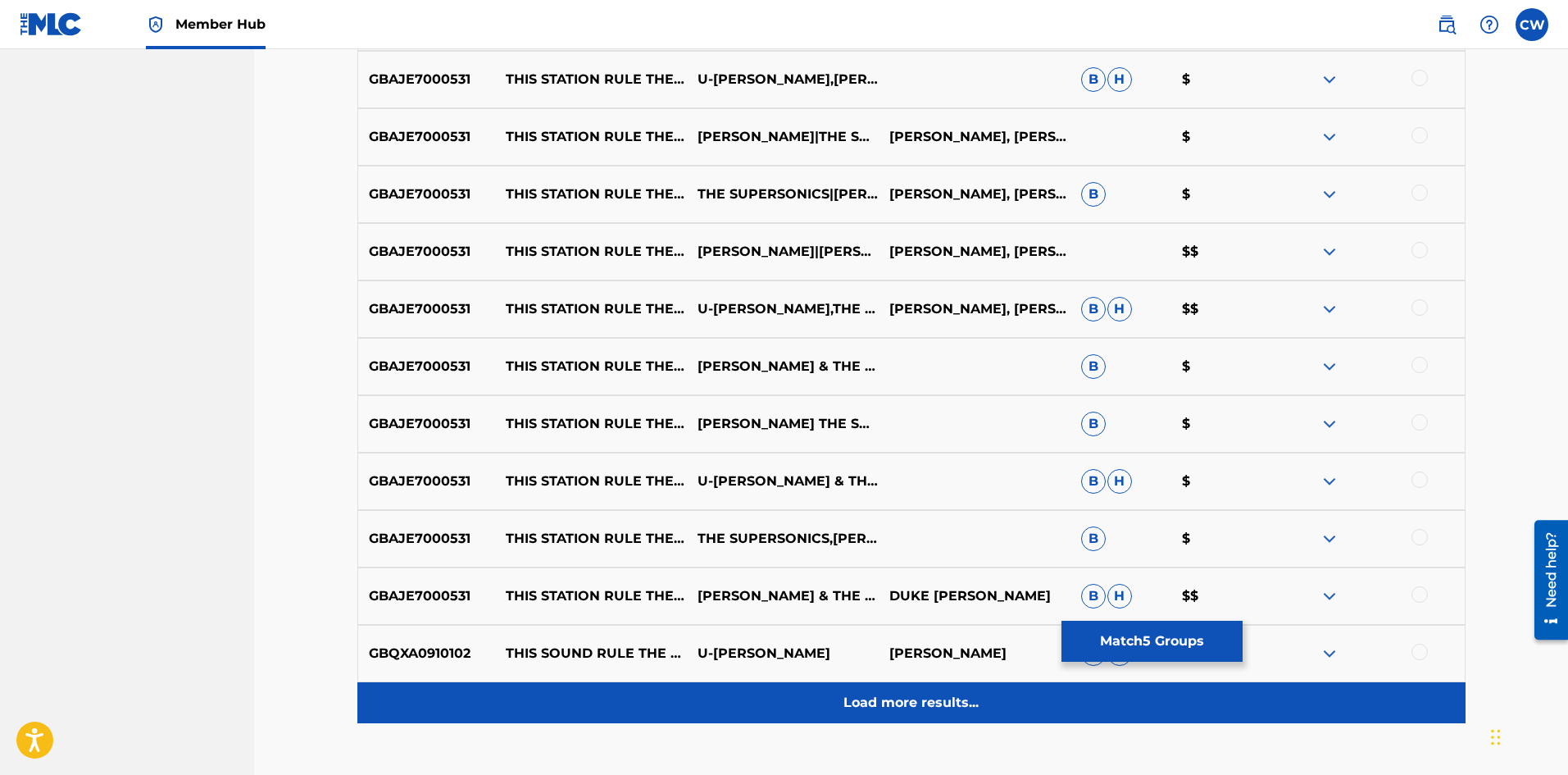
click at [850, 703] on p "Load more results..." at bounding box center [911, 703] width 135 height 19
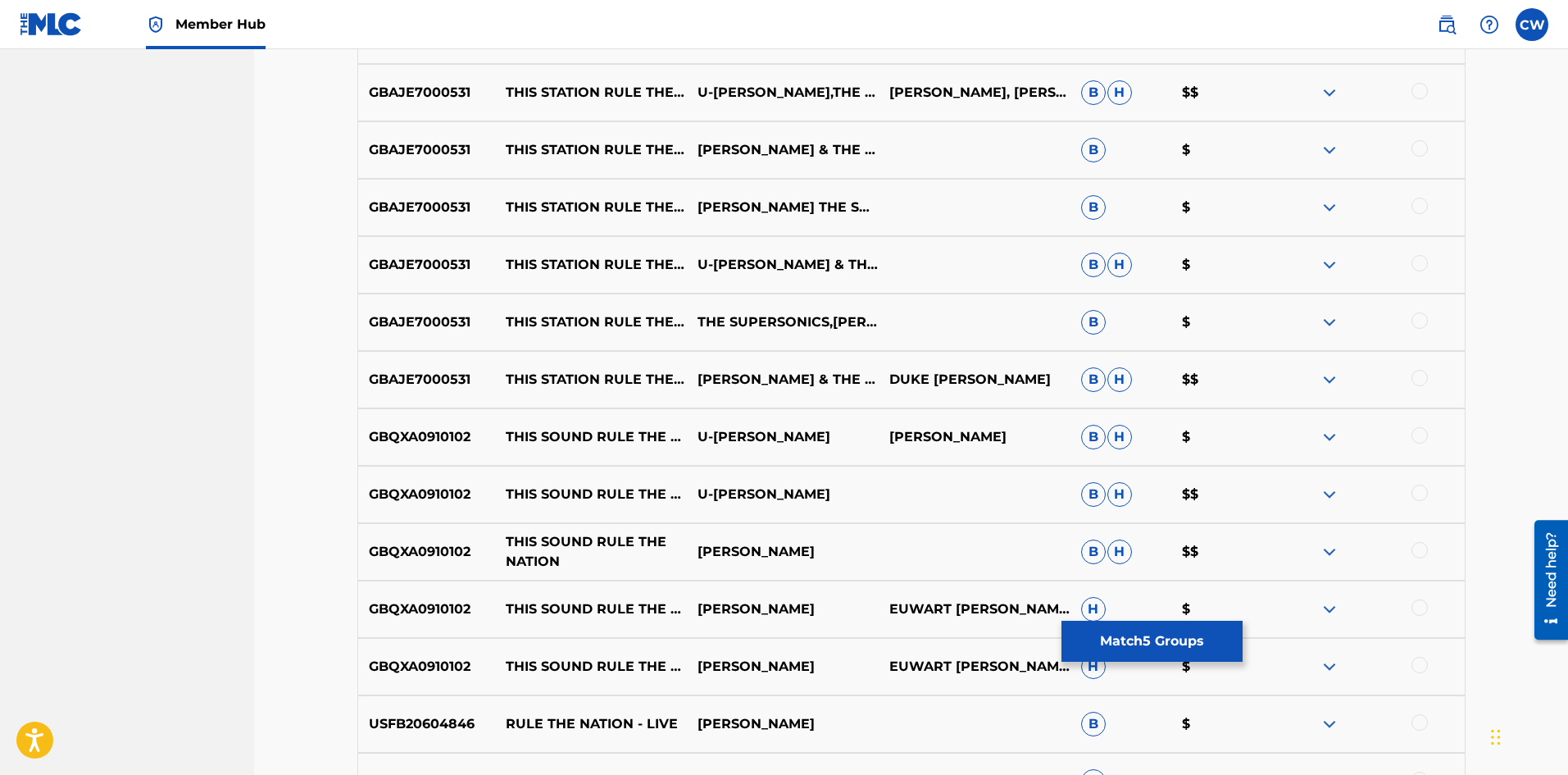
scroll to position [1312, 0]
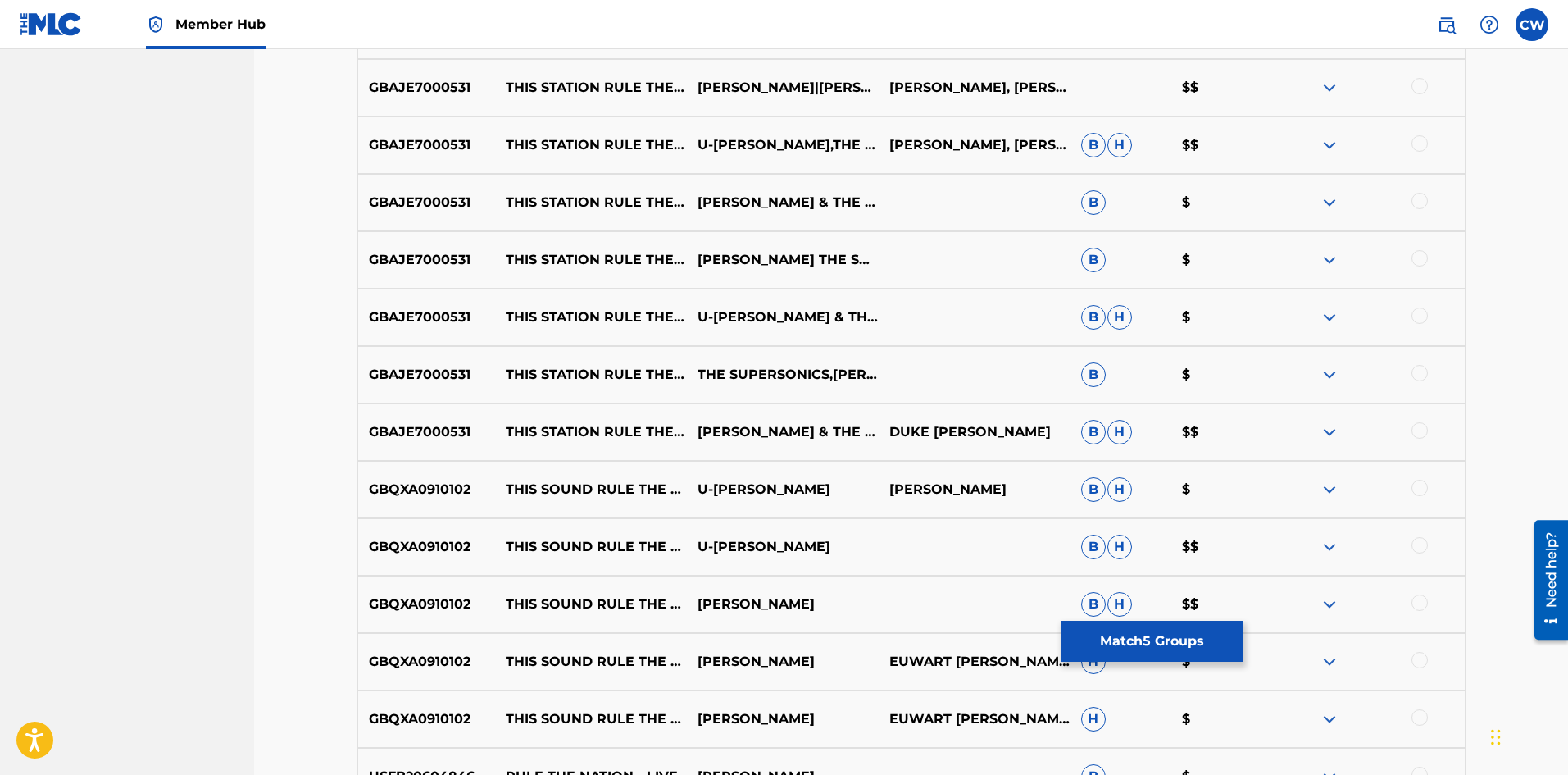
drag, startPoint x: 1408, startPoint y: 430, endPoint x: 1428, endPoint y: 429, distance: 20.0
click at [1411, 430] on div at bounding box center [1369, 432] width 192 height 19
click at [1428, 429] on div at bounding box center [1369, 432] width 192 height 19
click at [1424, 431] on div at bounding box center [1419, 430] width 16 height 16
click at [1422, 378] on div at bounding box center [1419, 372] width 16 height 16
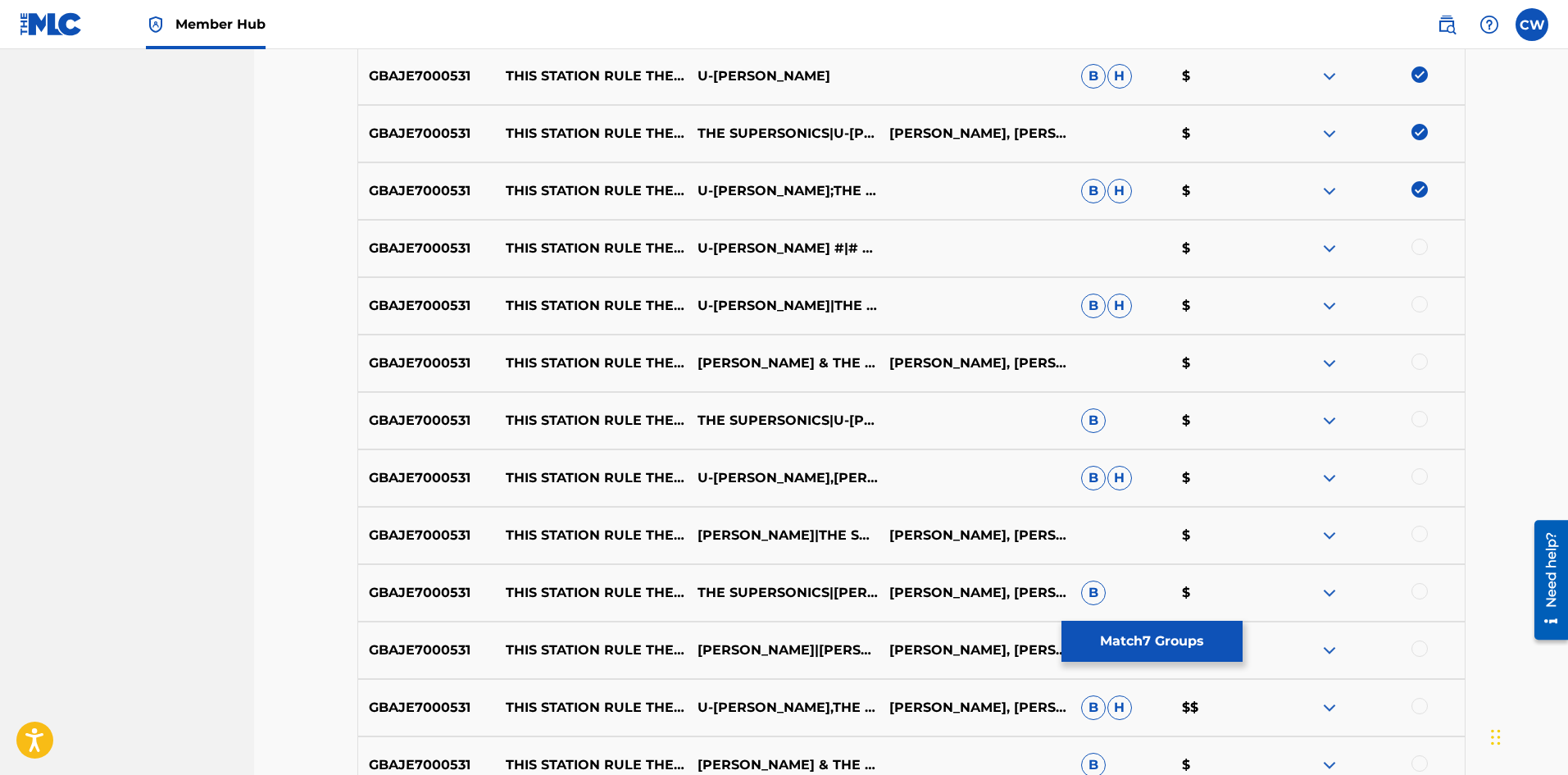
scroll to position [655, 0]
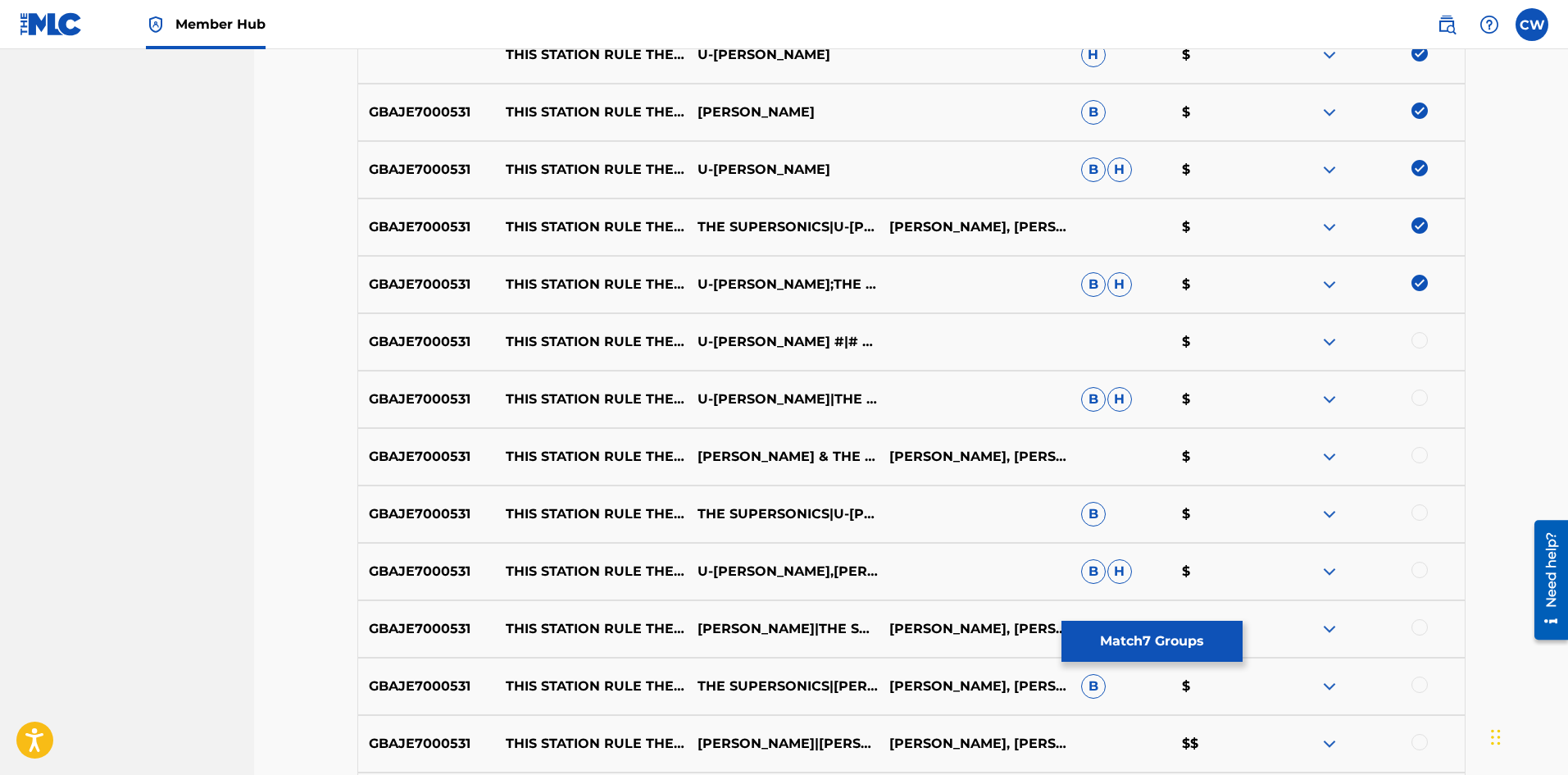
click at [1422, 334] on div at bounding box center [1419, 339] width 16 height 16
click at [1413, 360] on div "GBAJE7000531 THIS STATION RULE THE NATION U-[PERSON_NAME] #|# THE SUPERSONICS $" at bounding box center [912, 342] width 1108 height 58
click at [1420, 371] on div "GBAJE7000531 THIS STATION RULE THE NATION U-[PERSON_NAME]|THE SUPERSONICS B H $" at bounding box center [912, 399] width 1108 height 58
click at [1424, 386] on div "GBAJE7000531 THIS STATION RULE THE NATION U-[PERSON_NAME]|THE SUPERSONICS B H $" at bounding box center [912, 399] width 1108 height 58
drag, startPoint x: 1424, startPoint y: 386, endPoint x: 1422, endPoint y: 395, distance: 9.2
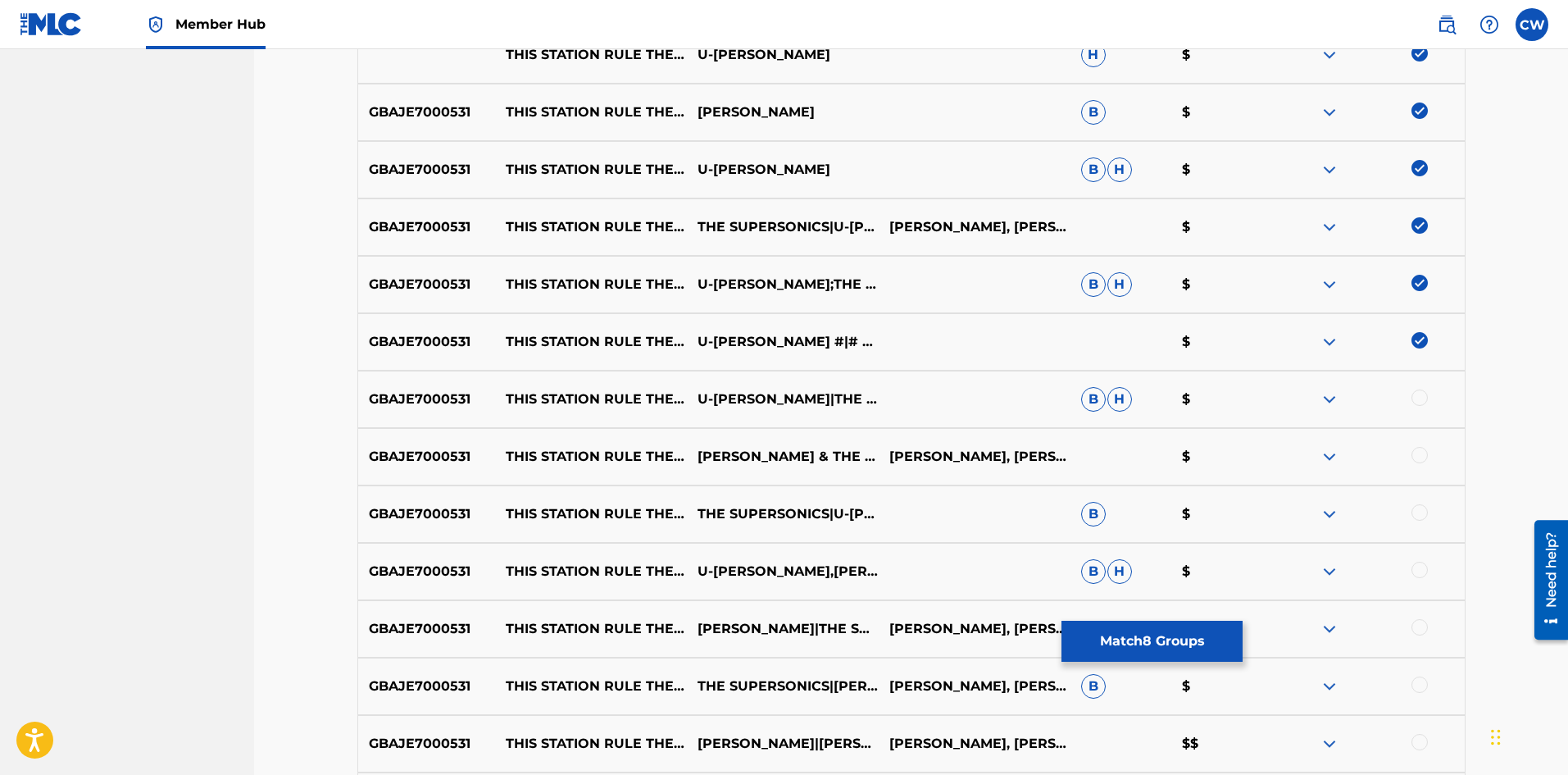
click at [1422, 395] on div "GBAJE7000531 THIS STATION RULE THE NATION U-[PERSON_NAME]|THE SUPERSONICS B H $" at bounding box center [912, 399] width 1108 height 58
click at [1422, 404] on div at bounding box center [1419, 397] width 16 height 16
click at [1421, 455] on div at bounding box center [1419, 455] width 16 height 16
click at [1418, 523] on div "GBAJE7000531 THIS STATION RULE THE NATION THE SUPERSONICS|U-[PERSON_NAME]|[PERS…" at bounding box center [912, 514] width 1108 height 58
click at [1418, 511] on div at bounding box center [1419, 512] width 16 height 16
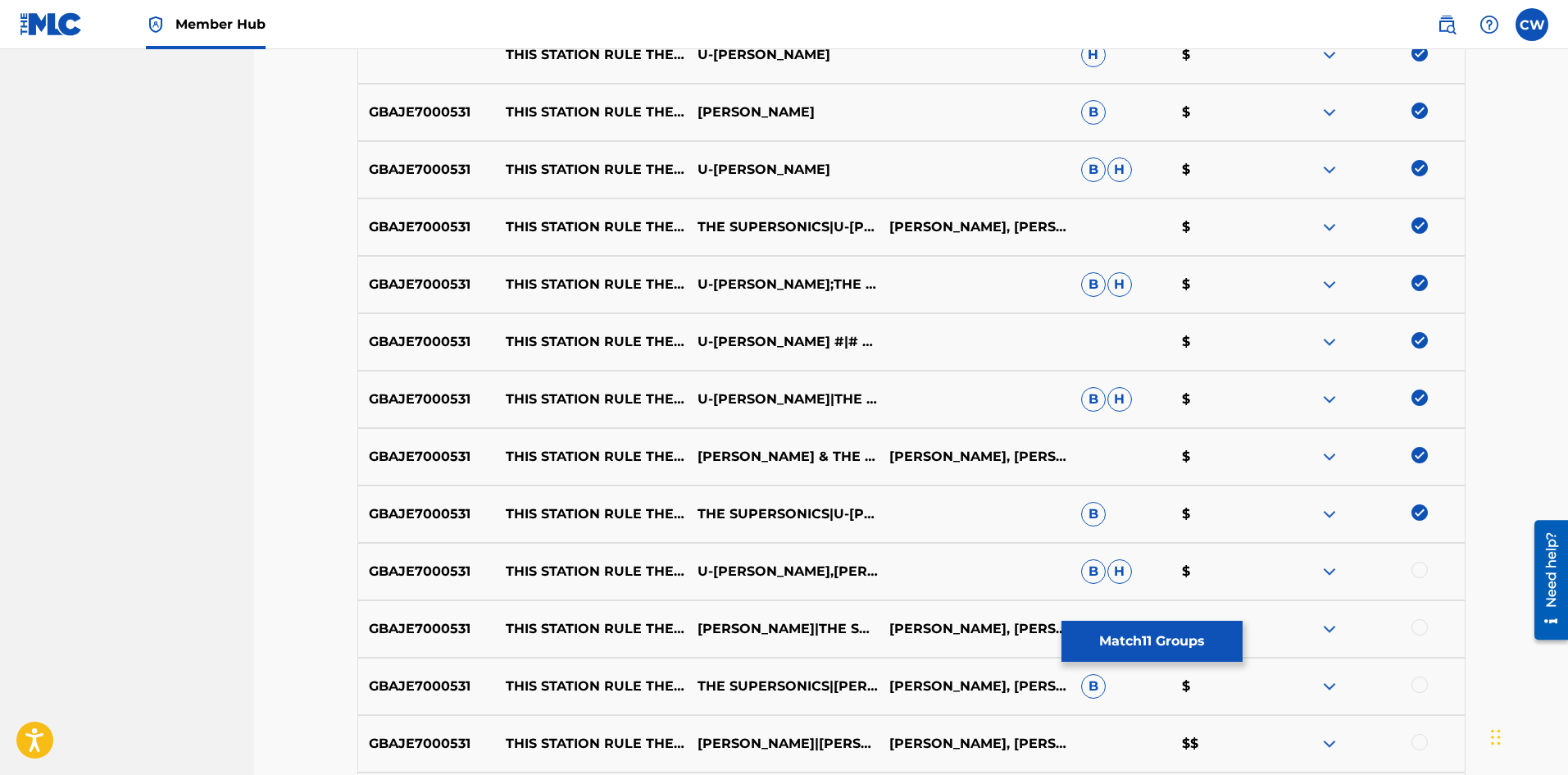
click at [1421, 561] on div "GBAJE7000531 THIS STATION RULE THE NATION U-[PERSON_NAME],[PERSON_NAME],THE SUP…" at bounding box center [912, 572] width 1108 height 58
click at [1418, 568] on div at bounding box center [1419, 570] width 16 height 16
click at [1423, 624] on div at bounding box center [1419, 627] width 16 height 16
click at [1427, 681] on div at bounding box center [1419, 684] width 16 height 16
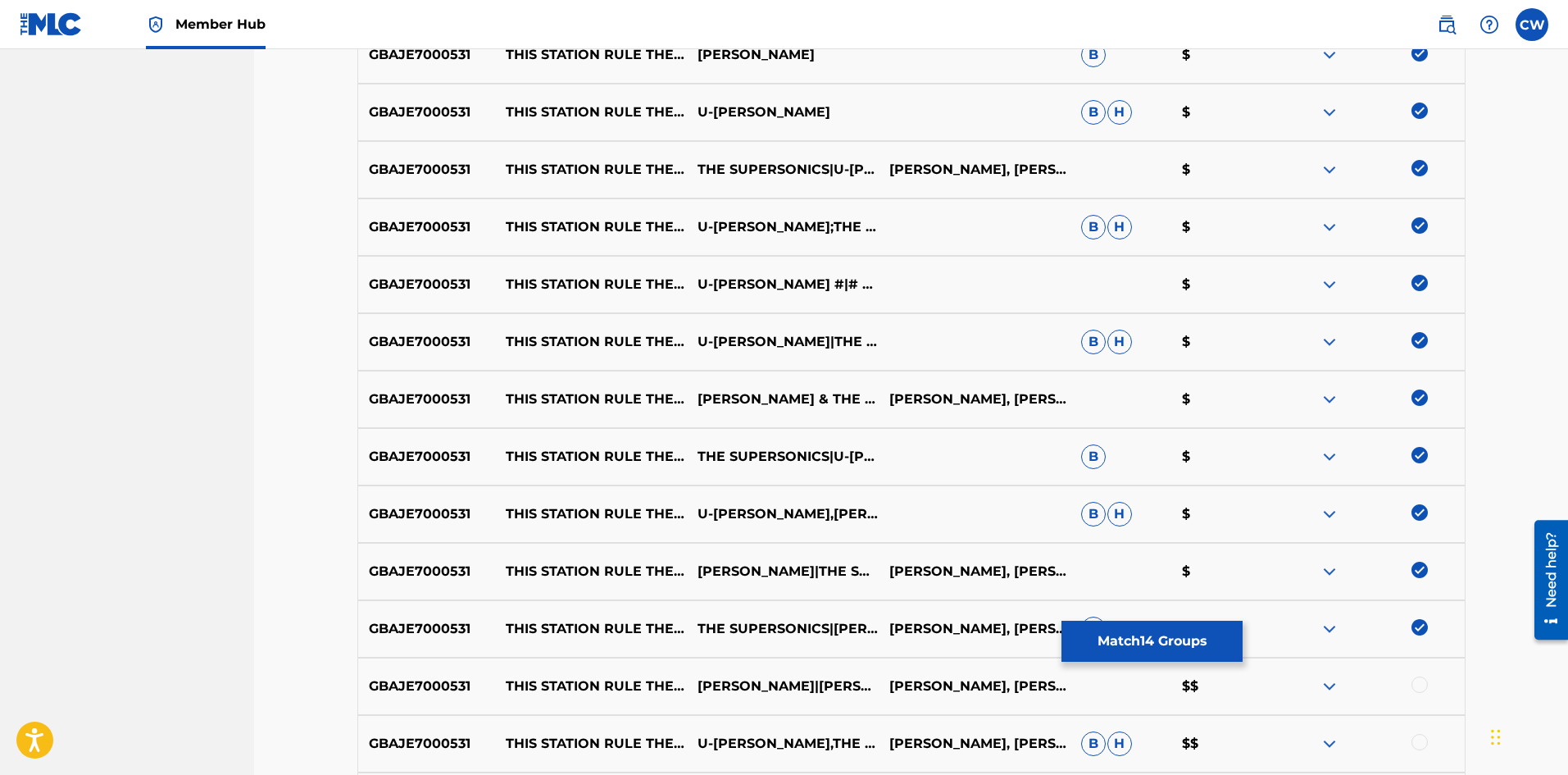
scroll to position [737, 0]
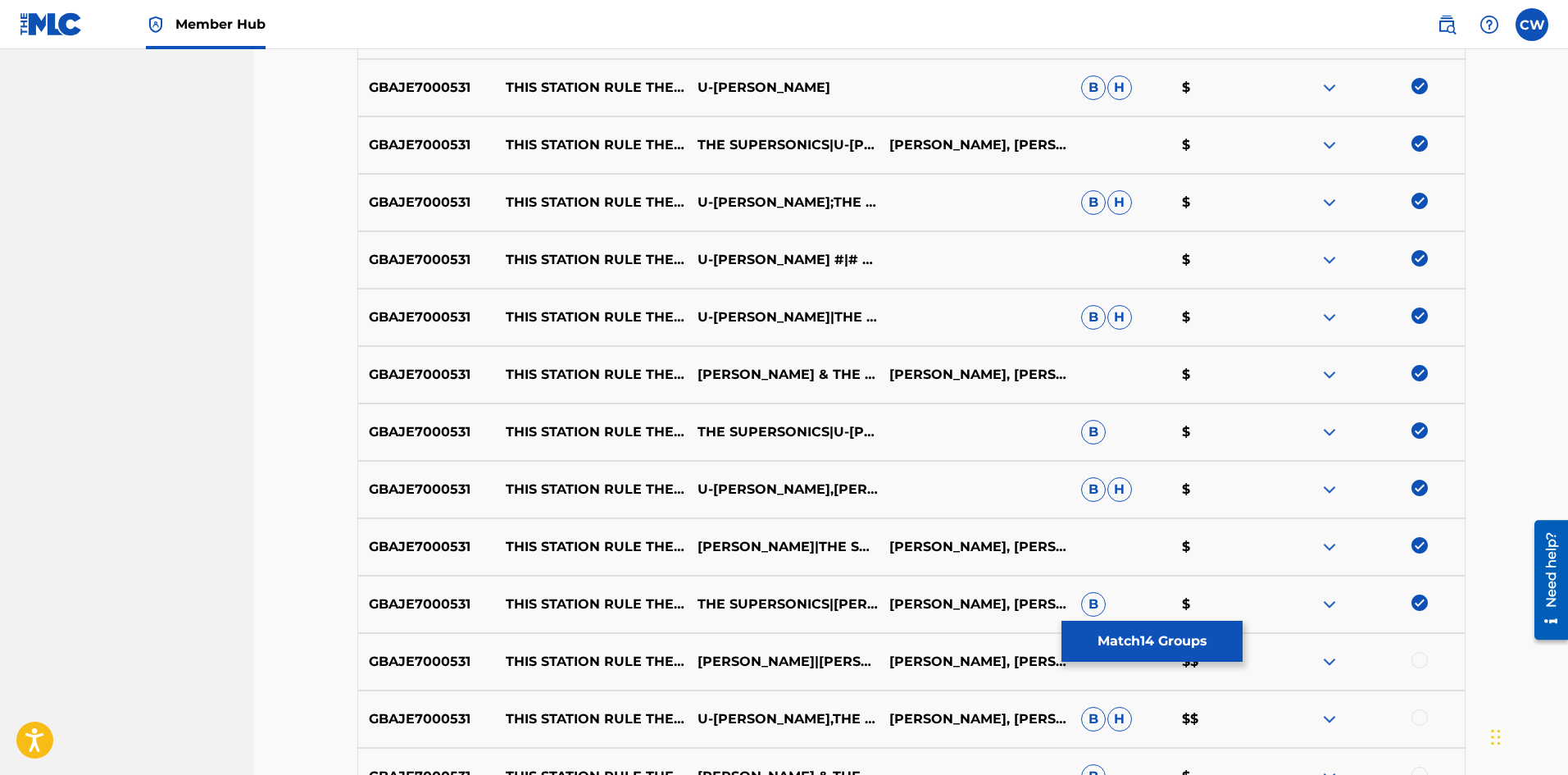
click at [1422, 655] on div at bounding box center [1419, 659] width 16 height 16
click at [1426, 708] on div "GBAJE7000531 THIS STATION RULE THE NATION U-[PERSON_NAME],THE SUPERSONICS,[PERS…" at bounding box center [912, 719] width 1108 height 58
click at [1424, 711] on div at bounding box center [1419, 717] width 16 height 16
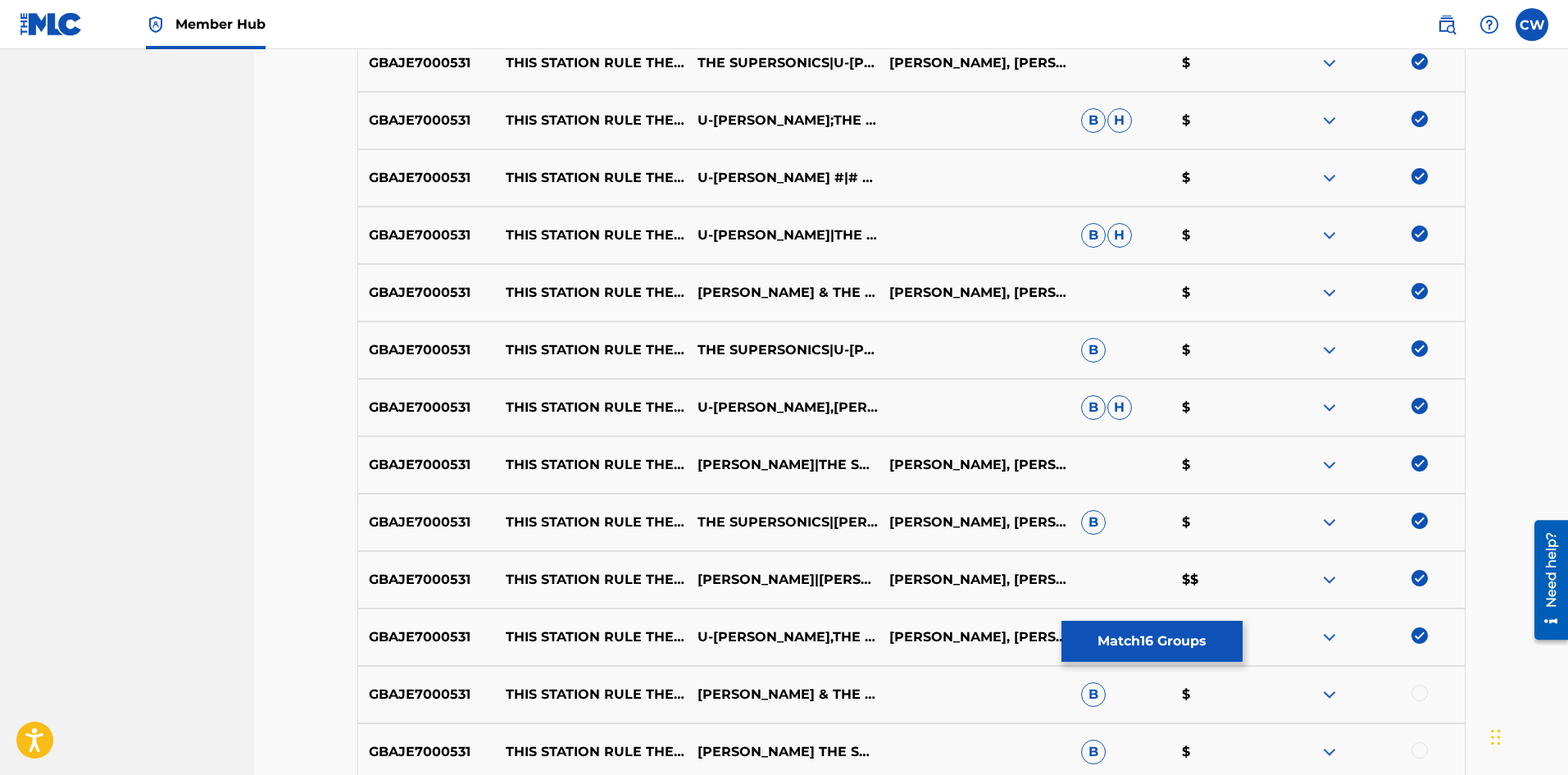
click at [1421, 679] on div "GBAJE7000531 THIS STATION RULE THE NATION [PERSON_NAME] & THE SUPERSONICS & [PE…" at bounding box center [912, 695] width 1108 height 58
click at [1421, 686] on div at bounding box center [1419, 692] width 16 height 16
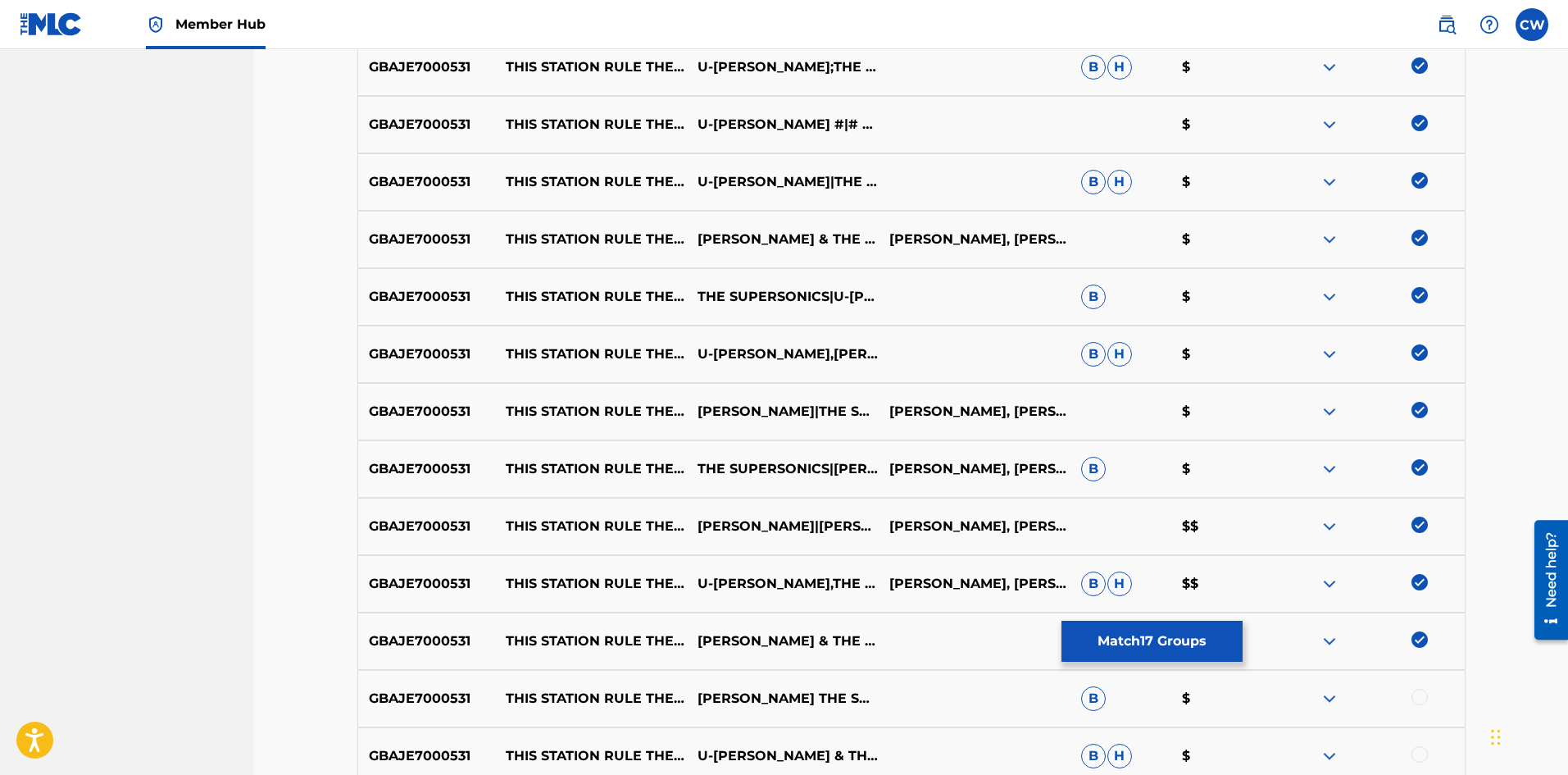
scroll to position [902, 0]
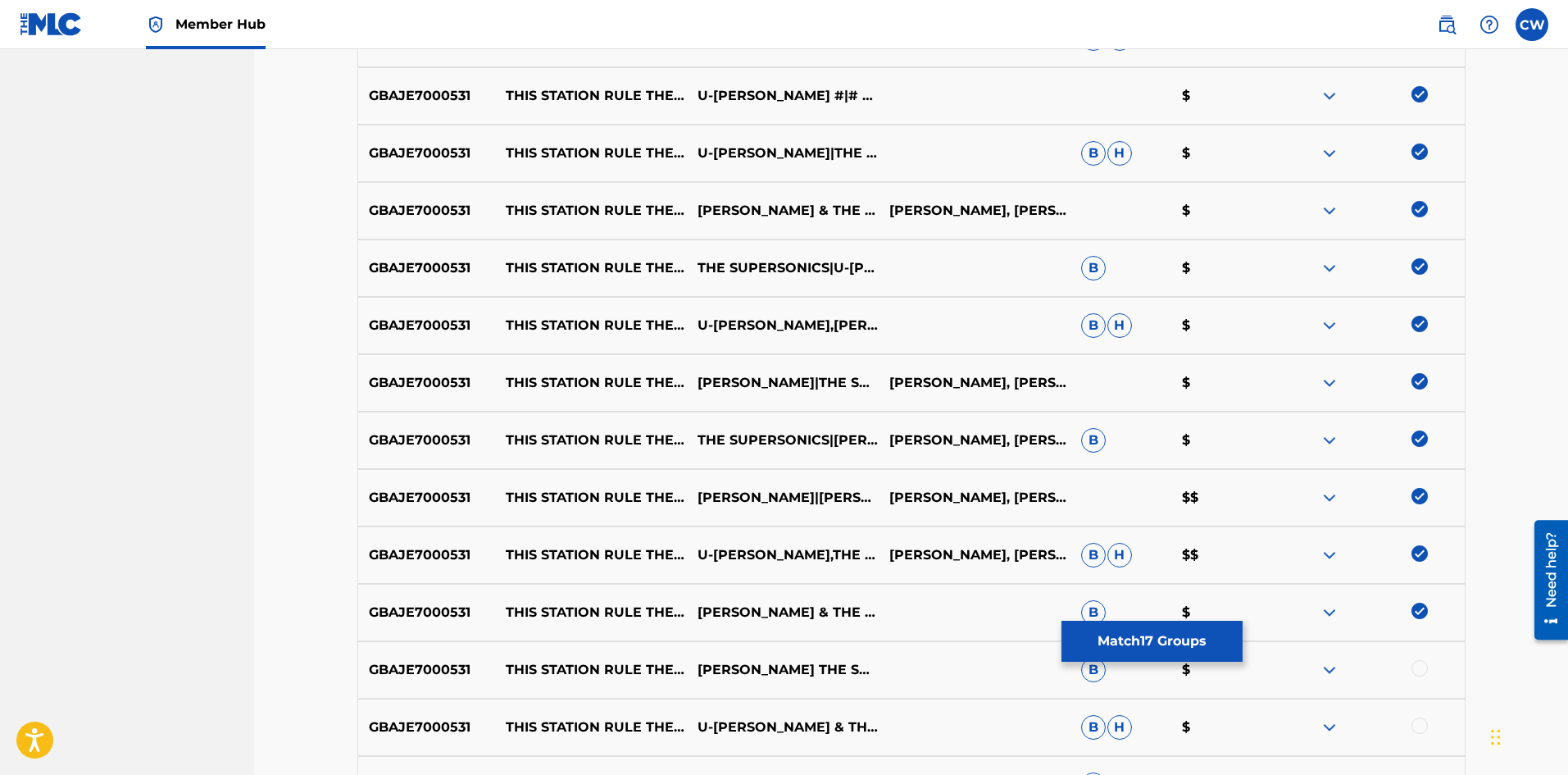
click at [1422, 678] on div at bounding box center [1369, 670] width 192 height 19
click at [1420, 676] on div at bounding box center [1419, 668] width 16 height 16
click at [1419, 732] on div at bounding box center [1419, 725] width 16 height 16
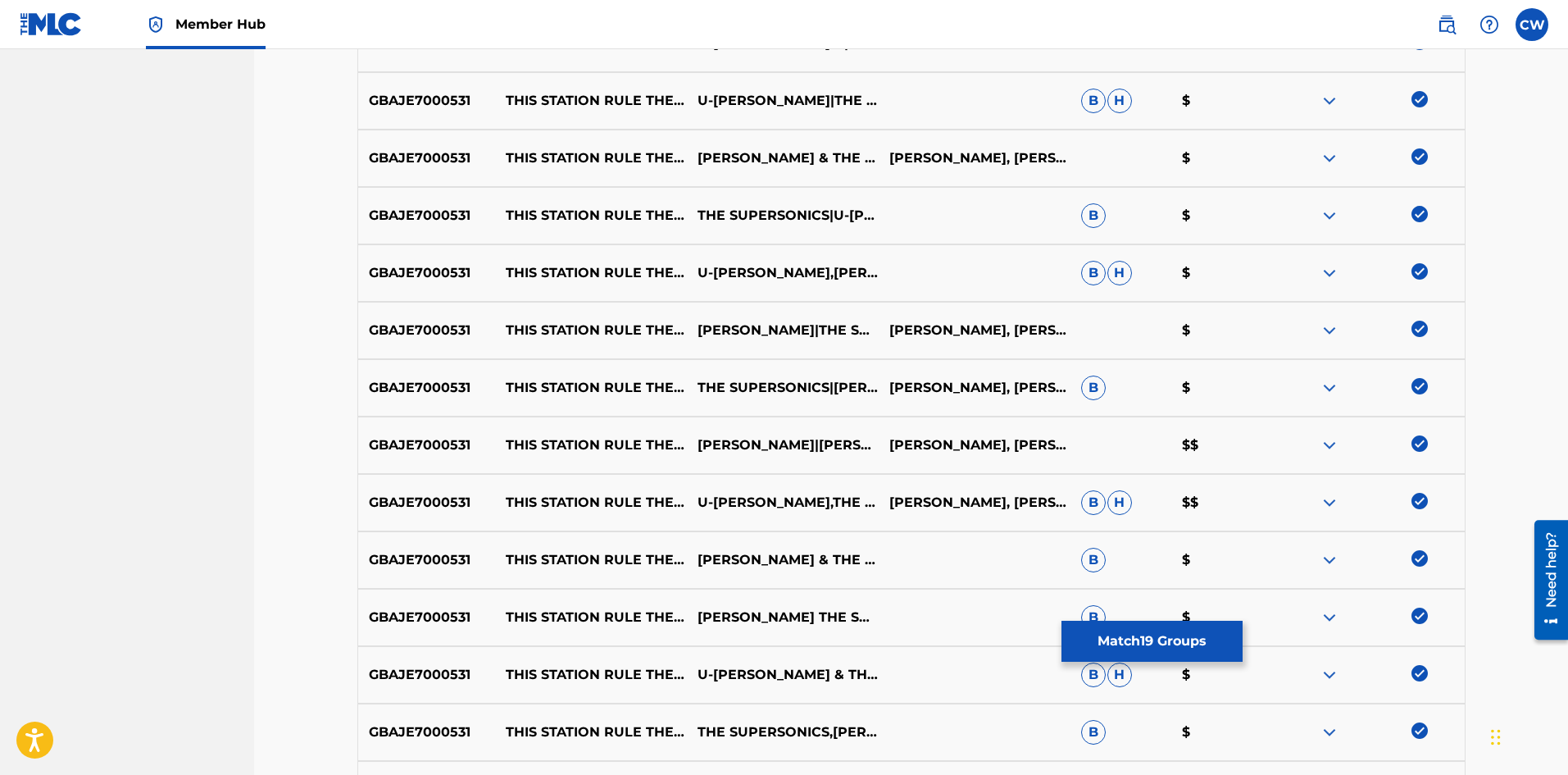
scroll to position [984, 0]
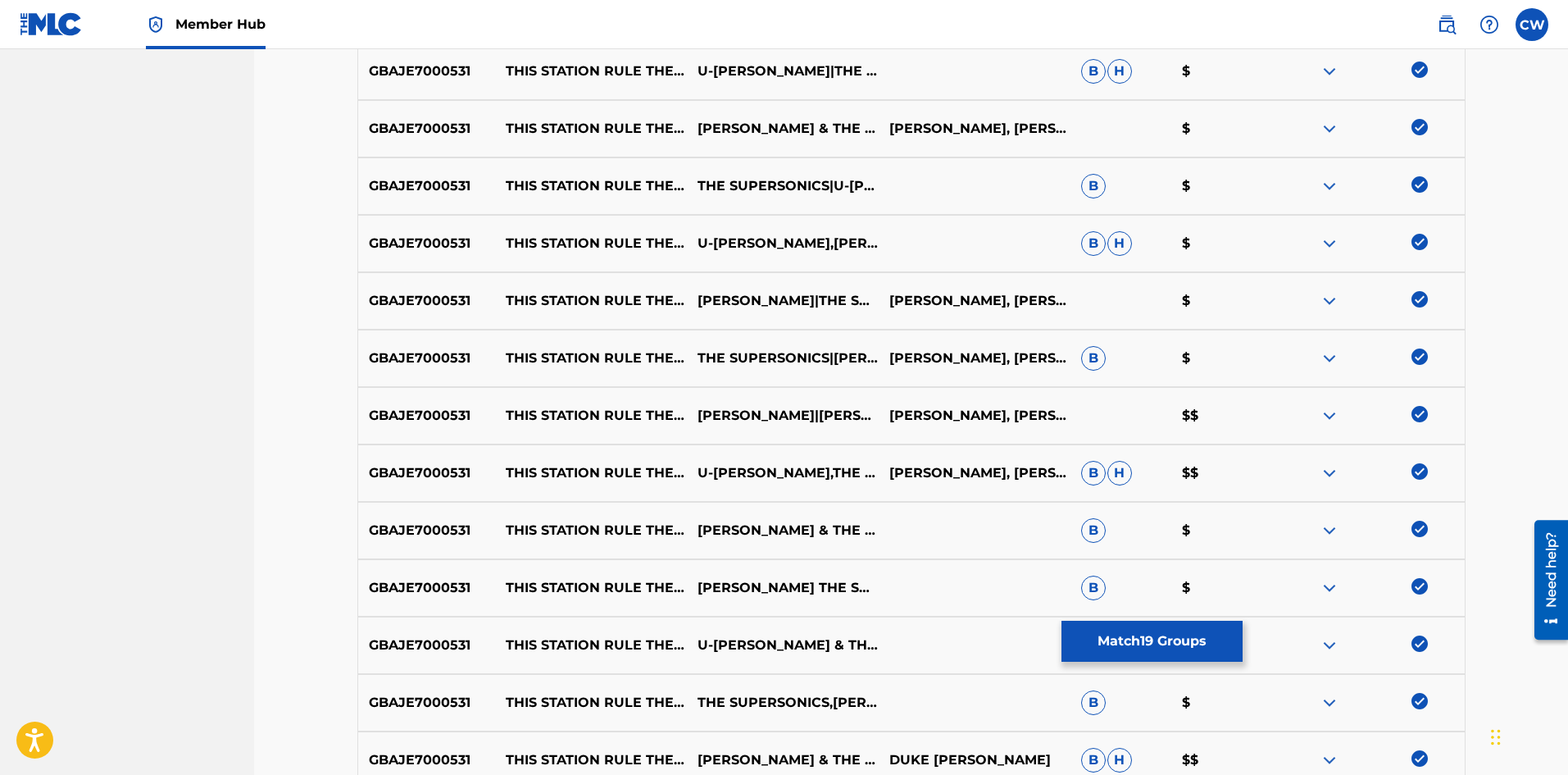
click at [1421, 717] on div "GBAJE7000531 THIS STATION RULE THE NATION THE SUPERSONICS,[PERSON_NAME],[PERSON…" at bounding box center [912, 703] width 1108 height 58
click at [1194, 640] on button "Match 19 Groups" at bounding box center [1152, 641] width 181 height 41
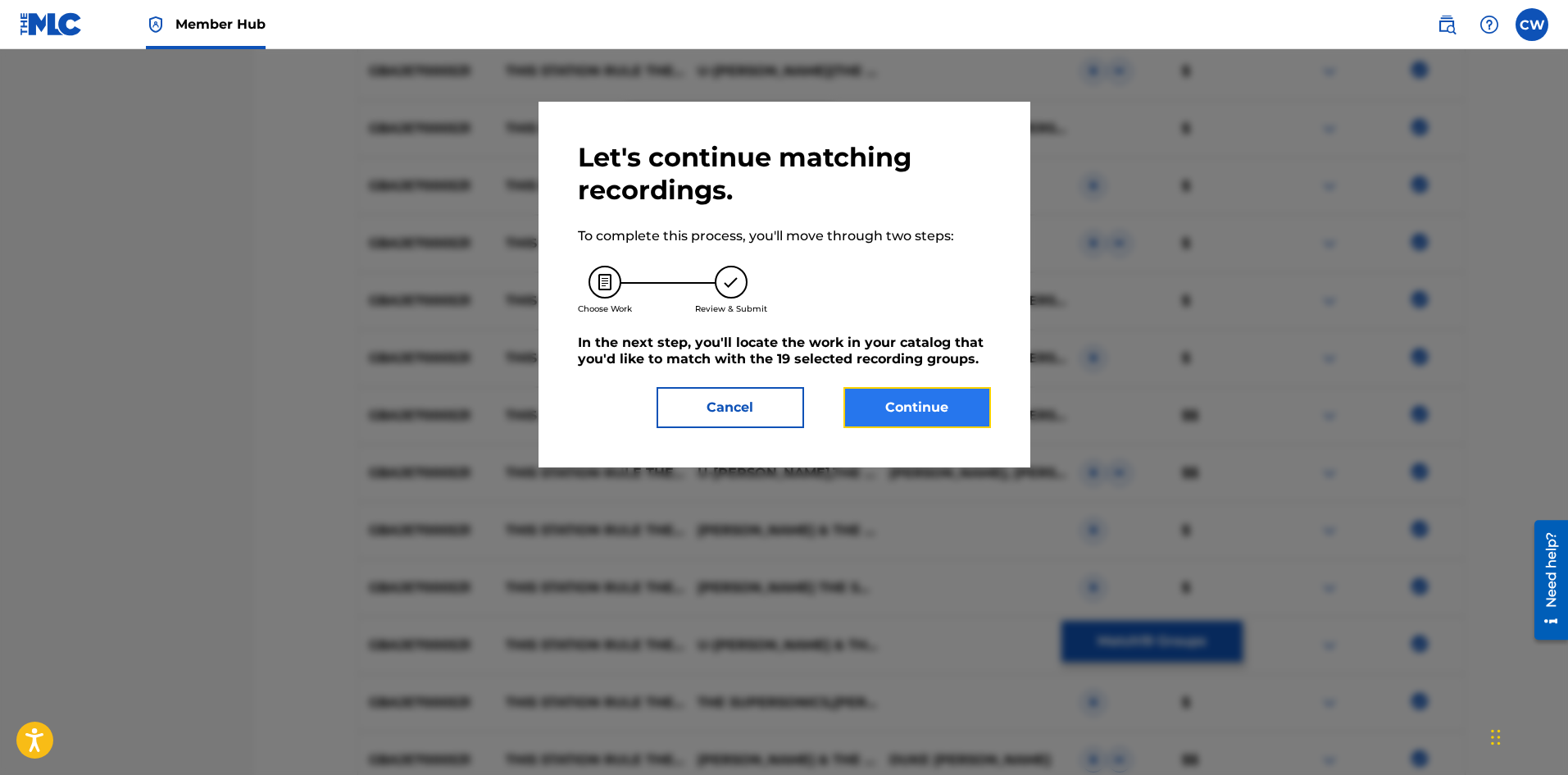
click at [916, 398] on button "Continue" at bounding box center [917, 407] width 147 height 41
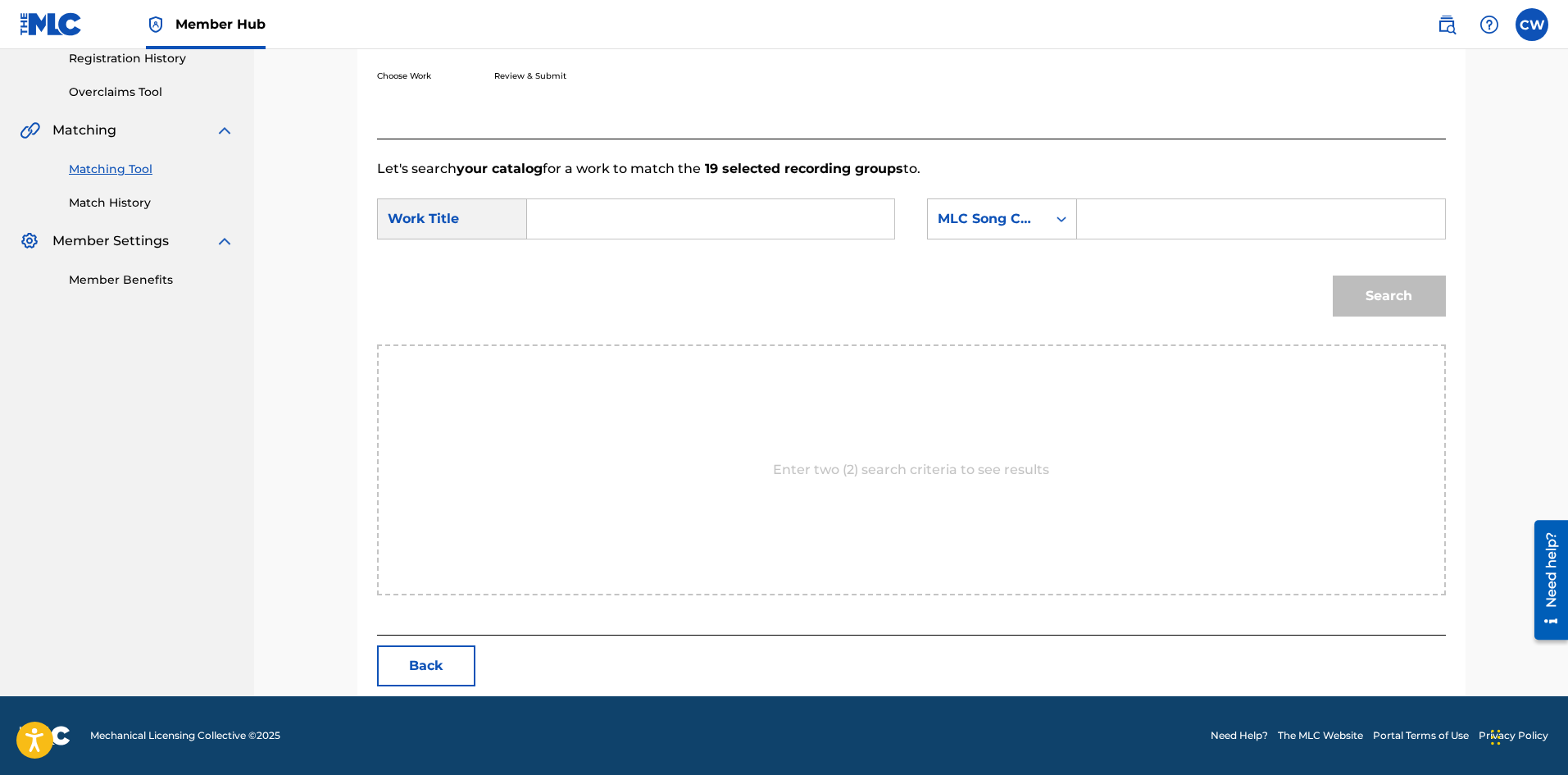
click at [624, 237] on input "Search Form" at bounding box center [710, 219] width 339 height 40
click at [1215, 196] on form "SearchWithCriteria8b61c104-ae10-4a84-ac12-e2104366bae2 Work Title THIS STATION …" at bounding box center [911, 261] width 1069 height 166
click at [1209, 203] on input "Search Form" at bounding box center [1261, 219] width 339 height 40
click at [1363, 281] on button "Search" at bounding box center [1389, 296] width 113 height 41
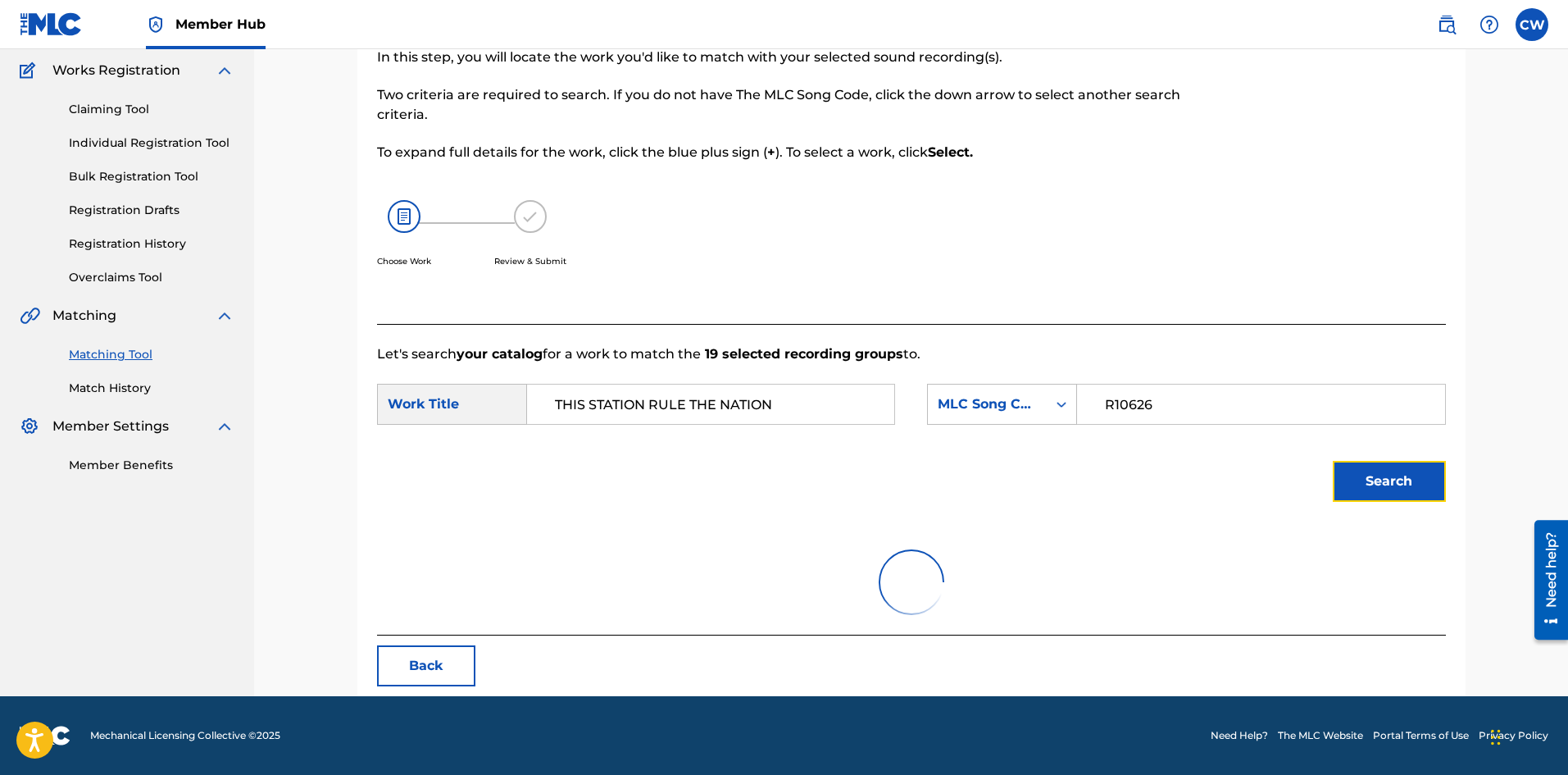
scroll to position [269, 0]
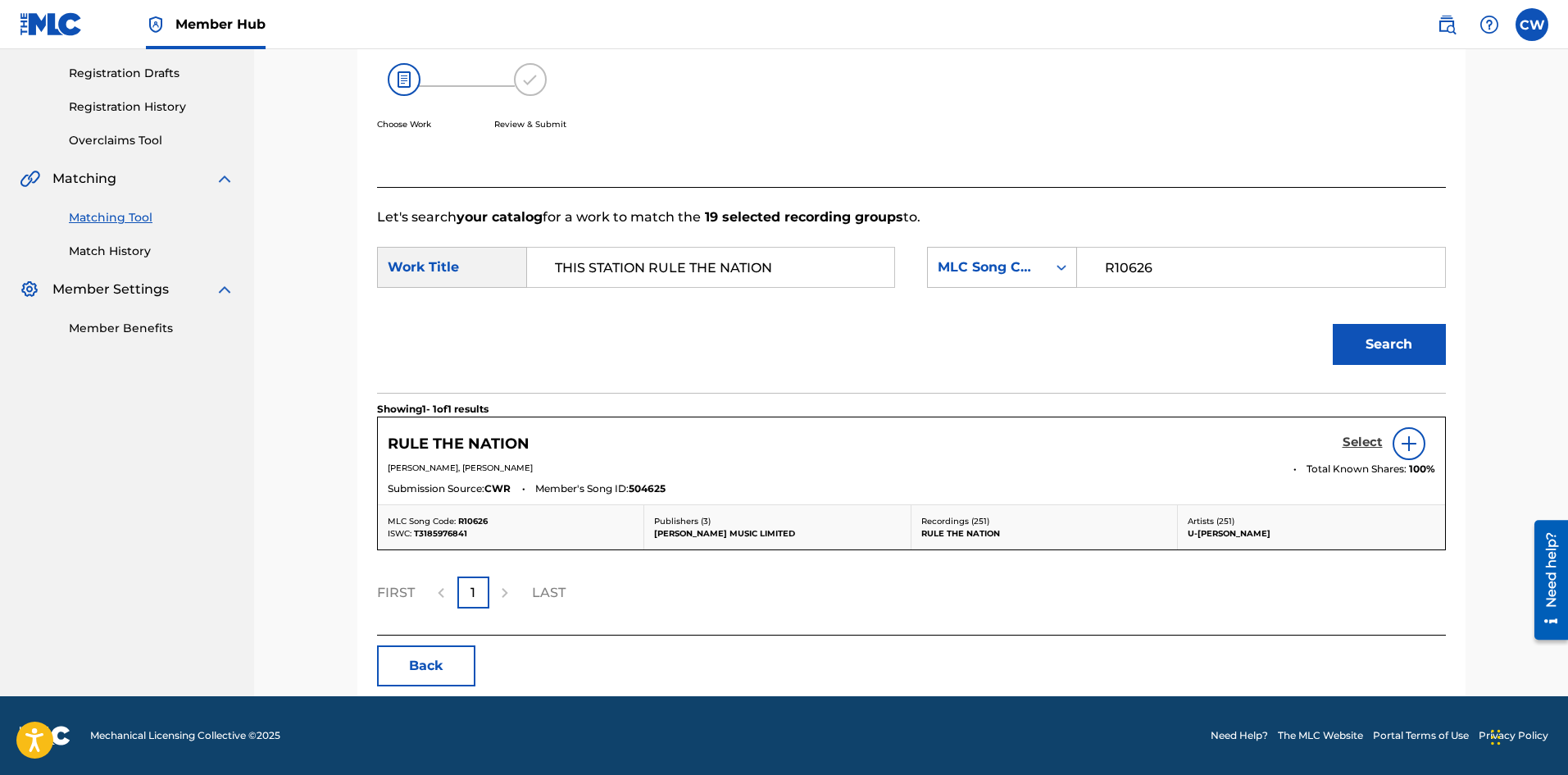
click at [1364, 441] on h5 "Select" at bounding box center [1363, 442] width 40 height 15
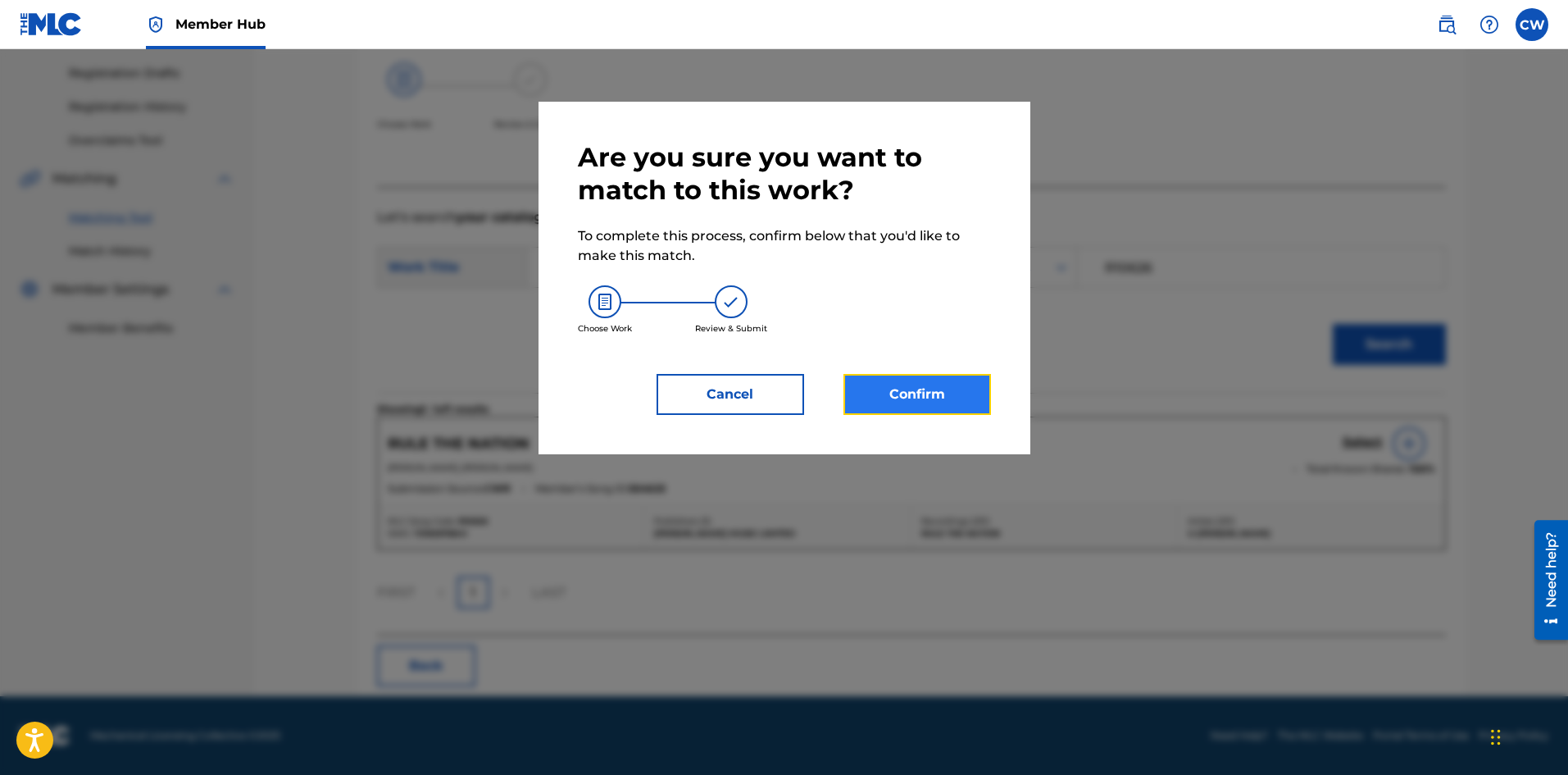
click at [923, 388] on button "Confirm" at bounding box center [917, 394] width 147 height 41
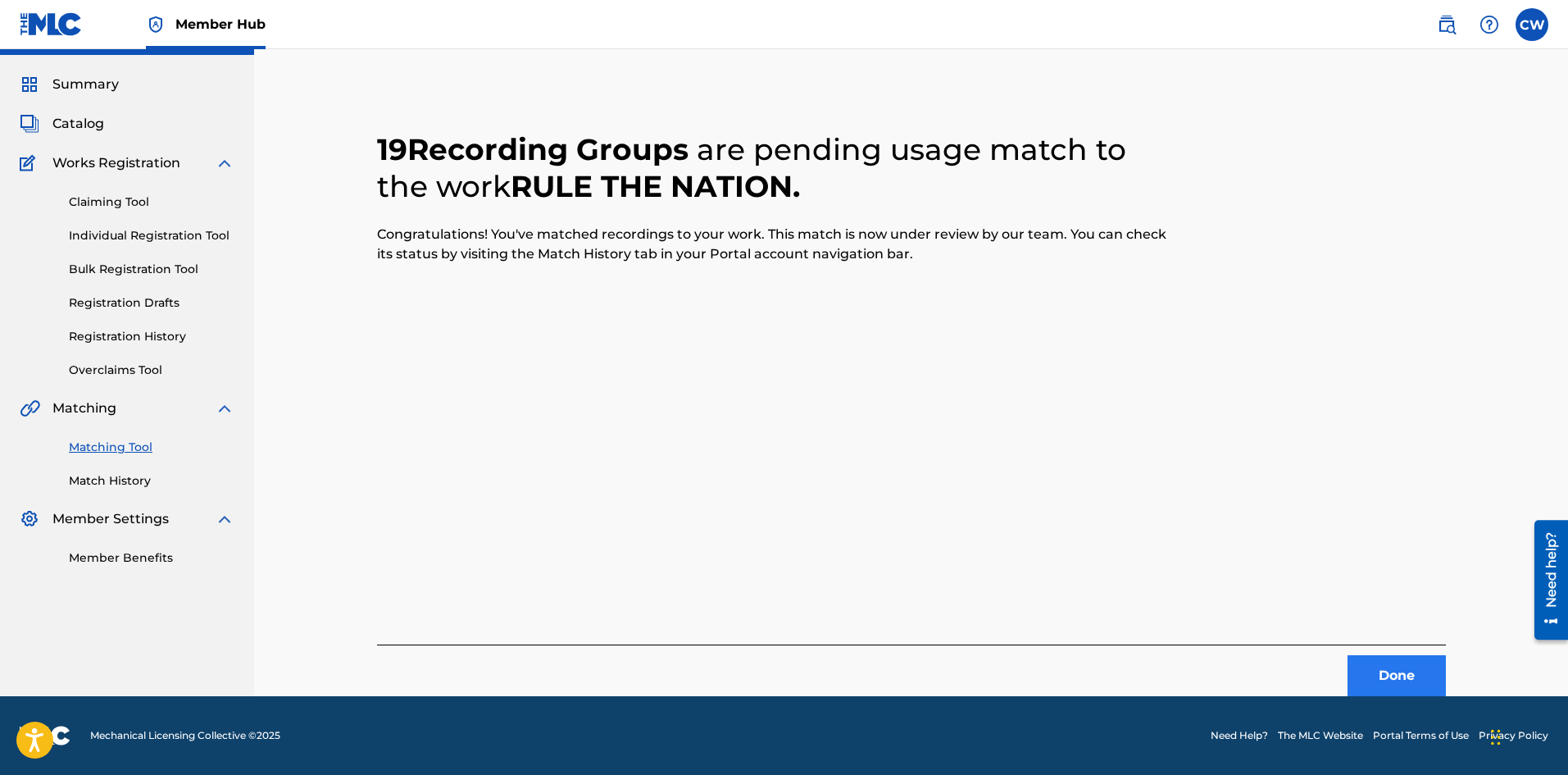
scroll to position [40, 0]
click at [1408, 669] on button "Done" at bounding box center [1396, 676] width 98 height 41
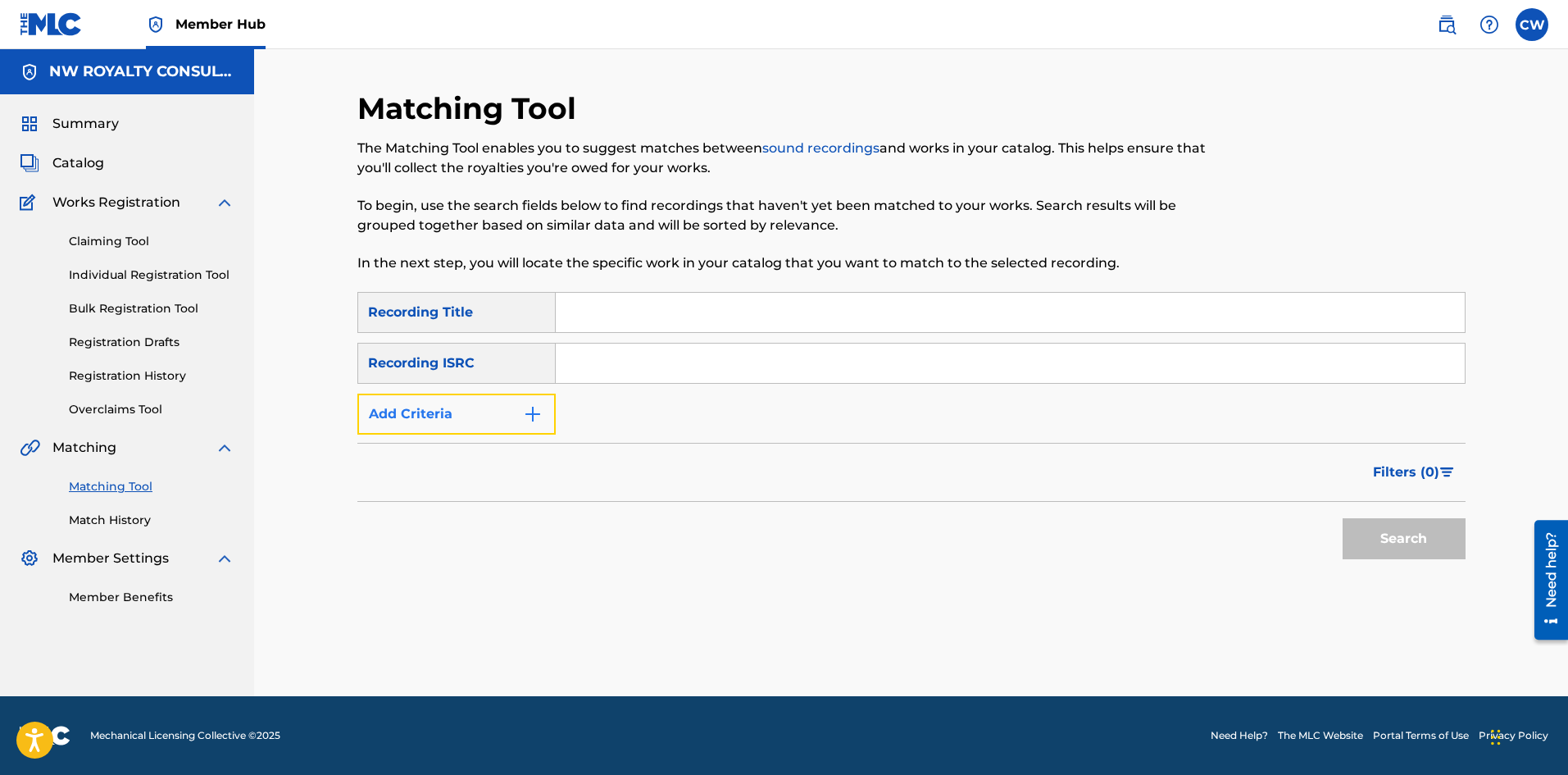
click at [465, 397] on button "Add Criteria" at bounding box center [457, 414] width 199 height 41
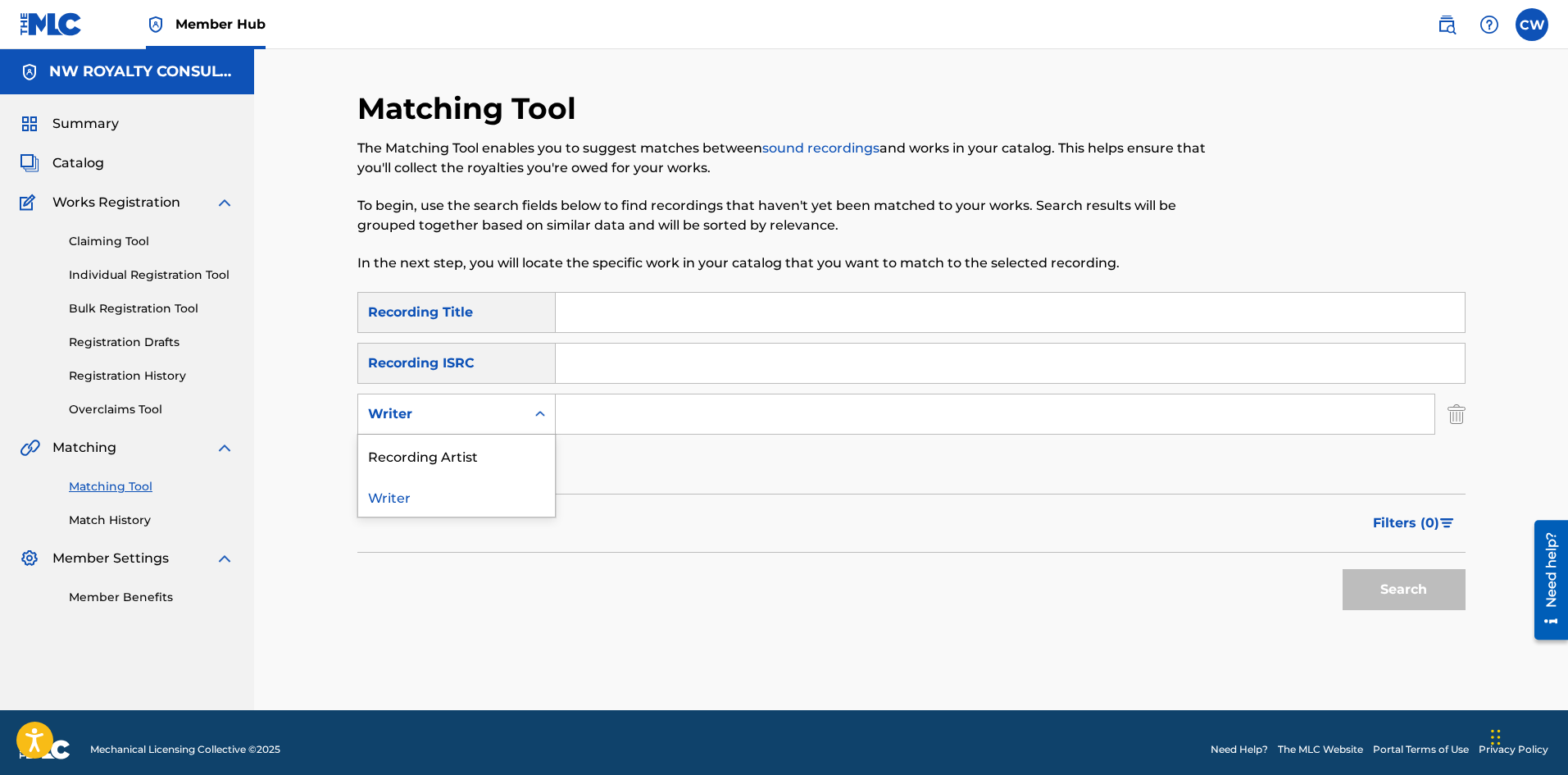
click at [468, 405] on div "Writer" at bounding box center [441, 414] width 147 height 19
click at [480, 458] on div "Recording Artist" at bounding box center [457, 455] width 197 height 41
click at [720, 402] on input "Search Form" at bounding box center [996, 414] width 879 height 40
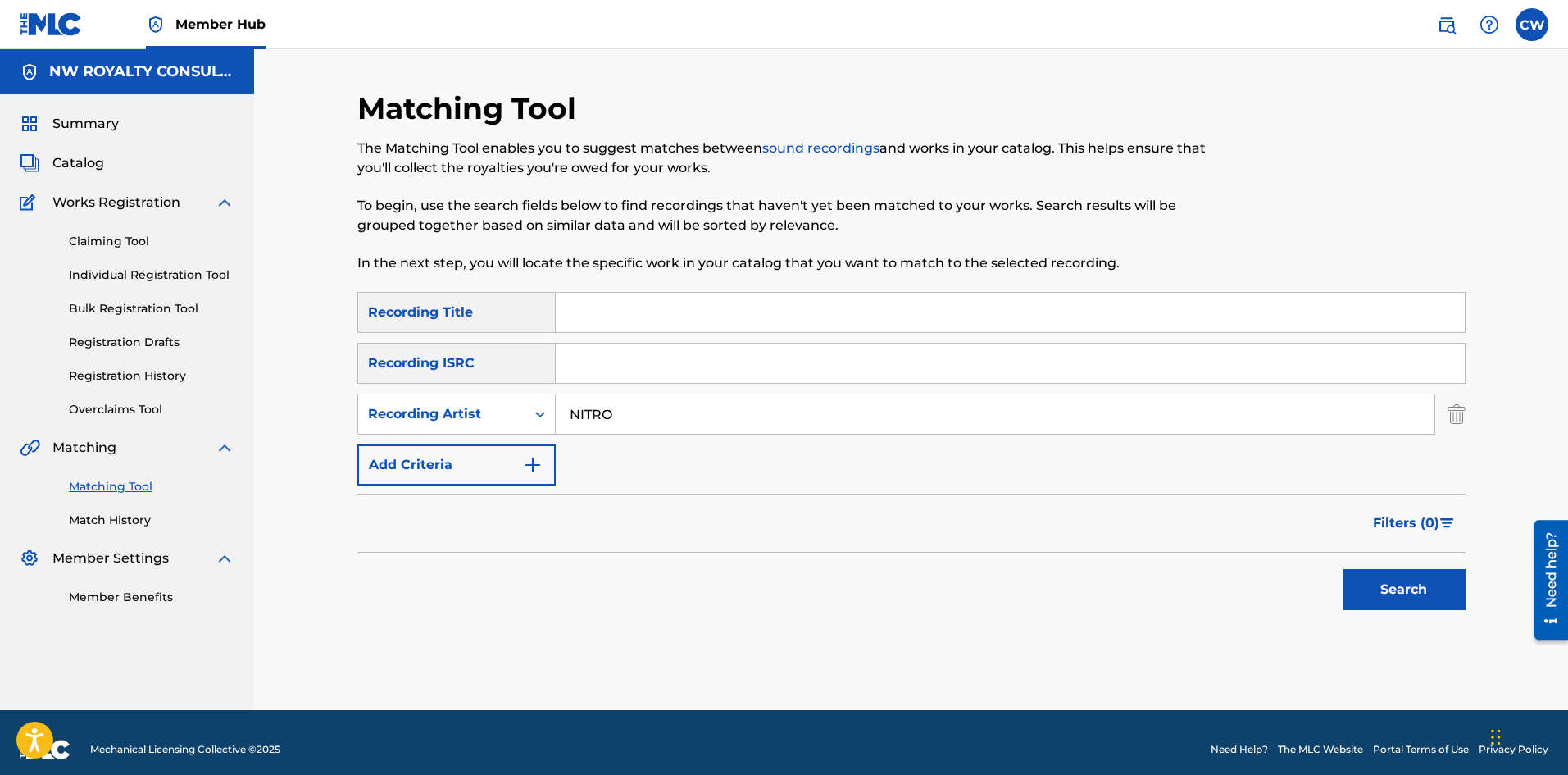
click at [718, 295] on input "Search Form" at bounding box center [1010, 312] width 909 height 40
click at [1385, 584] on button "Search" at bounding box center [1404, 589] width 123 height 41
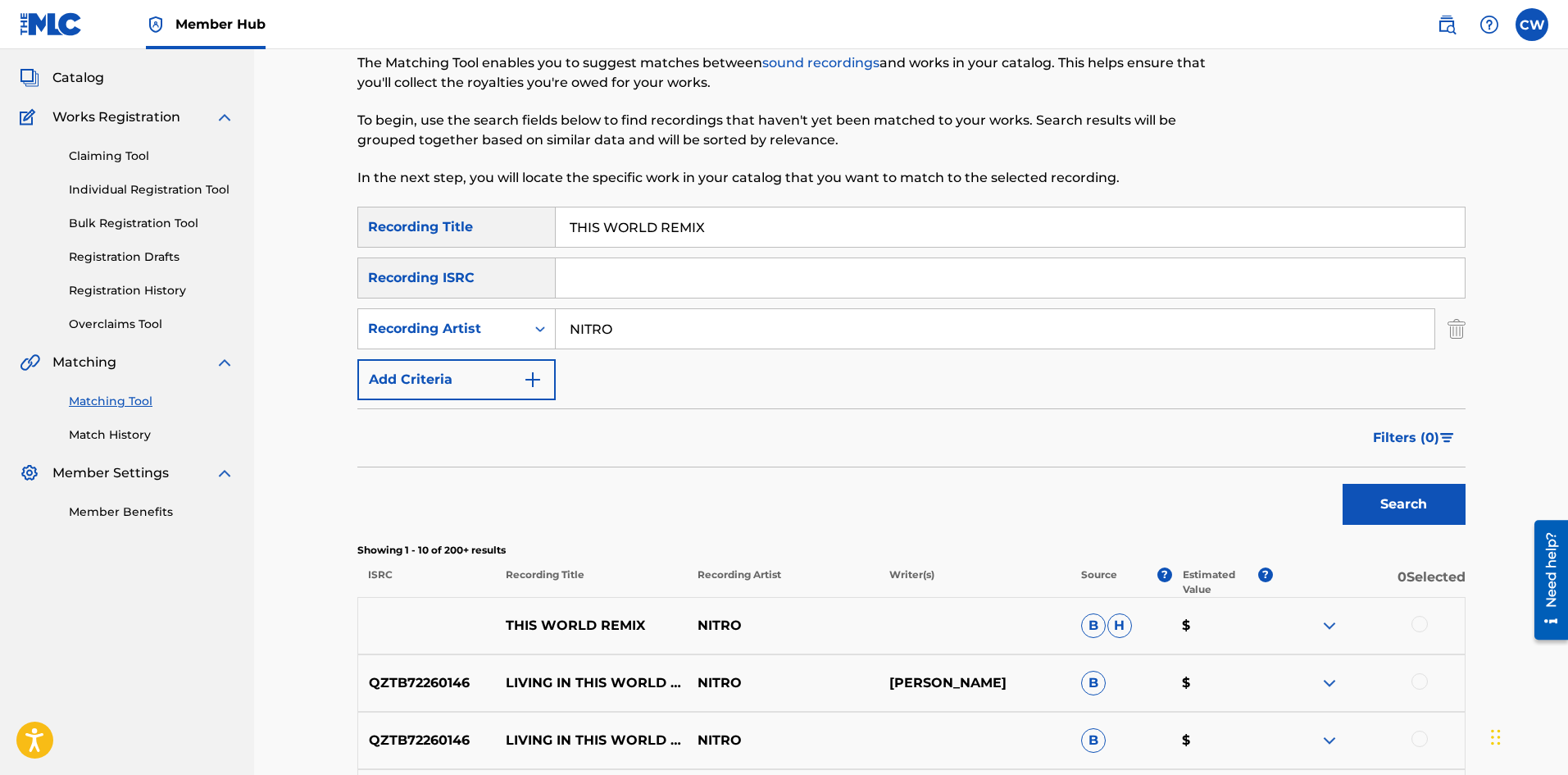
scroll to position [164, 0]
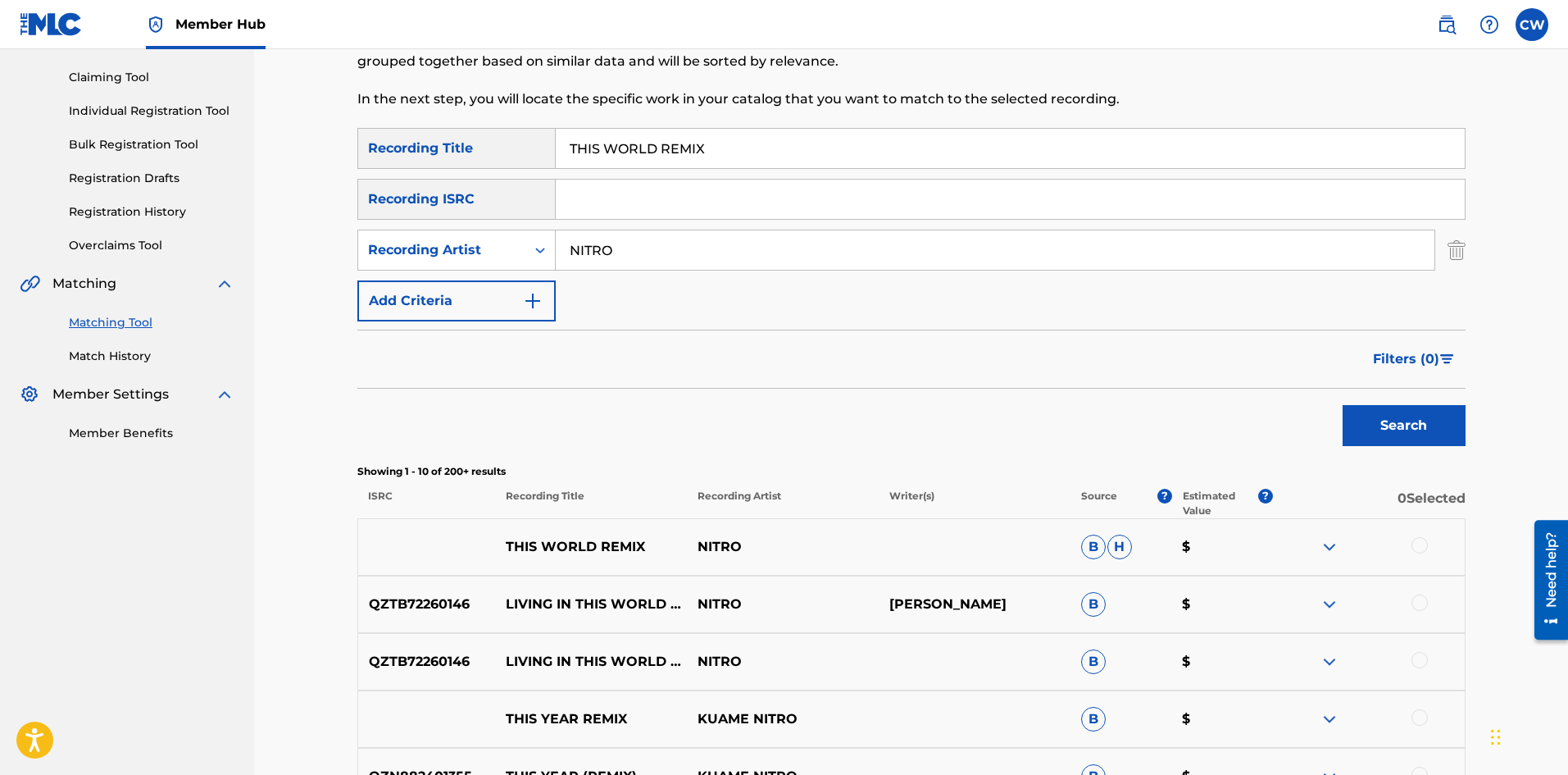
click at [1413, 547] on div at bounding box center [1419, 545] width 16 height 16
click at [1182, 642] on button "Match 1 Group" at bounding box center [1152, 641] width 181 height 41
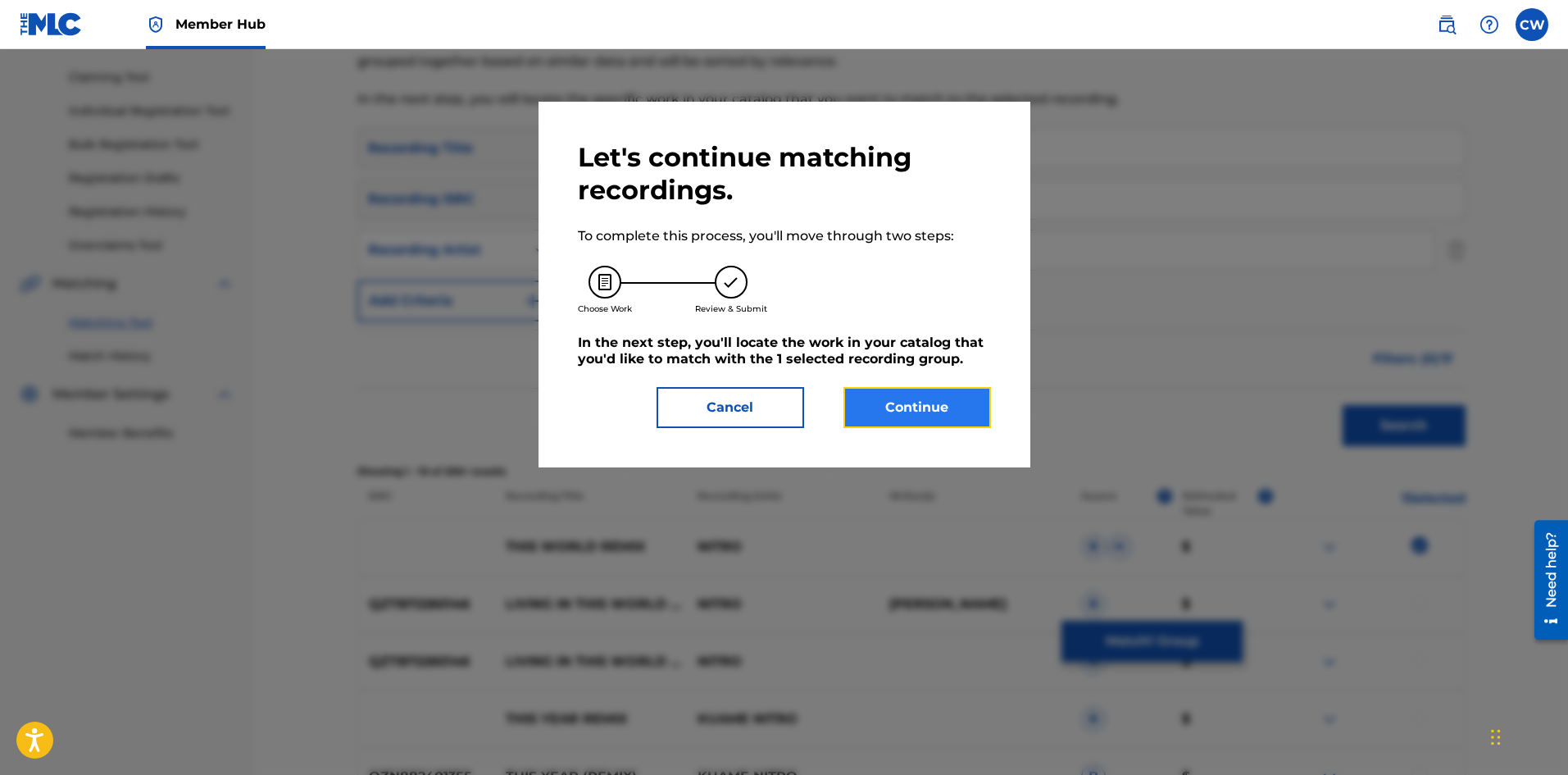
click at [886, 392] on button "Continue" at bounding box center [917, 407] width 147 height 41
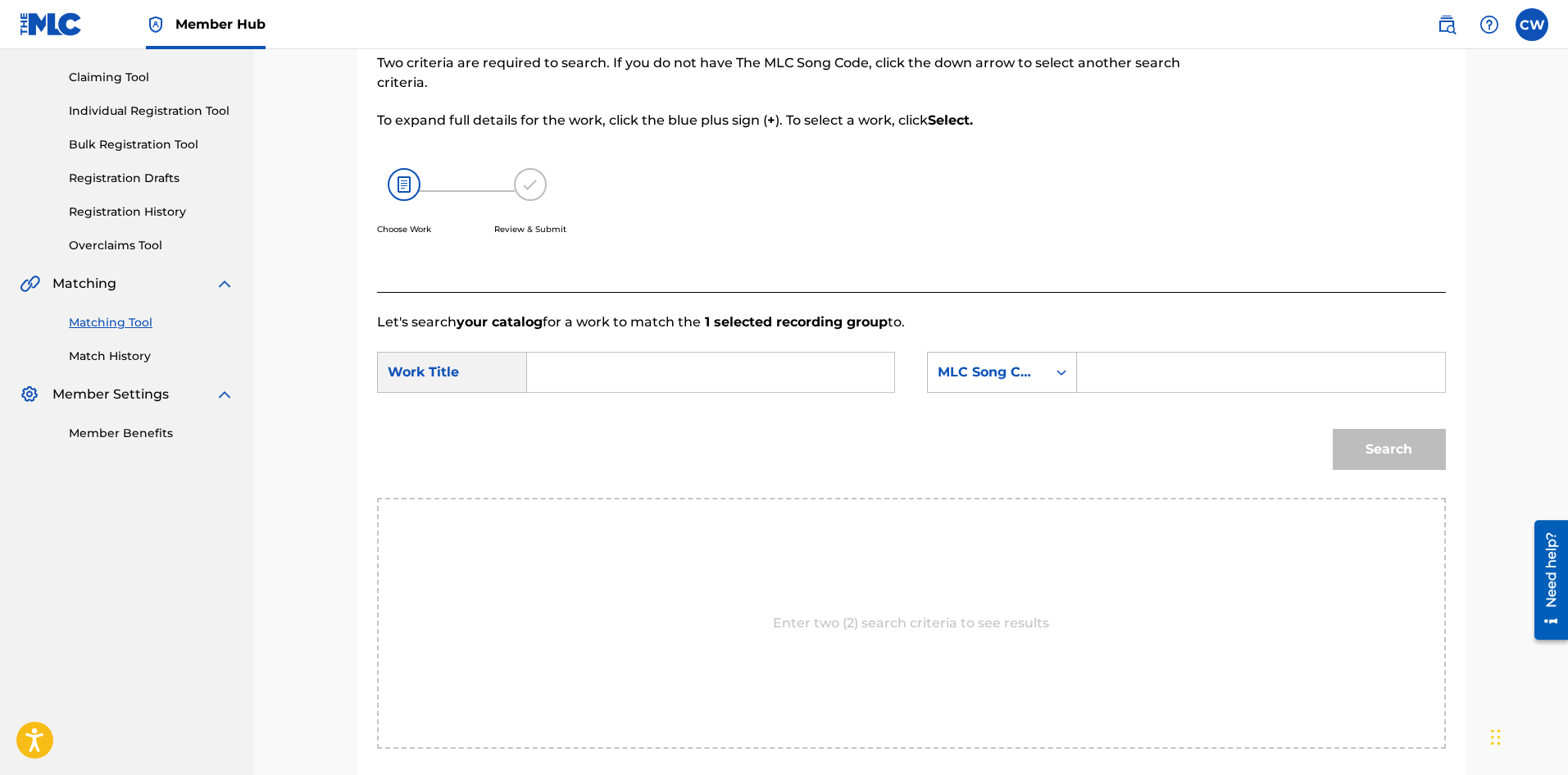
click at [672, 378] on input "Search Form" at bounding box center [710, 372] width 339 height 40
click at [1323, 354] on input "Search Form" at bounding box center [1261, 372] width 339 height 40
drag, startPoint x: 1417, startPoint y: 425, endPoint x: 1391, endPoint y: 443, distance: 31.6
click at [1412, 430] on div "Search" at bounding box center [1385, 445] width 121 height 66
click at [1390, 443] on button "Search" at bounding box center [1389, 449] width 113 height 41
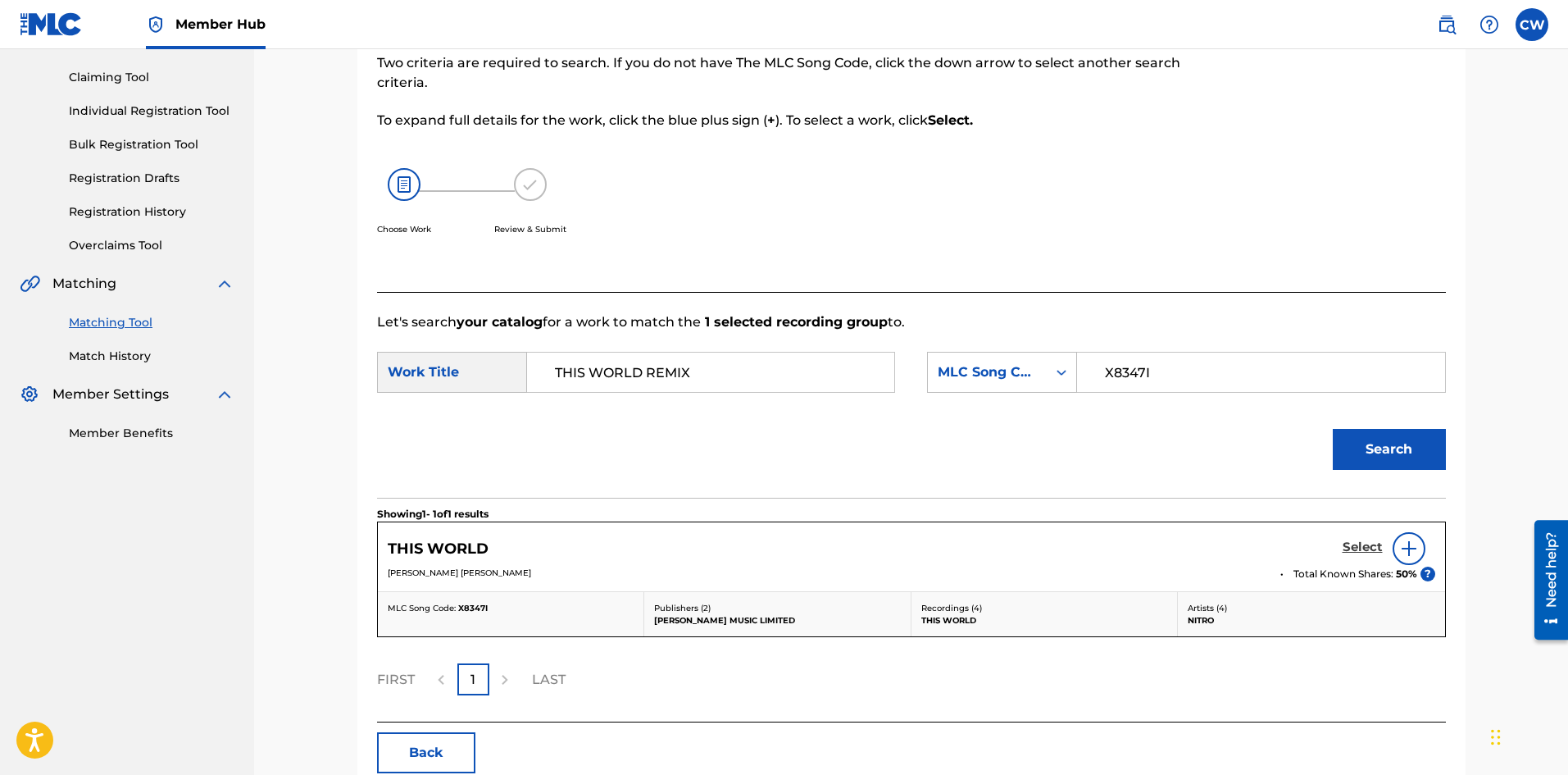
click at [1364, 555] on link "Select" at bounding box center [1363, 548] width 40 height 18
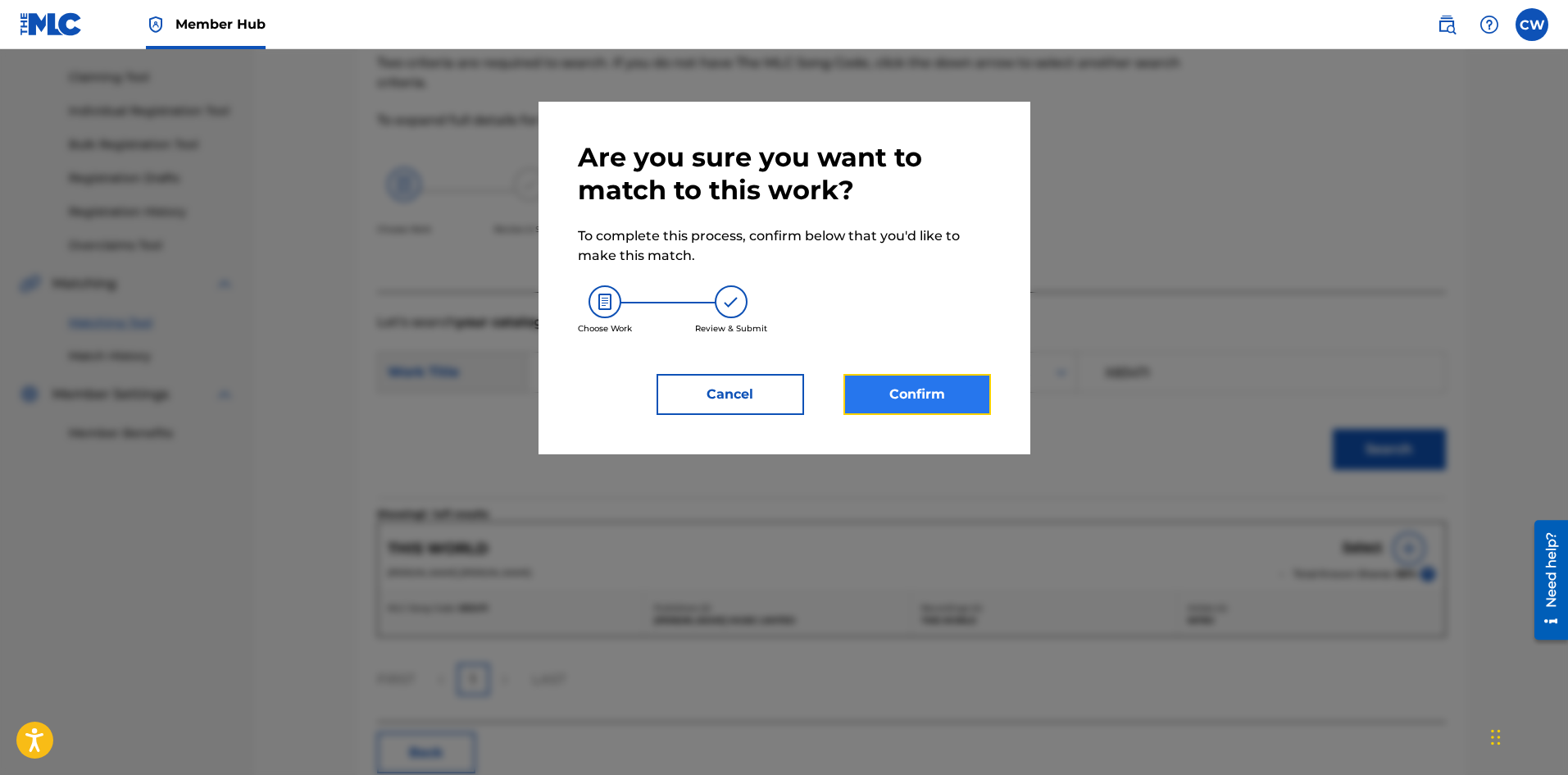
click at [937, 410] on button "Confirm" at bounding box center [917, 394] width 147 height 41
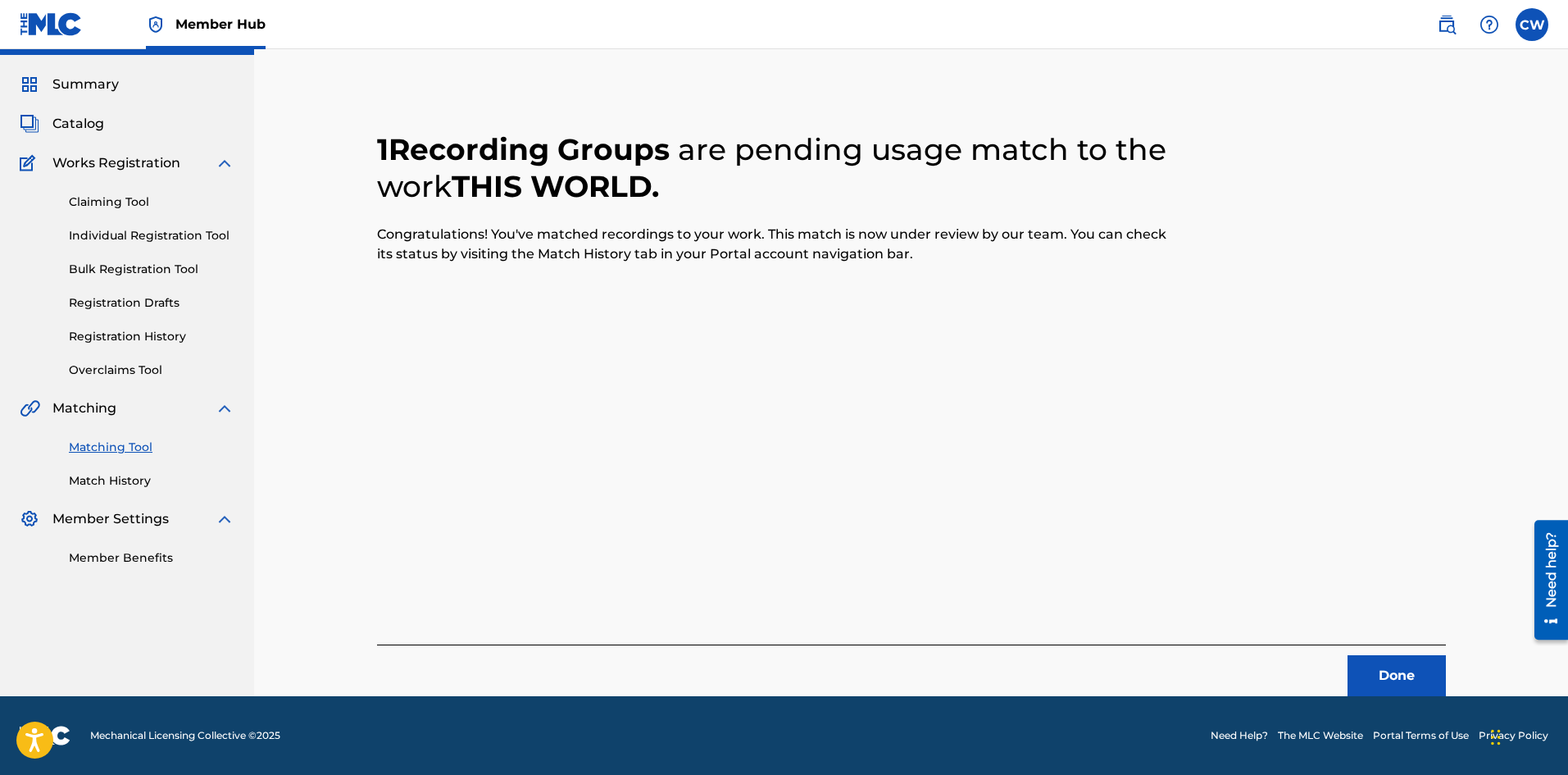
scroll to position [40, 0]
click at [1361, 667] on button "Done" at bounding box center [1396, 676] width 98 height 41
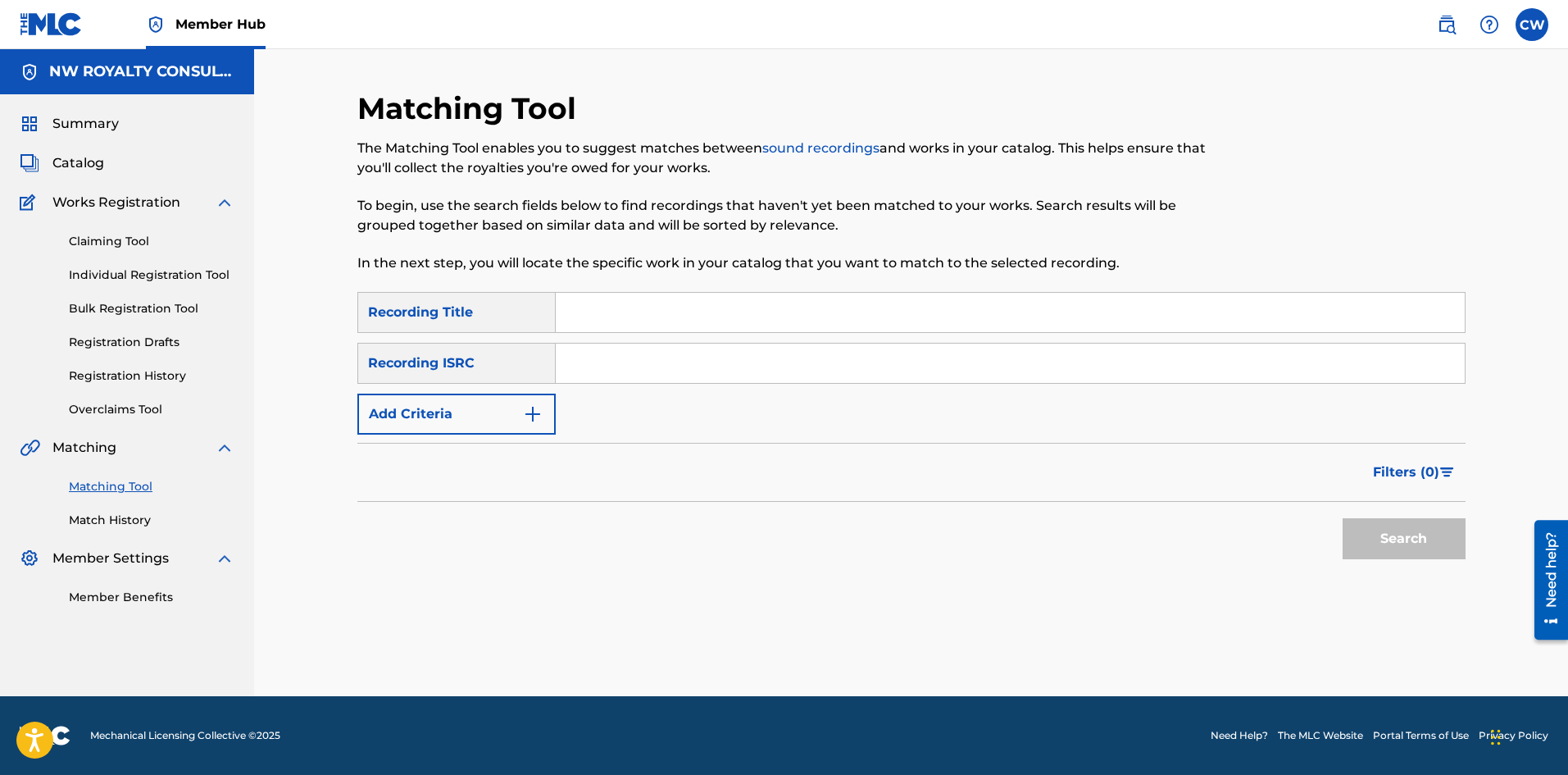
scroll to position [0, 0]
click at [422, 411] on button "Add Criteria" at bounding box center [457, 414] width 199 height 41
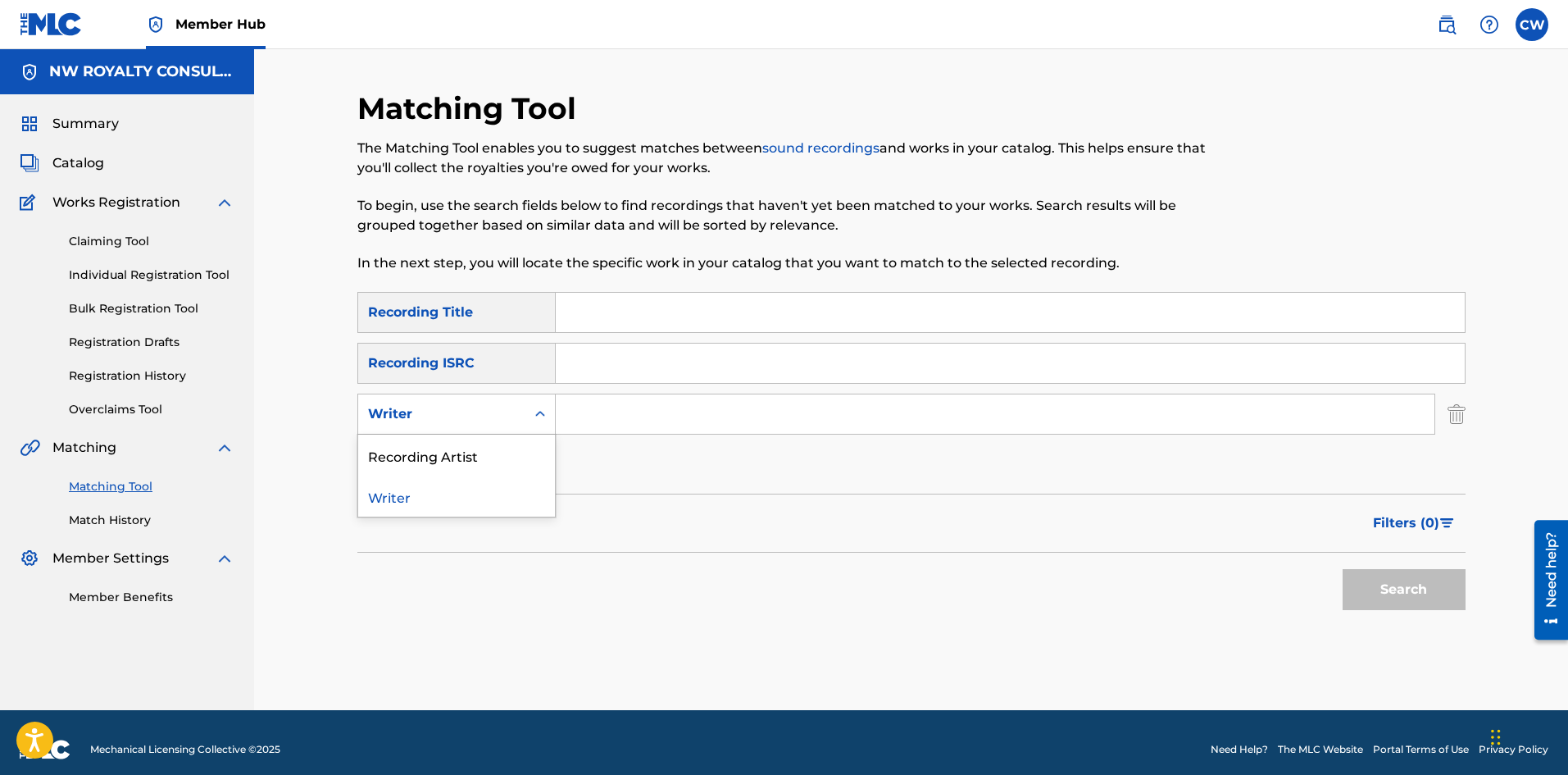
click at [425, 420] on div "Writer" at bounding box center [441, 414] width 147 height 19
drag, startPoint x: 430, startPoint y: 441, endPoint x: 483, endPoint y: 435, distance: 53.3
click at [431, 441] on div "Recording Artist" at bounding box center [457, 455] width 197 height 41
click at [587, 409] on input "Search Form" at bounding box center [996, 414] width 879 height 40
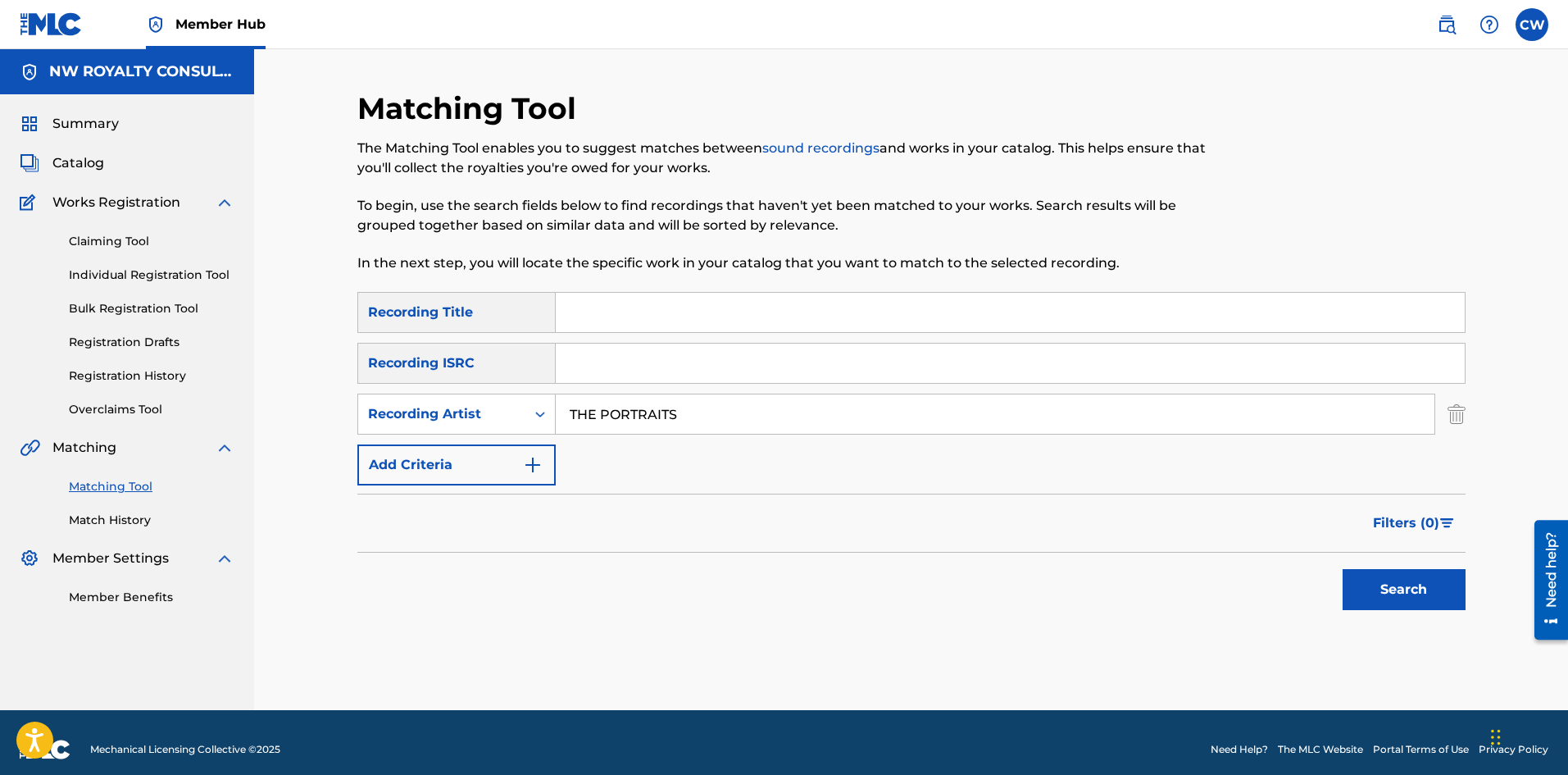
click at [668, 334] on div "SearchWithCriteria22bbefc4-1da7-4b90-85e3-ff346181ca9b Recording Title SearchWi…" at bounding box center [912, 388] width 1108 height 194
drag, startPoint x: 1082, startPoint y: 317, endPoint x: 1094, endPoint y: 321, distance: 12.6
click at [1082, 317] on input "Search Form" at bounding box center [1010, 312] width 909 height 40
click at [1447, 576] on button "Search" at bounding box center [1404, 589] width 123 height 41
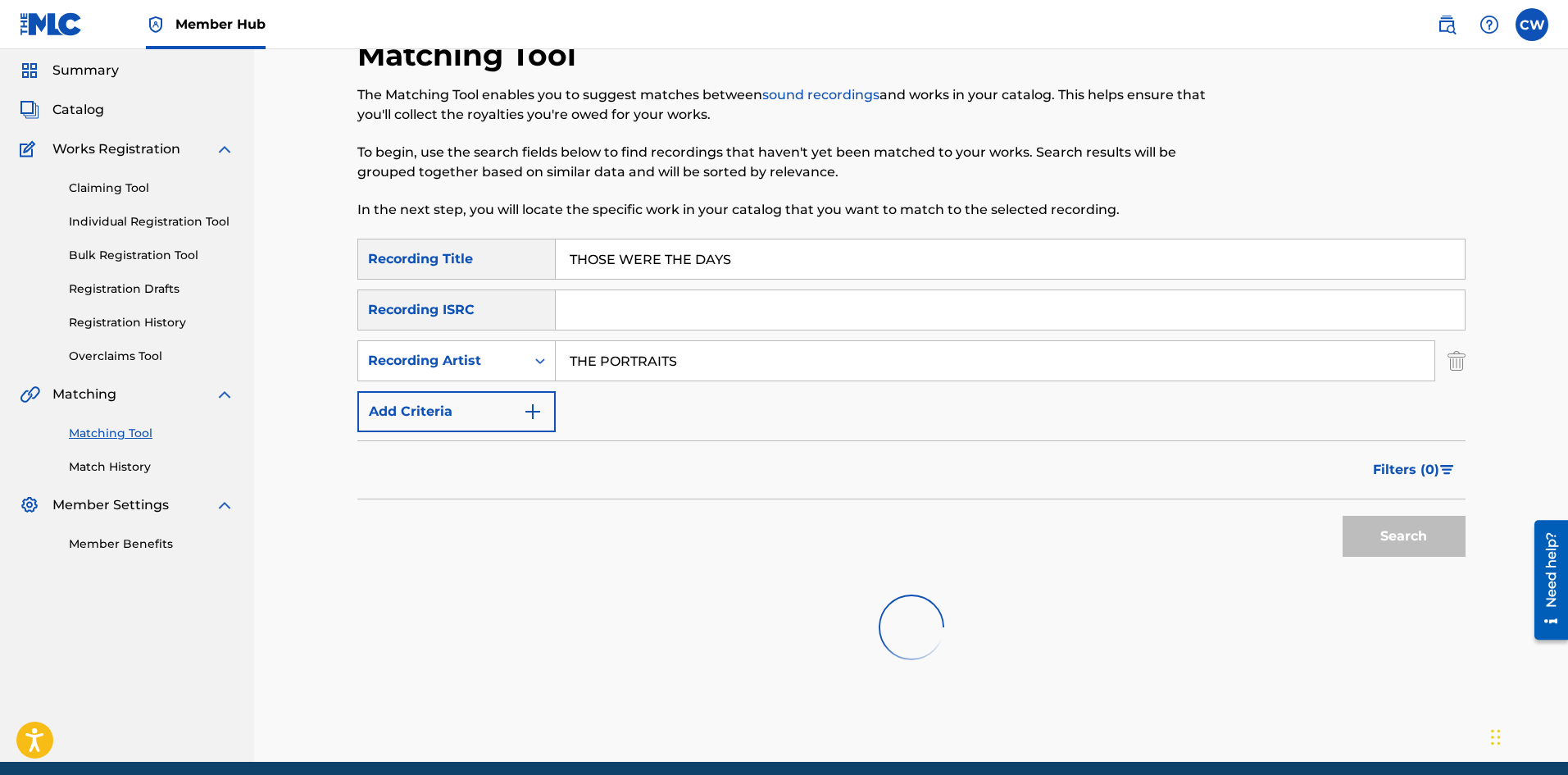
scroll to position [82, 0]
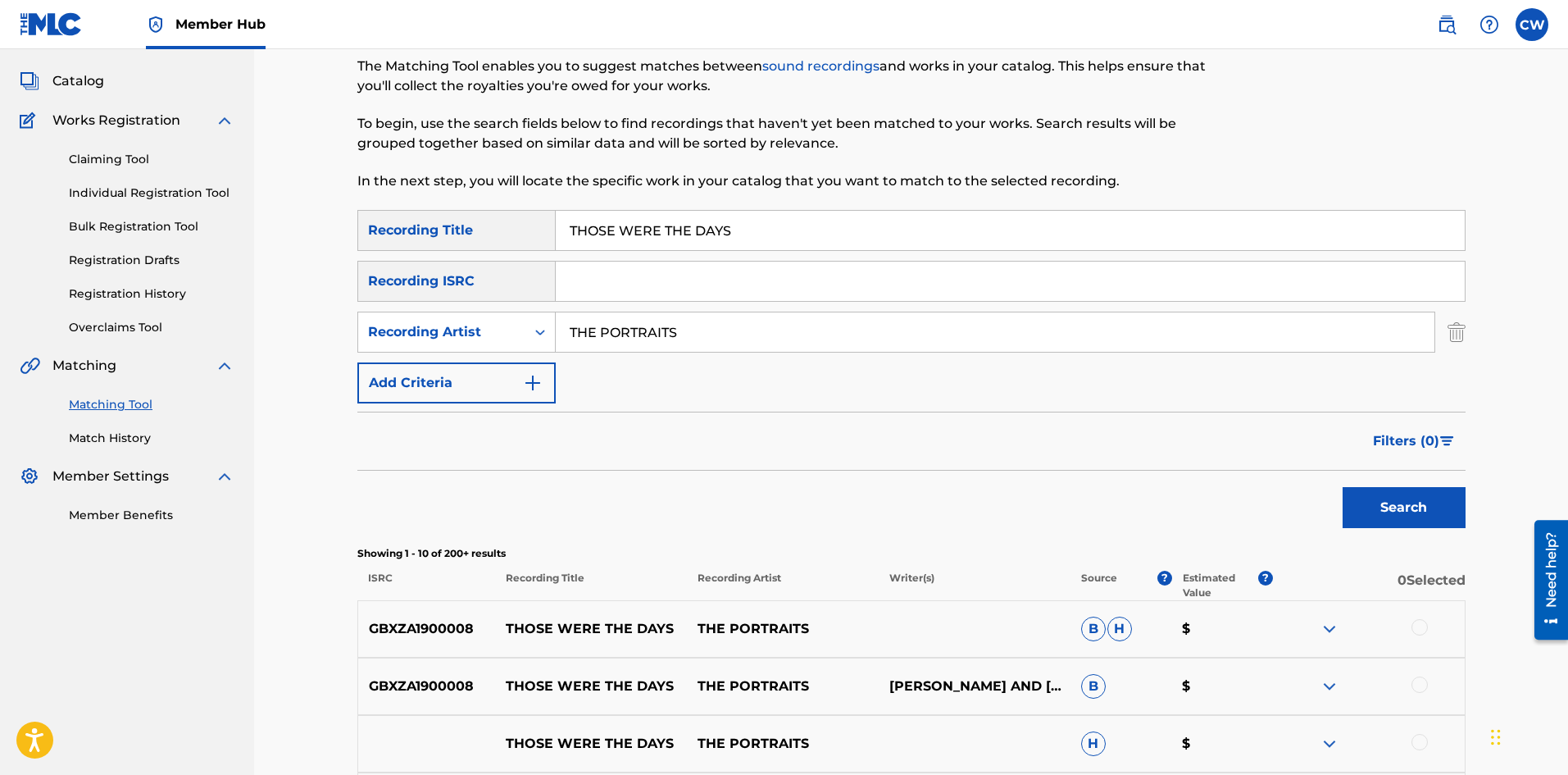
click at [1411, 624] on div at bounding box center [1419, 627] width 16 height 16
click at [1421, 671] on div "GBXZA1900008 THOSE WERE THE DAYS THE PORTRAITS [PERSON_NAME] AND [PERSON_NAME] $" at bounding box center [912, 686] width 1108 height 58
click at [1420, 691] on div at bounding box center [1419, 684] width 16 height 16
click at [1423, 724] on div "THOSE WERE THE DAYS THE PORTRAITS H $" at bounding box center [912, 744] width 1108 height 58
click at [1423, 734] on div at bounding box center [1369, 743] width 192 height 19
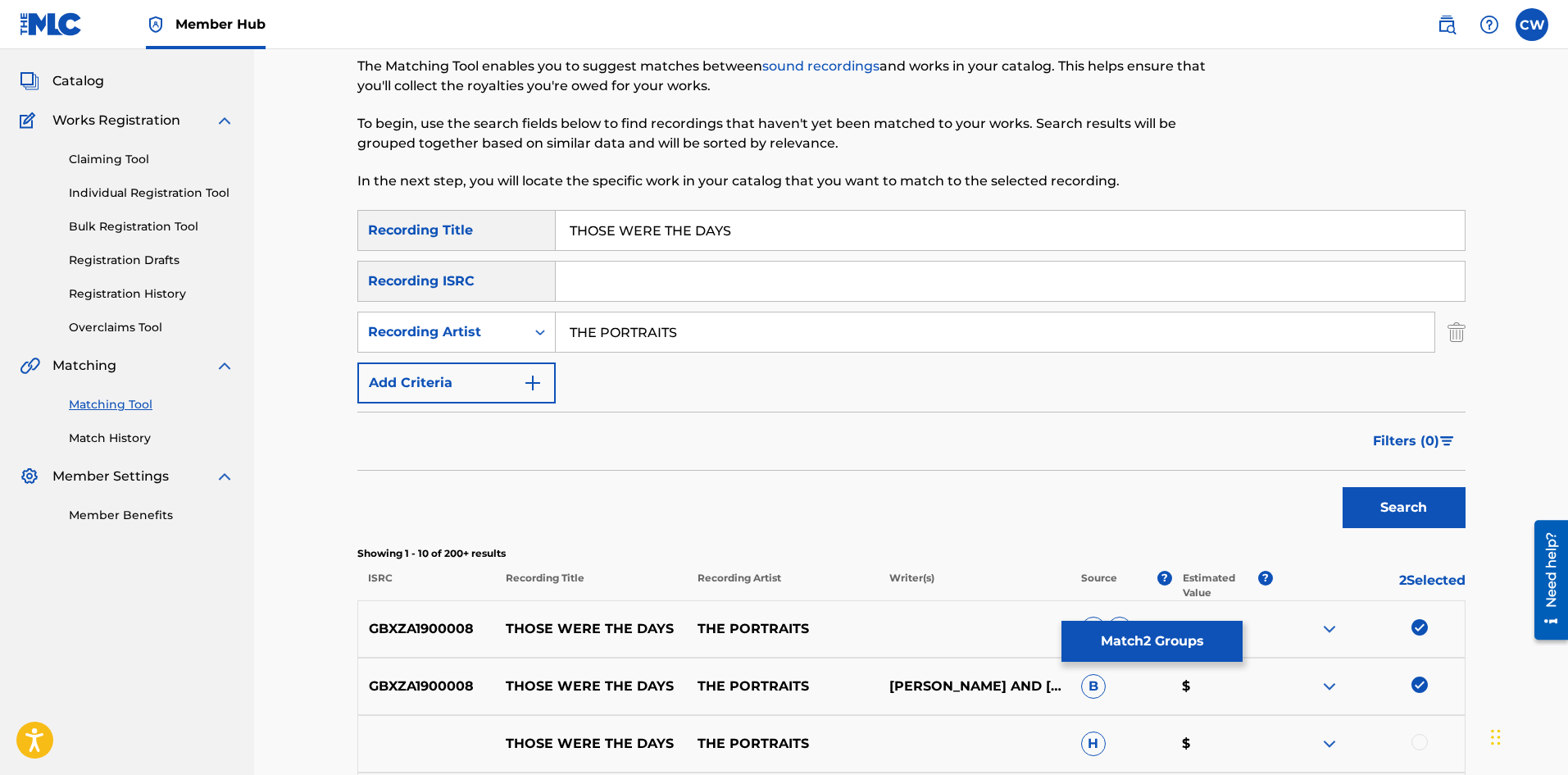
click at [1421, 735] on div at bounding box center [1419, 741] width 16 height 16
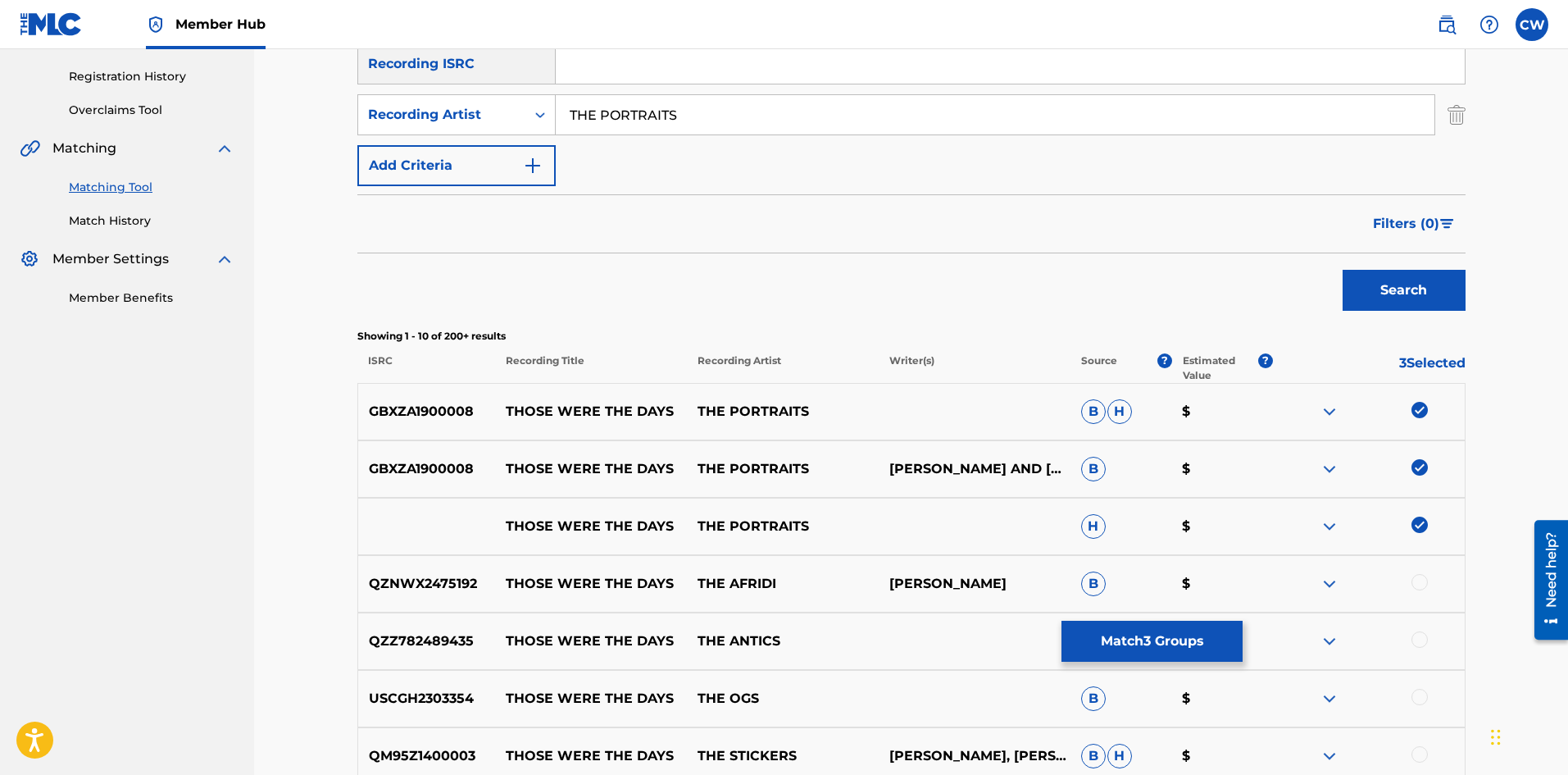
scroll to position [328, 0]
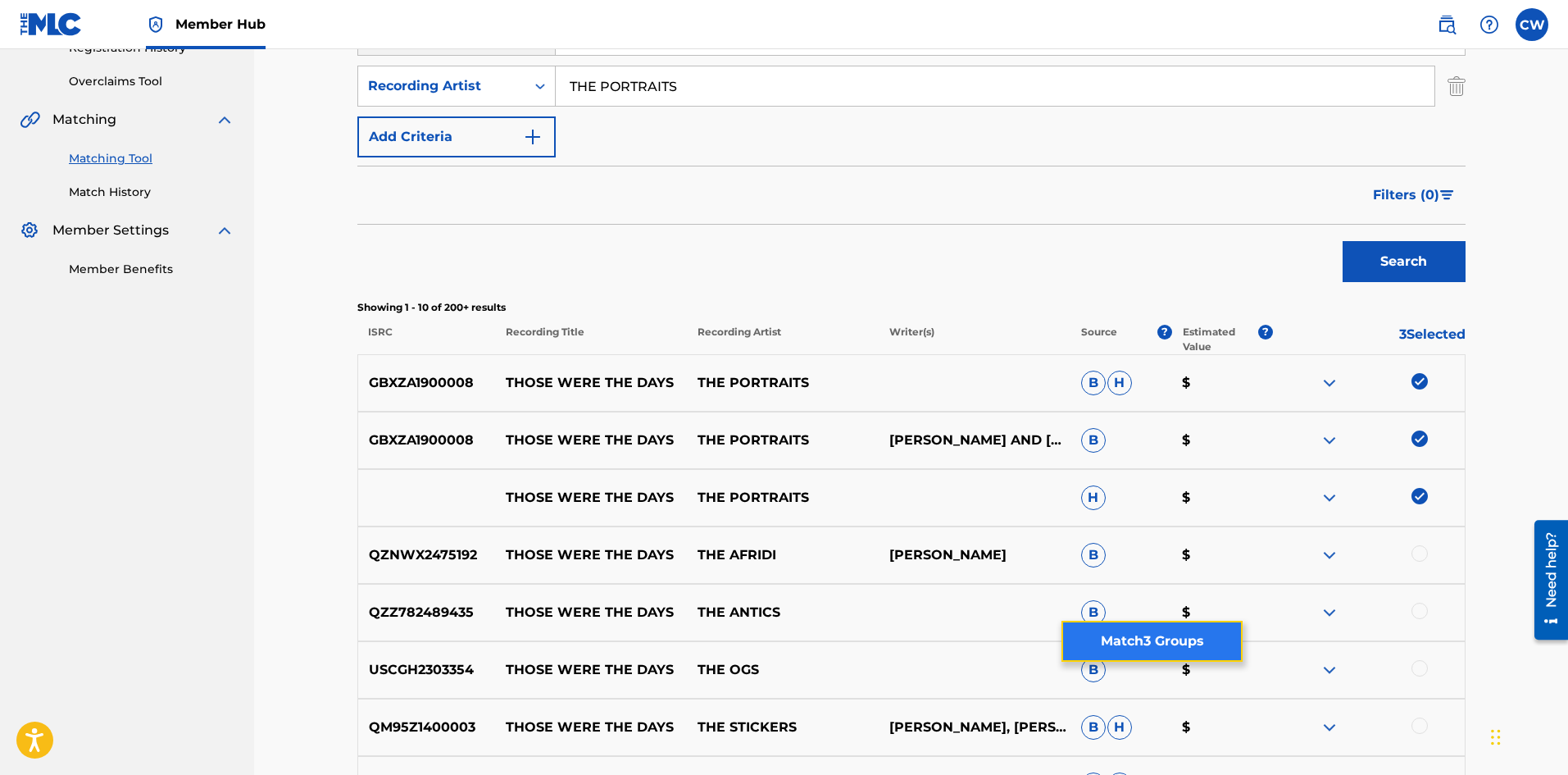
drag, startPoint x: 1173, startPoint y: 650, endPoint x: 1164, endPoint y: 649, distance: 9.1
click at [1164, 649] on button "Match 3 Groups" at bounding box center [1152, 641] width 181 height 41
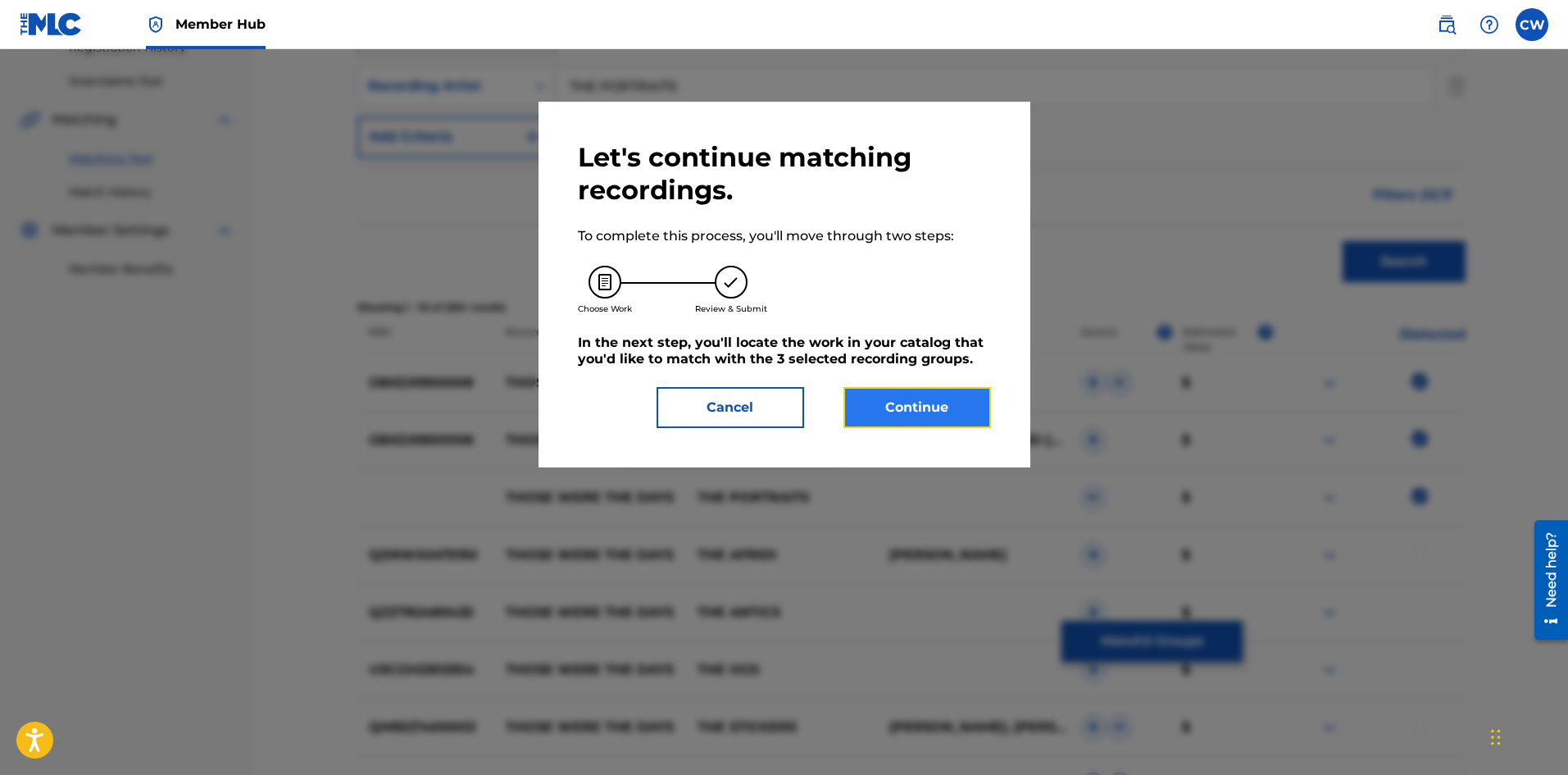
click at [880, 412] on button "Continue" at bounding box center [917, 407] width 147 height 41
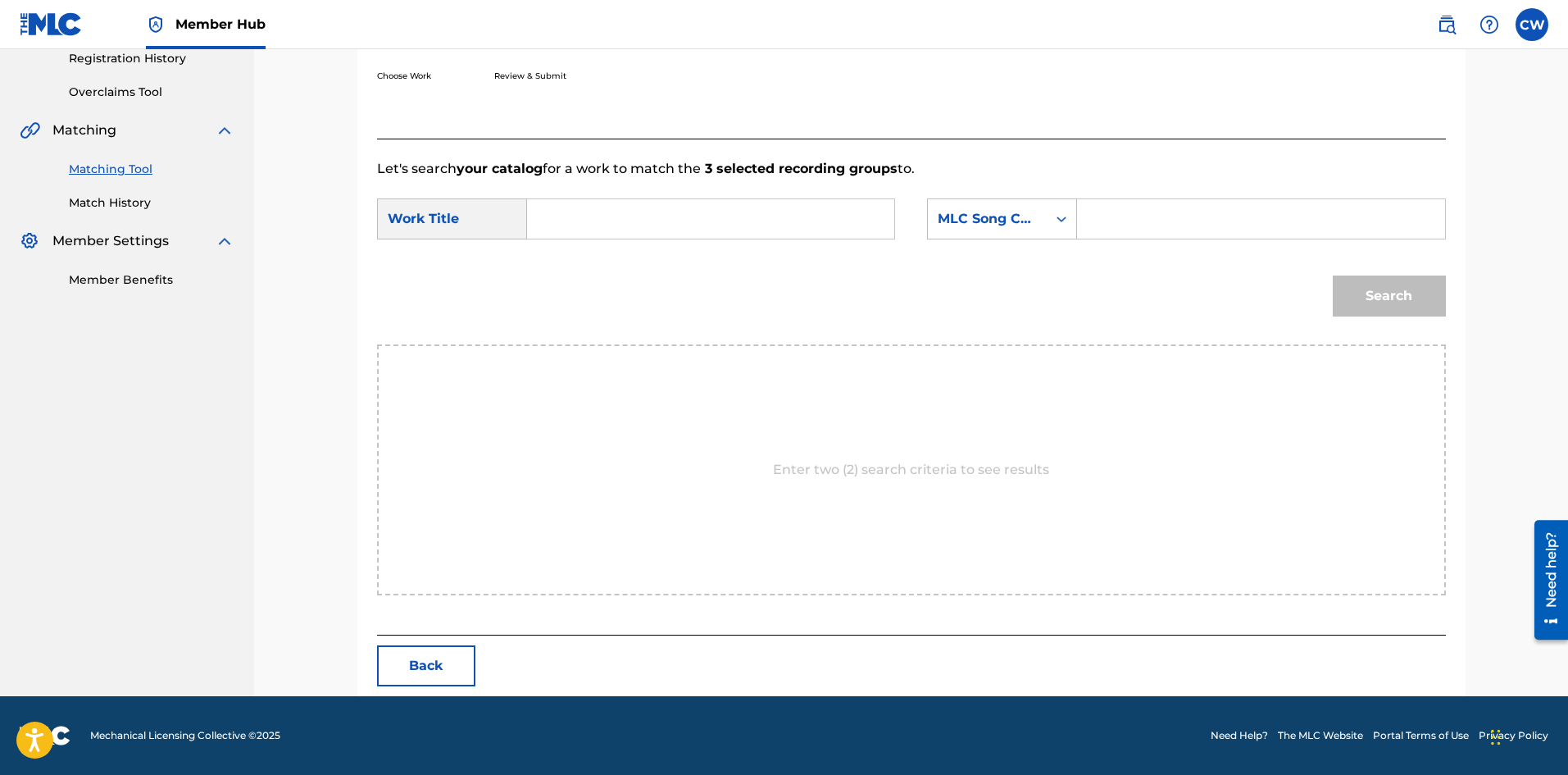
scroll to position [317, 0]
drag, startPoint x: 773, startPoint y: 250, endPoint x: 764, endPoint y: 226, distance: 25.6
click at [771, 243] on form "SearchWithCriteria8b61c104-ae10-4a84-ac12-e2104366bae2 Work Title SearchWithCri…" at bounding box center [911, 261] width 1069 height 166
click at [764, 226] on input "Search Form" at bounding box center [710, 219] width 339 height 40
click at [1165, 224] on input "Search Form" at bounding box center [1261, 219] width 339 height 40
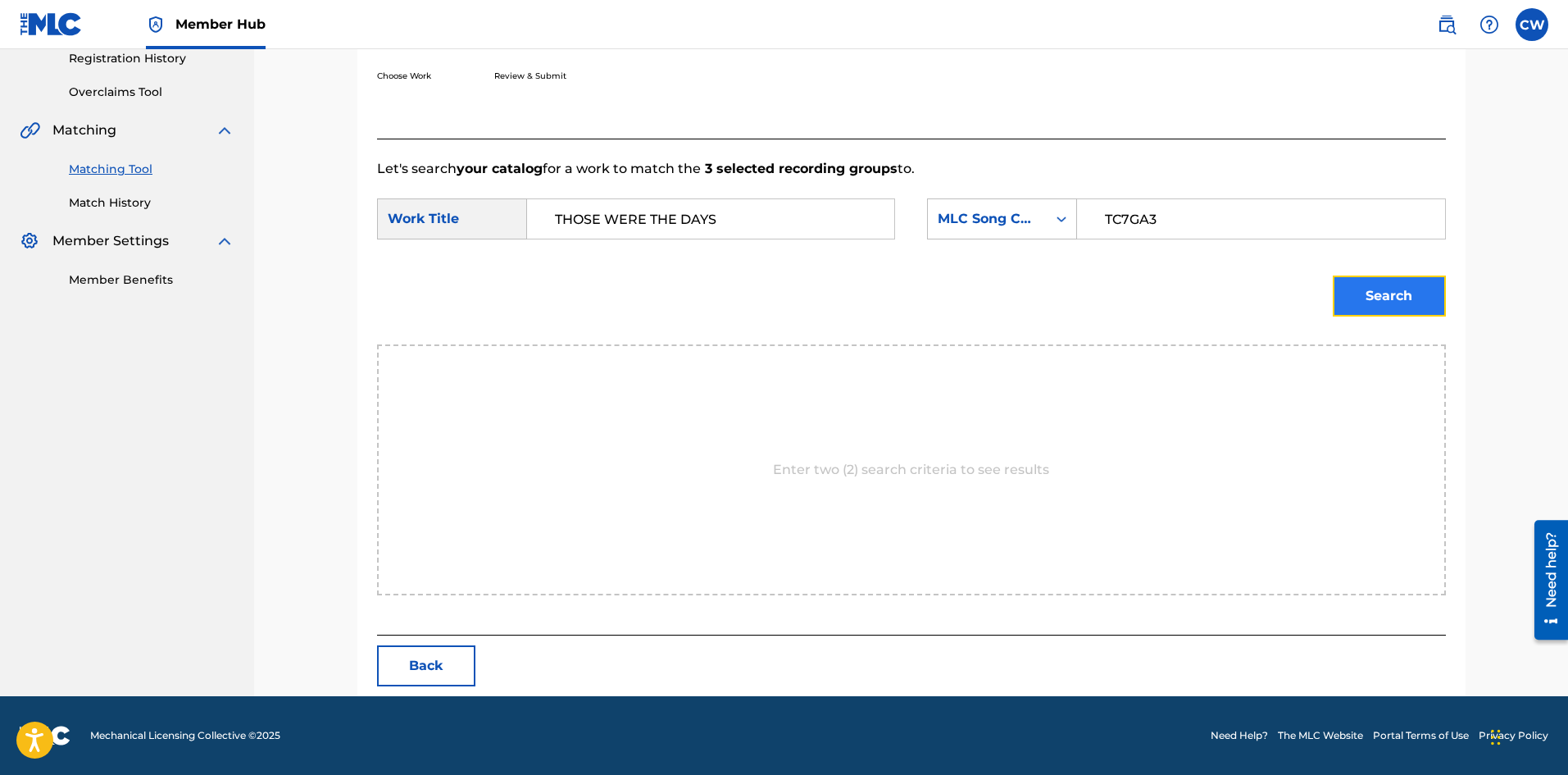
click at [1417, 308] on button "Search" at bounding box center [1389, 296] width 113 height 41
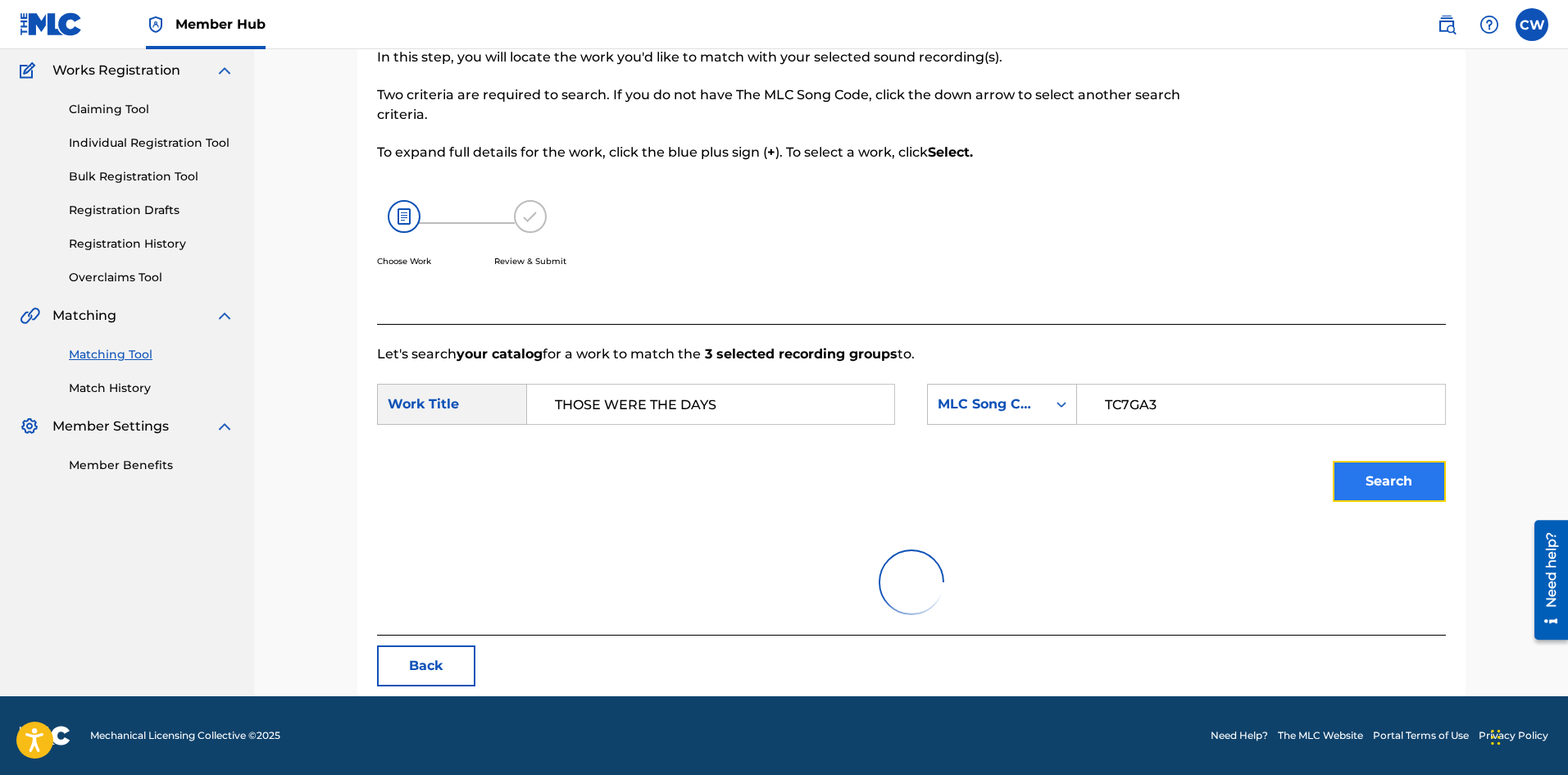
scroll to position [269, 0]
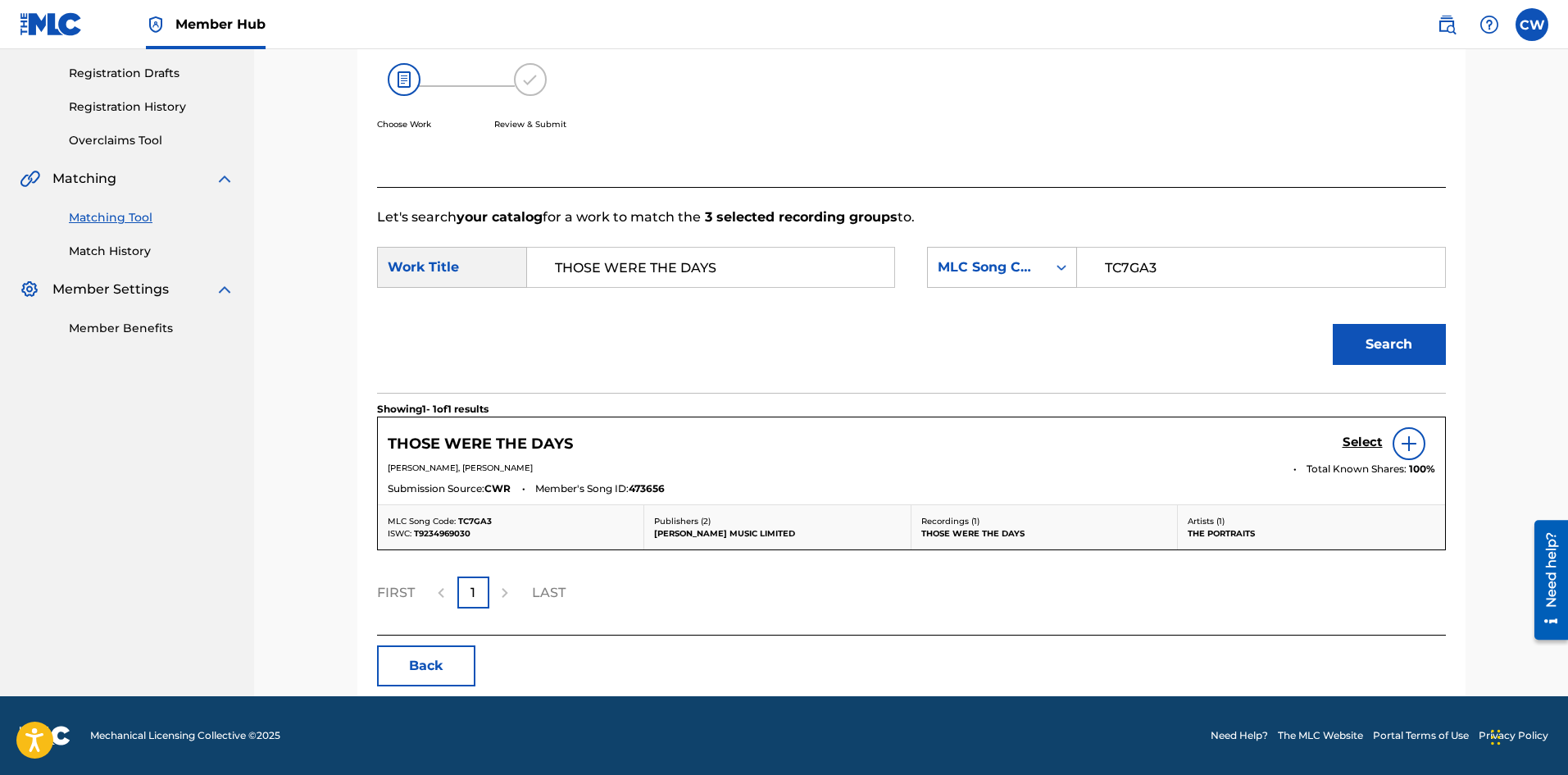
click at [1358, 430] on div "Select" at bounding box center [1389, 443] width 93 height 33
click at [1360, 435] on h5 "Select" at bounding box center [1363, 442] width 40 height 15
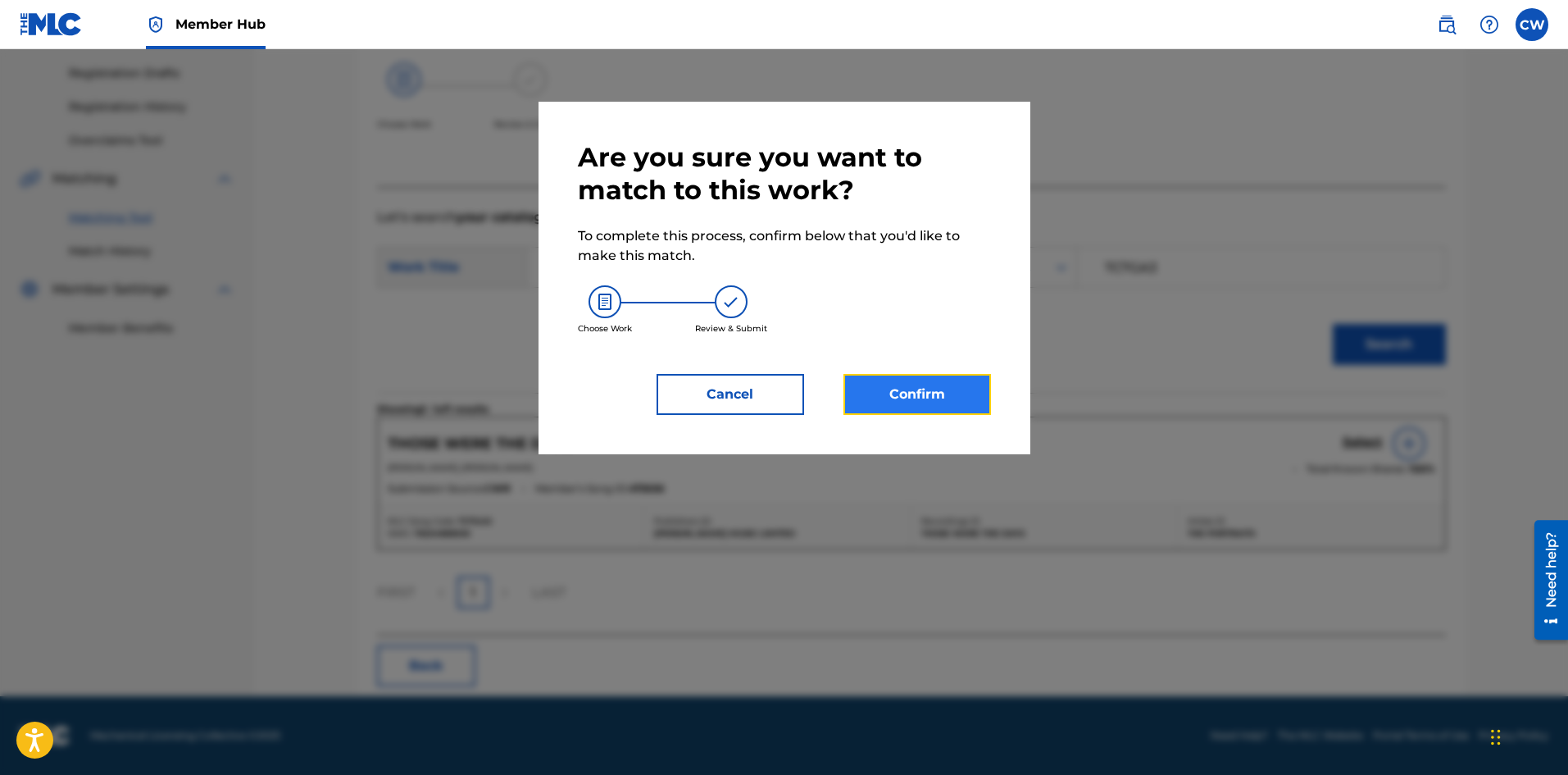
click at [944, 398] on button "Confirm" at bounding box center [917, 394] width 147 height 41
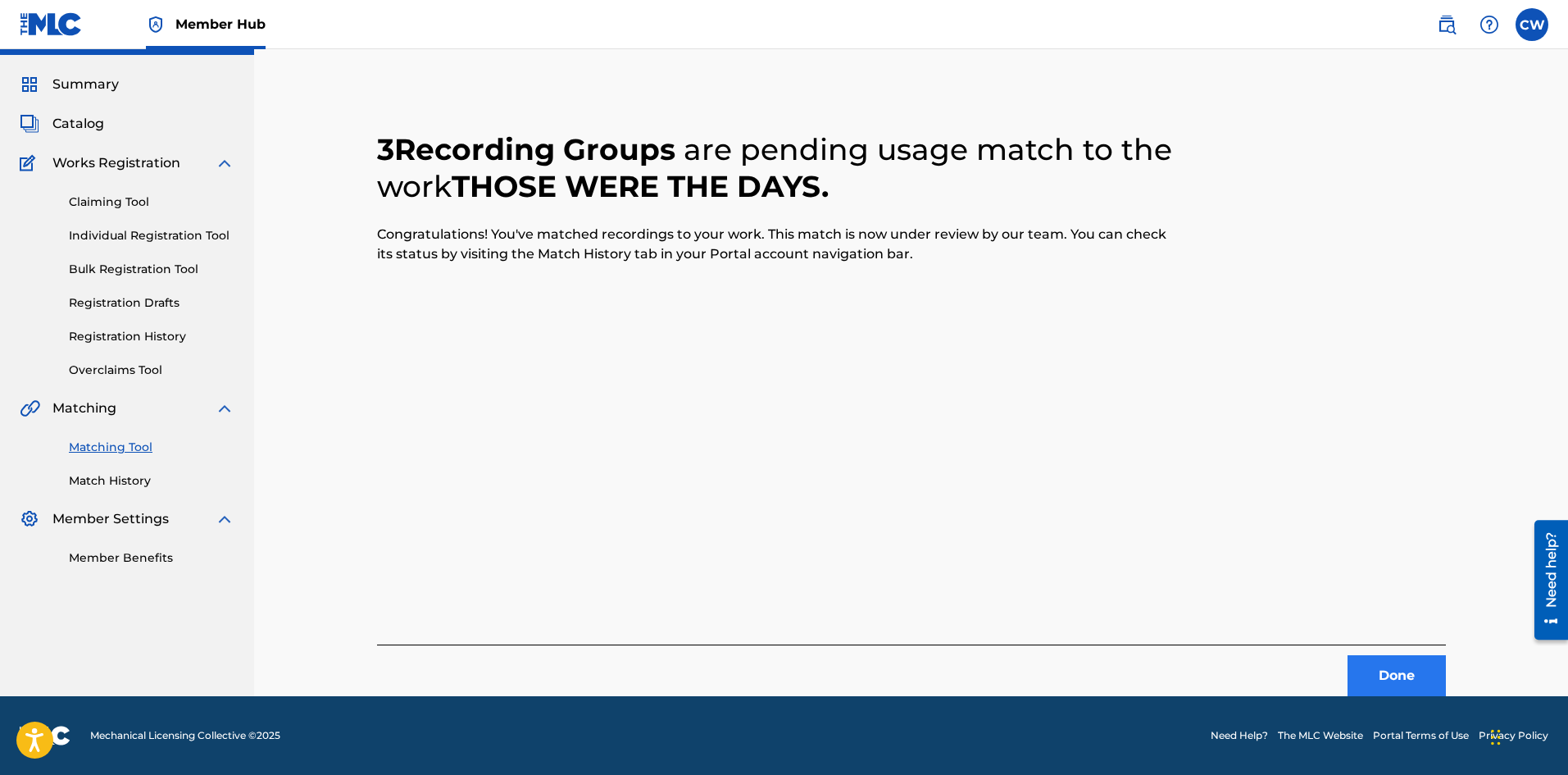
scroll to position [40, 0]
drag, startPoint x: 1409, startPoint y: 661, endPoint x: 1392, endPoint y: 660, distance: 17.0
click at [1408, 663] on div "Done" at bounding box center [911, 670] width 1069 height 52
click at [1385, 660] on button "Done" at bounding box center [1396, 676] width 98 height 41
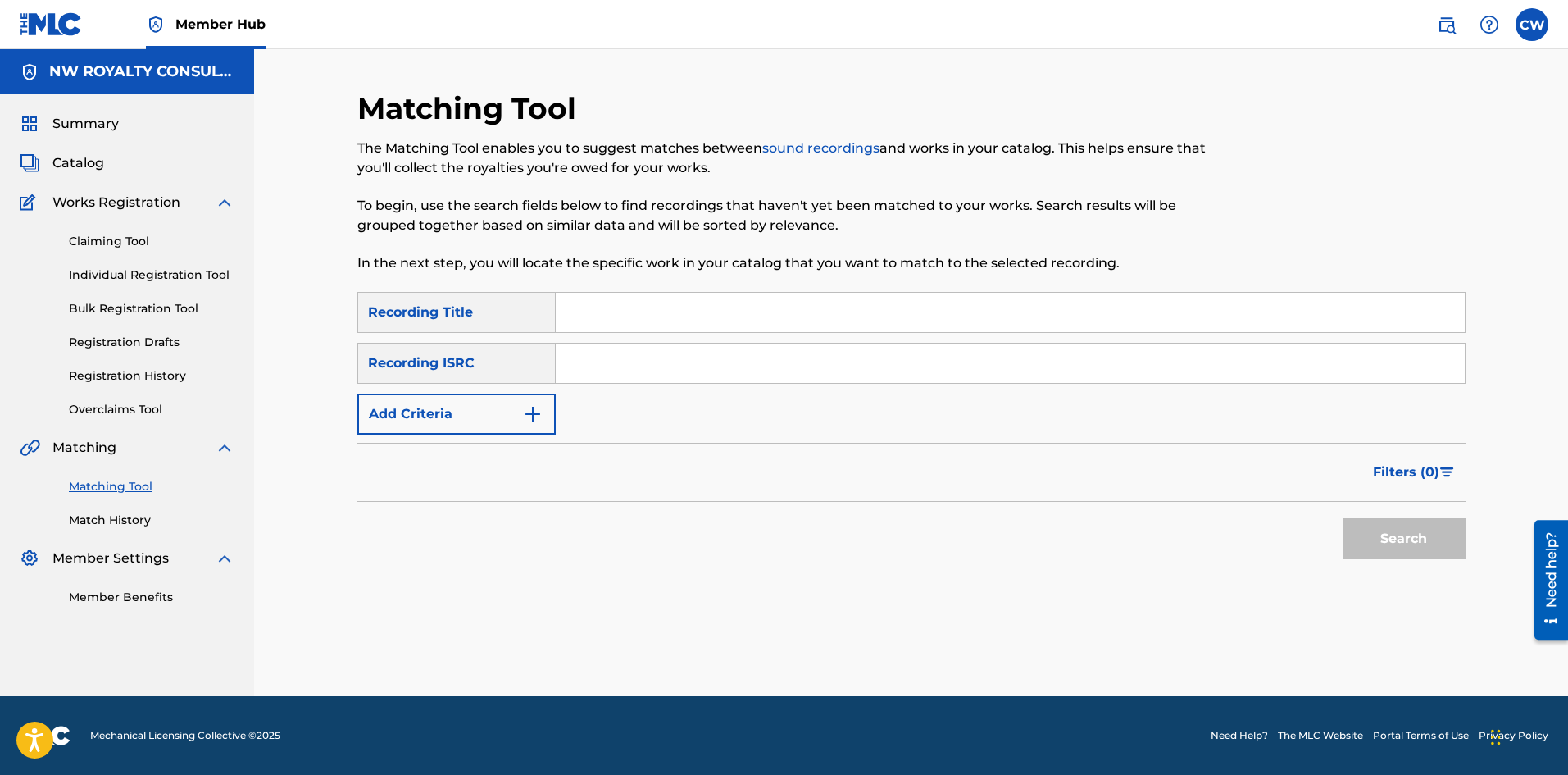
scroll to position [0, 0]
click at [405, 412] on button "Add Criteria" at bounding box center [457, 414] width 199 height 41
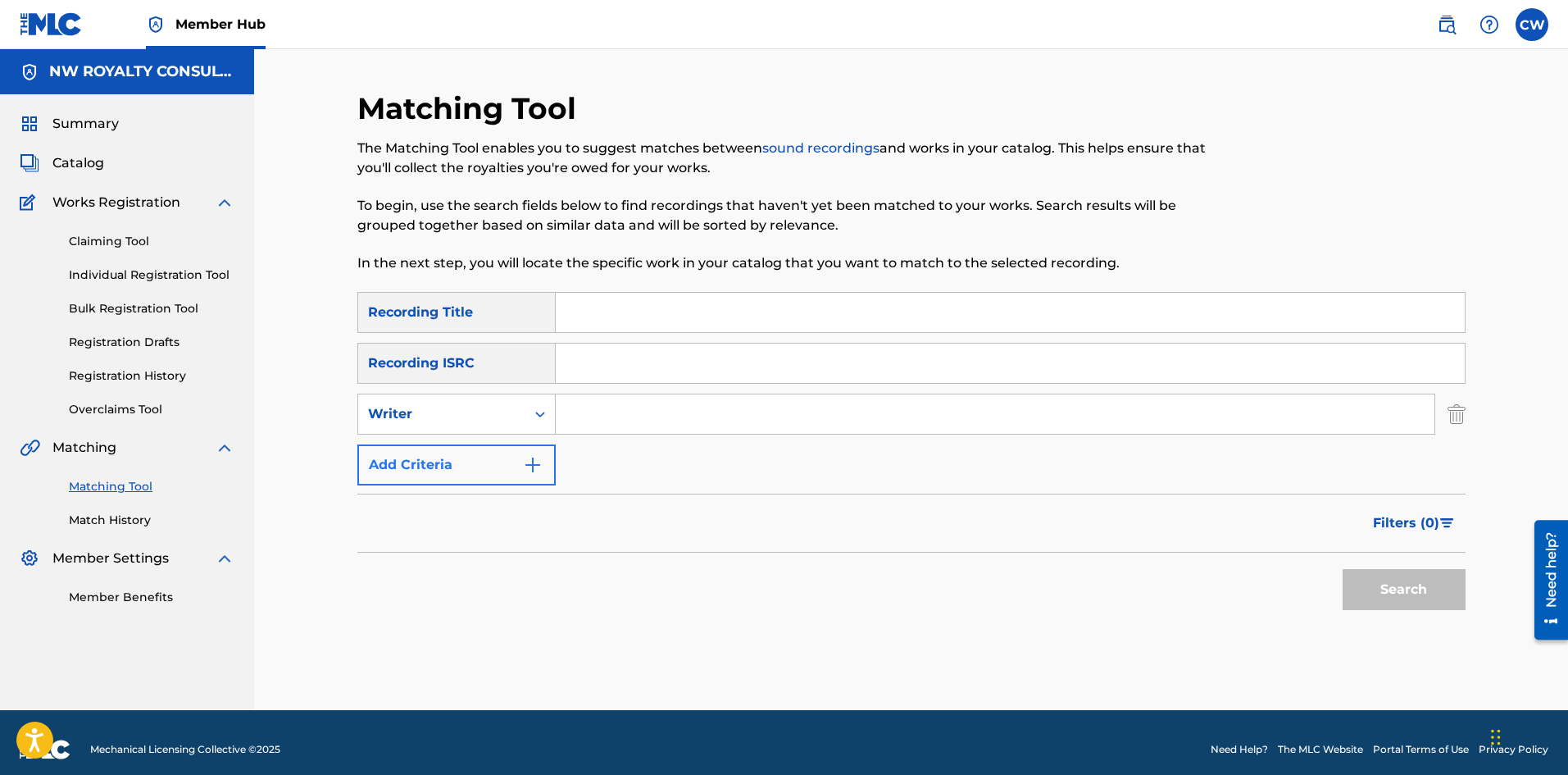
click at [411, 416] on div "Writer" at bounding box center [441, 414] width 147 height 19
click at [419, 466] on div "Recording Artist" at bounding box center [457, 455] width 197 height 41
drag, startPoint x: 465, startPoint y: 440, endPoint x: 578, endPoint y: 605, distance: 200.0
click at [470, 449] on div "SearchWithCriteria22bbefc4-1da7-4b90-85e3-ff346181ca9b Recording Title SearchWi…" at bounding box center [912, 388] width 1108 height 194
